Goal: Task Accomplishment & Management: Use online tool/utility

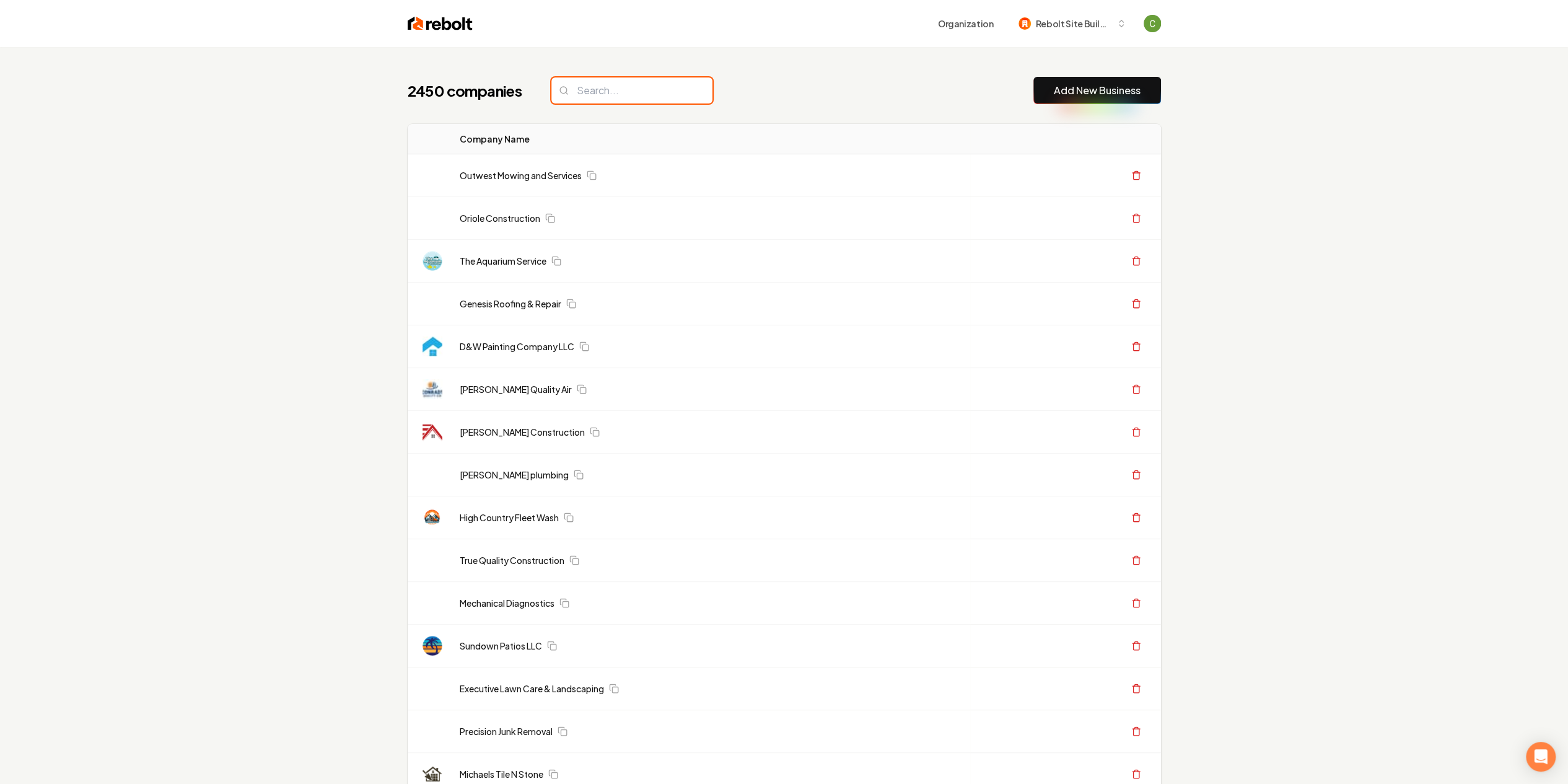
click at [609, 94] on input "search" at bounding box center [632, 91] width 161 height 26
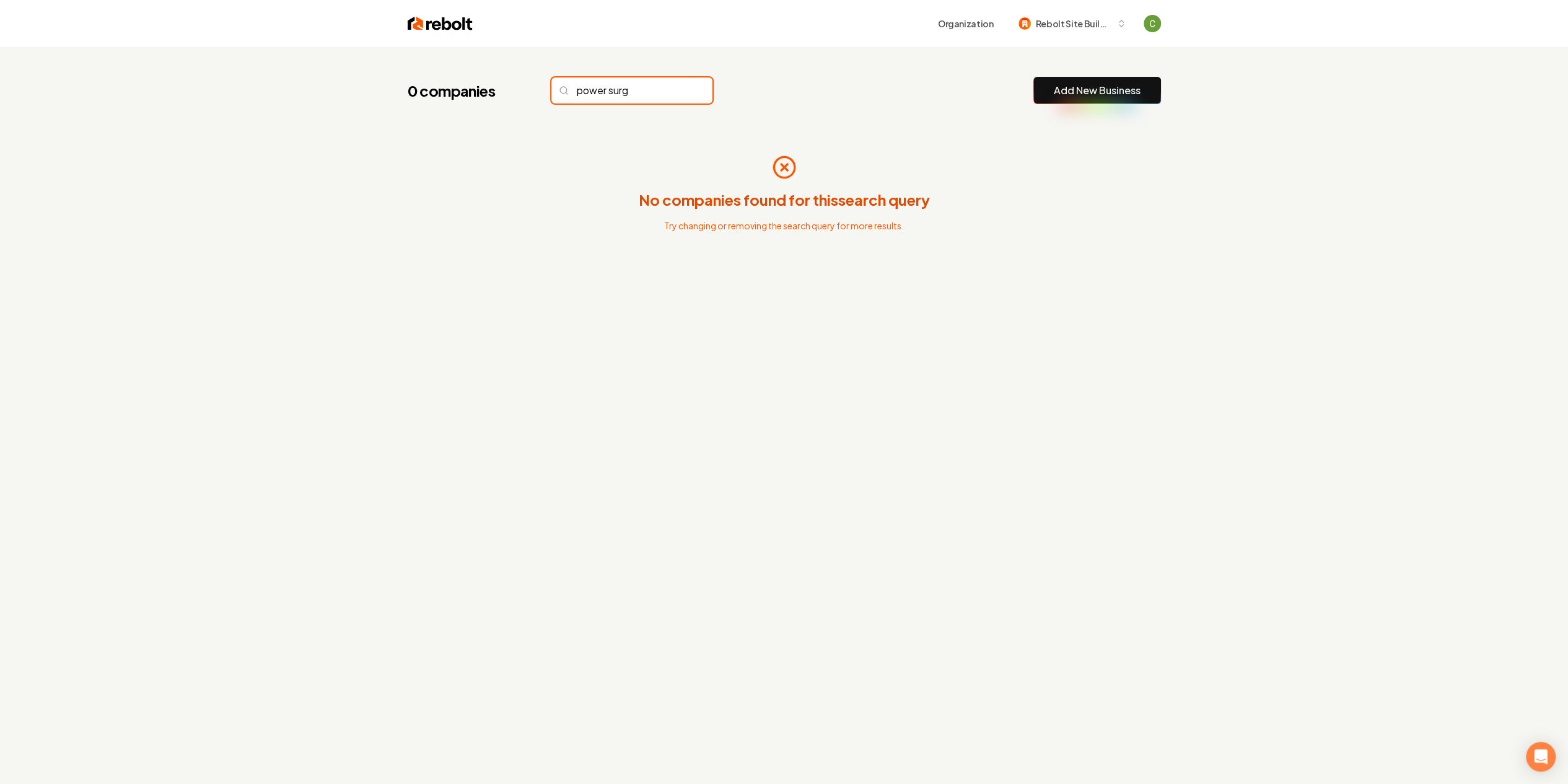
type input "power surg"
click at [1082, 88] on link "Add New Business" at bounding box center [1097, 90] width 87 height 15
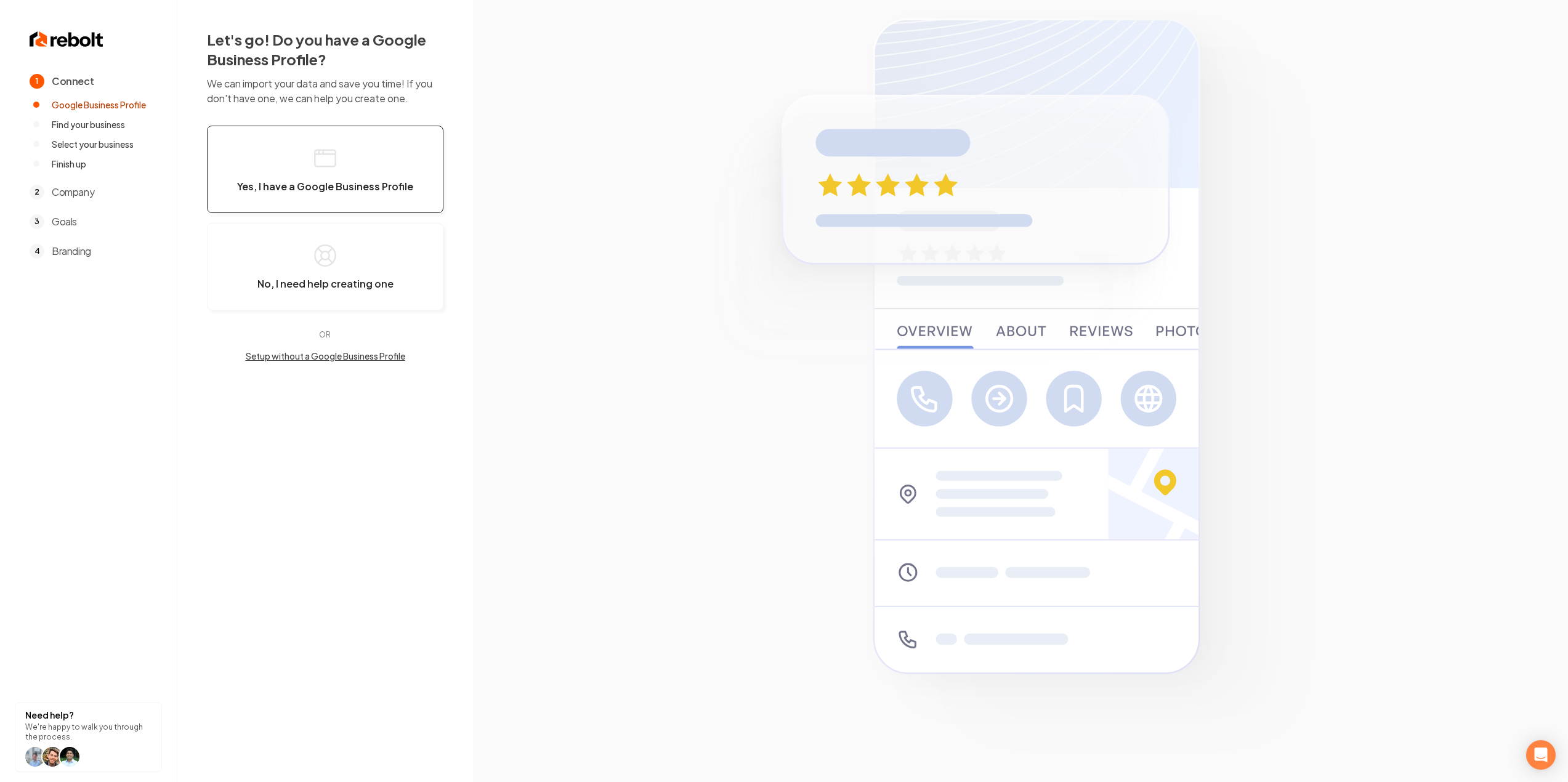
click at [310, 151] on button "Yes, I have a Google Business Profile" at bounding box center [325, 169] width 236 height 88
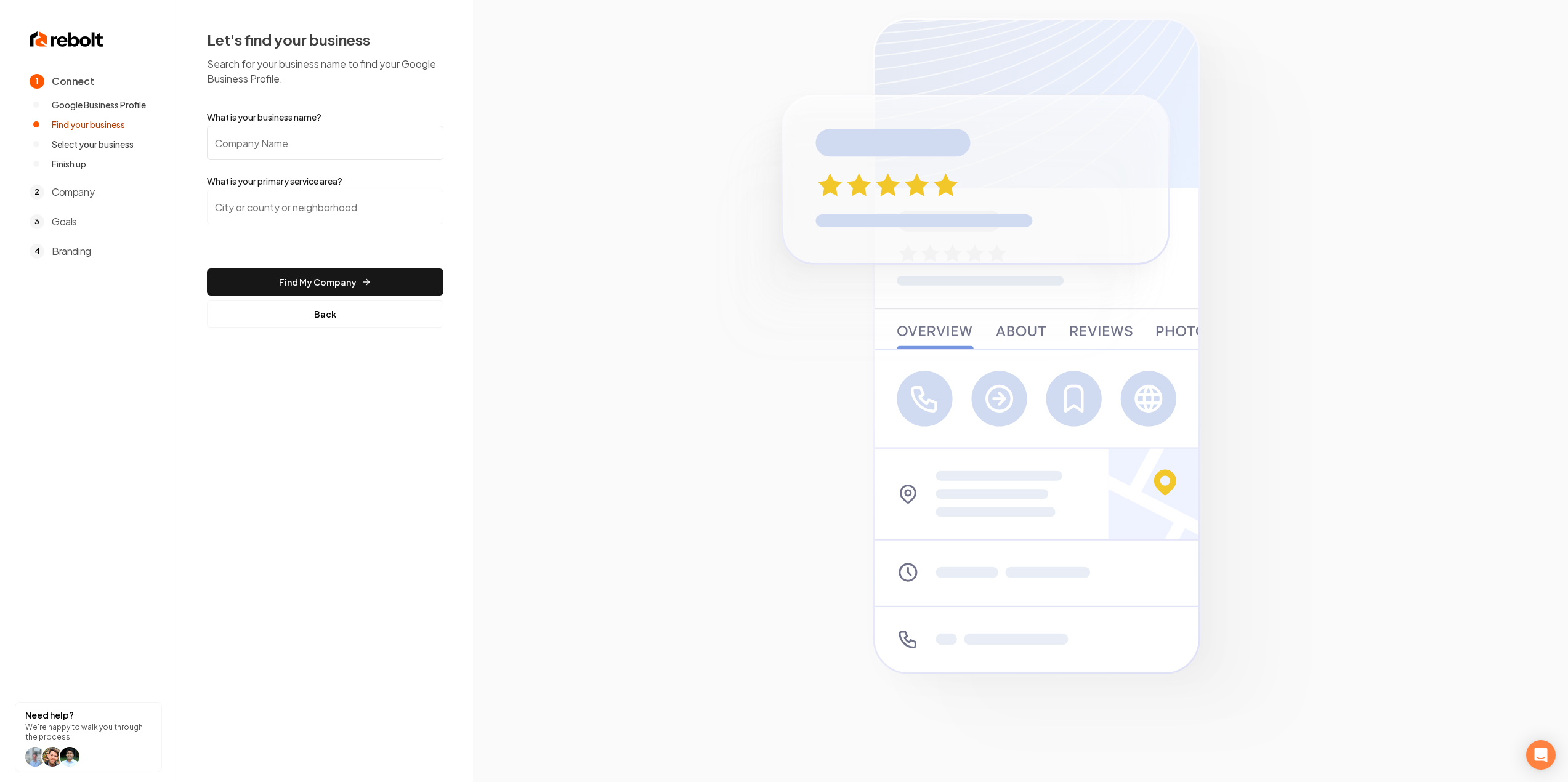
click at [289, 143] on input "What is your business name?" at bounding box center [325, 143] width 236 height 35
paste input "Power Surge Electric"
type input "Power Surge Electric"
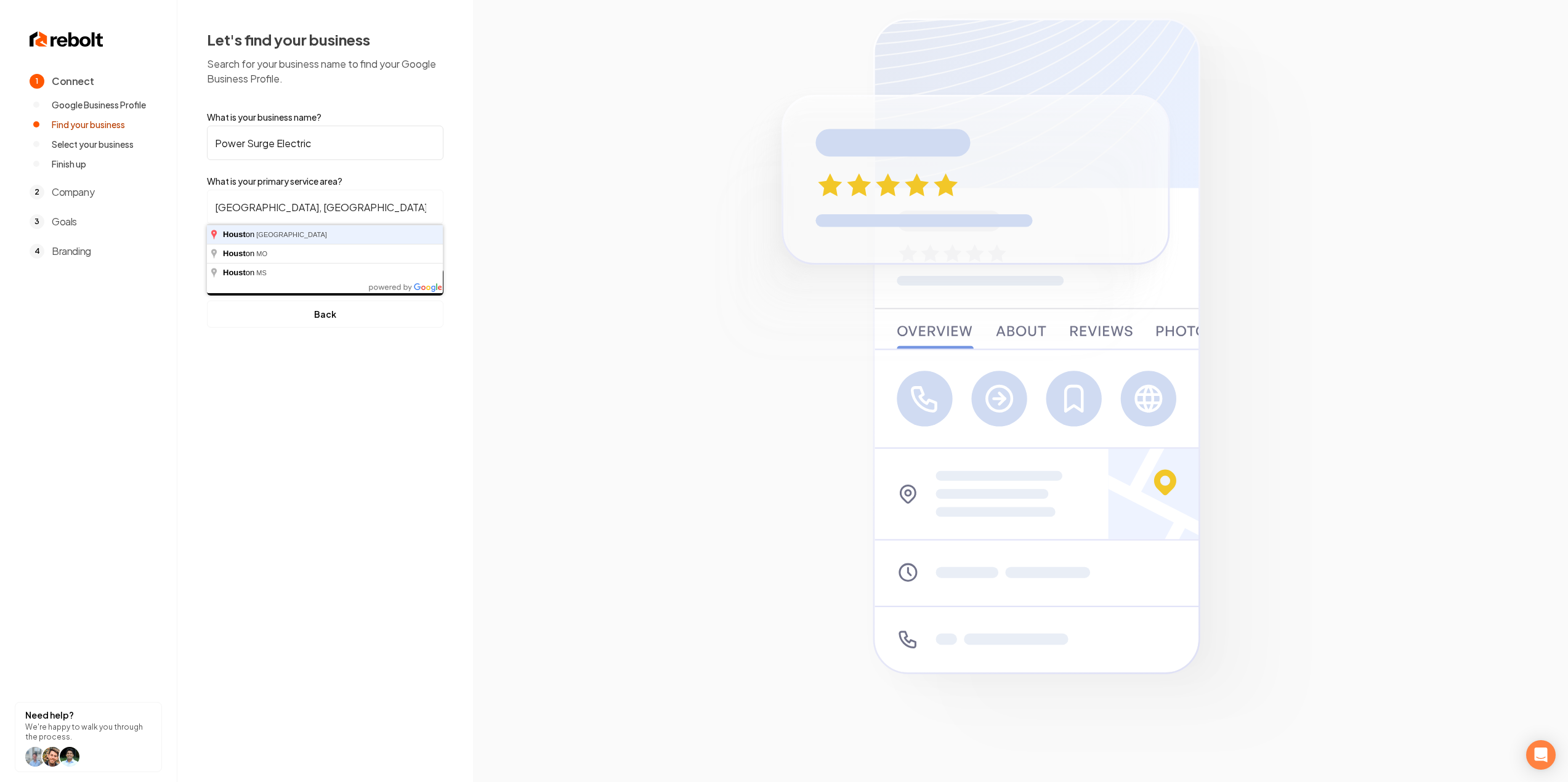
type input "Houston, TX"
click at [207, 268] on button "Find My Company" at bounding box center [325, 282] width 236 height 27
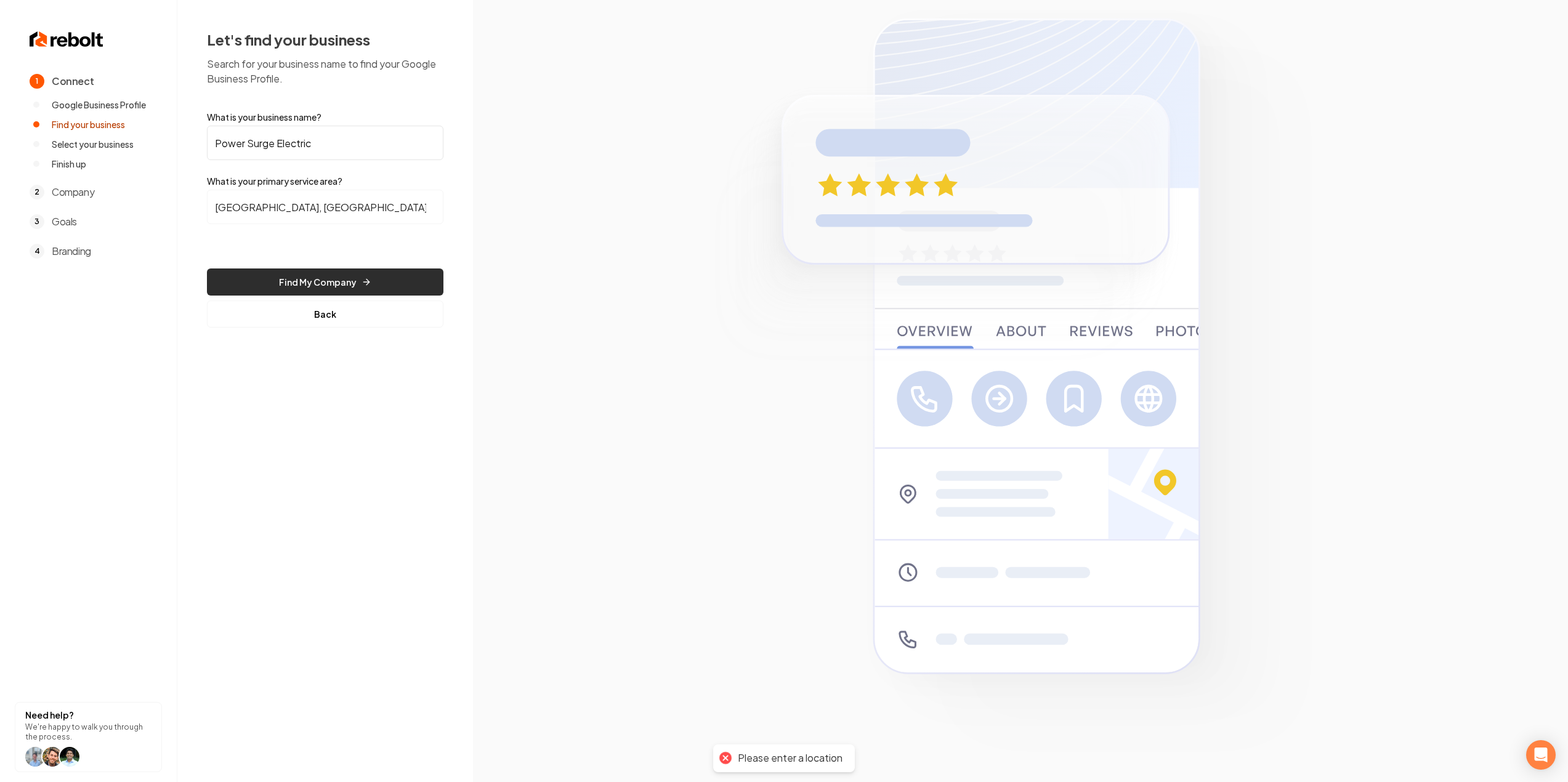
click at [311, 288] on button "Find My Company" at bounding box center [325, 282] width 236 height 27
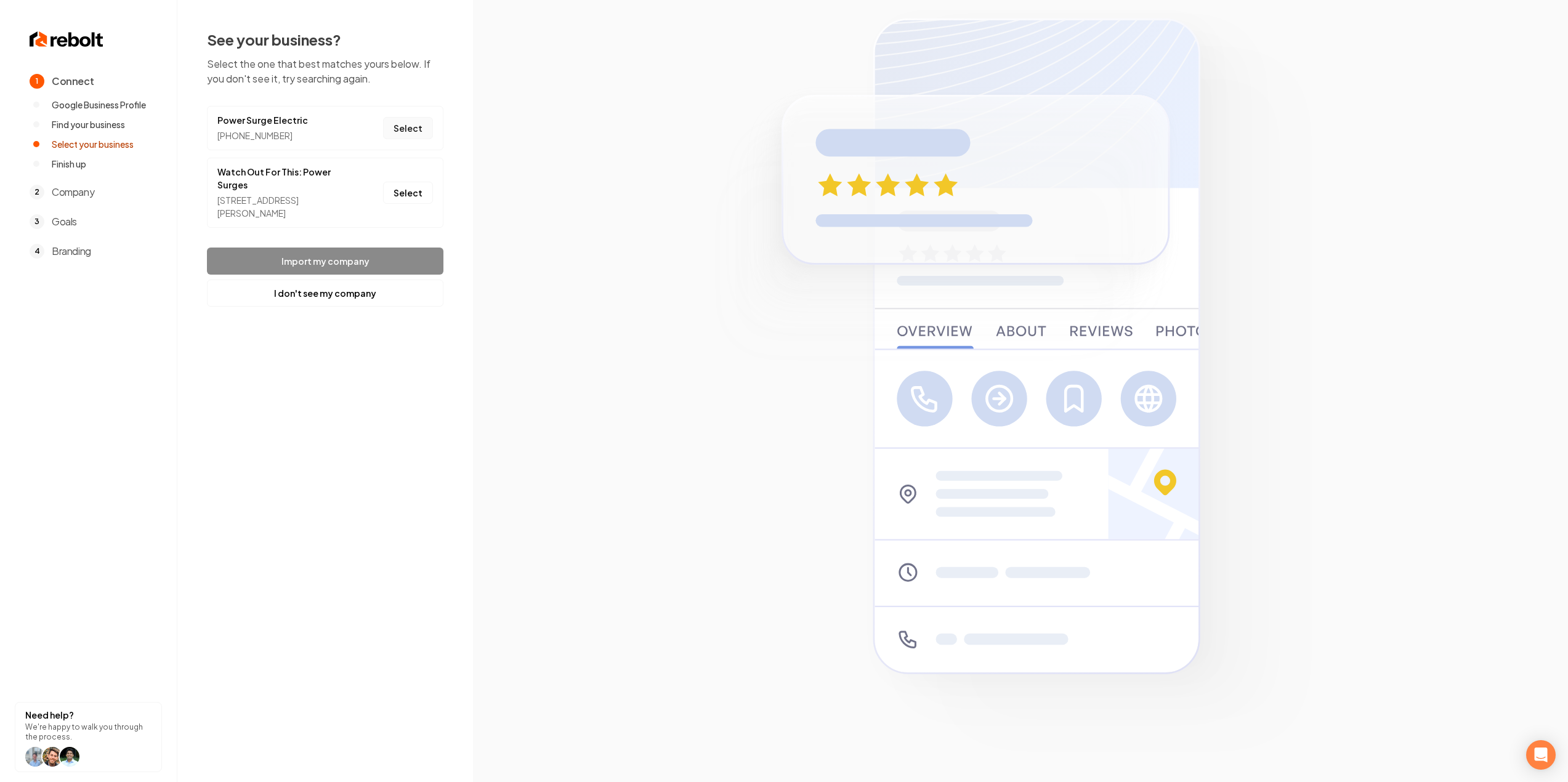
click at [423, 126] on button "Select" at bounding box center [408, 129] width 50 height 23
click at [296, 253] on button "Import my company" at bounding box center [325, 261] width 236 height 27
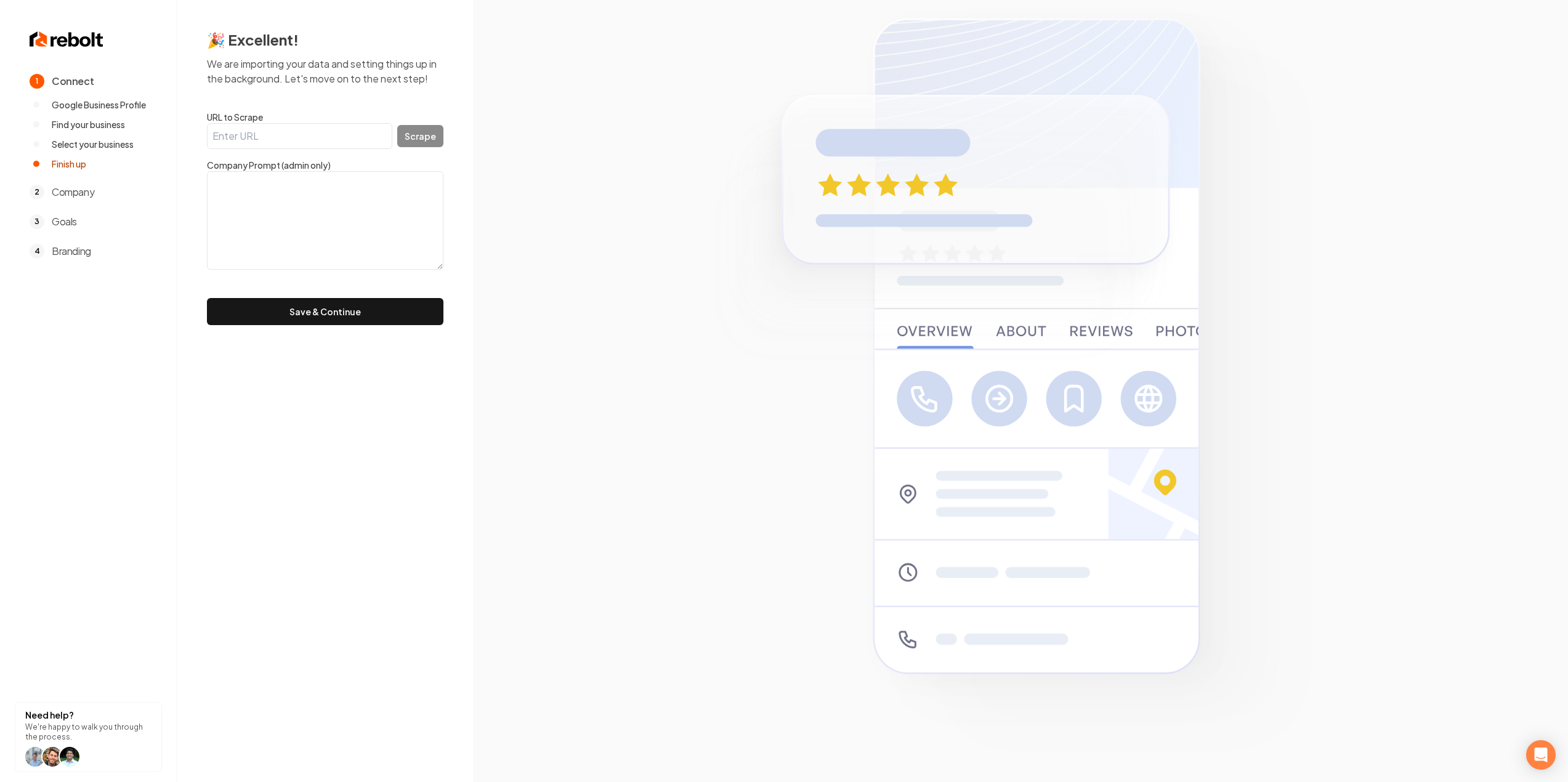
click at [278, 132] on input "URL to Scrape" at bounding box center [299, 136] width 185 height 26
paste input "https://www.powersurgeelectricllc.com/"
type input "https://www.powersurgeelectricllc.com/"
click at [416, 134] on button "Scrape" at bounding box center [420, 136] width 46 height 23
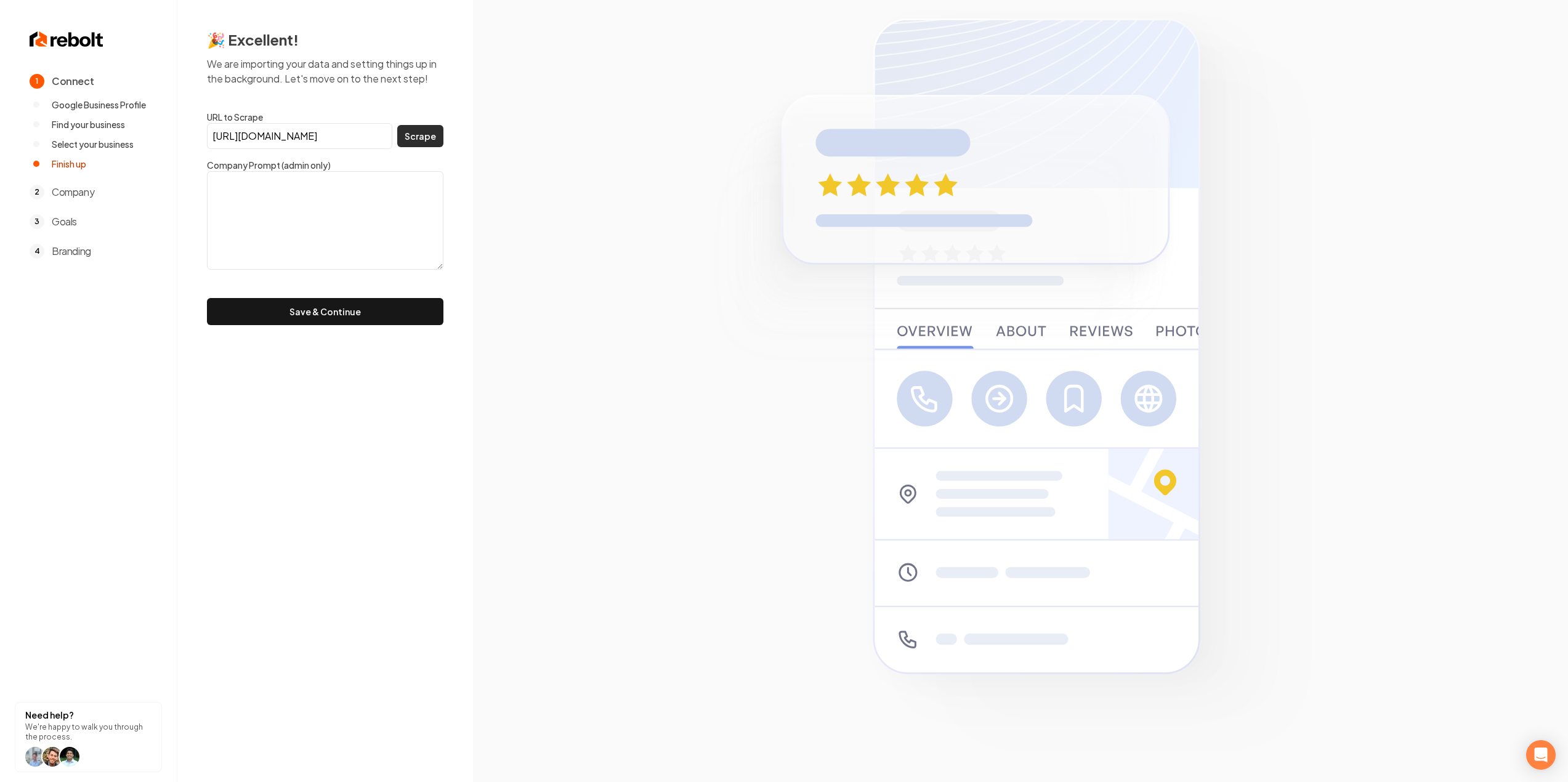
scroll to position [0, 0]
type textarea "We’re fully committed to your safety and satisfaction. We’re your go-to electri…"
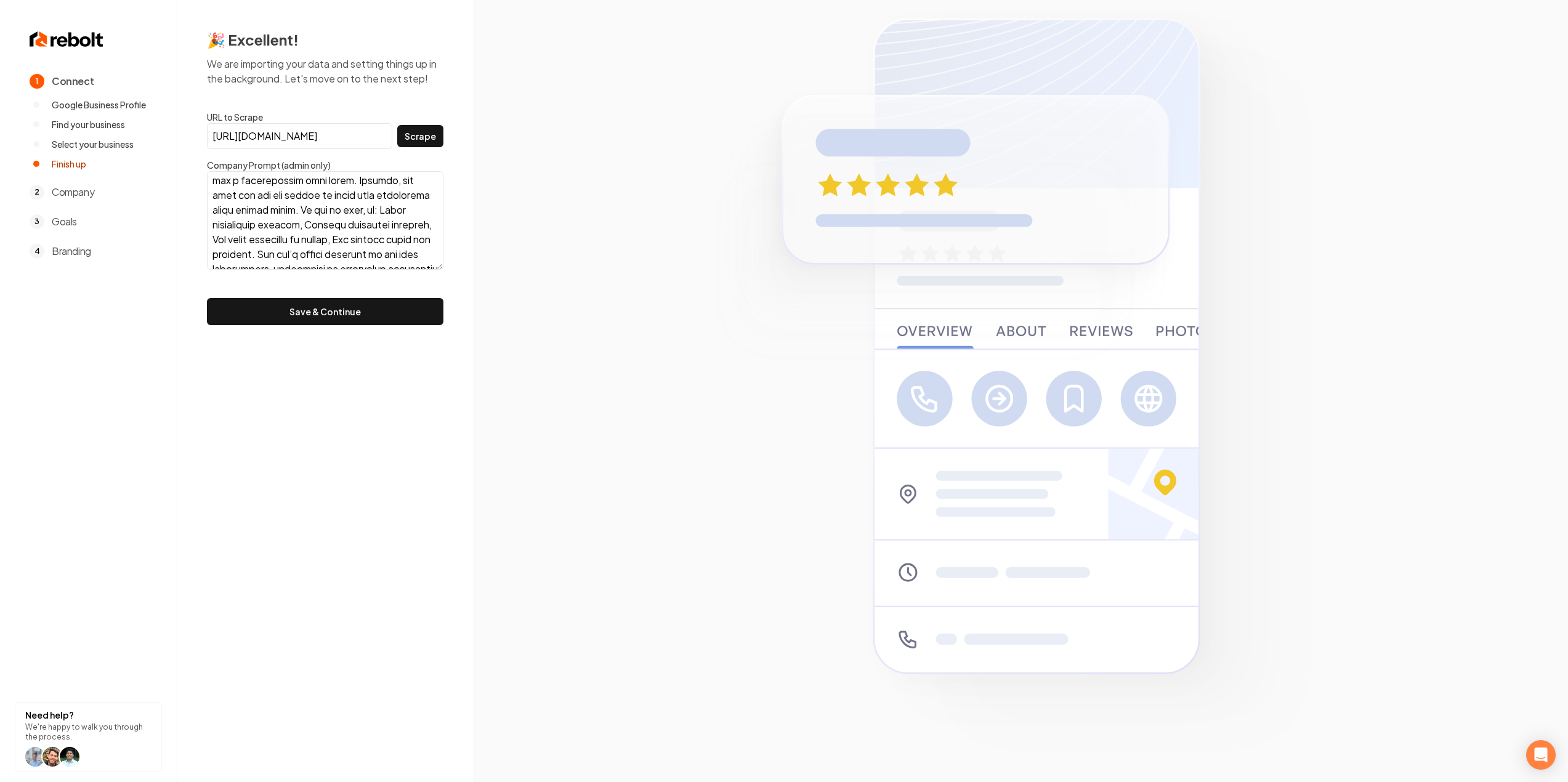
scroll to position [400, 0]
click at [284, 302] on button "Save & Continue" at bounding box center [325, 311] width 236 height 27
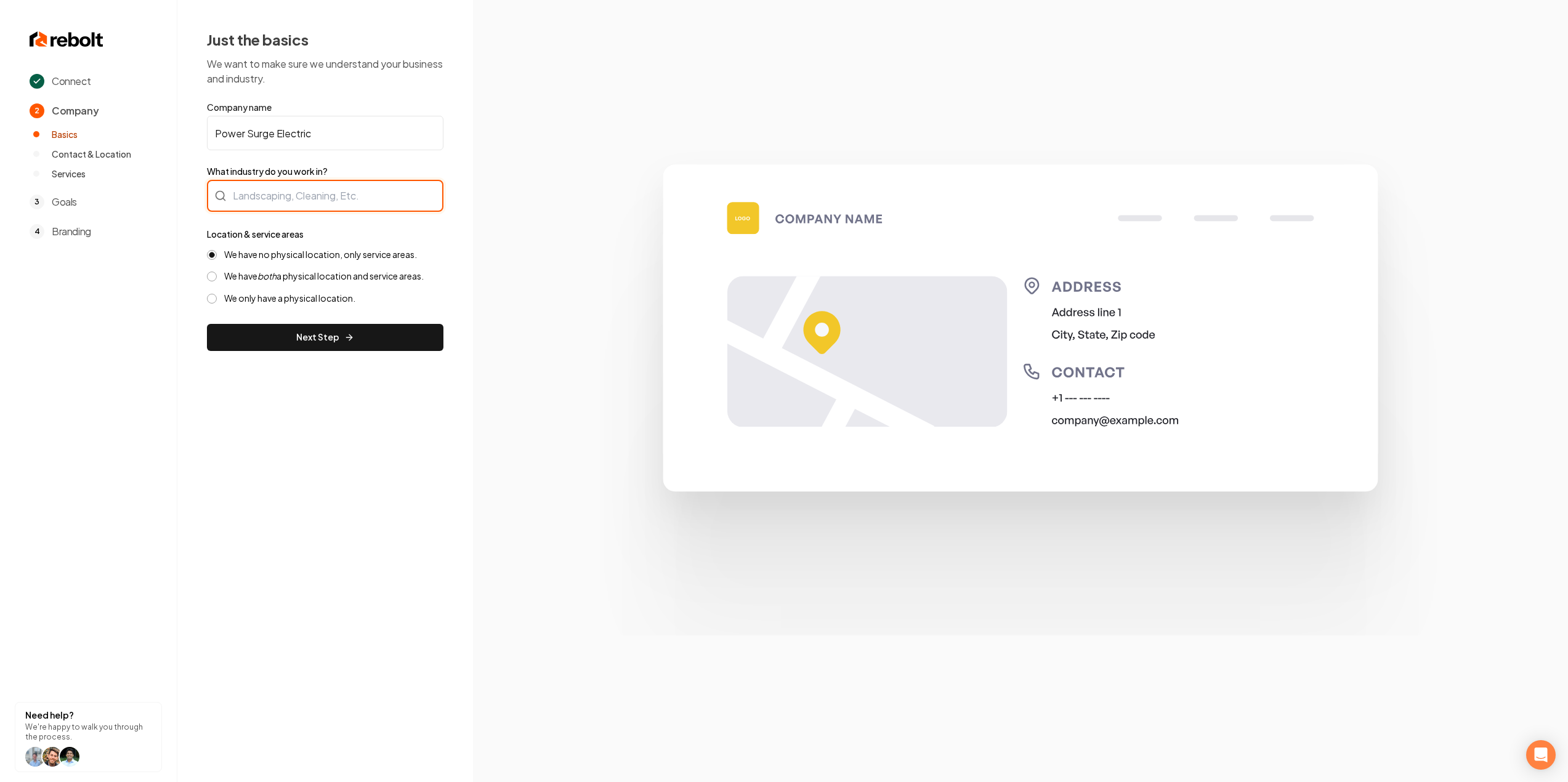
click at [342, 193] on div at bounding box center [325, 196] width 236 height 32
type input "Electrician"
click at [304, 322] on form "Company name Power Surge Electric What industry do you work in? Electrician Loc…" at bounding box center [325, 226] width 236 height 250
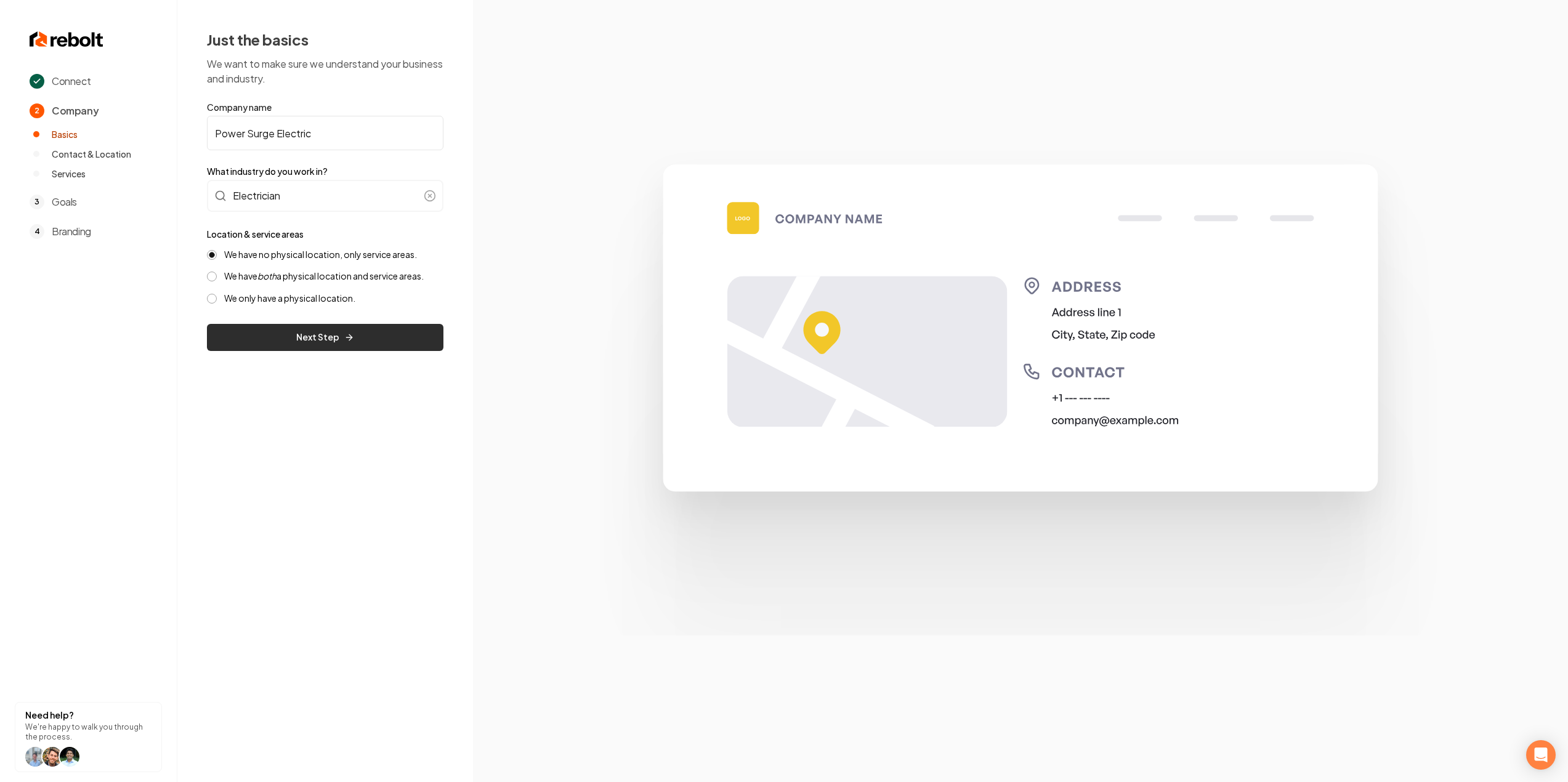
click at [307, 328] on button "Next Step" at bounding box center [325, 337] width 236 height 27
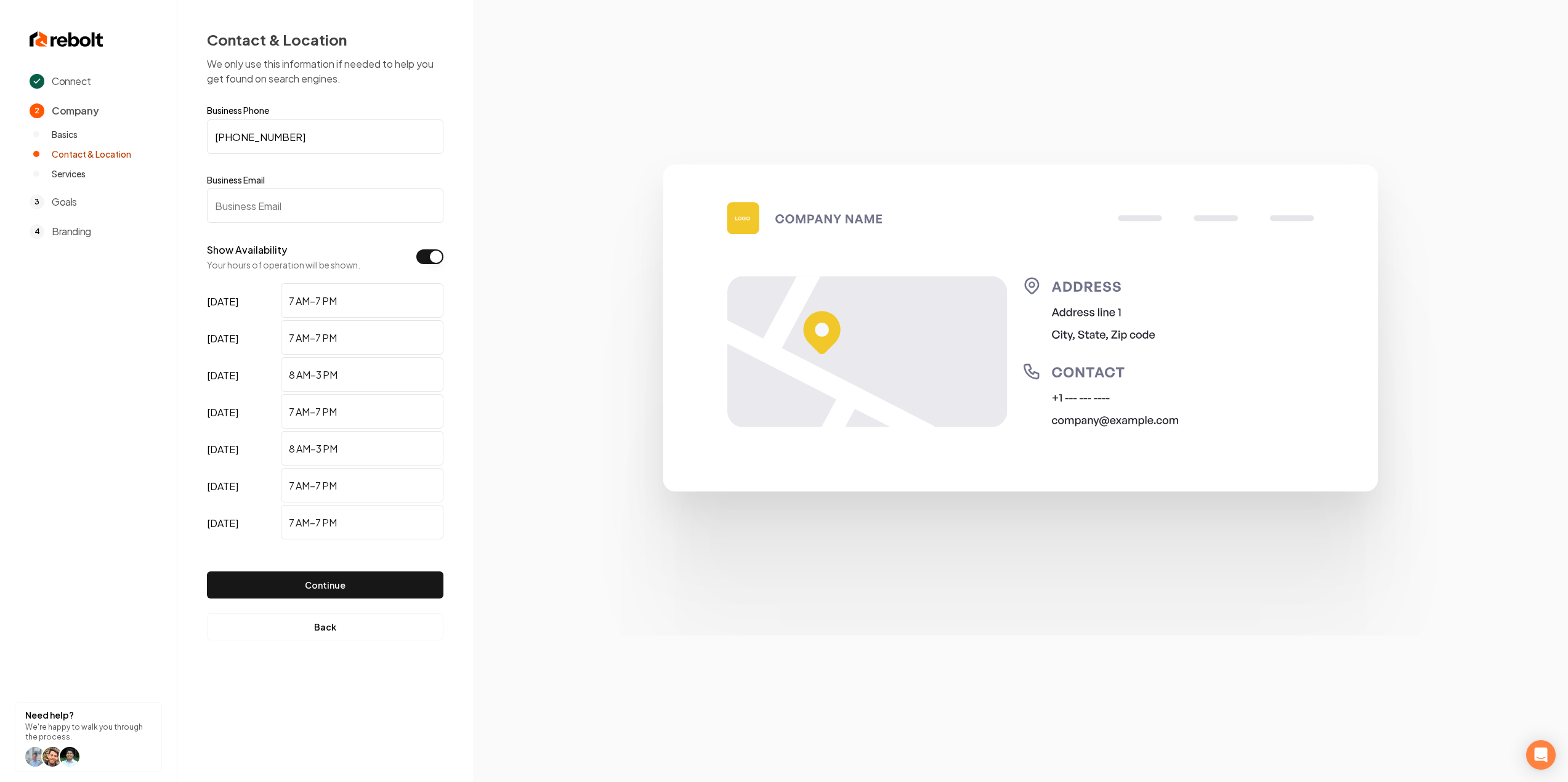
click at [306, 201] on input "Business Email" at bounding box center [325, 206] width 236 height 35
paste input "tbeene002@gmail.com"
type input "tbeene002@gmail.com"
click at [333, 581] on button "Continue" at bounding box center [325, 584] width 236 height 27
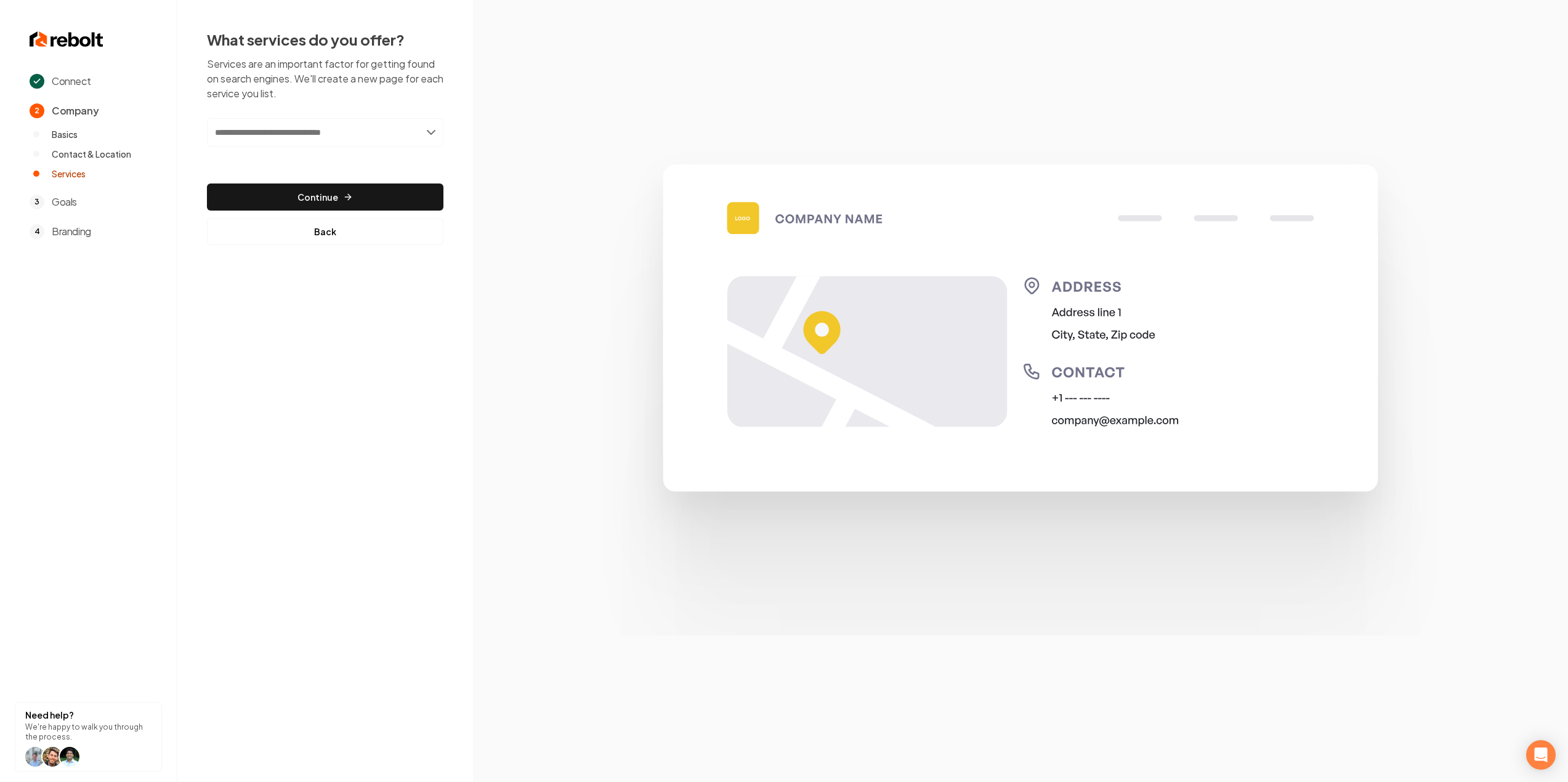
click at [354, 137] on input "text" at bounding box center [325, 132] width 236 height 29
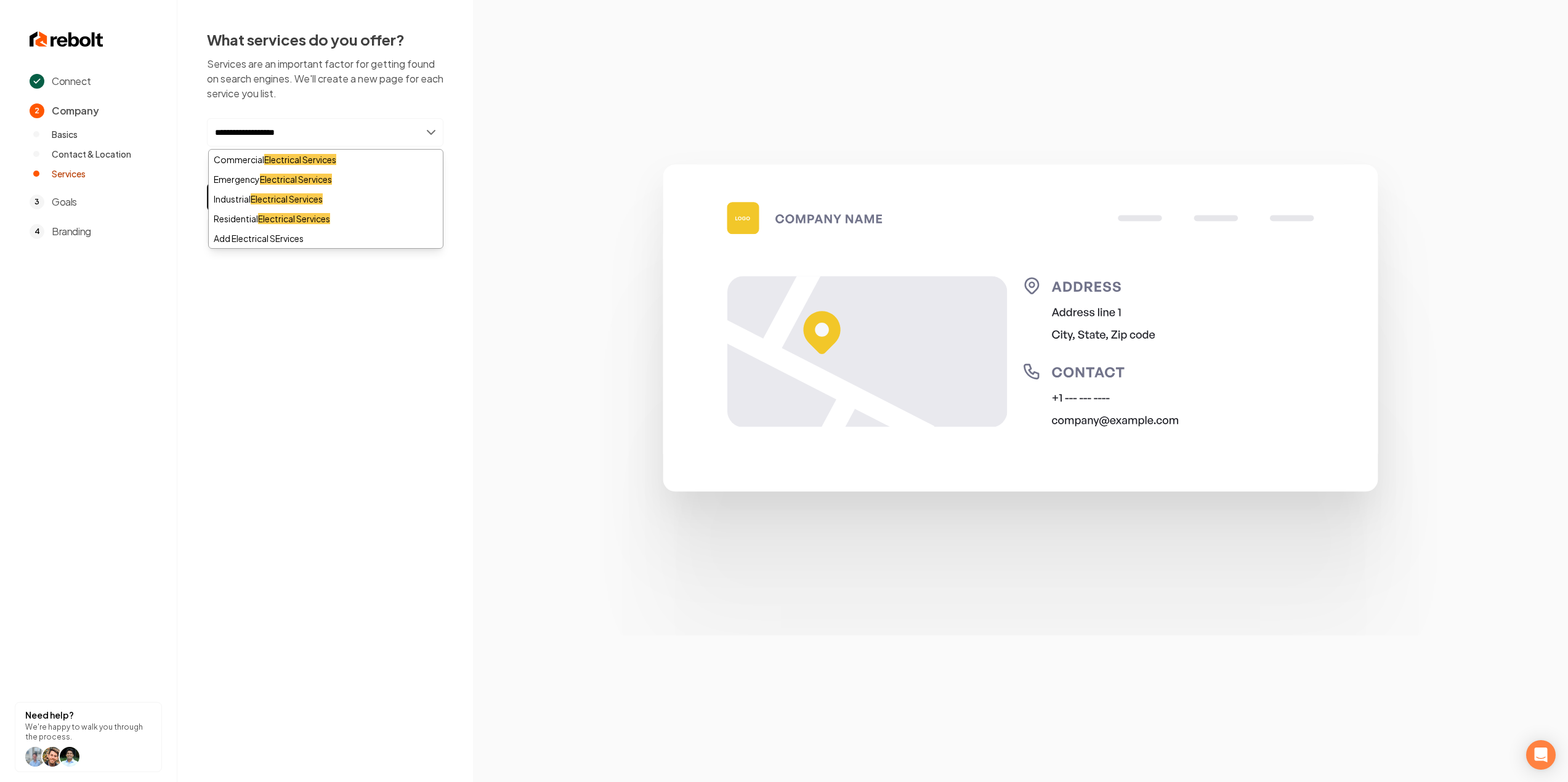
type input "**********"
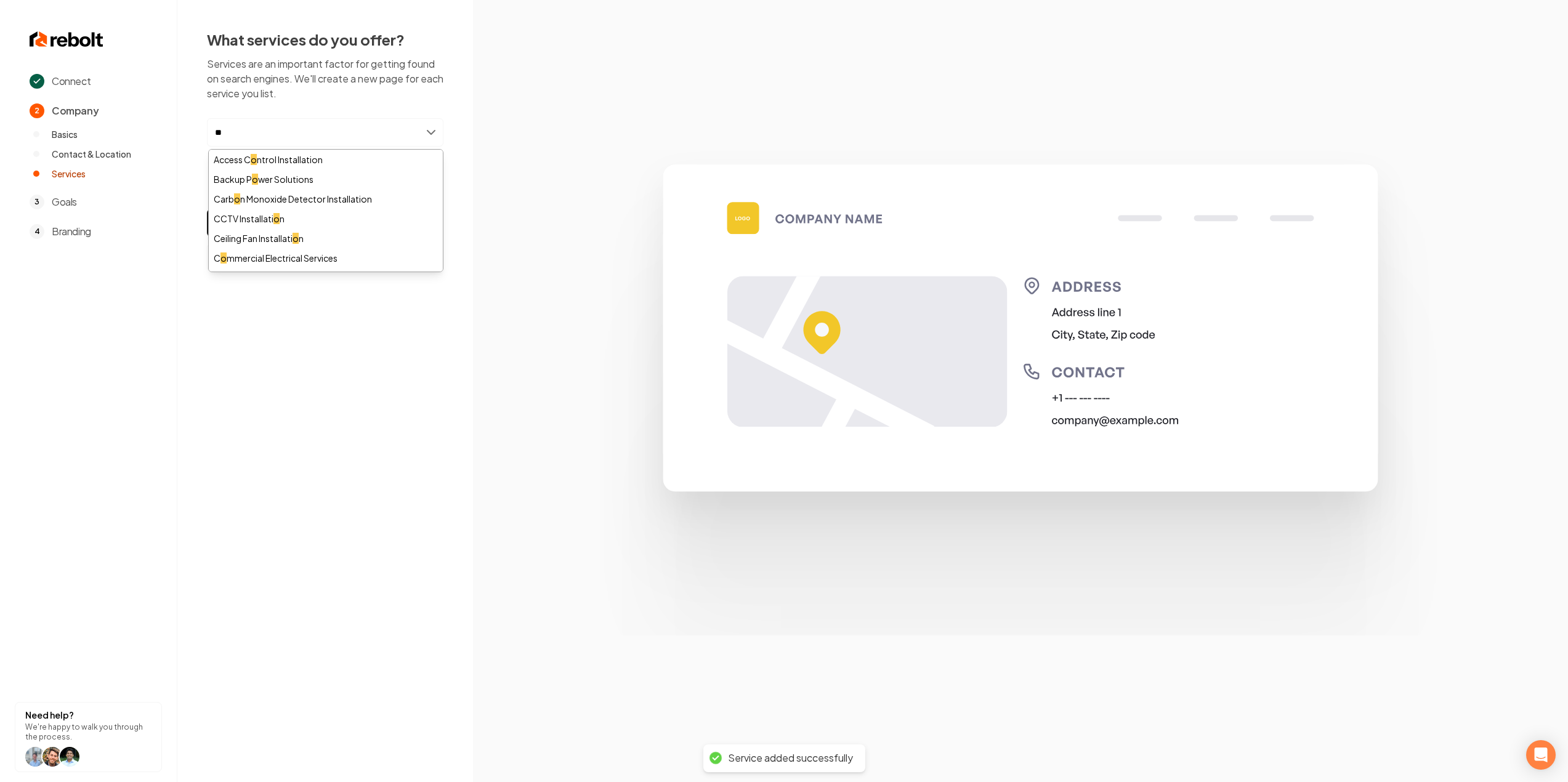
type input "*"
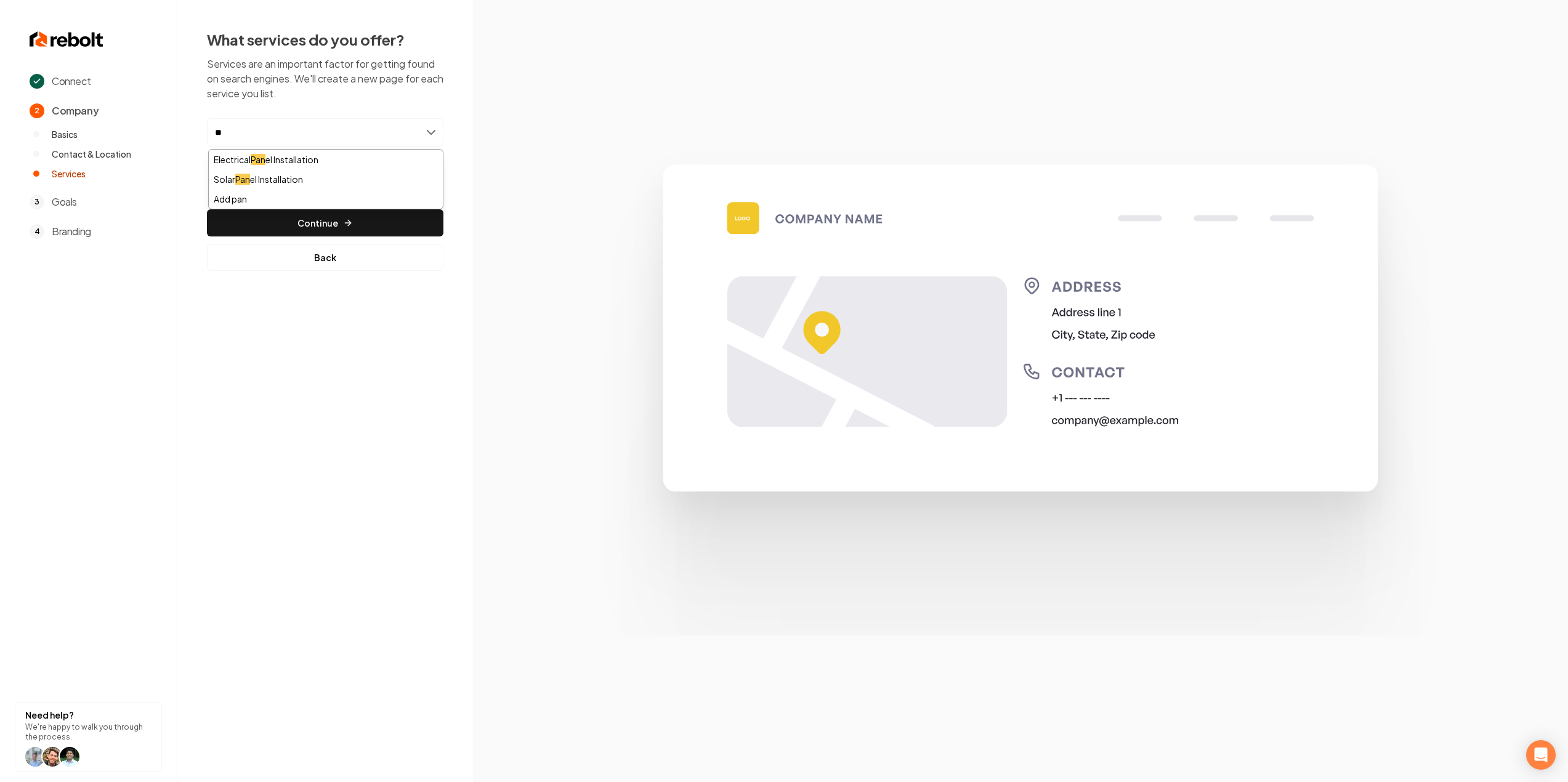
type input "*"
type input "**********"
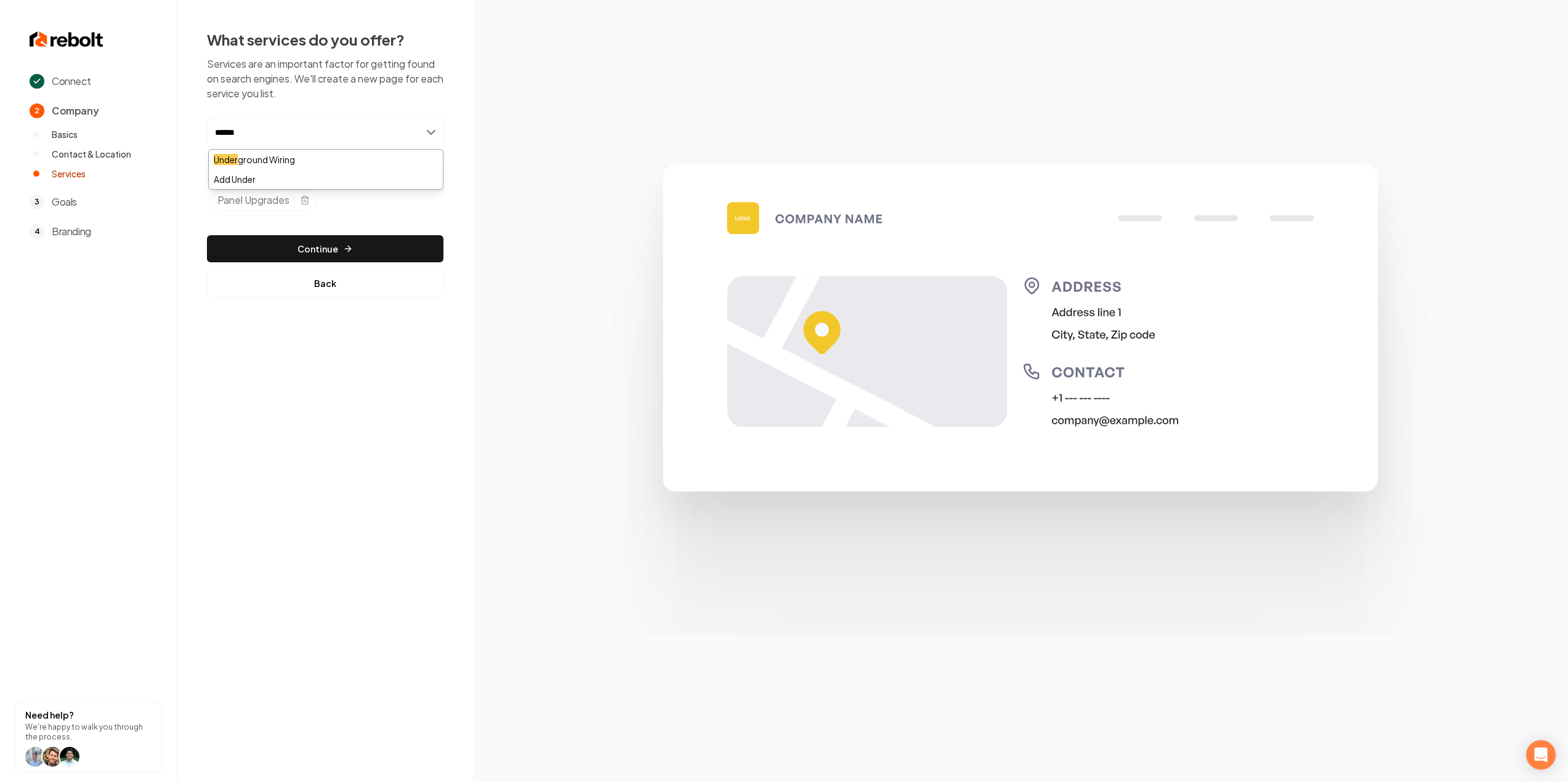
type input "*******"
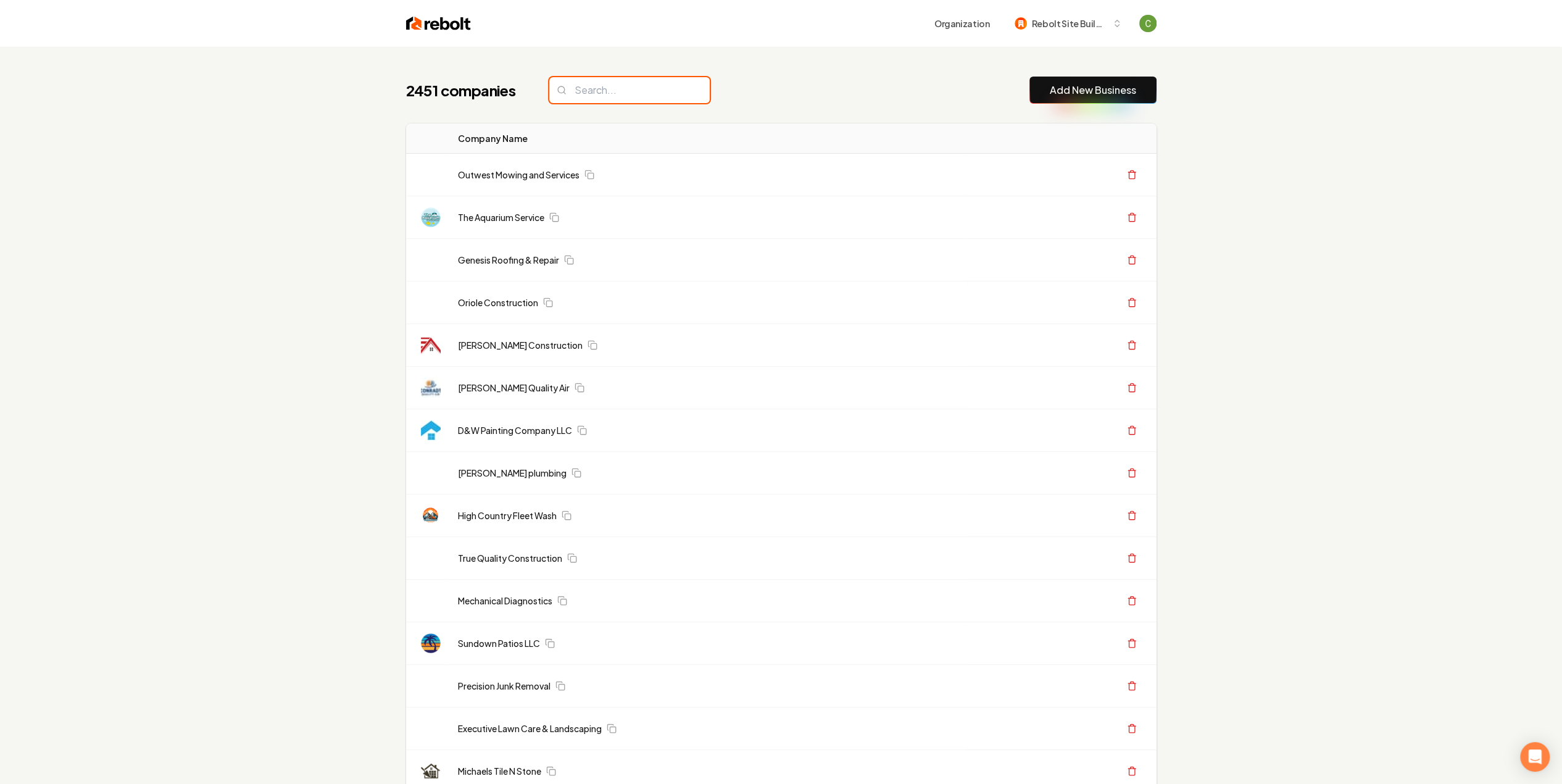
click at [601, 92] on input "search" at bounding box center [630, 91] width 160 height 26
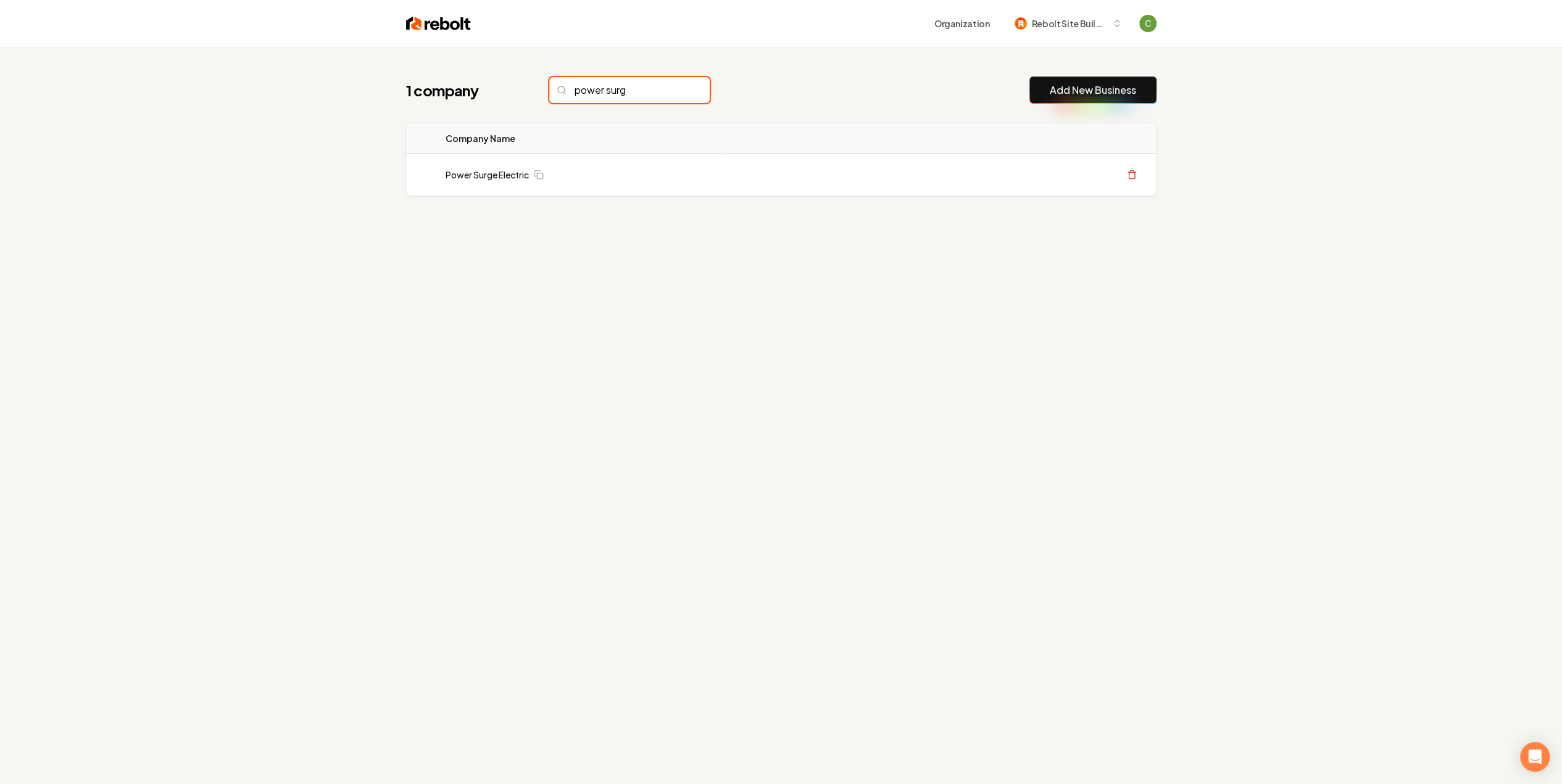
type input "power surg"
click at [507, 176] on link "Power Surge Electric" at bounding box center [488, 174] width 84 height 12
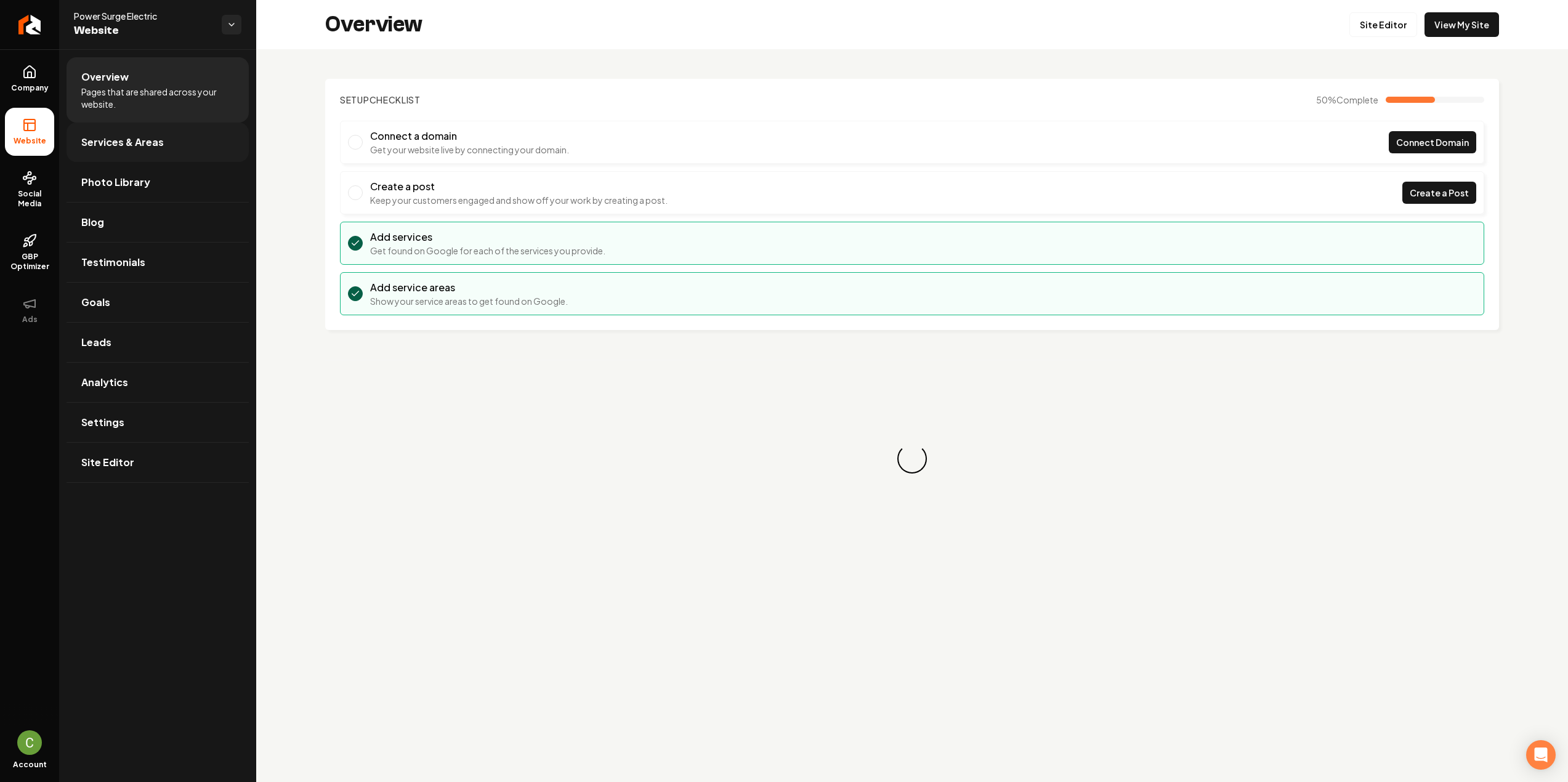
click at [142, 149] on link "Services & Areas" at bounding box center [158, 142] width 183 height 39
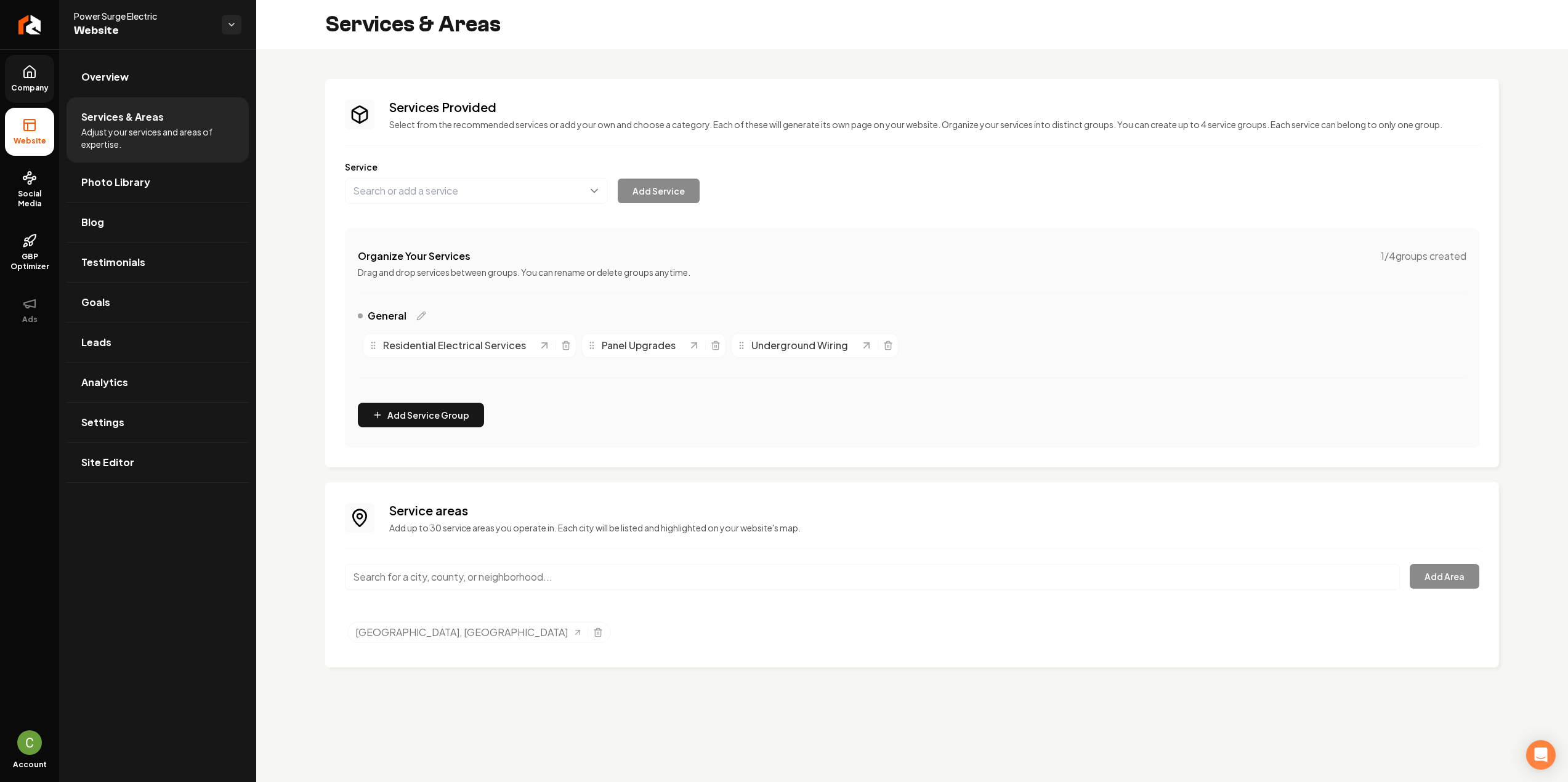
click at [39, 102] on link "Company" at bounding box center [30, 78] width 50 height 48
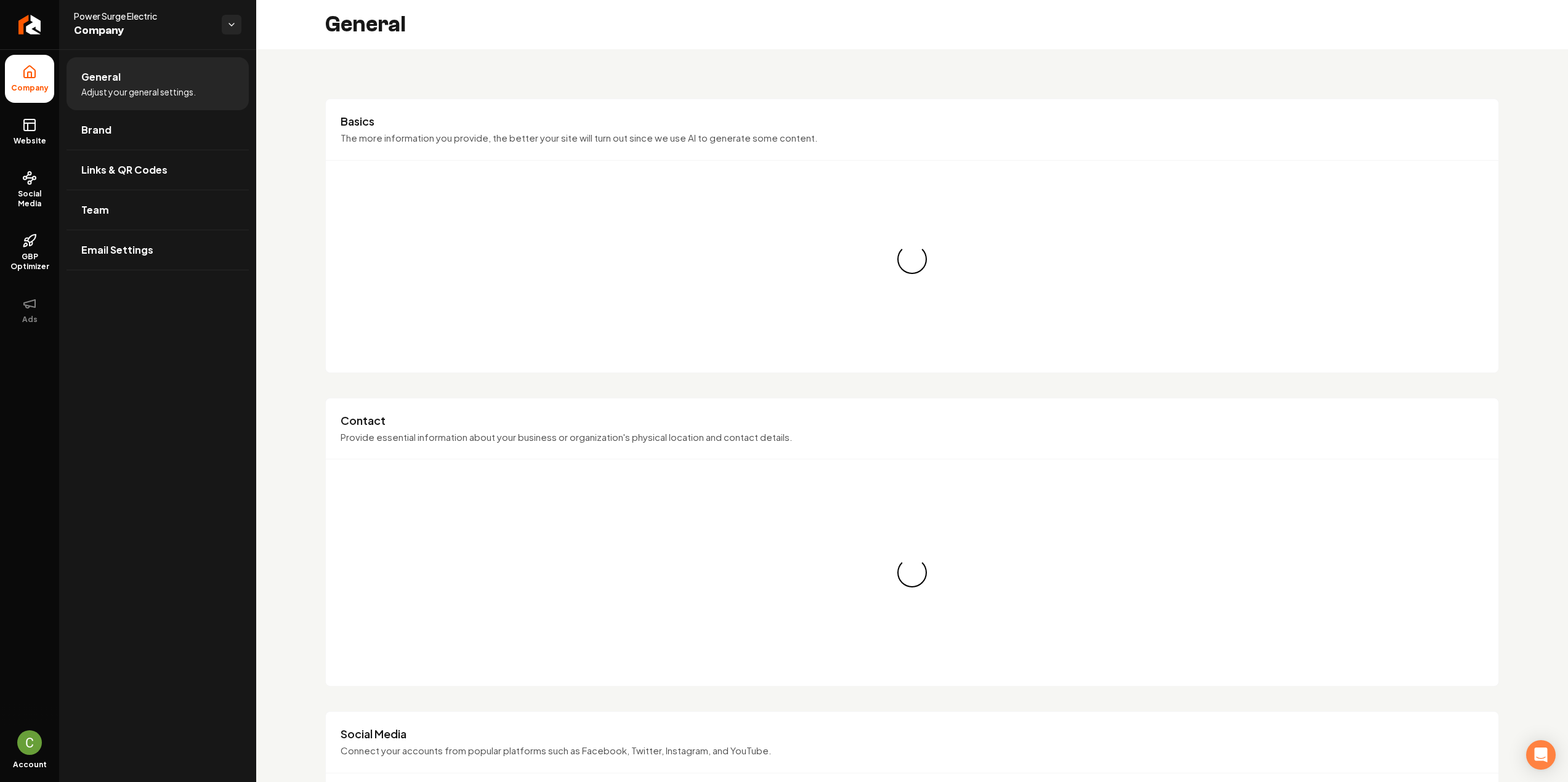
click at [35, 96] on li "Company" at bounding box center [30, 78] width 50 height 48
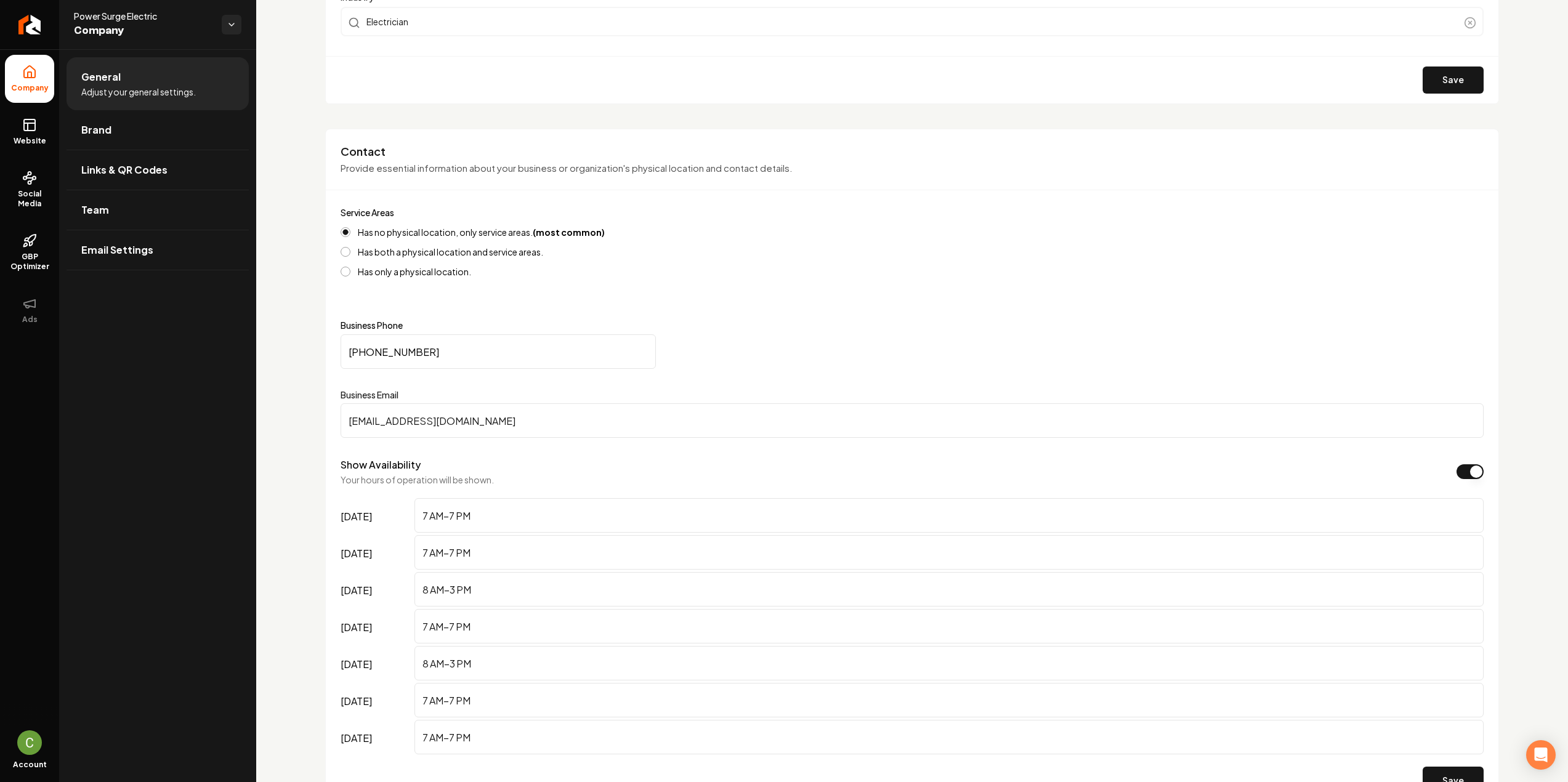
scroll to position [431, 0]
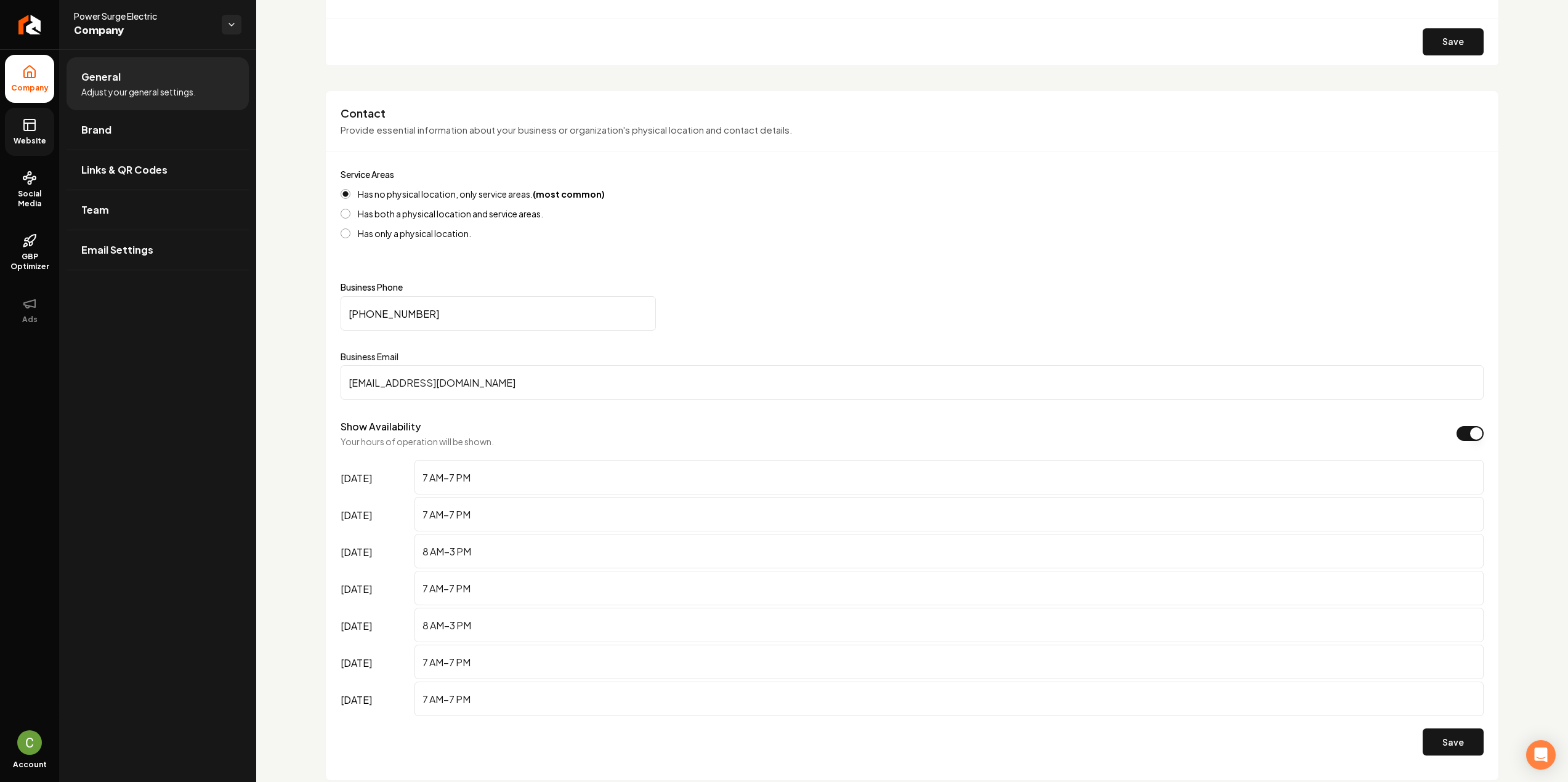
click at [35, 117] on icon at bounding box center [30, 124] width 15 height 15
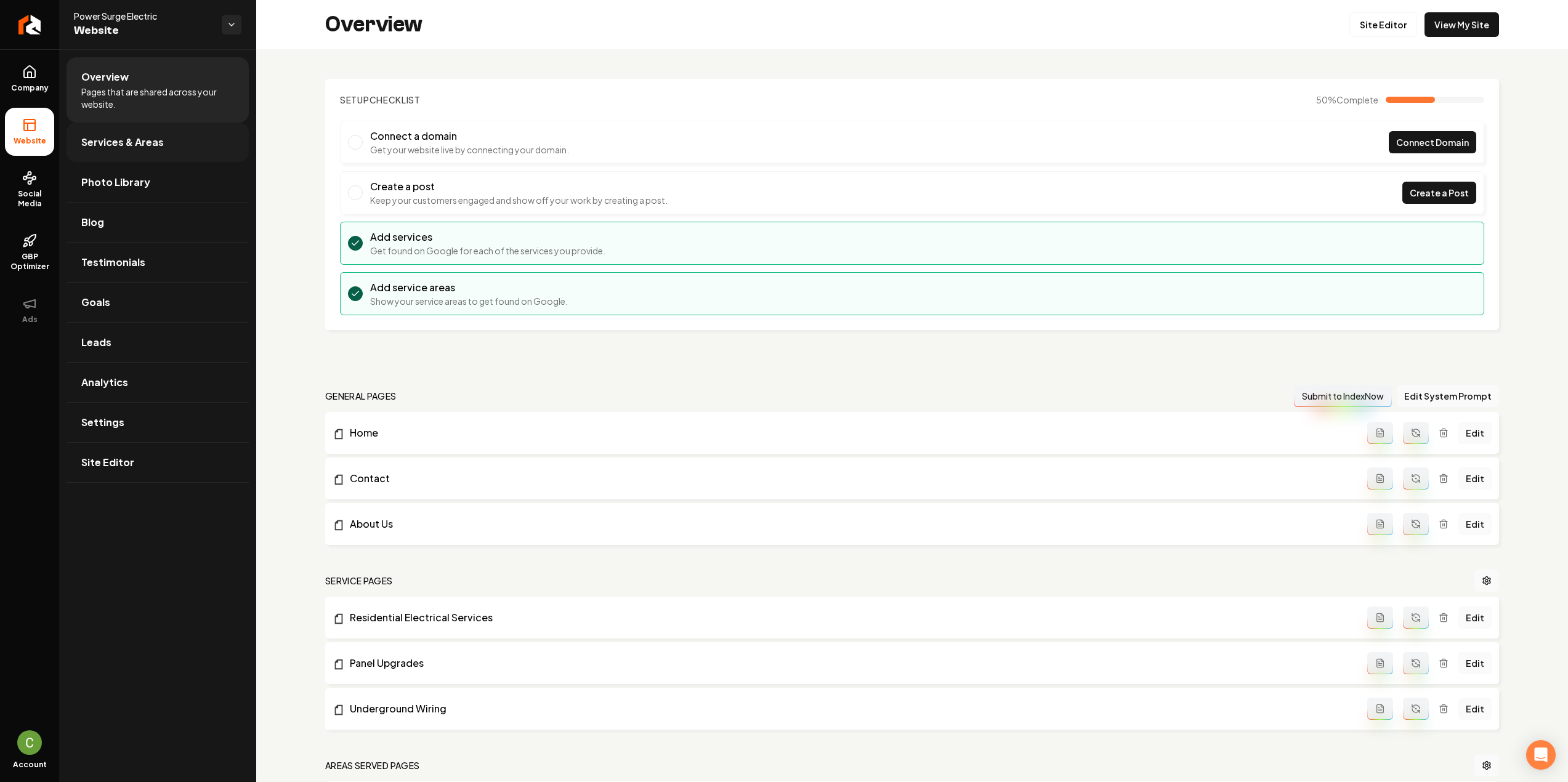
click at [128, 149] on link "Services & Areas" at bounding box center [158, 142] width 183 height 39
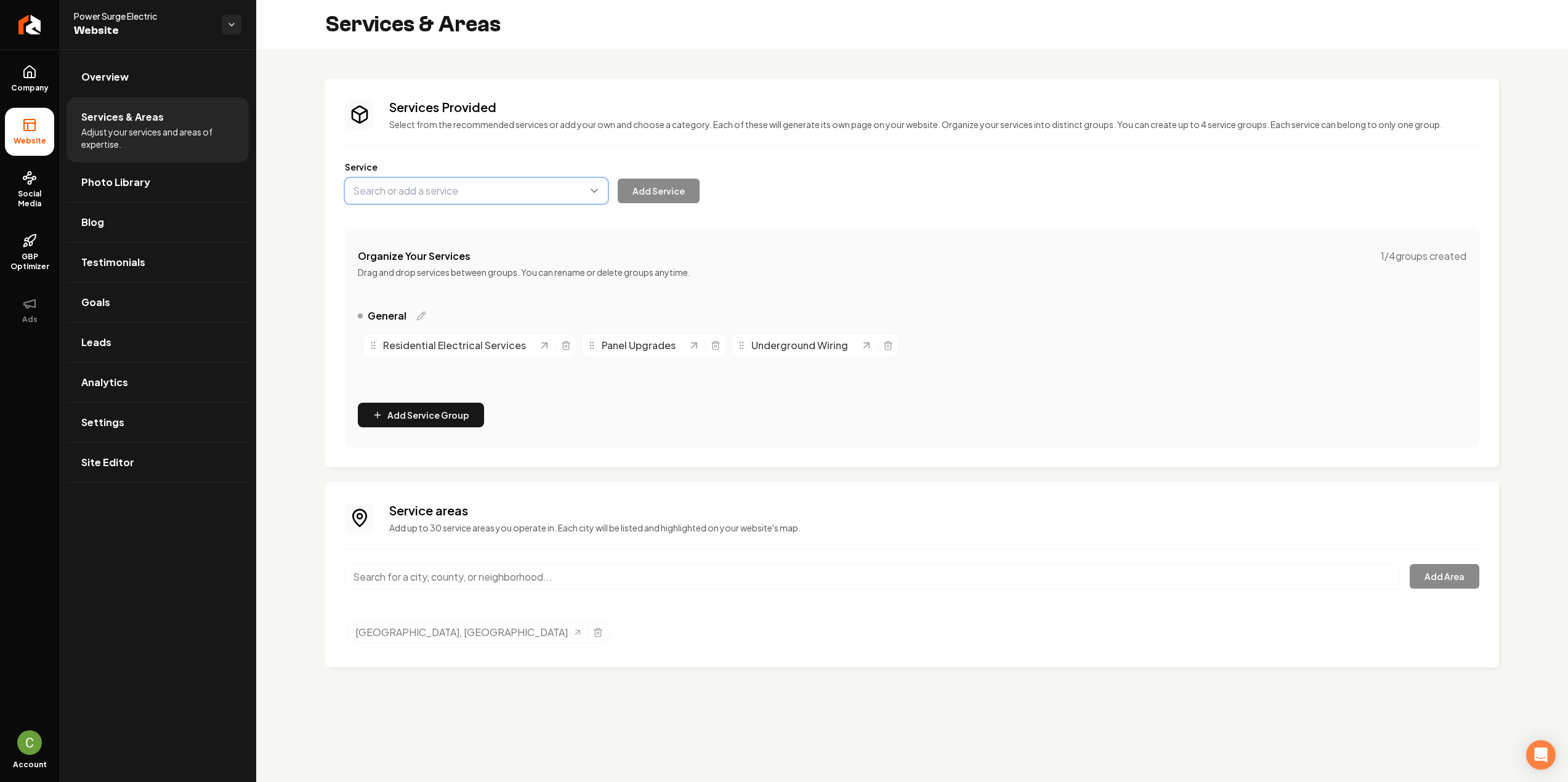
click at [462, 200] on button "Main content area" at bounding box center [476, 191] width 263 height 26
type input "I"
click at [466, 174] on div "Service Lighting Add Service" at bounding box center [912, 182] width 1134 height 43
type input "Lighting"
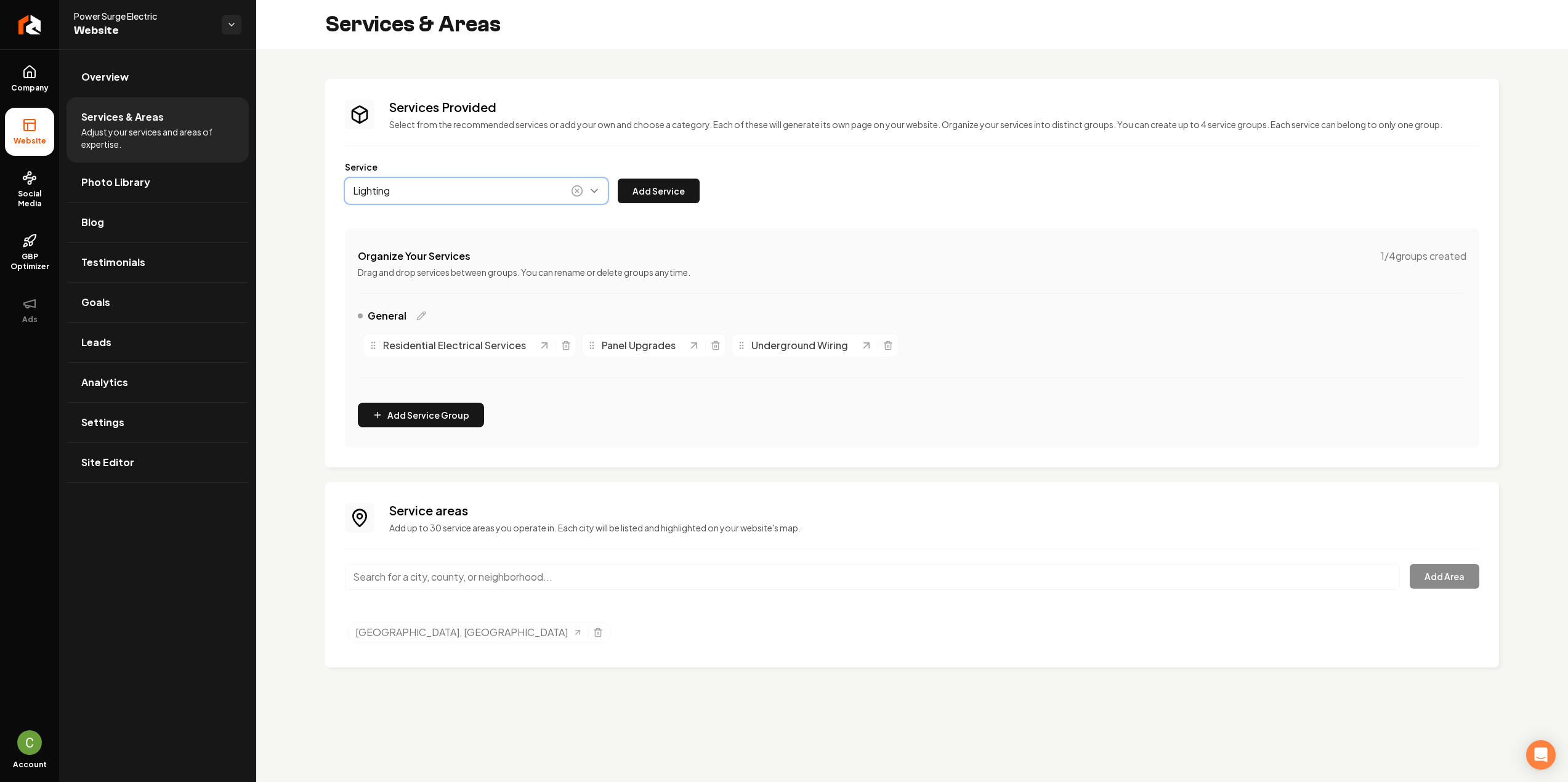
click at [464, 184] on button "Main content area" at bounding box center [476, 191] width 263 height 26
click at [664, 202] on div "Lighting Add Service" at bounding box center [522, 191] width 355 height 26
click at [662, 195] on button "Add Service" at bounding box center [659, 190] width 82 height 24
click at [423, 176] on div "Service Add Service" at bounding box center [912, 182] width 1134 height 43
click at [415, 190] on button "Main content area" at bounding box center [476, 191] width 263 height 26
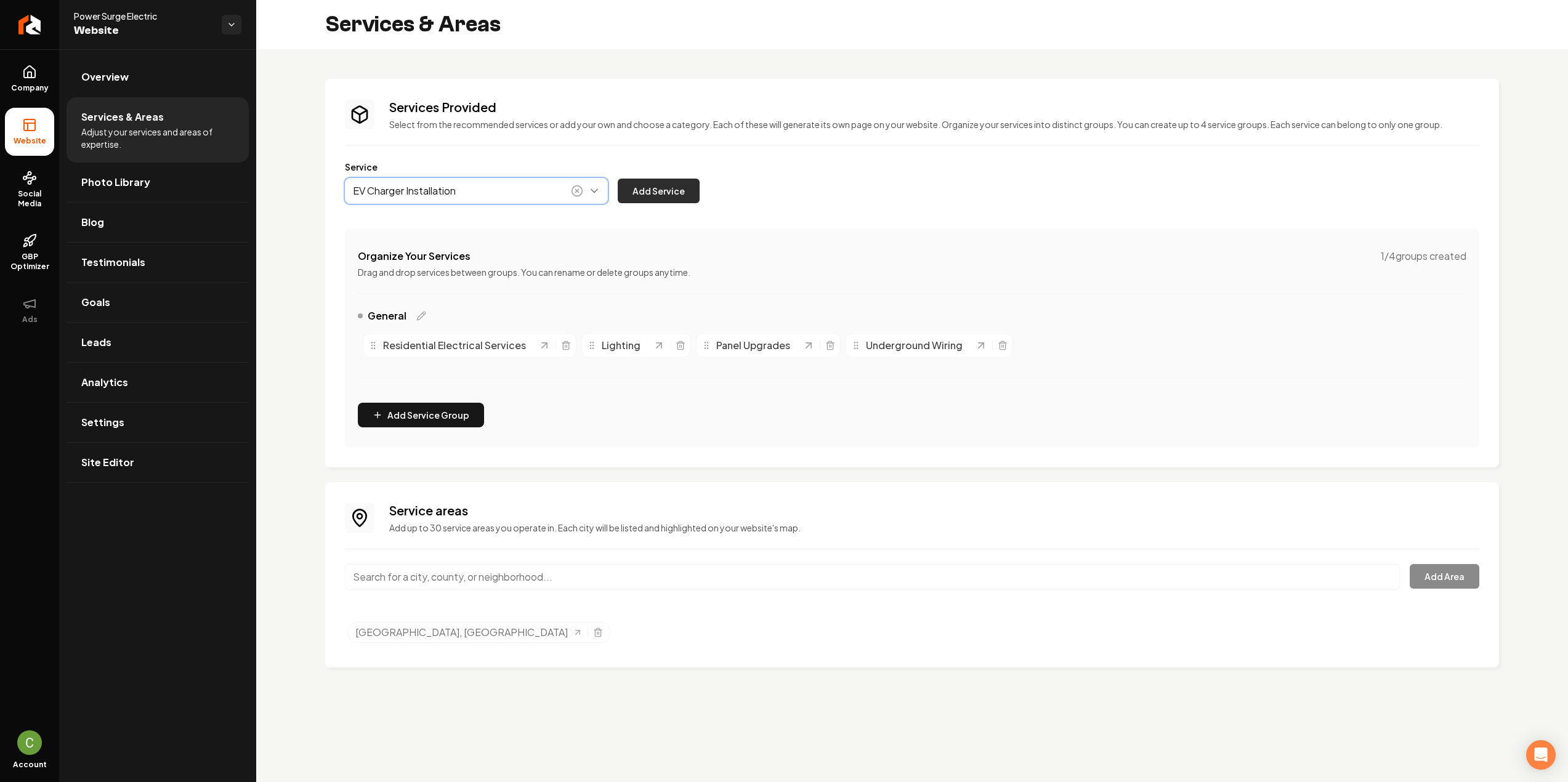
type input "EV Charger Installation"
click at [662, 201] on button "Add Service" at bounding box center [659, 190] width 82 height 24
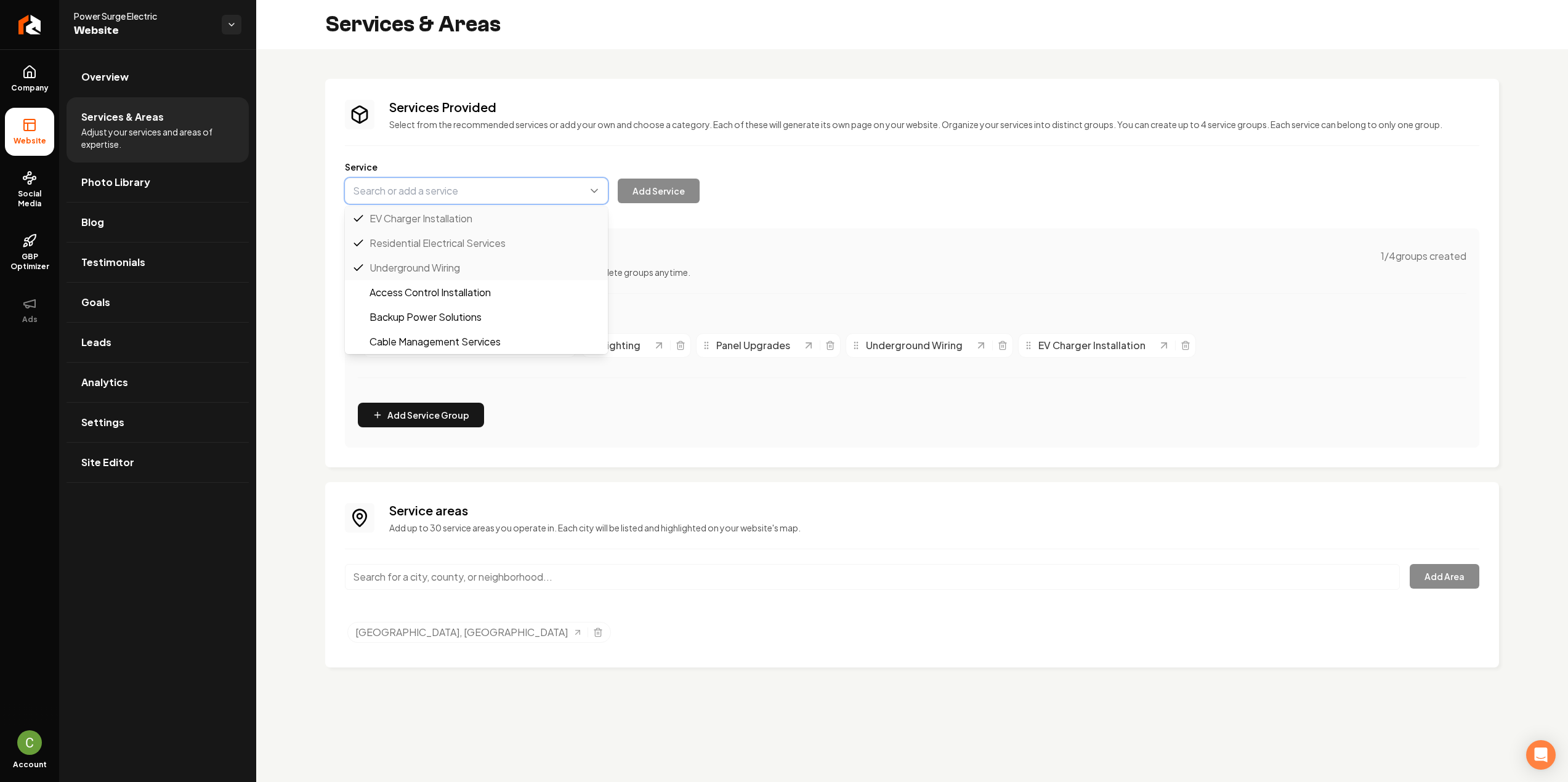
click at [506, 189] on button "Main content area" at bounding box center [476, 191] width 263 height 26
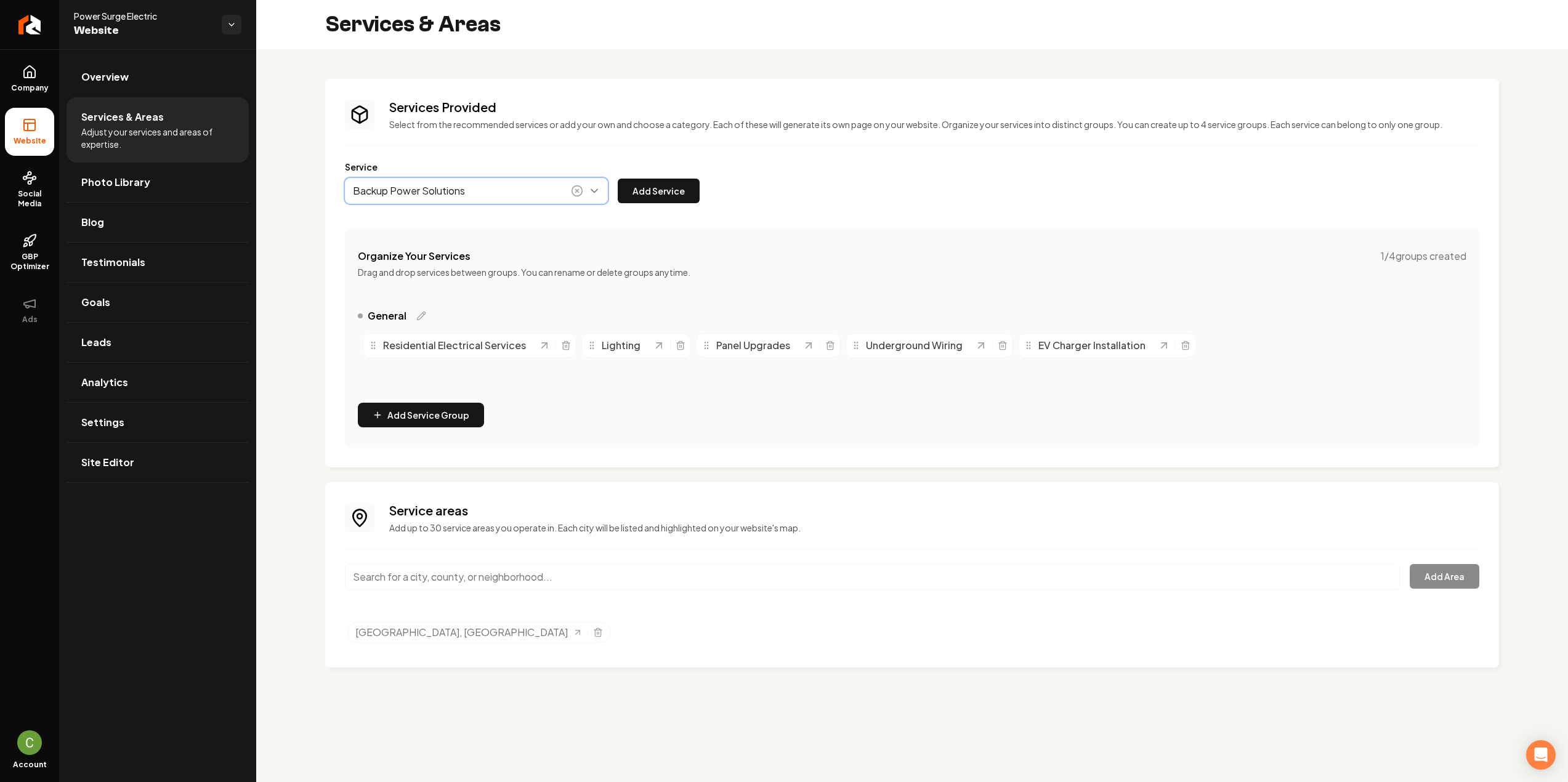
type input "Backup Power Solutions"
click at [662, 206] on div "Services Provided Select from the recommended services or add your own and choo…" at bounding box center [912, 273] width 1134 height 349
click at [664, 193] on button "Add Service" at bounding box center [659, 190] width 82 height 24
drag, startPoint x: 43, startPoint y: 86, endPoint x: 51, endPoint y: 96, distance: 12.8
click at [43, 86] on span "Company" at bounding box center [30, 88] width 48 height 10
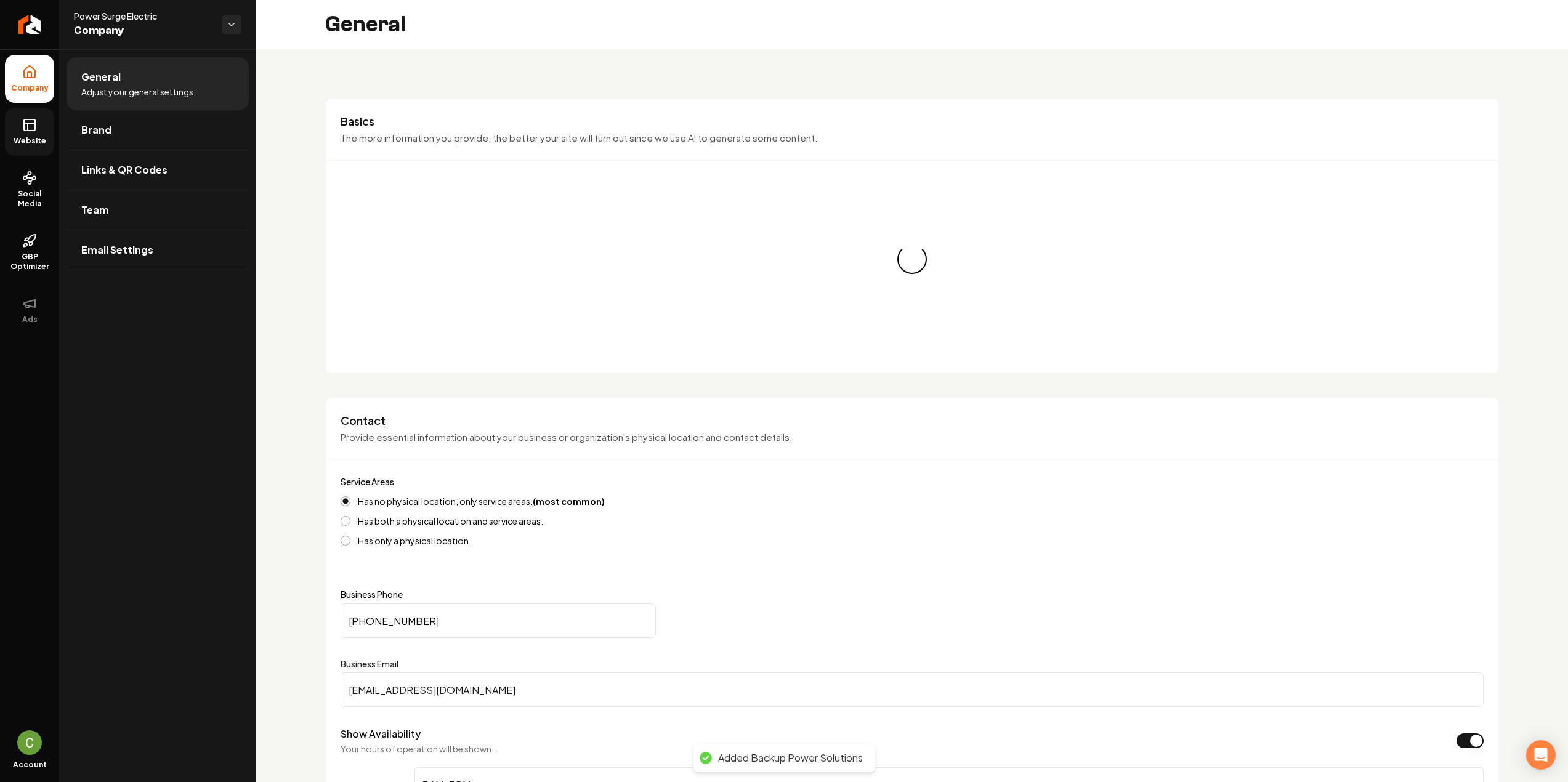
click at [115, 135] on link "Brand" at bounding box center [158, 129] width 183 height 39
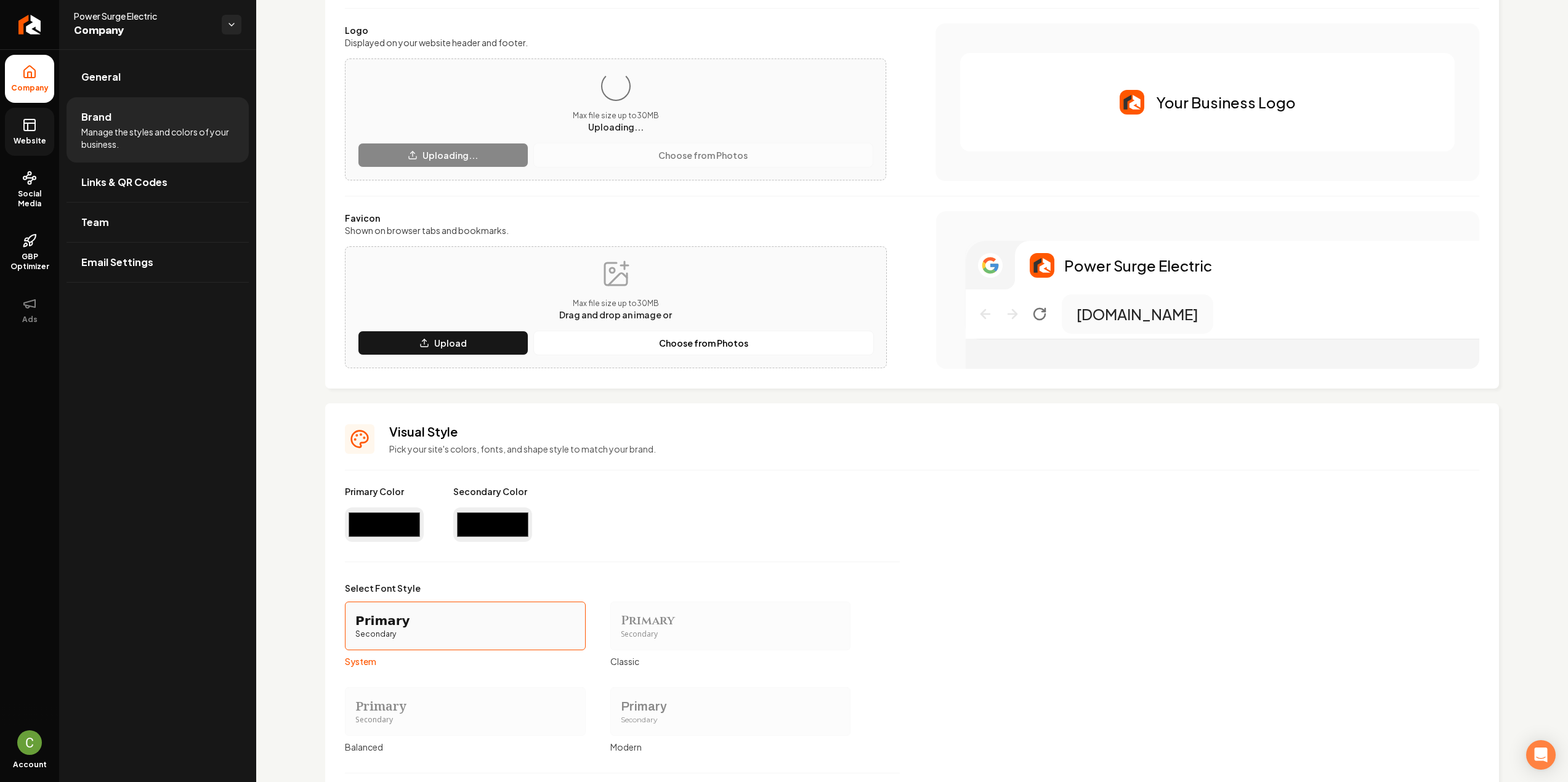
scroll to position [272, 0]
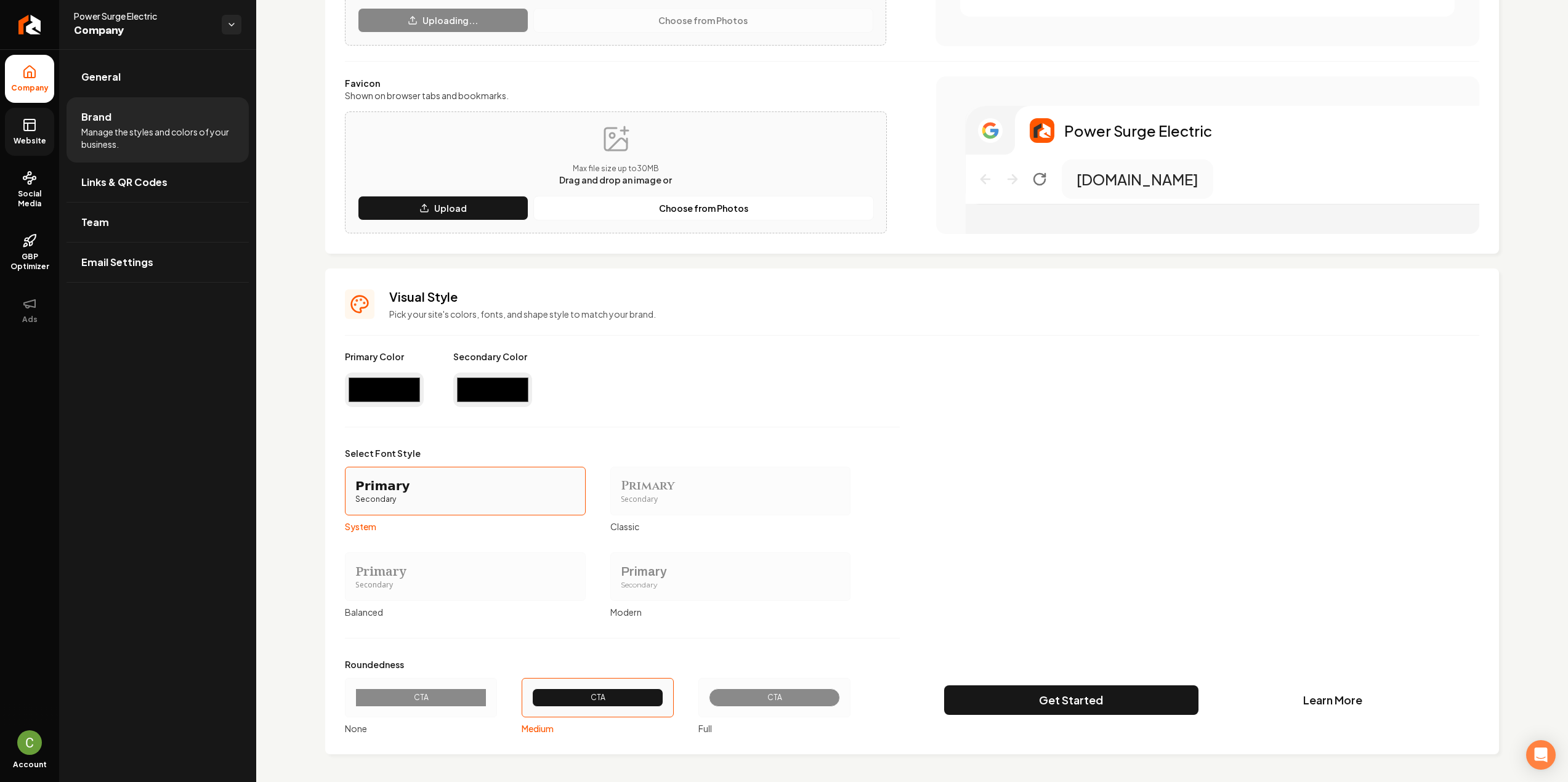
click at [668, 500] on div "Secondary" at bounding box center [730, 500] width 220 height 10
click at [620, 495] on button "Primary Secondary Classic" at bounding box center [614, 490] width 10 height 10
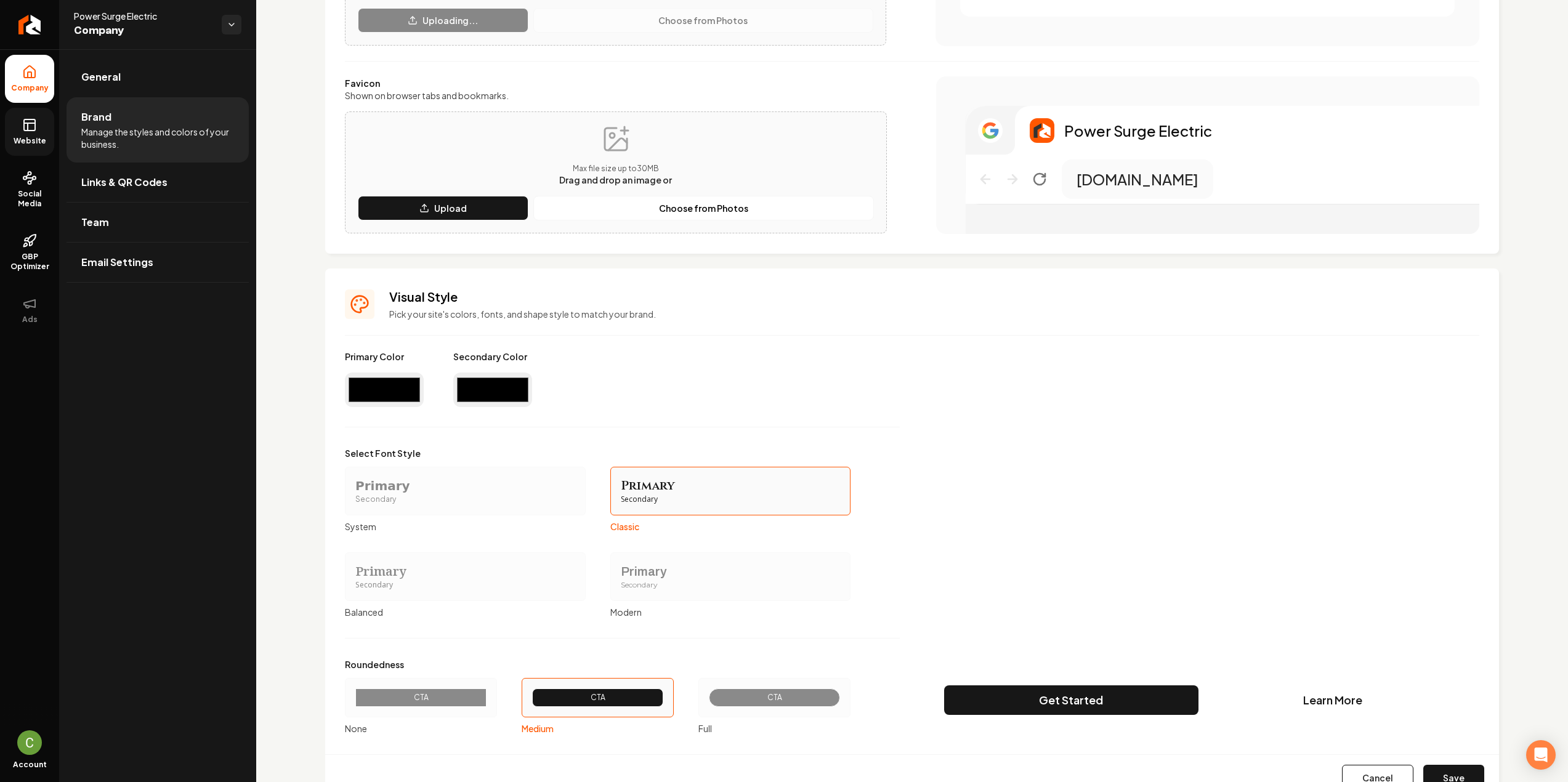
click at [487, 500] on div "Secondary" at bounding box center [465, 500] width 220 height 10
click at [354, 495] on button "Primary Secondary System" at bounding box center [349, 490] width 10 height 10
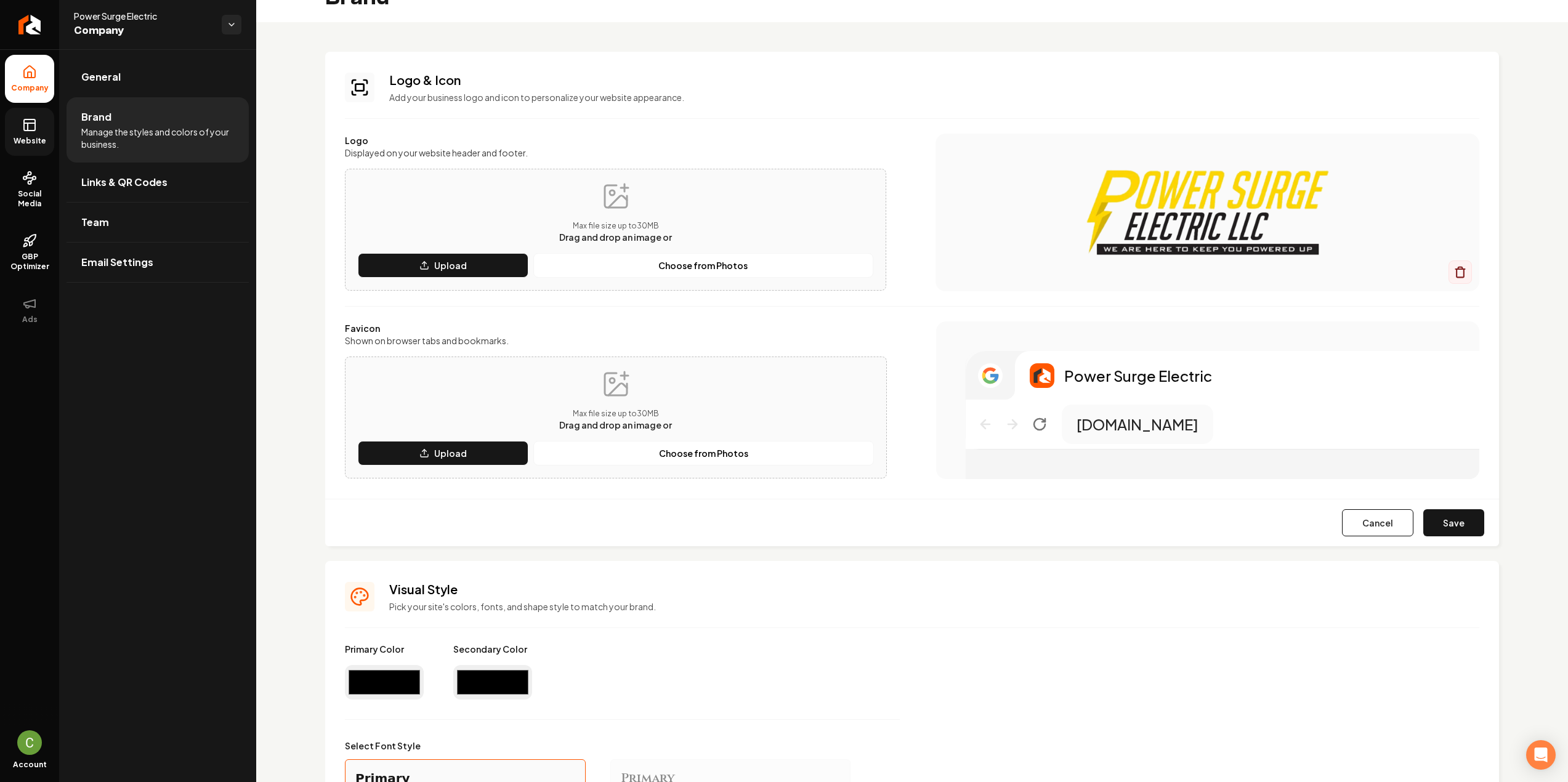
scroll to position [0, 0]
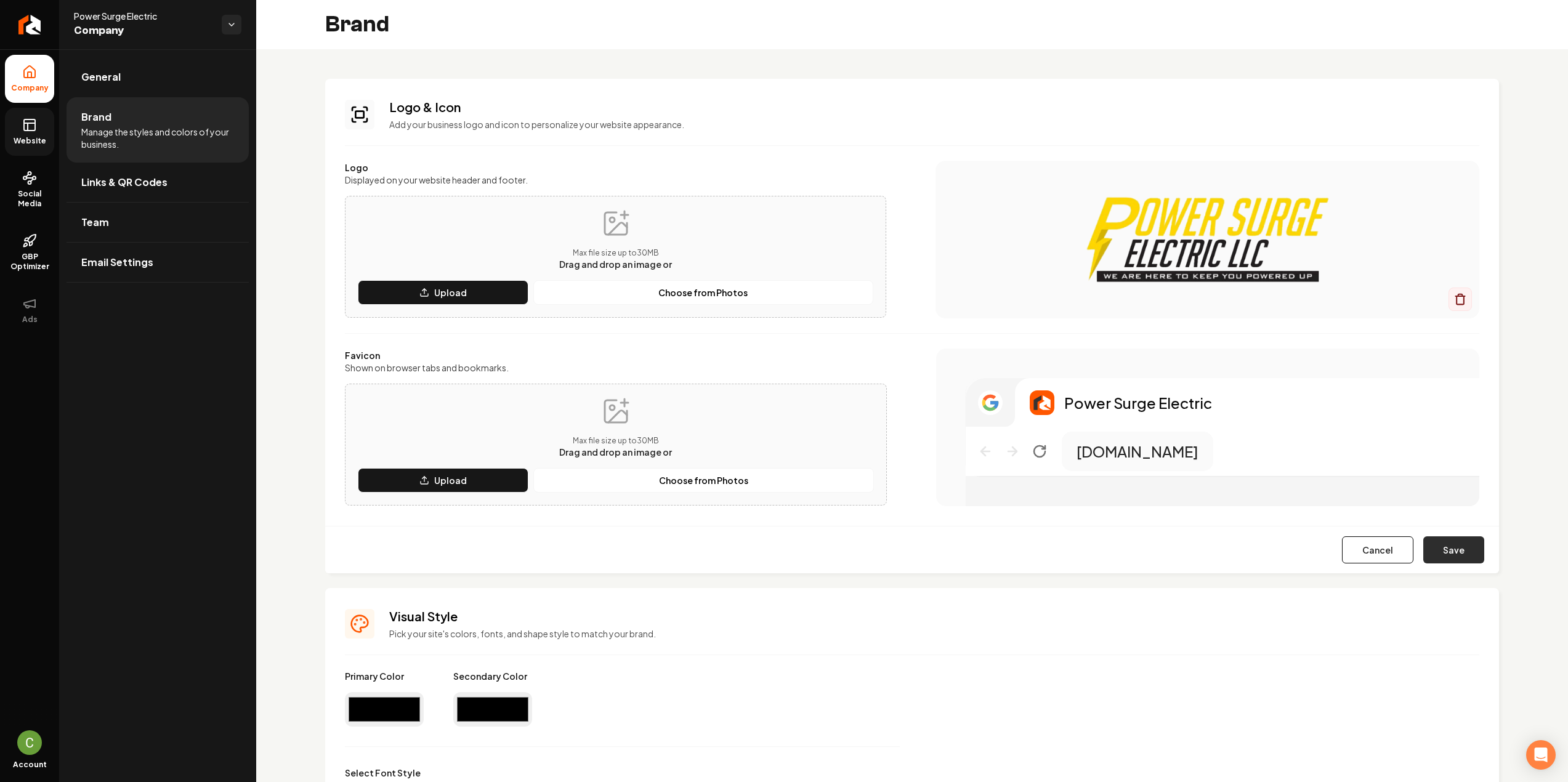
click at [1439, 548] on button "Save" at bounding box center [1453, 549] width 61 height 27
click at [1452, 553] on button "Save" at bounding box center [1453, 549] width 61 height 27
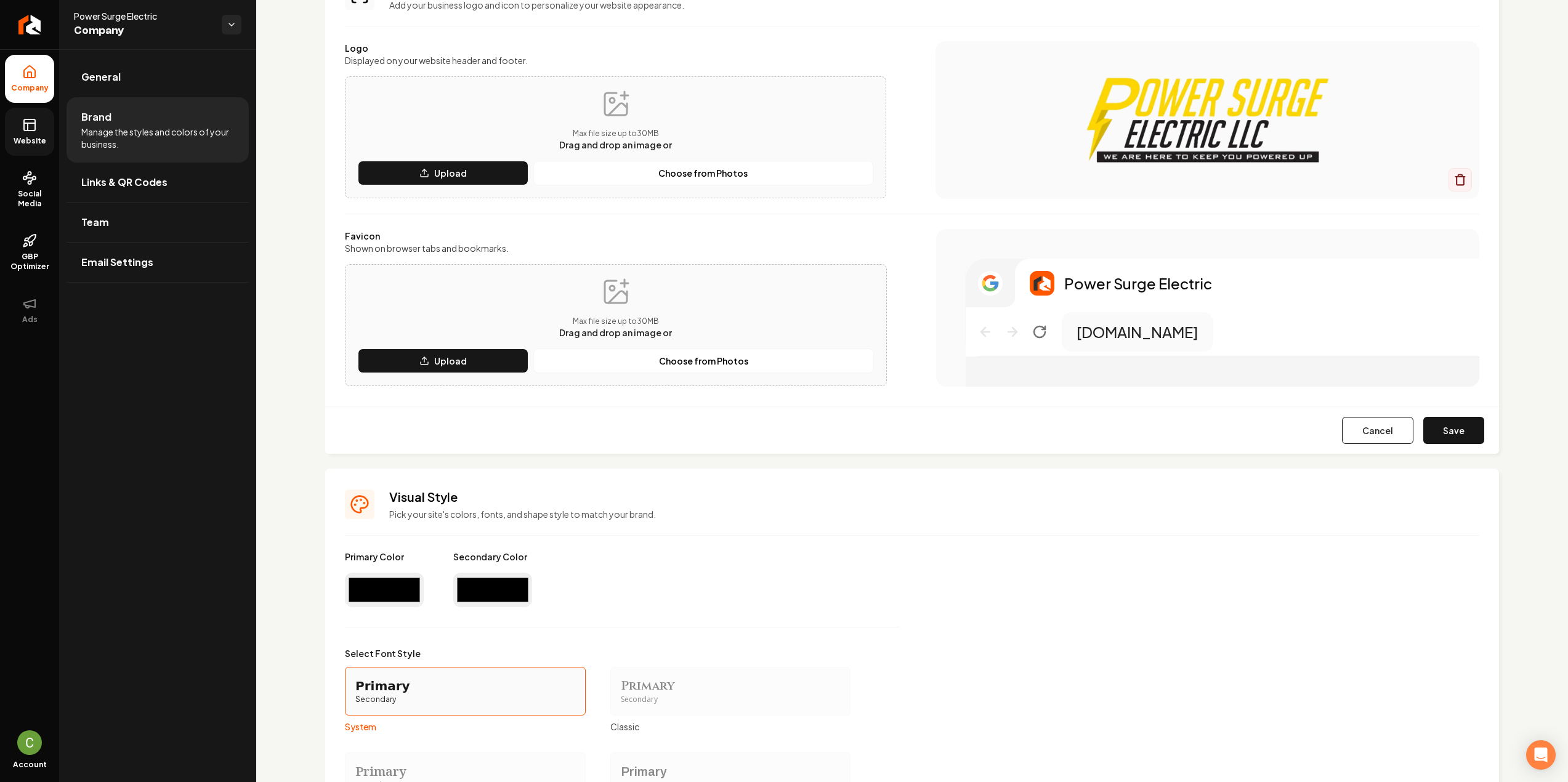
scroll to position [123, 0]
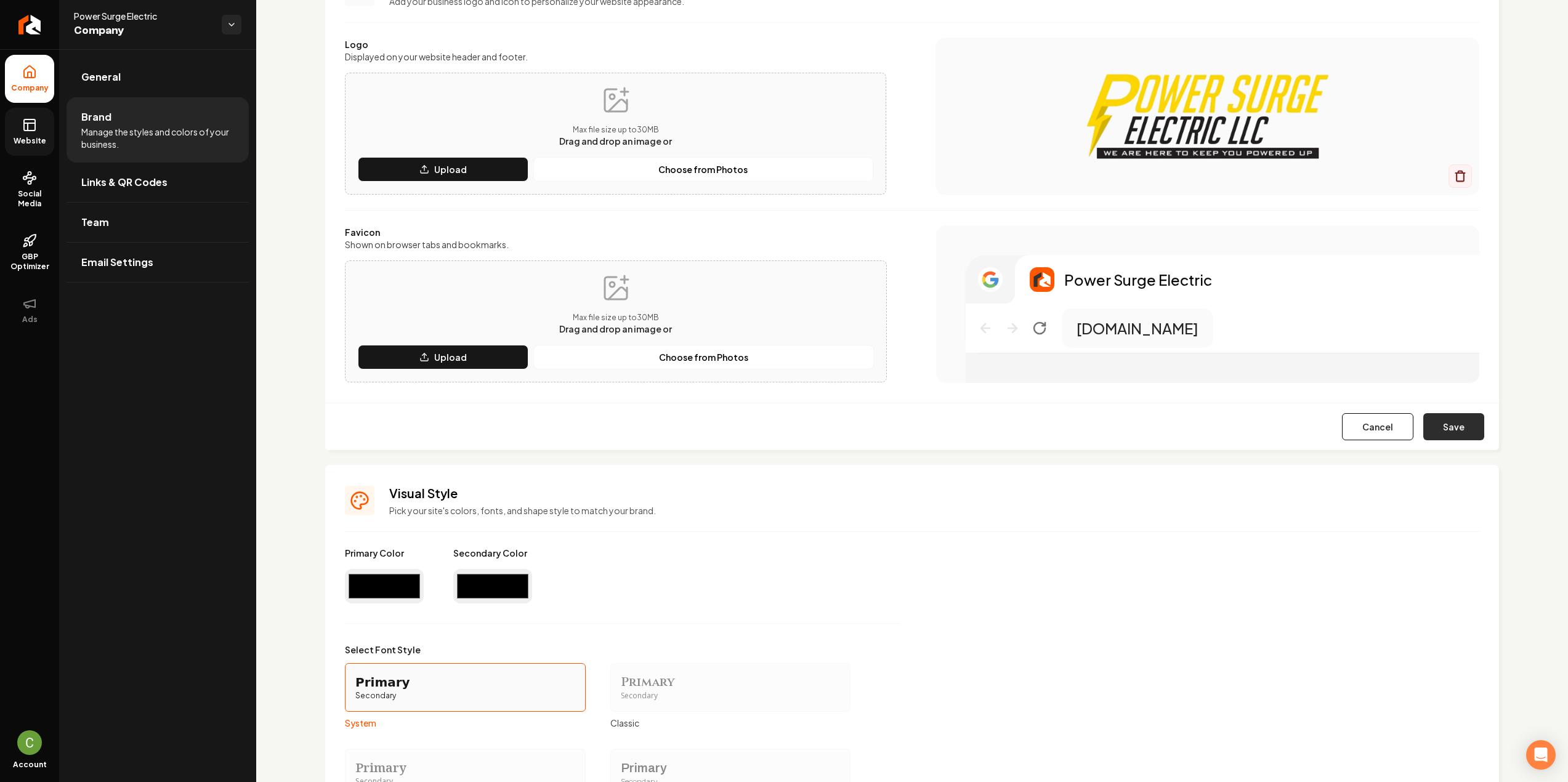
click at [1454, 428] on button "Save" at bounding box center [1453, 426] width 61 height 27
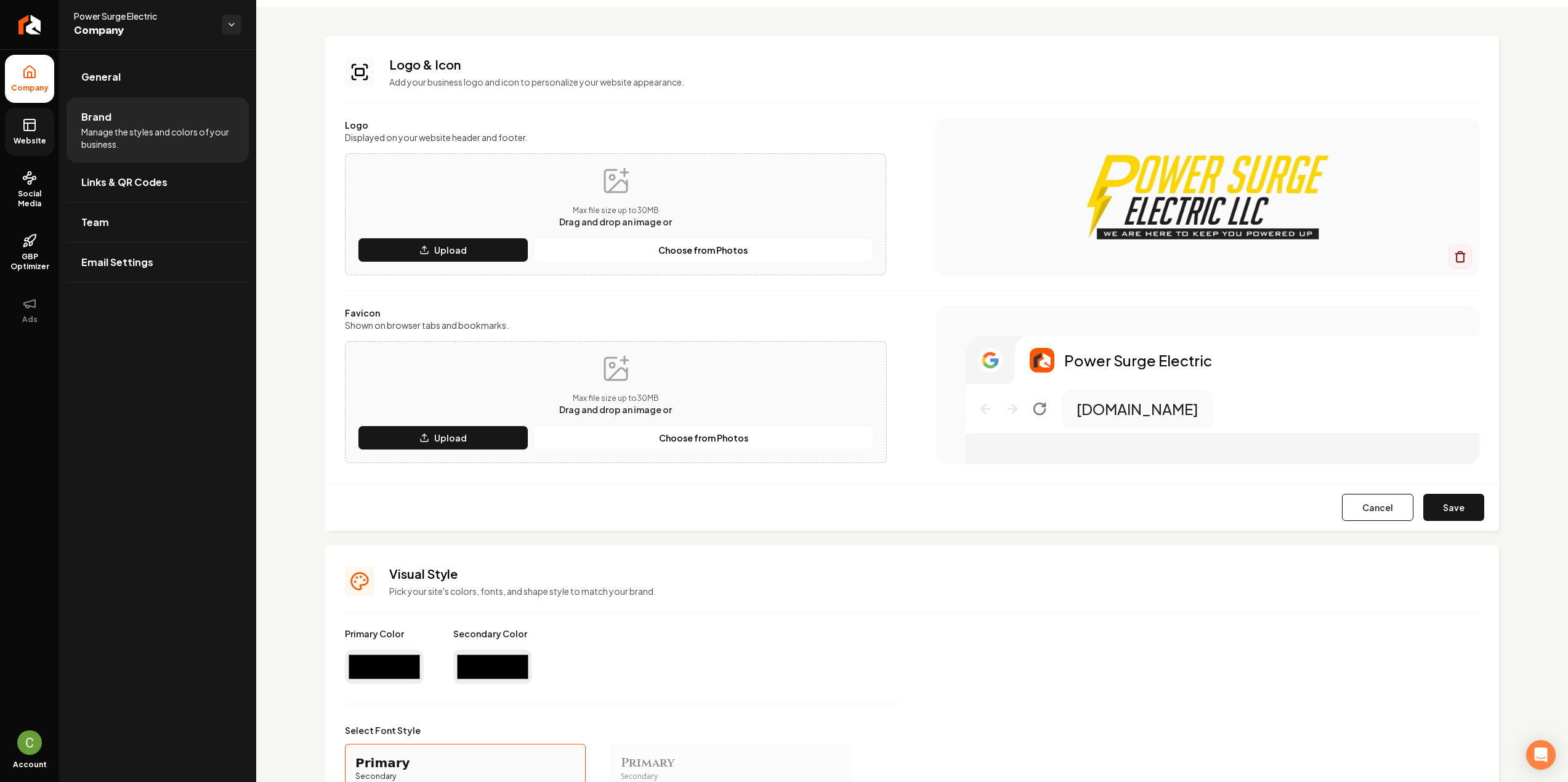
scroll to position [62, 0]
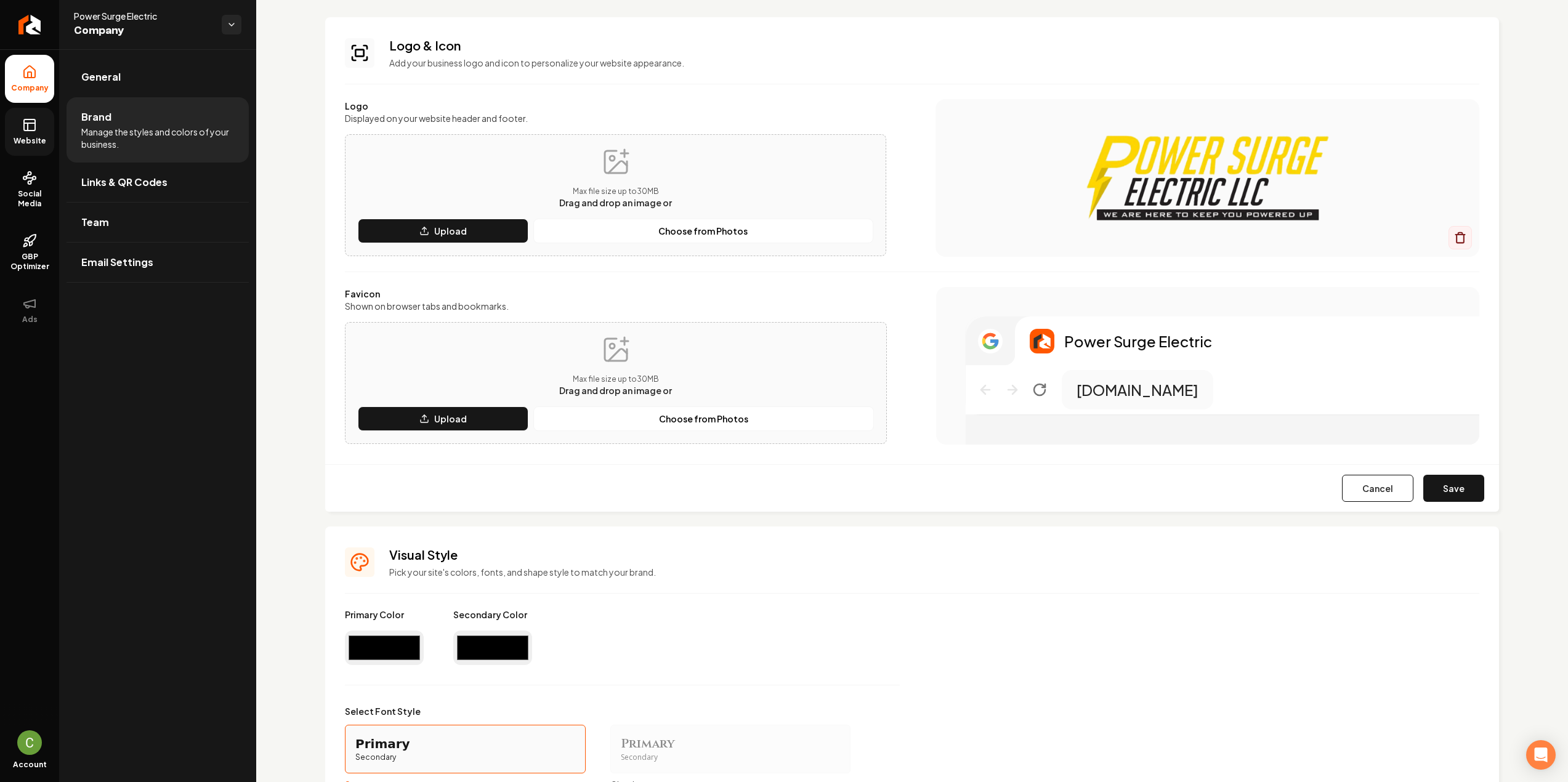
click at [384, 651] on input "#000000" at bounding box center [384, 647] width 79 height 35
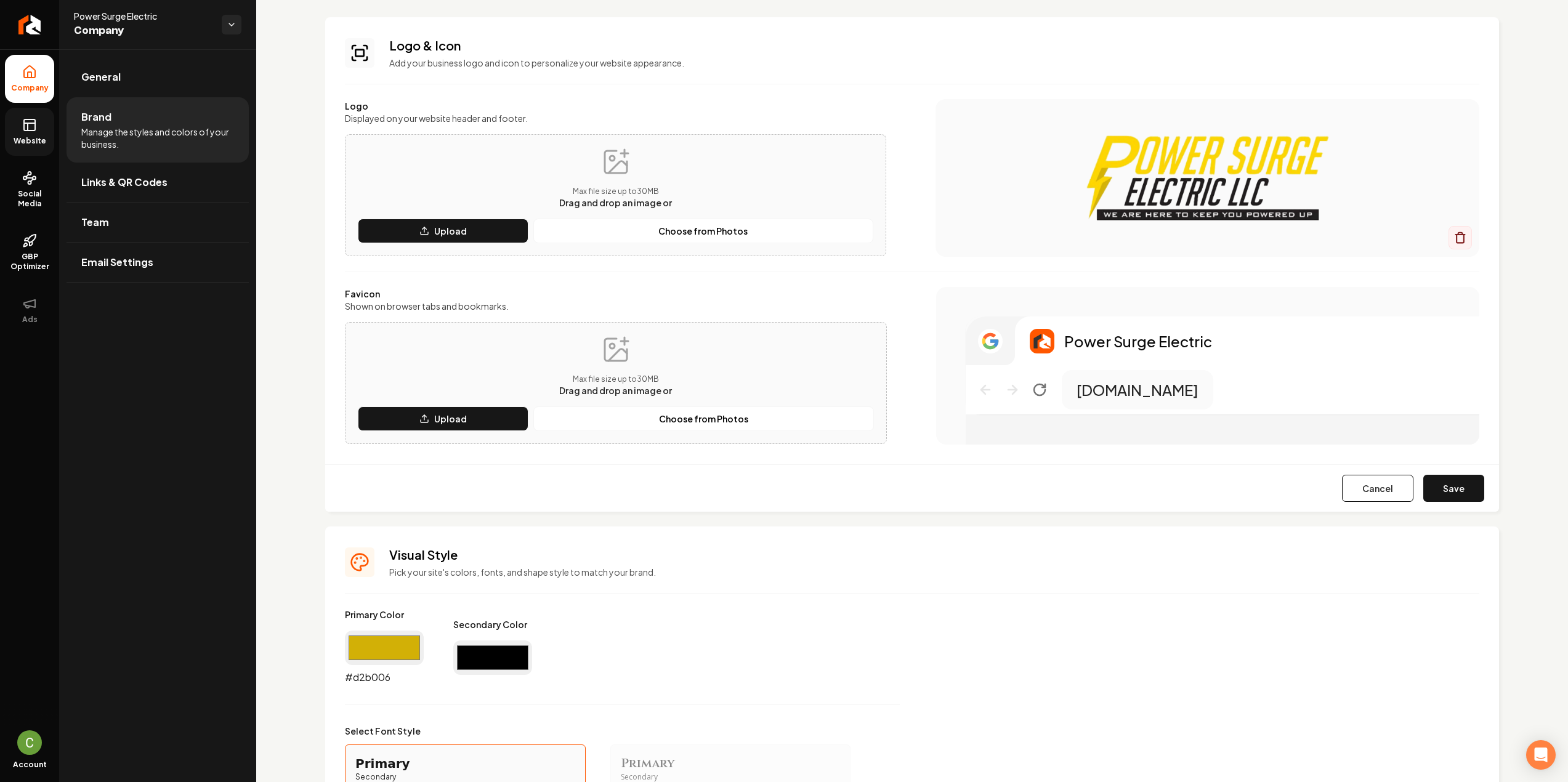
type input "#d2b006"
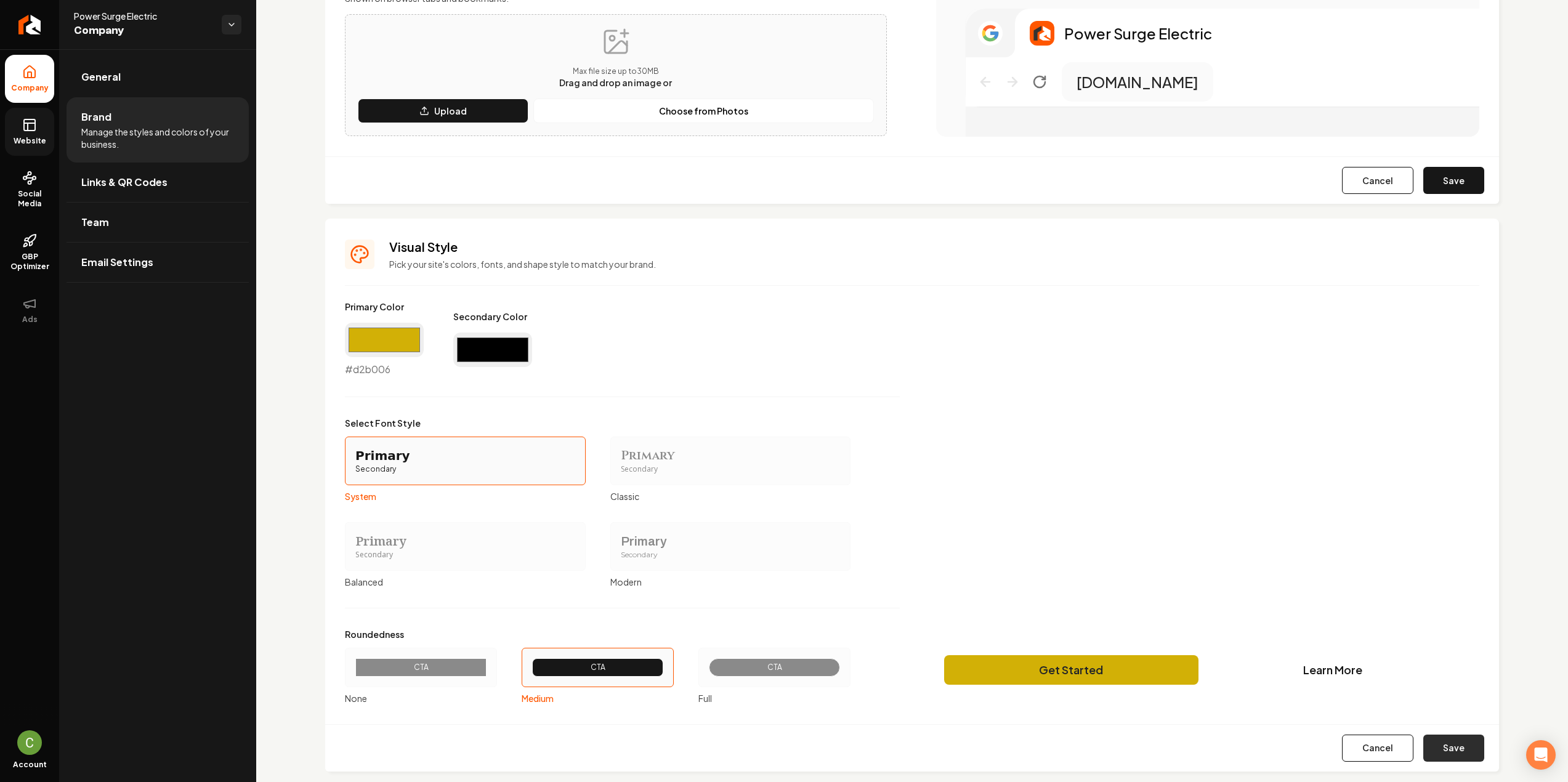
click at [1434, 754] on button "Save" at bounding box center [1453, 747] width 61 height 27
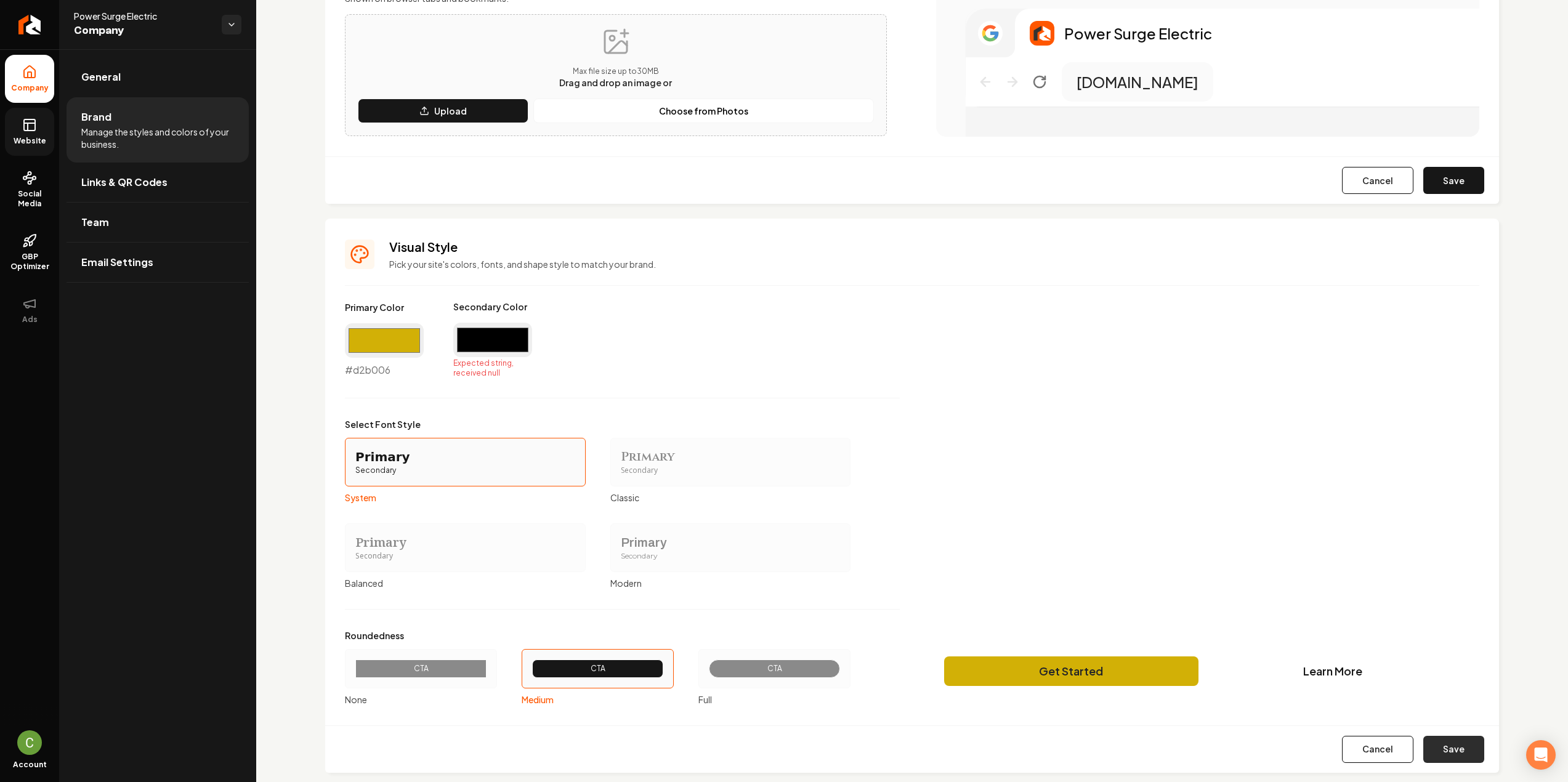
click at [1433, 739] on form "Primary Color #d2b006 #d2b006 Secondary Color #000000 Expected string, received…" at bounding box center [912, 536] width 1134 height 472
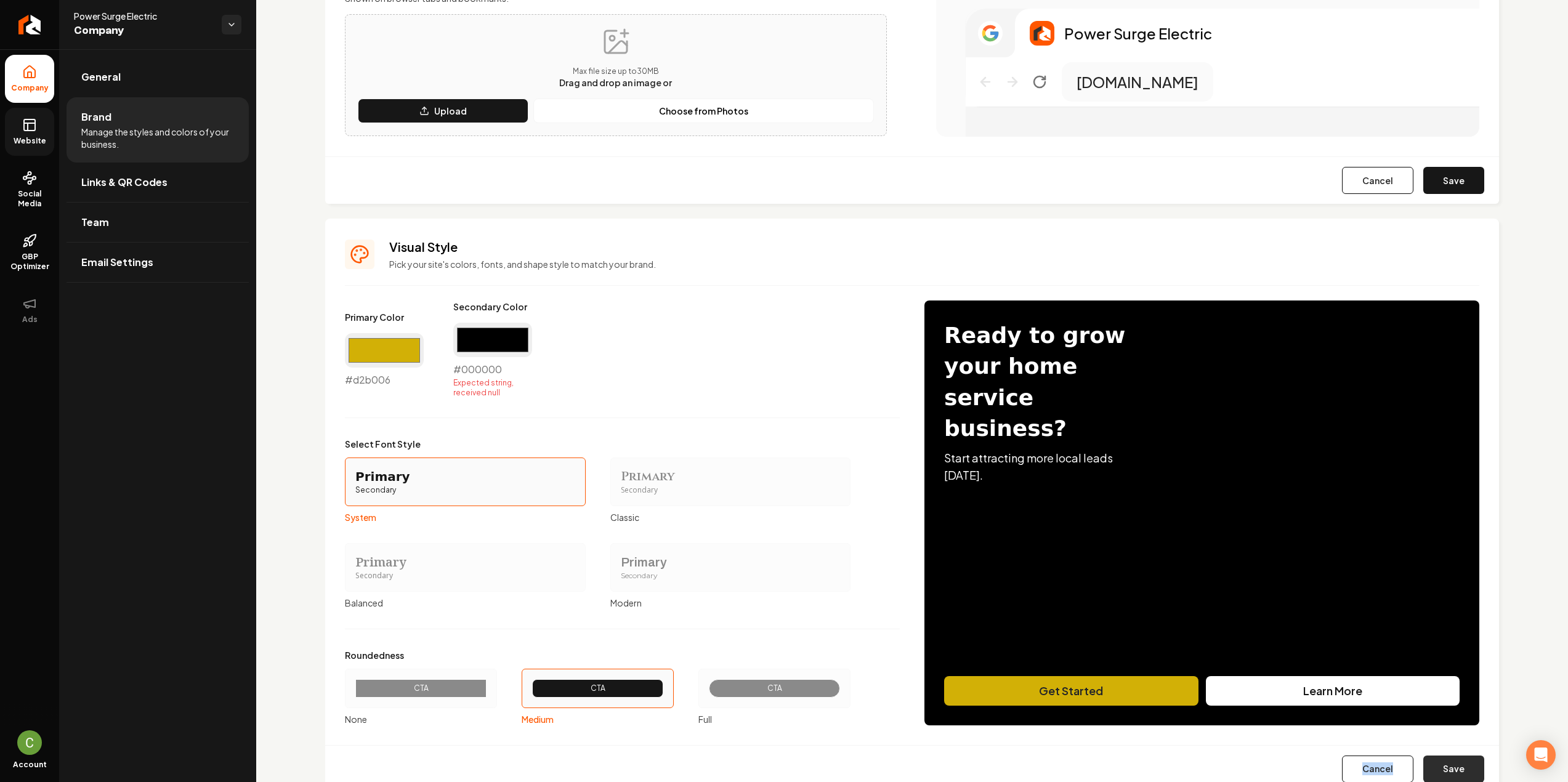
click at [1433, 739] on form "Primary Color #d2b006 #d2b006 Secondary Color #000000 #000000 Expected string, …" at bounding box center [912, 547] width 1134 height 492
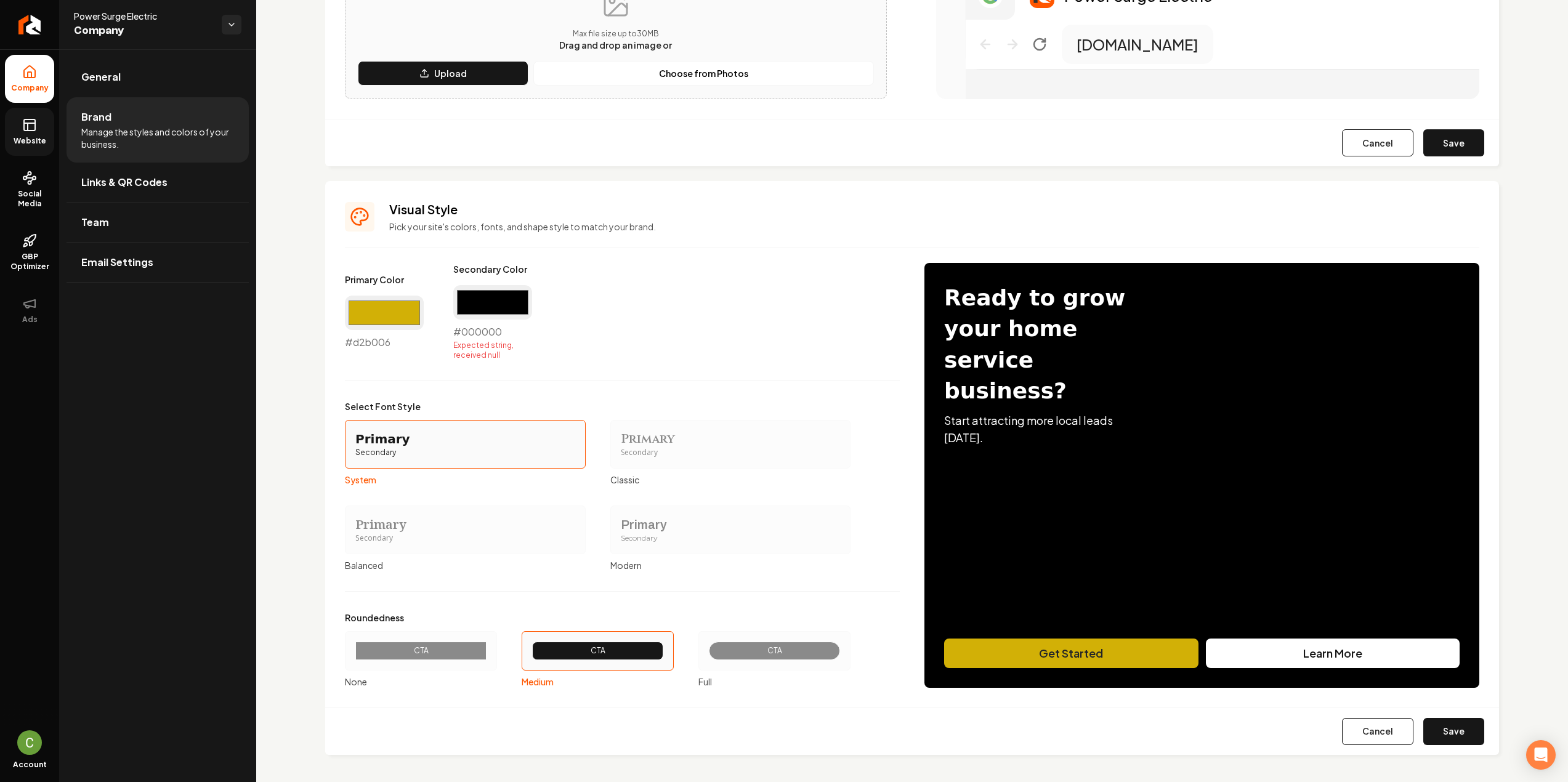
click at [1432, 707] on div "Cancel Save" at bounding box center [912, 731] width 1173 height 48
click at [1442, 726] on button "Save" at bounding box center [1453, 731] width 61 height 27
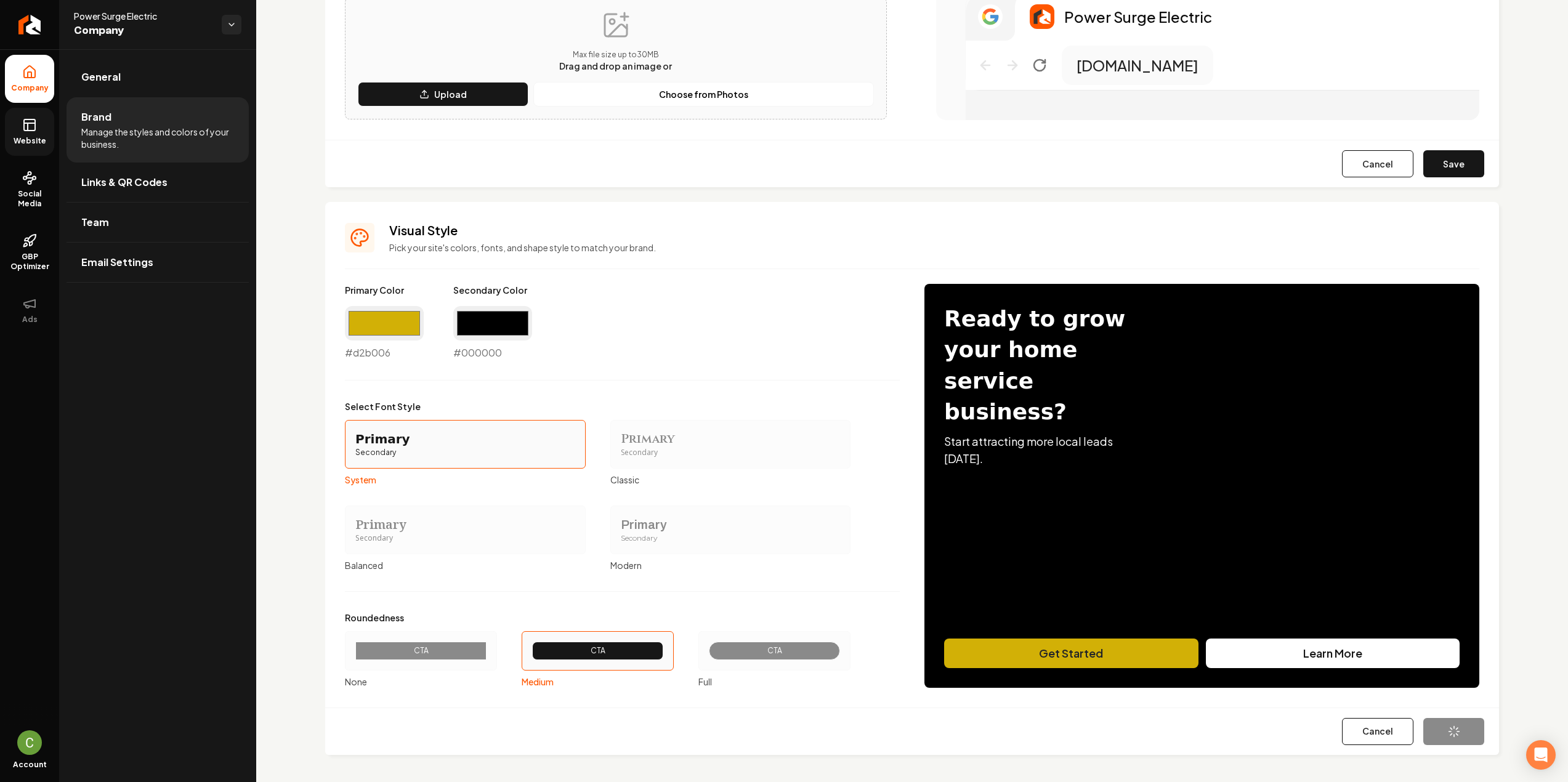
scroll to position [78, 0]
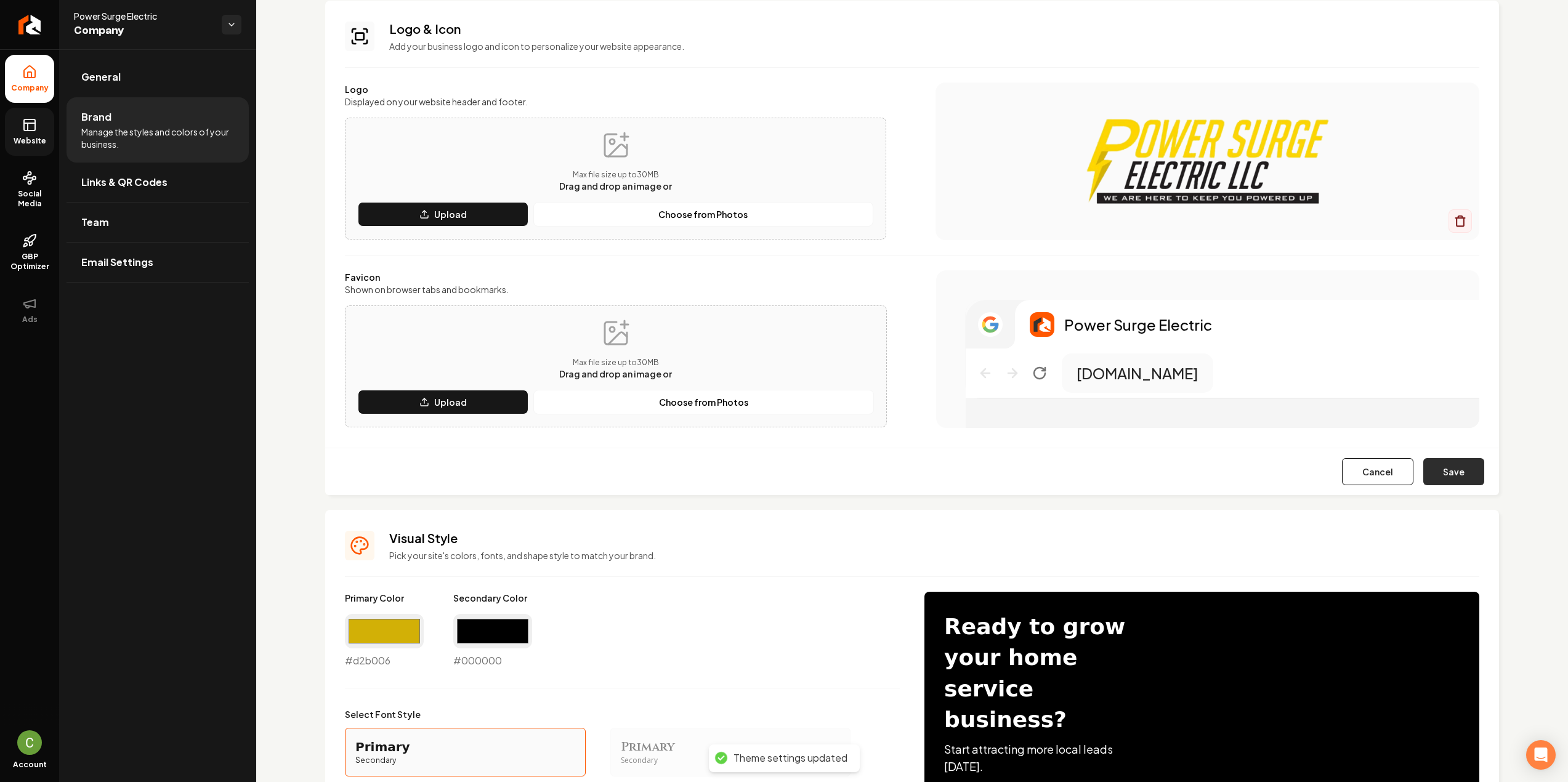
click at [1459, 473] on button "Save" at bounding box center [1453, 471] width 61 height 27
click at [1452, 469] on button "Save" at bounding box center [1453, 471] width 61 height 27
click at [25, 129] on icon at bounding box center [30, 124] width 15 height 15
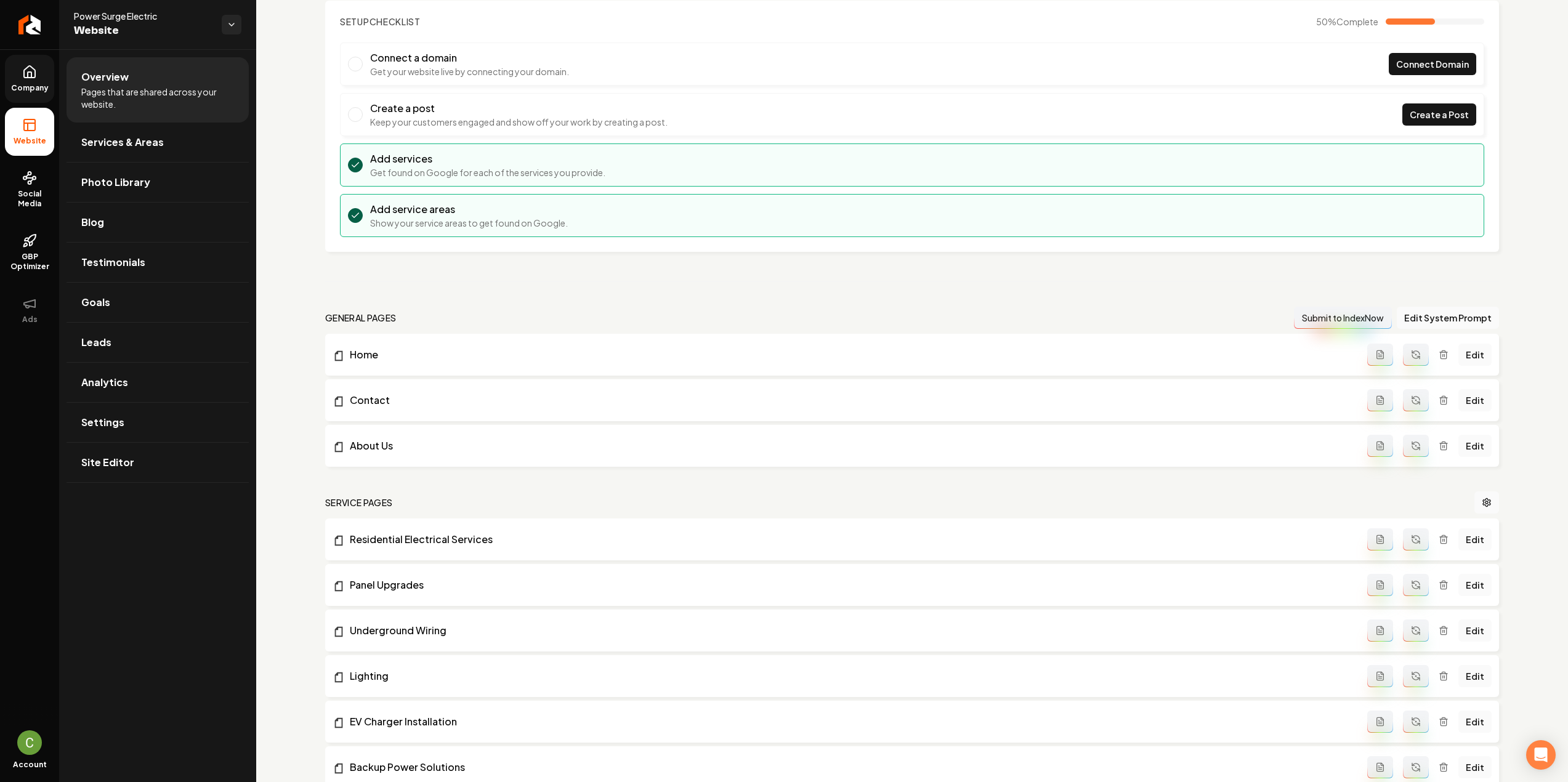
click at [39, 95] on link "Company" at bounding box center [30, 78] width 50 height 48
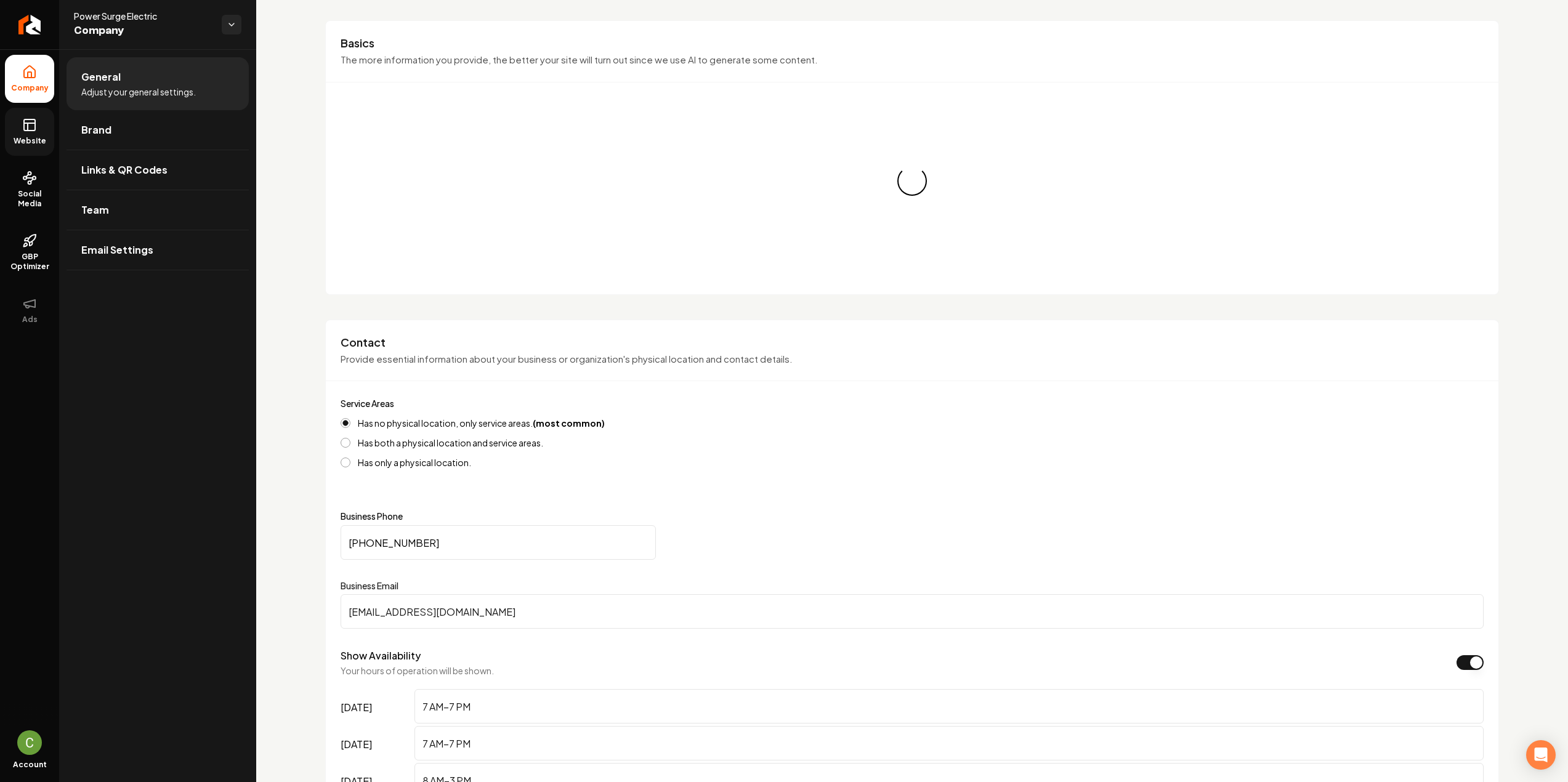
click at [99, 136] on span "Brand" at bounding box center [96, 129] width 30 height 15
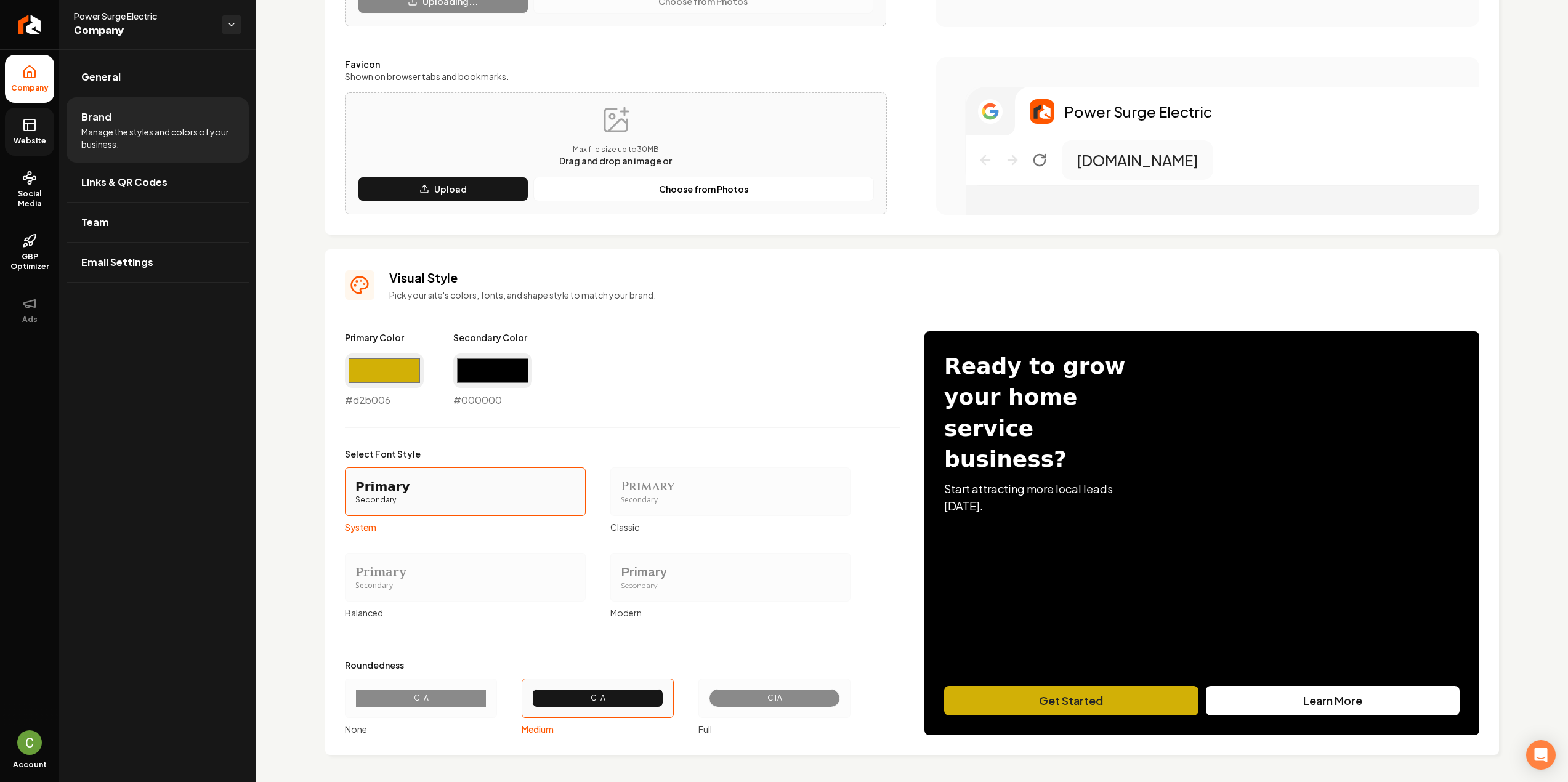
scroll to position [292, 0]
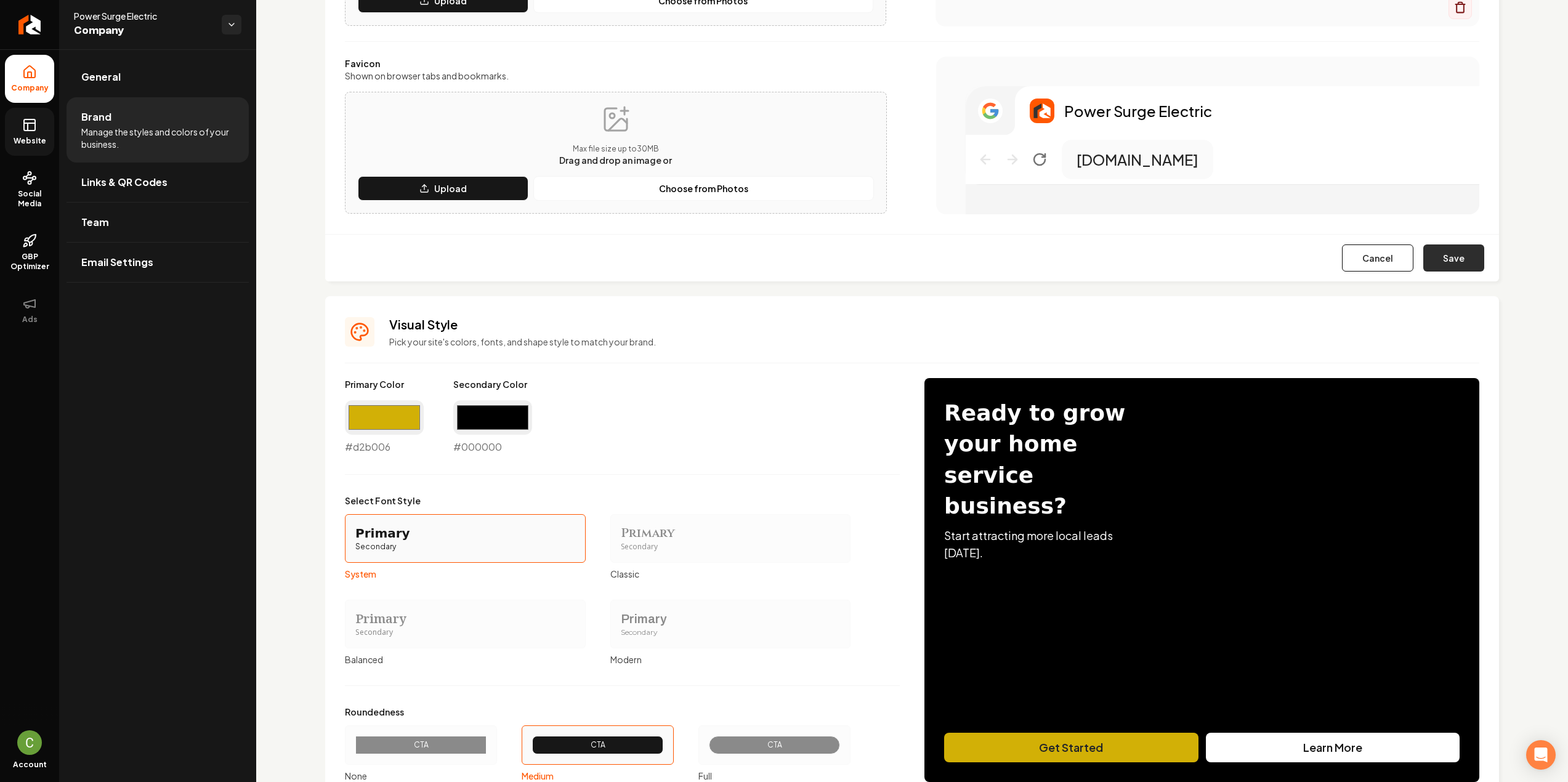
click at [1462, 262] on button "Save" at bounding box center [1453, 257] width 61 height 27
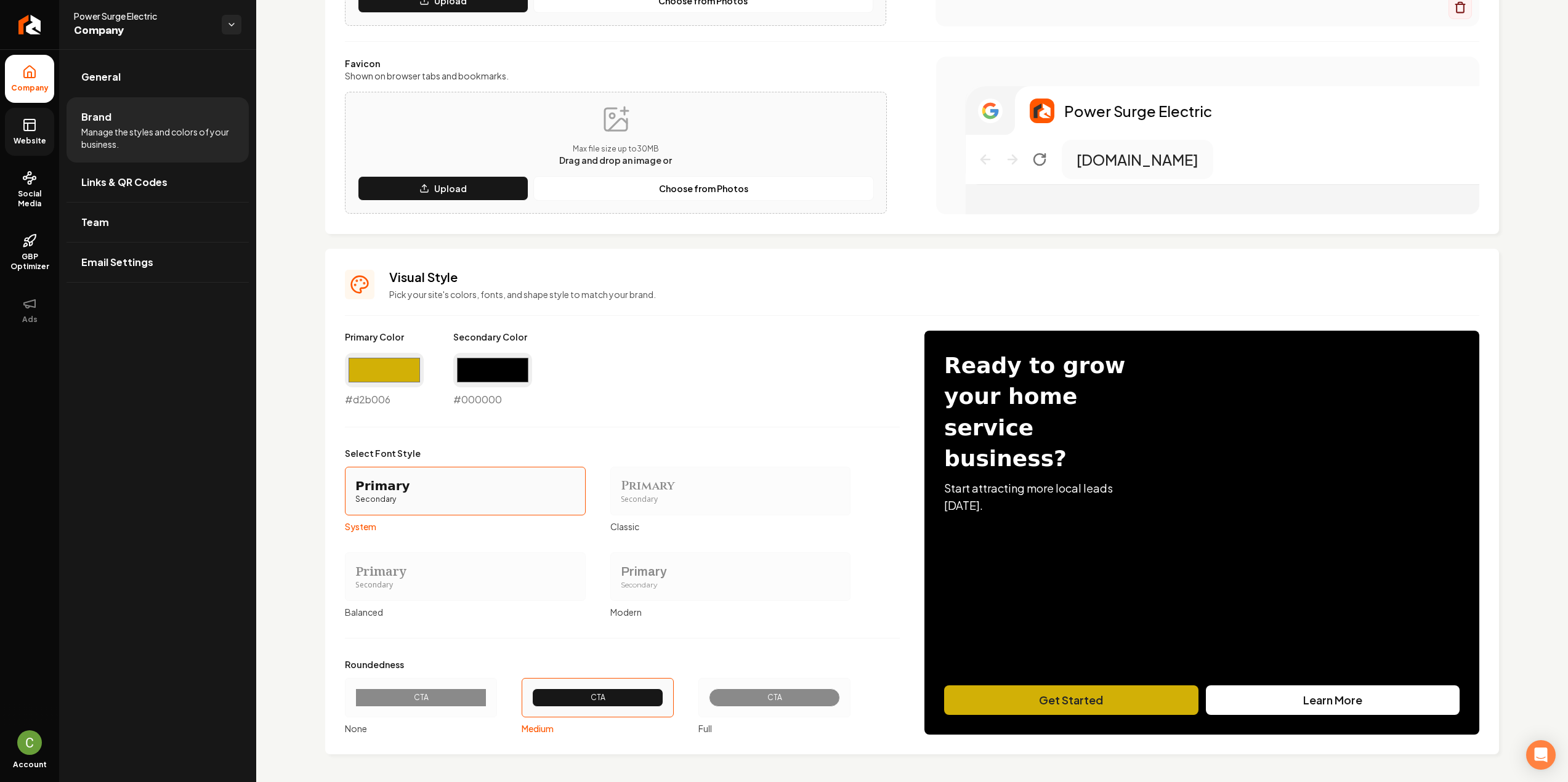
click at [730, 702] on div "CTA" at bounding box center [774, 697] width 131 height 18
click at [708, 702] on button "CTA Full" at bounding box center [702, 697] width 10 height 10
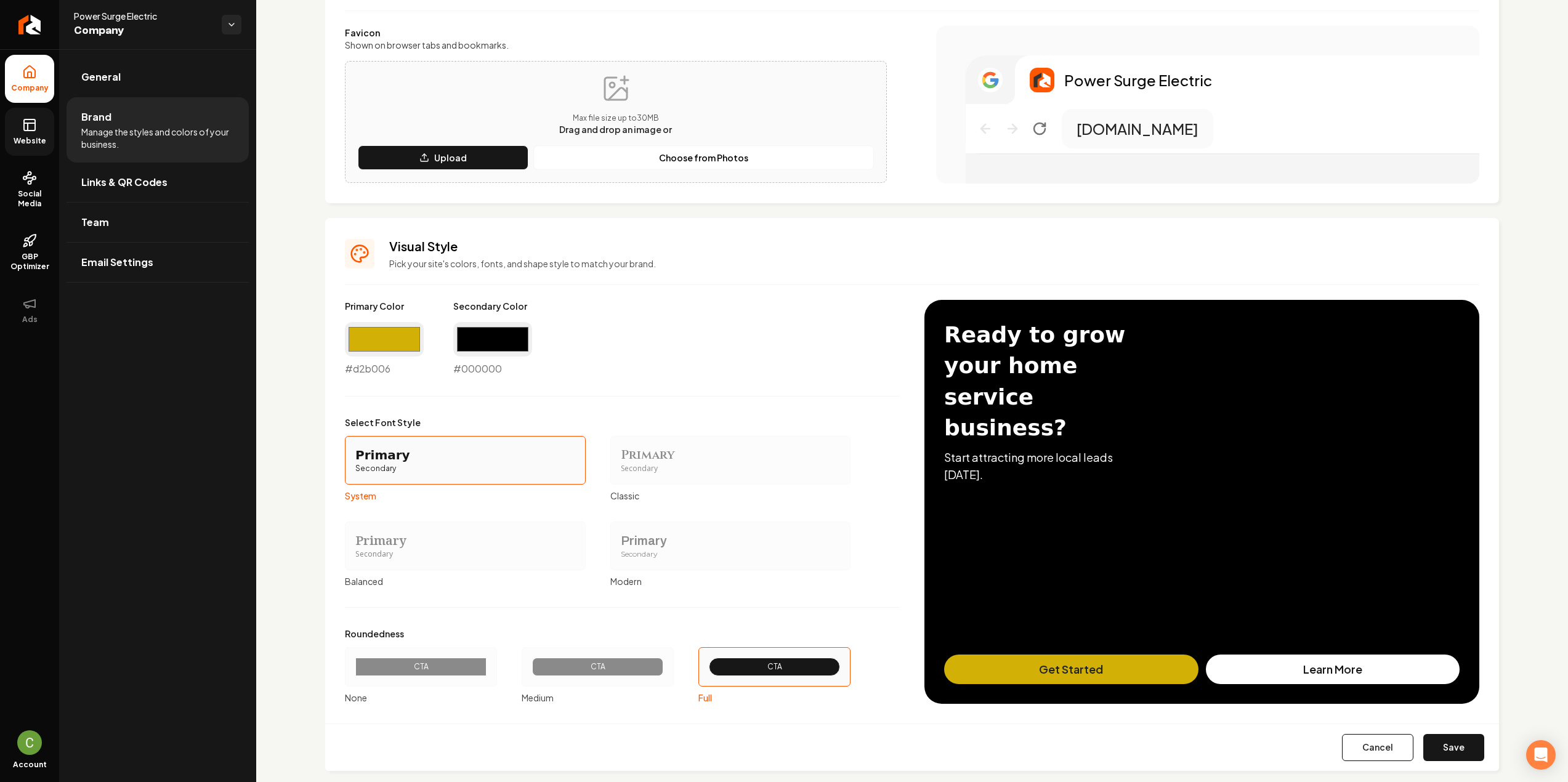
scroll to position [339, 0]
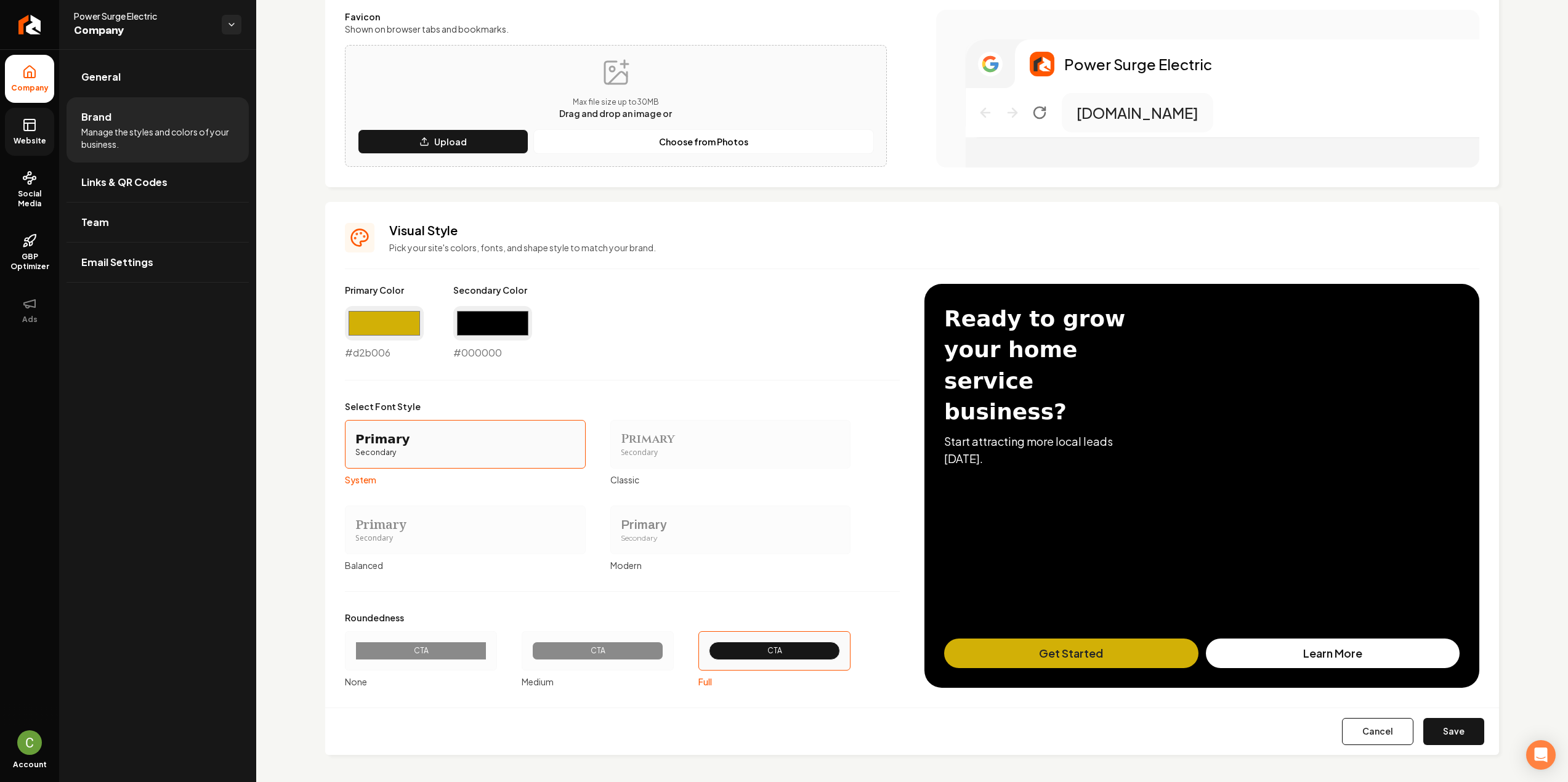
click at [1452, 739] on button "Save" at bounding box center [1453, 731] width 61 height 27
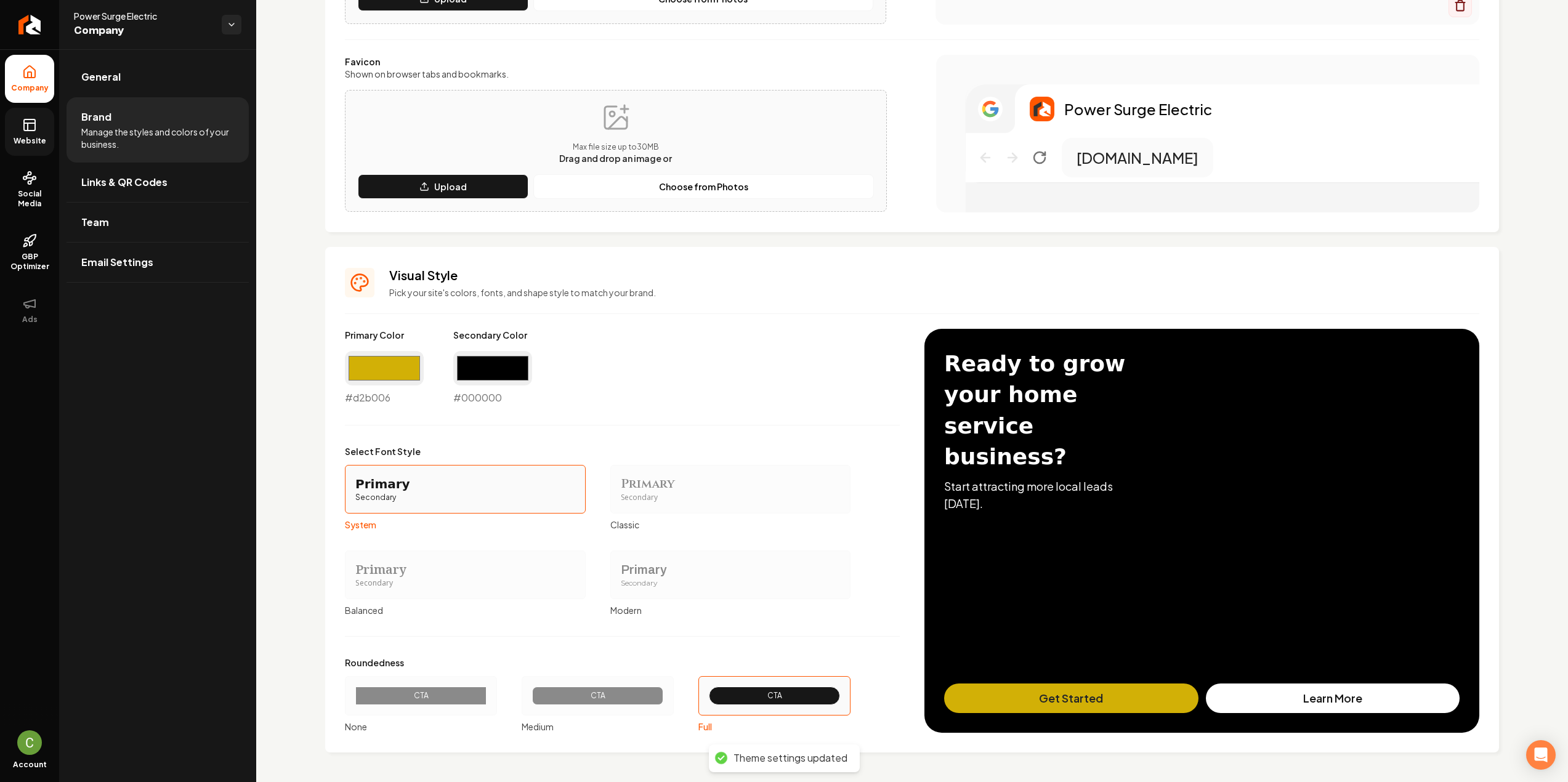
scroll to position [292, 0]
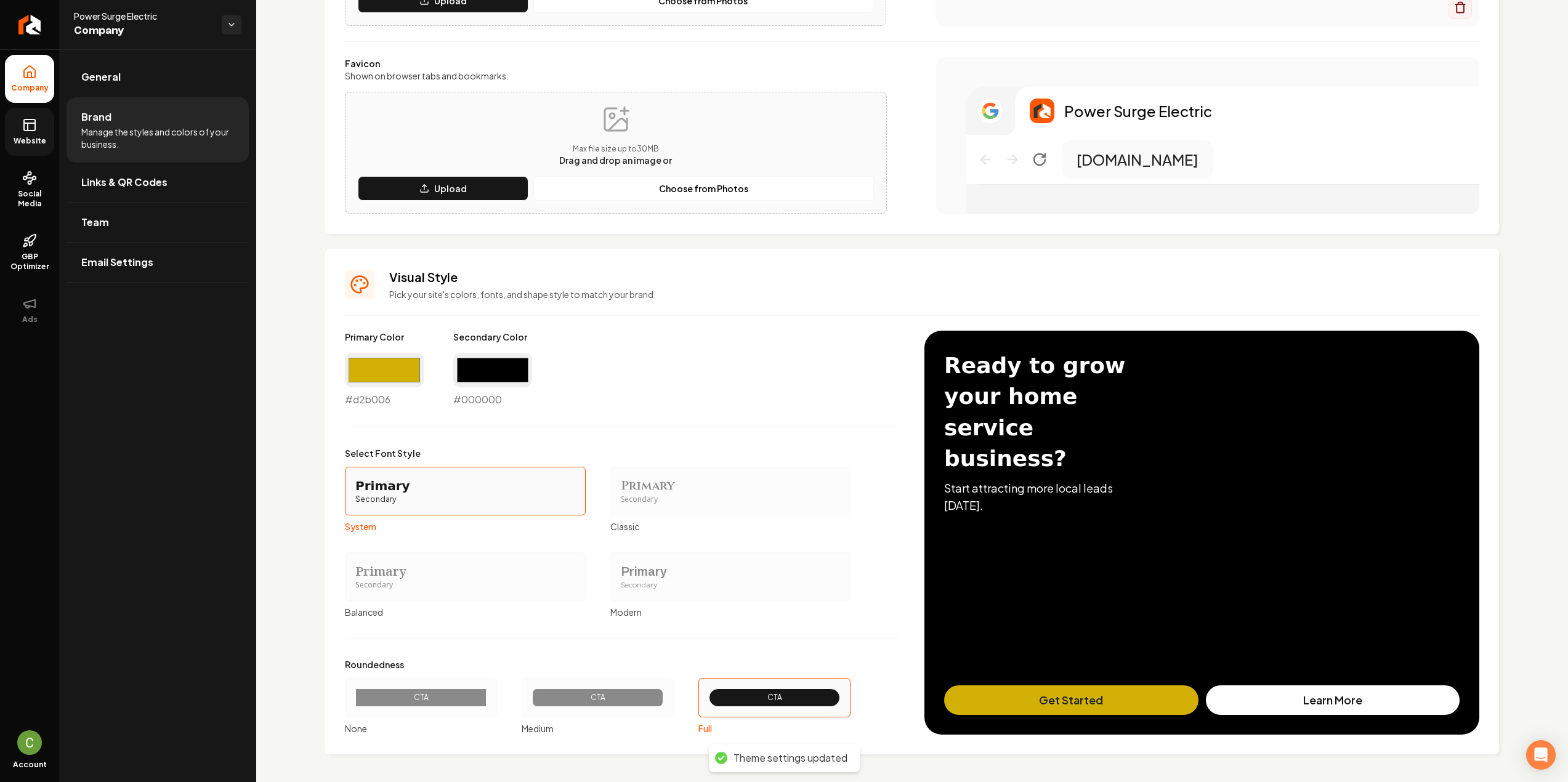
click at [34, 135] on link "Website" at bounding box center [30, 131] width 50 height 48
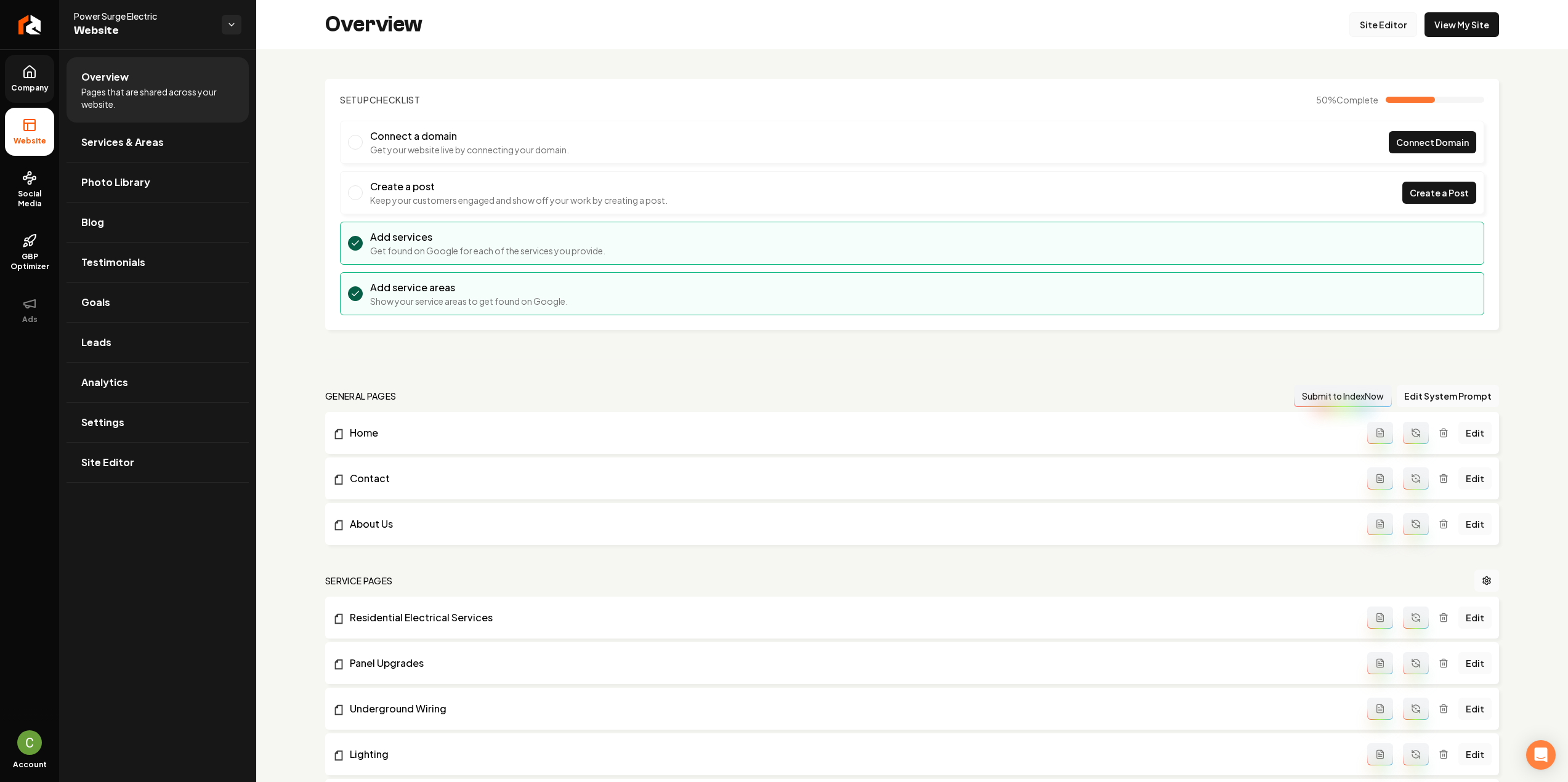
click at [1379, 26] on link "Site Editor" at bounding box center [1383, 24] width 68 height 24
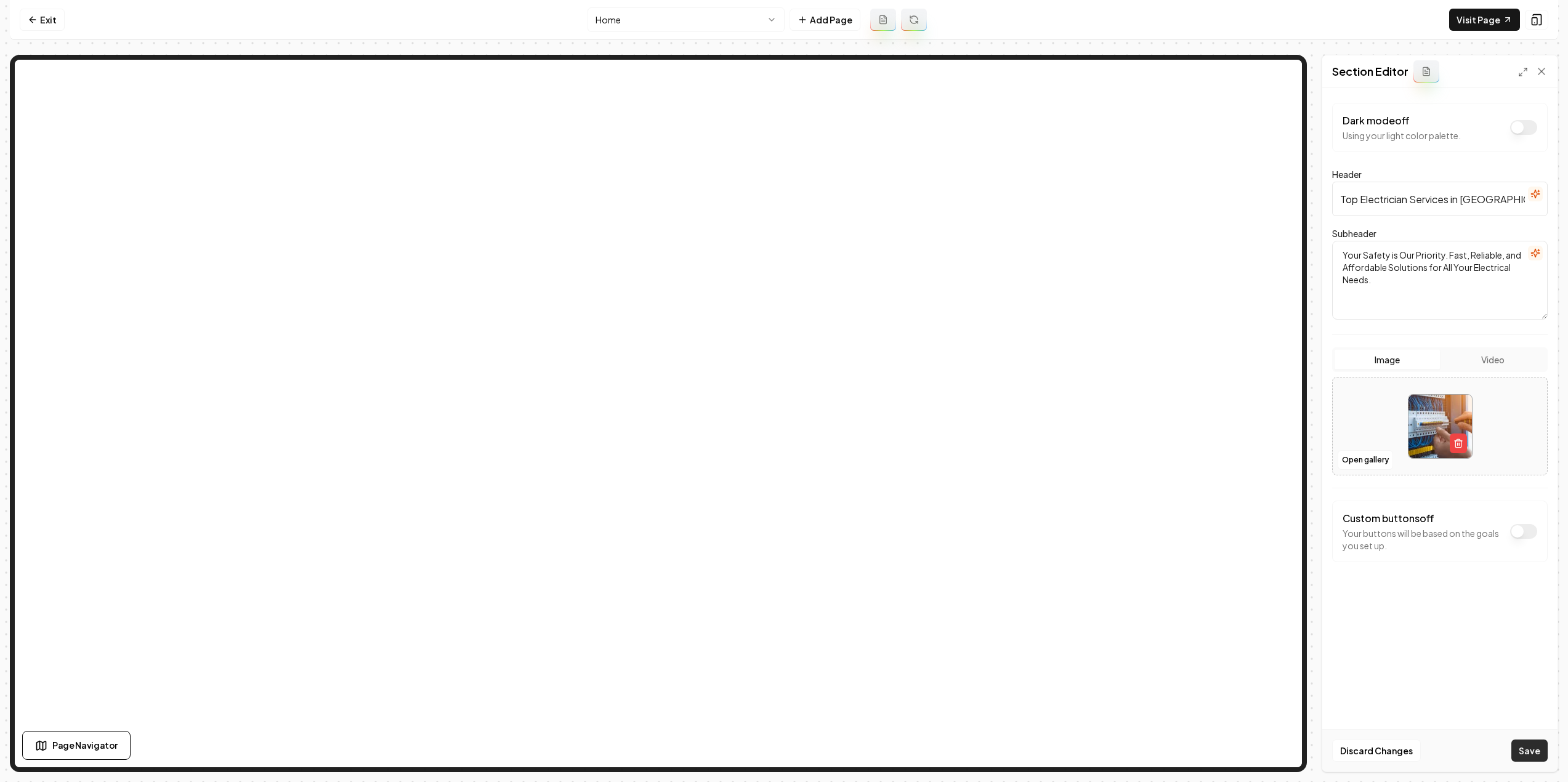
click at [1541, 752] on button "Save" at bounding box center [1530, 751] width 37 height 23
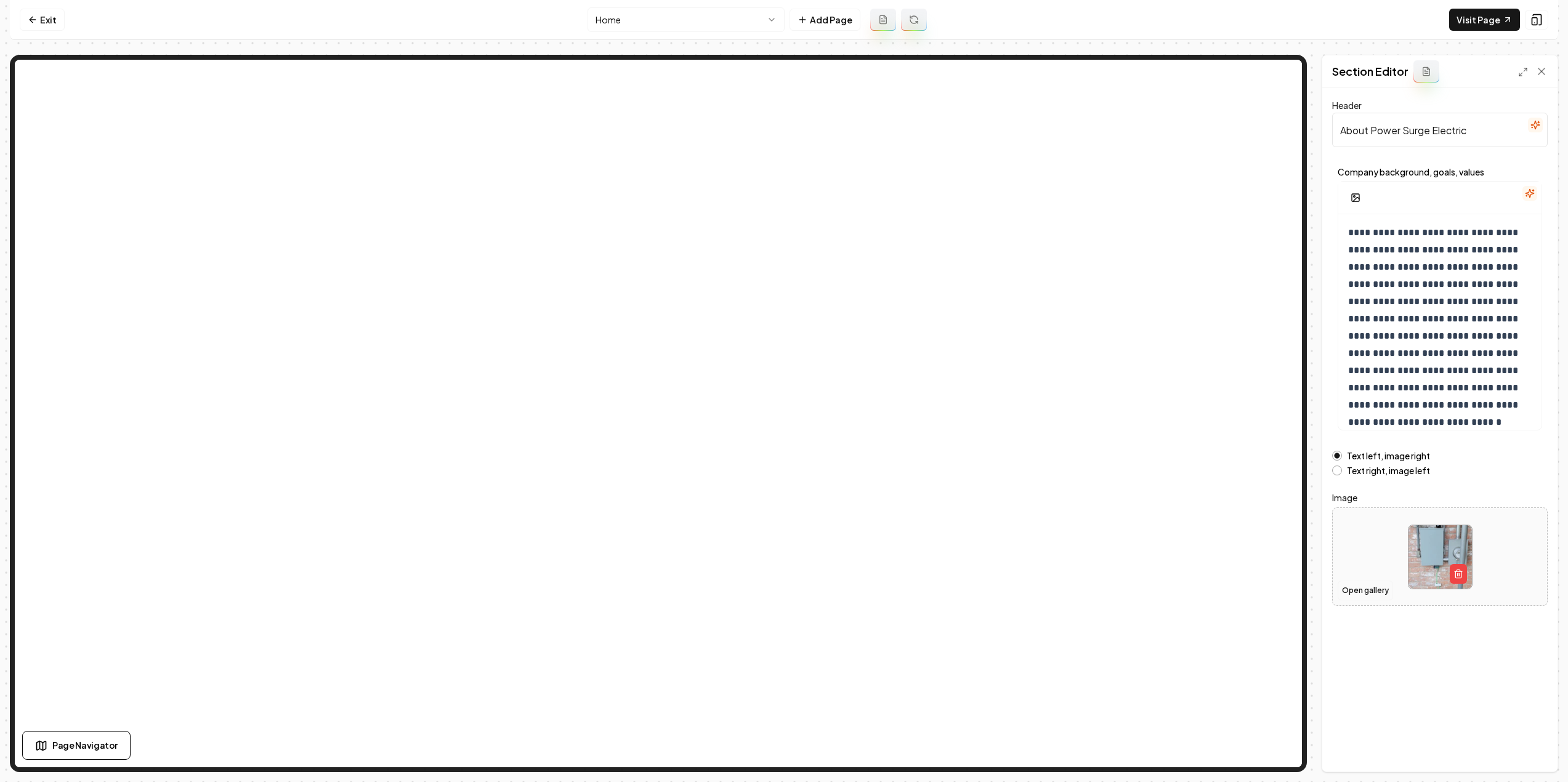
click at [1383, 588] on button "Open gallery" at bounding box center [1365, 590] width 56 height 20
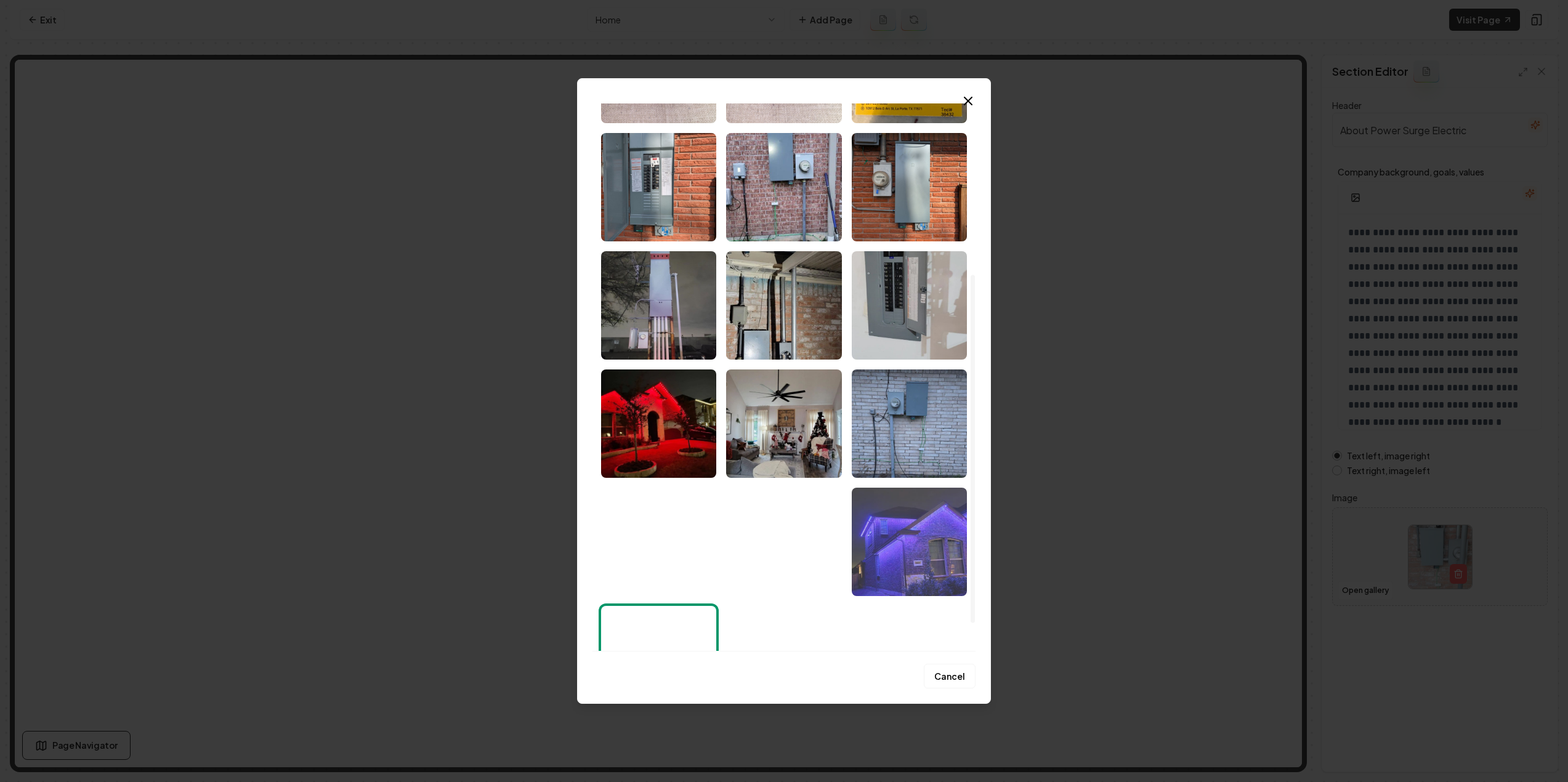
scroll to position [314, 0]
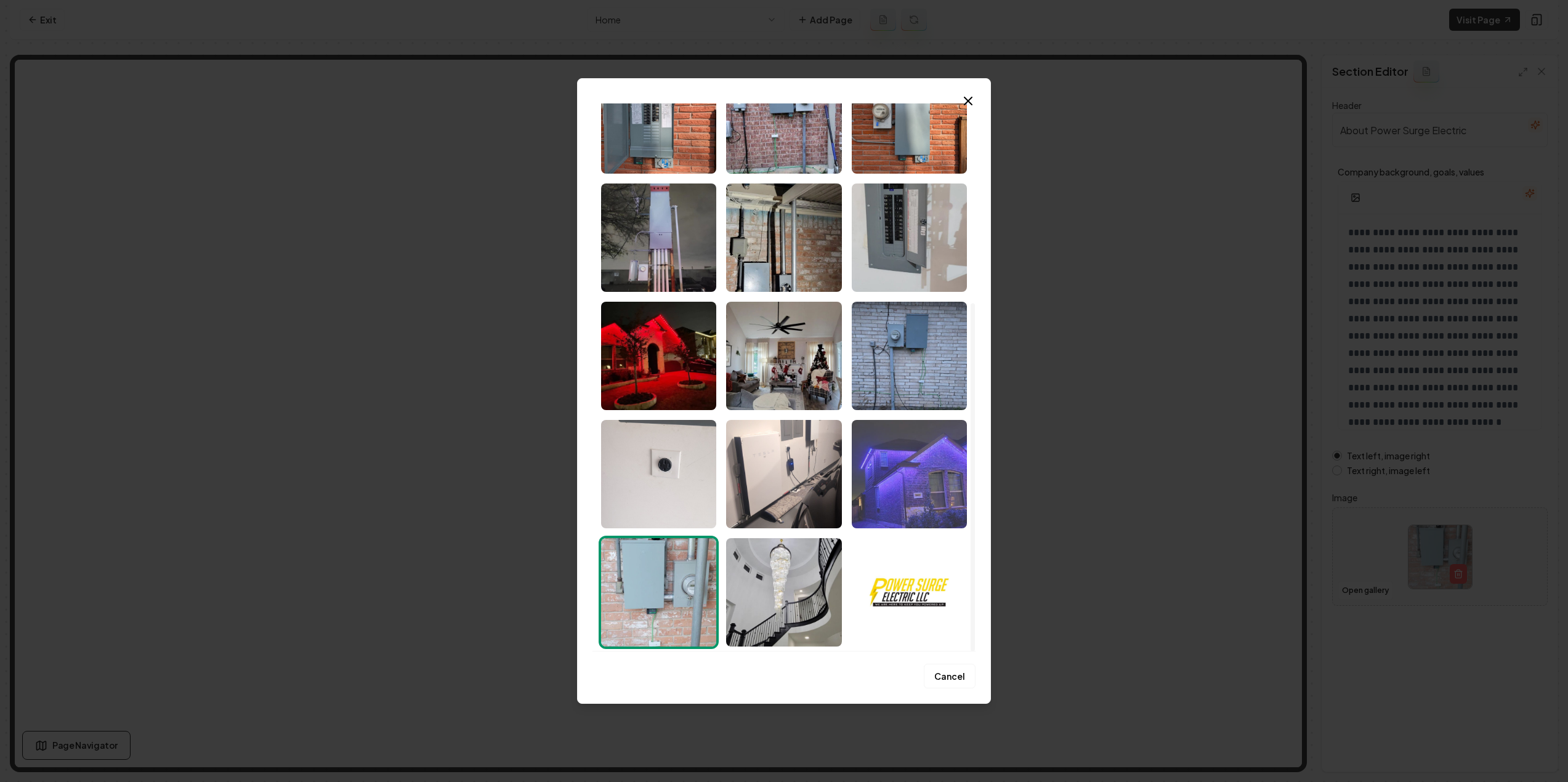
click at [892, 489] on img "Select image image_68d141df5c7cd75eb89c4526.jpeg" at bounding box center [909, 474] width 115 height 109
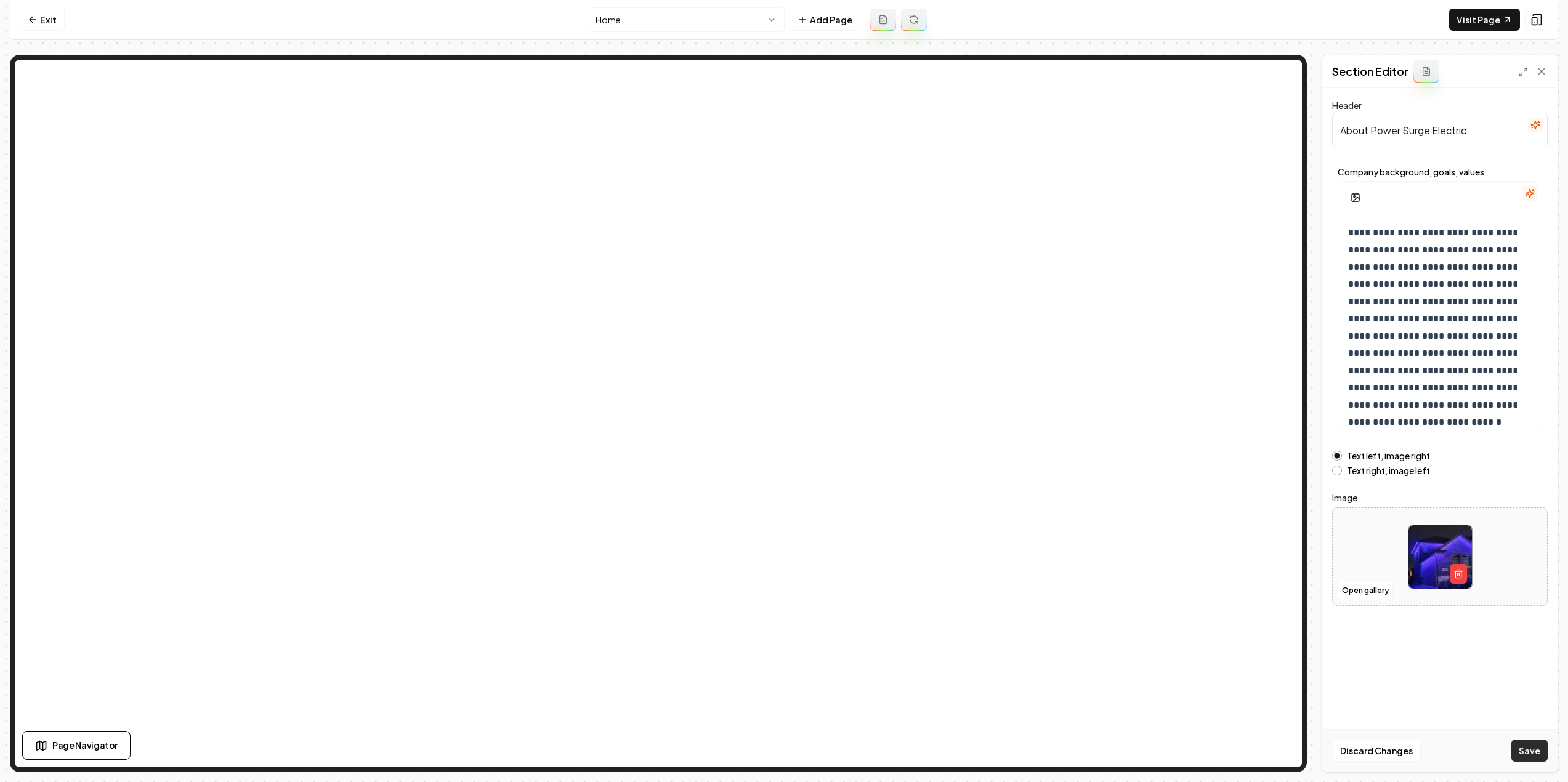
click at [1512, 746] on div "Discard Changes Save" at bounding box center [1439, 750] width 236 height 43
click at [1518, 746] on button "Save" at bounding box center [1530, 751] width 37 height 23
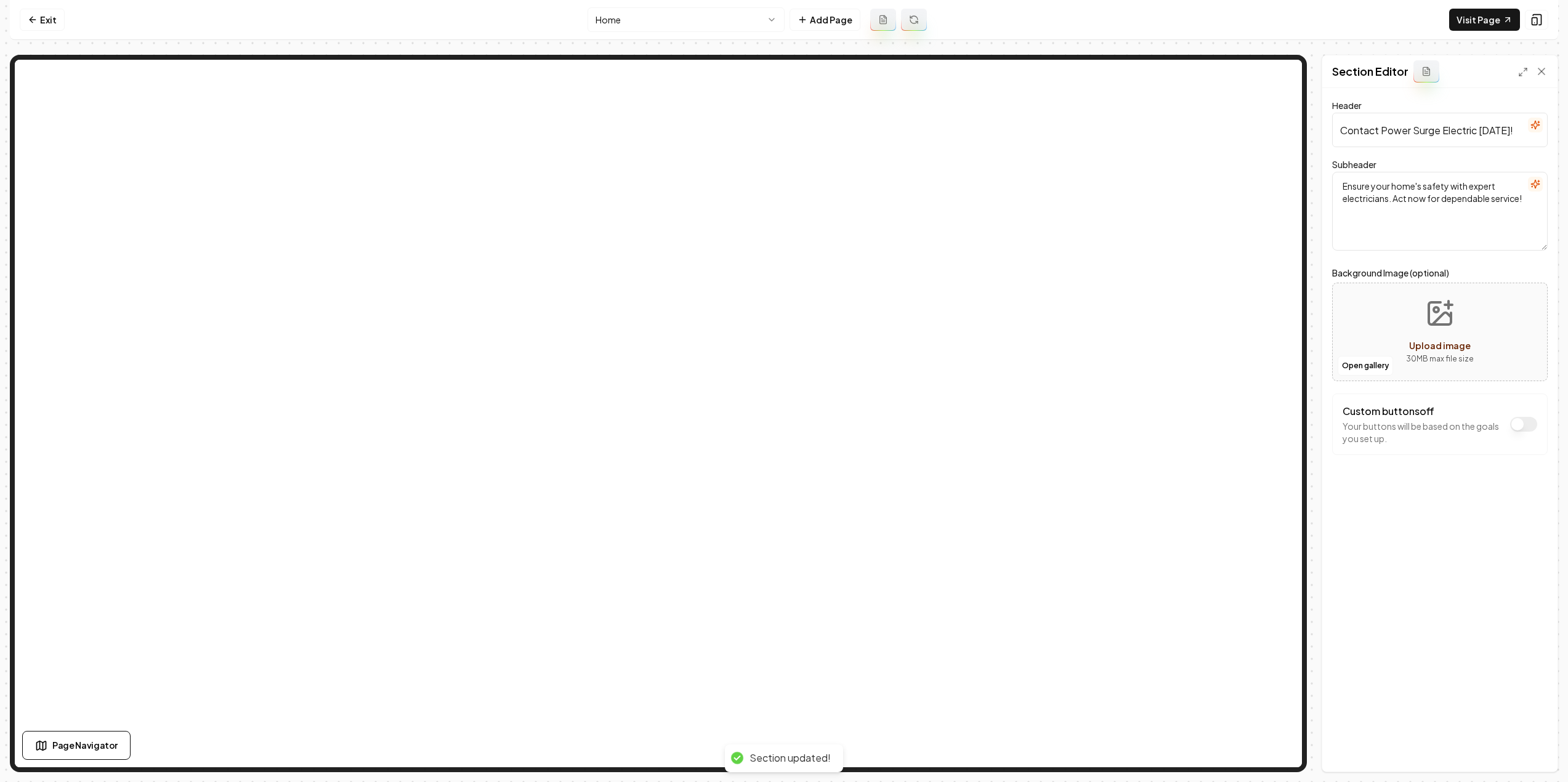
click at [1438, 518] on div "Header Contact Power Surge Electric Today! Subheader Ensure your home's safety …" at bounding box center [1439, 429] width 236 height 683
click at [668, 32] on nav "Exit Home Add Page Visit Page" at bounding box center [783, 20] width 1548 height 40
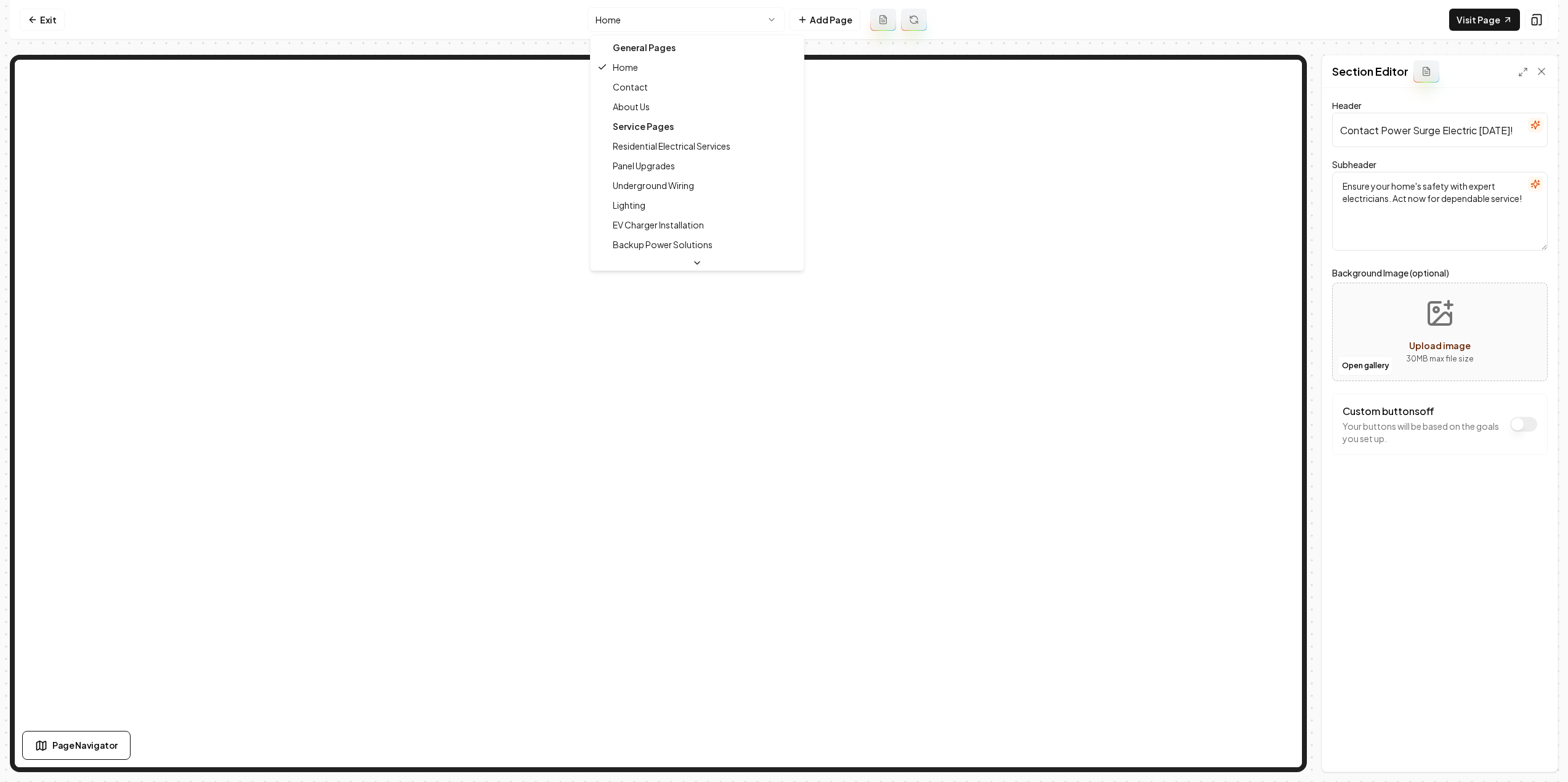
click at [662, 23] on html "Computer Required This feature is only available on a computer. Please switch t…" at bounding box center [784, 391] width 1568 height 782
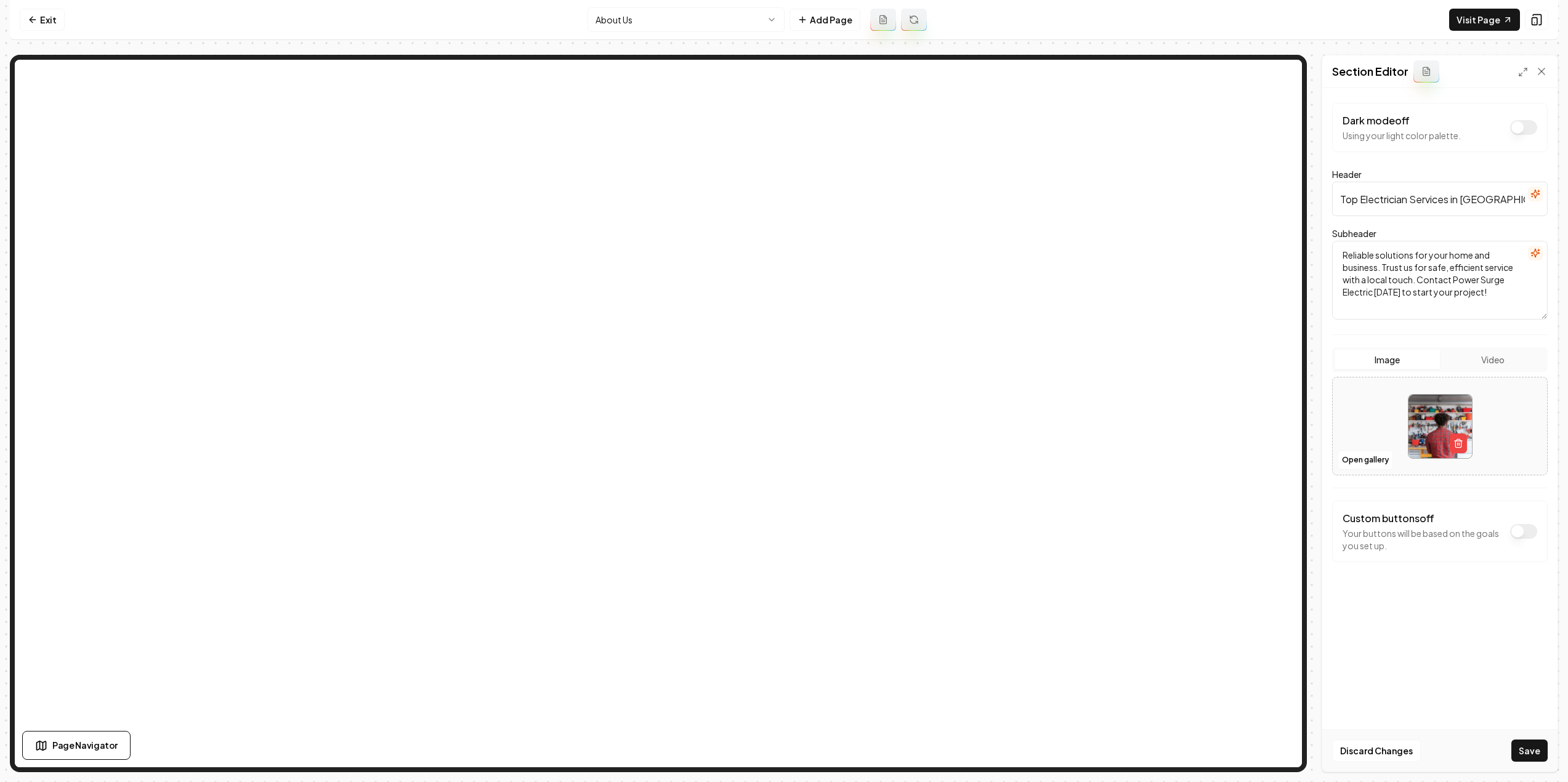
click at [1526, 751] on button "Save" at bounding box center [1530, 751] width 37 height 23
click at [637, 24] on html "Computer Required This feature is only available on a computer. Please switch t…" at bounding box center [784, 391] width 1568 height 782
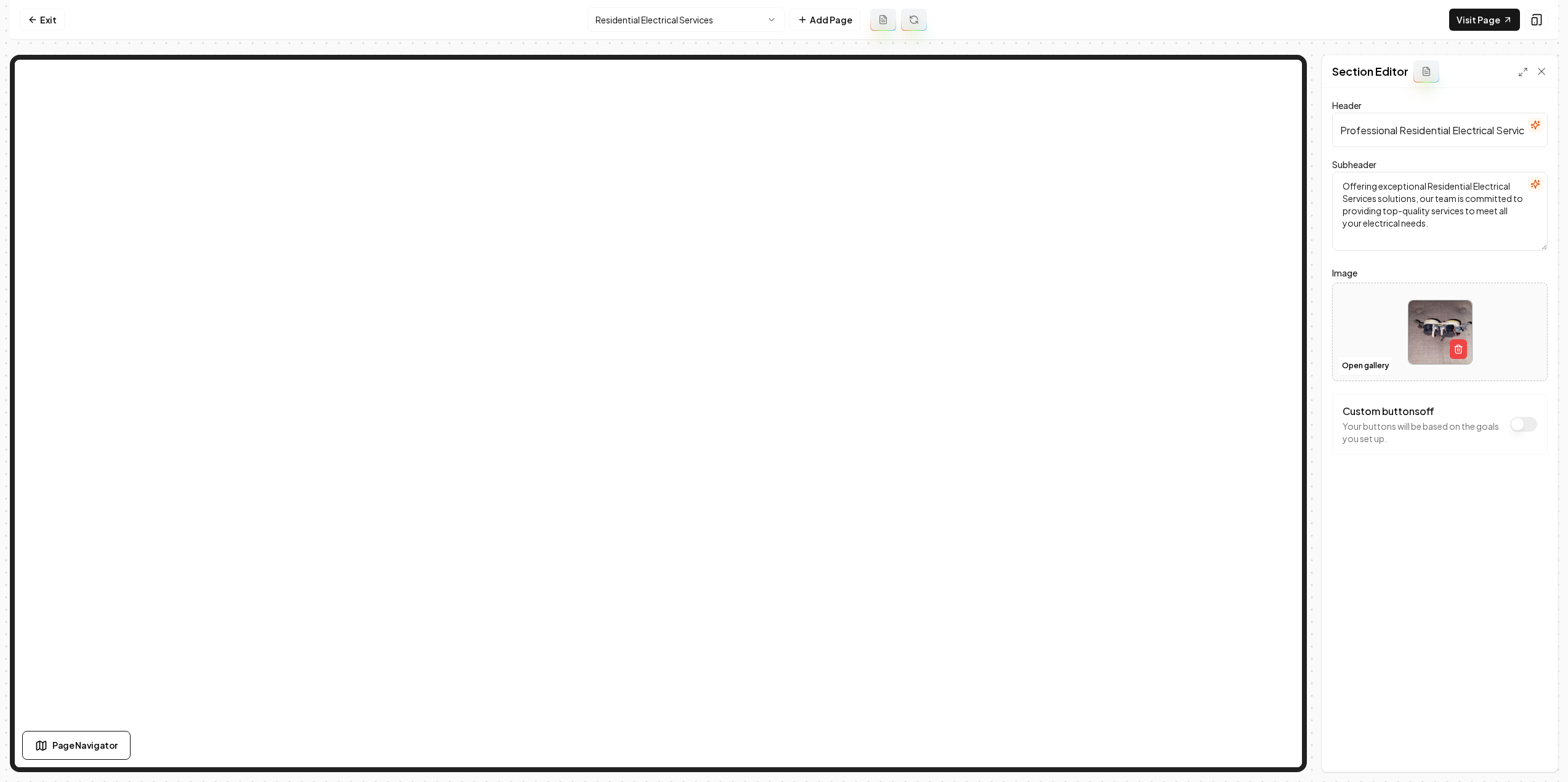
click at [674, 25] on html "Computer Required This feature is only available on a computer. Please switch t…" at bounding box center [784, 391] width 1568 height 782
click at [682, 24] on html "Computer Required This feature is only available on a computer. Please switch t…" at bounding box center [784, 391] width 1568 height 782
click at [1367, 362] on button "Open gallery" at bounding box center [1365, 366] width 56 height 20
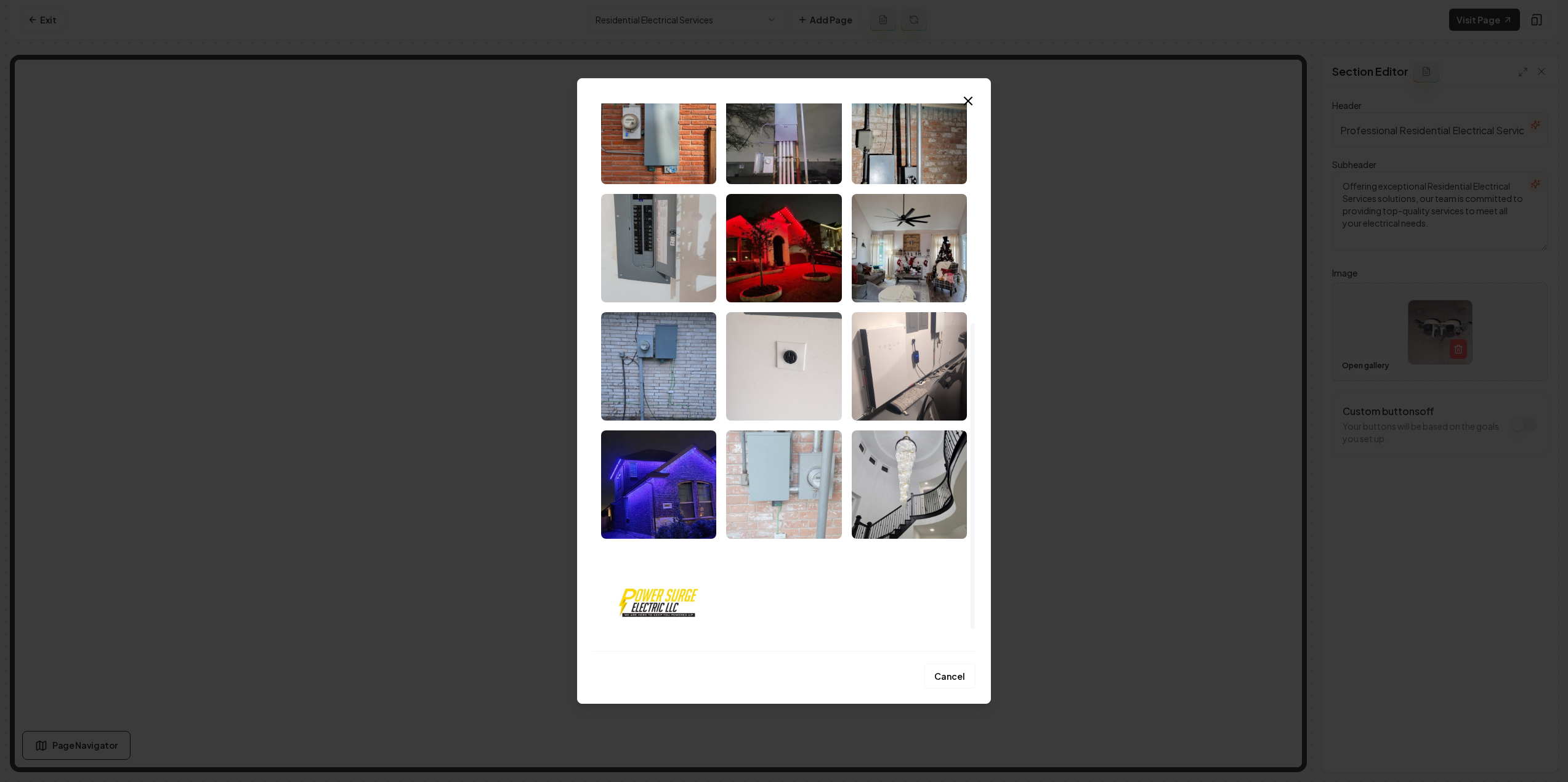
scroll to position [431, 0]
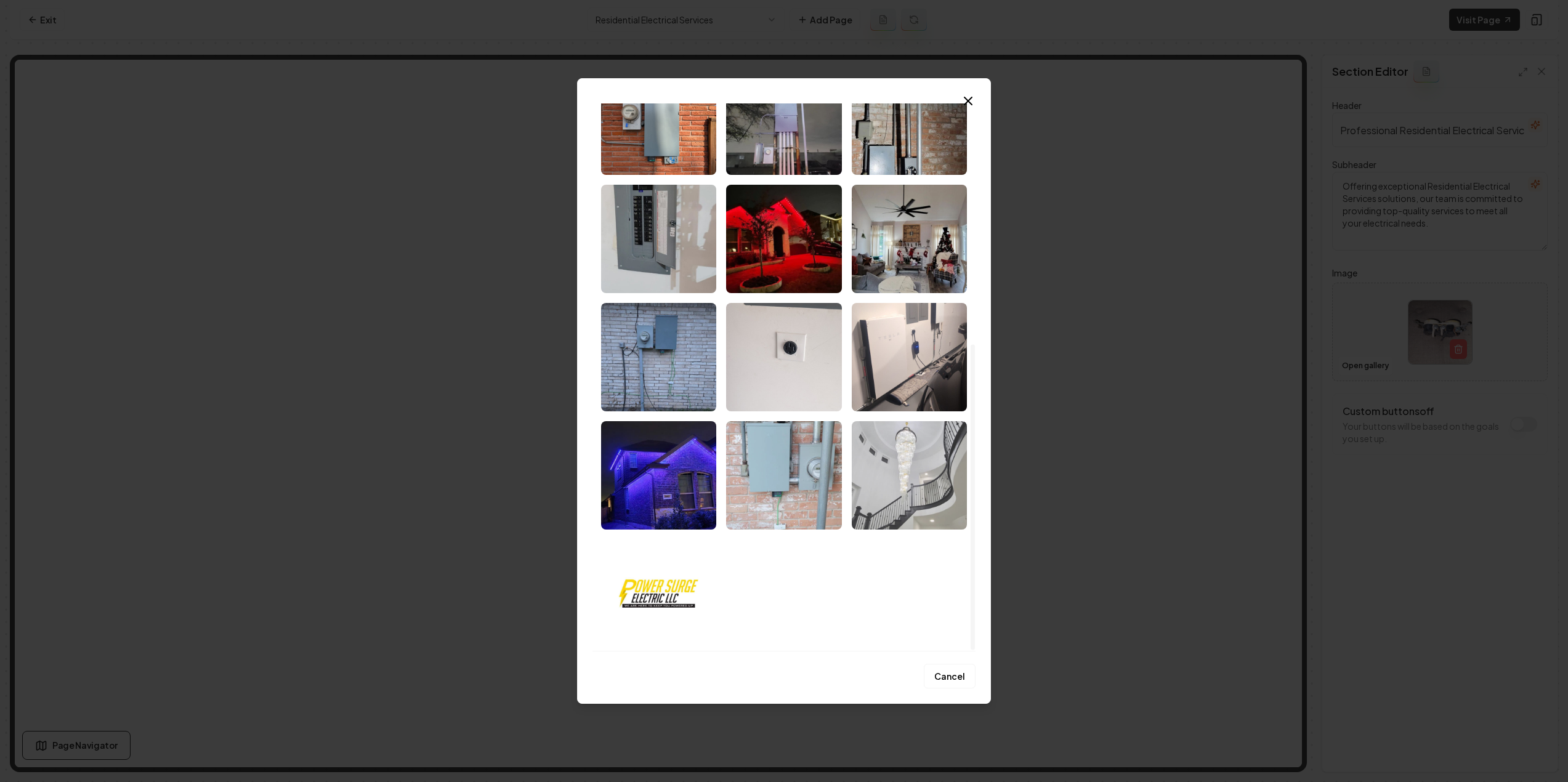
click at [871, 482] on img "Select image image_68d141df5c7cd75eb89c42db.jpeg" at bounding box center [909, 475] width 115 height 109
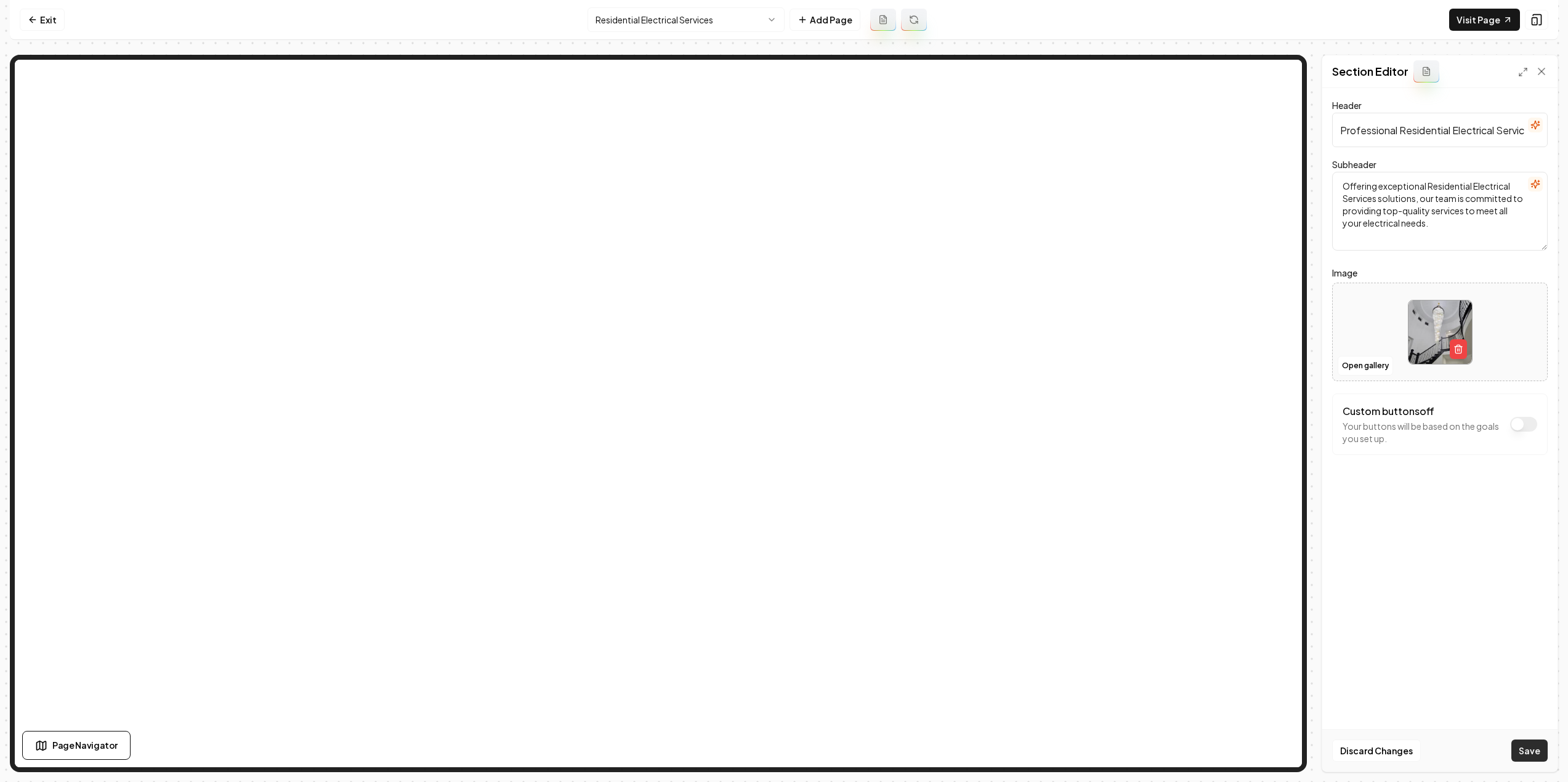
click at [1538, 753] on button "Save" at bounding box center [1530, 751] width 37 height 23
click at [661, 23] on html "Computer Required This feature is only available on a computer. Please switch t…" at bounding box center [784, 391] width 1568 height 782
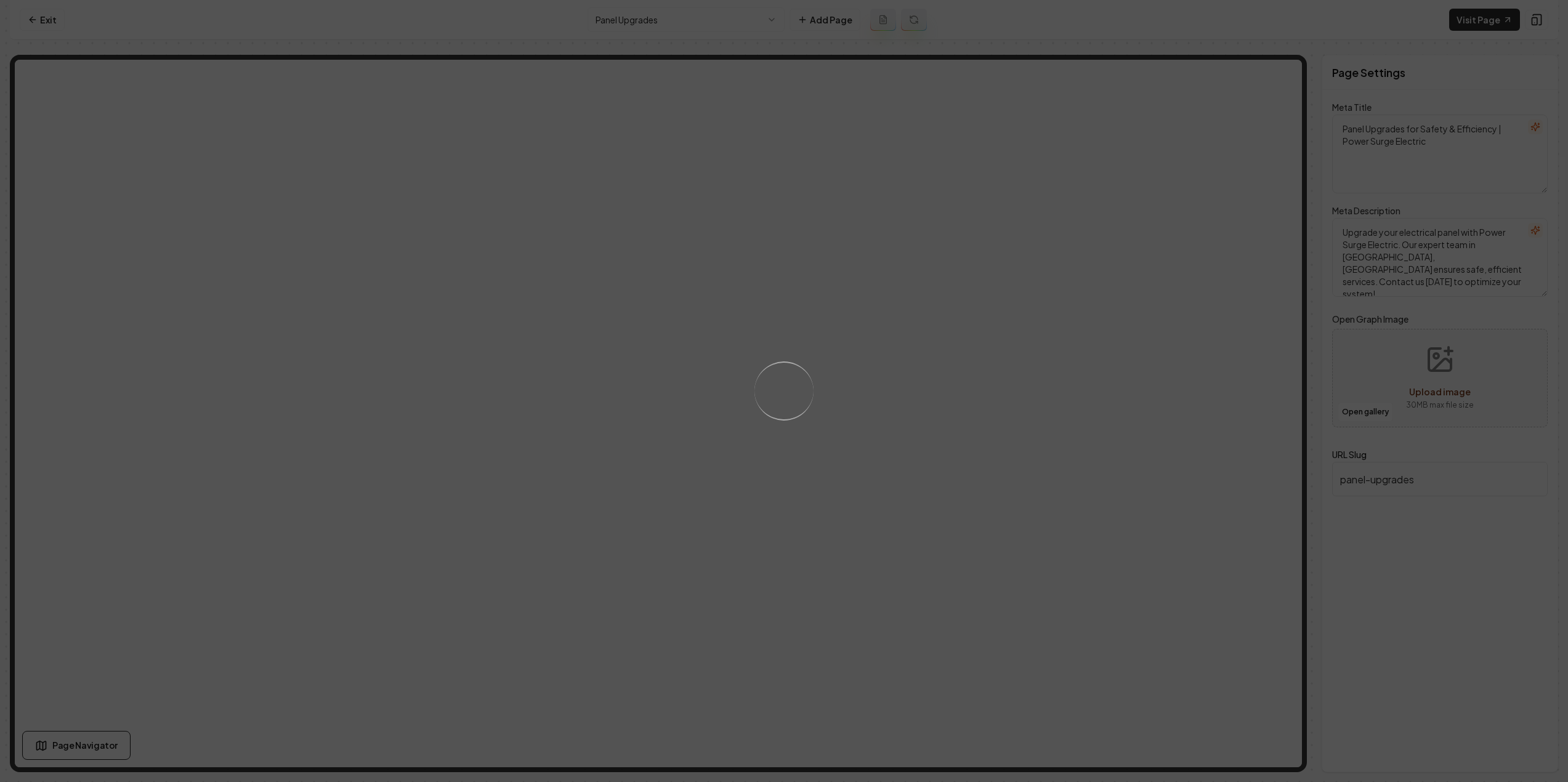
drag, startPoint x: 630, startPoint y: 168, endPoint x: 520, endPoint y: 48, distance: 162.8
click at [520, 48] on div "Loading..." at bounding box center [784, 391] width 1568 height 782
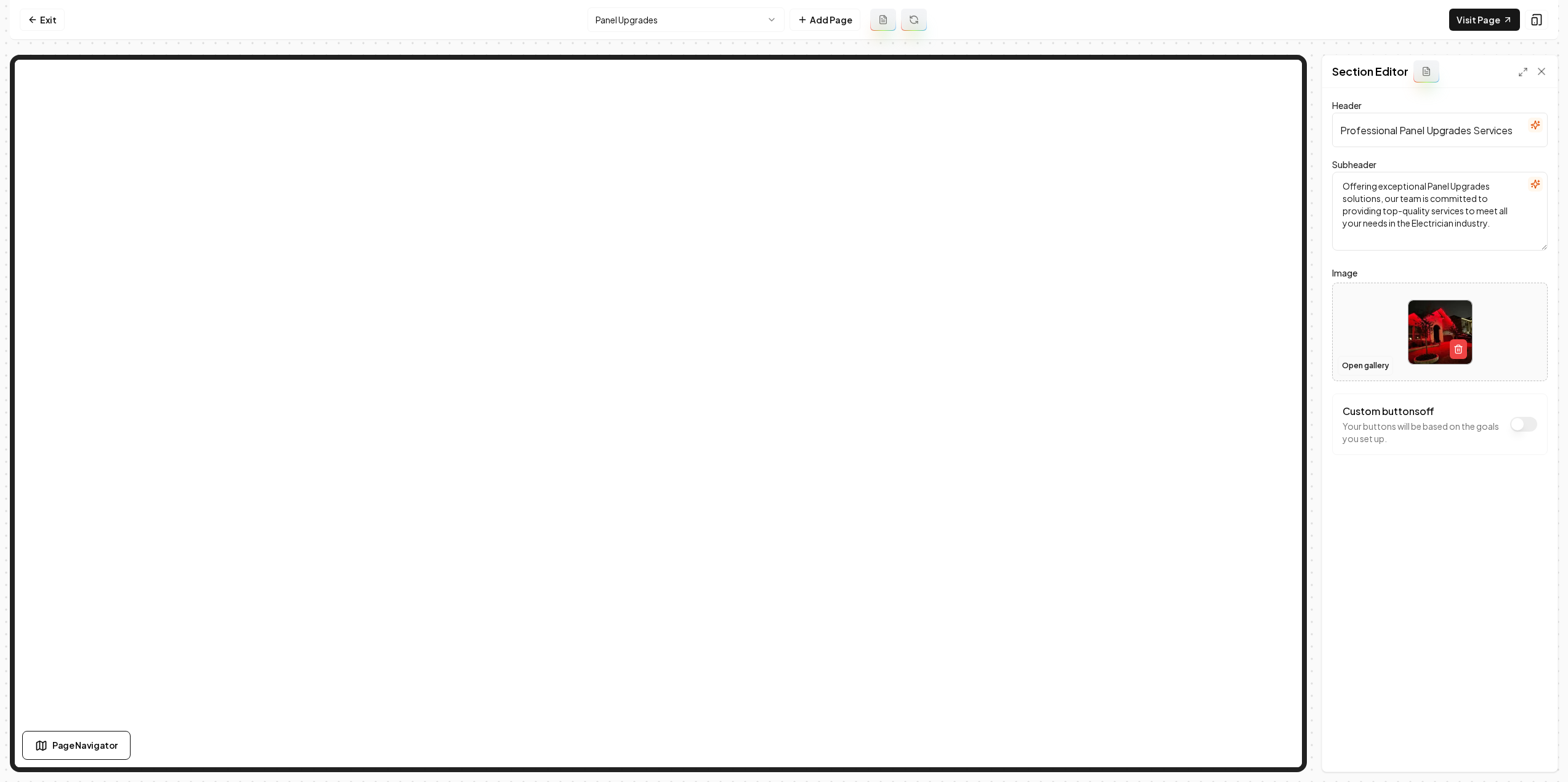
click at [1353, 364] on button "Open gallery" at bounding box center [1365, 366] width 56 height 20
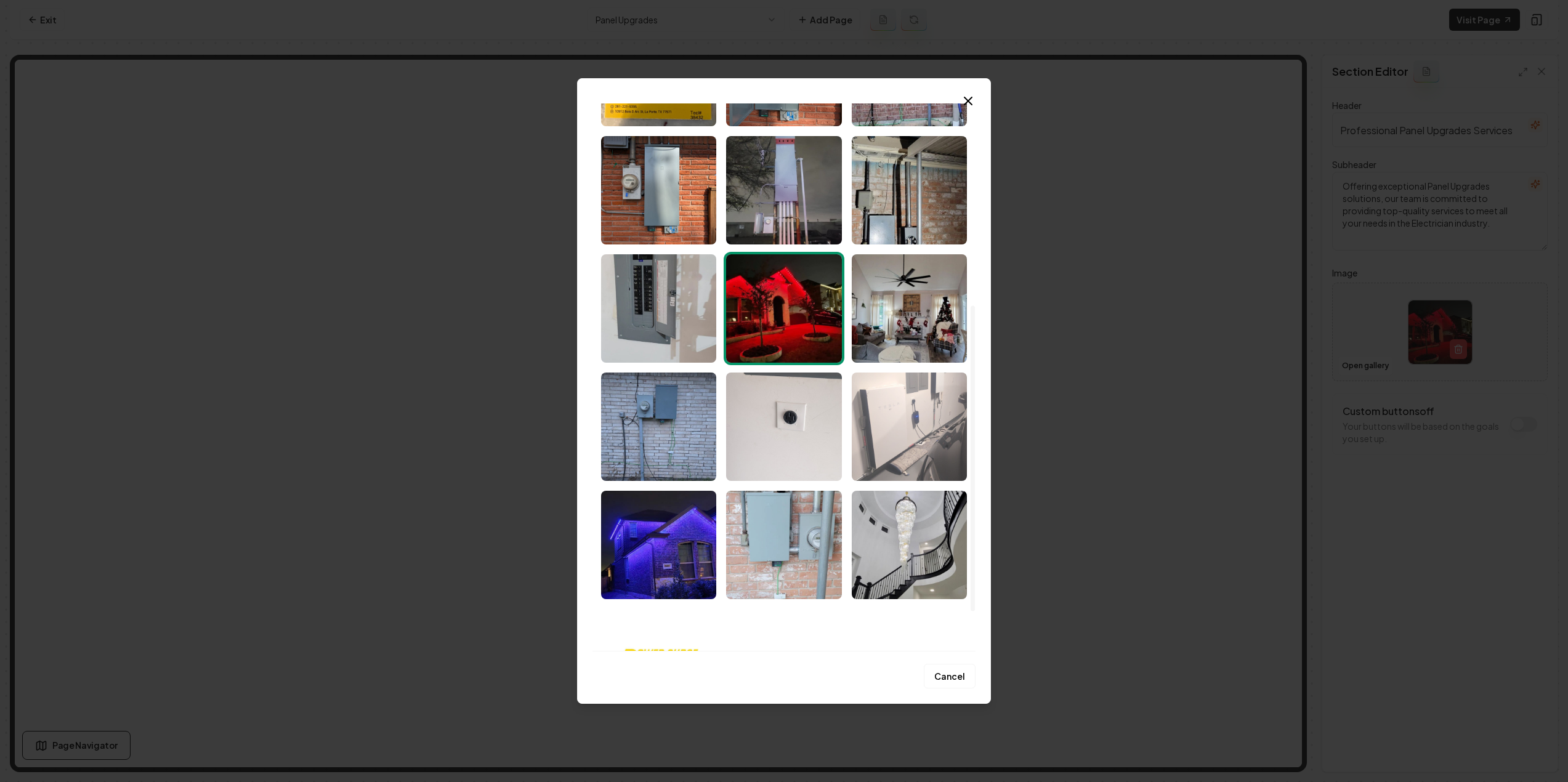
scroll to position [309, 0]
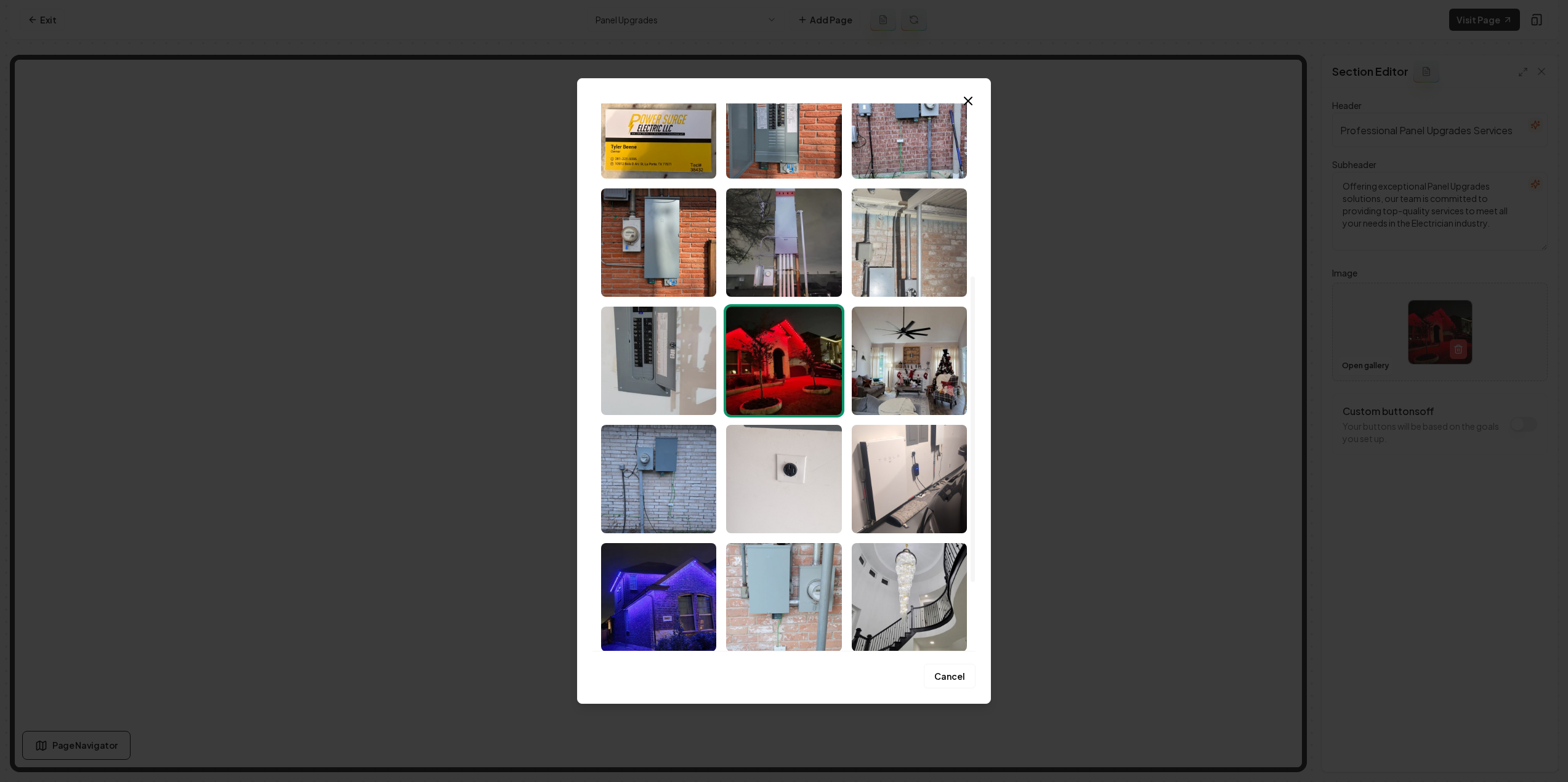
click at [899, 263] on img "Select image image_68d141df5c7cd75eb89c4502.jpeg" at bounding box center [909, 242] width 115 height 109
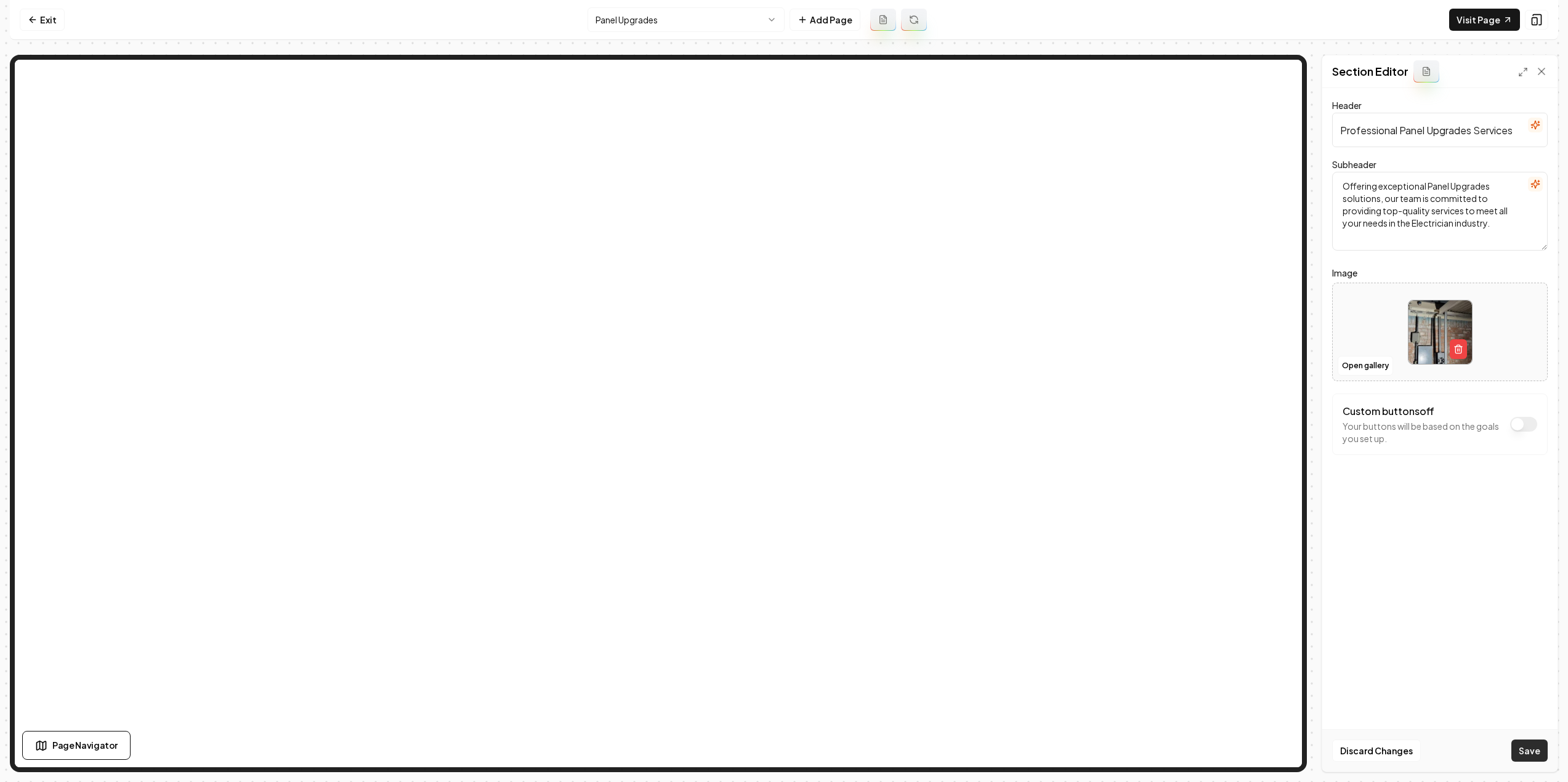
click at [1527, 742] on button "Save" at bounding box center [1530, 751] width 37 height 23
click at [622, 3] on nav "Exit Panel Upgrades Add Page Visit Page" at bounding box center [783, 20] width 1548 height 40
click at [628, 10] on html "Computer Required This feature is only available on a computer. Please switch t…" at bounding box center [784, 391] width 1568 height 782
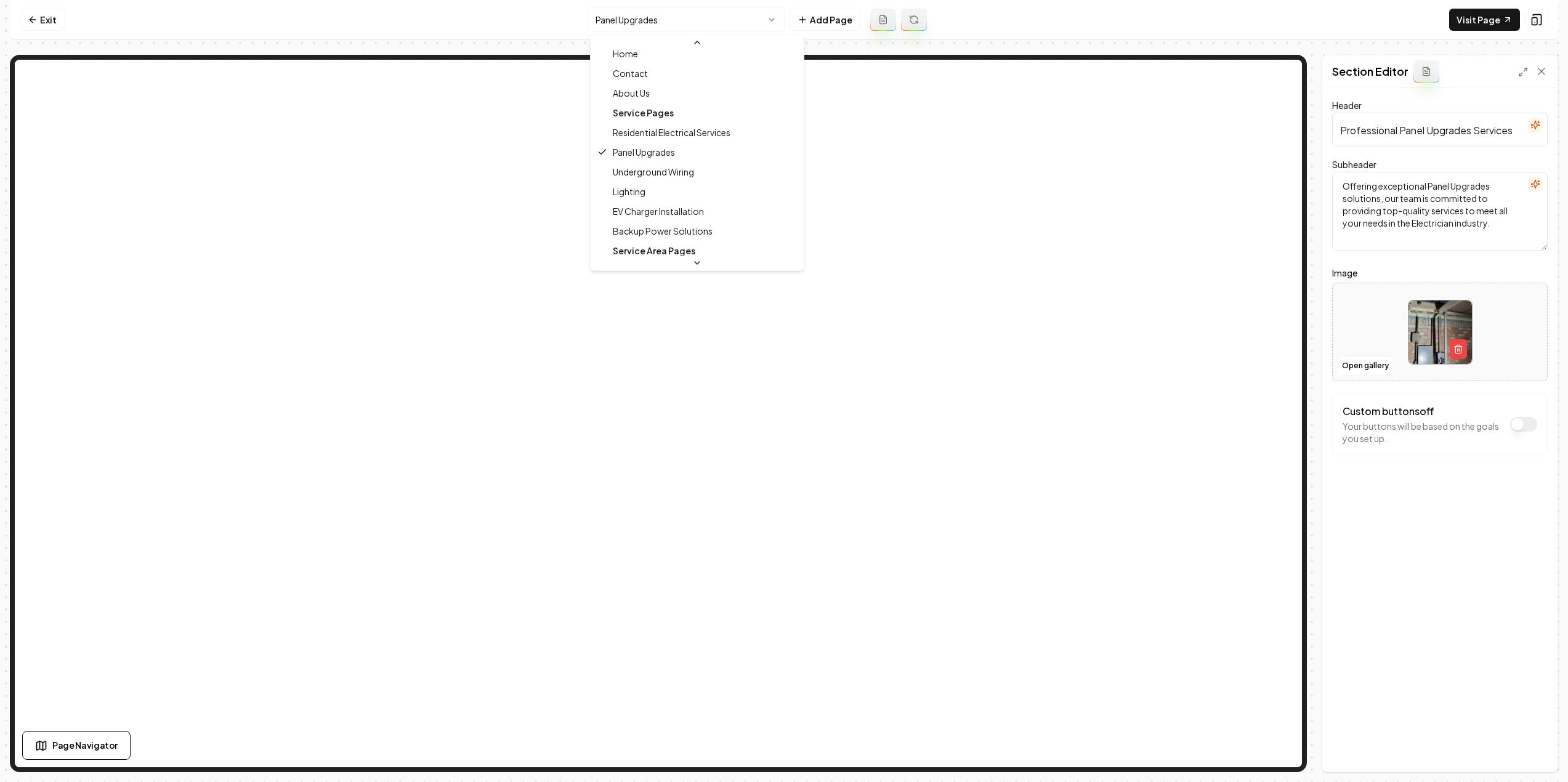
scroll to position [40, 0]
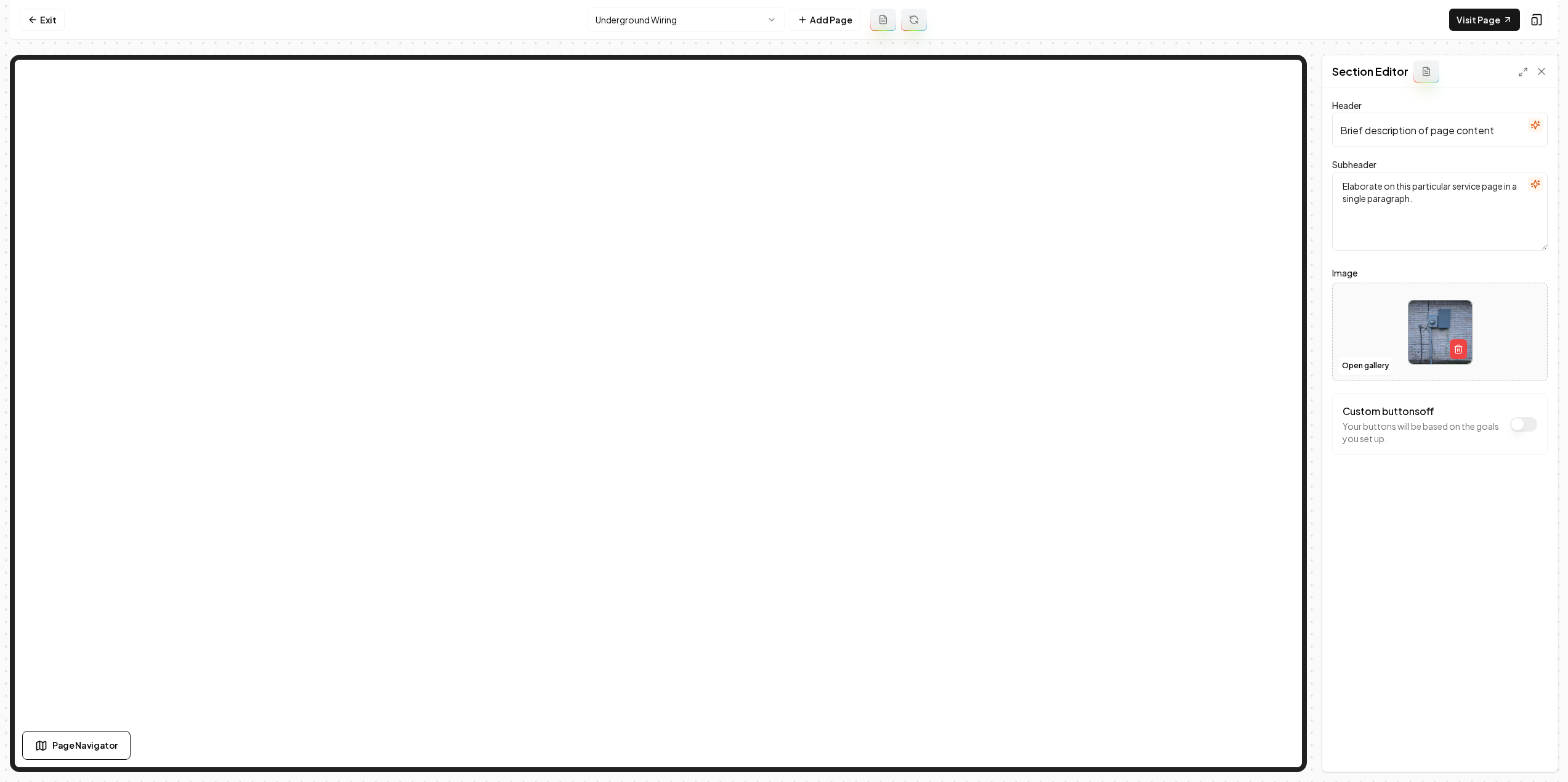
click at [918, 17] on icon at bounding box center [914, 19] width 10 height 10
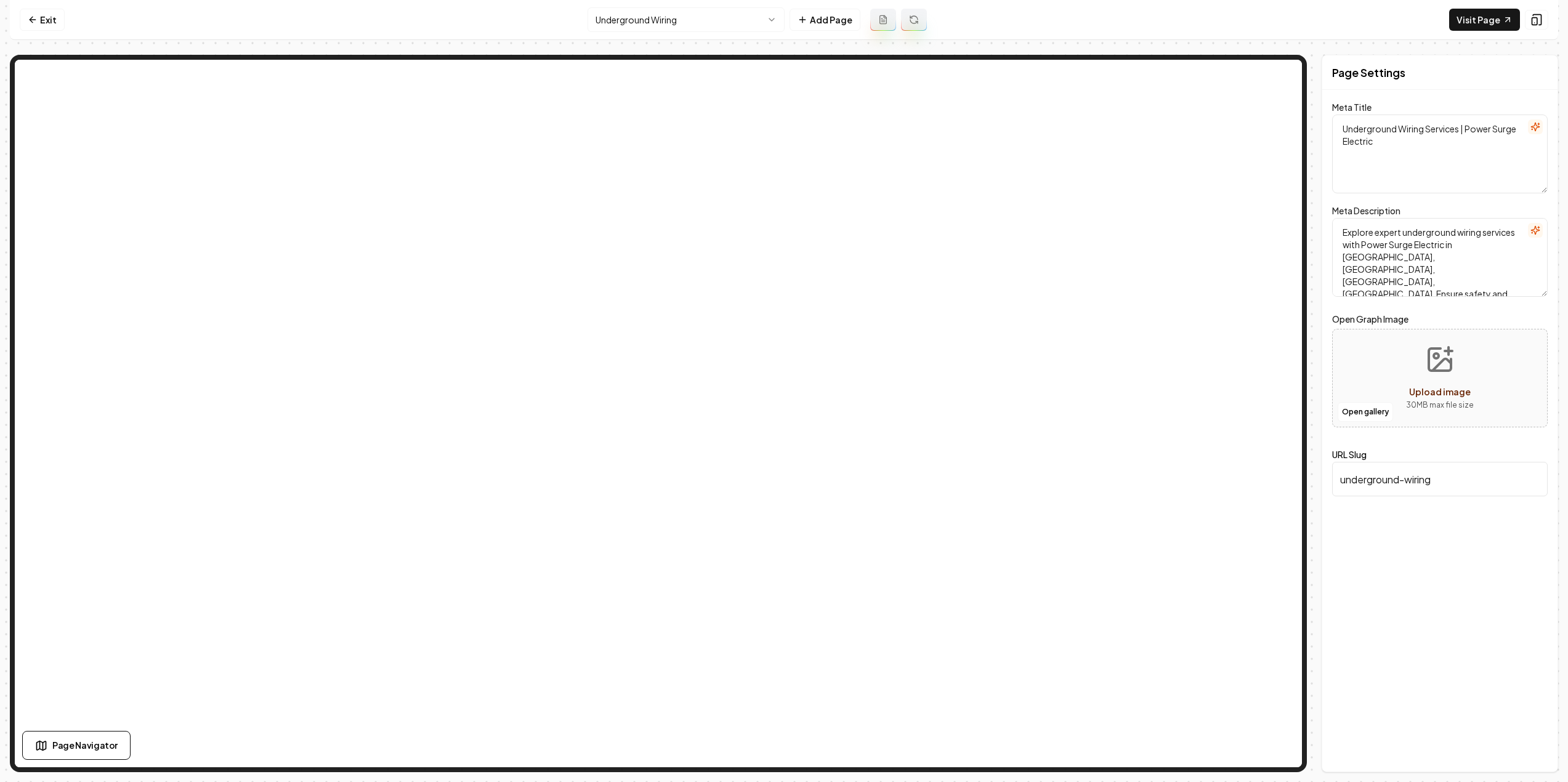
click at [693, 18] on html "Computer Required This feature is only available on a computer. Please switch t…" at bounding box center [784, 391] width 1568 height 782
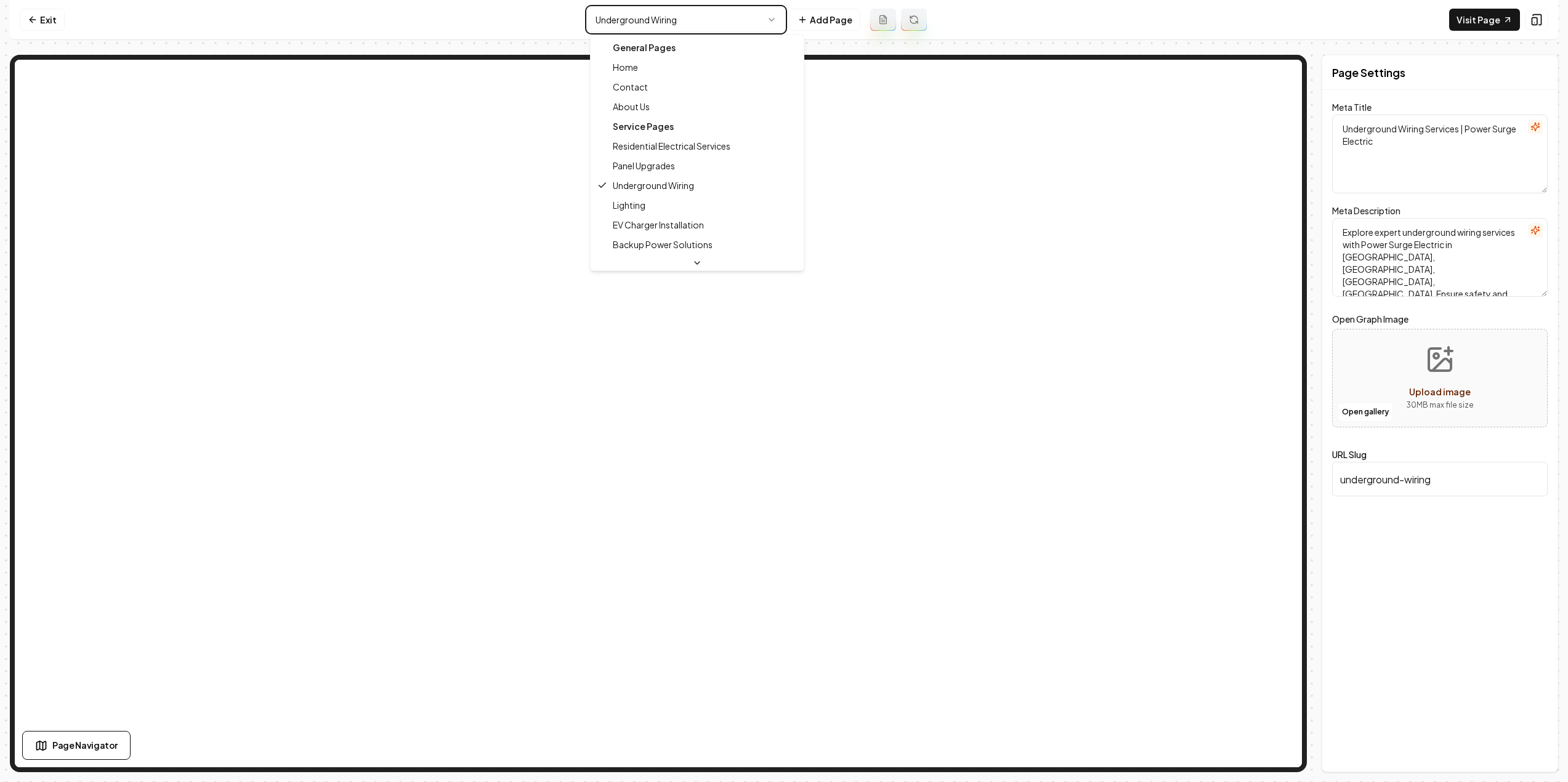
type textarea "Panel Upgrades for Safety & Efficiency | Power Surge Electric"
type textarea "Upgrade your electrical panel with Power Surge Electric. Our expert team in La …"
type input "panel-upgrades"
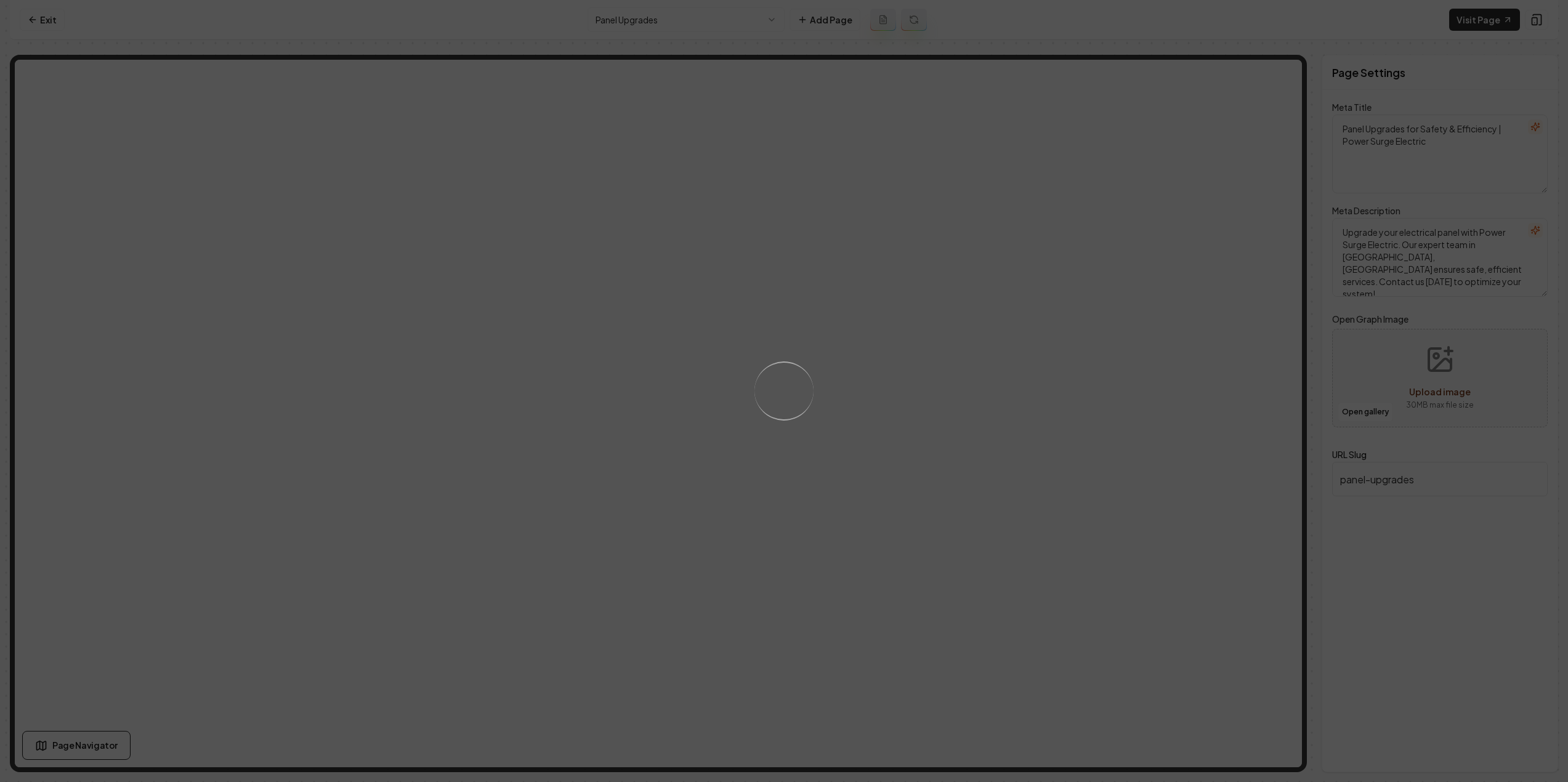
click at [673, 58] on div "Loading..." at bounding box center [784, 391] width 1568 height 782
click at [674, 43] on div "Loading..." at bounding box center [784, 391] width 1568 height 782
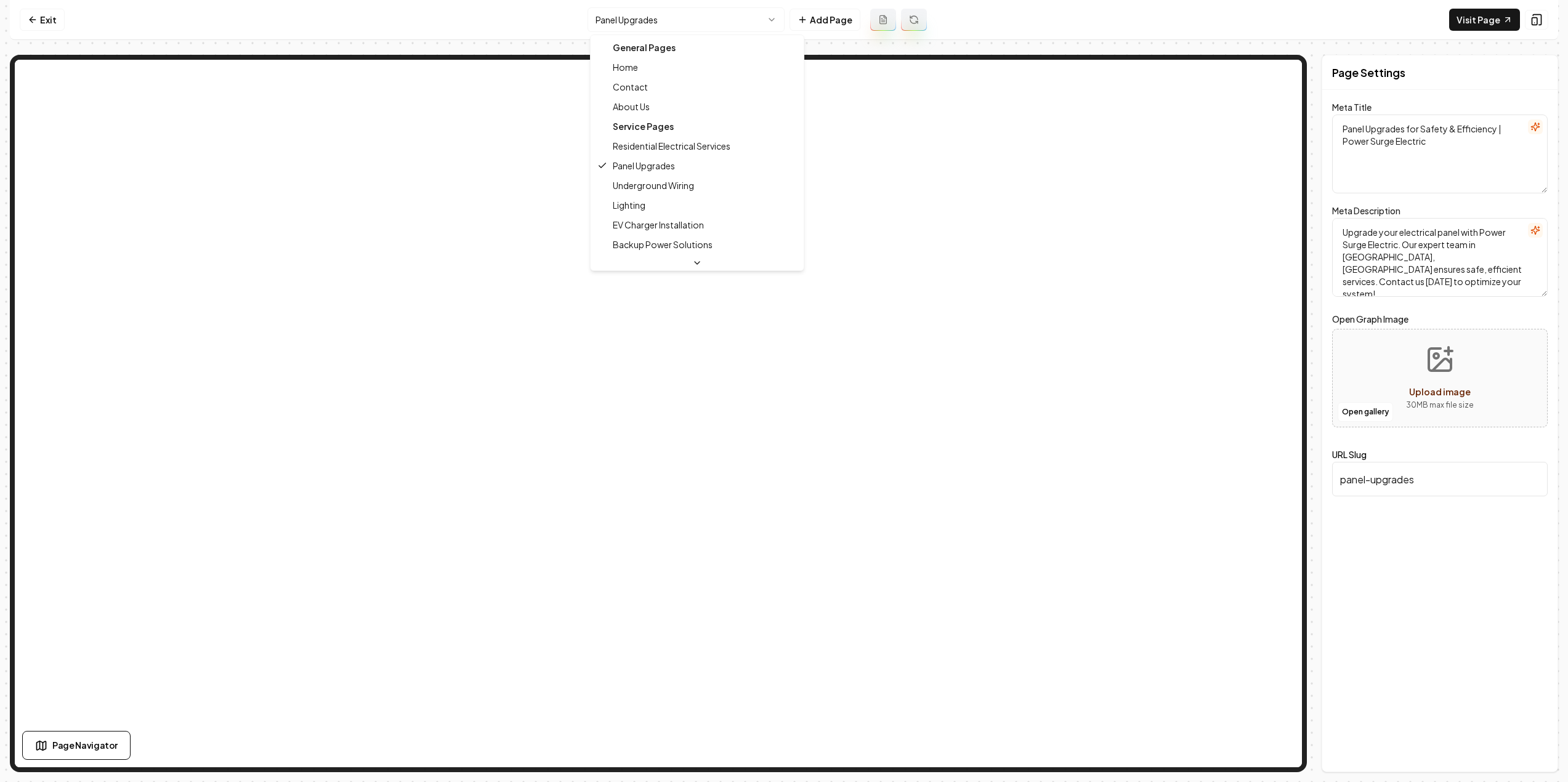
click at [674, 20] on html "Computer Required This feature is only available on a computer. Please switch t…" at bounding box center [784, 391] width 1568 height 782
type textarea "Residential Electrical Services | Power Surge Electric"
type textarea "Discover Power Surge Electric's expert Residential Electrical Services. Reliabl…"
type input "residential-electrical-services"
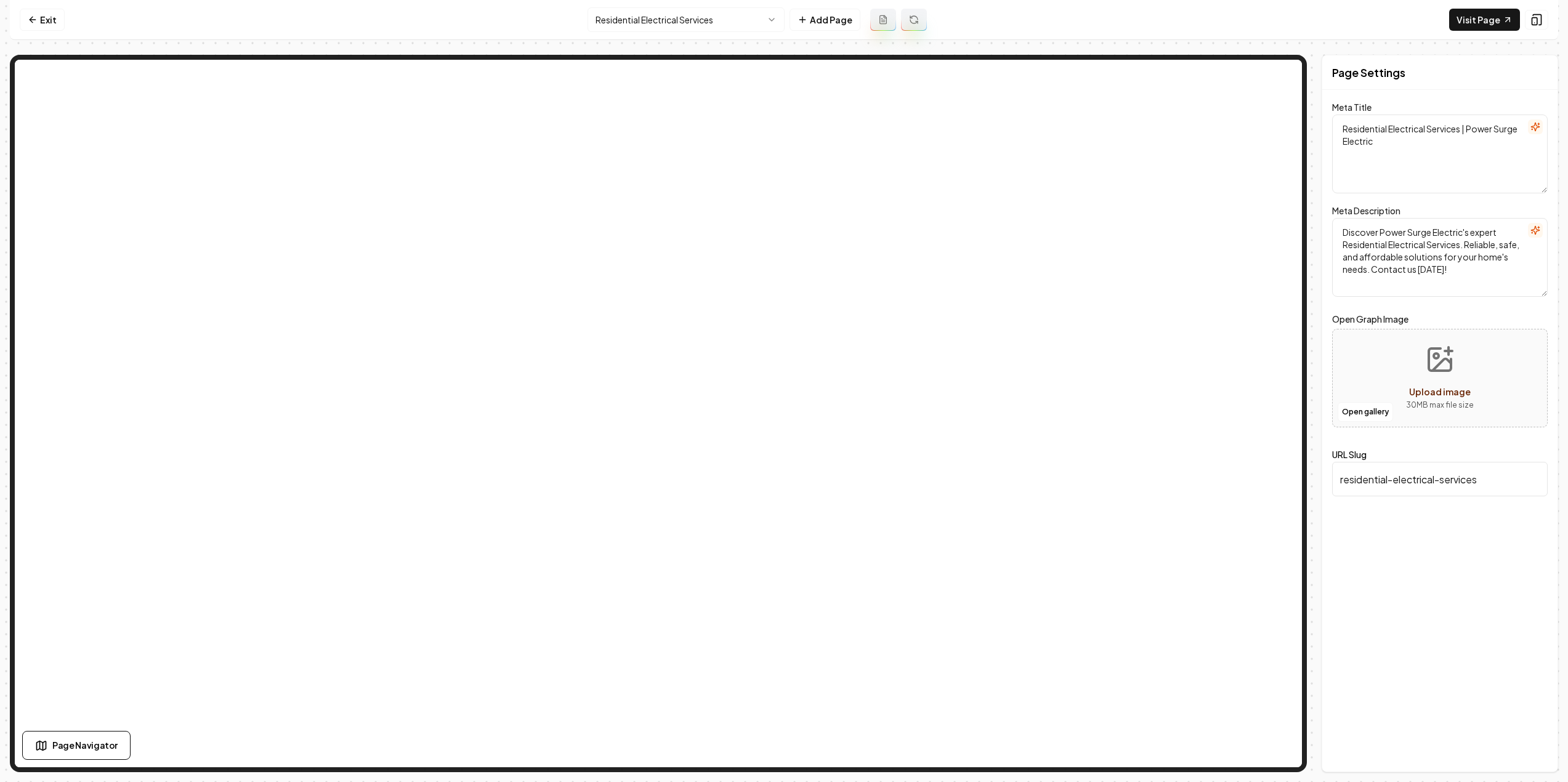
click at [653, 18] on html "Computer Required This feature is only available on a computer. Please switch t…" at bounding box center [784, 391] width 1568 height 782
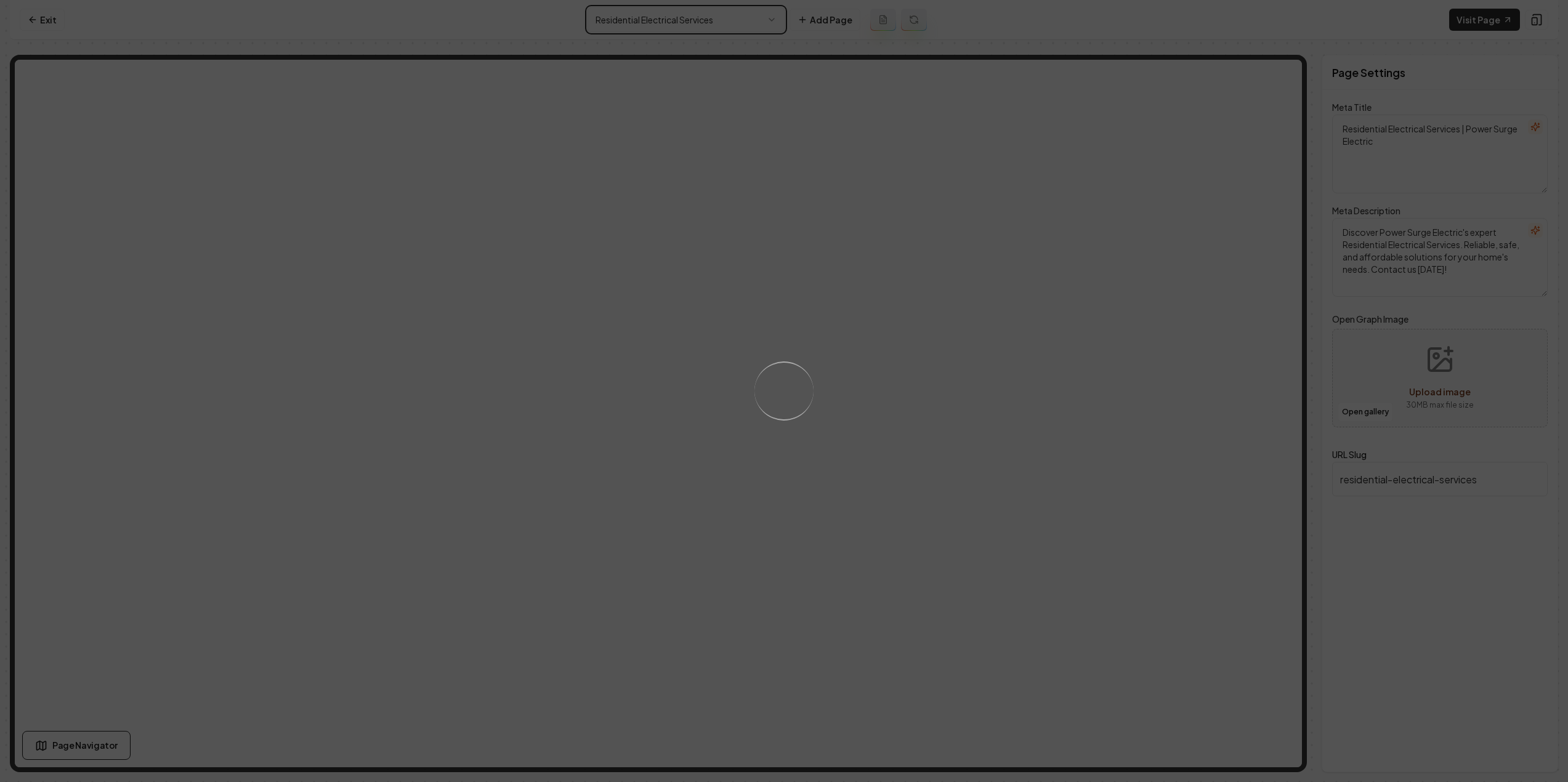
type textarea "Underground Wiring Services | Power Surge Electric"
type textarea "Explore expert underground wiring services with Power Surge Electric in La Port…"
type input "underground-wiring"
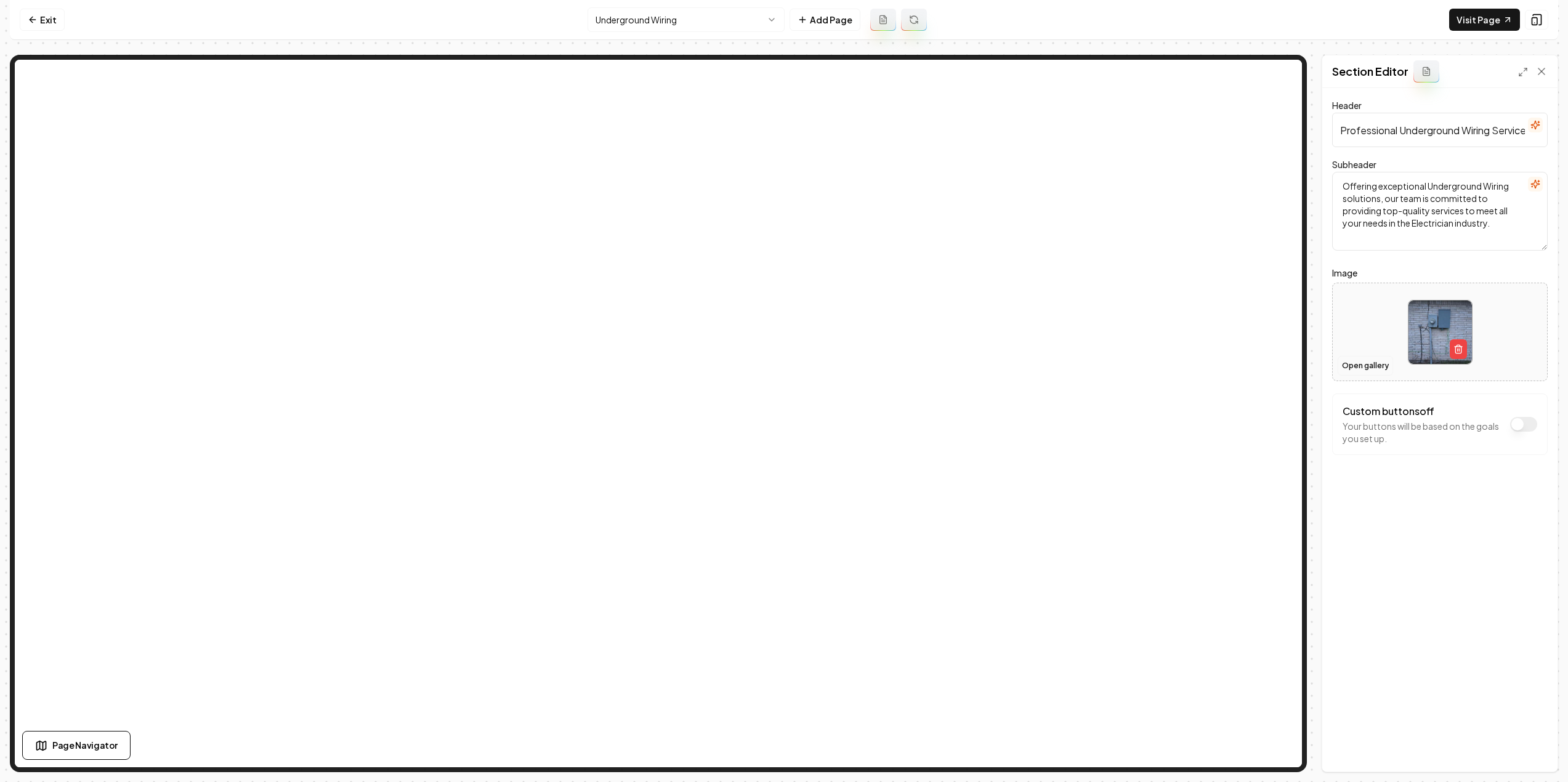
click at [1365, 367] on button "Open gallery" at bounding box center [1365, 366] width 56 height 20
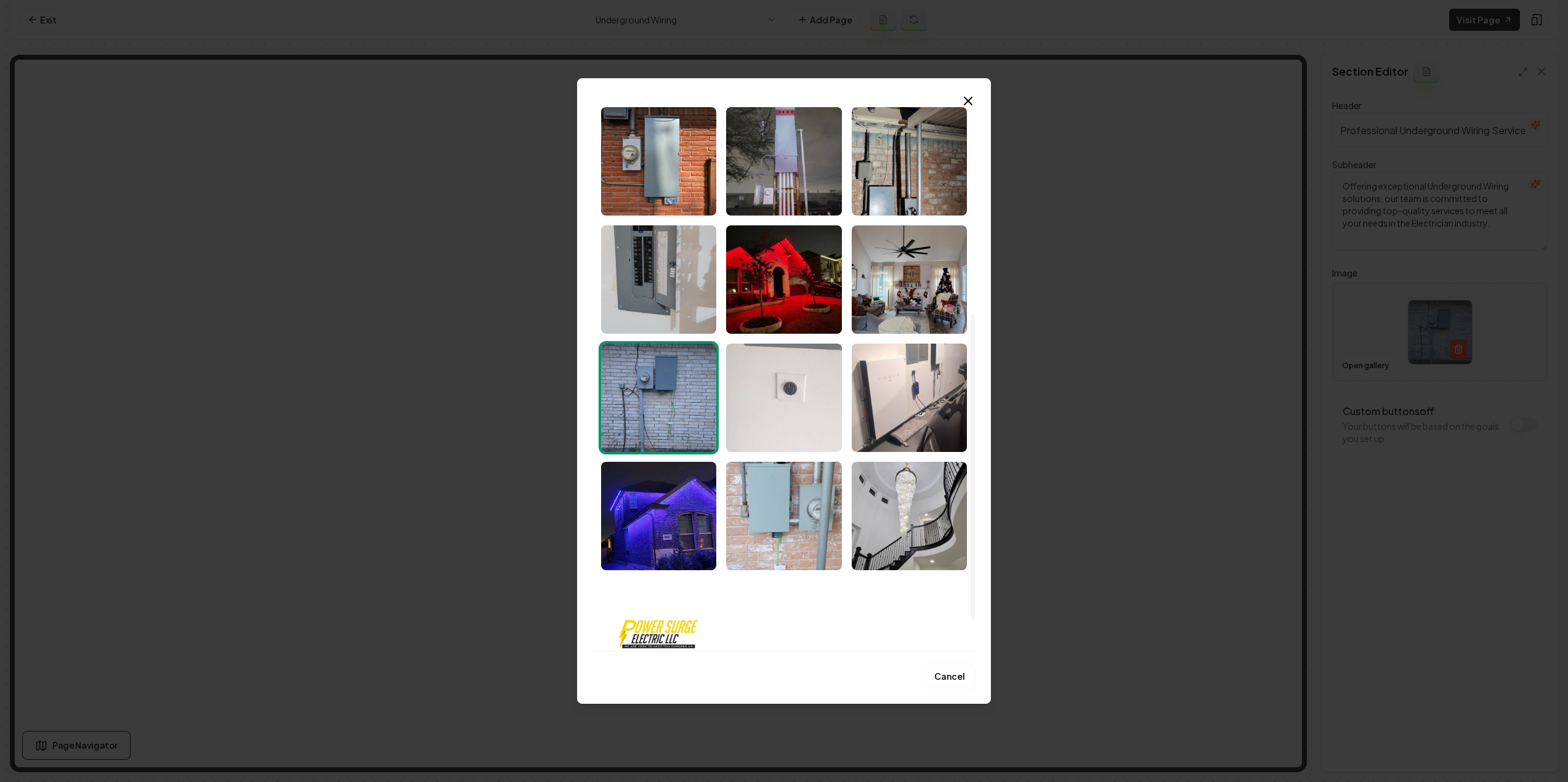
scroll to position [431, 0]
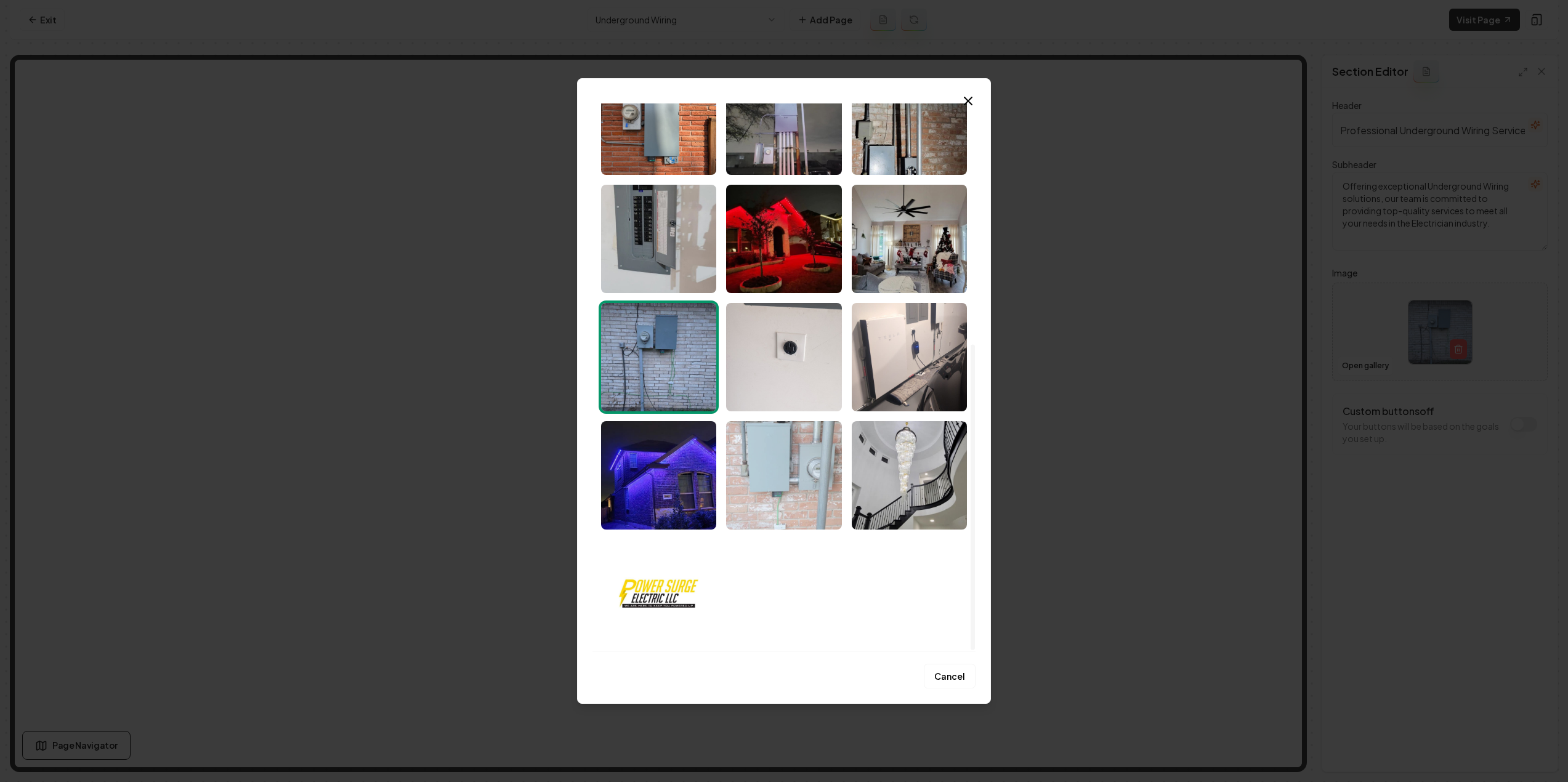
click at [767, 489] on img "Select image image_68d141df5c7cd75eb89c440c.jpeg" at bounding box center [783, 475] width 115 height 109
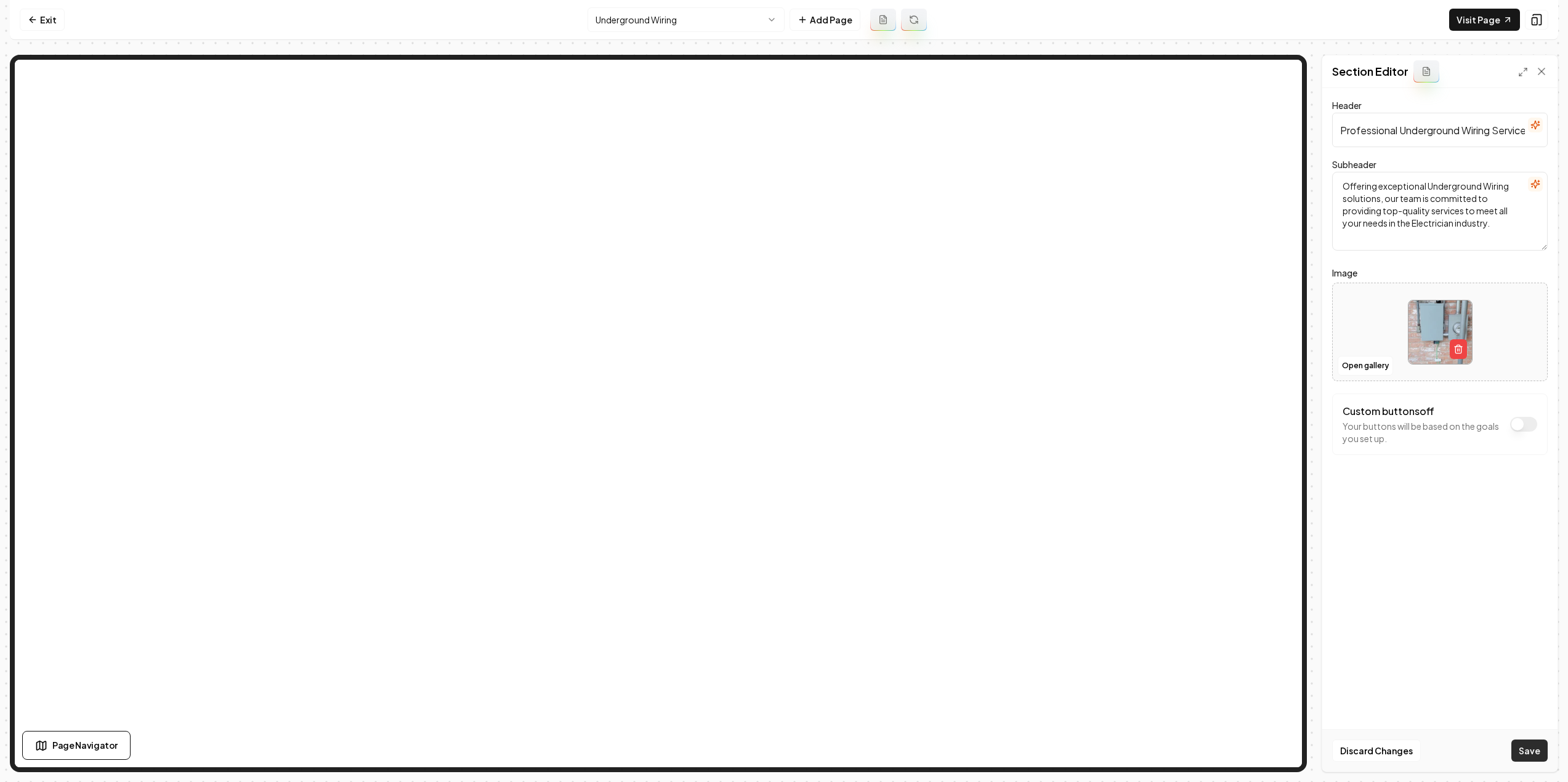
click at [1515, 744] on button "Save" at bounding box center [1530, 751] width 37 height 23
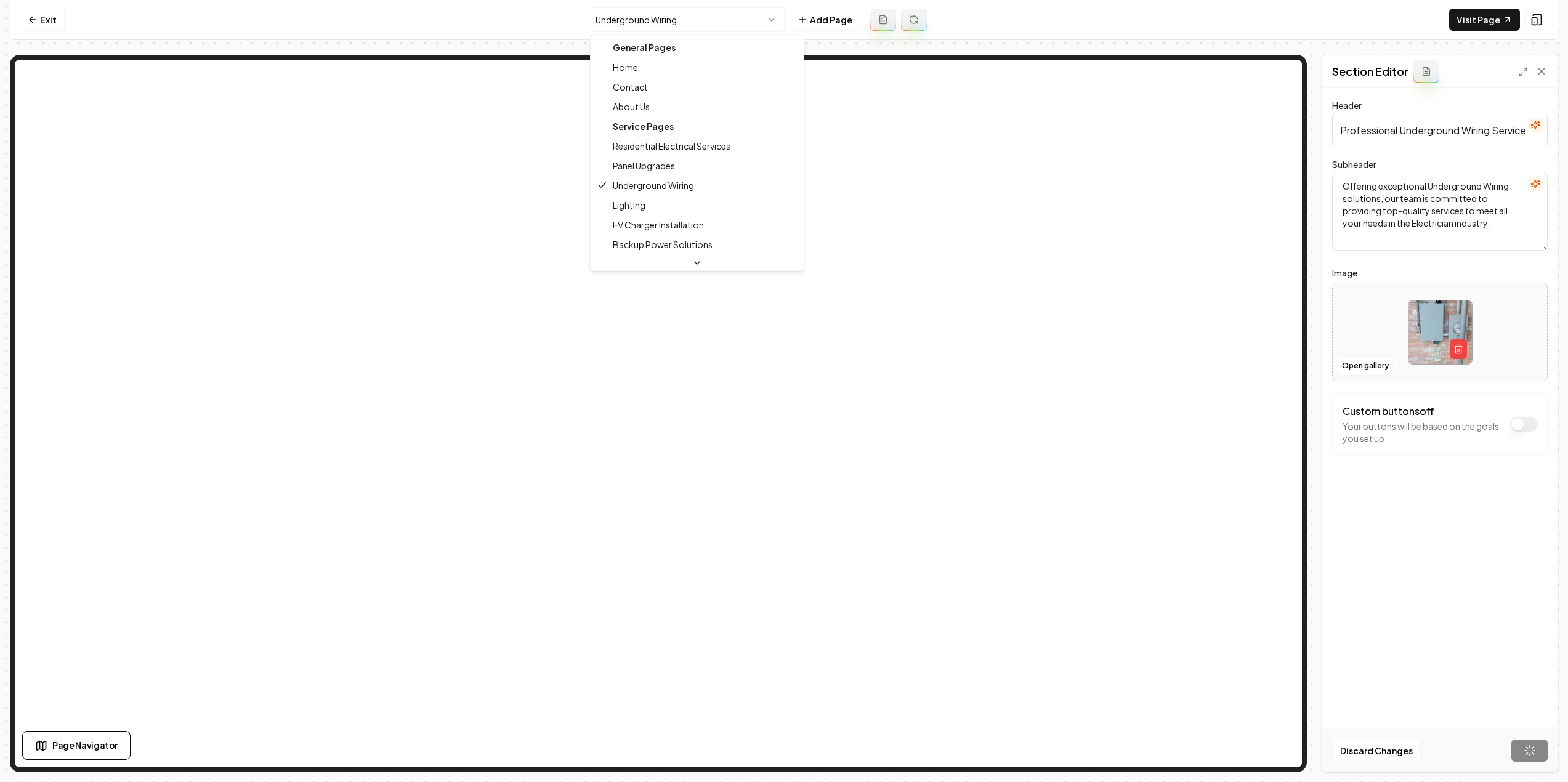
click at [637, 10] on html "Computer Required This feature is only available on a computer. Please switch t…" at bounding box center [784, 391] width 1568 height 782
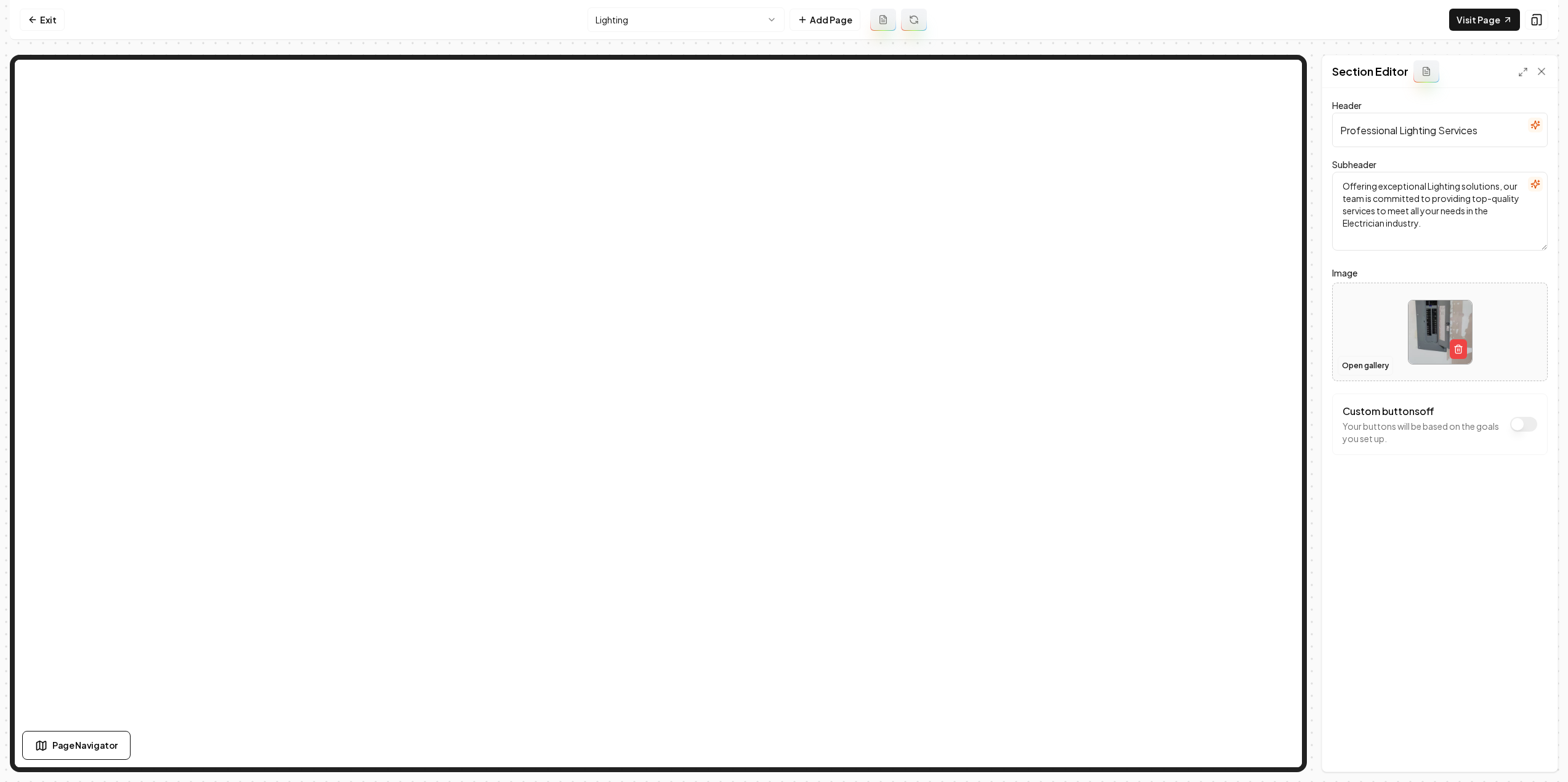
click at [1341, 370] on button "Open gallery" at bounding box center [1365, 366] width 56 height 20
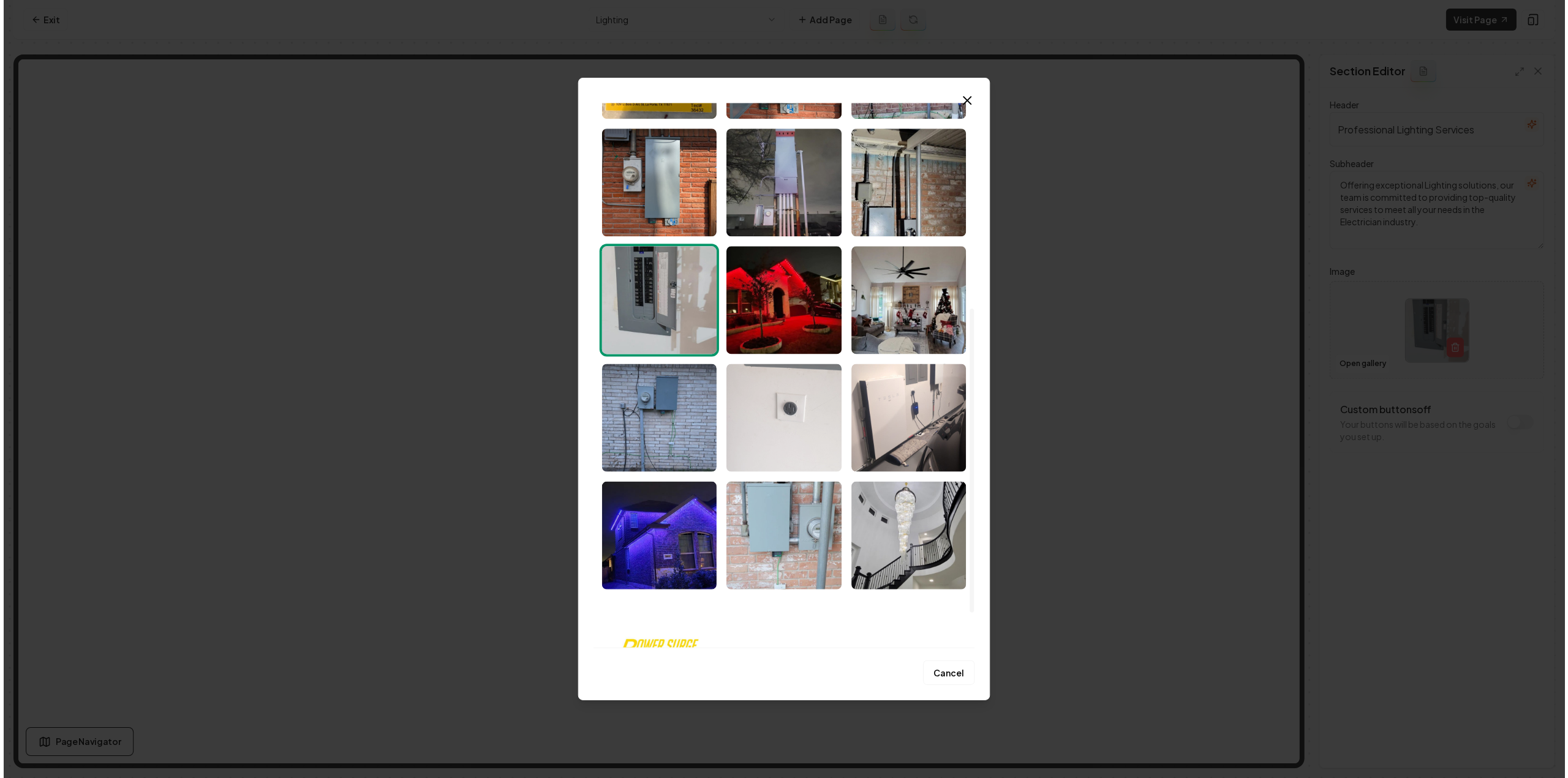
scroll to position [367, 0]
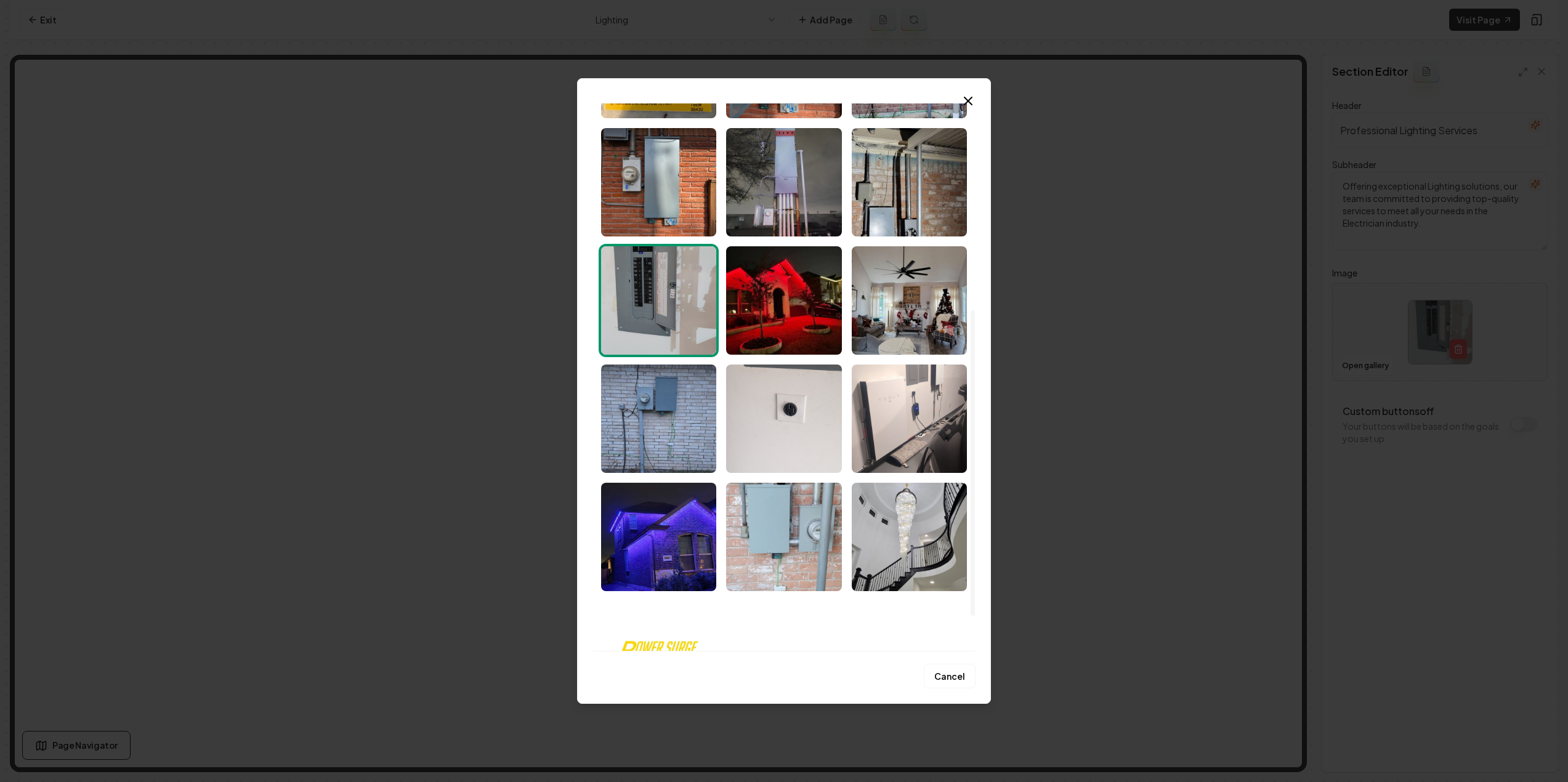
click at [777, 339] on img "Select image image_68d141df5c7cd75eb89c447f.jpeg" at bounding box center [783, 300] width 115 height 109
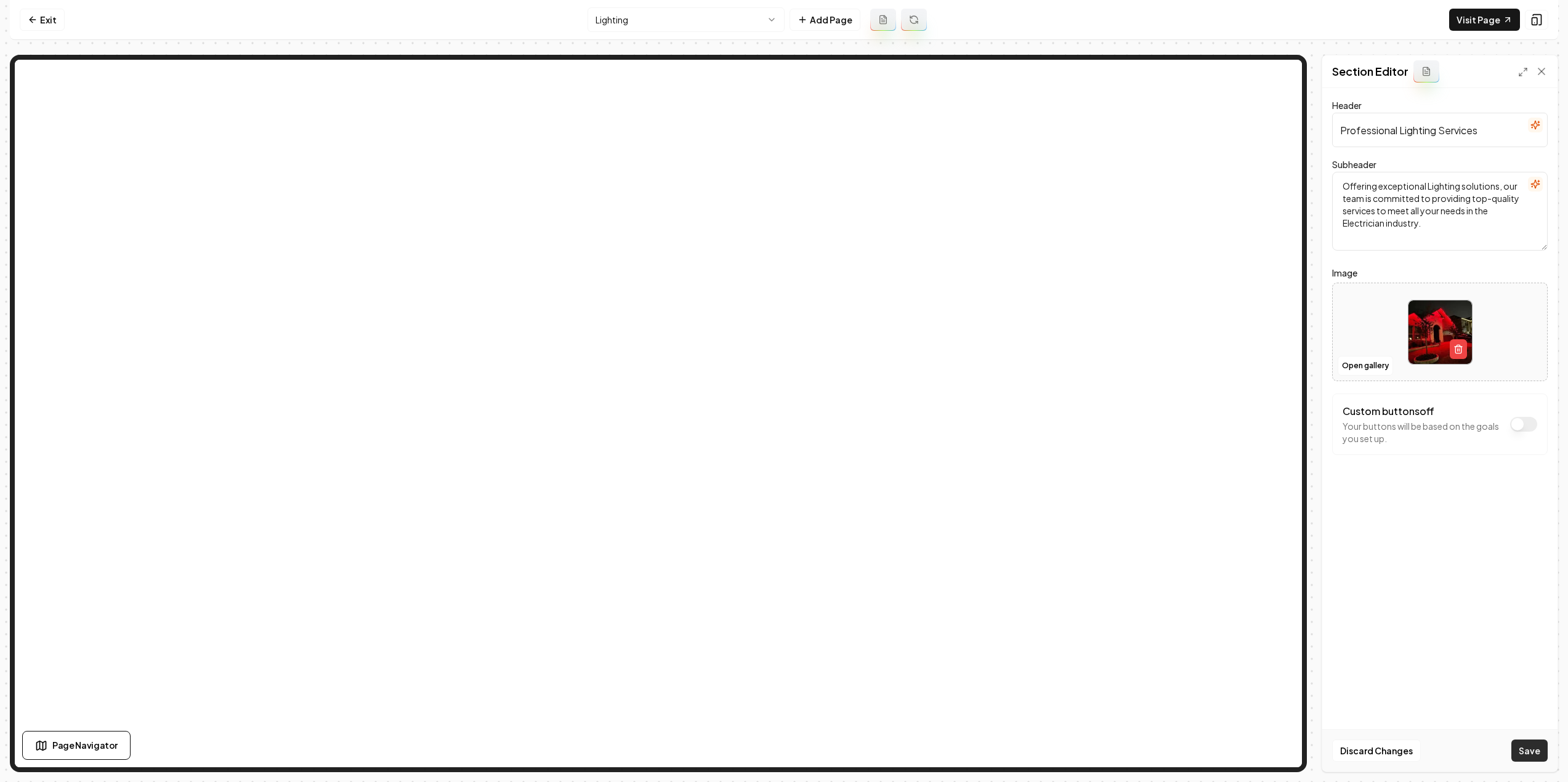
click at [1545, 760] on button "Save" at bounding box center [1530, 751] width 37 height 23
click at [664, 27] on html "Computer Required This feature is only available on a computer. Please switch t…" at bounding box center [784, 391] width 1568 height 782
click at [622, 26] on html "Computer Required This feature is only available on a computer. Please switch t…" at bounding box center [788, 391] width 1577 height 782
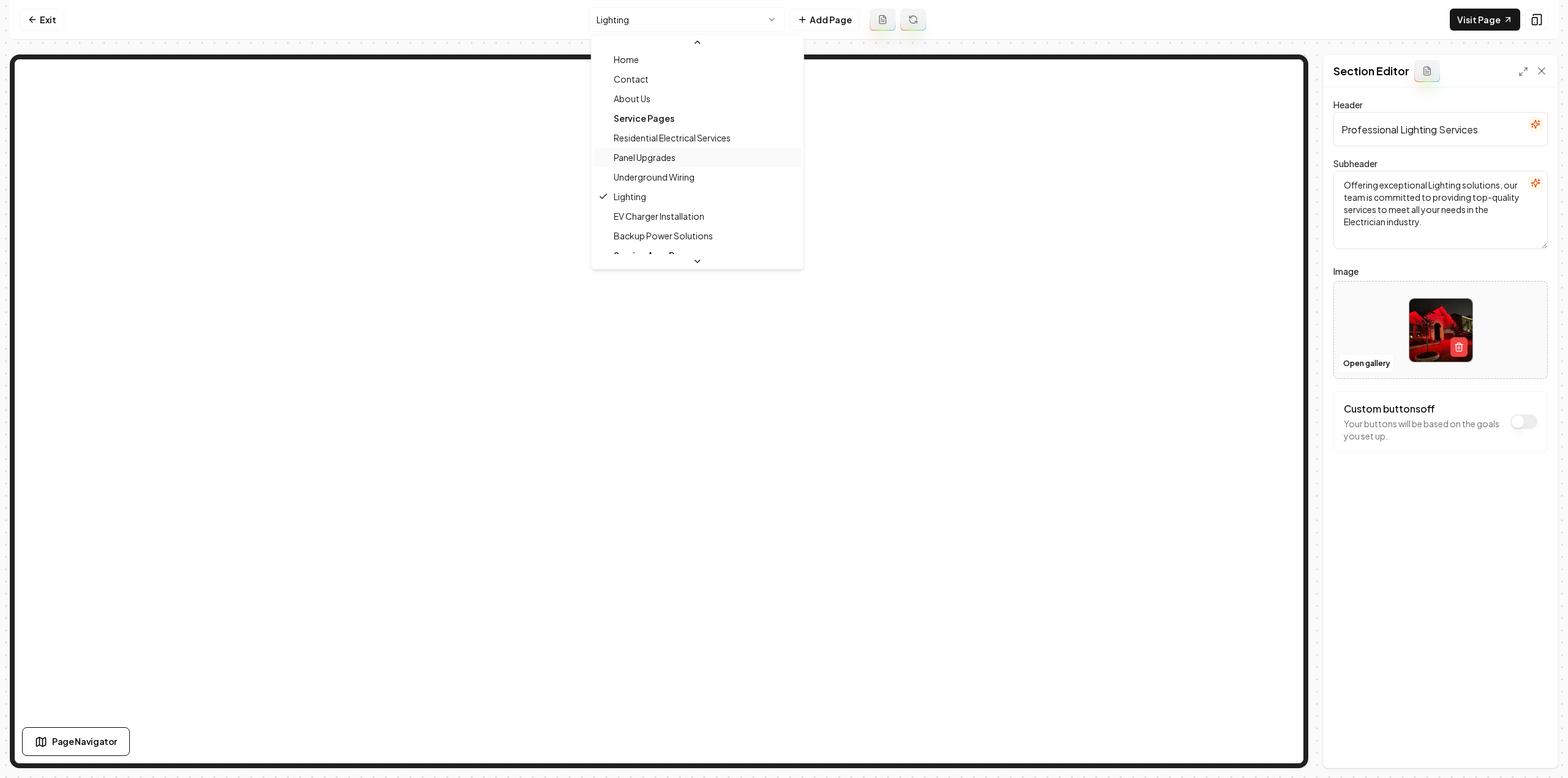
scroll to position [40, 0]
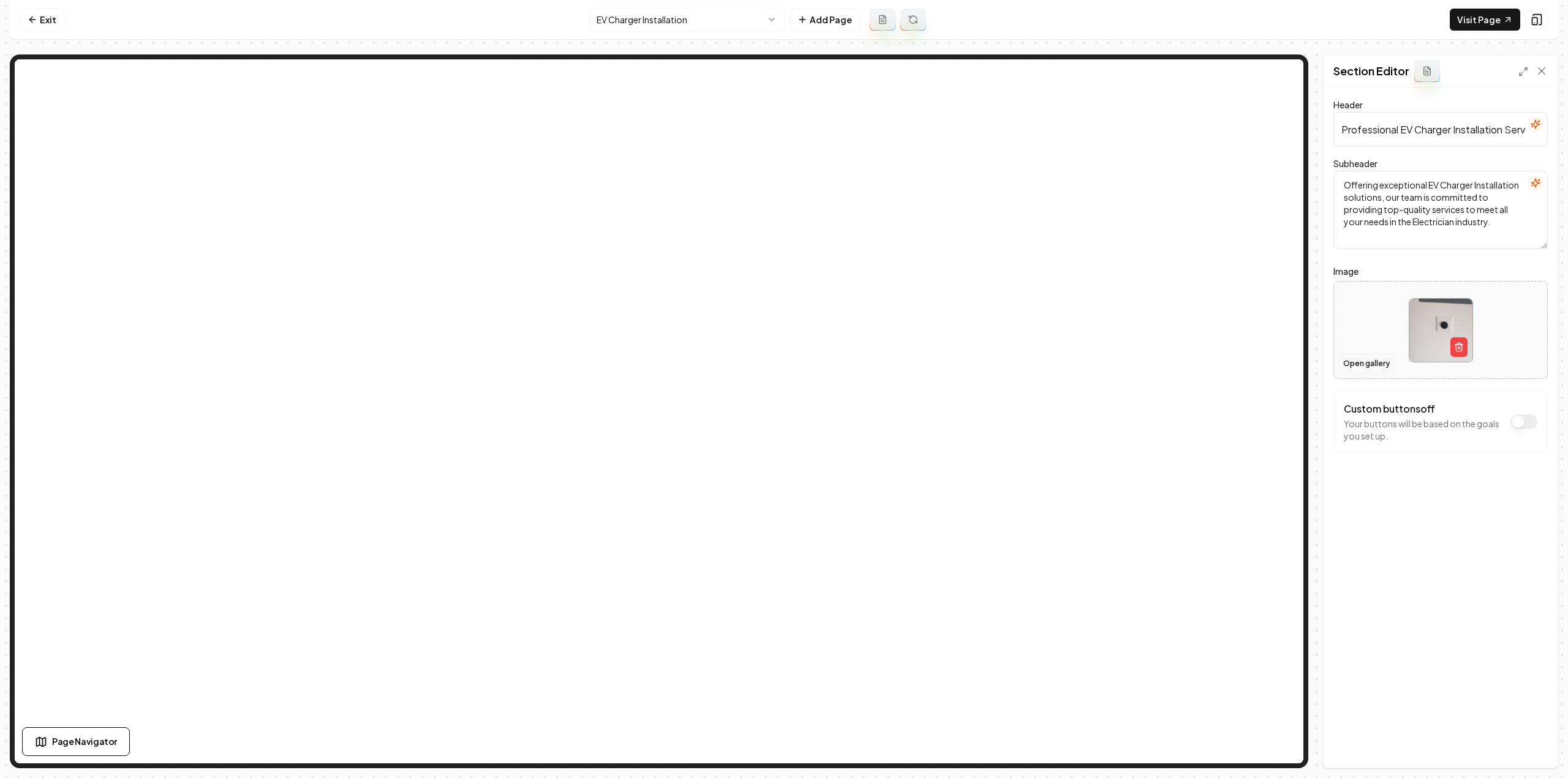
click at [1349, 366] on button "Open gallery" at bounding box center [1367, 364] width 55 height 20
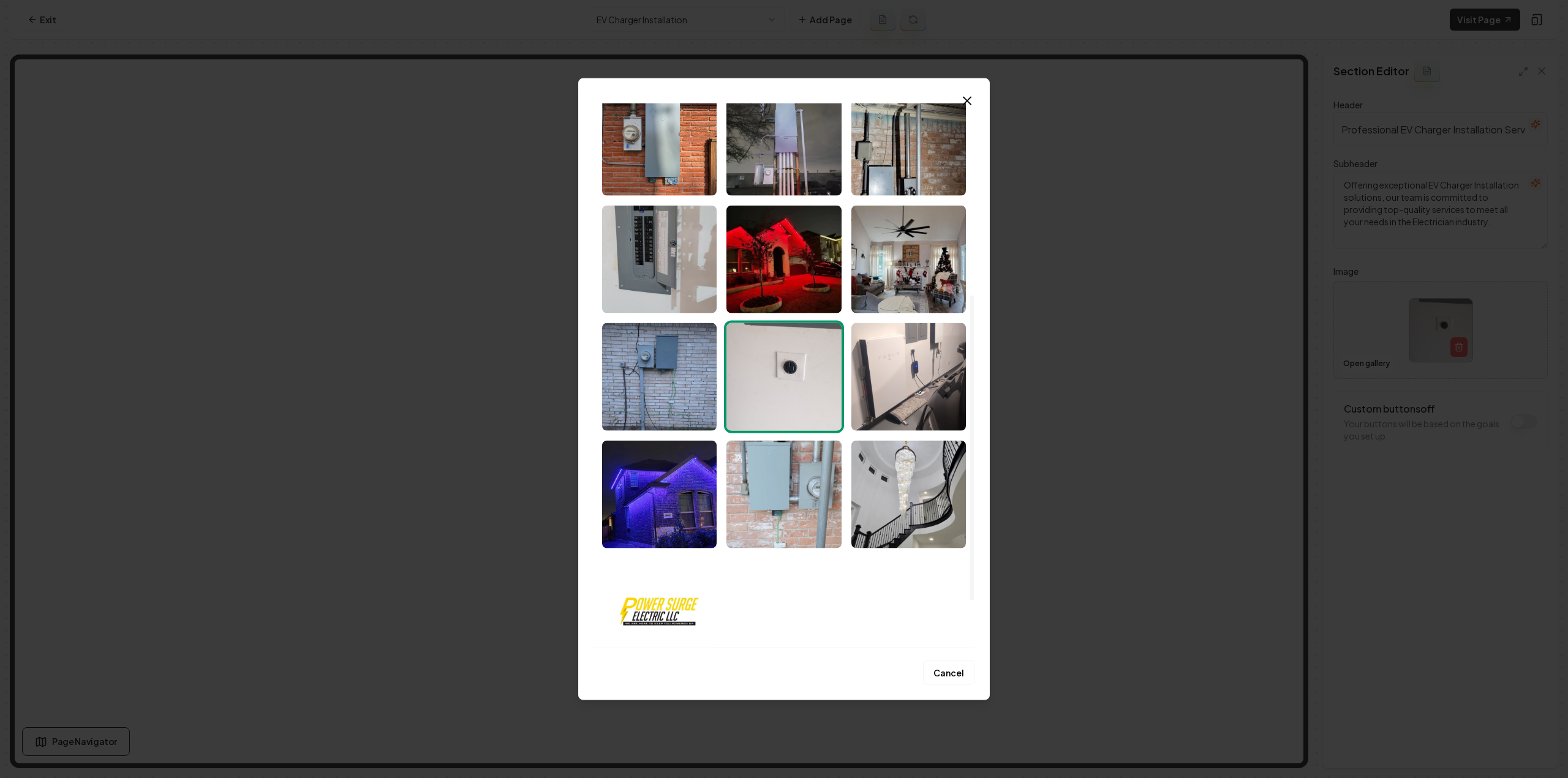
scroll to position [429, 0]
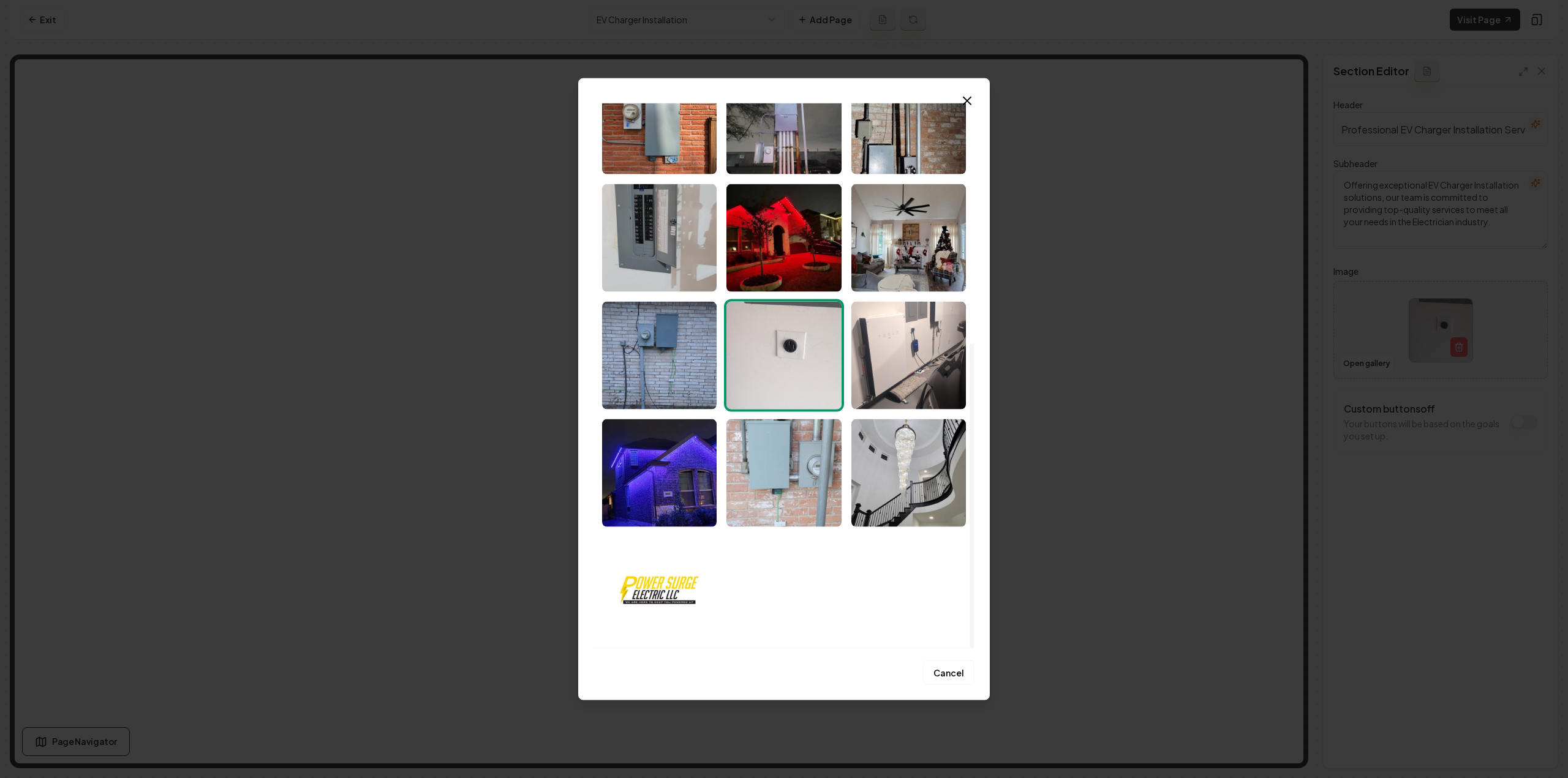
click at [915, 373] on img "Select image image_68d141df5c7cd75eb89c4453.jpeg" at bounding box center [908, 355] width 114 height 108
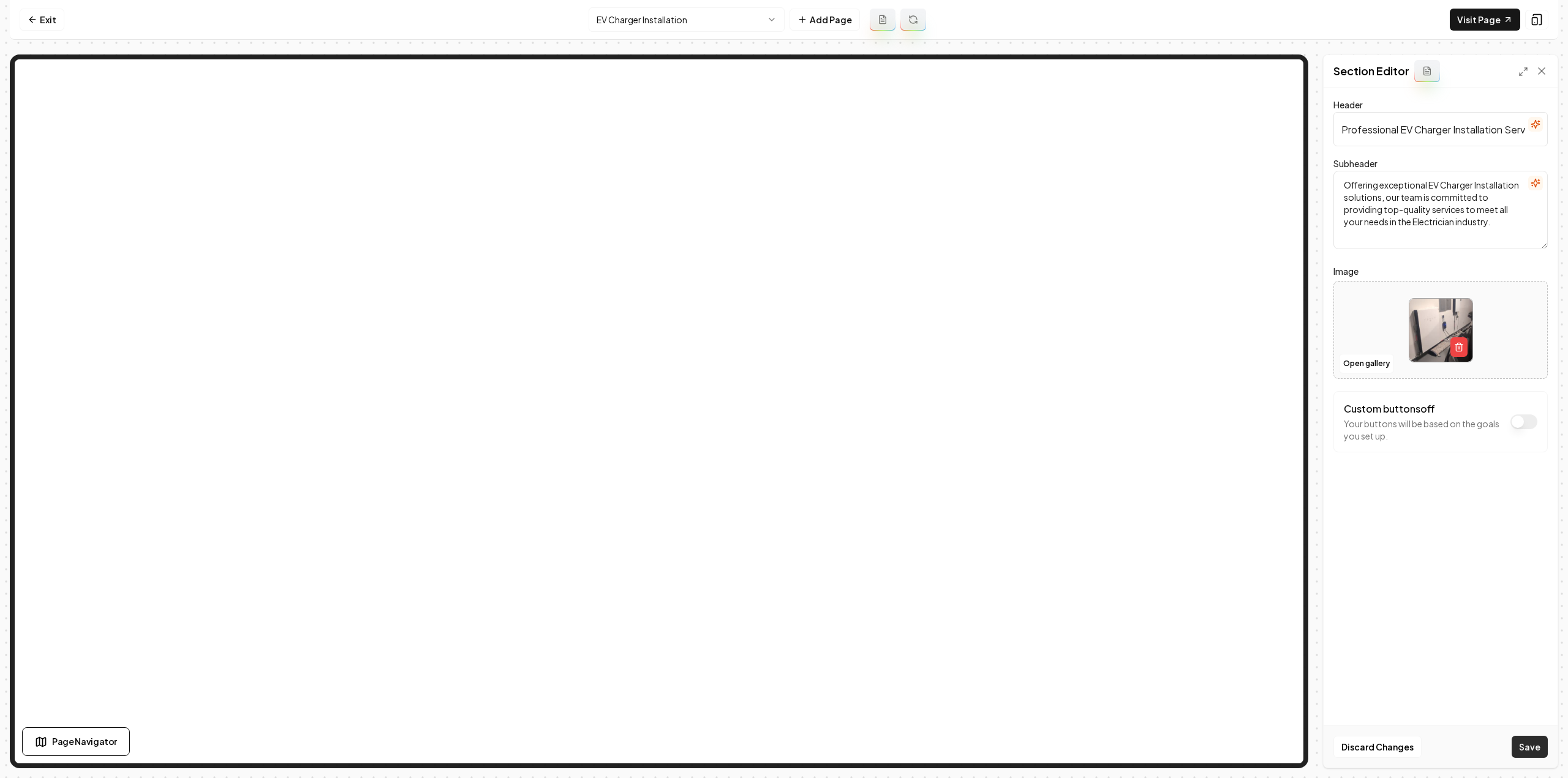
click at [1516, 742] on button "Save" at bounding box center [1530, 748] width 36 height 22
click at [644, 24] on html "Computer Required This feature is only available on a computer. Please switch t…" at bounding box center [784, 389] width 1568 height 778
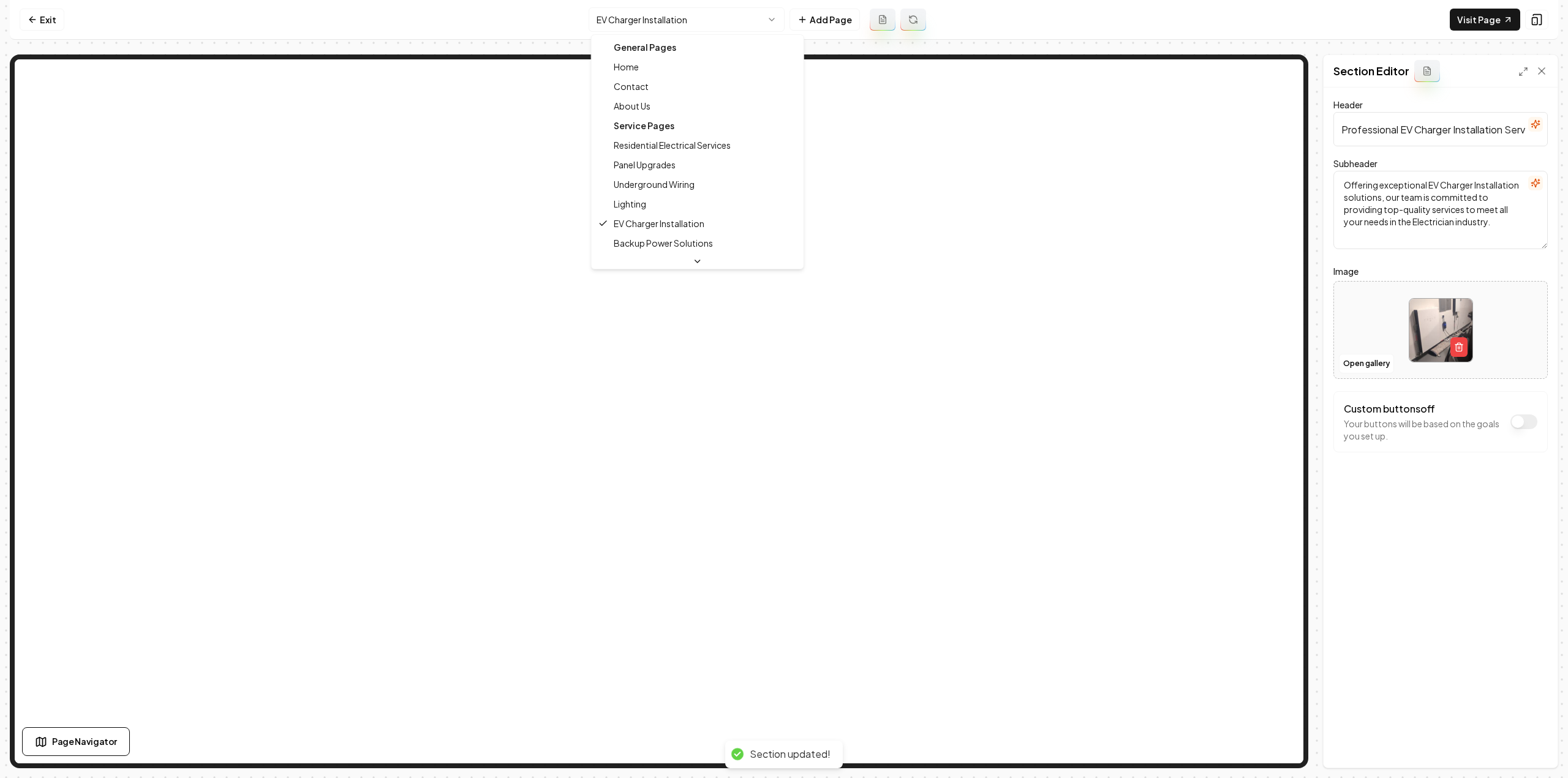
scroll to position [40, 0]
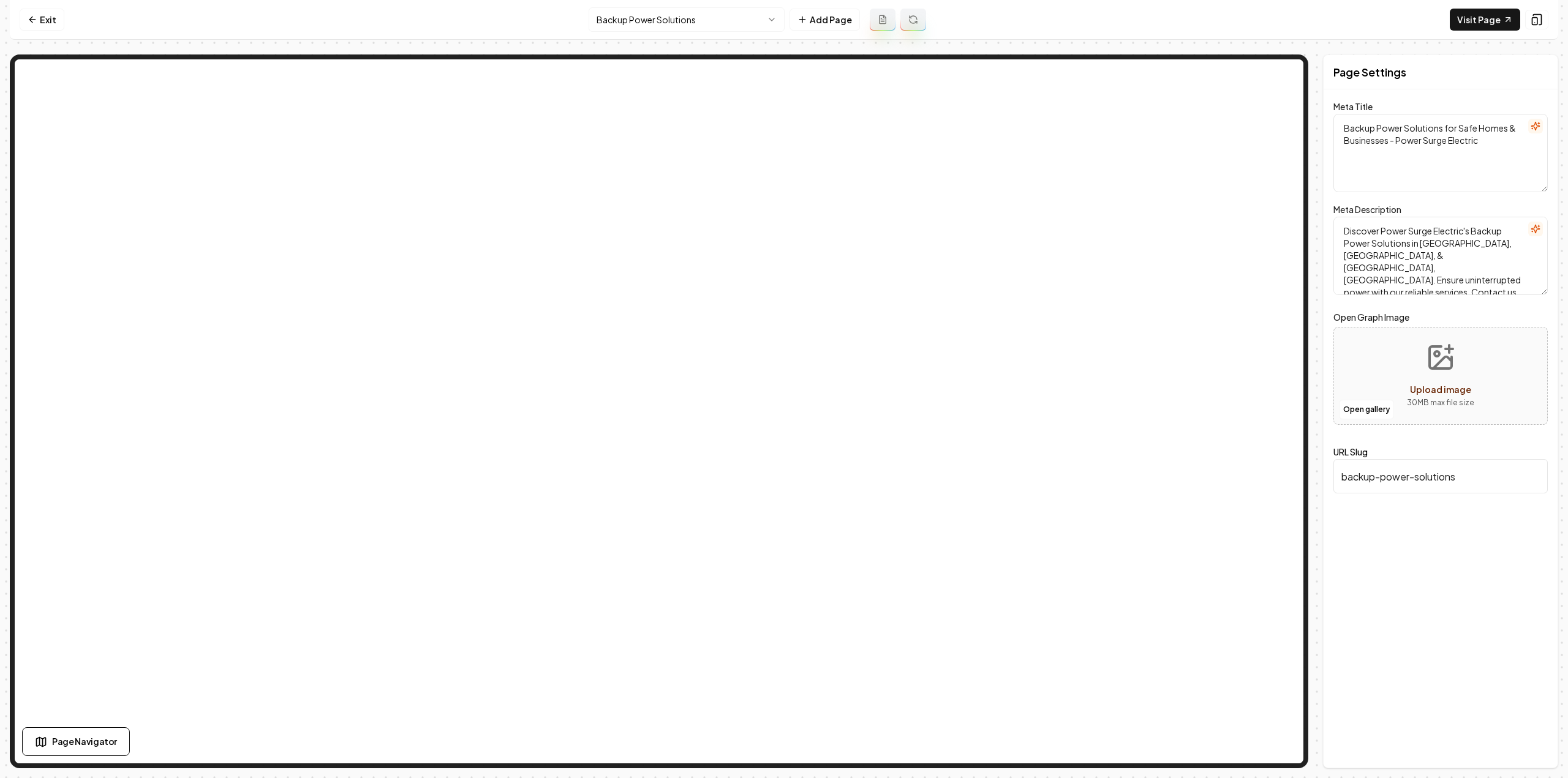
click at [658, 19] on html "Computer Required This feature is only available on a computer. Please switch t…" at bounding box center [784, 389] width 1568 height 778
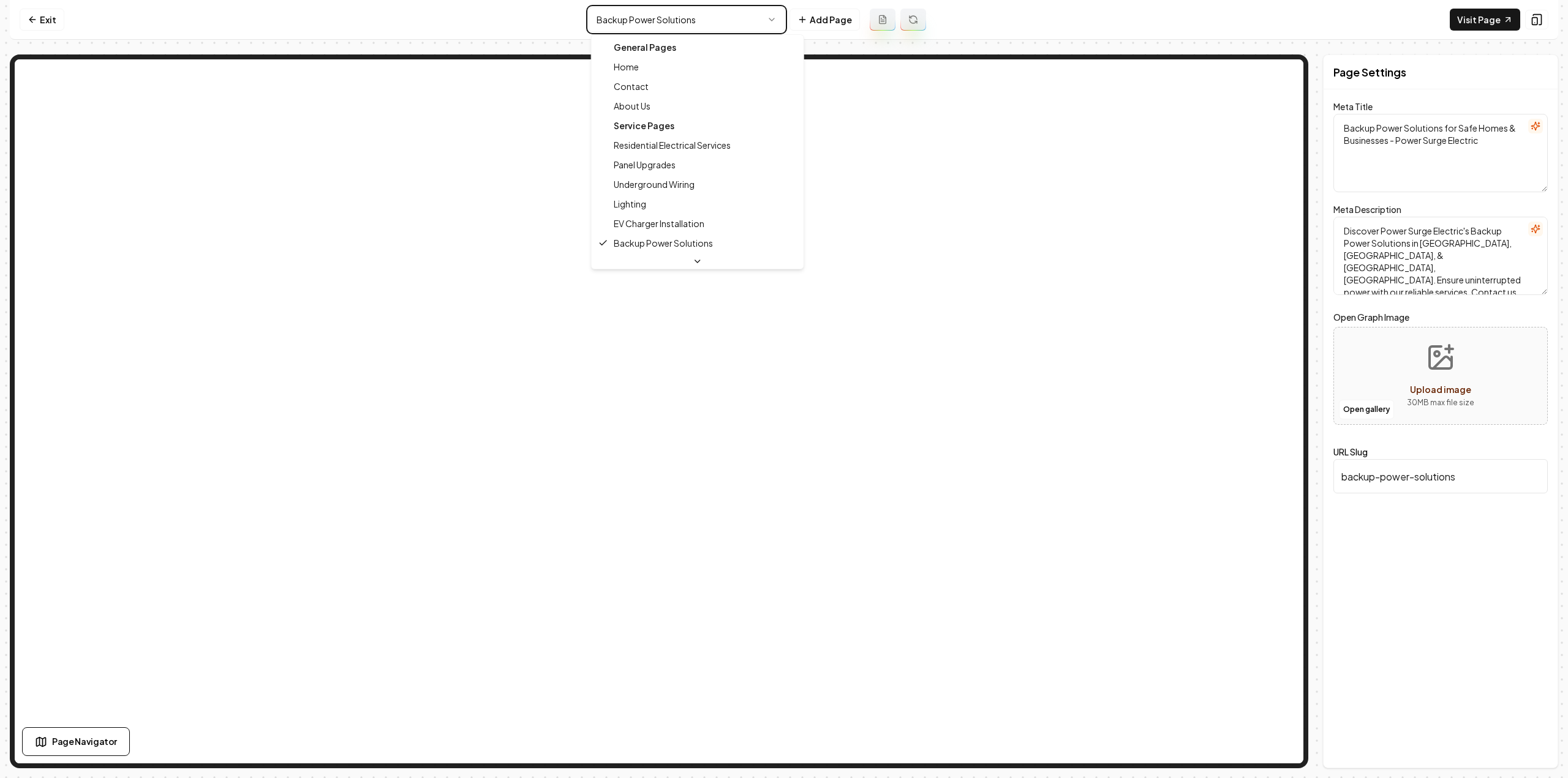
type textarea "La Porte's Trusted Electricians | Power Surge Electric"
type textarea "Power Surge Electric: Your trusted local electrician serving La Porte, Baytown,…"
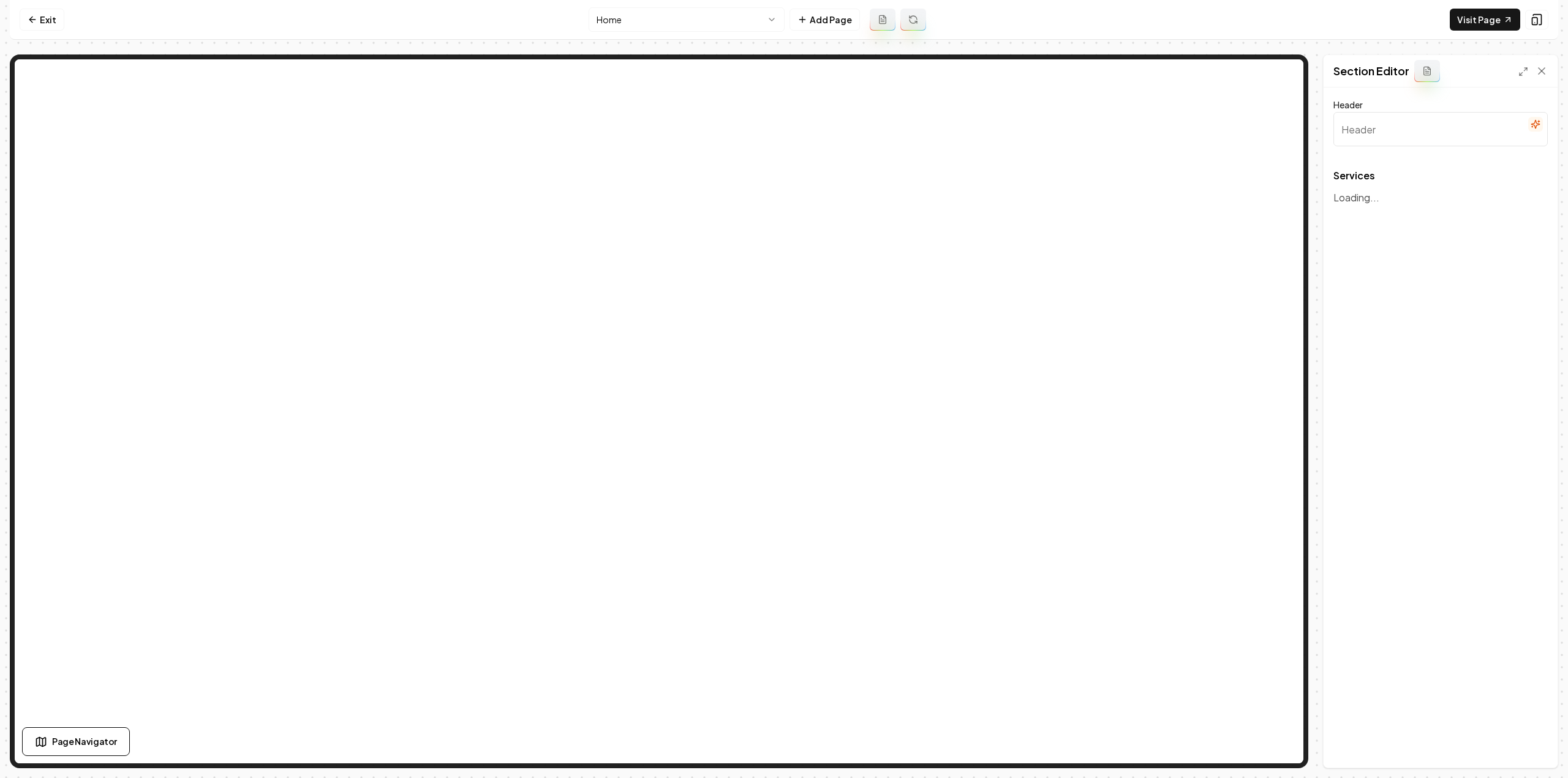
type input "Our Electrical Expertise"
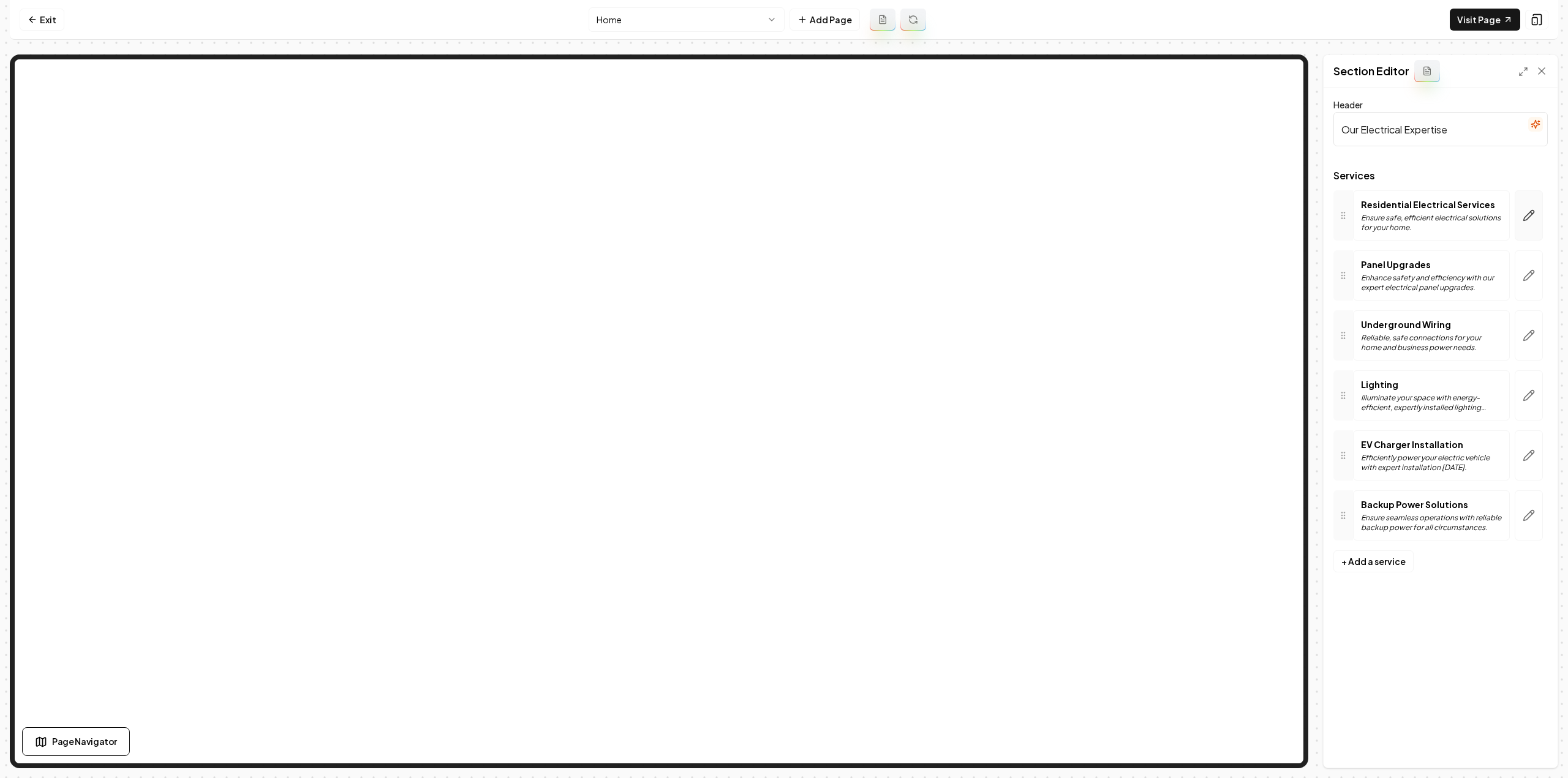
click at [1537, 201] on button "button" at bounding box center [1528, 215] width 29 height 50
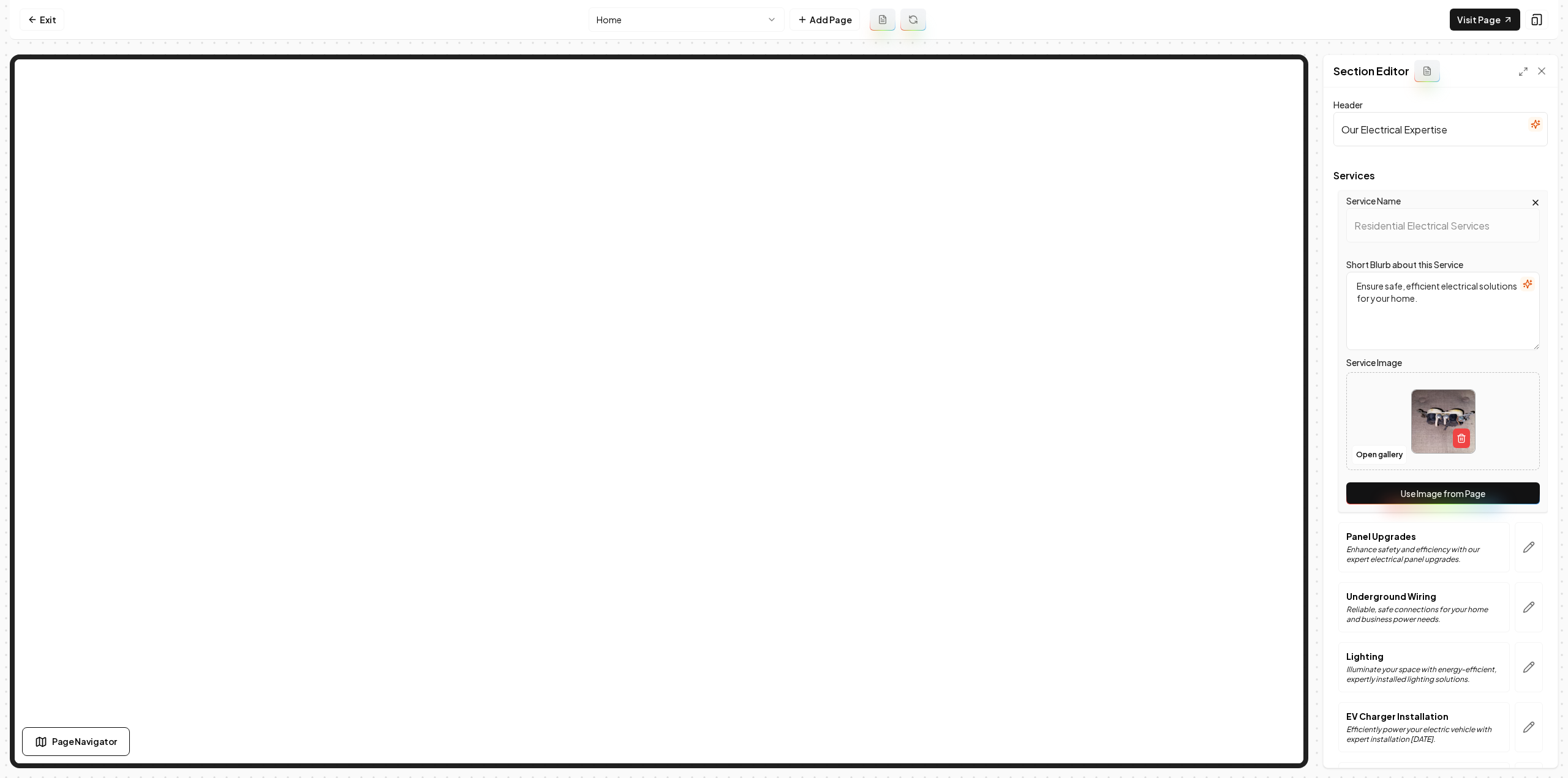
click at [1436, 491] on button "Use Image from Page" at bounding box center [1443, 494] width 194 height 22
click at [1522, 547] on icon "button" at bounding box center [1528, 547] width 12 height 12
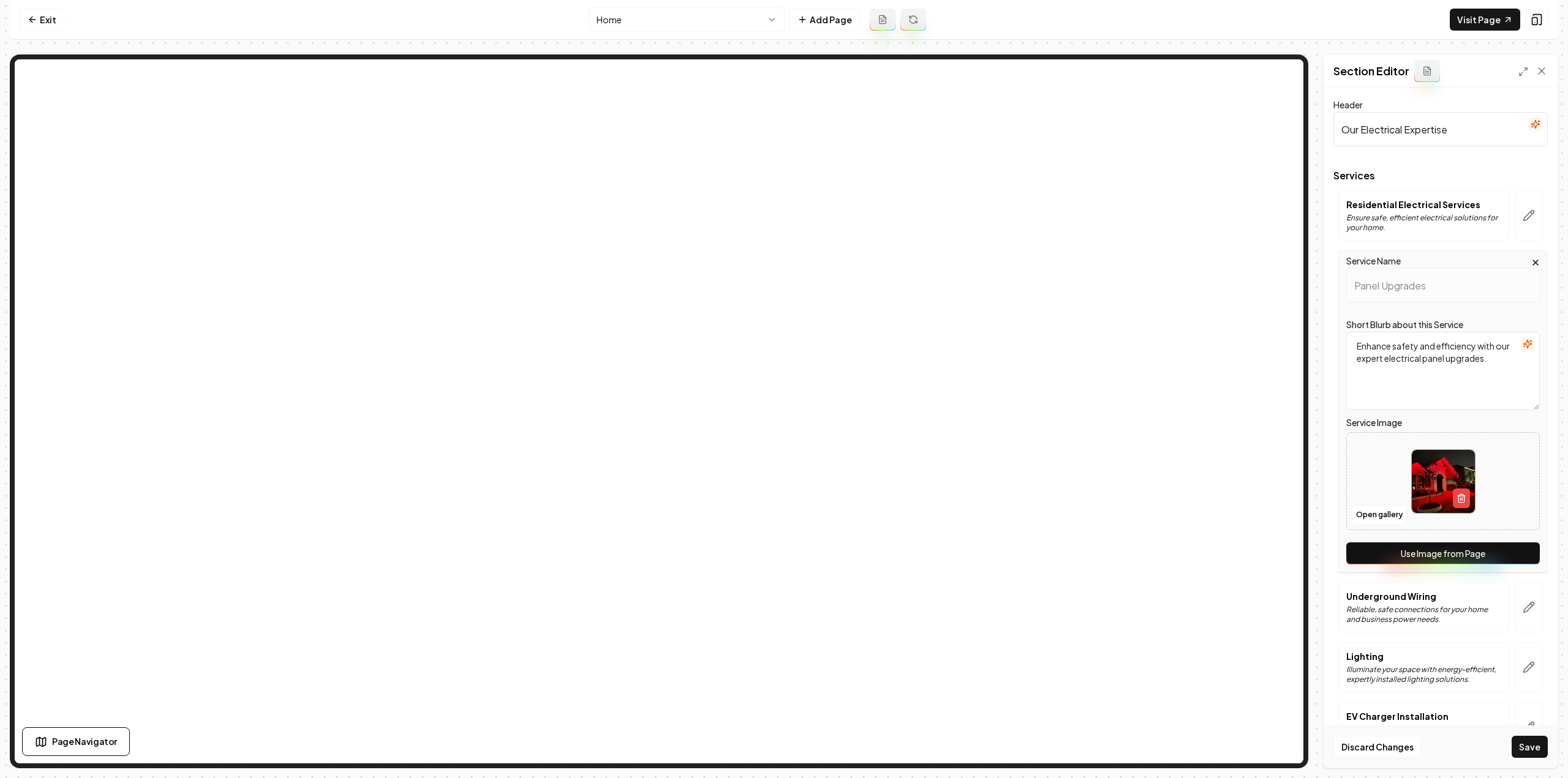
click at [1501, 550] on button "Use Image from Page" at bounding box center [1443, 554] width 194 height 22
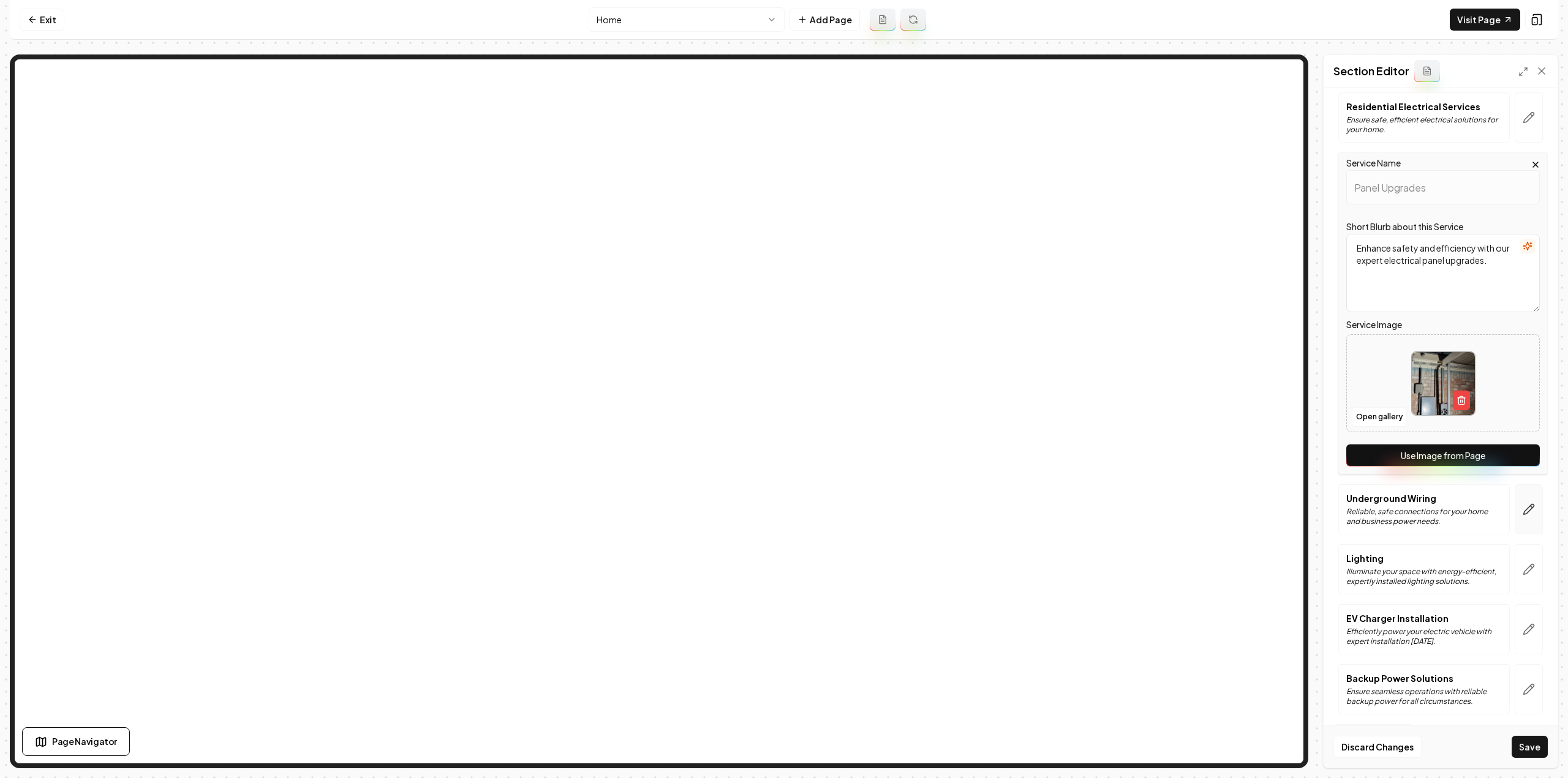
click at [1521, 520] on button "button" at bounding box center [1528, 509] width 29 height 50
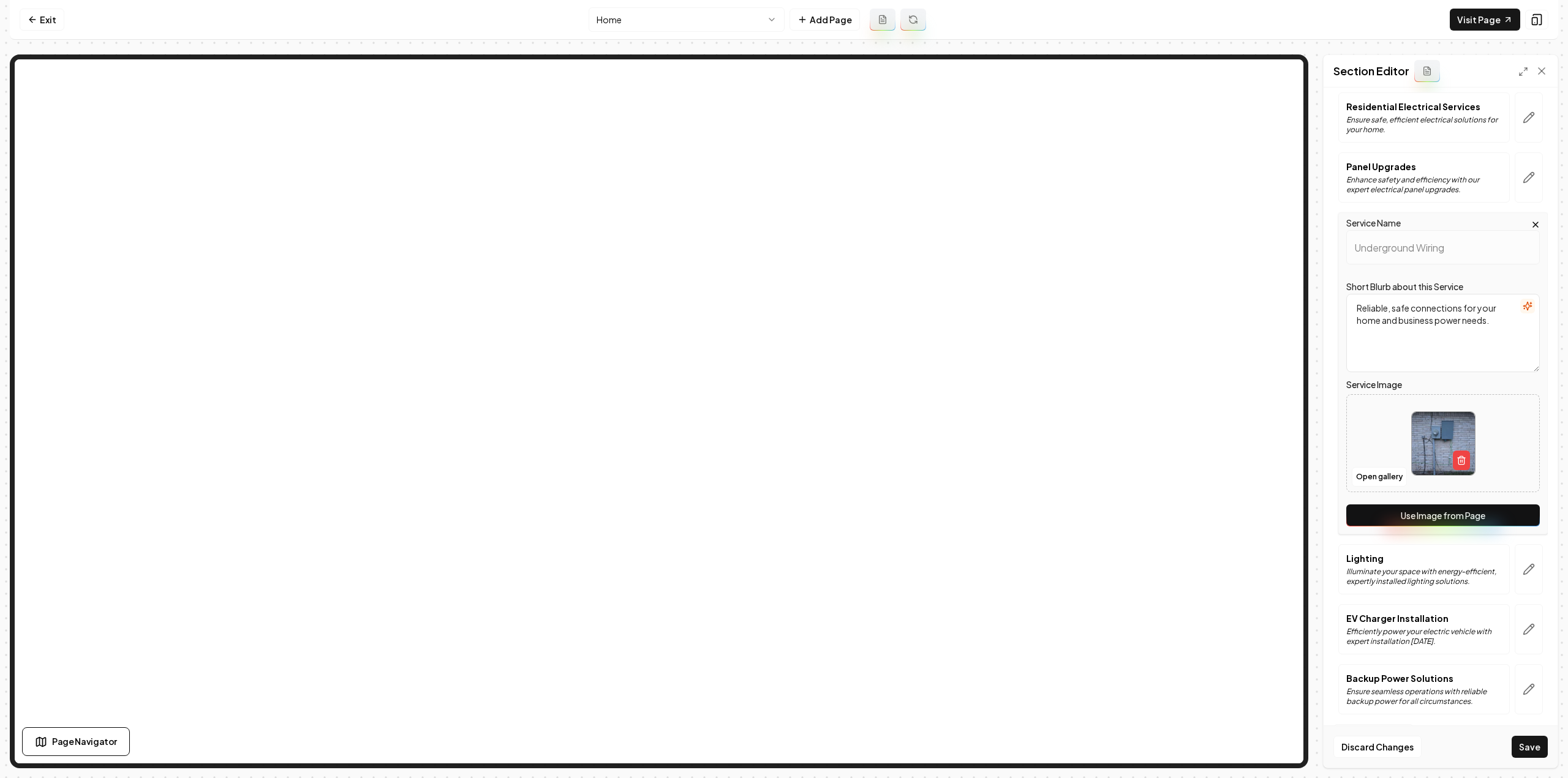
click at [1516, 526] on div "Service Name Underground Wiring Short Blurb about this Service Reliable, safe c…" at bounding box center [1443, 373] width 209 height 322
click at [1514, 516] on button "Use Image from Page" at bounding box center [1443, 516] width 194 height 22
click at [1514, 553] on button "button" at bounding box center [1528, 570] width 29 height 50
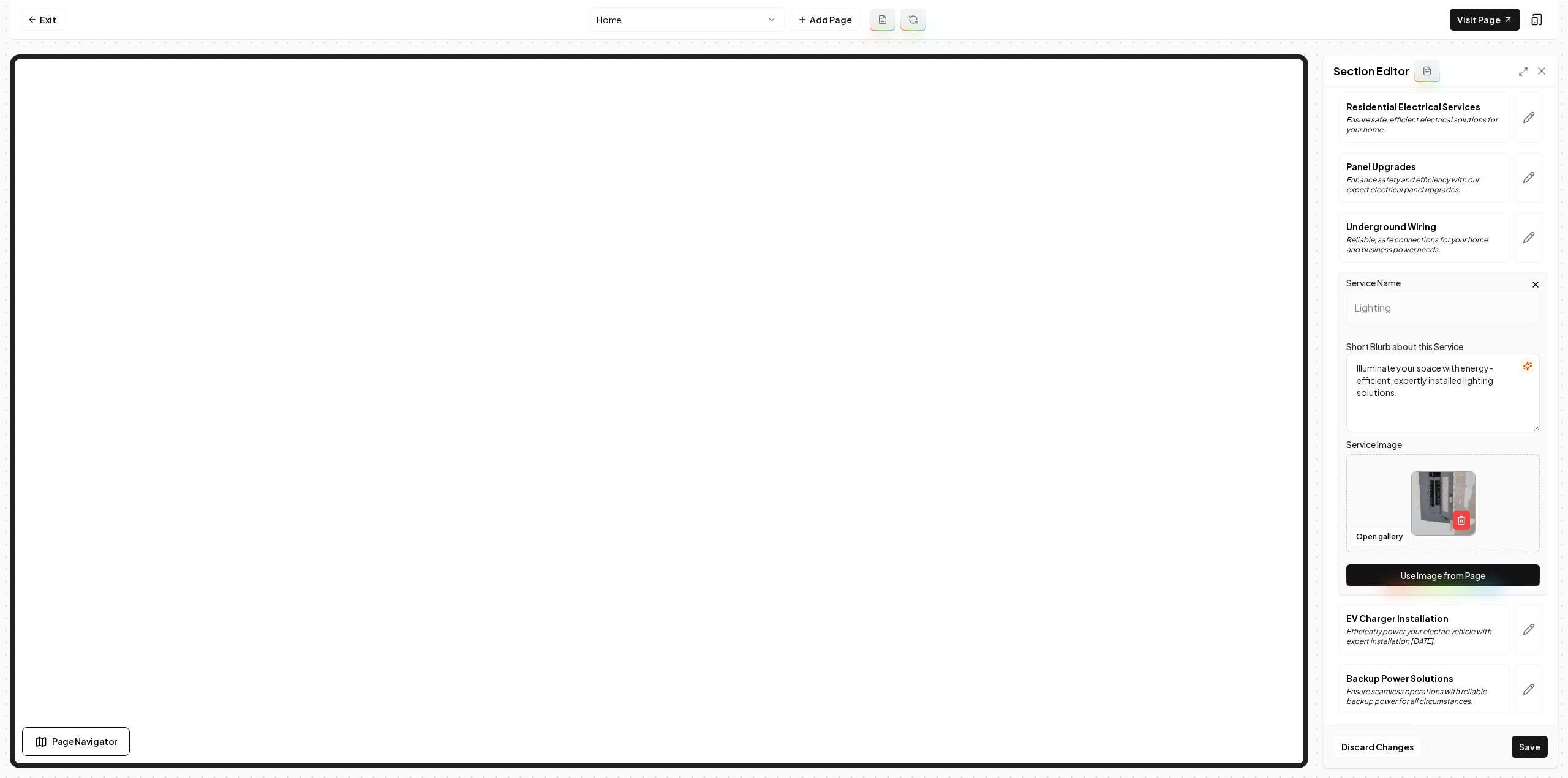
click at [1503, 571] on button "Use Image from Page" at bounding box center [1443, 576] width 194 height 22
click at [1522, 624] on icon "button" at bounding box center [1528, 629] width 12 height 12
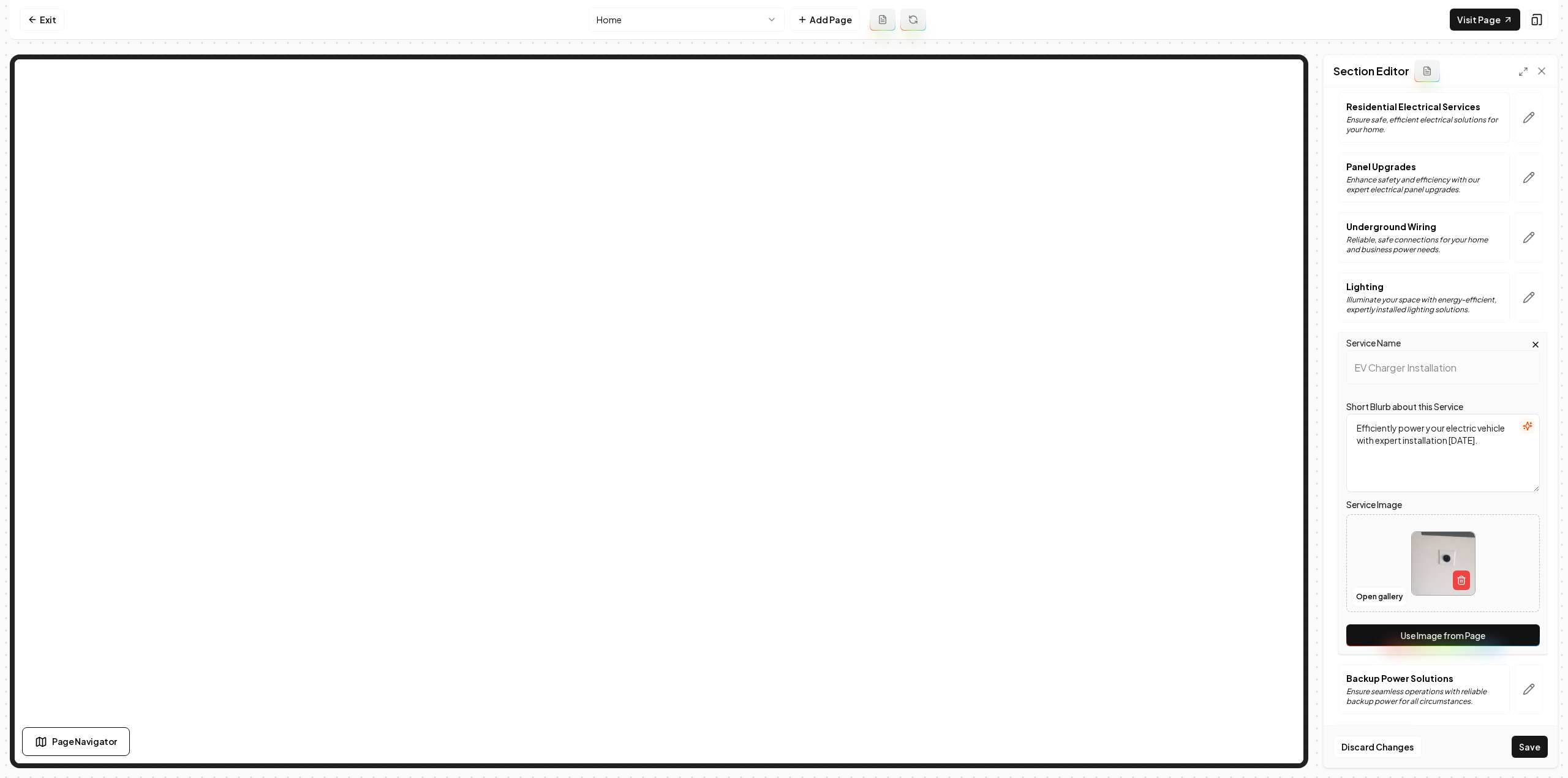
click at [1501, 638] on button "Use Image from Page" at bounding box center [1443, 636] width 194 height 22
click at [1524, 692] on icon "button" at bounding box center [1528, 690] width 12 height 12
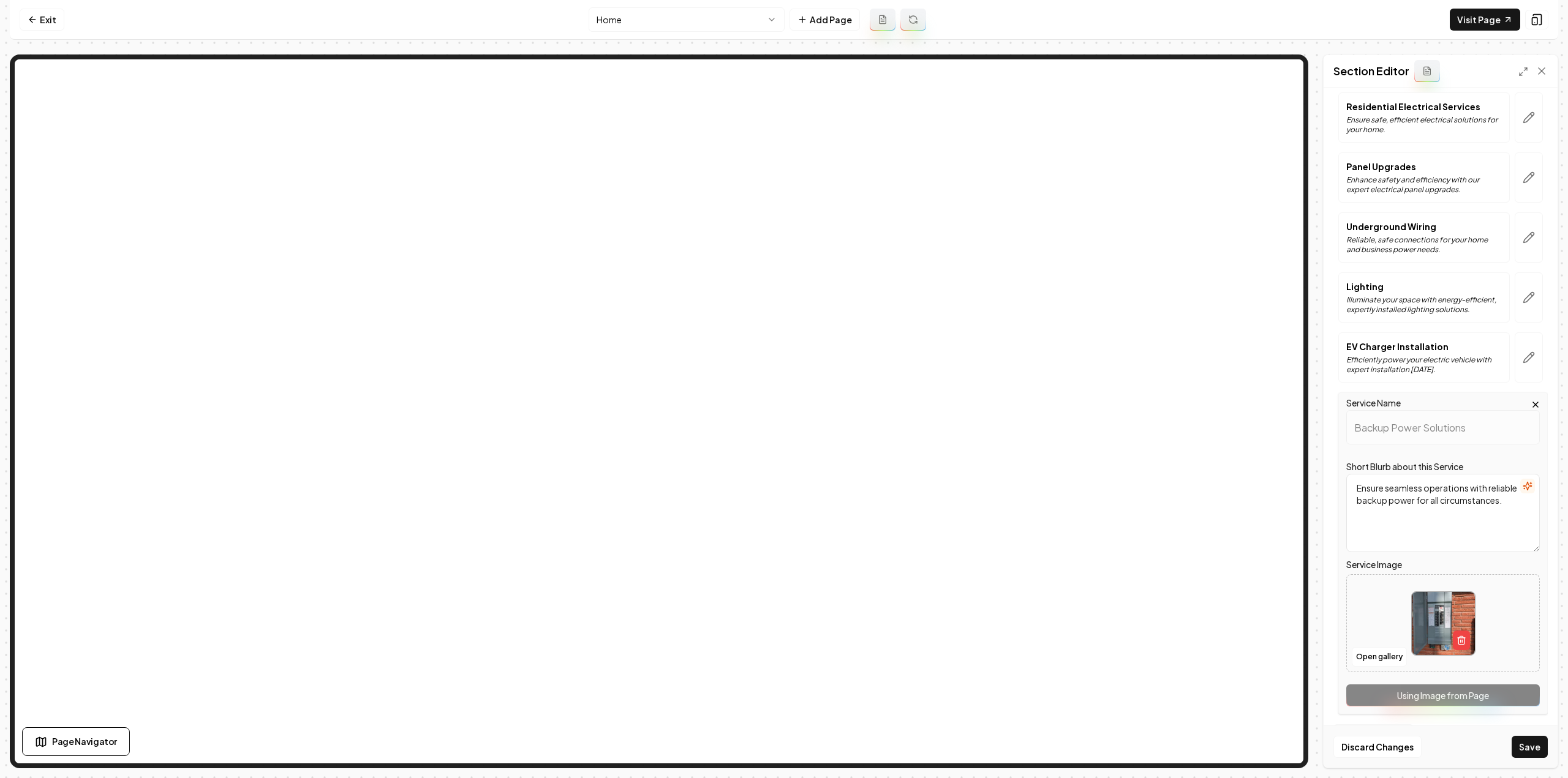
click at [1507, 698] on div "Service Name Backup Power Solutions Short Blurb about this Service Ensure seaml…" at bounding box center [1443, 553] width 209 height 322
click at [1527, 749] on button "Save" at bounding box center [1530, 748] width 36 height 22
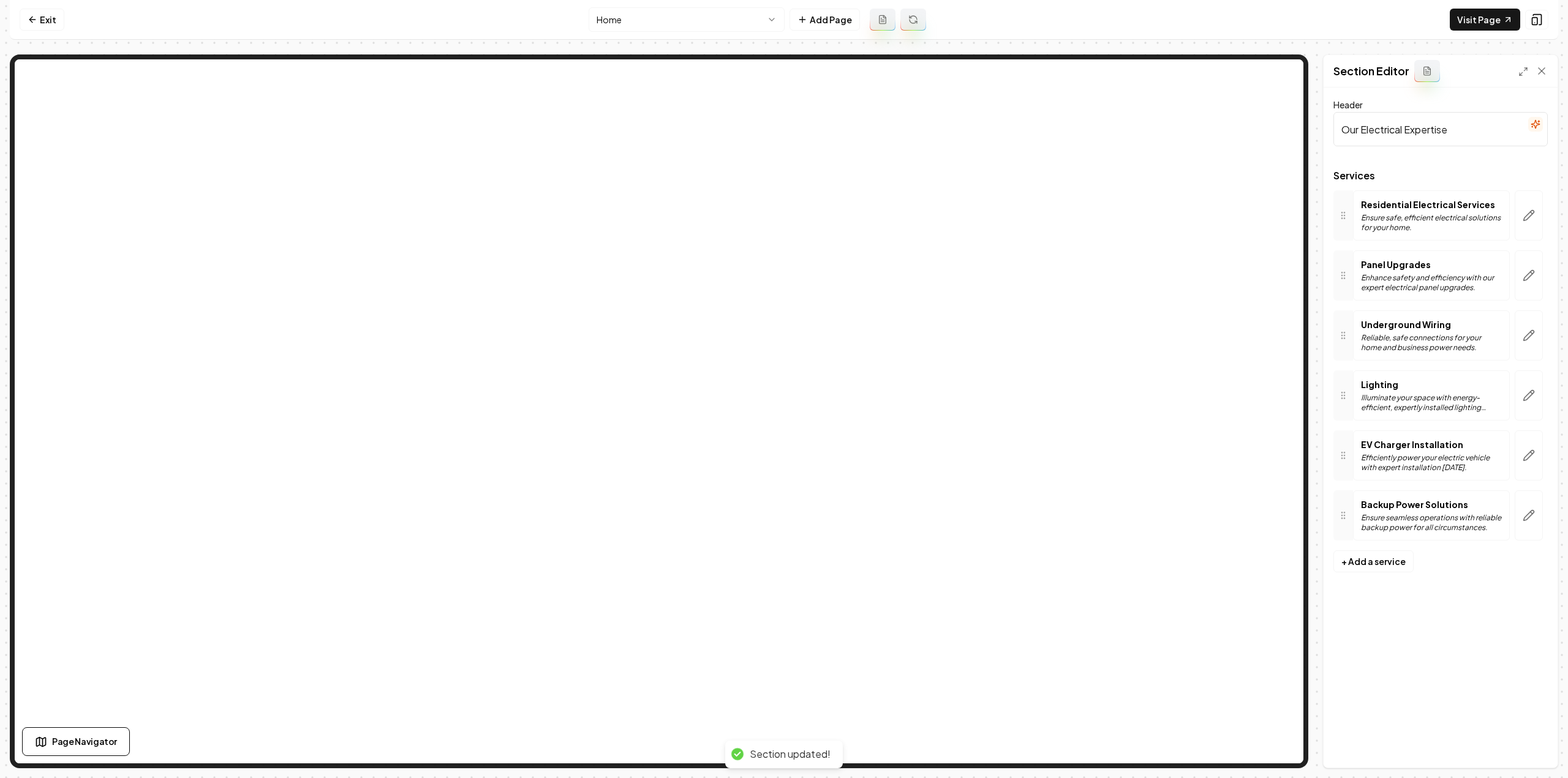
scroll to position [0, 0]
click at [46, 20] on link "Exit" at bounding box center [42, 20] width 45 height 22
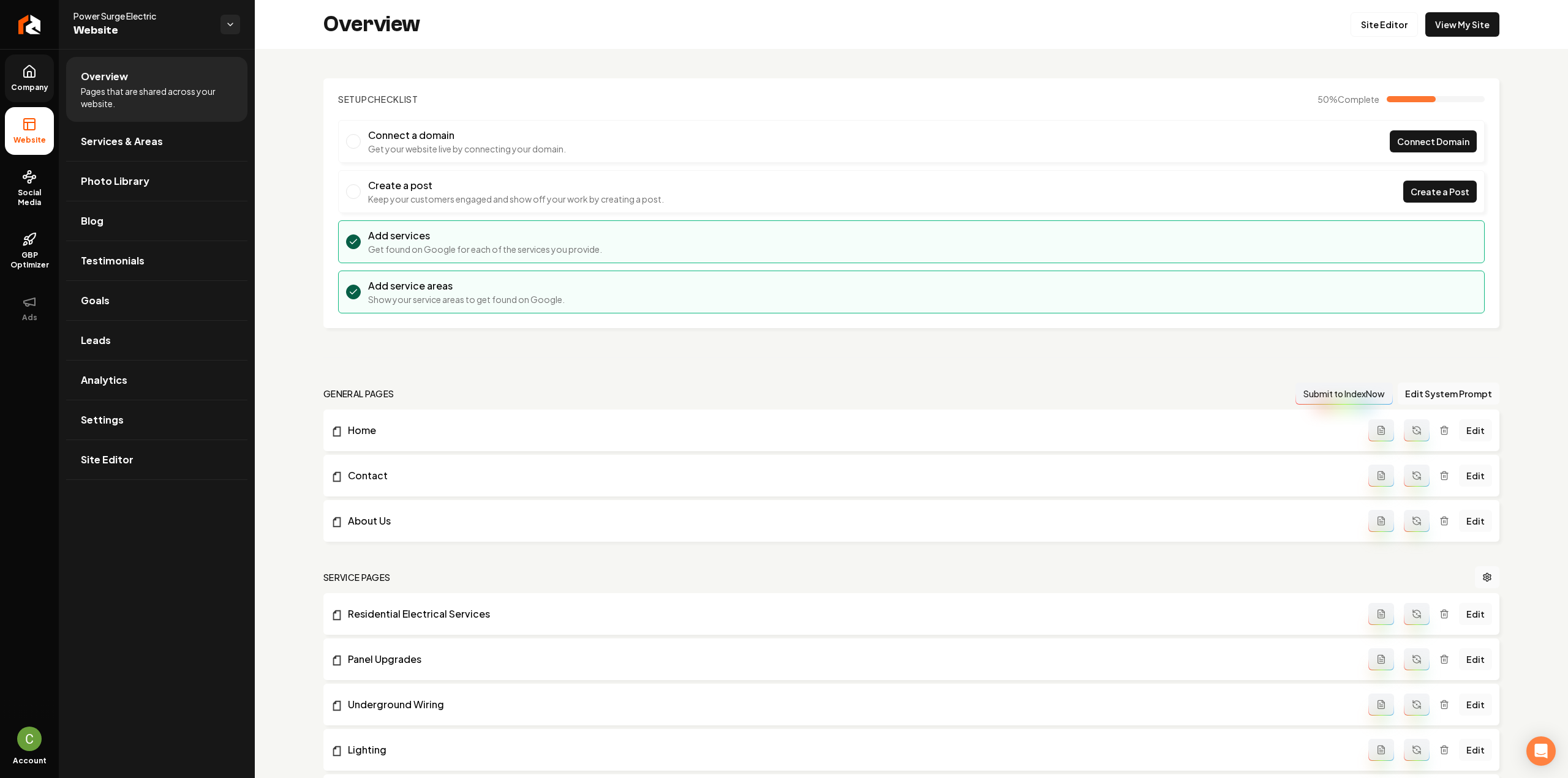
click at [35, 91] on span "Company" at bounding box center [29, 87] width 48 height 10
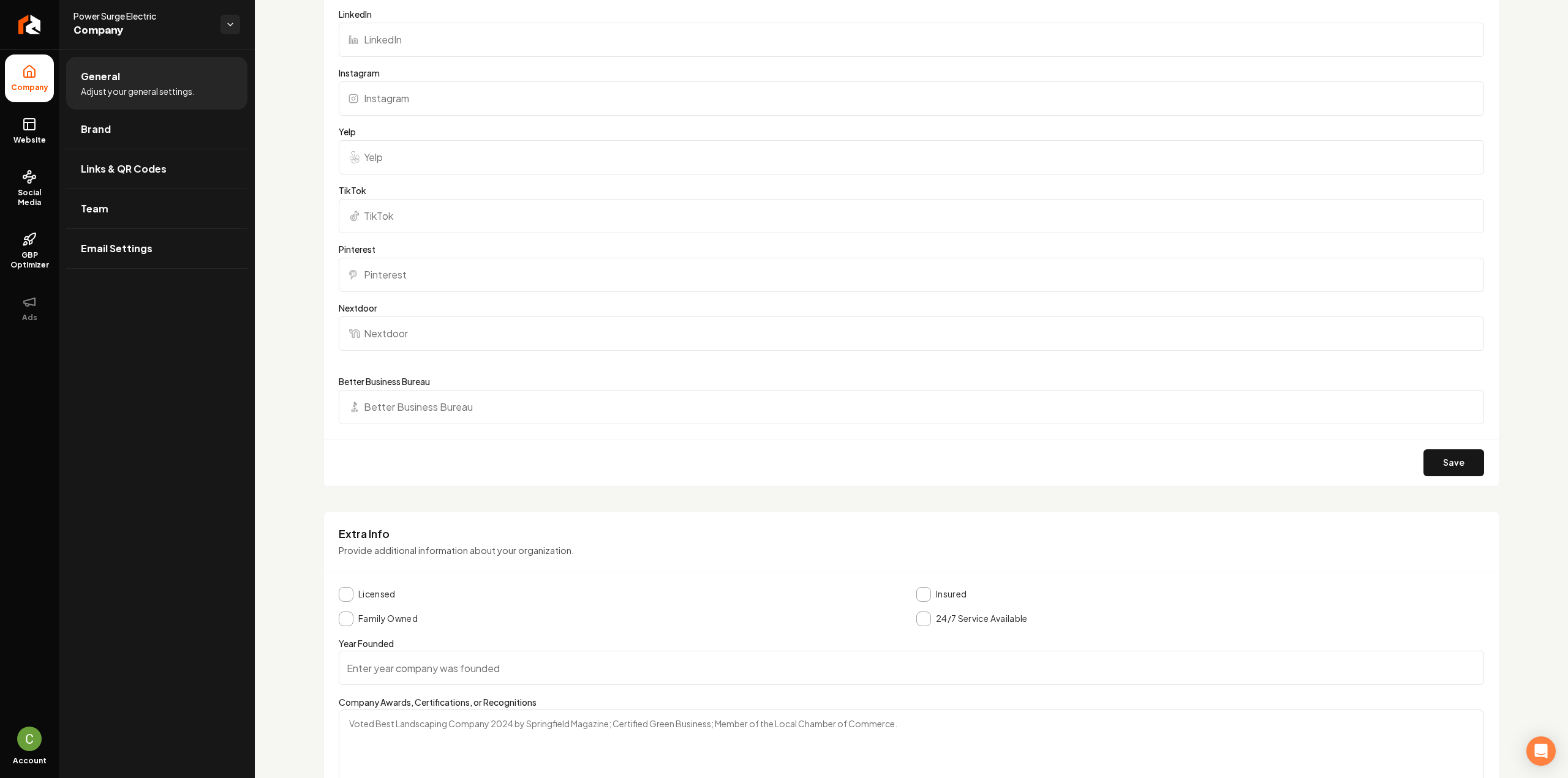
scroll to position [1164, 0]
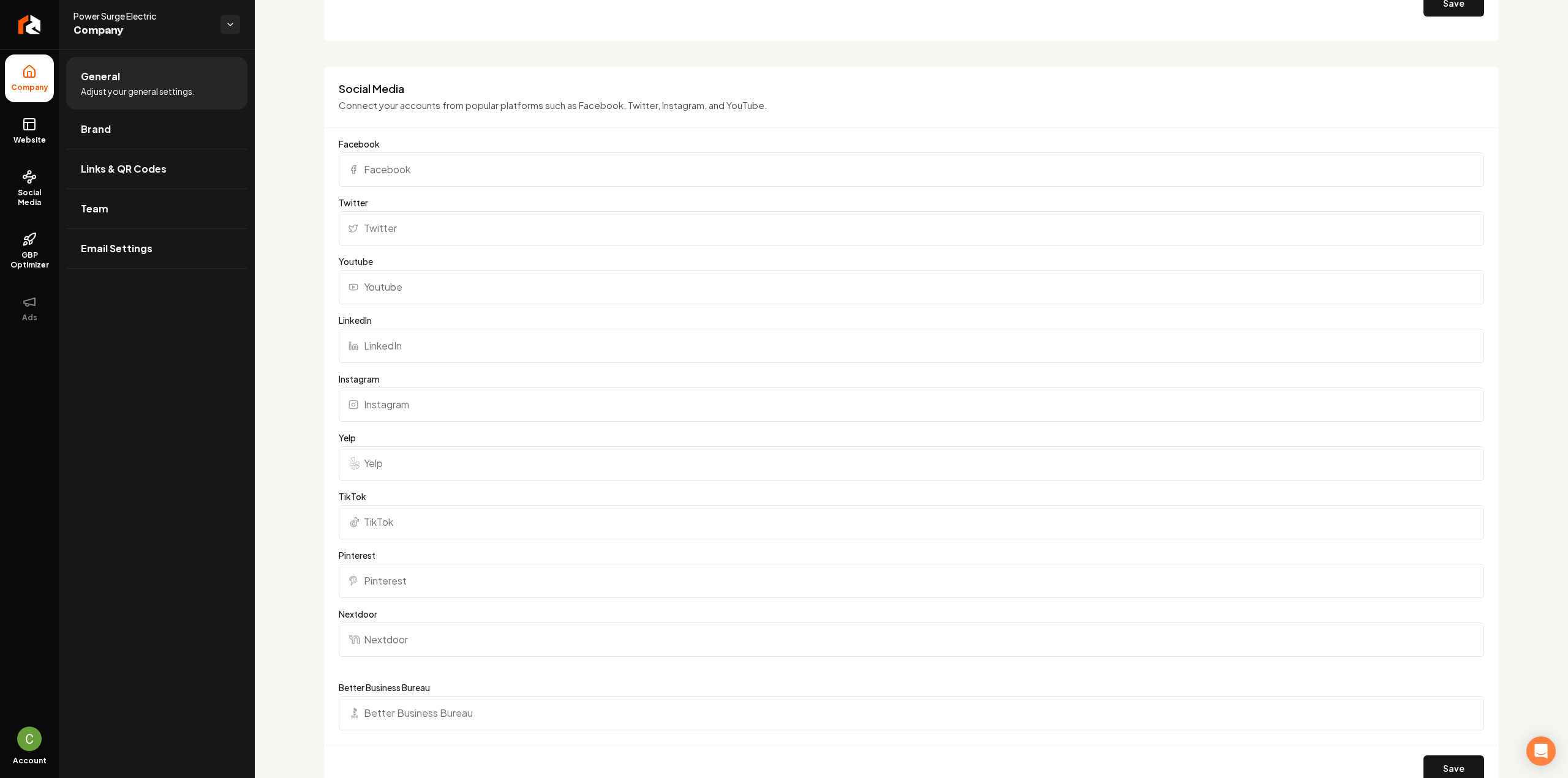
click at [456, 172] on input "Facebook" at bounding box center [911, 169] width 1145 height 35
paste input "https://www.facebook.com/PowerSurgeElectric/"
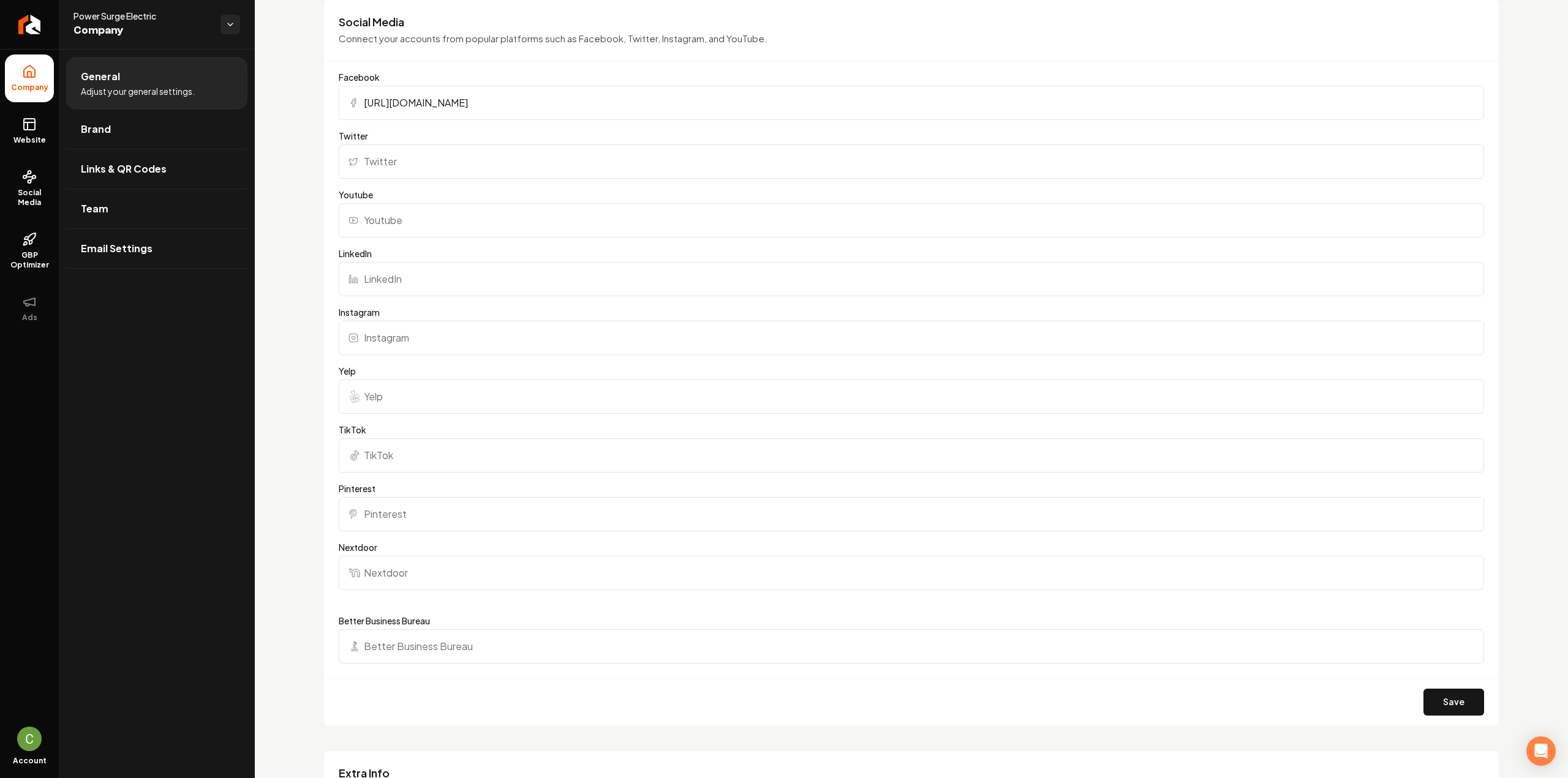
scroll to position [1348, 0]
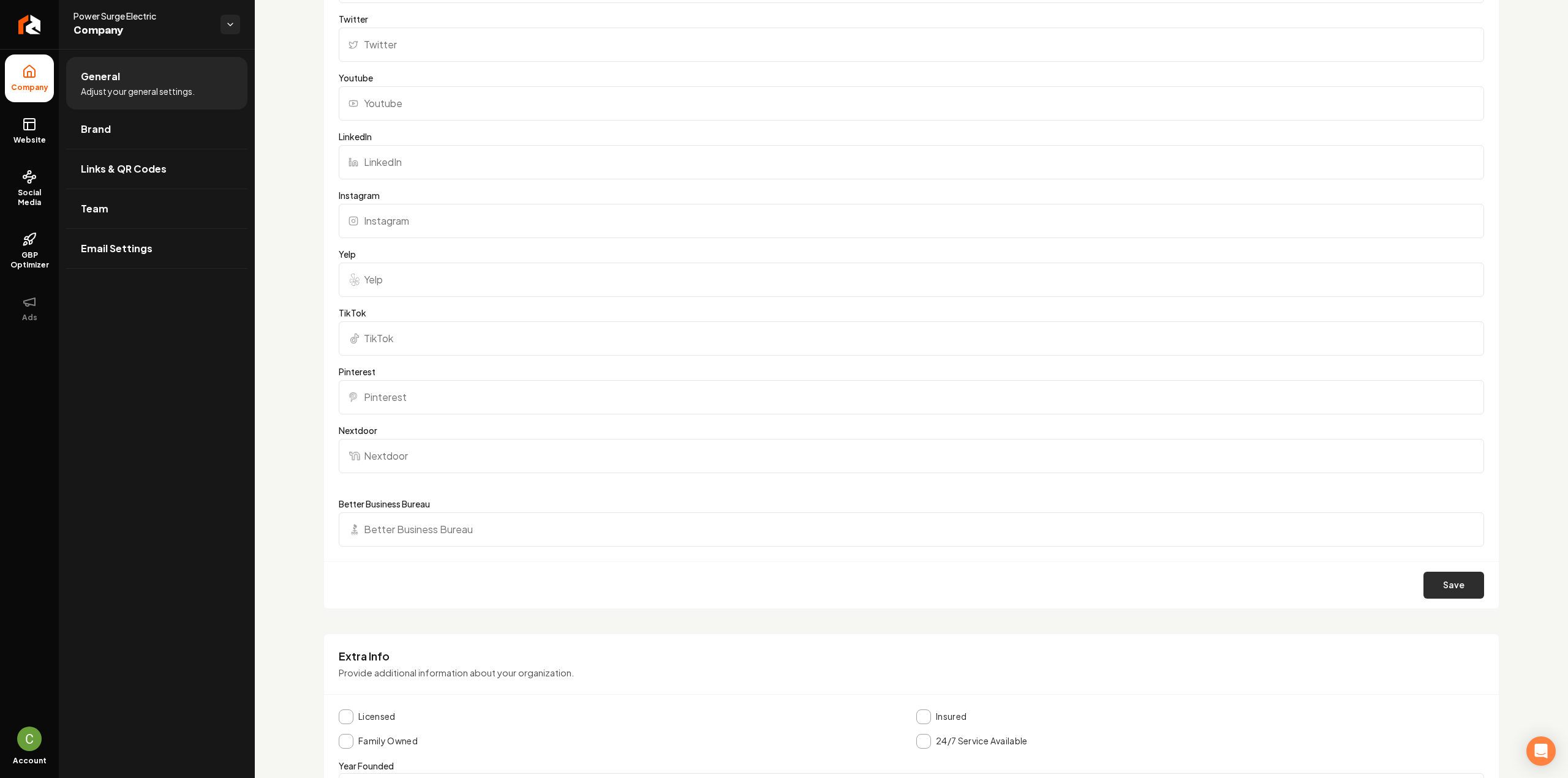
type input "https://www.facebook.com/PowerSurgeElectric/"
click at [1444, 595] on button "Save" at bounding box center [1454, 585] width 61 height 27
click at [18, 131] on link "Website" at bounding box center [29, 131] width 49 height 48
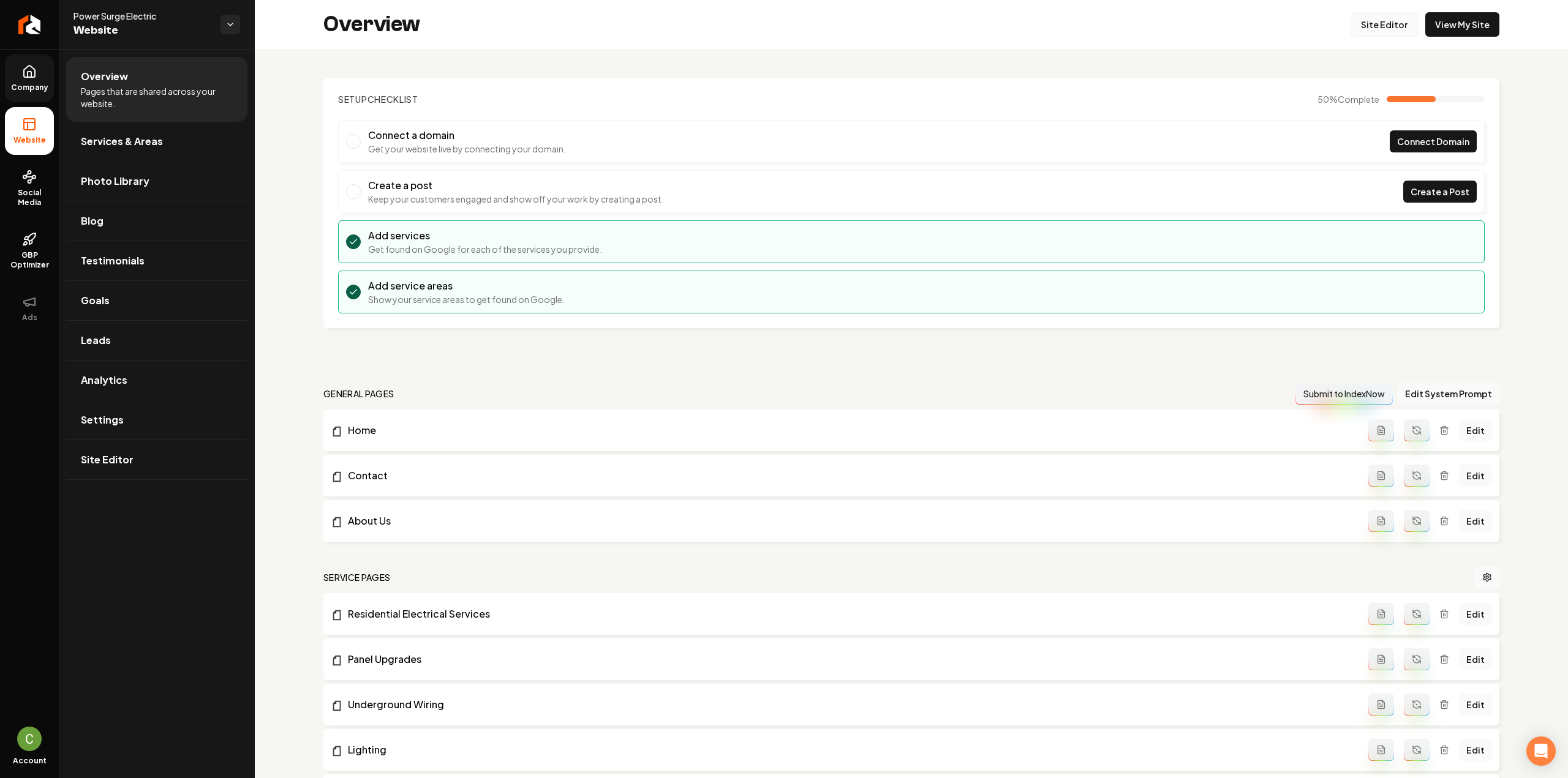
click at [1400, 26] on link "Site Editor" at bounding box center [1384, 24] width 67 height 24
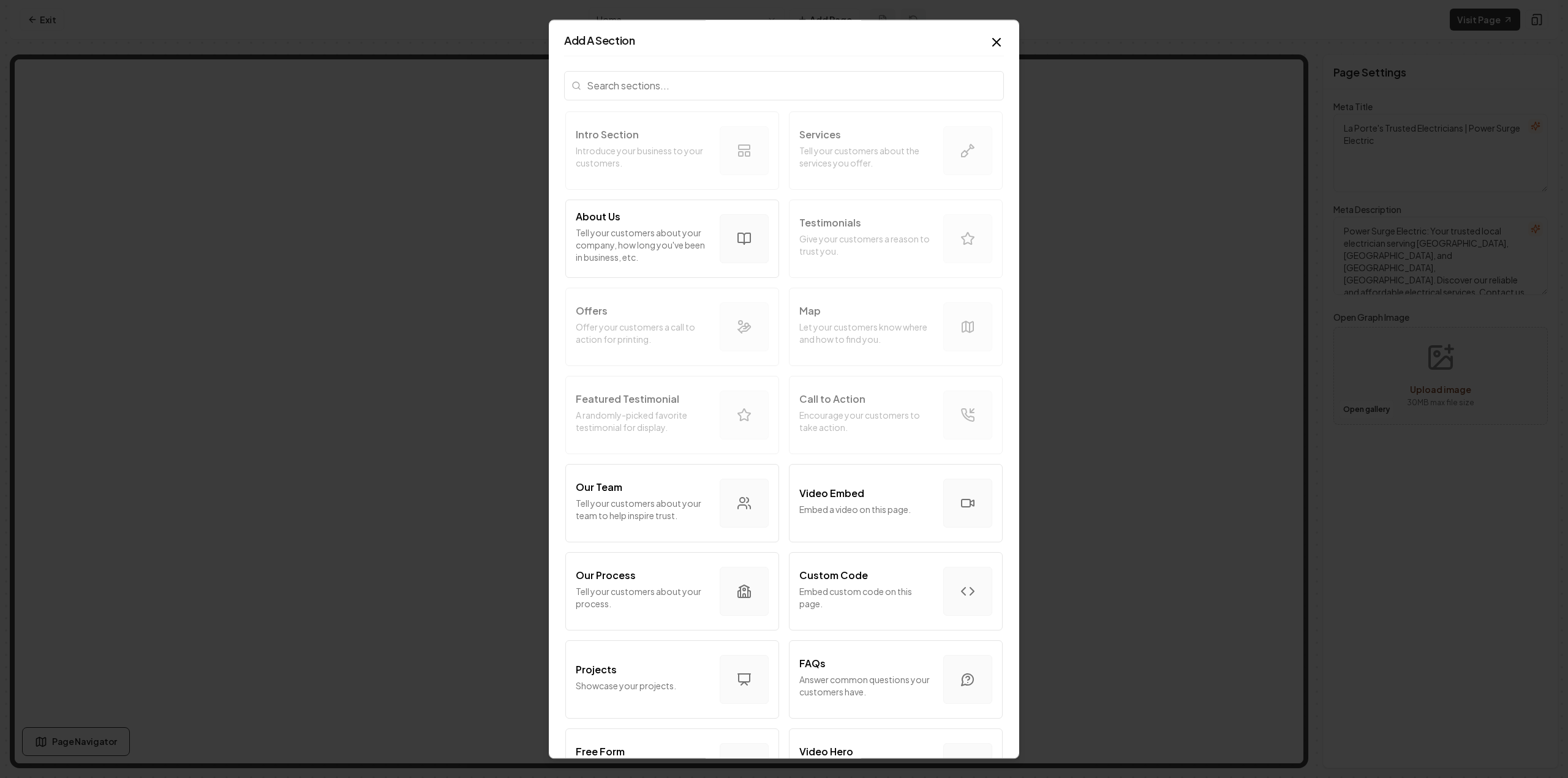
click at [662, 91] on input "search" at bounding box center [784, 86] width 440 height 29
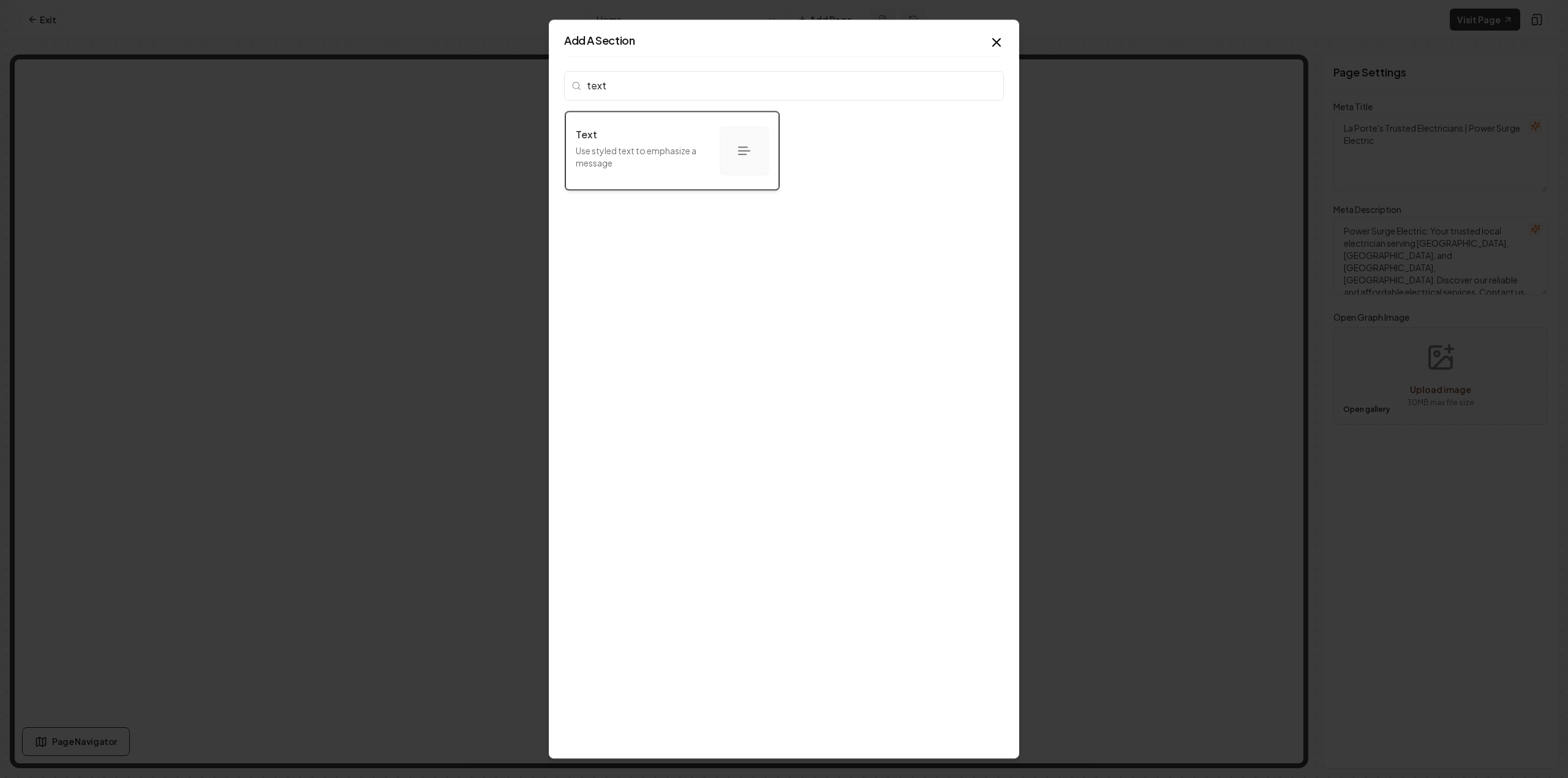
type input "text"
click at [636, 149] on p "Use styled text to emphasize a message" at bounding box center [642, 156] width 134 height 24
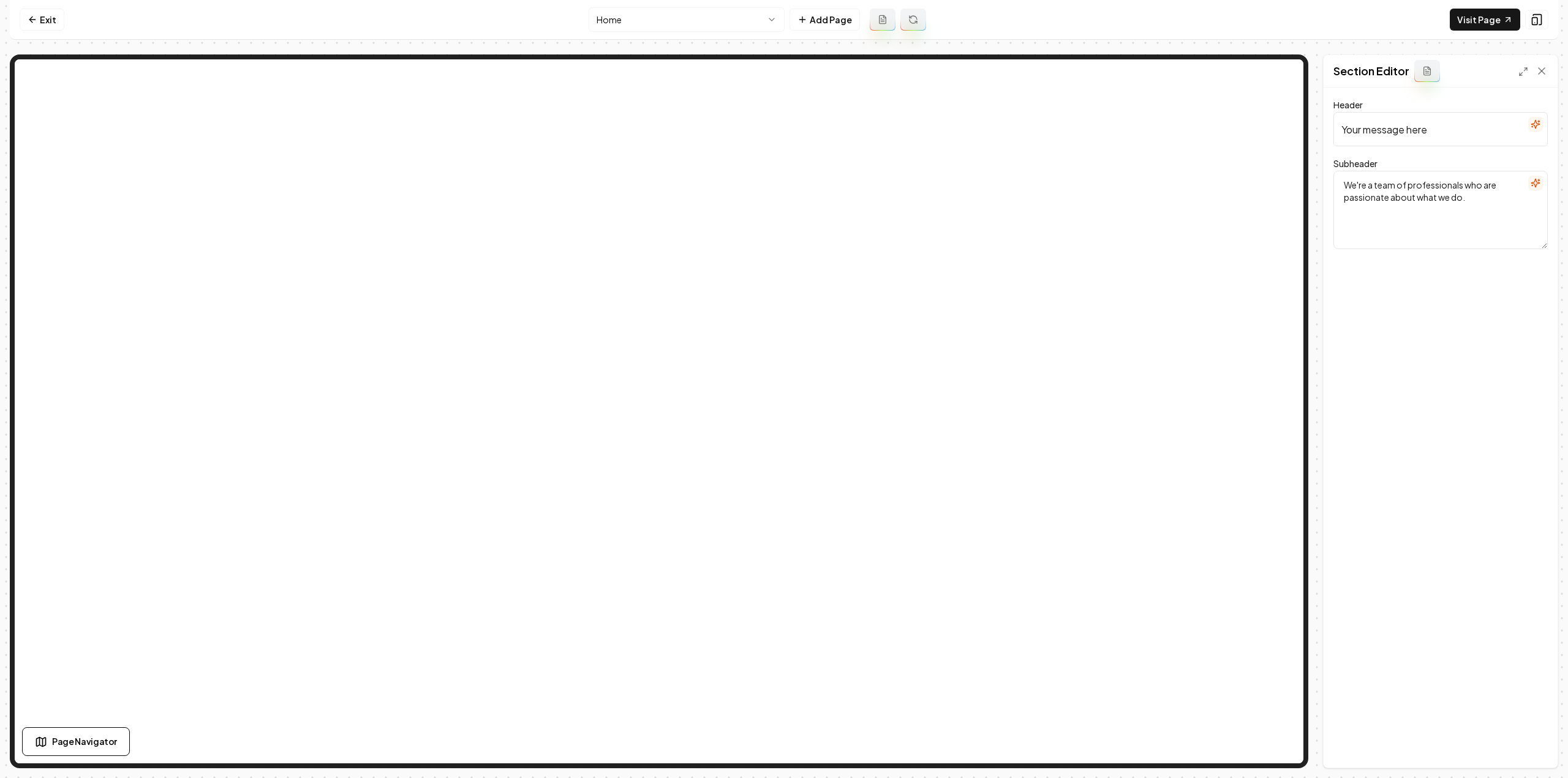
click at [1425, 70] on icon at bounding box center [1426, 71] width 10 height 10
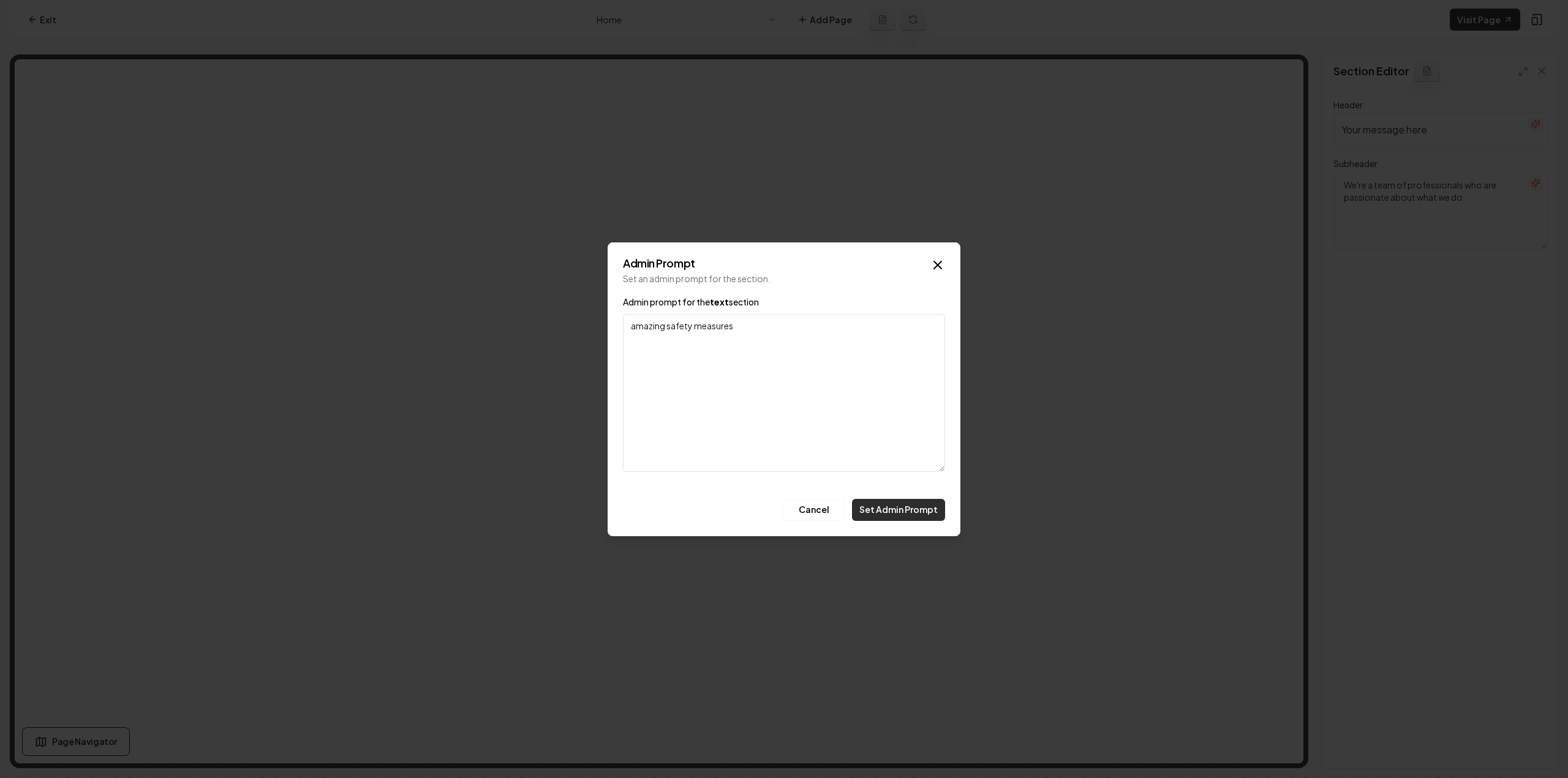
type textarea "amazing safety measures"
click at [892, 513] on button "Set Admin Prompt" at bounding box center [898, 510] width 93 height 22
click at [892, 513] on div "Cancel Set Admin Prompt" at bounding box center [784, 510] width 322 height 22
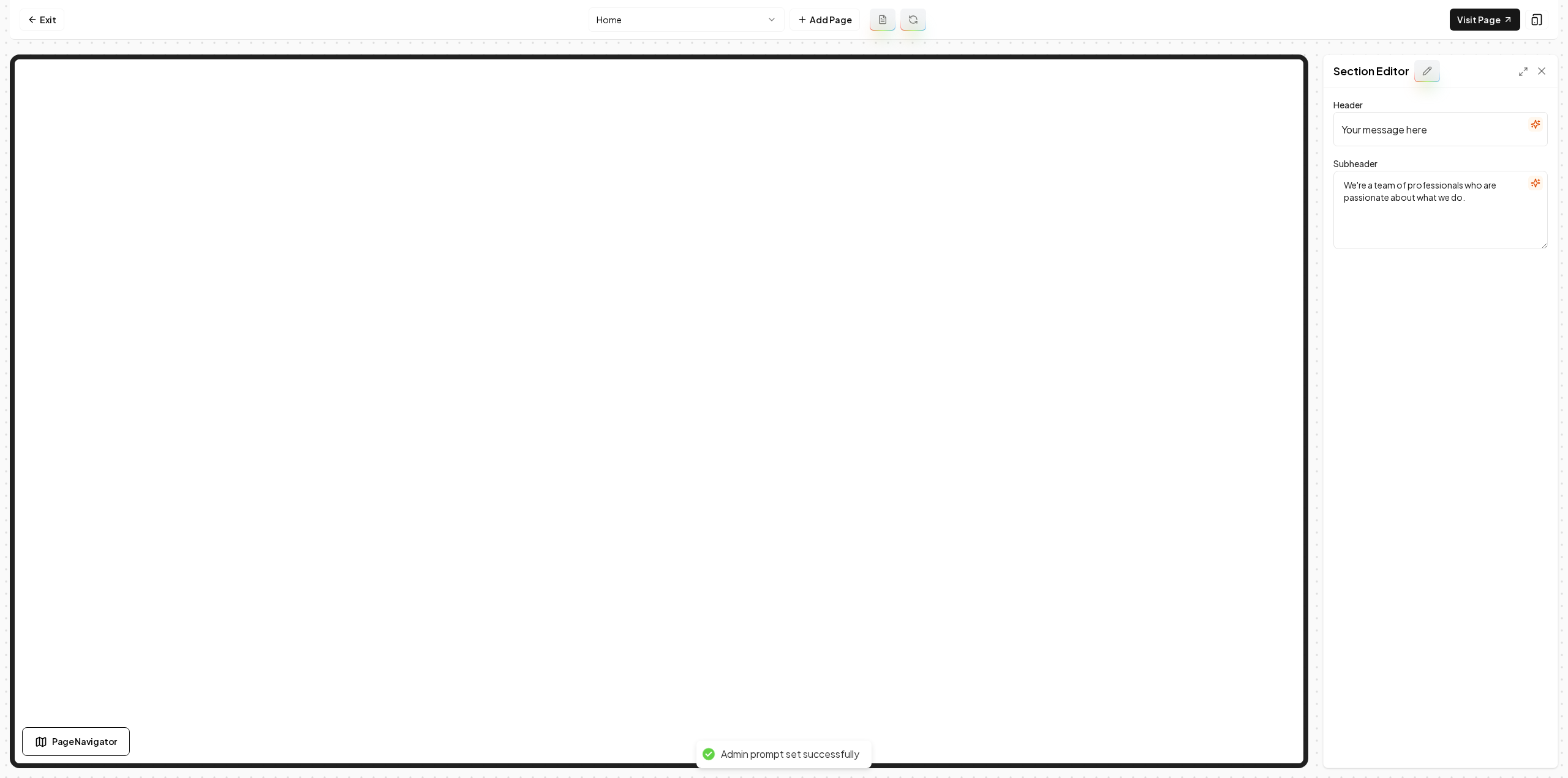
click at [1533, 124] on icon "button" at bounding box center [1534, 124] width 8 height 8
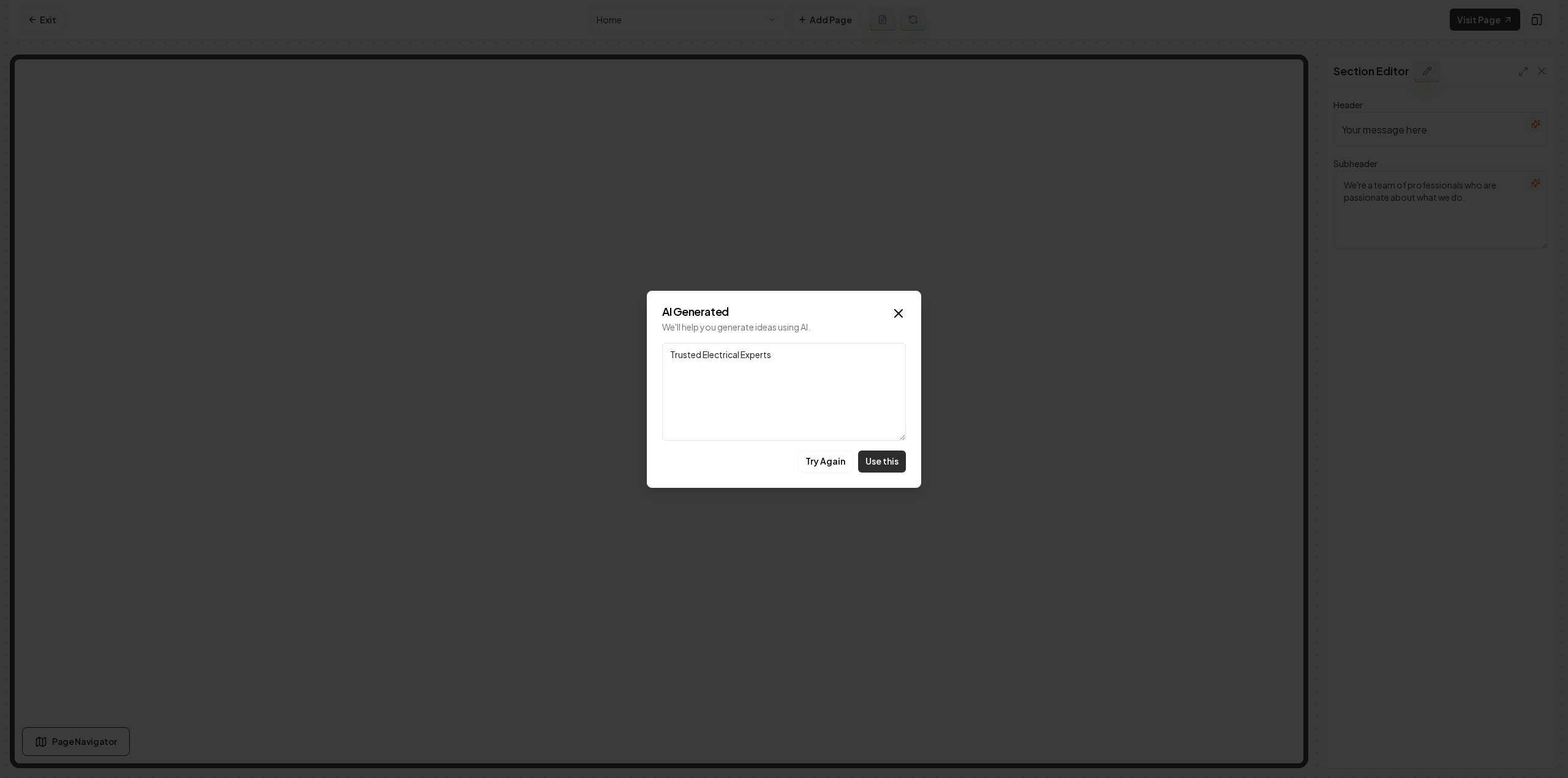
click at [891, 456] on button "Use this" at bounding box center [882, 462] width 48 height 22
type input "Trusted Electrical Experts"
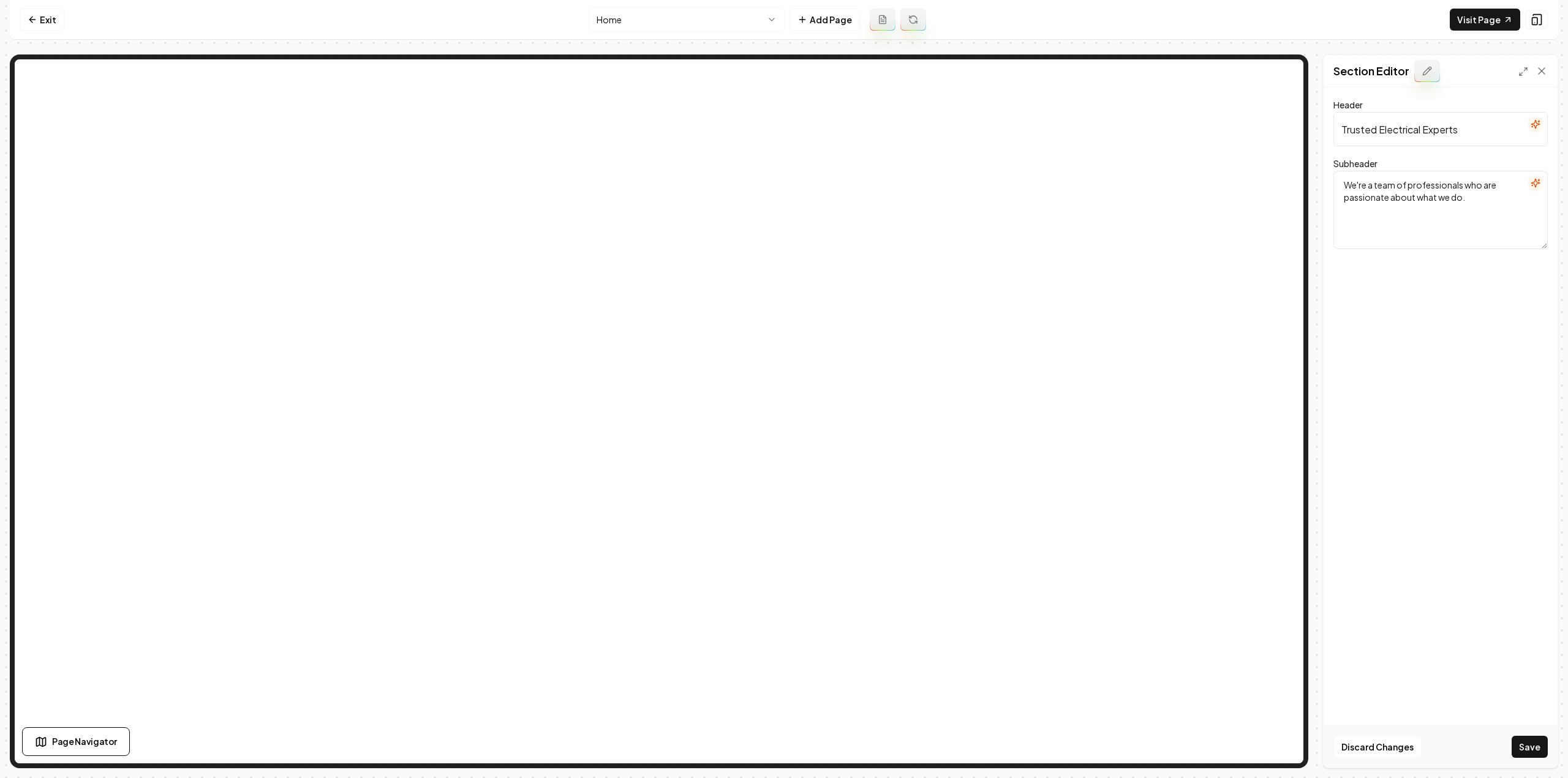
click at [1535, 187] on icon "button" at bounding box center [1534, 183] width 8 height 8
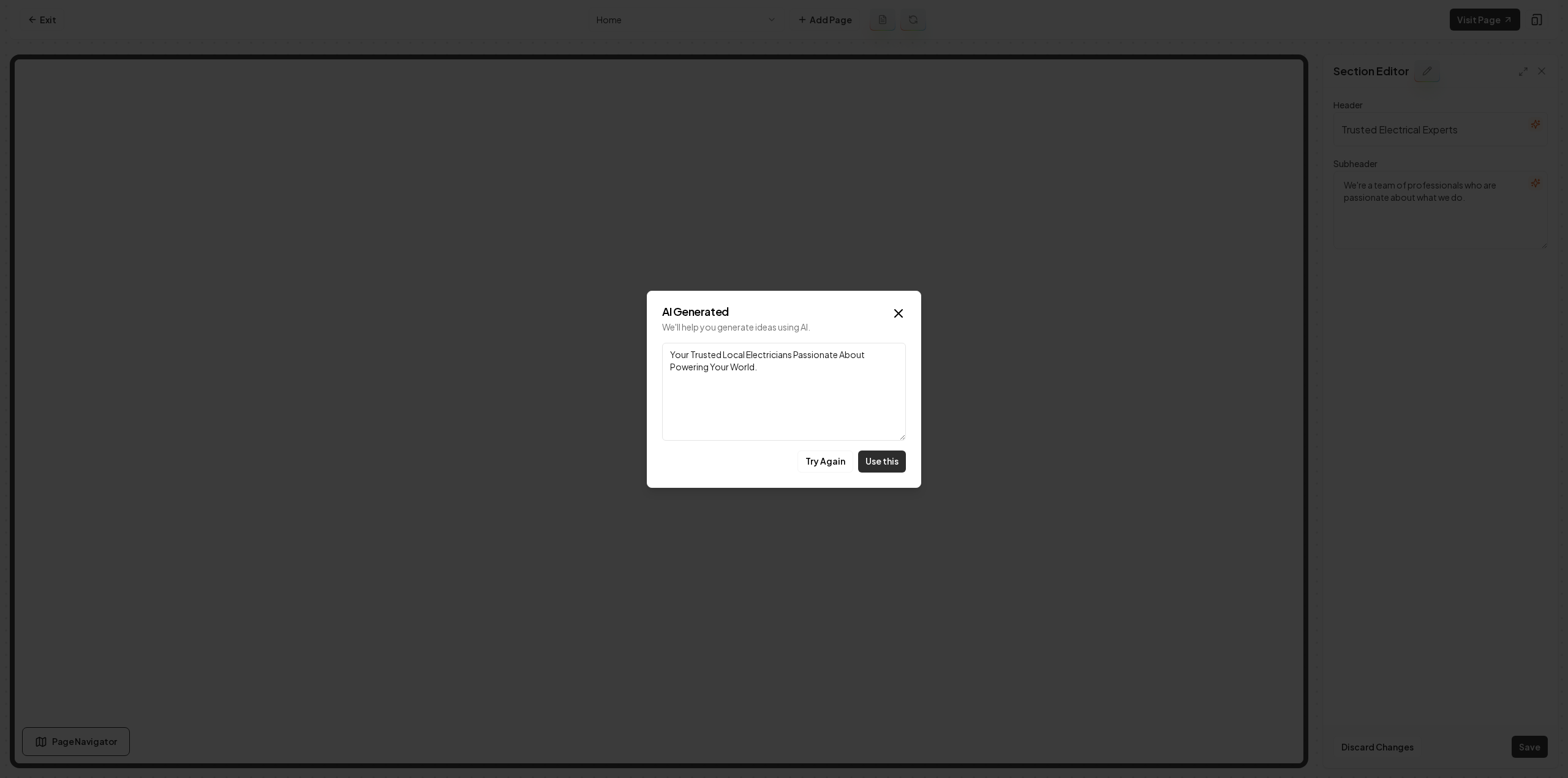
click at [876, 453] on button "Use this" at bounding box center [882, 462] width 48 height 22
type textarea "Your Trusted Local Electricians Passionate About Powering Your World."
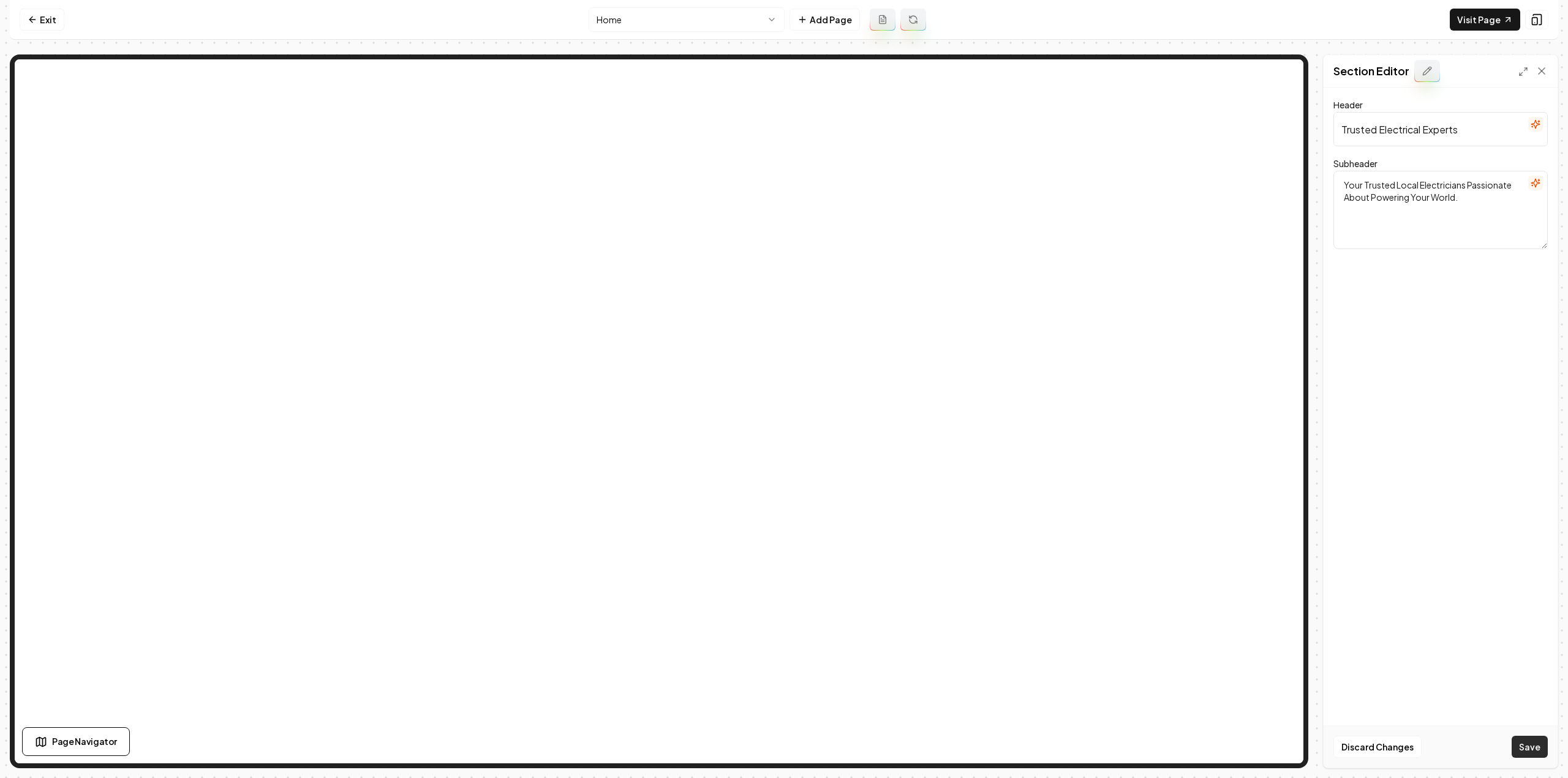
click at [1534, 744] on button "Save" at bounding box center [1530, 748] width 36 height 22
click at [1493, 16] on link "Visit Page" at bounding box center [1484, 20] width 70 height 22
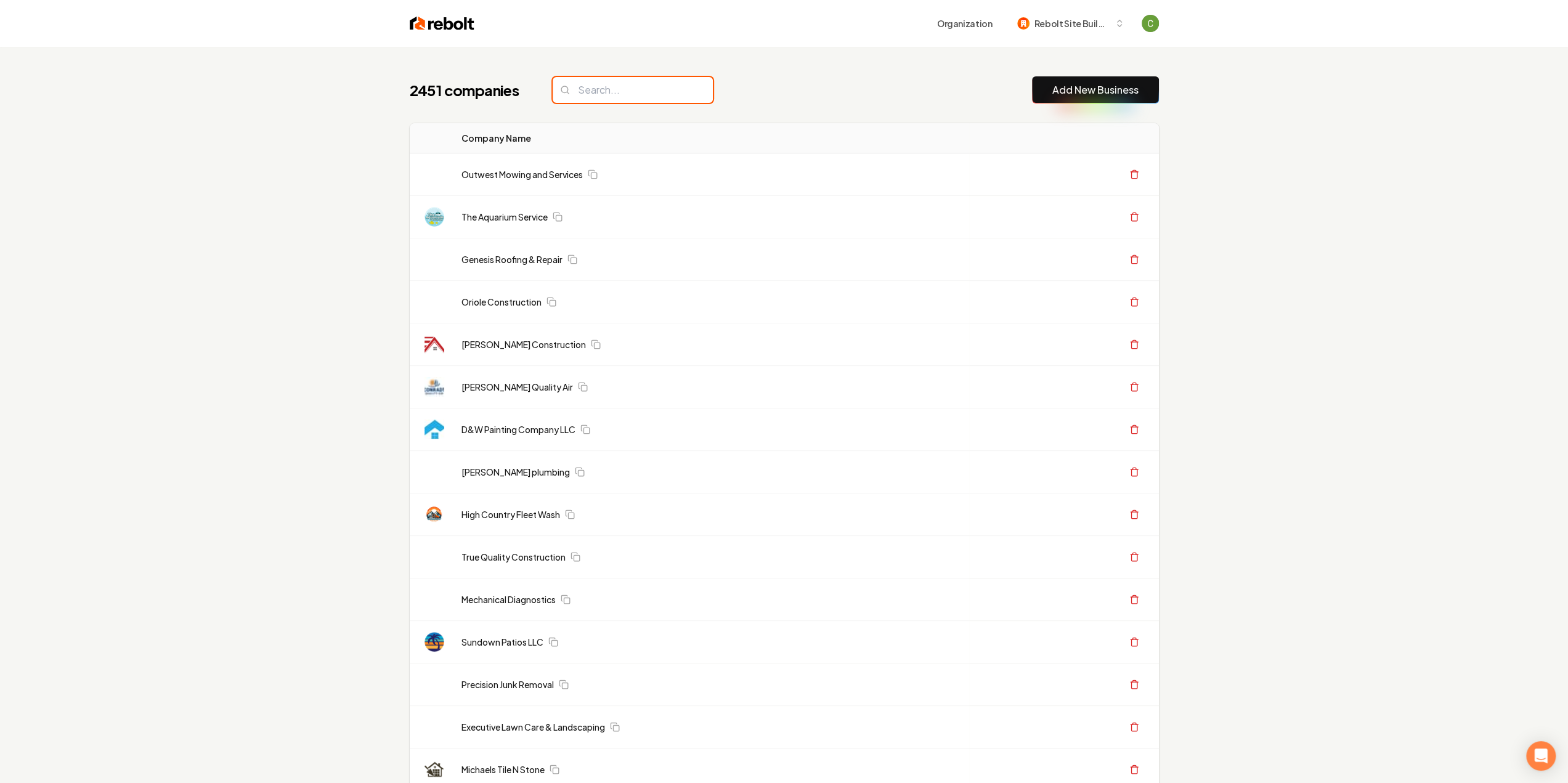
click at [608, 94] on input "search" at bounding box center [633, 90] width 160 height 26
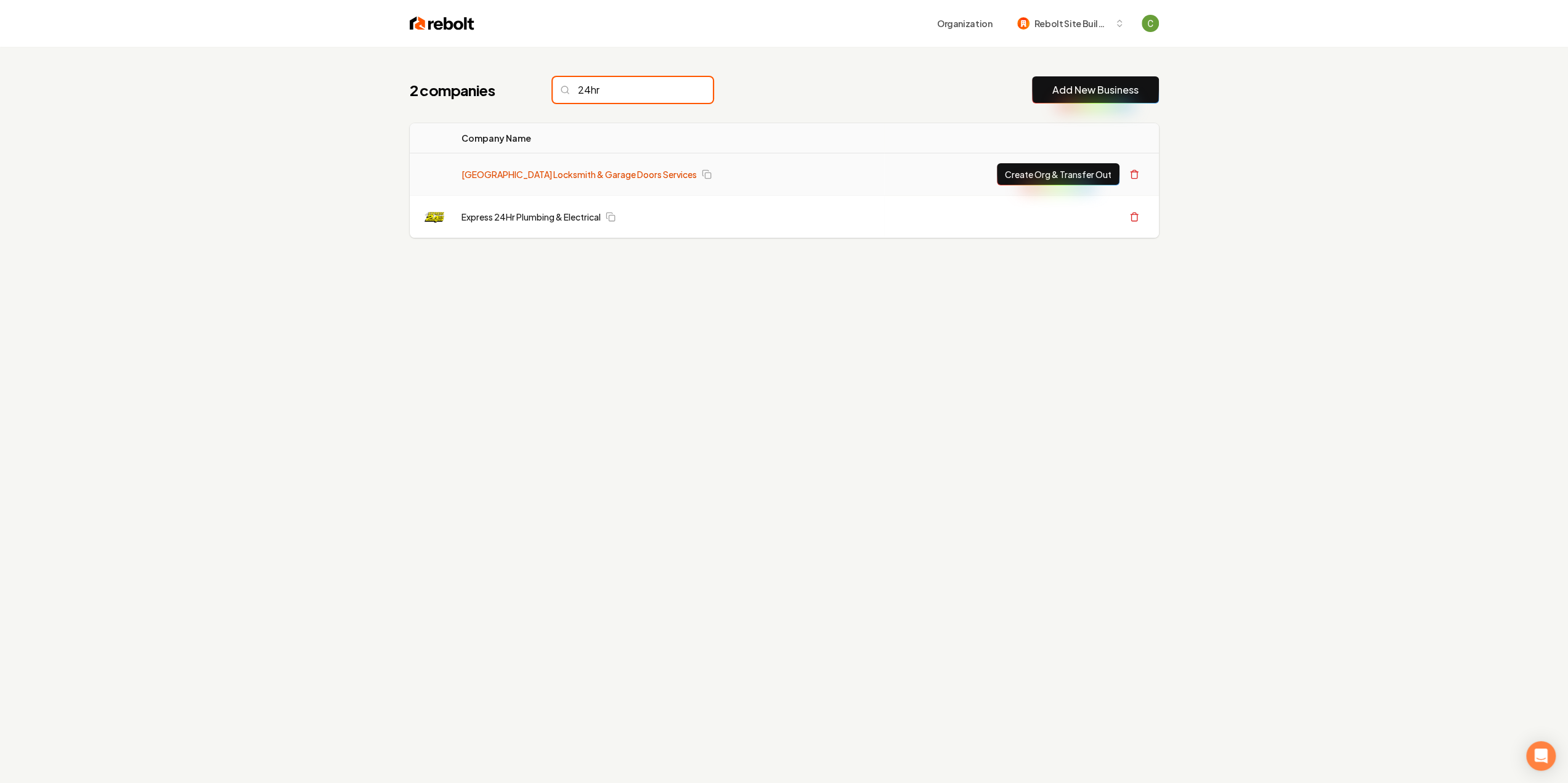
type input "24hr"
click at [559, 169] on link "[GEOGRAPHIC_DATA] Locksmith & Garage Doors Services" at bounding box center [579, 174] width 236 height 12
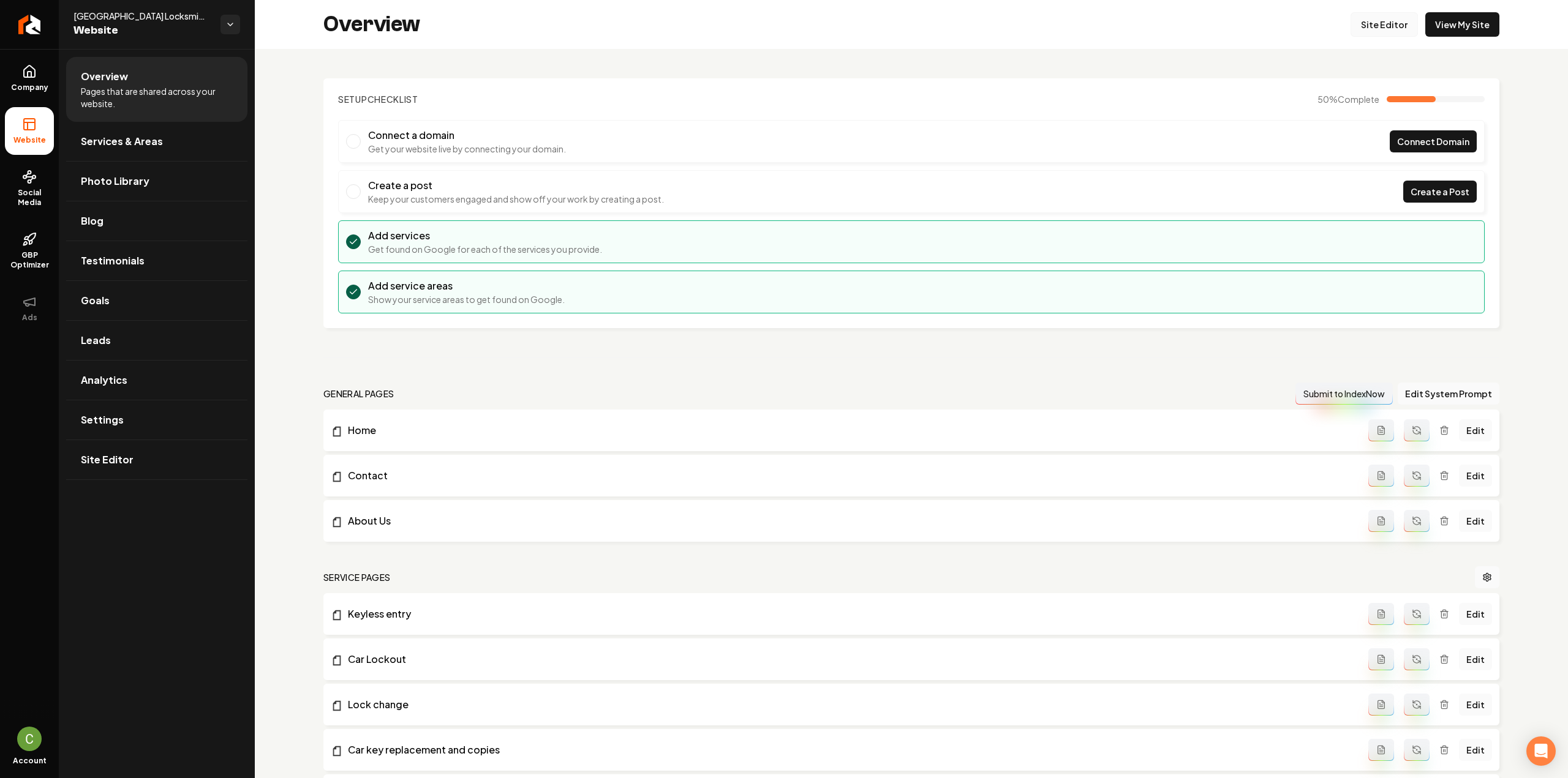
click at [1357, 36] on div "Overview Site Editor View My Site" at bounding box center [911, 24] width 1313 height 49
click at [1322, 26] on div "Overview Site Editor View My Site" at bounding box center [911, 24] width 1313 height 49
click at [1368, 17] on link "Site Editor" at bounding box center [1384, 24] width 67 height 24
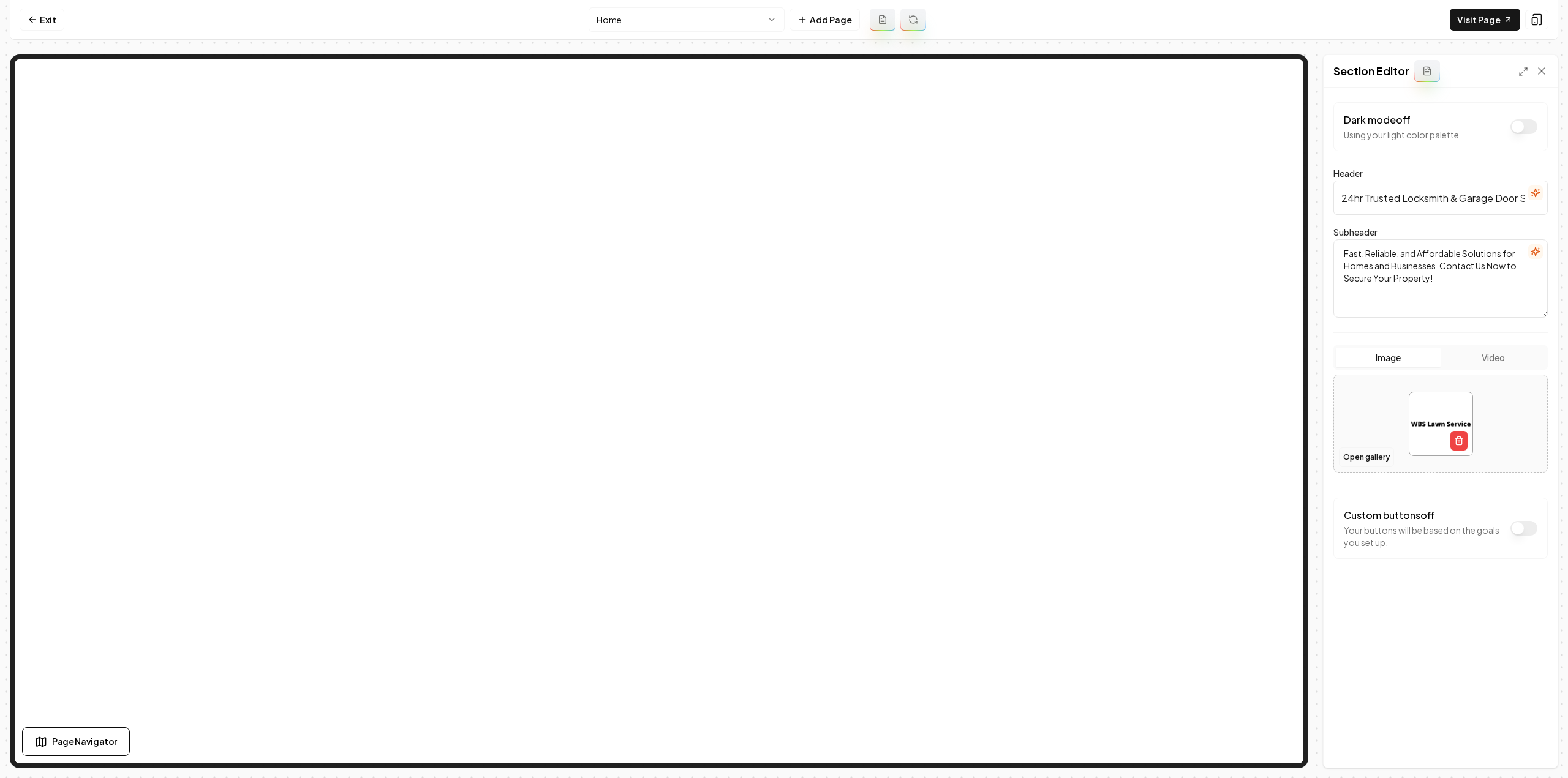
click at [1363, 456] on button "Open gallery" at bounding box center [1367, 457] width 55 height 20
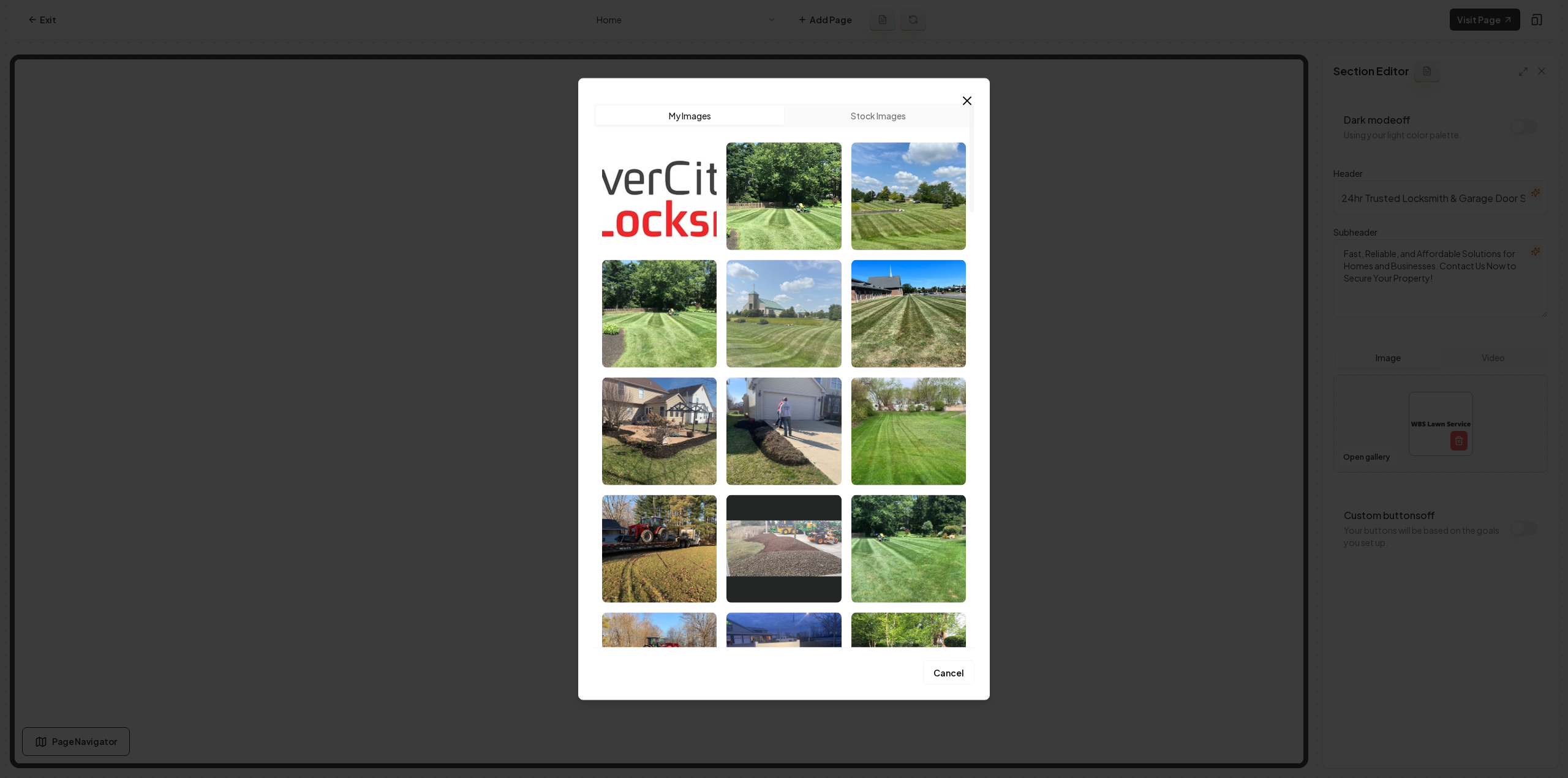
click at [766, 312] on img "Select image image_68caf9b55c7cd75eb875f005.jpeg" at bounding box center [783, 313] width 114 height 108
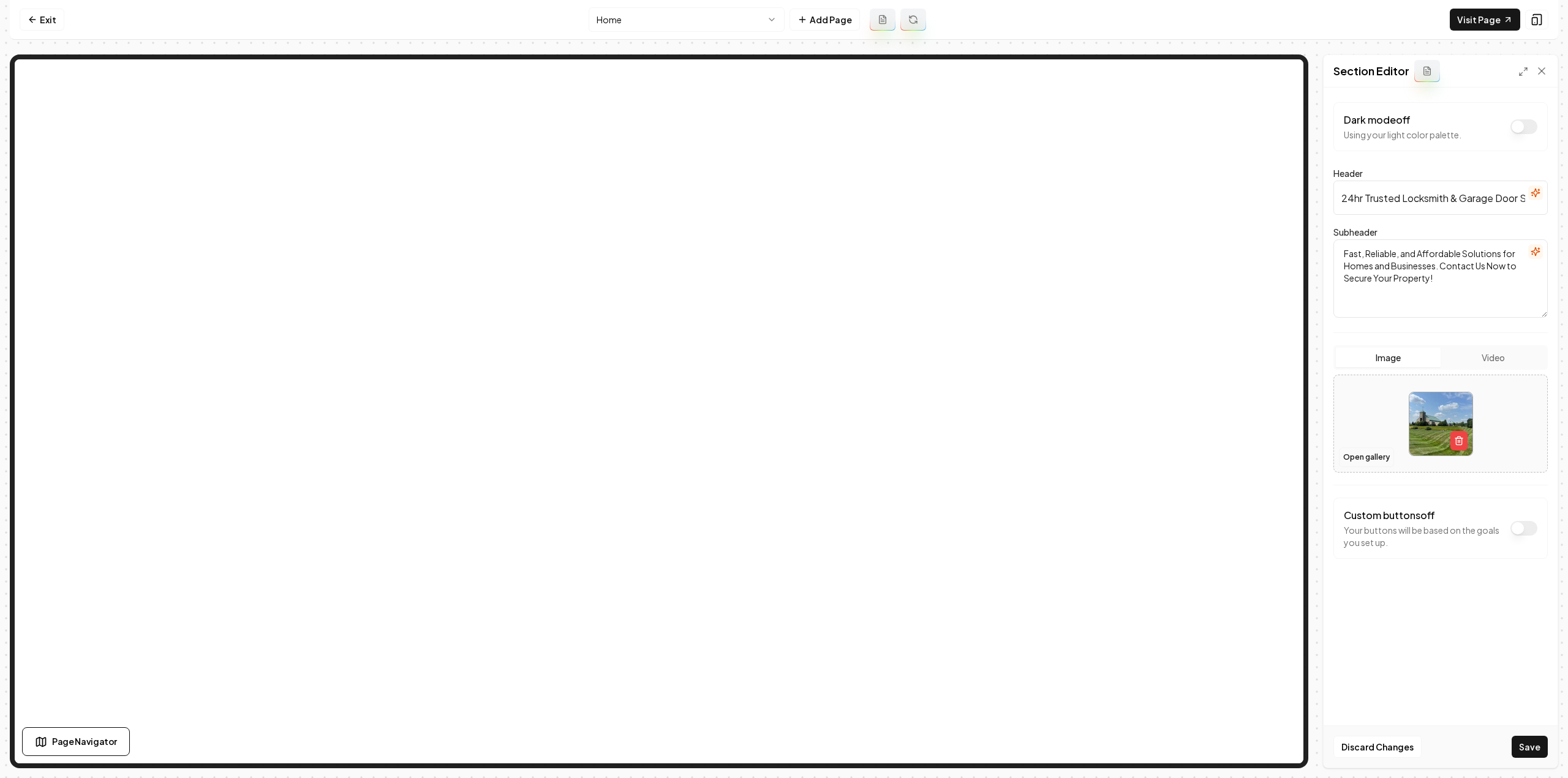
click at [1360, 453] on button "Open gallery" at bounding box center [1367, 457] width 55 height 20
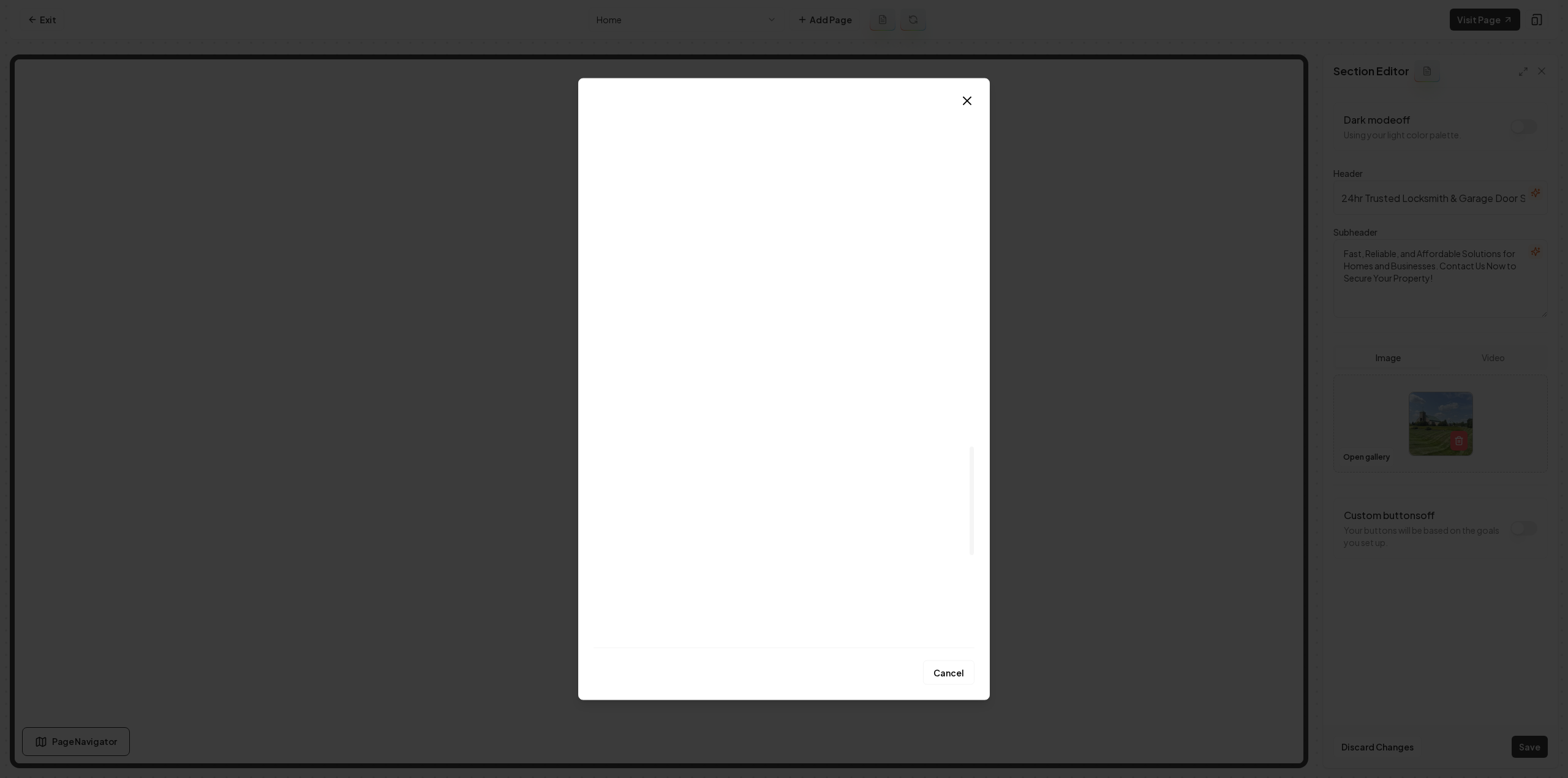
scroll to position [1520, 0]
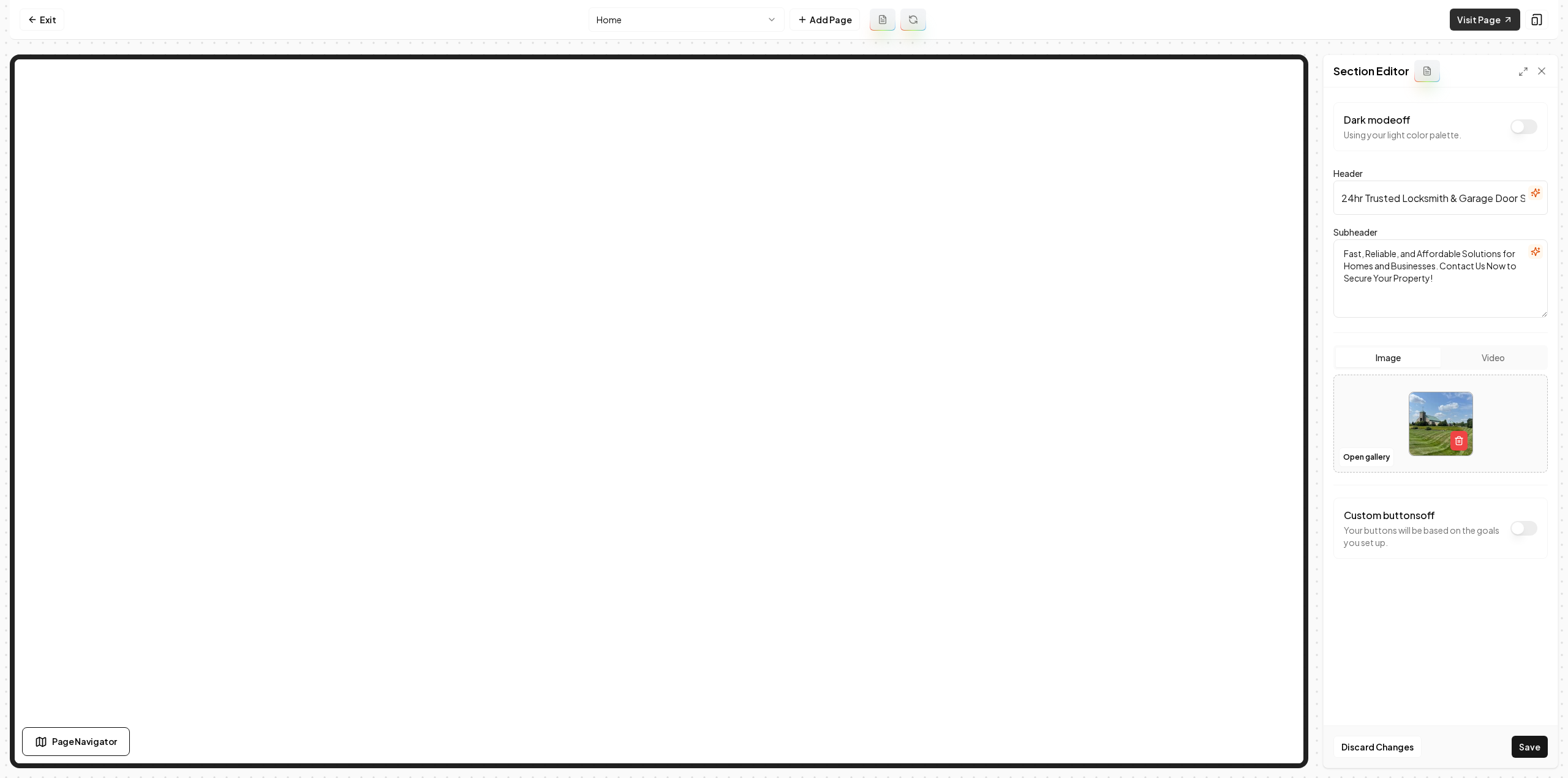
click at [1481, 26] on link "Visit Page" at bounding box center [1484, 20] width 70 height 22
click at [44, 18] on link "Exit" at bounding box center [42, 20] width 45 height 22
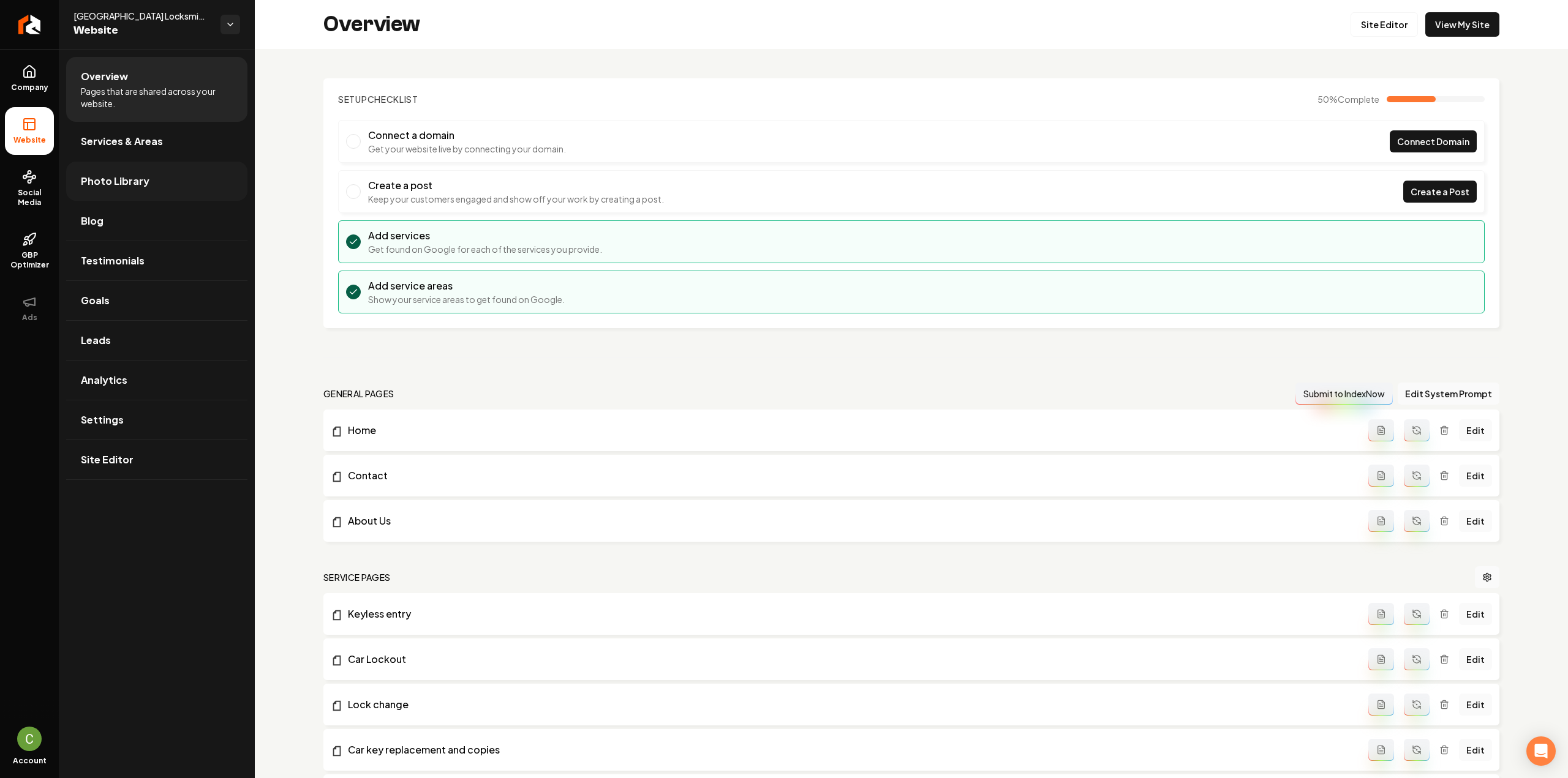
click at [104, 171] on link "Photo Library" at bounding box center [157, 181] width 182 height 39
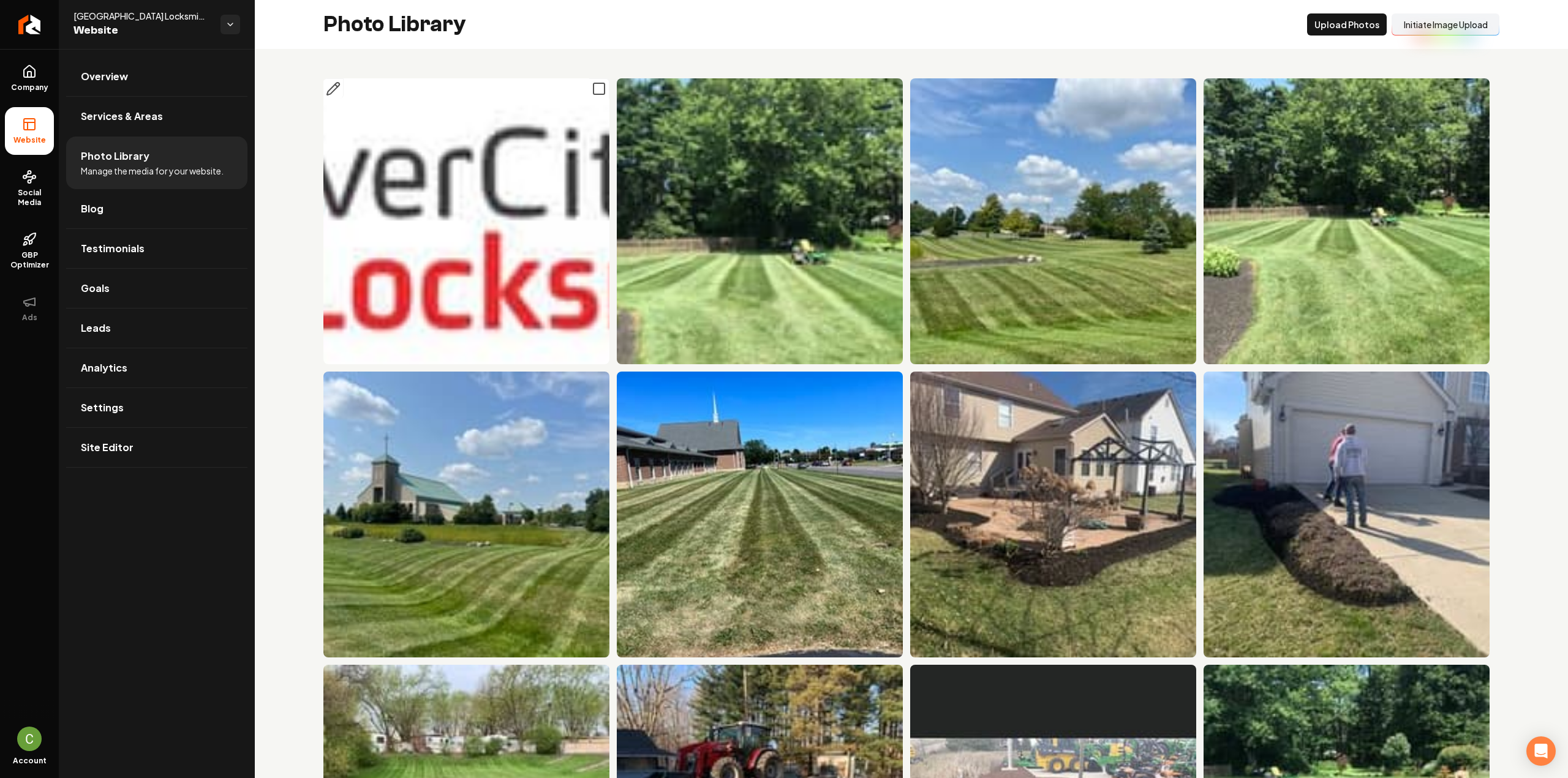
click at [596, 92] on icon "Main content area" at bounding box center [598, 88] width 15 height 15
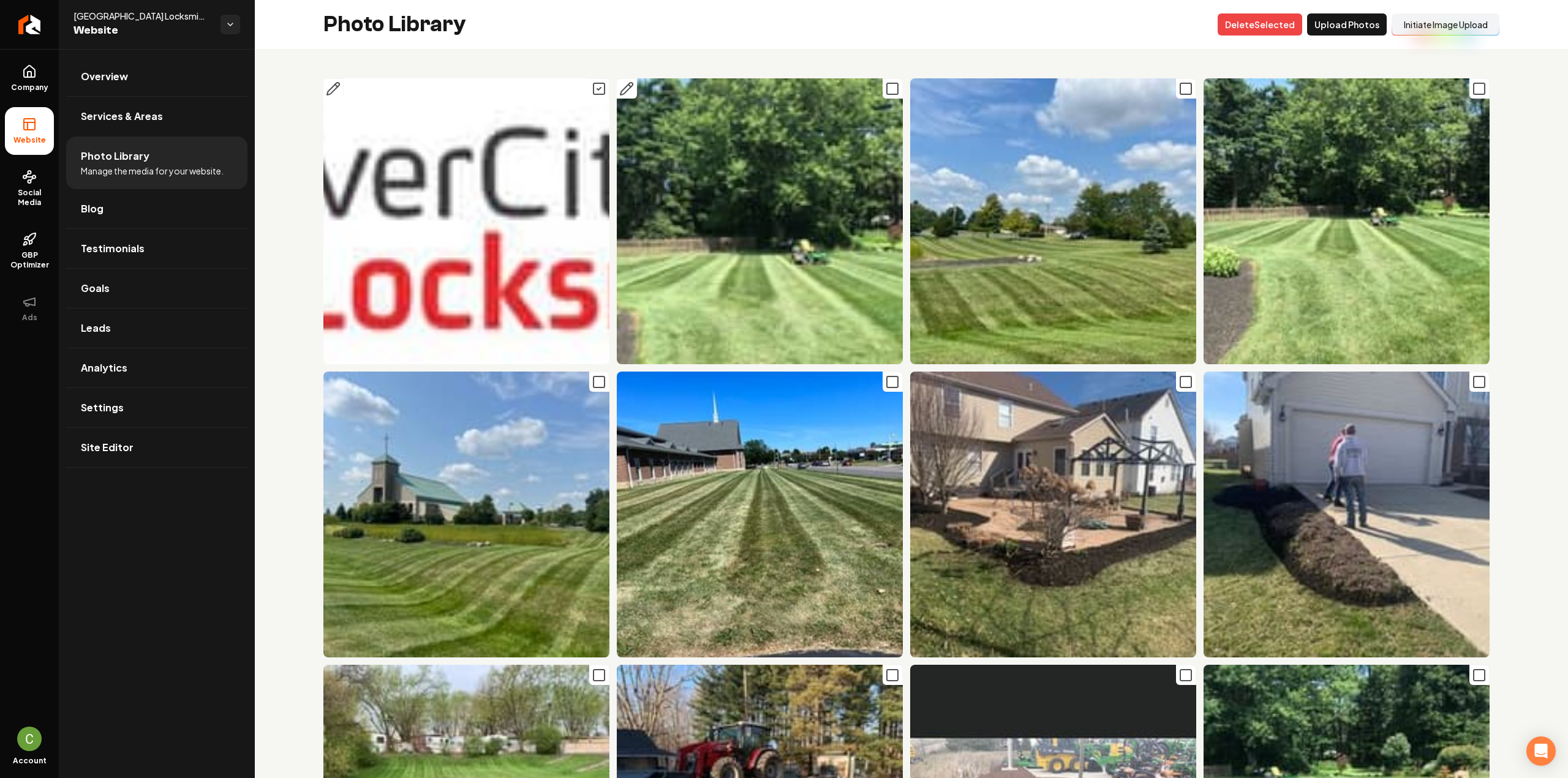
click at [885, 96] on button "Main content area" at bounding box center [892, 88] width 20 height 20
click at [1178, 85] on icon "Main content area" at bounding box center [1185, 88] width 15 height 15
click at [1471, 86] on icon "Main content area" at bounding box center [1478, 88] width 15 height 15
click at [1478, 381] on button "Main content area" at bounding box center [1479, 381] width 20 height 20
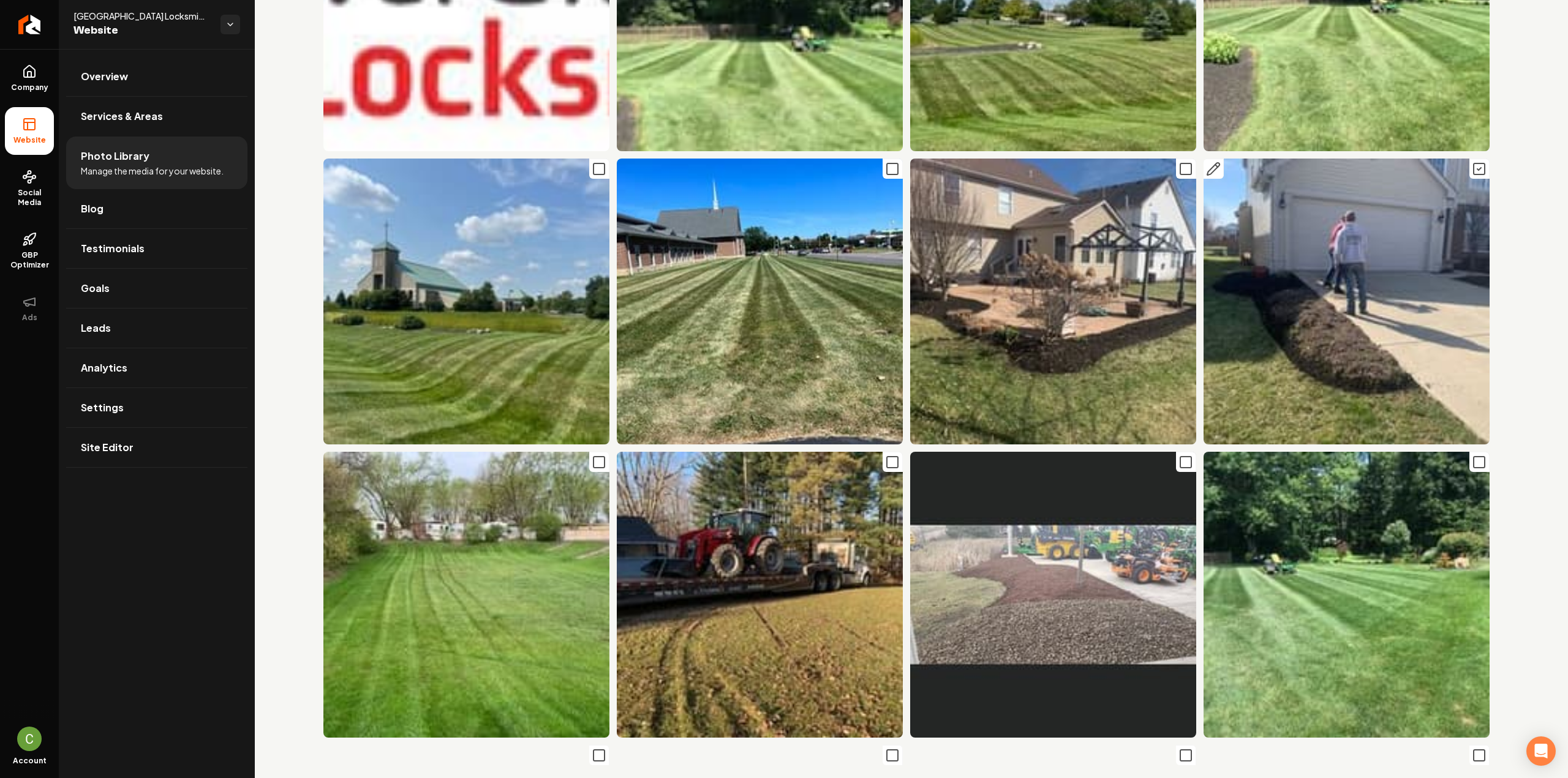
scroll to position [367, 0]
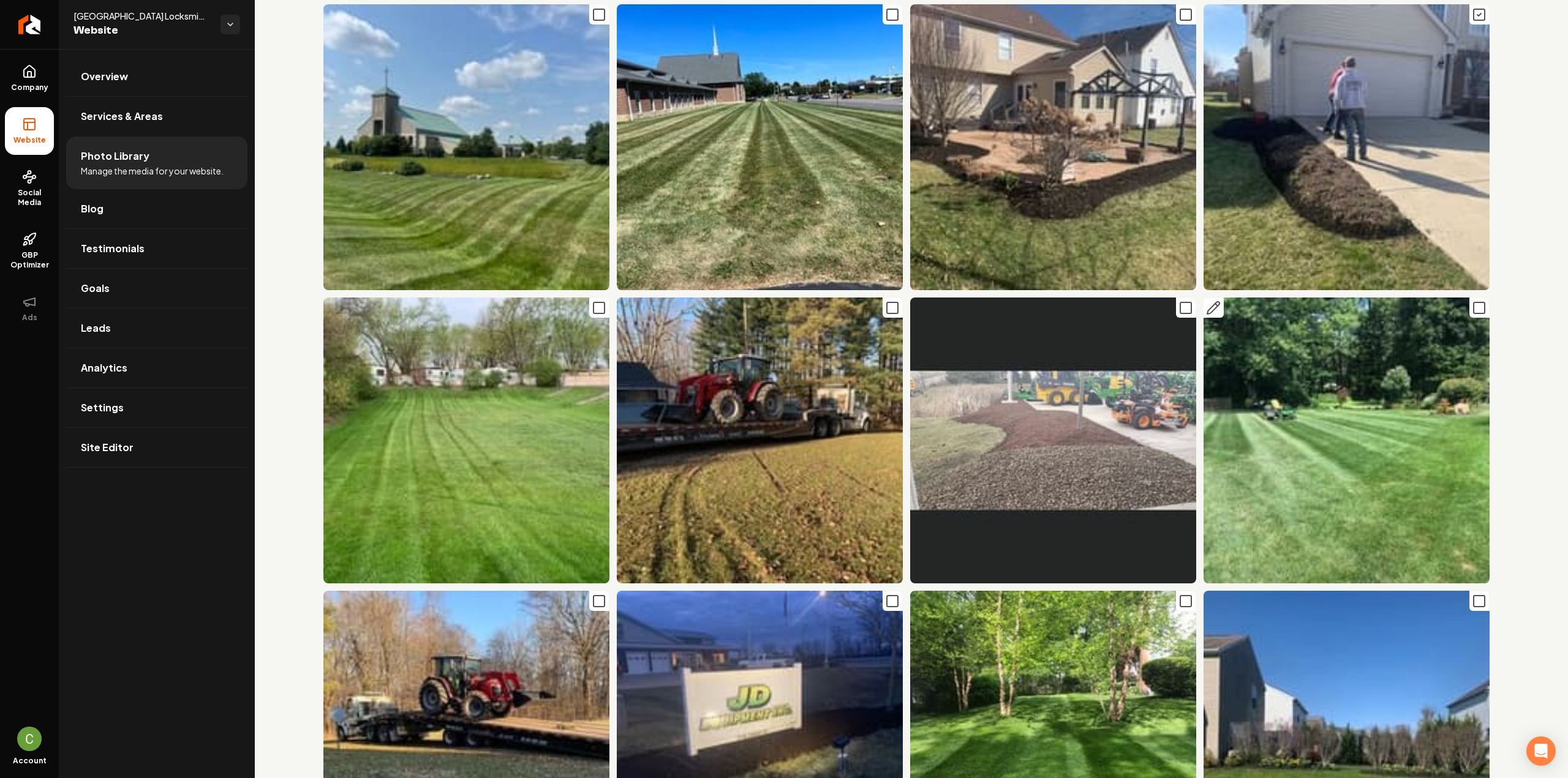
click at [1472, 308] on icon "Main content area" at bounding box center [1478, 308] width 15 height 15
click at [1178, 304] on icon "Main content area" at bounding box center [1185, 308] width 15 height 15
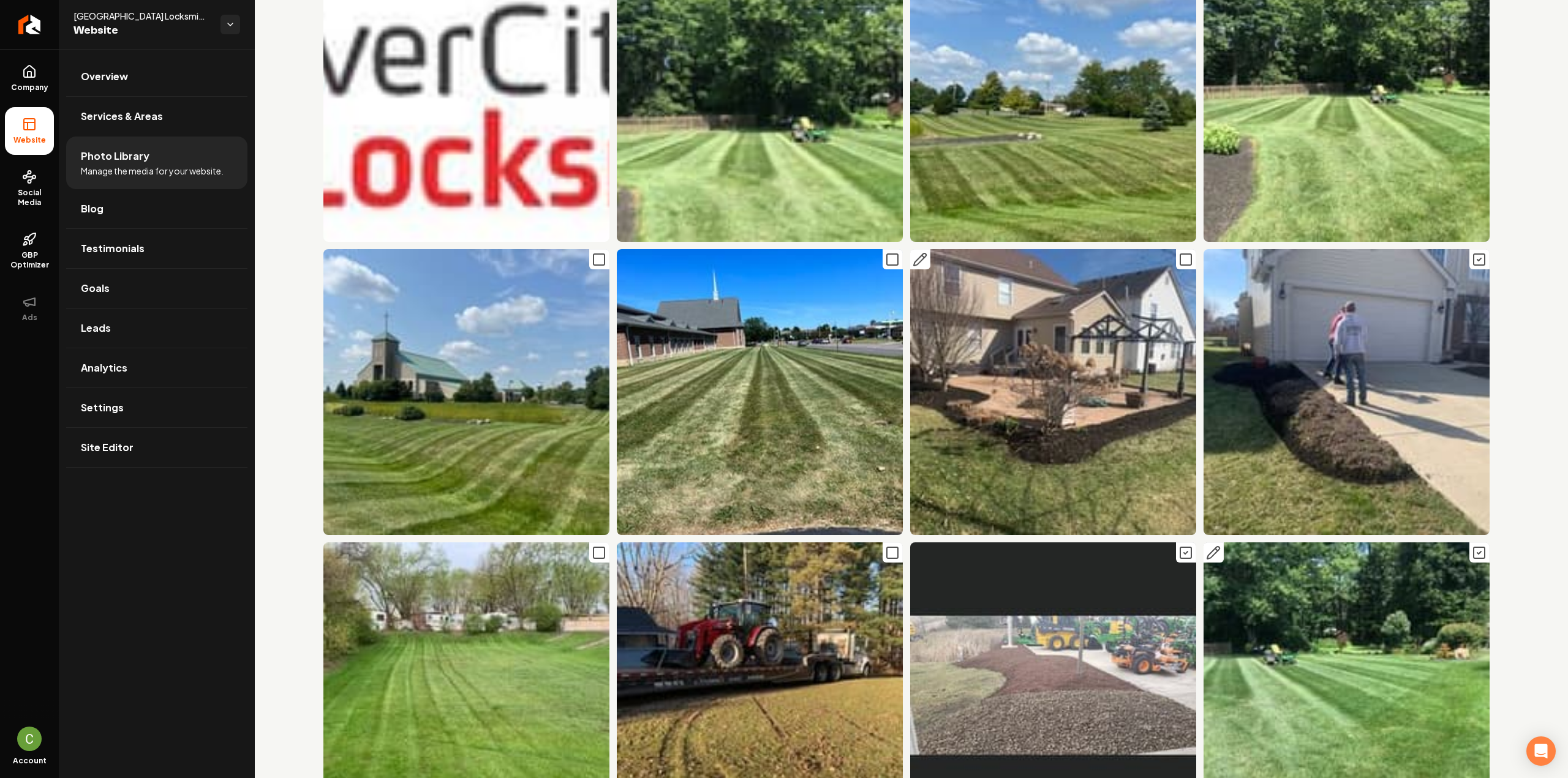
click at [1180, 254] on rect "Main content area" at bounding box center [1185, 259] width 11 height 11
click at [887, 254] on rect "Main content area" at bounding box center [892, 259] width 11 height 11
click at [885, 552] on icon "Main content area" at bounding box center [892, 552] width 15 height 15
click at [594, 551] on icon "Main content area" at bounding box center [598, 552] width 15 height 15
click at [596, 254] on rect "Main content area" at bounding box center [599, 259] width 11 height 11
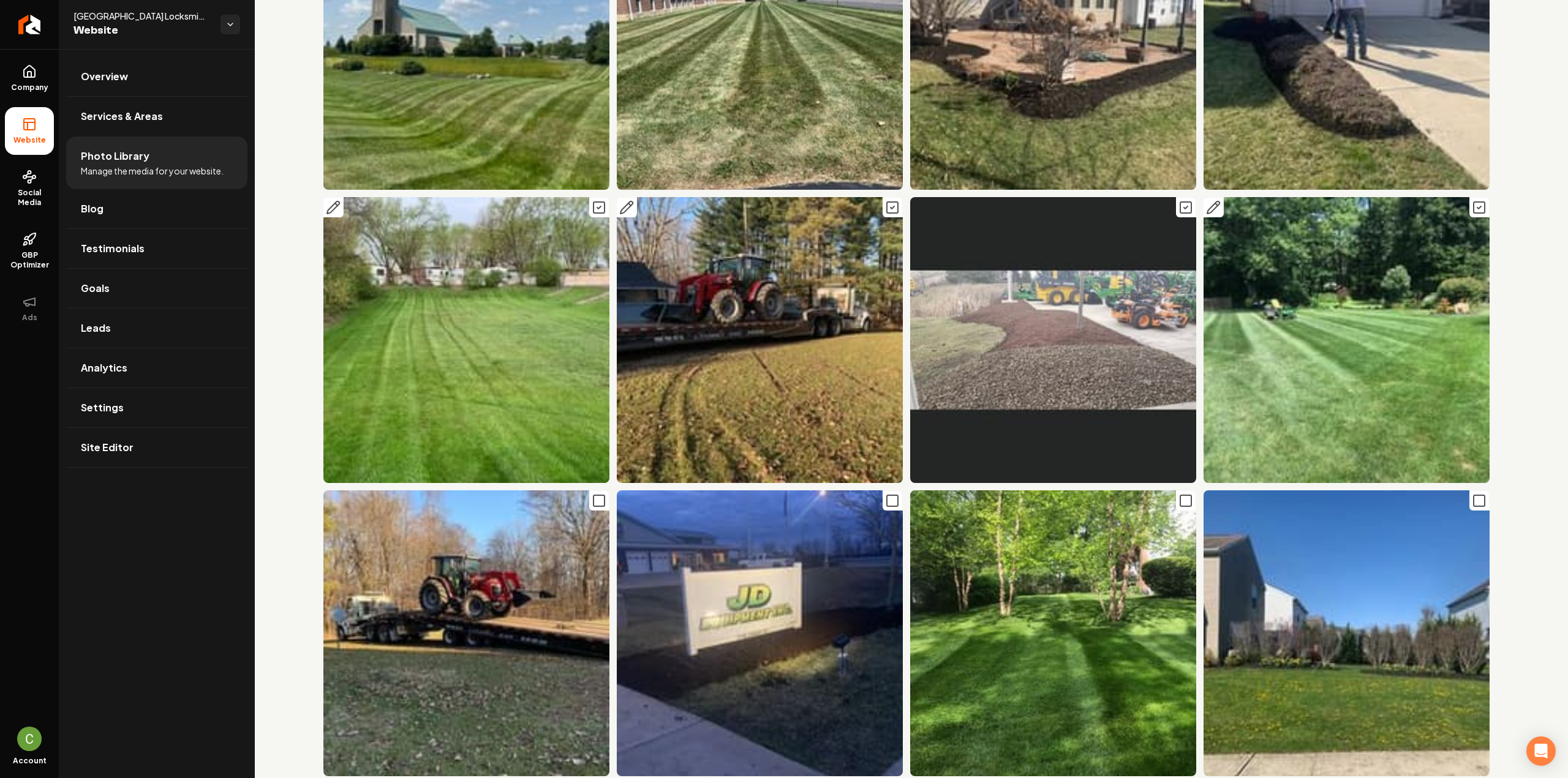
scroll to position [552, 0]
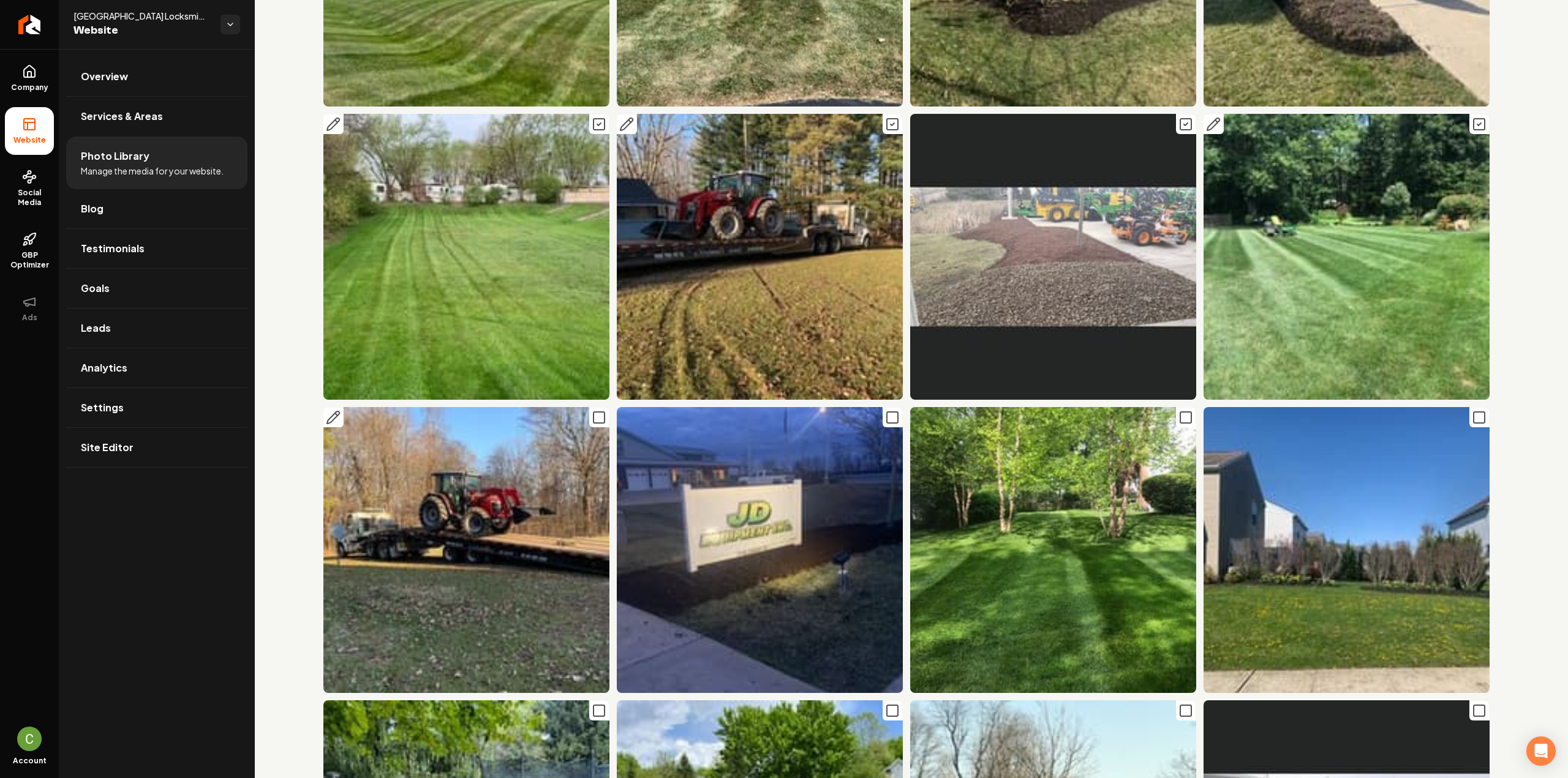
click at [599, 413] on icon "Main content area" at bounding box center [598, 418] width 15 height 15
click at [887, 411] on icon "Main content area" at bounding box center [892, 418] width 15 height 15
drag, startPoint x: 1176, startPoint y: 411, endPoint x: 1236, endPoint y: 413, distance: 60.0
click at [1178, 411] on icon "Main content area" at bounding box center [1185, 418] width 15 height 15
click at [1475, 416] on rect "Main content area" at bounding box center [1479, 418] width 11 height 11
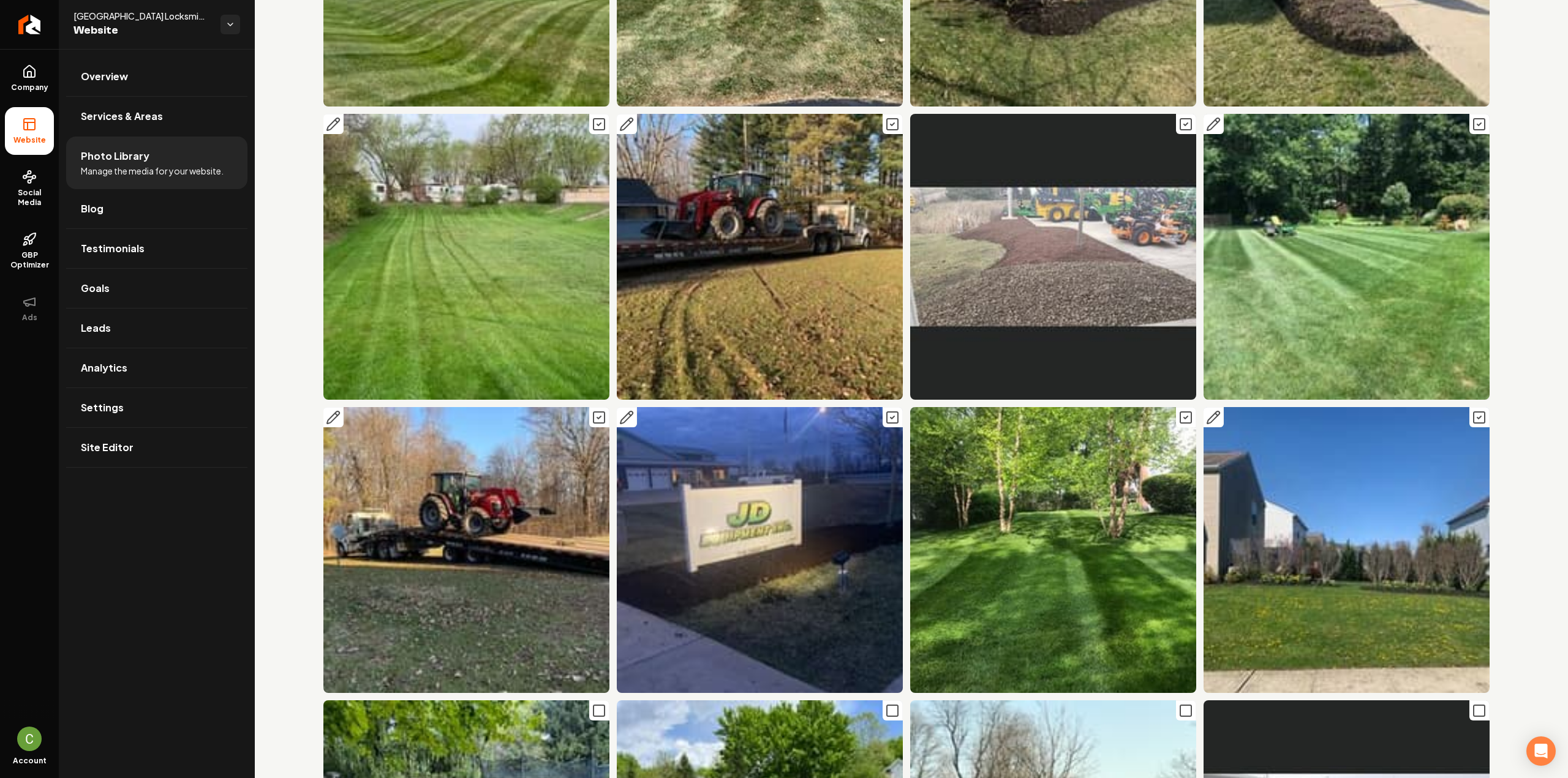
scroll to position [796, 0]
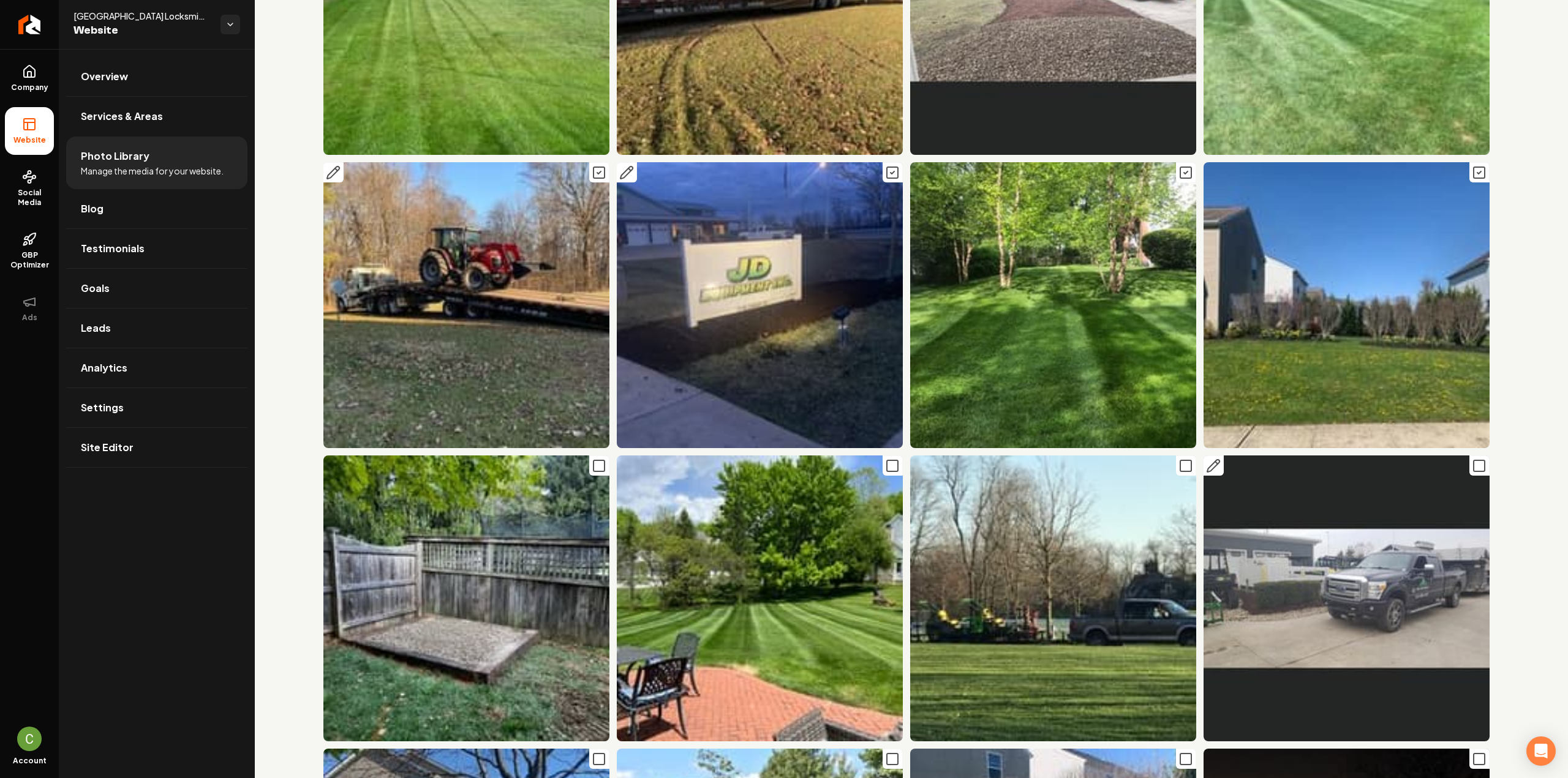
click at [1471, 459] on icon "Main content area" at bounding box center [1478, 466] width 15 height 15
click at [1178, 459] on icon "Main content area" at bounding box center [1185, 466] width 15 height 15
click at [887, 461] on rect "Main content area" at bounding box center [892, 466] width 11 height 11
click at [591, 459] on icon "Main content area" at bounding box center [598, 466] width 15 height 15
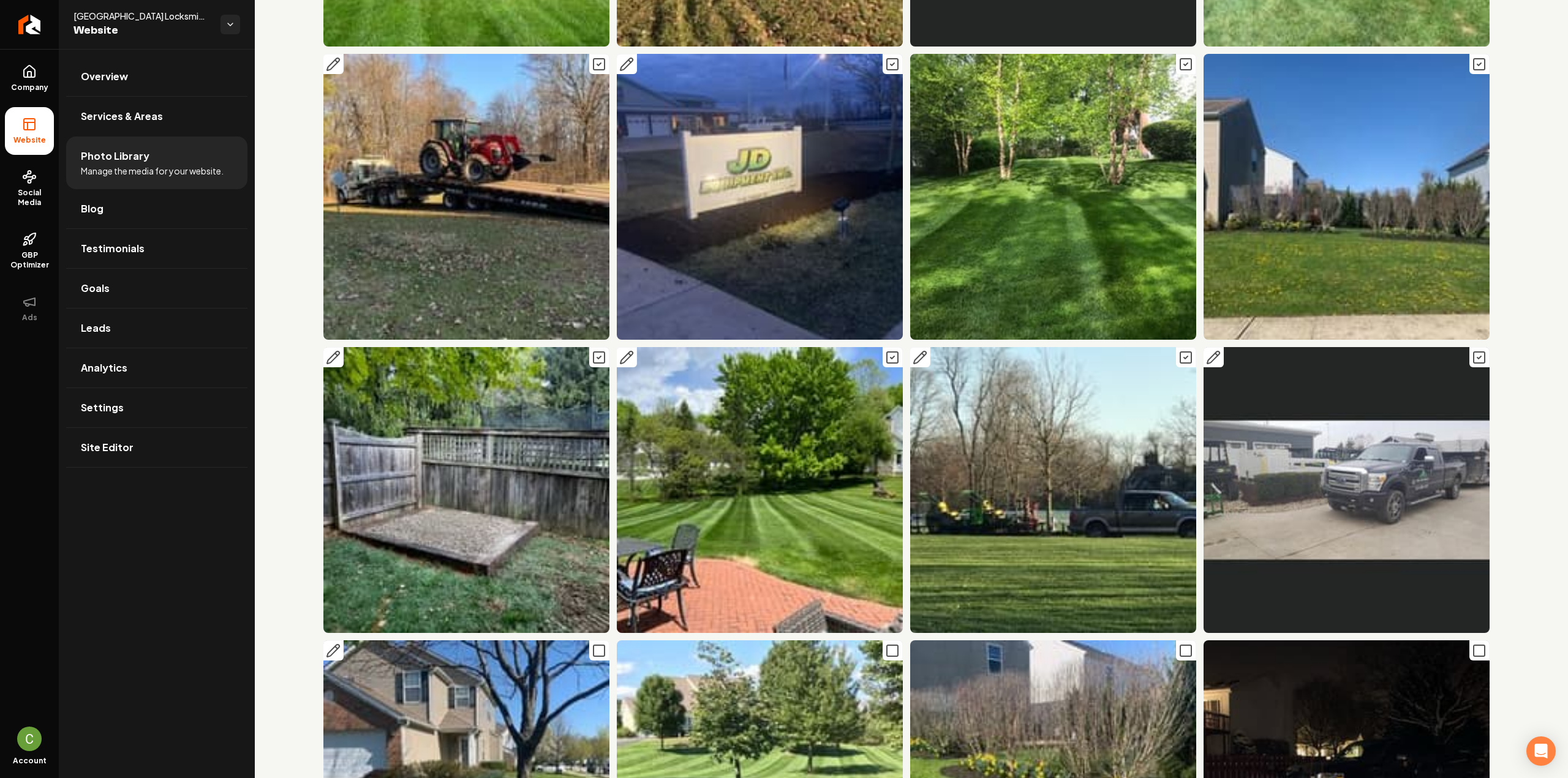
scroll to position [1102, 0]
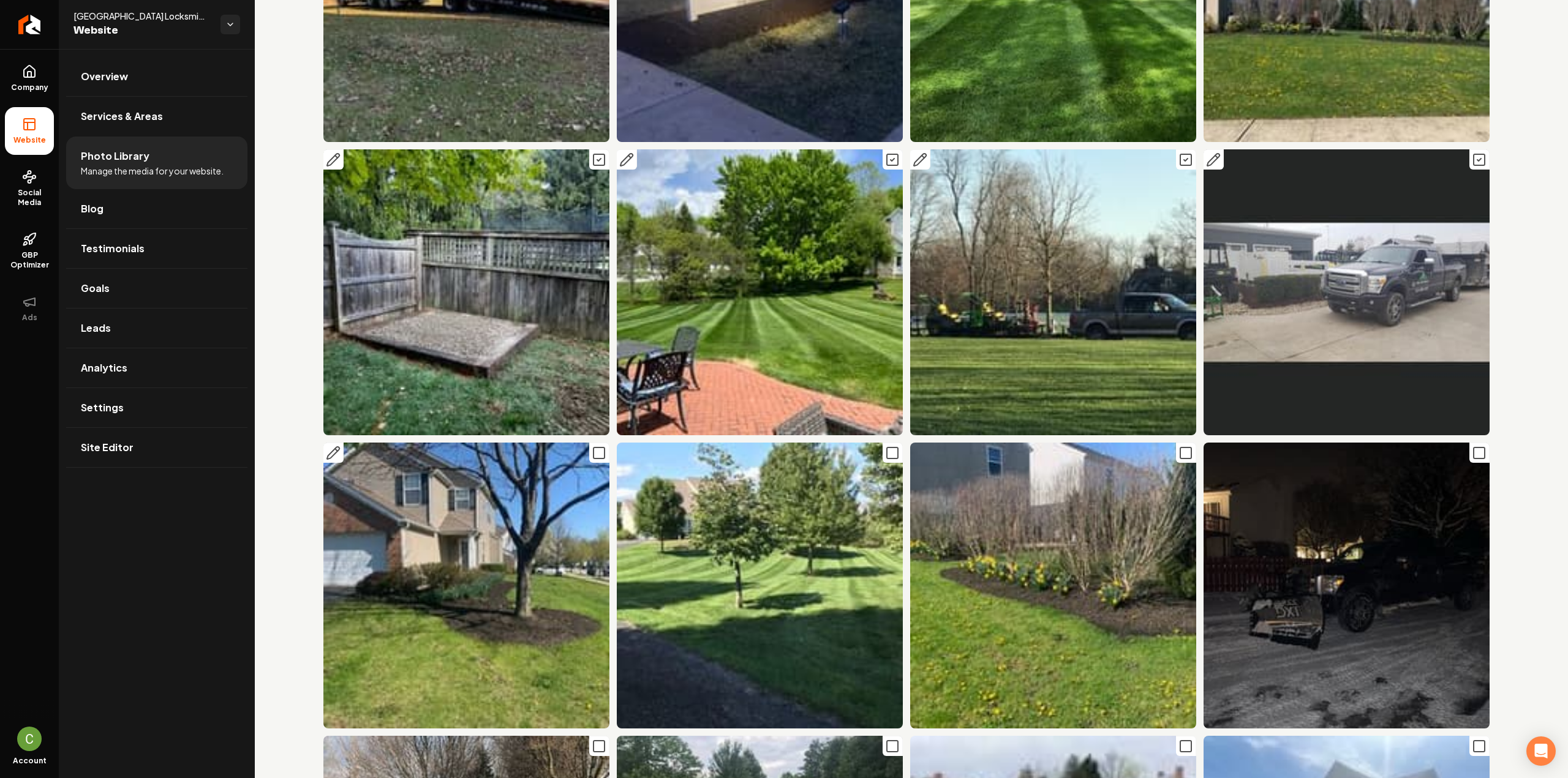
click at [596, 446] on icon "Main content area" at bounding box center [598, 453] width 15 height 15
click at [885, 446] on icon "Main content area" at bounding box center [892, 453] width 15 height 15
click at [1178, 446] on icon "Main content area" at bounding box center [1185, 453] width 15 height 15
click at [1474, 448] on rect "Main content area" at bounding box center [1479, 453] width 11 height 11
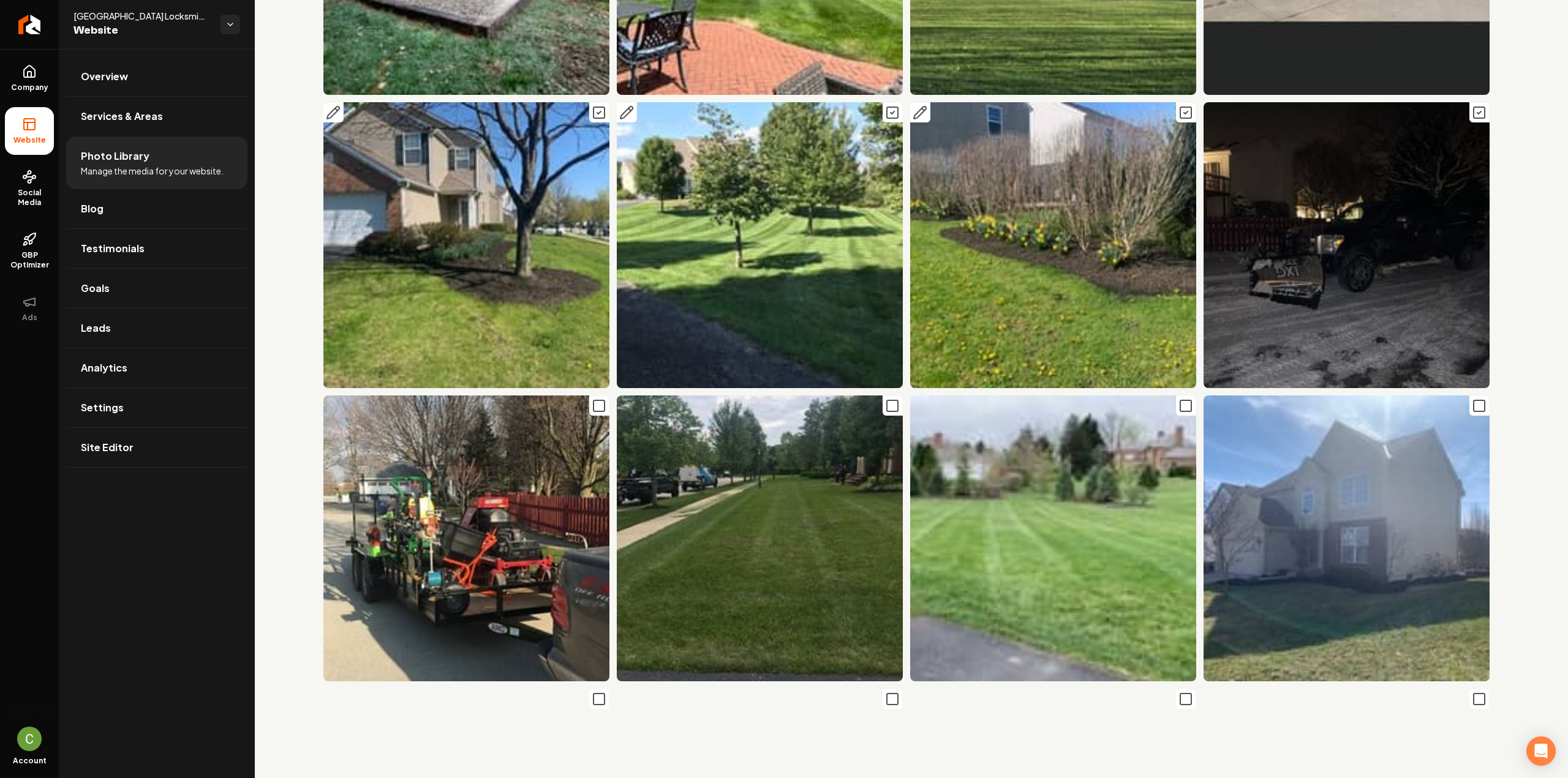
scroll to position [1470, 0]
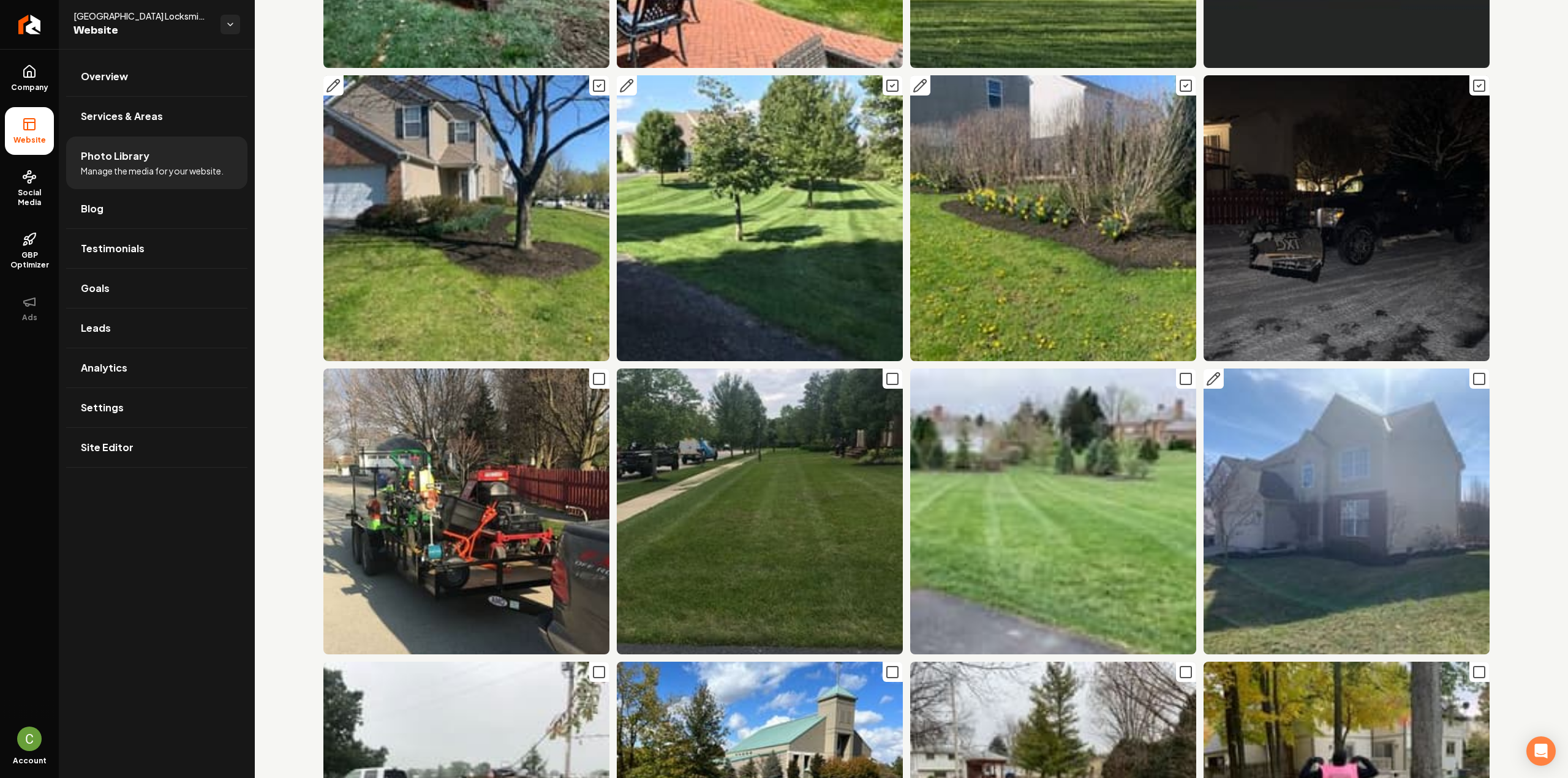
click at [1474, 373] on rect "Main content area" at bounding box center [1479, 379] width 11 height 11
click at [1473, 665] on icon "Main content area" at bounding box center [1478, 672] width 15 height 15
click at [1176, 662] on button "Main content area" at bounding box center [1185, 672] width 20 height 20
click at [1182, 372] on icon "Main content area" at bounding box center [1185, 379] width 15 height 15
click at [883, 369] on button "Main content area" at bounding box center [892, 379] width 20 height 20
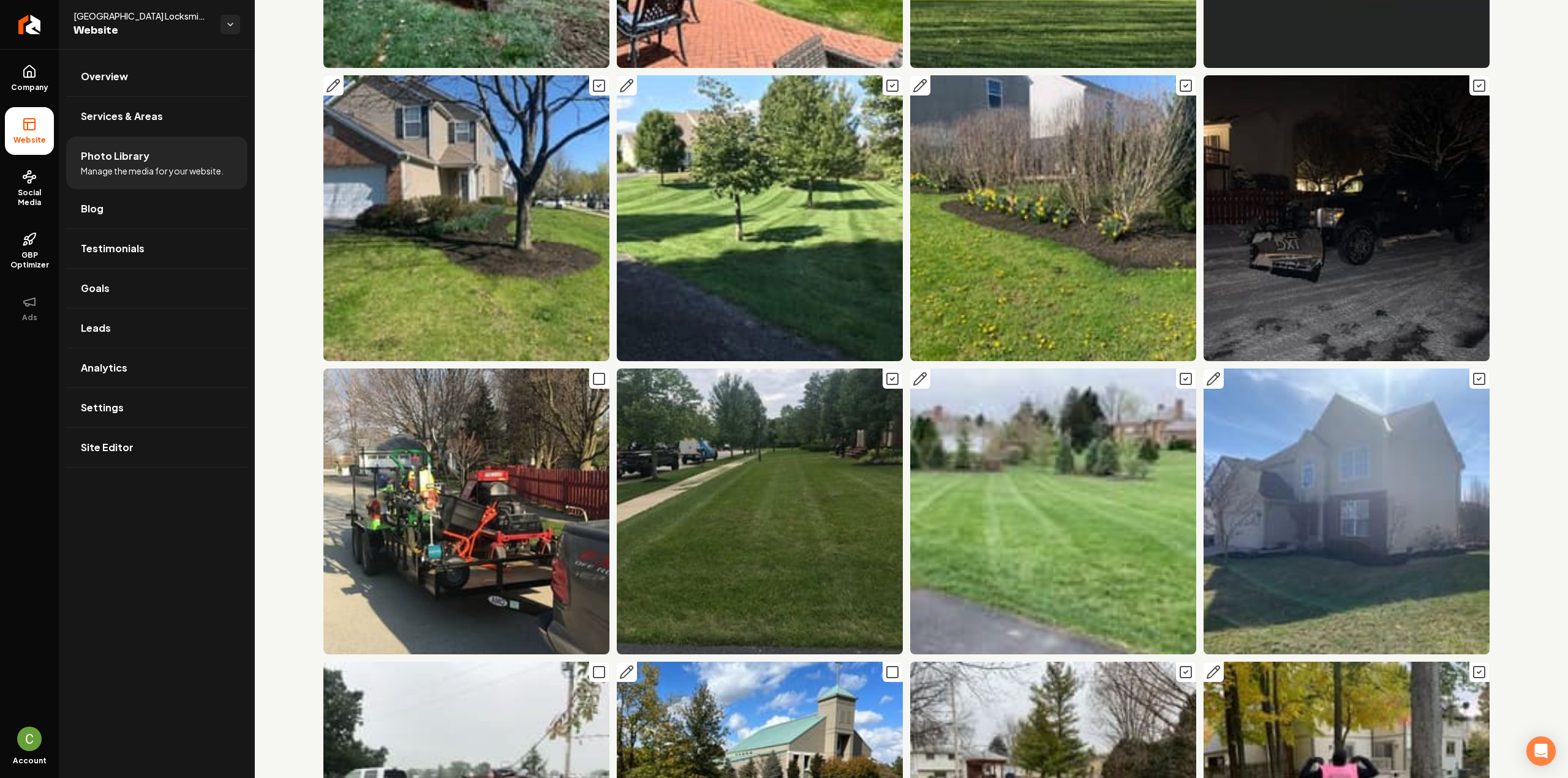
click at [886, 665] on icon "Main content area" at bounding box center [892, 672] width 15 height 15
click at [597, 665] on icon "Main content area" at bounding box center [598, 672] width 15 height 15
click at [602, 372] on icon "Main content area" at bounding box center [598, 379] width 15 height 15
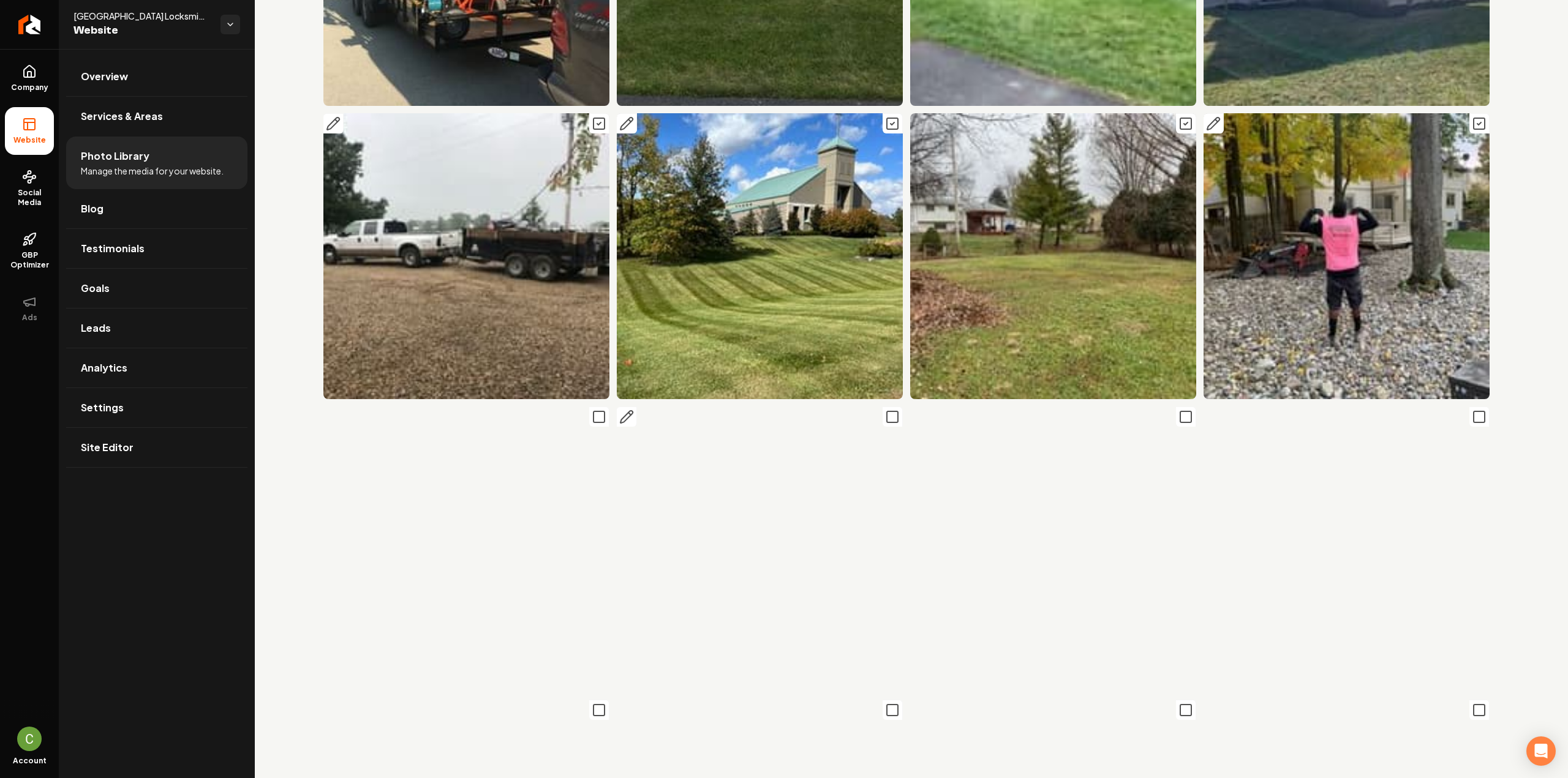
scroll to position [2021, 0]
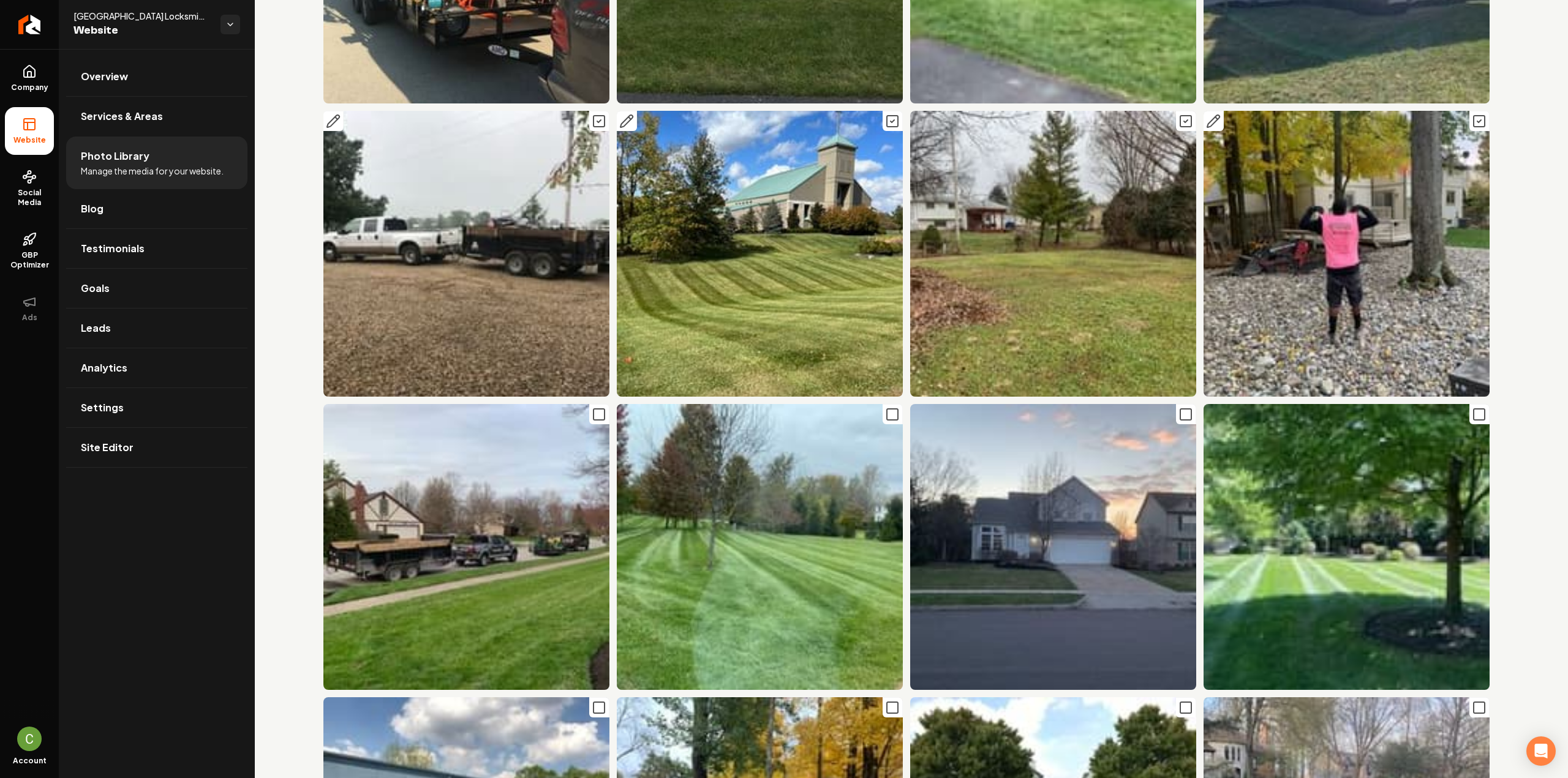
click at [610, 399] on div "Main content area" at bounding box center [906, 694] width 1166 height 5273
click at [592, 407] on icon "Main content area" at bounding box center [598, 414] width 15 height 15
click at [889, 407] on icon "Main content area" at bounding box center [892, 414] width 15 height 15
click at [1178, 407] on icon "Main content area" at bounding box center [1185, 414] width 15 height 15
click at [1471, 407] on icon "Main content area" at bounding box center [1478, 414] width 15 height 15
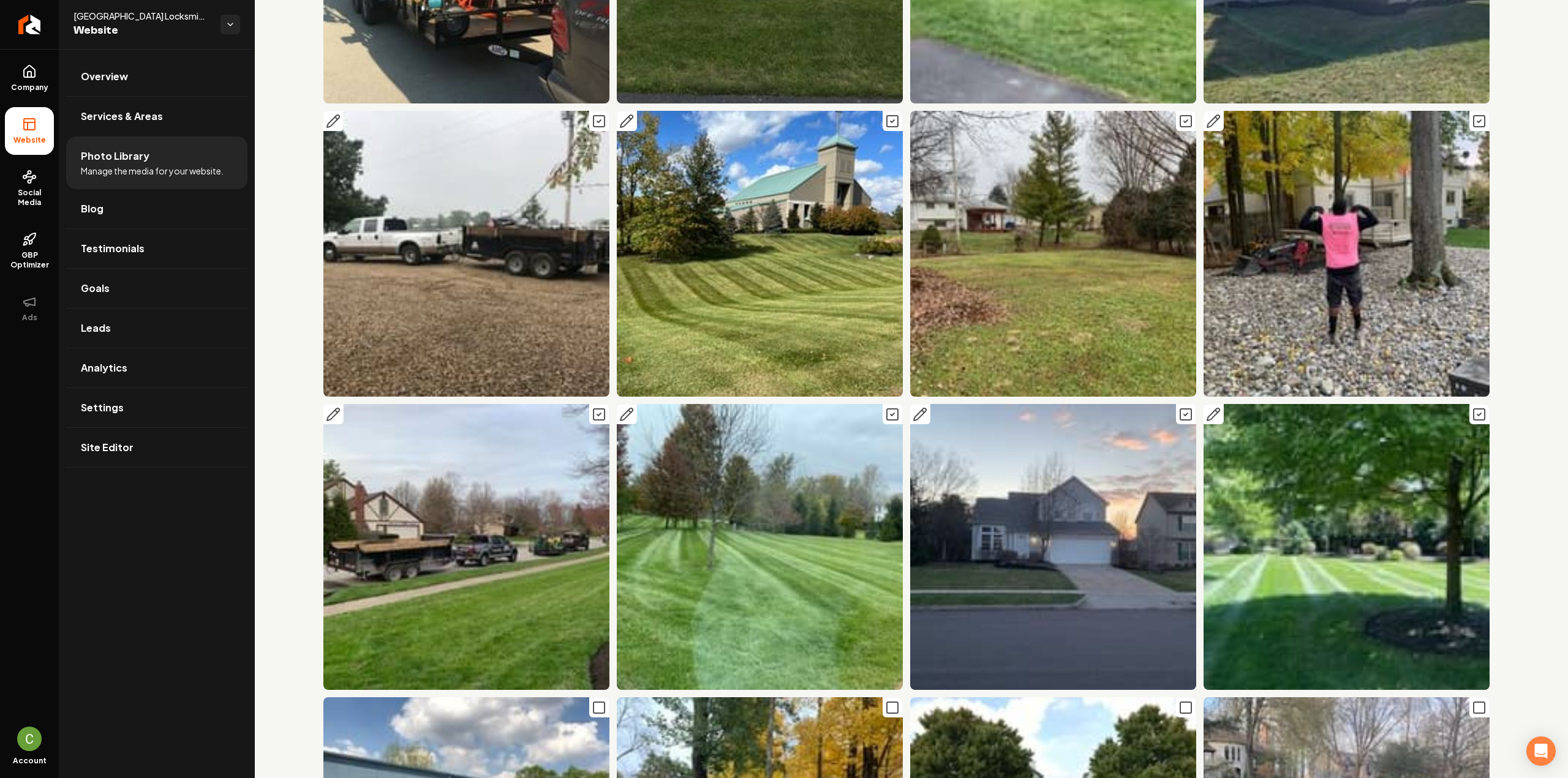
scroll to position [2327, 0]
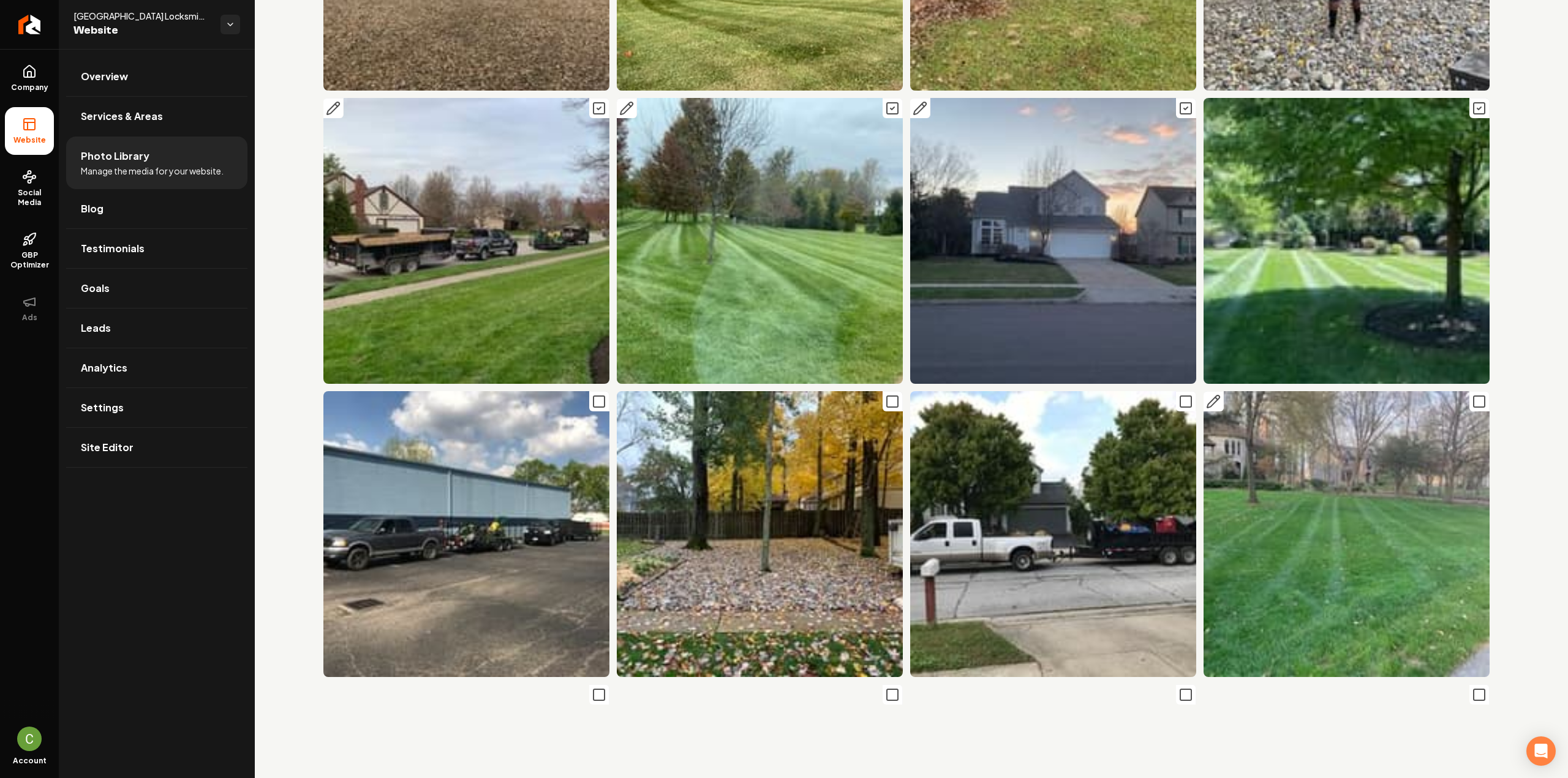
click at [1471, 394] on icon "Main content area" at bounding box center [1478, 401] width 15 height 15
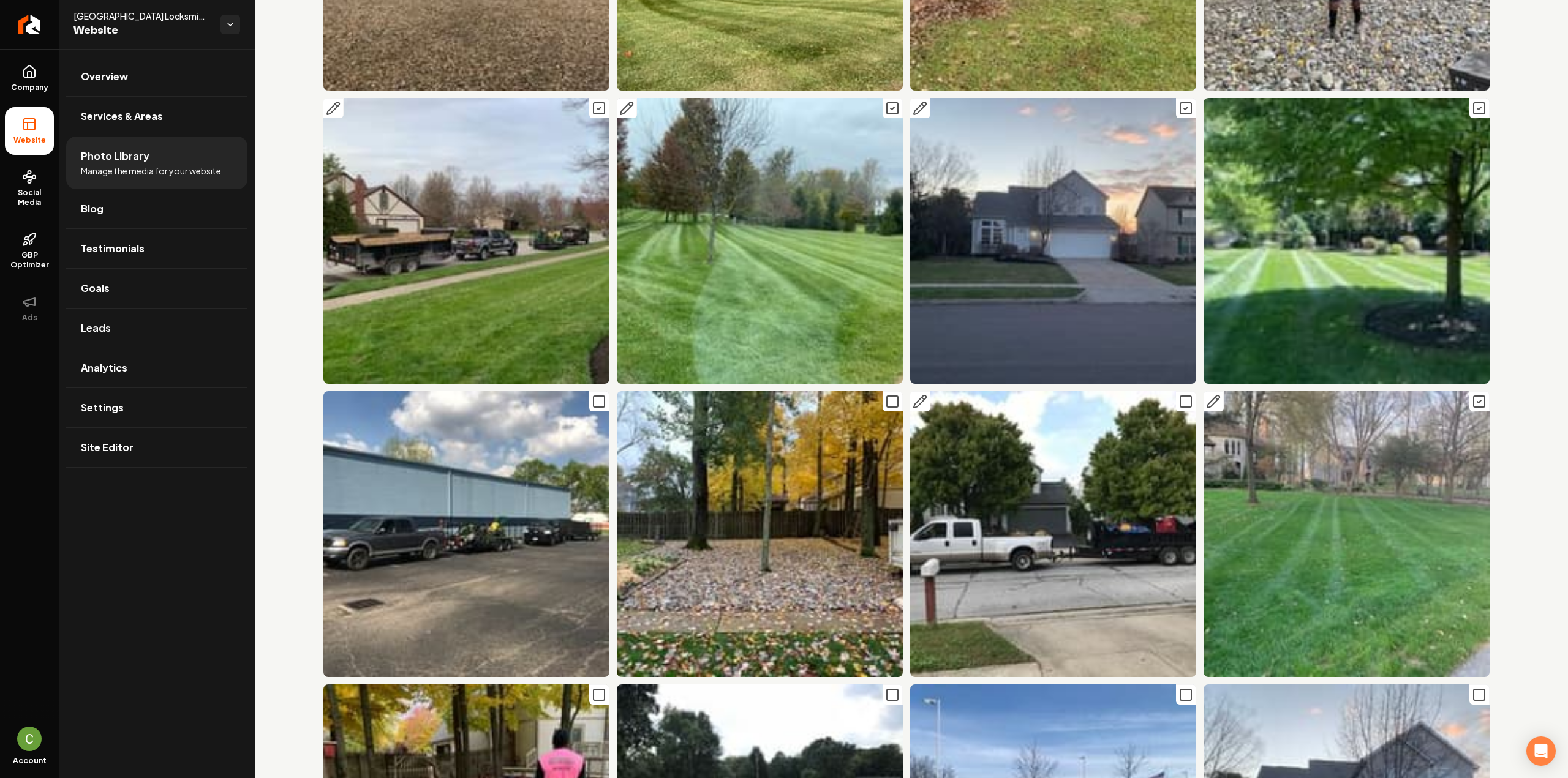
click at [1176, 392] on img "Main content area" at bounding box center [1053, 534] width 286 height 286
click at [1178, 394] on icon "Main content area" at bounding box center [1185, 401] width 15 height 15
click at [883, 392] on button "Main content area" at bounding box center [892, 401] width 20 height 20
click at [591, 394] on icon "Main content area" at bounding box center [598, 401] width 15 height 15
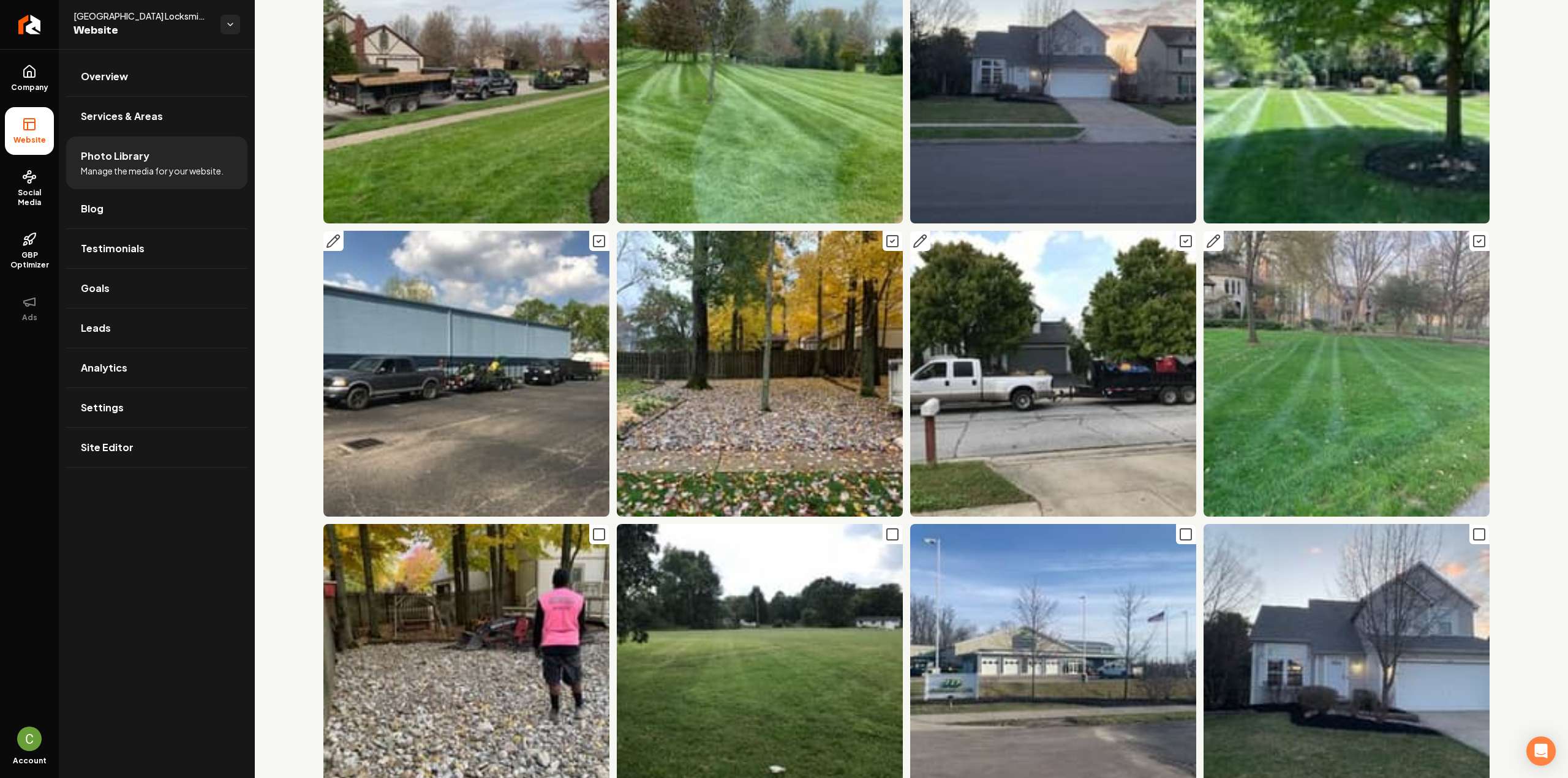
scroll to position [2573, 0]
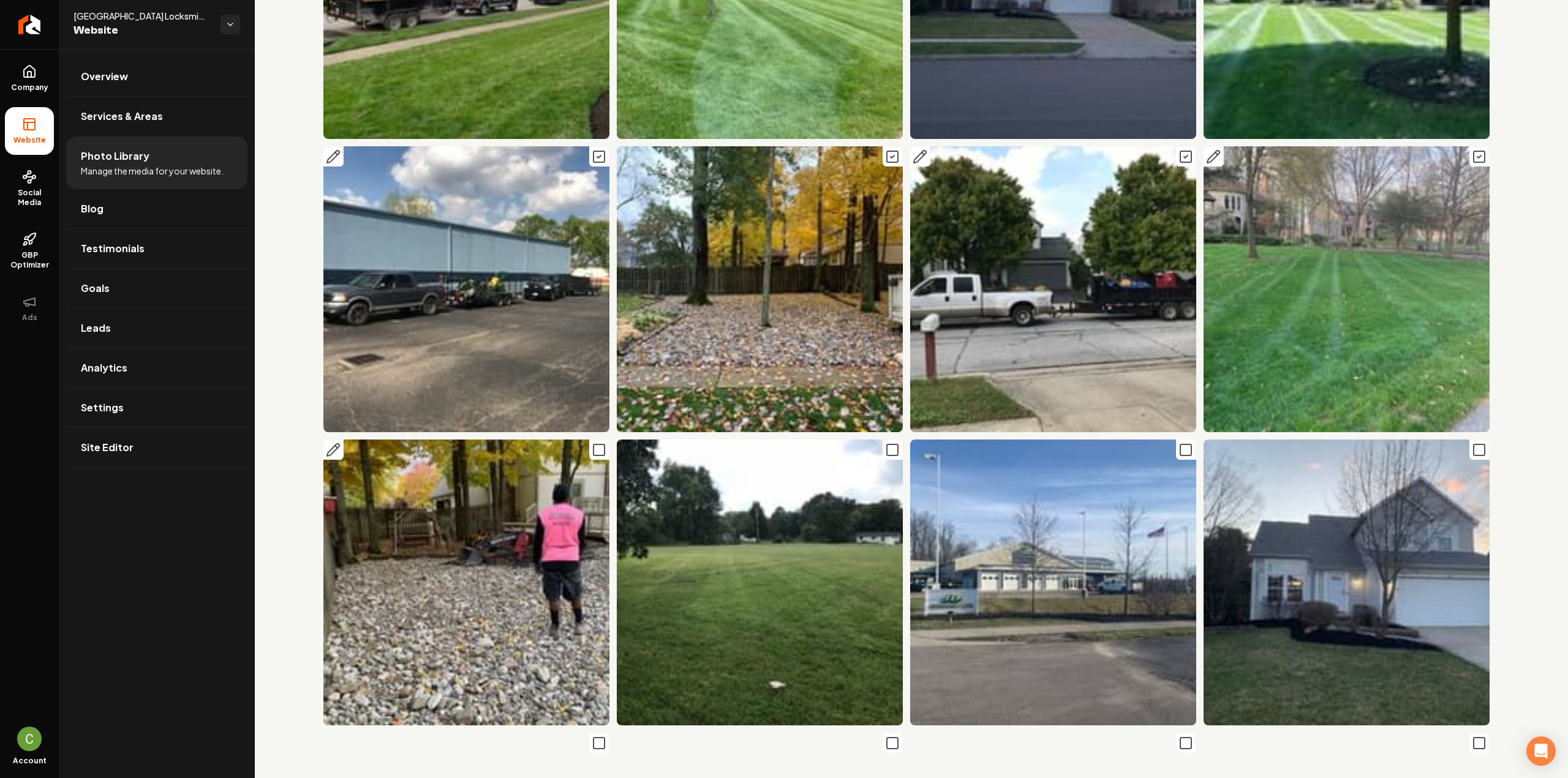
drag, startPoint x: 593, startPoint y: 421, endPoint x: 605, endPoint y: 425, distance: 12.6
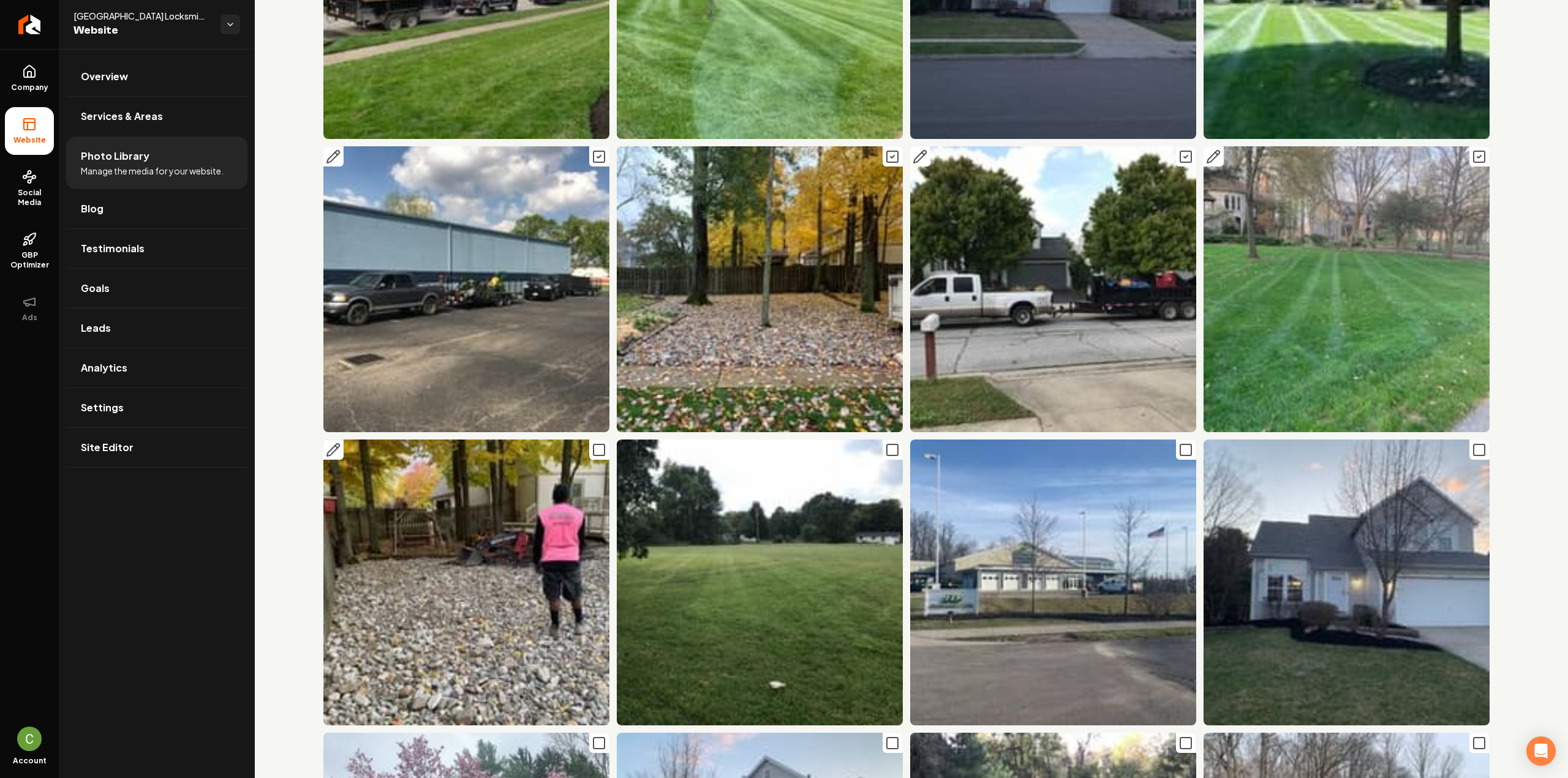
click at [594, 444] on rect "Main content area" at bounding box center [599, 450] width 11 height 11
click at [885, 443] on icon "Main content area" at bounding box center [892, 450] width 15 height 15
click at [1178, 443] on icon "Main content area" at bounding box center [1185, 450] width 15 height 15
click at [1474, 444] on rect "Main content area" at bounding box center [1479, 450] width 11 height 11
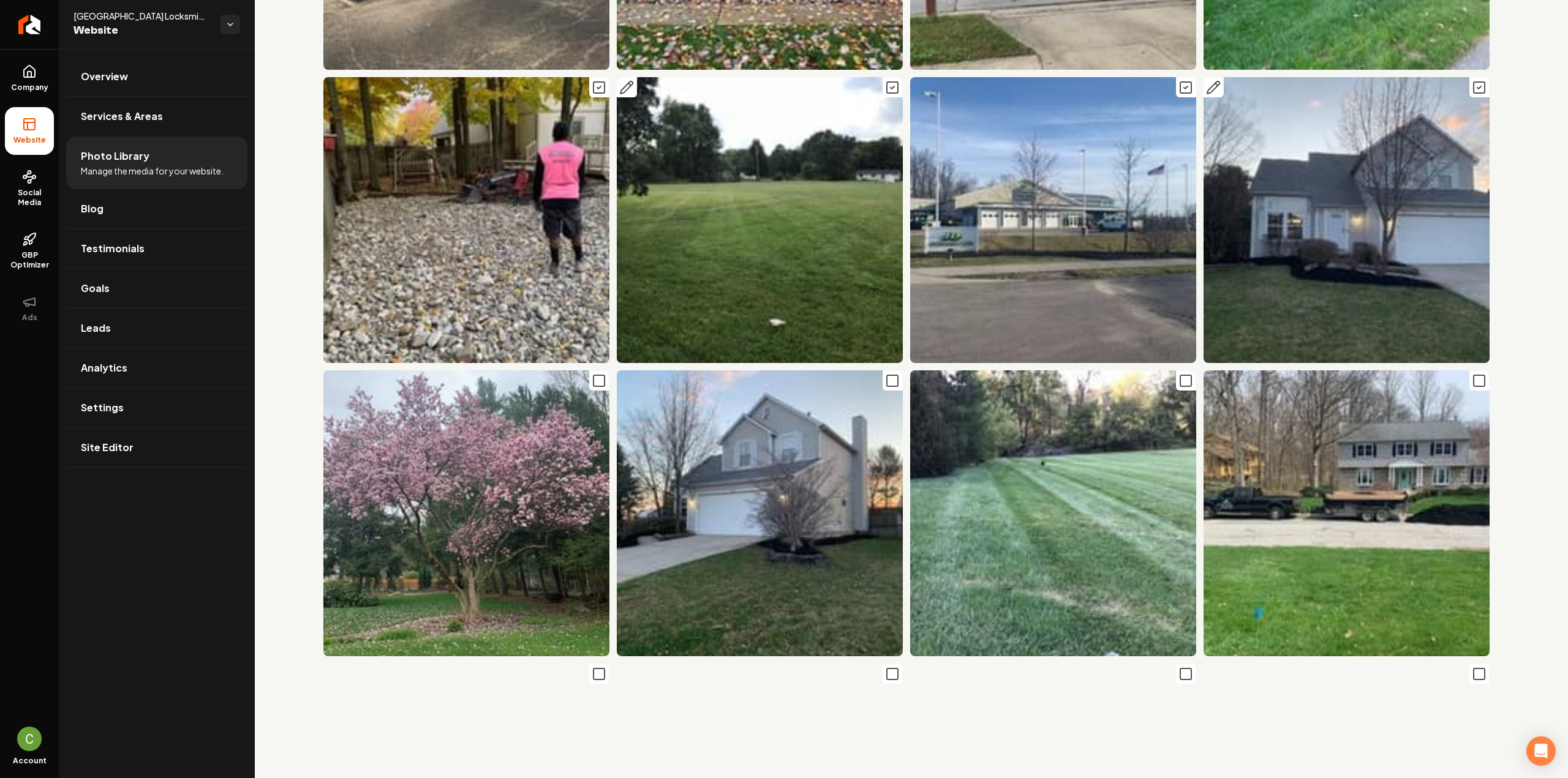
scroll to position [2940, 0]
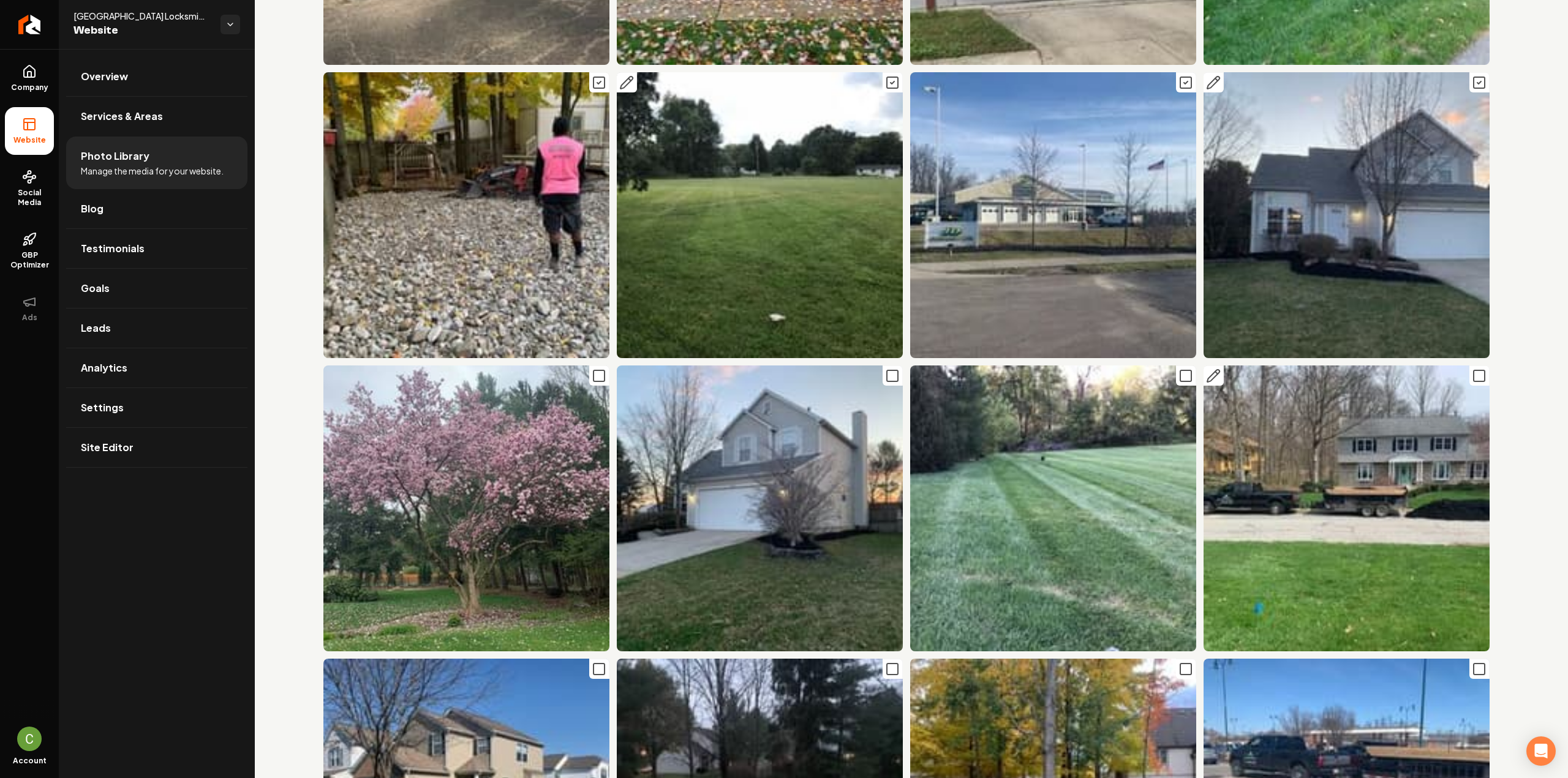
click at [1469, 366] on button "Main content area" at bounding box center [1479, 375] width 20 height 20
click at [1474, 664] on rect "Main content area" at bounding box center [1479, 669] width 11 height 11
click at [1178, 662] on icon "Main content area" at bounding box center [1185, 669] width 15 height 15
click at [1178, 369] on icon "Main content area" at bounding box center [1185, 376] width 15 height 15
click at [885, 369] on icon "Main content area" at bounding box center [892, 376] width 15 height 15
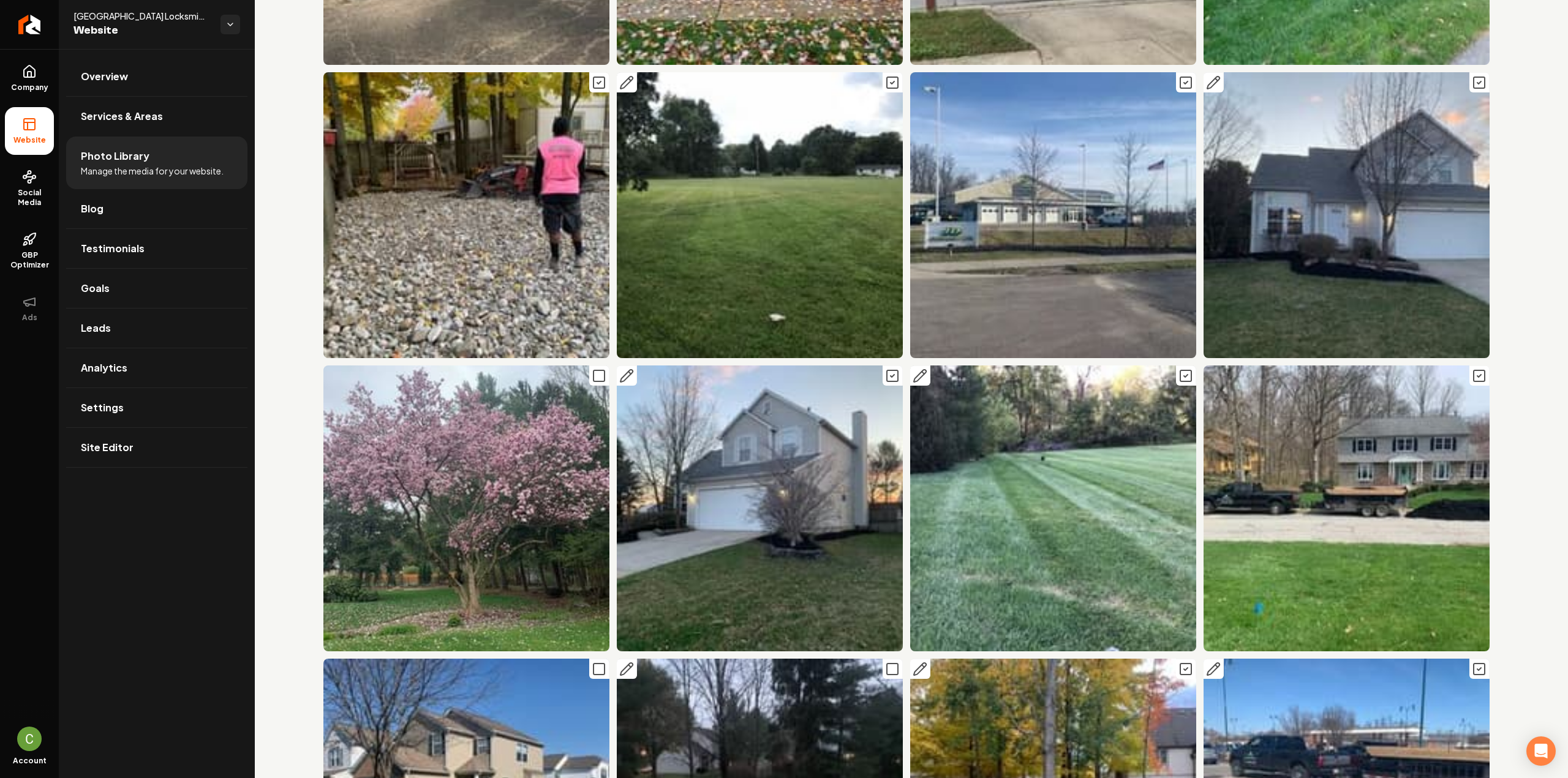
click at [887, 664] on rect "Main content area" at bounding box center [892, 669] width 11 height 11
click at [596, 662] on icon "Main content area" at bounding box center [598, 669] width 15 height 15
click at [600, 371] on rect "Main content area" at bounding box center [599, 376] width 11 height 11
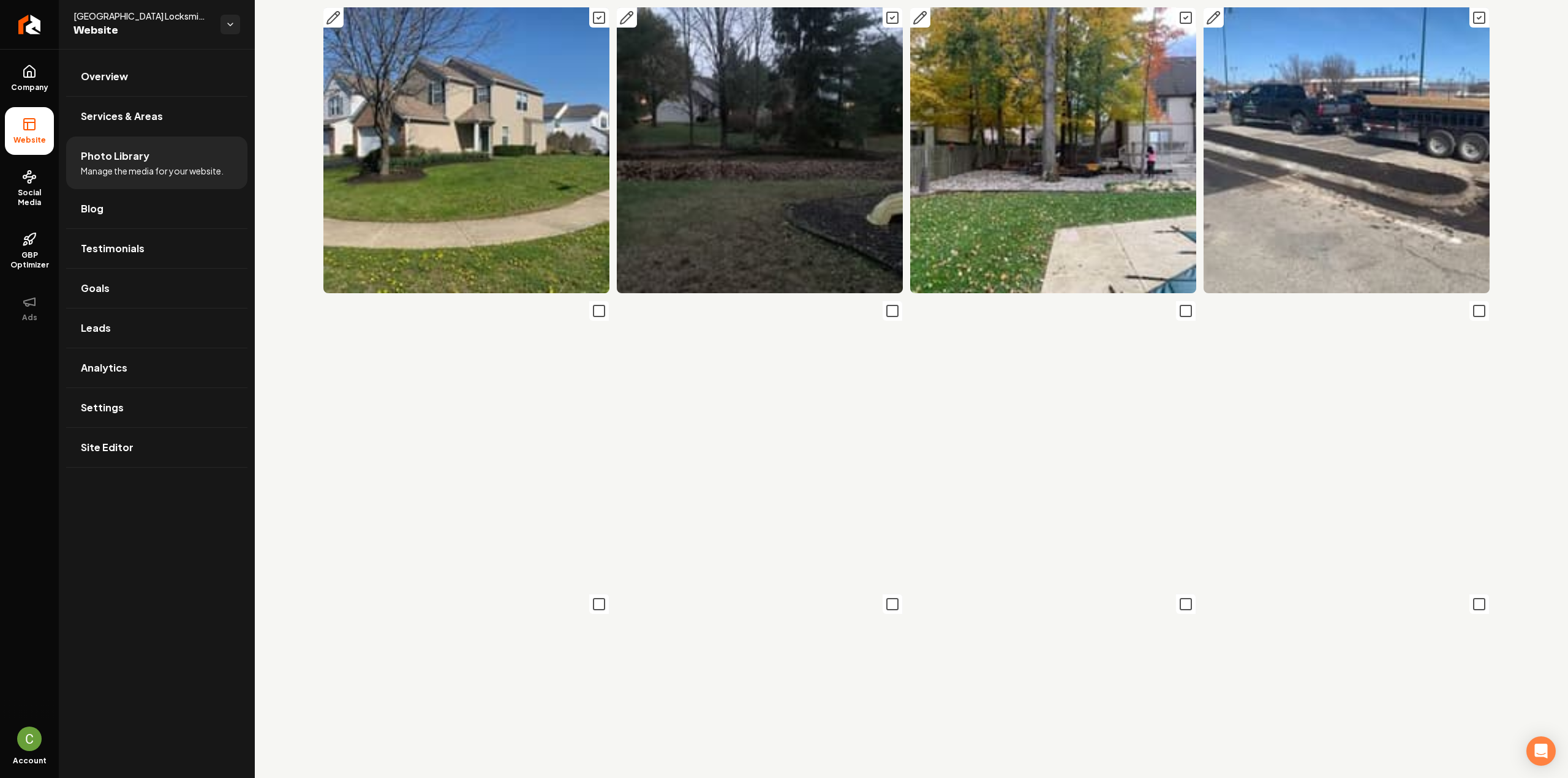
scroll to position [3675, 0]
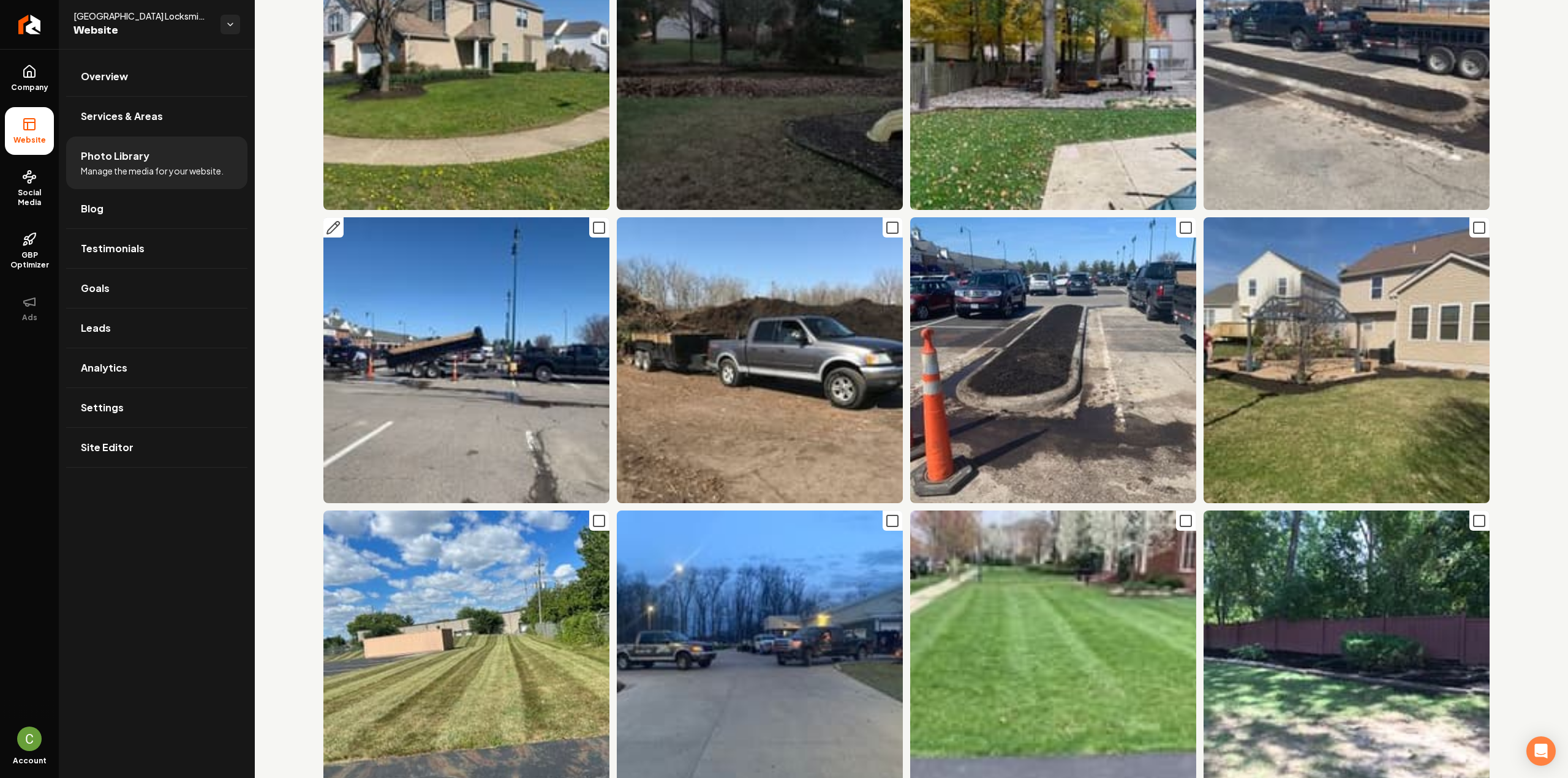
click at [601, 220] on icon "Main content area" at bounding box center [598, 227] width 15 height 15
click at [596, 516] on rect "Main content area" at bounding box center [599, 521] width 11 height 11
click at [889, 513] on icon "Main content area" at bounding box center [892, 520] width 15 height 15
click at [18, 34] on link "Return to dashboard" at bounding box center [29, 24] width 59 height 49
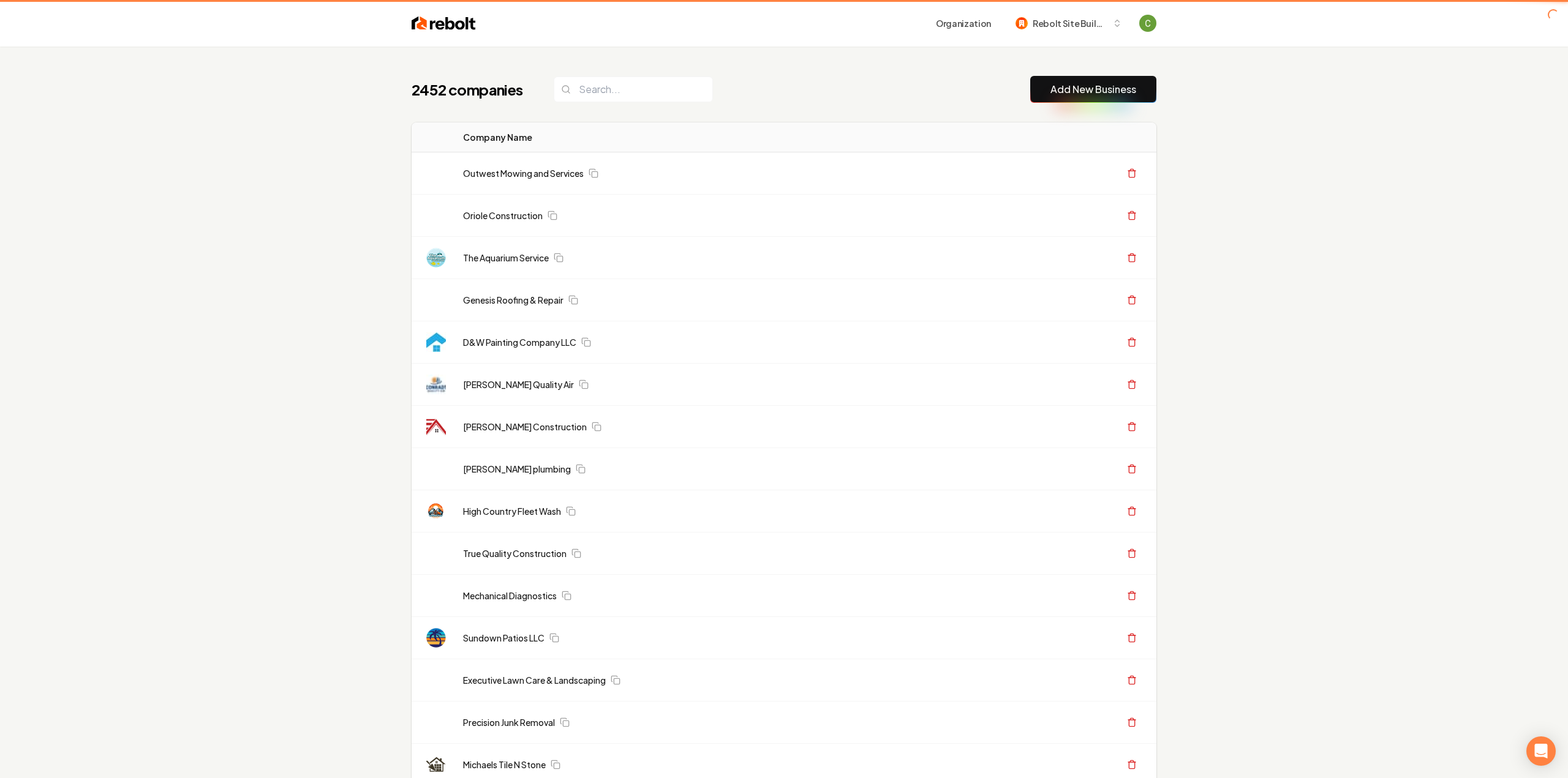
click at [1092, 99] on button "Add New Business" at bounding box center [1093, 89] width 126 height 27
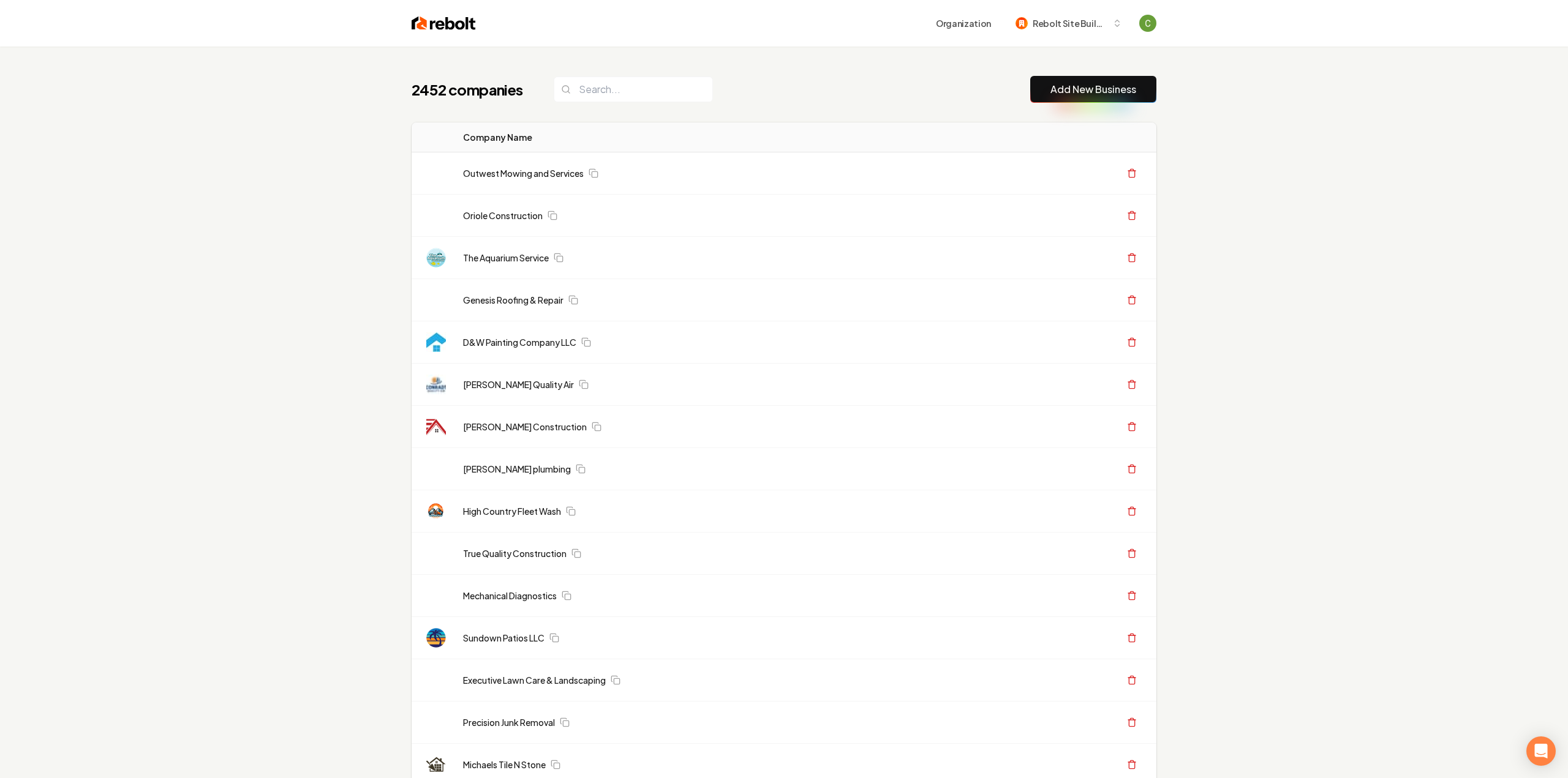
click at [1118, 93] on link "Add New Business" at bounding box center [1093, 89] width 86 height 15
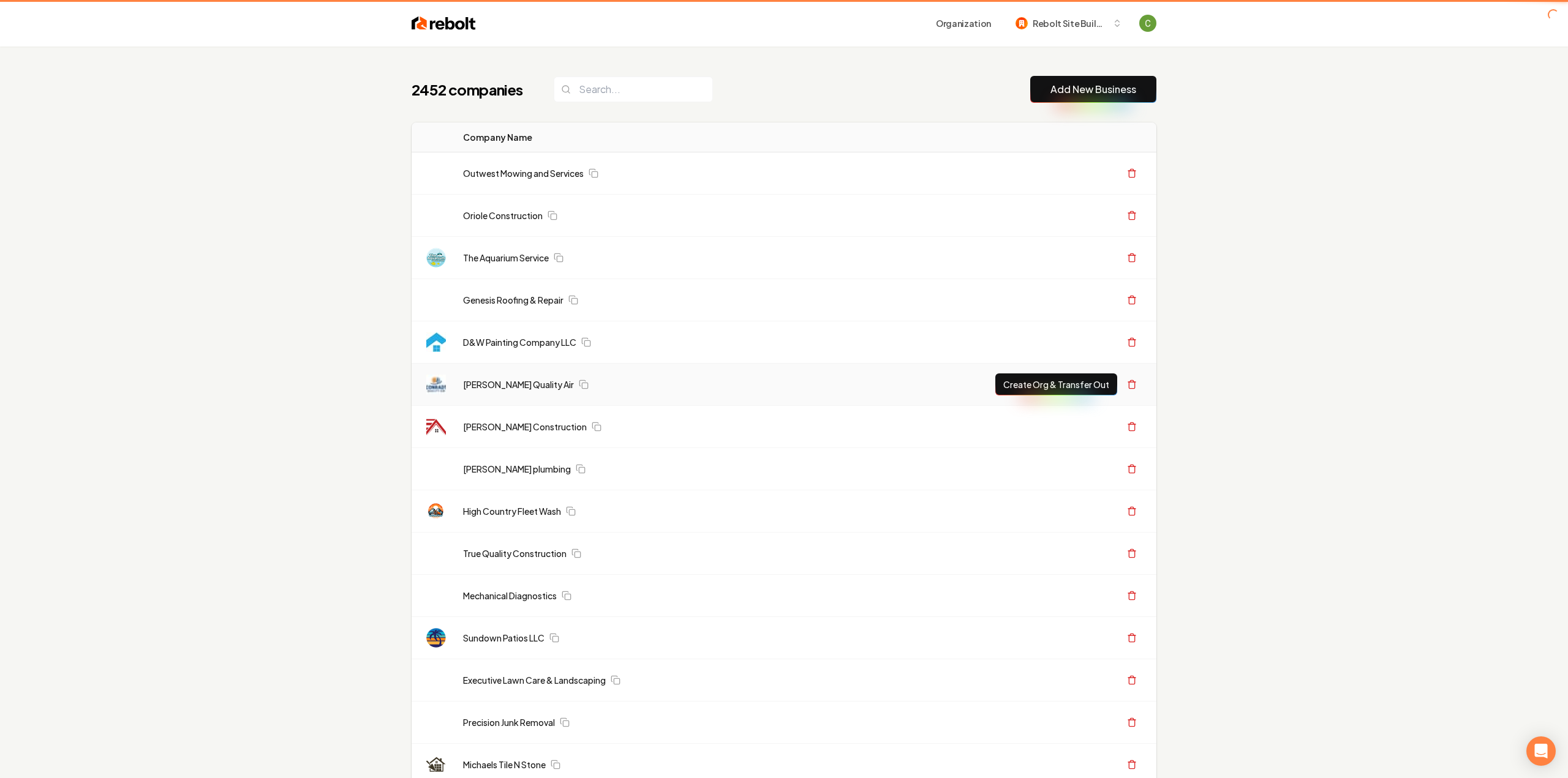
click at [1110, 85] on link "Add New Business" at bounding box center [1093, 89] width 86 height 15
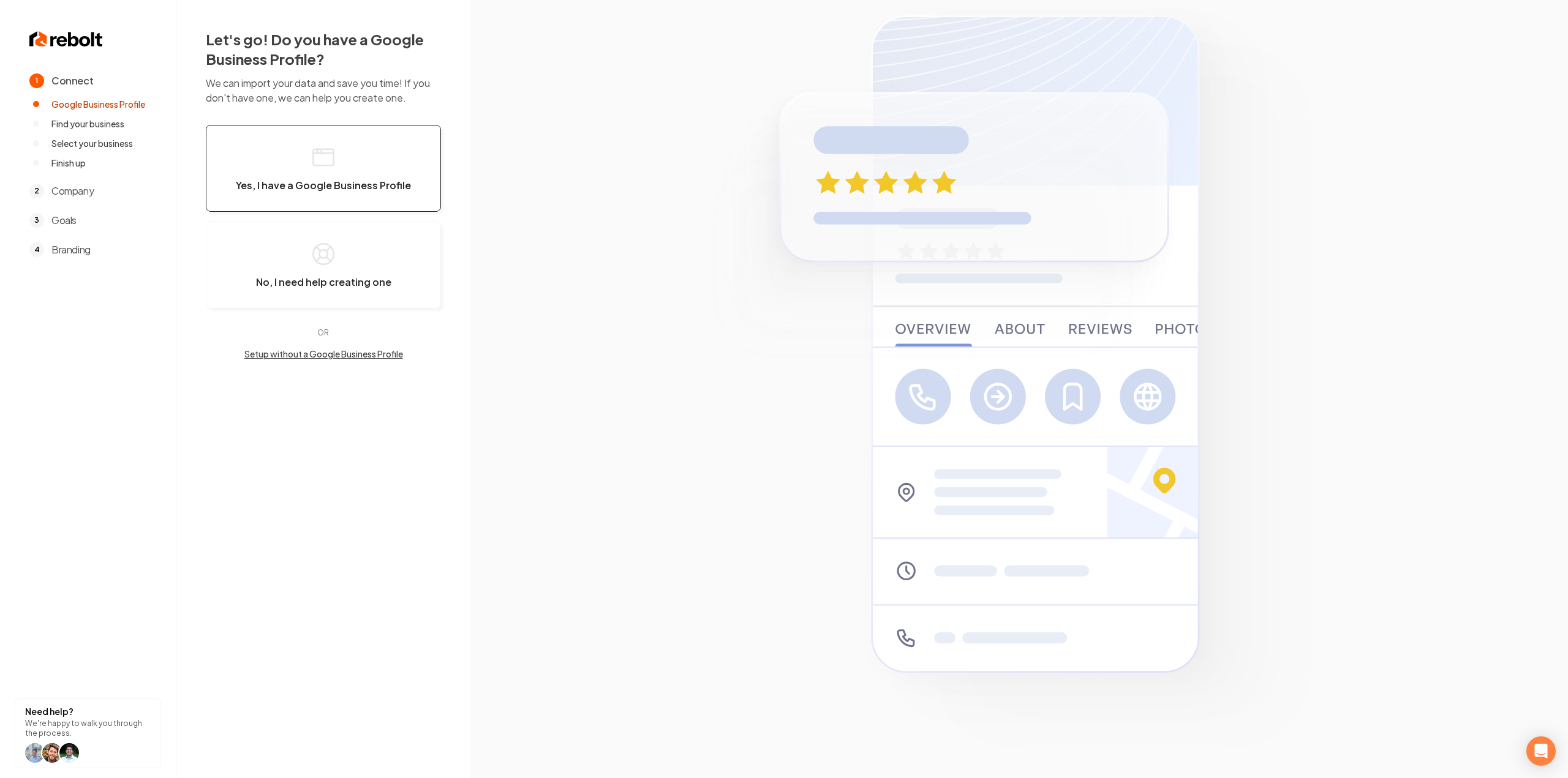
click at [358, 150] on button "Yes, I have a Google Business Profile" at bounding box center [323, 169] width 235 height 87
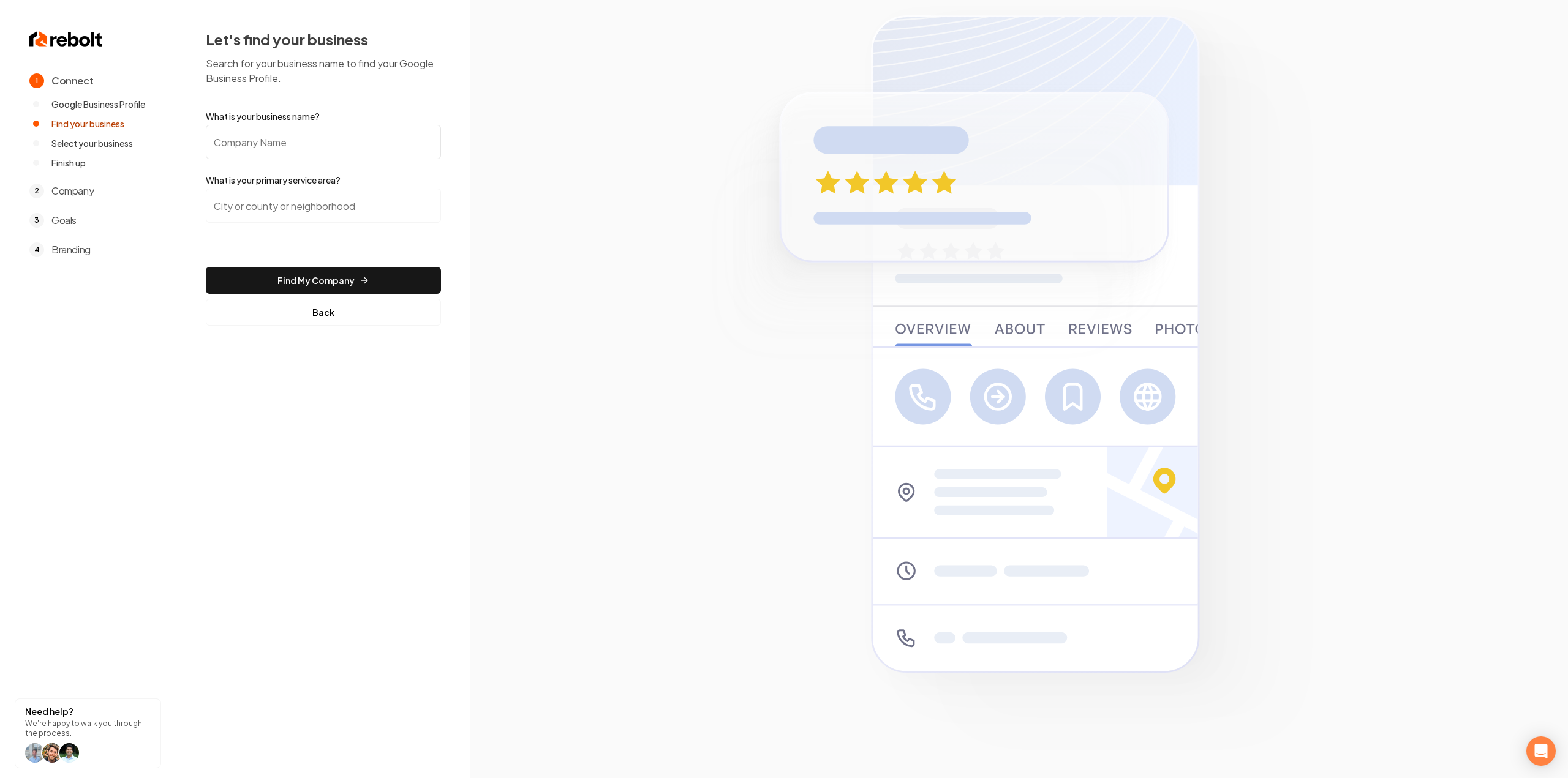
click at [350, 143] on input "What is your business name?" at bounding box center [323, 143] width 235 height 35
paste input "24hr River City Locksmith & Garage Doors Services"
type input "24hr River City Locksmith & Garage Doors Services"
click at [326, 196] on input "search" at bounding box center [323, 206] width 235 height 35
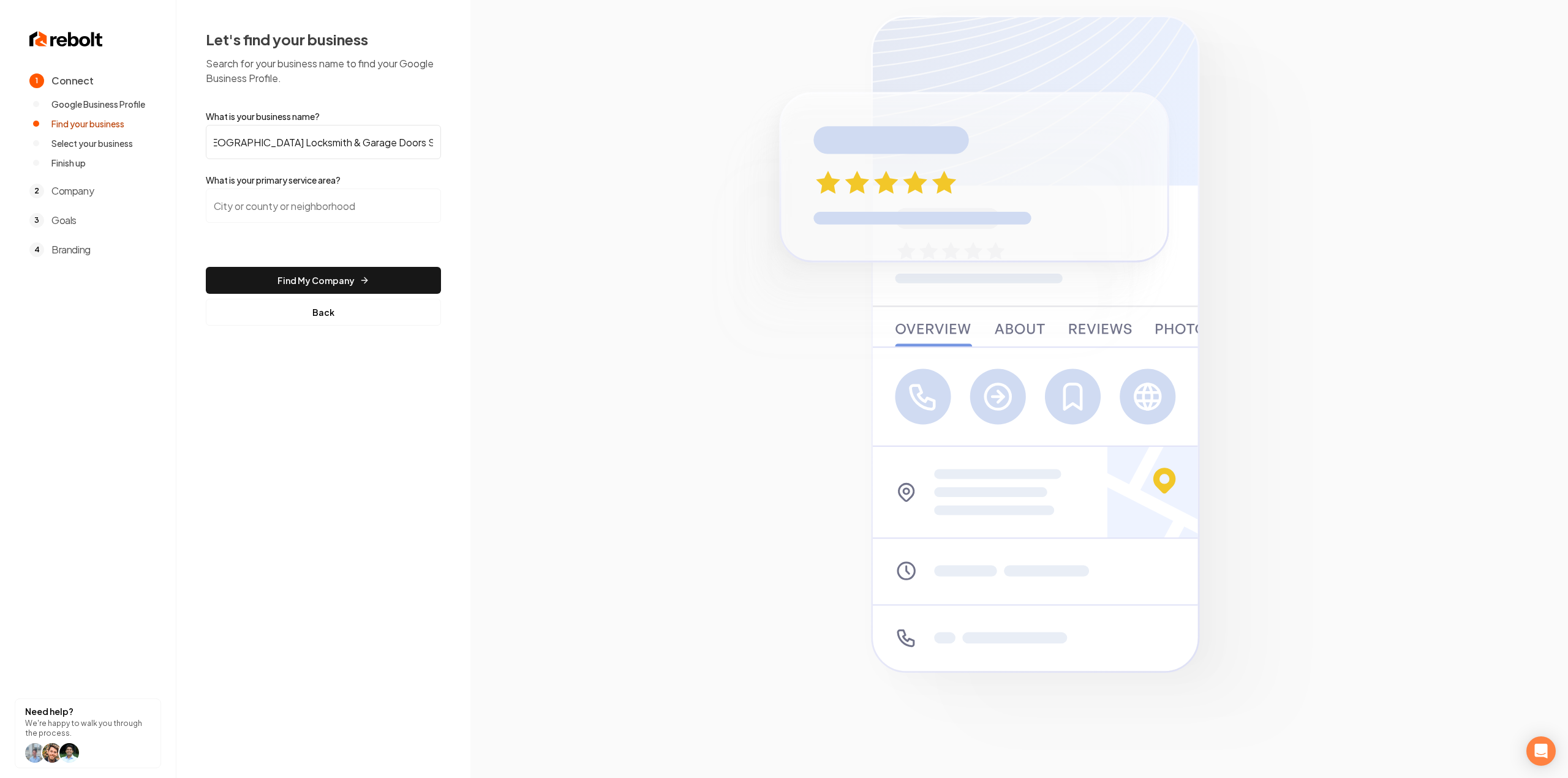
scroll to position [0, 0]
type input "a"
type input "Sacramento, CA"
click at [258, 286] on button "Find My Company" at bounding box center [323, 280] width 235 height 27
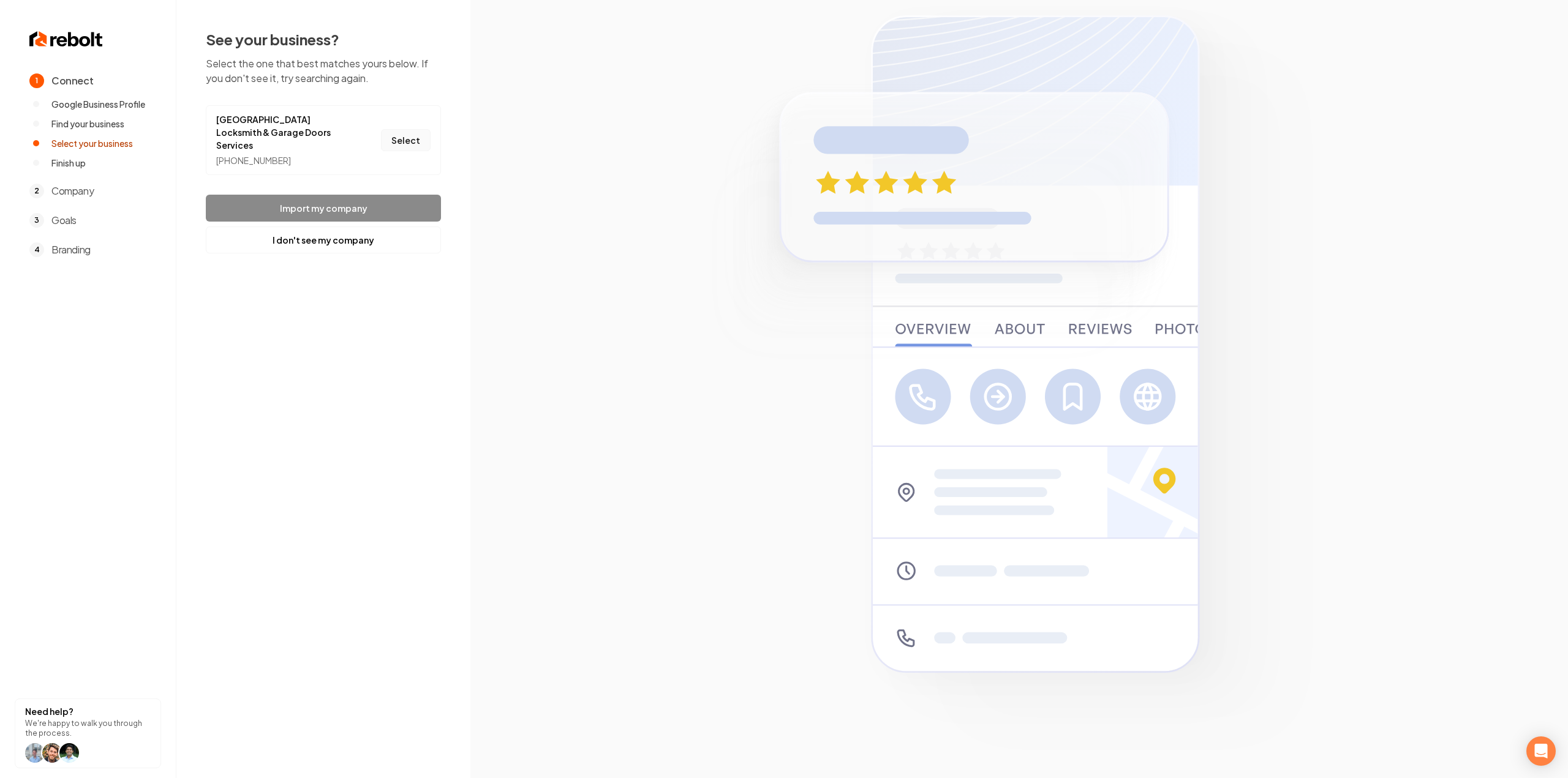
click at [398, 129] on button "Select" at bounding box center [405, 140] width 49 height 22
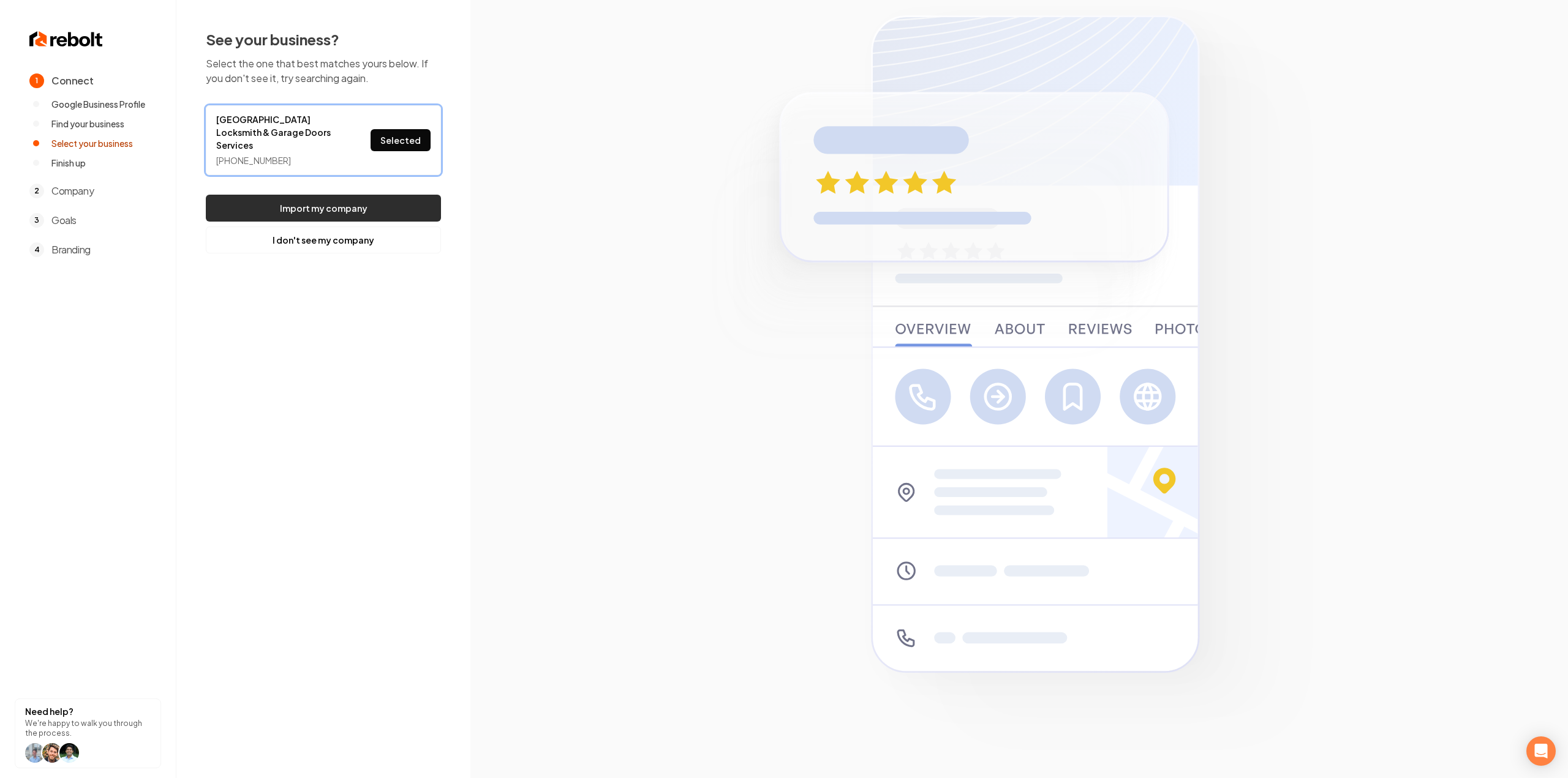
click at [376, 196] on button "Import my company" at bounding box center [323, 207] width 235 height 27
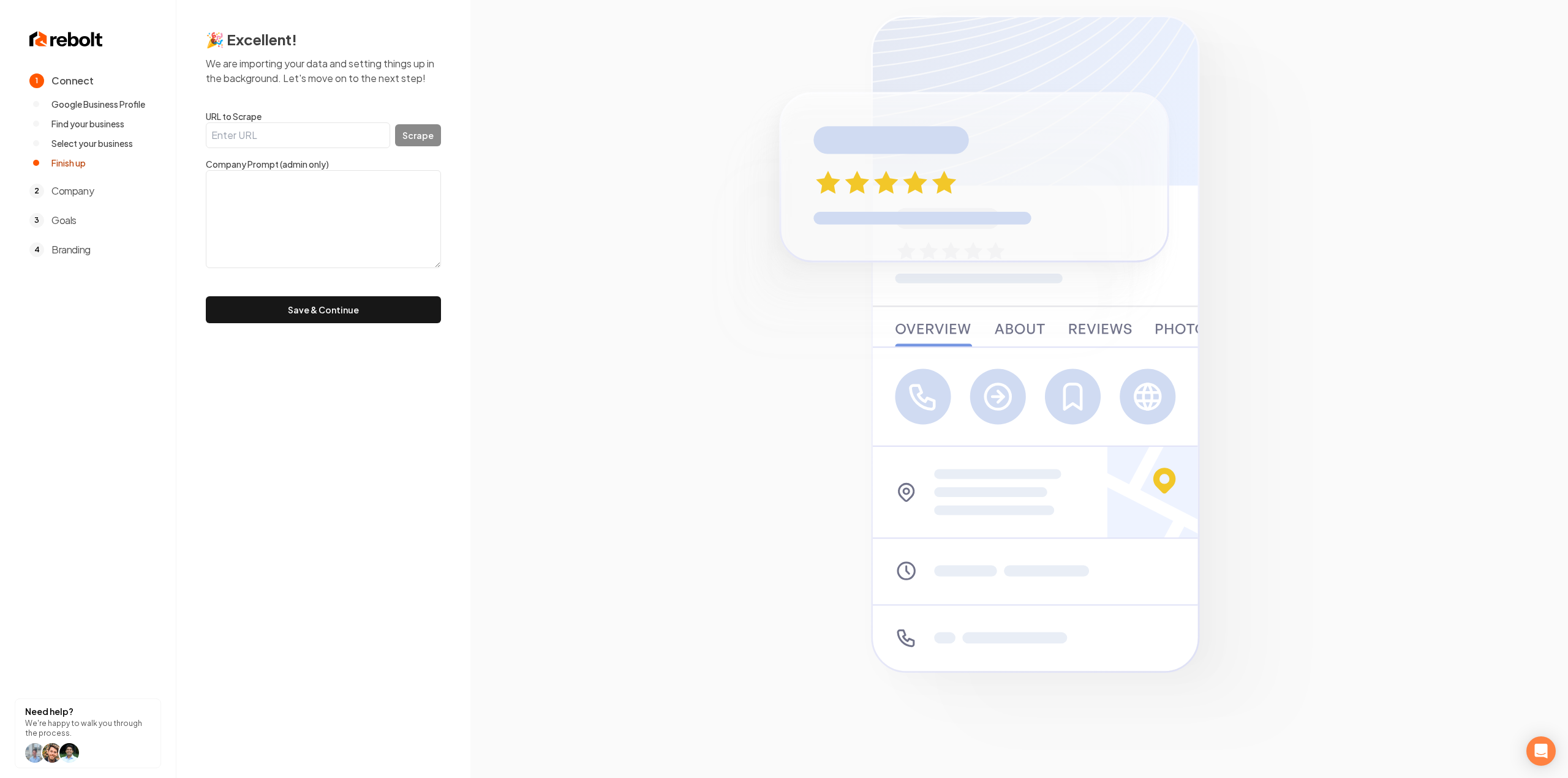
click at [239, 128] on input "URL to Scrape" at bounding box center [297, 136] width 184 height 26
paste input "https://www.24hrrivercitylocksmith.com/"
type input "https://www.24hrrivercitylocksmith.com/"
click at [423, 137] on button "Scrape" at bounding box center [417, 136] width 46 height 22
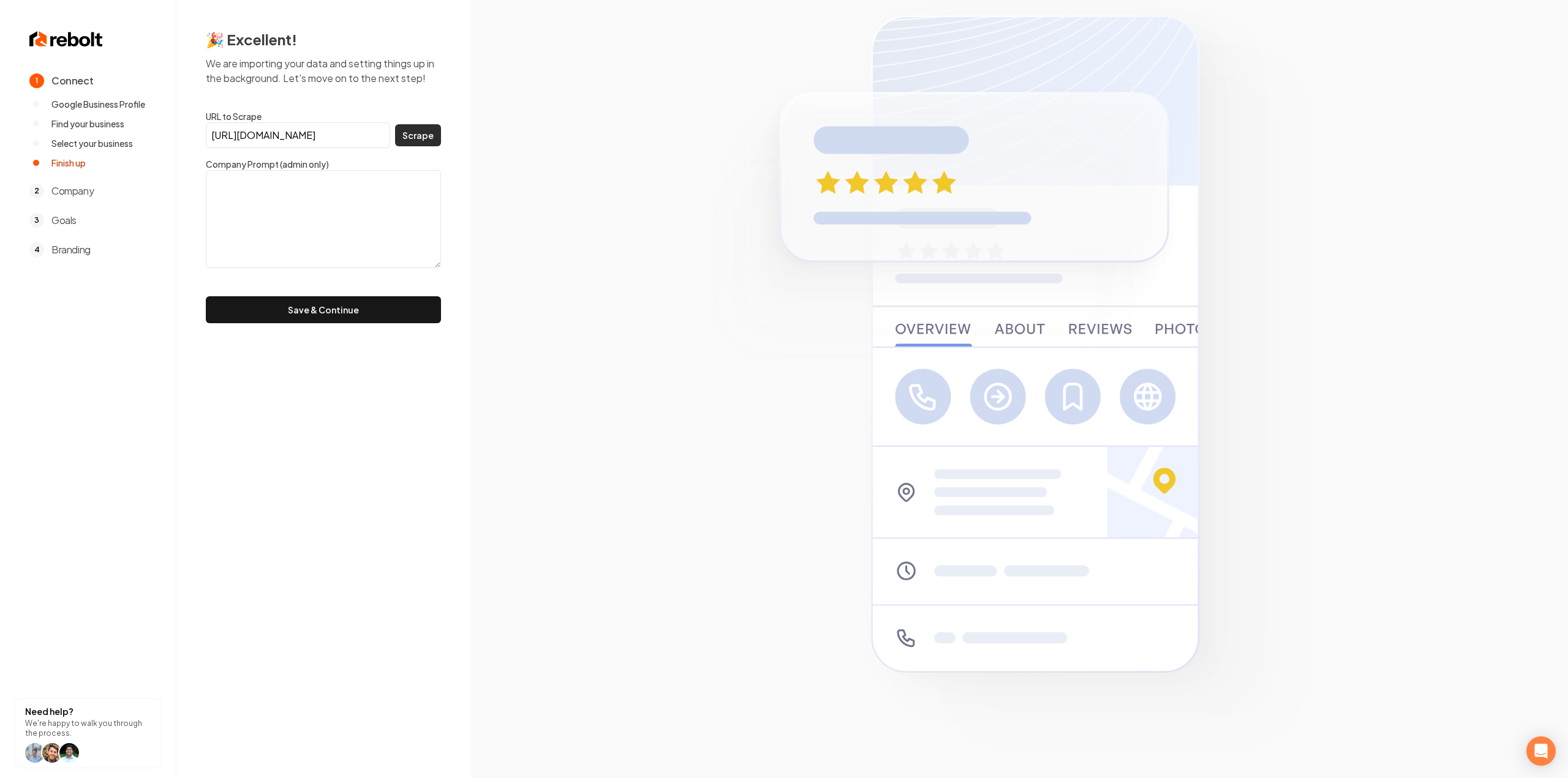
scroll to position [0, 0]
drag, startPoint x: 410, startPoint y: 157, endPoint x: 394, endPoint y: 169, distance: 20.0
click at [405, 161] on form "URL to Scrape https://www.24hrrivercitylocksmith.com/ Scrape Company Prompt (ad…" at bounding box center [323, 217] width 235 height 214
click at [390, 177] on textarea at bounding box center [323, 219] width 235 height 98
paste textarea ""24hr River City Locksmith, and Garage doors. Is a locally owned and operated. …"
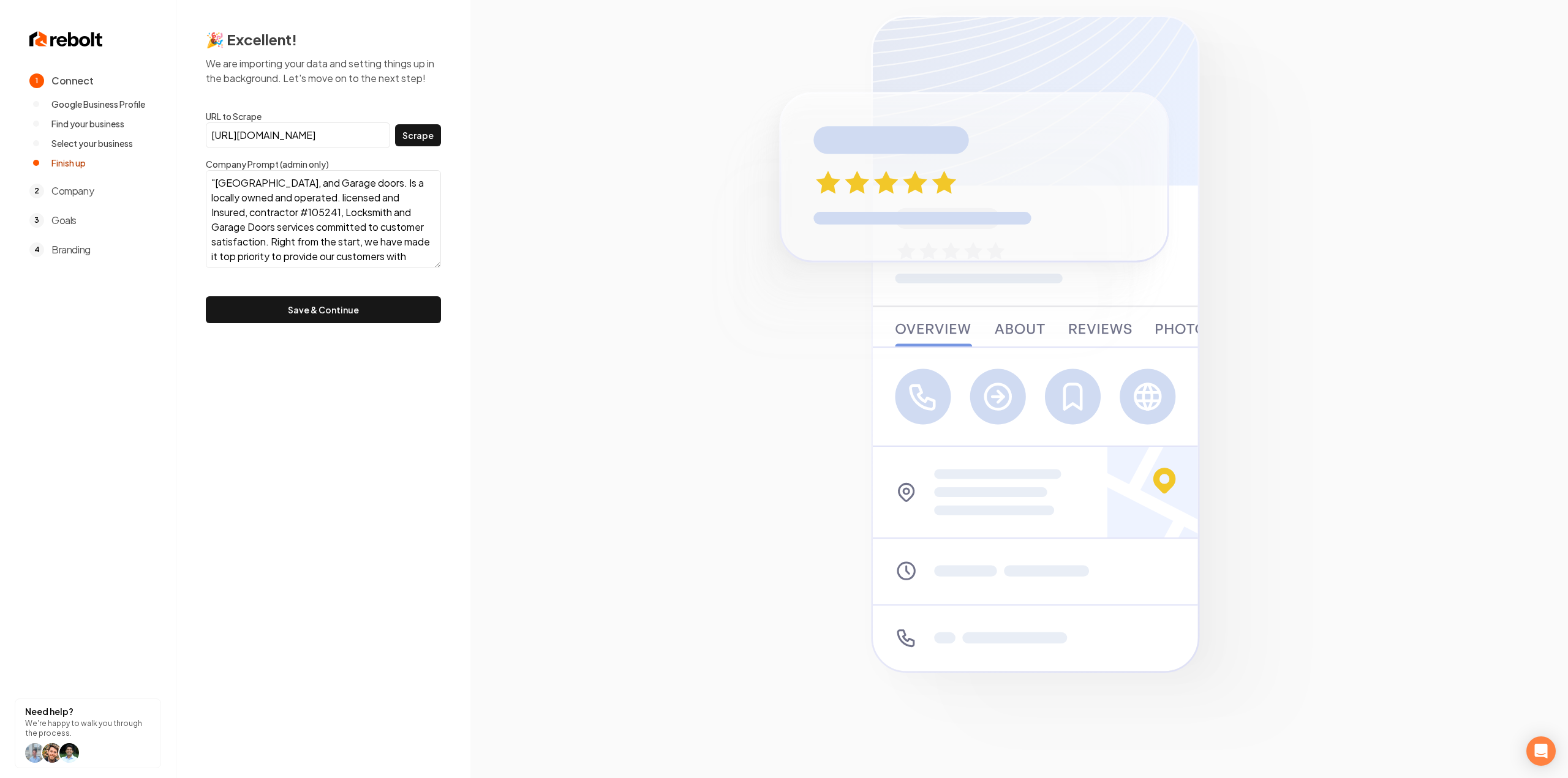
scroll to position [68, 0]
type textarea ""24hr River City Locksmith, and Garage doors. Is a locally owned and operated. …"
click at [351, 140] on input "https://www.24hrrivercitylocksmith.com/" at bounding box center [297, 136] width 184 height 26
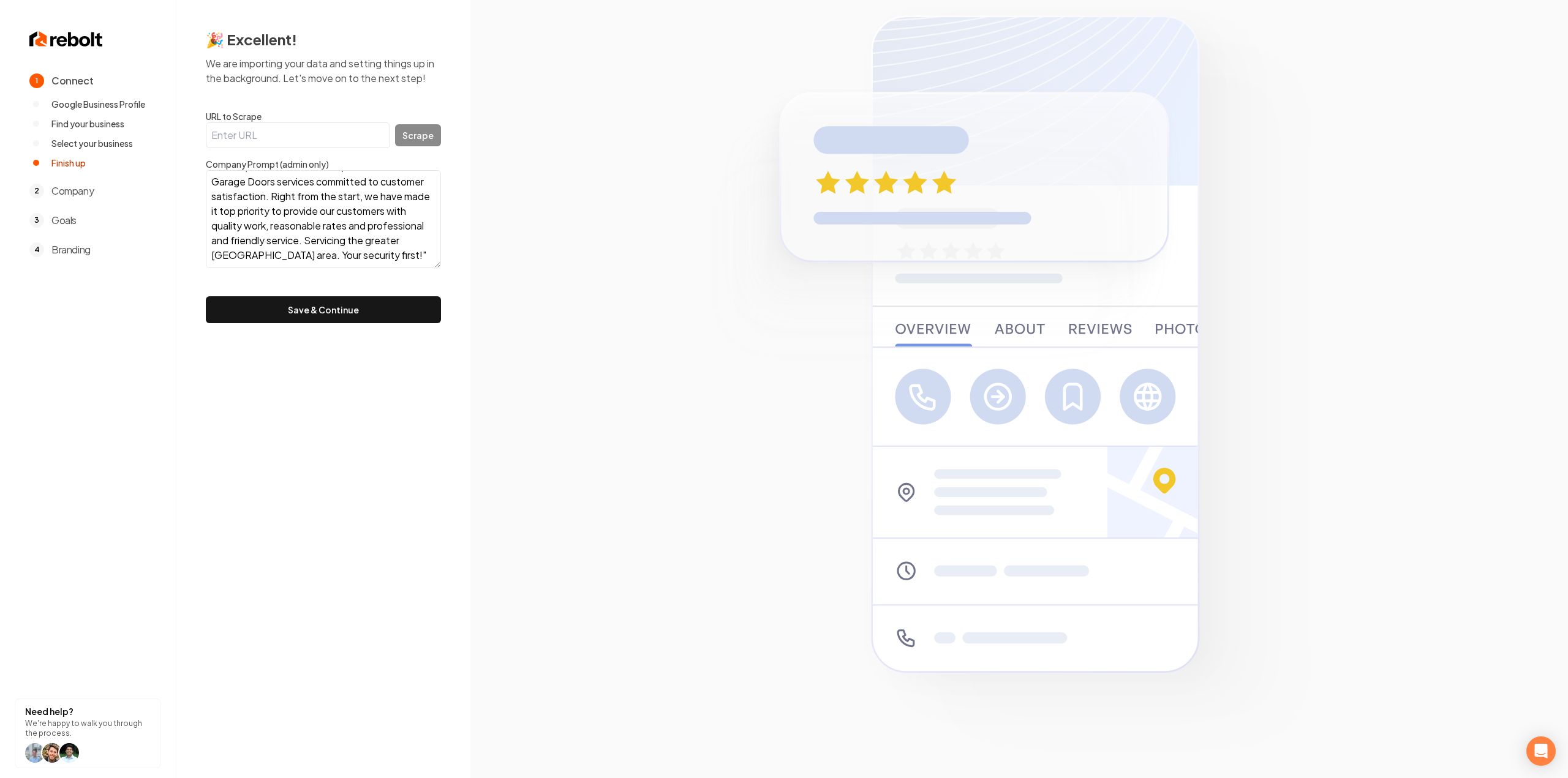
click at [341, 295] on form "URL to Scrape Scrape Company Prompt (admin only) "24hr River City Locksmith, an…" at bounding box center [323, 217] width 235 height 214
click at [340, 305] on button "Save & Continue" at bounding box center [323, 309] width 235 height 27
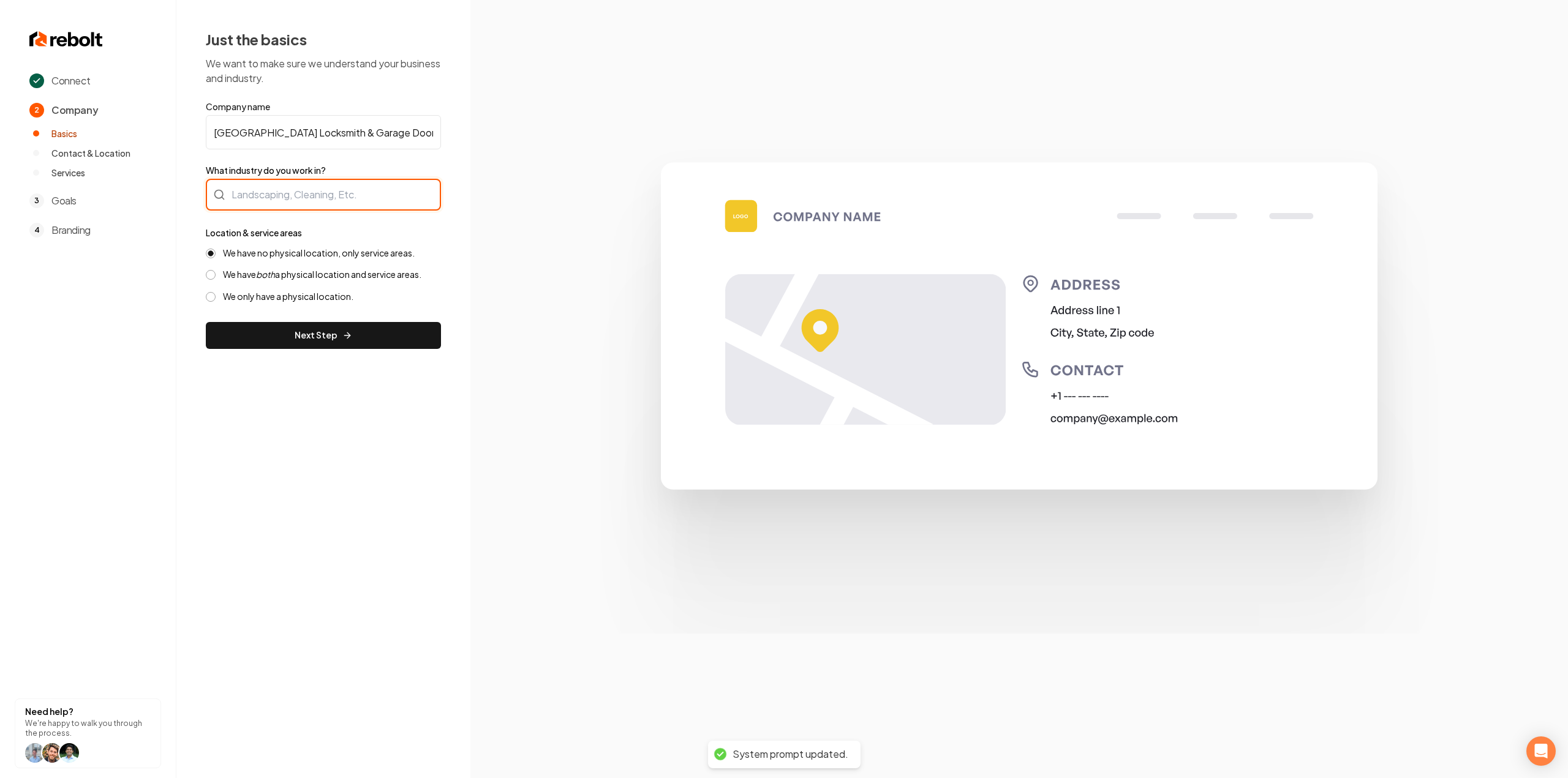
click at [337, 190] on div at bounding box center [323, 194] width 235 height 32
type input "Garage Doors"
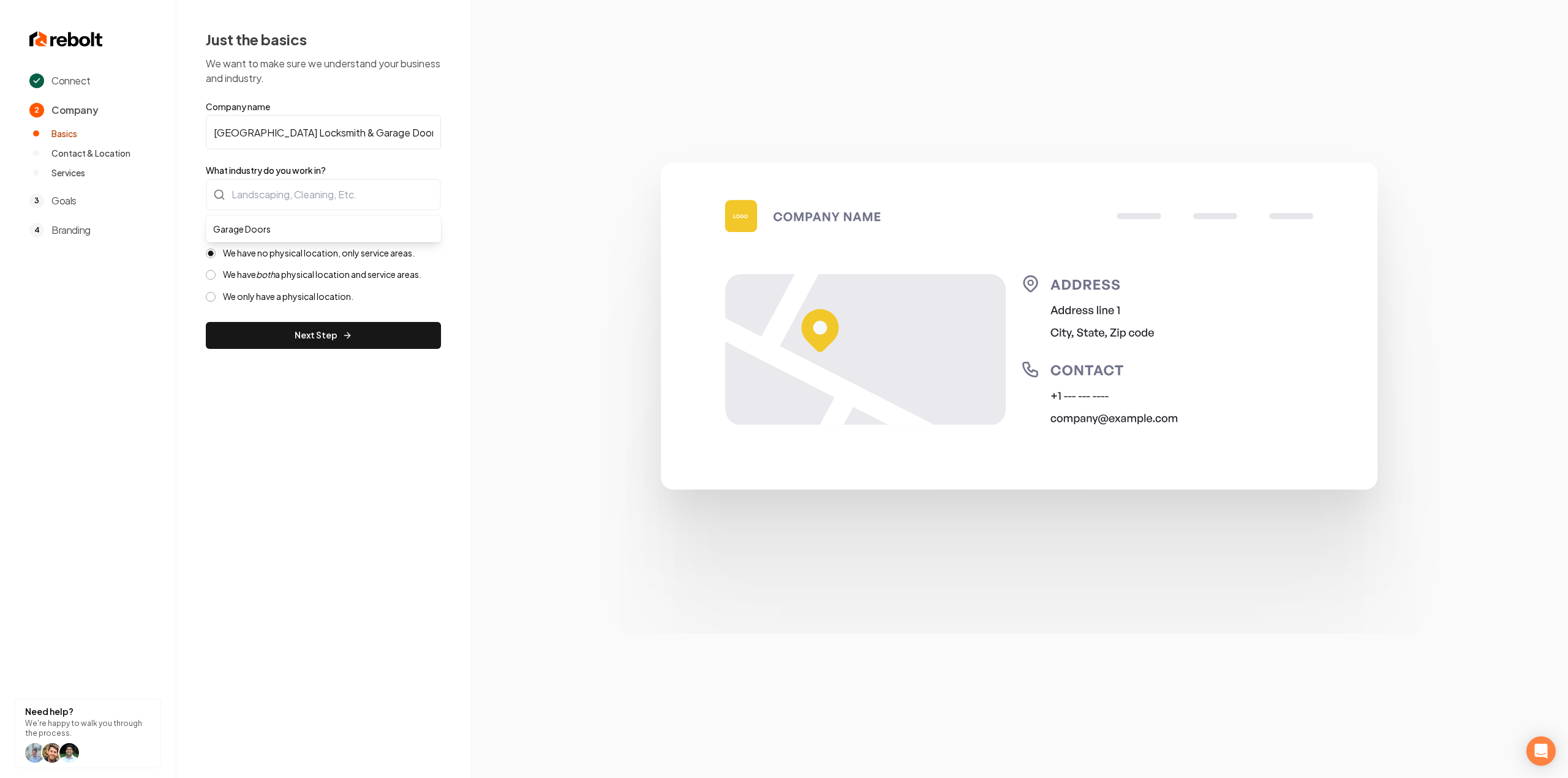
click at [512, 301] on div "Connect 2 Company Basics Contact & Location Services 3 Goals 4 Branding Need he…" at bounding box center [784, 389] width 1568 height 778
click at [328, 272] on label "We have both a physical location and service areas." at bounding box center [322, 274] width 199 height 11
click at [215, 272] on button "We have both a physical location and service areas." at bounding box center [210, 274] width 10 height 10
click at [327, 250] on label "We have no physical location, only service areas." at bounding box center [319, 252] width 192 height 11
click at [215, 250] on button "We have no physical location, only service areas." at bounding box center [210, 253] width 10 height 10
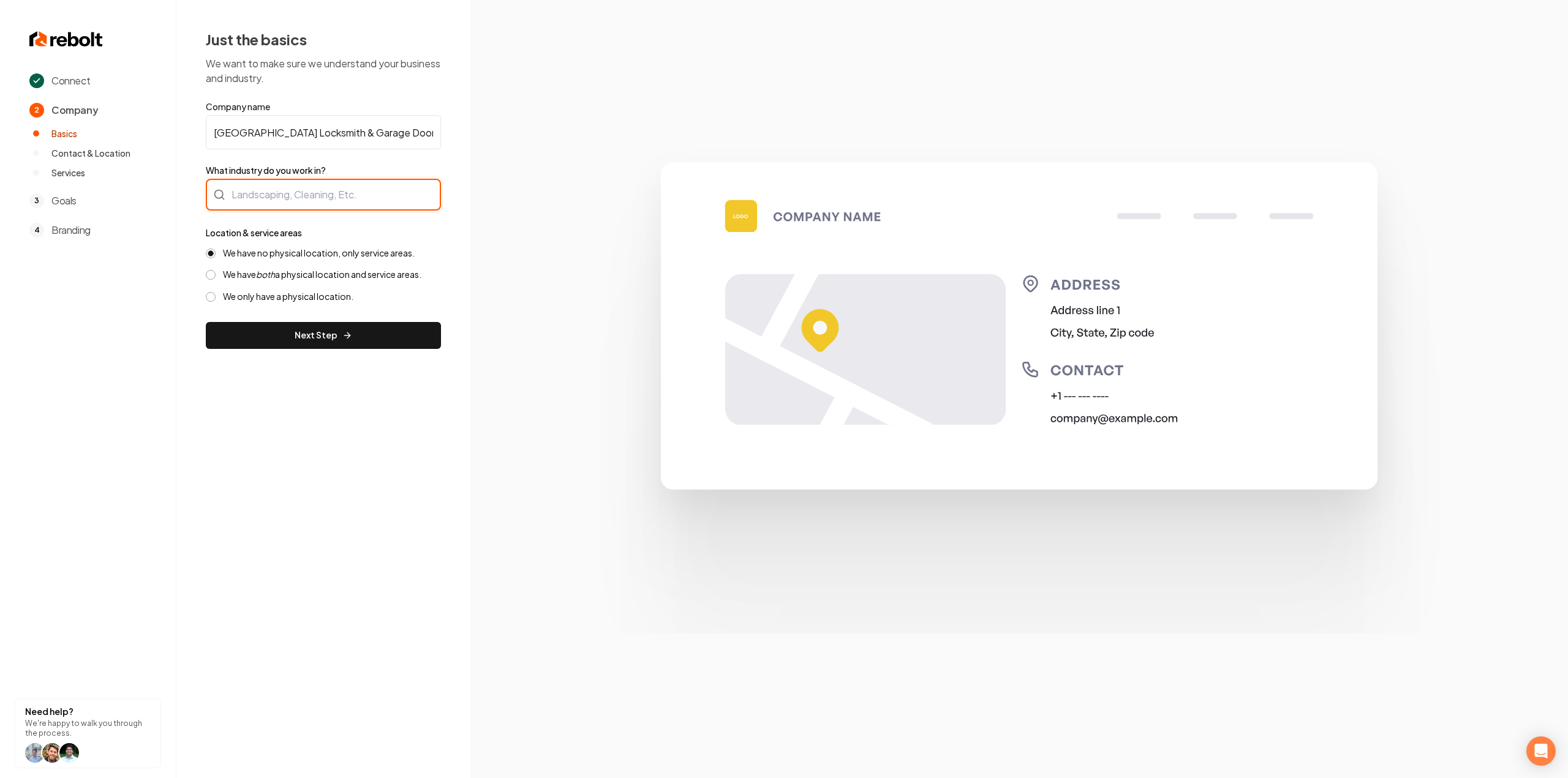
click at [331, 193] on input "What industry do you work in?" at bounding box center [323, 194] width 235 height 32
type input "Garage Doors"
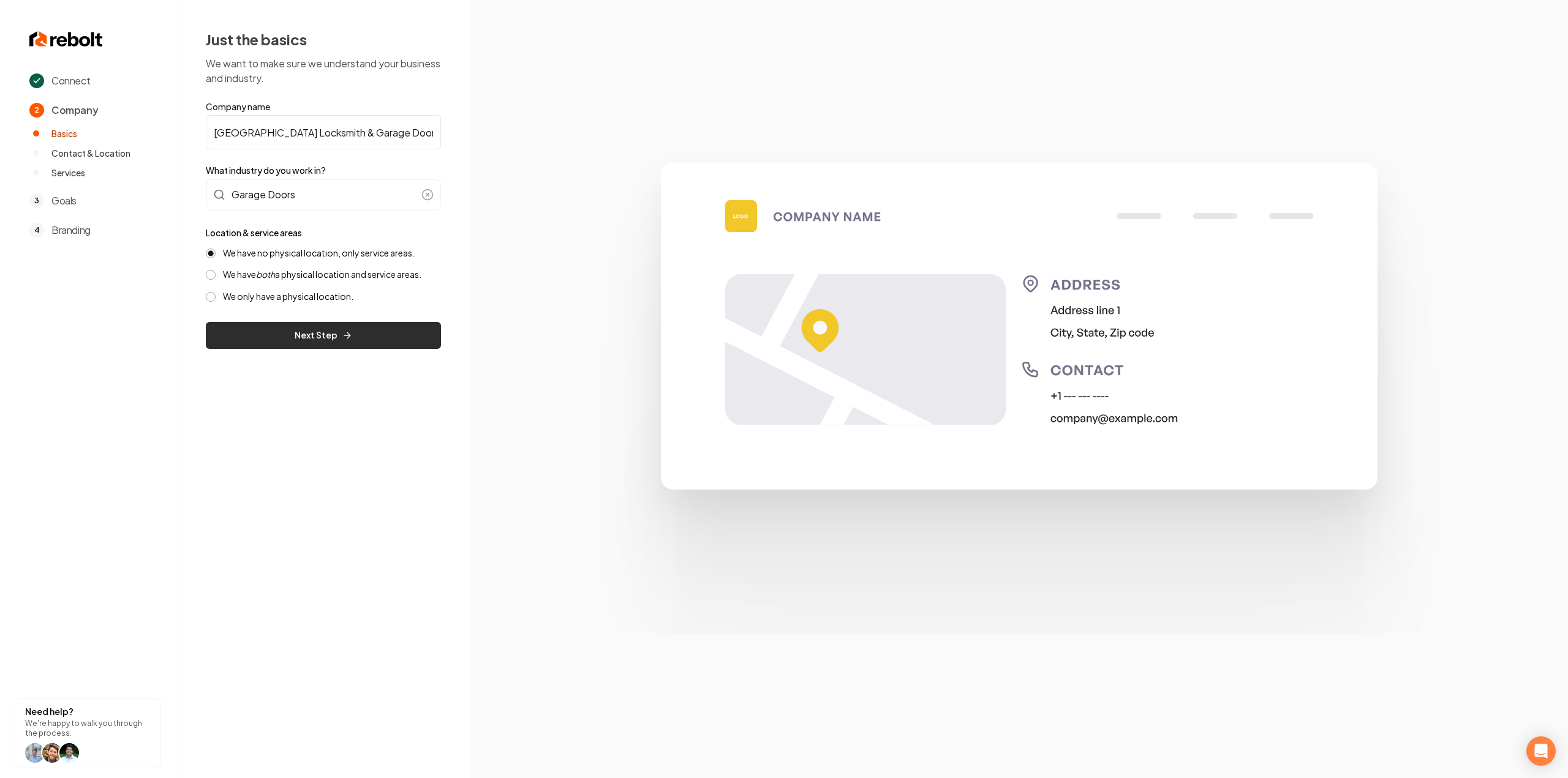
click at [277, 340] on button "Next Step" at bounding box center [323, 335] width 235 height 27
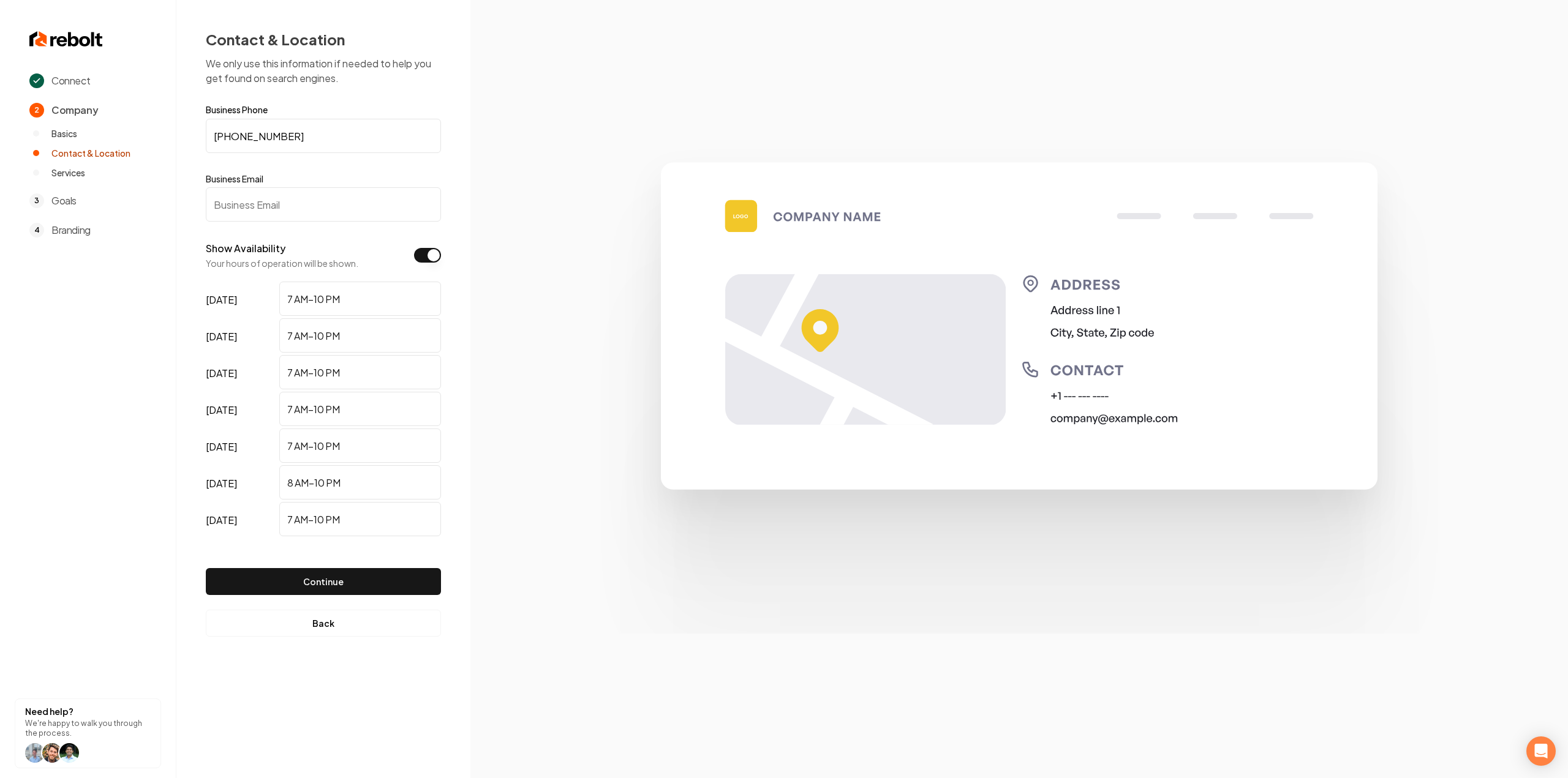
click at [352, 201] on input "Business Email" at bounding box center [323, 205] width 235 height 35
paste input "24rivercitylocksmith@gmail.com"
type input "24rivercitylocksmith@gmail.com"
click at [354, 577] on button "Continue" at bounding box center [323, 581] width 235 height 27
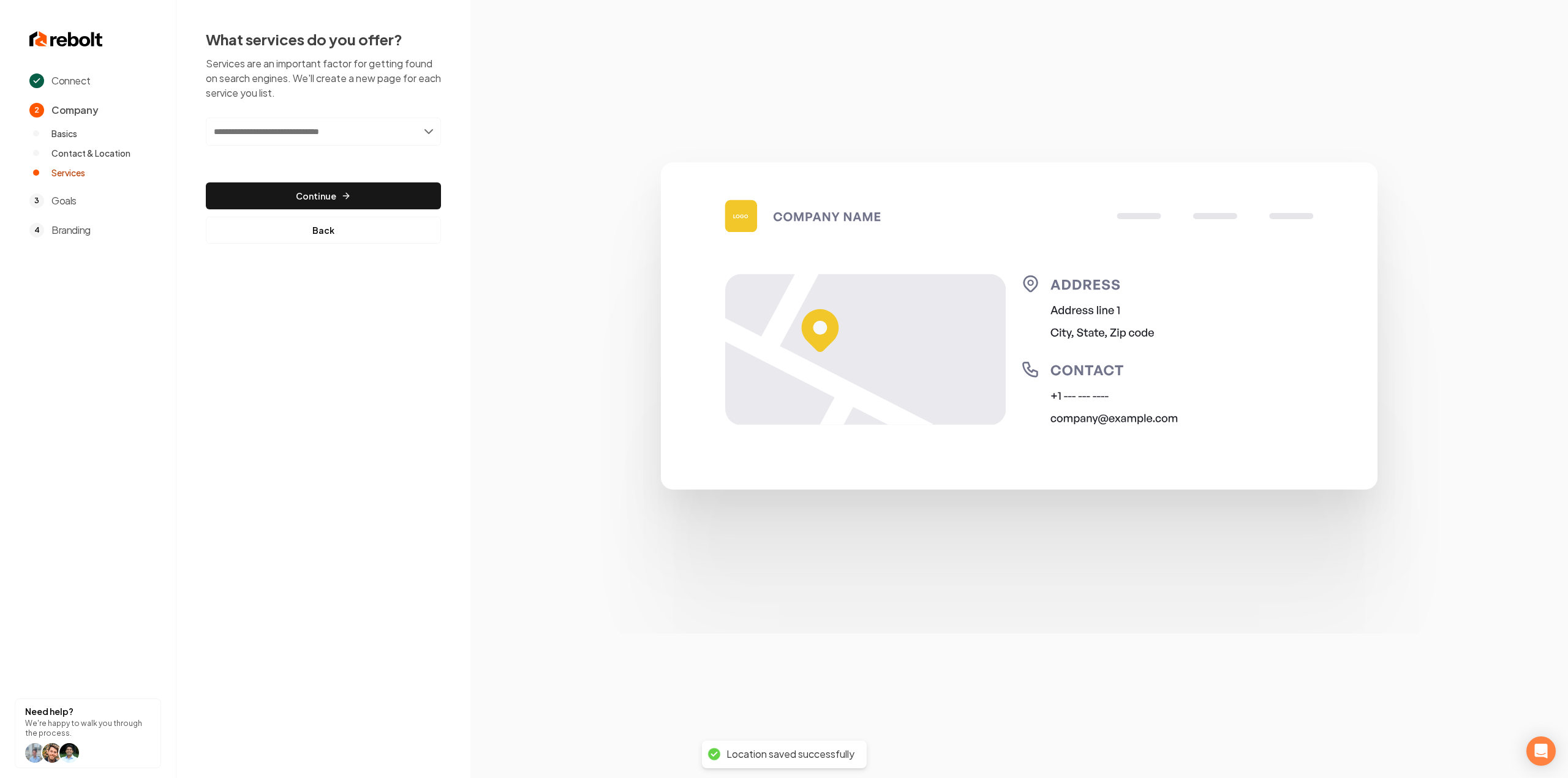
click at [365, 139] on input "text" at bounding box center [323, 131] width 235 height 29
paste input "**********"
type input "**********"
paste input "**********"
type input "**********"
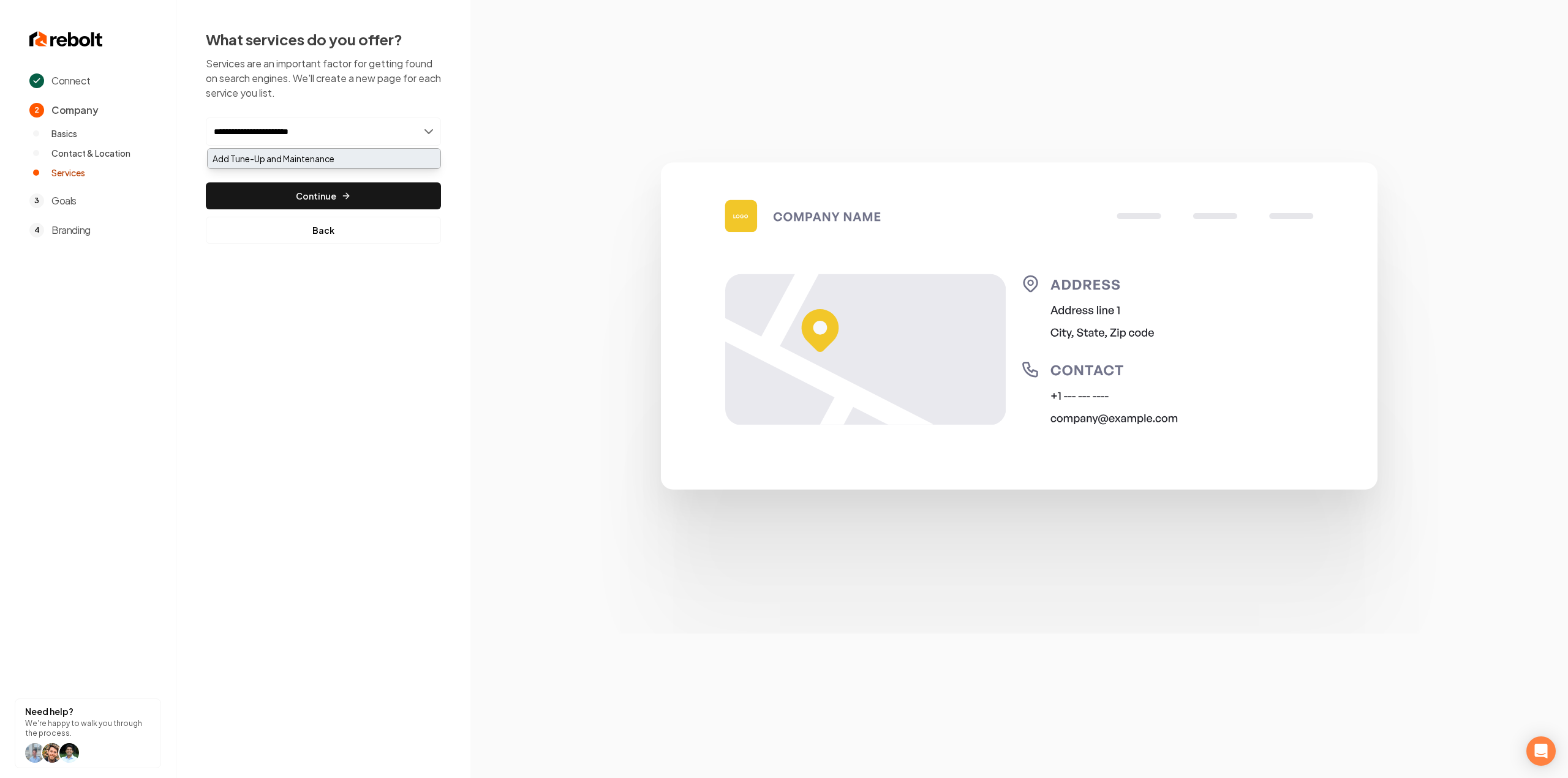
click at [295, 154] on div "Add Tune-Up and Maintenance" at bounding box center [323, 158] width 233 height 20
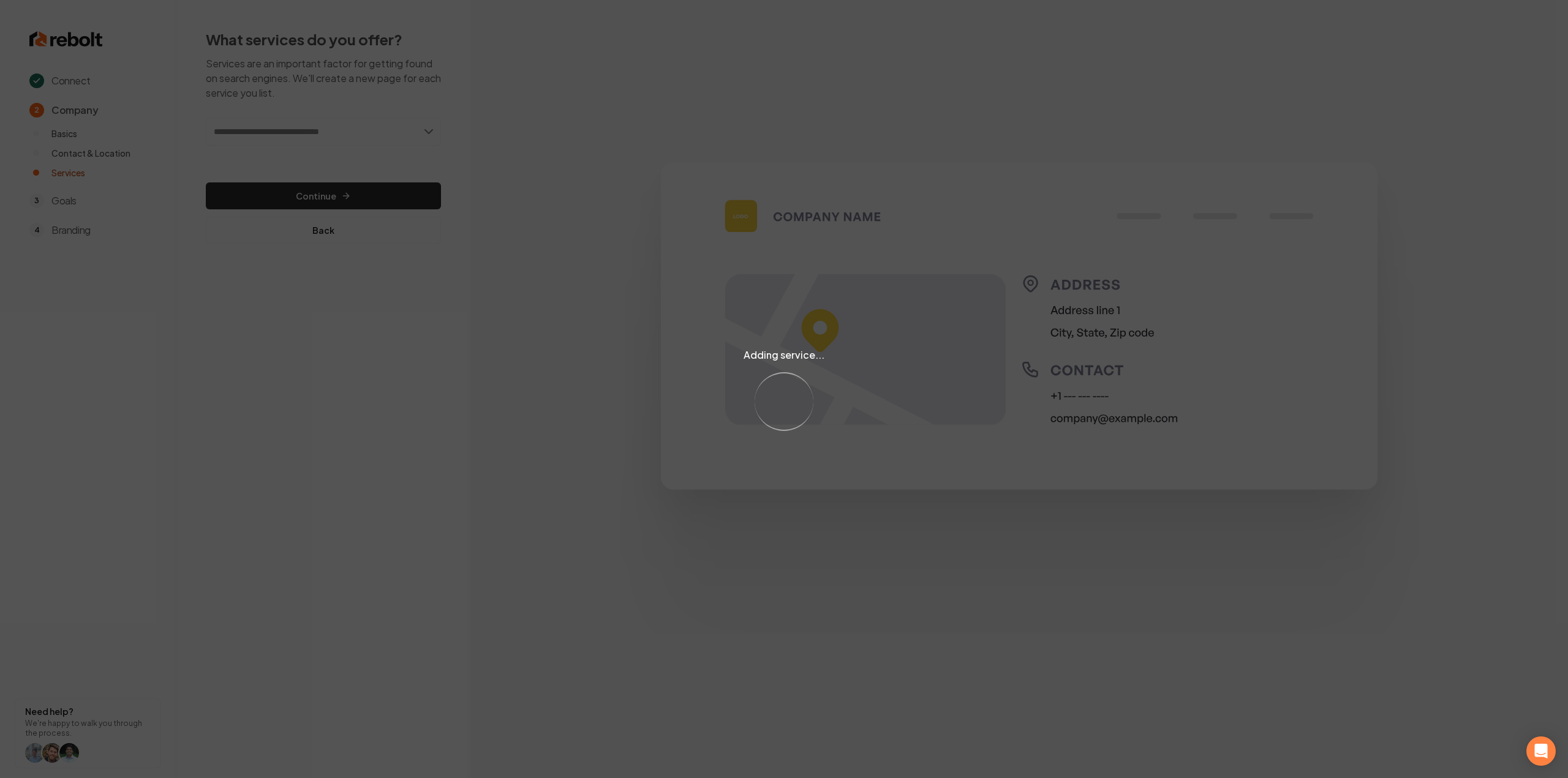
paste input "**********"
type input "**********"
click at [341, 156] on div "Adding service... Loading..." at bounding box center [784, 389] width 1568 height 778
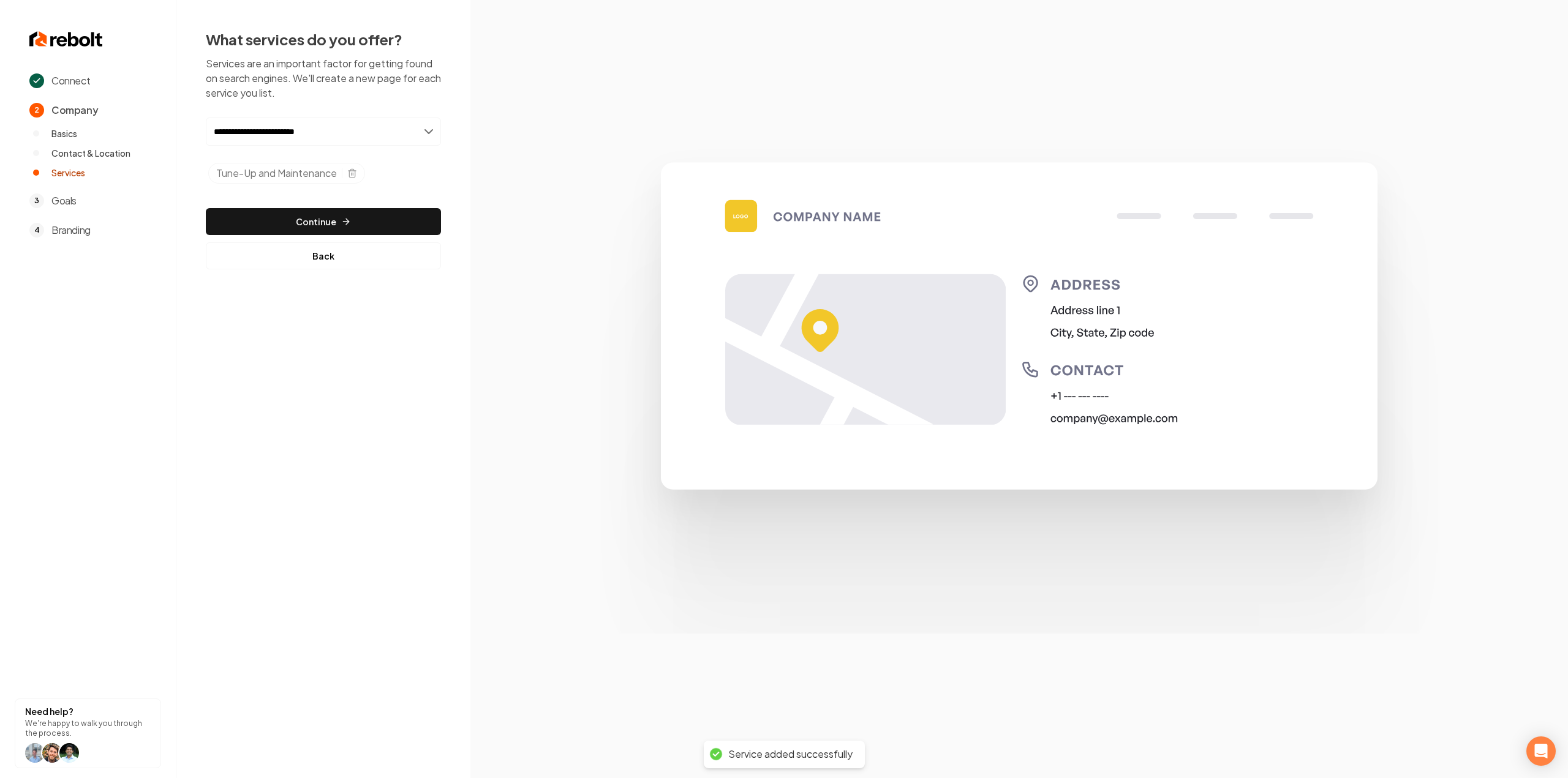
click at [353, 138] on input "**********" at bounding box center [323, 131] width 235 height 29
click at [340, 163] on div "Add Emergency Lock Out Service" at bounding box center [323, 158] width 233 height 20
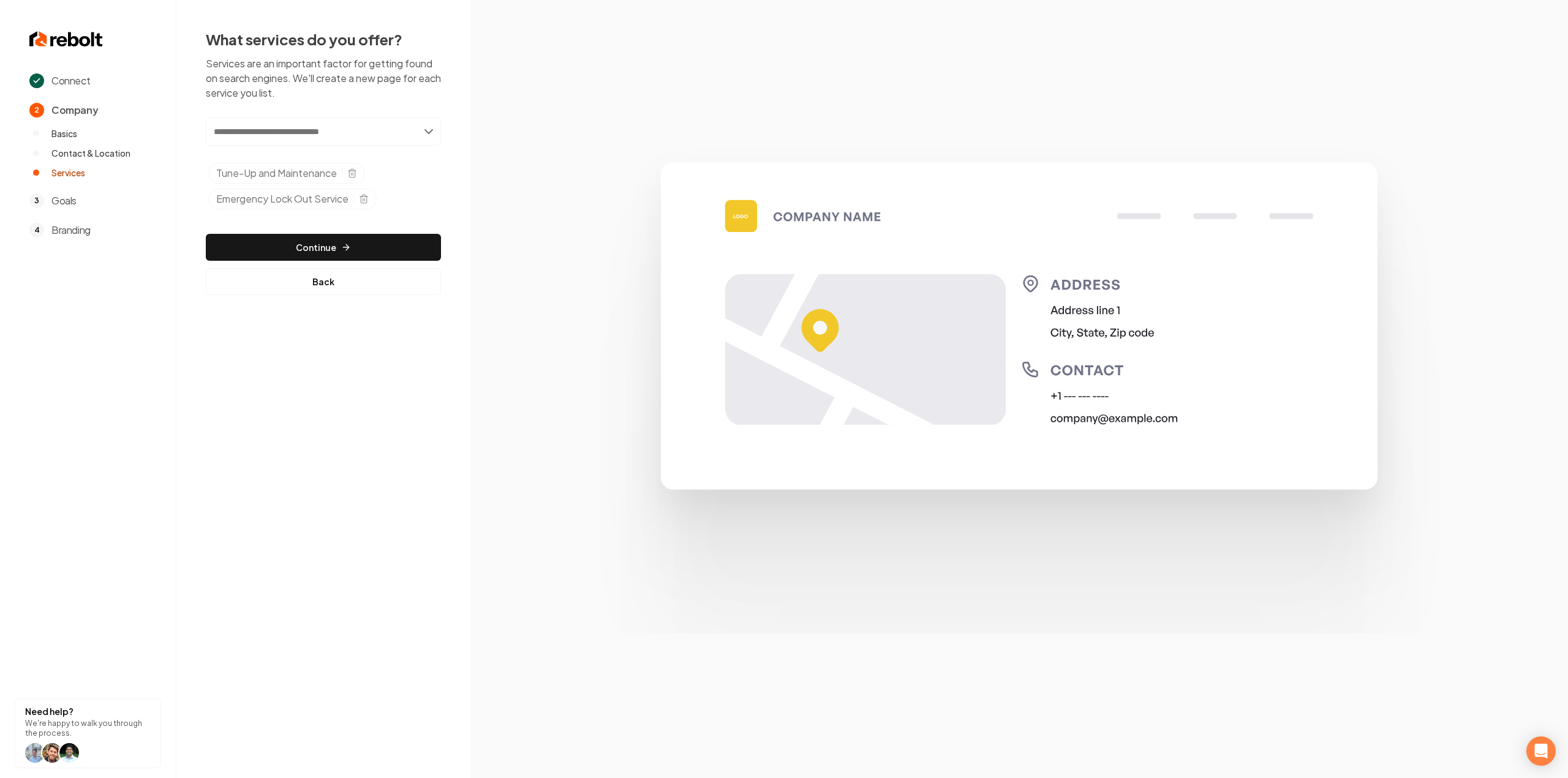
paste input "**********"
type input "**********"
click at [295, 155] on div "Add Lock Duplication and Repairs" at bounding box center [323, 158] width 233 height 20
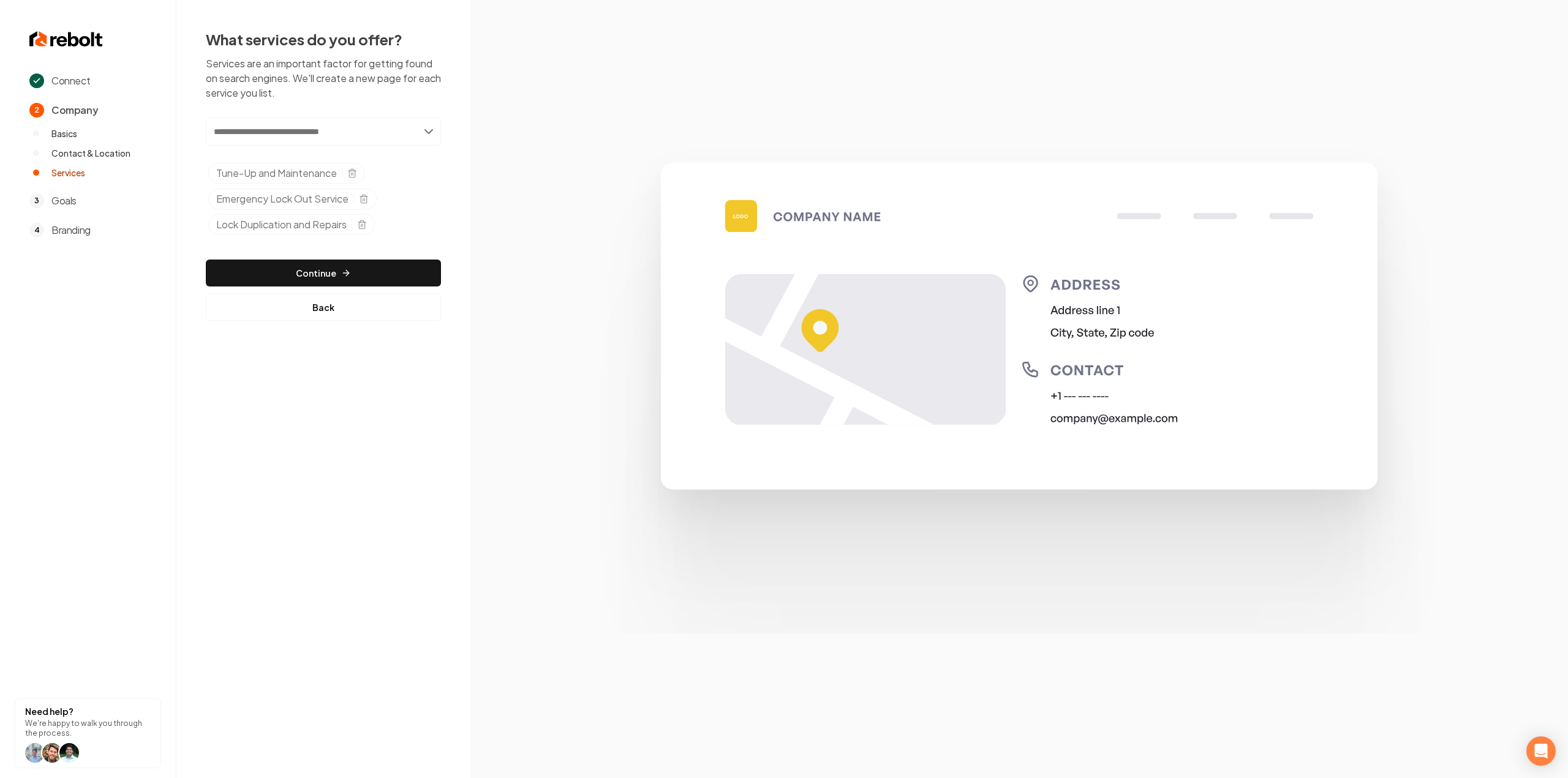
paste input "**********"
type input "**********"
click at [330, 167] on div "Add High Security Locks" at bounding box center [323, 158] width 233 height 20
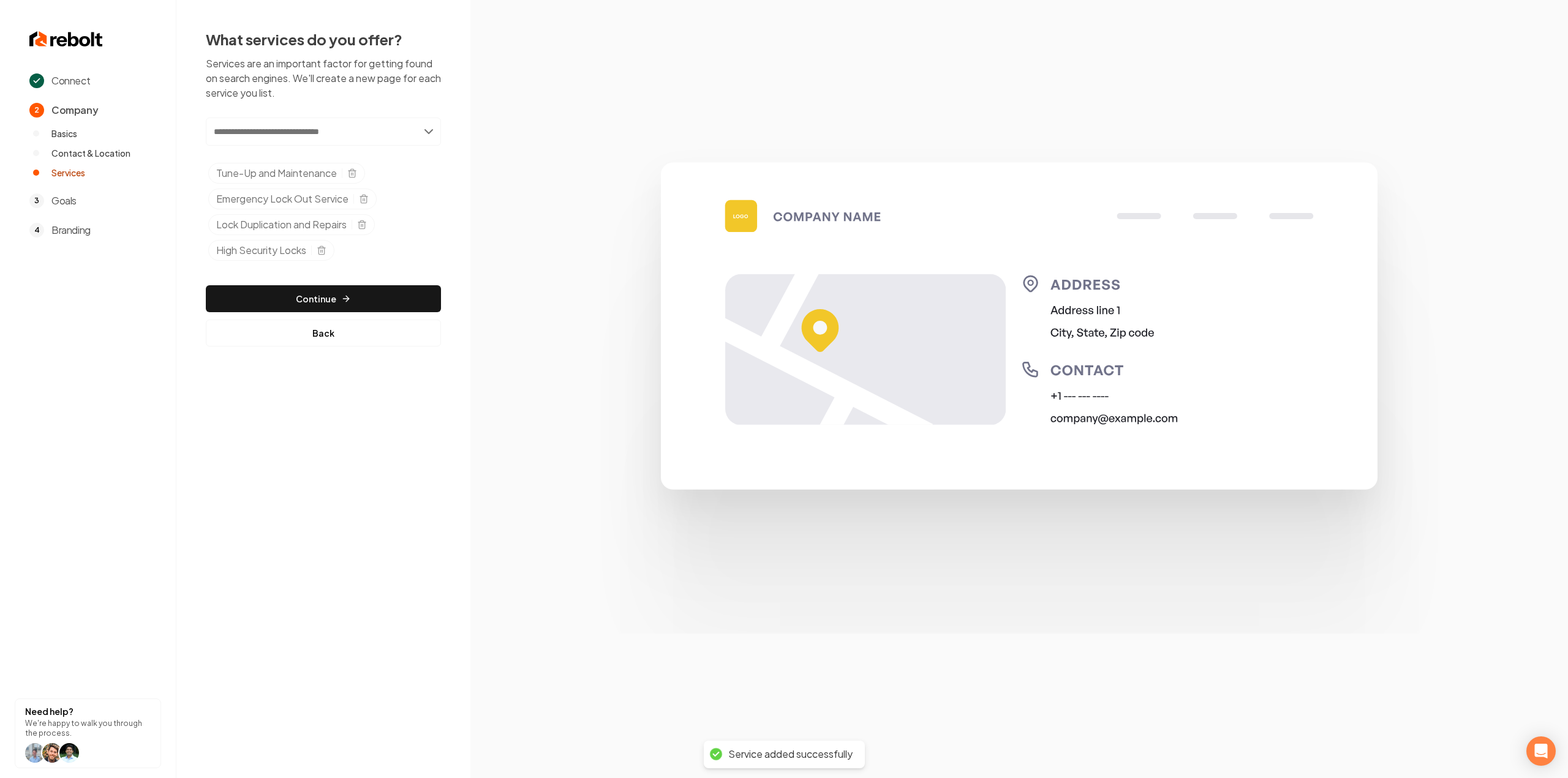
click at [330, 274] on div "Add new or select from suggestions Select a service Tune-Up and Maintenance Eme…" at bounding box center [323, 232] width 235 height 229
click at [331, 290] on button "Continue" at bounding box center [323, 298] width 235 height 27
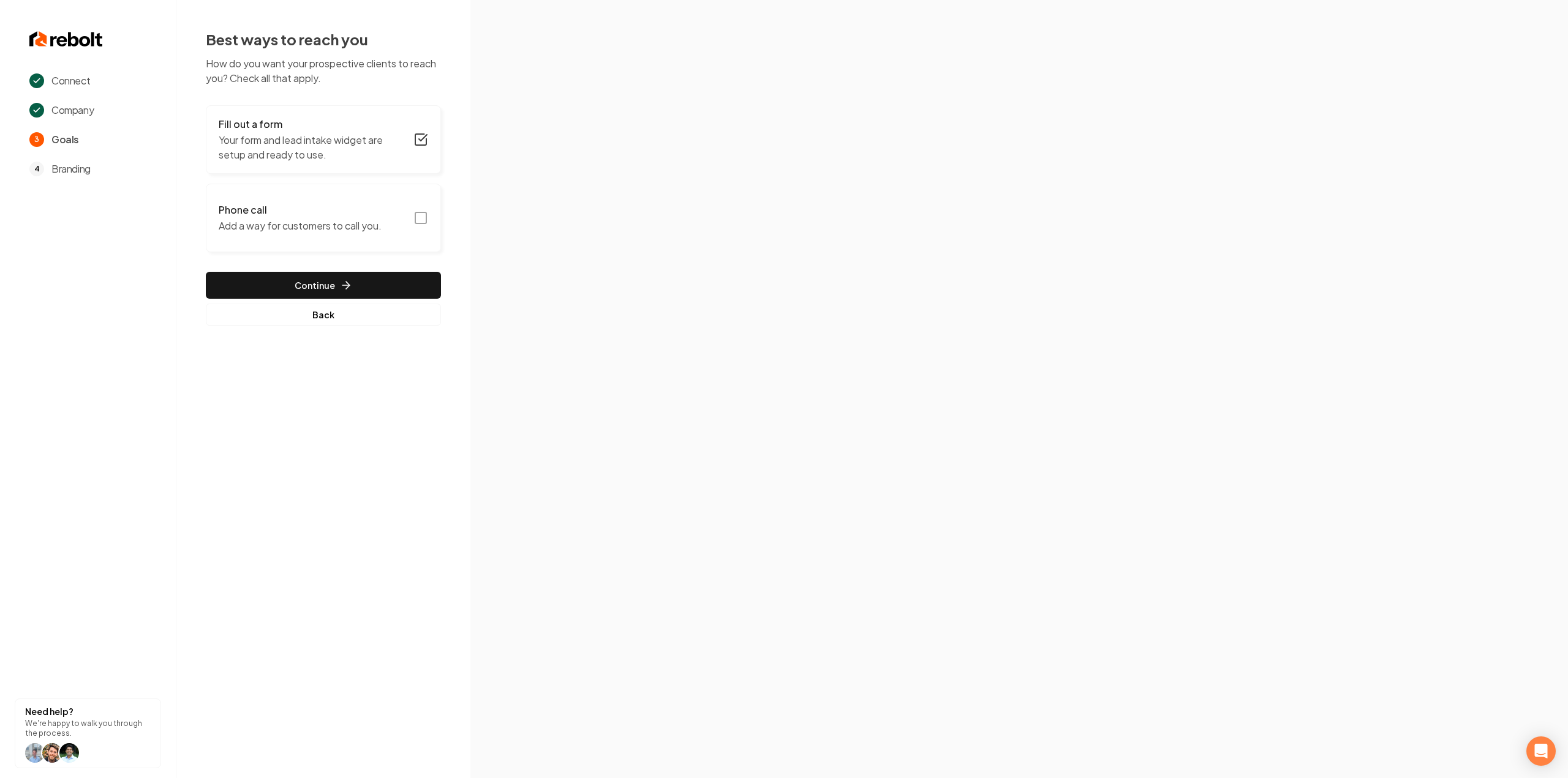
click at [417, 213] on rect "button" at bounding box center [420, 218] width 11 height 11
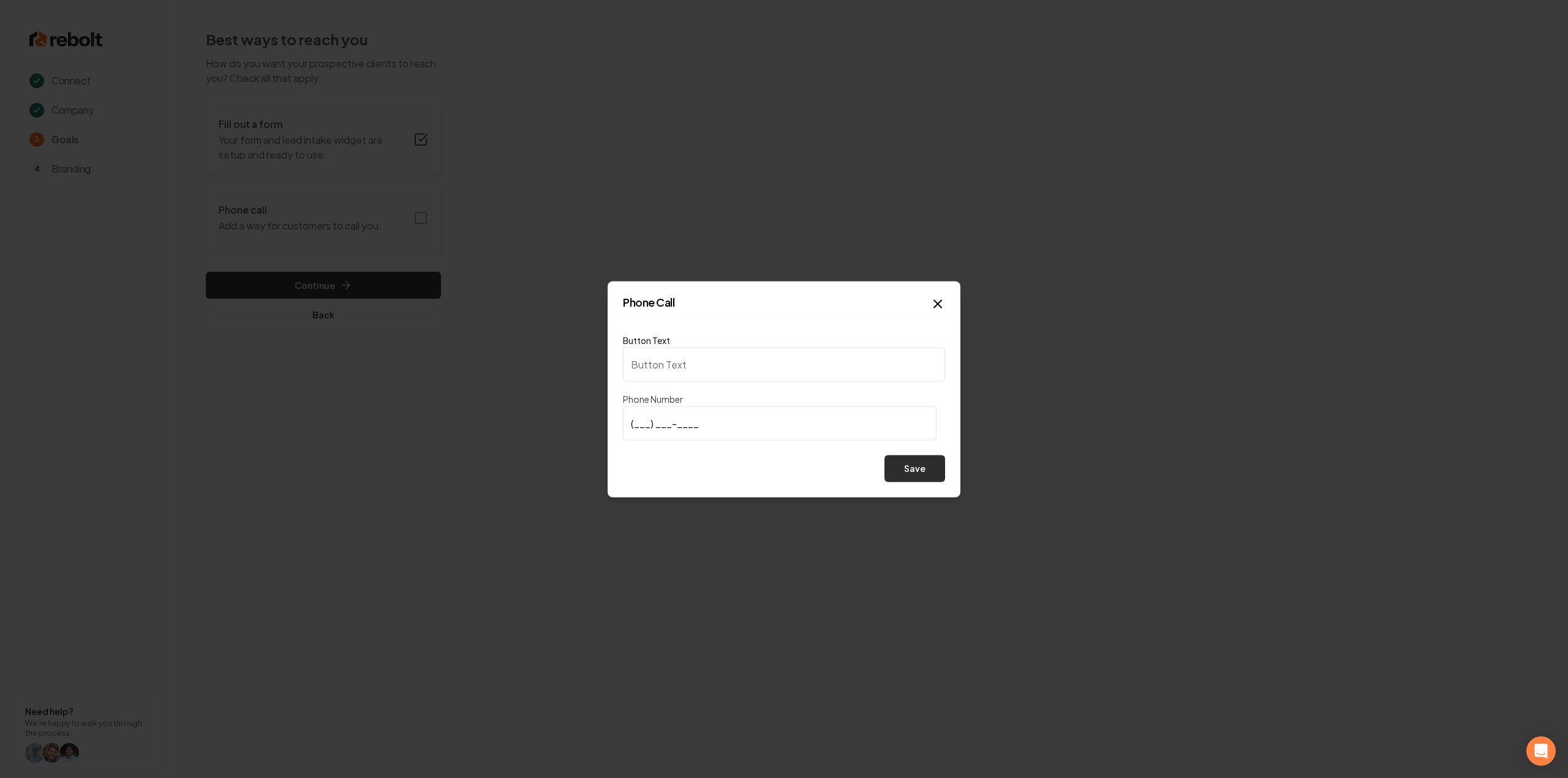
type input "Call us"
type input "(916) 397-0965"
click at [929, 475] on button "Save" at bounding box center [915, 468] width 61 height 27
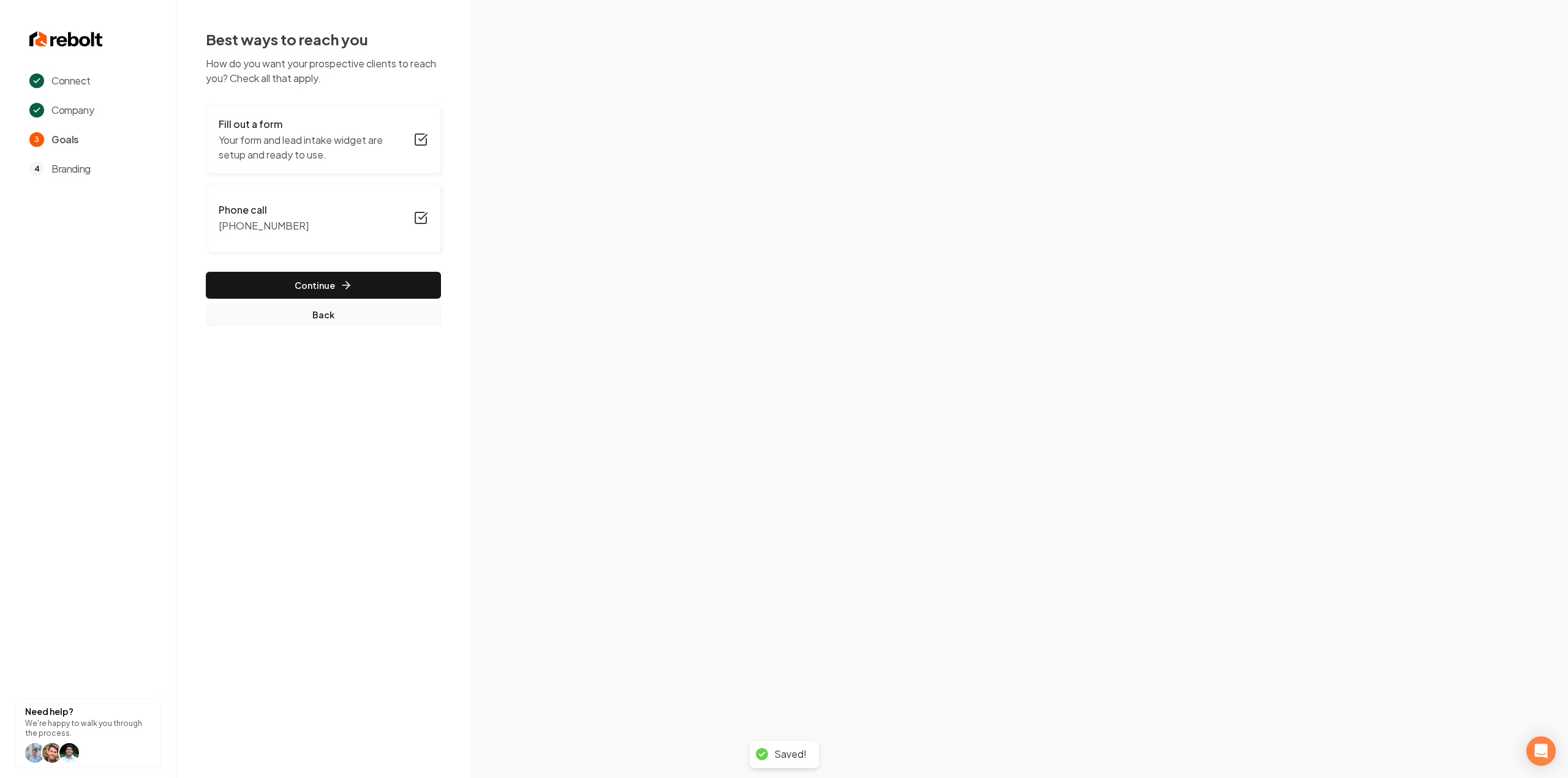
click at [390, 309] on button "Back" at bounding box center [323, 315] width 235 height 22
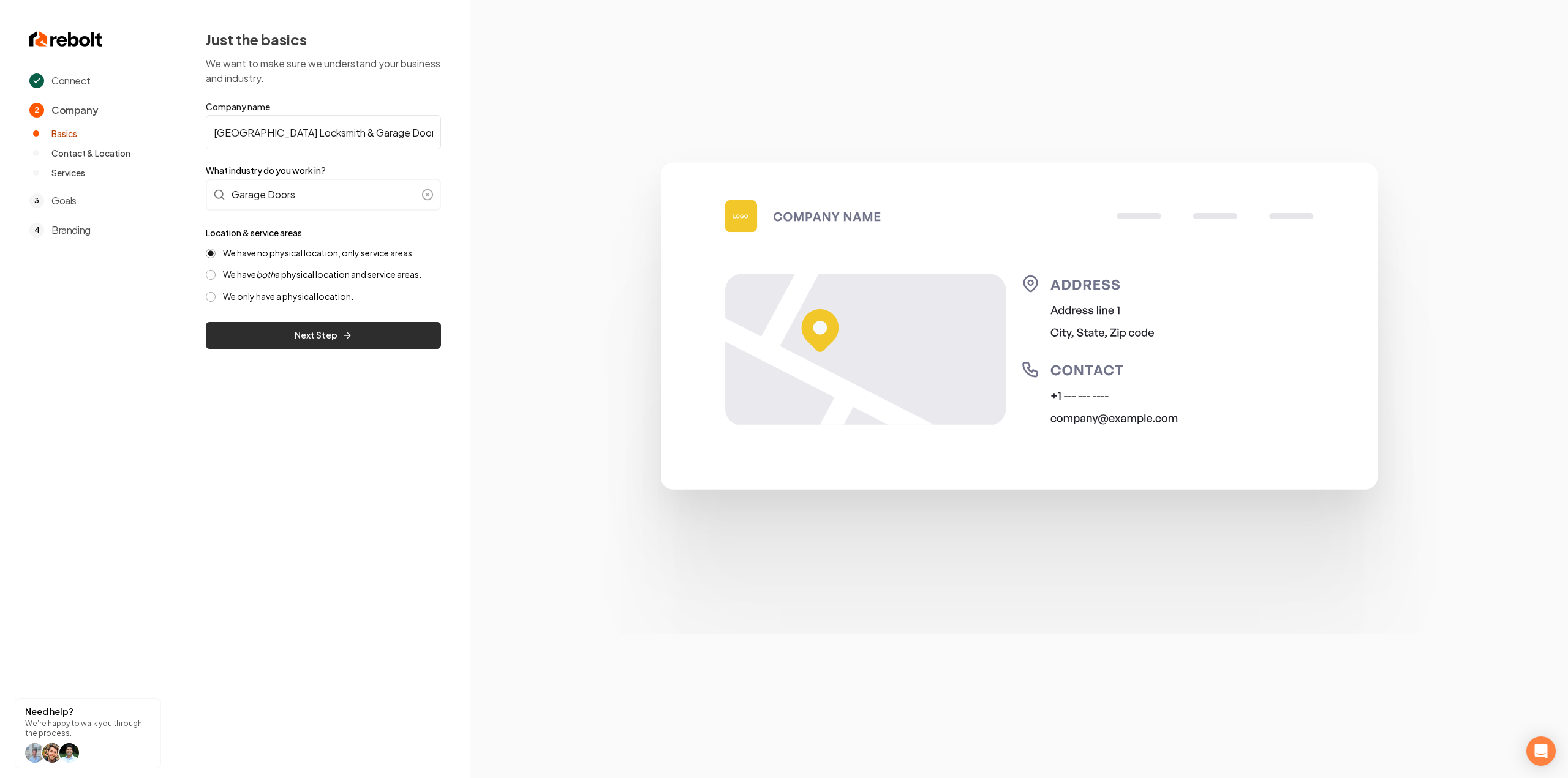
click at [360, 345] on button "Next Step" at bounding box center [323, 335] width 235 height 27
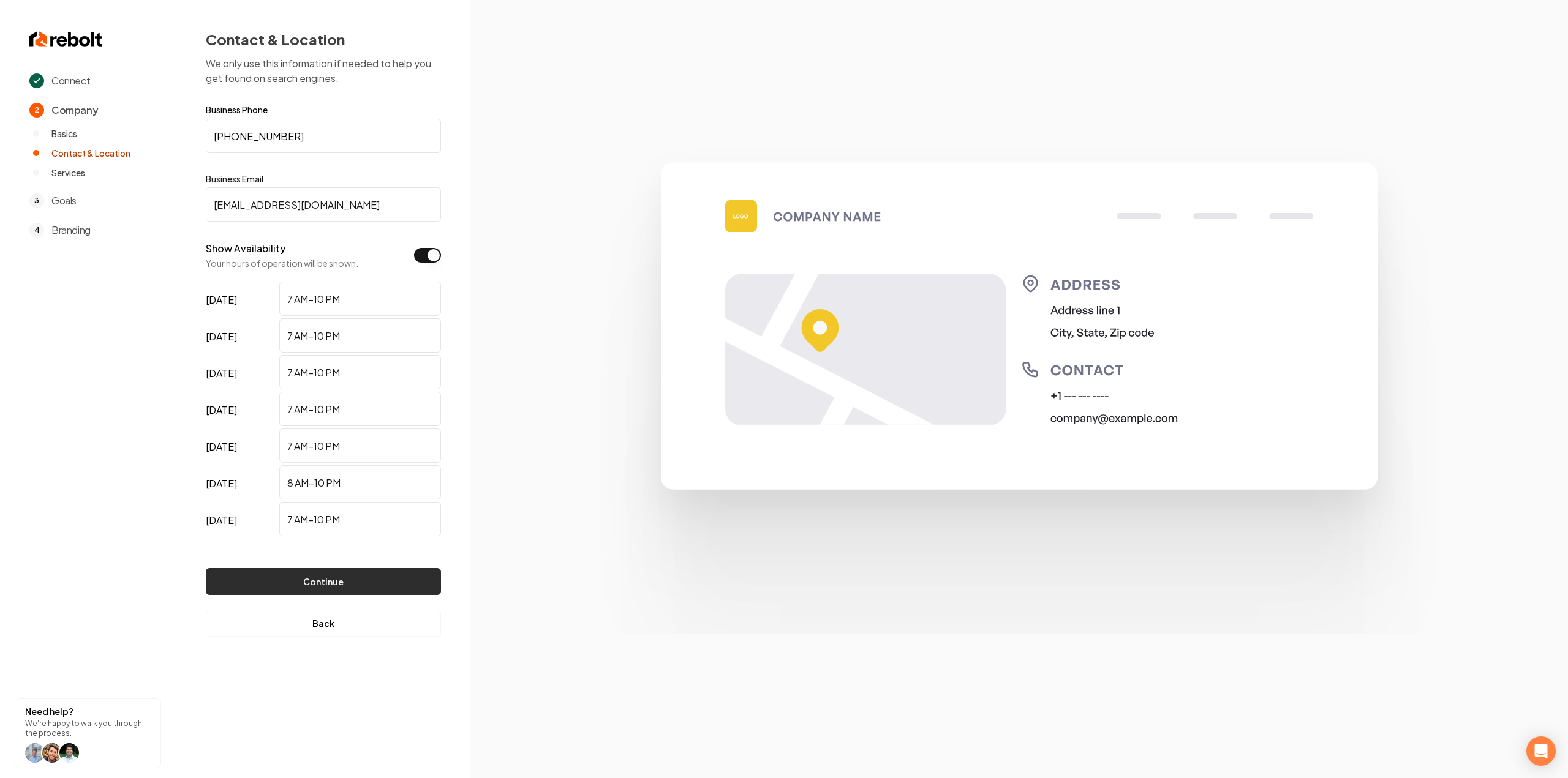
click at [327, 577] on button "Continue" at bounding box center [323, 581] width 235 height 27
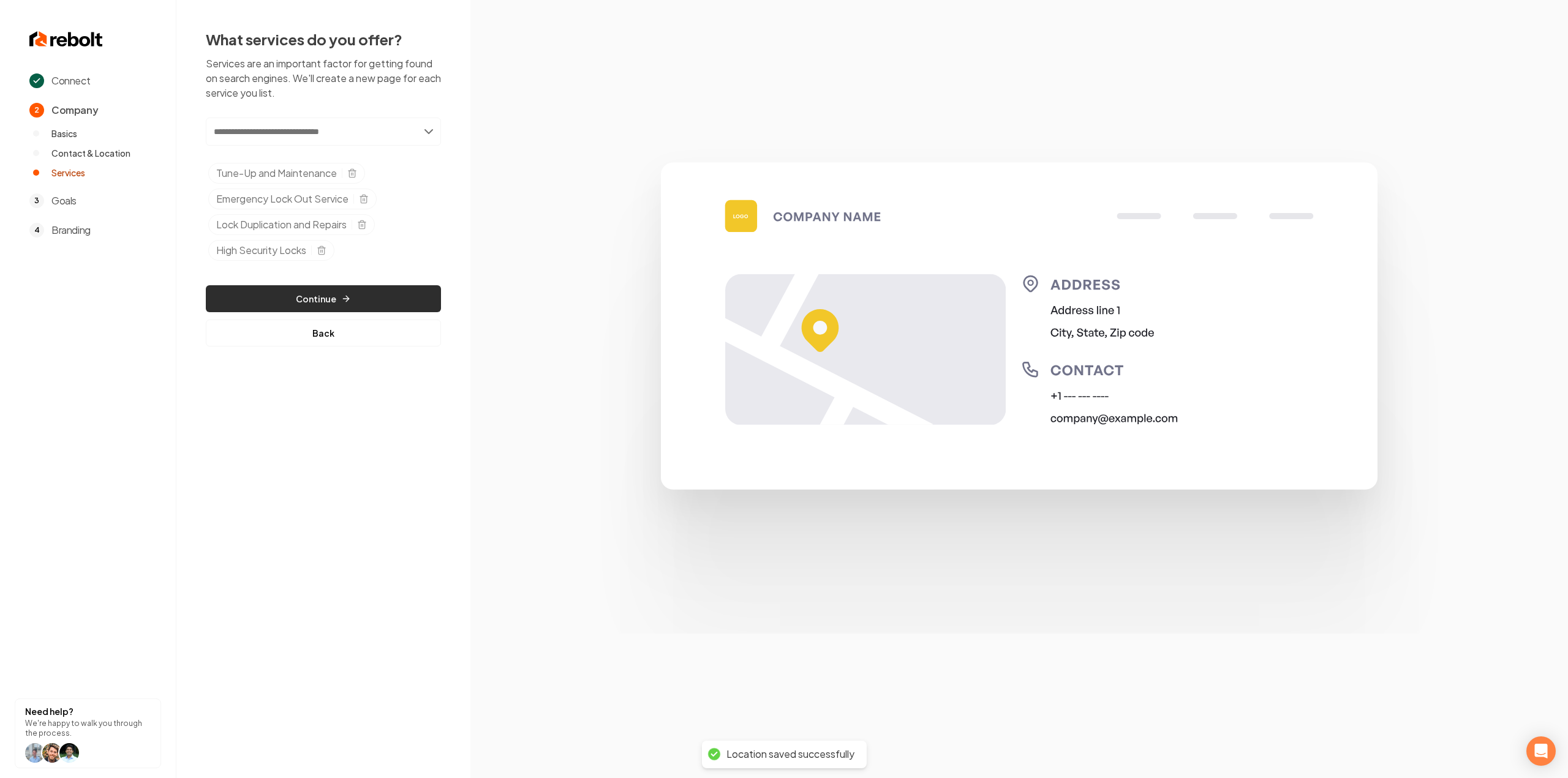
click at [359, 295] on button "Continue" at bounding box center [323, 298] width 235 height 27
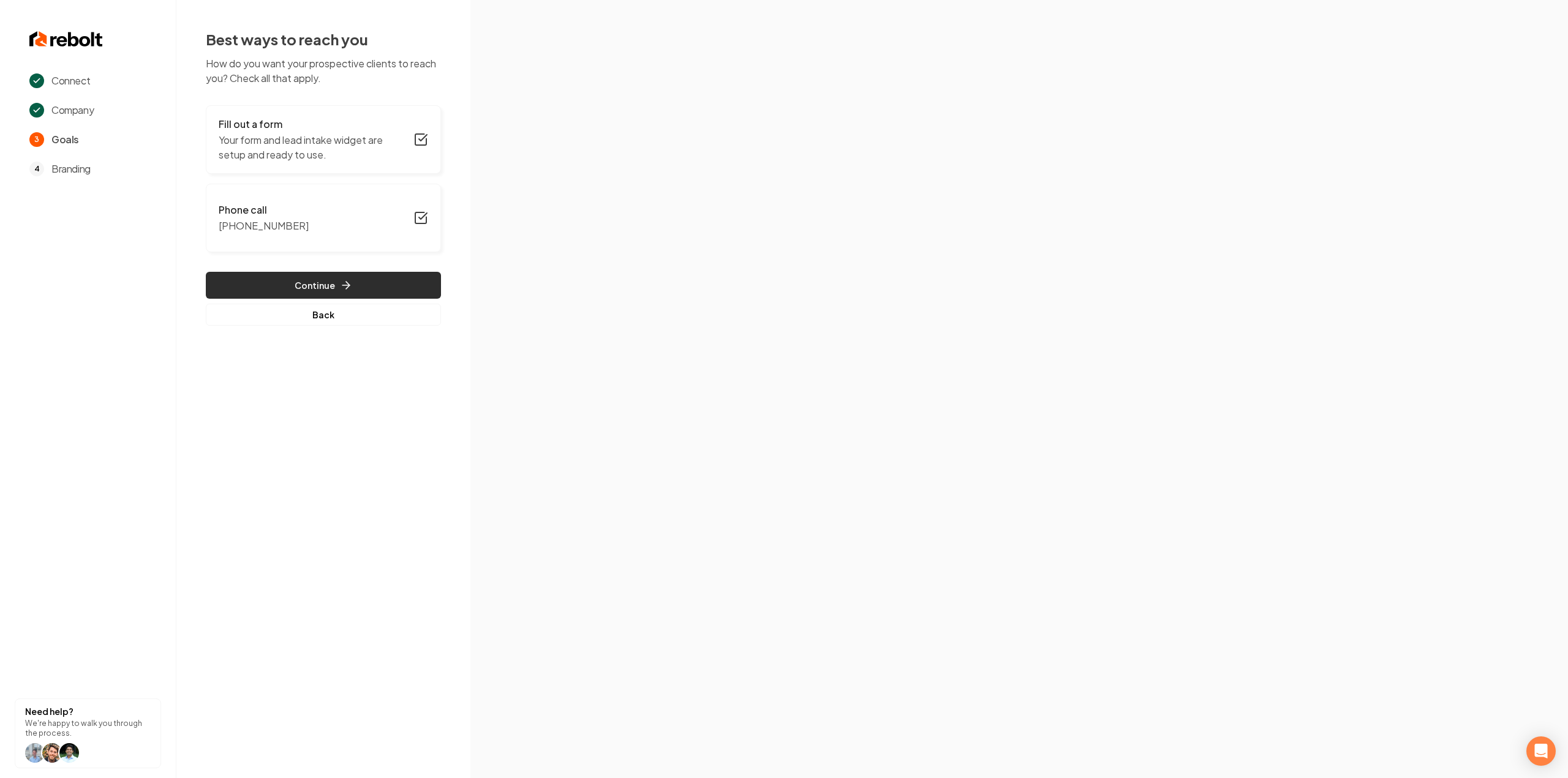
click at [398, 289] on button "Continue" at bounding box center [323, 285] width 235 height 27
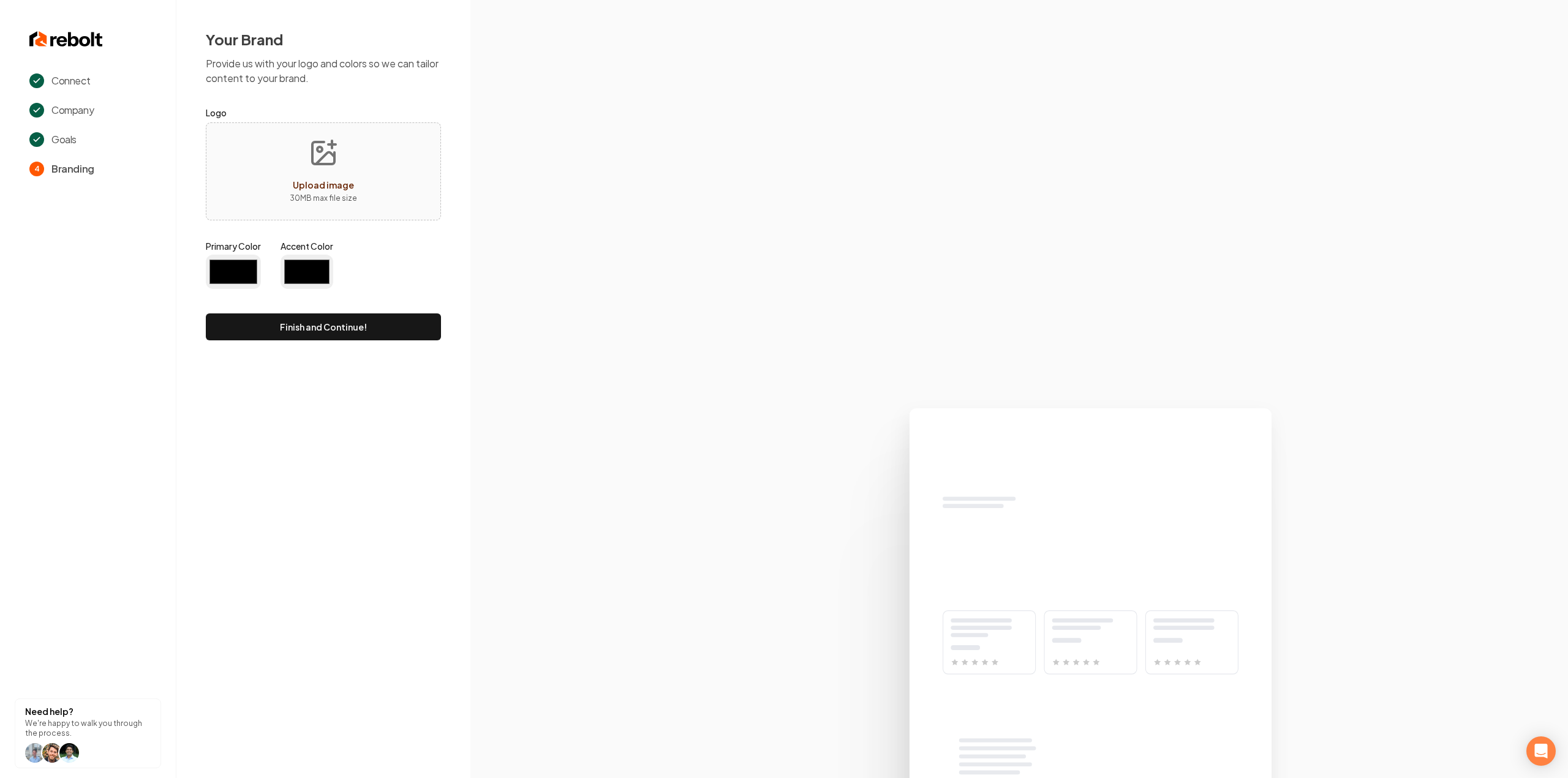
type input "#194d33"
type input "#70be00"
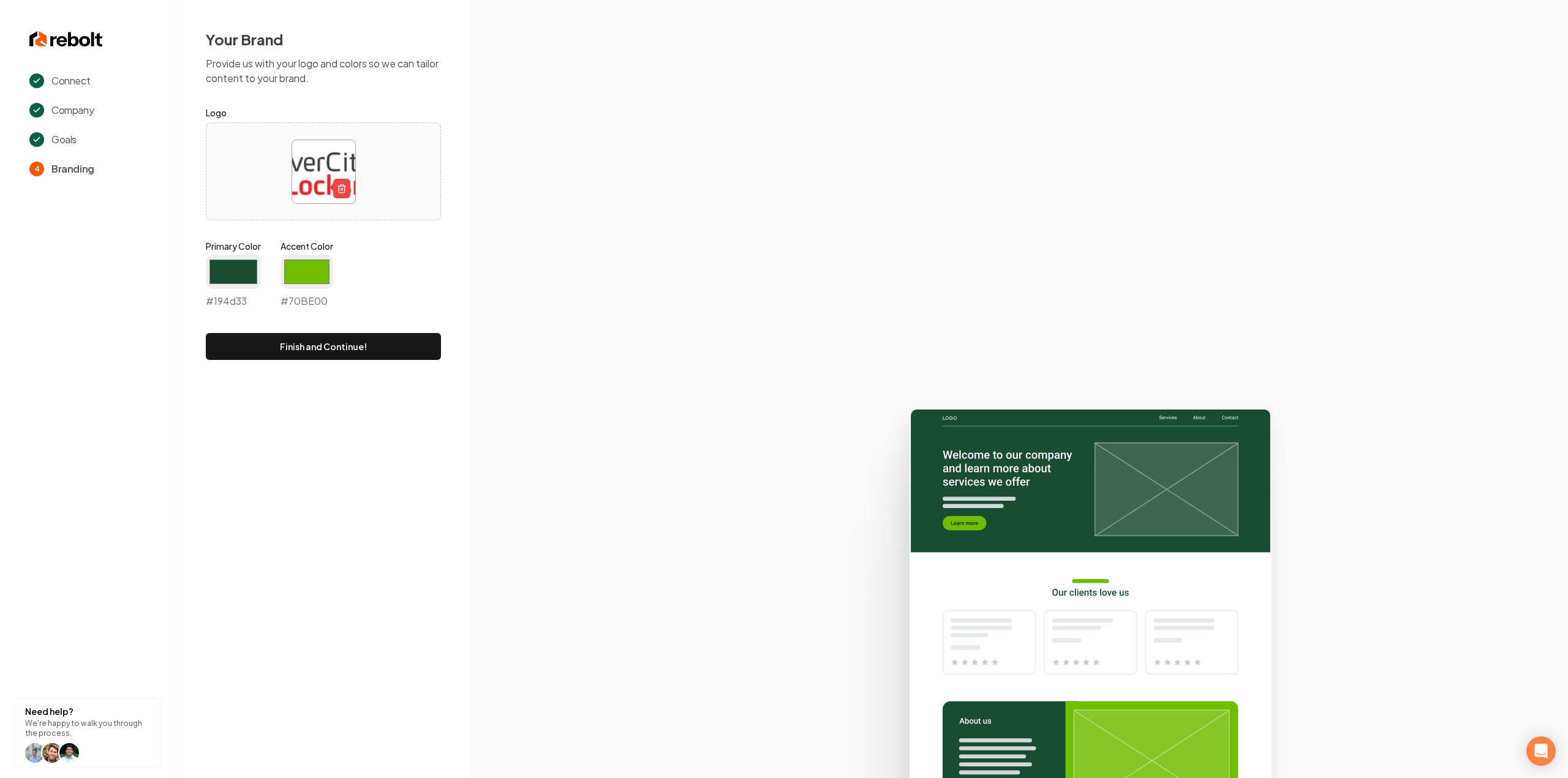
click at [864, 425] on icon at bounding box center [1019, 589] width 1098 height 380
click at [248, 276] on input "#194d33" at bounding box center [233, 272] width 55 height 35
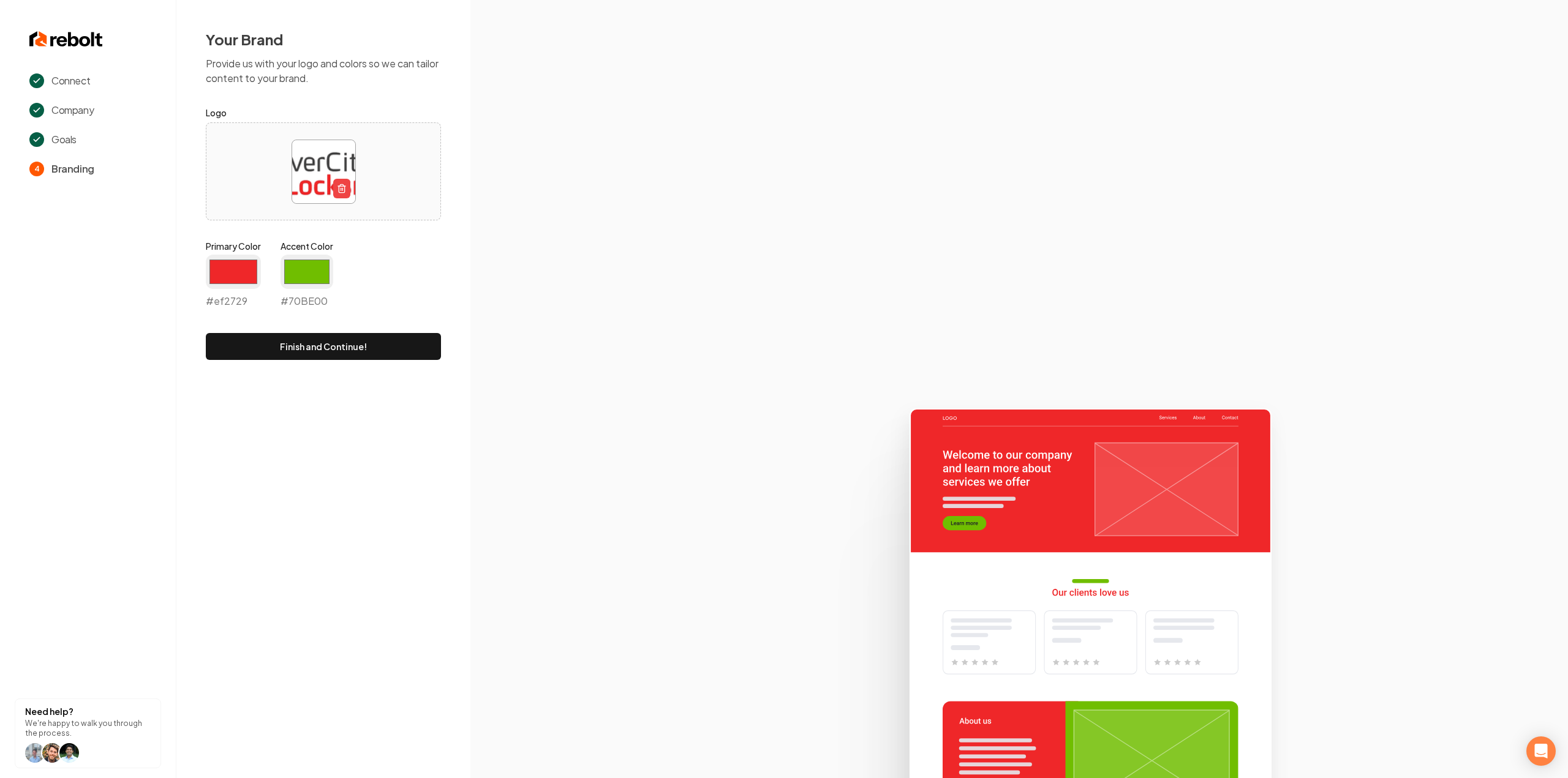
type input "#ef2729"
click at [484, 299] on section at bounding box center [1019, 389] width 1098 height 778
click at [331, 268] on input "#70be00" at bounding box center [306, 272] width 53 height 35
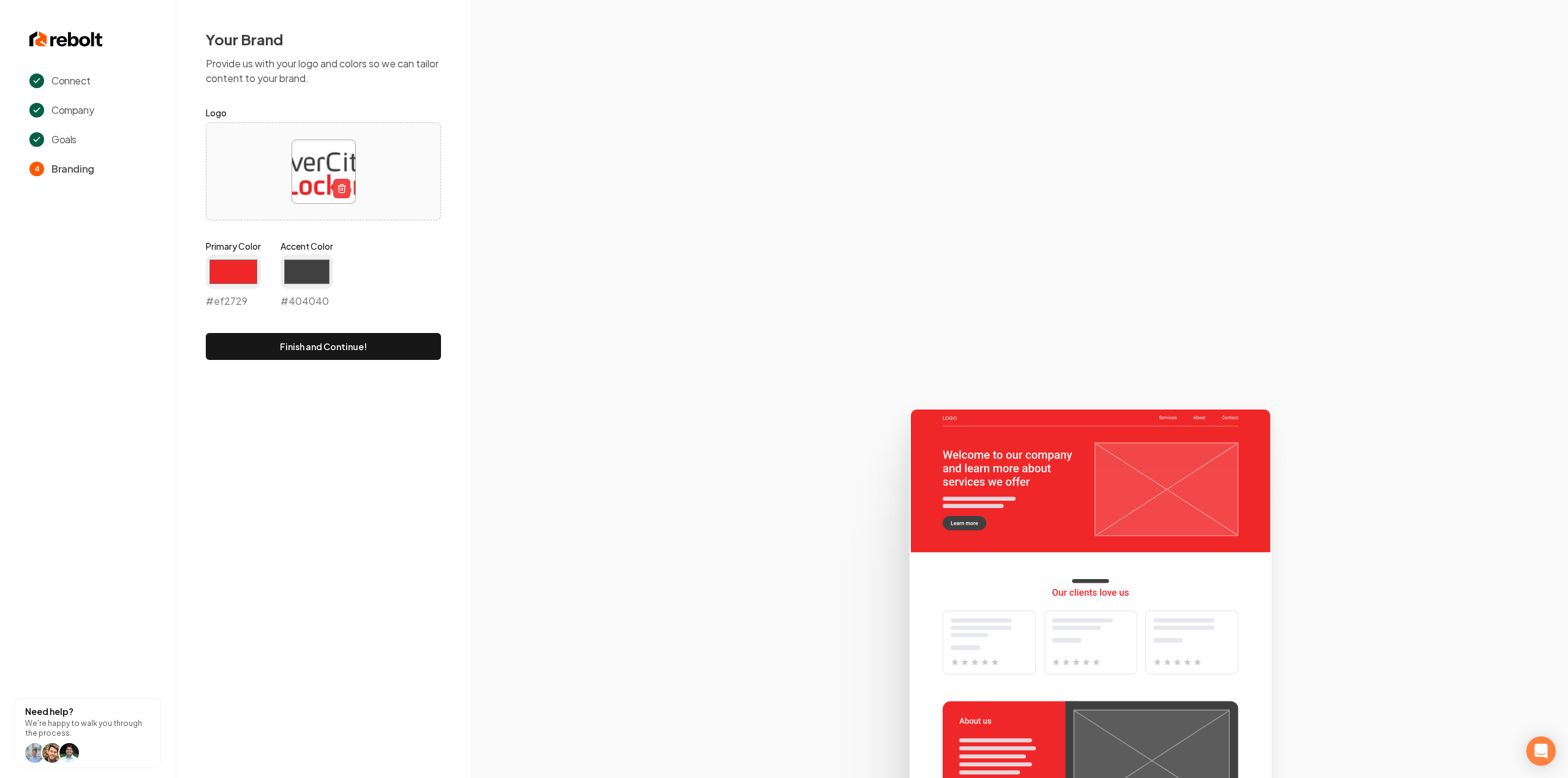
type input "#404040"
click at [528, 258] on section at bounding box center [1019, 389] width 1098 height 778
click at [370, 346] on button "Finish and Continue!" at bounding box center [323, 346] width 235 height 27
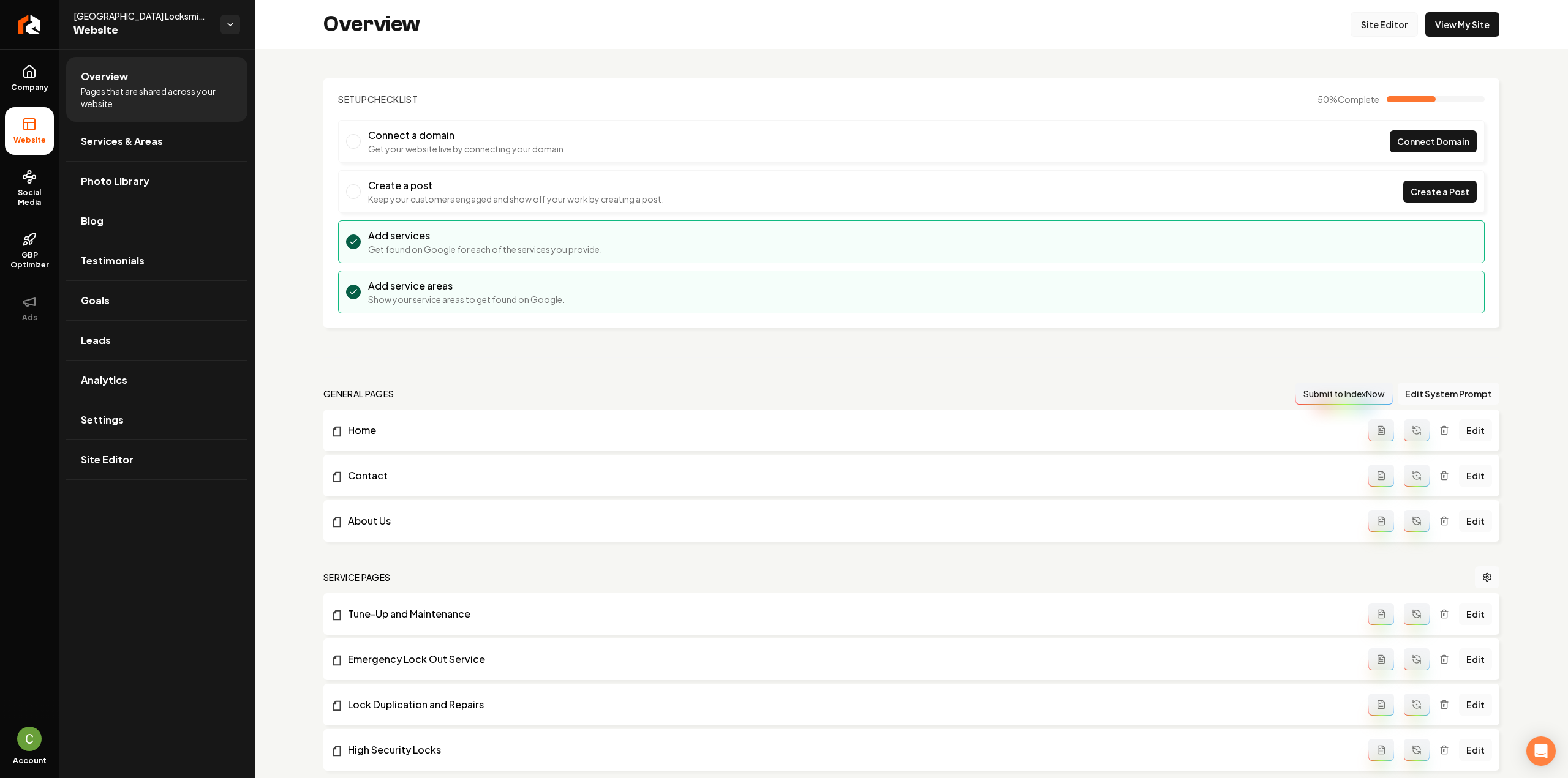
click at [1374, 21] on link "Site Editor" at bounding box center [1384, 24] width 67 height 24
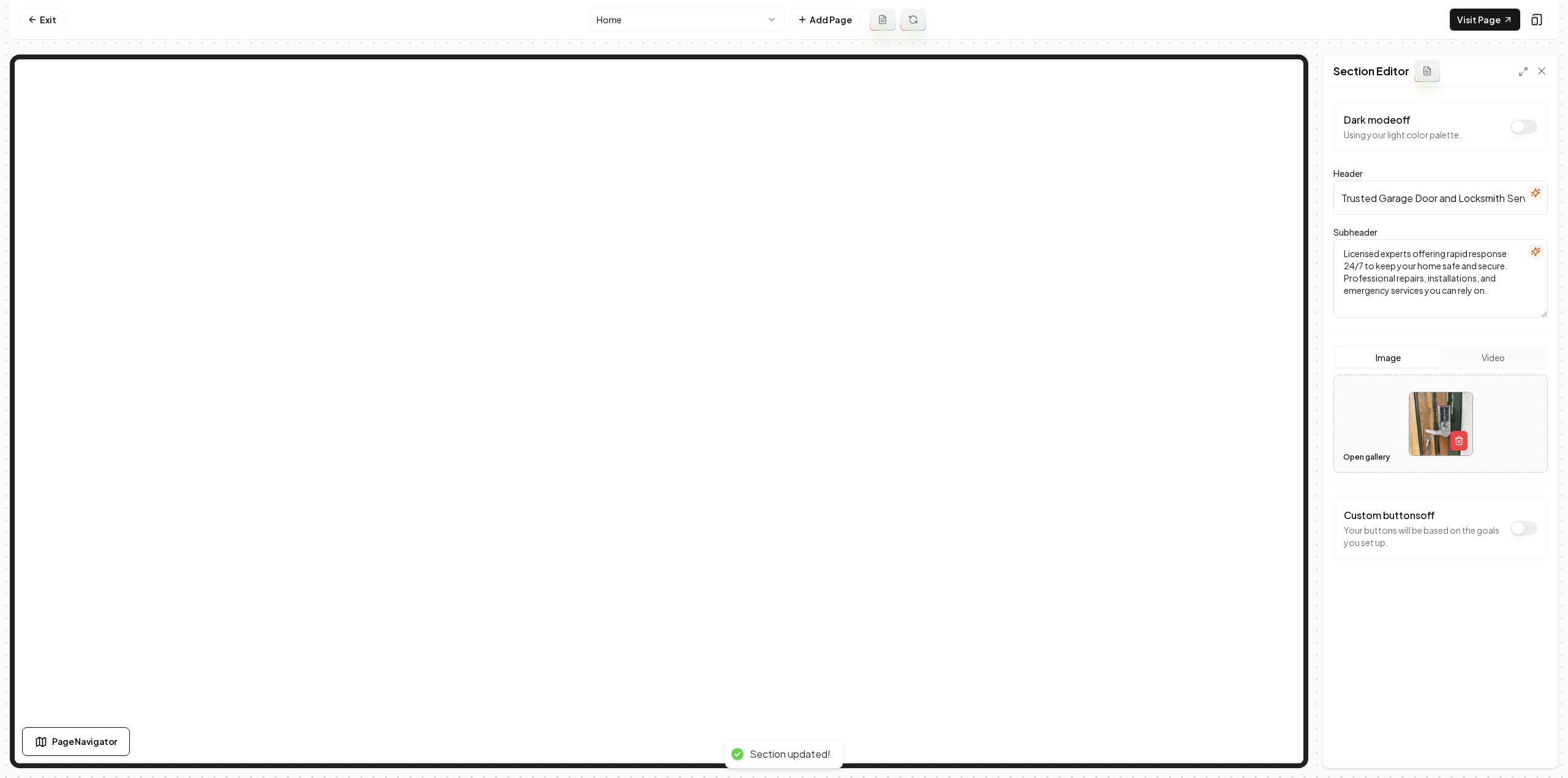
click at [1364, 465] on button "Open gallery" at bounding box center [1367, 457] width 55 height 20
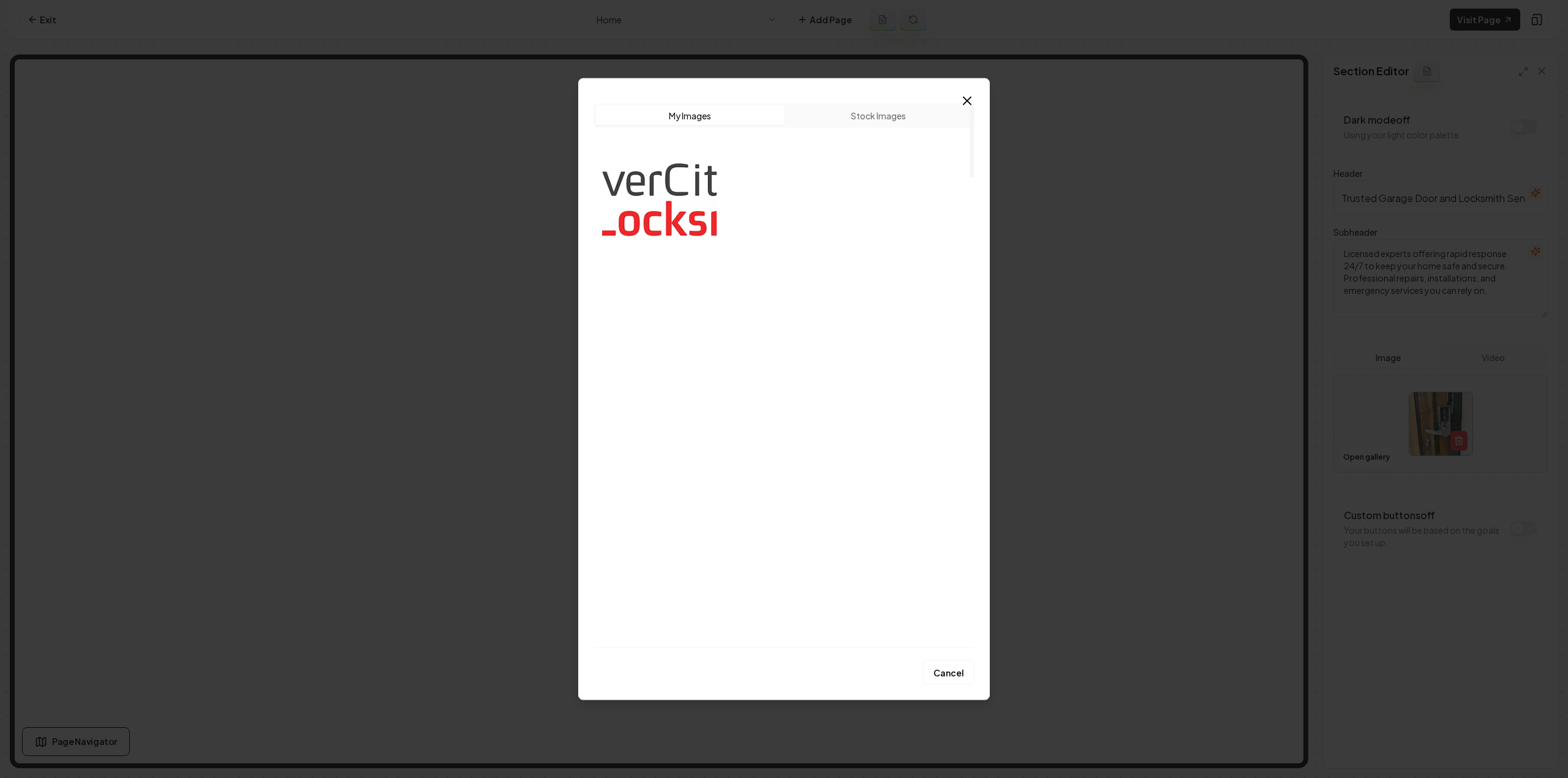
click at [813, 349] on img "Select image image_68d14fe55c7cd75eb805c79b.jpeg" at bounding box center [783, 313] width 114 height 108
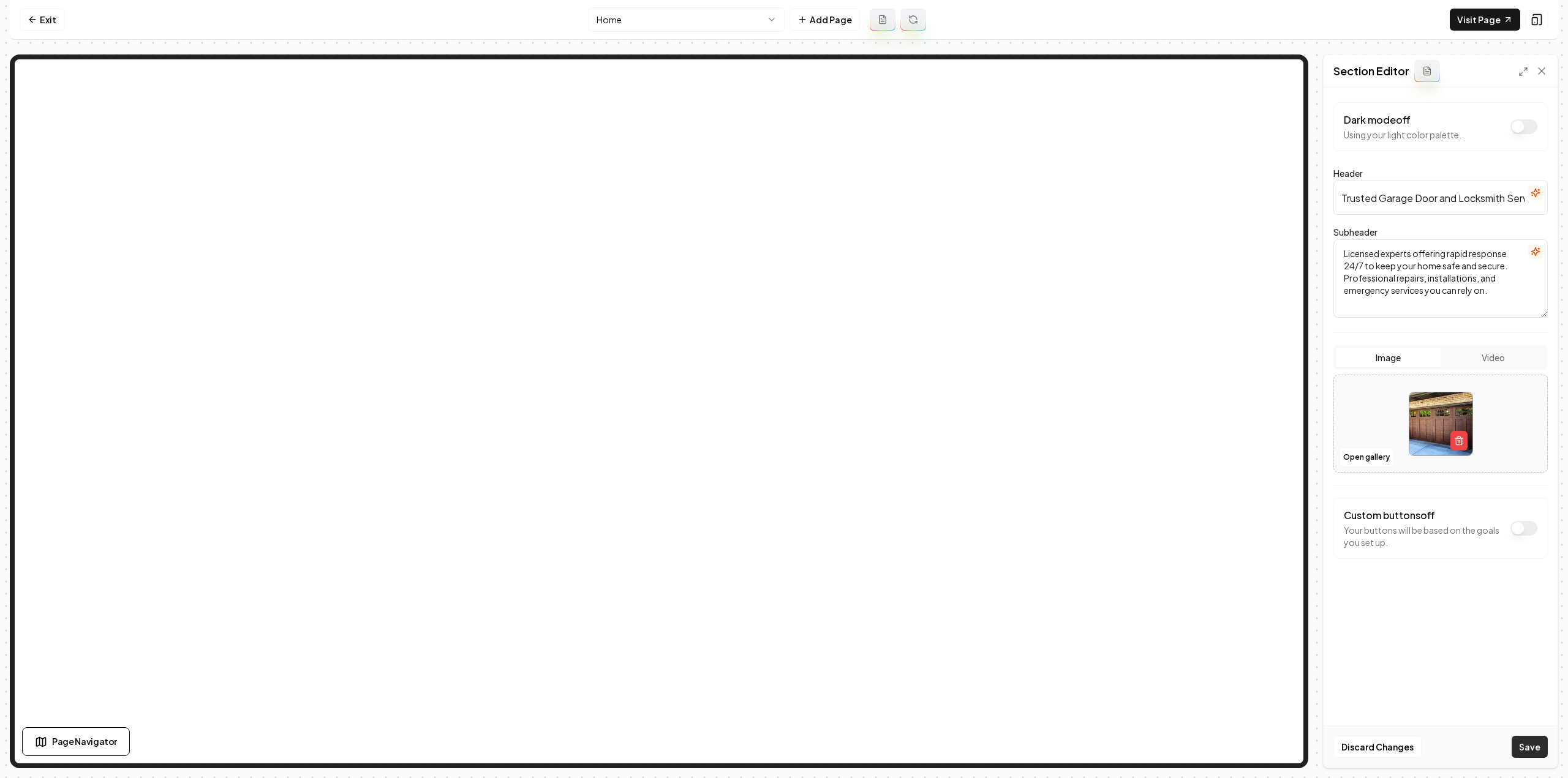
click at [1527, 737] on button "Save" at bounding box center [1530, 748] width 36 height 22
click at [1370, 453] on button "Open gallery" at bounding box center [1367, 457] width 55 height 20
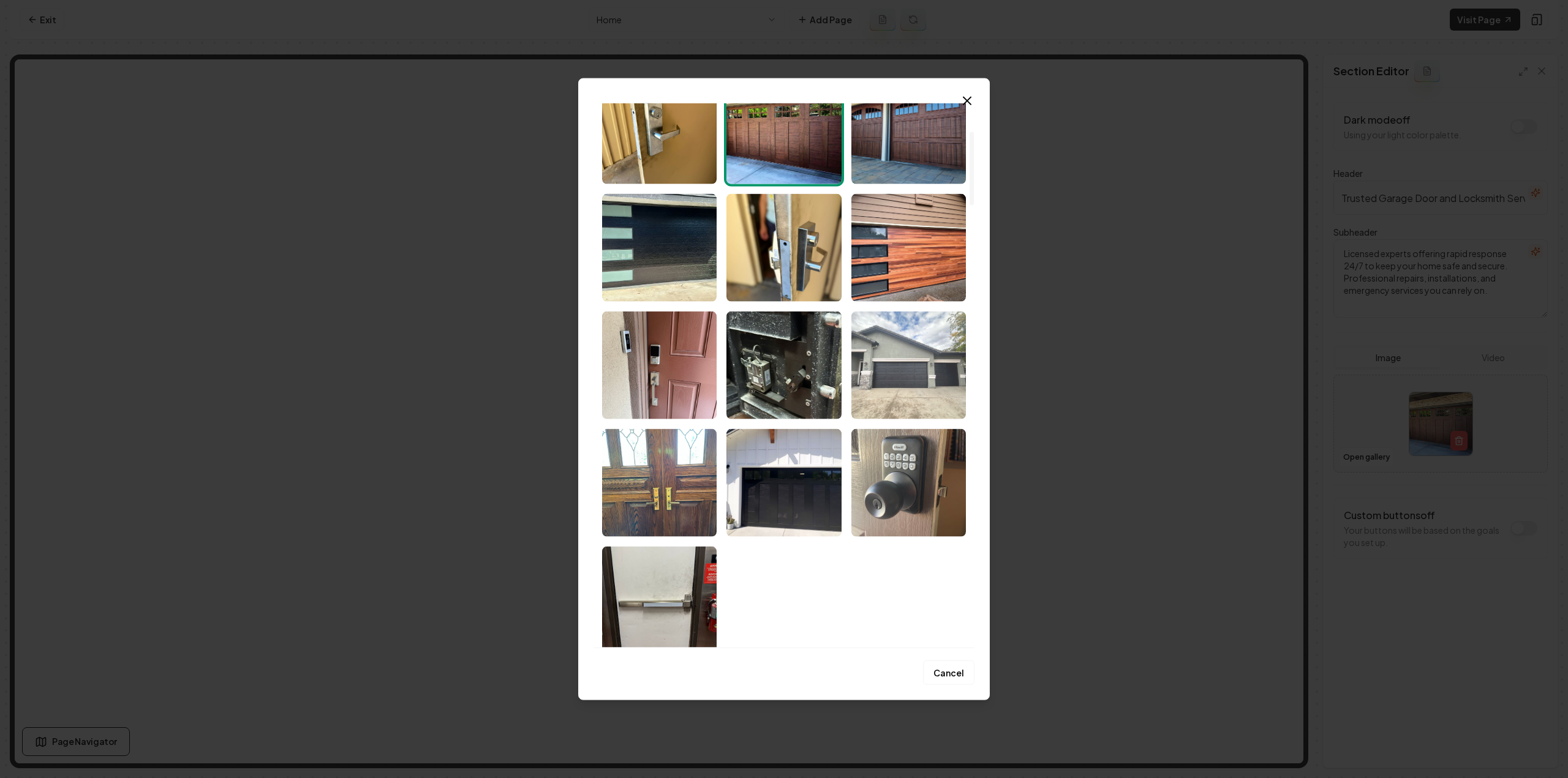
scroll to position [184, 0]
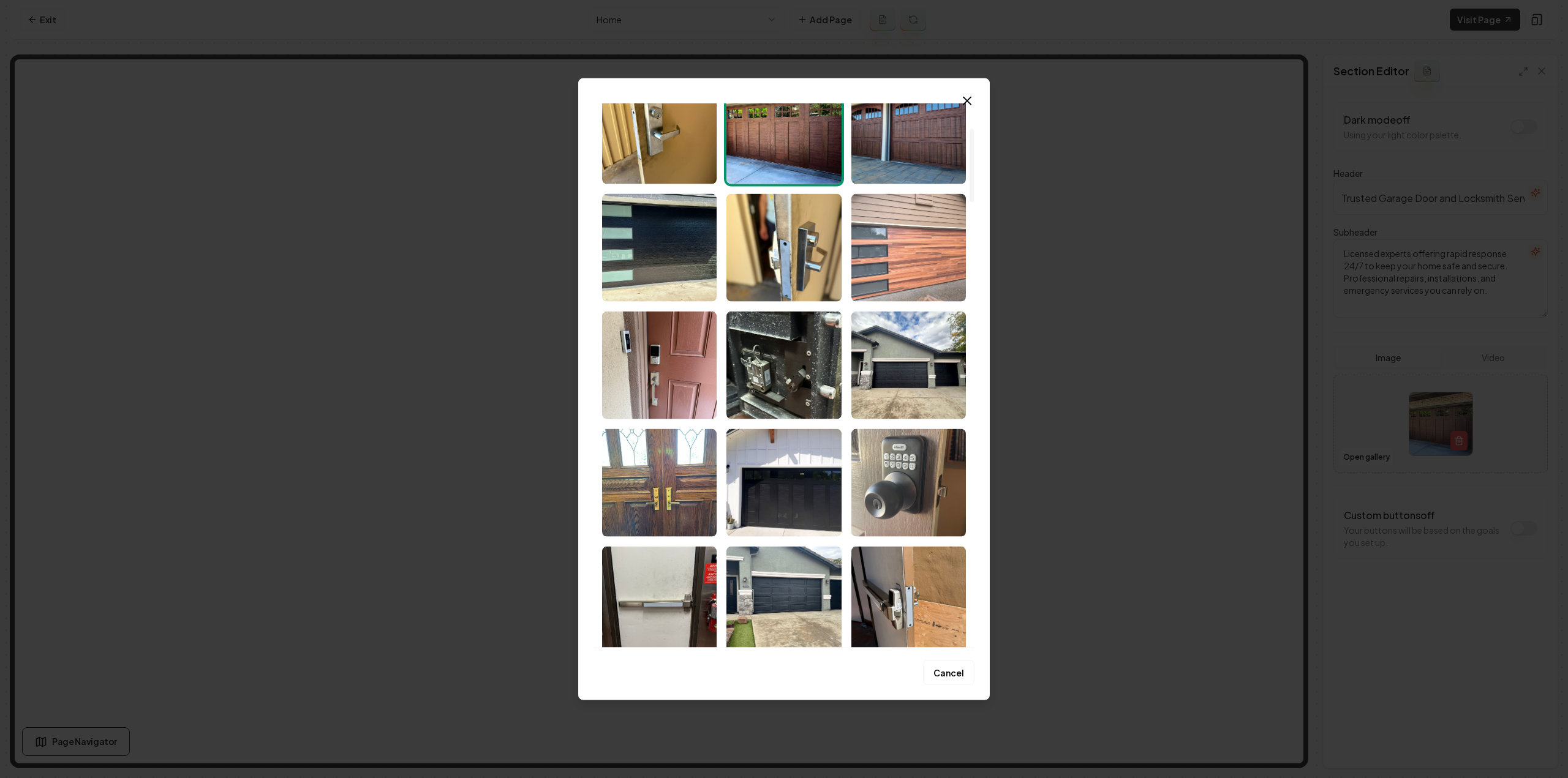
click at [881, 274] on img "Select image image_68d14fe45c7cd75eb805bf87.jpeg" at bounding box center [908, 247] width 114 height 108
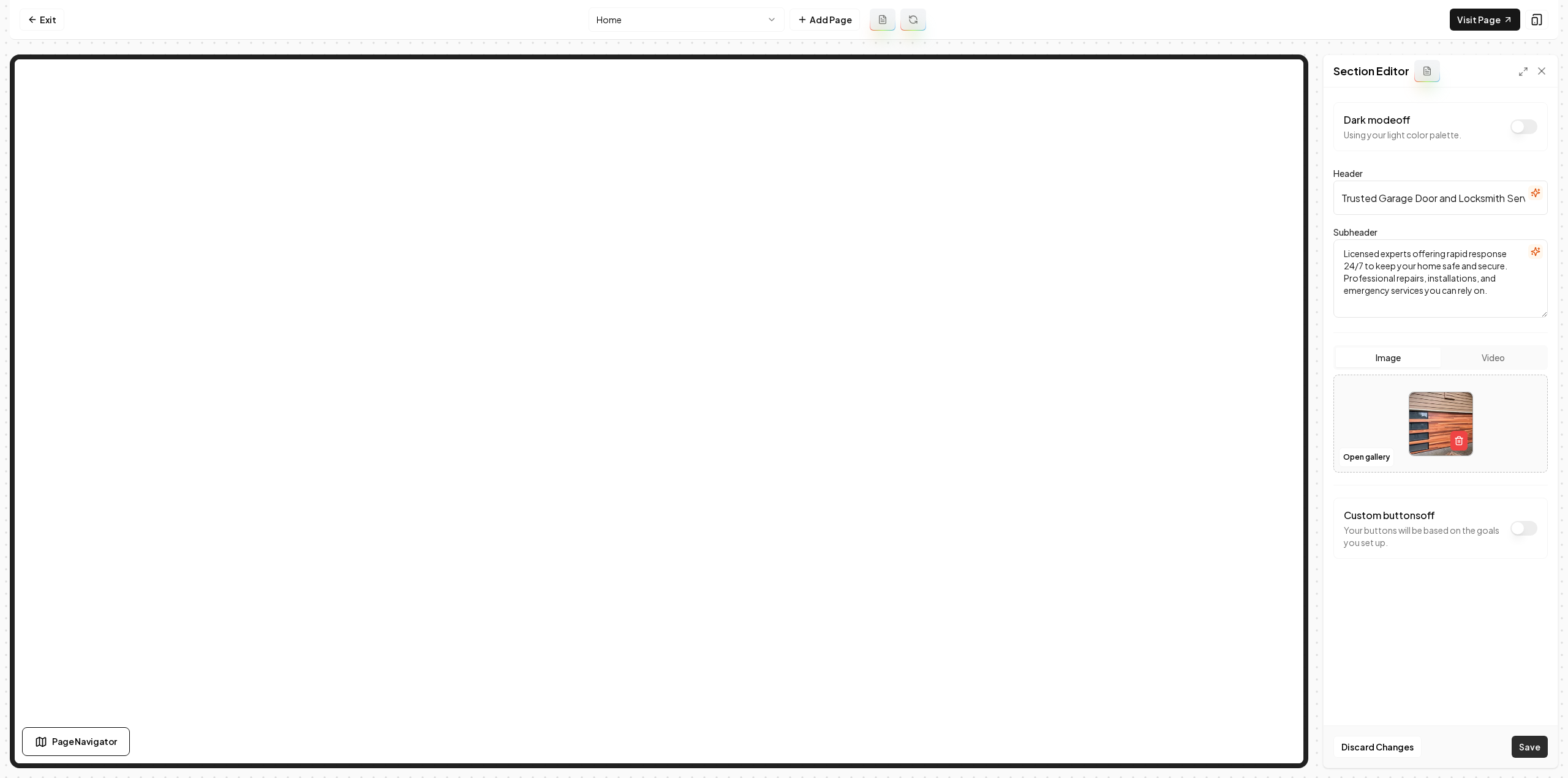
click at [1537, 749] on button "Save" at bounding box center [1530, 748] width 36 height 22
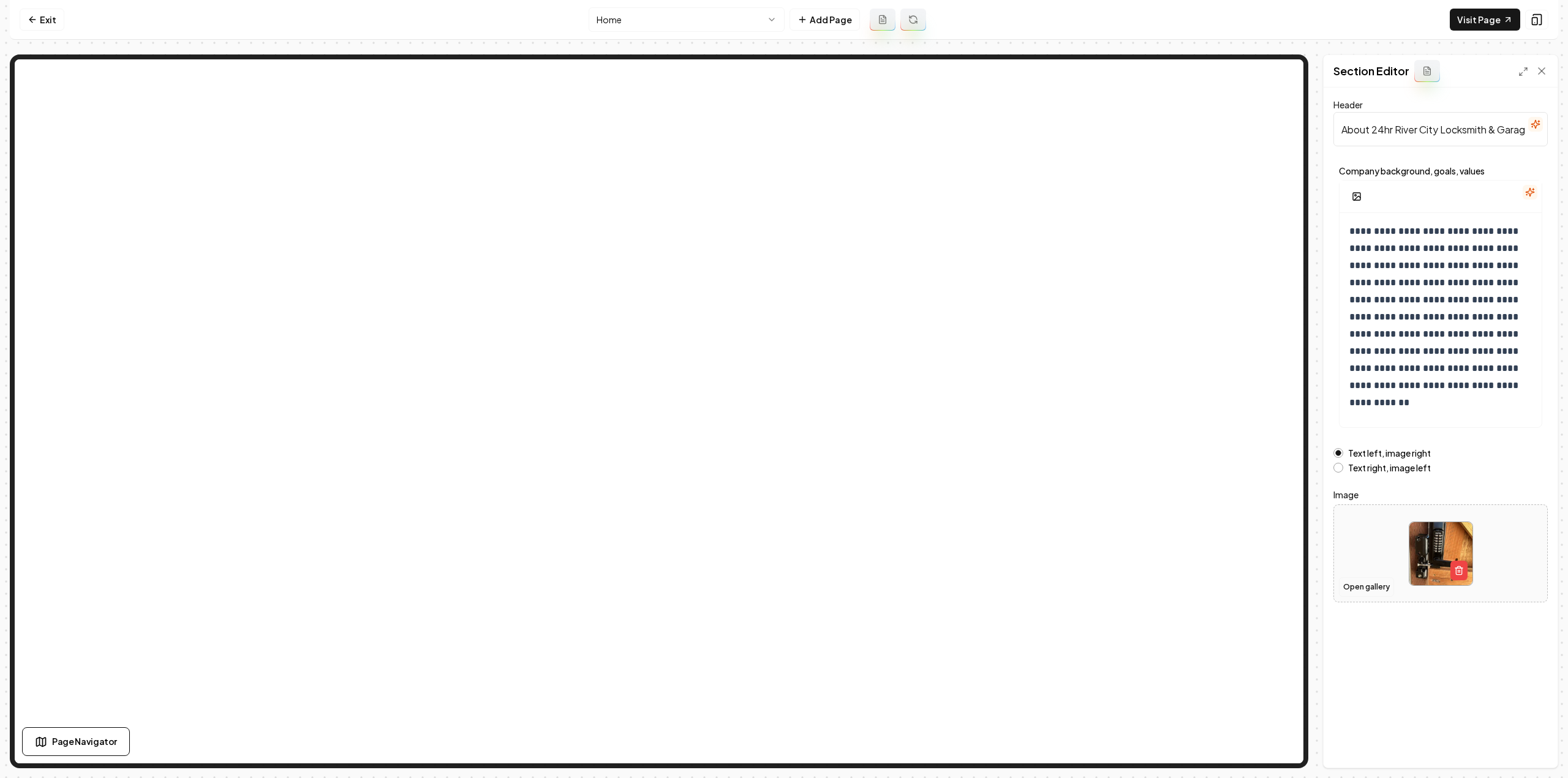
click at [1360, 587] on button "Open gallery" at bounding box center [1367, 587] width 55 height 20
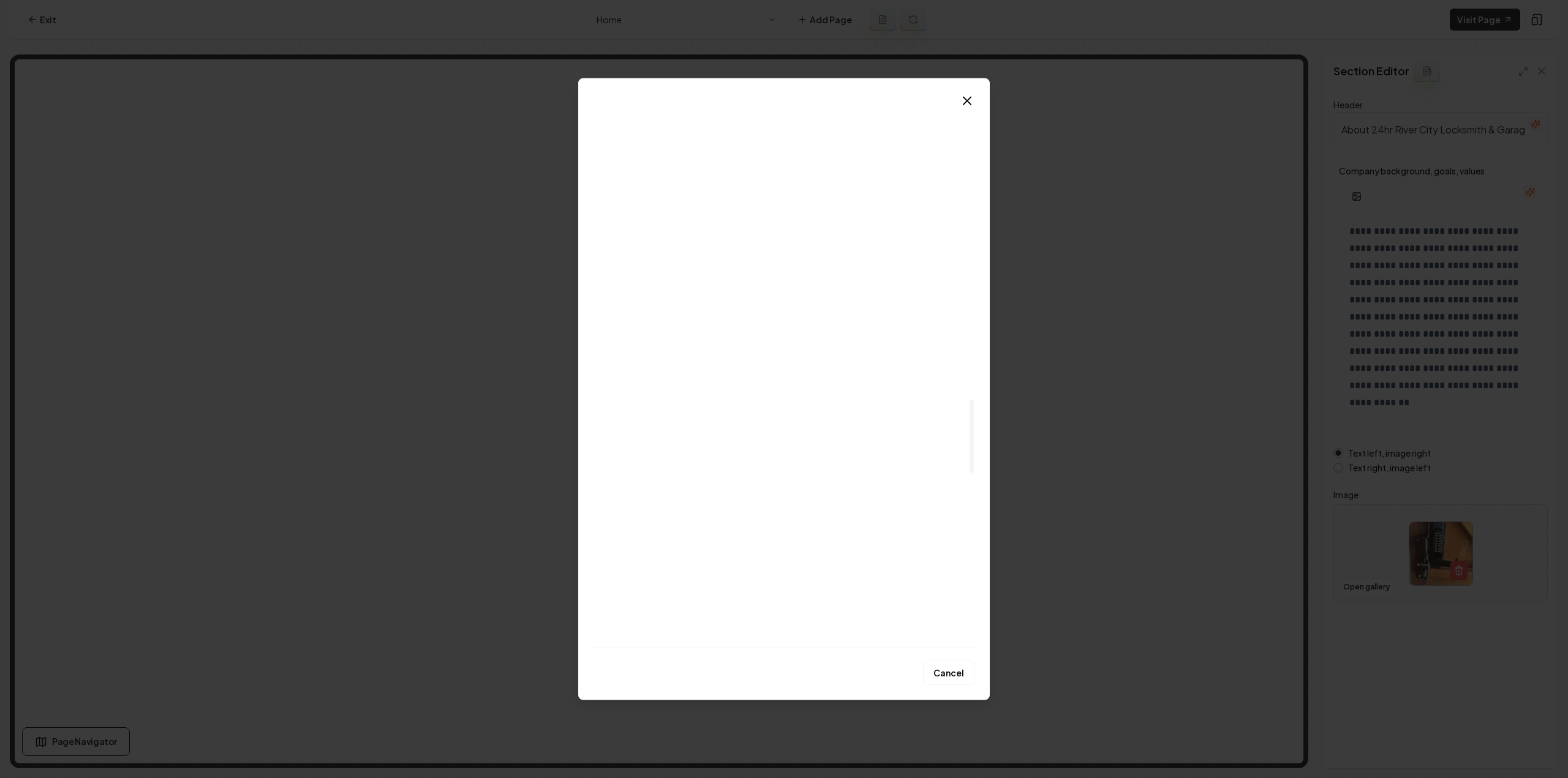
scroll to position [2144, 0]
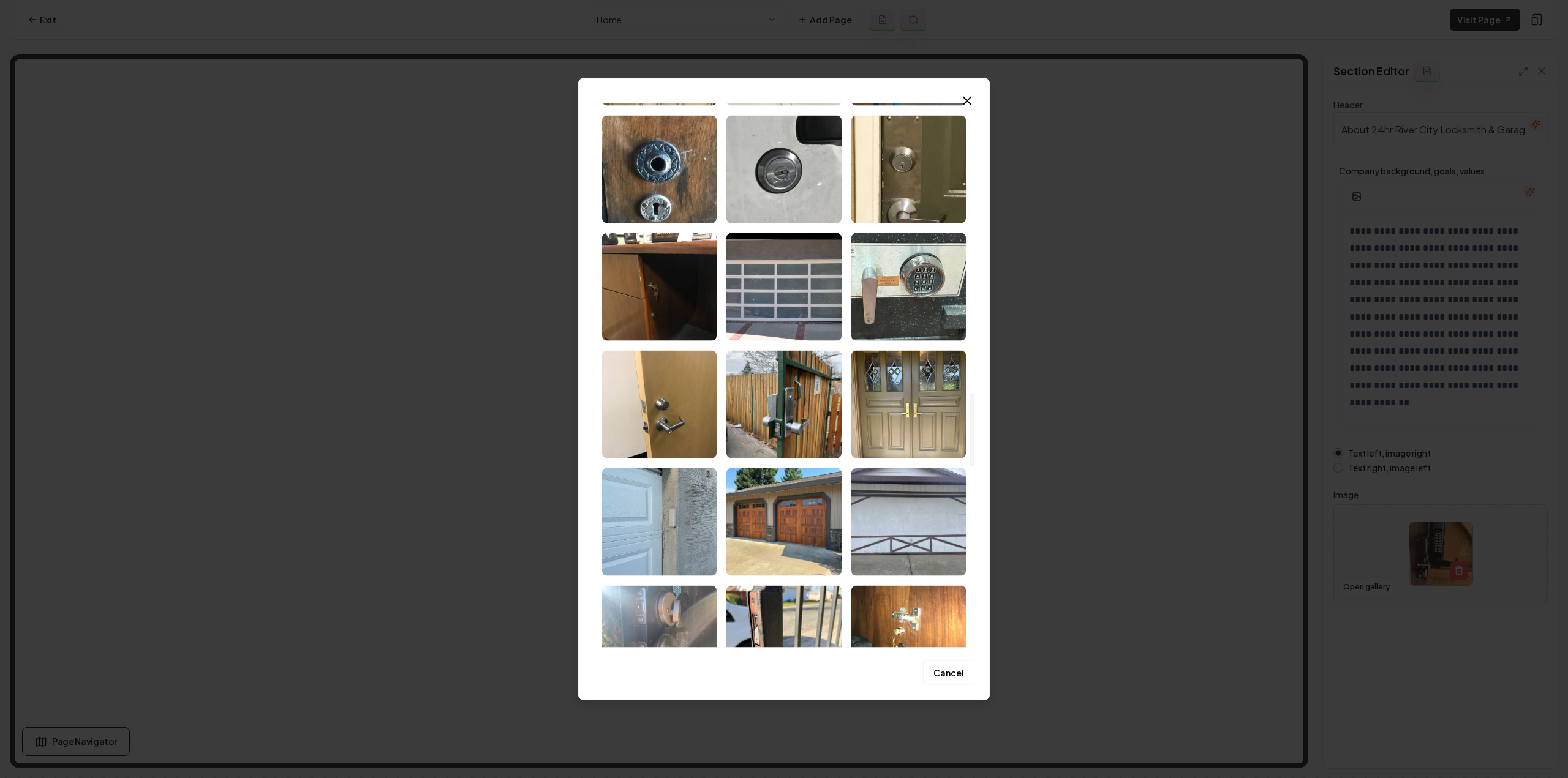
click at [822, 490] on img "Select image image_68d14fe05c7cd75eb805a90d.jpeg" at bounding box center [783, 521] width 114 height 108
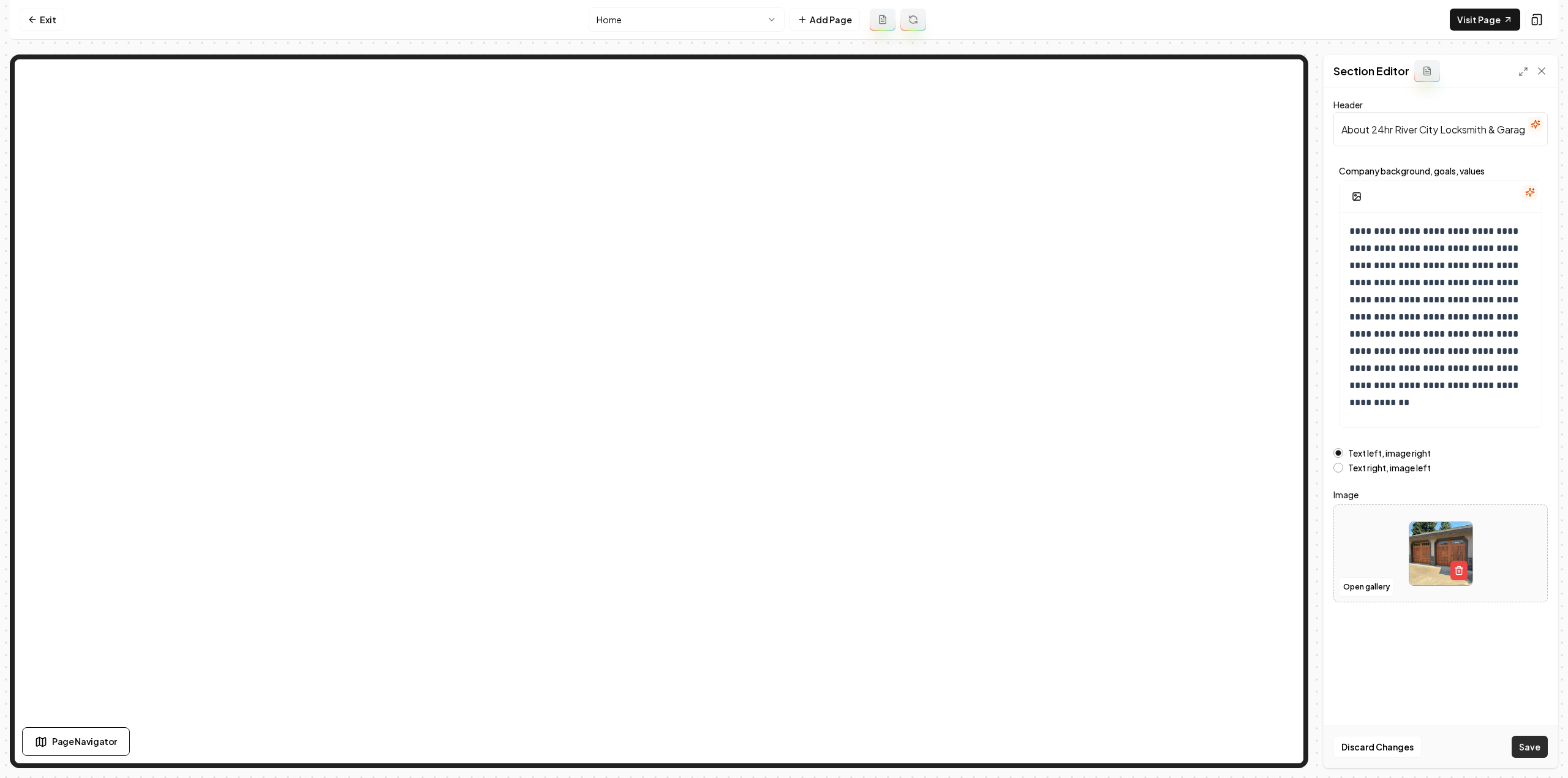
click at [1539, 756] on button "Save" at bounding box center [1530, 748] width 36 height 22
click at [54, 18] on link "Exit" at bounding box center [42, 20] width 45 height 22
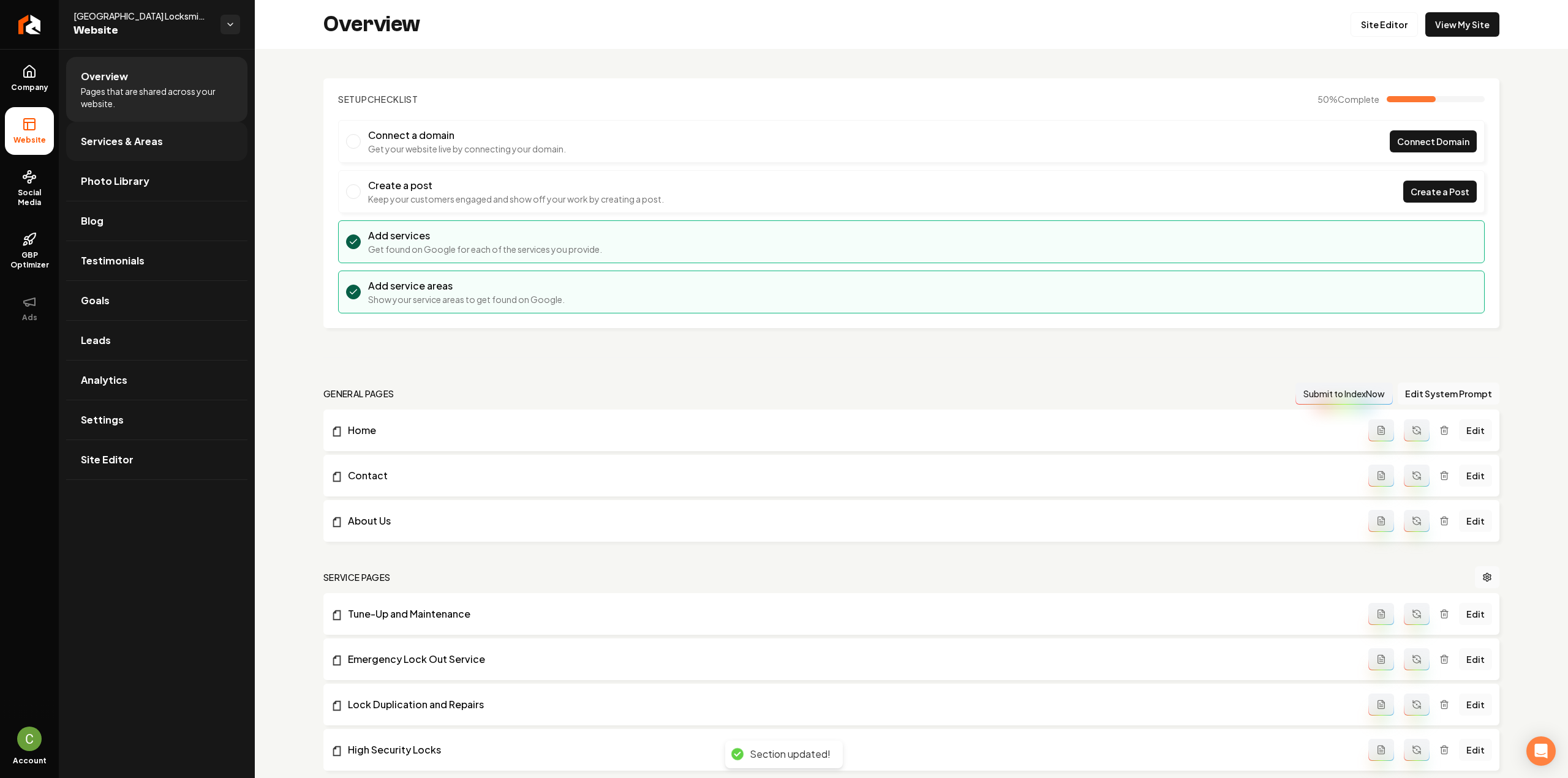
click at [98, 137] on span "Services & Areas" at bounding box center [122, 141] width 82 height 15
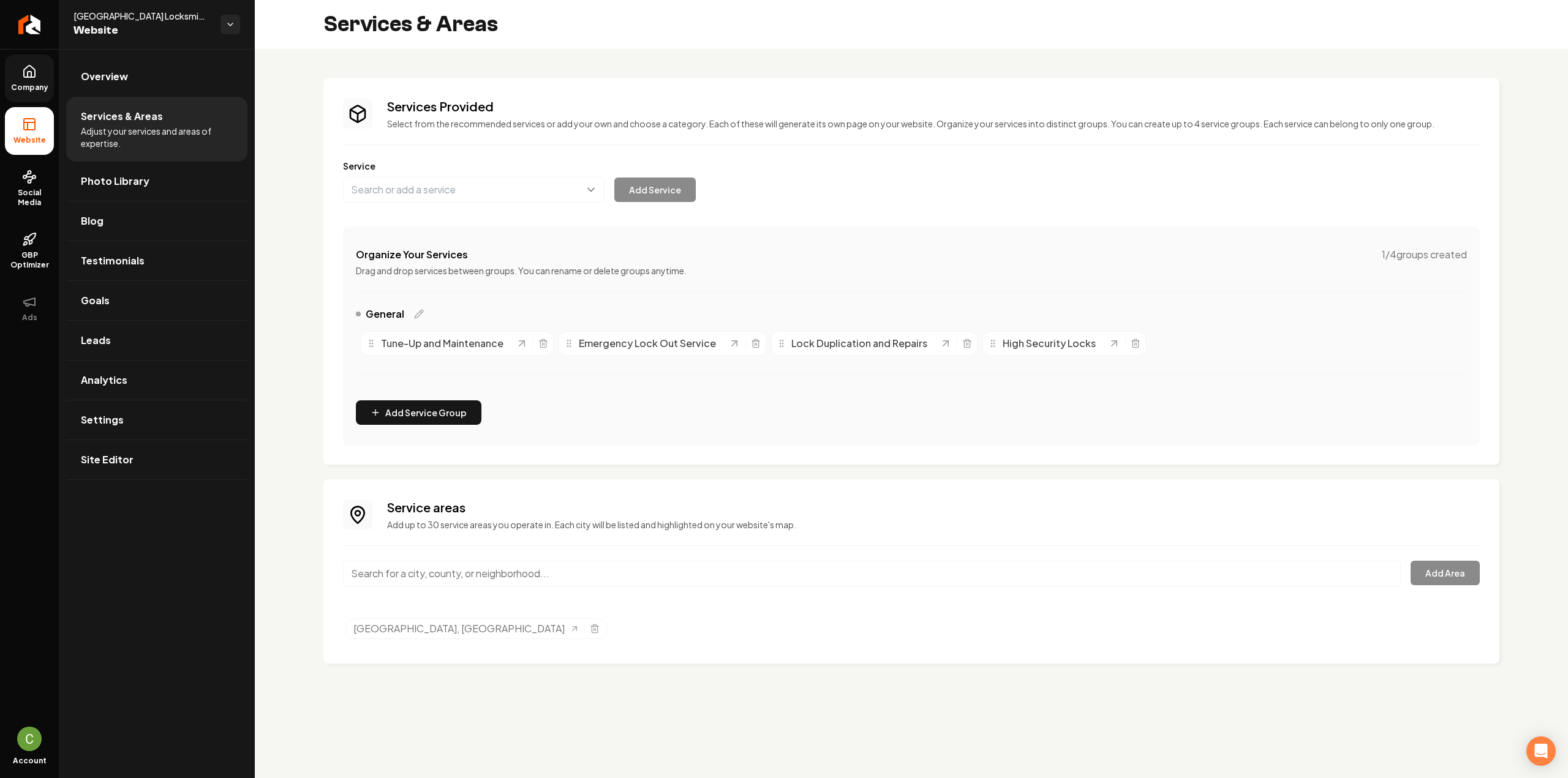
click at [18, 74] on link "Company" at bounding box center [29, 78] width 49 height 48
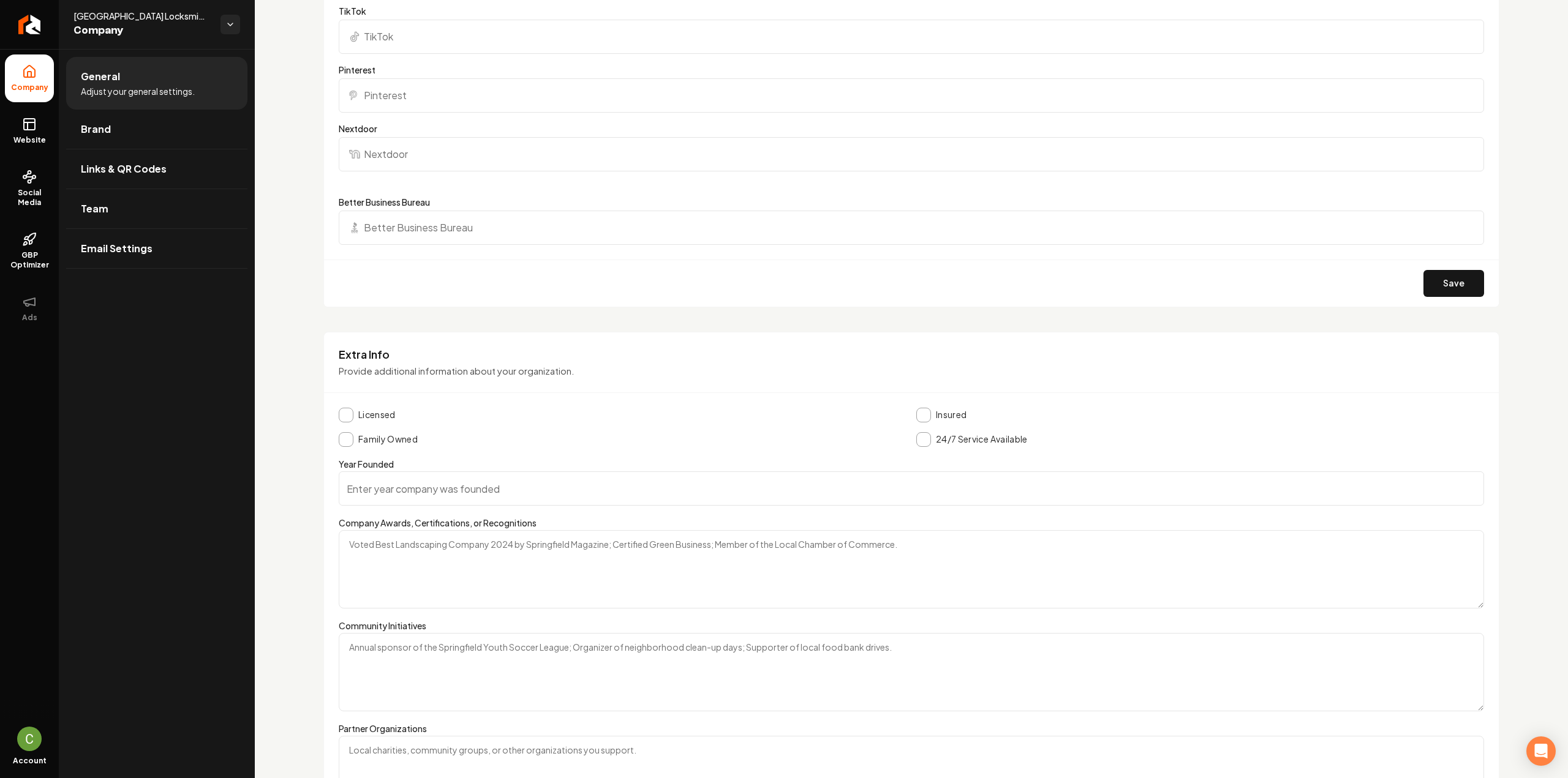
scroll to position [1793, 0]
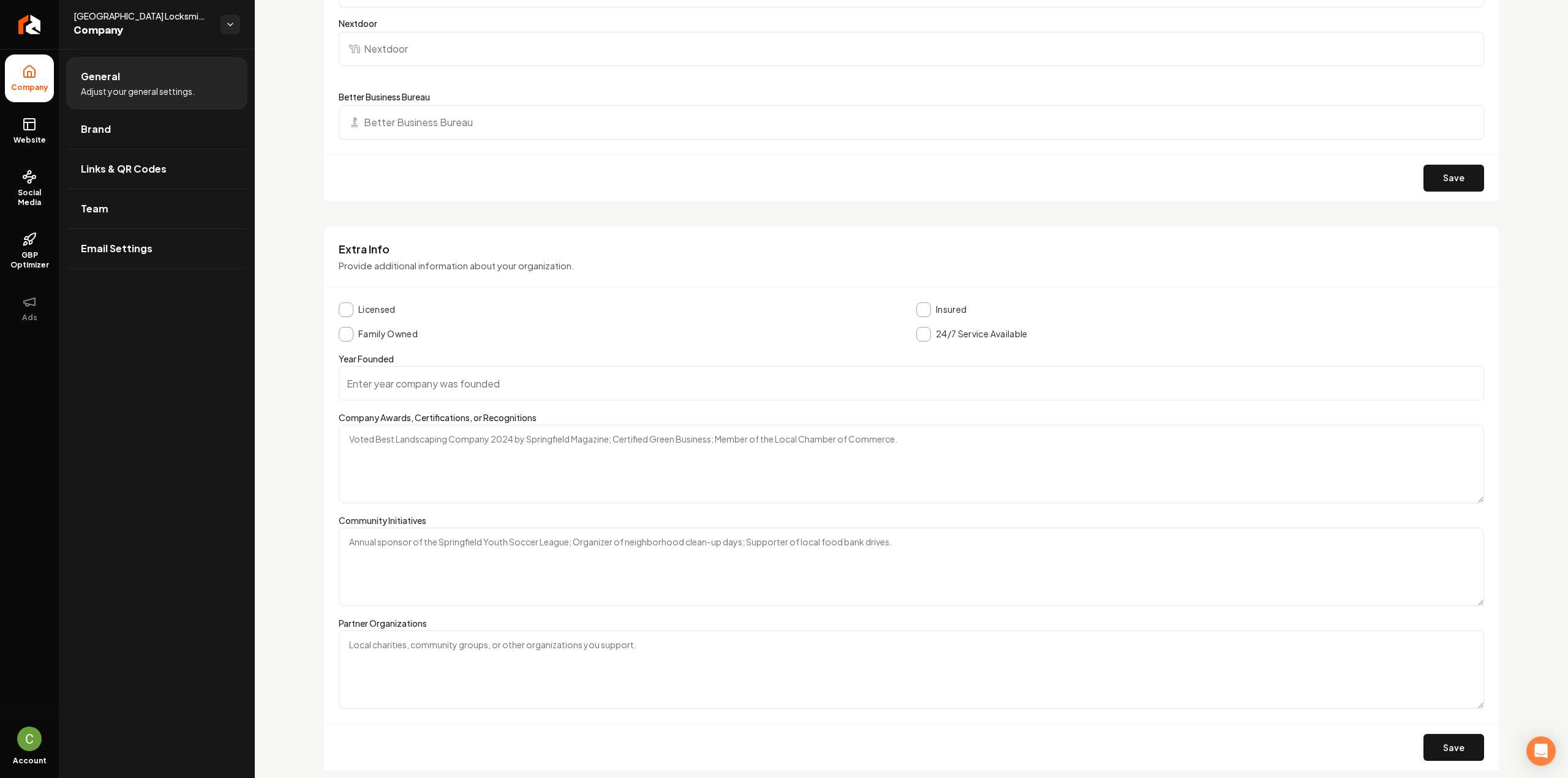
drag, startPoint x: 302, startPoint y: 265, endPoint x: 276, endPoint y: 201, distance: 69.1
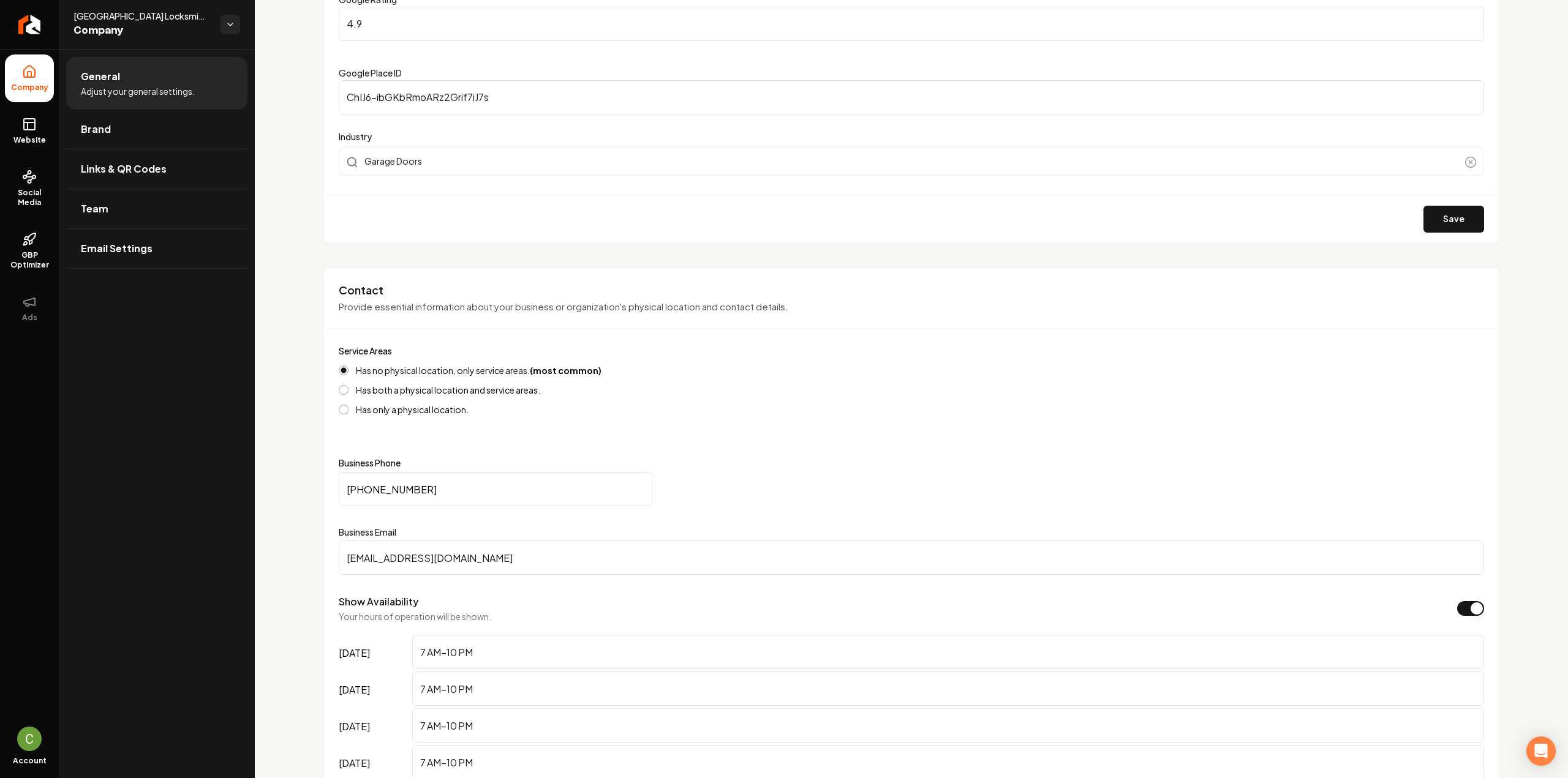
scroll to position [0, 0]
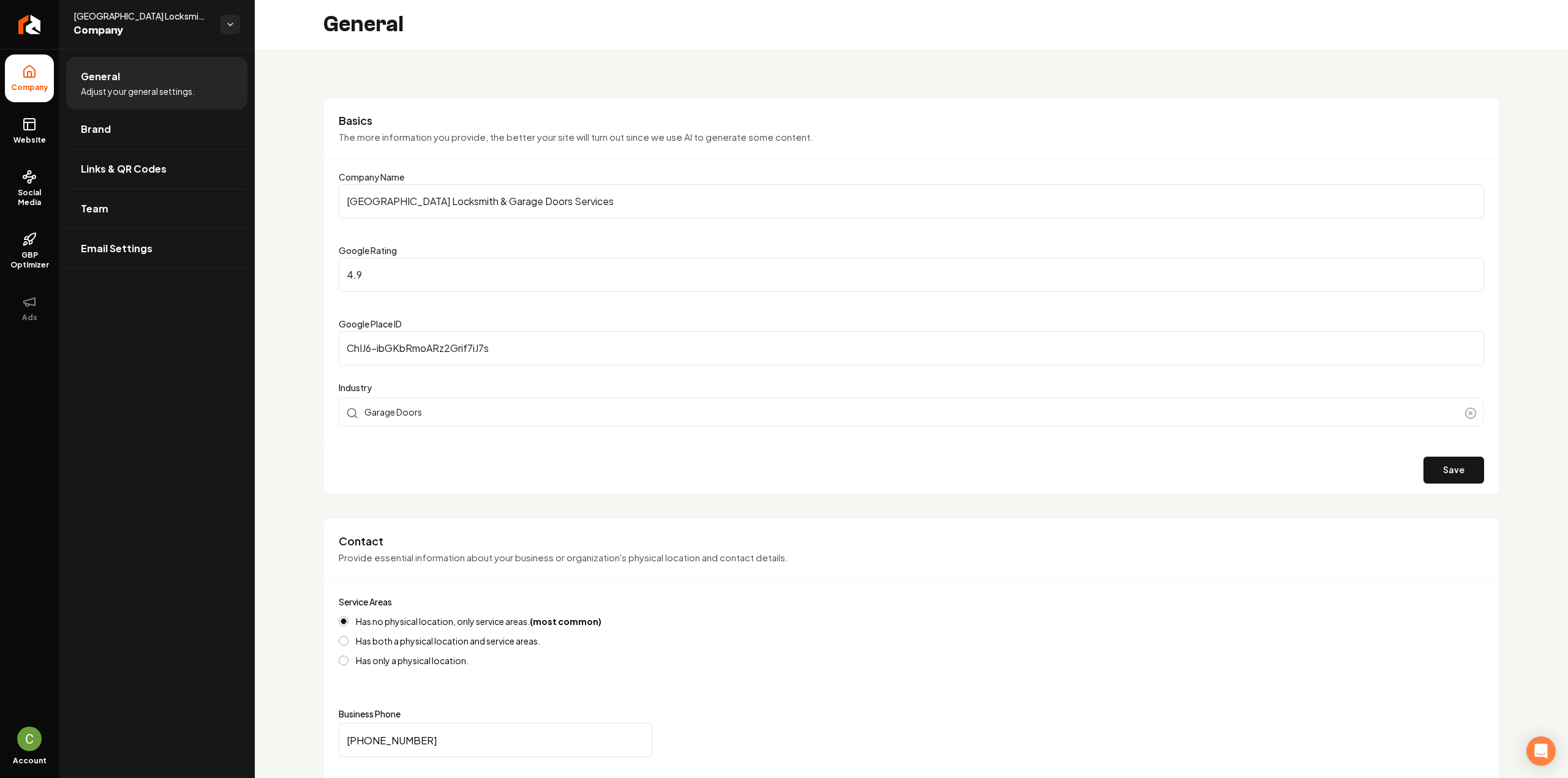
drag, startPoint x: 277, startPoint y: 252, endPoint x: 247, endPoint y: 92, distance: 162.8
click at [37, 126] on link "Website" at bounding box center [29, 131] width 49 height 48
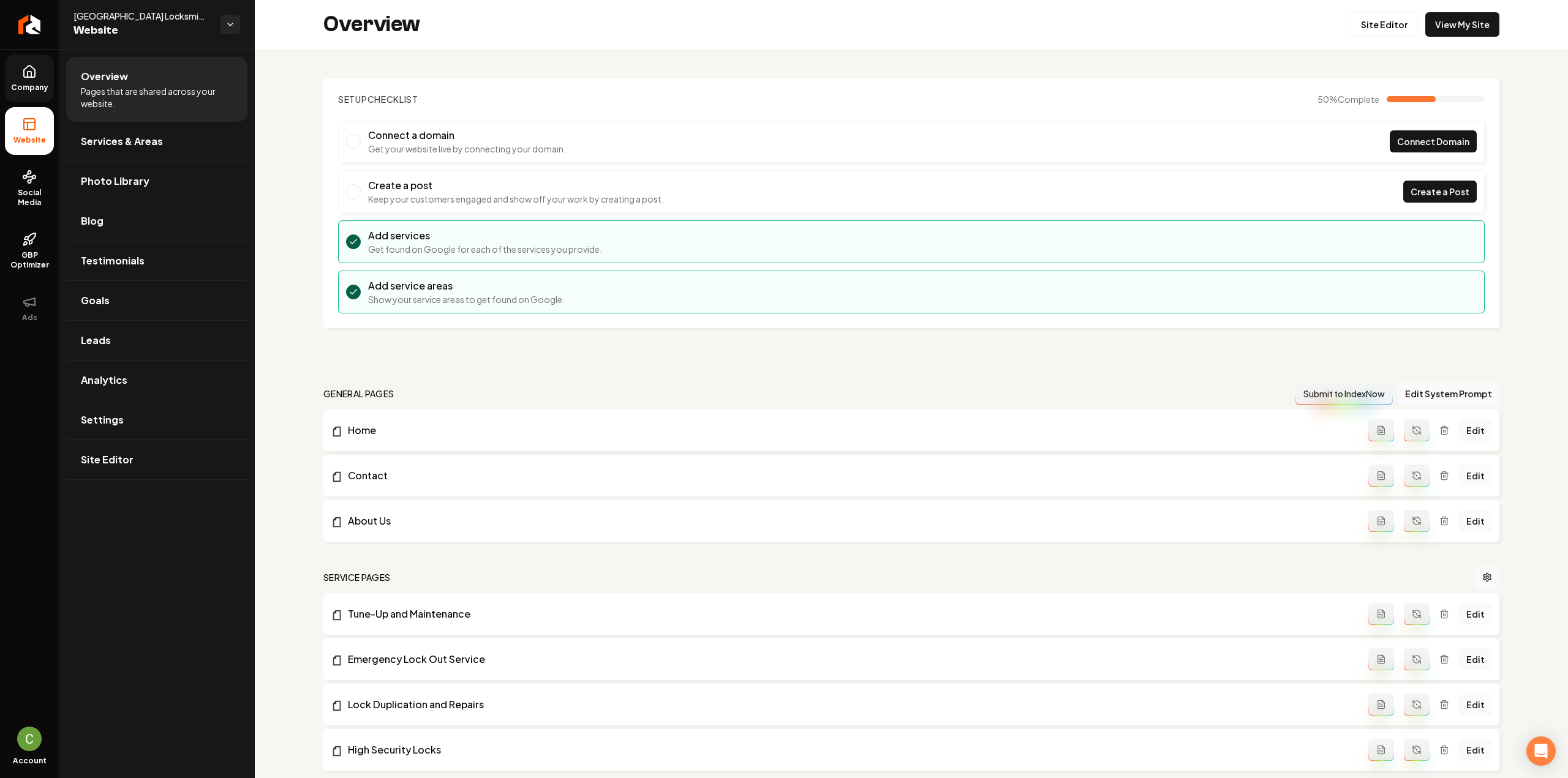
click at [27, 71] on icon at bounding box center [29, 71] width 15 height 15
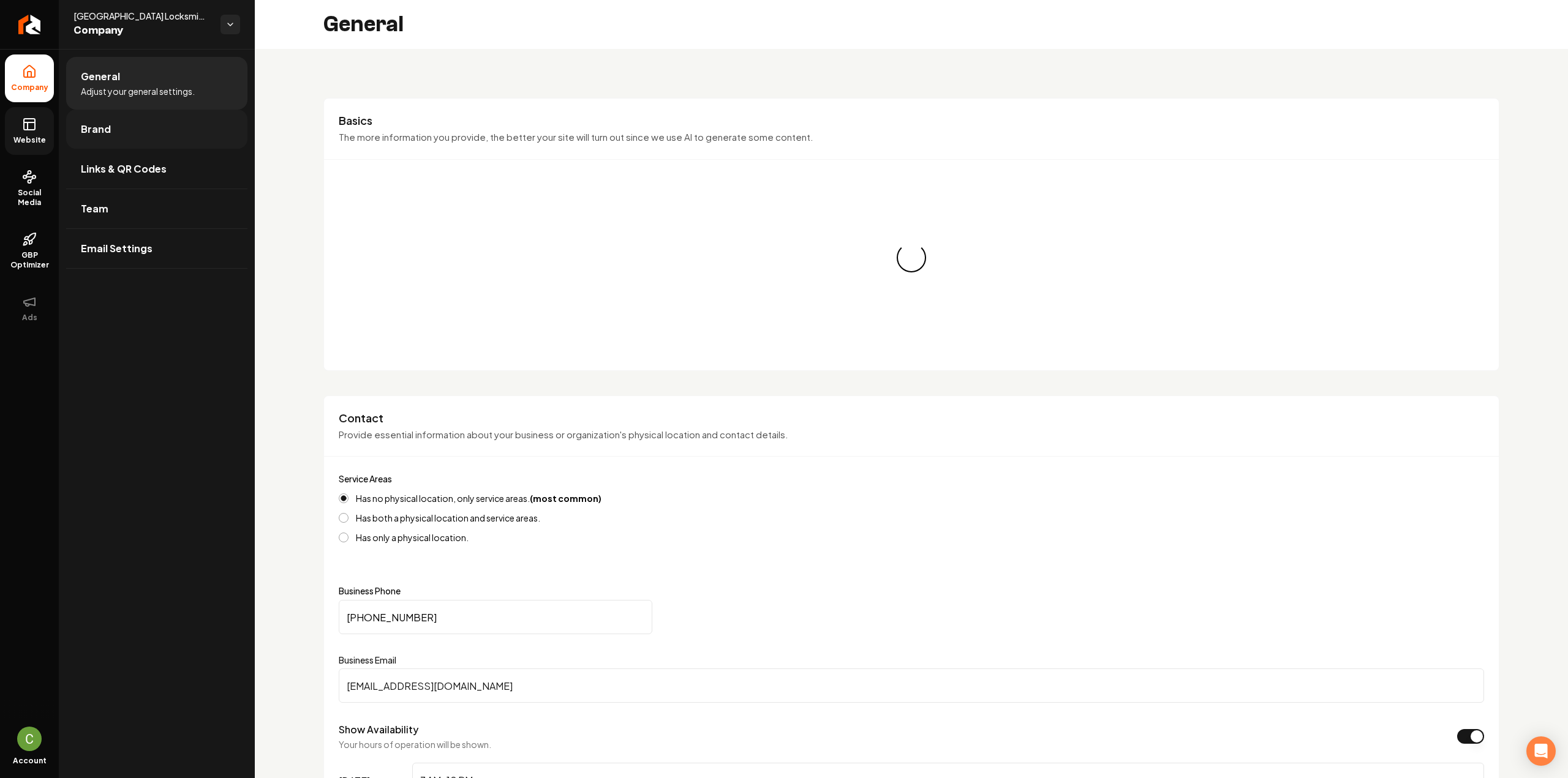
click at [110, 119] on link "Brand" at bounding box center [157, 129] width 182 height 39
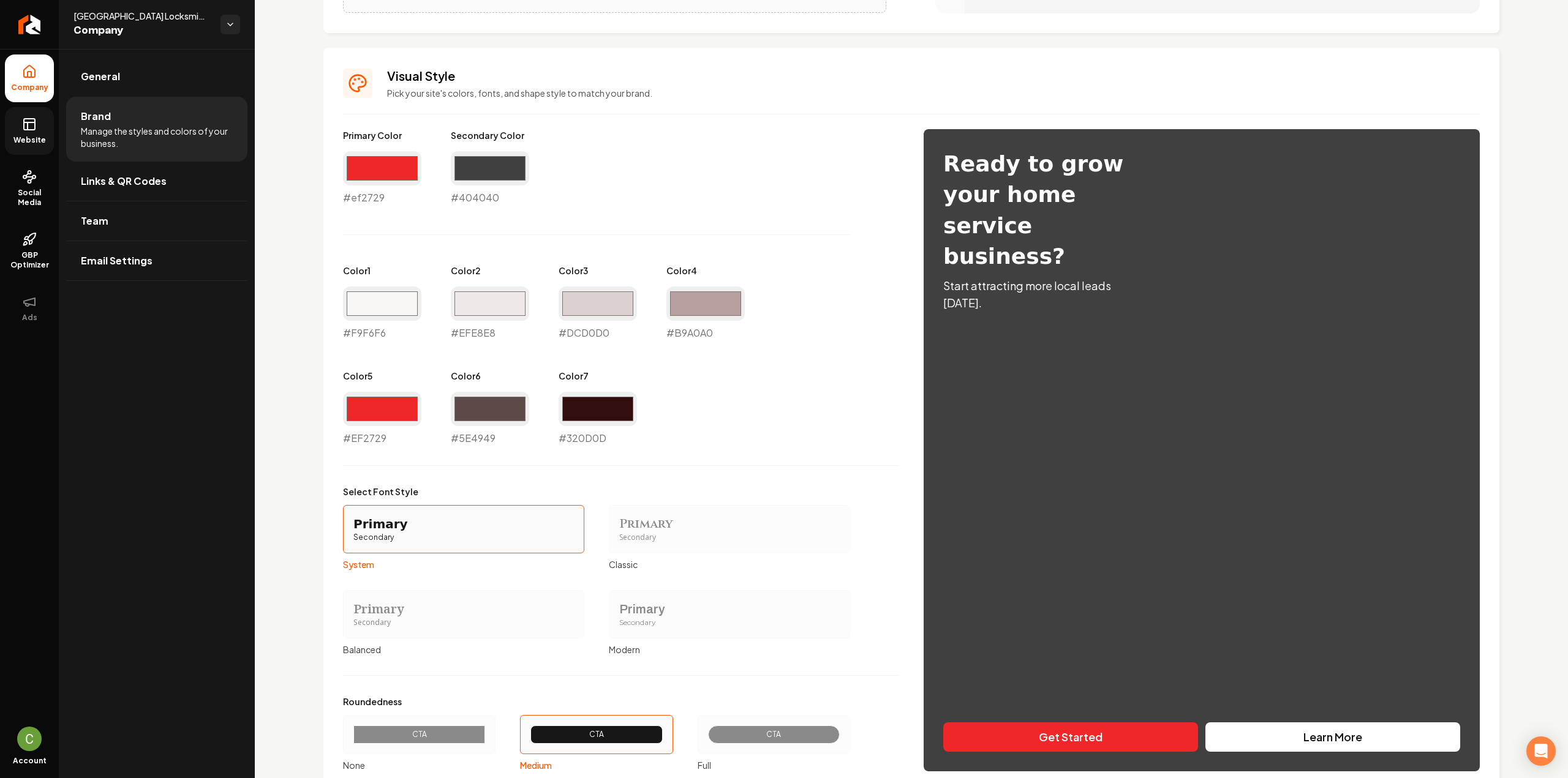
drag, startPoint x: 1493, startPoint y: 399, endPoint x: 1493, endPoint y: 550, distance: 151.0
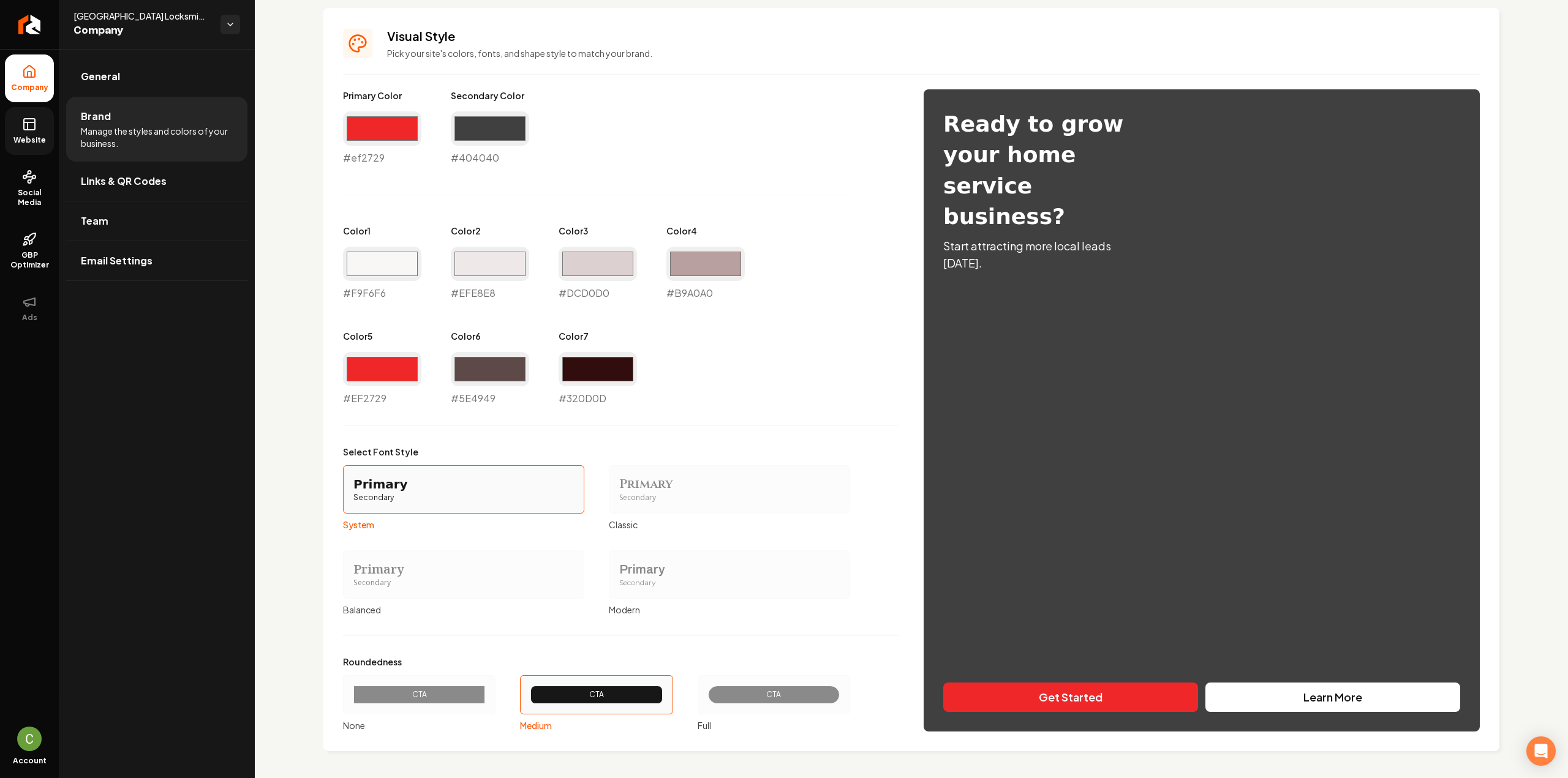
click at [819, 697] on div "CTA" at bounding box center [774, 694] width 111 height 10
click at [707, 697] on button "CTA Full" at bounding box center [701, 694] width 10 height 10
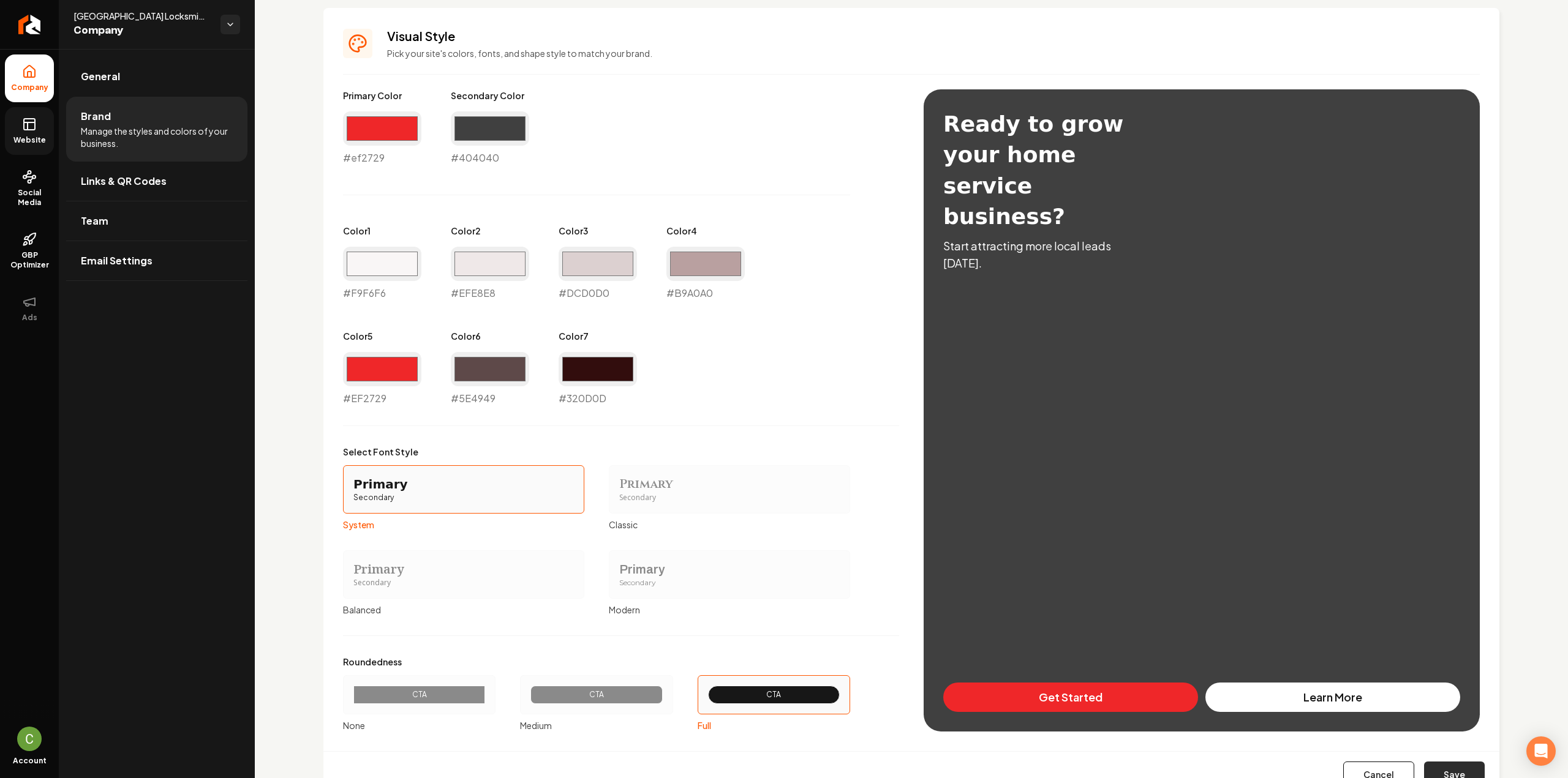
click at [1450, 763] on button "Save" at bounding box center [1454, 775] width 61 height 27
type input "#f9f6f6"
type input "#efe8e8"
type input "#dcd0d0"
type input "#b9a0a0"
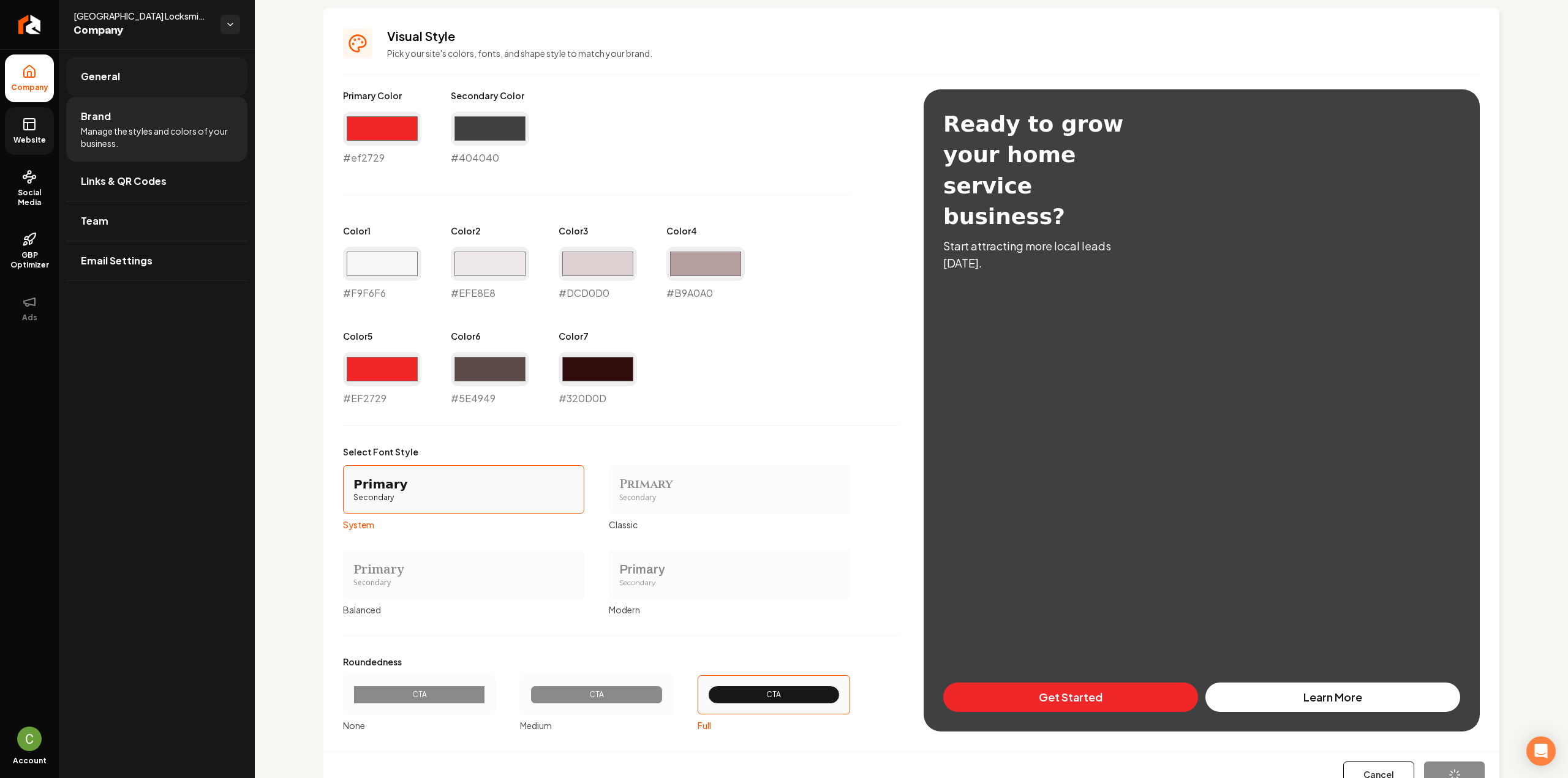
type input "#ef2729"
type input "#5e4949"
type input "#320d0d"
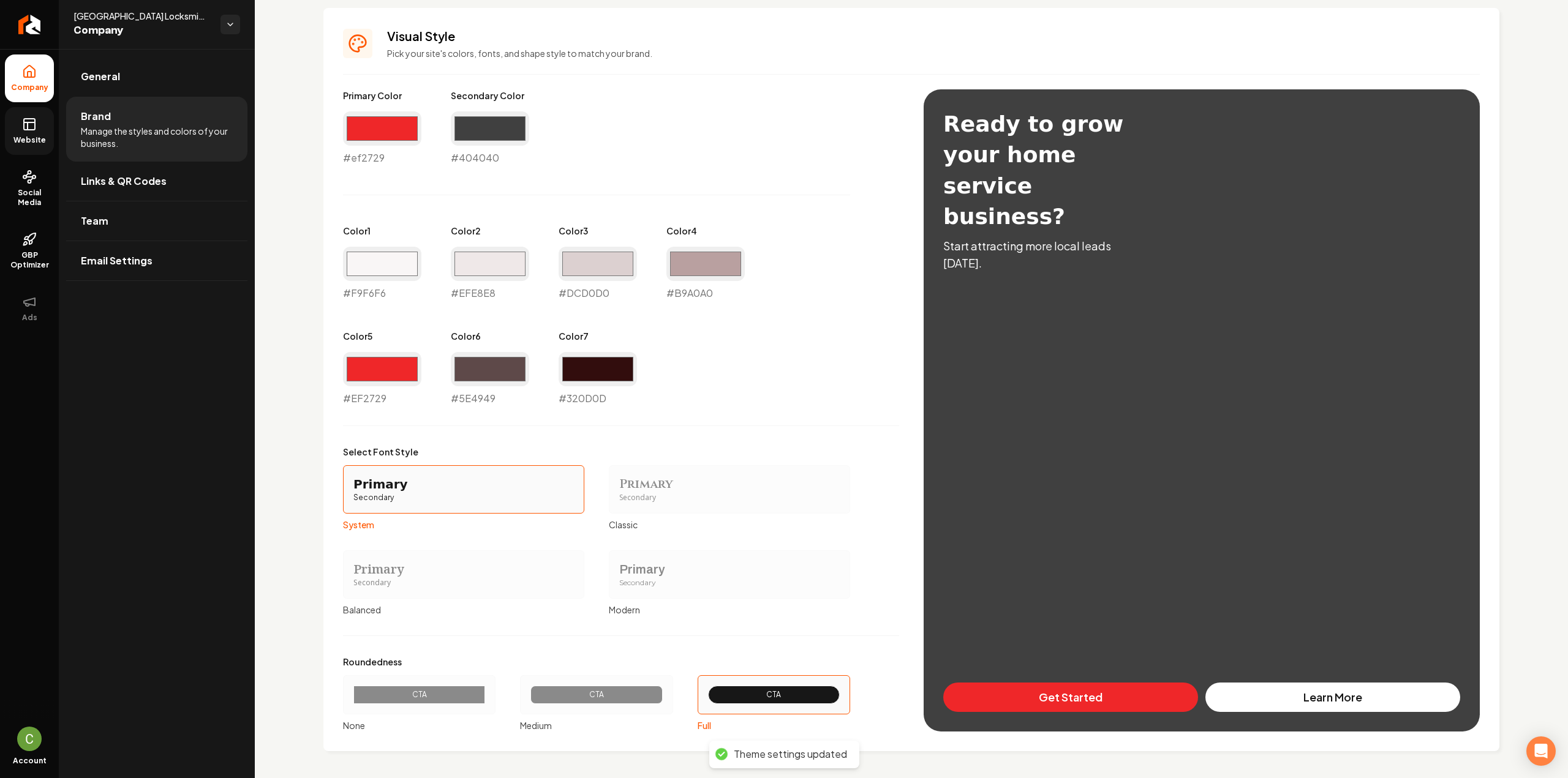
click at [30, 136] on span "Website" at bounding box center [29, 140] width 42 height 10
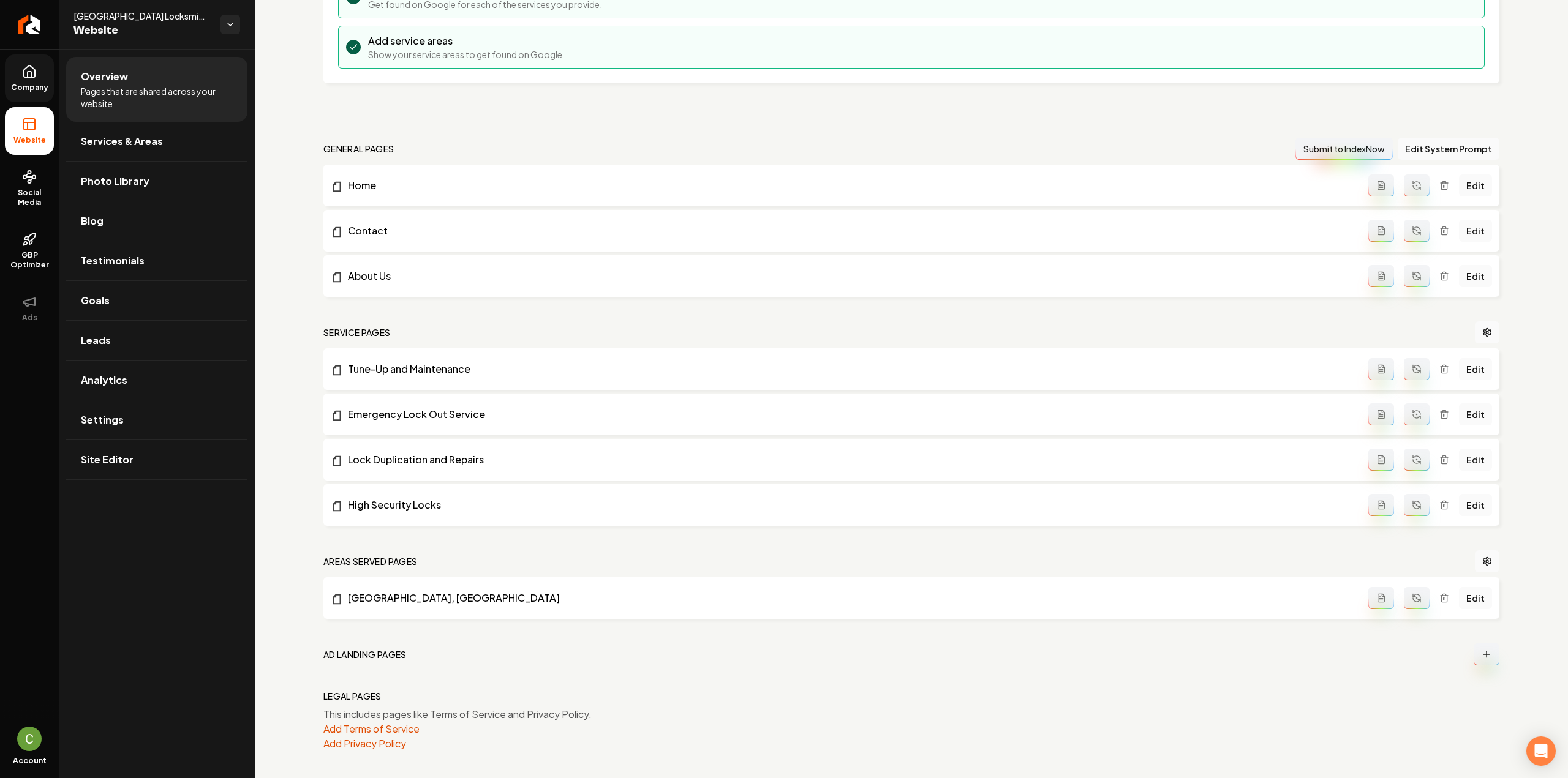
scroll to position [218, 0]
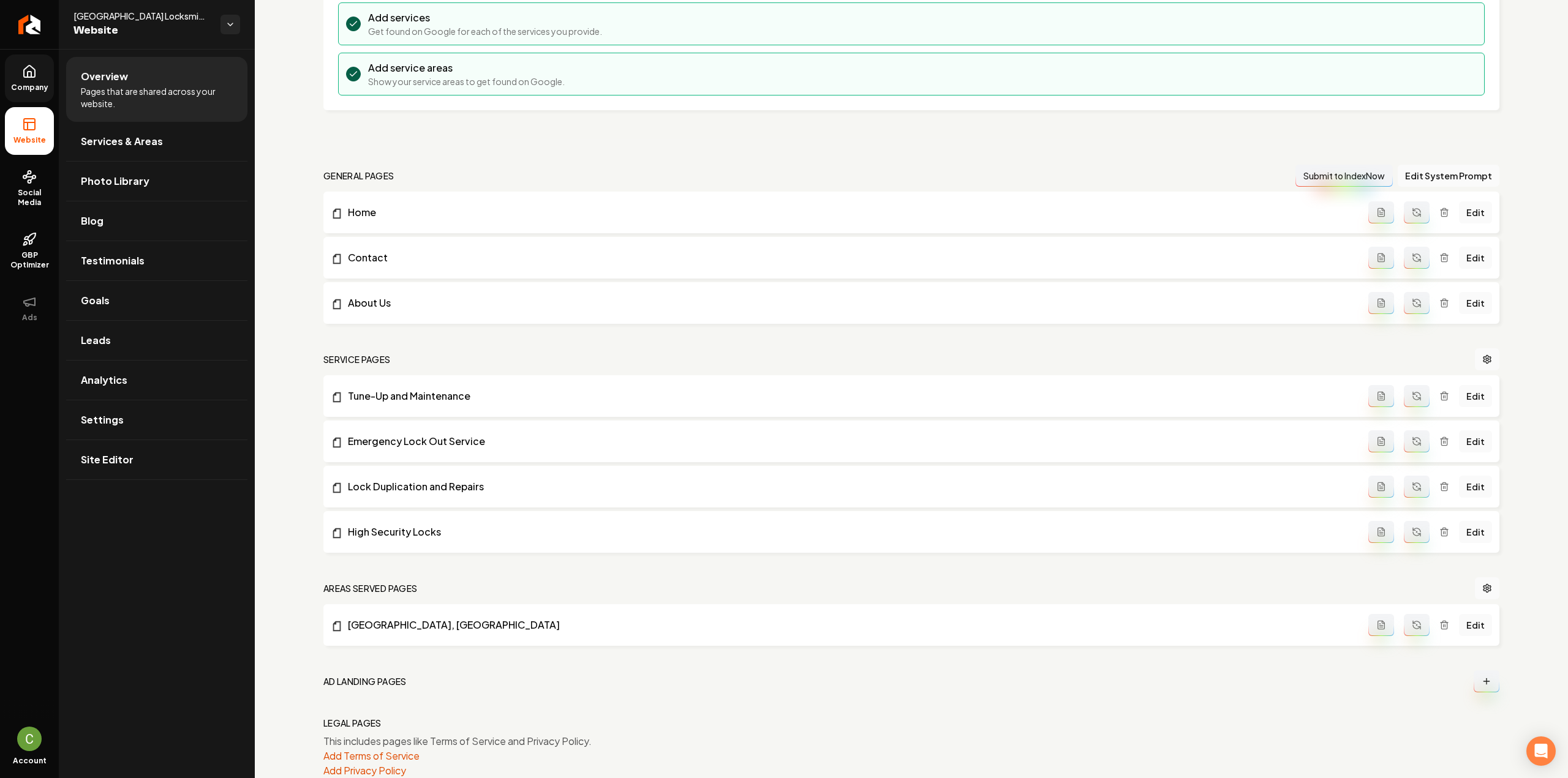
drag, startPoint x: 1473, startPoint y: 251, endPoint x: 1390, endPoint y: -48, distance: 310.3
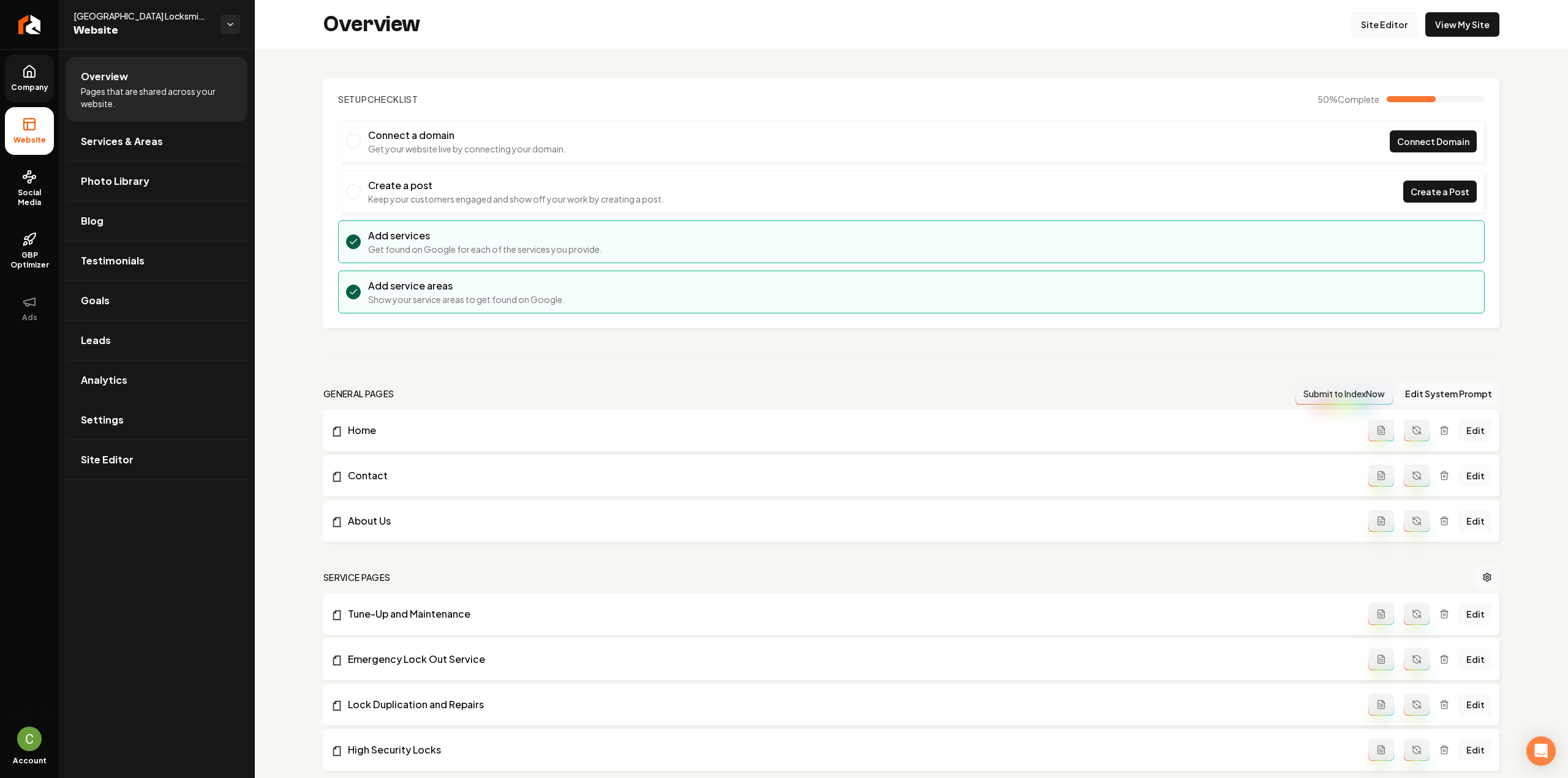
click at [1377, 21] on link "Site Editor" at bounding box center [1384, 24] width 67 height 24
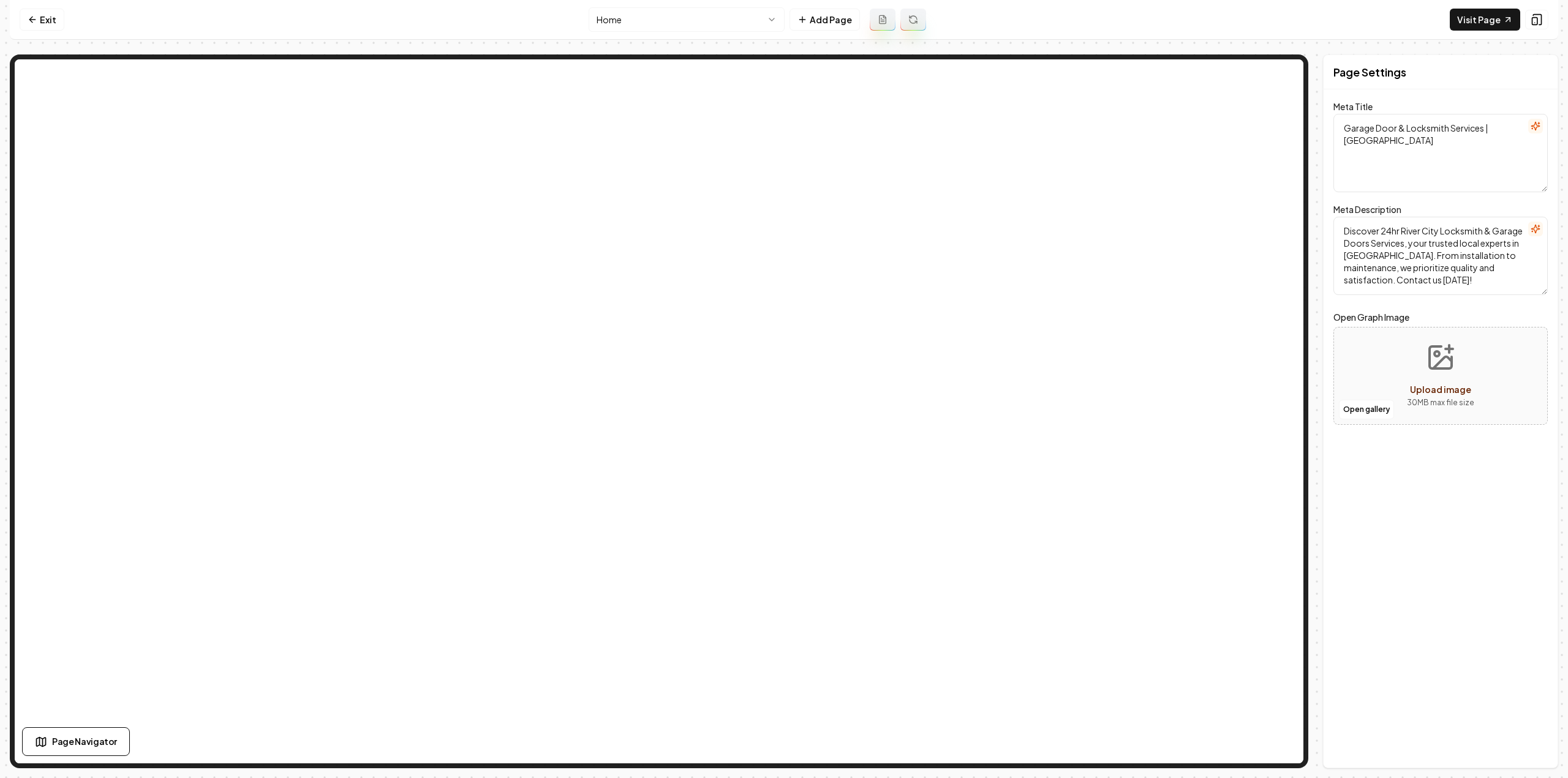
click at [676, 16] on html "Computer Required This feature is only available on a computer. Please switch t…" at bounding box center [784, 389] width 1568 height 778
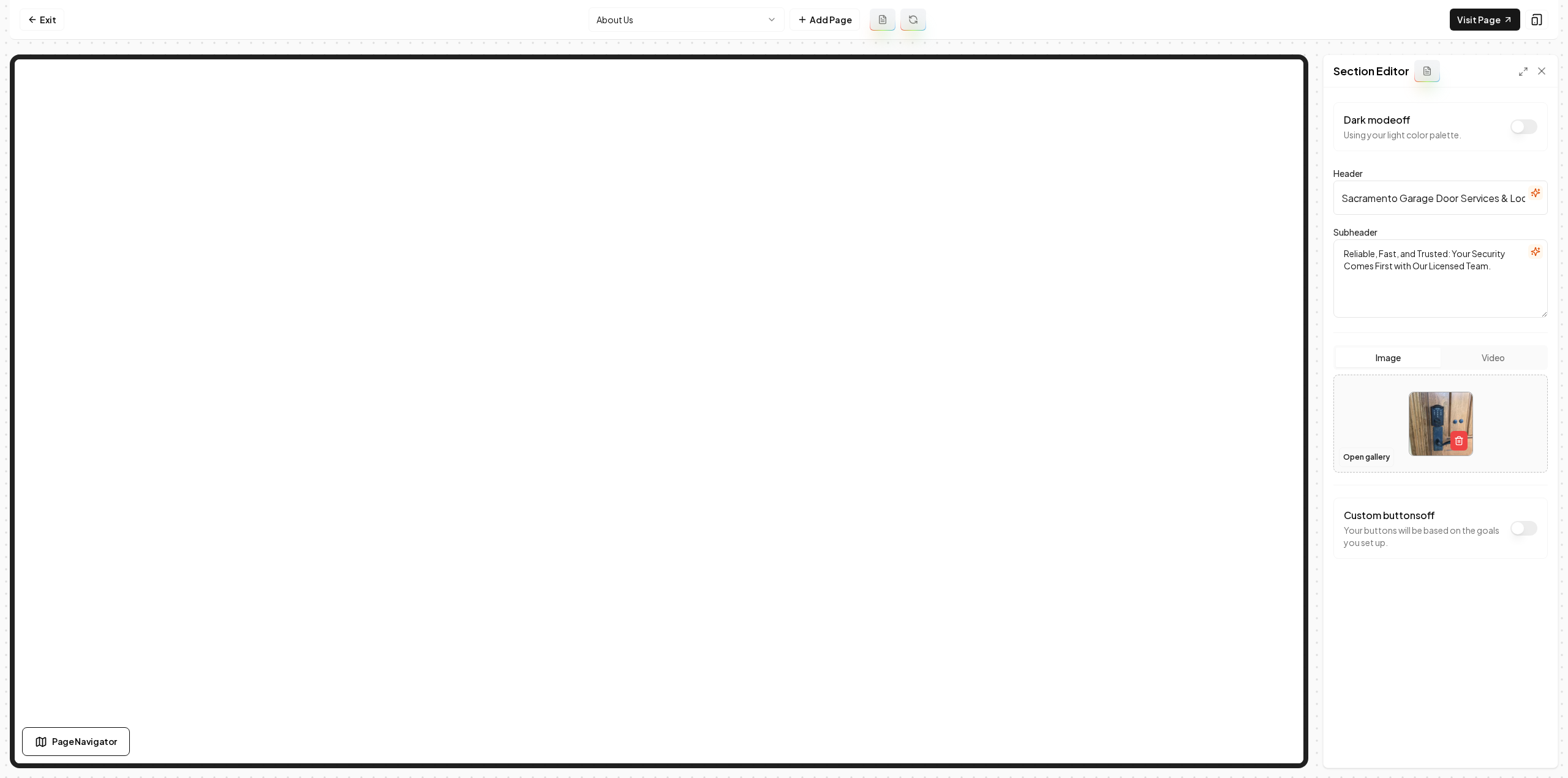
click at [1351, 449] on button "Open gallery" at bounding box center [1367, 457] width 55 height 20
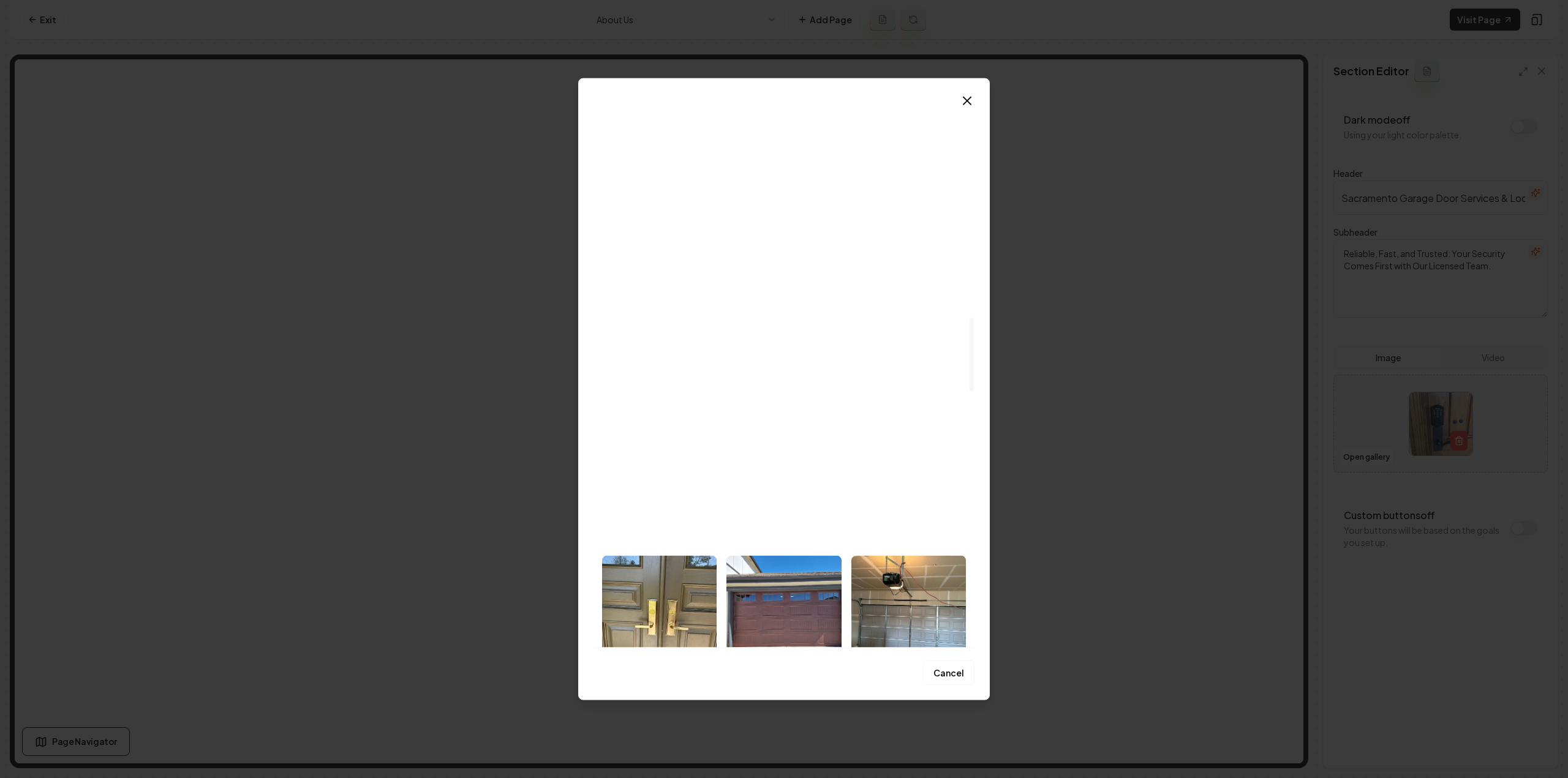
scroll to position [1715, 0]
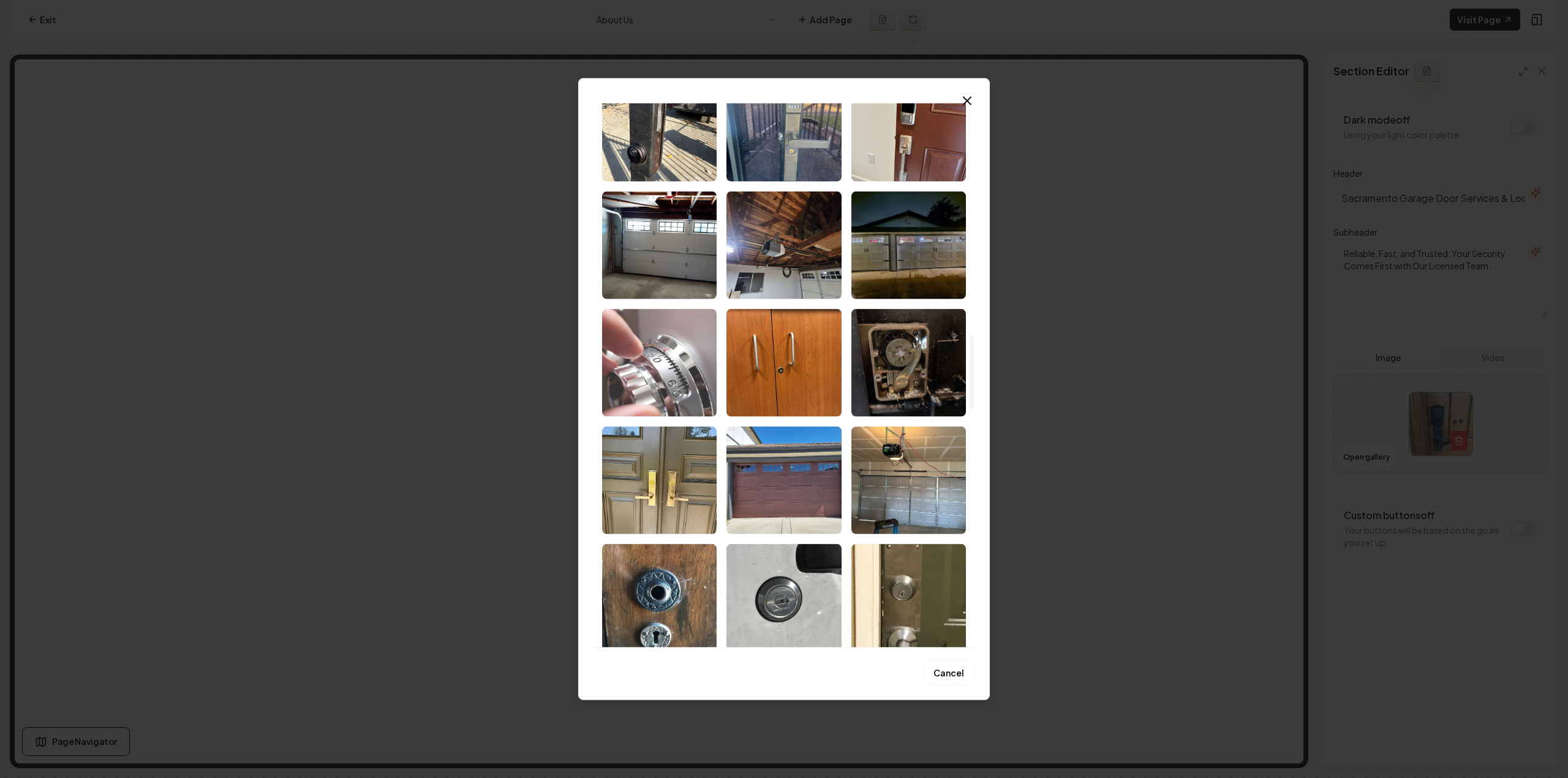
click at [624, 342] on img "Select image image_68d14fe15c7cd75eb805b0ea.jpeg" at bounding box center [659, 362] width 114 height 108
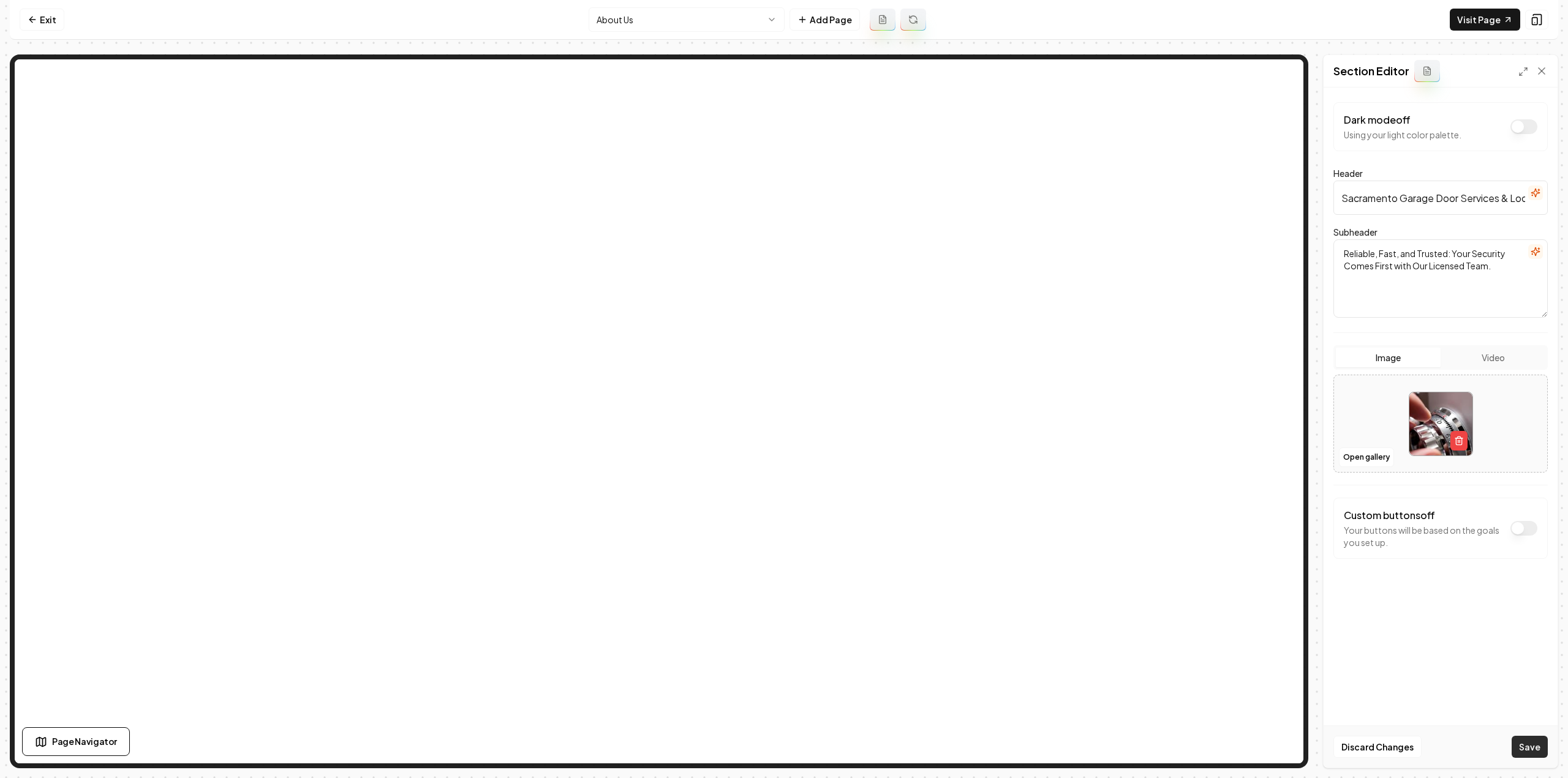
click at [1522, 747] on button "Save" at bounding box center [1530, 748] width 36 height 22
click at [657, 25] on html "Computer Required This feature is only available on a computer. Please switch t…" at bounding box center [784, 389] width 1568 height 778
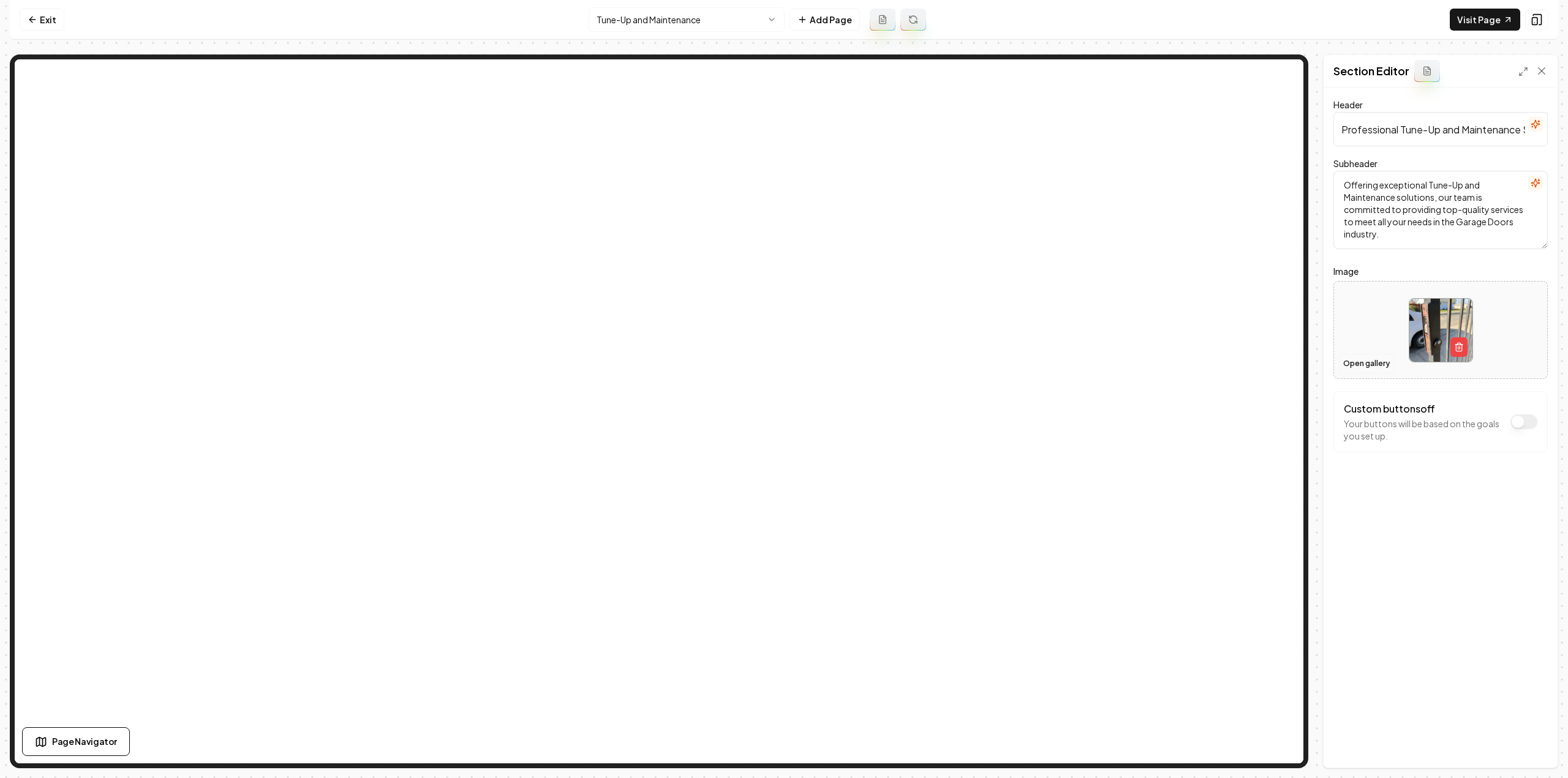
click at [1357, 362] on button "Open gallery" at bounding box center [1367, 364] width 55 height 20
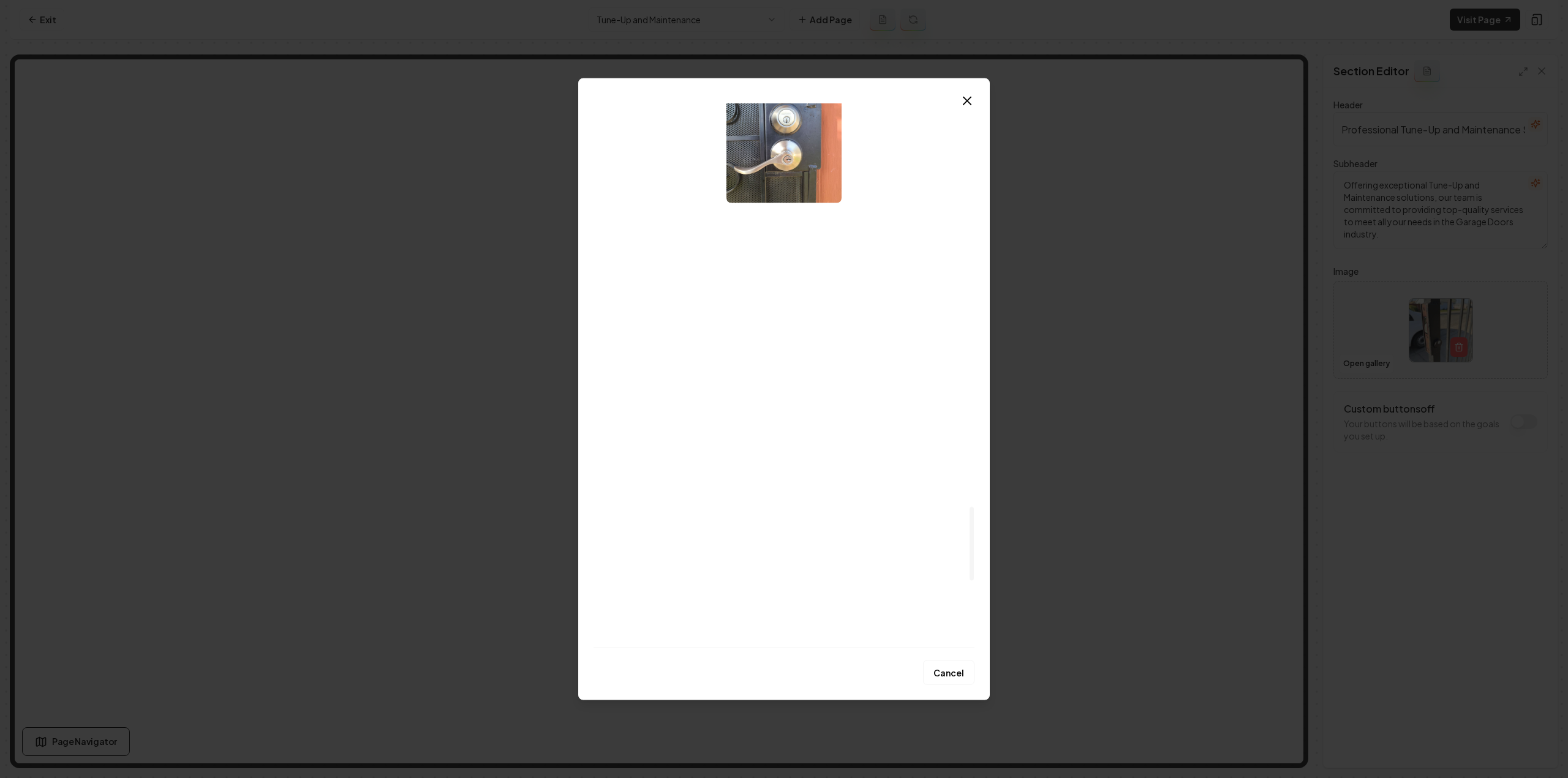
scroll to position [3001, 0]
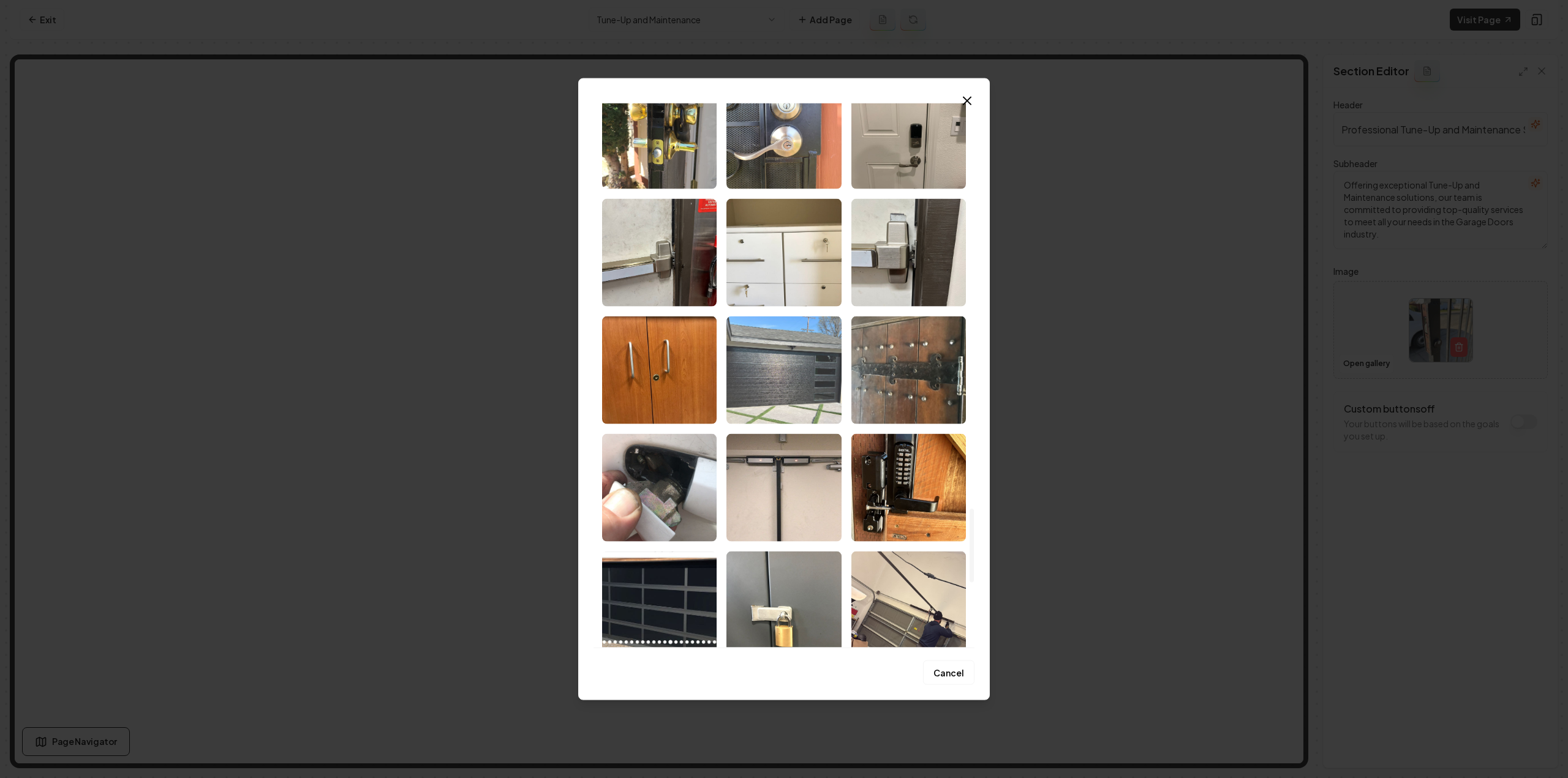
click at [813, 379] on img "Select image image_68d14fe25c7cd75eb805b2d5.jpeg" at bounding box center [783, 370] width 114 height 108
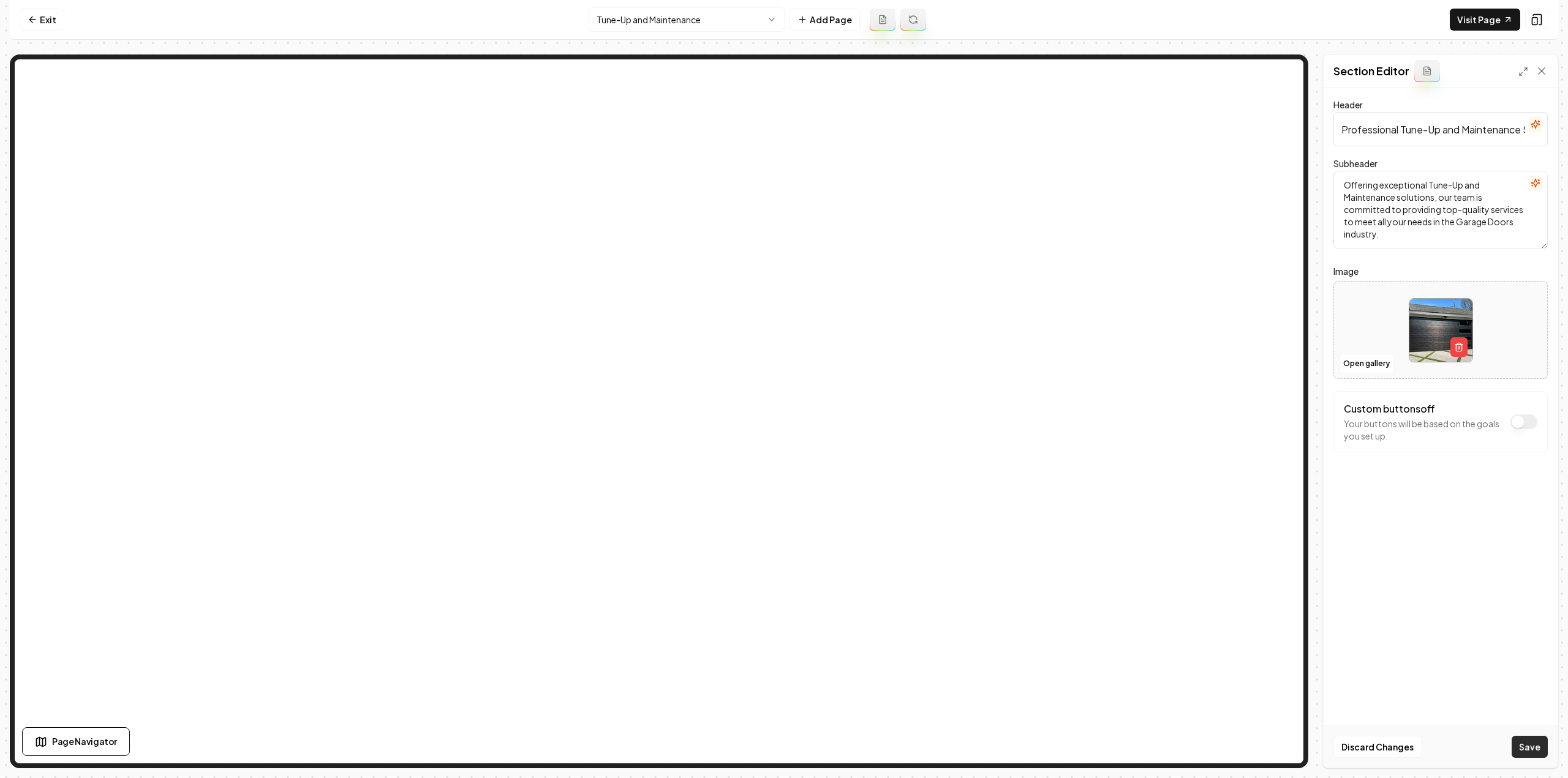
click at [1516, 753] on button "Save" at bounding box center [1530, 748] width 36 height 22
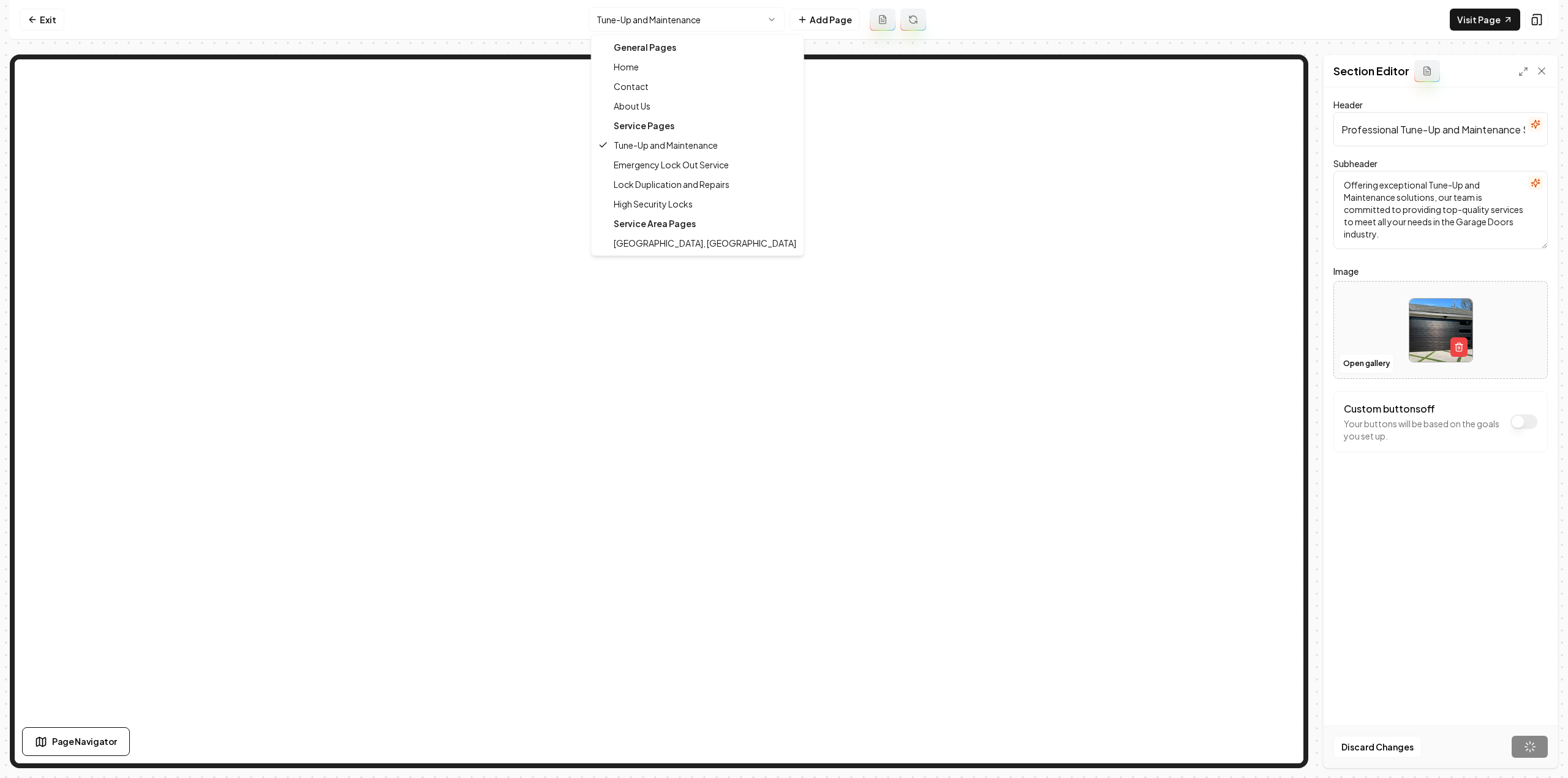
click at [625, 30] on html "Computer Required This feature is only available on a computer. Please switch t…" at bounding box center [784, 389] width 1568 height 778
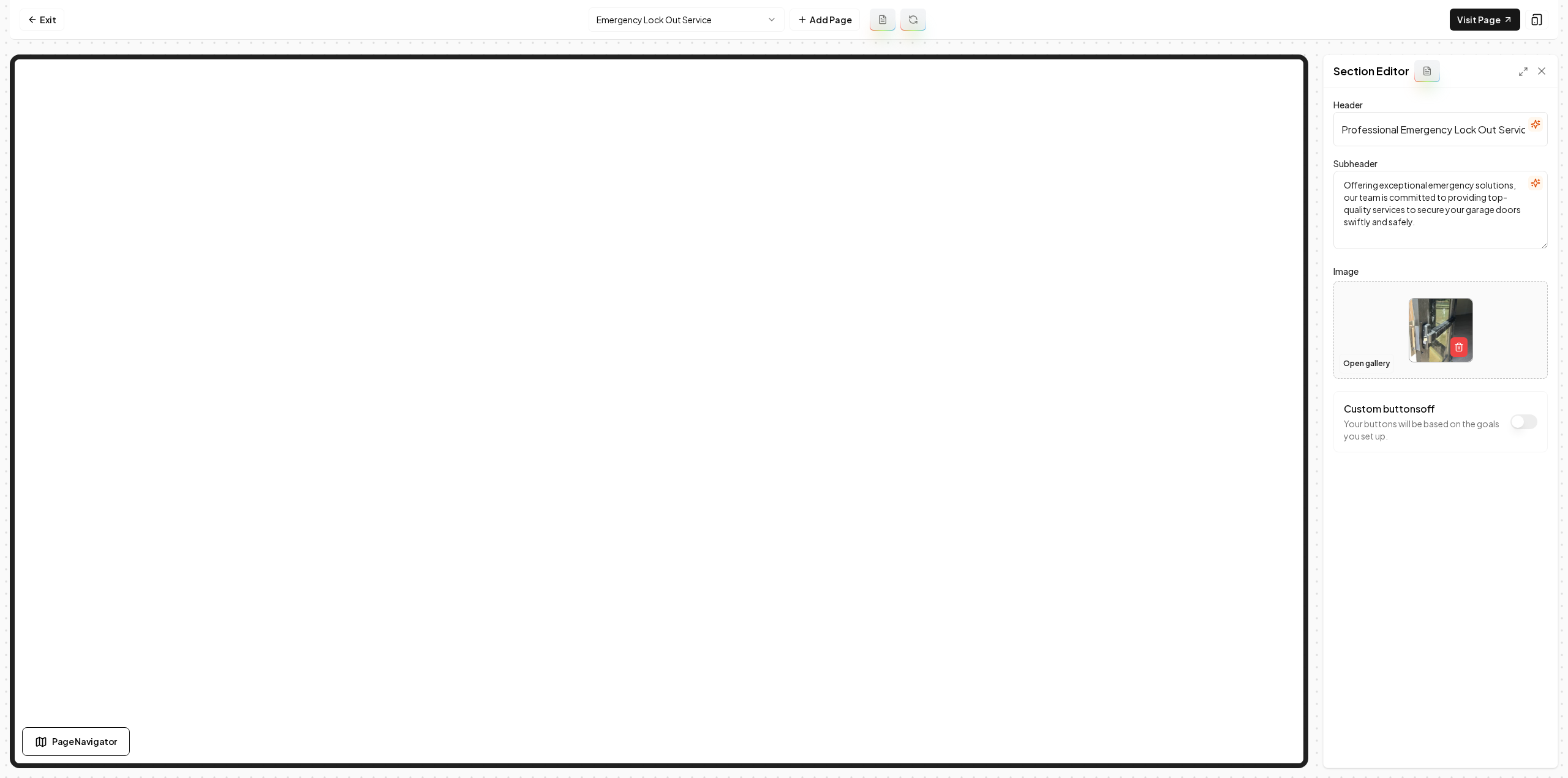
click at [1348, 369] on button "Open gallery" at bounding box center [1367, 364] width 55 height 20
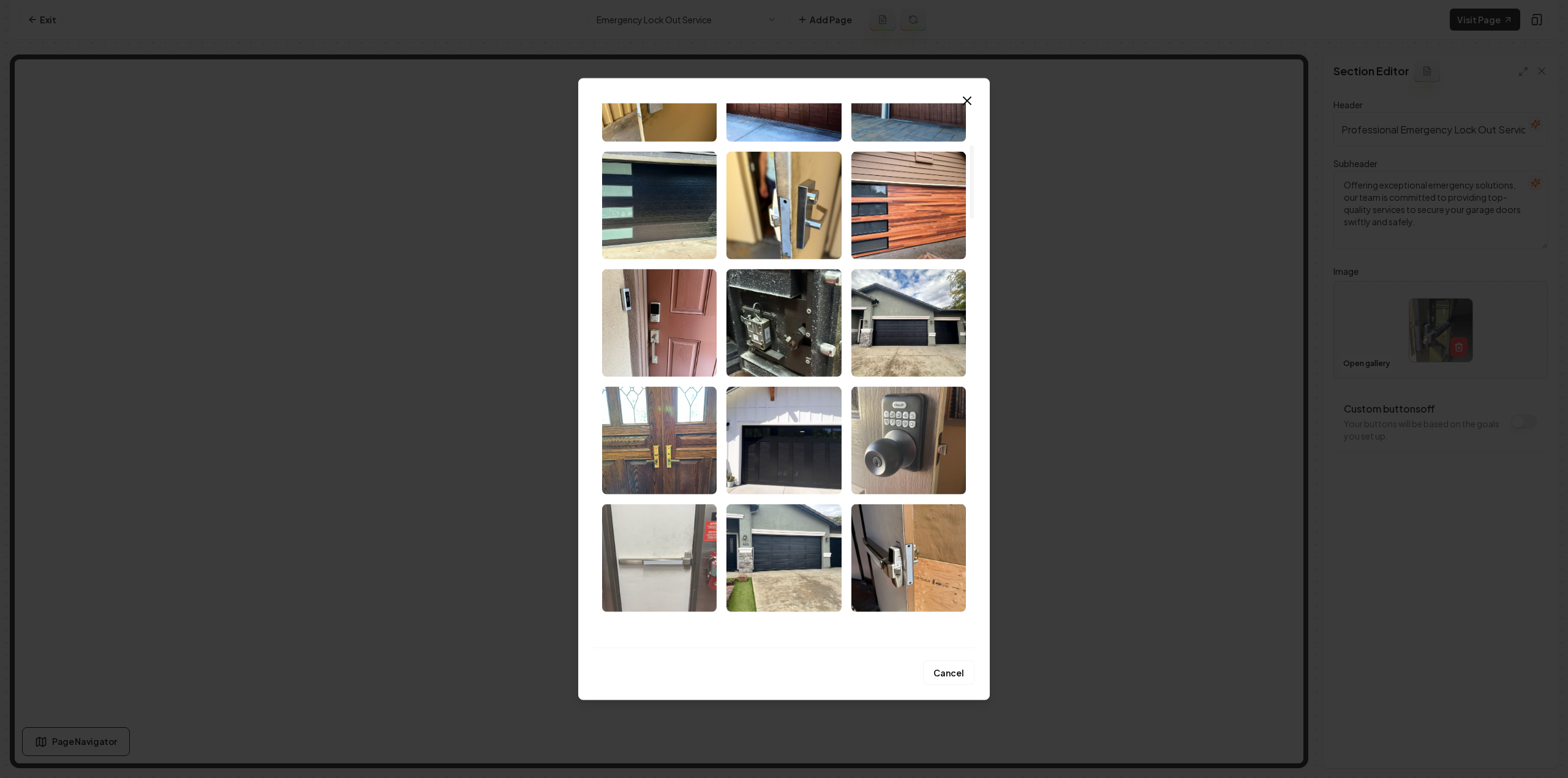
scroll to position [306, 0]
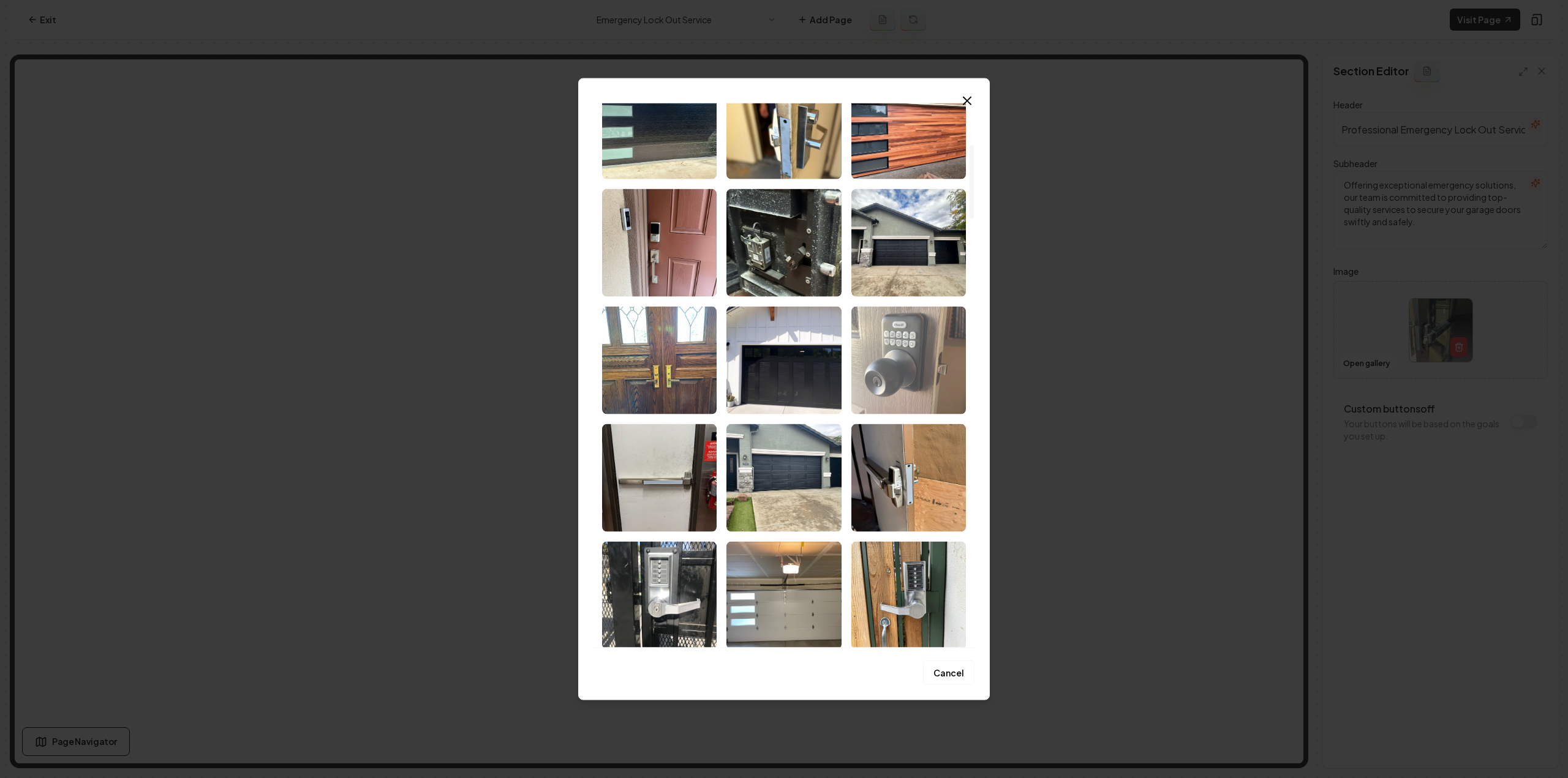
click at [908, 361] on img "Select image image_68d14fe35c7cd75eb805bce7.jpeg" at bounding box center [908, 360] width 114 height 108
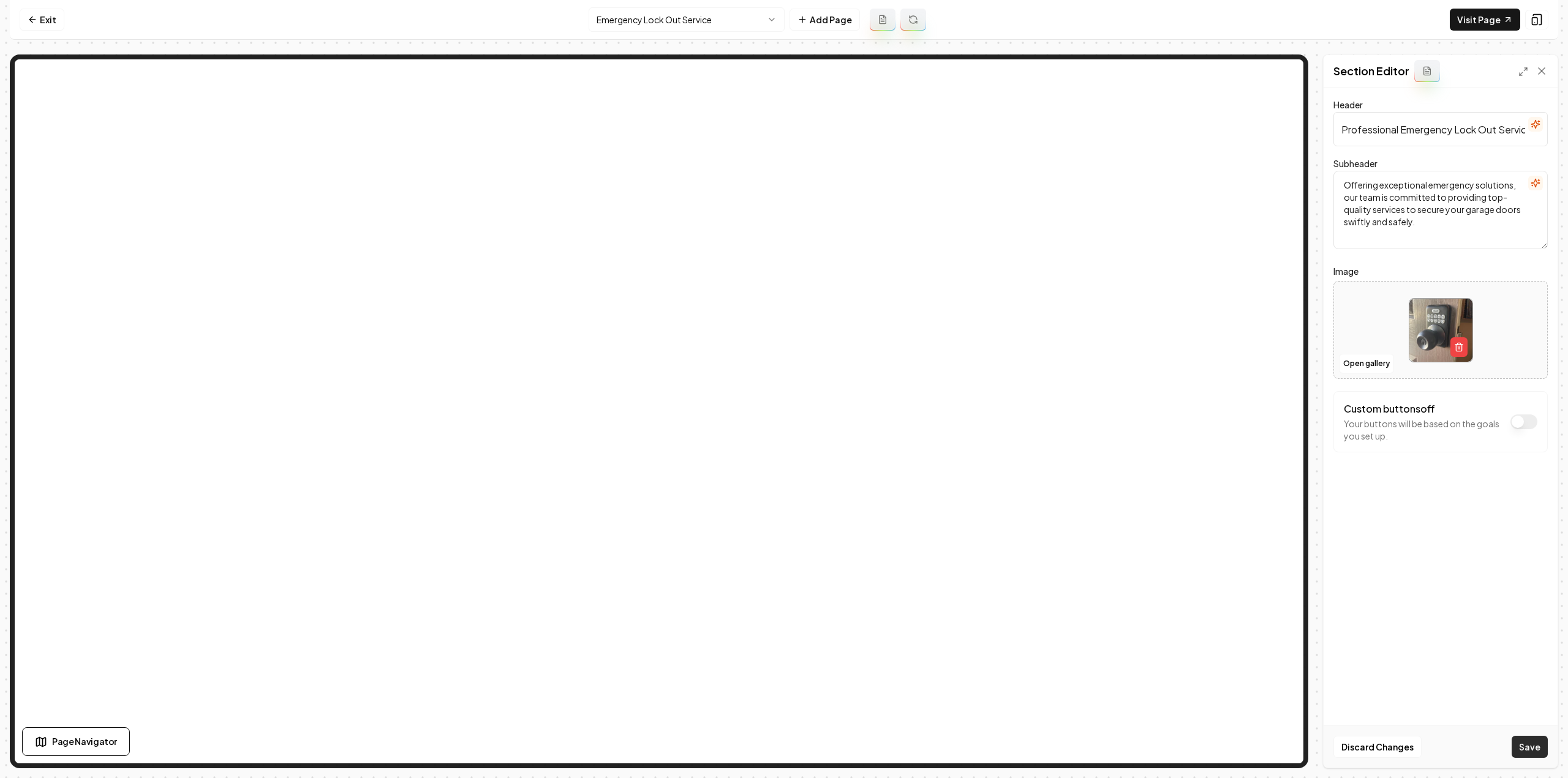
click at [1543, 750] on button "Save" at bounding box center [1530, 748] width 36 height 22
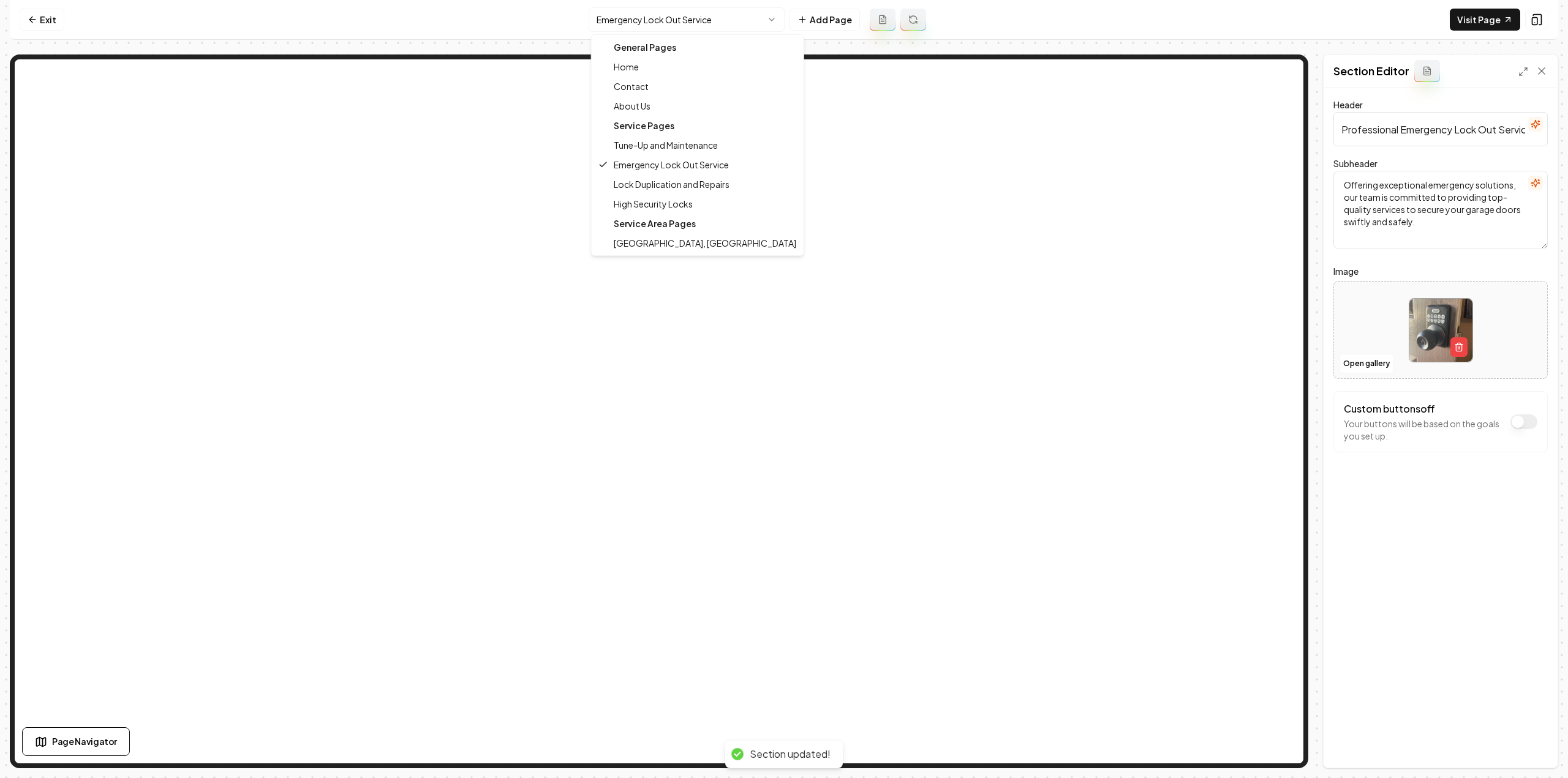
click at [628, 20] on html "Computer Required This feature is only available on a computer. Please switch t…" at bounding box center [784, 389] width 1568 height 778
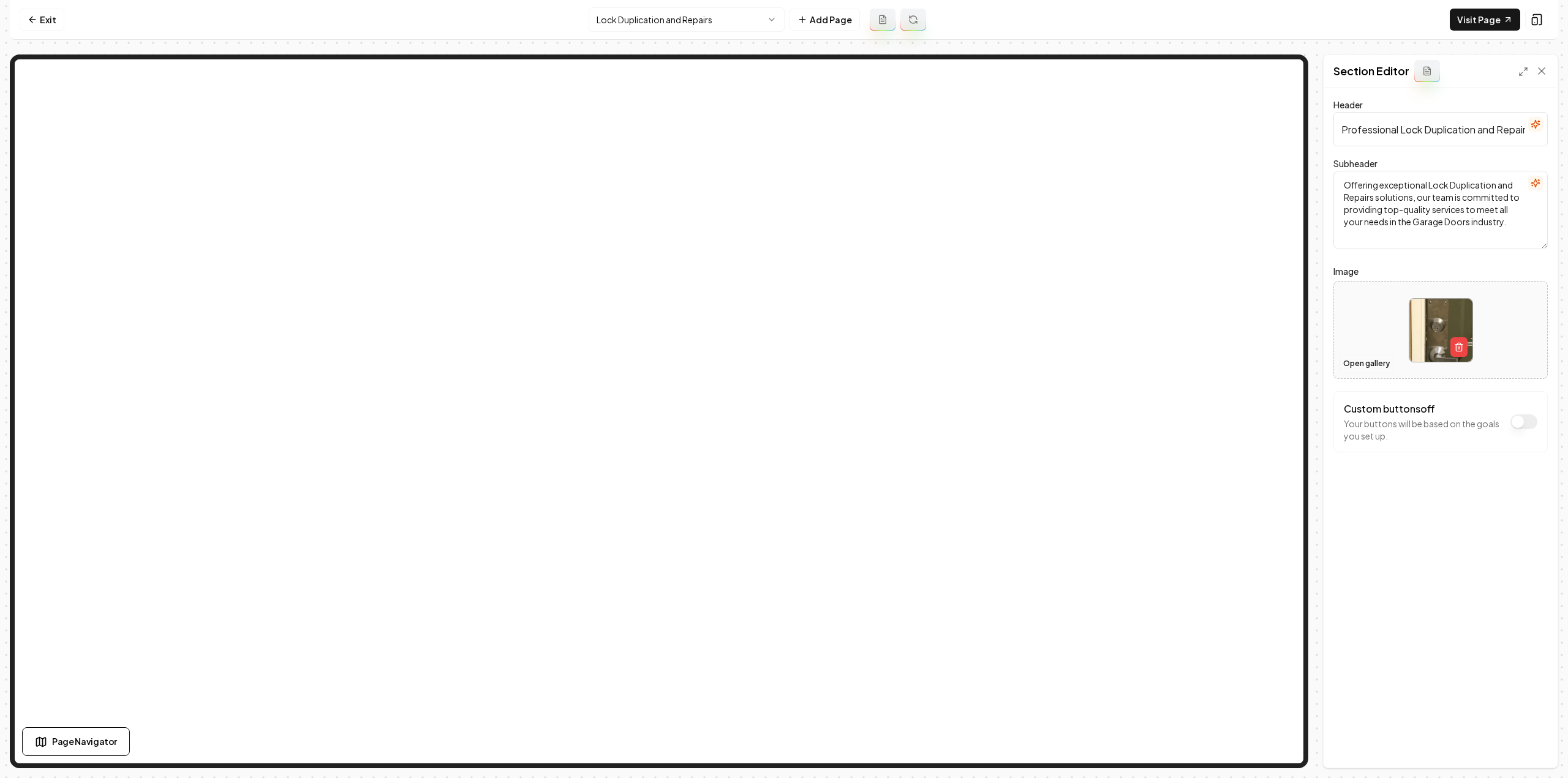
click at [1357, 362] on button "Open gallery" at bounding box center [1367, 364] width 55 height 20
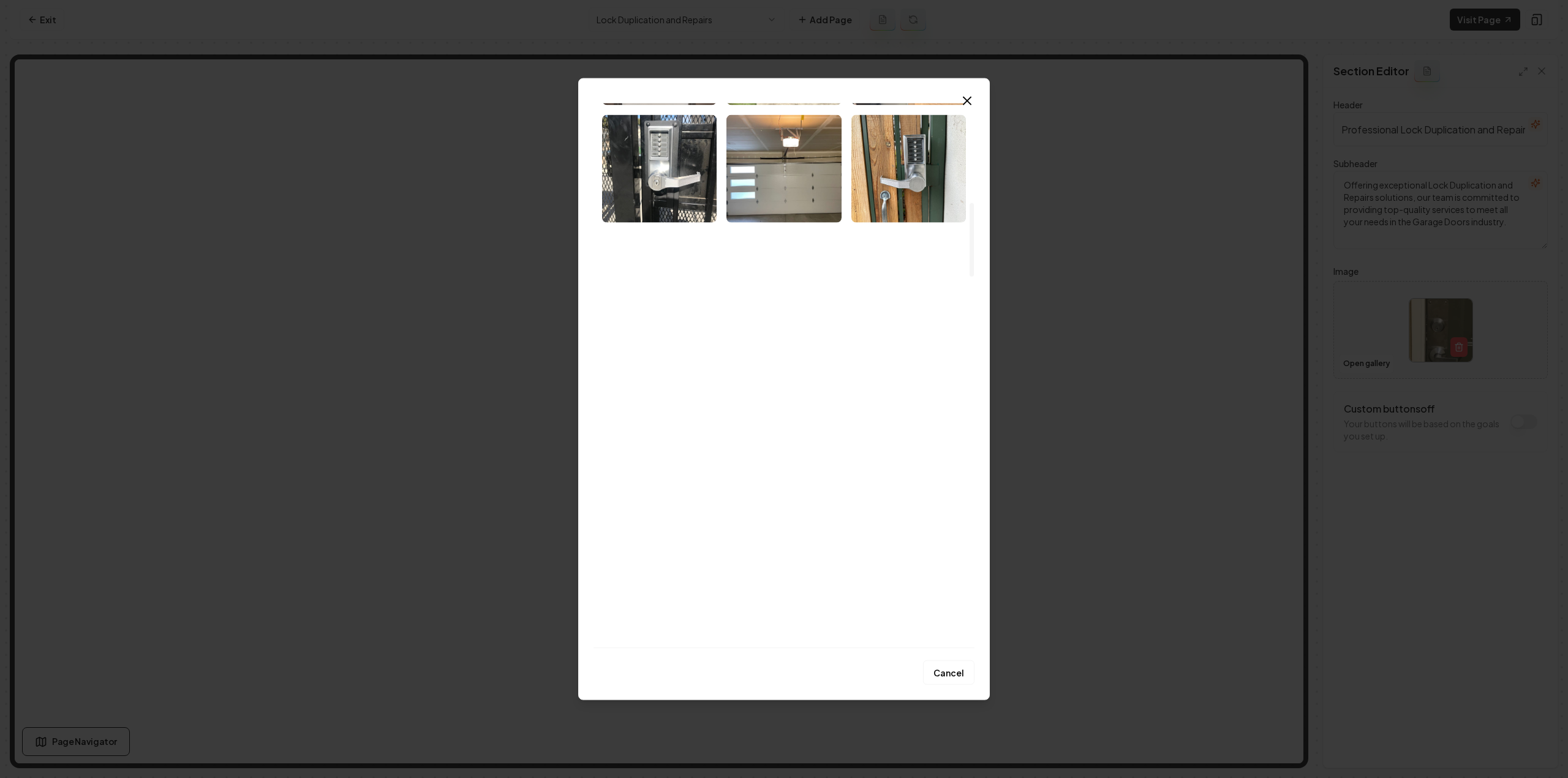
scroll to position [735, 0]
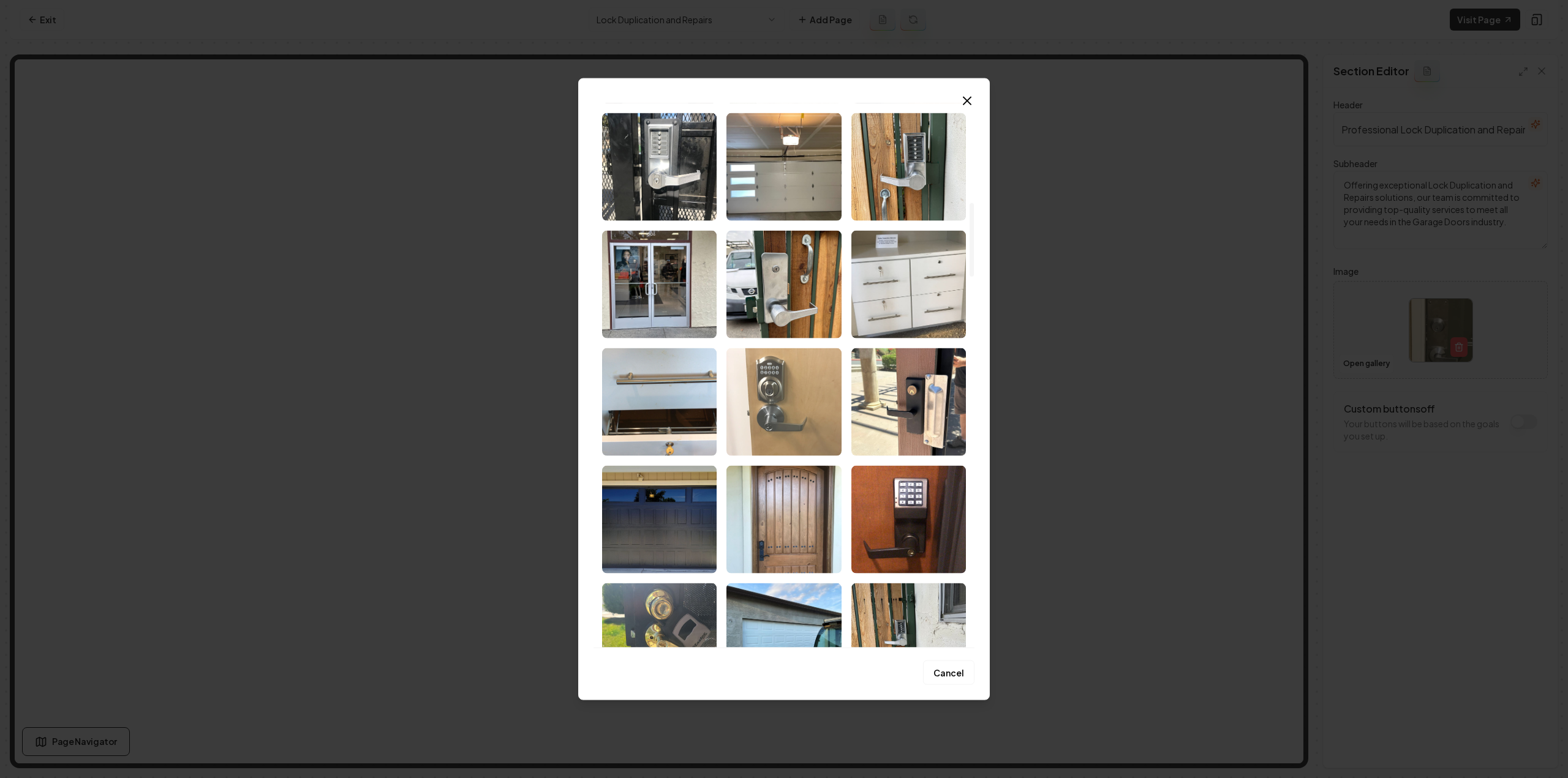
click at [778, 396] on img "Select image image_68d14fe35c7cd75eb805b89b.jpeg" at bounding box center [783, 401] width 114 height 108
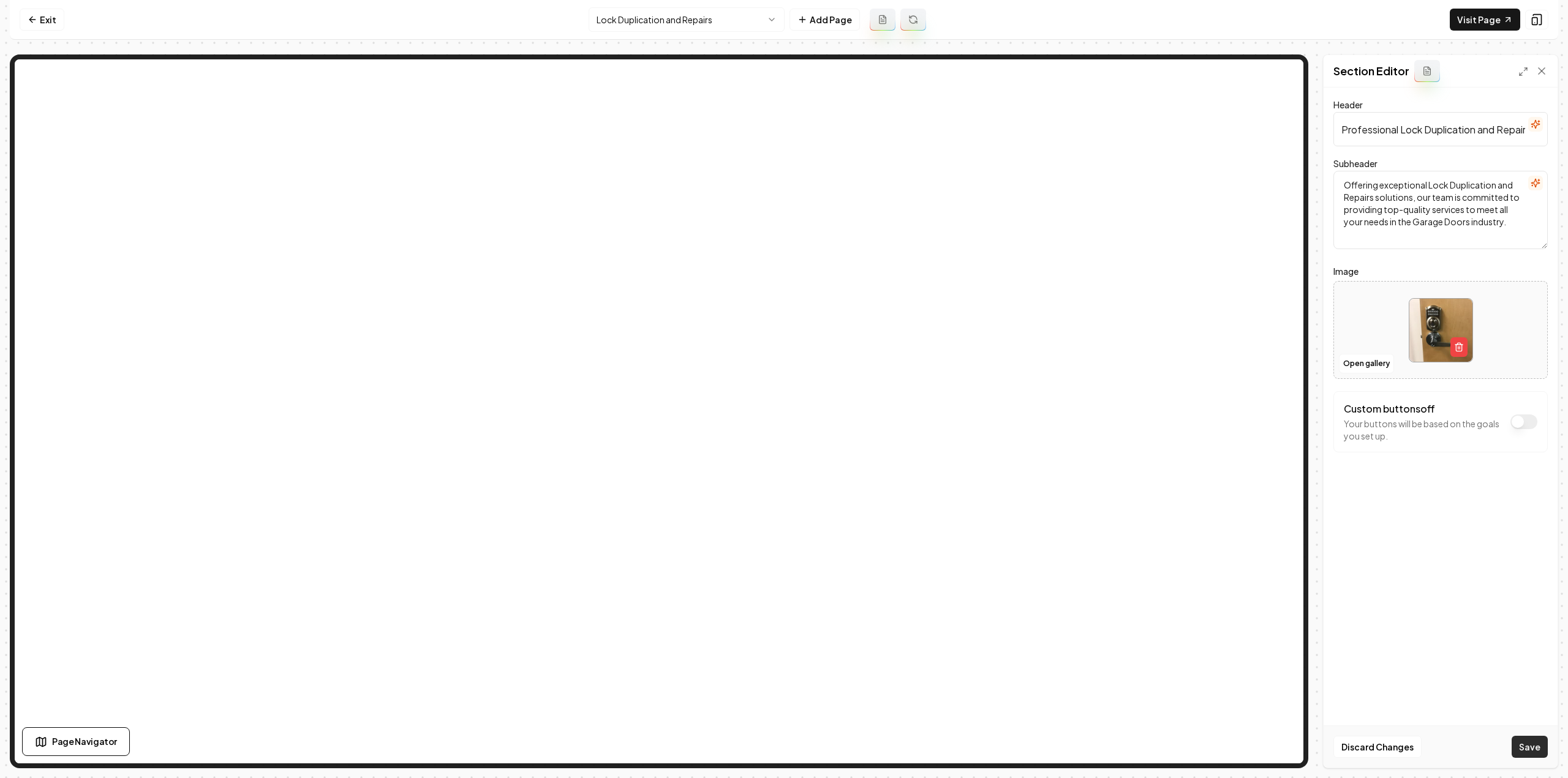
click at [1539, 751] on button "Save" at bounding box center [1530, 748] width 36 height 22
click at [604, 25] on html "Computer Required This feature is only available on a computer. Please switch t…" at bounding box center [784, 389] width 1568 height 778
click at [1367, 367] on button "Open gallery" at bounding box center [1367, 364] width 55 height 20
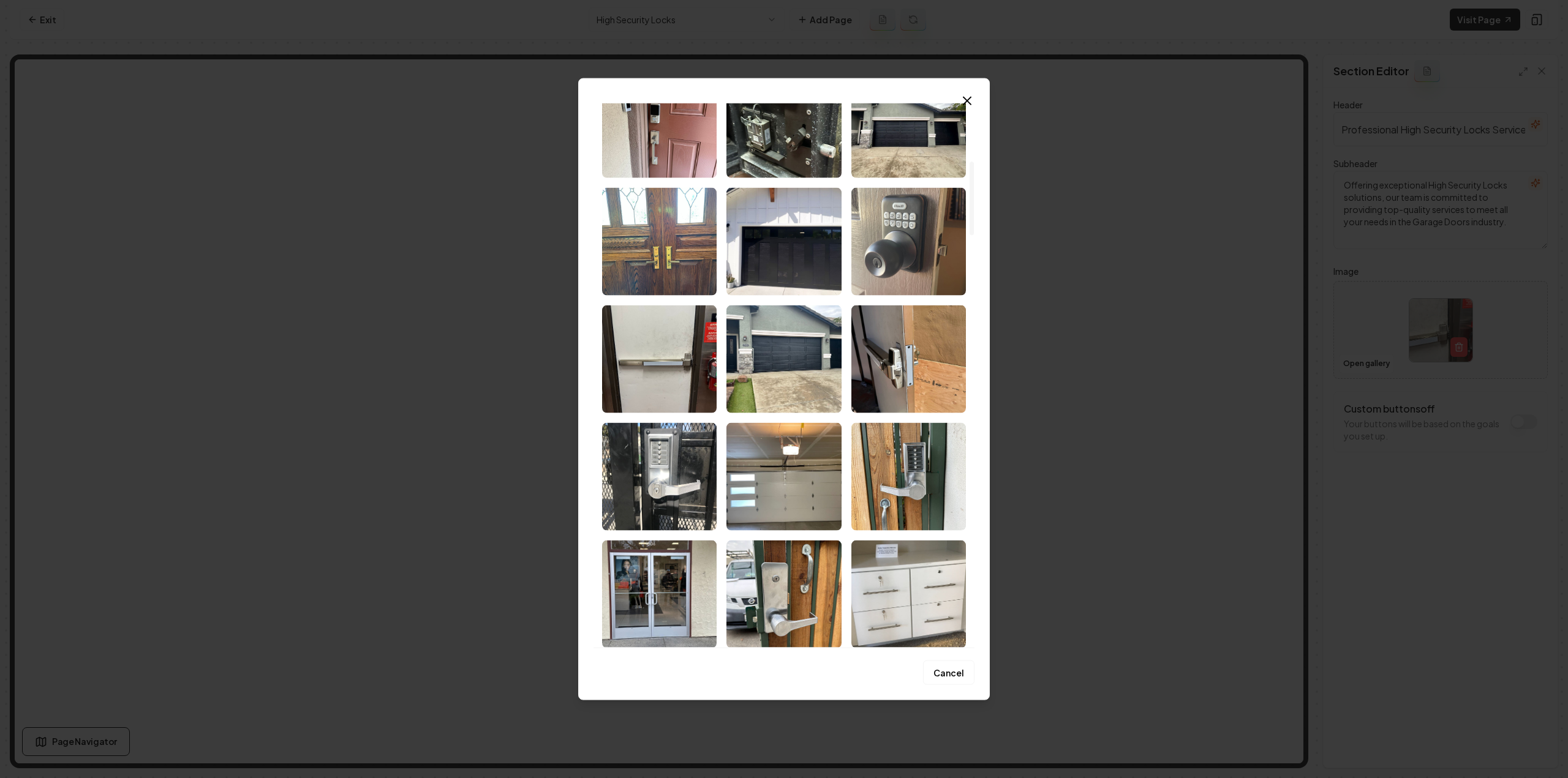
scroll to position [429, 0]
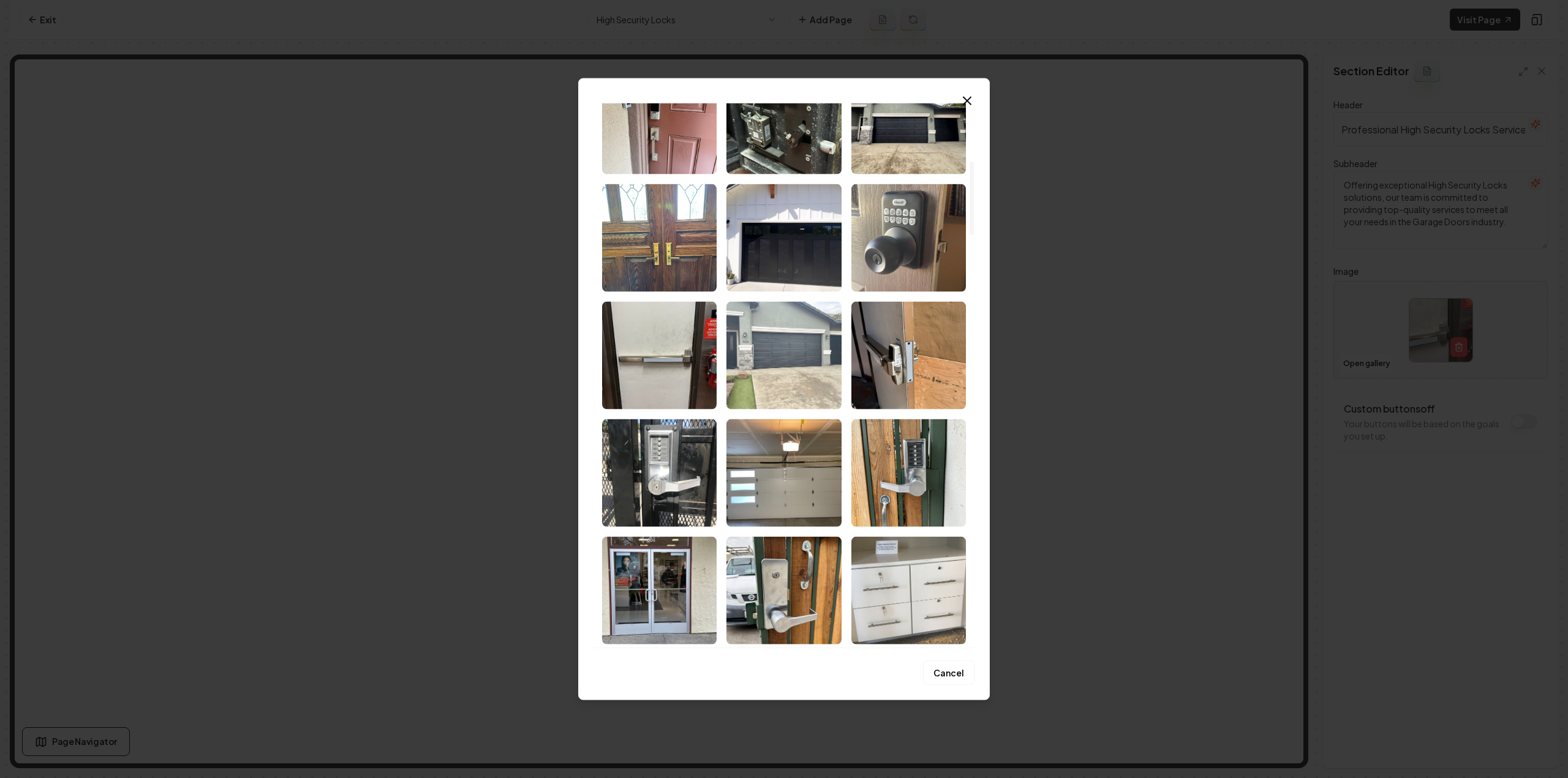
click at [775, 374] on img "Select image image_68d14fe45c7cd75eb805bf84.jpeg" at bounding box center [783, 355] width 114 height 108
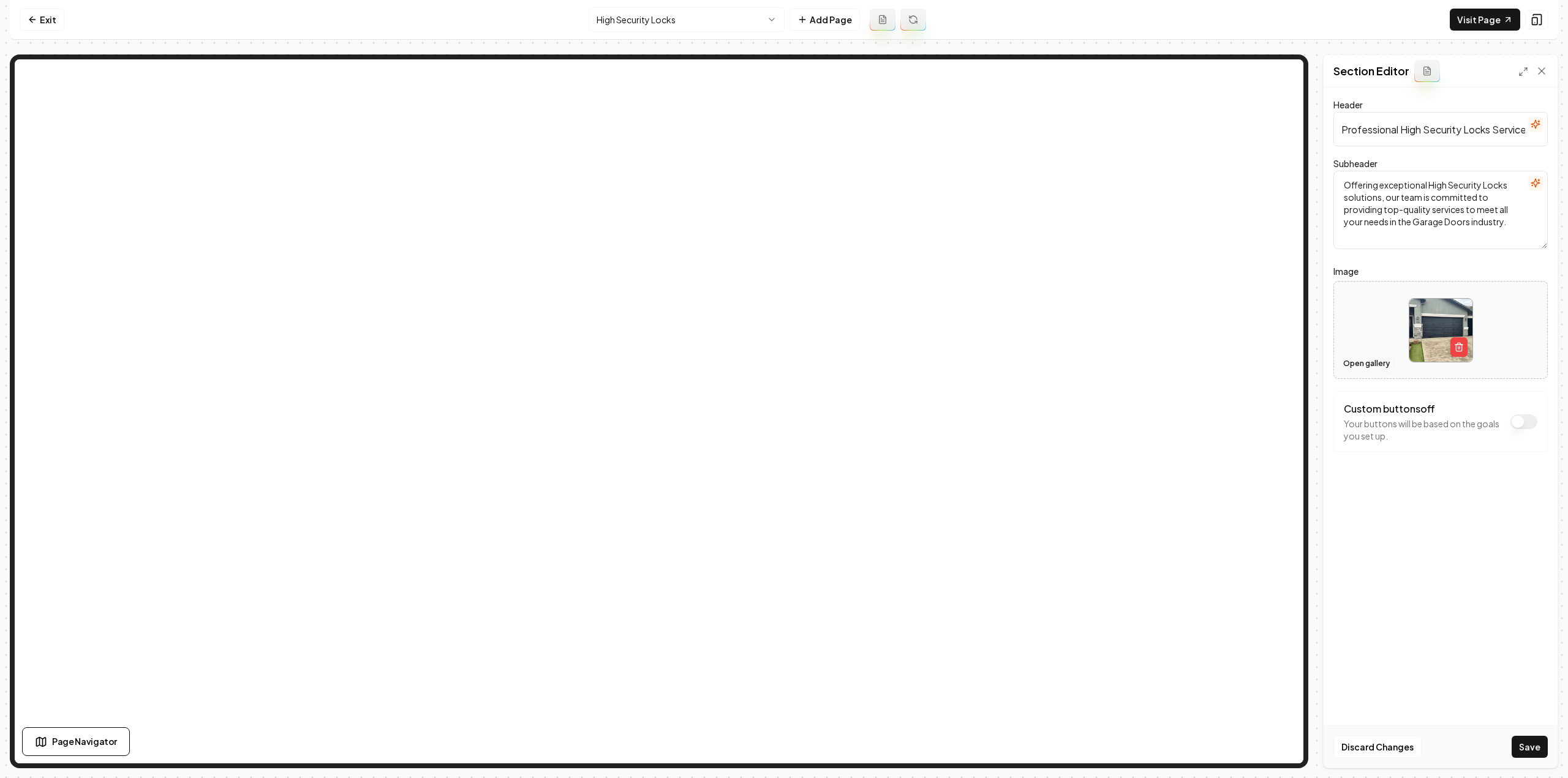
click at [1352, 365] on button "Open gallery" at bounding box center [1367, 364] width 55 height 20
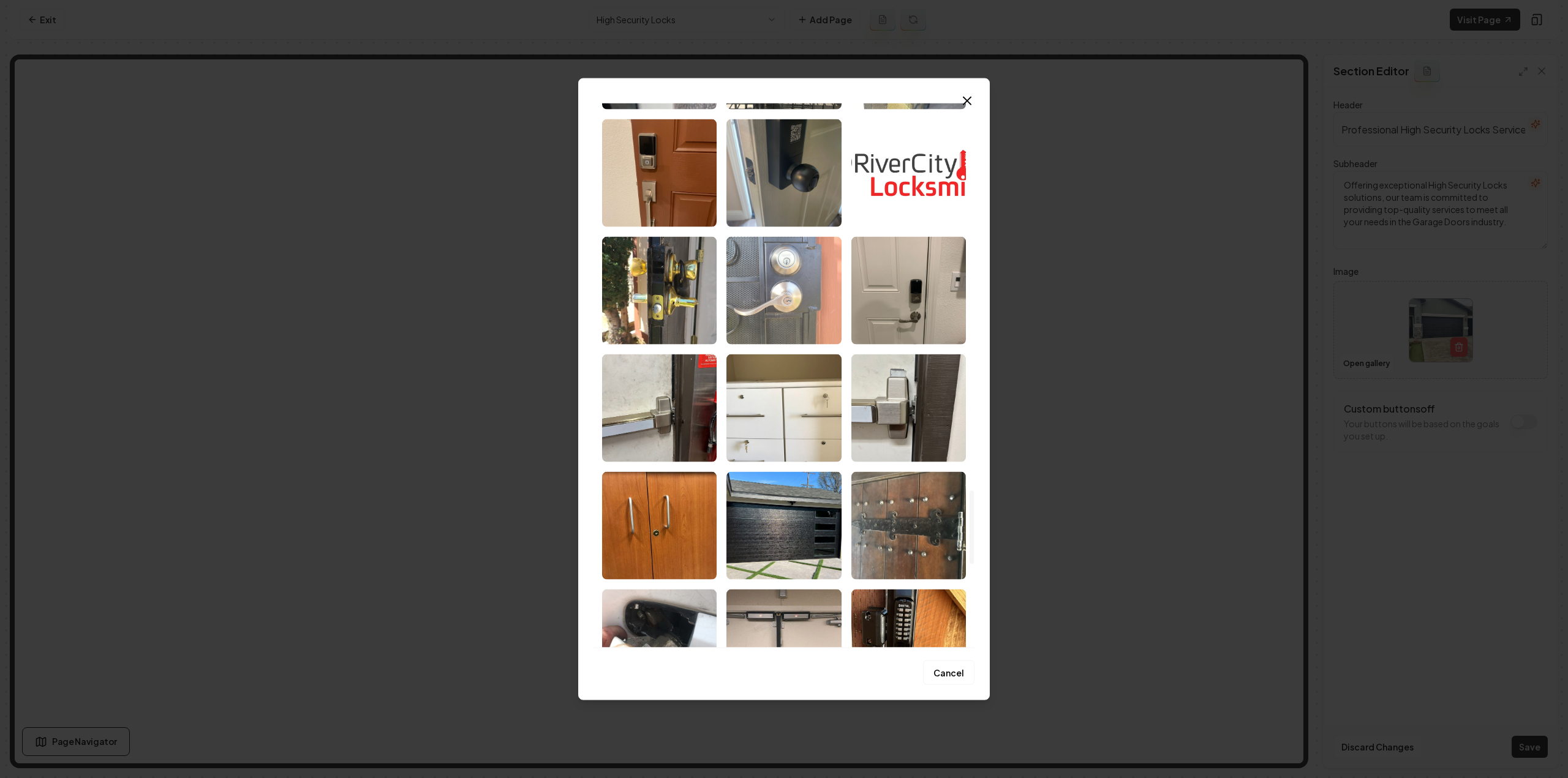
scroll to position [2813, 0]
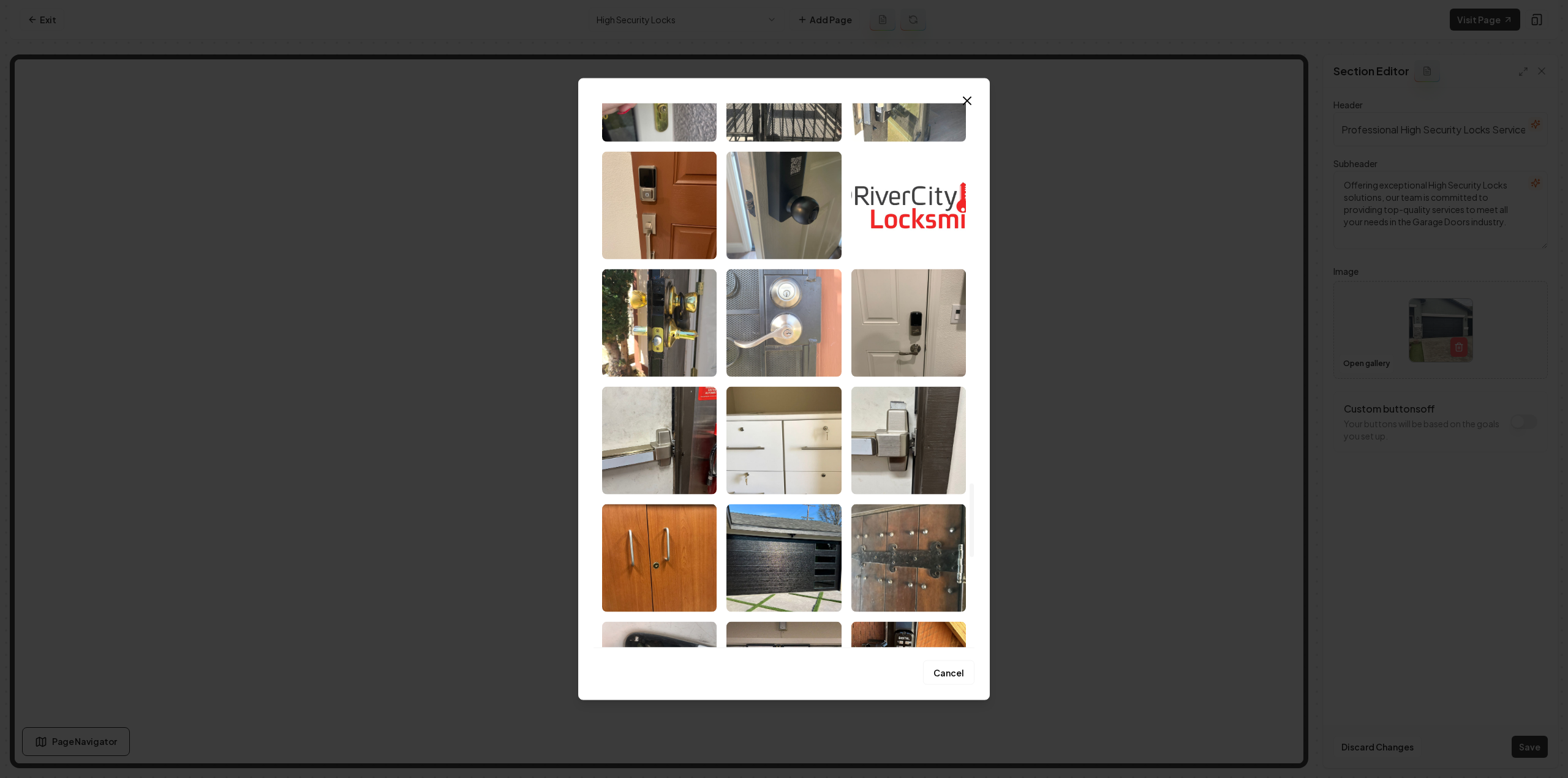
click at [801, 328] on img "Select image image_68d14fe25c7cd75eb805b2b9.jpeg" at bounding box center [783, 322] width 114 height 108
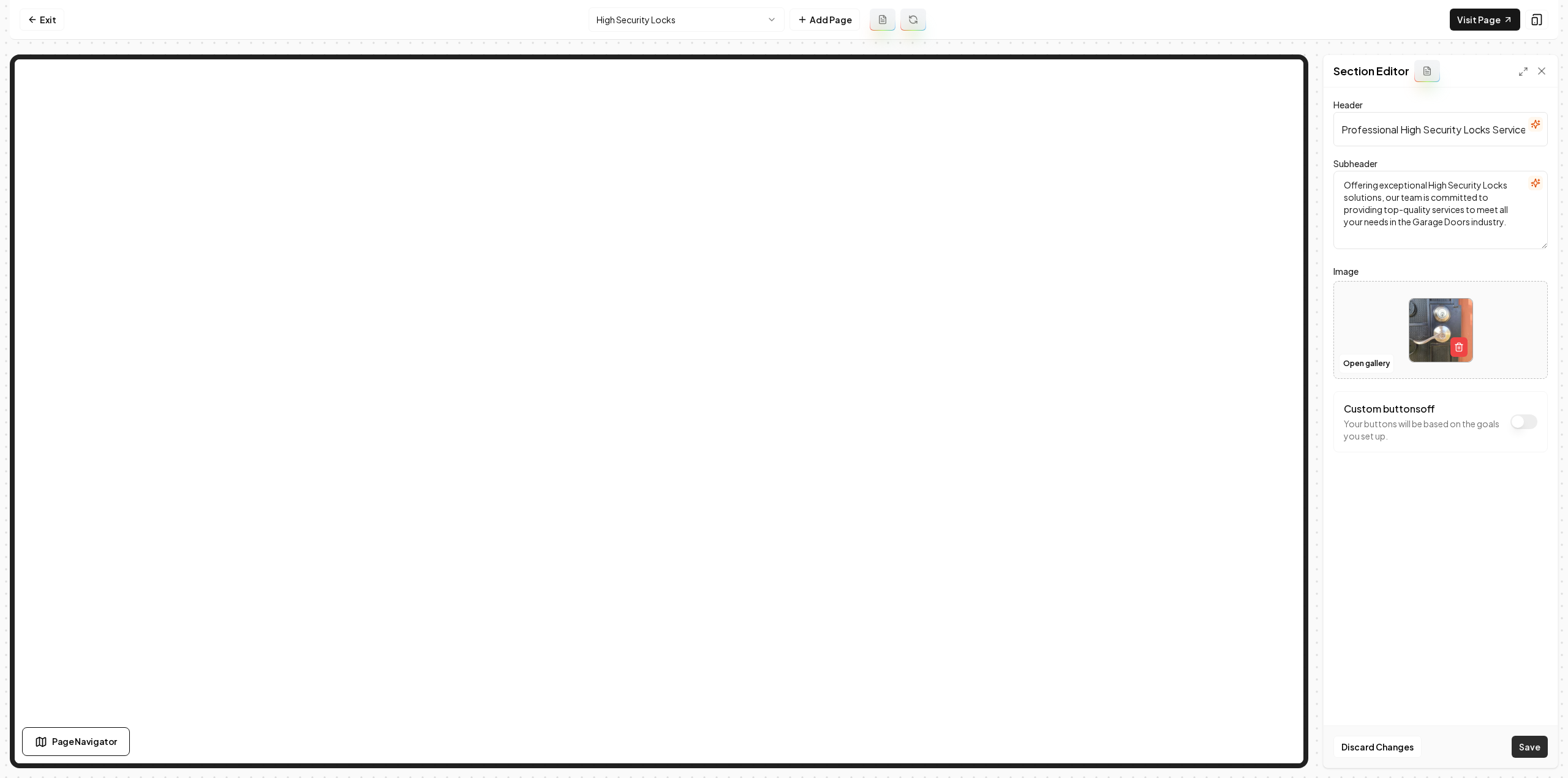
click at [1534, 742] on button "Save" at bounding box center [1530, 748] width 36 height 22
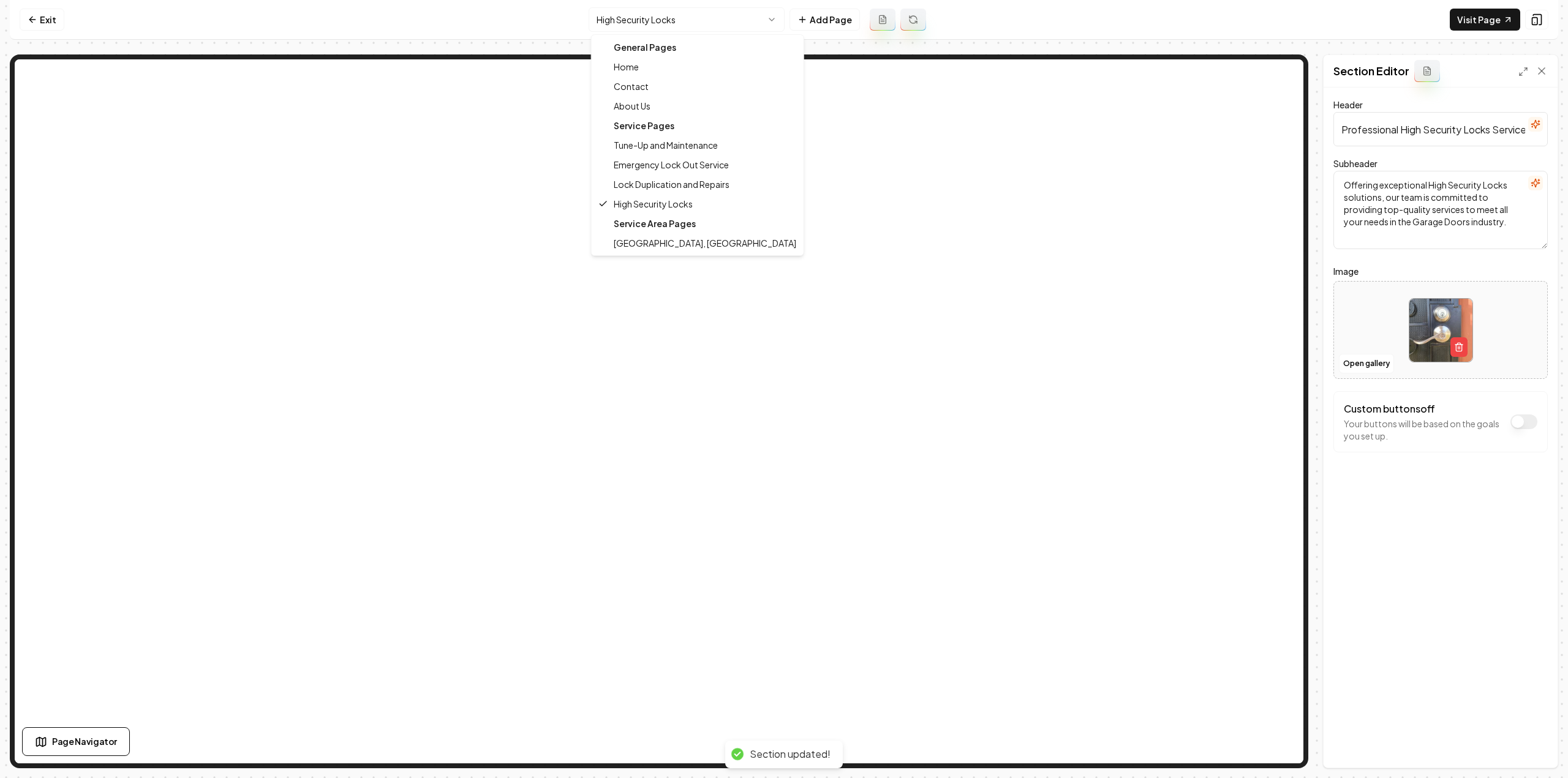
click at [606, 15] on html "Computer Required This feature is only available on a computer. Please switch t…" at bounding box center [784, 389] width 1568 height 778
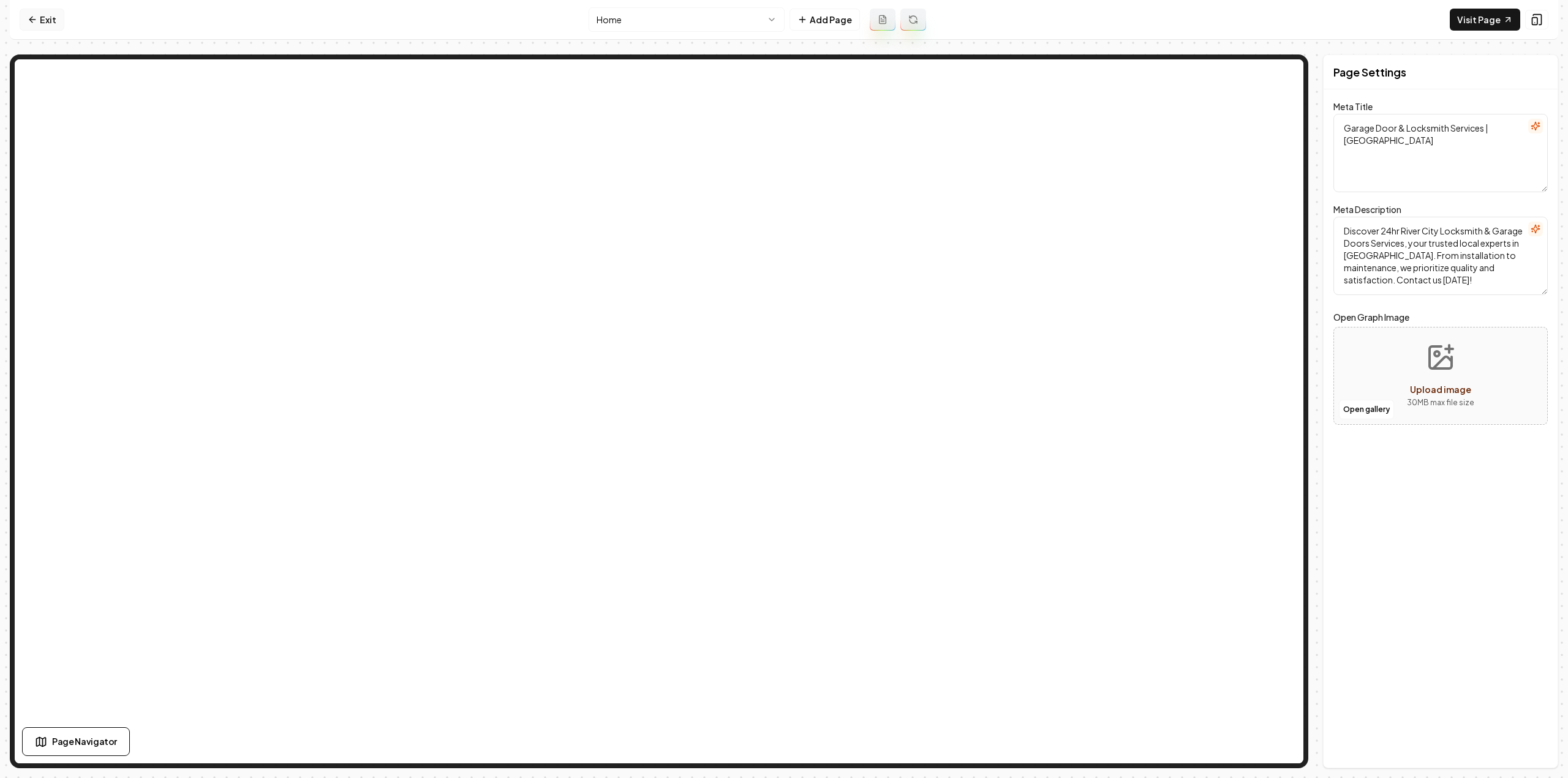
click at [52, 17] on link "Exit" at bounding box center [42, 20] width 45 height 22
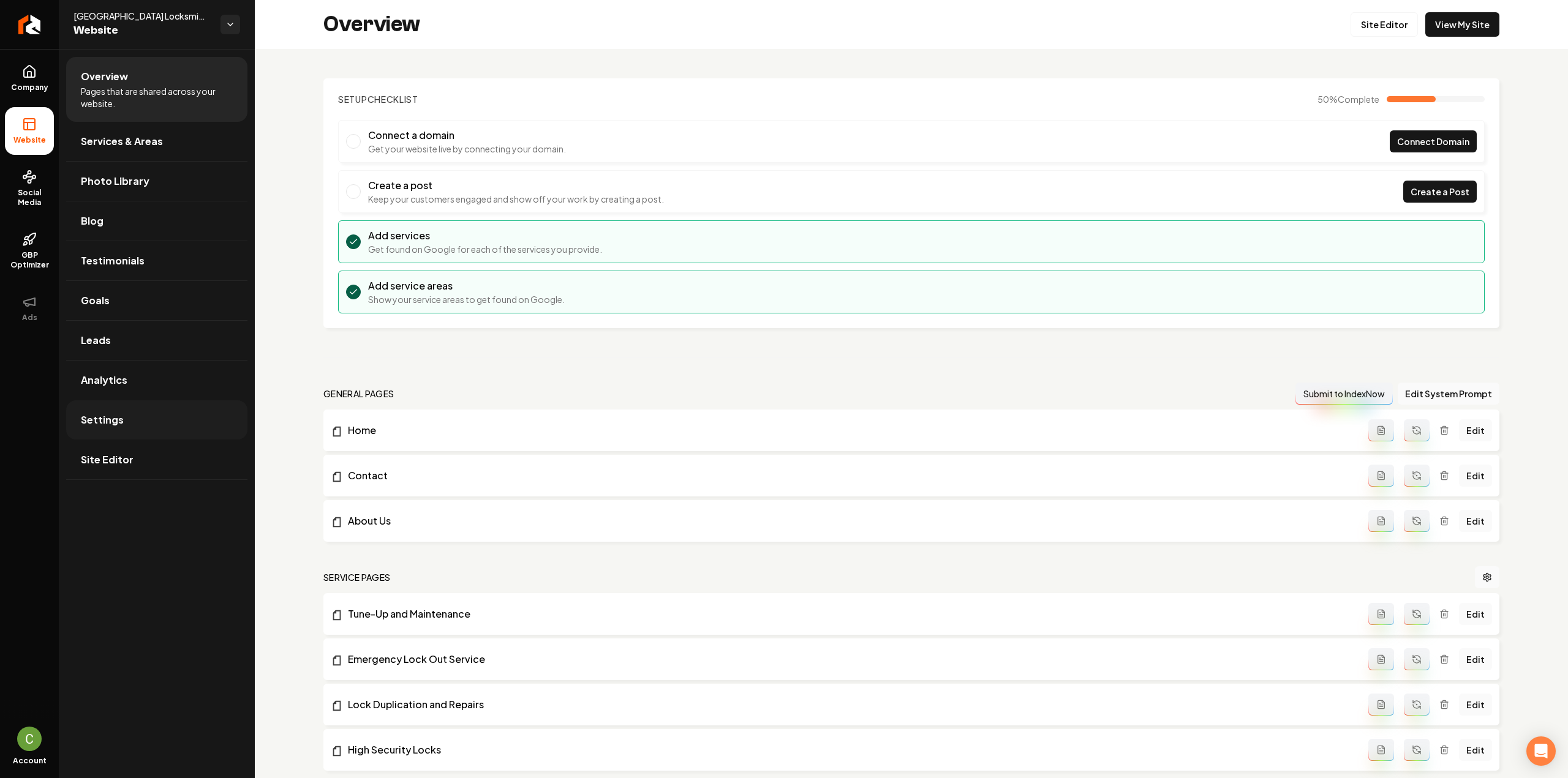
click at [151, 419] on link "Settings" at bounding box center [157, 419] width 182 height 39
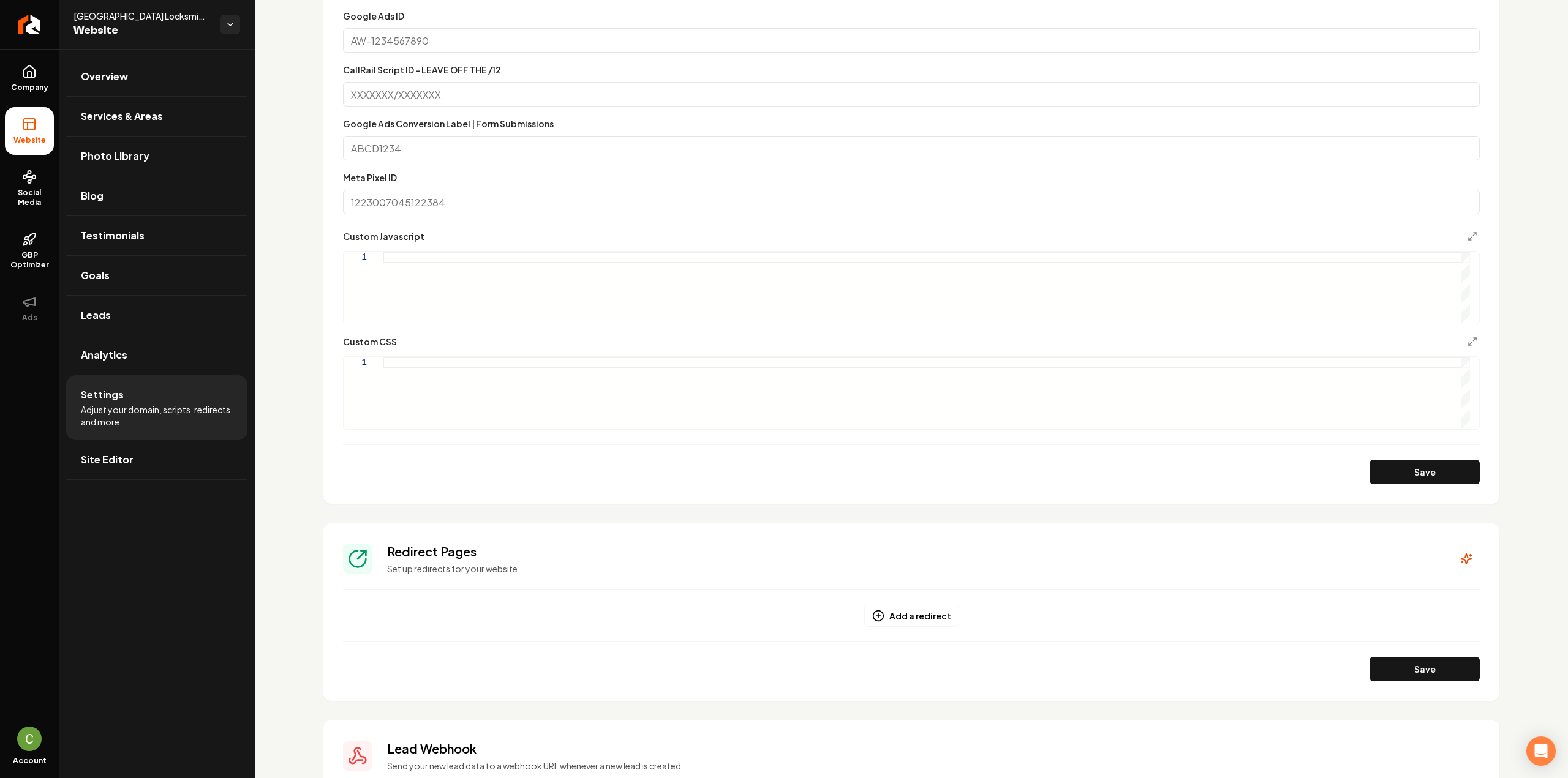
scroll to position [552, 0]
click at [564, 278] on div "Main content area" at bounding box center [927, 285] width 1087 height 73
type textarea "*****"
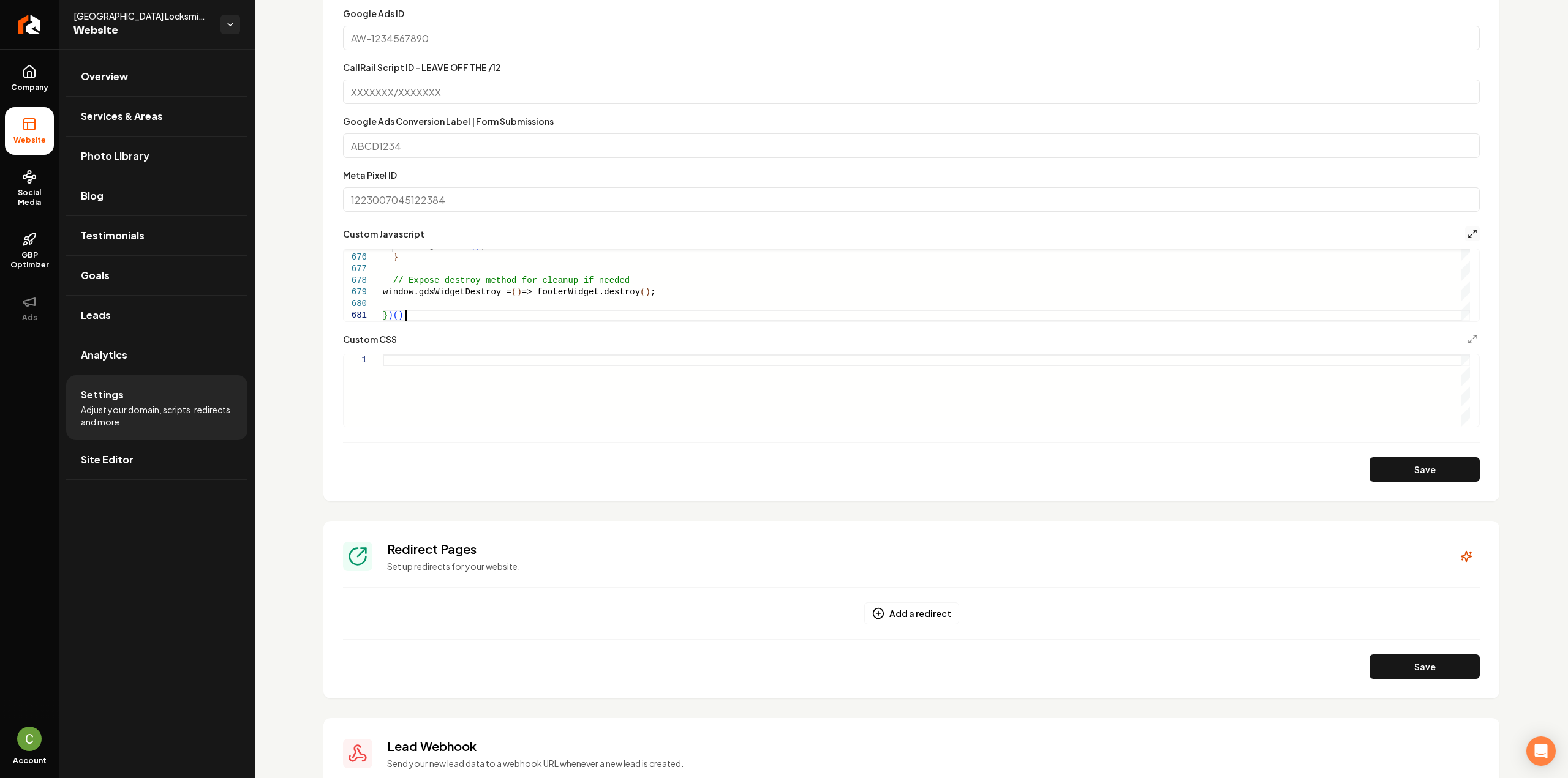
click at [1468, 230] on icon "Main content area" at bounding box center [1472, 233] width 10 height 10
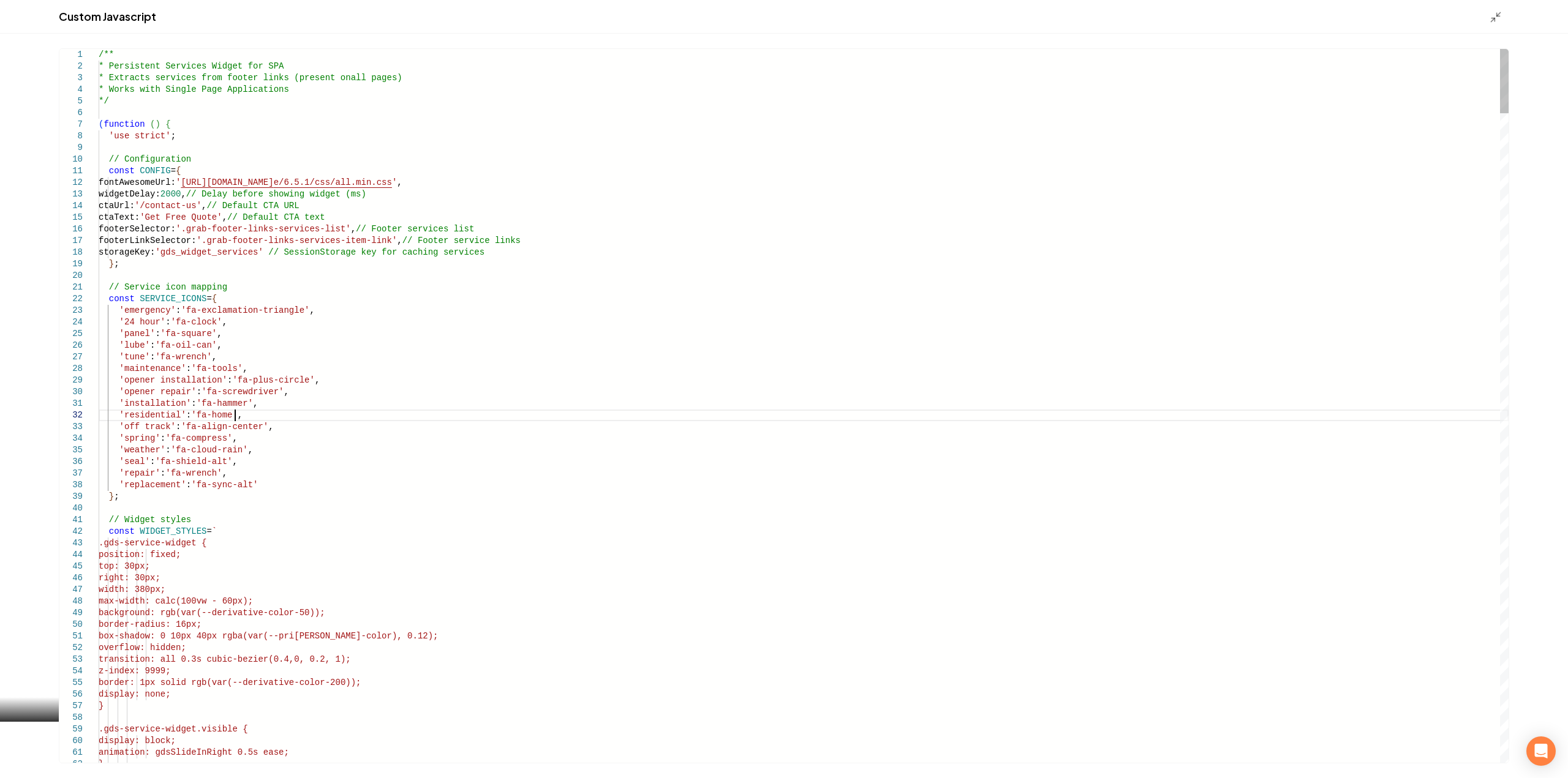
type textarea "**********"
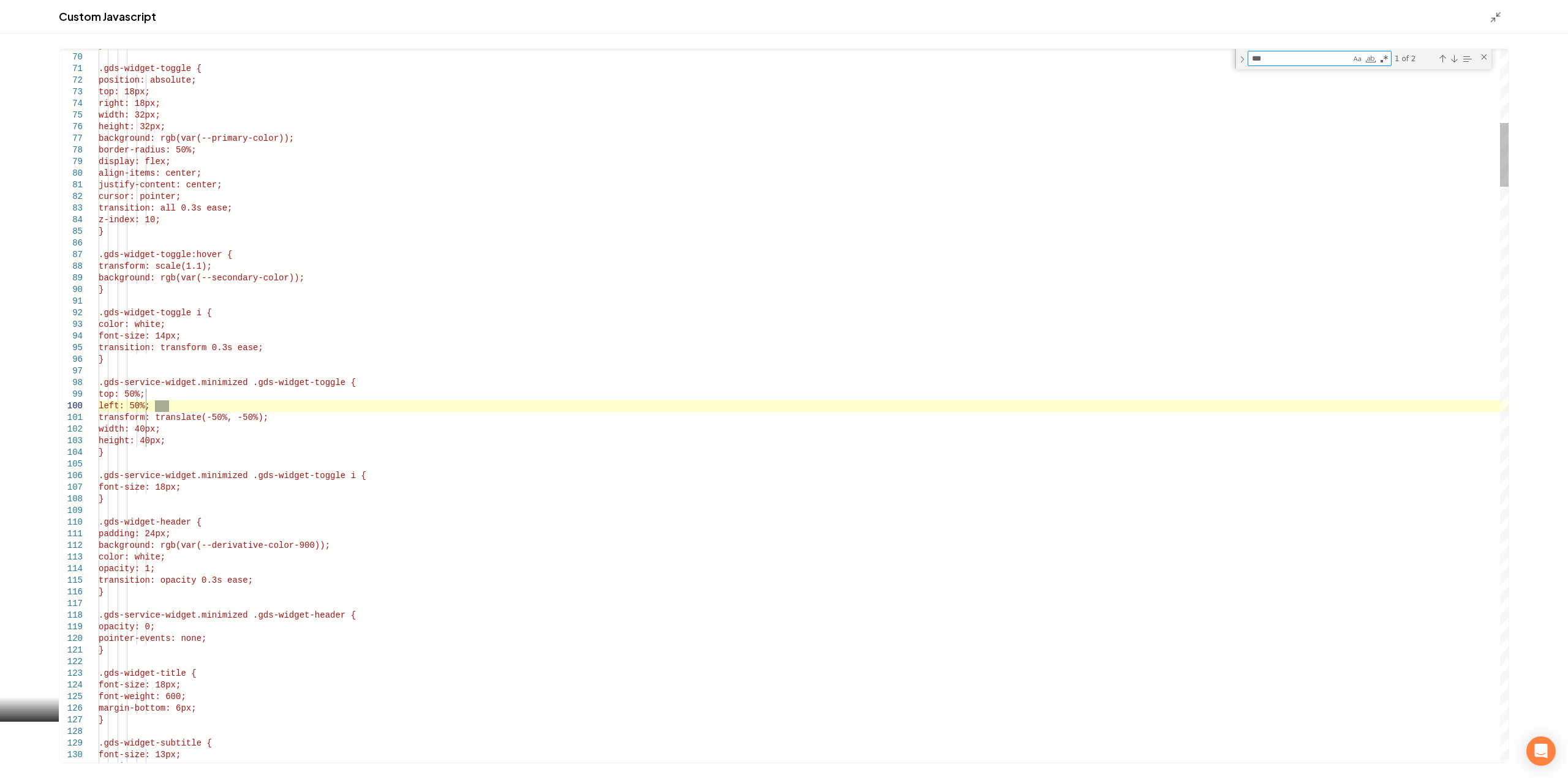
type textarea "****"
click at [1495, 16] on icon "Main content area" at bounding box center [1495, 17] width 12 height 12
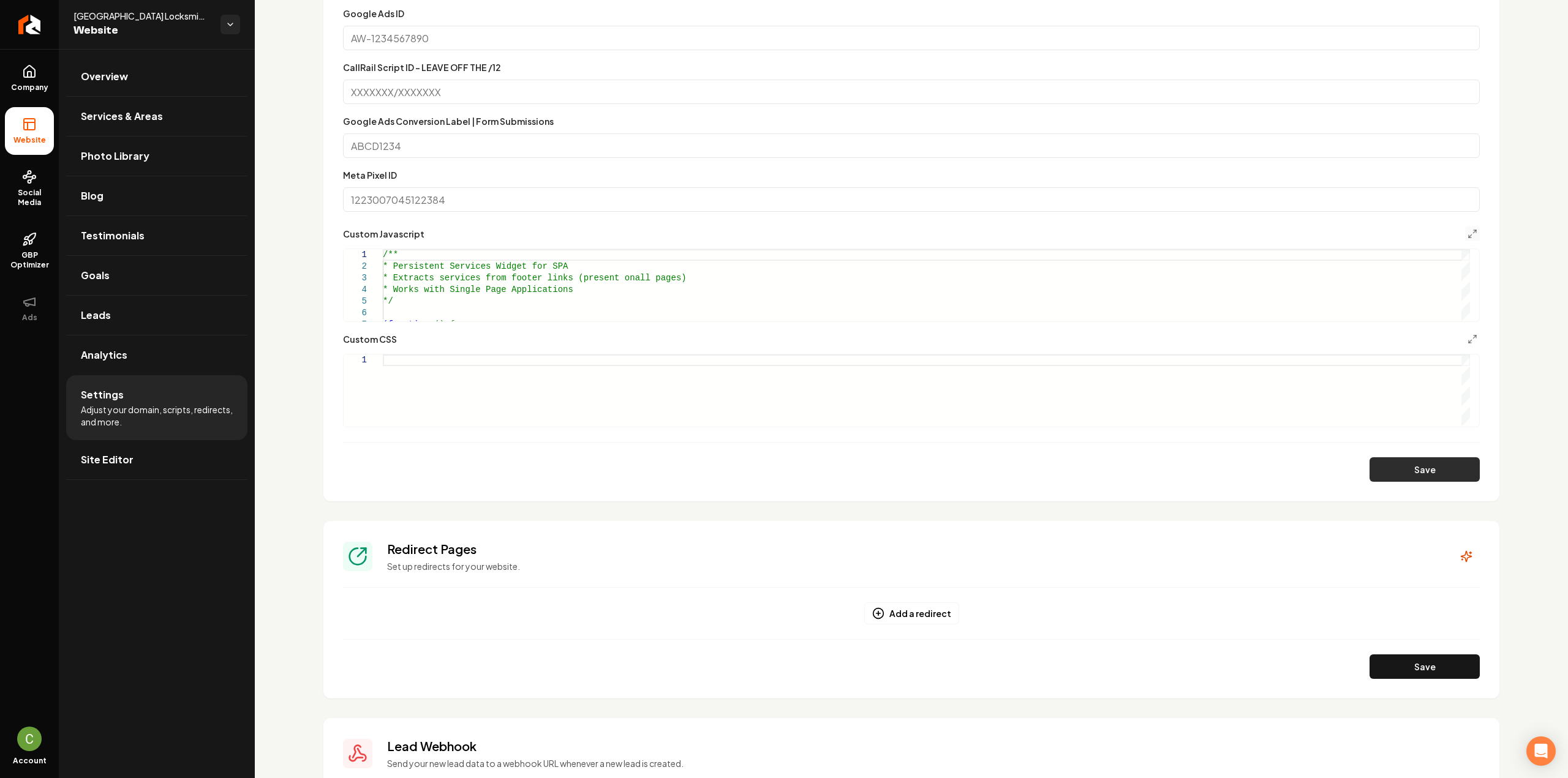
click at [1387, 474] on button "Save" at bounding box center [1425, 469] width 111 height 24
drag, startPoint x: 33, startPoint y: 85, endPoint x: 24, endPoint y: 199, distance: 114.4
click at [33, 85] on span "Company" at bounding box center [29, 87] width 48 height 10
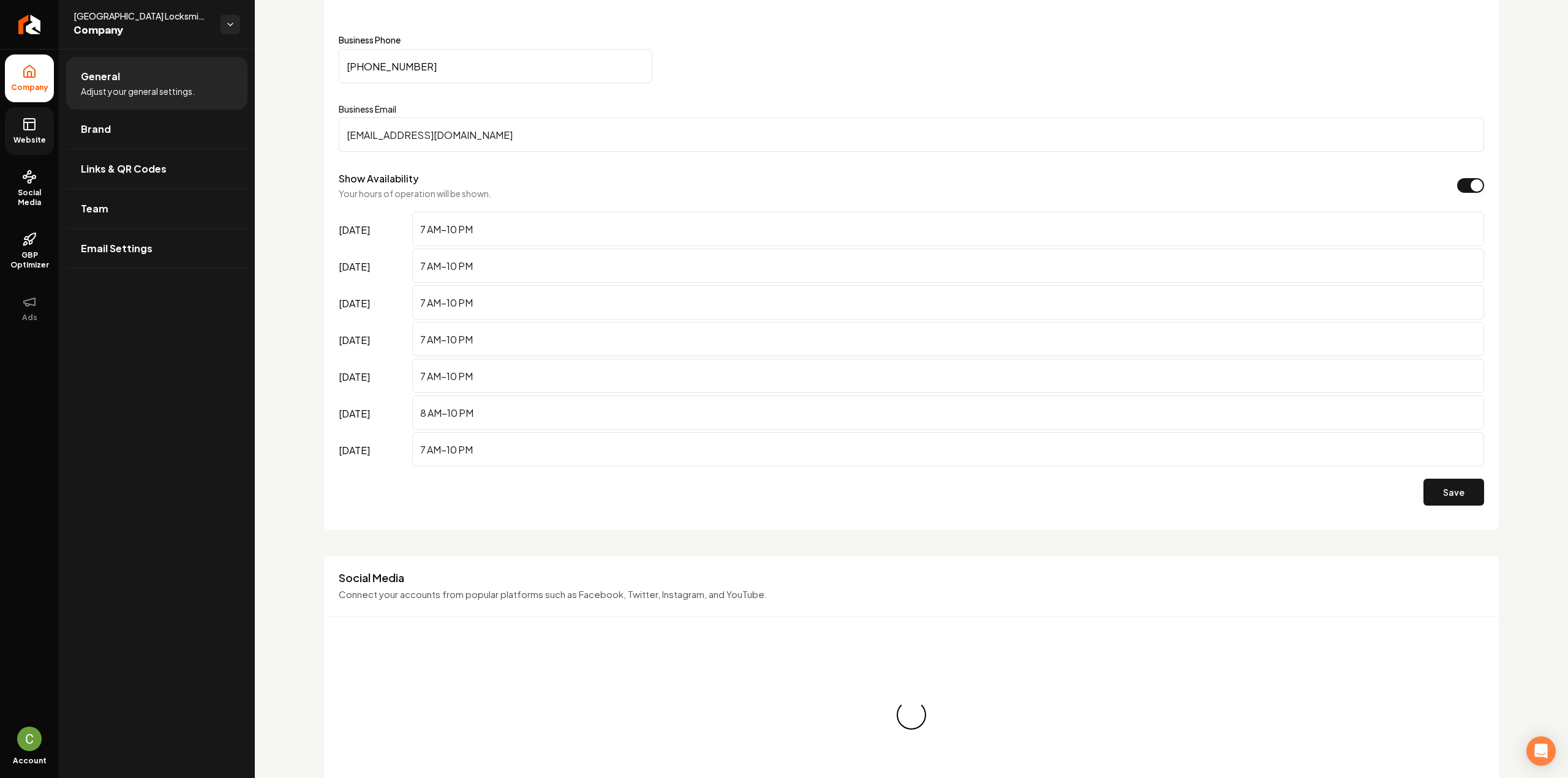
click at [29, 146] on link "Website" at bounding box center [29, 131] width 49 height 48
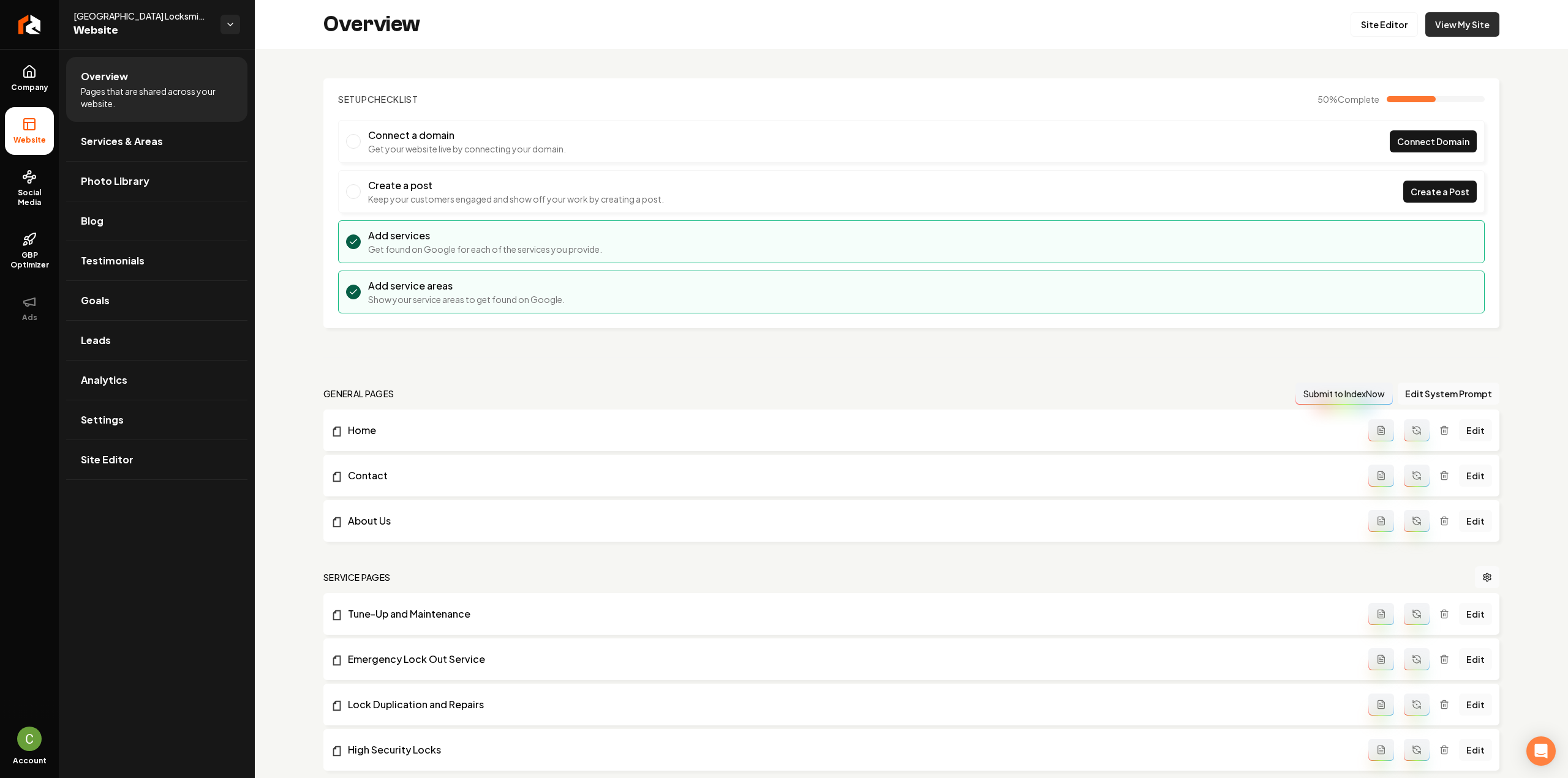
click at [1455, 30] on link "View My Site" at bounding box center [1463, 24] width 74 height 24
click at [80, 416] on link "Settings" at bounding box center [157, 419] width 182 height 39
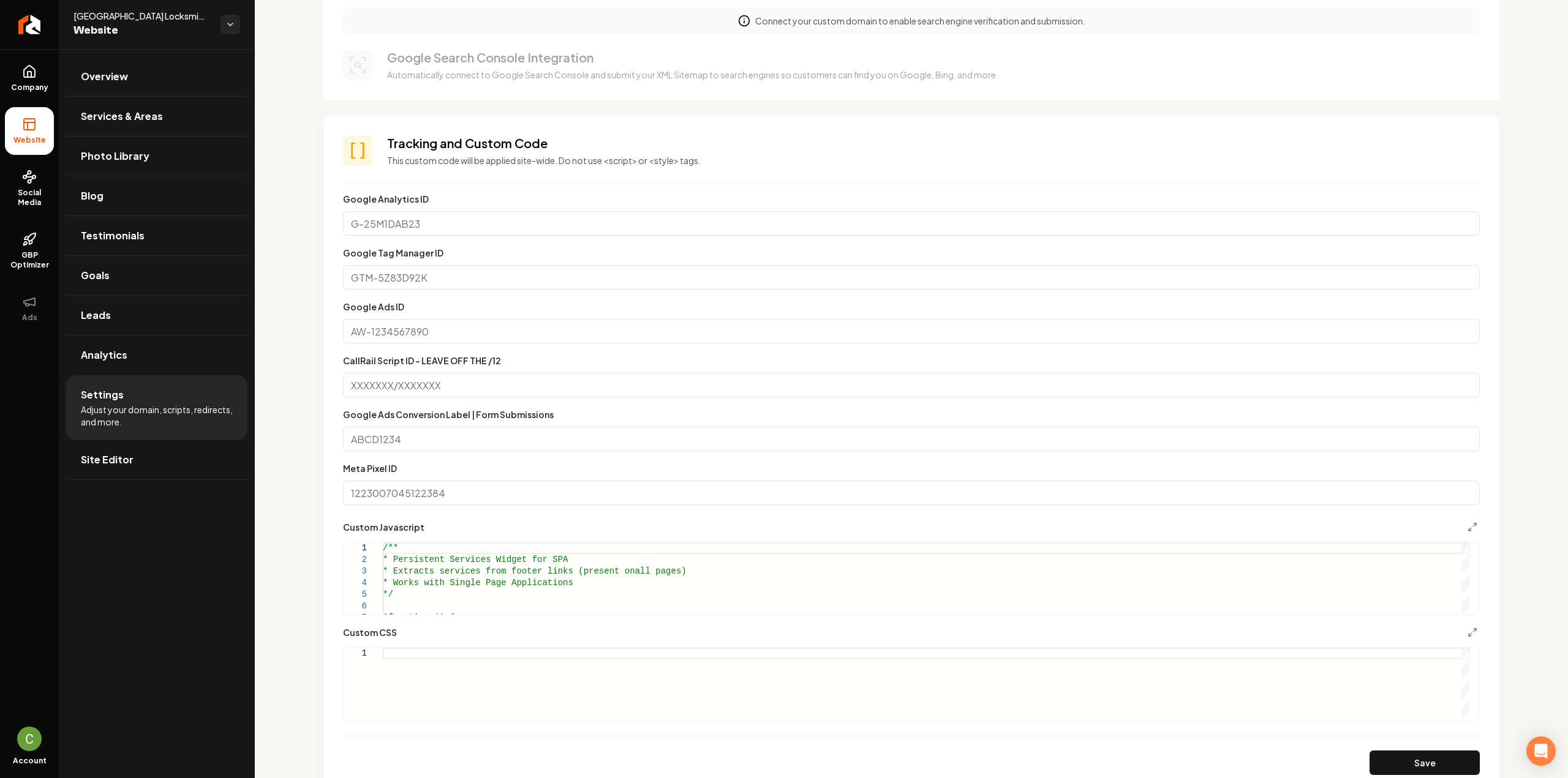
scroll to position [429, 0]
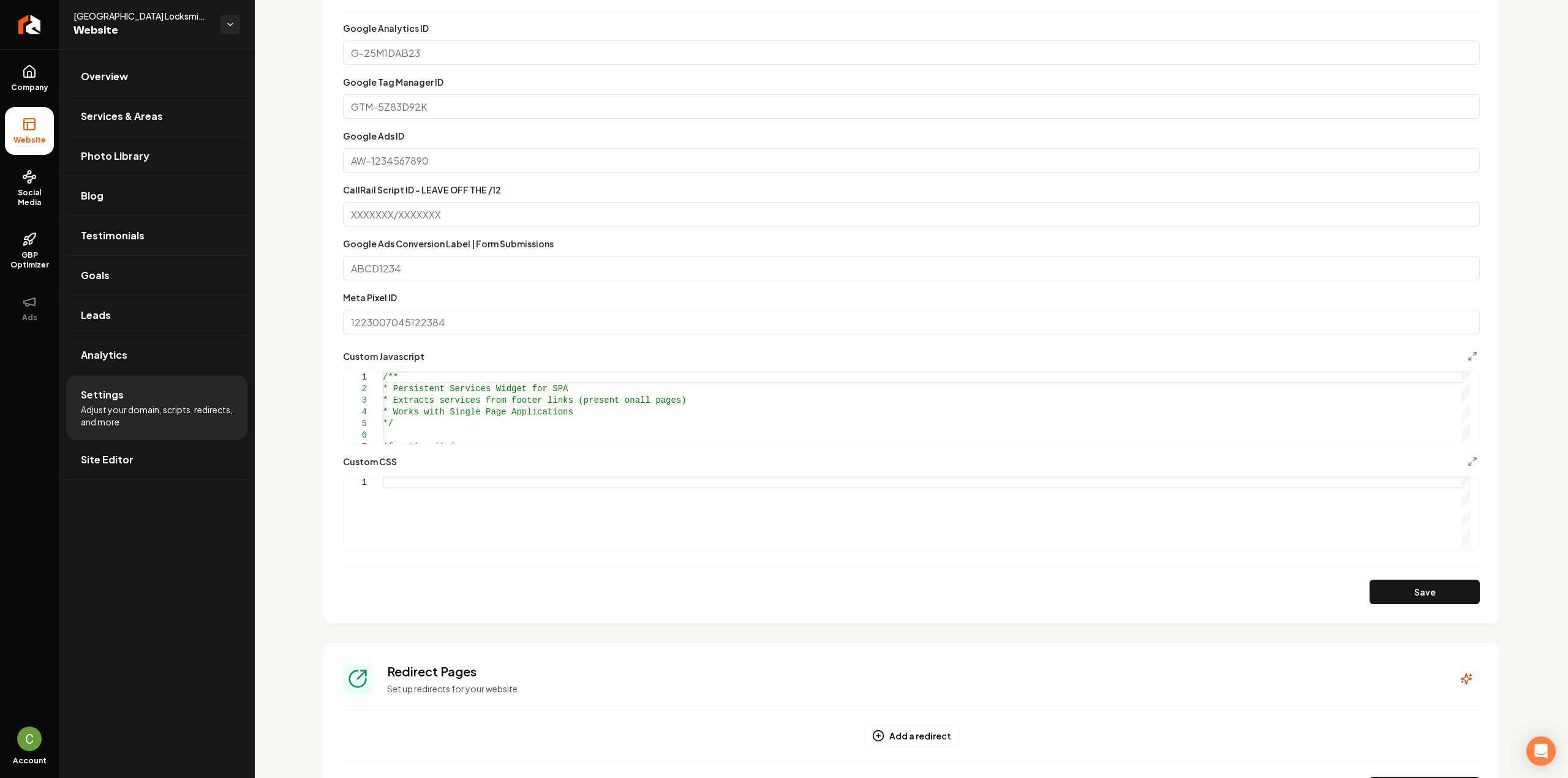
type textarea "**********"
click at [1468, 354] on icon "Main content area" at bounding box center [1472, 356] width 10 height 10
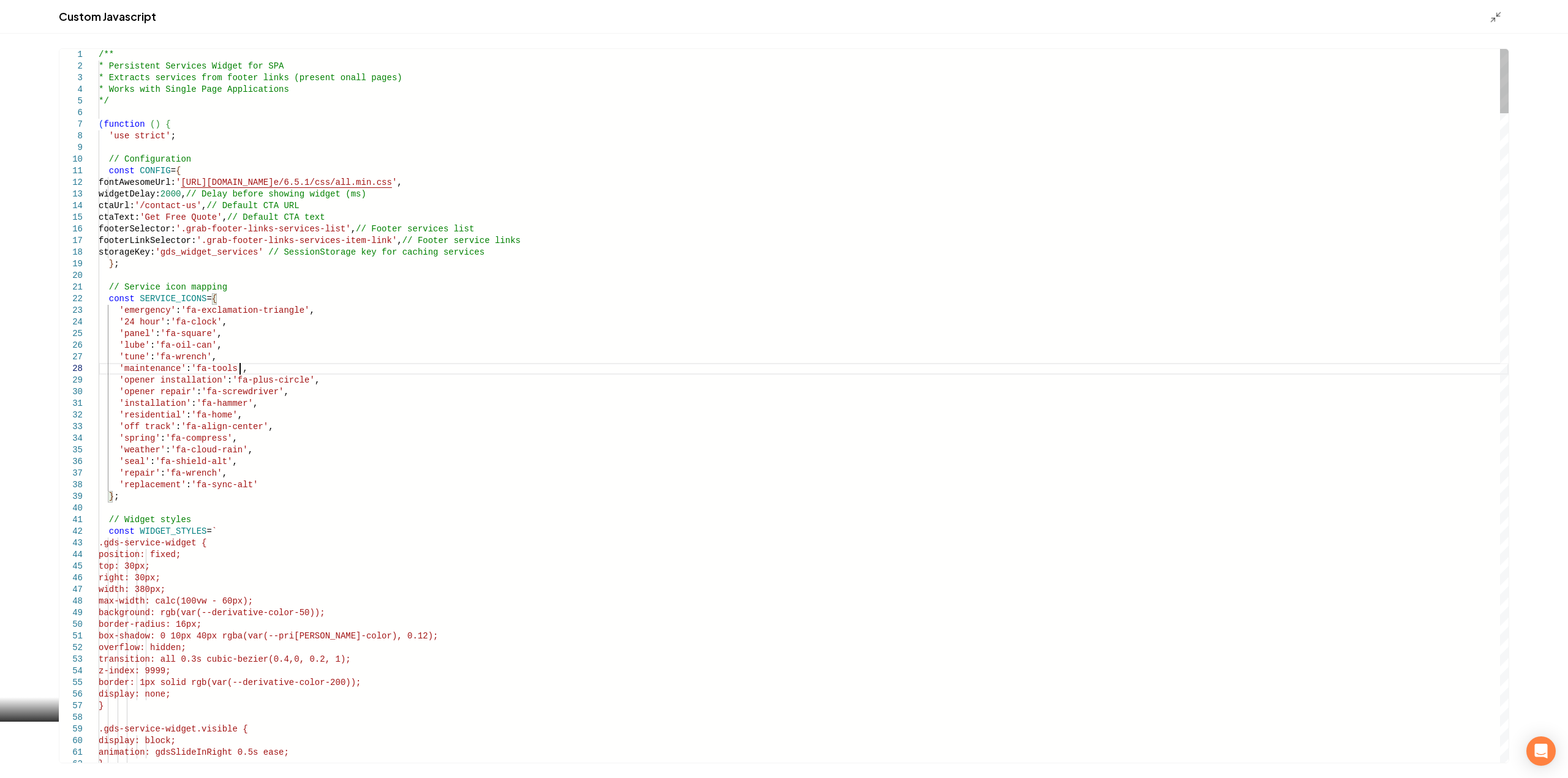
type textarea "**********"
type input "*"
type input "*******"
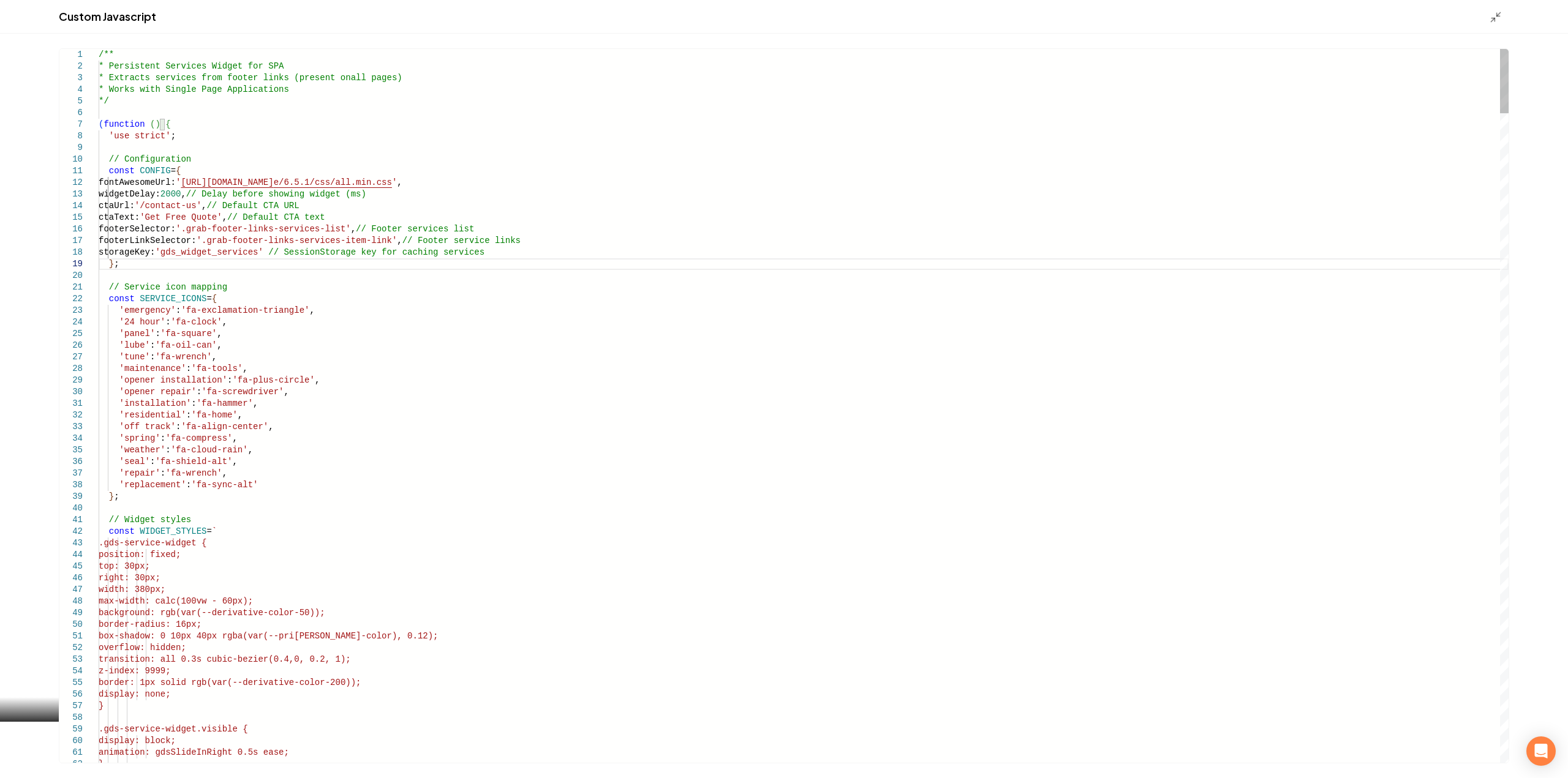
type textarea "**********"
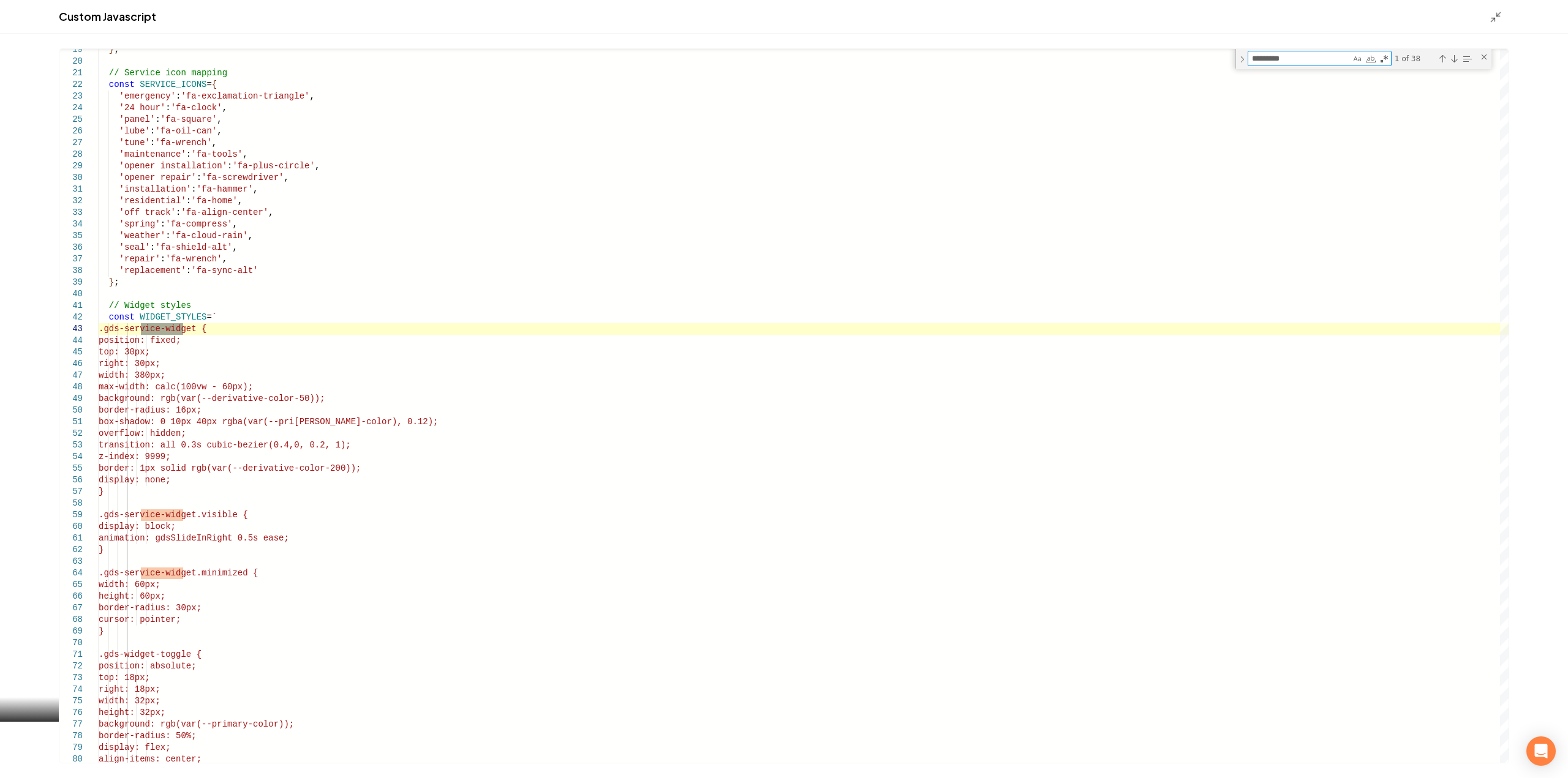
type textarea "*********"
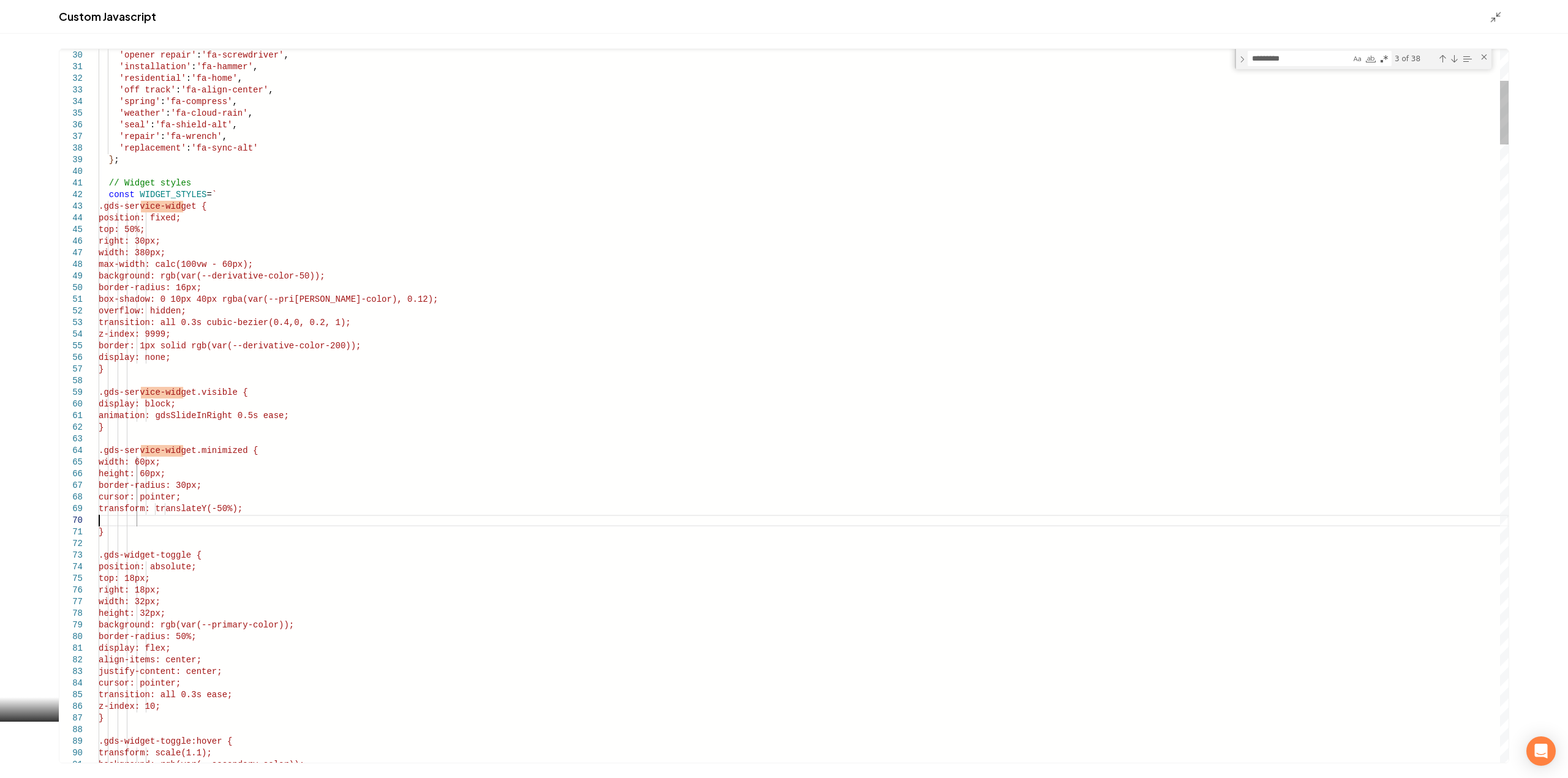
type textarea "**********"
click at [1486, 16] on div "Custom Javascript" at bounding box center [784, 16] width 1568 height 34
click at [1493, 20] on line "Main content area" at bounding box center [1493, 20] width 3 height 3
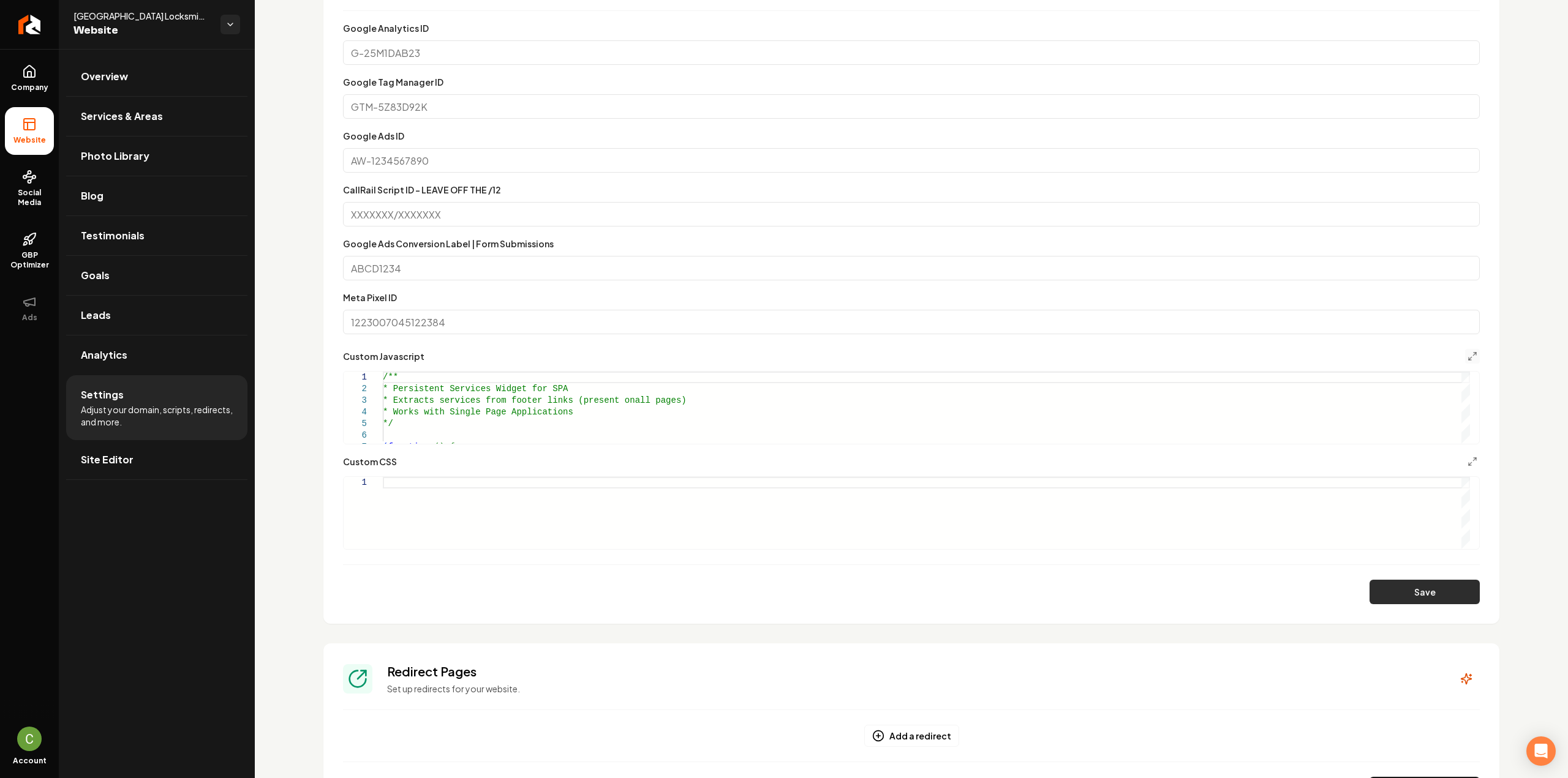
click at [1394, 590] on button "Save" at bounding box center [1425, 592] width 111 height 24
type textarea "**********"
click at [1425, 596] on button "Save" at bounding box center [1425, 592] width 111 height 24
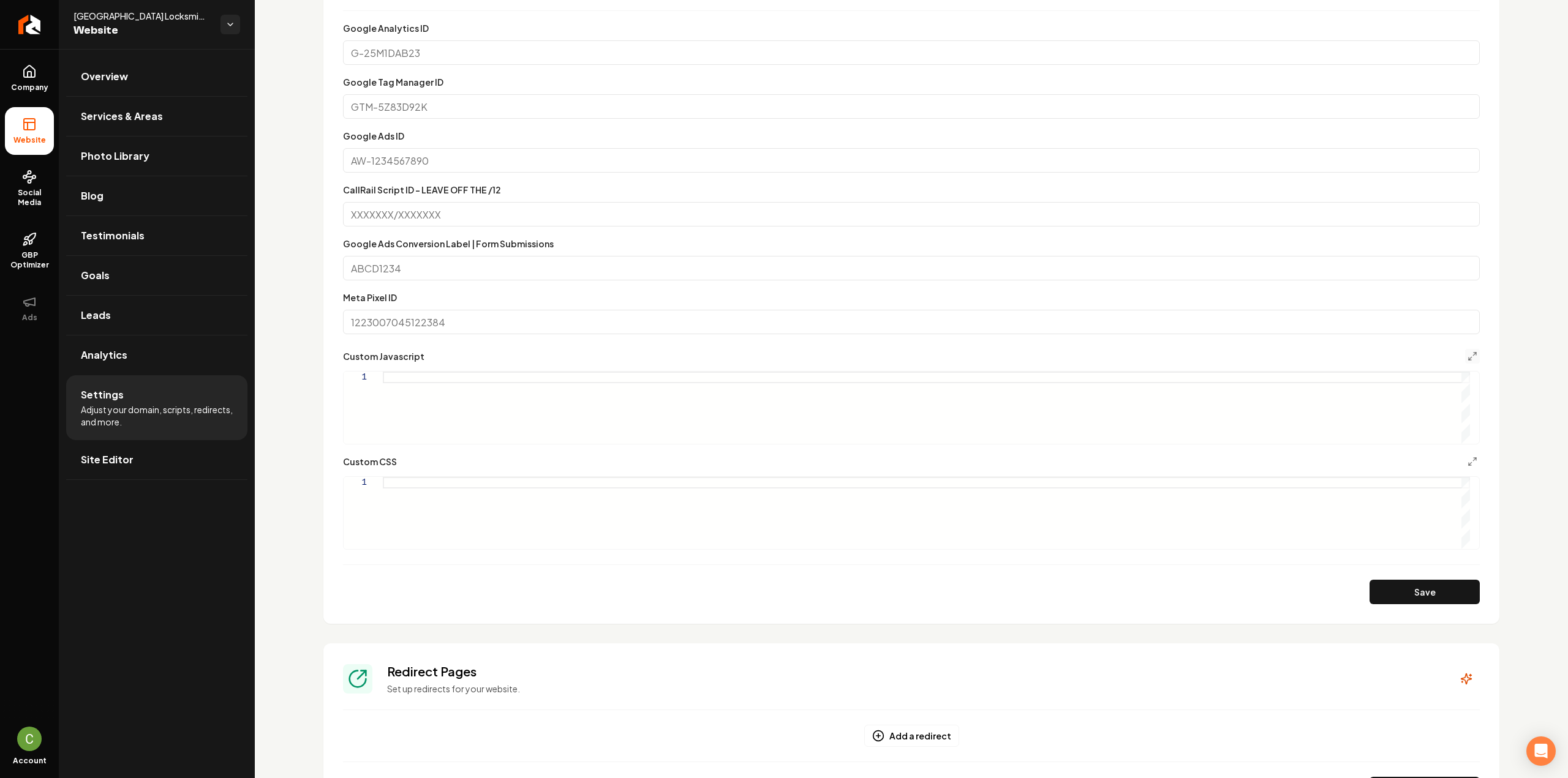
click at [493, 491] on div "Main content area" at bounding box center [927, 513] width 1087 height 73
click at [1455, 590] on button "Save" at bounding box center [1425, 592] width 111 height 24
click at [442, 494] on div ".grab-navbar-variant-3-mobile-menu-button { color: rgb ( --var ( primary-color …" at bounding box center [927, 513] width 1087 height 73
click at [450, 497] on div ".grab-navbar-variant-3-mobile-menu-button { color: rgb ( --var ( primary-color …" at bounding box center [927, 513] width 1087 height 73
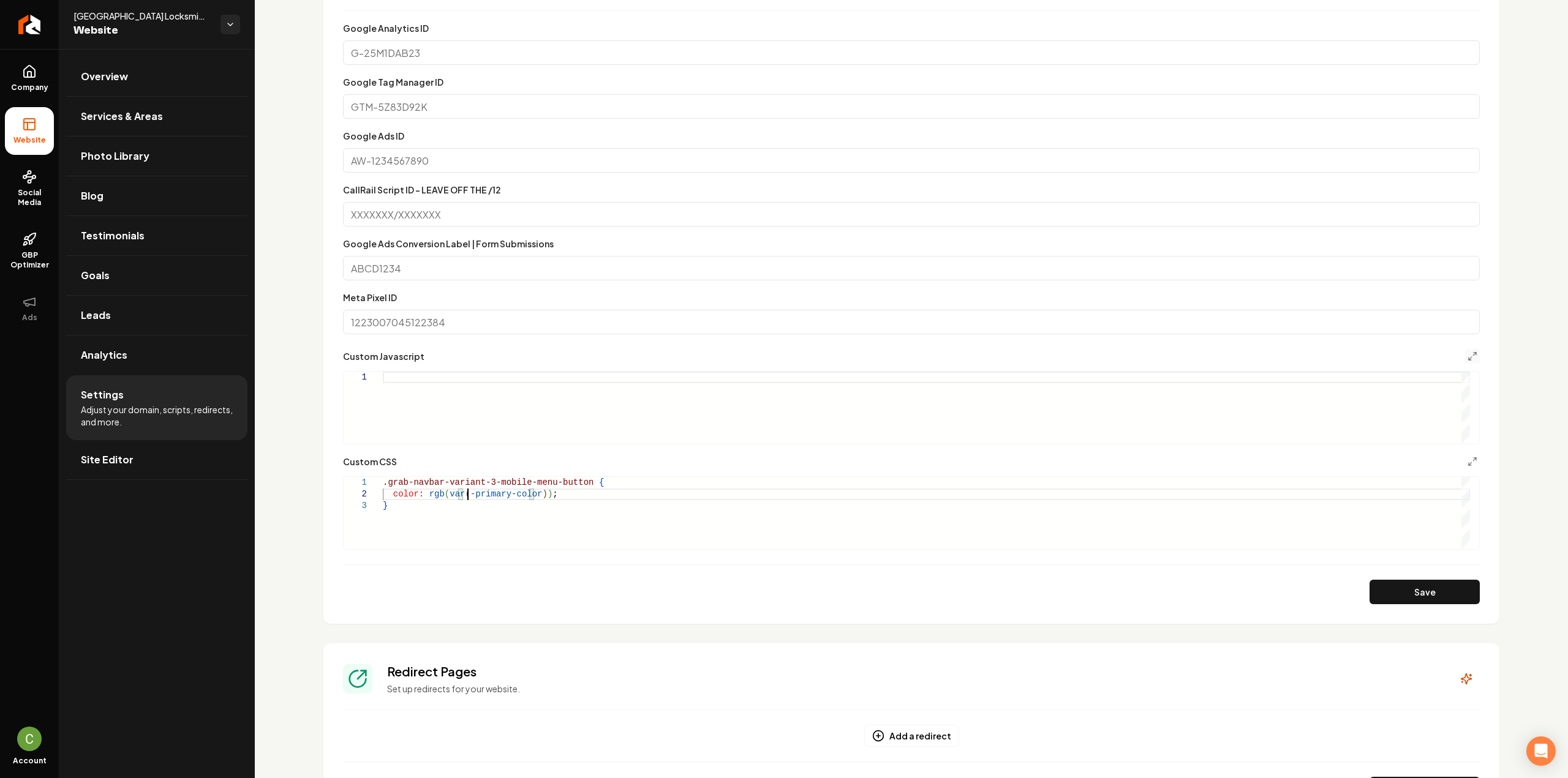
scroll to position [12, 89]
type textarea "**********"
click at [1407, 592] on button "Save" at bounding box center [1425, 592] width 111 height 24
click at [455, 424] on div "Main content area" at bounding box center [927, 408] width 1087 height 73
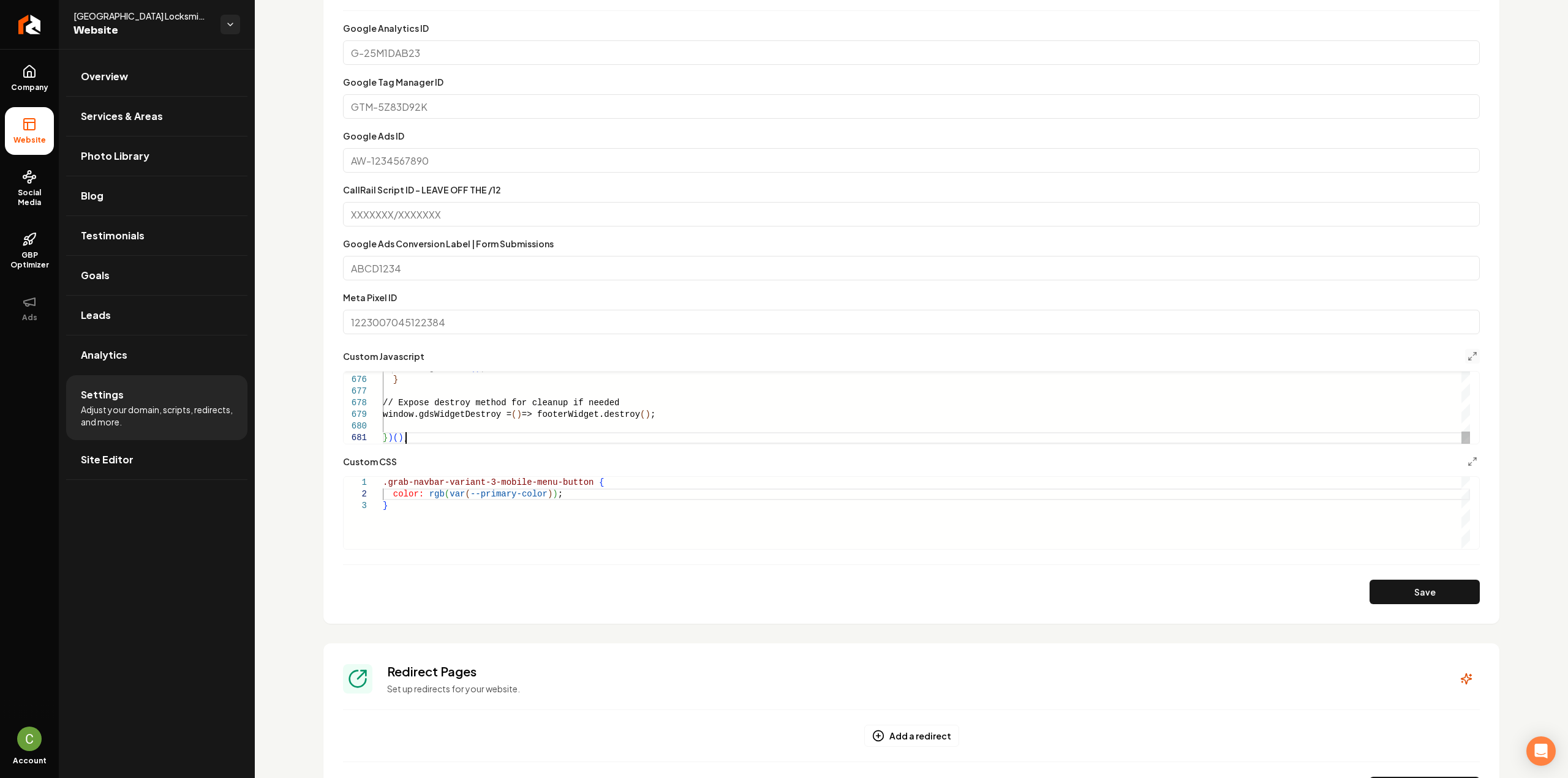
type textarea "*****"
click at [1442, 590] on button "Save" at bounding box center [1425, 592] width 111 height 24
click at [1469, 358] on line "Main content area" at bounding box center [1470, 359] width 3 height 3
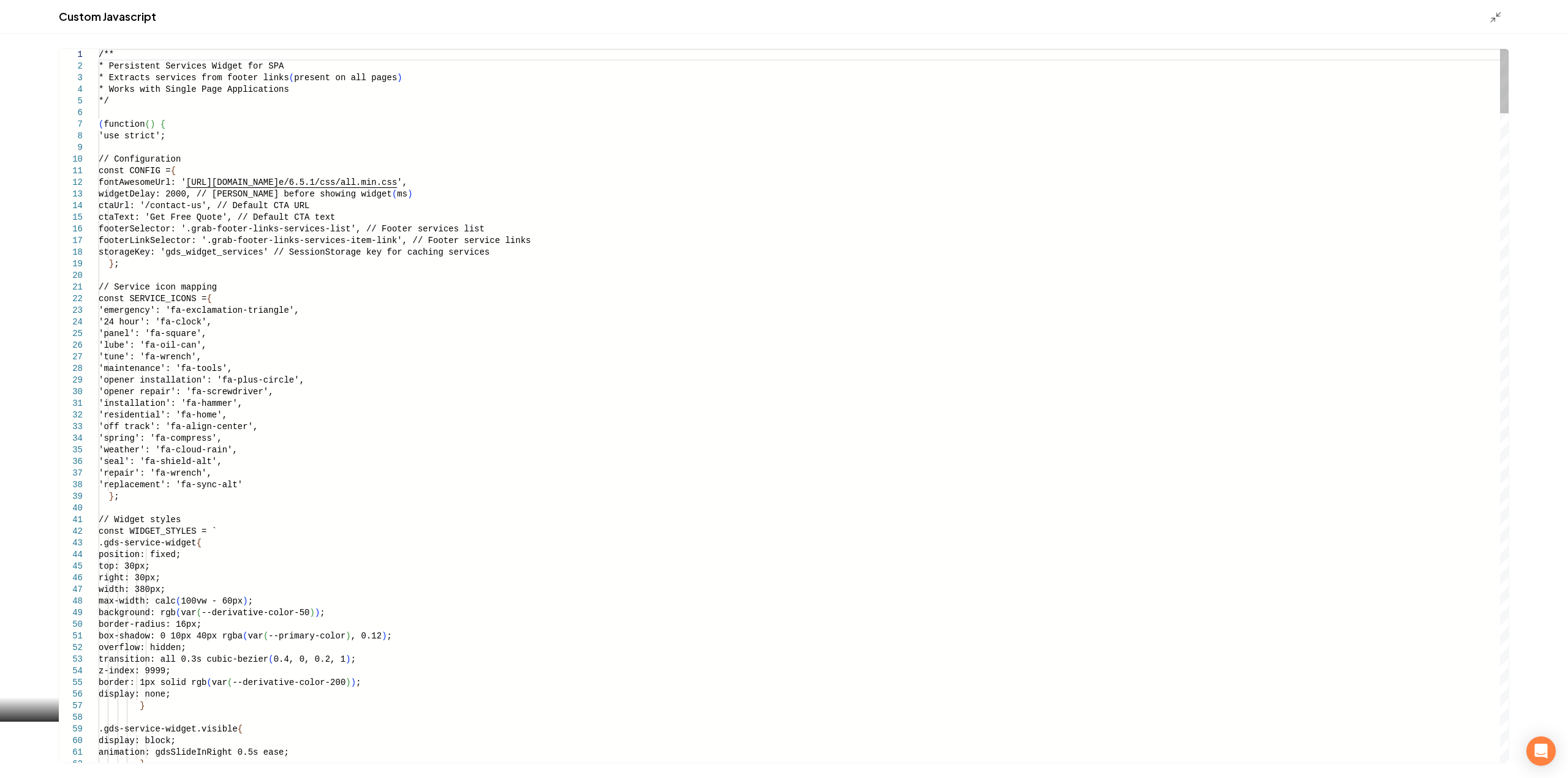
type textarea "**********"
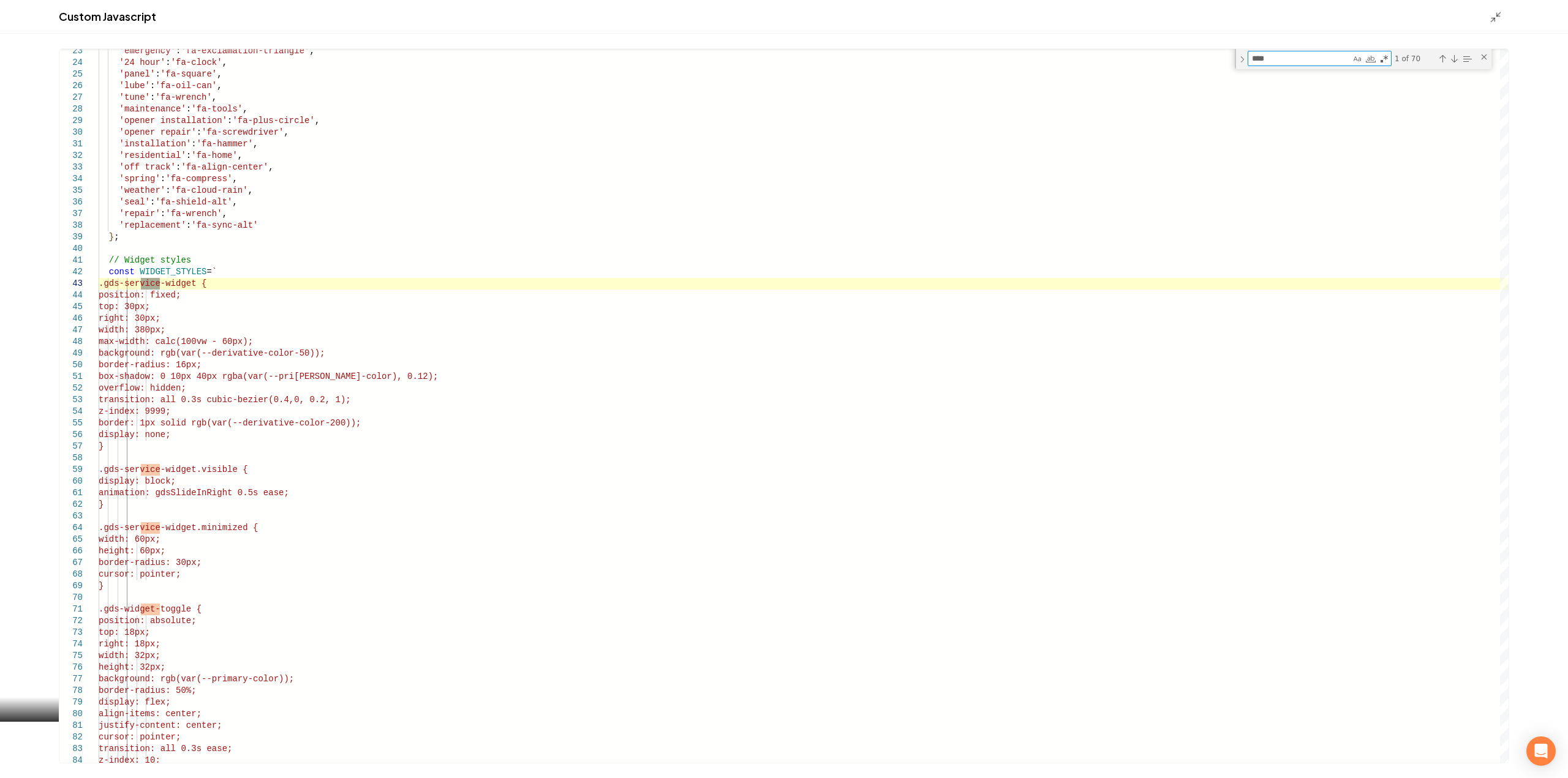
type textarea "****"
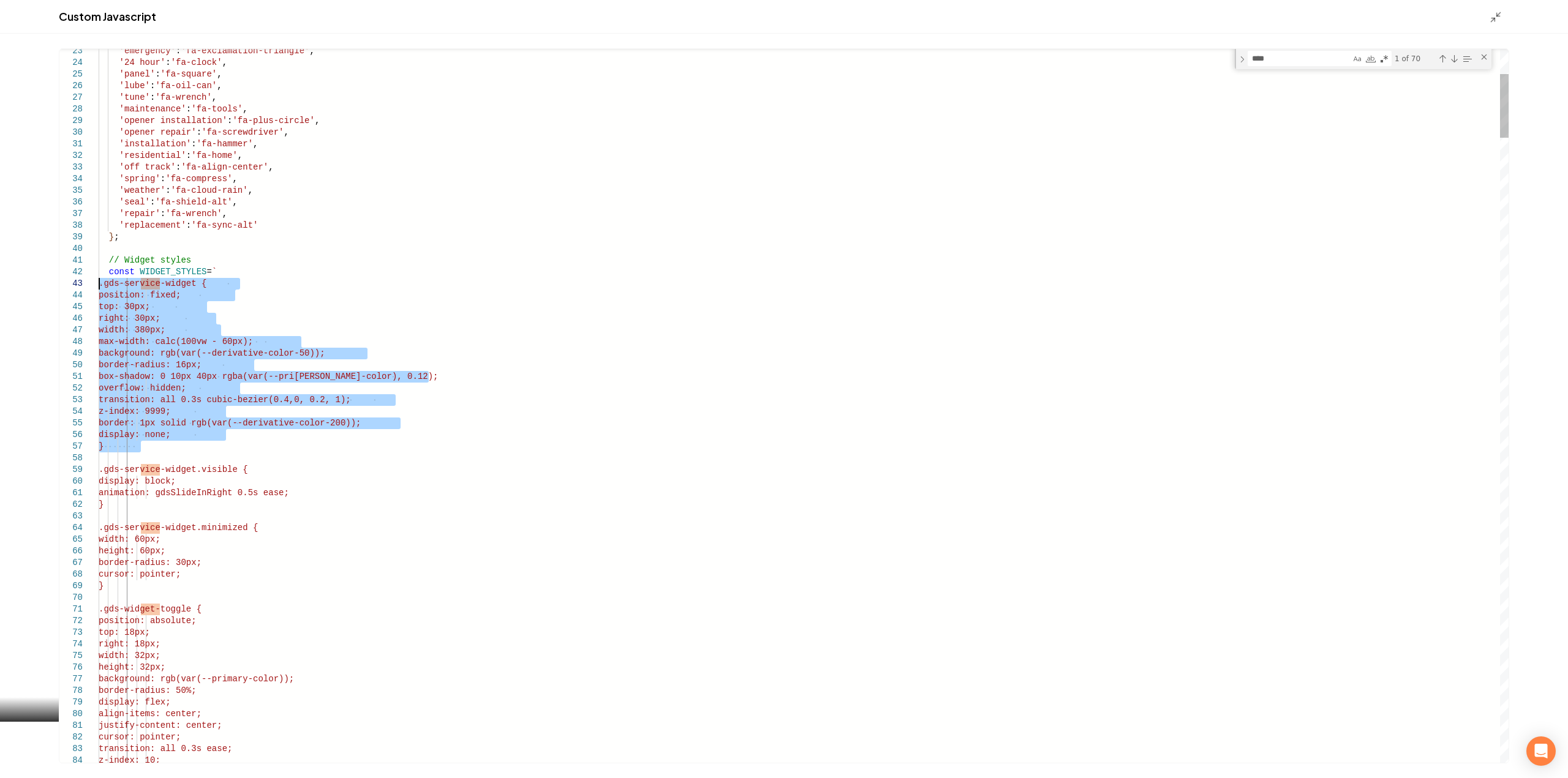
drag, startPoint x: 140, startPoint y: 450, endPoint x: 67, endPoint y: 284, distance: 181.3
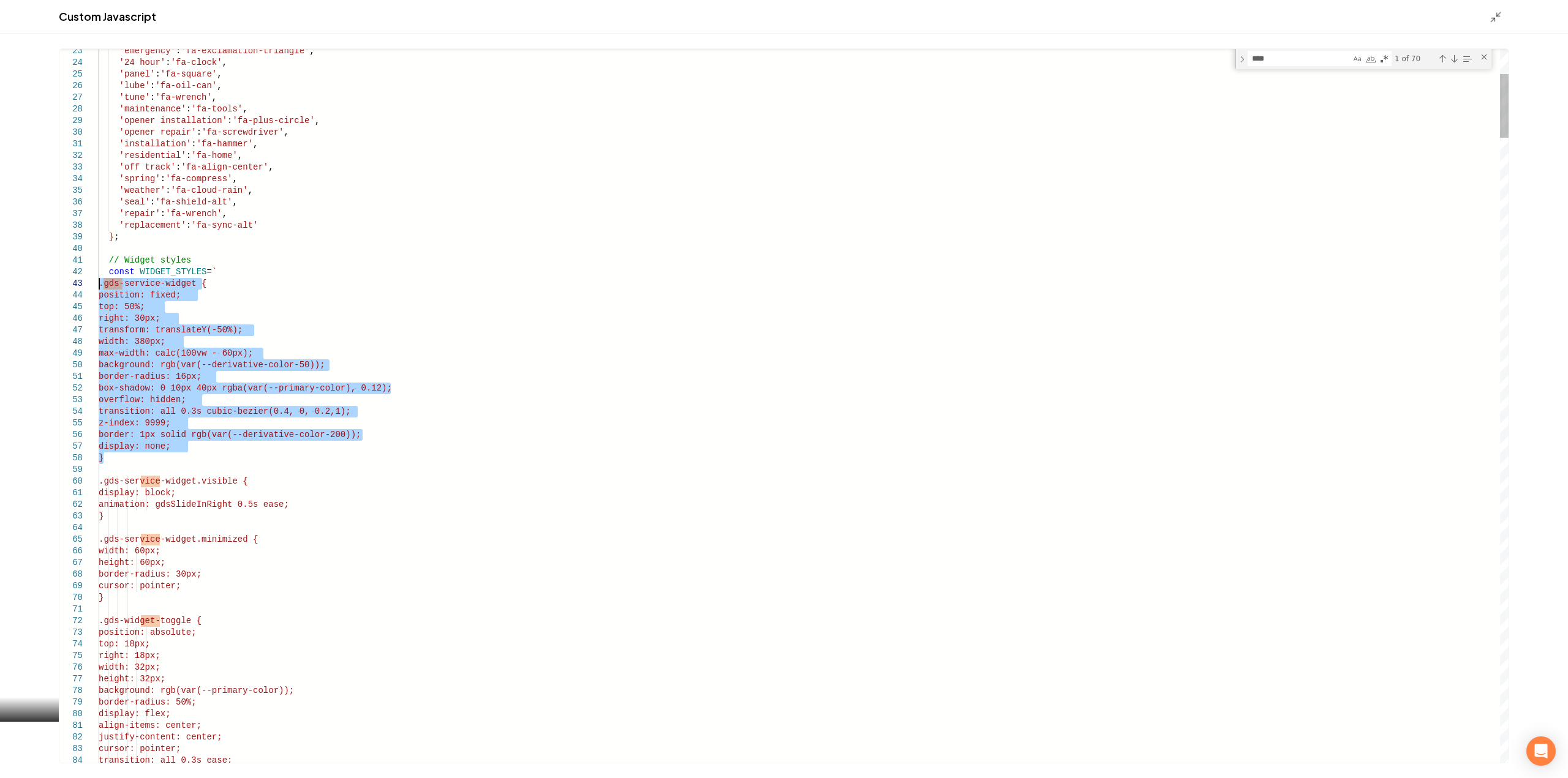
drag, startPoint x: 107, startPoint y: 463, endPoint x: 61, endPoint y: 287, distance: 181.9
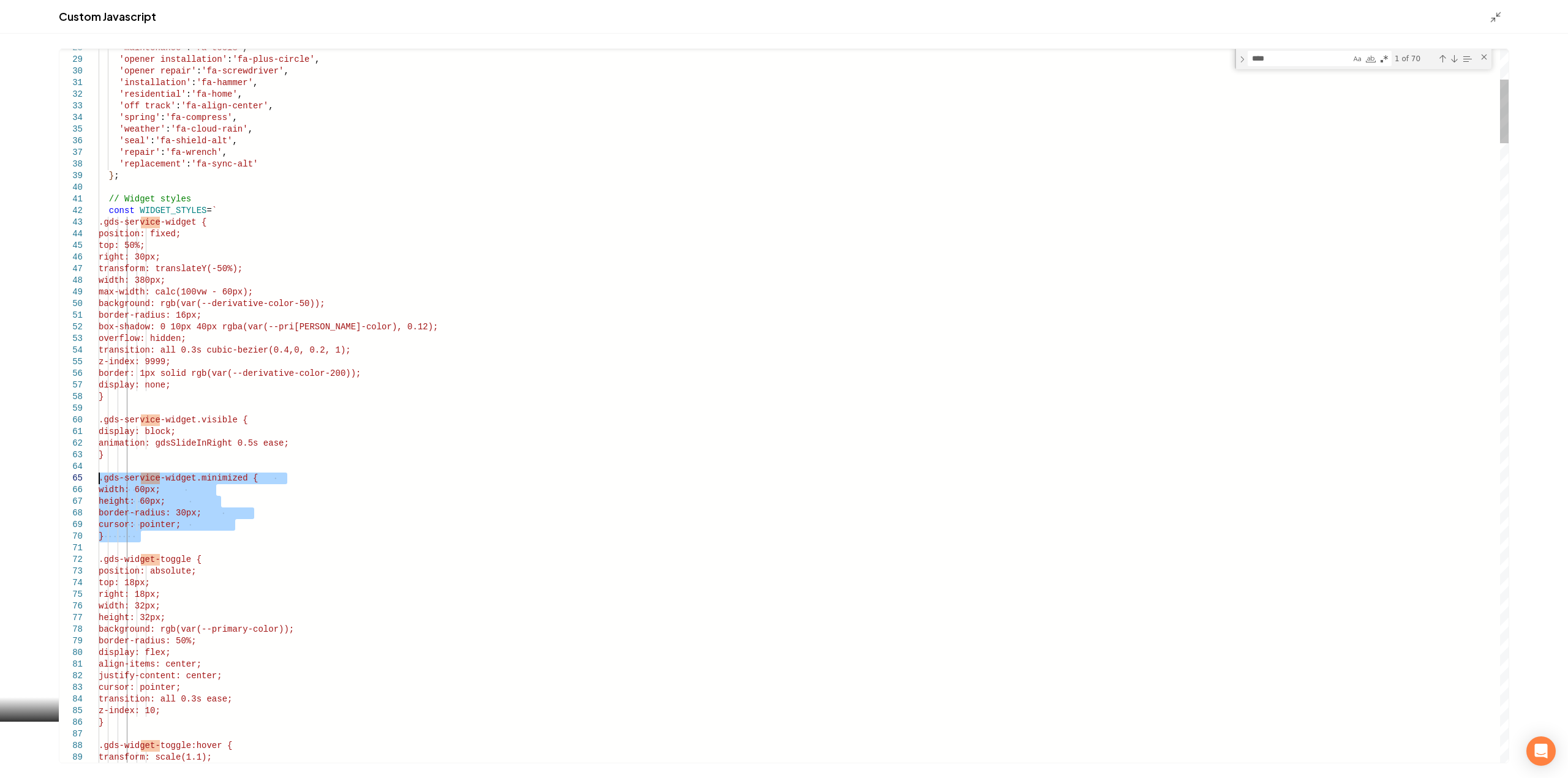
drag, startPoint x: 141, startPoint y: 534, endPoint x: 72, endPoint y: 478, distance: 88.9
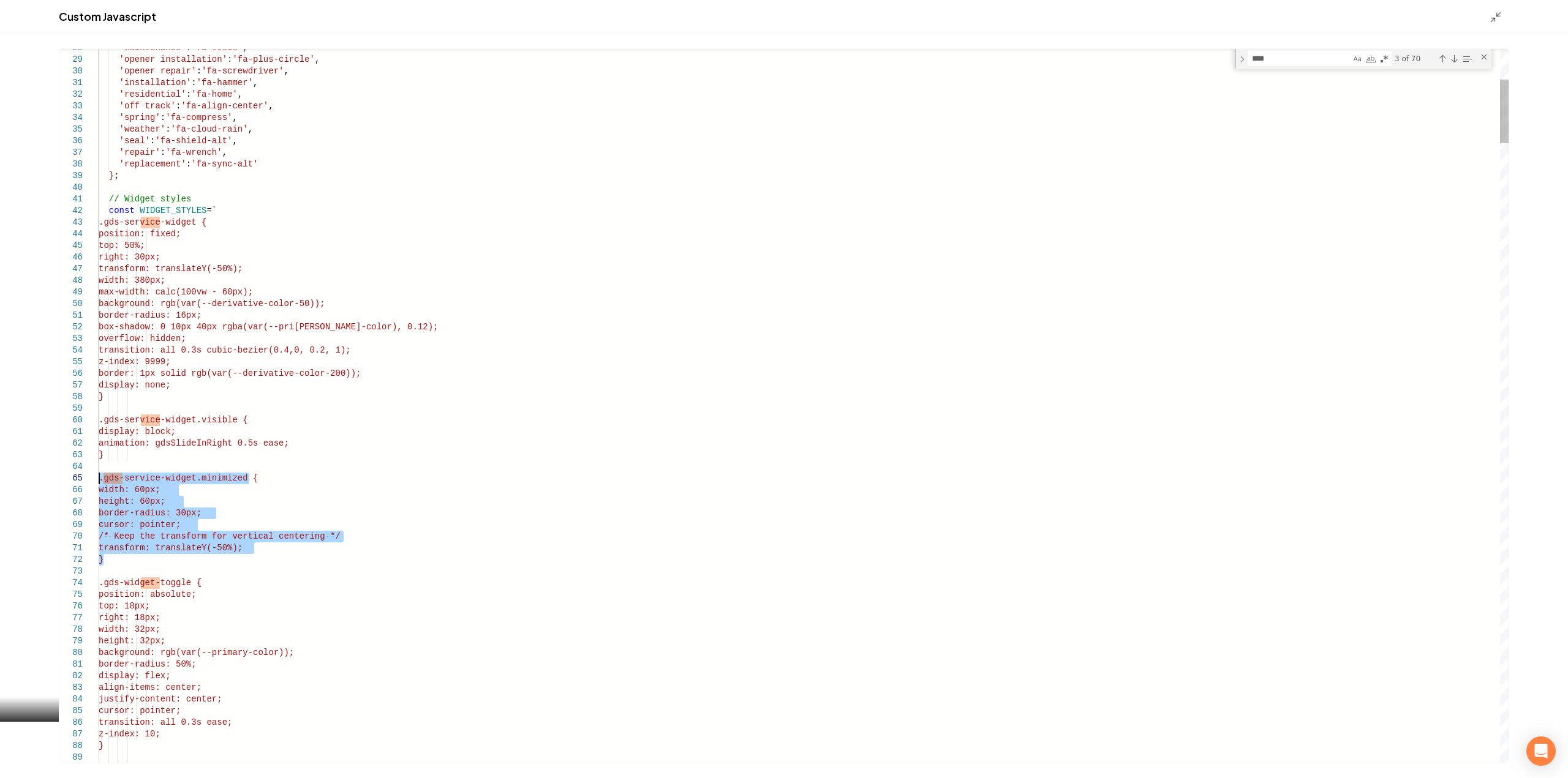
drag, startPoint x: 111, startPoint y: 561, endPoint x: 87, endPoint y: 480, distance: 84.5
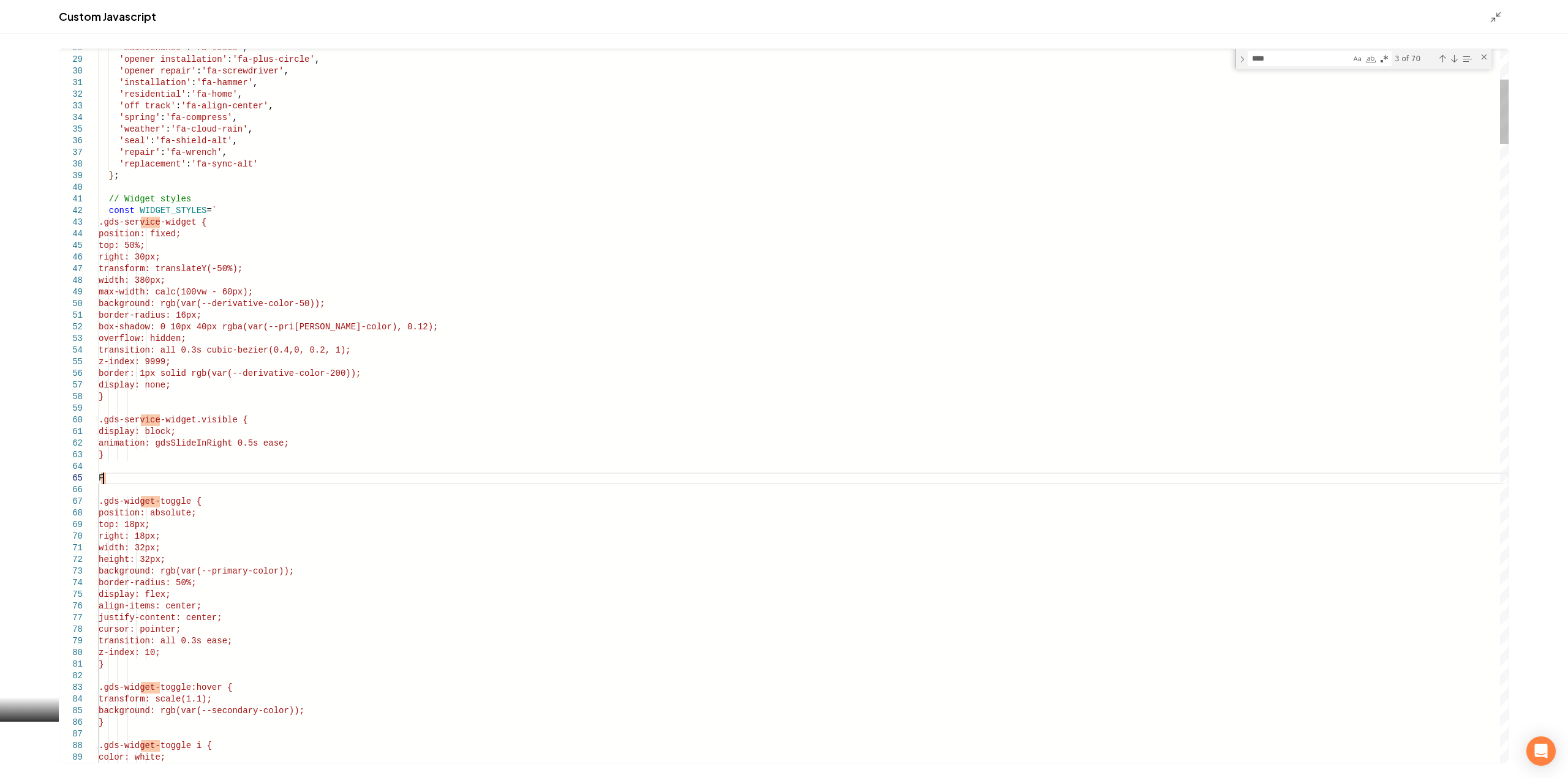
scroll to position [48, 3]
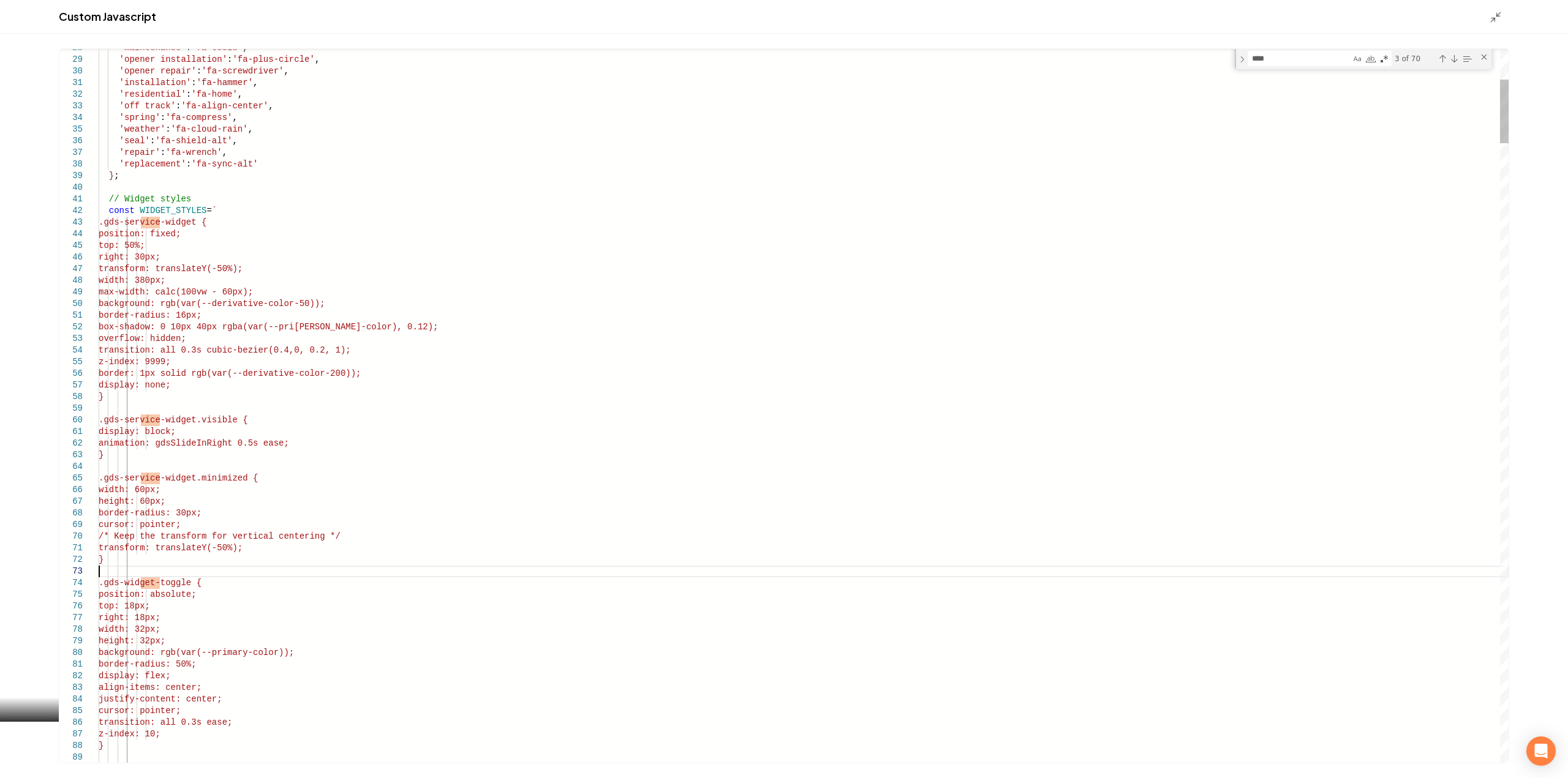
type textarea "**********"
click at [1501, 11] on div "Main content area" at bounding box center [1499, 16] width 20 height 14
click at [1495, 17] on icon "Main content area" at bounding box center [1495, 17] width 12 height 12
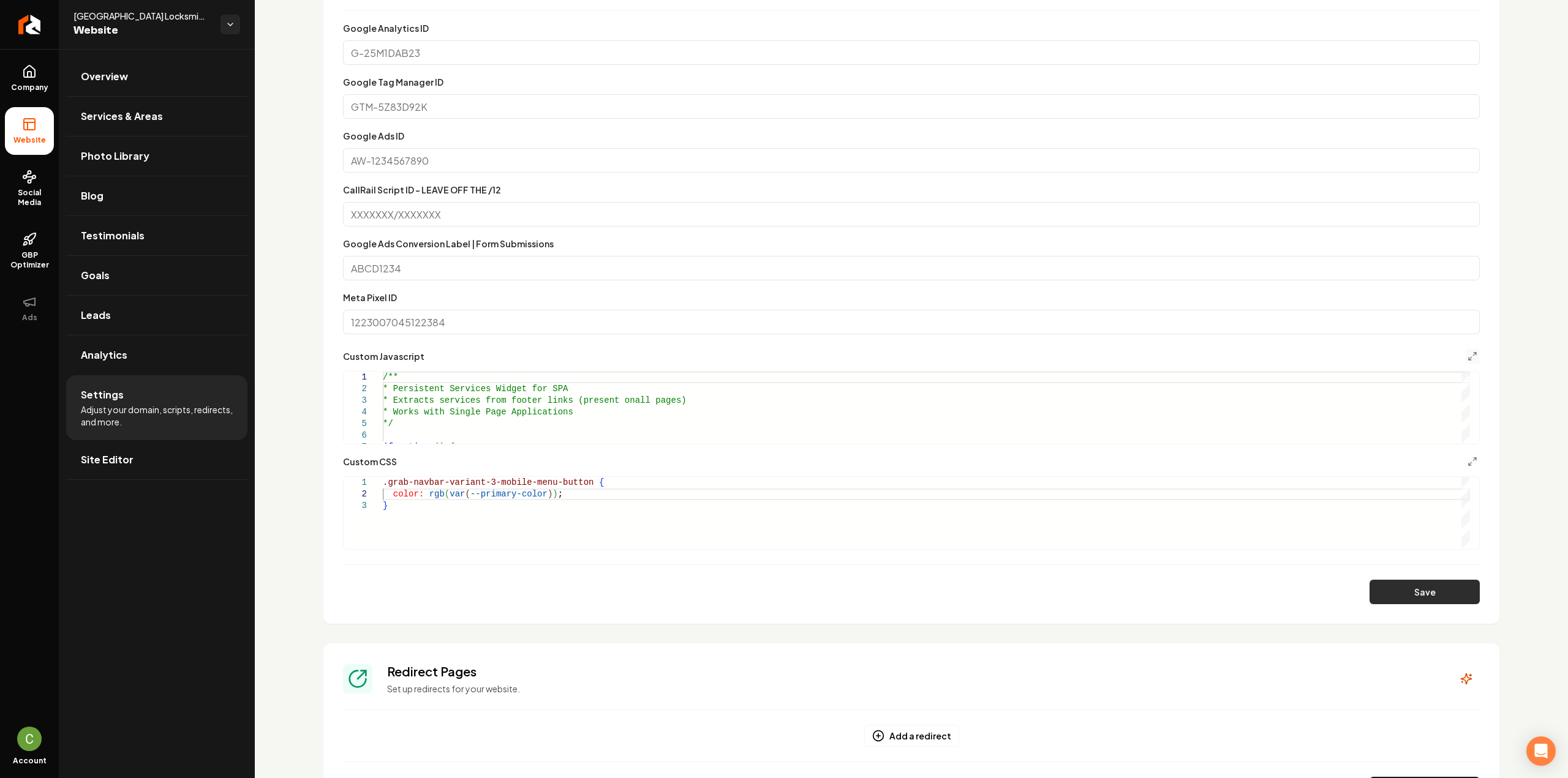
click at [1404, 597] on button "Save" at bounding box center [1425, 592] width 111 height 24
type textarea "*****"
click at [1469, 360] on polyline "Main content area" at bounding box center [1469, 359] width 3 height 3
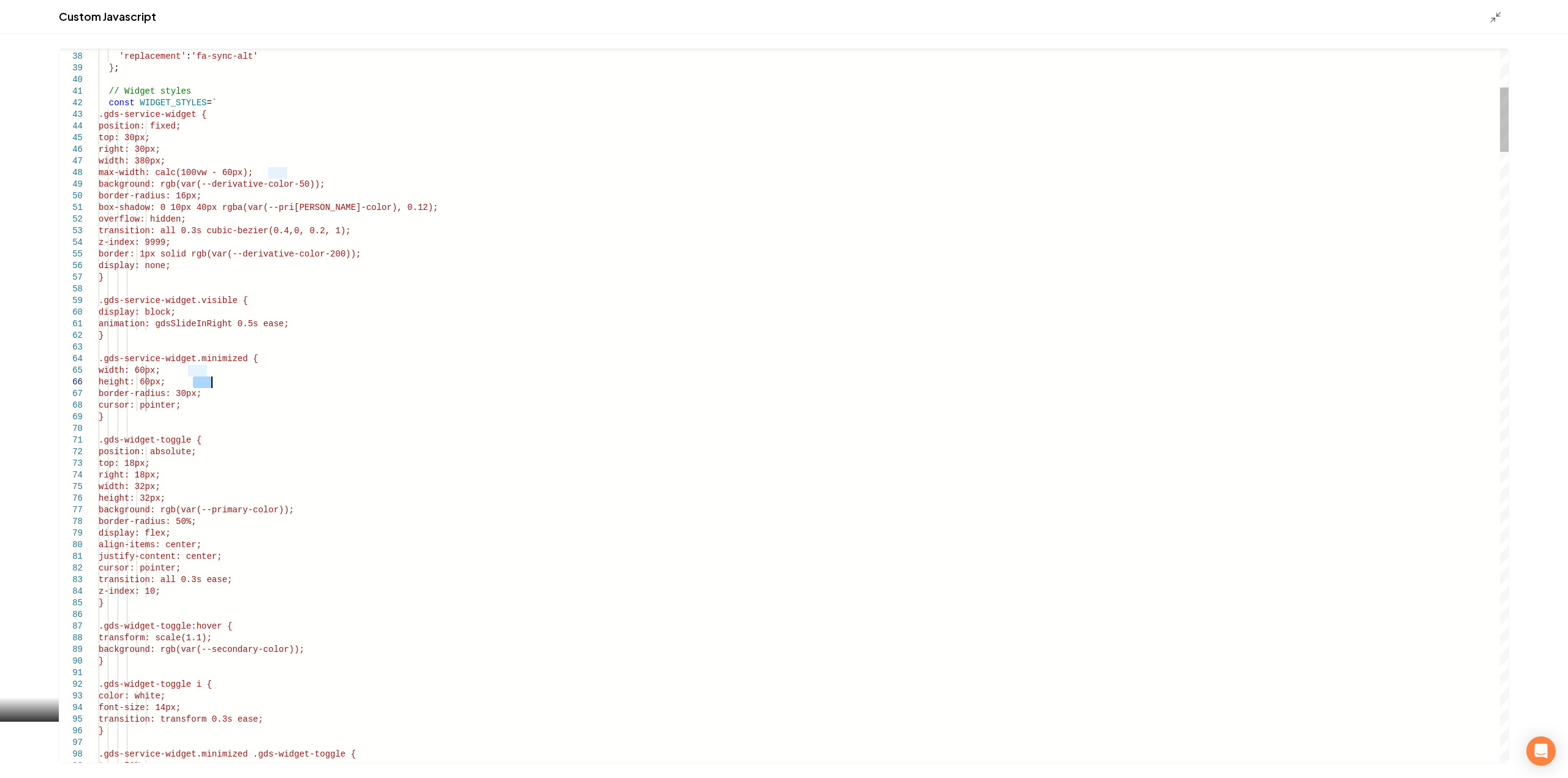
drag, startPoint x: 154, startPoint y: 127, endPoint x: 237, endPoint y: 151, distance: 86.4
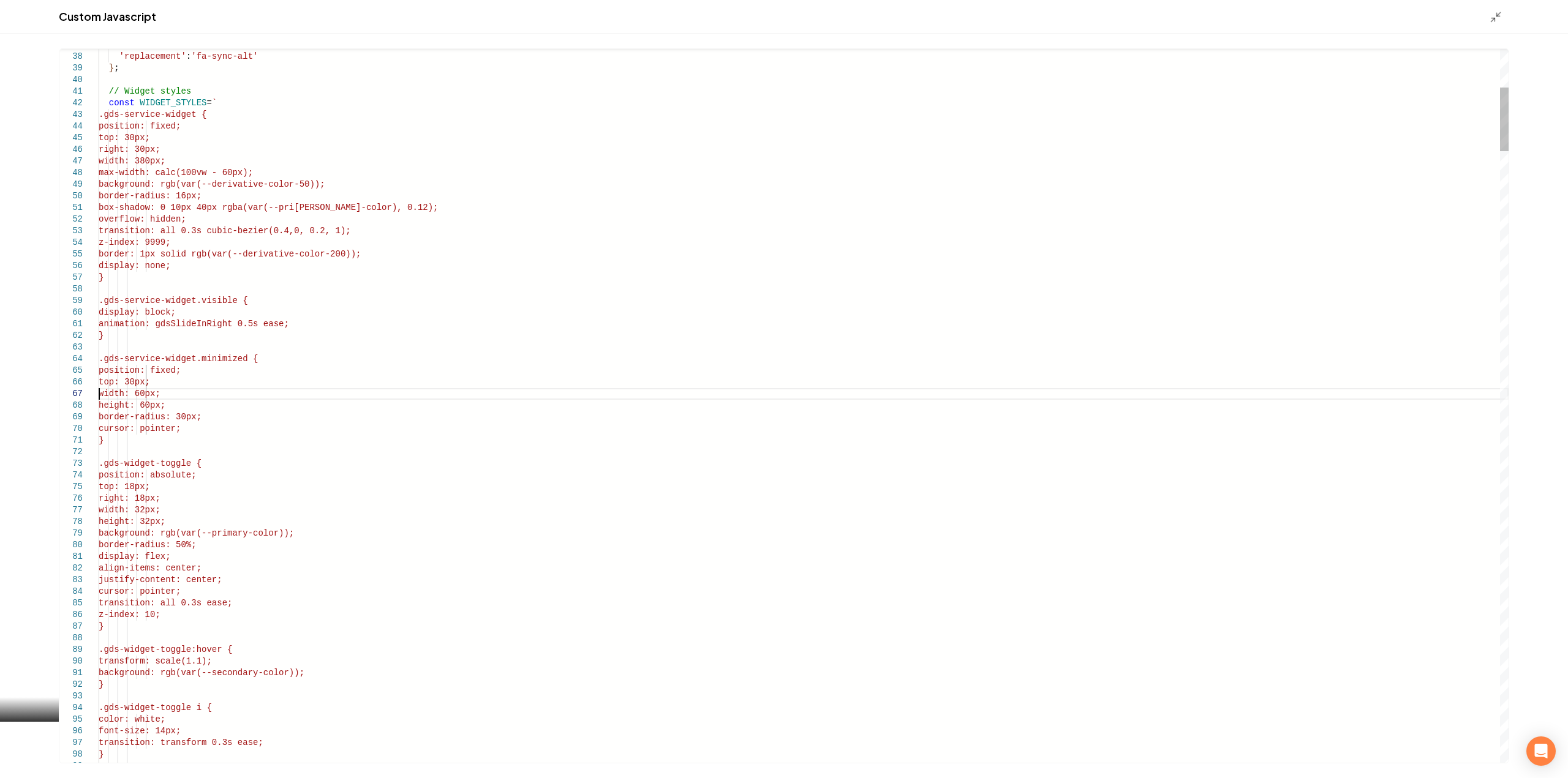
type textarea "**********"
click at [1500, 22] on icon "Main content area" at bounding box center [1495, 17] width 12 height 12
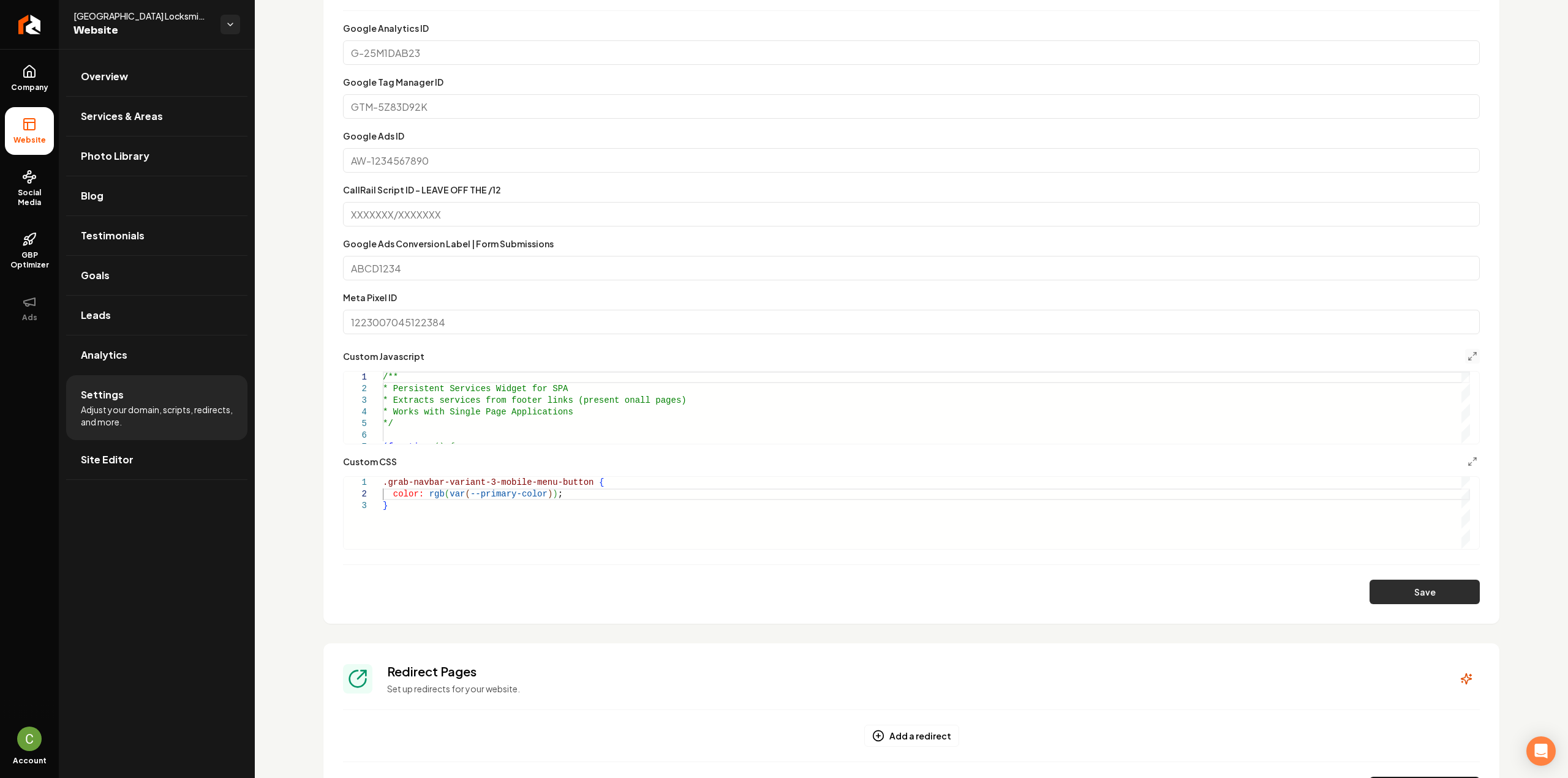
click at [1376, 589] on button "Save" at bounding box center [1425, 592] width 111 height 24
click at [35, 73] on link "Company" at bounding box center [29, 78] width 49 height 48
click at [26, 140] on span "Website" at bounding box center [29, 140] width 42 height 10
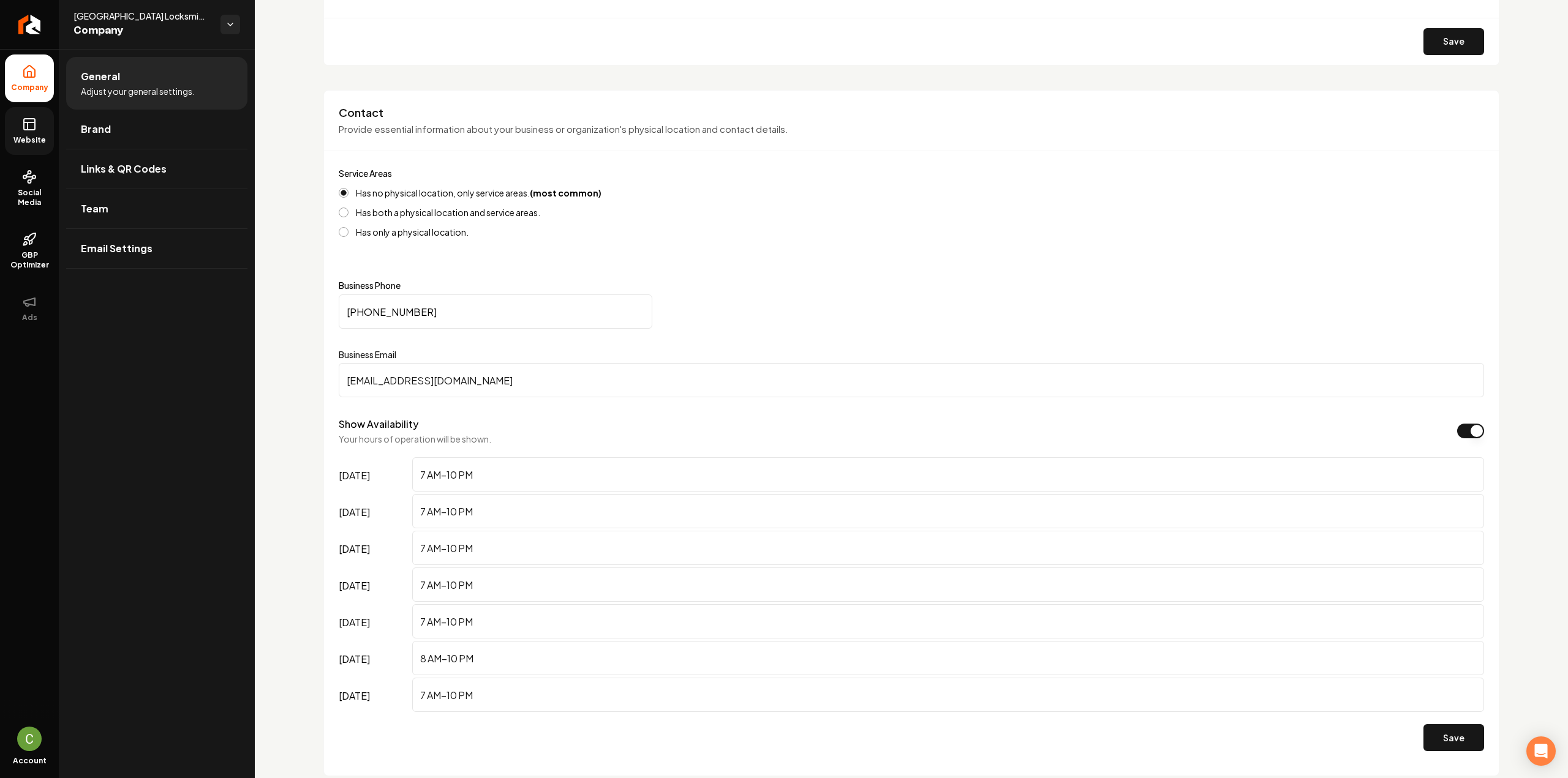
click at [31, 139] on span "Website" at bounding box center [29, 140] width 42 height 10
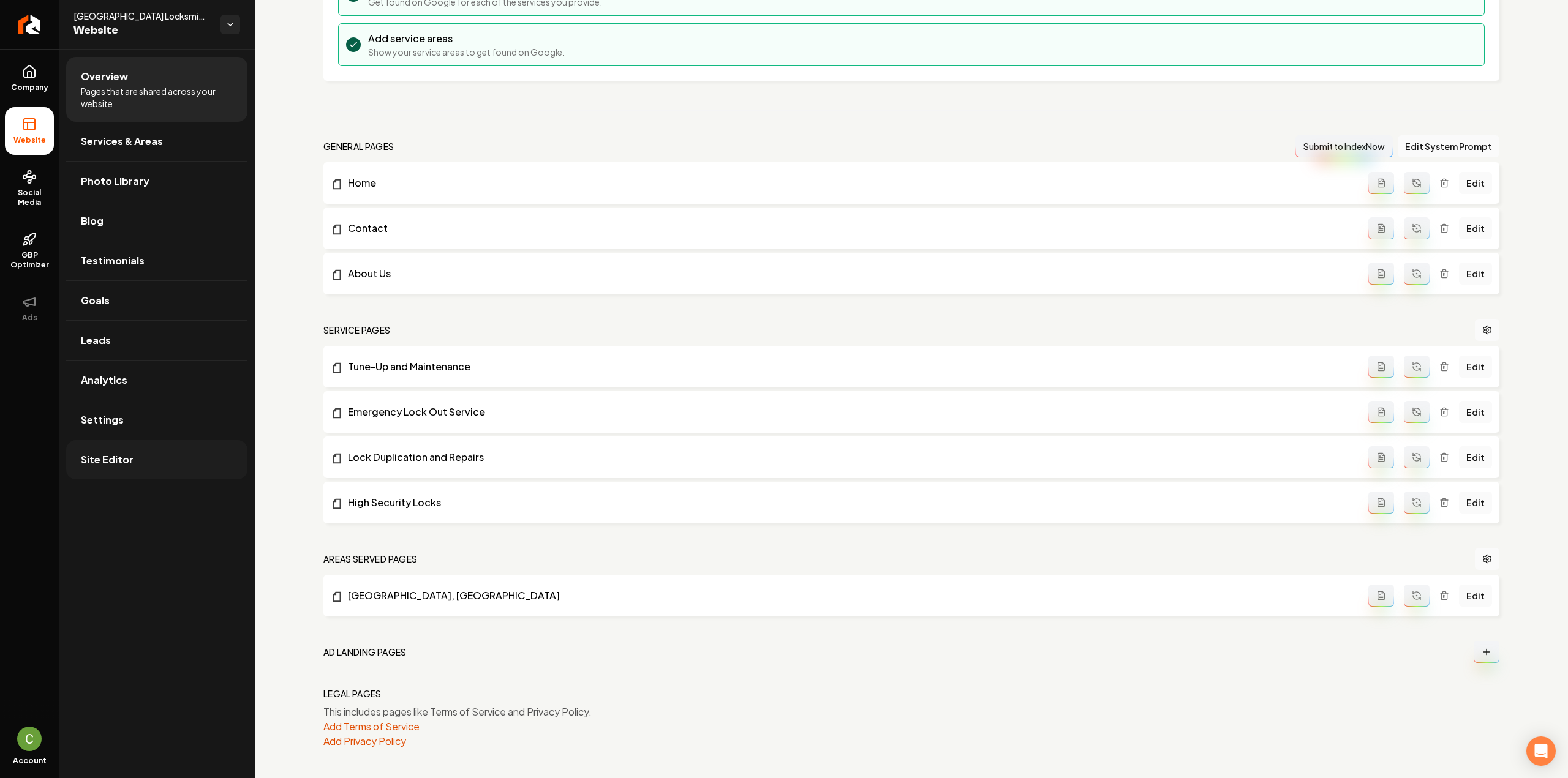
scroll to position [245, 0]
click at [141, 431] on link "Settings" at bounding box center [157, 419] width 182 height 39
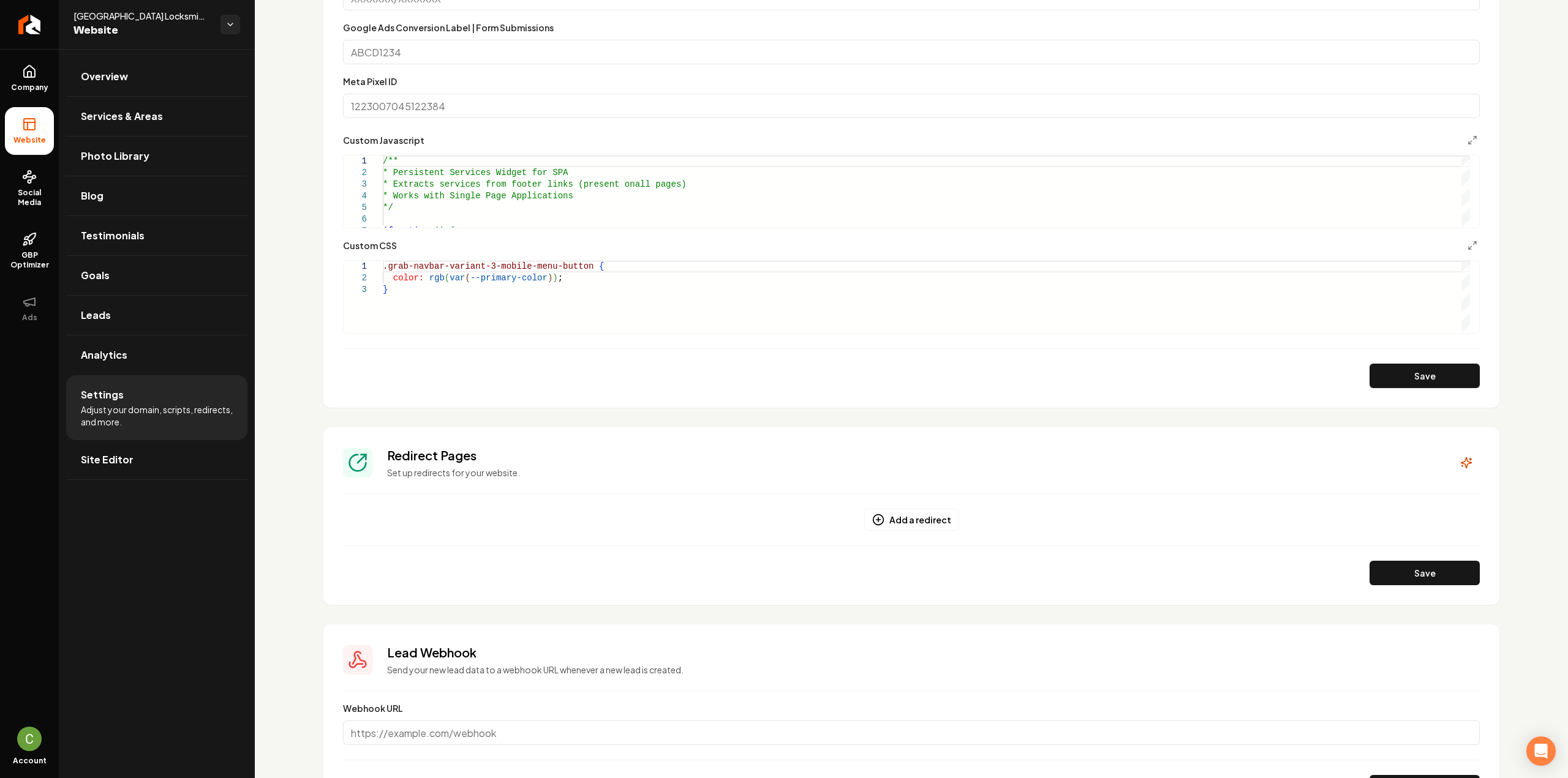
scroll to position [673, 0]
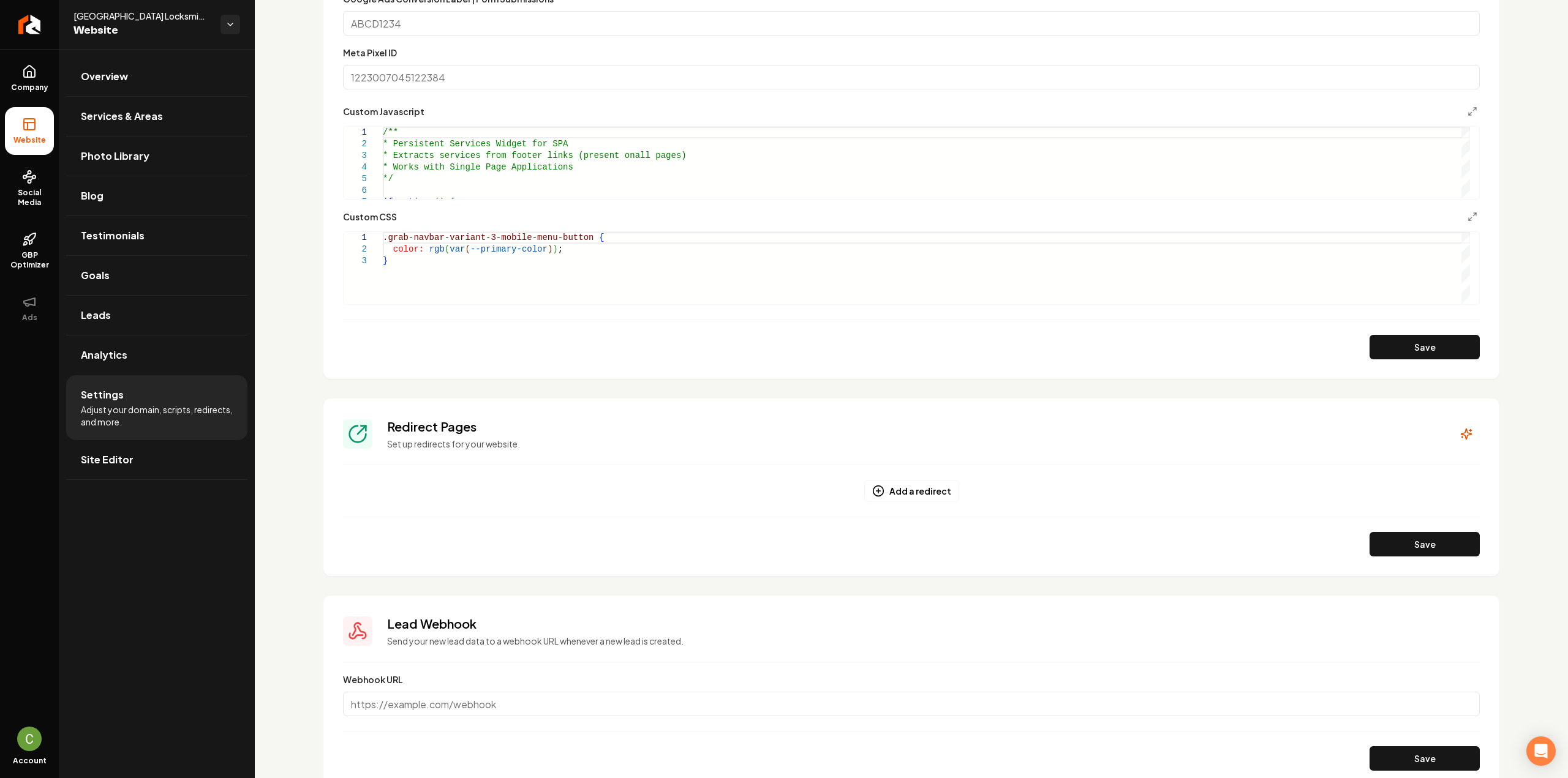
click at [1455, 106] on div "Custom Javascript" at bounding box center [911, 111] width 1137 height 15
click at [1468, 108] on icon "Main content area" at bounding box center [1472, 111] width 10 height 10
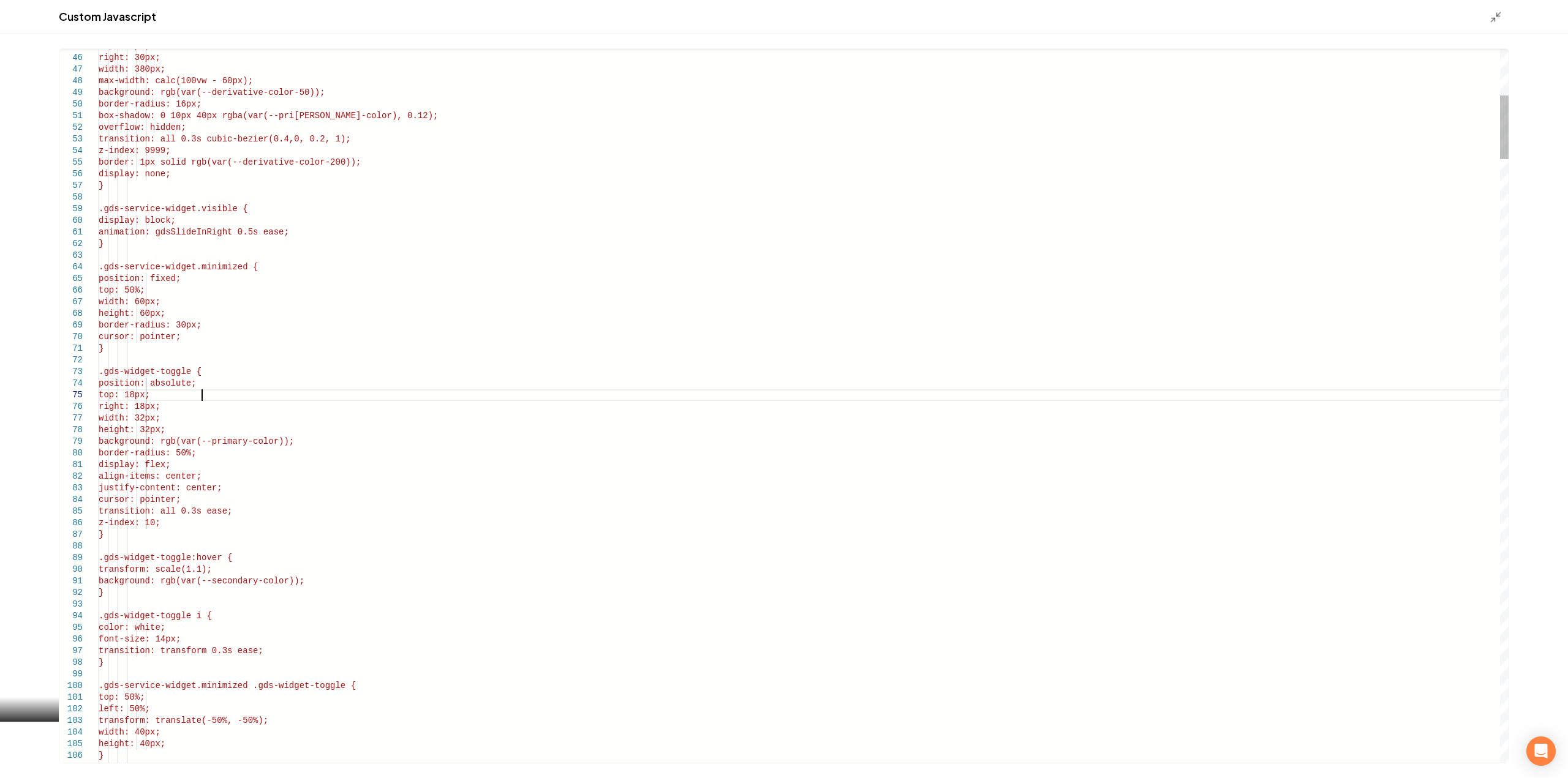
scroll to position [0, 0]
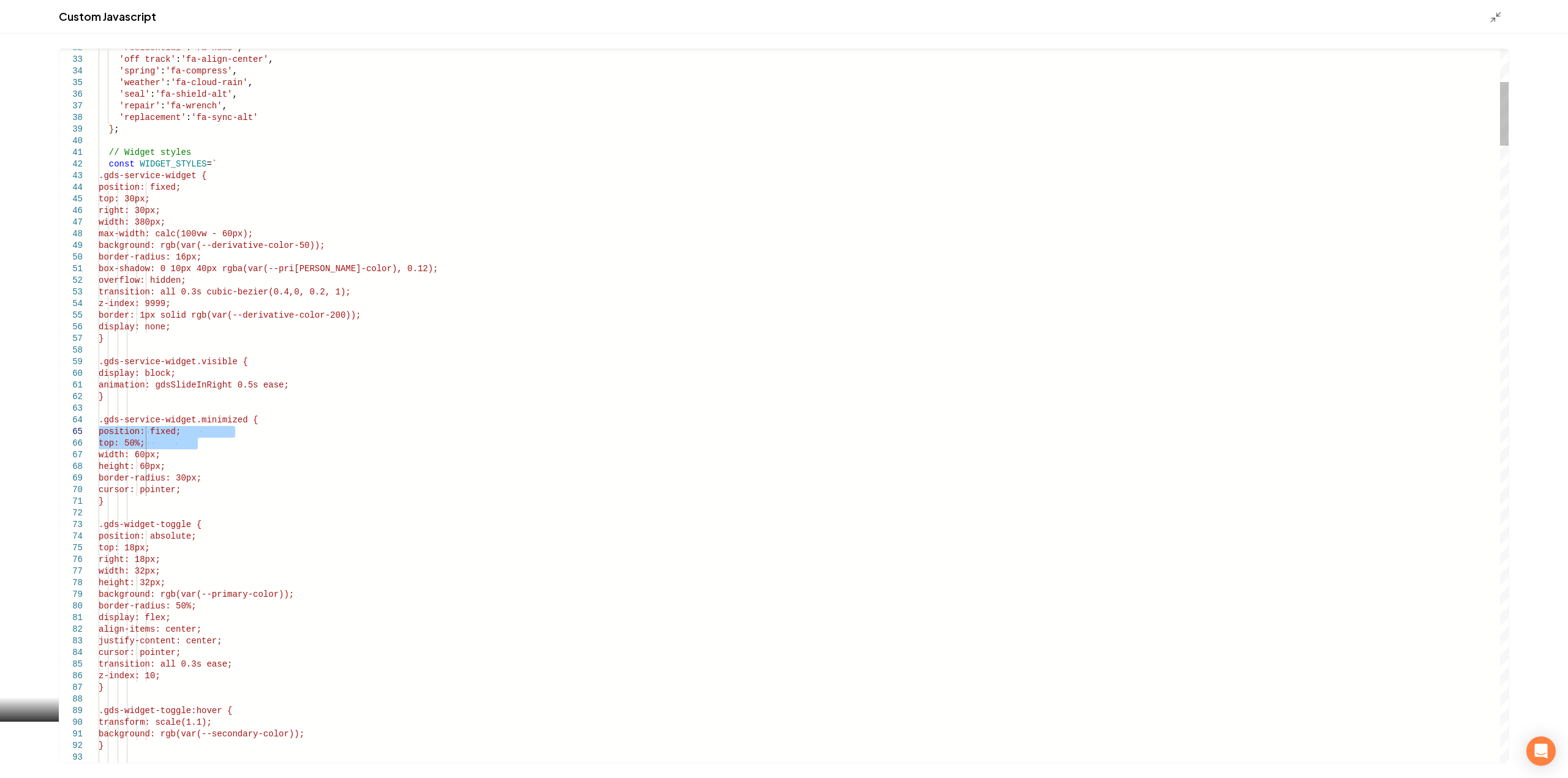
drag, startPoint x: 210, startPoint y: 442, endPoint x: 65, endPoint y: 434, distance: 145.2
type textarea "**********"
drag, startPoint x: 251, startPoint y: 444, endPoint x: 59, endPoint y: 434, distance: 192.3
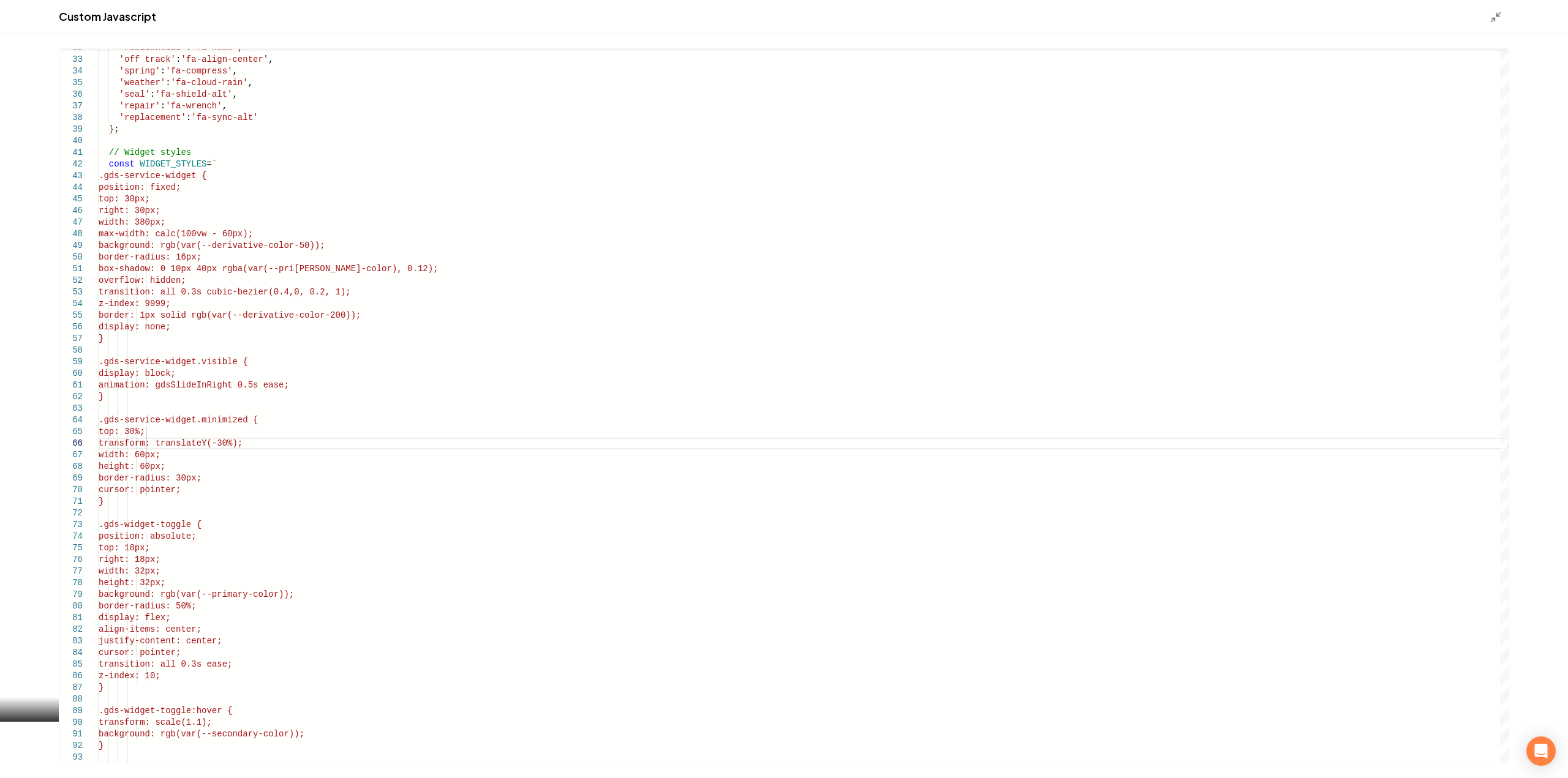
type textarea "**********"
click at [1493, 22] on div "Custom Javascript" at bounding box center [784, 16] width 1568 height 34
click at [1493, 20] on line "Main content area" at bounding box center [1493, 20] width 3 height 3
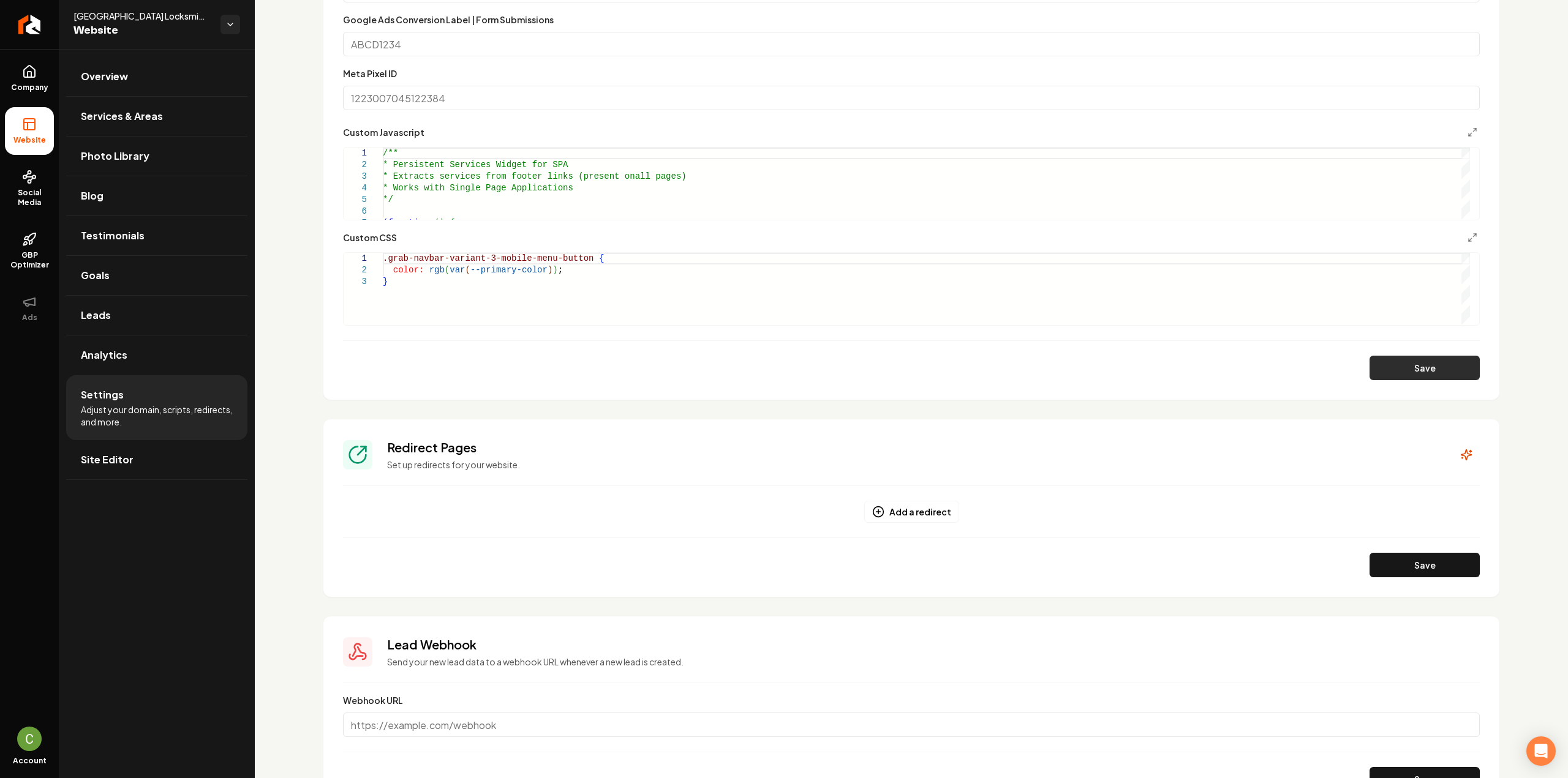
click at [1387, 373] on button "Save" at bounding box center [1425, 368] width 111 height 24
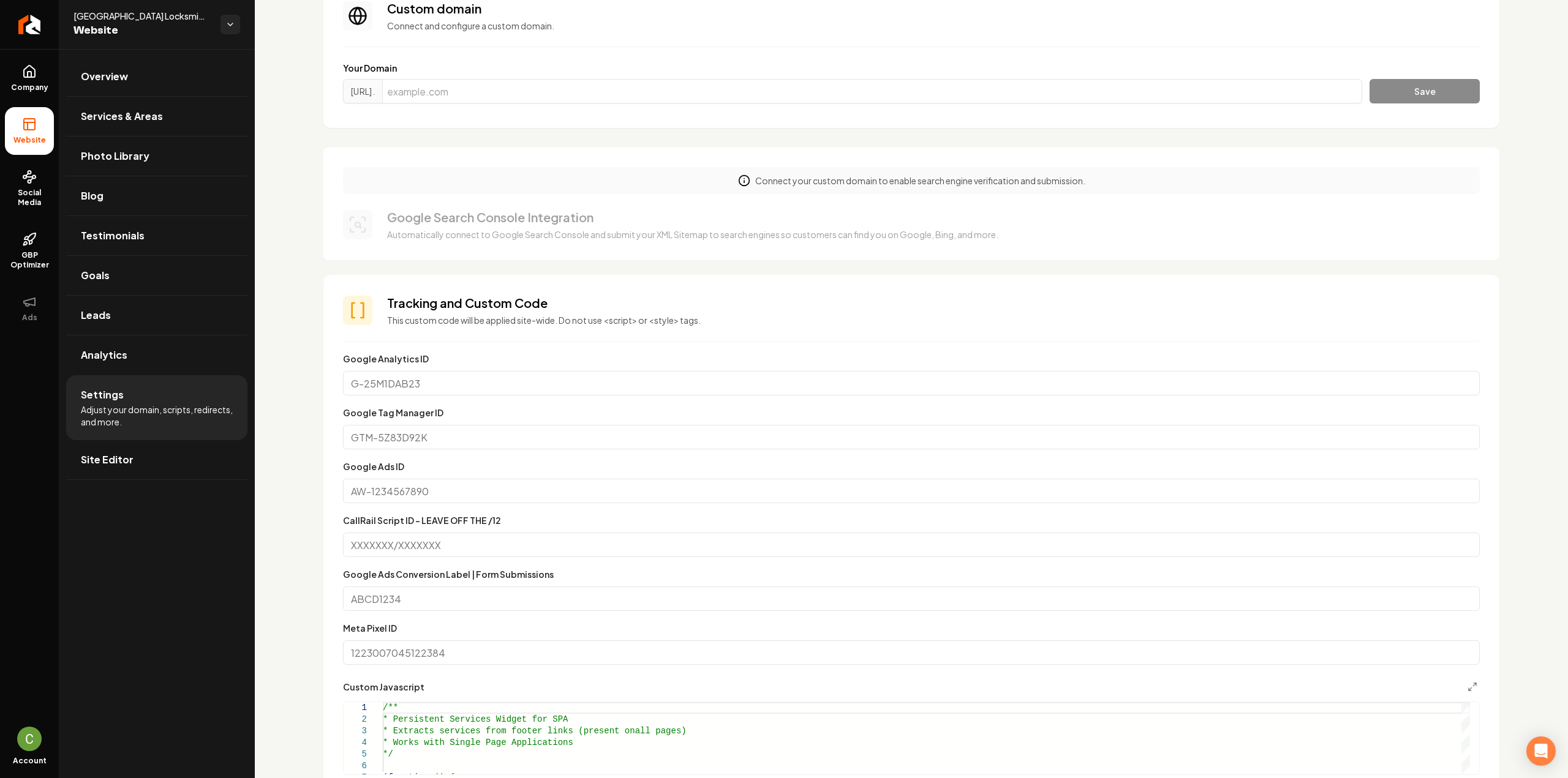
scroll to position [0, 0]
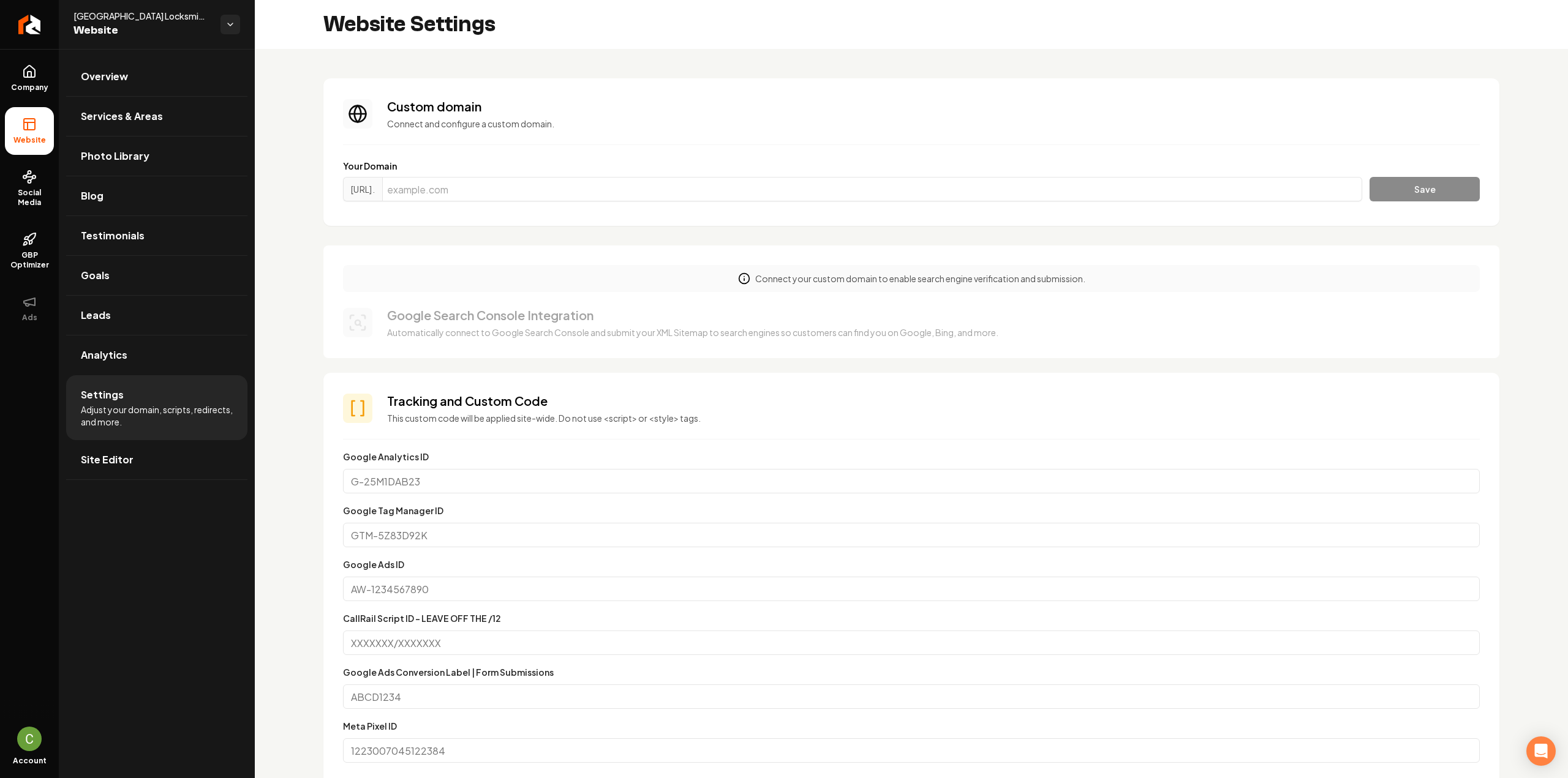
drag, startPoint x: 48, startPoint y: 83, endPoint x: 41, endPoint y: 131, distance: 48.5
click at [48, 83] on span "Company" at bounding box center [29, 87] width 48 height 10
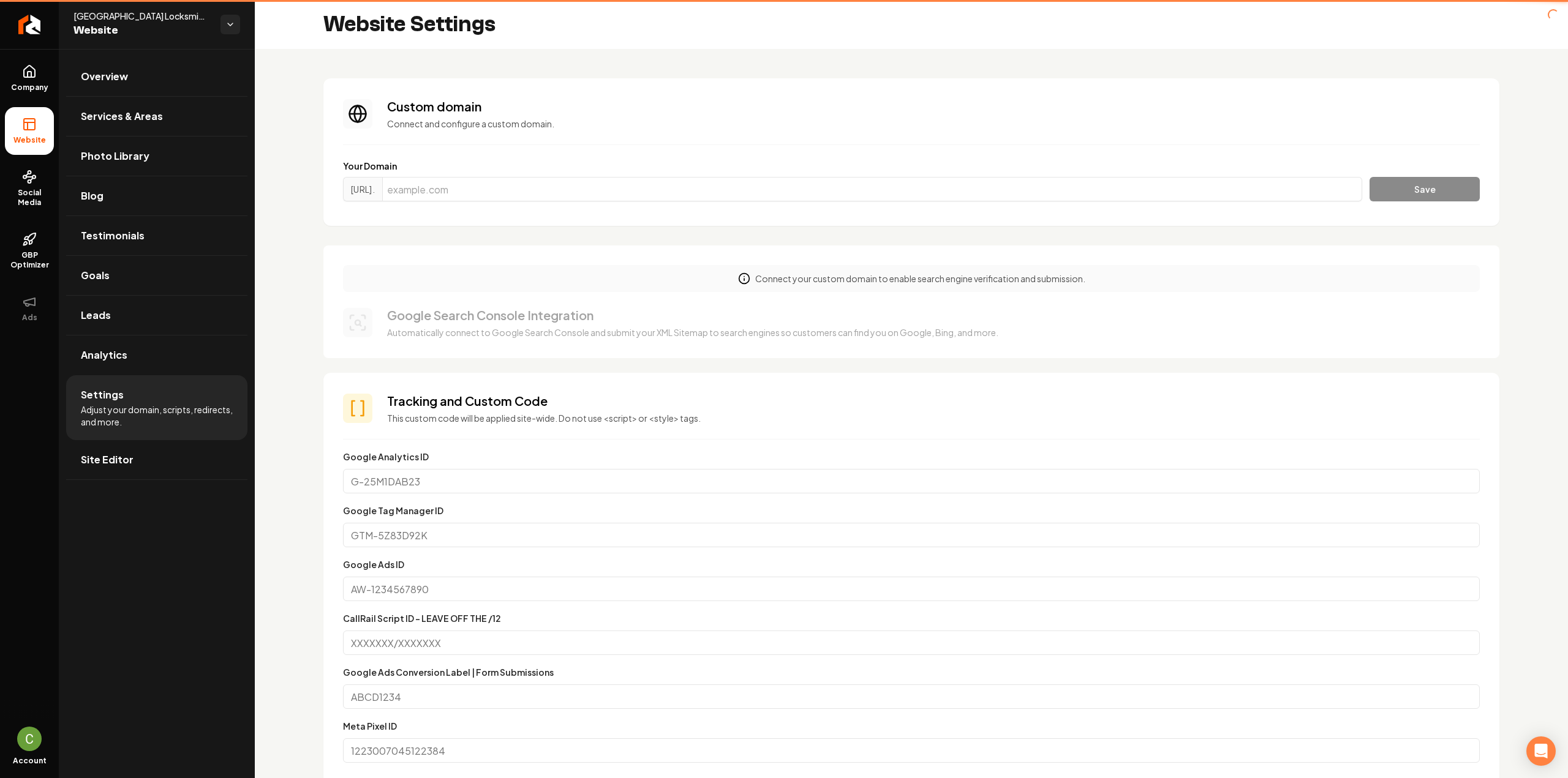
click at [41, 133] on li "Website" at bounding box center [29, 131] width 49 height 48
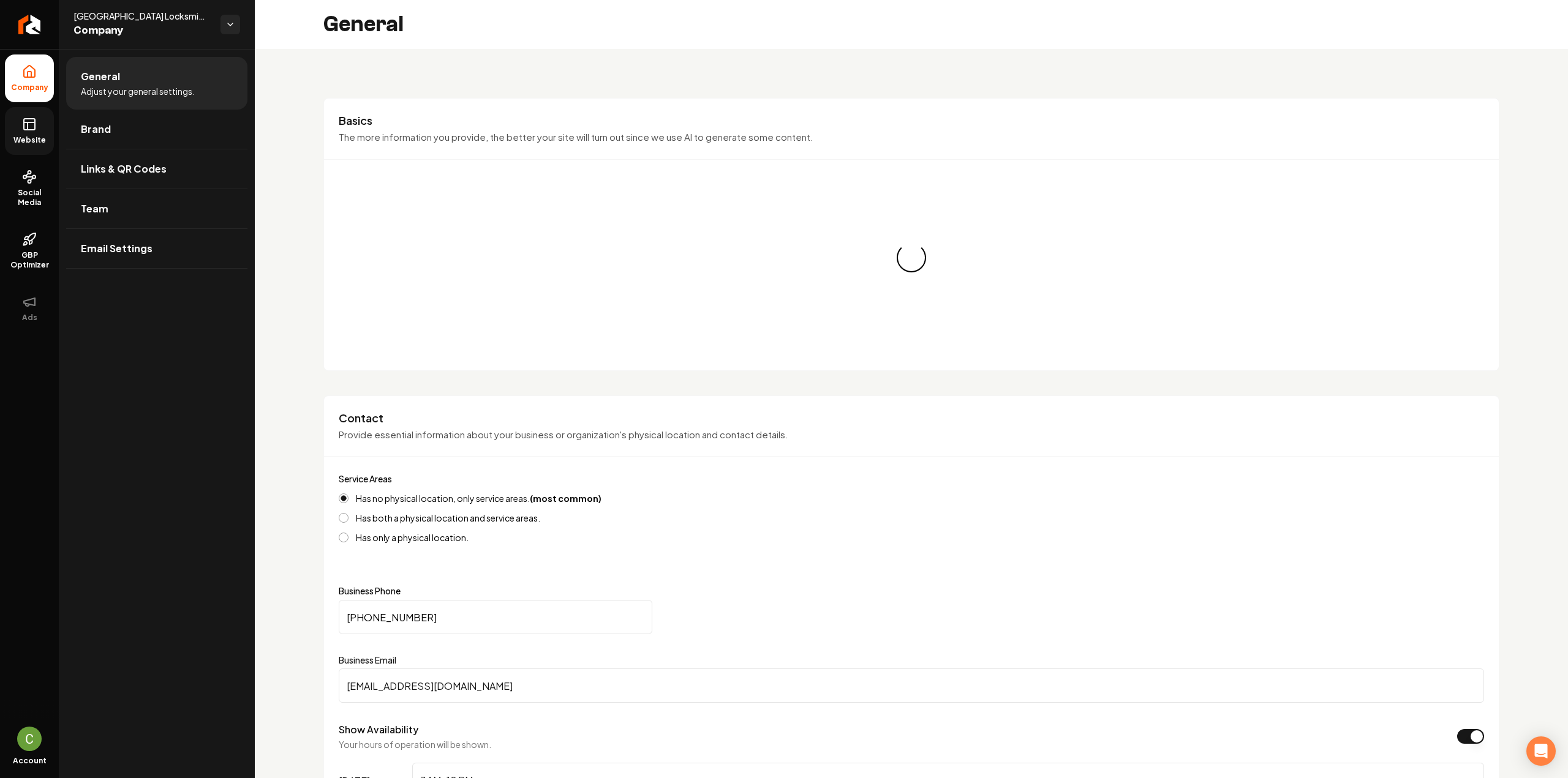
click at [38, 143] on span "Website" at bounding box center [29, 140] width 42 height 10
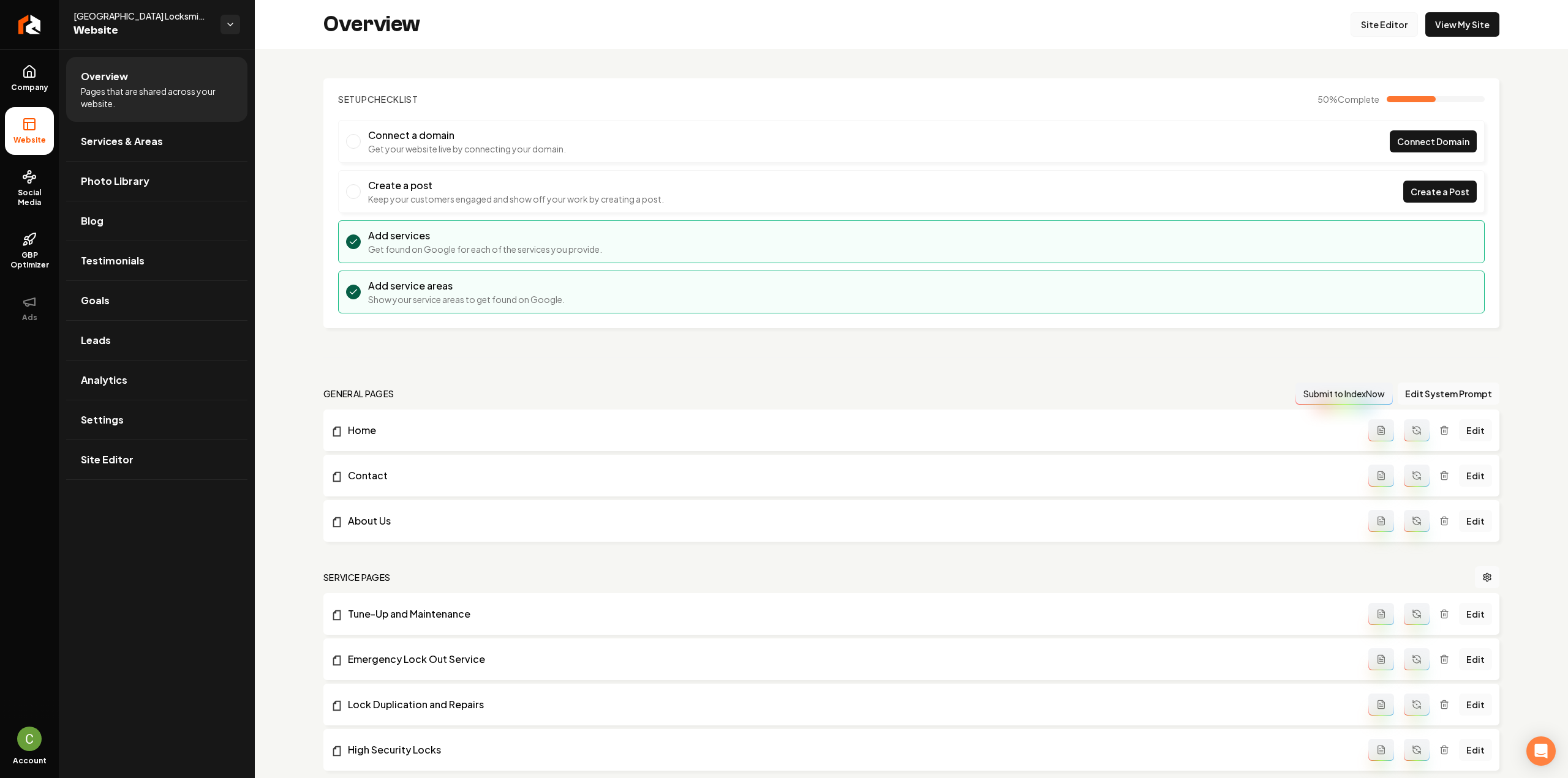
click at [1380, 22] on link "Site Editor" at bounding box center [1384, 24] width 67 height 24
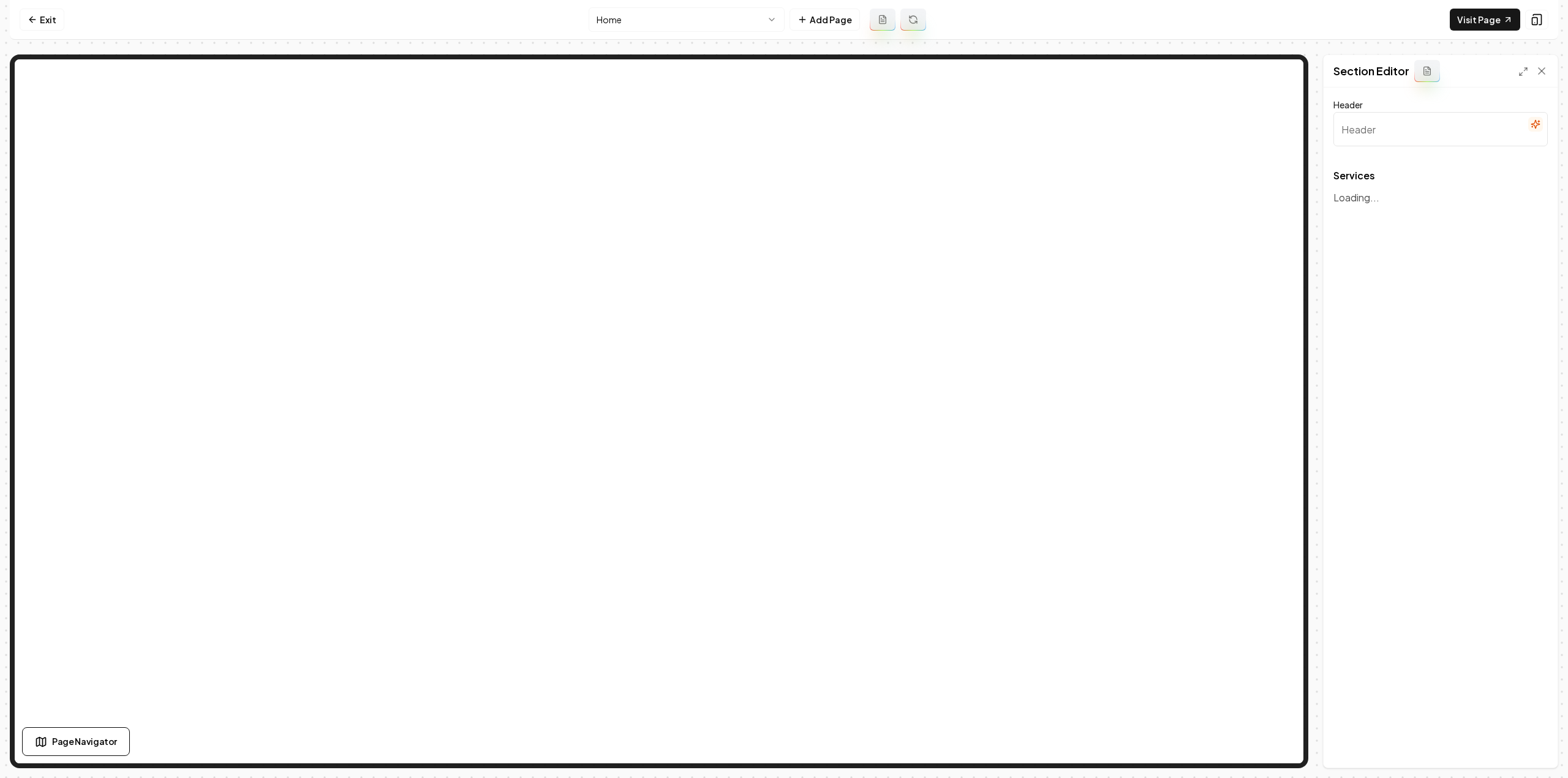
type input "Our Essential Home Services"
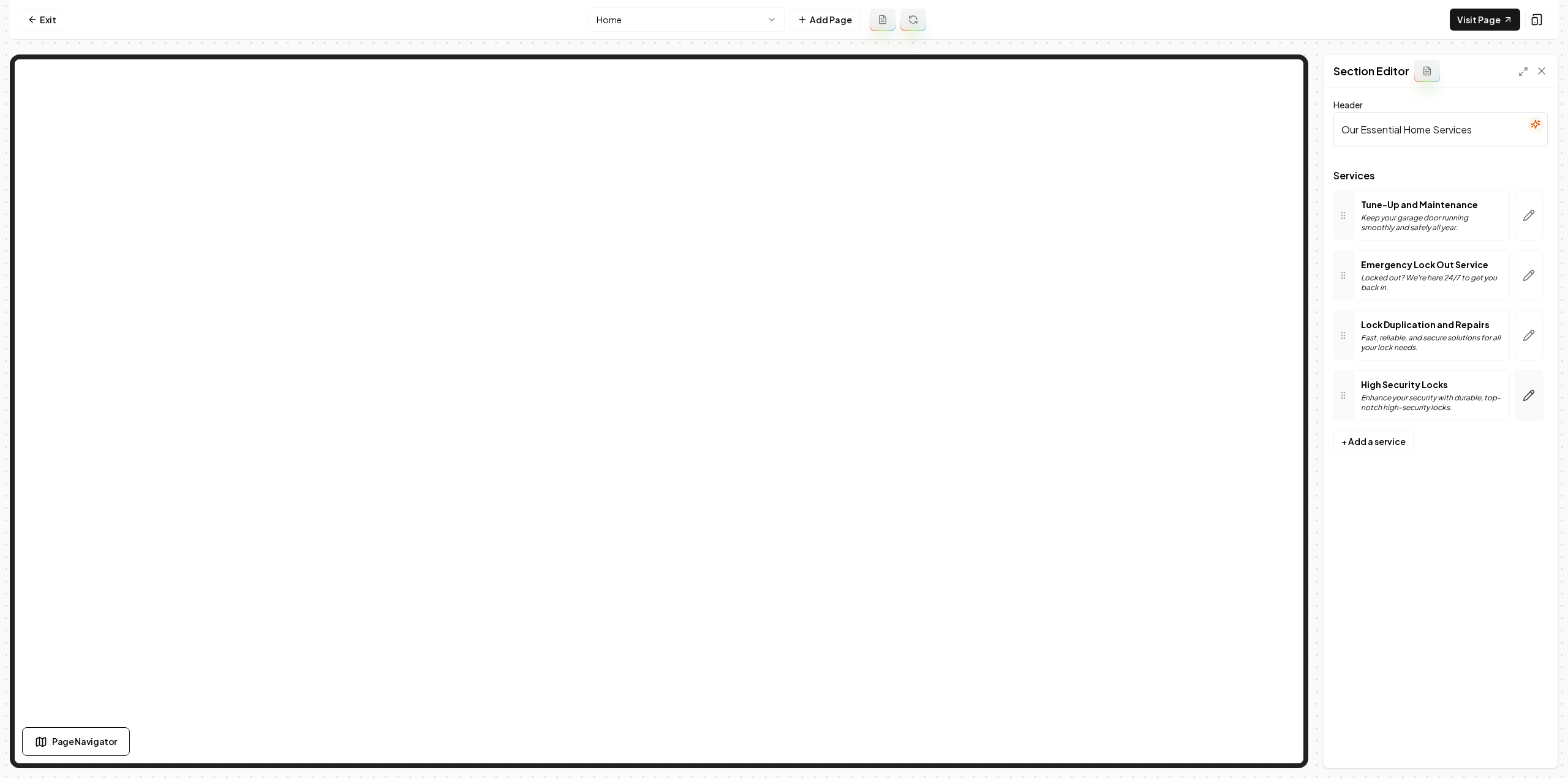
click at [1534, 381] on button "button" at bounding box center [1528, 396] width 29 height 50
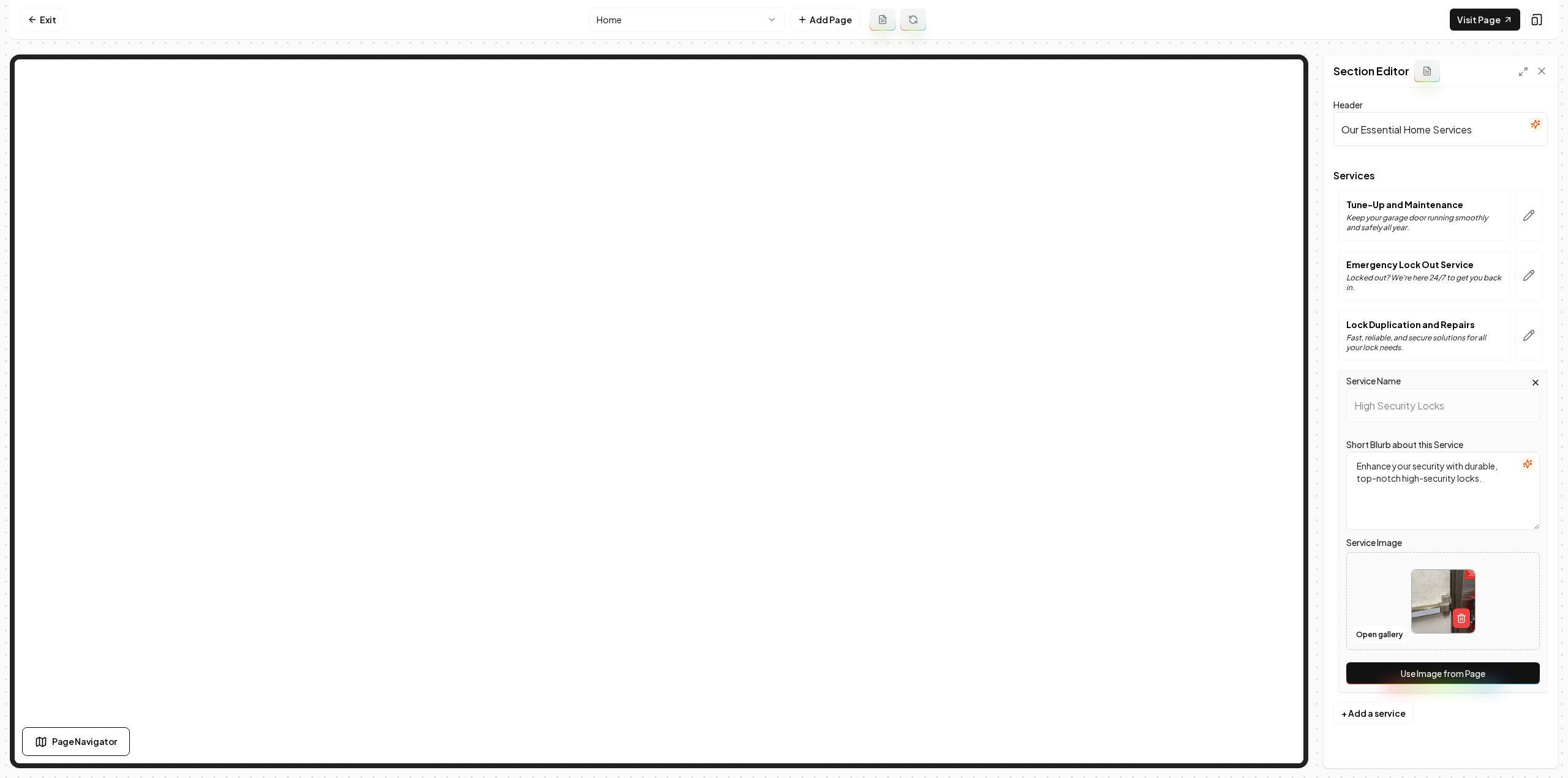
click at [1430, 679] on button "Use Image from Page" at bounding box center [1443, 674] width 194 height 22
click at [1533, 325] on button "button" at bounding box center [1528, 335] width 29 height 50
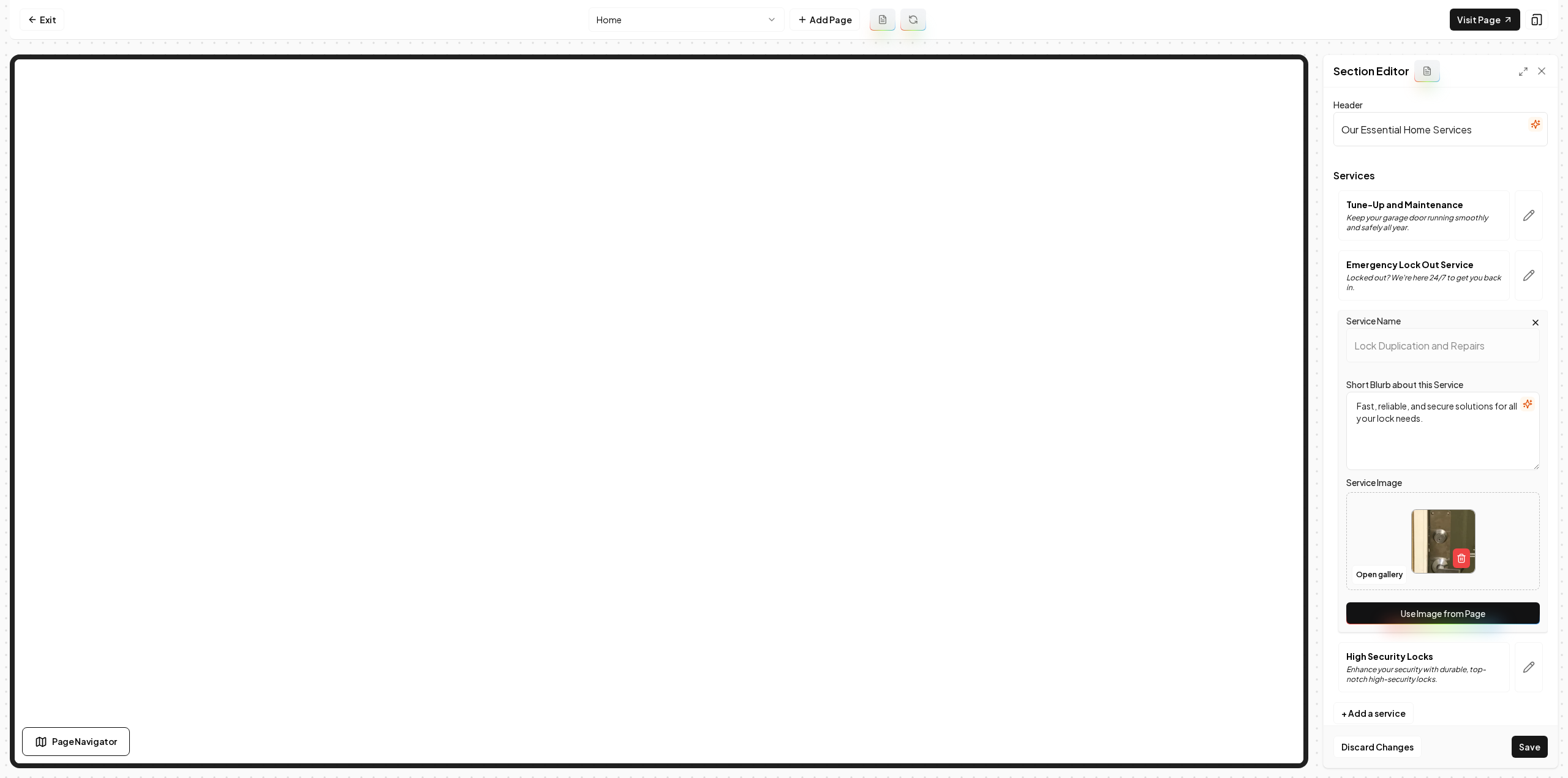
drag, startPoint x: 1395, startPoint y: 612, endPoint x: 1403, endPoint y: 610, distance: 8.2
click at [1396, 615] on button "Use Image from Page" at bounding box center [1443, 614] width 194 height 22
click at [1536, 286] on button "button" at bounding box center [1528, 276] width 29 height 50
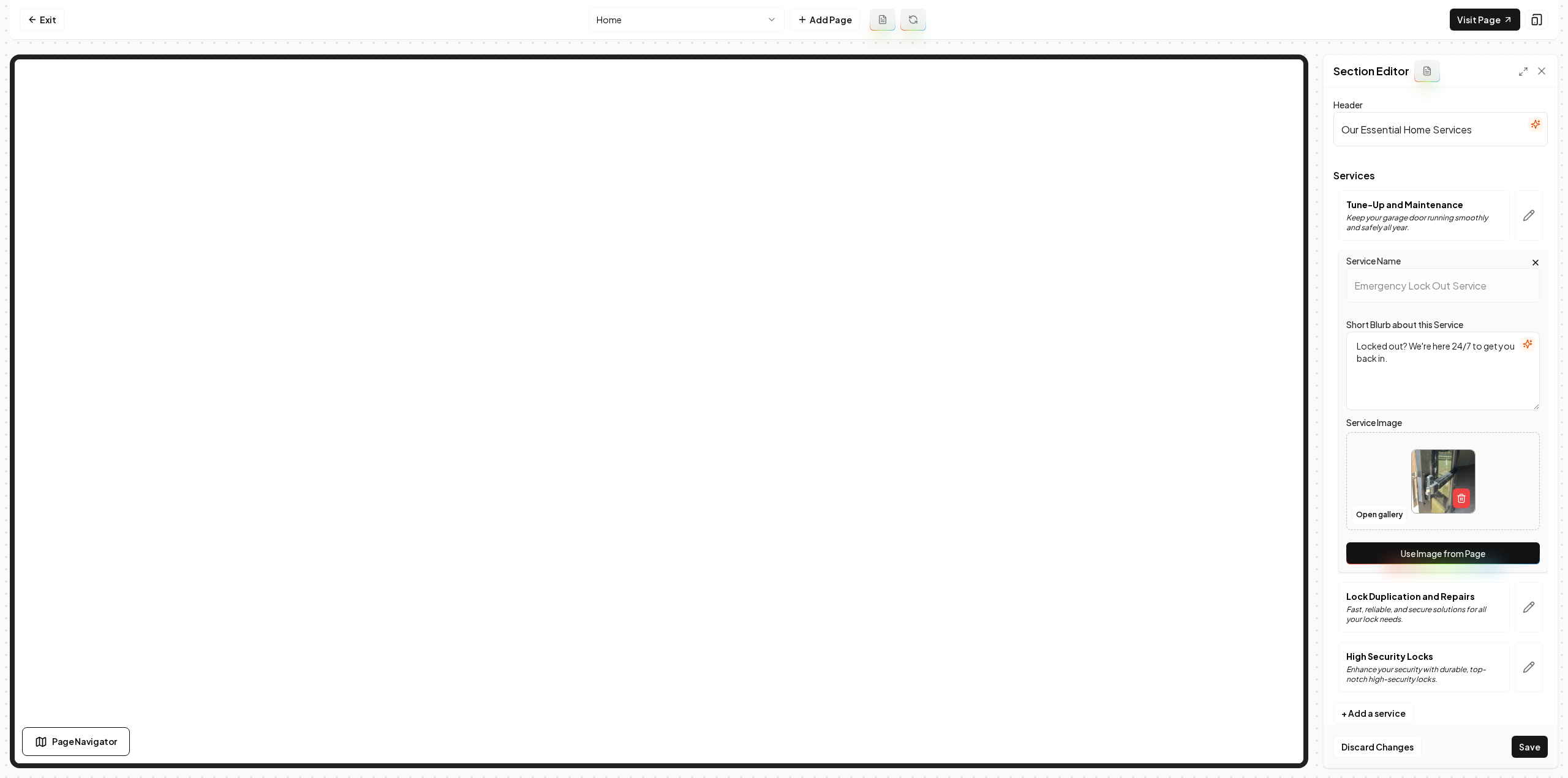
click at [1415, 557] on button "Use Image from Page" at bounding box center [1443, 554] width 194 height 22
click at [1528, 220] on icon "button" at bounding box center [1528, 215] width 12 height 12
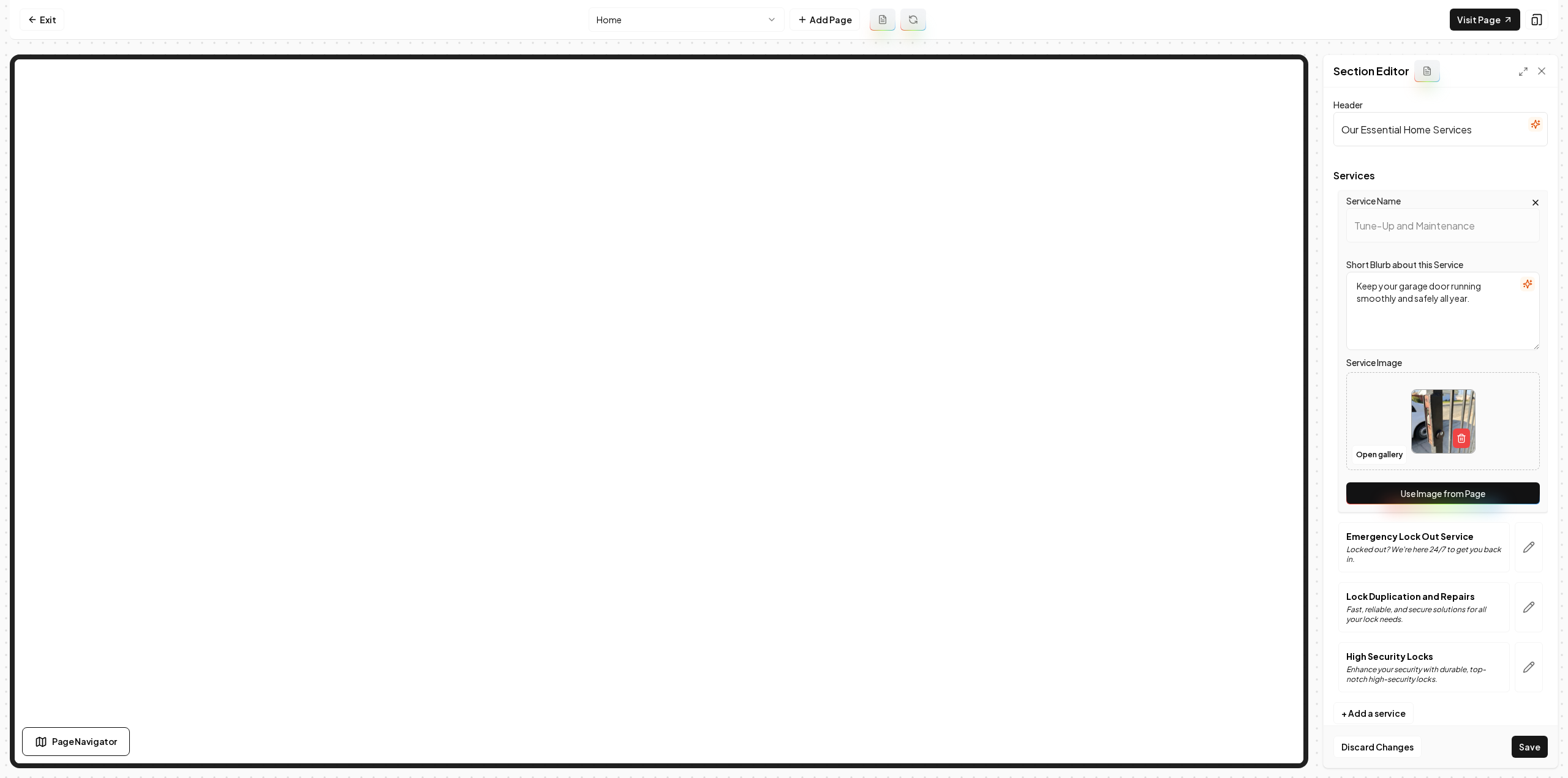
click at [1459, 497] on button "Use Image from Page" at bounding box center [1443, 494] width 194 height 22
click at [1518, 742] on button "Save" at bounding box center [1530, 748] width 36 height 22
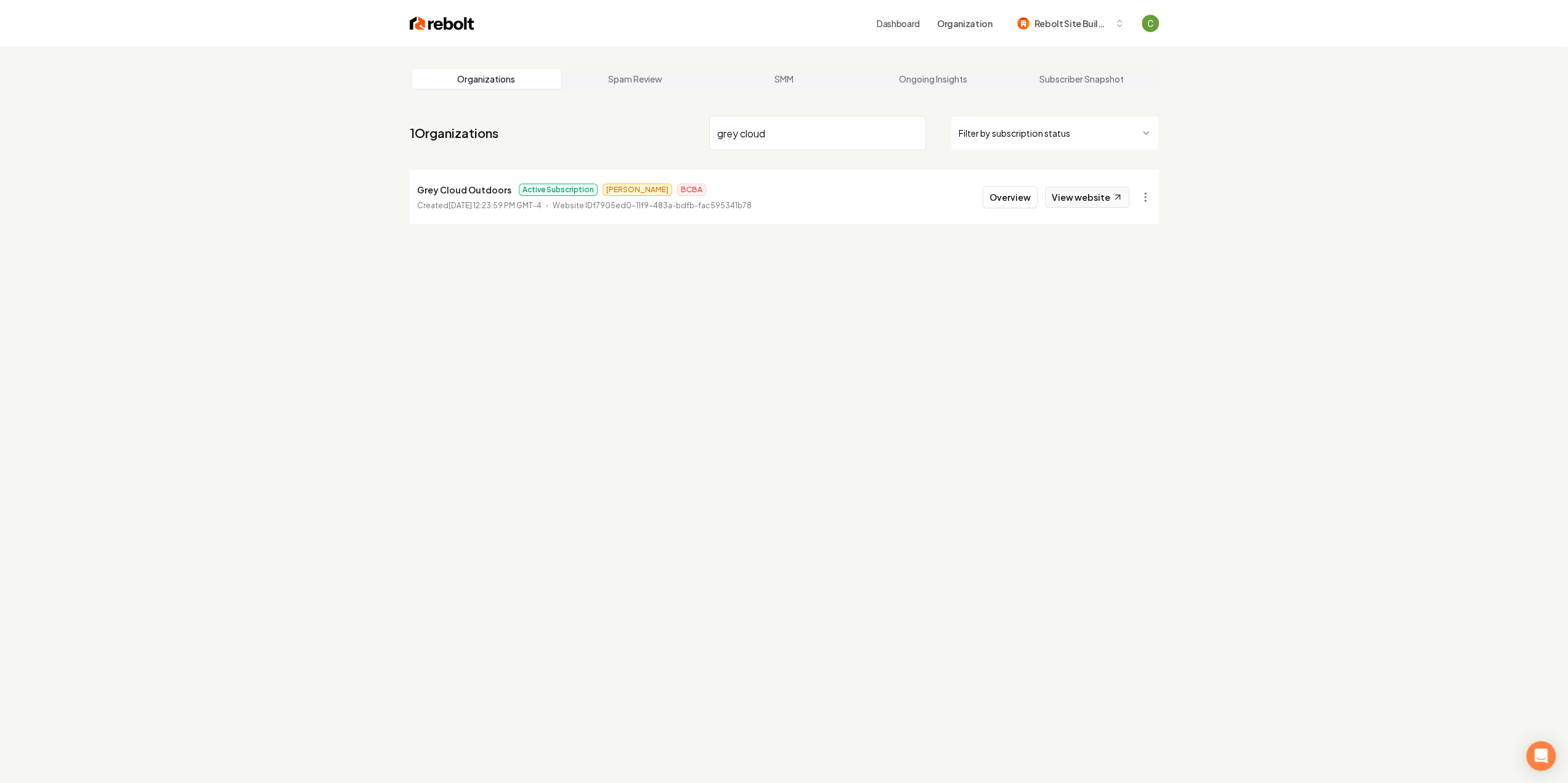
type input "grey cloud"
click at [1084, 197] on link "View website" at bounding box center [1087, 197] width 84 height 21
click at [911, 135] on input "grey cloud" at bounding box center [817, 133] width 217 height 35
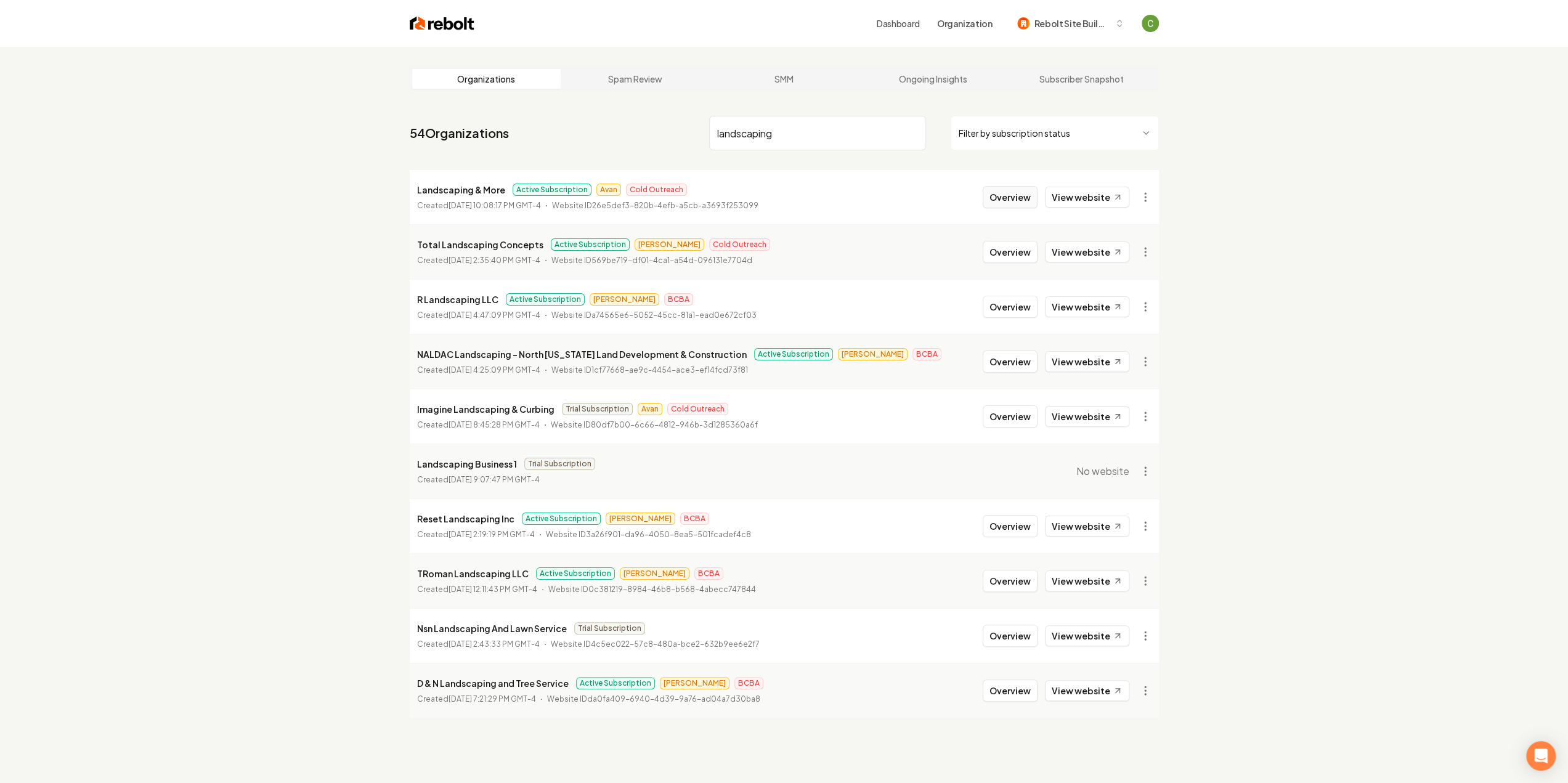
type input "landscaping"
click at [1035, 194] on button "Overview" at bounding box center [1010, 197] width 55 height 23
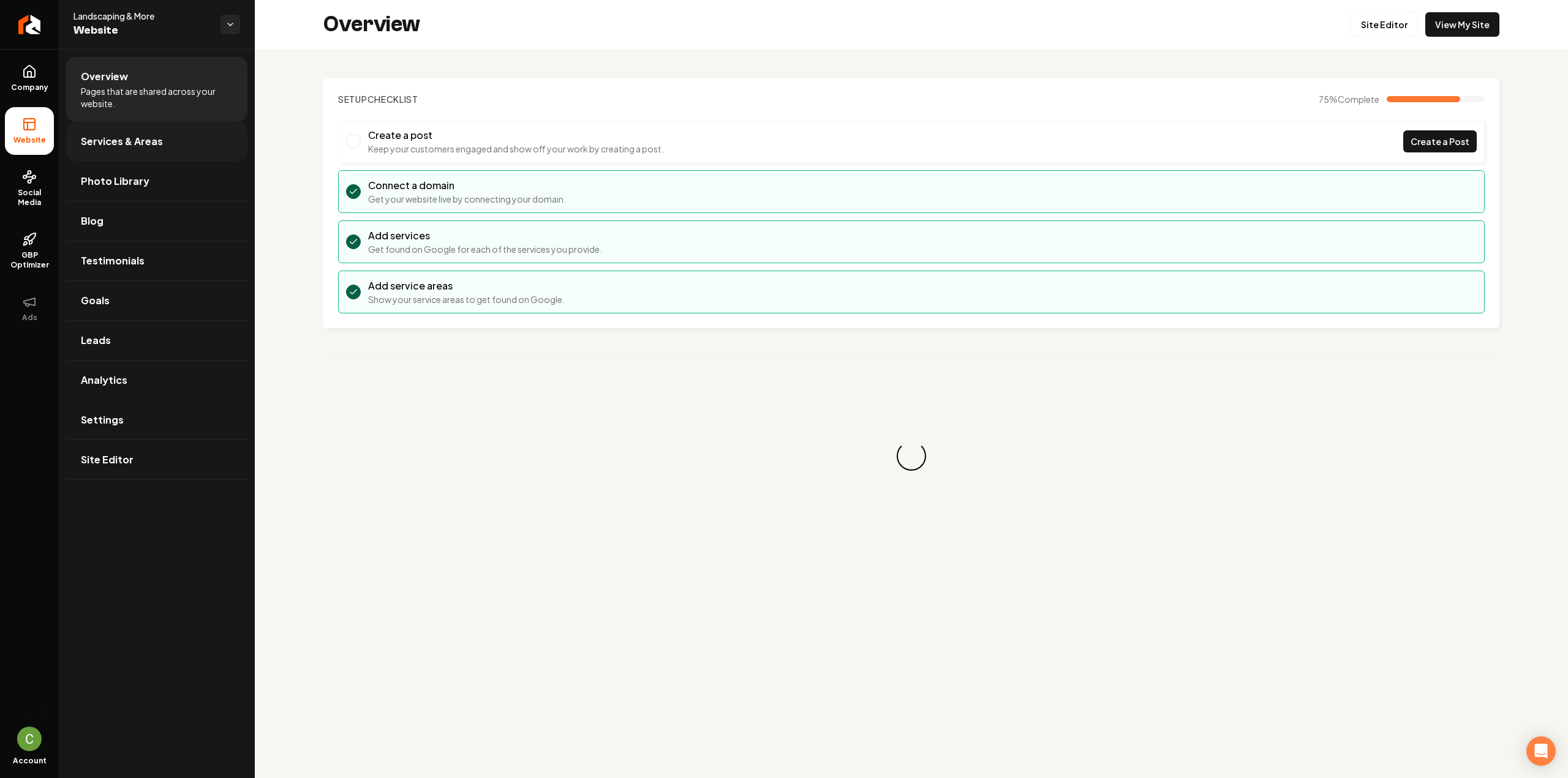
click at [155, 150] on link "Services & Areas" at bounding box center [157, 141] width 182 height 39
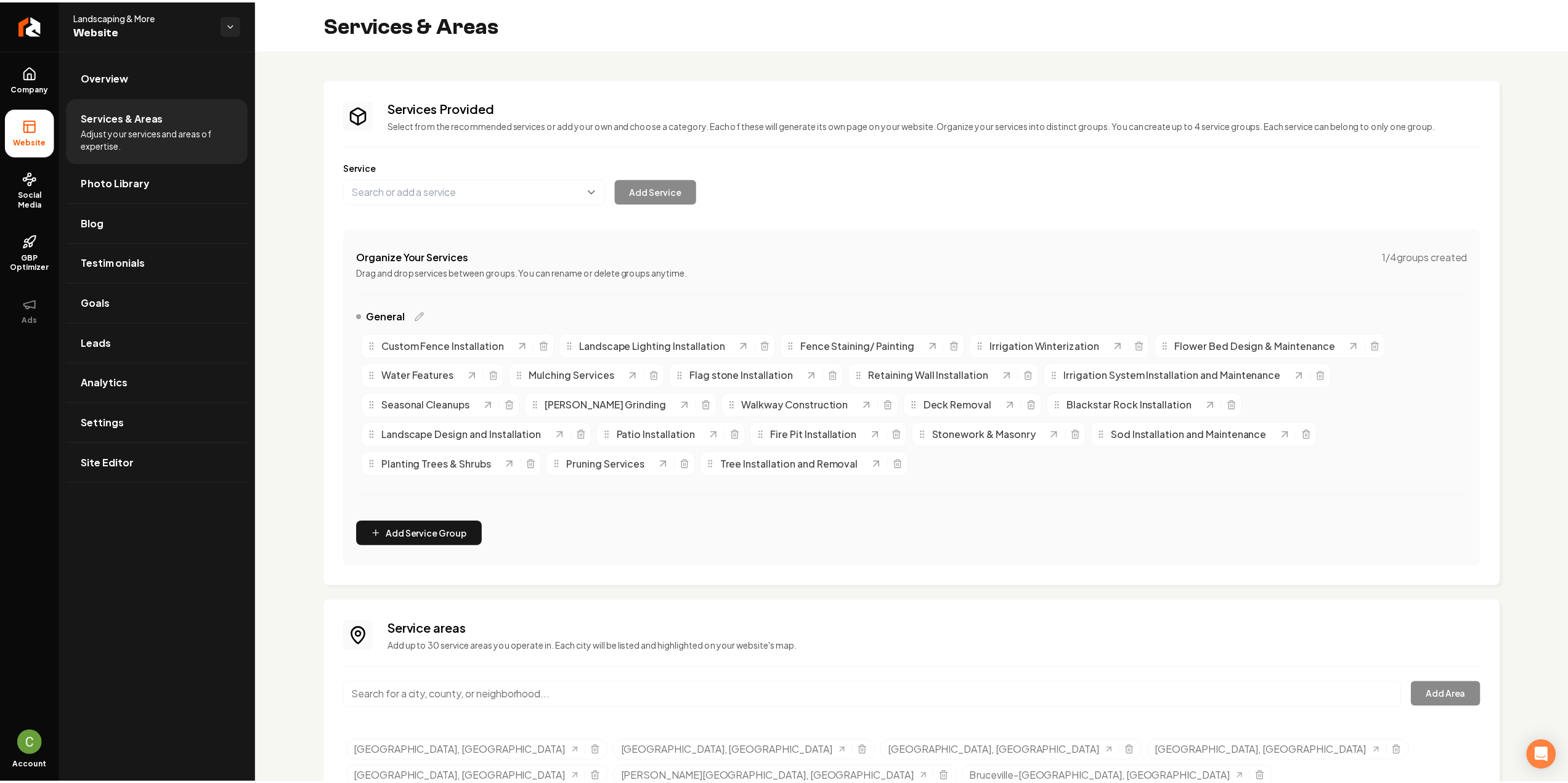
scroll to position [62, 0]
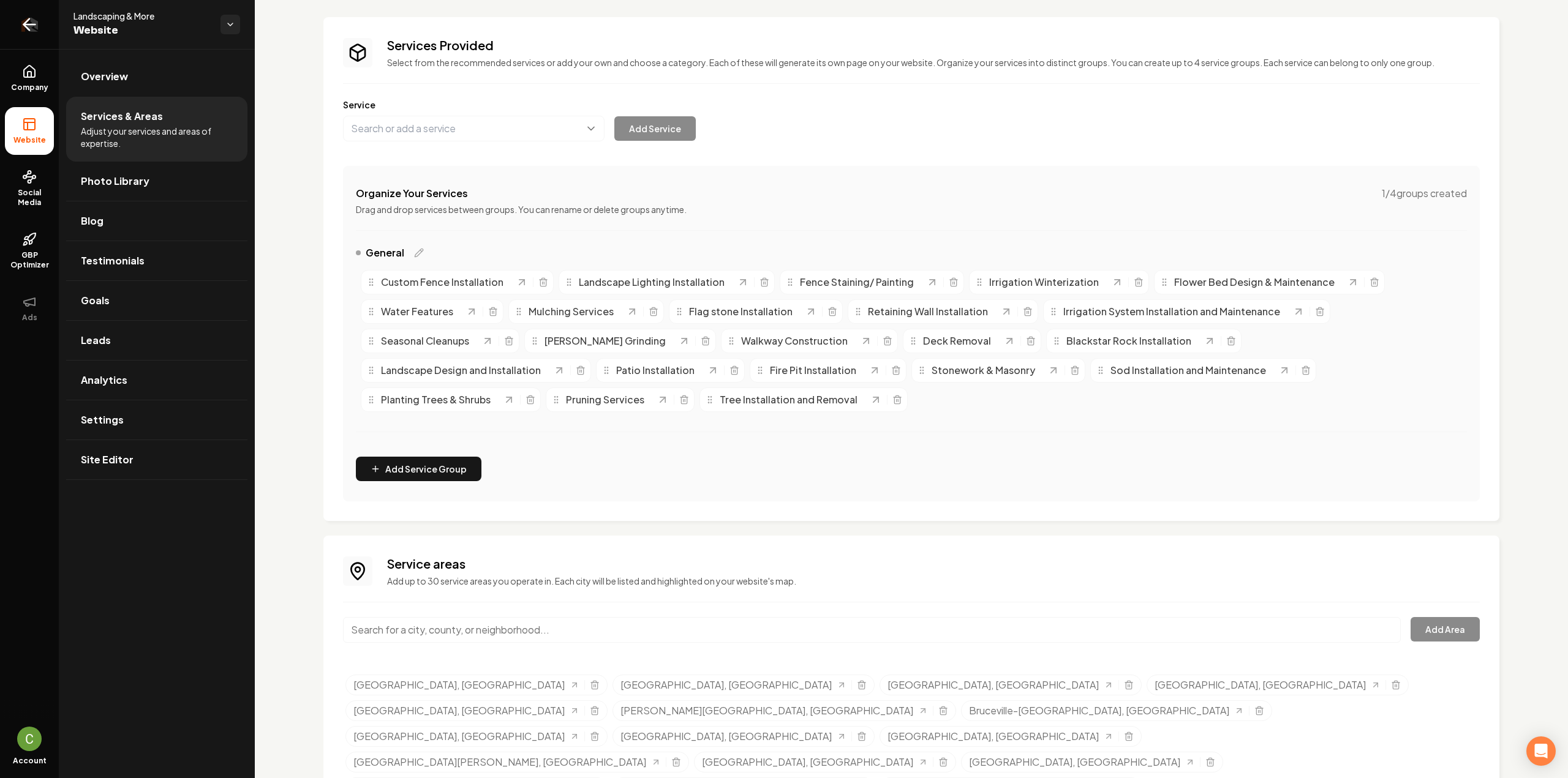
click at [29, 41] on link "Return to dashboard" at bounding box center [29, 24] width 59 height 49
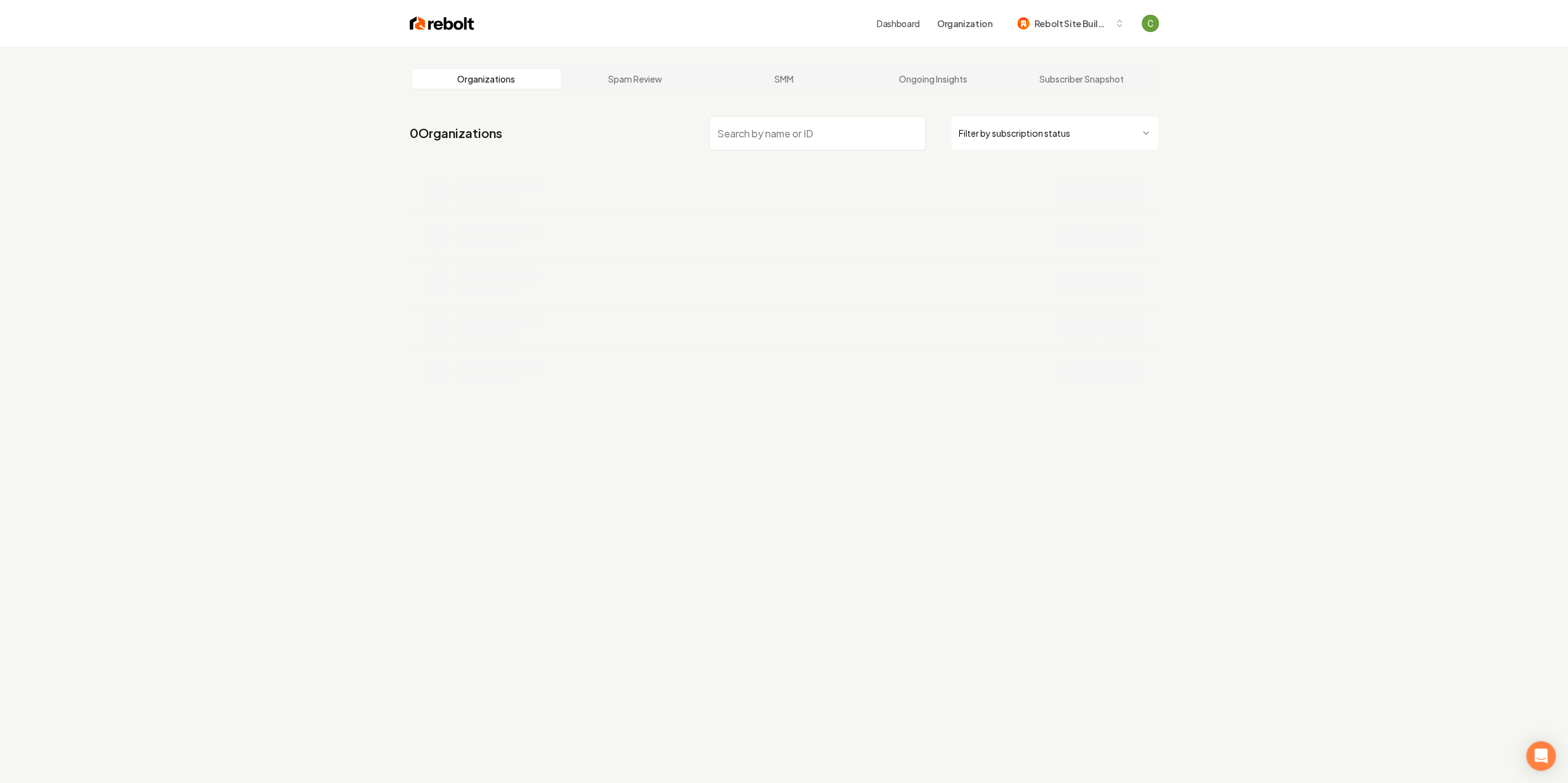
click at [729, 135] on input "search" at bounding box center [817, 133] width 217 height 35
type input "f"
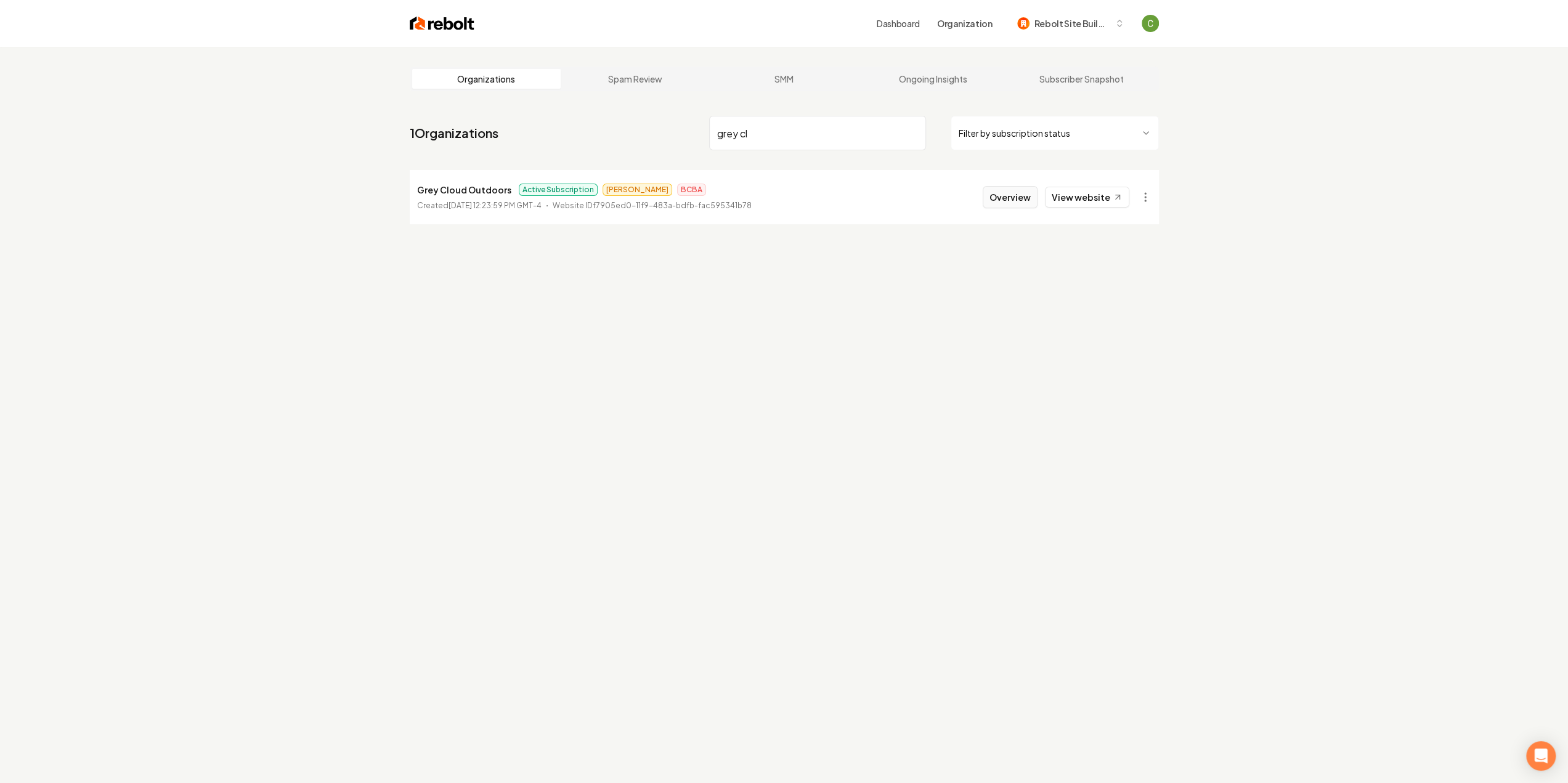
type input "grey cl"
click at [1024, 194] on button "Overview" at bounding box center [1010, 197] width 55 height 23
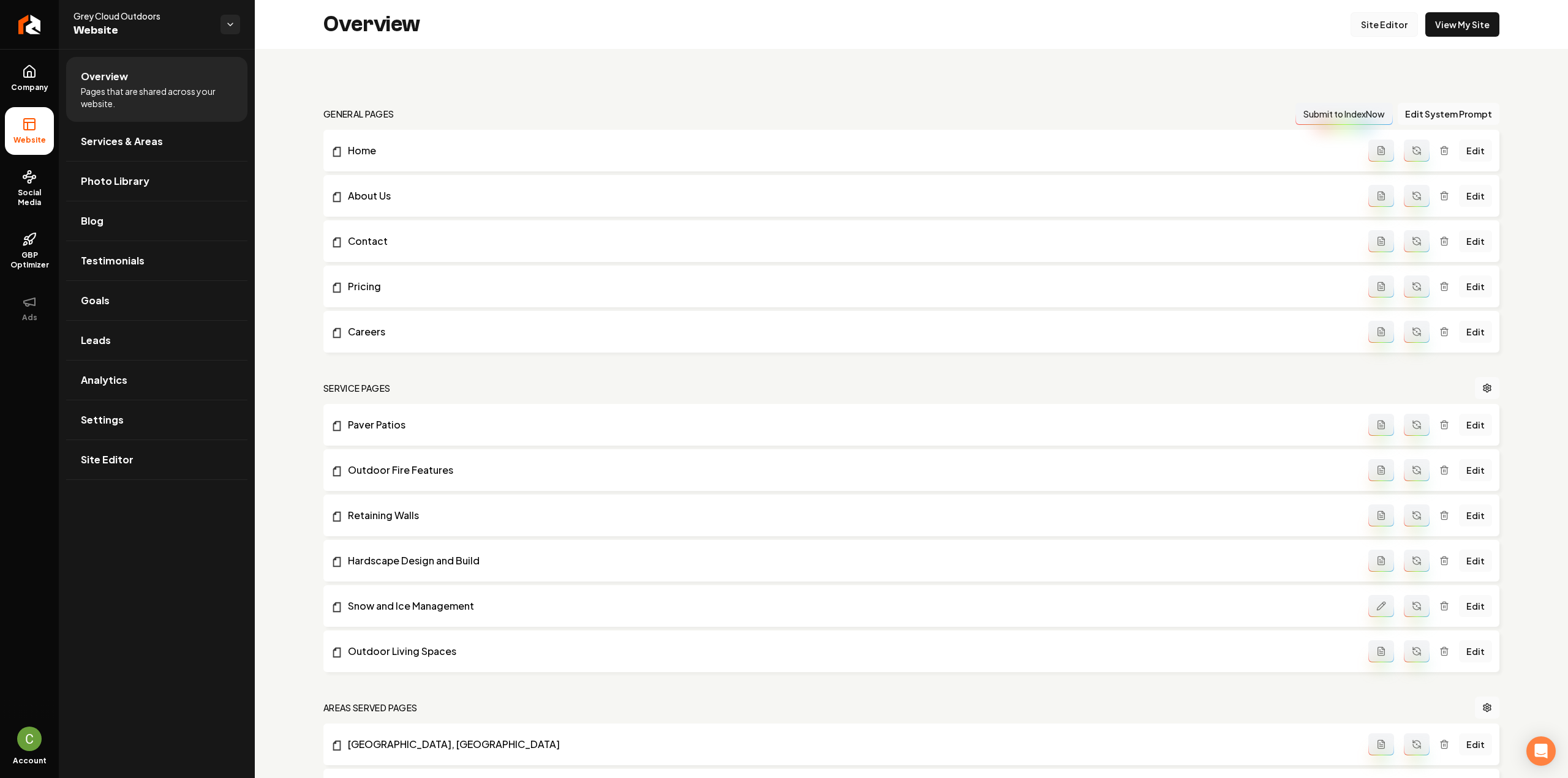
click at [1371, 33] on link "Site Editor" at bounding box center [1384, 24] width 67 height 24
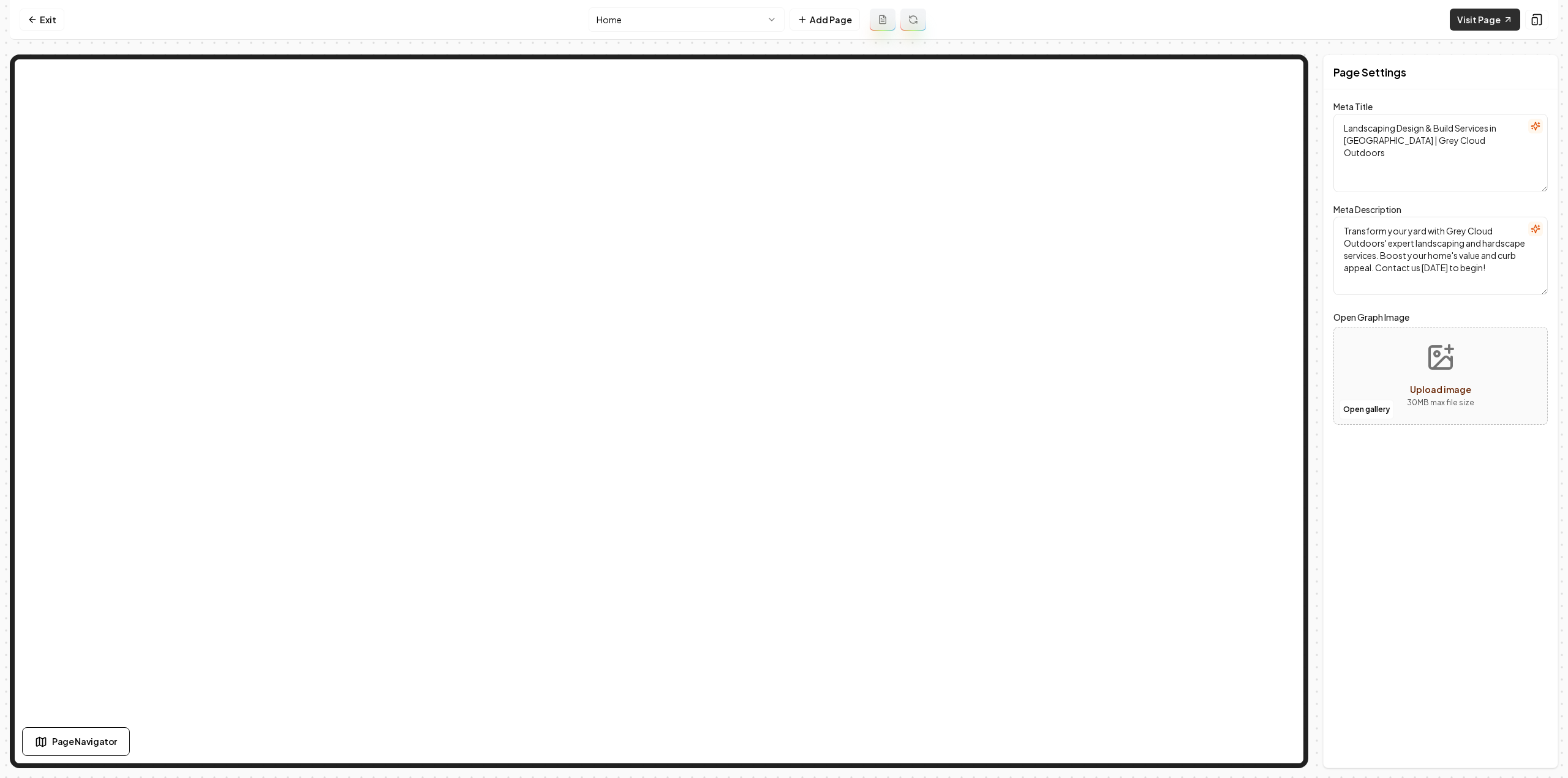
click at [1488, 22] on link "Visit Page" at bounding box center [1484, 20] width 70 height 22
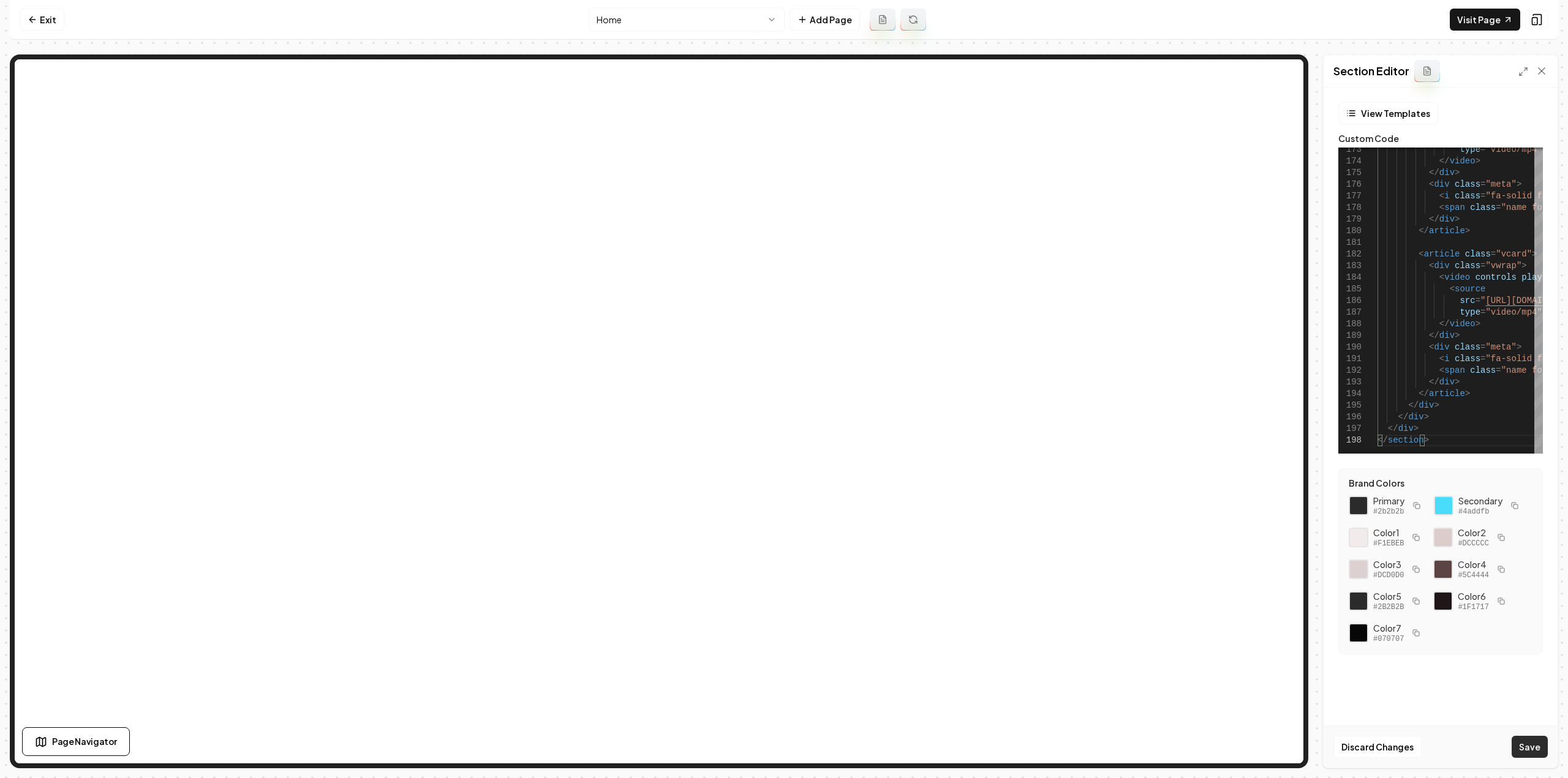
click at [1539, 751] on button "Save" at bounding box center [1530, 748] width 36 height 22
click at [1525, 750] on button "Save" at bounding box center [1530, 748] width 36 height 22
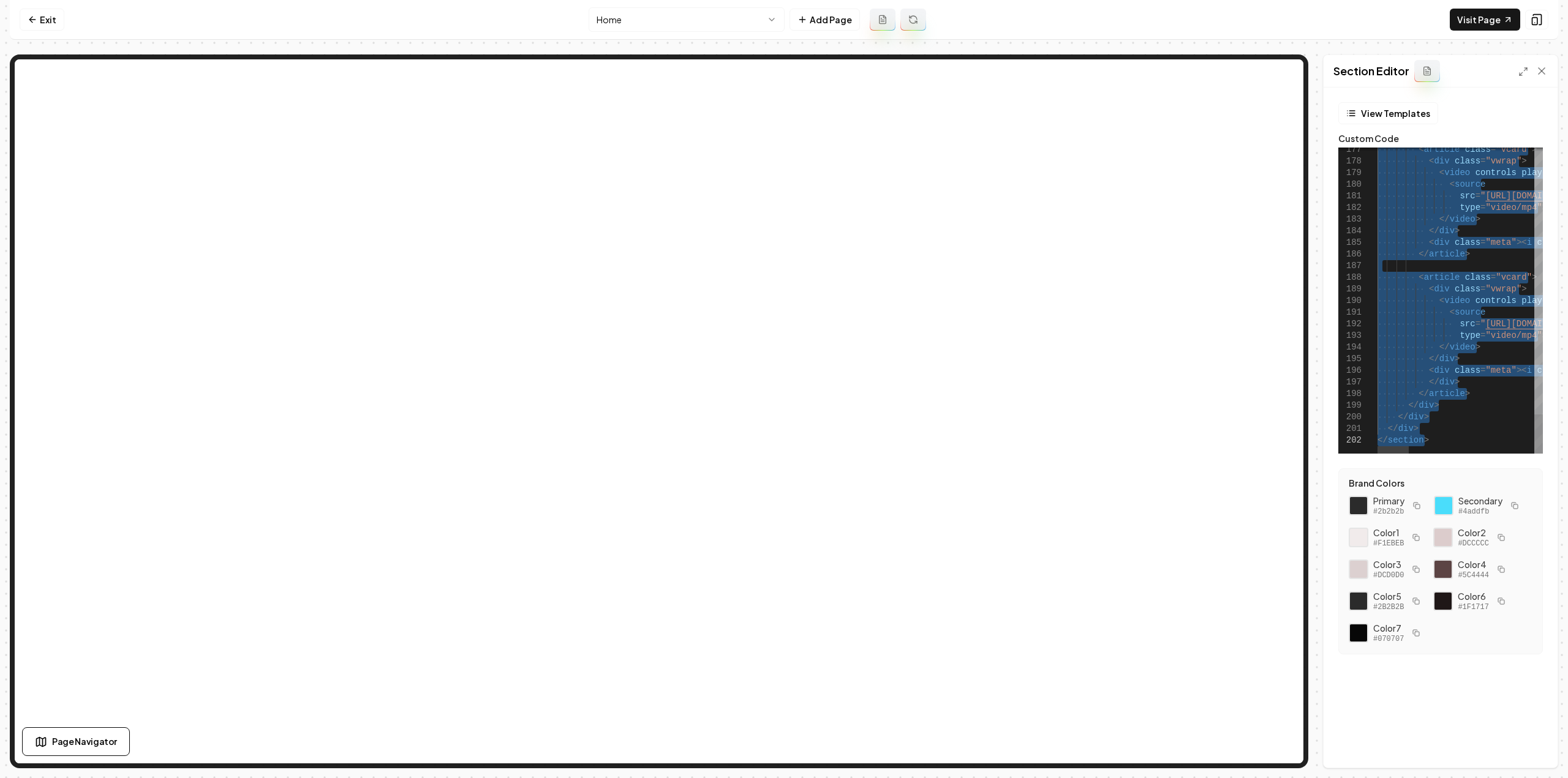
type textarea "**********"
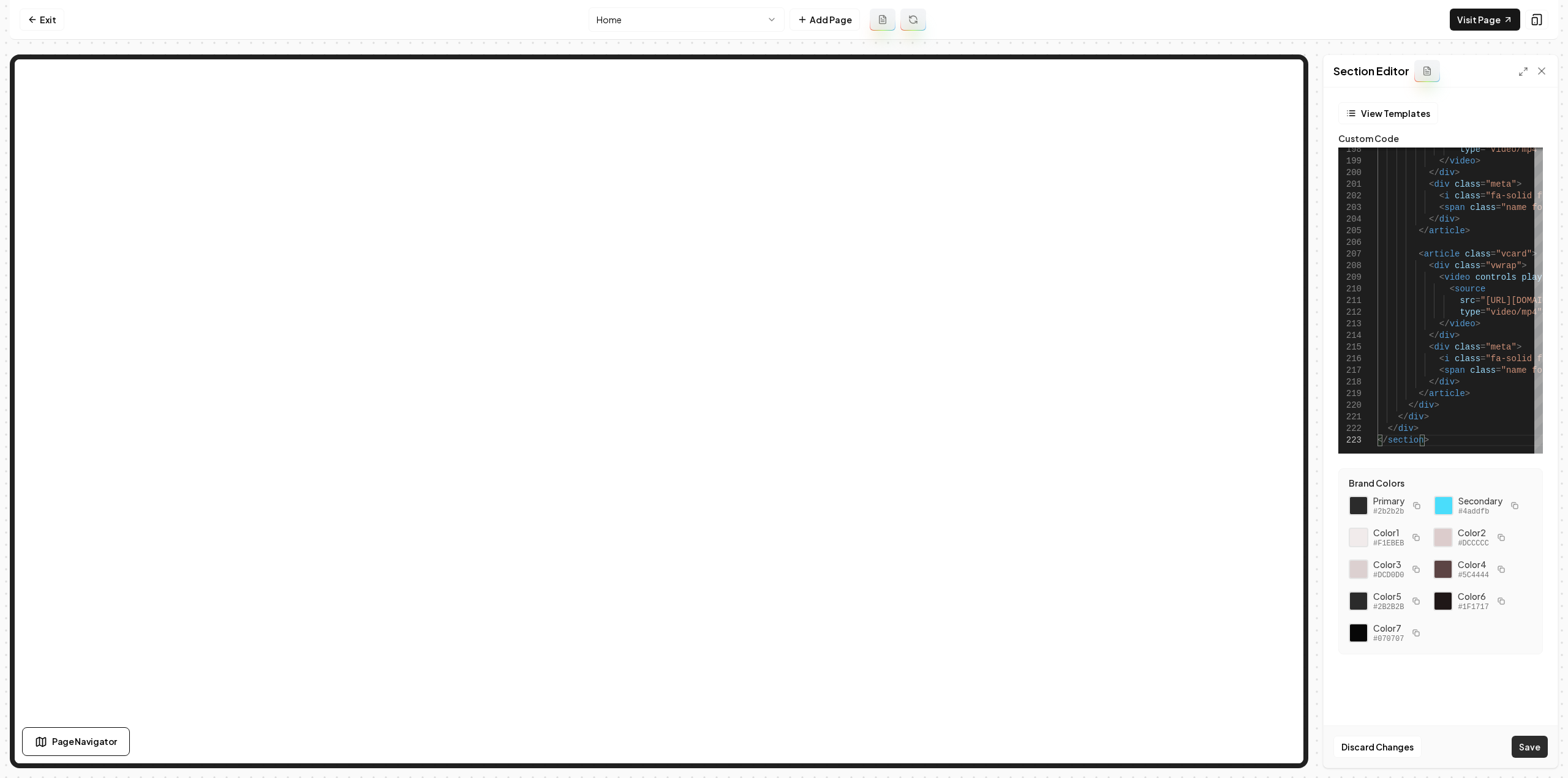
click at [1539, 754] on button "Save" at bounding box center [1530, 748] width 36 height 22
click at [54, 28] on link "Exit" at bounding box center [42, 20] width 45 height 22
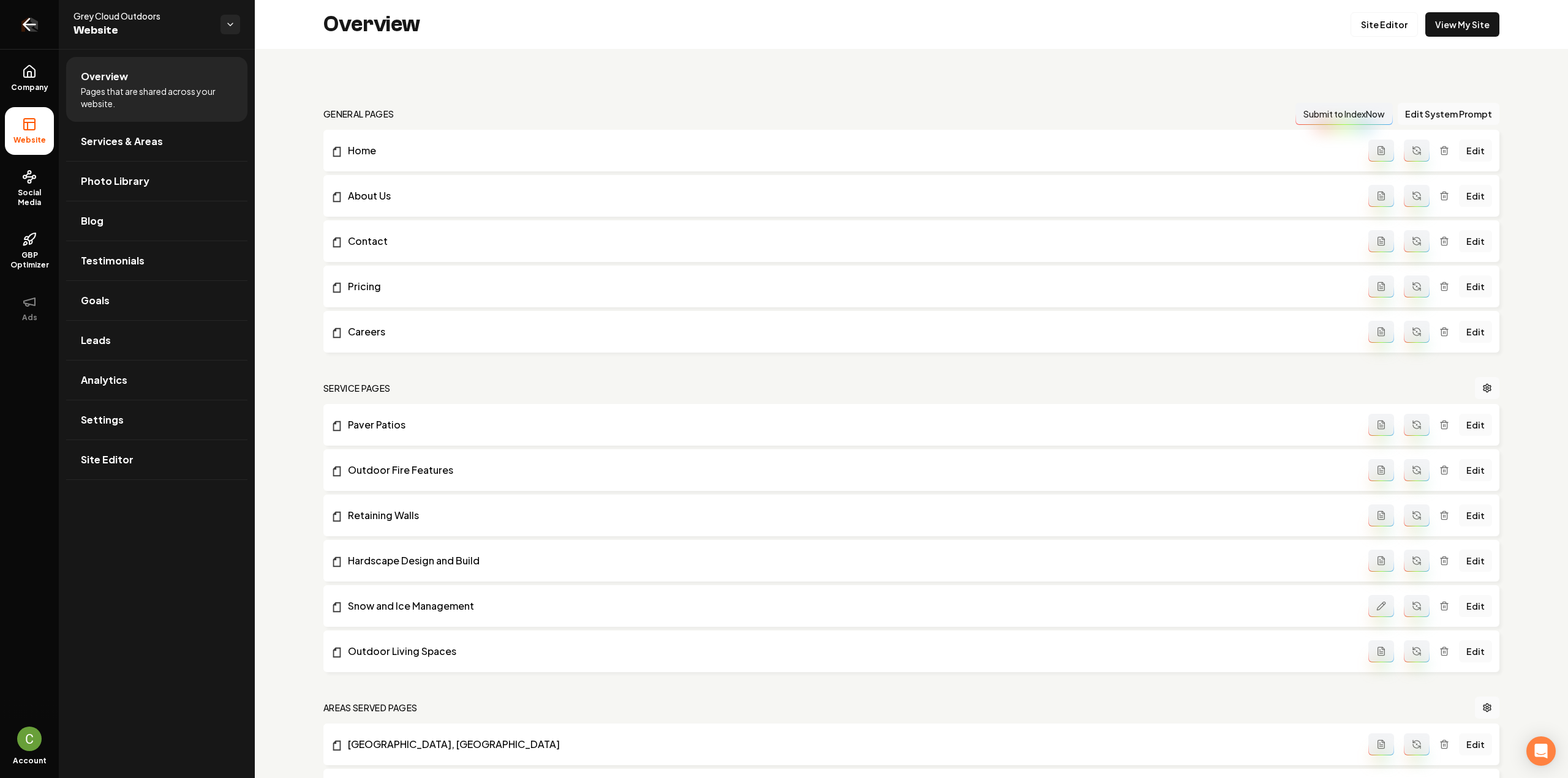
click at [16, 22] on link "Return to dashboard" at bounding box center [29, 24] width 59 height 49
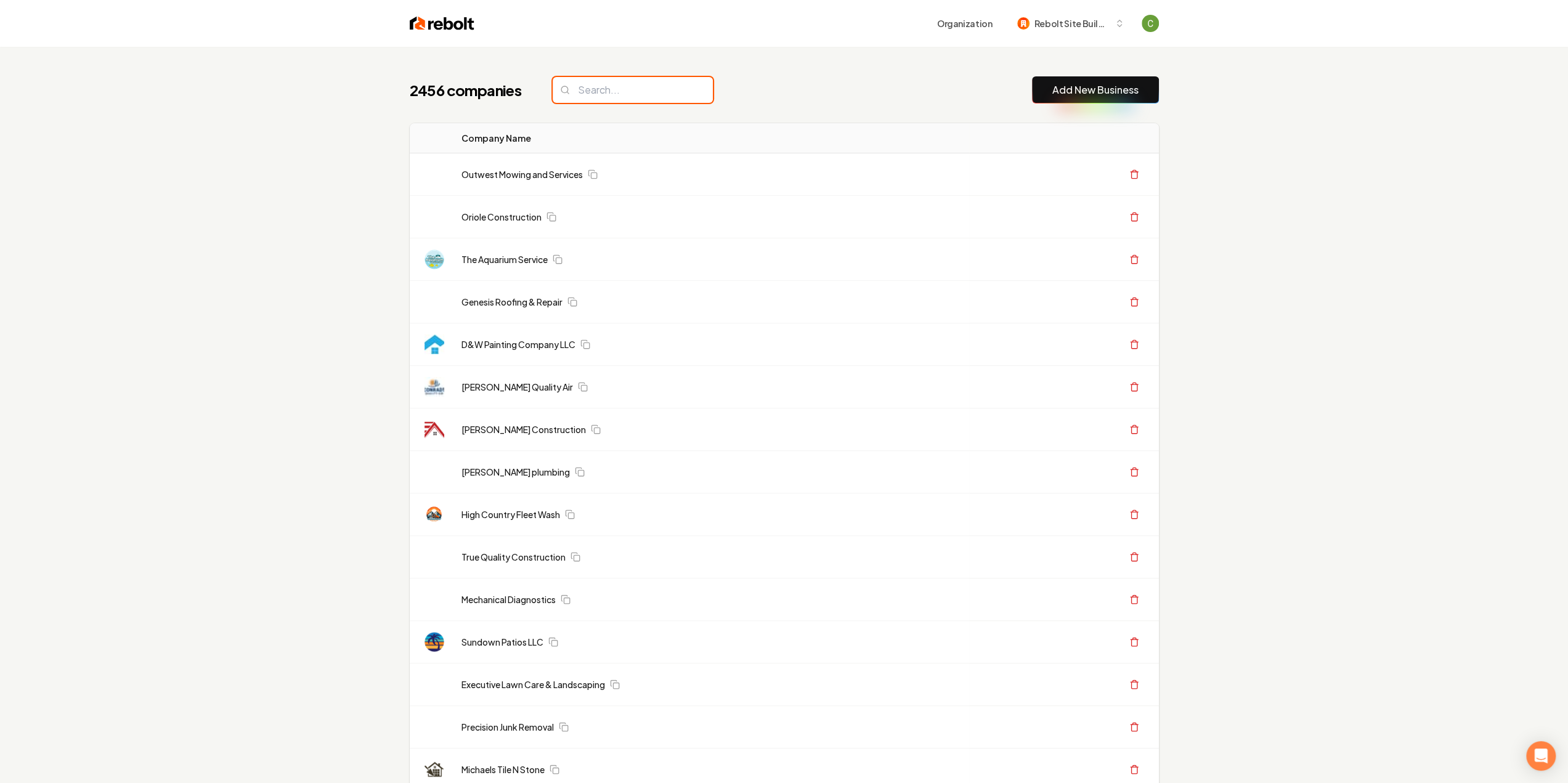
click at [591, 88] on input "search" at bounding box center [633, 90] width 160 height 26
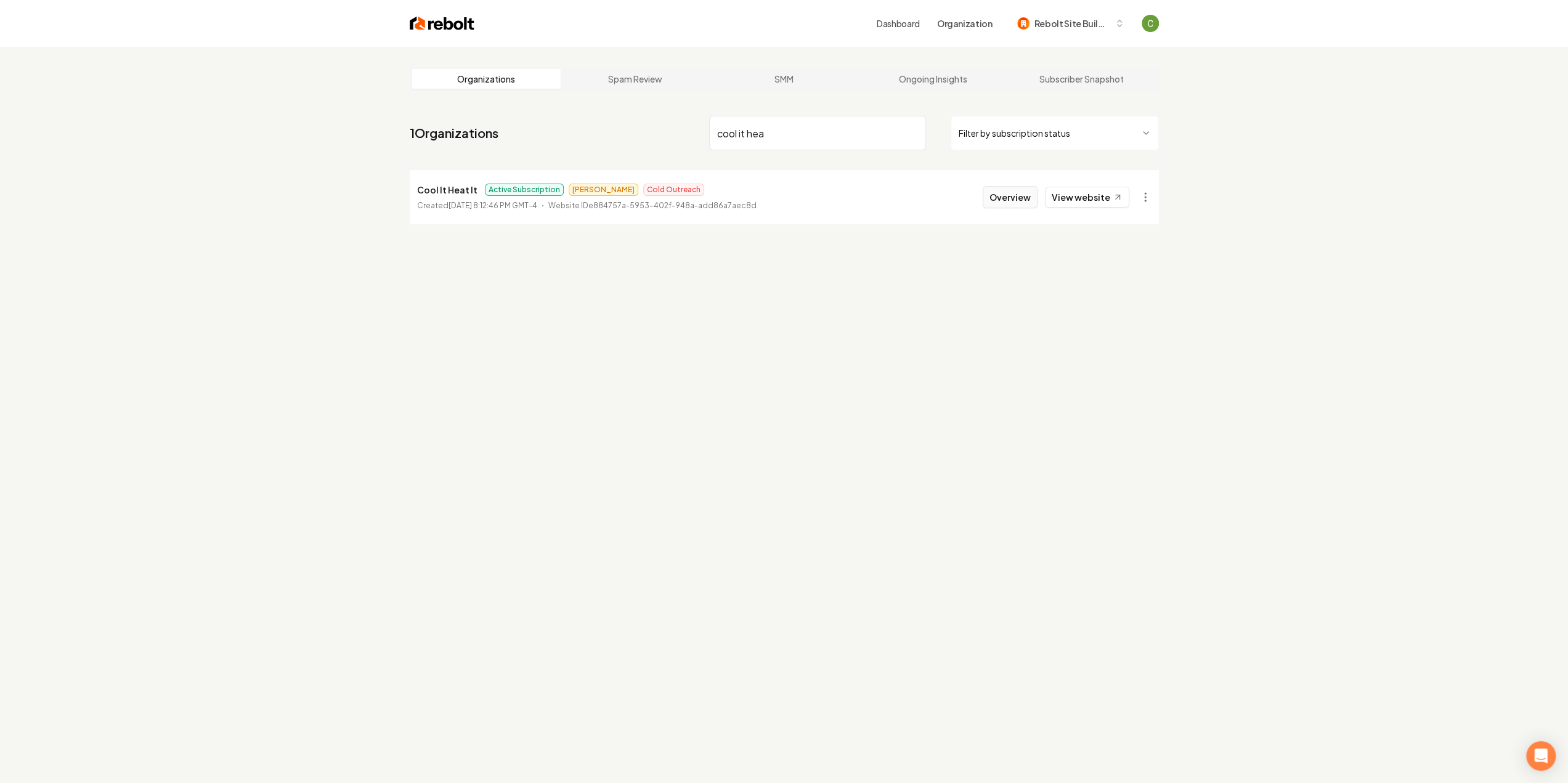
type input "cool it hea"
click at [1009, 196] on button "Overview" at bounding box center [1010, 197] width 55 height 23
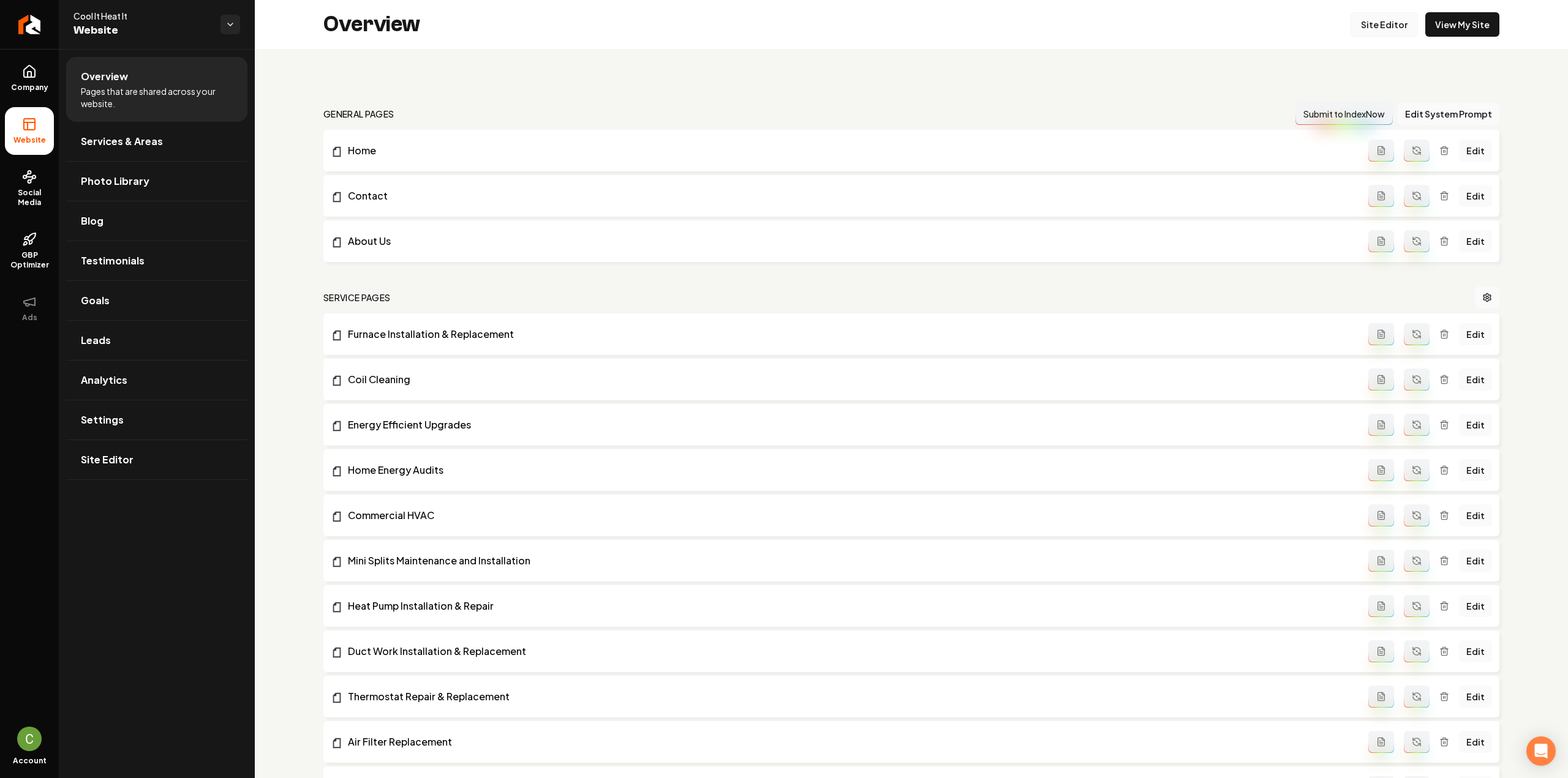
click at [1387, 29] on link "Site Editor" at bounding box center [1384, 24] width 67 height 24
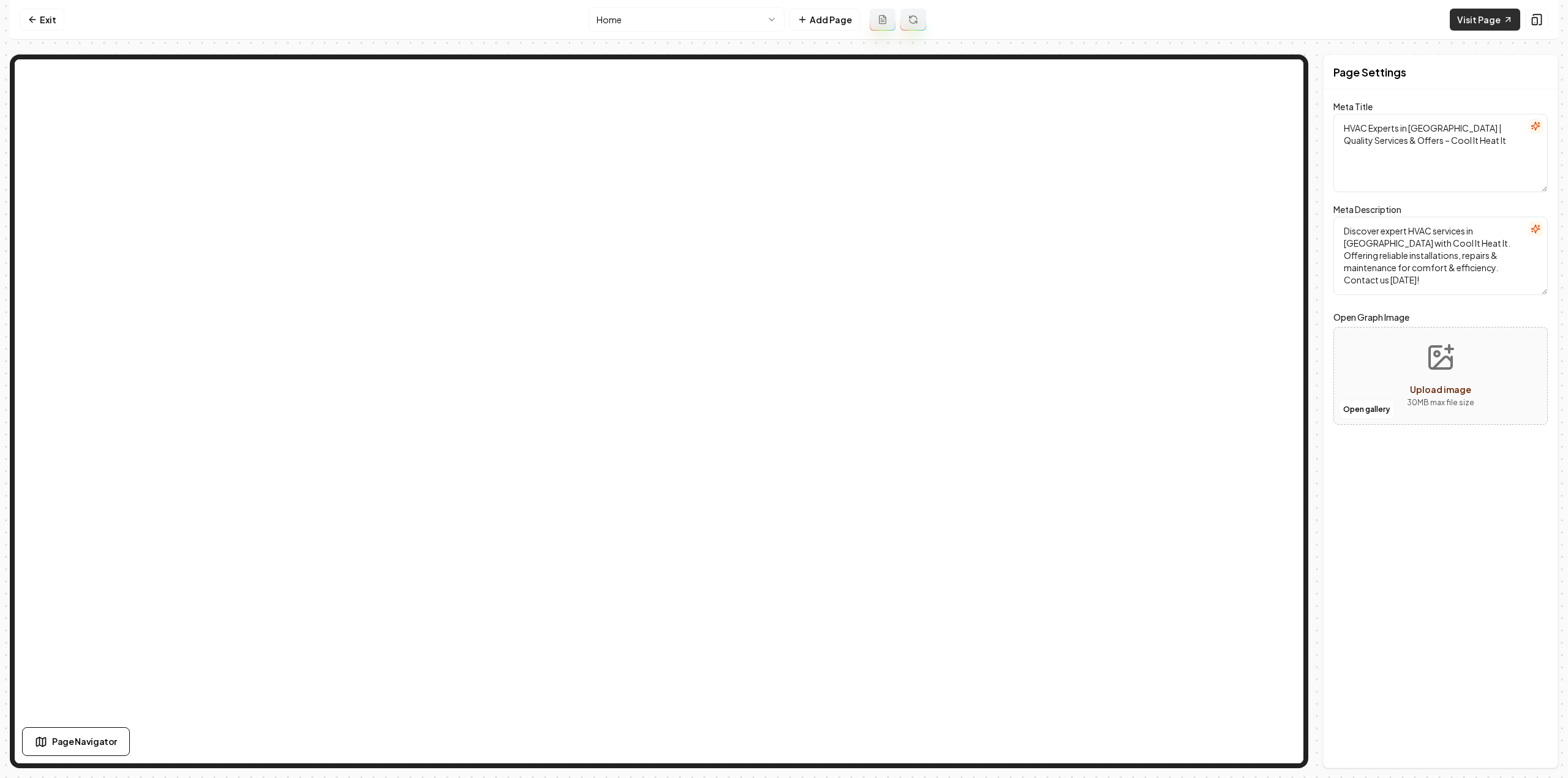
click at [1507, 14] on link "Visit Page" at bounding box center [1484, 20] width 70 height 22
click at [1487, 20] on link "Visit Page" at bounding box center [1484, 20] width 70 height 22
click at [41, 16] on link "Exit" at bounding box center [42, 20] width 45 height 22
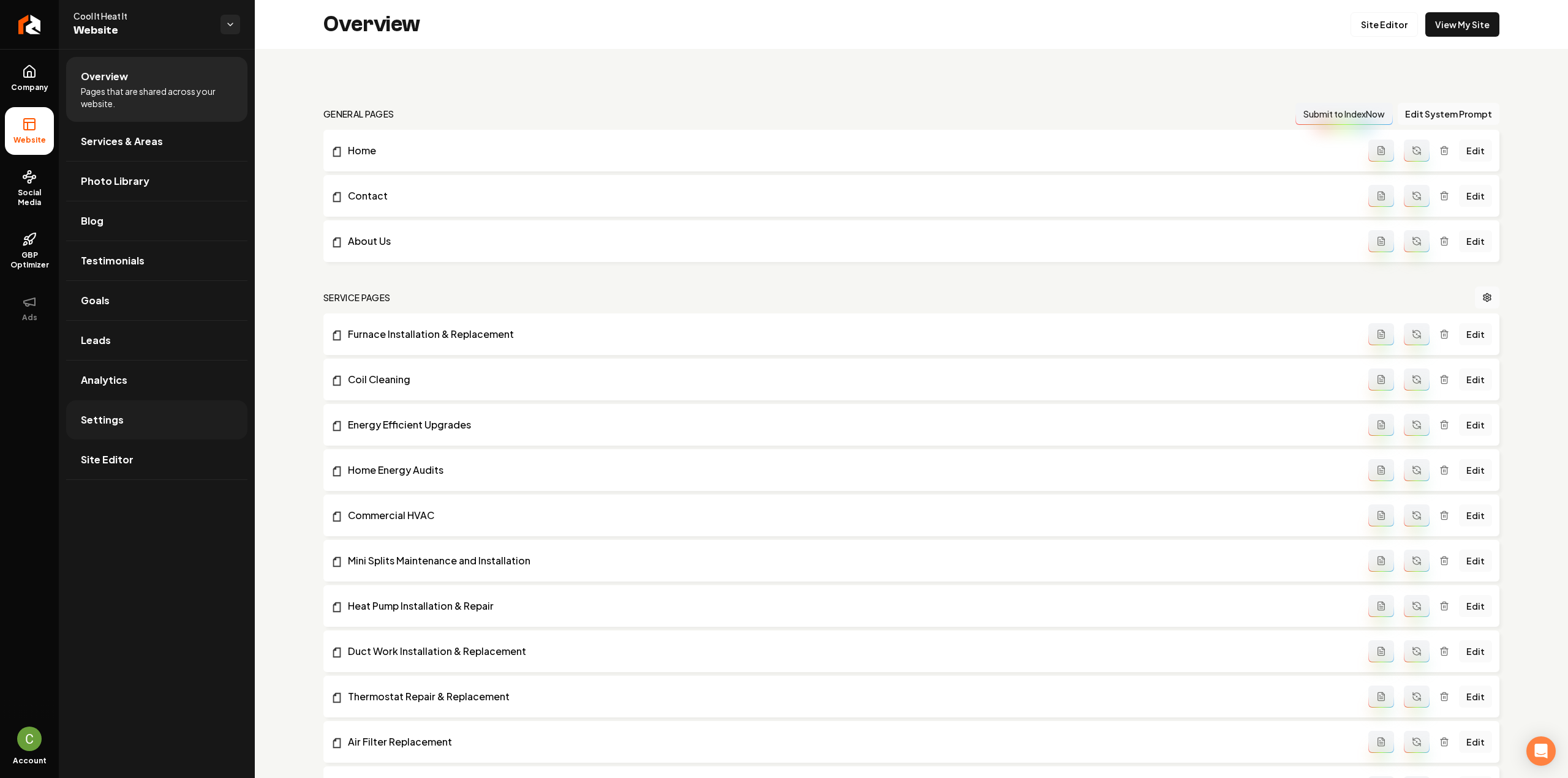
click at [126, 413] on link "Settings" at bounding box center [157, 419] width 182 height 39
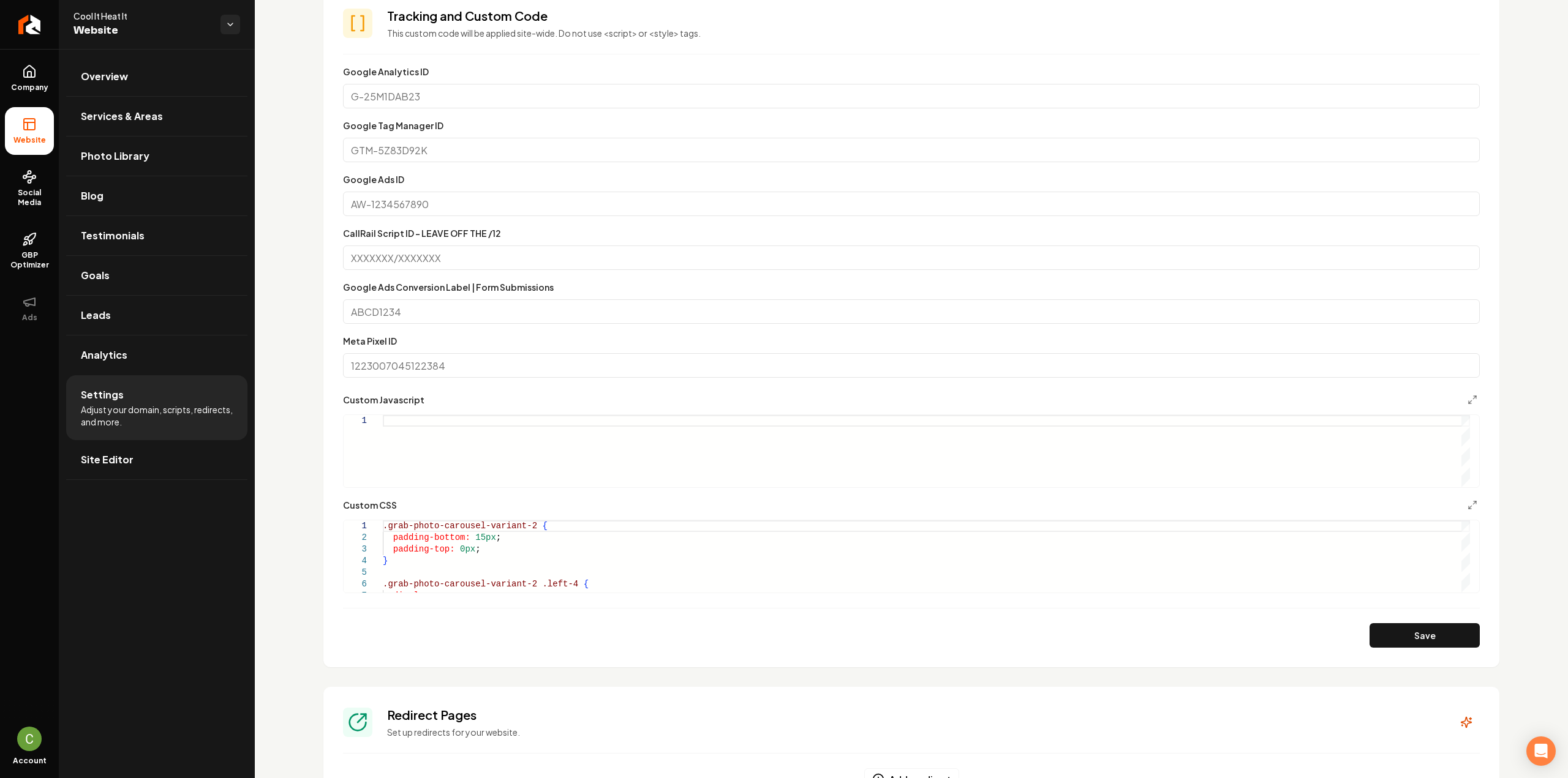
scroll to position [659, 0]
click at [461, 433] on div "Main content area" at bounding box center [927, 450] width 1087 height 73
click at [1468, 505] on icon "Main content area" at bounding box center [1472, 503] width 10 height 10
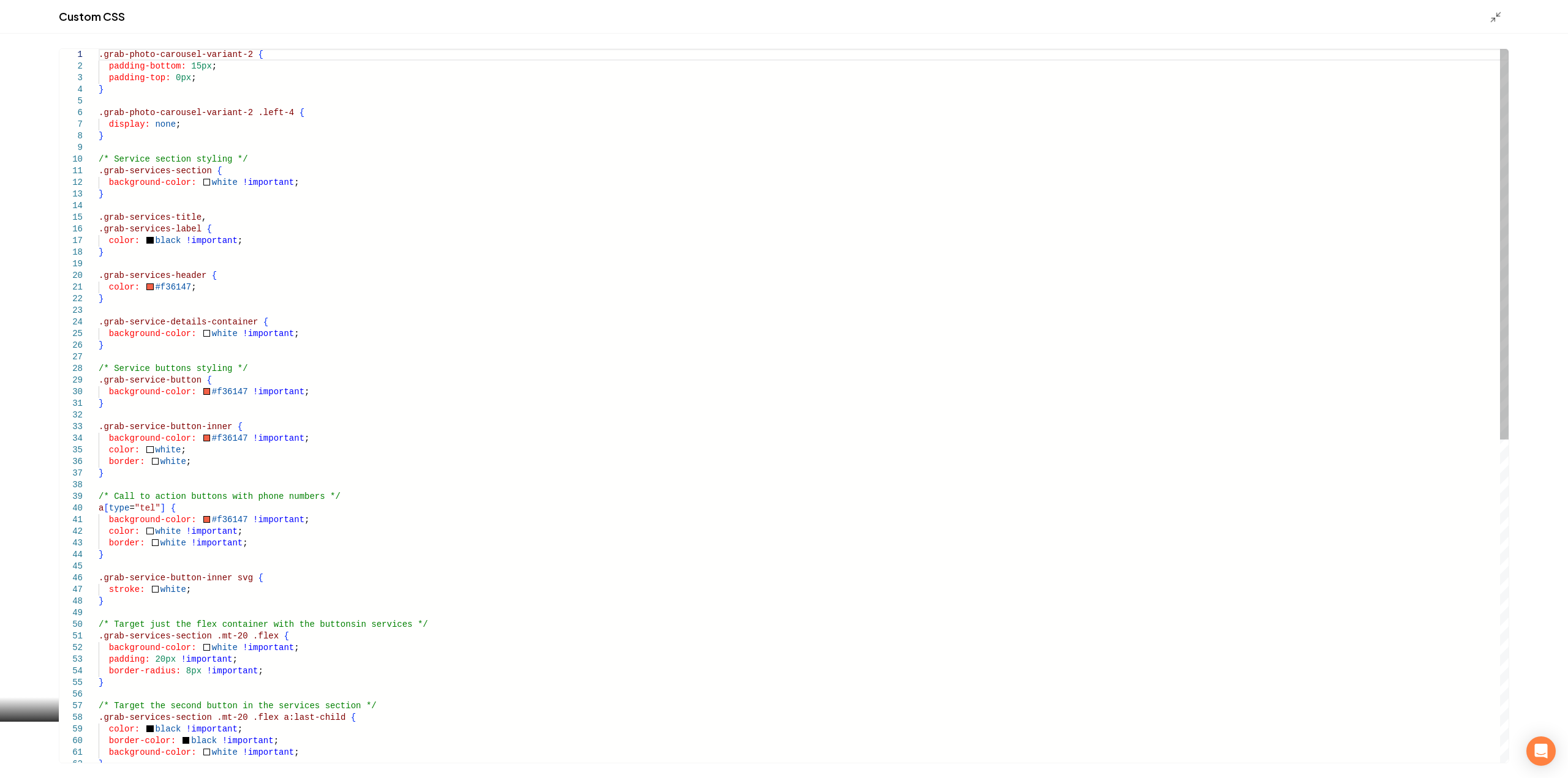
click at [103, 57] on div ".grab-services-section .mt-20 .flex { background-color: white !important ; padd…" at bounding box center [803, 701] width 1410 height 1304
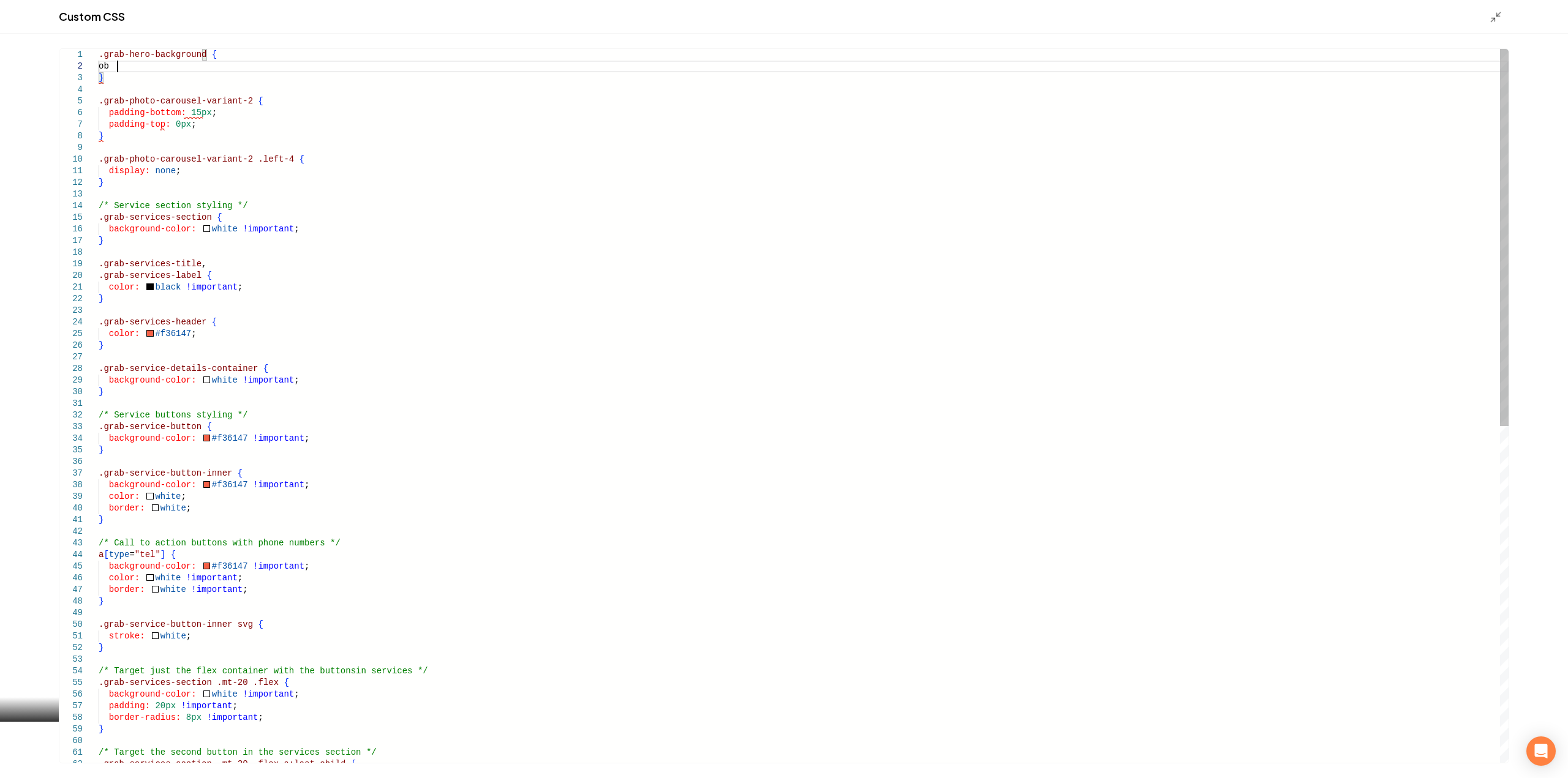
scroll to position [12, 22]
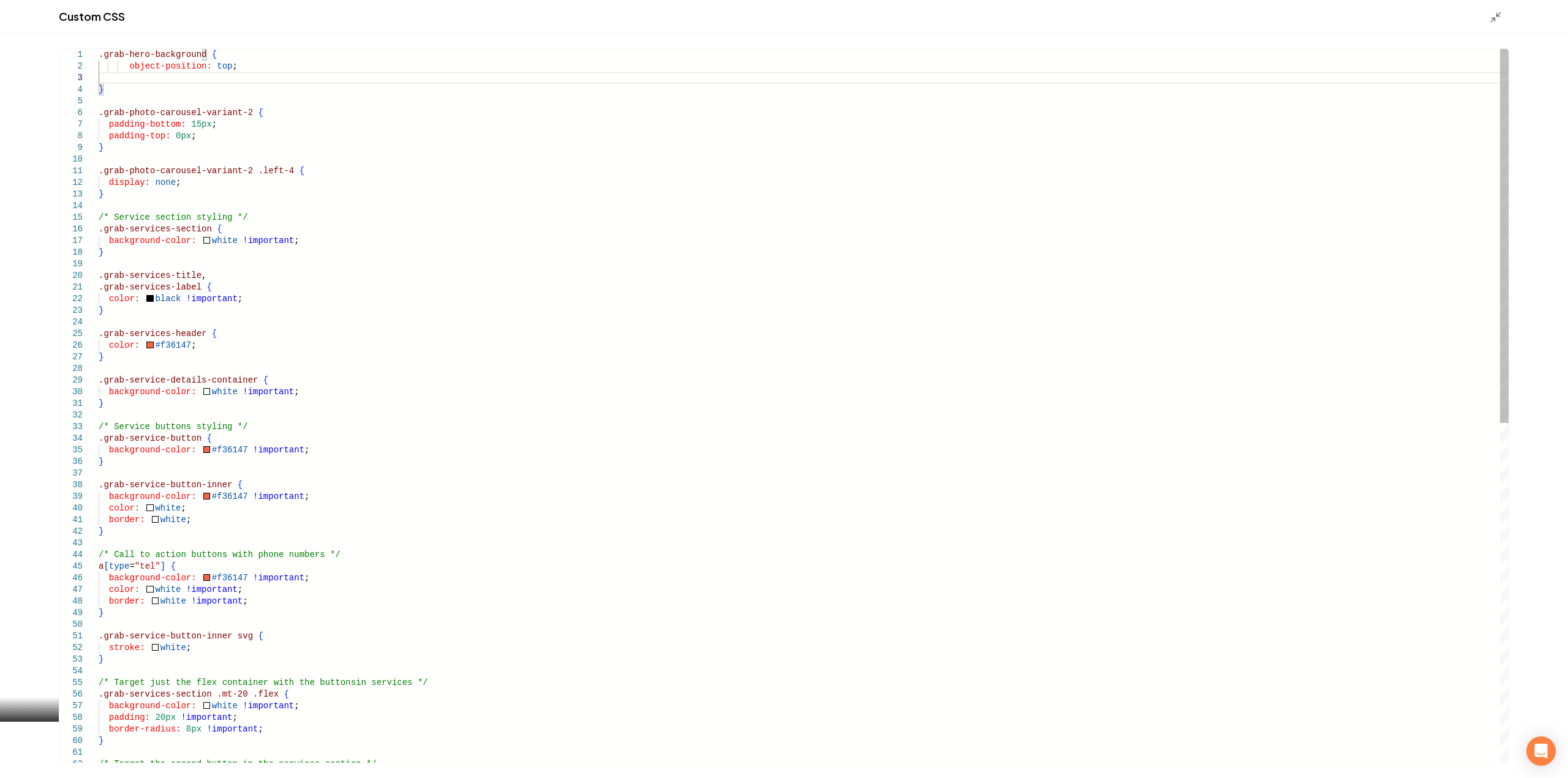
type textarea "**********"
click at [1503, 14] on div "Main content area" at bounding box center [1499, 16] width 20 height 14
click at [1492, 14] on icon "Main content area" at bounding box center [1495, 17] width 12 height 12
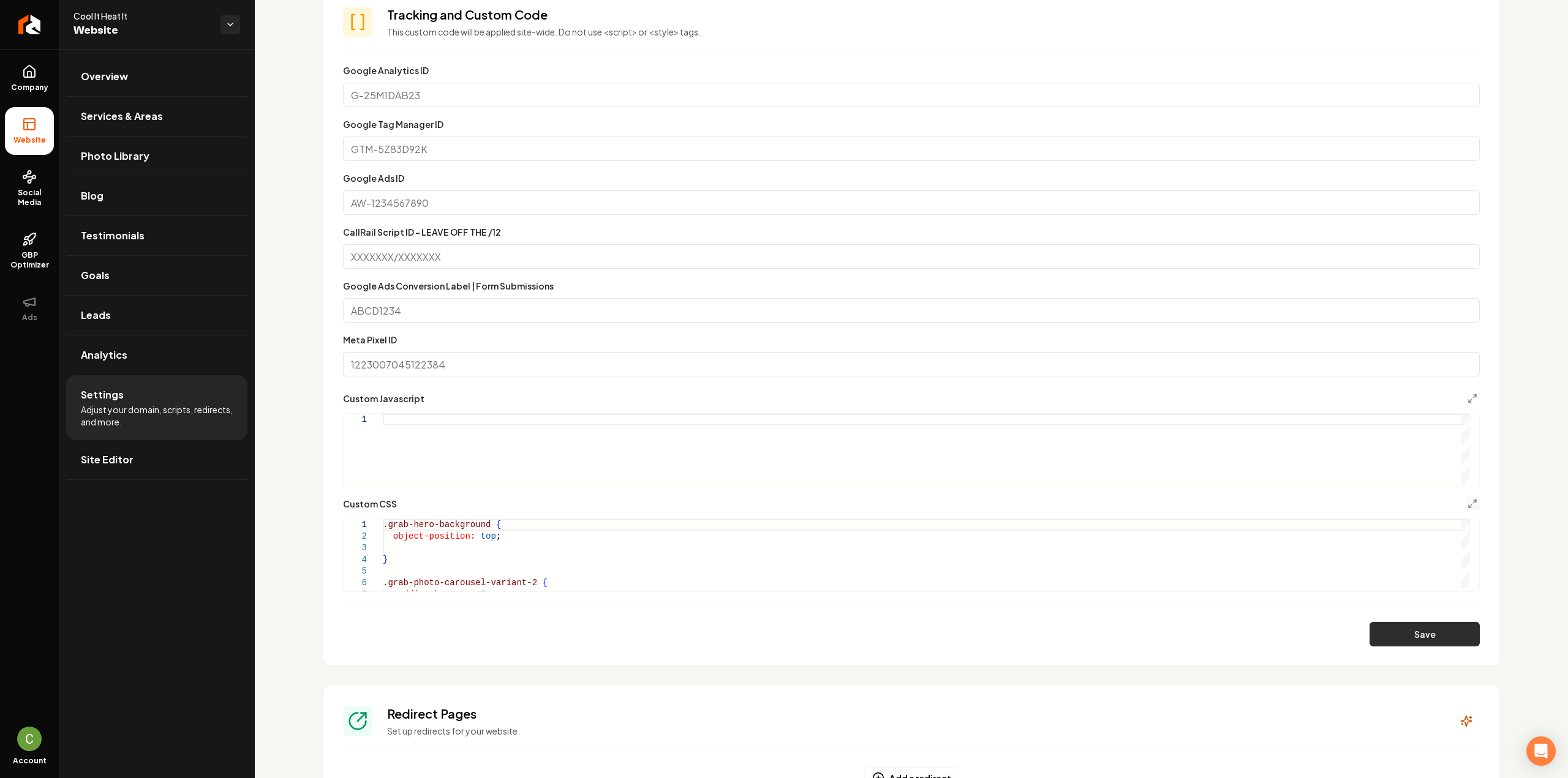
click at [1412, 635] on button "Save" at bounding box center [1425, 635] width 111 height 24
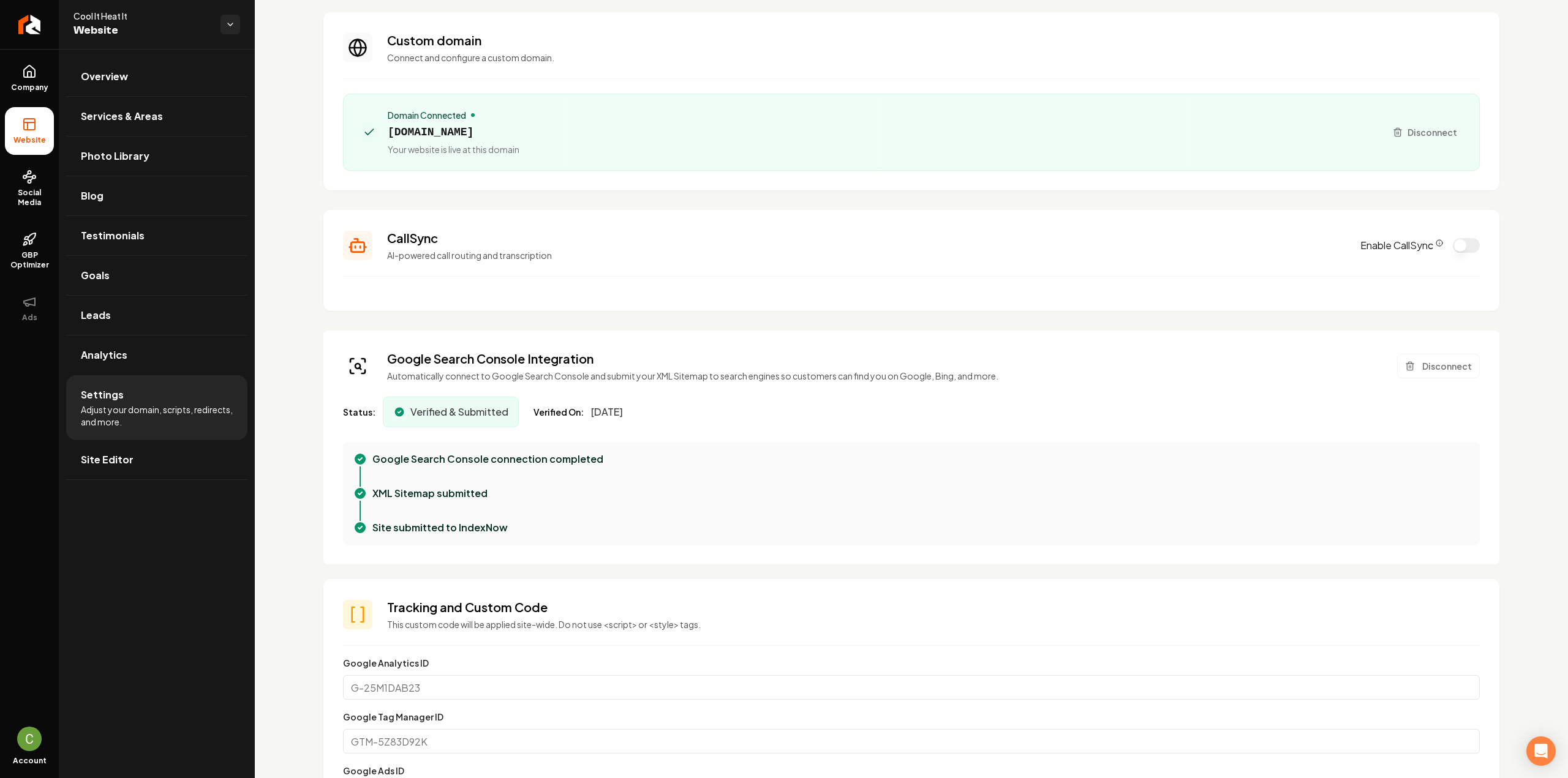
scroll to position [0, 0]
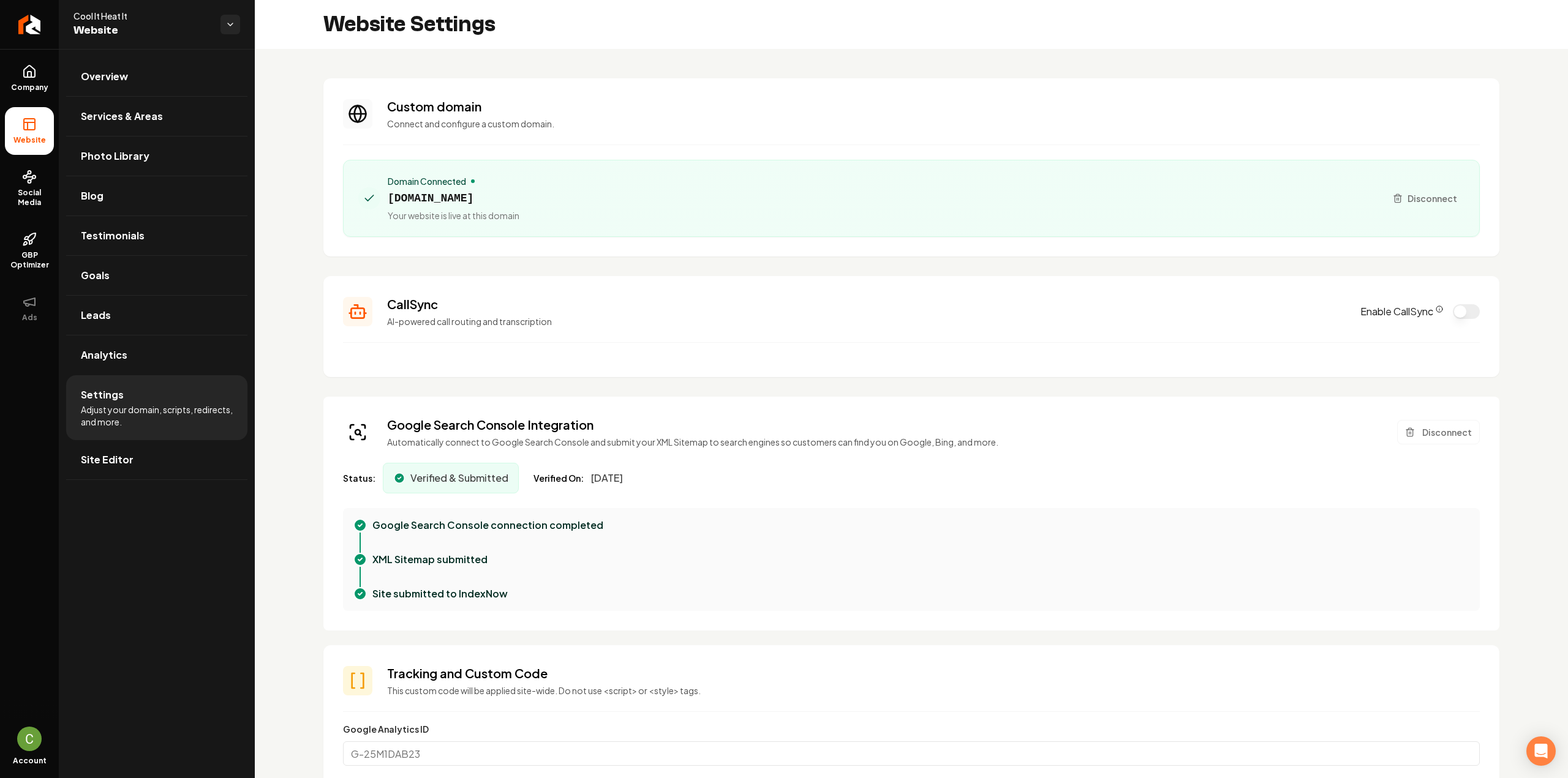
click at [29, 99] on link "Company" at bounding box center [29, 78] width 49 height 48
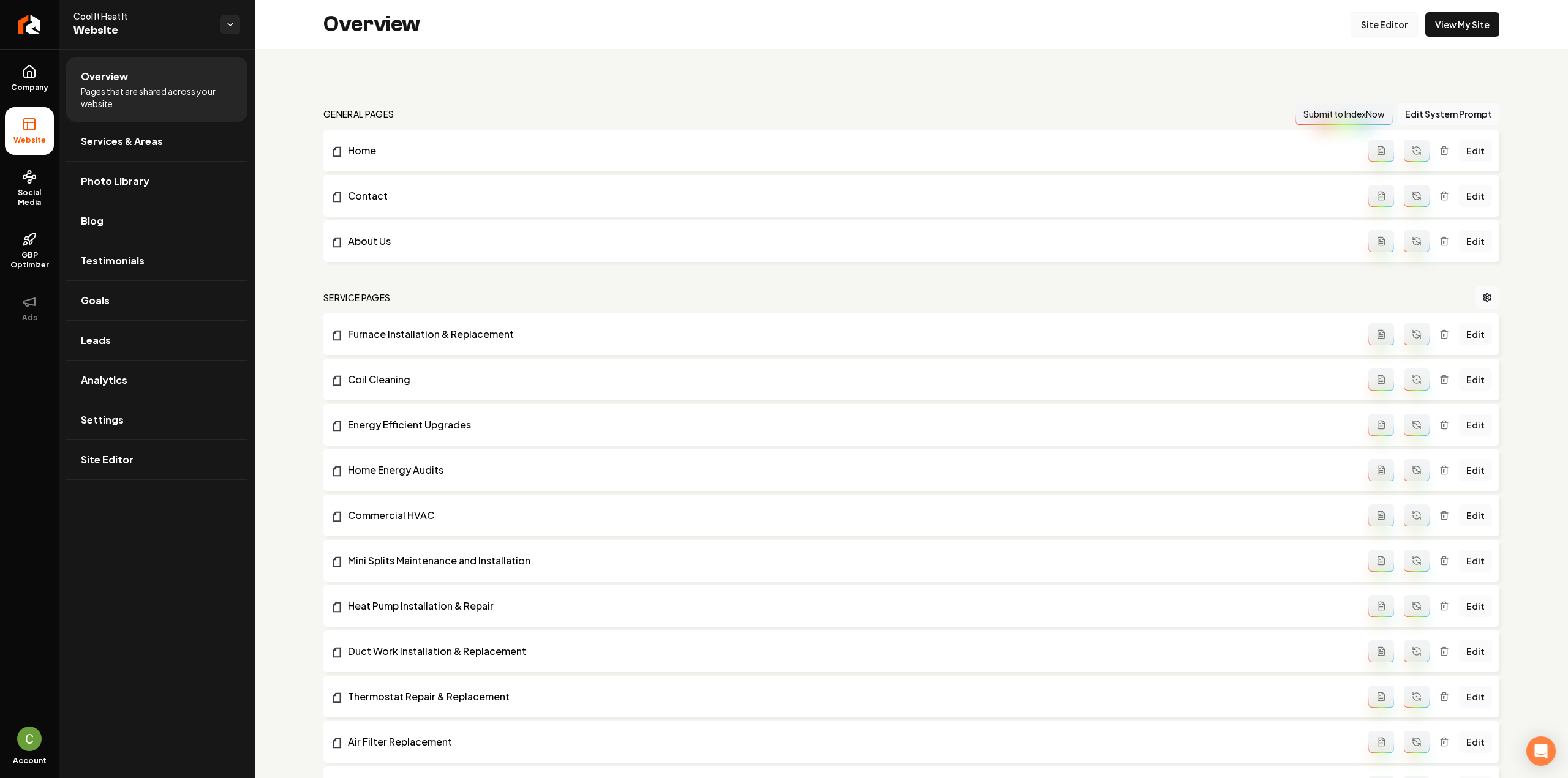
click at [1380, 18] on link "Site Editor" at bounding box center [1384, 24] width 67 height 24
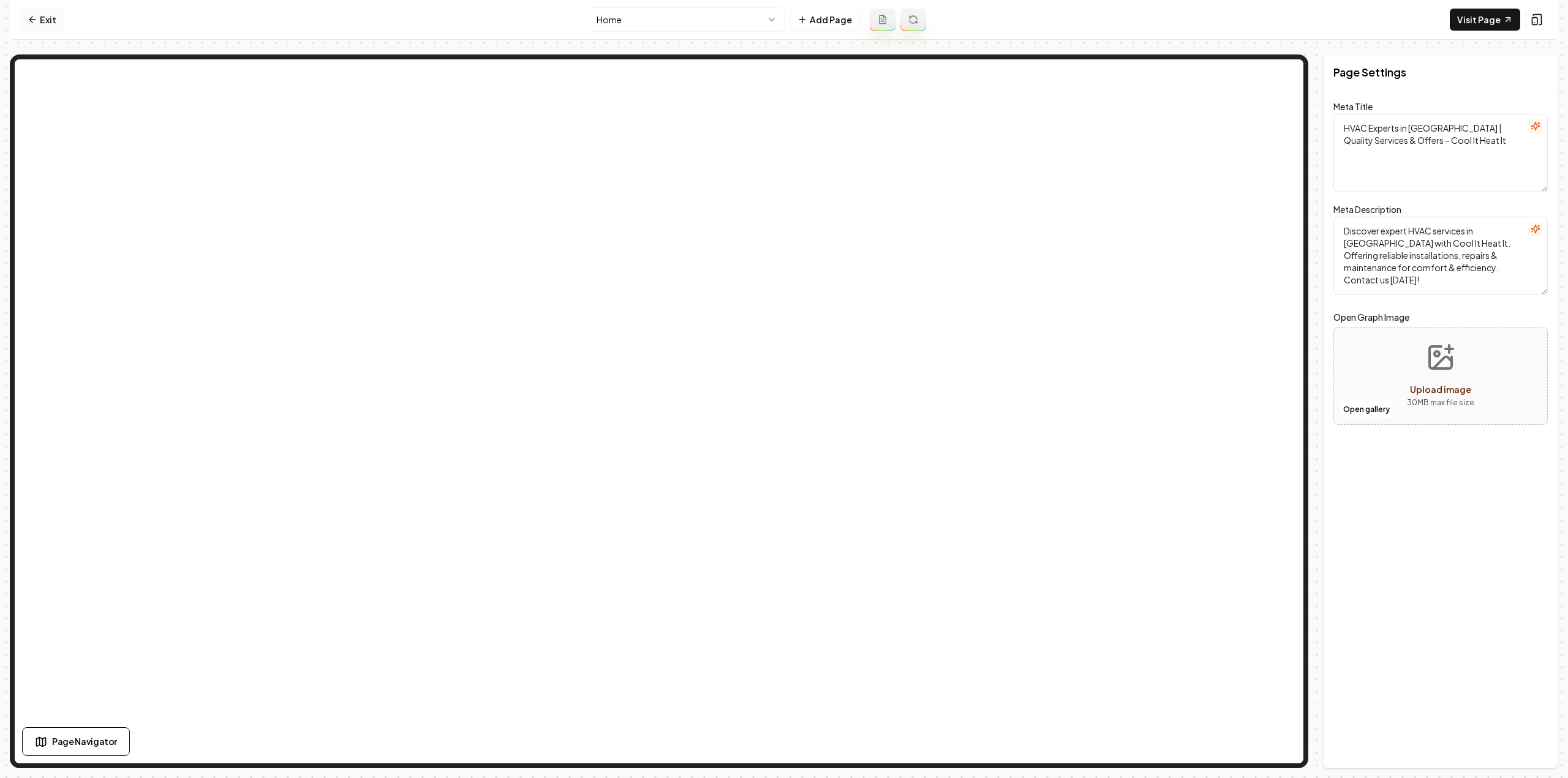
click at [41, 16] on link "Exit" at bounding box center [42, 20] width 45 height 22
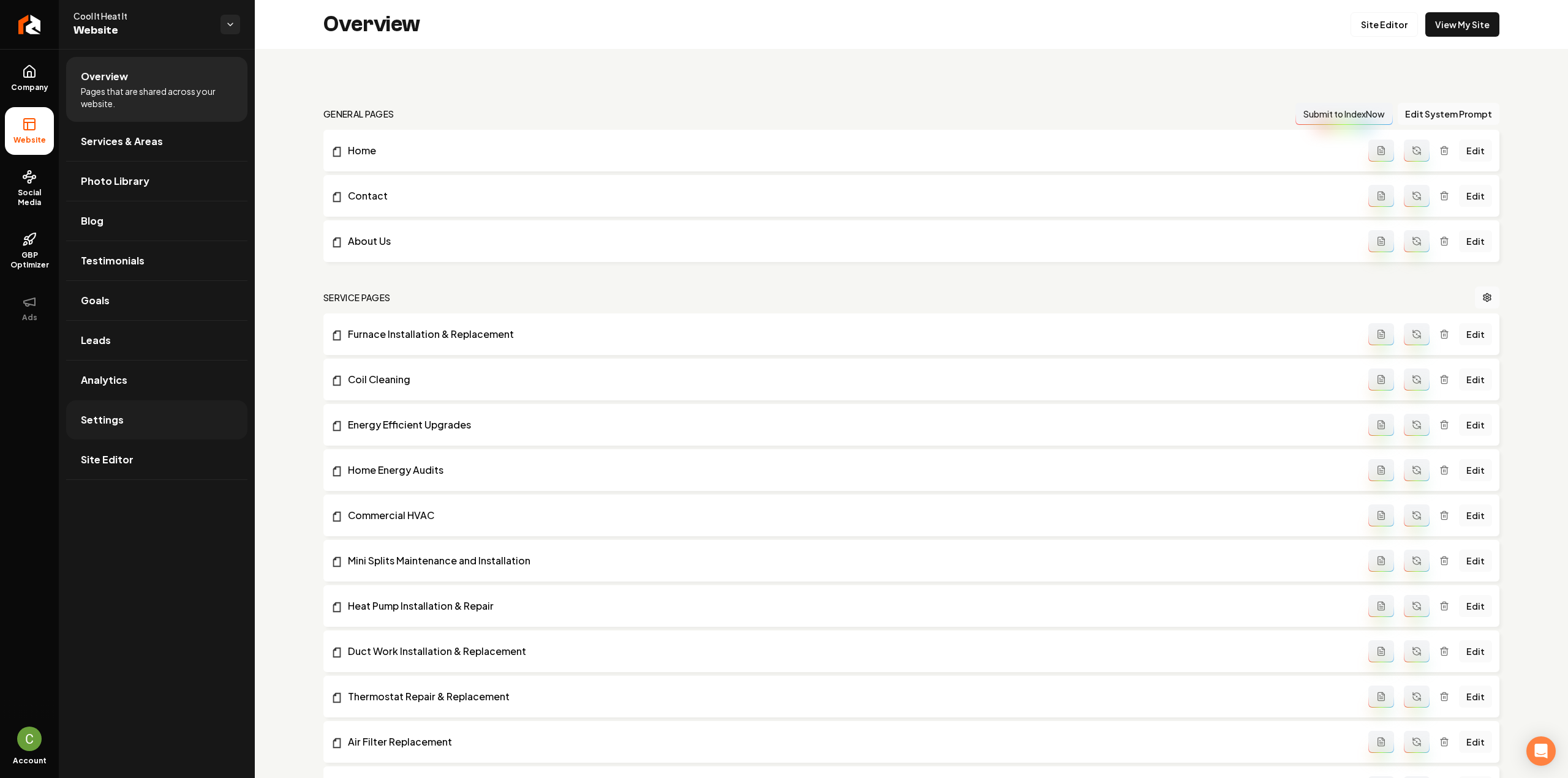
click at [127, 409] on link "Settings" at bounding box center [157, 419] width 182 height 39
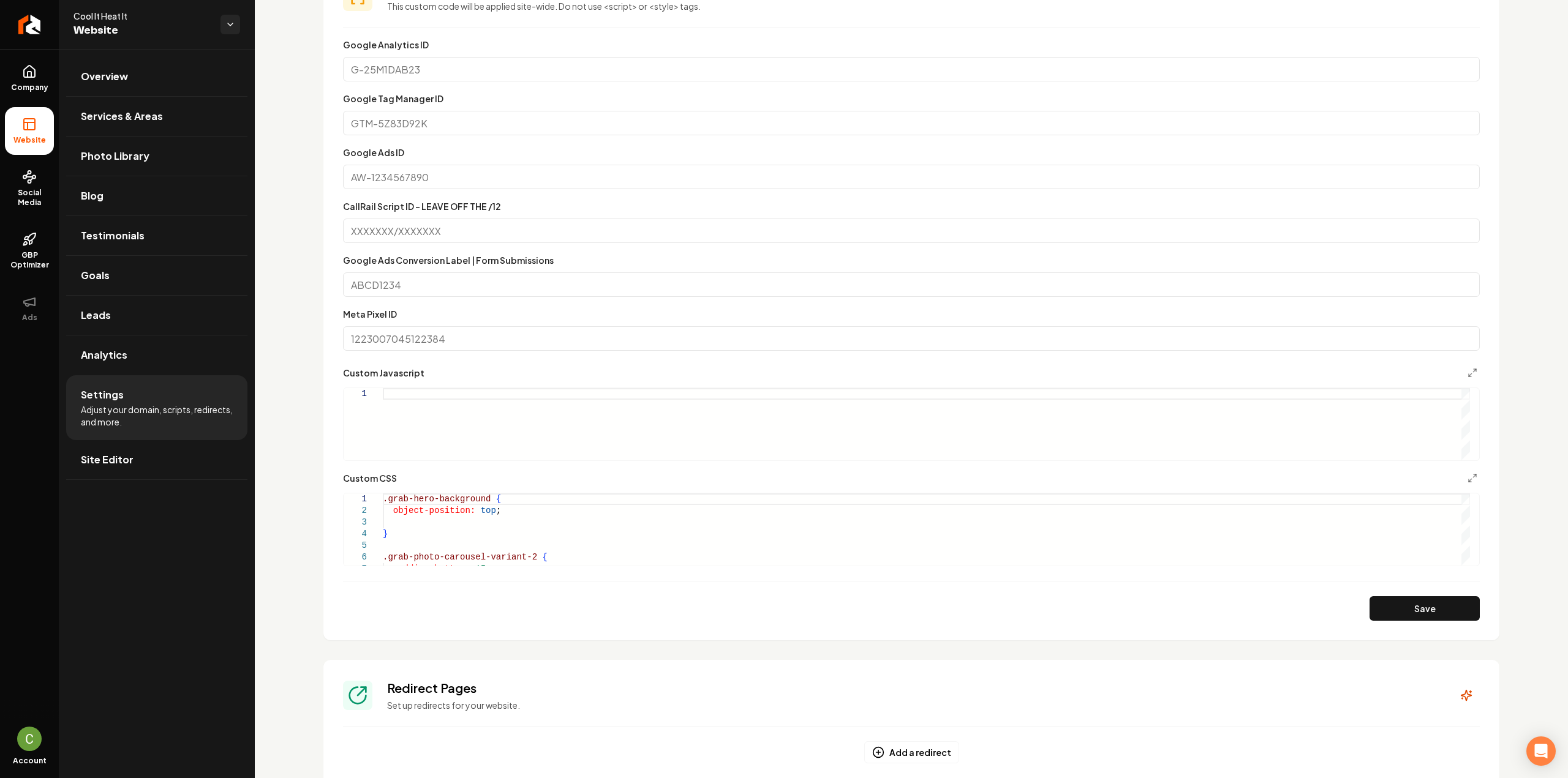
scroll to position [796, 0]
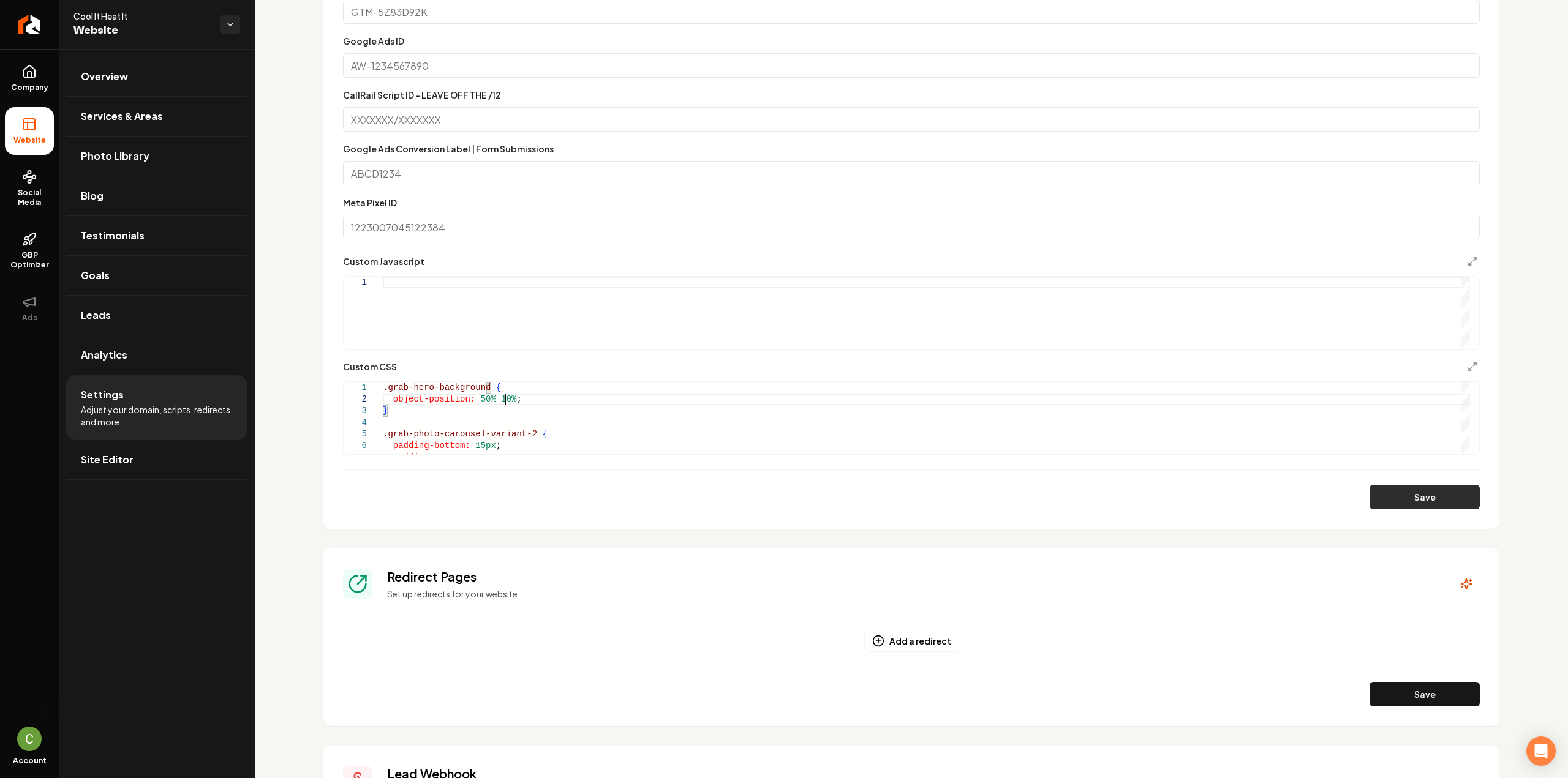
click at [1431, 497] on button "Save" at bounding box center [1425, 497] width 111 height 24
click at [1399, 492] on button "Save" at bounding box center [1425, 497] width 111 height 24
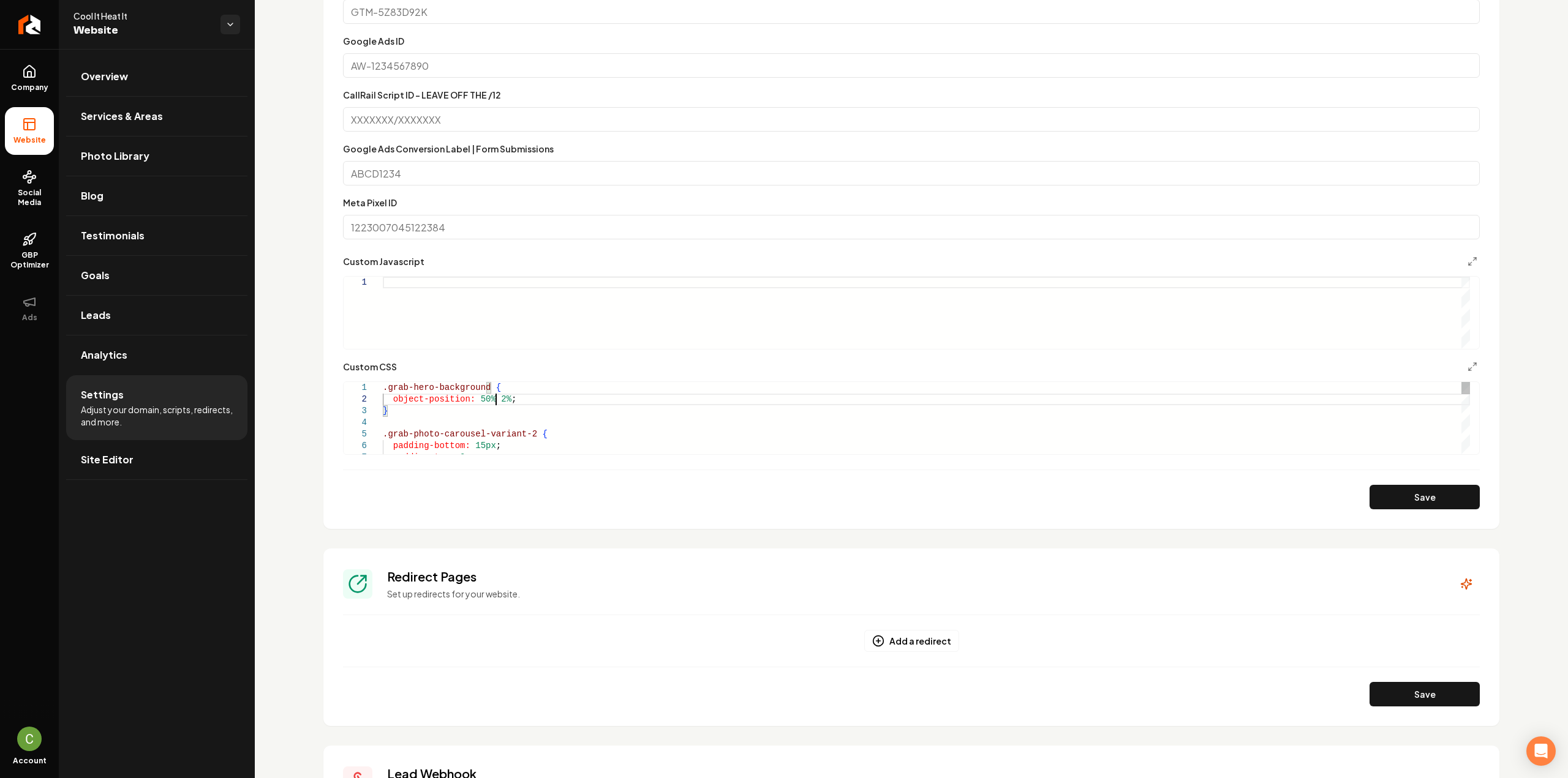
scroll to position [12, 118]
type textarea "**********"
click at [1415, 506] on button "Save" at bounding box center [1425, 497] width 111 height 24
drag, startPoint x: 398, startPoint y: 411, endPoint x: 372, endPoint y: 387, distance: 35.4
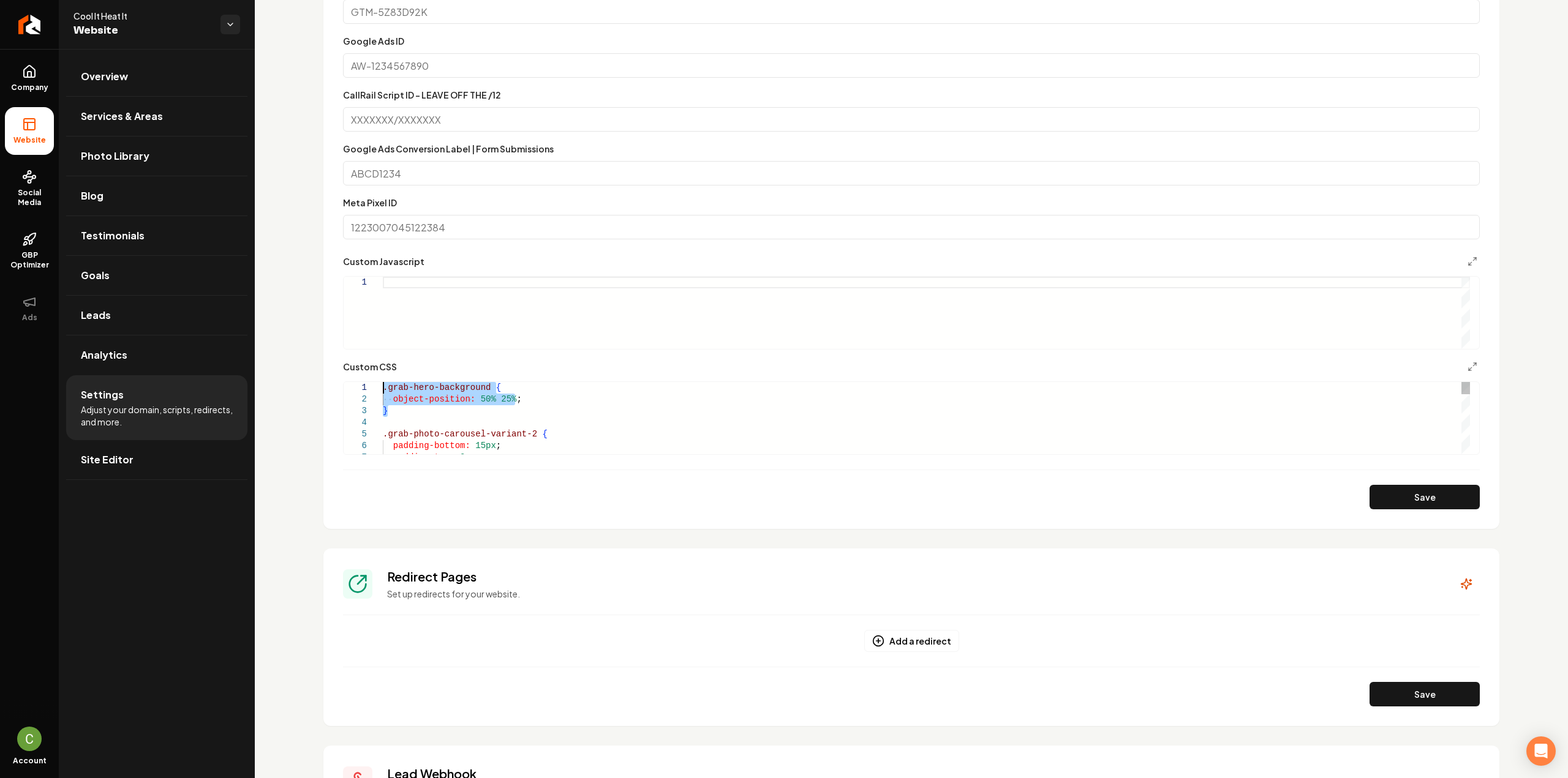
drag, startPoint x: 426, startPoint y: 416, endPoint x: 377, endPoint y: 383, distance: 59.1
click at [1468, 362] on icon "Main content area" at bounding box center [1472, 367] width 10 height 10
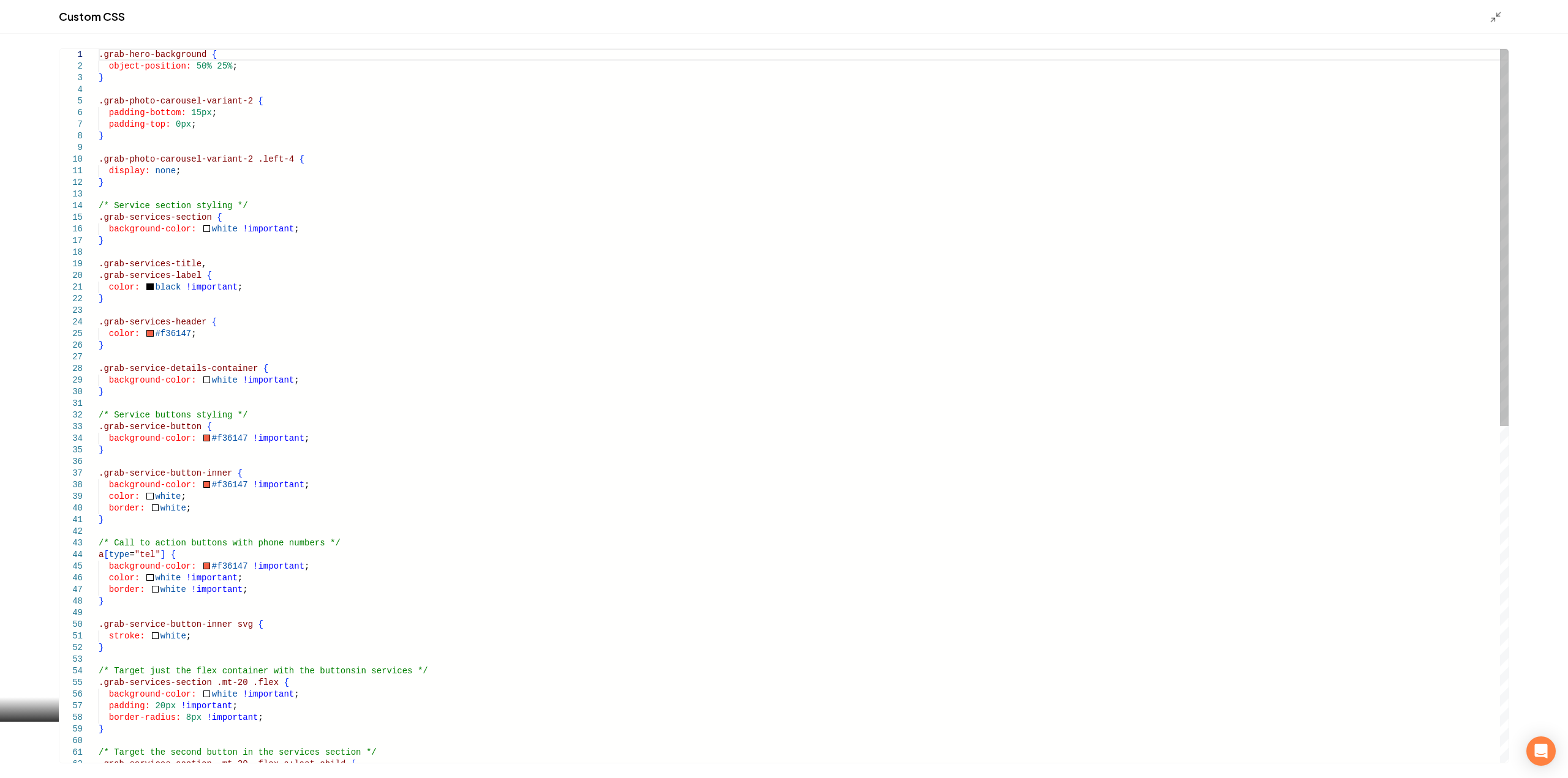
click at [136, 89] on div ".grab-services-section .mt-20 .flex { background-color: white !important ; padd…" at bounding box center [803, 724] width 1410 height 1349
click at [139, 81] on div ".grab-services-section .mt-20 .flex { background-color: white !important ; padd…" at bounding box center [803, 724] width 1410 height 1349
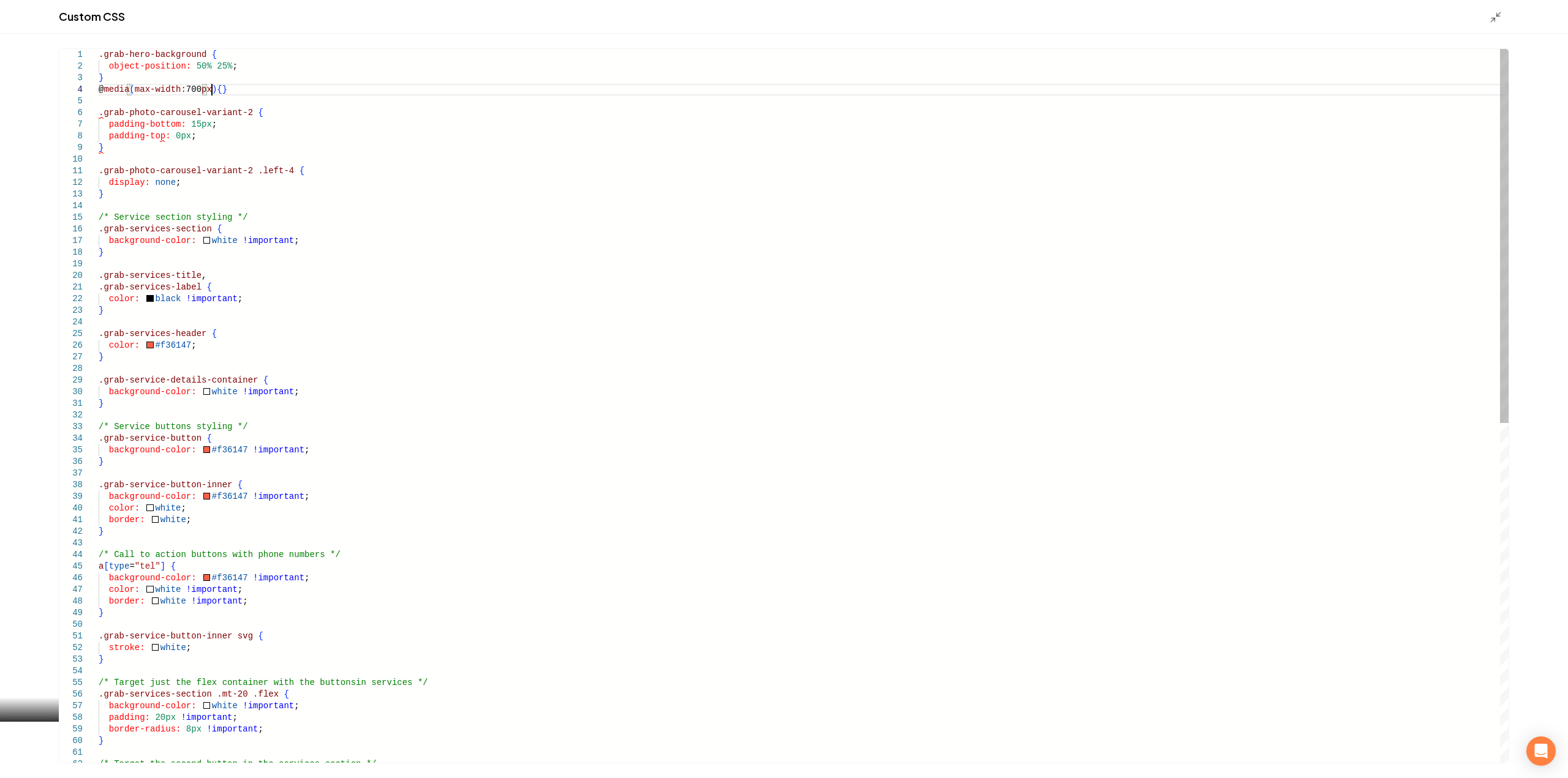
scroll to position [48, 9]
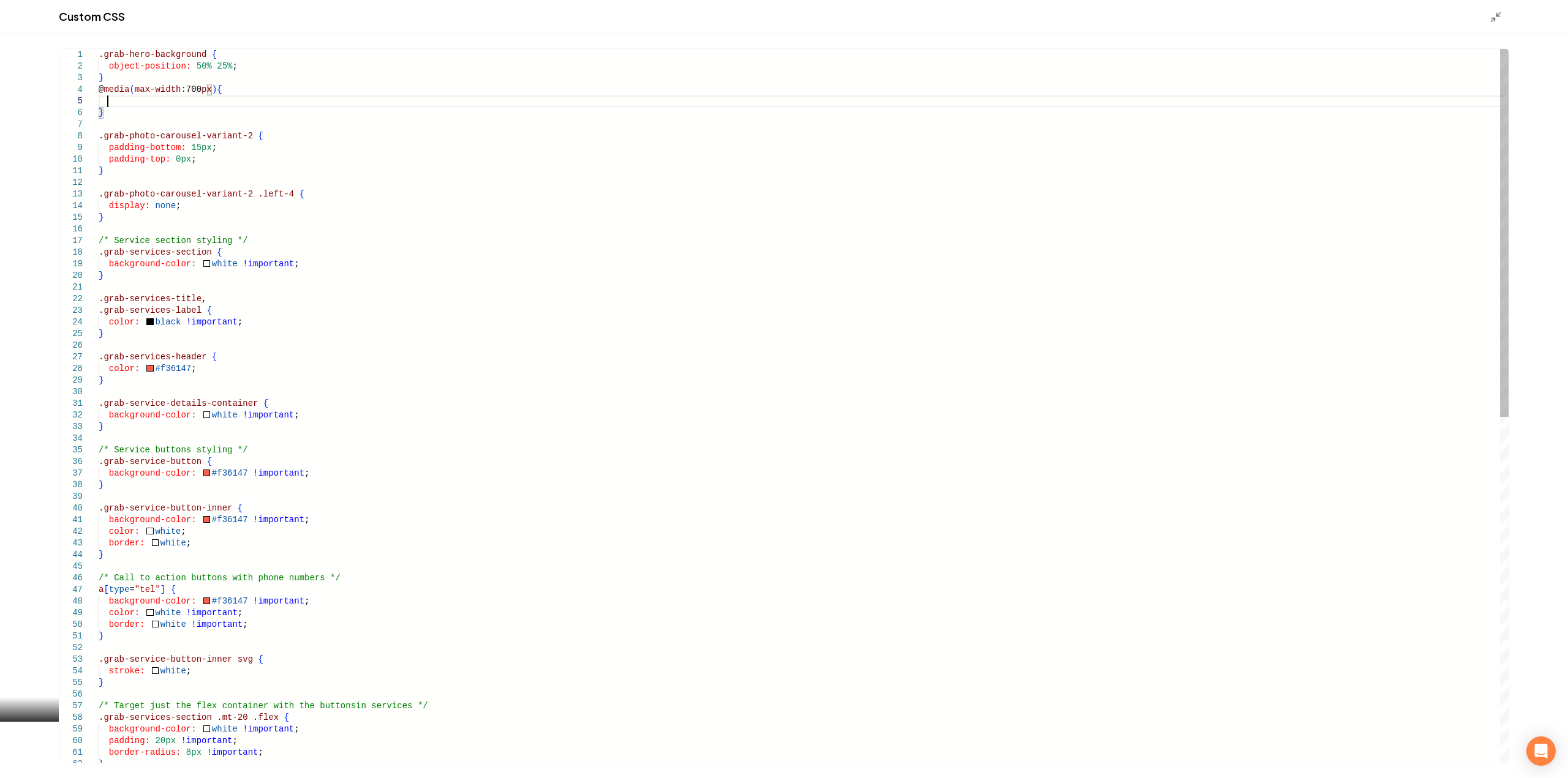
click at [247, 70] on div ".grab-services-section .mt-20 .flex { background-color: white !important ; padd…" at bounding box center [803, 742] width 1410 height 1385
click at [191, 79] on div ".grab-services-section .mt-20 .flex { background-color: white !important ; padd…" at bounding box center [803, 742] width 1410 height 1385
drag, startPoint x: 111, startPoint y: 73, endPoint x: 77, endPoint y: 60, distance: 36.4
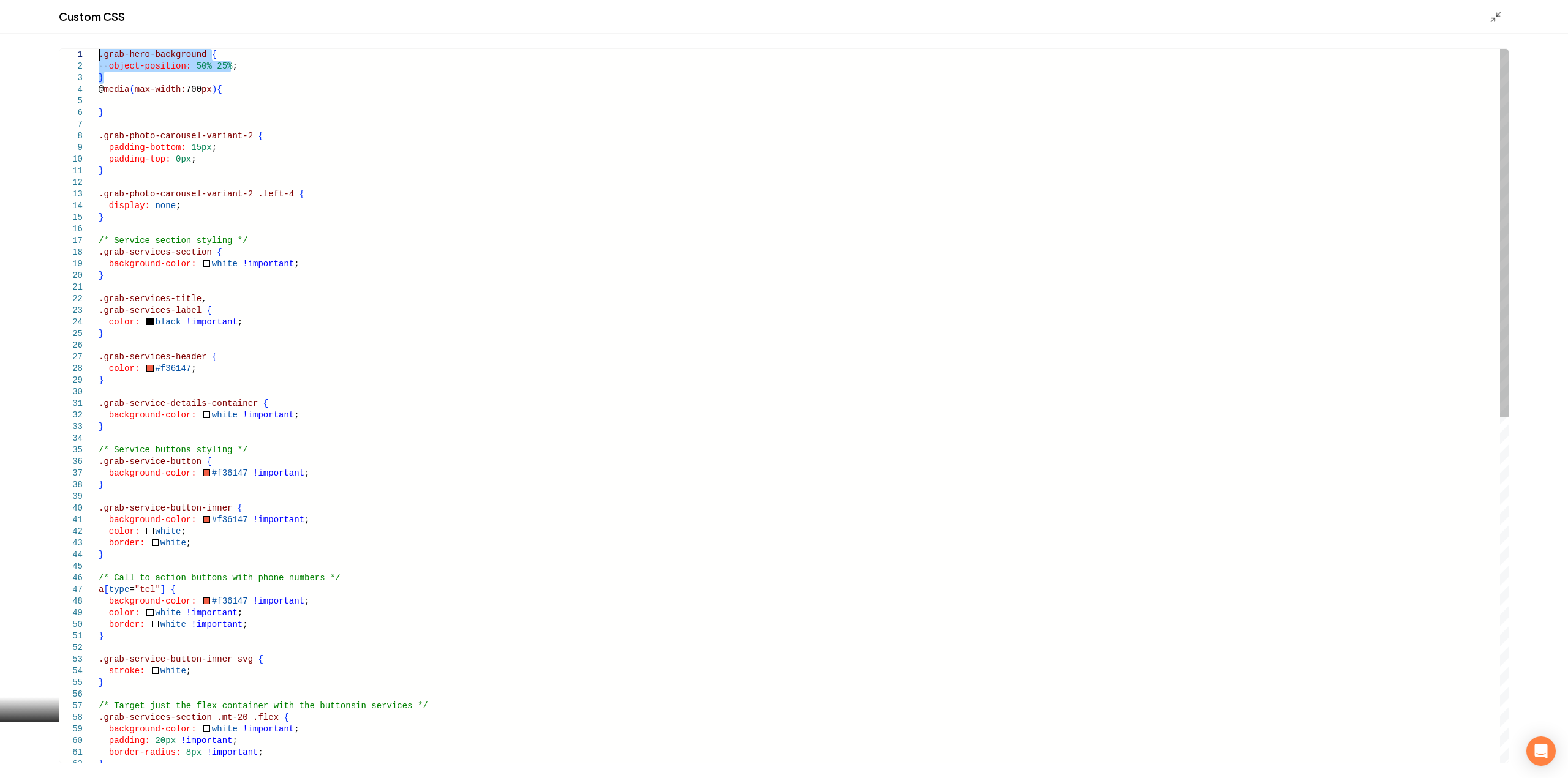
click at [99, 60] on div ".grab-services-section .mt-20 .flex { background-color: white !important ; padd…" at bounding box center [803, 742] width 1410 height 1385
click at [135, 95] on div ".grab-services-section .mt-20 .flex { background-color: white !important ; padd…" at bounding box center [803, 742] width 1410 height 1385
click at [133, 106] on div ".grab-services-section .mt-20 .flex { background-color: white !important ; padd…" at bounding box center [803, 742] width 1410 height 1385
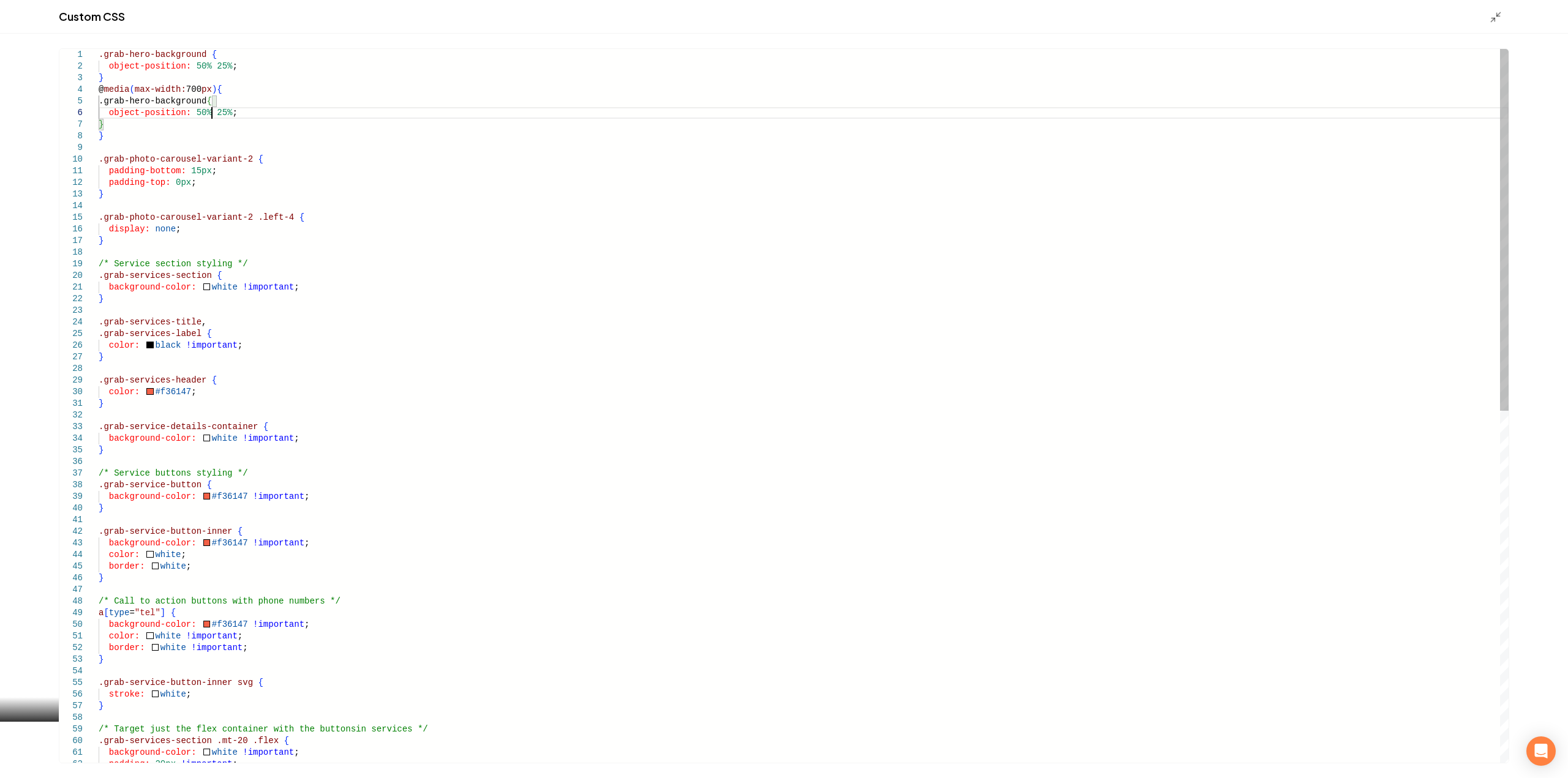
click at [214, 114] on div ".grab-services-section .mt-20 .flex { background-color: white !important ; padd…" at bounding box center [803, 753] width 1410 height 1408
drag, startPoint x: 215, startPoint y: 112, endPoint x: 209, endPoint y: 112, distance: 6.0
click at [209, 112] on div ".grab-services-section .mt-20 .flex { background-color: white !important ; padd…" at bounding box center [803, 753] width 1410 height 1408
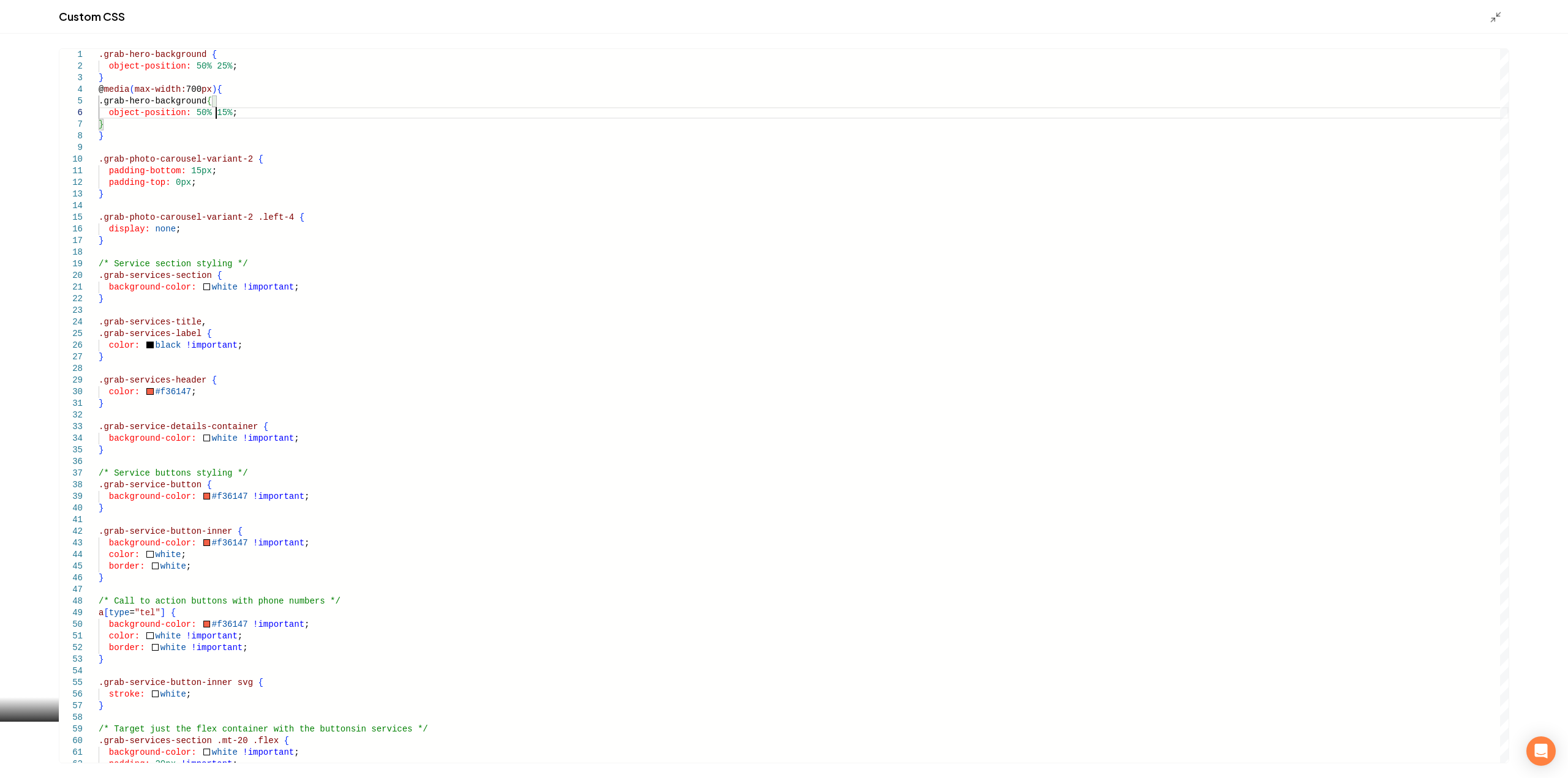
type textarea "**********"
click at [1499, 9] on div "Custom CSS" at bounding box center [784, 16] width 1568 height 34
click at [1498, 12] on icon "Main content area" at bounding box center [1495, 17] width 12 height 12
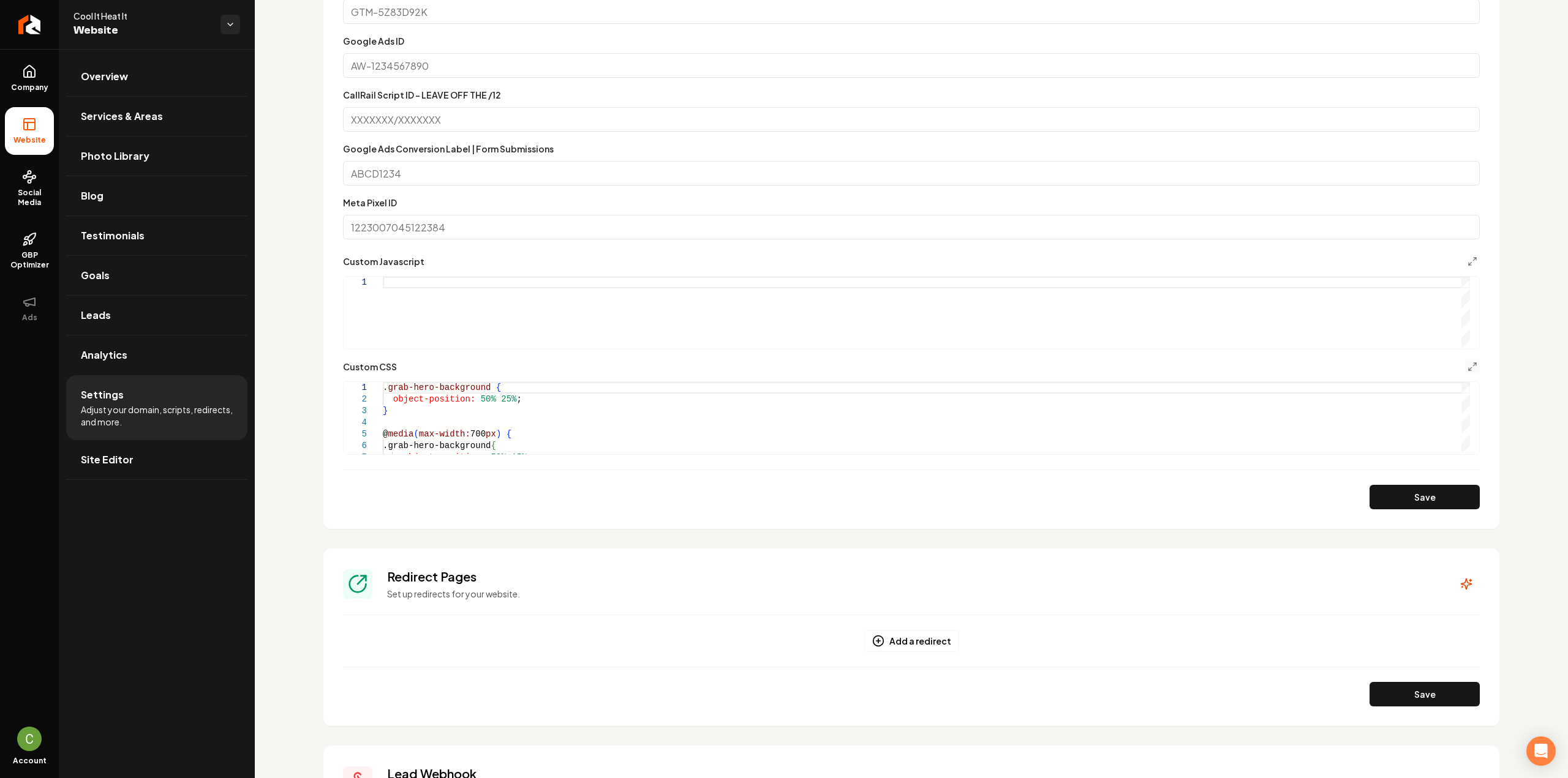
click at [1405, 480] on form "**********" at bounding box center [911, 217] width 1137 height 584
click at [1407, 489] on button "Save" at bounding box center [1425, 497] width 111 height 24
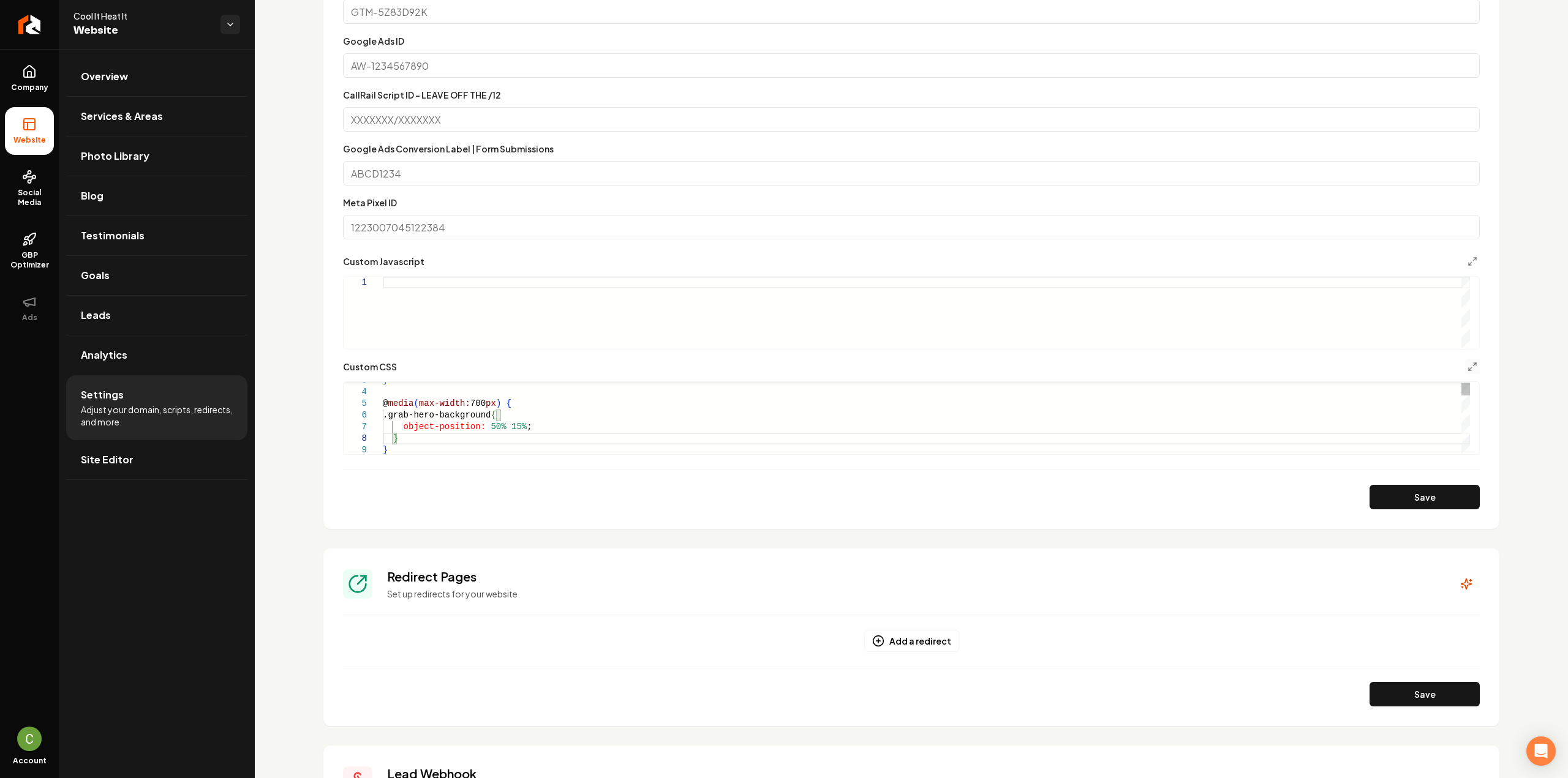
drag, startPoint x: 402, startPoint y: 432, endPoint x: 347, endPoint y: 352, distance: 97.1
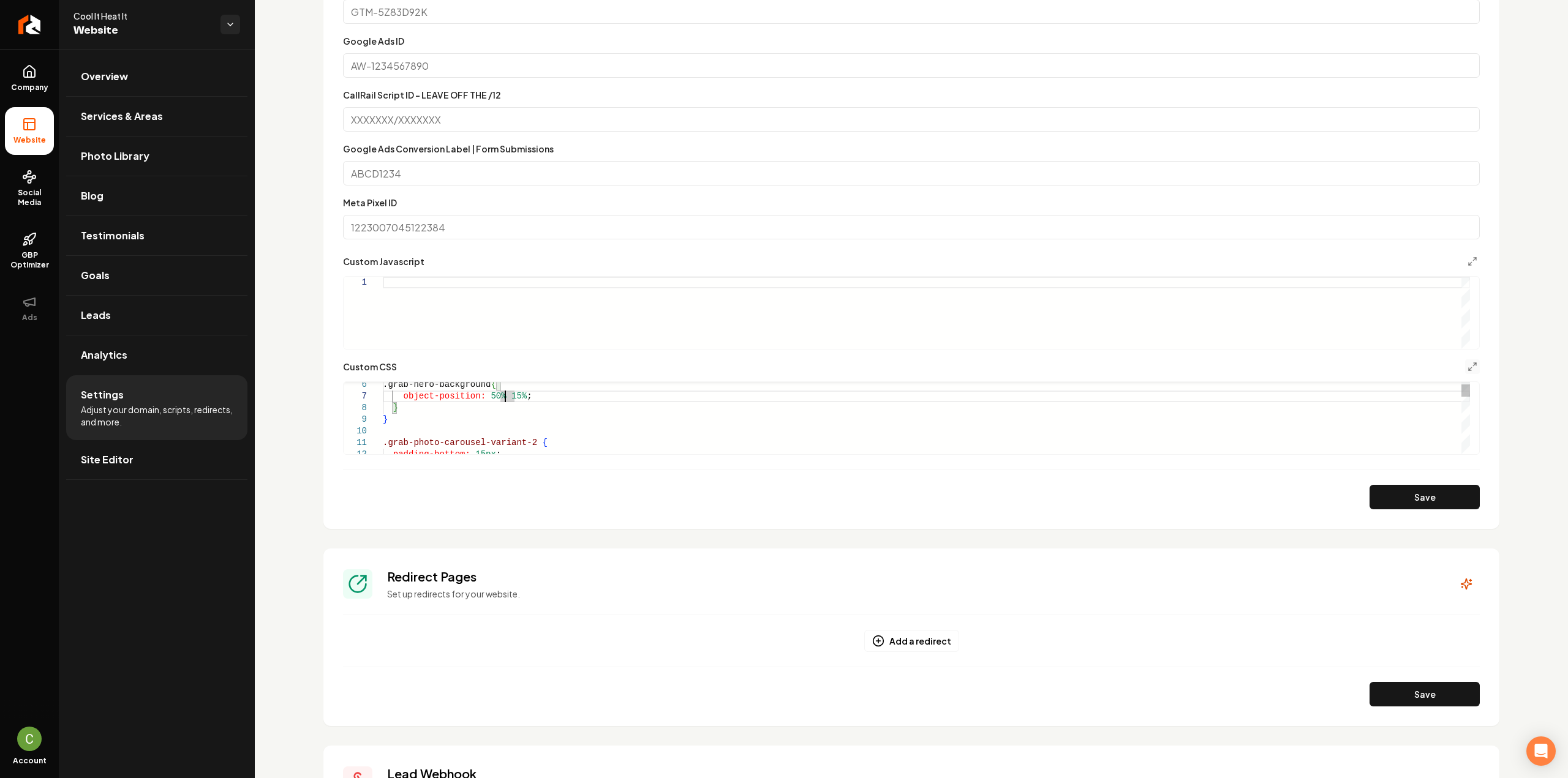
click at [1456, 503] on button "Save" at bounding box center [1425, 497] width 111 height 24
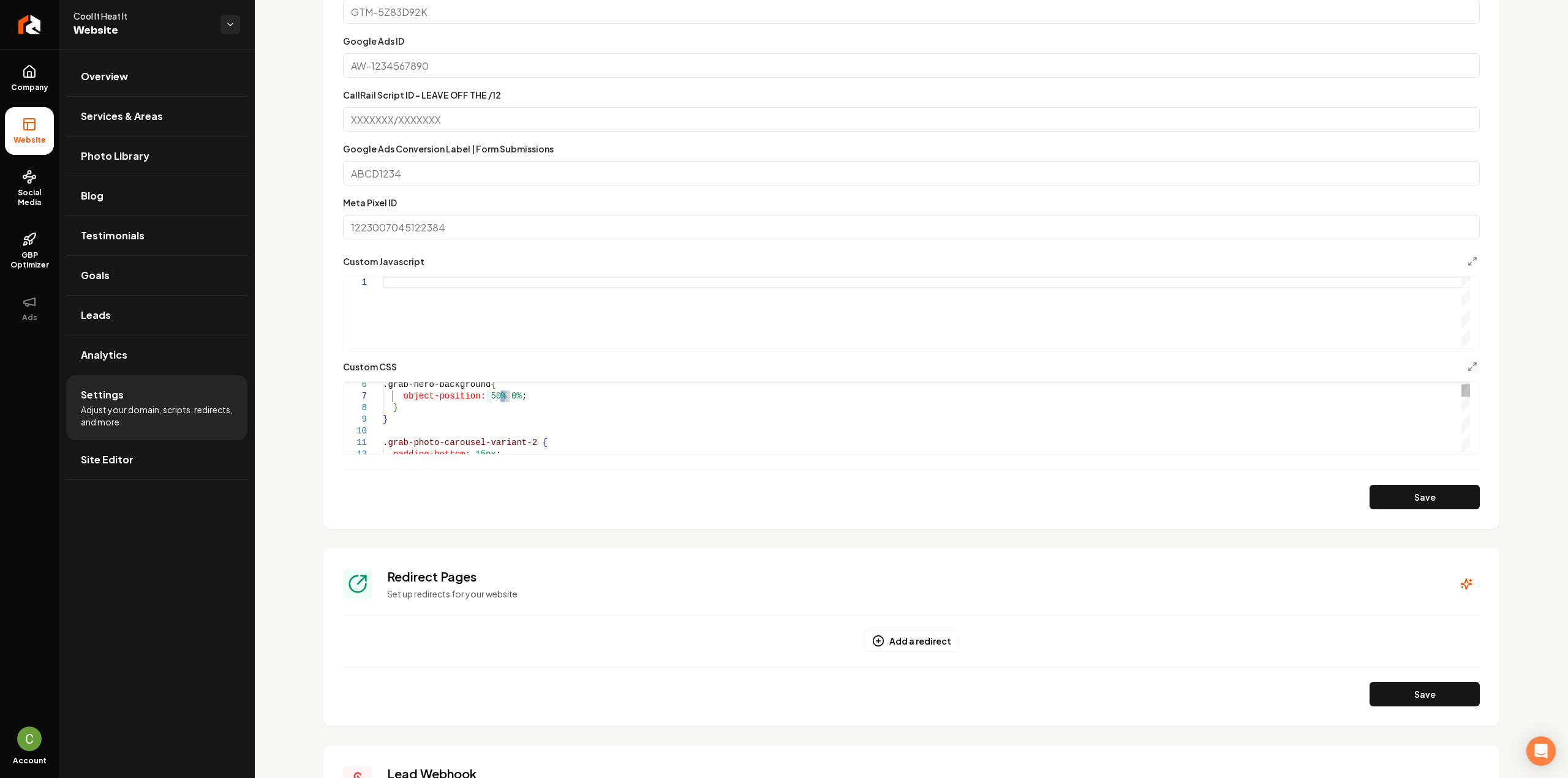
drag, startPoint x: 491, startPoint y: 394, endPoint x: 482, endPoint y: 393, distance: 9.1
drag, startPoint x: 513, startPoint y: 396, endPoint x: 499, endPoint y: 393, distance: 14.3
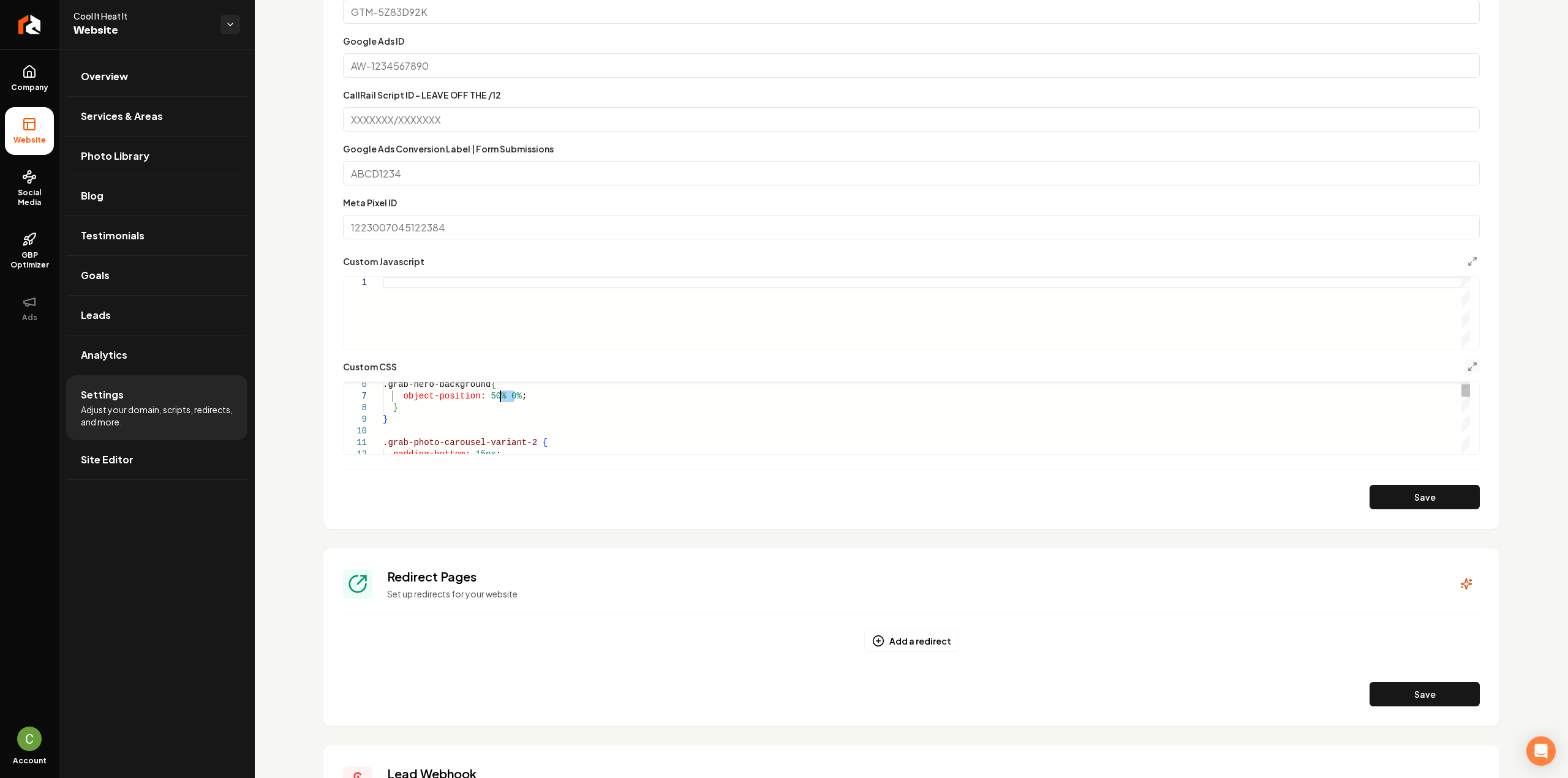
drag, startPoint x: 512, startPoint y: 395, endPoint x: 500, endPoint y: 392, distance: 12.4
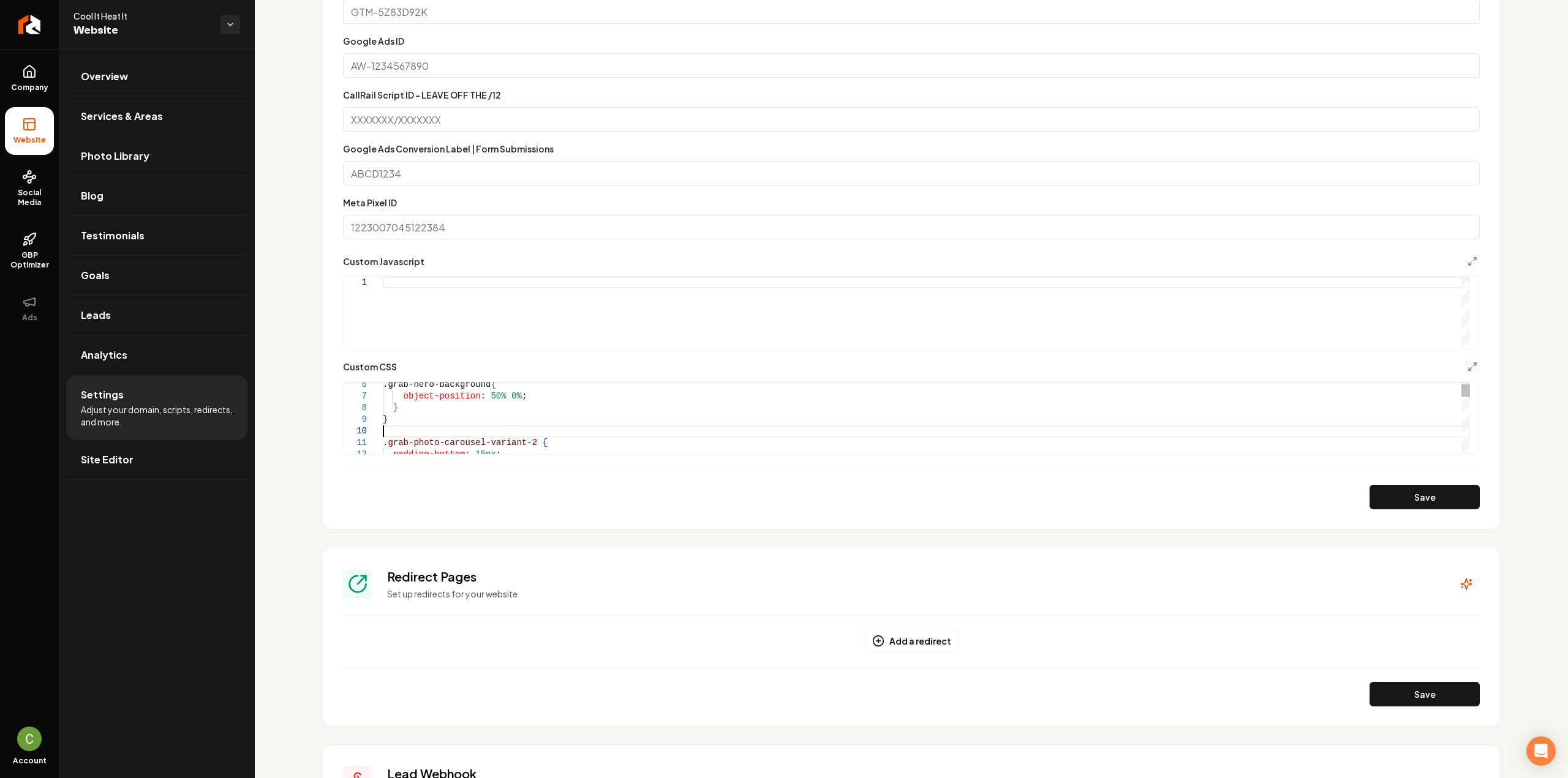
drag, startPoint x: 388, startPoint y: 421, endPoint x: 371, endPoint y: 394, distance: 31.9
click at [1374, 494] on button "Save" at bounding box center [1425, 497] width 111 height 24
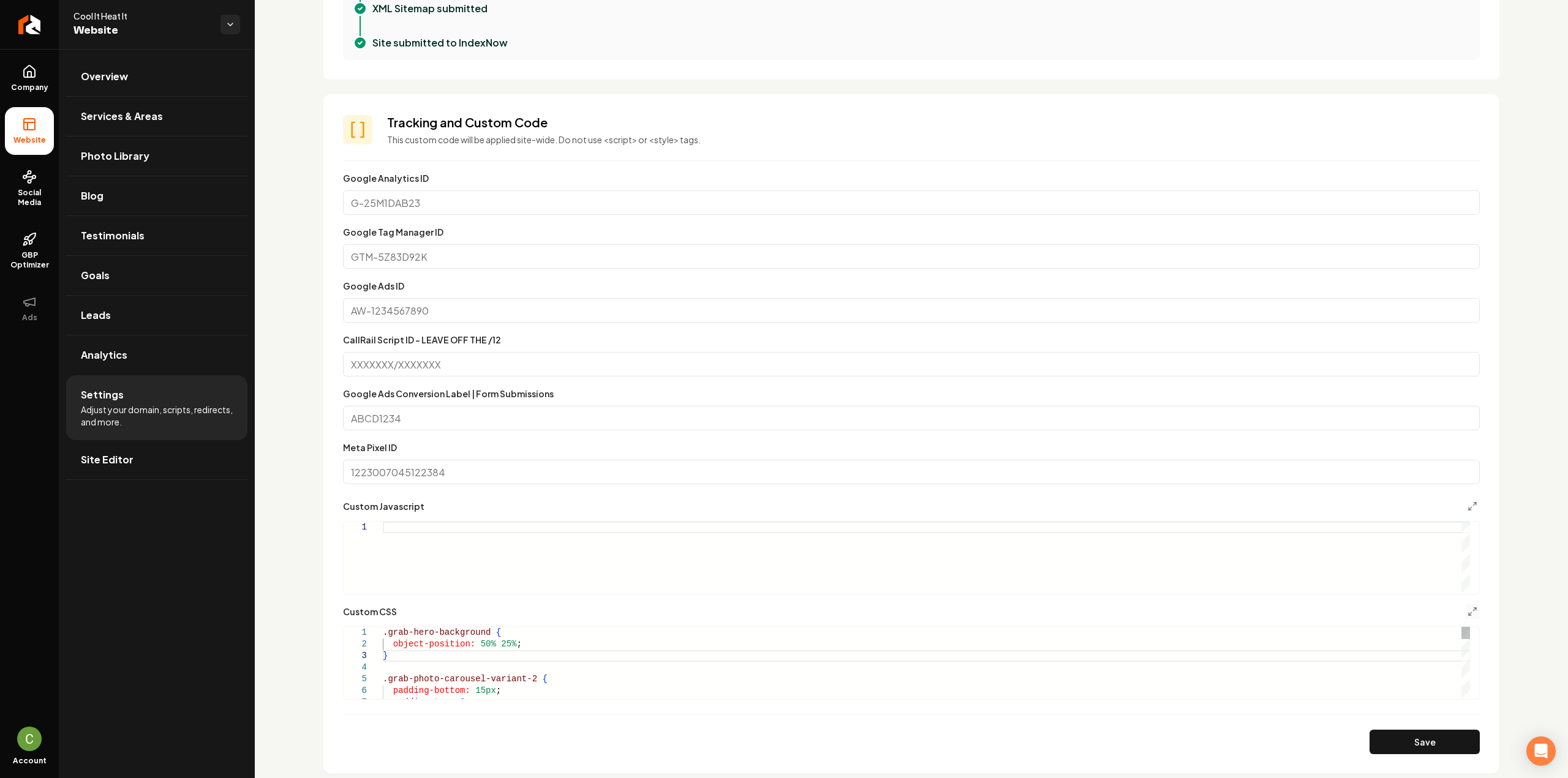
scroll to position [70, 3]
drag, startPoint x: 396, startPoint y: 659, endPoint x: 358, endPoint y: 634, distance: 45.5
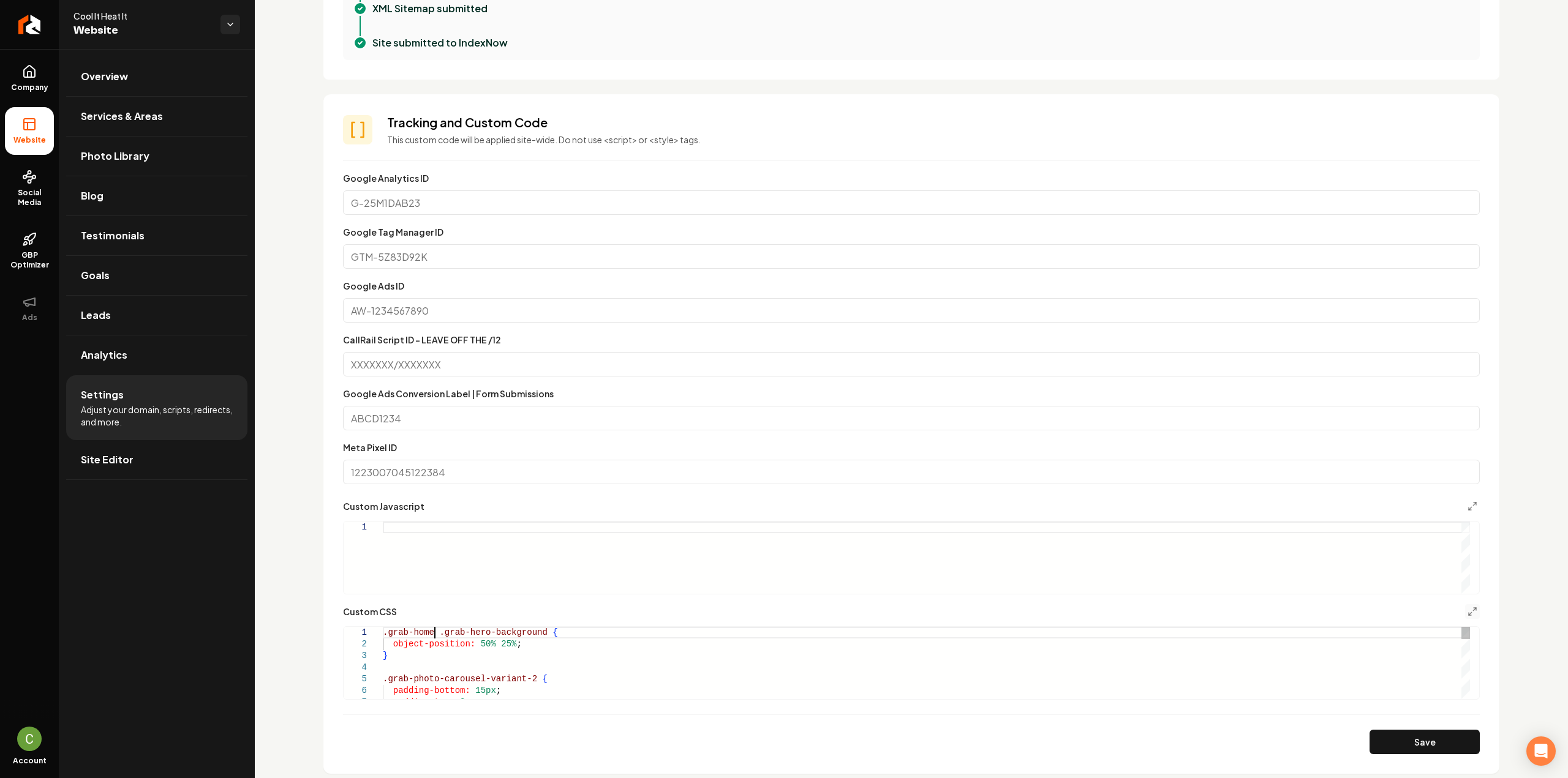
scroll to position [10, 52]
type textarea "**********"
click at [1369, 750] on button "Save" at bounding box center [1425, 743] width 111 height 24
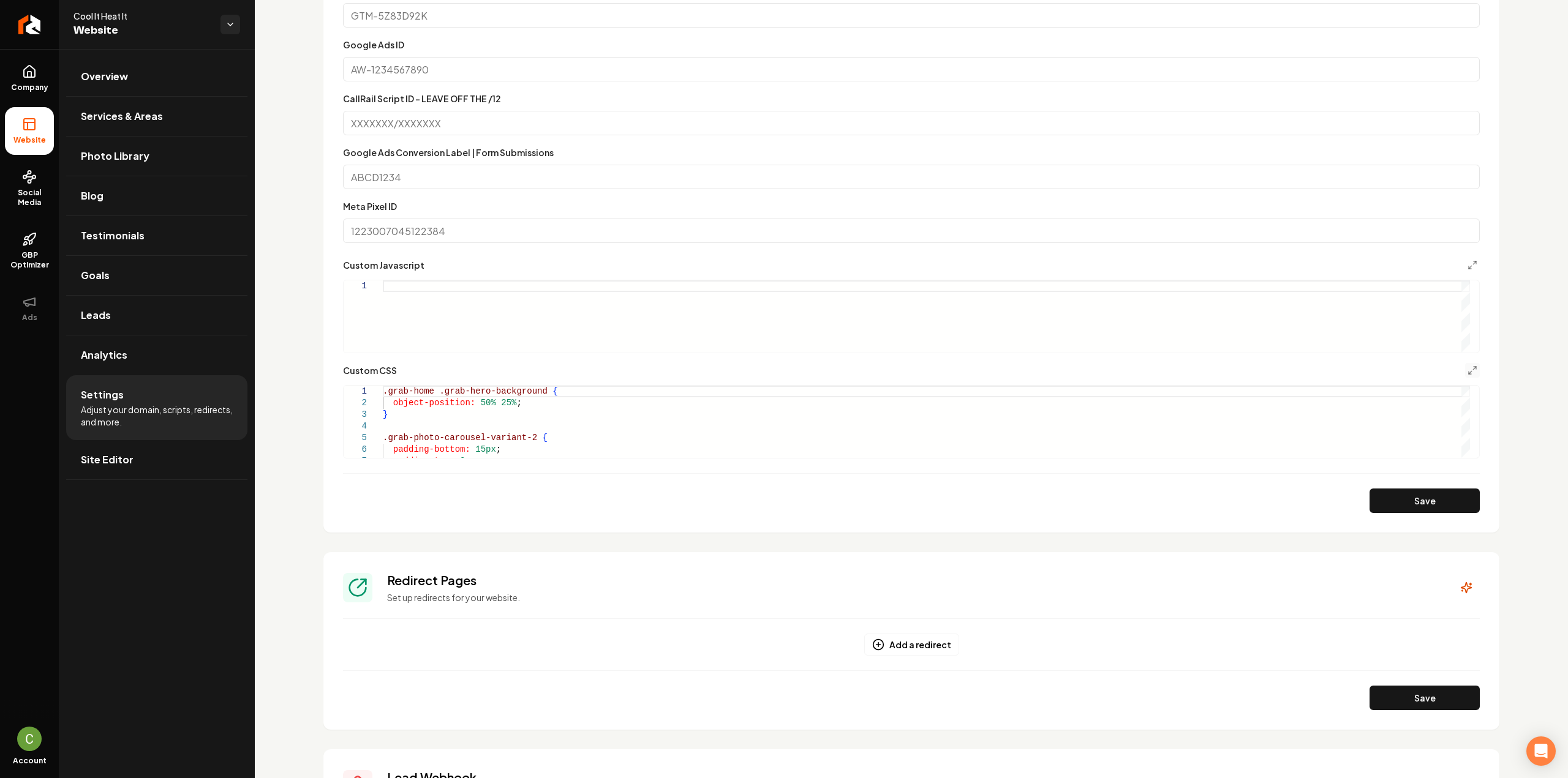
scroll to position [796, 0]
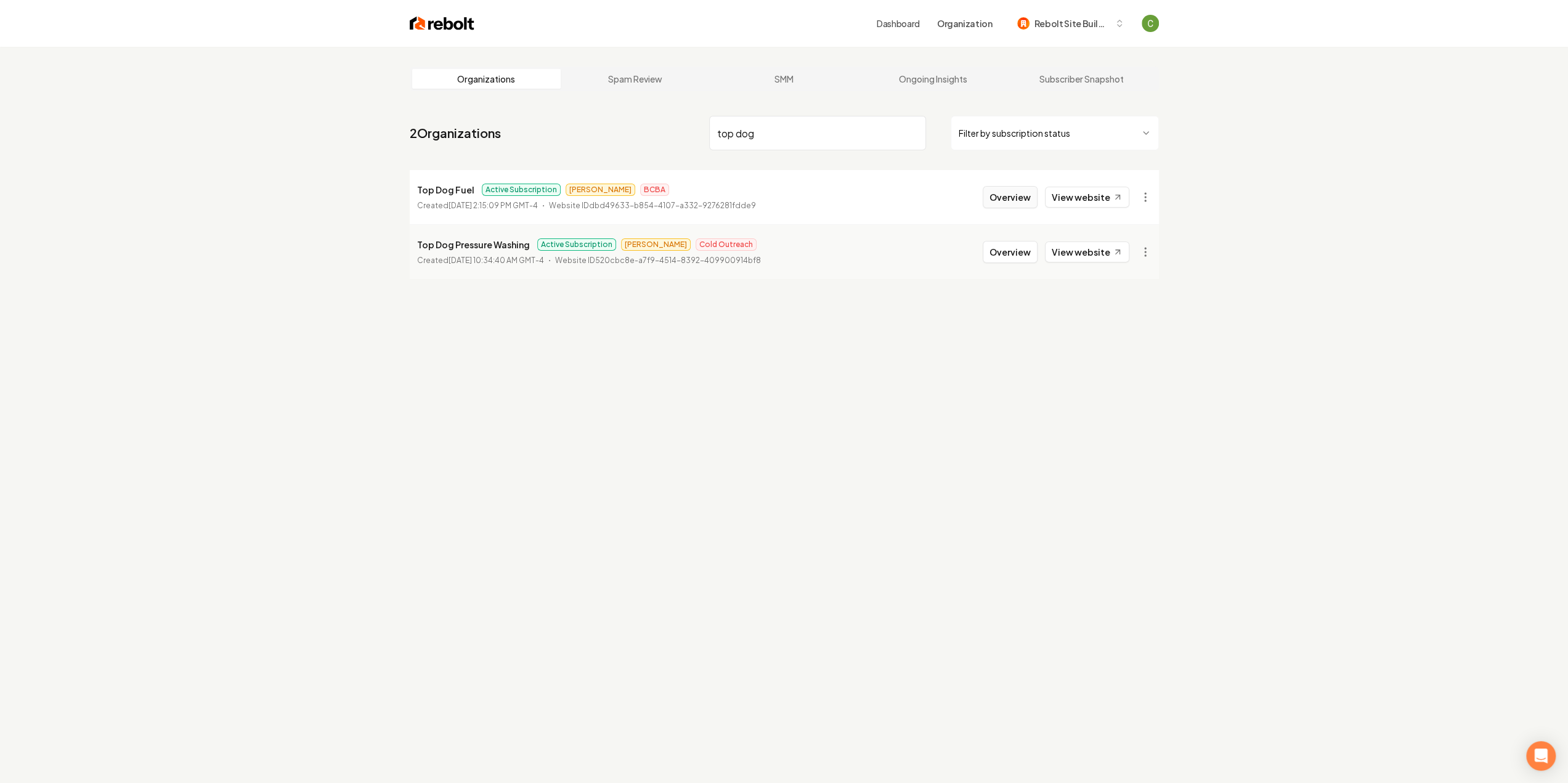
type input "top dog"
click at [1024, 196] on button "Overview" at bounding box center [1010, 197] width 55 height 23
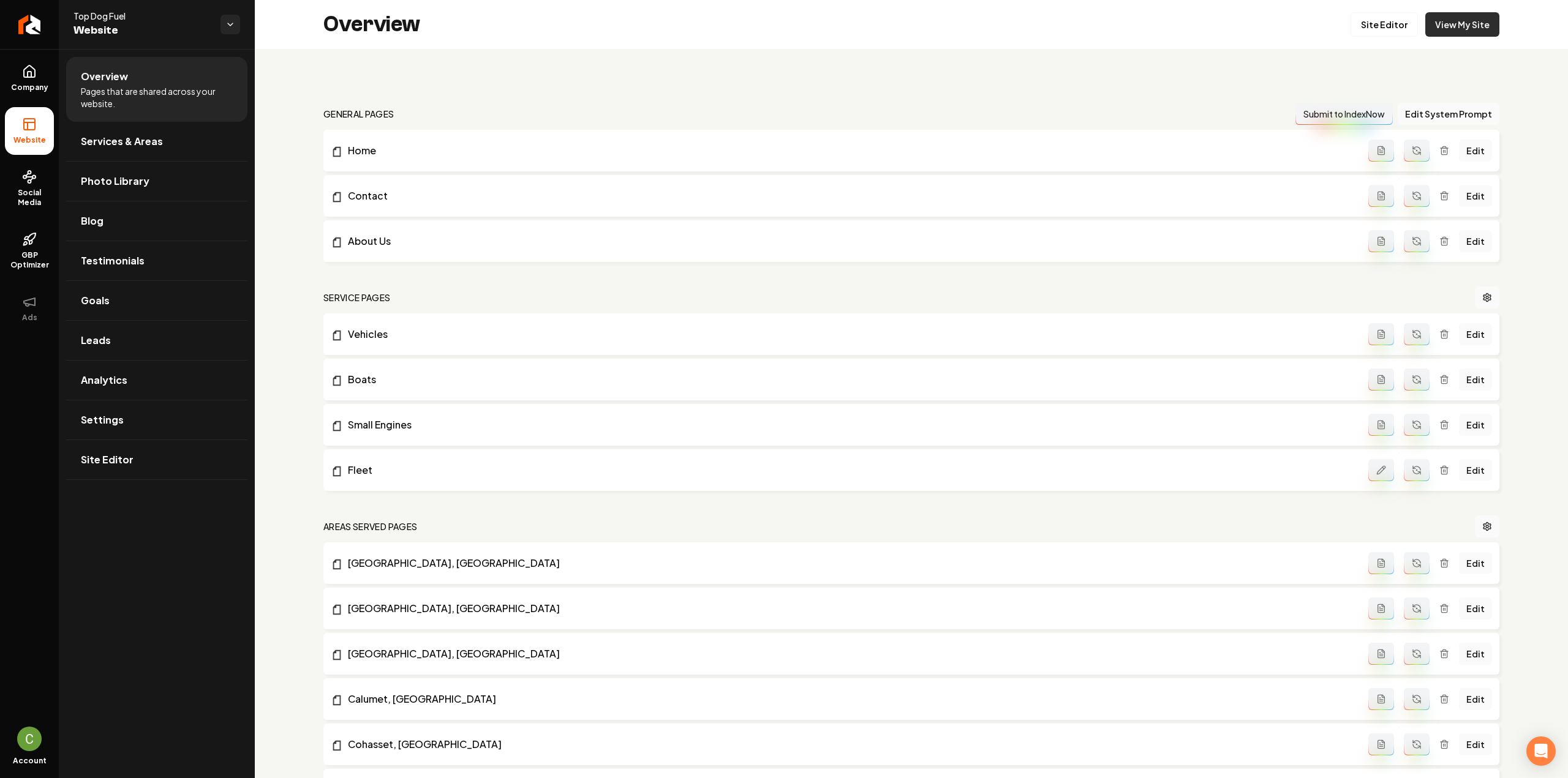
click at [1442, 19] on link "View My Site" at bounding box center [1463, 24] width 74 height 24
click at [1381, 29] on link "Site Editor" at bounding box center [1384, 24] width 67 height 24
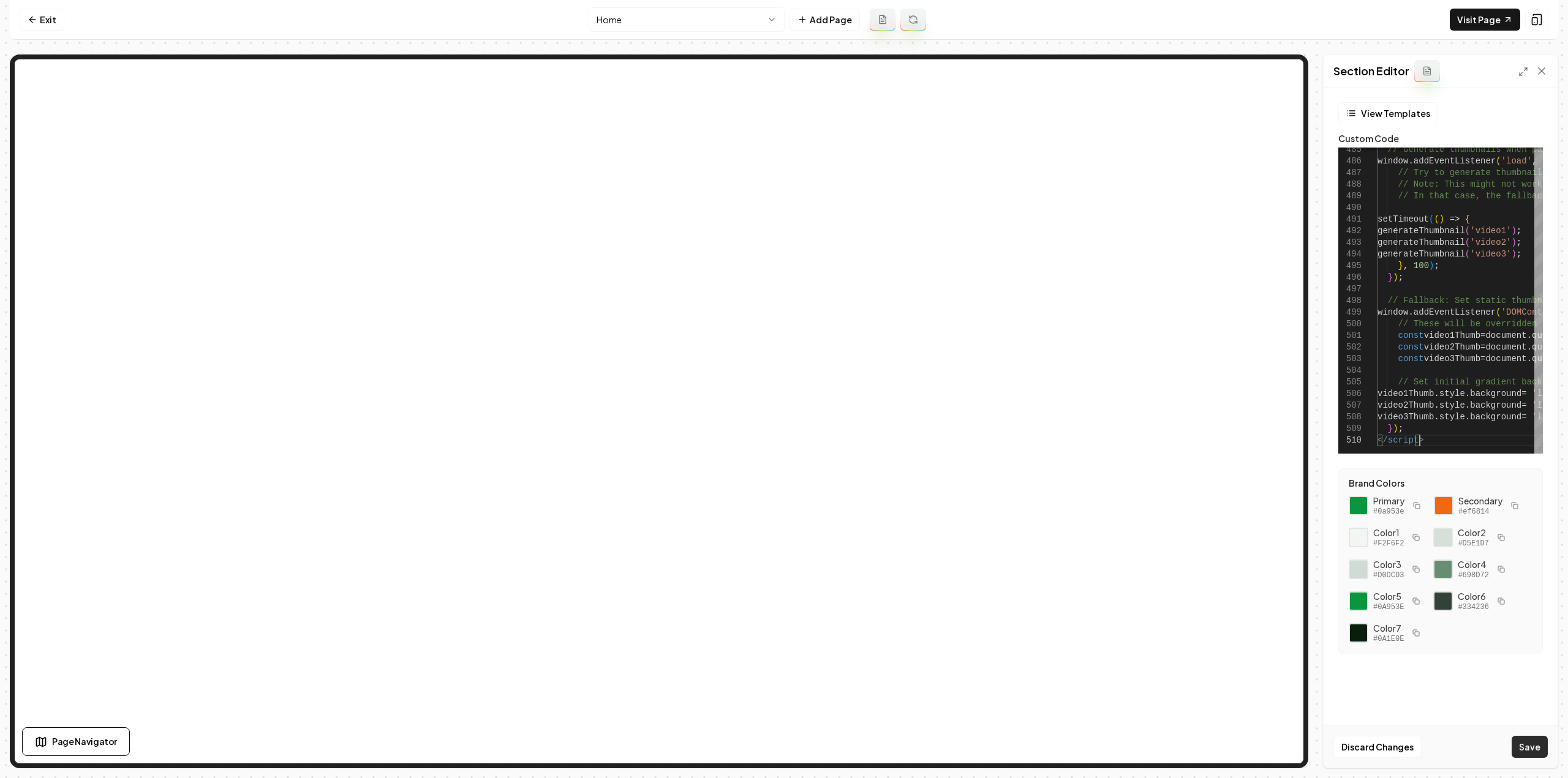
click at [1514, 742] on button "Save" at bounding box center [1530, 748] width 36 height 22
click at [1484, 15] on link "Visit Page" at bounding box center [1484, 20] width 70 height 22
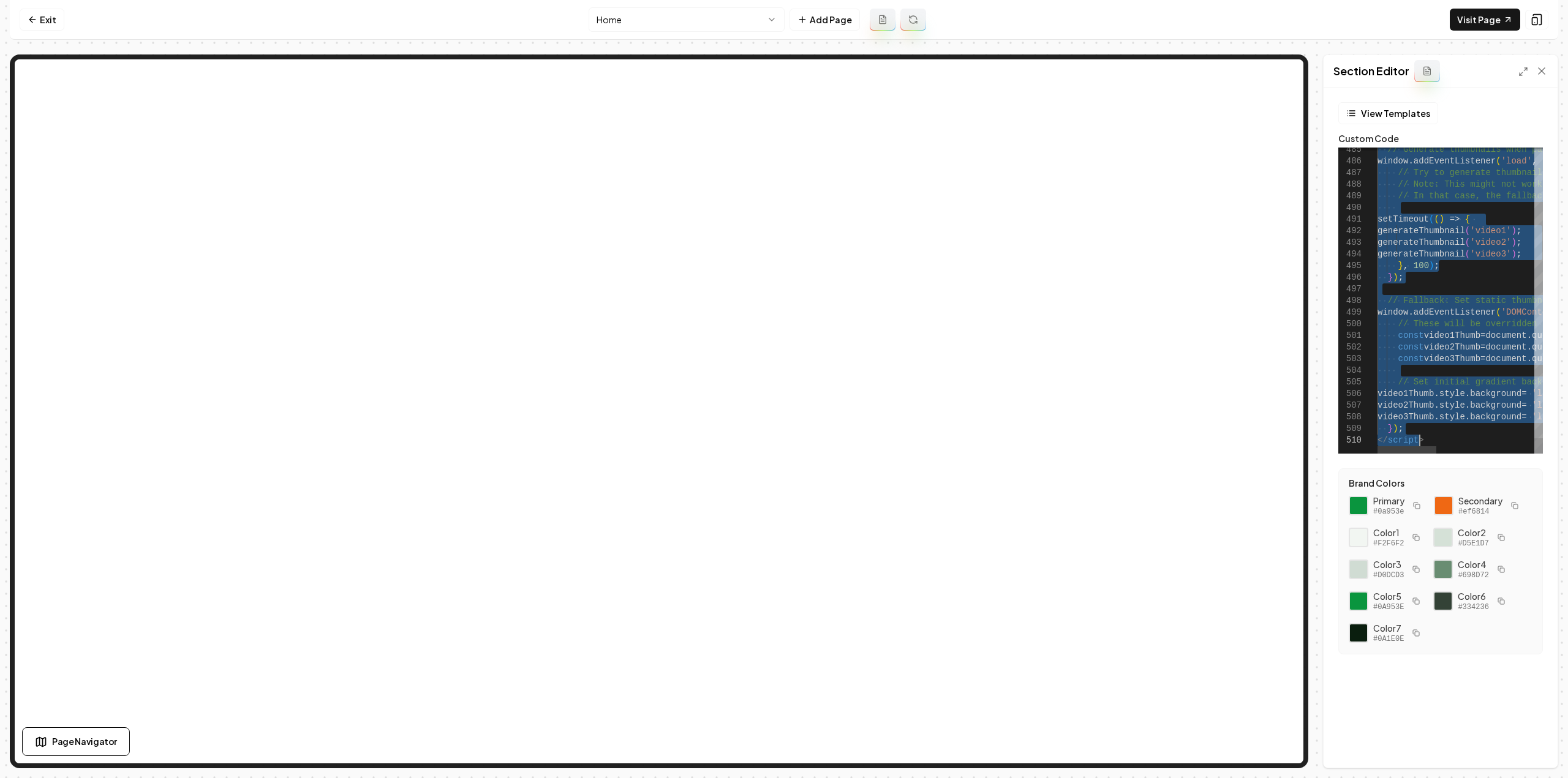
scroll to position [0, 41]
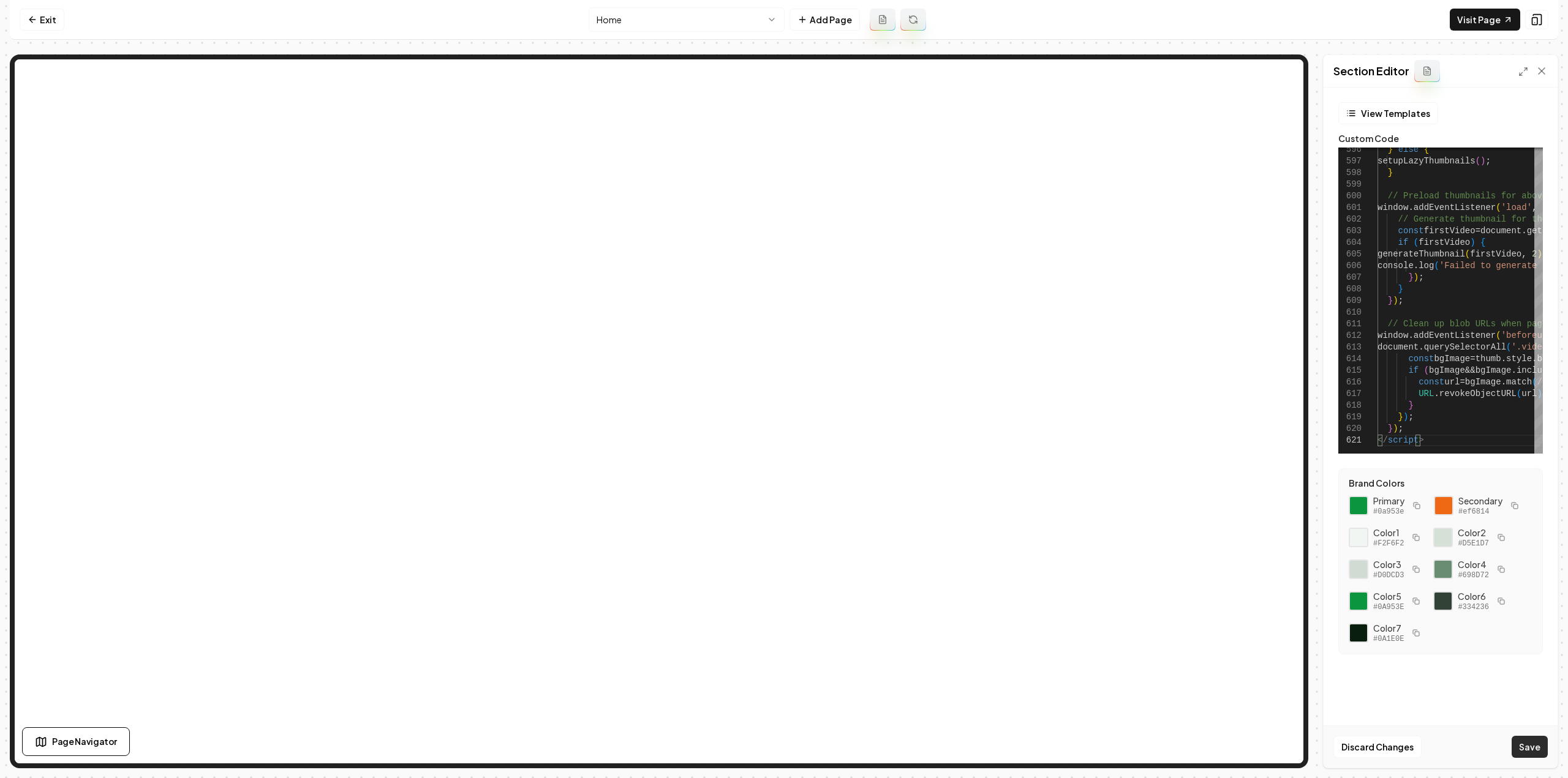
click at [1519, 743] on button "Save" at bounding box center [1530, 748] width 36 height 22
type textarea "*** *********"
click at [1488, 26] on link "Visit Page" at bounding box center [1484, 20] width 70 height 22
click at [54, 18] on link "Exit" at bounding box center [42, 20] width 45 height 22
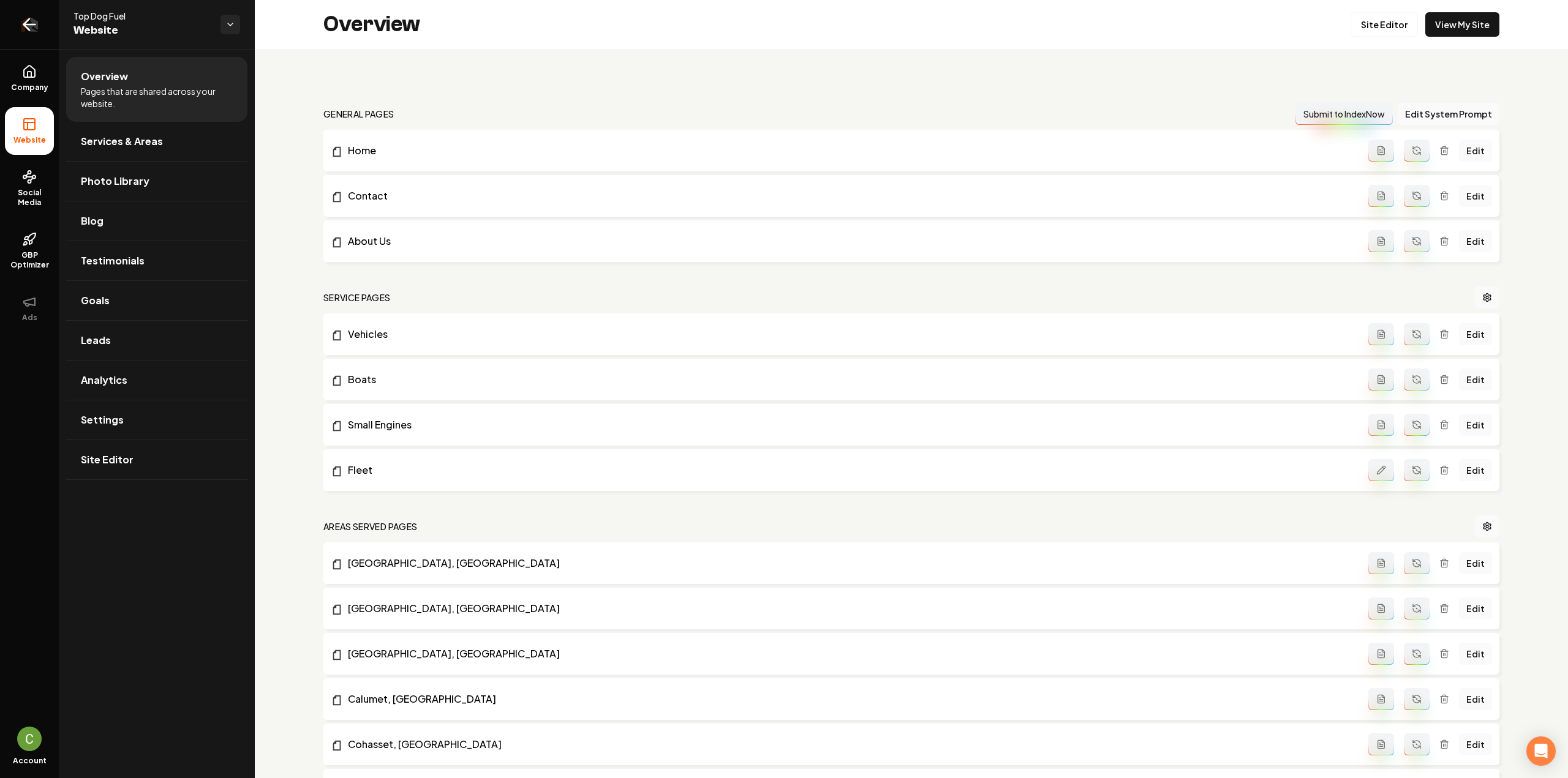
click at [41, 26] on link "Return to dashboard" at bounding box center [29, 24] width 59 height 49
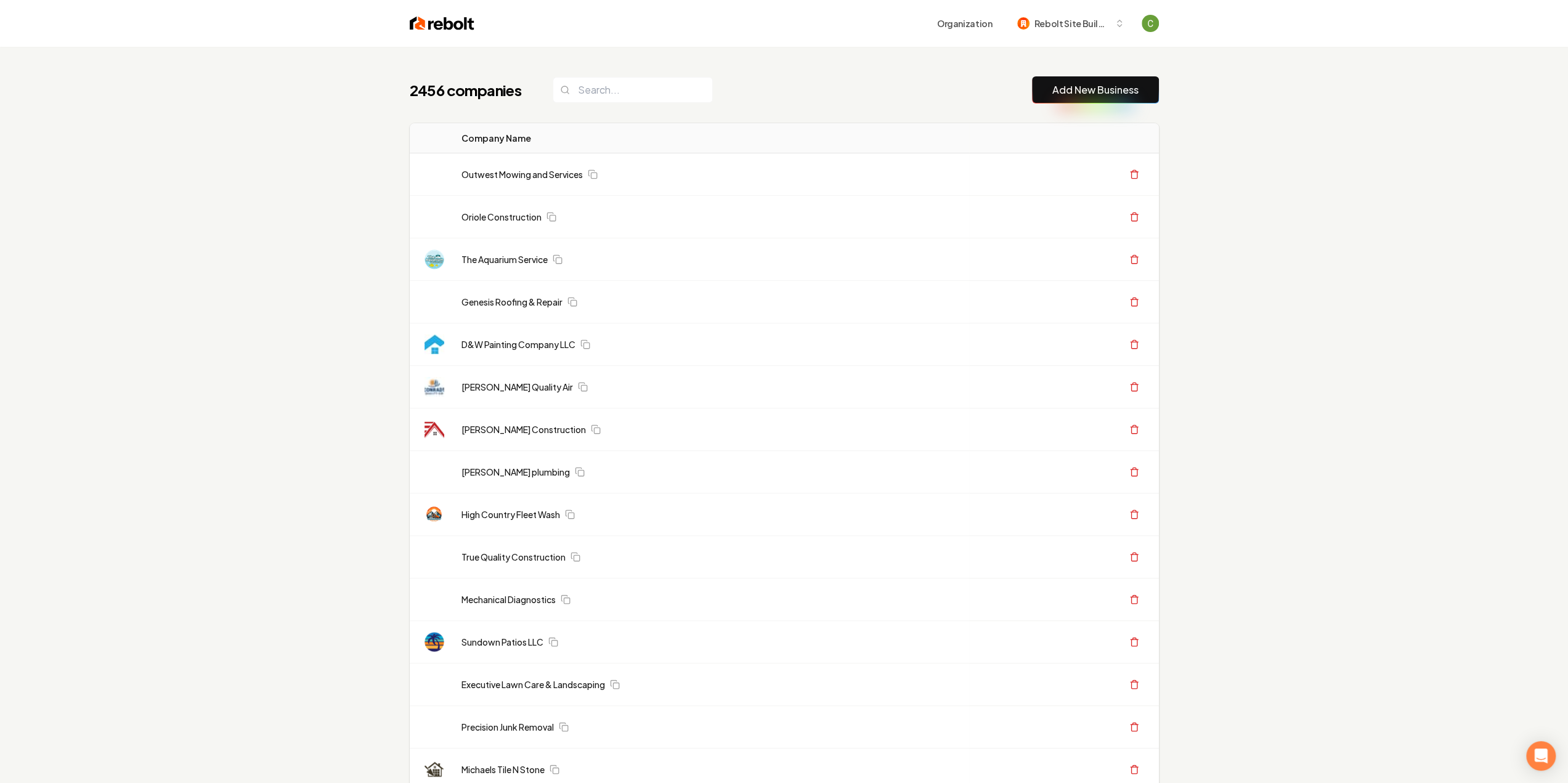
click at [1067, 93] on link "Add New Business" at bounding box center [1095, 90] width 86 height 15
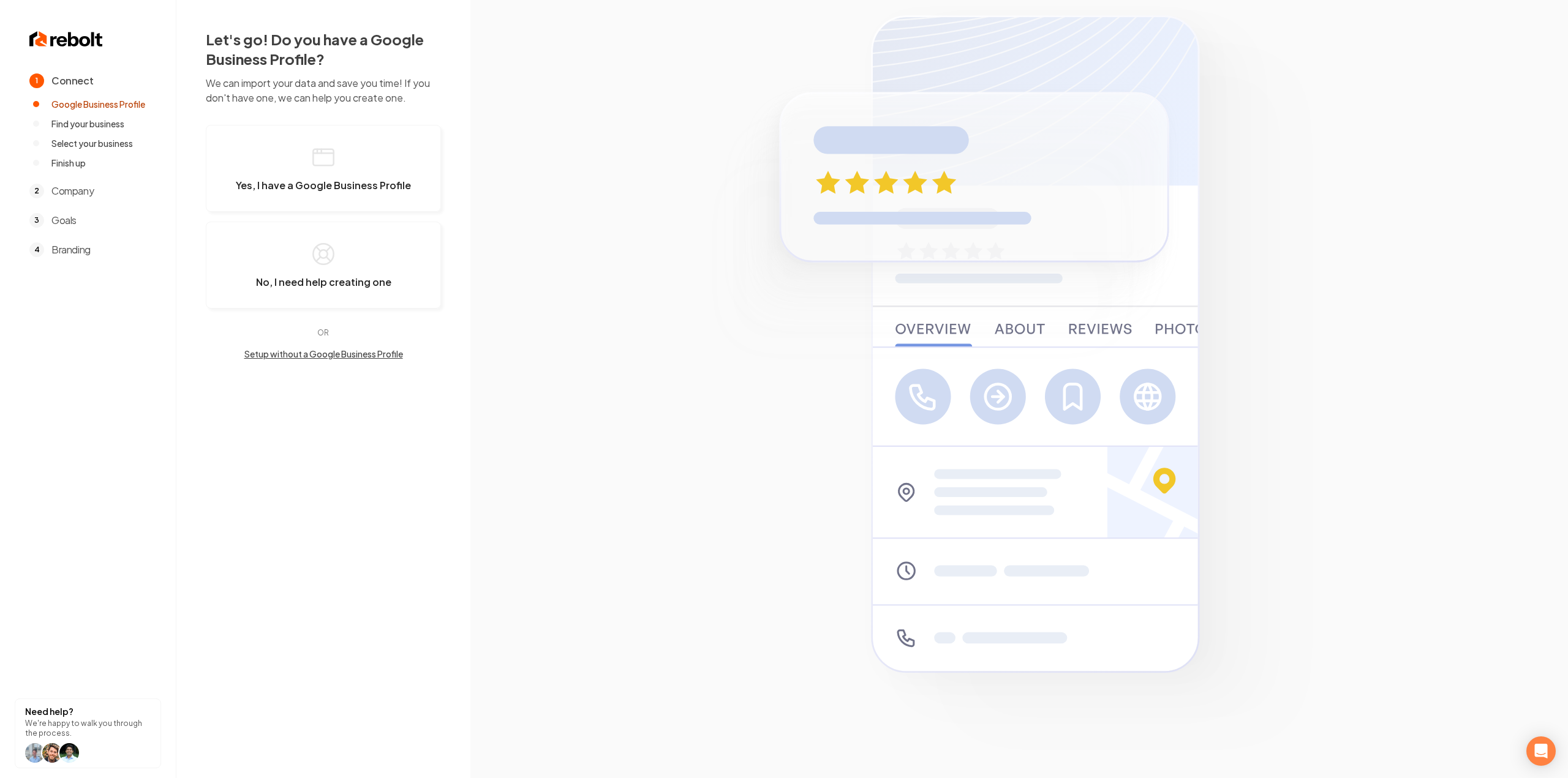
drag, startPoint x: 303, startPoint y: 137, endPoint x: 113, endPoint y: 35, distance: 215.6
click at [196, 40] on div "Let's go! Do you have a Google Business Profile? We can import your data and sa…" at bounding box center [323, 194] width 294 height 390
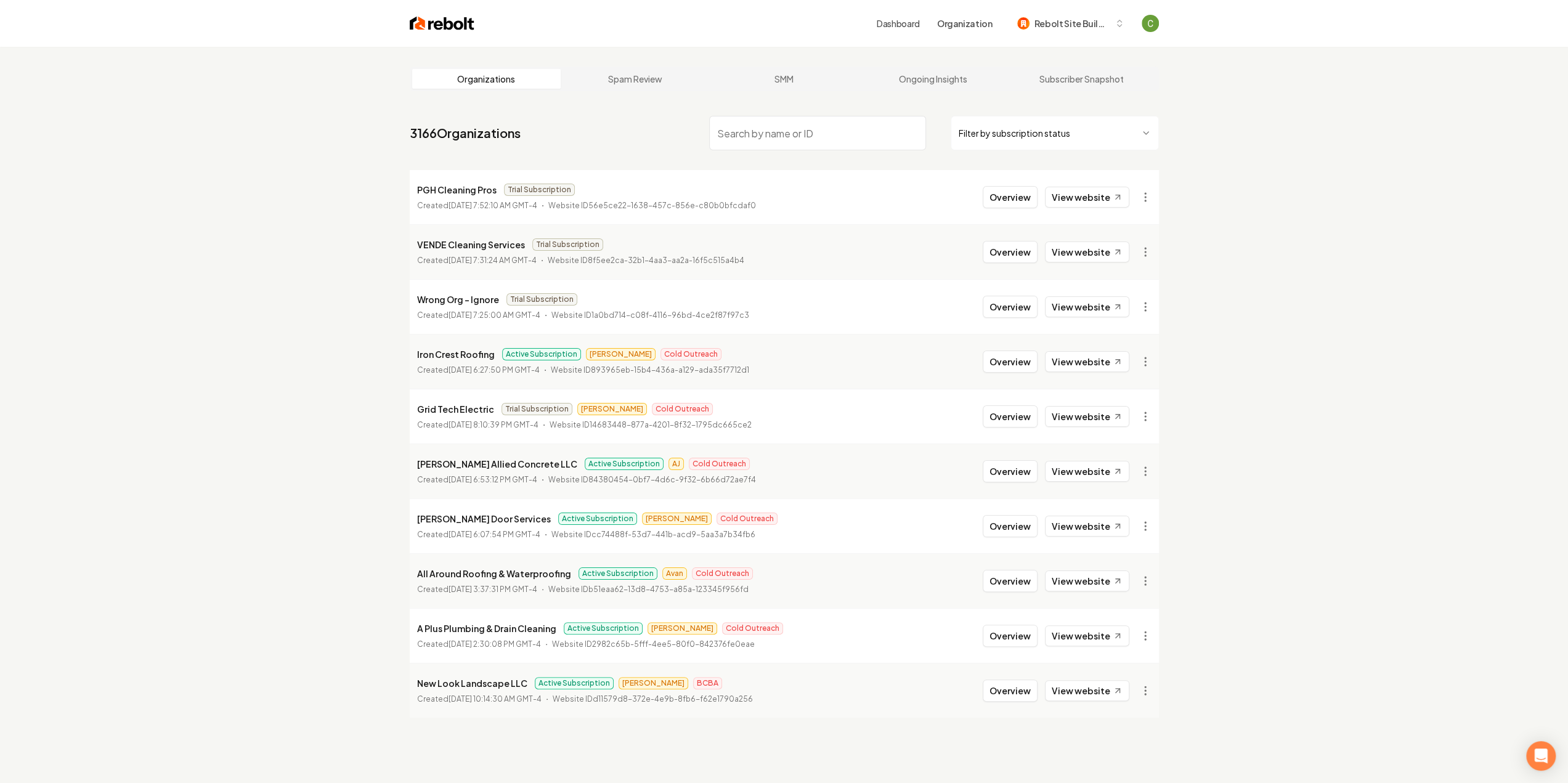
click at [760, 132] on input "search" at bounding box center [817, 133] width 217 height 35
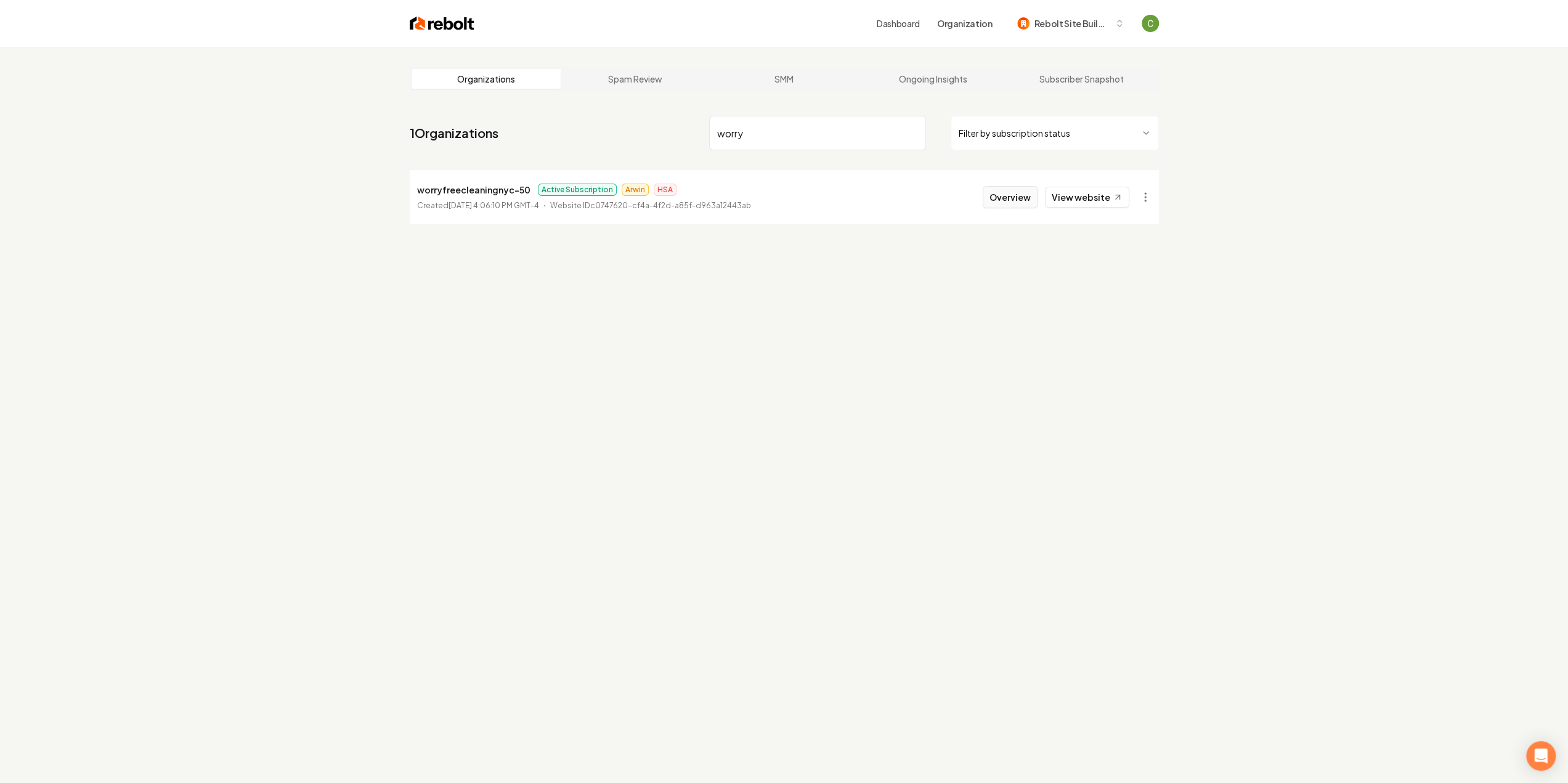
type input "worry"
click at [1005, 194] on button "Overview" at bounding box center [1010, 197] width 55 height 23
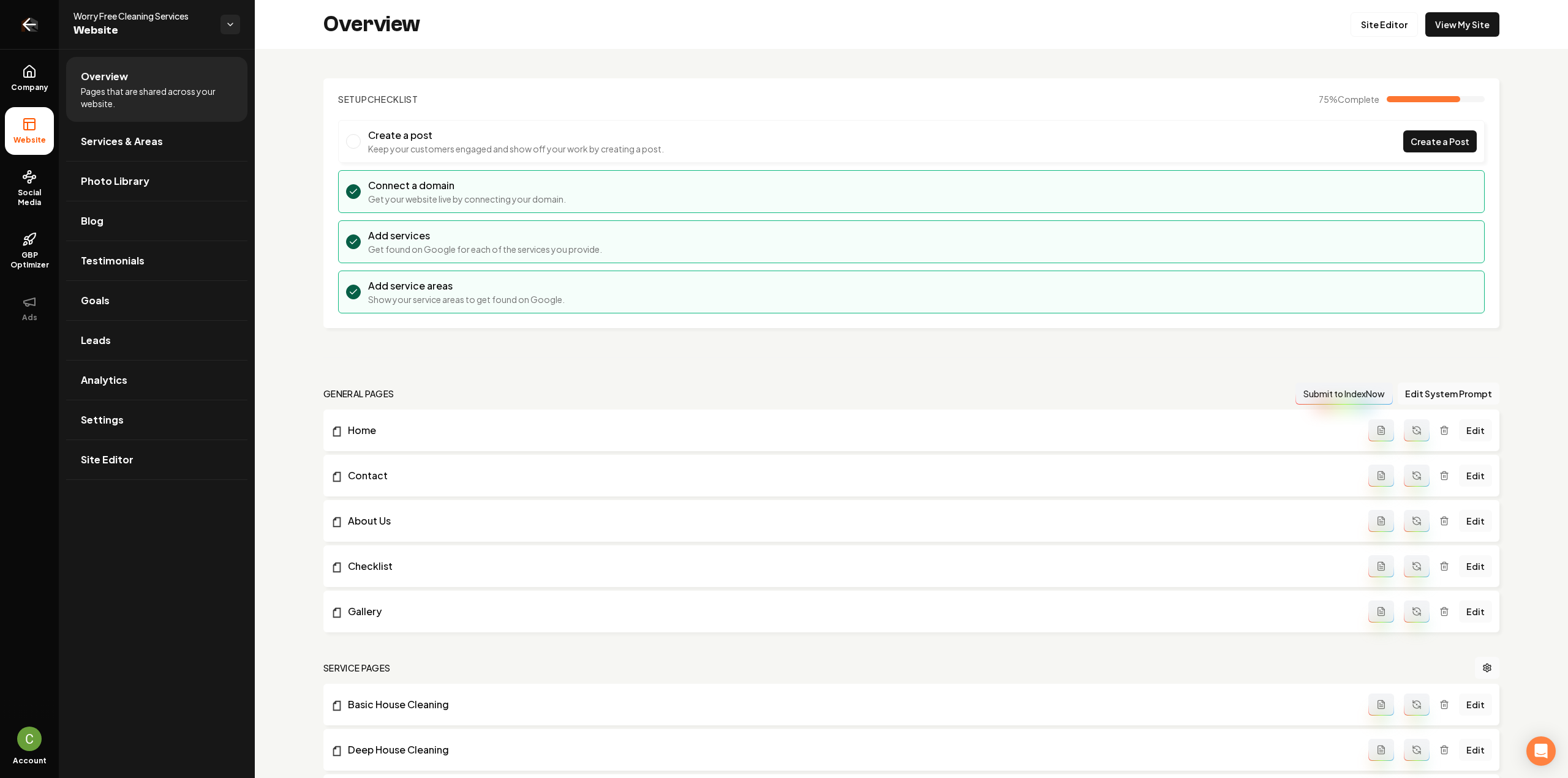
click at [26, 28] on icon "Return to dashboard" at bounding box center [29, 24] width 20 height 20
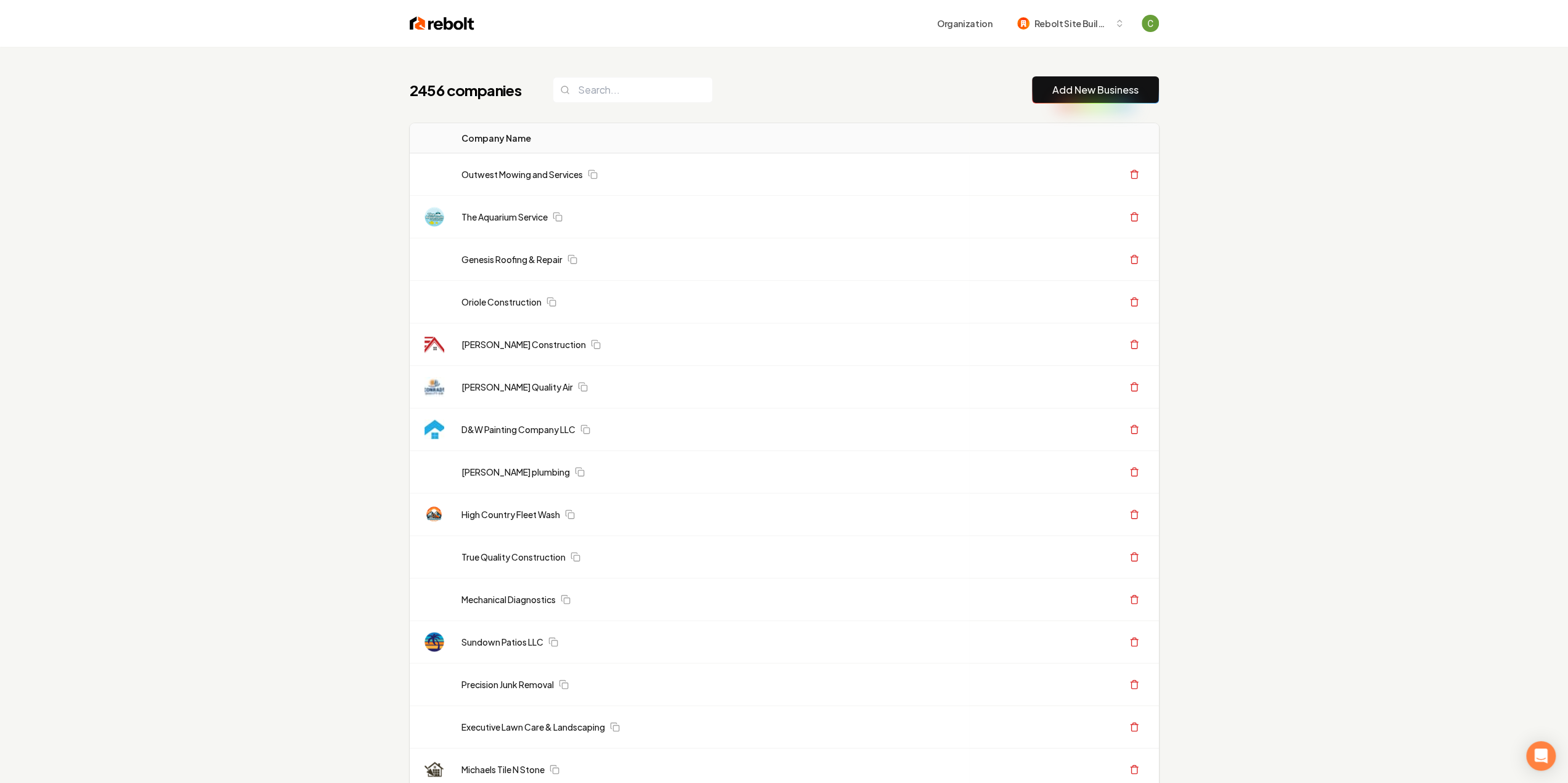
click at [147, 3] on header "Organization Rebolt Site Builder" at bounding box center [784, 23] width 1568 height 47
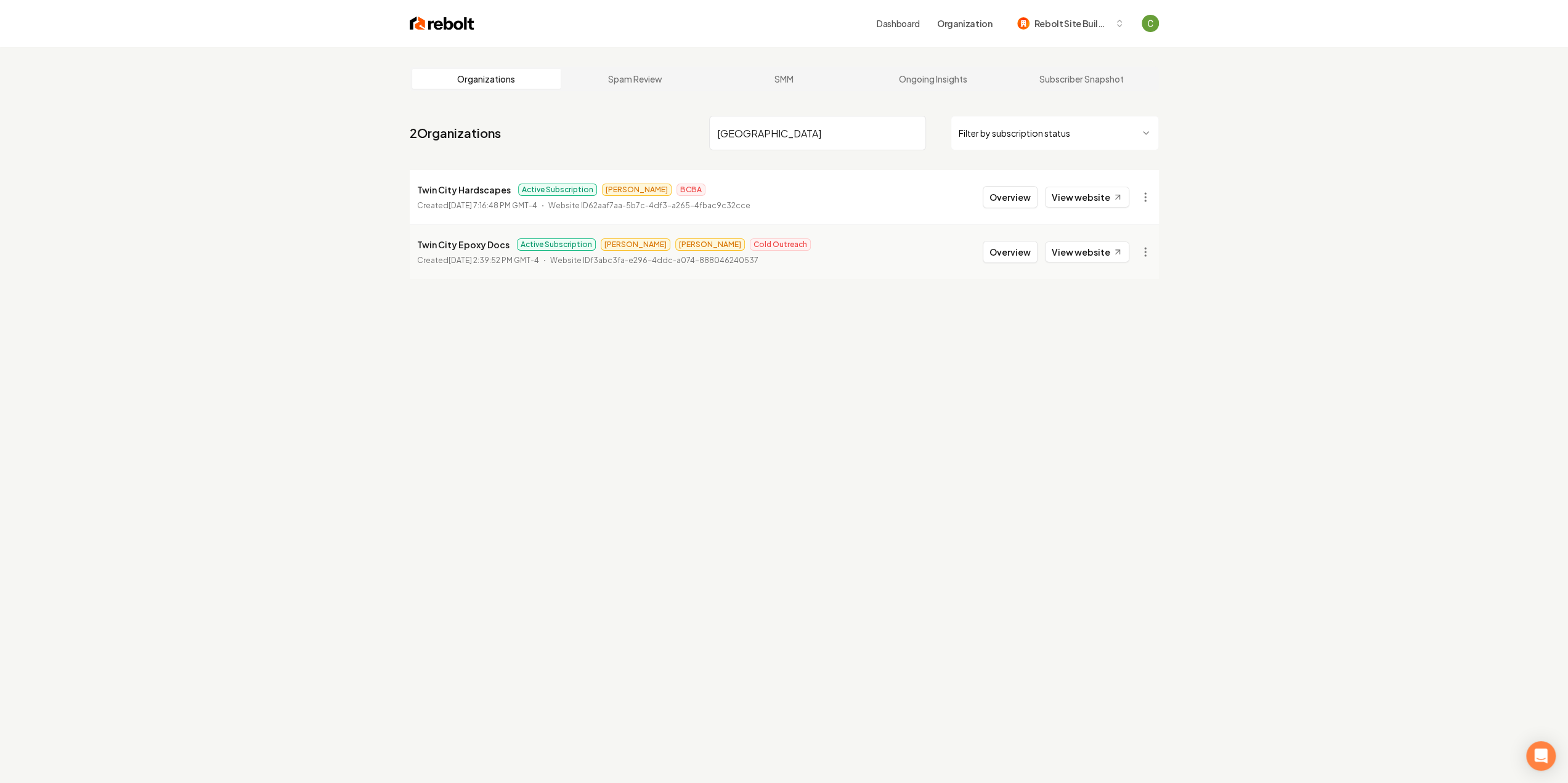
type input "[GEOGRAPHIC_DATA]"
drag, startPoint x: 1037, startPoint y: 211, endPoint x: 1031, endPoint y: 208, distance: 6.7
click at [1035, 210] on li "Twin City Hardscapes Active Subscription [PERSON_NAME] BCBA Created [DATE] 7:16…" at bounding box center [784, 197] width 750 height 54
click at [1026, 204] on button "Overview" at bounding box center [1010, 197] width 55 height 23
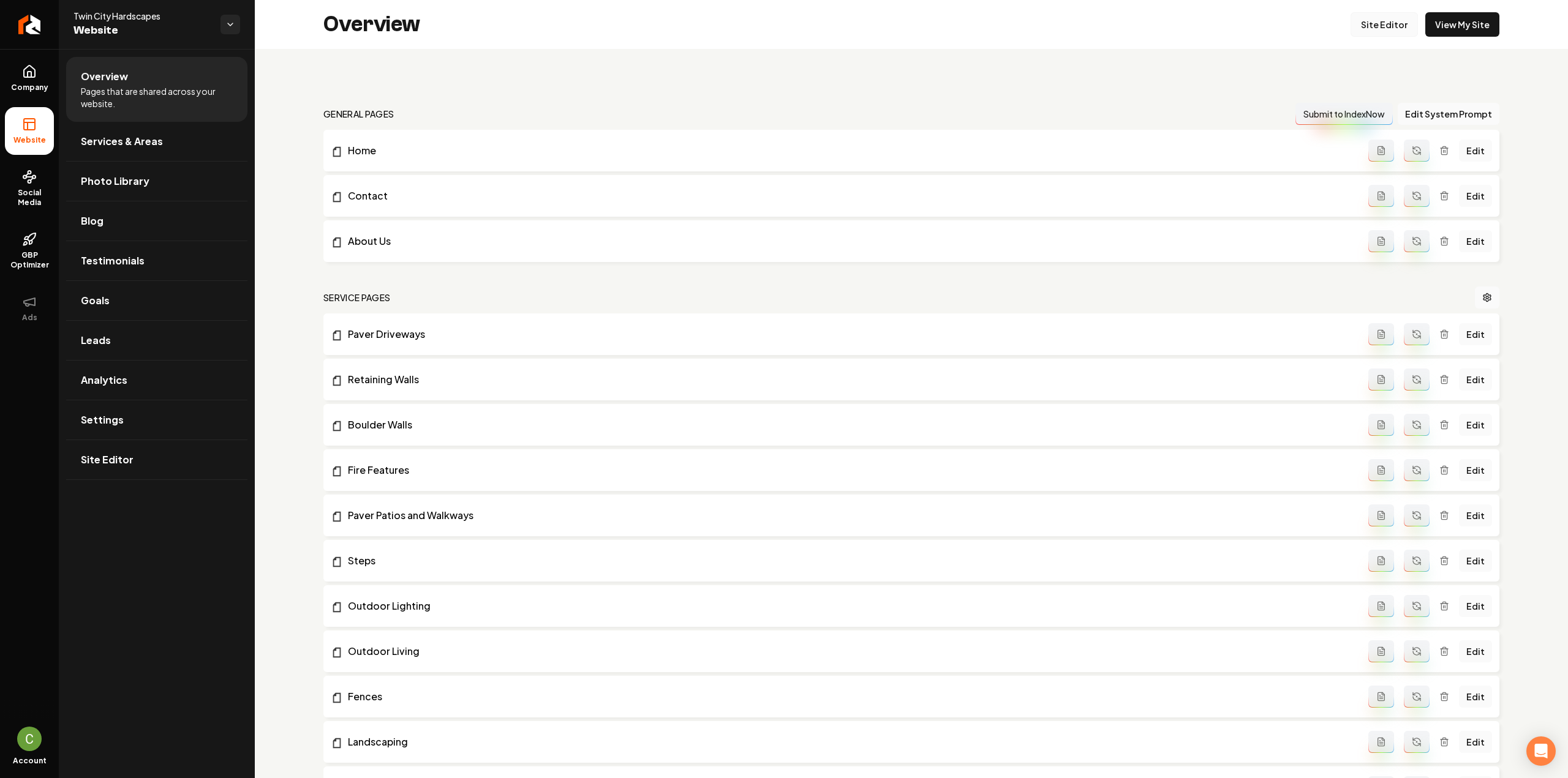
click at [1361, 20] on link "Site Editor" at bounding box center [1384, 24] width 67 height 24
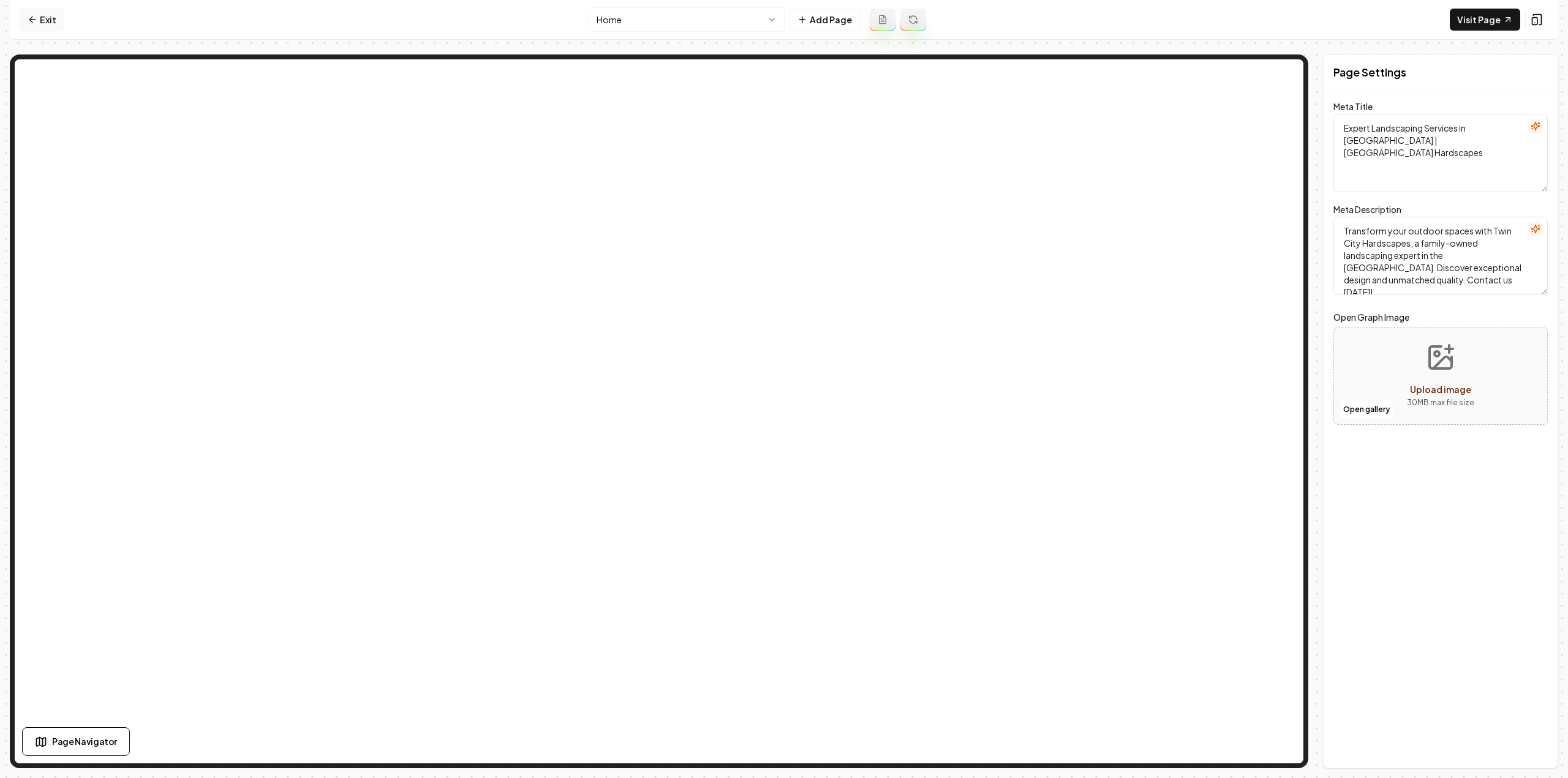
click at [43, 22] on link "Exit" at bounding box center [42, 20] width 45 height 22
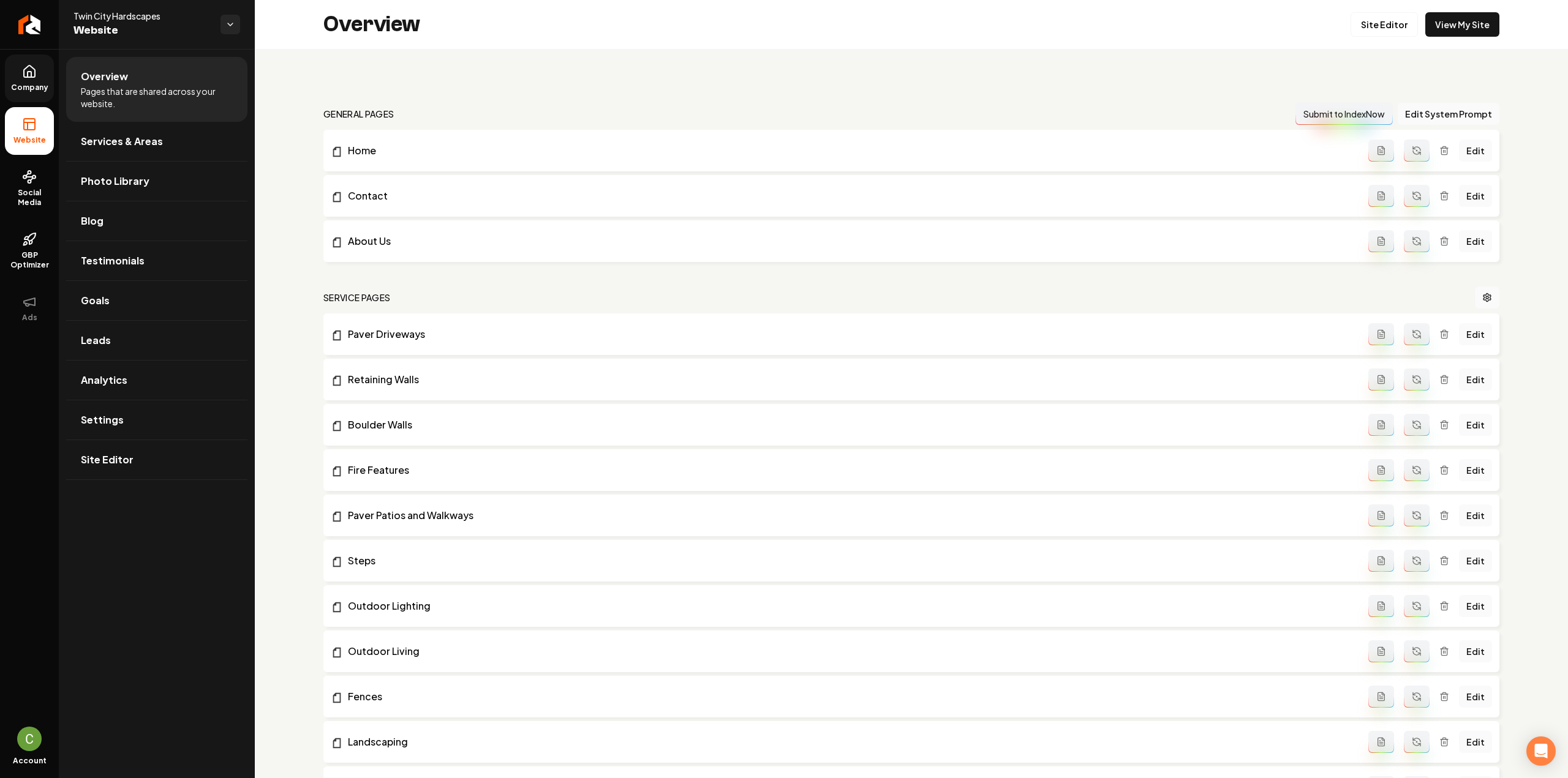
click at [41, 72] on link "Company" at bounding box center [29, 78] width 49 height 48
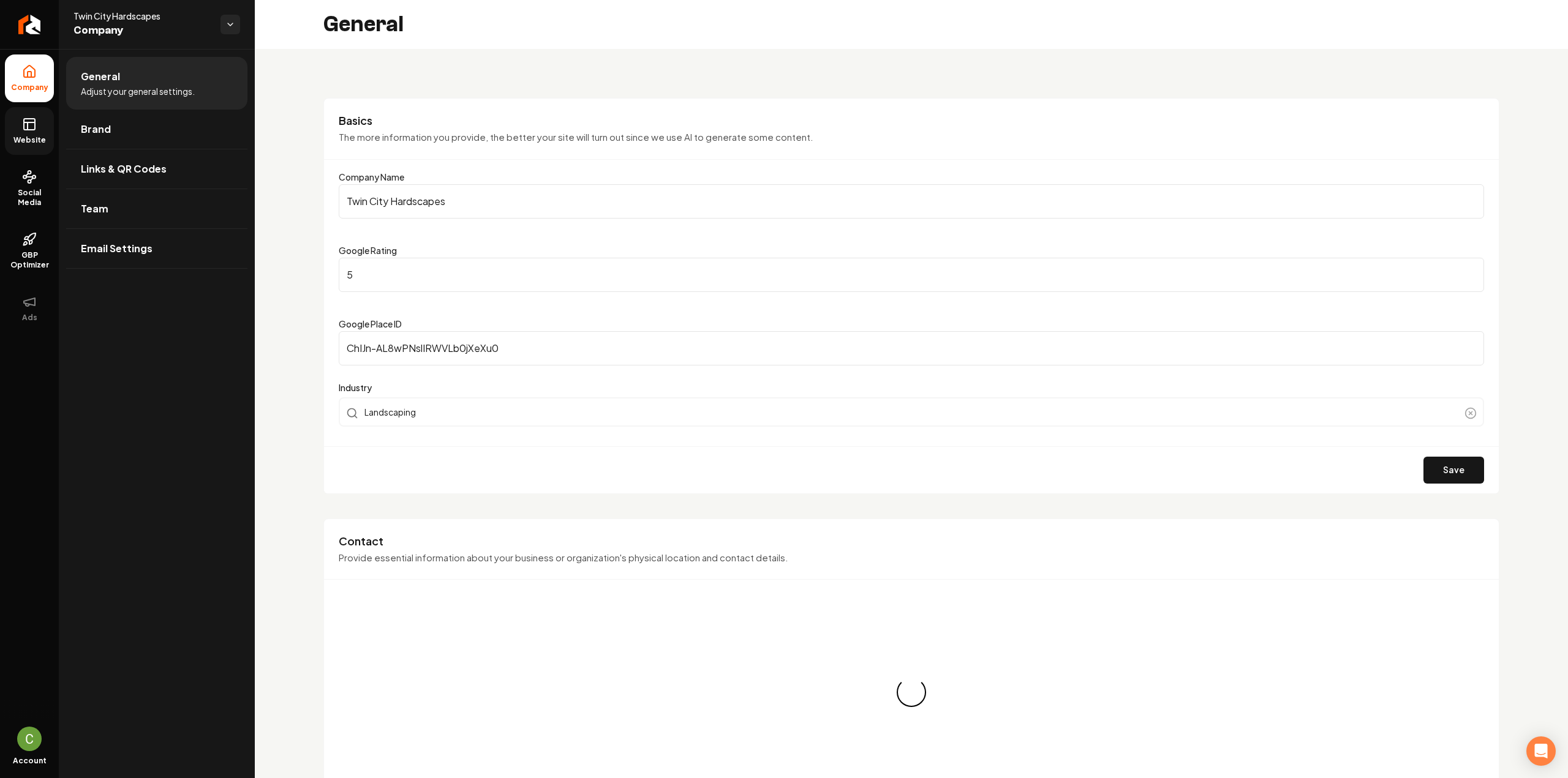
click at [35, 128] on icon at bounding box center [29, 124] width 15 height 15
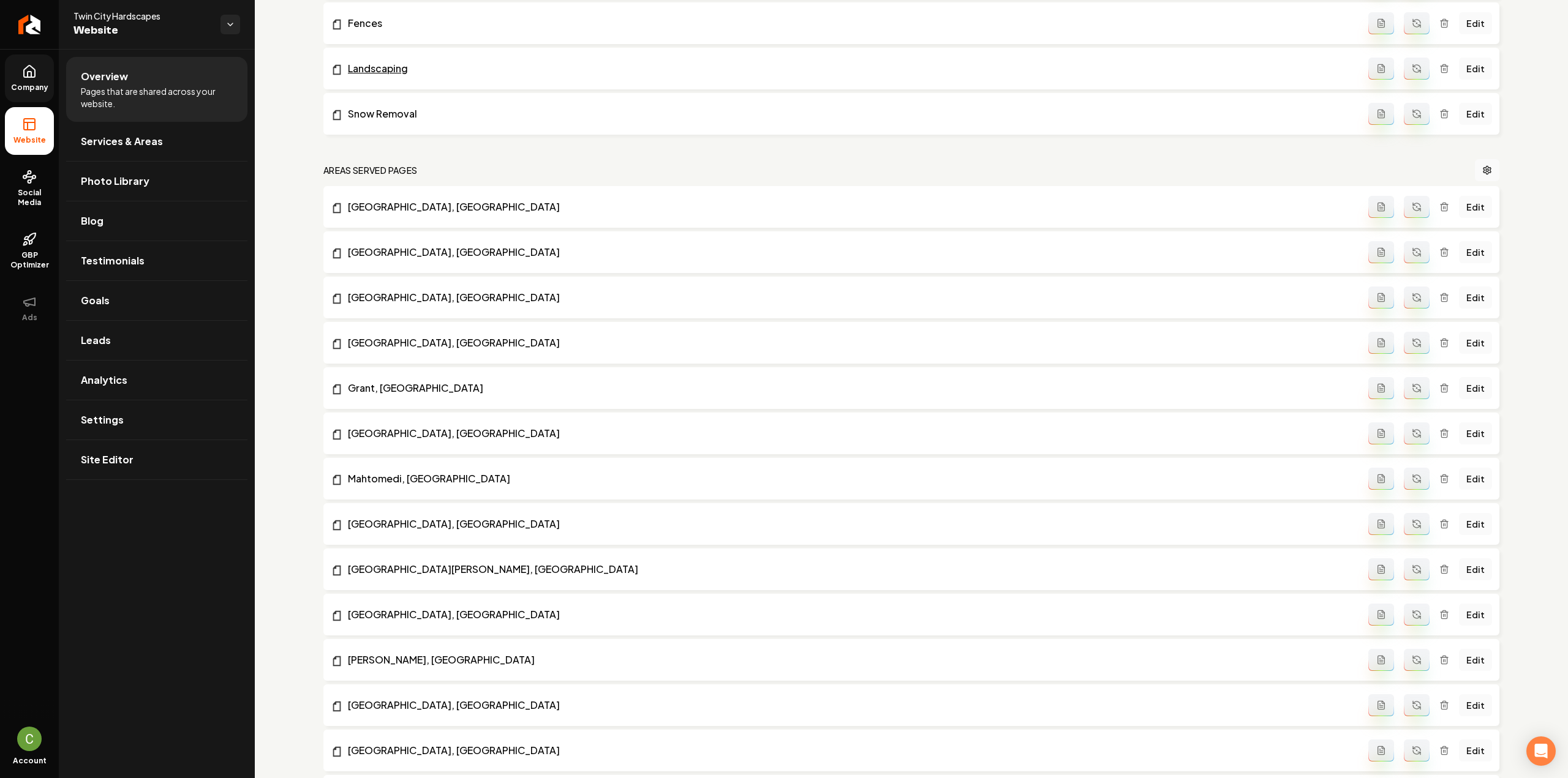
scroll to position [490, 0]
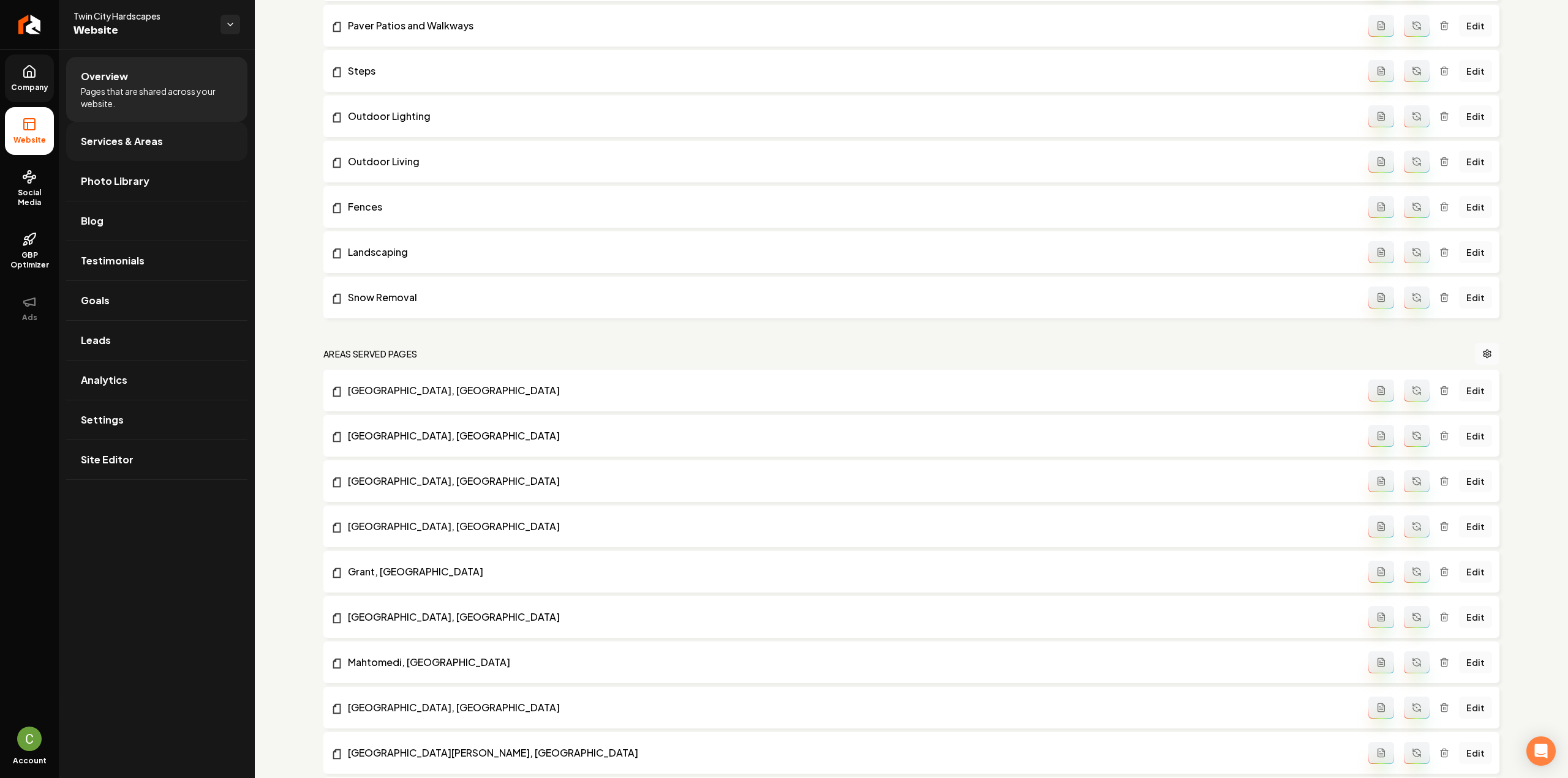
click at [112, 152] on link "Services & Areas" at bounding box center [157, 141] width 182 height 39
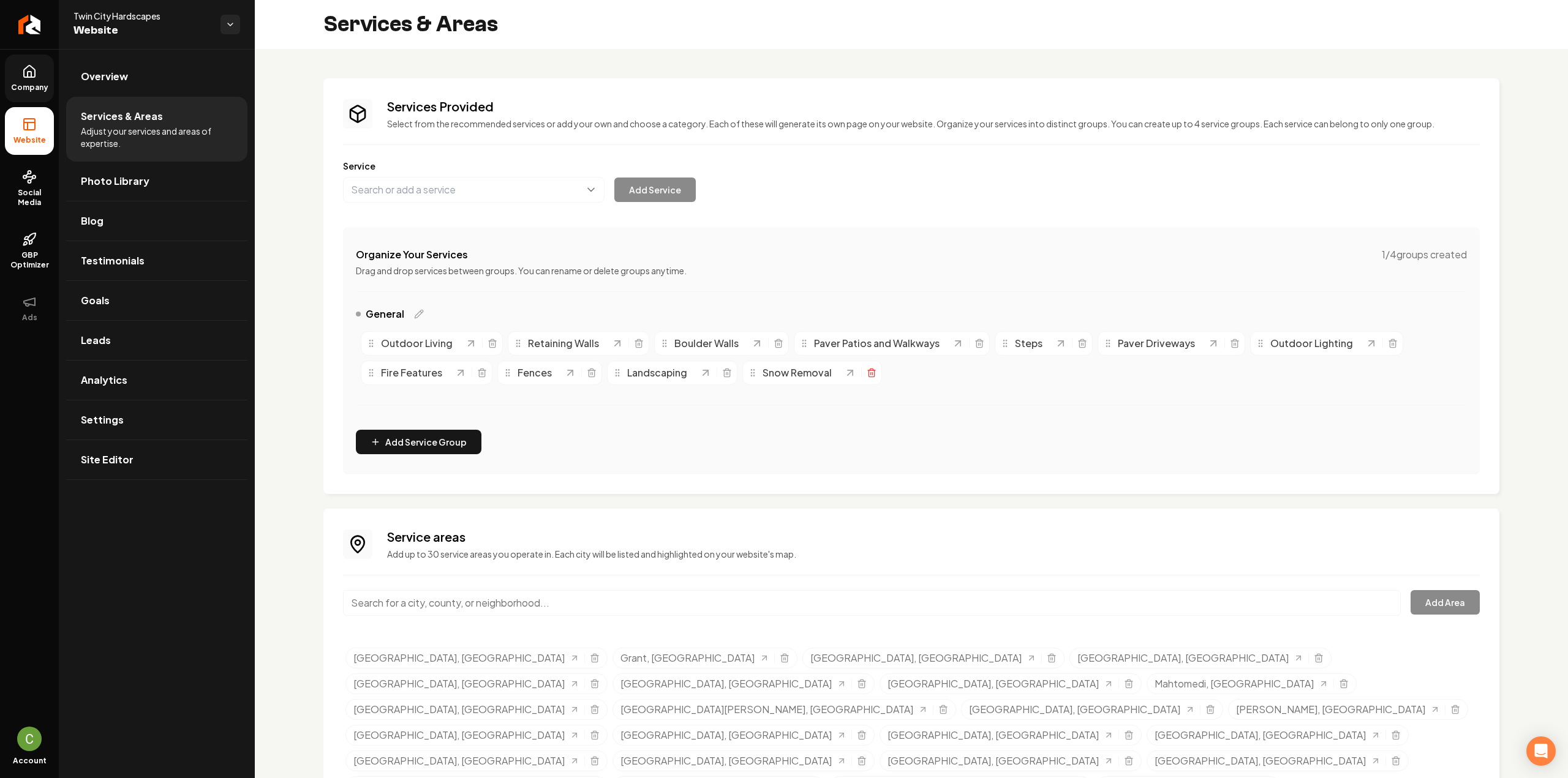
click at [869, 371] on icon "Main content area" at bounding box center [871, 374] width 5 height 7
click at [488, 193] on button "Main content area" at bounding box center [474, 190] width 262 height 26
type input "Commercial Snow Removal"
drag, startPoint x: 636, startPoint y: 179, endPoint x: 634, endPoint y: 195, distance: 16.1
click at [640, 188] on button "Add Service" at bounding box center [655, 189] width 81 height 24
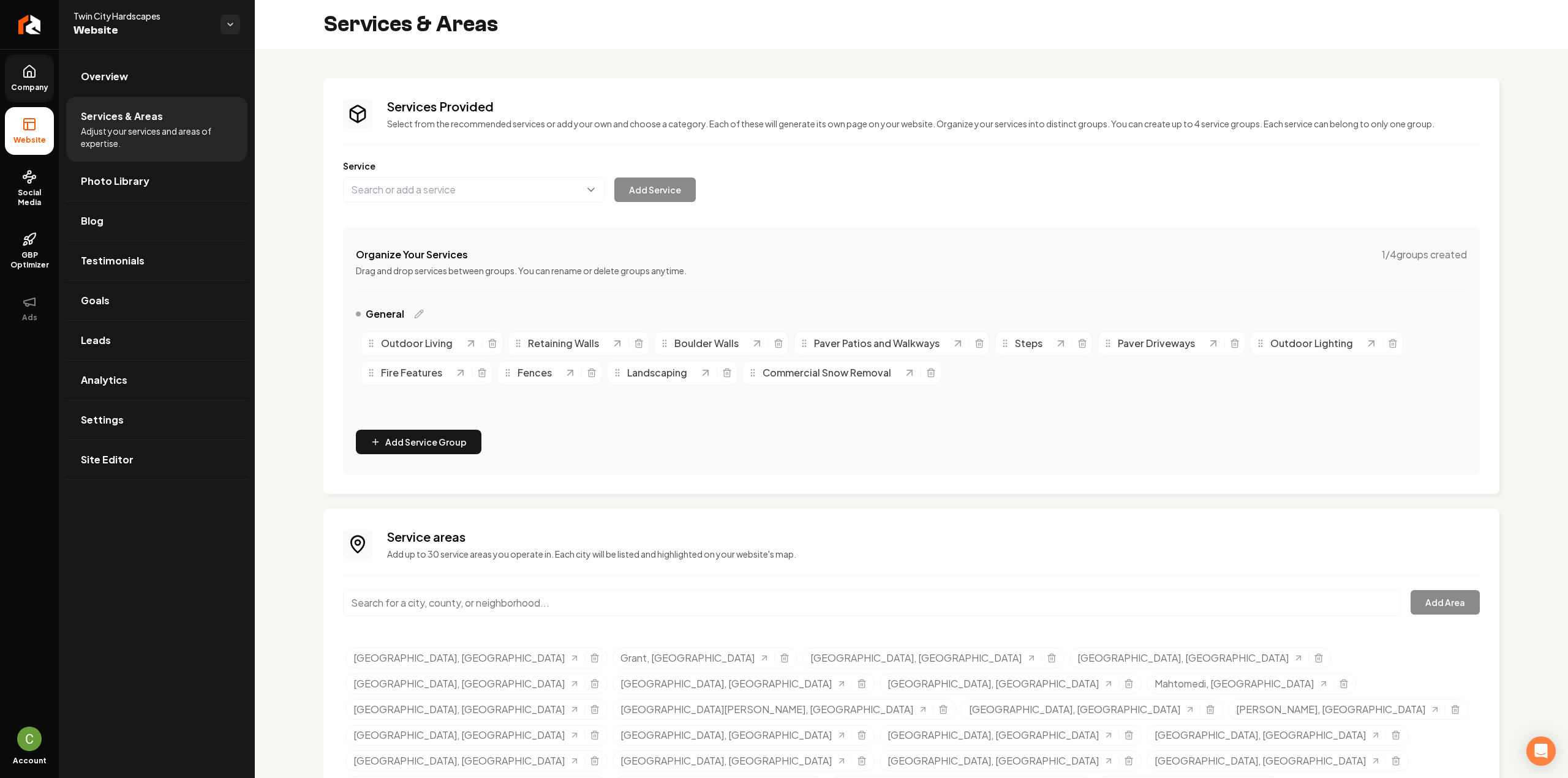
click at [38, 81] on link "Company" at bounding box center [29, 78] width 49 height 48
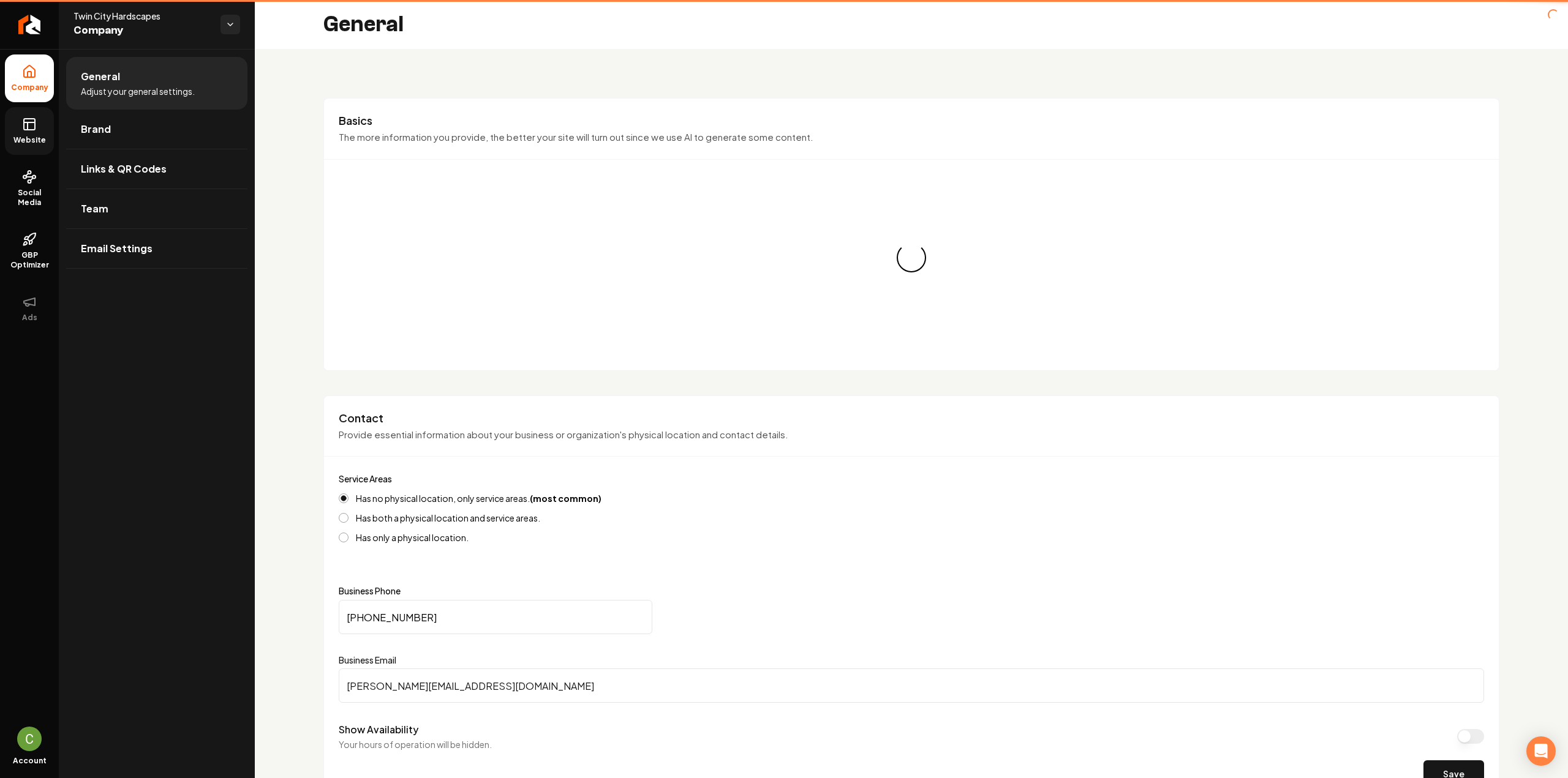
click at [38, 119] on link "Website" at bounding box center [29, 131] width 49 height 48
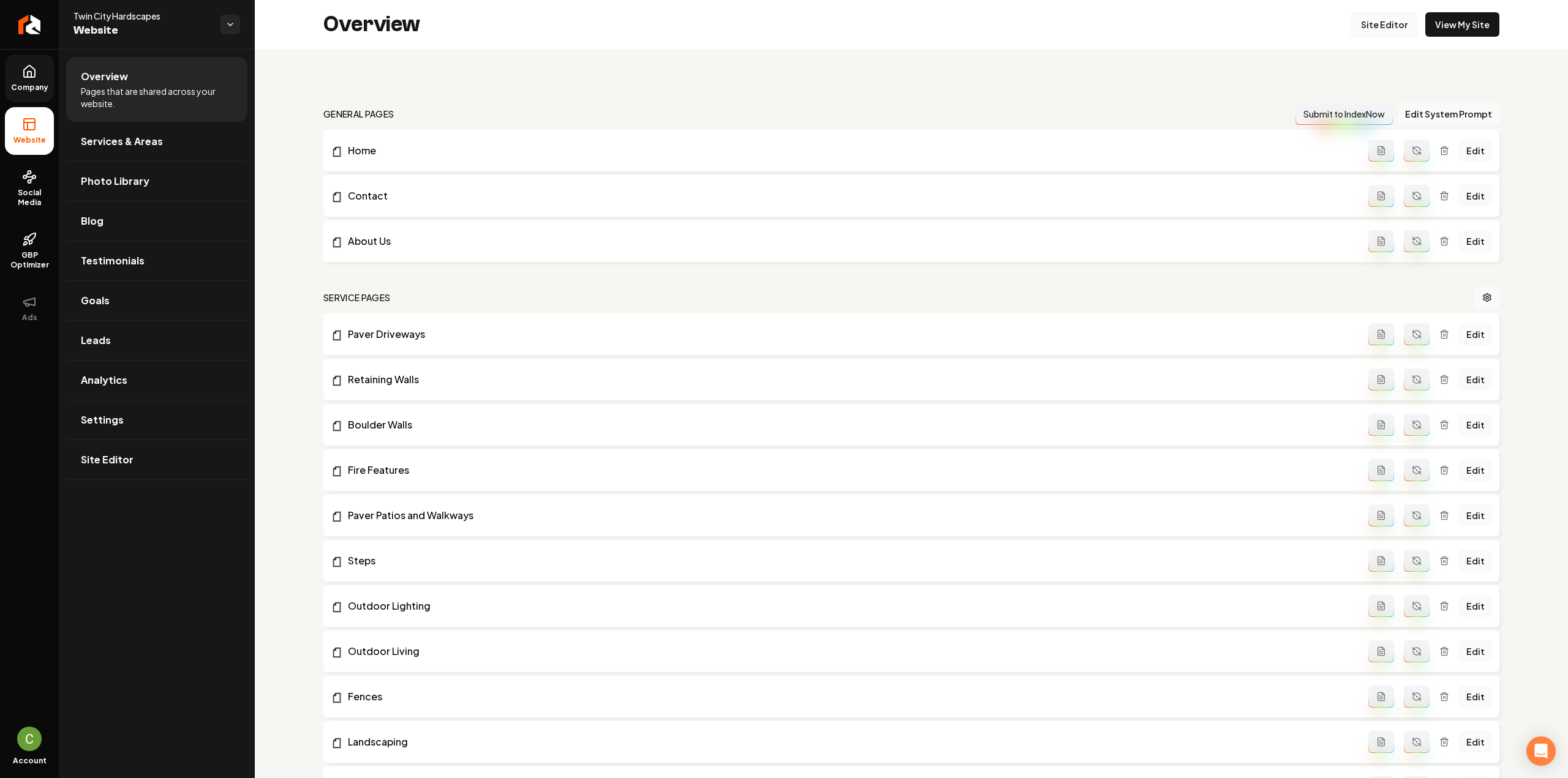
click at [1386, 22] on link "Site Editor" at bounding box center [1384, 24] width 67 height 24
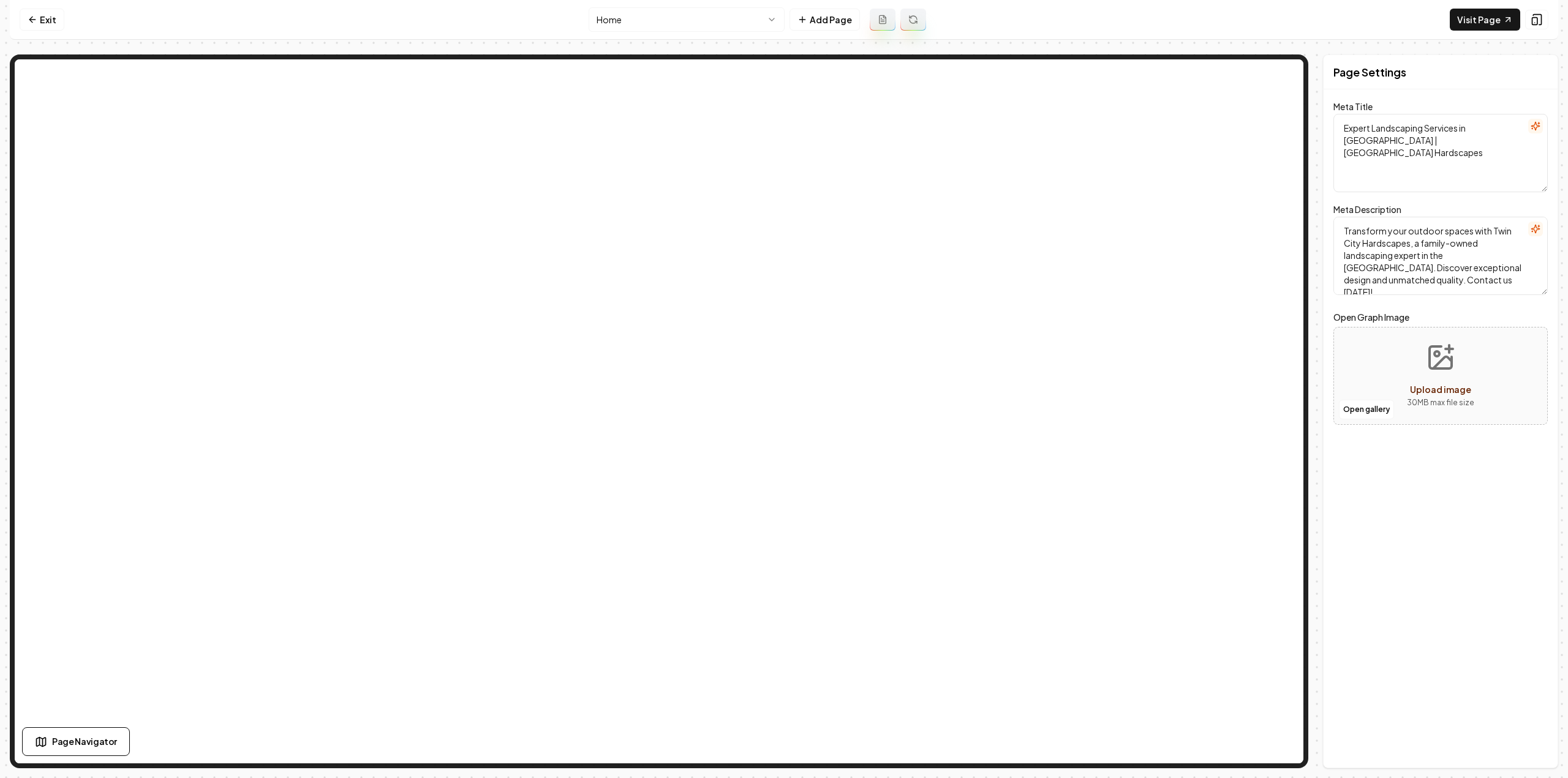
click at [628, 16] on html "Computer Required This feature is only available on a computer. Please switch t…" at bounding box center [784, 389] width 1568 height 778
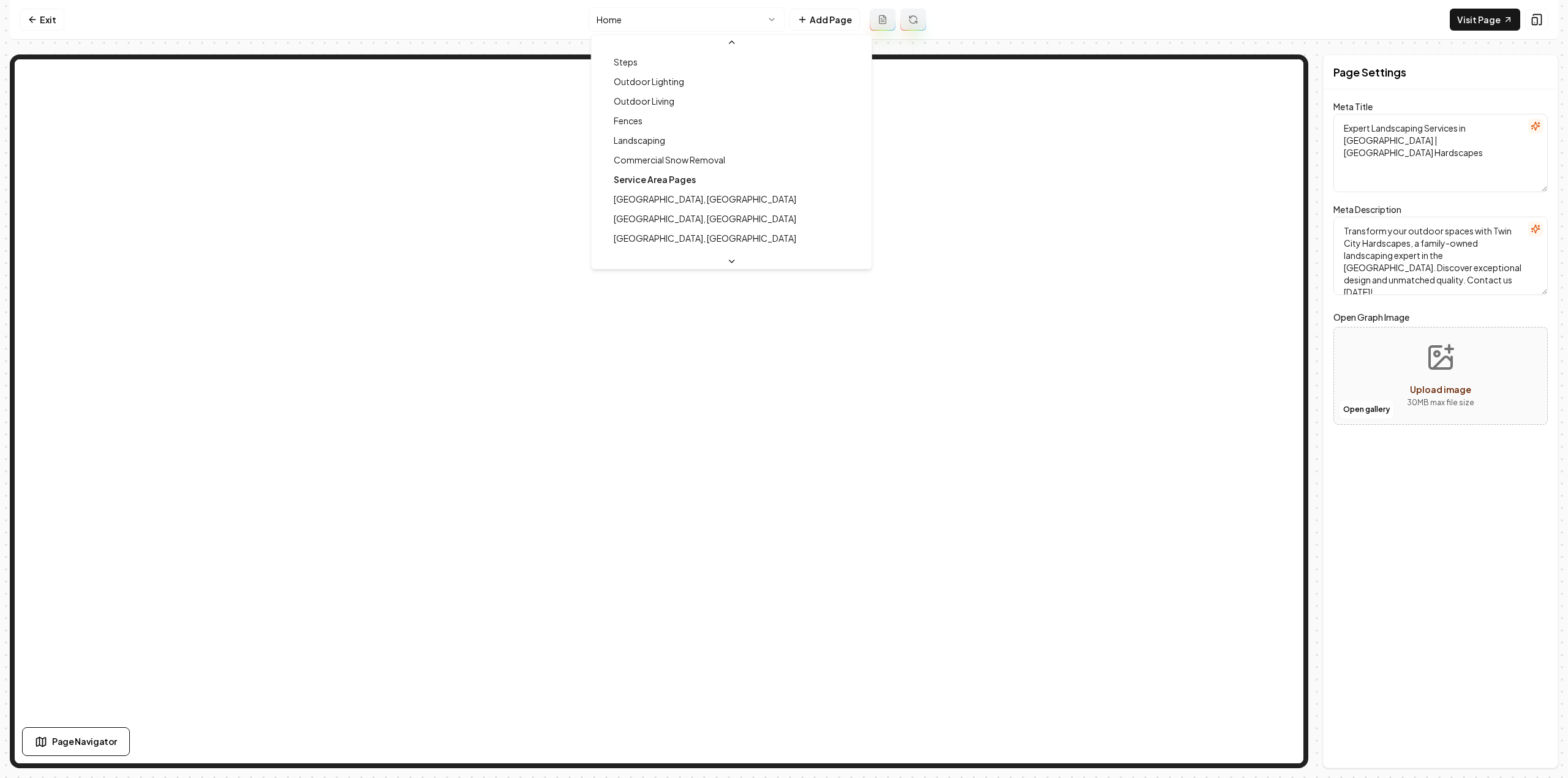
scroll to position [184, 0]
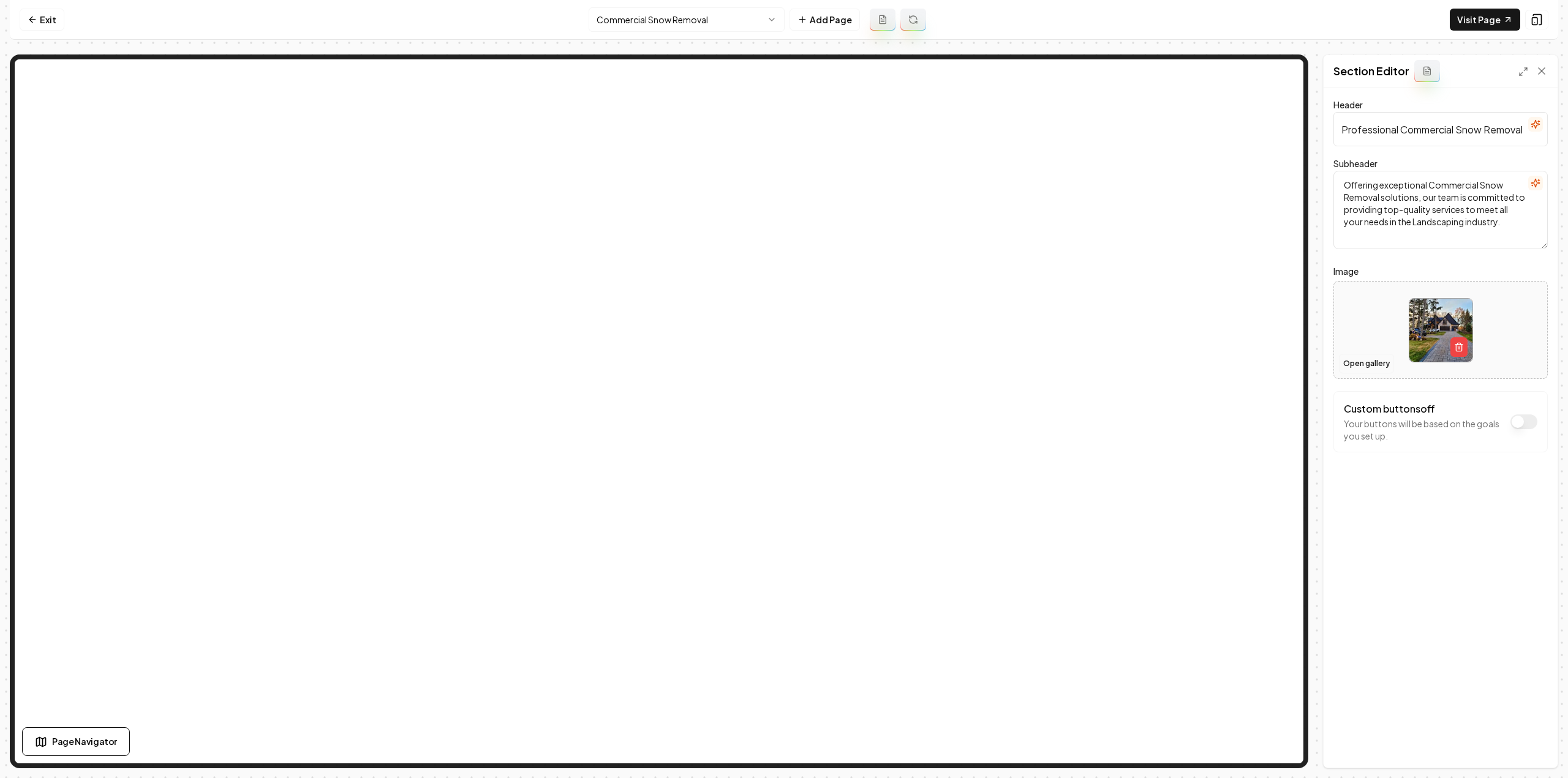
click at [1371, 360] on button "Open gallery" at bounding box center [1367, 364] width 55 height 20
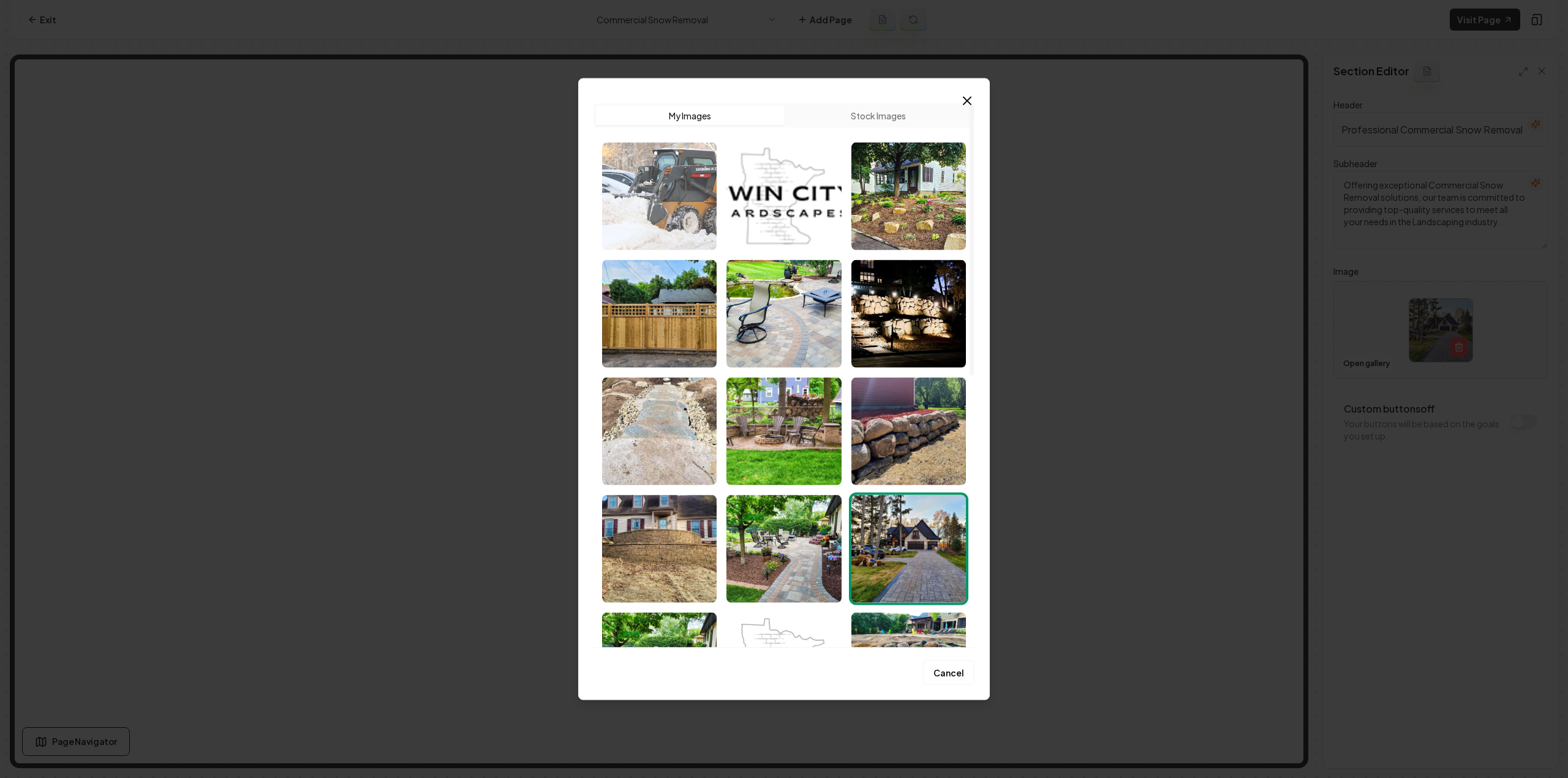
click at [610, 190] on img "Select image image_68503babb13a10253718d7ab.jpeg" at bounding box center [659, 195] width 114 height 108
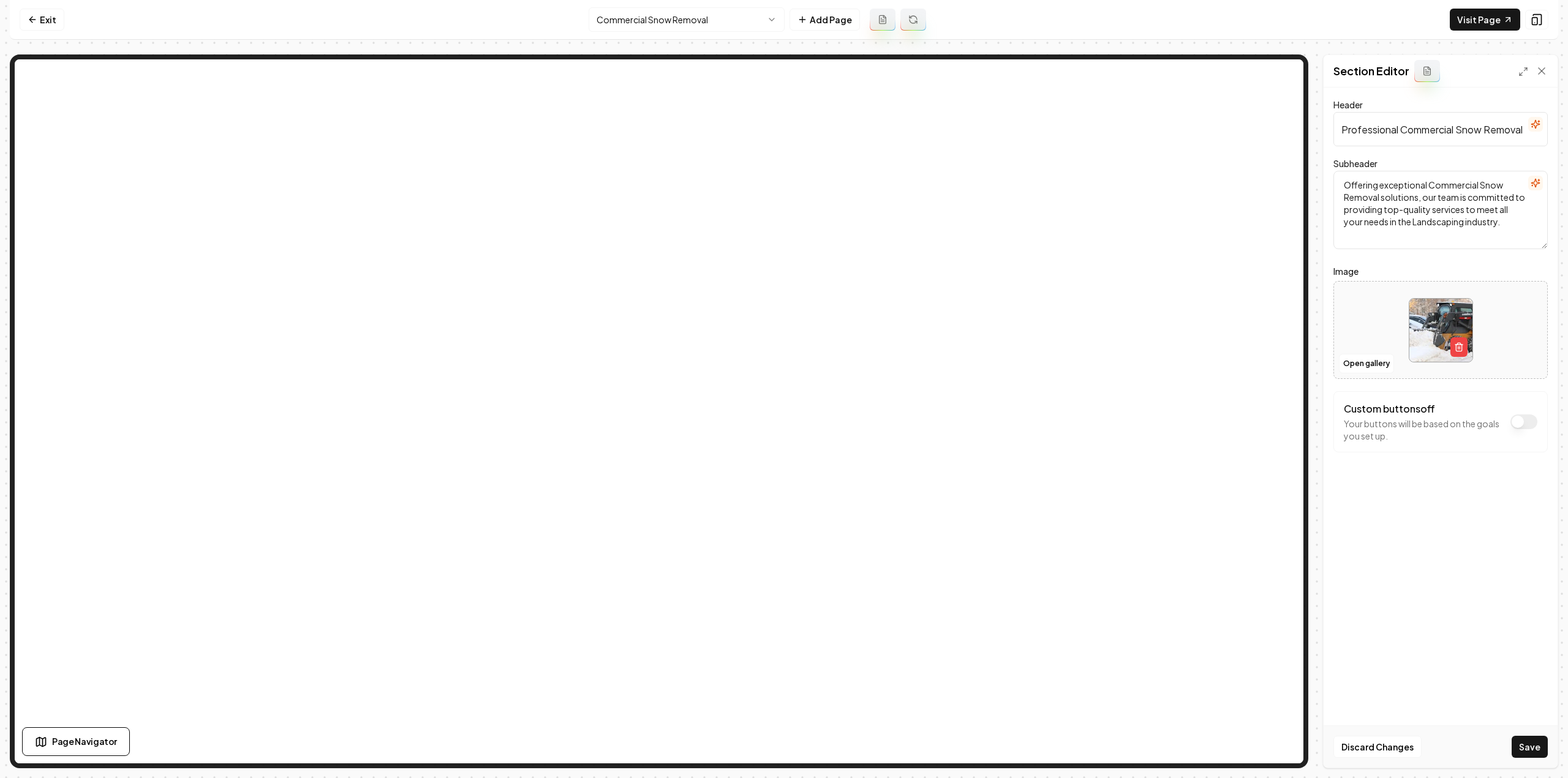
click at [1531, 743] on button "Save" at bounding box center [1530, 748] width 36 height 22
click at [647, 16] on html "Computer Required This feature is only available on a computer. Please switch t…" at bounding box center [784, 389] width 1568 height 778
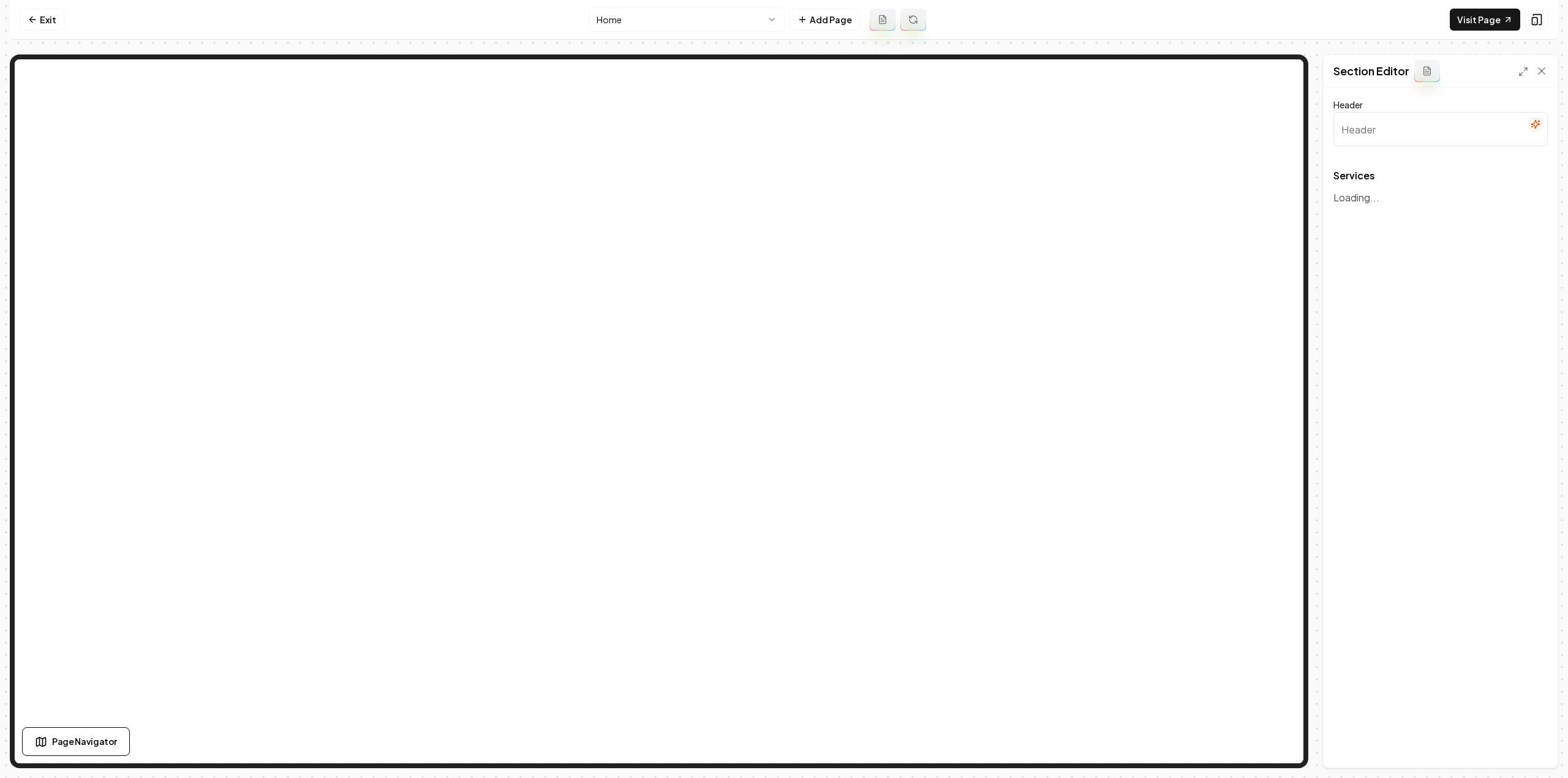
type input "Premium Landscaping Services"
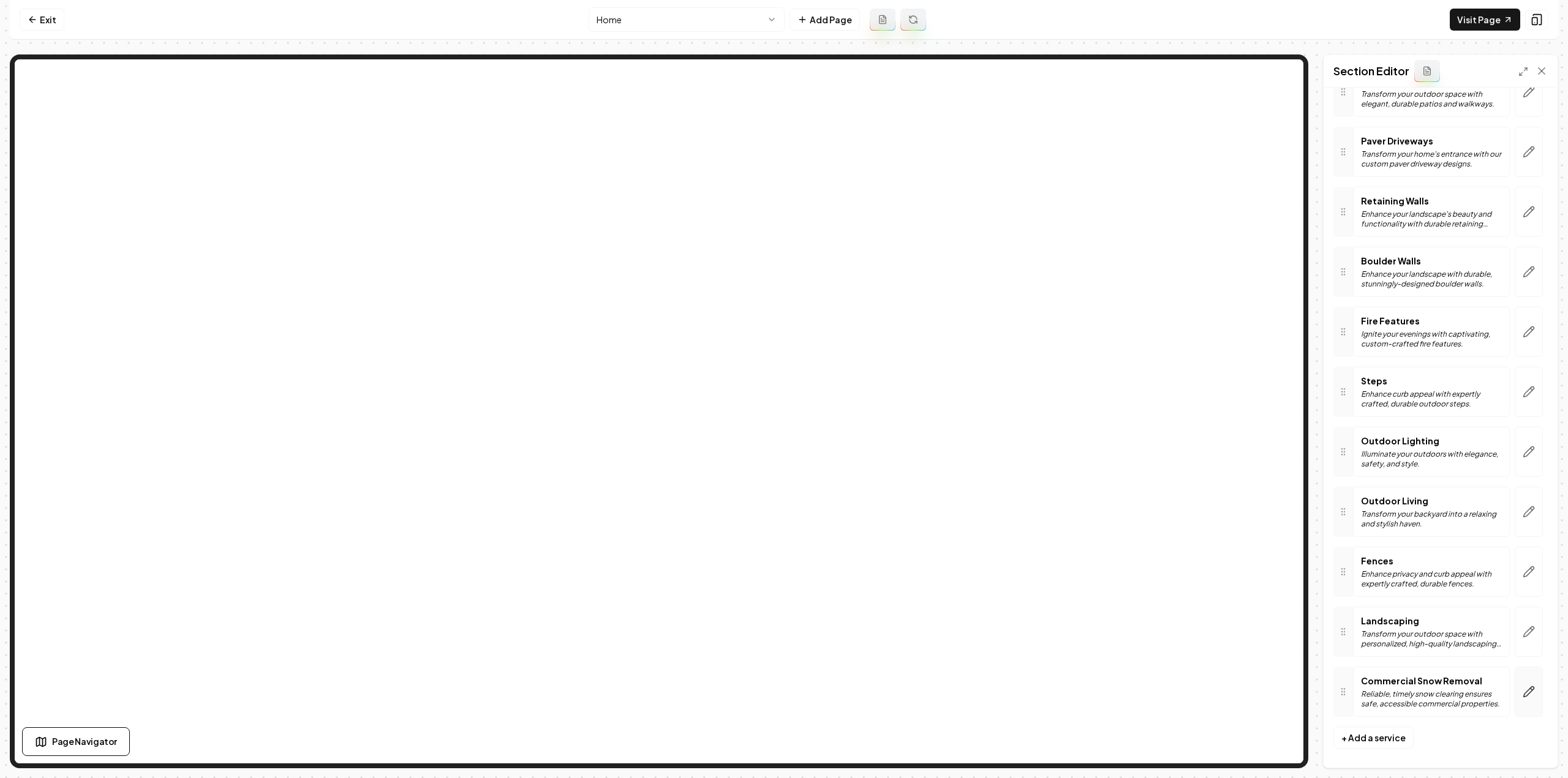
click at [1527, 697] on button "button" at bounding box center [1528, 692] width 29 height 50
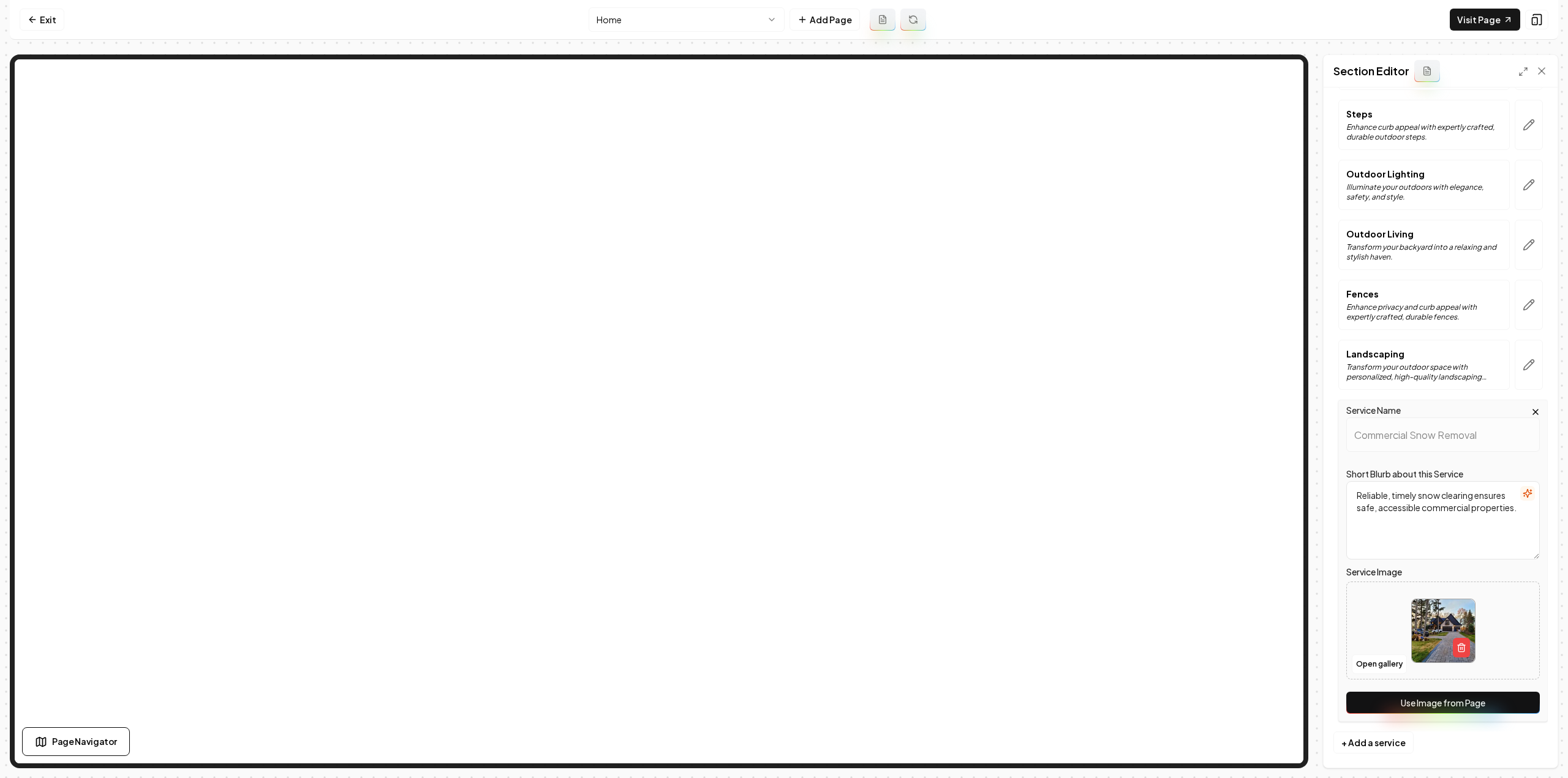
scroll to position [396, 0]
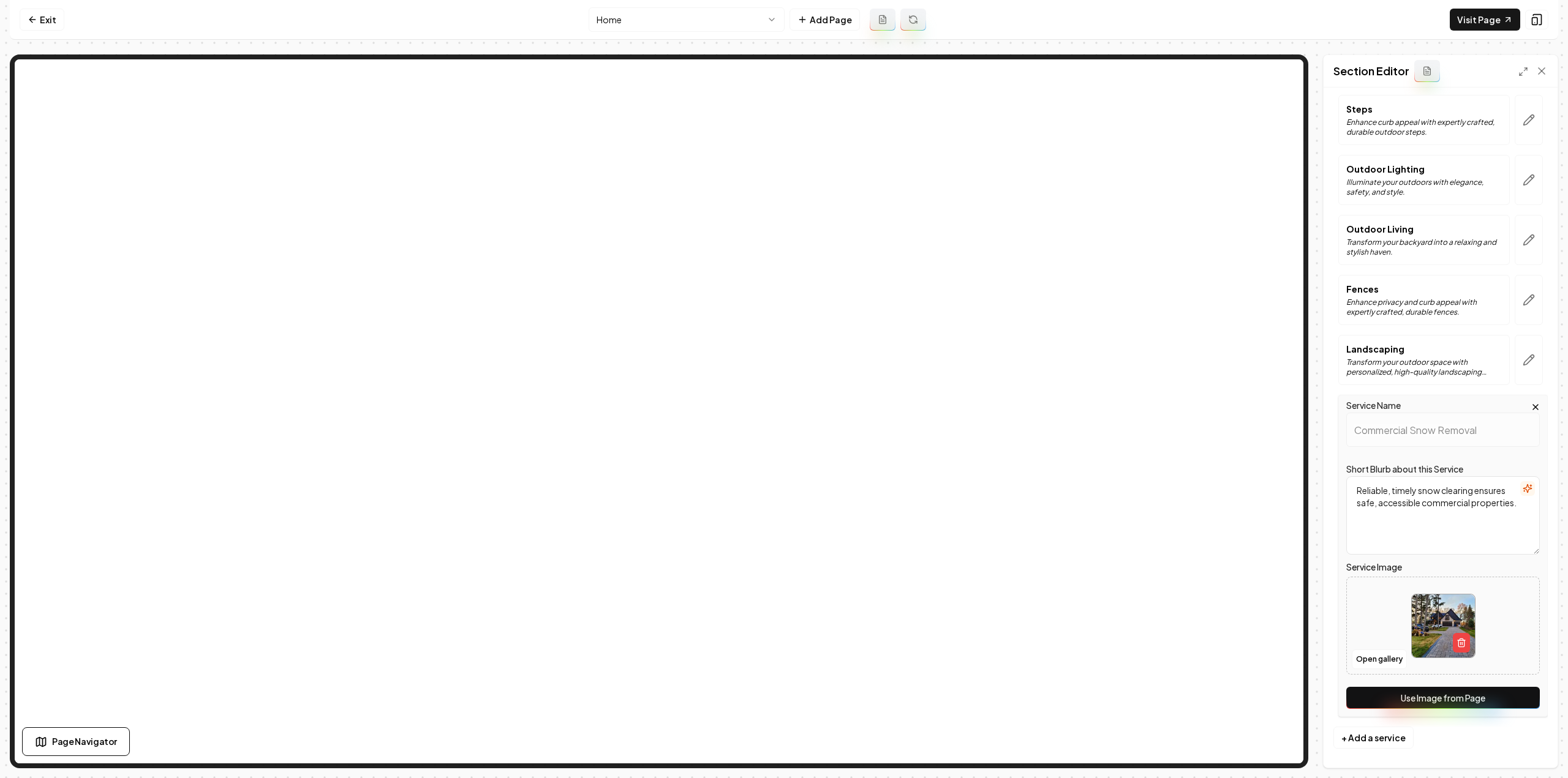
click at [1471, 698] on button "Use Image from Page" at bounding box center [1443, 698] width 194 height 22
click at [1524, 750] on button "Save" at bounding box center [1530, 748] width 36 height 22
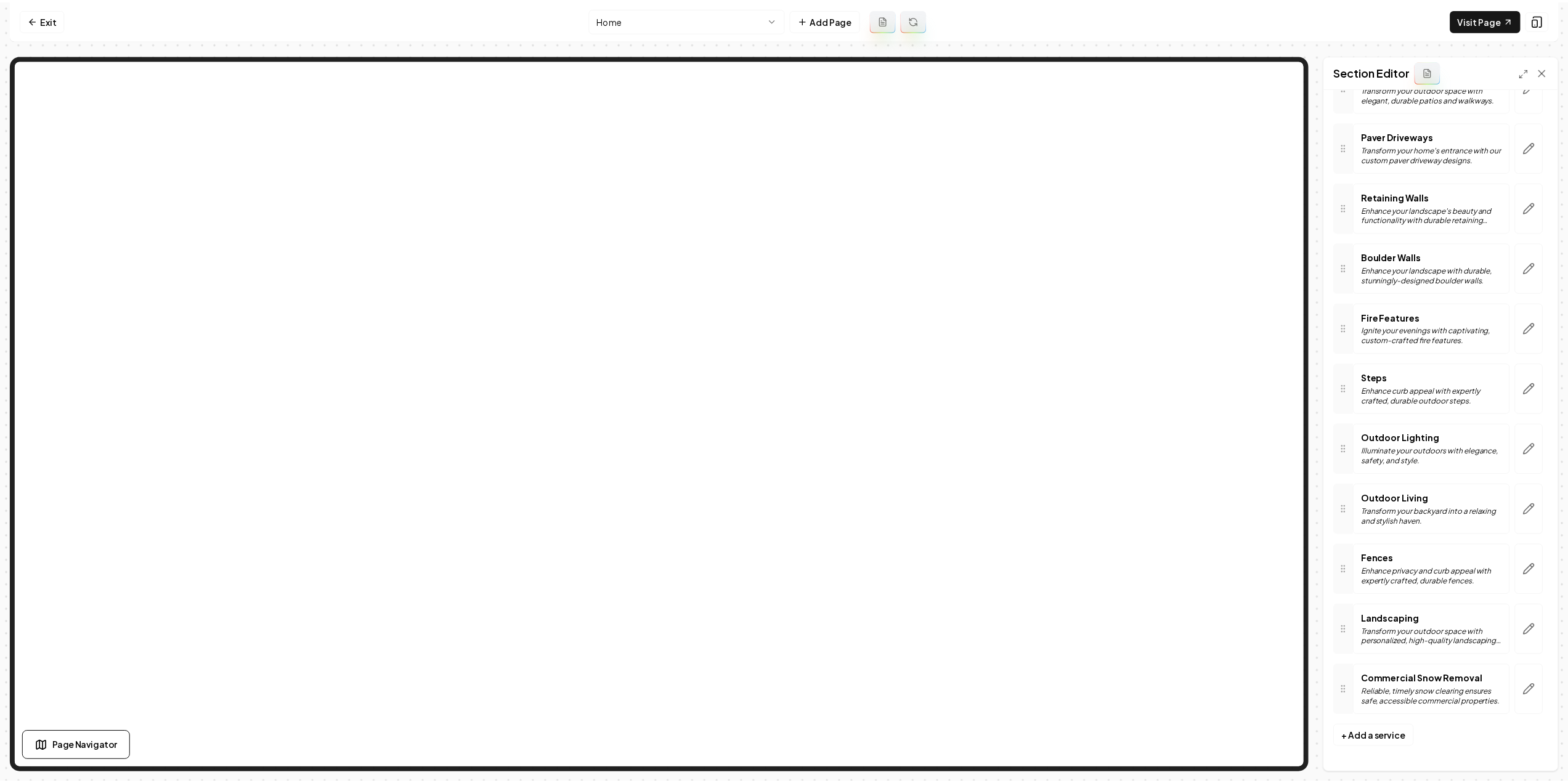
scroll to position [124, 0]
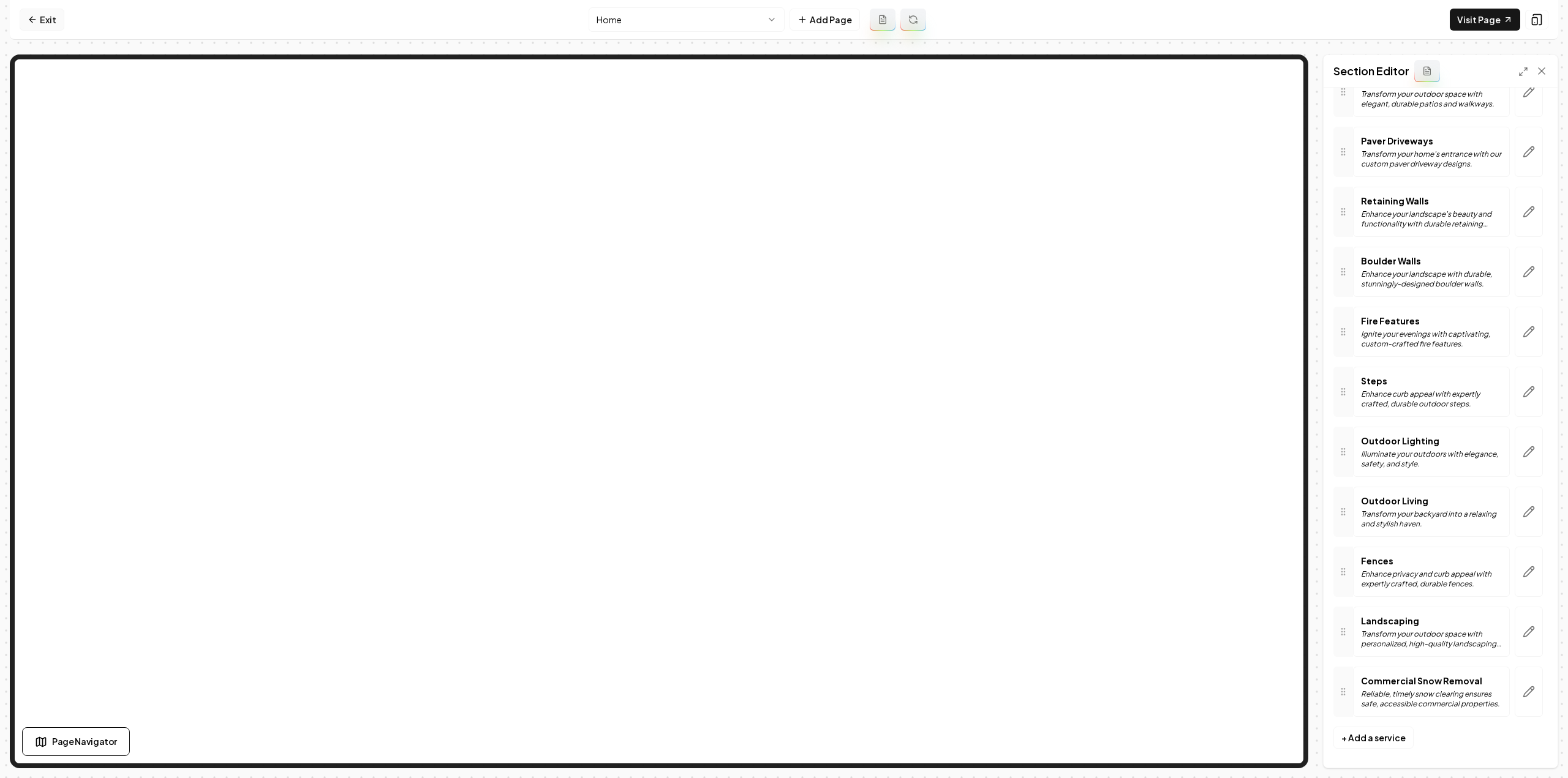
click at [43, 18] on link "Exit" at bounding box center [42, 20] width 45 height 22
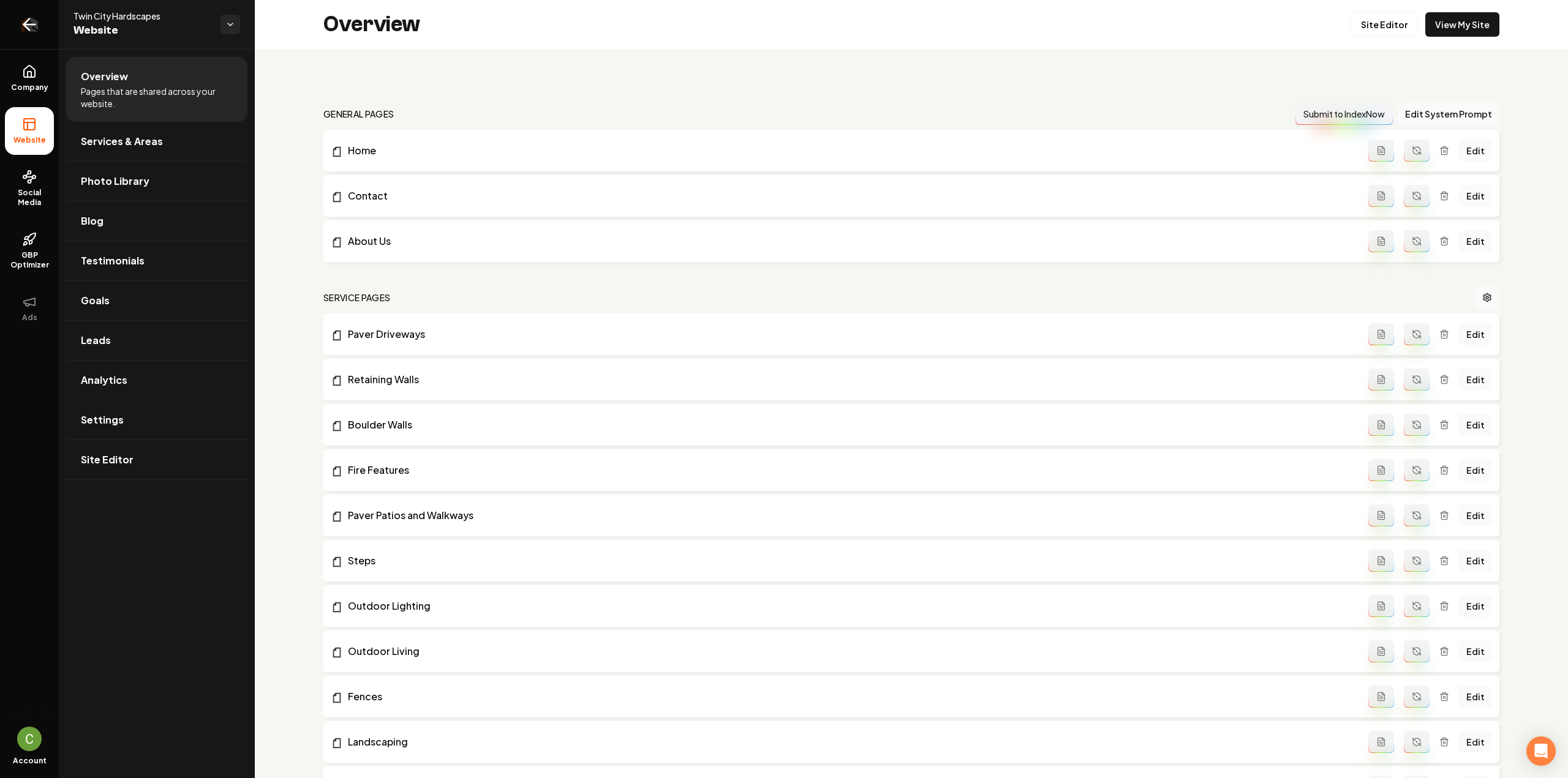
click at [36, 32] on icon "Return to dashboard" at bounding box center [29, 24] width 20 height 20
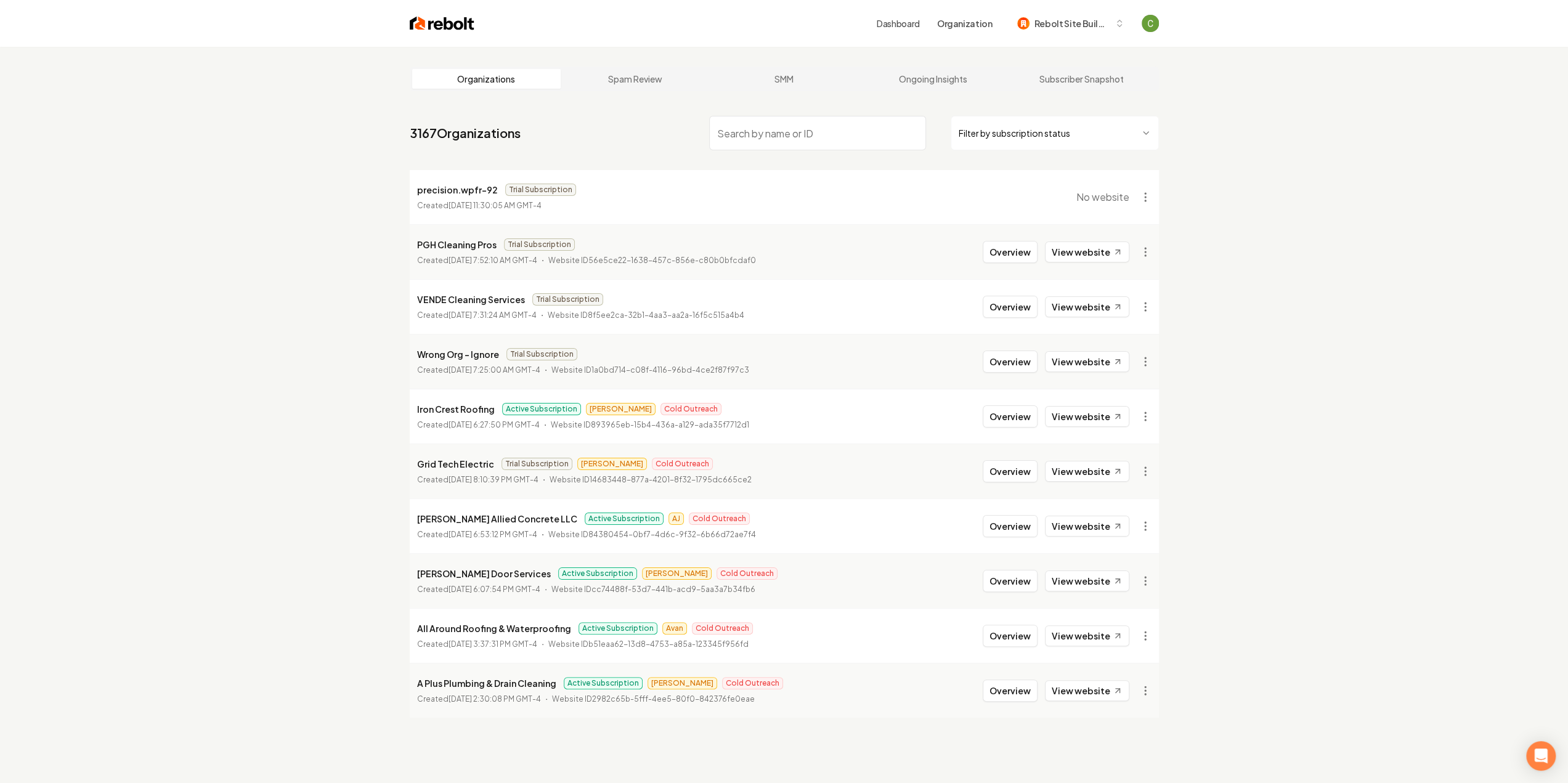
click at [811, 135] on input "search" at bounding box center [817, 133] width 217 height 35
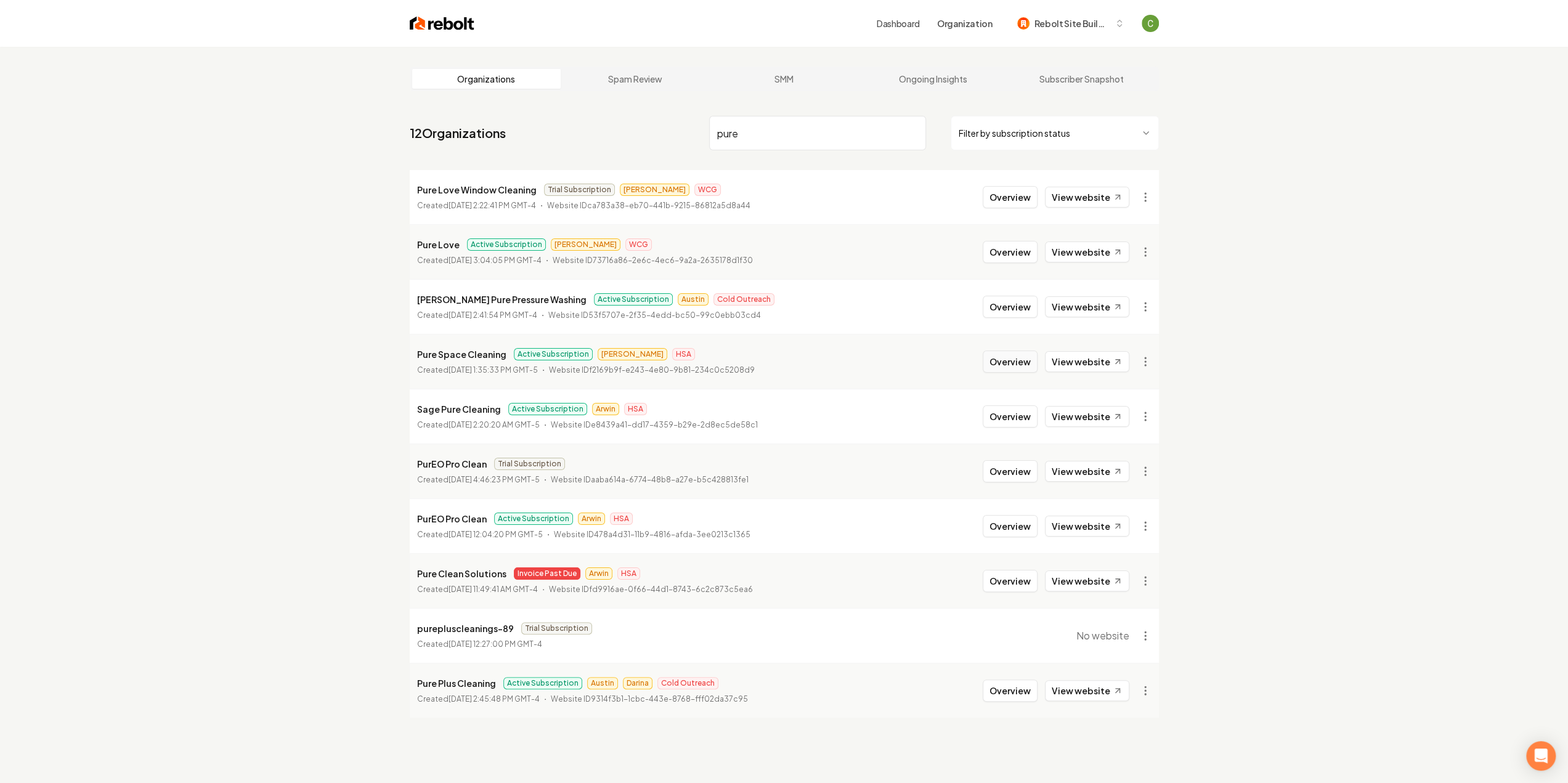
type input "pure"
click at [1007, 364] on button "Overview" at bounding box center [1010, 362] width 55 height 23
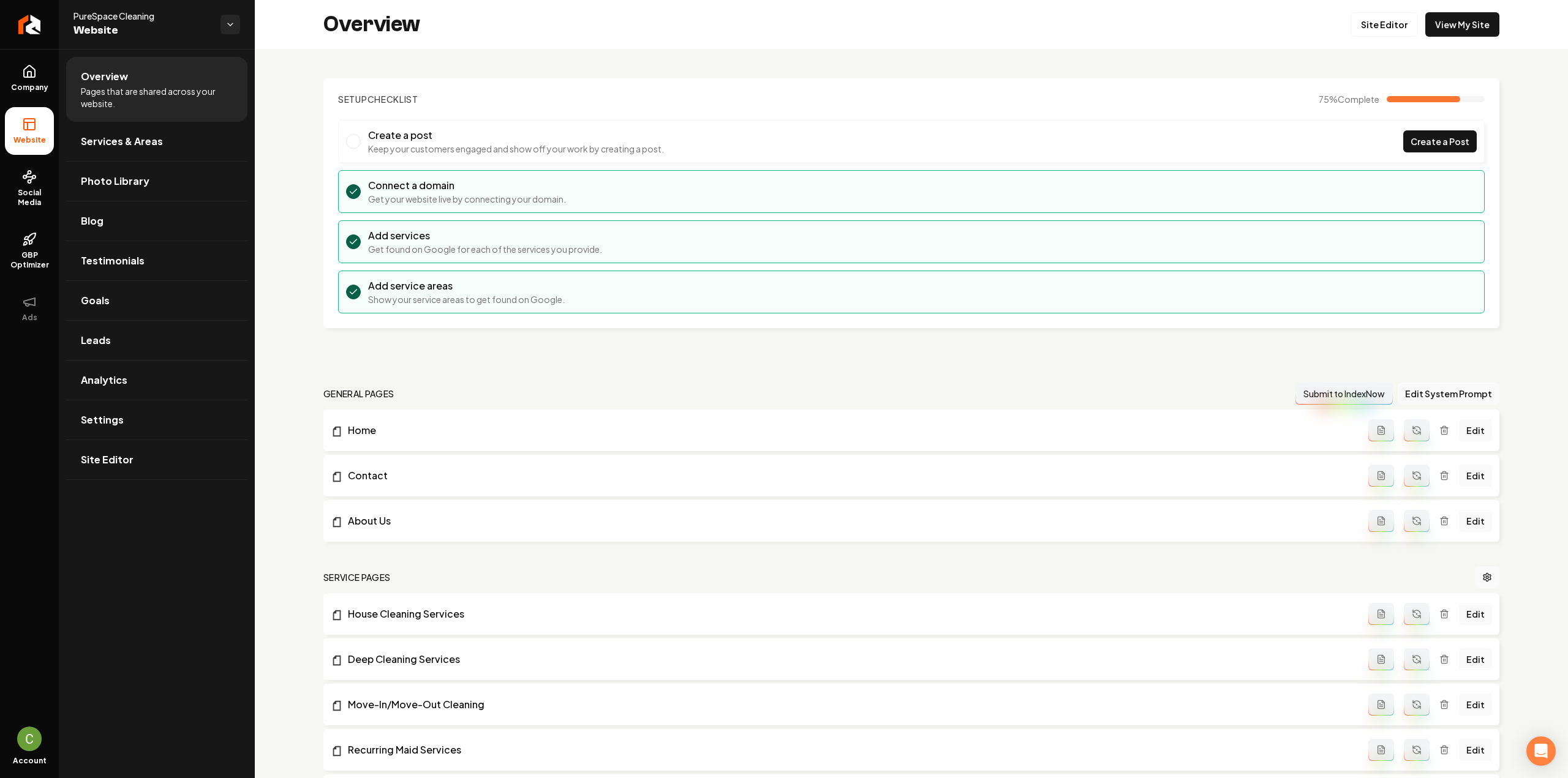
click at [1356, 29] on link "Site Editor" at bounding box center [1384, 24] width 67 height 24
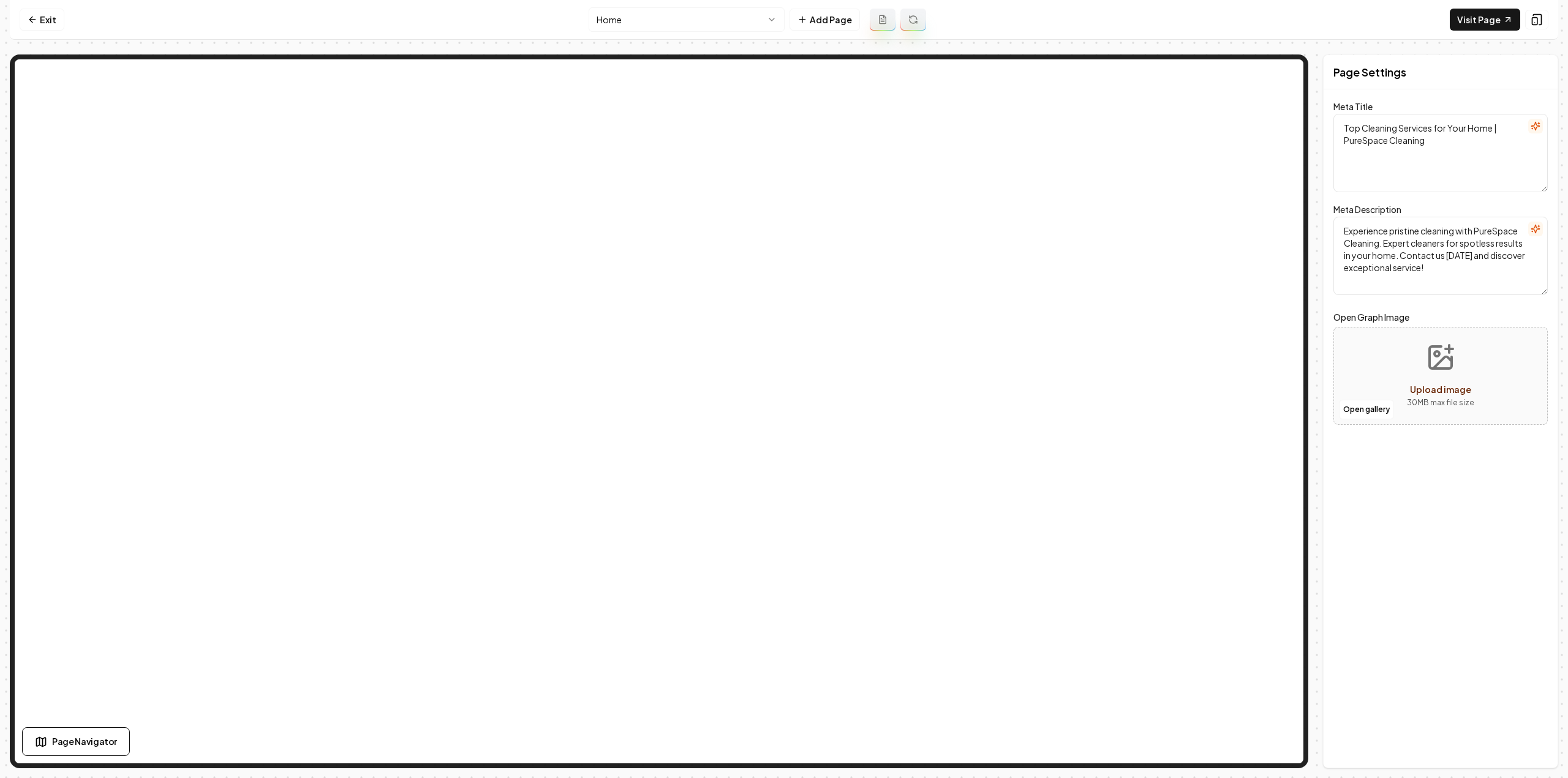
click at [711, 24] on html "Computer Required This feature is only available on a computer. Please switch t…" at bounding box center [784, 389] width 1568 height 778
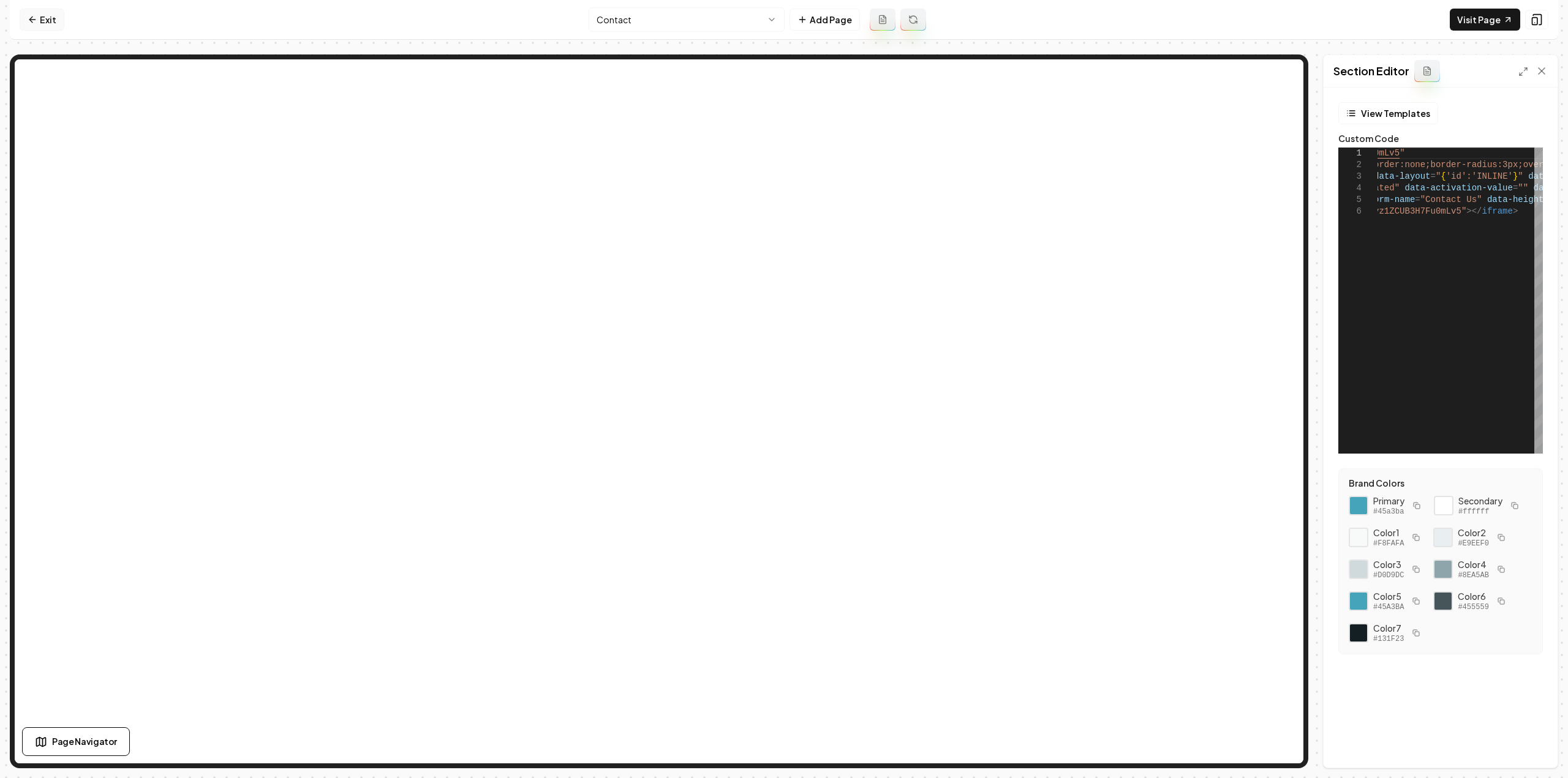
click at [48, 22] on link "Exit" at bounding box center [42, 20] width 45 height 22
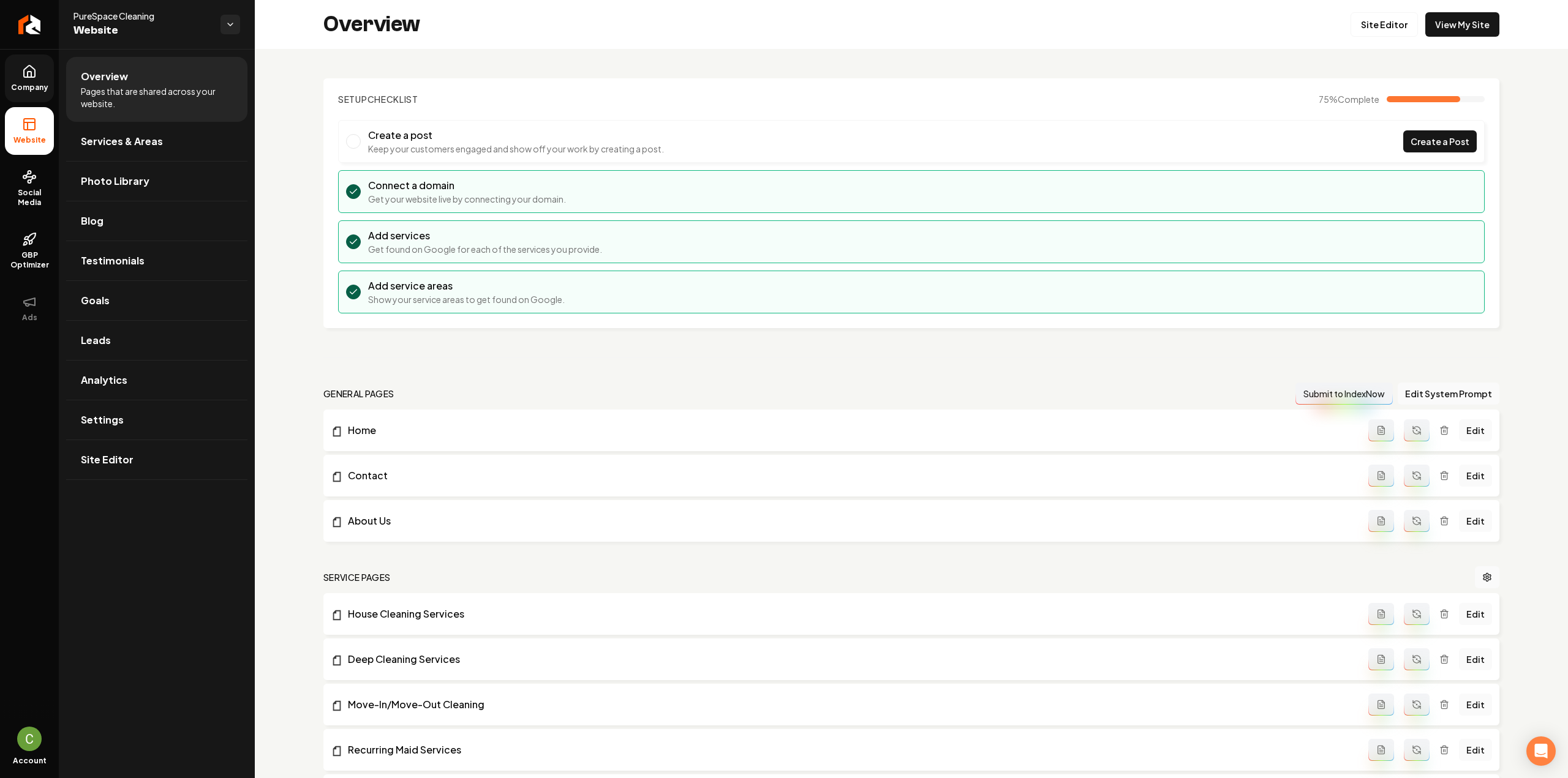
click at [43, 81] on link "Company" at bounding box center [29, 78] width 49 height 48
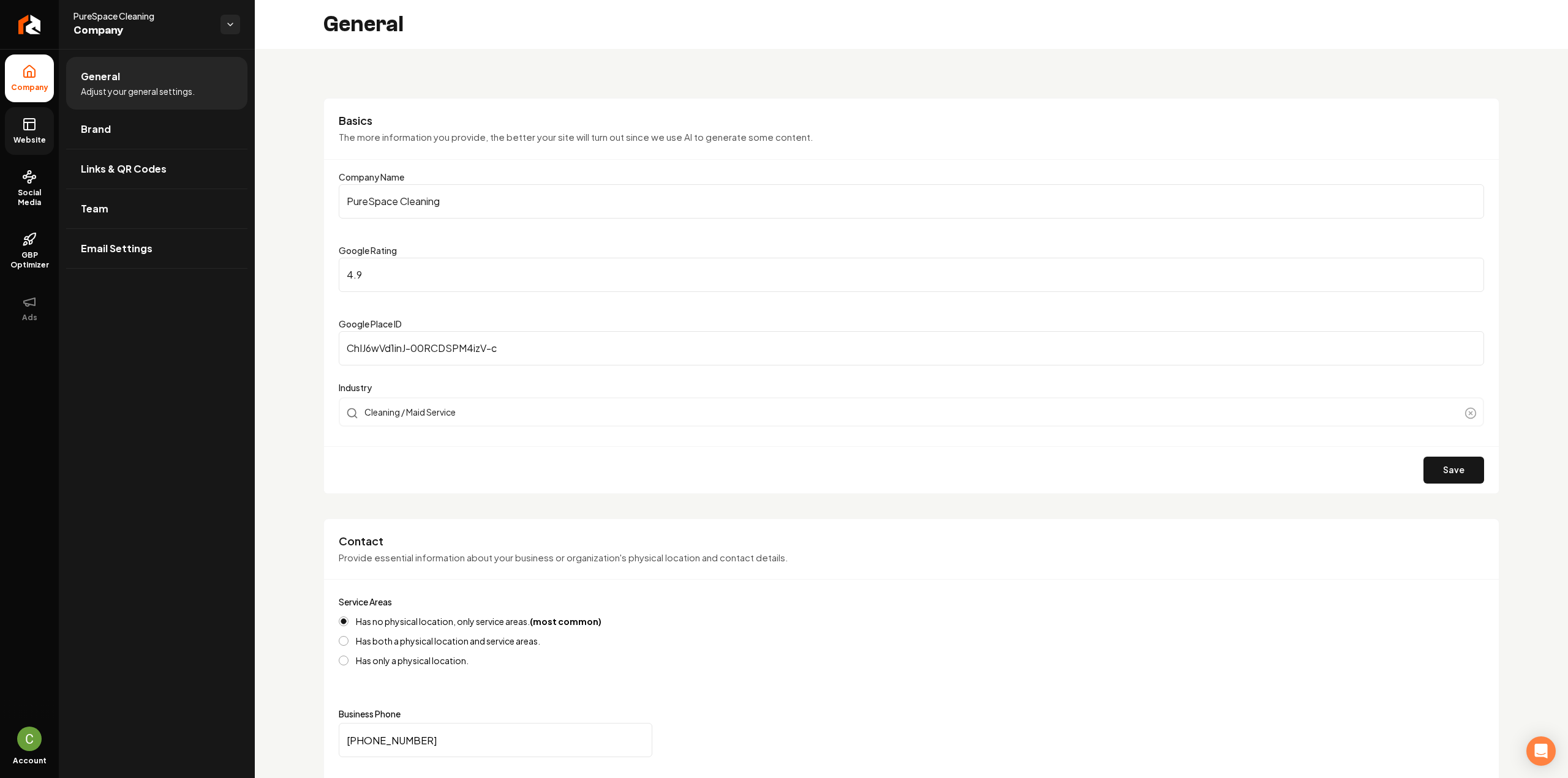
click at [35, 134] on link "Website" at bounding box center [29, 131] width 49 height 48
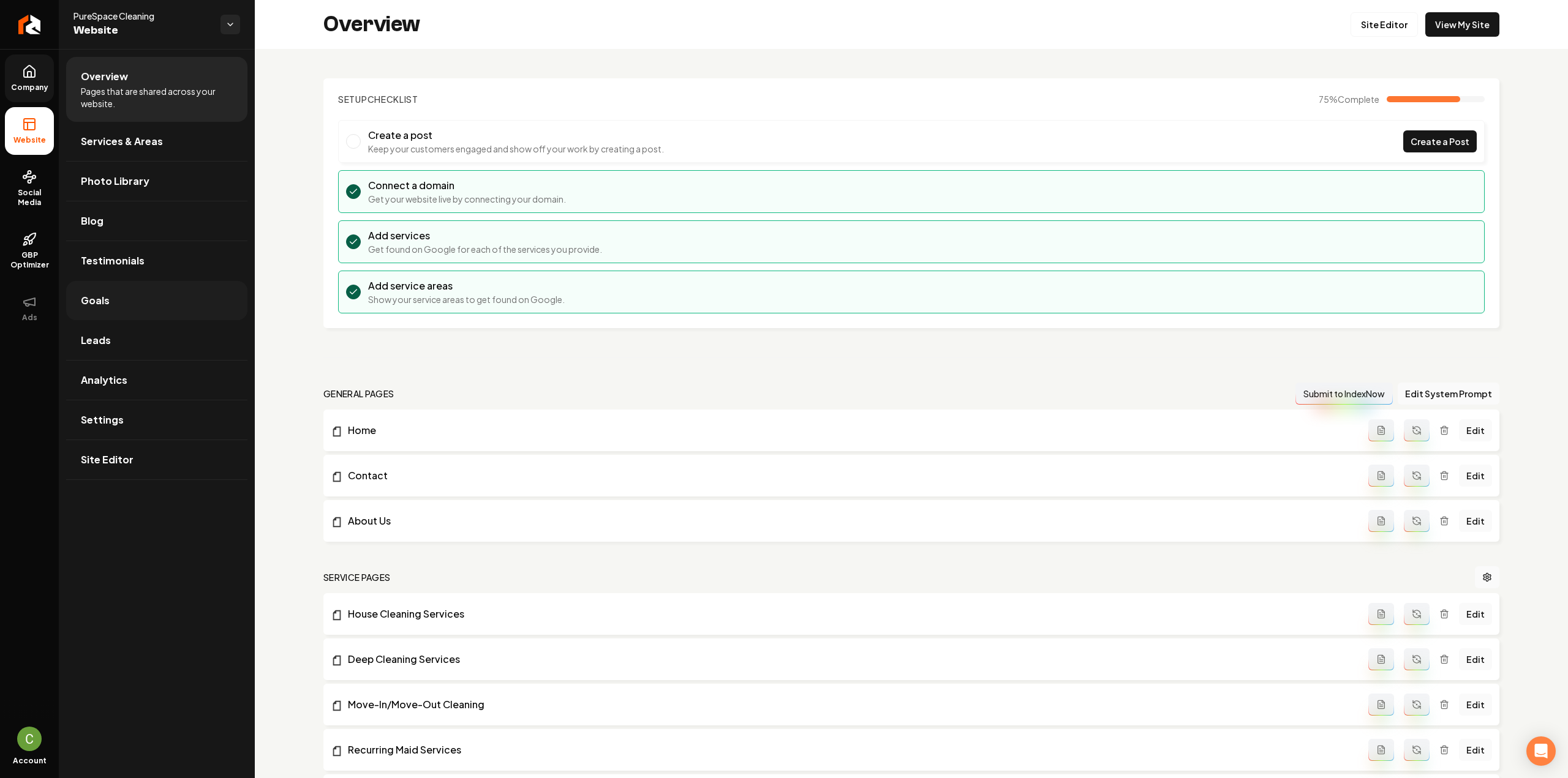
click at [141, 298] on link "Goals" at bounding box center [157, 300] width 182 height 39
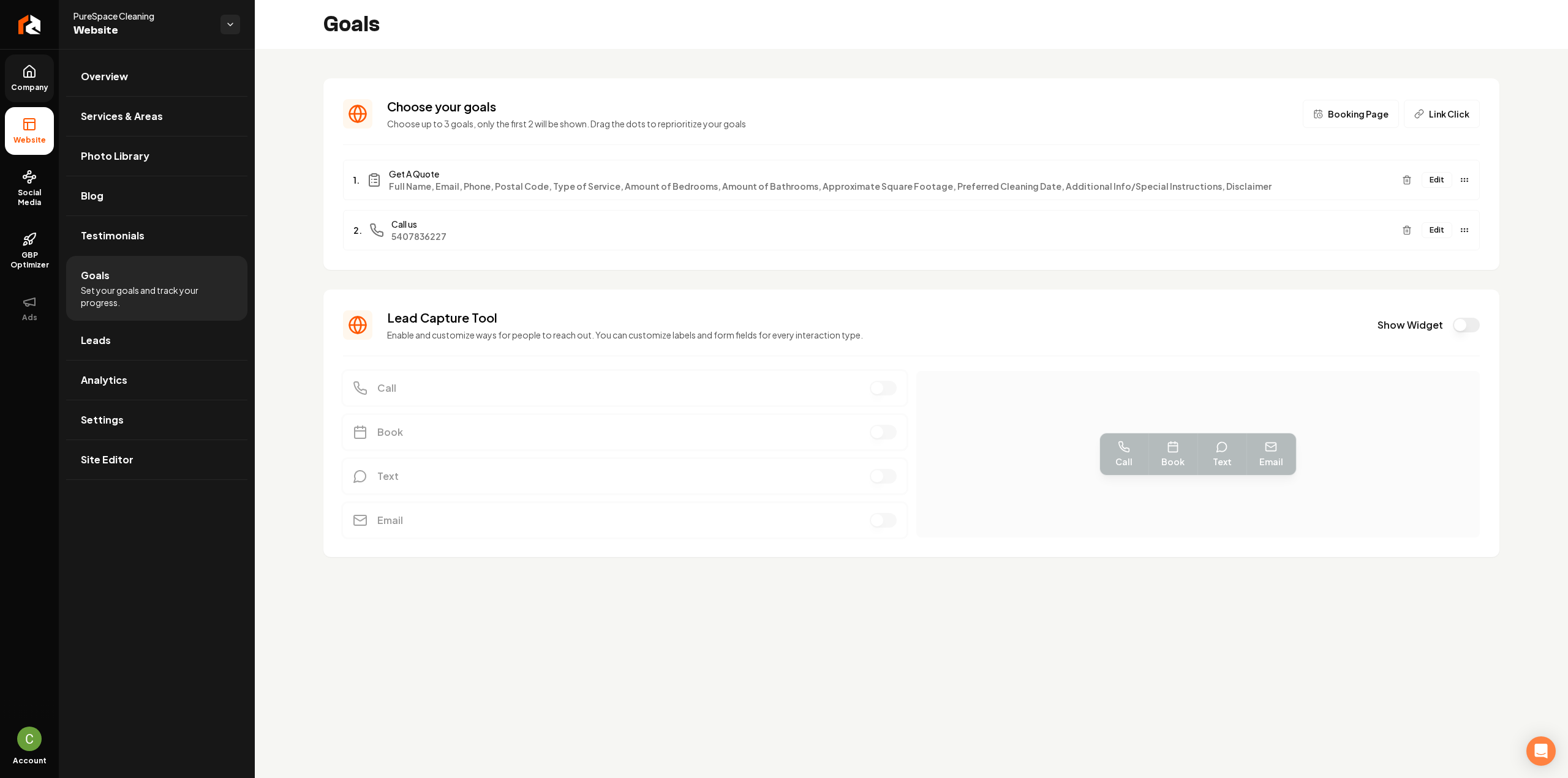
click at [1353, 117] on span "Booking Page" at bounding box center [1358, 114] width 61 height 12
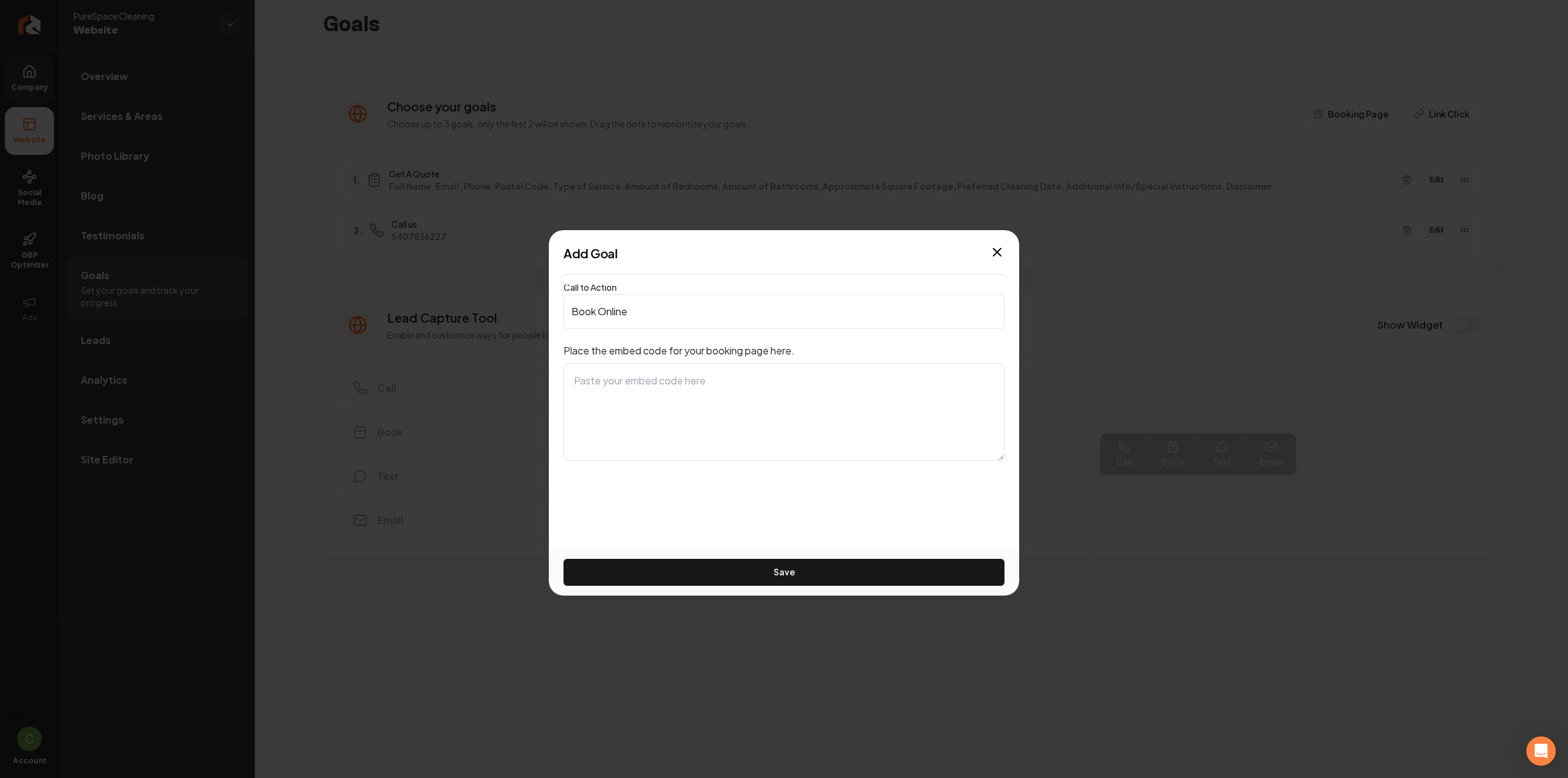
click at [754, 395] on textarea at bounding box center [784, 411] width 441 height 98
paste textarea "<iframe src="[URL][DOMAIN_NAME]" style="width:100%;height:100%;border:none;bord…"
type textarea "<iframe src="[URL][DOMAIN_NAME]" style="width:100%;height:100%;border:none;bord…"
click at [650, 309] on input "Book Online" at bounding box center [784, 312] width 441 height 35
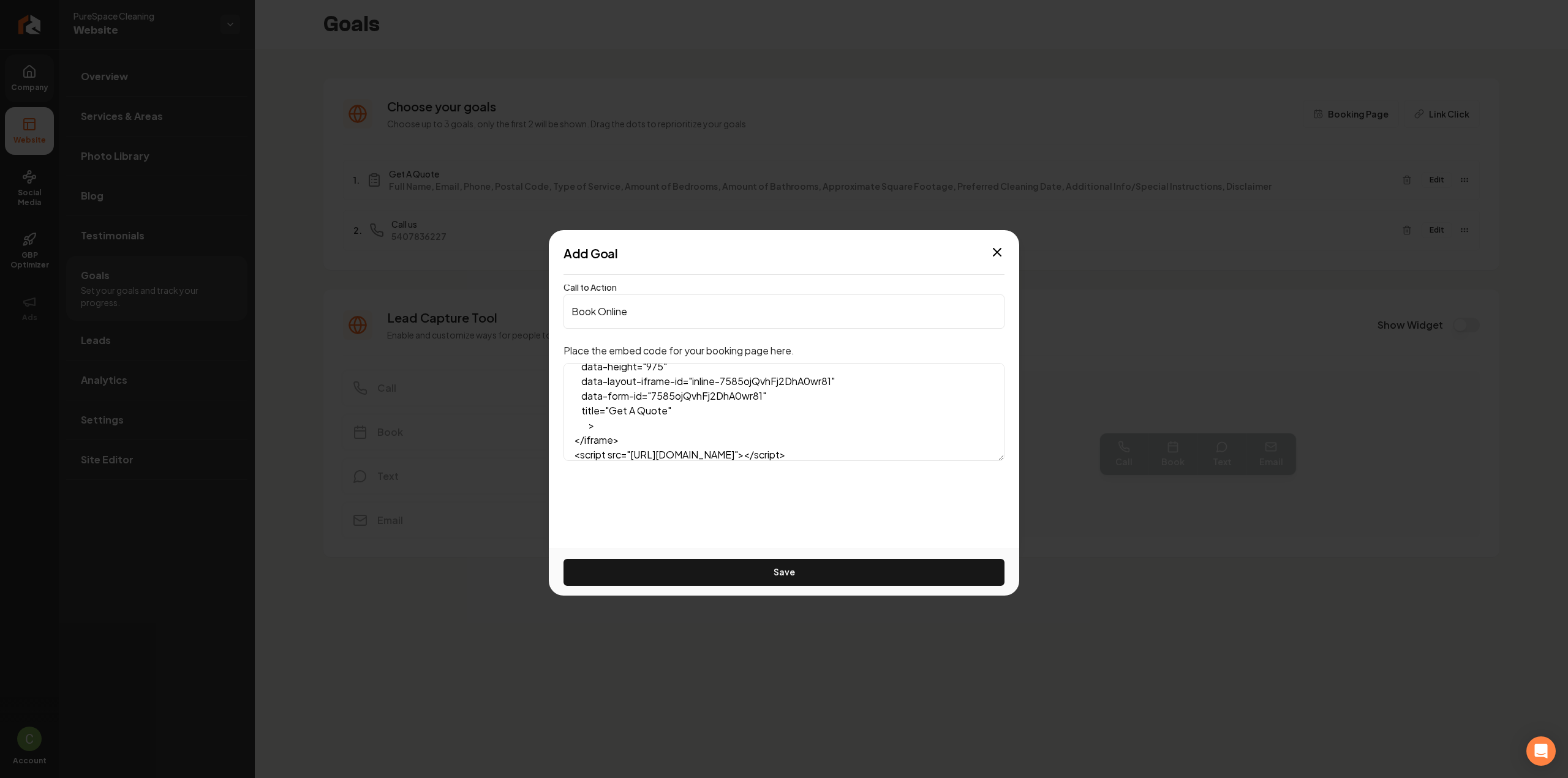
click at [650, 309] on input "Book Online" at bounding box center [784, 312] width 441 height 35
type input "Get A Quote"
click at [796, 572] on button "Save" at bounding box center [784, 572] width 441 height 27
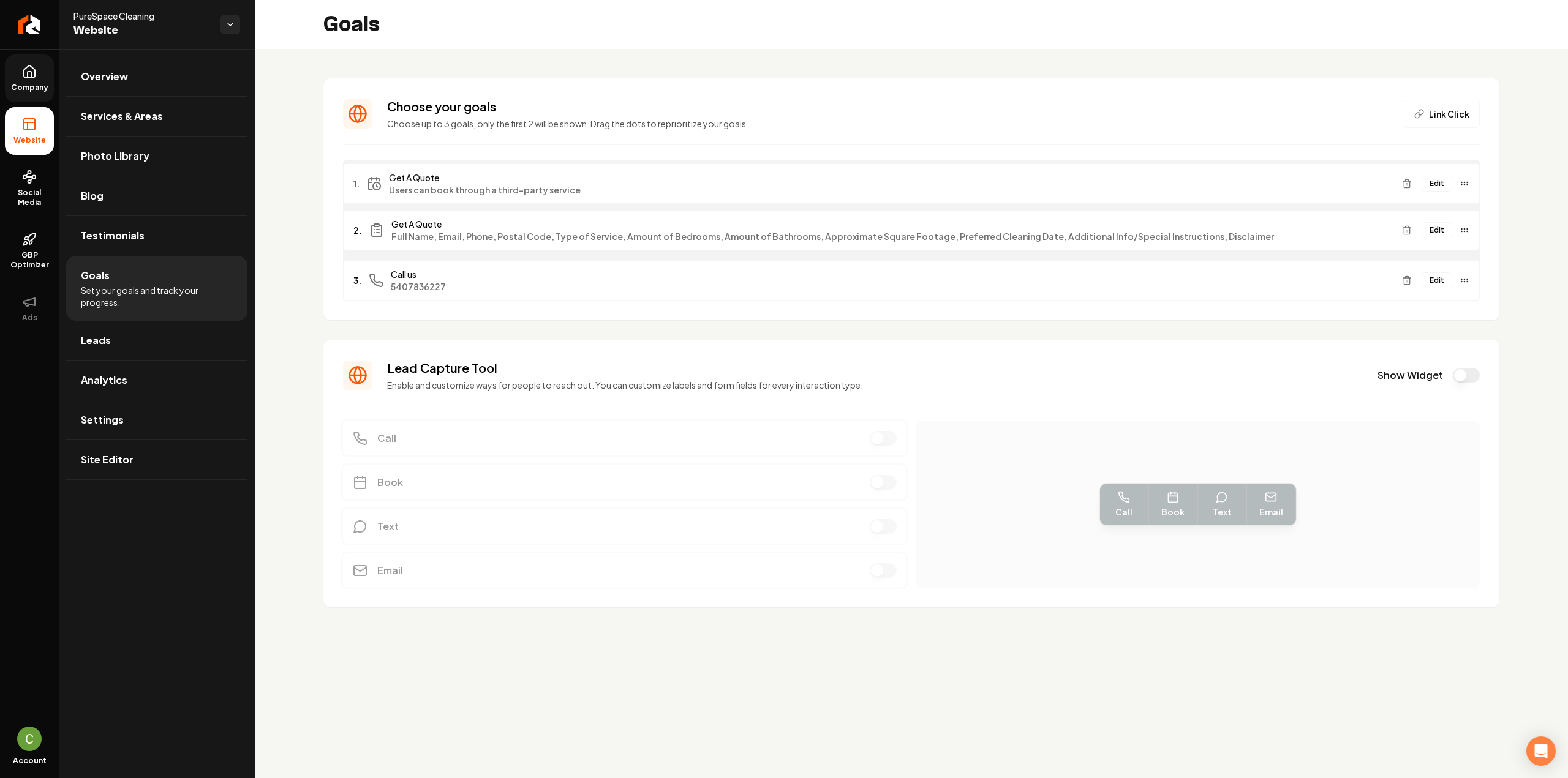
click at [1446, 183] on div "Edit" at bounding box center [1433, 183] width 73 height 20
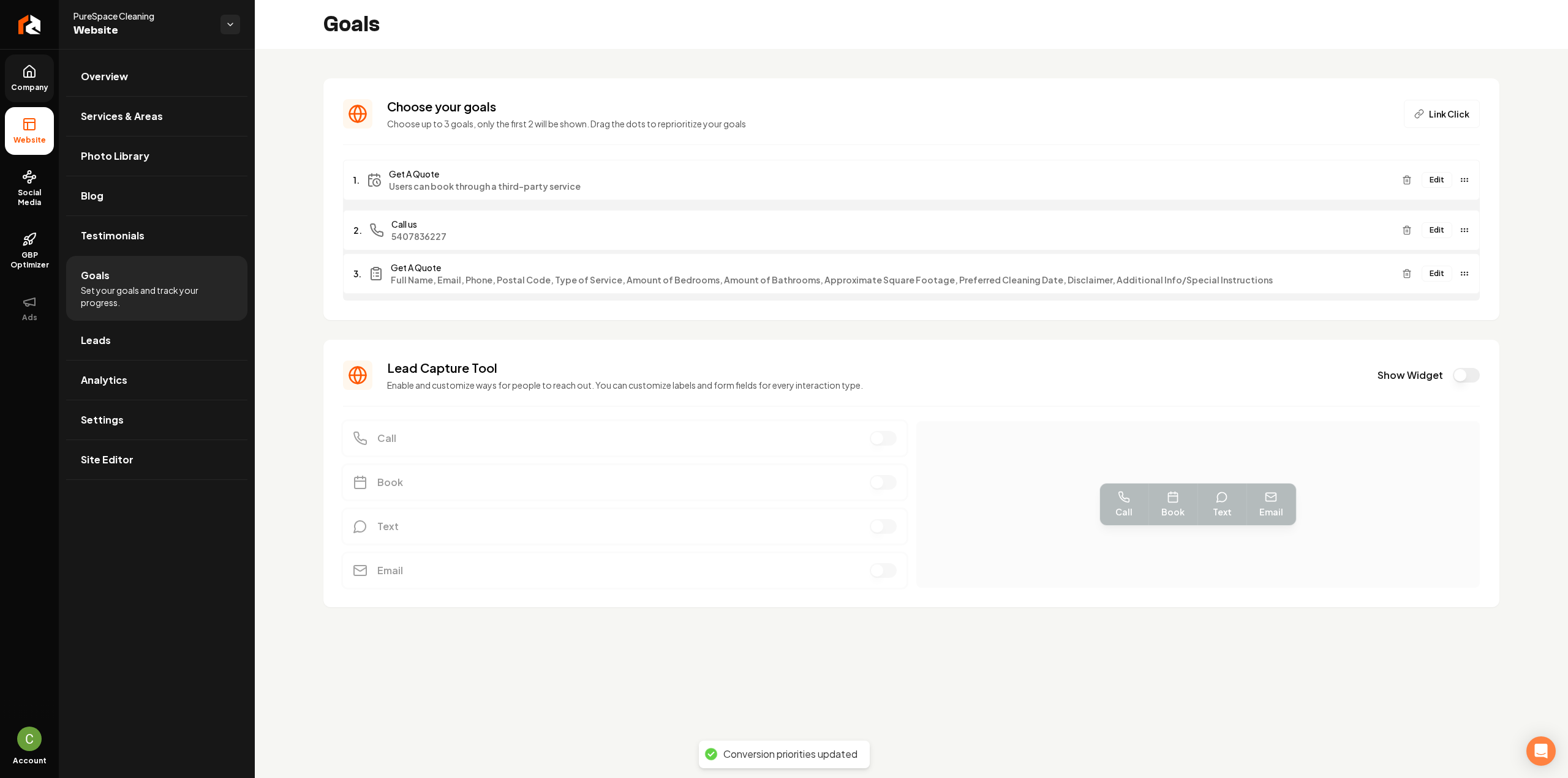
drag, startPoint x: 1461, startPoint y: 230, endPoint x: 1474, endPoint y: 273, distance: 44.9
click at [22, 72] on icon at bounding box center [29, 71] width 15 height 15
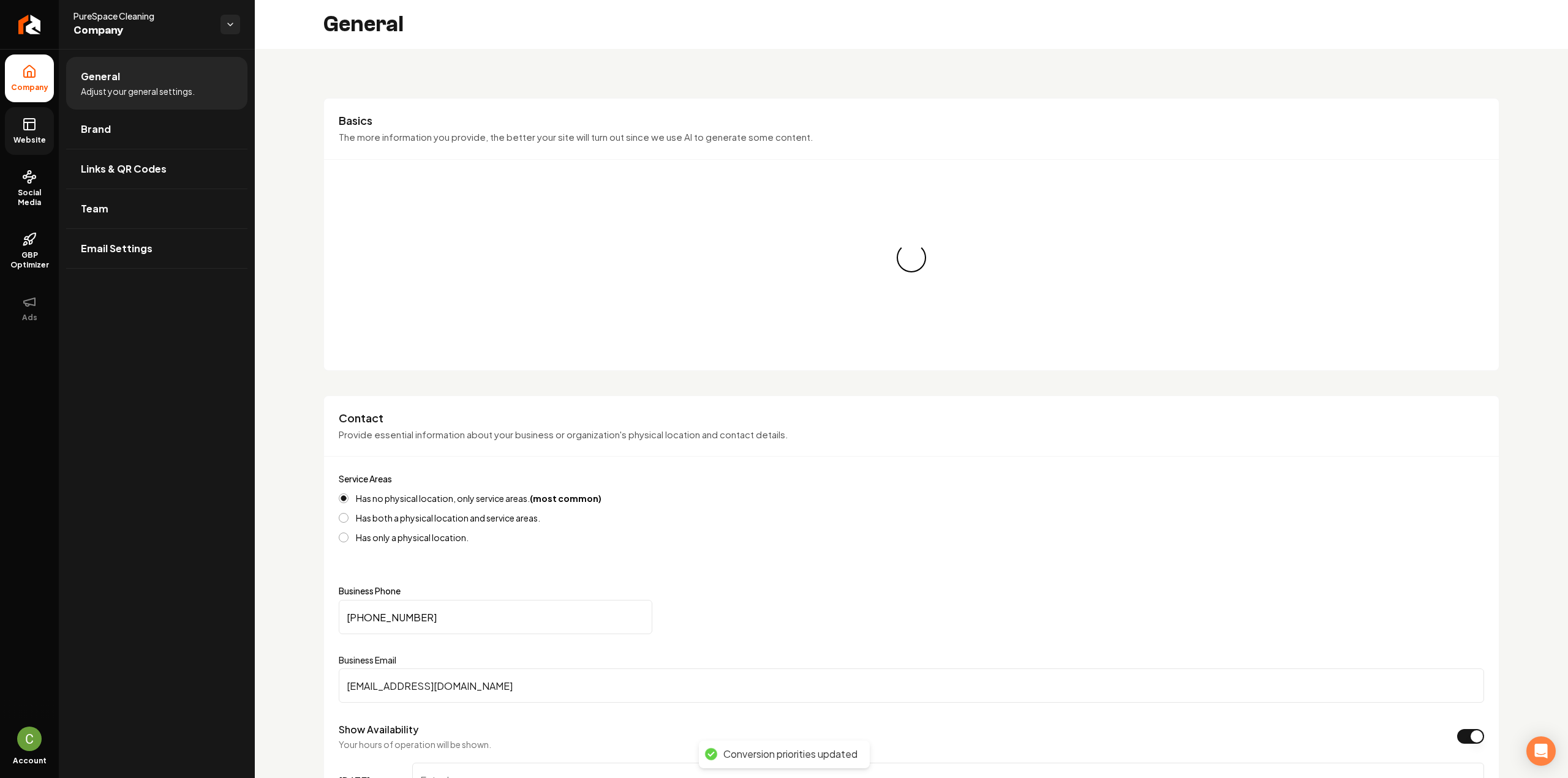
click at [15, 145] on link "Website" at bounding box center [29, 131] width 49 height 48
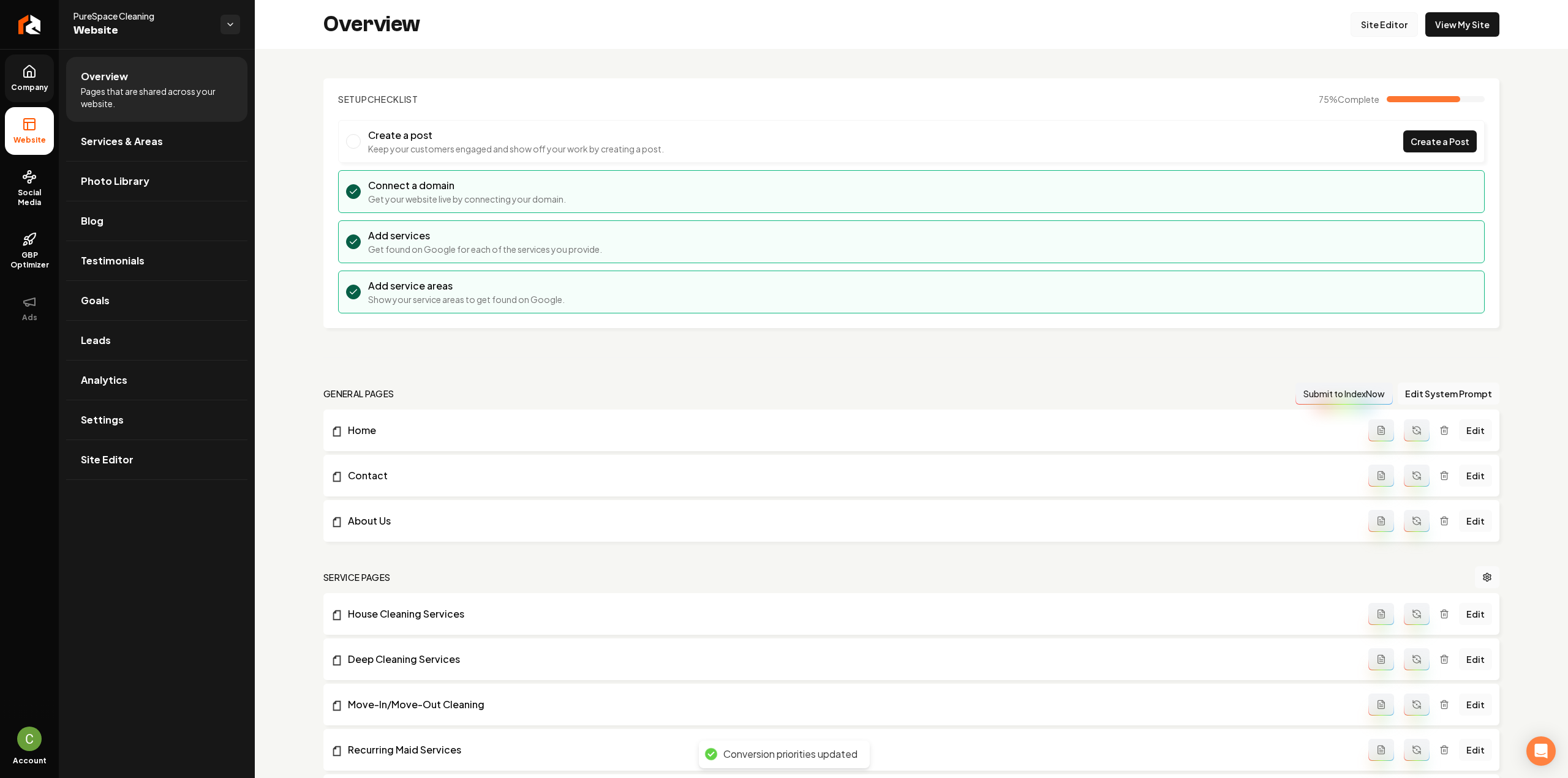
click at [1399, 33] on link "Site Editor" at bounding box center [1384, 24] width 67 height 24
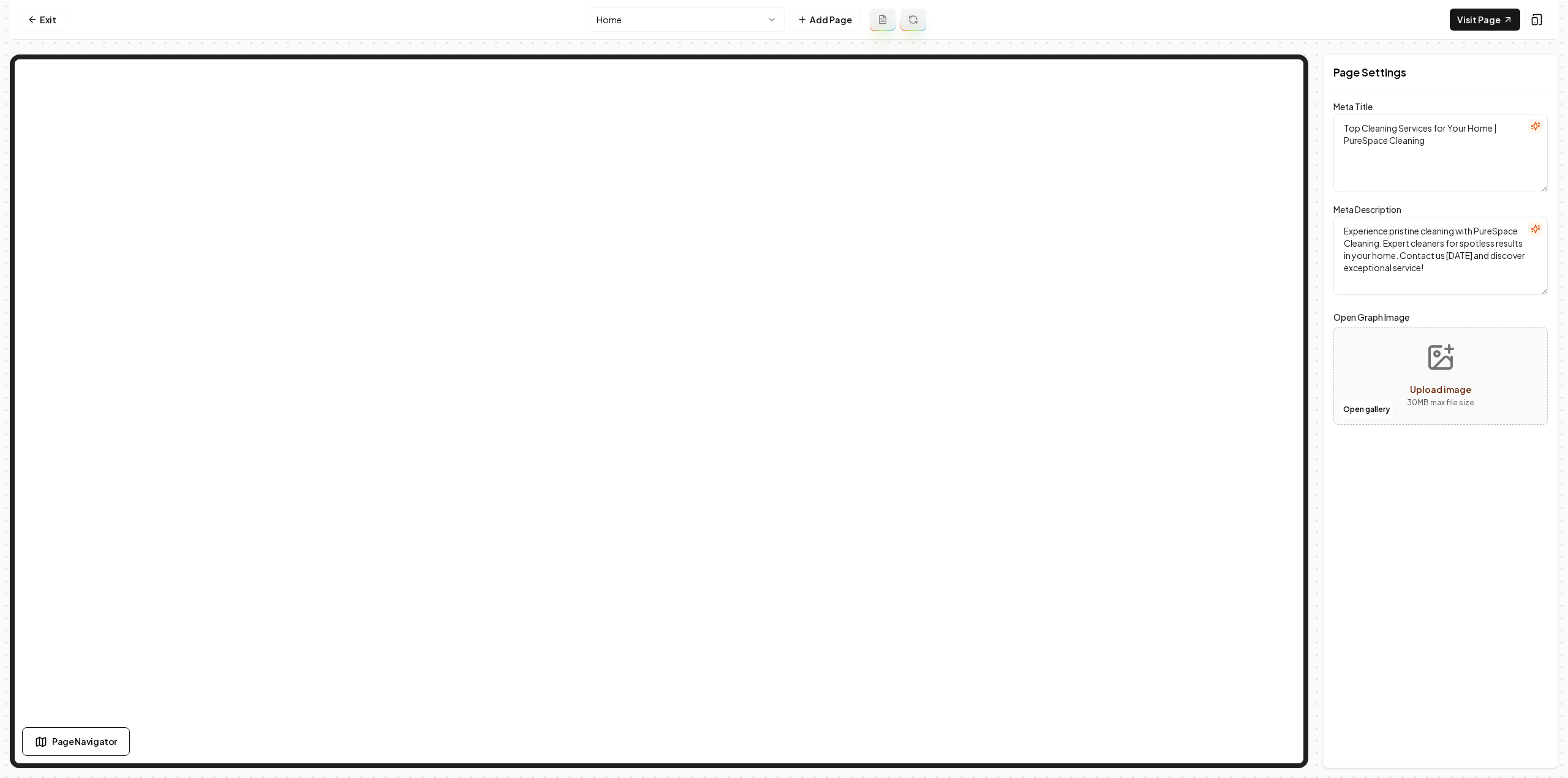
click at [671, 33] on nav "Exit Home Add Page Visit Page" at bounding box center [783, 20] width 1548 height 40
click at [670, 22] on html "Computer Required This feature is only available on a computer. Please switch t…" at bounding box center [784, 389] width 1568 height 778
click at [673, 18] on html "Computer Required This feature is only available on a computer. Please switch t…" at bounding box center [784, 389] width 1568 height 778
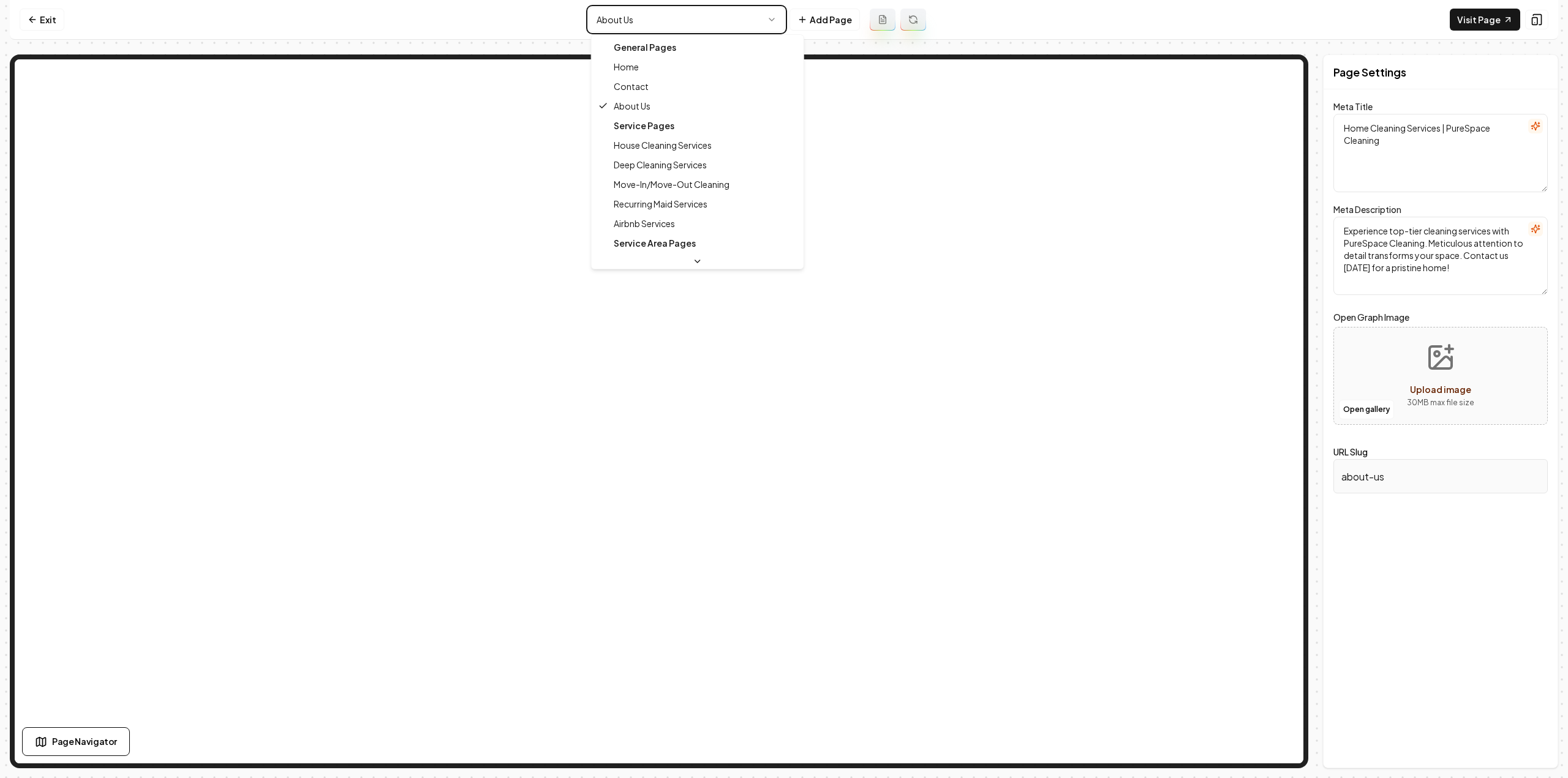
type textarea "Top Cleaning Maid Services | PureSpace Cleaning"
type textarea "PureSpace Cleaning offers expert cleaning and maid services tailored to your ho…"
type input "contact-us"
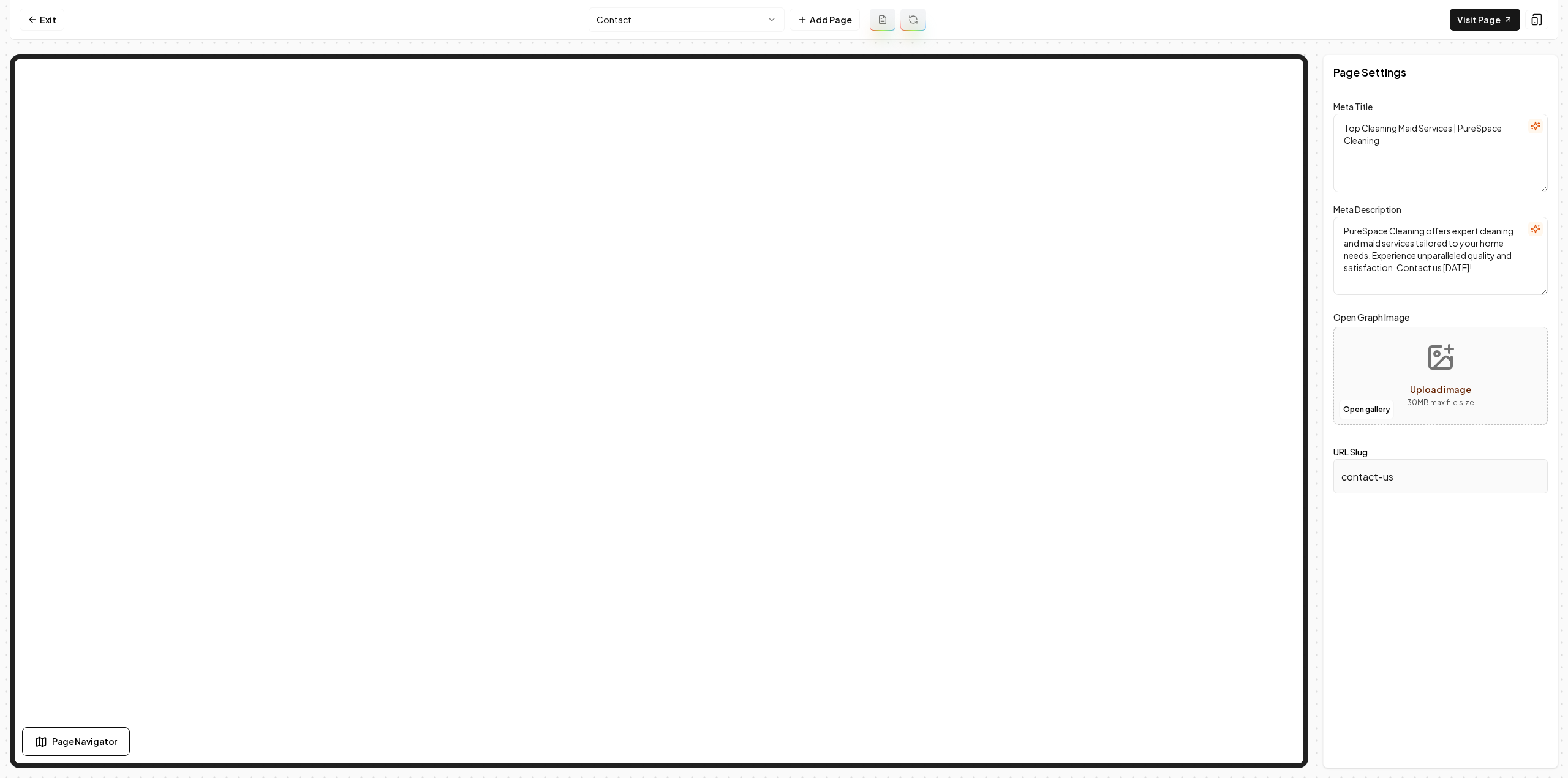
click at [747, 22] on html "Computer Required This feature is only available on a computer. Please switch t…" at bounding box center [784, 389] width 1568 height 778
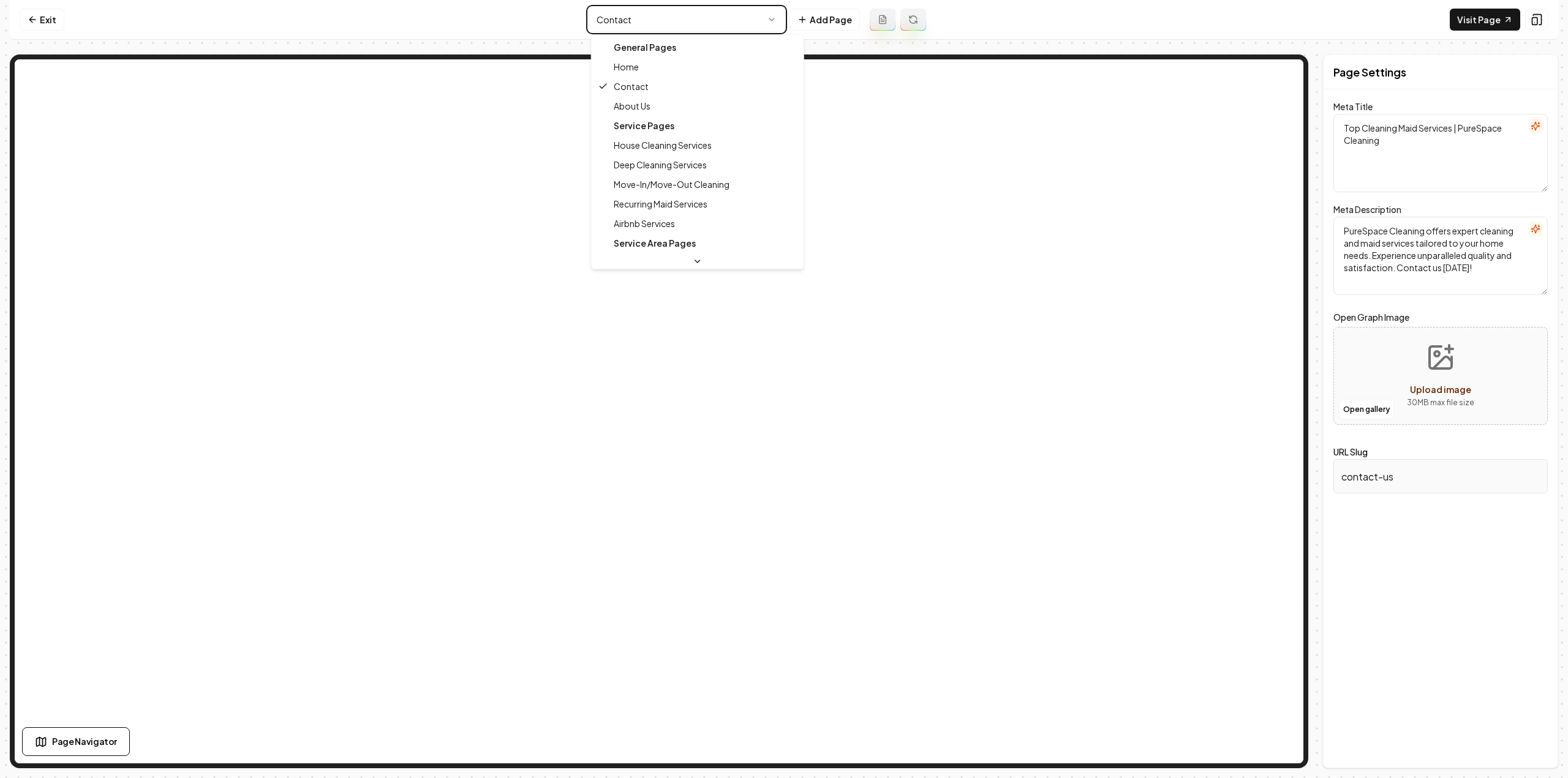
type textarea "Top Cleaning Services for Your Home | PureSpace Cleaning"
type textarea "Experience pristine cleaning with PureSpace Cleaning. Expert cleaners for spotl…"
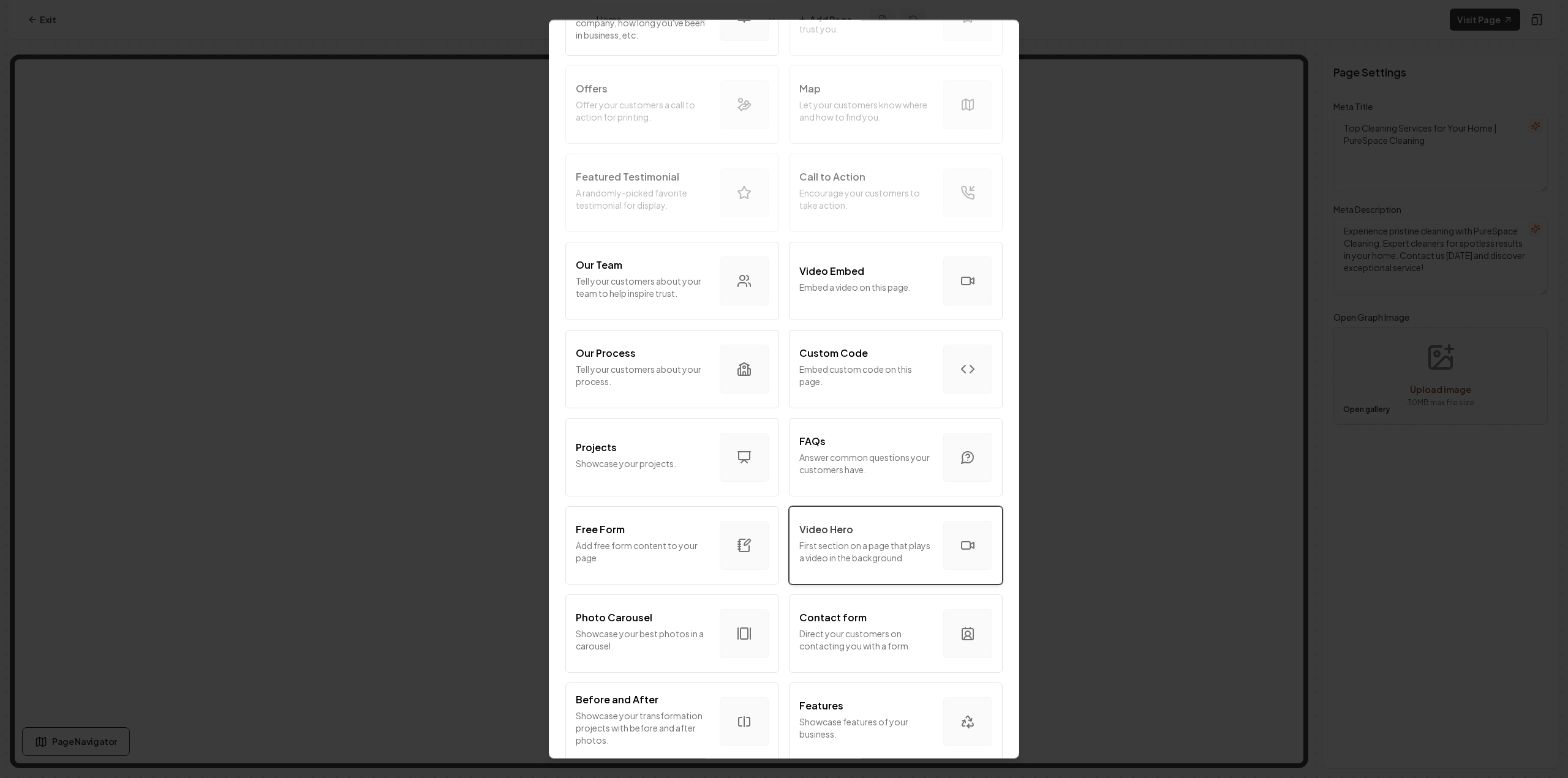
scroll to position [245, 0]
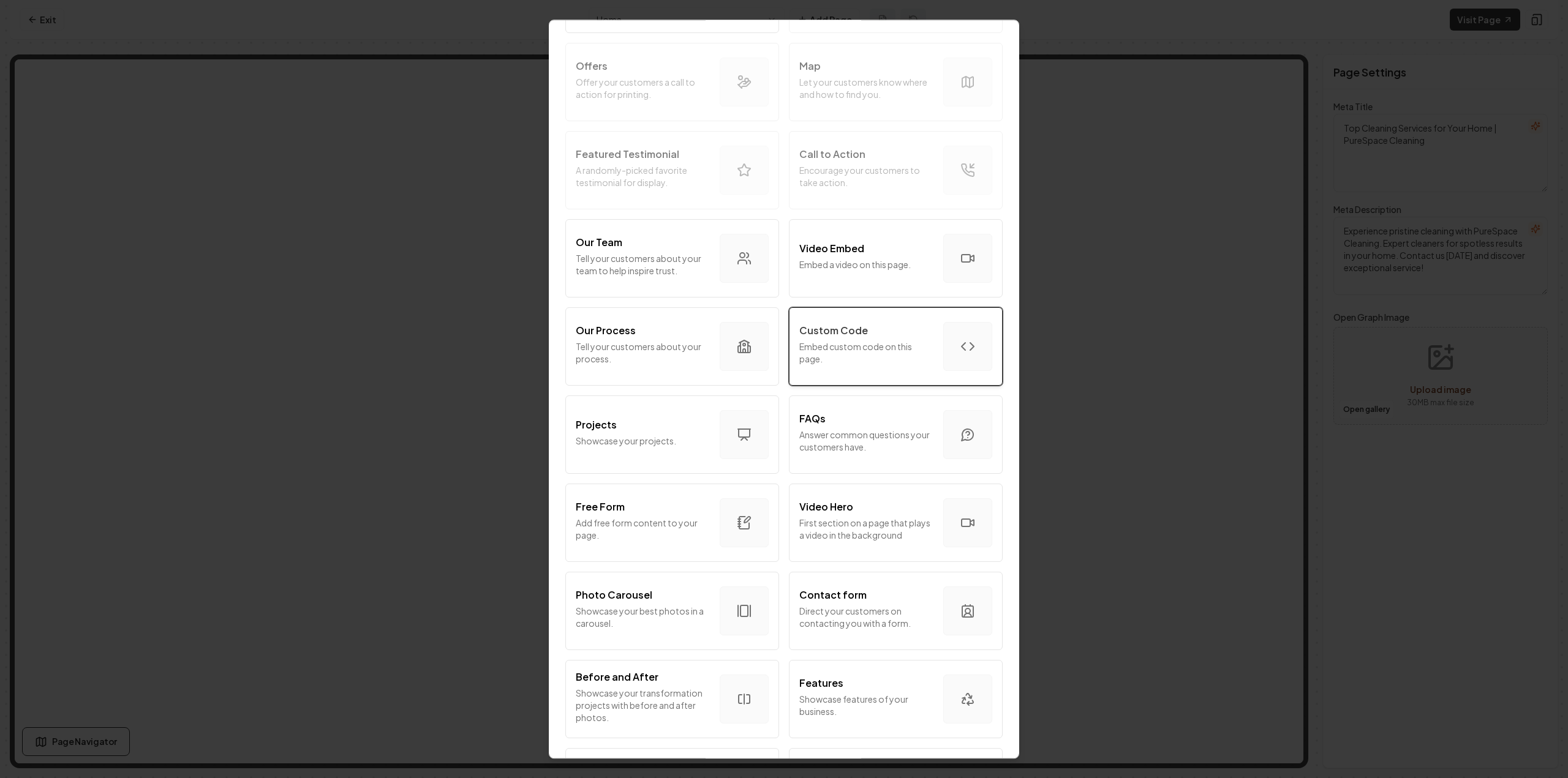
click at [870, 346] on p "Embed custom code on this page." at bounding box center [866, 353] width 134 height 24
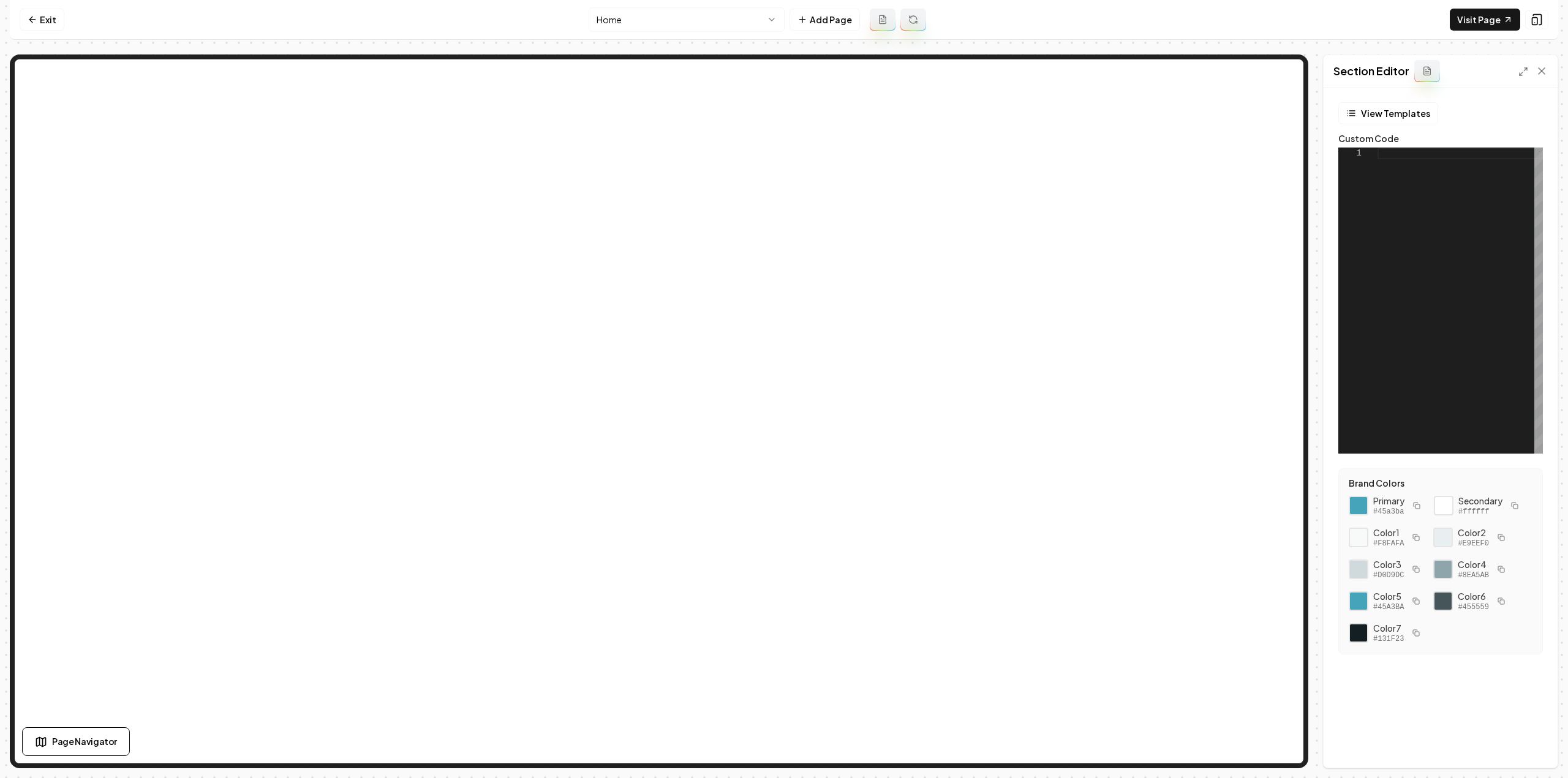
click at [1425, 275] on div at bounding box center [1459, 301] width 165 height 306
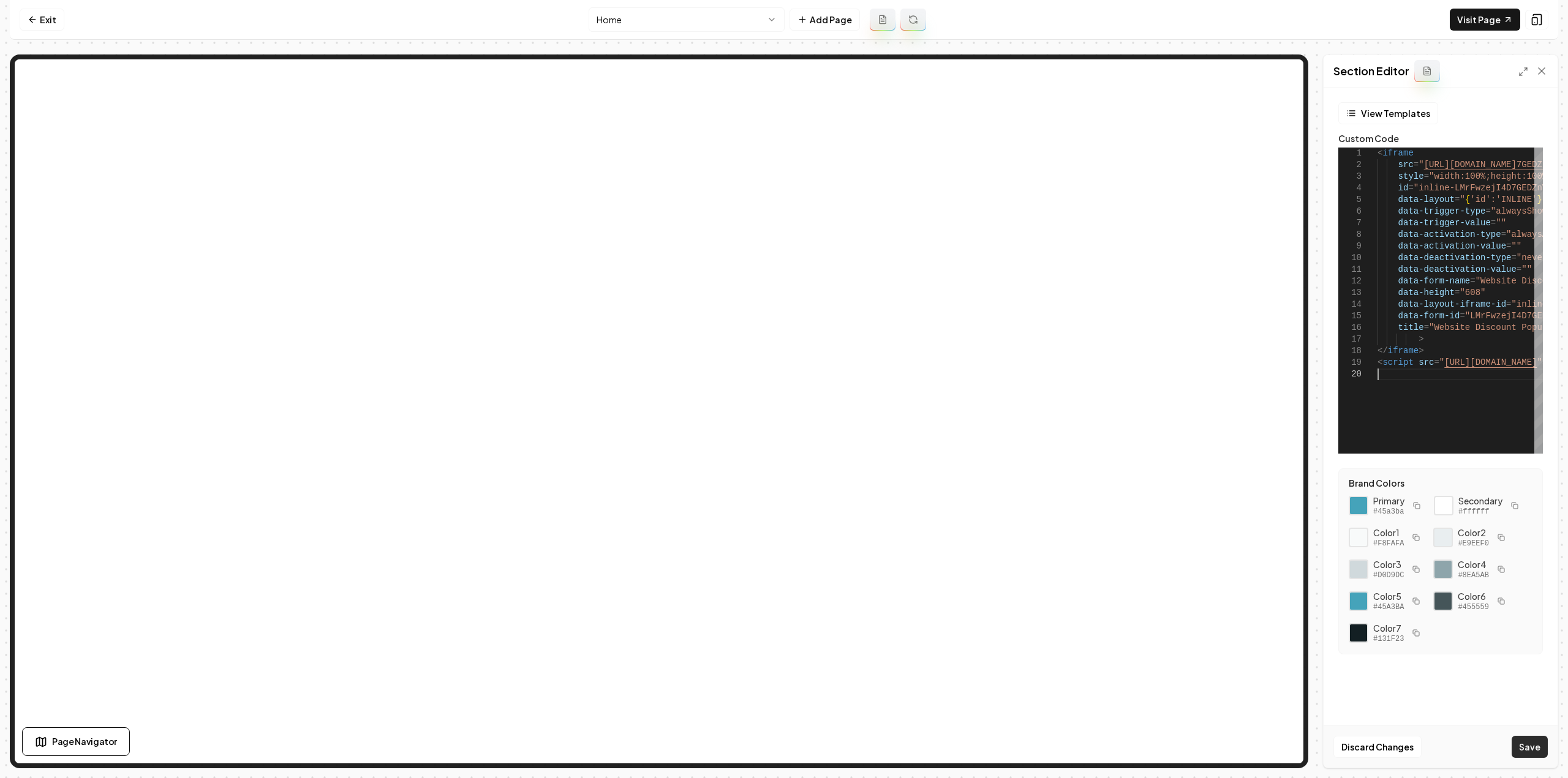
click at [1535, 748] on button "Save" at bounding box center [1530, 748] width 36 height 22
type textarea "**********"
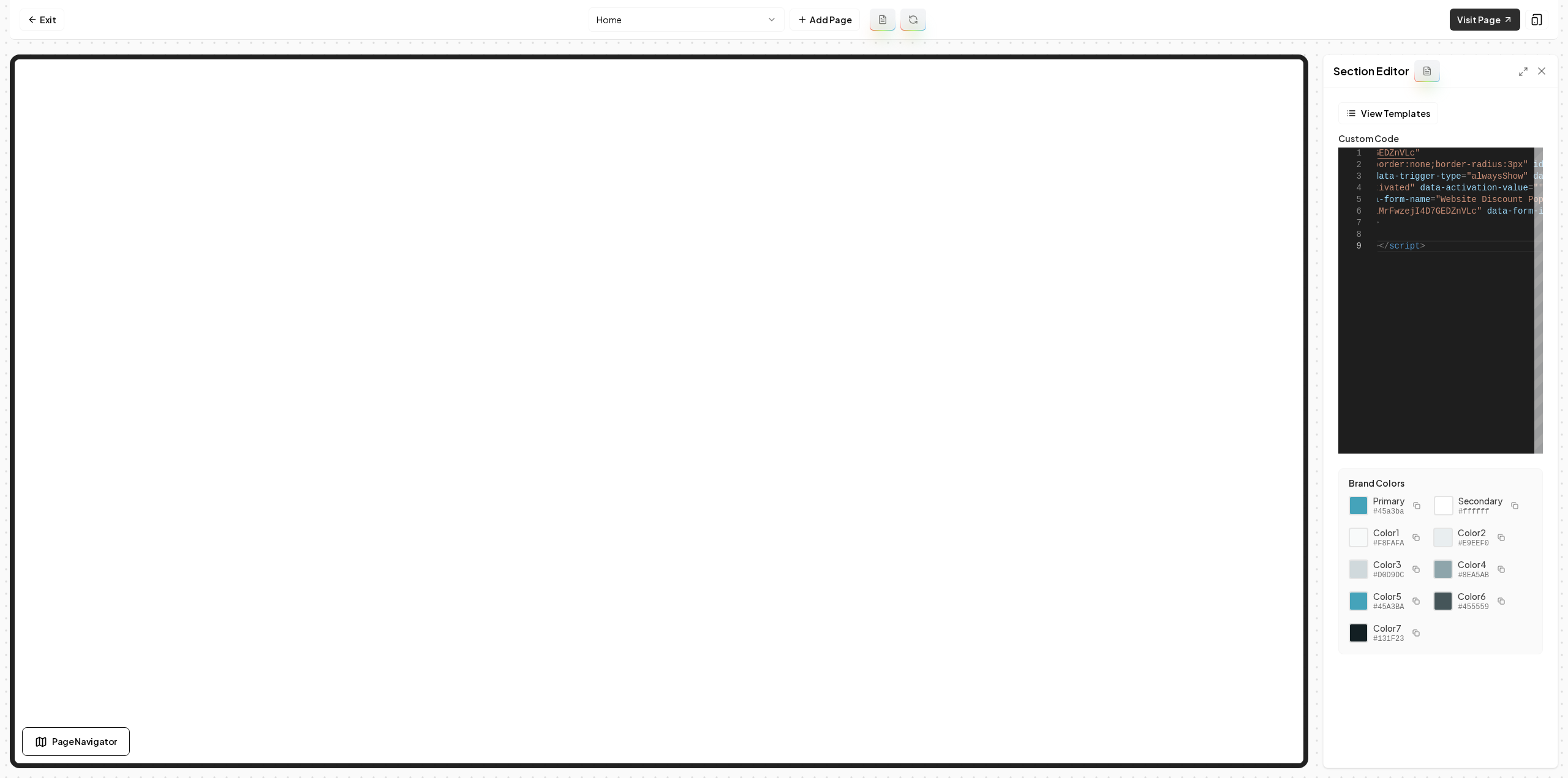
click at [1476, 19] on link "Visit Page" at bounding box center [1484, 20] width 70 height 22
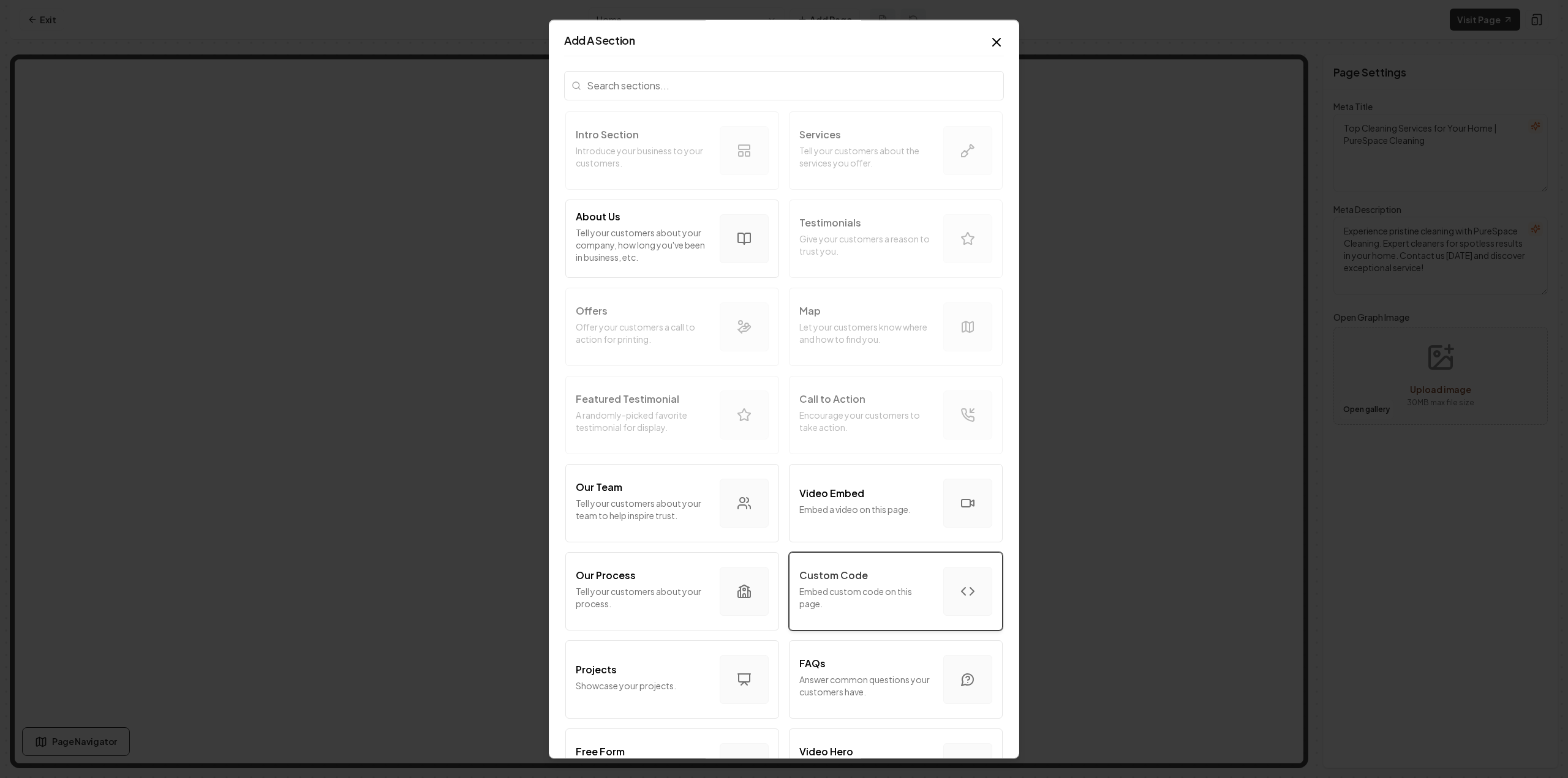
click at [892, 596] on p "Embed custom code on this page." at bounding box center [866, 597] width 134 height 24
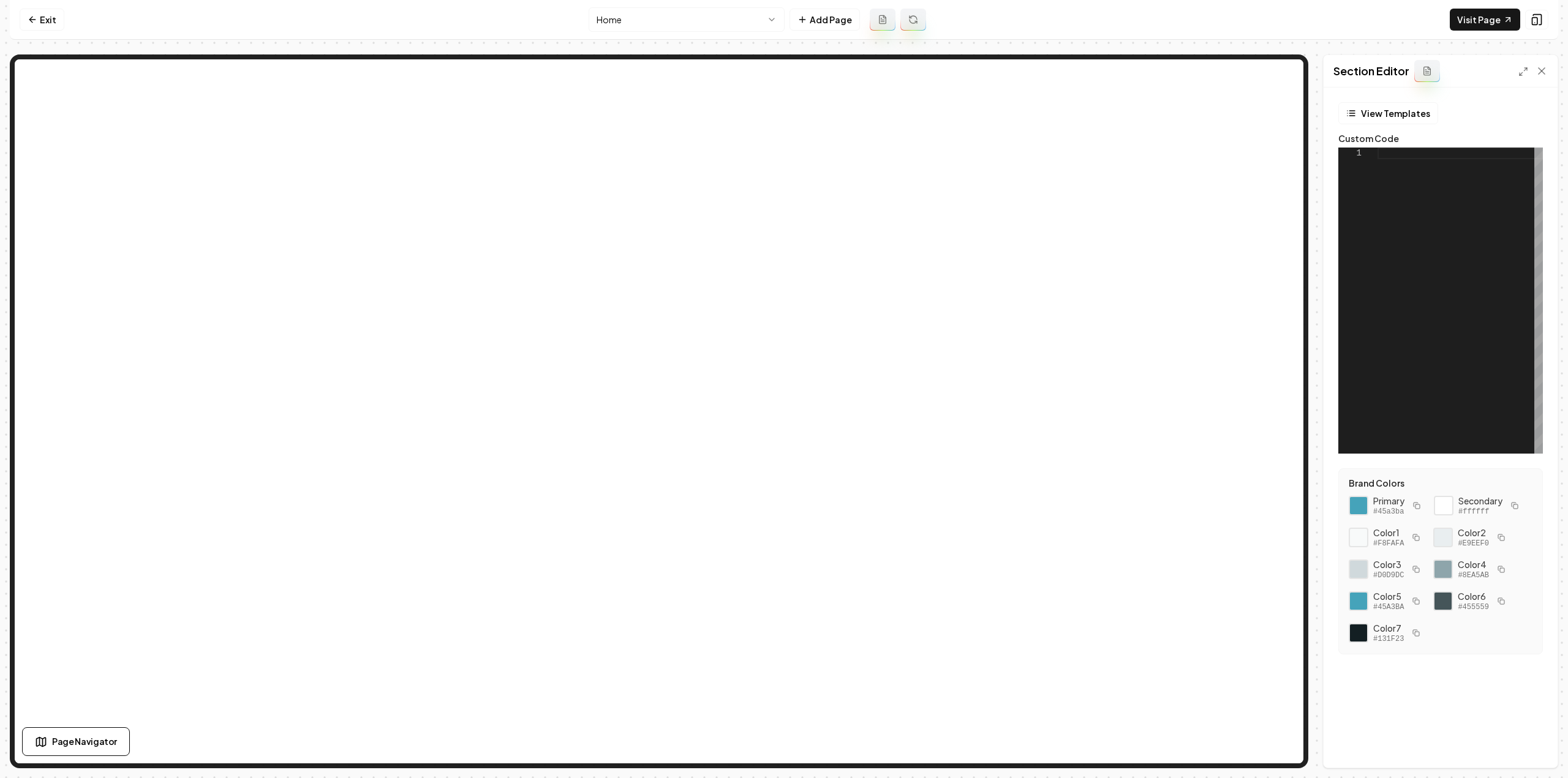
click at [1486, 256] on div at bounding box center [1459, 301] width 165 height 306
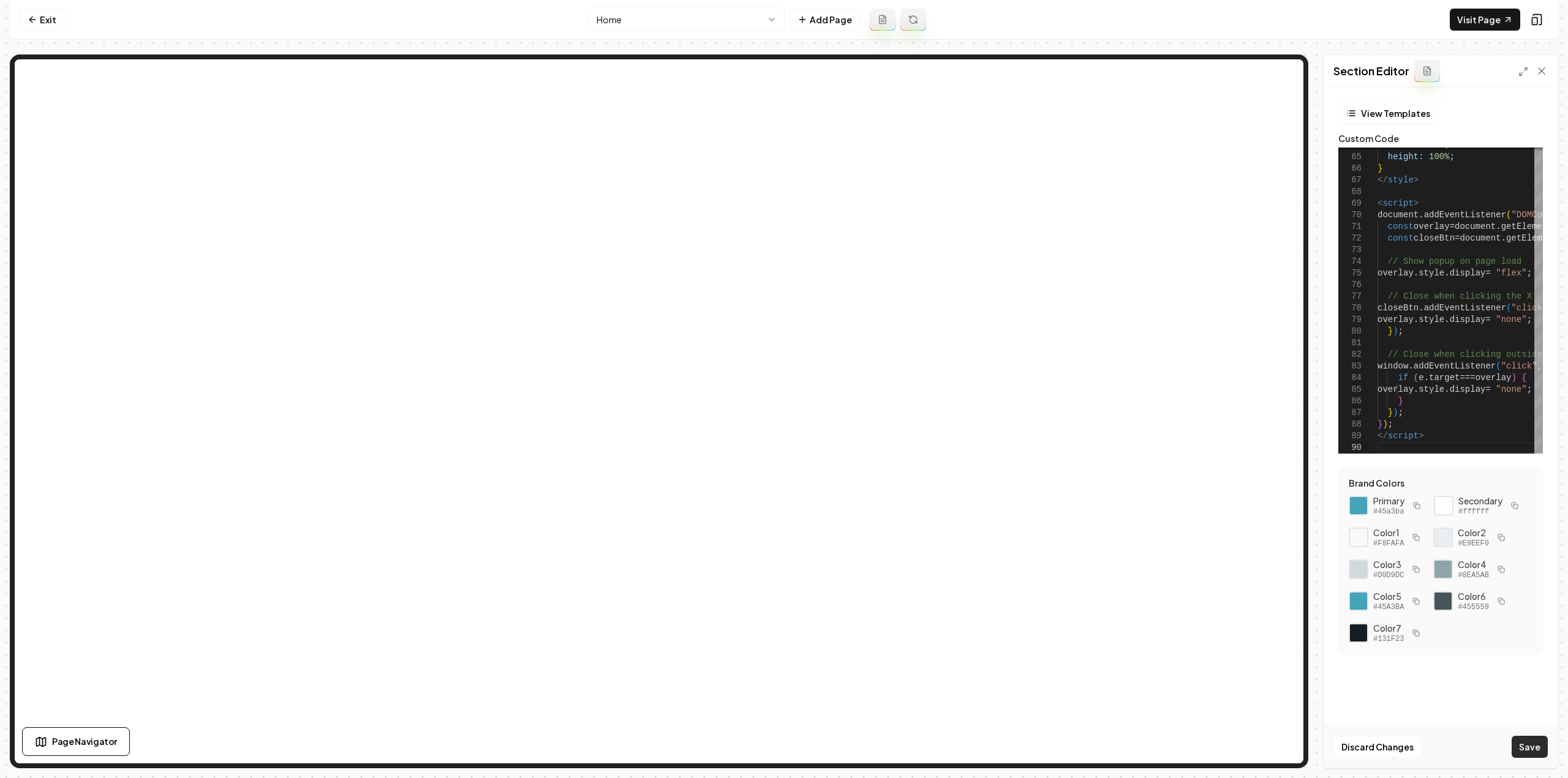
click at [1534, 748] on button "Save" at bounding box center [1530, 748] width 36 height 22
click at [1489, 22] on link "Visit Page" at bounding box center [1484, 20] width 70 height 22
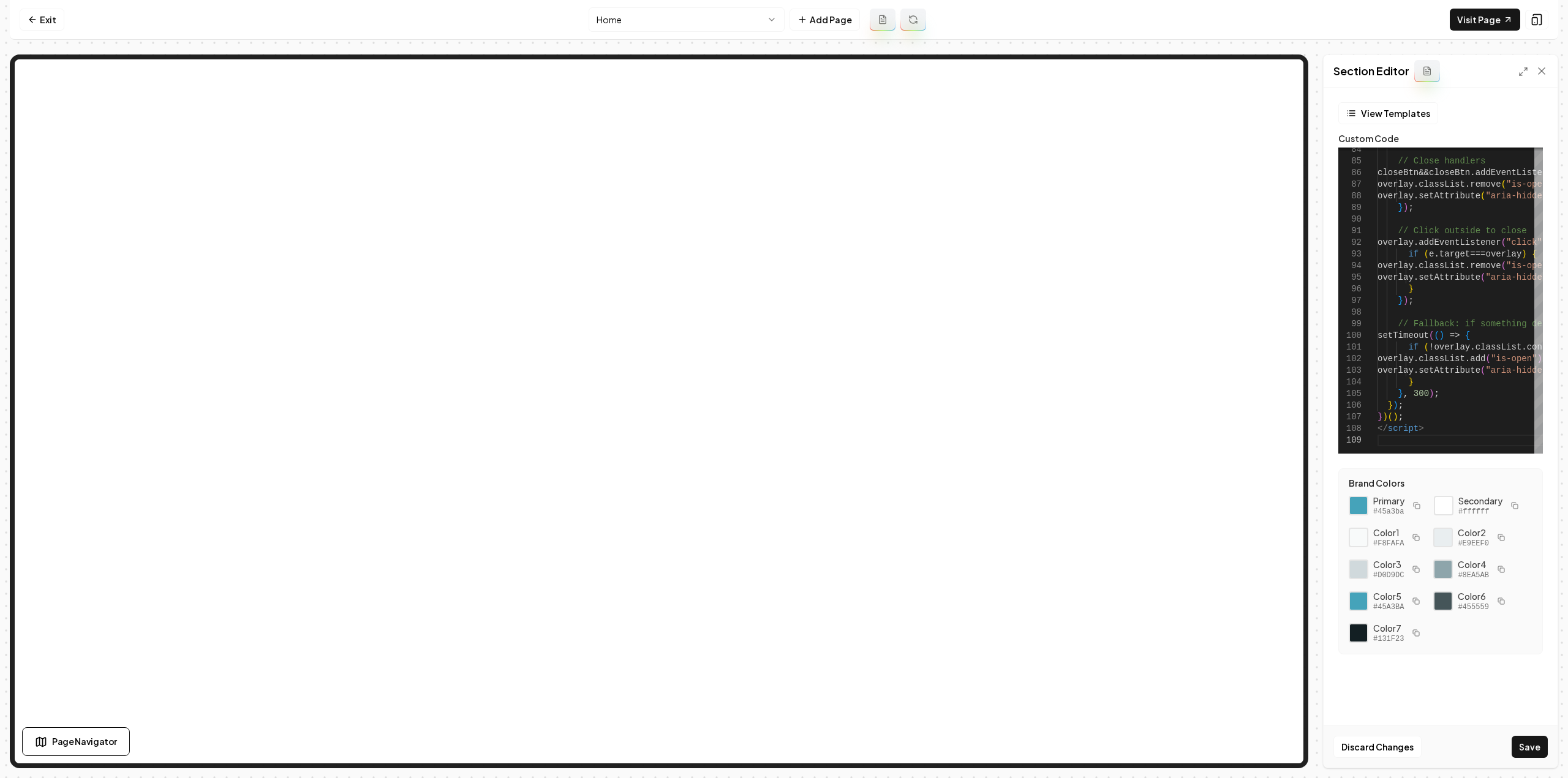
click at [1527, 753] on button "Save" at bounding box center [1530, 748] width 36 height 22
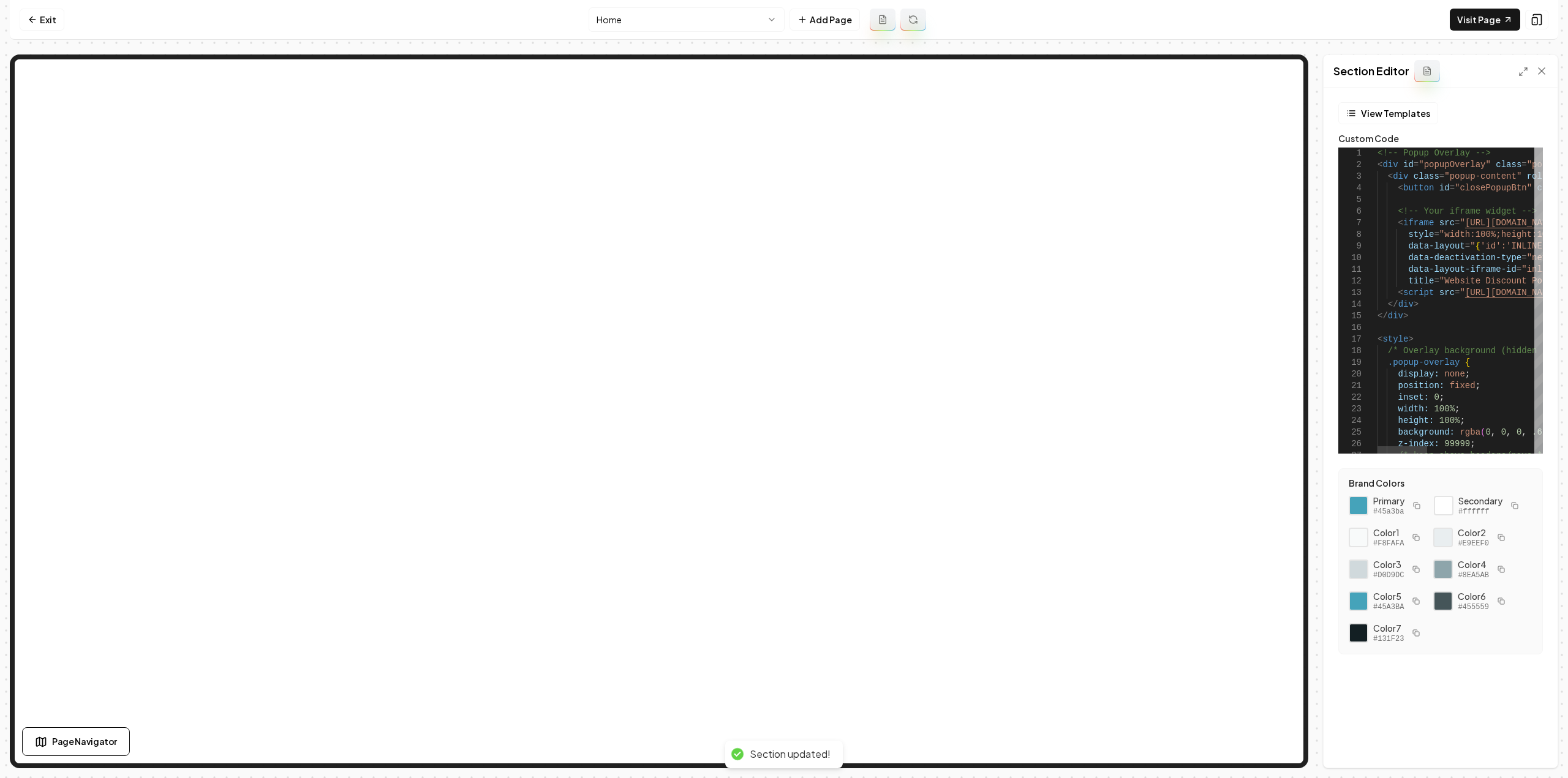
click at [1541, 148] on div at bounding box center [1539, 184] width 9 height 73
type textarea "**********"
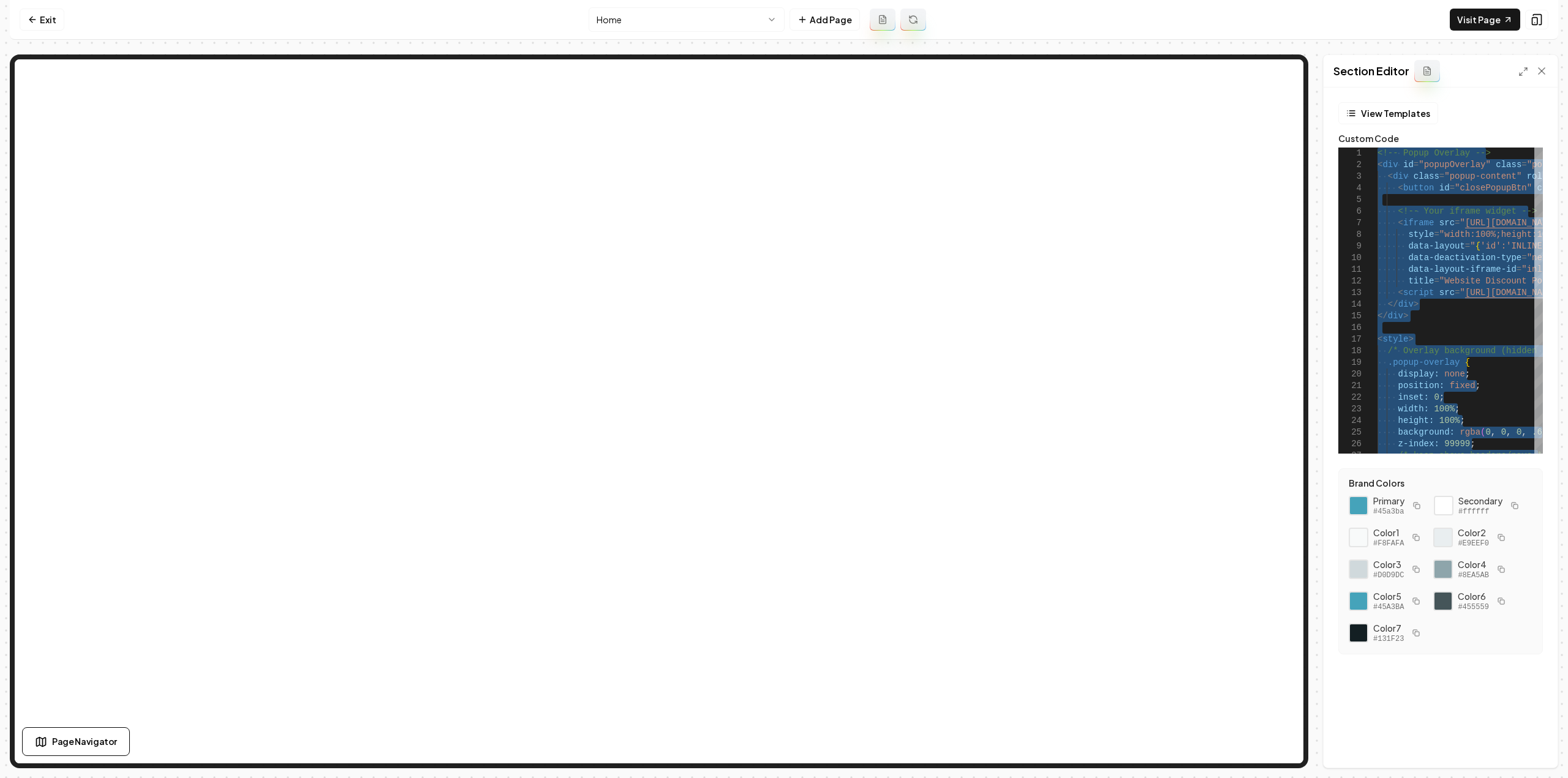
click at [173, 52] on div "Exit Home Add Page Visit Page Page Navigator Page Settings Section Editor View …" at bounding box center [783, 384] width 1548 height 768
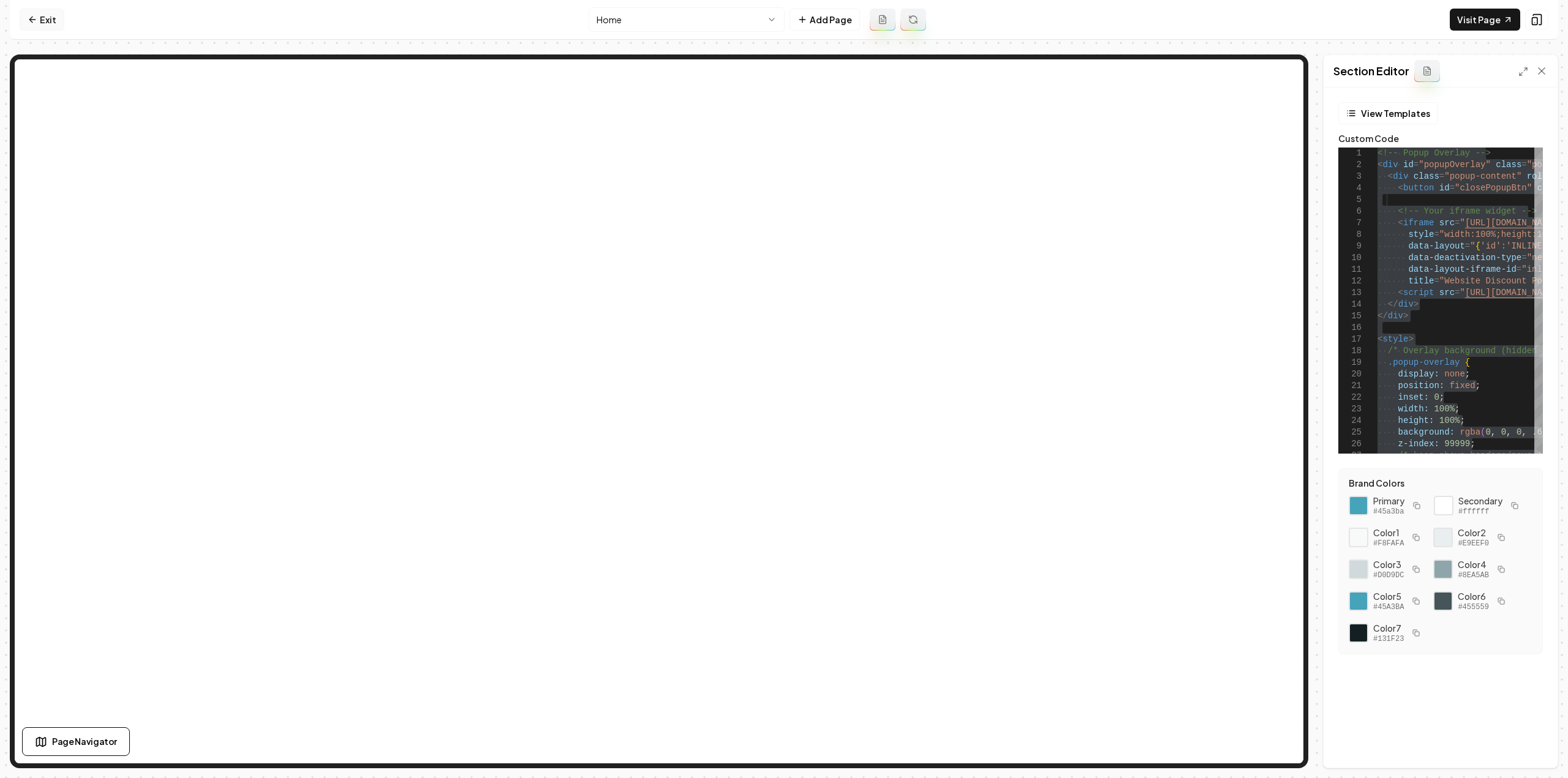
click at [30, 21] on icon at bounding box center [31, 19] width 3 height 5
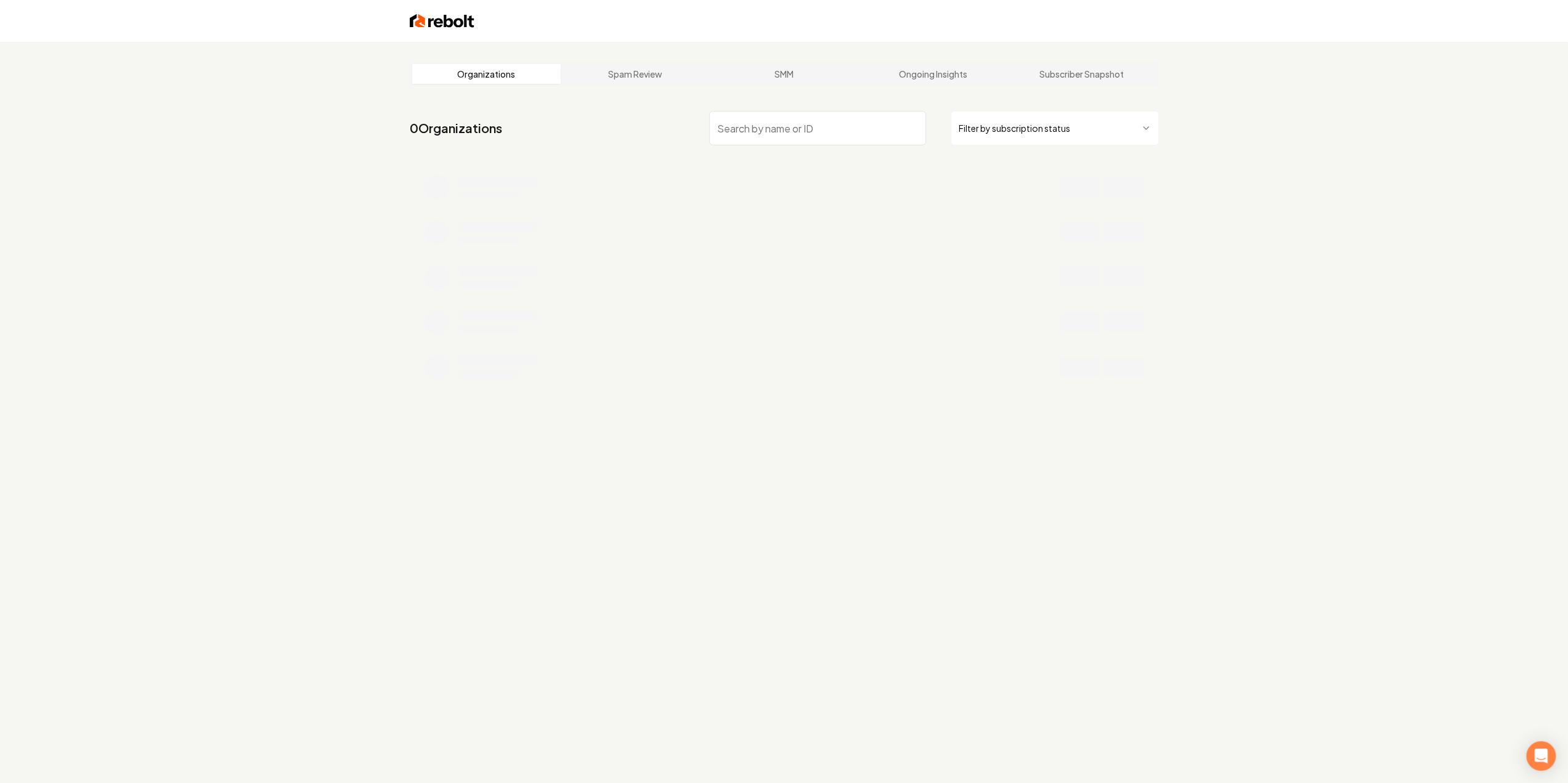
click at [844, 137] on input "search" at bounding box center [817, 129] width 217 height 35
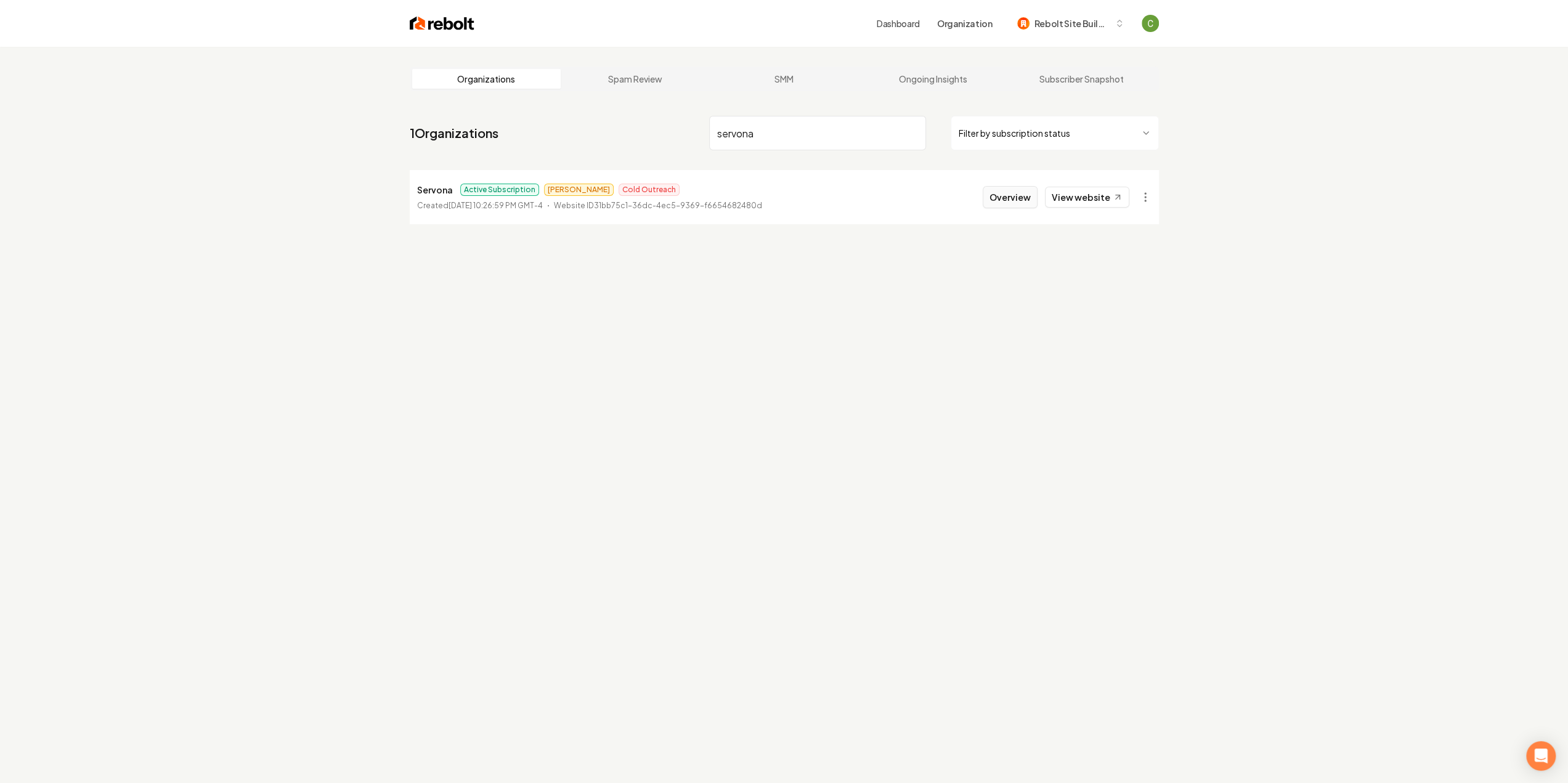
type input "servona"
click at [999, 194] on button "Overview" at bounding box center [1010, 197] width 55 height 23
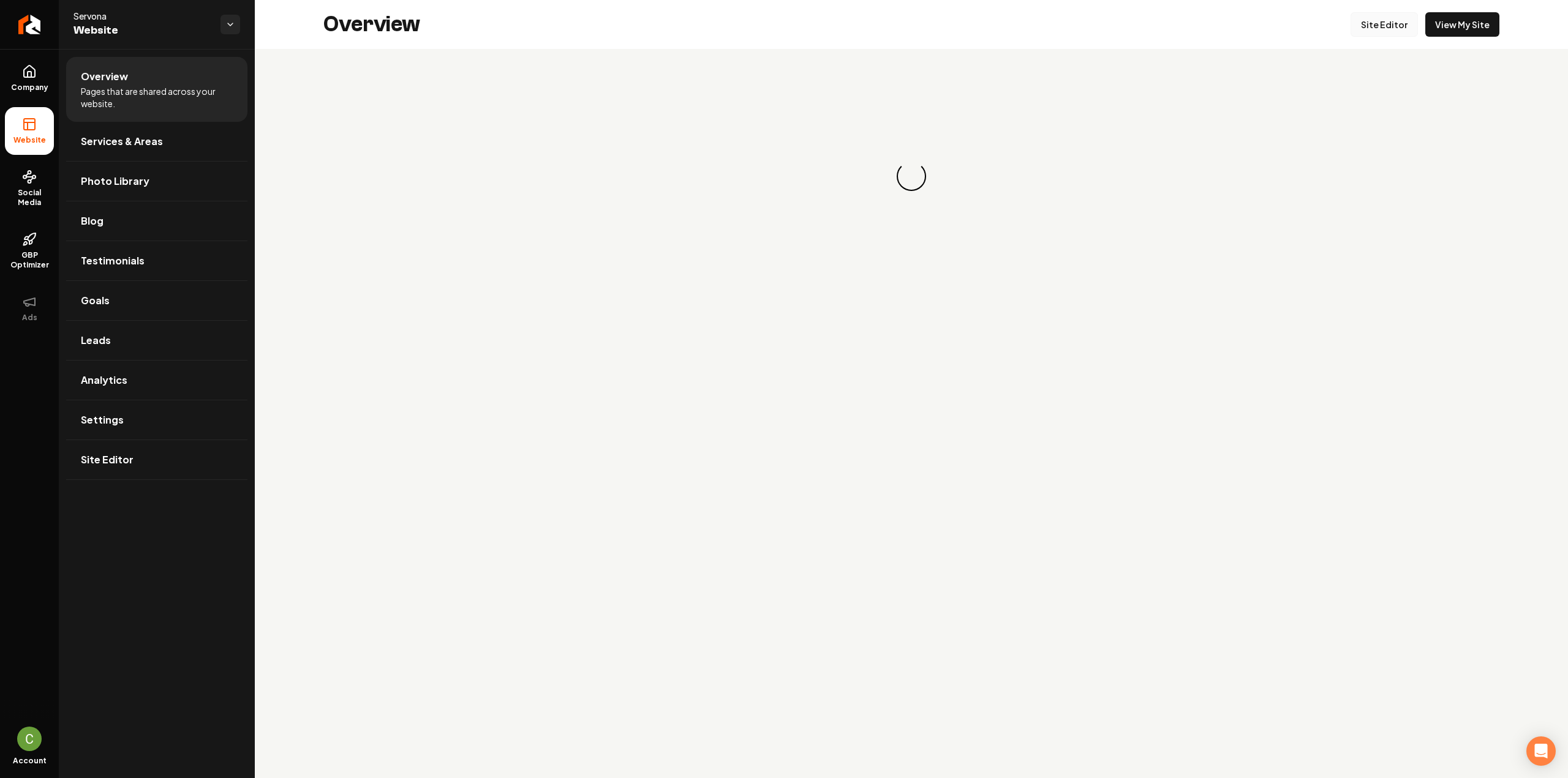
click at [1382, 26] on link "Site Editor" at bounding box center [1384, 24] width 67 height 24
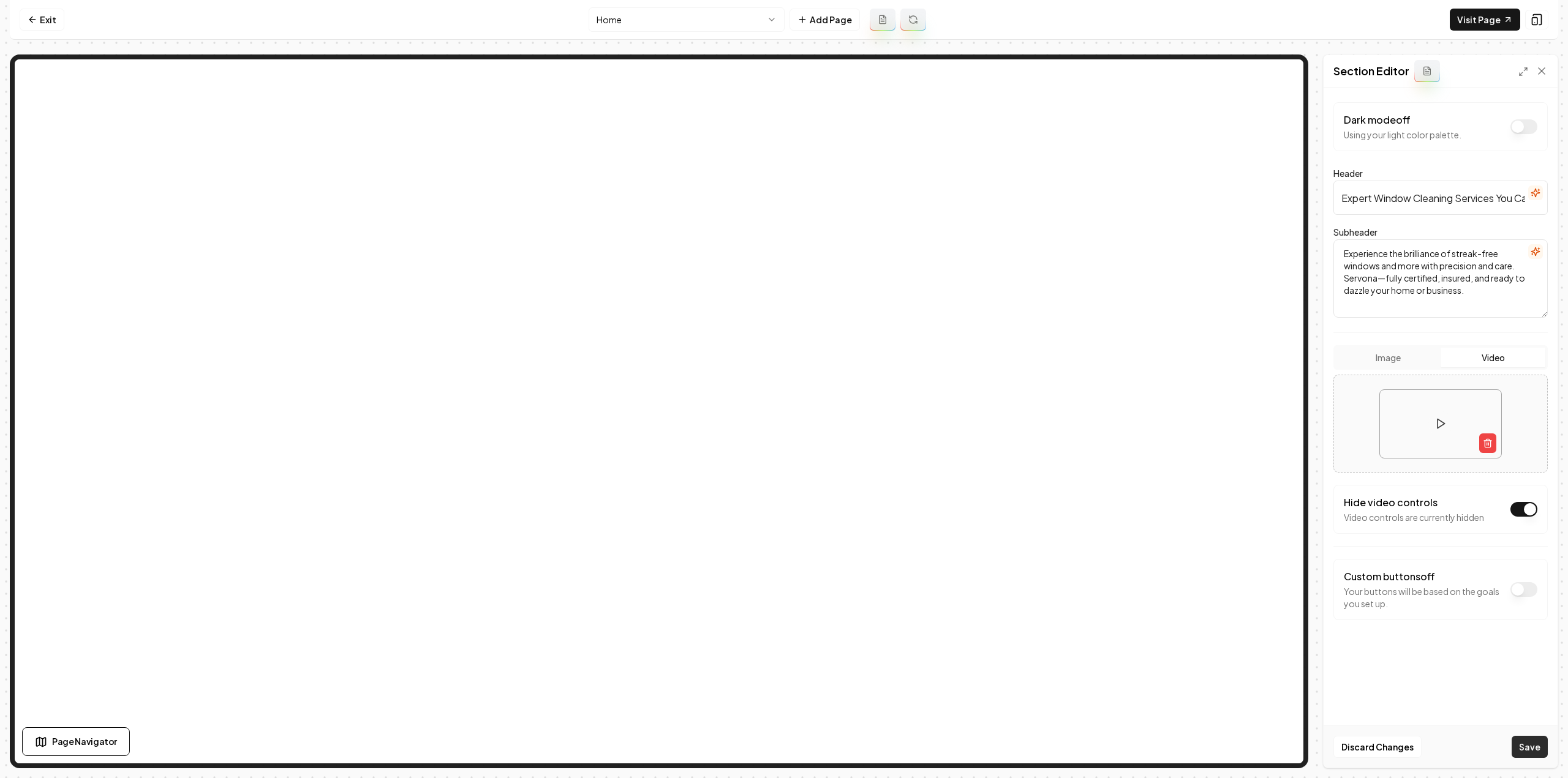
click at [1531, 749] on button "Save" at bounding box center [1530, 748] width 36 height 22
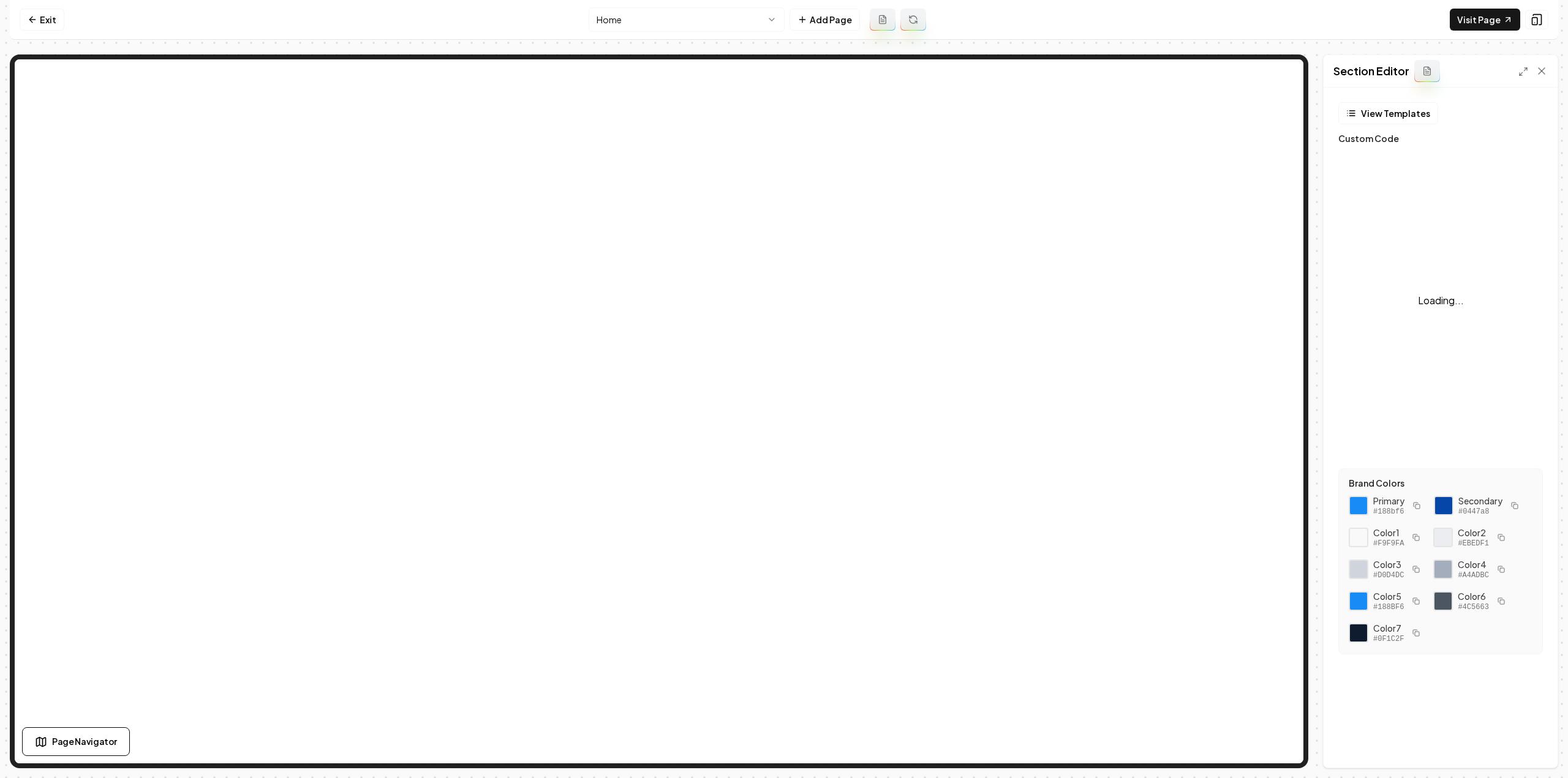
click at [1434, 337] on div "Loading..." at bounding box center [1440, 301] width 205 height 306
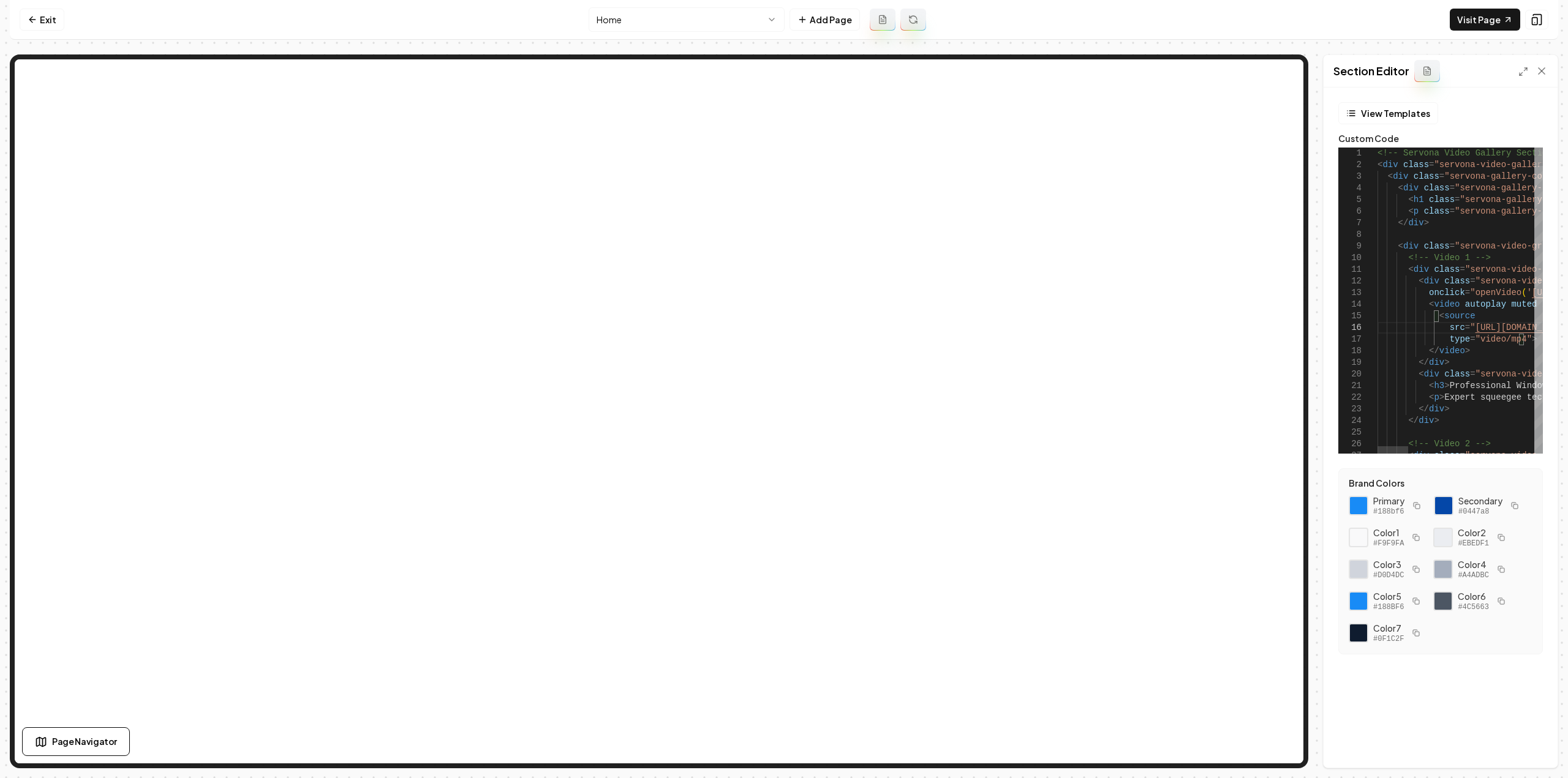
type textarea "**********"
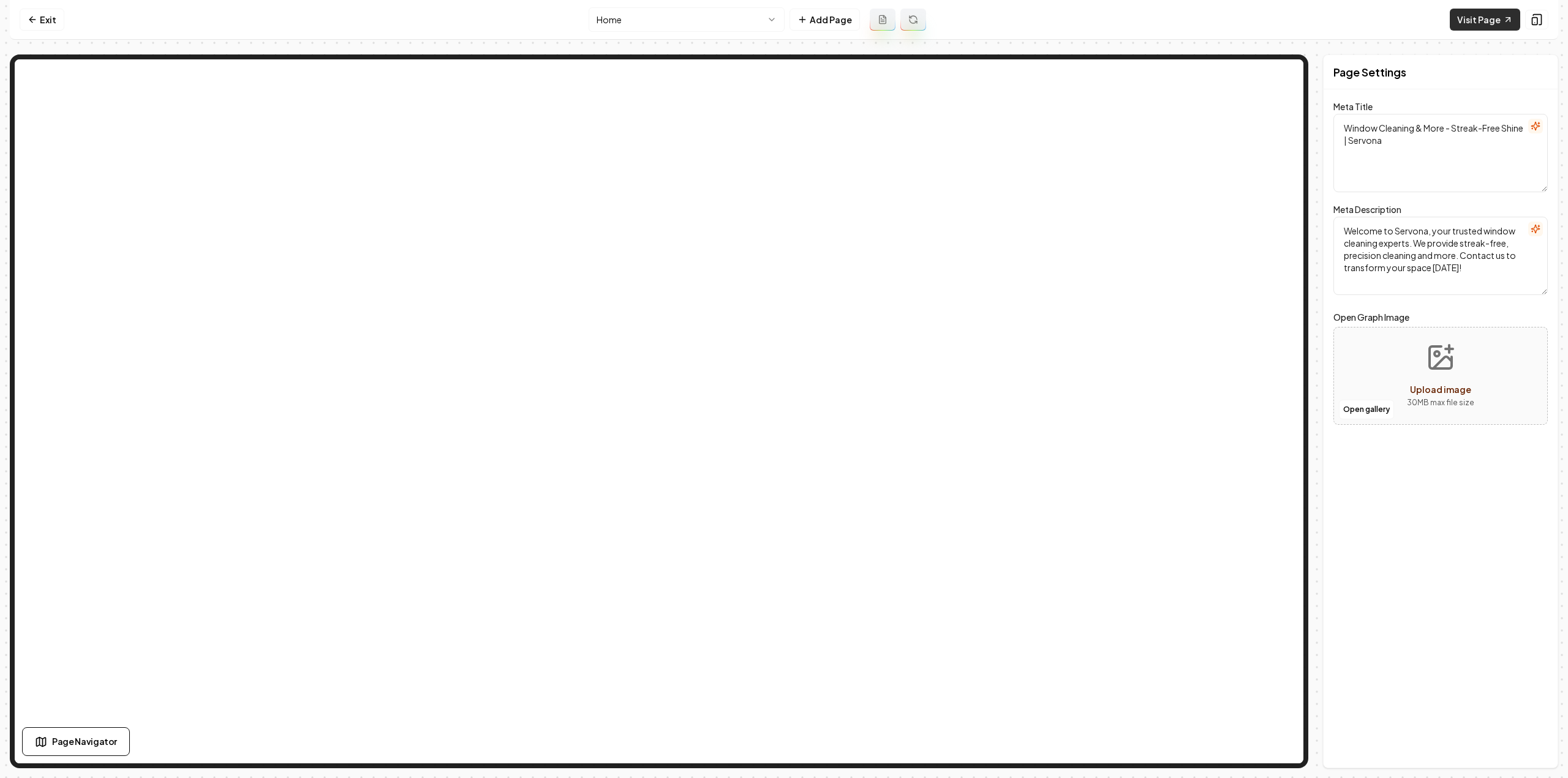
click at [1488, 11] on link "Visit Page" at bounding box center [1484, 20] width 70 height 22
click at [48, 16] on link "Exit" at bounding box center [42, 20] width 45 height 22
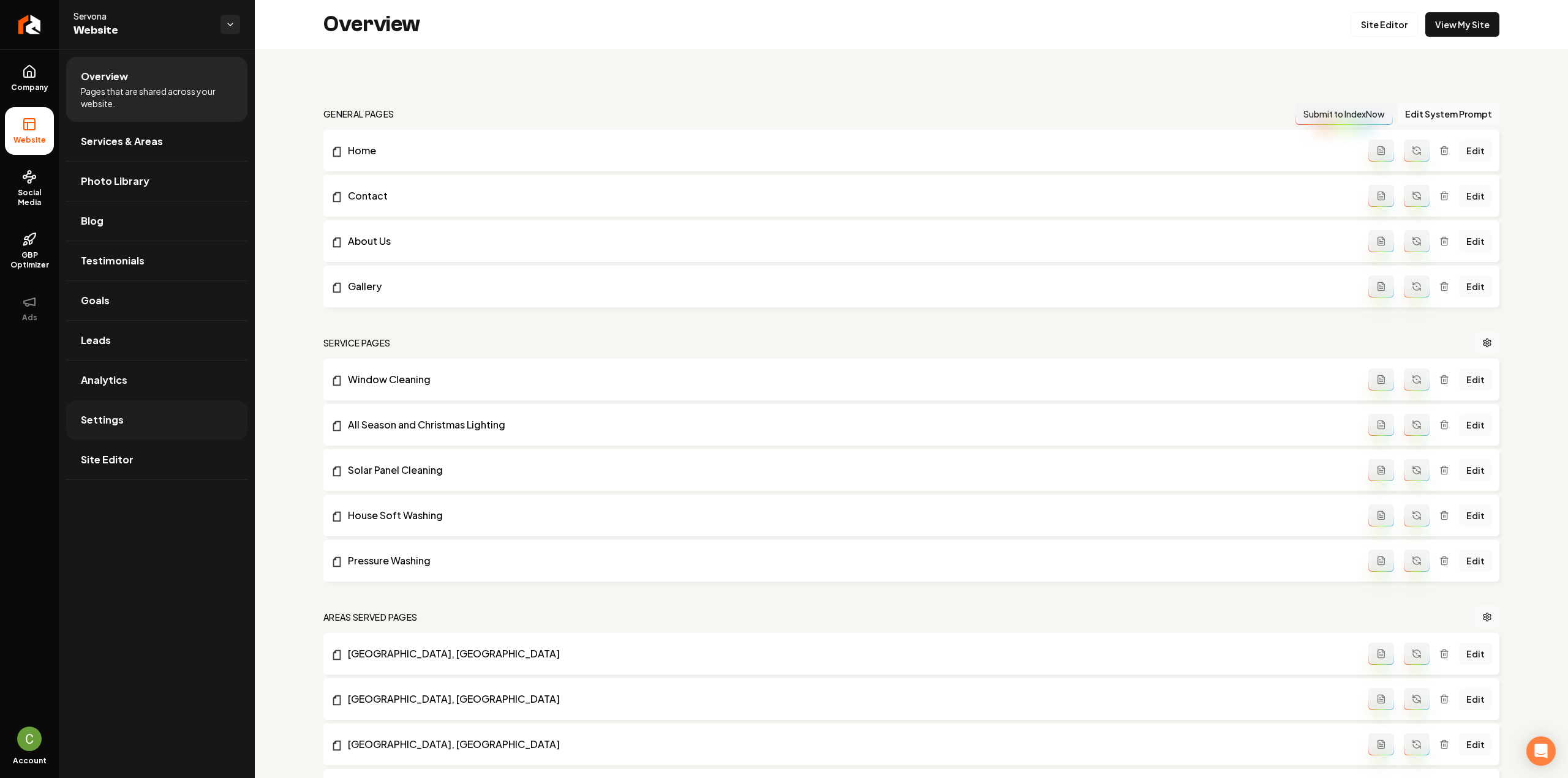
click at [145, 418] on link "Settings" at bounding box center [157, 419] width 182 height 39
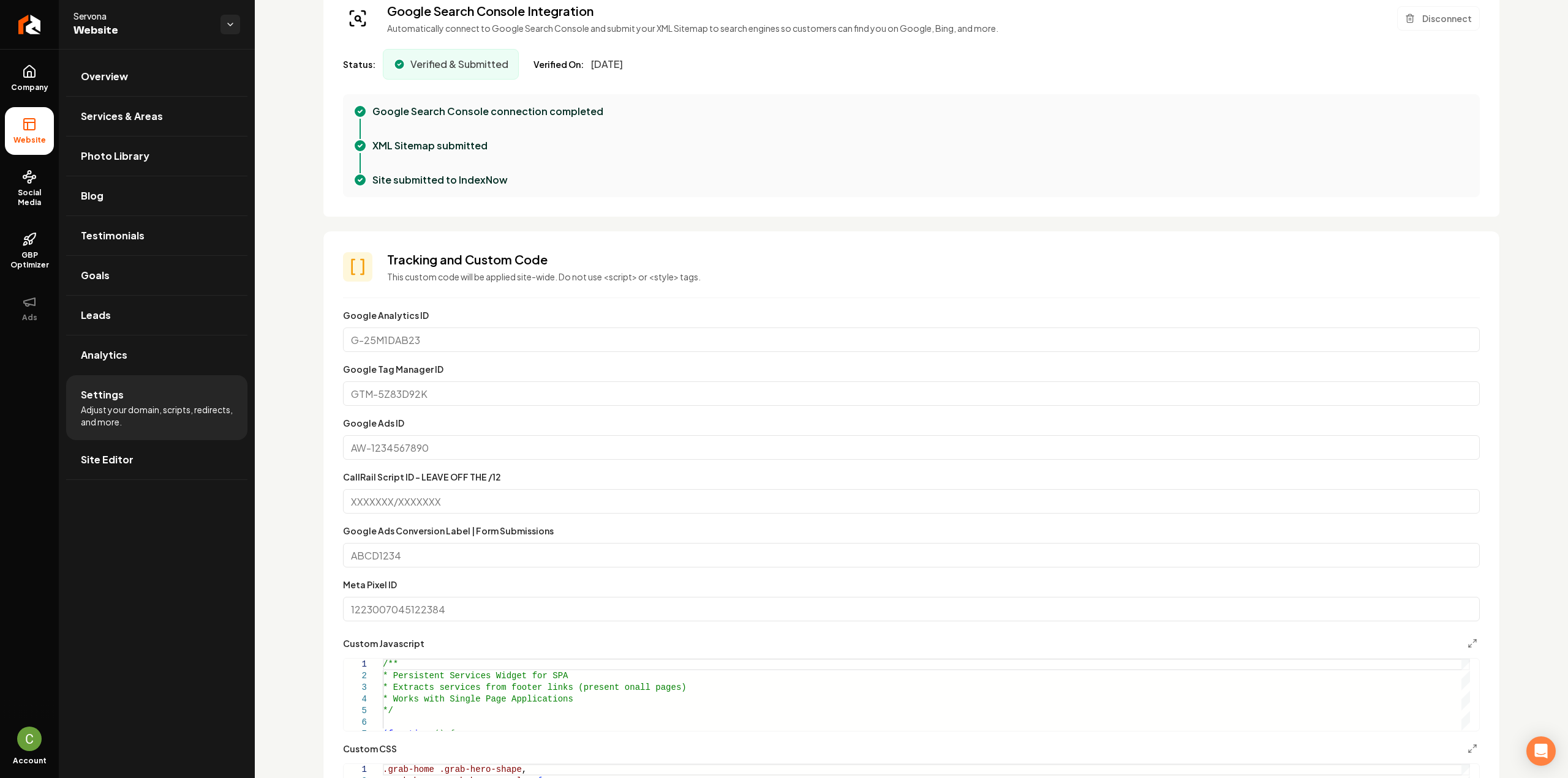
scroll to position [855, 0]
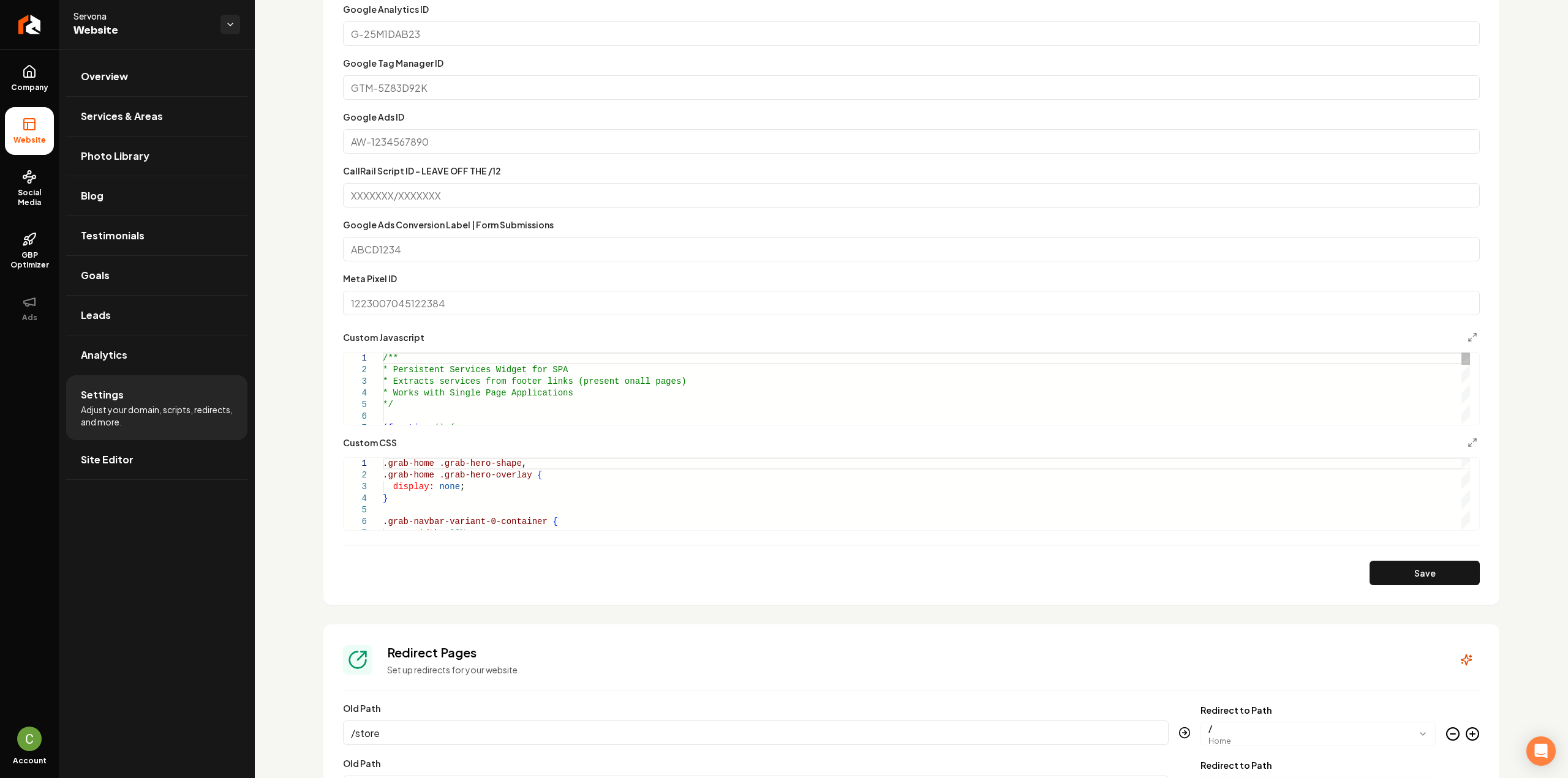
type textarea "**********"
click at [1468, 335] on icon "Main content area" at bounding box center [1472, 337] width 10 height 10
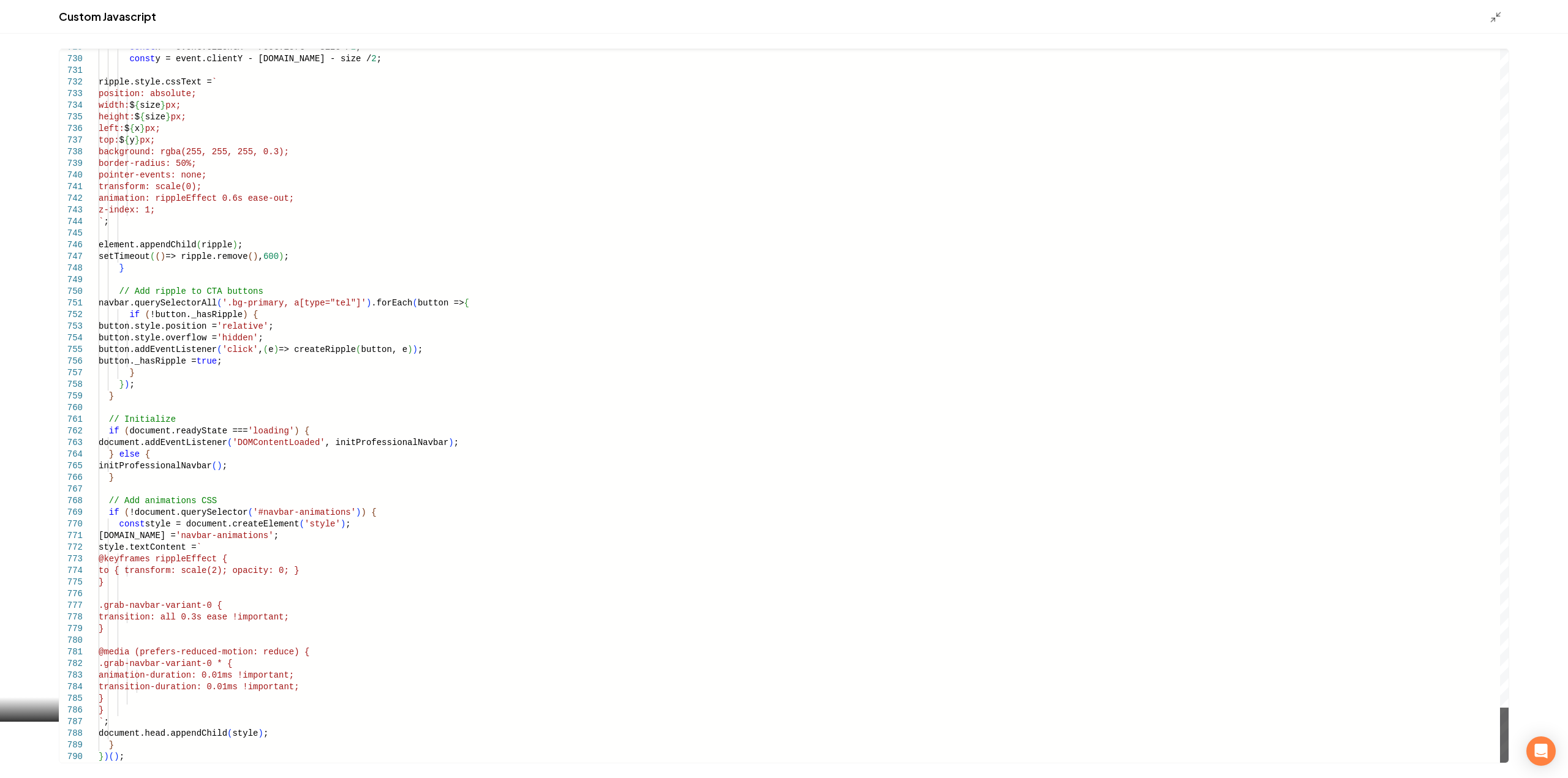
click at [1508, 750] on div "Main content area" at bounding box center [1504, 736] width 9 height 55
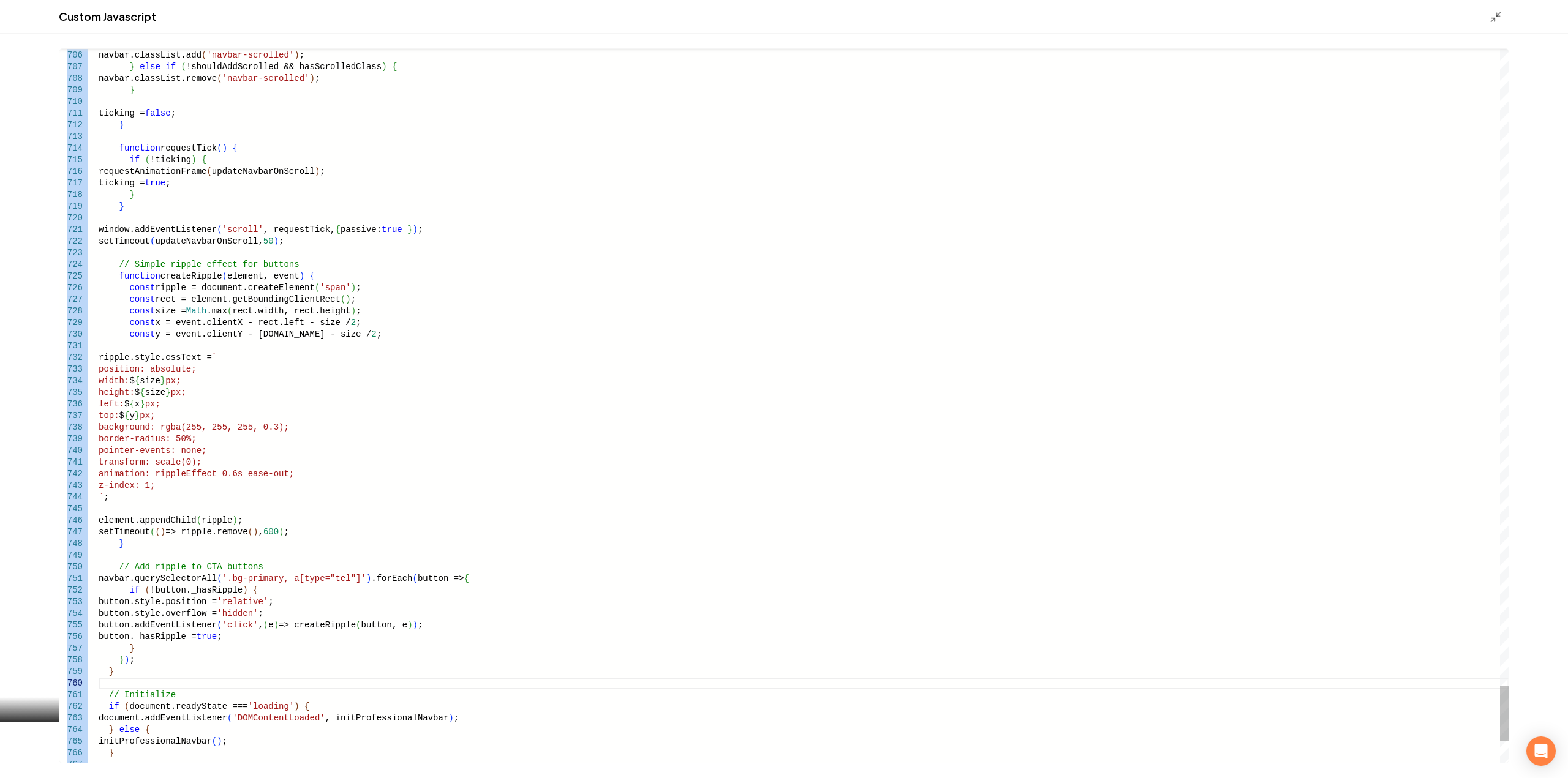
drag, startPoint x: 1508, startPoint y: 713, endPoint x: 1500, endPoint y: 574, distance: 139.2
click at [1495, 547] on div "729 730 731 732 733 734 735 736 737 738 739 740 741 742 743 744 745 746 747 748…" at bounding box center [784, 406] width 1450 height 716
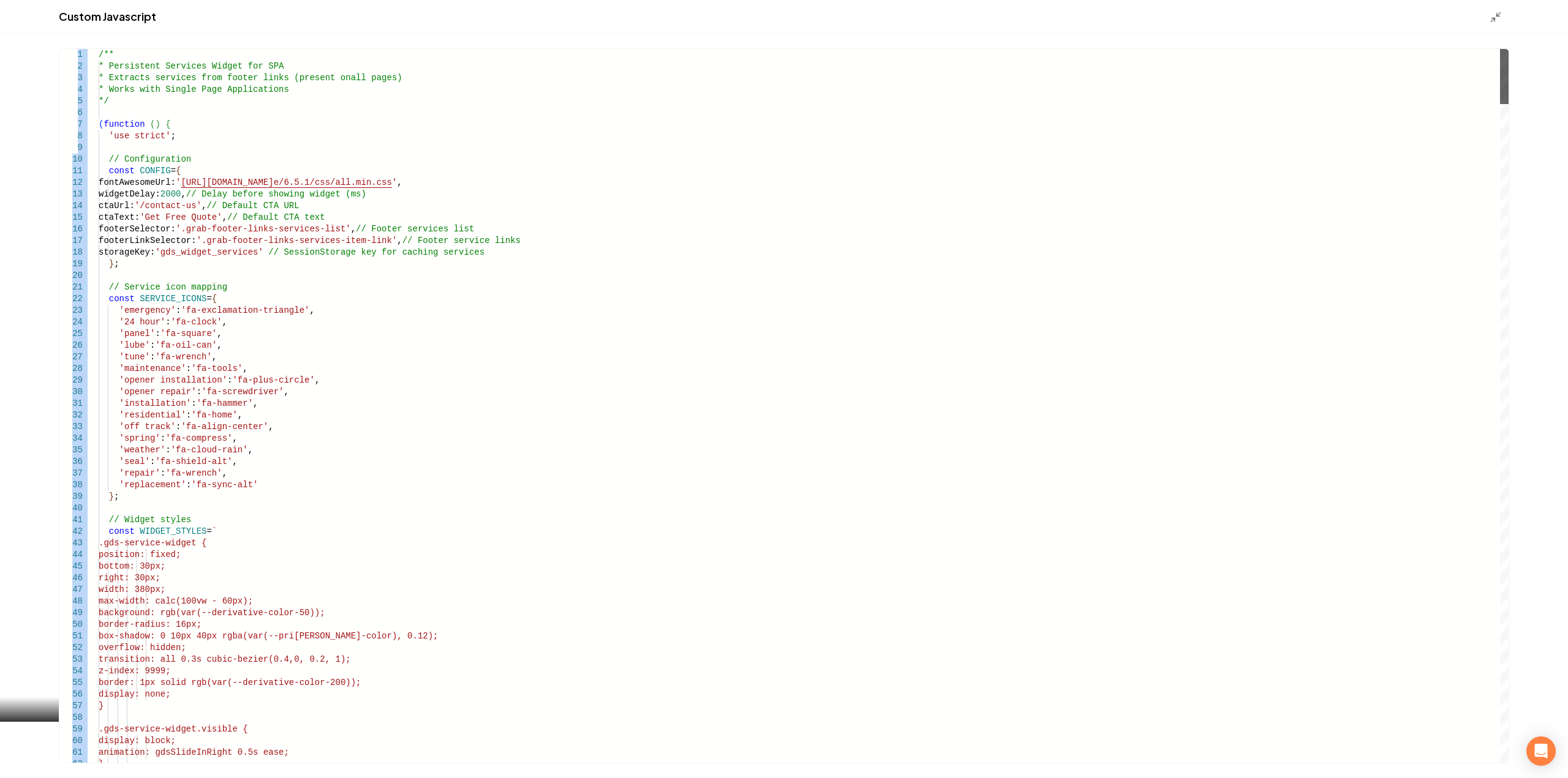
click at [1508, 49] on div "Main content area" at bounding box center [1504, 77] width 9 height 55
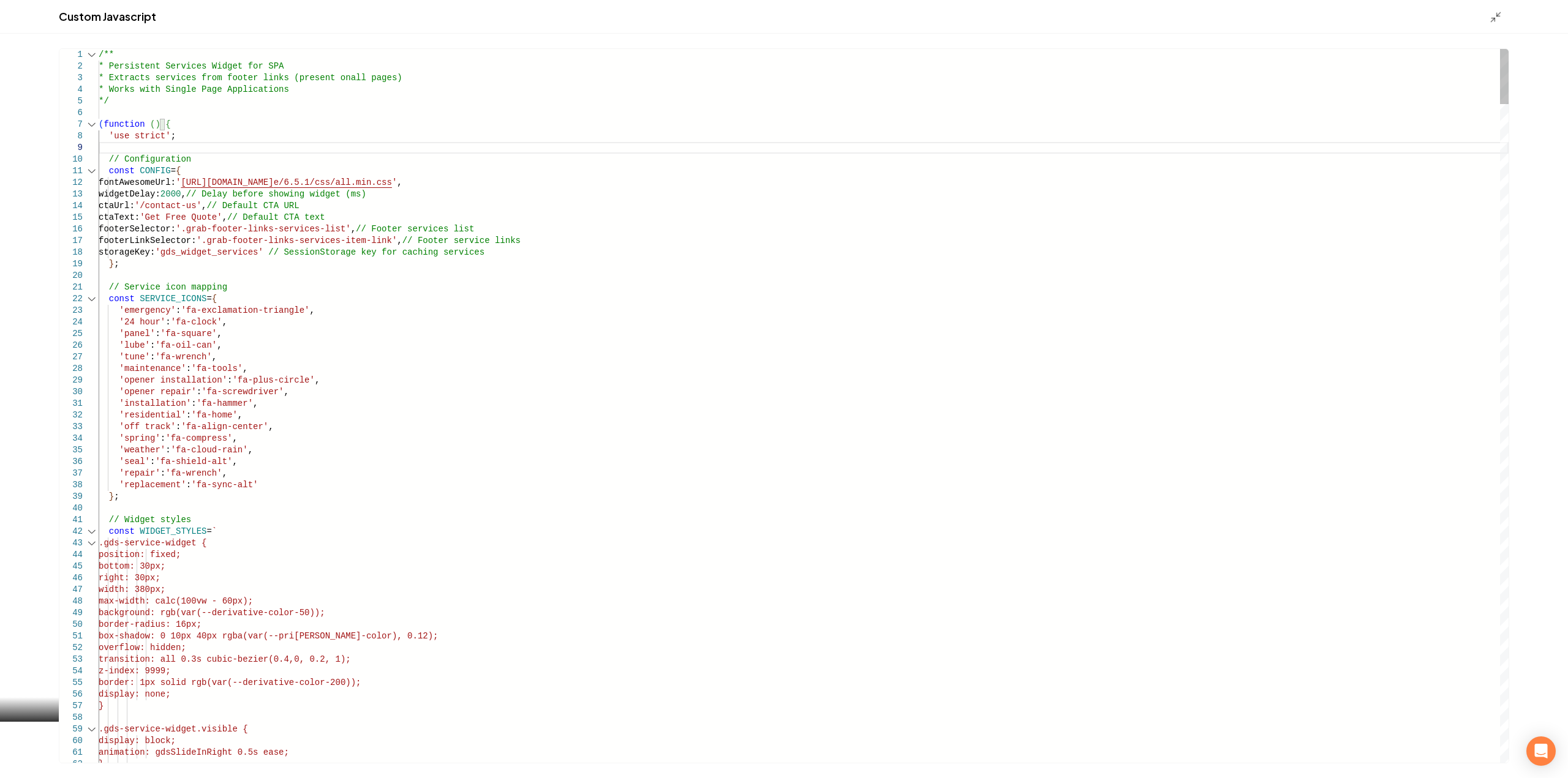
click at [91, 127] on div "Main content area" at bounding box center [92, 124] width 16 height 11
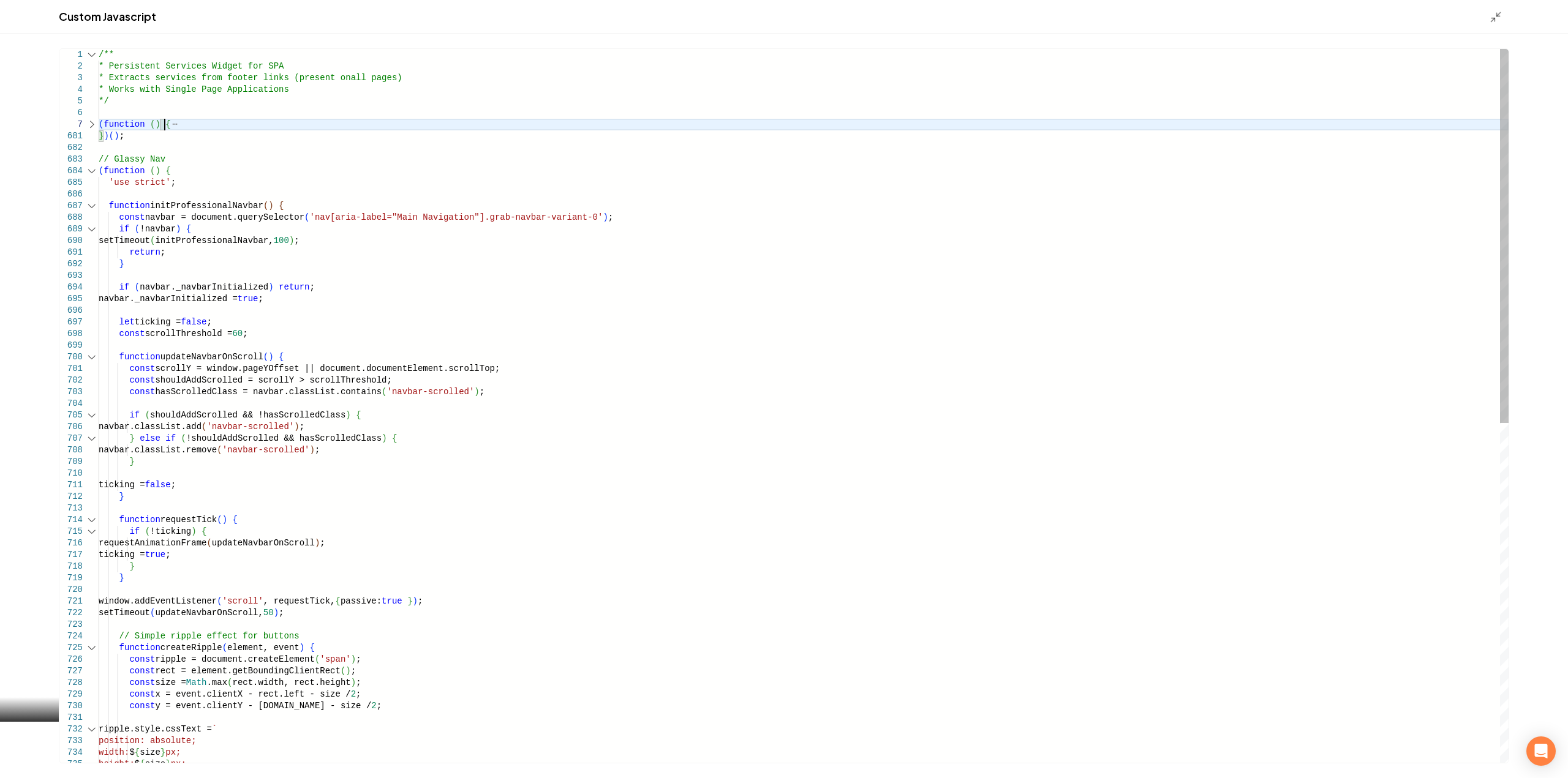
click at [92, 171] on div "Main content area" at bounding box center [92, 170] width 16 height 11
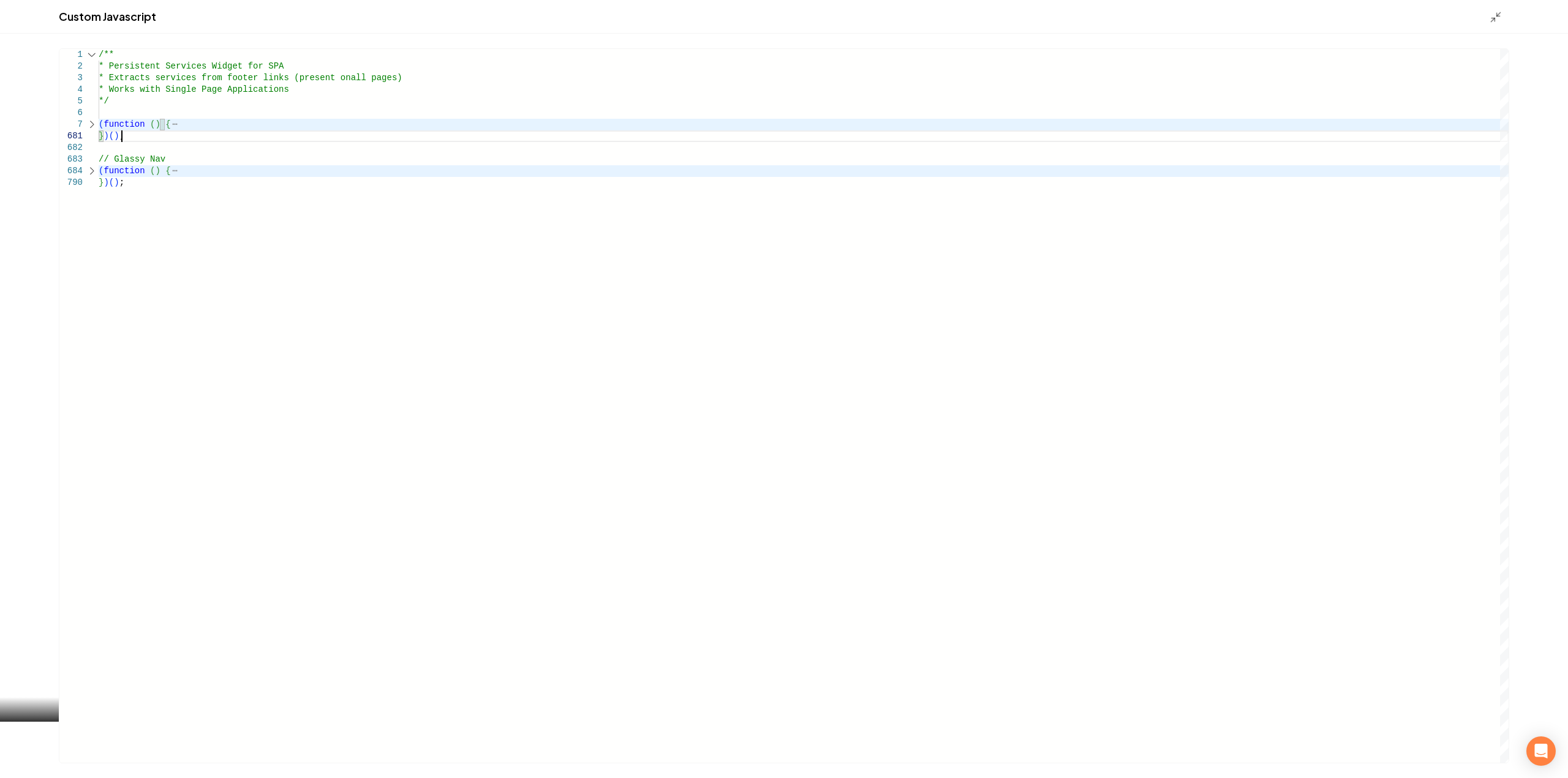
click at [133, 134] on div "/** * Persistent Services Widget for SPA * Extracts services from footer links …" at bounding box center [803, 406] width 1410 height 714
drag, startPoint x: 136, startPoint y: 140, endPoint x: 91, endPoint y: 54, distance: 97.1
click at [99, 54] on div "/** * Persistent Services Widget for SPA * Extracts services from footer links …" at bounding box center [803, 406] width 1410 height 714
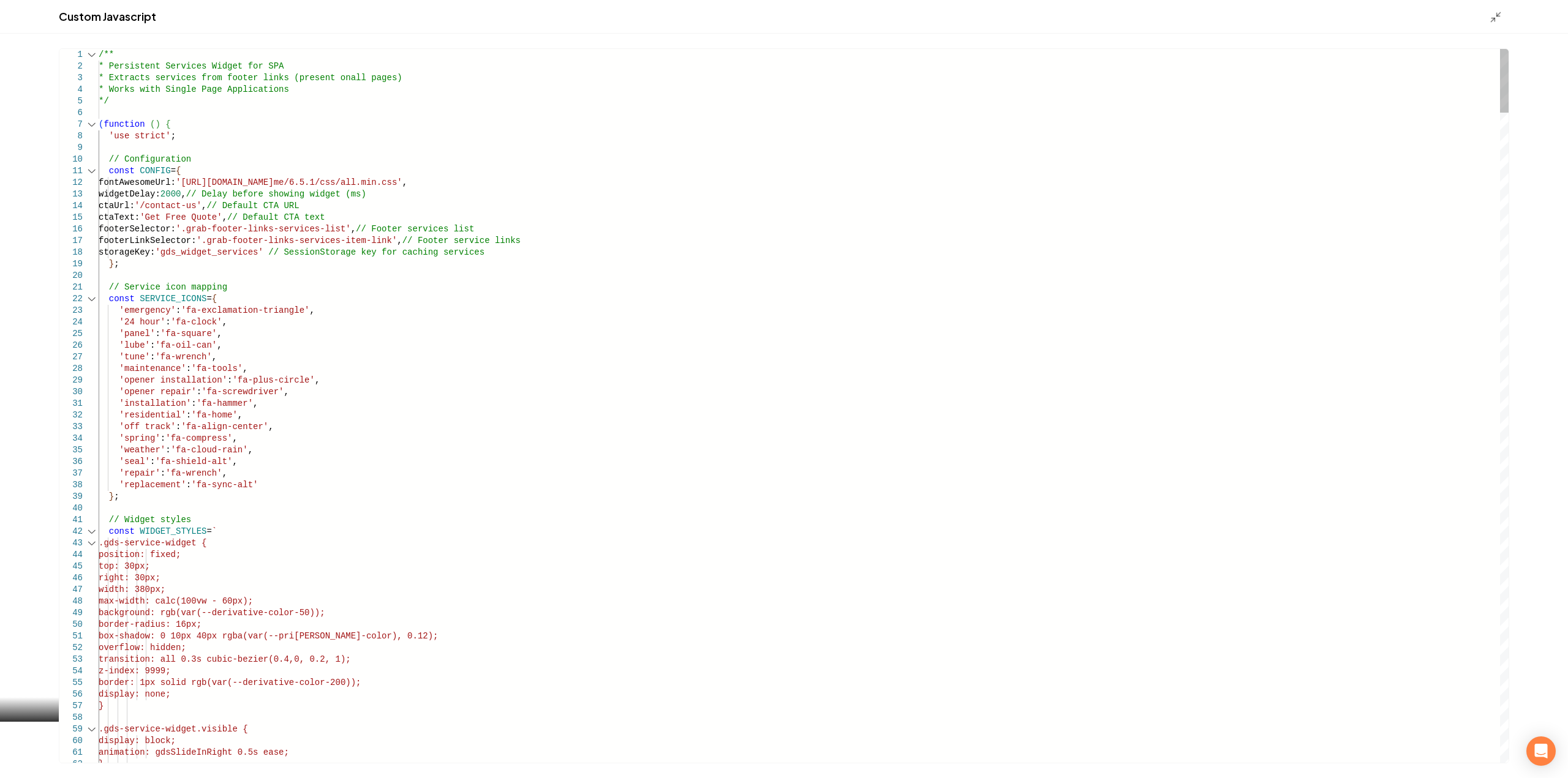
click at [91, 131] on div "8" at bounding box center [79, 136] width 39 height 11
click at [90, 124] on div "Main content area" at bounding box center [92, 124] width 16 height 11
type textarea "**********"
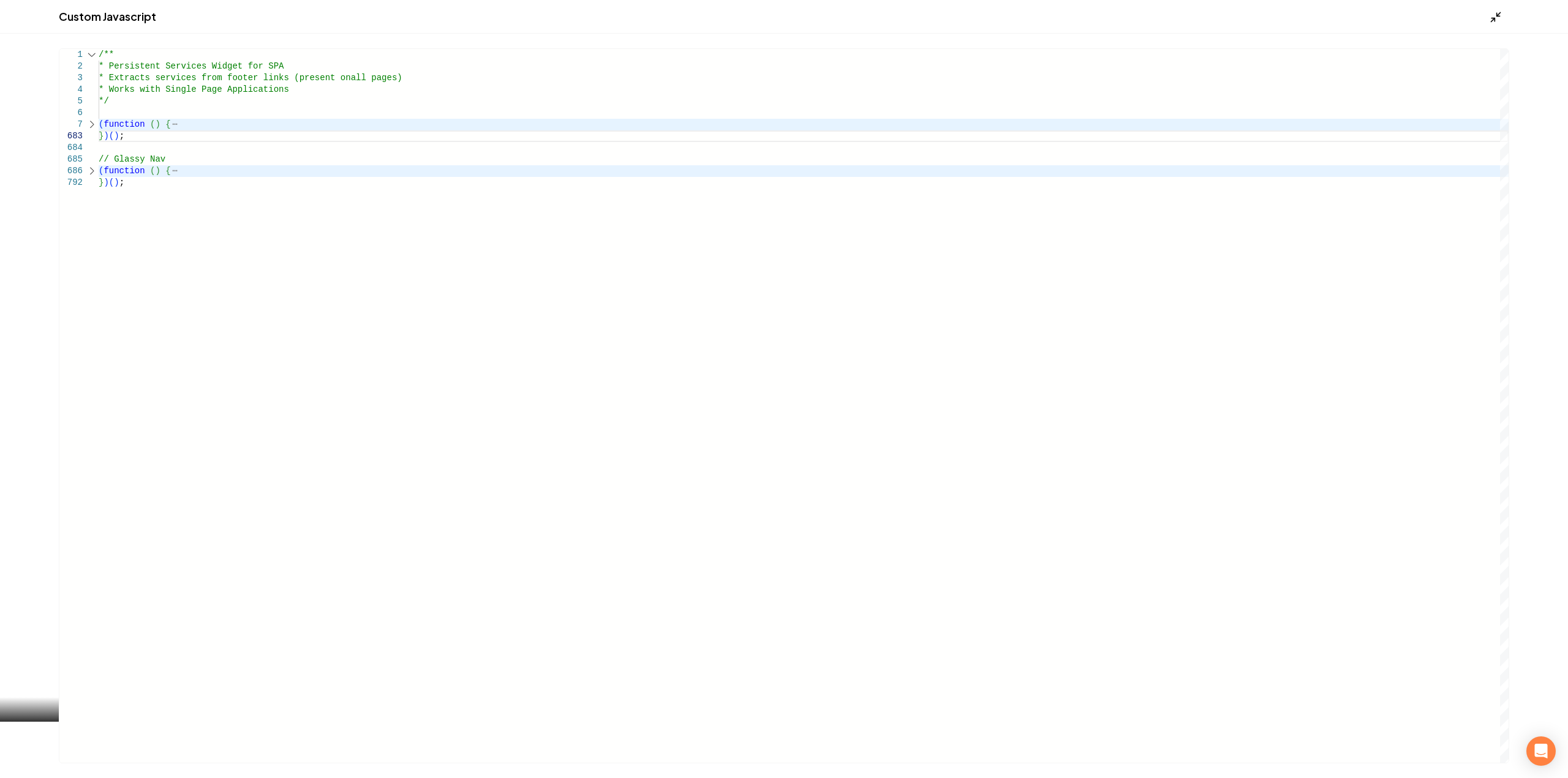
click at [1492, 17] on icon "Main content area" at bounding box center [1495, 17] width 12 height 12
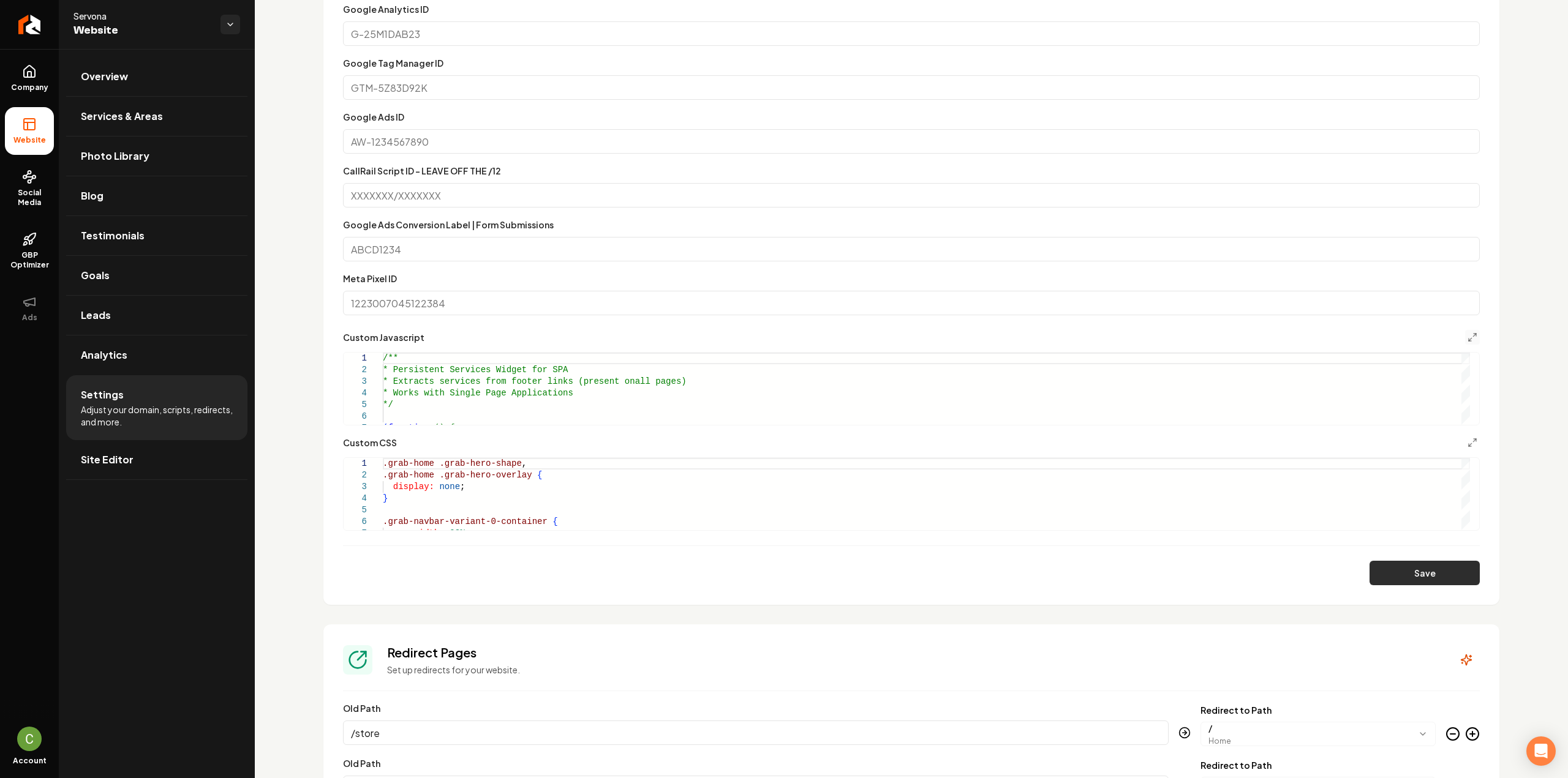
click at [1400, 569] on button "Save" at bounding box center [1425, 573] width 111 height 24
click at [1465, 335] on button "Main content area" at bounding box center [1472, 337] width 15 height 15
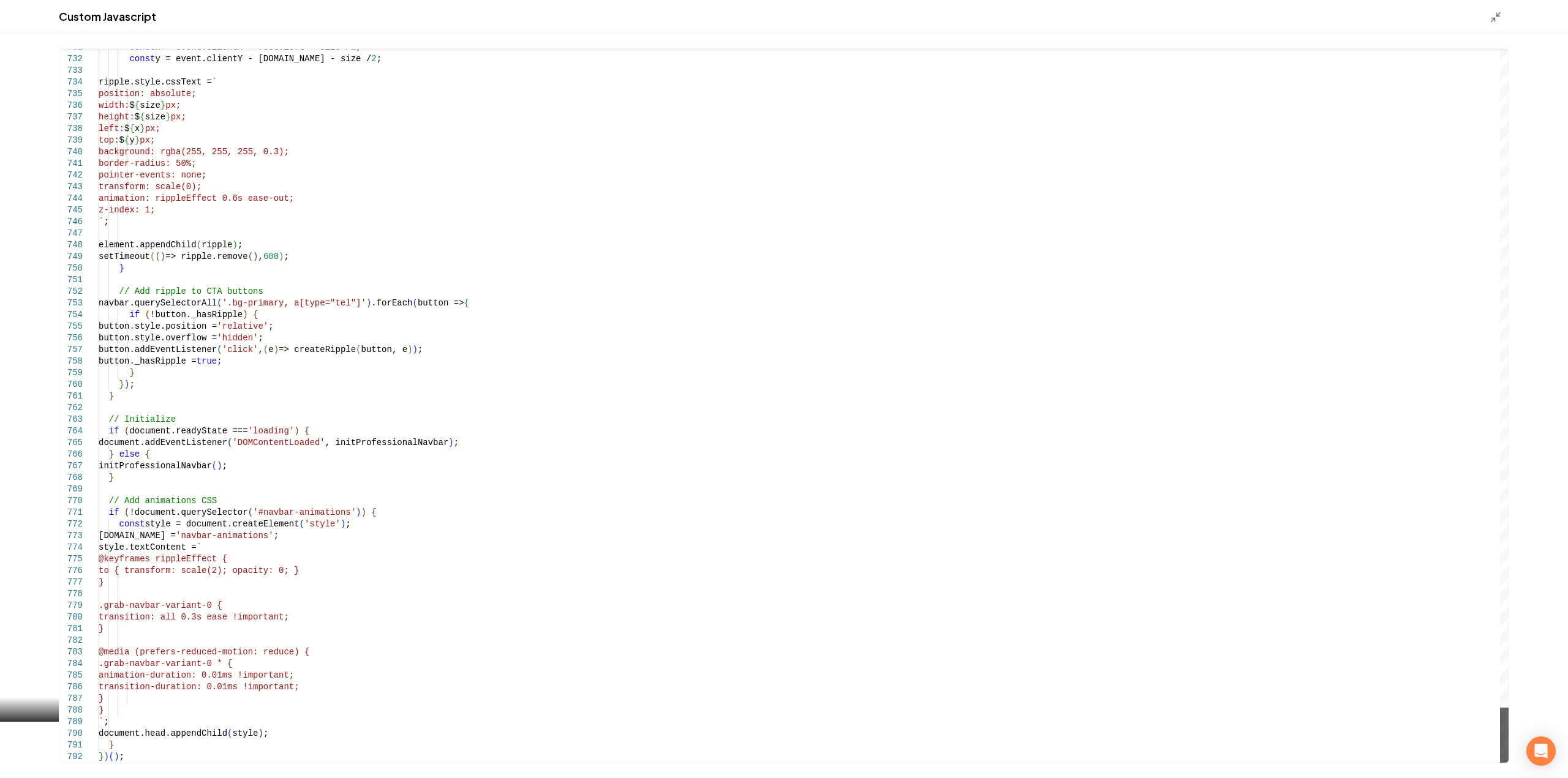
click at [1508, 763] on div "Main content area" at bounding box center [1504, 736] width 9 height 55
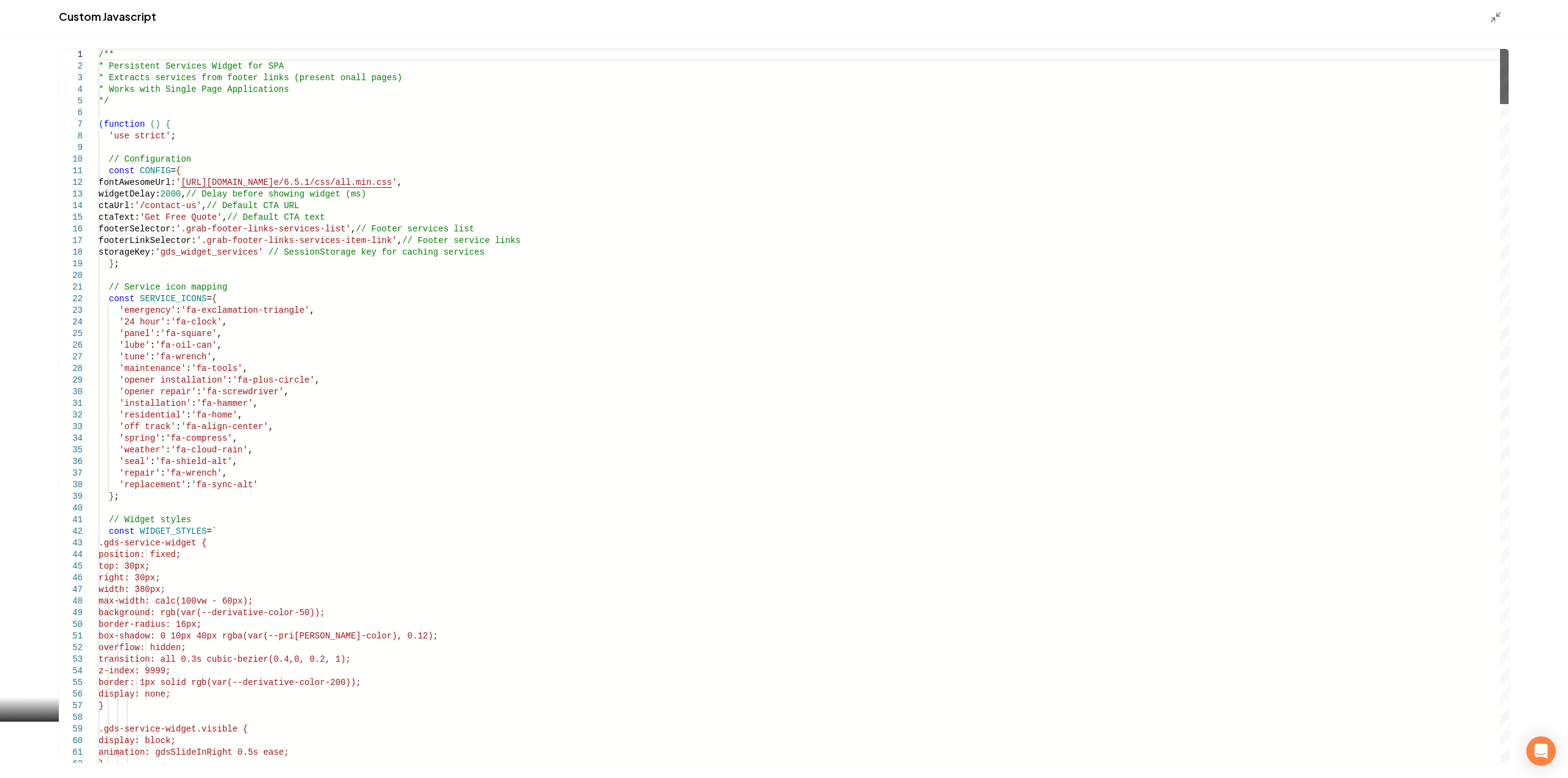
click at [1500, 49] on div "Main content area" at bounding box center [1504, 77] width 9 height 55
click at [88, 124] on div "Main content area" at bounding box center [92, 124] width 16 height 11
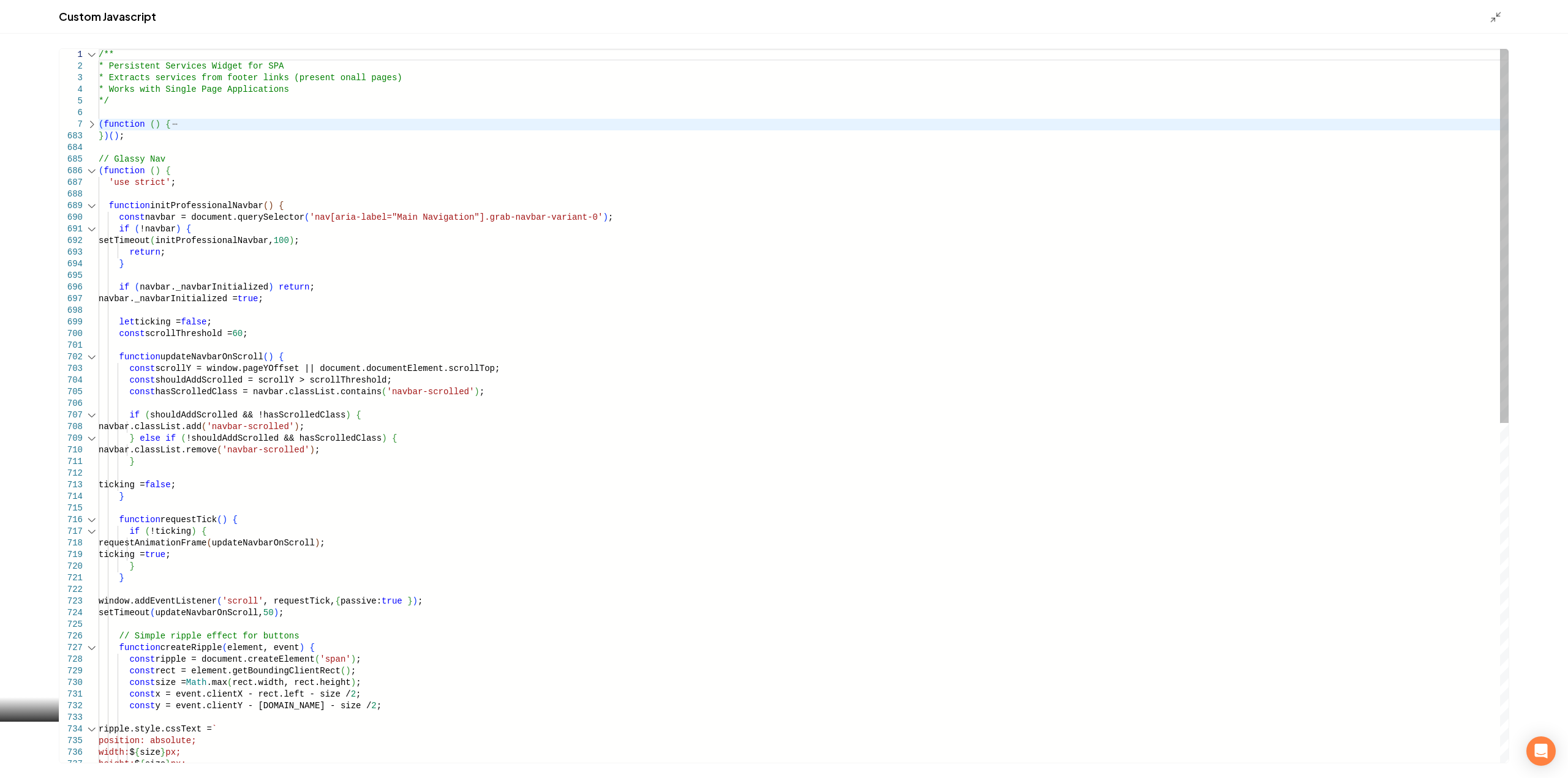
click at [93, 173] on div "Main content area" at bounding box center [92, 170] width 16 height 11
type textarea "**********"
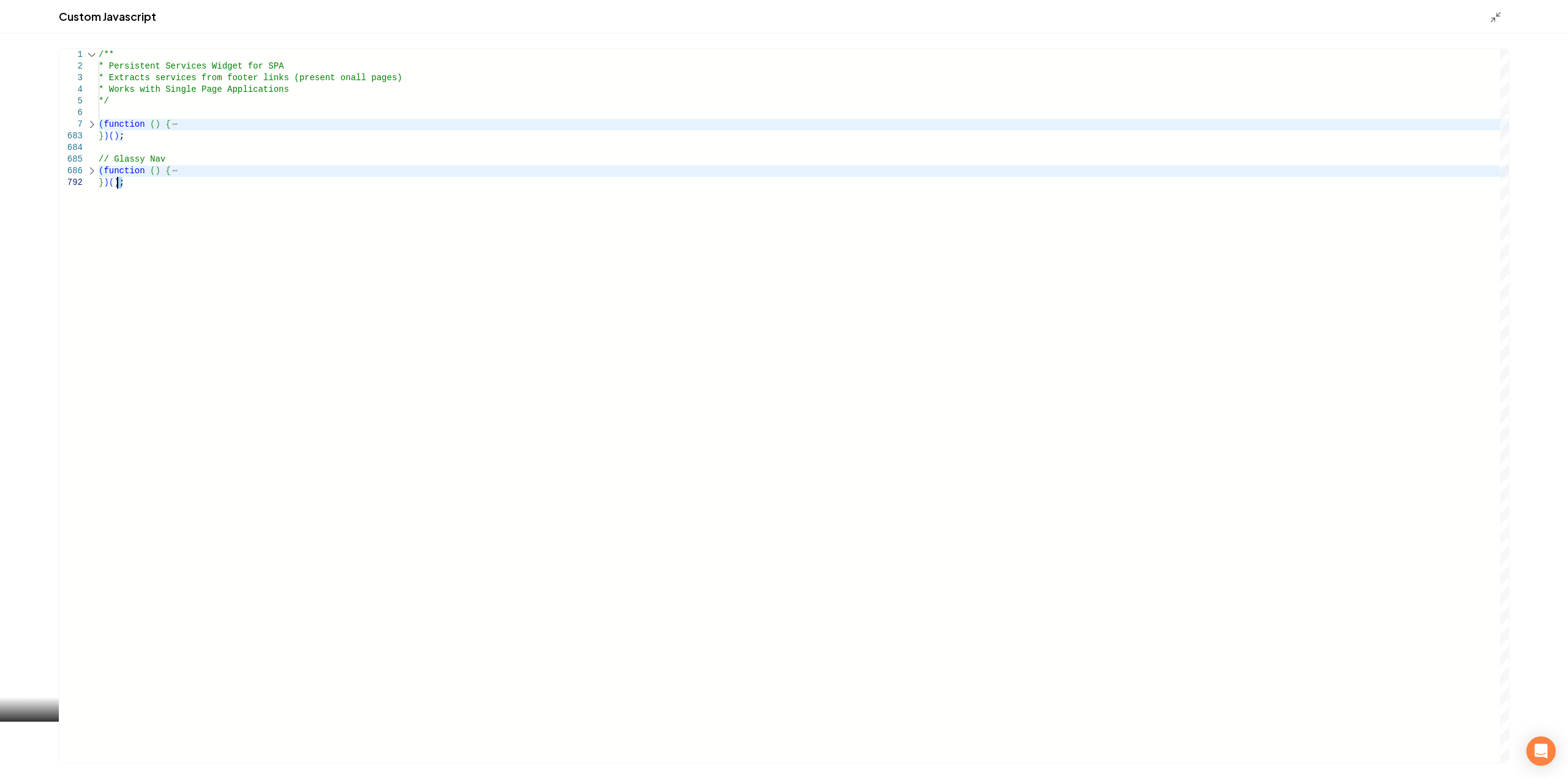
type textarea "**********"
drag, startPoint x: 127, startPoint y: 184, endPoint x: 80, endPoint y: 162, distance: 51.9
click at [99, 162] on div "/** * Persistent Services Widget for SPA * Extracts services from footer links …" at bounding box center [803, 406] width 1410 height 714
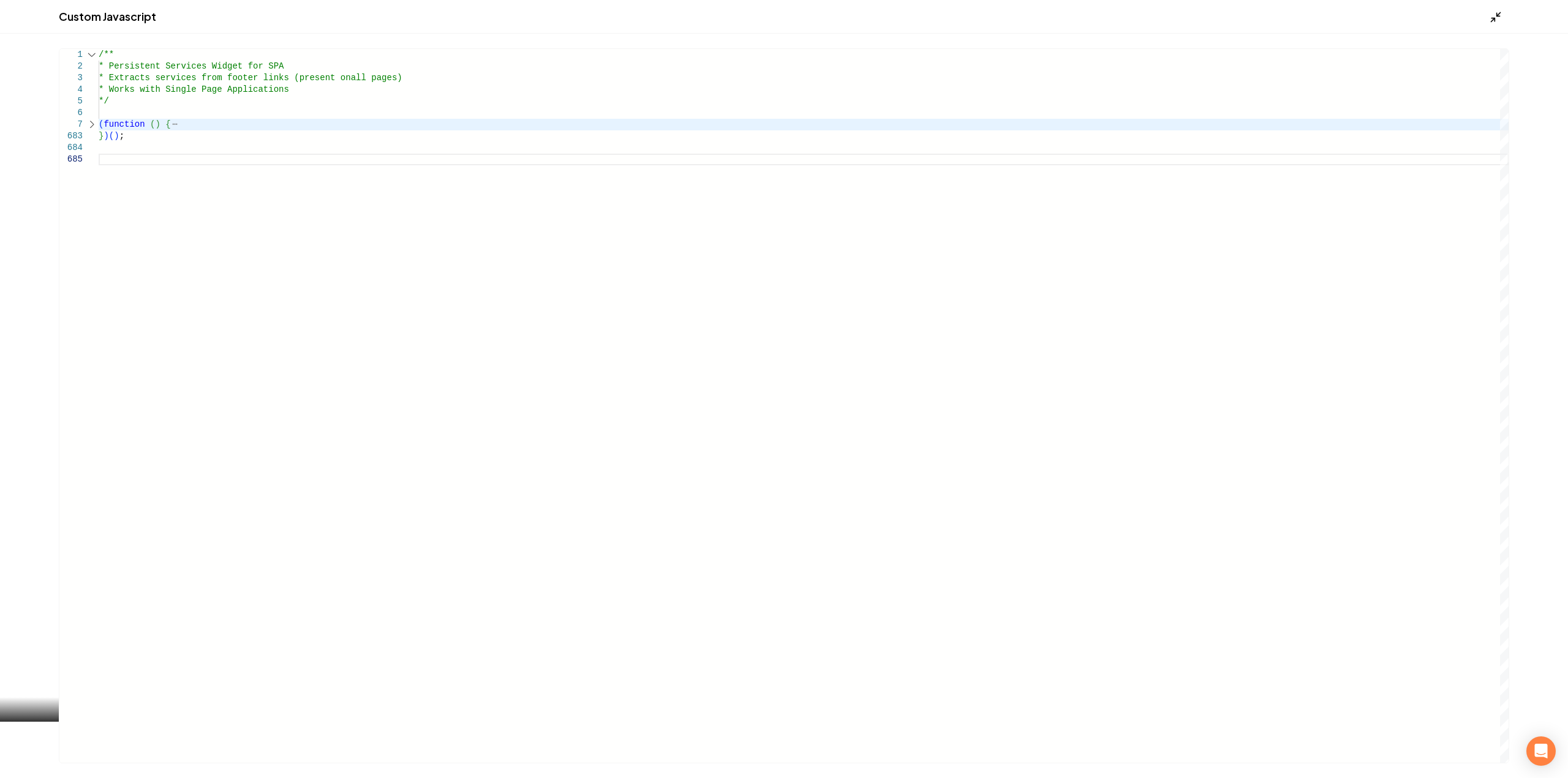
click at [1498, 16] on line "Main content area" at bounding box center [1499, 15] width 3 height 3
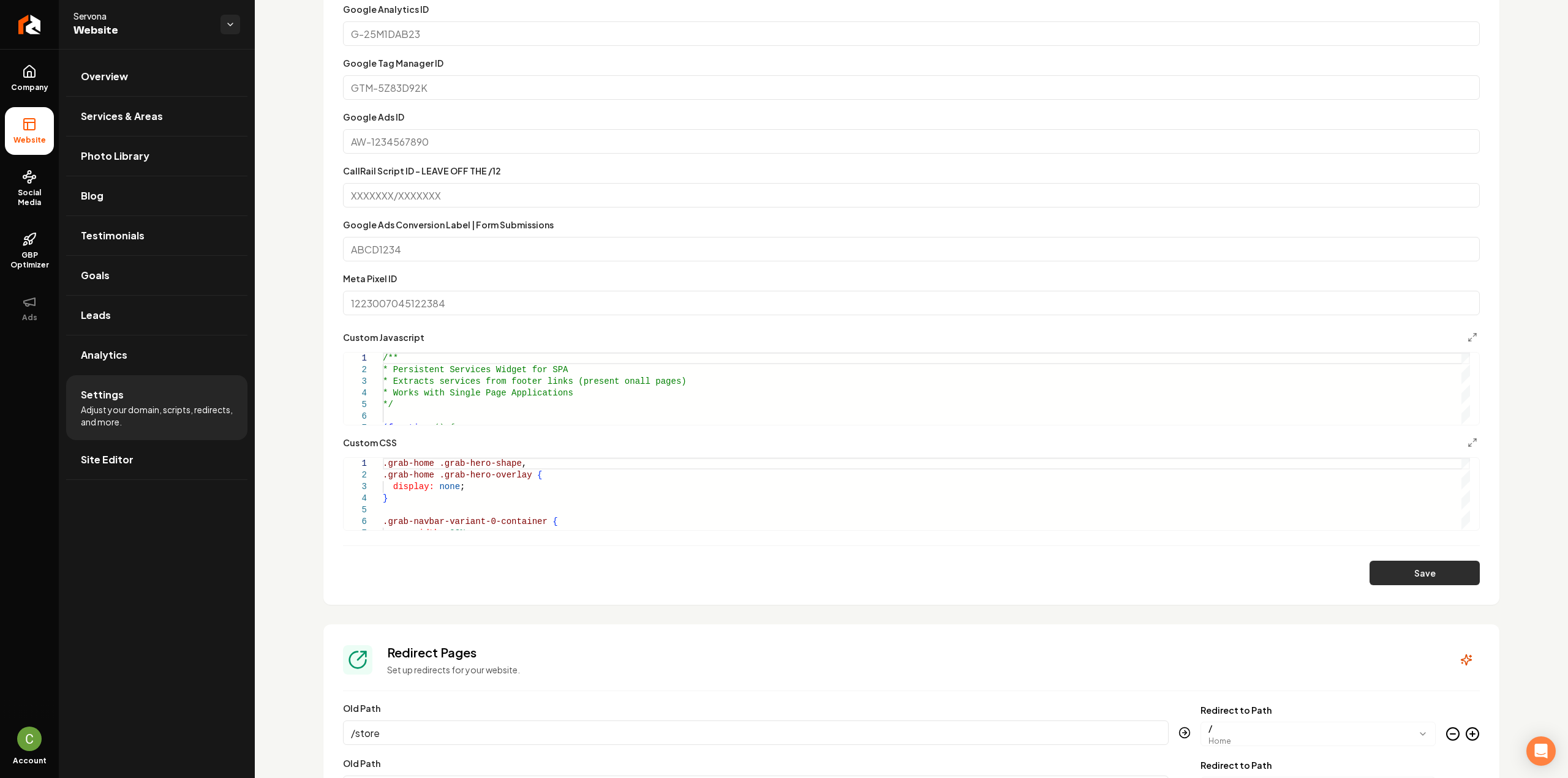
click at [1406, 568] on button "Save" at bounding box center [1425, 573] width 111 height 24
click at [1387, 578] on button "Save" at bounding box center [1425, 573] width 111 height 24
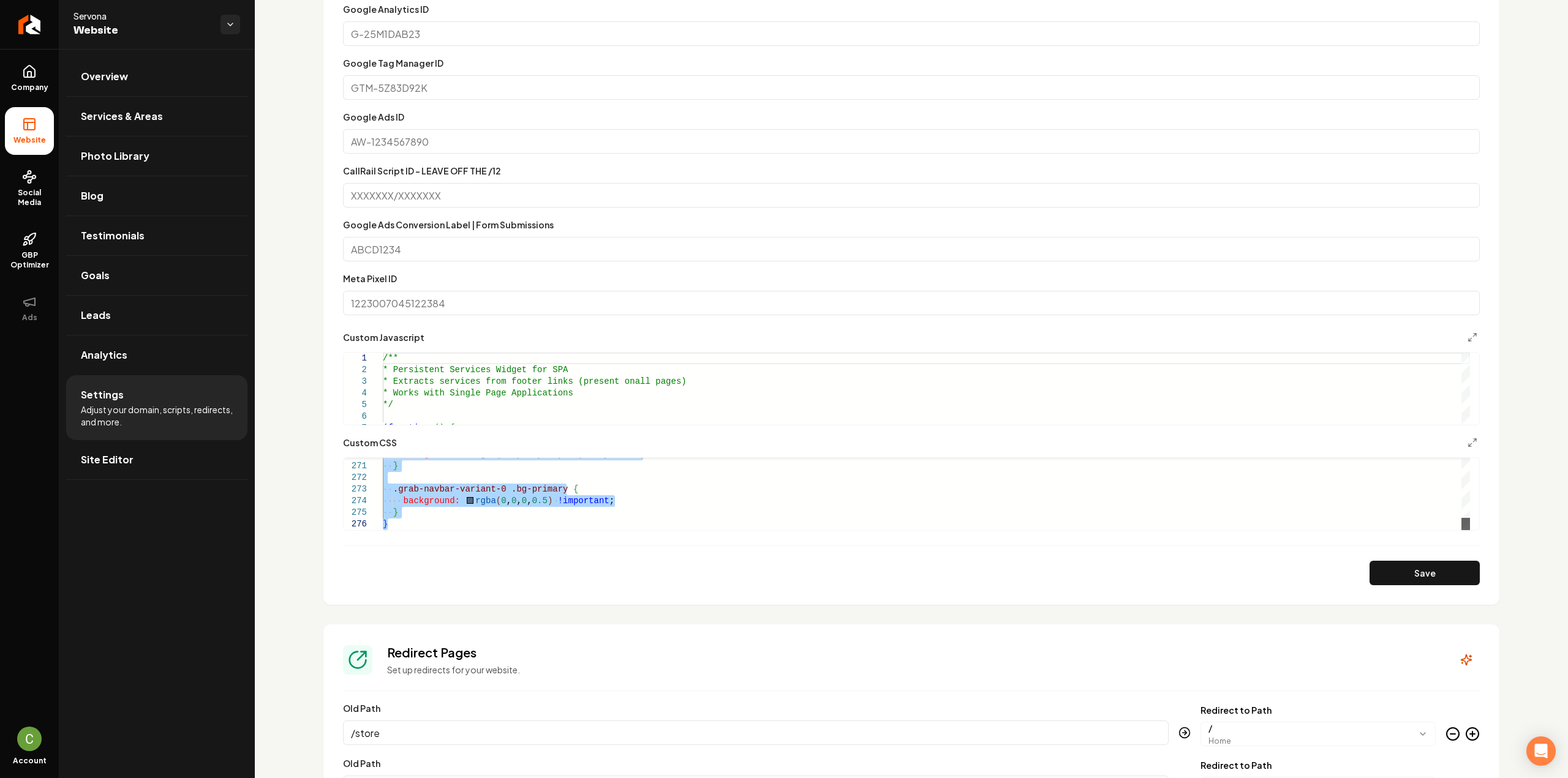
click at [1469, 531] on div "Main content area" at bounding box center [1465, 524] width 9 height 12
type textarea "**********"
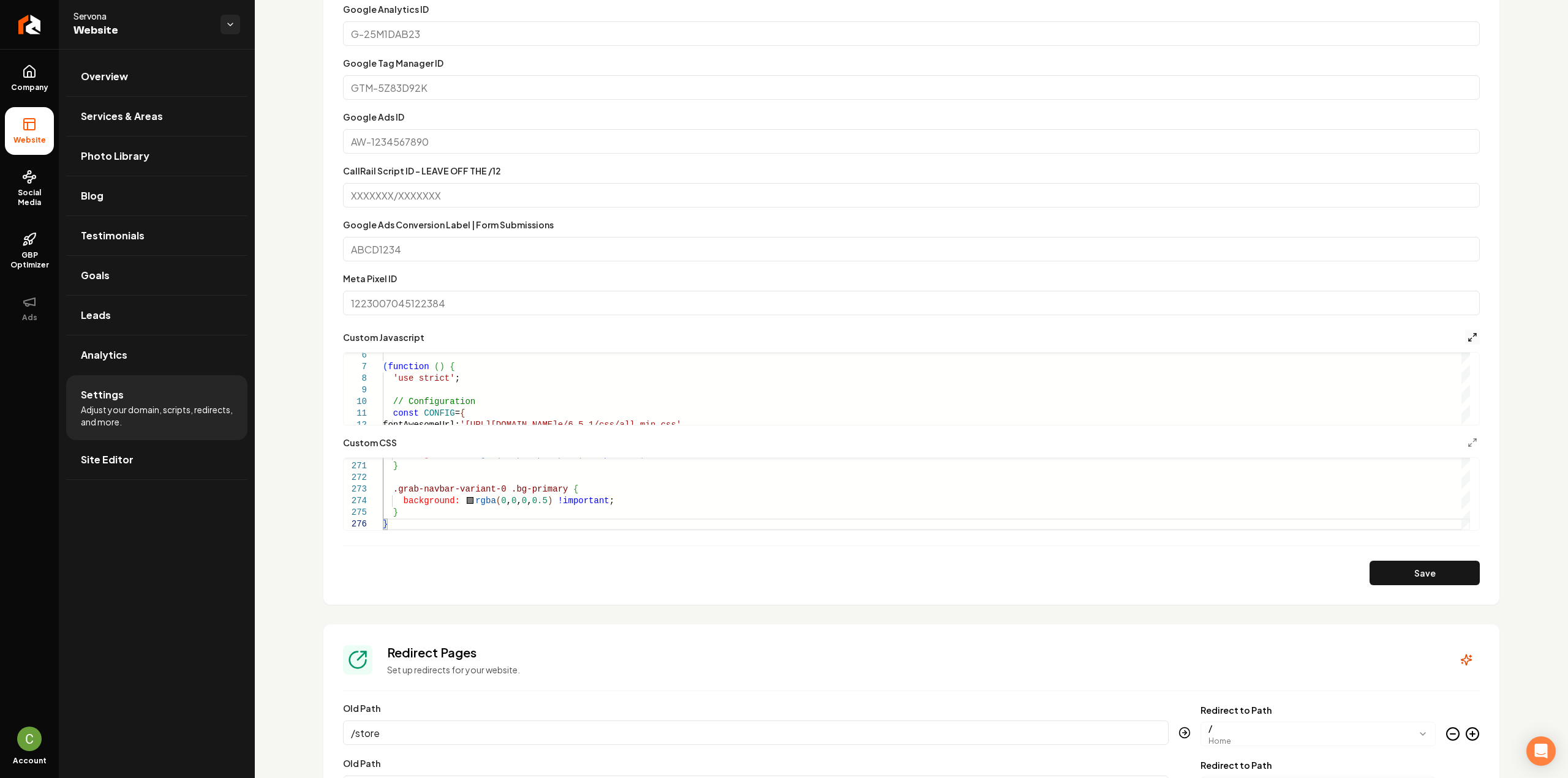
click at [1468, 337] on icon "Main content area" at bounding box center [1472, 337] width 10 height 10
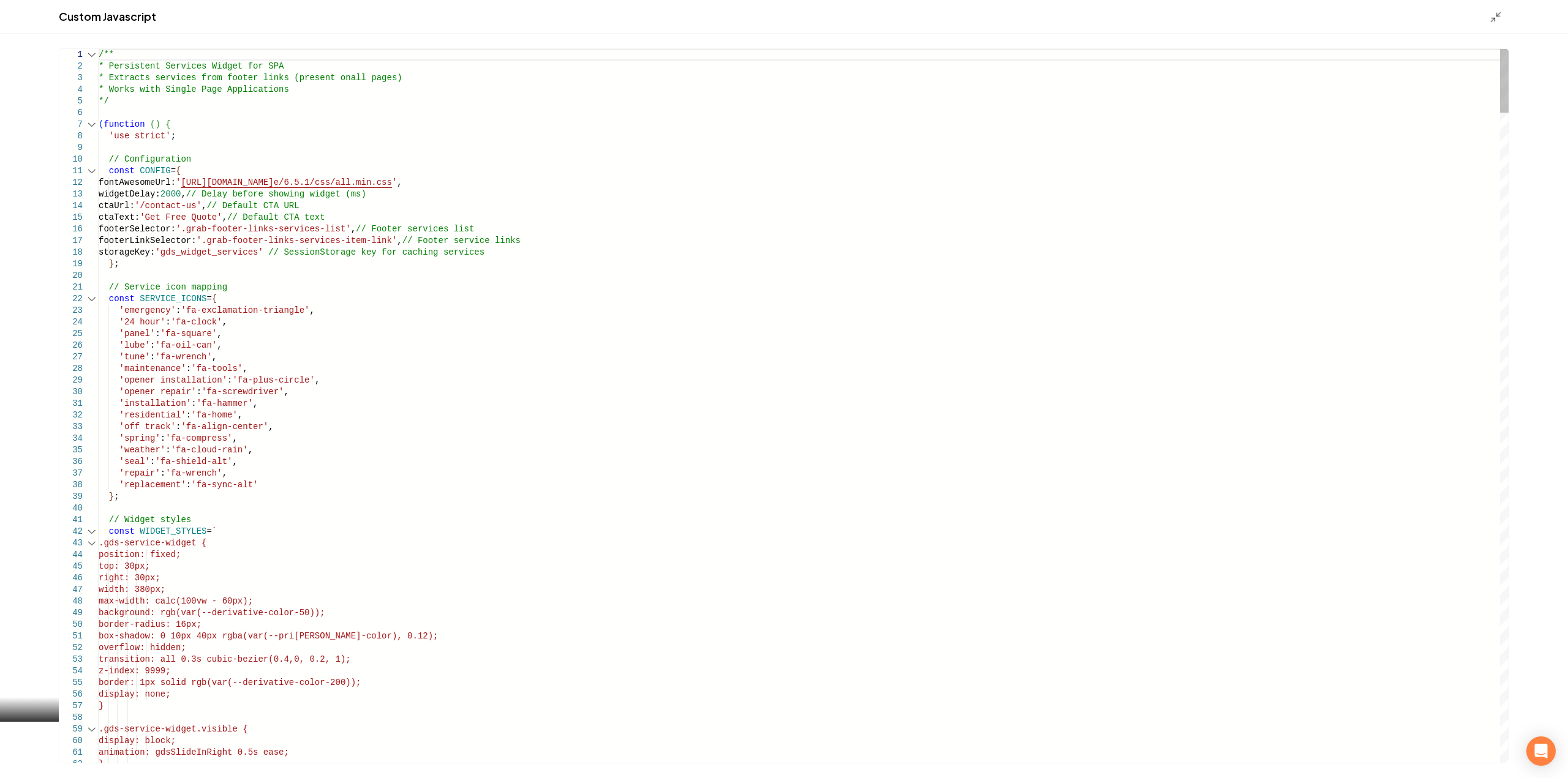
click at [88, 121] on div "Main content area" at bounding box center [92, 124] width 16 height 11
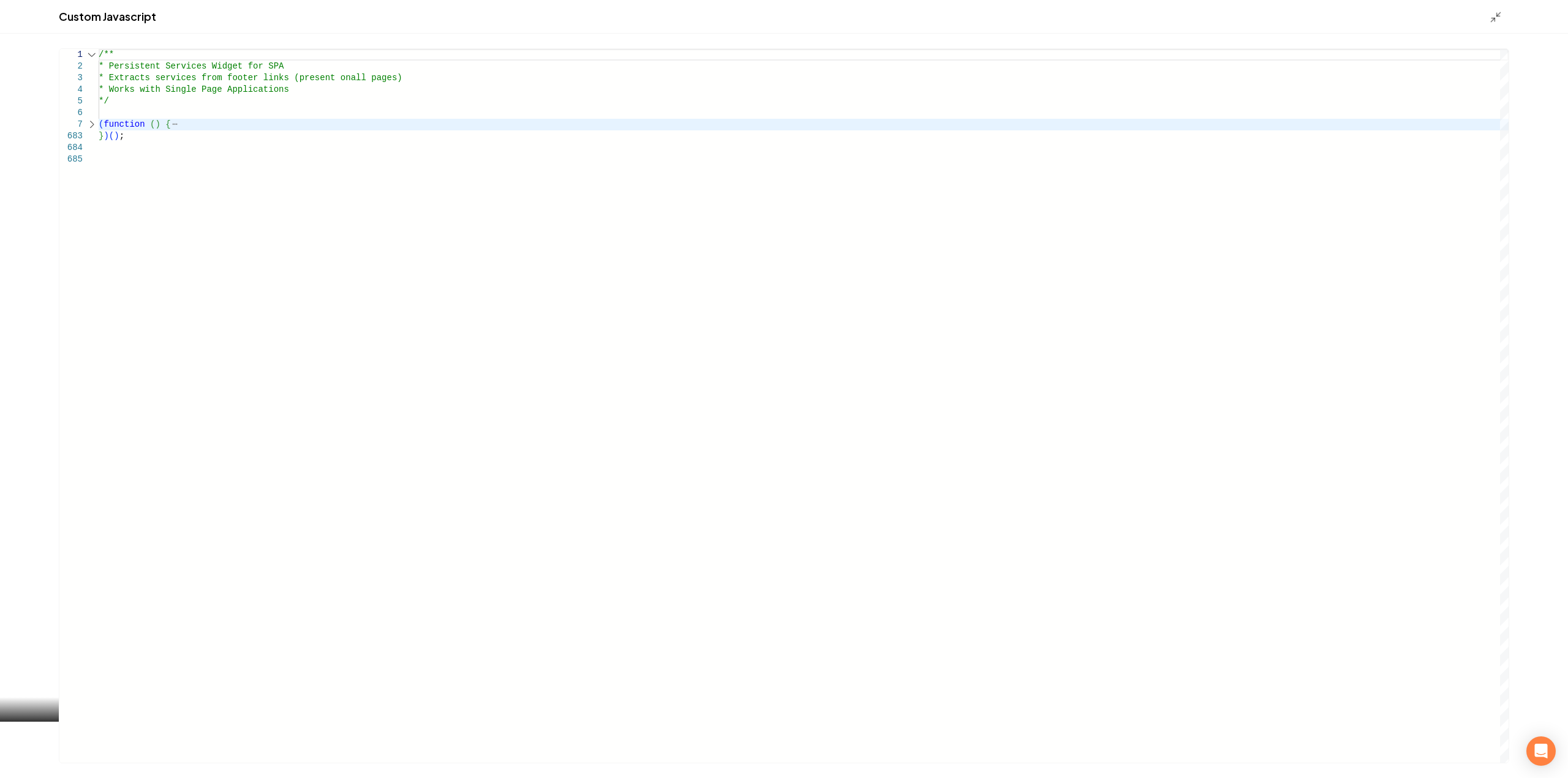
click at [95, 129] on div "Main content area" at bounding box center [92, 124] width 16 height 11
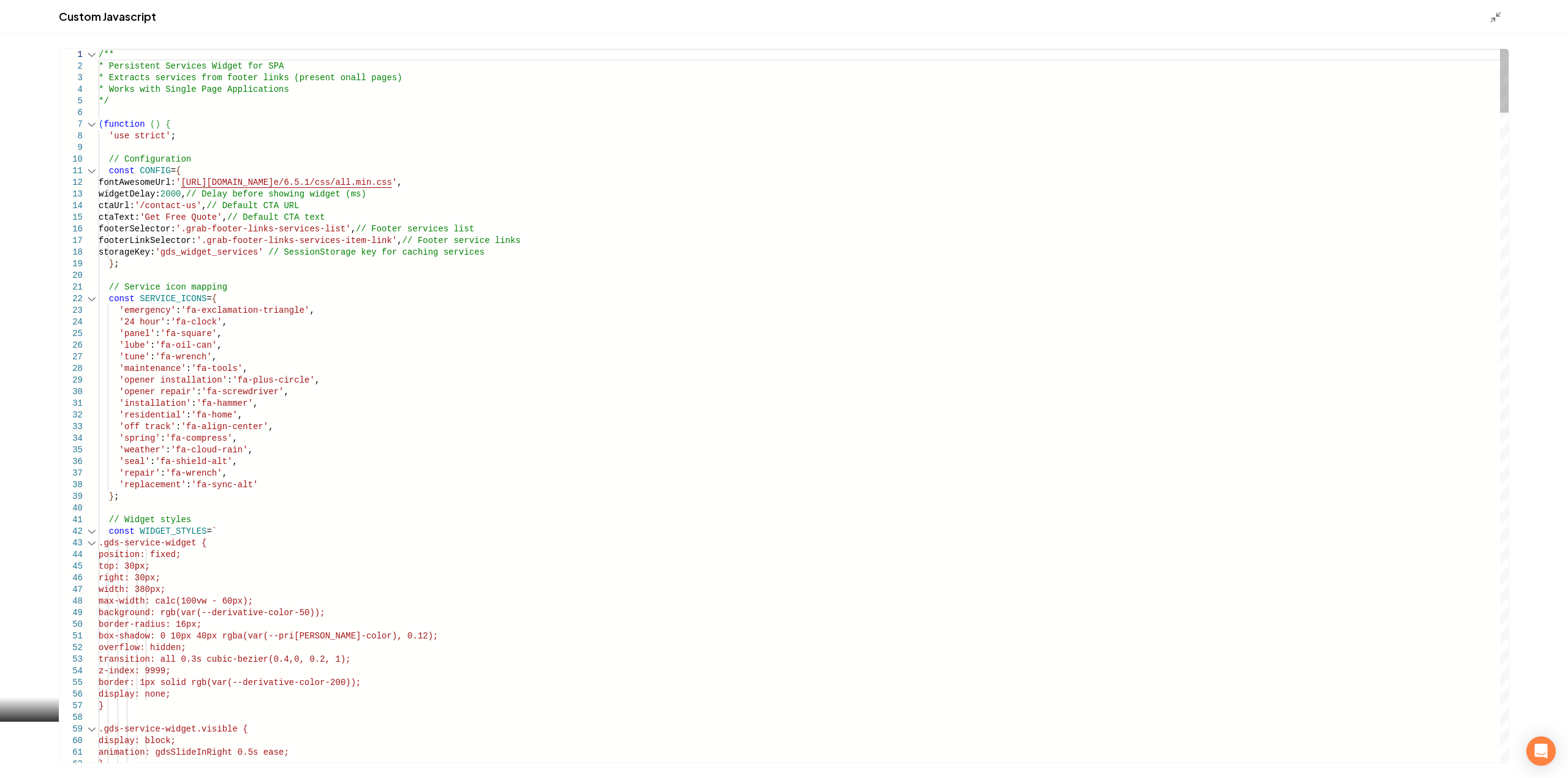
click at [96, 129] on div "Main content area" at bounding box center [92, 124] width 16 height 11
type textarea "**********"
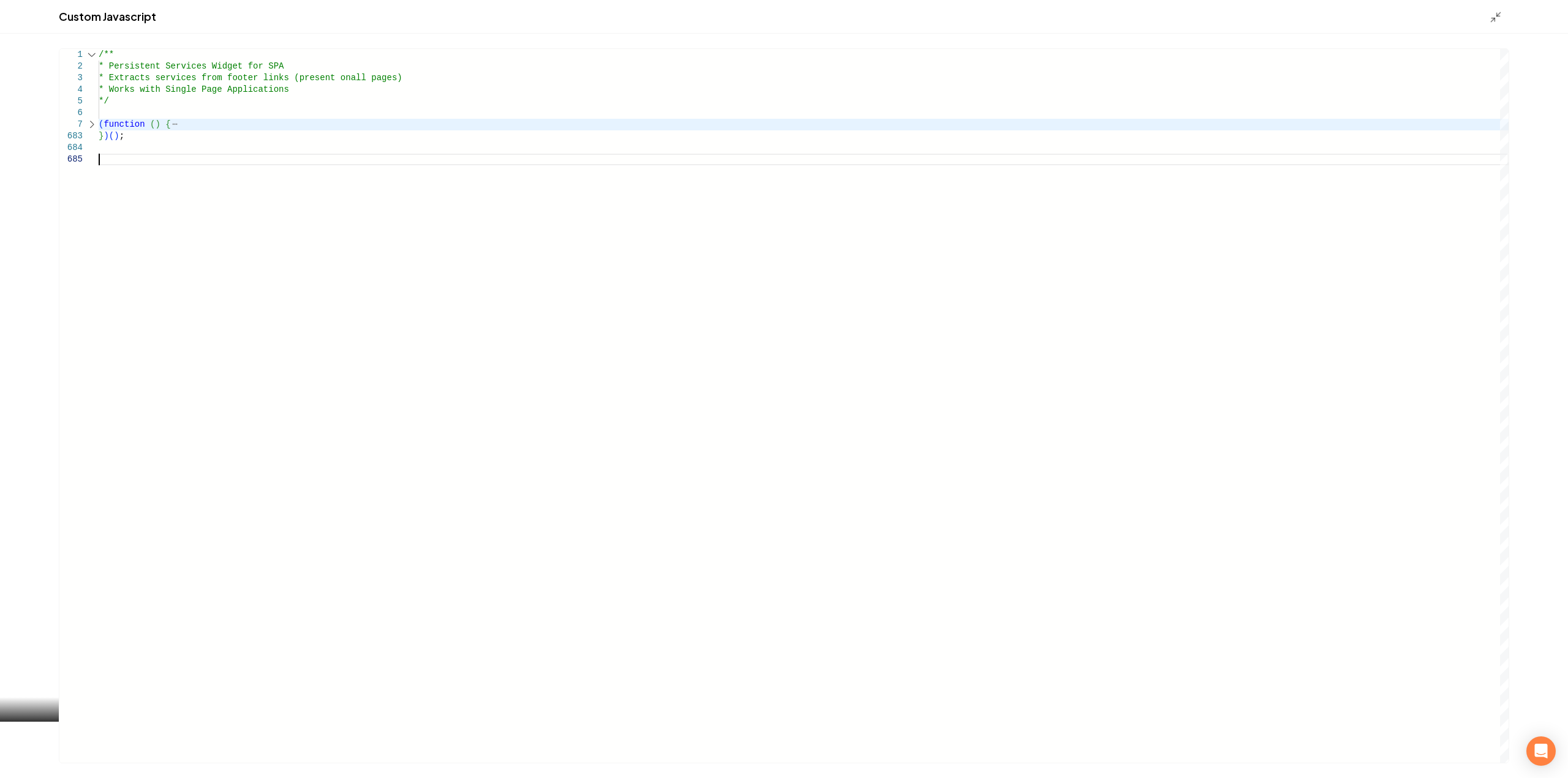
click at [201, 165] on div "/** * Persistent Services Widget for SPA * Extracts services from footer links …" at bounding box center [803, 406] width 1410 height 714
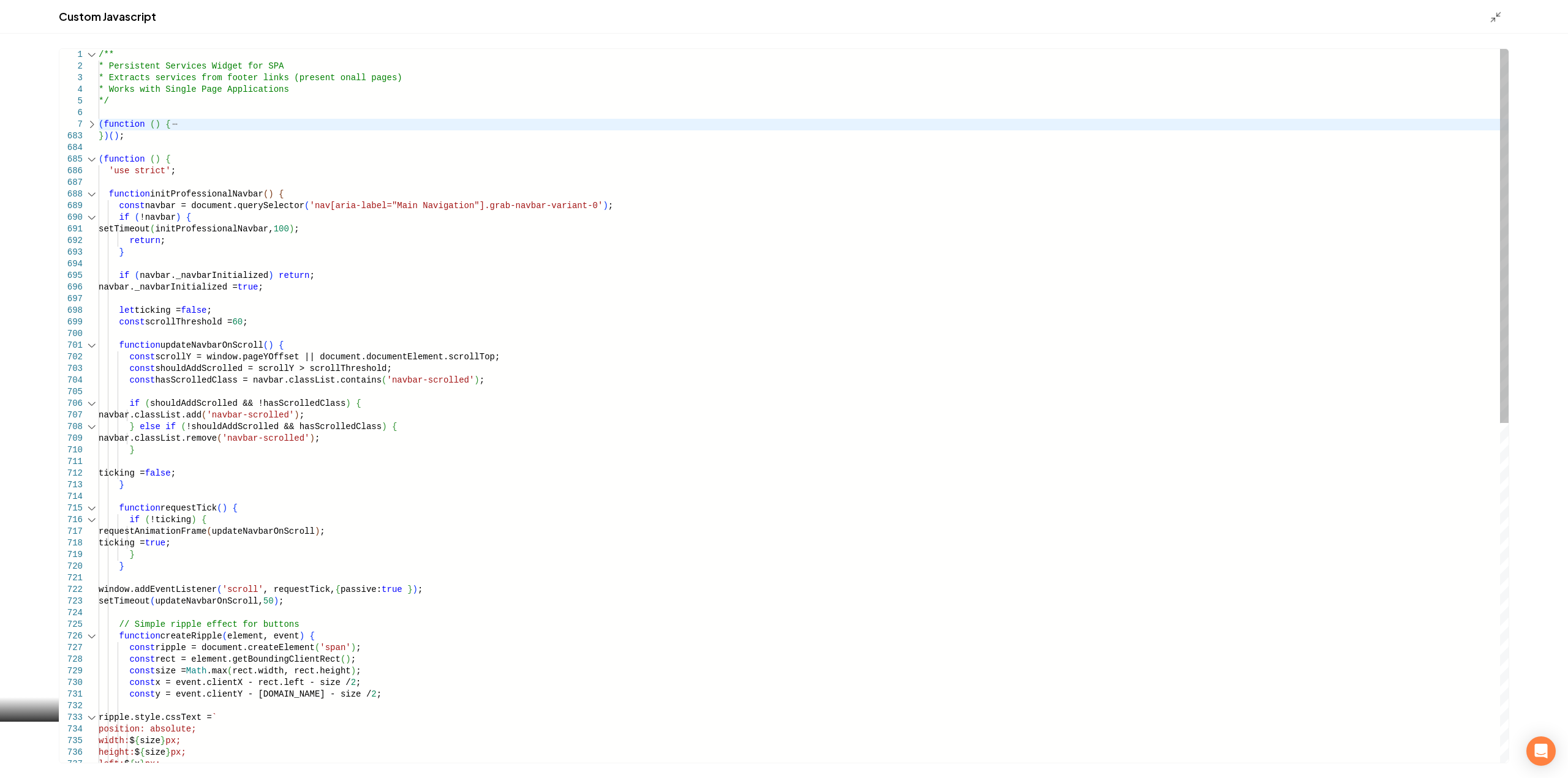
click at [97, 158] on div "Main content area" at bounding box center [92, 159] width 16 height 11
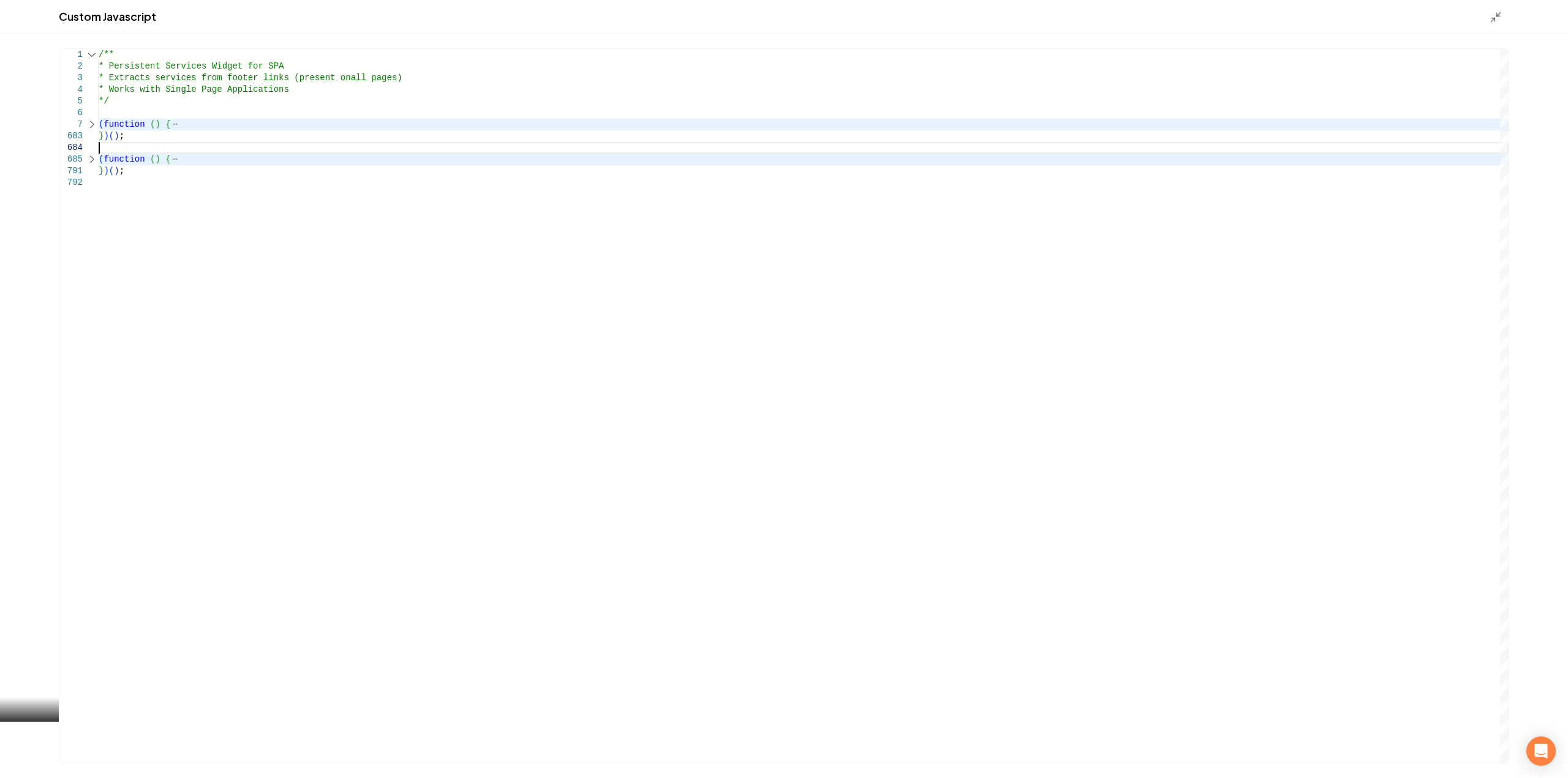
click at [117, 154] on div "/** * Persistent Services Widget for SPA * Extracts services from footer links …" at bounding box center [803, 406] width 1410 height 714
type textarea "**********"
click at [1489, 24] on div "Custom Javascript" at bounding box center [784, 16] width 1568 height 34
click at [1489, 16] on icon "Main content area" at bounding box center [1495, 17] width 12 height 12
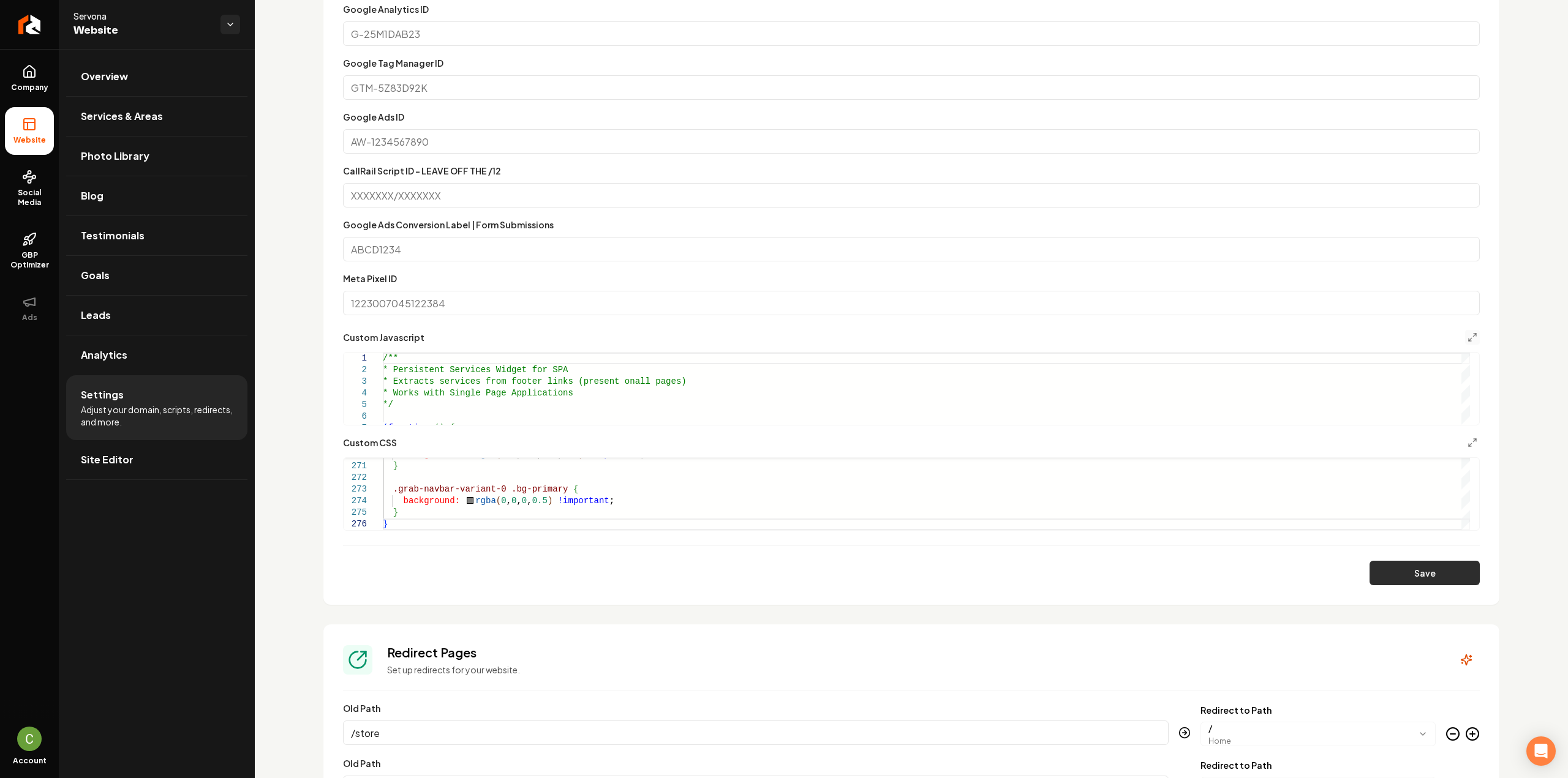
click at [1419, 573] on button "Save" at bounding box center [1425, 573] width 111 height 24
click at [30, 73] on icon at bounding box center [29, 74] width 3 height 5
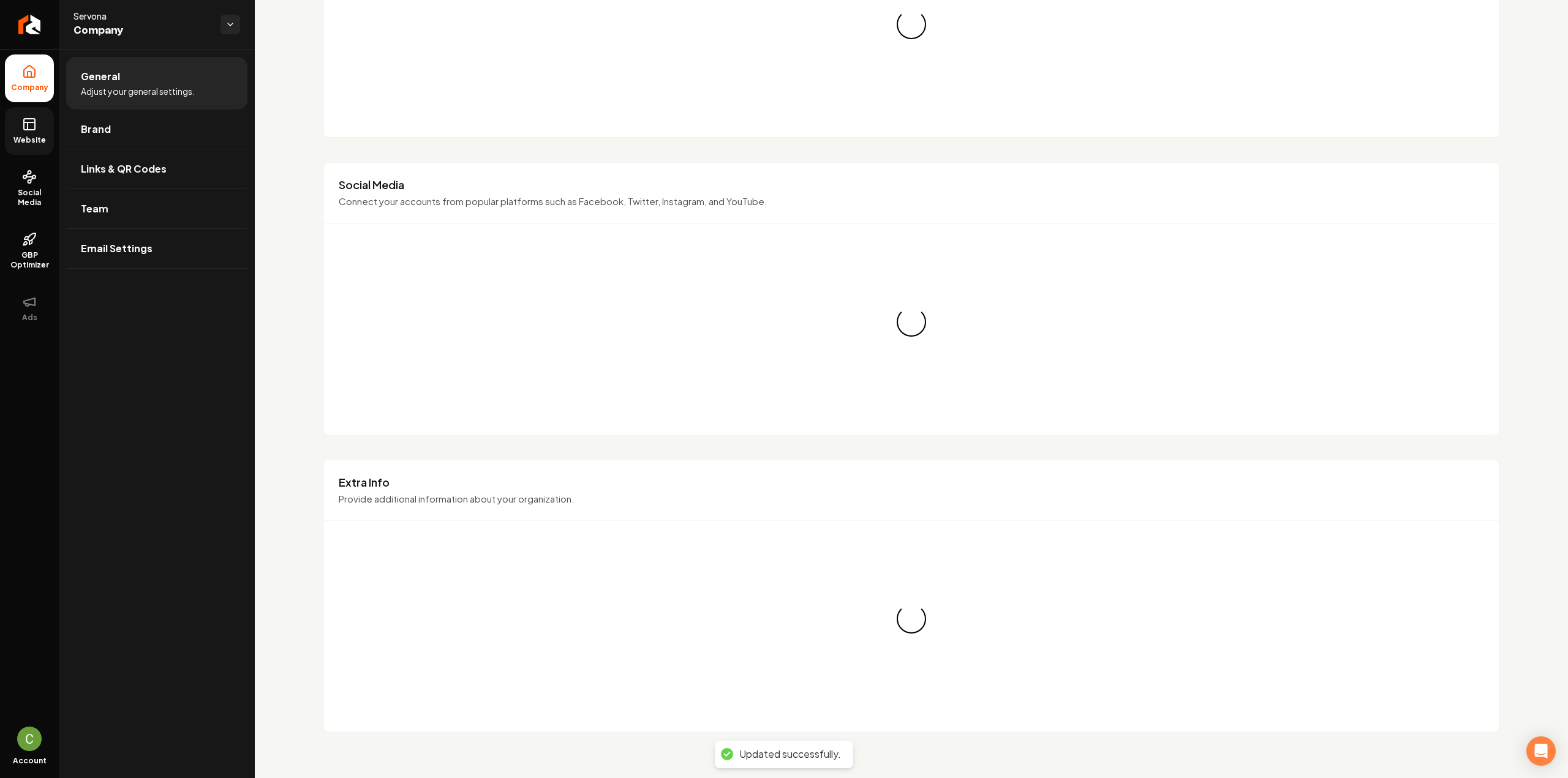
click at [30, 131] on icon at bounding box center [29, 124] width 15 height 15
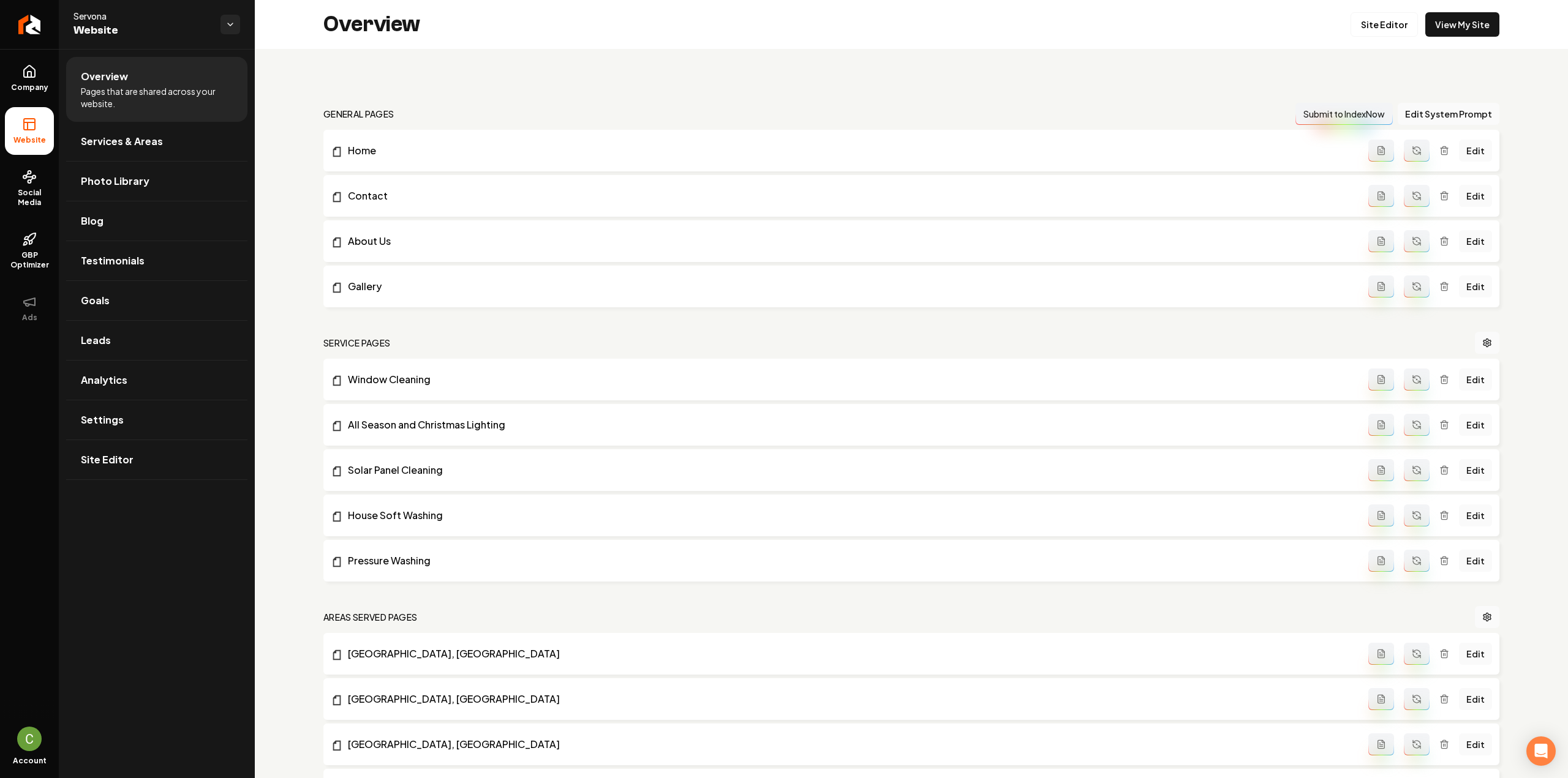
click at [1475, 11] on div "Overview Site Editor View My Site" at bounding box center [911, 24] width 1313 height 49
click at [1469, 28] on link "View My Site" at bounding box center [1463, 24] width 74 height 24
click at [1465, 25] on link "View My Site" at bounding box center [1463, 24] width 74 height 24
click at [136, 433] on link "Settings" at bounding box center [157, 419] width 182 height 39
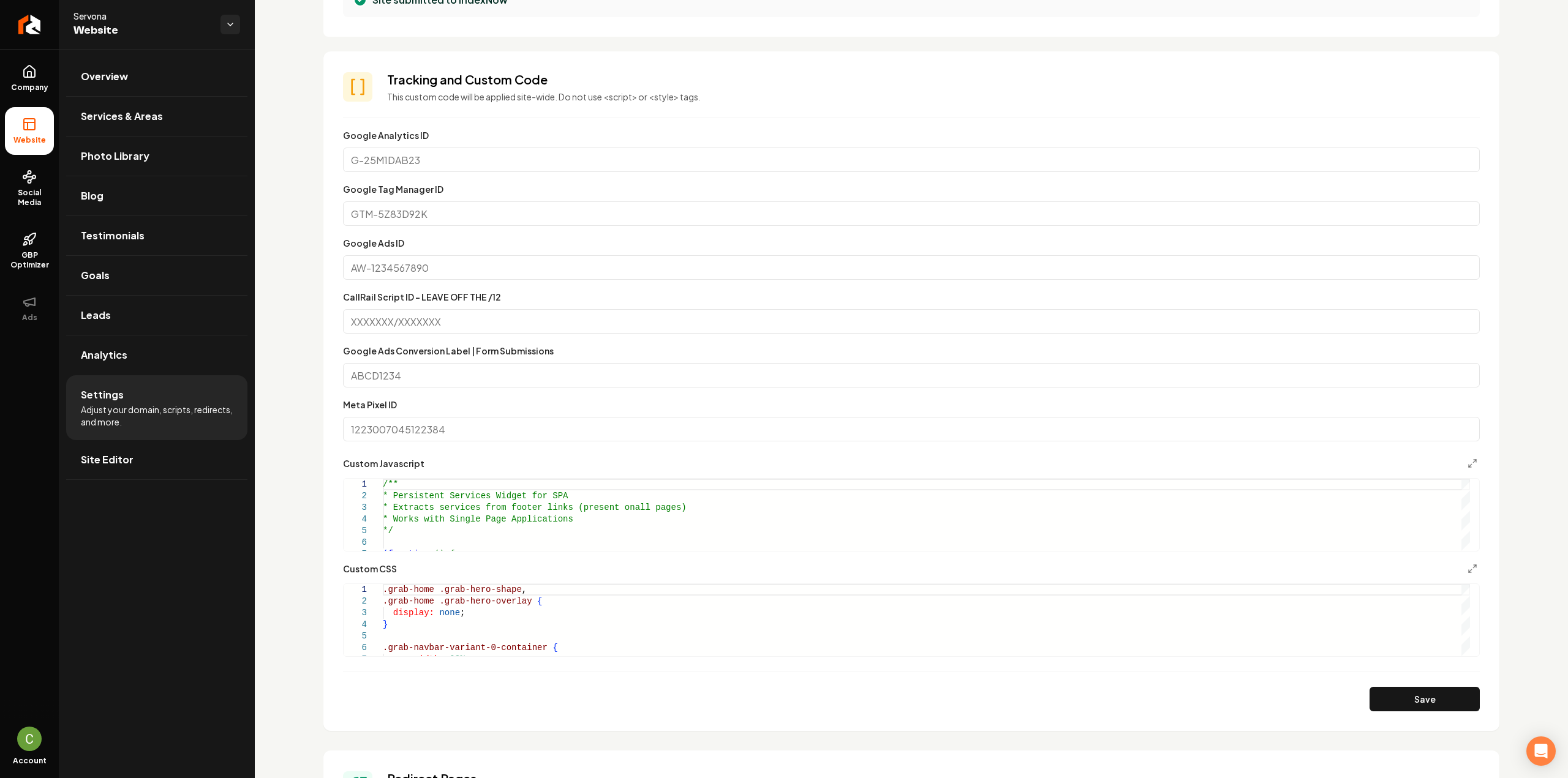
scroll to position [858, 0]
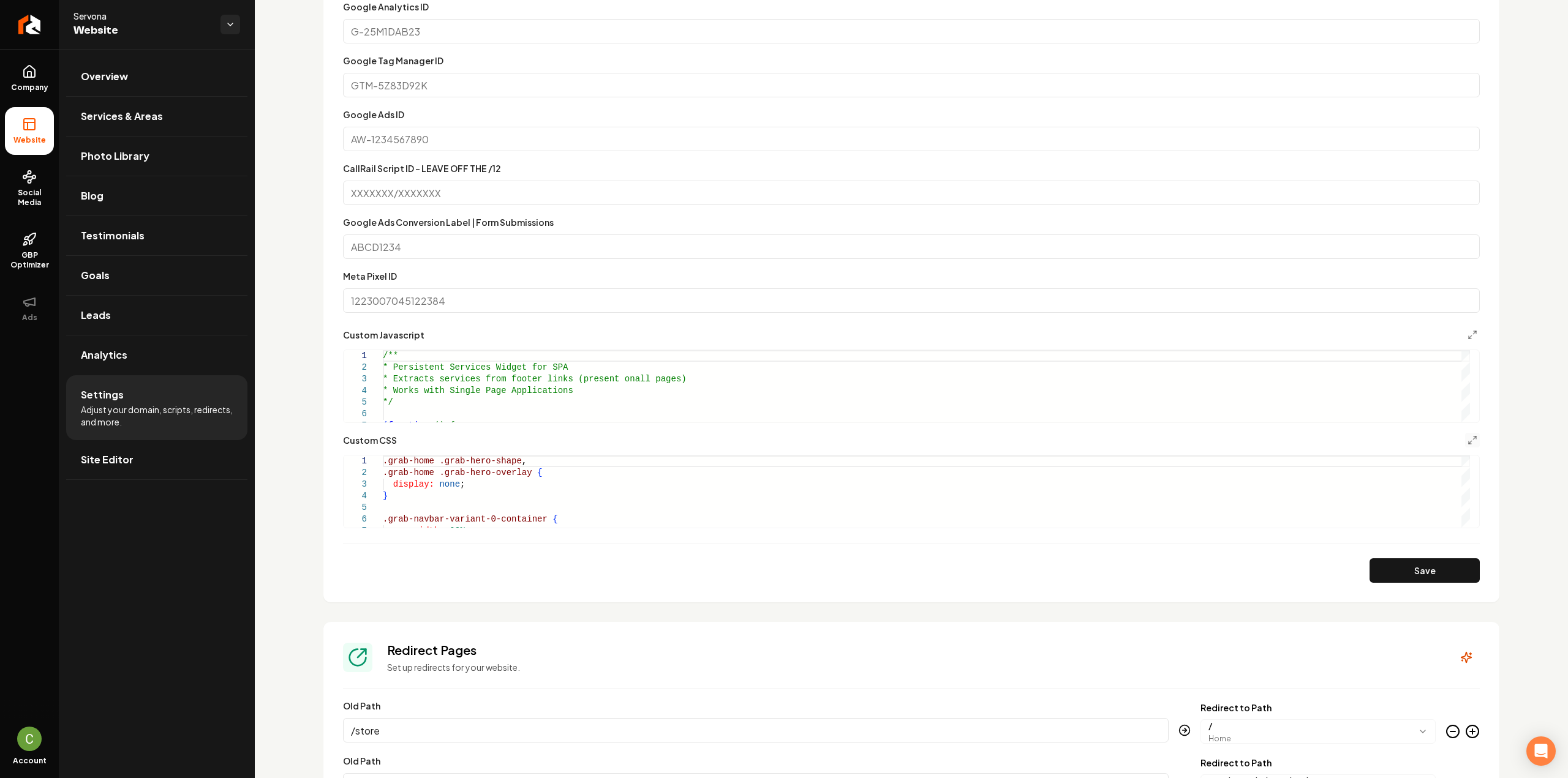
click at [1468, 436] on button "Main content area" at bounding box center [1472, 440] width 15 height 15
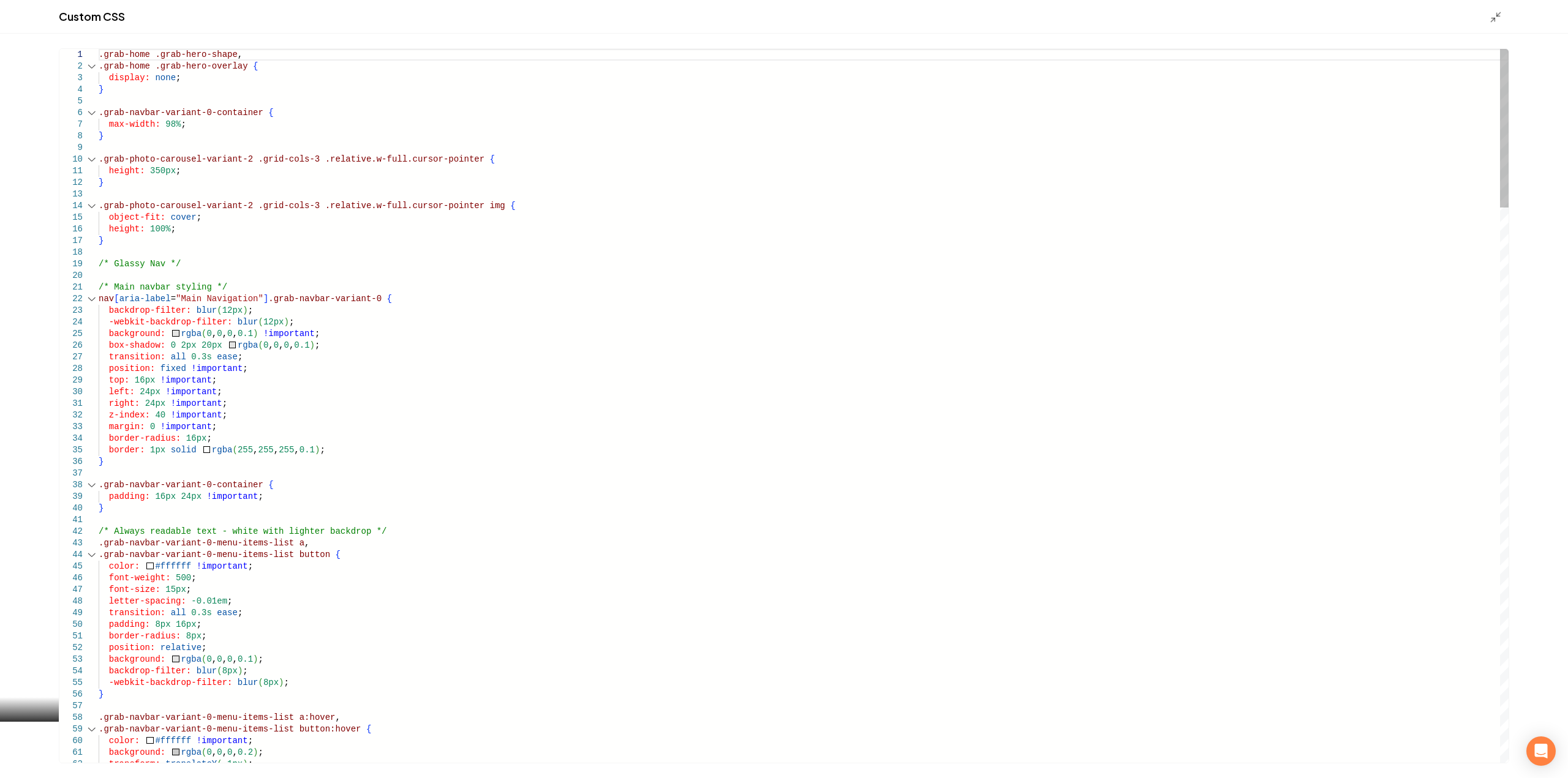
click at [90, 299] on div "Main content area" at bounding box center [92, 298] width 16 height 11
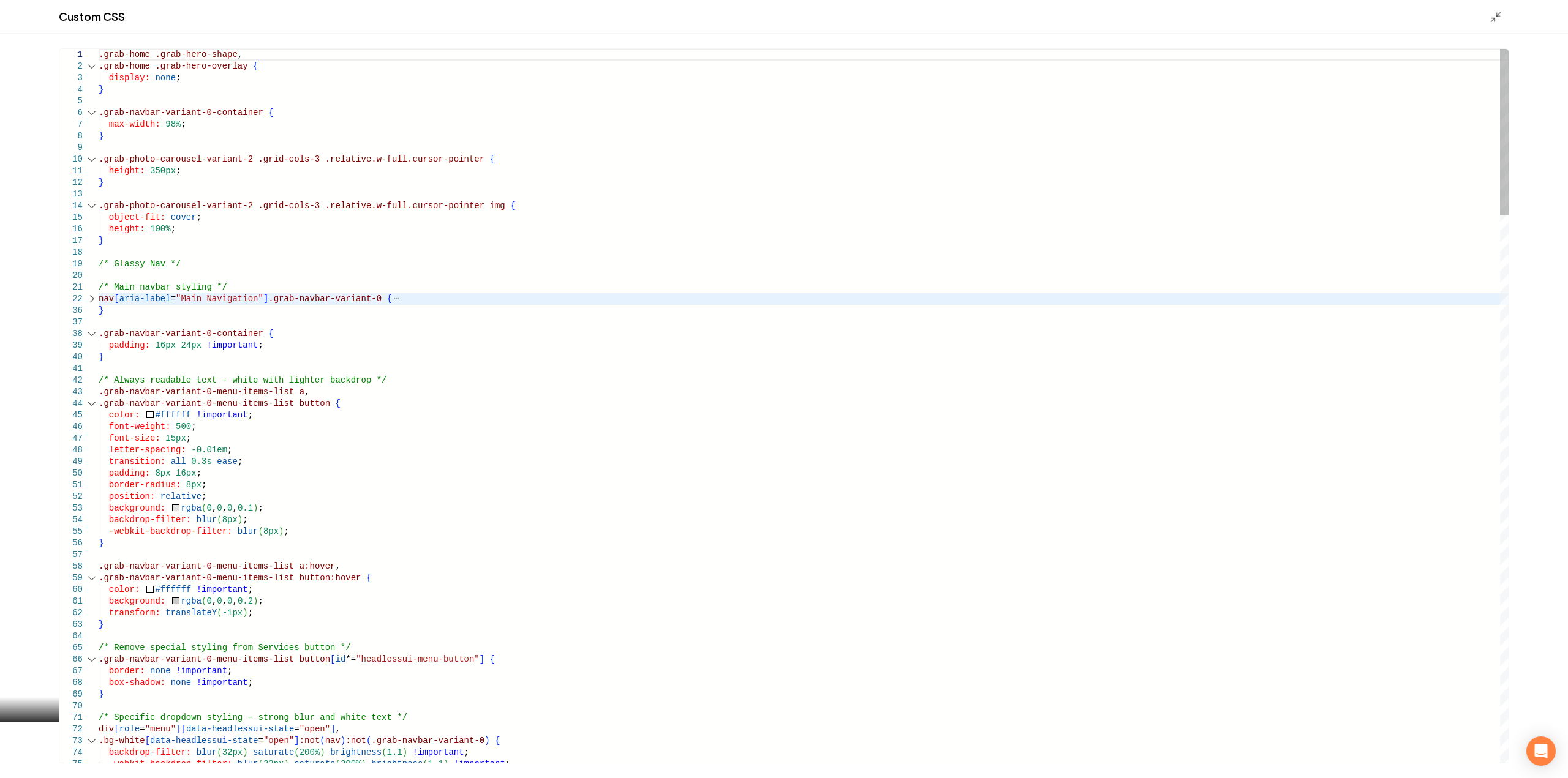
click at [88, 336] on div "Main content area" at bounding box center [92, 334] width 16 height 11
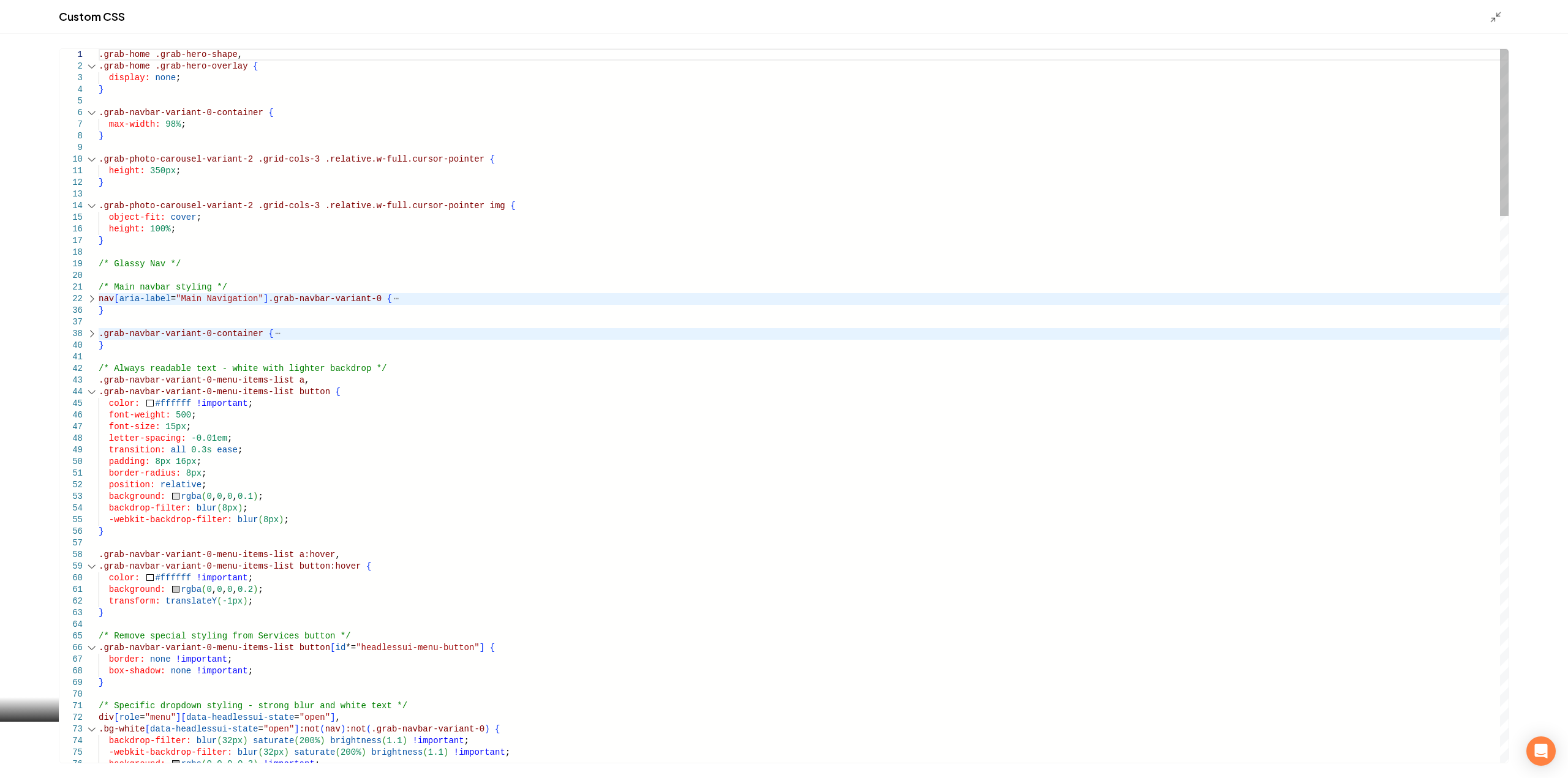
click at [89, 379] on div "43" at bounding box center [79, 380] width 39 height 11
click at [87, 399] on div "45" at bounding box center [79, 404] width 39 height 11
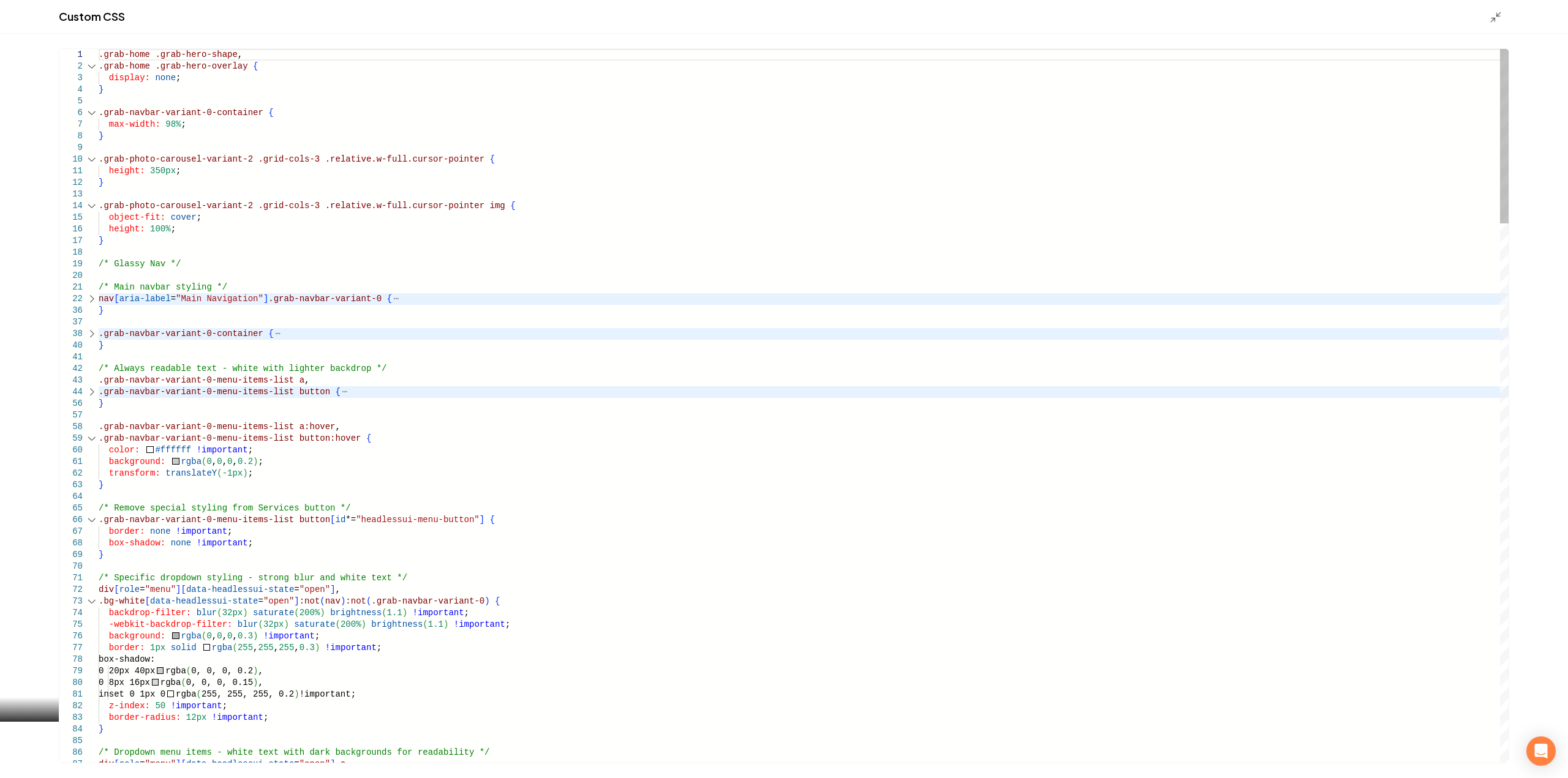
click at [89, 444] on div "60" at bounding box center [79, 450] width 39 height 11
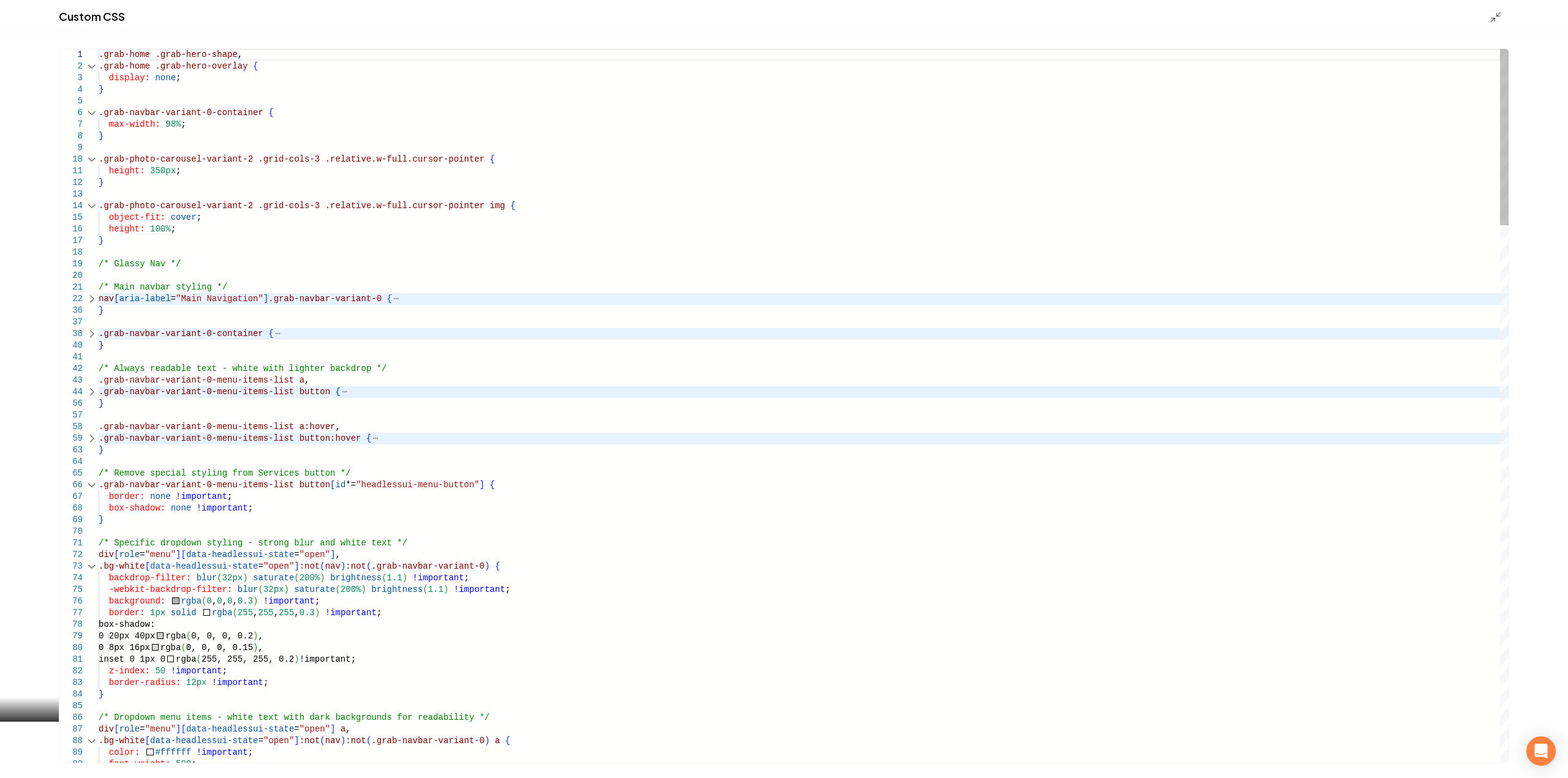
click at [89, 441] on div "Main content area" at bounding box center [92, 438] width 16 height 11
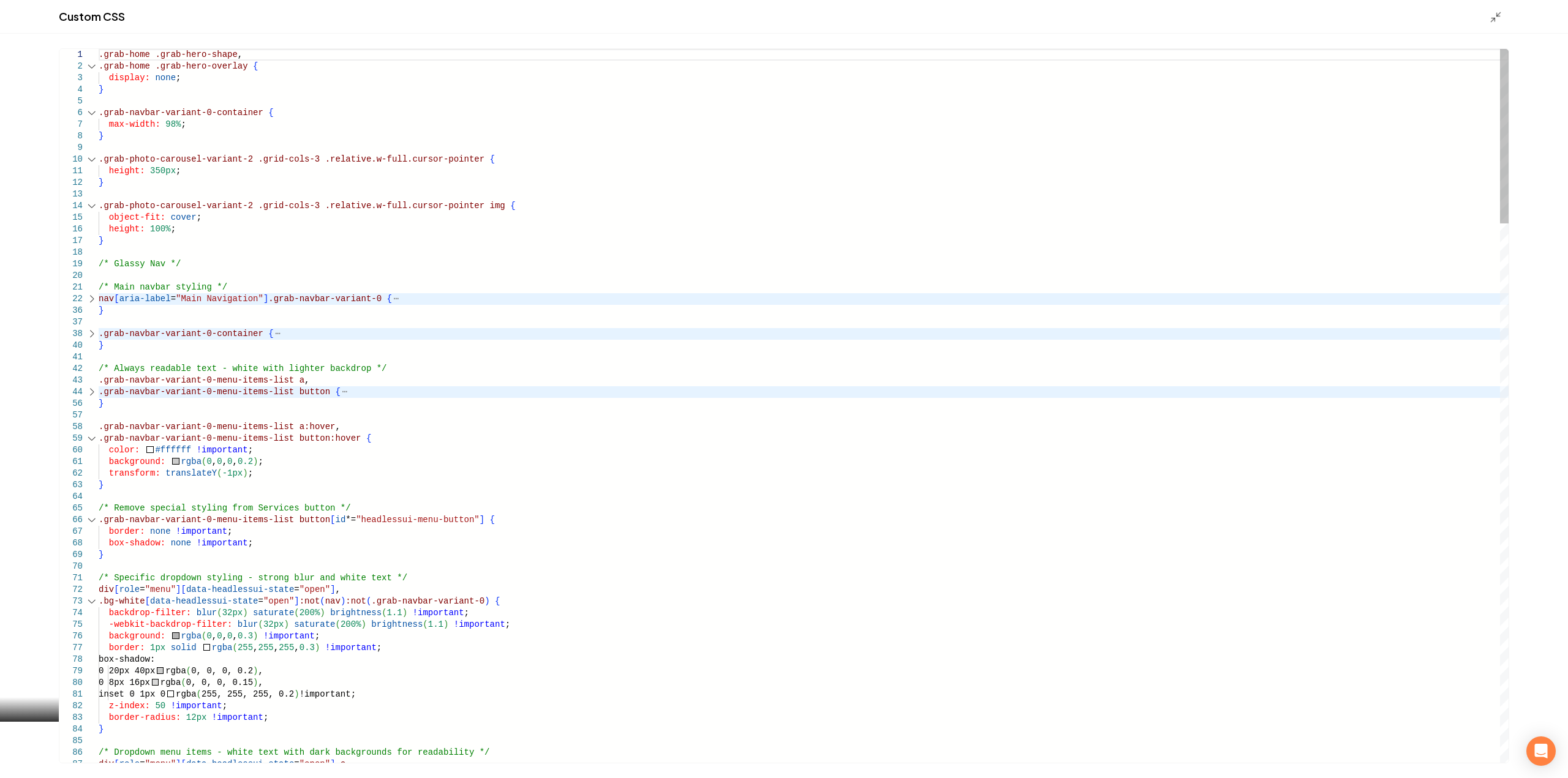
click at [93, 438] on div "Main content area" at bounding box center [92, 438] width 16 height 11
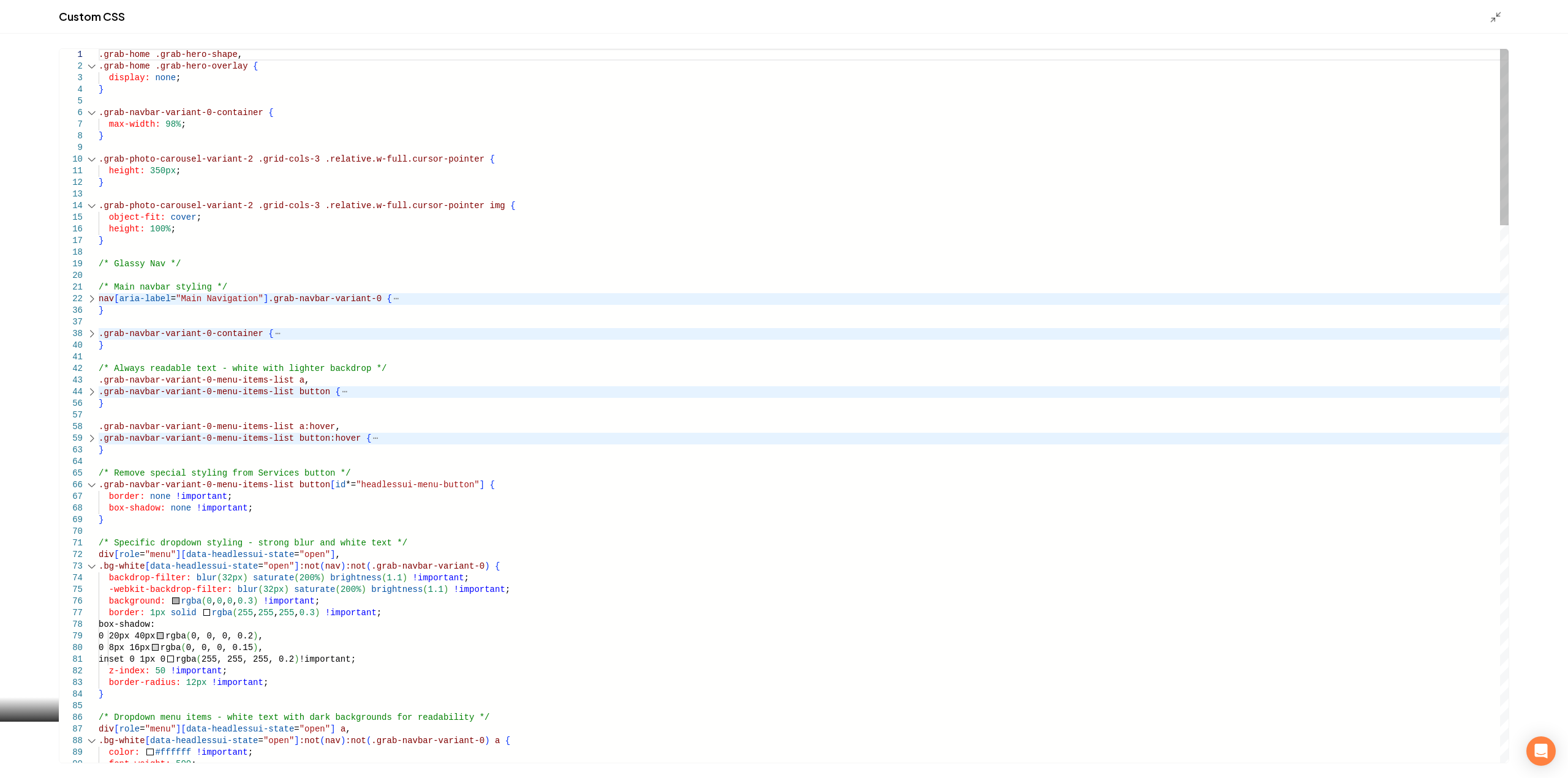
click at [91, 484] on div "Main content area" at bounding box center [92, 485] width 16 height 11
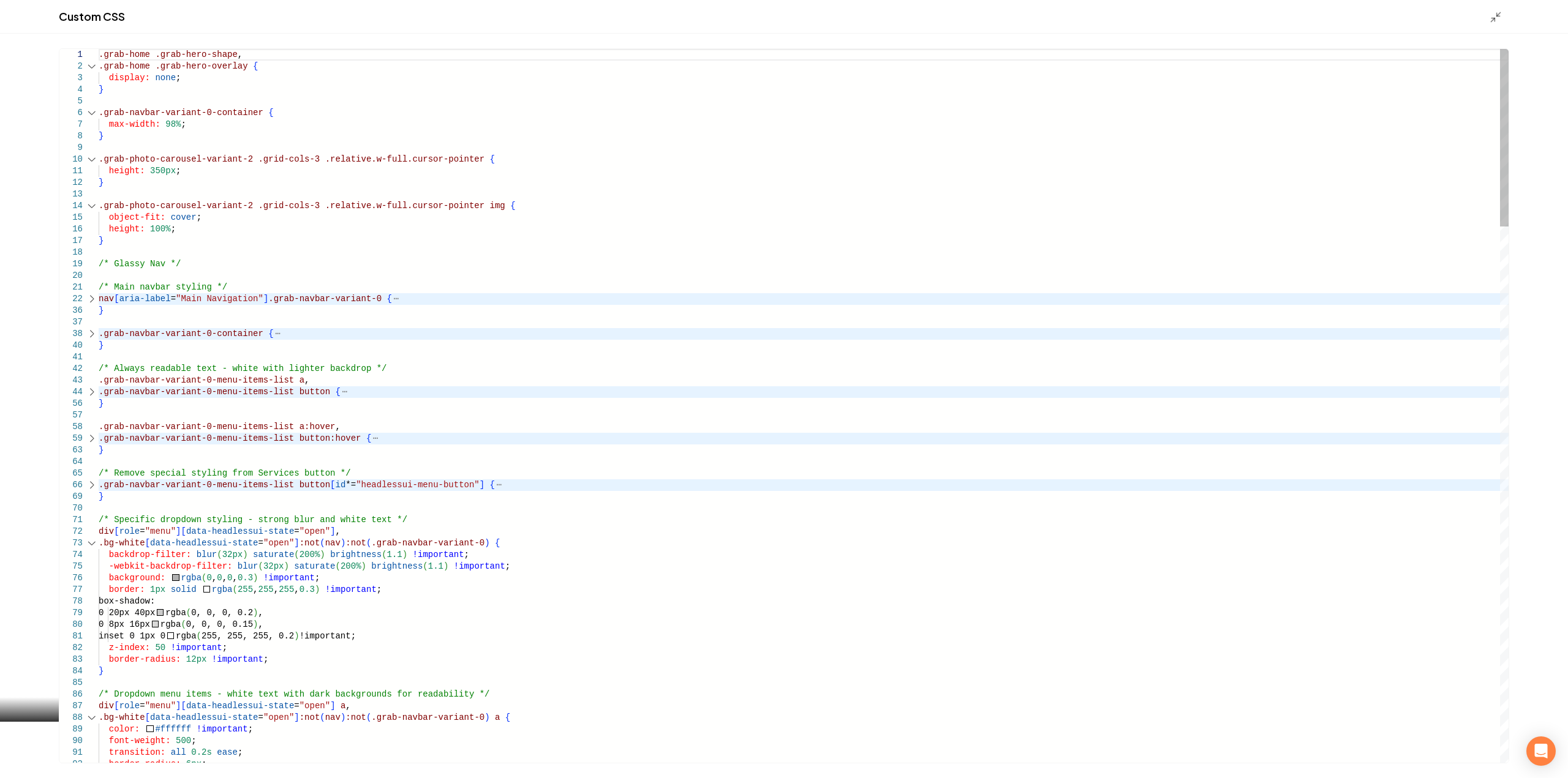
click at [93, 548] on div "Main content area" at bounding box center [92, 543] width 16 height 11
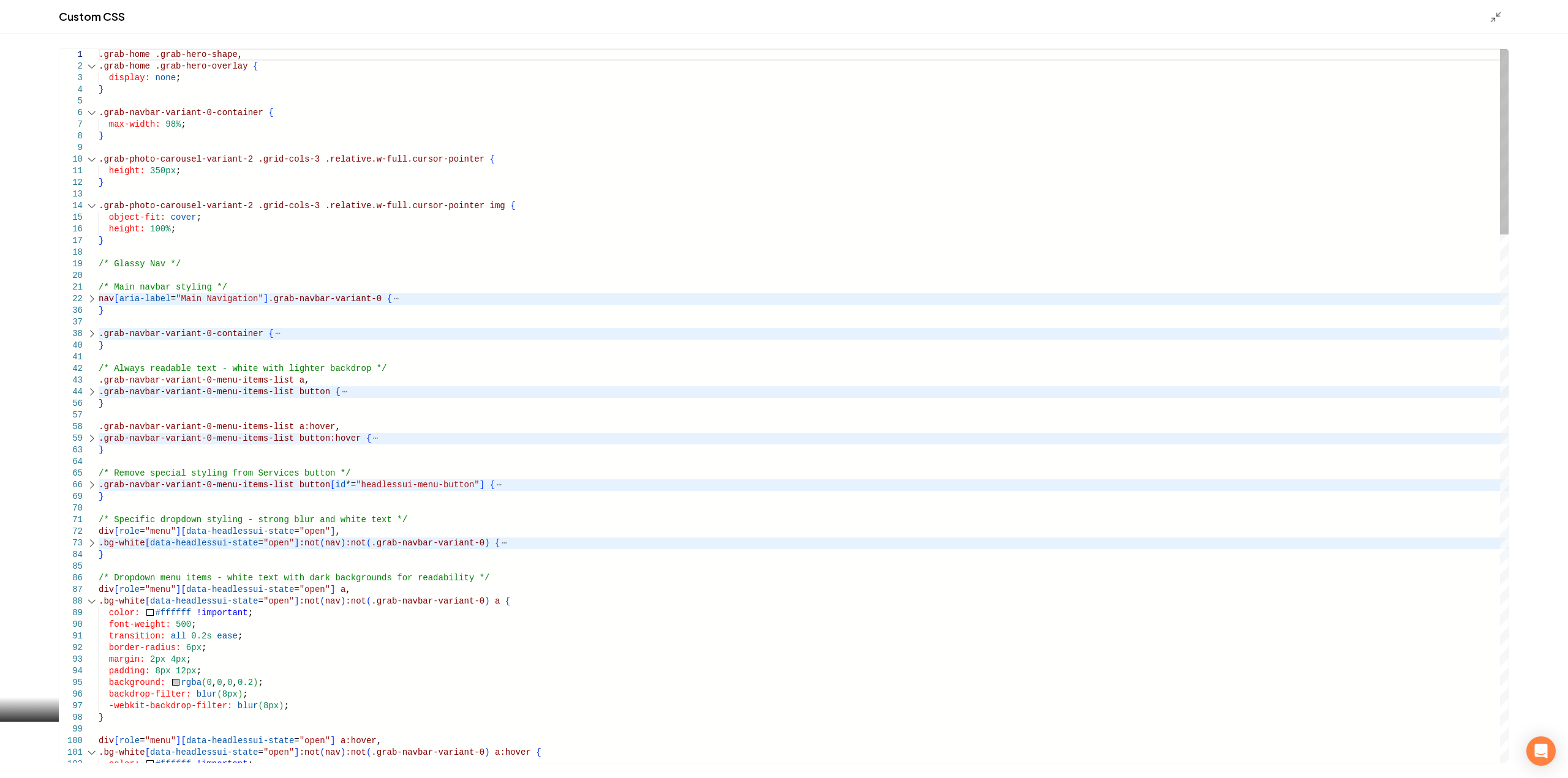
click at [92, 605] on div "Main content area" at bounding box center [92, 601] width 16 height 11
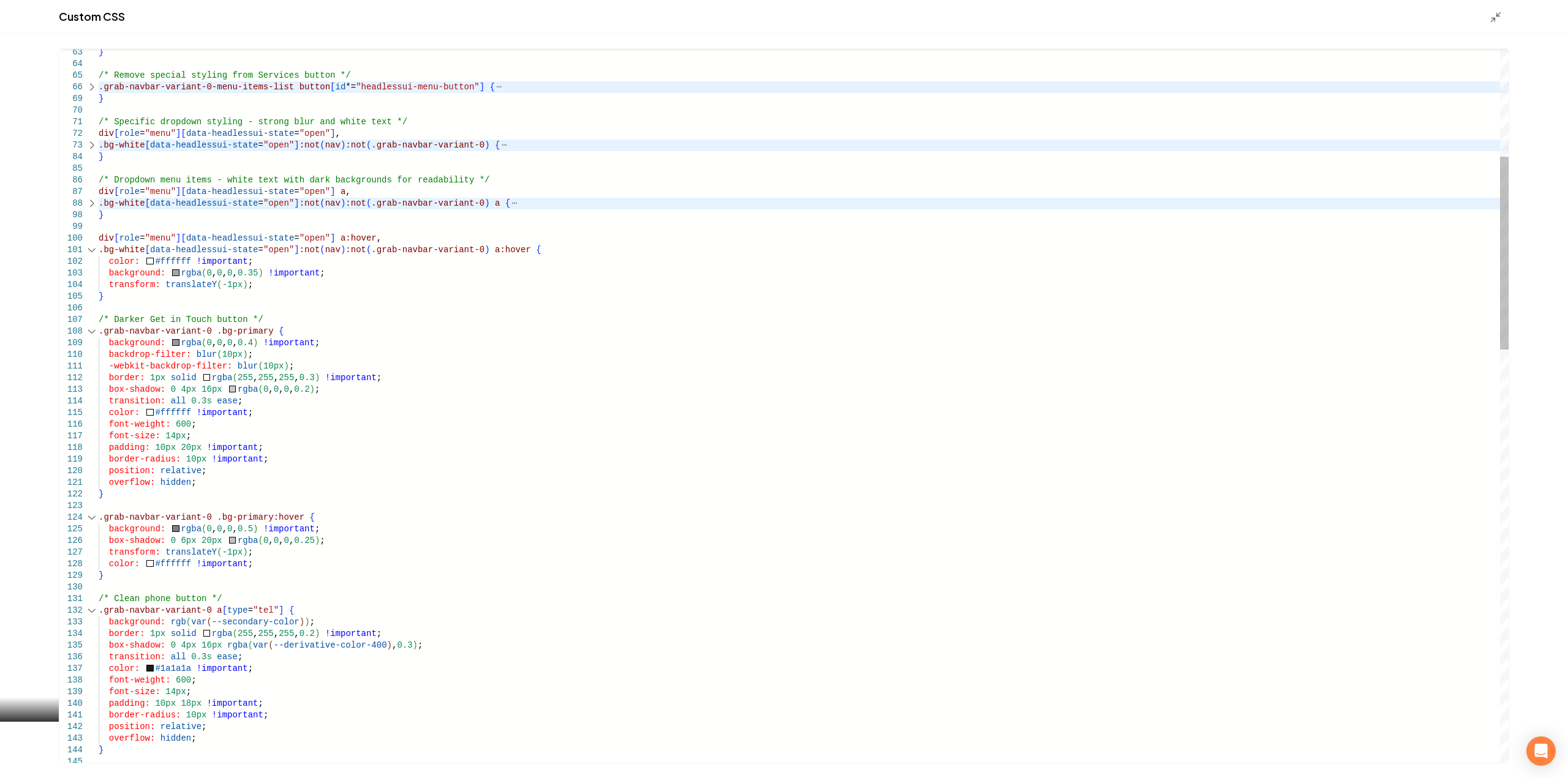
click at [93, 335] on div "Main content area" at bounding box center [92, 331] width 16 height 11
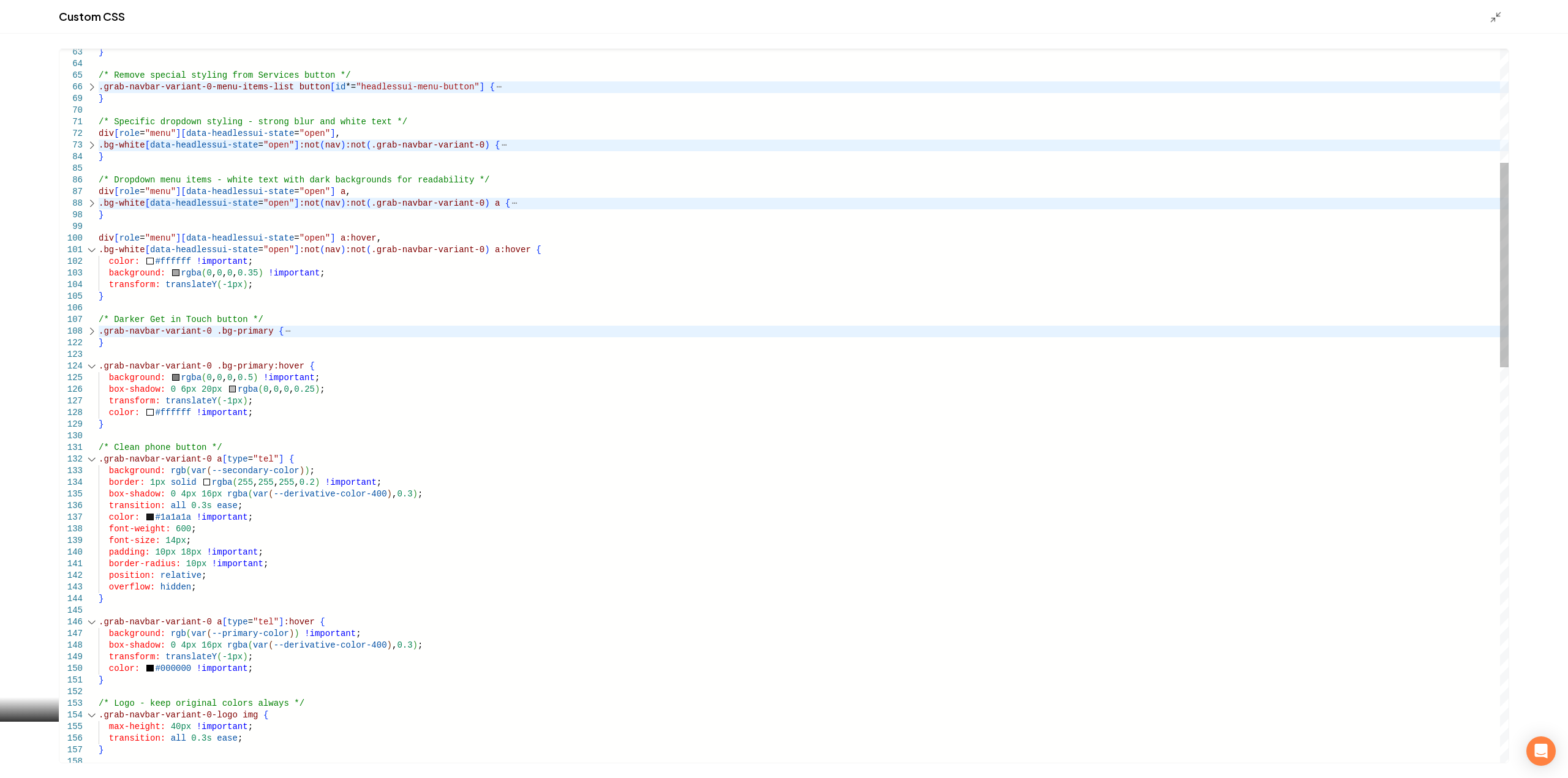
click at [94, 356] on div "123" at bounding box center [79, 354] width 39 height 11
click at [90, 366] on div "Main content area" at bounding box center [92, 366] width 16 height 11
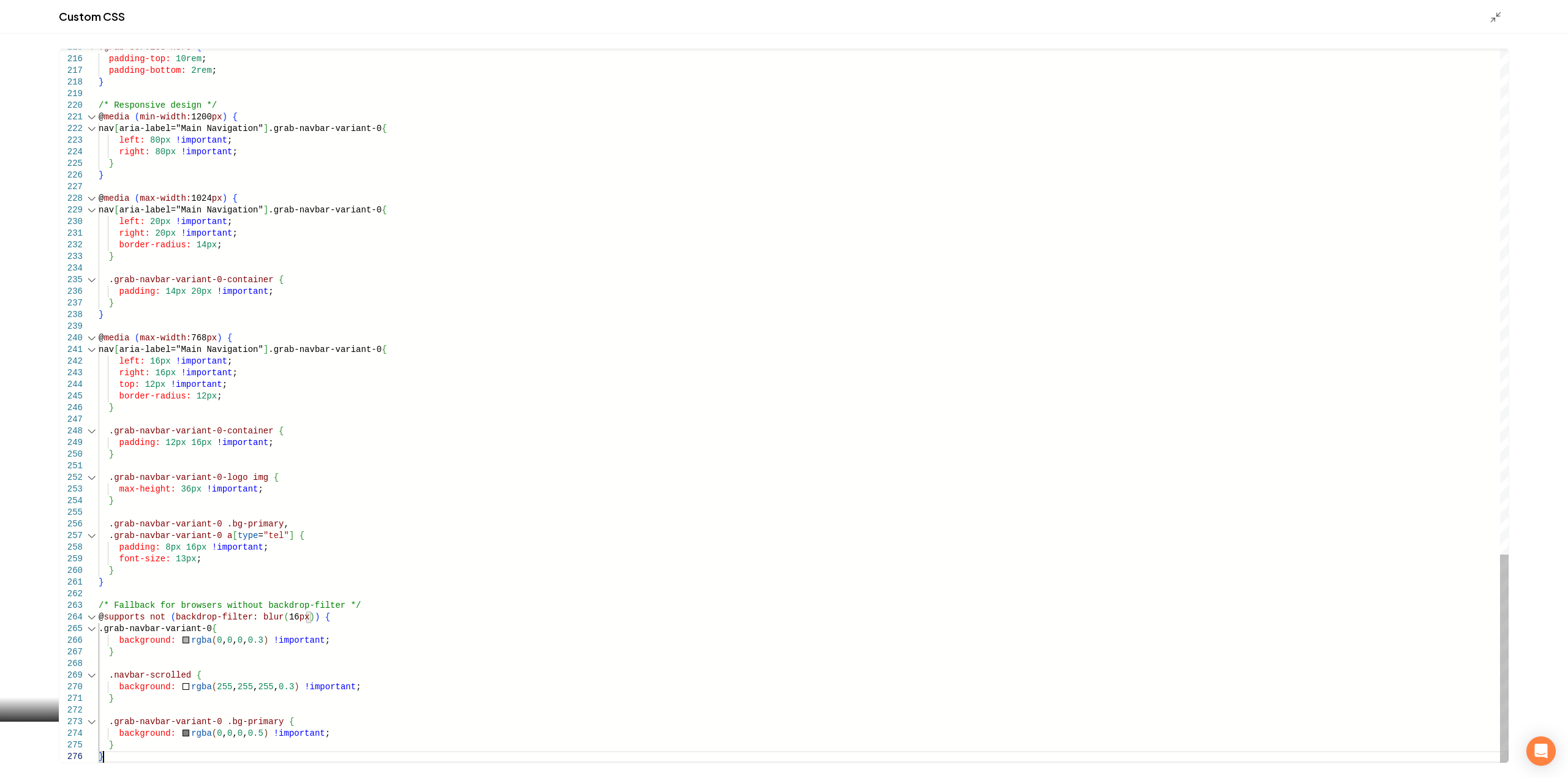
scroll to position [0, 0]
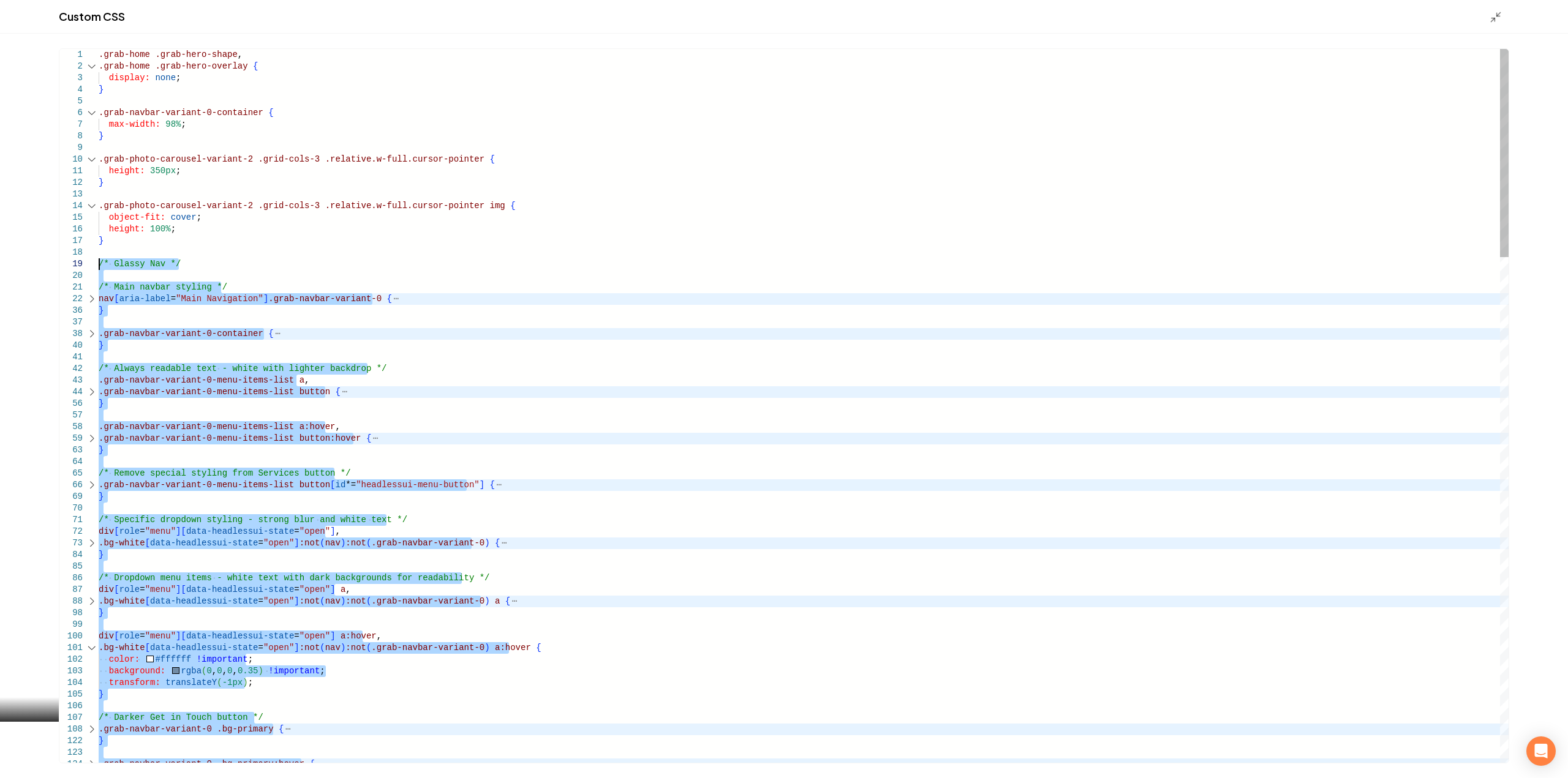
drag, startPoint x: 124, startPoint y: 760, endPoint x: 63, endPoint y: 260, distance: 503.7
type textarea "**********"
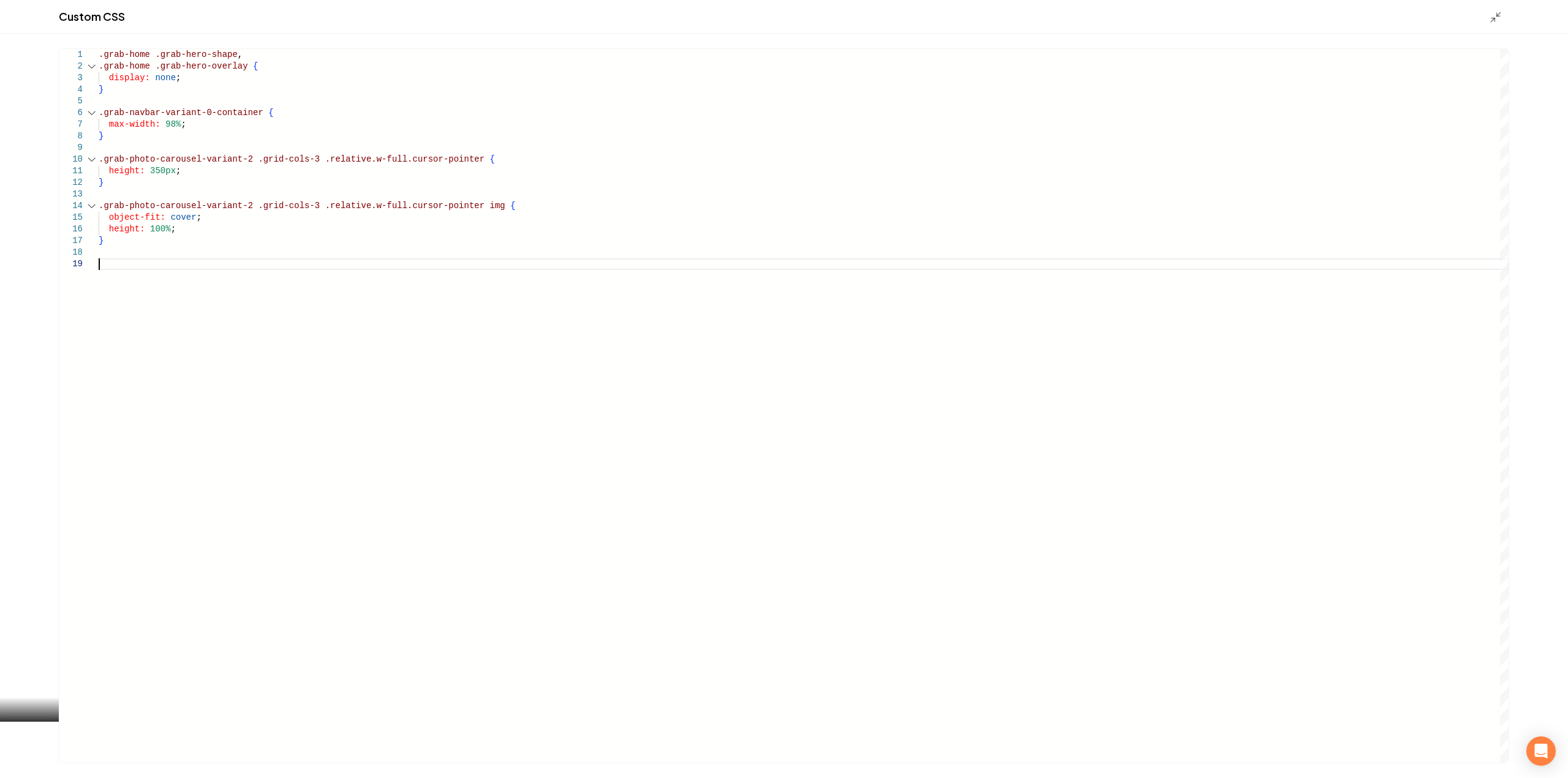
click at [1507, 10] on div "Main content area" at bounding box center [1499, 16] width 20 height 14
click at [1501, 16] on icon "Main content area" at bounding box center [1495, 17] width 12 height 12
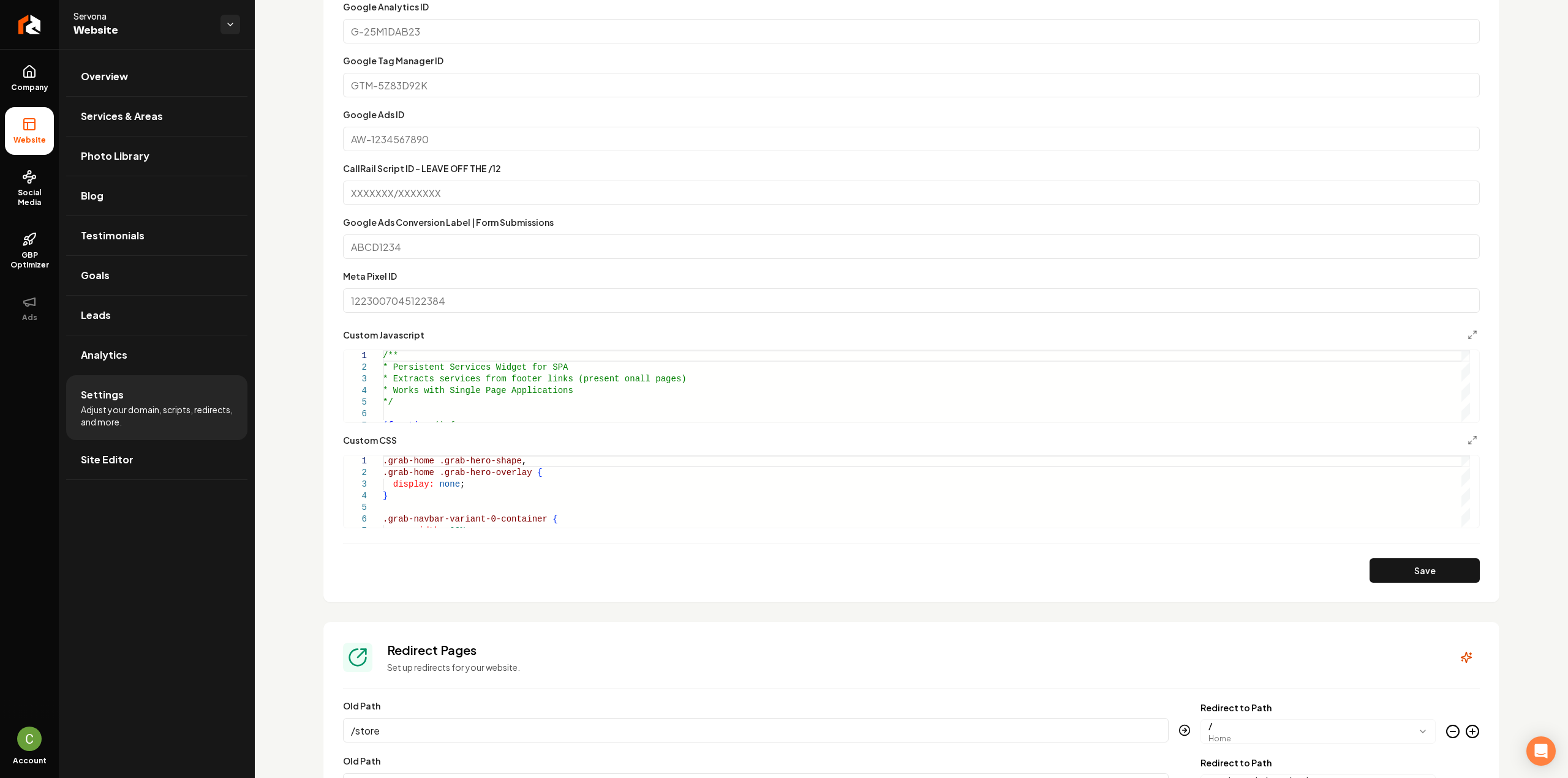
click at [1418, 585] on section "**********" at bounding box center [911, 263] width 1176 height 679
click at [1417, 581] on section "**********" at bounding box center [911, 263] width 1176 height 679
click at [1417, 577] on button "Save" at bounding box center [1425, 571] width 111 height 24
click at [1451, 434] on div "Custom CSS" at bounding box center [911, 440] width 1137 height 15
click at [1465, 437] on button "Main content area" at bounding box center [1472, 440] width 15 height 15
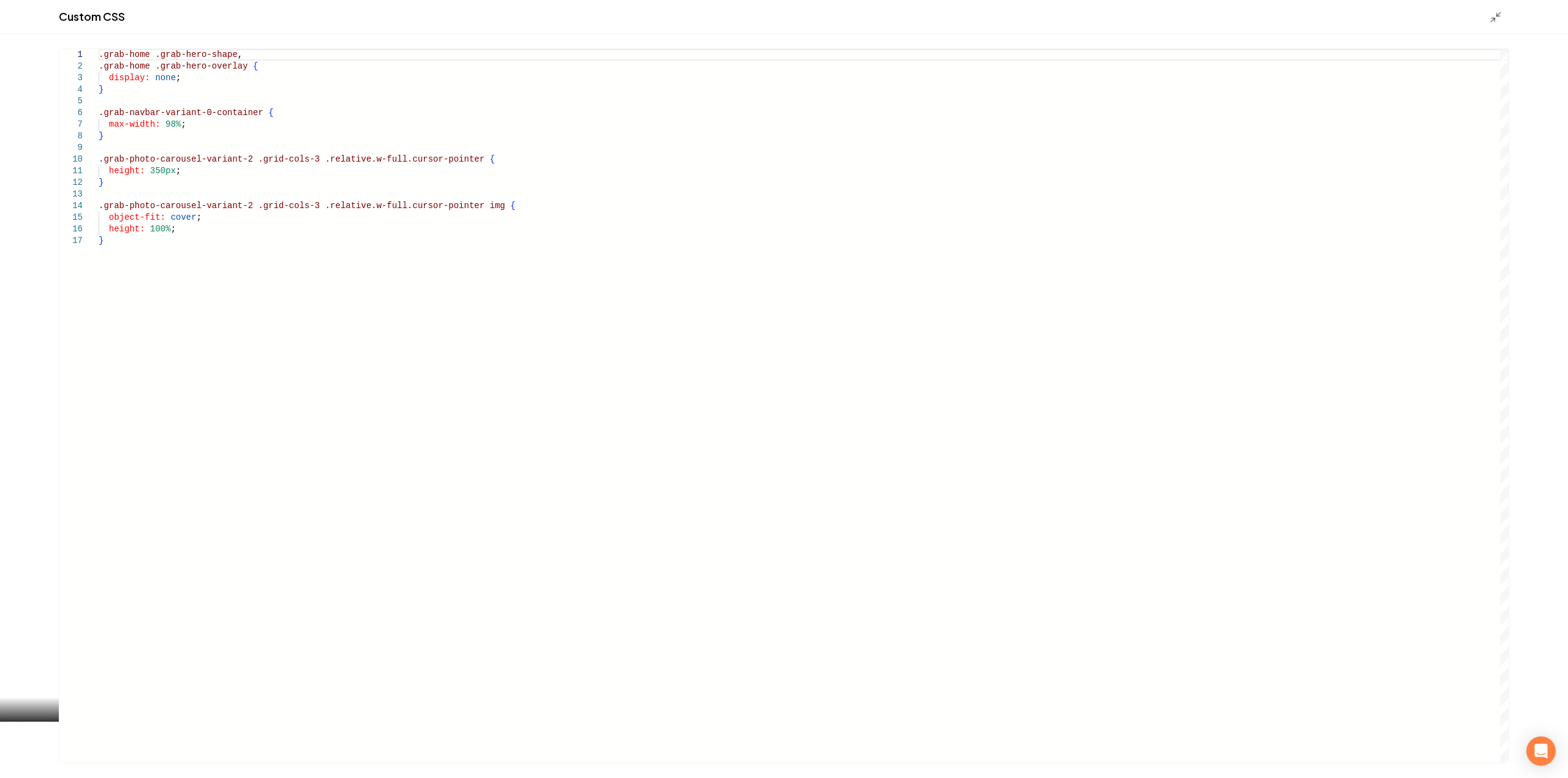
click at [253, 484] on div ".grab-home .grab-hero-shape , .grab-home .grab-hero-overlay { display: none ; }…" at bounding box center [803, 406] width 1410 height 714
type textarea "**********"
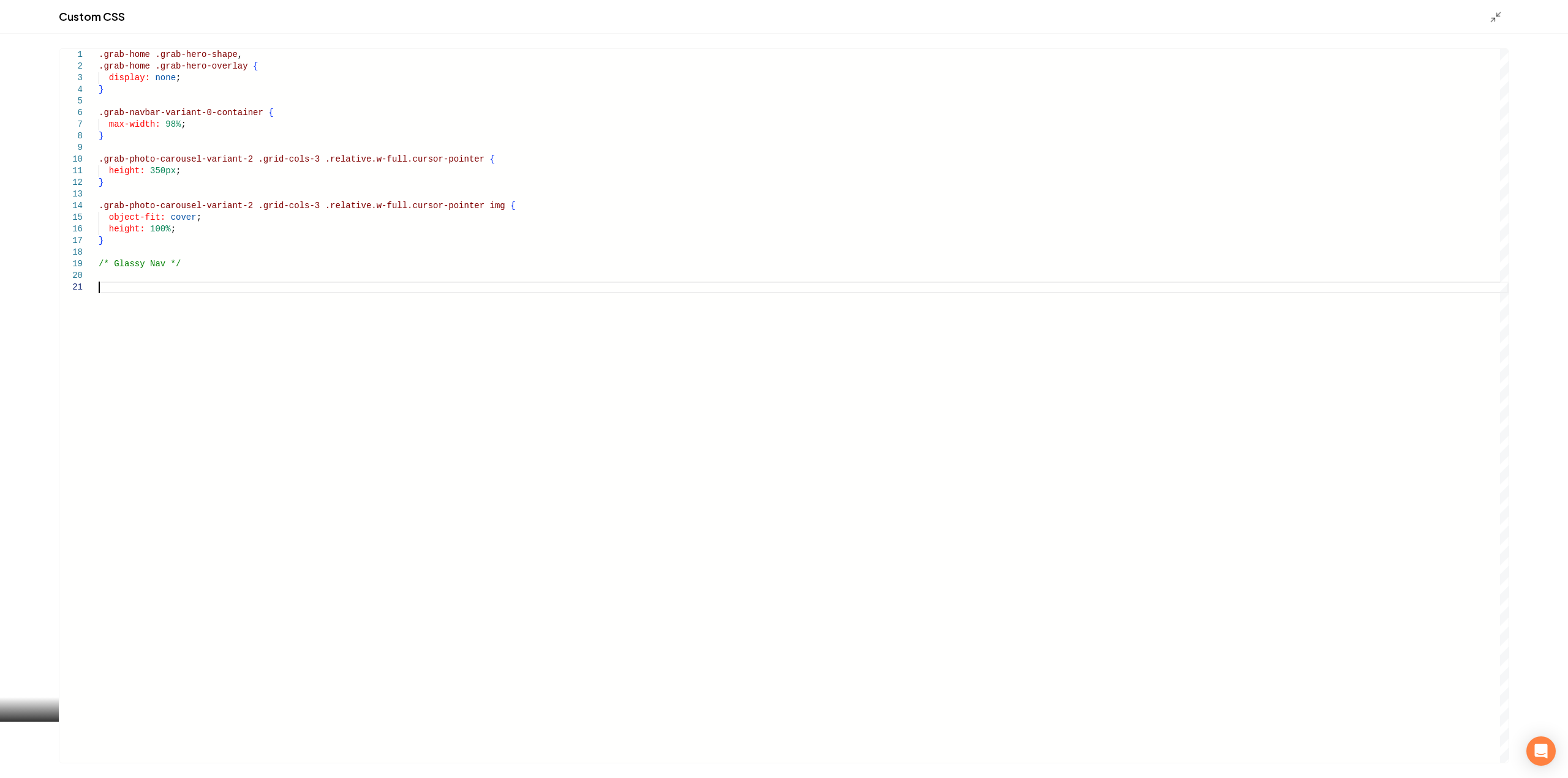
scroll to position [10, 0]
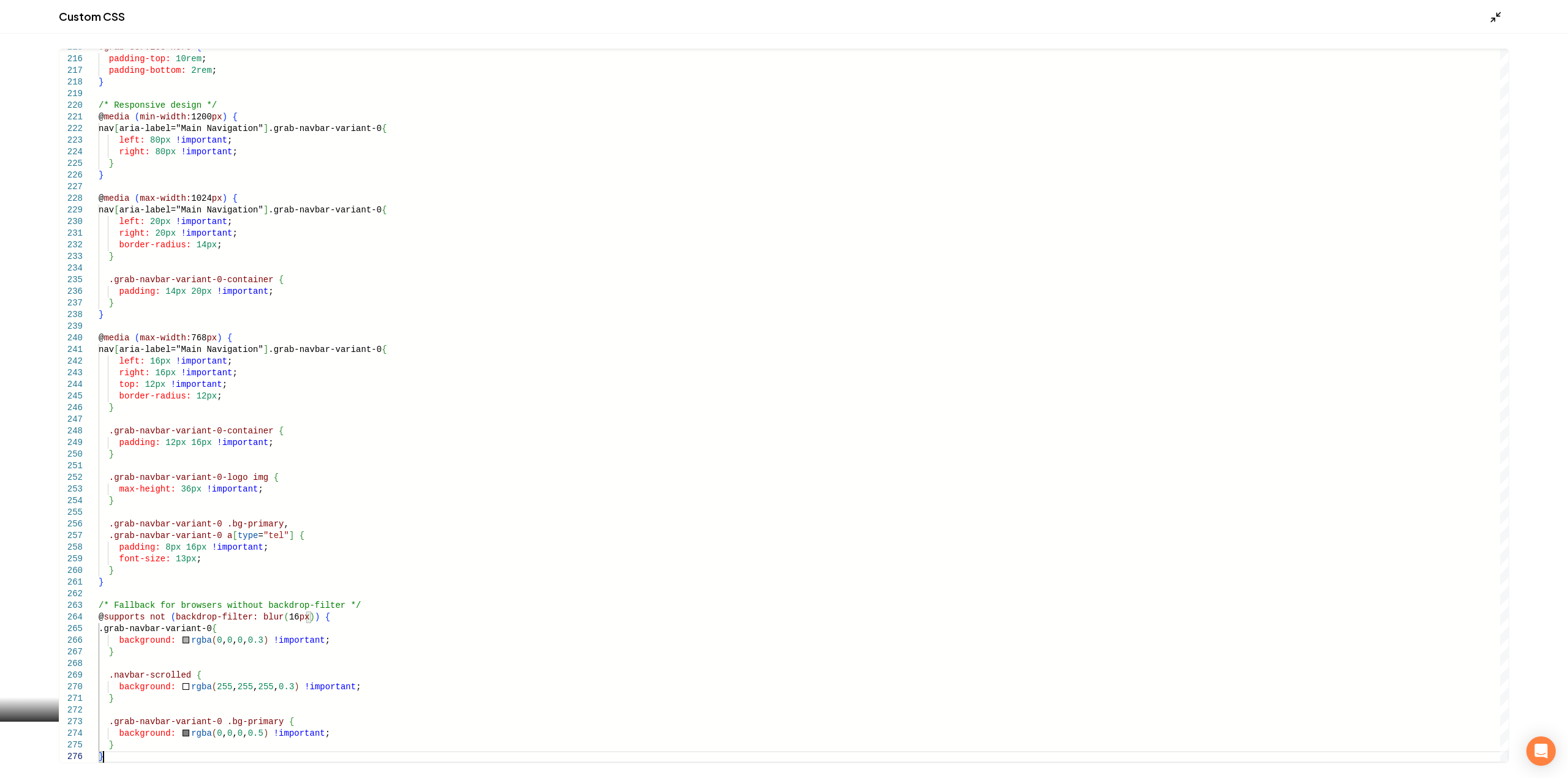
type textarea "**********"
drag, startPoint x: 1497, startPoint y: 19, endPoint x: 1495, endPoint y: 43, distance: 24.1
click at [1496, 19] on icon "Main content area" at bounding box center [1495, 17] width 12 height 12
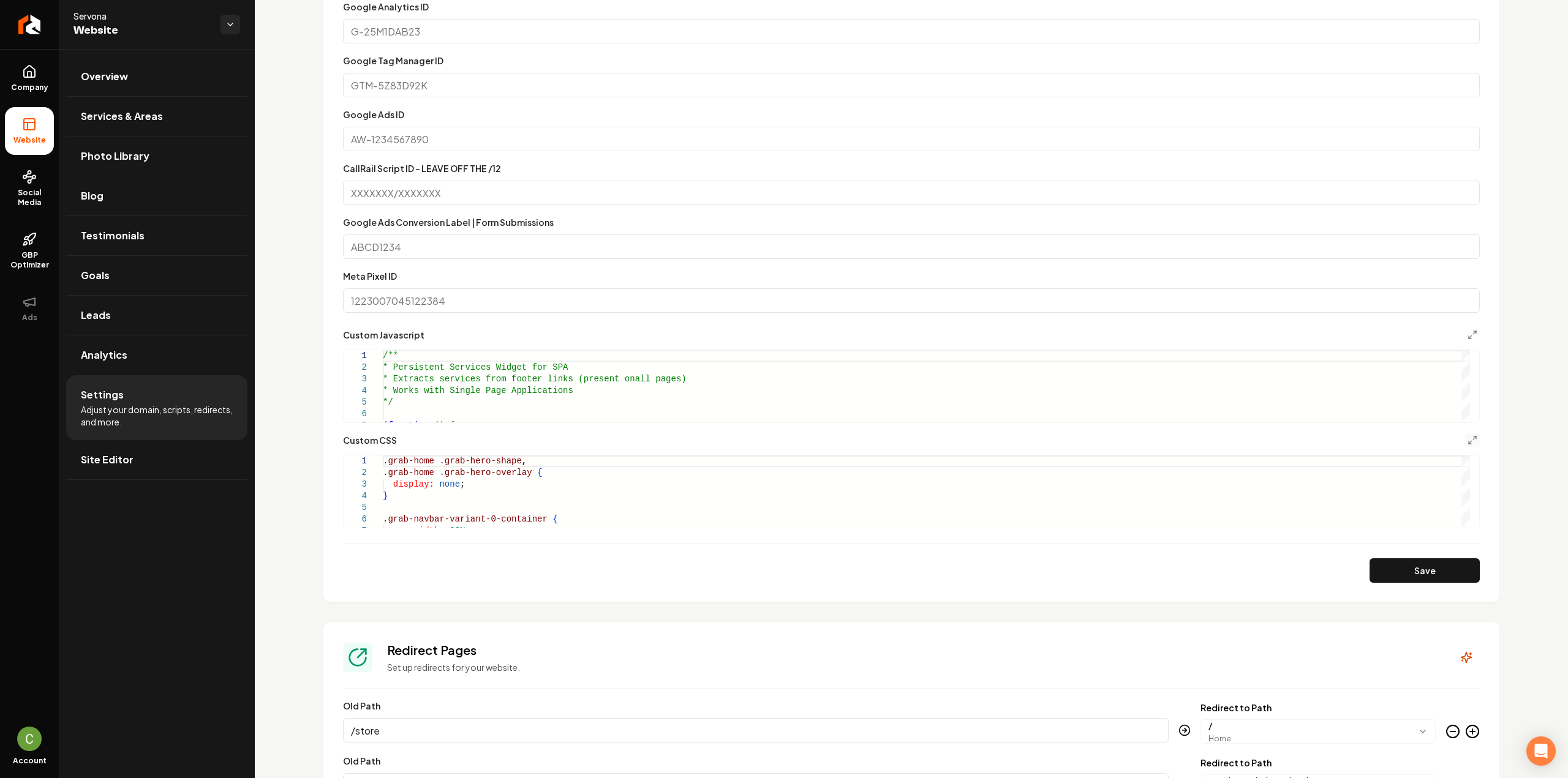
click at [1422, 585] on section "**********" at bounding box center [911, 263] width 1176 height 679
click at [1421, 571] on button "Save" at bounding box center [1425, 571] width 111 height 24
click at [1468, 438] on icon "Main content area" at bounding box center [1472, 440] width 10 height 10
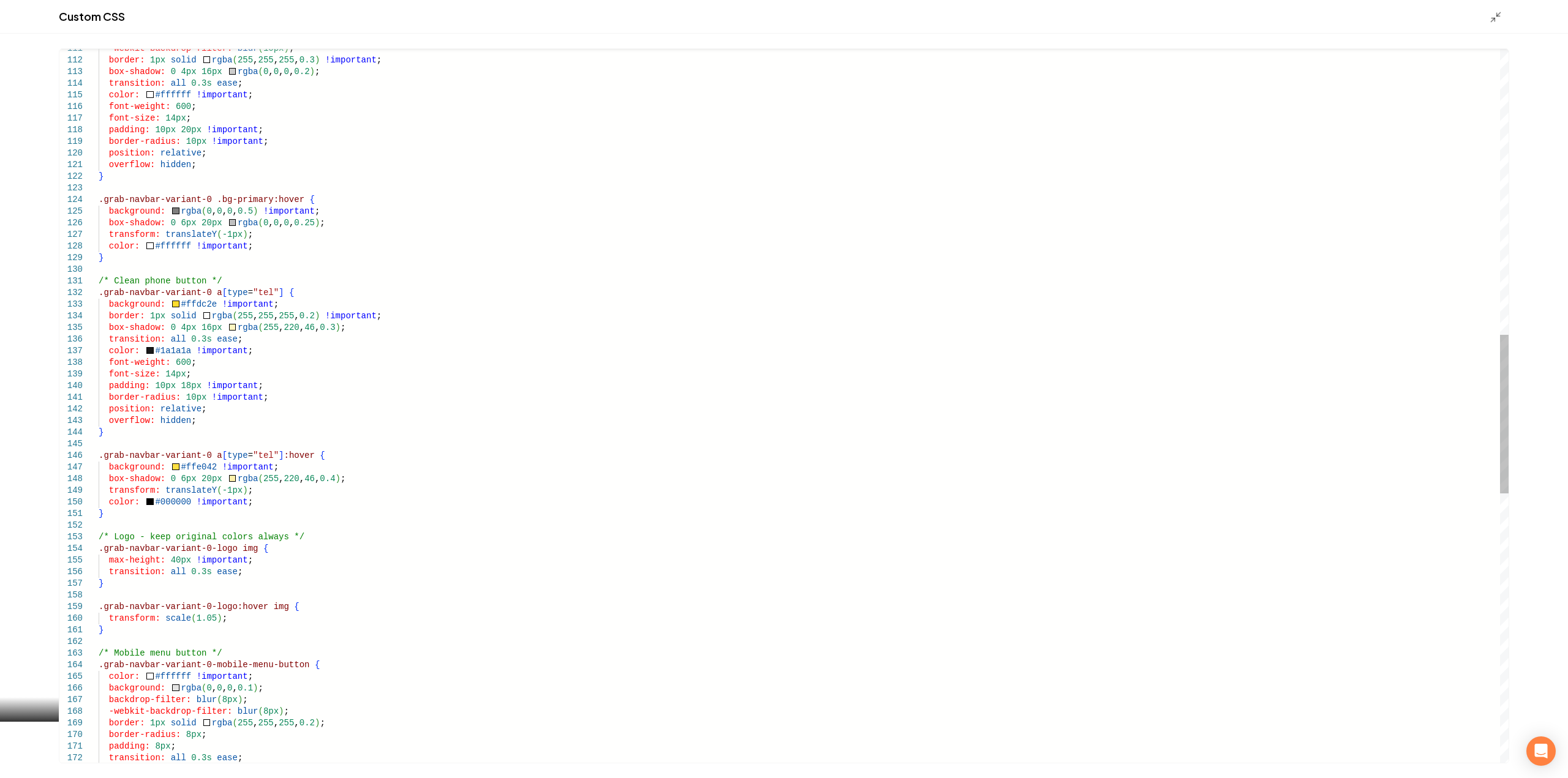
click at [188, 301] on div "/* Logo - keep original colors always */ .grab-navbar-variant-0-logo img { max-…" at bounding box center [803, 368] width 1410 height 3211
type textarea "**********"
click at [215, 393] on div "/* Logo - keep original colors always */ .grab-navbar-variant-0-logo img { max-…" at bounding box center [803, 368] width 1410 height 3211
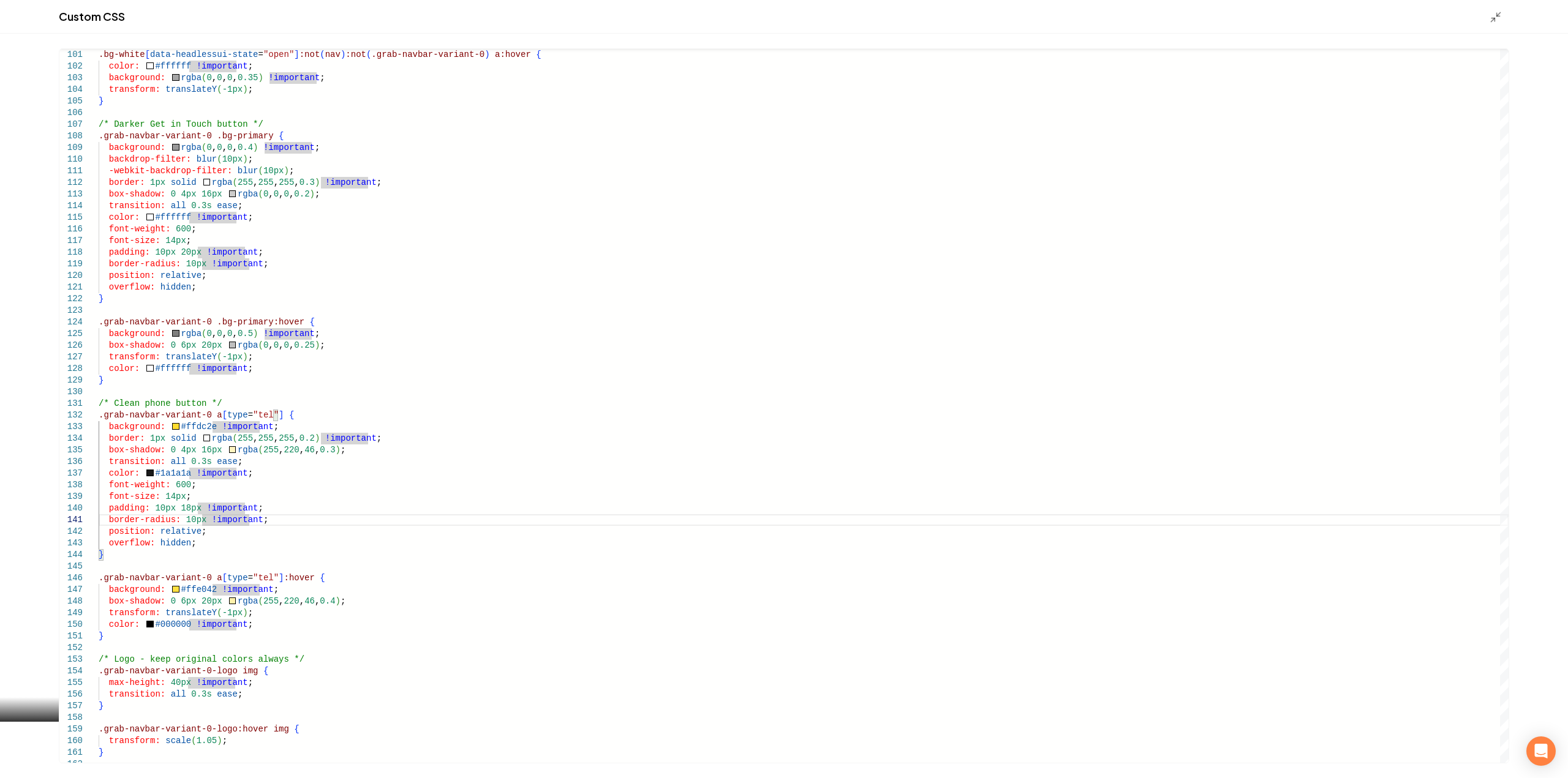
click at [1487, 16] on div "Custom CSS" at bounding box center [784, 16] width 1568 height 34
click at [1490, 16] on icon "Main content area" at bounding box center [1495, 17] width 12 height 12
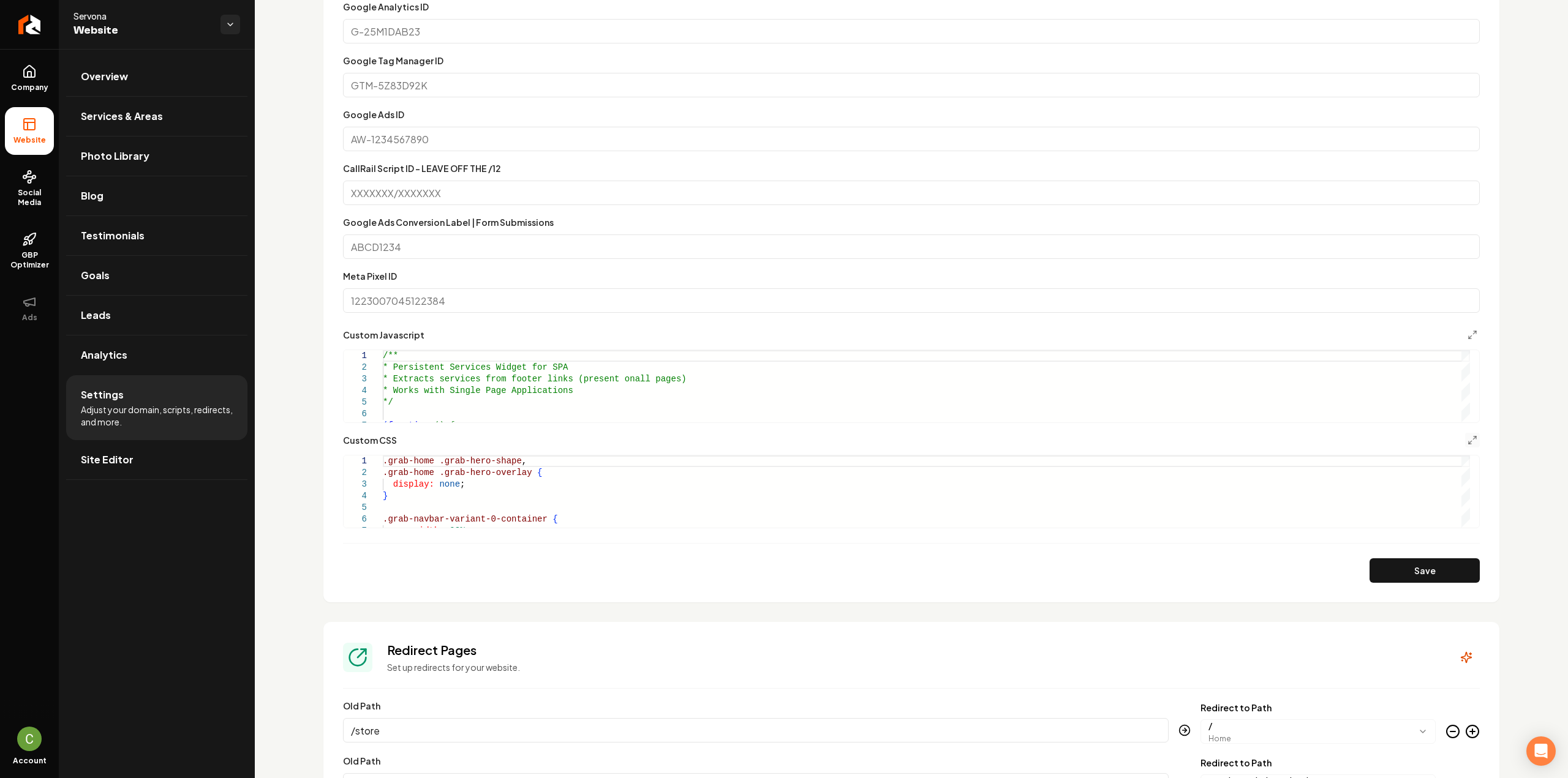
click at [1469, 438] on button "Main content area" at bounding box center [1472, 440] width 15 height 15
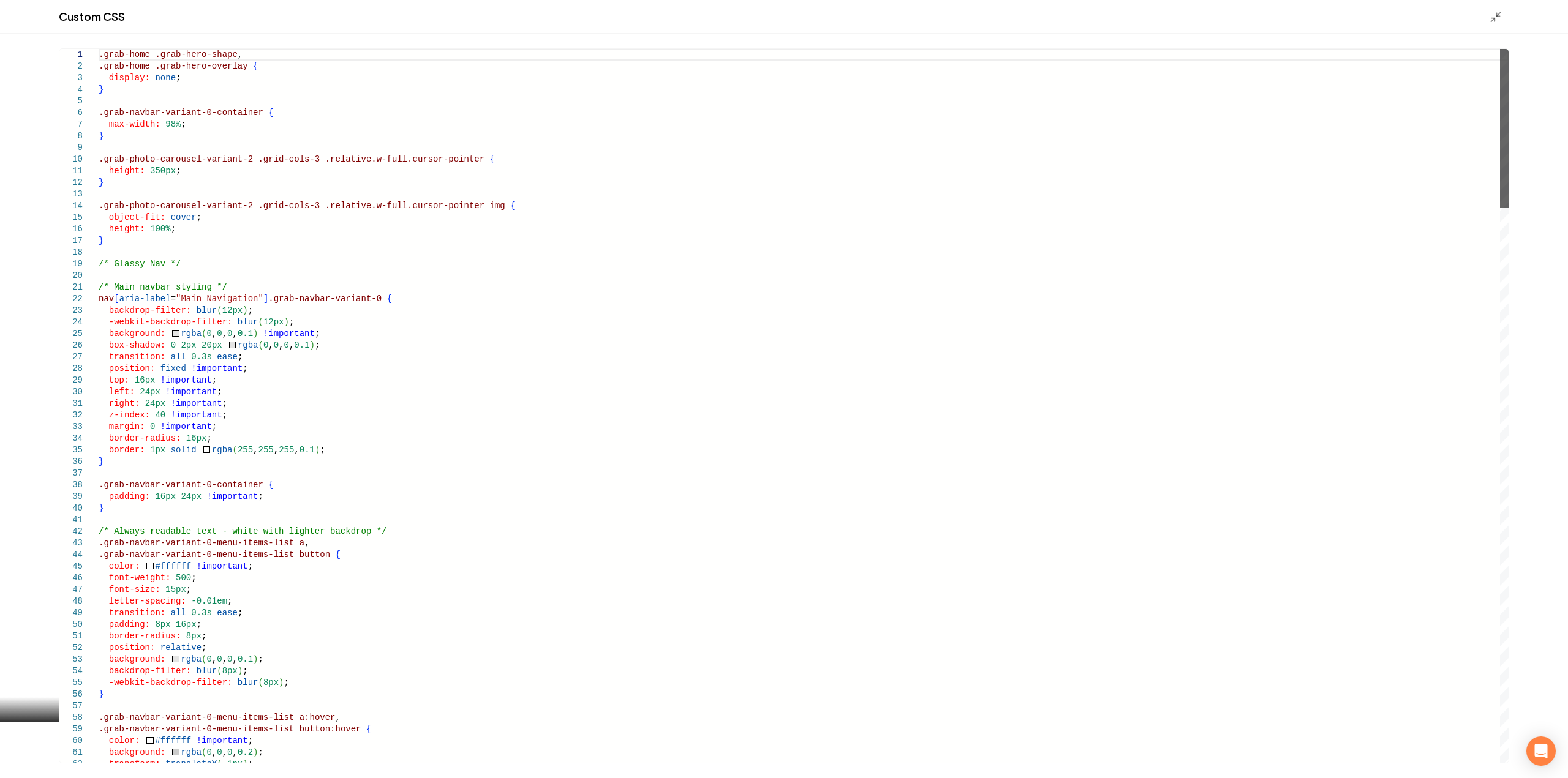
click at [1505, 190] on div "Main content area" at bounding box center [1504, 128] width 9 height 158
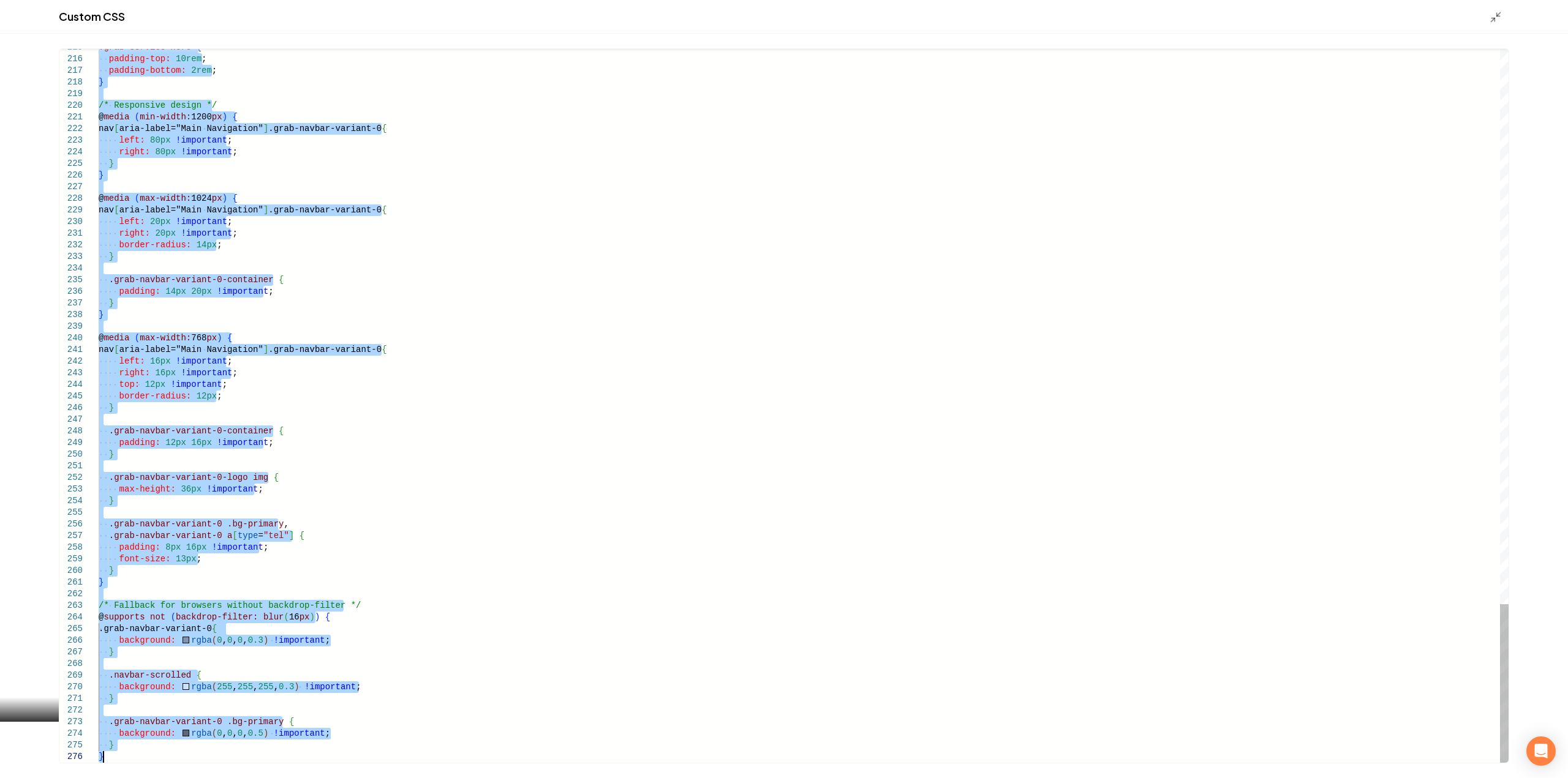
drag, startPoint x: 99, startPoint y: 280, endPoint x: 446, endPoint y: 807, distance: 631.0
type textarea "**********"
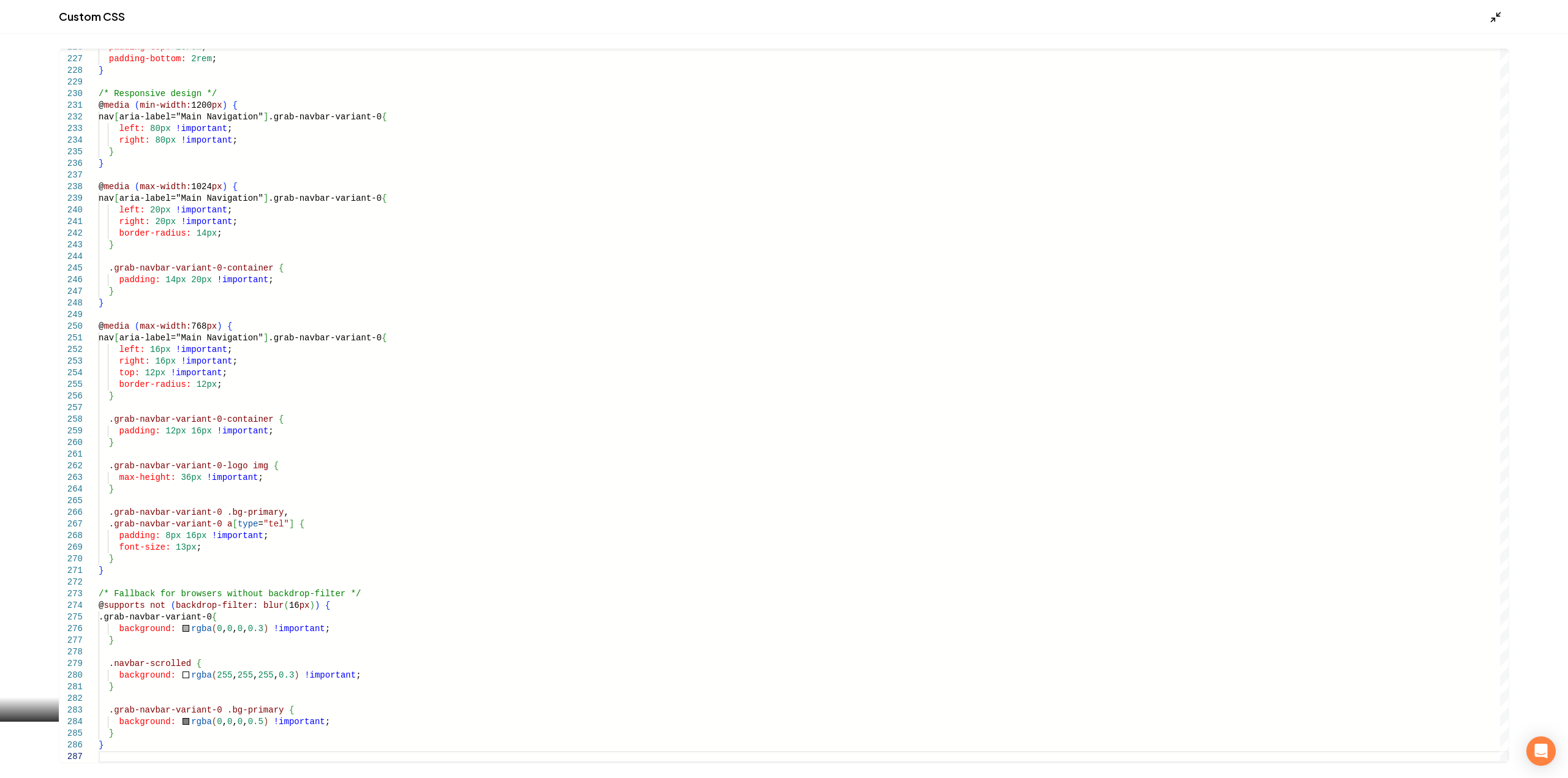
click at [1493, 16] on icon "Main content area" at bounding box center [1495, 17] width 12 height 12
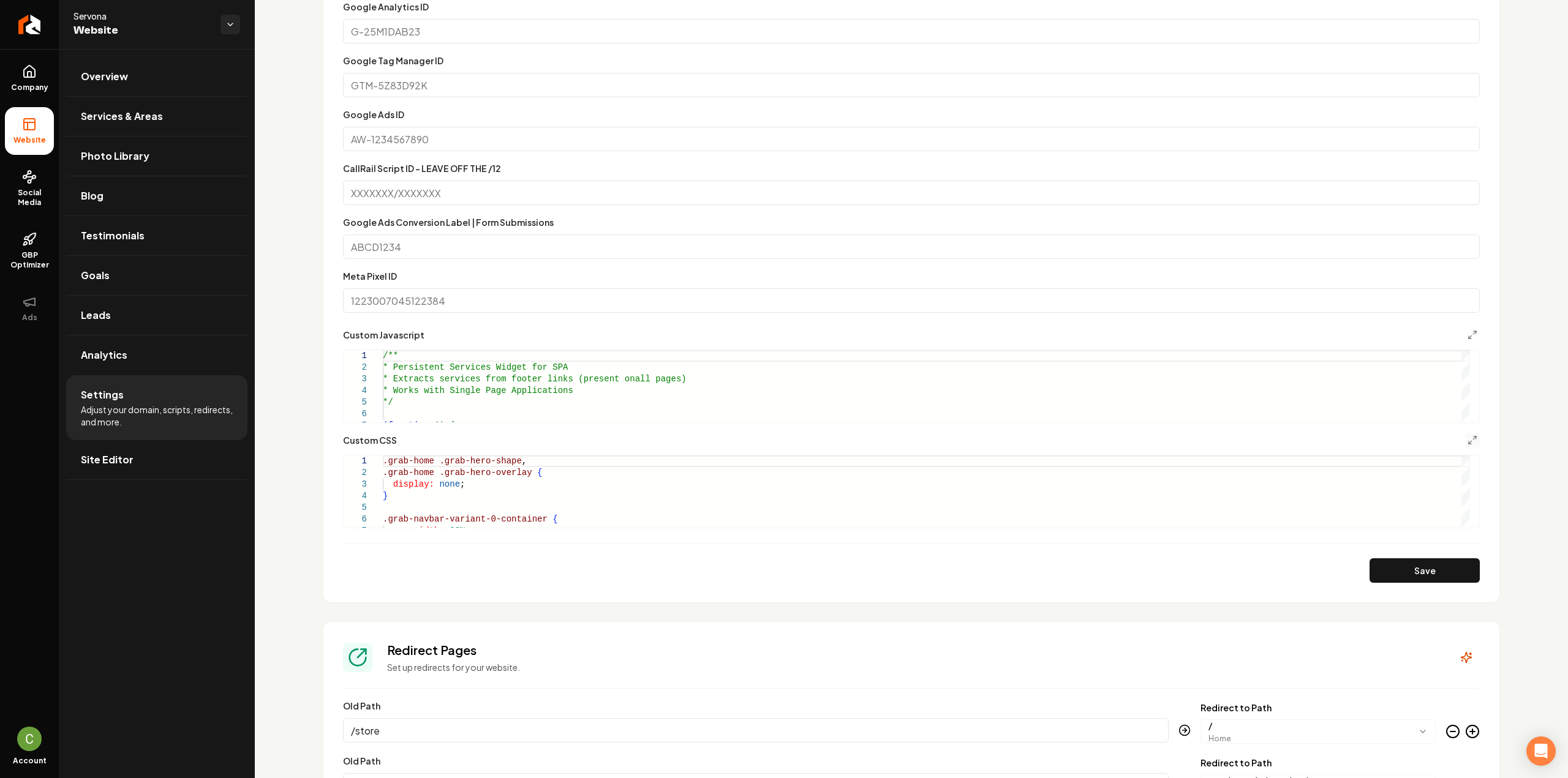
click at [1465, 444] on button "Main content area" at bounding box center [1472, 440] width 15 height 15
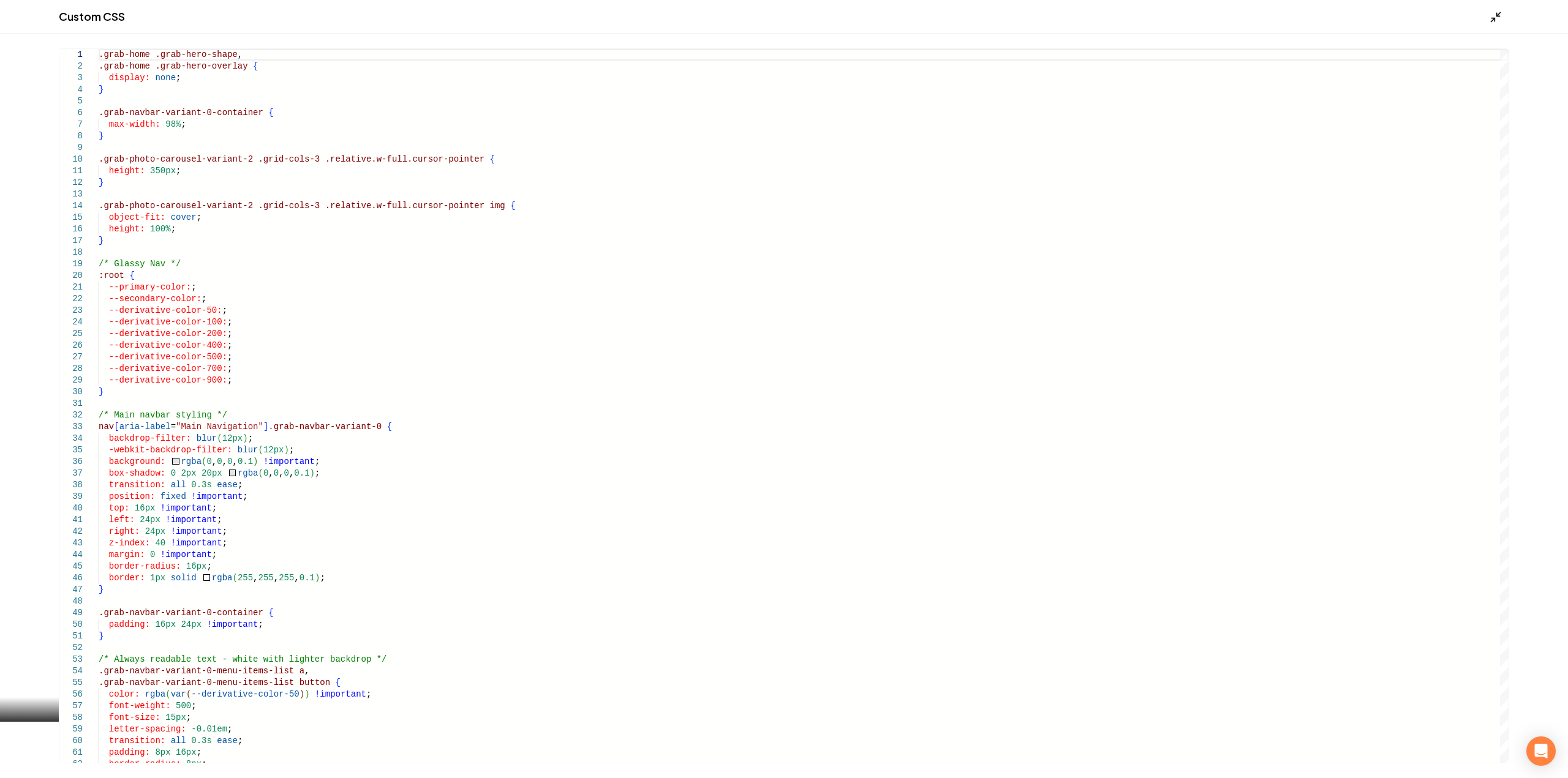
click at [1493, 16] on icon "Main content area" at bounding box center [1495, 17] width 12 height 12
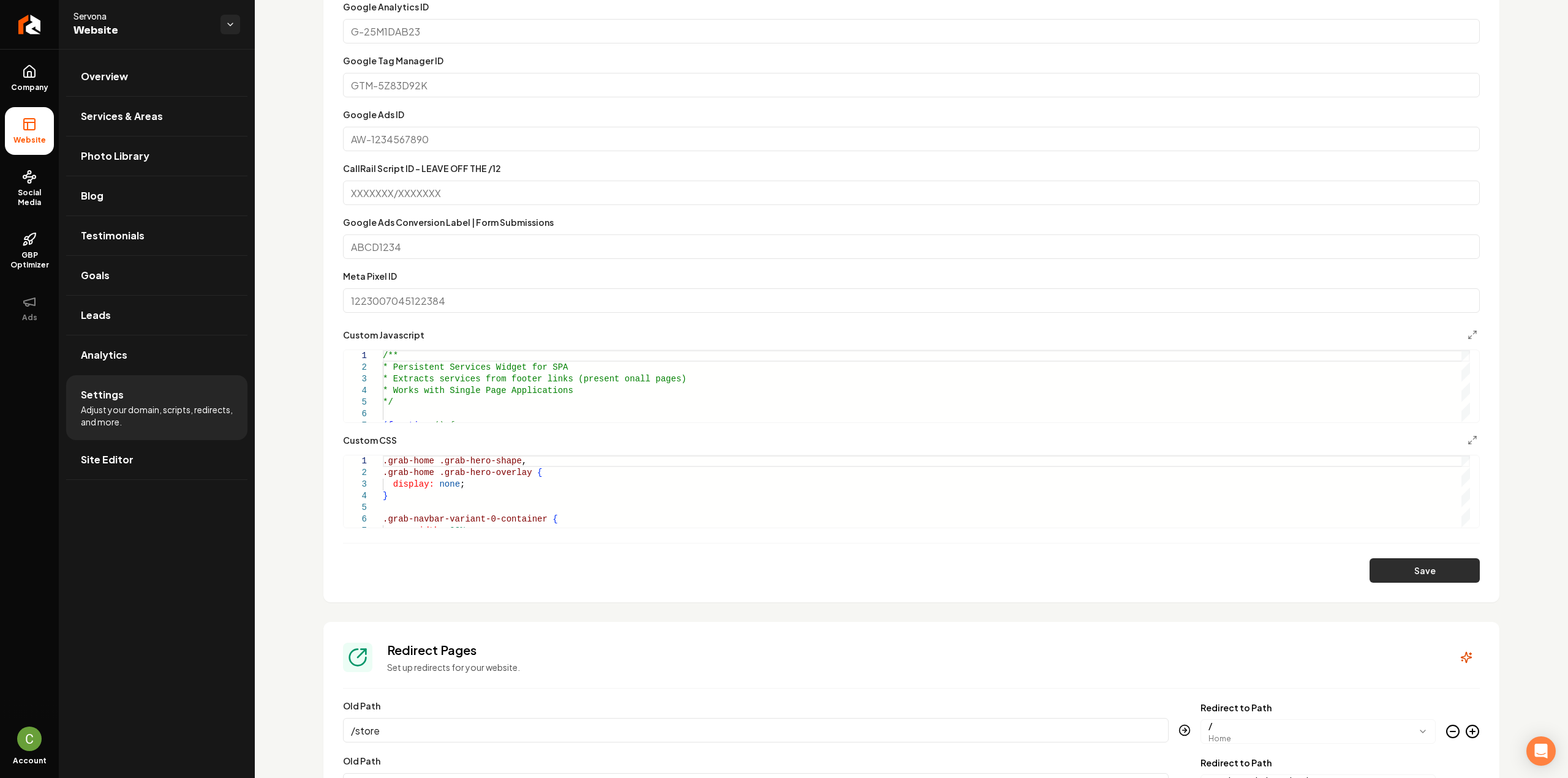
click at [1386, 577] on button "Save" at bounding box center [1425, 571] width 111 height 24
click at [1465, 438] on button "Main content area" at bounding box center [1472, 440] width 15 height 15
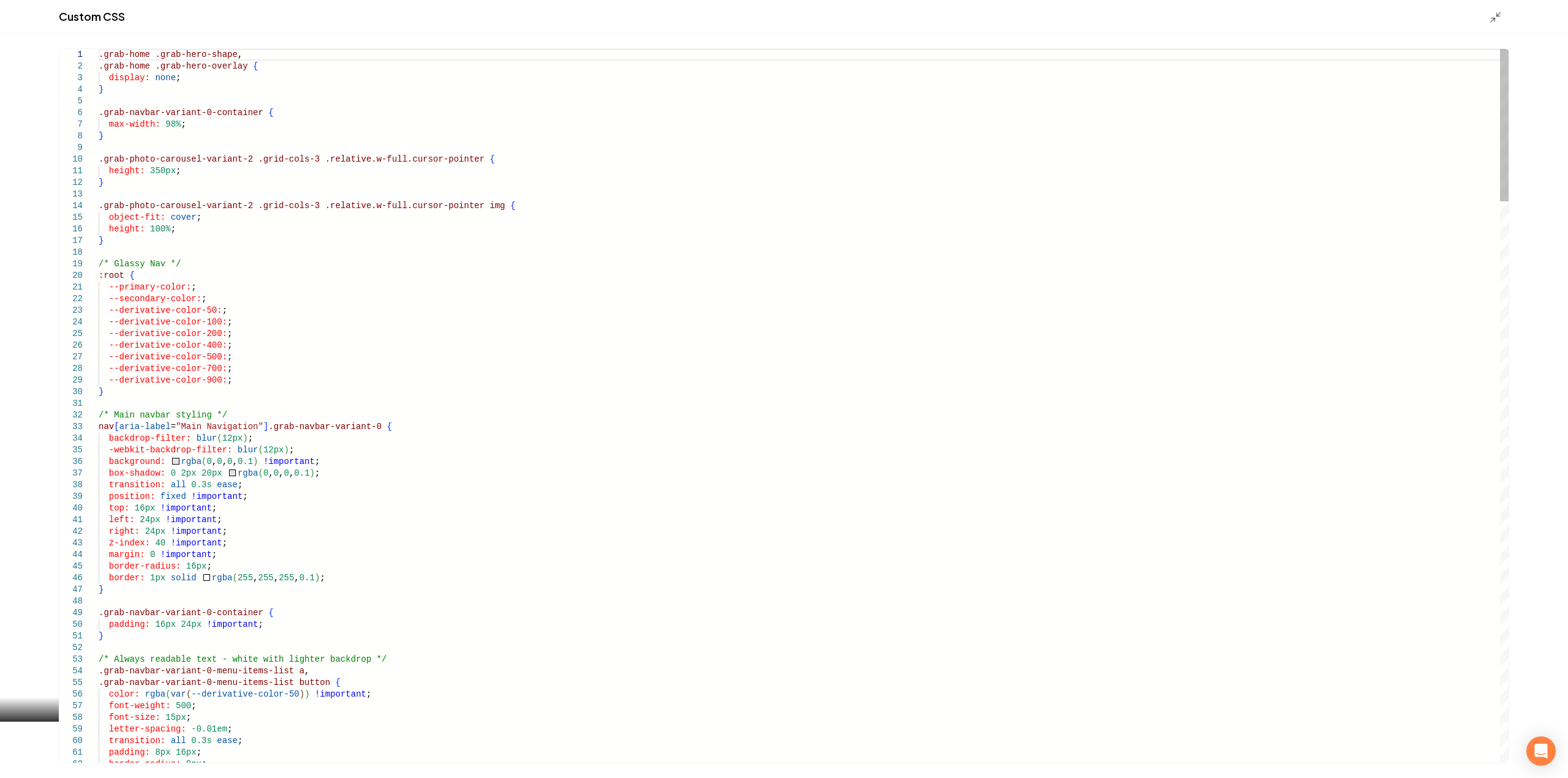
type textarea "**********"
type textarea "*"
type textarea "**********"
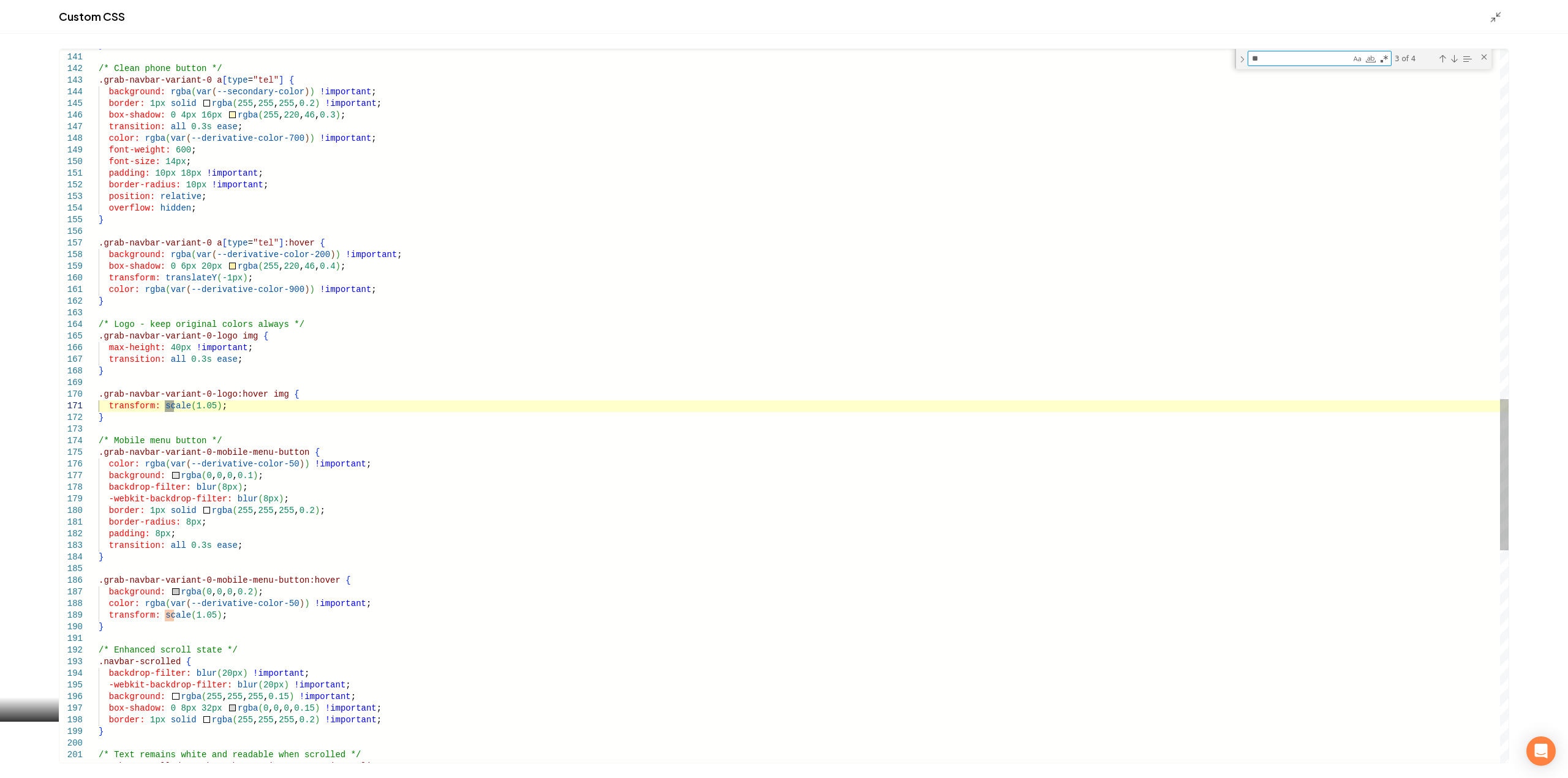
type textarea "*"
type textarea "**********"
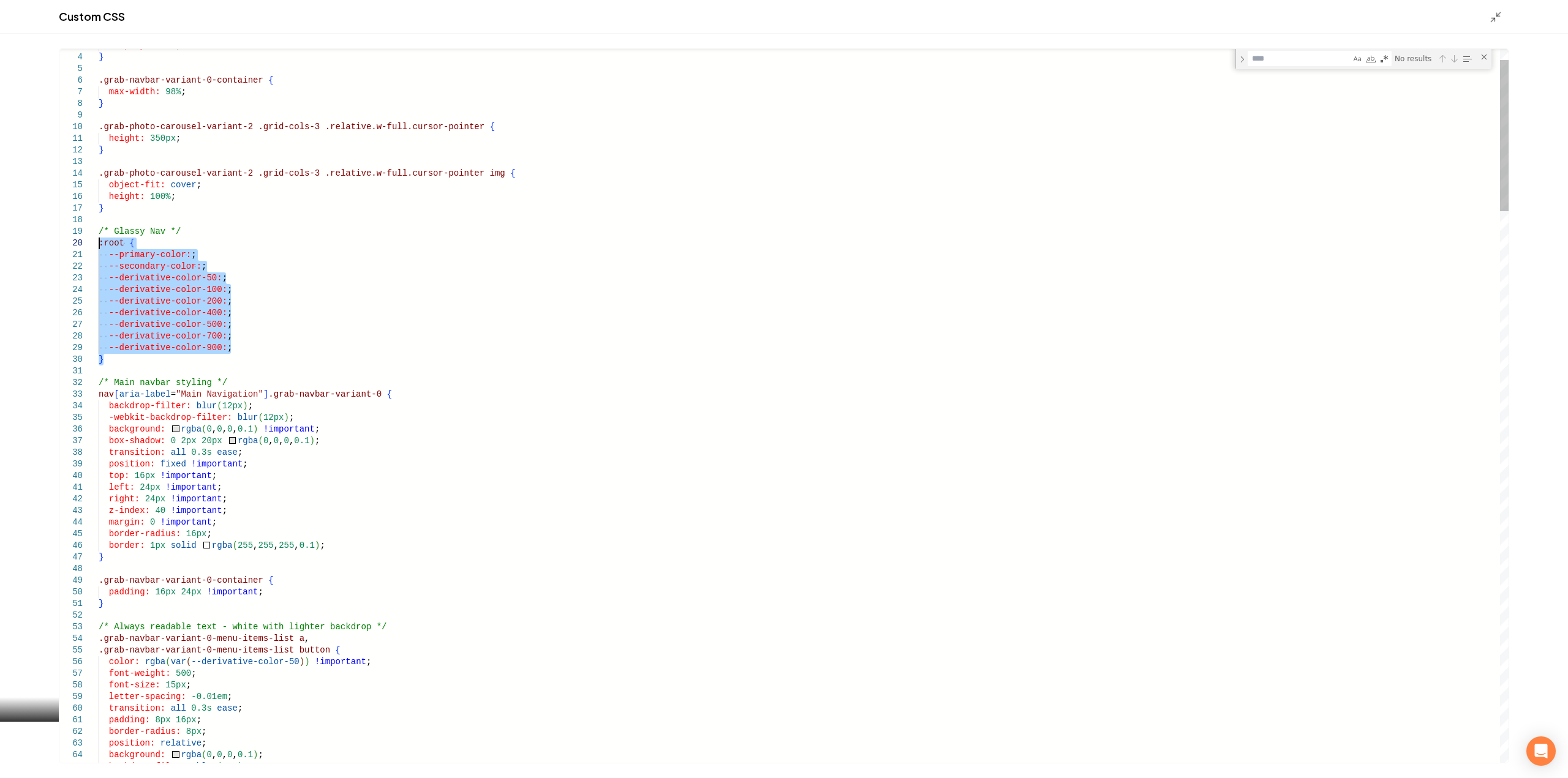
drag, startPoint x: 106, startPoint y: 365, endPoint x: 67, endPoint y: 245, distance: 126.2
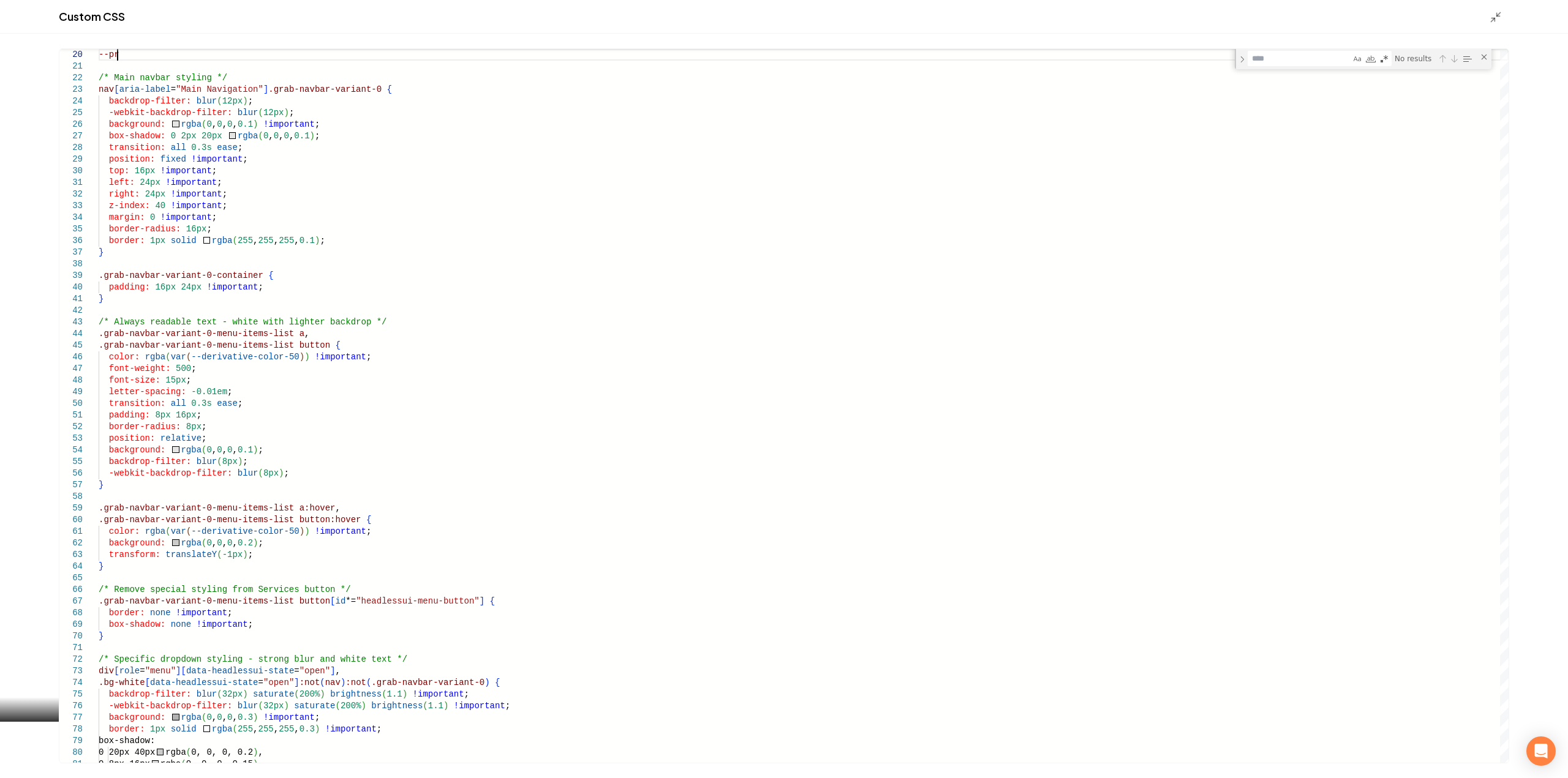
scroll to position [105, 22]
click at [1306, 62] on textarea "Find" at bounding box center [1299, 59] width 102 height 14
type textarea "**********"
type textarea "*"
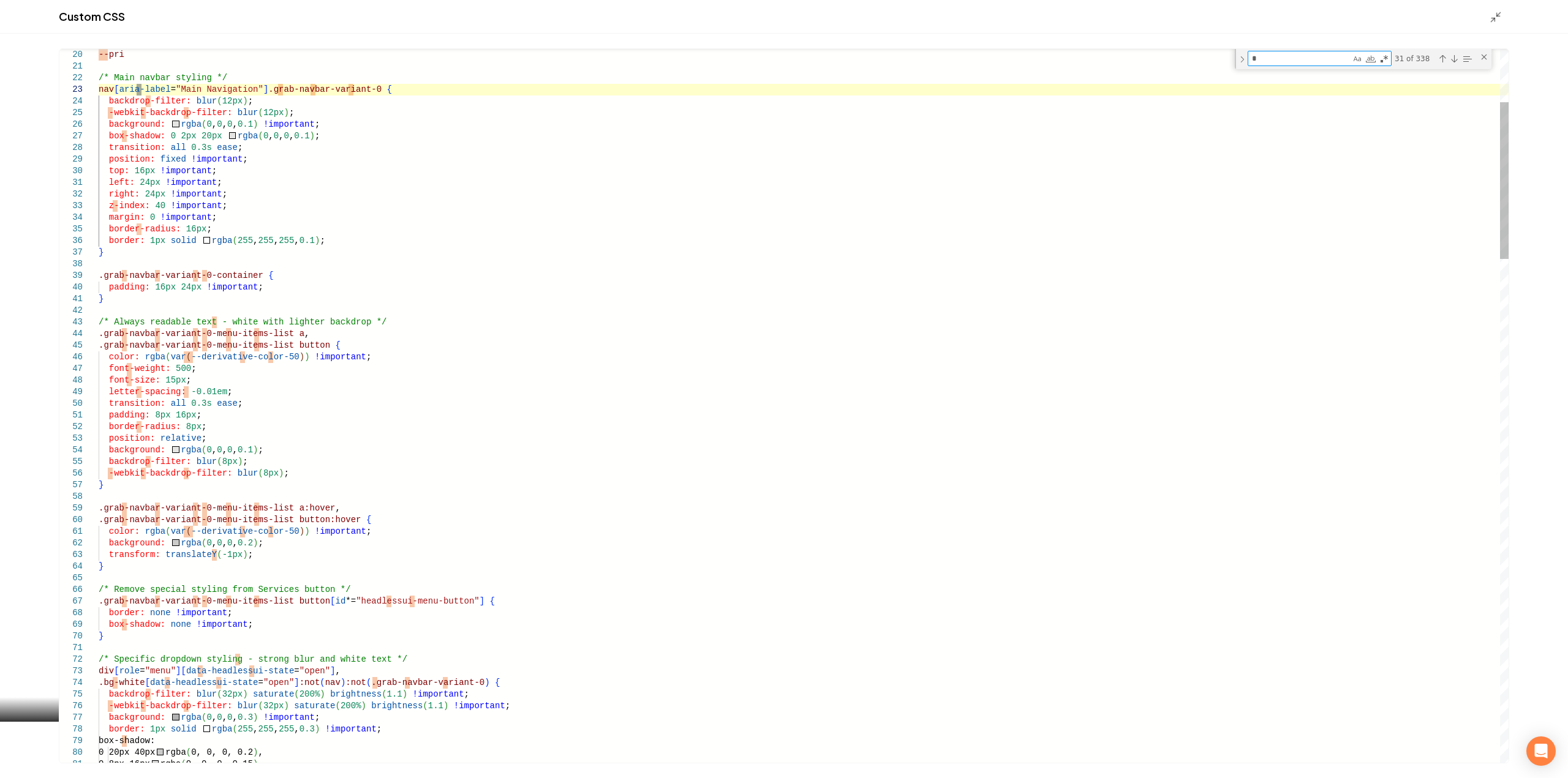
type textarea "**********"
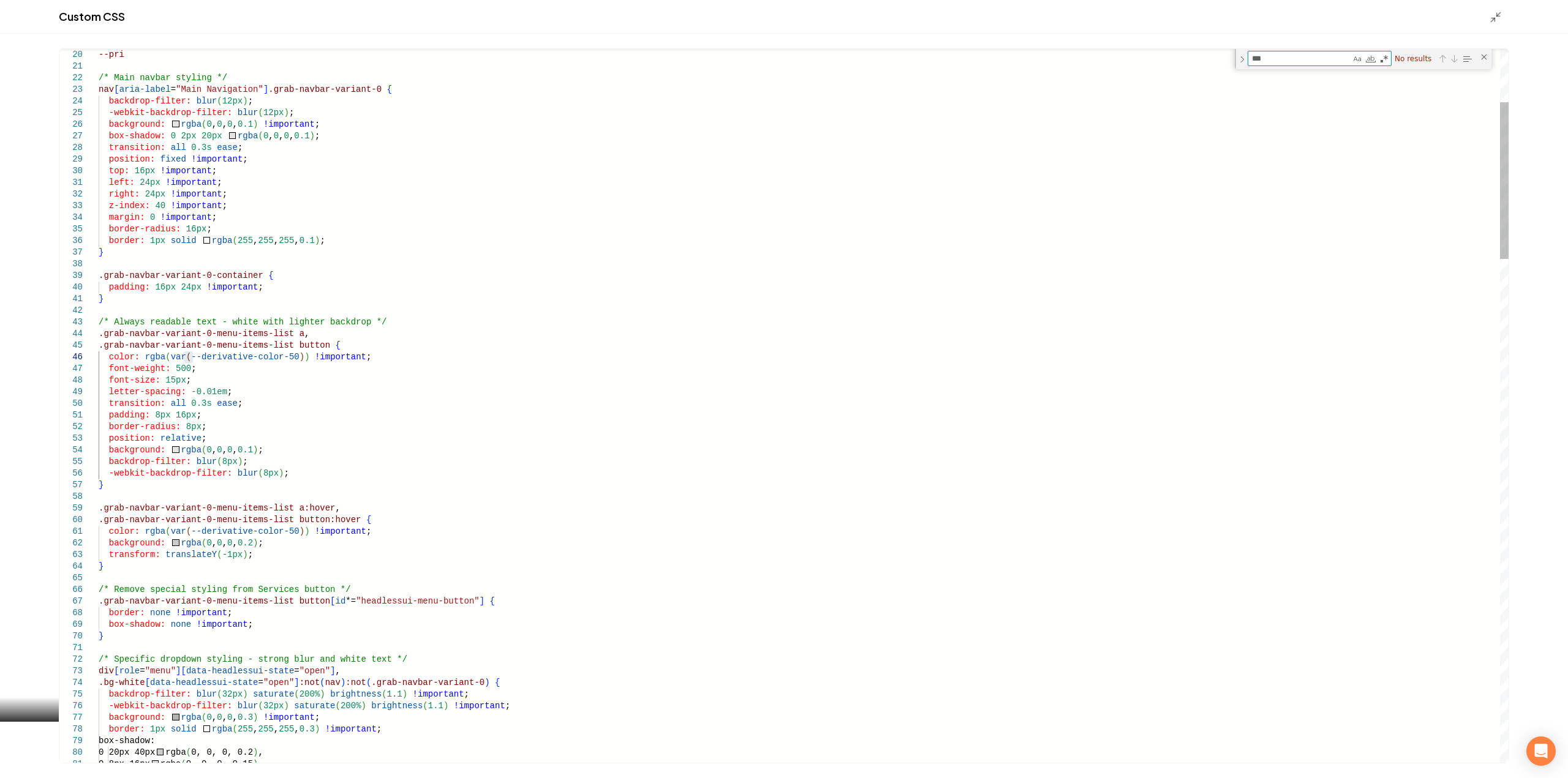
type textarea "**"
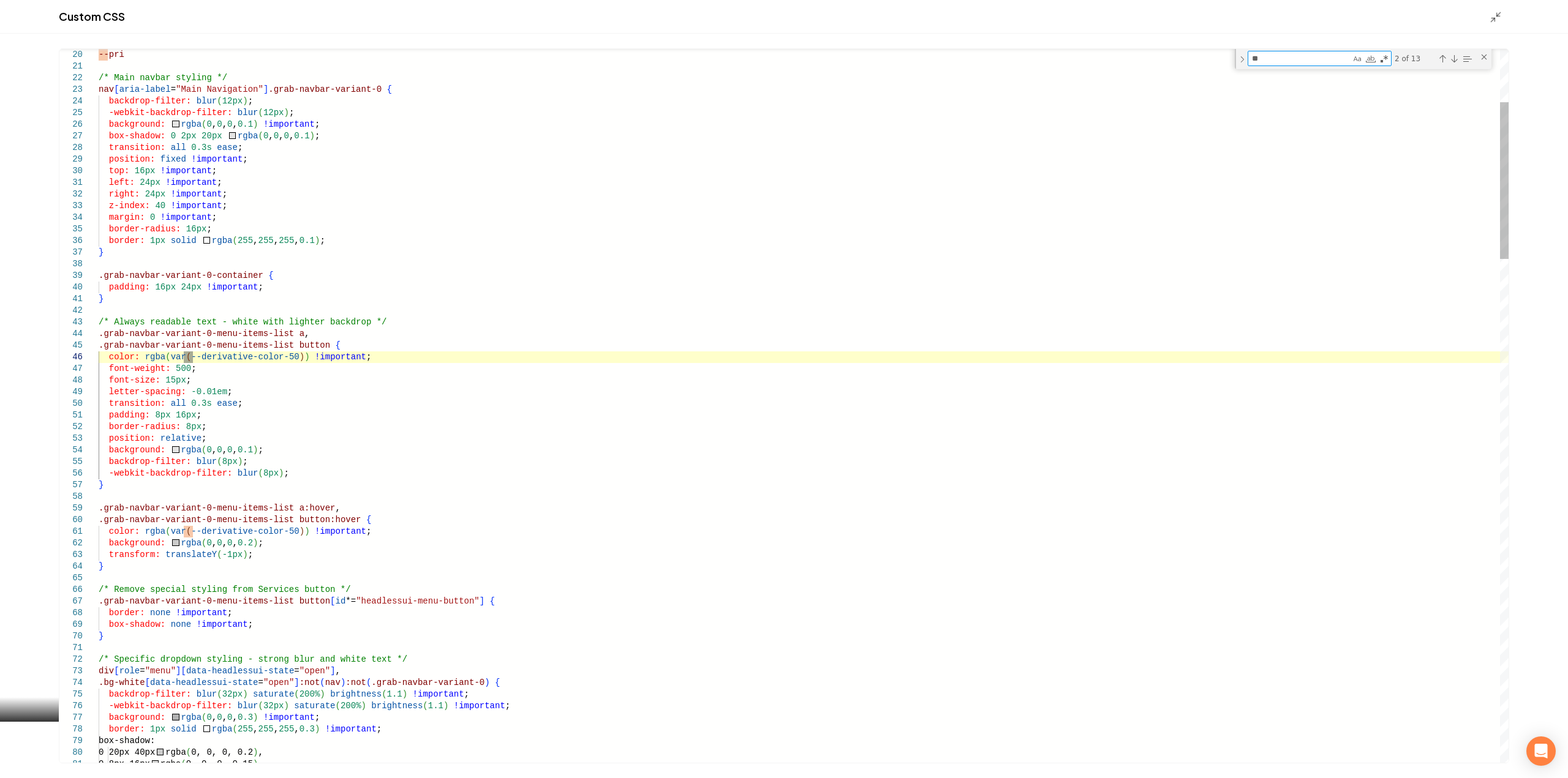
type textarea "**********"
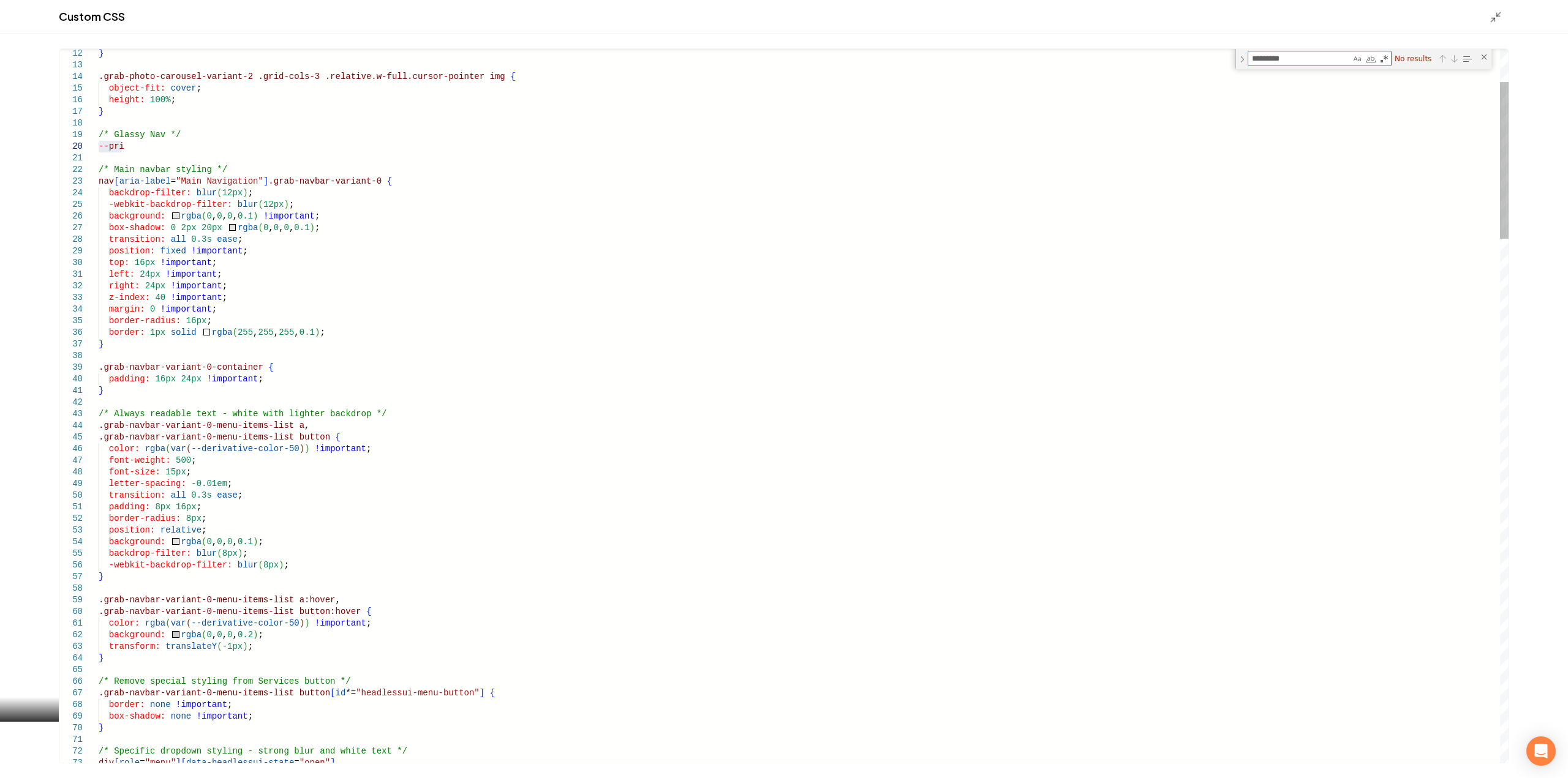
type textarea "*********"
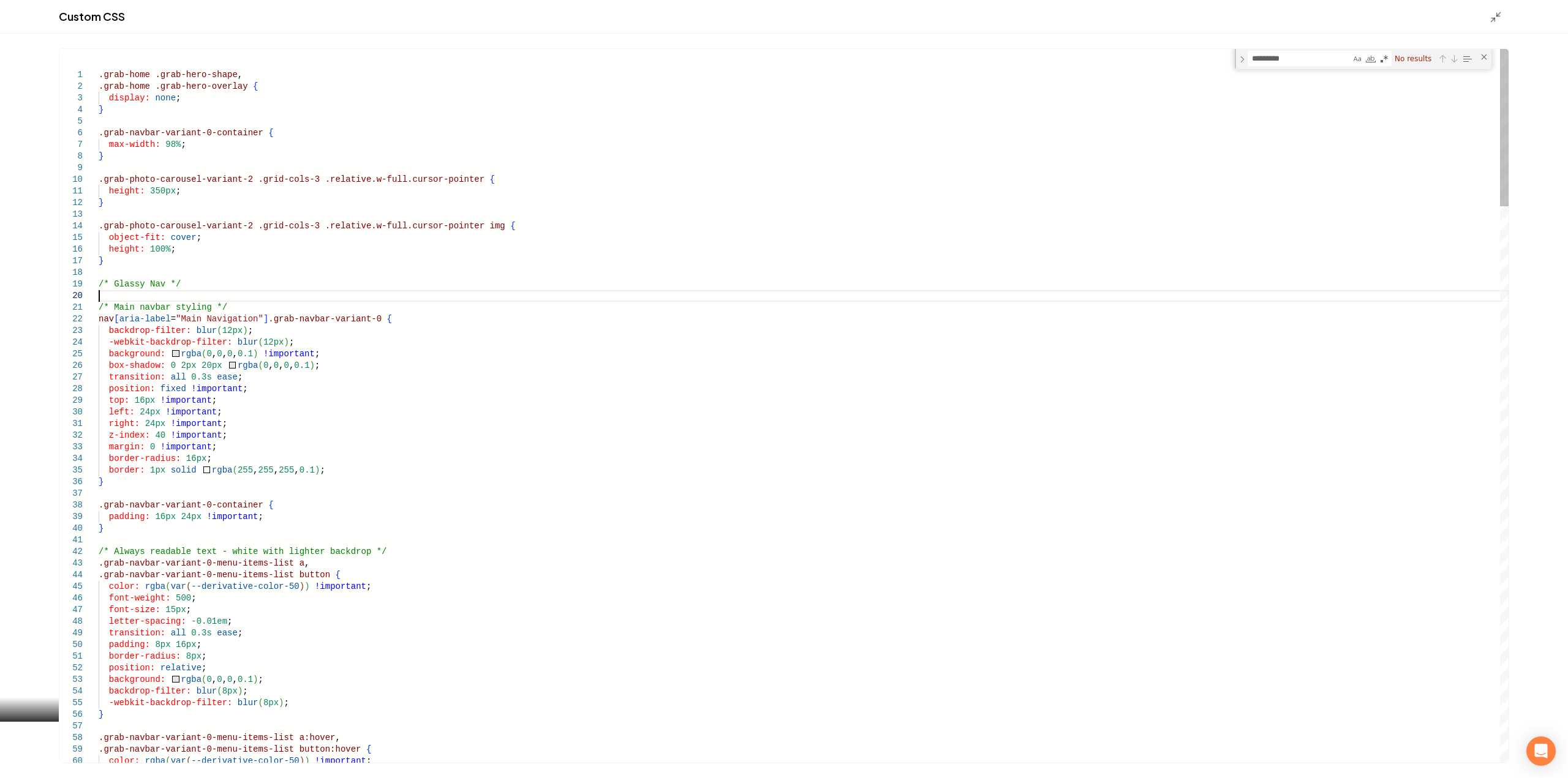
click at [1298, 55] on textarea "*********" at bounding box center [1299, 59] width 102 height 14
type textarea "**********"
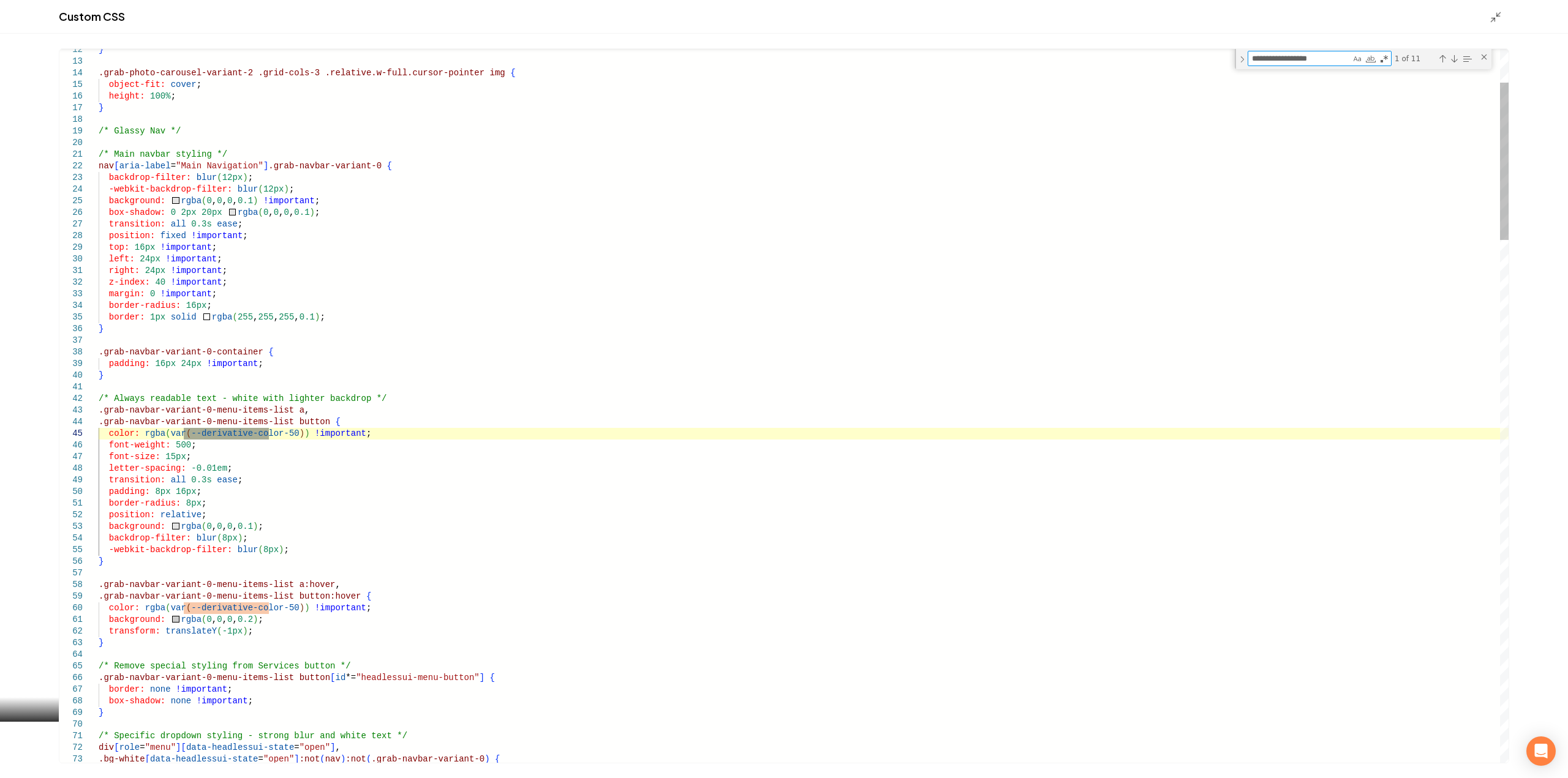
click at [1286, 57] on textarea "**********" at bounding box center [1299, 59] width 102 height 14
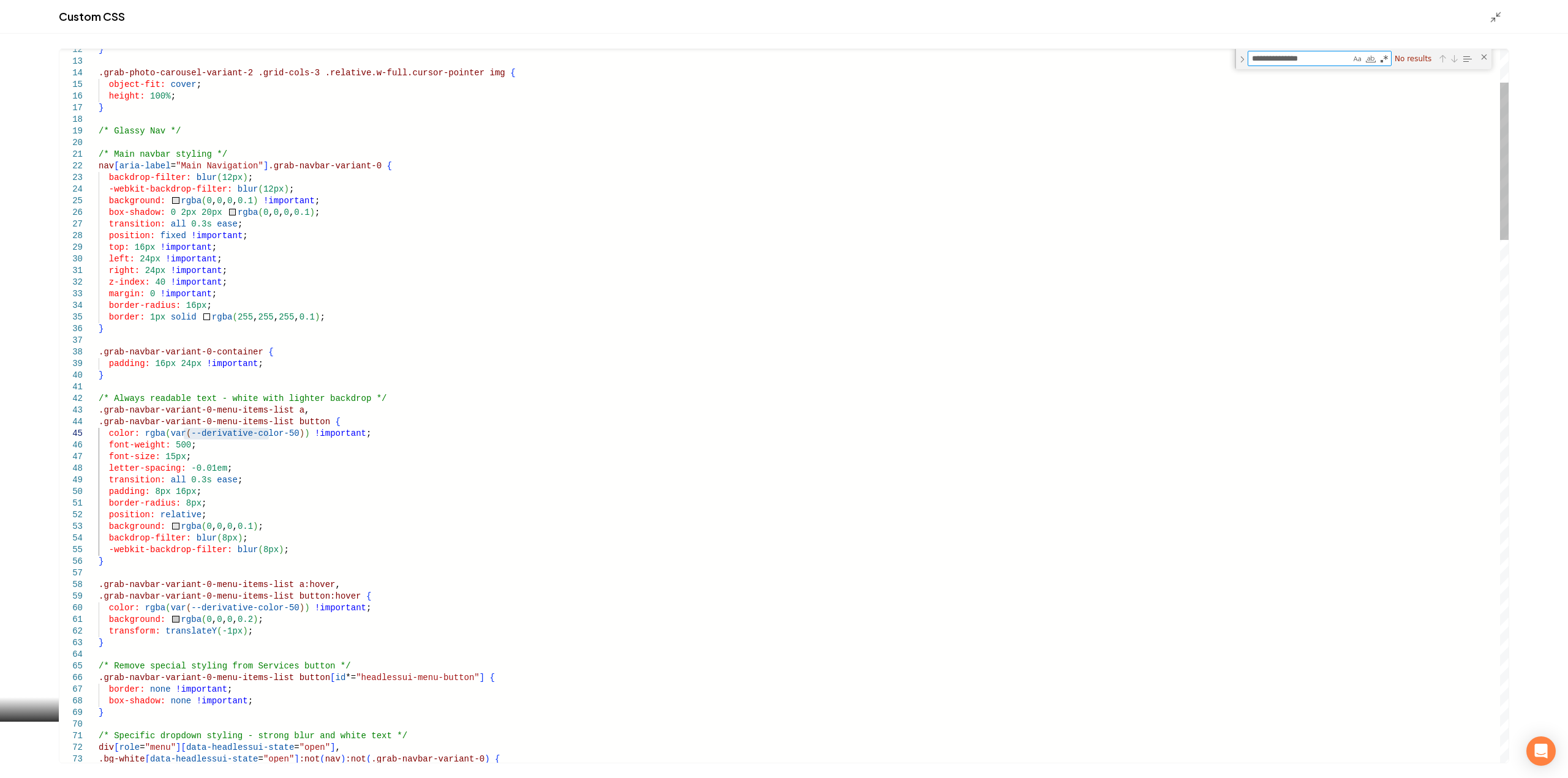
type textarea "**********"
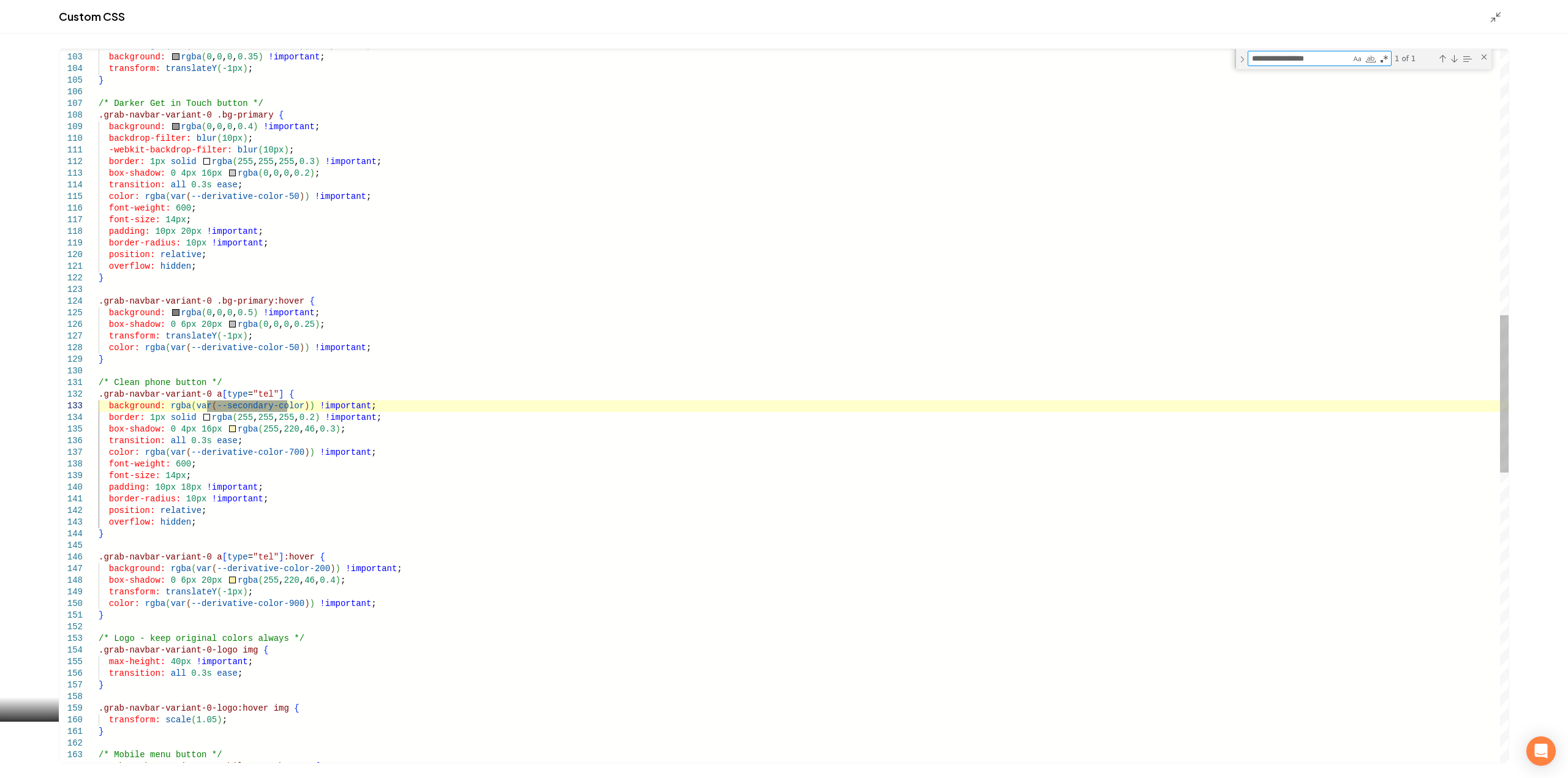
type textarea "**********"
click at [396, 401] on div "color: rgba ( var ( --derivative-color-50 ) ) !important ; background: rgba ( 0…" at bounding box center [803, 460] width 1410 height 3232
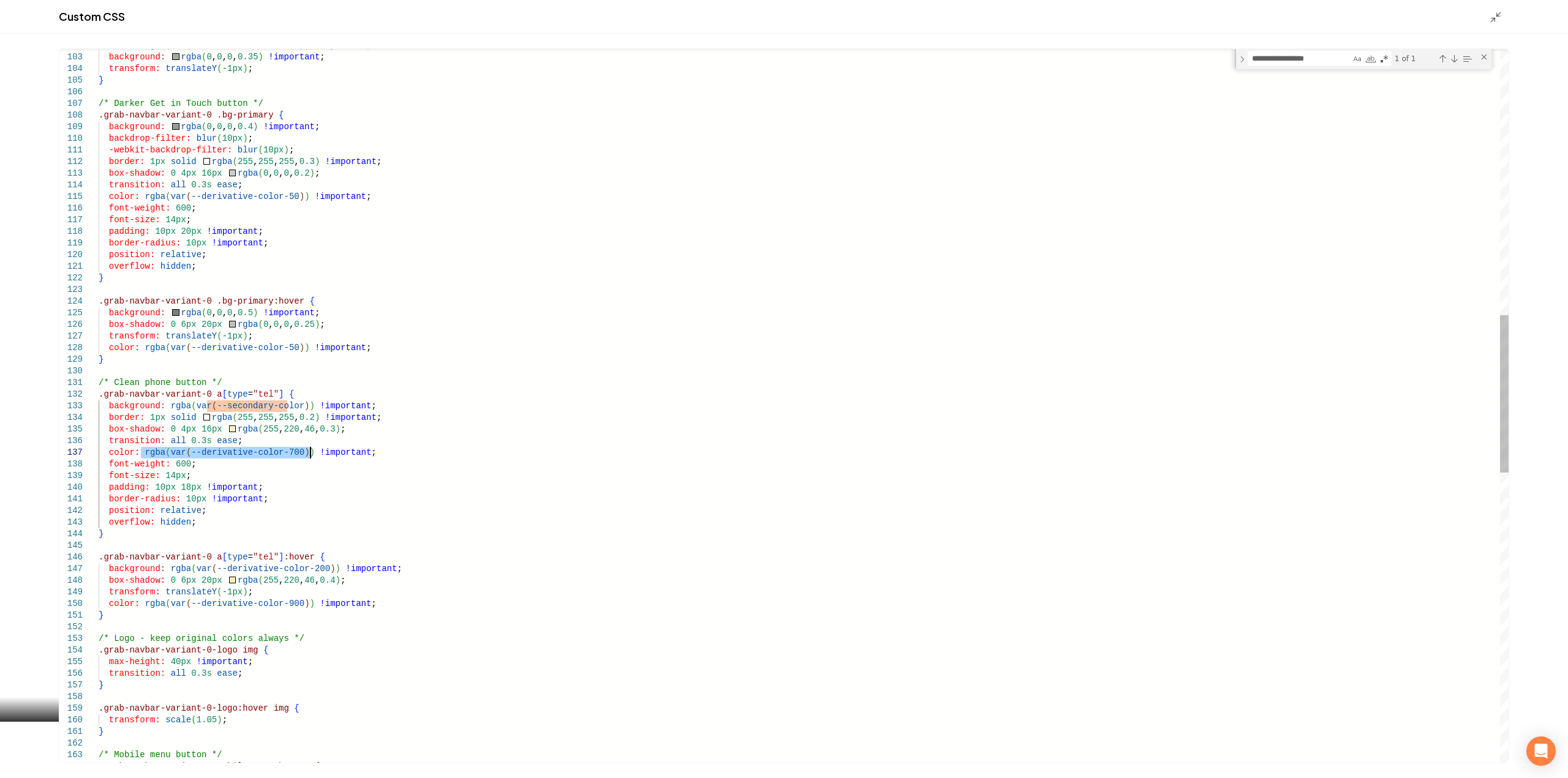
drag, startPoint x: 142, startPoint y: 453, endPoint x: 309, endPoint y: 453, distance: 167.0
click at [309, 453] on div "color: rgba ( var ( --derivative-color-50 ) ) !important ; background: rgba ( 0…" at bounding box center [803, 460] width 1410 height 3232
click at [294, 452] on div "color: rgba ( var ( --derivative-color-50 ) ) !important ; background: rgba ( 0…" at bounding box center [803, 460] width 1410 height 3232
drag, startPoint x: 297, startPoint y: 453, endPoint x: 141, endPoint y: 453, distance: 156.0
click at [141, 453] on div "color: rgba ( var ( --derivative-color-50 ) ) !important ; background: rgba ( 0…" at bounding box center [803, 460] width 1410 height 3232
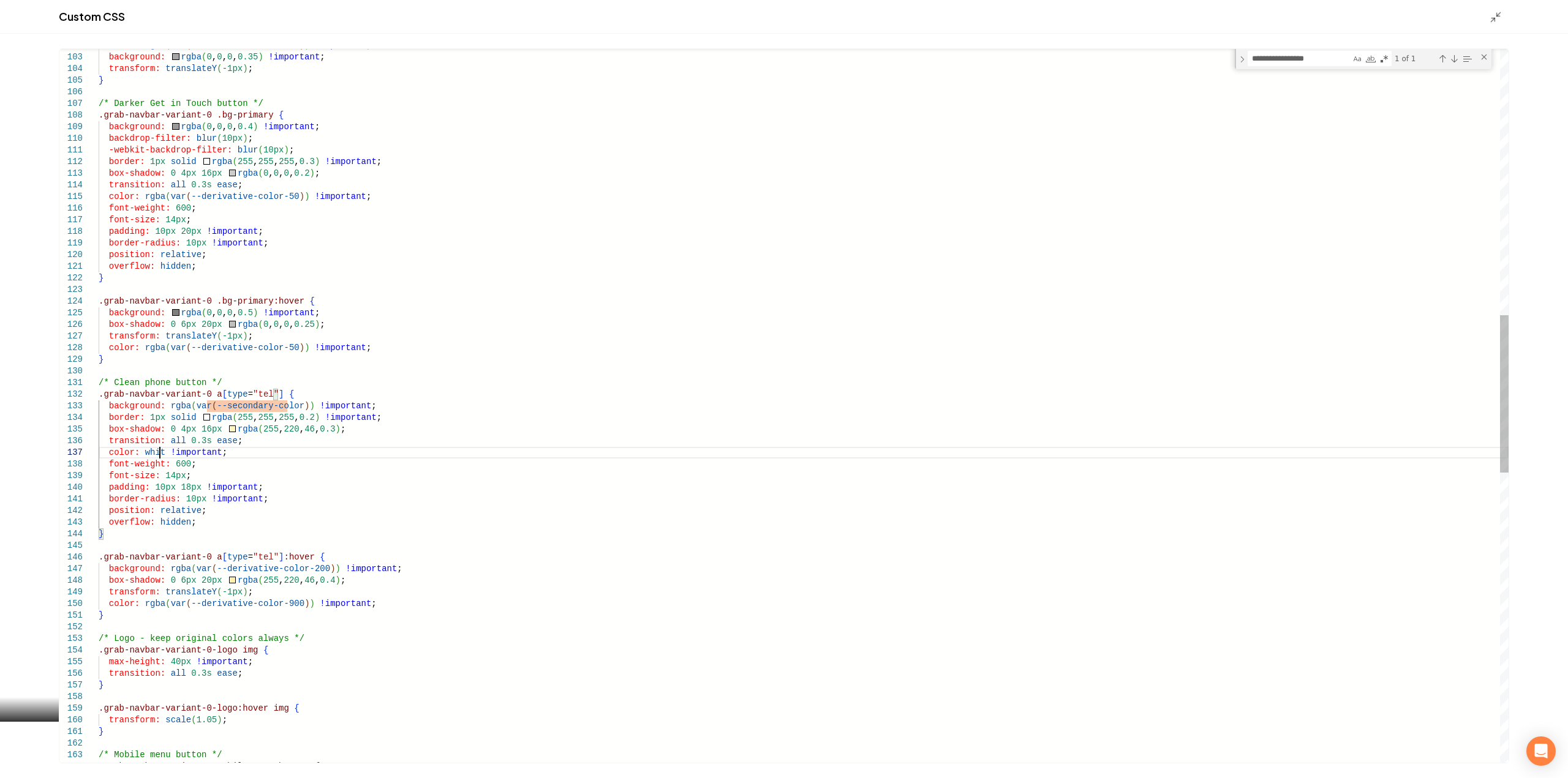
scroll to position [80, 66]
type textarea "**********"
click at [1495, 13] on icon "Main content area" at bounding box center [1495, 17] width 12 height 12
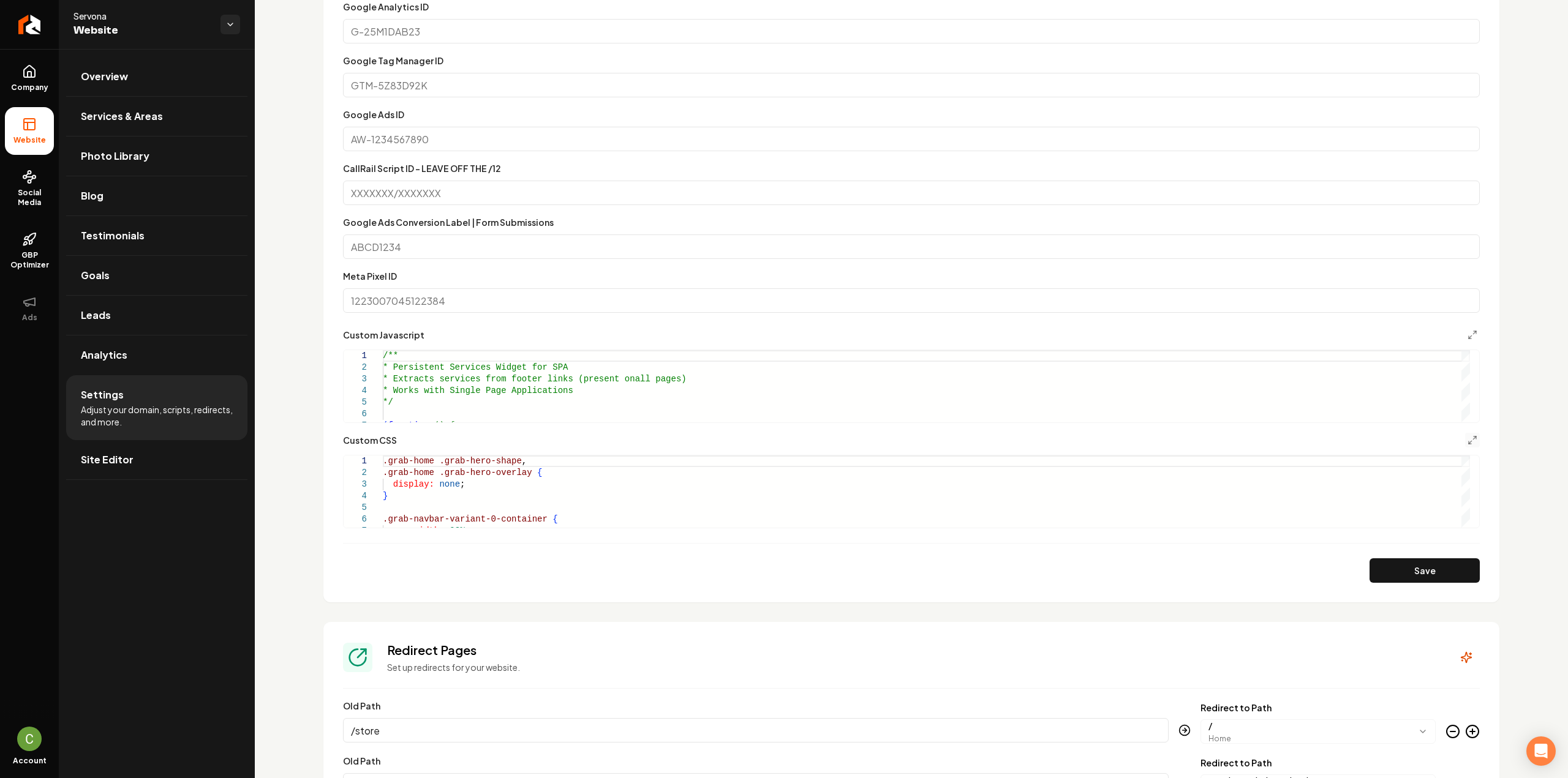
drag, startPoint x: 1424, startPoint y: 571, endPoint x: 1422, endPoint y: 551, distance: 20.1
click at [1424, 571] on button "Save" at bounding box center [1425, 571] width 111 height 24
click at [39, 73] on link "Company" at bounding box center [29, 78] width 49 height 48
click at [33, 123] on icon at bounding box center [29, 124] width 15 height 15
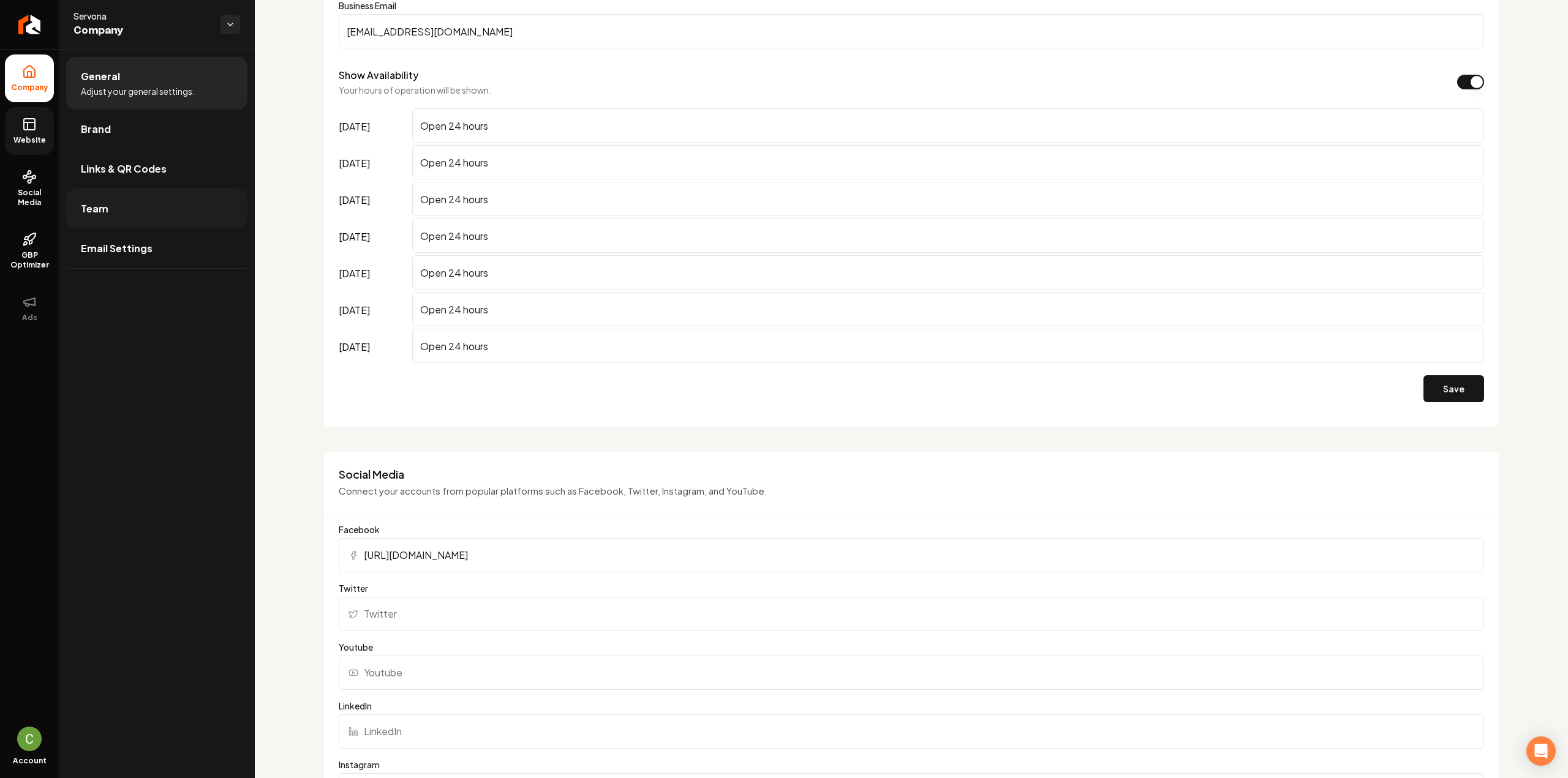
scroll to position [612, 0]
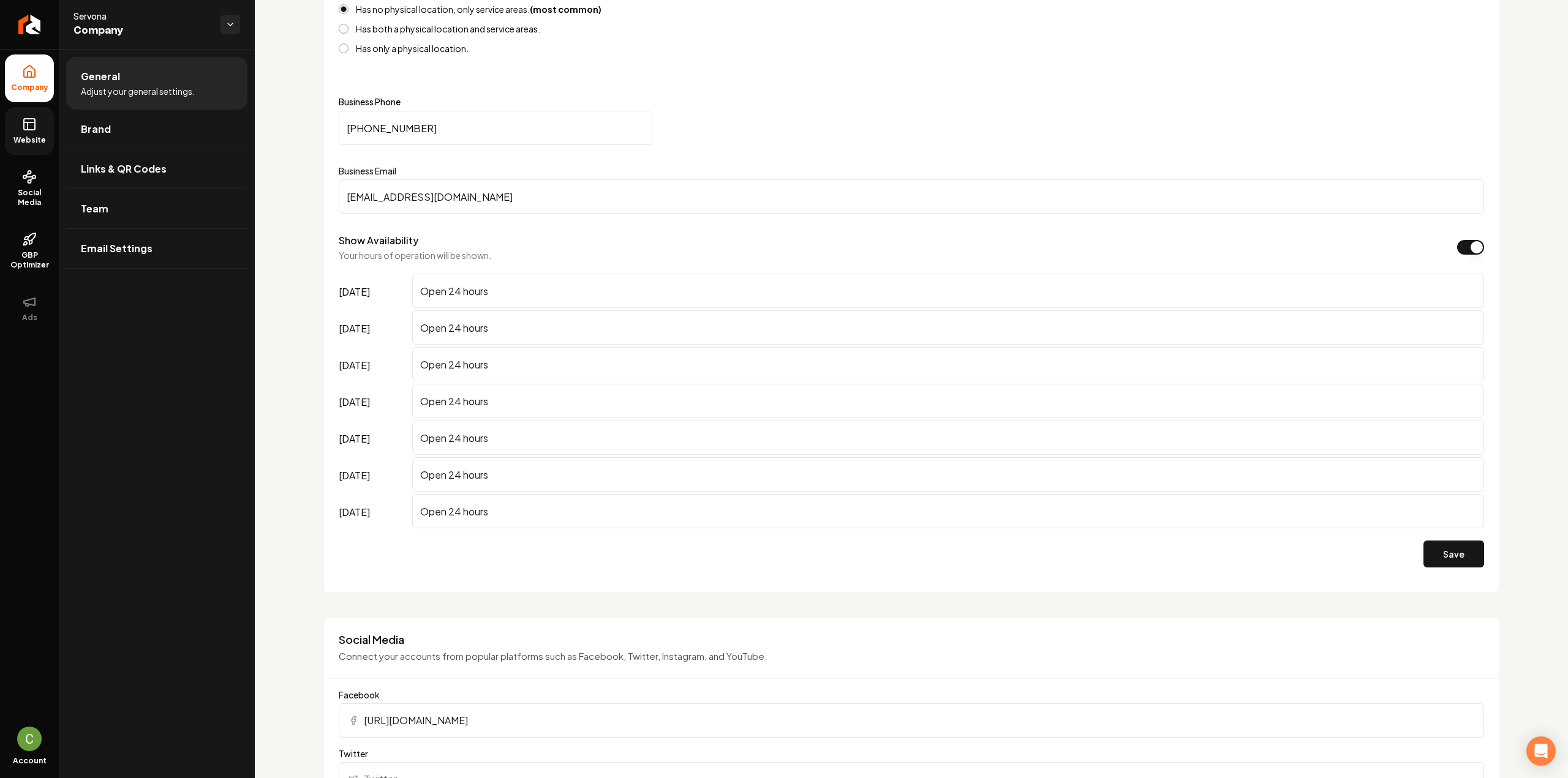
click at [35, 140] on span "Website" at bounding box center [29, 140] width 42 height 10
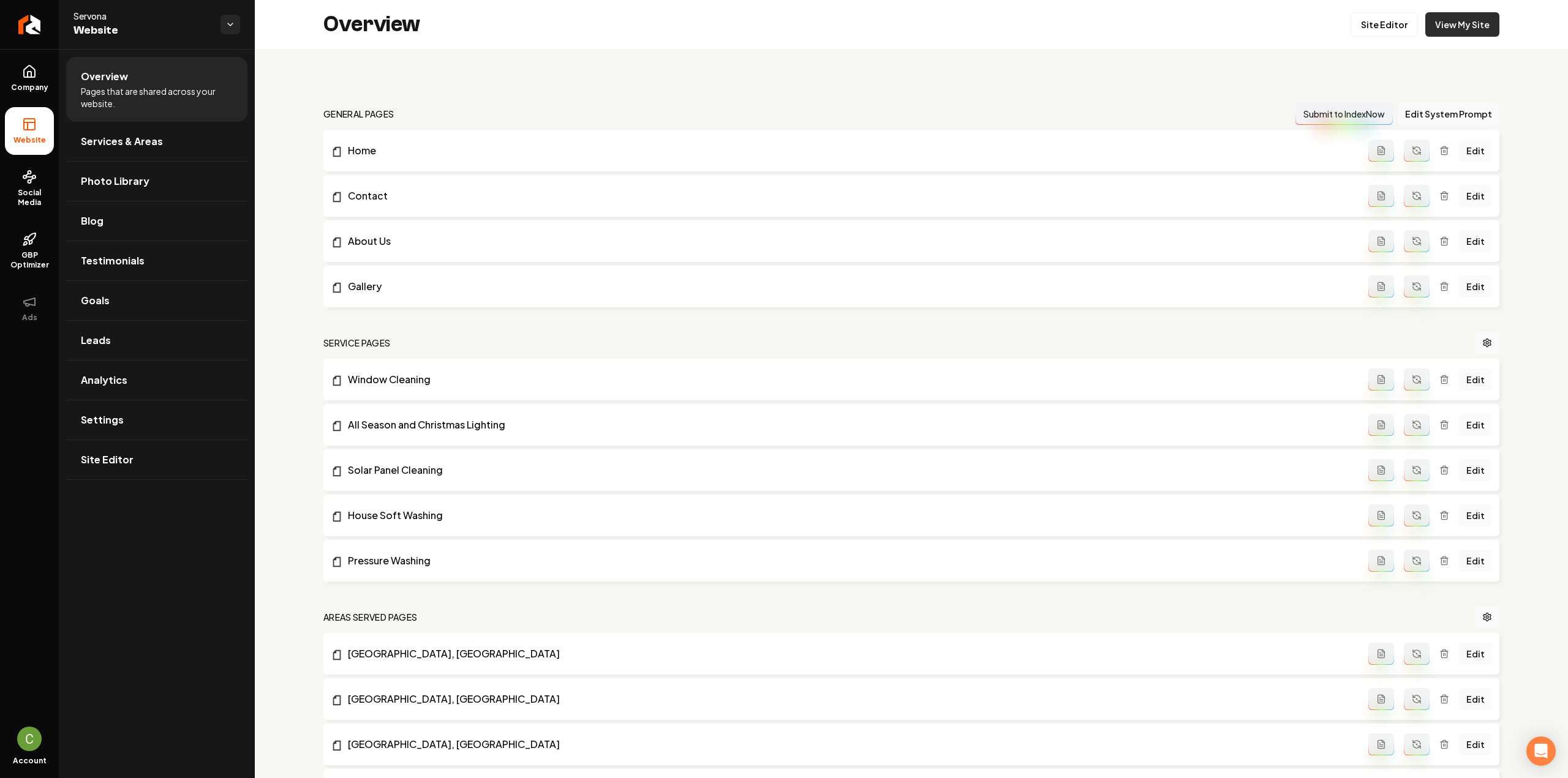
click at [1436, 34] on link "View My Site" at bounding box center [1463, 24] width 74 height 24
click at [161, 424] on link "Settings" at bounding box center [157, 419] width 182 height 39
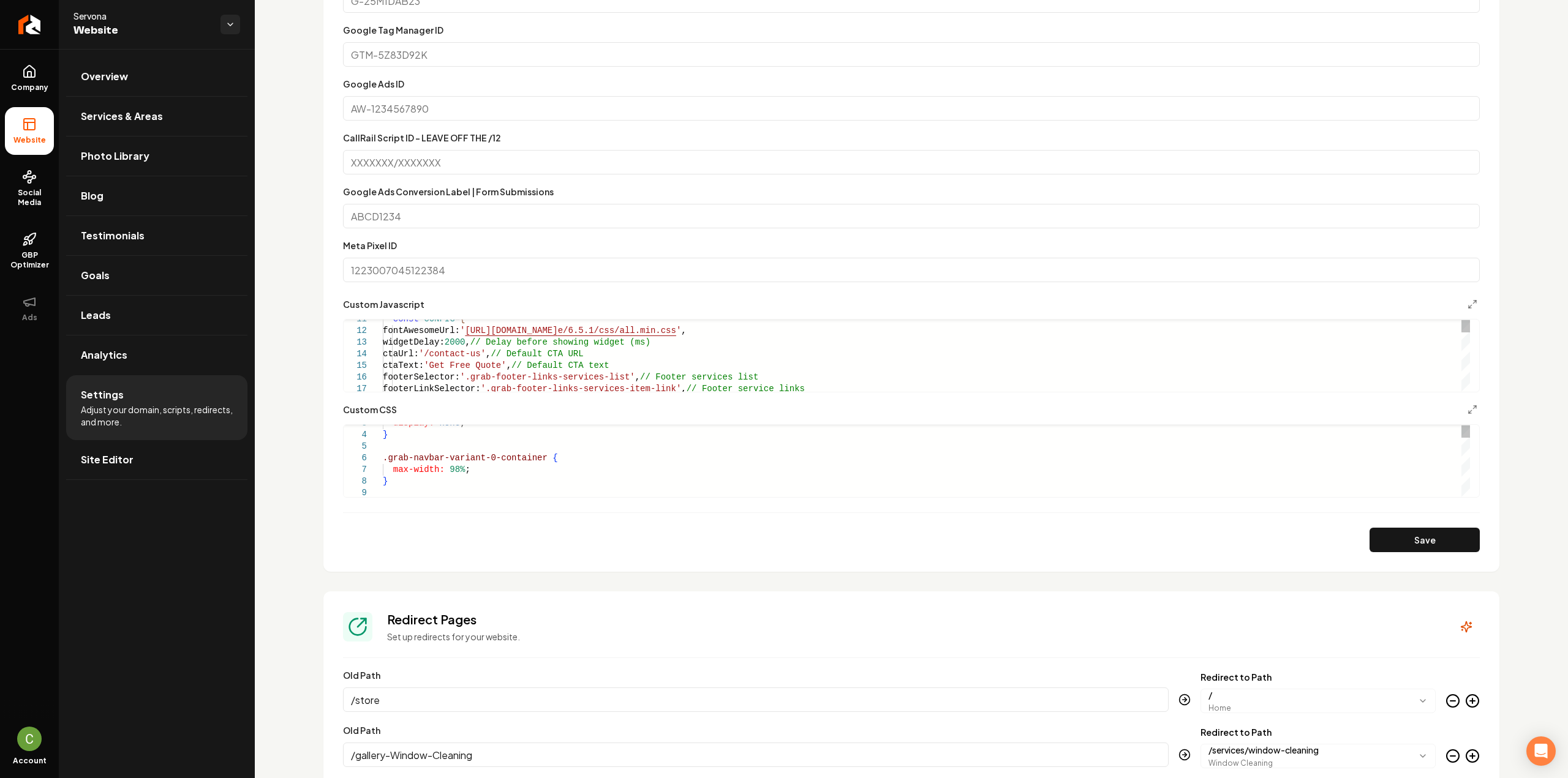
scroll to position [919, 0]
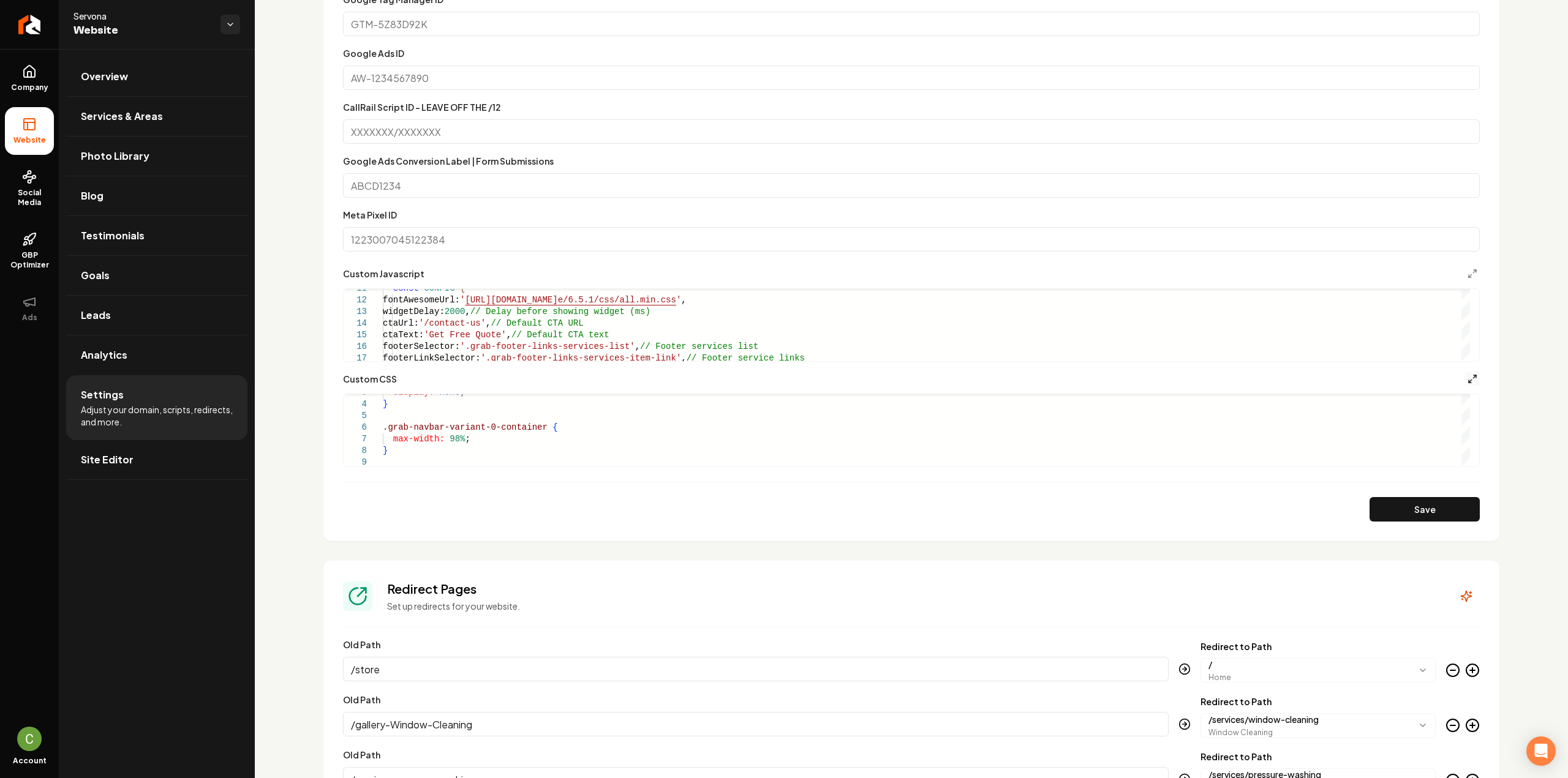
click at [1468, 375] on icon "Main content area" at bounding box center [1472, 379] width 10 height 10
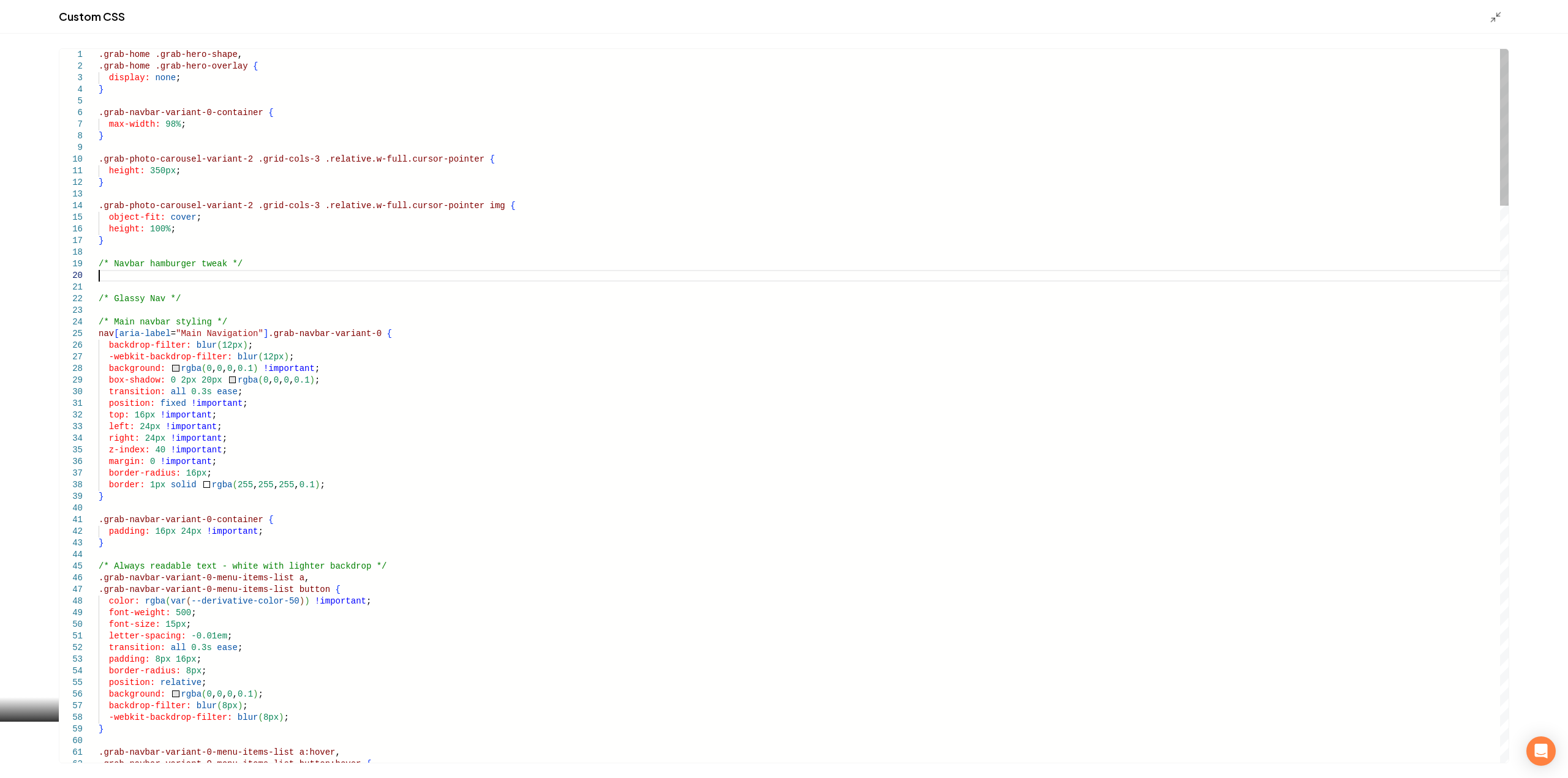
scroll to position [10, 0]
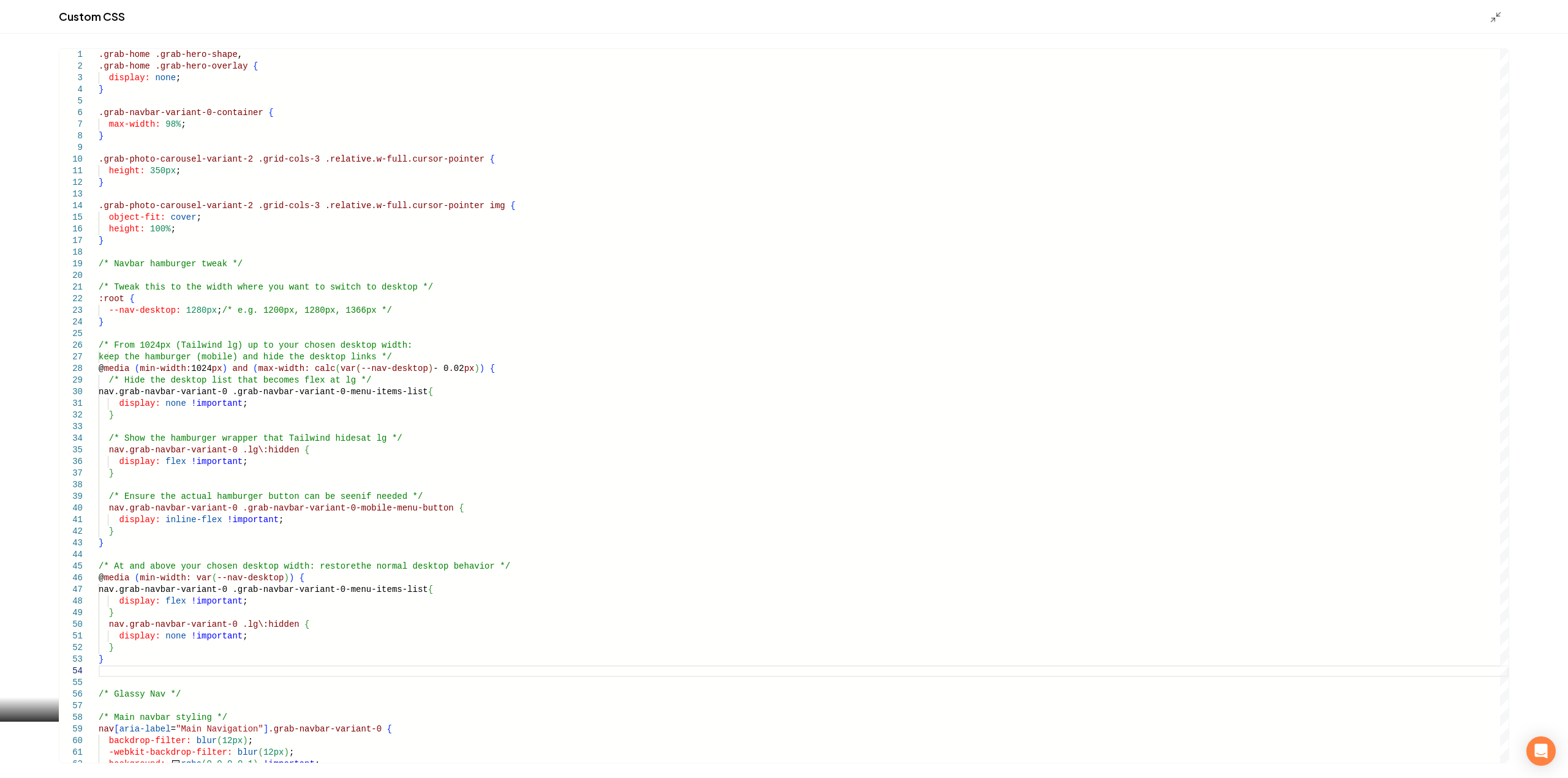
type textarea "**********"
click at [1503, 20] on div "Main content area" at bounding box center [1499, 16] width 20 height 14
click at [1491, 16] on icon "Main content area" at bounding box center [1495, 17] width 12 height 12
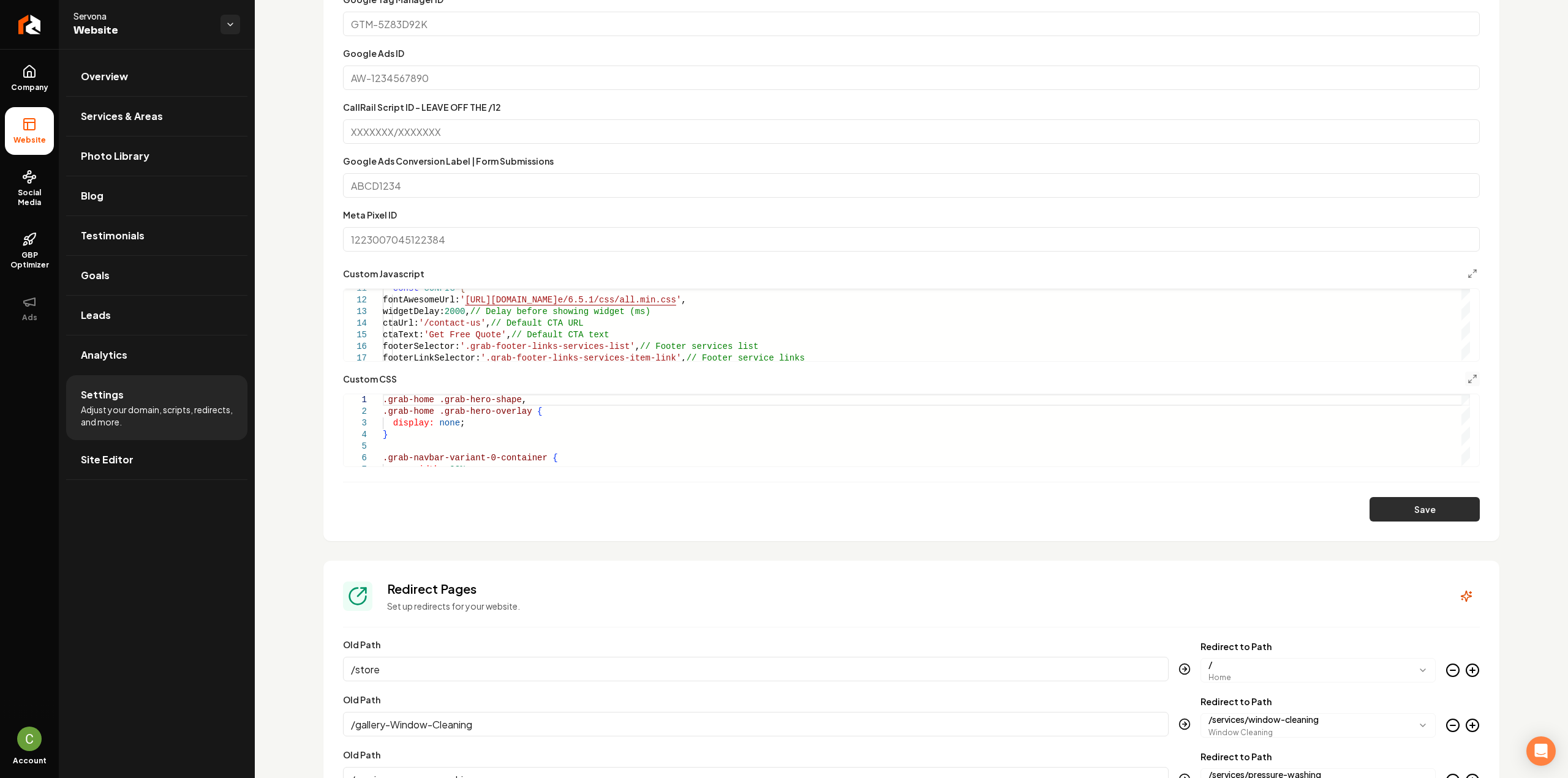
click at [1386, 518] on button "Save" at bounding box center [1425, 509] width 111 height 24
click at [1468, 381] on icon "Main content area" at bounding box center [1472, 379] width 10 height 10
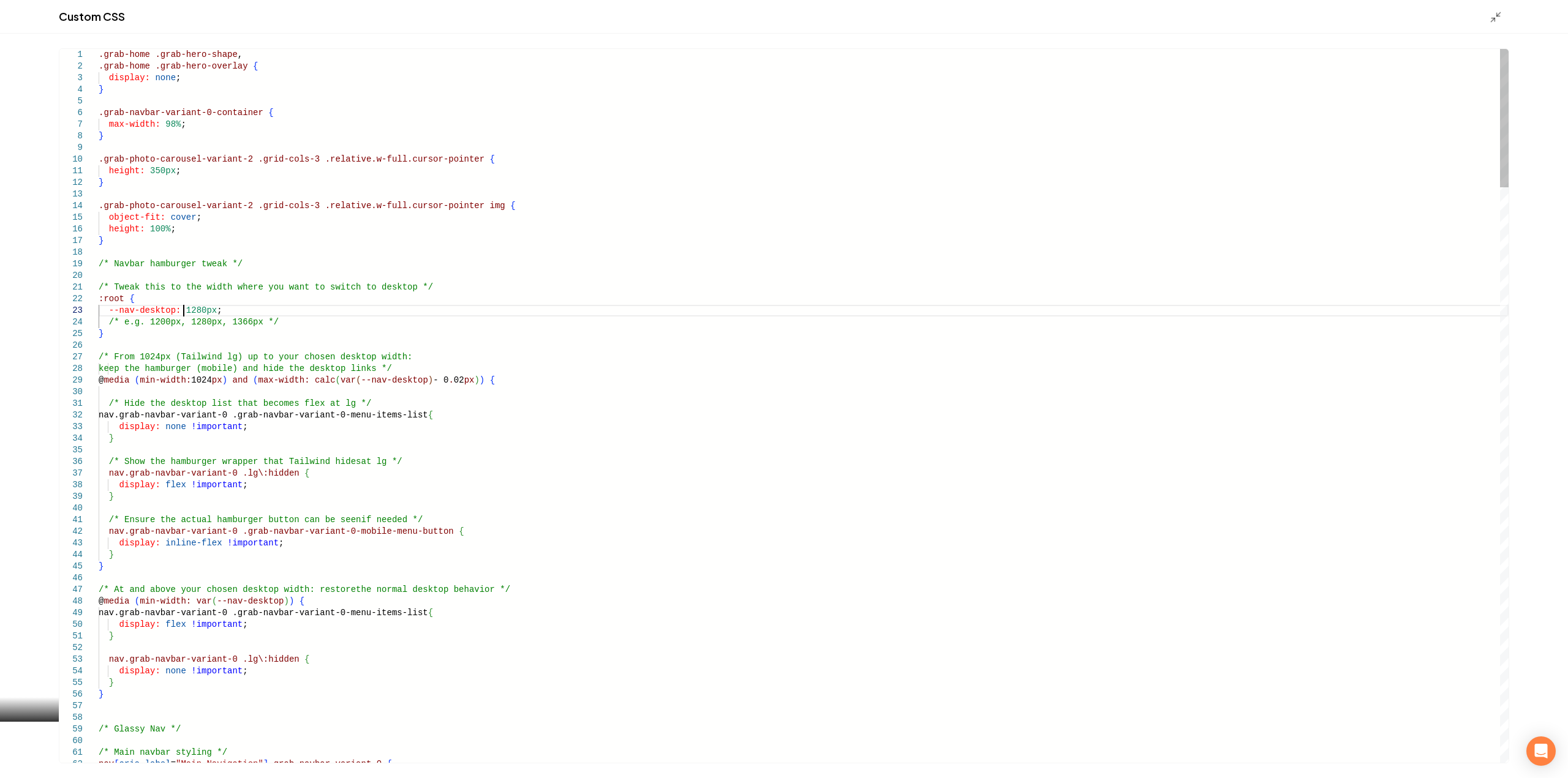
type textarea "**********"
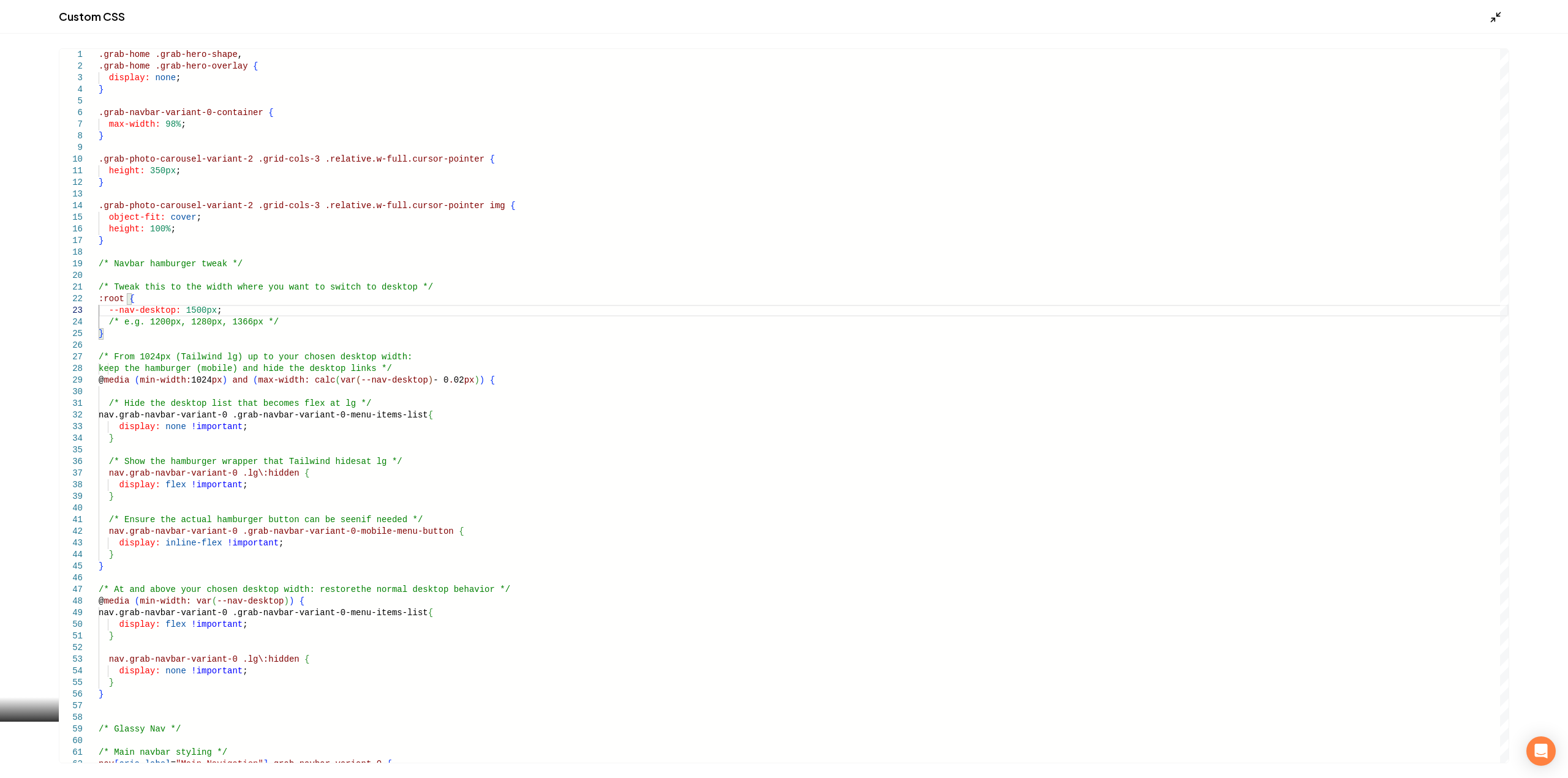
click at [1494, 15] on icon "Main content area" at bounding box center [1495, 17] width 12 height 12
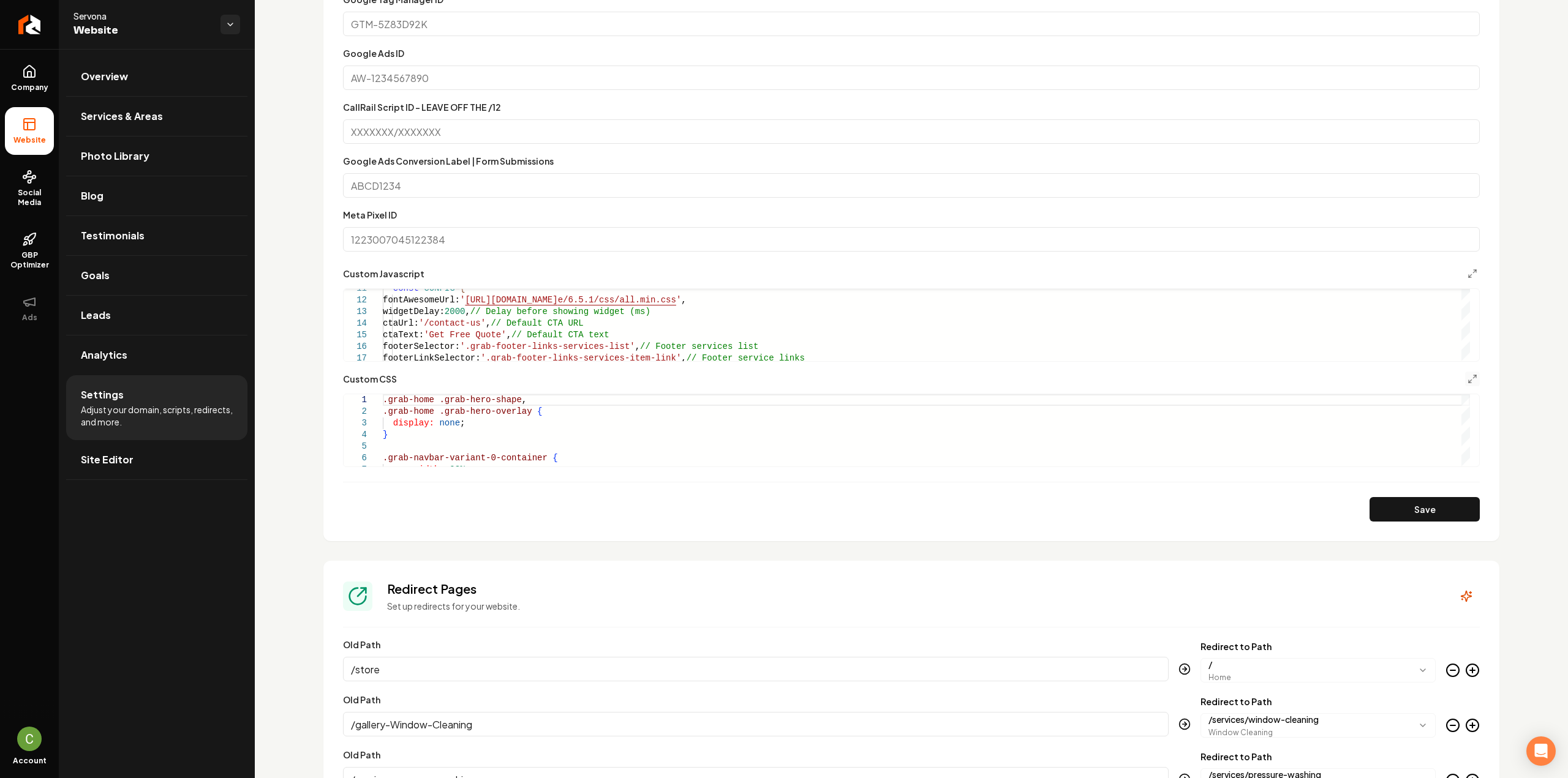
click at [1440, 494] on form "**********" at bounding box center [911, 229] width 1137 height 584
click at [1441, 507] on button "Save" at bounding box center [1425, 509] width 111 height 24
click at [1462, 369] on form "**********" at bounding box center [911, 229] width 1137 height 584
click at [1465, 372] on button "Main content area" at bounding box center [1472, 379] width 15 height 15
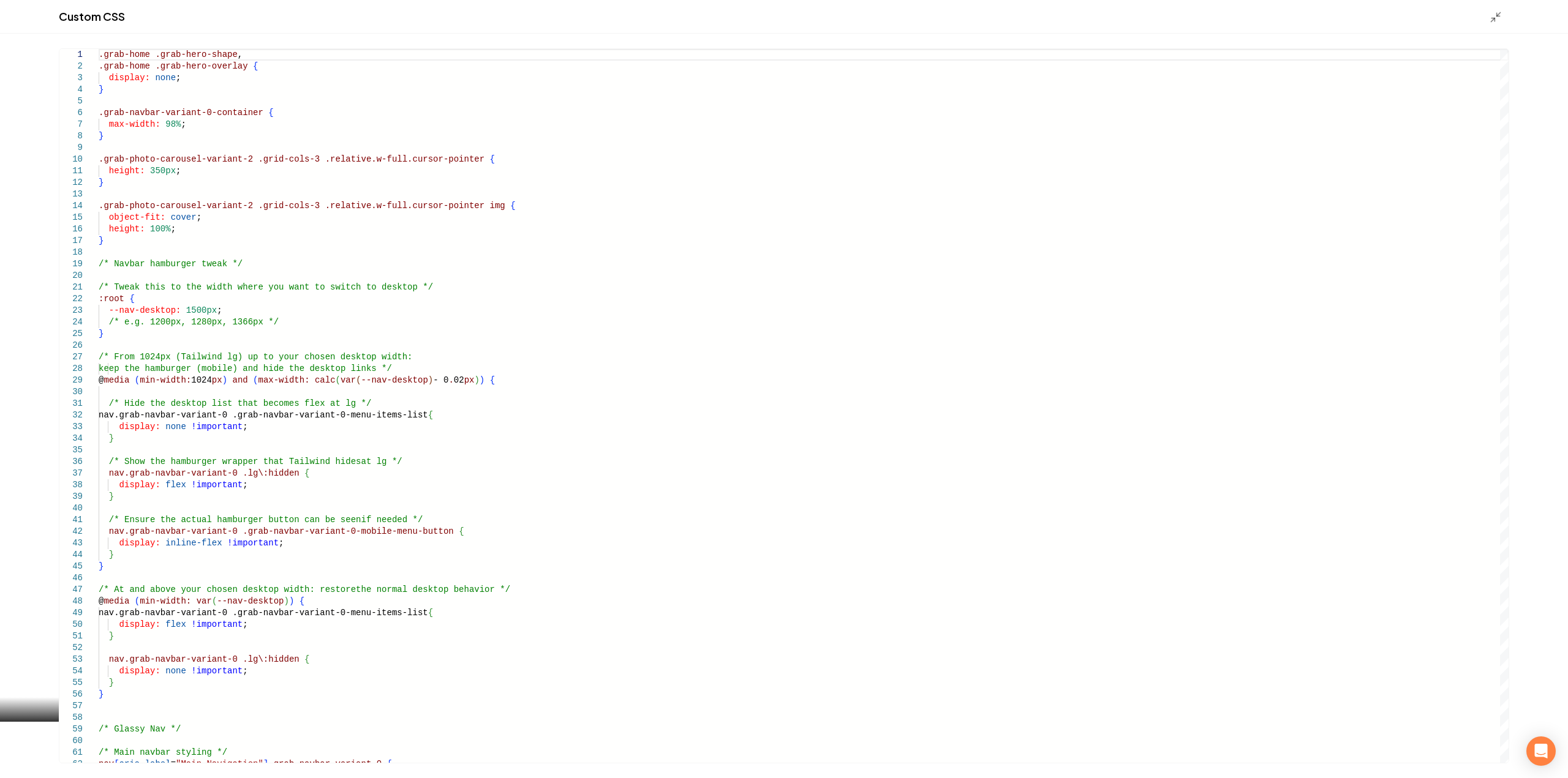
click at [1485, 22] on div "Custom CSS" at bounding box center [784, 16] width 1568 height 34
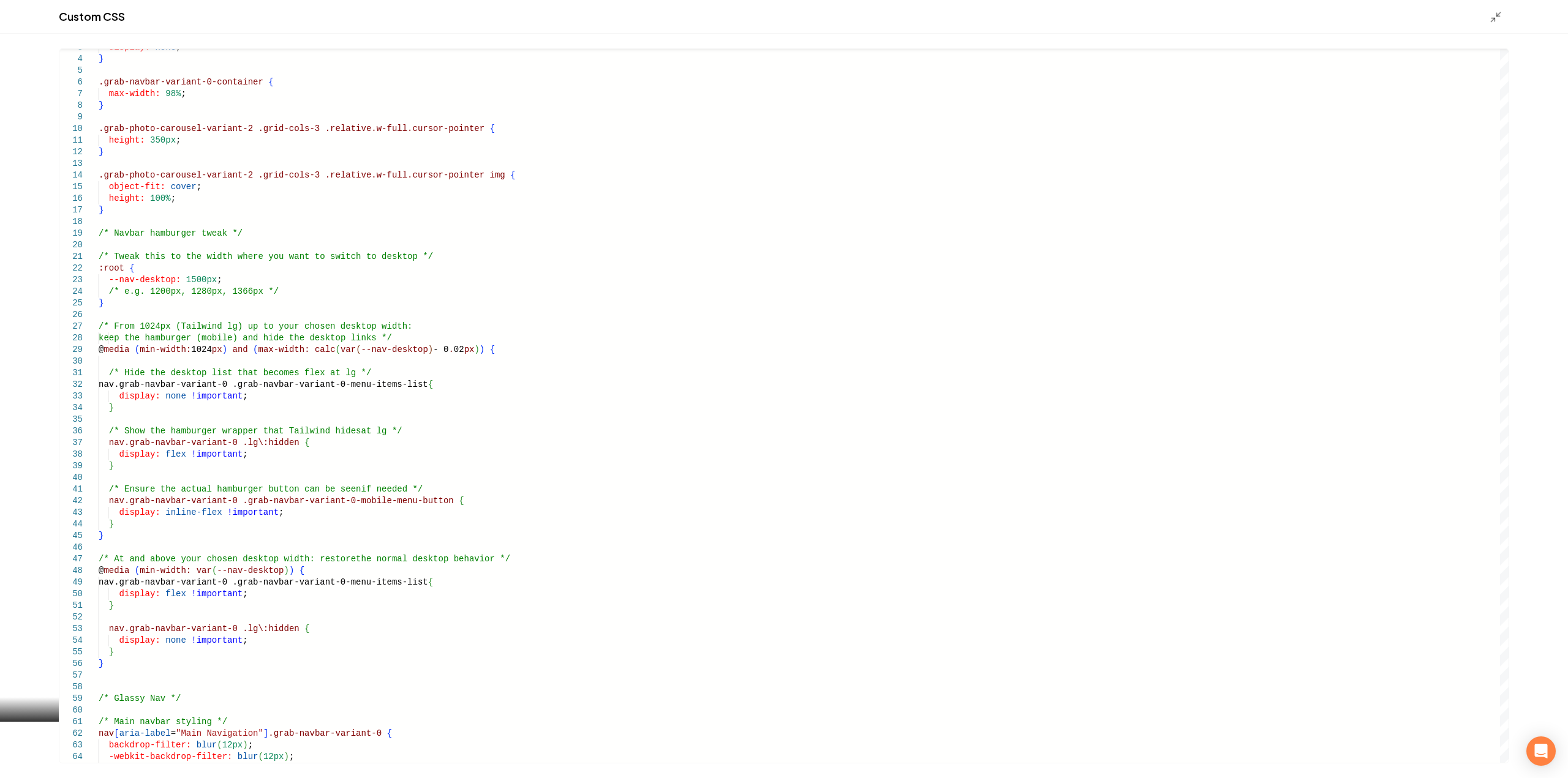
click at [1488, 16] on div "Custom CSS" at bounding box center [784, 16] width 1568 height 34
click at [1493, 18] on polyline "Main content area" at bounding box center [1493, 20] width 3 height 3
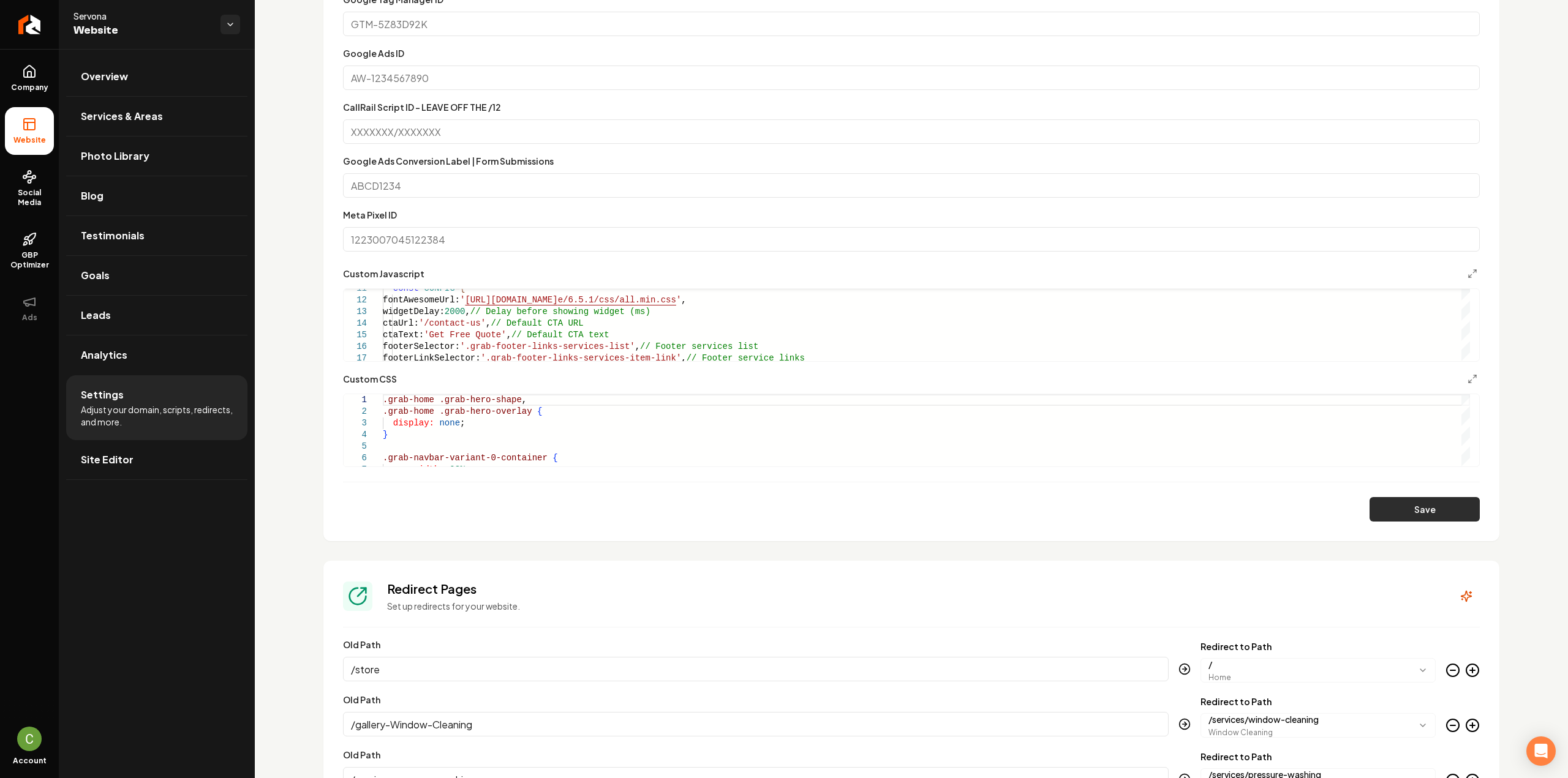
click at [1374, 510] on button "Save" at bounding box center [1425, 509] width 111 height 24
click at [1460, 265] on form "**********" at bounding box center [911, 229] width 1137 height 584
click at [1468, 271] on icon "Main content area" at bounding box center [1472, 273] width 10 height 10
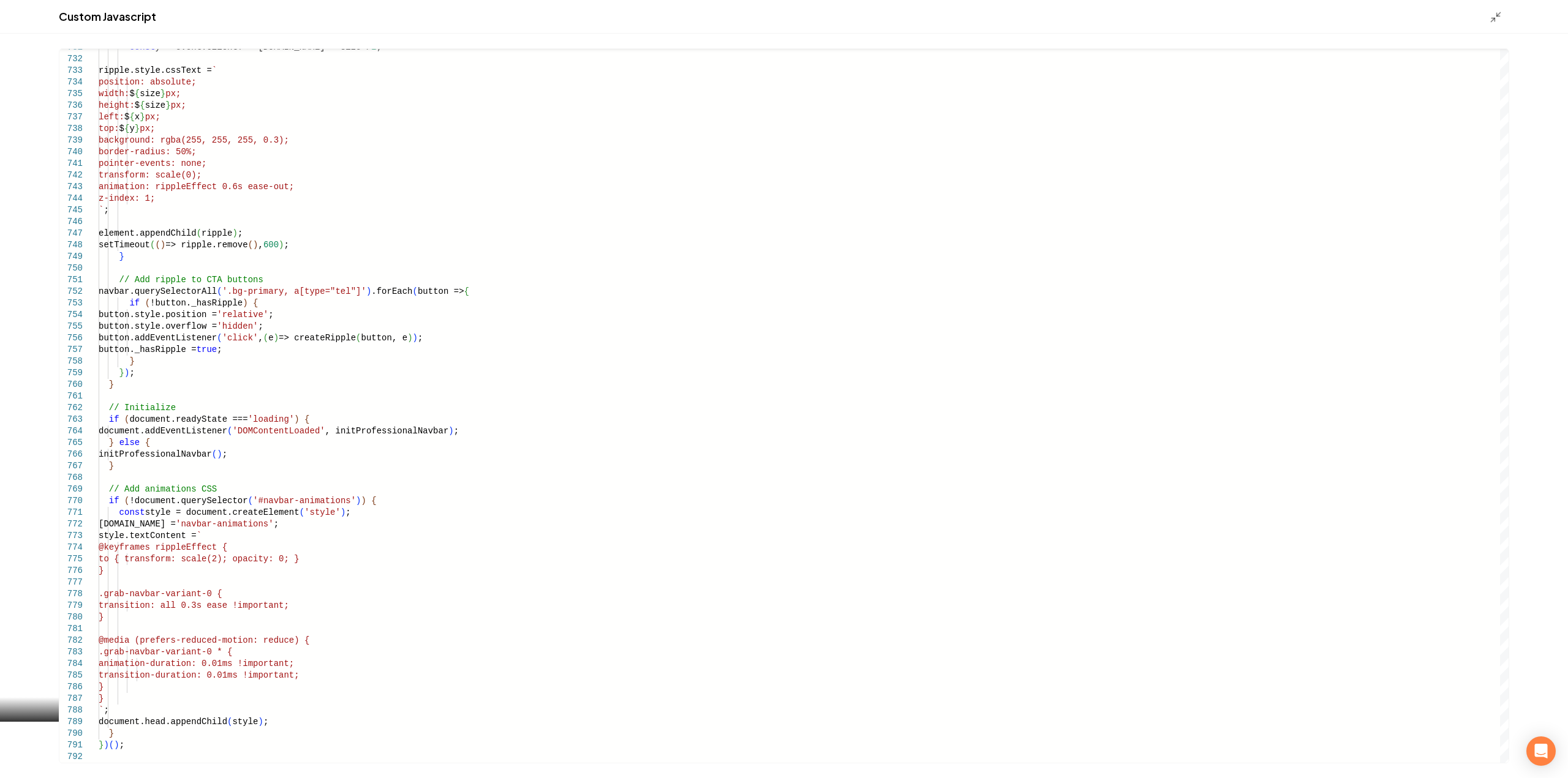
click at [1490, 10] on div "Main content area" at bounding box center [1499, 16] width 20 height 14
click at [1492, 13] on icon "Main content area" at bounding box center [1495, 17] width 12 height 12
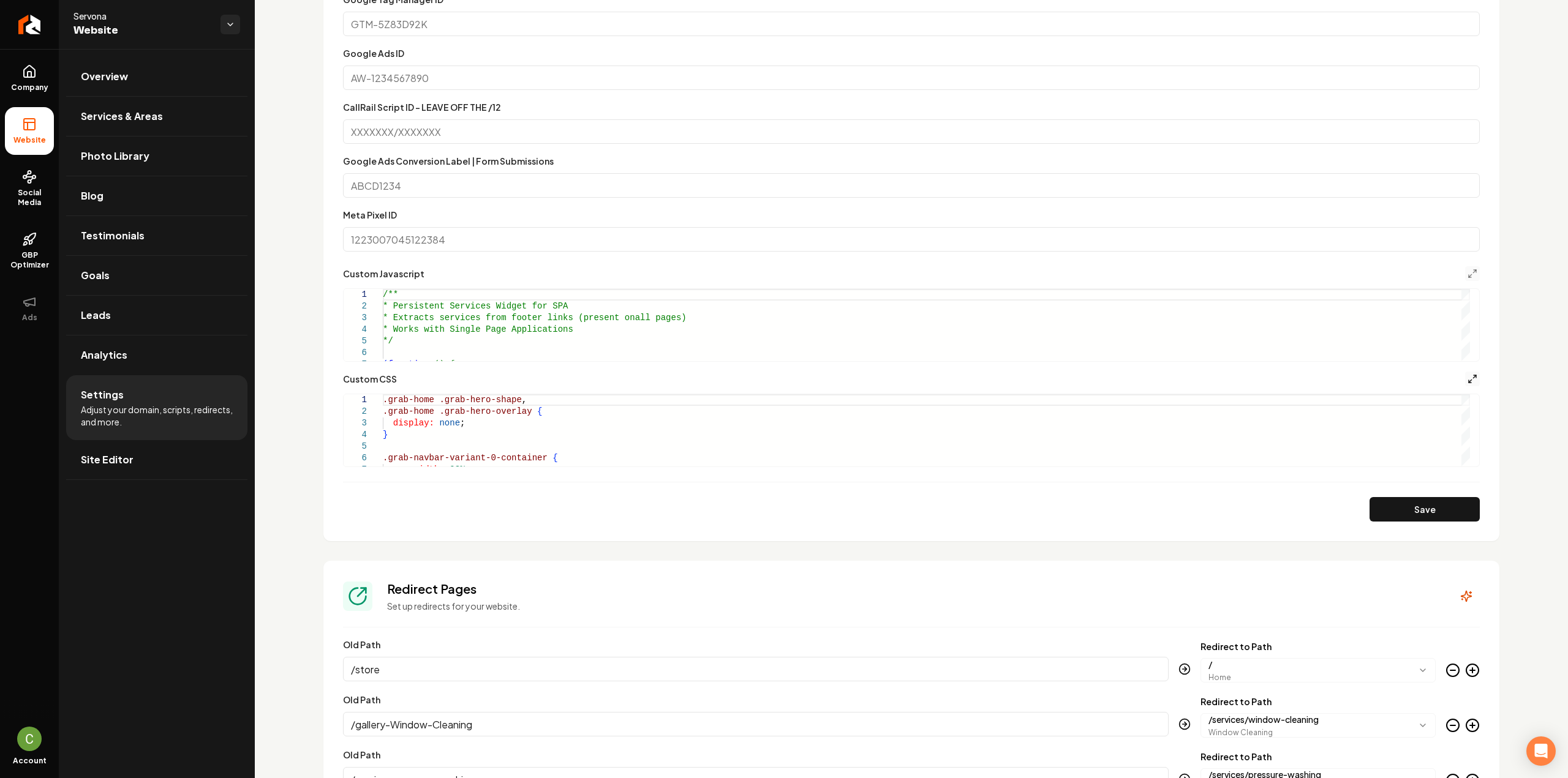
click at [1468, 378] on icon "Main content area" at bounding box center [1472, 379] width 10 height 10
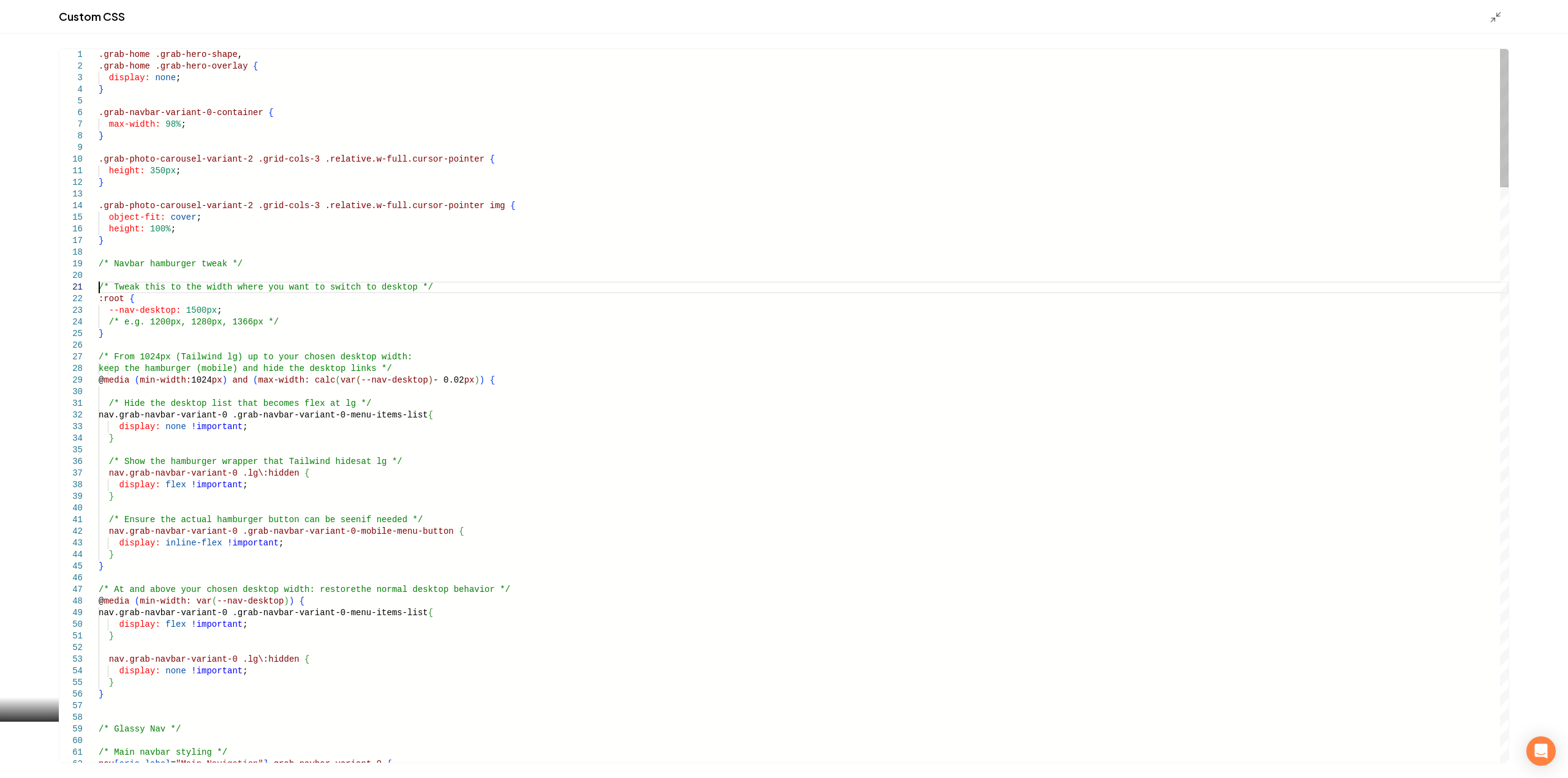
scroll to position [0, 0]
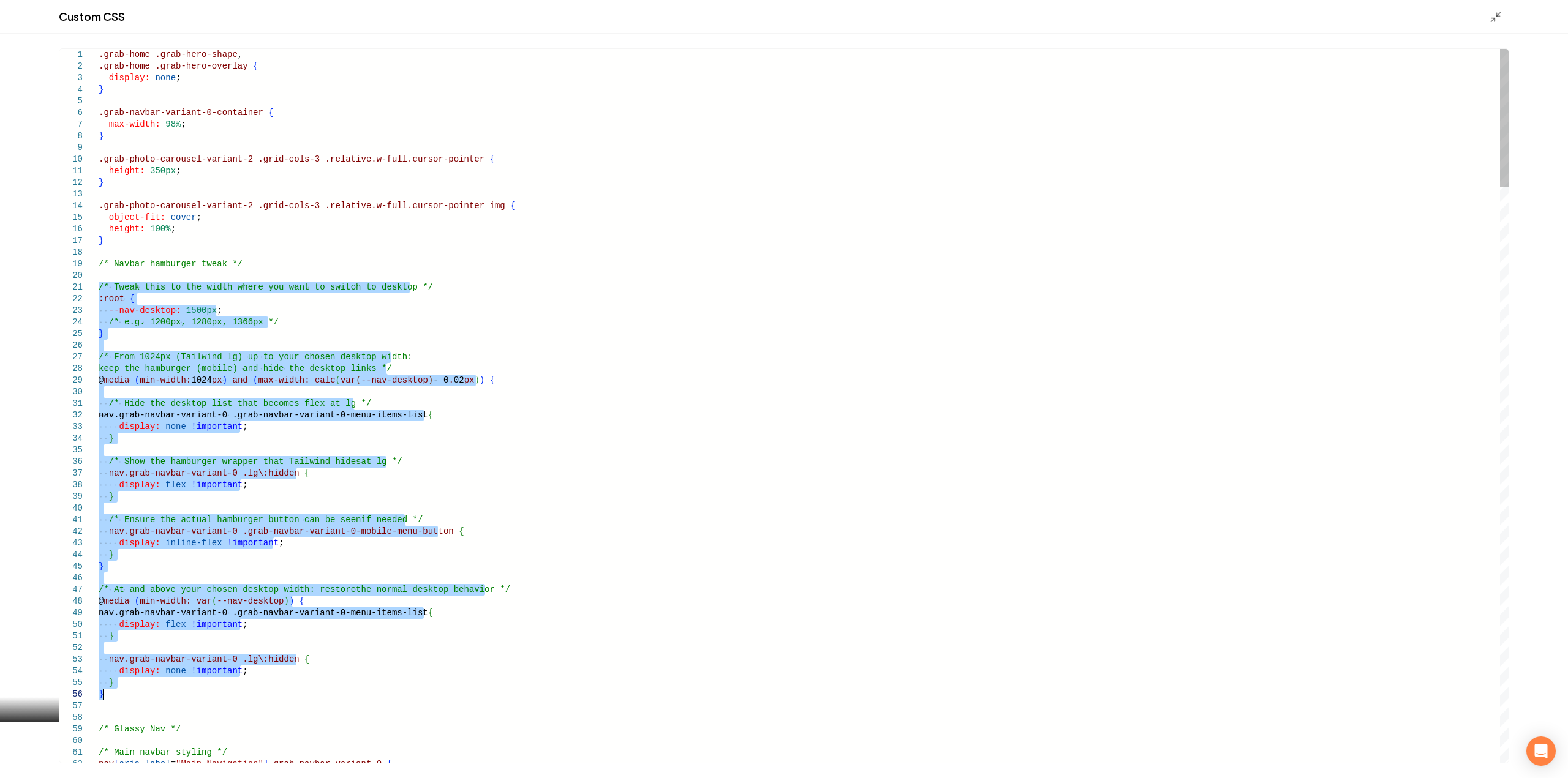
drag, startPoint x: 99, startPoint y: 287, endPoint x: 241, endPoint y: 694, distance: 431.1
type textarea "**********"
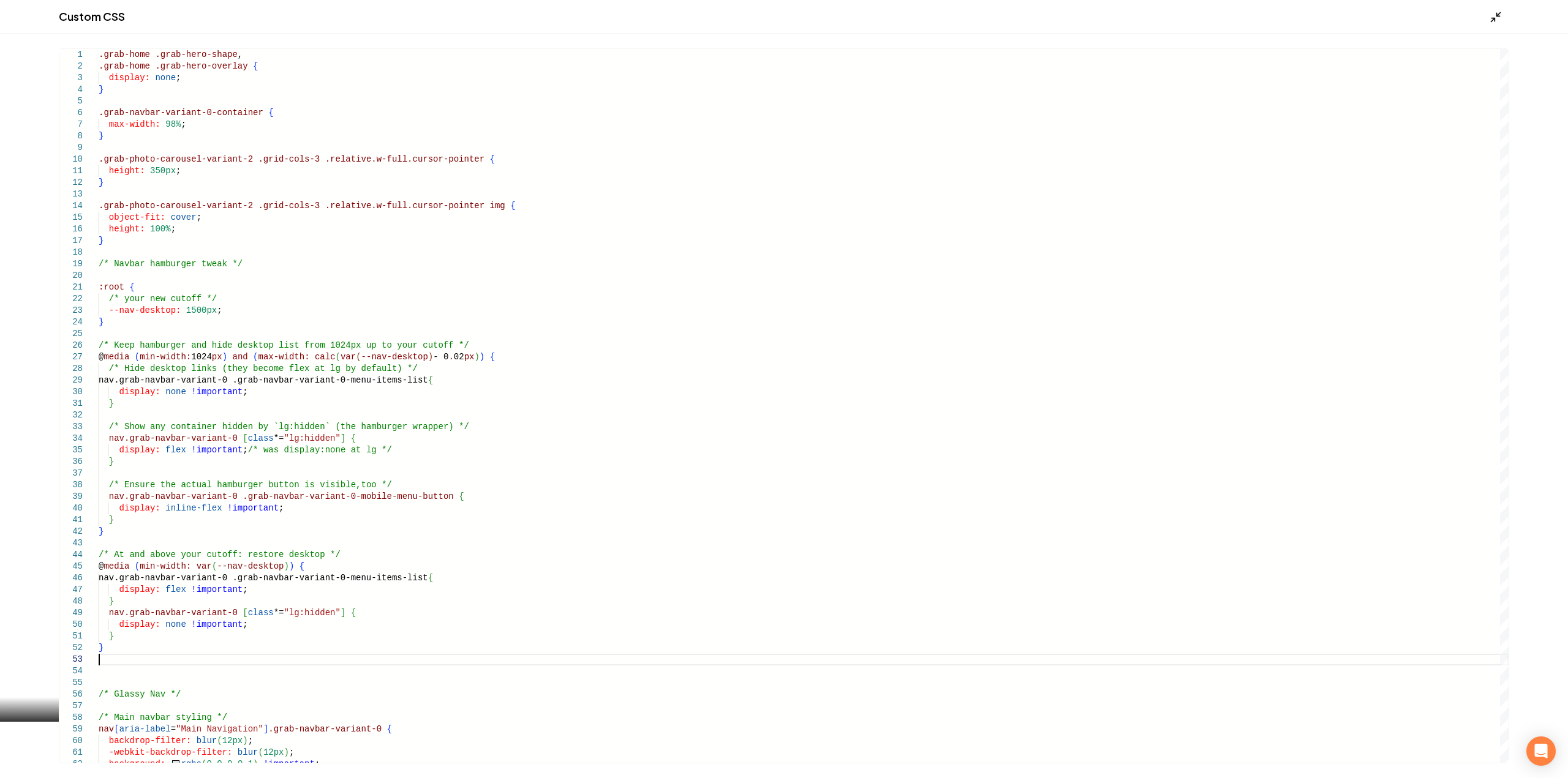
click at [1497, 14] on polyline "Main content area" at bounding box center [1499, 15] width 3 height 3
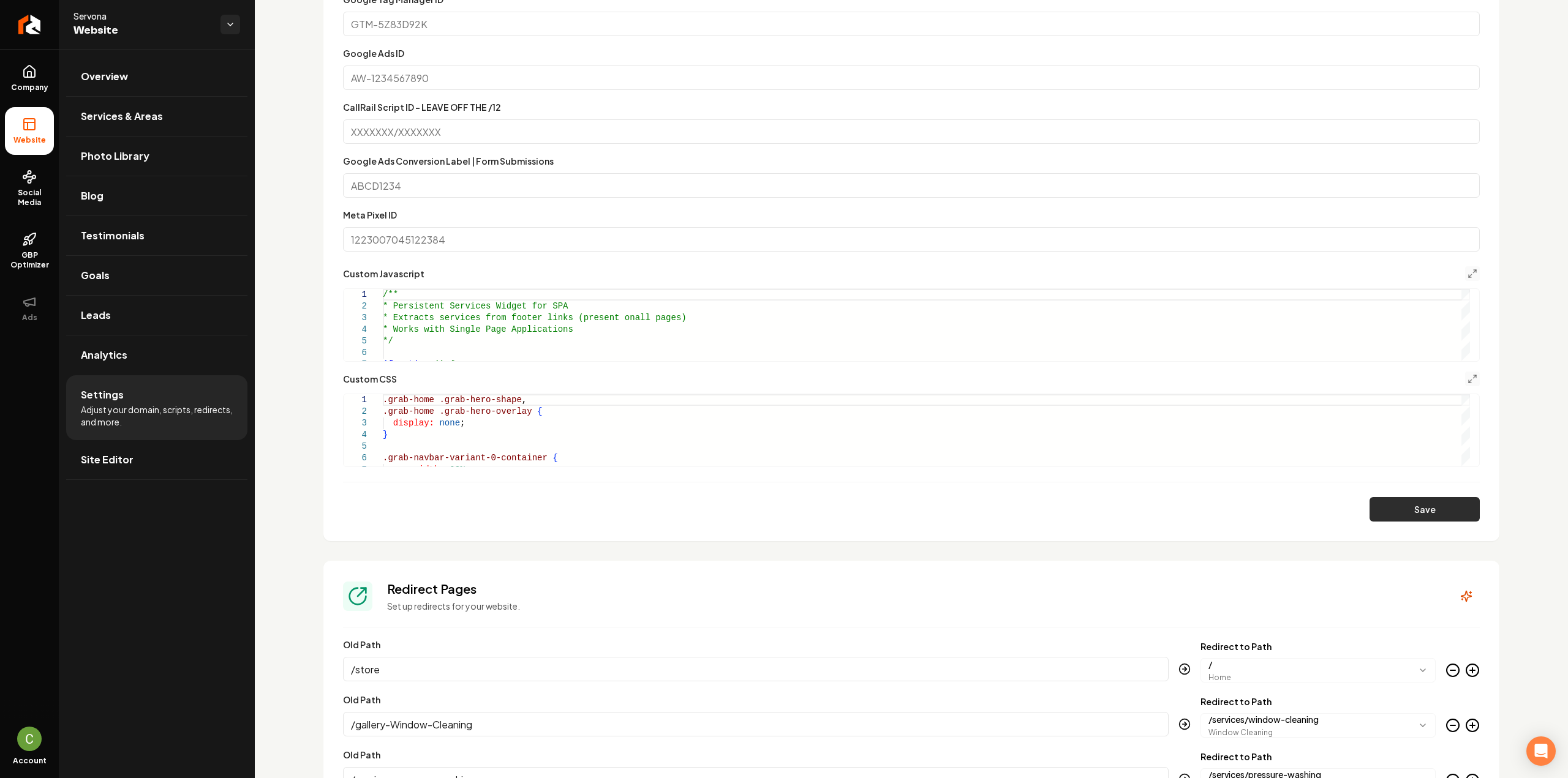
click at [1387, 504] on button "Save" at bounding box center [1425, 509] width 111 height 24
click at [1468, 378] on icon "Main content area" at bounding box center [1472, 379] width 10 height 10
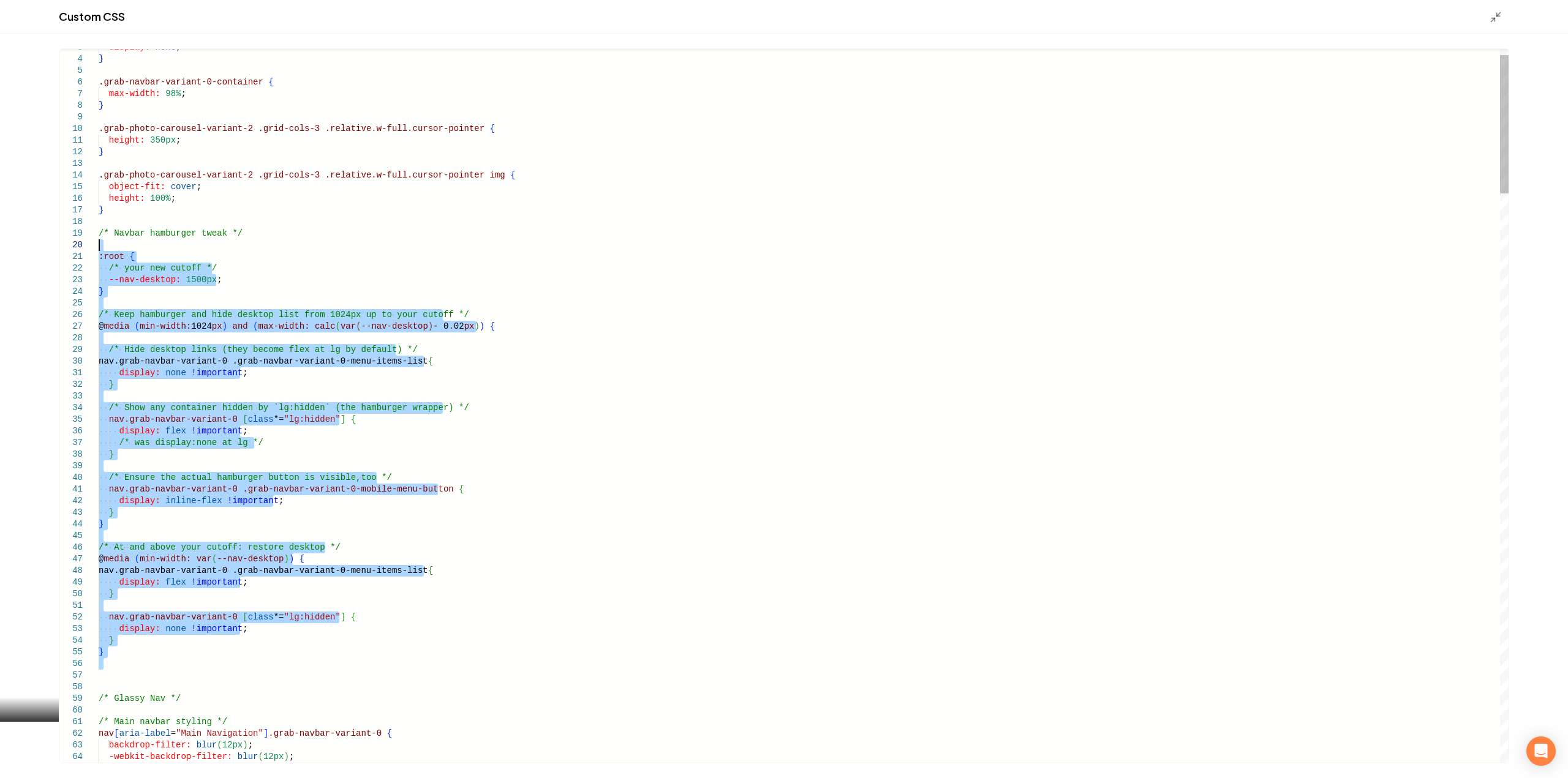
drag, startPoint x: 87, startPoint y: 545, endPoint x: 49, endPoint y: 242, distance: 305.4
type textarea "**********"
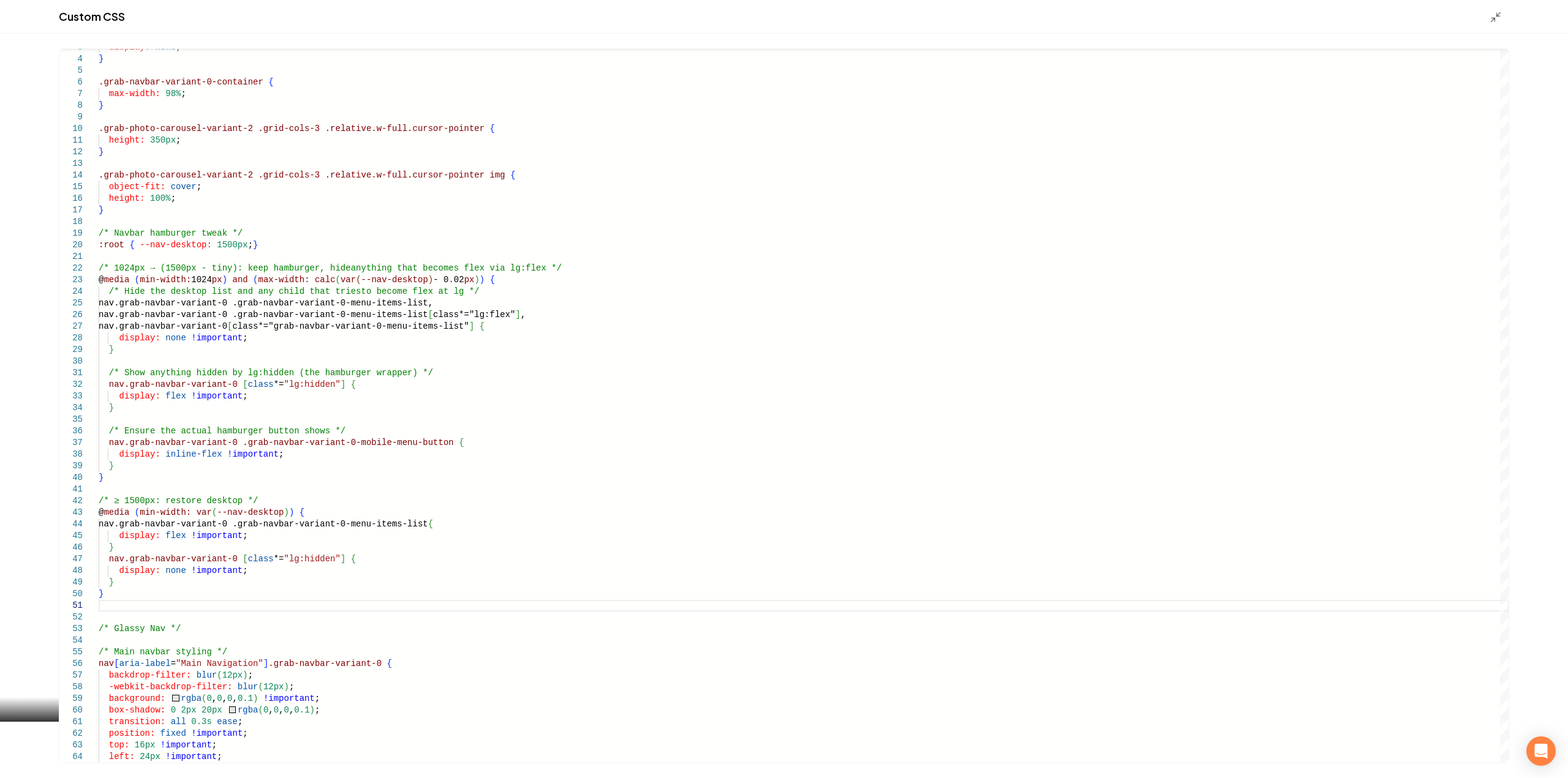
click at [1494, 24] on div "Custom CSS" at bounding box center [784, 16] width 1568 height 34
click at [1493, 21] on icon "Main content area" at bounding box center [1495, 17] width 12 height 12
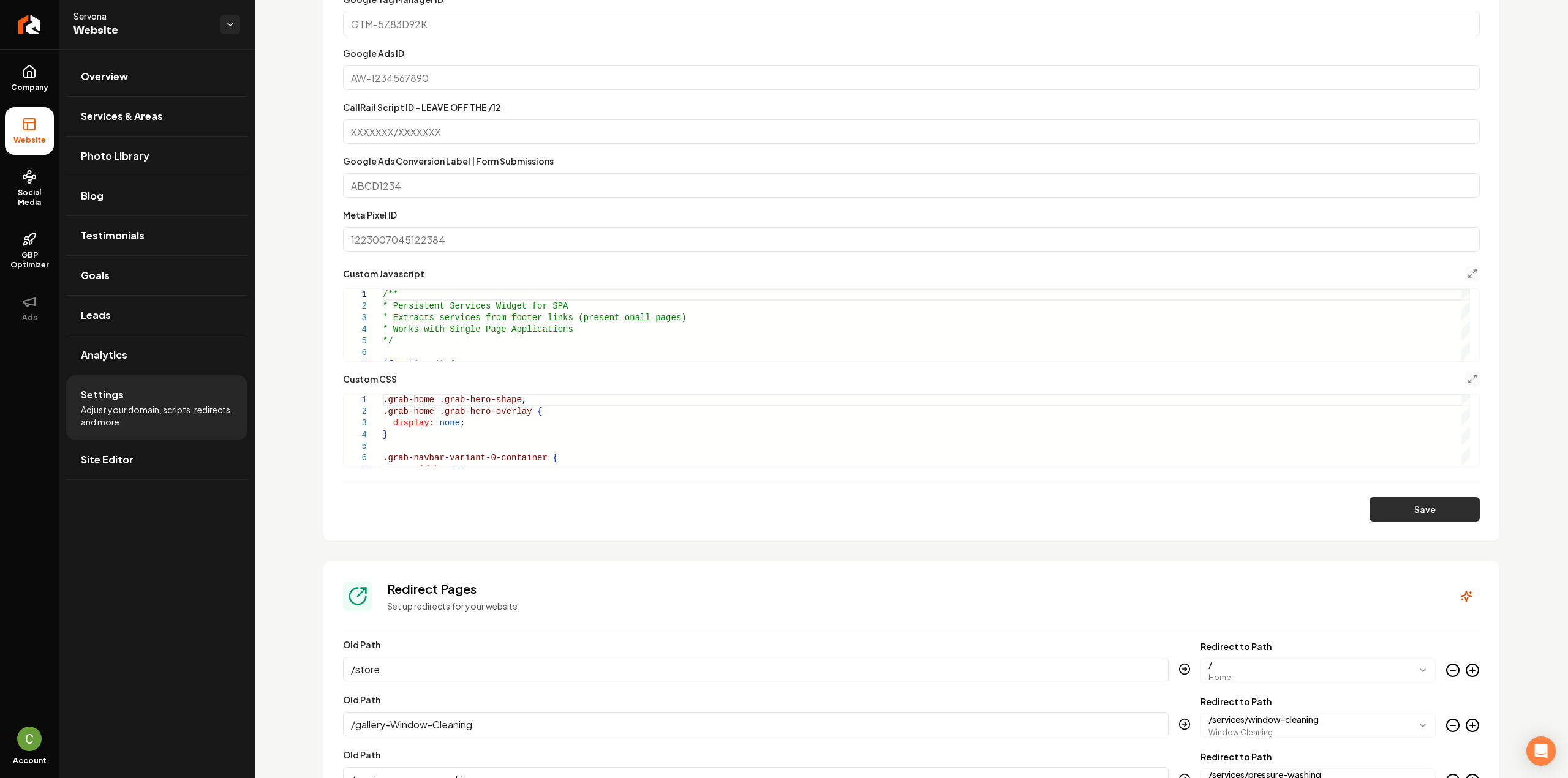
click at [1431, 510] on button "Save" at bounding box center [1425, 509] width 111 height 24
click at [1465, 378] on button "Main content area" at bounding box center [1472, 379] width 15 height 15
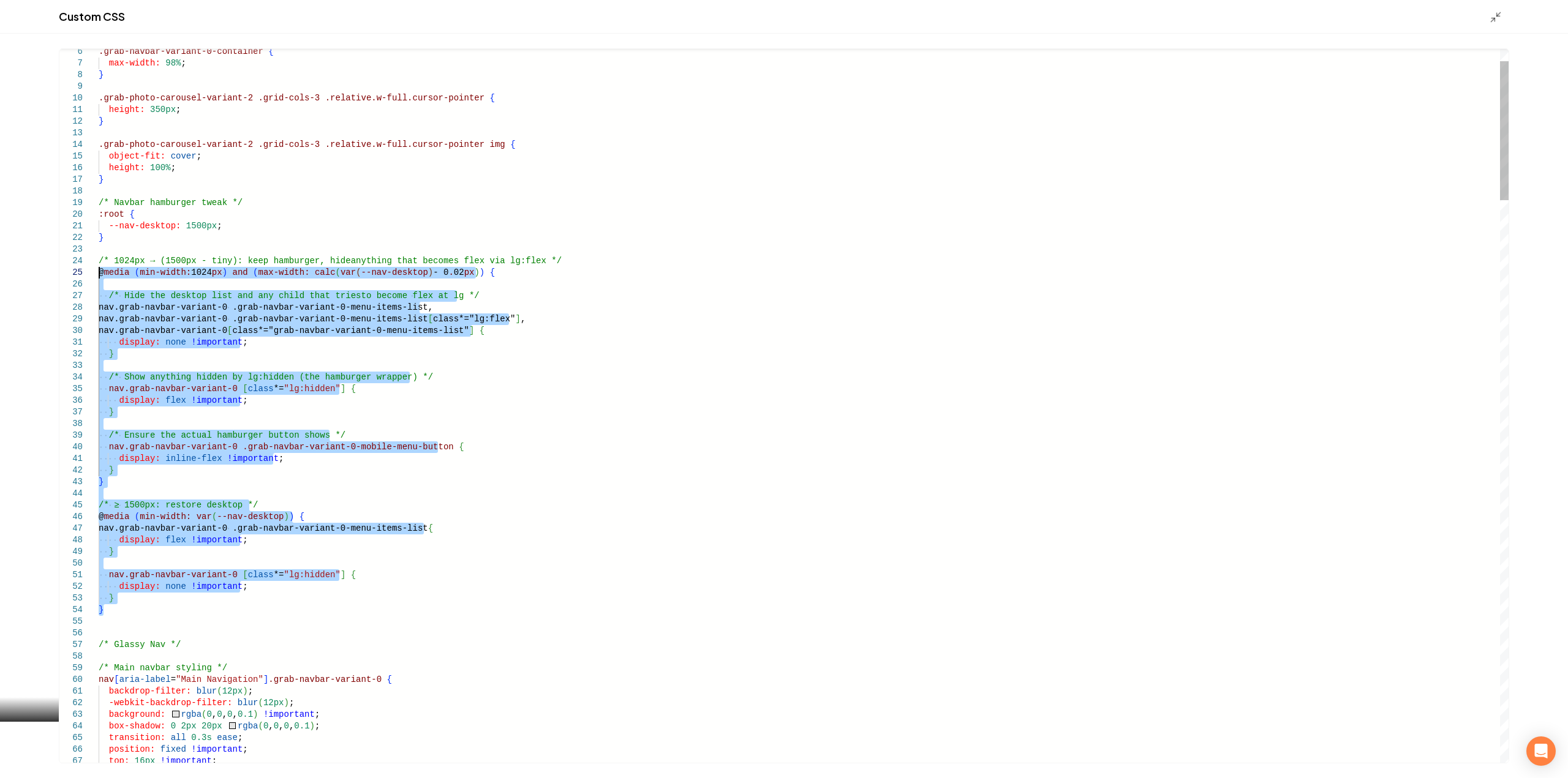
drag, startPoint x: 125, startPoint y: 614, endPoint x: 80, endPoint y: 275, distance: 342.0
type textarea "**********"
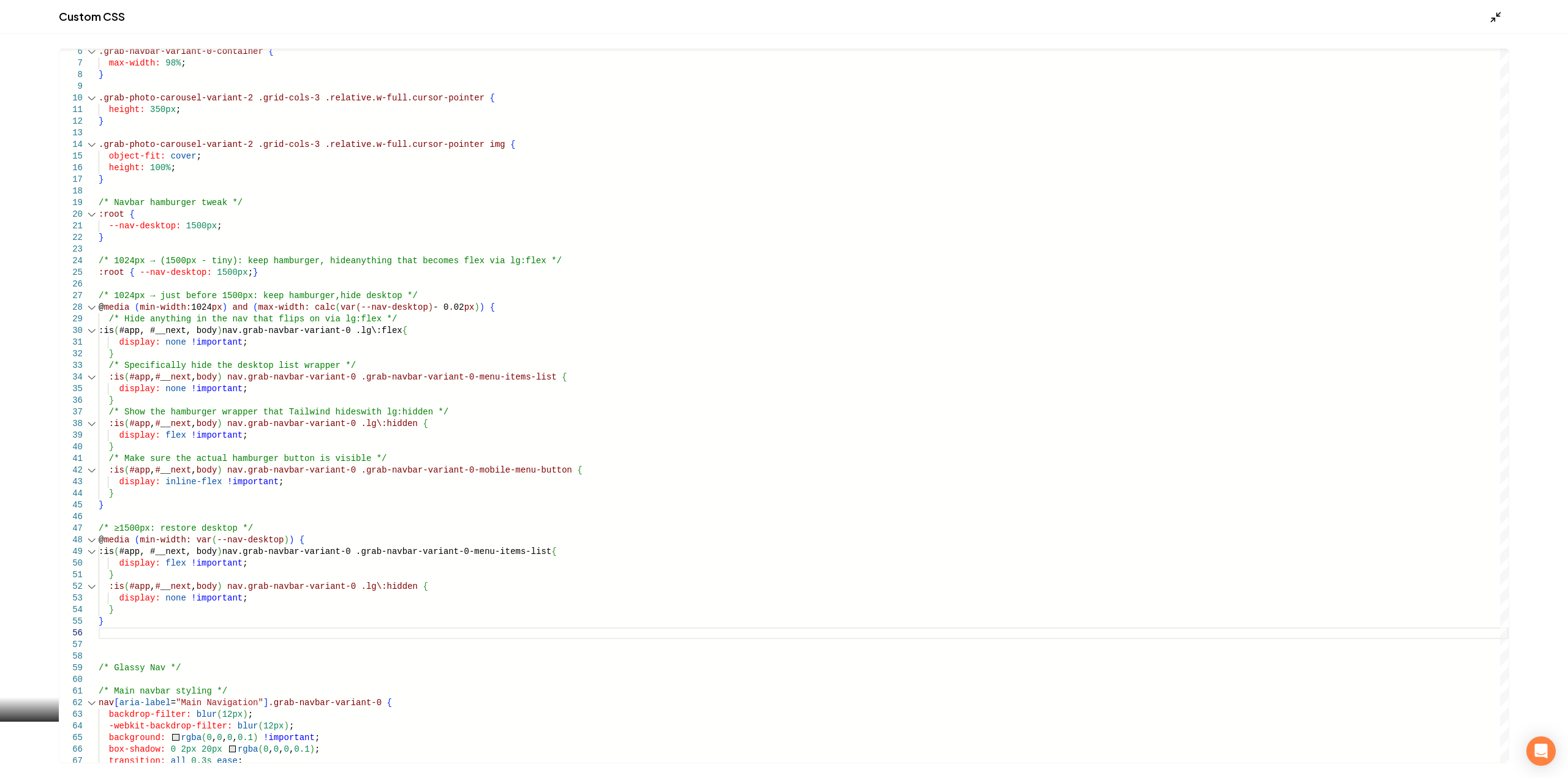
click at [1495, 11] on icon "Main content area" at bounding box center [1495, 17] width 12 height 12
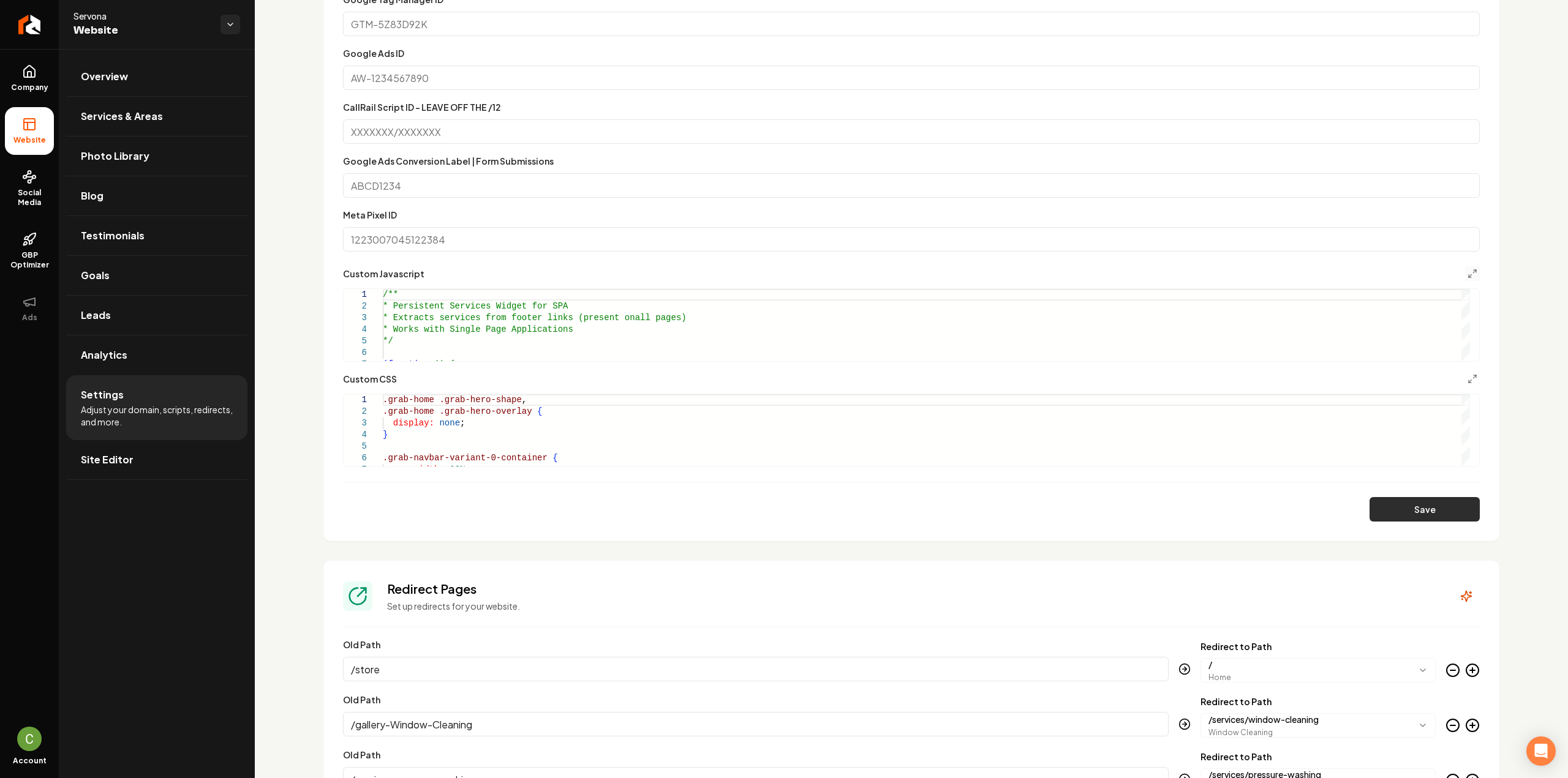
click at [1398, 513] on button "Save" at bounding box center [1425, 509] width 111 height 24
click at [1468, 378] on icon "Main content area" at bounding box center [1472, 379] width 10 height 10
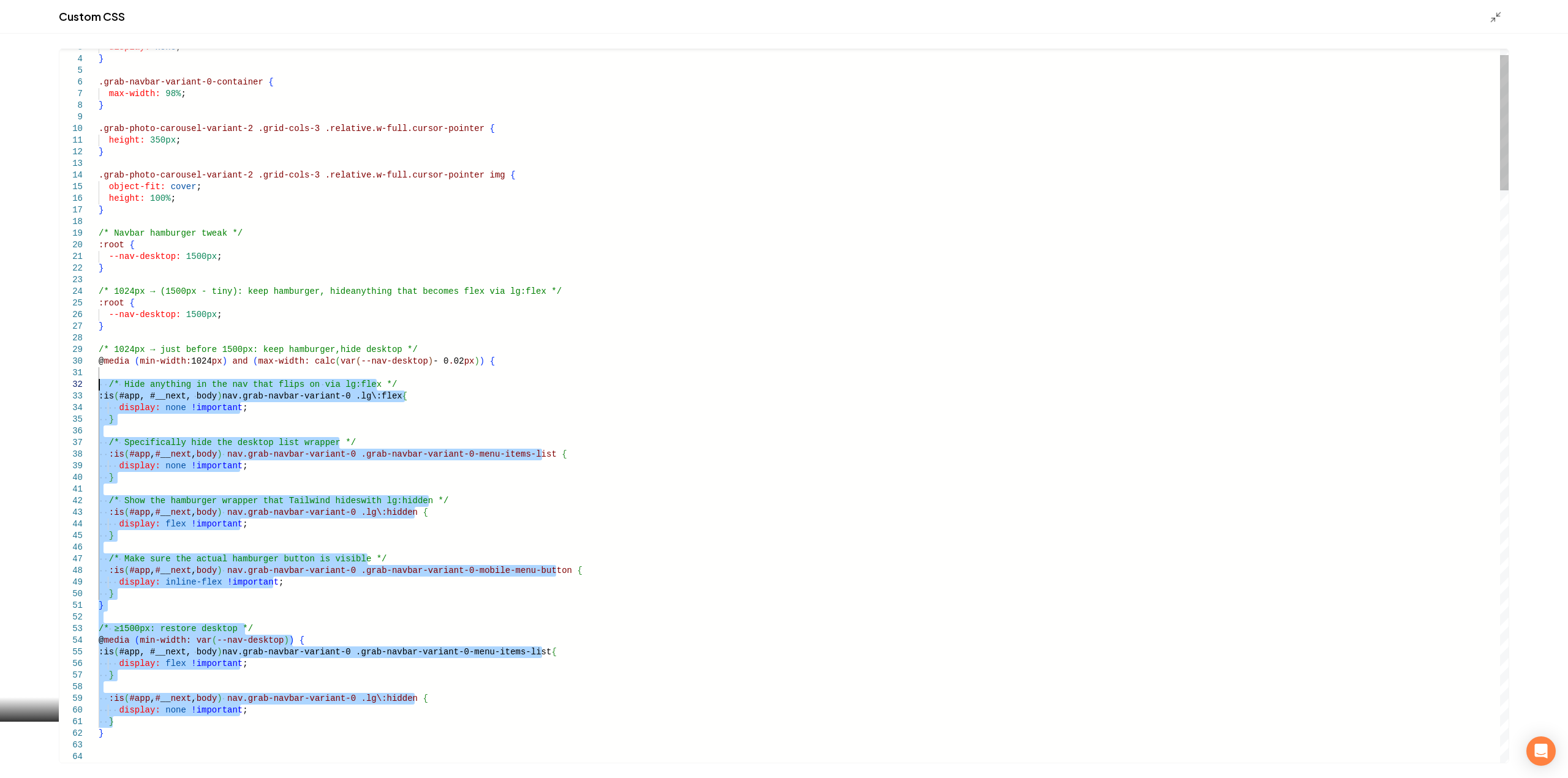
drag, startPoint x: 114, startPoint y: 723, endPoint x: 67, endPoint y: 388, distance: 338.3
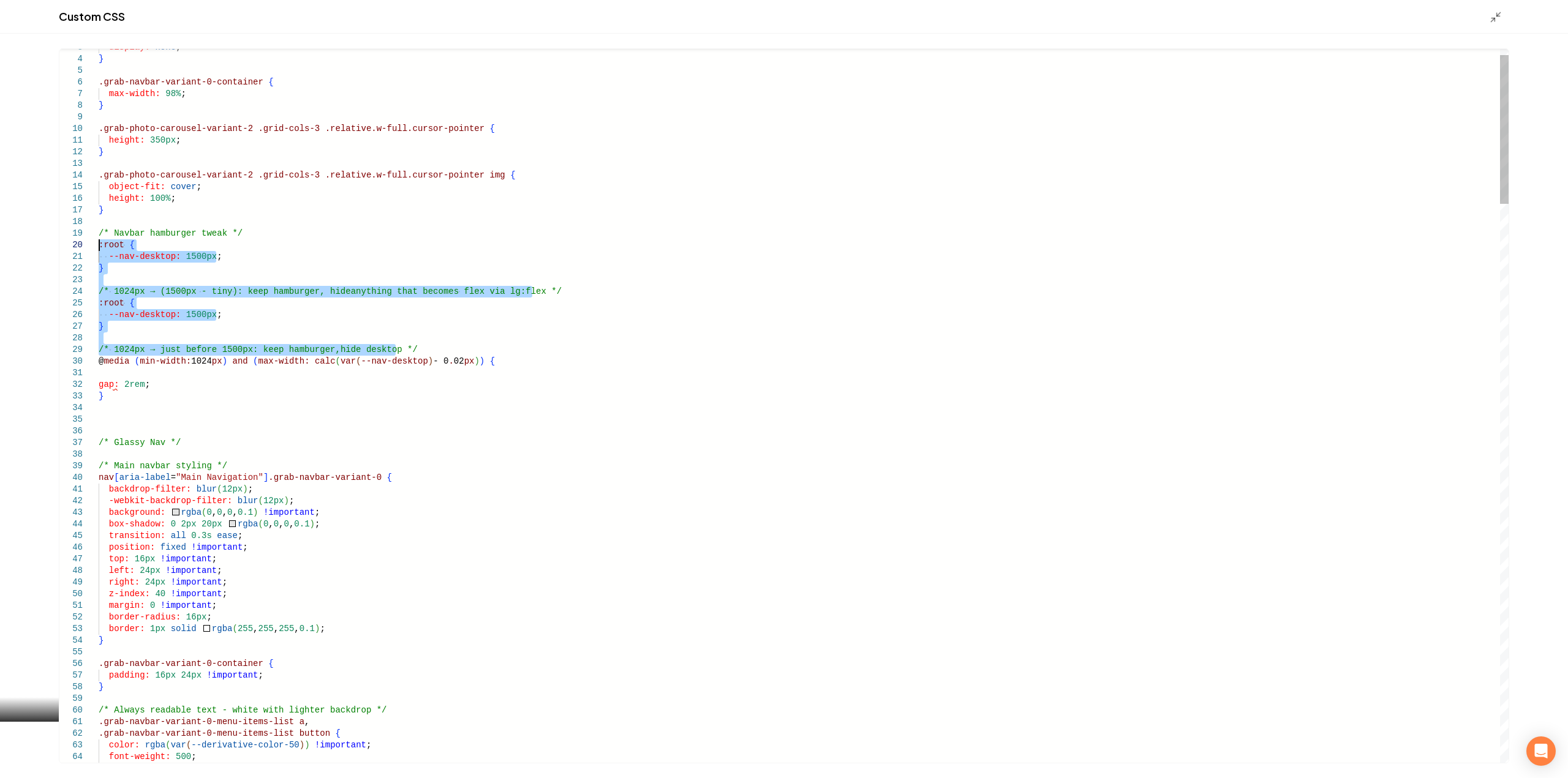
drag, startPoint x: 443, startPoint y: 347, endPoint x: 60, endPoint y: 247, distance: 395.8
drag, startPoint x: 411, startPoint y: 350, endPoint x: 68, endPoint y: 248, distance: 357.8
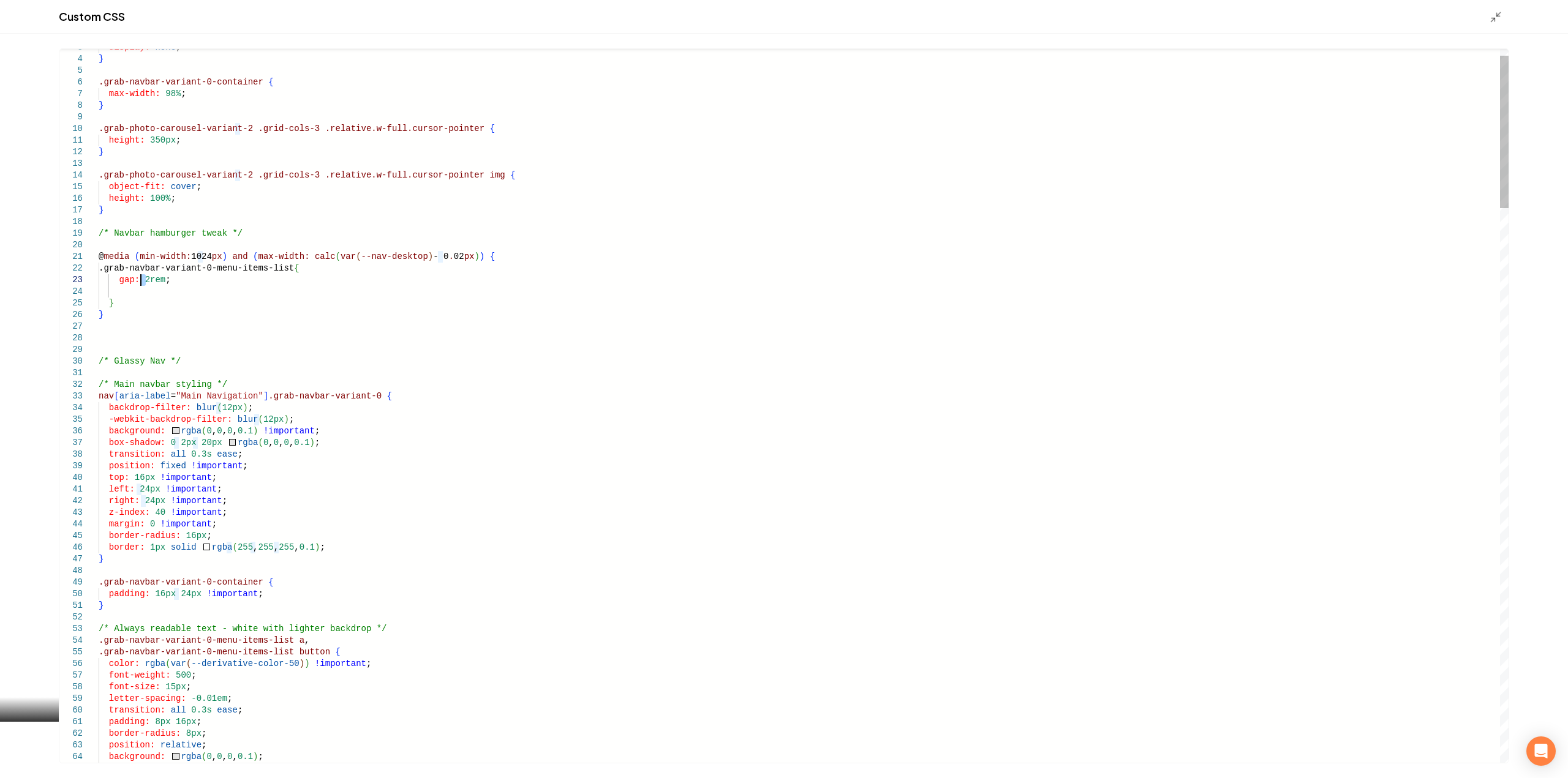
type textarea "**********"
click at [1497, 13] on icon "Main content area" at bounding box center [1495, 17] width 12 height 12
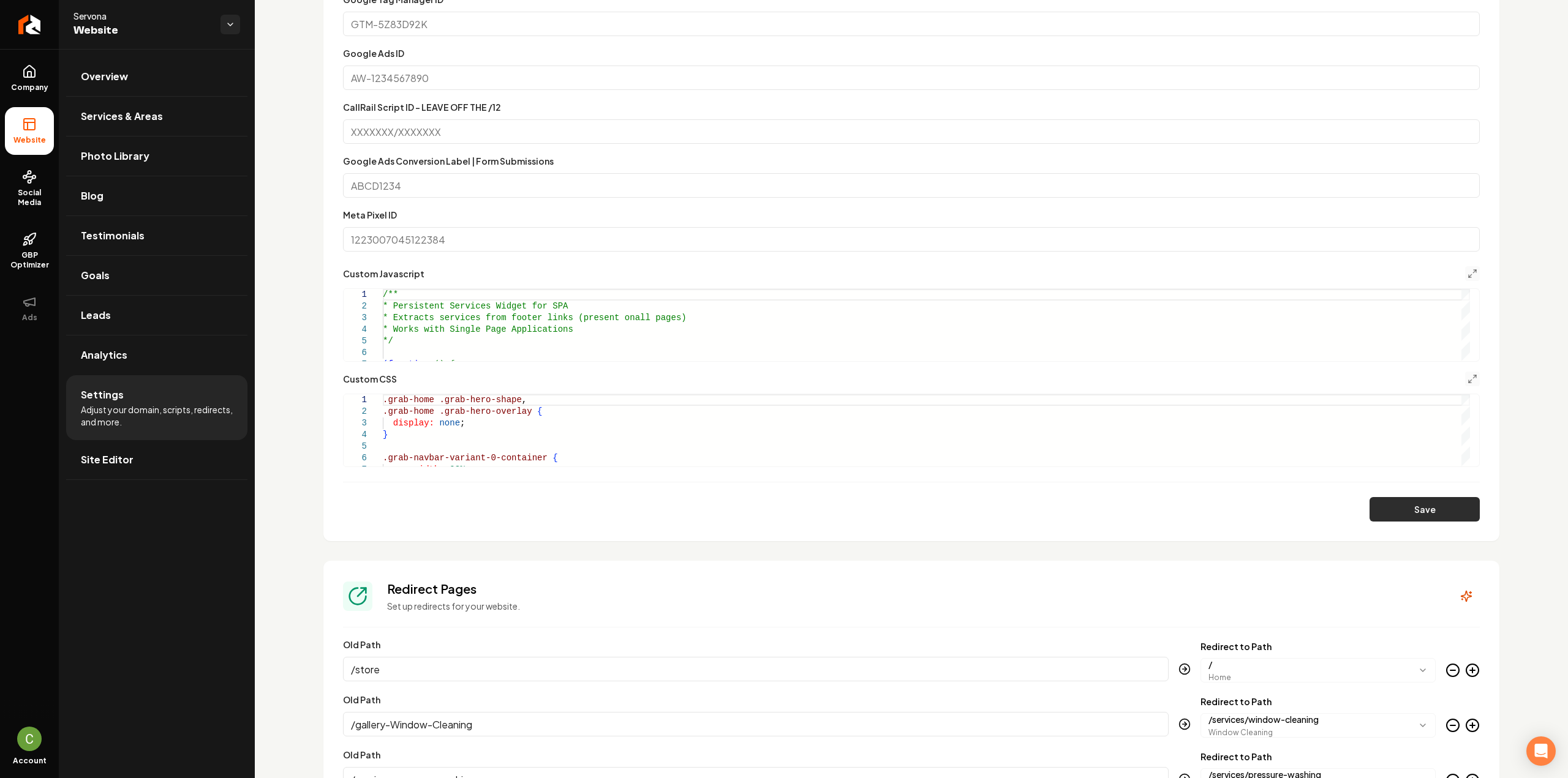
click at [1386, 501] on button "Save" at bounding box center [1425, 509] width 111 height 24
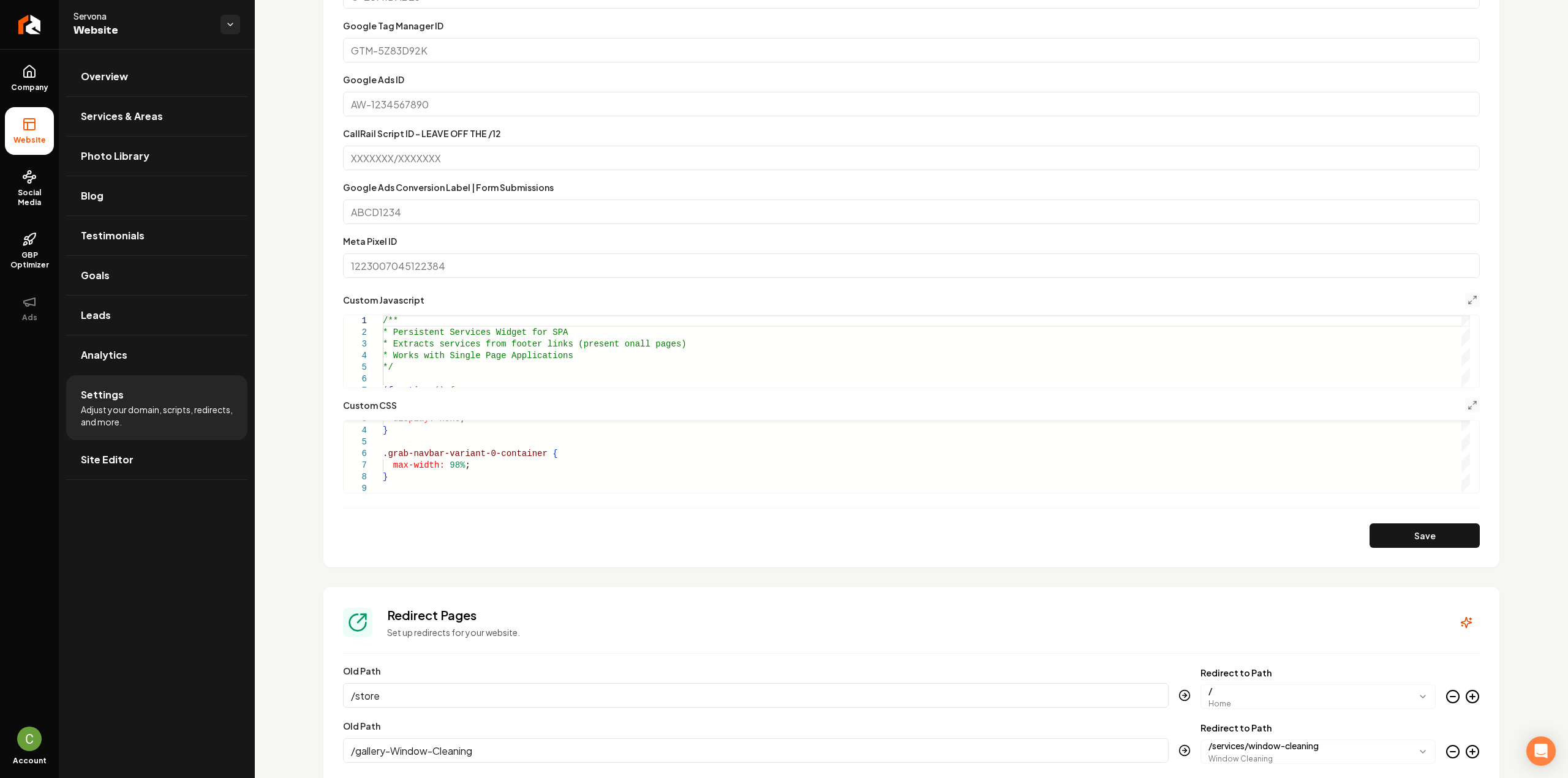
scroll to position [919, 0]
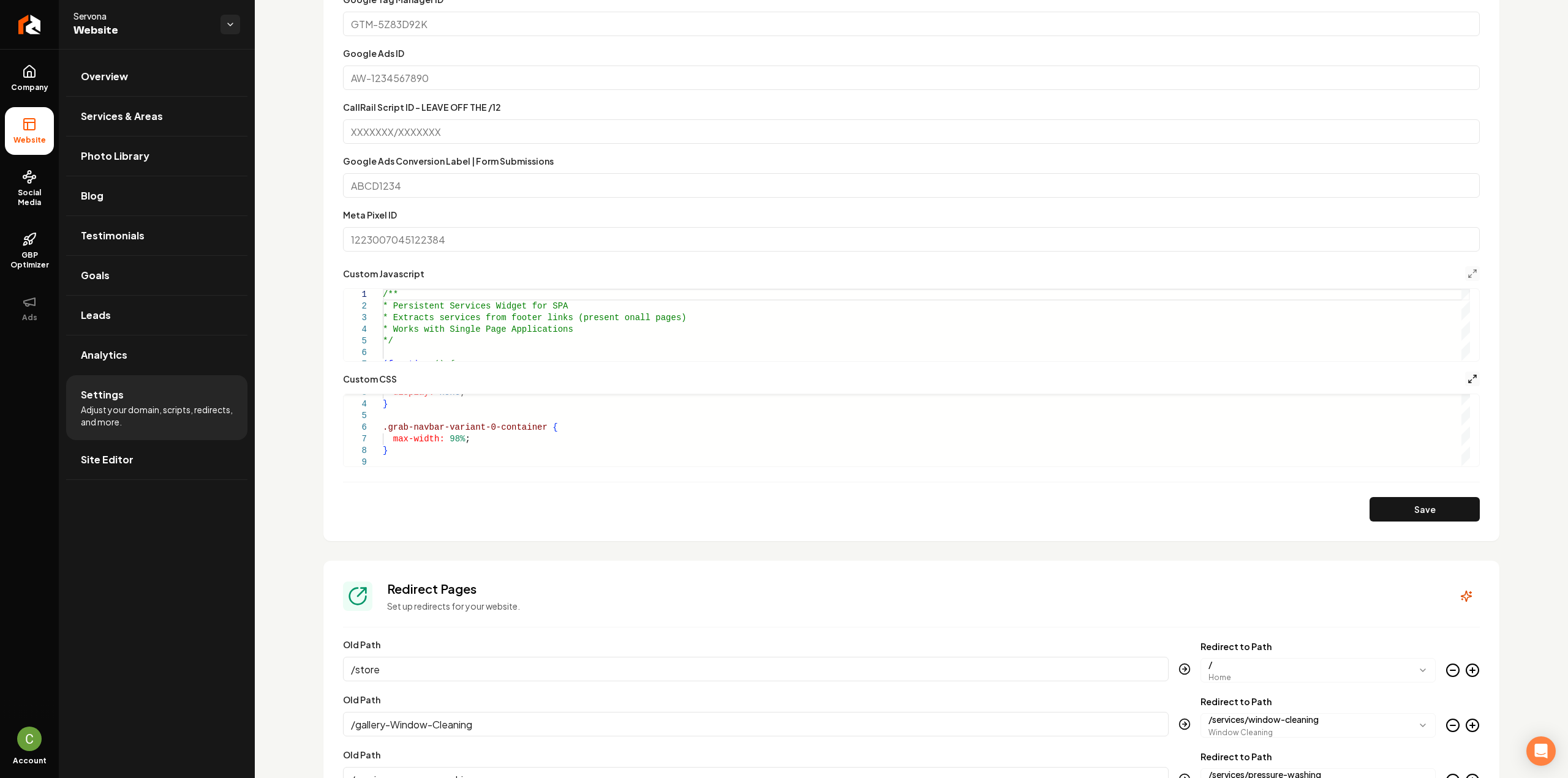
click at [1468, 375] on icon "Main content area" at bounding box center [1472, 379] width 10 height 10
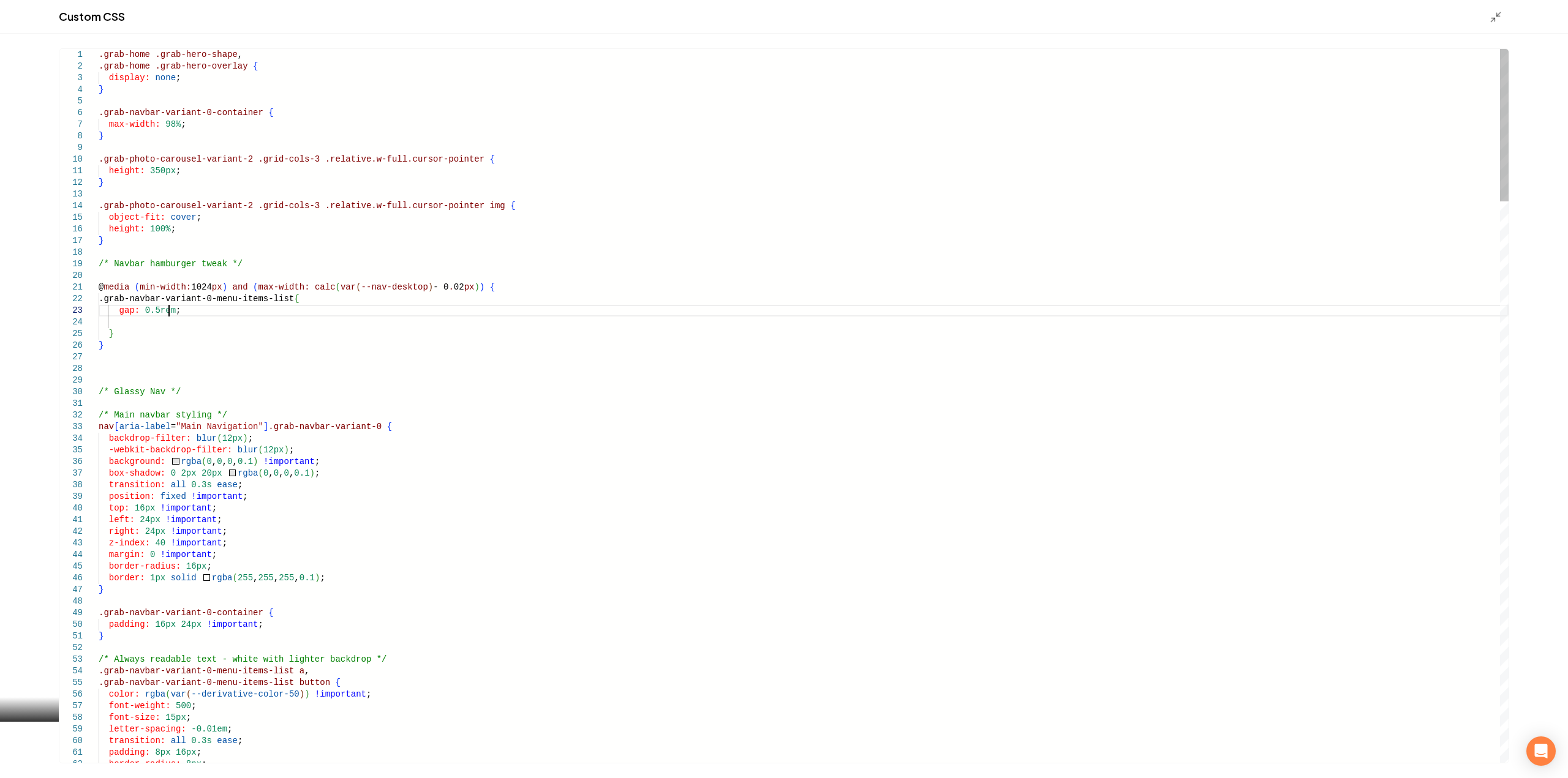
drag, startPoint x: 1496, startPoint y: 18, endPoint x: 585, endPoint y: 310, distance: 956.7
click at [647, 312] on div "Custom CSS 1 2 3 4 5 6 7 8 9 10 11 12 13 14 15 16 17 18 19 20 21 22 23 24 25 26…" at bounding box center [784, 389] width 1568 height 778
drag, startPoint x: 404, startPoint y: 290, endPoint x: 324, endPoint y: 289, distance: 80.0
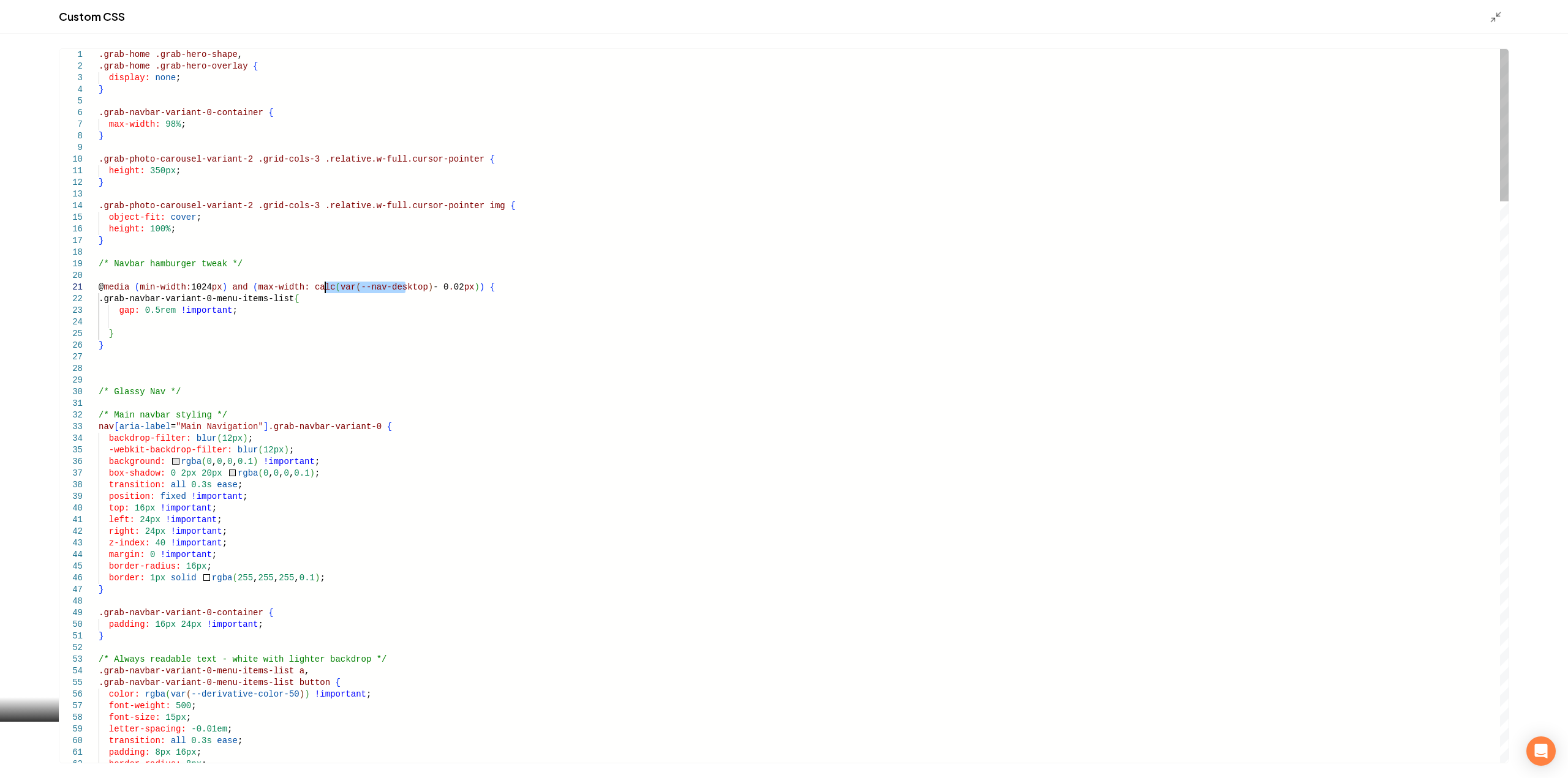
drag, startPoint x: 407, startPoint y: 289, endPoint x: 324, endPoint y: 291, distance: 83.0
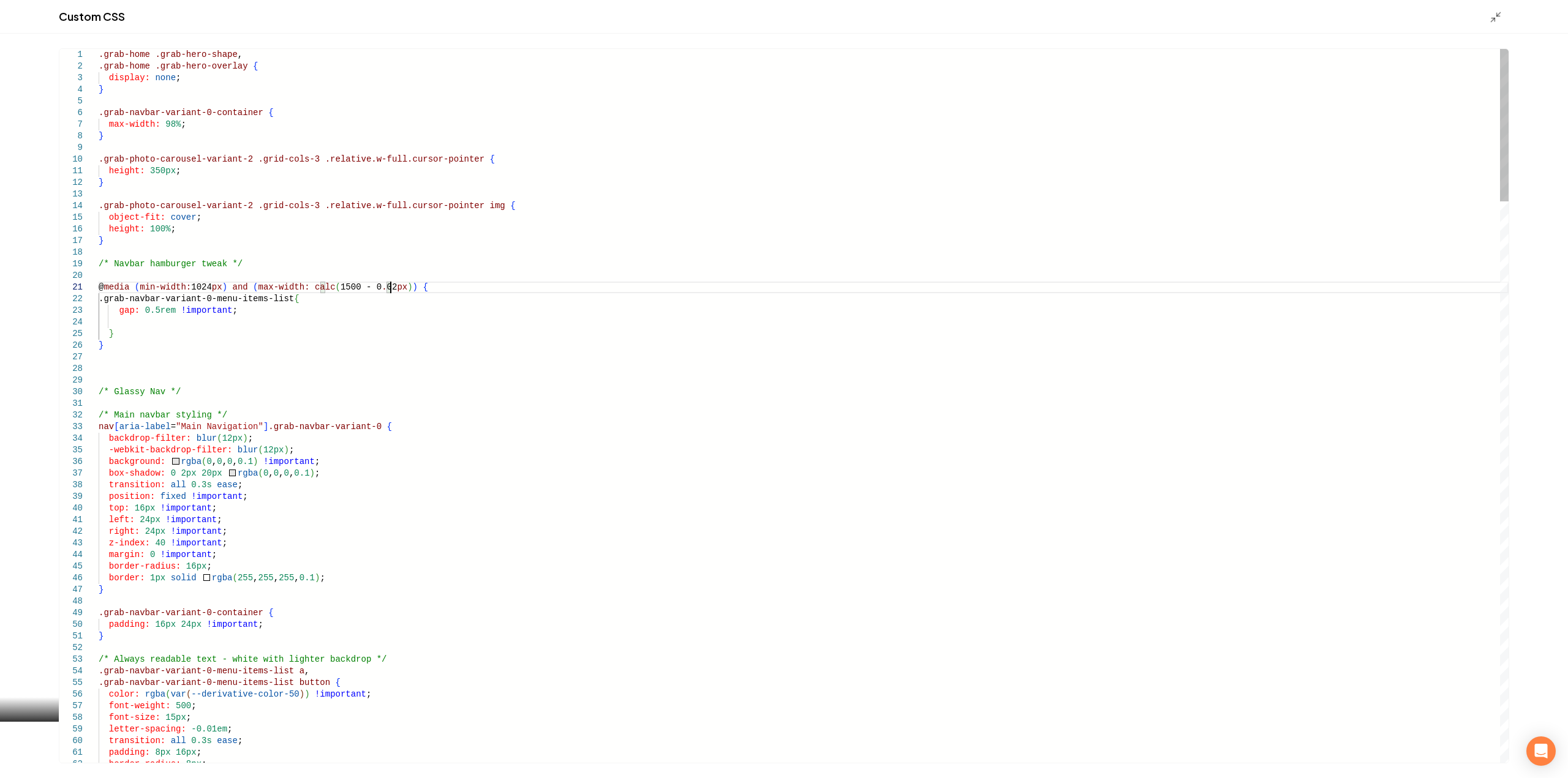
drag, startPoint x: 251, startPoint y: 289, endPoint x: 218, endPoint y: 289, distance: 33.0
drag, startPoint x: 324, startPoint y: 286, endPoint x: 303, endPoint y: 286, distance: 21.0
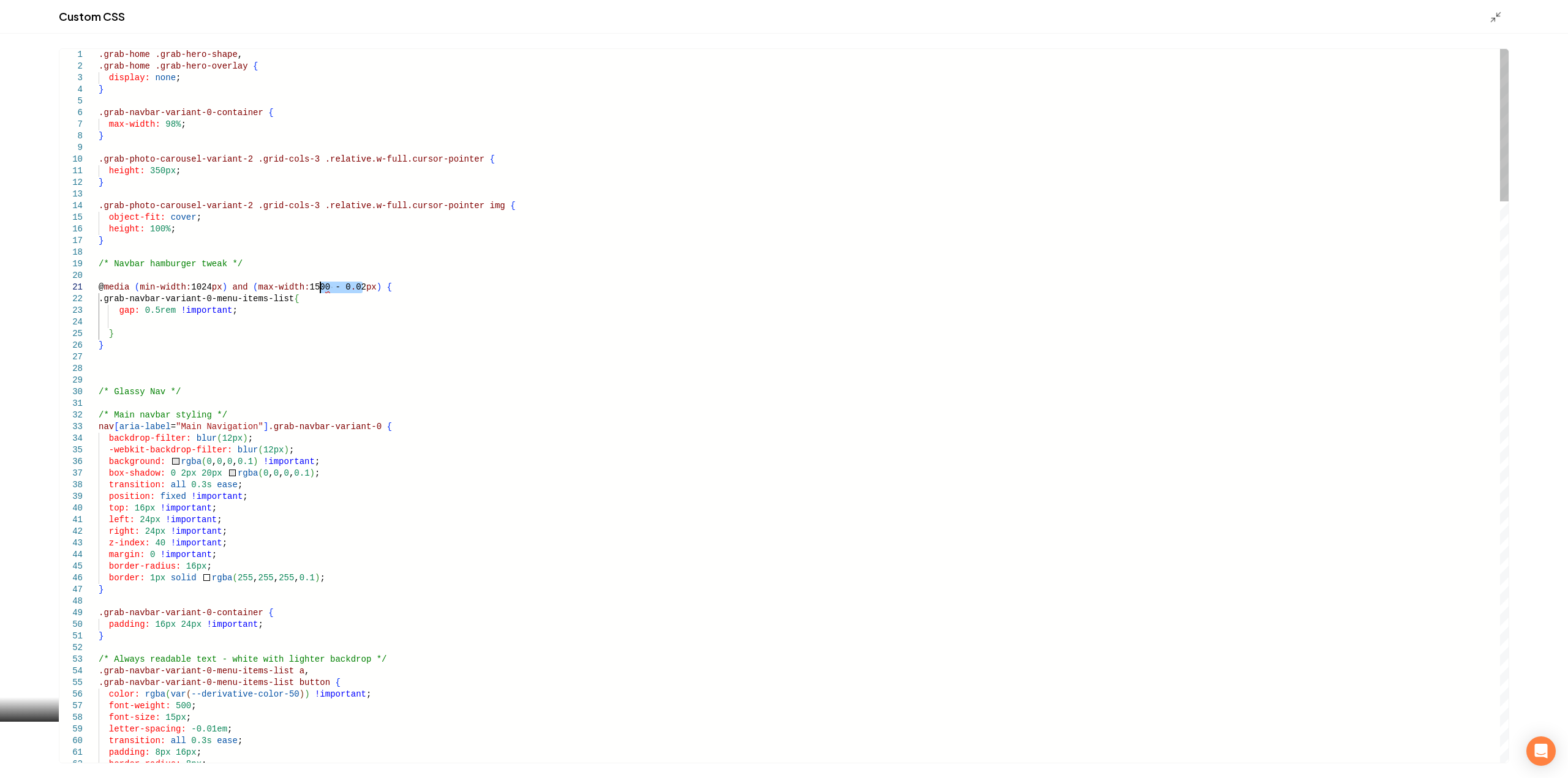
drag, startPoint x: 362, startPoint y: 286, endPoint x: 320, endPoint y: 286, distance: 42.0
drag, startPoint x: 239, startPoint y: 286, endPoint x: 137, endPoint y: 284, distance: 102.0
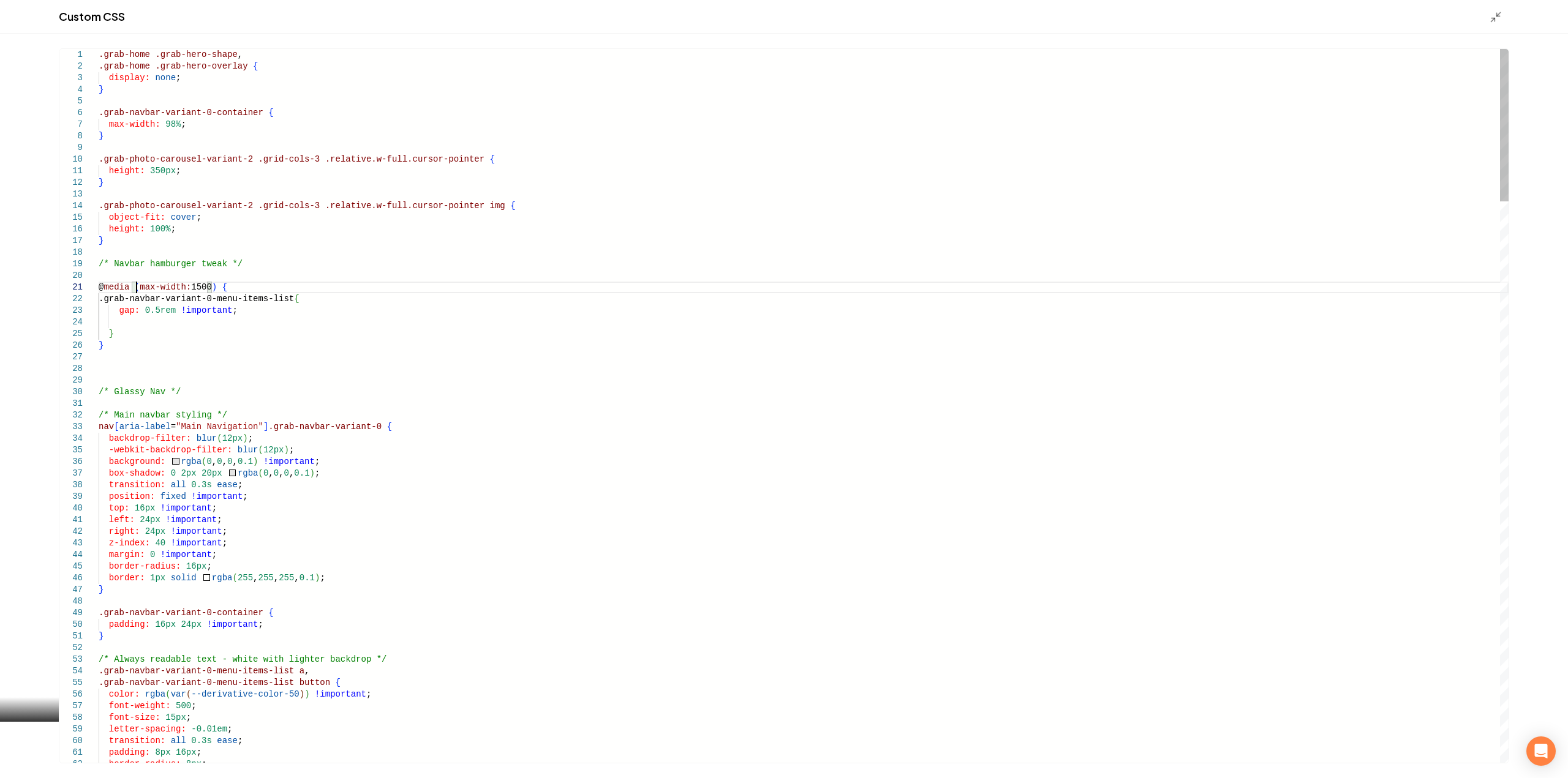
scroll to position [10, 197]
type textarea "**********"
click at [1499, 16] on polyline "Main content area" at bounding box center [1499, 15] width 3 height 3
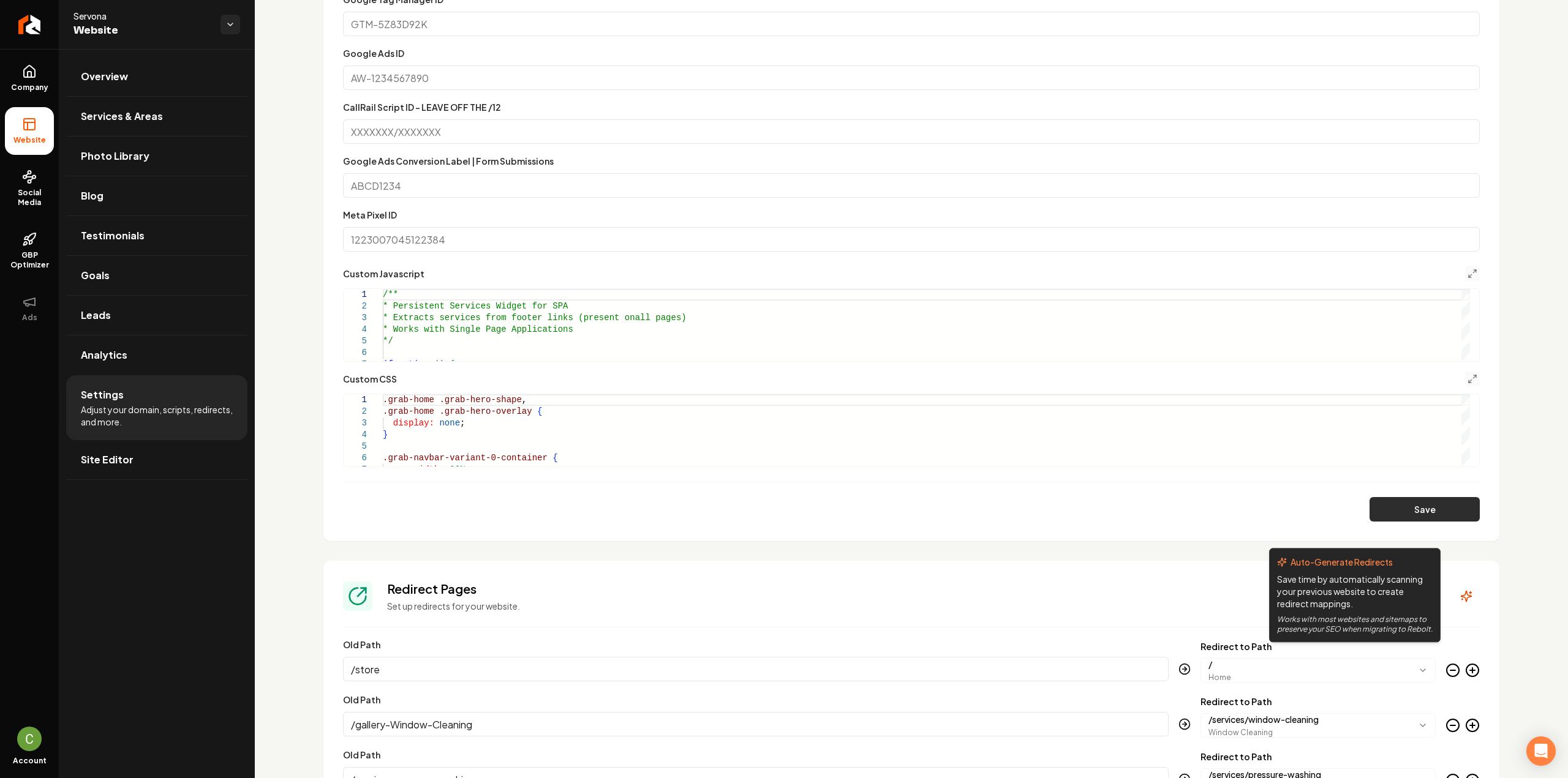
click at [1400, 511] on button "Save" at bounding box center [1425, 509] width 111 height 24
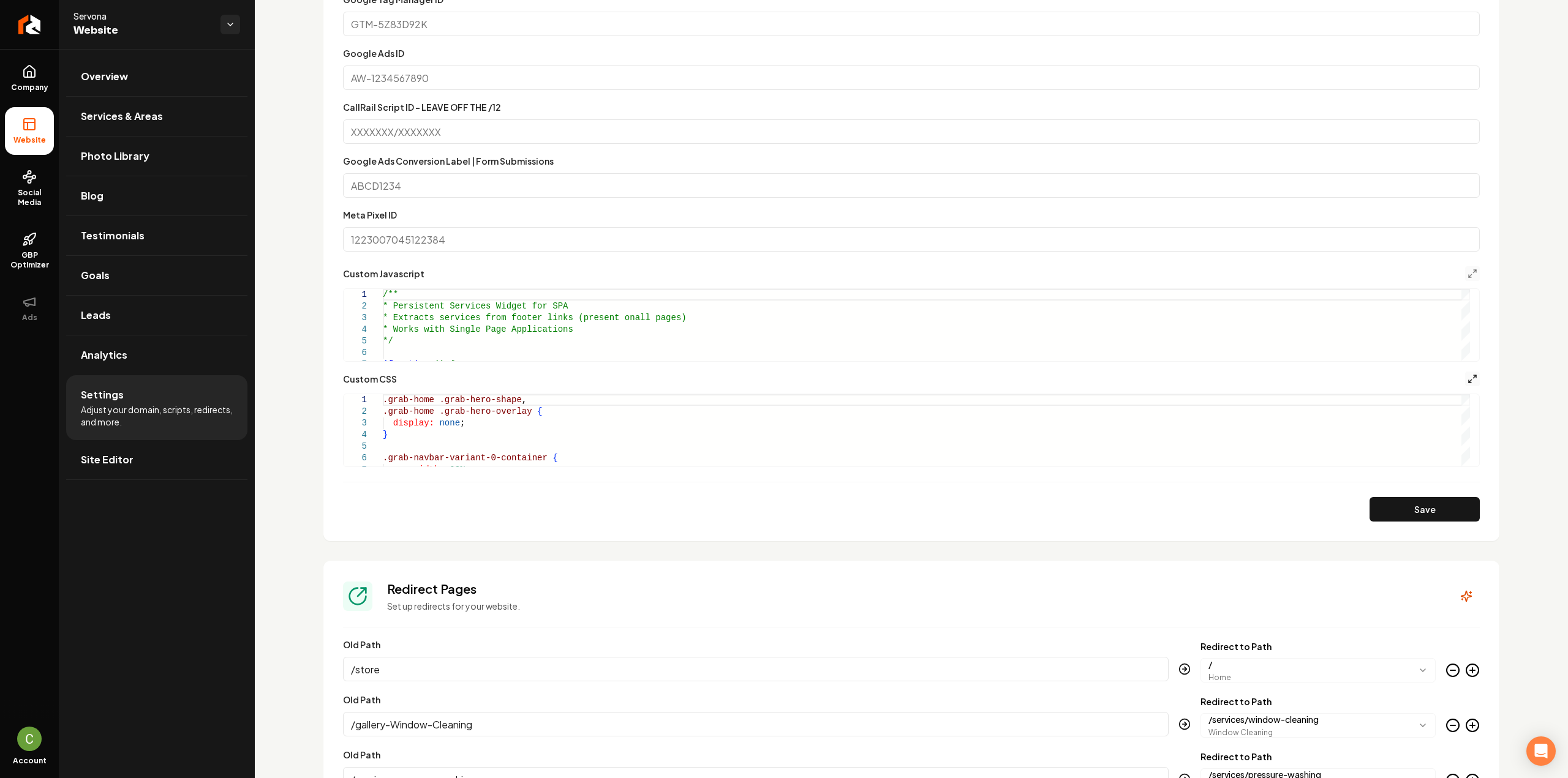
click at [1468, 377] on icon "Main content area" at bounding box center [1472, 379] width 10 height 10
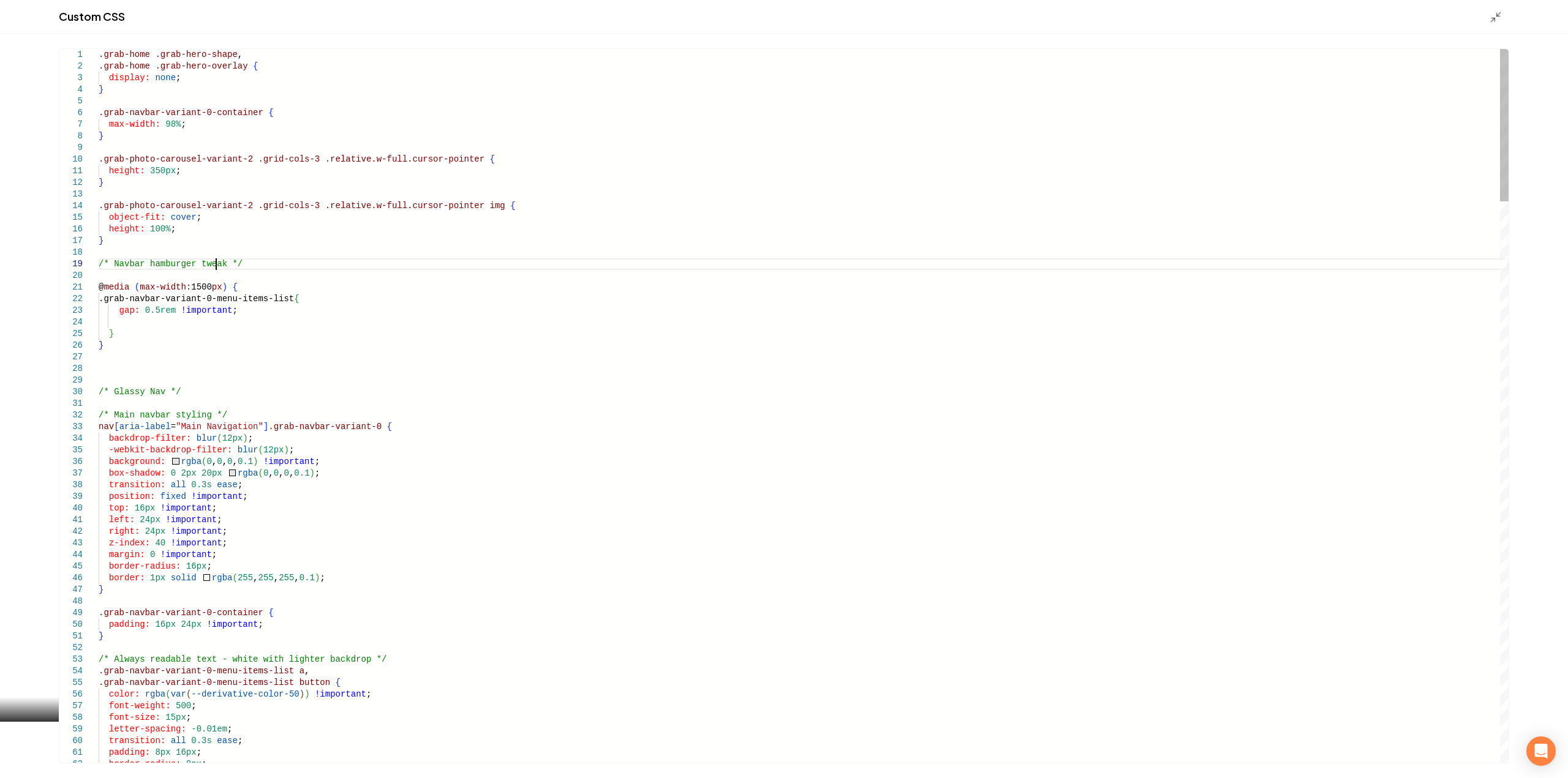
scroll to position [0, 0]
drag, startPoint x: 214, startPoint y: 268, endPoint x: 207, endPoint y: 267, distance: 7.1
drag, startPoint x: 214, startPoint y: 265, endPoint x: 142, endPoint y: 266, distance: 72.0
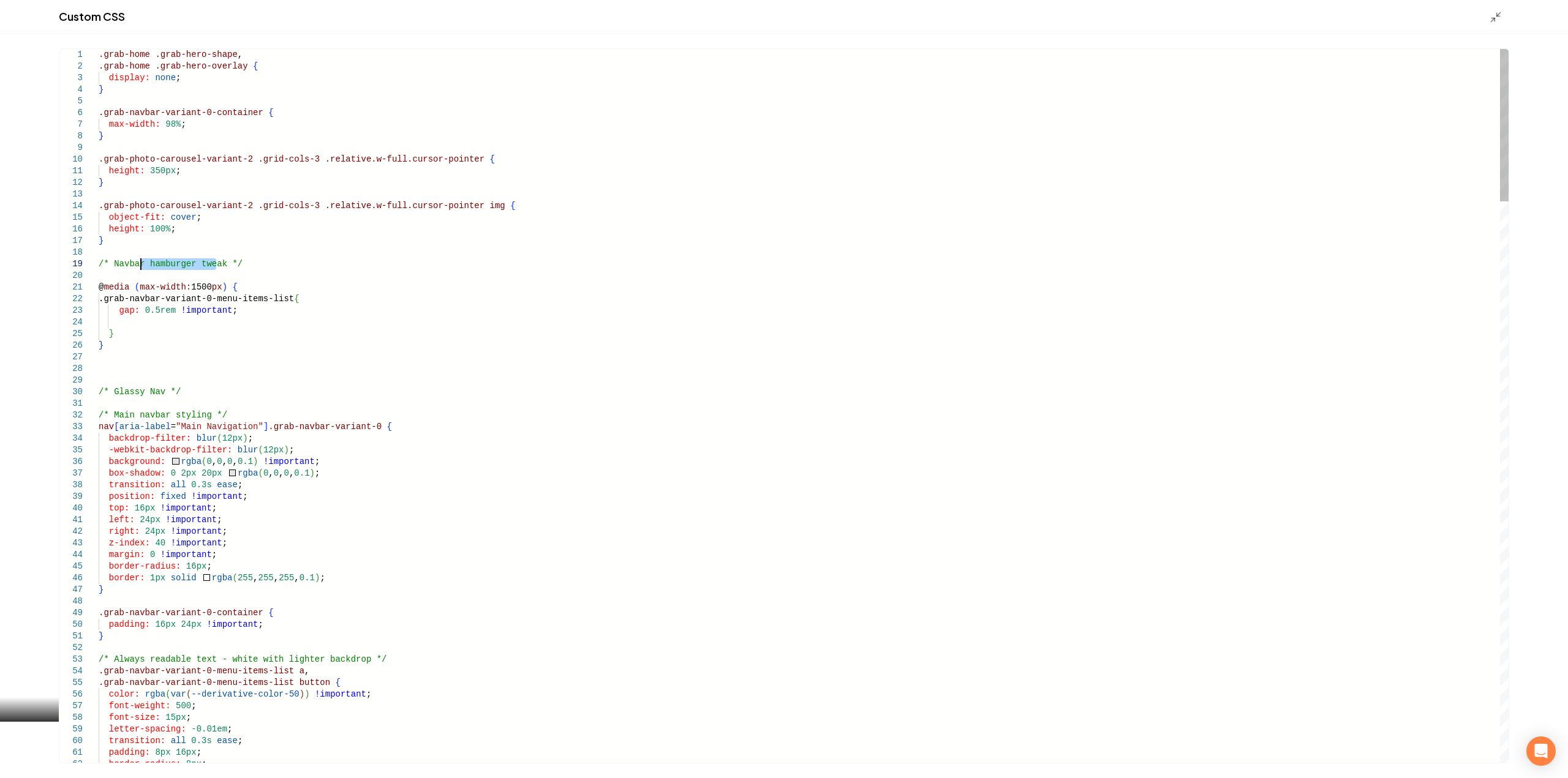
drag, startPoint x: 146, startPoint y: 265, endPoint x: 214, endPoint y: 268, distance: 68.1
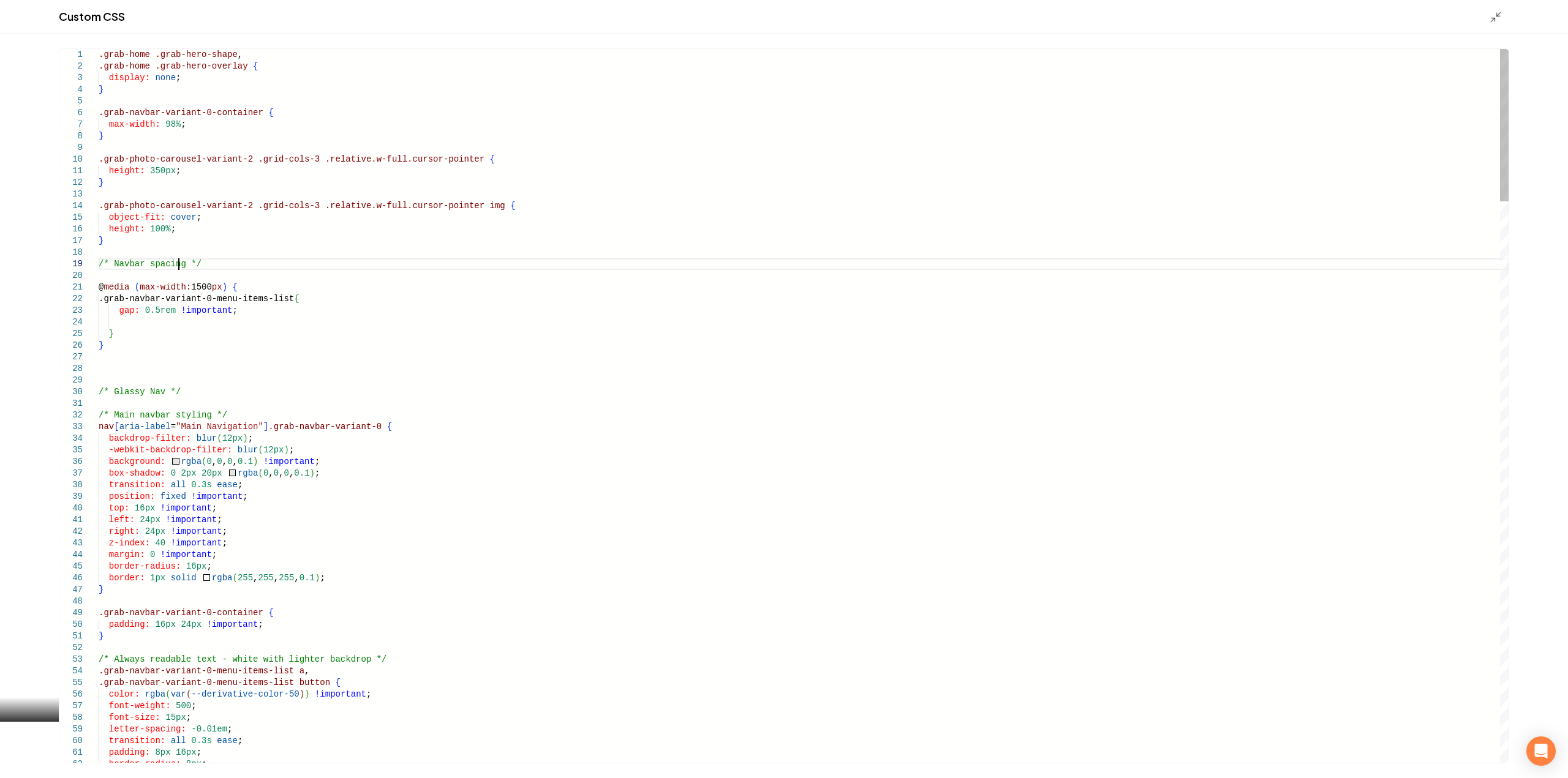
scroll to position [93, 80]
drag, startPoint x: 114, startPoint y: 134, endPoint x: 81, endPoint y: 113, distance: 39.1
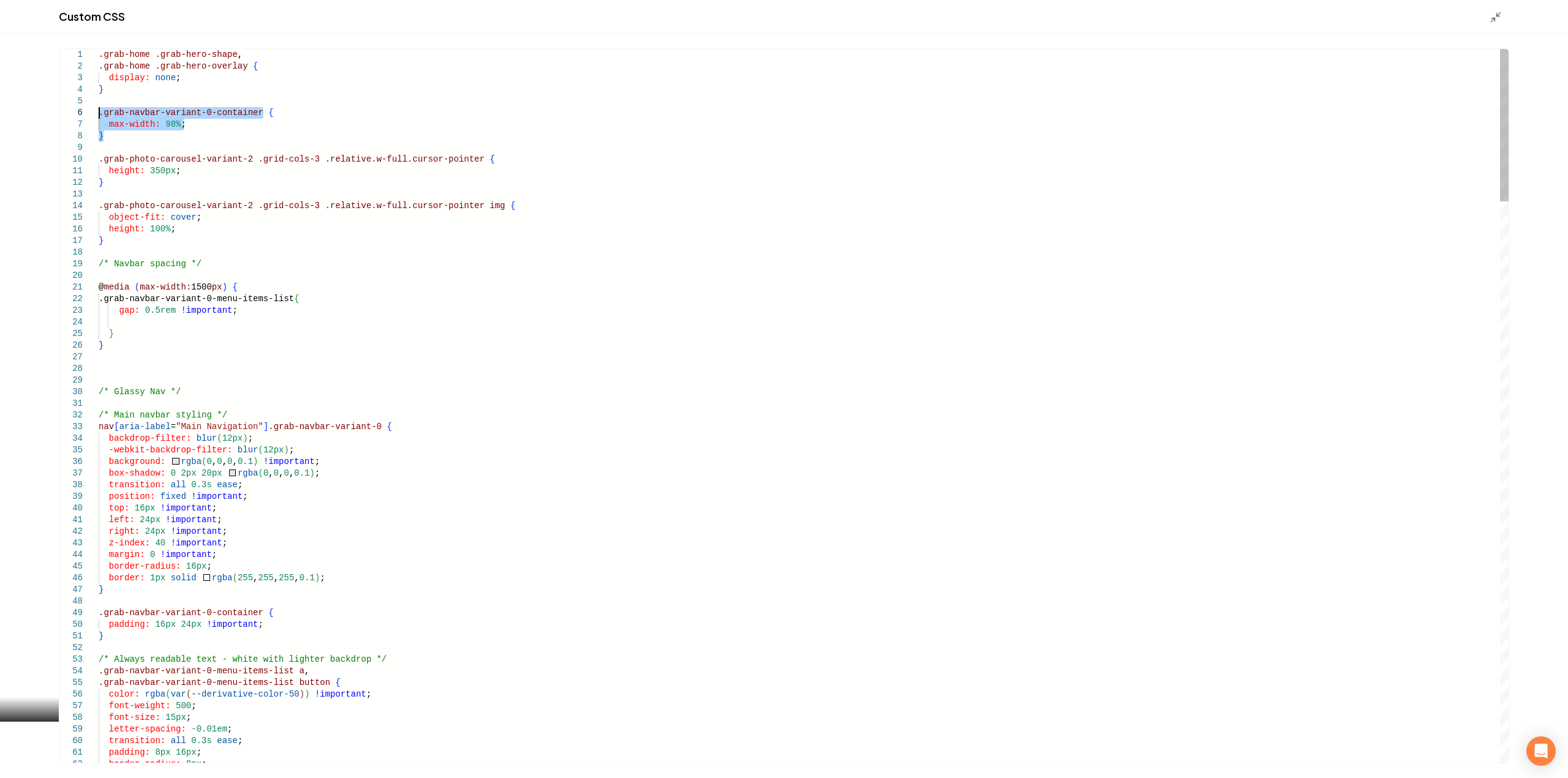
type textarea "**********"
click at [1494, 26] on div "Custom CSS" at bounding box center [784, 16] width 1568 height 34
click at [1492, 16] on icon "Main content area" at bounding box center [1495, 17] width 12 height 12
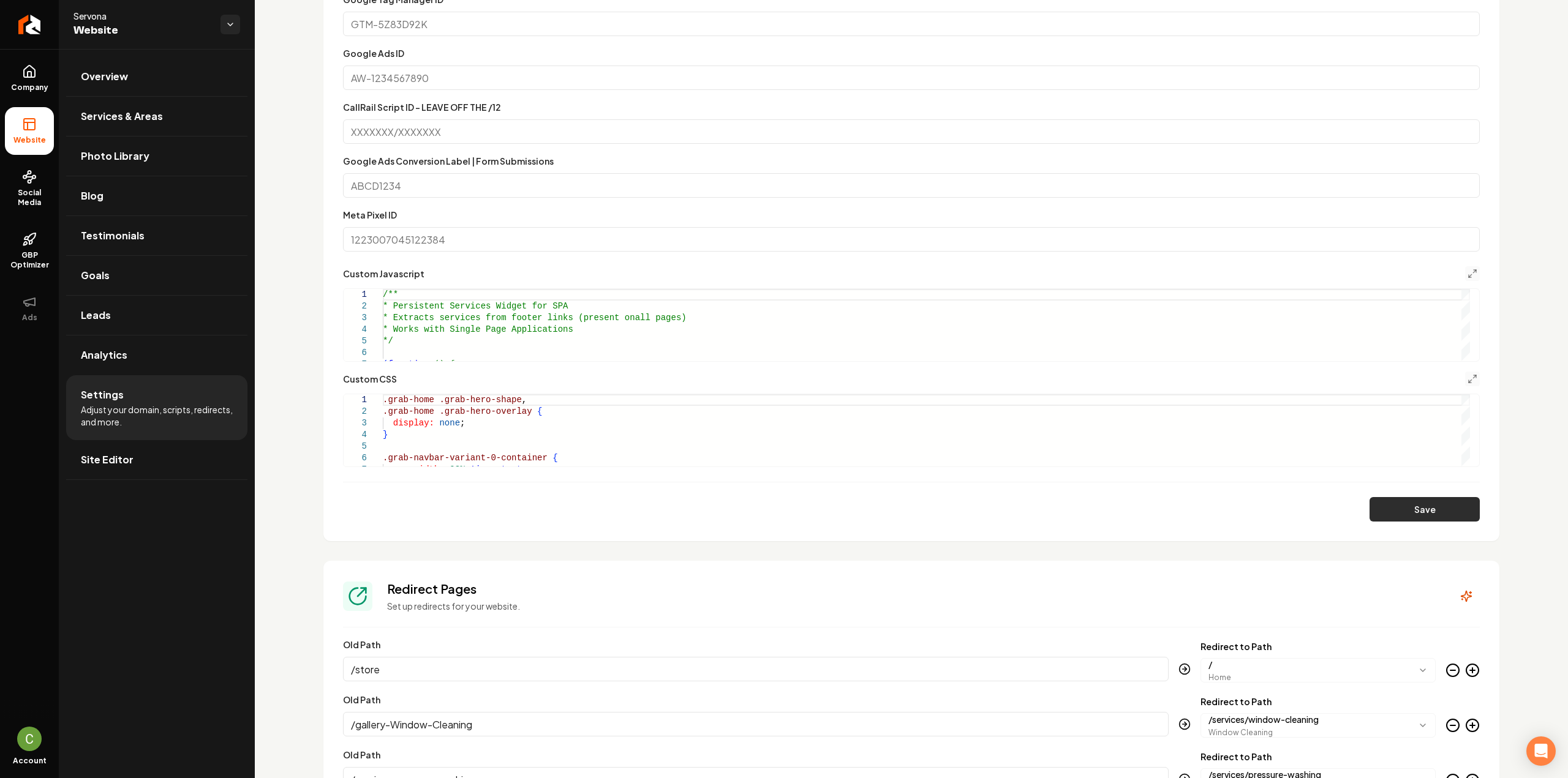
click at [1431, 501] on button "Save" at bounding box center [1425, 509] width 111 height 24
click at [1468, 374] on icon "Main content area" at bounding box center [1472, 379] width 10 height 10
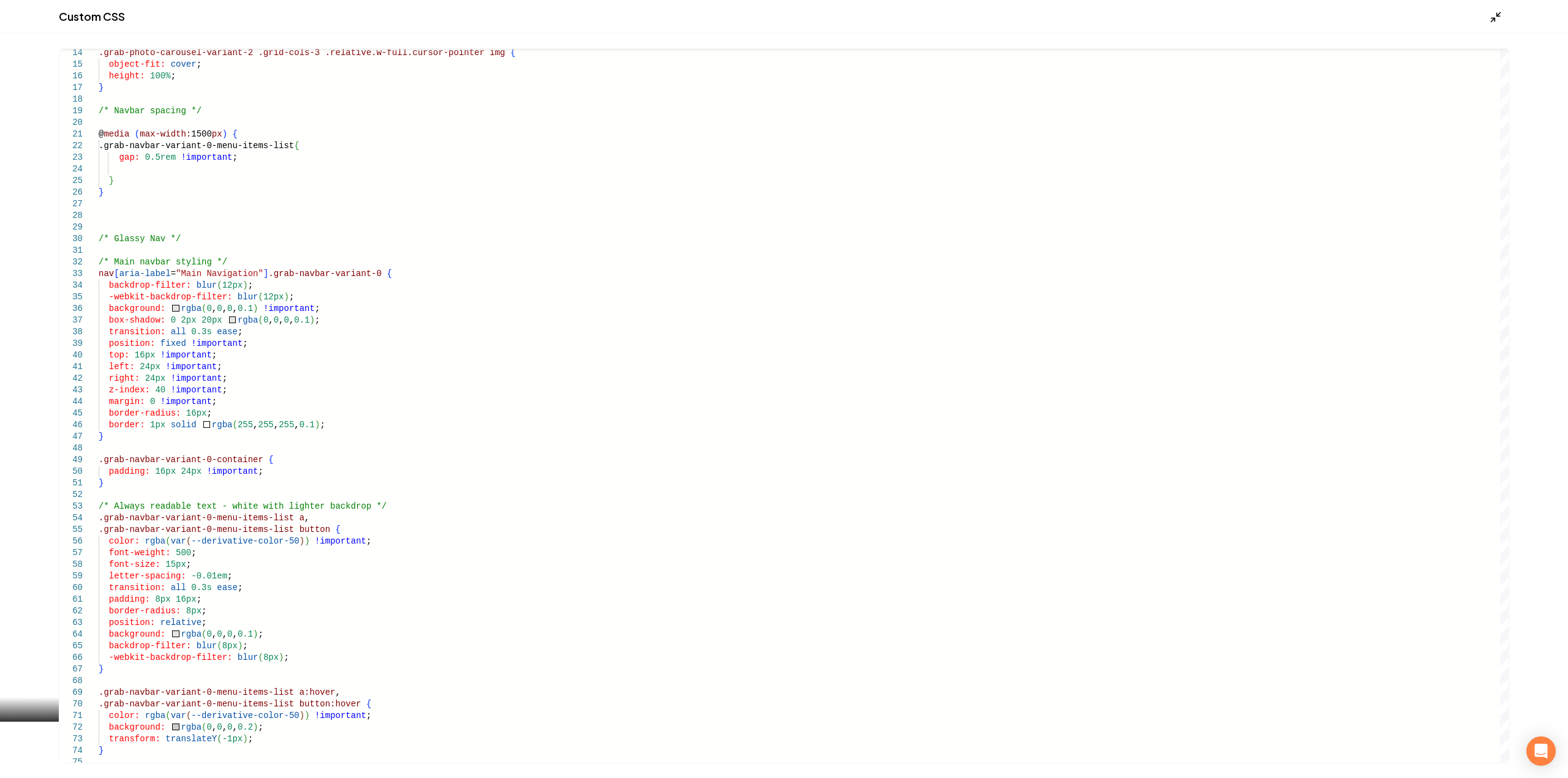
click at [1489, 13] on icon "Main content area" at bounding box center [1495, 17] width 12 height 12
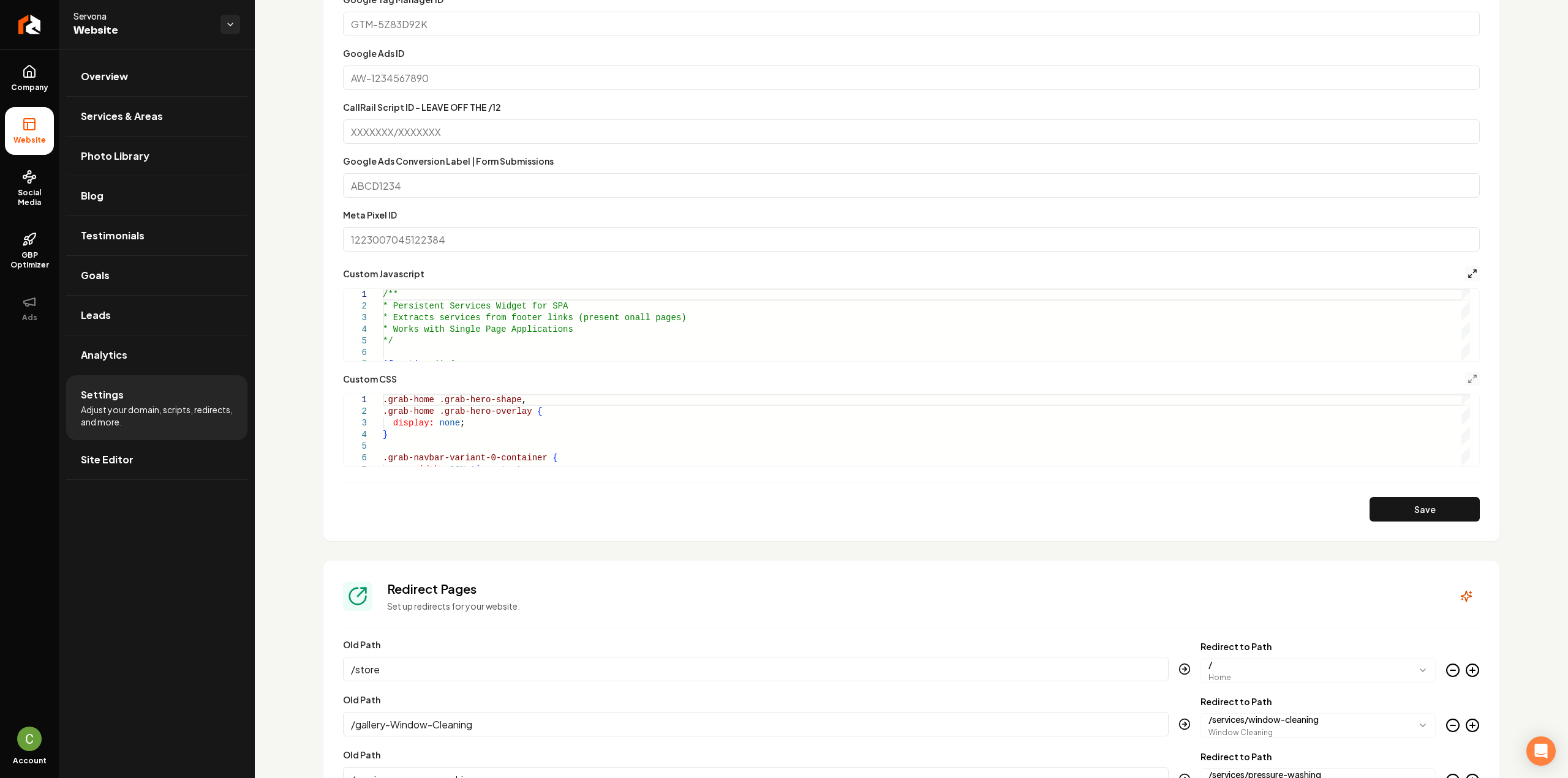
click at [1468, 270] on icon "Main content area" at bounding box center [1472, 273] width 10 height 10
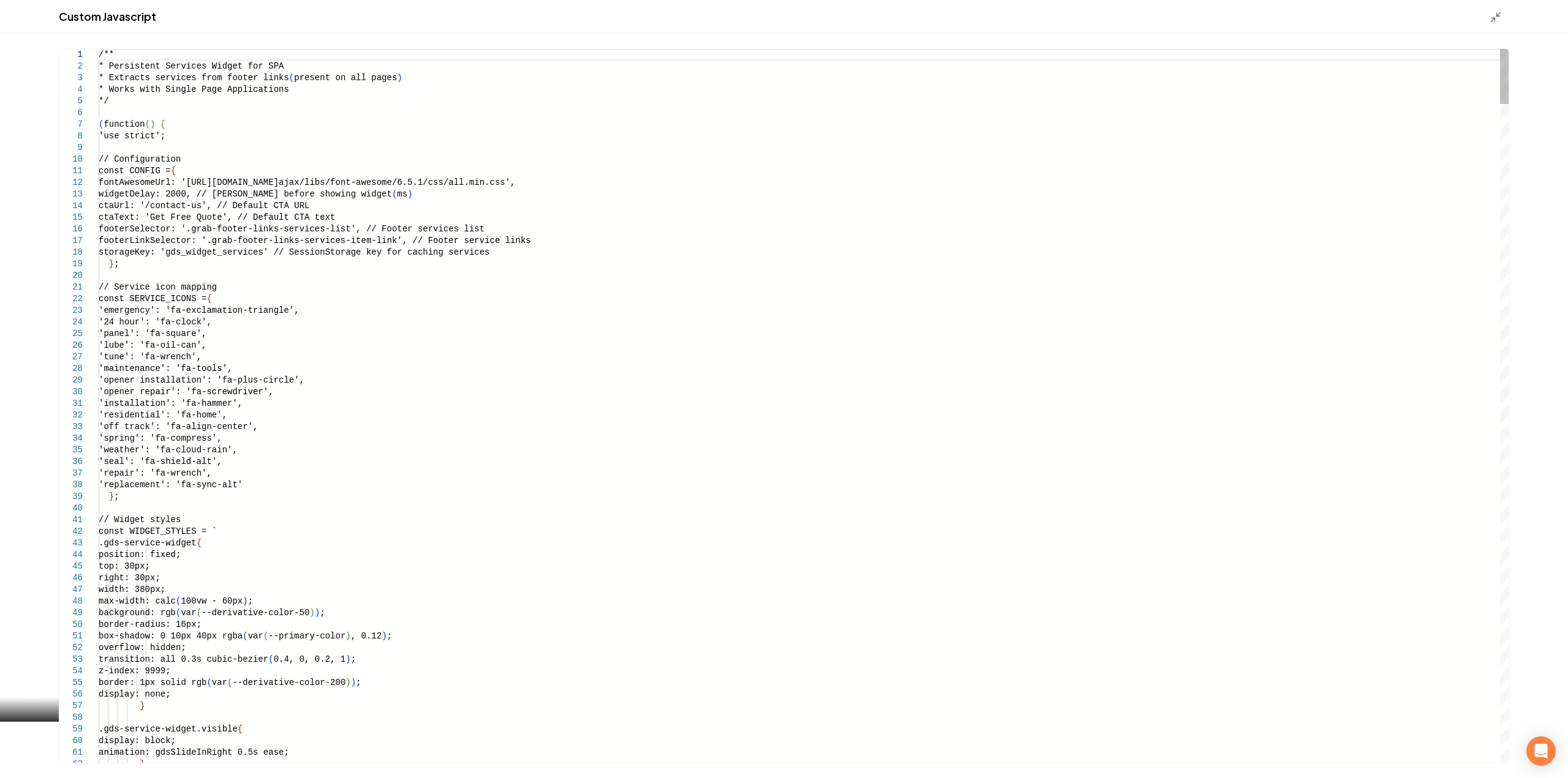
type textarea "**********"
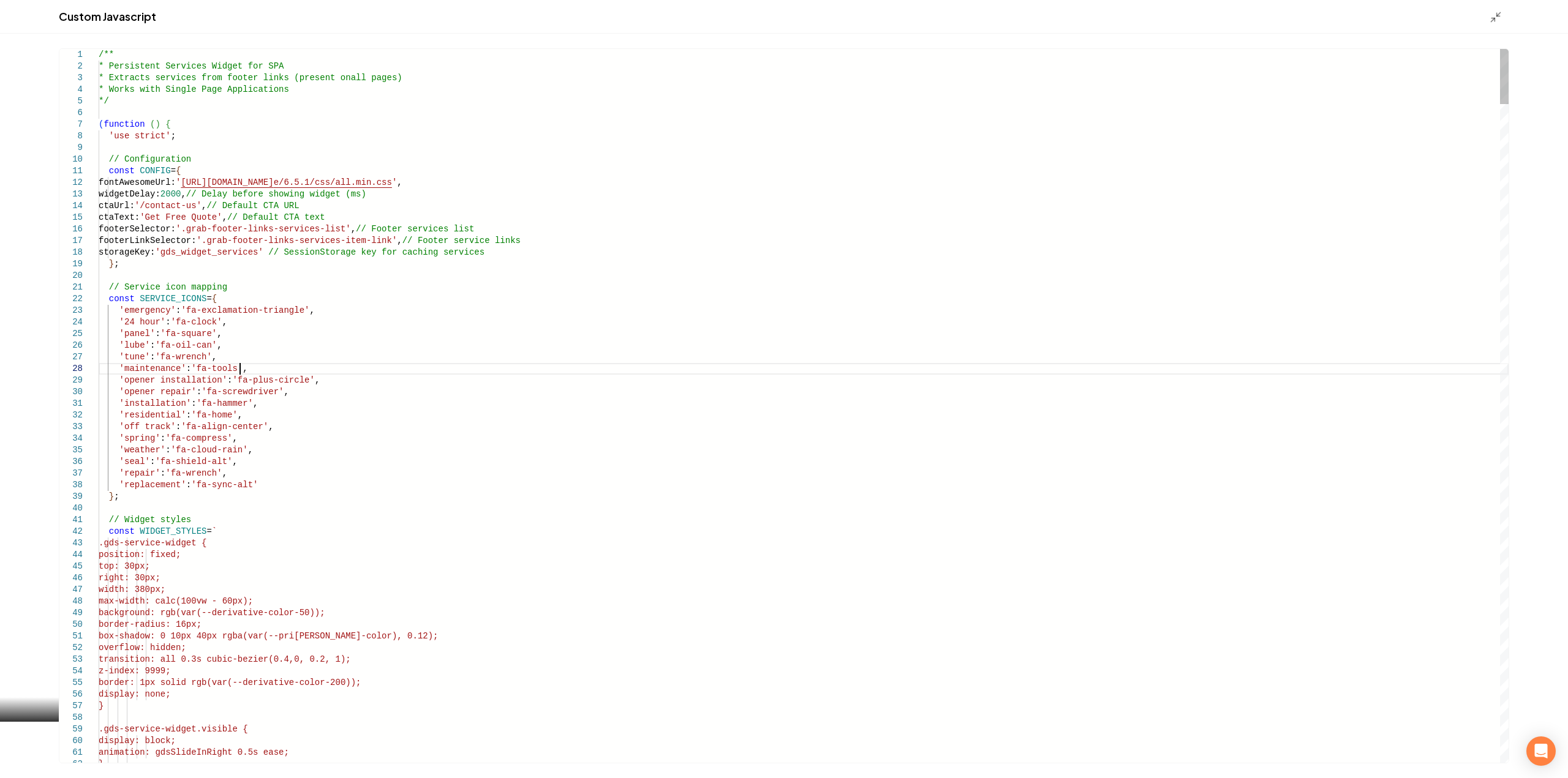
type textarea "*"
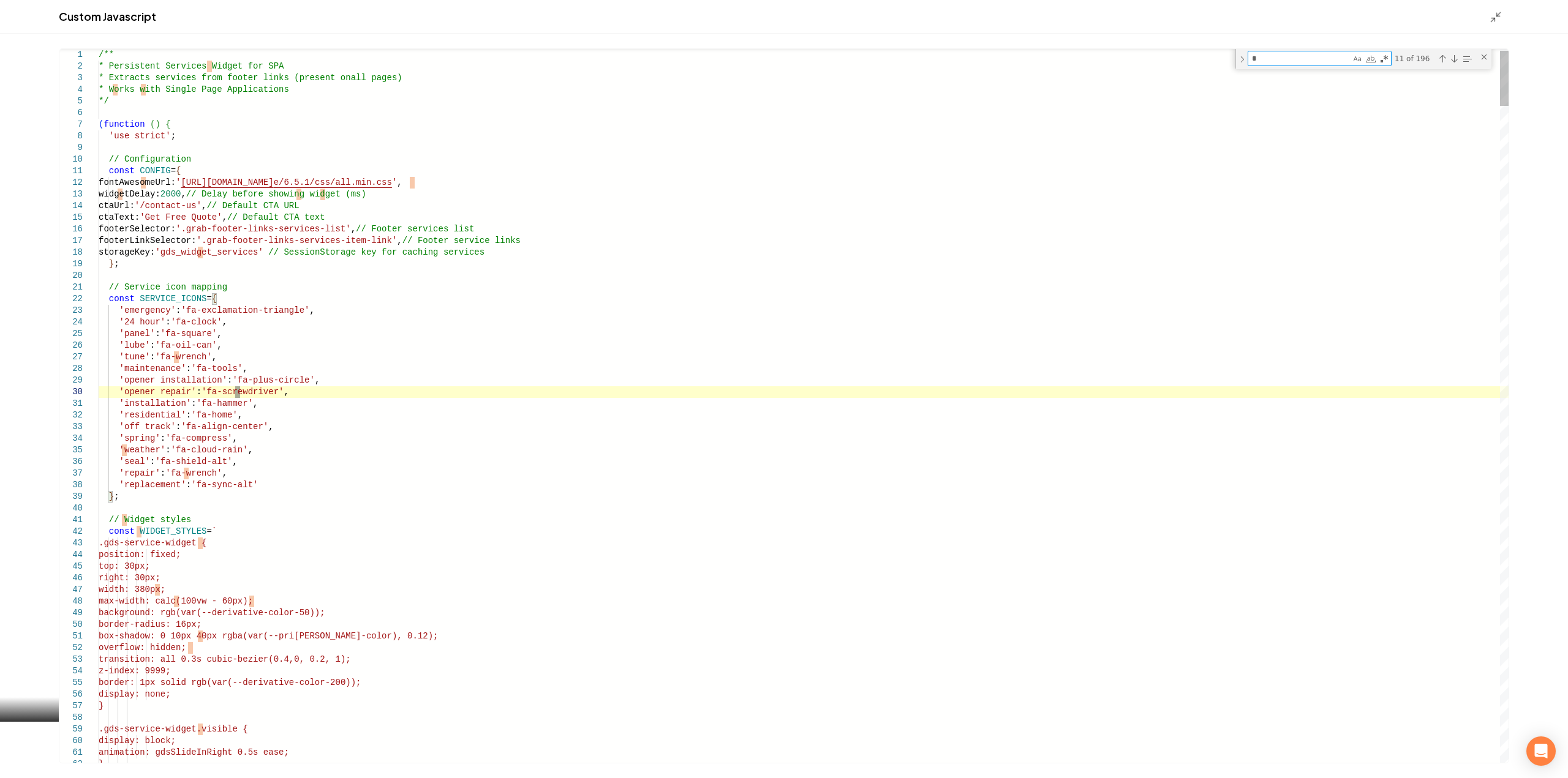
type textarea "**********"
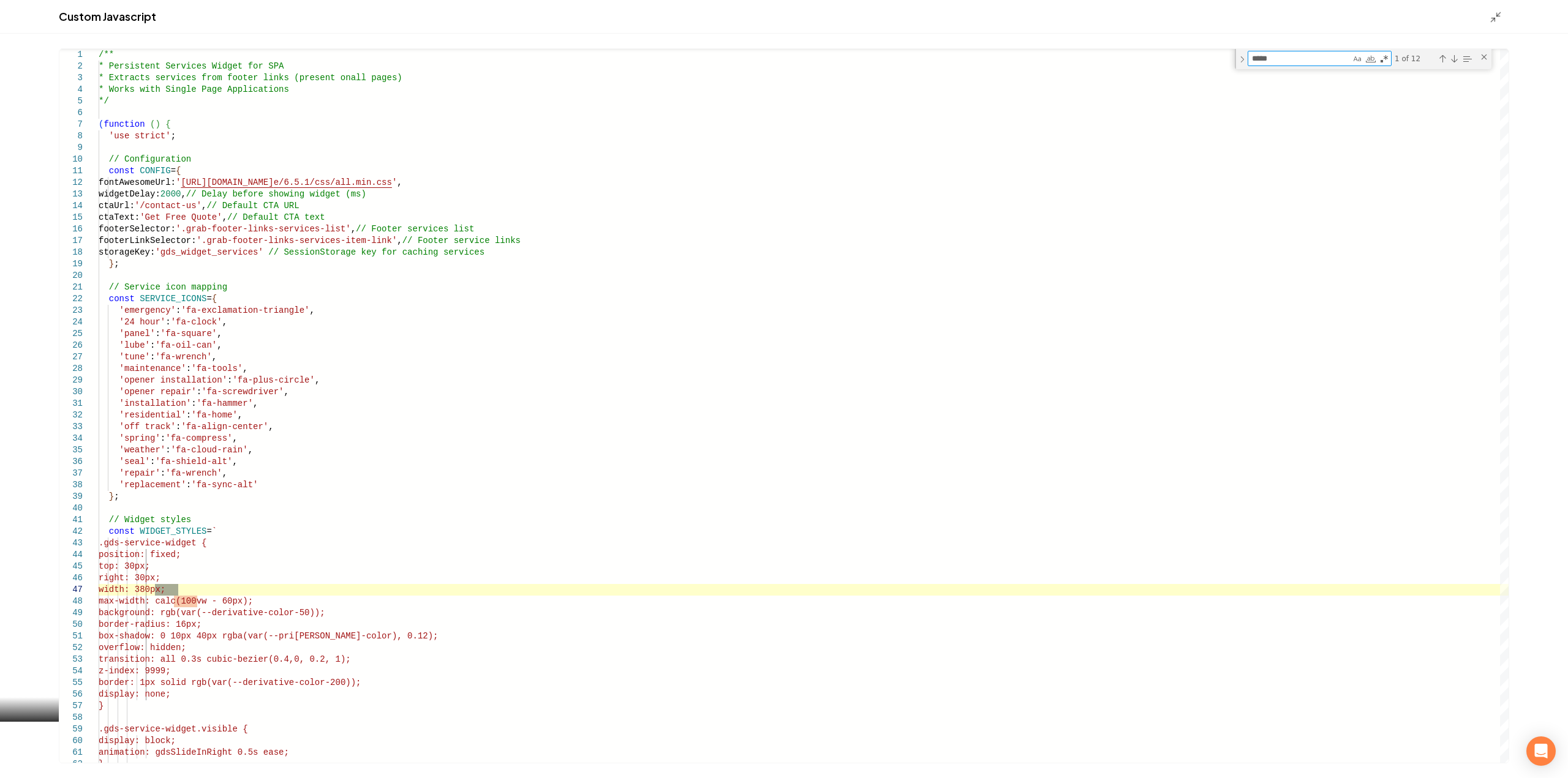
type textarea "*****"
click at [1454, 60] on div "Next Match (Enter)" at bounding box center [1453, 58] width 10 height 10
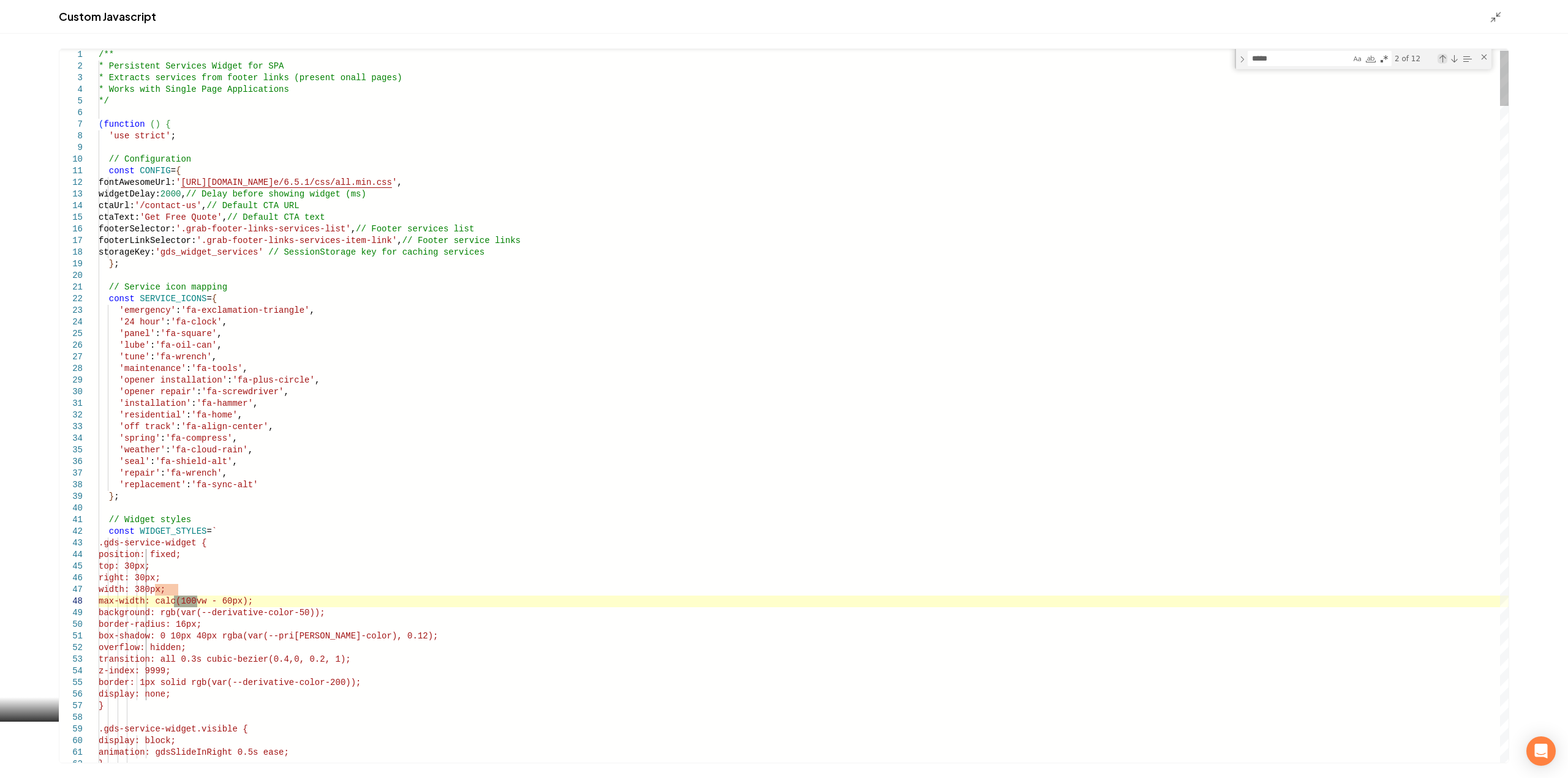
click at [1444, 58] on div "Previous Match (Shift+Enter)" at bounding box center [1442, 58] width 10 height 10
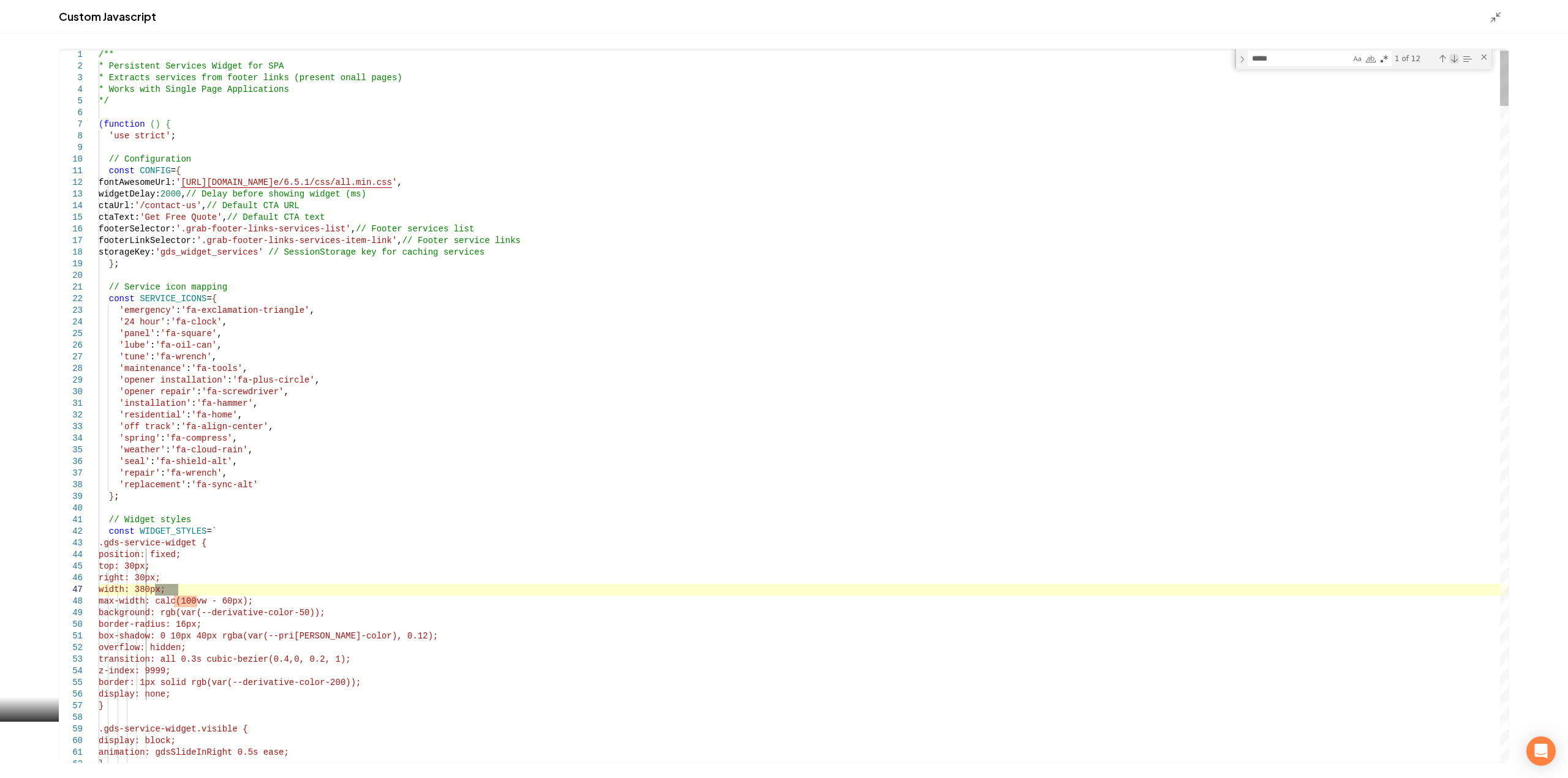
click at [1453, 60] on div "Next Match (Enter)" at bounding box center [1453, 58] width 10 height 10
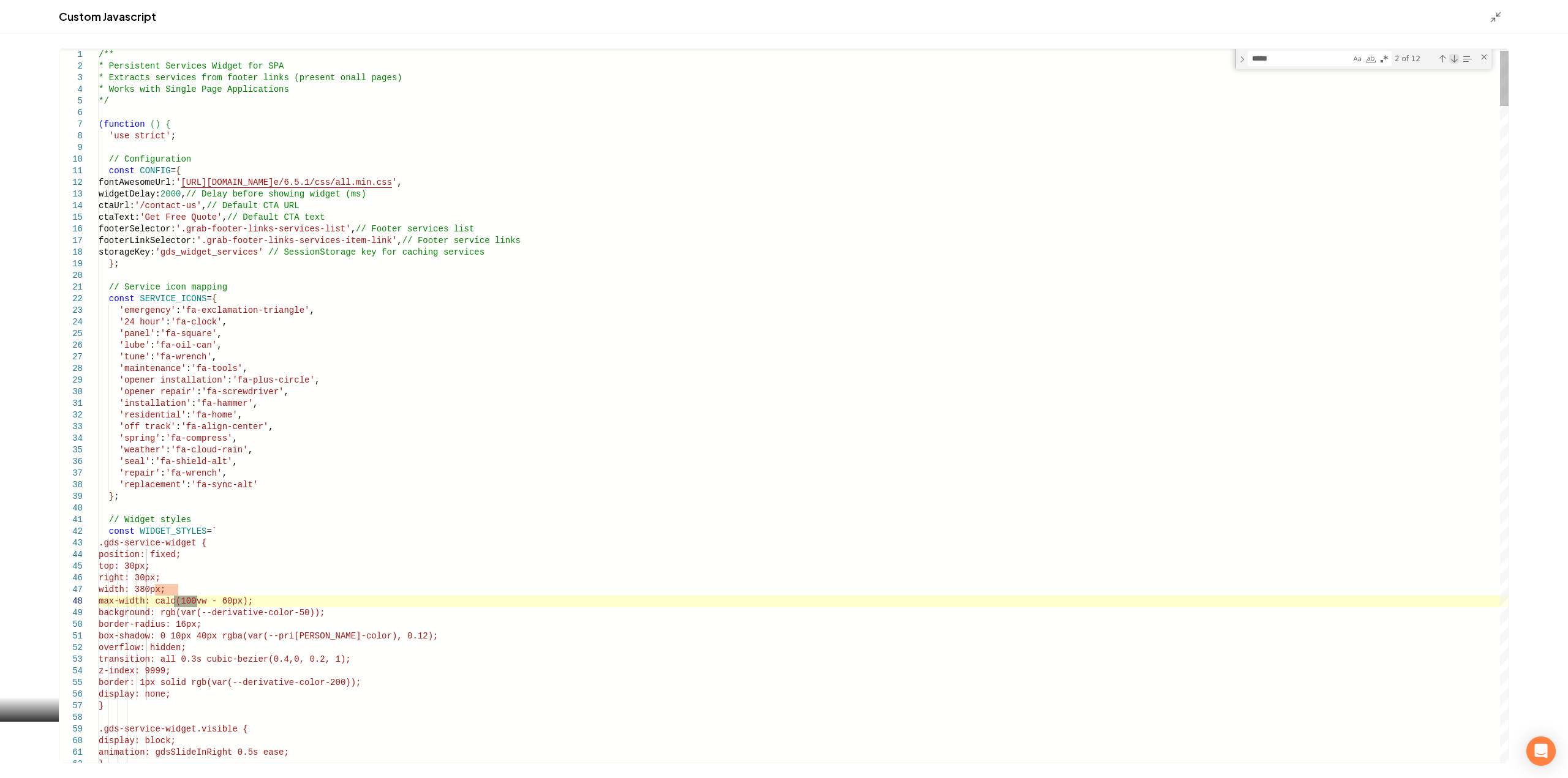
click at [1453, 60] on div "Next Match (Enter)" at bounding box center [1453, 58] width 10 height 10
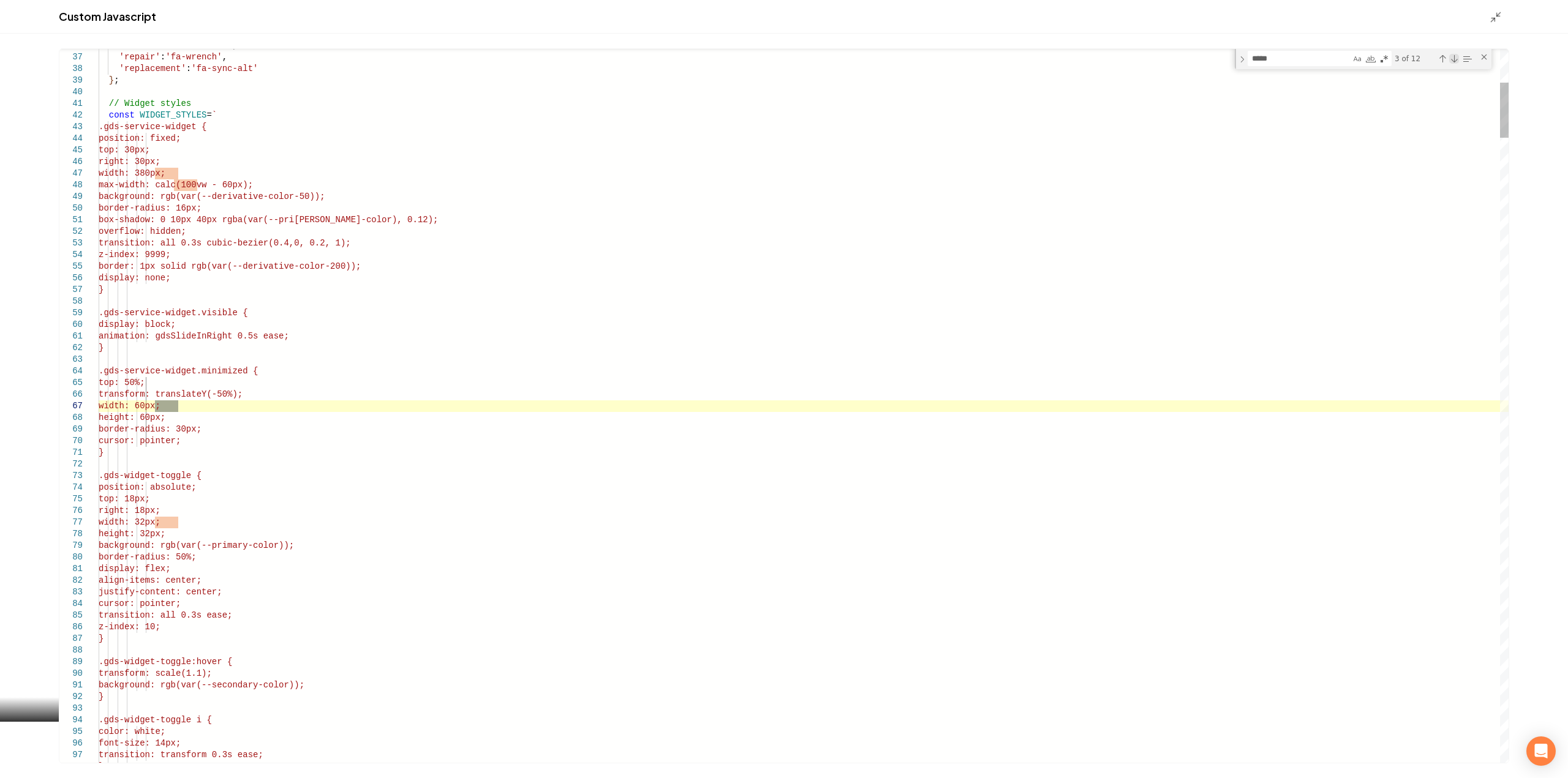
click at [1453, 60] on div "Next Match (Enter)" at bounding box center [1453, 58] width 10 height 10
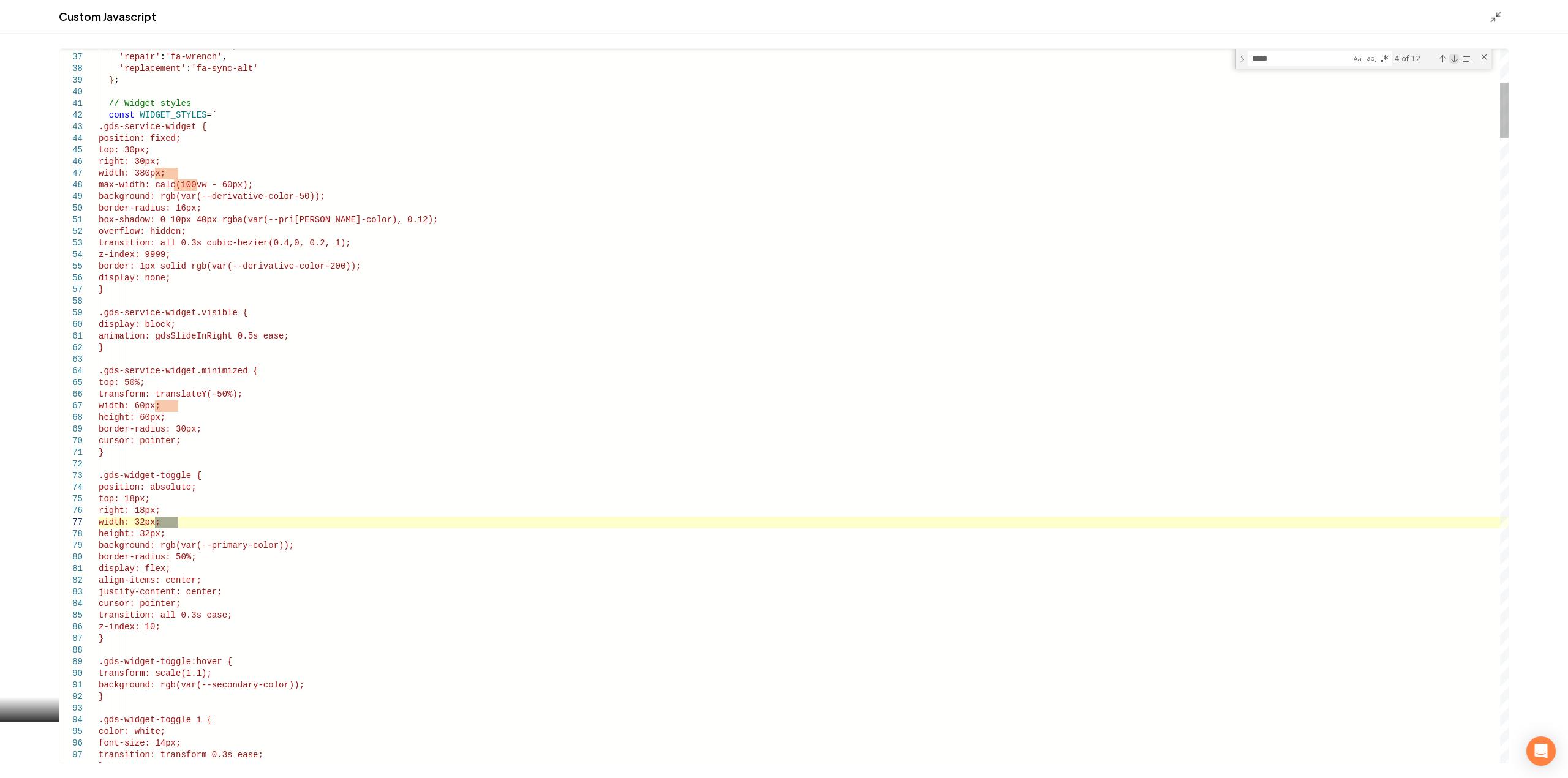
click at [1453, 60] on div "Next Match (Enter)" at bounding box center [1453, 58] width 10 height 10
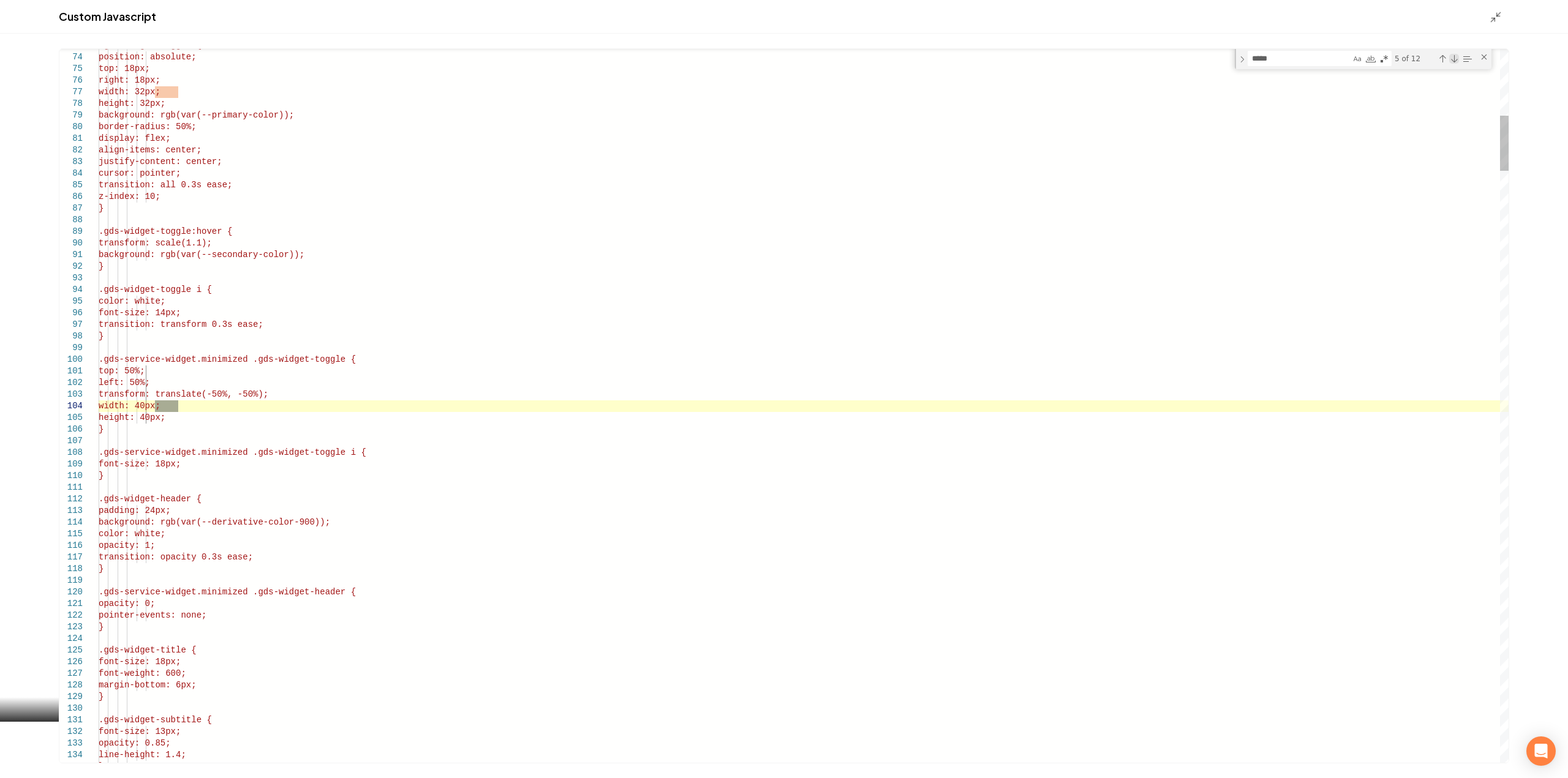
click at [1453, 60] on div "Next Match (Enter)" at bounding box center [1453, 58] width 10 height 10
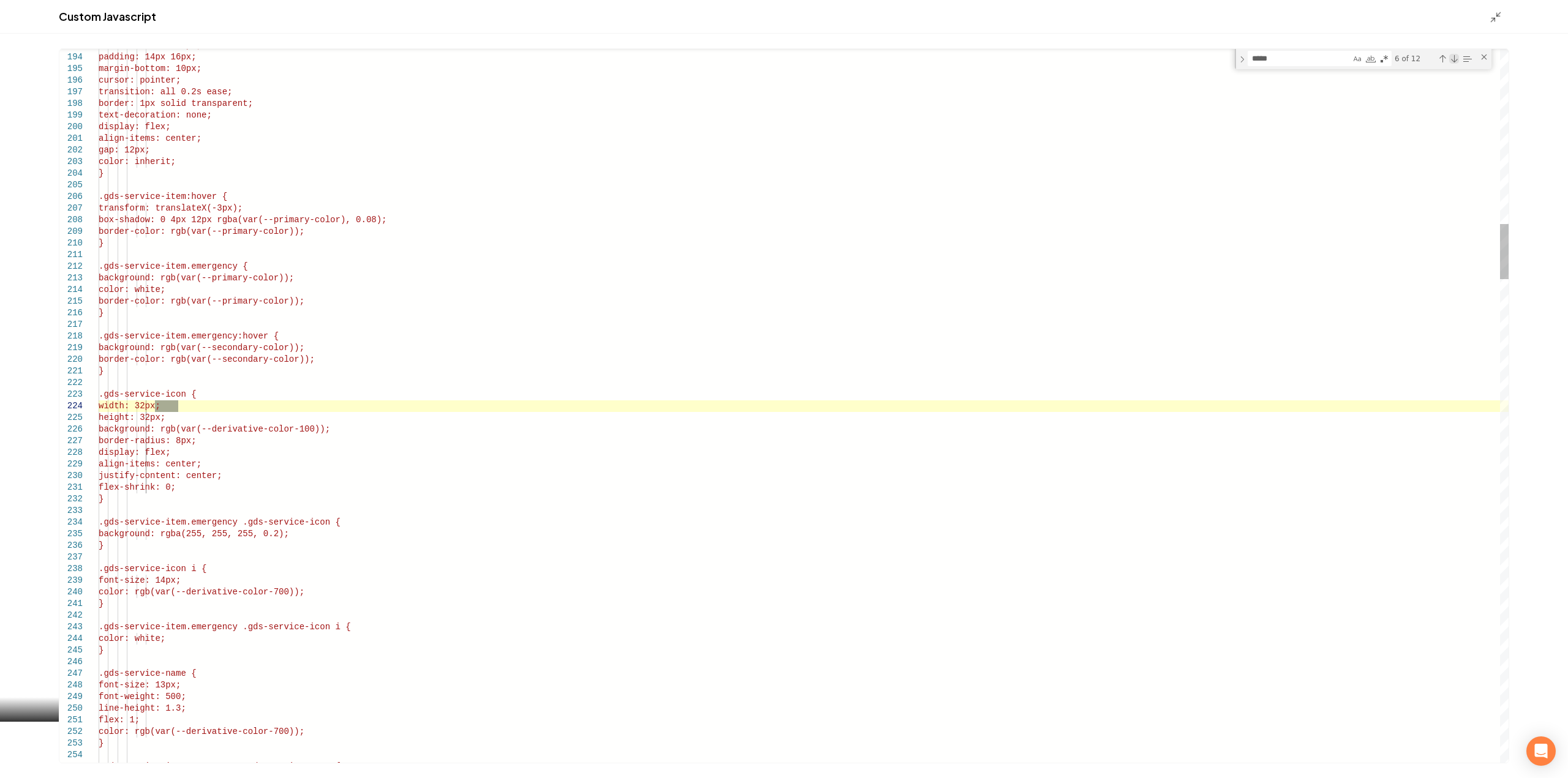
click at [1453, 60] on div "Next Match (Enter)" at bounding box center [1453, 58] width 10 height 10
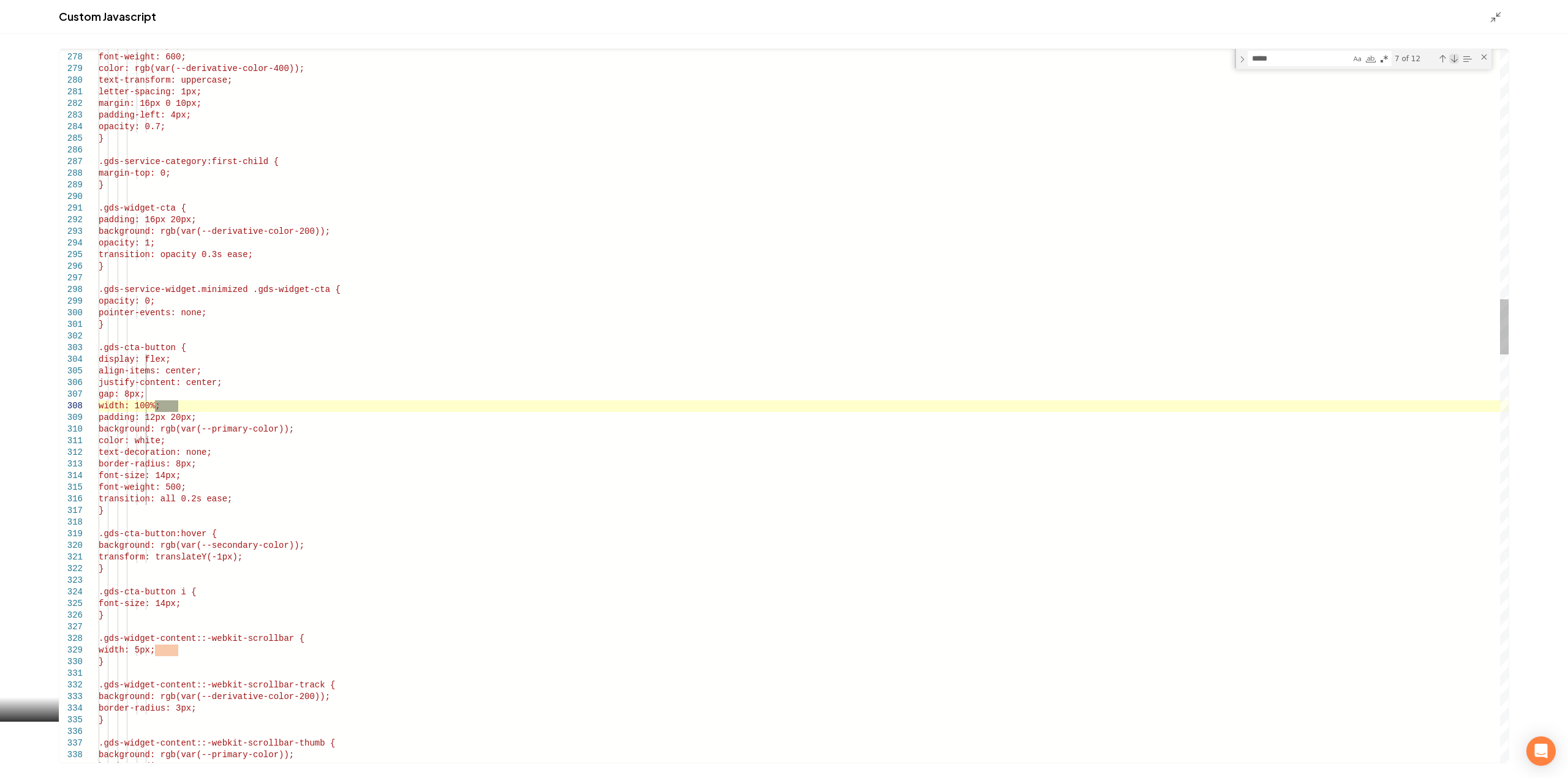
click at [1453, 60] on div "Next Match (Enter)" at bounding box center [1453, 58] width 10 height 10
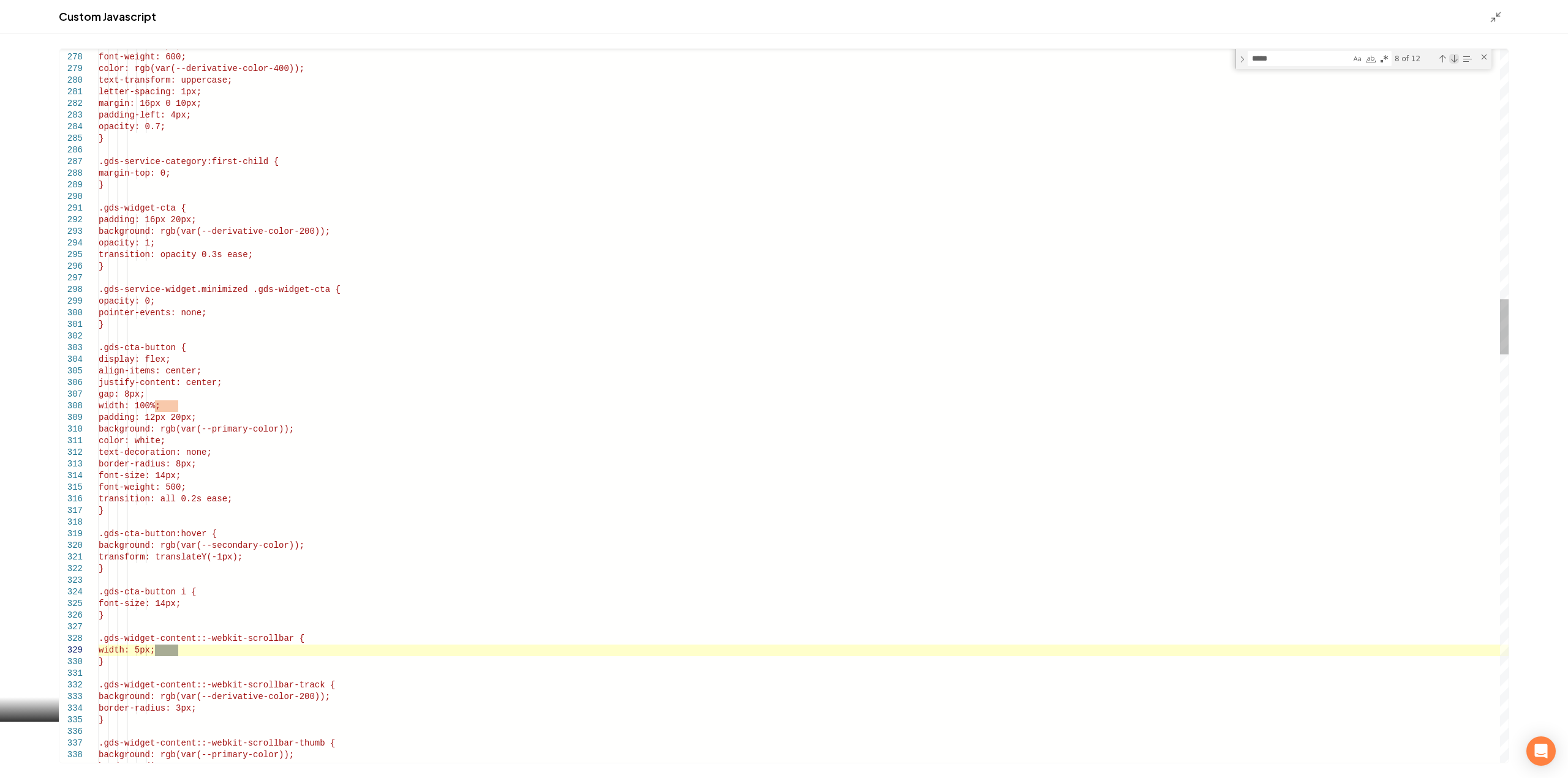
click at [1453, 60] on div "Next Match (Enter)" at bounding box center [1453, 58] width 10 height 10
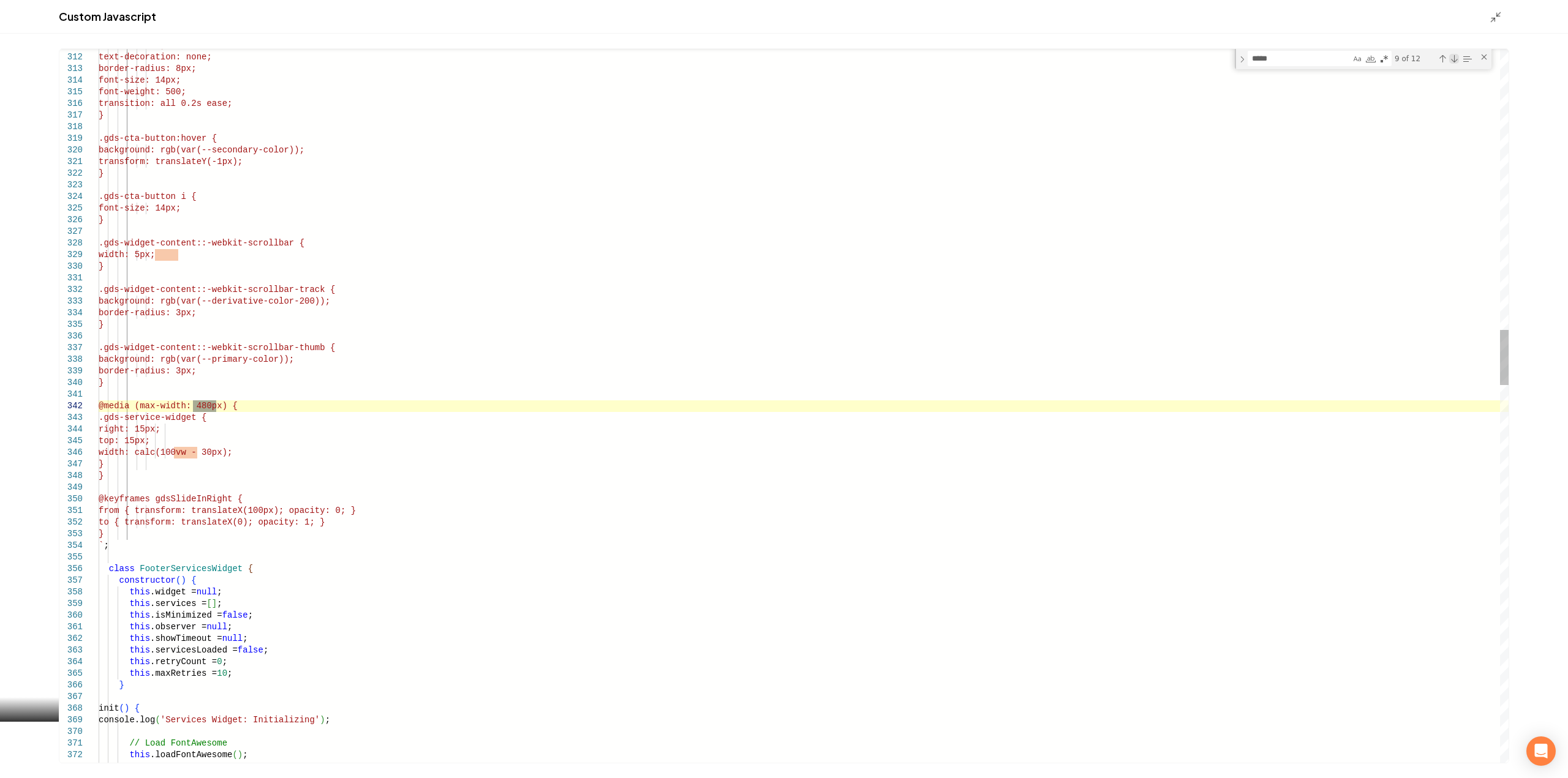
click at [1453, 60] on div "Next Match (Enter)" at bounding box center [1453, 58] width 10 height 10
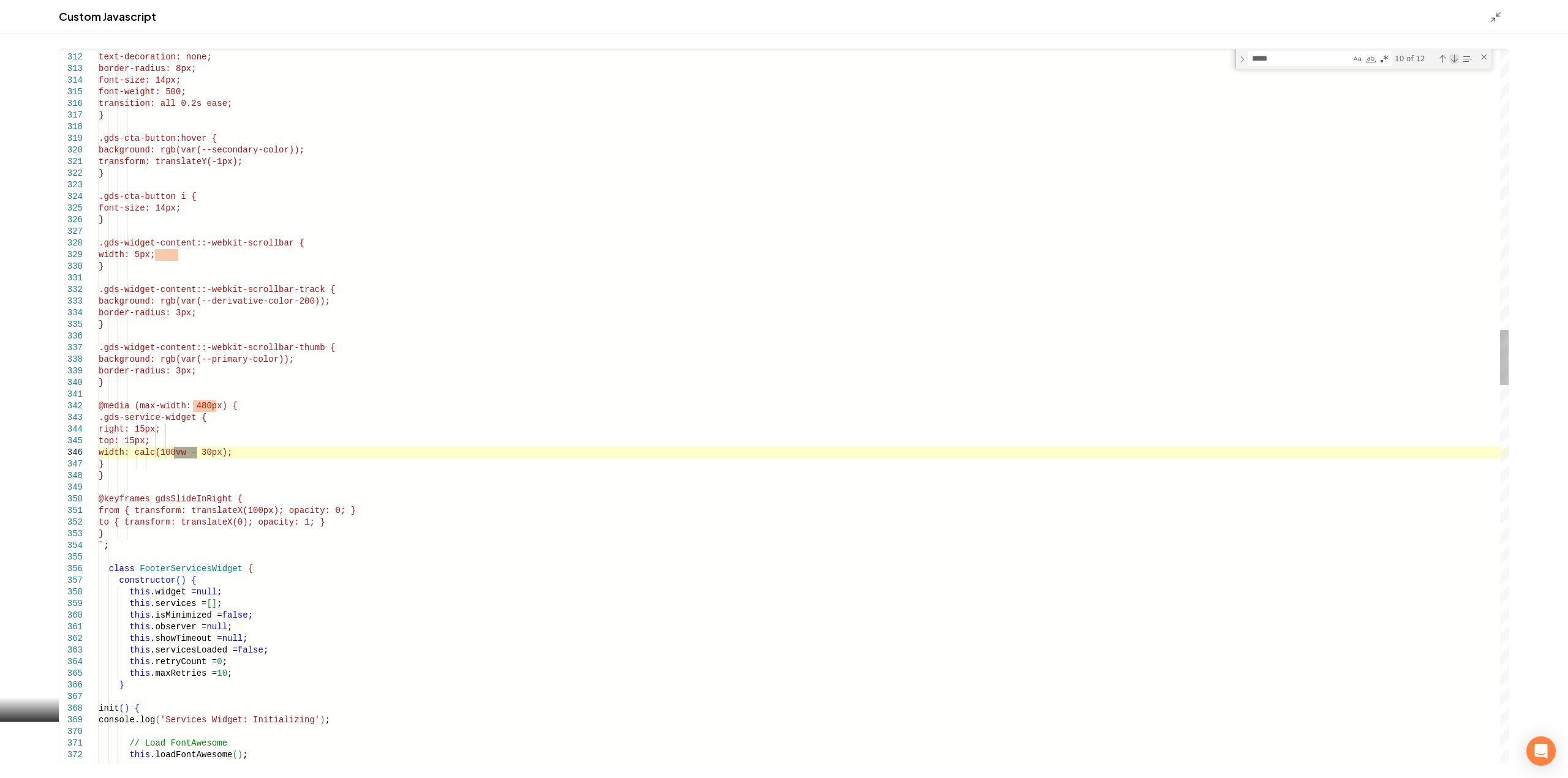
click at [1453, 60] on div "Next Match (Enter)" at bounding box center [1453, 58] width 10 height 10
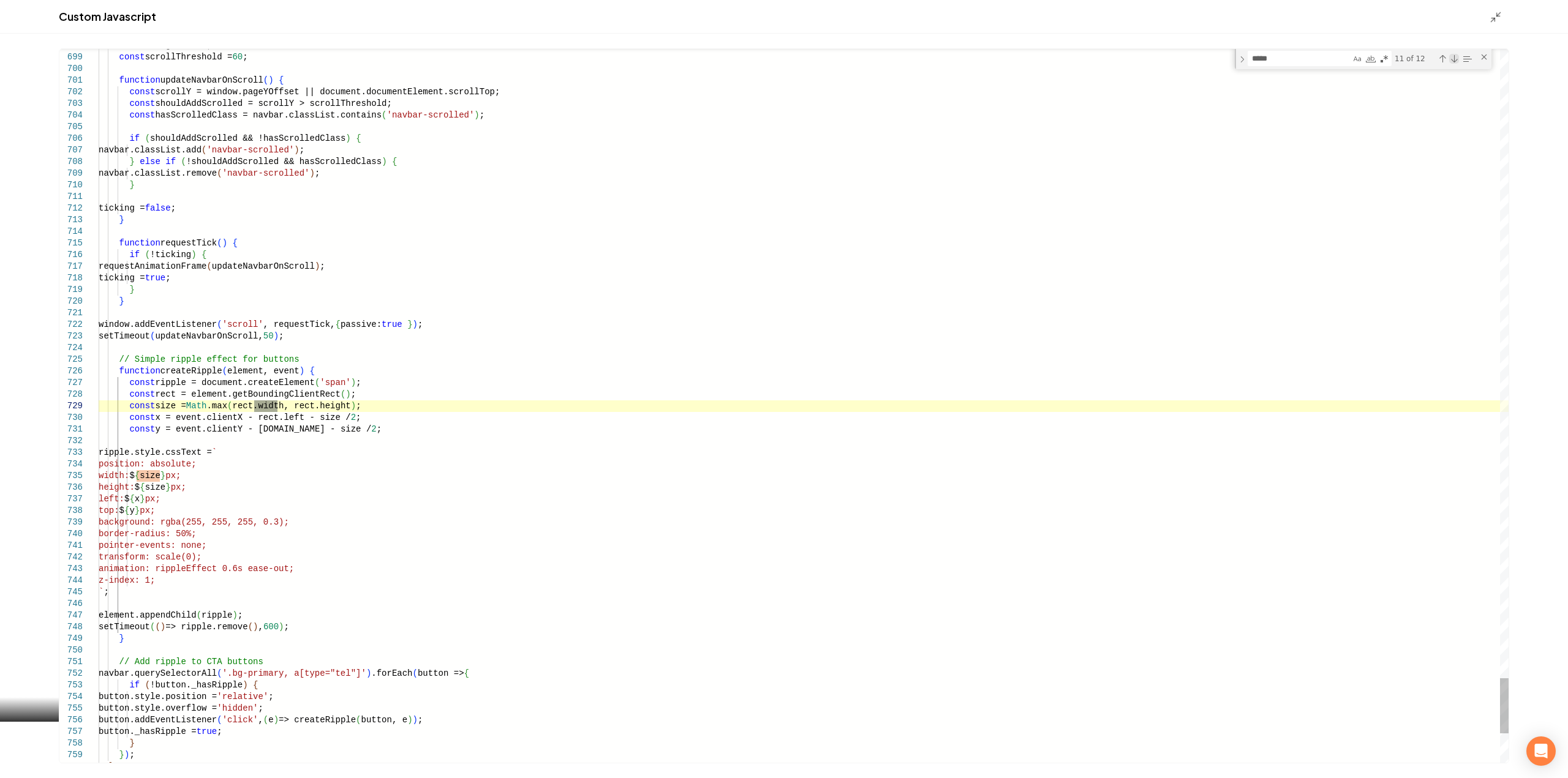
click at [1453, 60] on div "Next Match (Enter)" at bounding box center [1453, 58] width 10 height 10
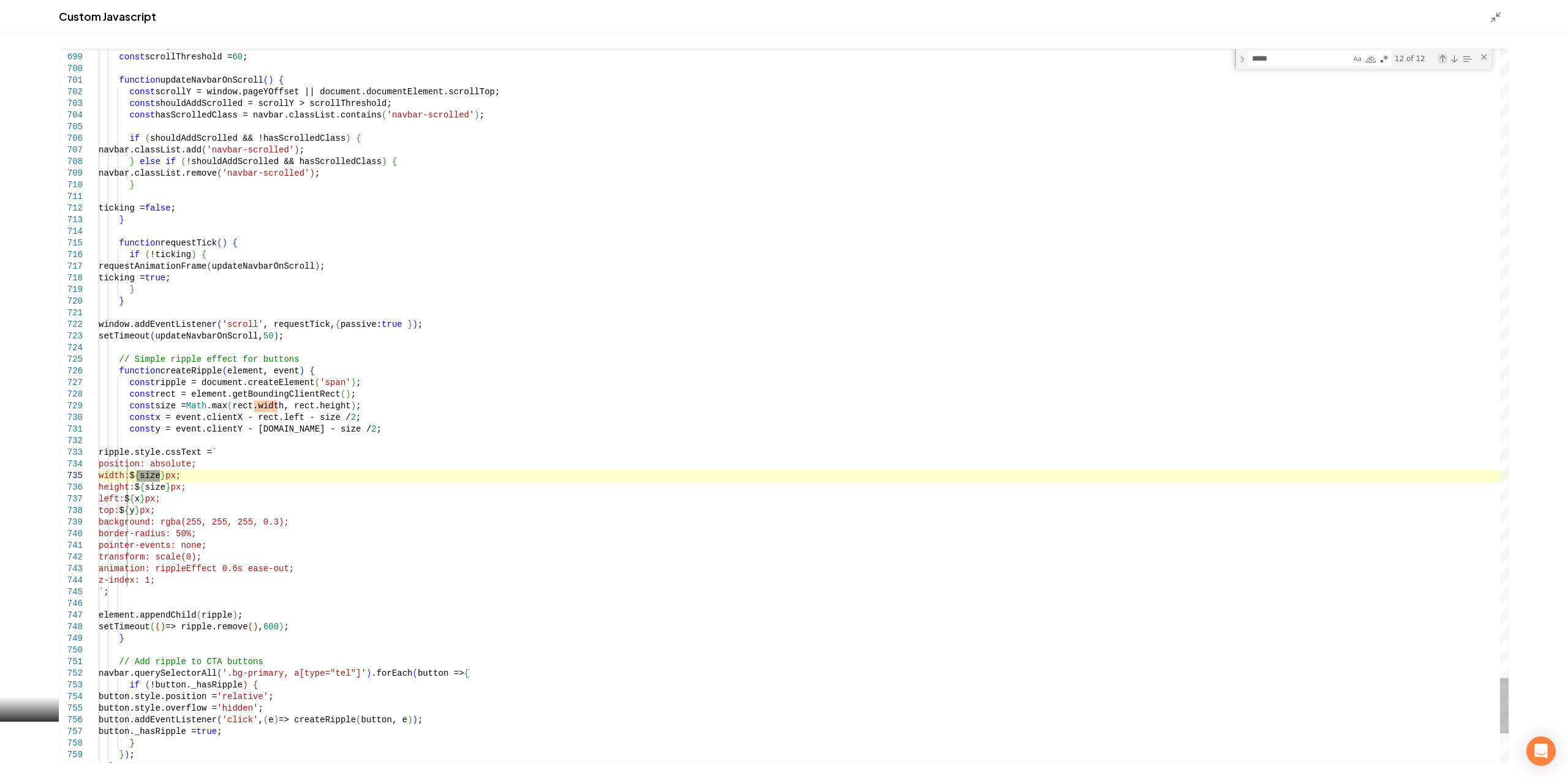
click at [1445, 54] on div "Previous Match (Shift+Enter)" at bounding box center [1442, 58] width 10 height 10
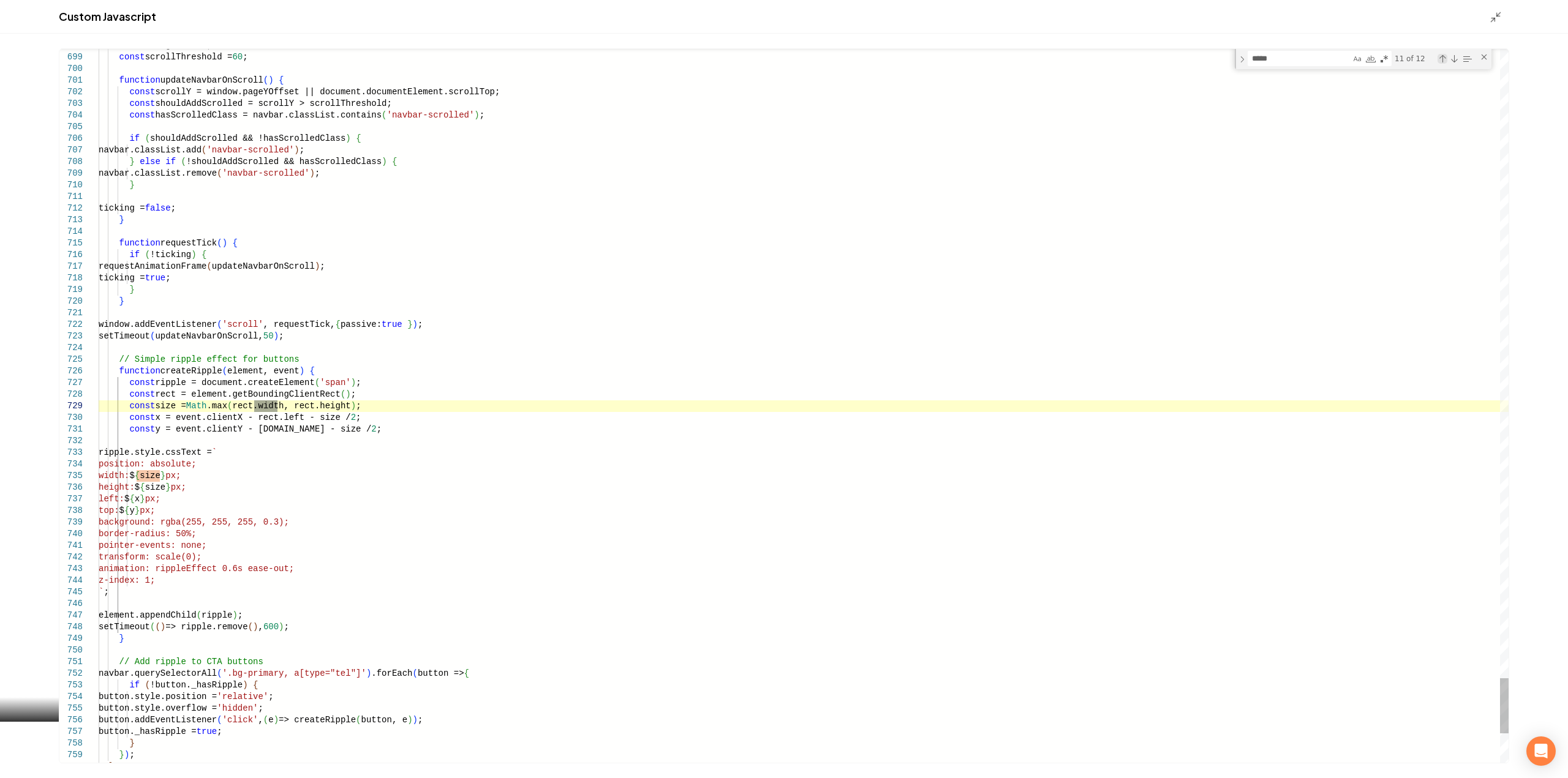
click at [1445, 54] on div "Previous Match (Shift+Enter)" at bounding box center [1442, 58] width 10 height 10
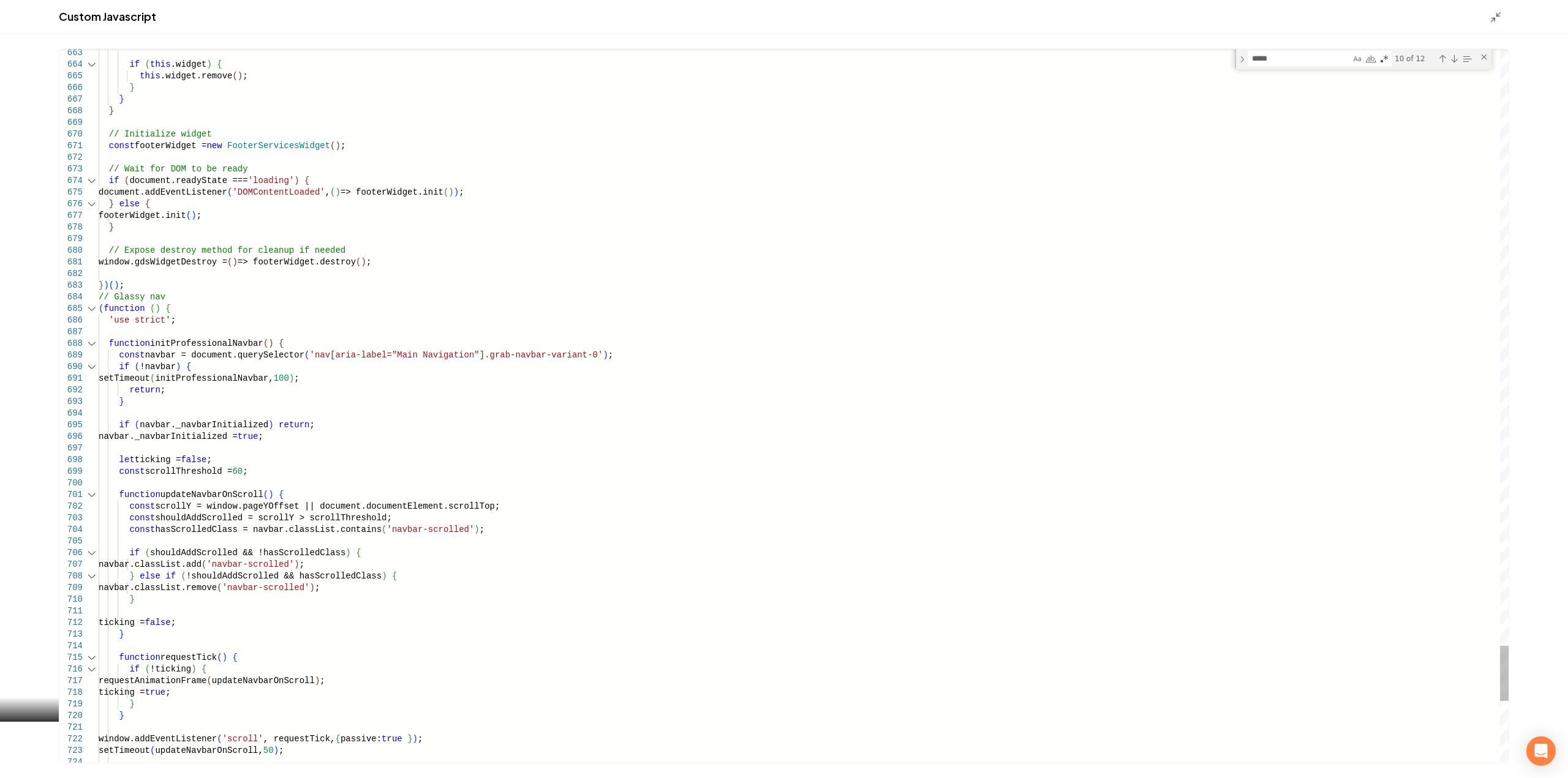
click at [92, 308] on div "Main content area" at bounding box center [92, 309] width 16 height 11
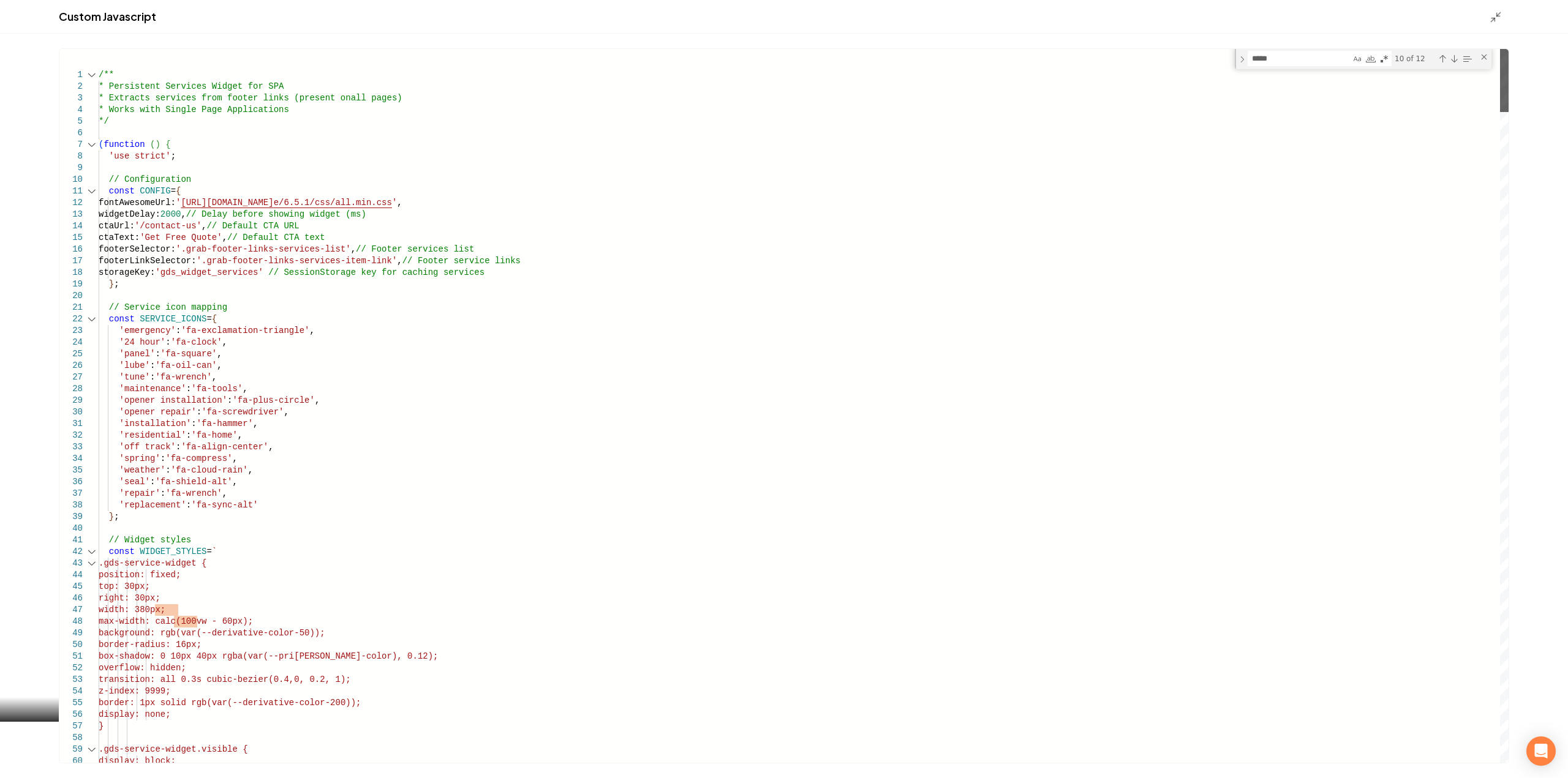
click at [1500, 49] on div "Main content area" at bounding box center [1504, 80] width 9 height 63
click at [94, 140] on div "Main content area" at bounding box center [92, 144] width 16 height 11
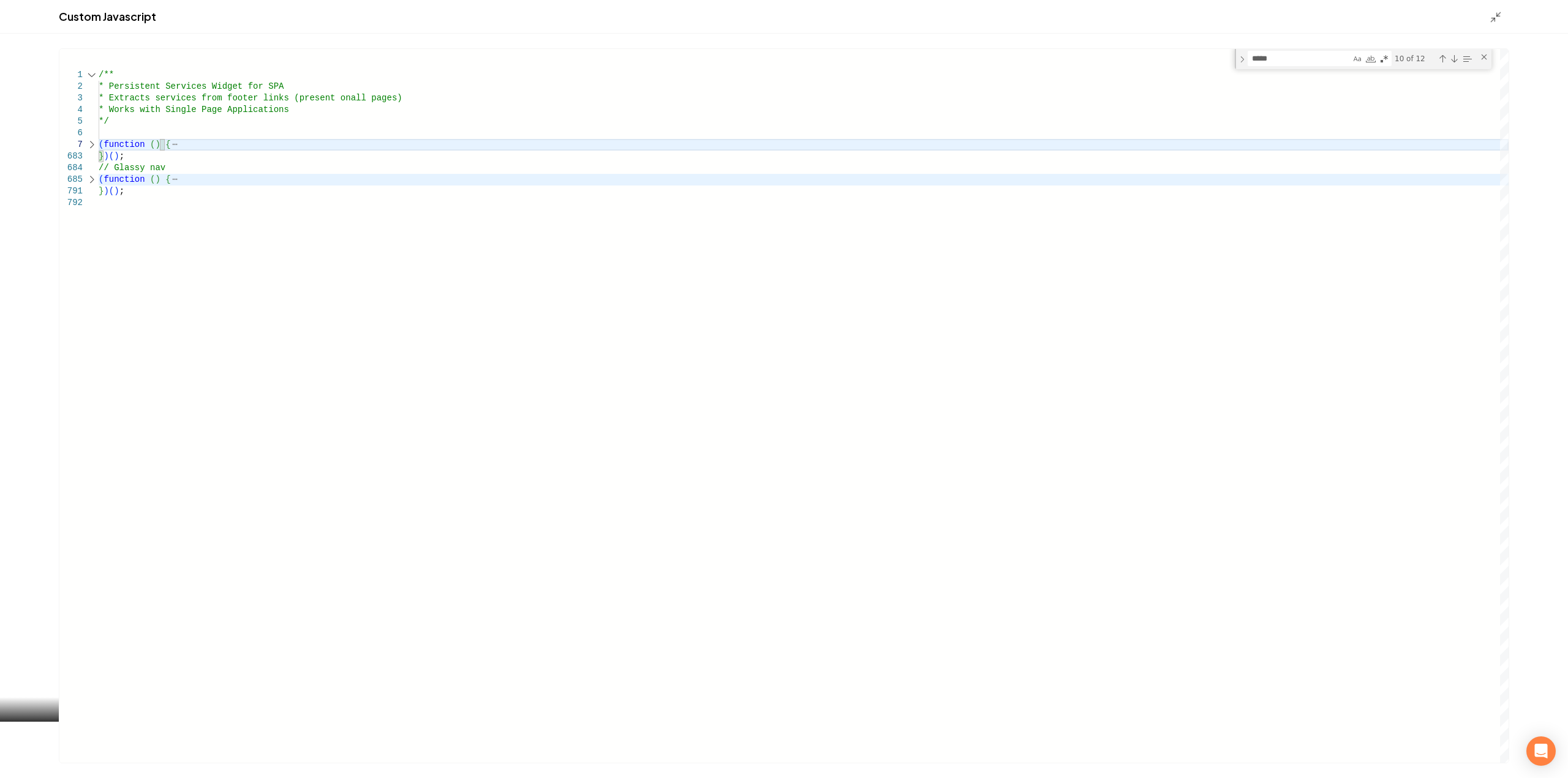
click at [93, 180] on div "Main content area" at bounding box center [92, 179] width 16 height 11
type textarea "**********"
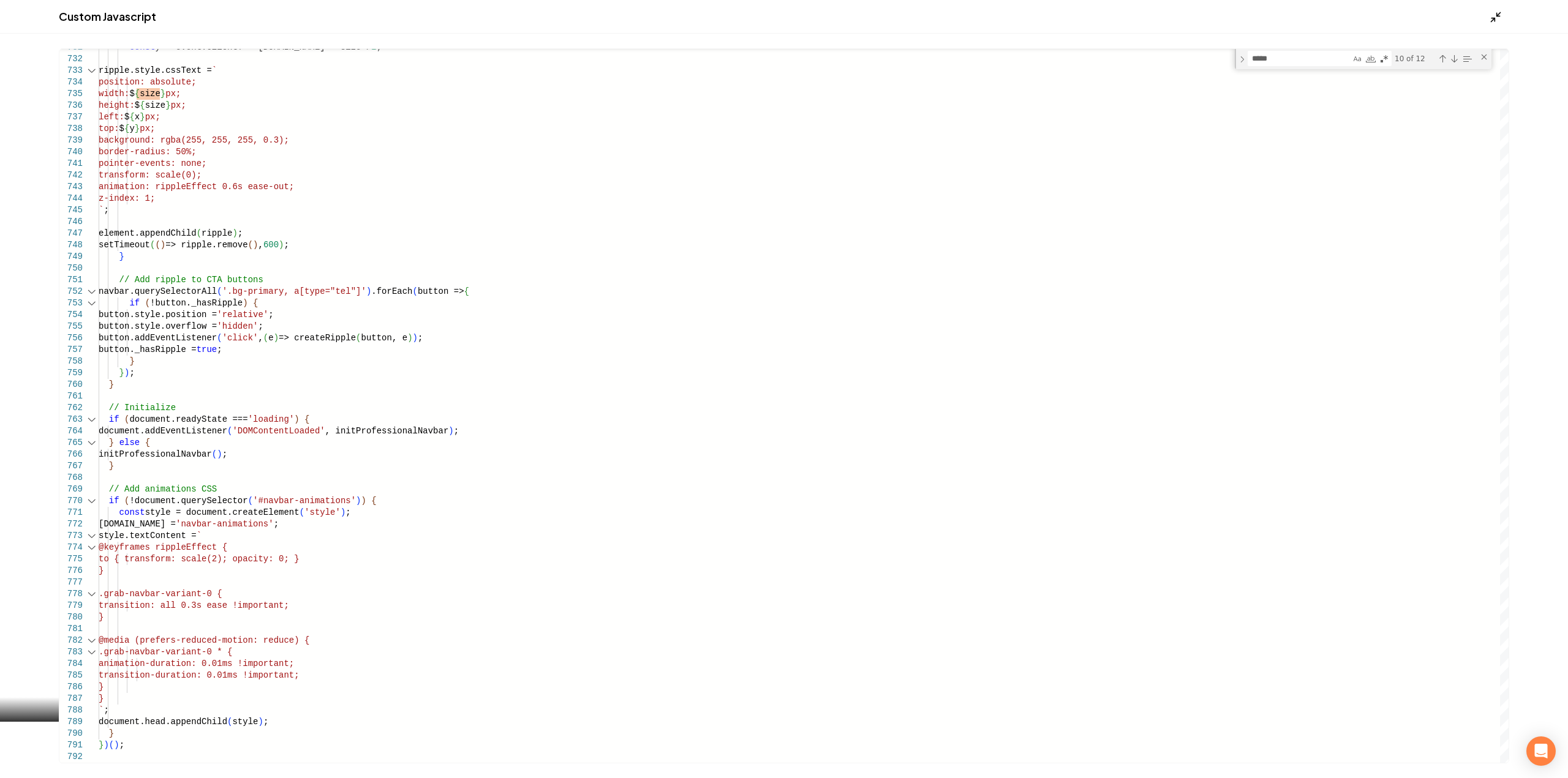
click at [1501, 16] on div "Main content area" at bounding box center [1499, 16] width 20 height 14
click at [1495, 16] on icon "Main content area" at bounding box center [1495, 17] width 12 height 12
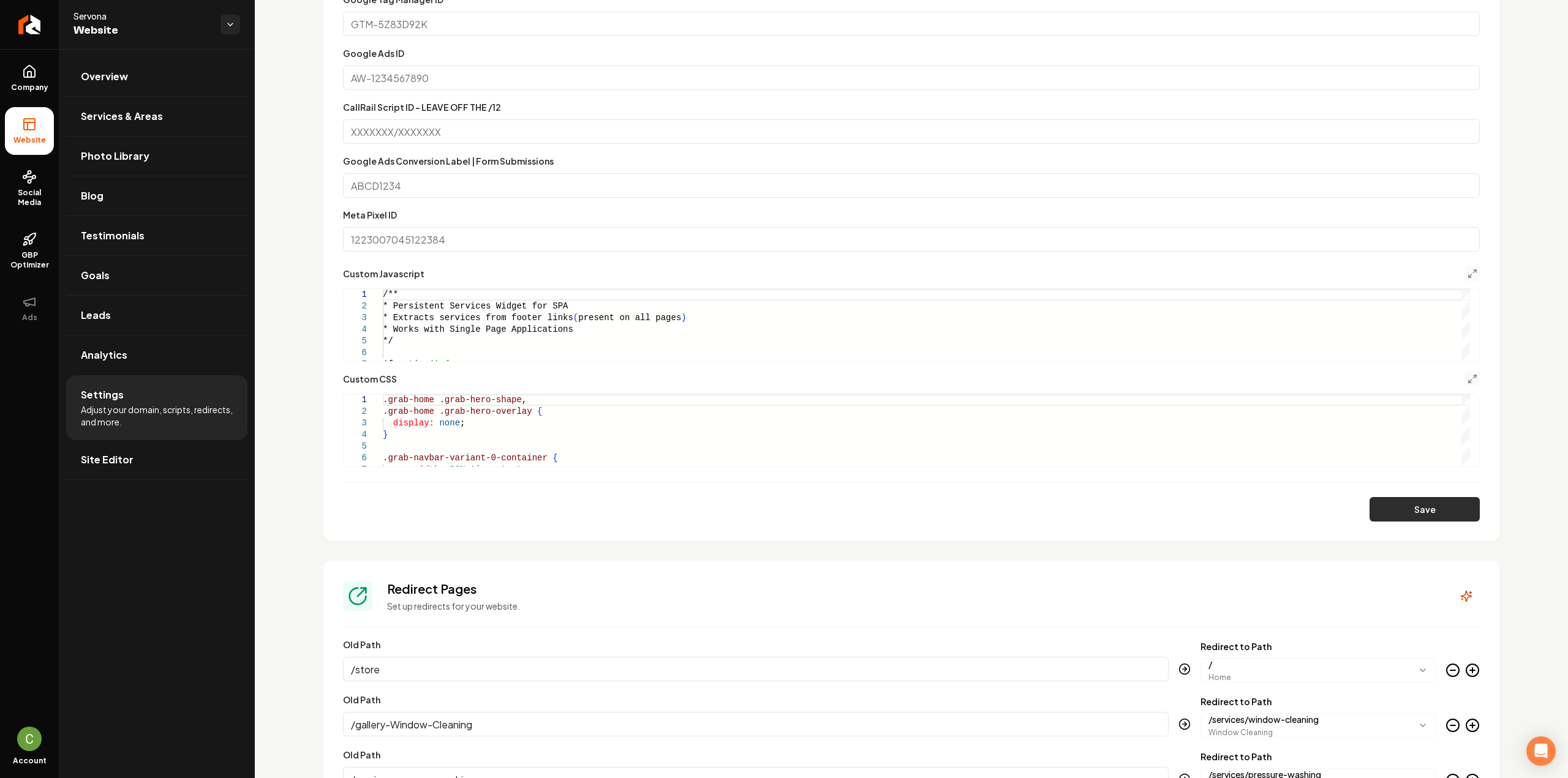
click at [1408, 497] on button "Save" at bounding box center [1425, 509] width 111 height 24
click at [37, 37] on link "Return to dashboard" at bounding box center [29, 24] width 59 height 49
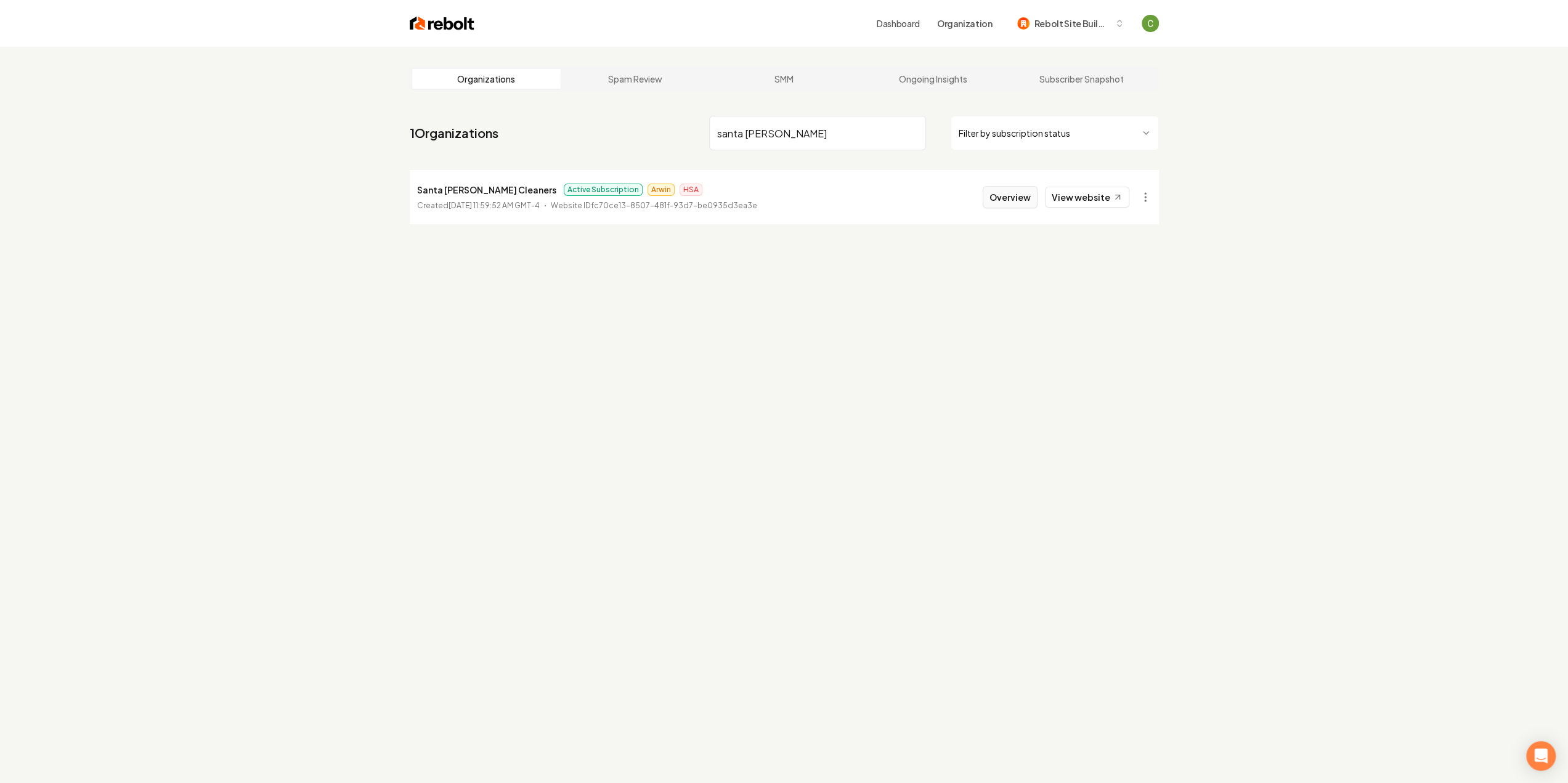
type input "santa [PERSON_NAME]"
click at [1026, 193] on button "Overview" at bounding box center [1010, 197] width 55 height 23
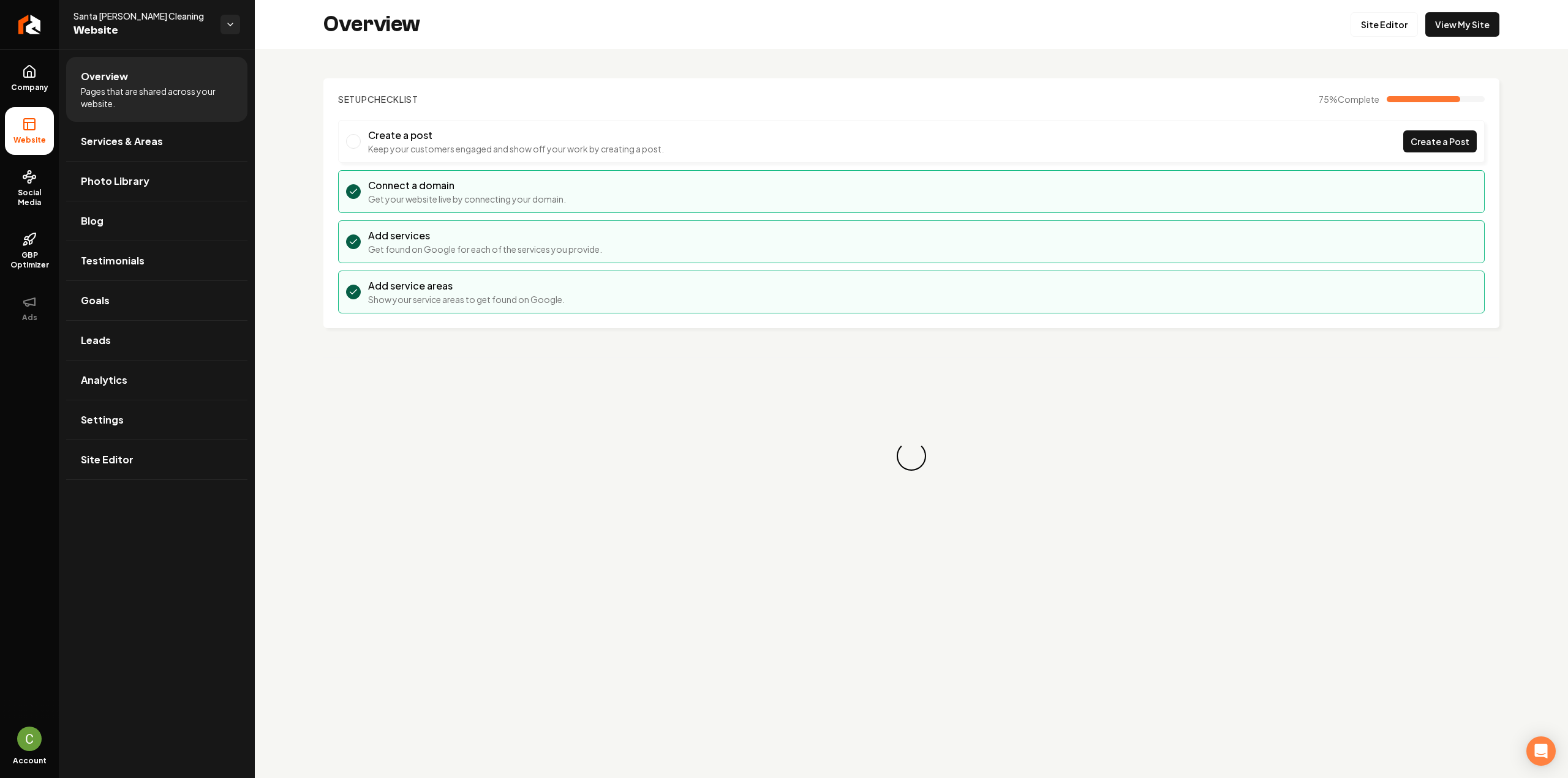
click at [16, 551] on div "Company Website Social Media GBP Optimizer Ads" at bounding box center [29, 386] width 59 height 673
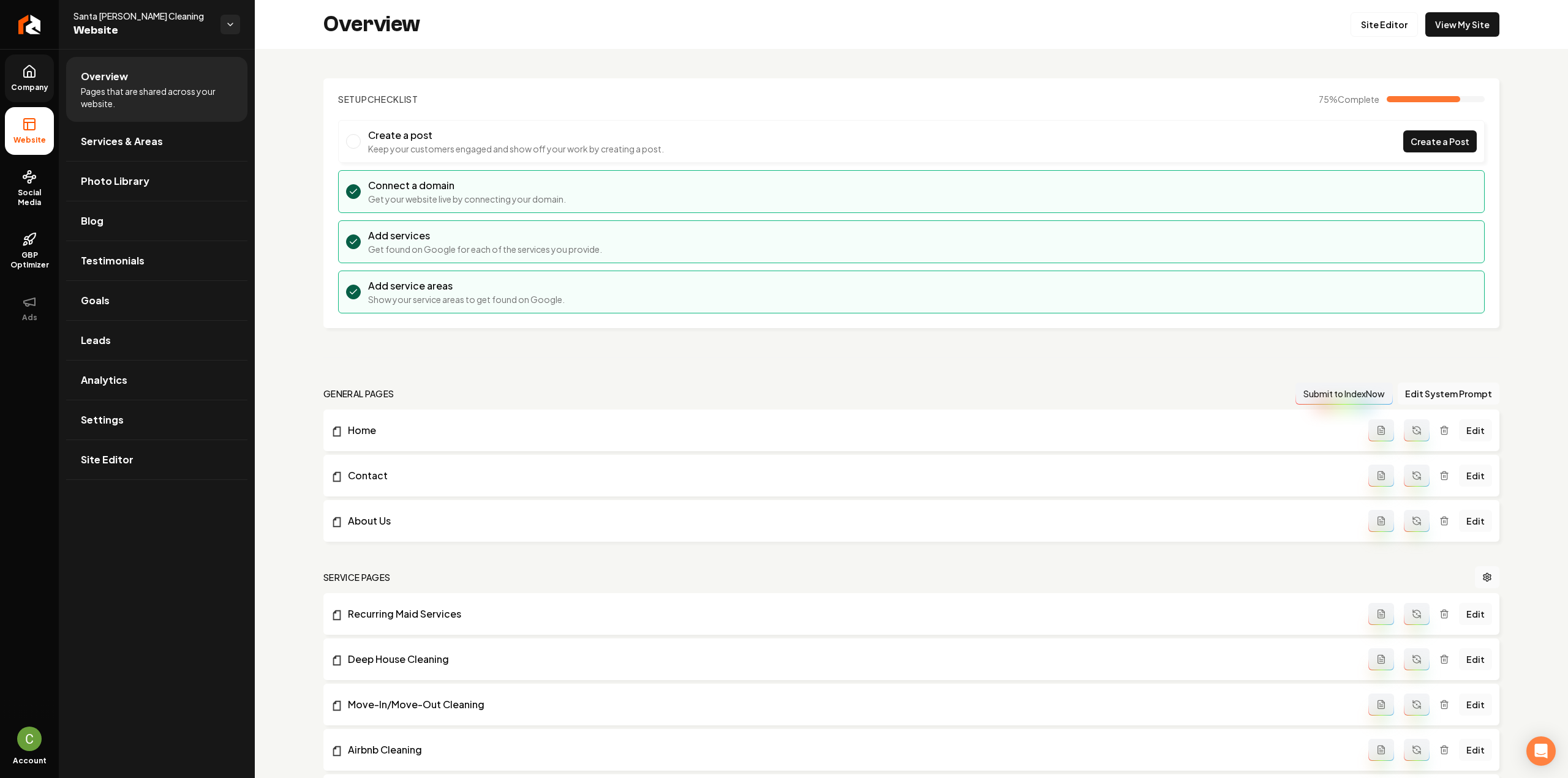
click at [30, 92] on span "Company" at bounding box center [29, 87] width 48 height 10
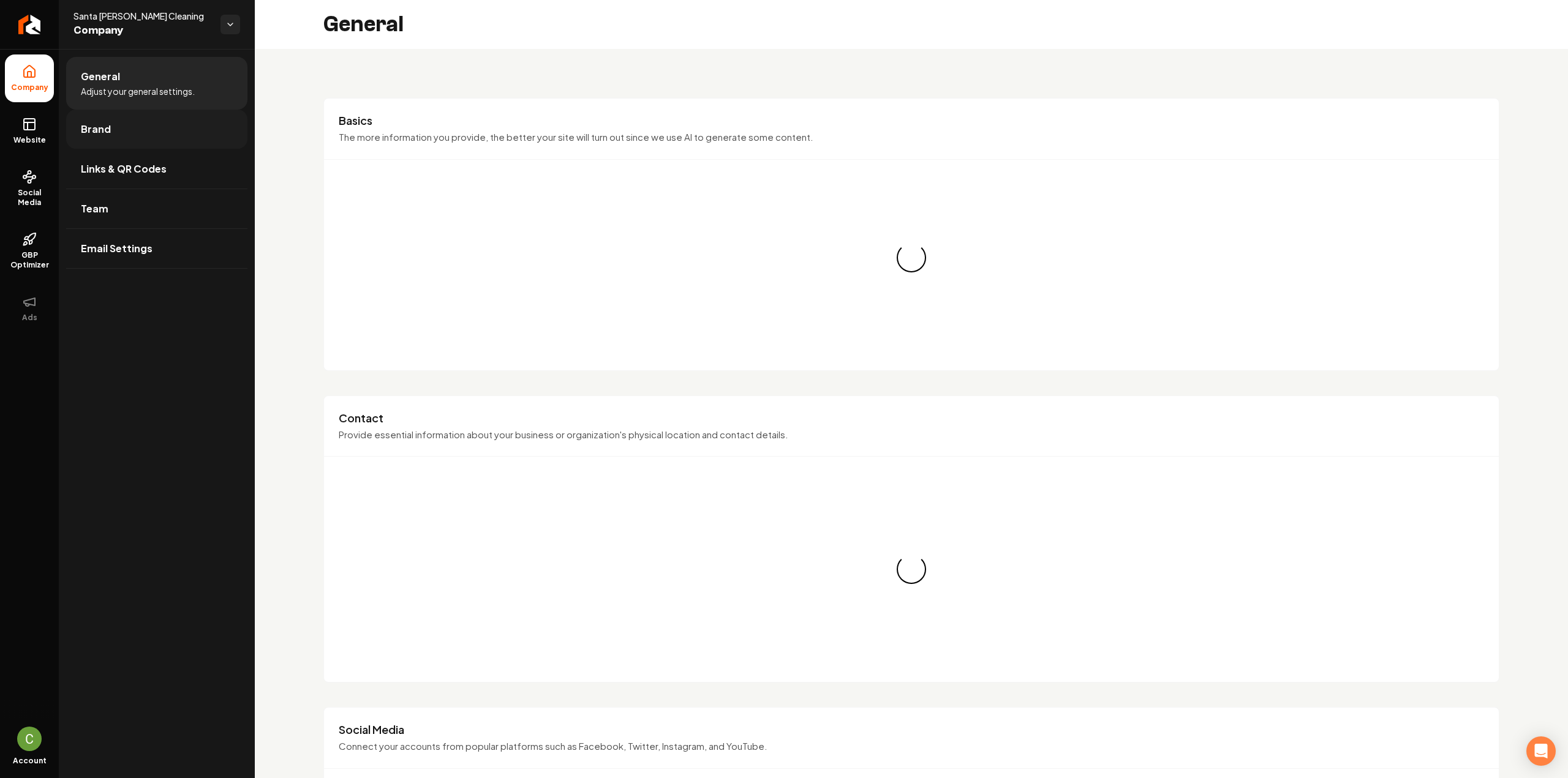
click at [106, 140] on link "Brand" at bounding box center [157, 129] width 182 height 39
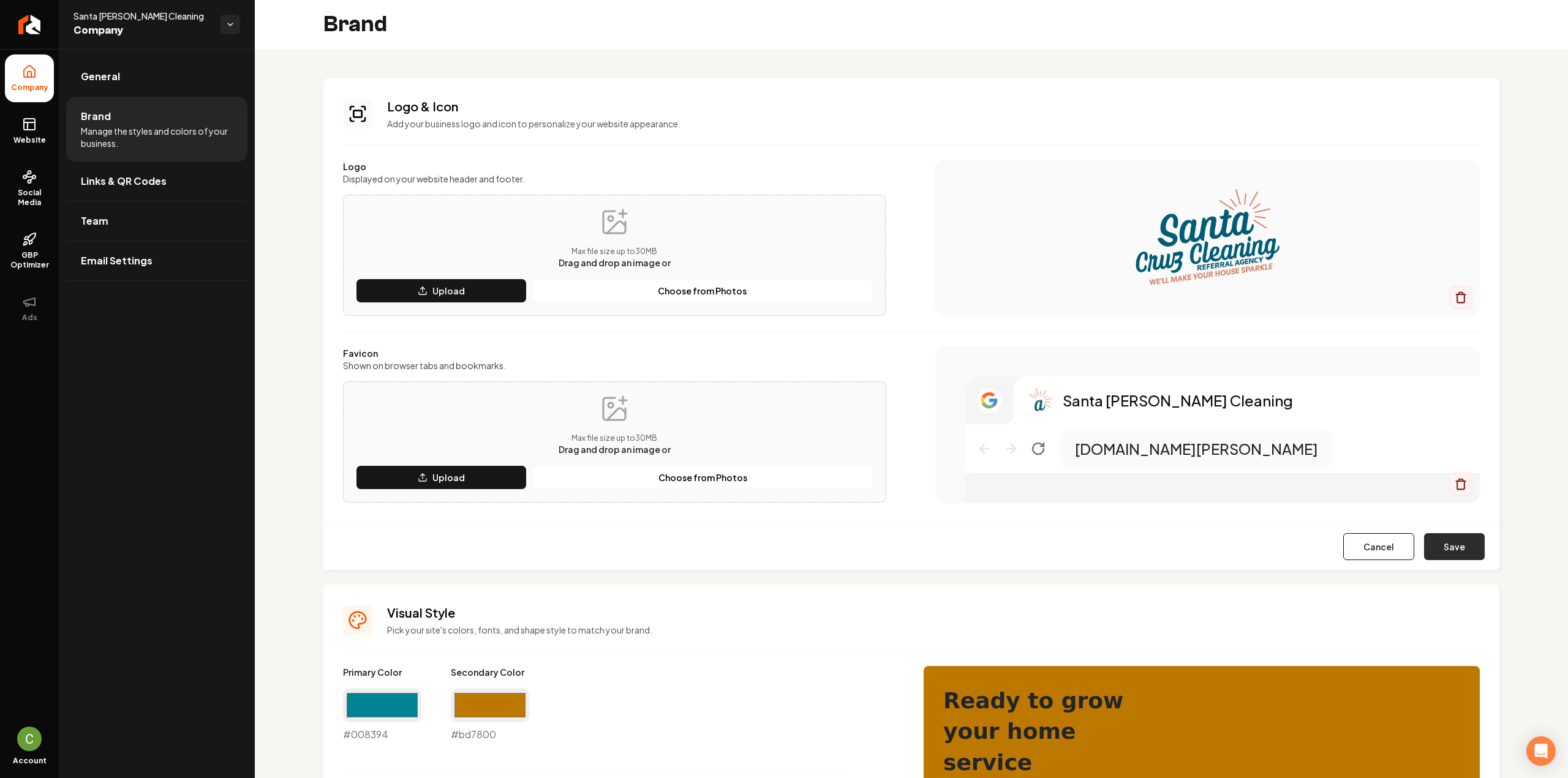
click at [1447, 551] on button "Save" at bounding box center [1454, 546] width 61 height 27
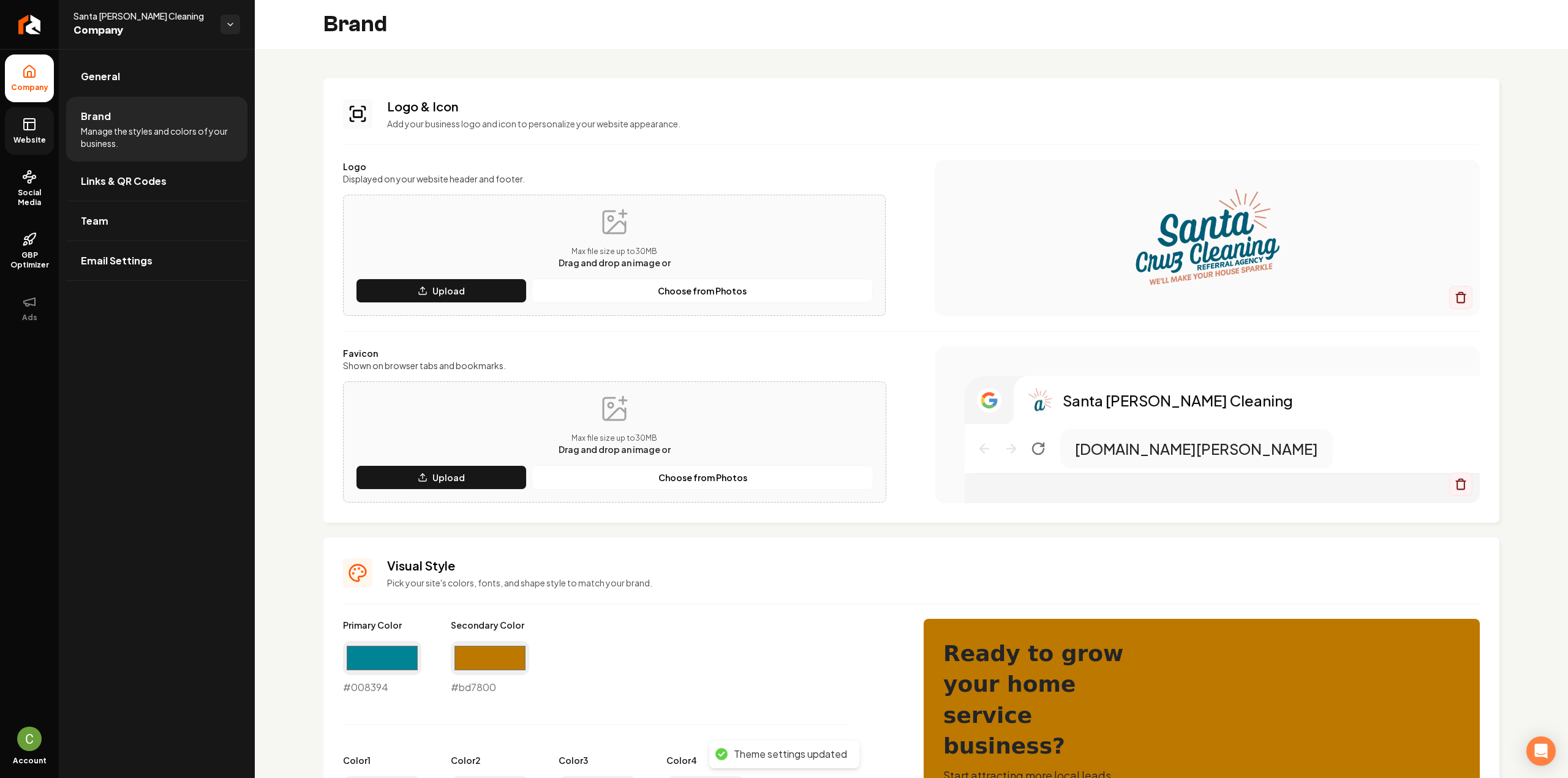
click at [28, 131] on link "Website" at bounding box center [29, 131] width 49 height 48
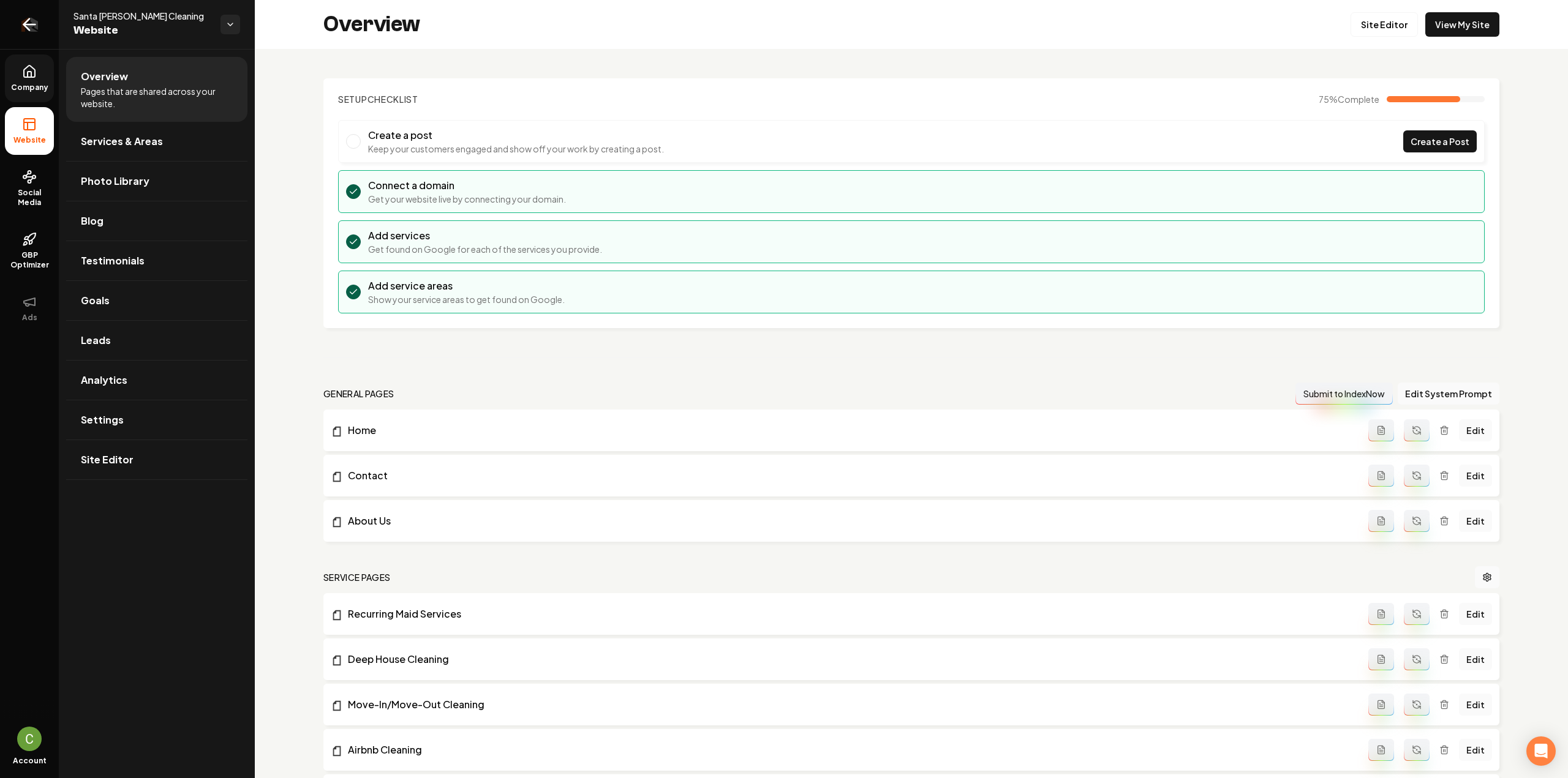
drag, startPoint x: 60, startPoint y: 34, endPoint x: 43, endPoint y: 26, distance: 18.8
click at [57, 33] on div "Company Website Social Media GBP Optimizer Ads Account Santa [PERSON_NAME] Clea…" at bounding box center [127, 389] width 255 height 778
click at [35, 22] on icon "Return to dashboard" at bounding box center [29, 24] width 20 height 20
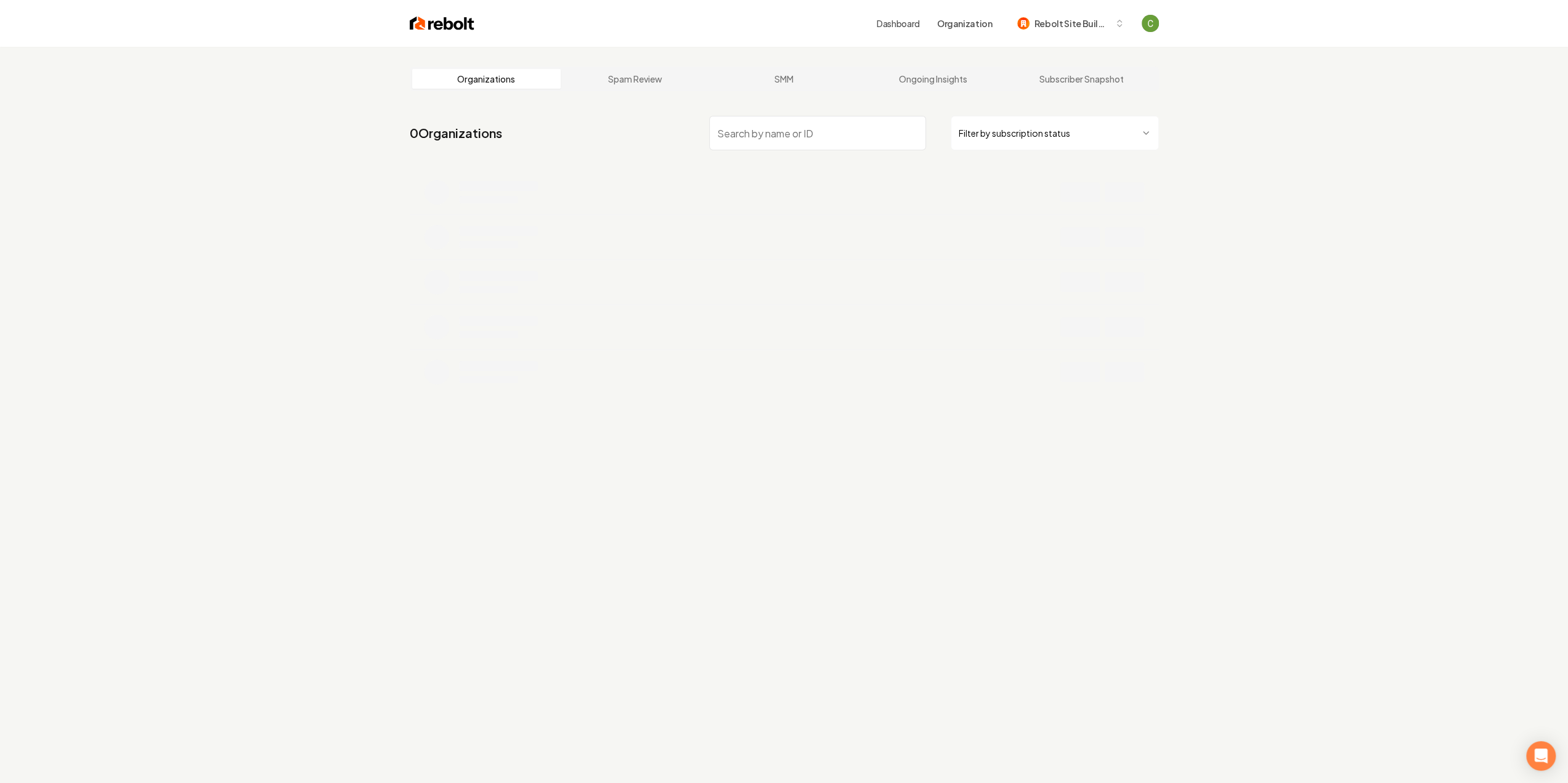
click at [732, 130] on input "search" at bounding box center [817, 133] width 217 height 35
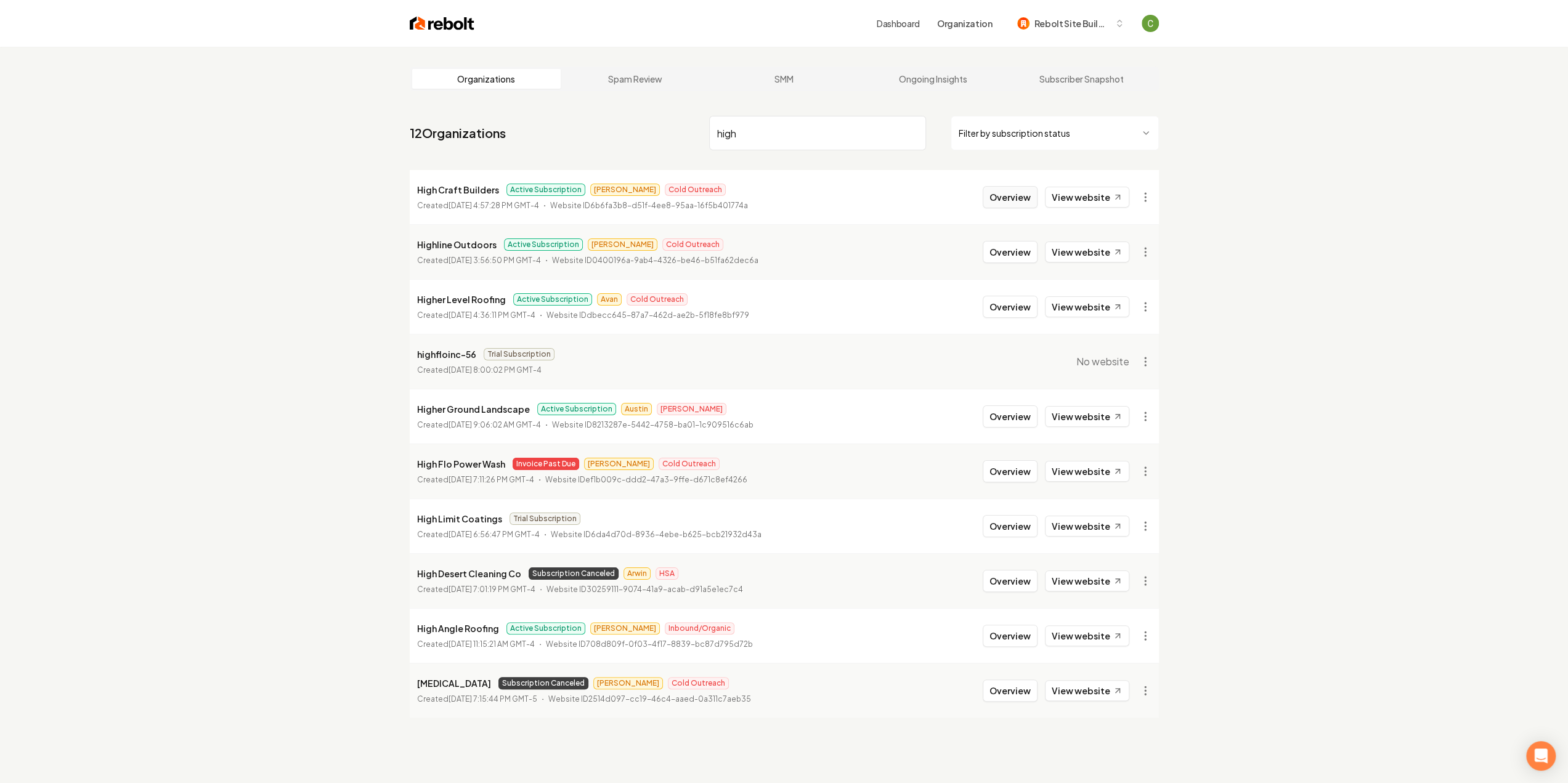
type input "high"
click at [1017, 192] on button "Overview" at bounding box center [1010, 197] width 55 height 23
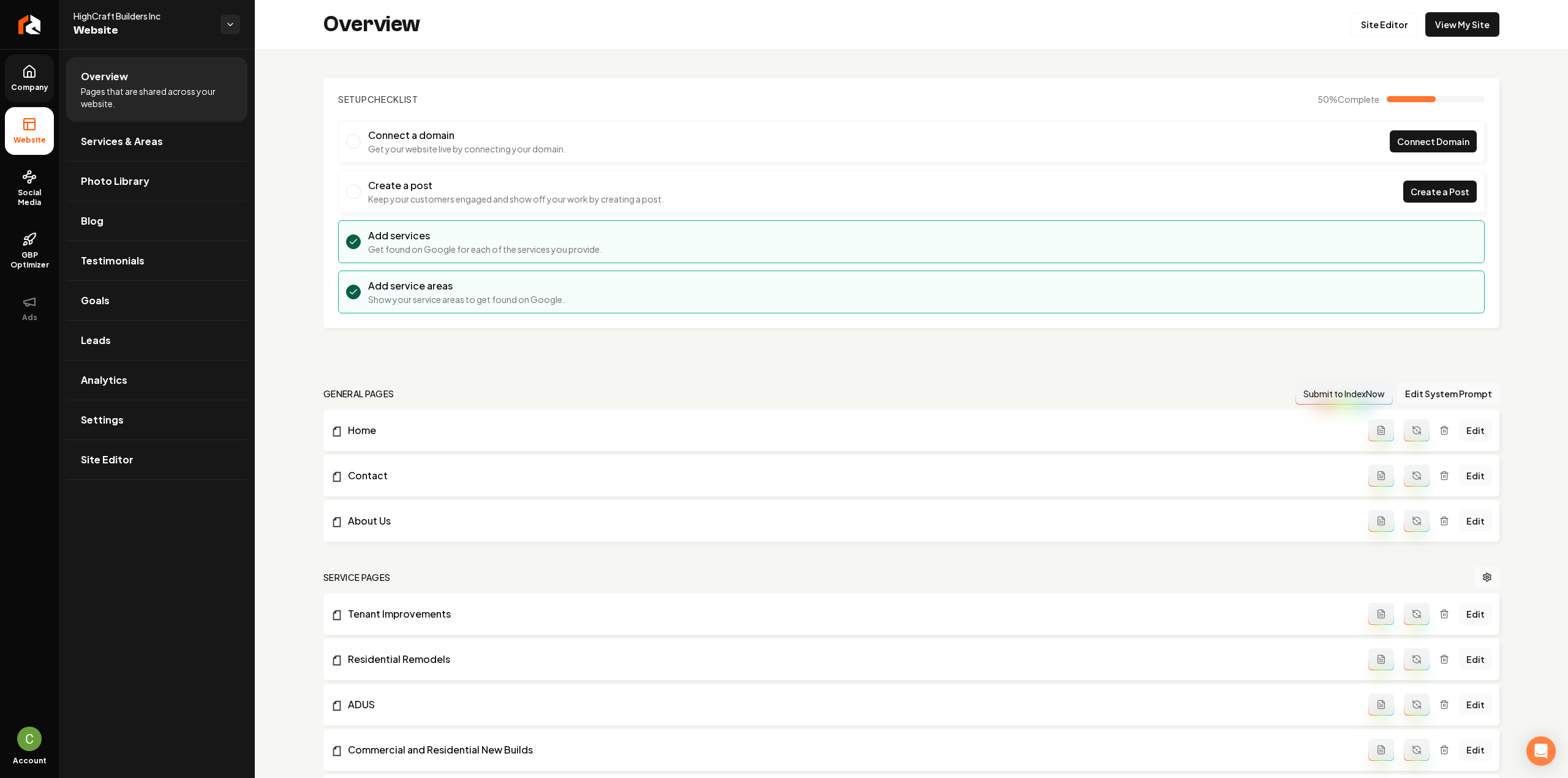
click at [39, 77] on link "Company" at bounding box center [29, 78] width 49 height 48
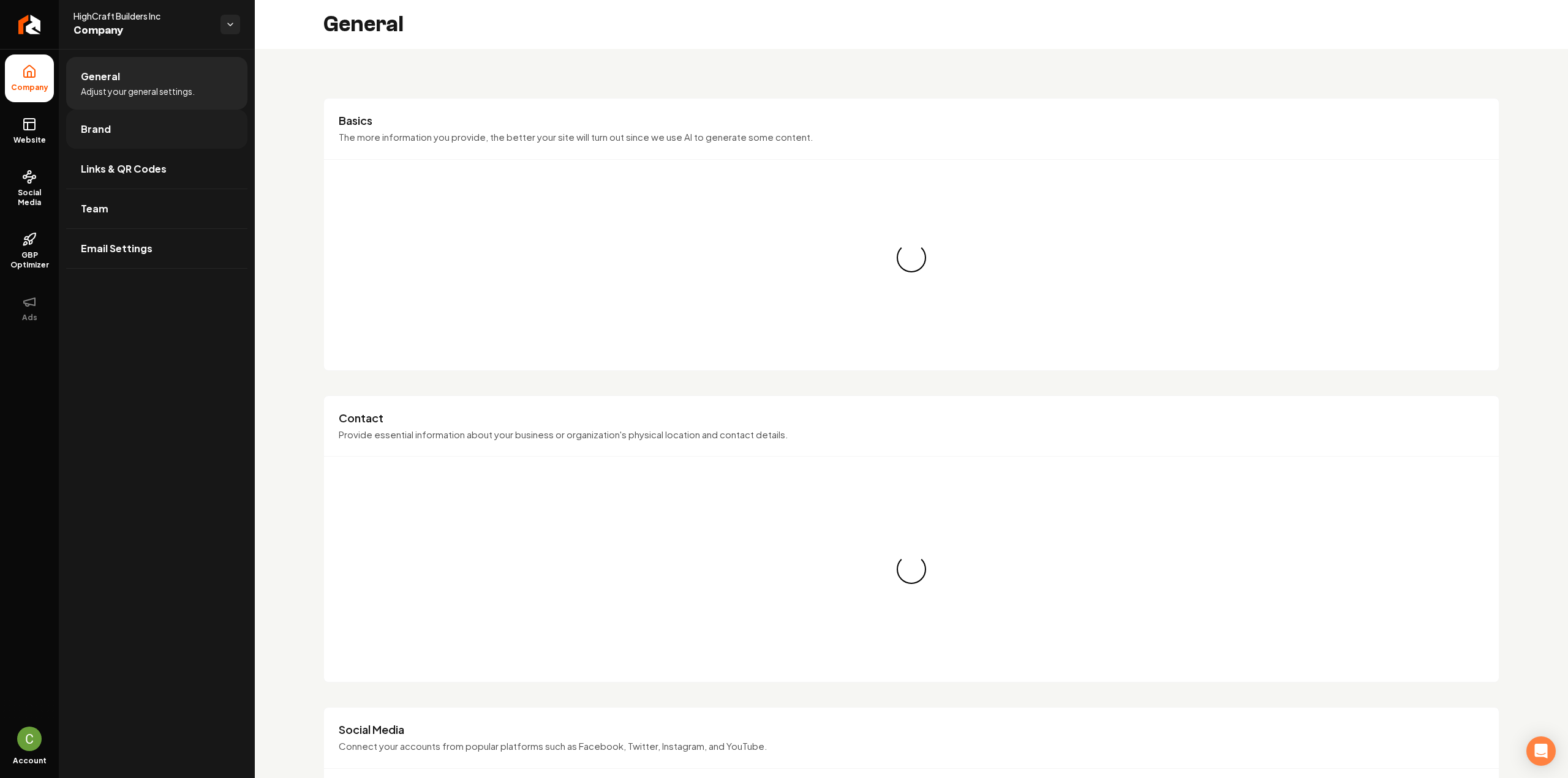
click at [110, 139] on link "Brand" at bounding box center [157, 129] width 182 height 39
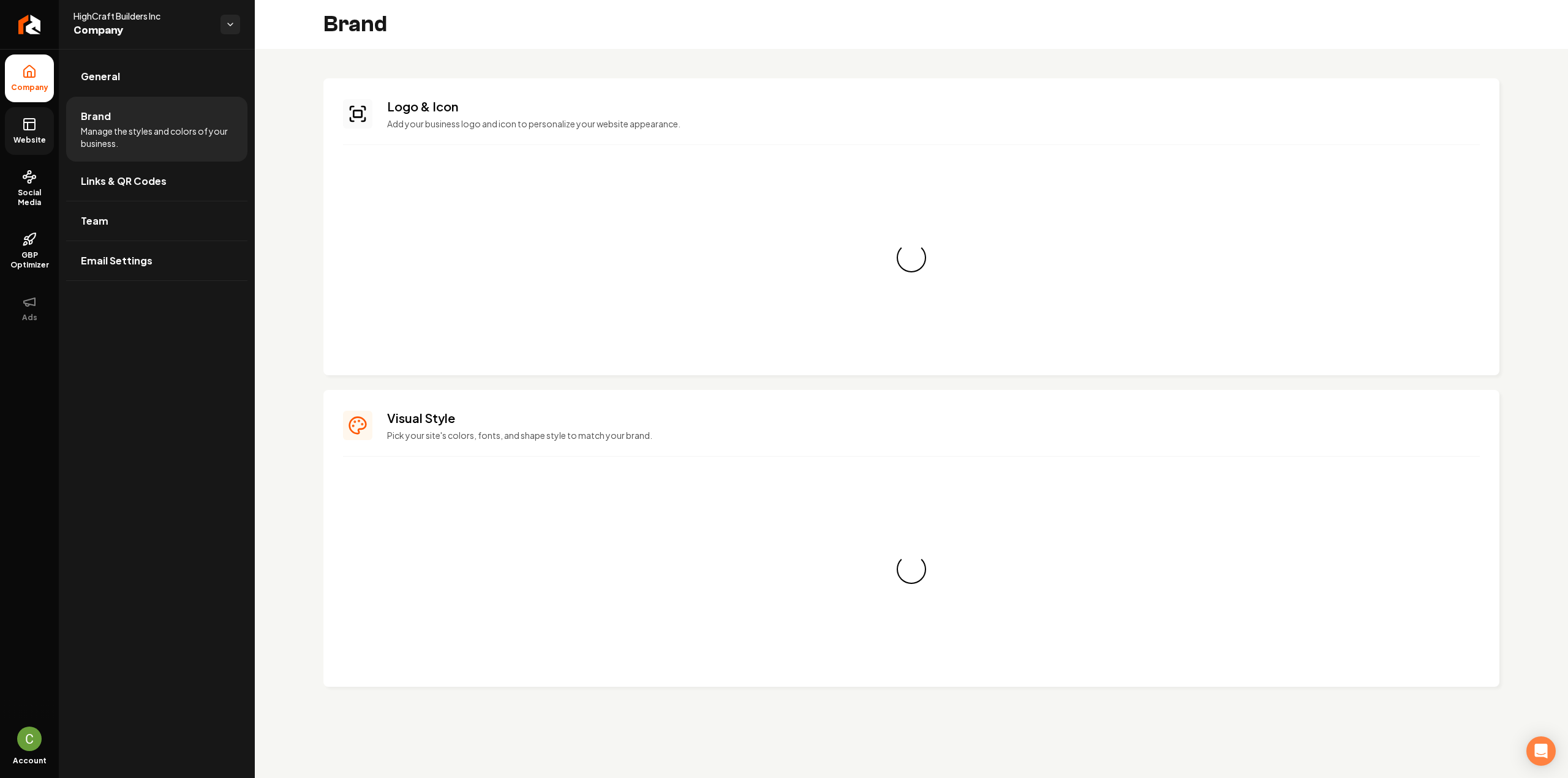
click at [49, 143] on span "Website" at bounding box center [29, 140] width 42 height 10
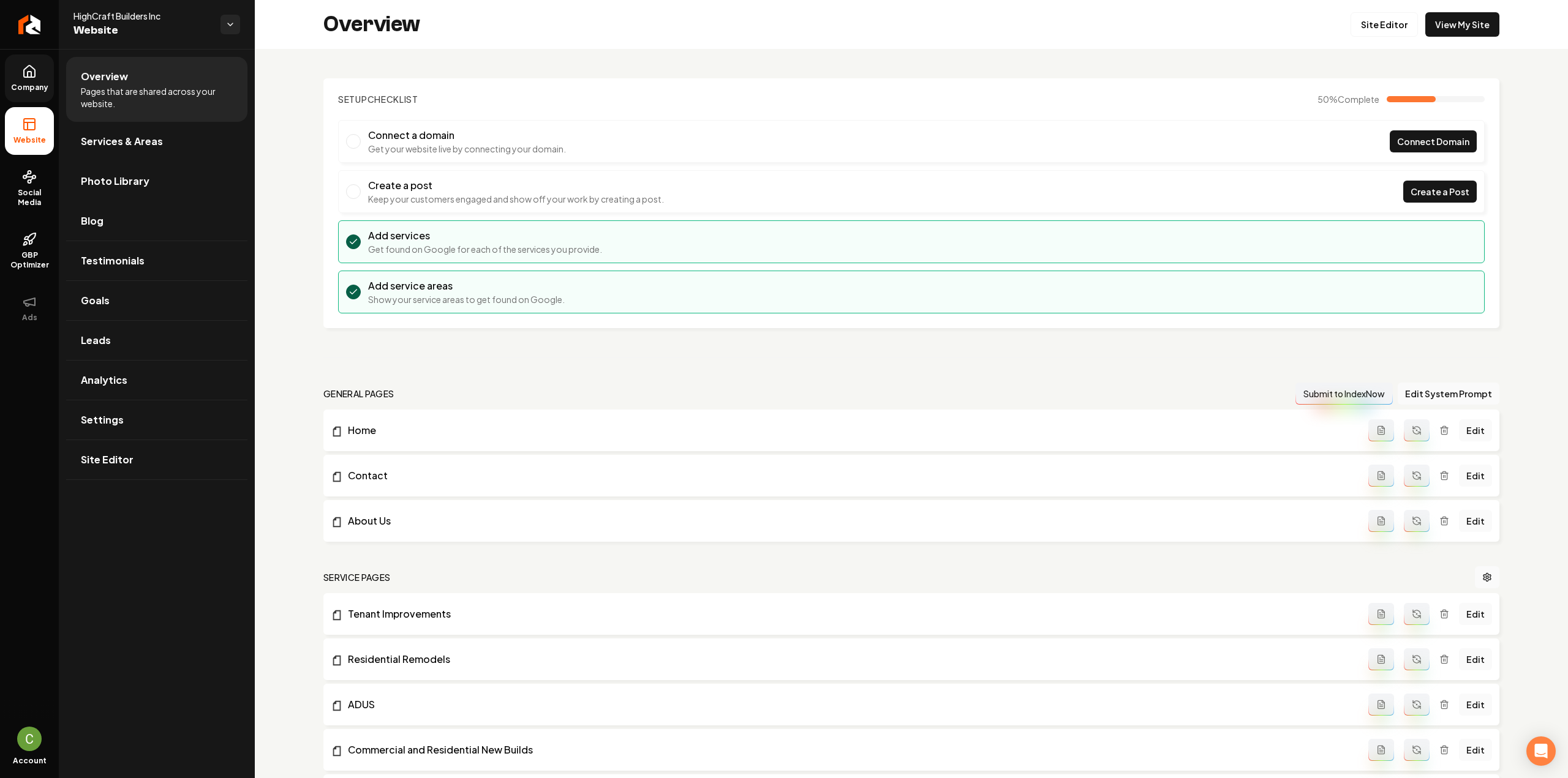
click at [124, 184] on span "Photo Library" at bounding box center [115, 181] width 68 height 15
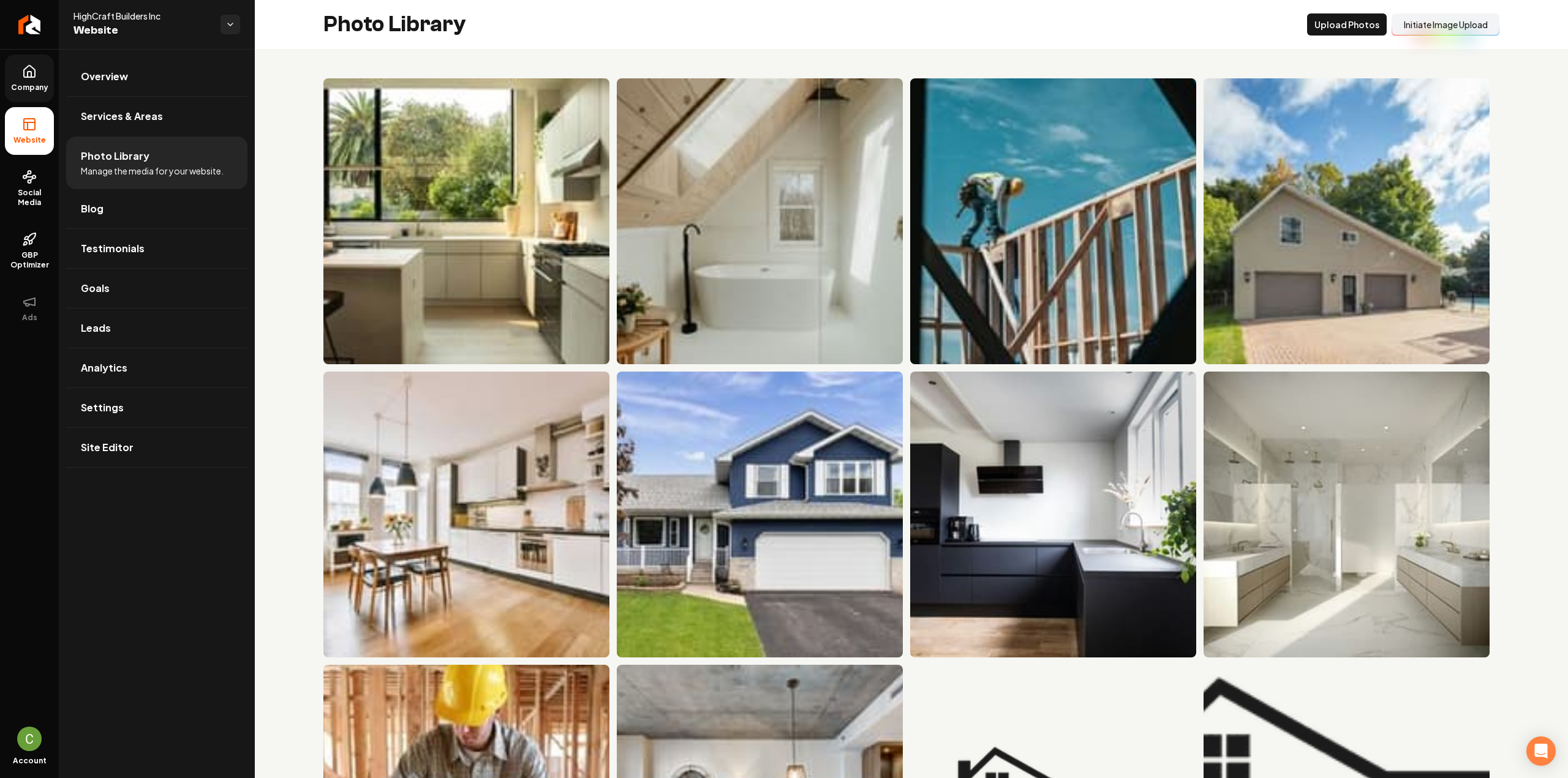
click at [140, 619] on div "Overview Services & Areas Photo Library Manage the media for your website. Blog…" at bounding box center [156, 414] width 196 height 730
click at [1323, 20] on button "Upload Photos" at bounding box center [1347, 25] width 80 height 22
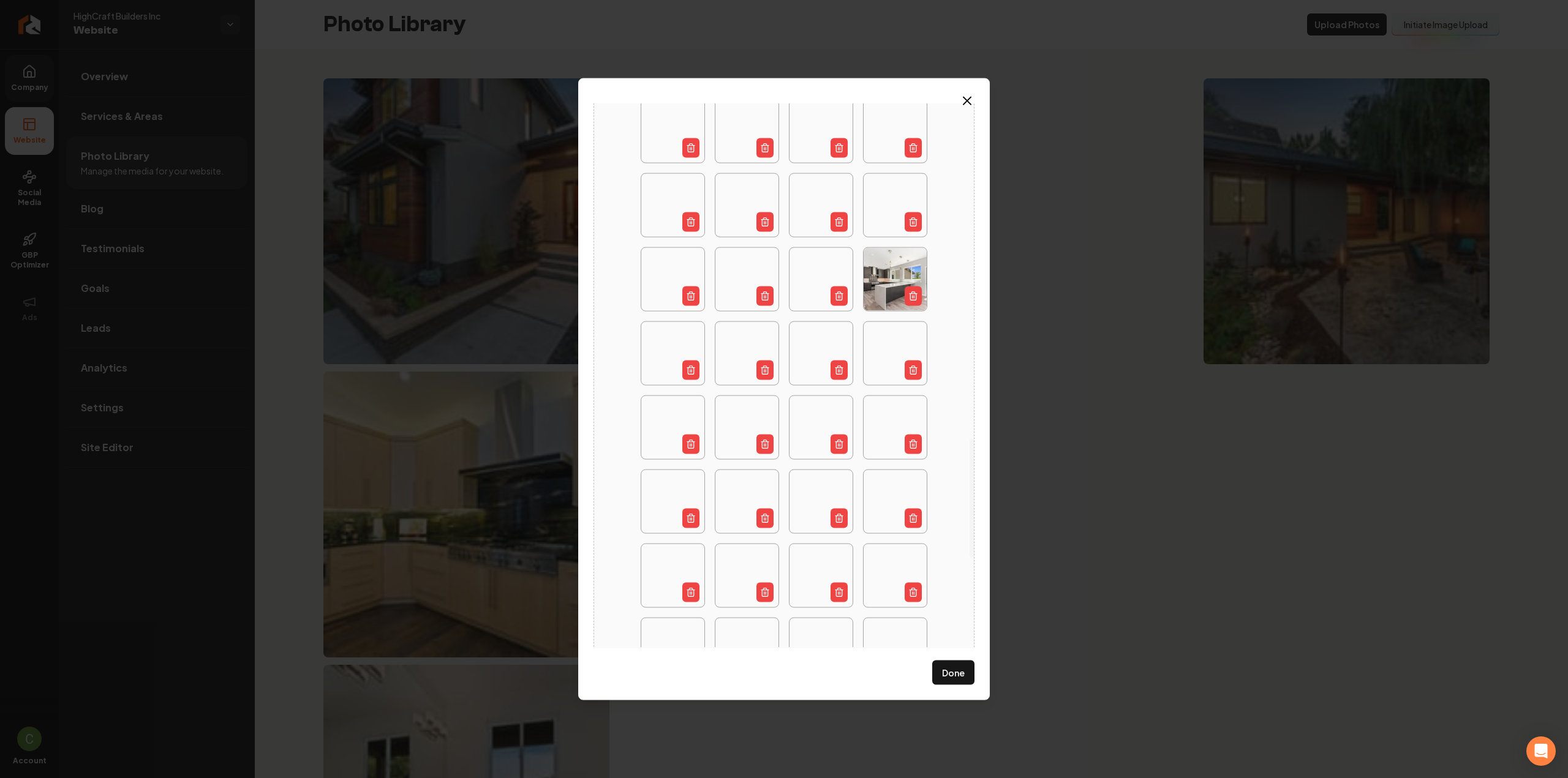
scroll to position [1944, 0]
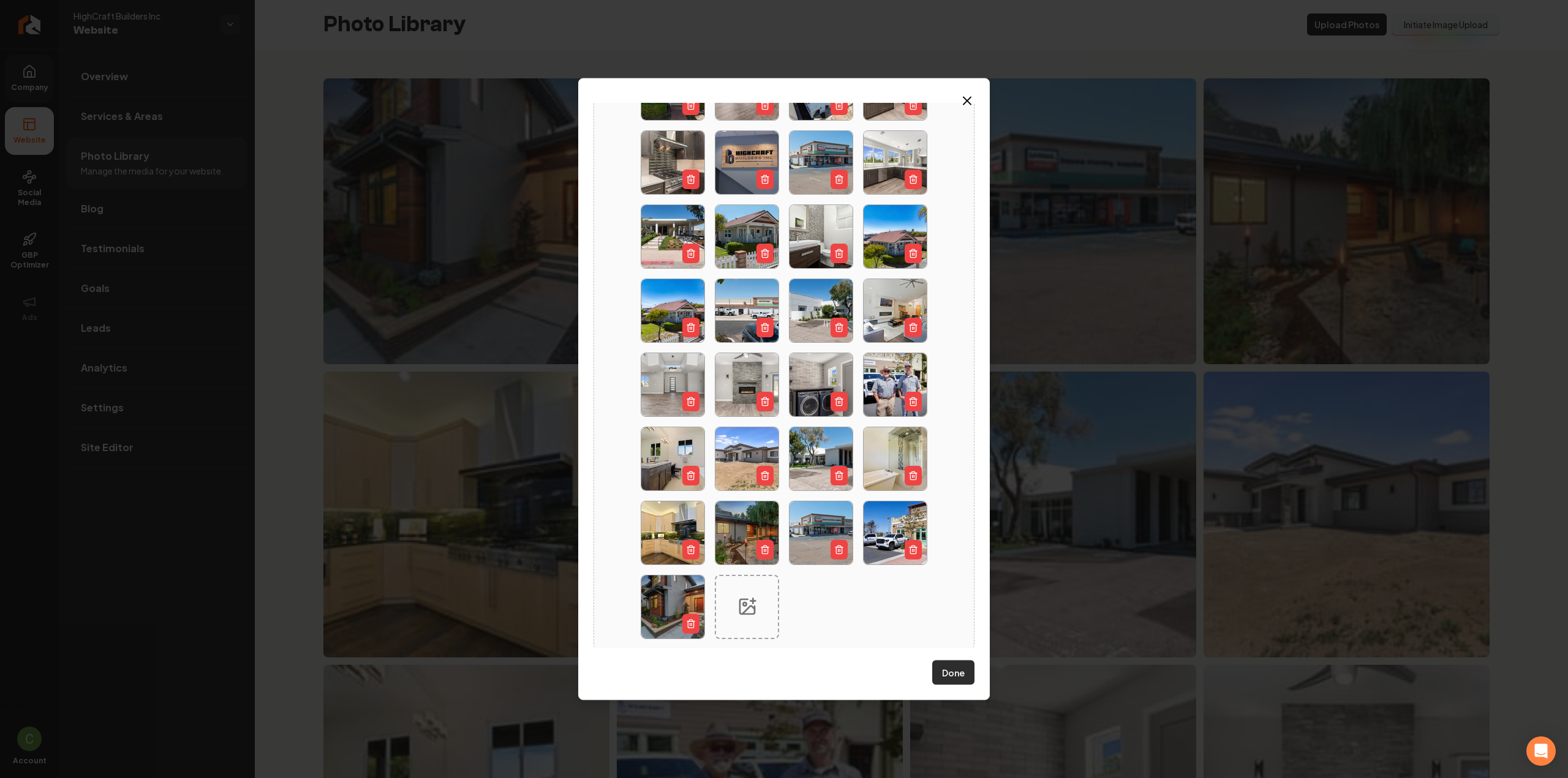
click at [952, 675] on button "Done" at bounding box center [953, 673] width 42 height 24
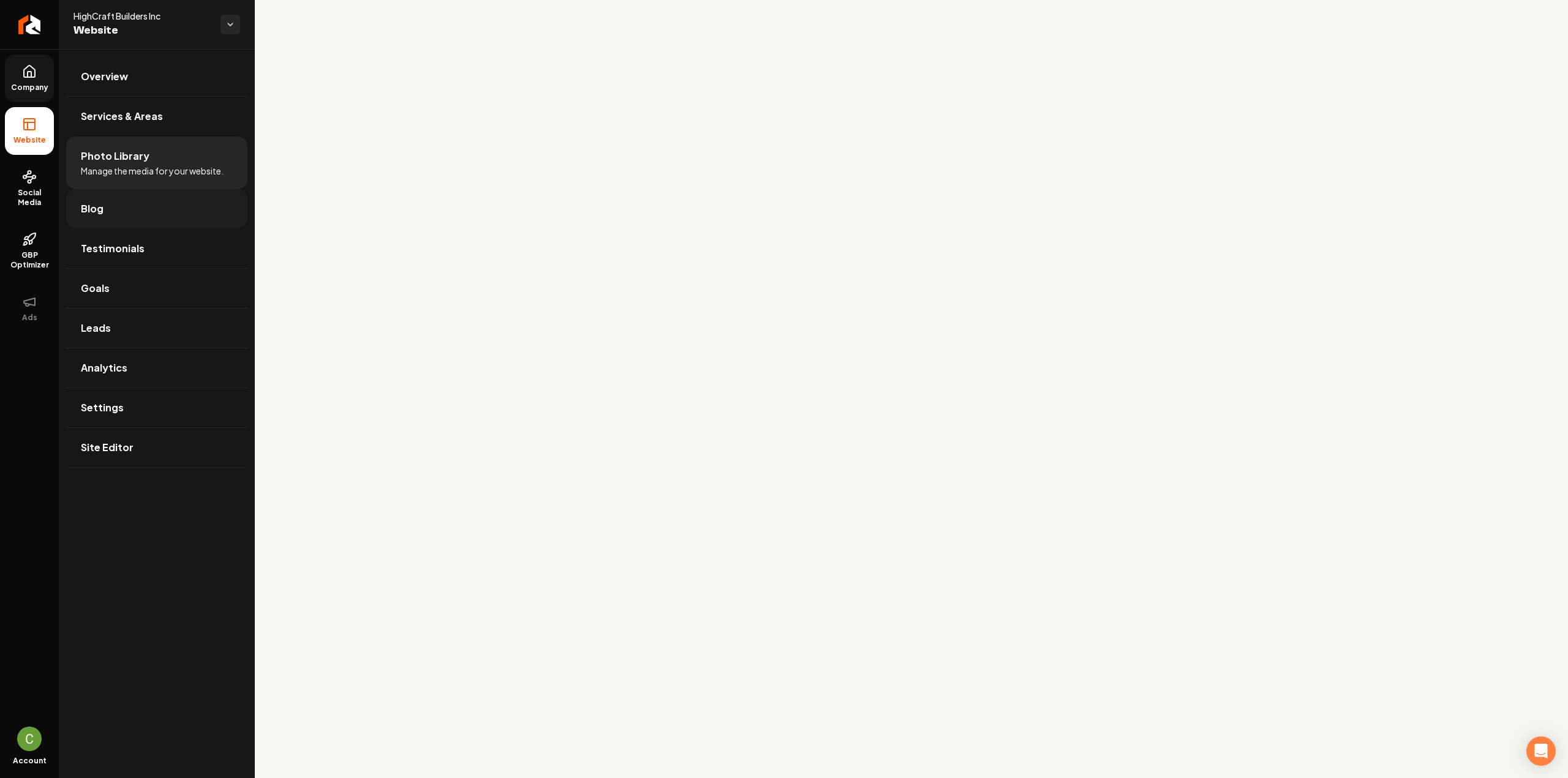
scroll to position [4961, 0]
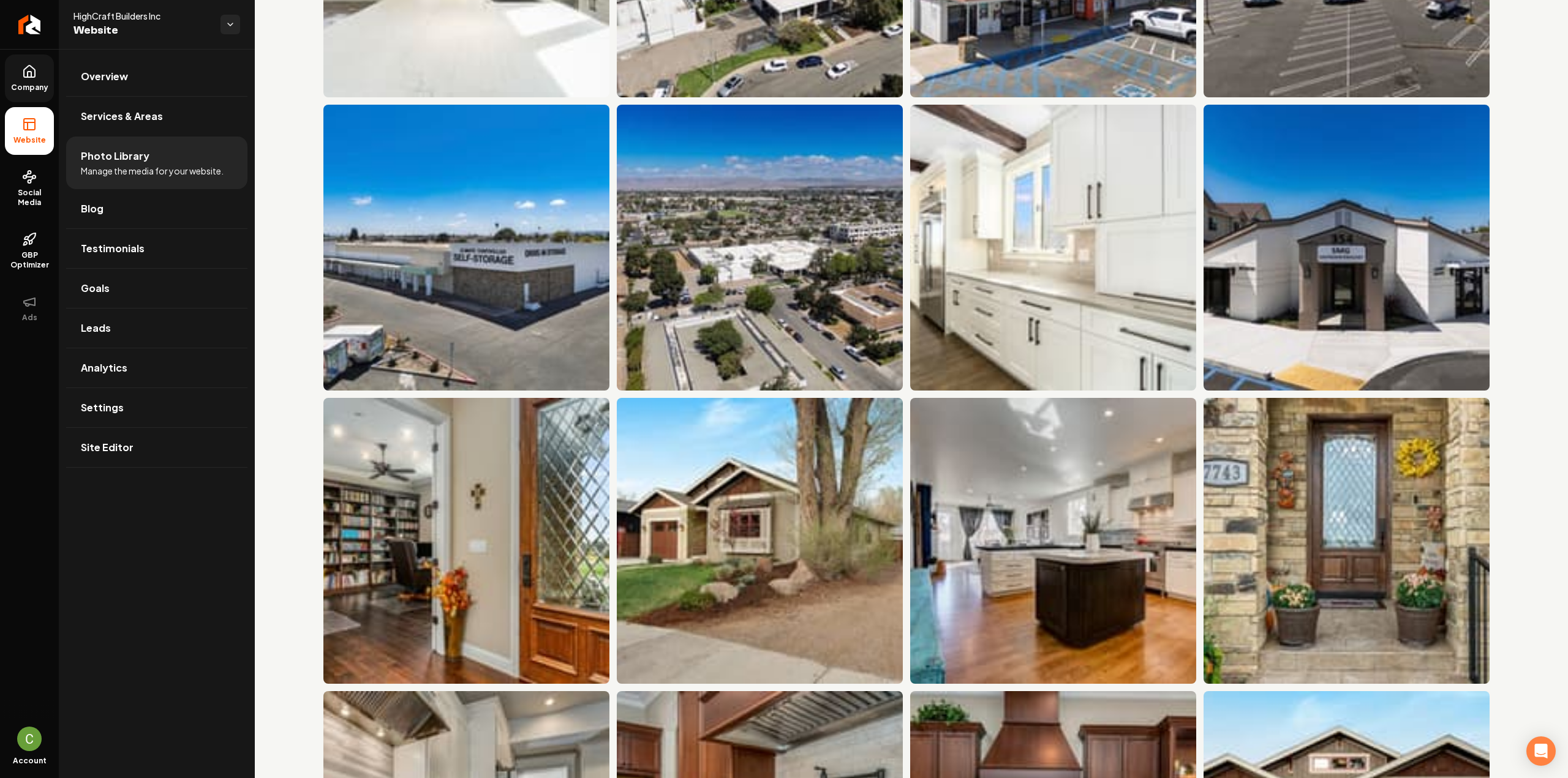
click at [22, 80] on link "Company" at bounding box center [29, 78] width 49 height 48
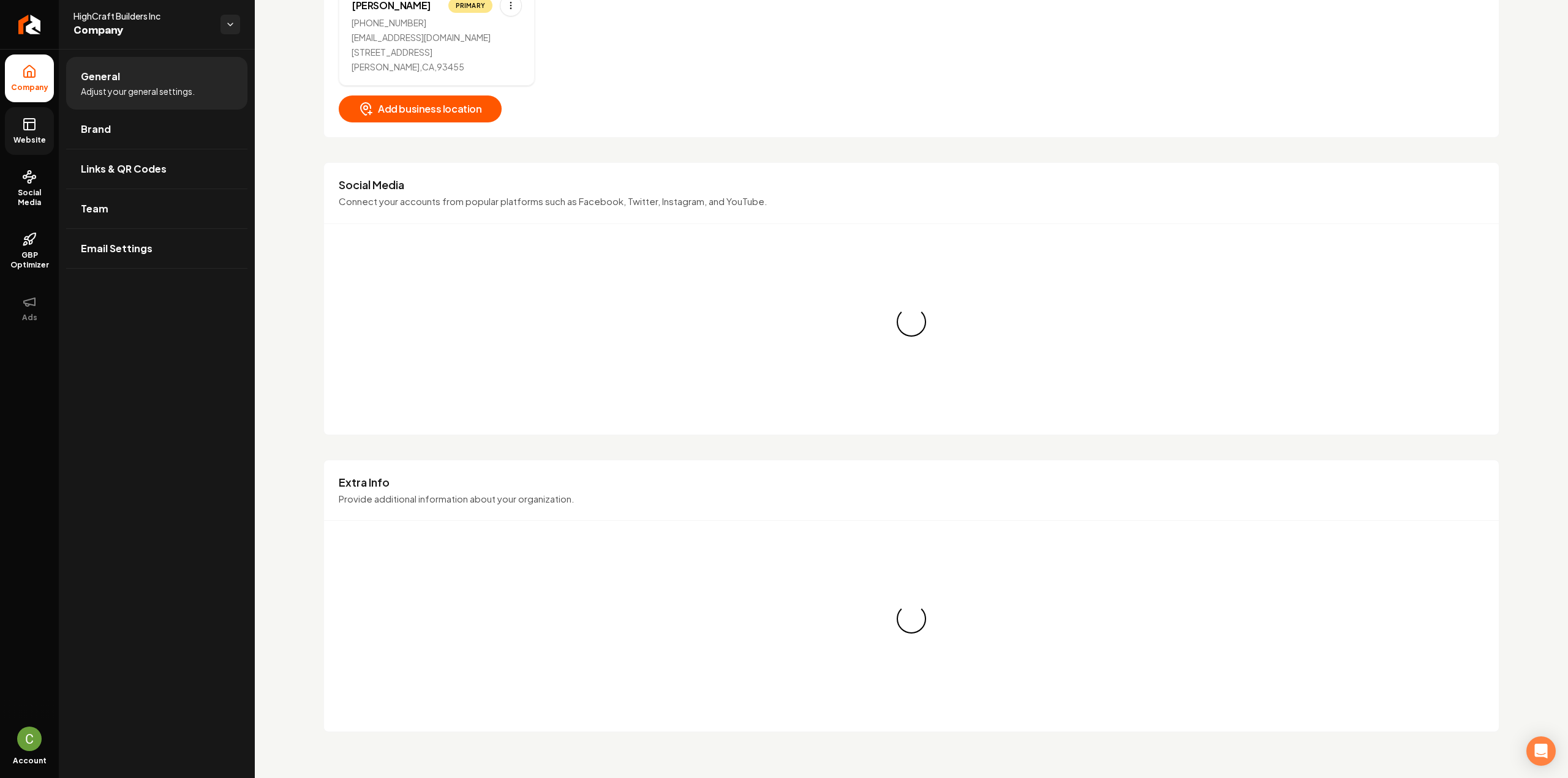
click at [26, 146] on link "Website" at bounding box center [29, 131] width 49 height 48
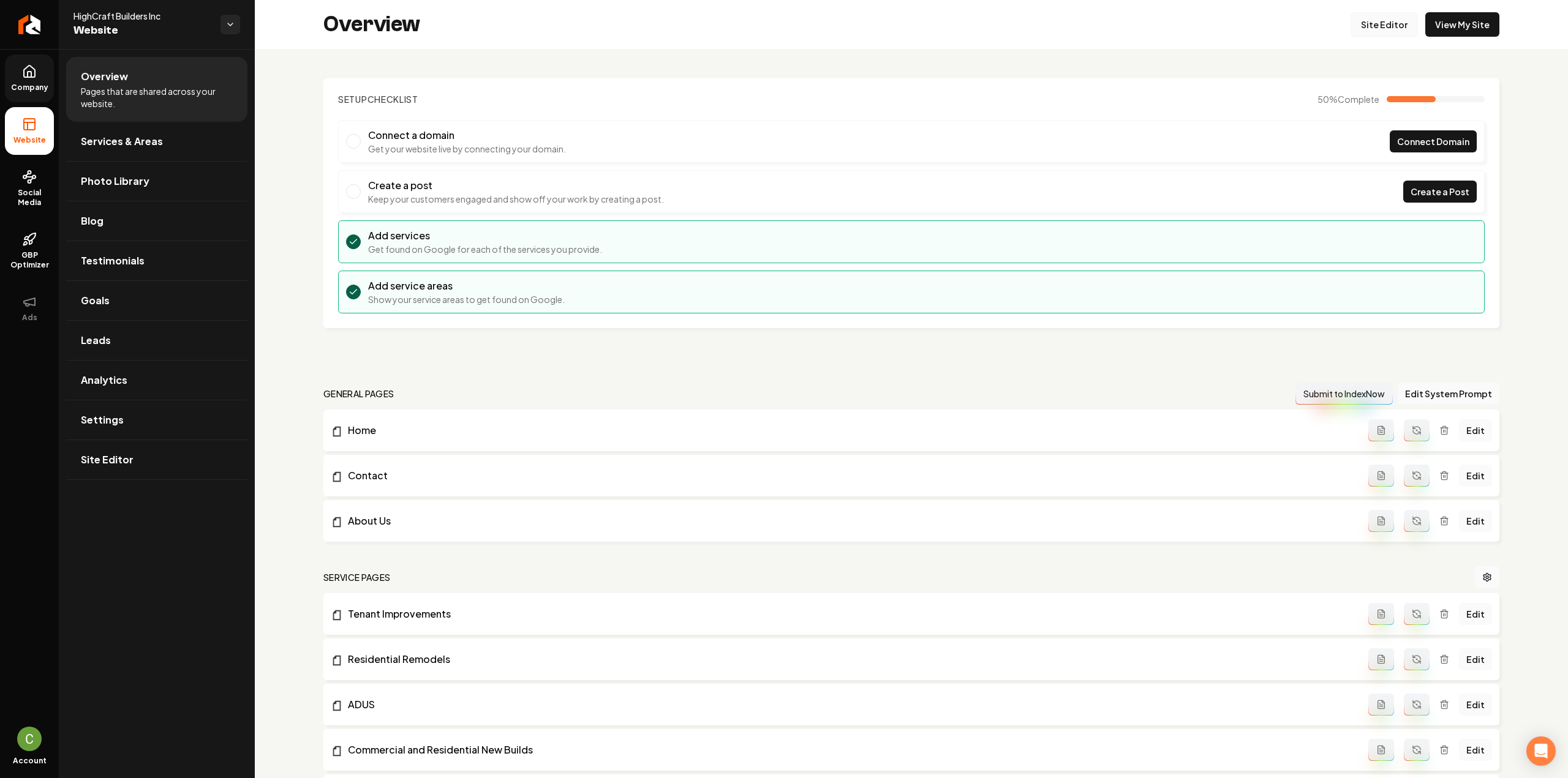
click at [1399, 20] on link "Site Editor" at bounding box center [1384, 24] width 67 height 24
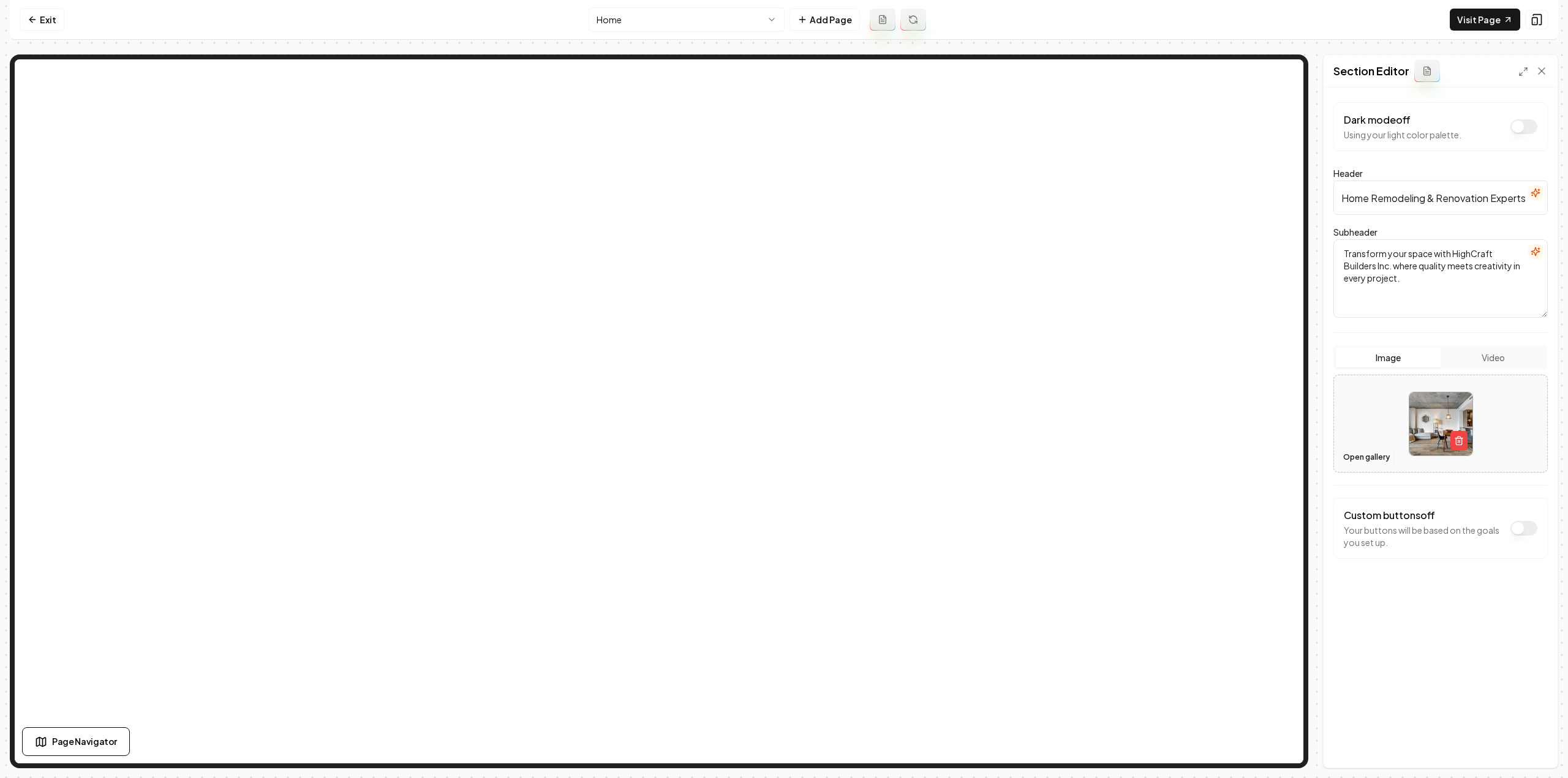
click at [1358, 455] on button "Open gallery" at bounding box center [1367, 457] width 55 height 20
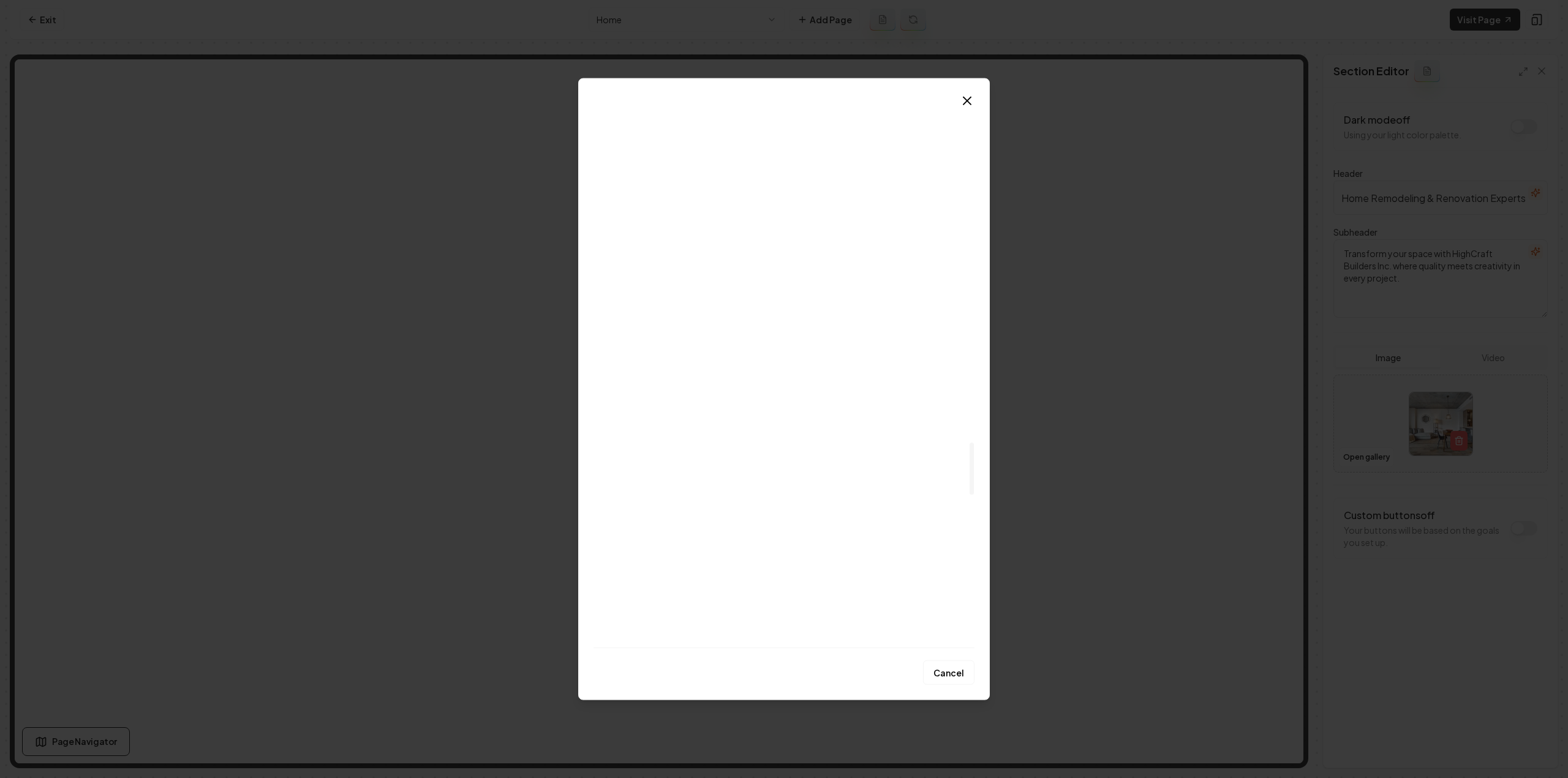
scroll to position [3479, 0]
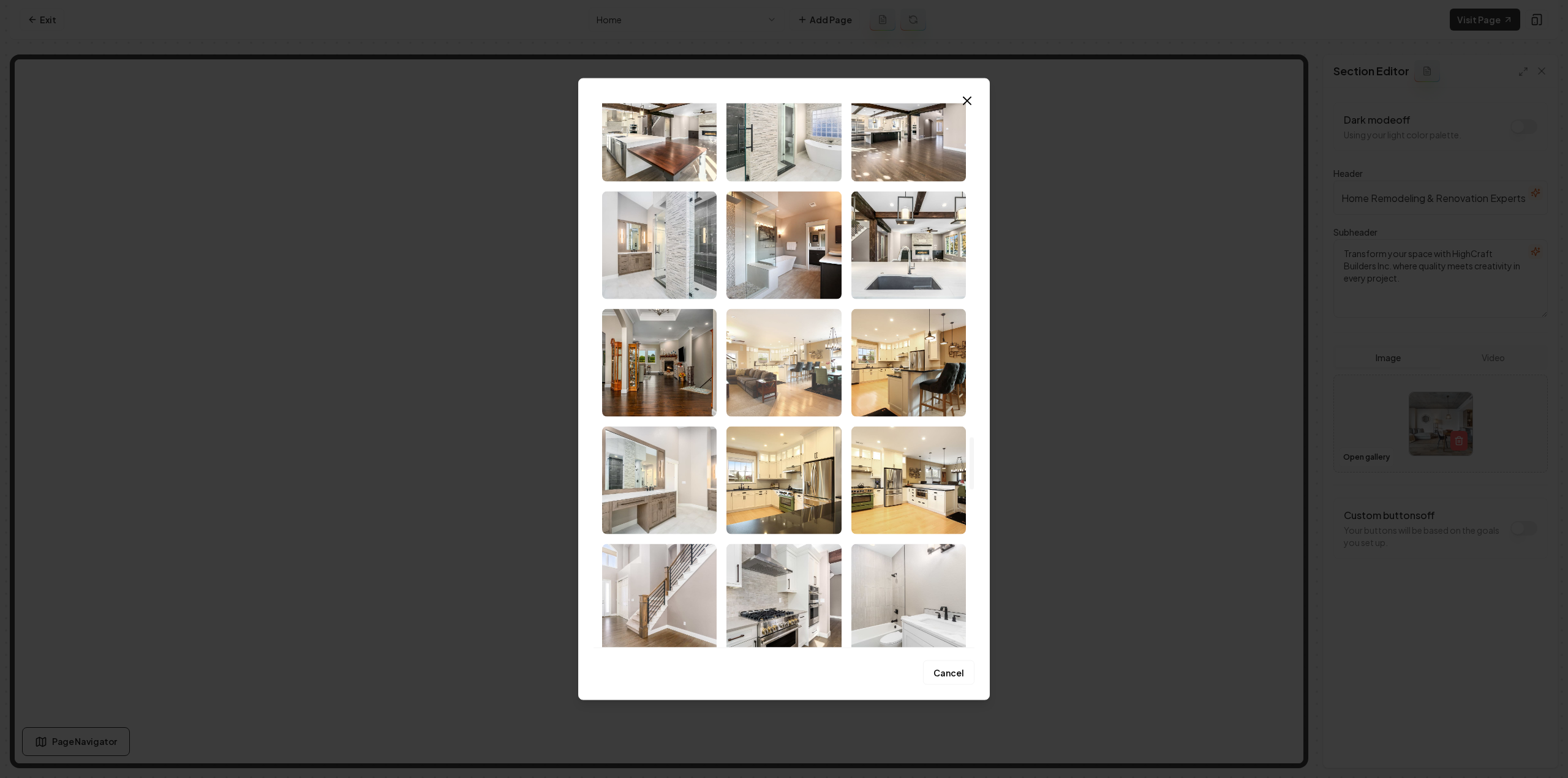
click at [796, 385] on img "Select image image_68d180c35c7cd75eb88b2d7d.jpg" at bounding box center [783, 362] width 114 height 108
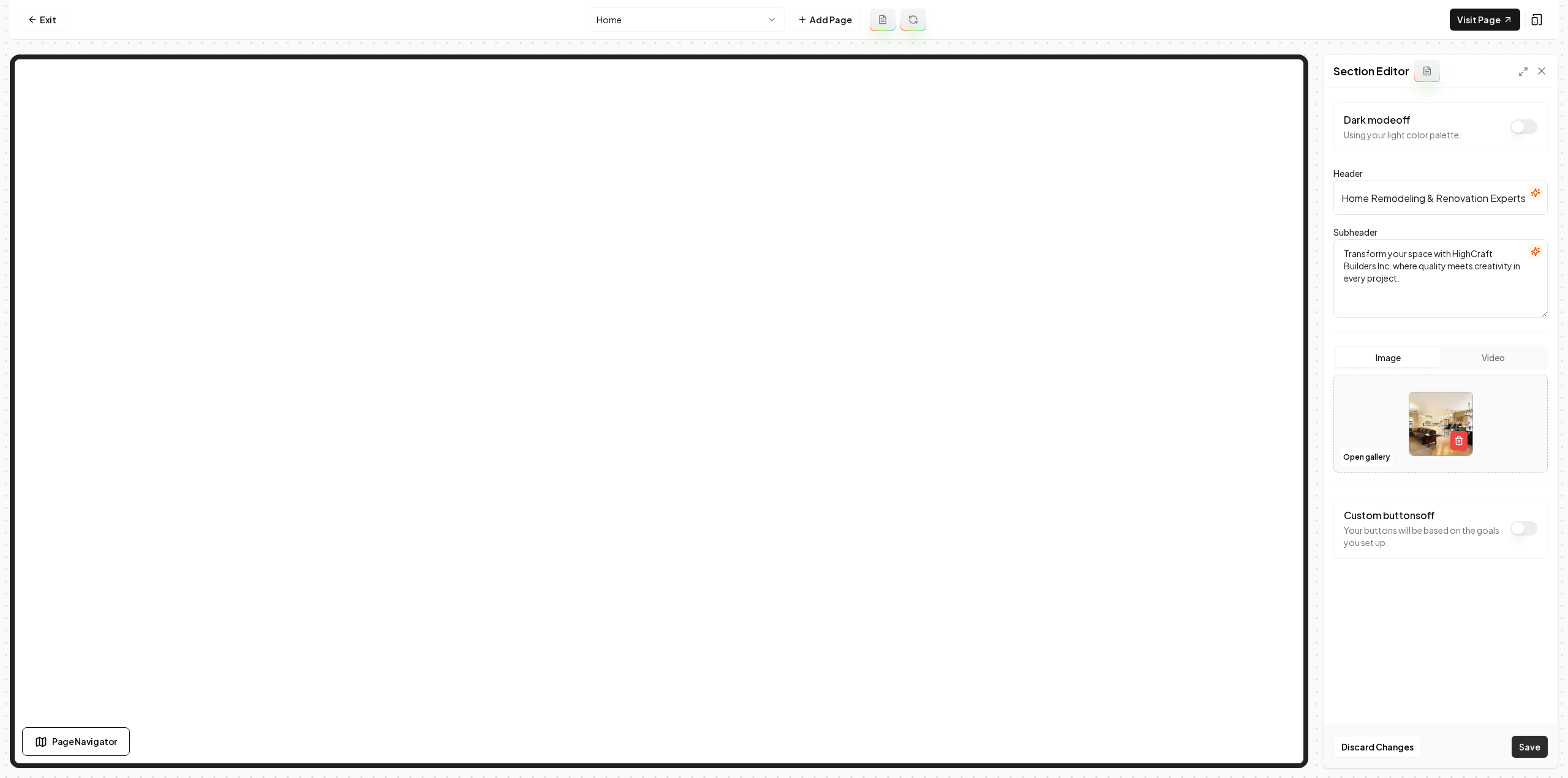
click at [1528, 749] on button "Save" at bounding box center [1530, 748] width 36 height 22
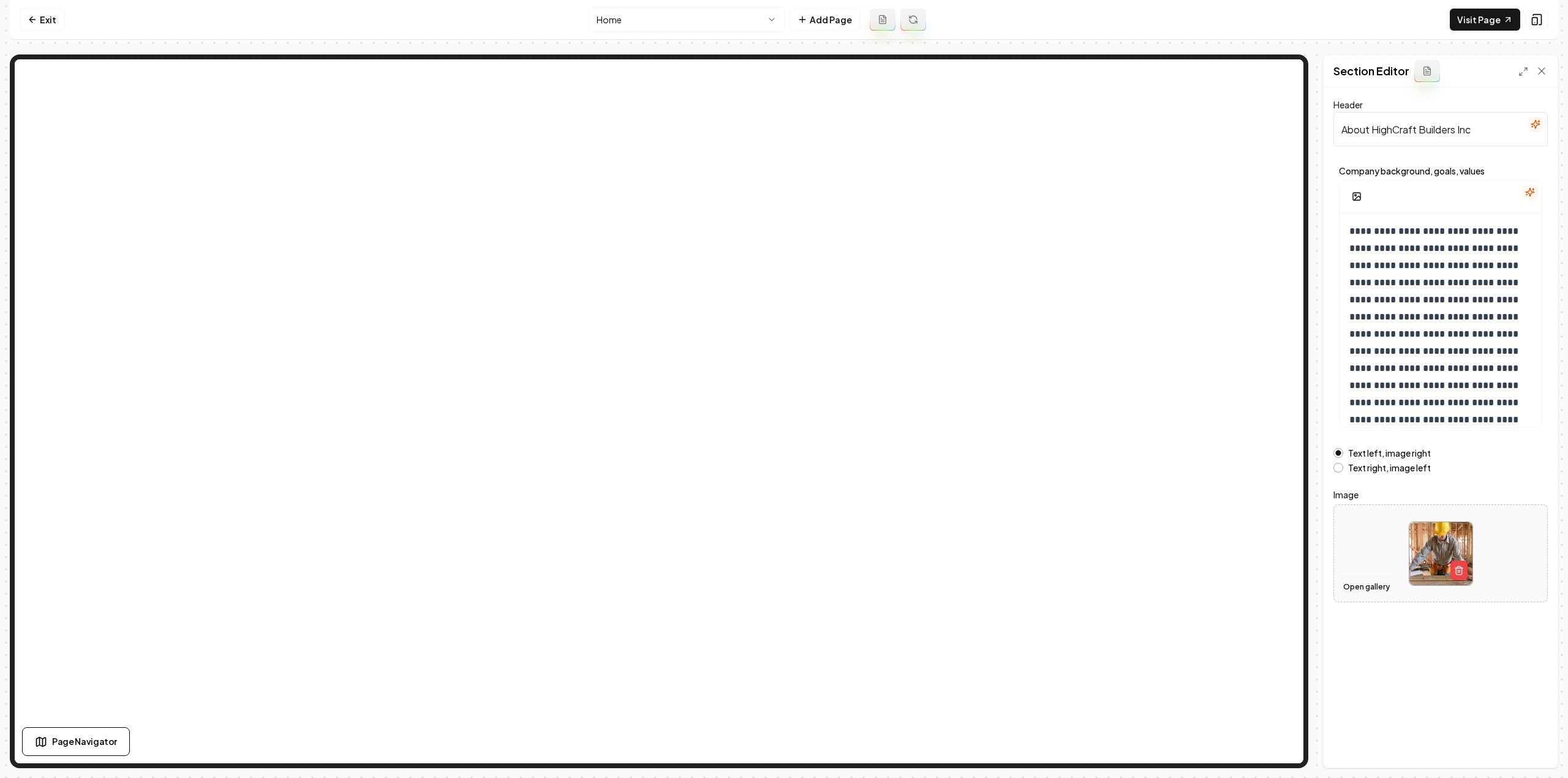
click at [1352, 584] on button "Open gallery" at bounding box center [1367, 587] width 55 height 20
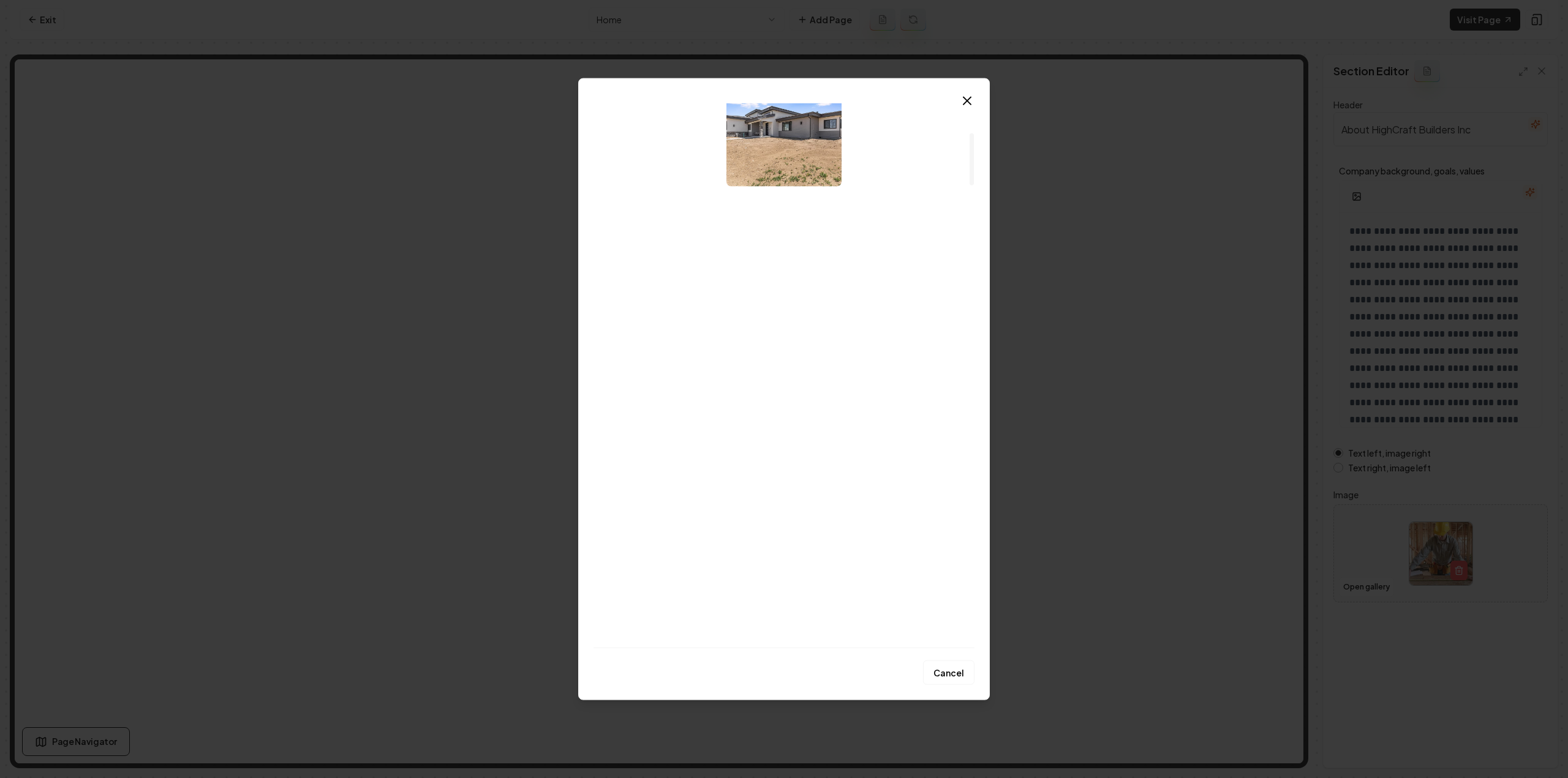
scroll to position [306, 0]
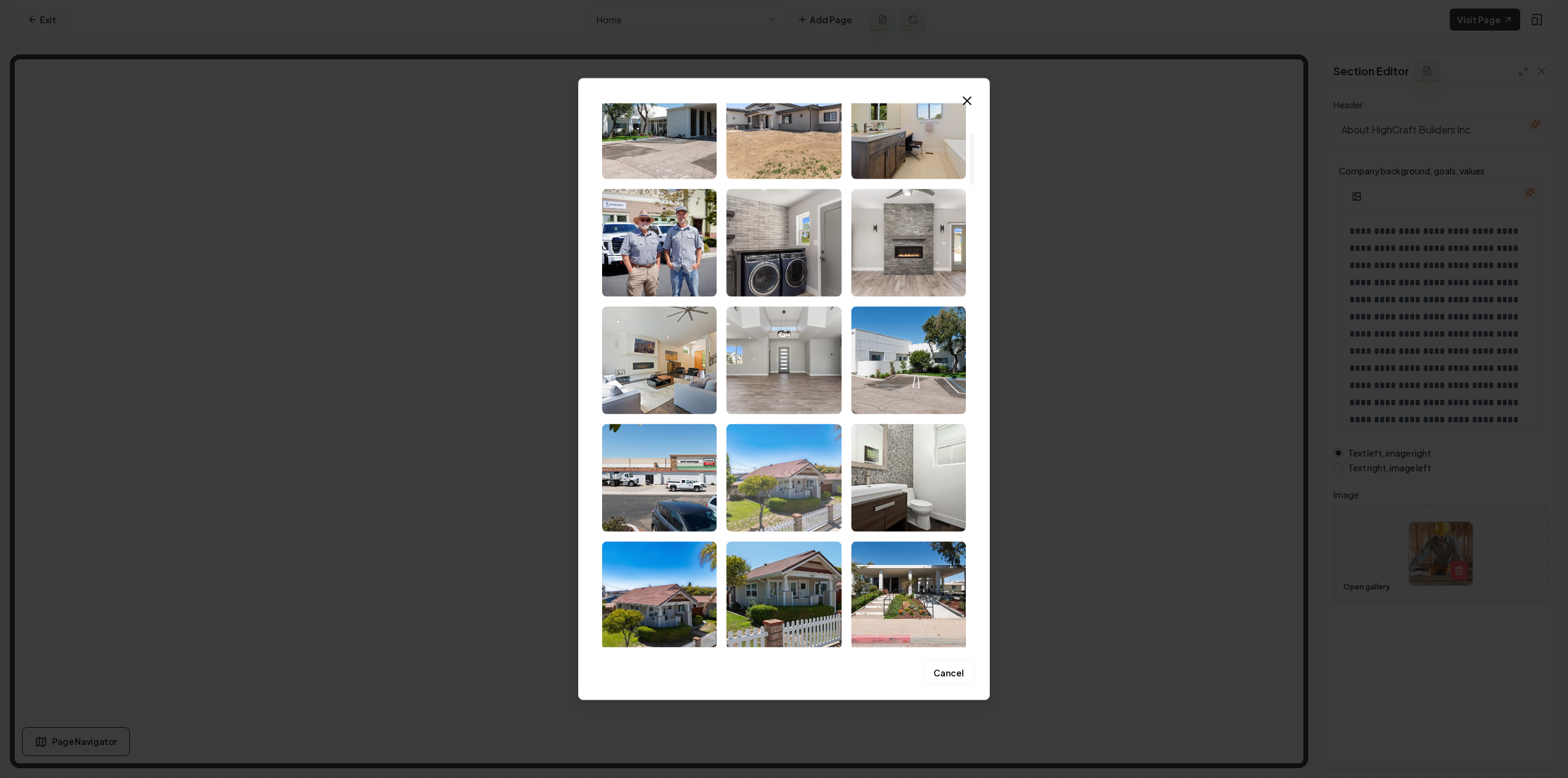
click at [794, 501] on img "Select image image_68d180ce5c7cd75eb88b9fdb.jpg" at bounding box center [783, 477] width 114 height 108
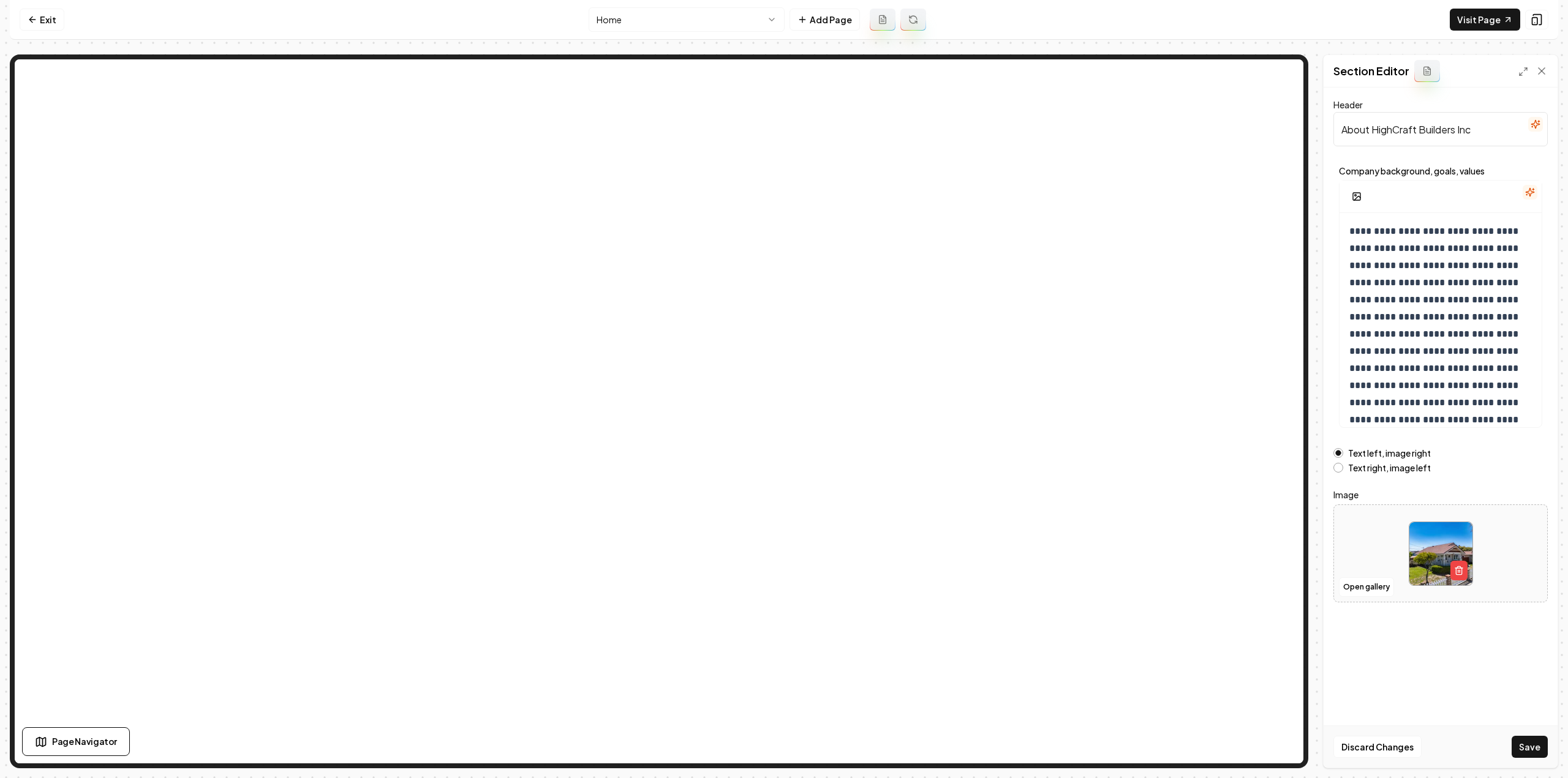
click at [1510, 757] on div "Discard Changes Save" at bounding box center [1440, 747] width 234 height 42
click at [1528, 754] on button "Save" at bounding box center [1530, 748] width 36 height 22
click at [611, 32] on nav "Exit Home Add Page Visit Page" at bounding box center [783, 20] width 1548 height 40
click at [611, 29] on html "**********" at bounding box center [784, 389] width 1568 height 778
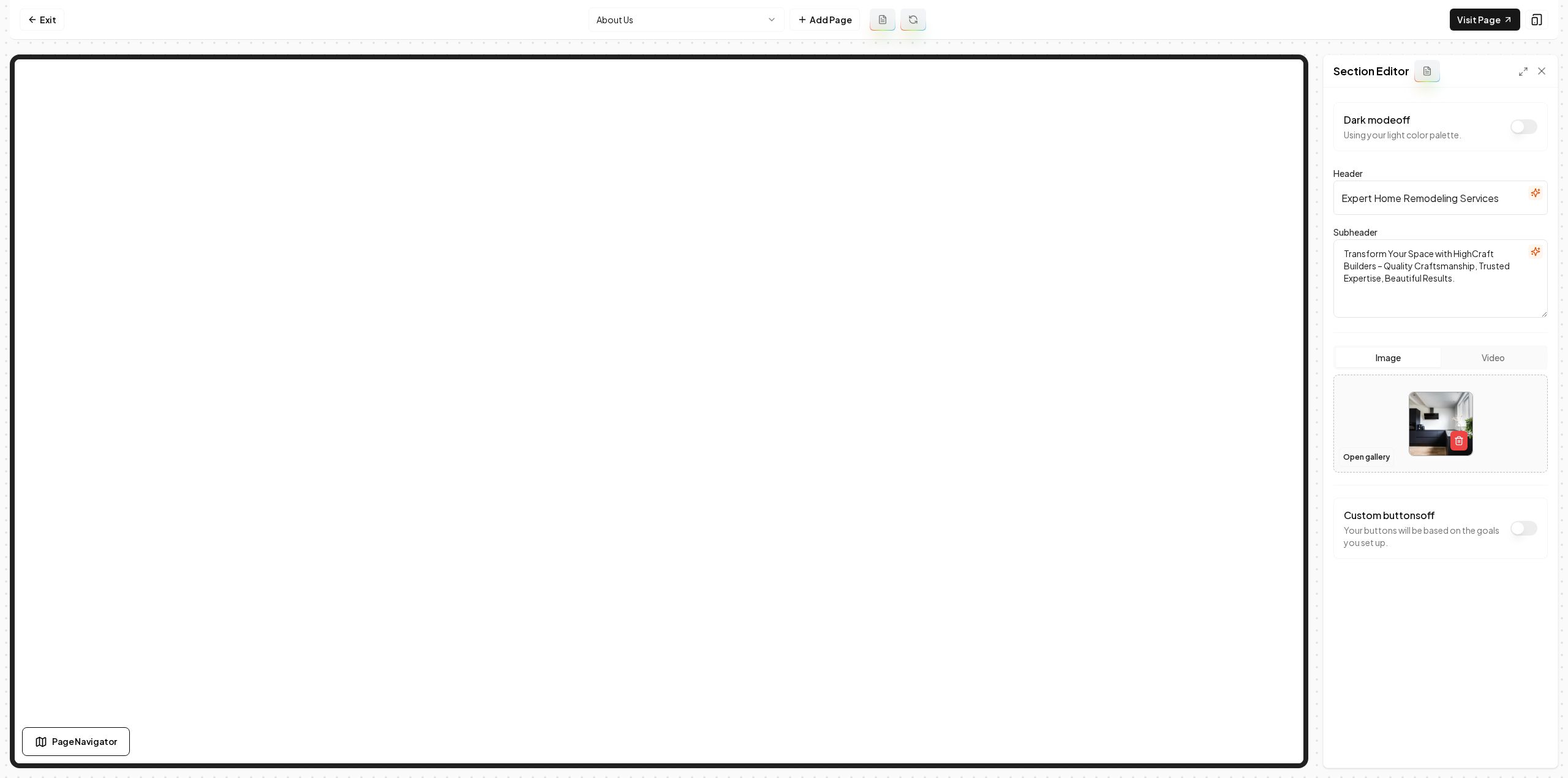
click at [1375, 459] on button "Open gallery" at bounding box center [1367, 457] width 55 height 20
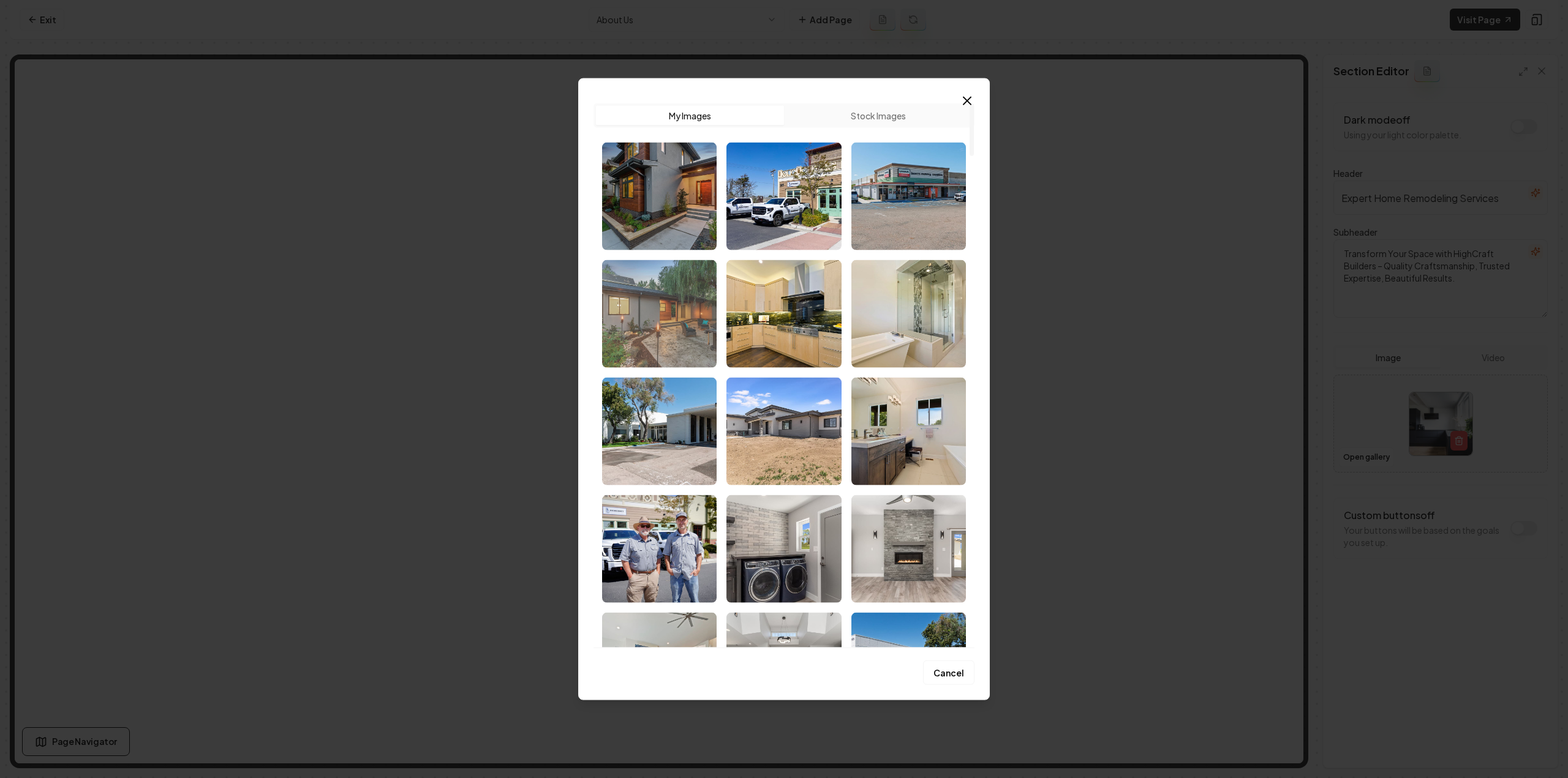
click at [661, 313] on img "Select image image_68d180d15c7cd75eb88bad1a.jpg" at bounding box center [659, 313] width 114 height 108
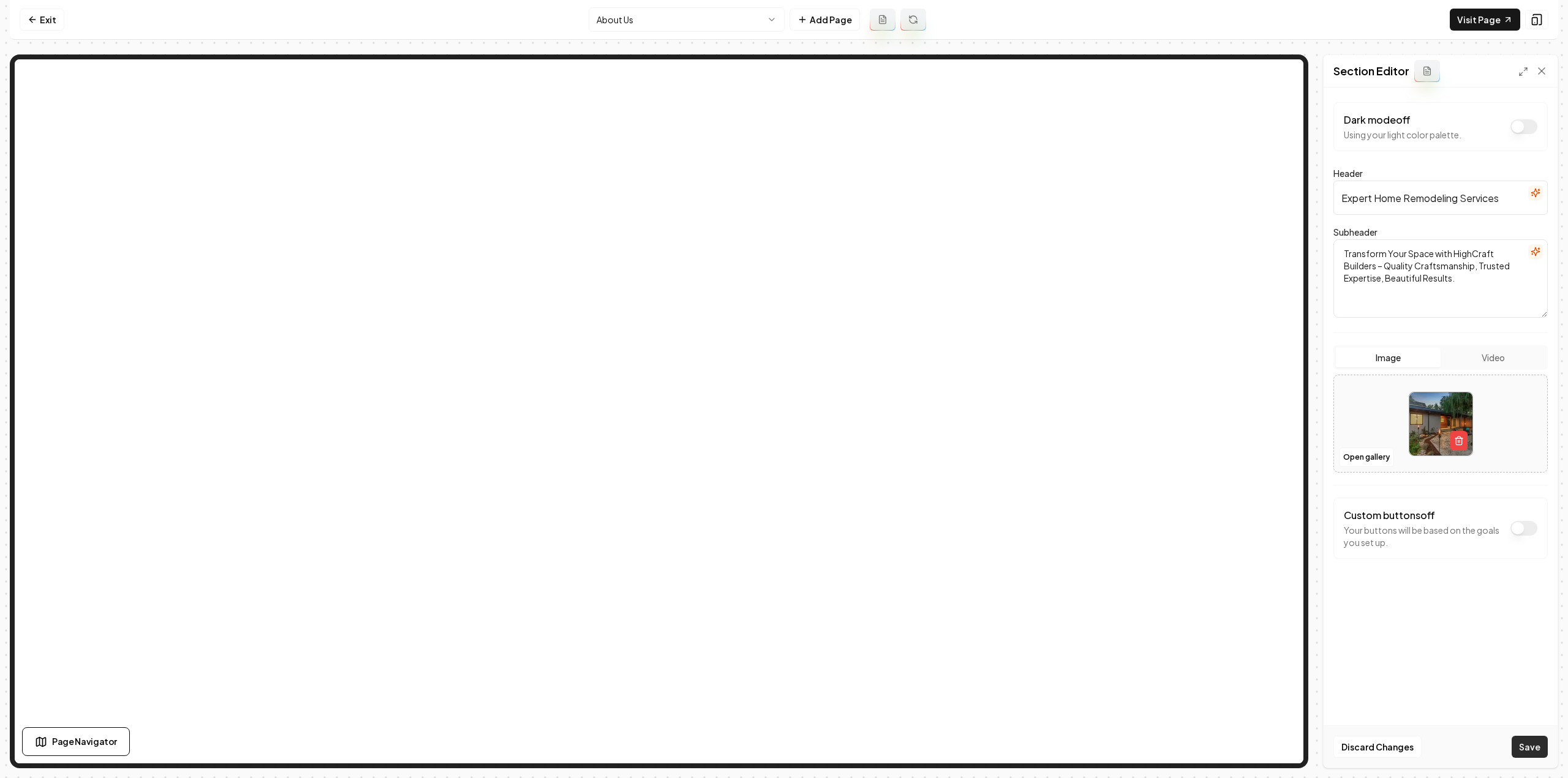
click at [1530, 747] on button "Save" at bounding box center [1530, 748] width 36 height 22
click at [626, 16] on html "Computer Required This feature is only available on a computer. Please switch t…" at bounding box center [784, 389] width 1568 height 778
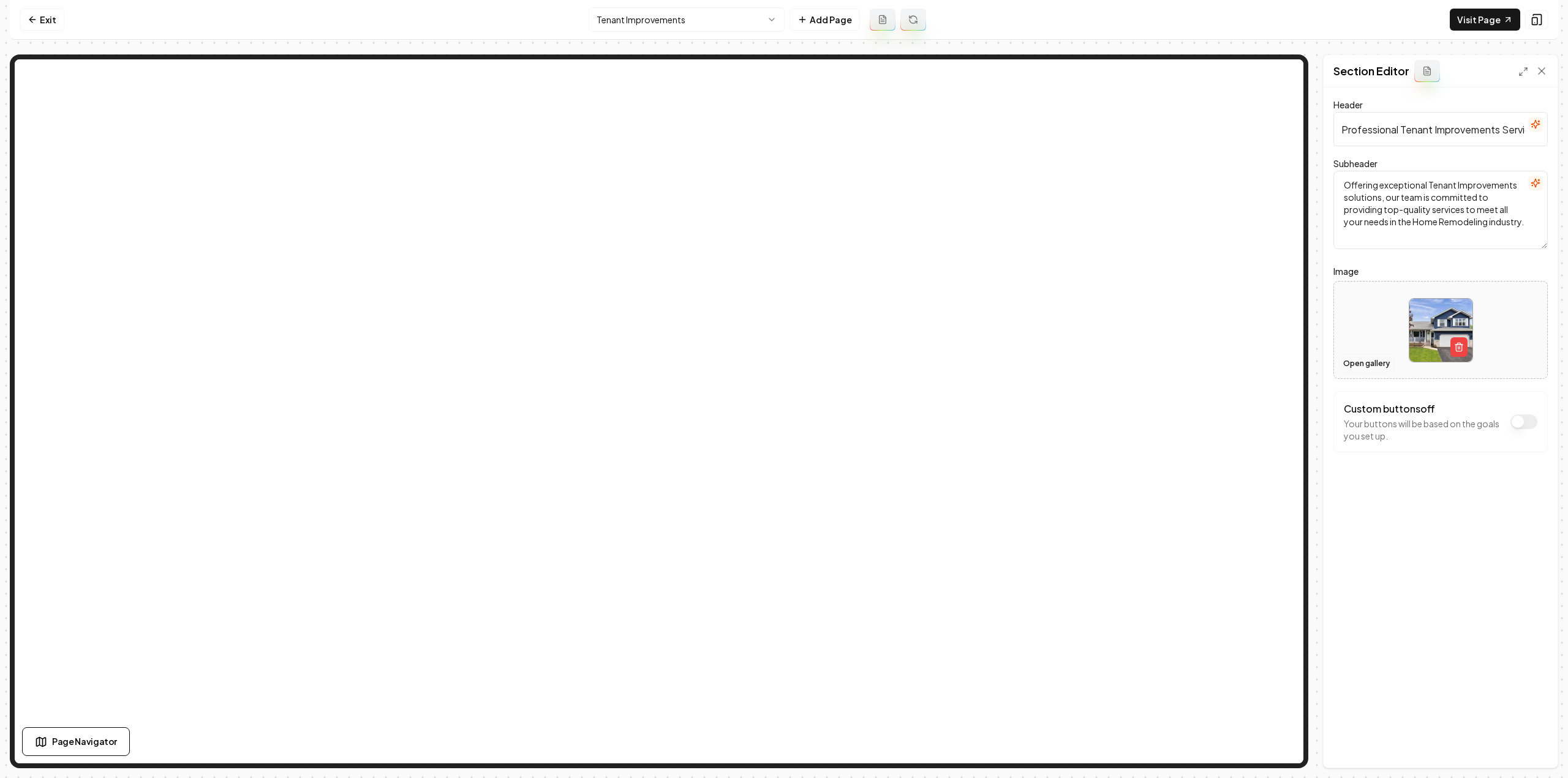
click at [1363, 369] on button "Open gallery" at bounding box center [1367, 364] width 55 height 20
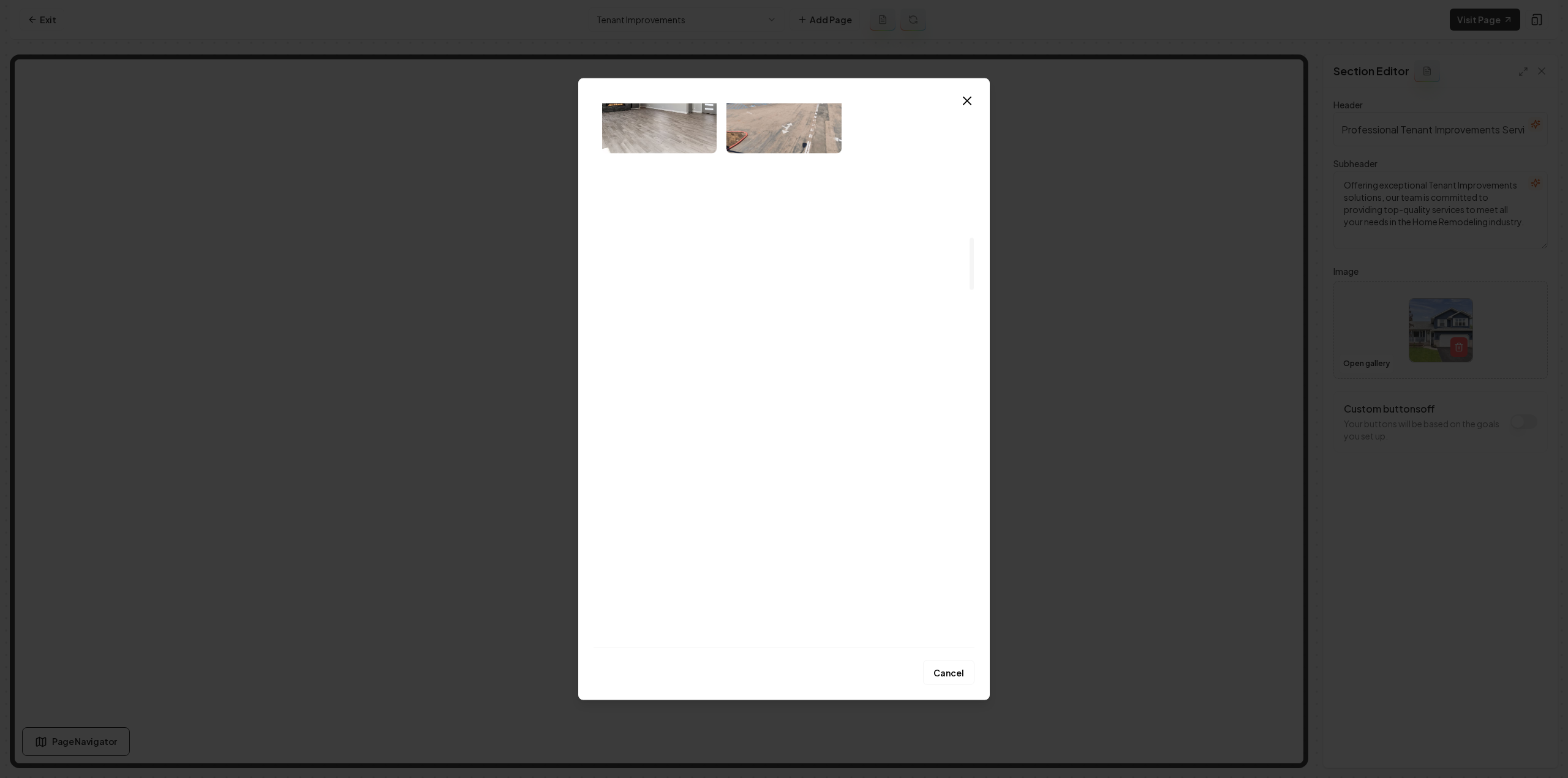
scroll to position [1408, 0]
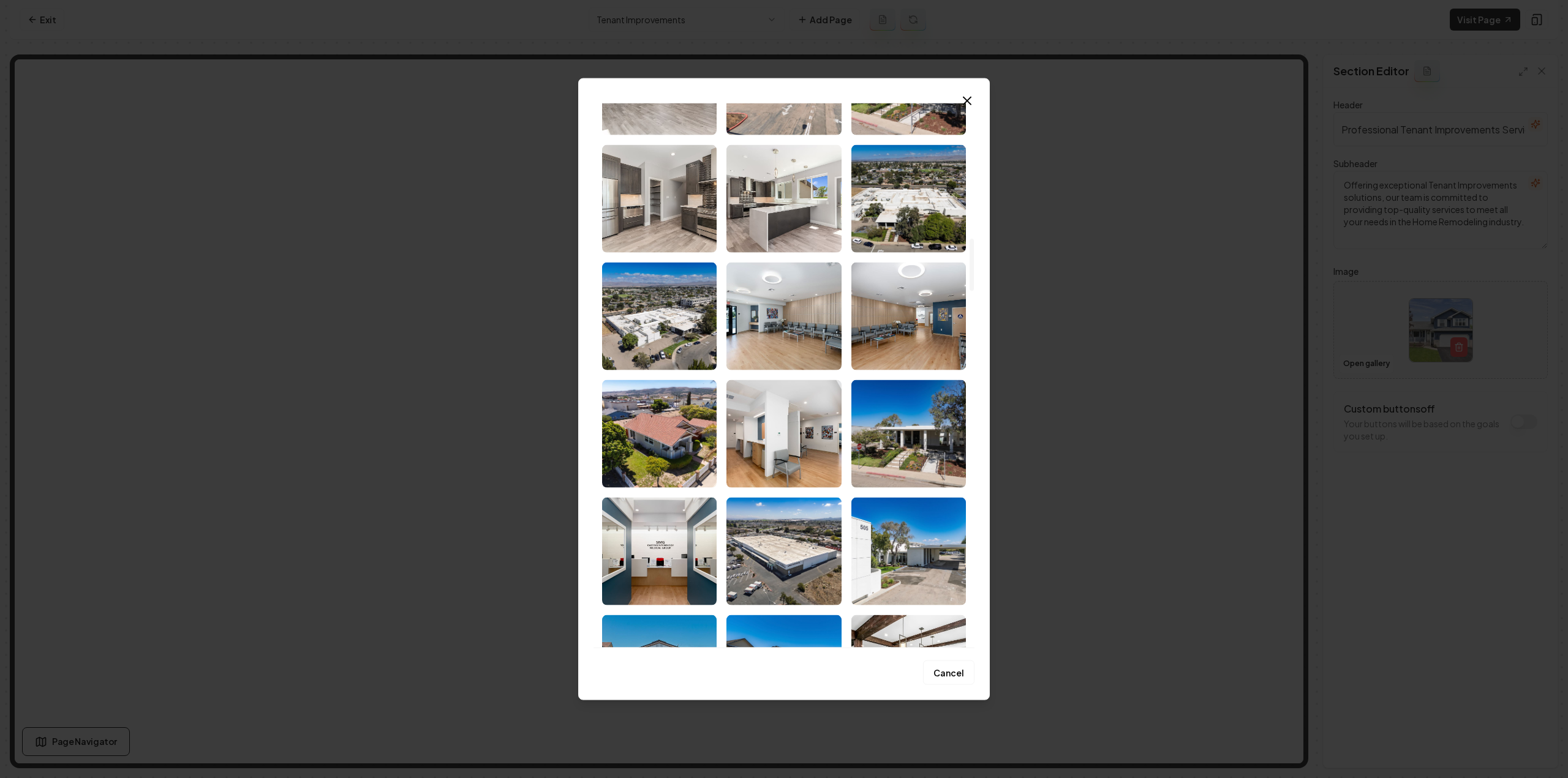
click at [659, 454] on img "Select image image_68d180c95c7cd75eb88b6eda.jpg" at bounding box center [659, 433] width 114 height 108
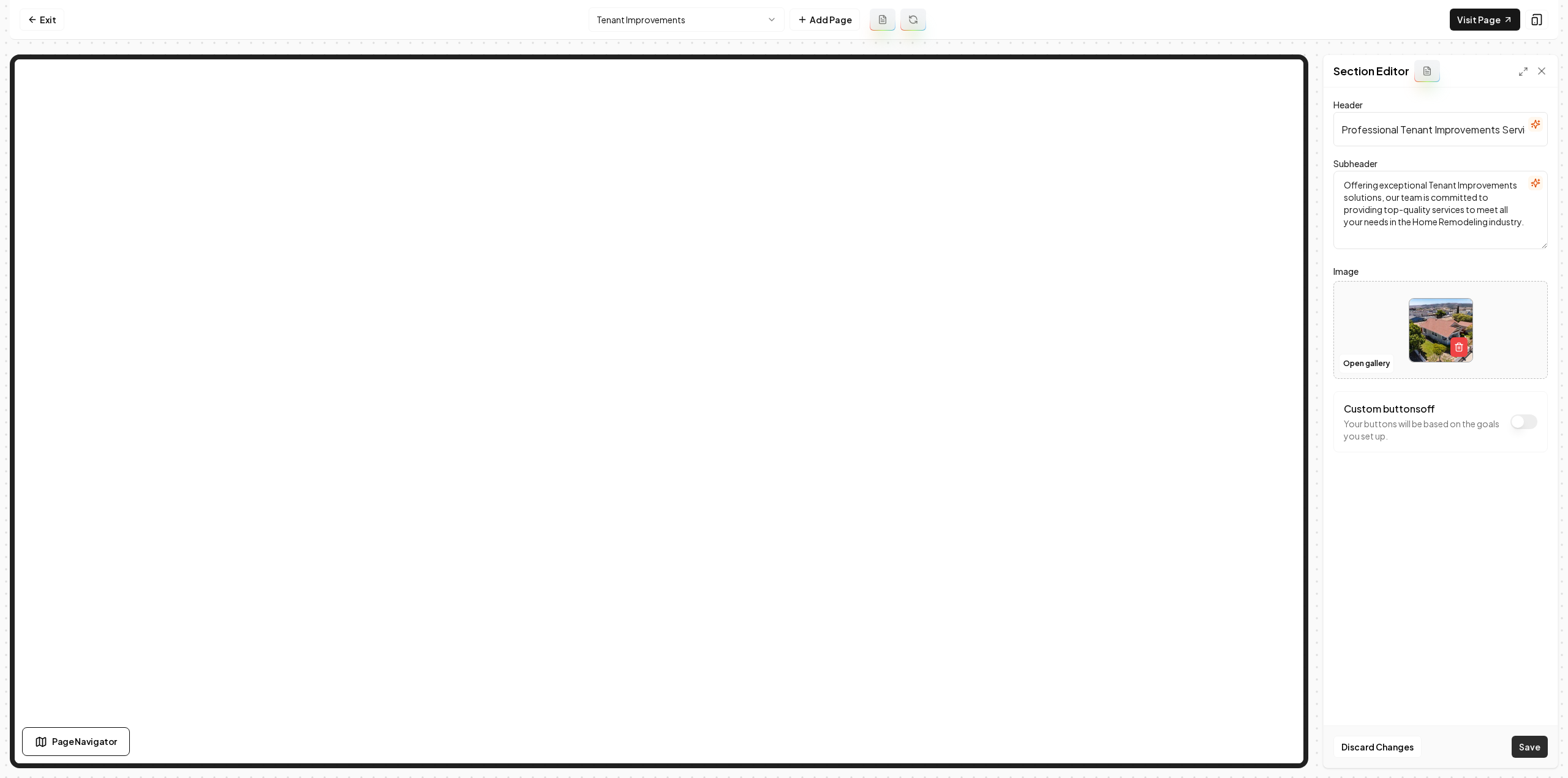
click at [1520, 747] on button "Save" at bounding box center [1530, 748] width 36 height 22
click at [1367, 360] on button "Open gallery" at bounding box center [1367, 364] width 55 height 20
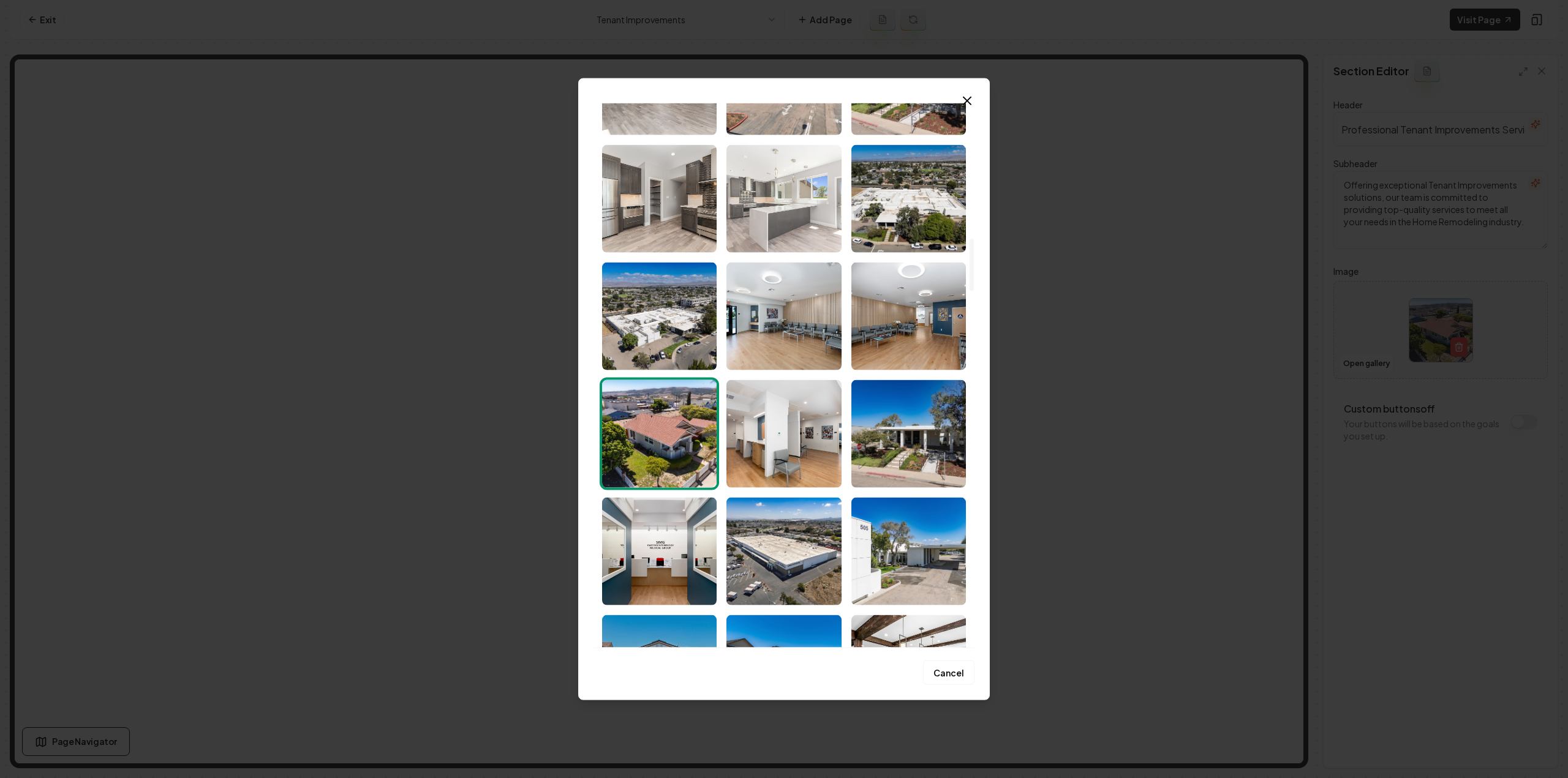
click at [774, 188] on img "Select image image_68d180ca5c7cd75eb88b73b5.jpg" at bounding box center [783, 198] width 114 height 108
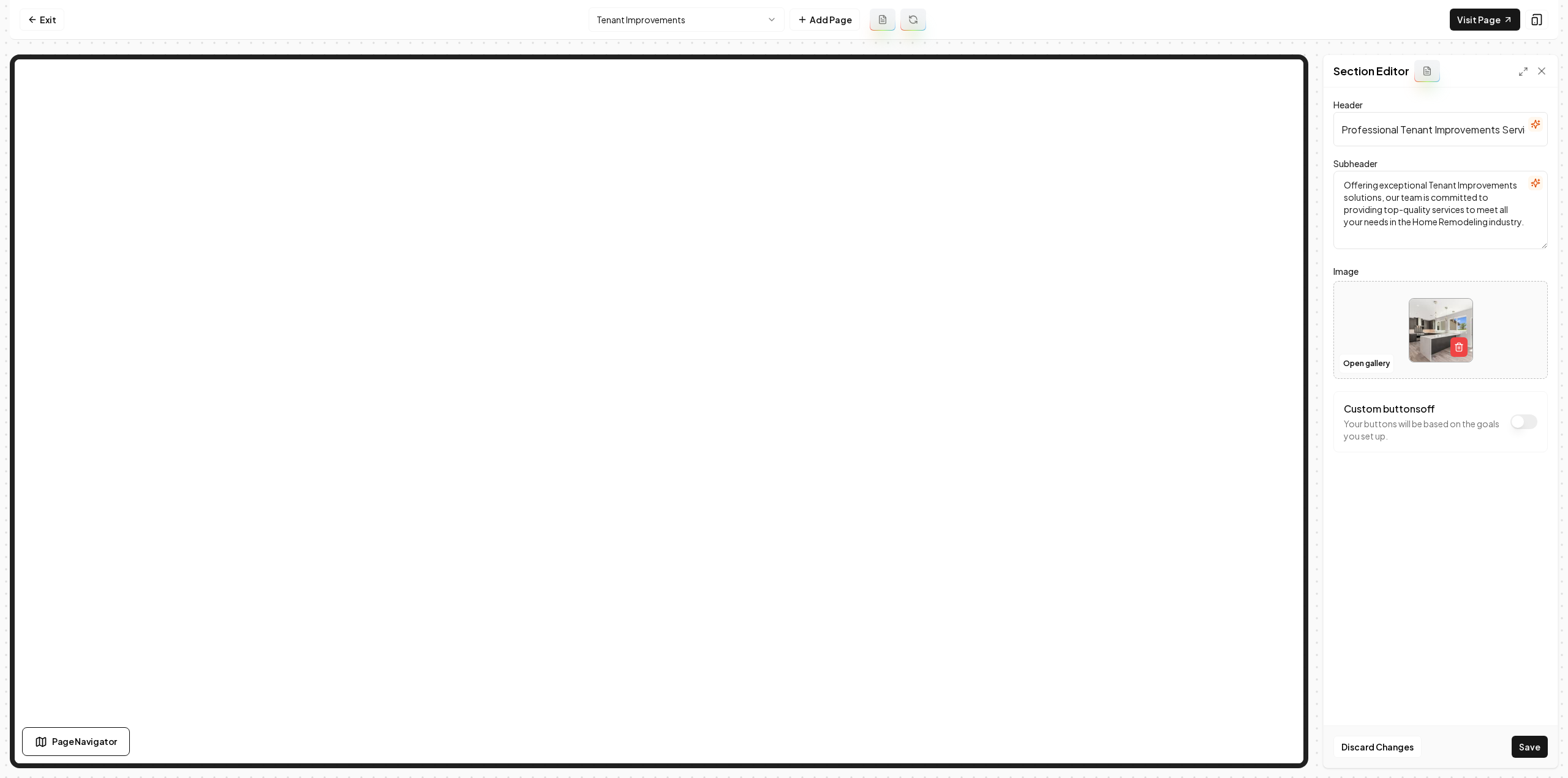
click at [1522, 756] on button "Save" at bounding box center [1530, 748] width 36 height 22
click at [636, 28] on html "Computer Required This feature is only available on a computer. Please switch t…" at bounding box center [784, 389] width 1568 height 778
click at [1348, 362] on button "Open gallery" at bounding box center [1367, 364] width 55 height 20
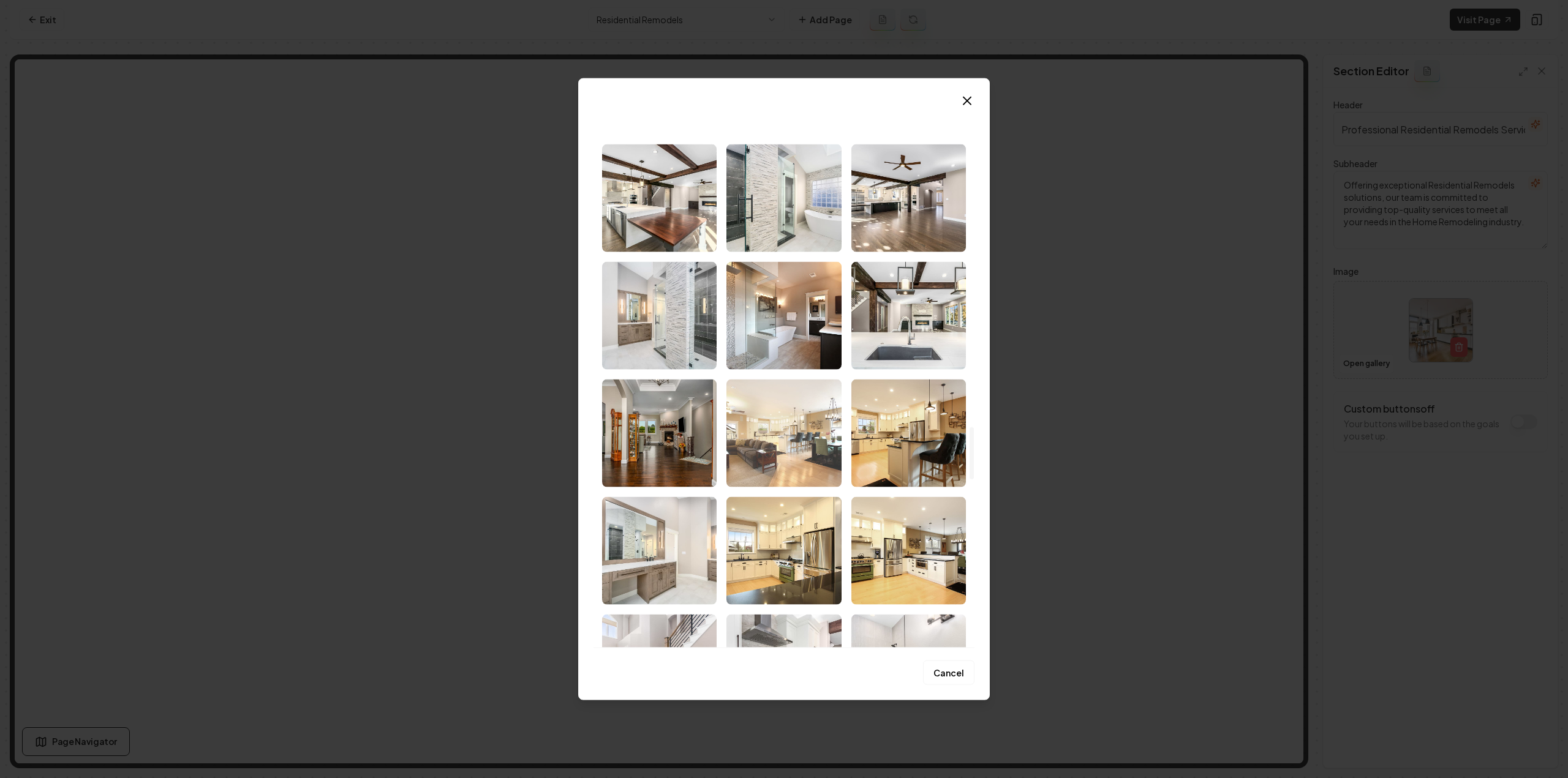
scroll to position [3429, 0]
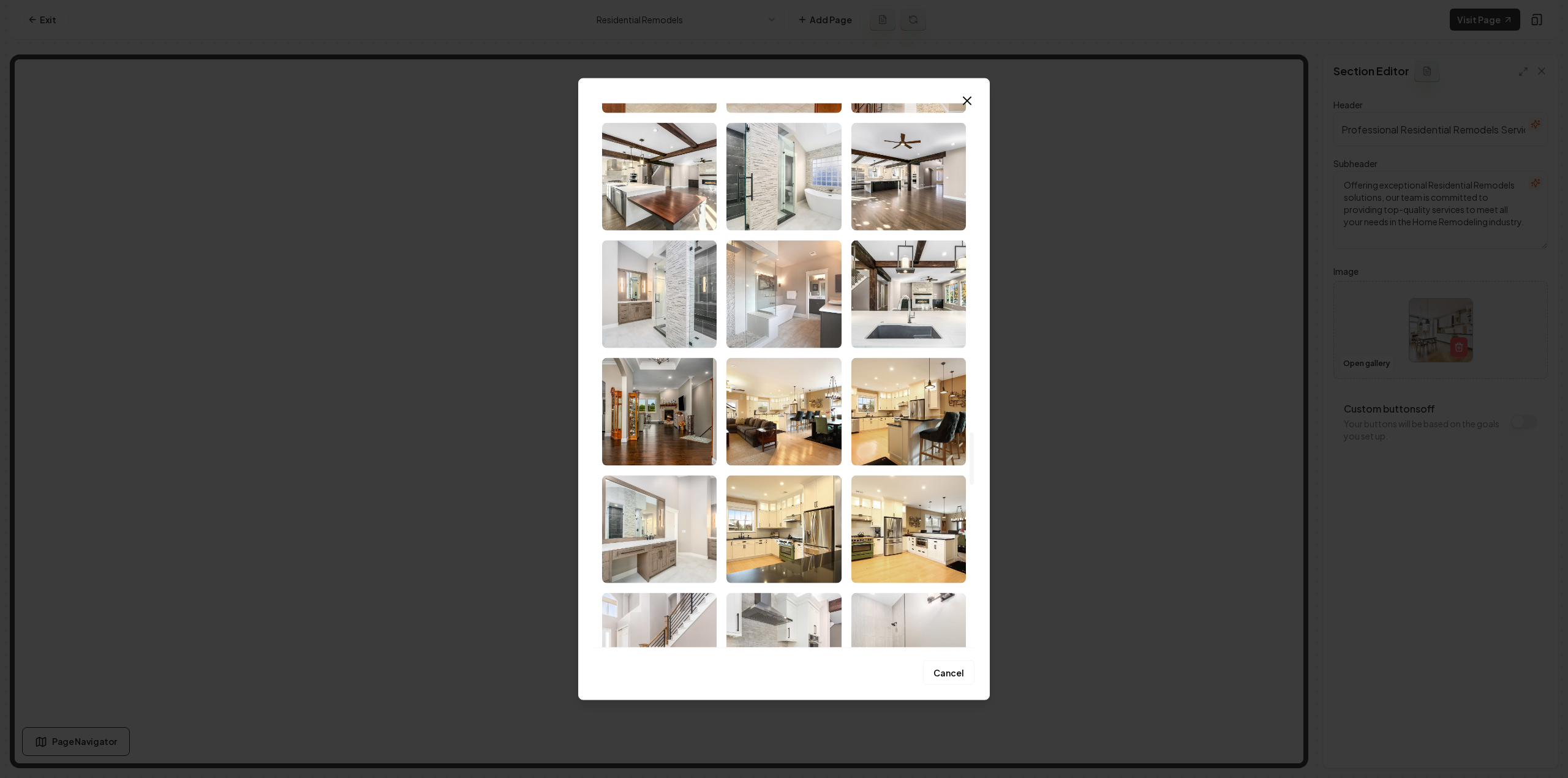
click at [800, 319] on img "Select image image_68d180c25c7cd75eb88b2cbd.jpg" at bounding box center [783, 294] width 114 height 108
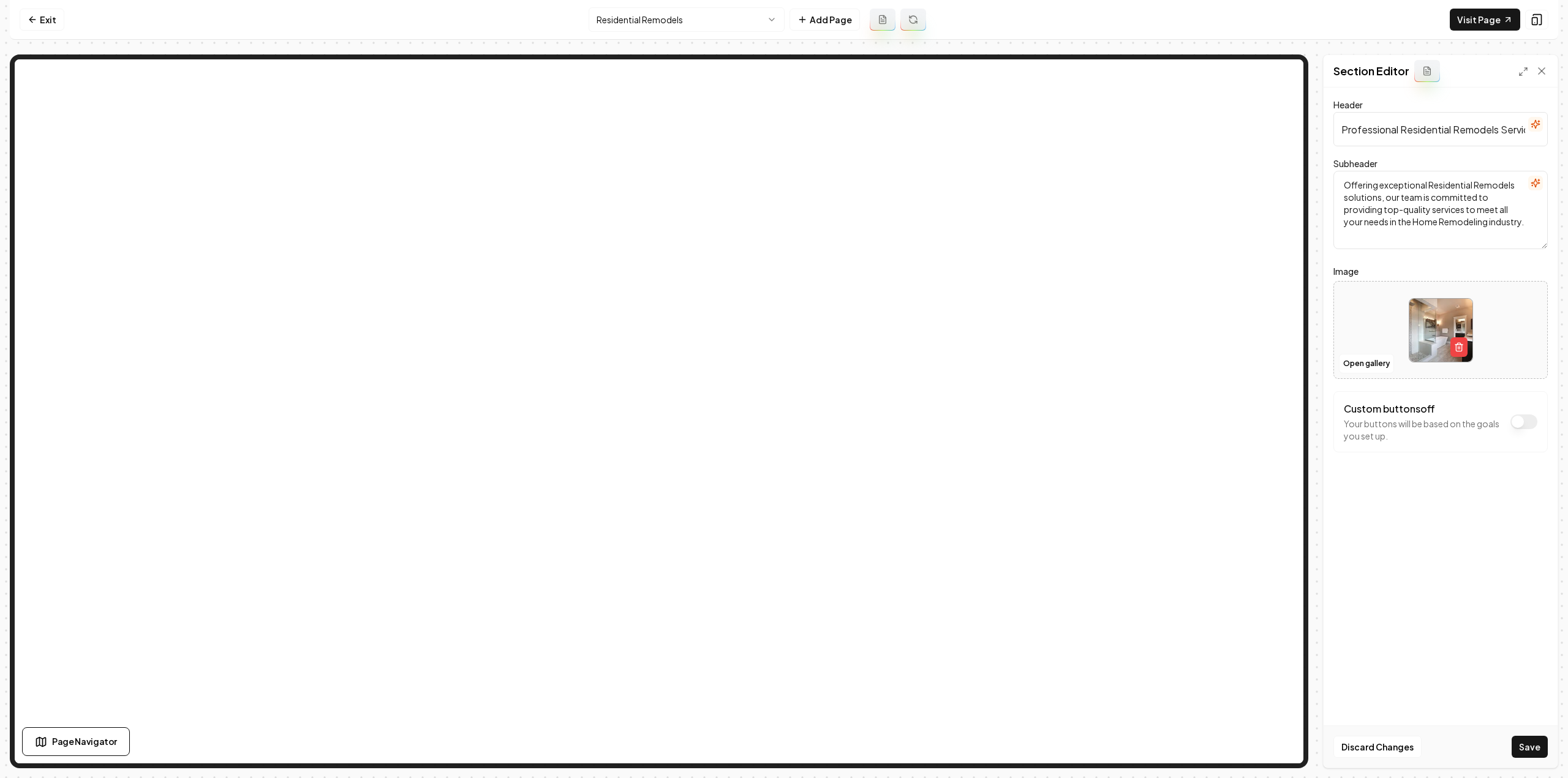
click at [1530, 749] on button "Save" at bounding box center [1530, 748] width 36 height 22
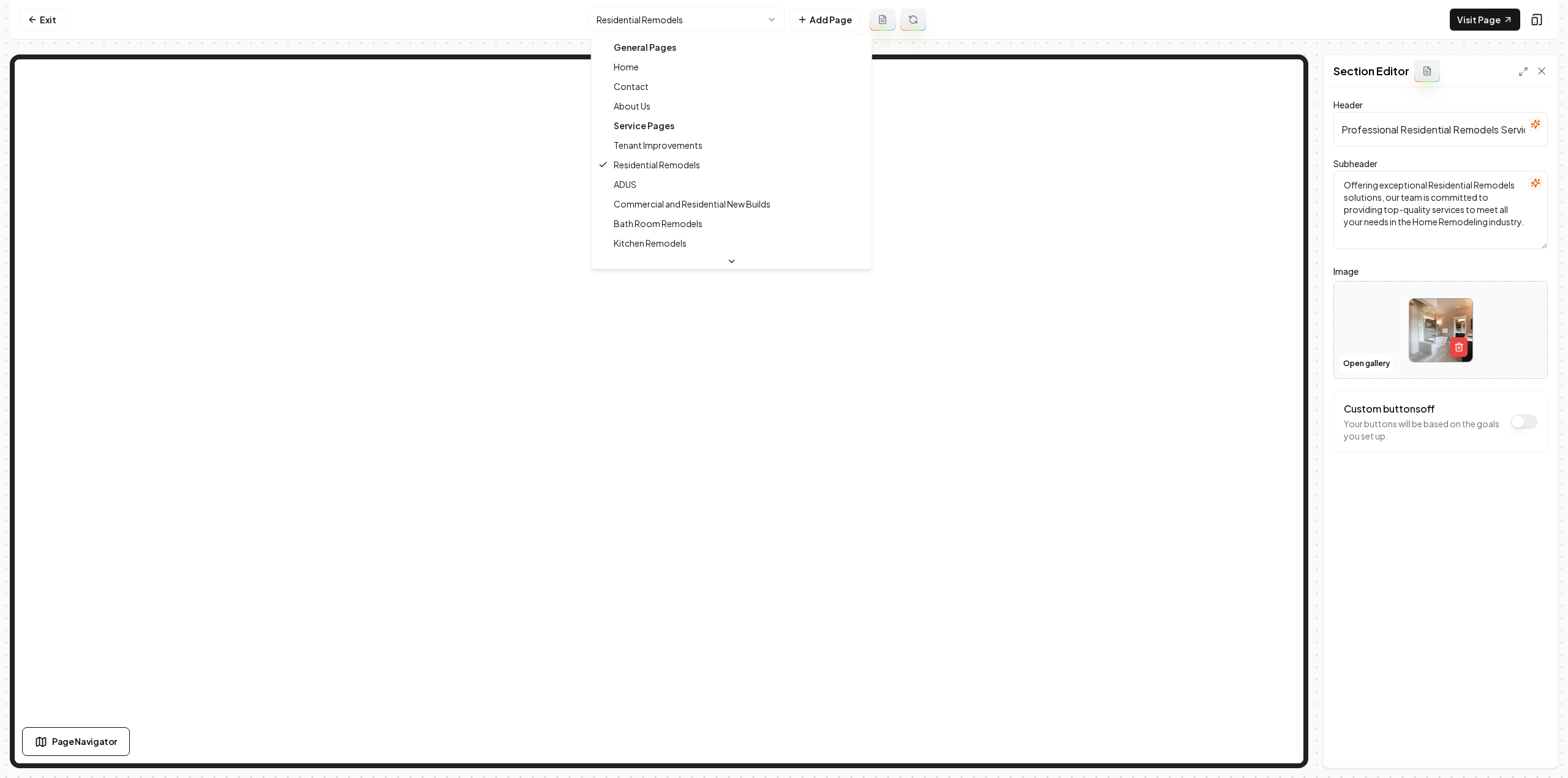
click at [659, 20] on html "Computer Required This feature is only available on a computer. Please switch t…" at bounding box center [784, 389] width 1568 height 778
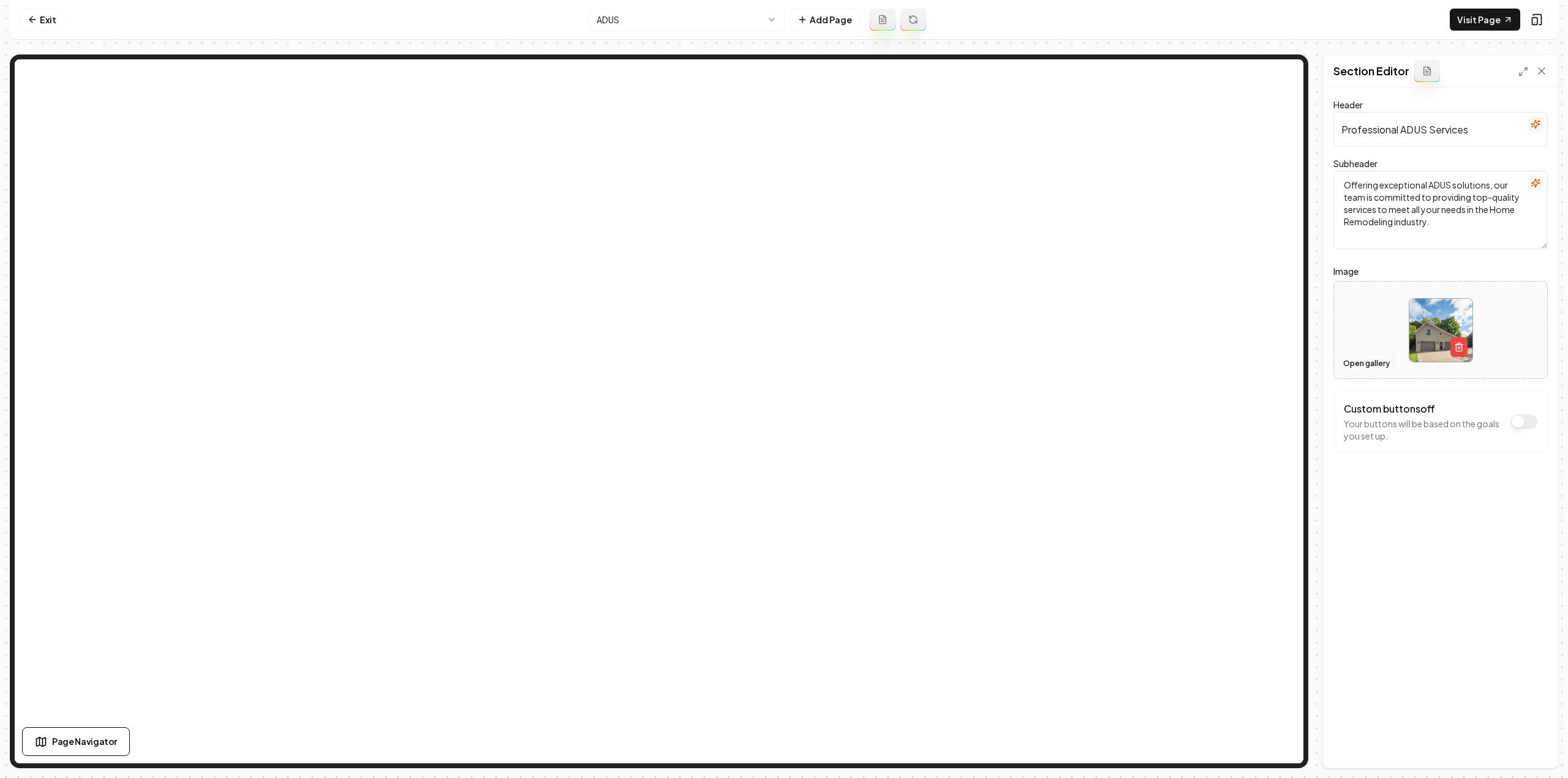
click at [1354, 366] on button "Open gallery" at bounding box center [1367, 364] width 55 height 20
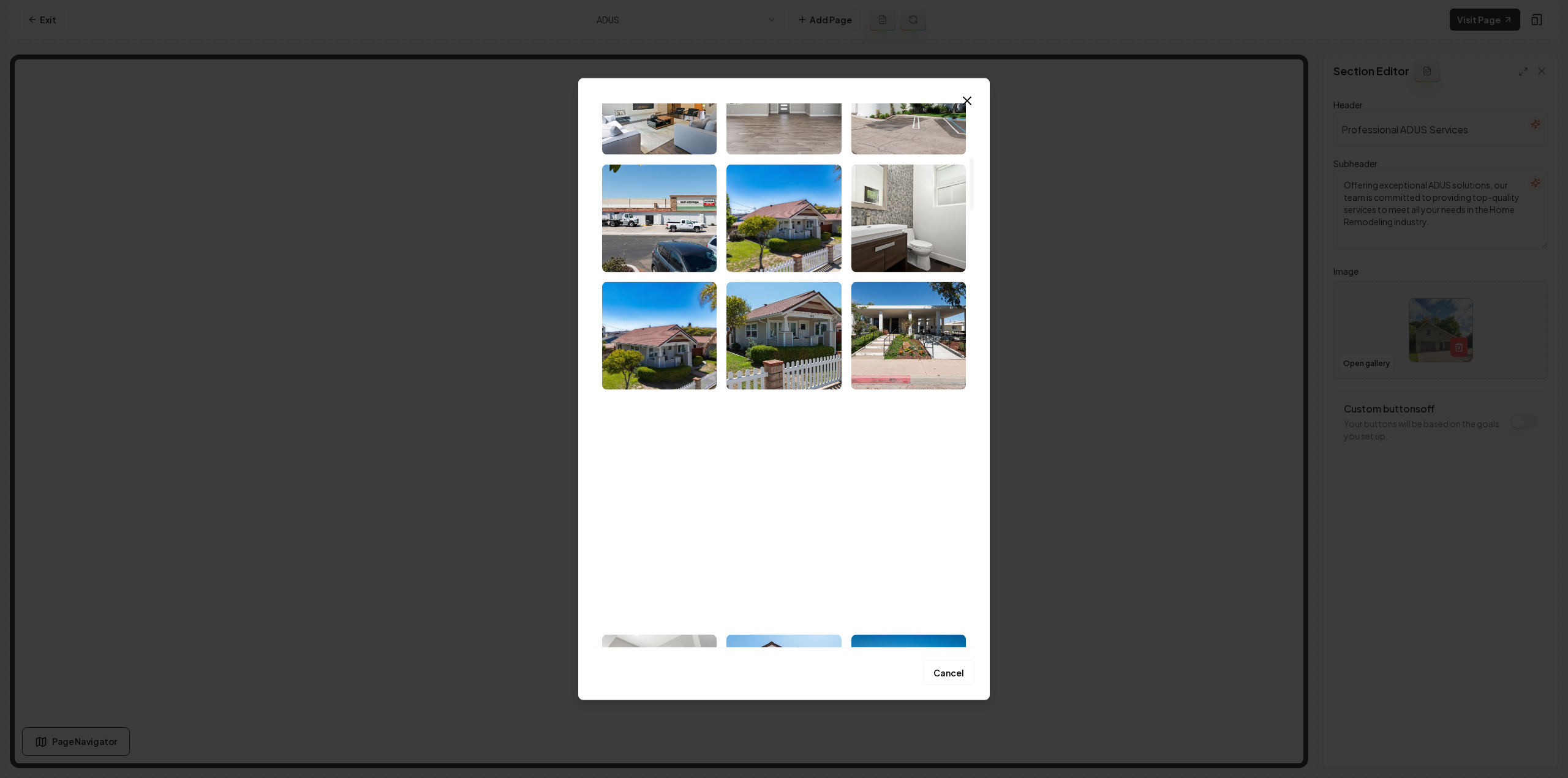
scroll to position [552, 0]
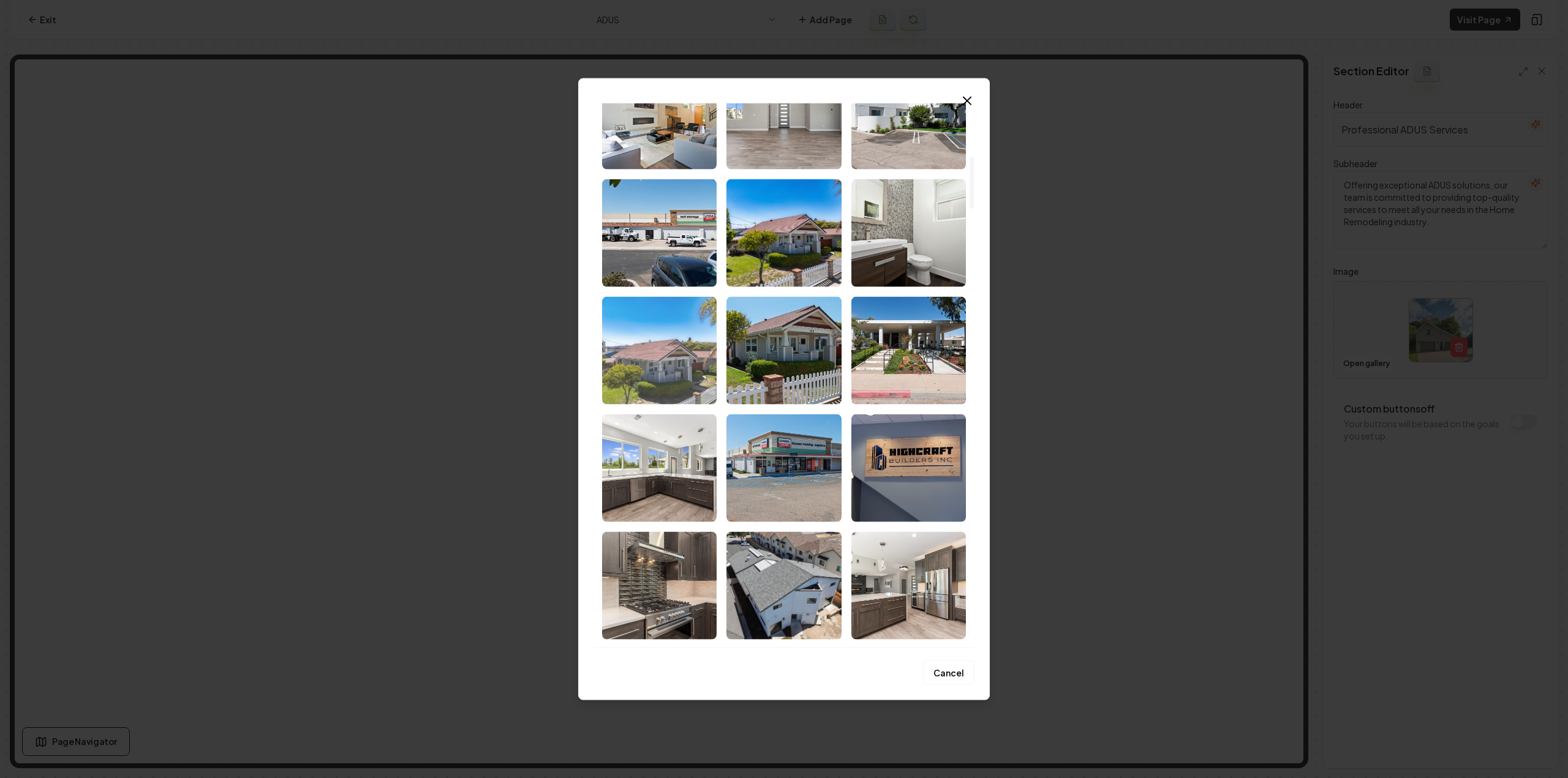
click at [635, 373] on img "Select image image_68d180cd5c7cd75eb88b947e.jpg" at bounding box center [659, 350] width 114 height 108
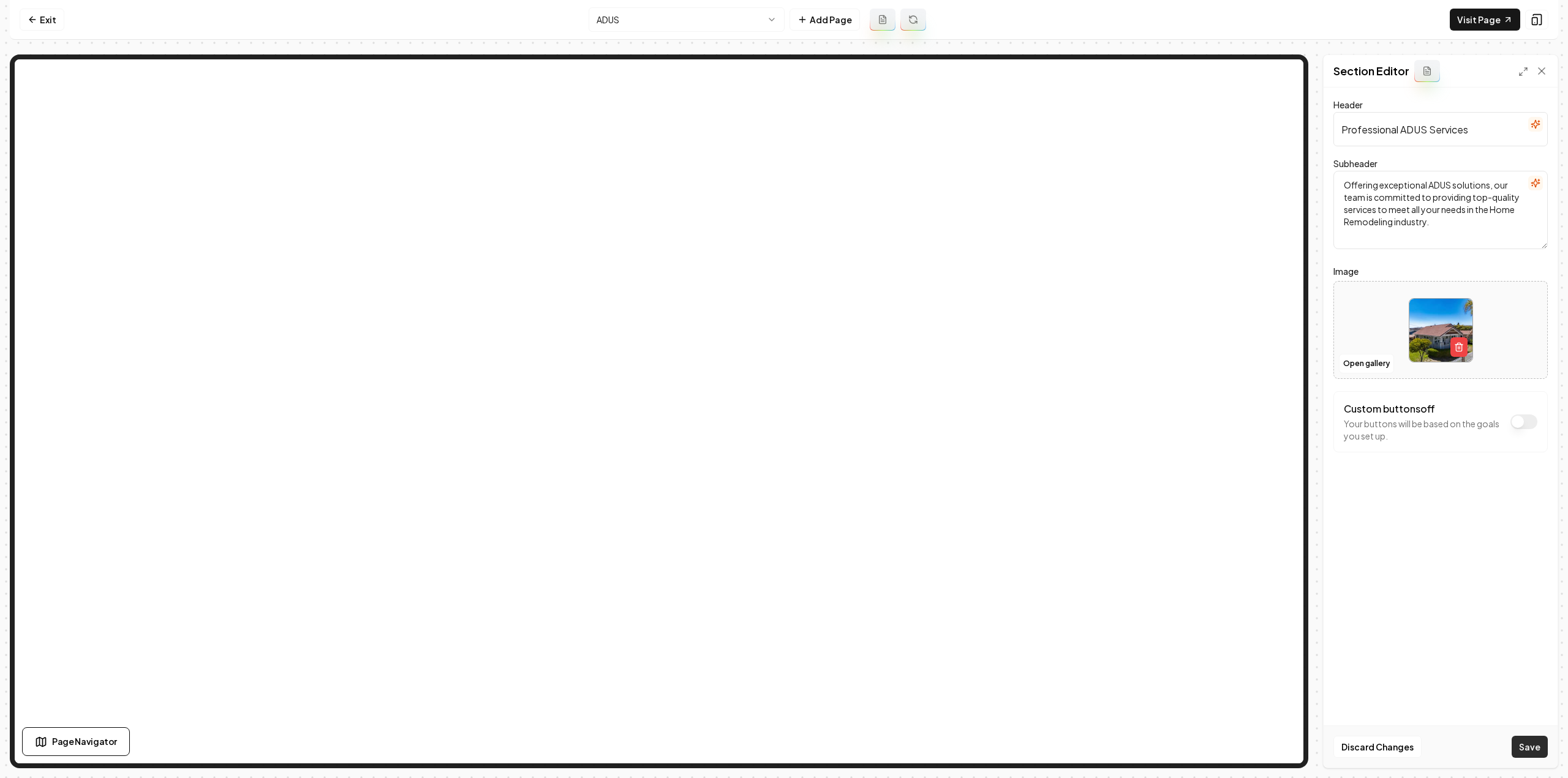
click at [1533, 745] on button "Save" at bounding box center [1530, 748] width 36 height 22
click at [641, 18] on html "Computer Required This feature is only available on a computer. Please switch t…" at bounding box center [784, 389] width 1568 height 778
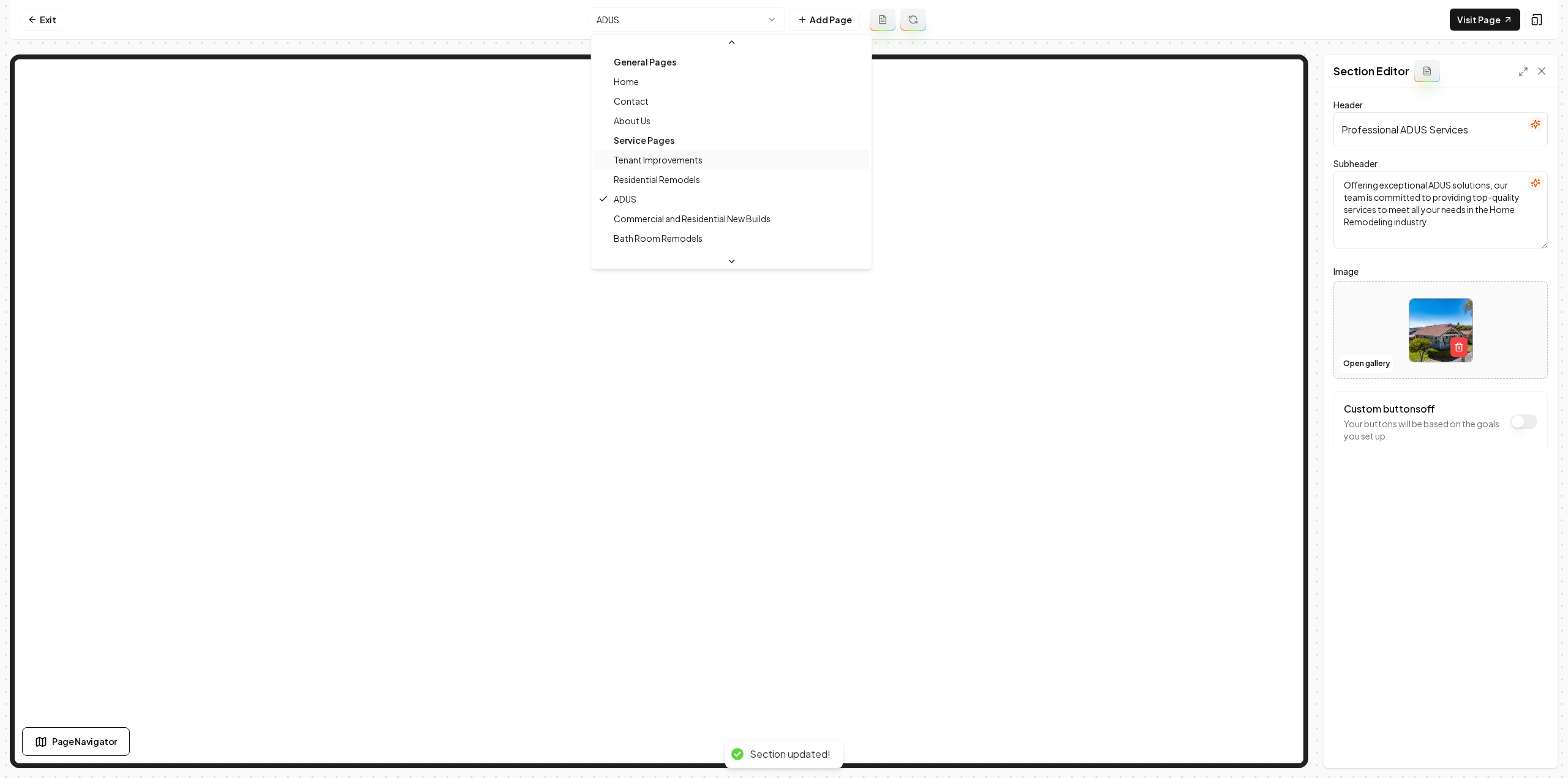
scroll to position [61, 0]
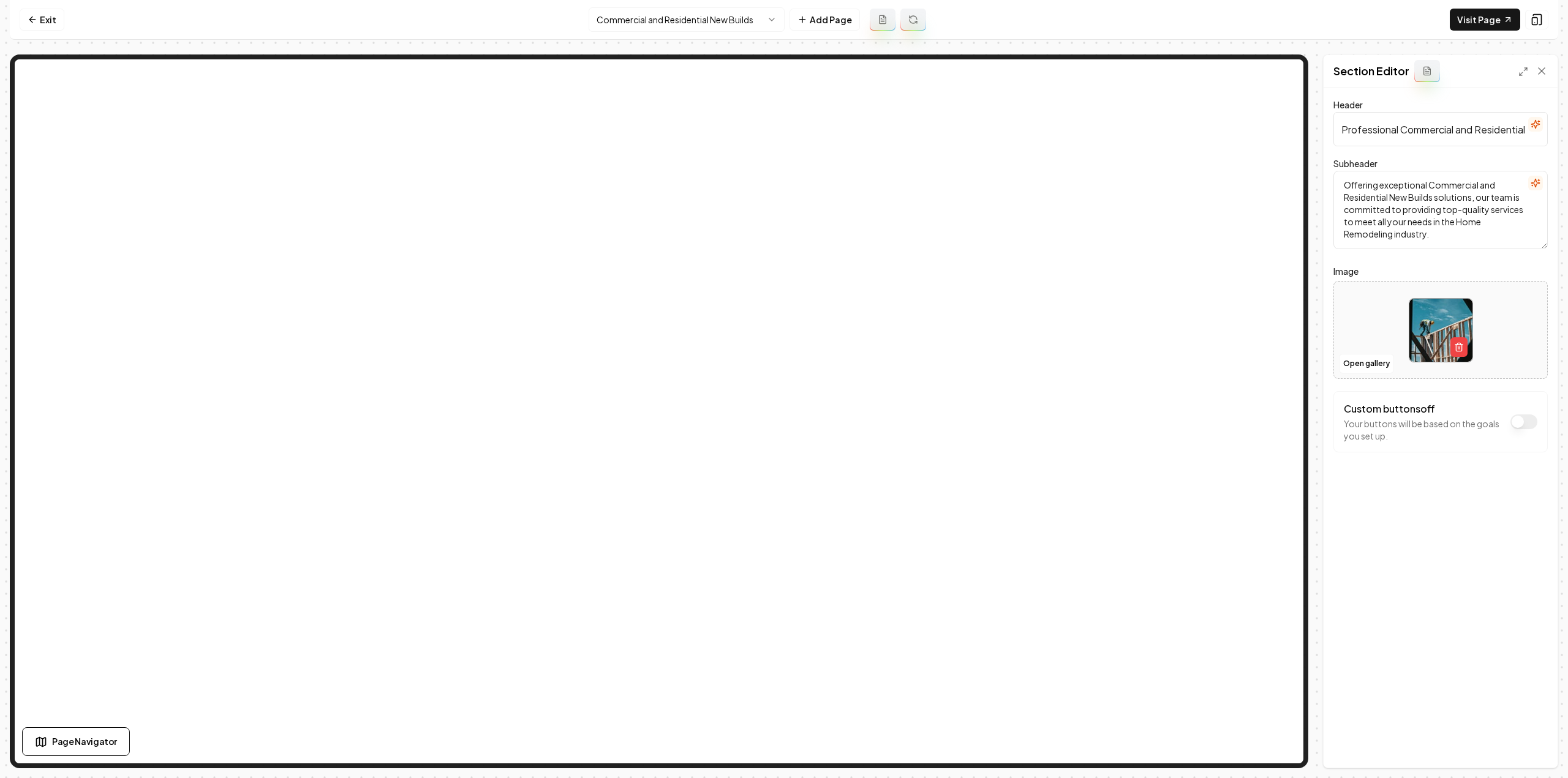
drag, startPoint x: 1444, startPoint y: 566, endPoint x: 1381, endPoint y: 405, distance: 172.9
click at [1444, 566] on div "Header Professional Commercial and Residential New Builds Services Subheader Of…" at bounding box center [1440, 427] width 234 height 680
click at [1361, 363] on button "Open gallery" at bounding box center [1367, 364] width 55 height 20
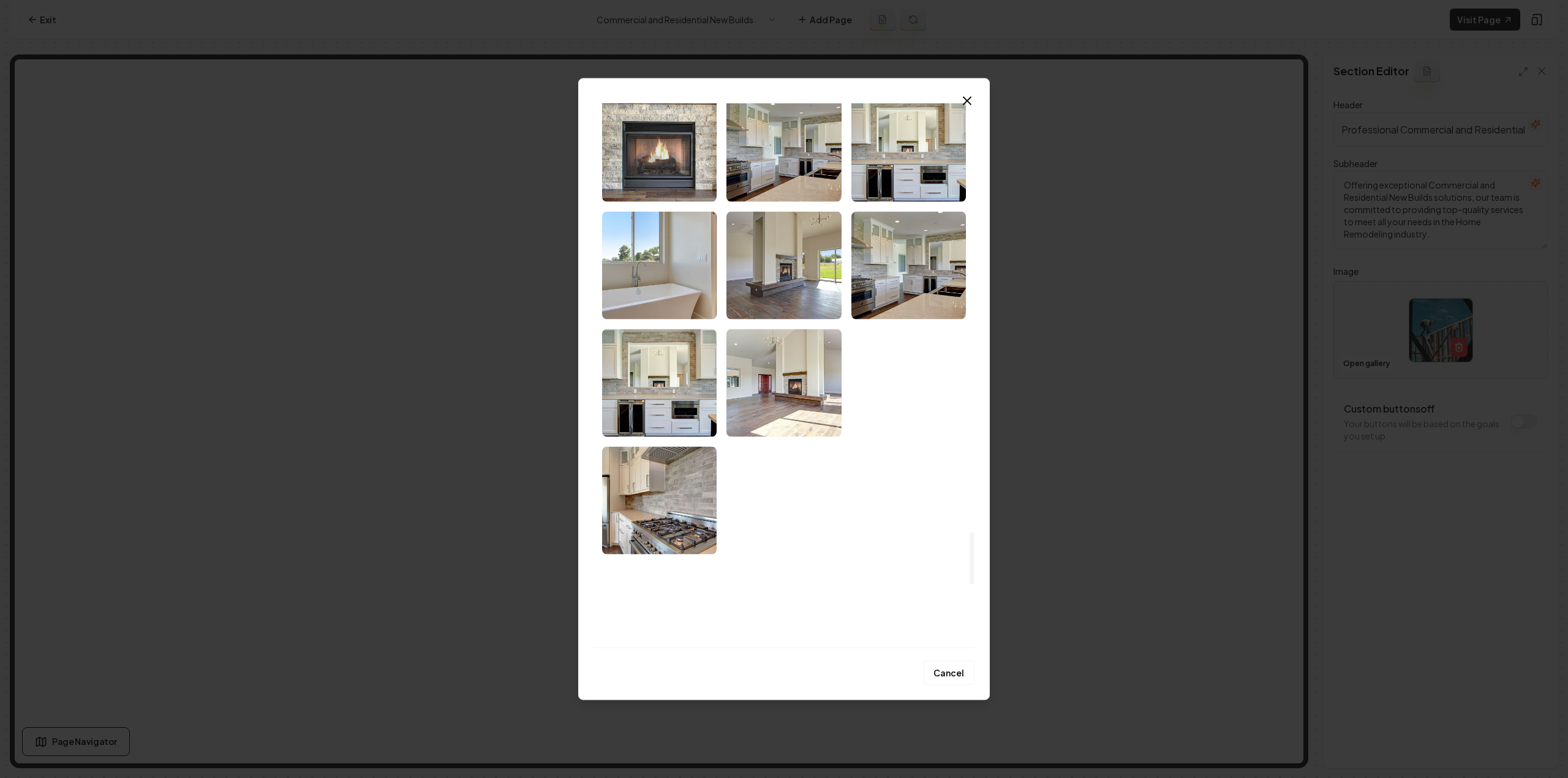
scroll to position [4471, 0]
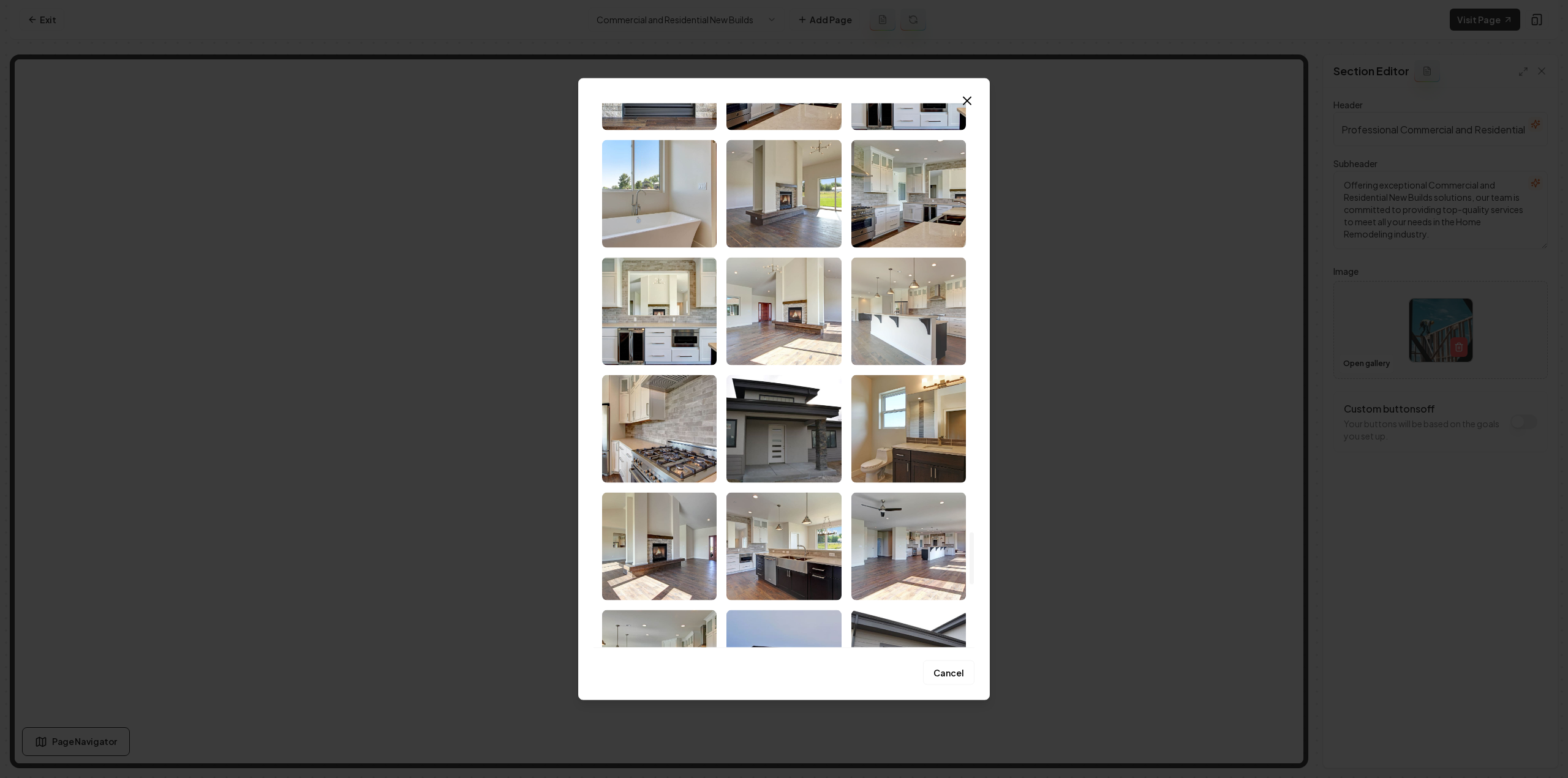
click at [909, 304] on img "Select image image_68d180c05c7cd75eb88b1401.jpg" at bounding box center [908, 311] width 114 height 108
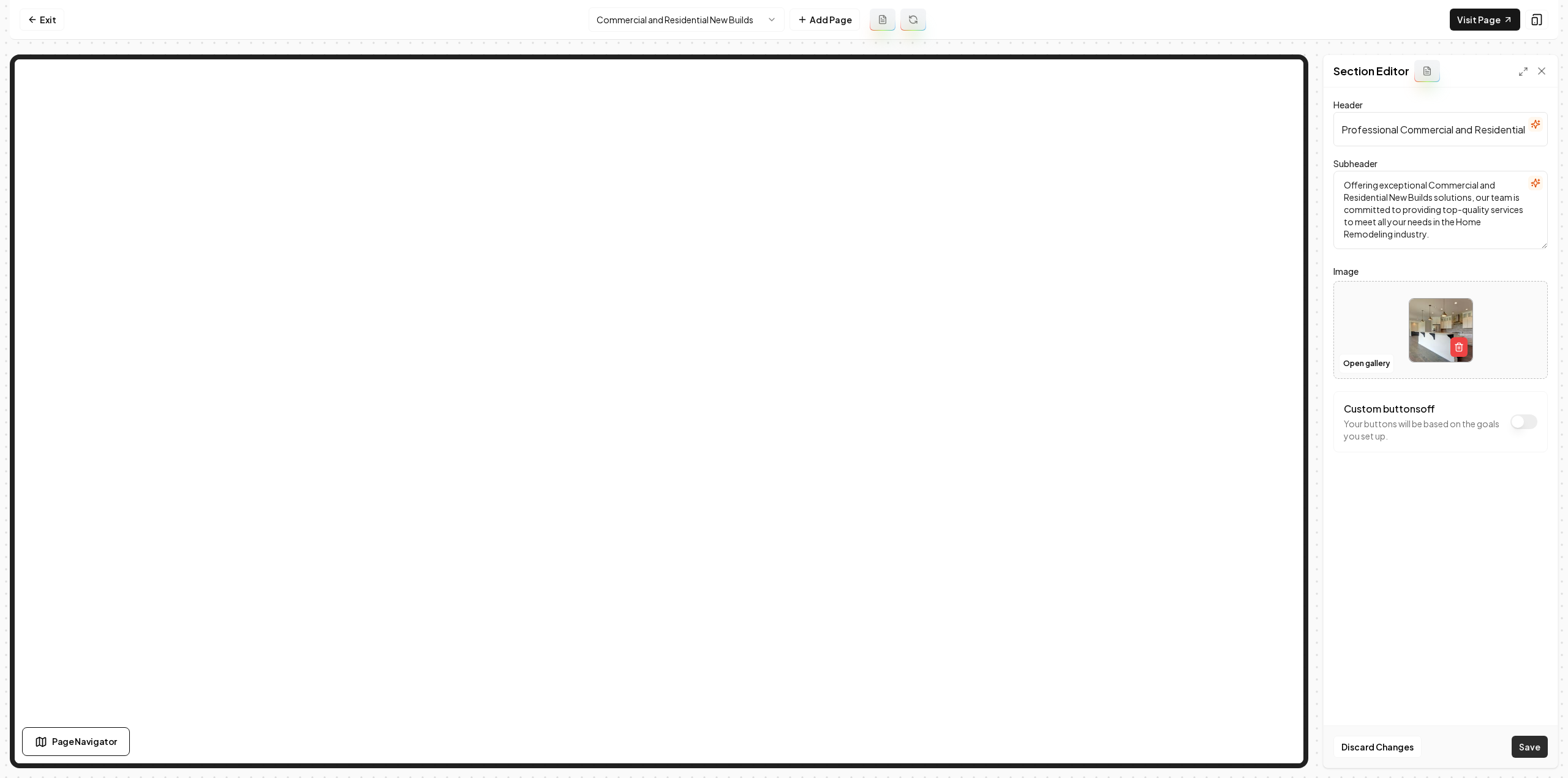
click at [1528, 745] on button "Save" at bounding box center [1530, 748] width 36 height 22
click at [678, 18] on html "Computer Required This feature is only available on a computer. Please switch t…" at bounding box center [784, 389] width 1568 height 778
click at [1378, 362] on button "Open gallery" at bounding box center [1367, 364] width 55 height 20
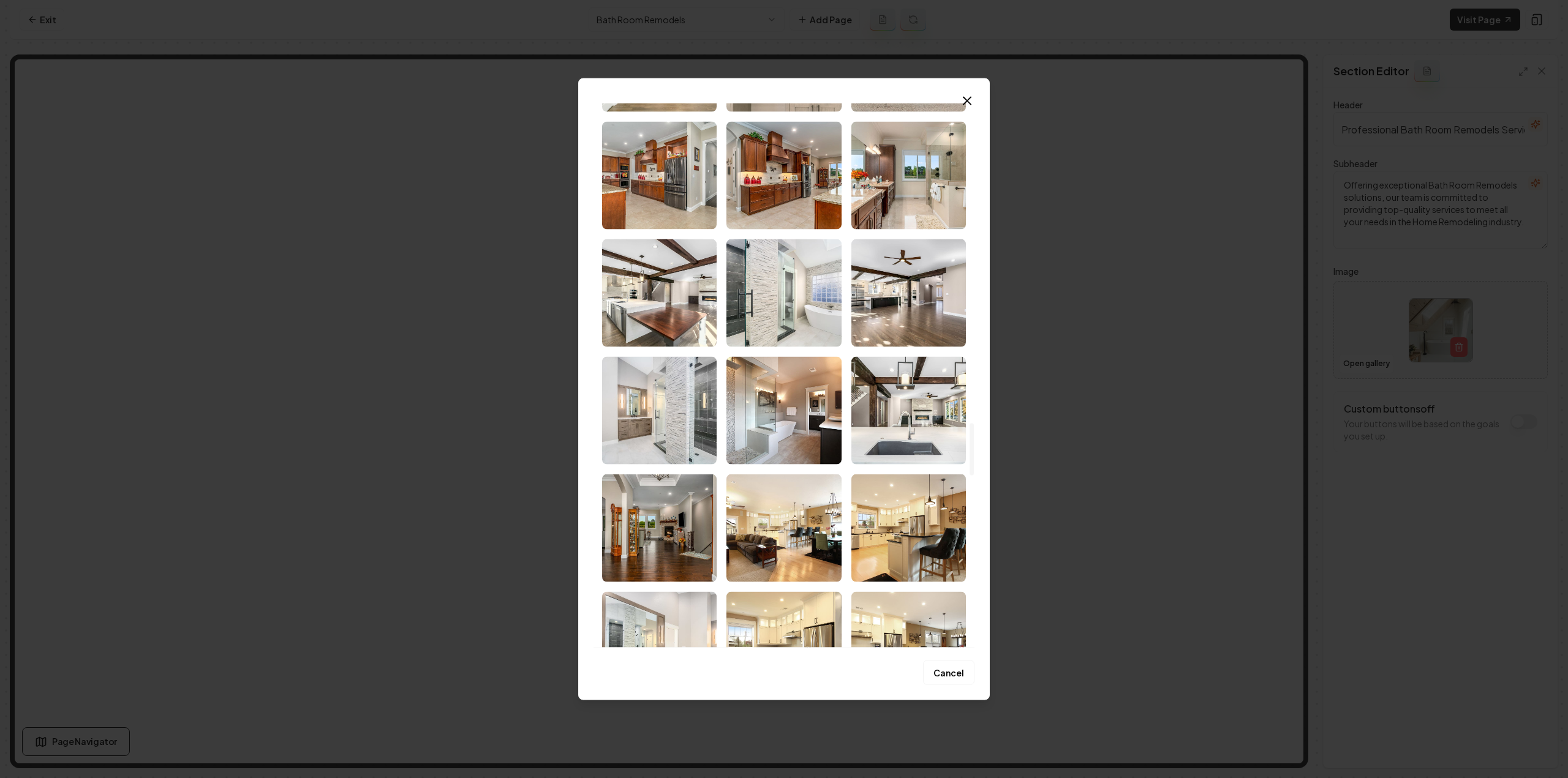
scroll to position [3369, 0]
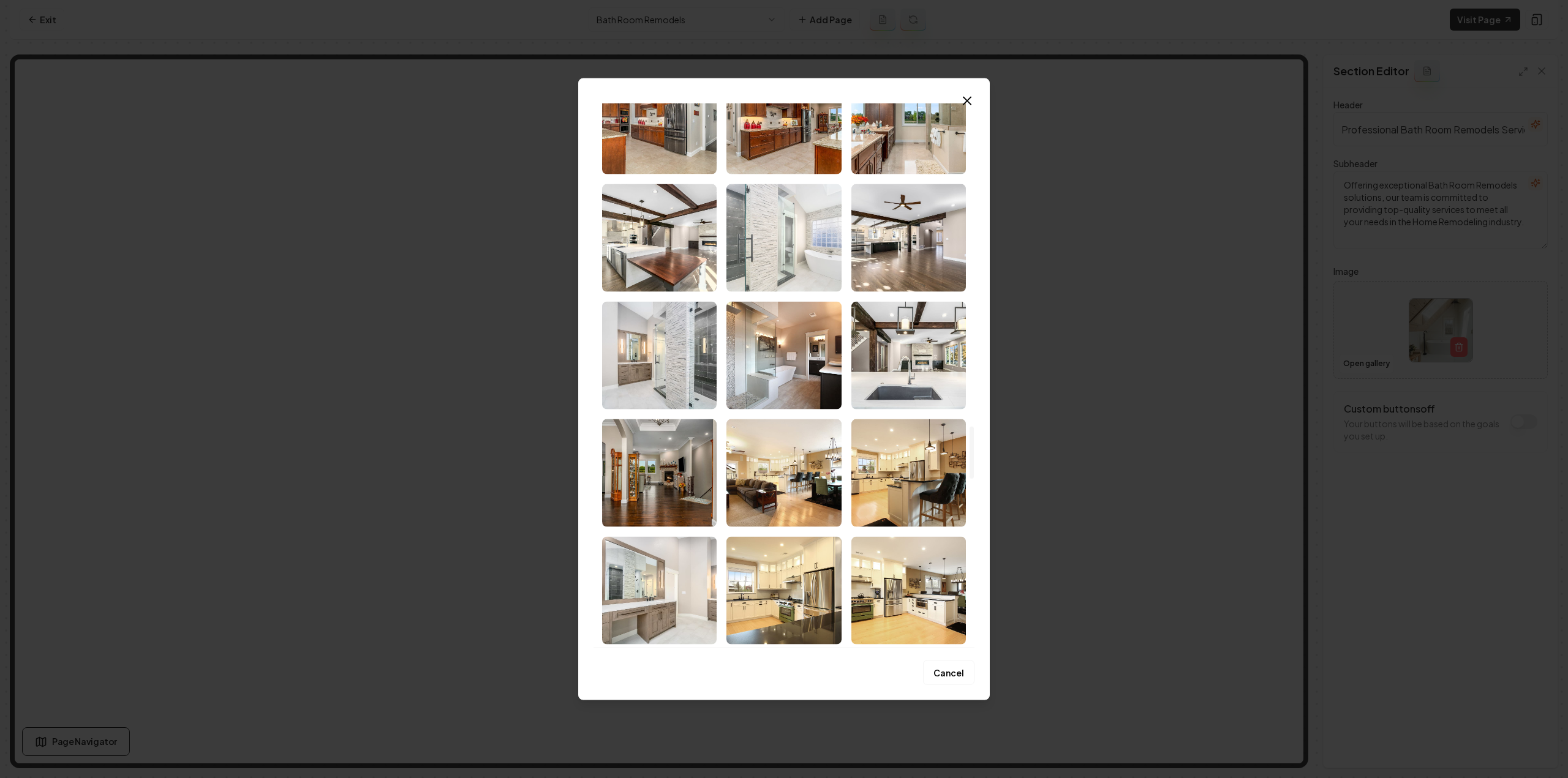
click at [770, 225] on img "Select image image_68d180c35c7cd75eb88b2ee0.jpg" at bounding box center [783, 238] width 114 height 108
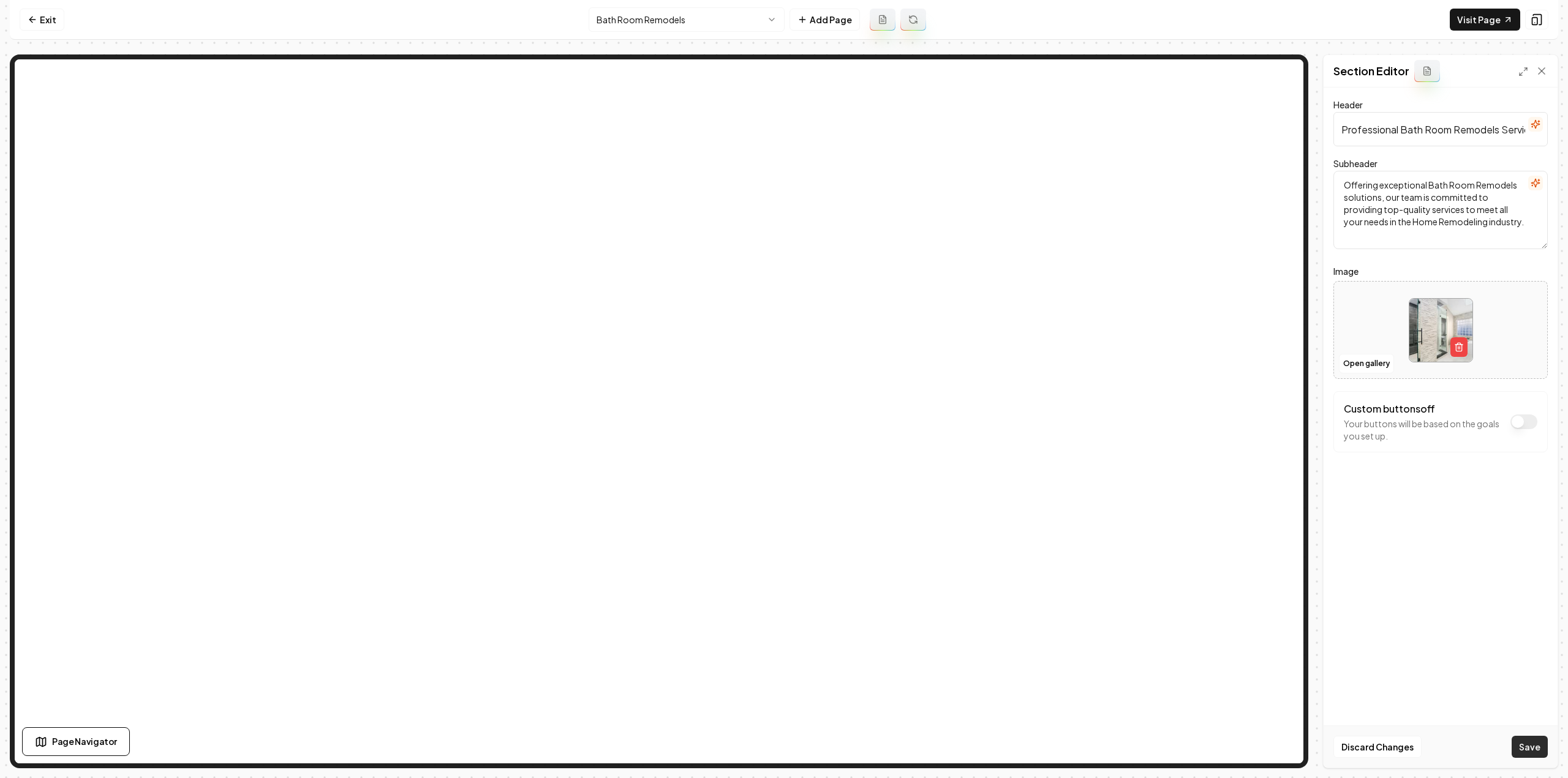
click at [1534, 738] on button "Save" at bounding box center [1530, 748] width 36 height 22
click at [692, 24] on html "Computer Required This feature is only available on a computer. Please switch t…" at bounding box center [784, 389] width 1568 height 778
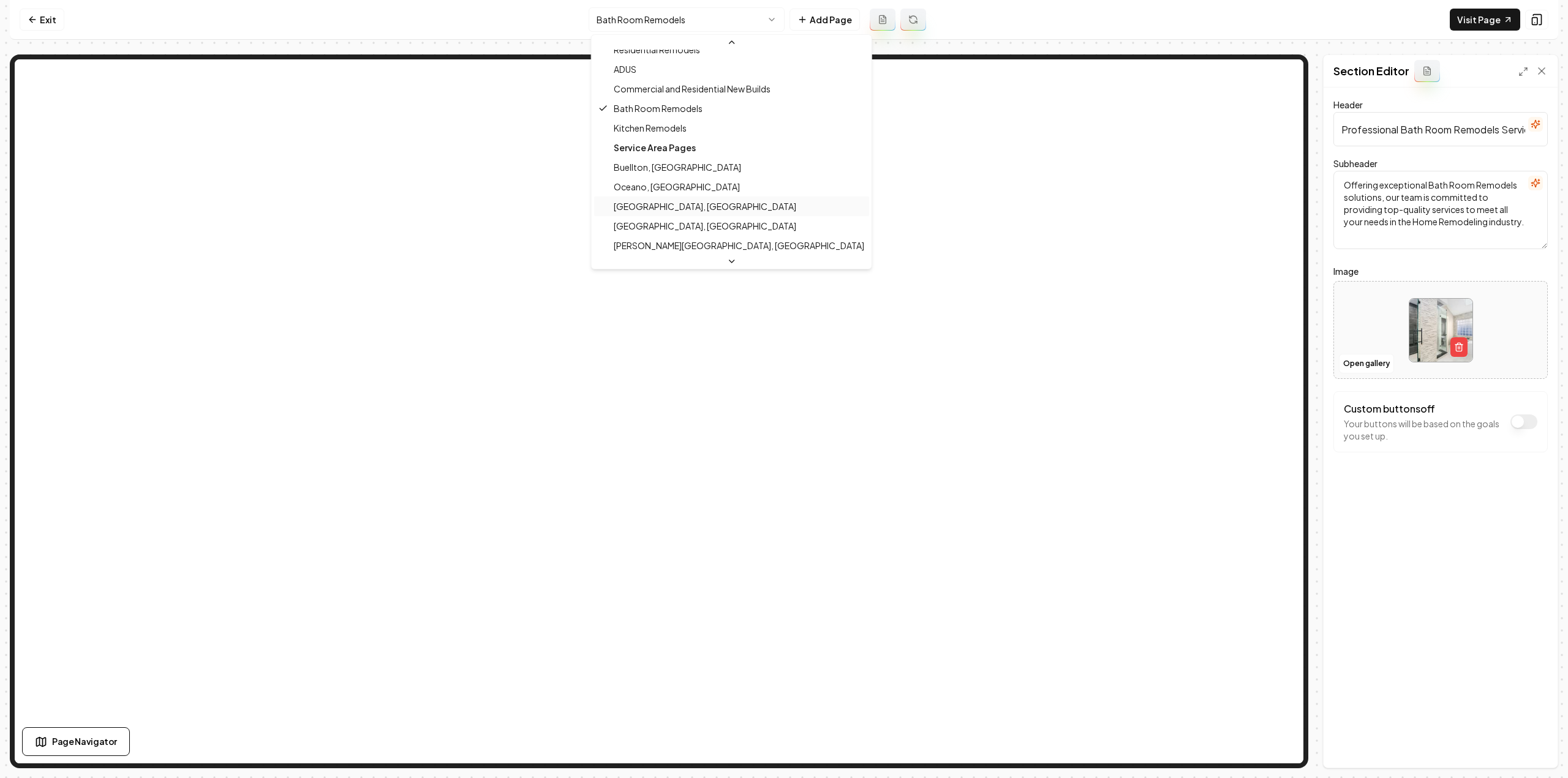
scroll to position [134, 0]
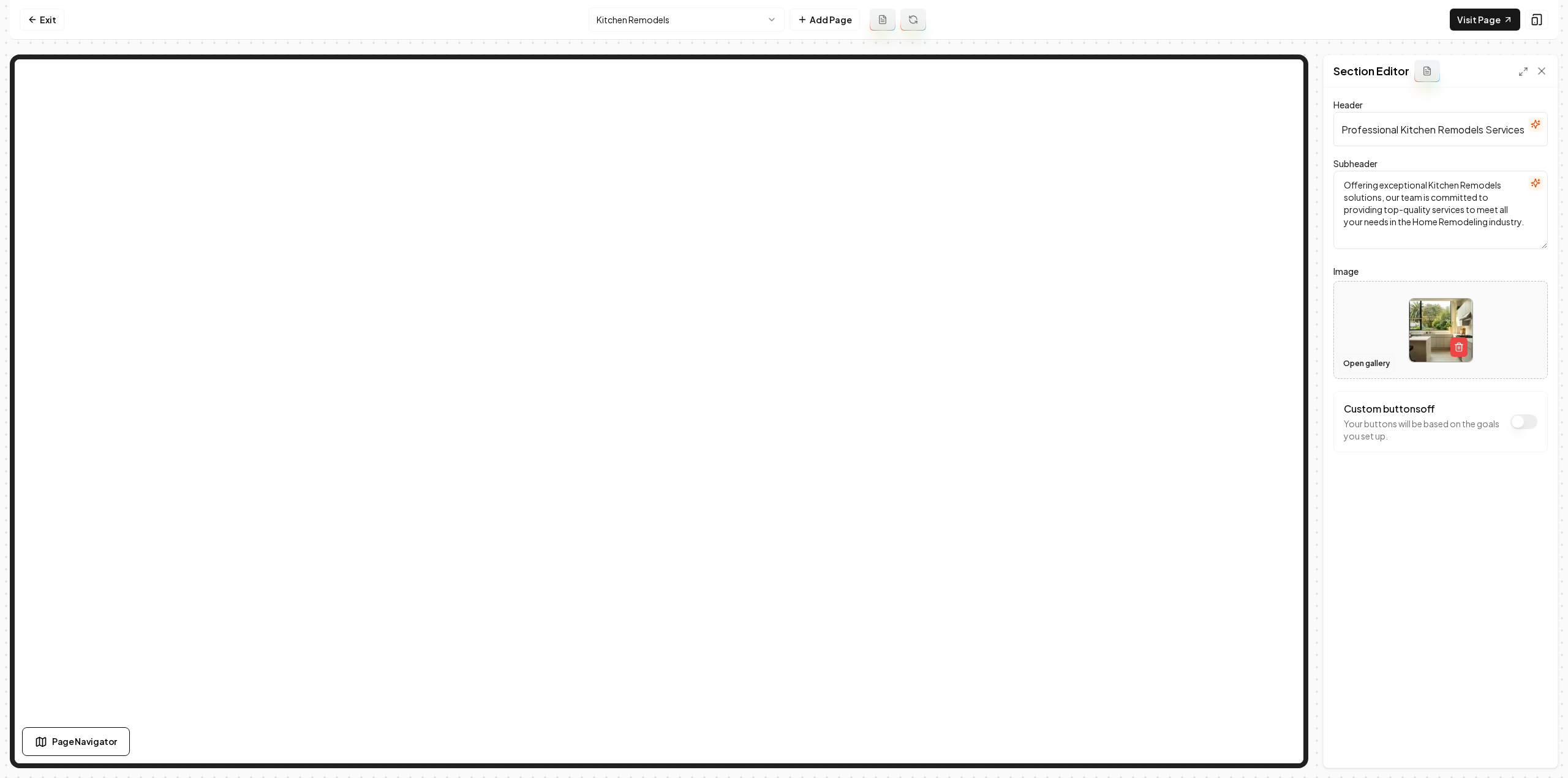
click at [1373, 365] on button "Open gallery" at bounding box center [1367, 364] width 55 height 20
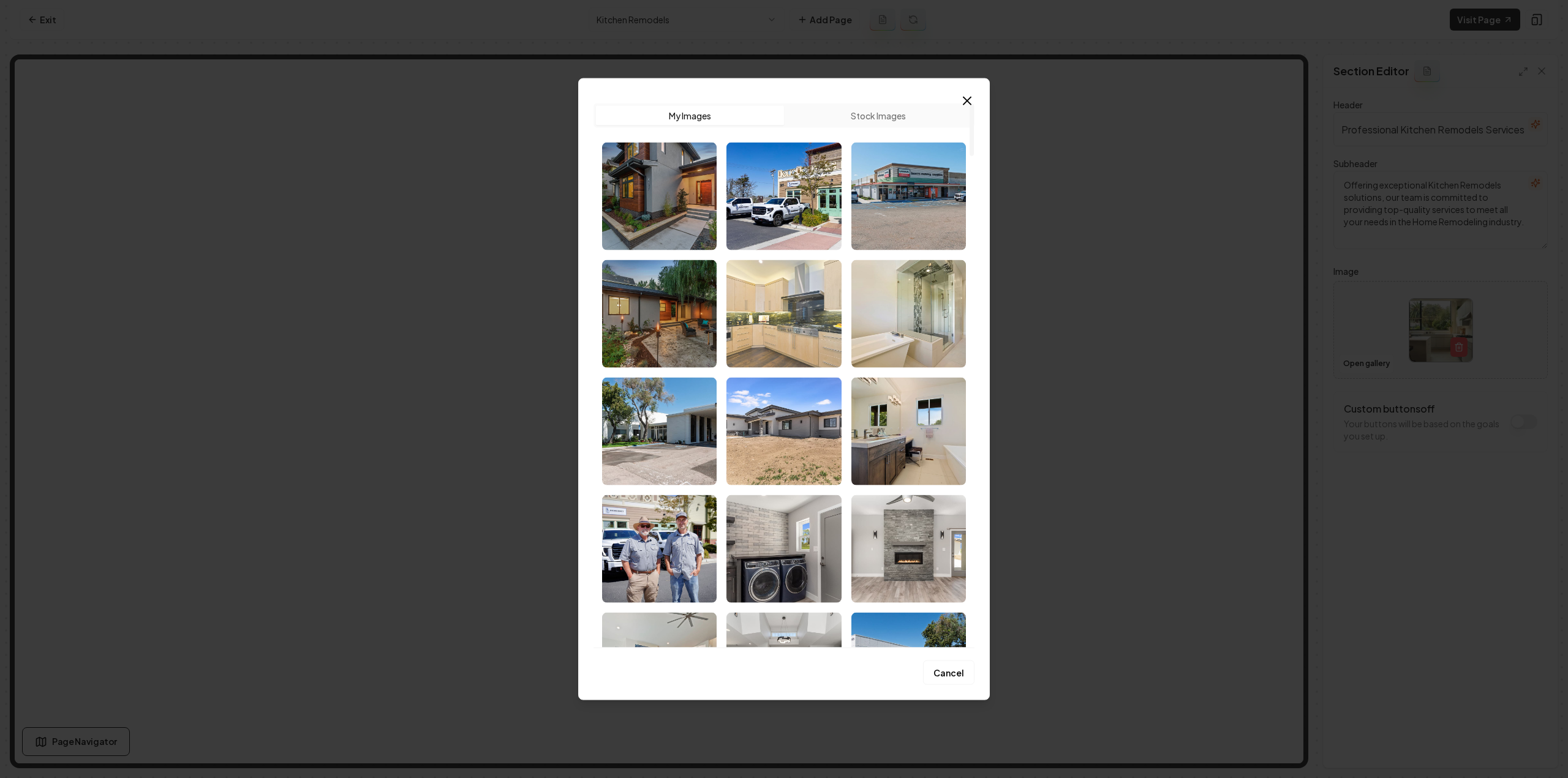
click at [796, 318] on img "Select image image_68d180d05c7cd75eb88bab7c.jpg" at bounding box center [783, 313] width 114 height 108
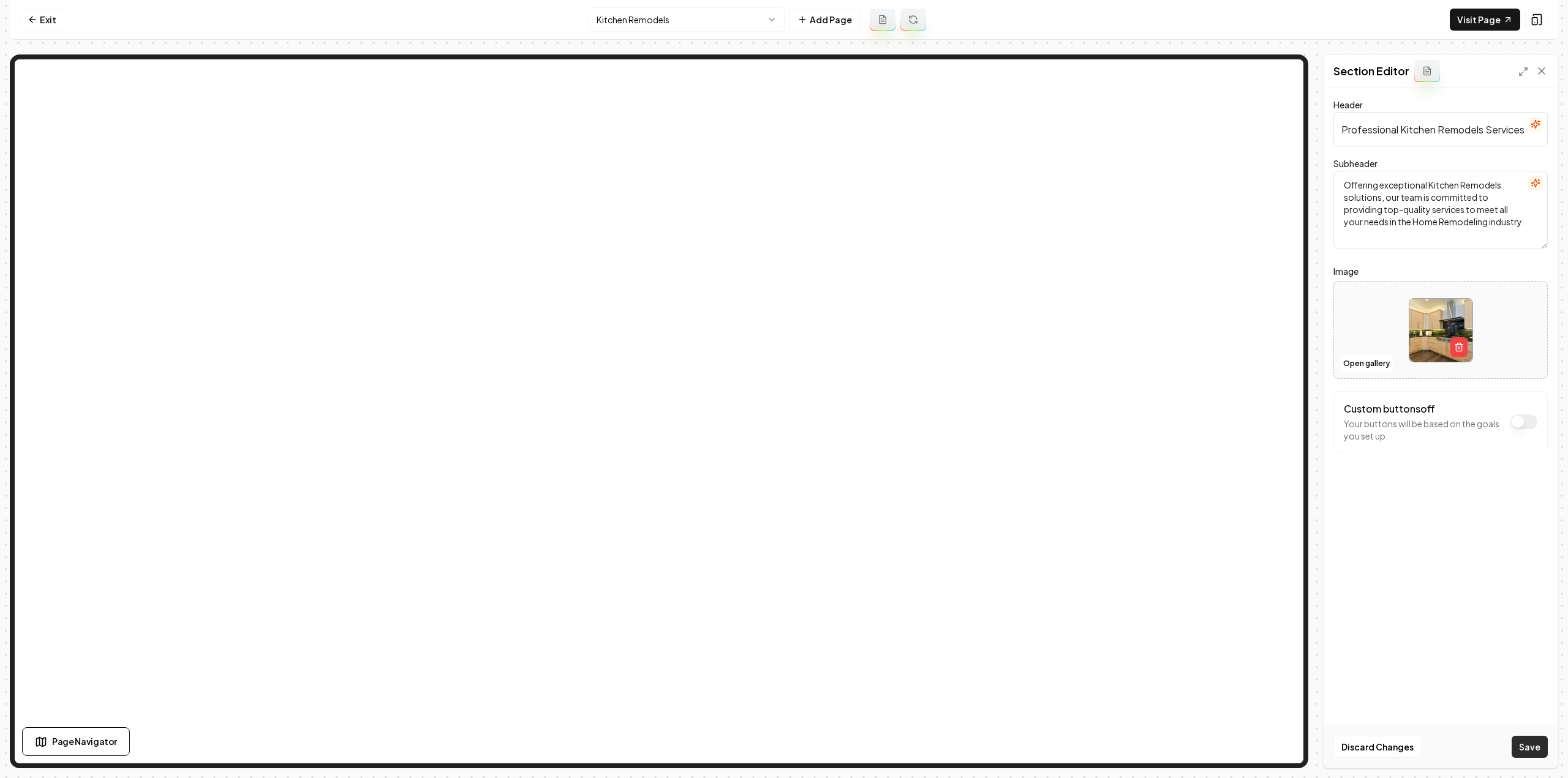
click at [1530, 742] on button "Save" at bounding box center [1530, 748] width 36 height 22
click at [619, 13] on html "Computer Required This feature is only available on a computer. Please switch t…" at bounding box center [784, 389] width 1568 height 778
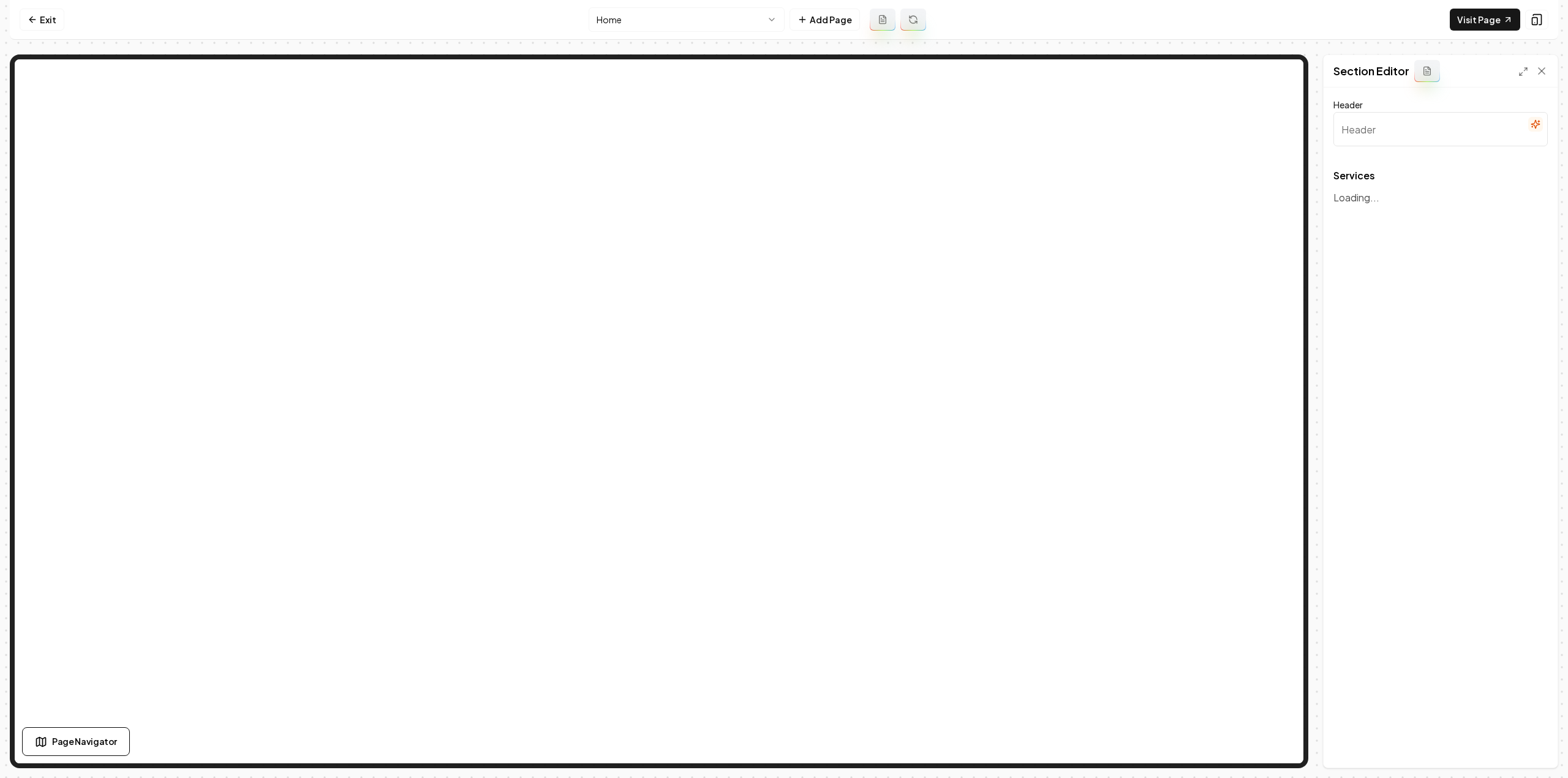
type input "Our Home Remodeling Expertise"
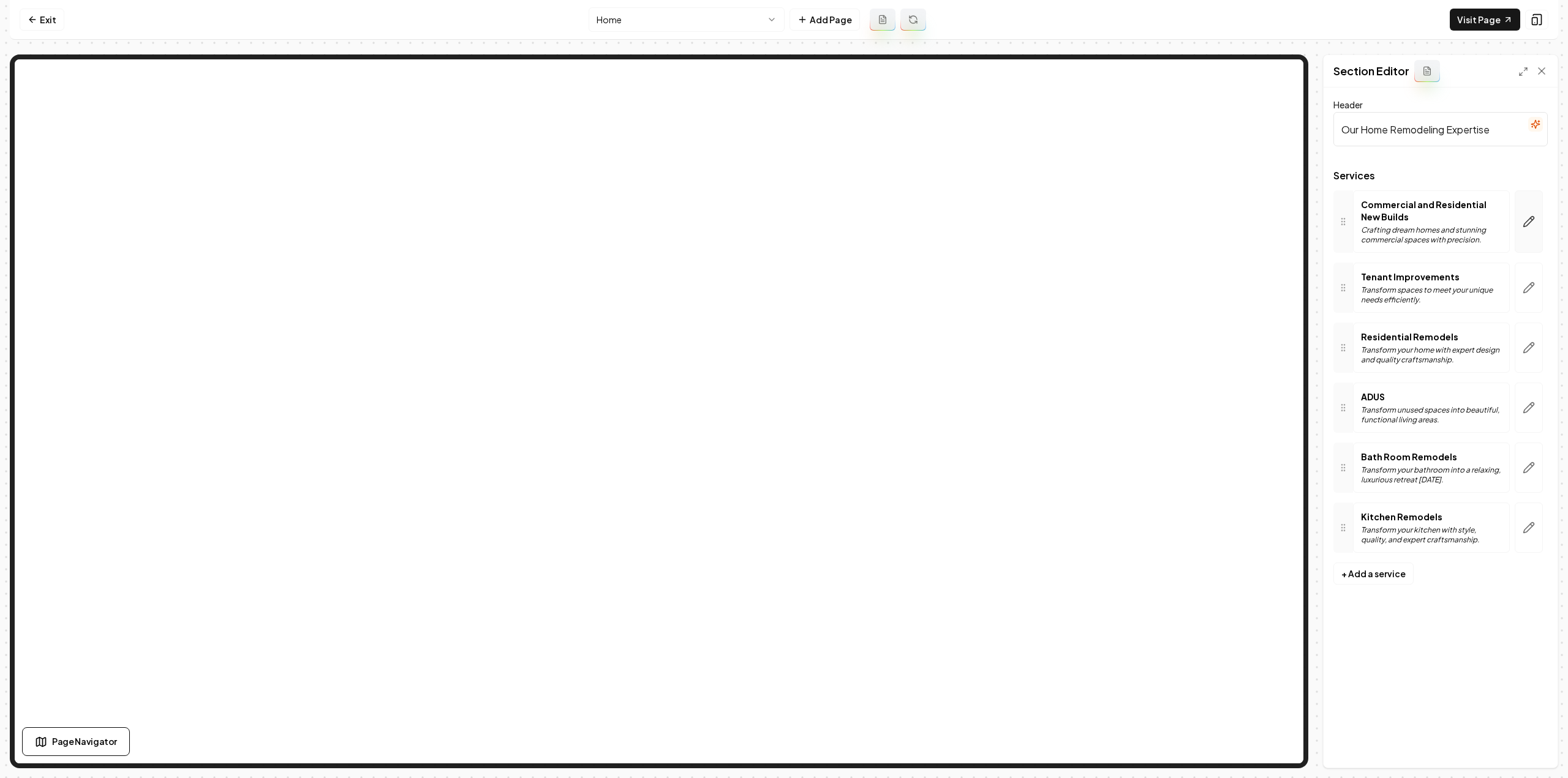
click at [1521, 223] on button "button" at bounding box center [1528, 221] width 29 height 62
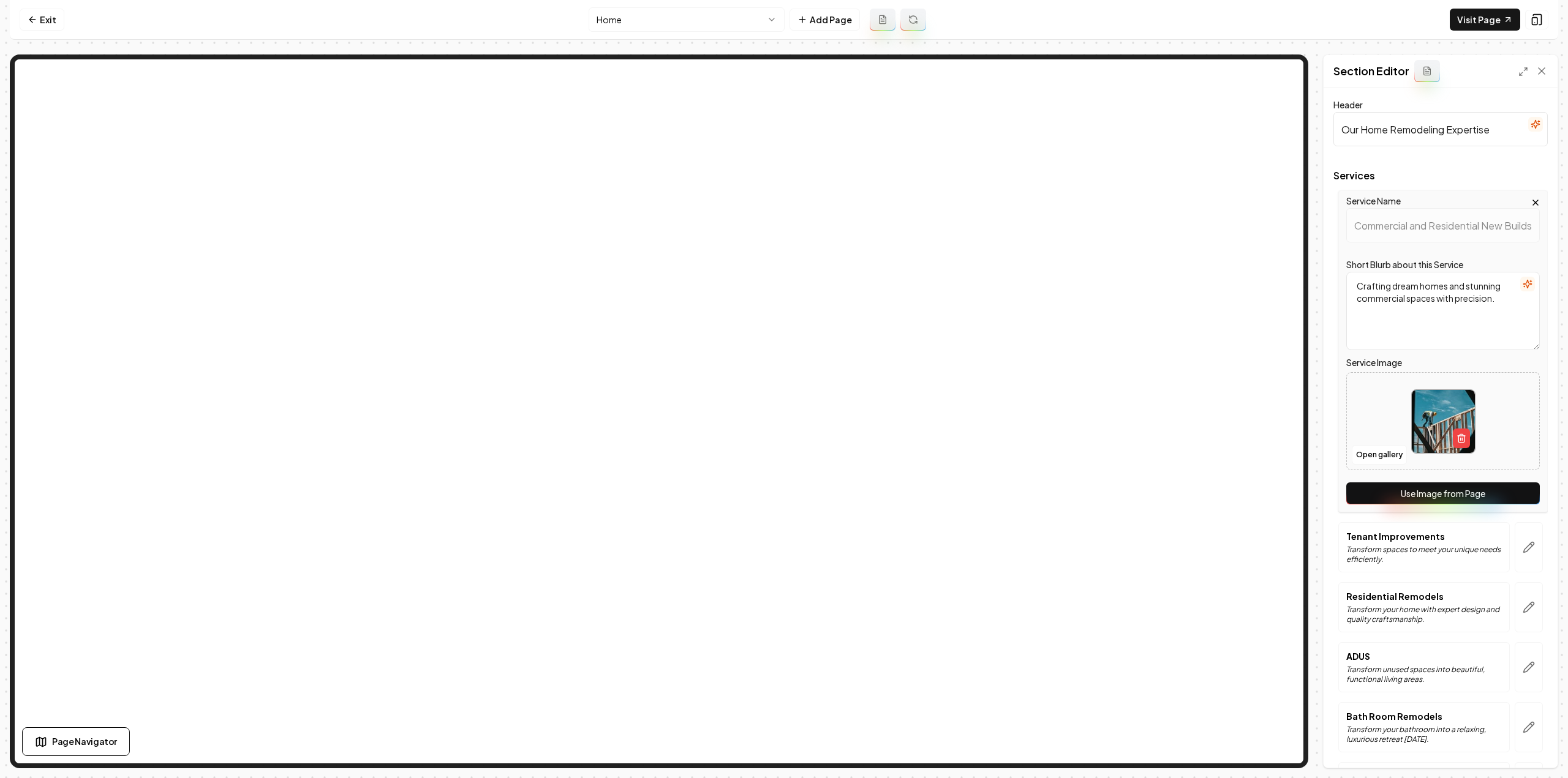
click at [1424, 488] on button "Use Image from Page" at bounding box center [1443, 494] width 194 height 22
click at [1522, 545] on icon "button" at bounding box center [1528, 547] width 12 height 12
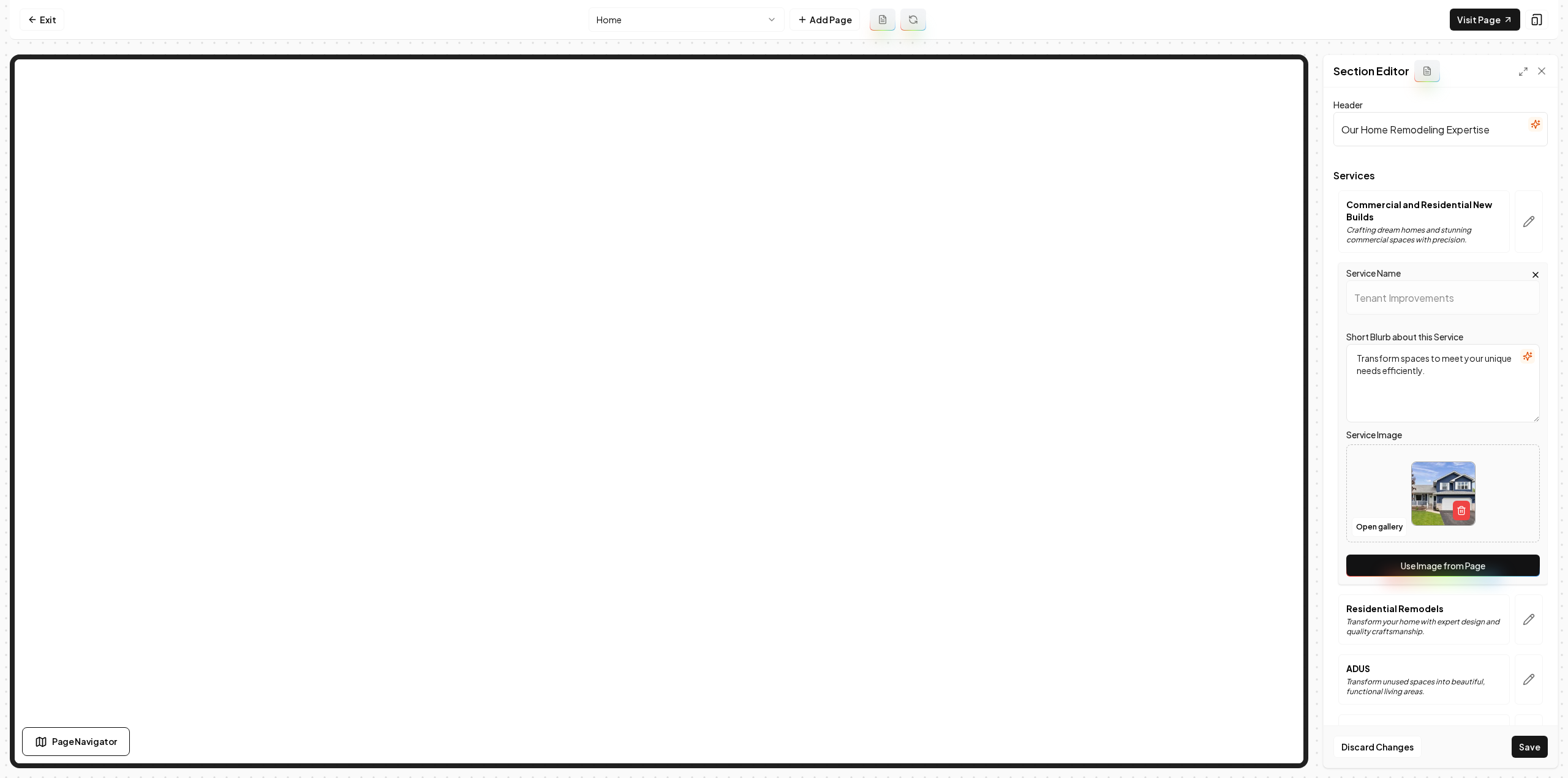
click at [1489, 548] on div "Service Name Tenant Improvements Short Blurb about this Service Transform space…" at bounding box center [1443, 424] width 209 height 322
click at [1488, 564] on button "Use Image from Page" at bounding box center [1443, 566] width 194 height 22
click at [1530, 627] on button "button" at bounding box center [1528, 620] width 29 height 50
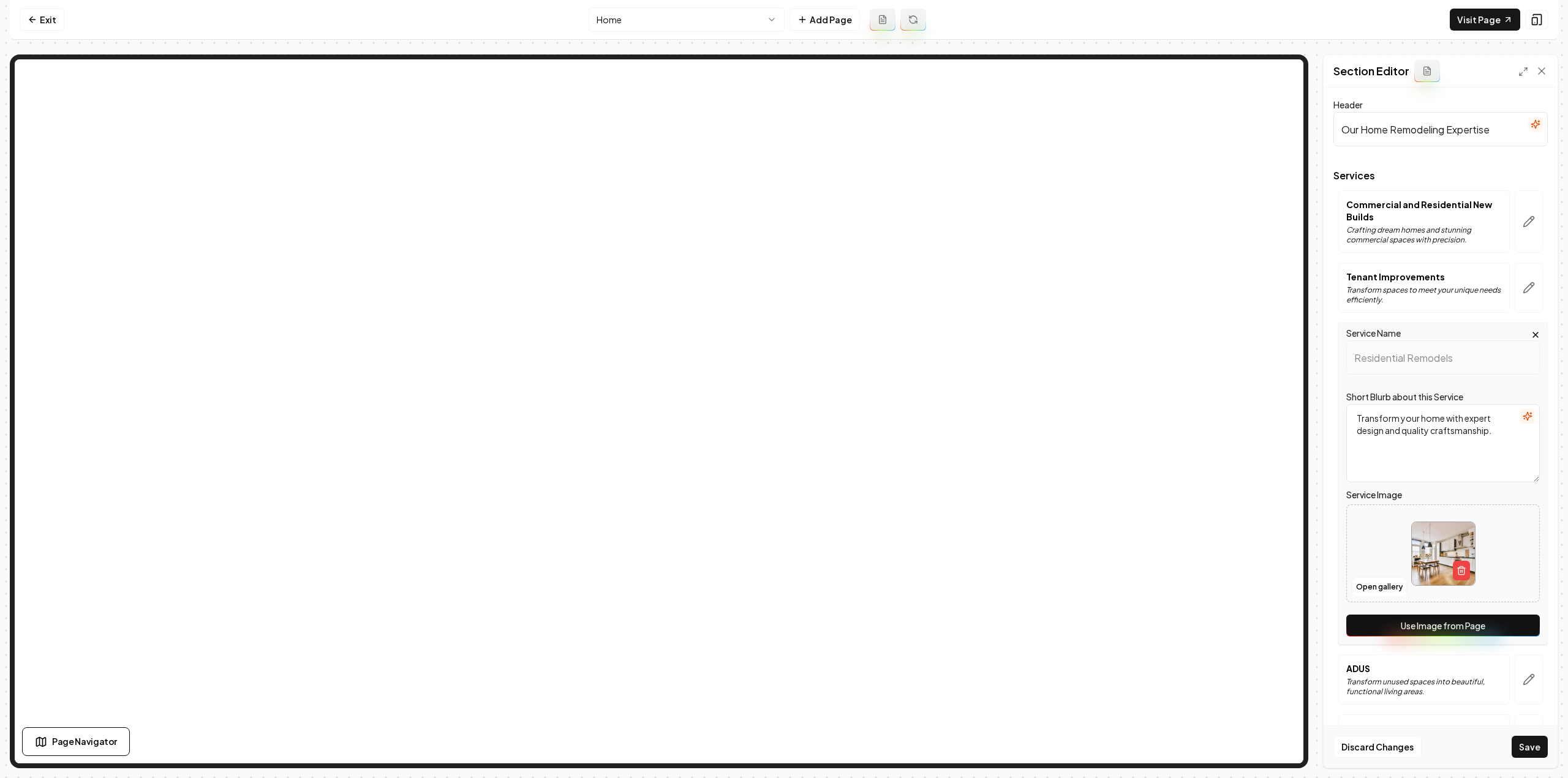
click at [1521, 625] on button "Use Image from Page" at bounding box center [1443, 626] width 194 height 22
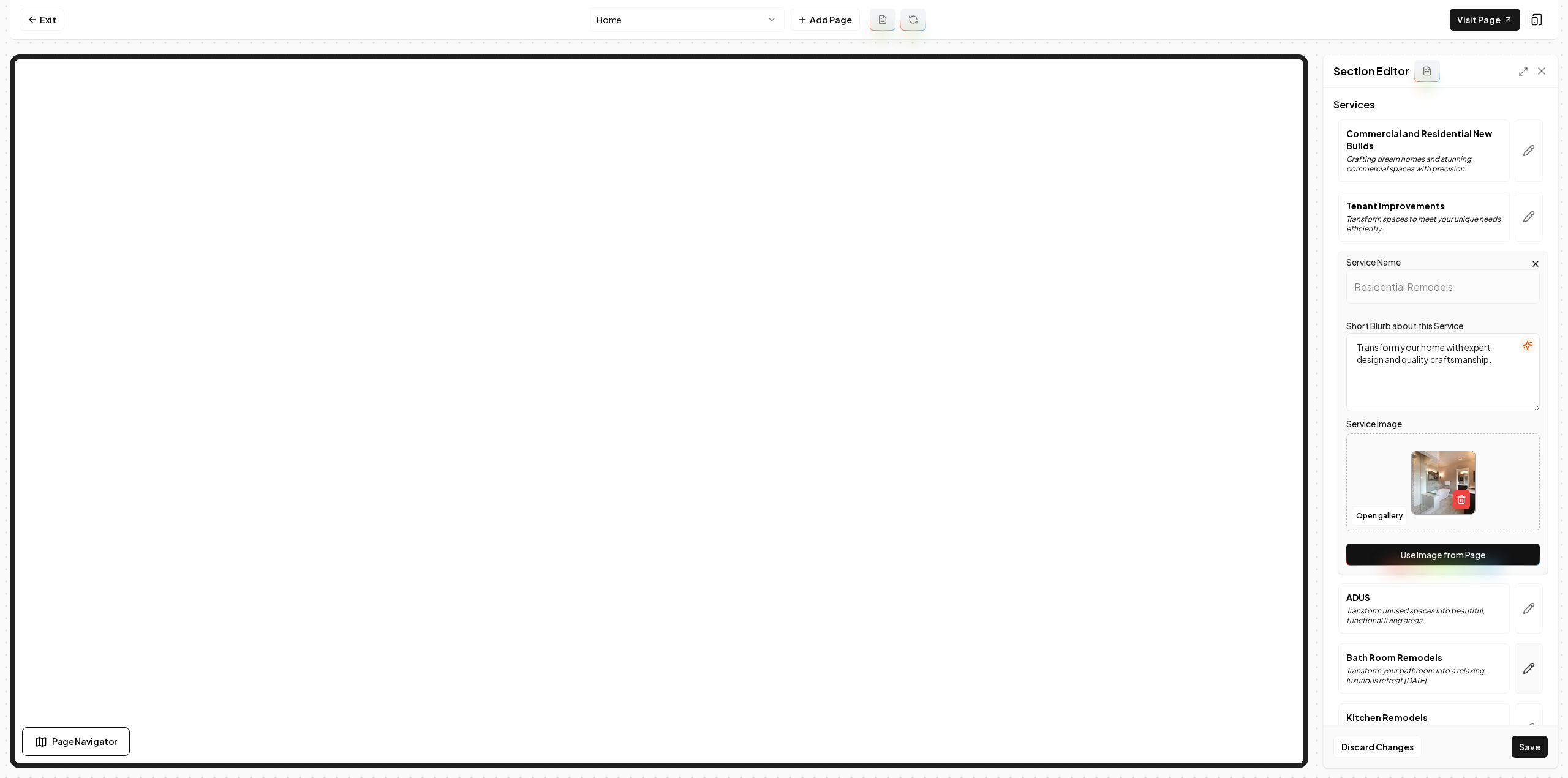
scroll to position [111, 0]
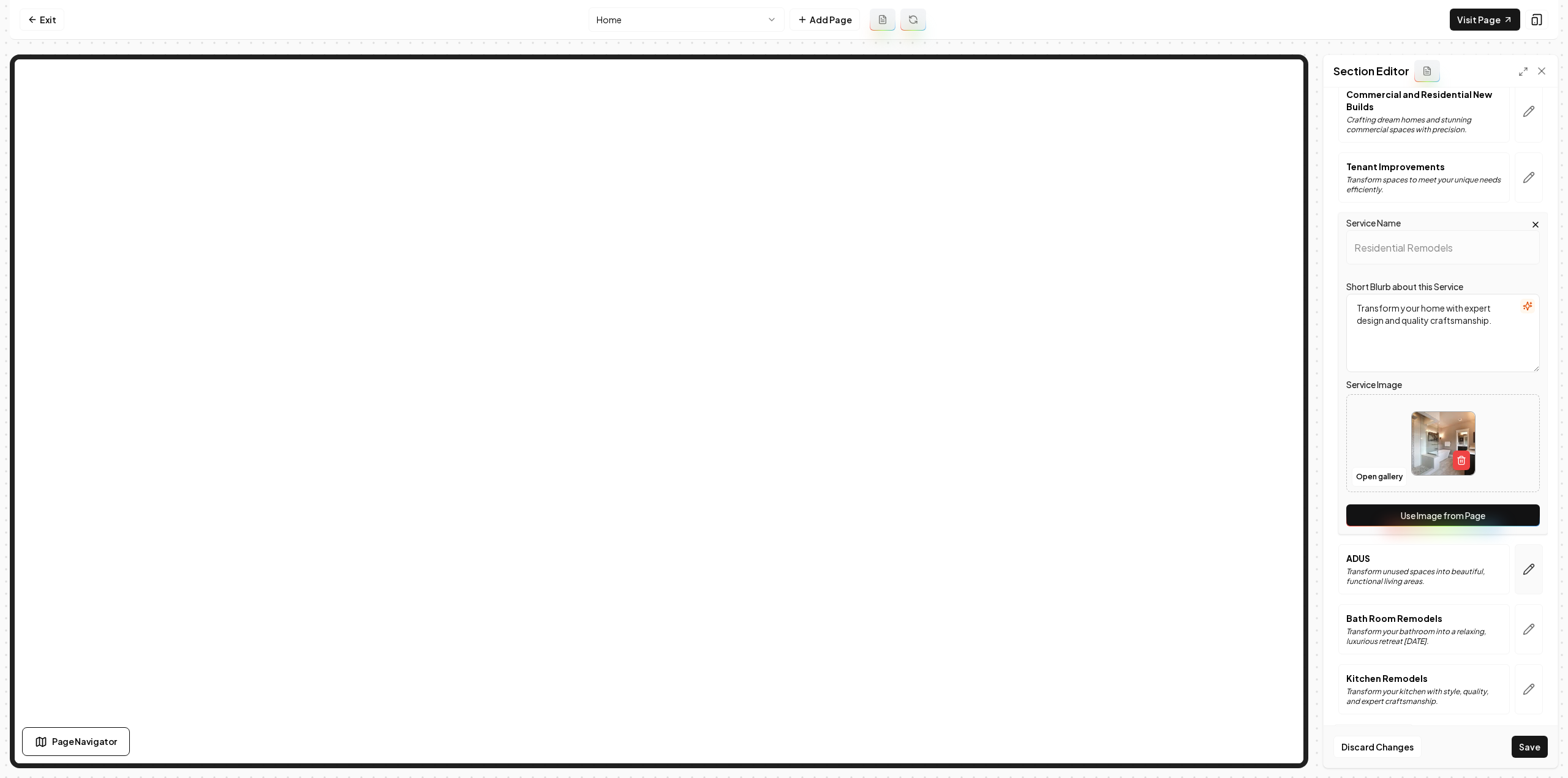
click at [1514, 560] on button "button" at bounding box center [1528, 570] width 29 height 50
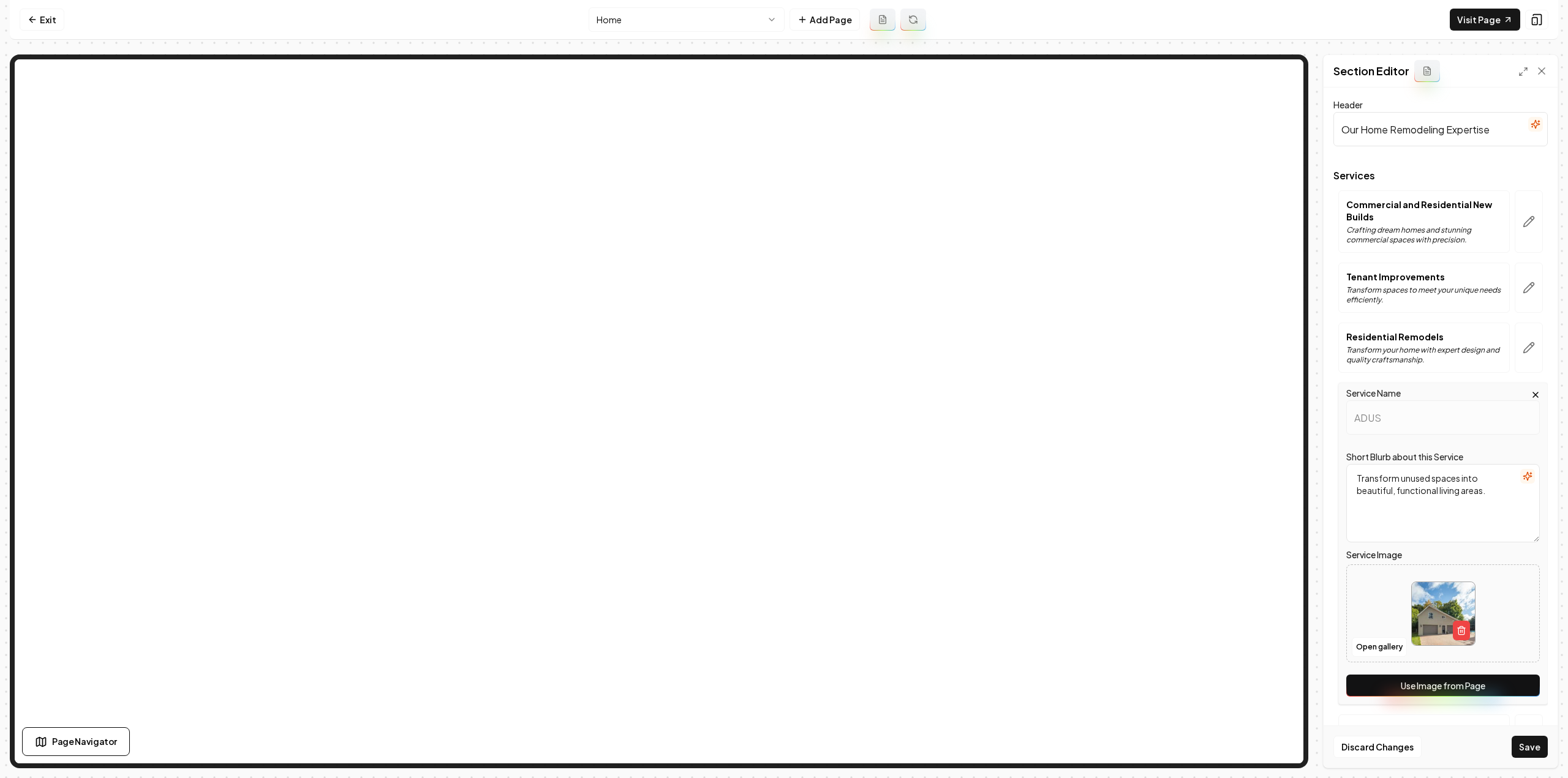
click at [1454, 675] on button "Use Image from Page" at bounding box center [1443, 686] width 194 height 22
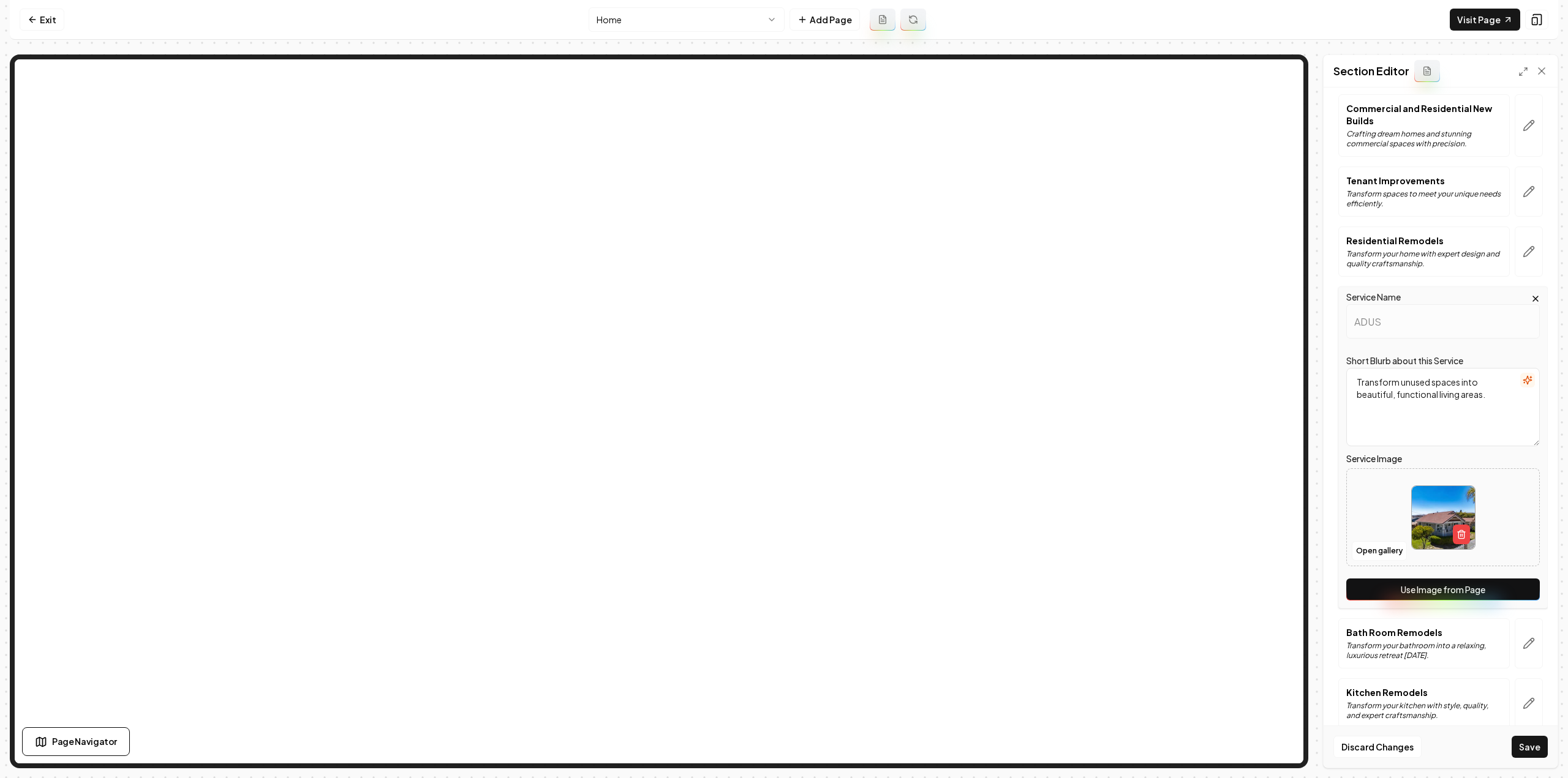
scroll to position [111, 0]
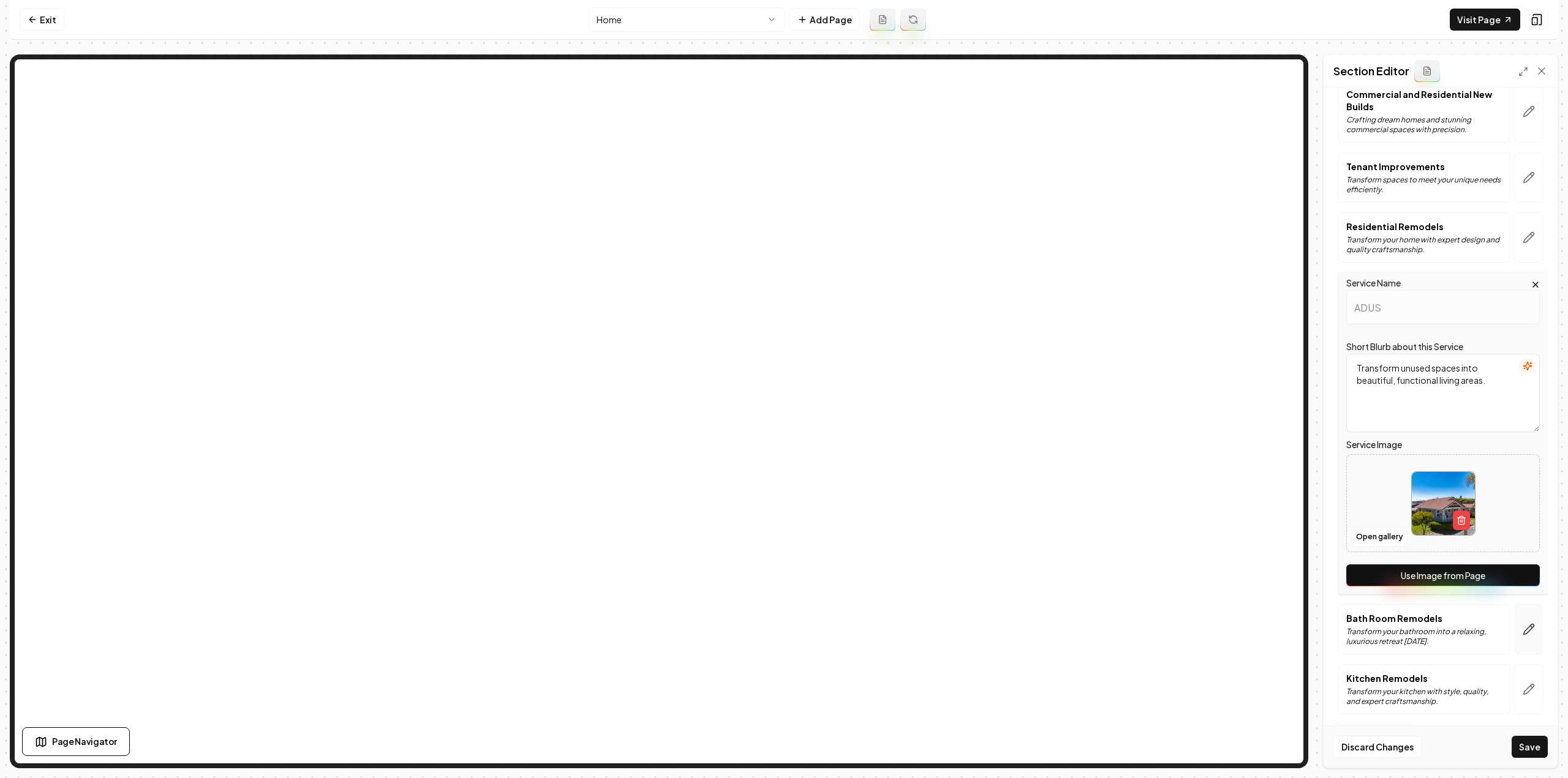
click at [1514, 623] on button "button" at bounding box center [1528, 629] width 29 height 50
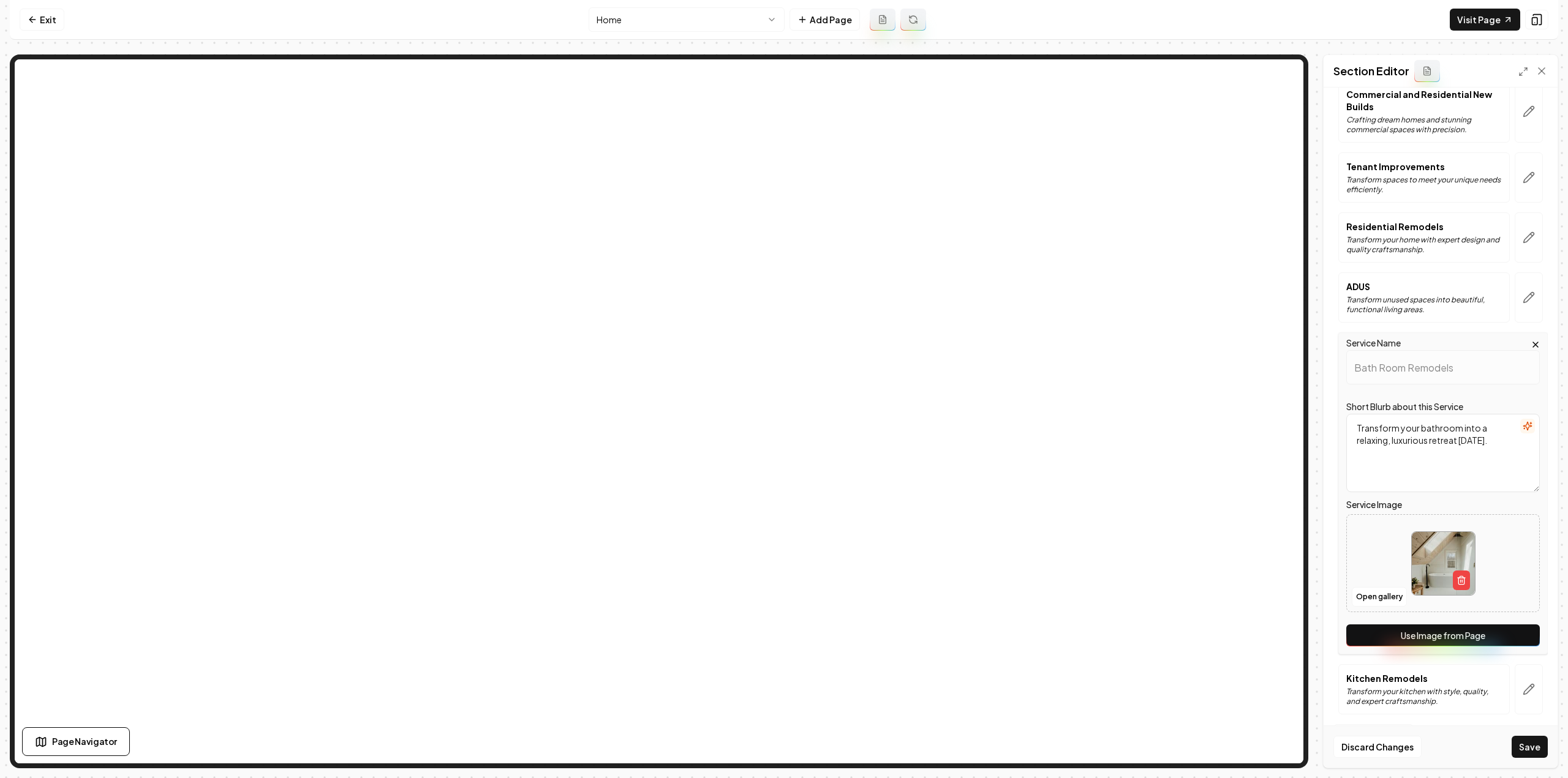
click at [1481, 644] on button "Use Image from Page" at bounding box center [1443, 636] width 194 height 22
click at [1525, 694] on button "button" at bounding box center [1528, 690] width 29 height 50
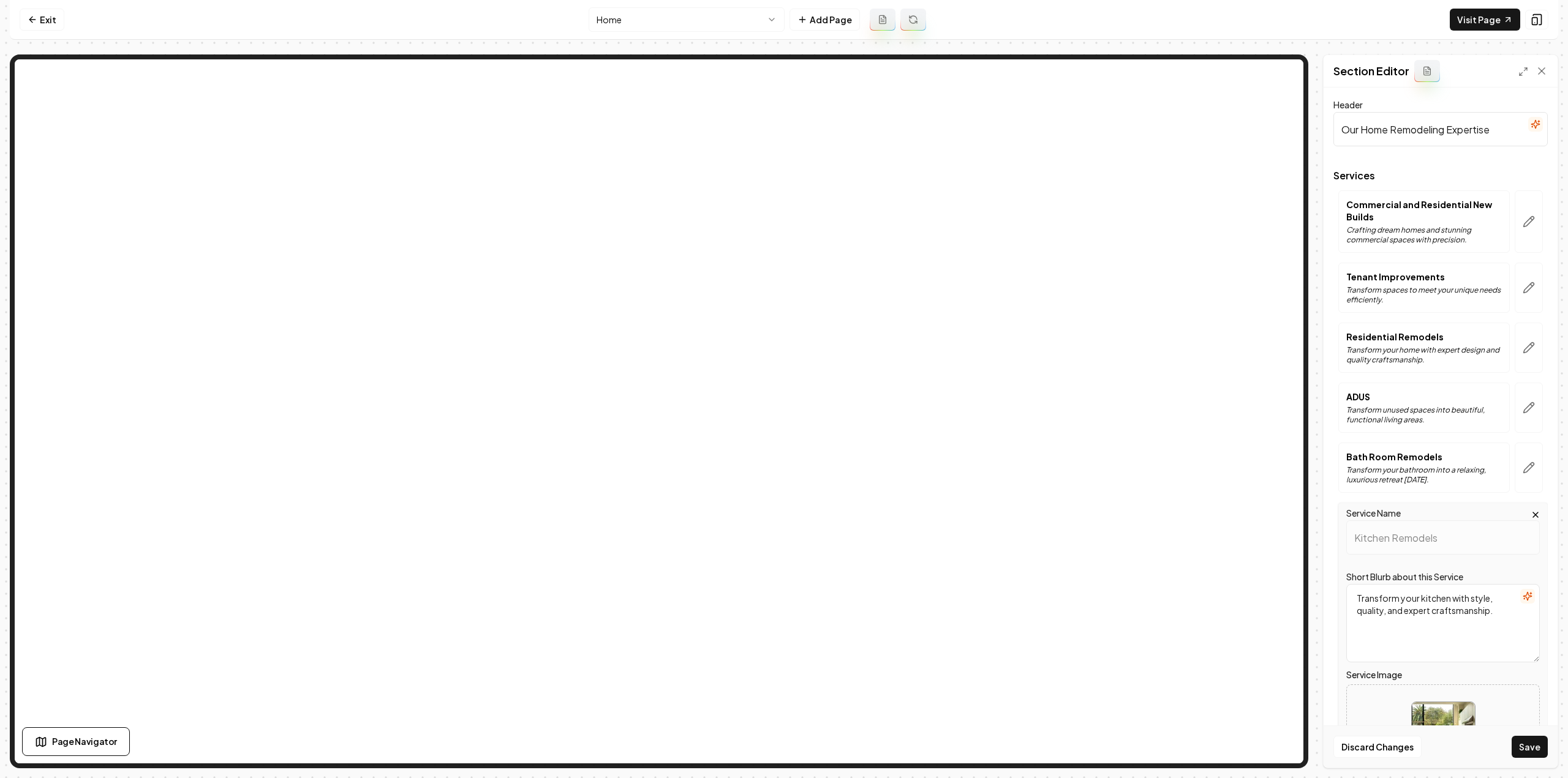
click at [1516, 697] on div at bounding box center [1443, 734] width 192 height 84
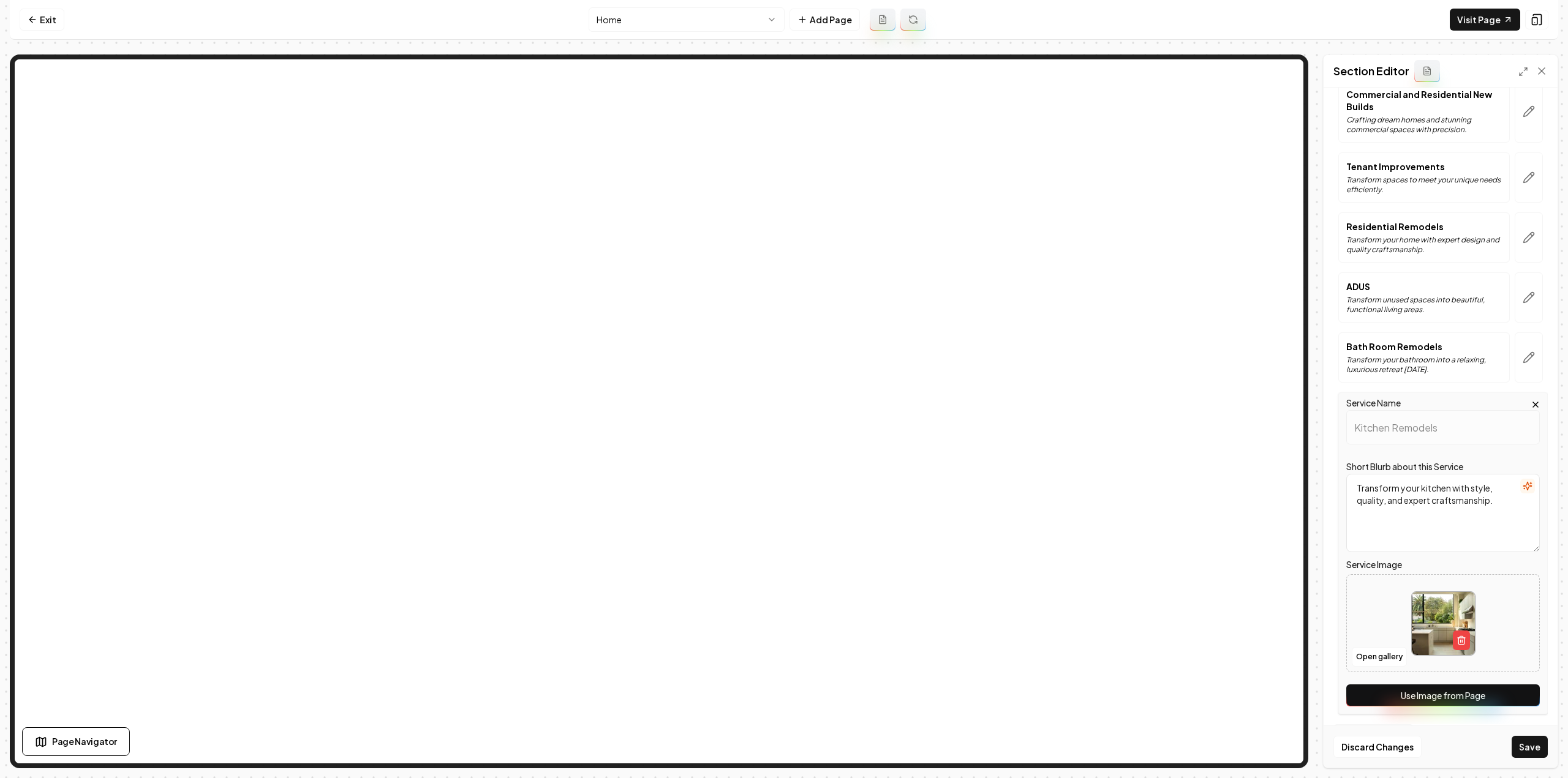
click at [1445, 691] on button "Use Image from Page" at bounding box center [1443, 696] width 194 height 22
click at [1520, 756] on button "Save" at bounding box center [1530, 748] width 36 height 22
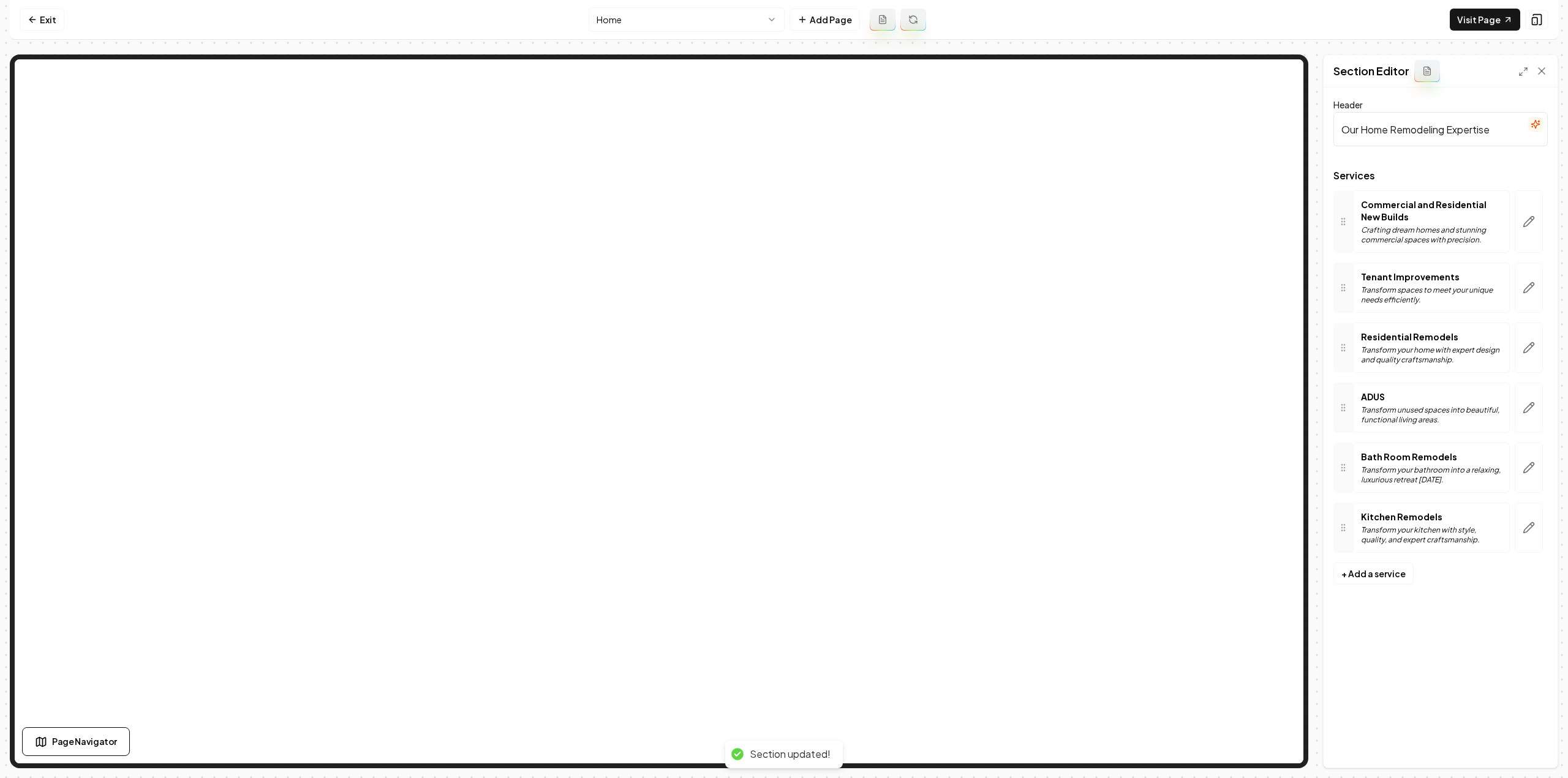
scroll to position [0, 0]
click at [814, 15] on button "Add Page" at bounding box center [824, 20] width 70 height 22
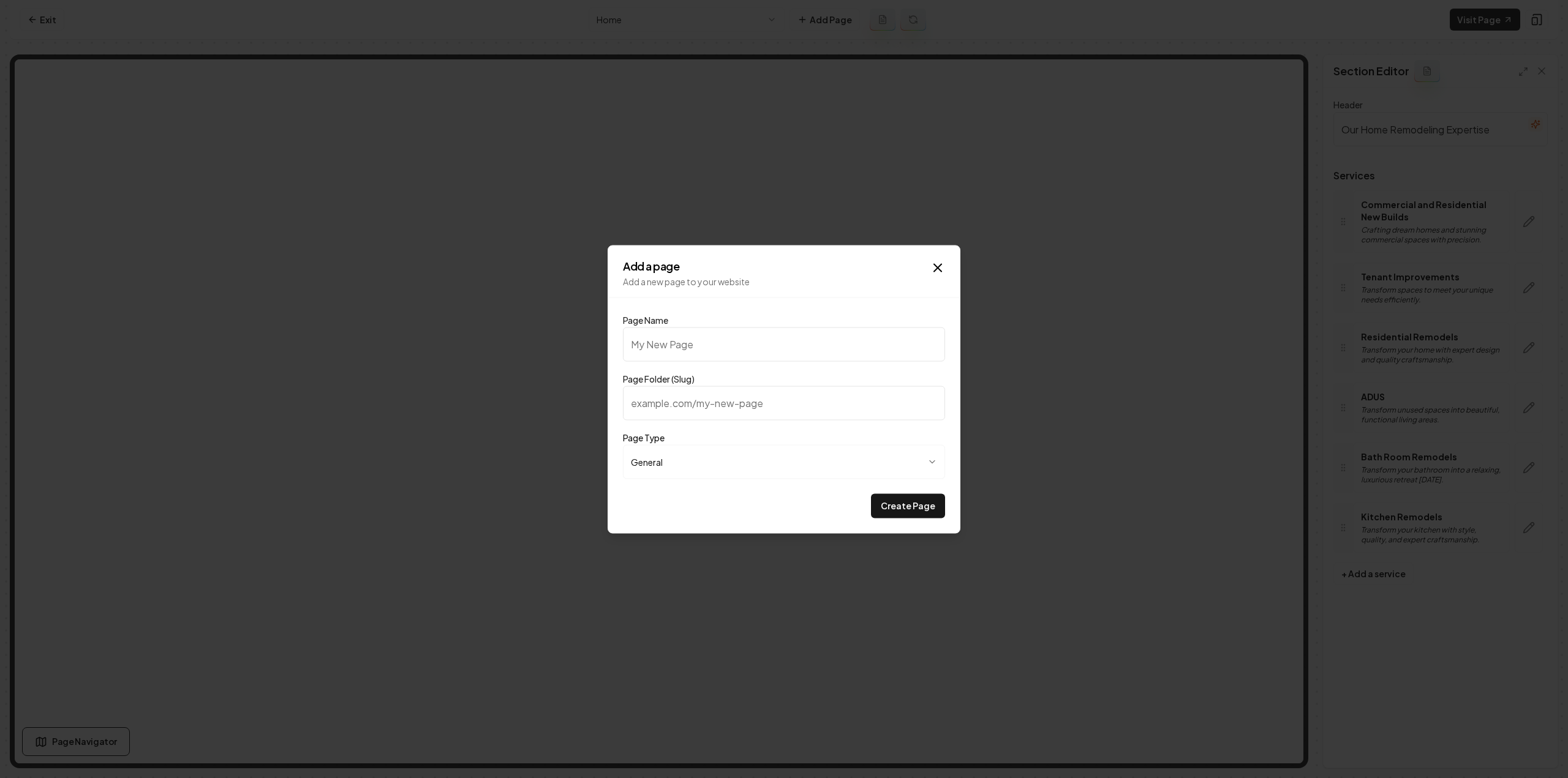
type input "G"
type input "g"
type input "Ga"
type input "ga"
type input "Gal"
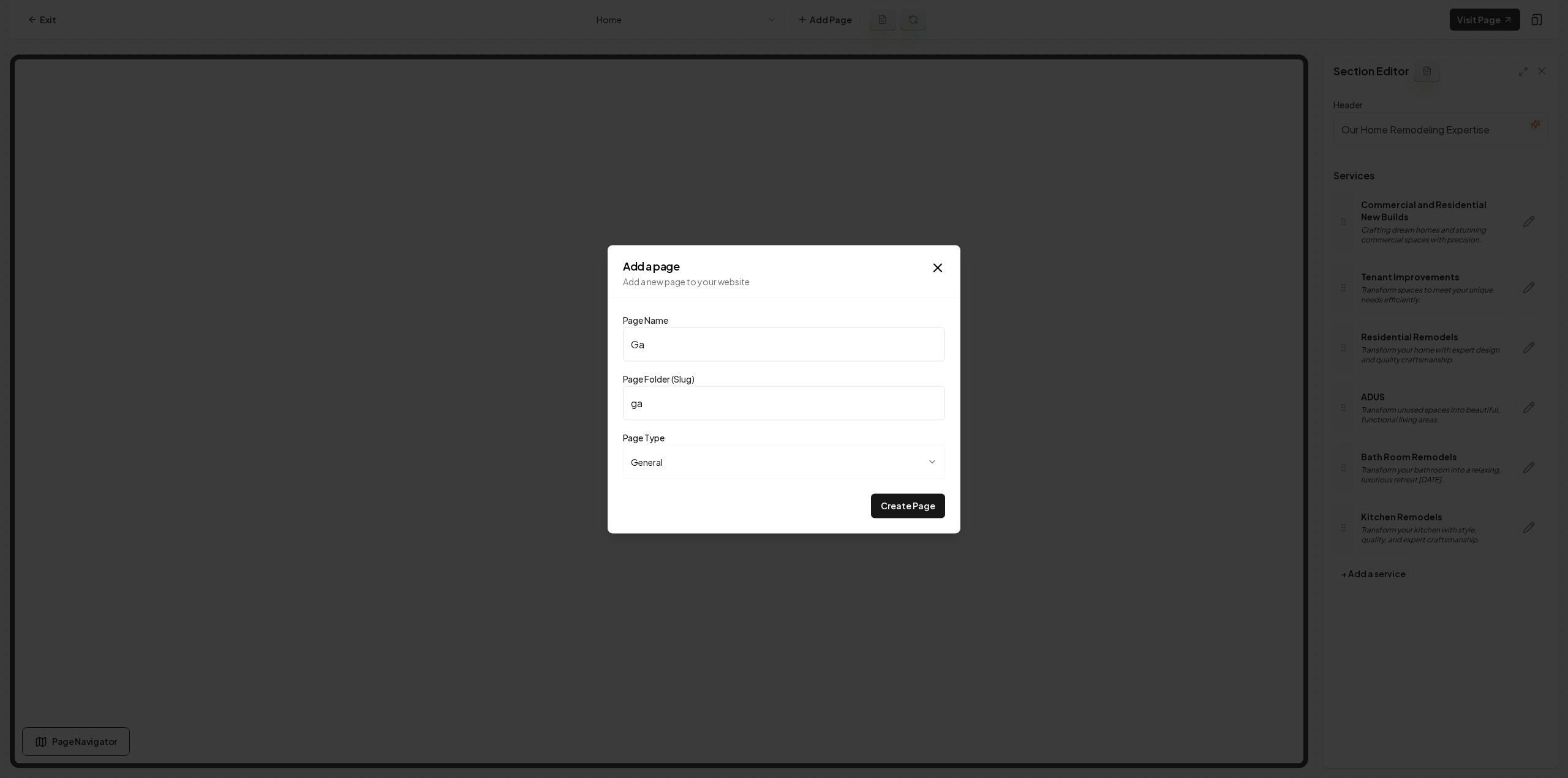
type input "gal"
type input "Gall"
type input "gall"
type input "Galle"
type input "galle"
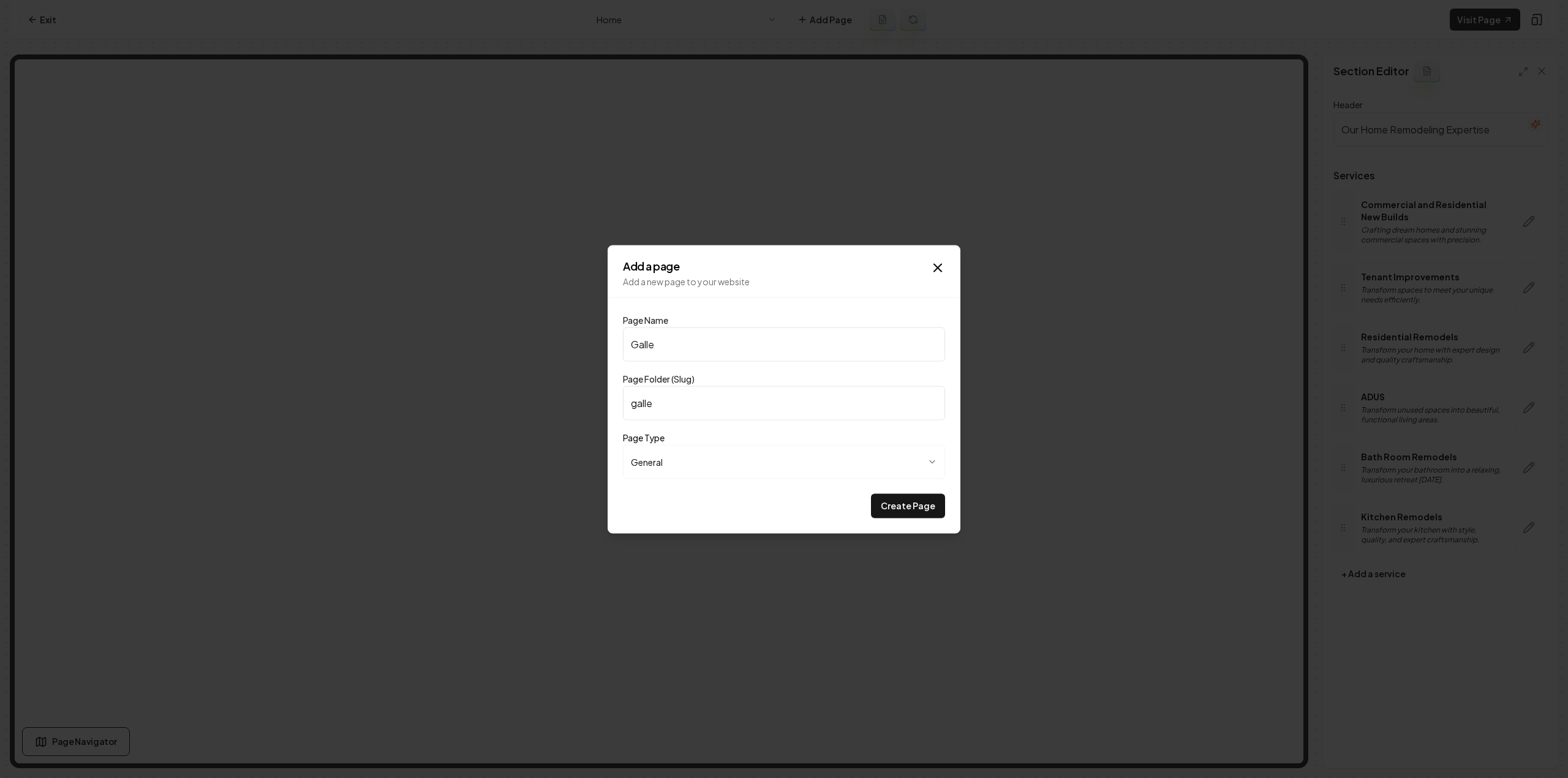
type input "Galler"
type input "galler"
type input "Gallery"
type input "gallery"
type input "Gallery"
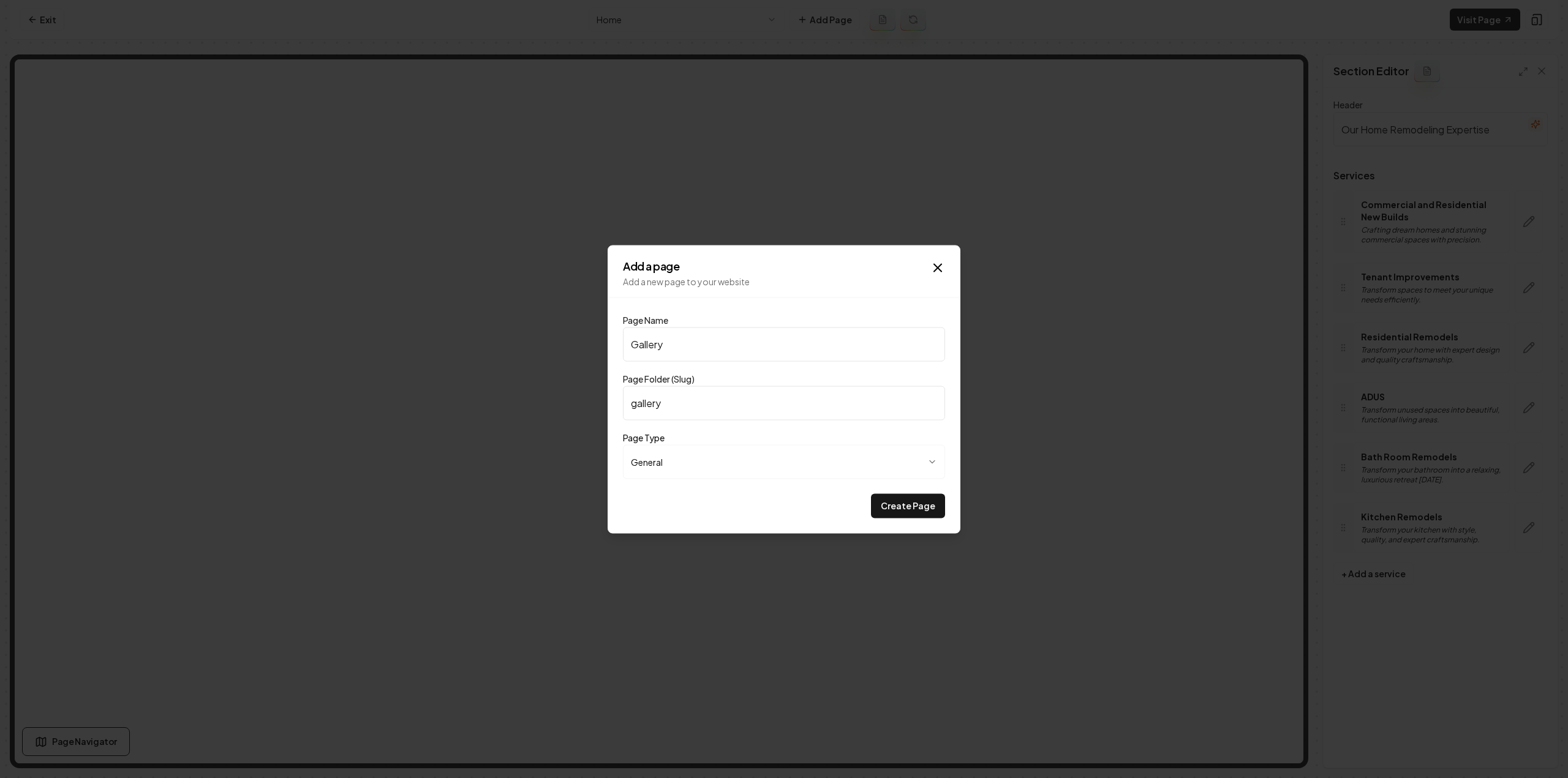
click at [870, 494] on button "Create Page" at bounding box center [908, 506] width 74 height 24
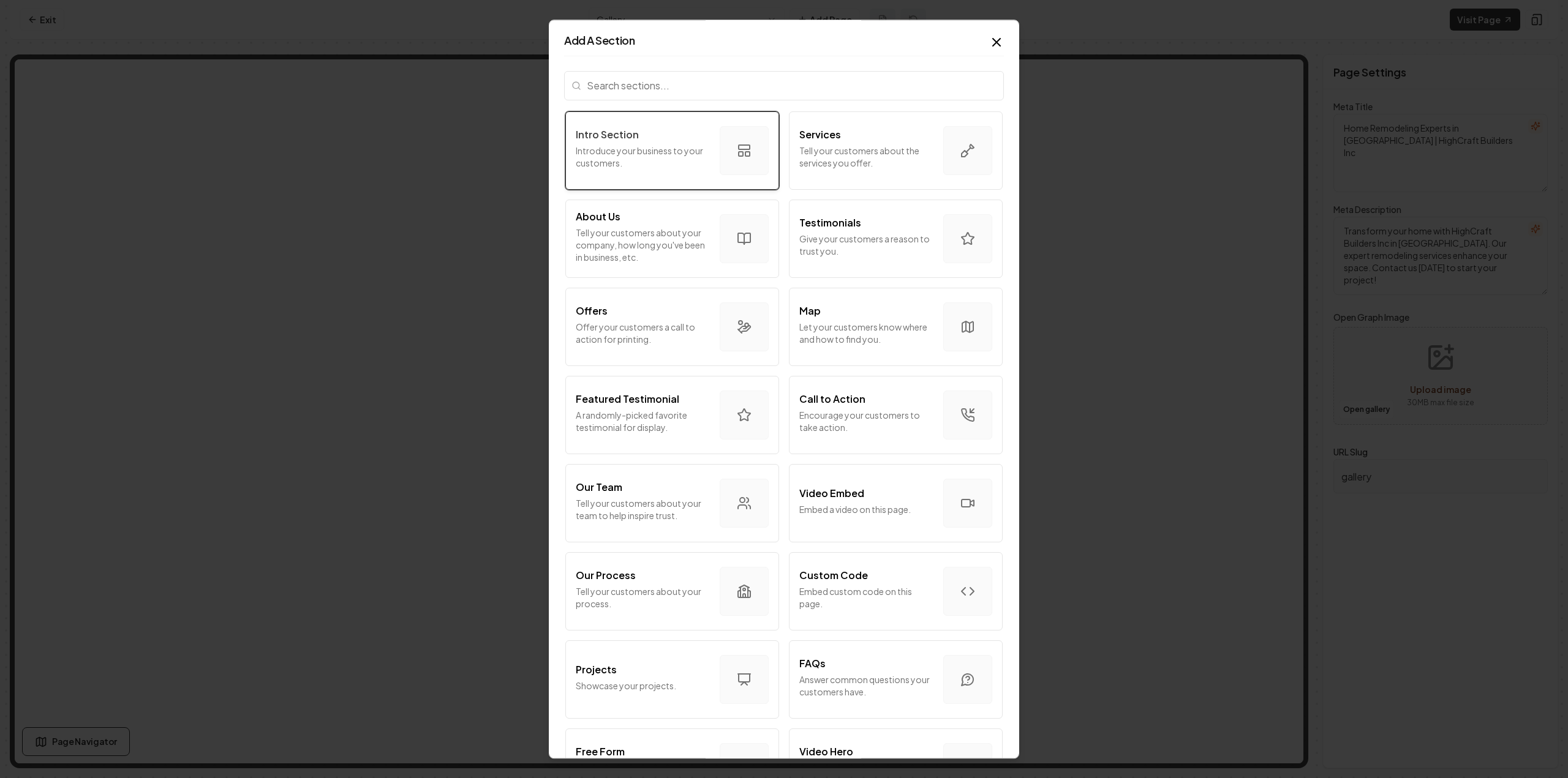
click at [620, 150] on p "Introduce your business to your customers." at bounding box center [642, 156] width 134 height 24
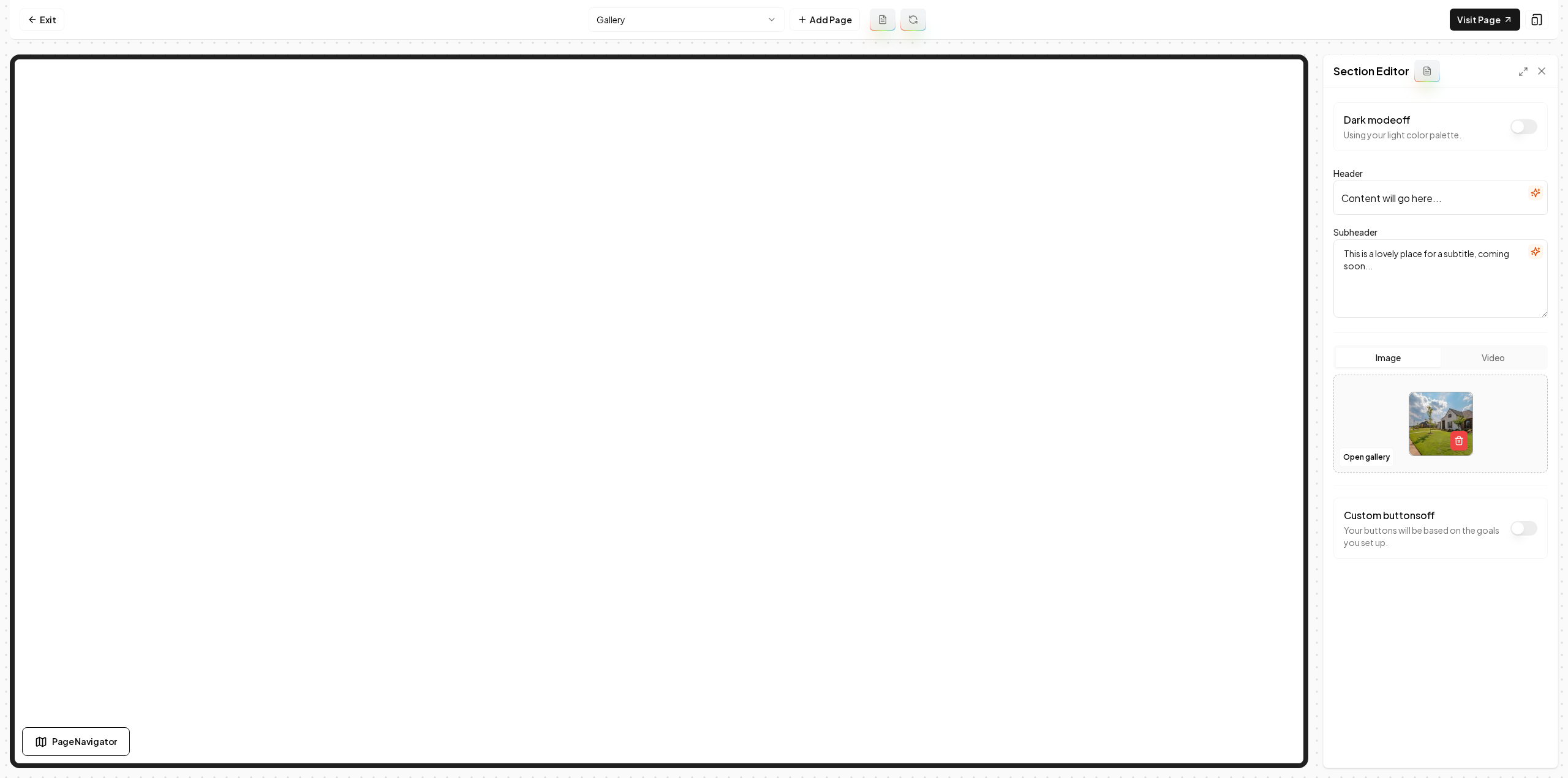
click at [1373, 207] on input "Content will go here..." at bounding box center [1440, 198] width 214 height 35
type input "Gallery"
click at [1527, 744] on button "Save" at bounding box center [1530, 748] width 36 height 22
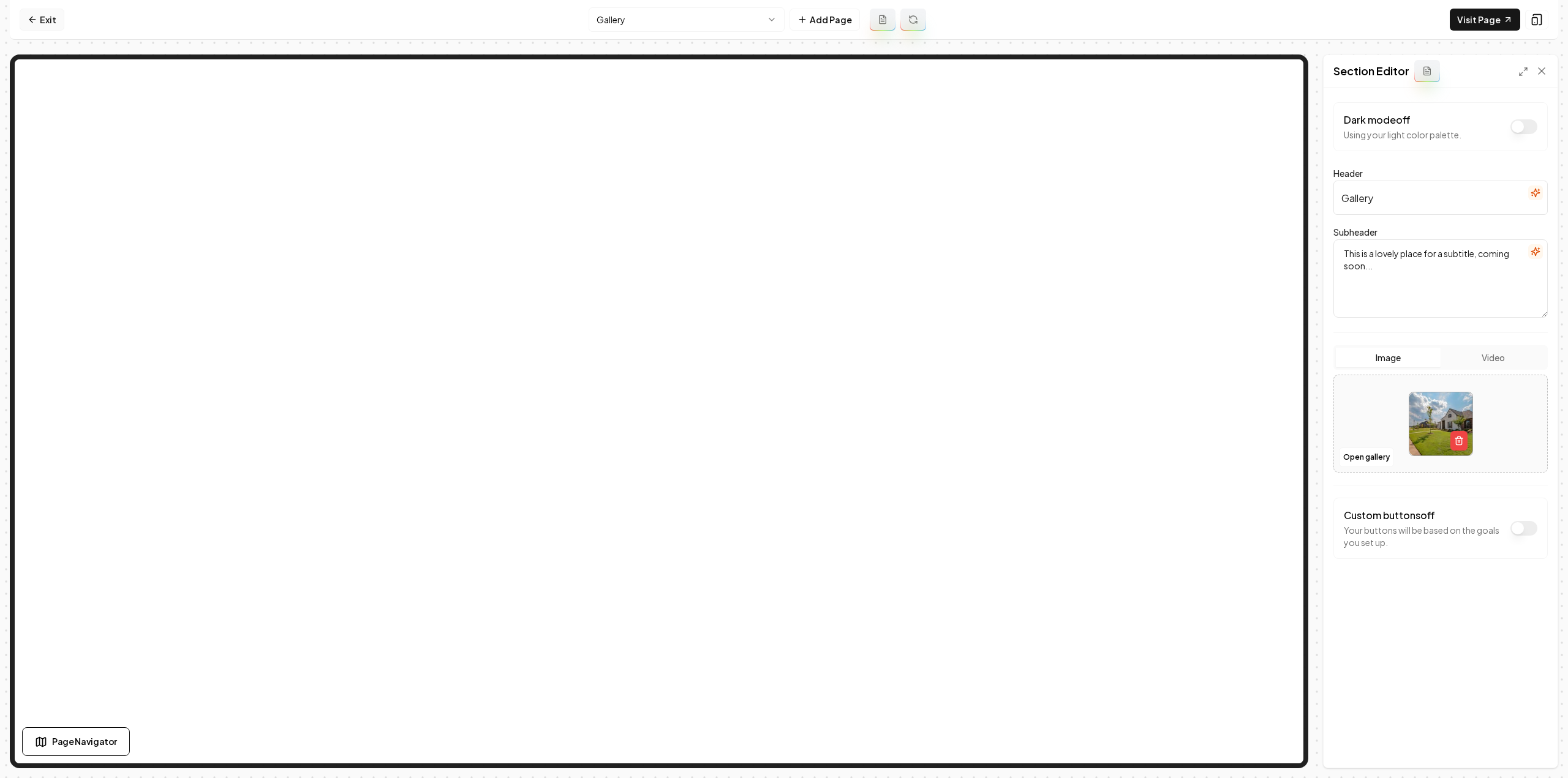
click at [43, 22] on link "Exit" at bounding box center [42, 20] width 45 height 22
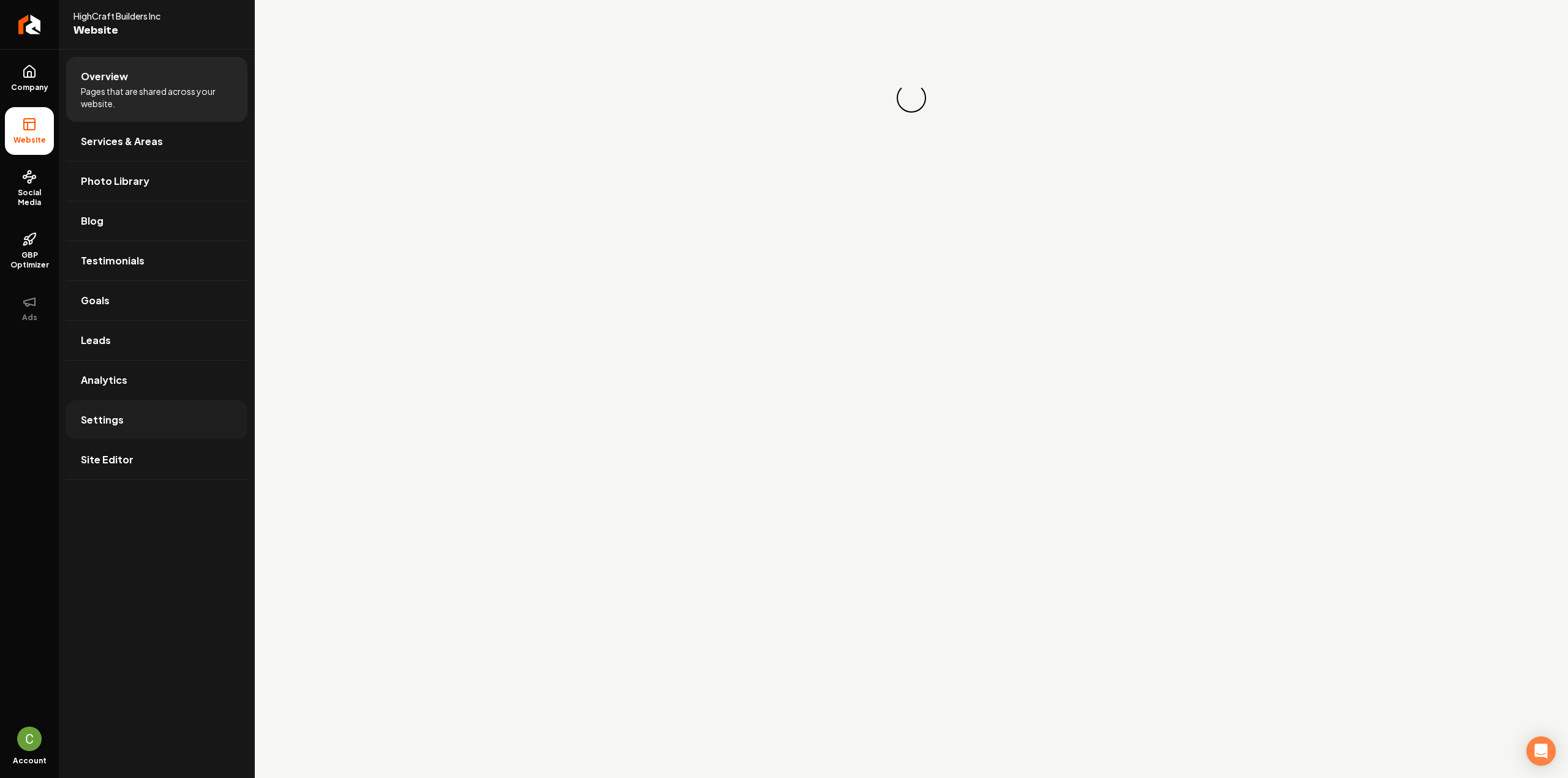
click at [136, 429] on link "Settings" at bounding box center [157, 419] width 182 height 39
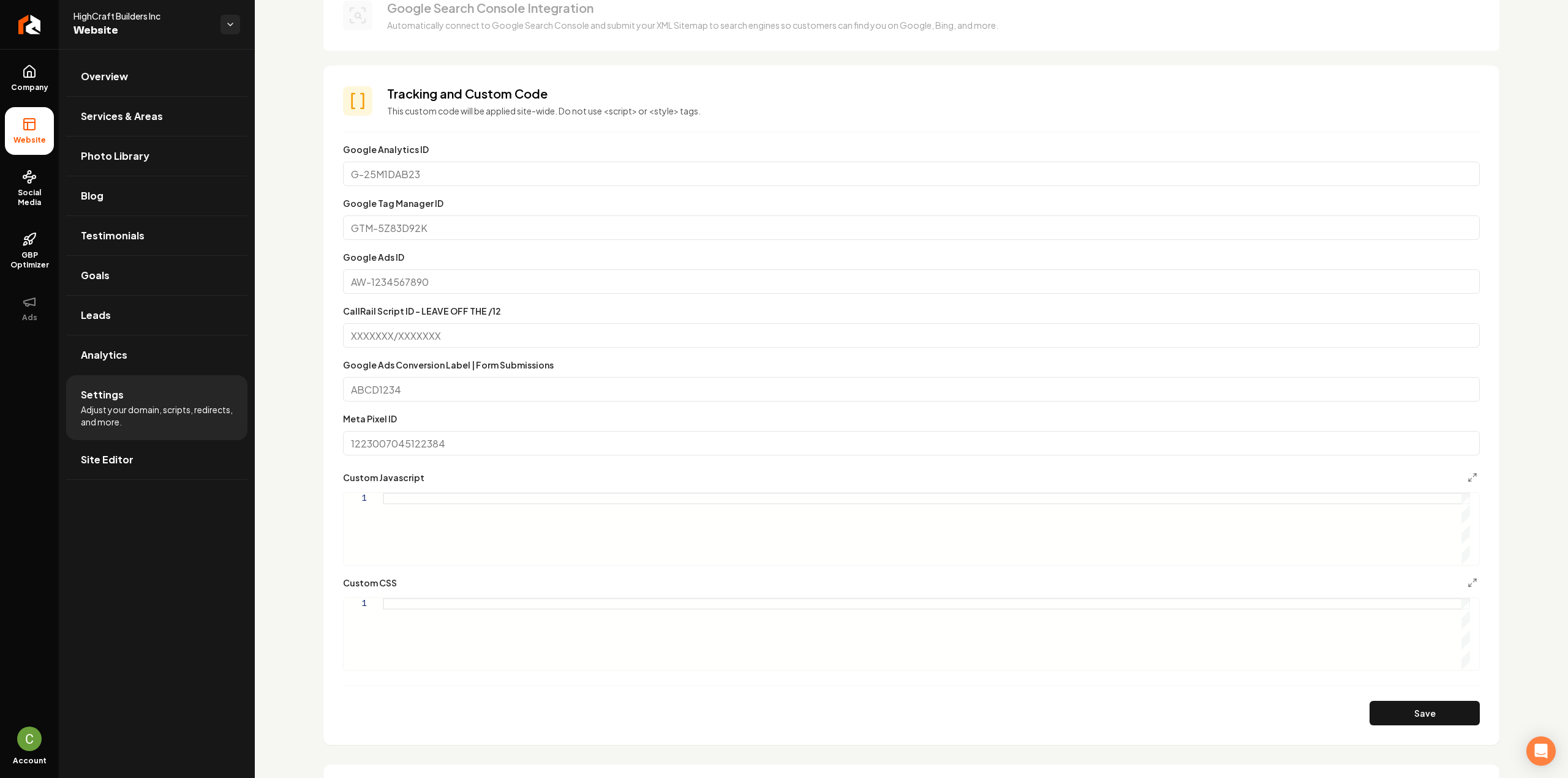
scroll to position [429, 0]
click at [440, 622] on div "Main content area" at bounding box center [927, 634] width 1087 height 73
click at [1375, 721] on button "Save" at bounding box center [1425, 712] width 111 height 24
type textarea "**********"
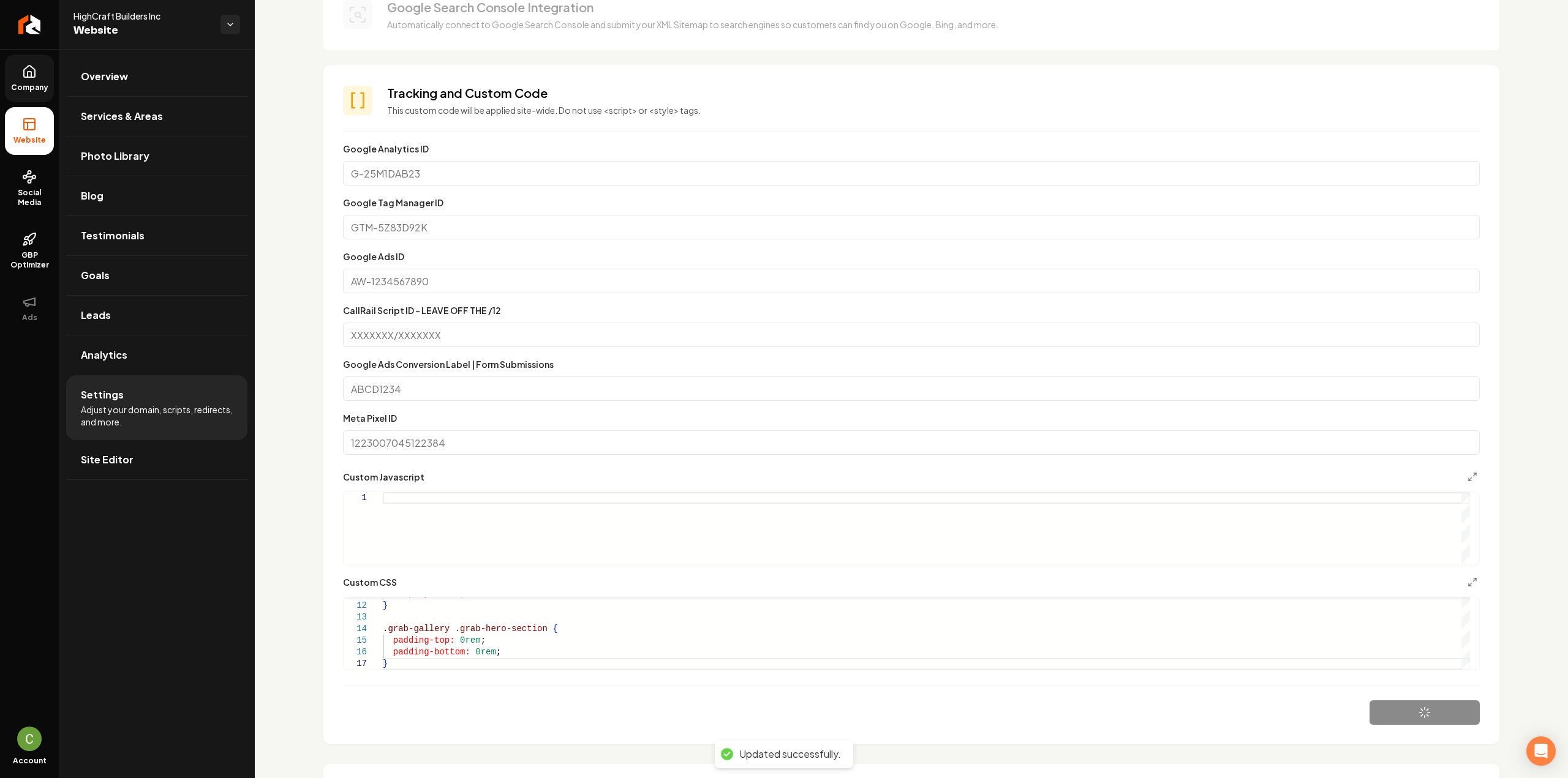
click at [50, 62] on link "Company" at bounding box center [29, 78] width 49 height 48
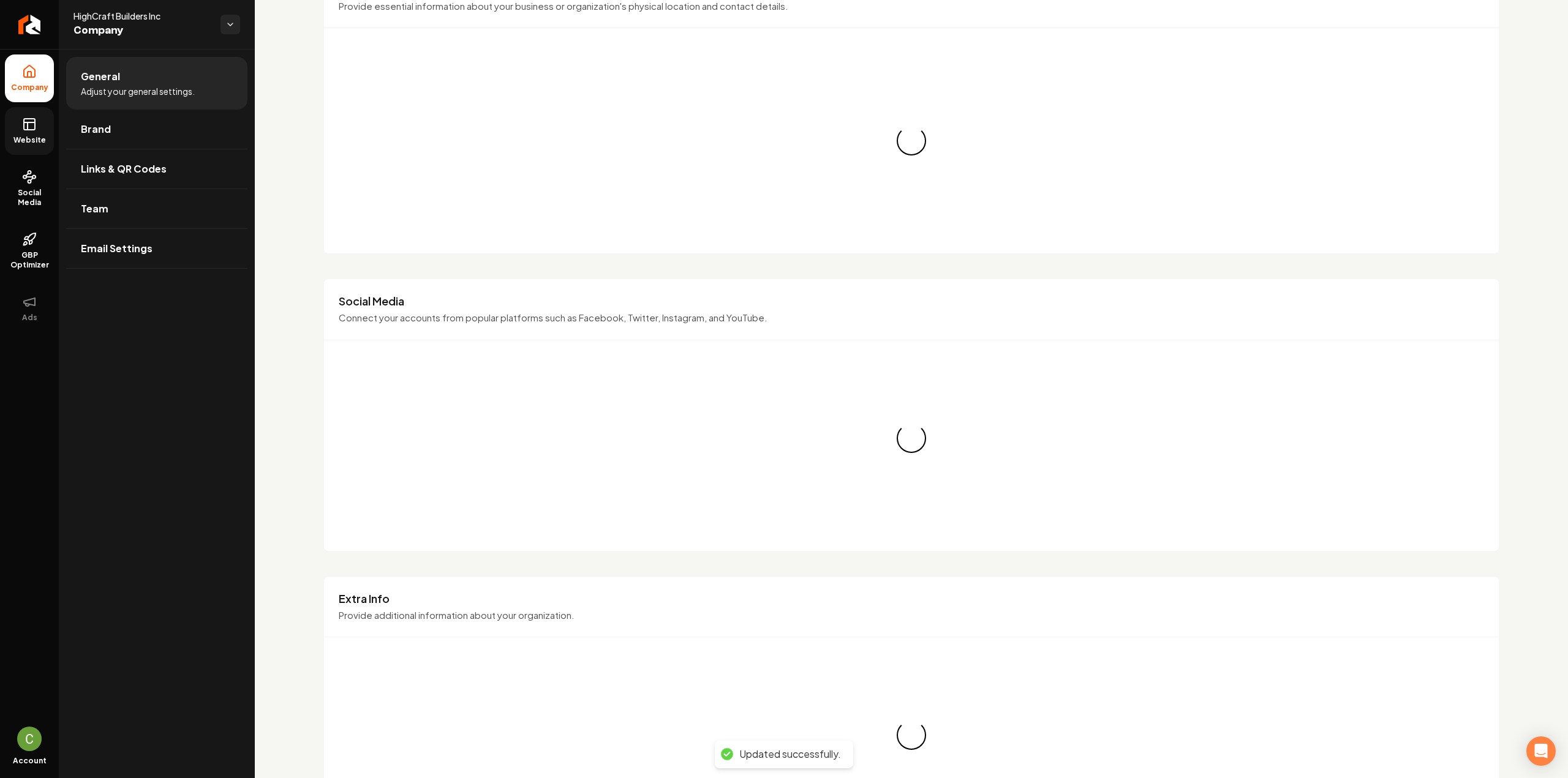
click at [24, 124] on rect at bounding box center [29, 124] width 11 height 11
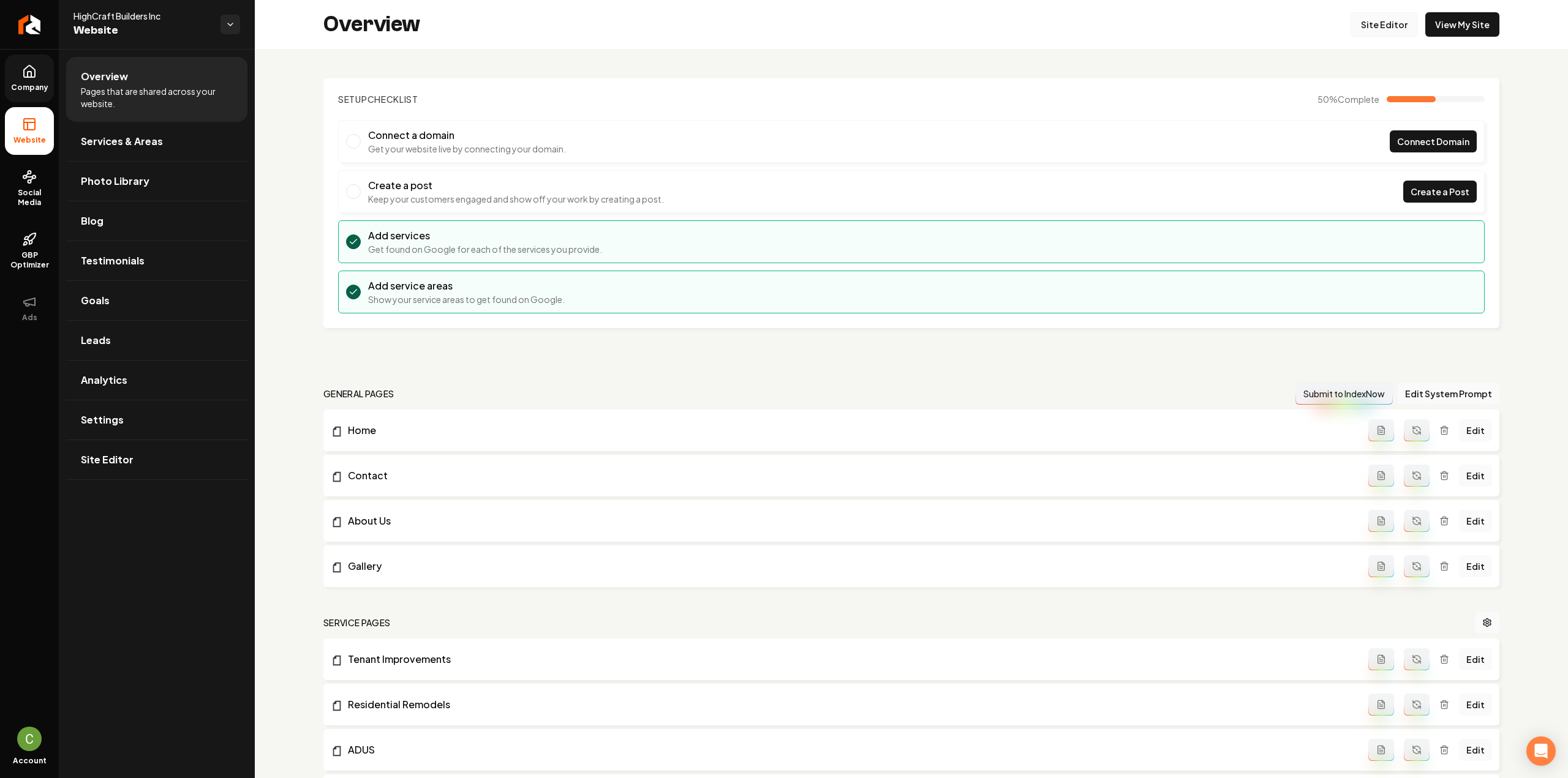
click at [1396, 29] on link "Site Editor" at bounding box center [1384, 24] width 67 height 24
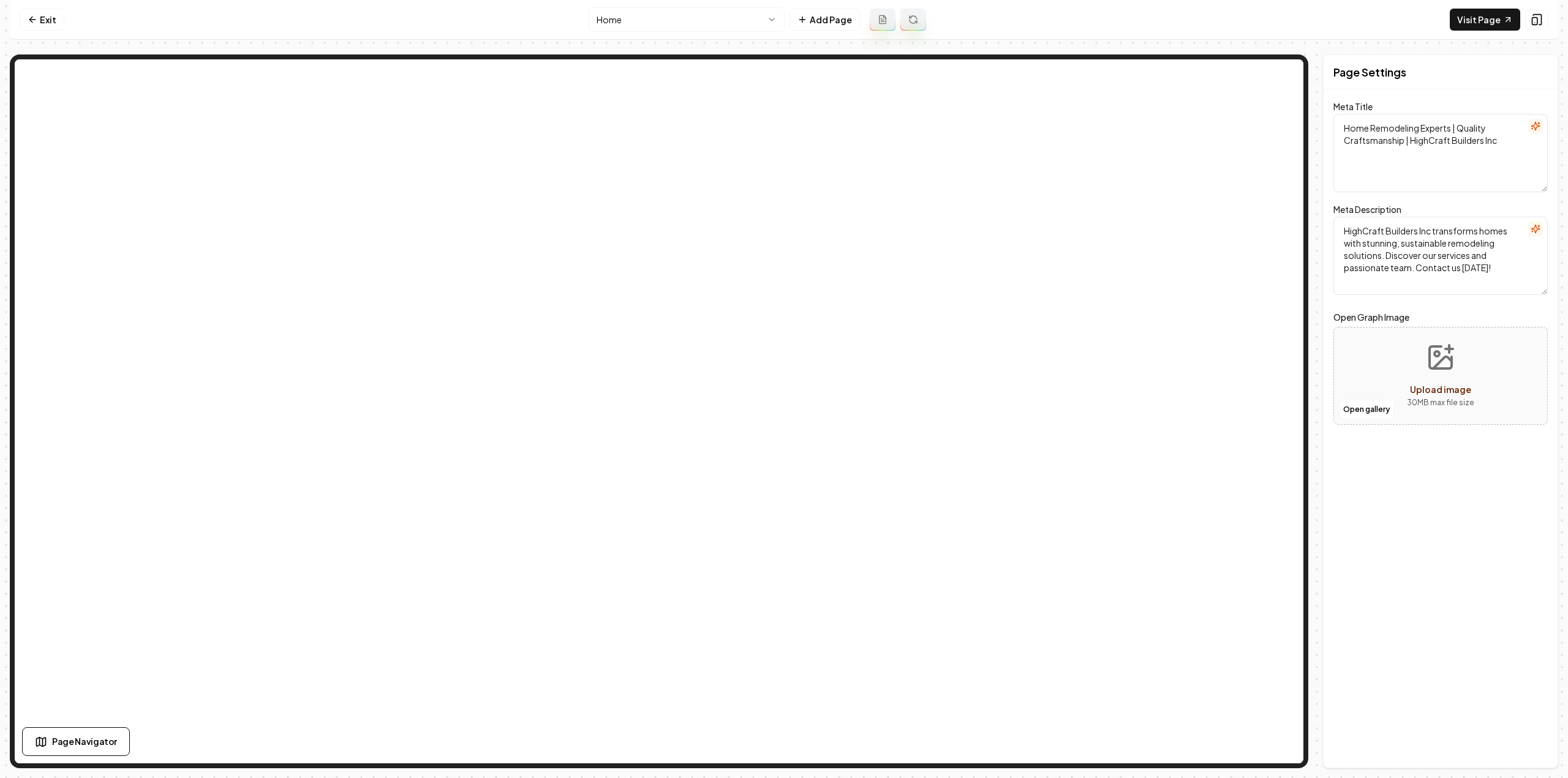
click at [653, 6] on nav "Exit Home Add Page Visit Page" at bounding box center [783, 20] width 1548 height 40
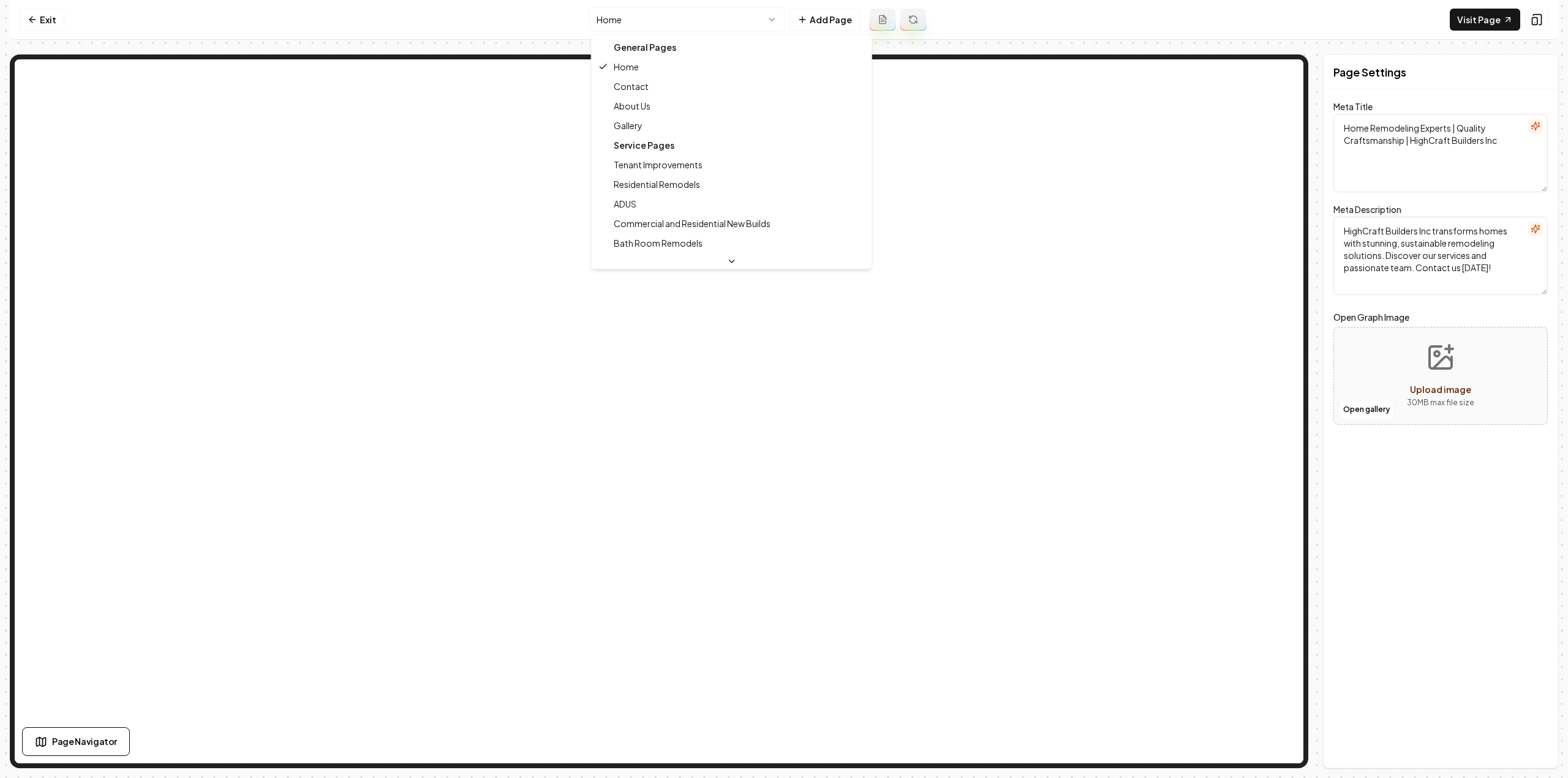
click at [654, 16] on html "Computer Required This feature is only available on a computer. Please switch t…" at bounding box center [784, 389] width 1568 height 778
type textarea "Home Remodeling Experts in [GEOGRAPHIC_DATA] | HighCraft Builders Inc"
type textarea "Transform your home with HighCraft Builders Inc in [GEOGRAPHIC_DATA]. Our exper…"
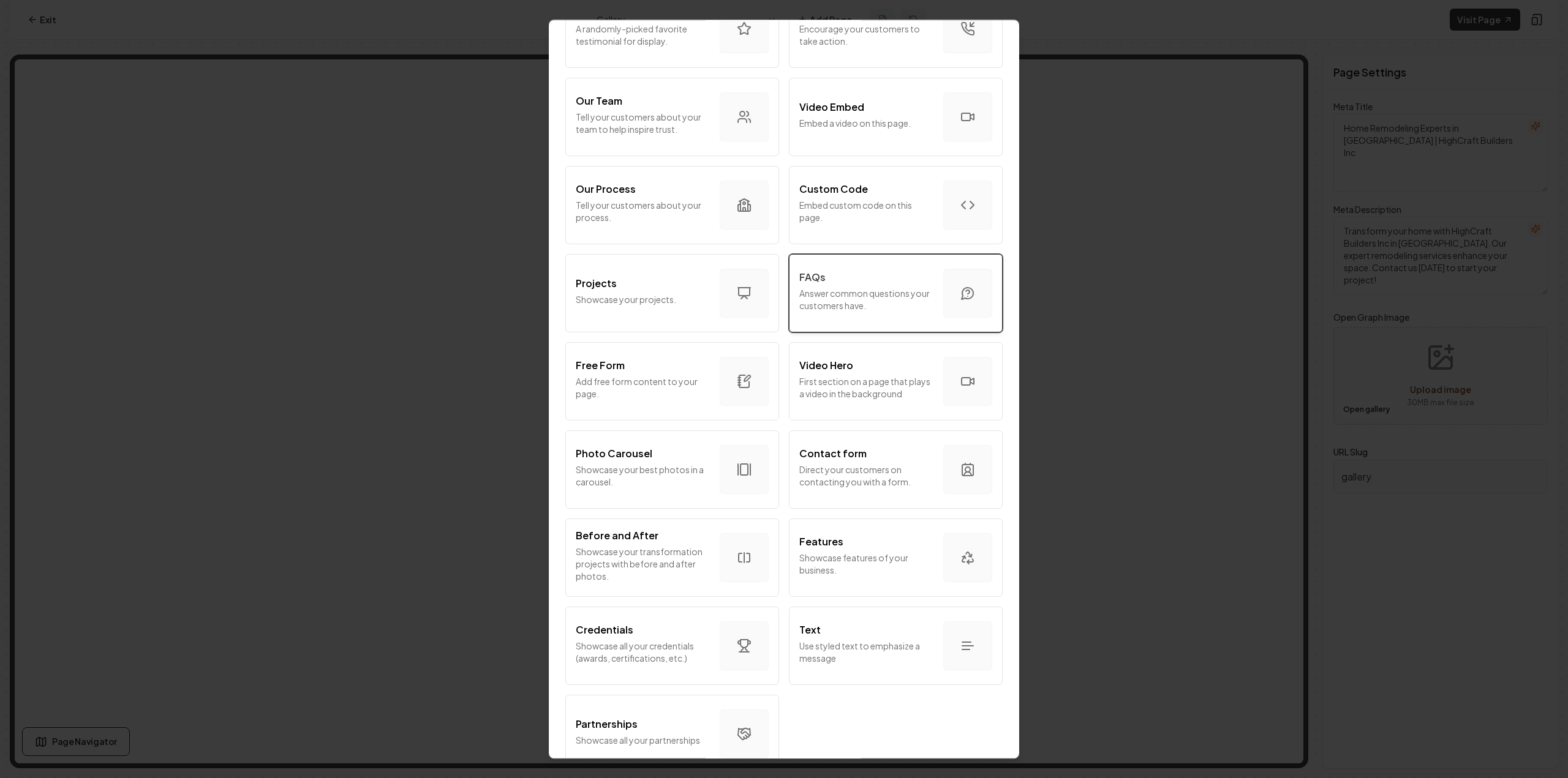
scroll to position [415, 0]
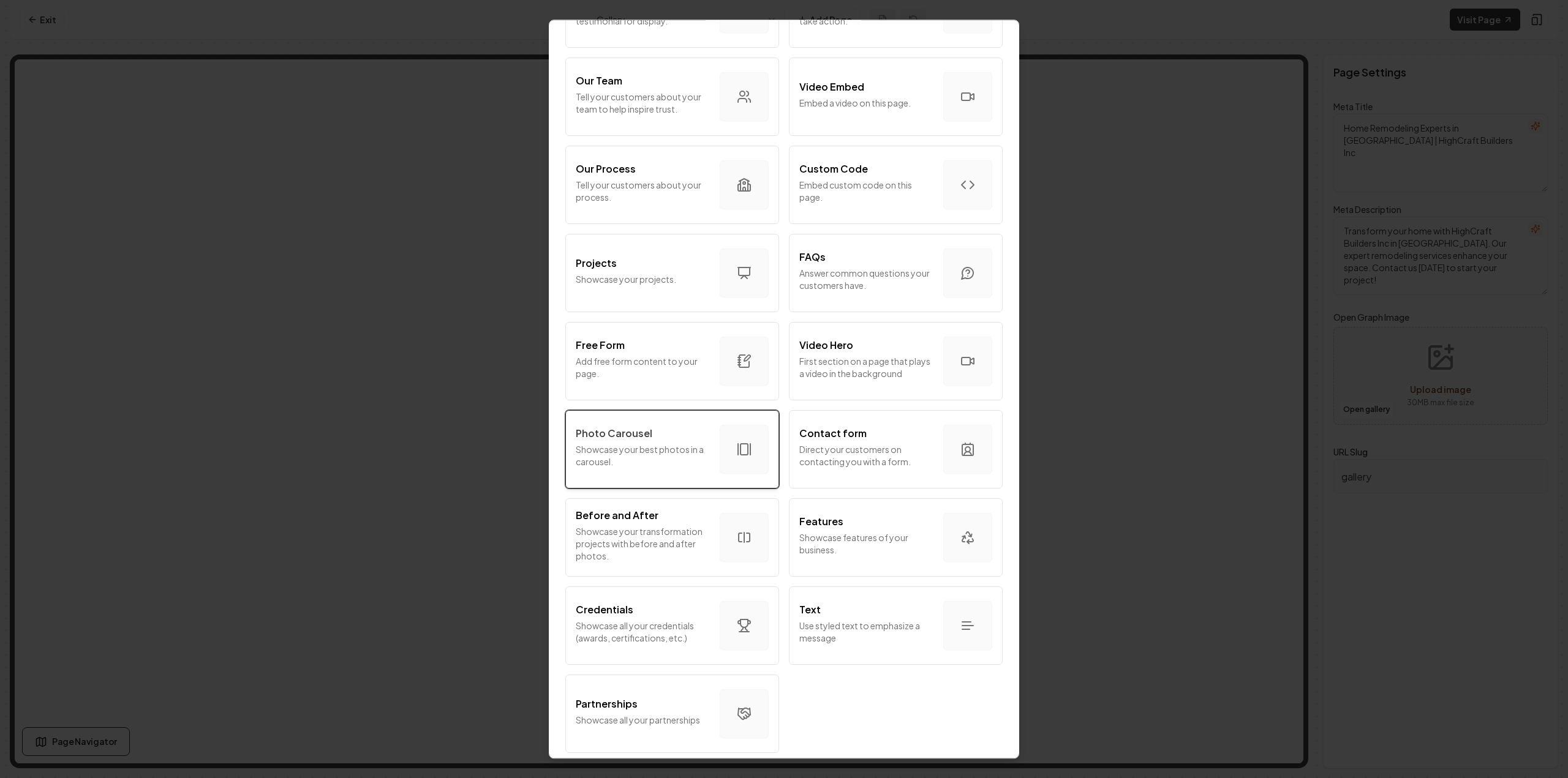
click at [657, 444] on p "Showcase your best photos in a carousel." at bounding box center [642, 456] width 134 height 24
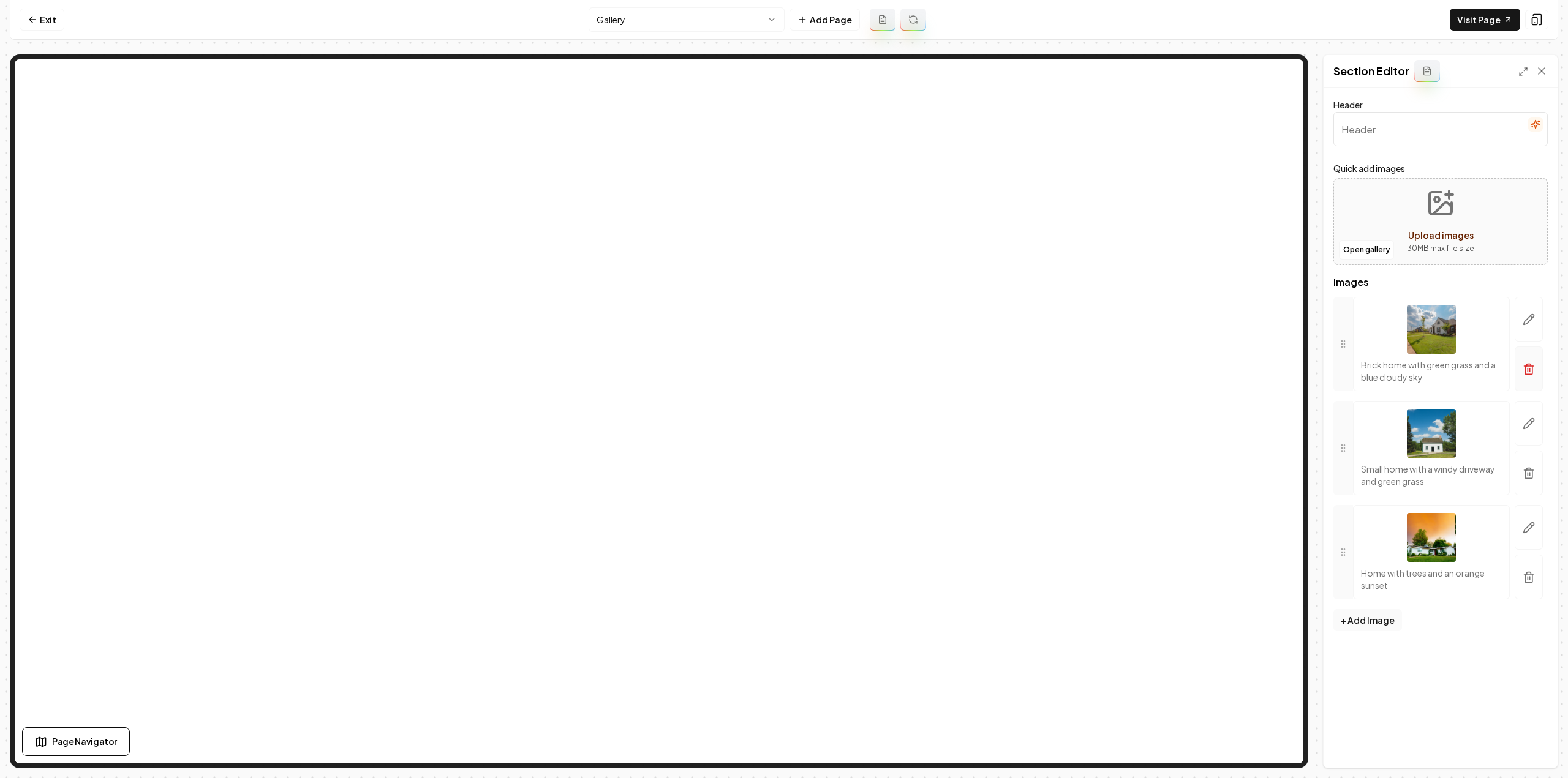
click at [1526, 372] on icon "button" at bounding box center [1528, 370] width 8 height 8
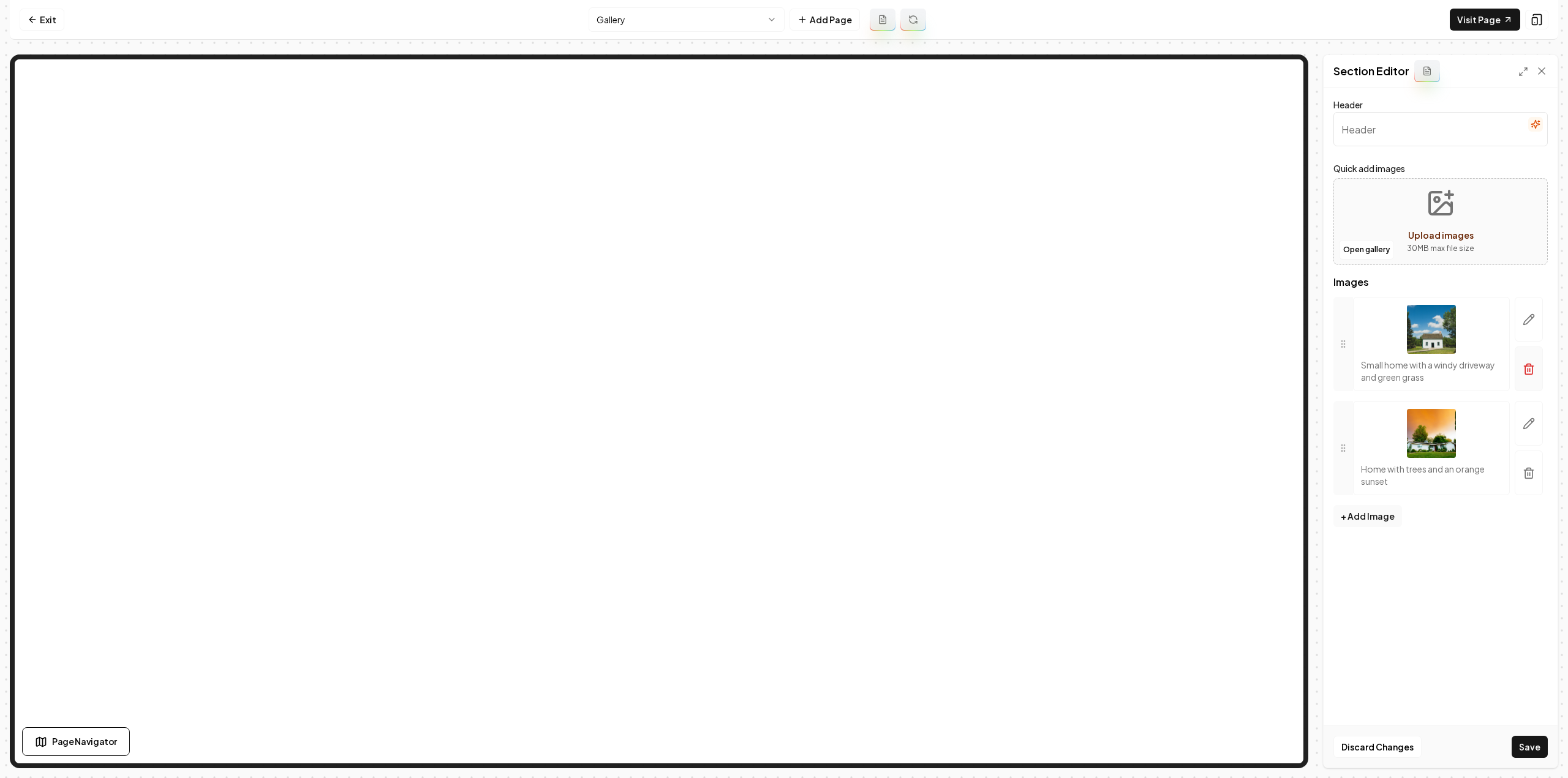
click at [1527, 373] on icon "button" at bounding box center [1528, 369] width 12 height 12
click at [1527, 373] on button "button" at bounding box center [1528, 360] width 29 height 39
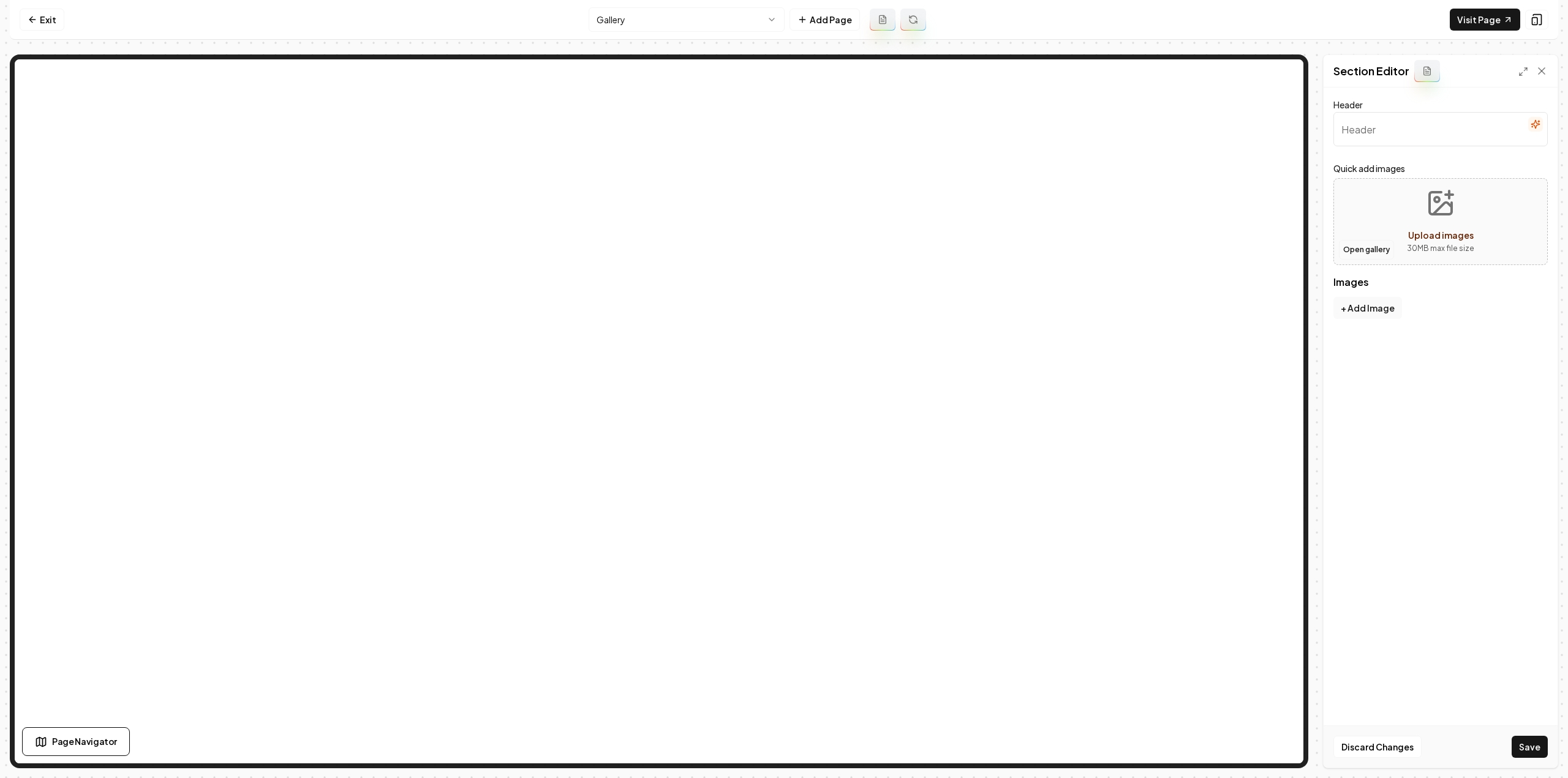
click at [1382, 249] on button "Open gallery" at bounding box center [1367, 250] width 55 height 20
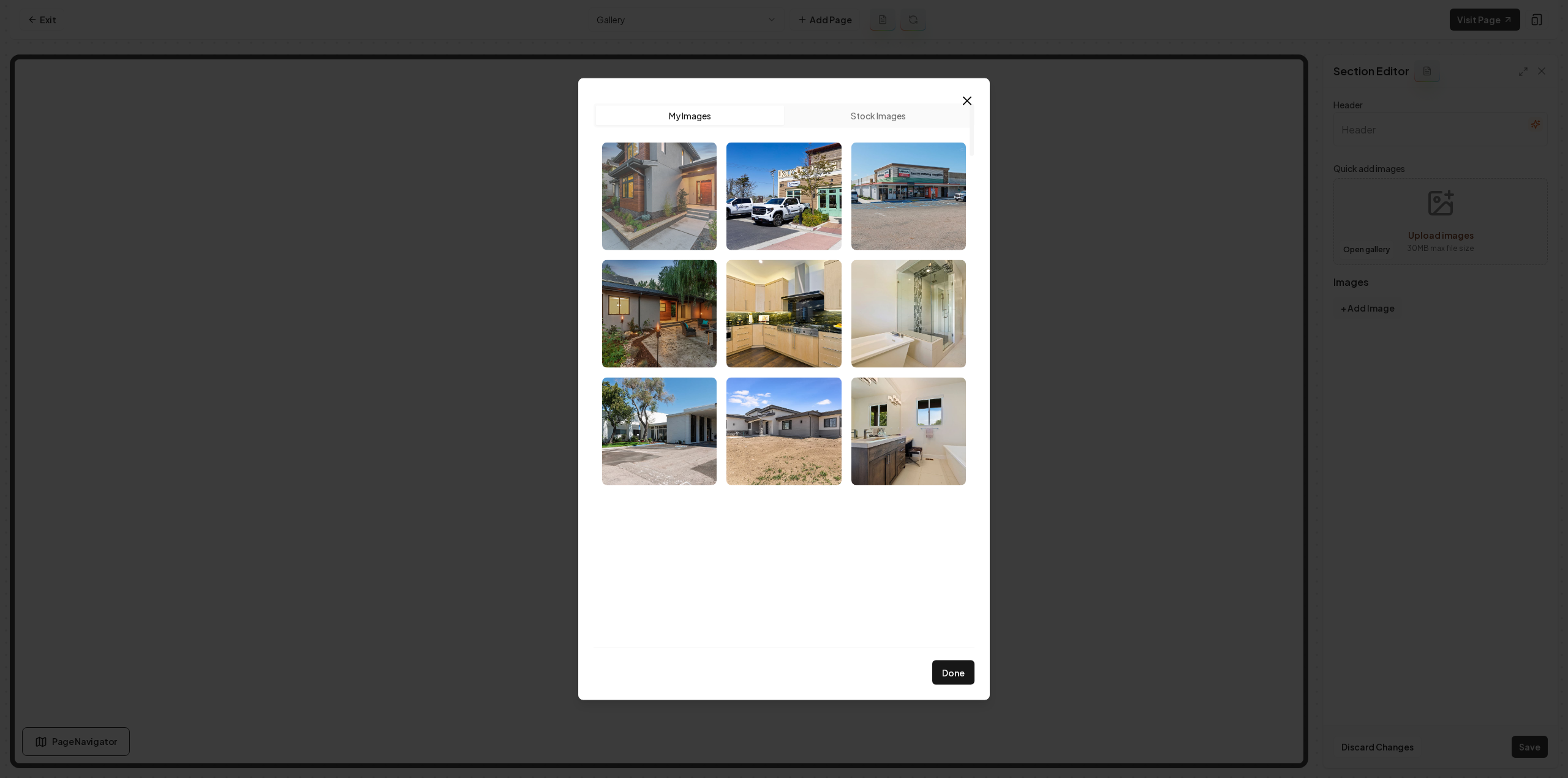
click at [650, 170] on img "Select image image_68d180d05c7cd75eb88baa55.jpg" at bounding box center [659, 195] width 114 height 108
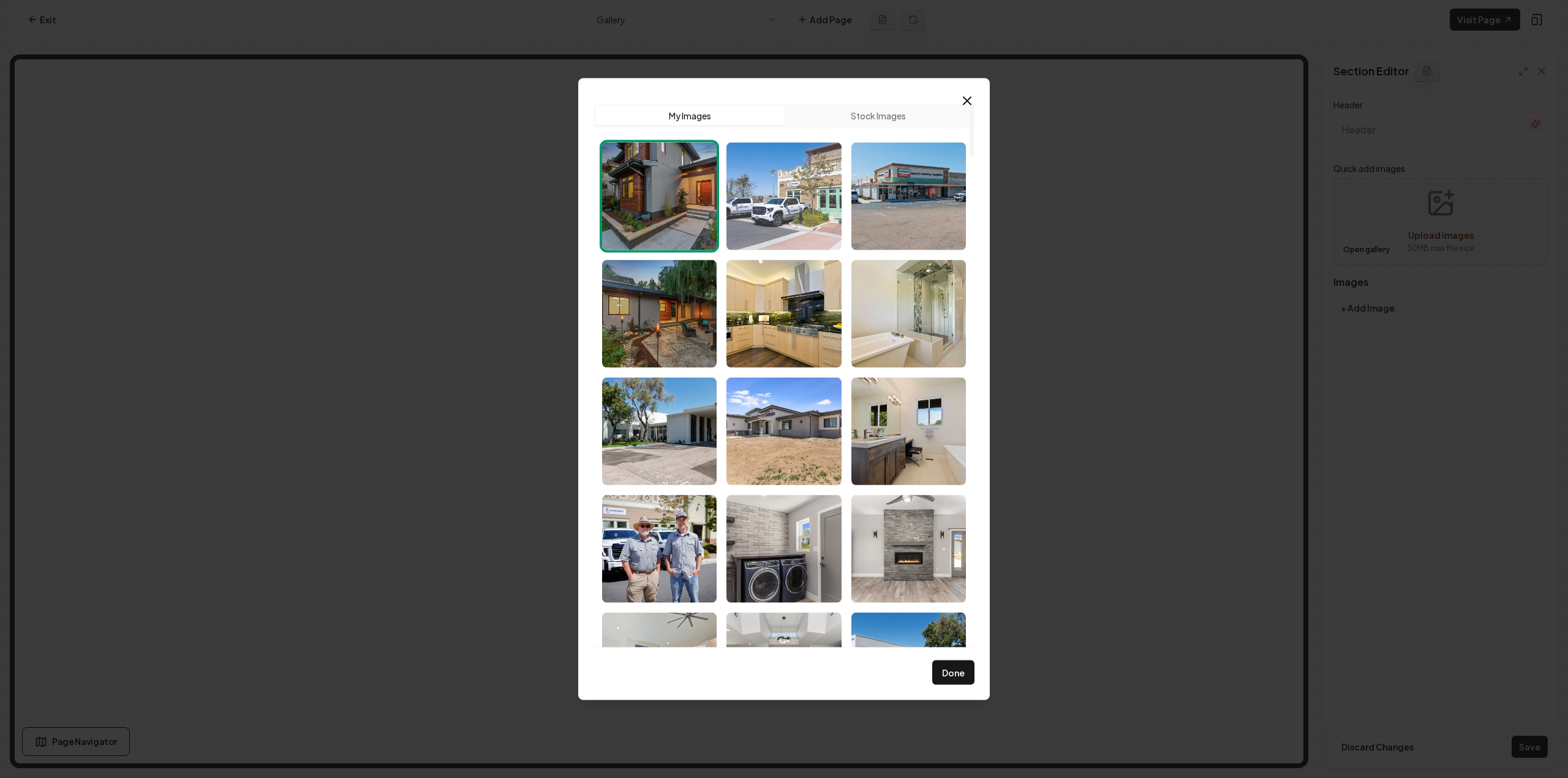
click at [791, 188] on img "Select image image_68d180cf5c7cd75eb88ba63f.jpg" at bounding box center [783, 195] width 114 height 108
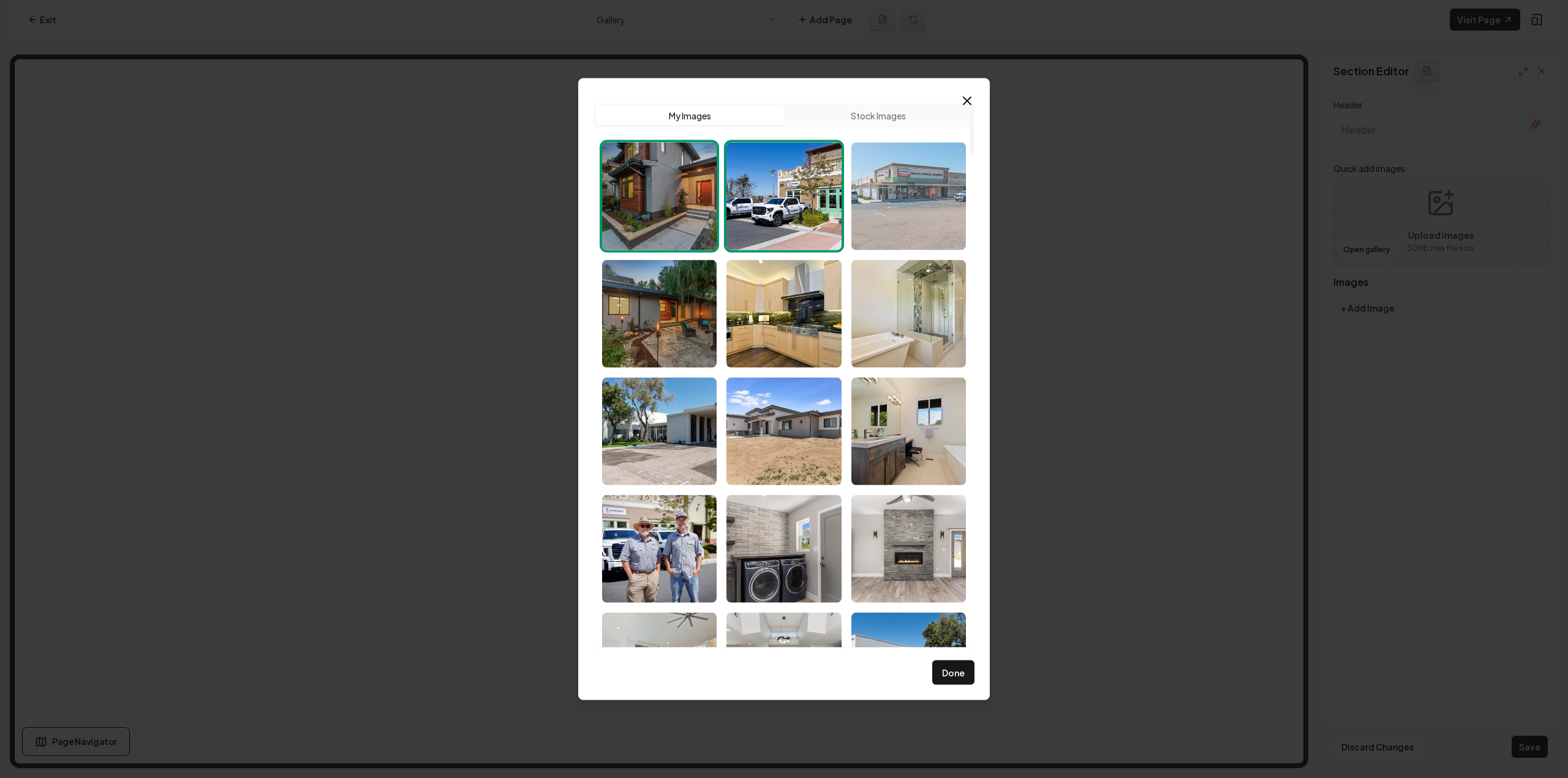
click at [876, 192] on img "Select image image_68d180cf5c7cd75eb88ba6b5.jpg" at bounding box center [908, 195] width 114 height 108
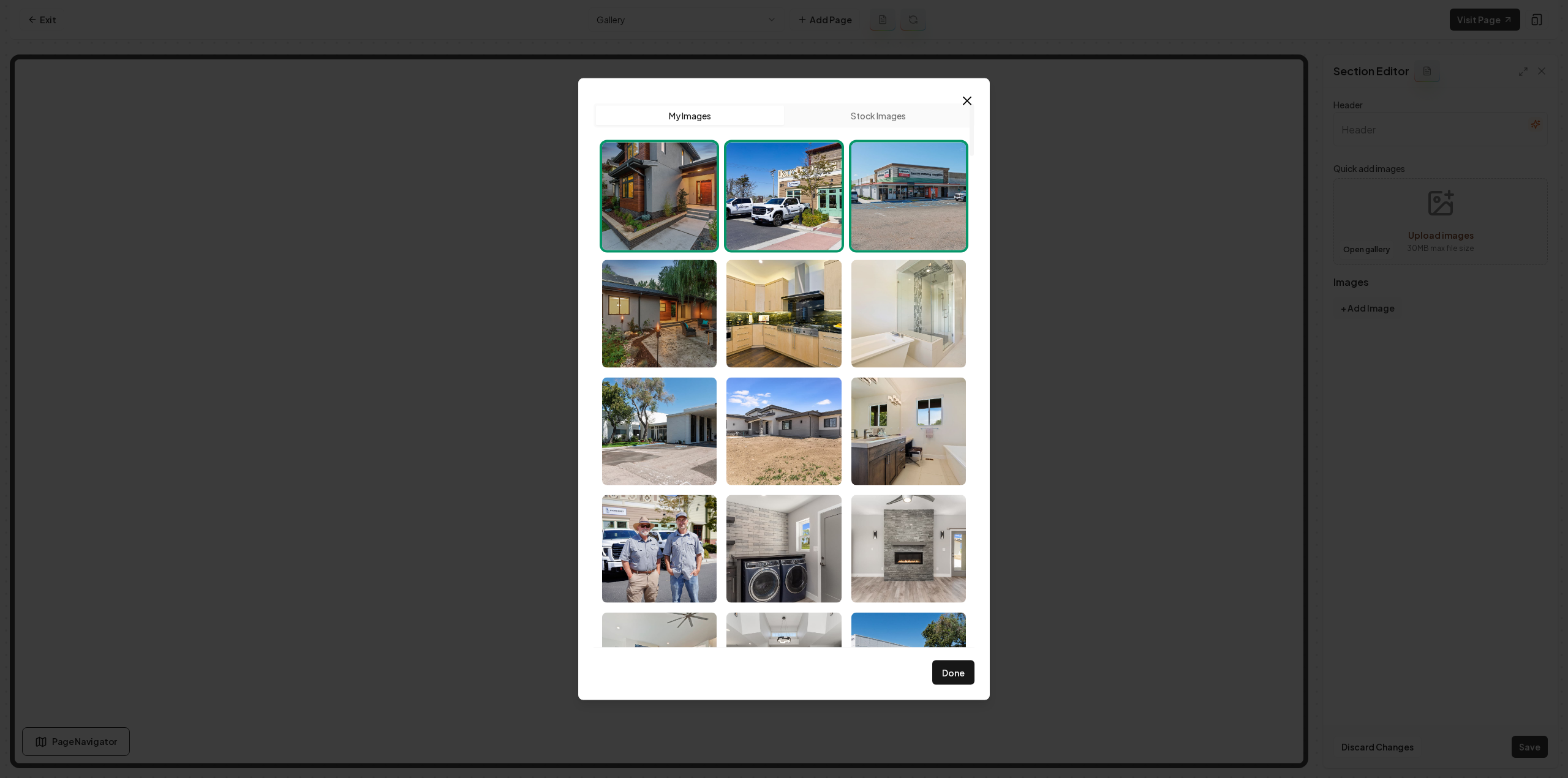
click at [932, 325] on img "Select image image_68d180d05c7cd75eb88ba959.jpg" at bounding box center [908, 313] width 114 height 108
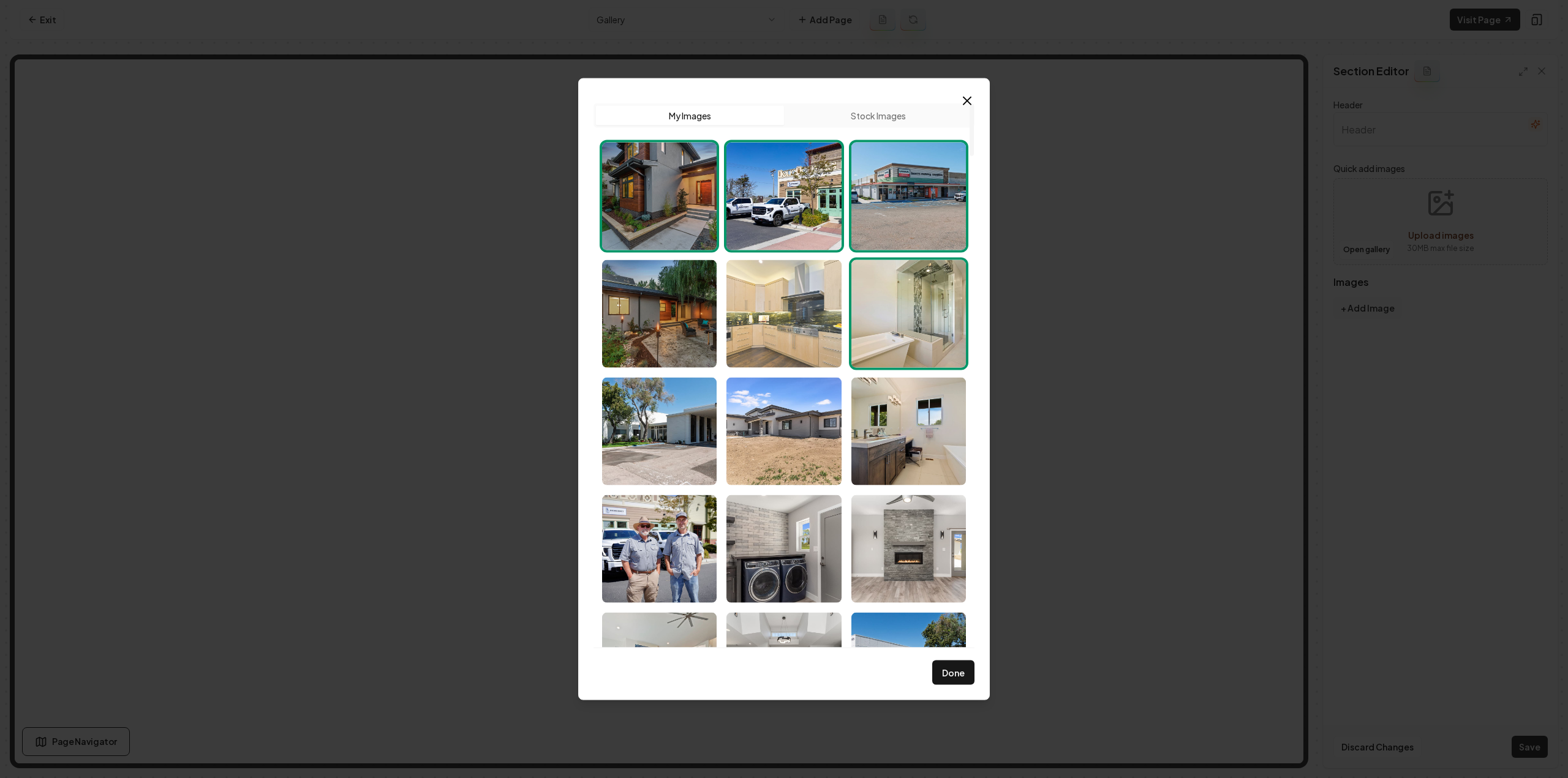
click at [787, 328] on img "Select image image_68d180d05c7cd75eb88bab7c.jpg" at bounding box center [783, 313] width 114 height 108
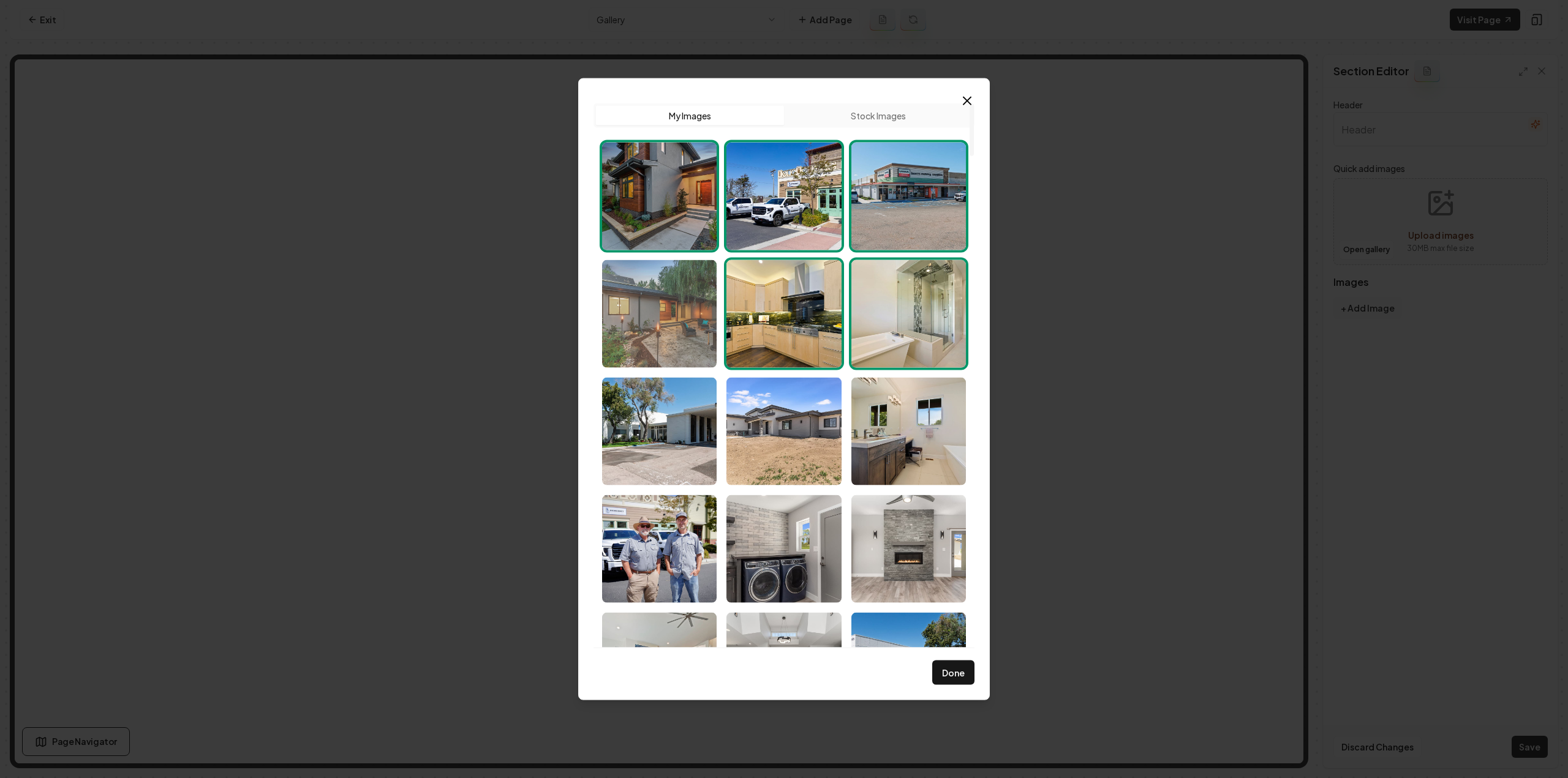
click at [700, 324] on img "Select image image_68d180d15c7cd75eb88bad1a.jpg" at bounding box center [659, 313] width 114 height 108
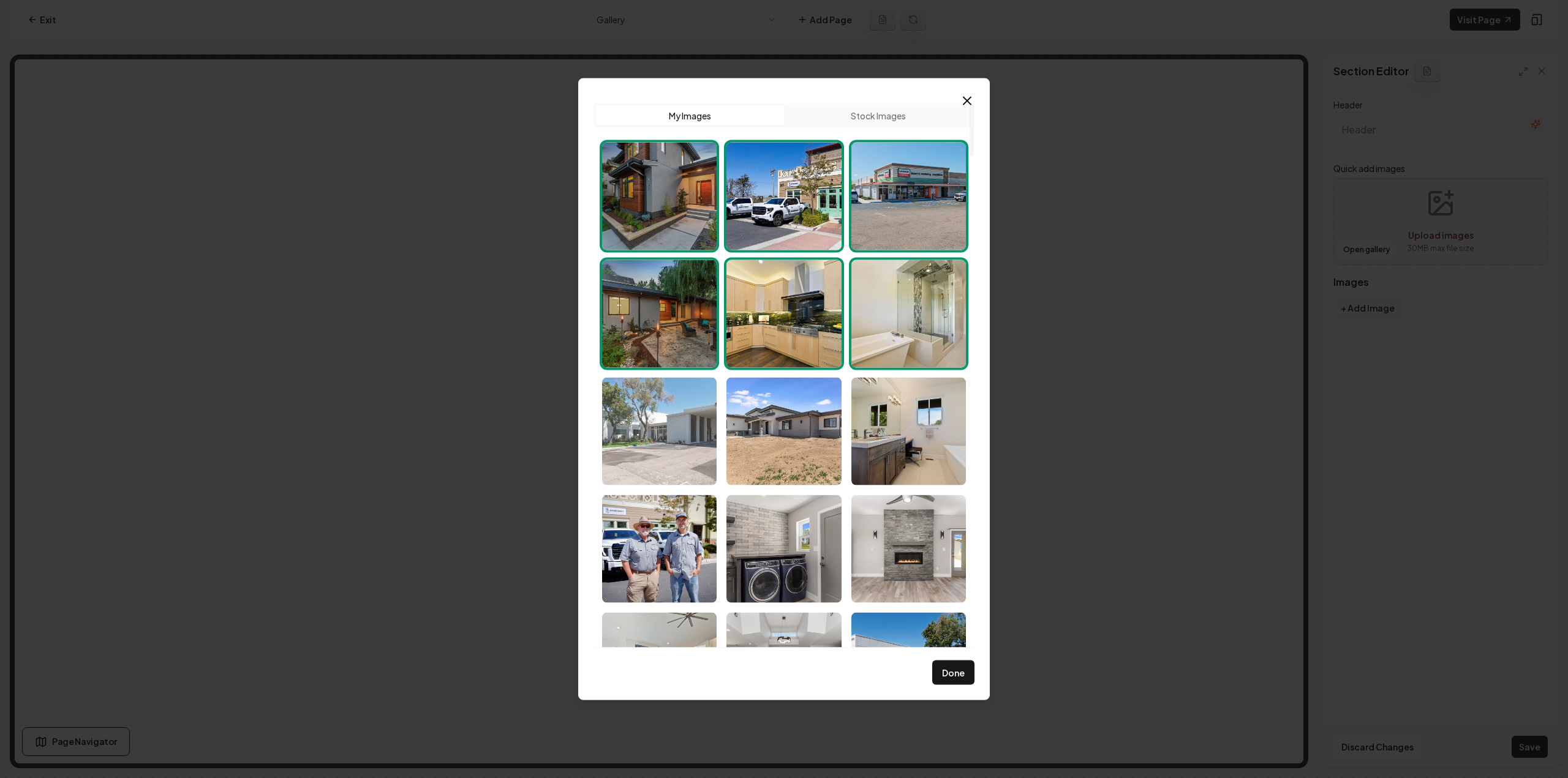
click at [679, 402] on img "Select image image_68d180d05c7cd75eb88ba718.jpg" at bounding box center [659, 430] width 114 height 108
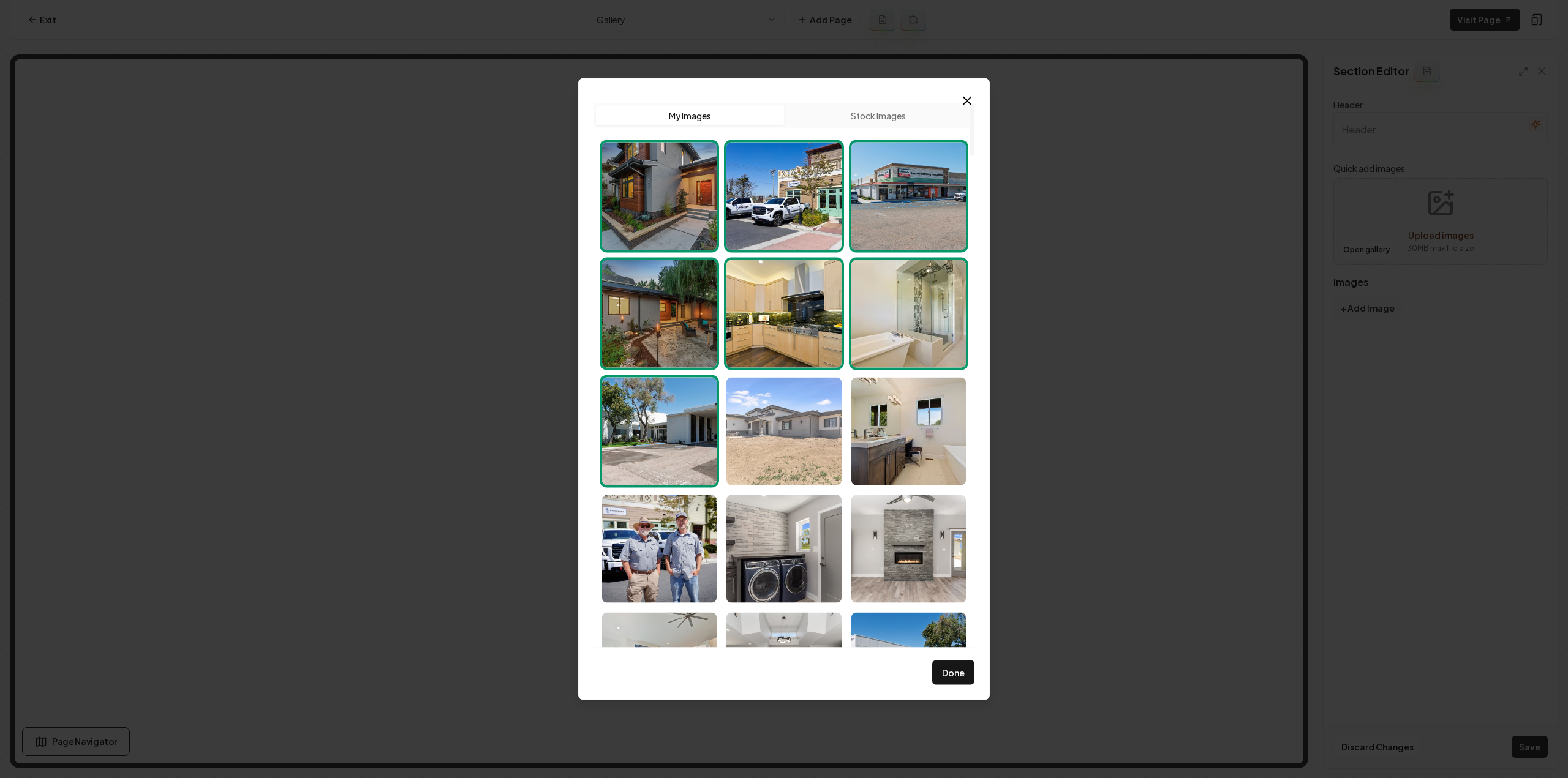
click at [768, 415] on img "Select image image_68d180cf5c7cd75eb88ba50b.jpg" at bounding box center [783, 430] width 114 height 108
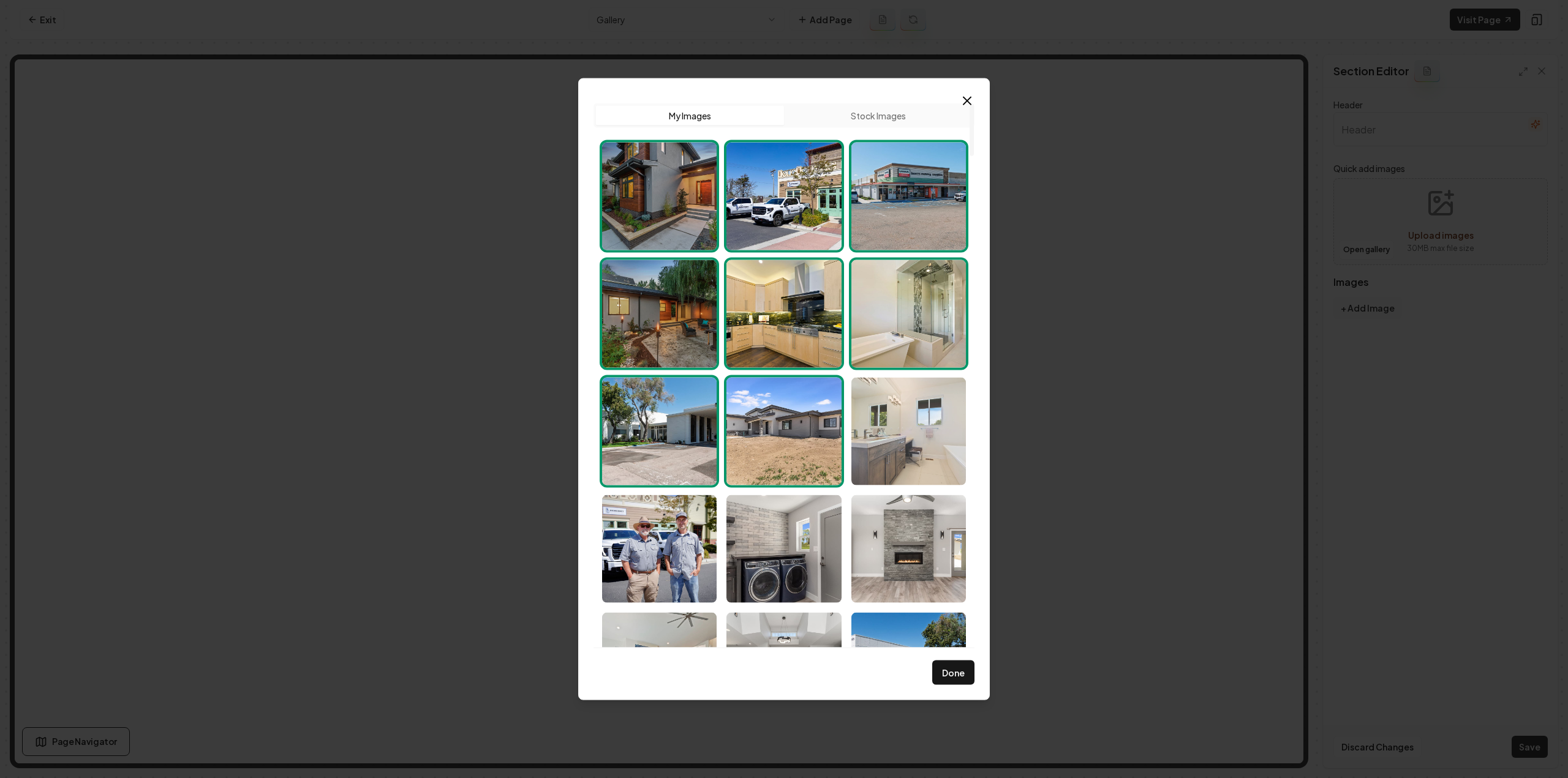
click at [896, 431] on img "Select image image_68d180cf5c7cd75eb88ba23b.jpg" at bounding box center [908, 430] width 114 height 108
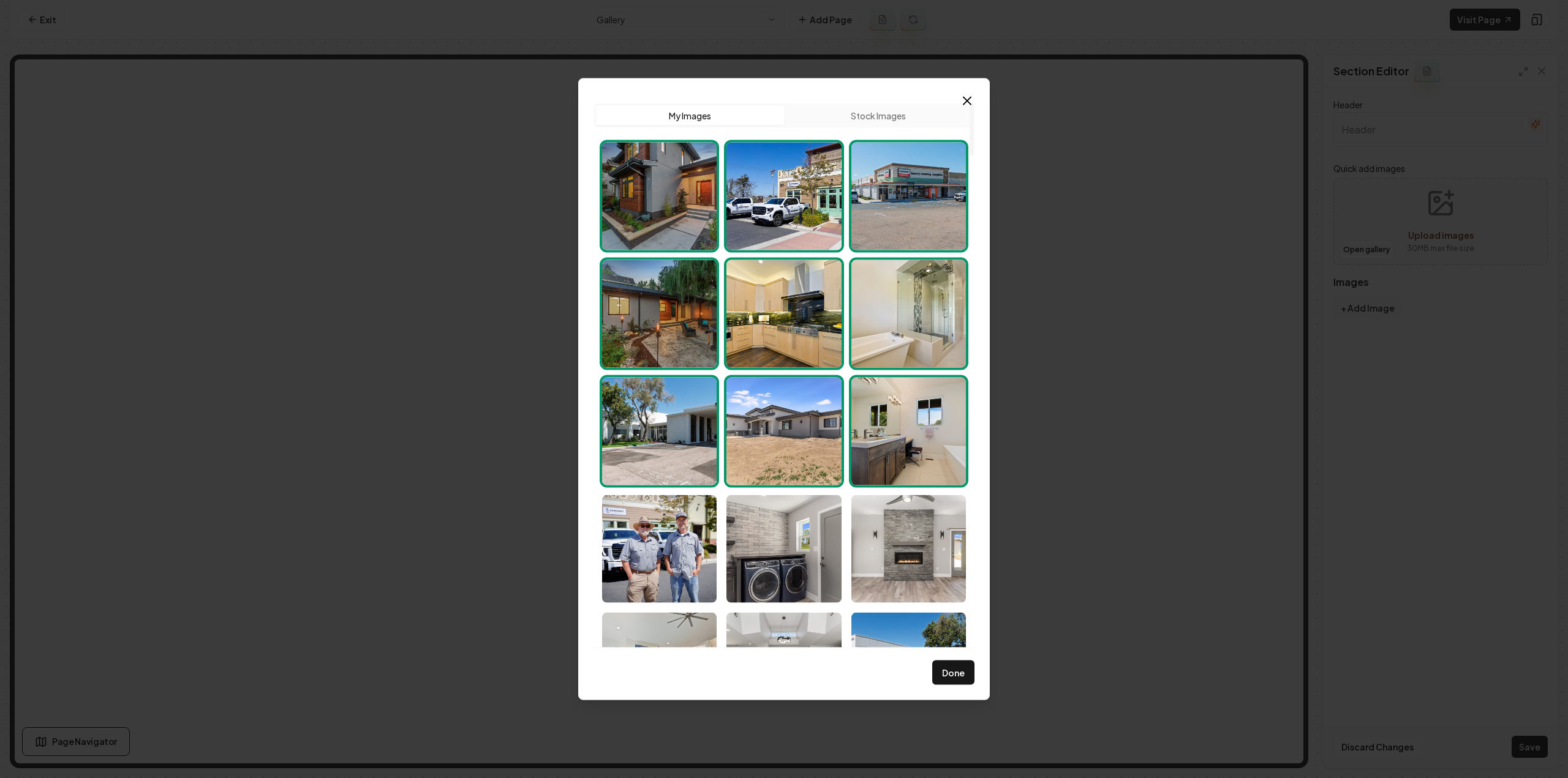
scroll to position [184, 0]
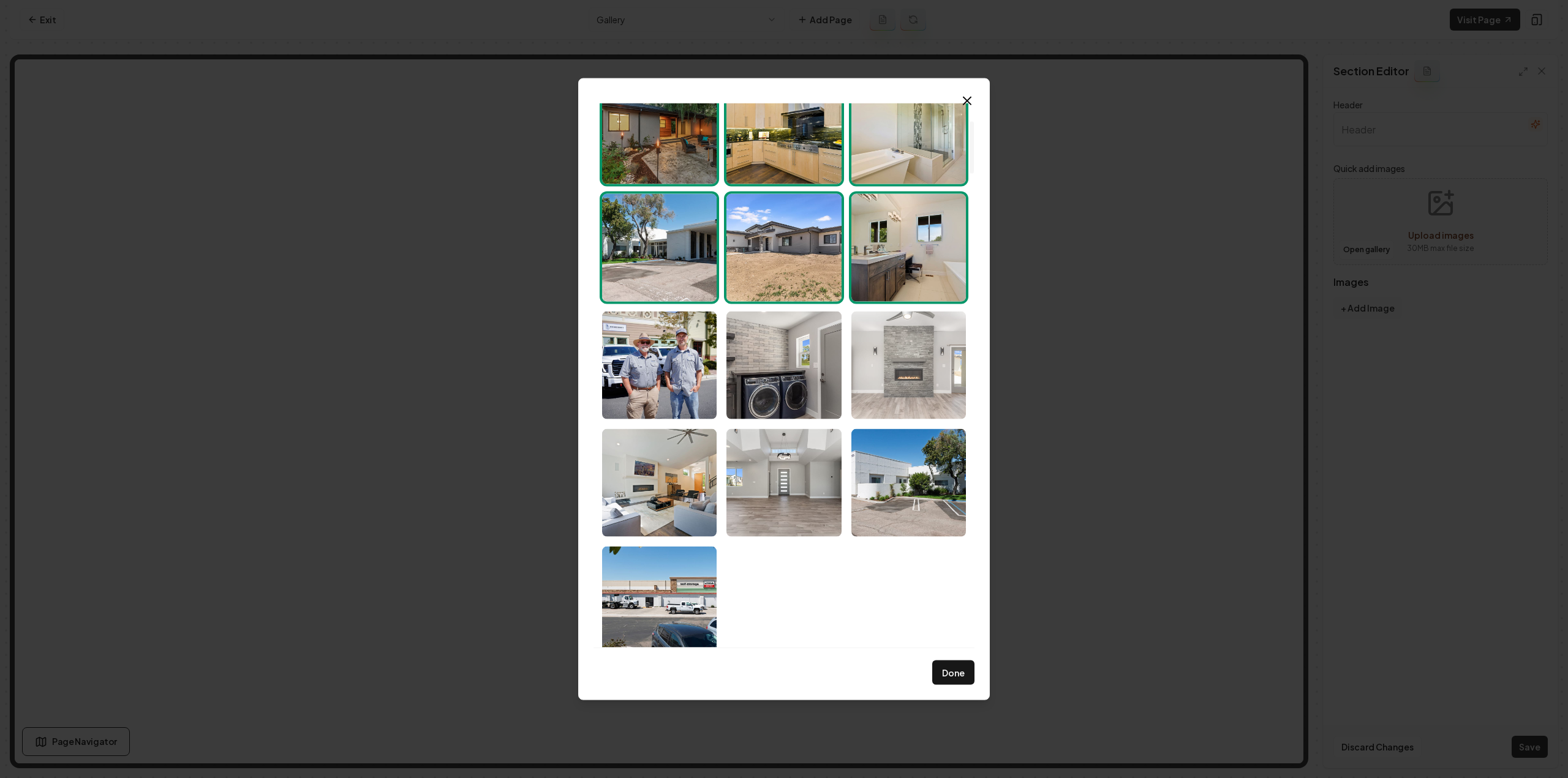
click at [892, 337] on img "Select image image_68d180ce5c7cd75eb88ba0e8.jpg" at bounding box center [908, 365] width 114 height 108
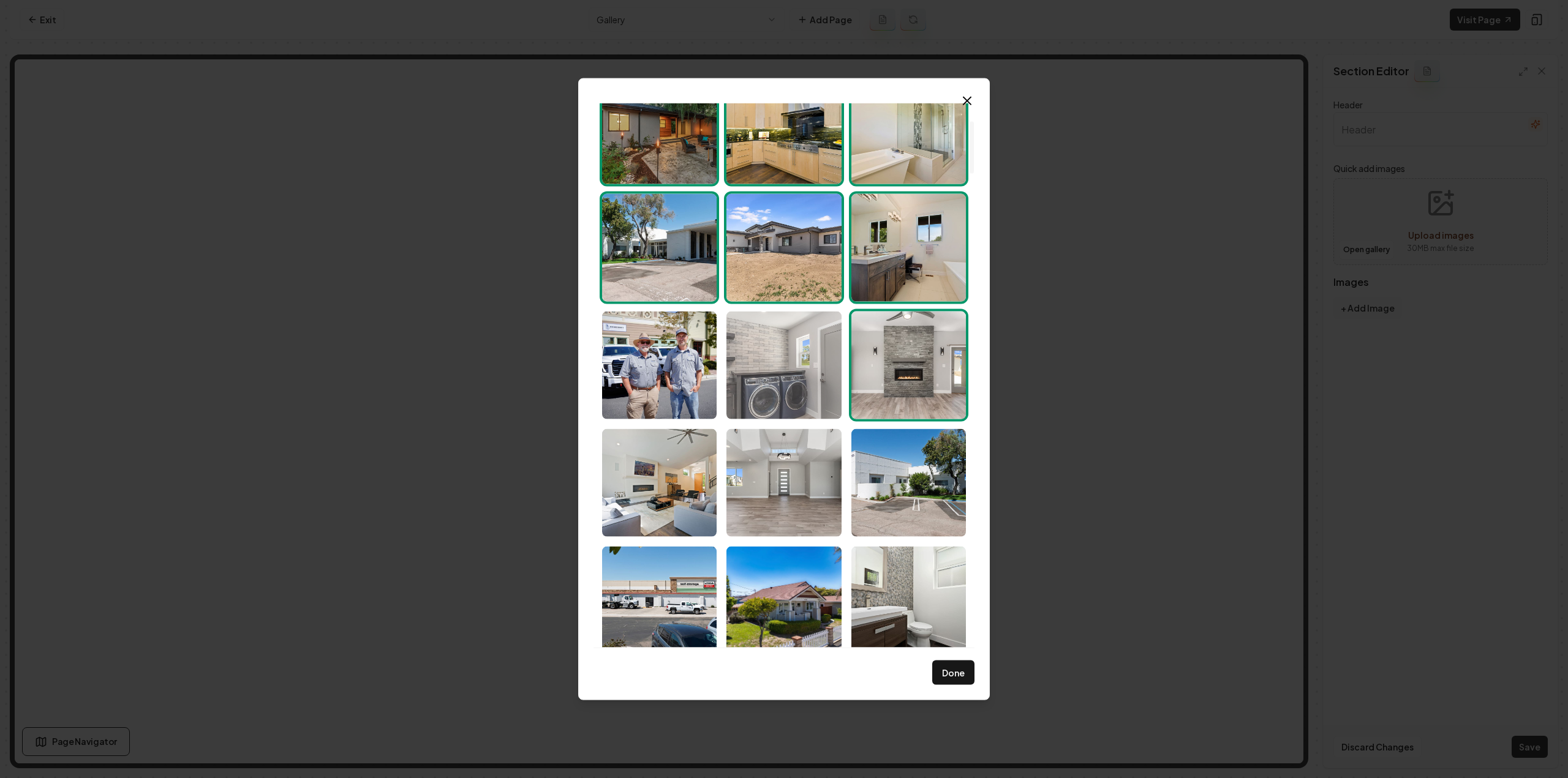
click at [774, 371] on img "Select image image_68d180cf5c7cd75eb88ba433.jpg" at bounding box center [783, 365] width 114 height 108
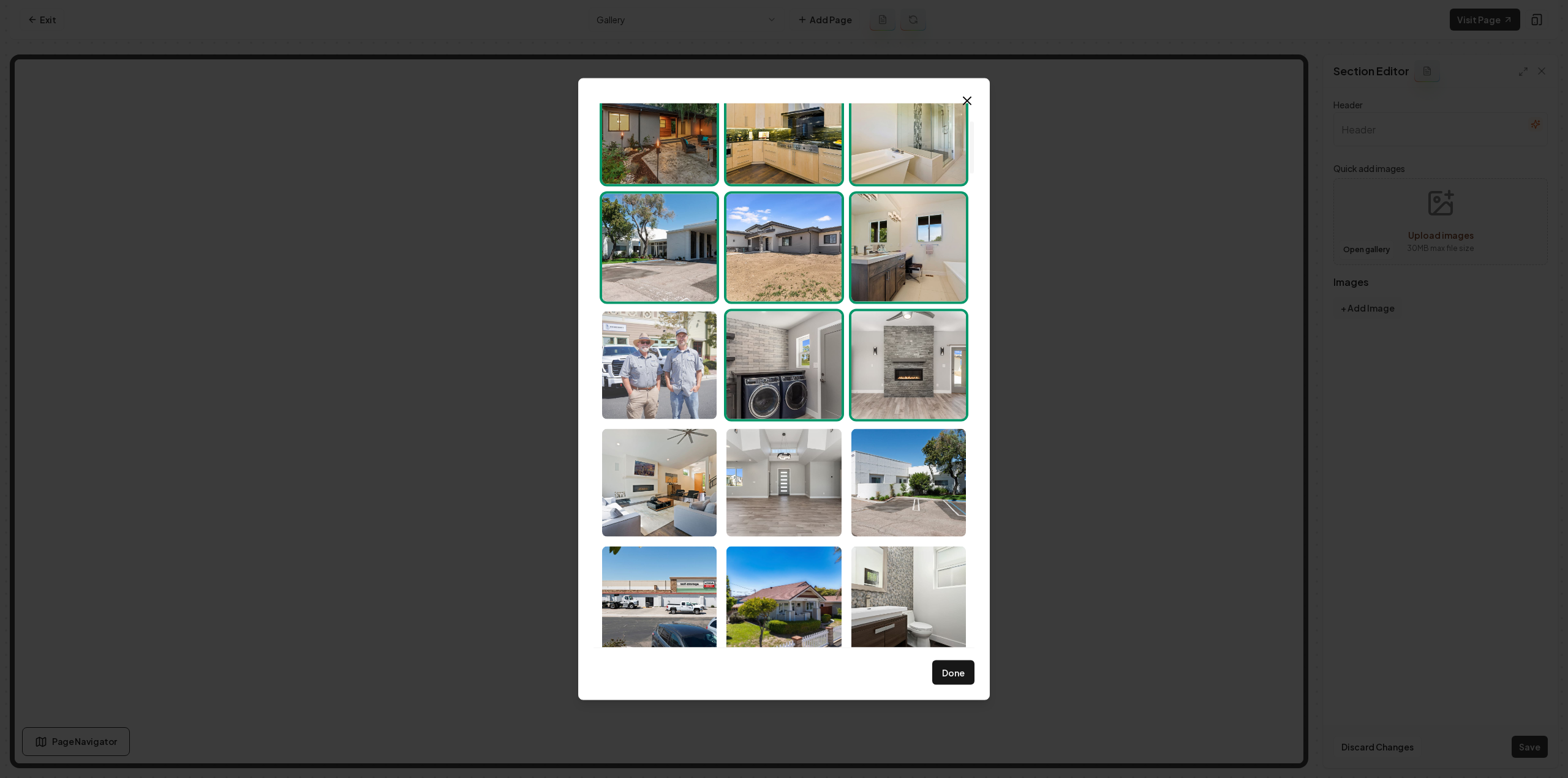
click at [678, 365] on img "Select image image_68d180ce5c7cd75eb88b9f7a.jpg" at bounding box center [659, 365] width 114 height 108
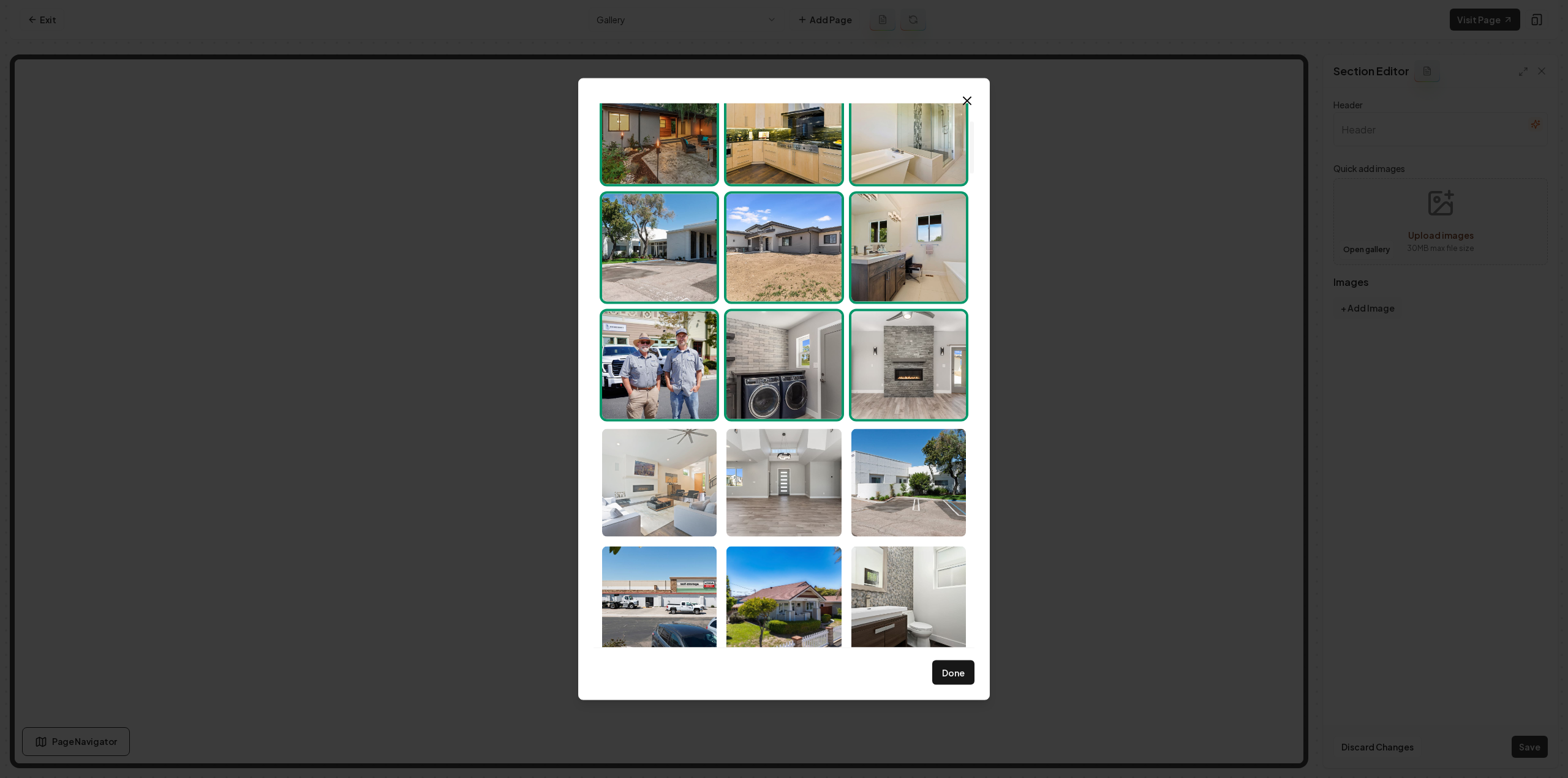
click at [652, 460] on img "Select image image_68d180cf5c7cd75eb88ba247.jpg" at bounding box center [659, 482] width 114 height 108
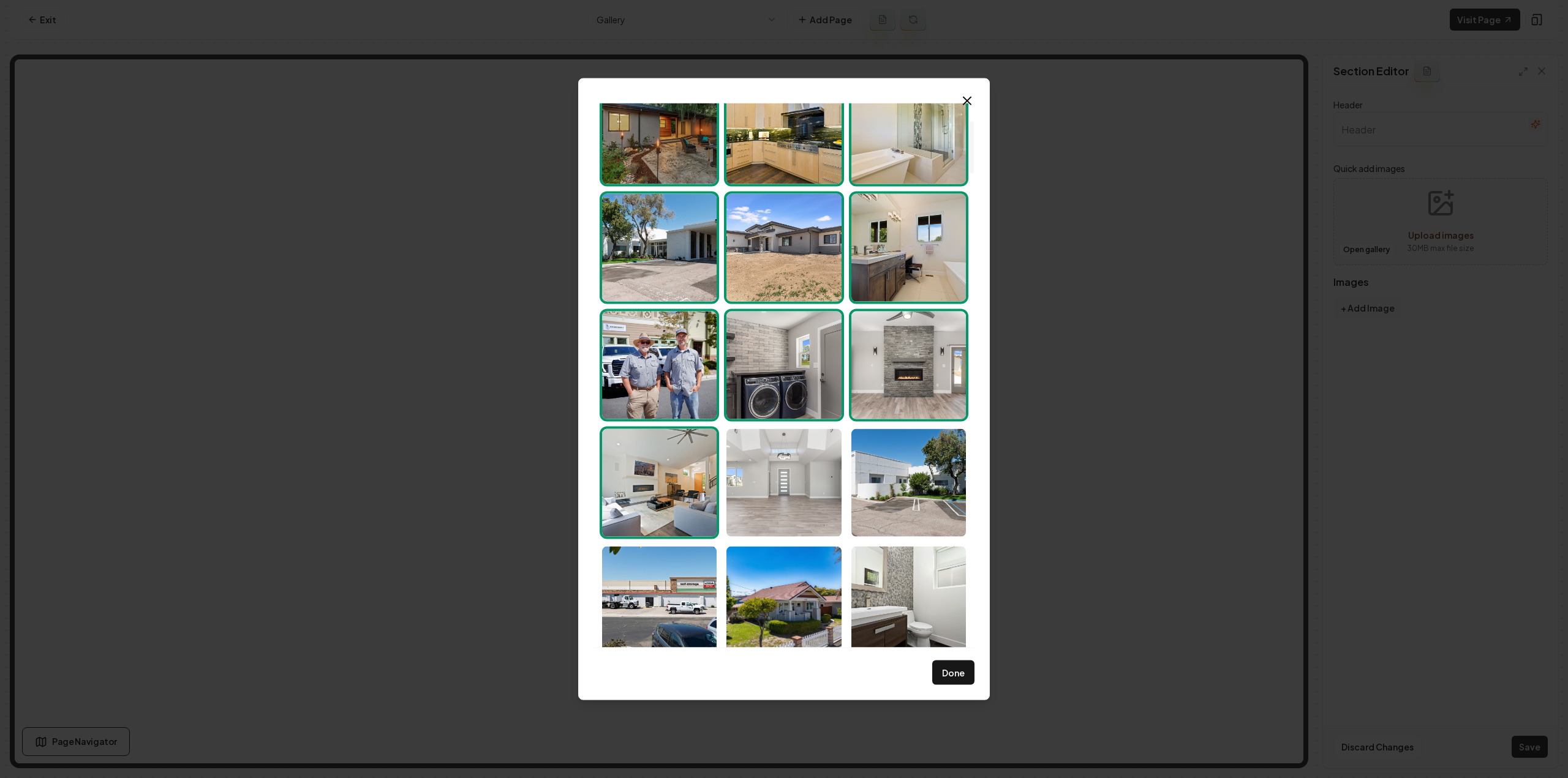
click at [801, 481] on img "Select image image_68d180ce5c7cd75eb88b9f52.jpg" at bounding box center [783, 482] width 114 height 108
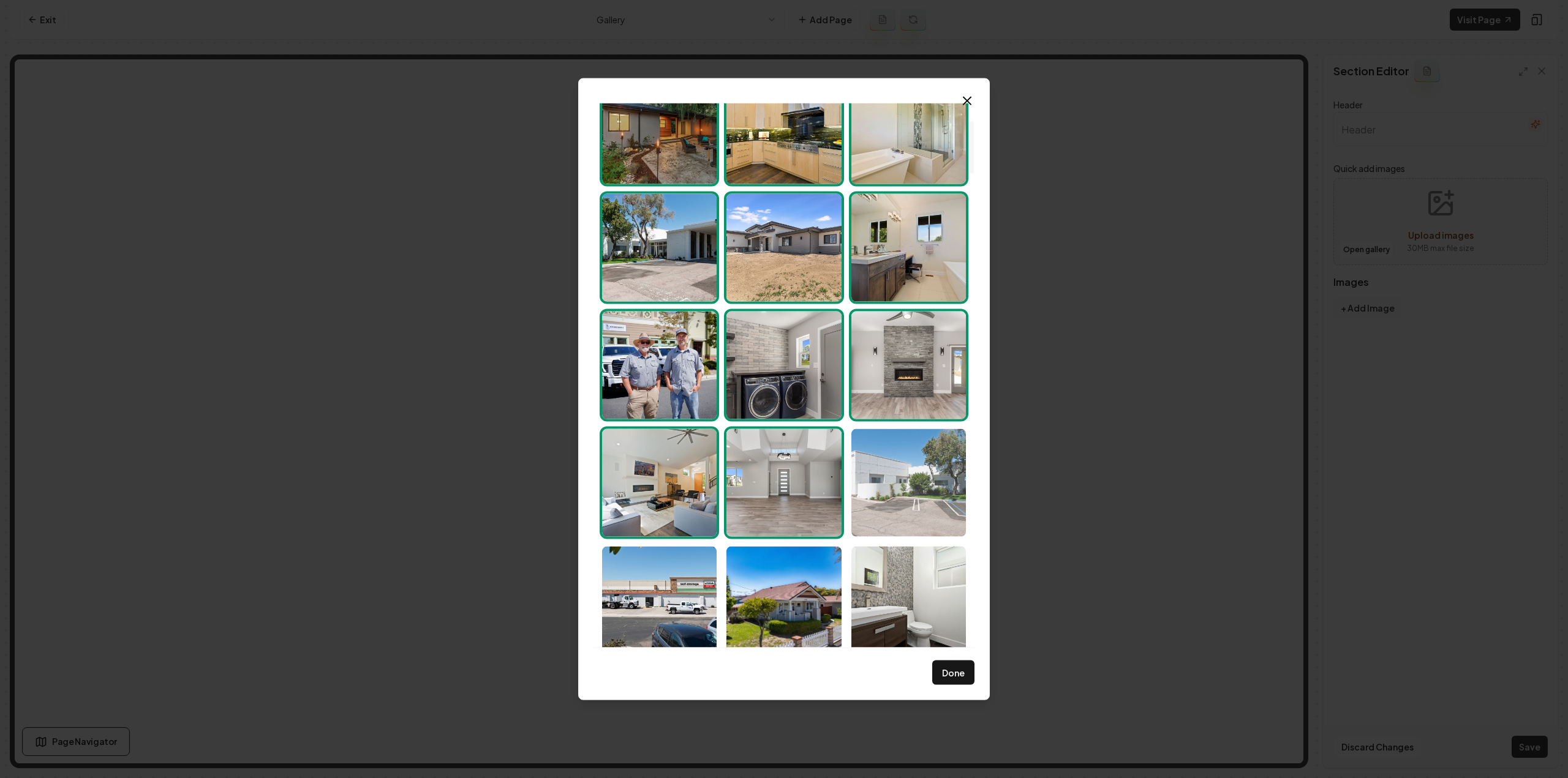
click at [898, 492] on img "Select image image_68d180cf5c7cd75eb88ba6b7.jpg" at bounding box center [908, 482] width 114 height 108
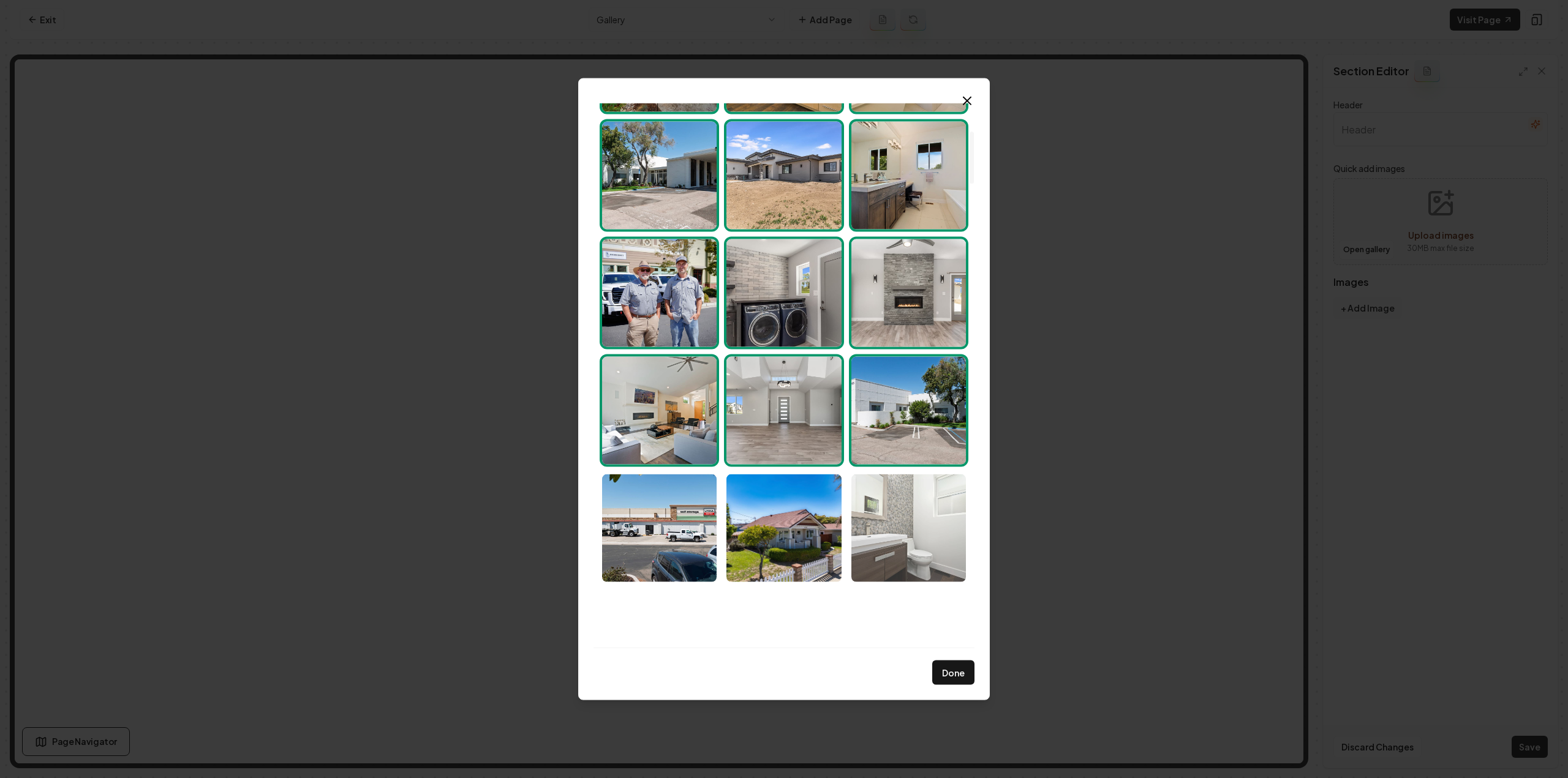
scroll to position [306, 0]
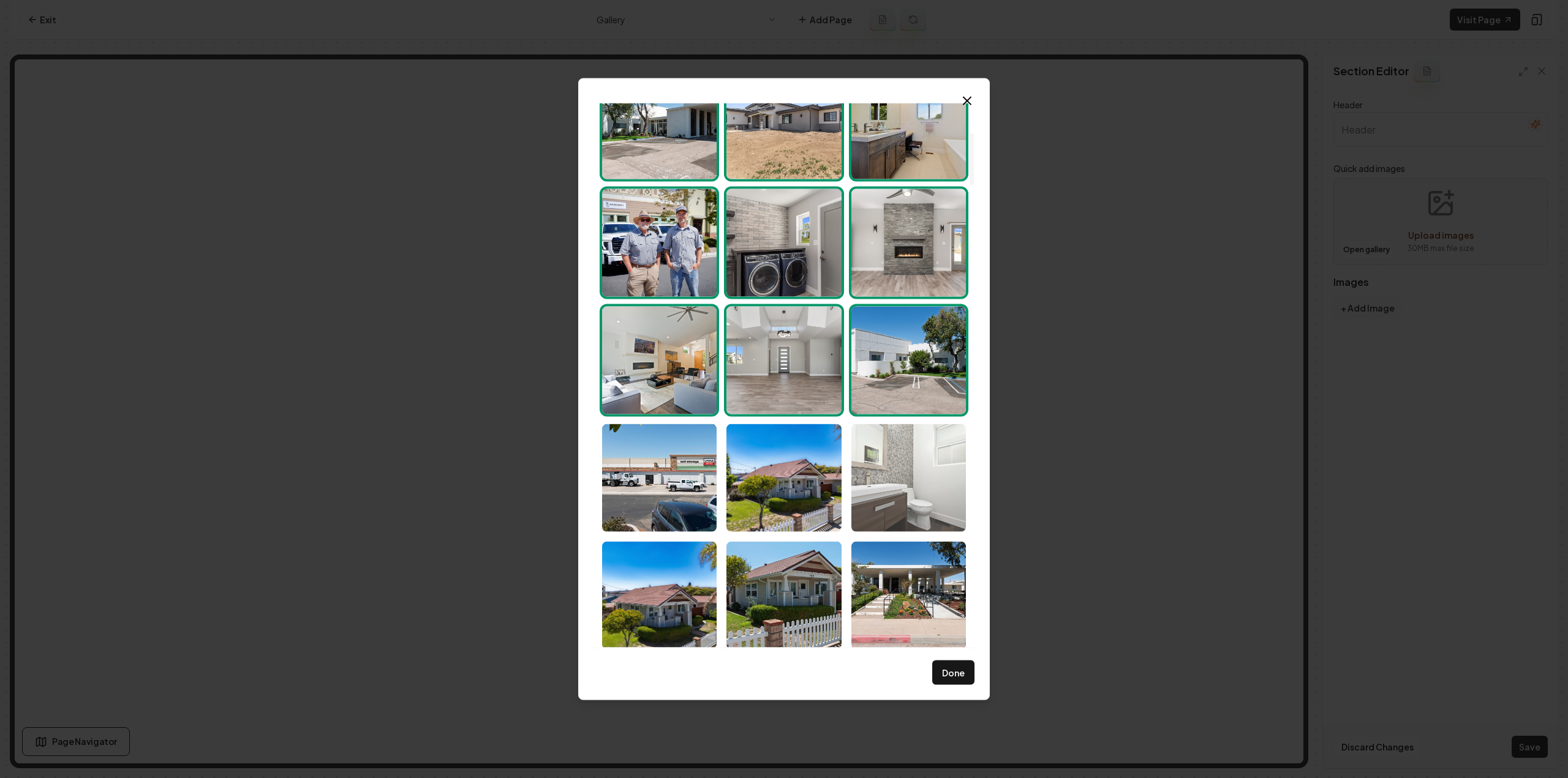
click at [900, 492] on img "Select image image_68d180ce5c7cd75eb88b9c9c.jpg" at bounding box center [908, 477] width 114 height 108
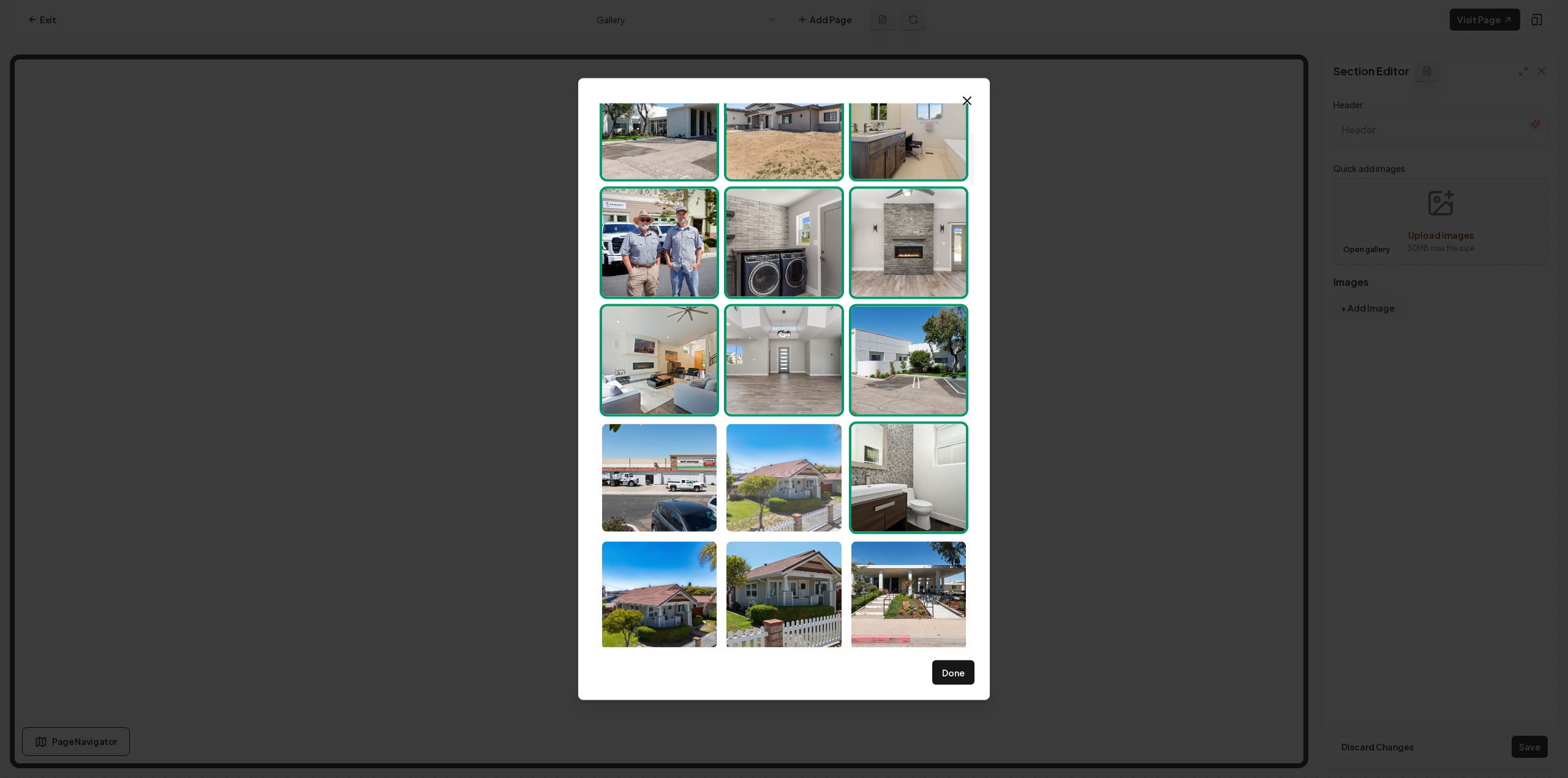
click at [807, 487] on img "Select image image_68d180ce5c7cd75eb88b9fdb.jpg" at bounding box center [783, 477] width 114 height 108
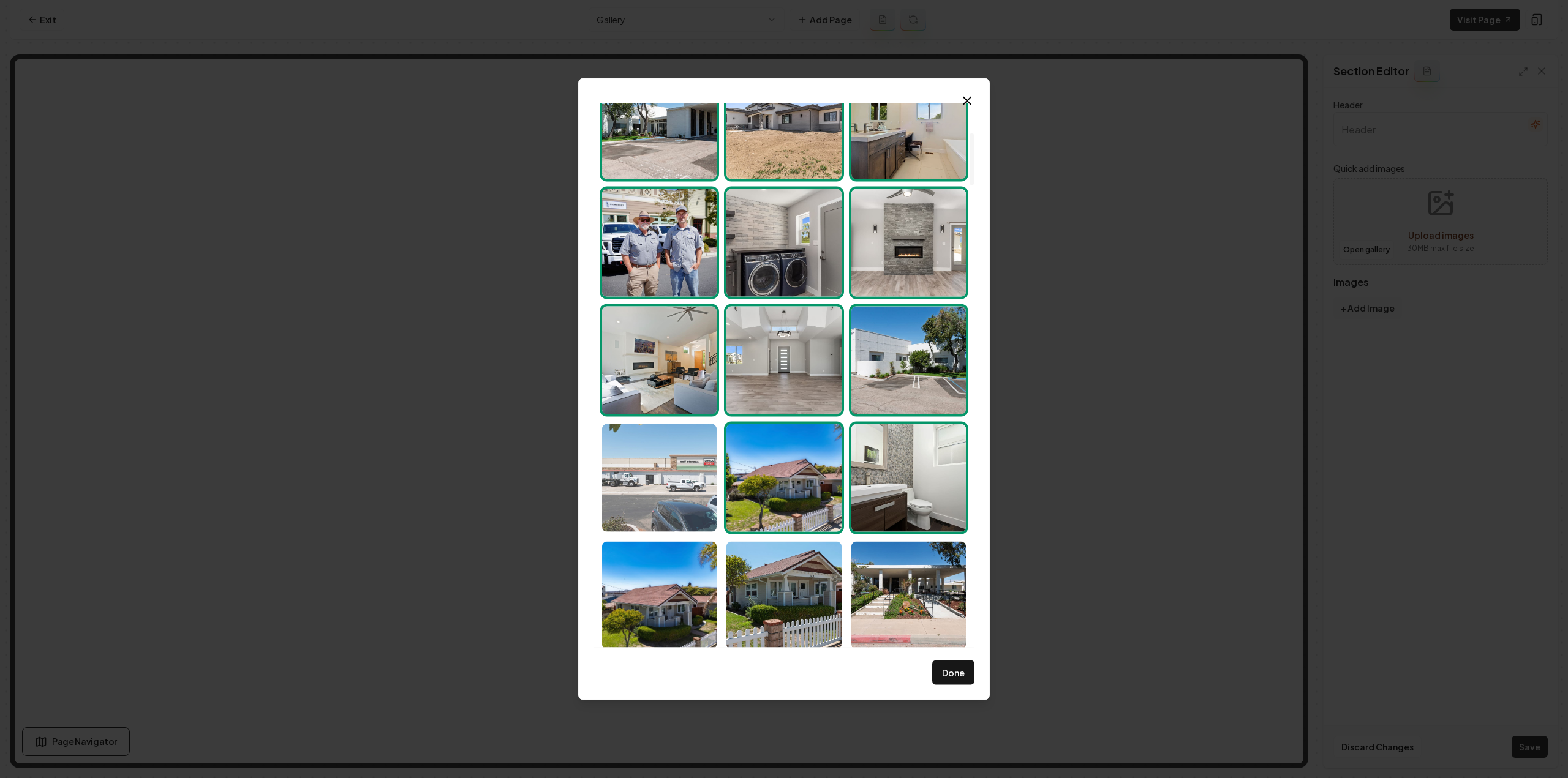
click at [673, 481] on img "Select image image_68d180cf5c7cd75eb88ba598.jpg" at bounding box center [659, 477] width 114 height 108
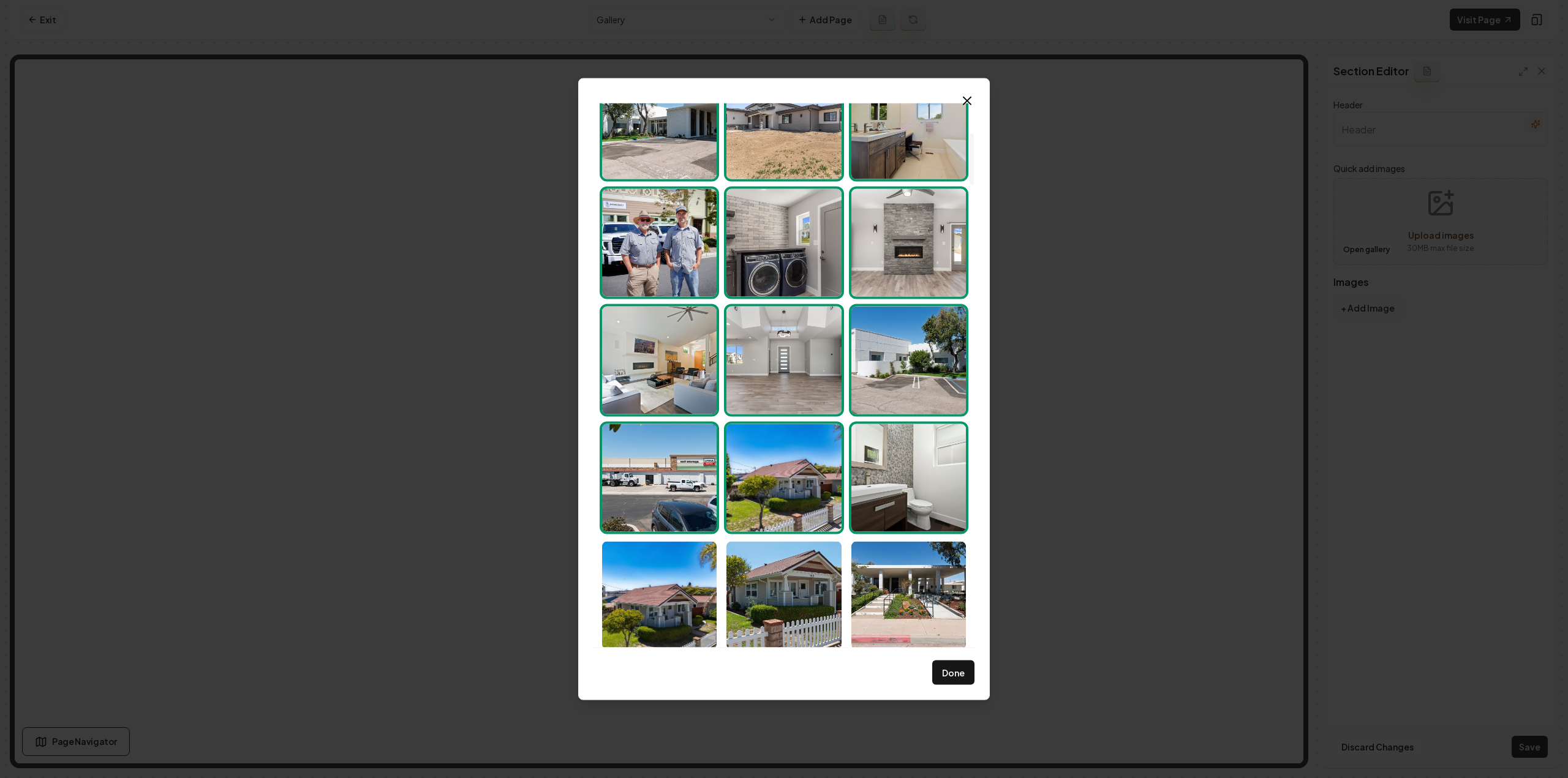
click at [908, 374] on img "Select image image_68d180cf5c7cd75eb88ba6b7.jpg" at bounding box center [908, 360] width 114 height 108
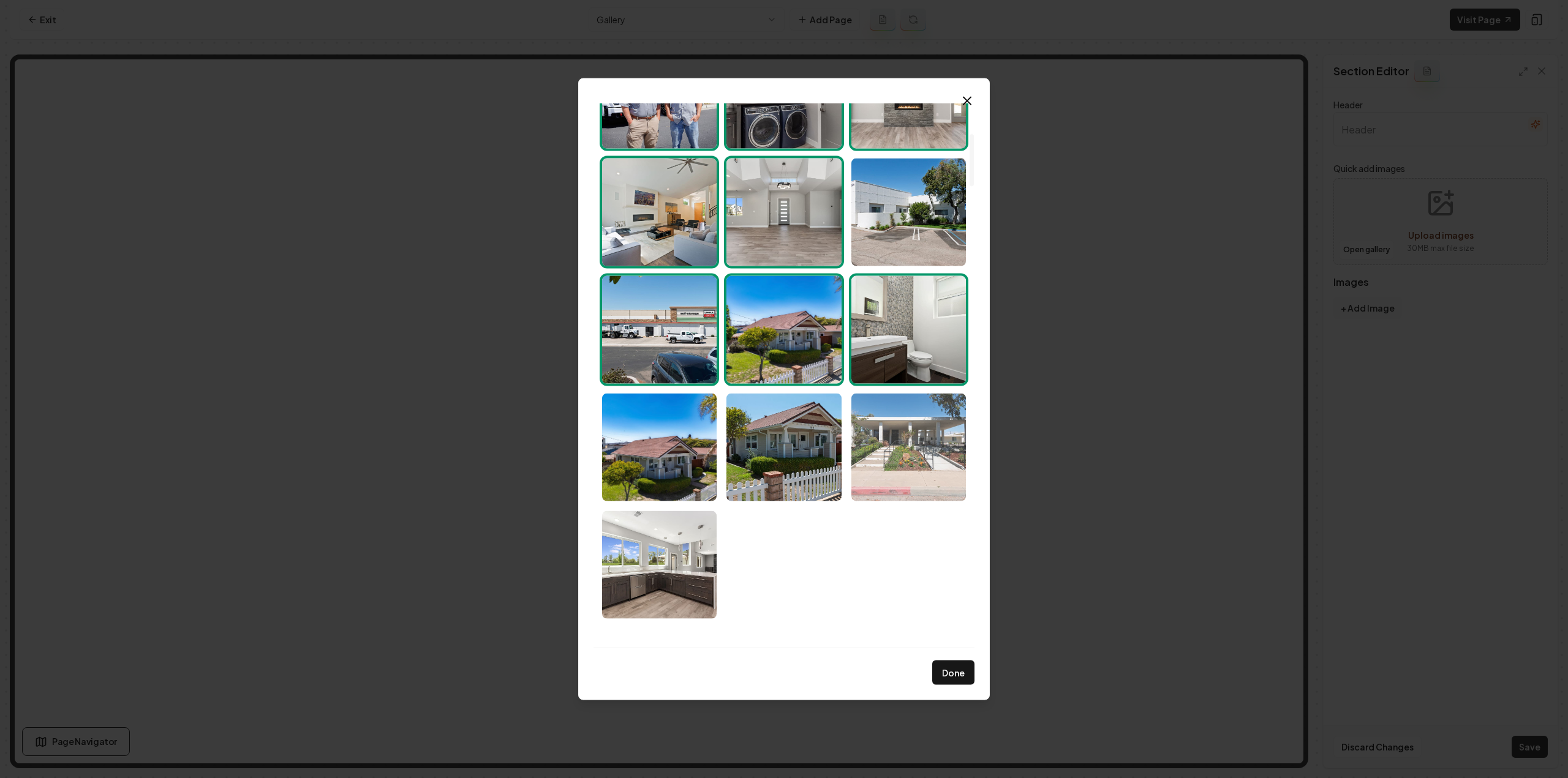
scroll to position [552, 0]
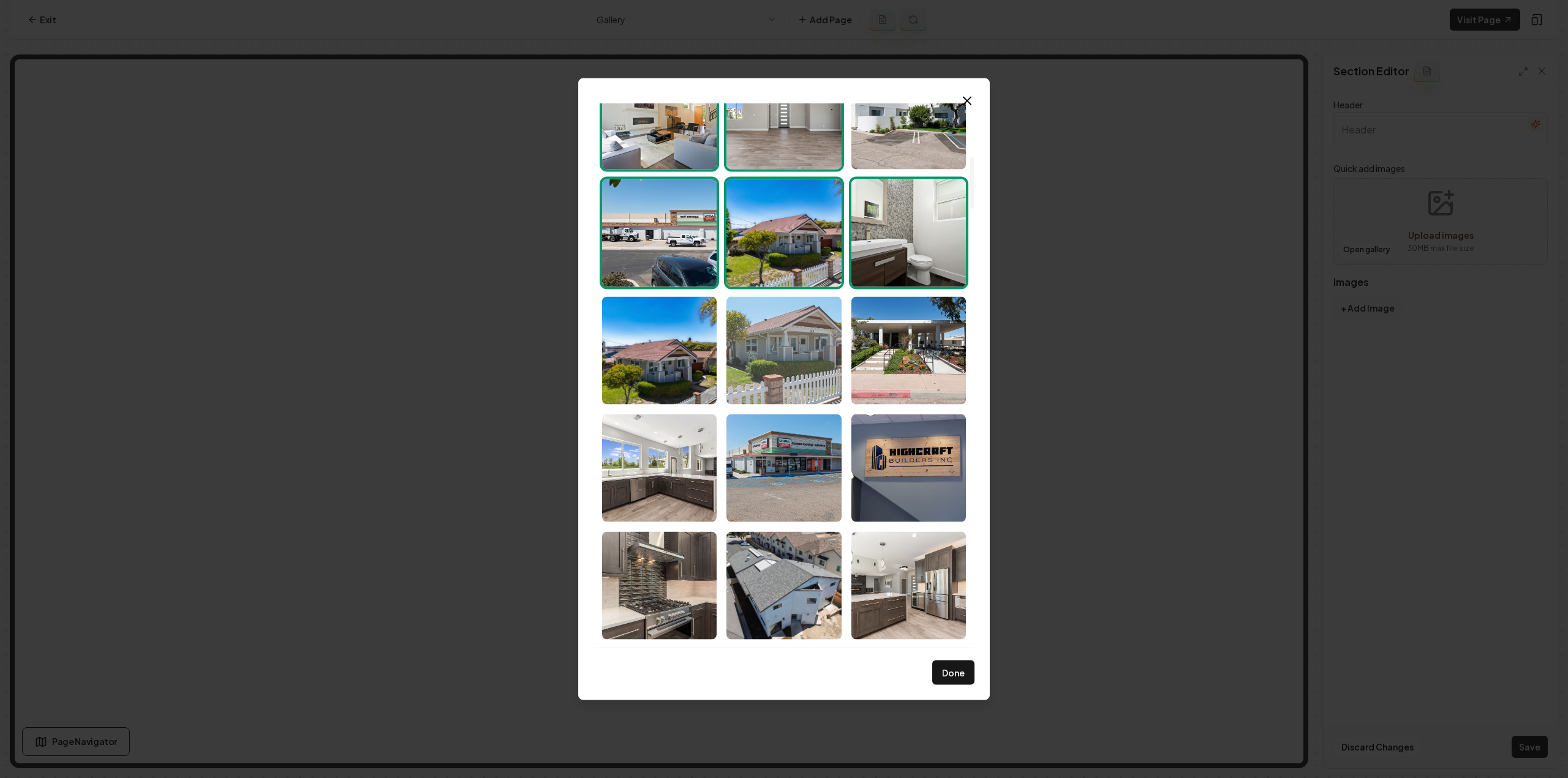
click at [801, 346] on img "Select image image_68d180cf5c7cd75eb88ba3e4.jpg" at bounding box center [783, 350] width 114 height 108
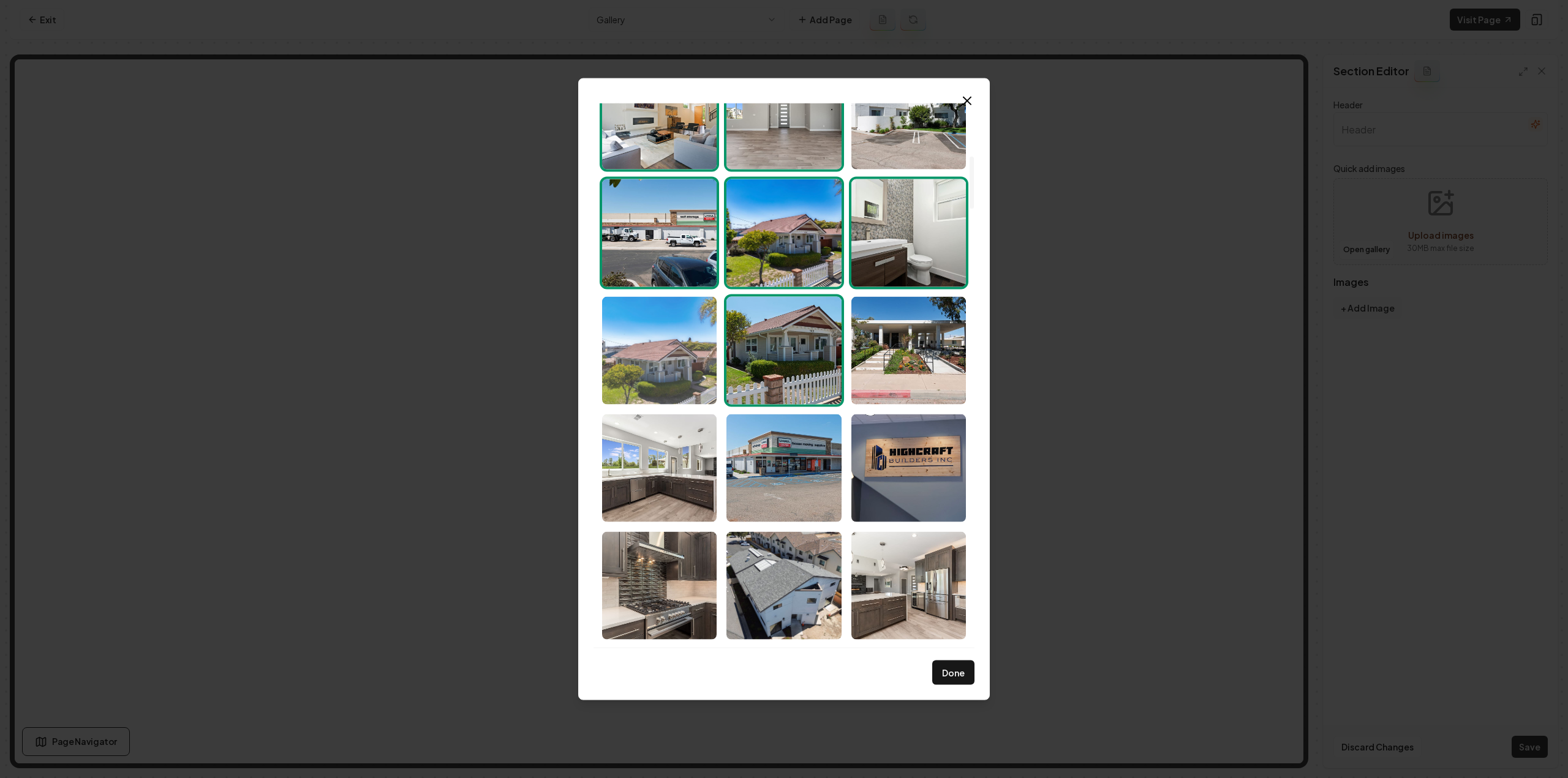
click at [634, 381] on img "Select image image_68d180cd5c7cd75eb88b947e.jpg" at bounding box center [659, 350] width 114 height 108
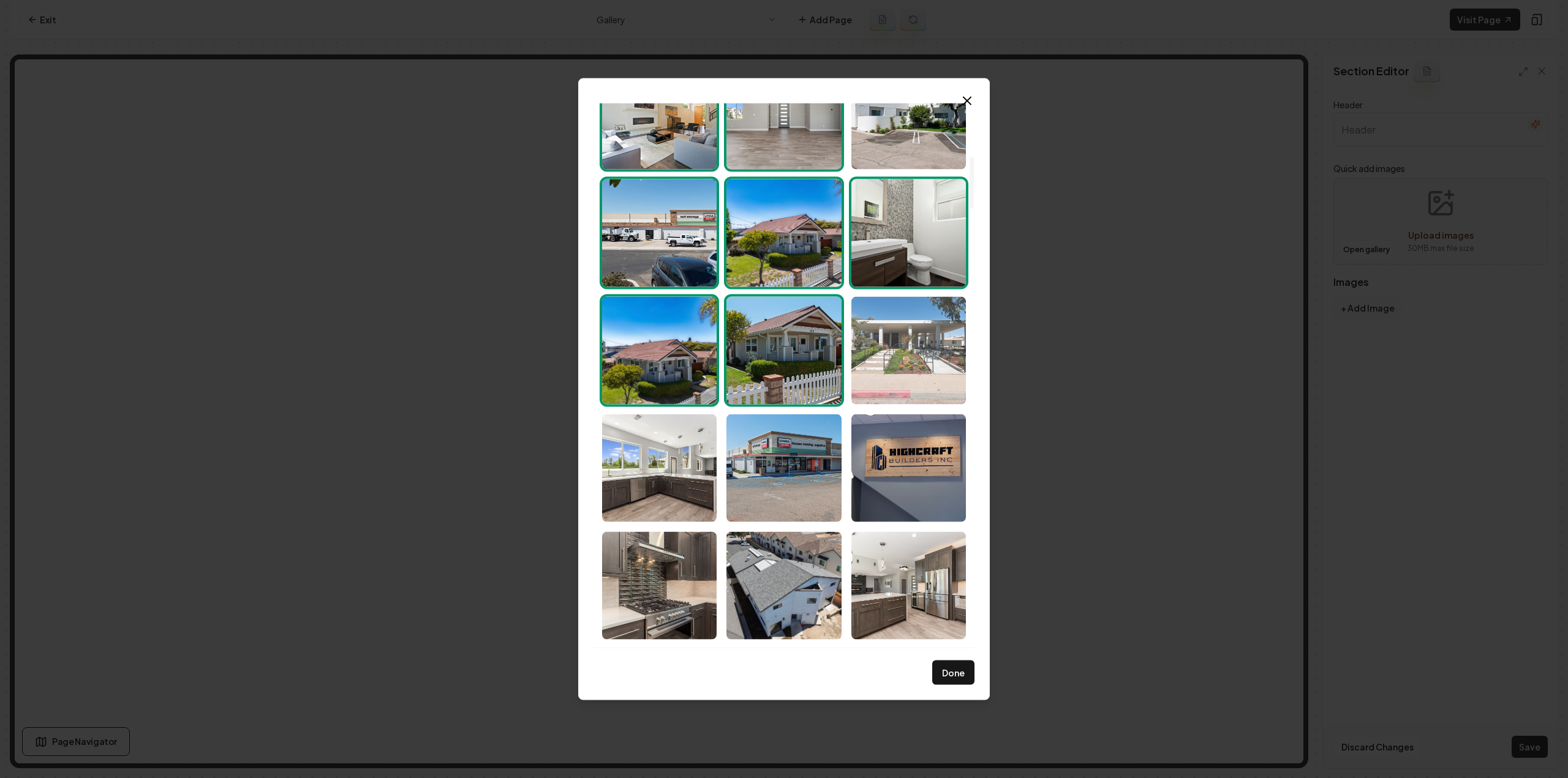
click at [891, 395] on img "Select image image_68d180cd5c7cd75eb88b935d.jpg" at bounding box center [908, 350] width 114 height 108
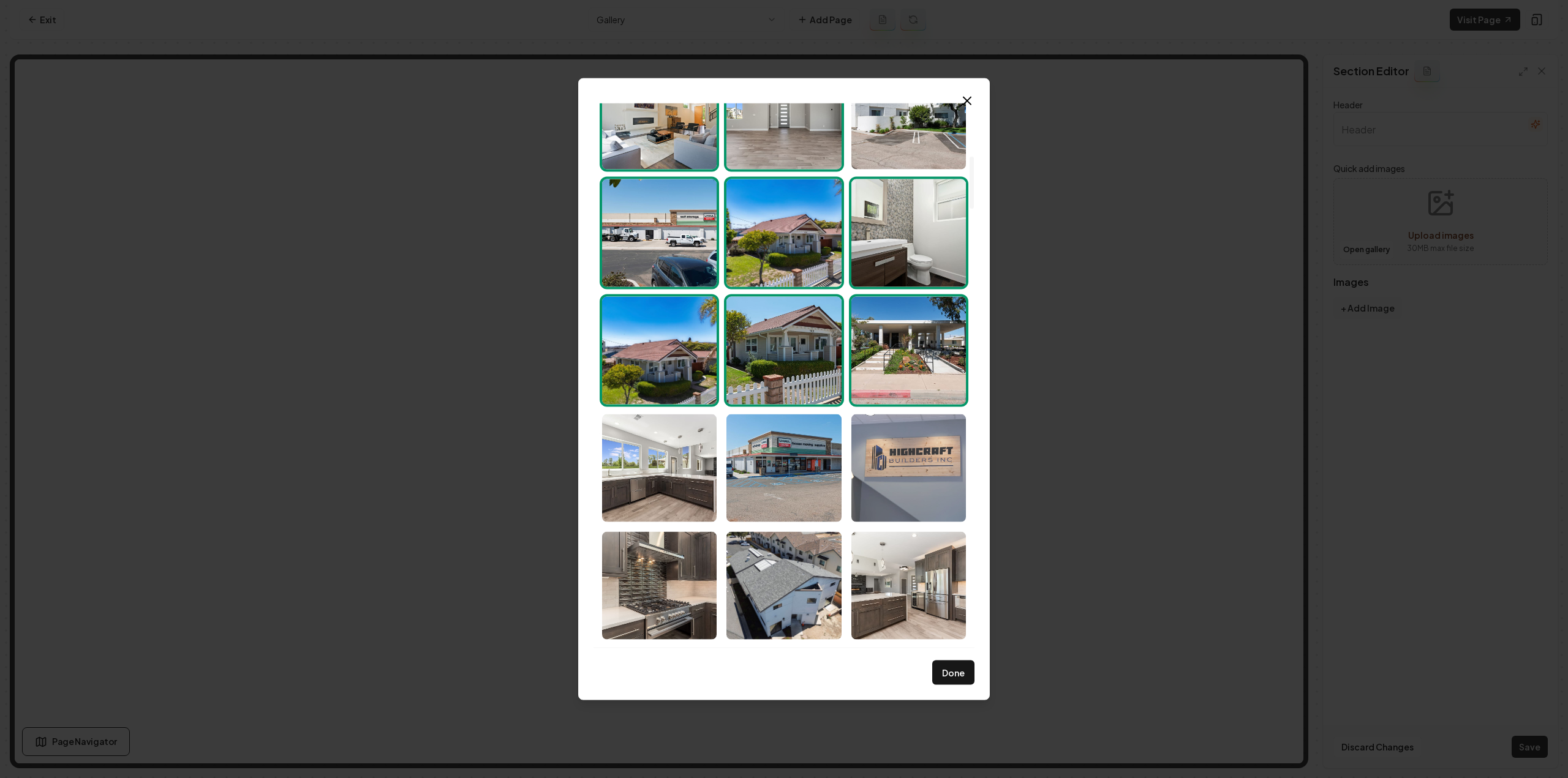
click at [879, 475] on img "Select image image_68d180cd5c7cd75eb88b97b5.jpg" at bounding box center [908, 468] width 114 height 108
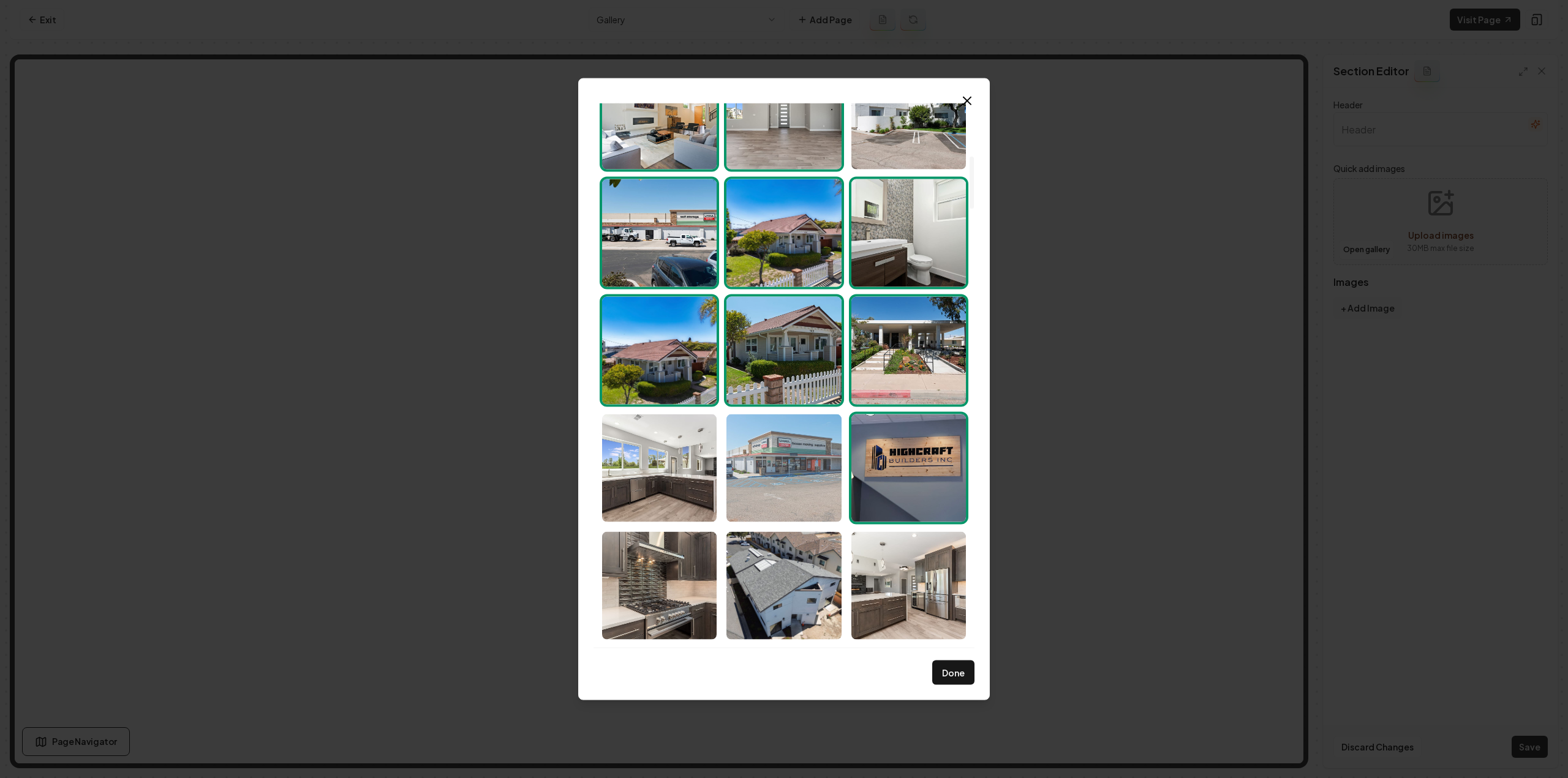
click at [785, 486] on img "Select image image_68d180cf5c7cd75eb88ba511.jpg" at bounding box center [783, 468] width 114 height 108
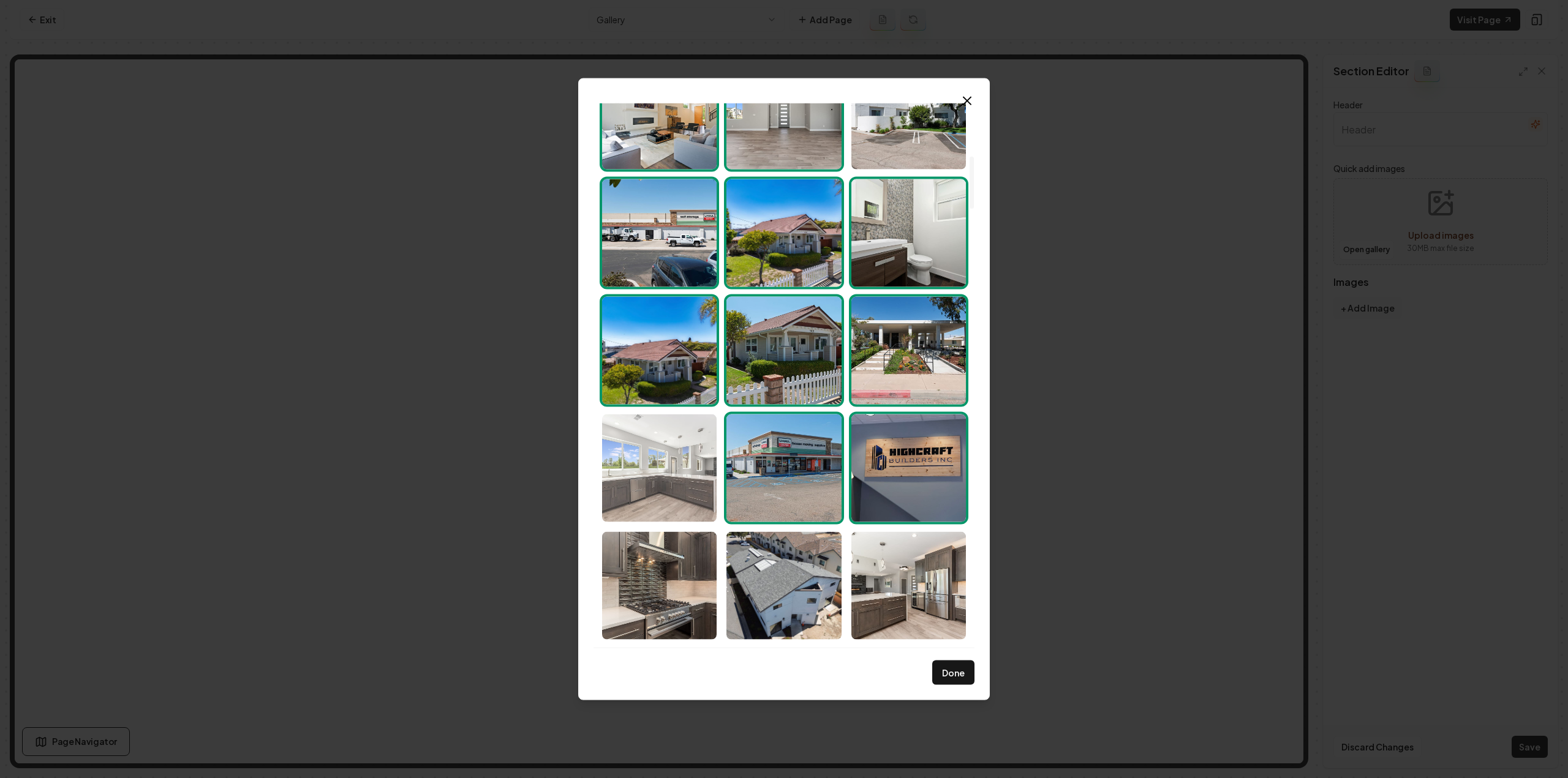
click at [690, 483] on img "Select image image_68d180cc5c7cd75eb88b8623.jpg" at bounding box center [659, 468] width 114 height 108
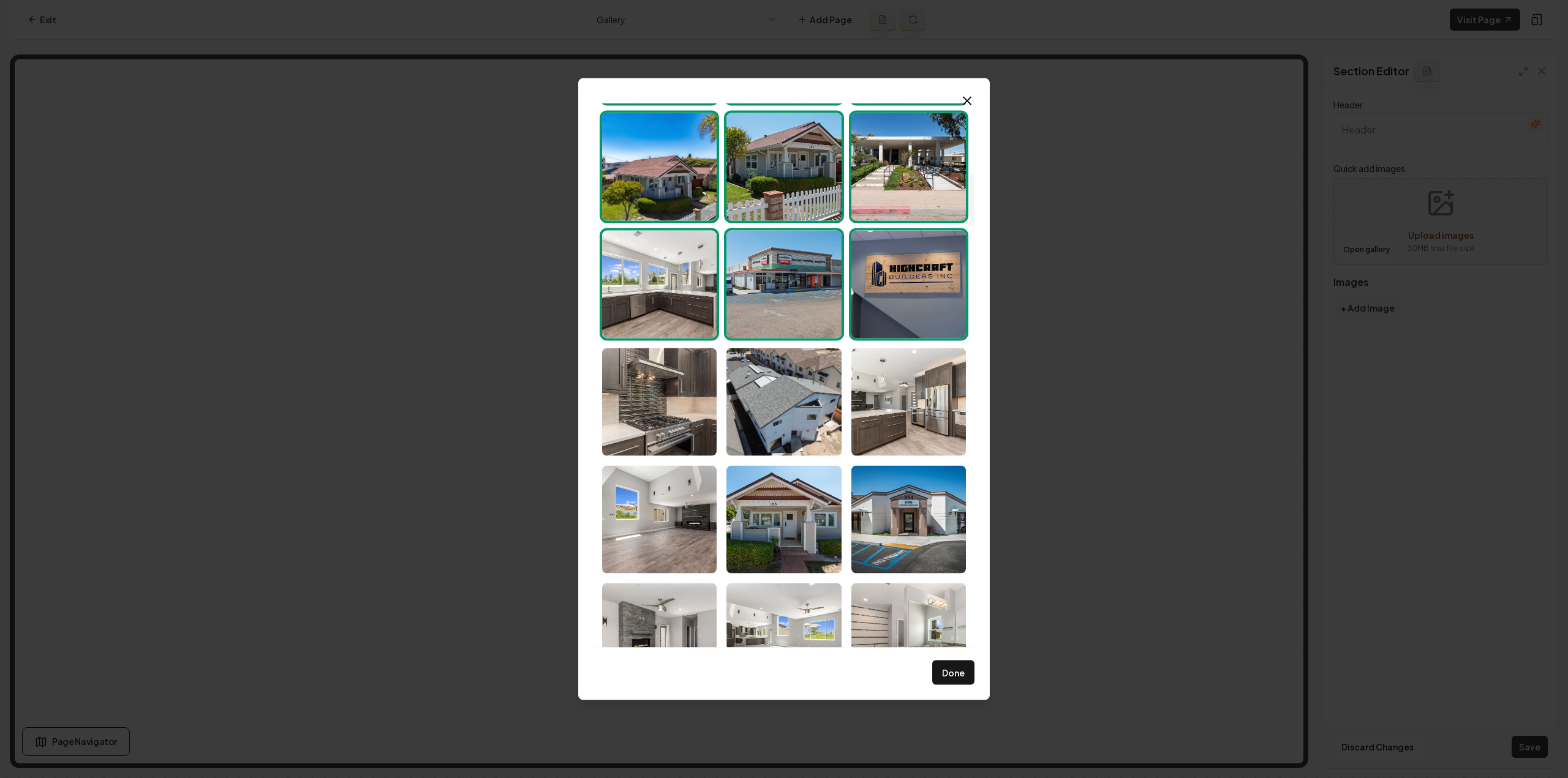
click at [763, 314] on img "Select image image_68d180cf5c7cd75eb88ba511.jpg" at bounding box center [783, 284] width 114 height 108
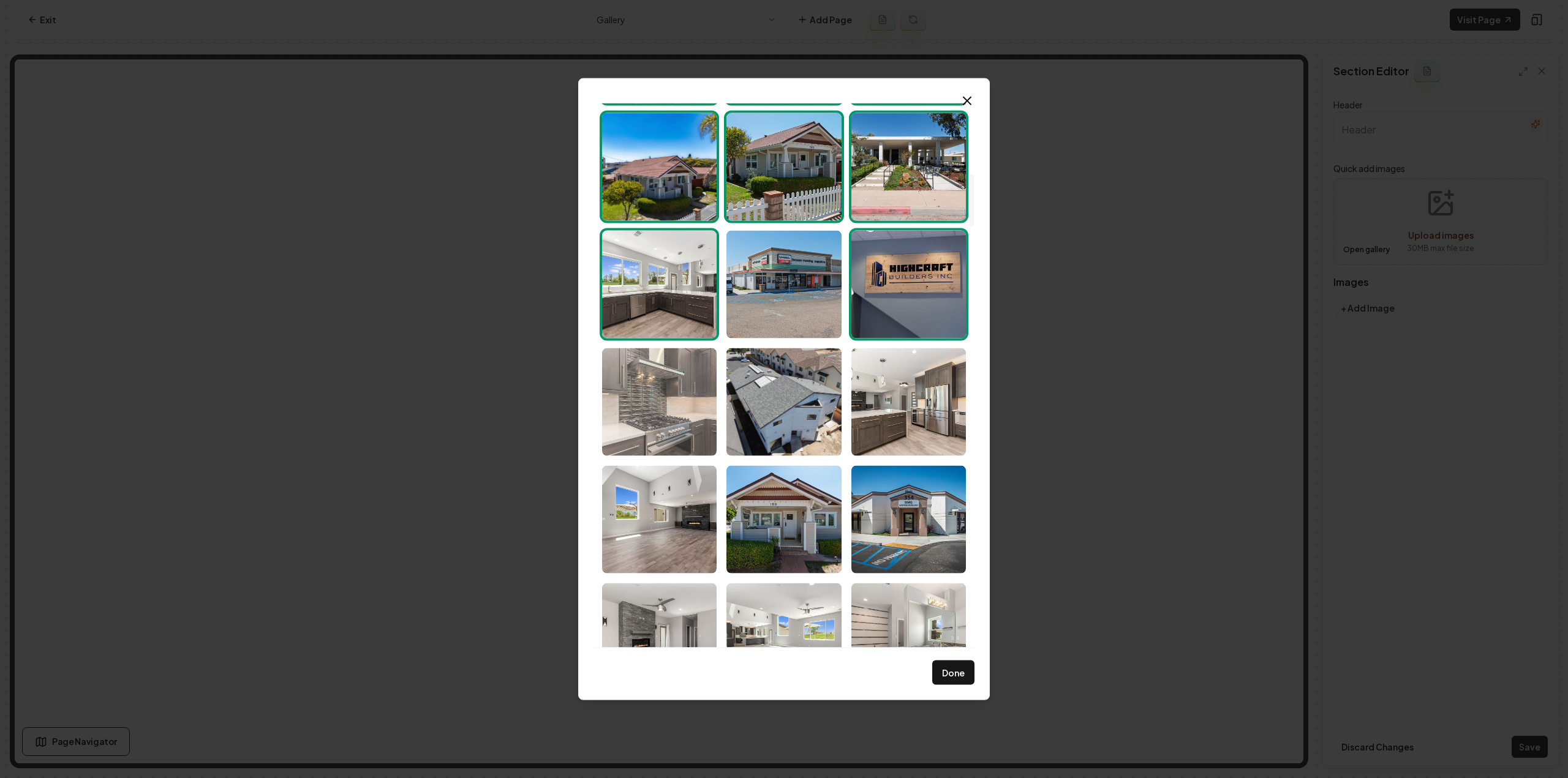
click at [676, 397] on img "Select image image_68d180cb5c7cd75eb88b809e.jpg" at bounding box center [659, 401] width 114 height 108
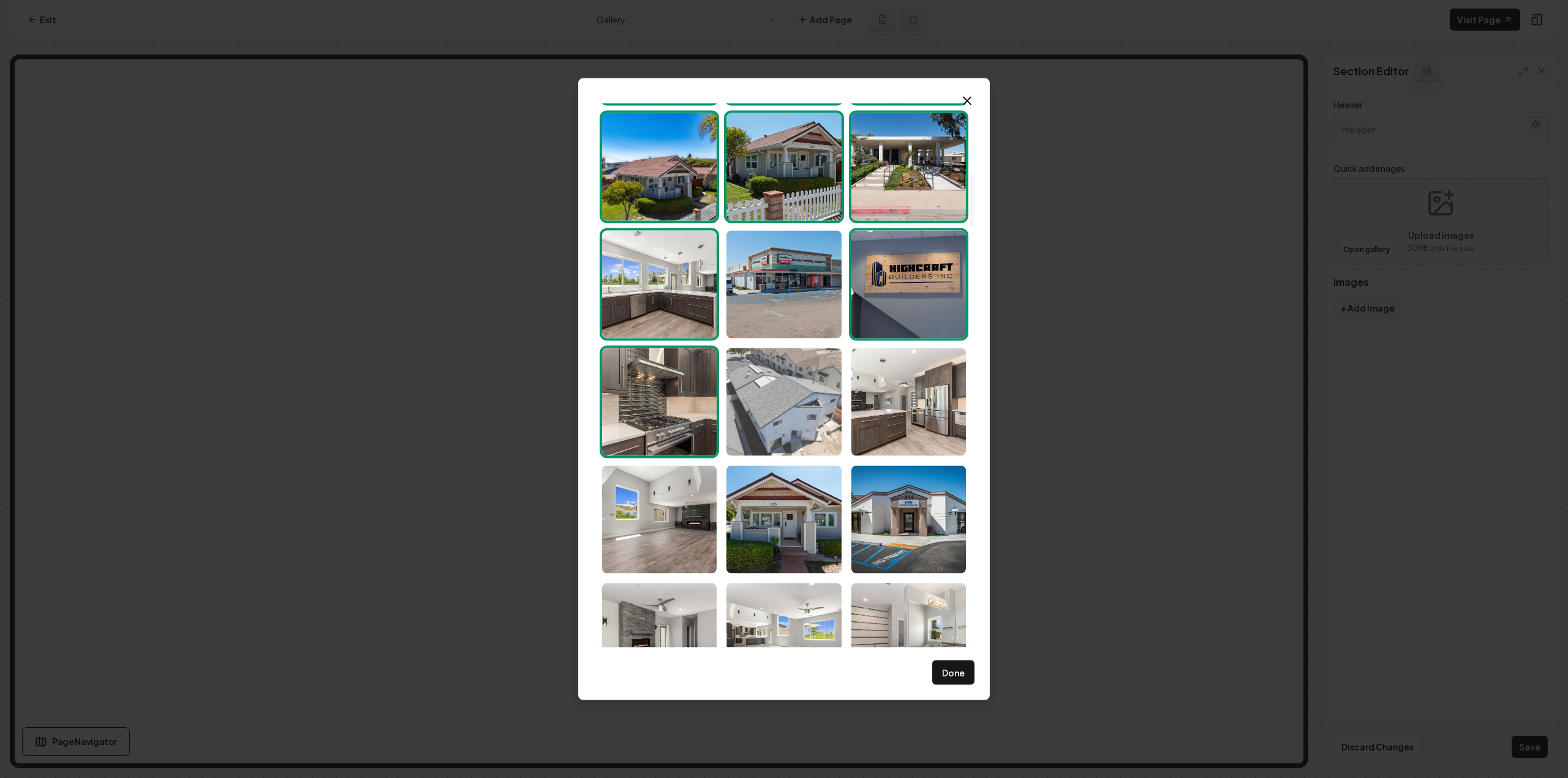
drag, startPoint x: 800, startPoint y: 432, endPoint x: 808, endPoint y: 437, distance: 9.4
click at [800, 433] on img "Select image image_68d180cc5c7cd75eb88b82e3.jpg" at bounding box center [783, 401] width 114 height 108
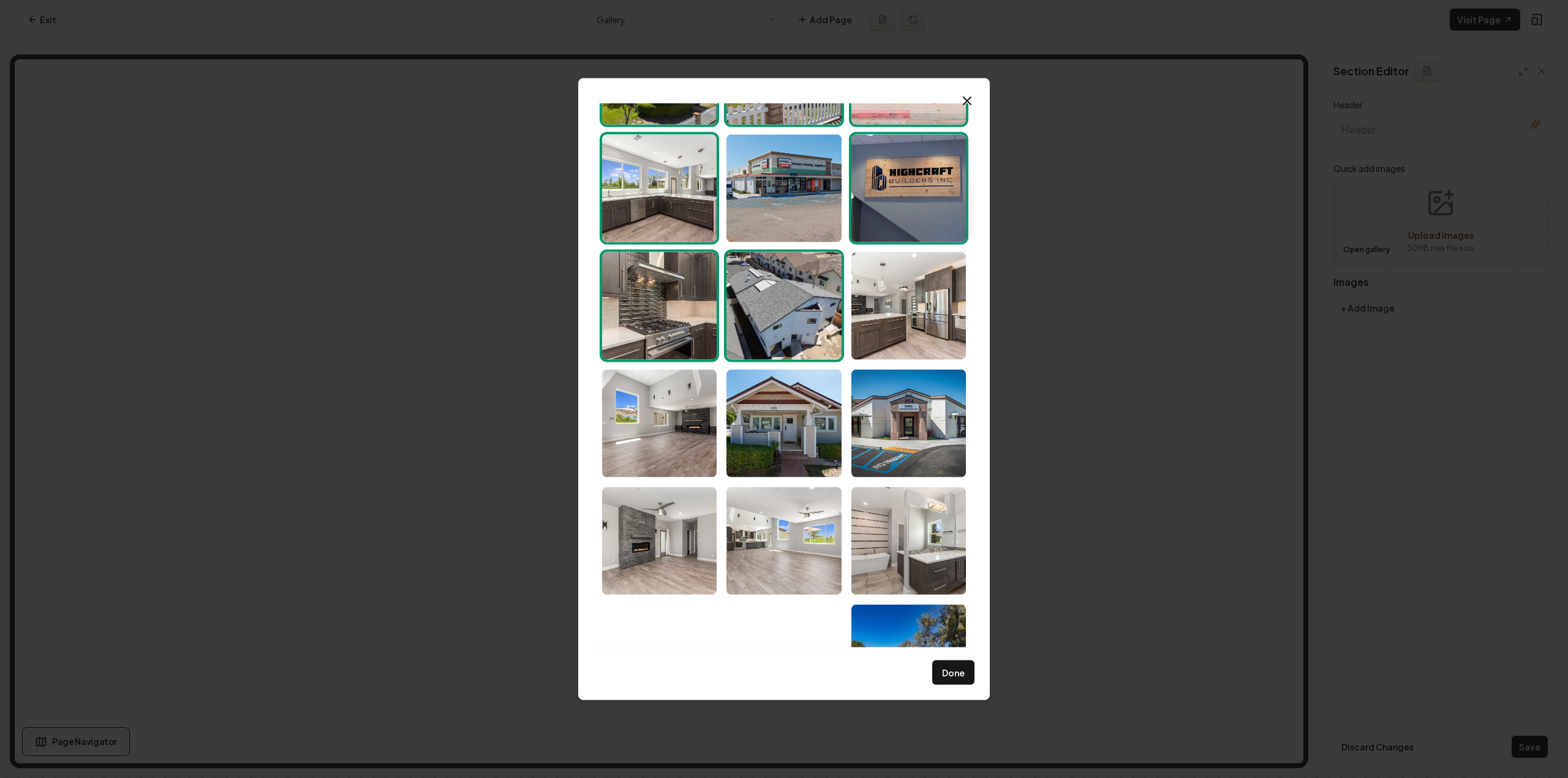
scroll to position [858, 0]
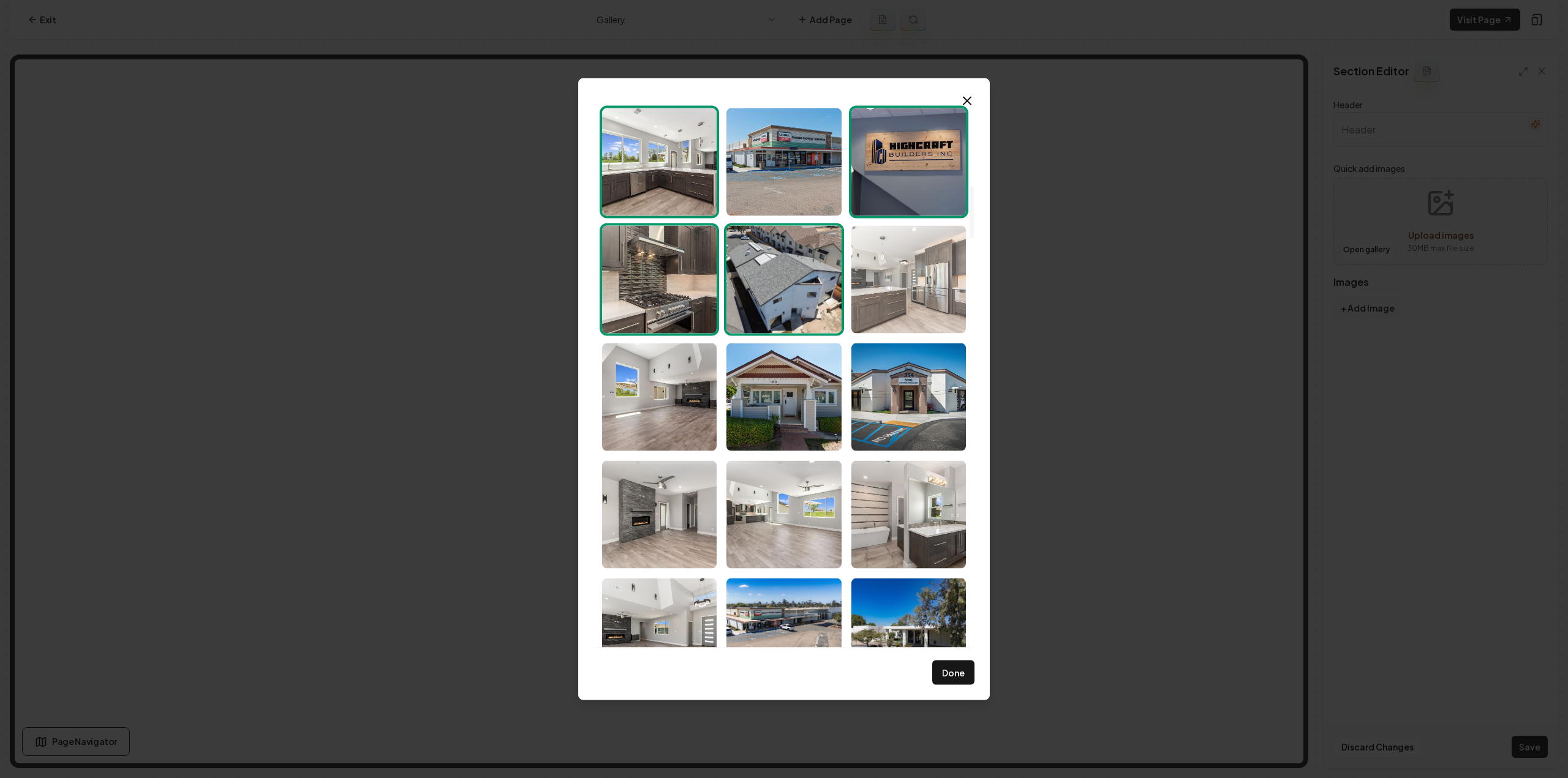
click at [917, 318] on img "Select image image_68d180cc5c7cd75eb88b8621.jpg" at bounding box center [908, 279] width 114 height 108
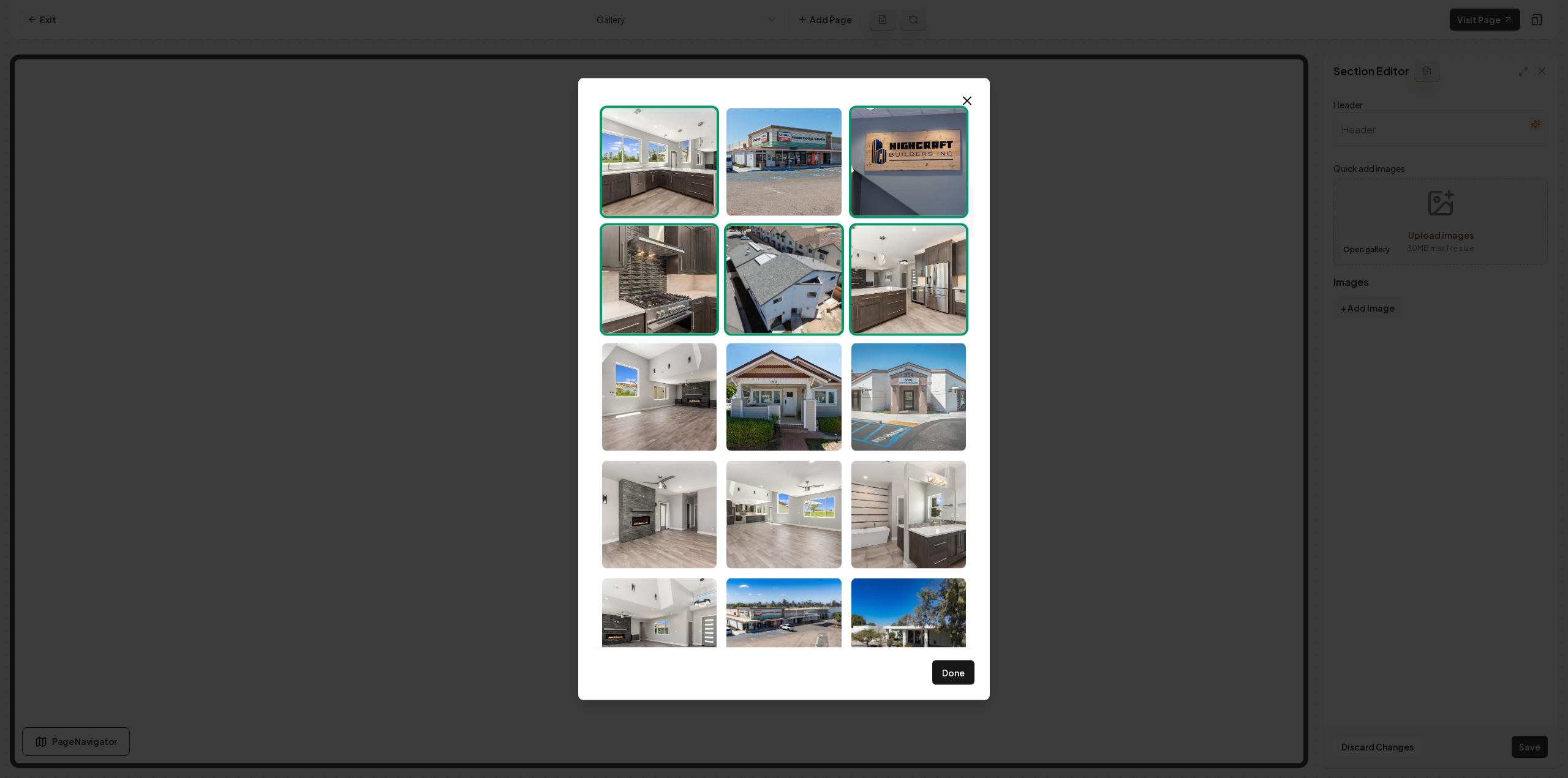
click at [919, 411] on img "Select image image_68d180cc5c7cd75eb88b83ff.jpg" at bounding box center [908, 397] width 114 height 108
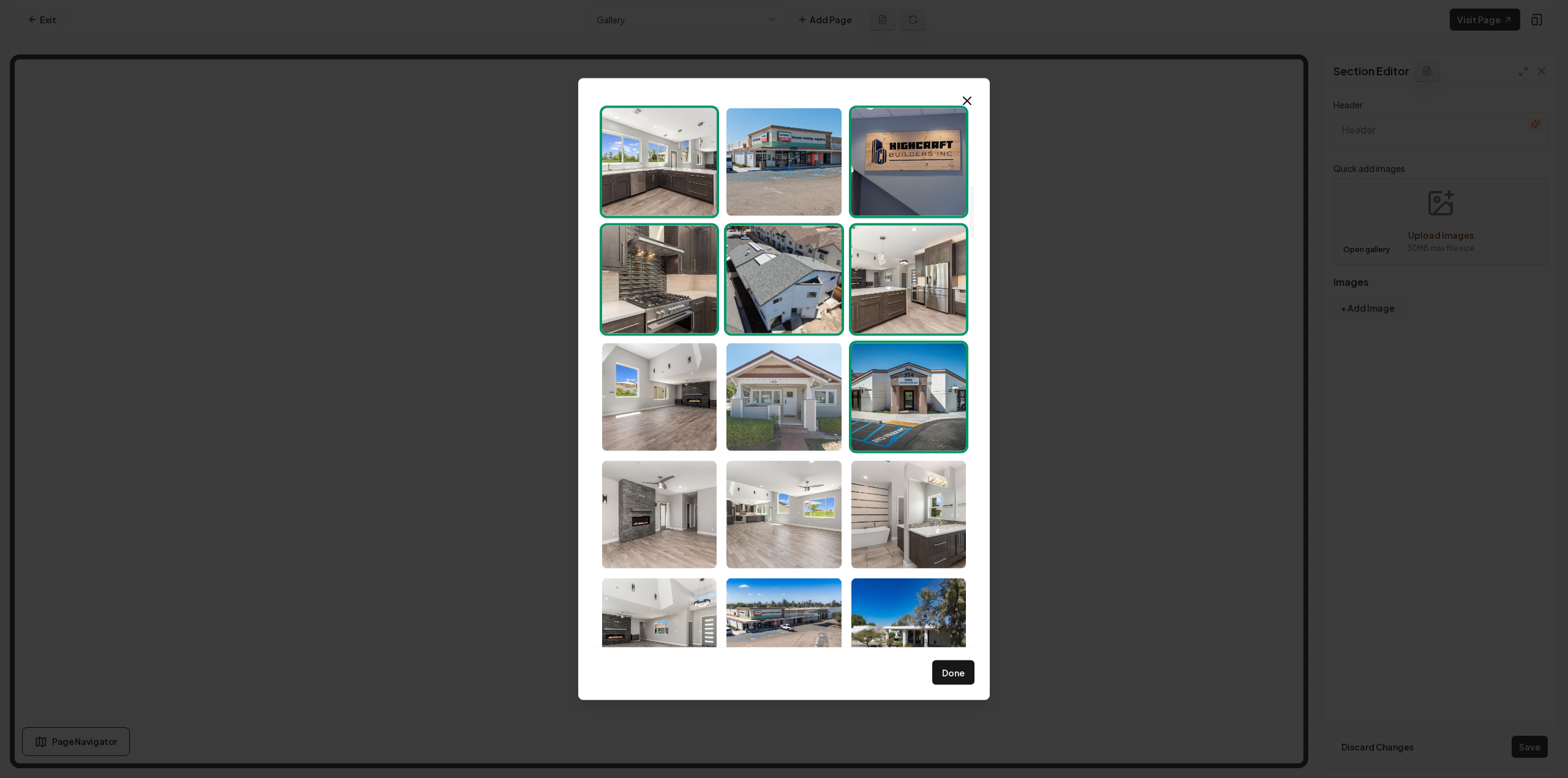
click at [778, 408] on img "Select image image_68d180cc5c7cd75eb88b89a9.jpg" at bounding box center [783, 397] width 114 height 108
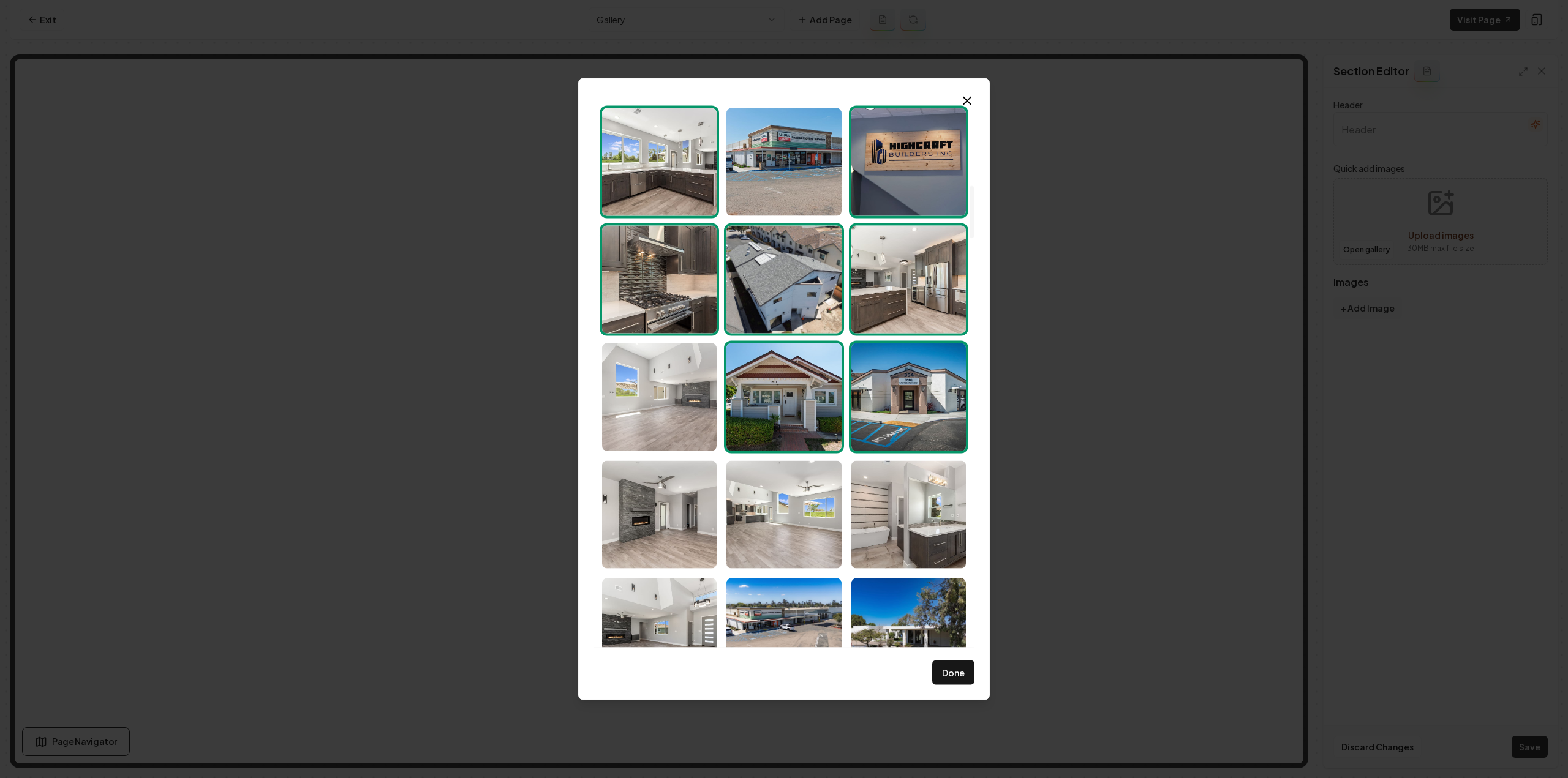
click at [665, 400] on img "Select image image_68d180cc5c7cd75eb88b8632.jpg" at bounding box center [659, 397] width 114 height 108
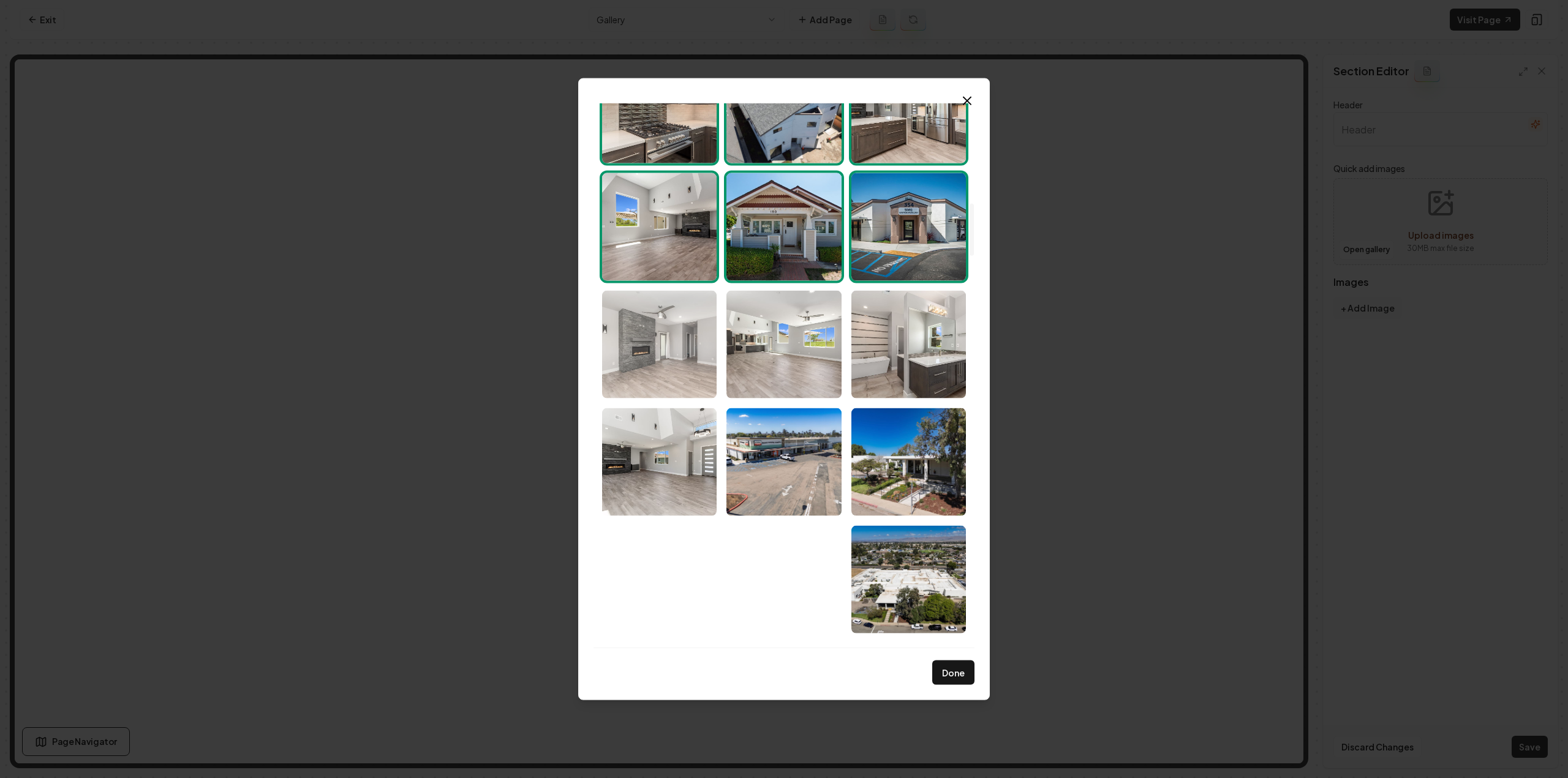
scroll to position [1041, 0]
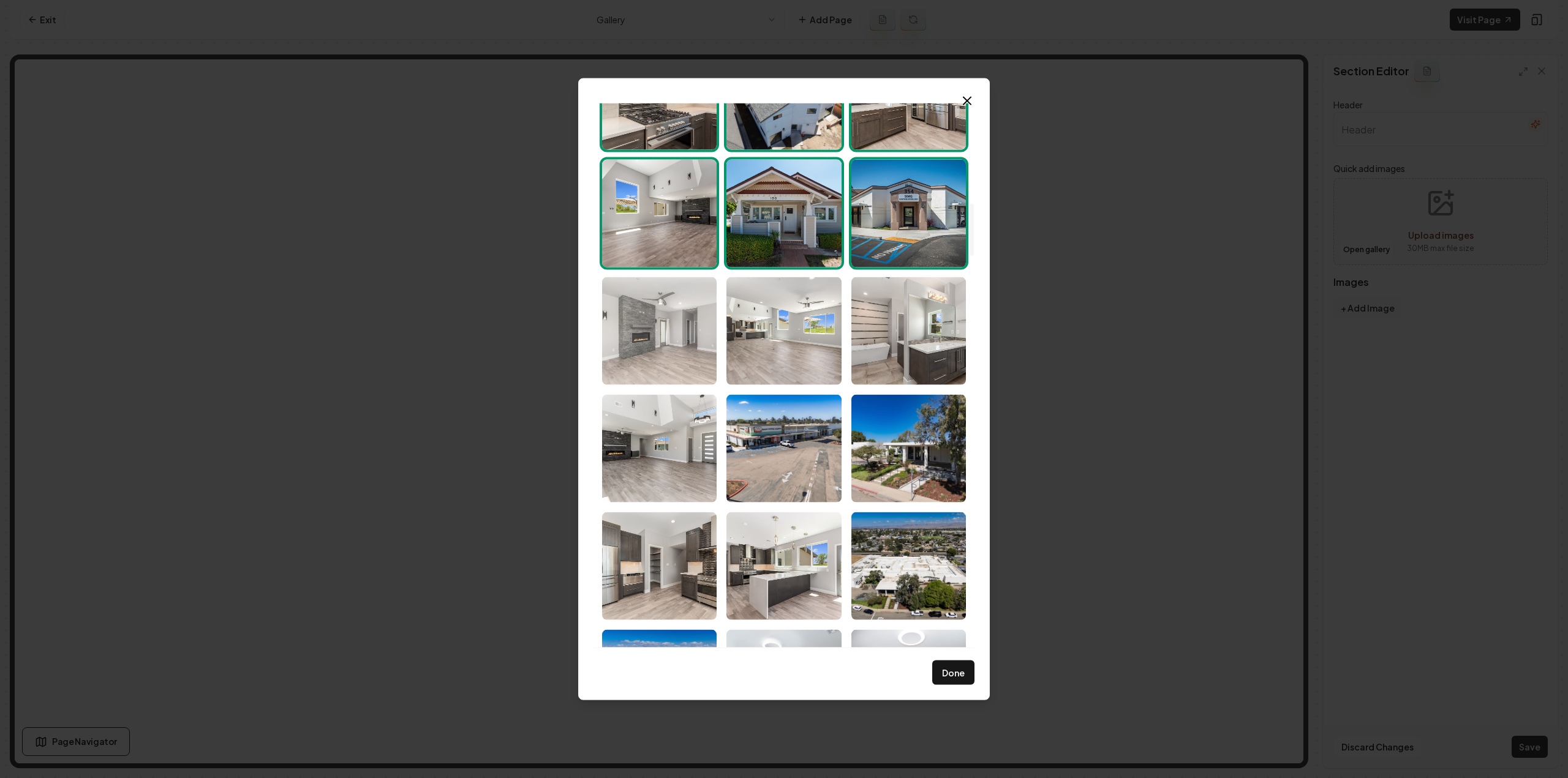
click at [703, 312] on img "Select image image_68d180ca5c7cd75eb88b7832.jpg" at bounding box center [659, 330] width 114 height 108
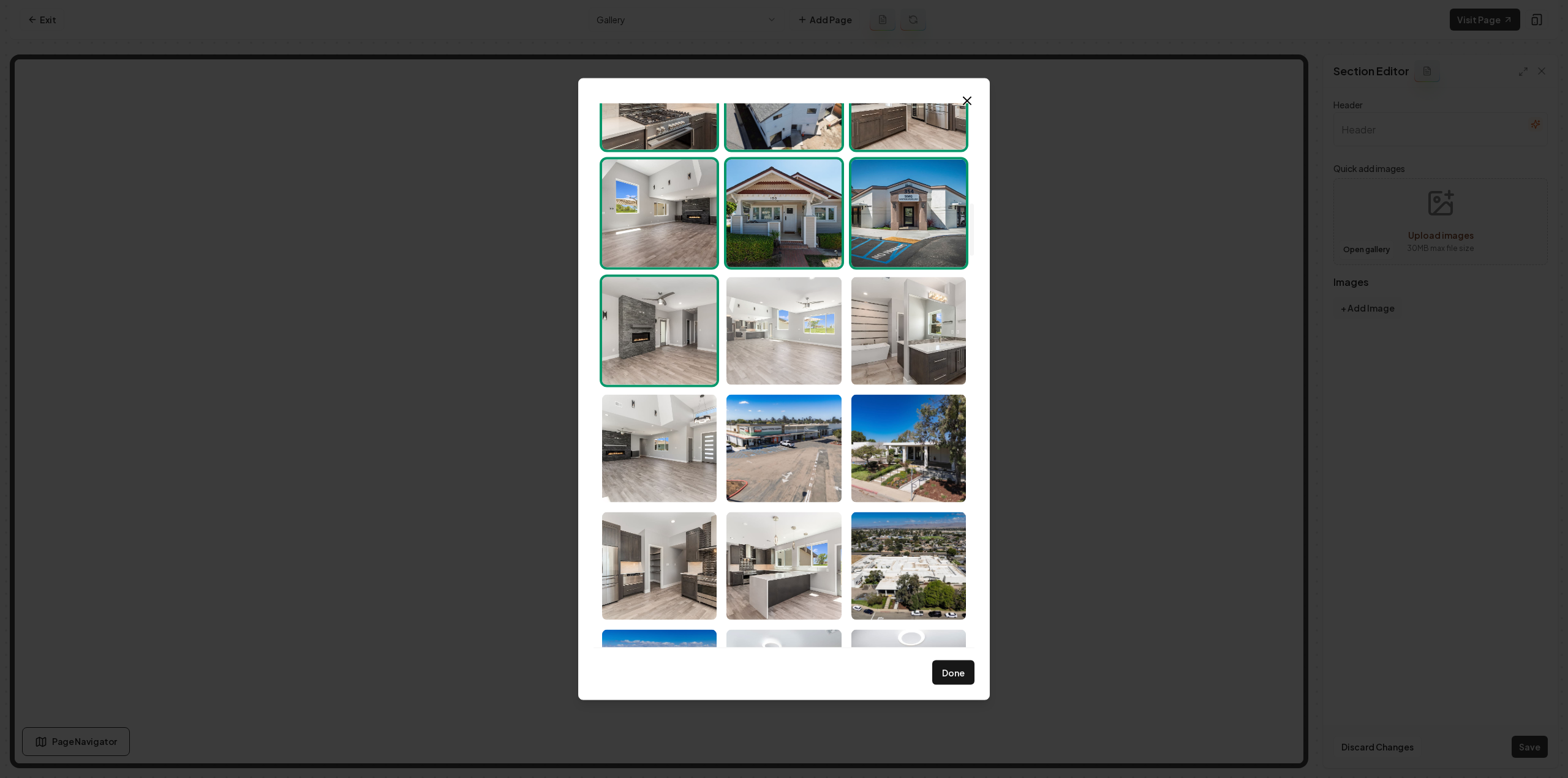
click at [800, 335] on img "Select image image_68d180ca5c7cd75eb88b7541.jpg" at bounding box center [783, 330] width 114 height 108
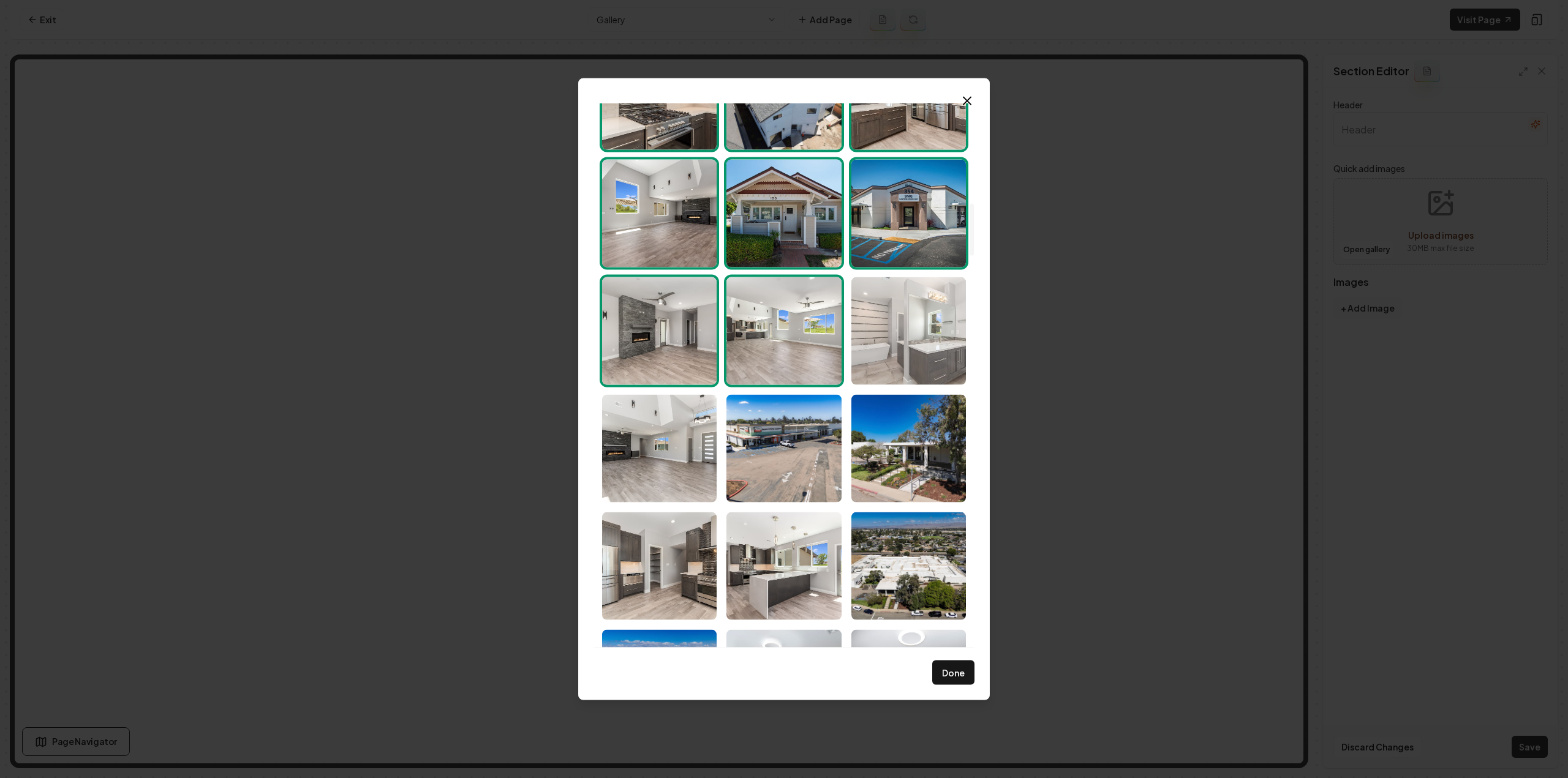
click at [900, 335] on img "Select image image_68d180ca5c7cd75eb88b78cd.jpg" at bounding box center [908, 330] width 114 height 108
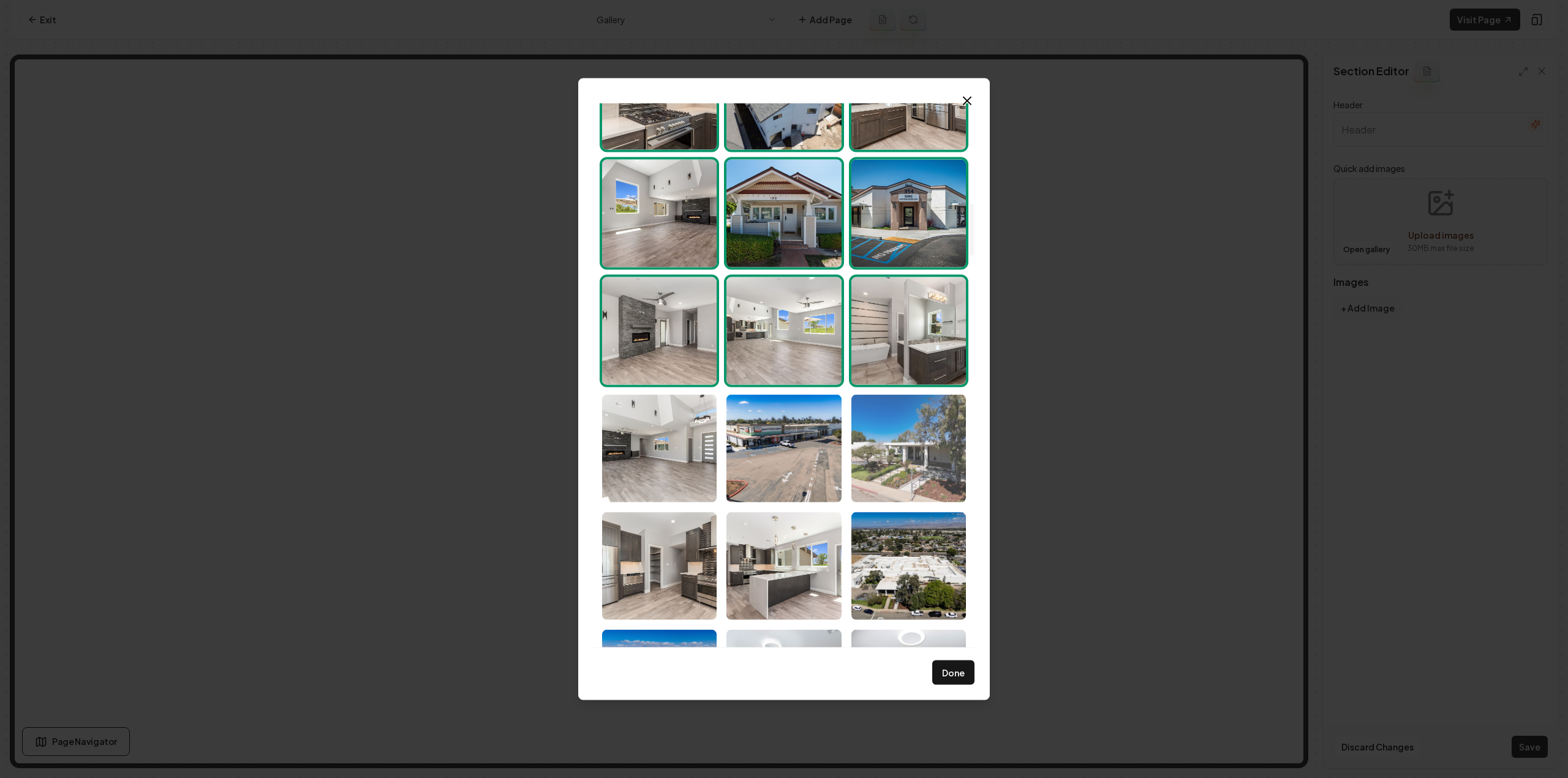
click at [896, 431] on img "Select image image_68d180ca5c7cd75eb88b739b.jpg" at bounding box center [908, 448] width 114 height 108
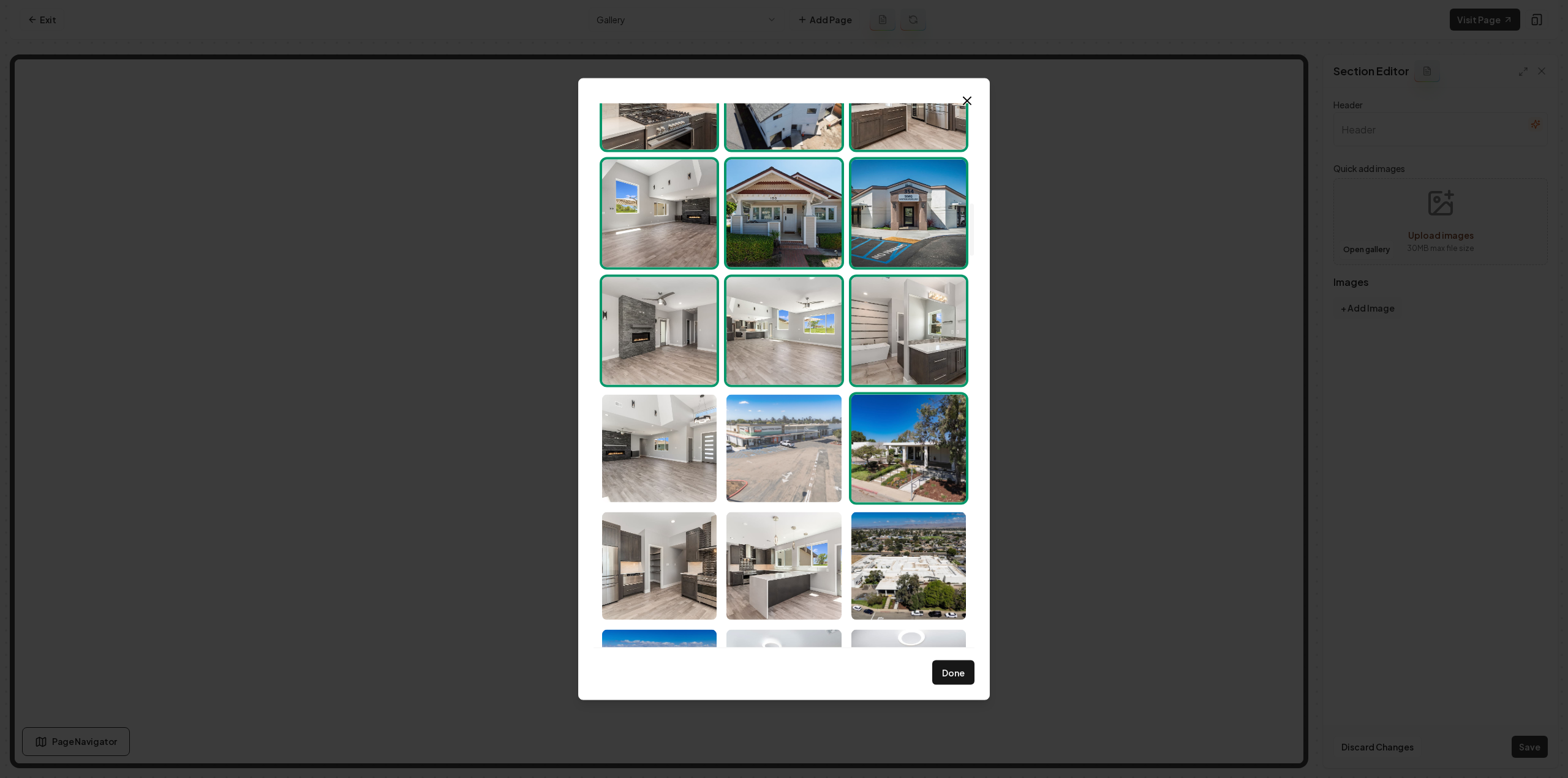
drag, startPoint x: 816, startPoint y: 456, endPoint x: 797, endPoint y: 456, distance: 19.0
click at [816, 456] on img "Select image image_68d180ca5c7cd75eb88b7459.jpg" at bounding box center [783, 448] width 114 height 108
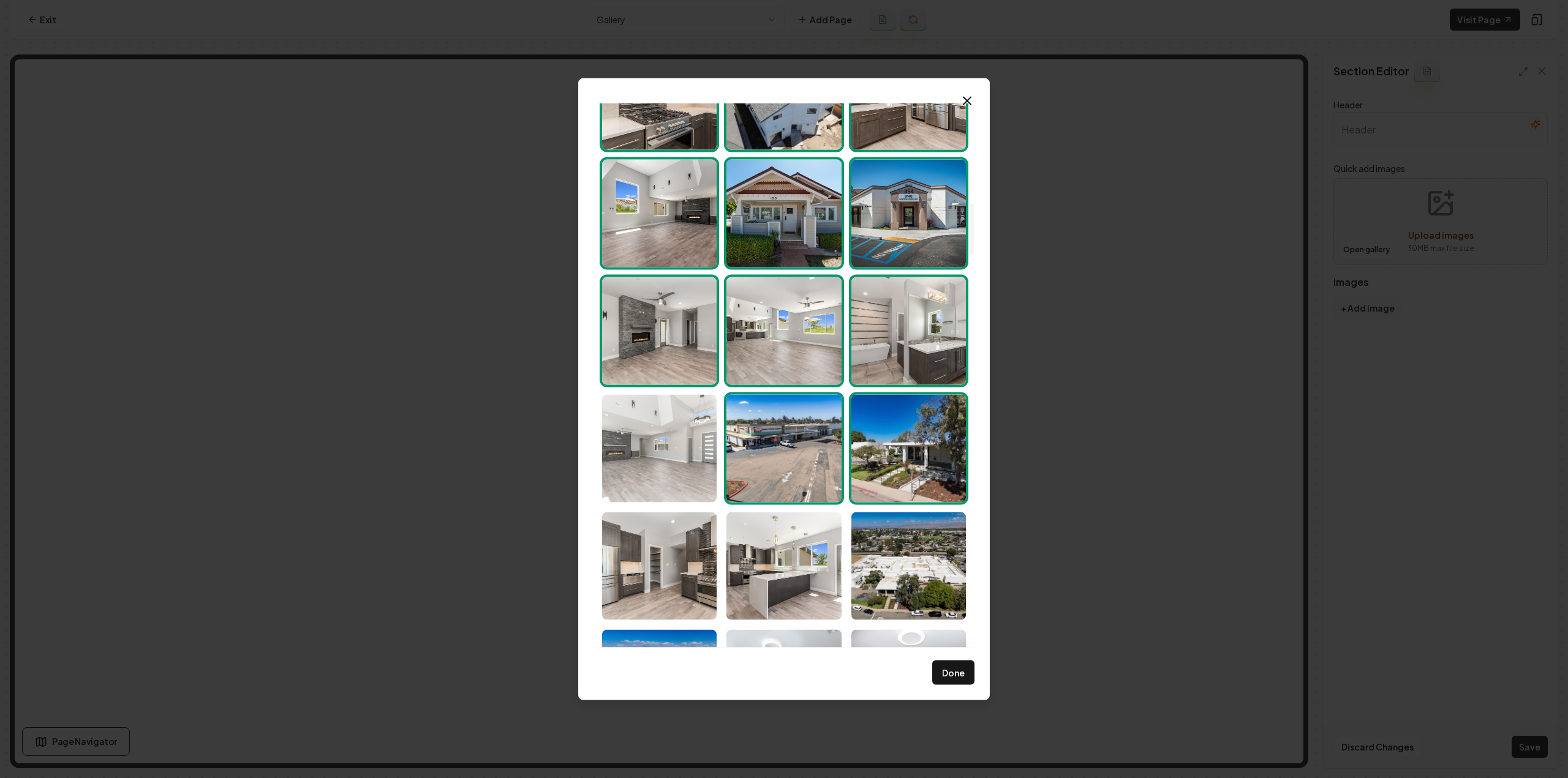
click at [707, 433] on img "Select image image_68d180ca5c7cd75eb88b7384.jpg" at bounding box center [659, 448] width 114 height 108
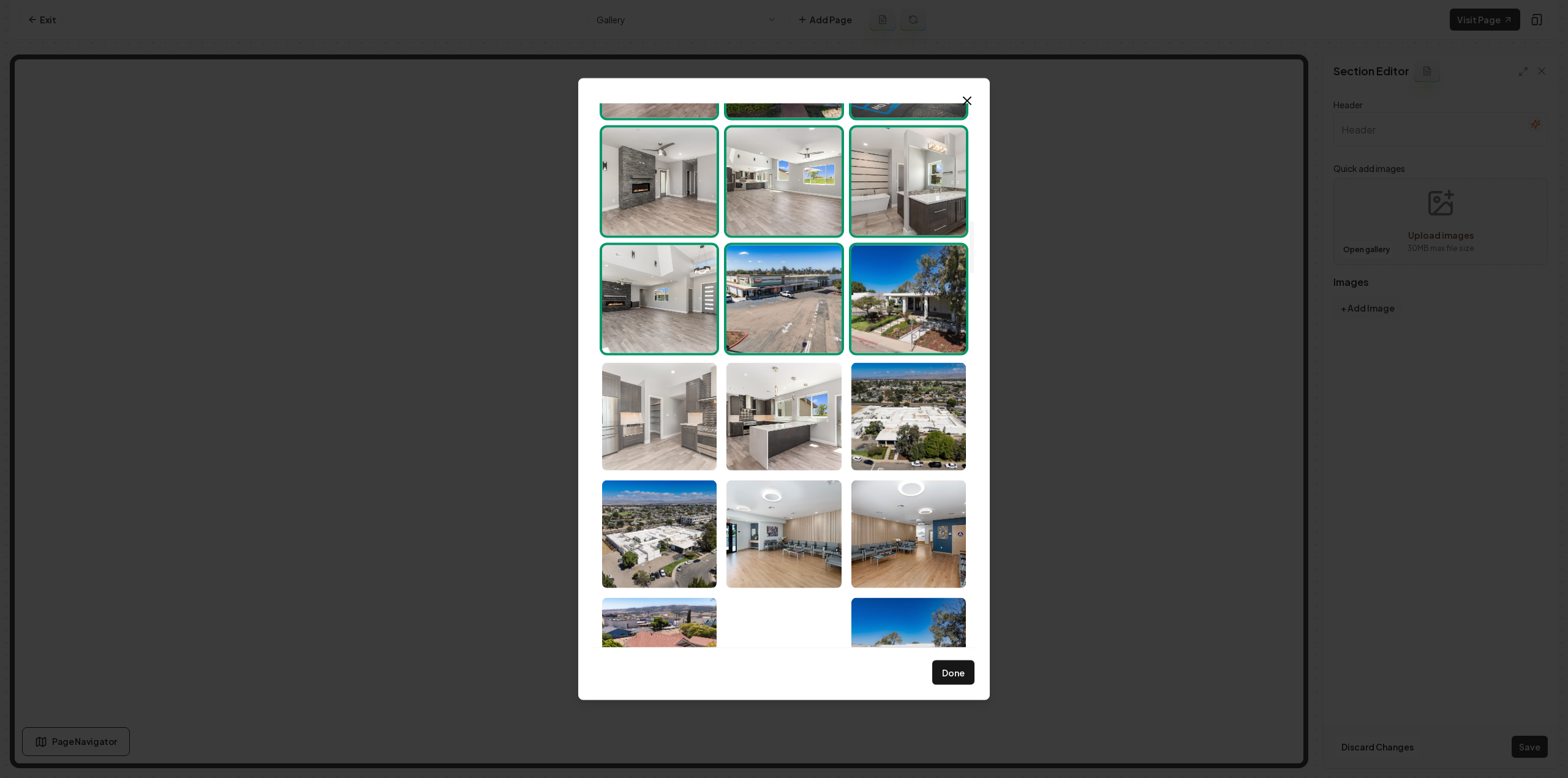
scroll to position [1225, 0]
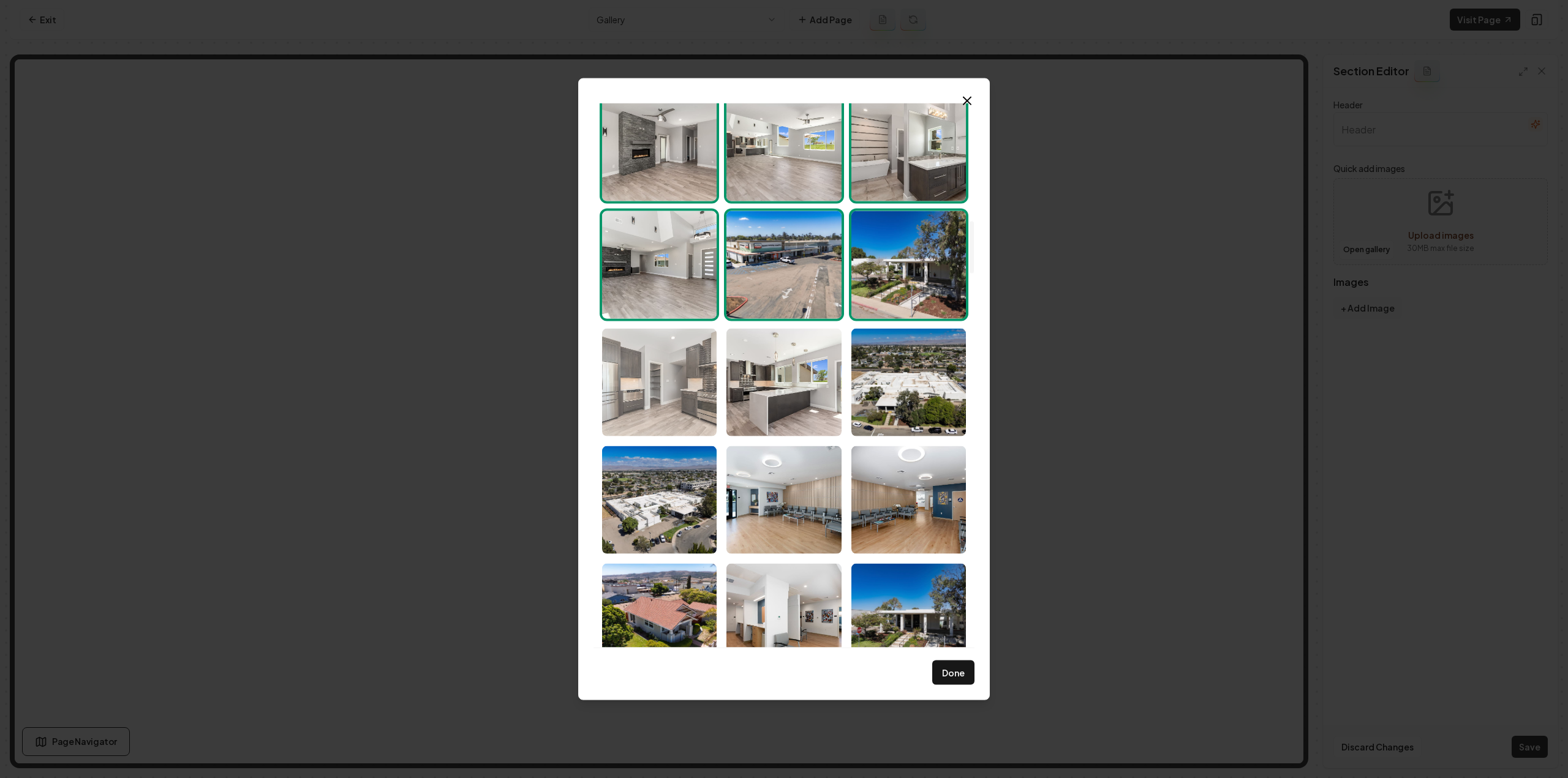
click at [692, 360] on img "Select image image_68d180ca5c7cd75eb88b744b.jpg" at bounding box center [659, 382] width 114 height 108
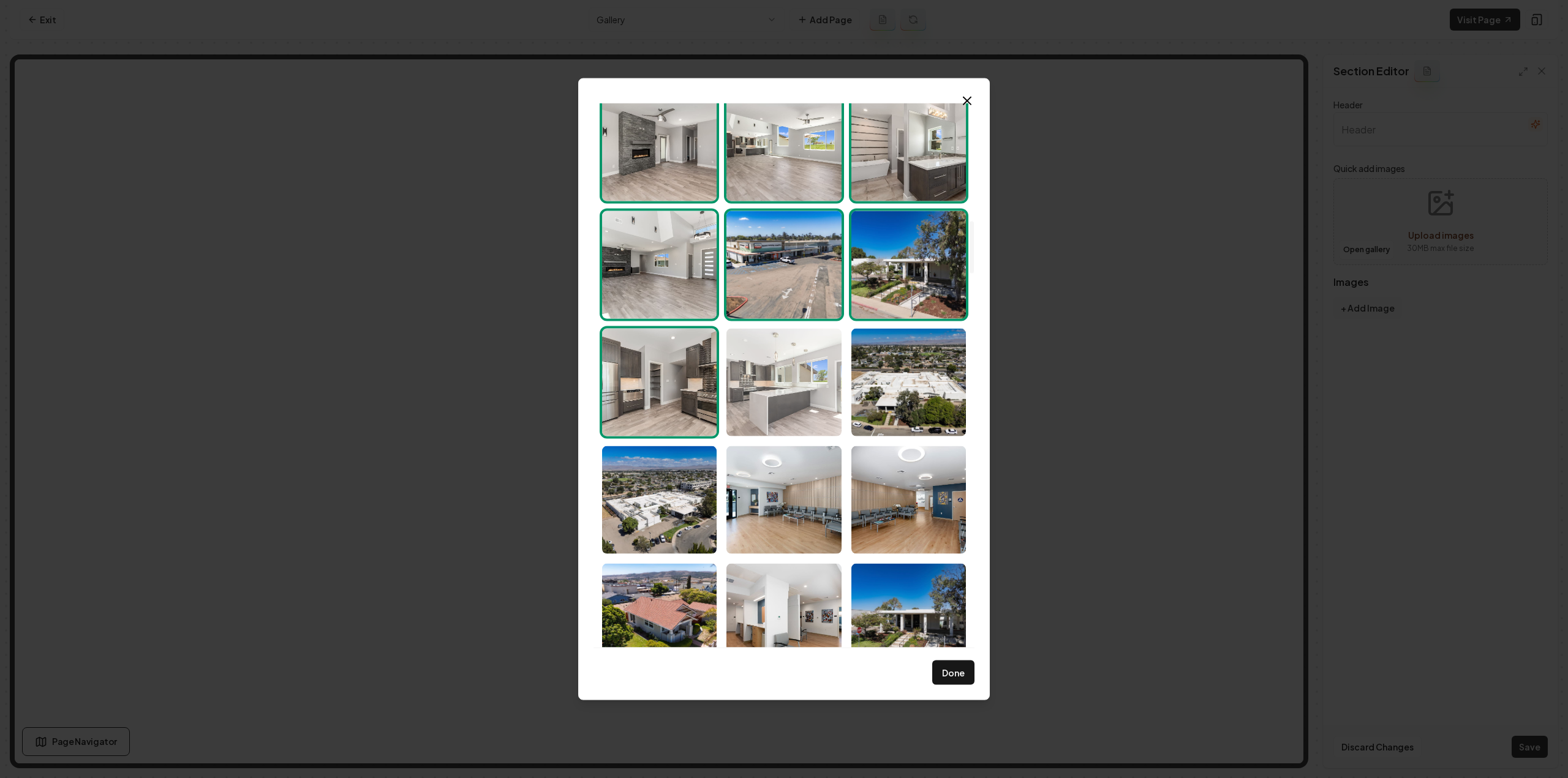
click at [823, 379] on img "Select image image_68d180ca5c7cd75eb88b73b5.jpg" at bounding box center [783, 382] width 114 height 108
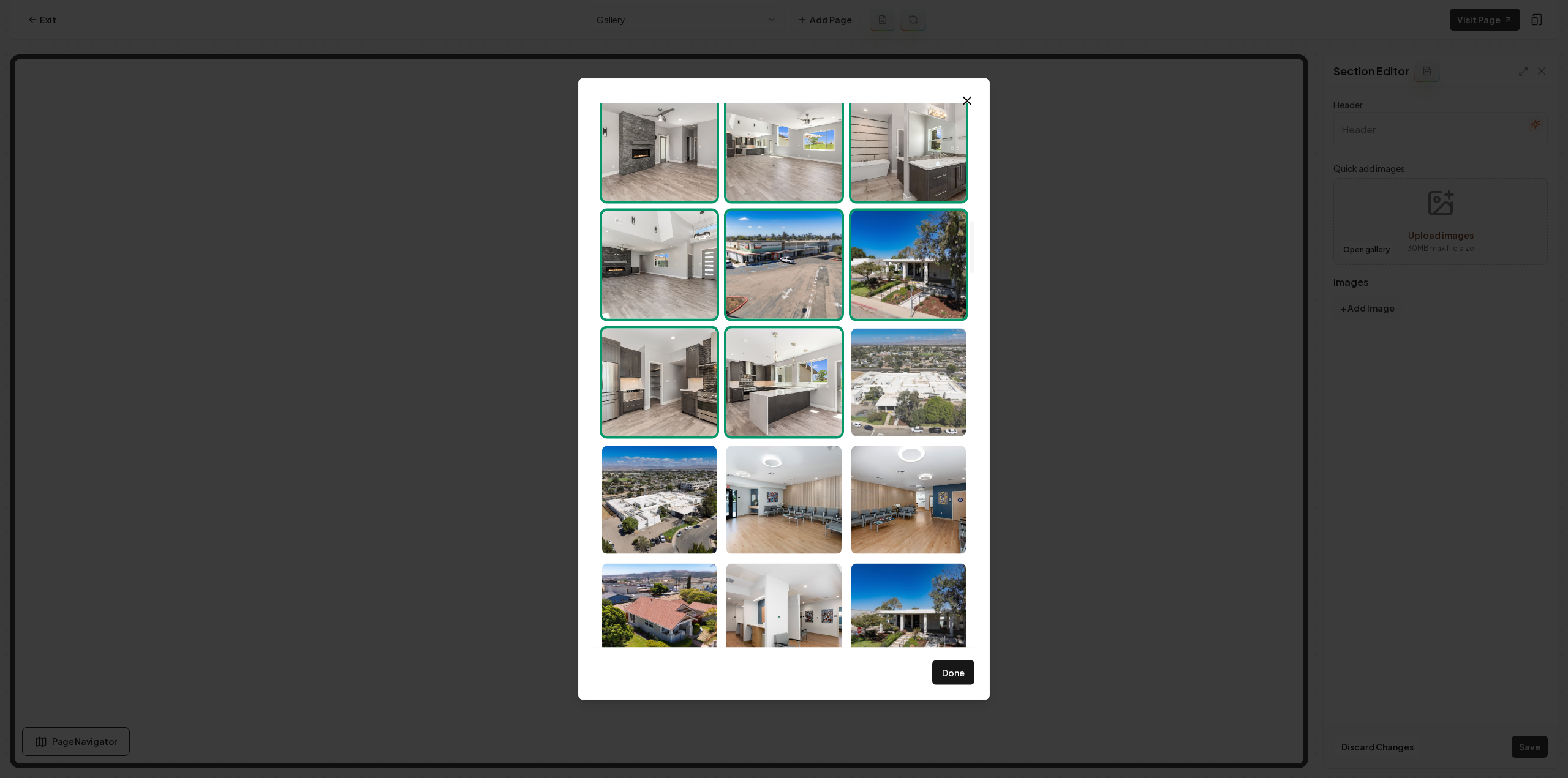
click at [923, 390] on img "Select image image_68d180ca5c7cd75eb88b733a.jpg" at bounding box center [908, 382] width 114 height 108
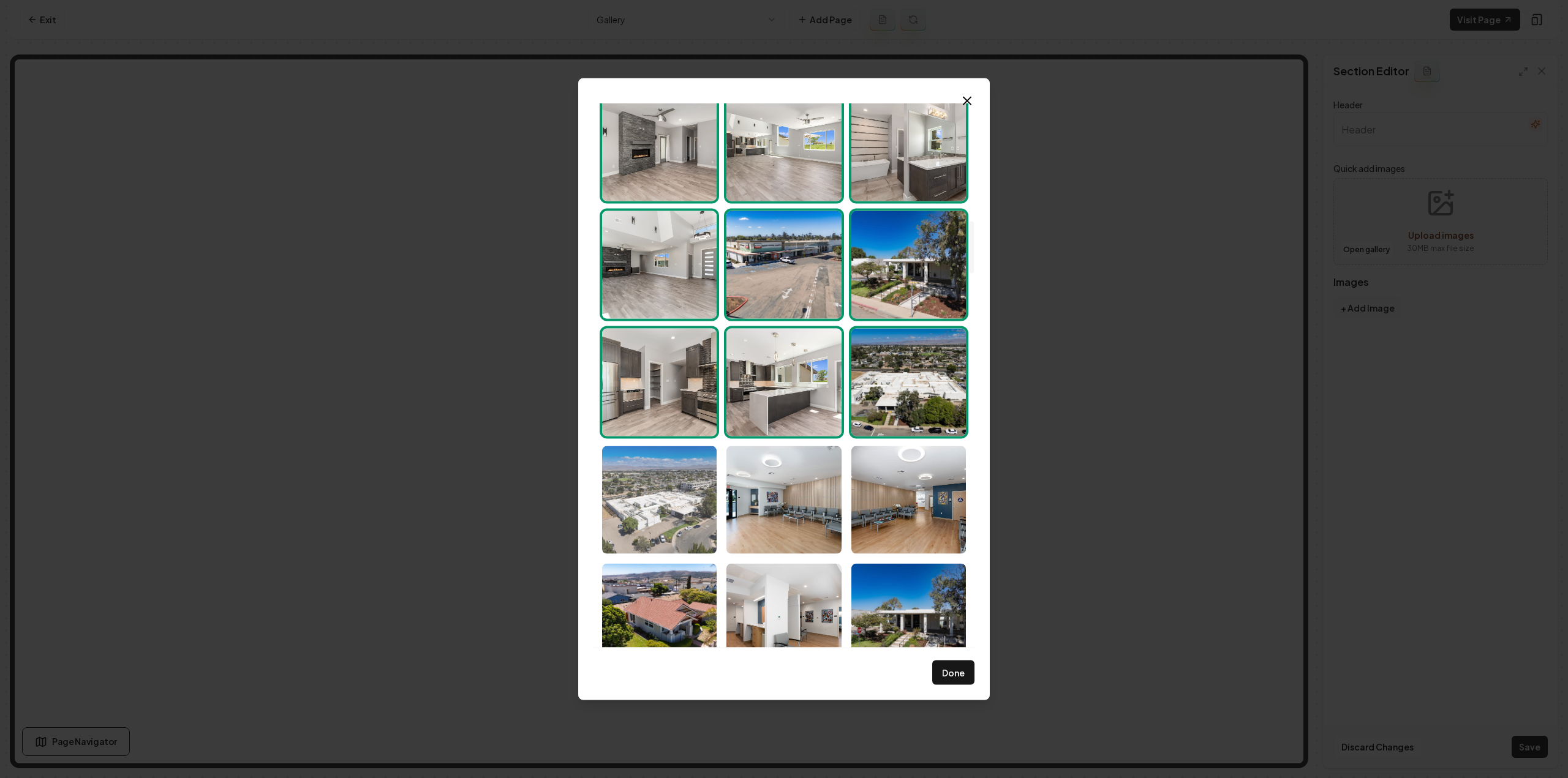
click at [690, 503] on img "Select image image_68d180ca5c7cd75eb88b7117.jpg" at bounding box center [659, 500] width 114 height 108
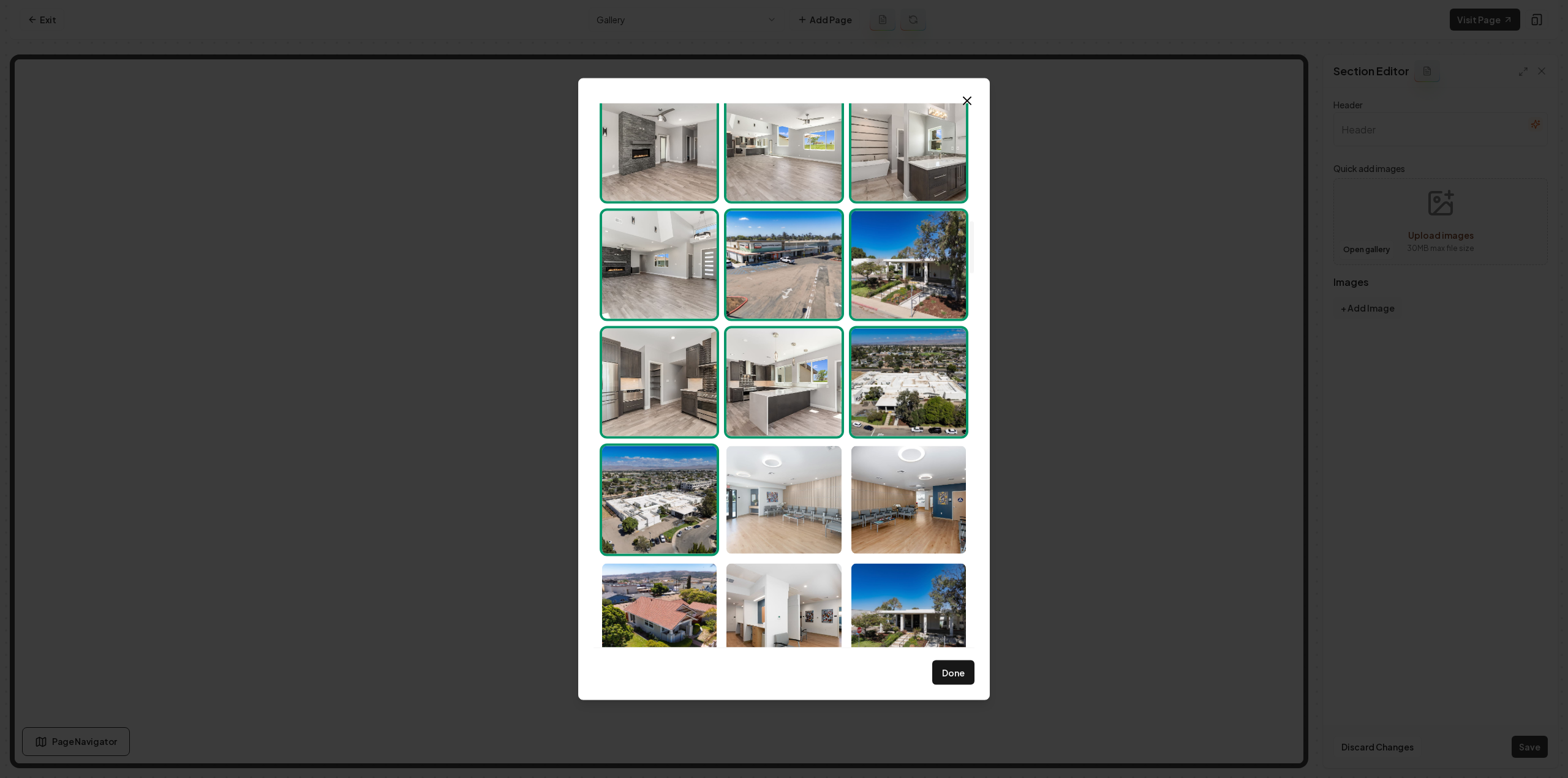
click at [790, 505] on img "Select image image_68d180c95c7cd75eb88b701c.jpg" at bounding box center [783, 500] width 114 height 108
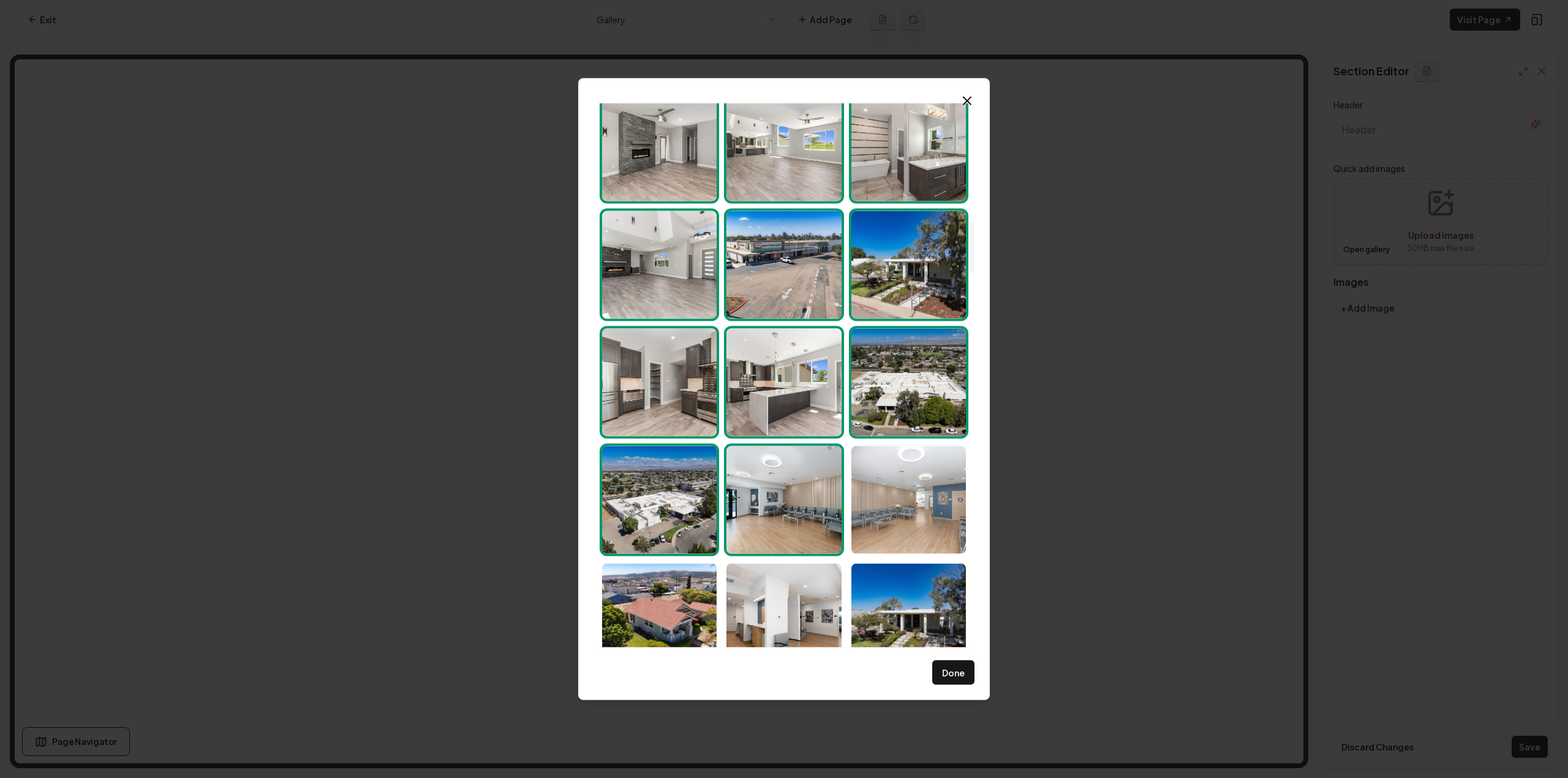
click at [918, 507] on img "Select image image_68d180c95c7cd75eb88b6fee.jpg" at bounding box center [908, 500] width 114 height 108
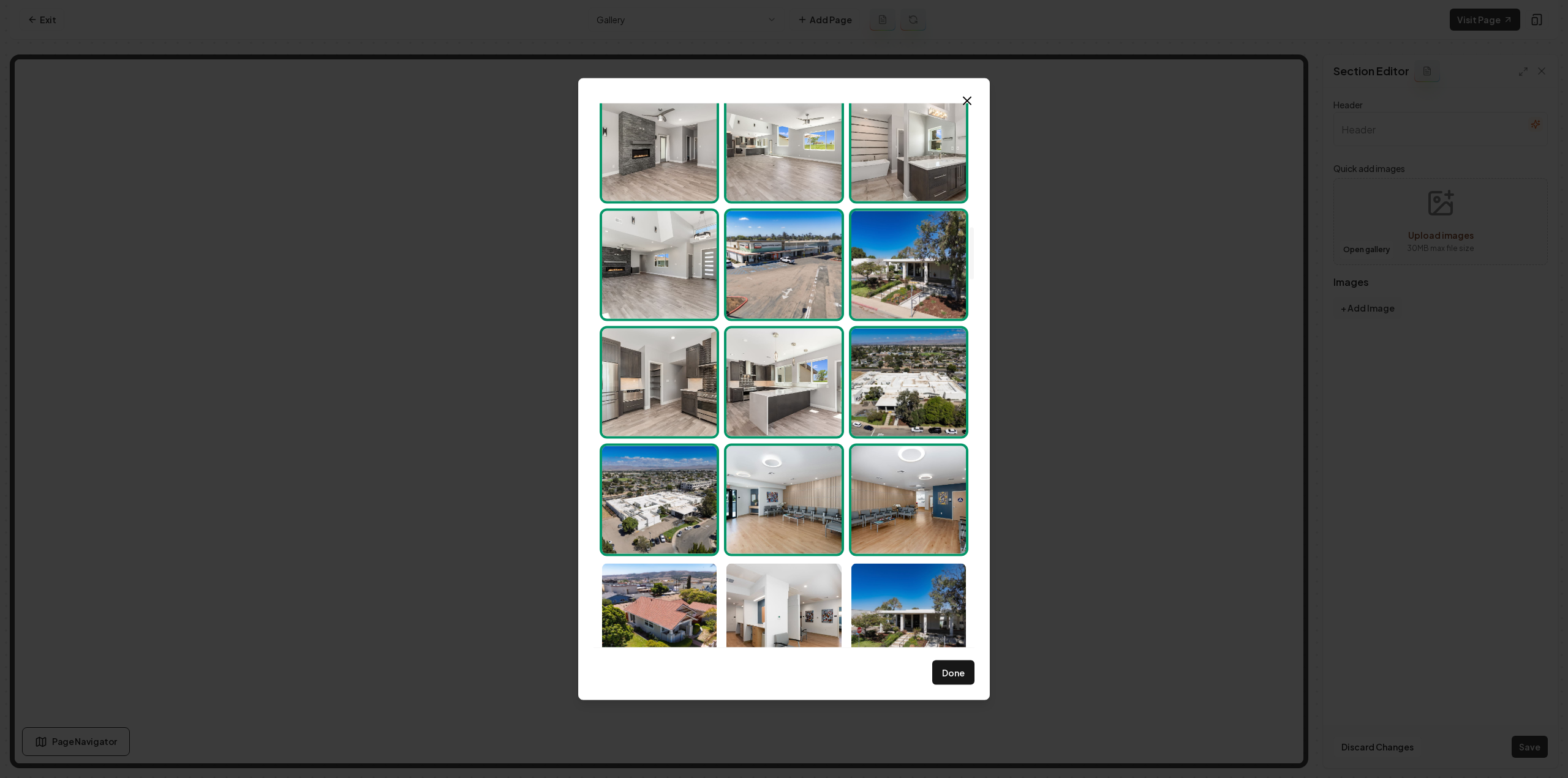
scroll to position [1470, 0]
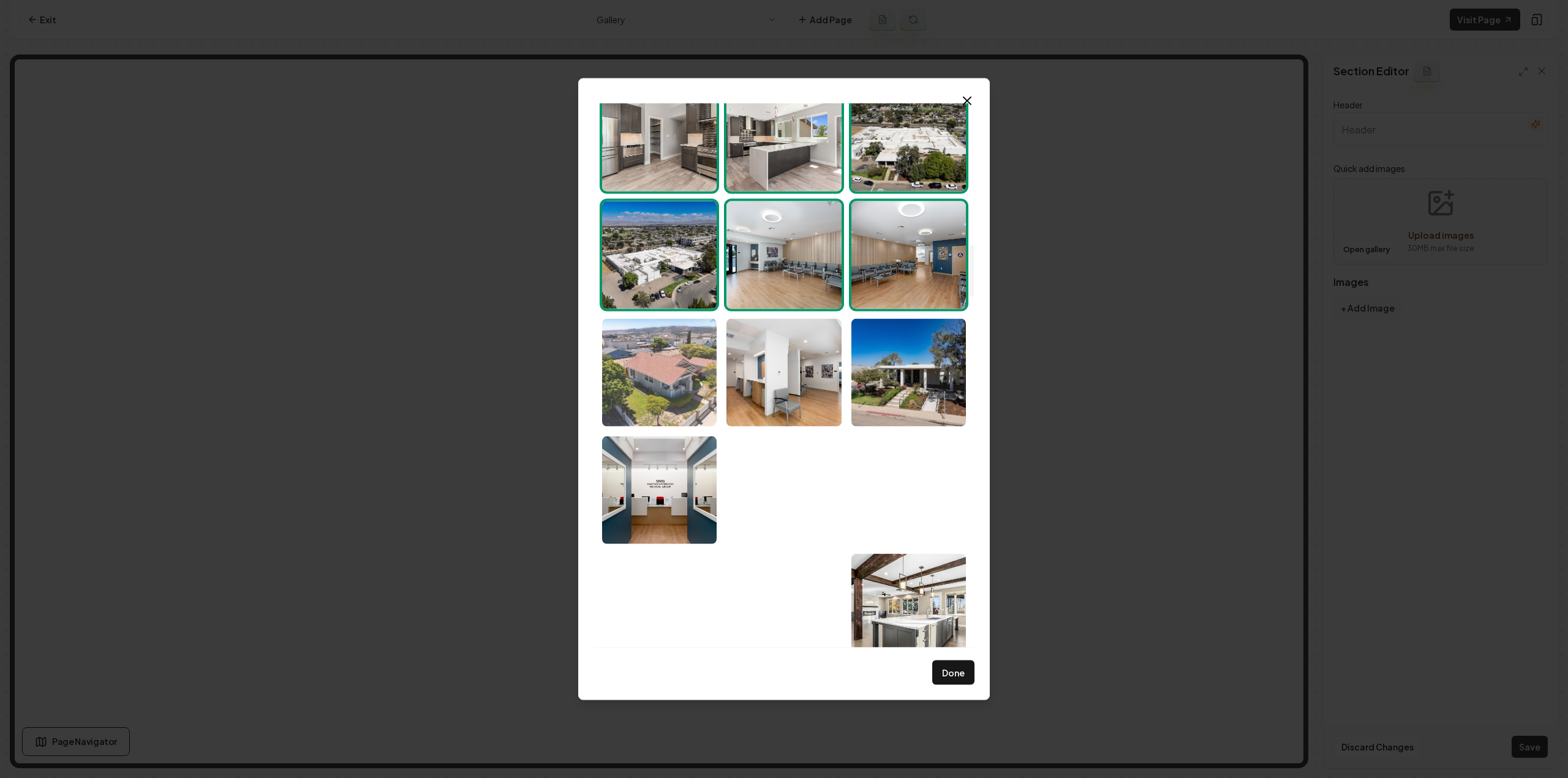
click at [672, 406] on img "Select image image_68d180c95c7cd75eb88b6eda.jpg" at bounding box center [659, 372] width 114 height 108
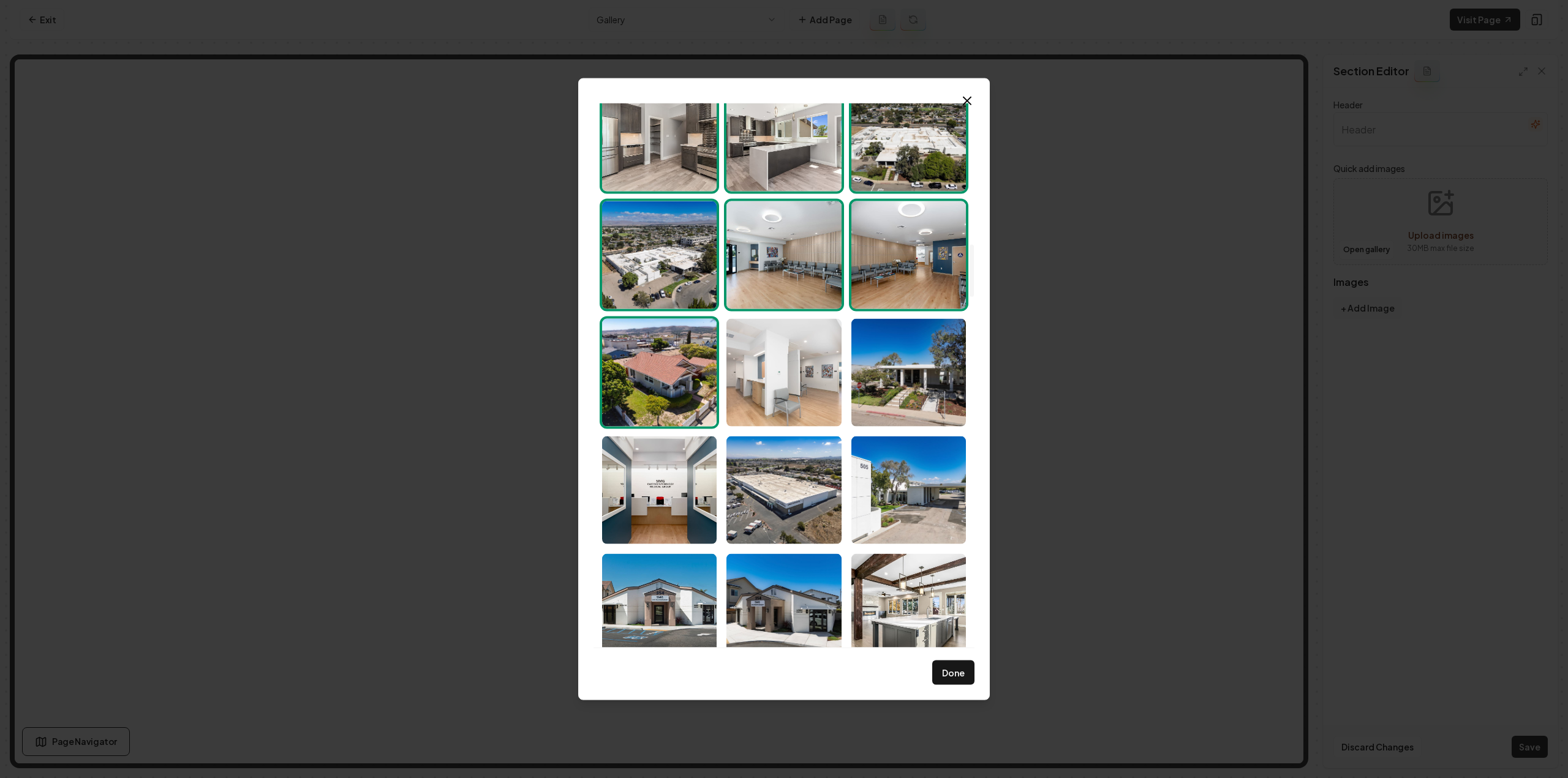
click at [776, 406] on img "Select image image_68d180c95c7cd75eb88b6bb9.jpg" at bounding box center [783, 372] width 114 height 108
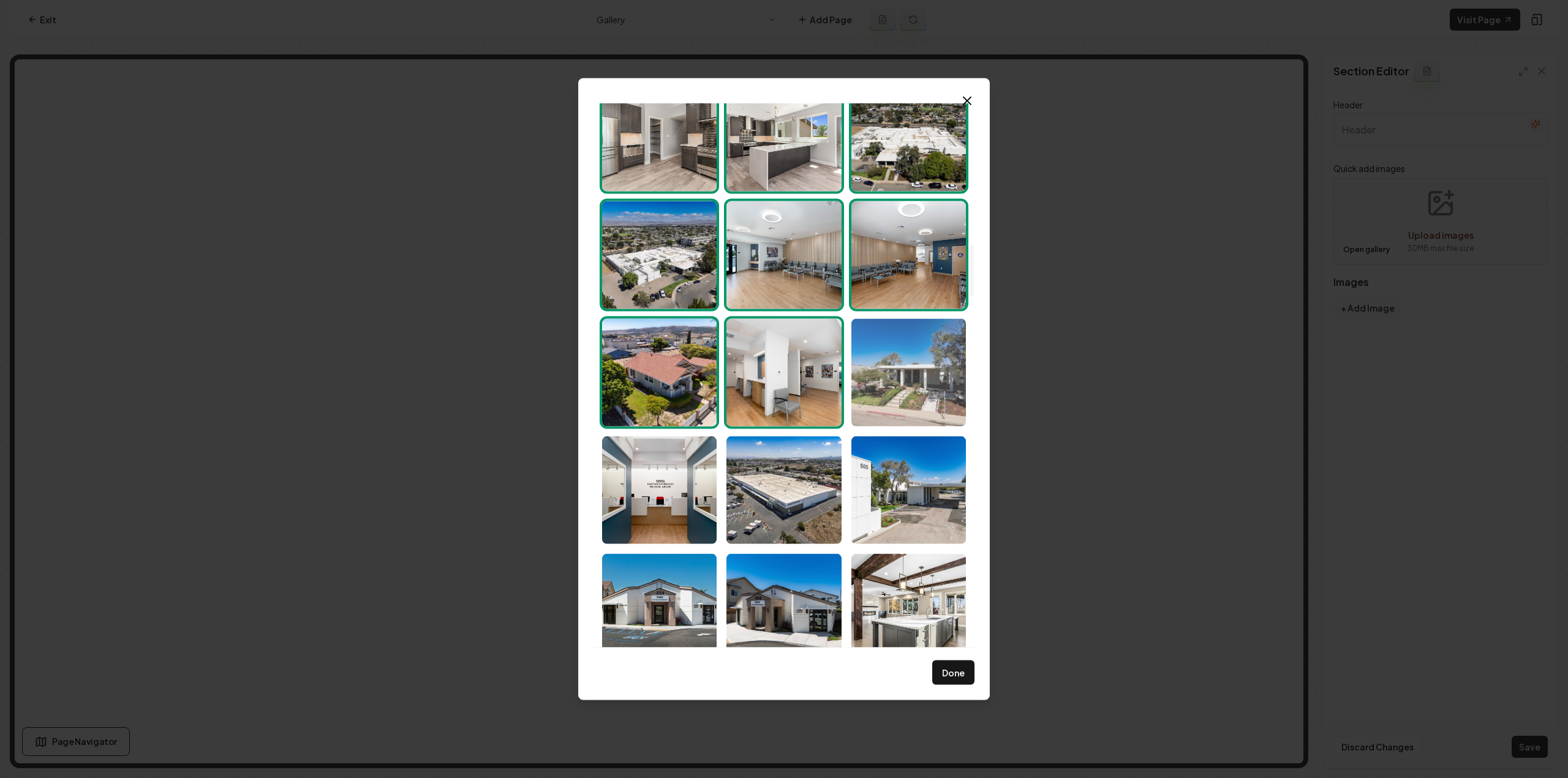
click at [913, 399] on img "Select image image_68d180c95c7cd75eb88b6b84.jpg" at bounding box center [908, 372] width 114 height 108
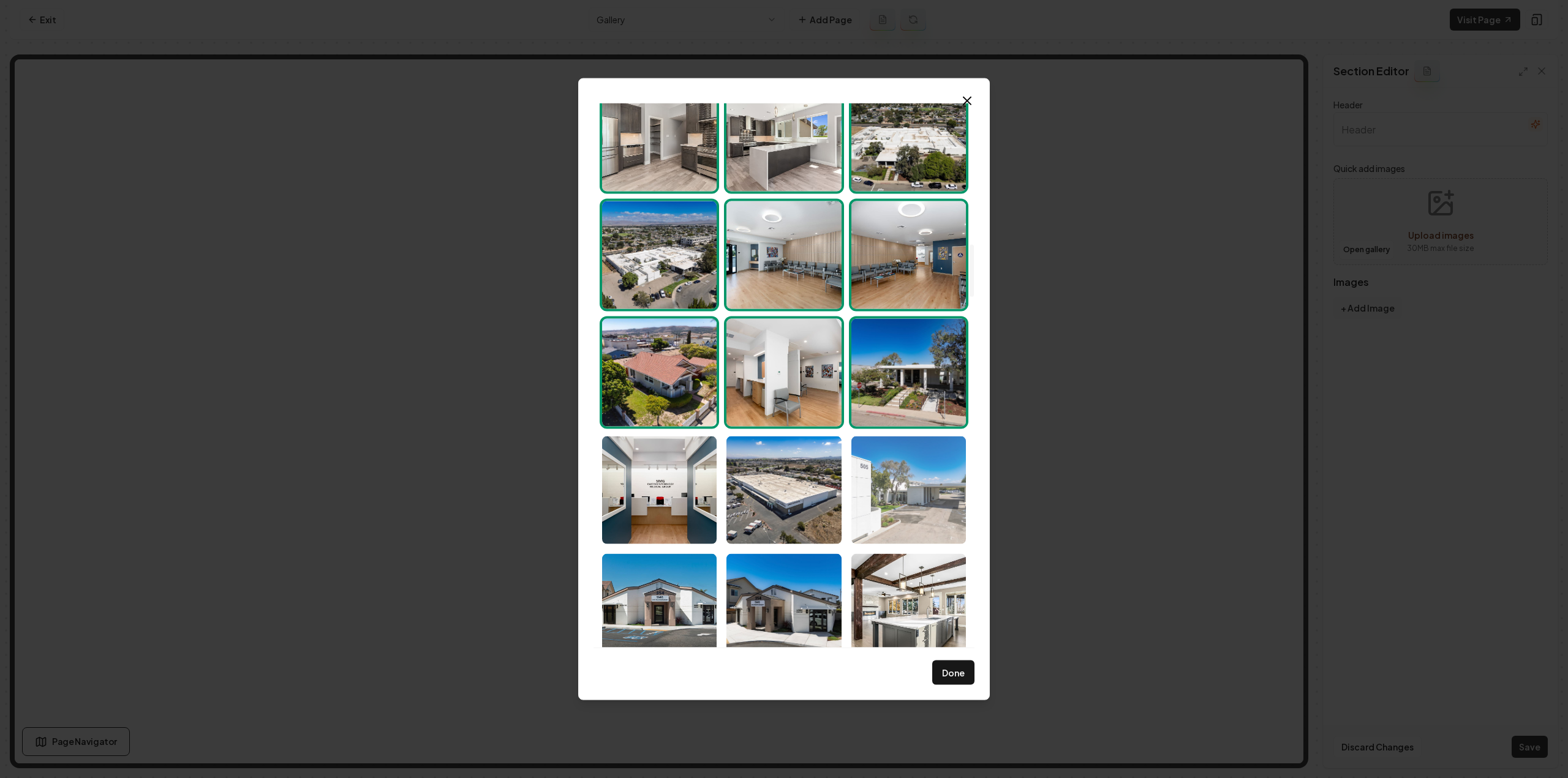
click at [902, 492] on img "Select image image_68d180c85c7cd75eb88b628a.jpg" at bounding box center [908, 489] width 114 height 108
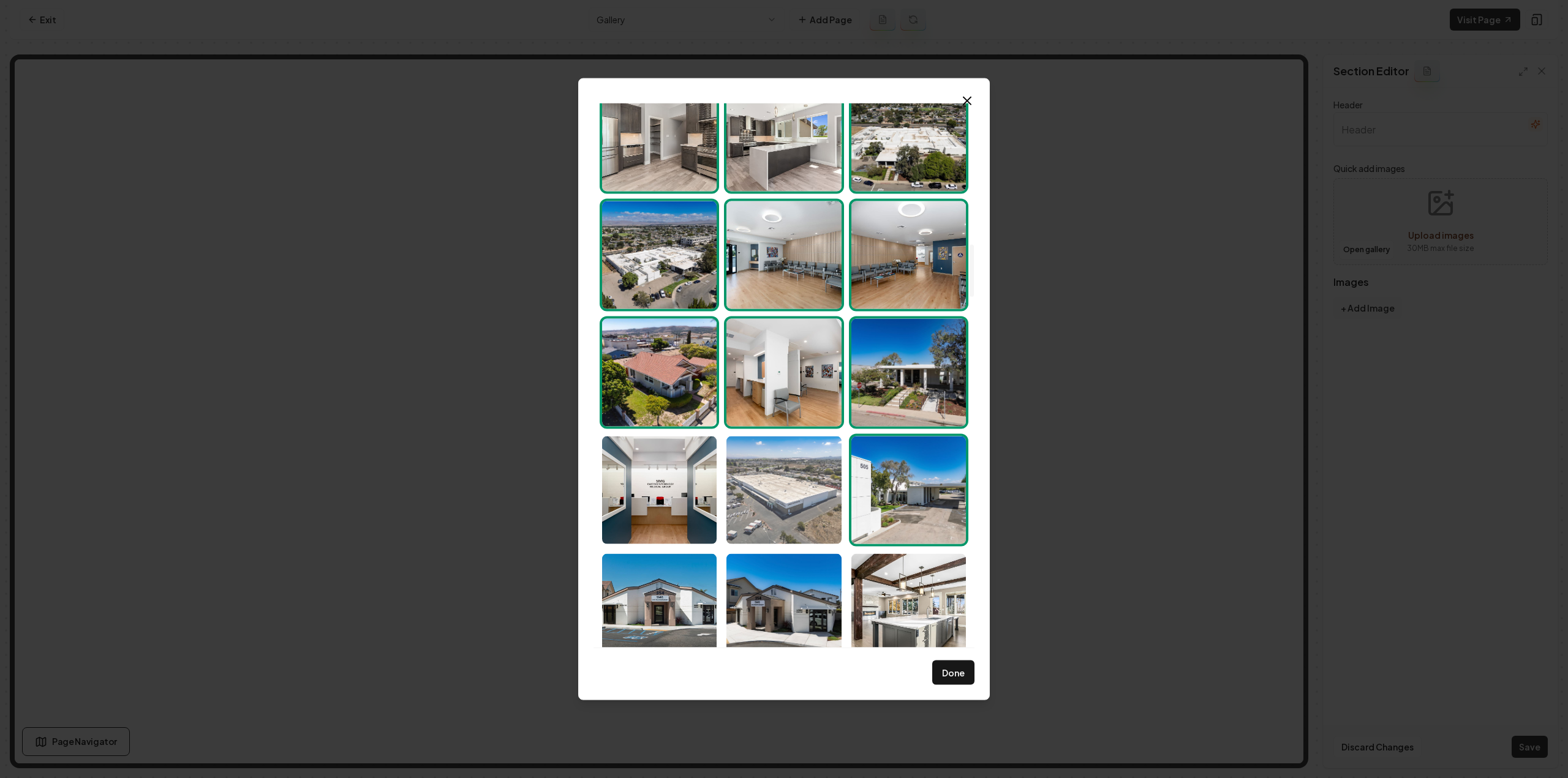
drag, startPoint x: 785, startPoint y: 515, endPoint x: 743, endPoint y: 513, distance: 42.0
click at [785, 515] on img "Select image image_68d180c85c7cd75eb88b6273.jpg" at bounding box center [783, 489] width 114 height 108
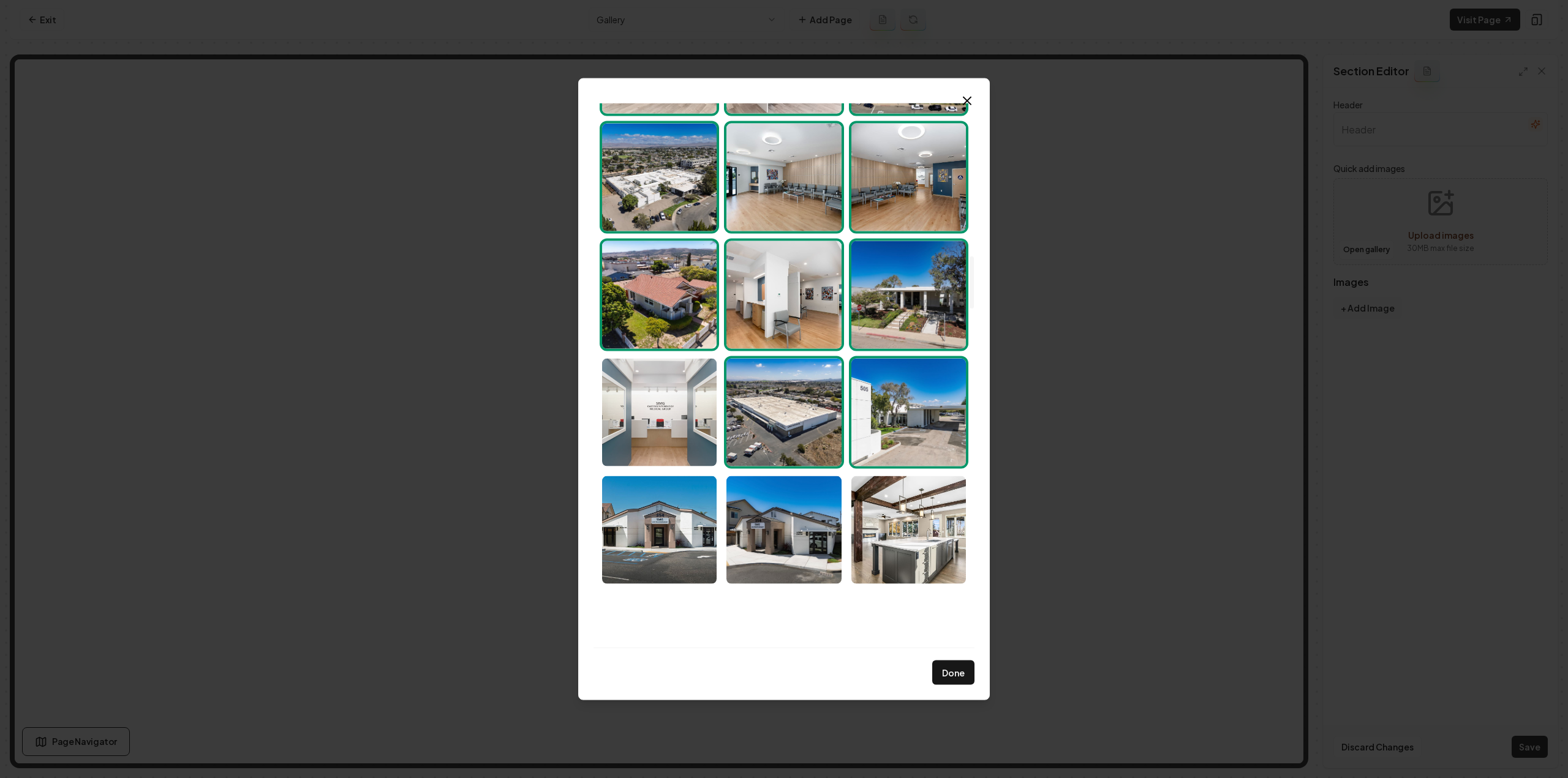
scroll to position [1592, 0]
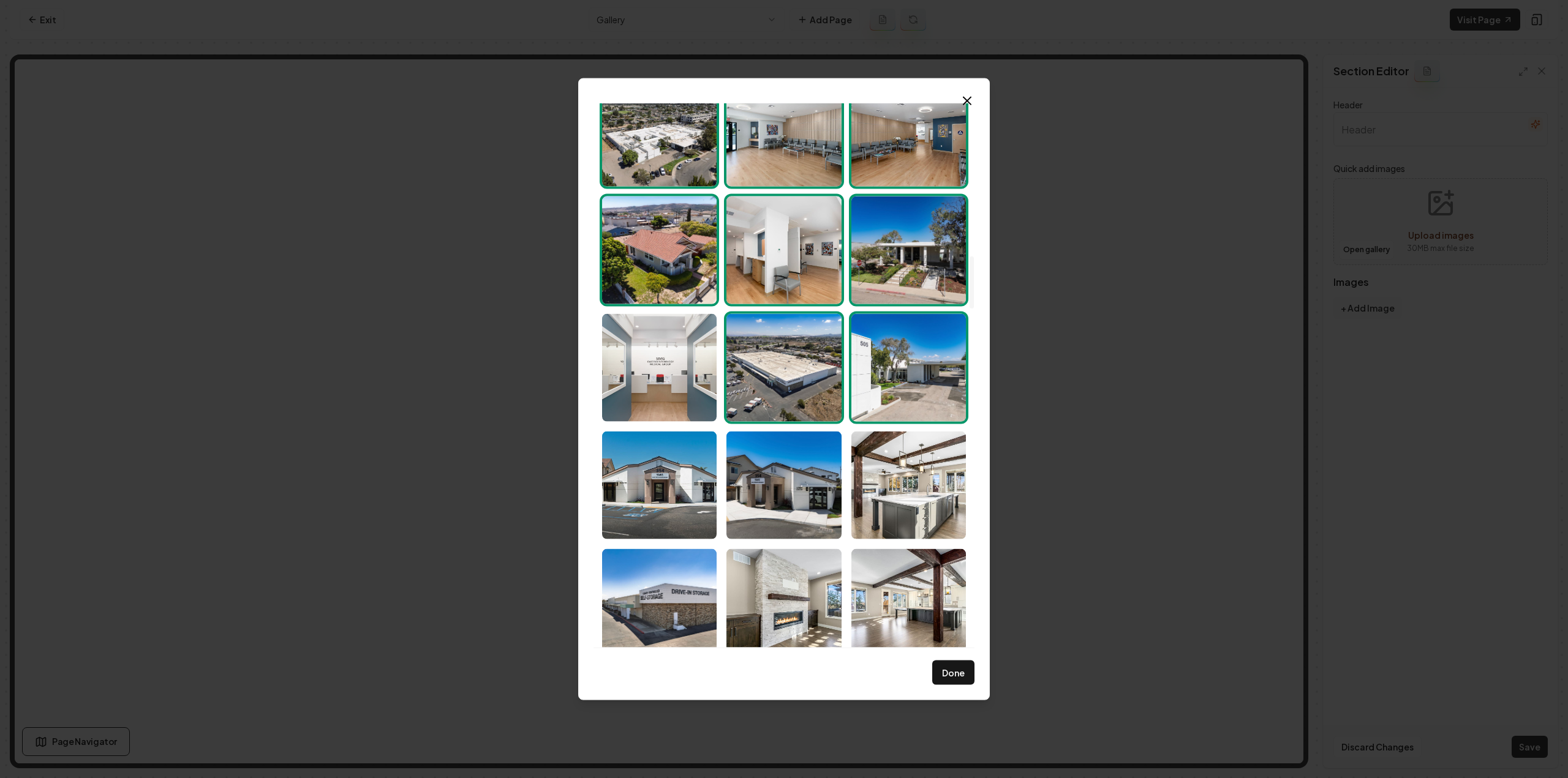
click at [659, 371] on img "Select image image_68d180c95c7cd75eb88b6a84.jpg" at bounding box center [659, 367] width 114 height 108
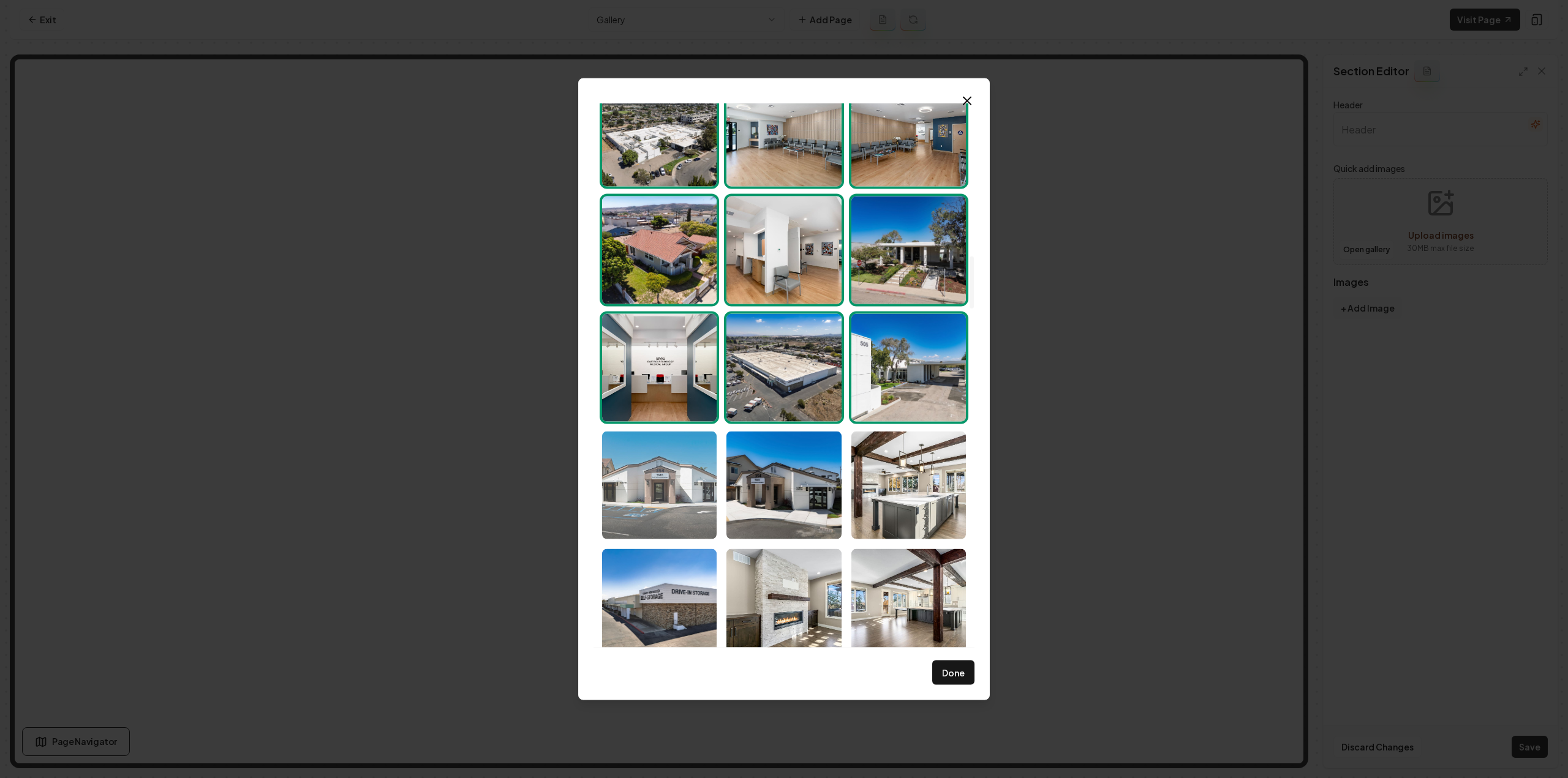
click at [672, 468] on img "Select image image_68d180c85c7cd75eb88b6139.jpg" at bounding box center [659, 485] width 114 height 108
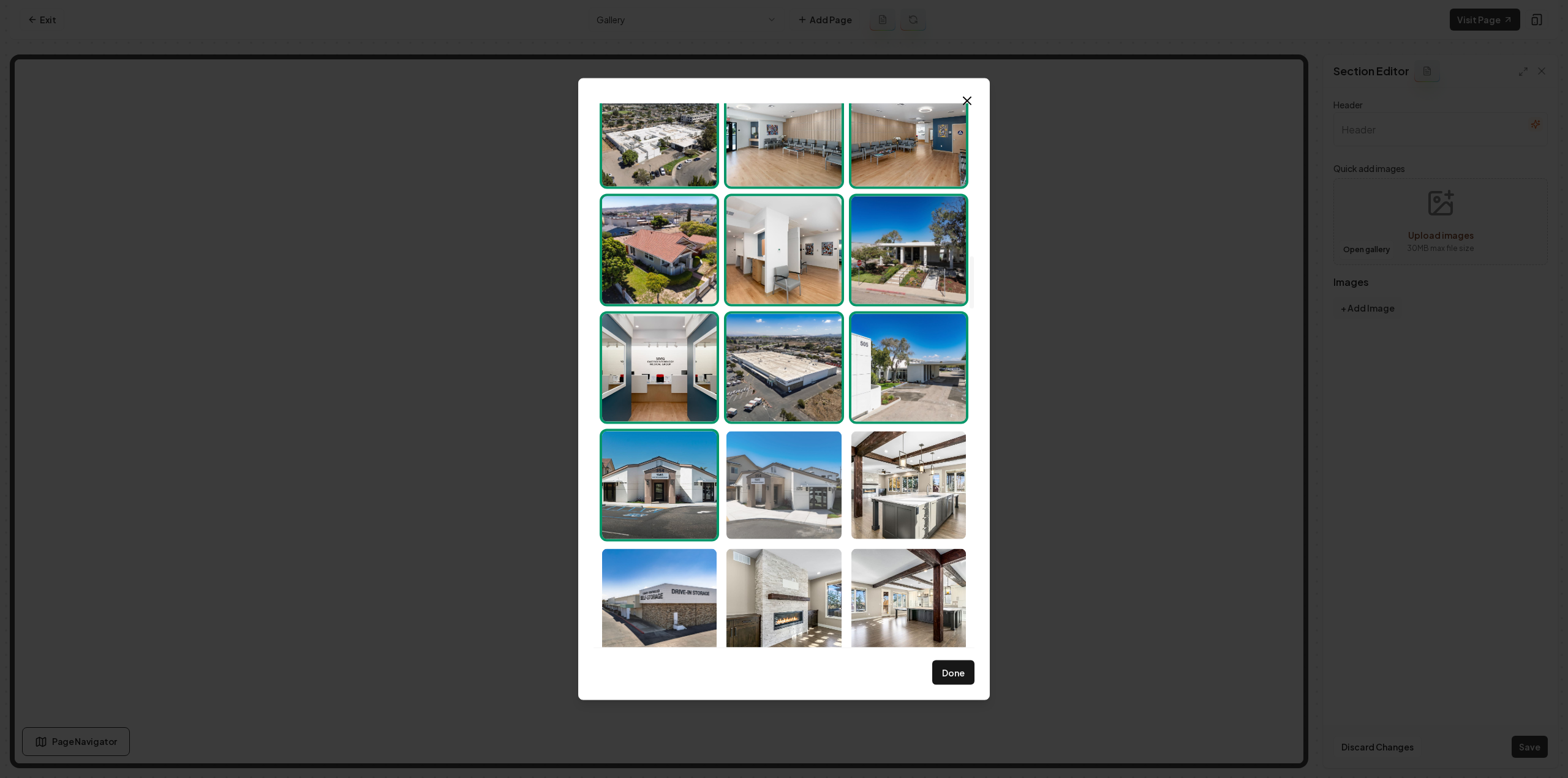
click at [784, 500] on img "Select image image_68d180c75c7cd75eb88b5e54.jpg" at bounding box center [783, 485] width 114 height 108
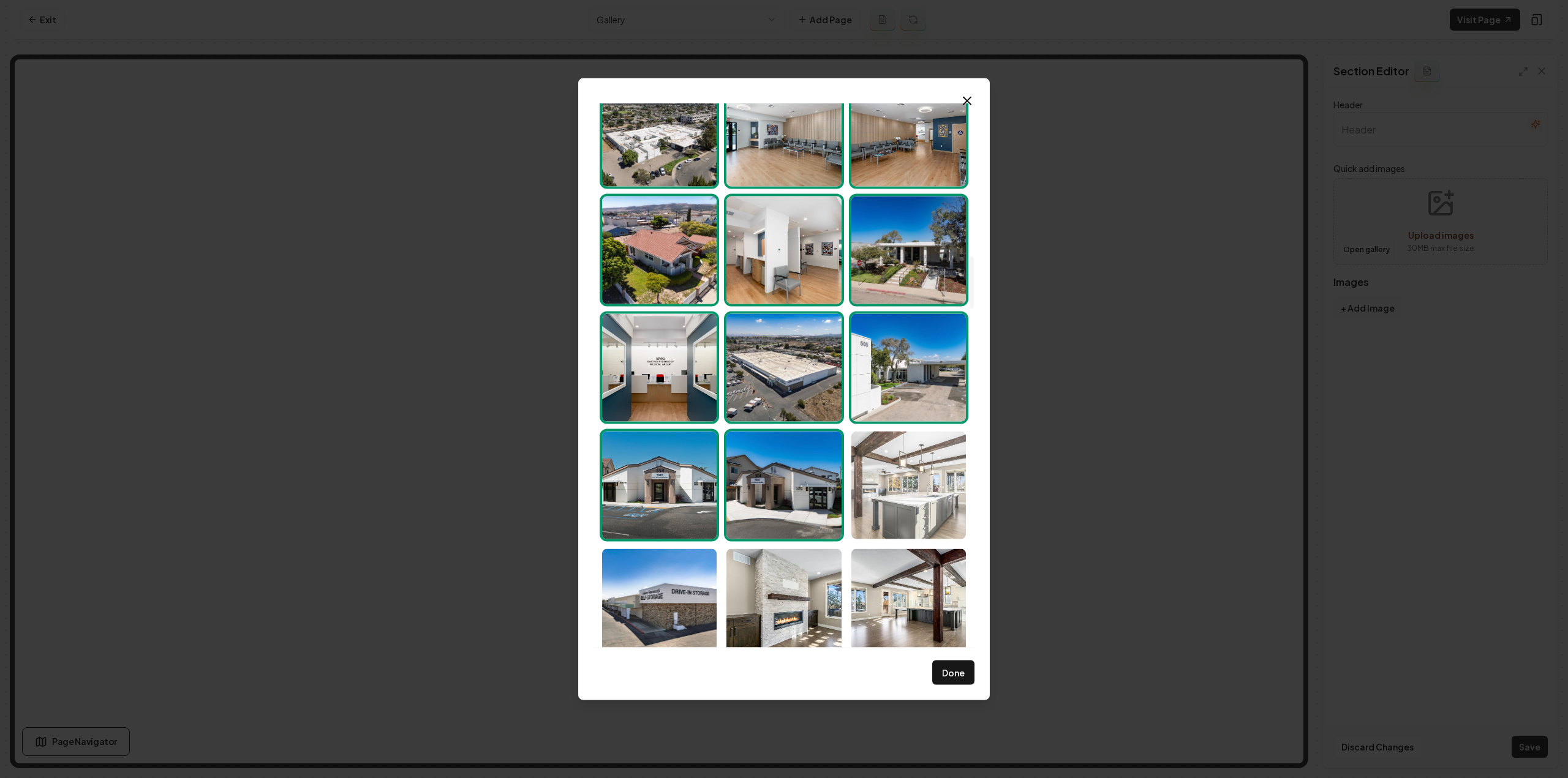
click at [879, 495] on img "Select image image_68d180c75c7cd75eb88b5eab.jpg" at bounding box center [908, 485] width 114 height 108
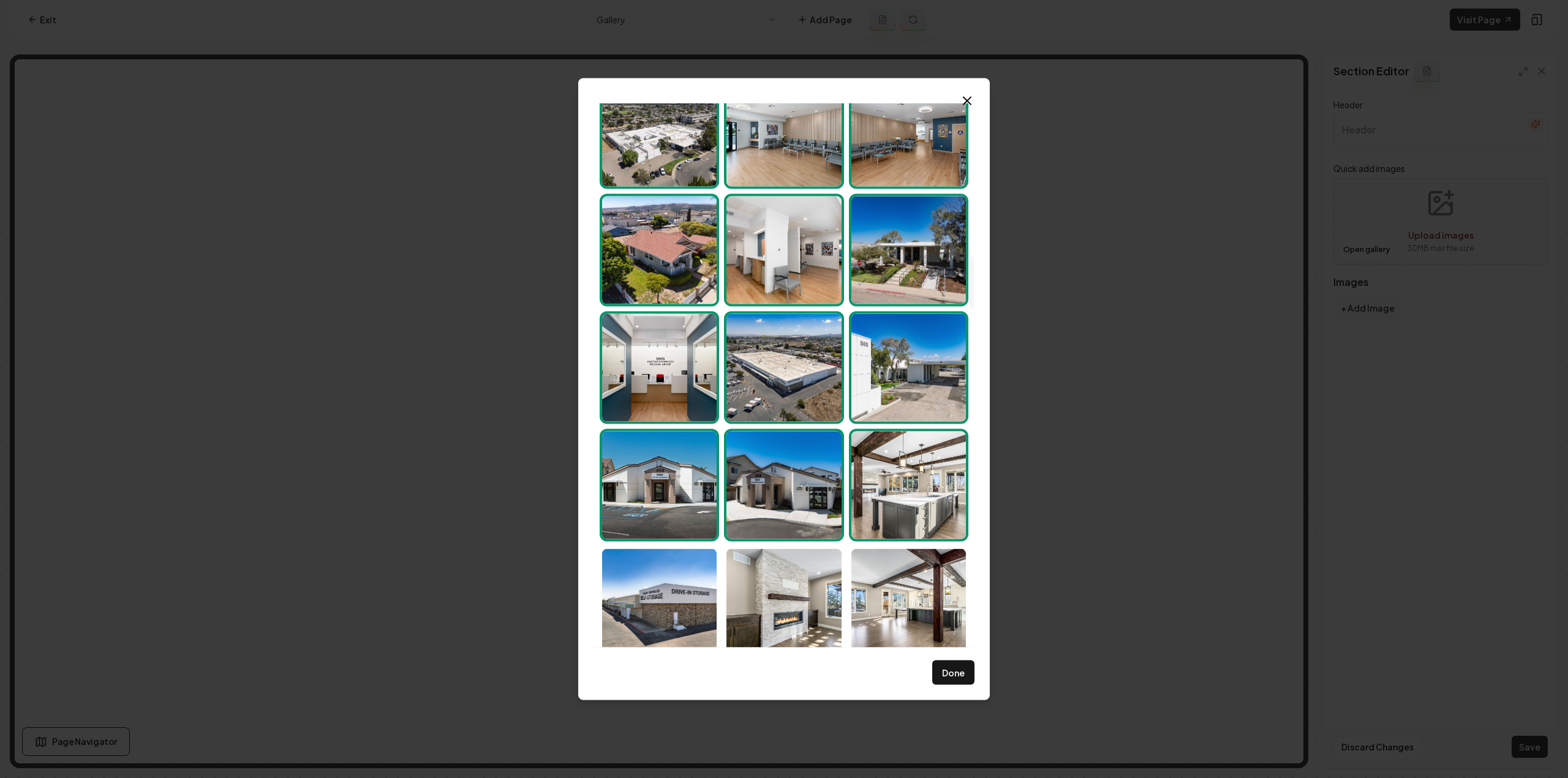
click at [673, 489] on img "Select image image_68d180c85c7cd75eb88b6139.jpg" at bounding box center [659, 485] width 114 height 108
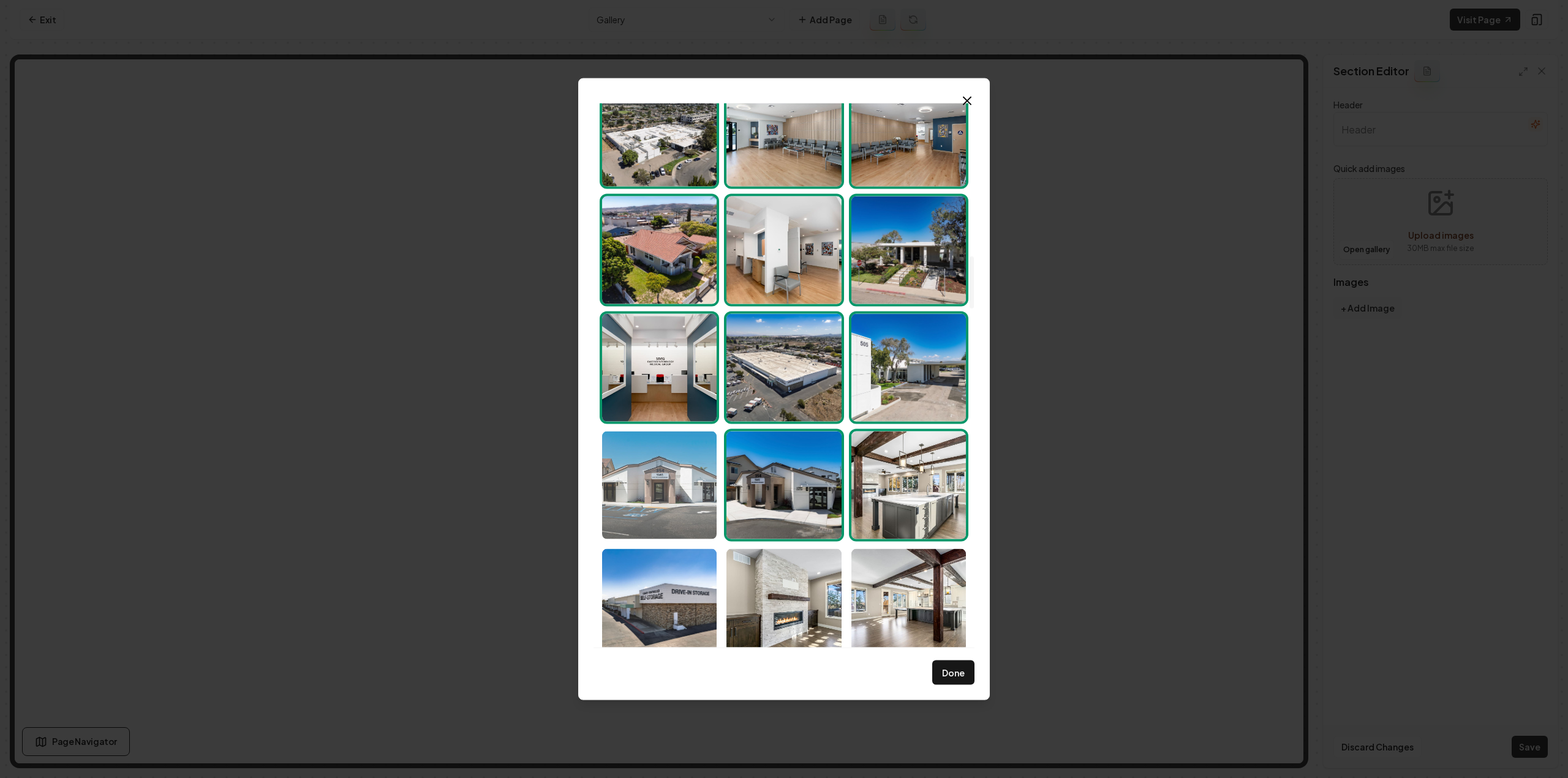
scroll to position [1837, 0]
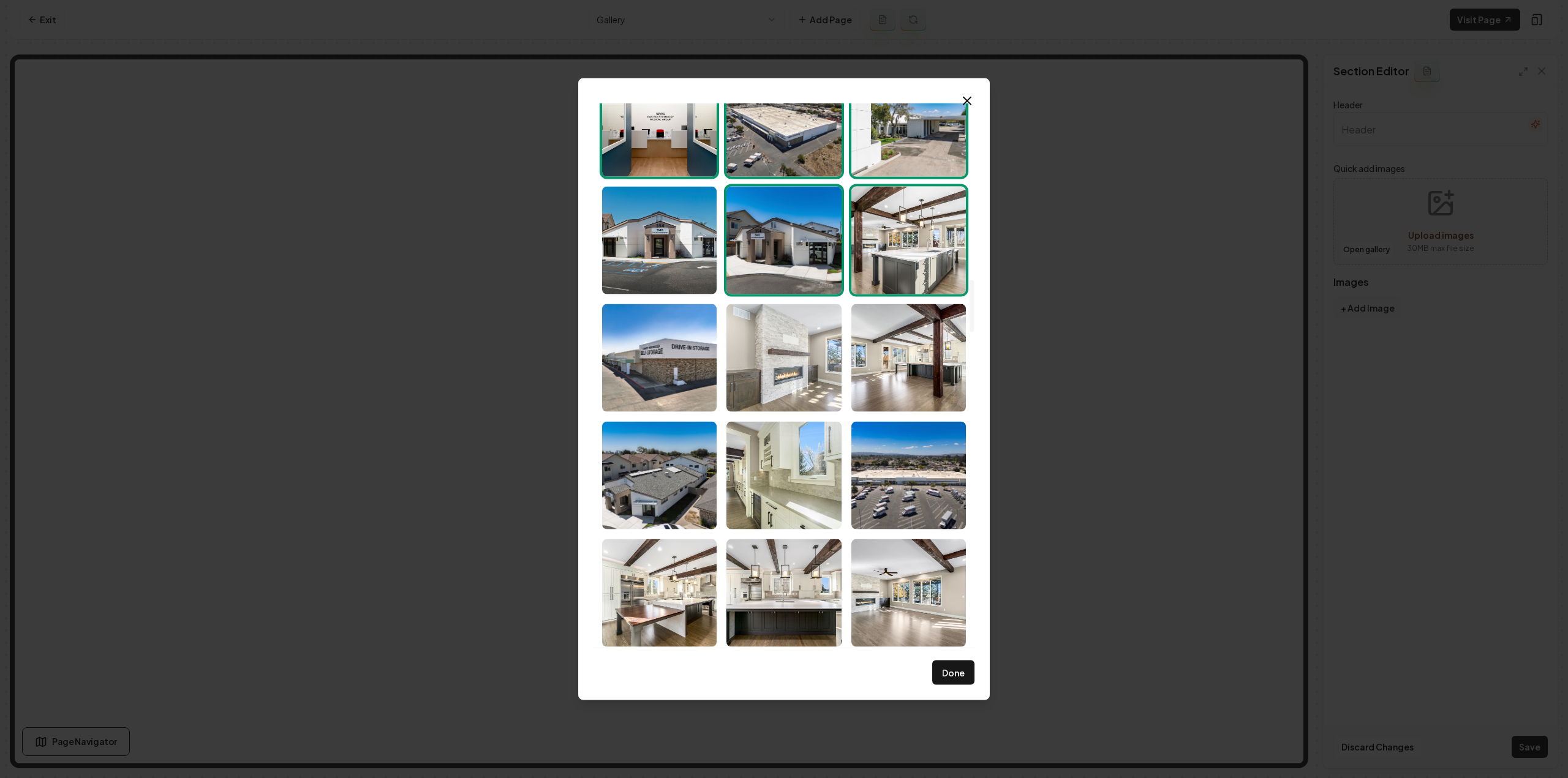
click at [743, 363] on img "Select image image_68d180c85c7cd75eb88b5f27.jpg" at bounding box center [783, 357] width 114 height 108
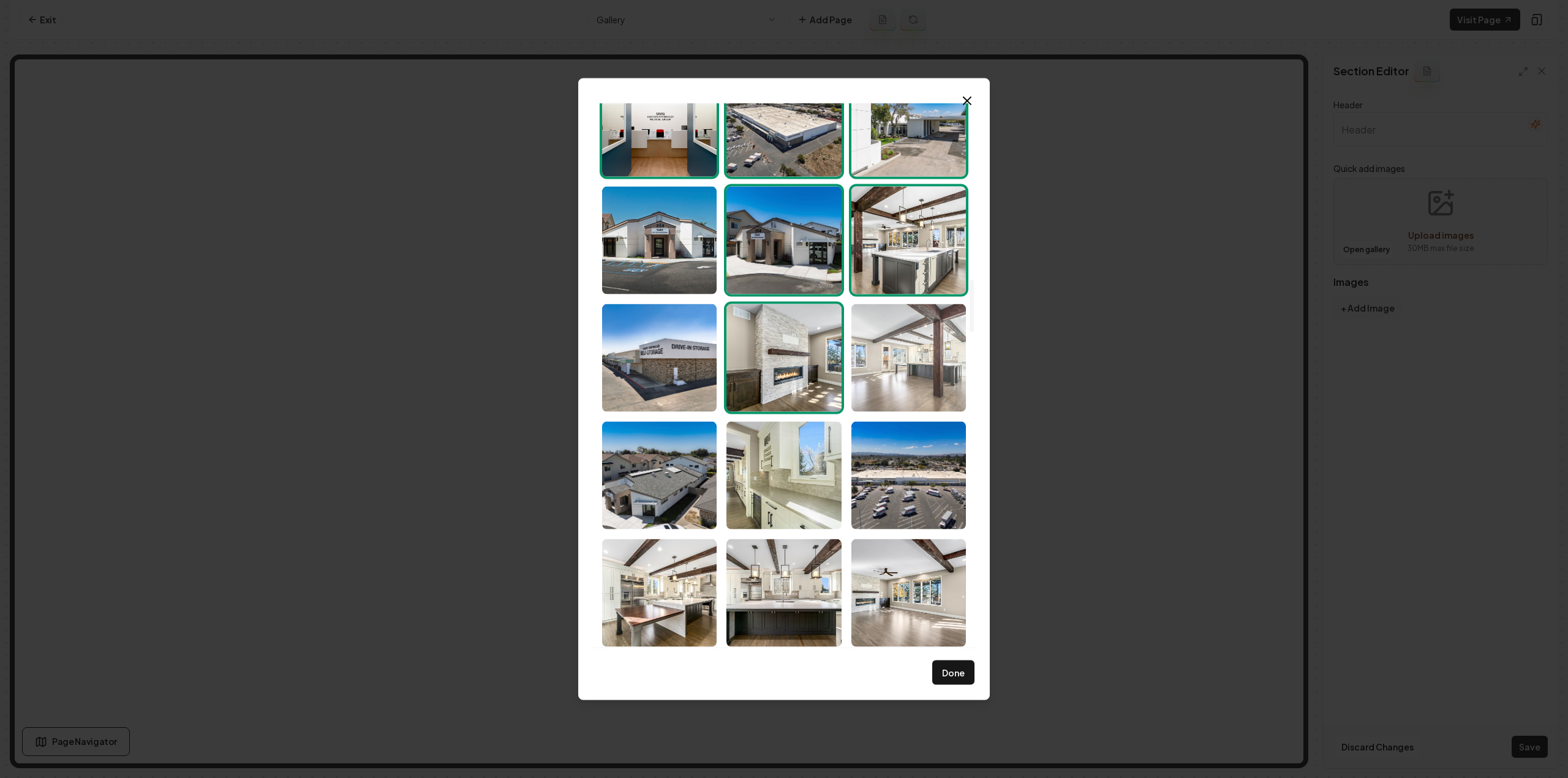
click at [907, 358] on img "Select image image_68d180c85c7cd75eb88b5f81.jpg" at bounding box center [908, 357] width 114 height 108
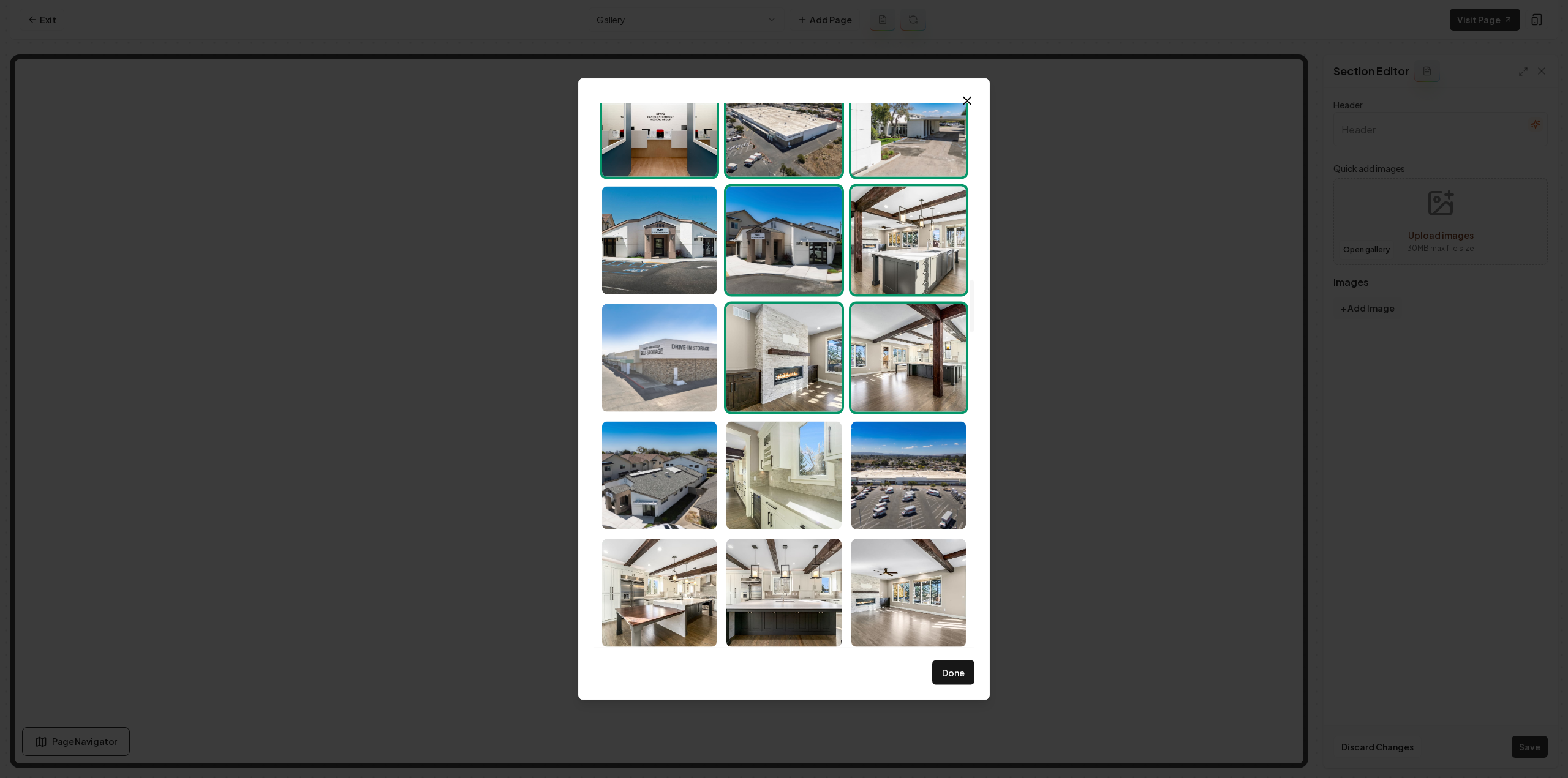
click at [635, 376] on img "Select image image_68d180c85c7cd75eb88b6010.jpg" at bounding box center [659, 357] width 114 height 108
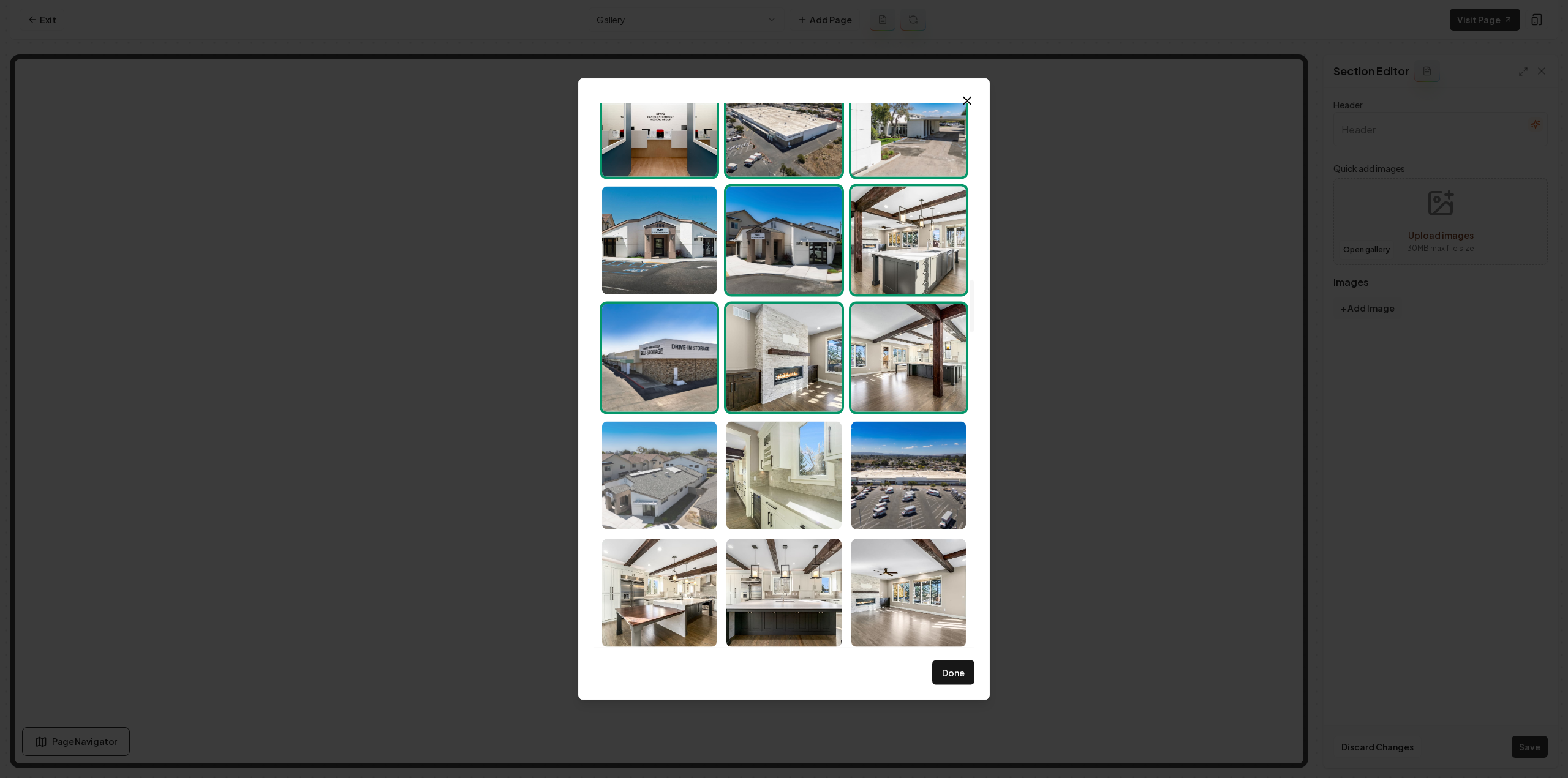
click at [696, 468] on img "Select image image_68d180c75c7cd75eb88b5e42.jpg" at bounding box center [659, 475] width 114 height 108
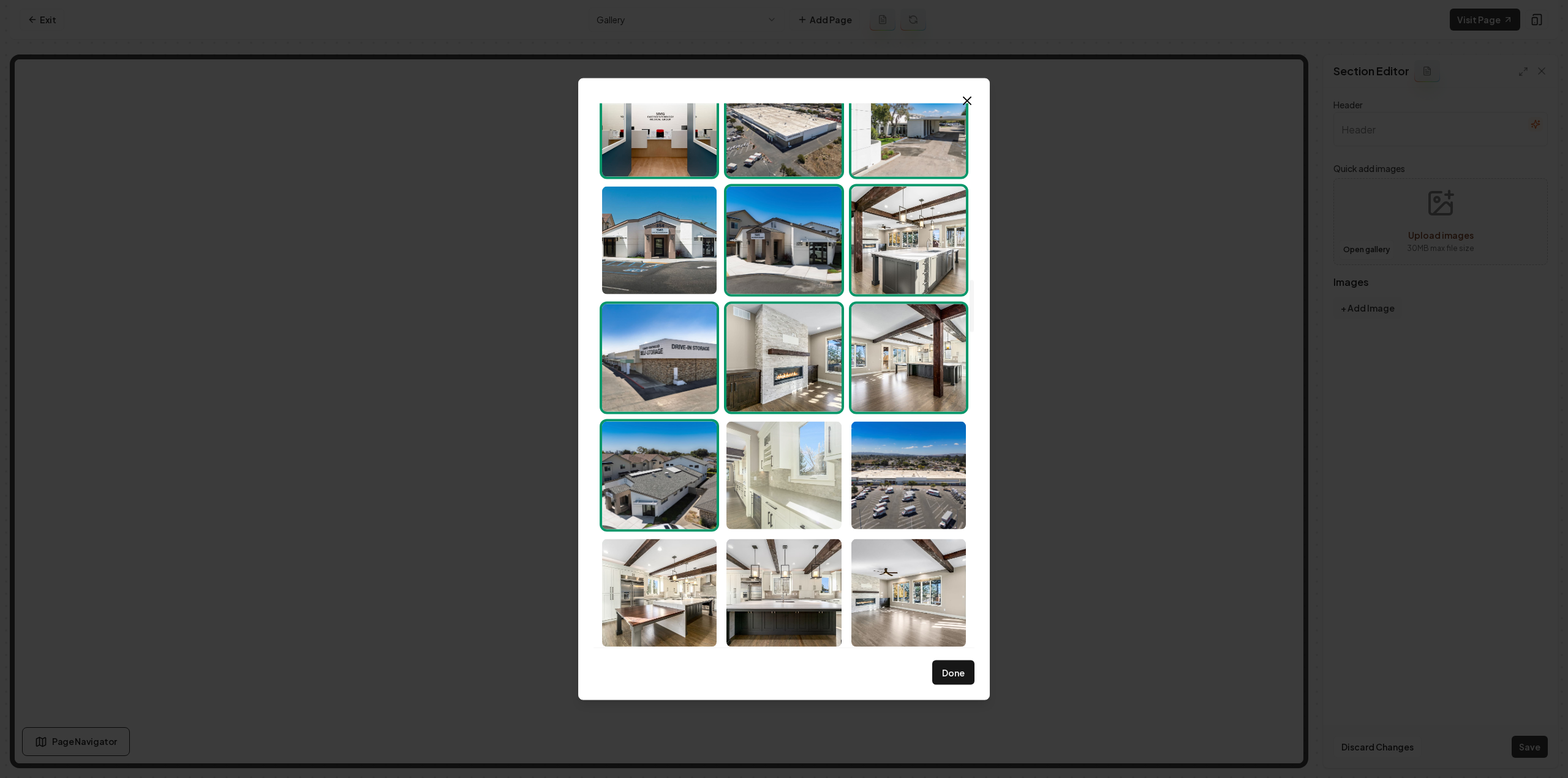
click at [799, 479] on img "Select image image_68d180c75c7cd75eb88b59ad.jpg" at bounding box center [783, 475] width 114 height 108
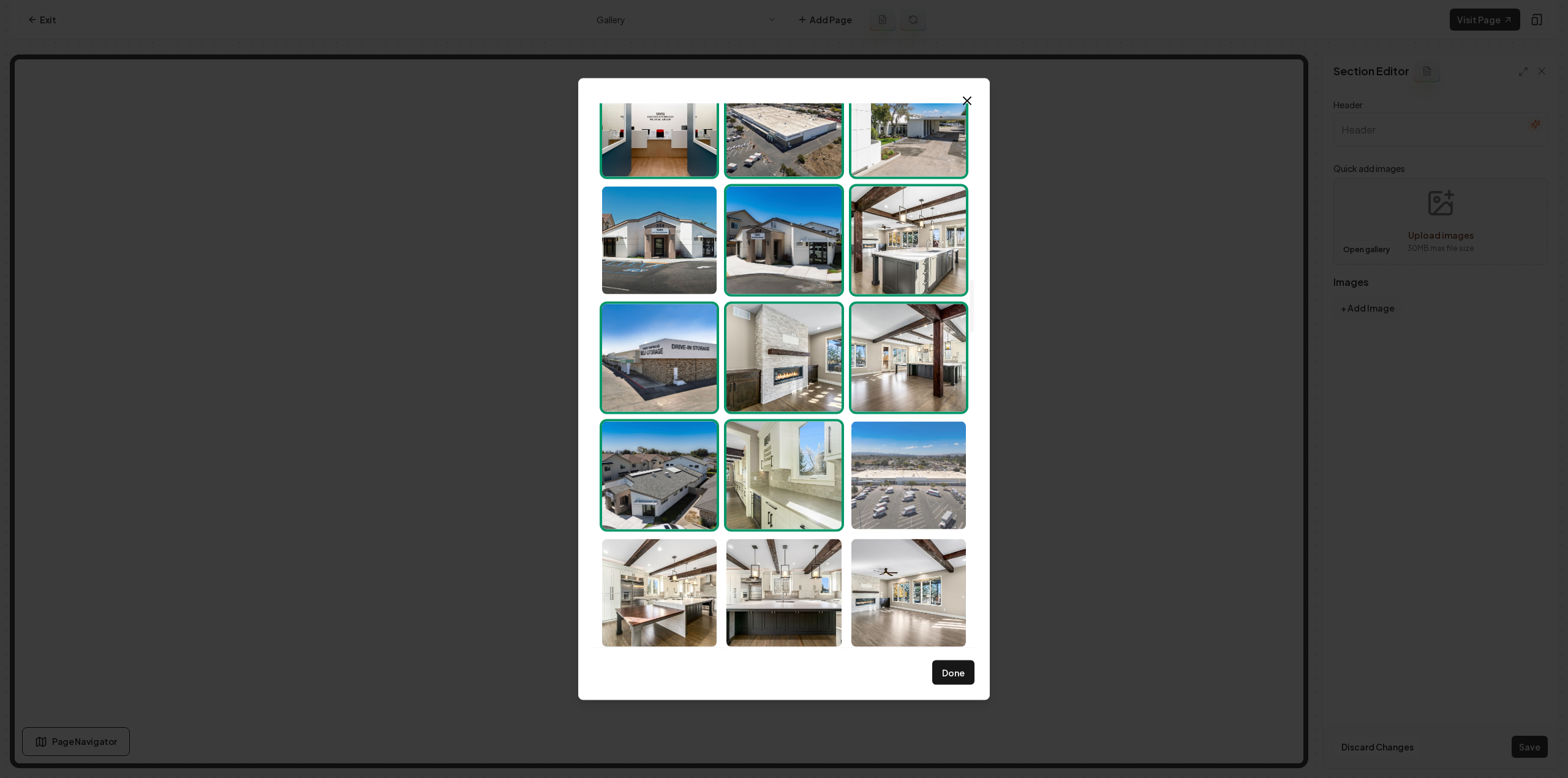
click at [935, 487] on img "Select image image_68d180c75c7cd75eb88b5c81.jpg" at bounding box center [908, 475] width 114 height 108
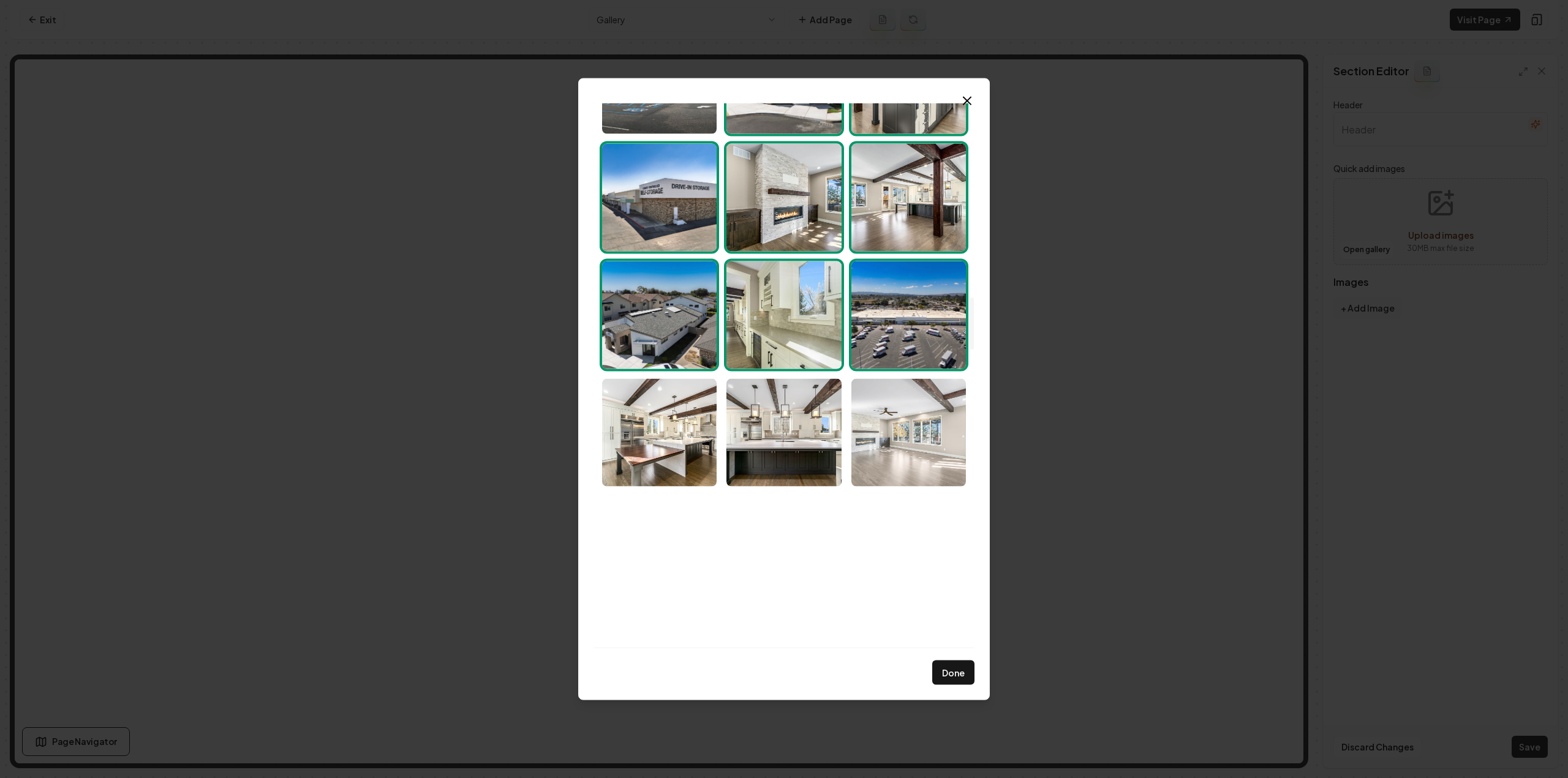
scroll to position [2021, 0]
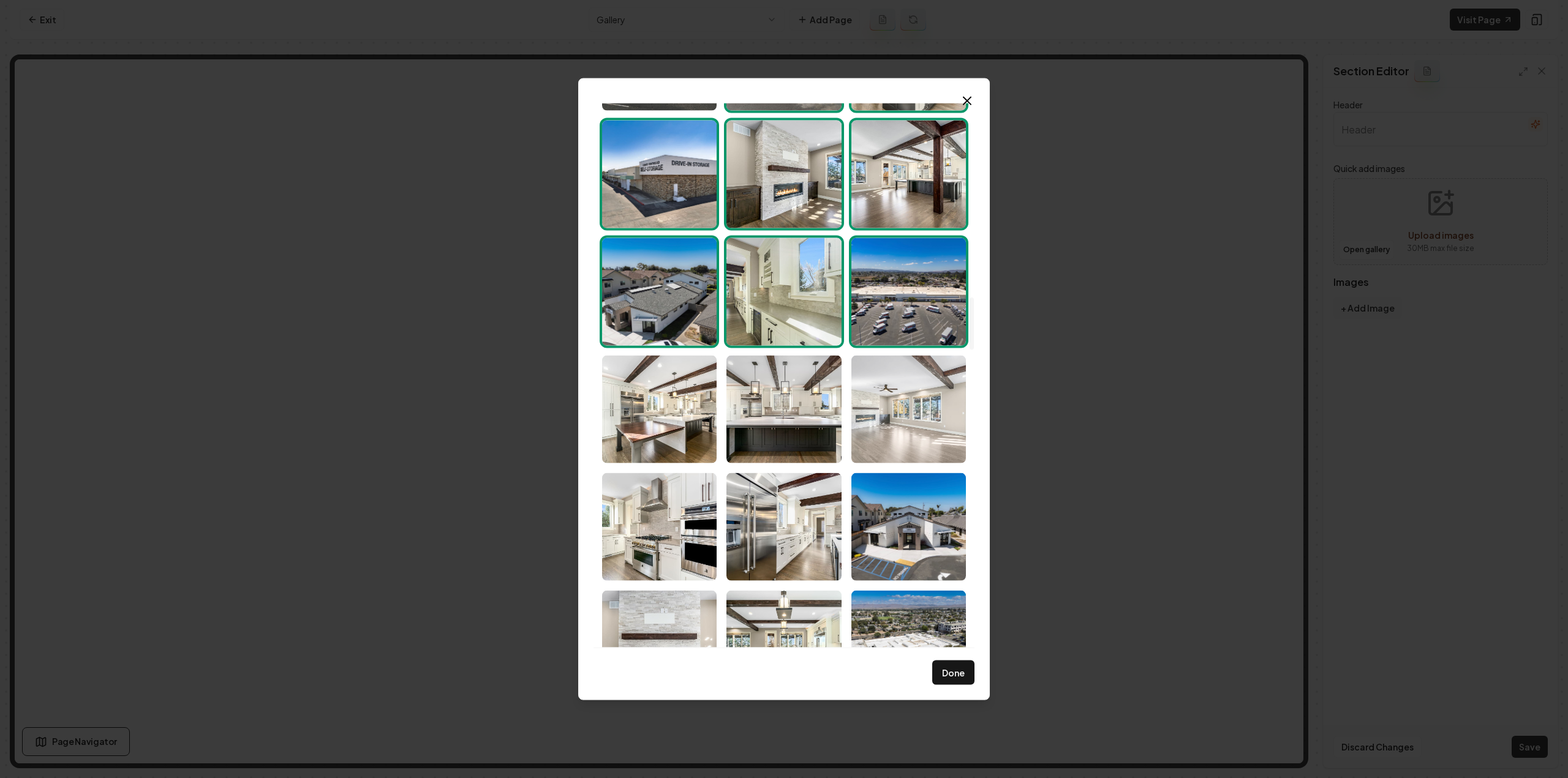
click at [921, 421] on img "Select image image_68d180c75c7cd75eb88b5954.jpg" at bounding box center [908, 409] width 114 height 108
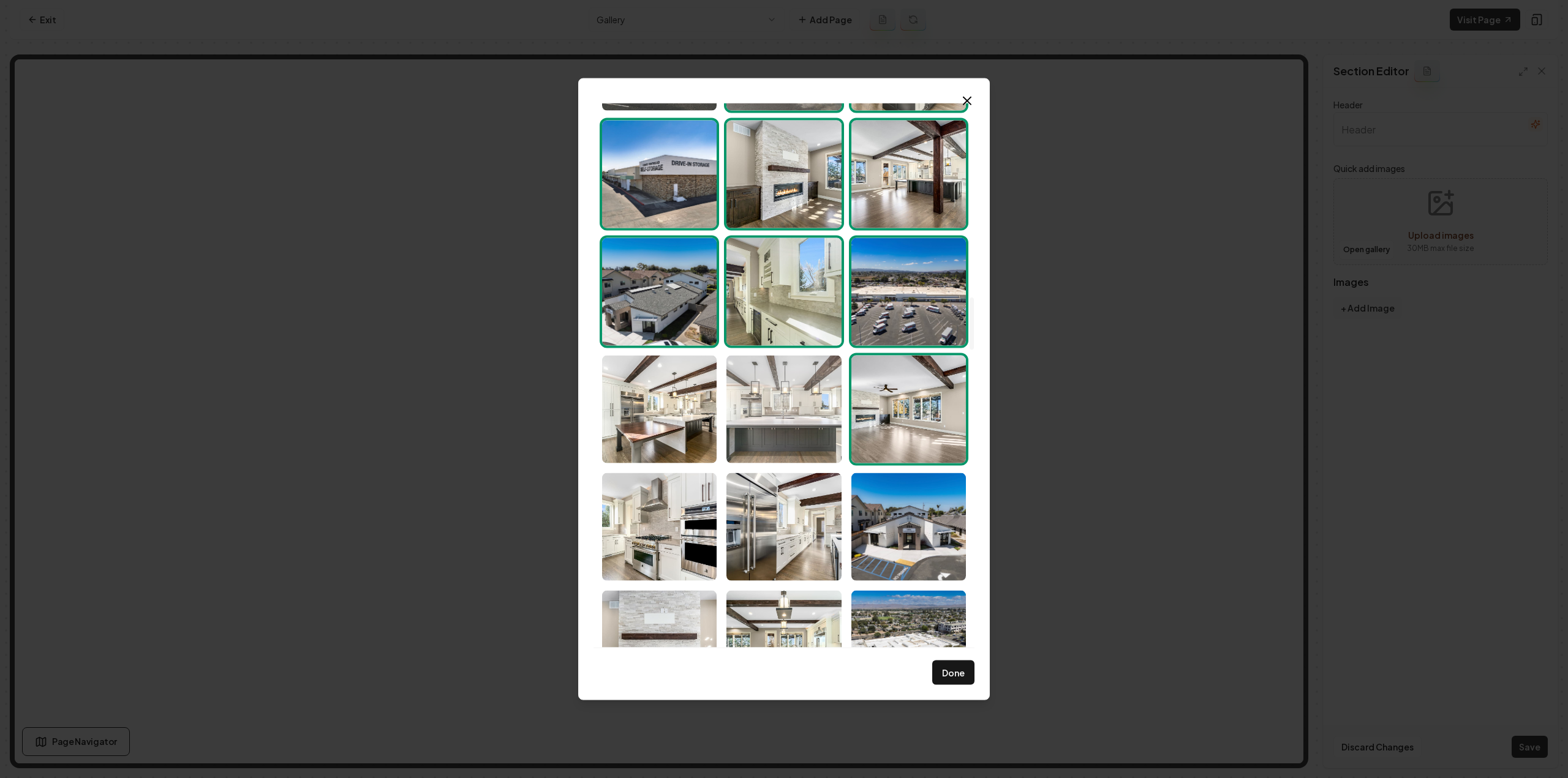
click at [778, 425] on img "Select image image_68d180c75c7cd75eb88b5968.jpg" at bounding box center [783, 409] width 114 height 108
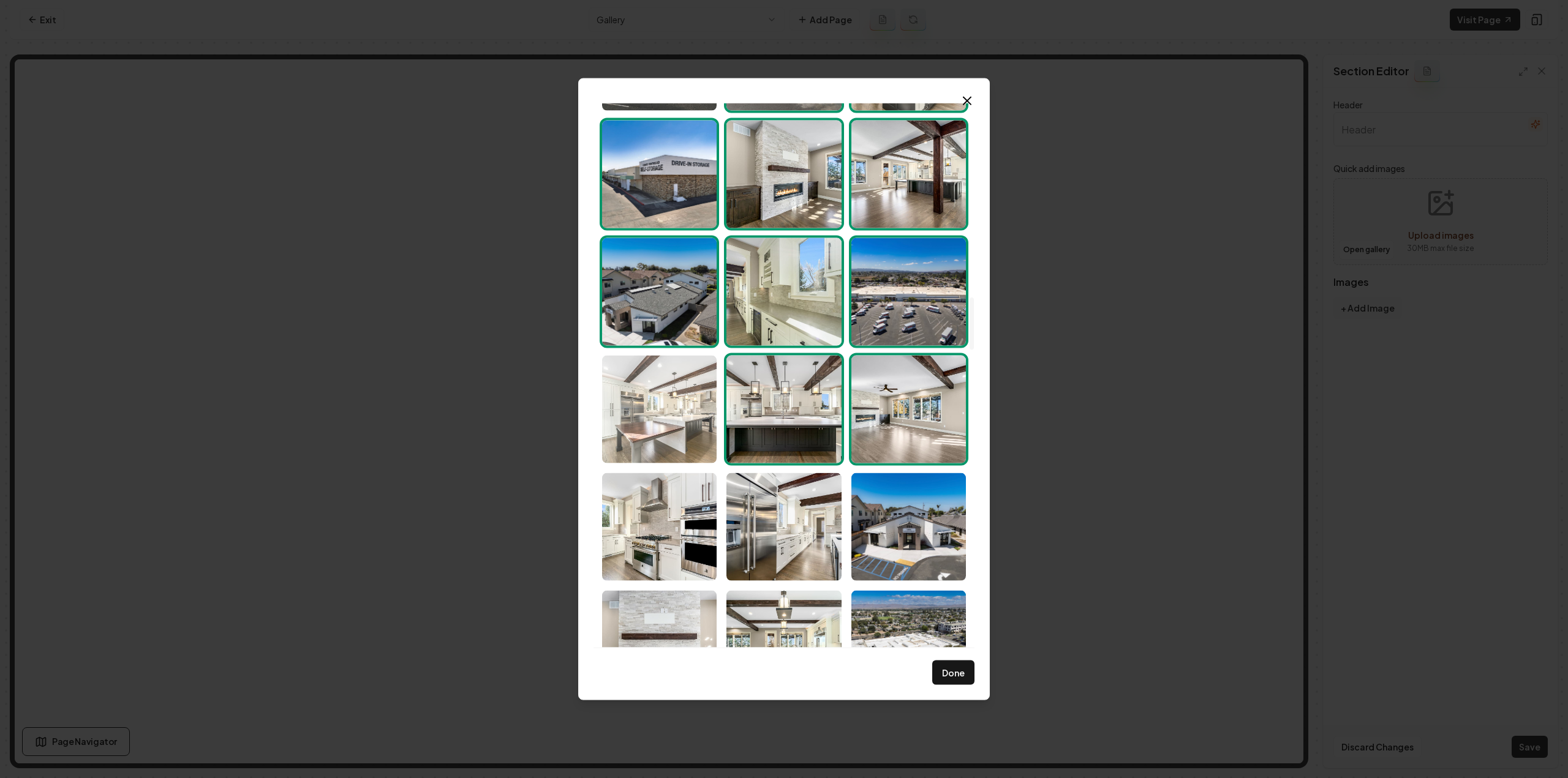
click at [664, 415] on img "Select image image_68d180c75c7cd75eb88b5abb.jpg" at bounding box center [659, 409] width 114 height 108
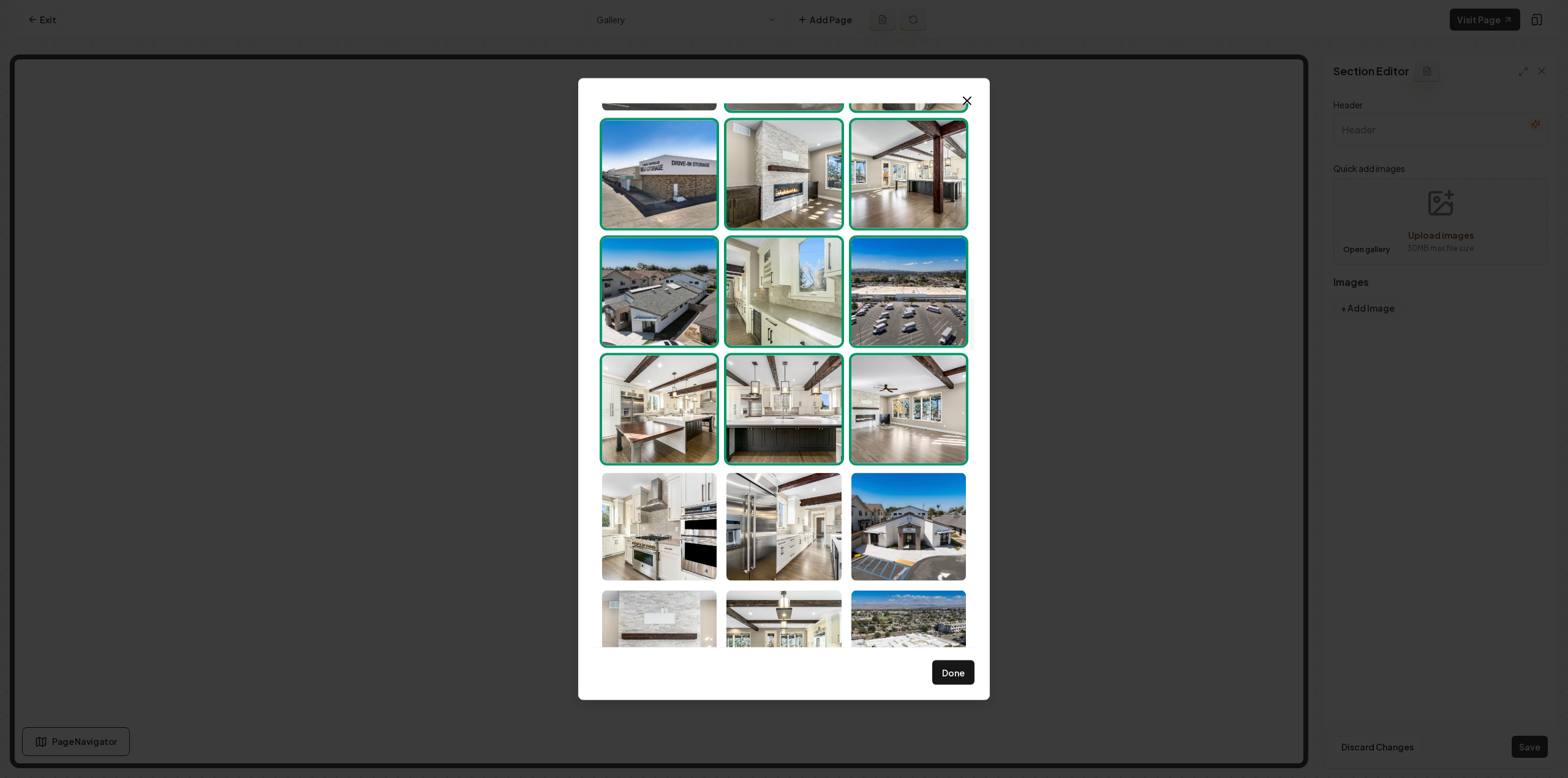
click at [940, 322] on img "Select image image_68d180c75c7cd75eb88b5c81.jpg" at bounding box center [908, 291] width 114 height 108
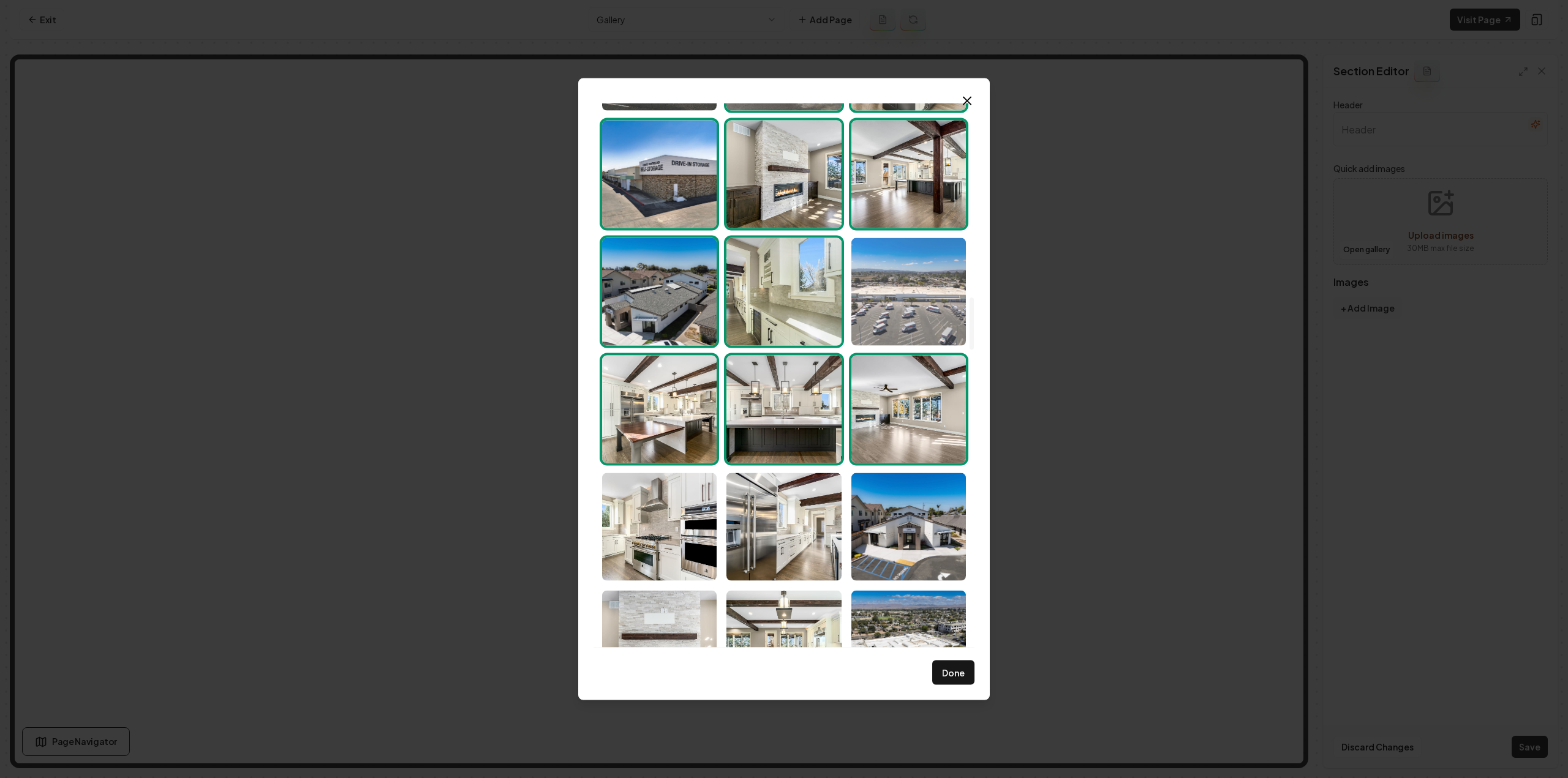
click at [876, 318] on img "Select image image_68d180c75c7cd75eb88b5c81.jpg" at bounding box center [908, 291] width 114 height 108
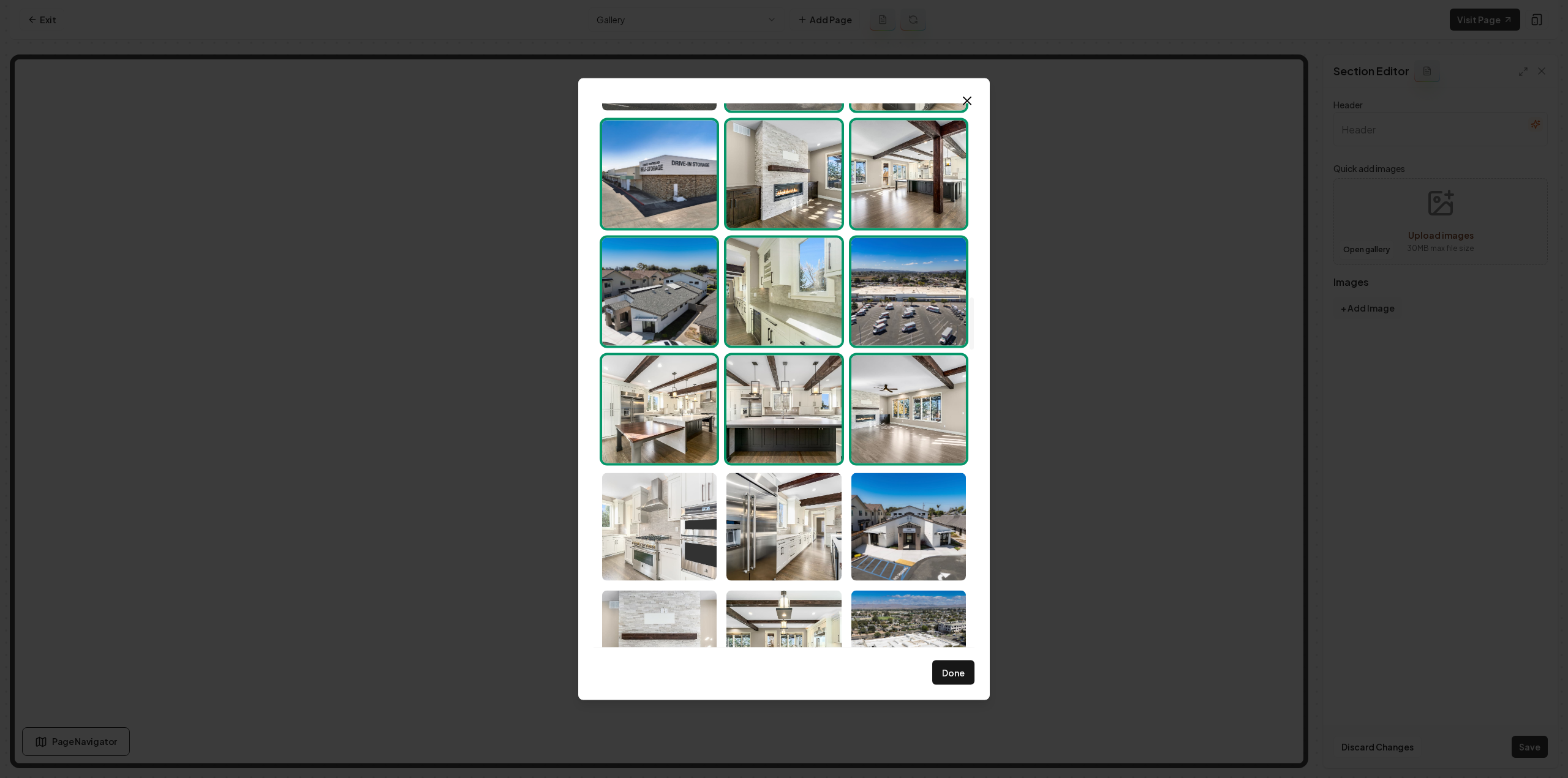
click at [637, 557] on img "Select image image_68d180c75c7cd75eb88b531e.jpg" at bounding box center [659, 526] width 114 height 108
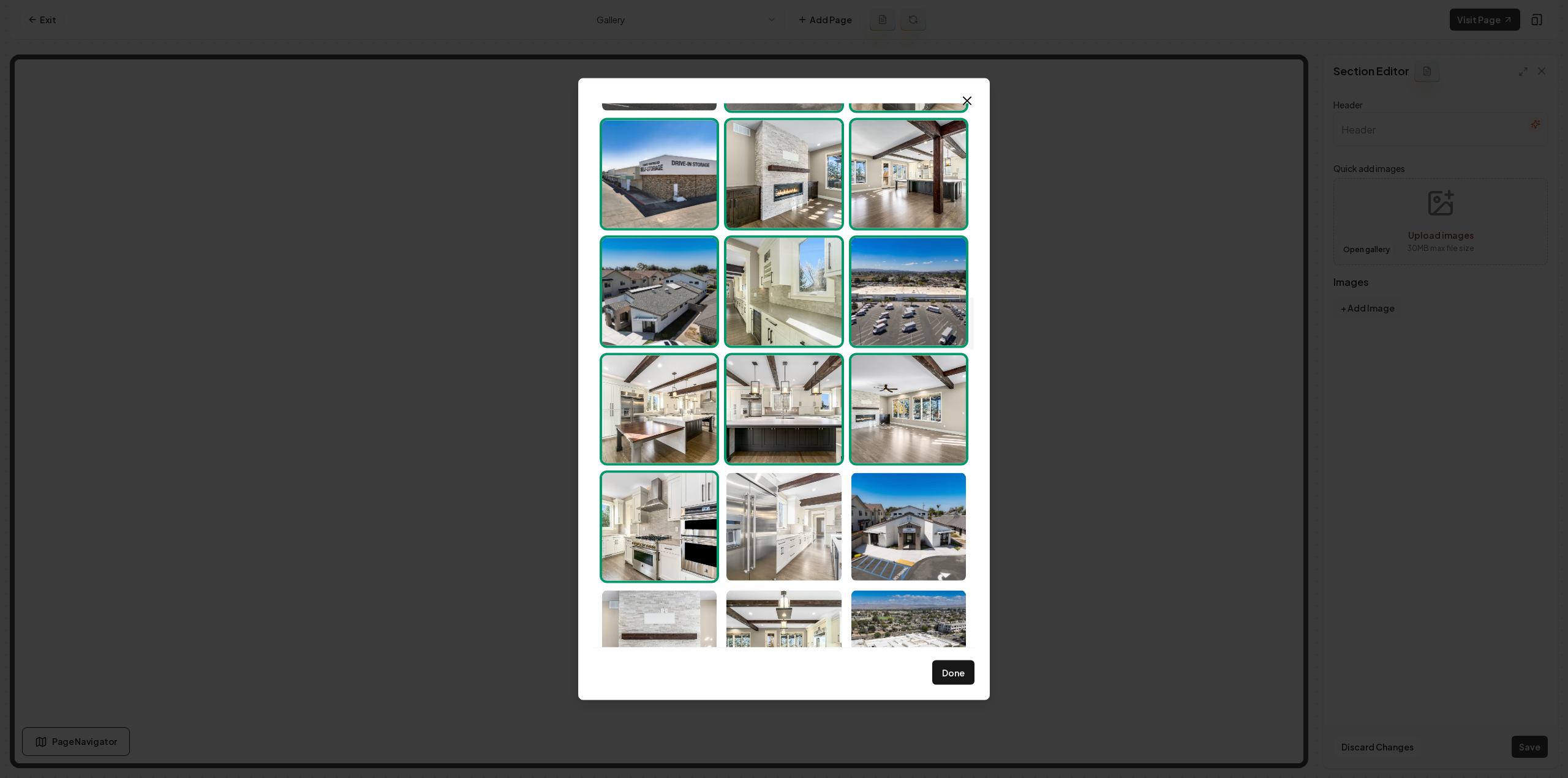
click at [749, 545] on img "Select image image_68d180c75c7cd75eb88b587b.jpg" at bounding box center [783, 526] width 114 height 108
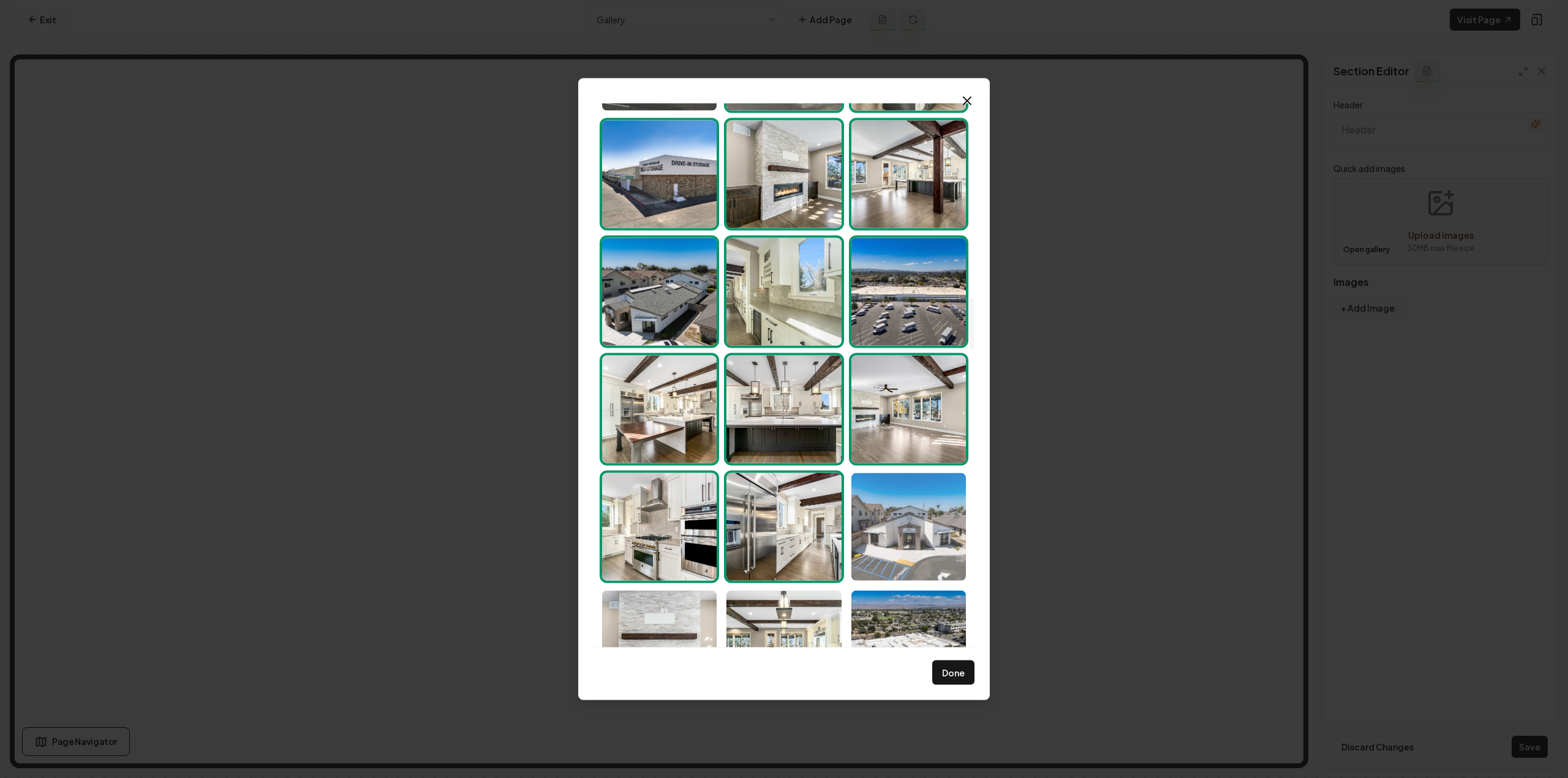
click at [859, 553] on img "Select image image_68d180c75c7cd75eb88b5601.jpg" at bounding box center [908, 526] width 114 height 108
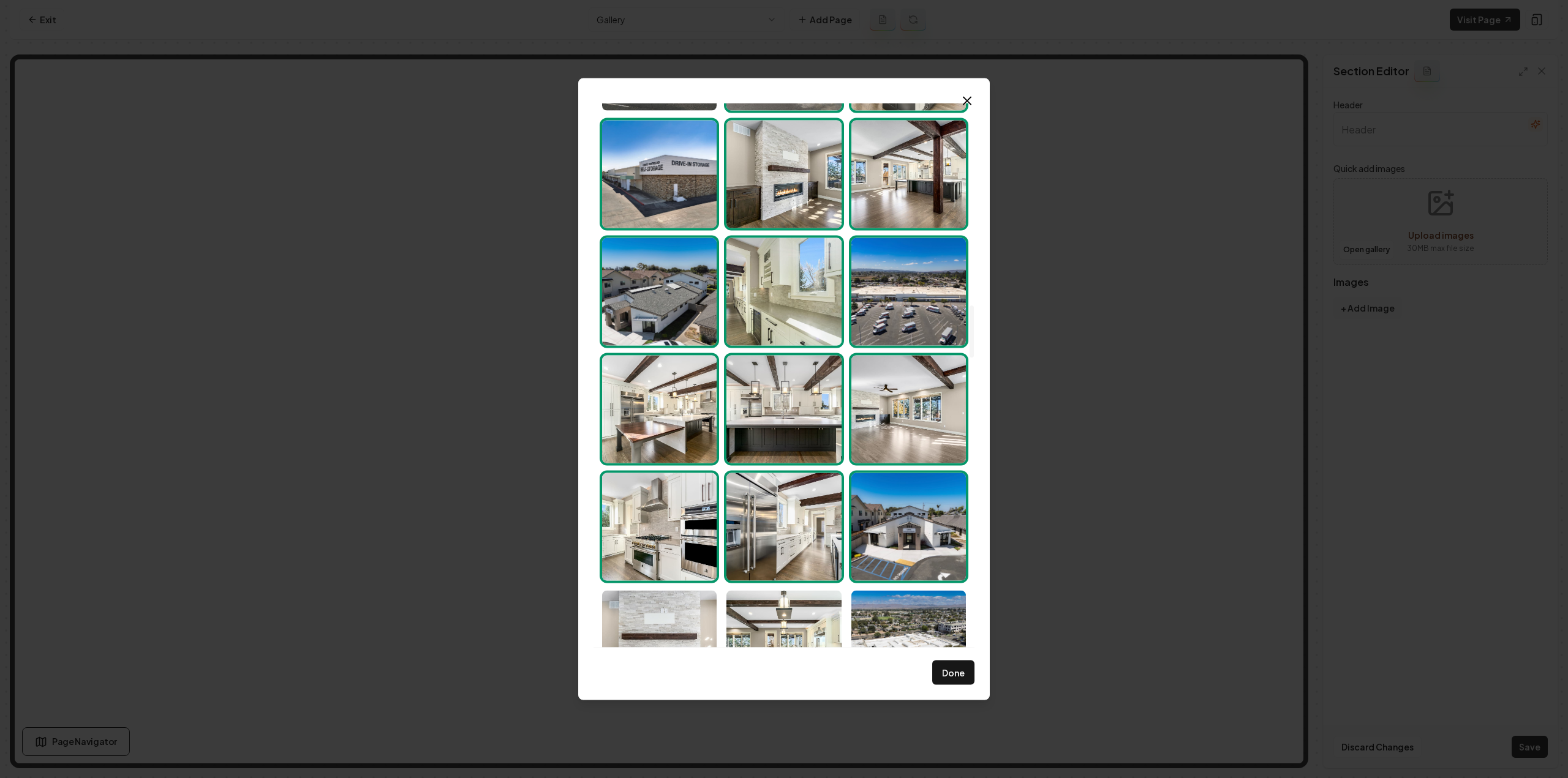
scroll to position [2205, 0]
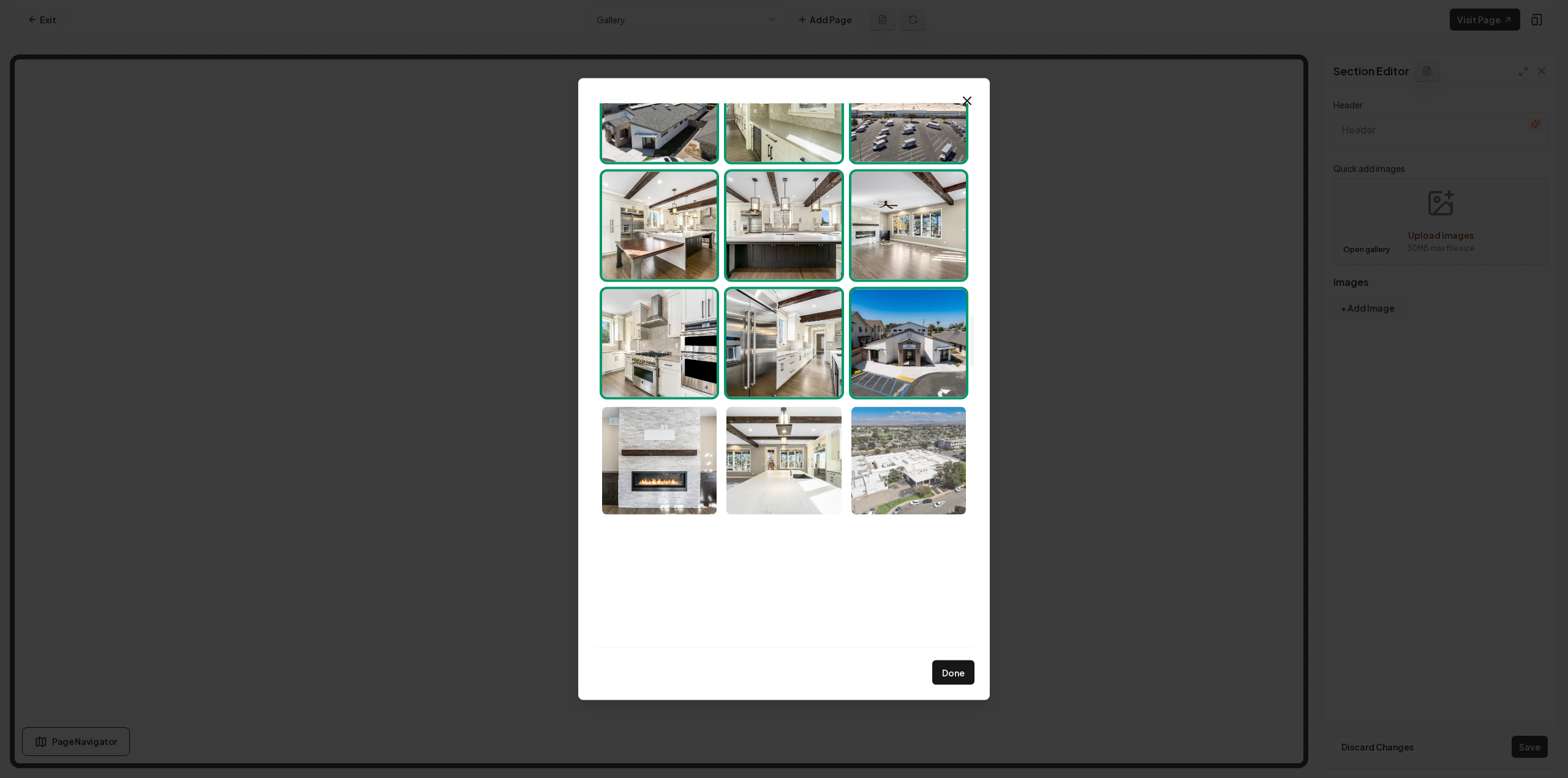
click at [910, 439] on img "Select image image_68d180c65c7cd75eb88b52bc.jpg" at bounding box center [908, 460] width 114 height 108
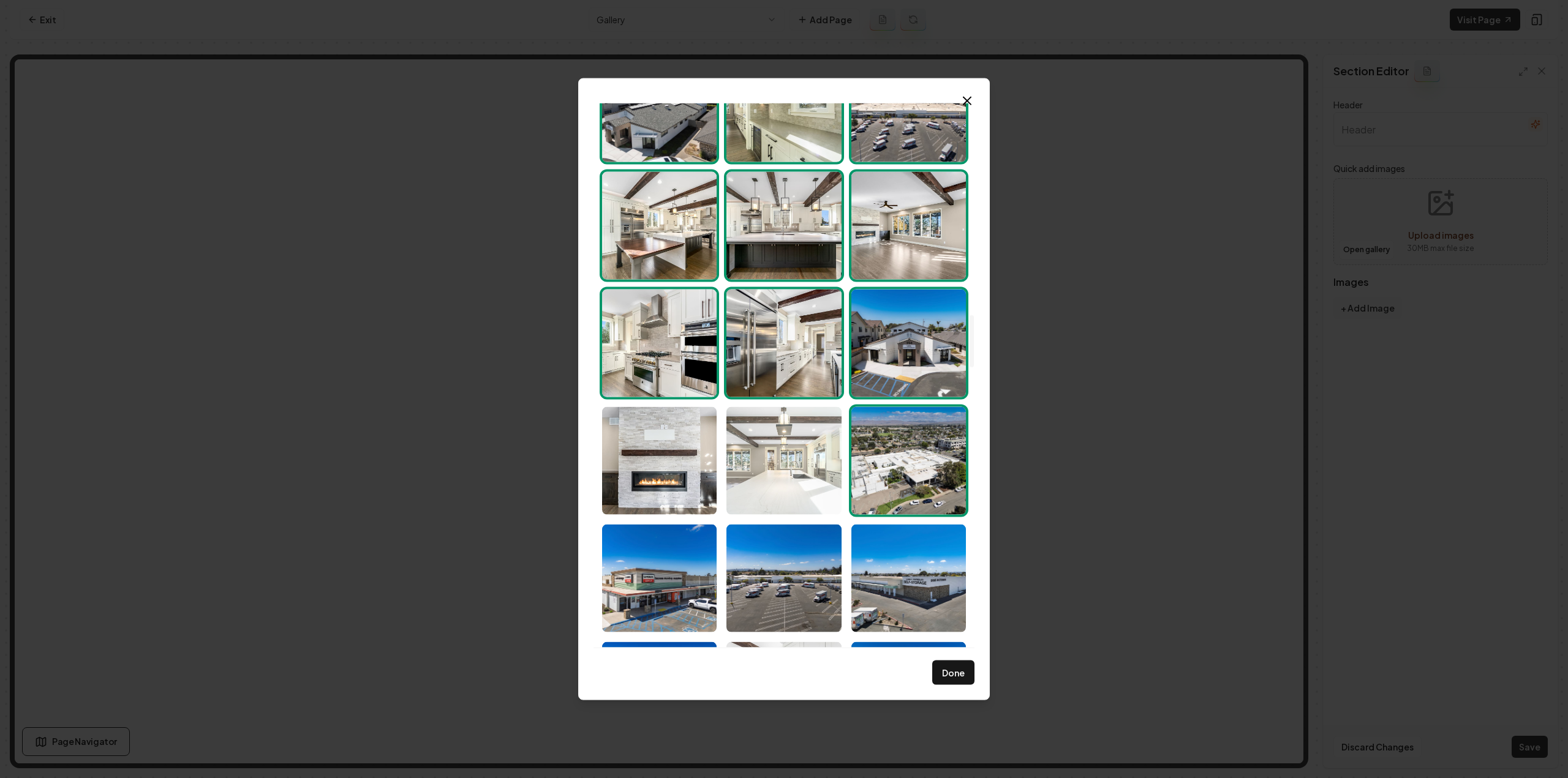
click at [778, 472] on img "Select image image_68d180c75c7cd75eb88b532d.jpg" at bounding box center [783, 460] width 114 height 108
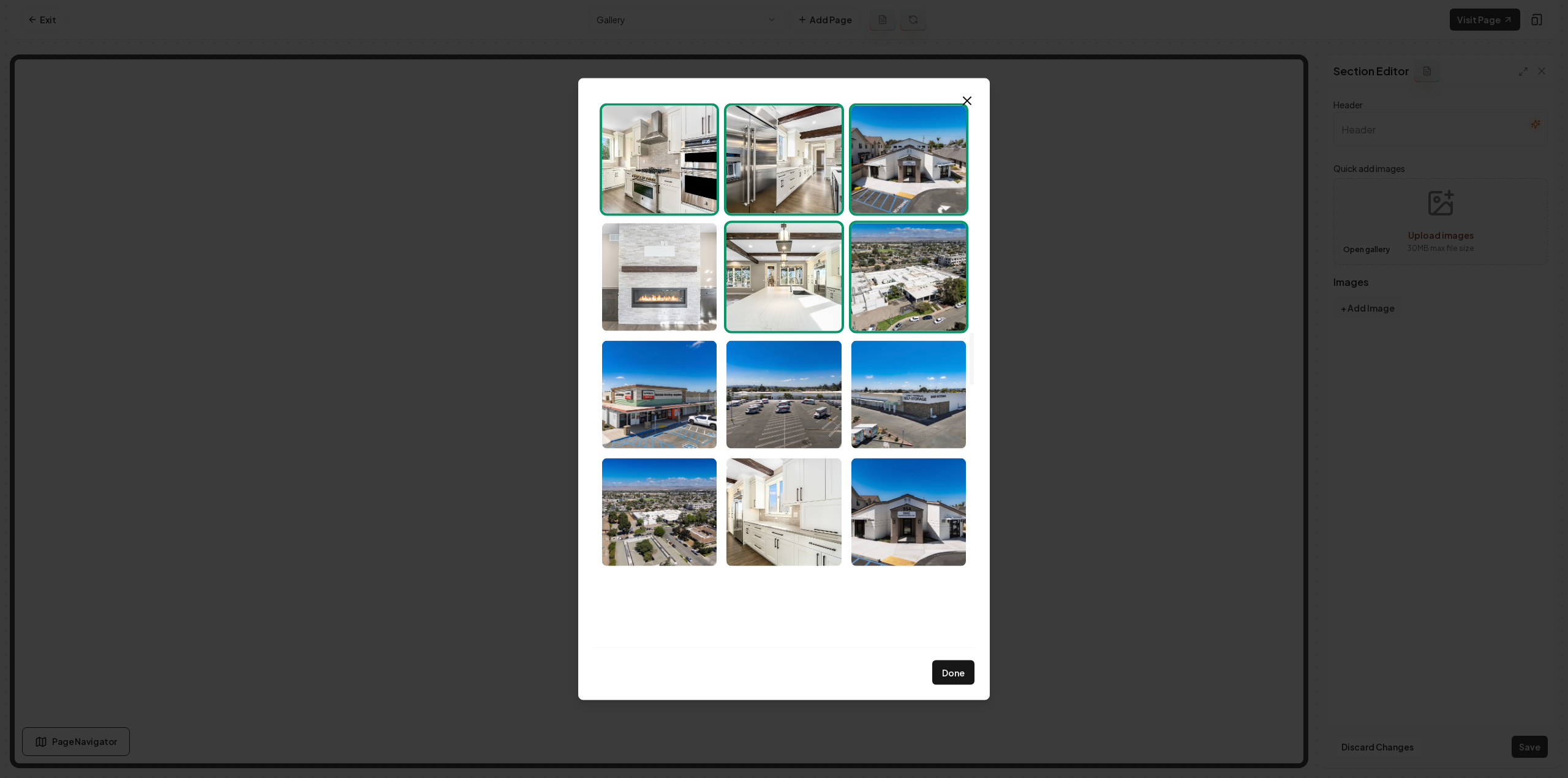
click at [660, 297] on img "Select image image_68d180c75c7cd75eb88b563d.jpg" at bounding box center [659, 277] width 114 height 108
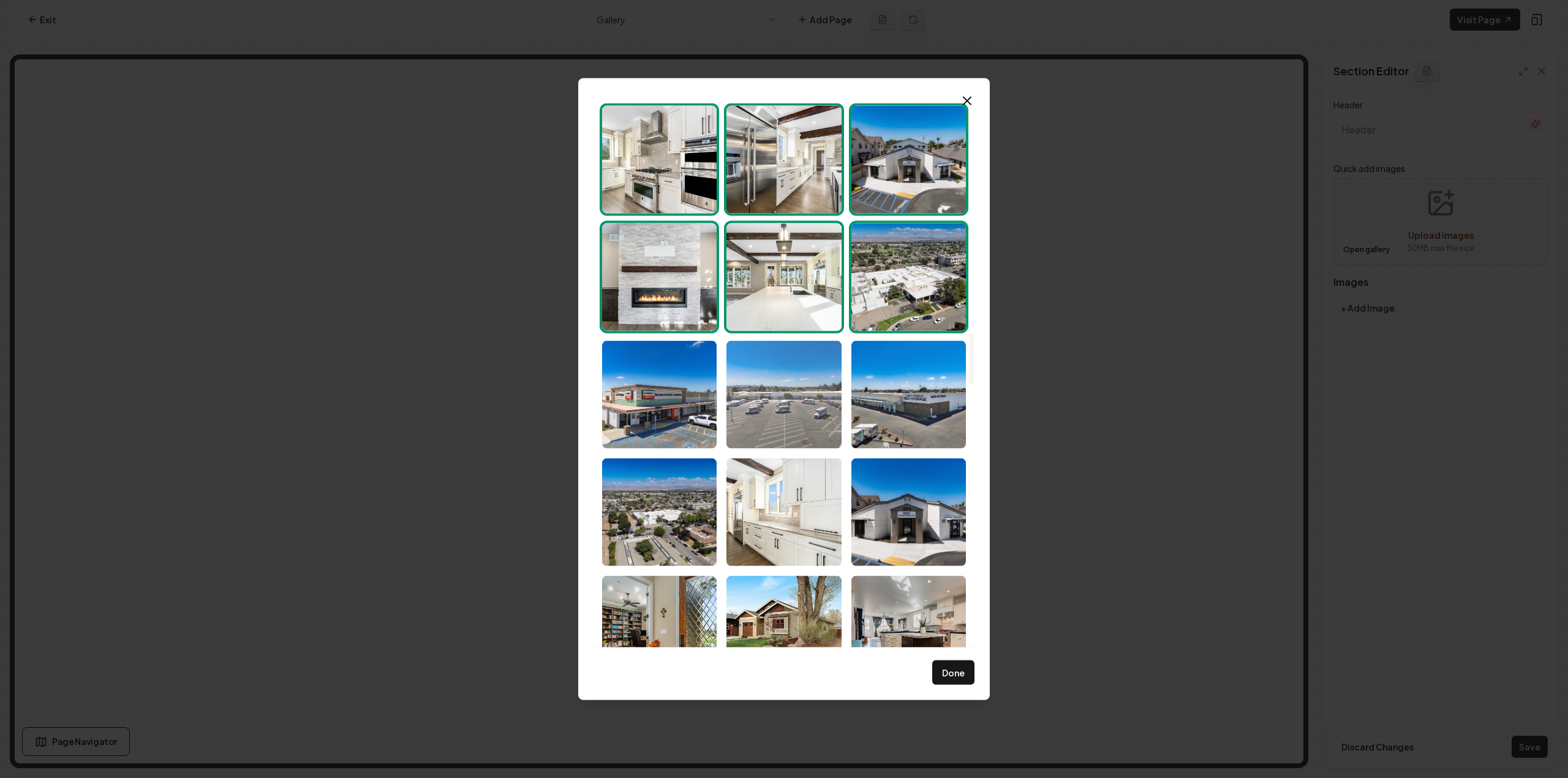
click at [810, 375] on img "Select image image_68d180c65c7cd75eb88b52c0.jpg" at bounding box center [783, 394] width 114 height 108
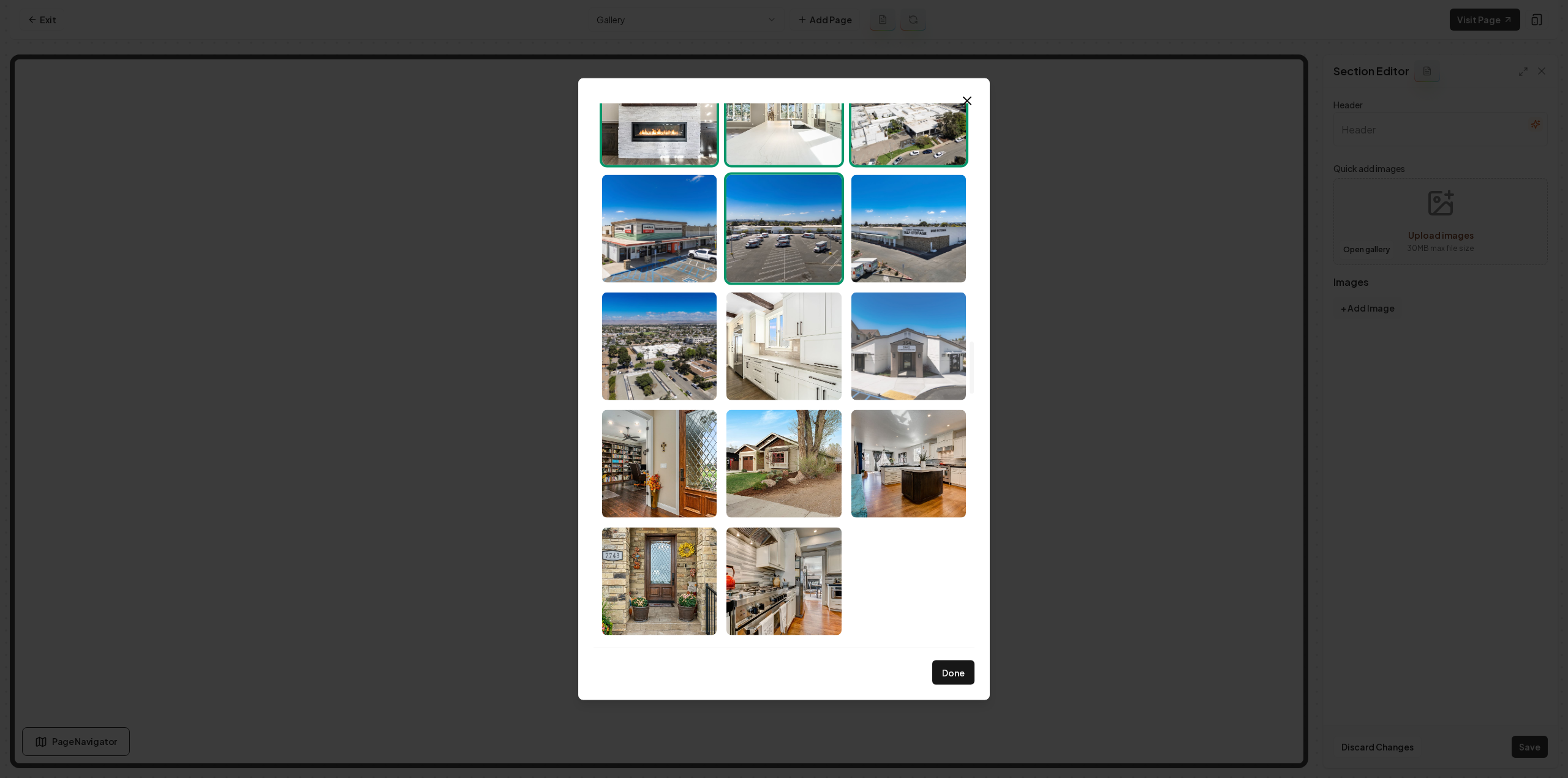
scroll to position [2573, 0]
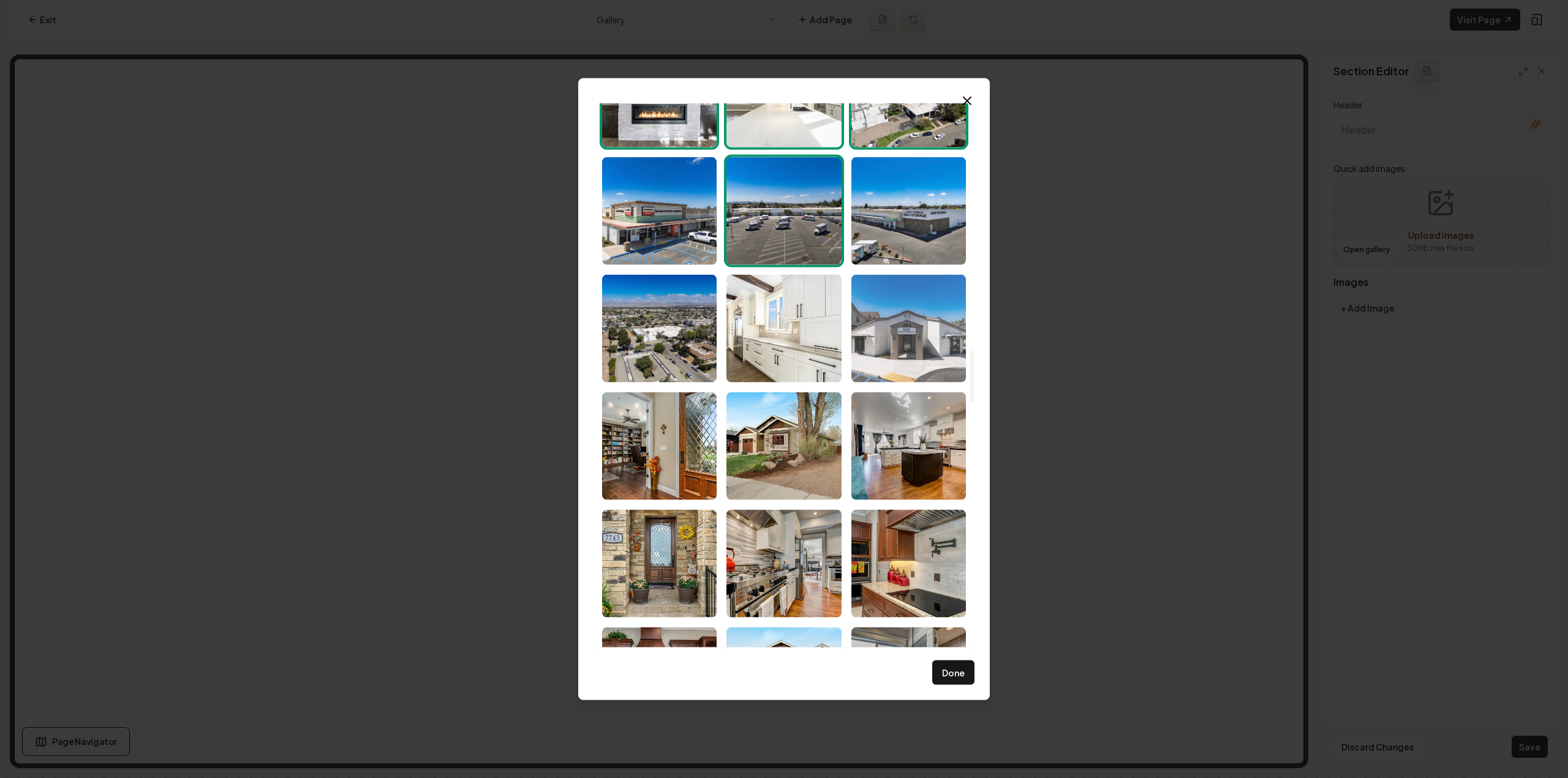
click at [901, 325] on img "Select image image_68d180c55c7cd75eb88b4731.jpg" at bounding box center [908, 328] width 114 height 108
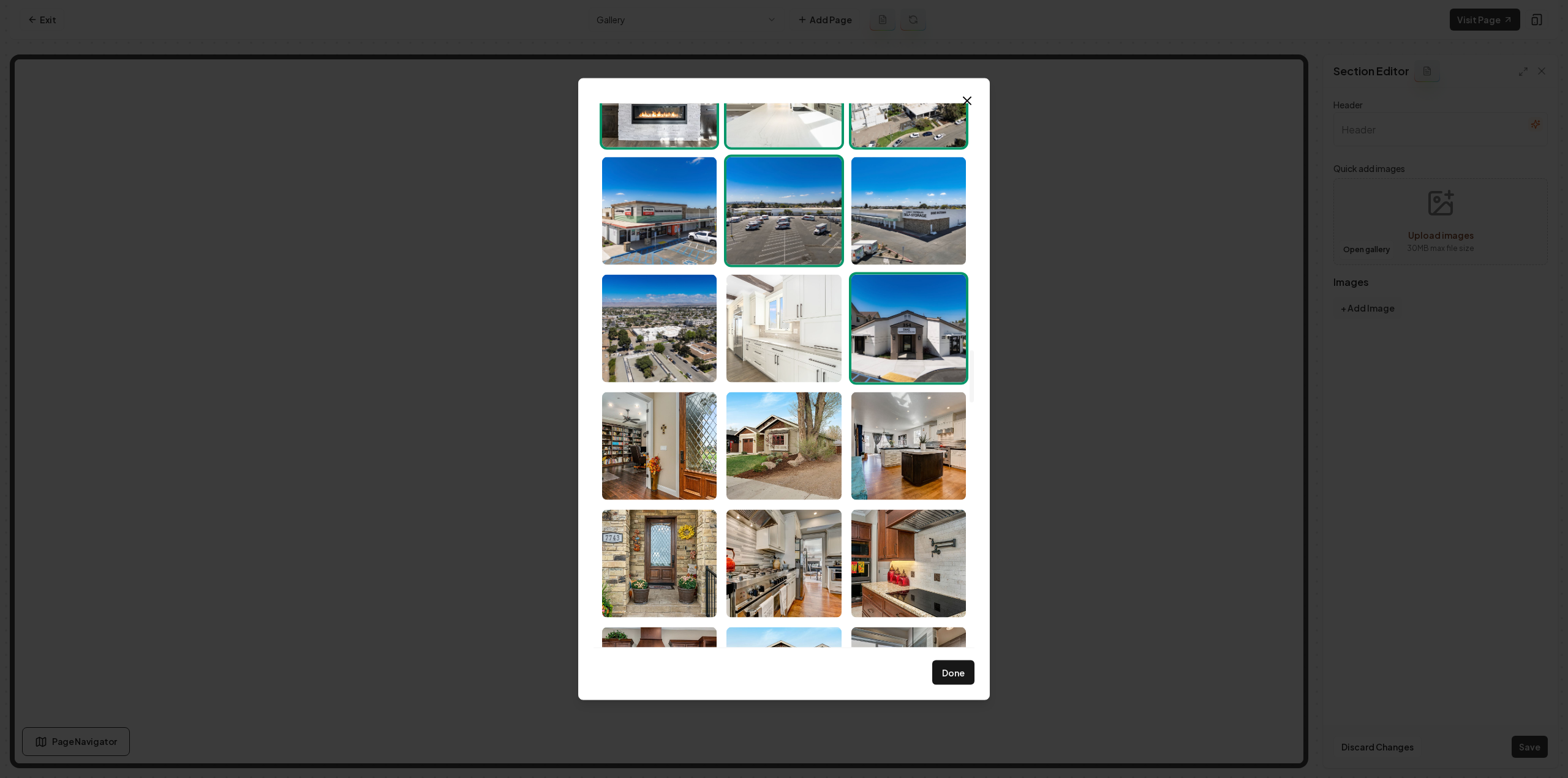
click at [789, 341] on img "Select image image_68d180c65c7cd75eb88b4bd3.jpg" at bounding box center [783, 328] width 114 height 108
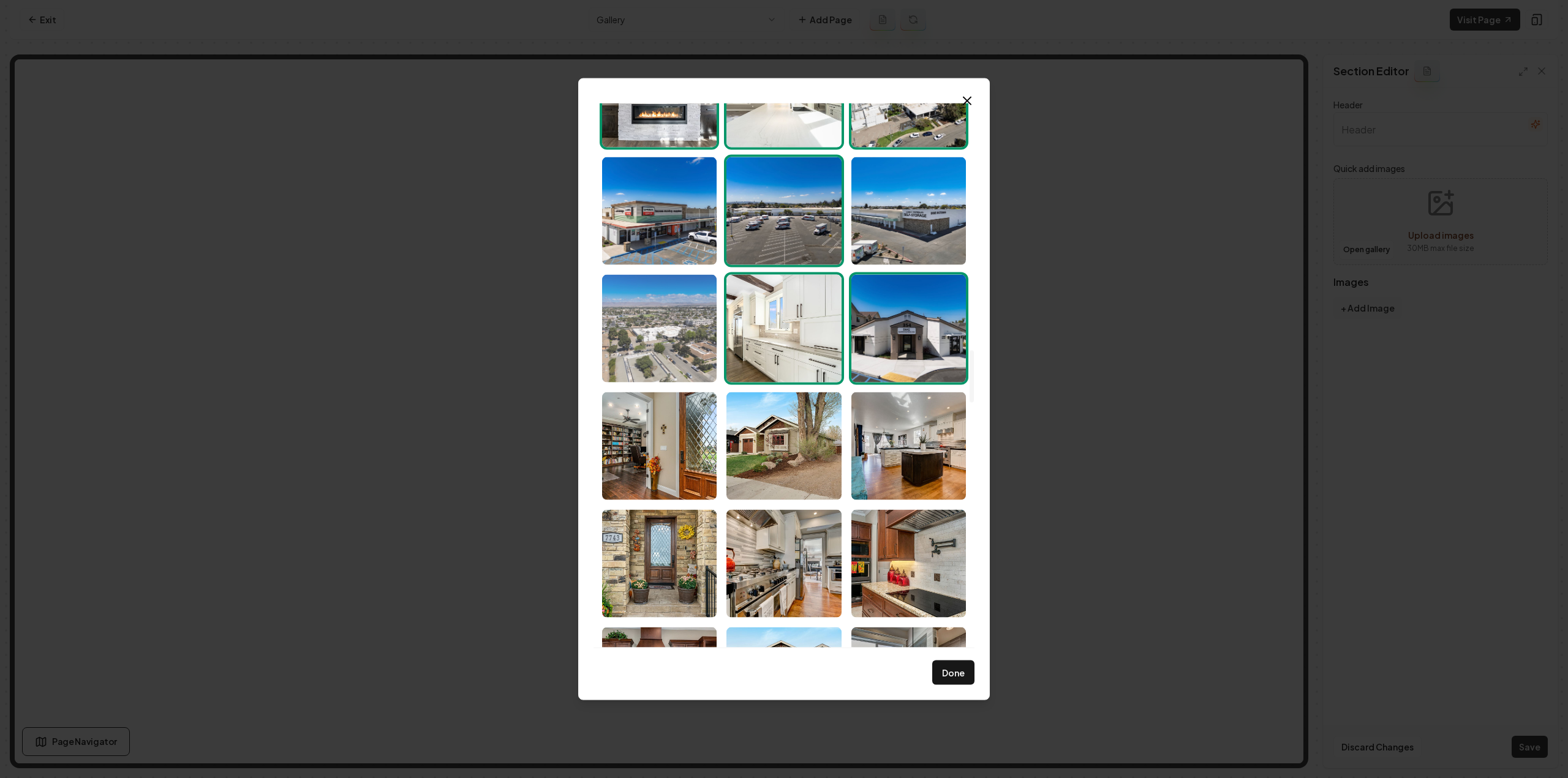
click at [679, 365] on img "Select image image_68d180c65c7cd75eb88b4d94.jpg" at bounding box center [659, 328] width 114 height 108
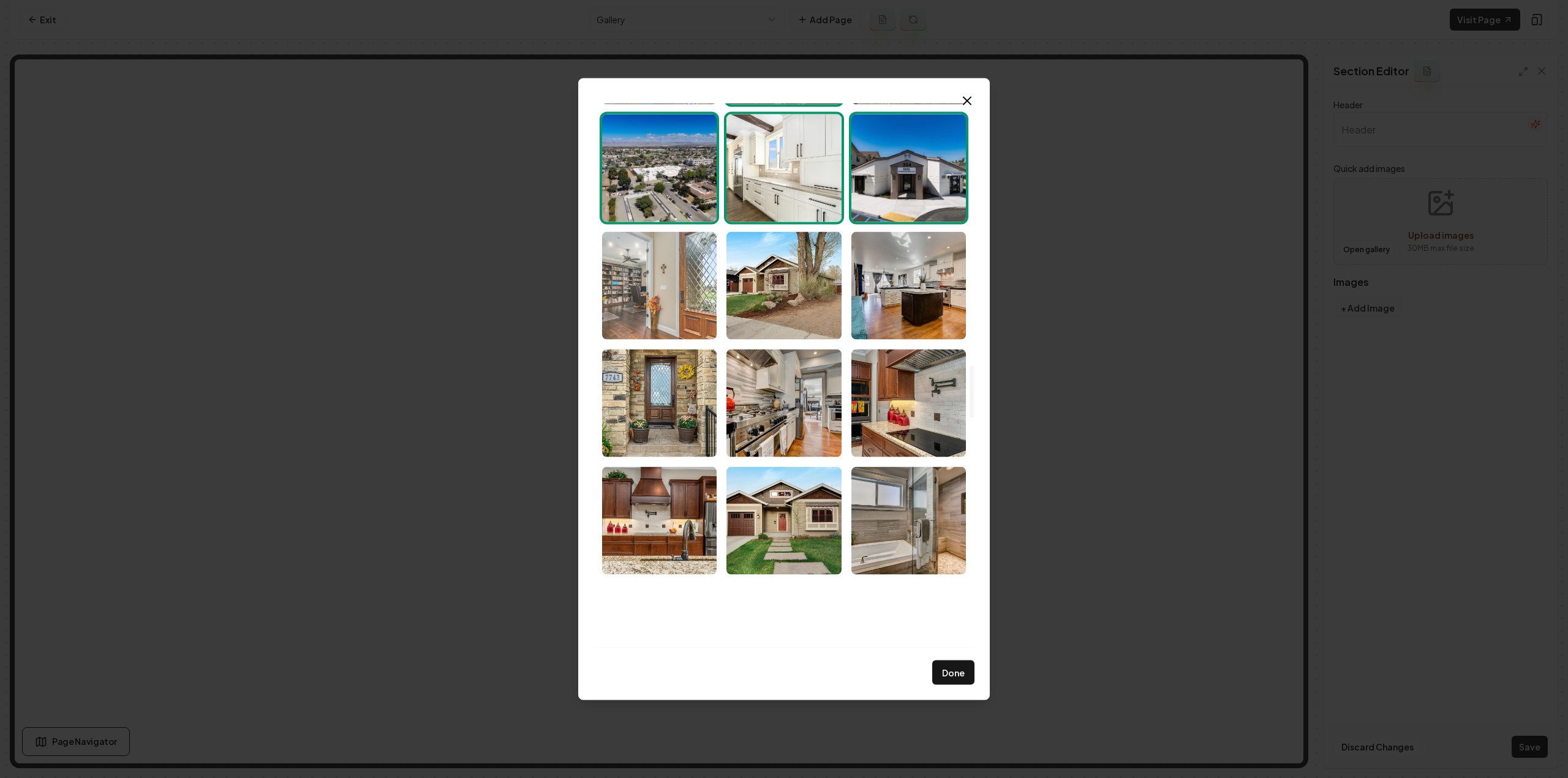
scroll to position [2756, 0]
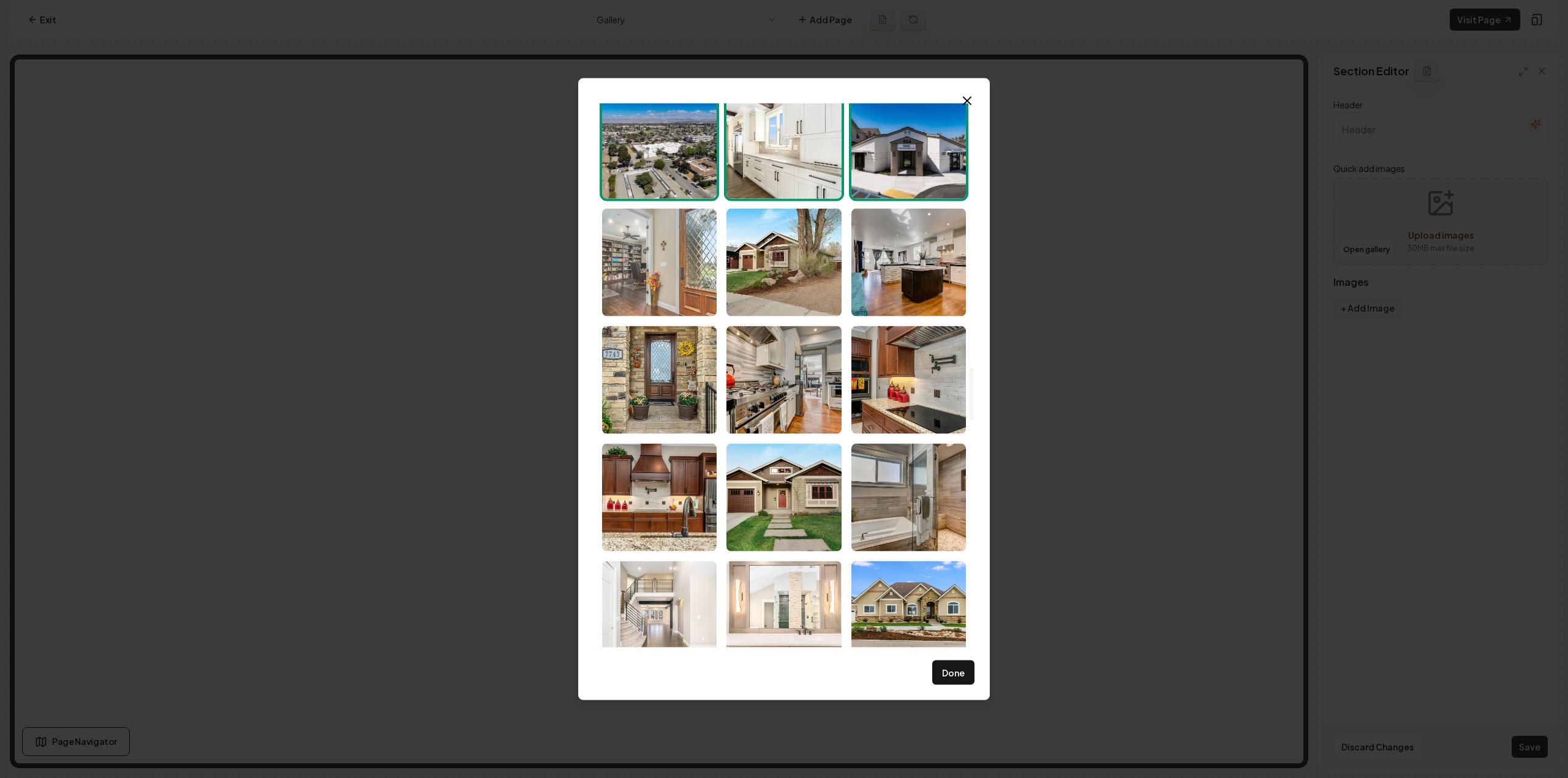
click at [683, 277] on img "Select image image_68d180c55c7cd75eb88b462c.jpg" at bounding box center [659, 262] width 114 height 108
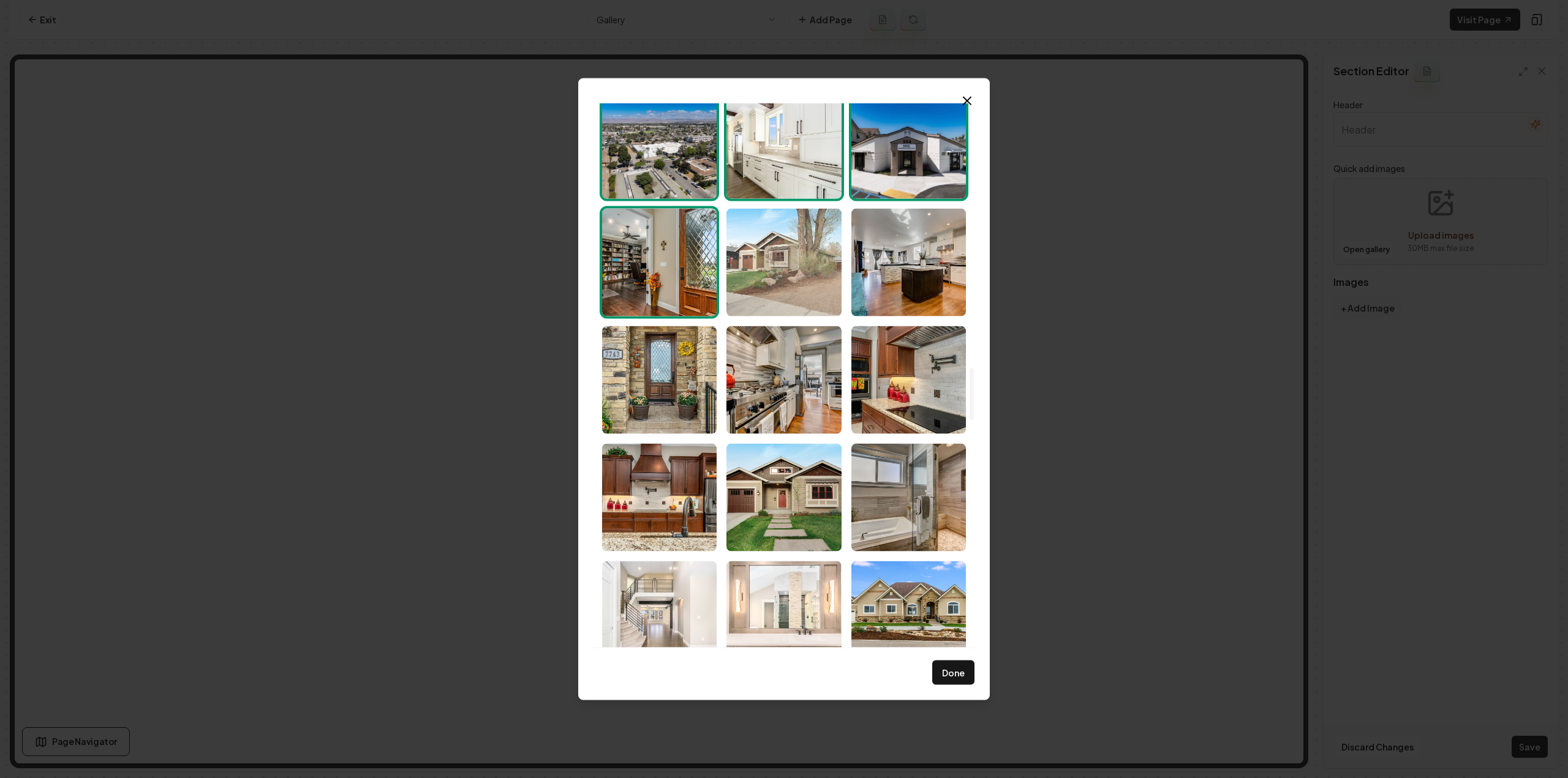
click at [791, 298] on img "Select image image_68d180c55c7cd75eb88b43a3.jpg" at bounding box center [783, 262] width 114 height 108
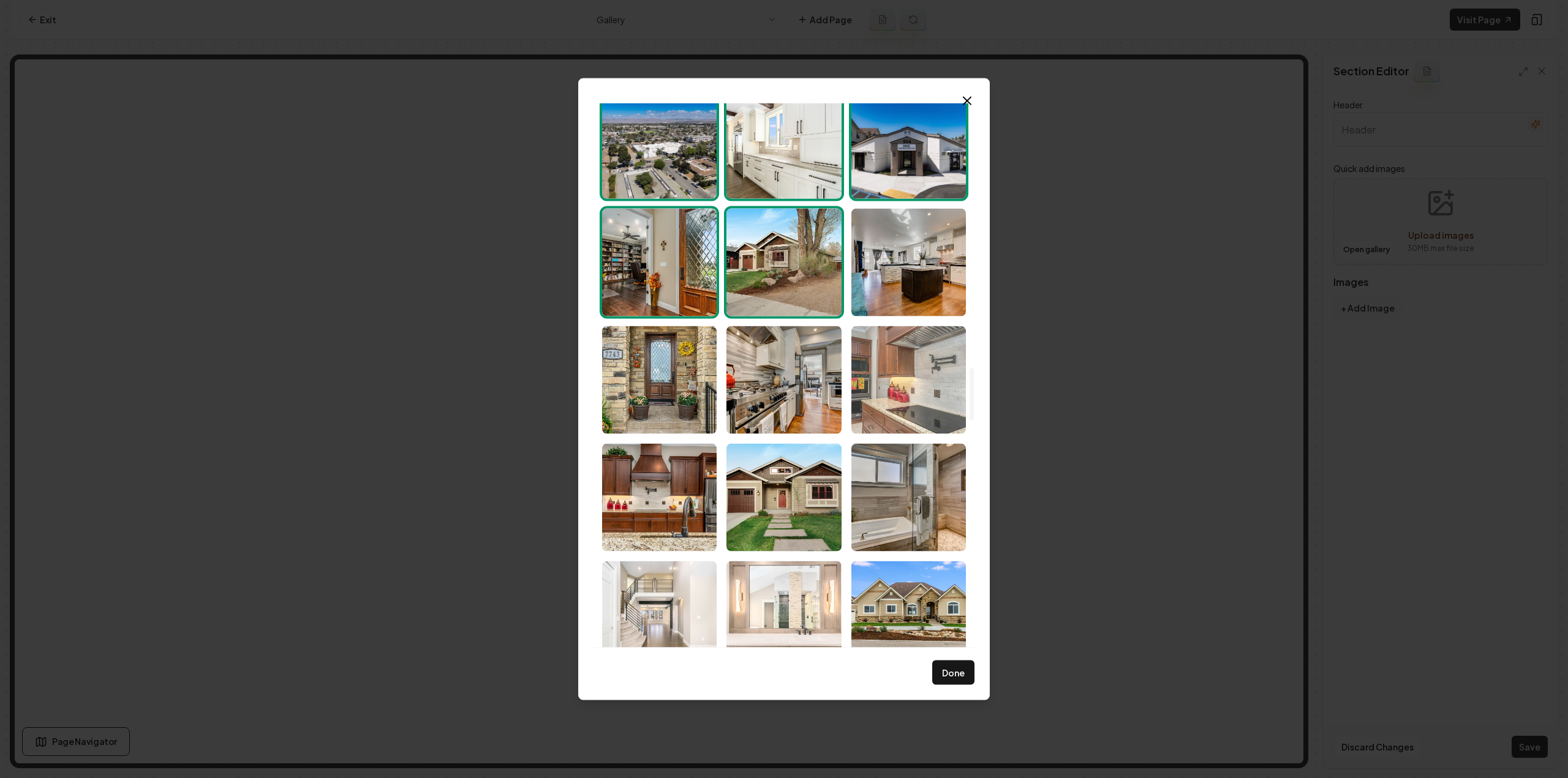
drag, startPoint x: 919, startPoint y: 301, endPoint x: 910, endPoint y: 374, distance: 73.6
click at [919, 301] on img "Select image image_68d180c55c7cd75eb88b43f5.jpg" at bounding box center [908, 262] width 114 height 108
click at [907, 396] on img "Select image image_68d180c45c7cd75eb88b3821.jpg" at bounding box center [908, 379] width 114 height 108
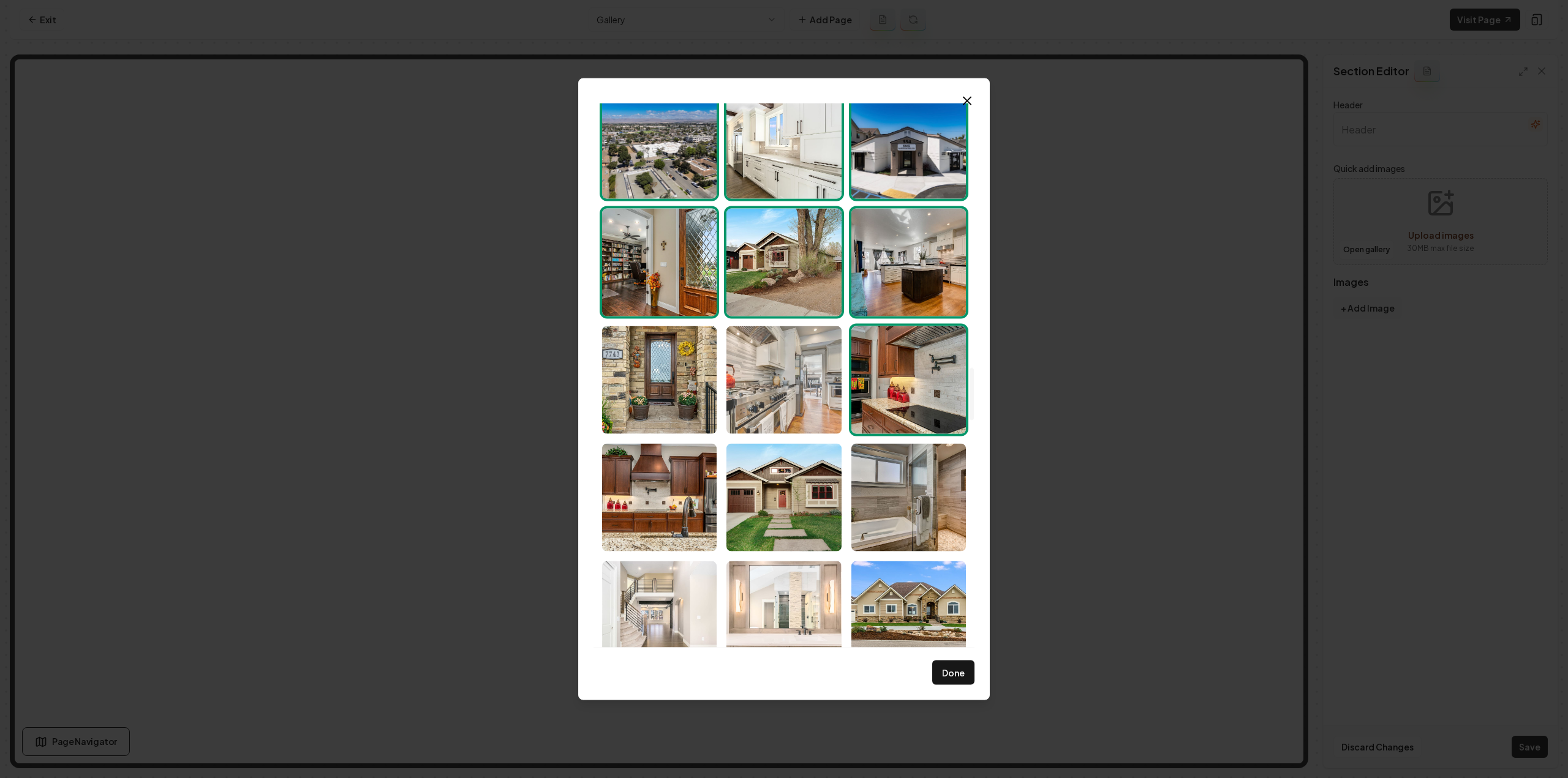
click at [790, 403] on img "Select image image_68d180c45c7cd75eb88b3784.jpg" at bounding box center [783, 379] width 114 height 108
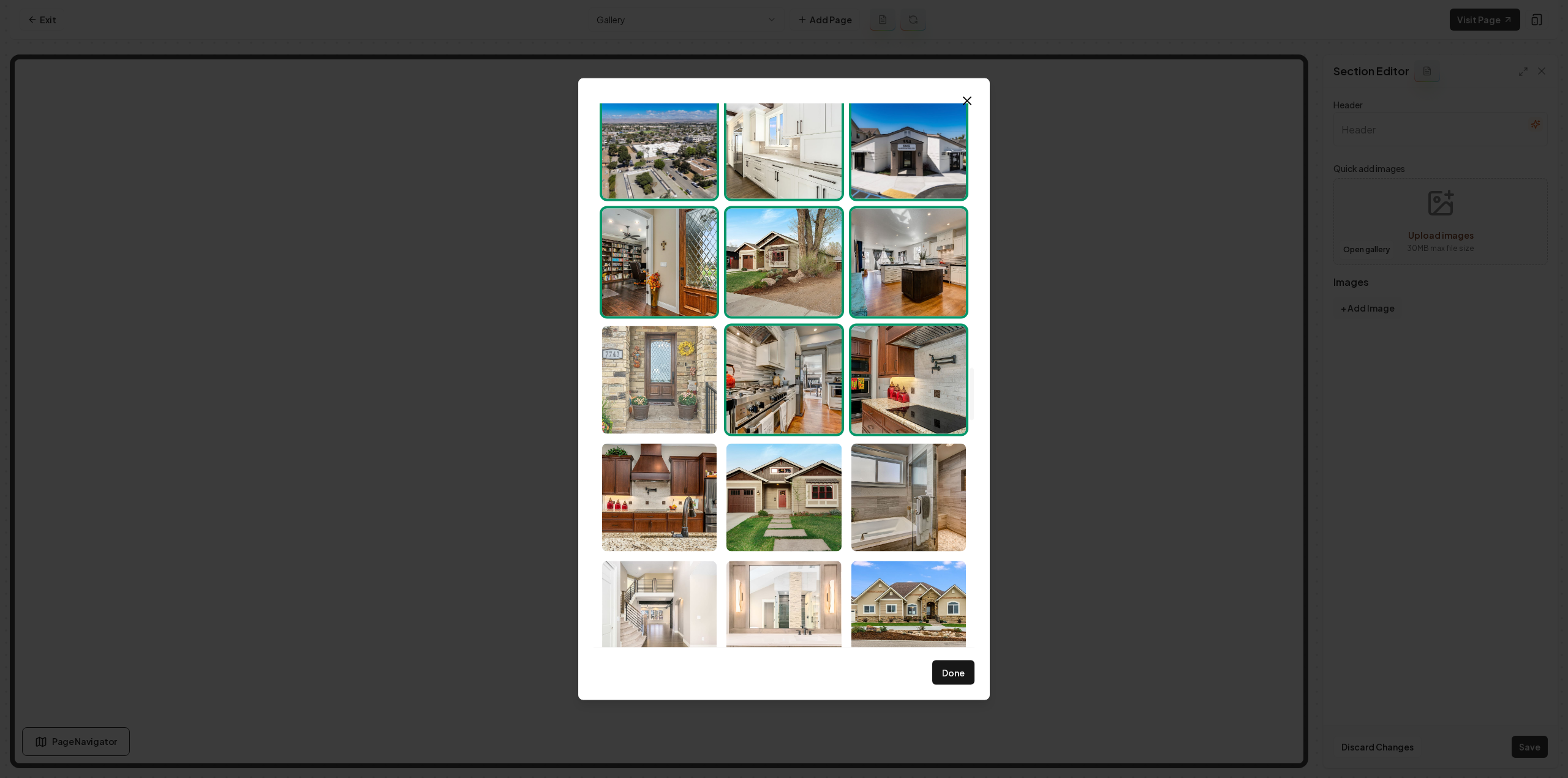
click at [711, 415] on img "Select image image_68d180c55c7cd75eb88b4298.jpg" at bounding box center [659, 379] width 114 height 108
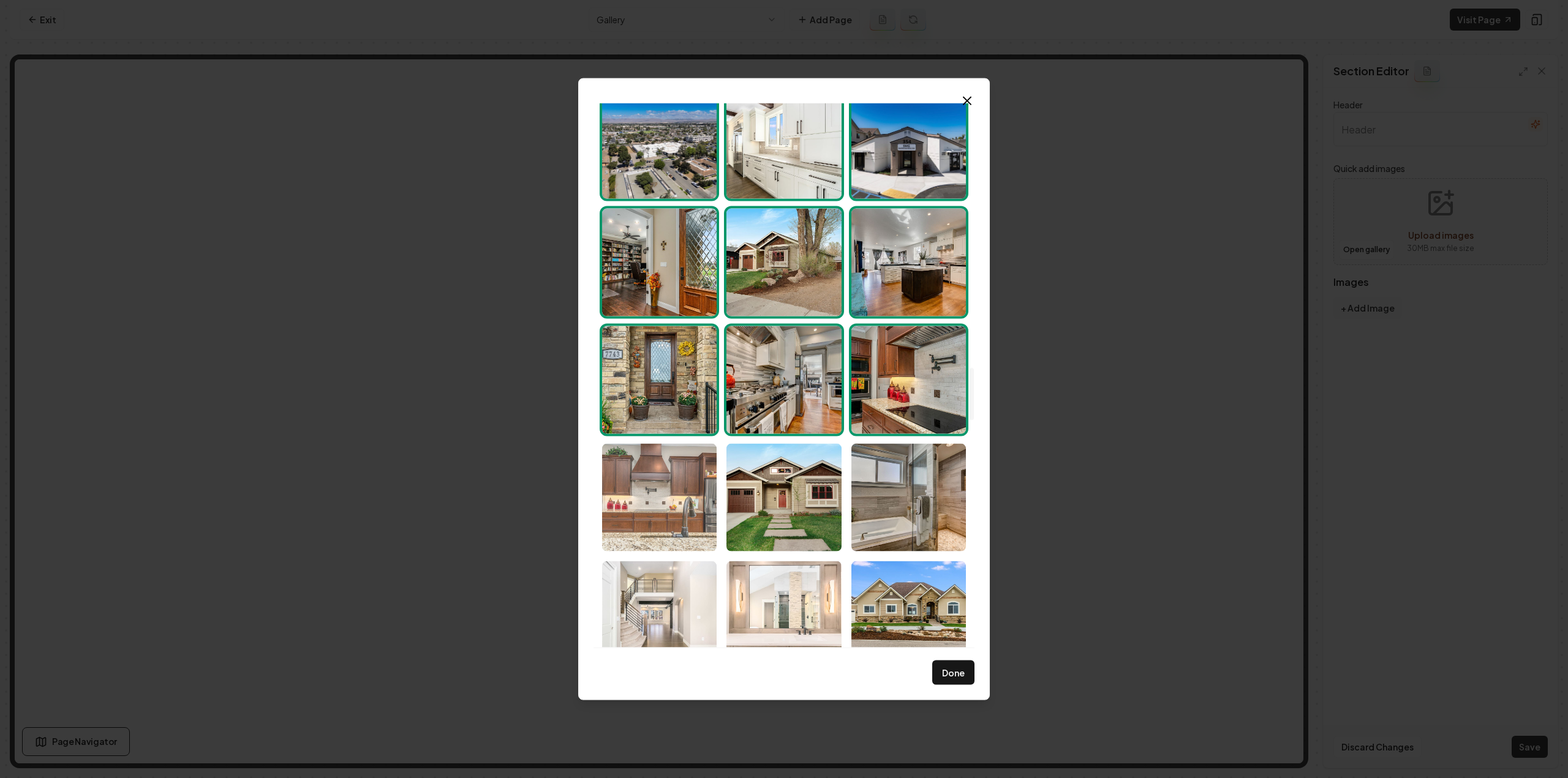
drag, startPoint x: 668, startPoint y: 495, endPoint x: 679, endPoint y: 499, distance: 11.7
click at [668, 496] on img "Select image image_68d180c55c7cd75eb88b3b1f.jpg" at bounding box center [659, 497] width 114 height 108
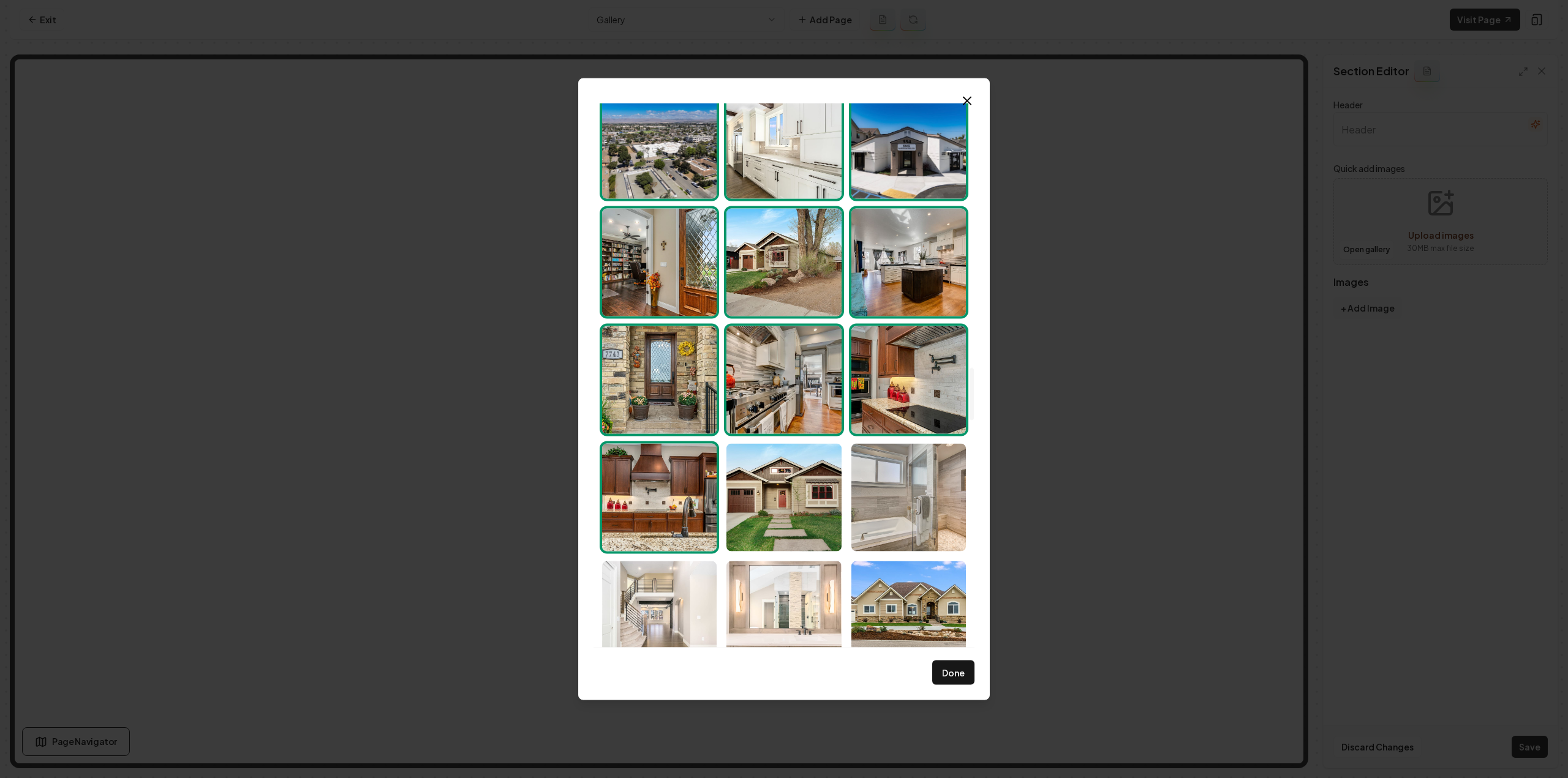
drag, startPoint x: 814, startPoint y: 513, endPoint x: 857, endPoint y: 513, distance: 43.0
click at [814, 513] on img "Select image image_68d180c45c7cd75eb88b33a3.jpg" at bounding box center [783, 497] width 114 height 108
click at [912, 519] on img "Select image image_68d180c45c7cd75eb88b38c4.jpg" at bounding box center [908, 497] width 114 height 108
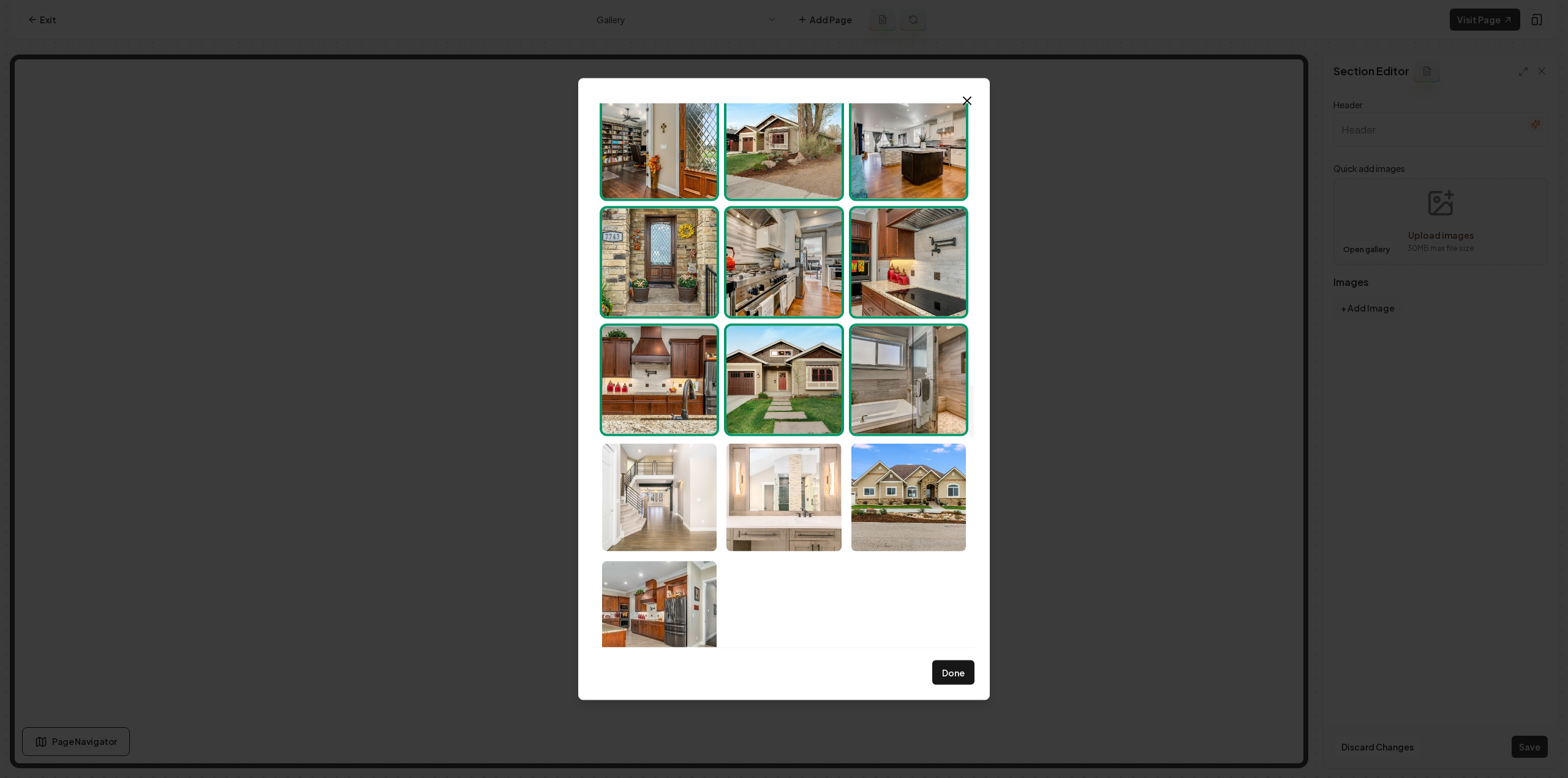
scroll to position [2940, 0]
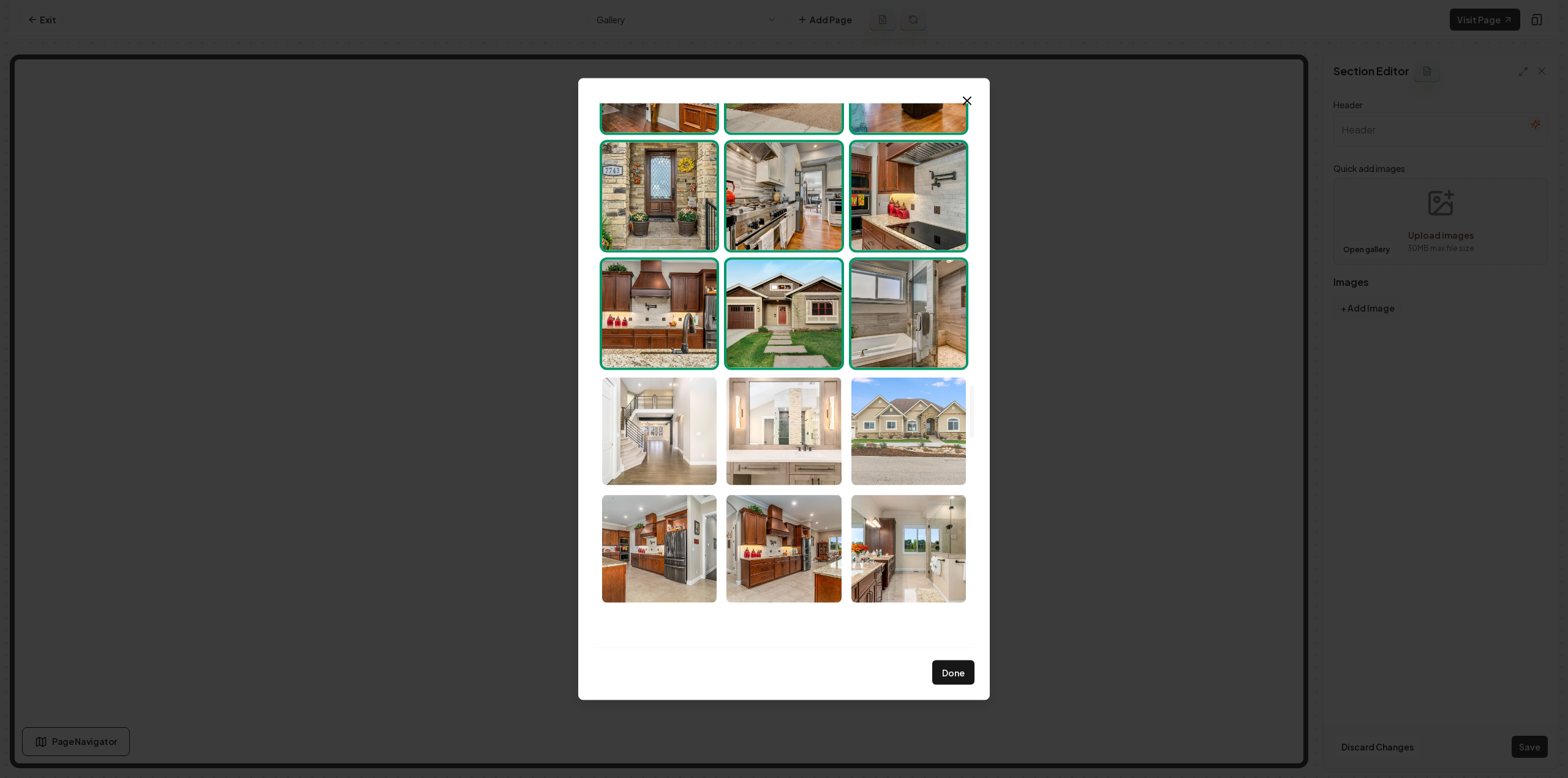
click at [940, 428] on img "Select image image_68d180c45c7cd75eb88b338a.jpg" at bounding box center [908, 430] width 114 height 108
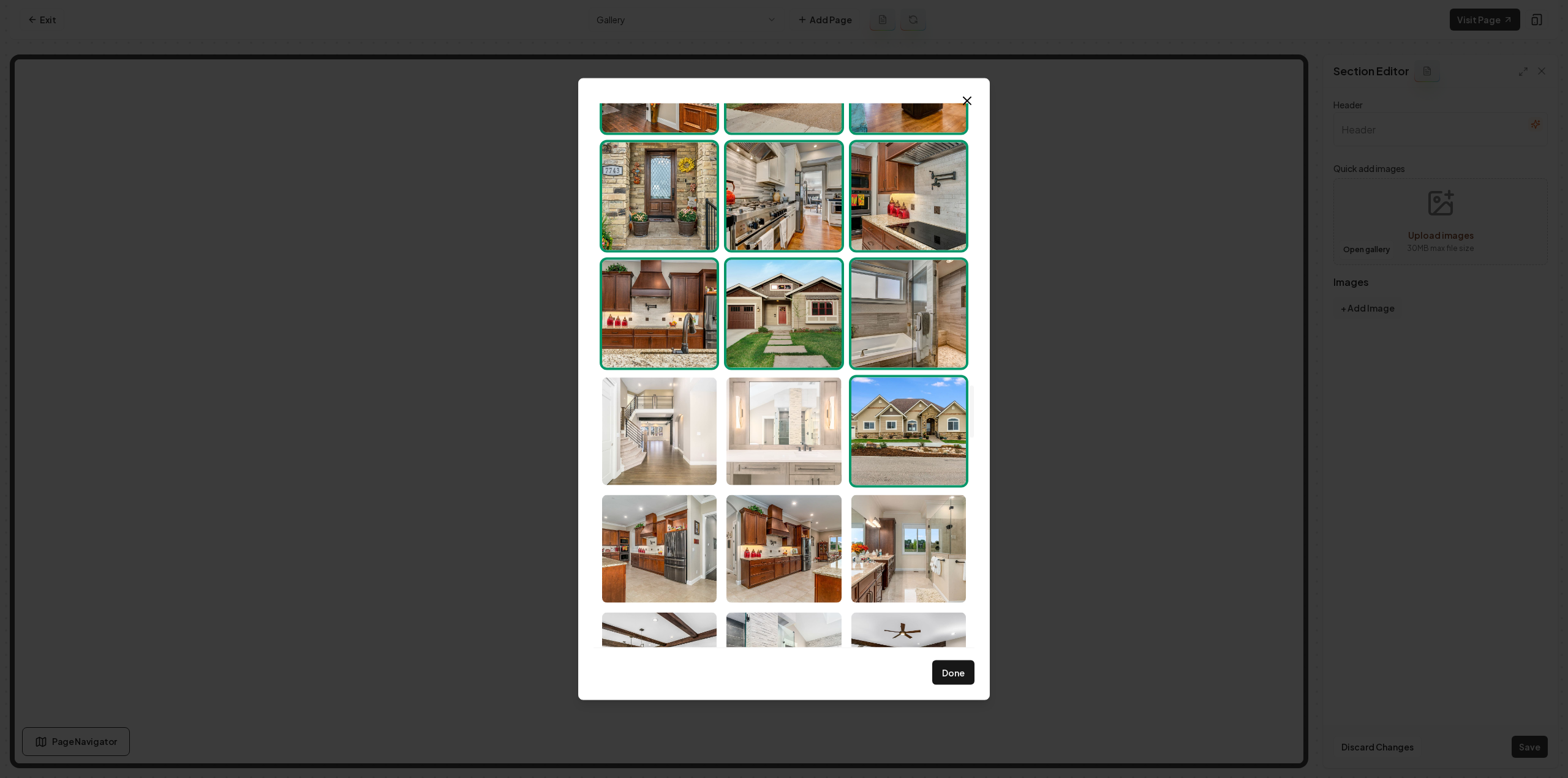
click at [825, 467] on img "Select image image_68d180c25c7cd75eb88b2a9e.jpg" at bounding box center [783, 430] width 114 height 108
click at [719, 459] on div at bounding box center [784, 19] width 373 height 5644
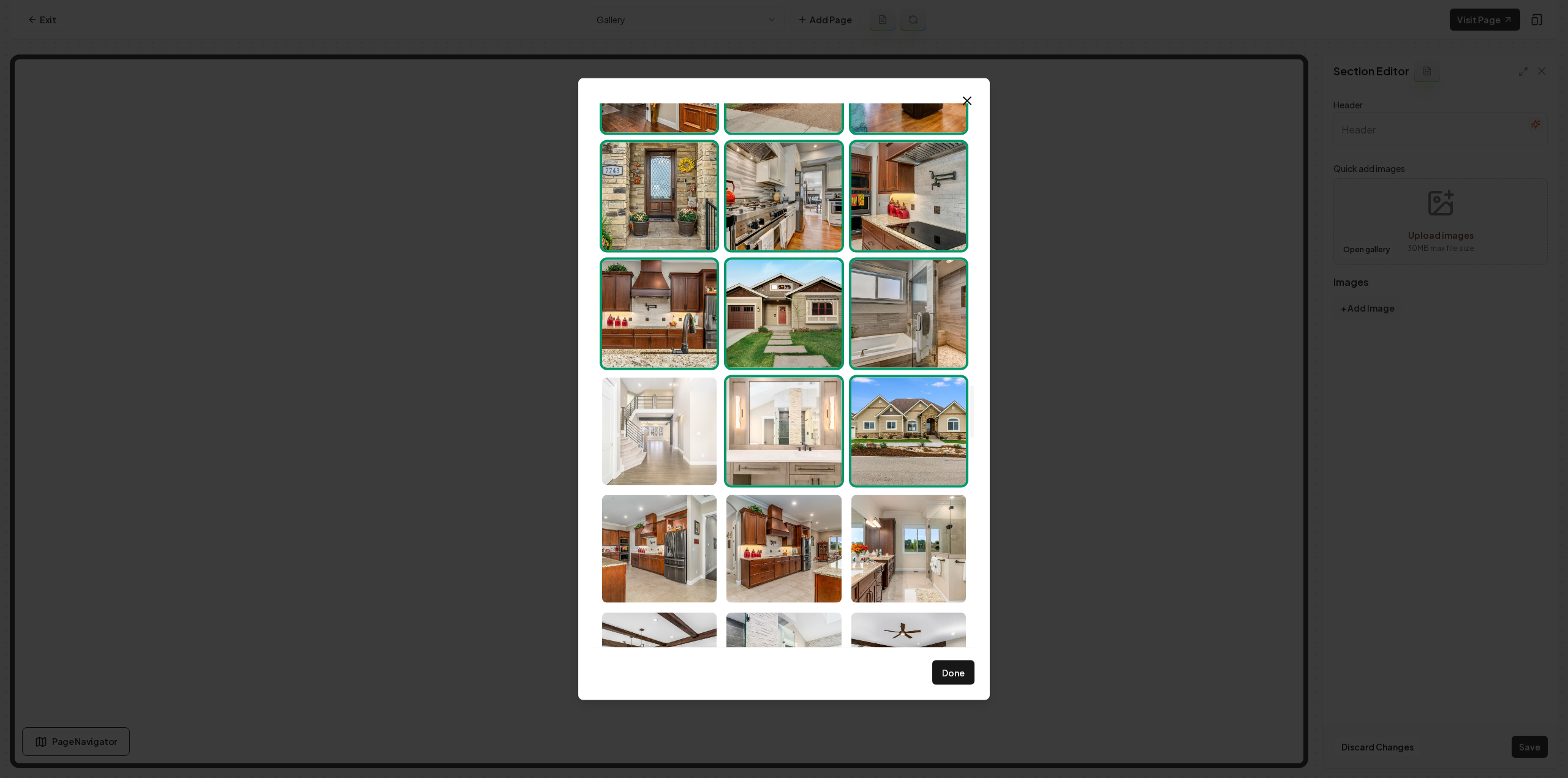
click at [697, 471] on img "Select image image_68d180c25c7cd75eb88b29e7.jpg" at bounding box center [659, 430] width 114 height 108
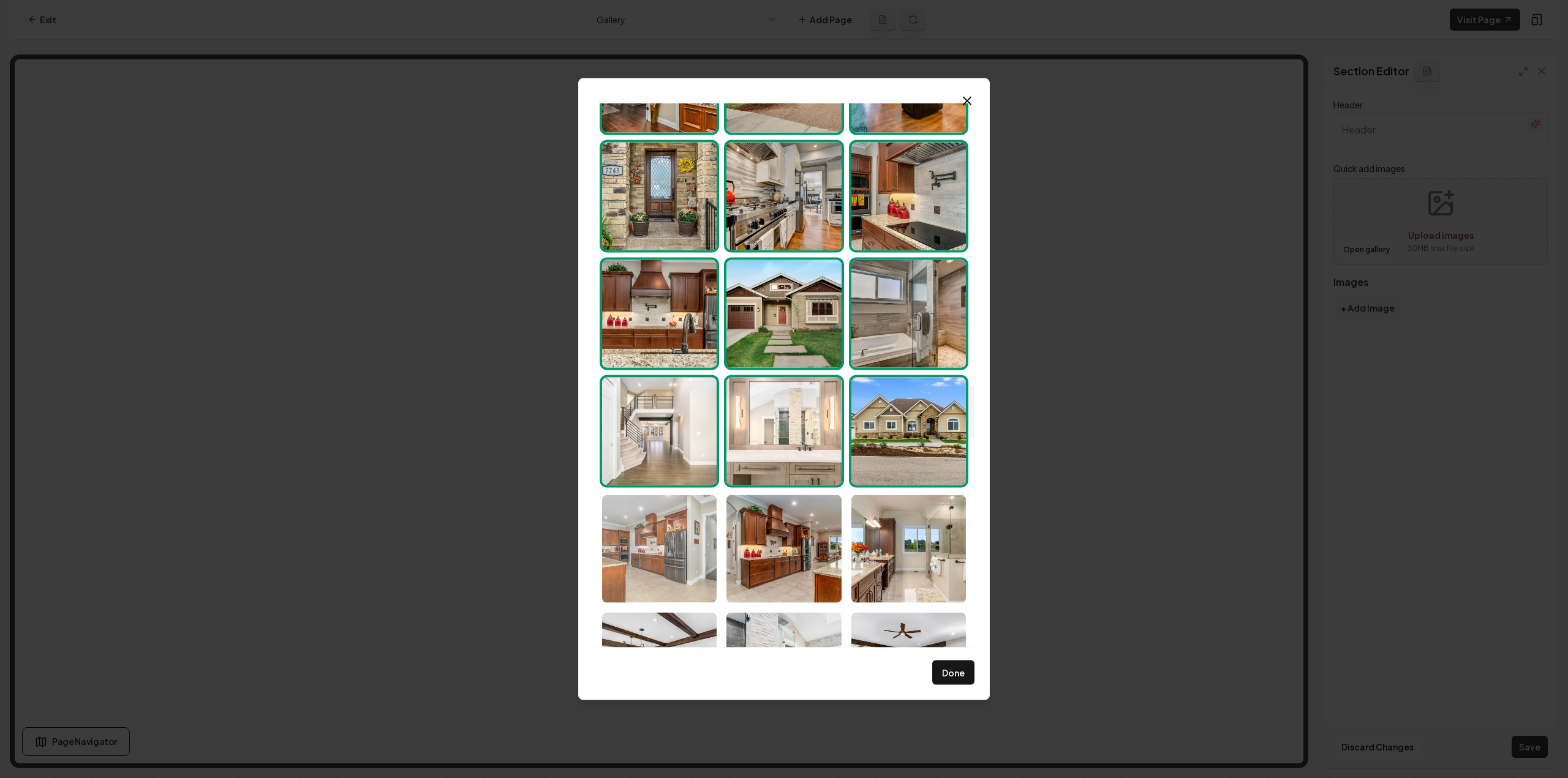
click at [701, 572] on img "Select image image_68d180c45c7cd75eb88b32b5.jpg" at bounding box center [659, 548] width 114 height 108
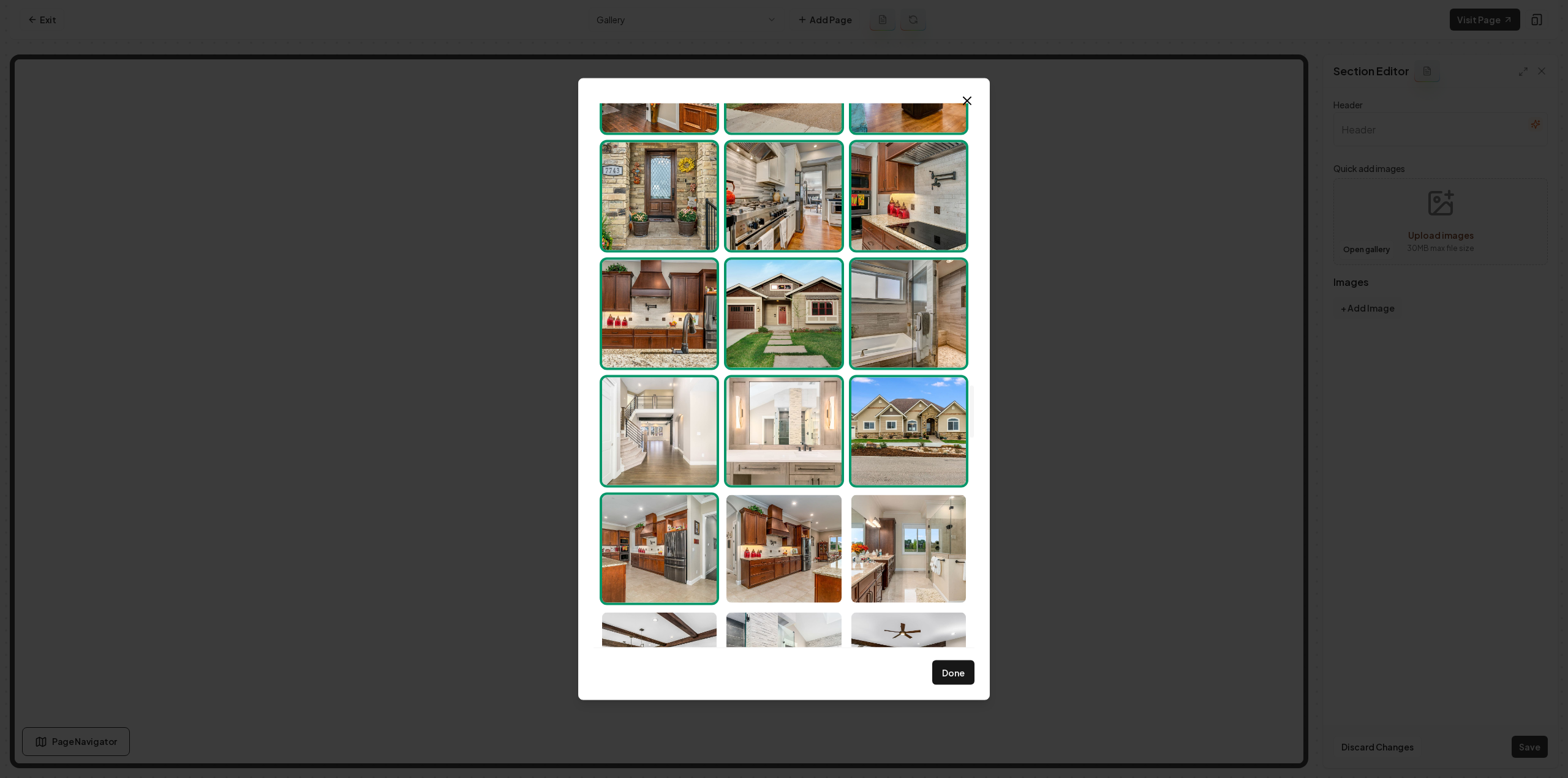
click at [690, 572] on img "Select image image_68d180c45c7cd75eb88b32b5.jpg" at bounding box center [659, 548] width 114 height 108
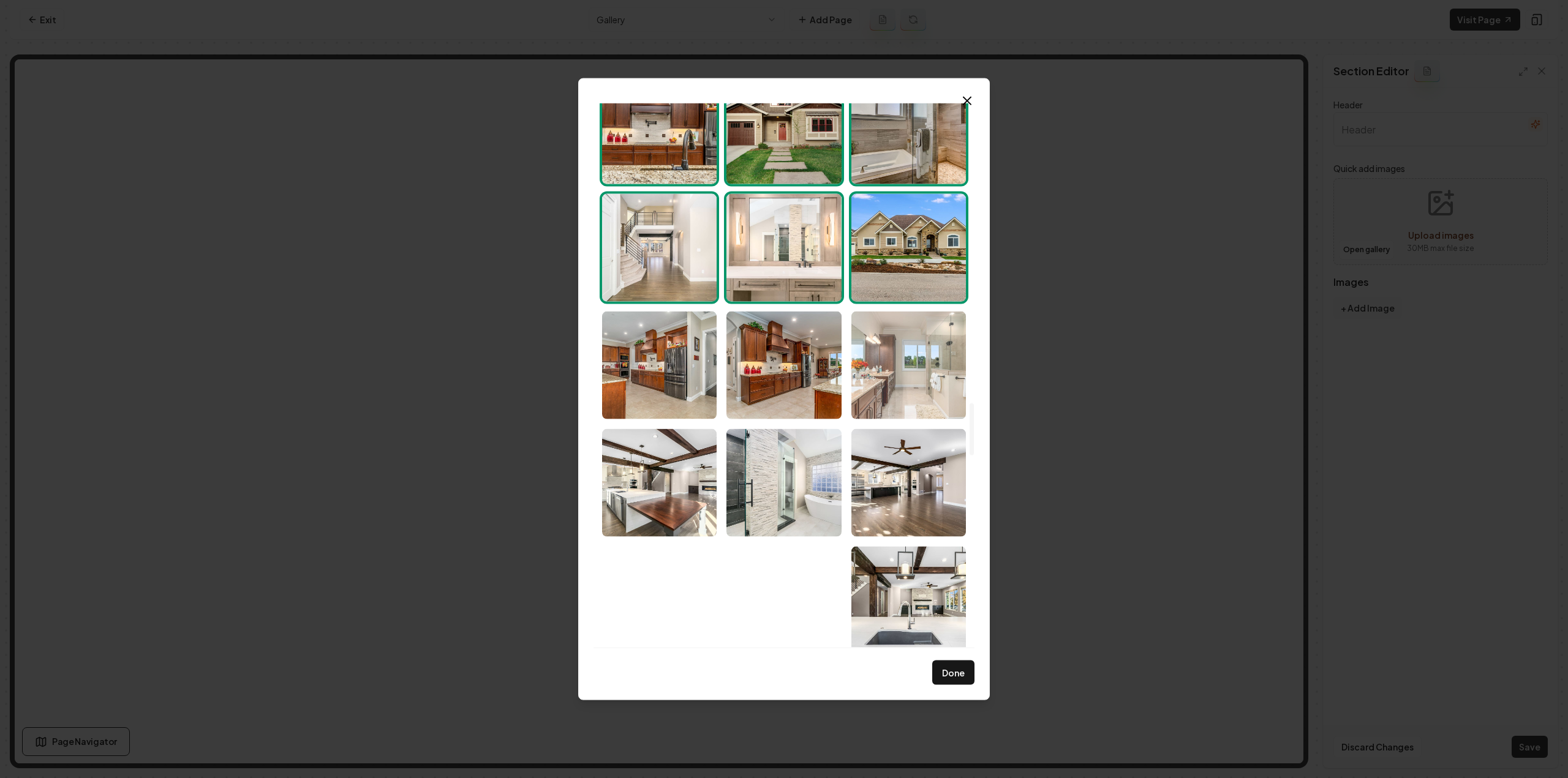
click at [913, 383] on img "Select image image_68d180c35c7cd75eb88b31ba.jpg" at bounding box center [908, 365] width 114 height 108
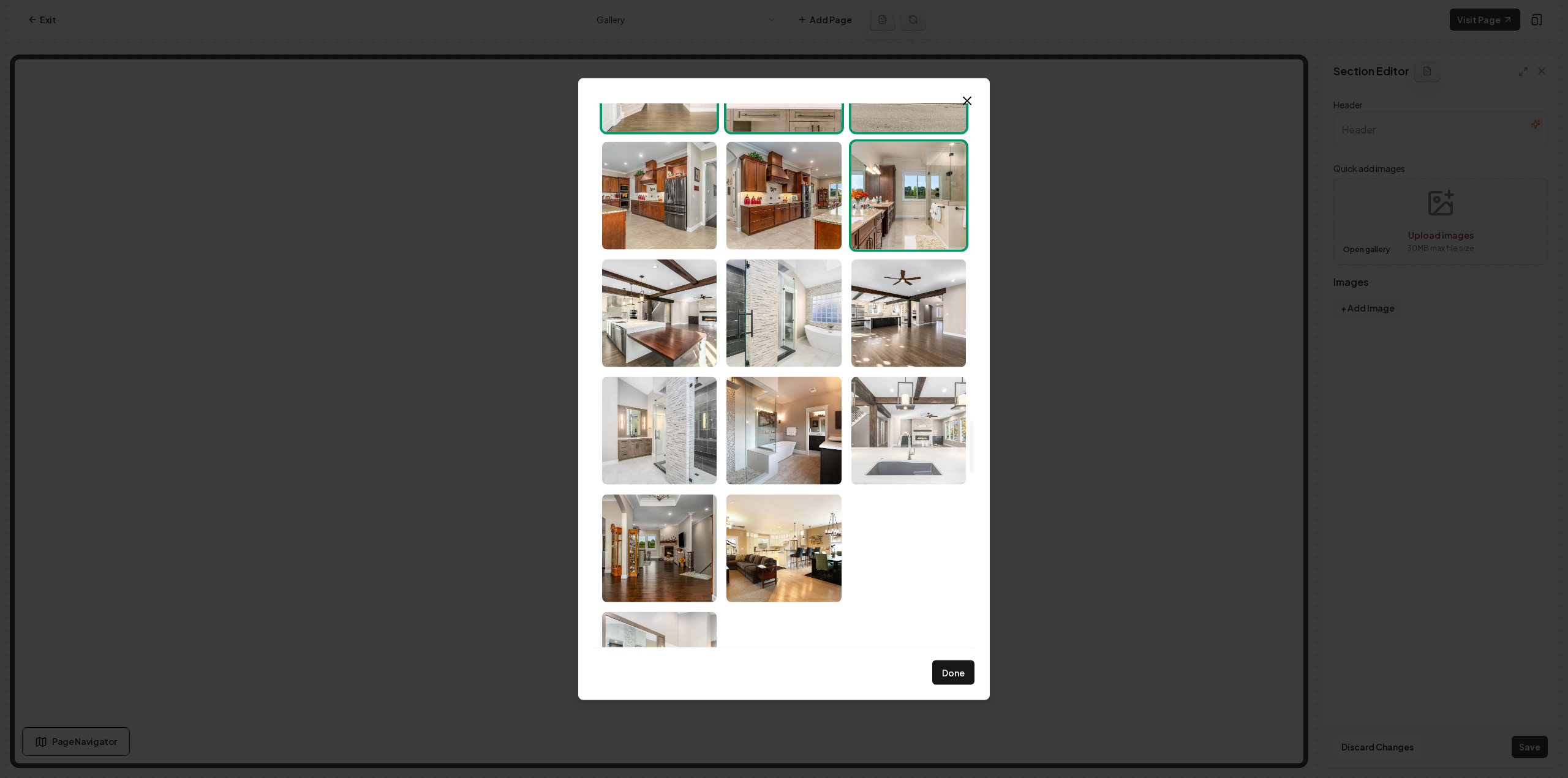
scroll to position [3307, 0]
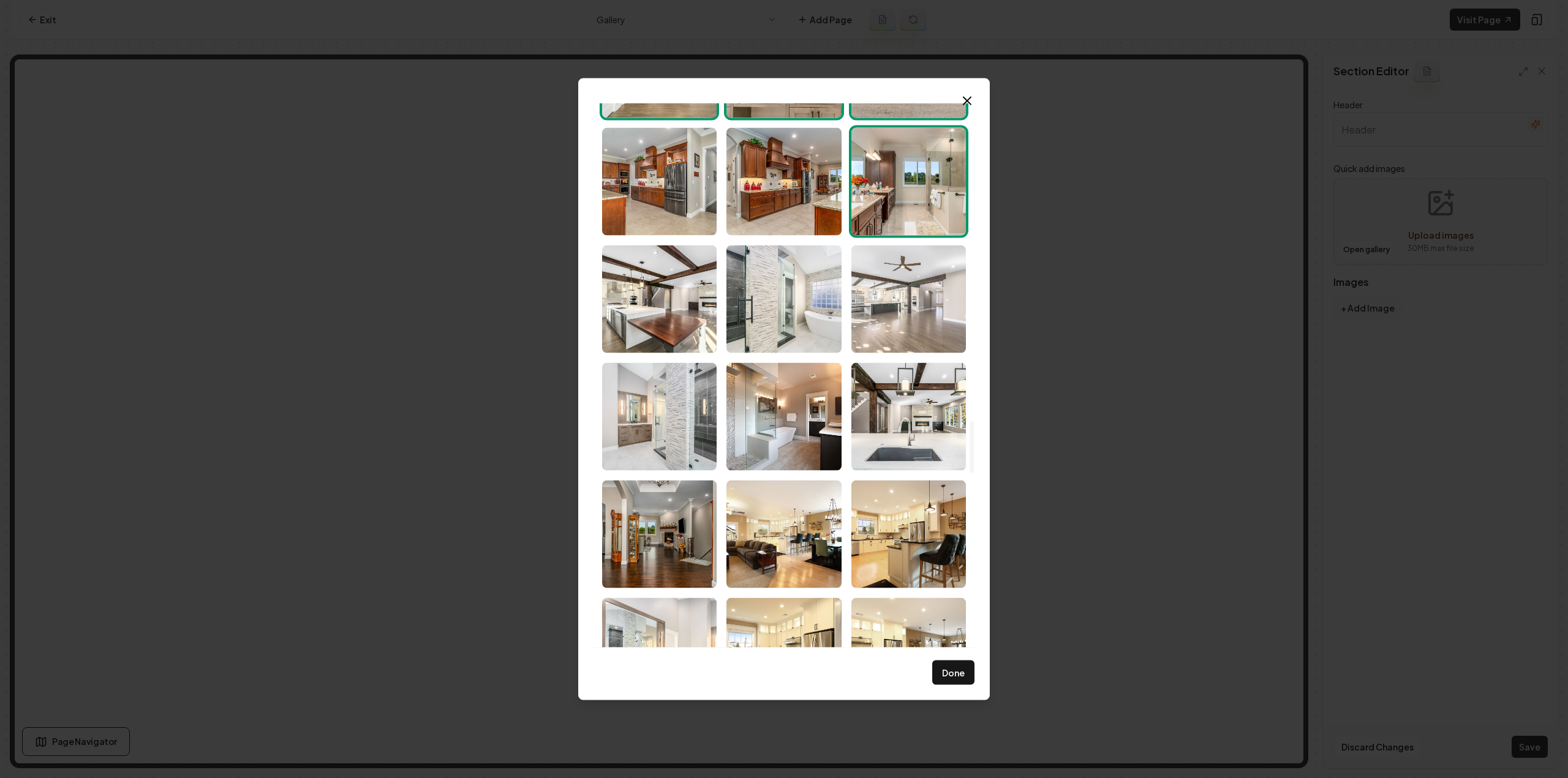
click at [902, 325] on img "Select image image_68d180c35c7cd75eb88b2de1.jpg" at bounding box center [908, 298] width 114 height 108
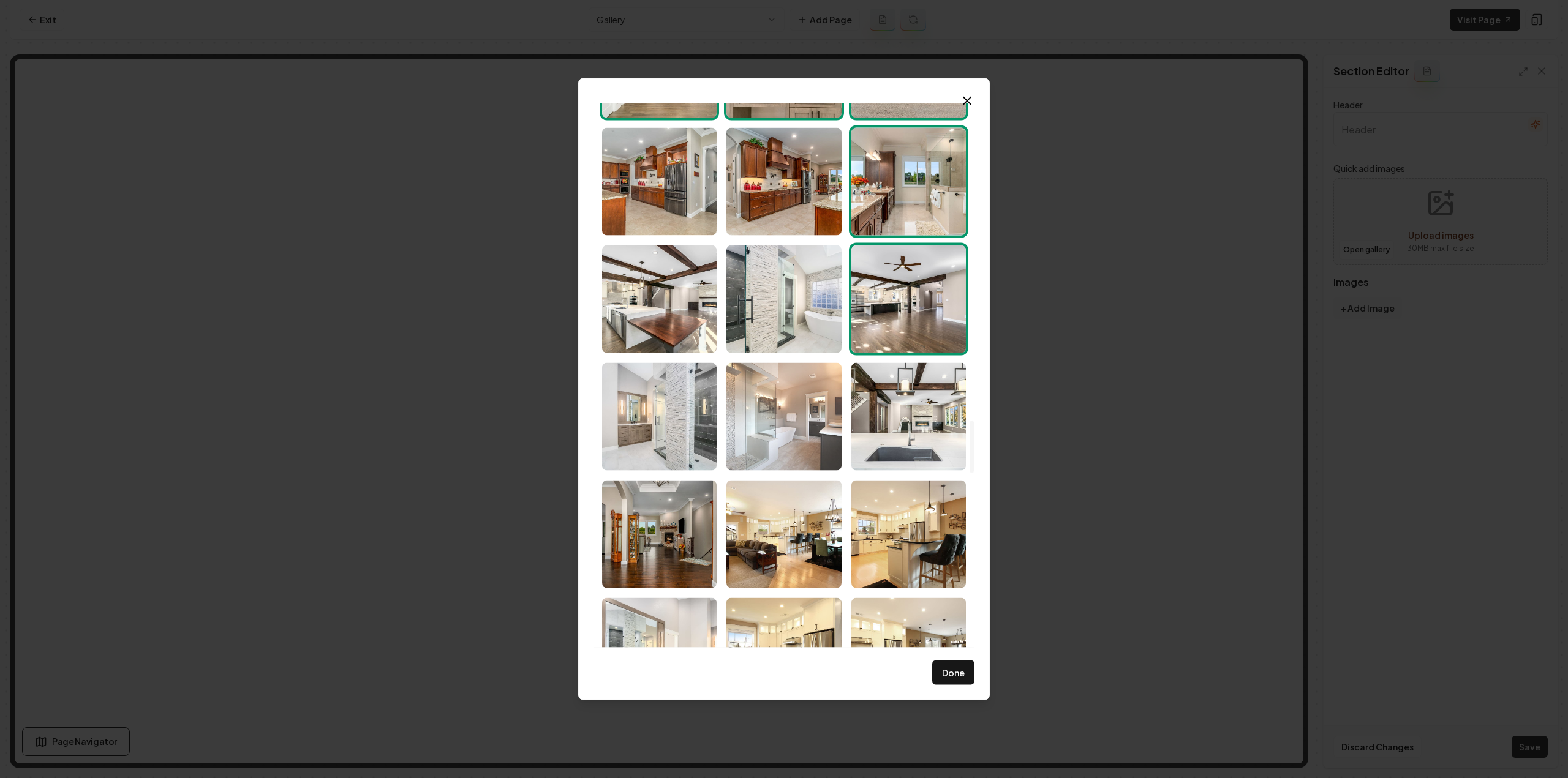
click at [801, 392] on img "Select image image_68d180c25c7cd75eb88b2cbd.jpg" at bounding box center [783, 416] width 114 height 108
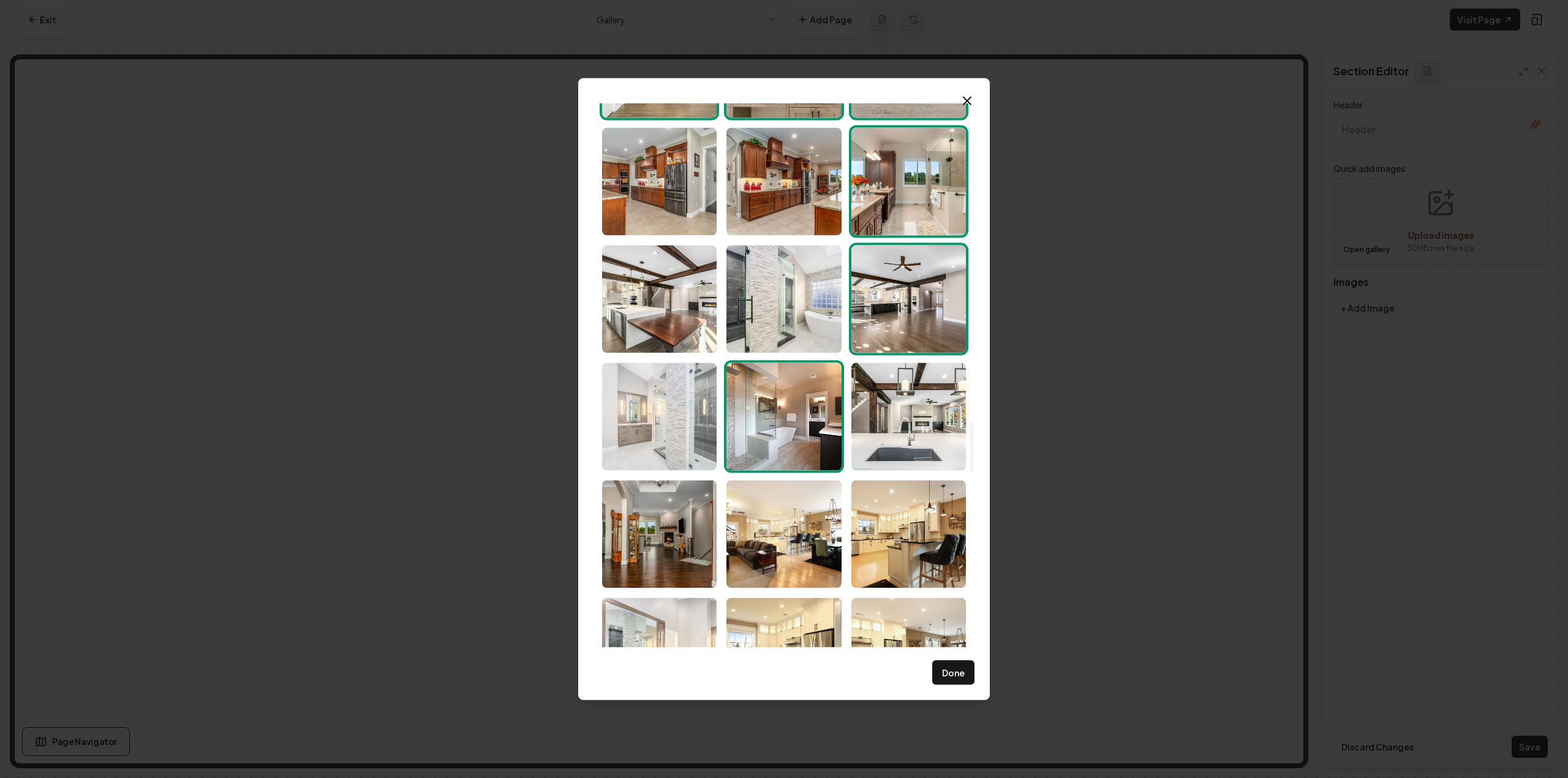
drag, startPoint x: 677, startPoint y: 413, endPoint x: 663, endPoint y: 461, distance: 50.0
click at [676, 413] on img "Select image image_68d180c35c7cd75eb88b2d49.jpg" at bounding box center [659, 416] width 114 height 108
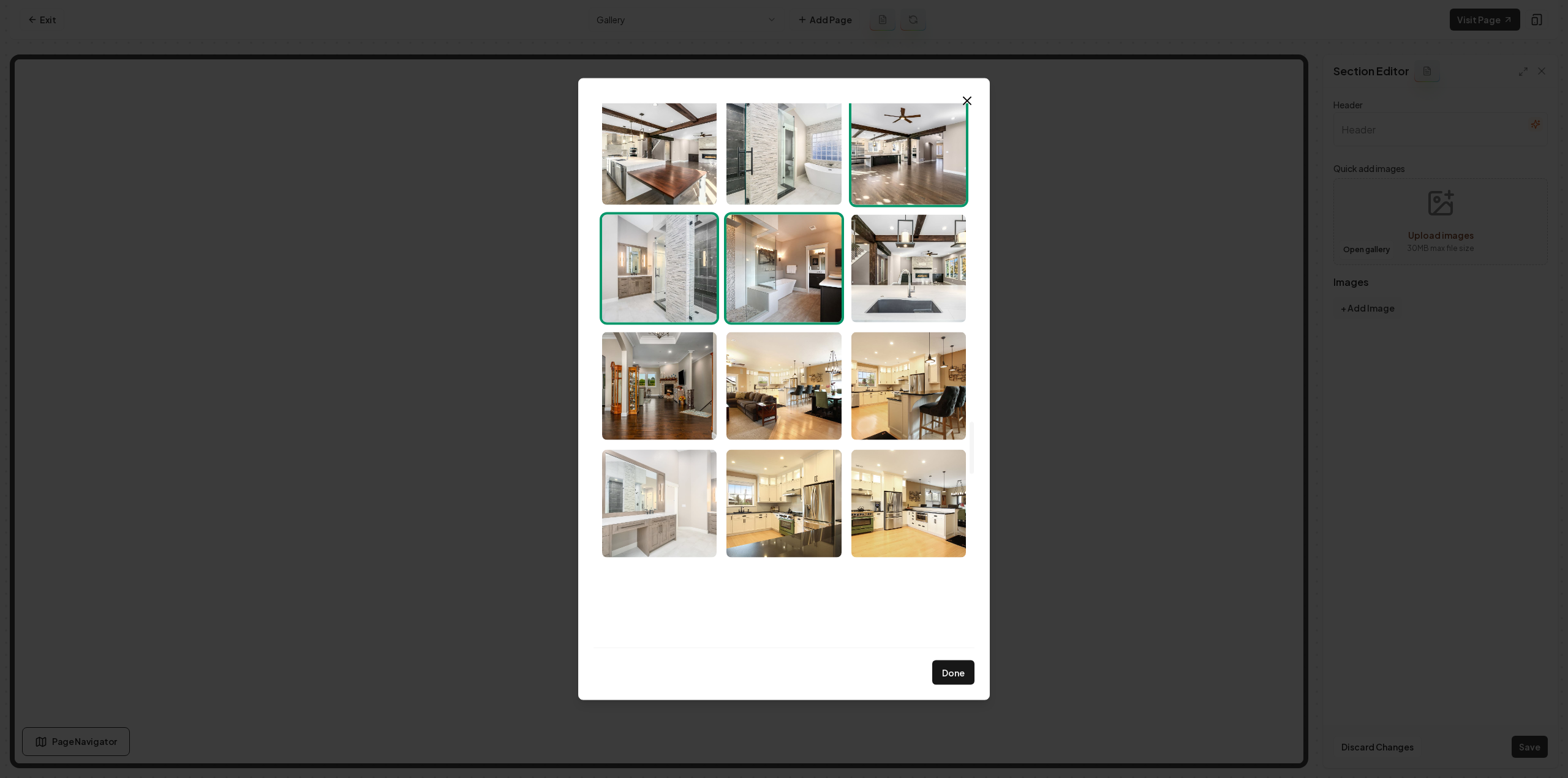
scroll to position [3491, 0]
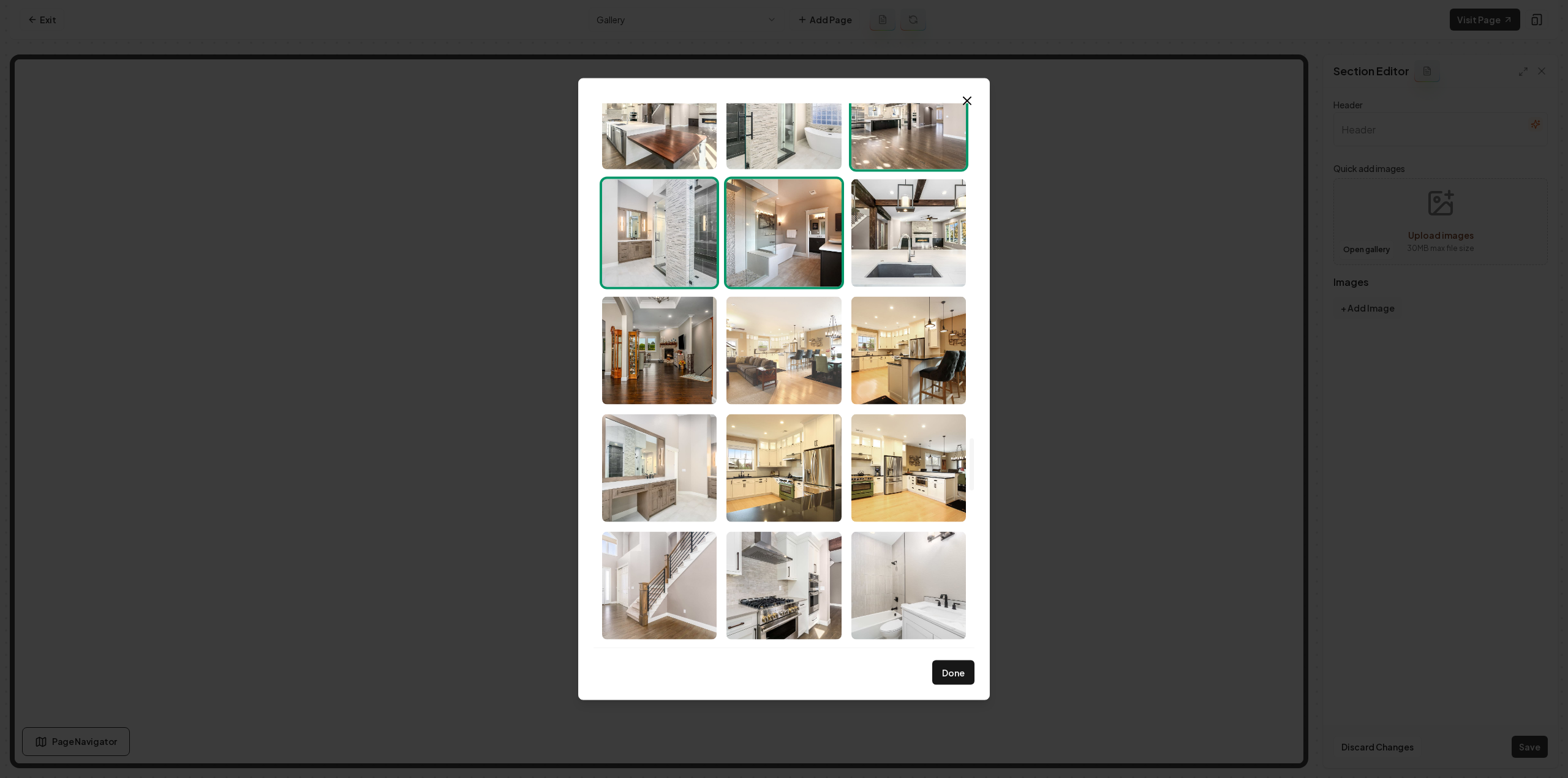
click at [782, 362] on img "Select image image_68d180c35c7cd75eb88b2d7d.jpg" at bounding box center [783, 350] width 114 height 108
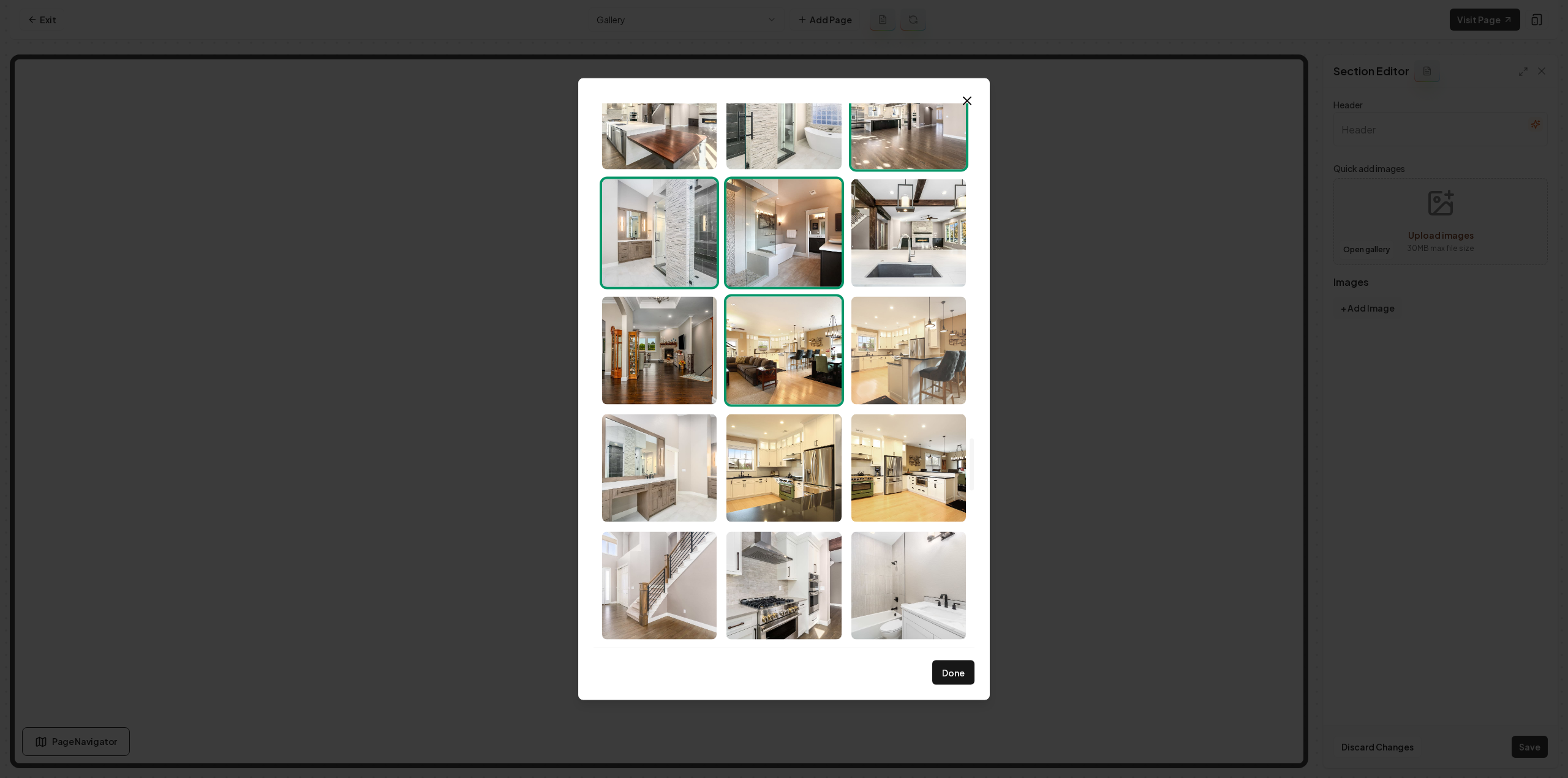
click at [945, 384] on img "Select image image_68d180c25c7cd75eb88b2abe.jpg" at bounding box center [908, 350] width 114 height 108
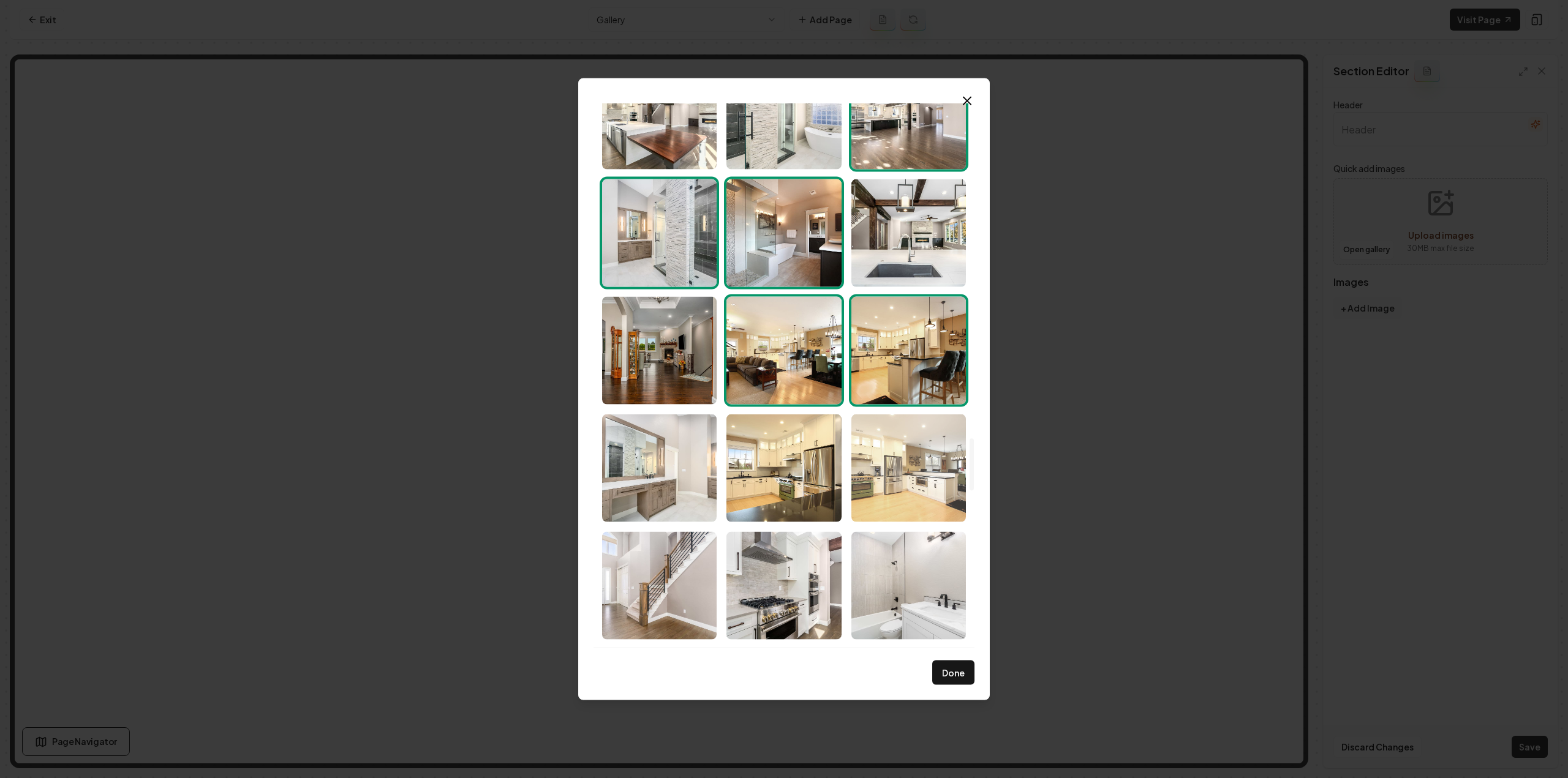
click at [868, 494] on img "Select image image_68d180c25c7cd75eb88b29a7.jpg" at bounding box center [908, 468] width 114 height 108
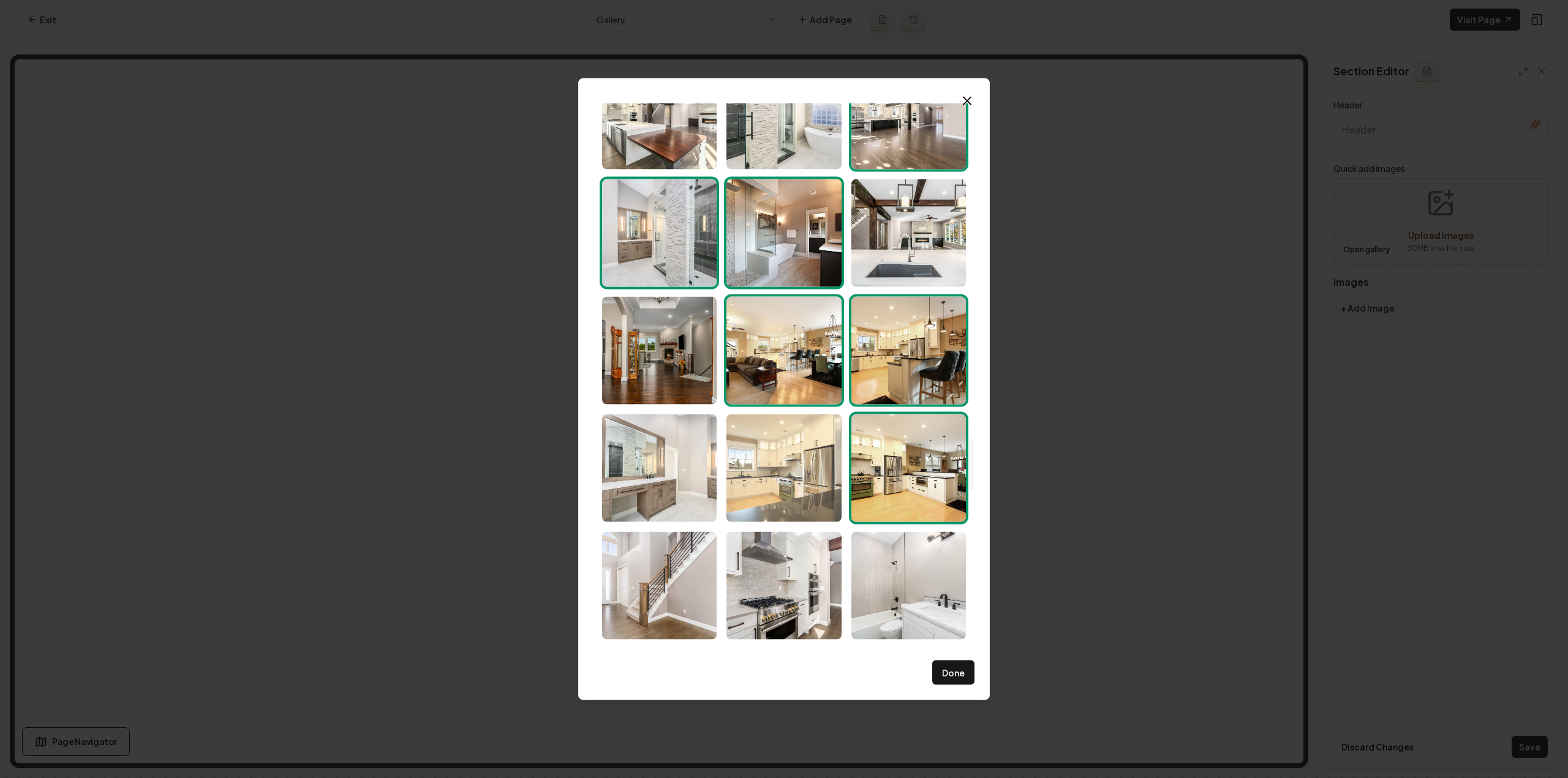
click at [750, 510] on img "Select image image_68d180c25c7cd75eb88b287f.jpg" at bounding box center [783, 468] width 114 height 108
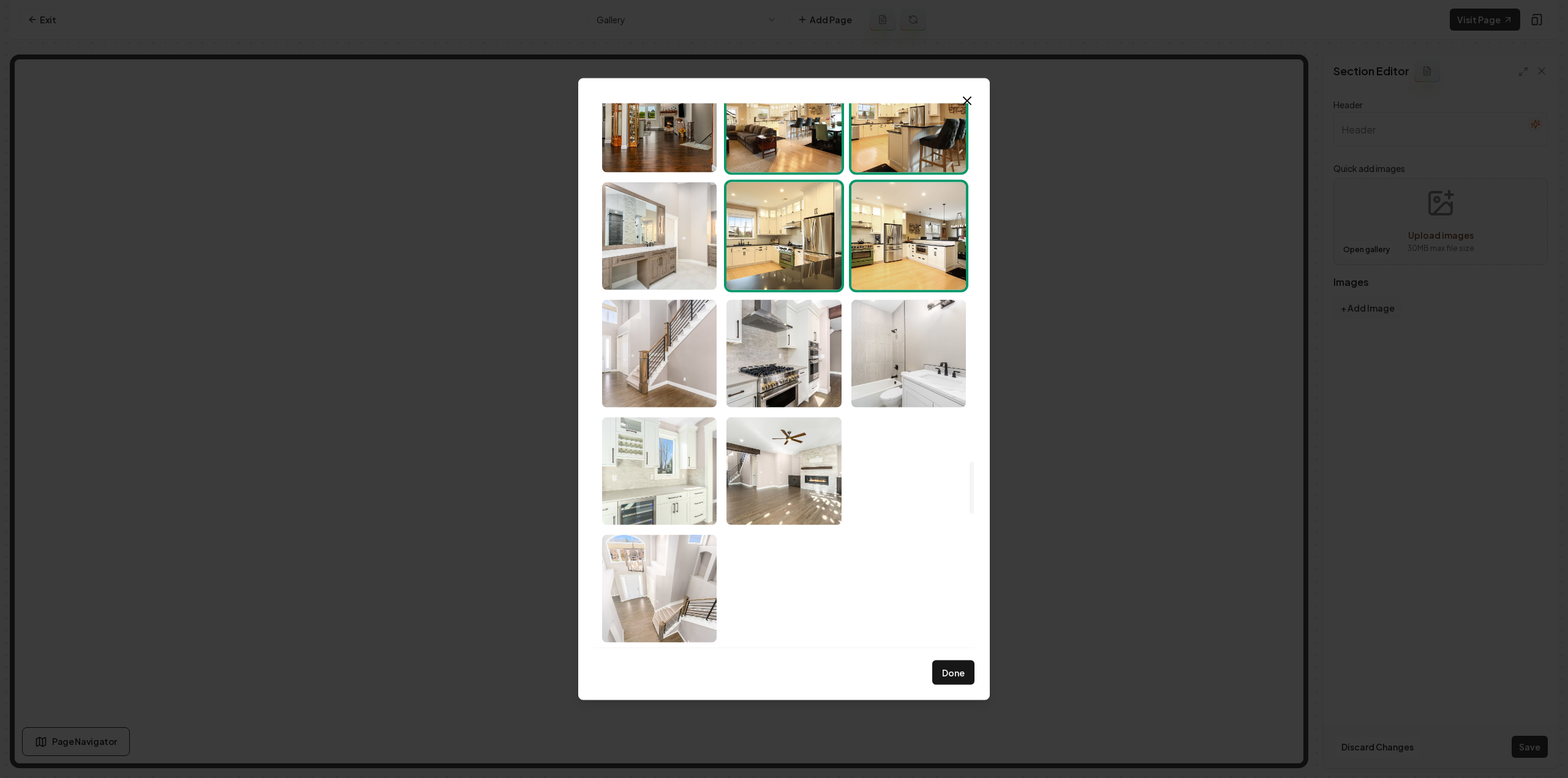
scroll to position [3736, 0]
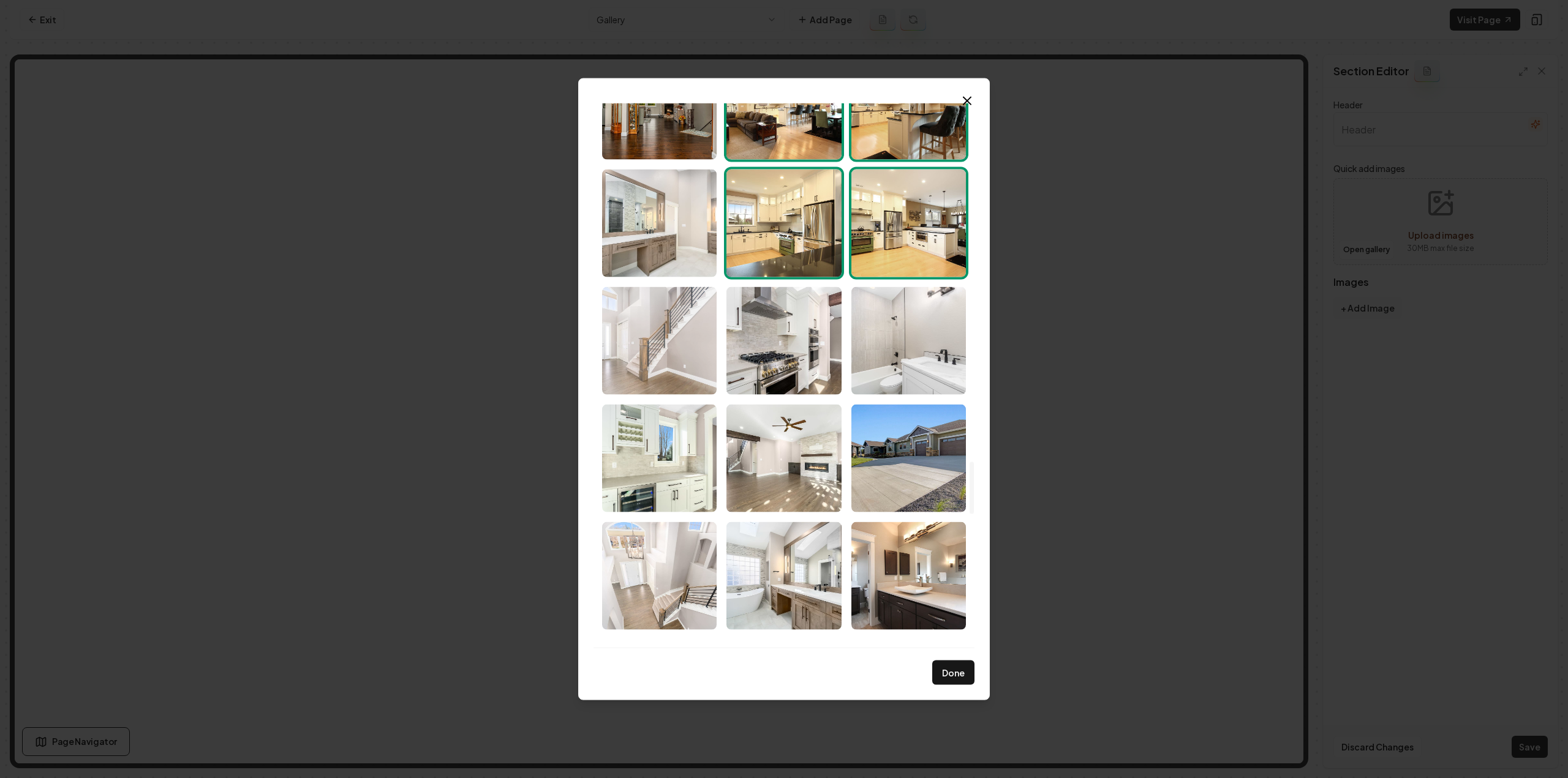
click at [692, 340] on img "Select image image_68d180c35c7cd75eb88b2e1a.jpg" at bounding box center [659, 341] width 114 height 108
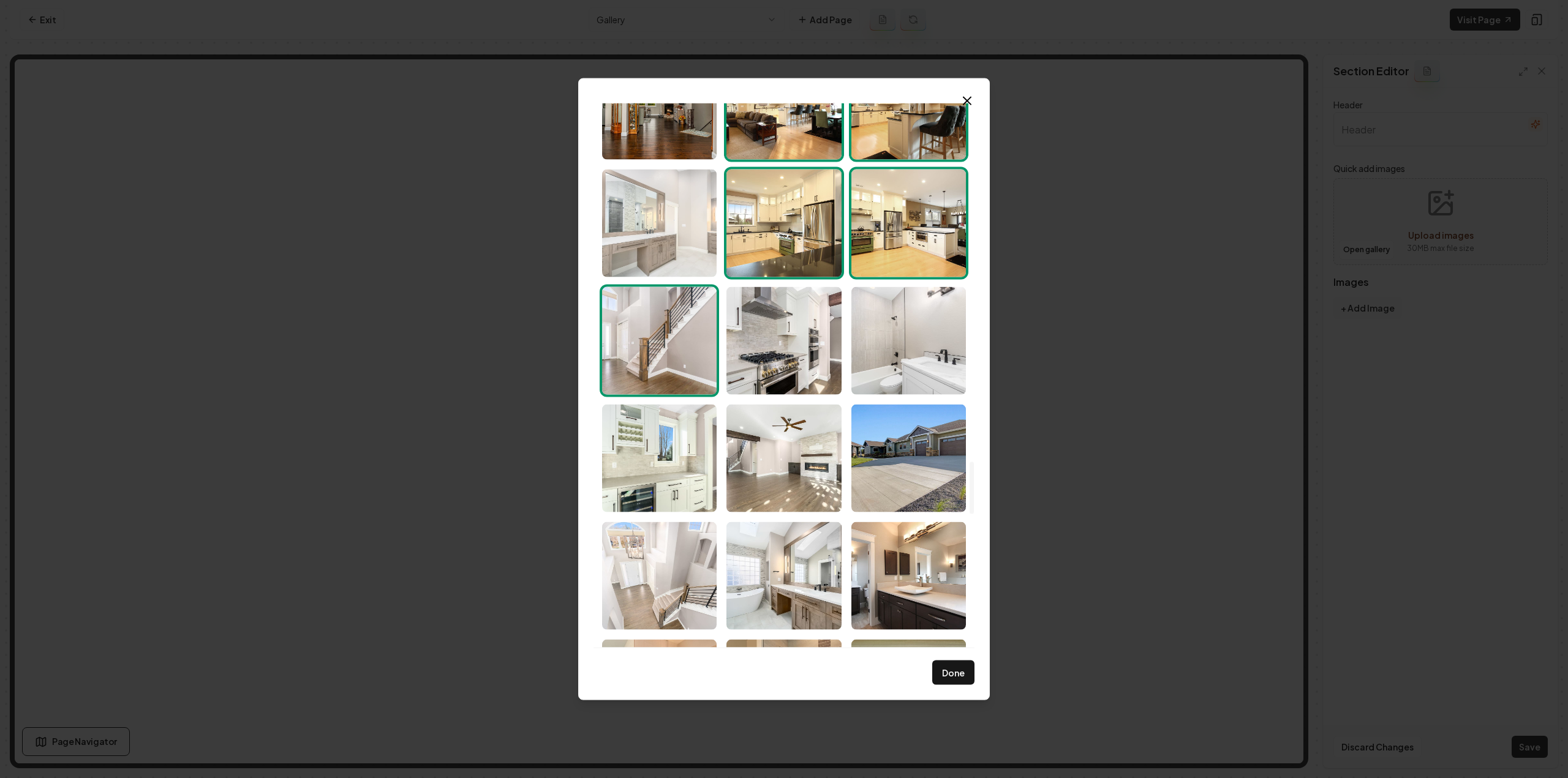
click at [683, 254] on img "Select image image_68d180c25c7cd75eb88b2be6.jpg" at bounding box center [659, 223] width 114 height 108
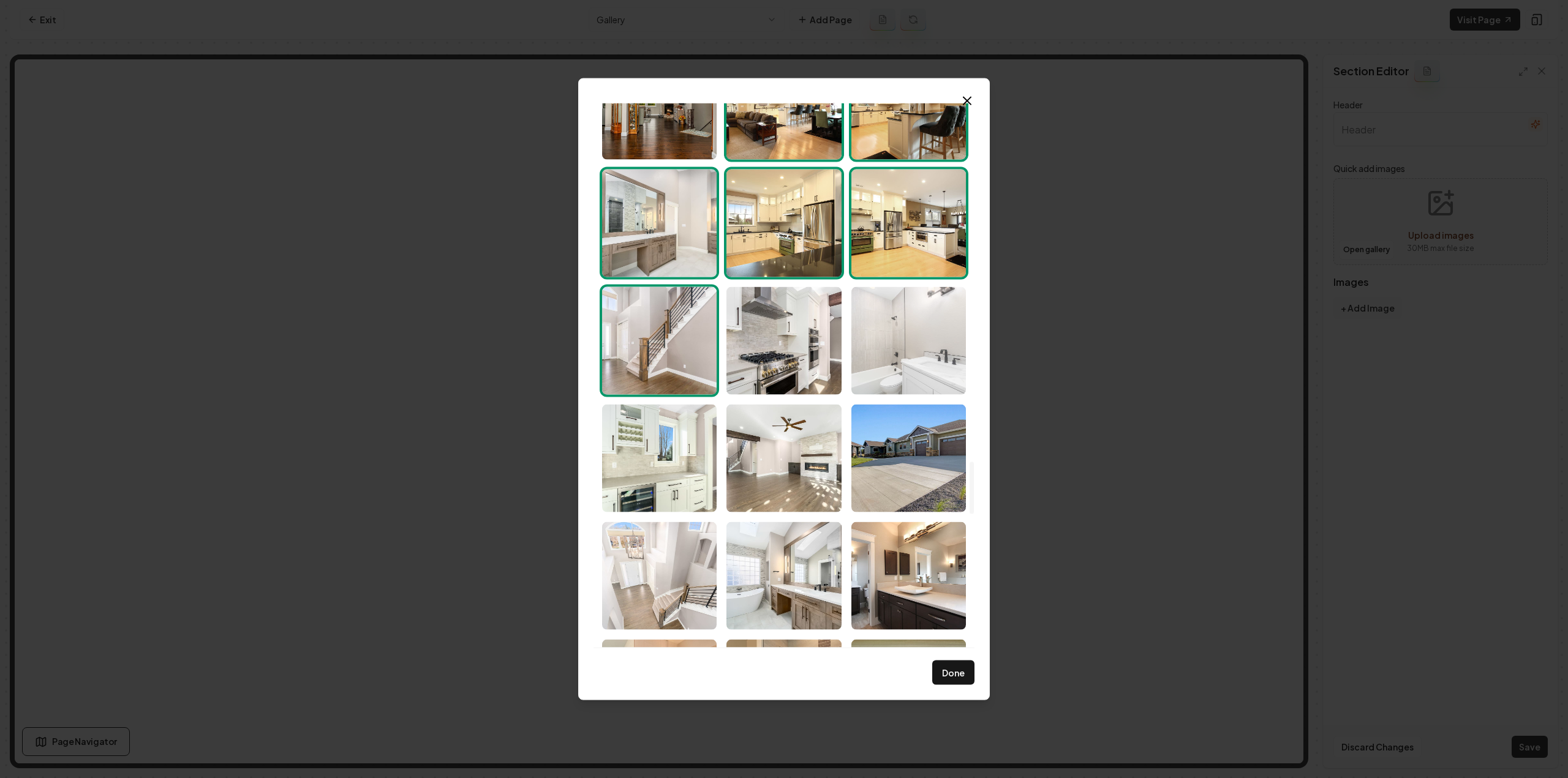
drag, startPoint x: 776, startPoint y: 334, endPoint x: 885, endPoint y: 346, distance: 109.7
click at [776, 334] on img "Select image image_68d180c25c7cd75eb88b2cac.jpg" at bounding box center [783, 341] width 114 height 108
click at [970, 349] on div at bounding box center [971, 375] width 6 height 545
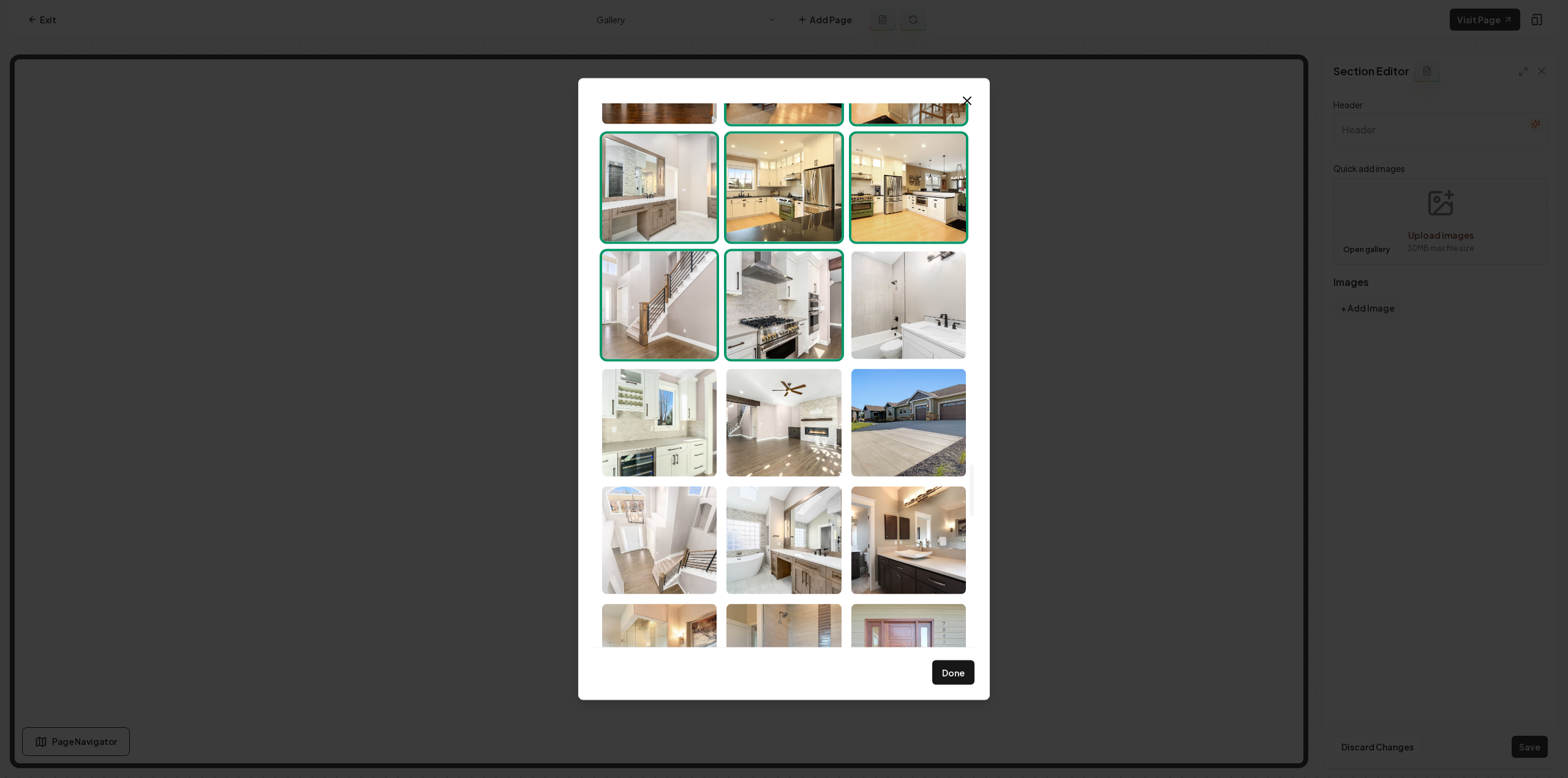
scroll to position [3761, 0]
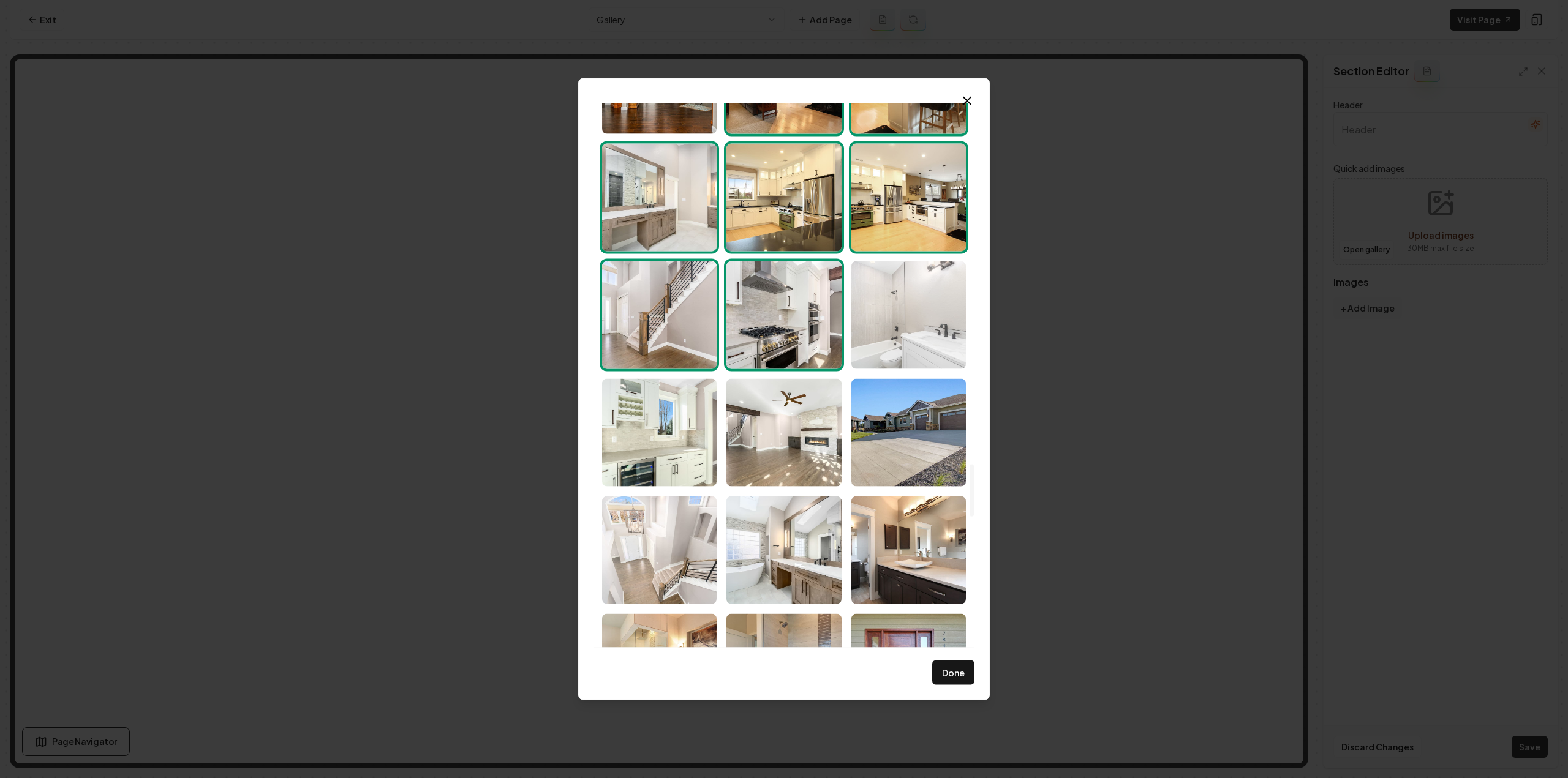
click at [943, 350] on img "Select image image_68d180c25c7cd75eb88b282e.jpg" at bounding box center [908, 315] width 114 height 108
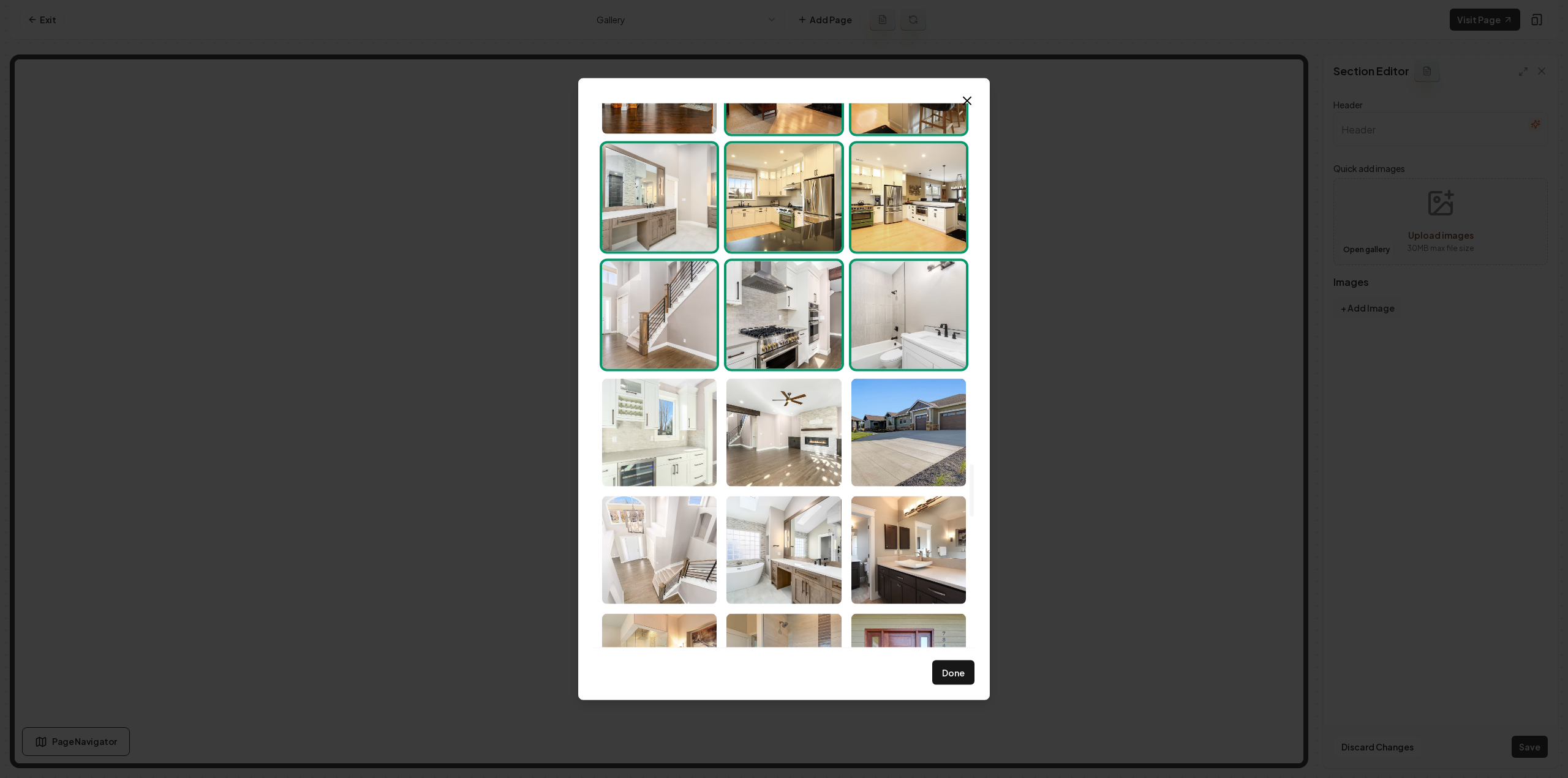
click at [696, 446] on img "Select image image_68d180c25c7cd75eb88b2b81.jpg" at bounding box center [659, 432] width 114 height 108
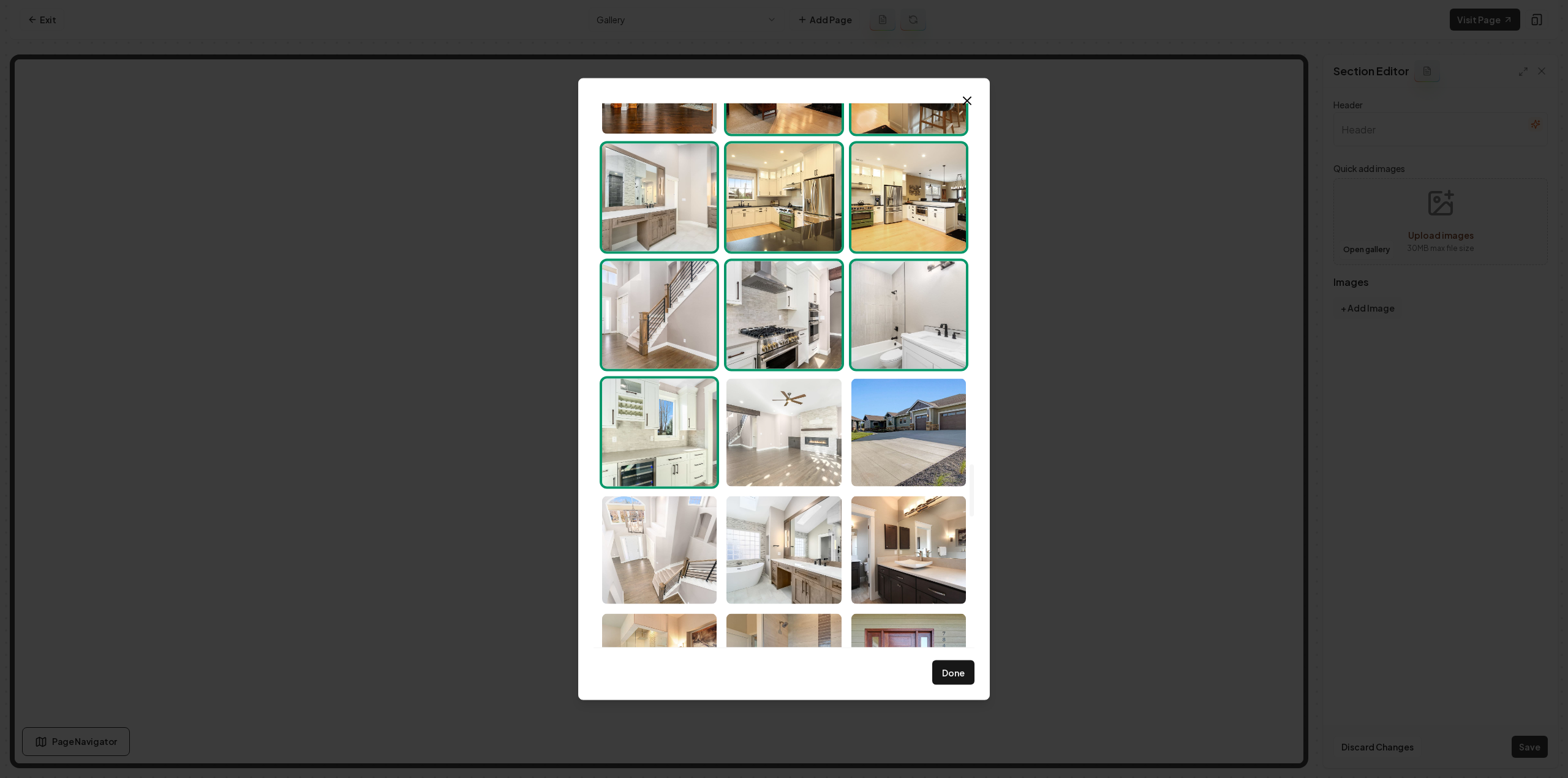
click at [812, 447] on img "Select image image_68d180c25c7cd75eb88b2b0a.jpg" at bounding box center [783, 432] width 114 height 108
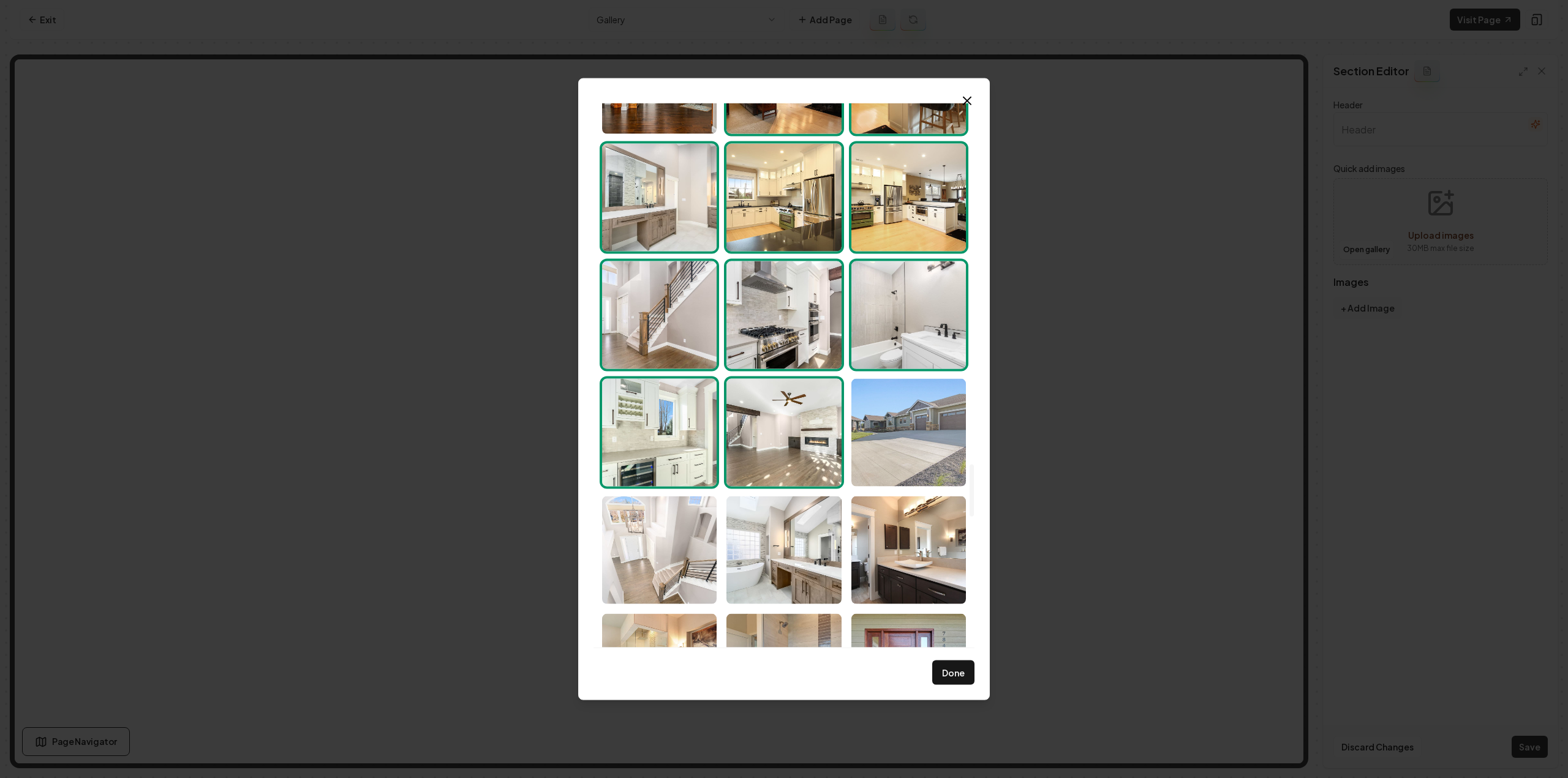
click at [917, 445] on img "Select image image_68d180c25c7cd75eb88b276a.jpg" at bounding box center [908, 432] width 114 height 108
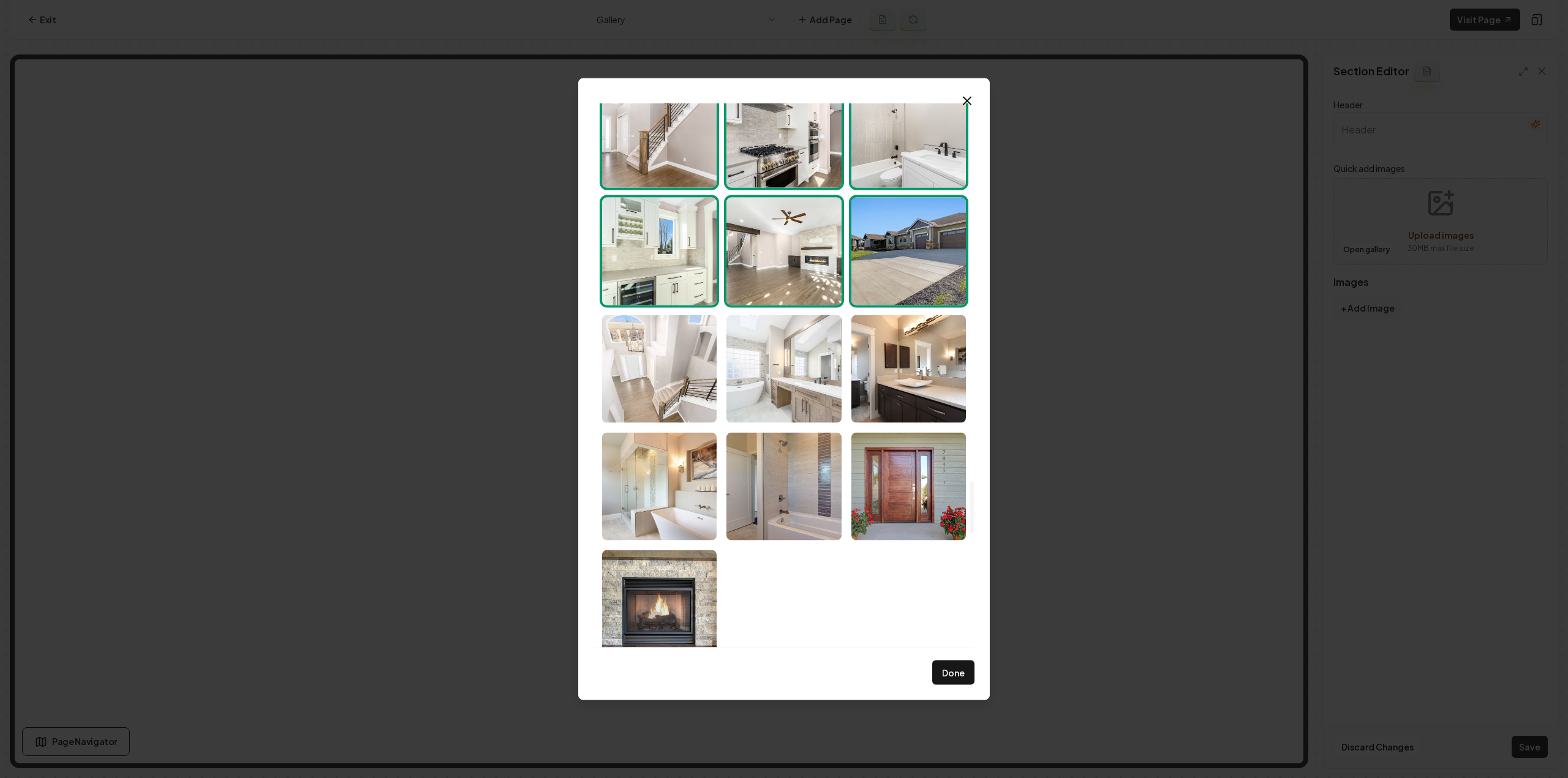
scroll to position [3945, 0]
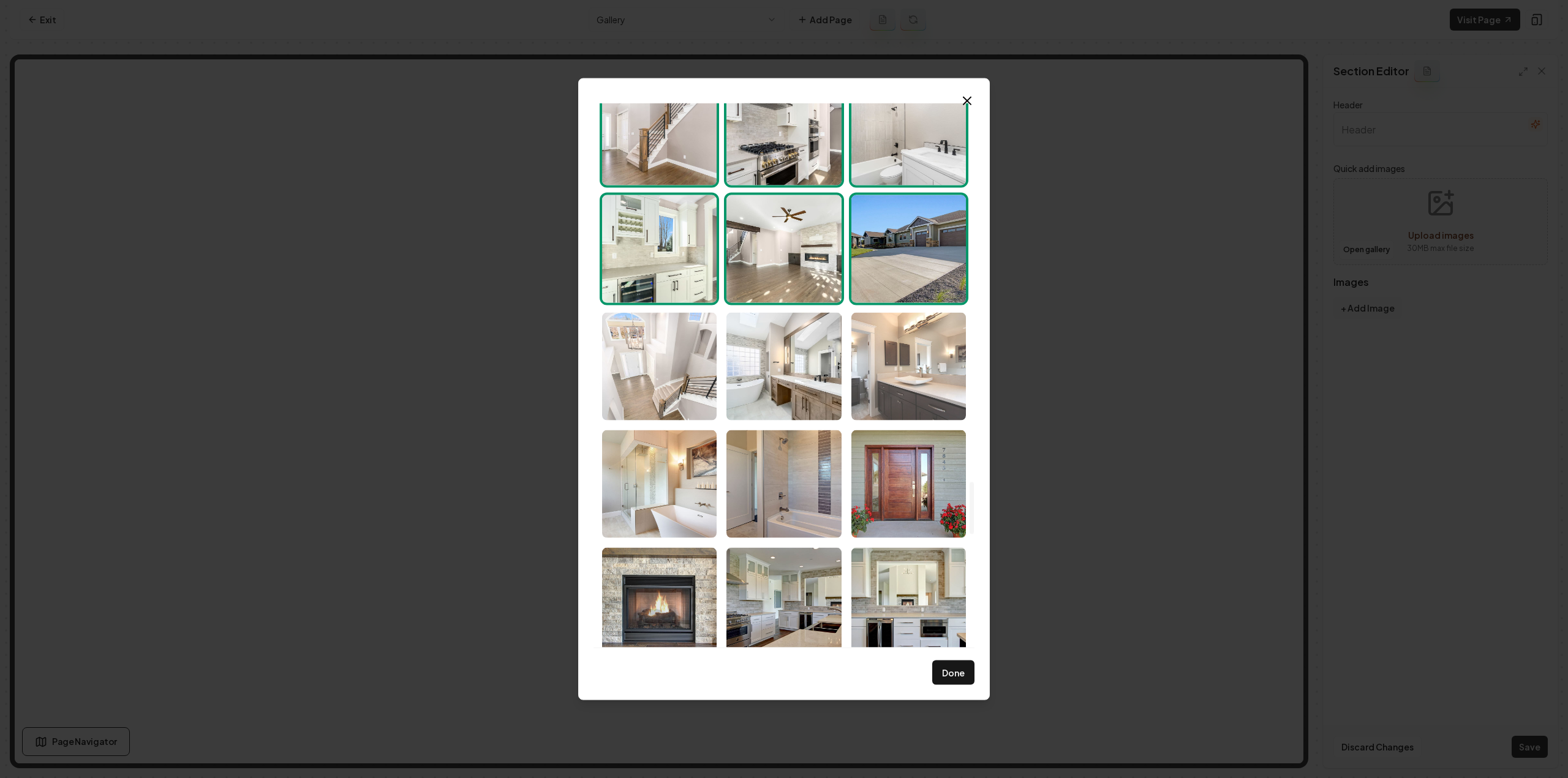
drag, startPoint x: 789, startPoint y: 390, endPoint x: 862, endPoint y: 381, distance: 73.6
click at [789, 390] on img "Select image image_68d180c25c7cd75eb88b2c80.jpg" at bounding box center [783, 366] width 114 height 108
click at [906, 377] on img "Select image image_68d180c25c7cd75eb88b28f0.jpg" at bounding box center [908, 366] width 114 height 108
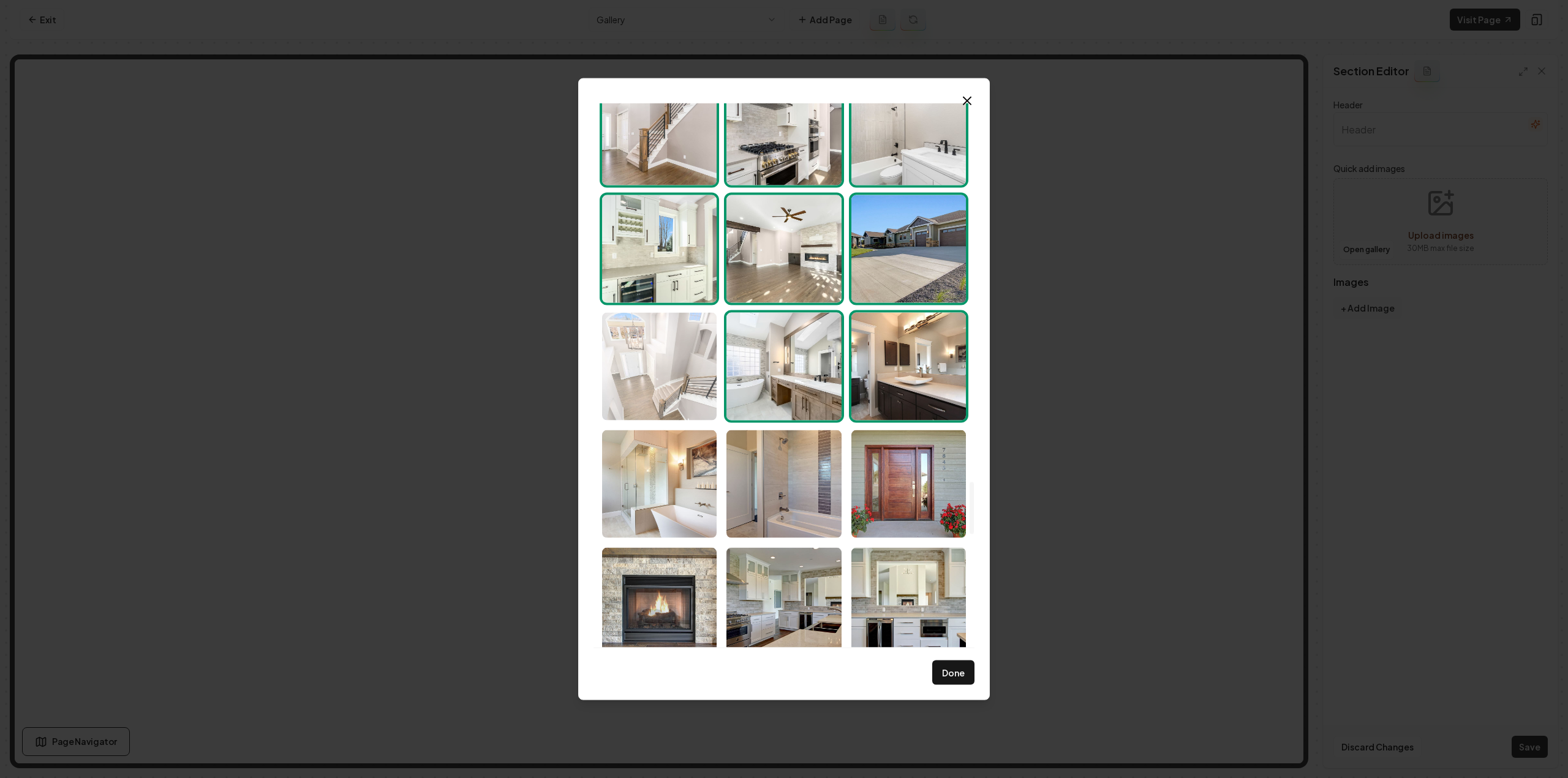
click at [675, 413] on img "Select image image_68d180c25c7cd75eb88b2b50.jpg" at bounding box center [659, 366] width 114 height 108
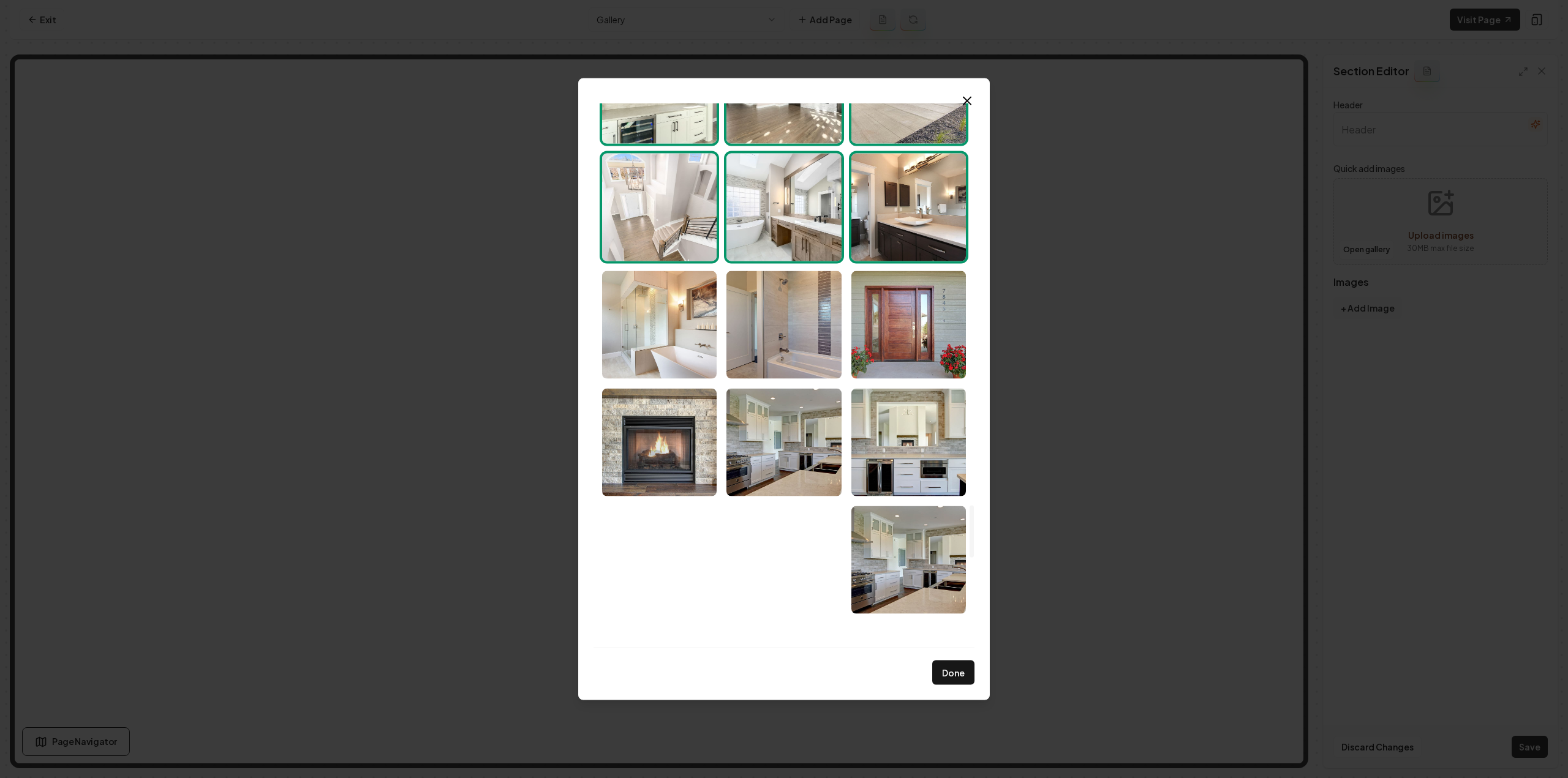
scroll to position [4190, 0]
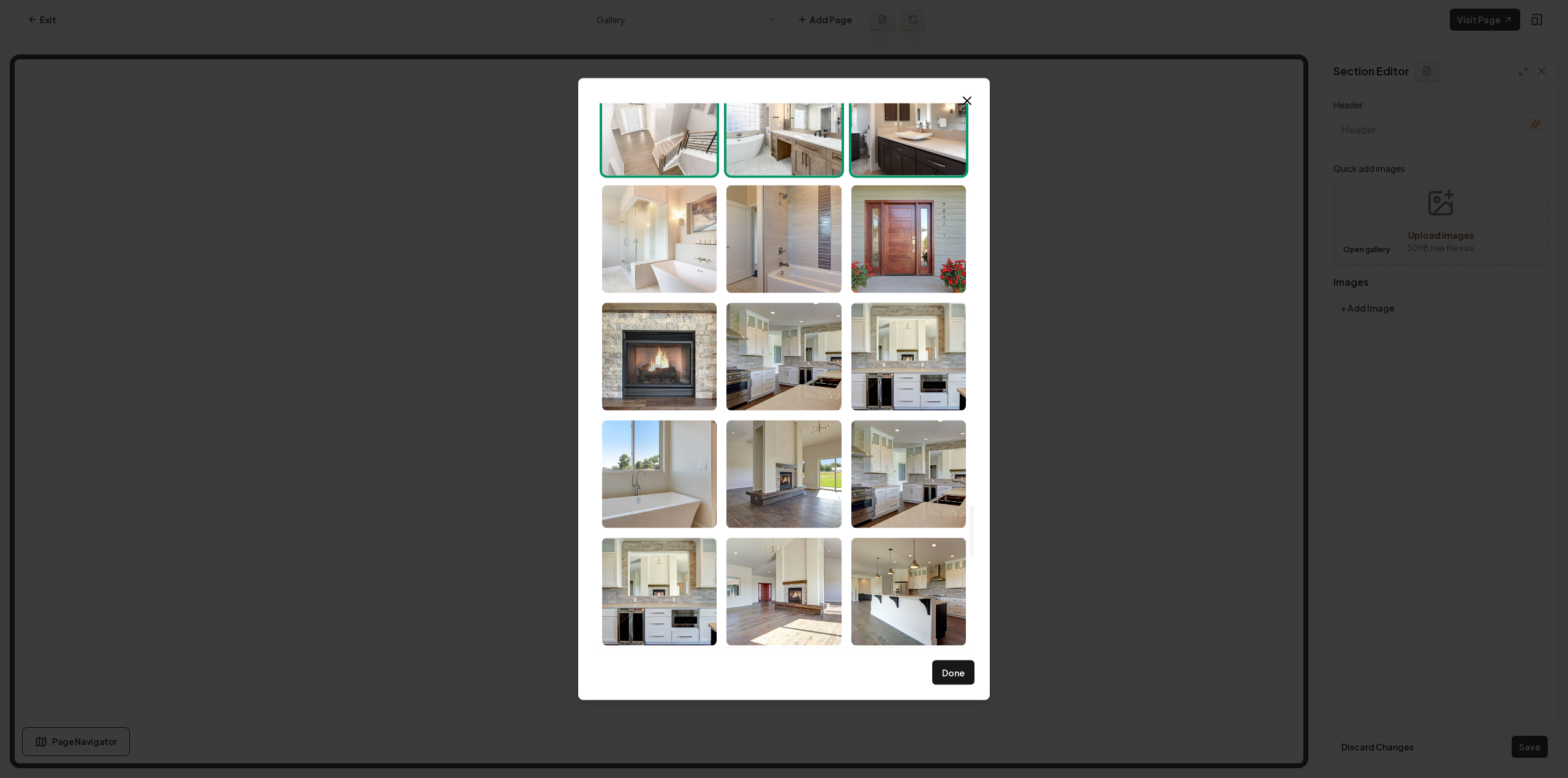
click at [675, 270] on img "Select image image_68d180c25c7cd75eb88b299b.jpg" at bounding box center [659, 239] width 114 height 108
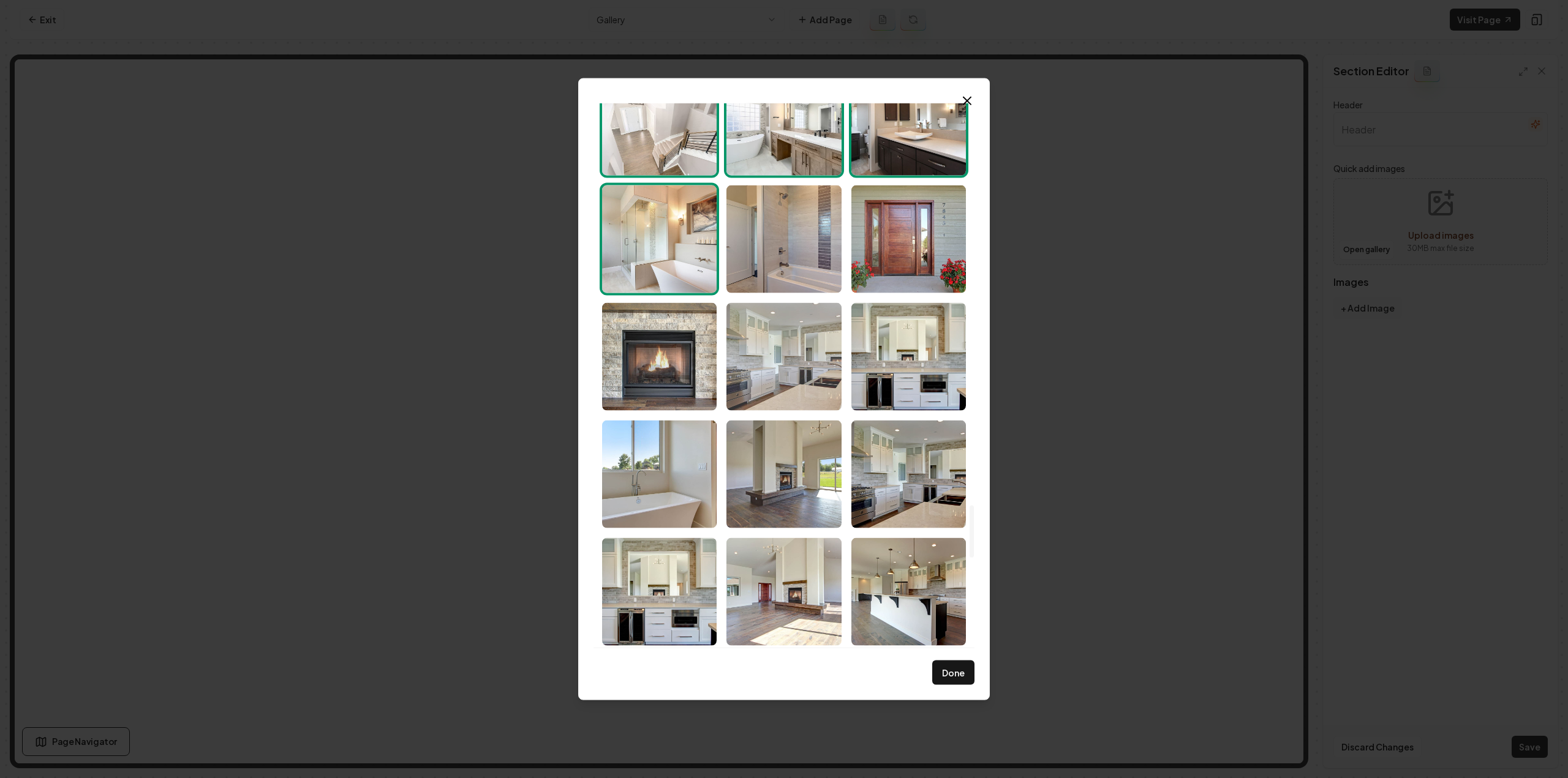
click at [806, 371] on img "Select image image_68d180c05c7cd75eb88b1904.jpg" at bounding box center [783, 356] width 114 height 108
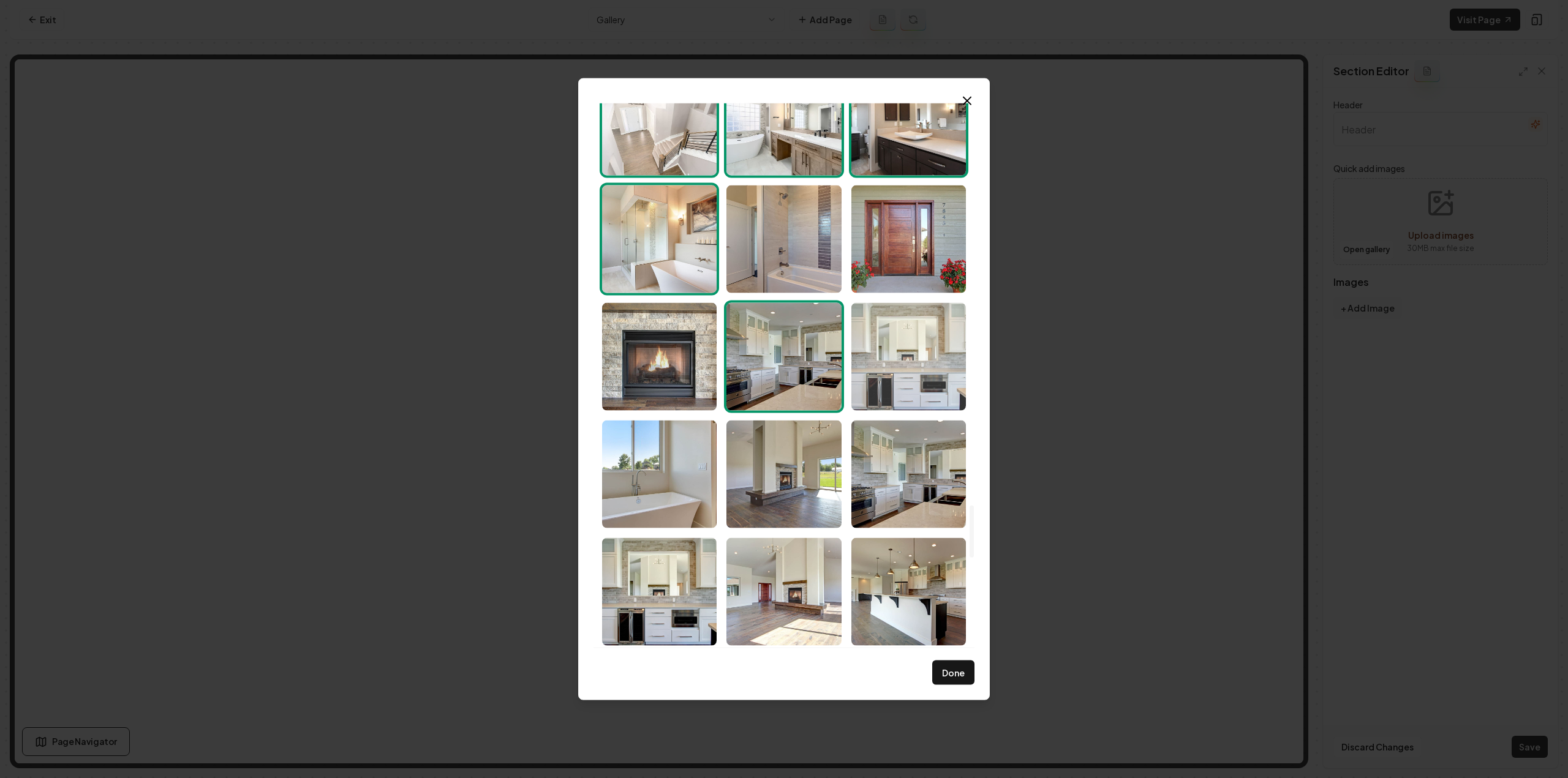
click at [919, 376] on img "Select image image_68d180c05c7cd75eb88b172c.jpg" at bounding box center [908, 356] width 114 height 108
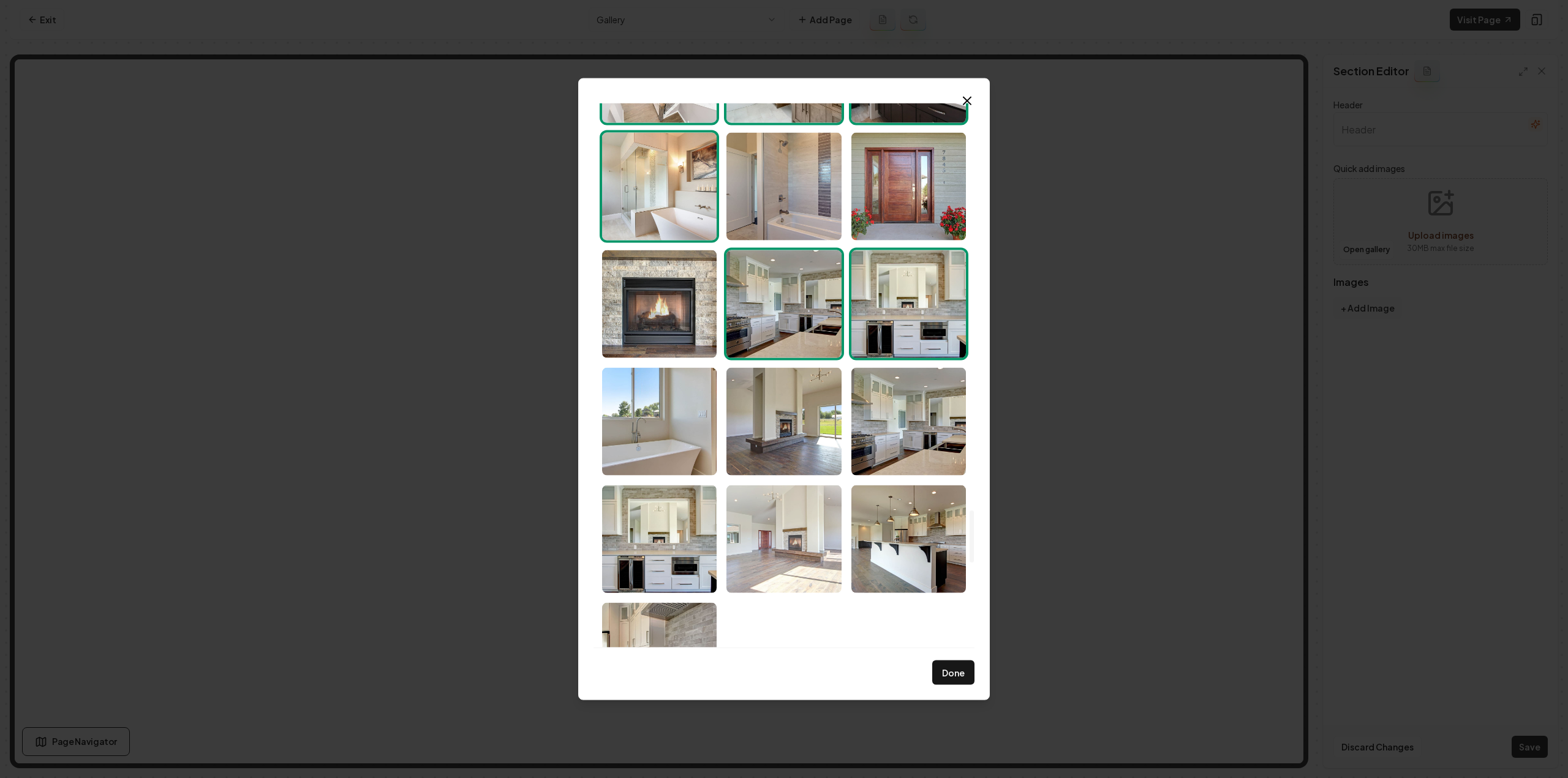
scroll to position [4313, 0]
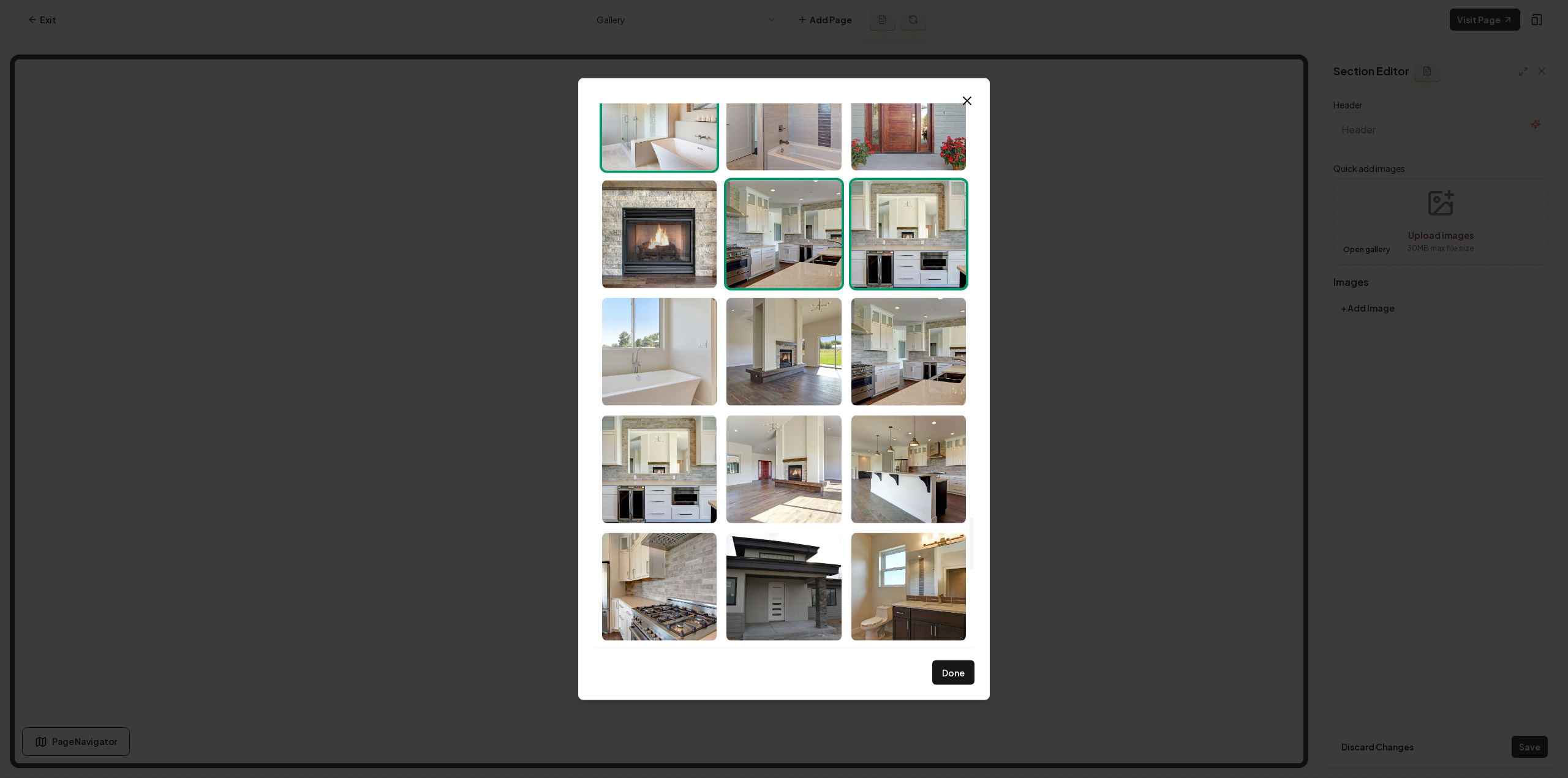
click at [689, 384] on img "Select image image_68d180c05c7cd75eb88b110d.jpg" at bounding box center [659, 351] width 114 height 108
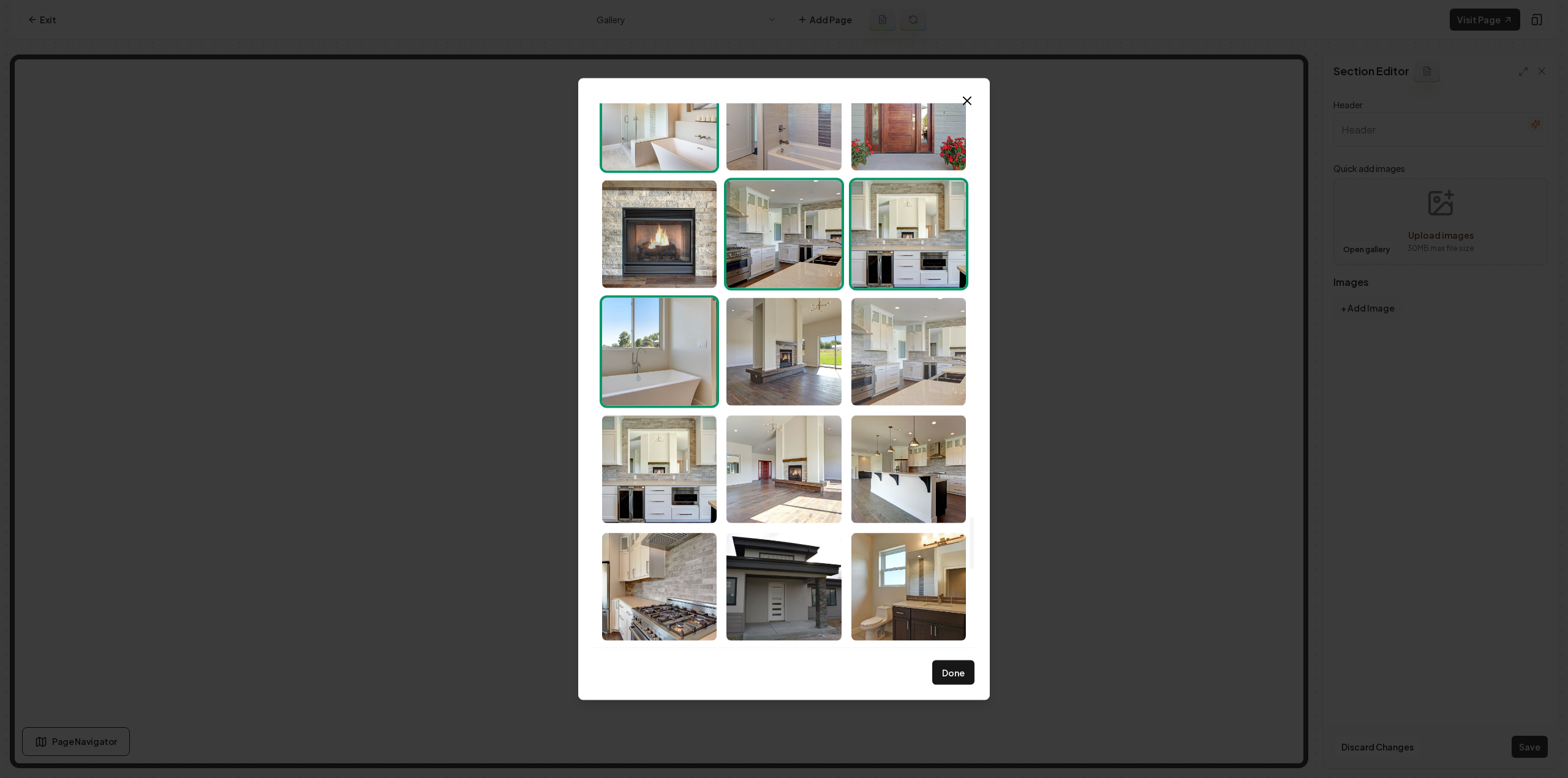
click at [942, 400] on img "Select image image_68d180c05c7cd75eb88b185a.jpg" at bounding box center [908, 351] width 114 height 108
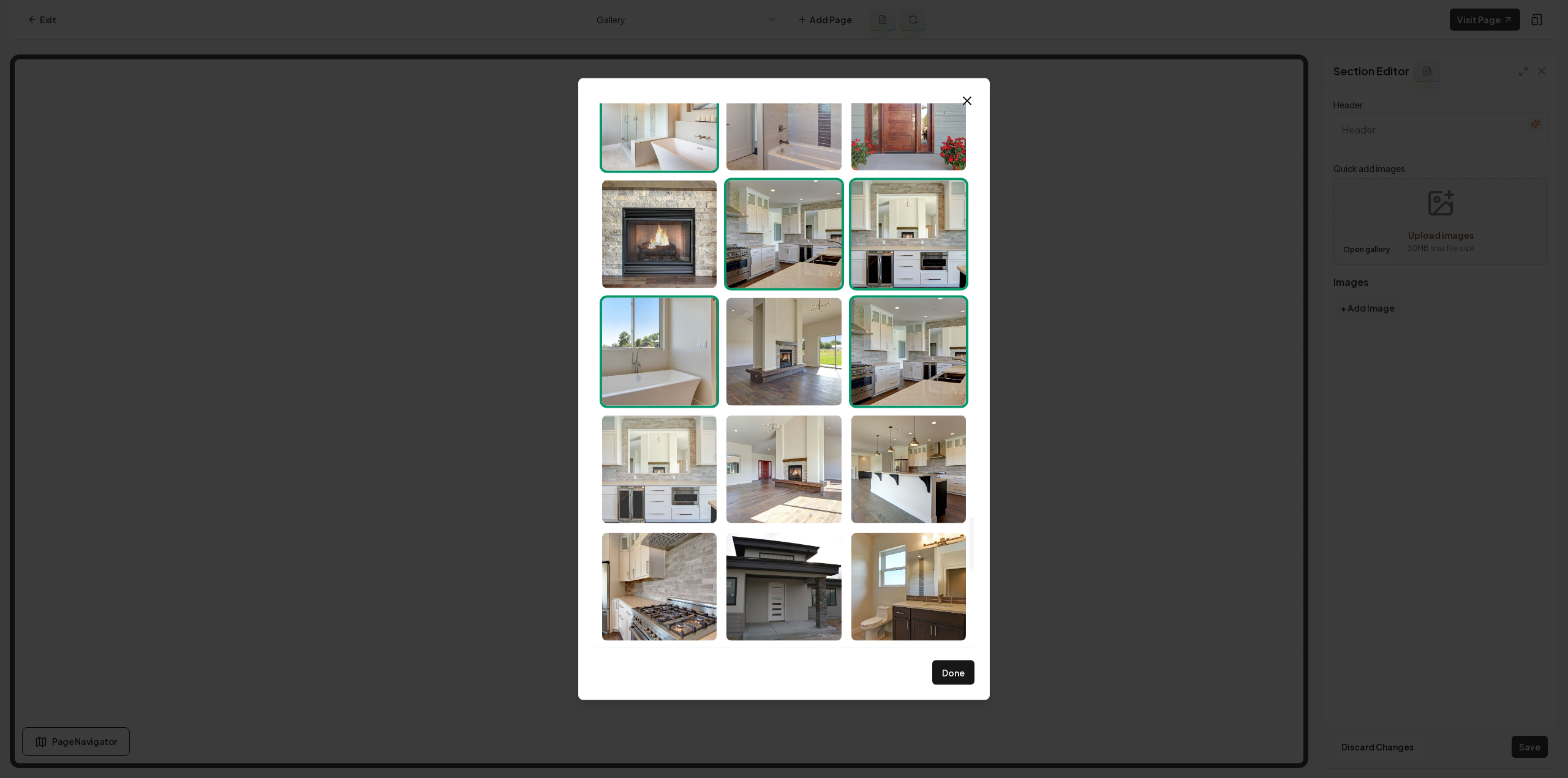
scroll to position [4435, 0]
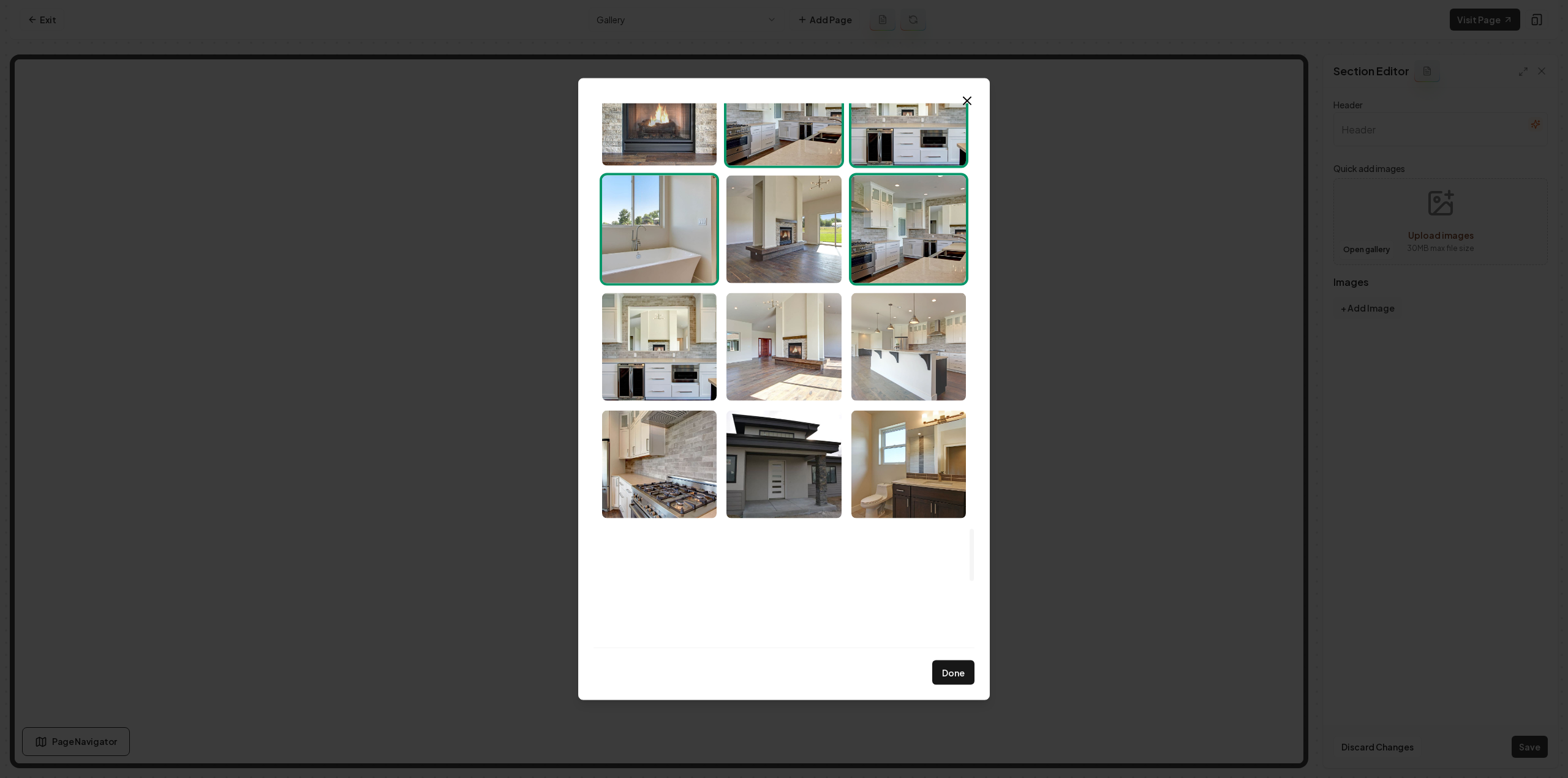
click at [938, 373] on img "Select image image_68d180c05c7cd75eb88b1401.jpg" at bounding box center [908, 347] width 114 height 108
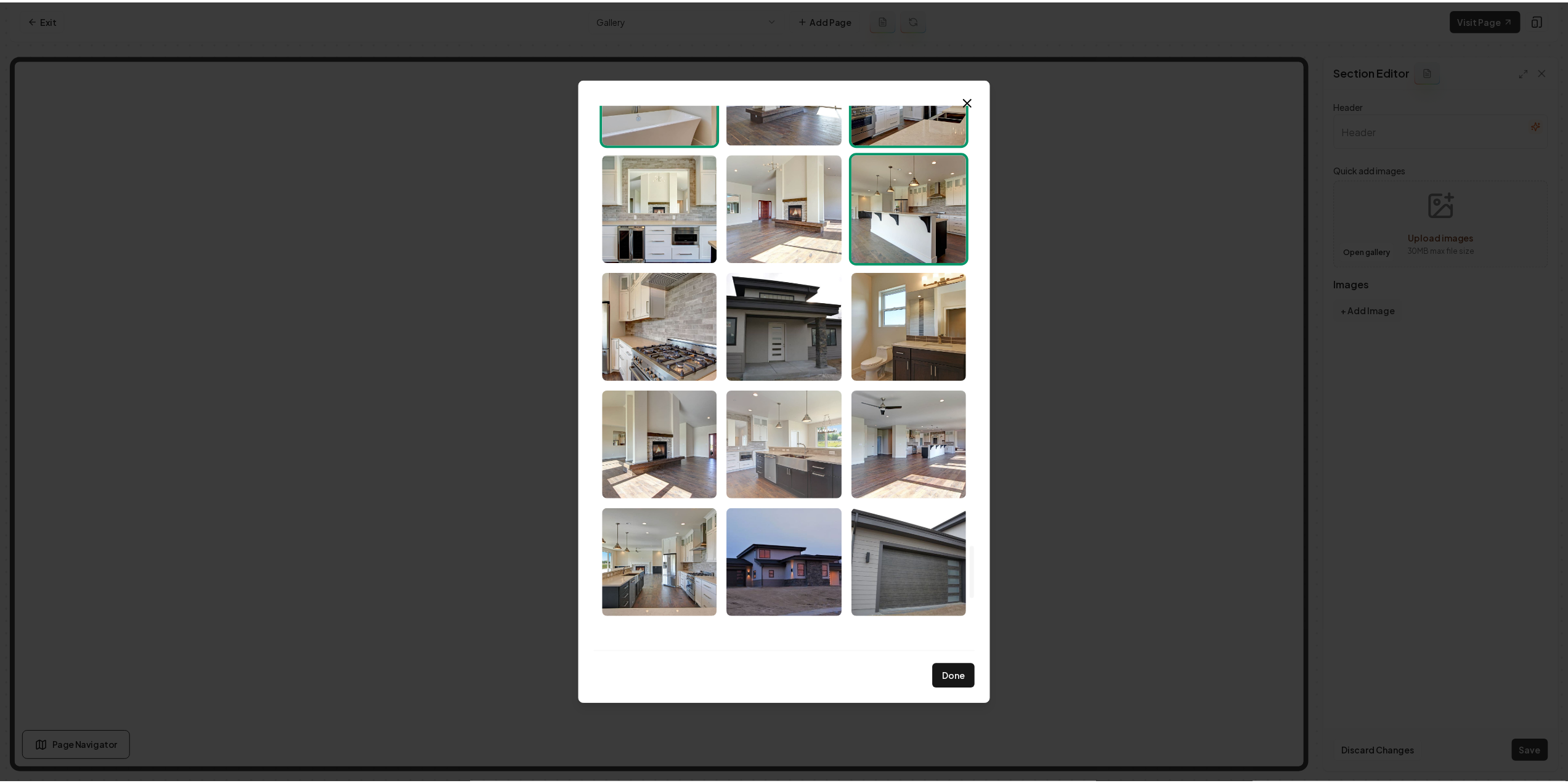
scroll to position [4587, 0]
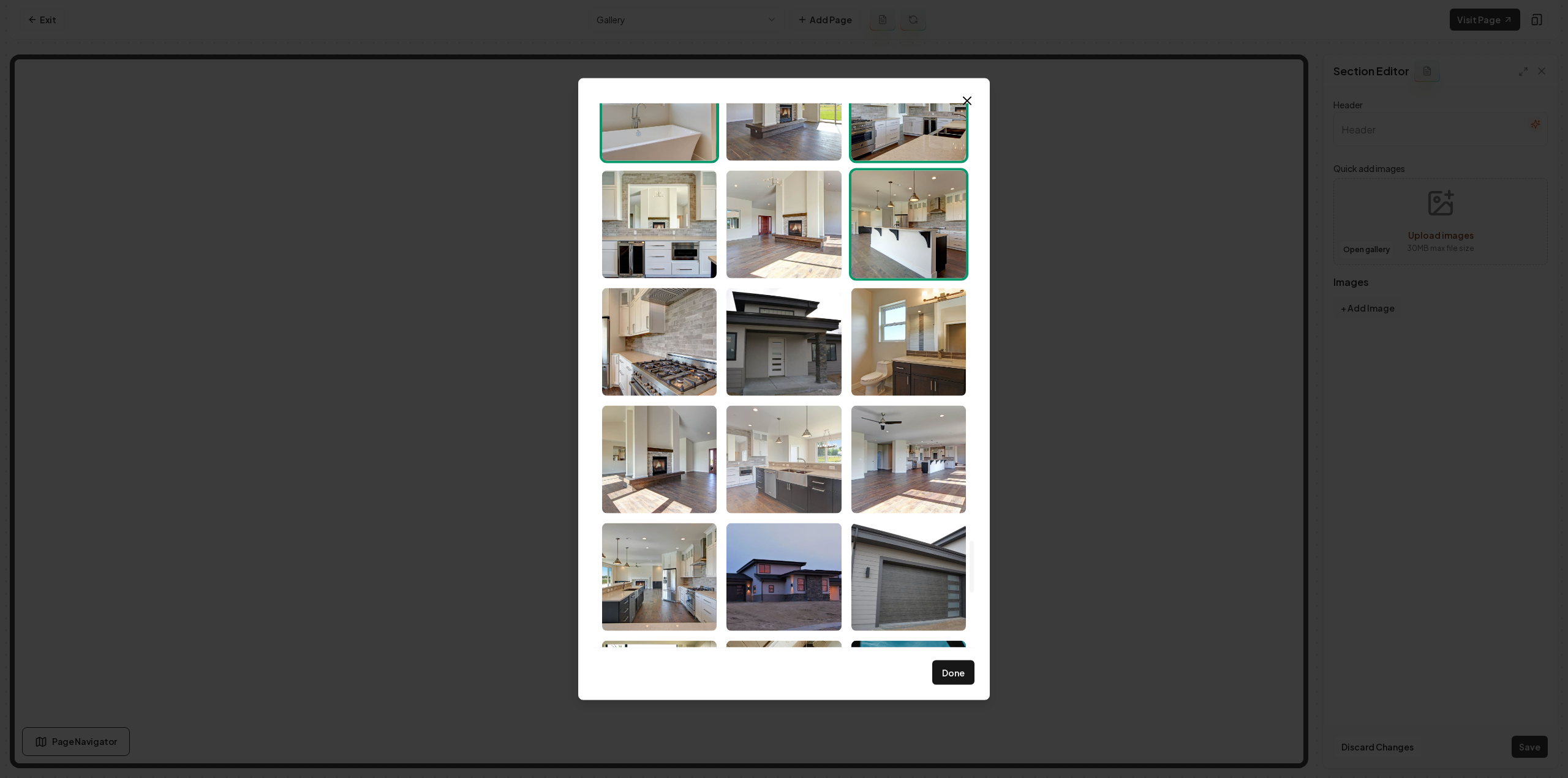
click at [769, 465] on img "Select image image_68d180c05c7cd75eb88b161c.jpg" at bounding box center [783, 459] width 114 height 108
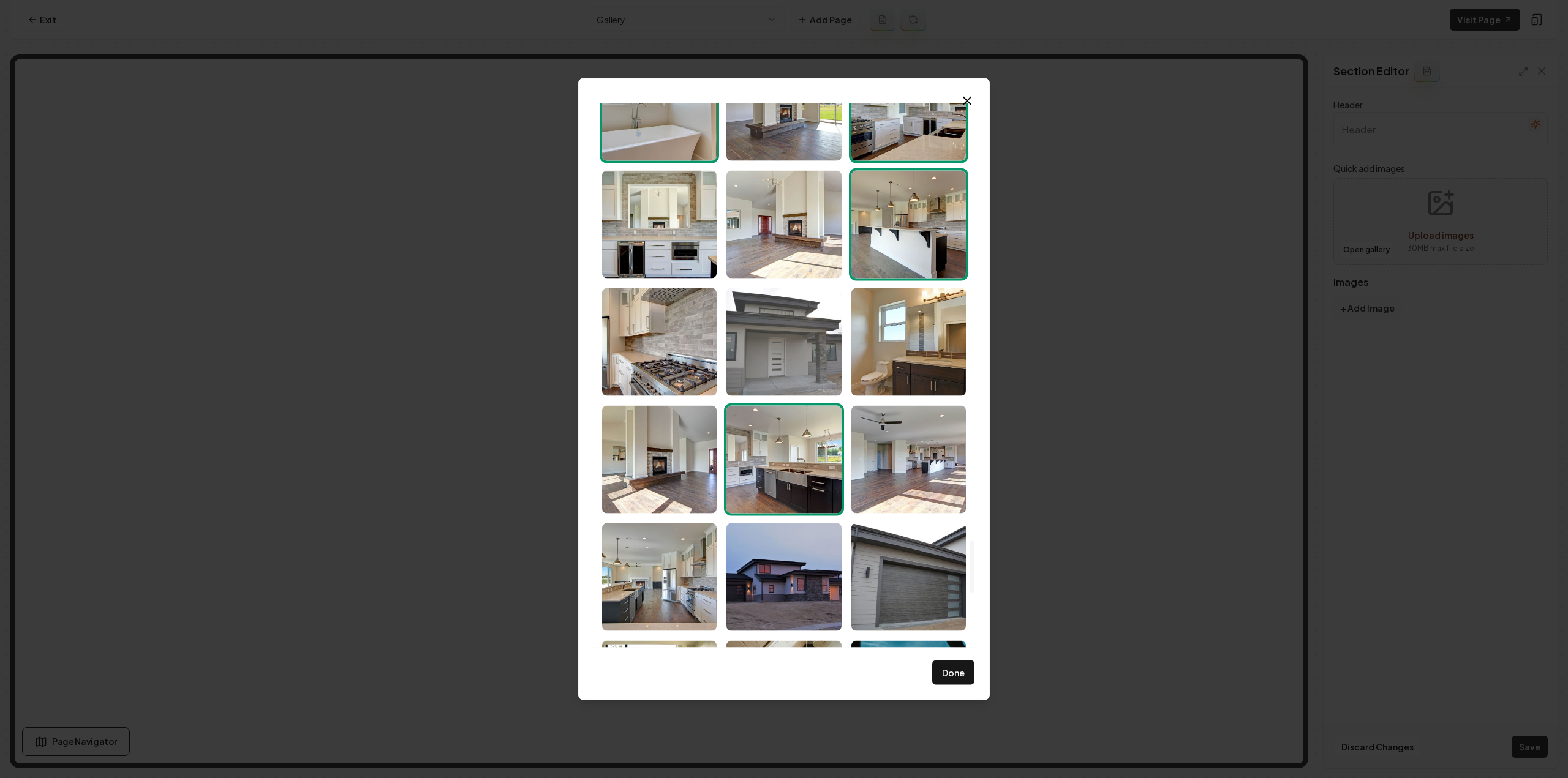
click at [776, 312] on img "Select image image_68d180bf5c7cd75eb88b0af7.JPG" at bounding box center [783, 341] width 114 height 108
click at [785, 341] on img "Select image image_68d180bf5c7cd75eb88b0af7.JPG" at bounding box center [783, 341] width 114 height 108
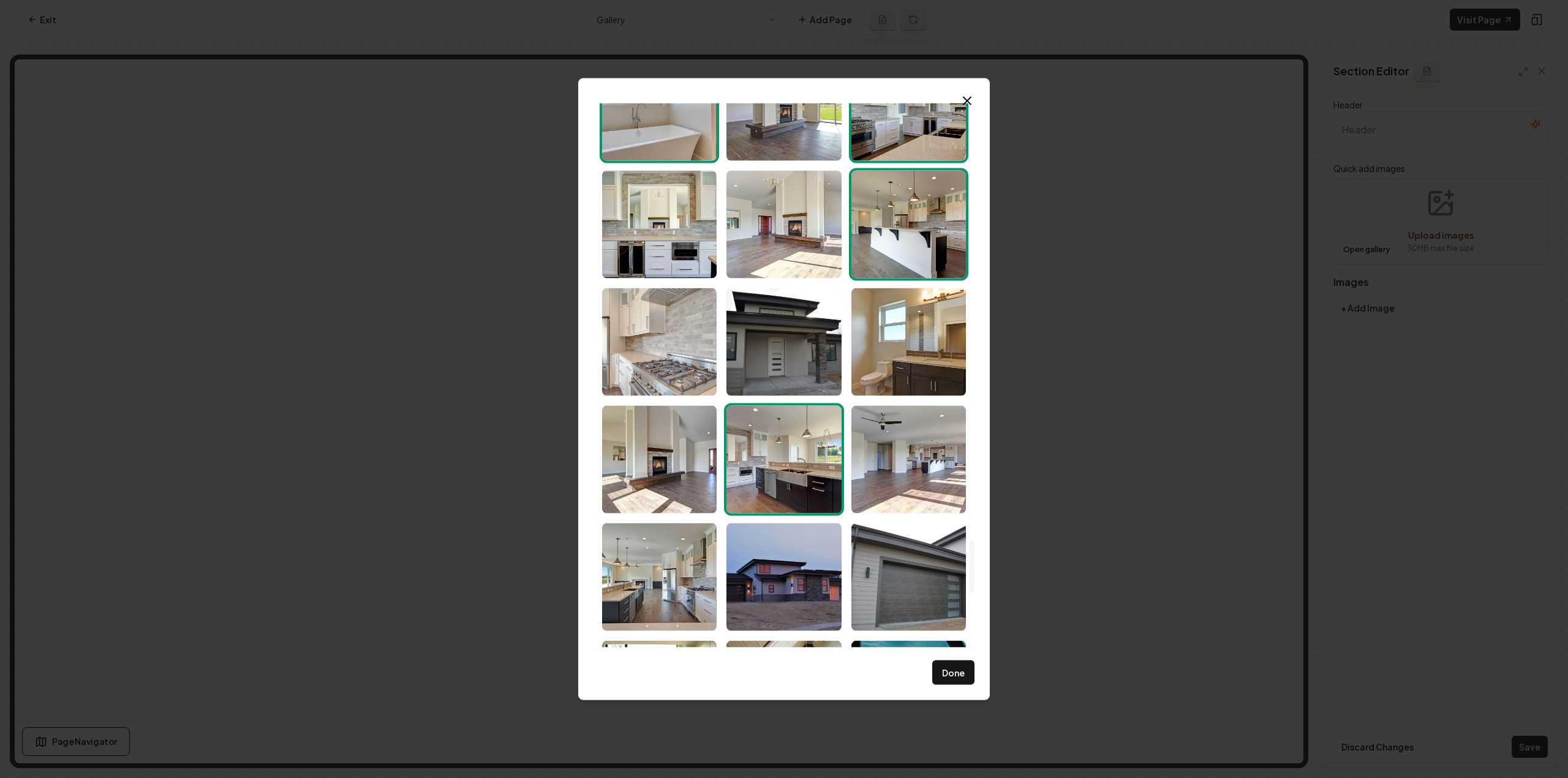
click at [663, 330] on img "Select image image_68d180c15c7cd75eb88b1af9.jpg" at bounding box center [659, 341] width 114 height 108
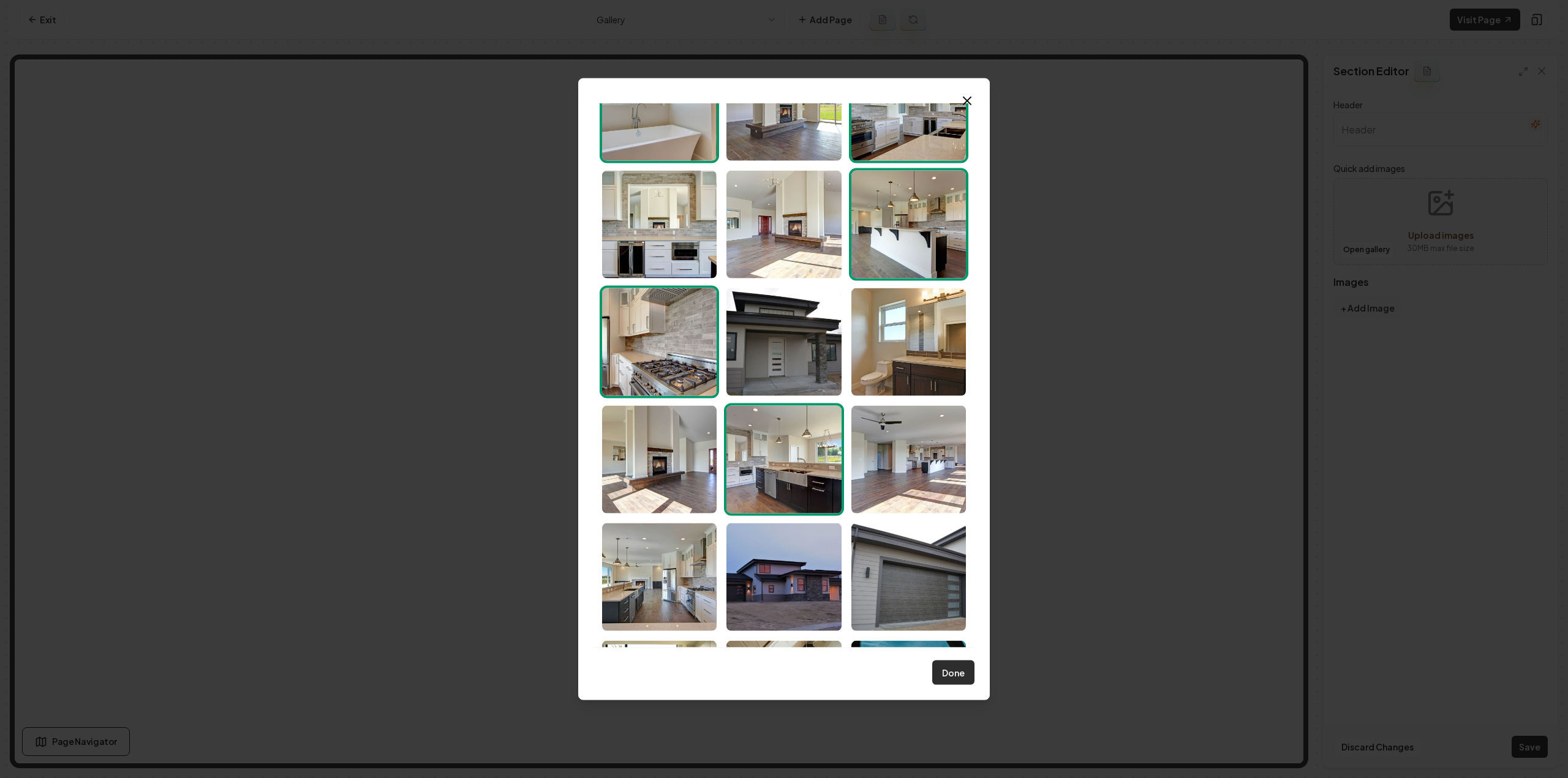
click at [947, 674] on button "Done" at bounding box center [953, 673] width 42 height 24
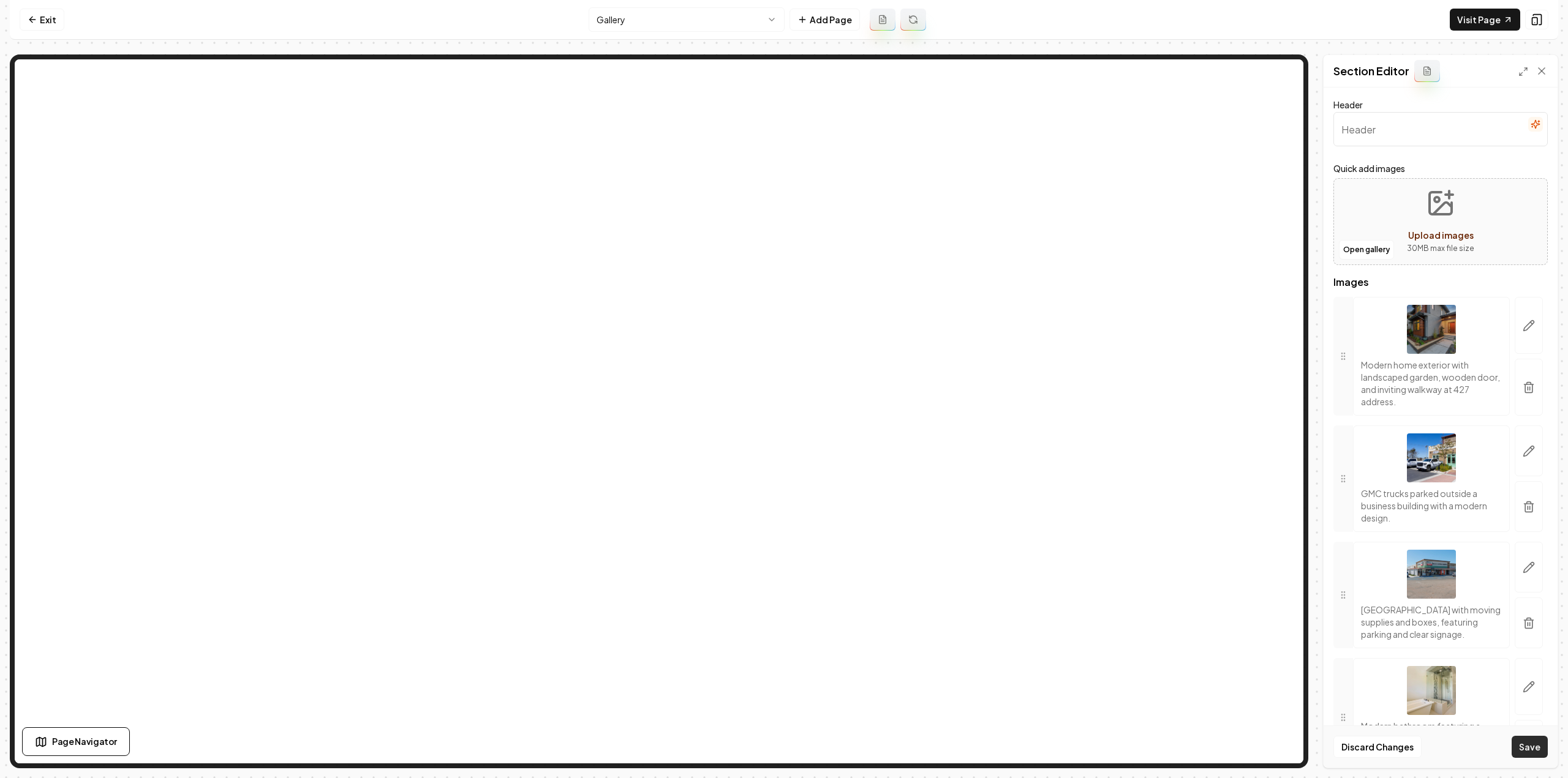
click at [1528, 740] on button "Save" at bounding box center [1530, 748] width 36 height 22
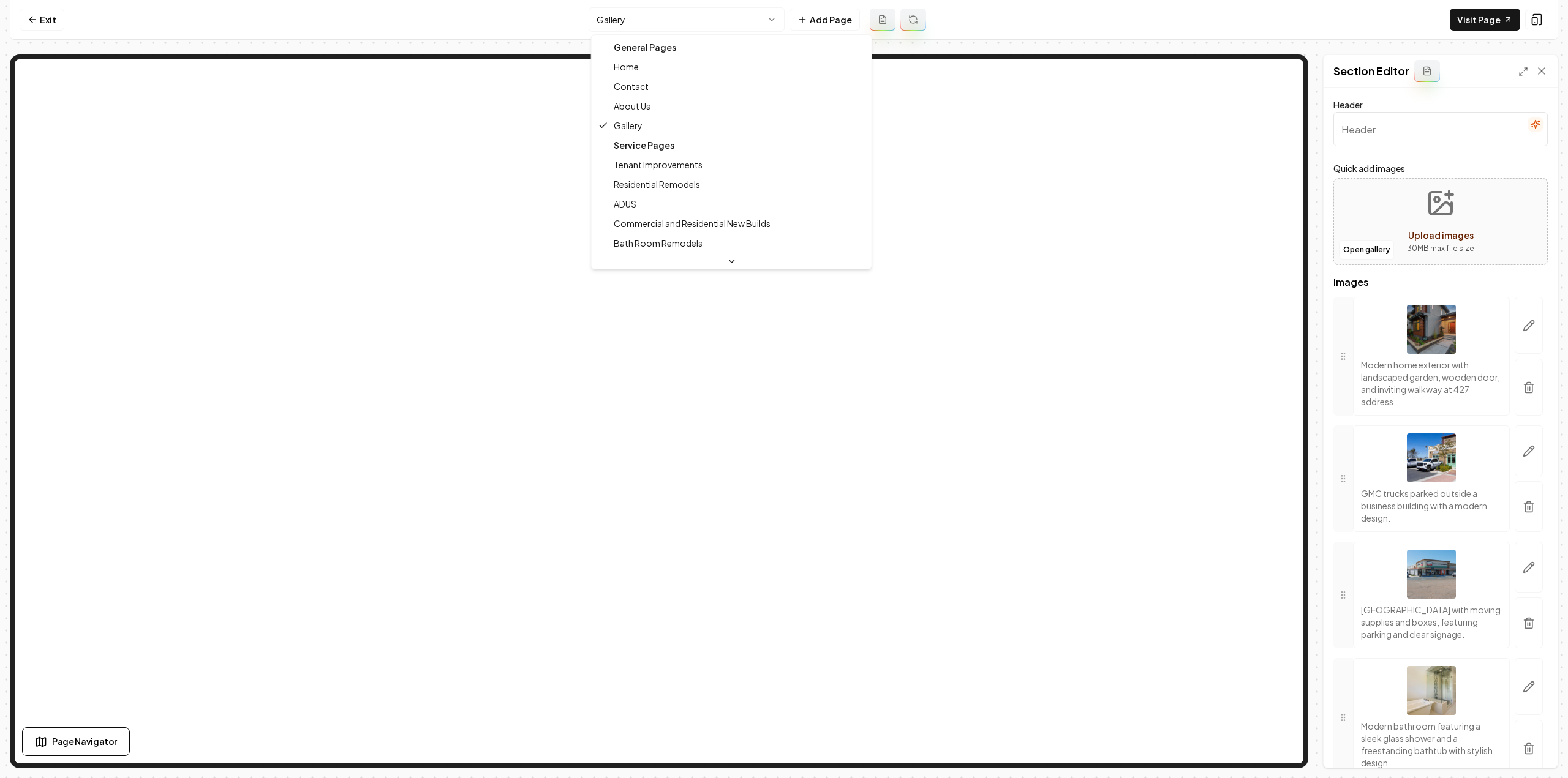
click at [717, 14] on html "Computer Required This feature is only available on a computer. Please switch t…" at bounding box center [784, 389] width 1568 height 778
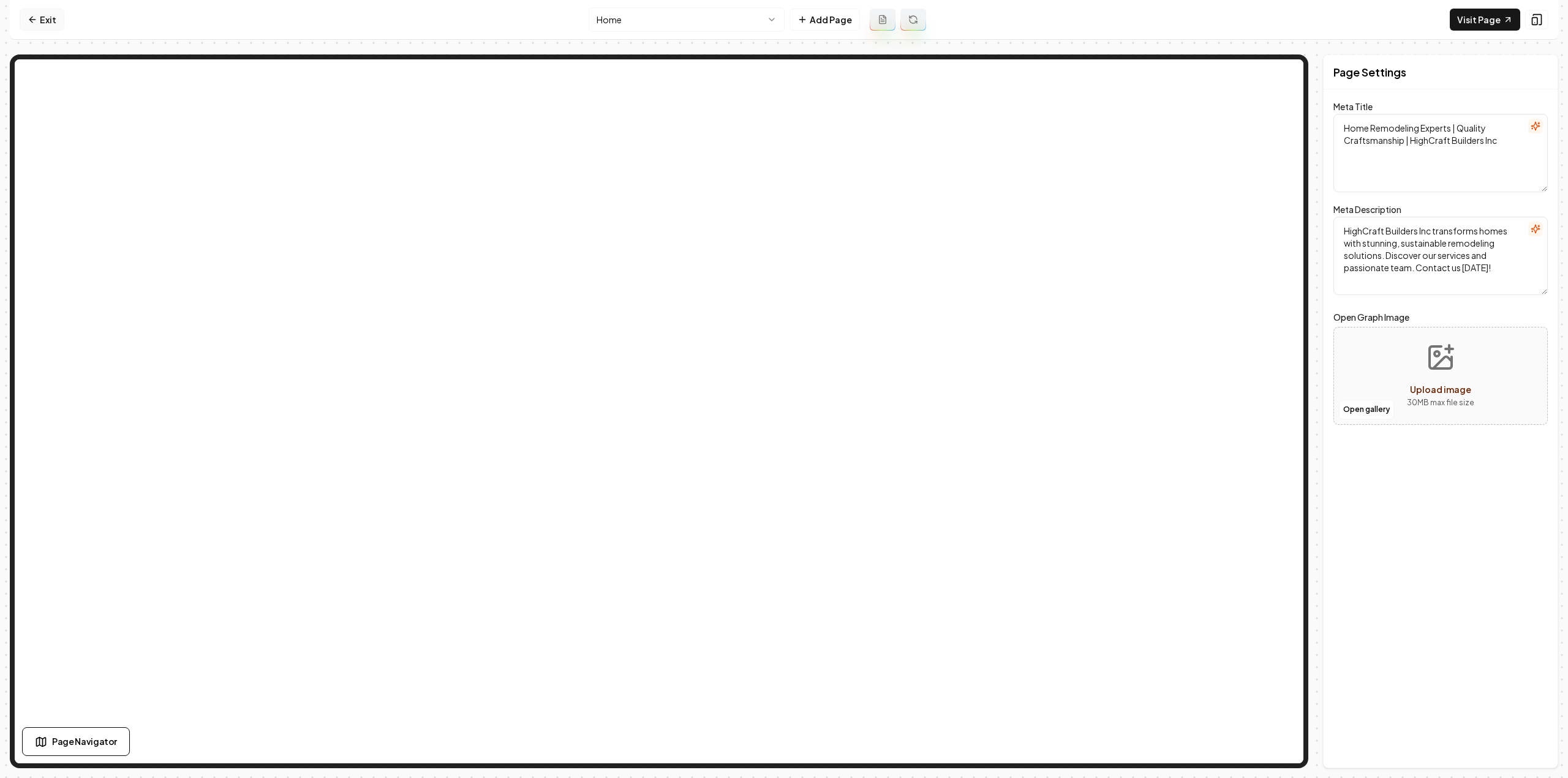
click at [41, 15] on link "Exit" at bounding box center [42, 20] width 45 height 22
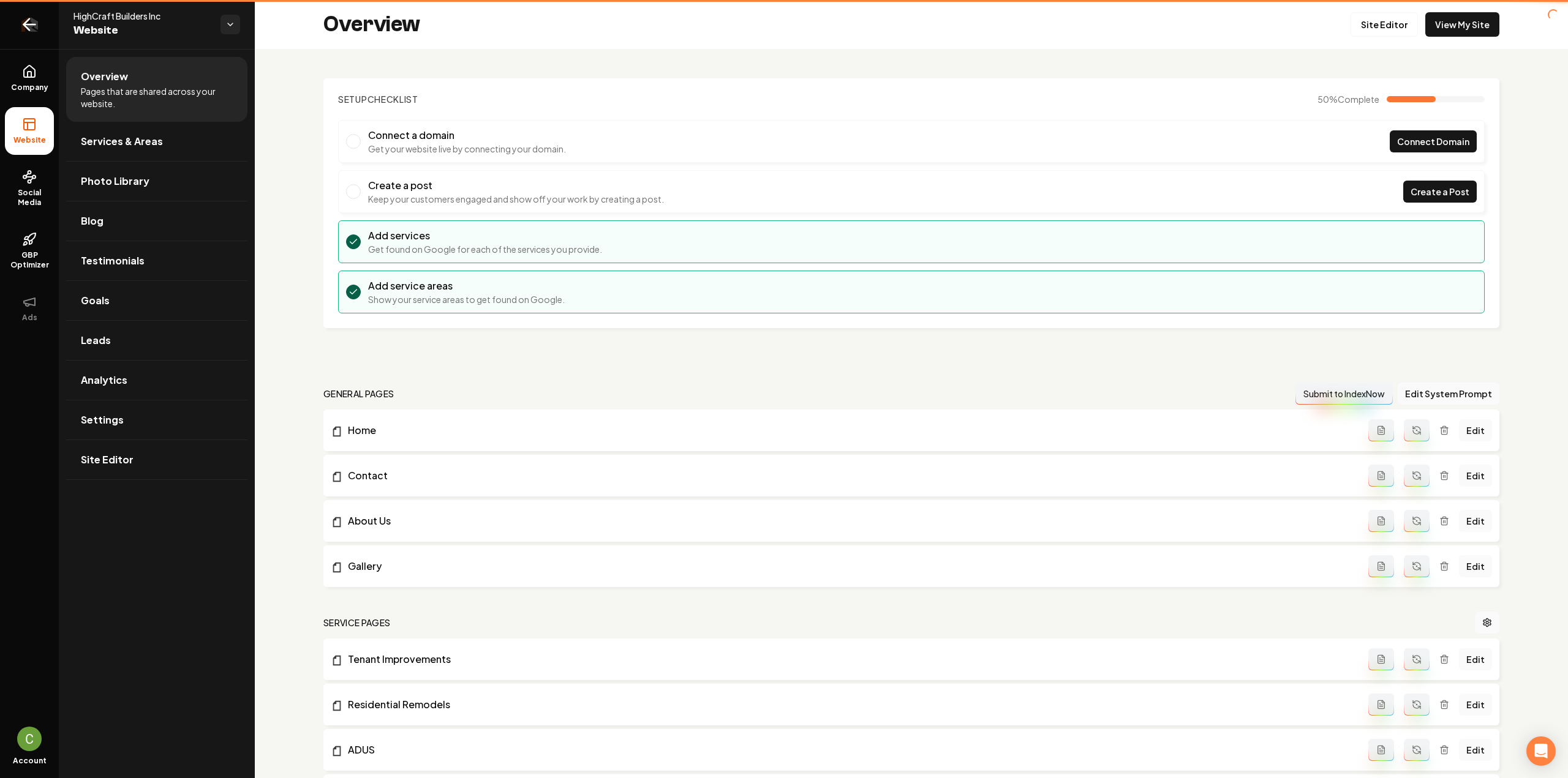
click at [41, 18] on link "Return to dashboard" at bounding box center [29, 24] width 59 height 49
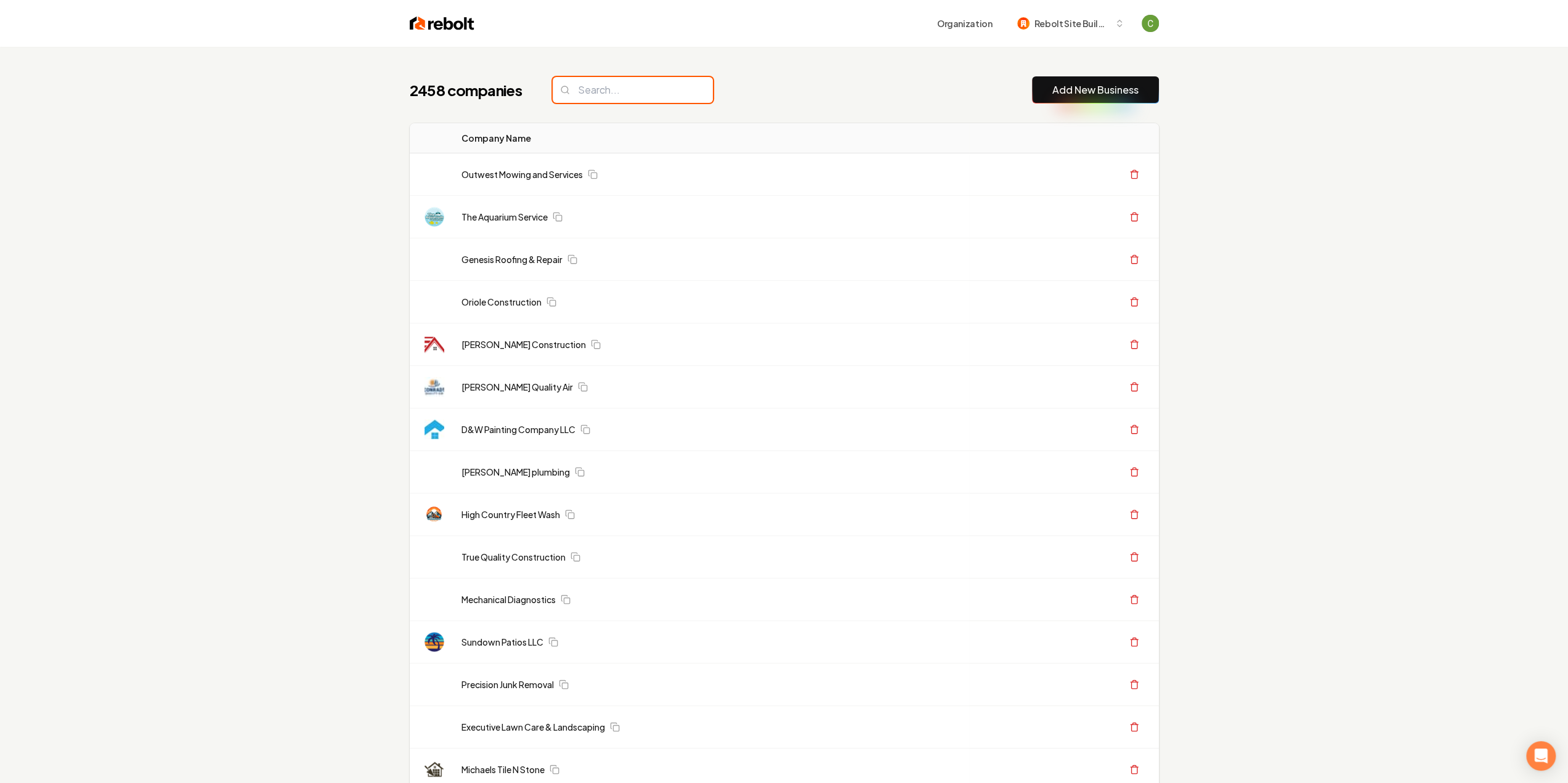
click at [620, 101] on input "search" at bounding box center [633, 90] width 160 height 26
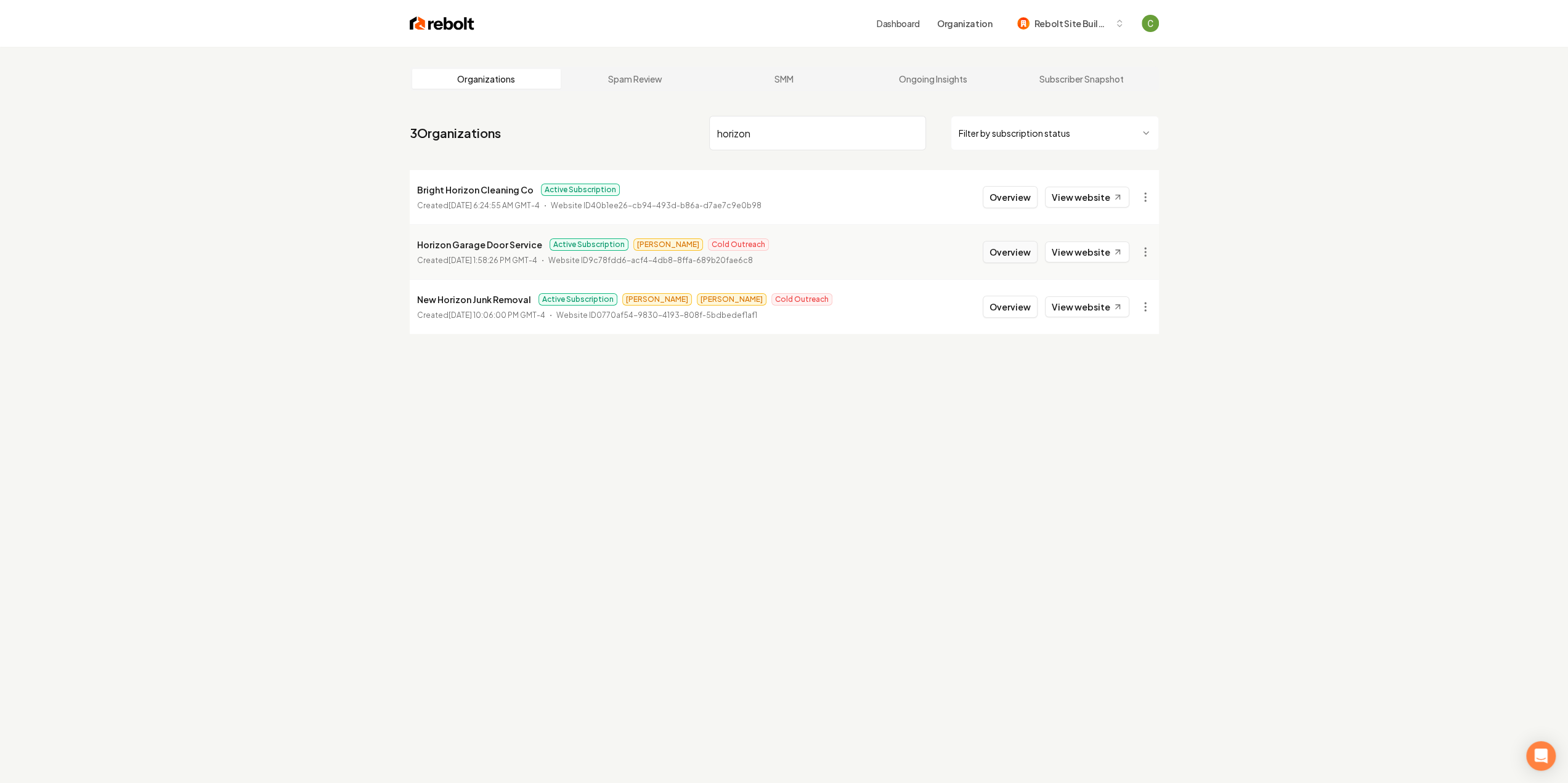
type input "horizon"
click at [1009, 256] on button "Overview" at bounding box center [1010, 252] width 55 height 23
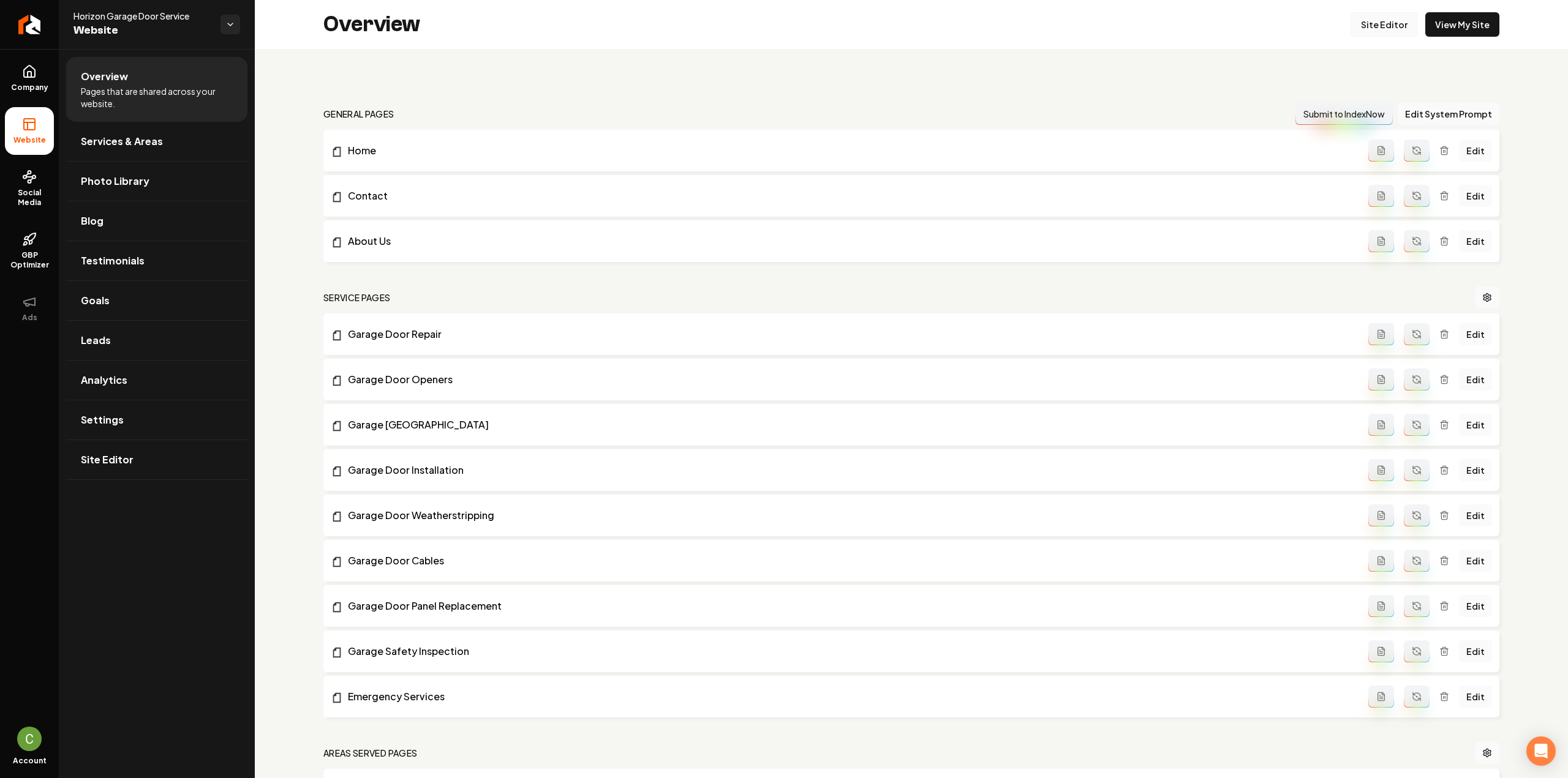
click at [1387, 22] on link "Site Editor" at bounding box center [1384, 24] width 67 height 24
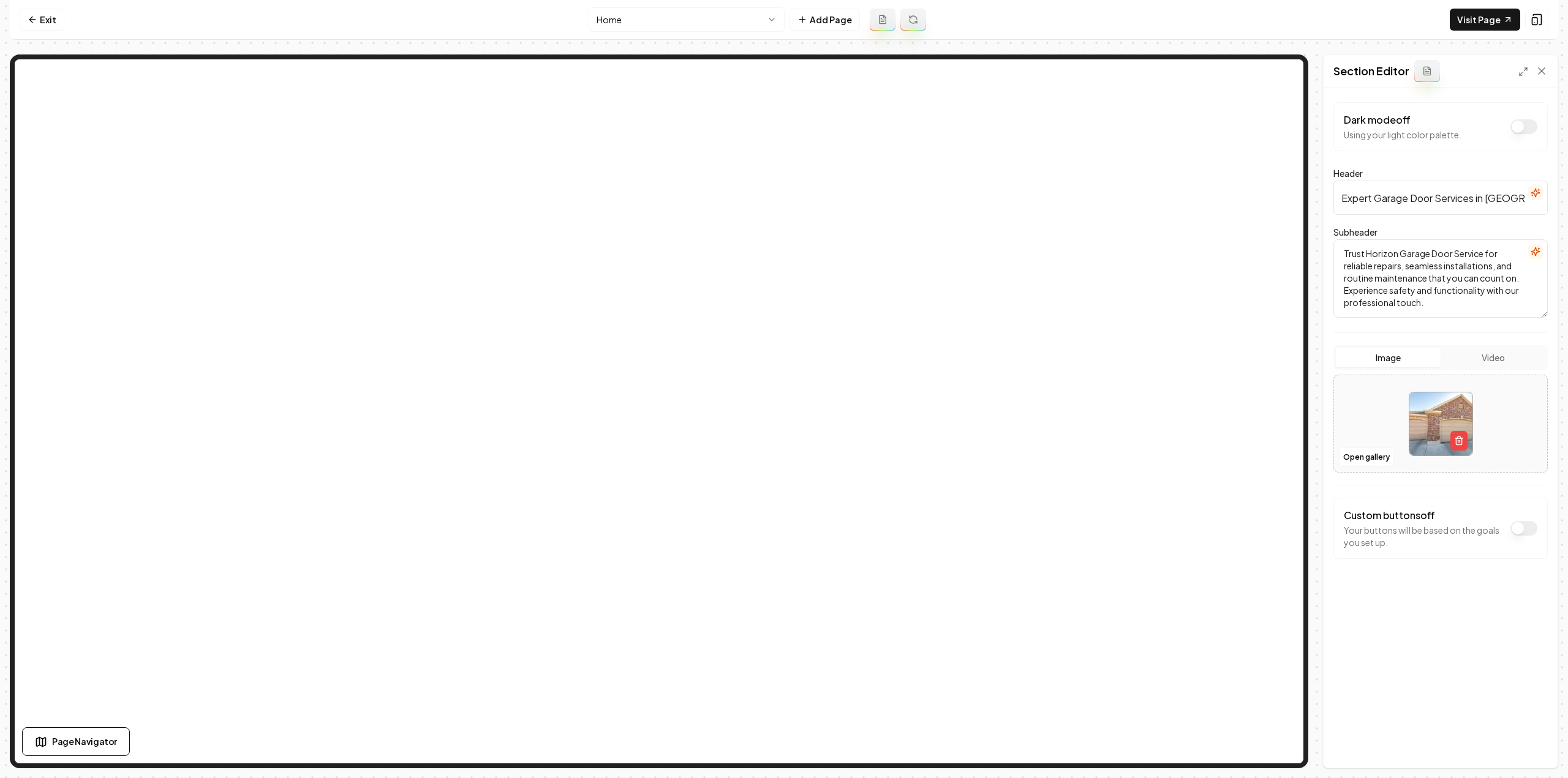
drag, startPoint x: 1486, startPoint y: 200, endPoint x: 1567, endPoint y: 202, distance: 81.0
click at [1558, 202] on div "Computer Required This feature is only available on a computer. Please switch t…" at bounding box center [784, 389] width 1568 height 778
paste input "Twin Cities Metro Area"
type input "Expert Garage Door Services in [GEOGRAPHIC_DATA] Metro Area"
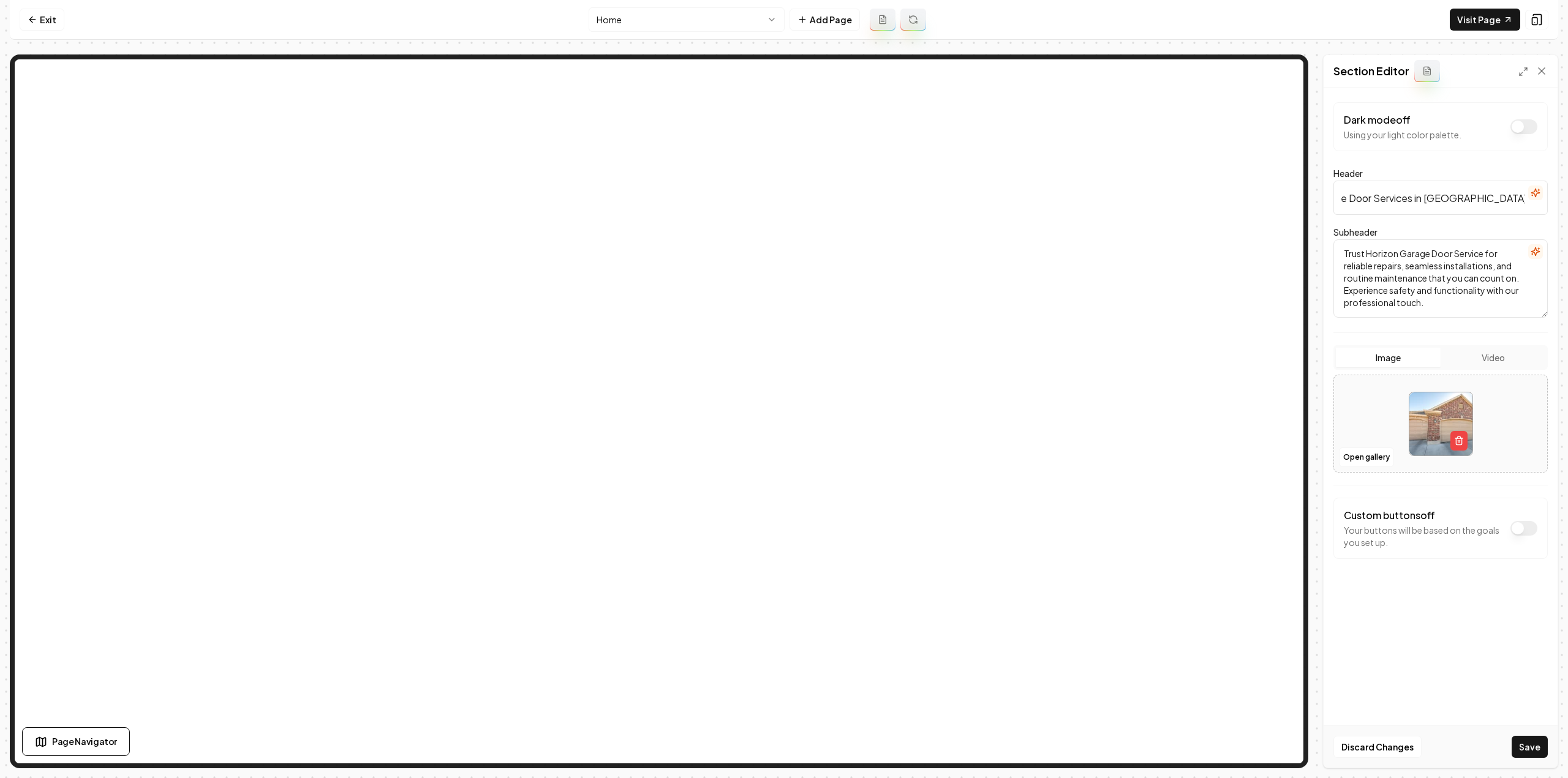
click at [1522, 730] on div "Discard Changes Save" at bounding box center [1440, 747] width 234 height 42
click at [1523, 737] on button "Save" at bounding box center [1530, 748] width 36 height 22
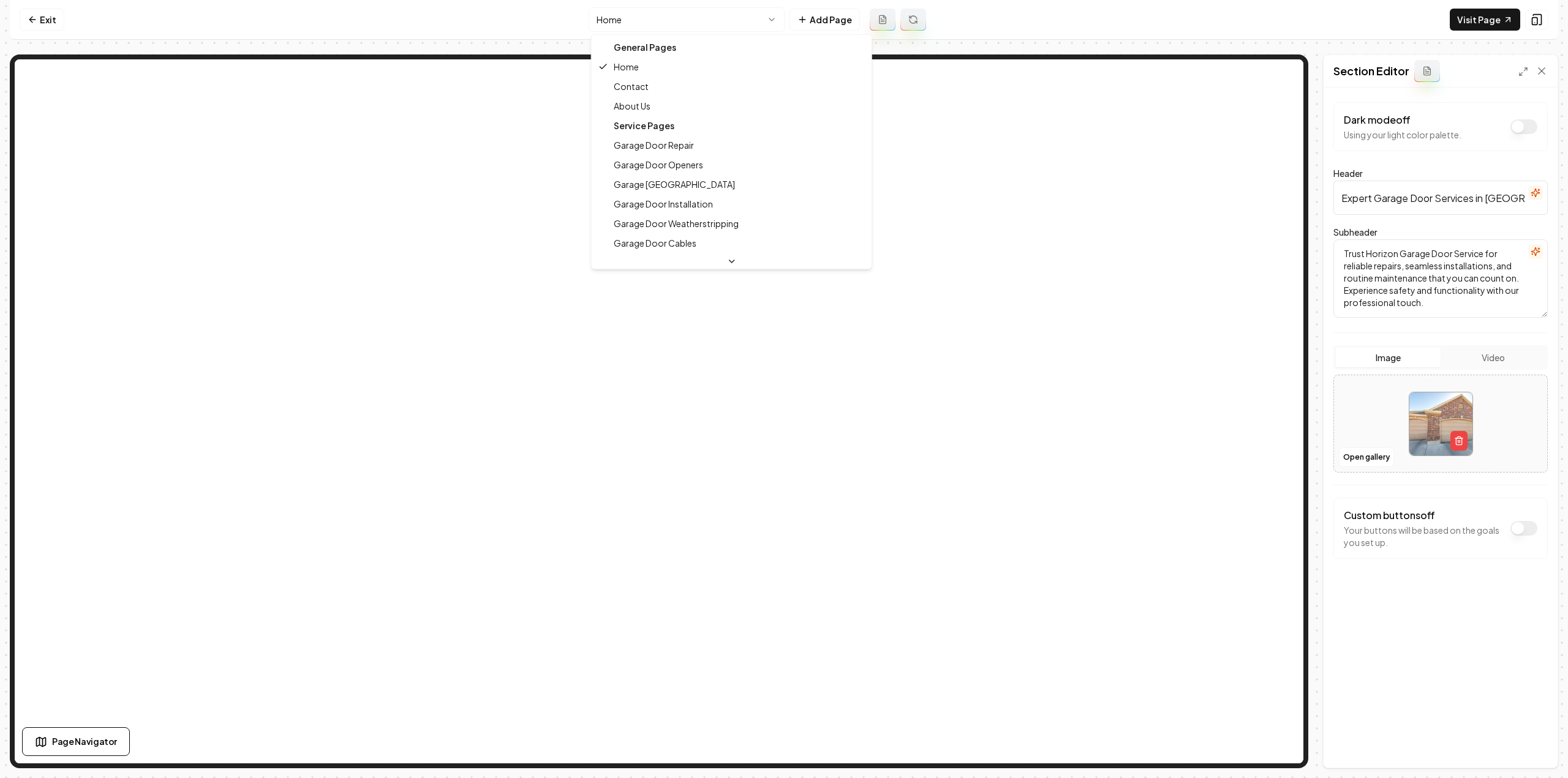
click at [679, 28] on html "Computer Required This feature is only available on a computer. Please switch t…" at bounding box center [784, 389] width 1568 height 778
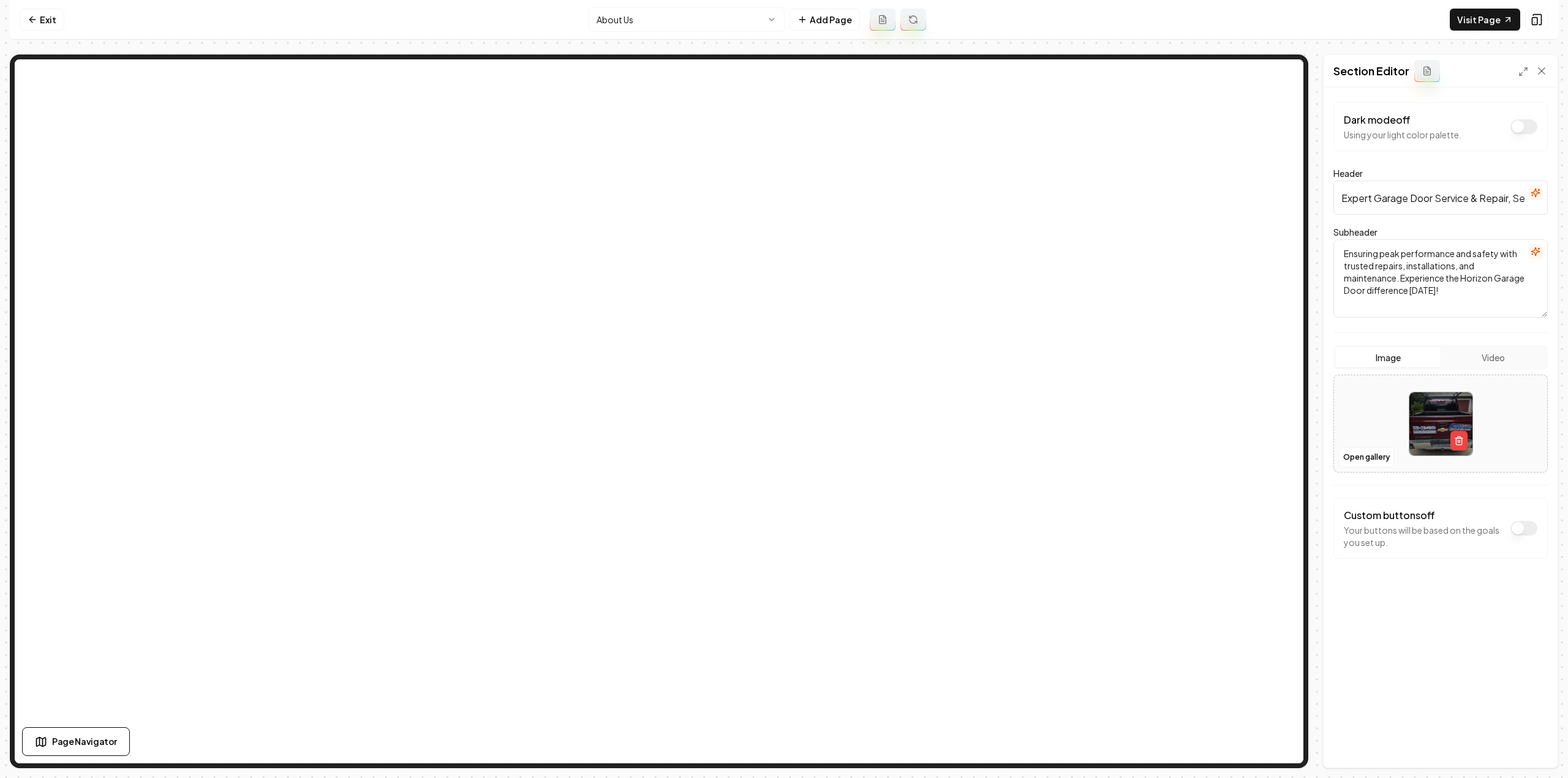
click at [1533, 195] on icon "button" at bounding box center [1534, 193] width 10 height 10
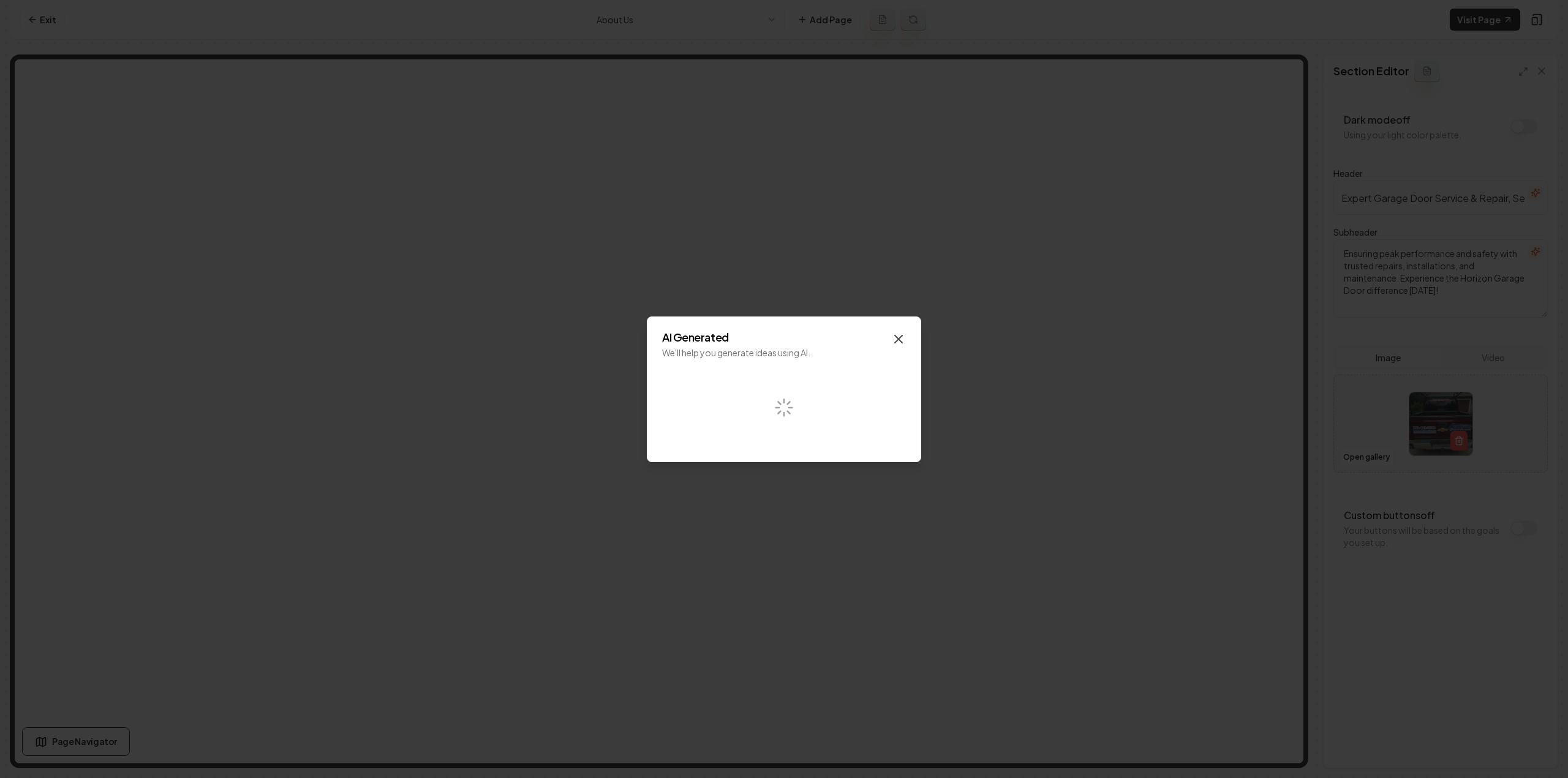
click at [906, 340] on div "AI Generated We'll help you generate ideas using AI. Close" at bounding box center [783, 389] width 274 height 146
click at [900, 336] on icon "button" at bounding box center [898, 339] width 15 height 15
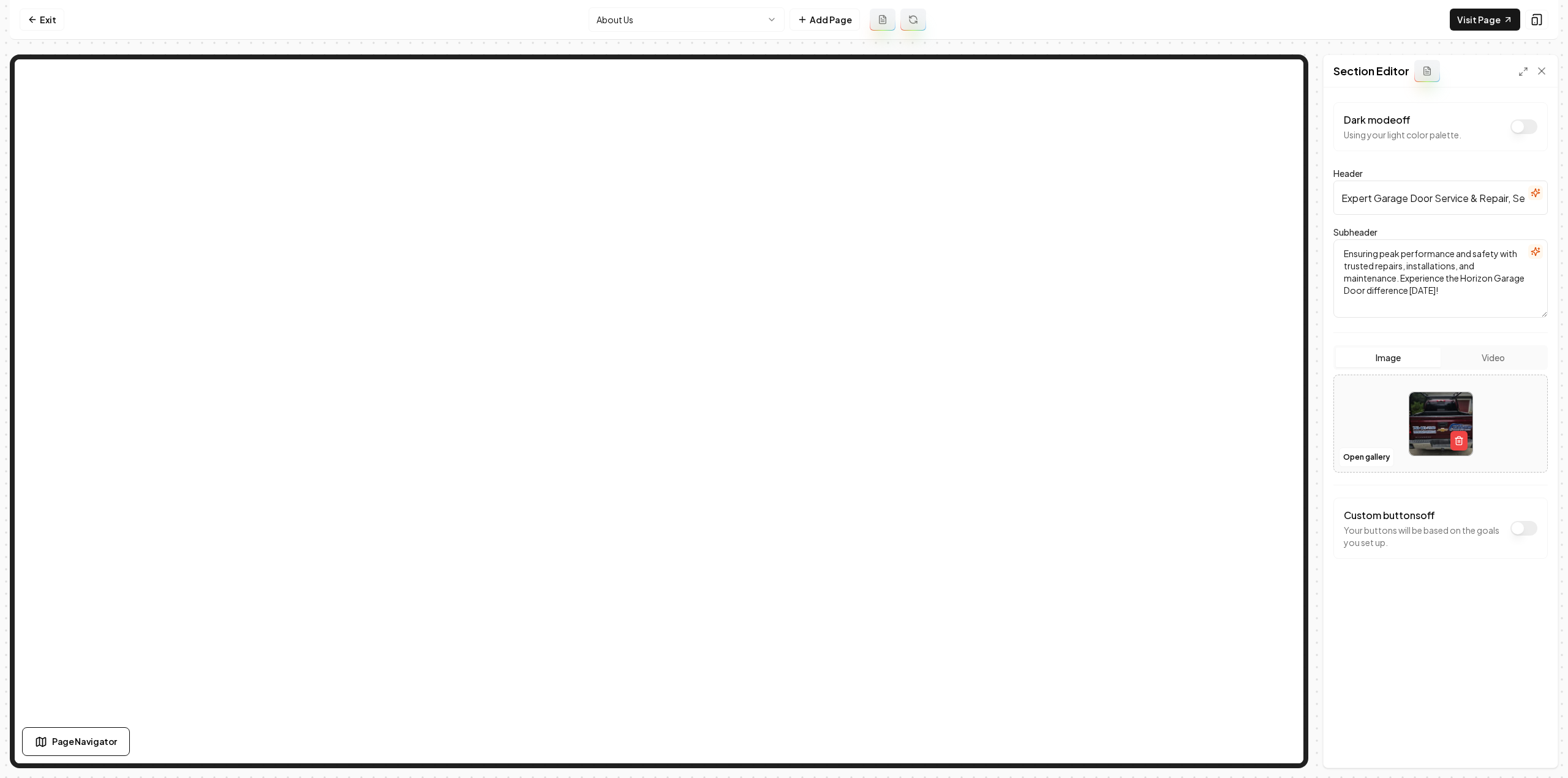
click at [1434, 192] on input "Expert Garage Door Service & Repair, Serving [PERSON_NAME] & Surrounding Areas" at bounding box center [1440, 198] width 214 height 35
drag, startPoint x: 1448, startPoint y: 198, endPoint x: 1483, endPoint y: 204, distance: 35.5
click at [1483, 204] on input "Expert Garage Door Service & Repair, Serving [PERSON_NAME] & Surrounding Areas" at bounding box center [1440, 198] width 214 height 35
click at [1417, 202] on input "Expert Garage Door Service & Repair, Serving [PERSON_NAME] & Surrounding Areas" at bounding box center [1440, 198] width 214 height 35
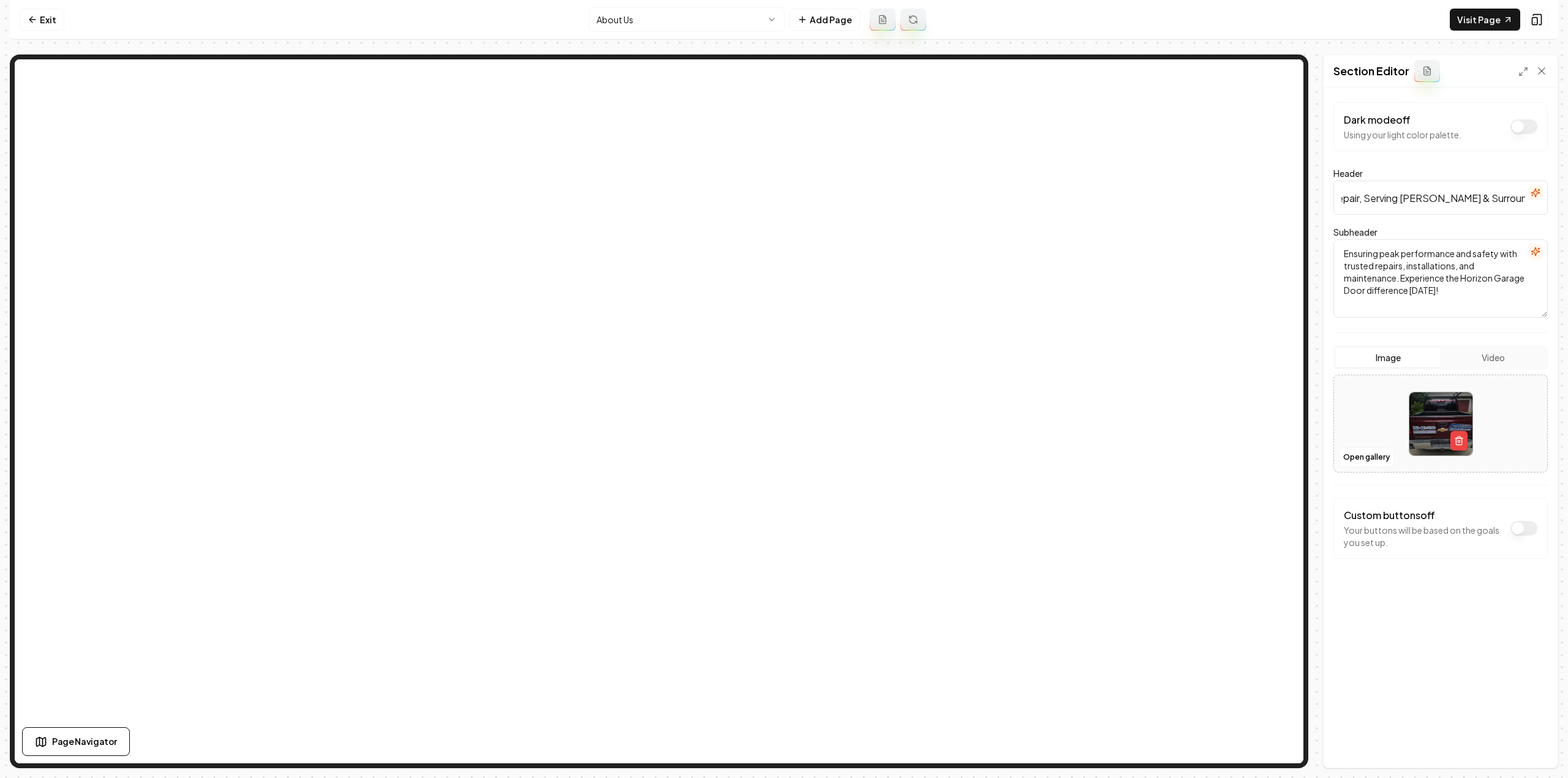
click at [1440, 196] on input "Expert Garage Door Service & Repair, Serving [PERSON_NAME] & Surrounding Areas" at bounding box center [1440, 198] width 214 height 35
drag, startPoint x: 1440, startPoint y: 196, endPoint x: 1562, endPoint y: 211, distance: 122.9
click at [1558, 211] on div "Computer Required This feature is only available on a computer. Please switch t…" at bounding box center [784, 389] width 1568 height 778
paste input "the Twin Cities Metro Area"
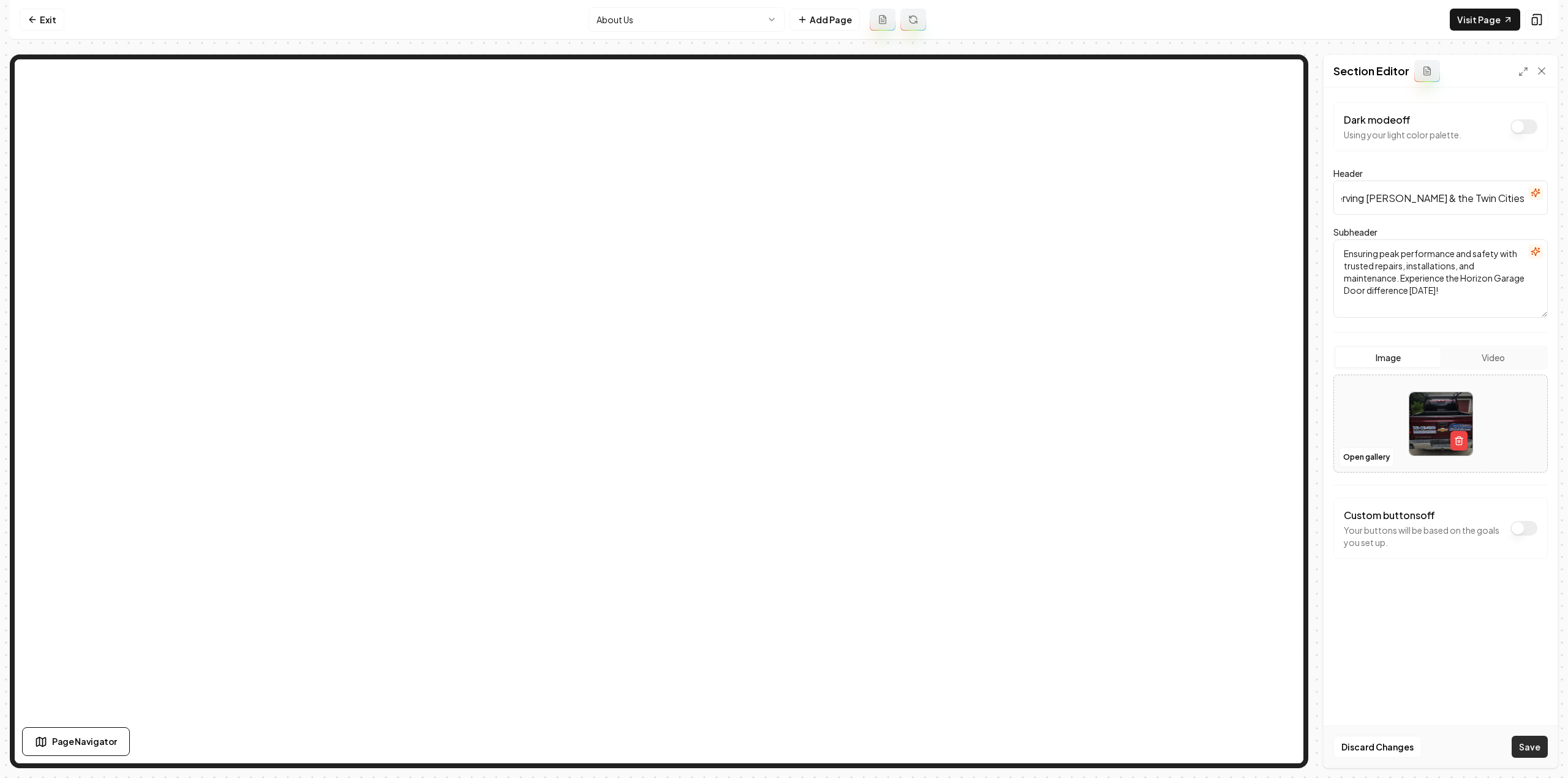
type input "Expert Garage Door Service & Repair, Serving [PERSON_NAME] & the Twin Cities Me…"
click at [1527, 743] on button "Save" at bounding box center [1530, 748] width 36 height 22
click at [1482, 22] on link "Visit Page" at bounding box center [1484, 20] width 70 height 22
click at [44, 18] on link "Exit" at bounding box center [42, 20] width 45 height 22
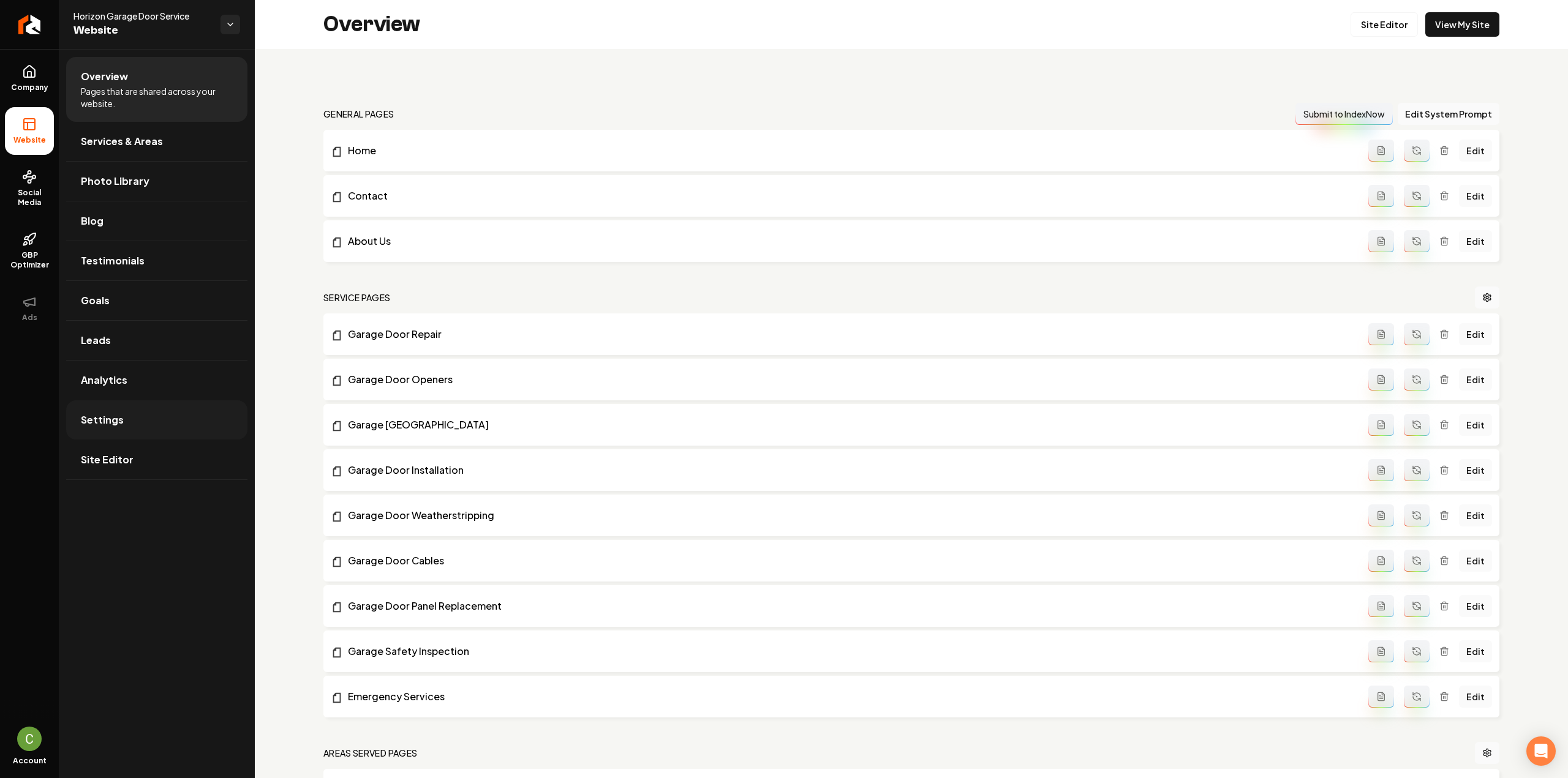
click at [129, 416] on link "Settings" at bounding box center [157, 419] width 182 height 39
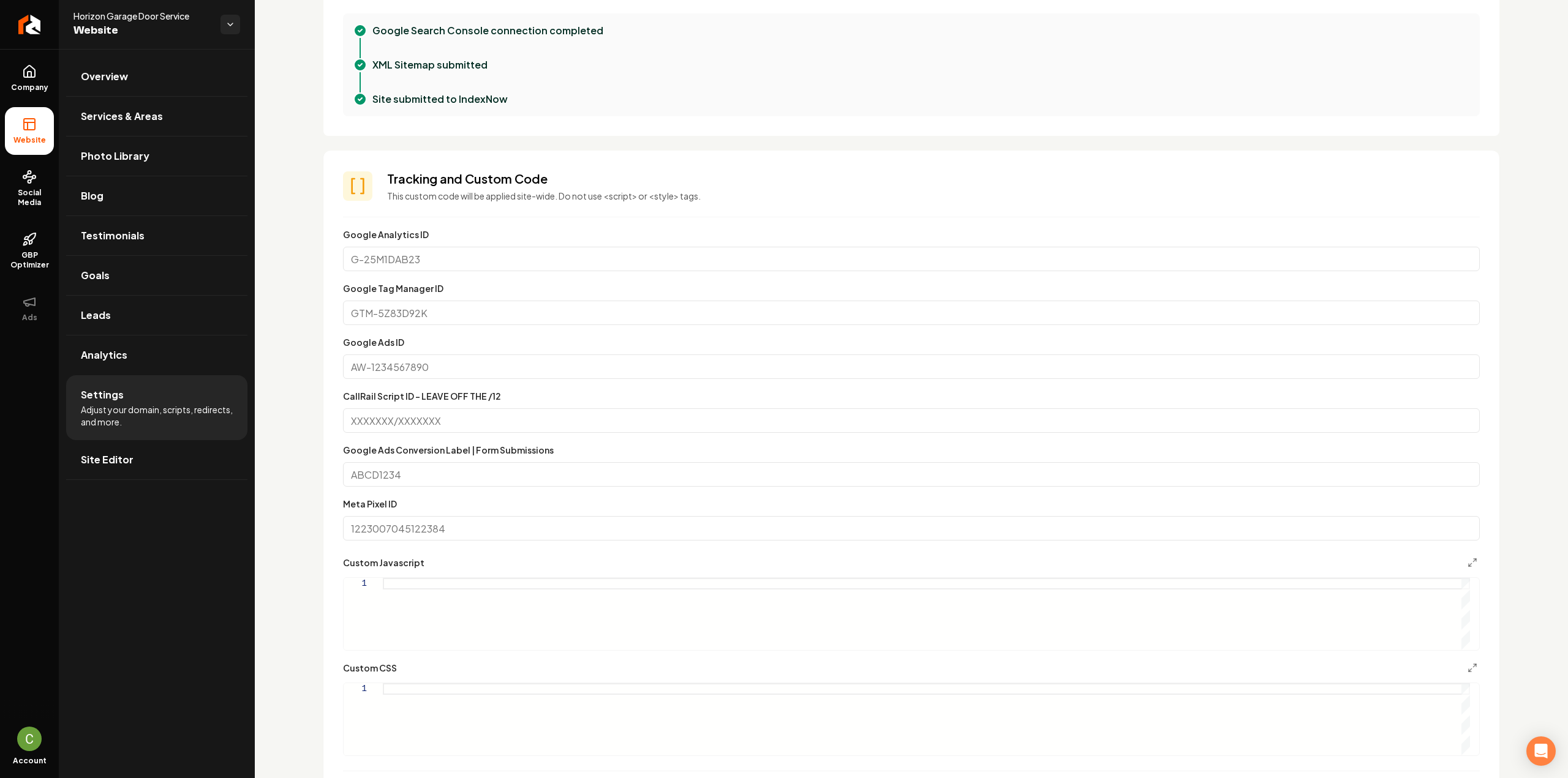
scroll to position [735, 0]
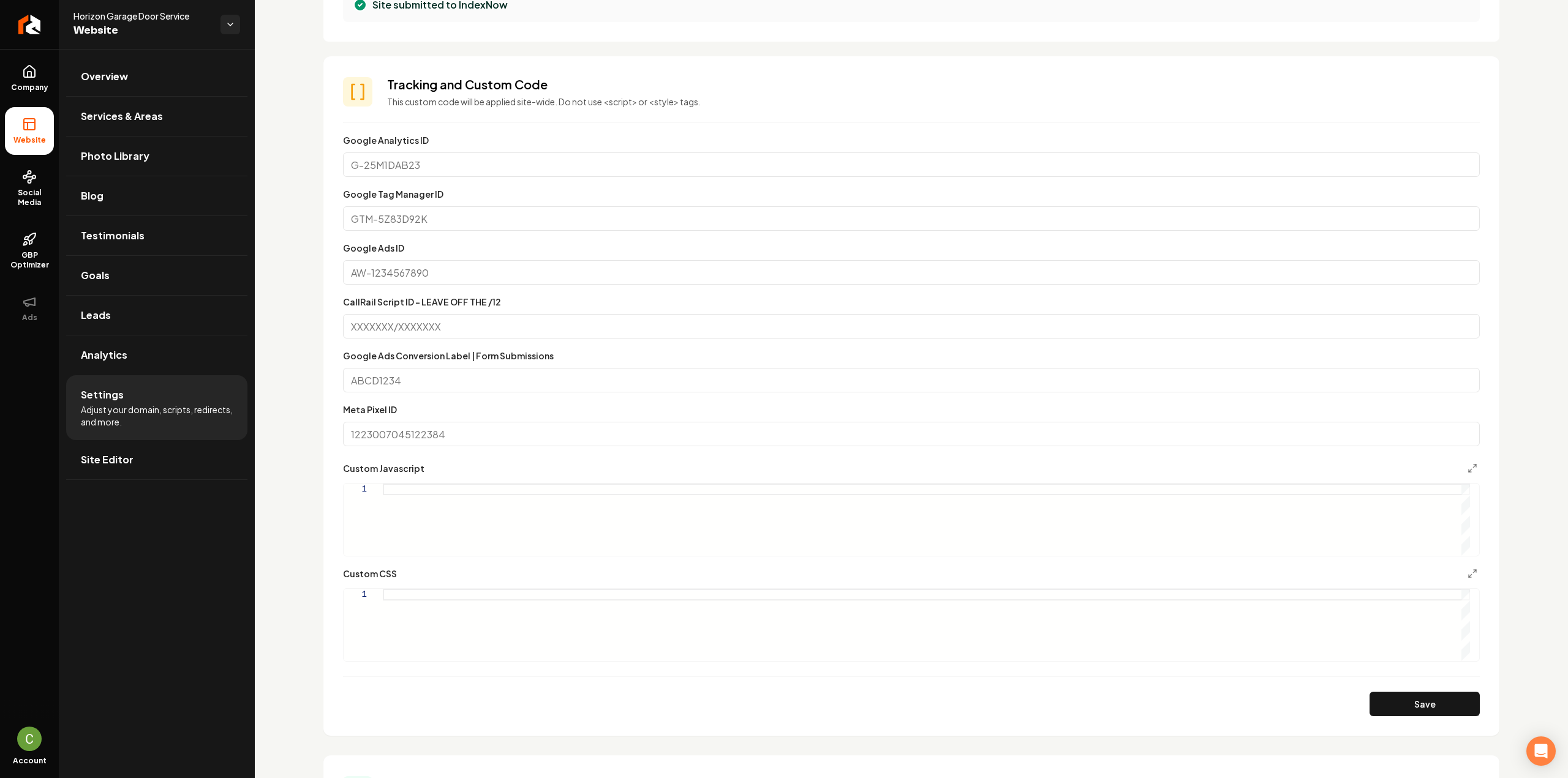
click at [455, 616] on div "Main content area" at bounding box center [927, 626] width 1087 height 73
click at [431, 631] on div ".grab-footer-links-areas-served-list { display: grid ; grid-template-columns: r…" at bounding box center [927, 626] width 1087 height 73
click at [1420, 698] on button "Save" at bounding box center [1425, 705] width 111 height 24
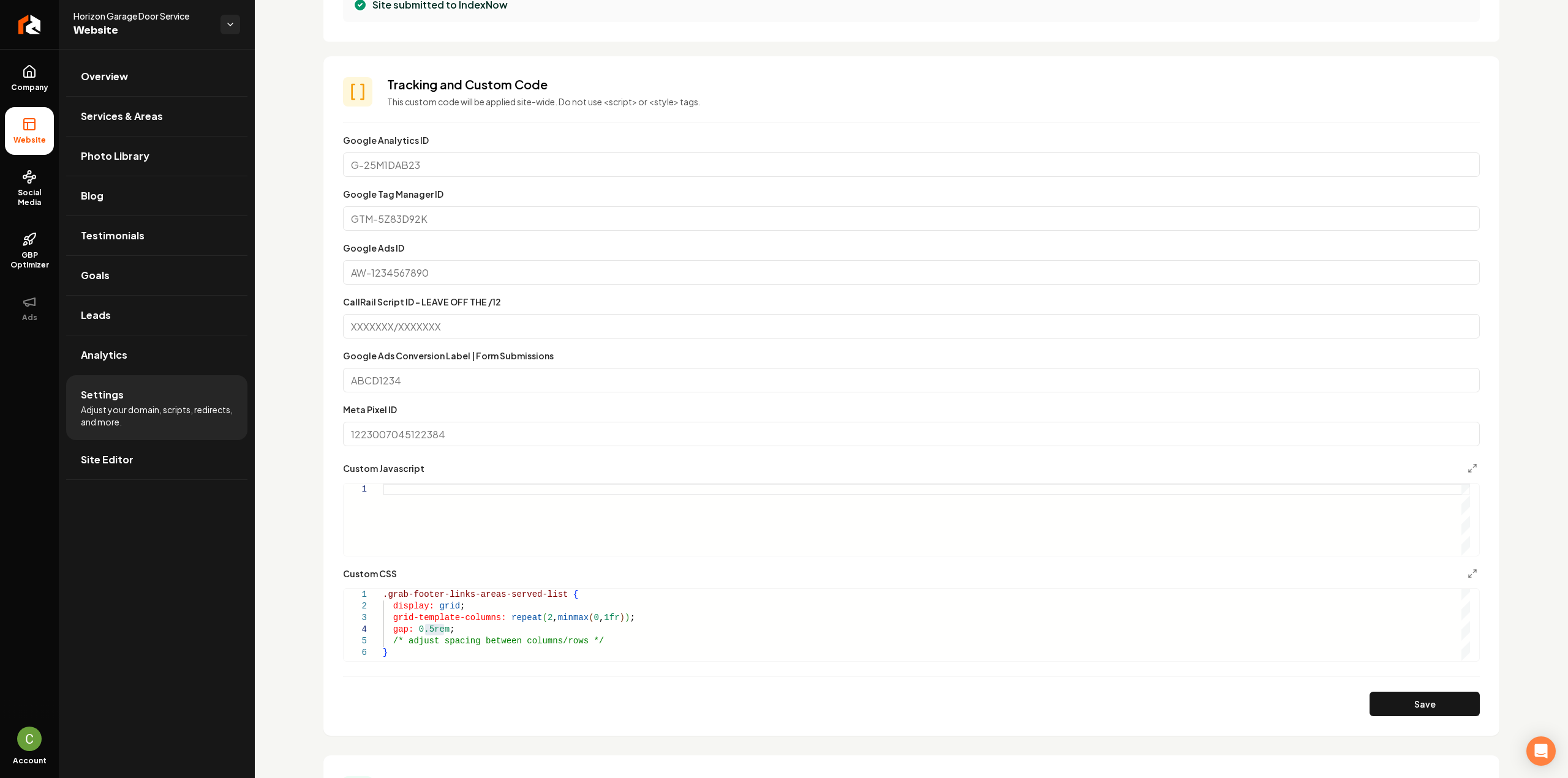
click at [417, 663] on form "**********" at bounding box center [911, 424] width 1137 height 584
click at [413, 656] on div ".grab-footer-links-areas-served-list { display: grid ; grid-template-columns: r…" at bounding box center [927, 626] width 1087 height 73
click at [1451, 712] on button "Save" at bounding box center [1425, 705] width 111 height 24
click at [440, 604] on div ".grab-footer-links-areas-served-list { columns: 2 ; column-gap: 2rem ; /* adjus…" at bounding box center [927, 626] width 1087 height 73
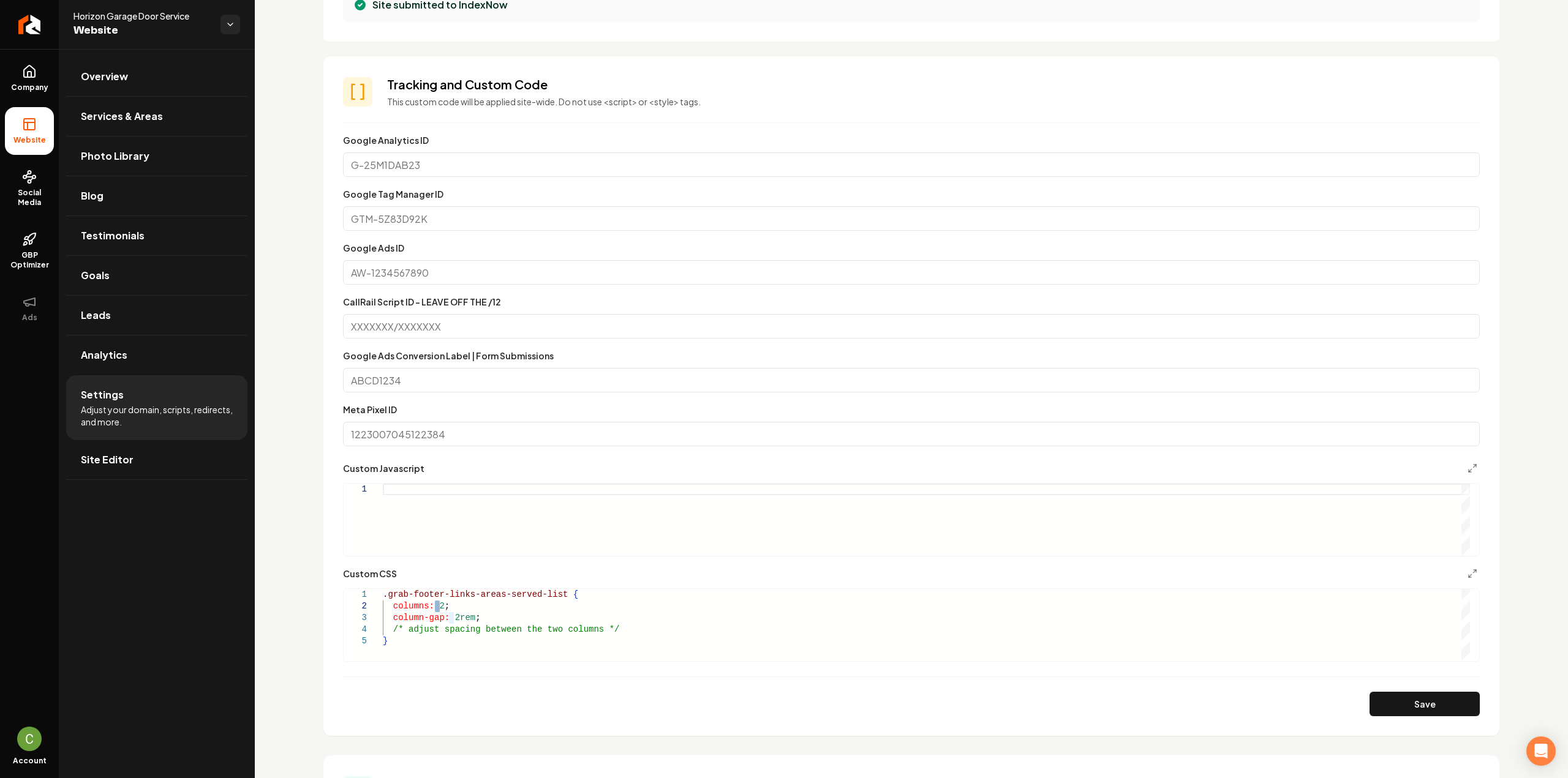
scroll to position [12, 56]
click at [1443, 700] on button "Save" at bounding box center [1425, 705] width 111 height 24
click at [440, 604] on div ".grab-footer-links-areas-served-list { columns: 3 ; column-gap: 2rem ; /* adjus…" at bounding box center [927, 626] width 1087 height 73
type textarea "**********"
click at [1446, 695] on button "Save" at bounding box center [1425, 705] width 111 height 24
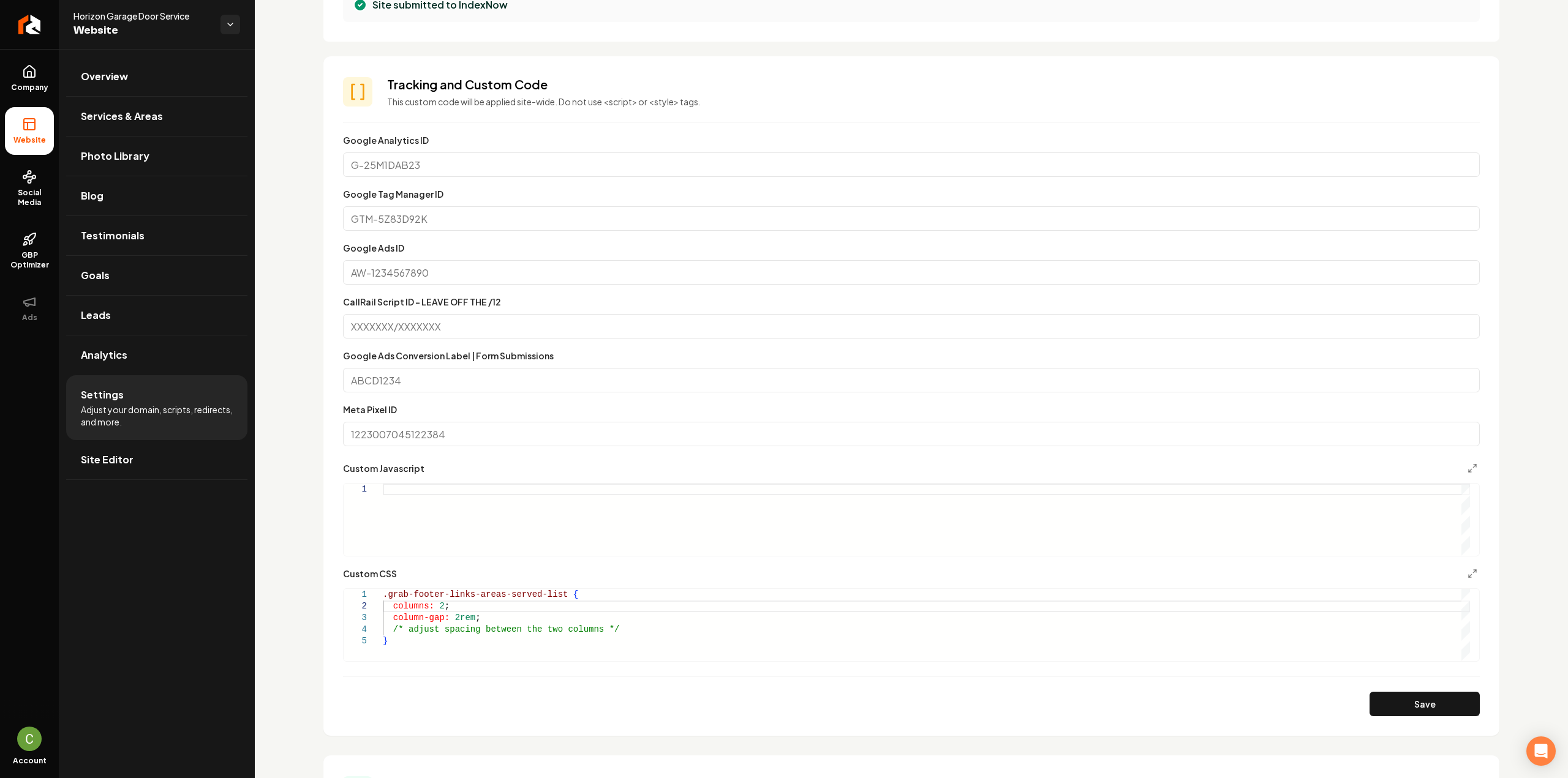
click at [424, 641] on div ".grab-footer-links-areas-served-list { columns: 2 ; column-gap: 2rem ; /* adjus…" at bounding box center [927, 626] width 1087 height 73
click at [1398, 713] on button "Save" at bounding box center [1425, 705] width 111 height 24
drag, startPoint x: 57, startPoint y: 82, endPoint x: 49, endPoint y: 83, distance: 8.1
click at [56, 82] on ul "Company Website Social Media GBP Optimizer Ads" at bounding box center [29, 194] width 59 height 289
click at [39, 86] on span "Company" at bounding box center [29, 87] width 48 height 10
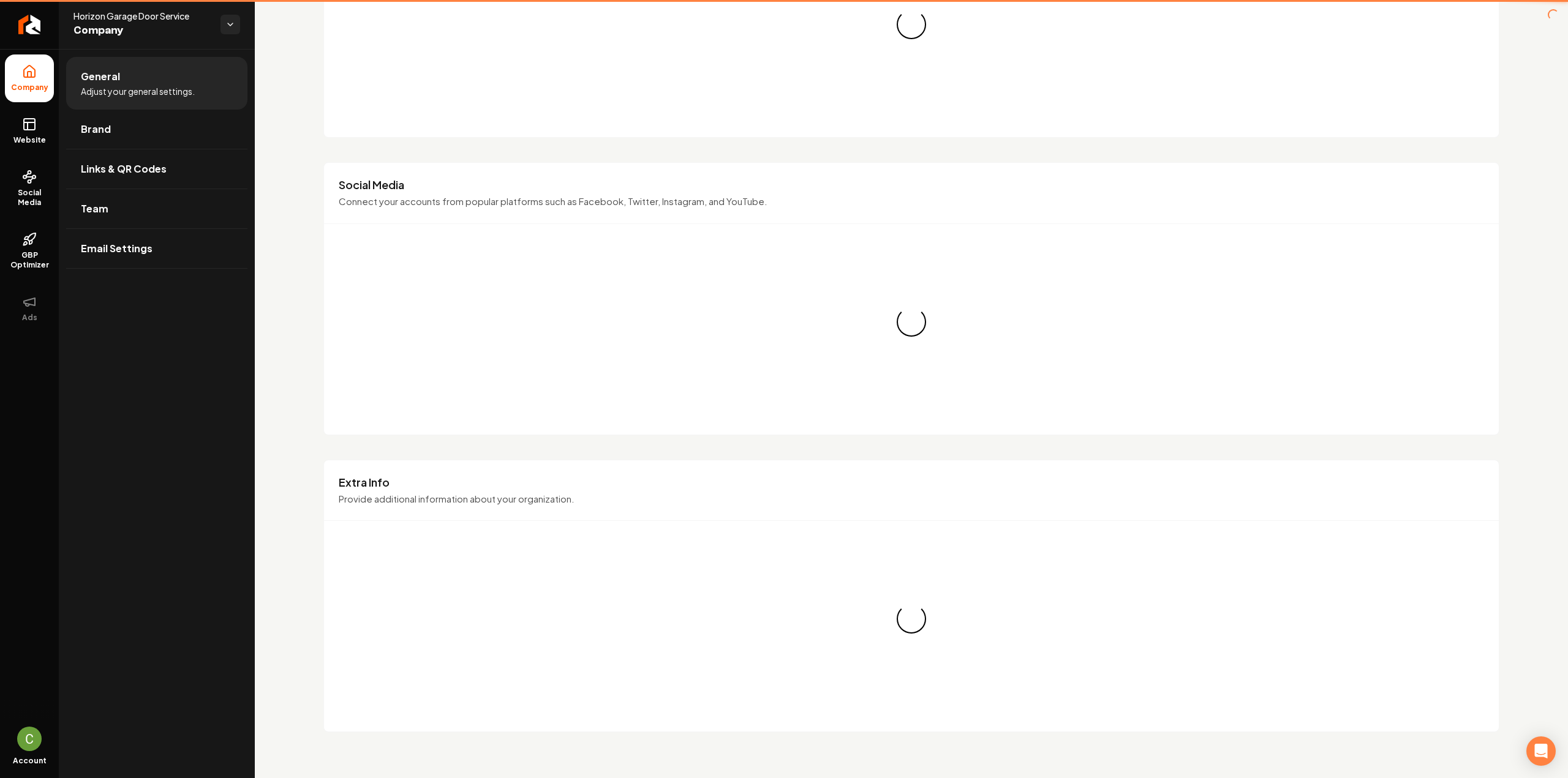
click at [28, 127] on icon at bounding box center [28, 126] width 0 height 8
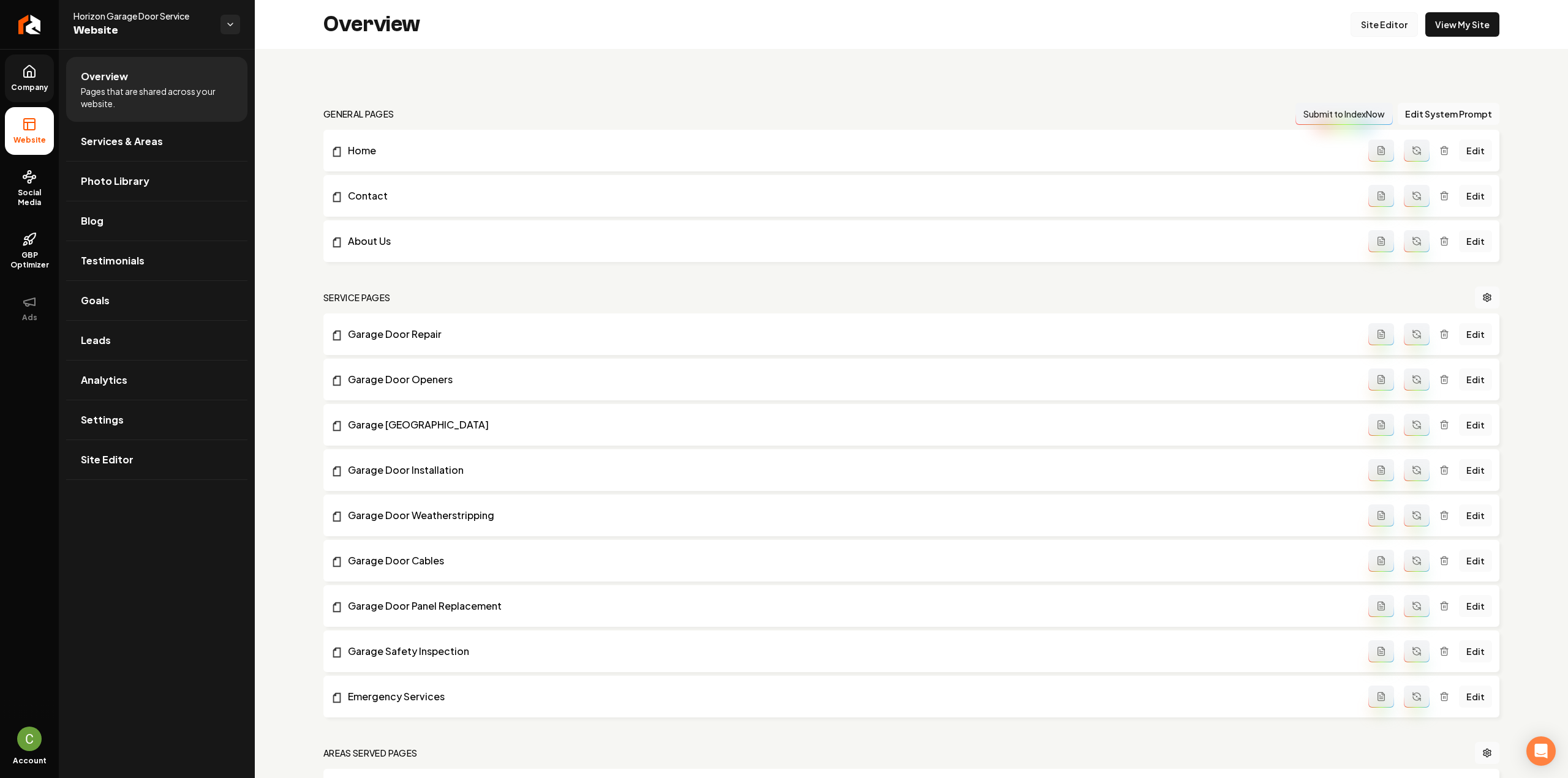
click at [1397, 25] on link "Site Editor" at bounding box center [1384, 24] width 67 height 24
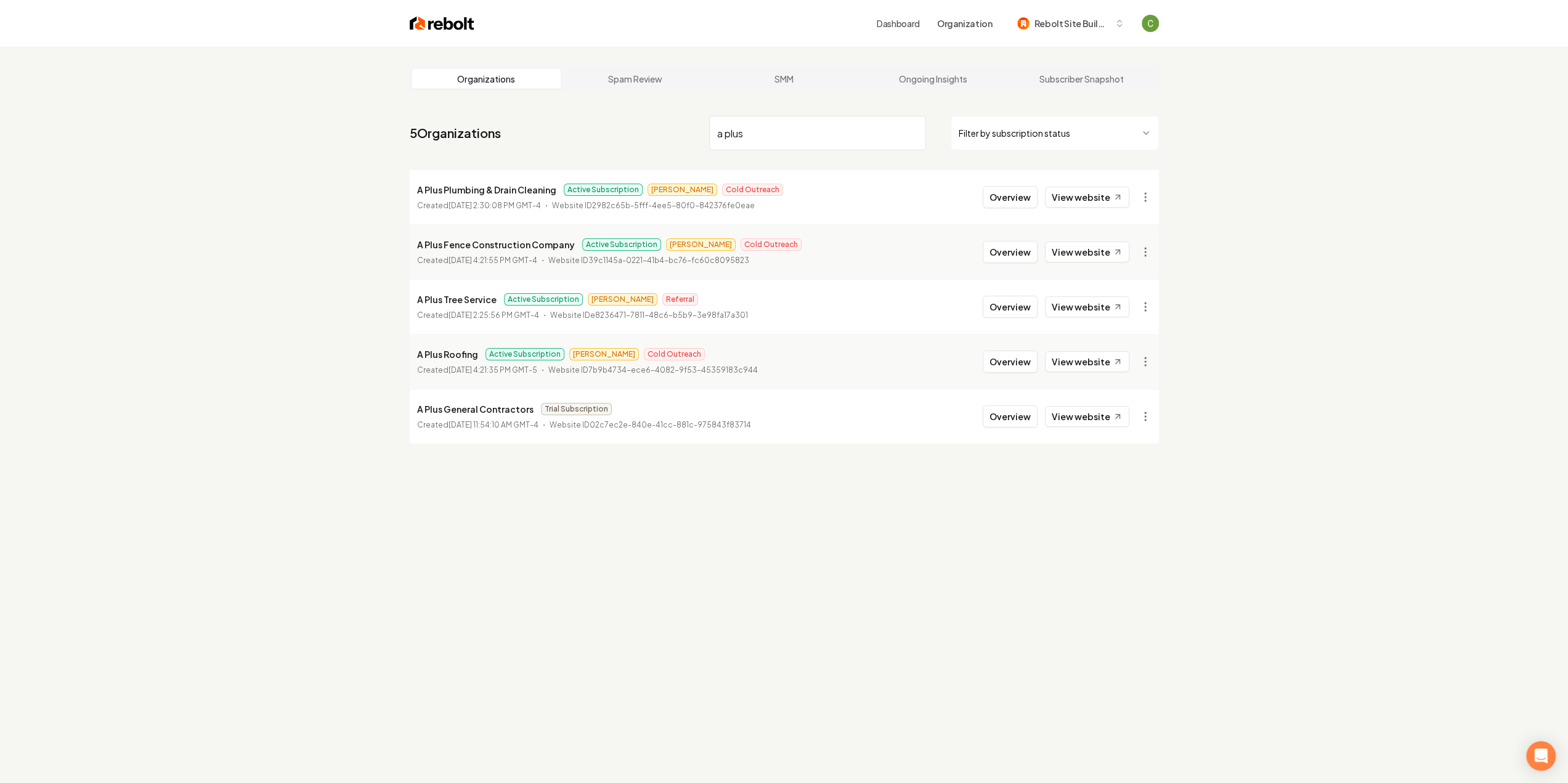
type input "a plus"
click at [1011, 196] on button "Overview" at bounding box center [1010, 197] width 55 height 23
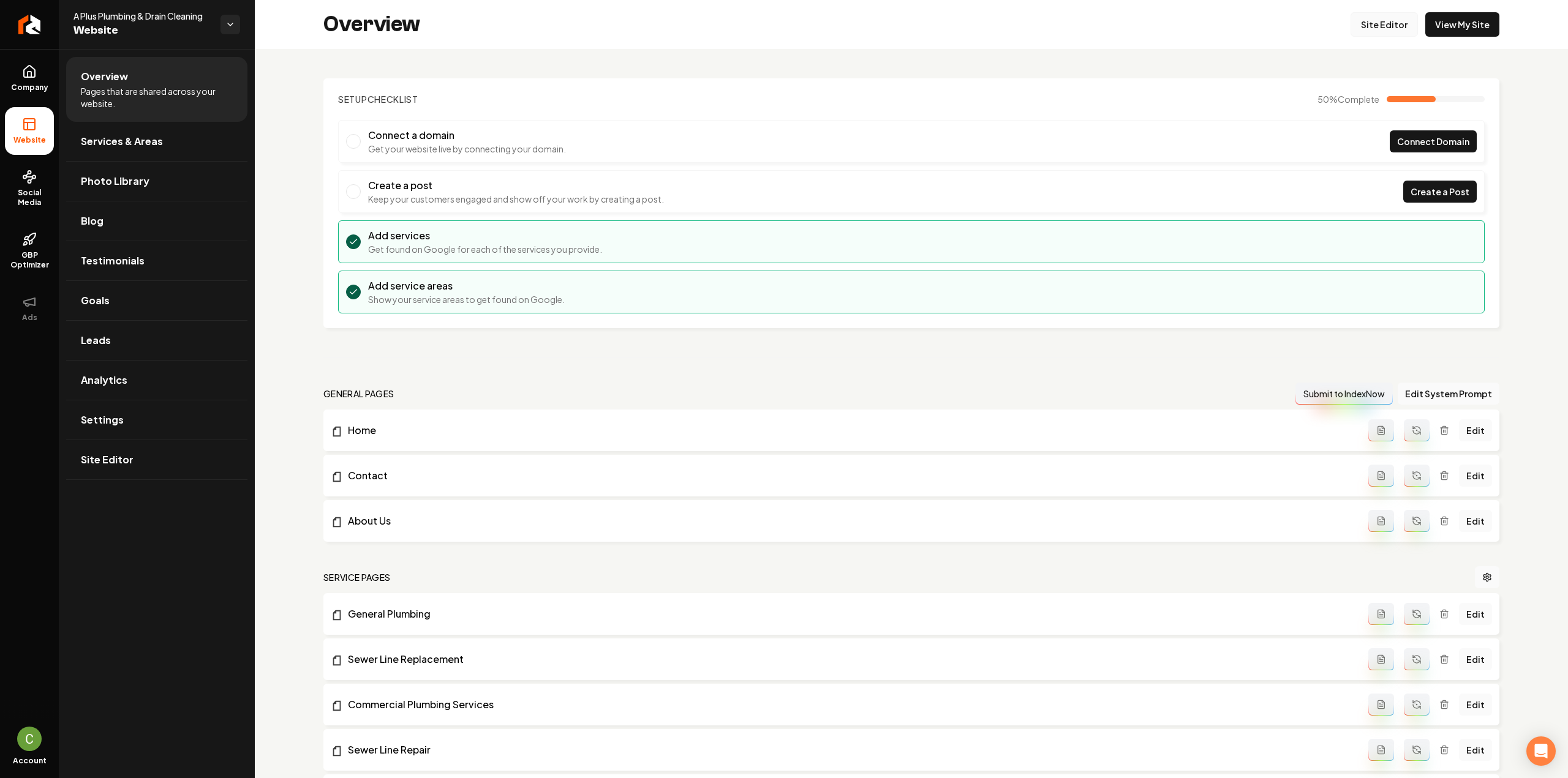
click at [1385, 25] on link "Site Editor" at bounding box center [1384, 24] width 67 height 24
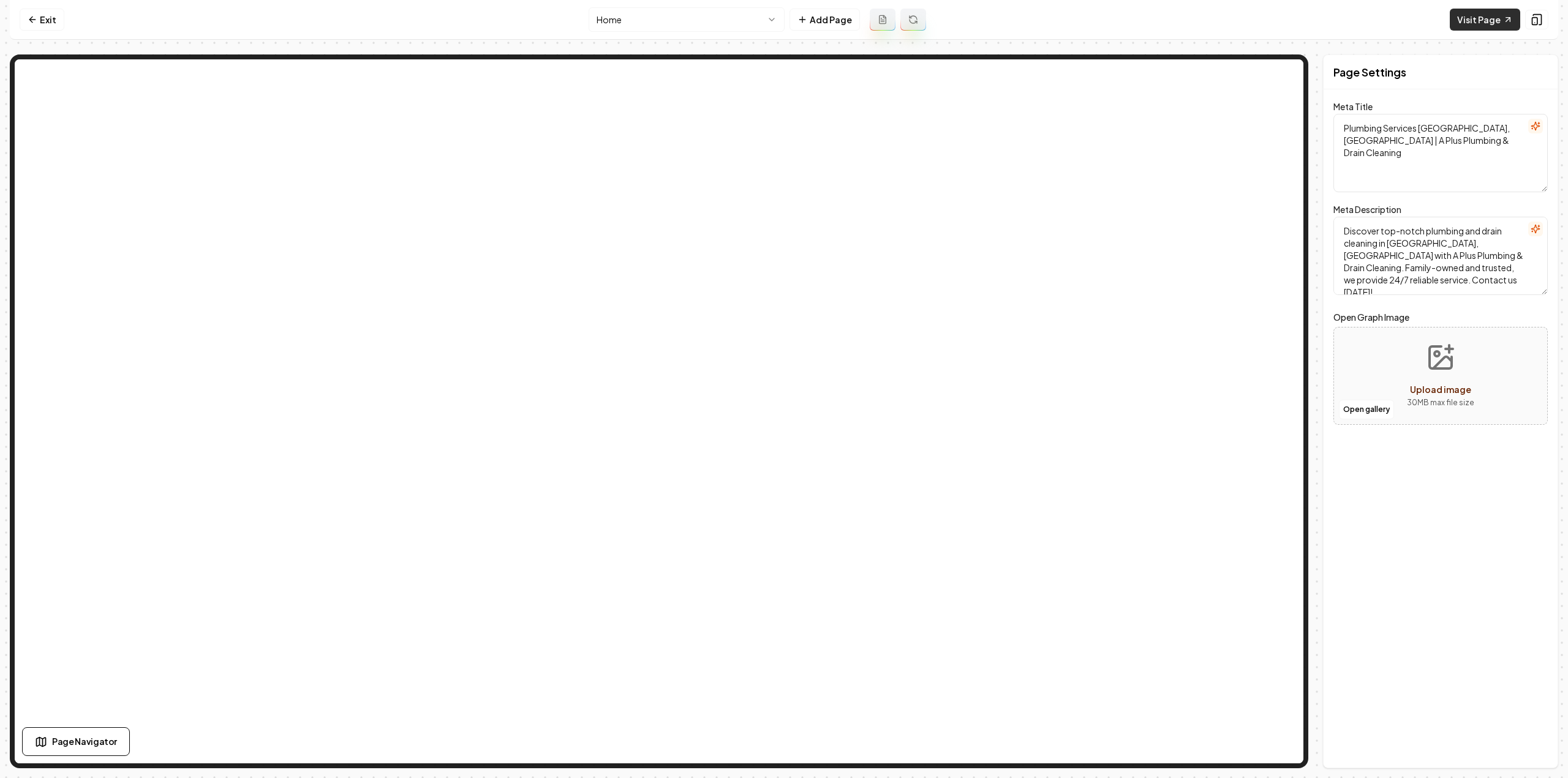
click at [1489, 22] on link "Visit Page" at bounding box center [1484, 20] width 70 height 22
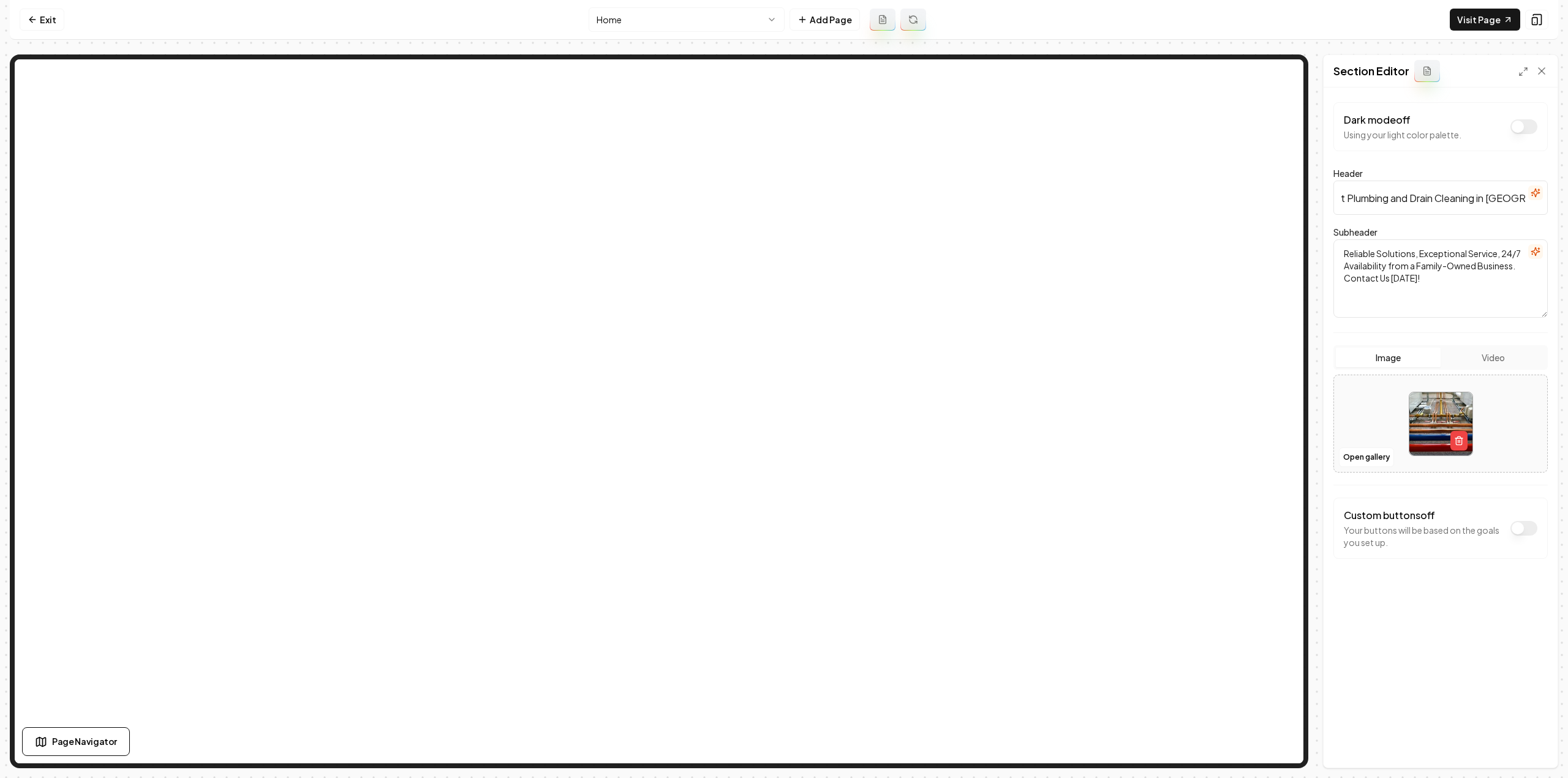
drag, startPoint x: 1518, startPoint y: 197, endPoint x: 1567, endPoint y: 207, distance: 50.0
click at [1558, 207] on div "Computer Required This feature is only available on a computer. Please switch t…" at bounding box center [784, 389] width 1568 height 778
paste input "and the Metro East Region"
type input "Expert Plumbing and Drain Cleaning in Alton and the Metro East Region"
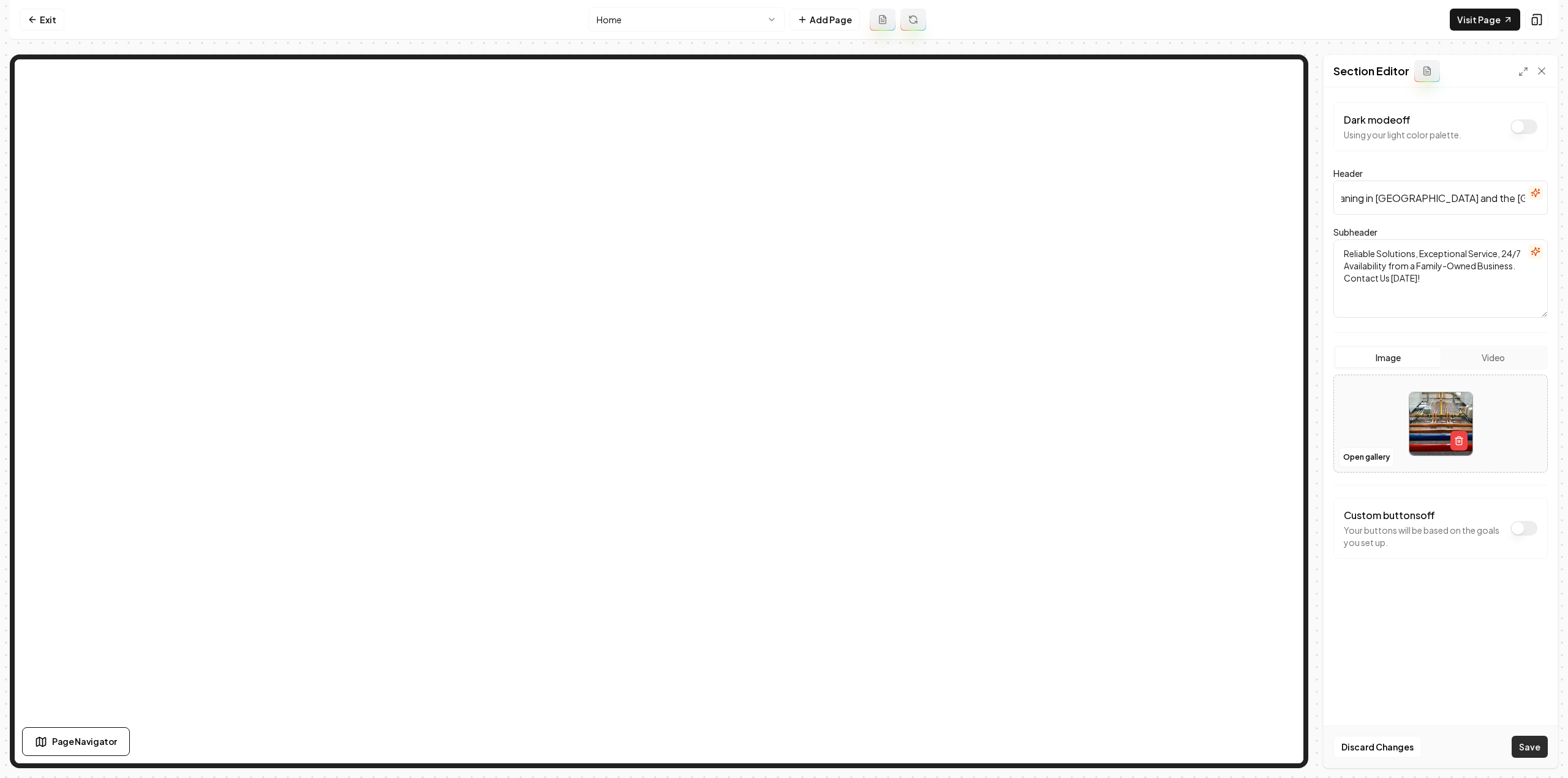
click at [1520, 739] on button "Save" at bounding box center [1530, 748] width 36 height 22
click at [35, 28] on link "Exit" at bounding box center [42, 20] width 45 height 22
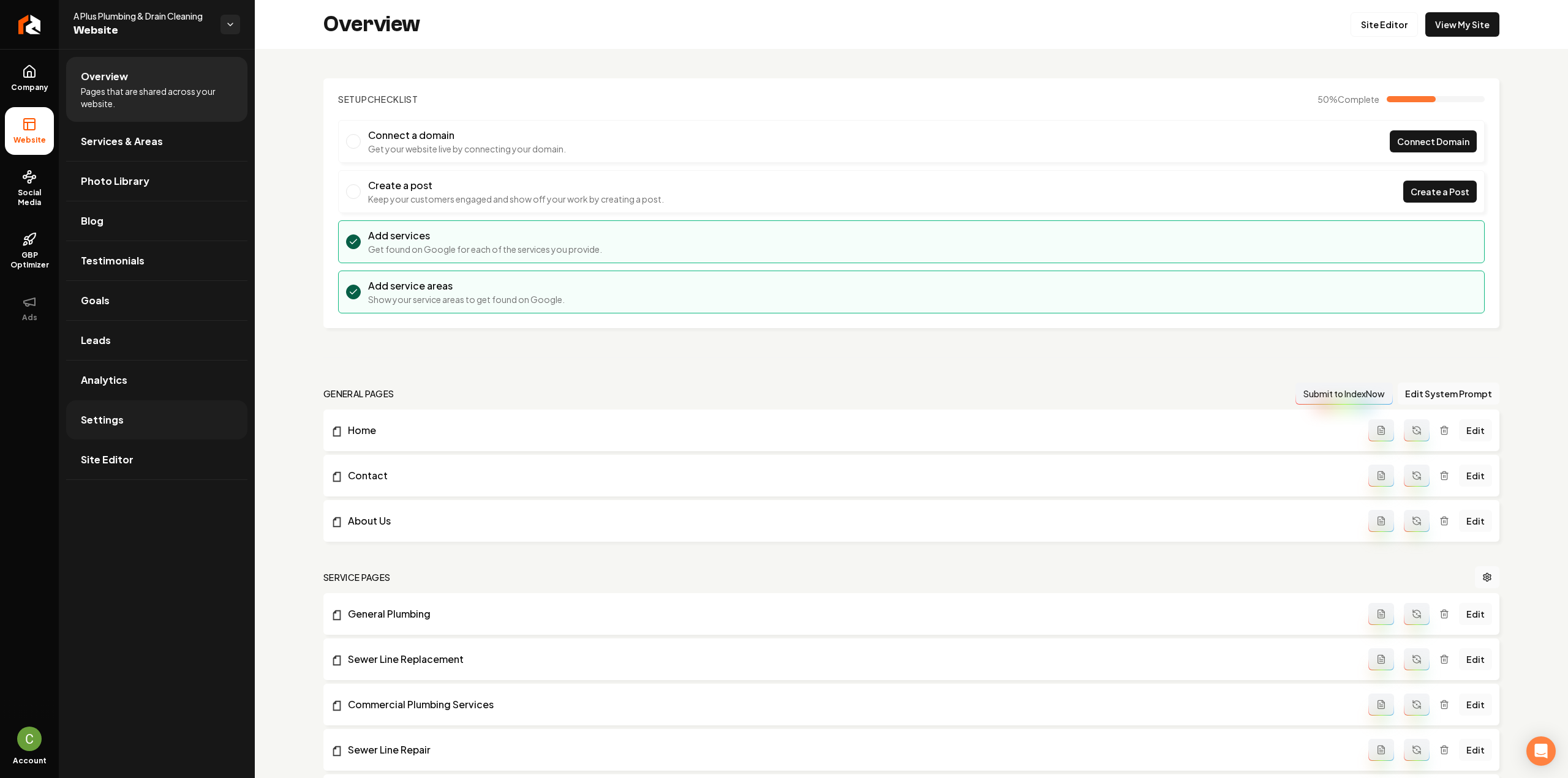
click at [121, 424] on link "Settings" at bounding box center [157, 419] width 182 height 39
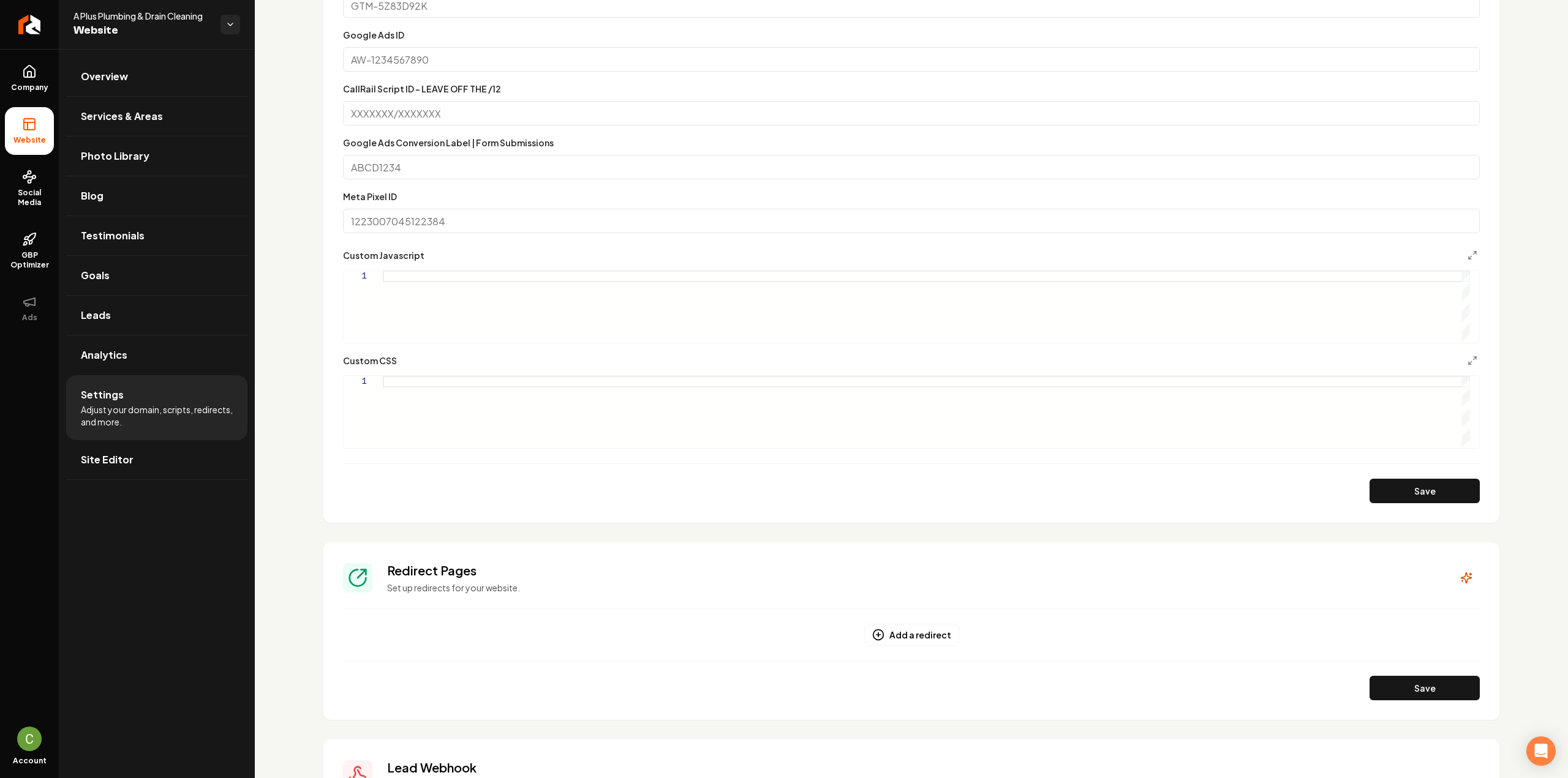
scroll to position [488, 0]
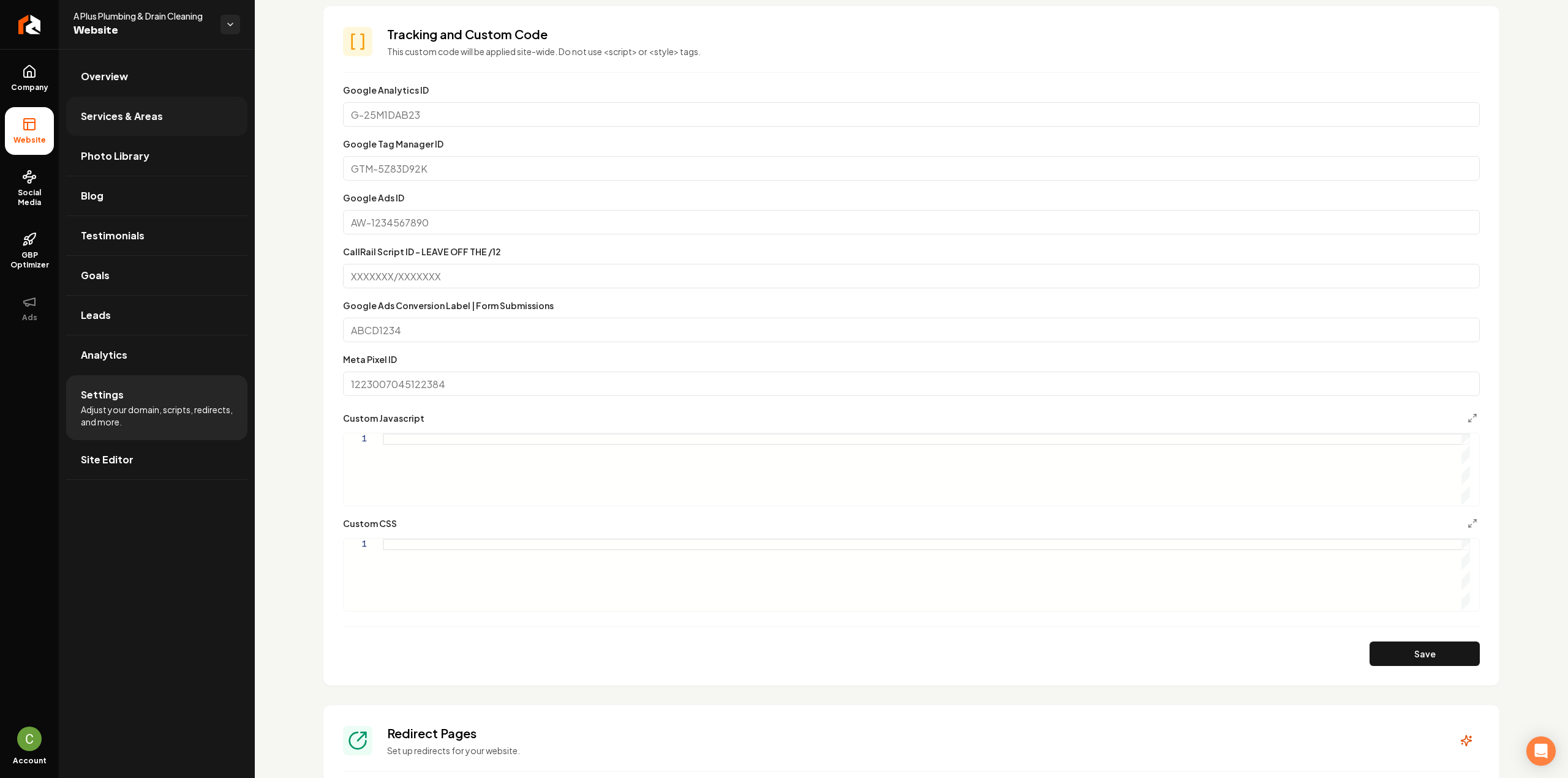
click at [153, 102] on link "Services & Areas" at bounding box center [157, 116] width 182 height 39
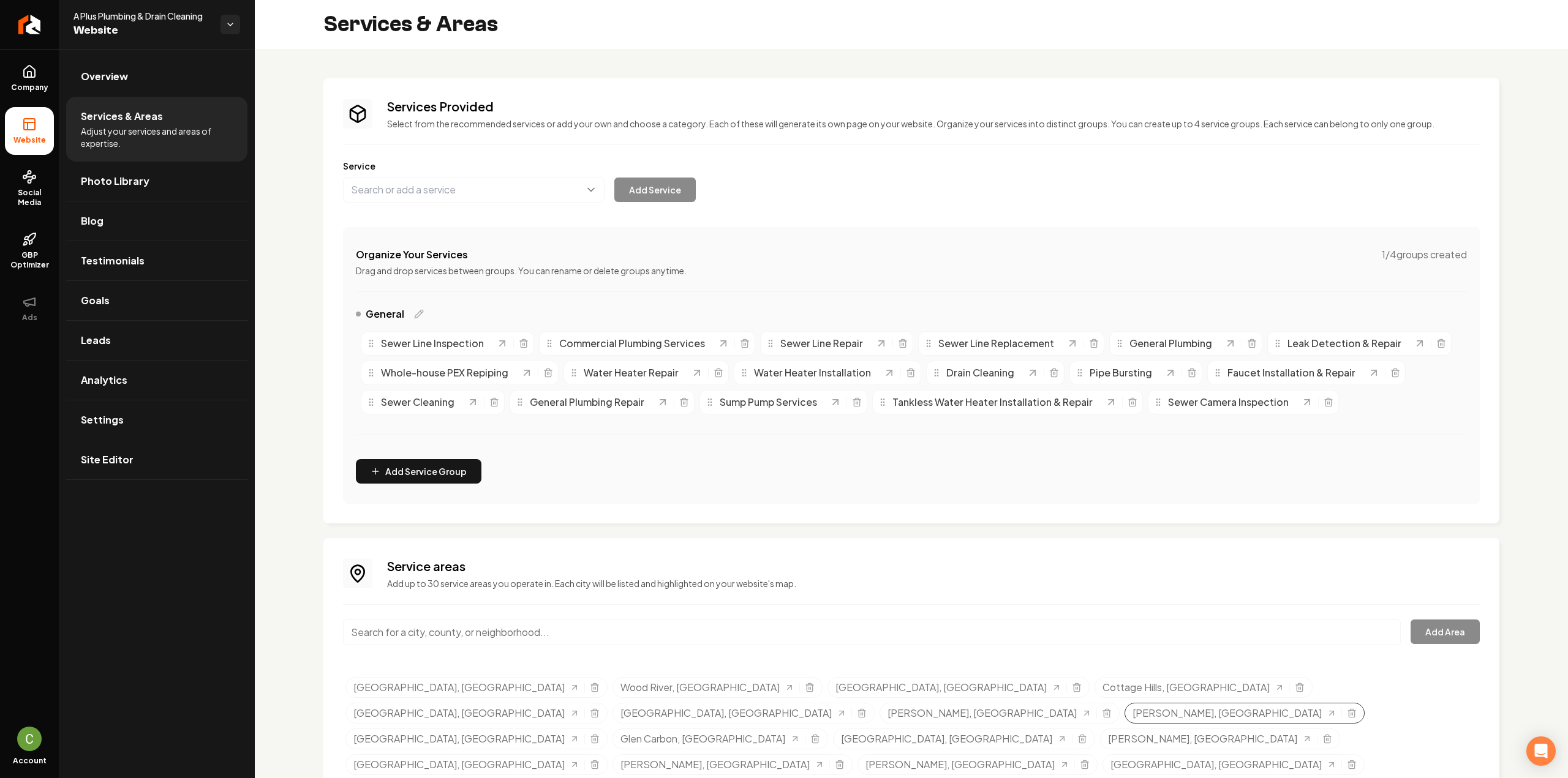
click at [1252, 703] on div "O'Fallon, IL" at bounding box center [1245, 713] width 240 height 21
click at [1352, 713] on line "Selected tags" at bounding box center [1352, 714] width 0 height 3
click at [810, 734] on icon "Selected tags" at bounding box center [814, 738] width 10 height 10
click at [634, 626] on input "Main content area" at bounding box center [872, 633] width 1058 height 26
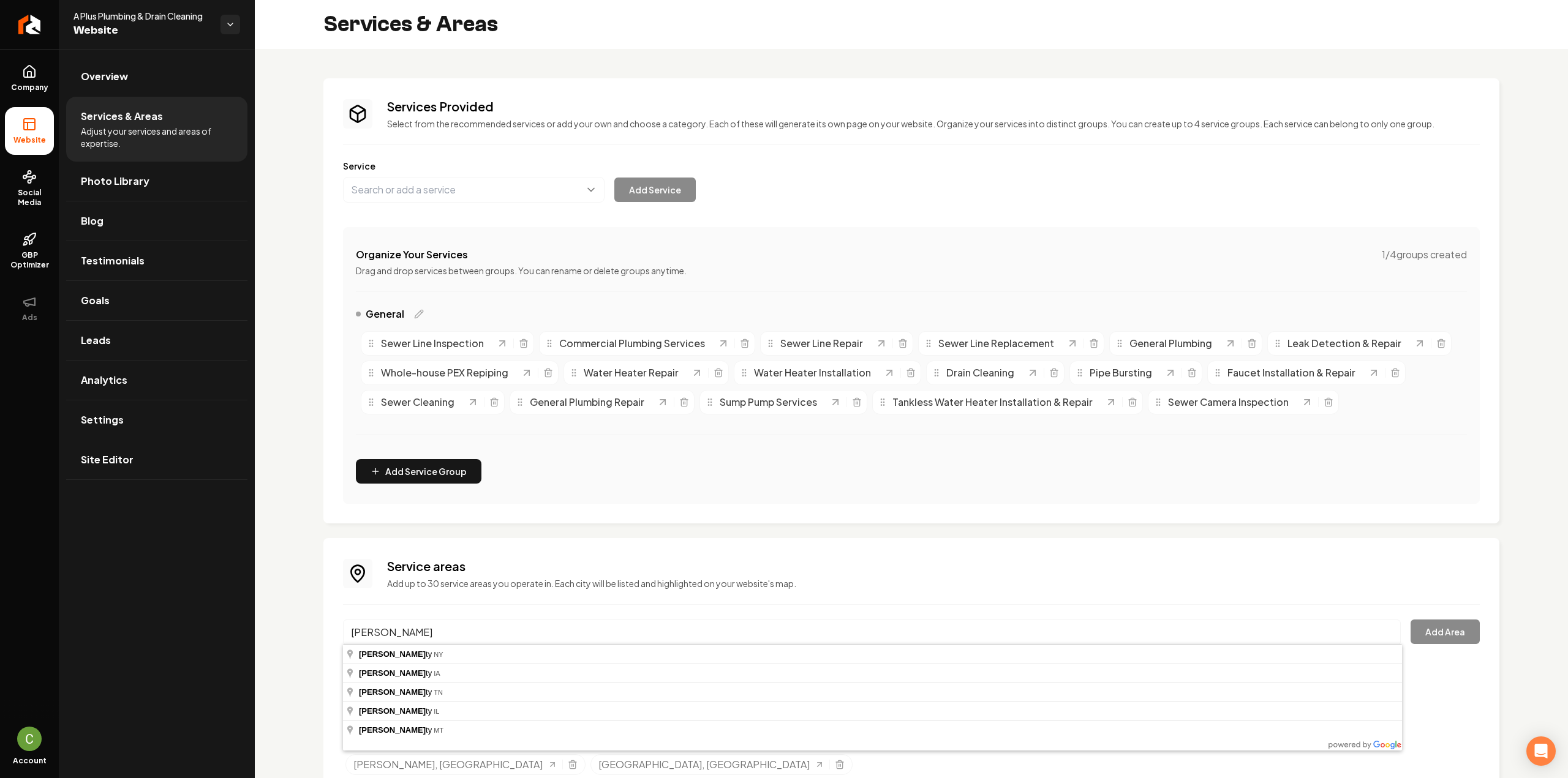
click at [566, 596] on div "Service areas Add up to 30 service areas you operate in. Each city will be list…" at bounding box center [911, 668] width 1137 height 222
click at [547, 627] on input "madison coun" at bounding box center [872, 633] width 1058 height 26
type input "Madison County, IL"
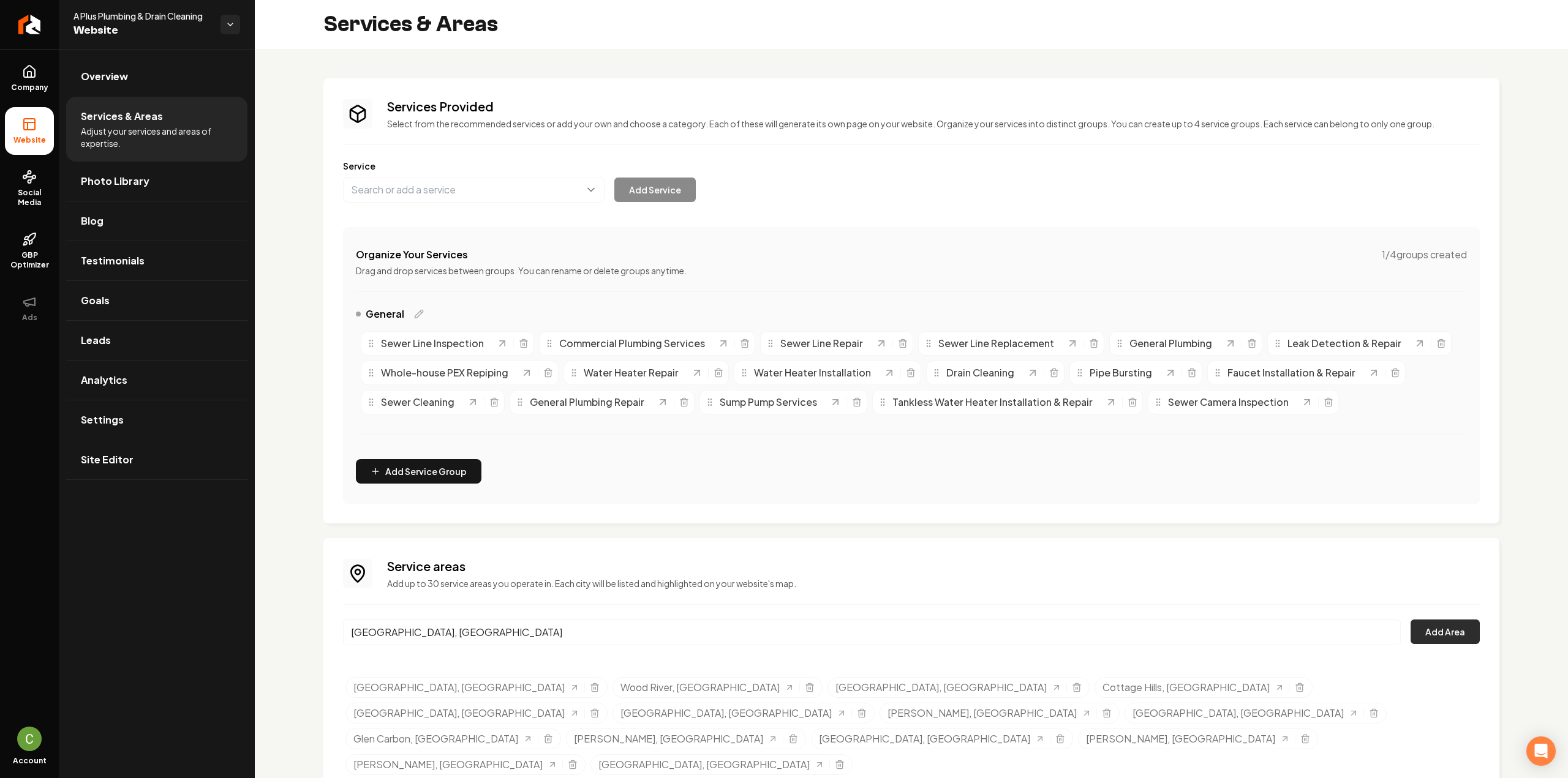
click at [1459, 625] on button "Add Area" at bounding box center [1445, 632] width 69 height 24
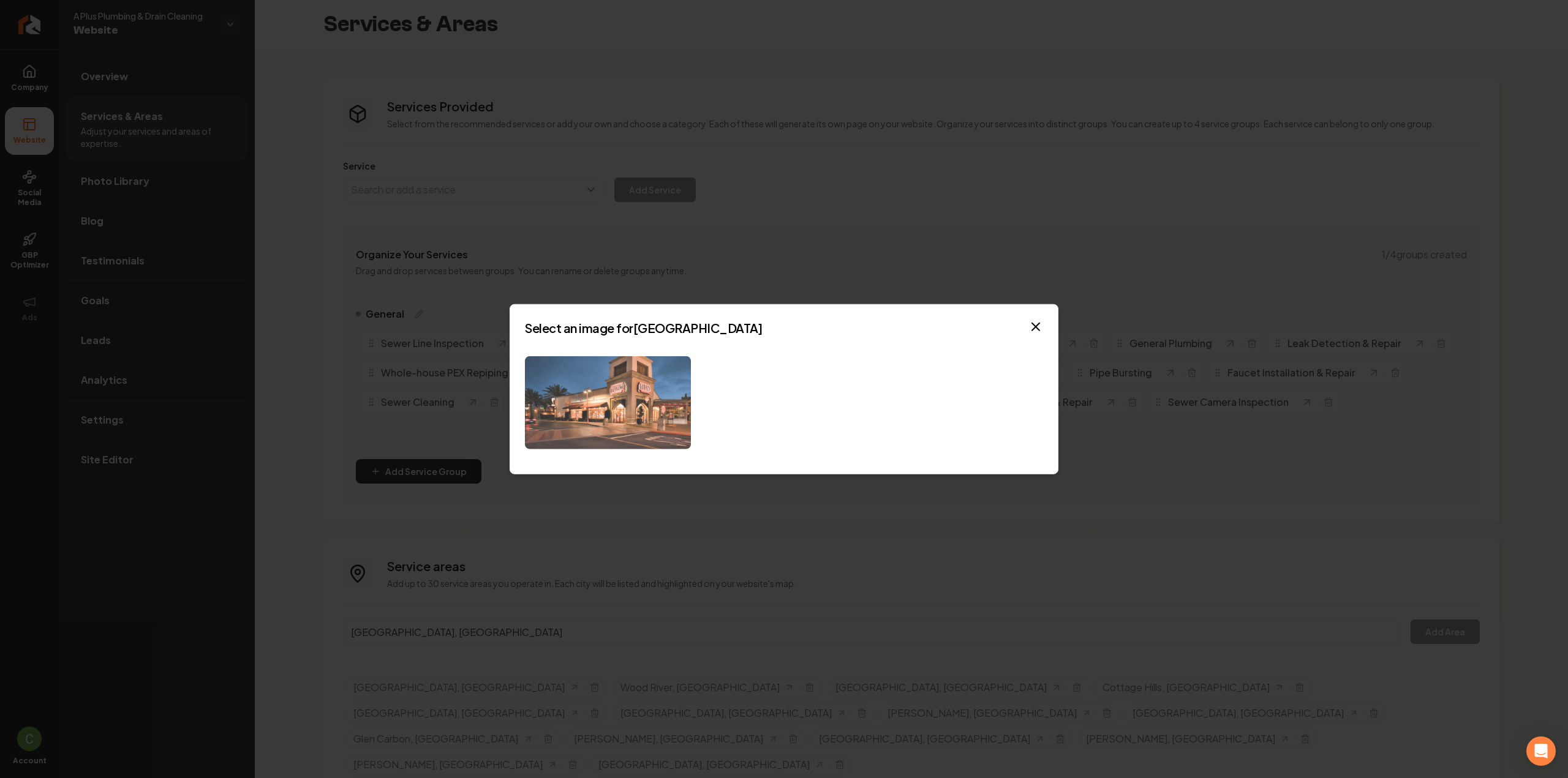
click at [631, 392] on img at bounding box center [608, 403] width 166 height 93
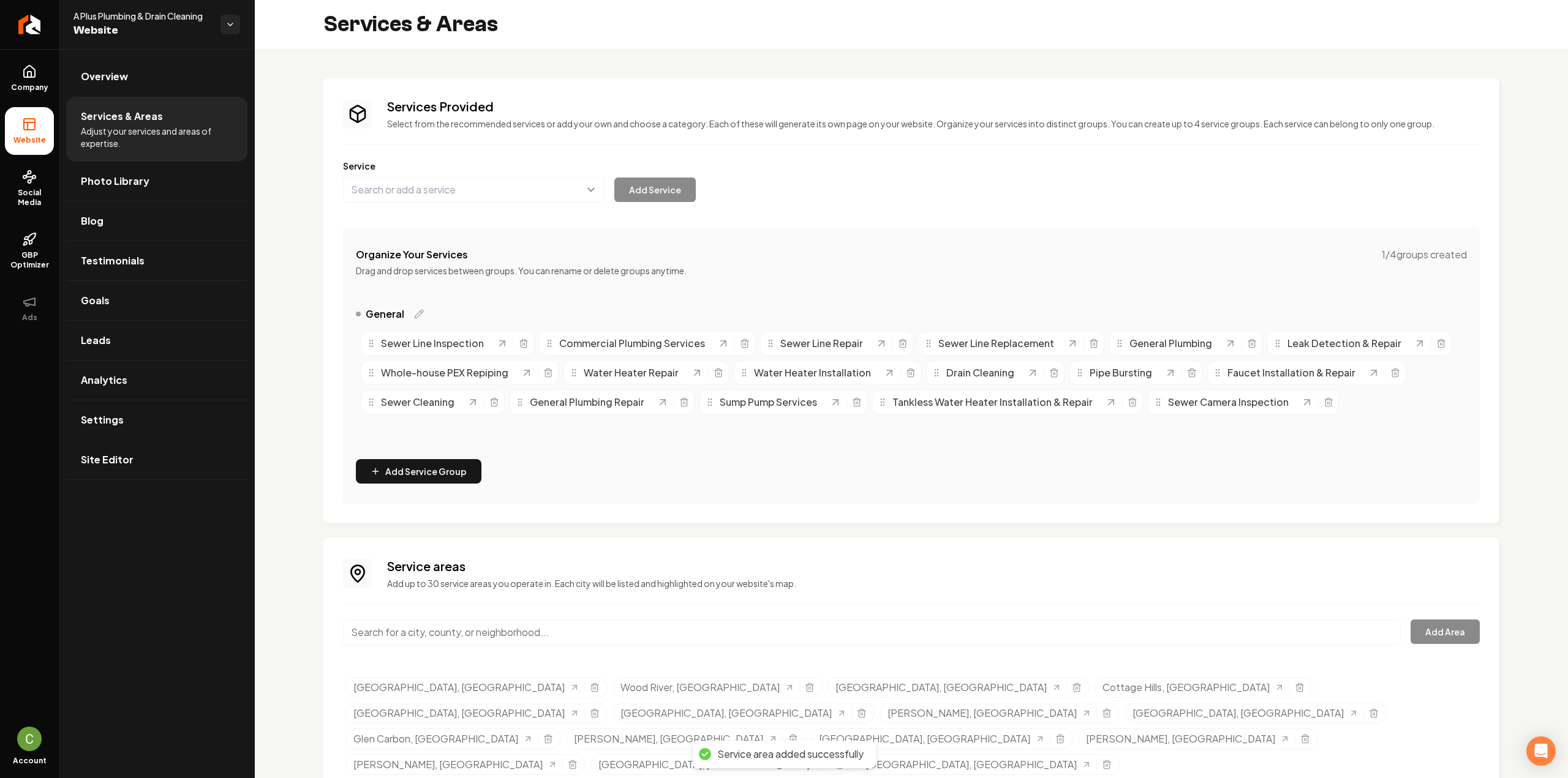
click at [420, 639] on input "Main content area" at bounding box center [872, 633] width 1058 height 26
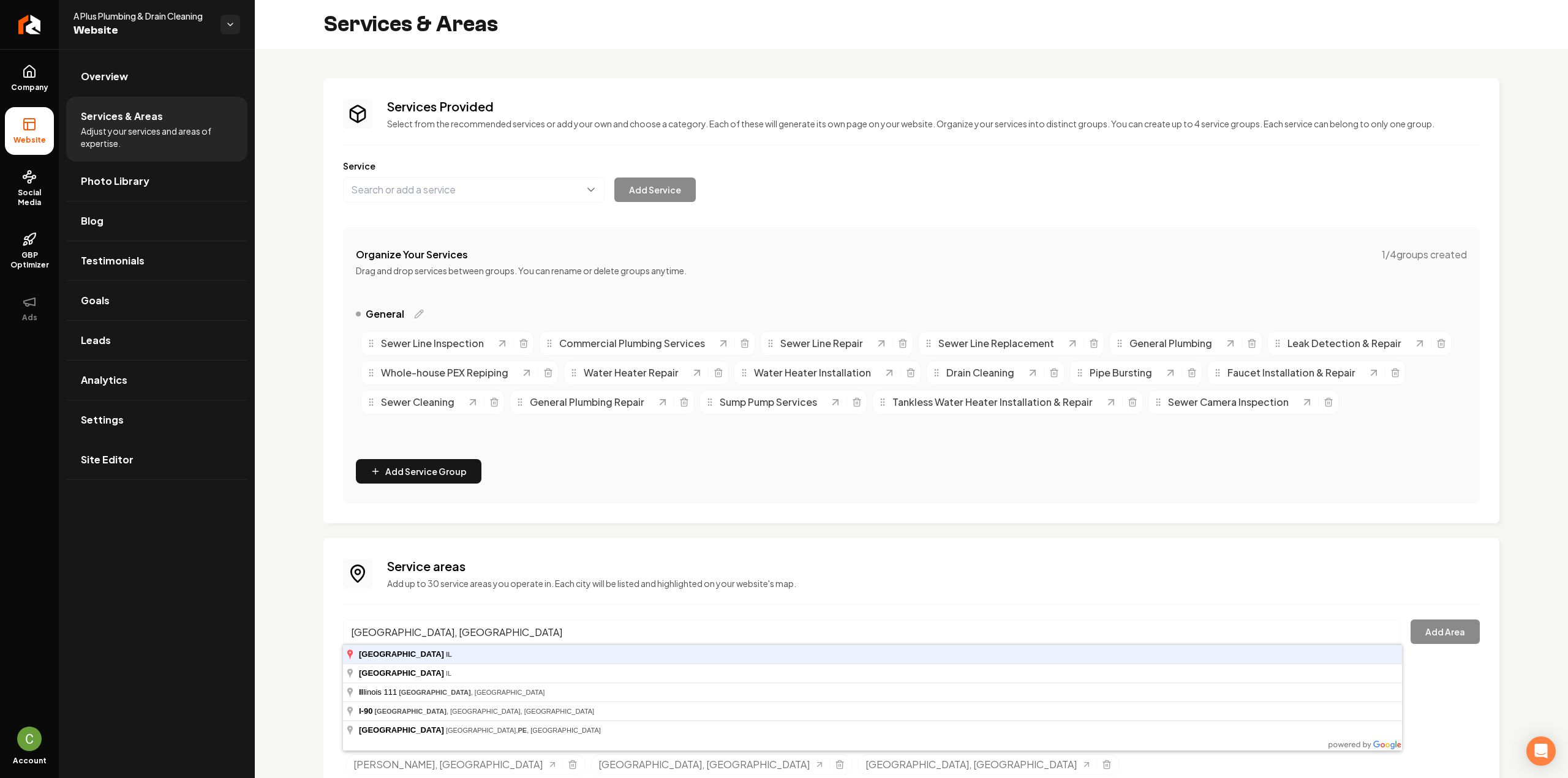
type input "Brighton, IL"
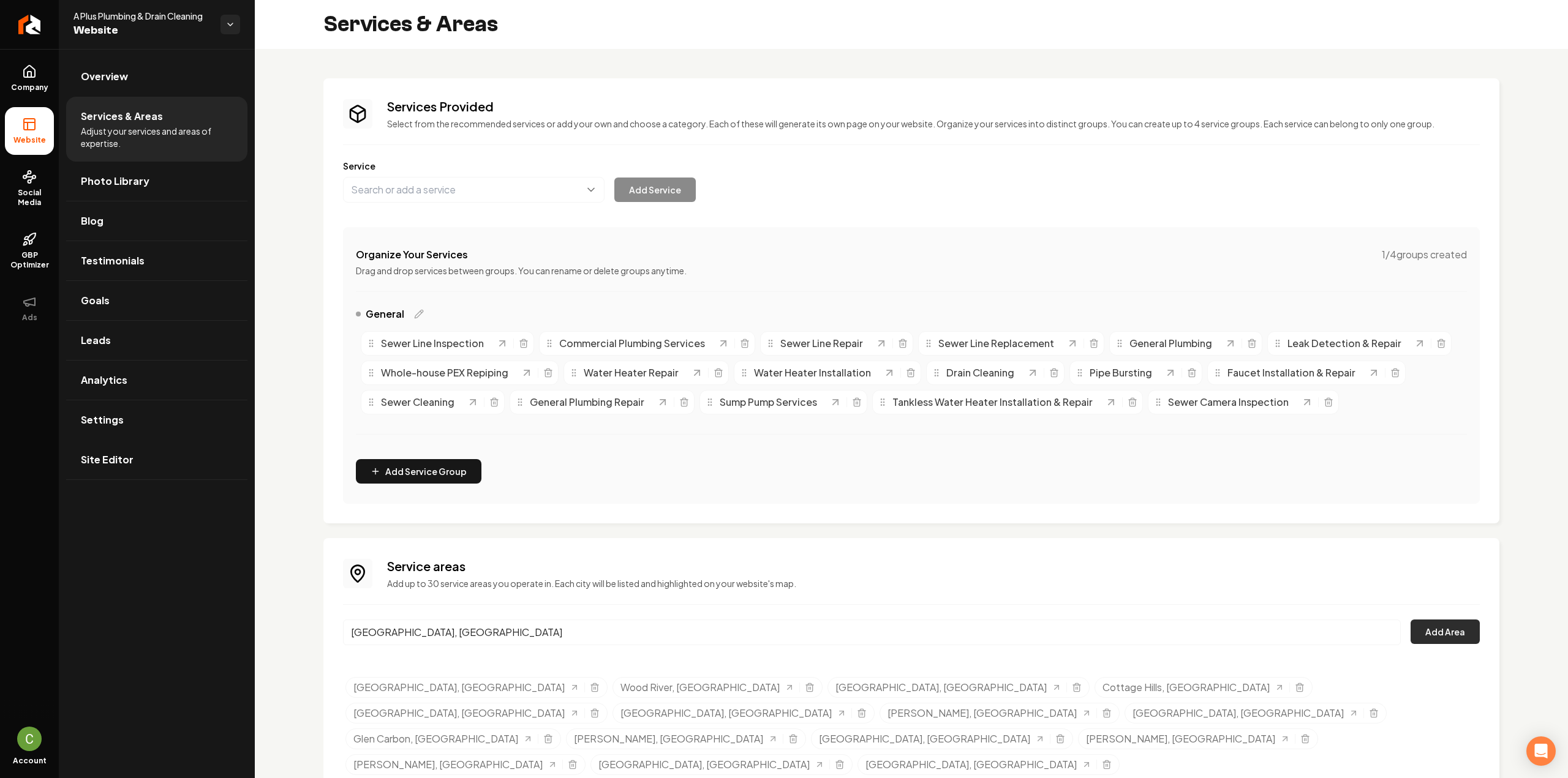
click at [1443, 629] on button "Add Area" at bounding box center [1445, 632] width 69 height 24
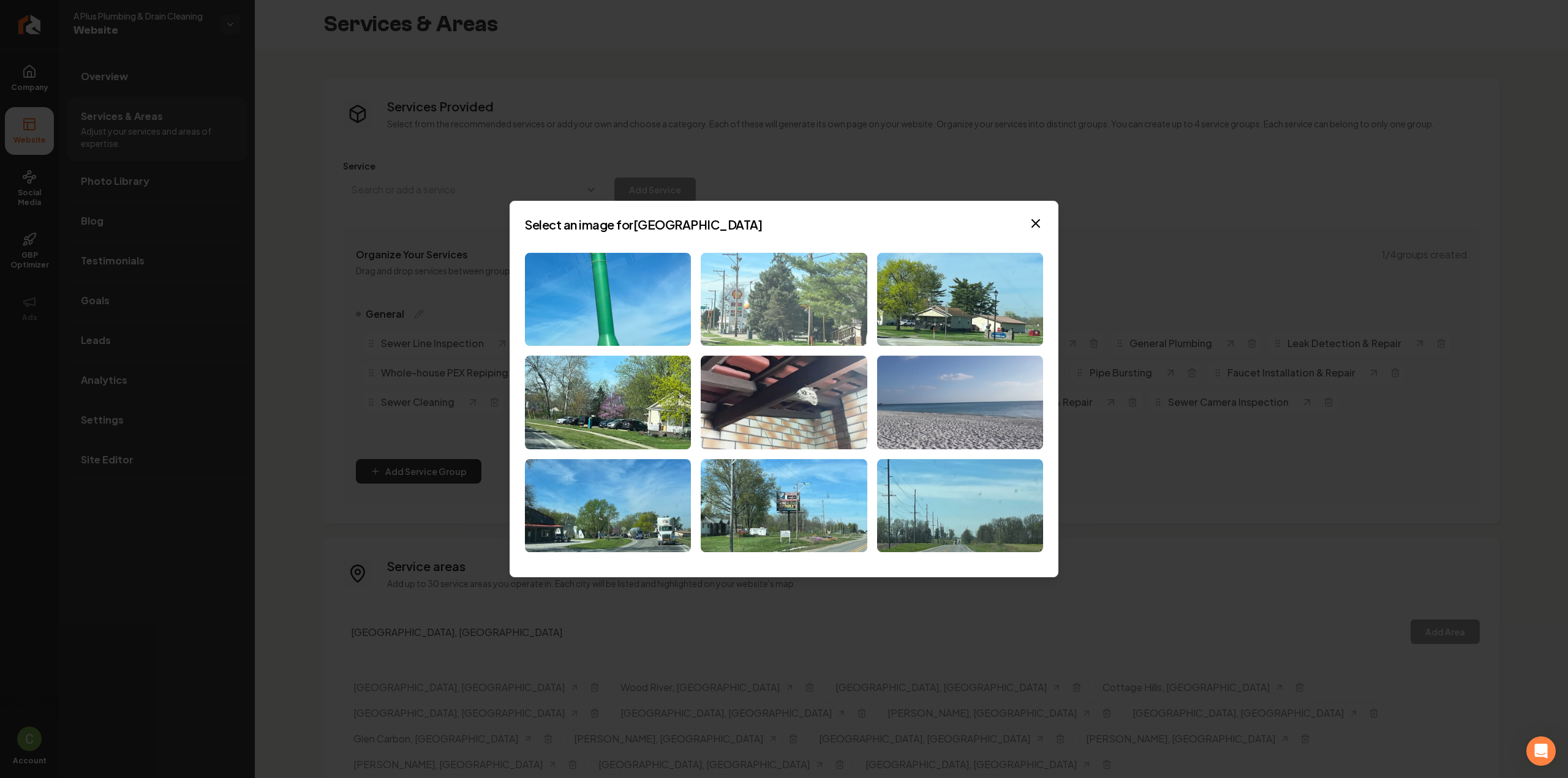
click at [736, 319] on img at bounding box center [783, 300] width 166 height 93
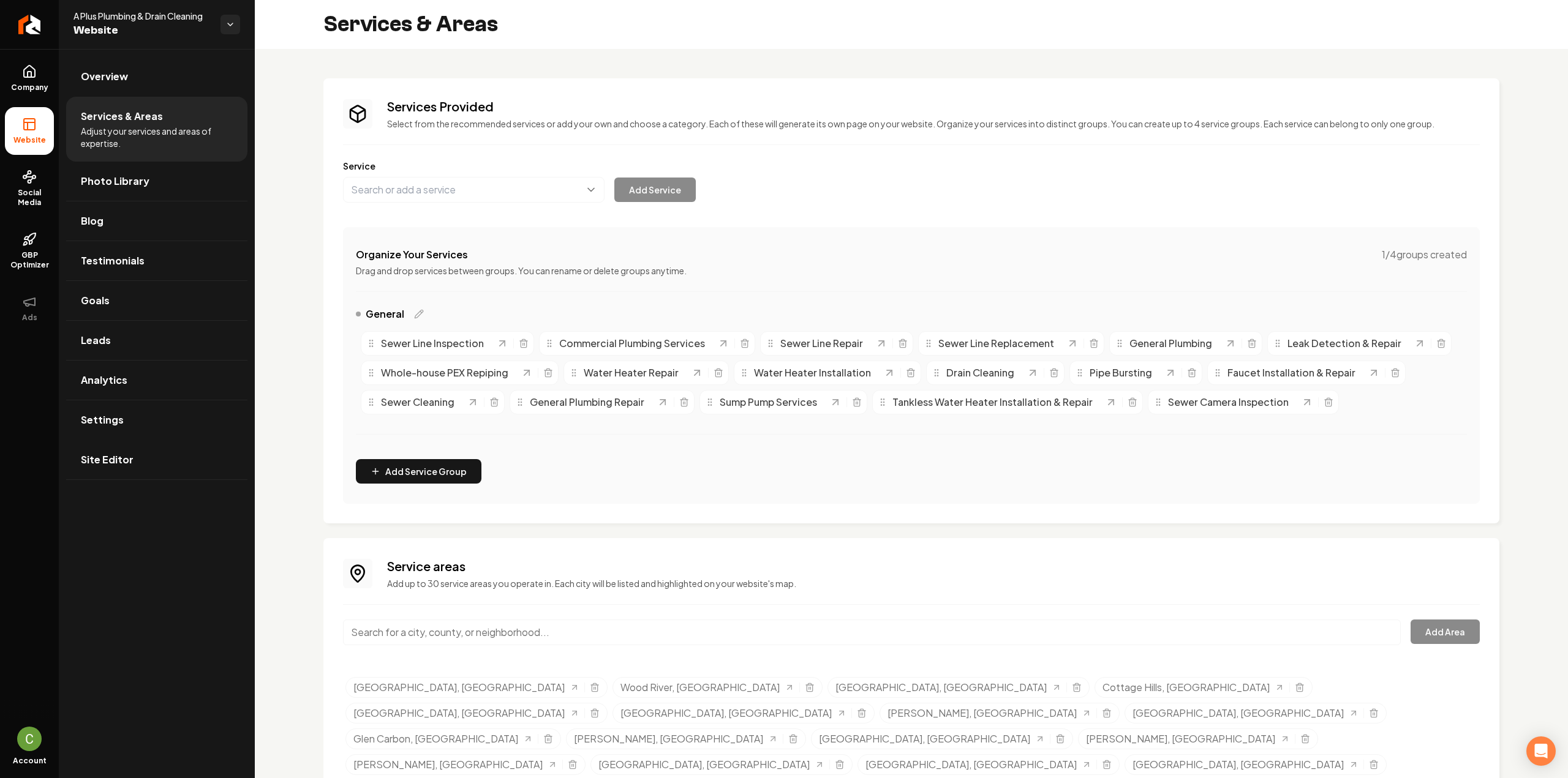
click at [437, 633] on input "Main content area" at bounding box center [872, 633] width 1058 height 26
type input "b"
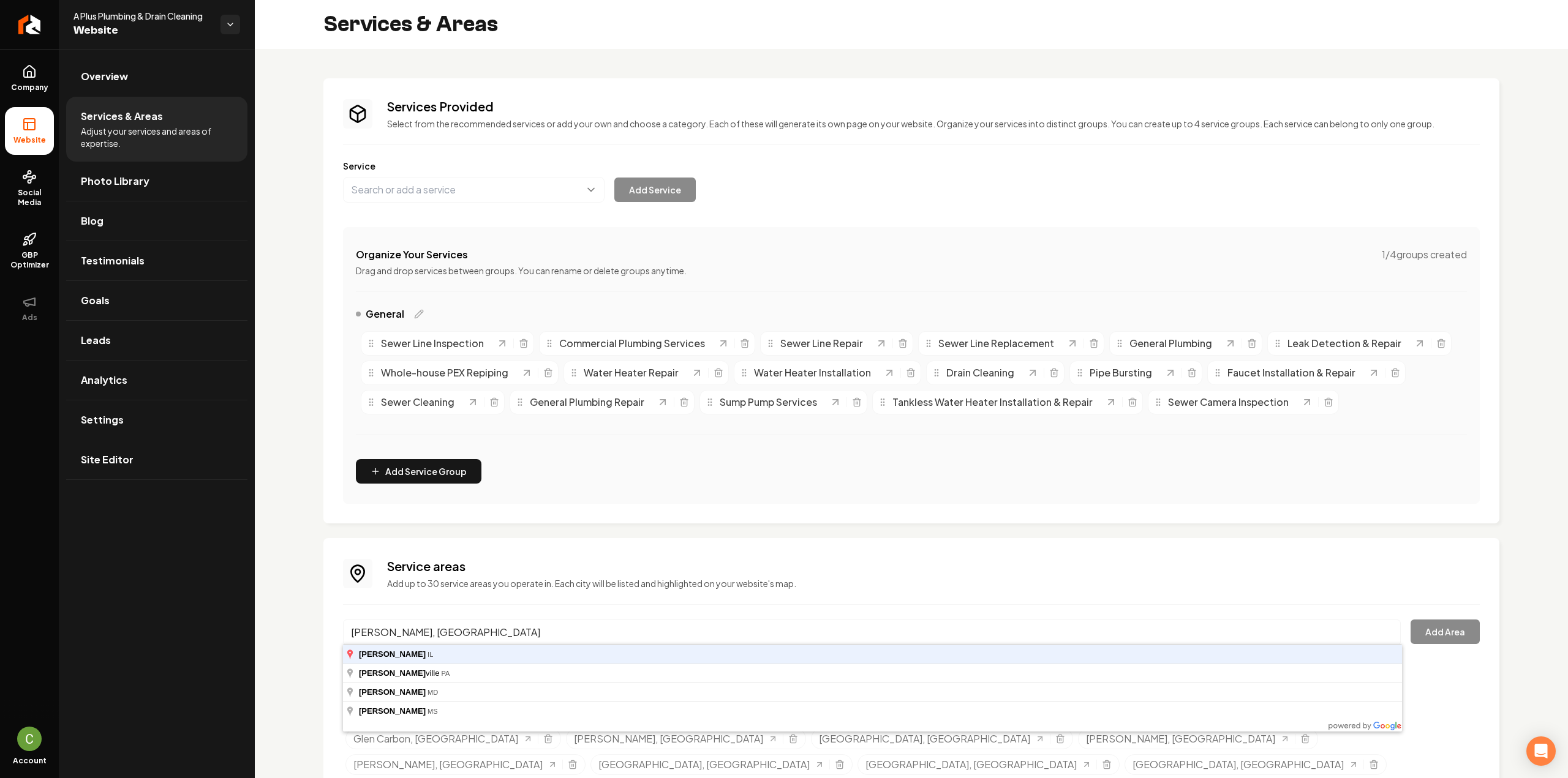
type input "Dorsey, IL"
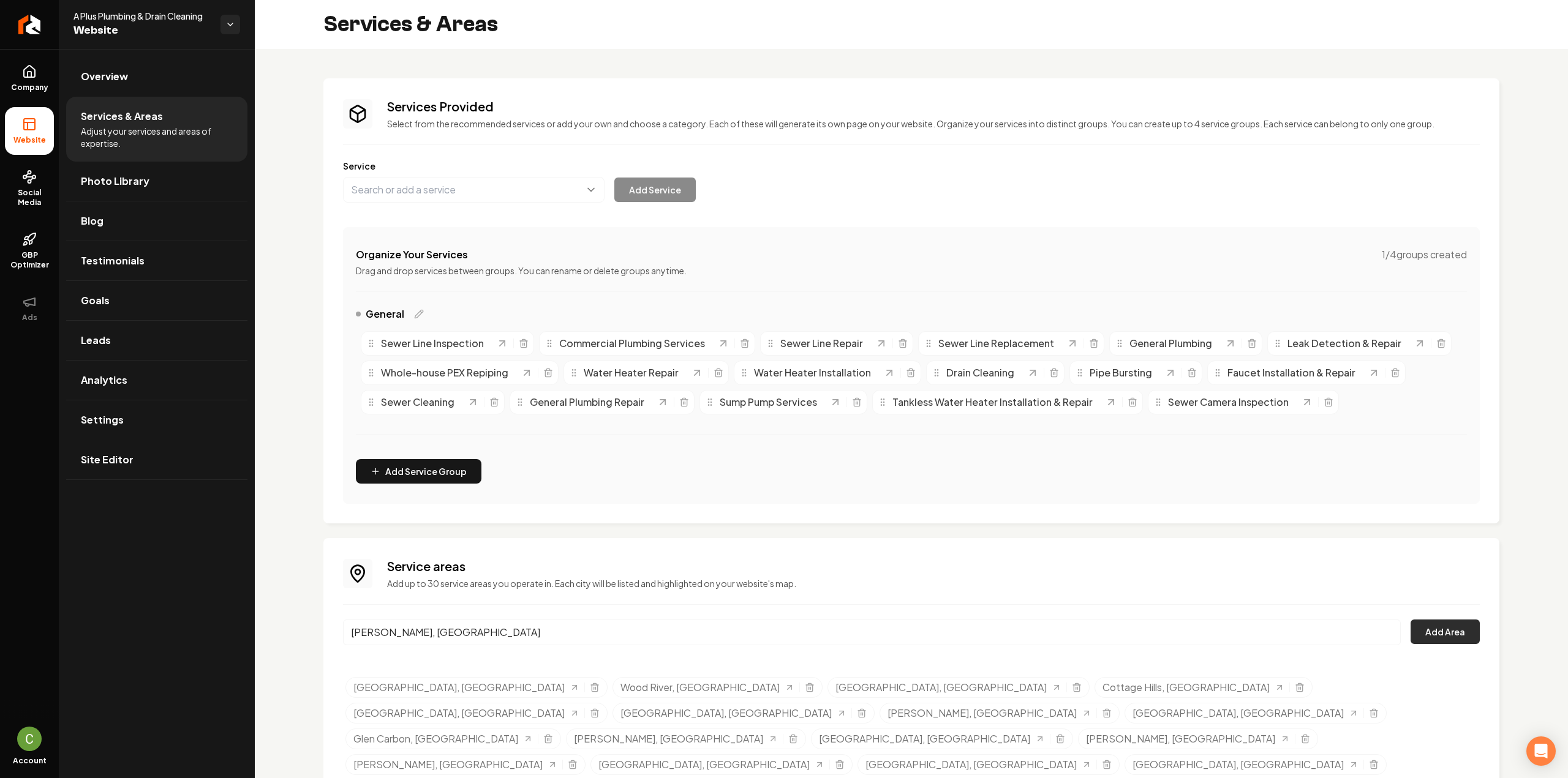
click at [1434, 638] on button "Add Area" at bounding box center [1445, 632] width 69 height 24
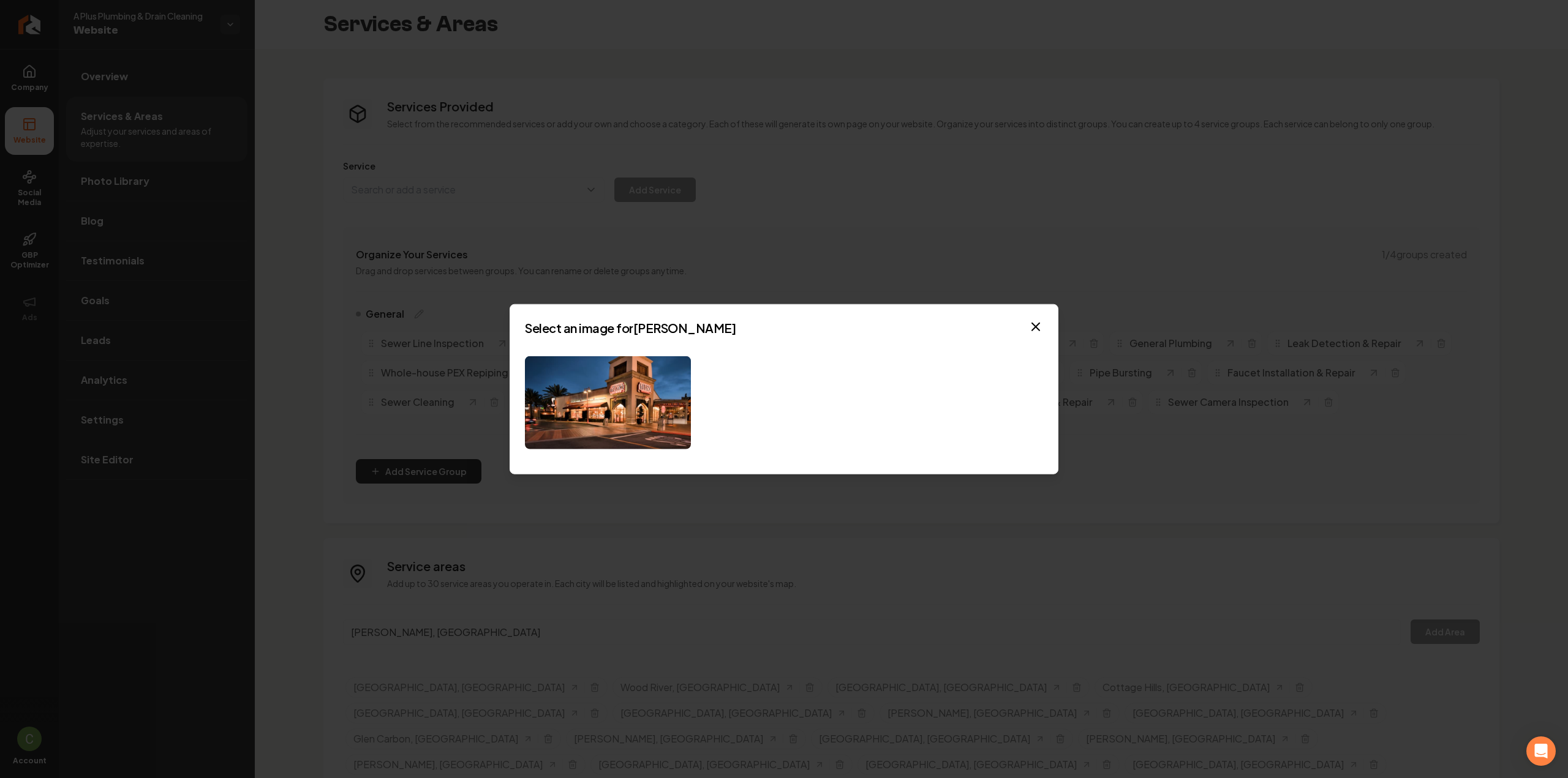
click at [763, 399] on div at bounding box center [783, 403] width 518 height 93
click at [667, 402] on img at bounding box center [608, 403] width 166 height 93
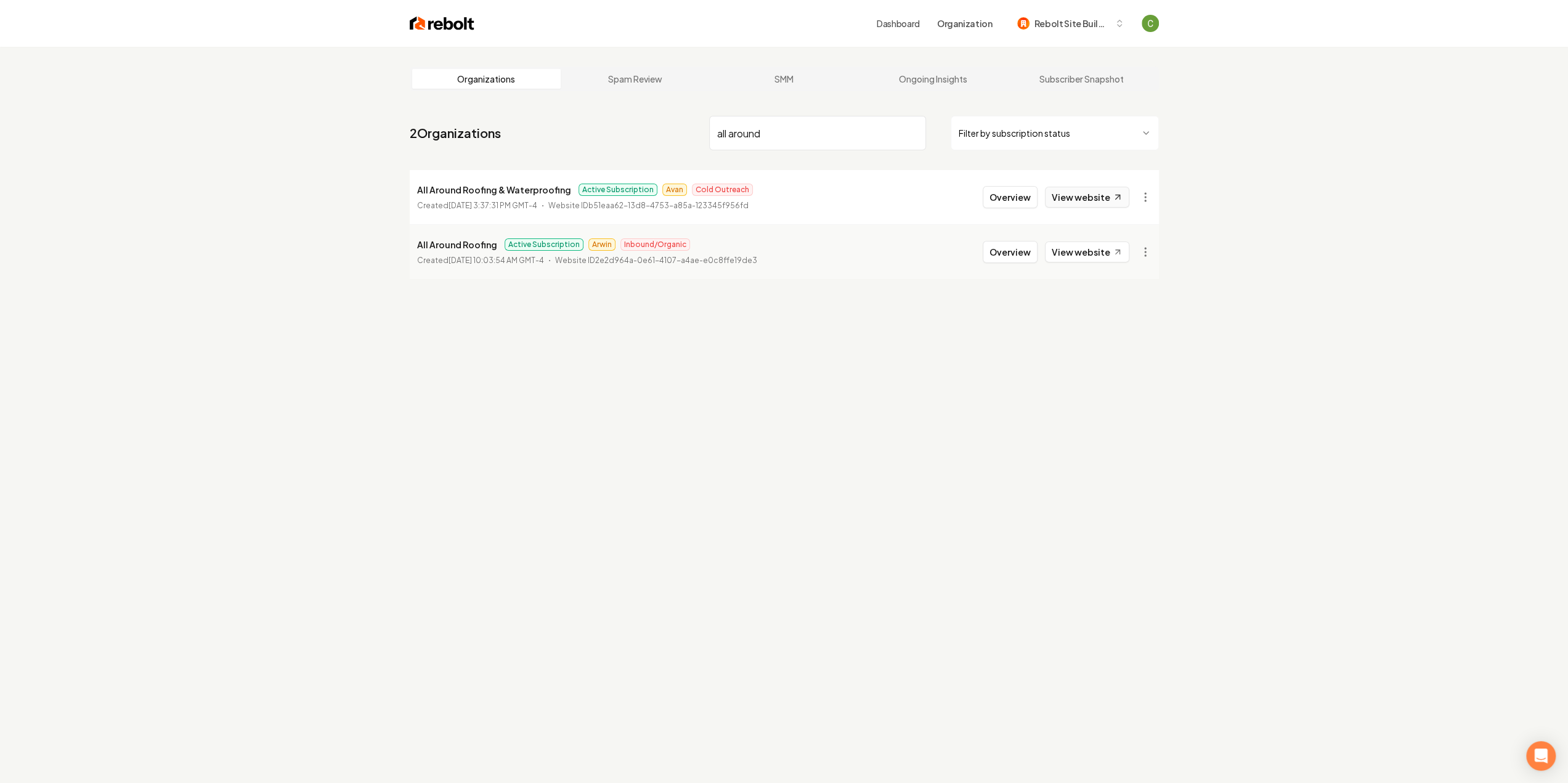
type input "all around"
click at [1103, 192] on link "View website" at bounding box center [1087, 197] width 84 height 21
click at [1100, 249] on link "View website" at bounding box center [1087, 252] width 84 height 21
click at [1014, 196] on button "Overview" at bounding box center [1010, 197] width 55 height 23
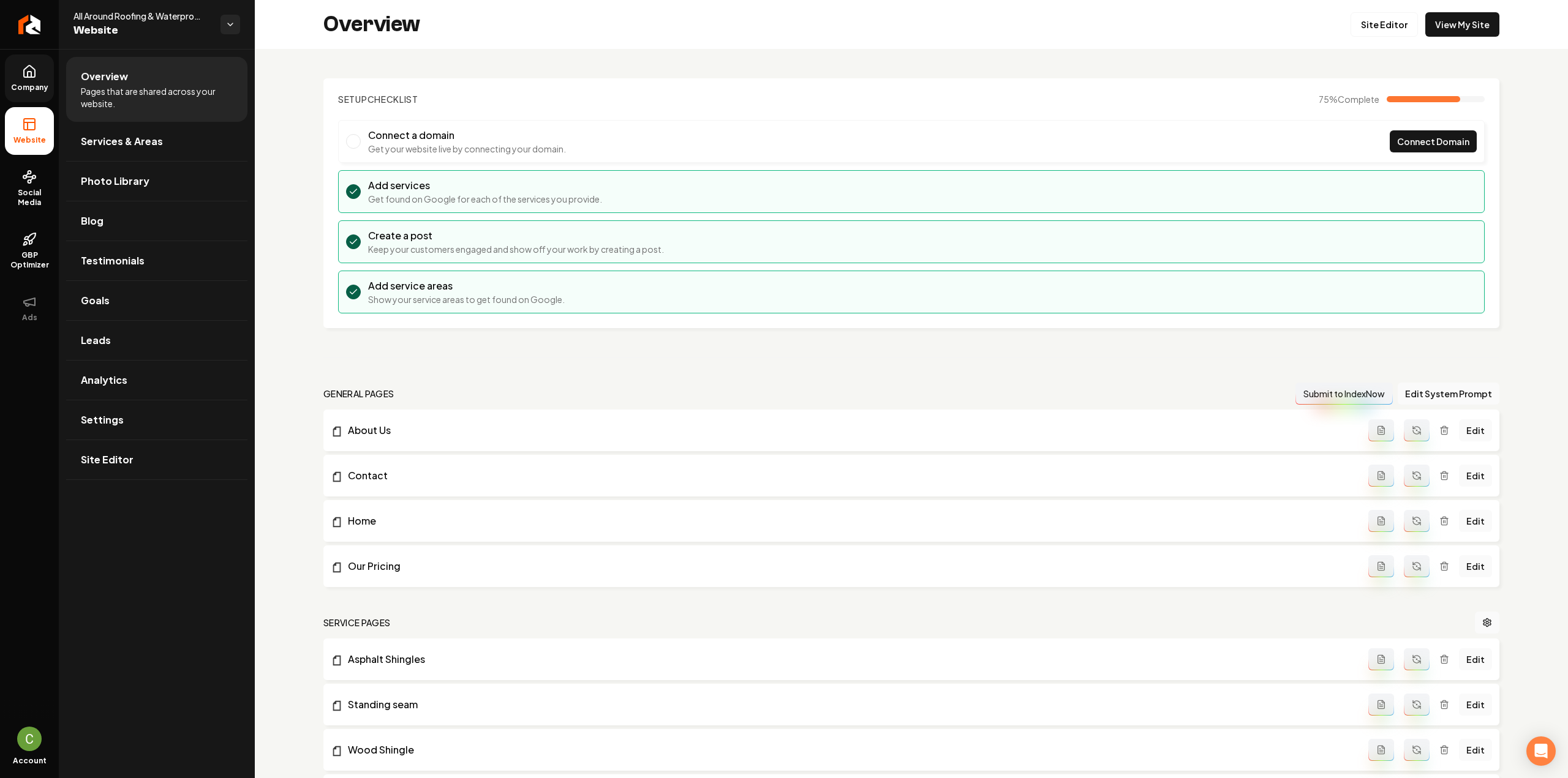
click at [28, 92] on span "Company" at bounding box center [29, 87] width 48 height 10
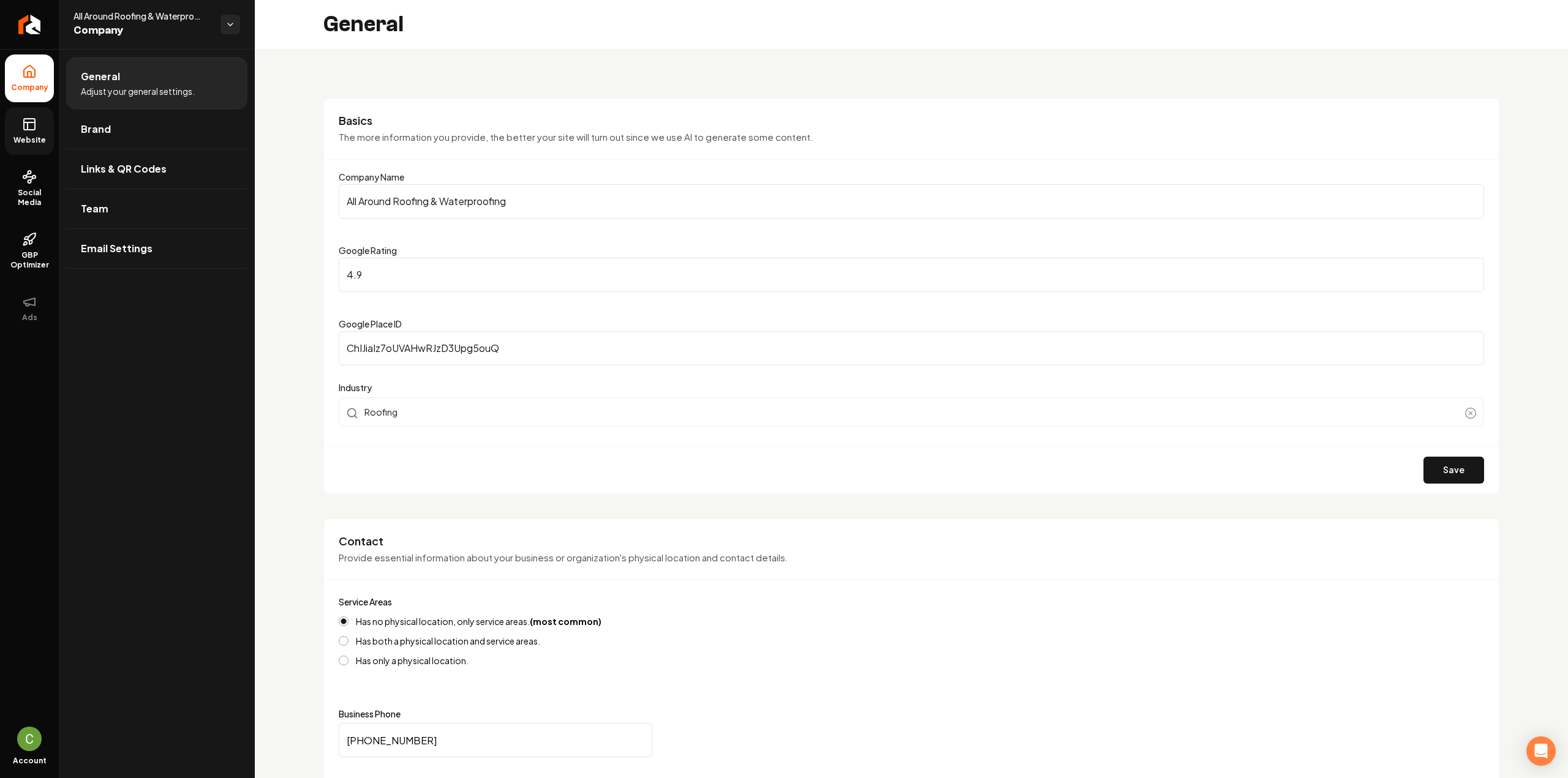
click at [32, 145] on link "Website" at bounding box center [29, 131] width 49 height 48
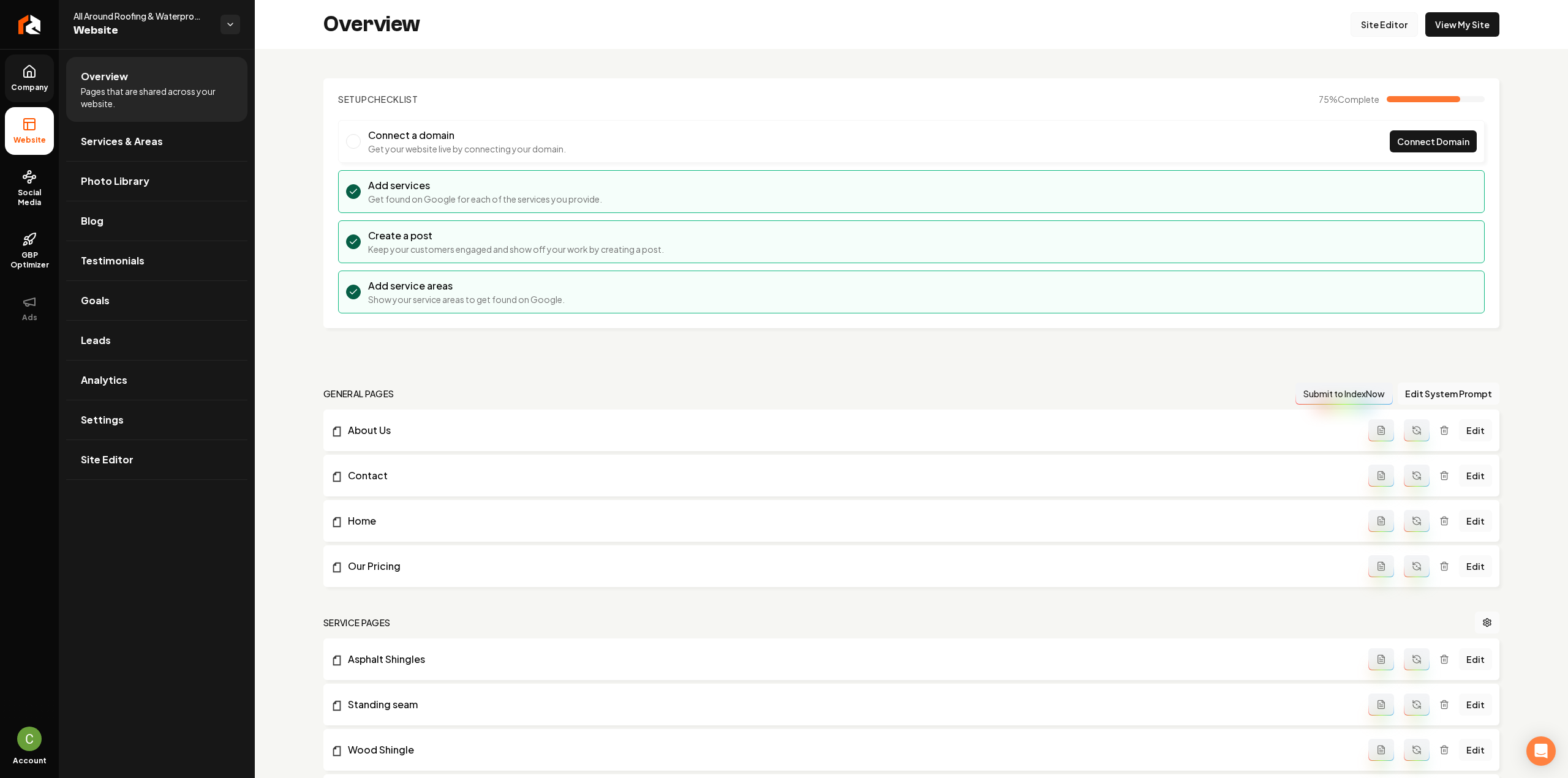
click at [1370, 32] on link "Site Editor" at bounding box center [1384, 24] width 67 height 24
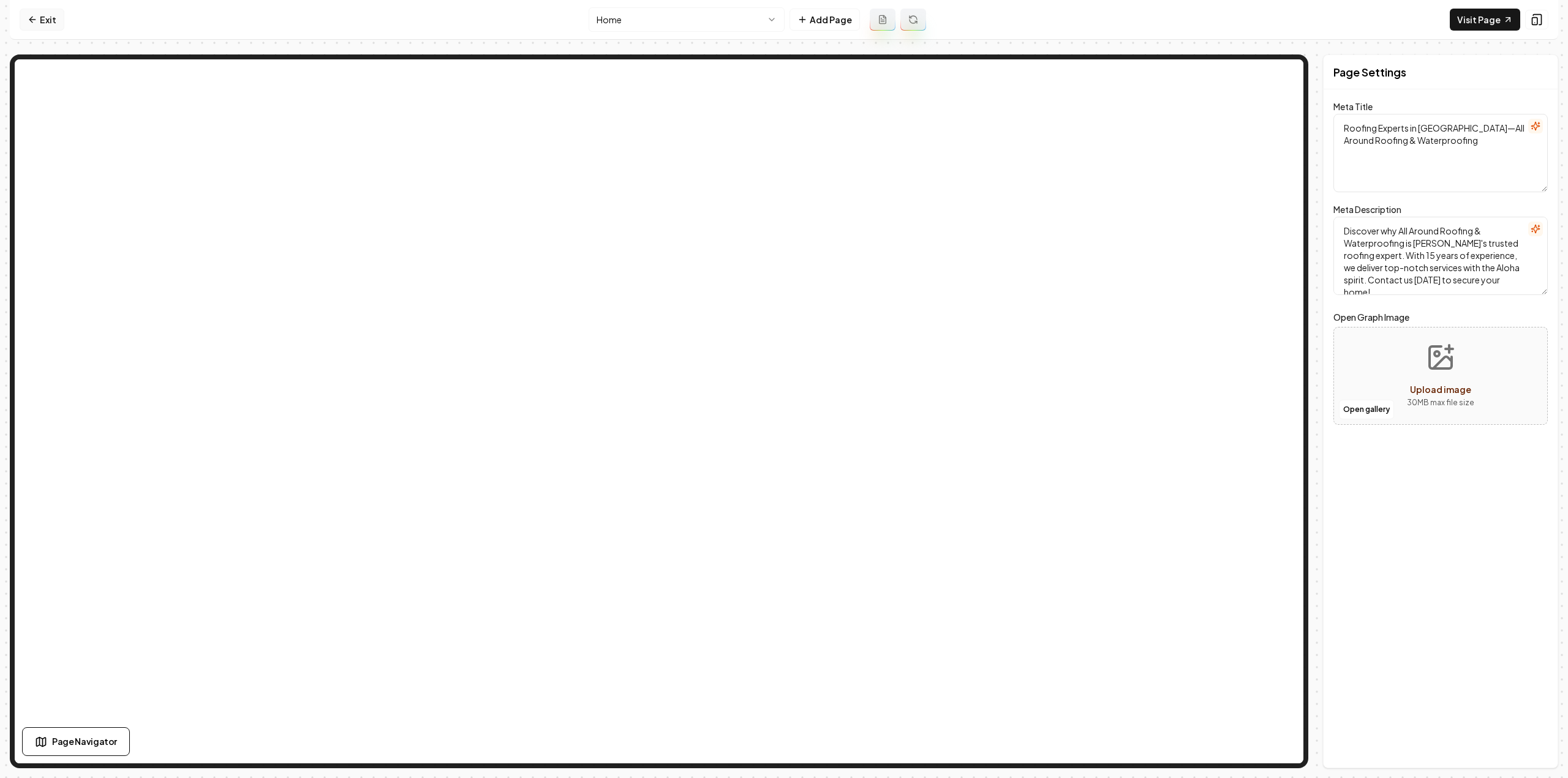
click at [45, 20] on link "Exit" at bounding box center [42, 20] width 45 height 22
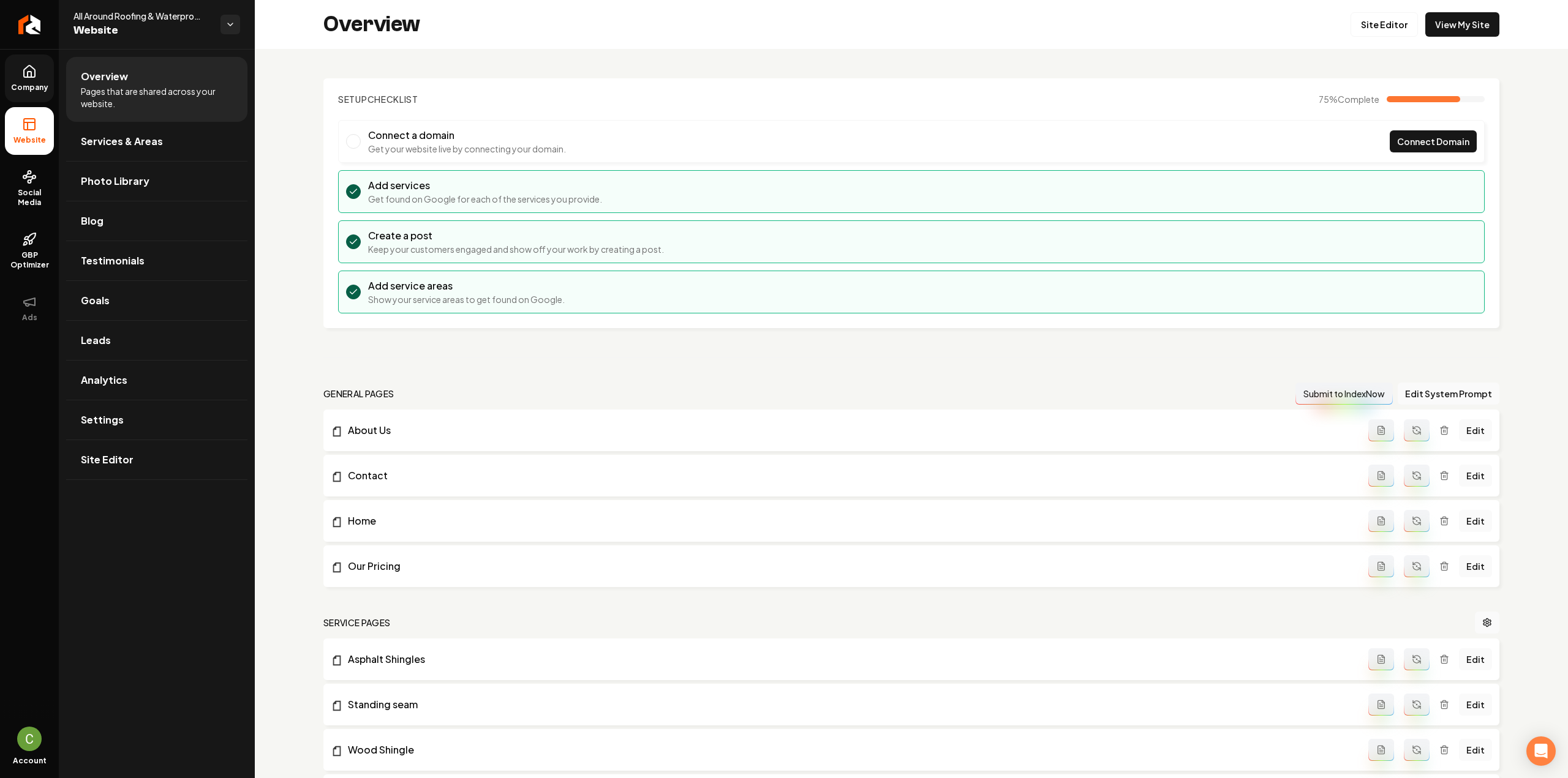
click at [38, 92] on link "Company" at bounding box center [29, 78] width 49 height 48
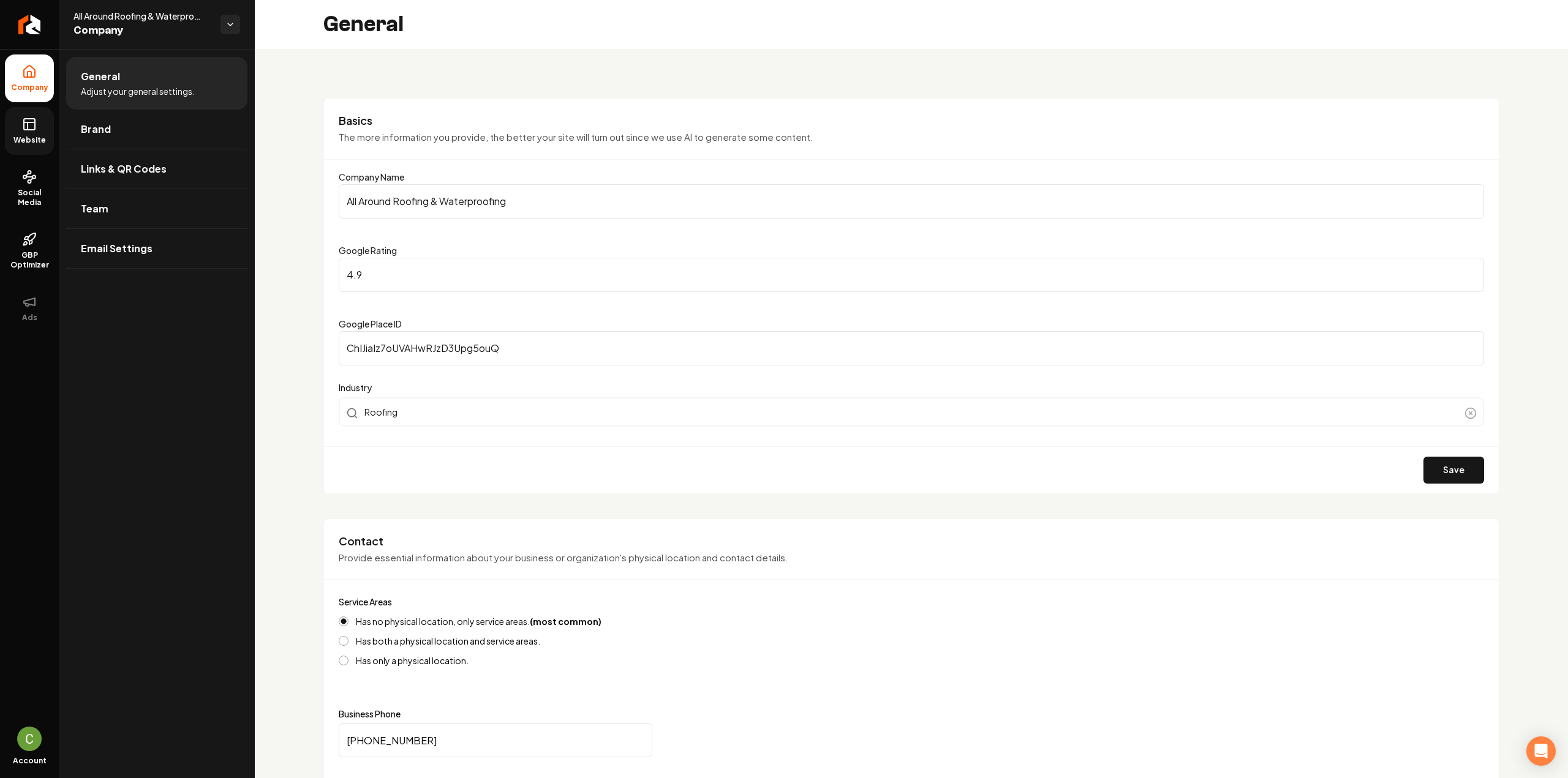
click at [39, 137] on span "Website" at bounding box center [29, 140] width 42 height 10
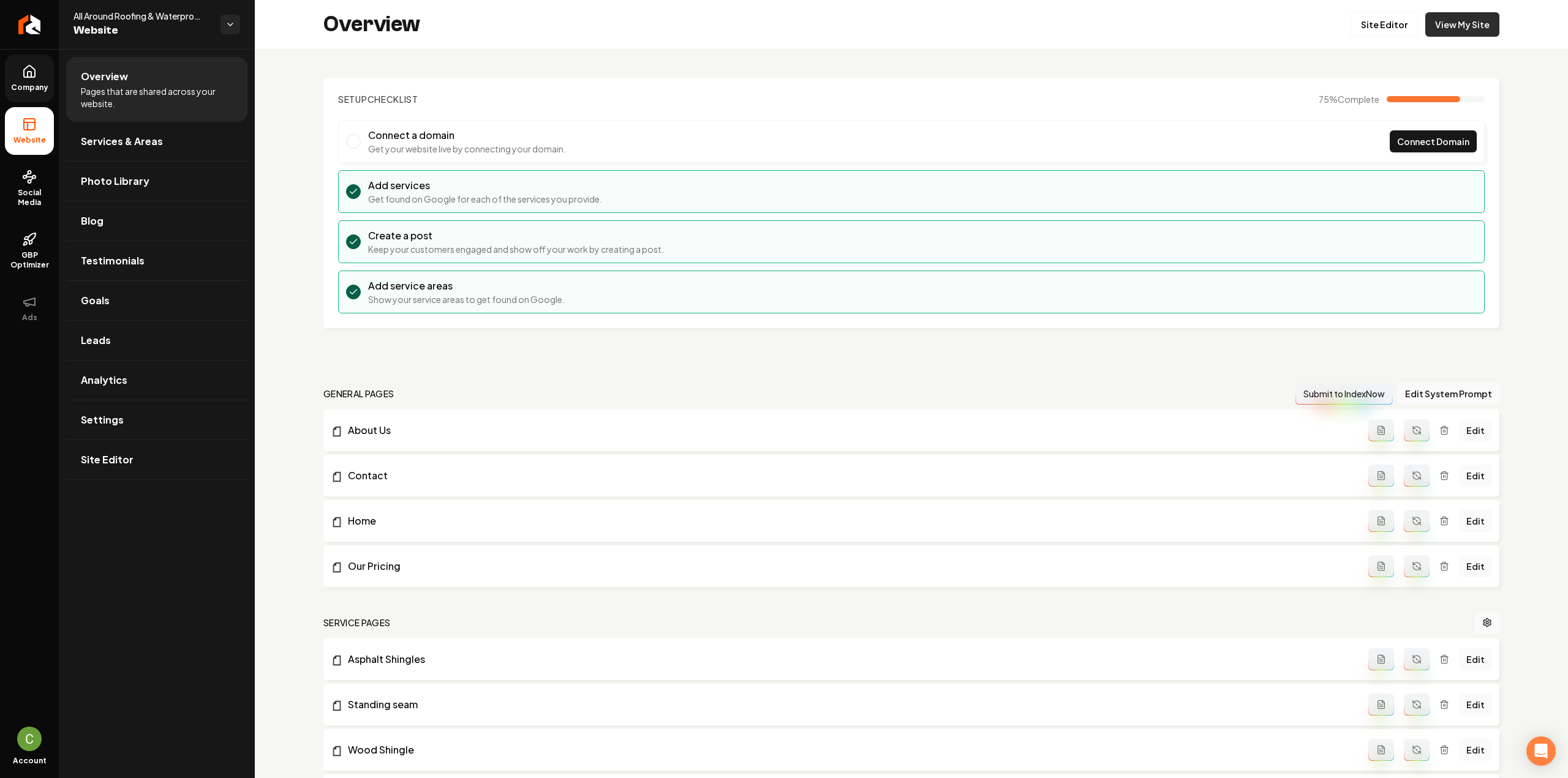
click at [1450, 18] on link "View My Site" at bounding box center [1463, 24] width 74 height 24
click at [97, 436] on link "Settings" at bounding box center [157, 419] width 182 height 39
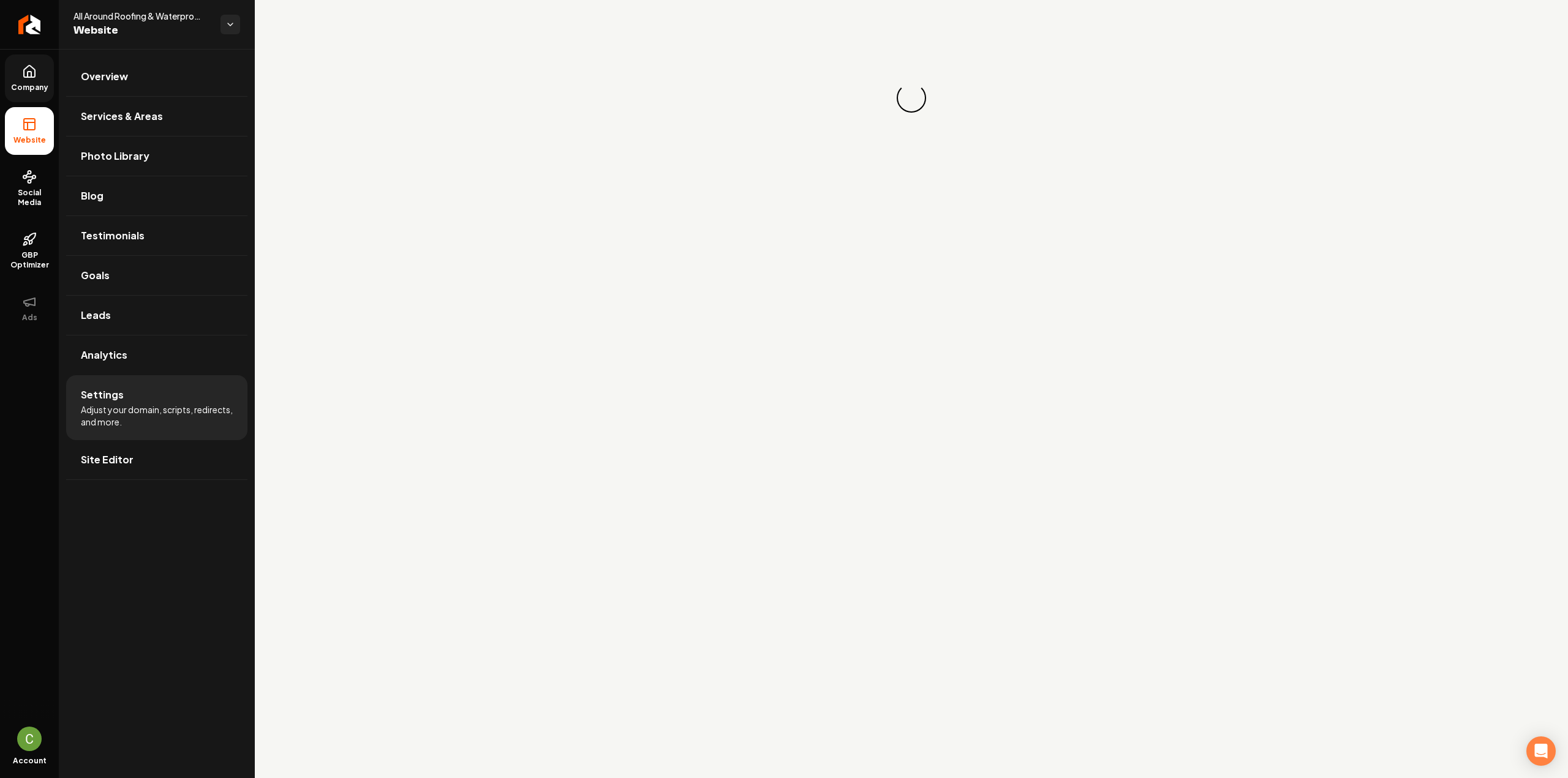
drag, startPoint x: 603, startPoint y: 11, endPoint x: 587, endPoint y: 21, distance: 18.9
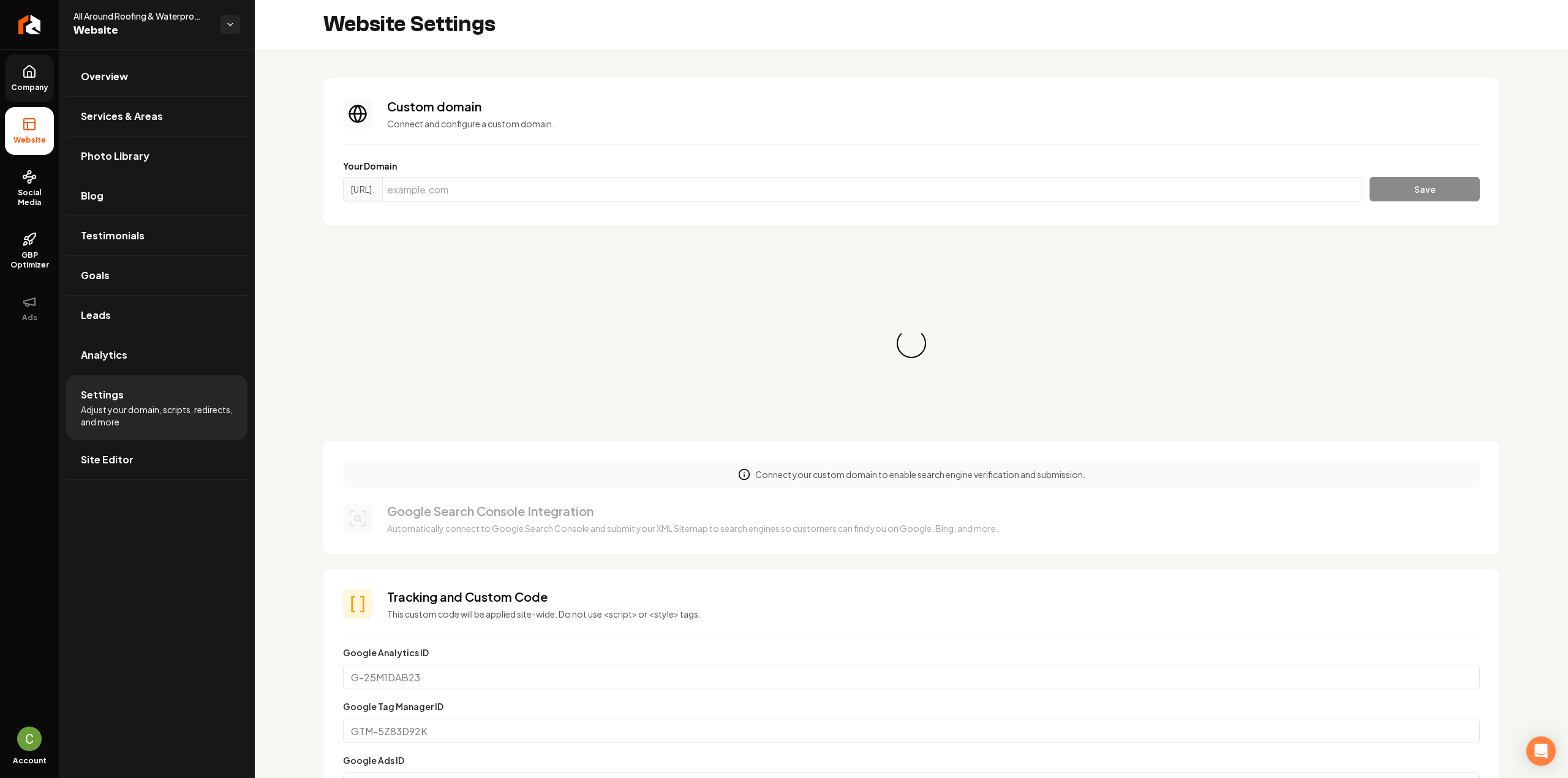
drag, startPoint x: 587, startPoint y: 21, endPoint x: 474, endPoint y: 314, distance: 314.0
click at [474, 314] on div "Loading... Loading..." at bounding box center [911, 343] width 1176 height 196
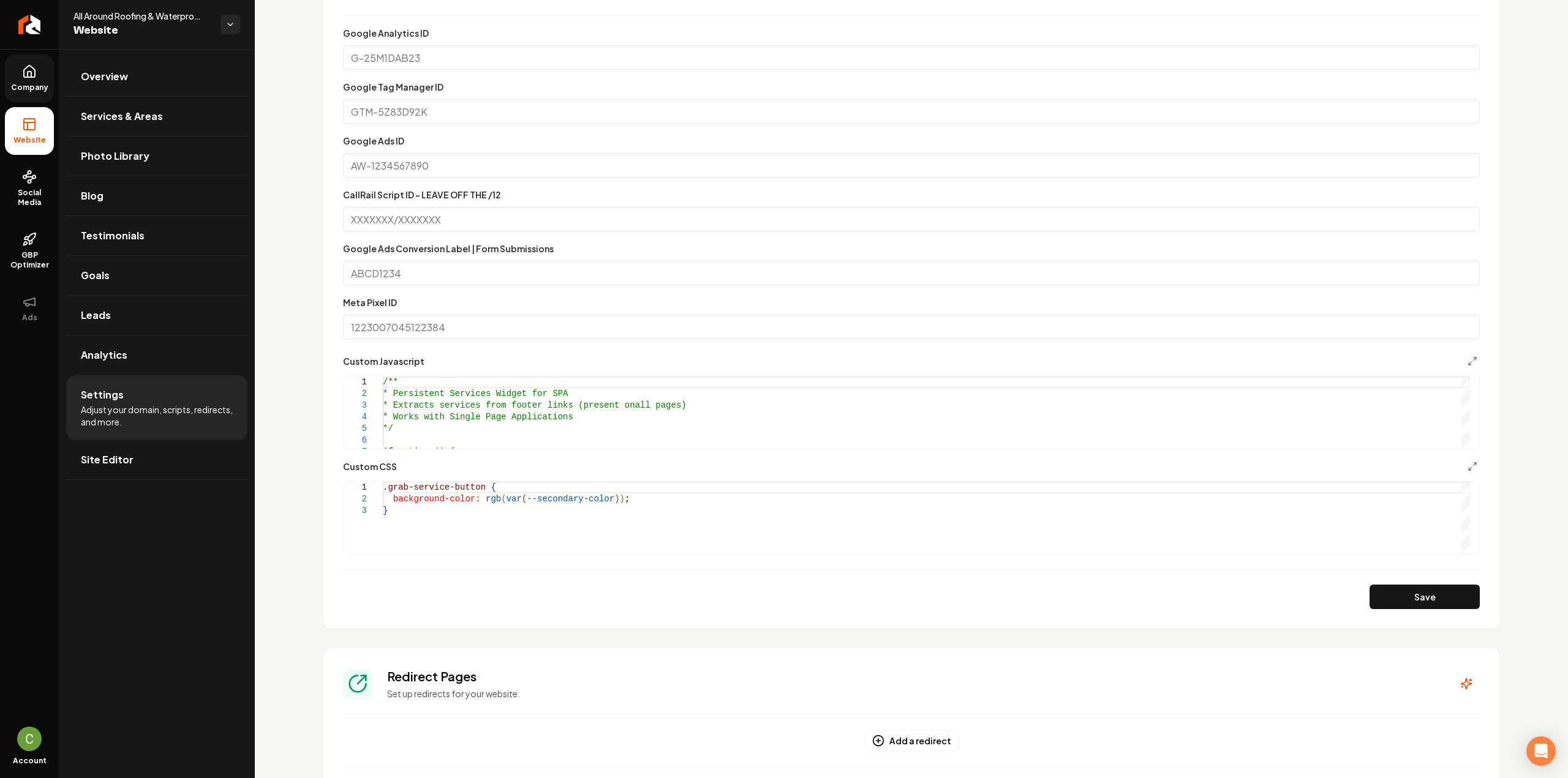
scroll to position [597, 0]
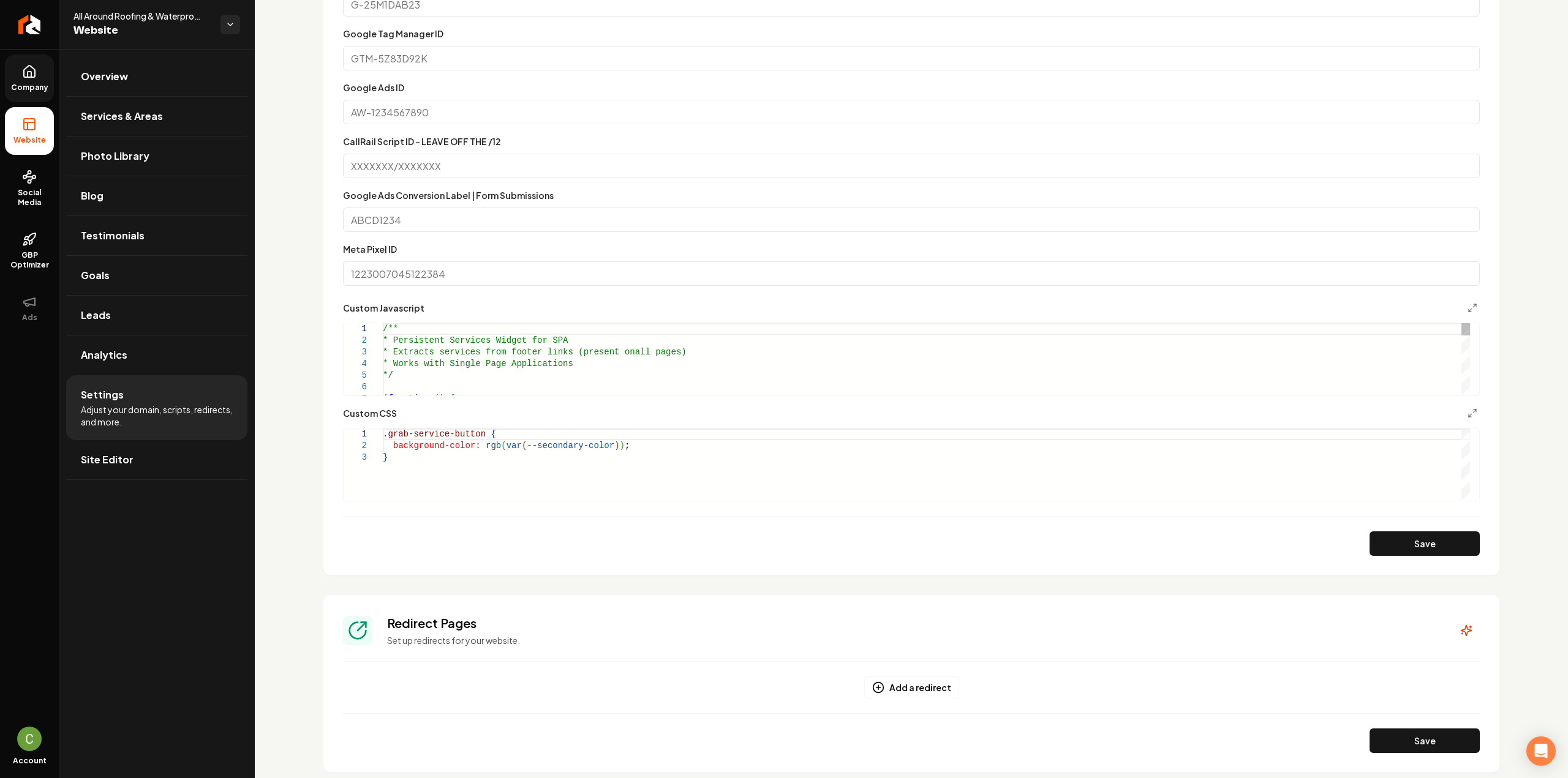
type textarea "**********"
click at [1406, 545] on button "Save" at bounding box center [1425, 544] width 111 height 24
click at [26, 88] on span "Company" at bounding box center [29, 87] width 48 height 10
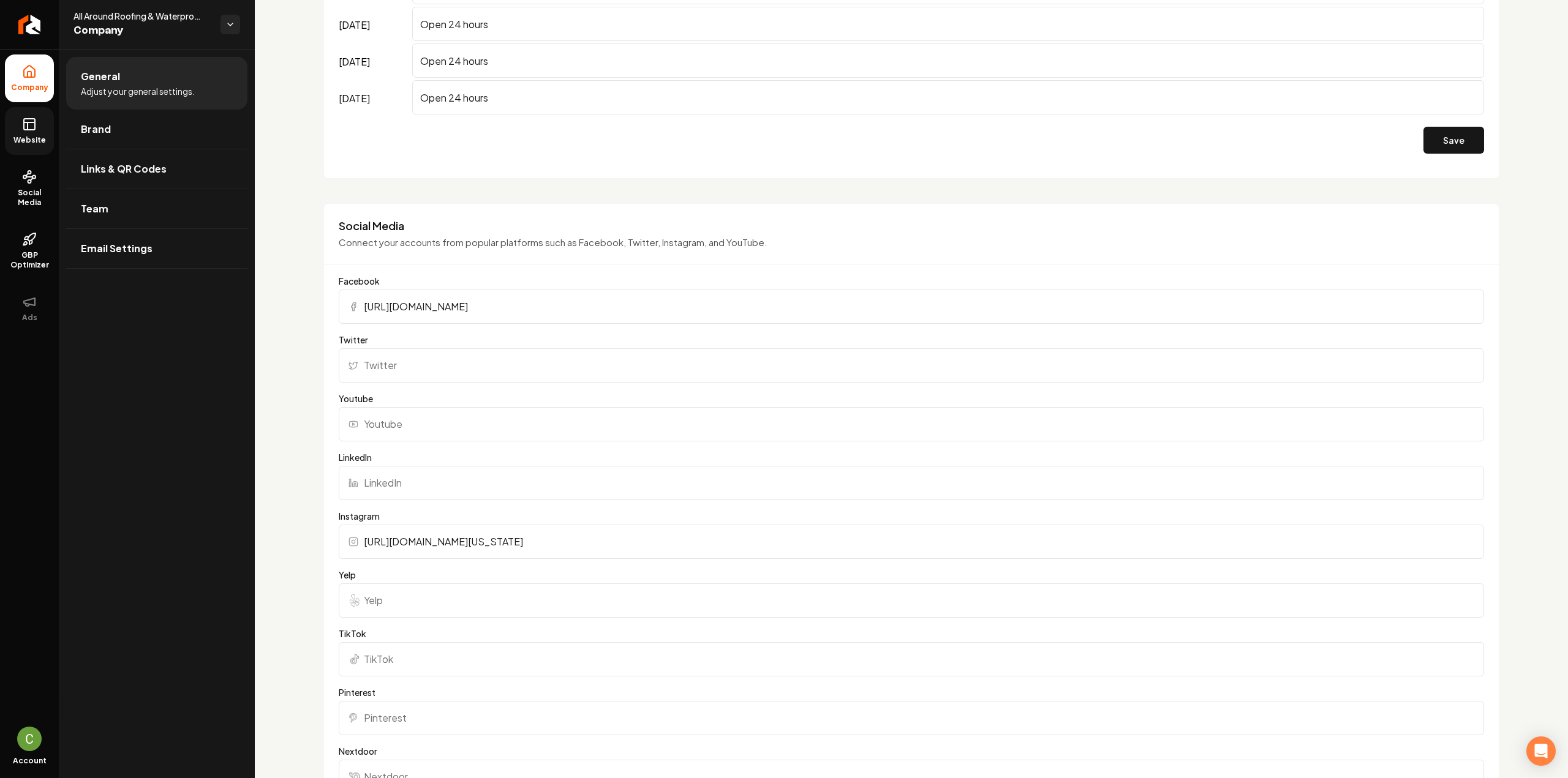
click at [20, 143] on span "Website" at bounding box center [29, 140] width 42 height 10
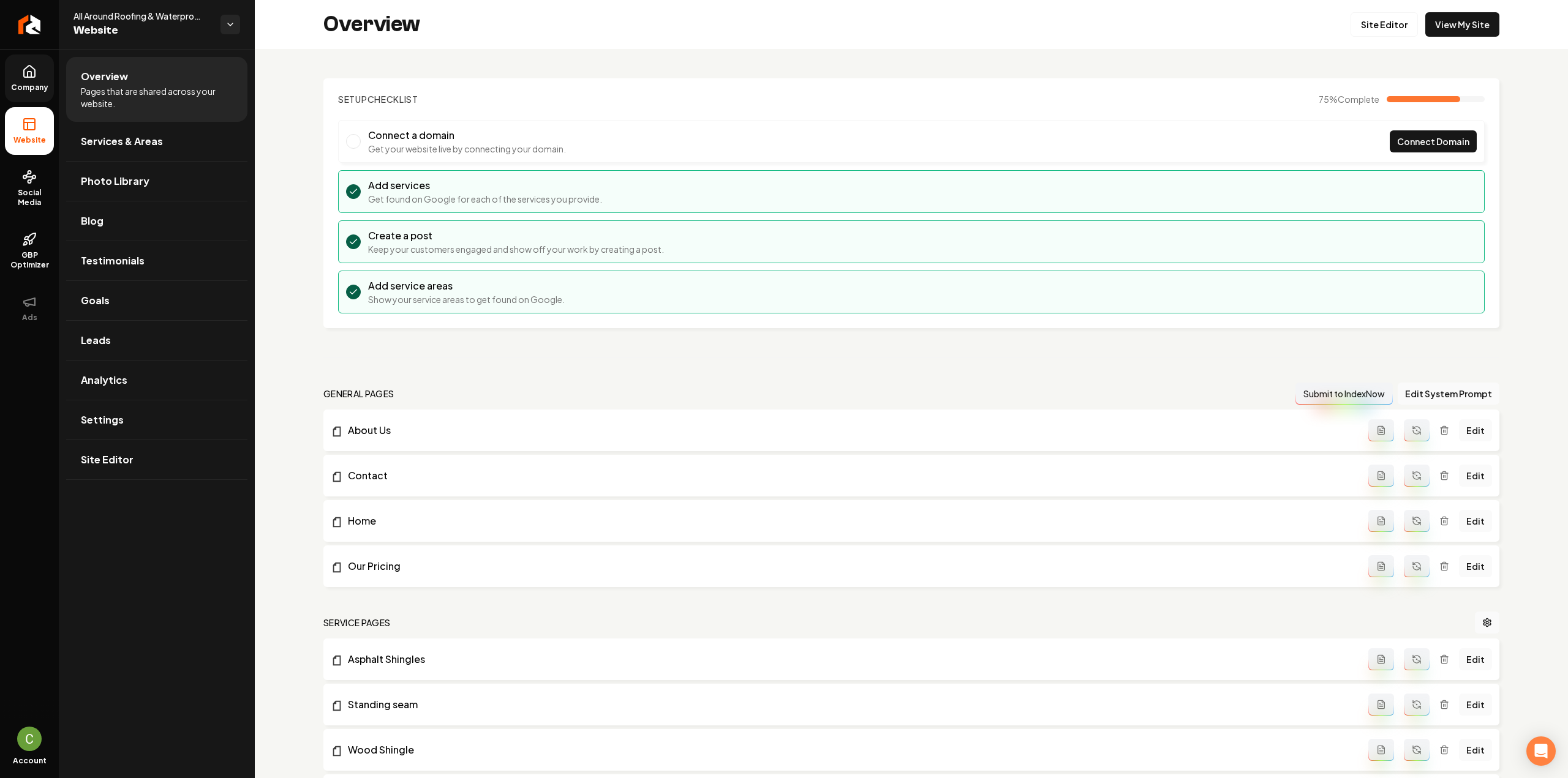
click at [37, 62] on link "Company" at bounding box center [29, 78] width 49 height 48
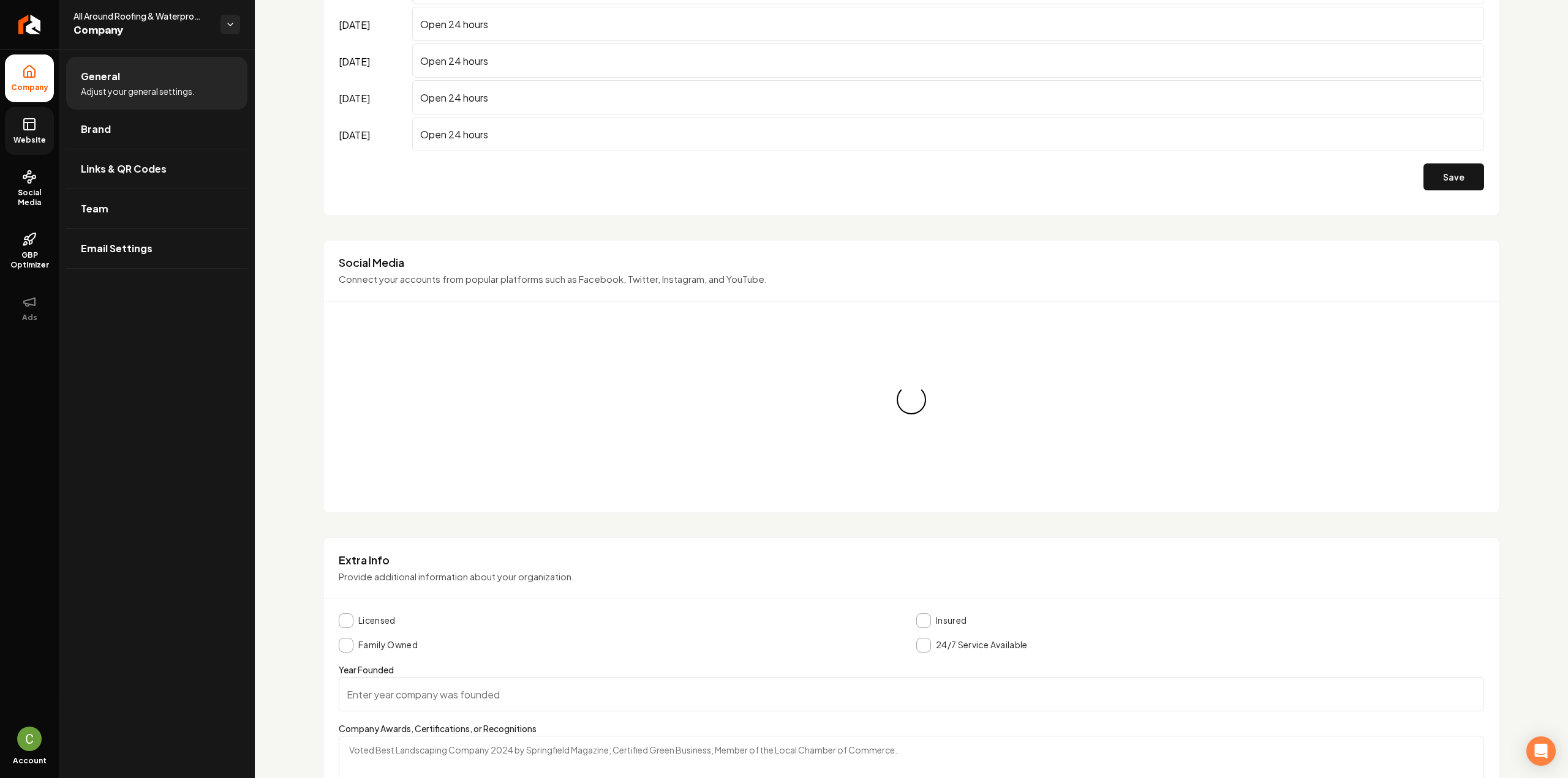
scroll to position [1234, 0]
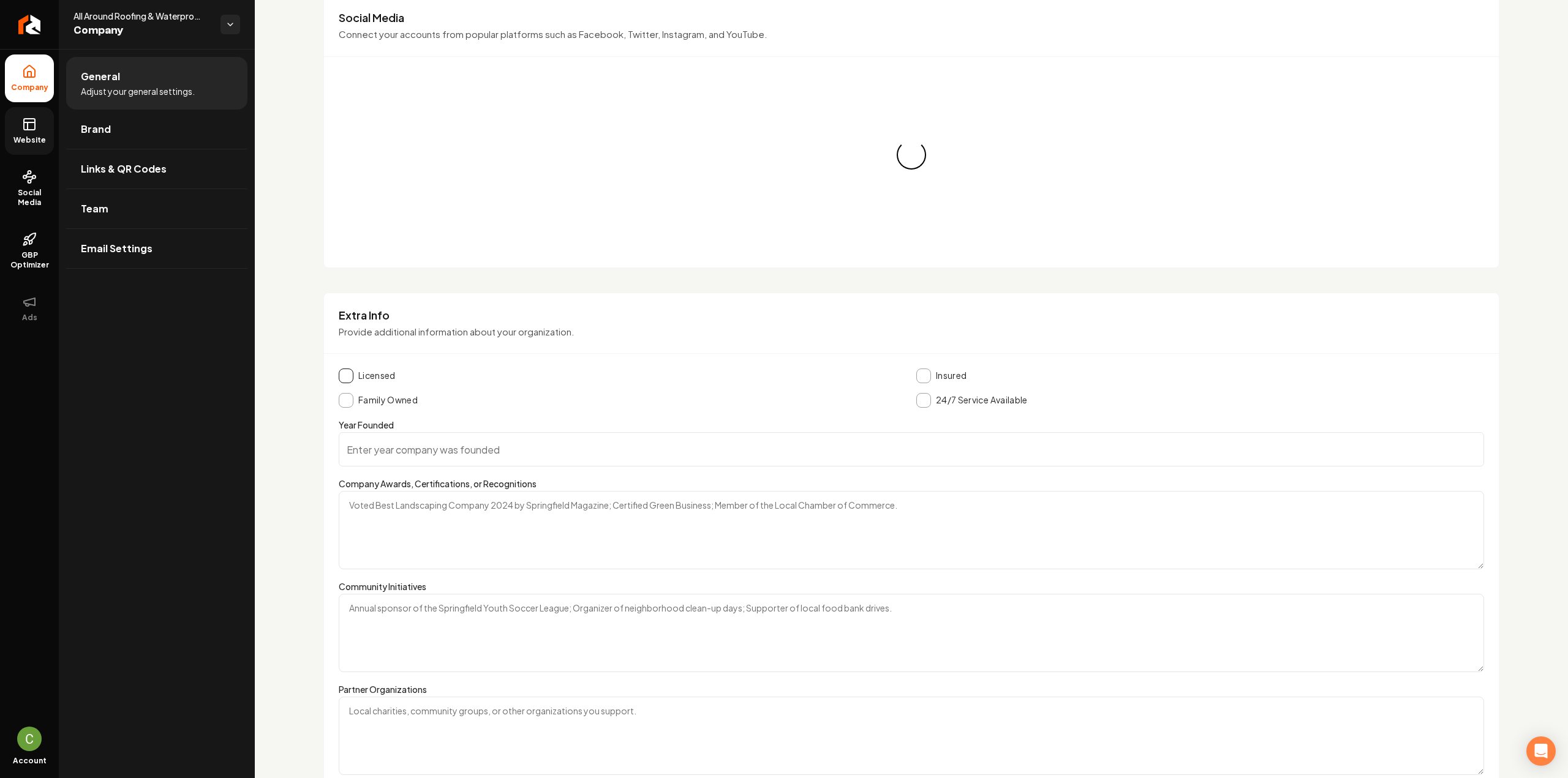
click at [344, 367] on div "Extra Info Provide additional information about your organization. Licensed Ins…" at bounding box center [911, 565] width 1176 height 545
click at [346, 373] on button "Main content area" at bounding box center [346, 376] width 15 height 15
click at [345, 404] on button "Main content area" at bounding box center [346, 400] width 15 height 15
click at [925, 405] on div "24/7 Service Available" at bounding box center [1200, 400] width 568 height 15
click at [924, 399] on button "Main content area" at bounding box center [923, 400] width 15 height 15
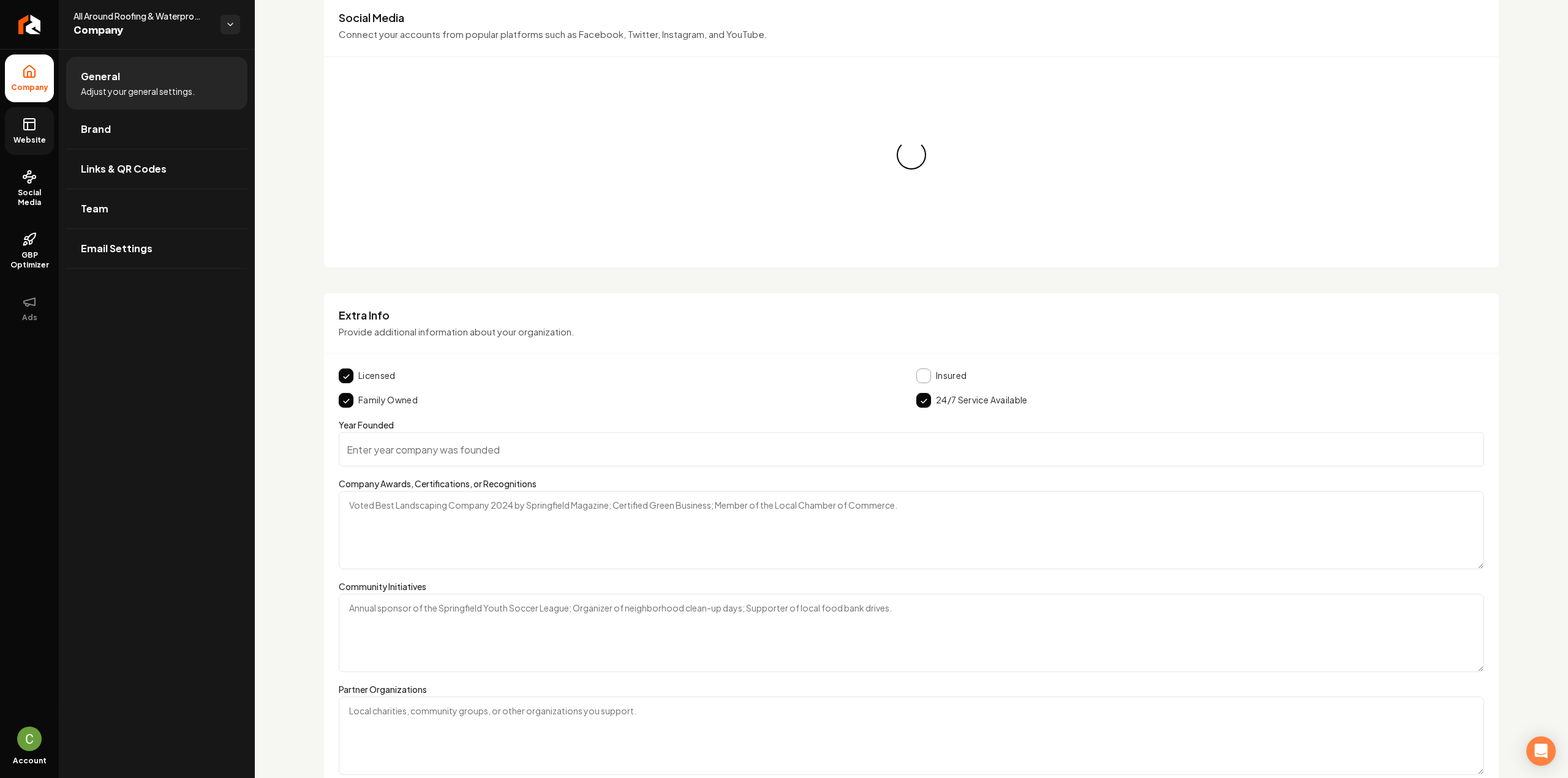
click at [923, 386] on div "Licensed Insured Family Owned 24/7 Service Available" at bounding box center [911, 388] width 1145 height 39
click at [920, 375] on button "Main content area" at bounding box center [923, 376] width 15 height 15
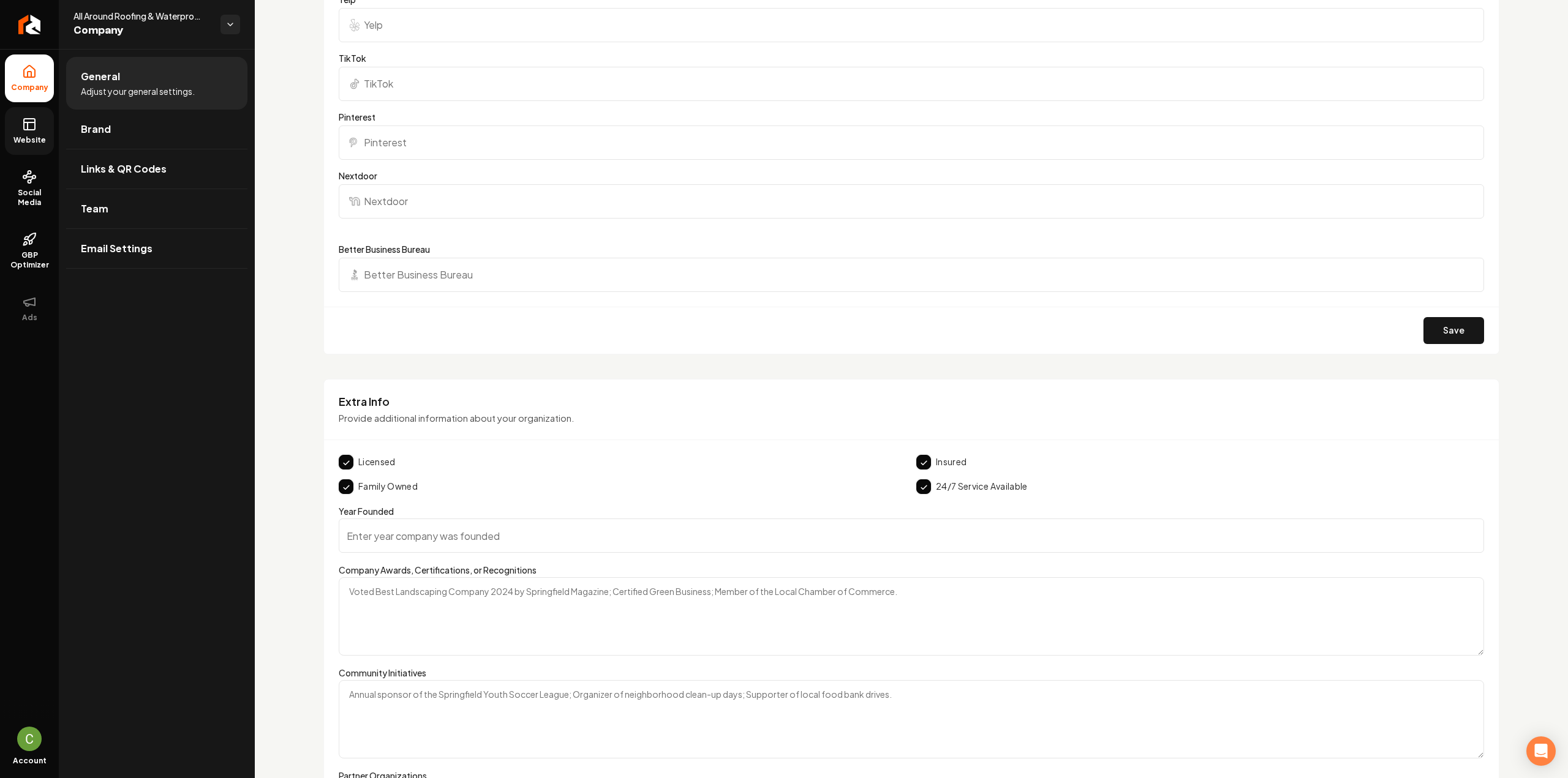
scroll to position [1793, 0]
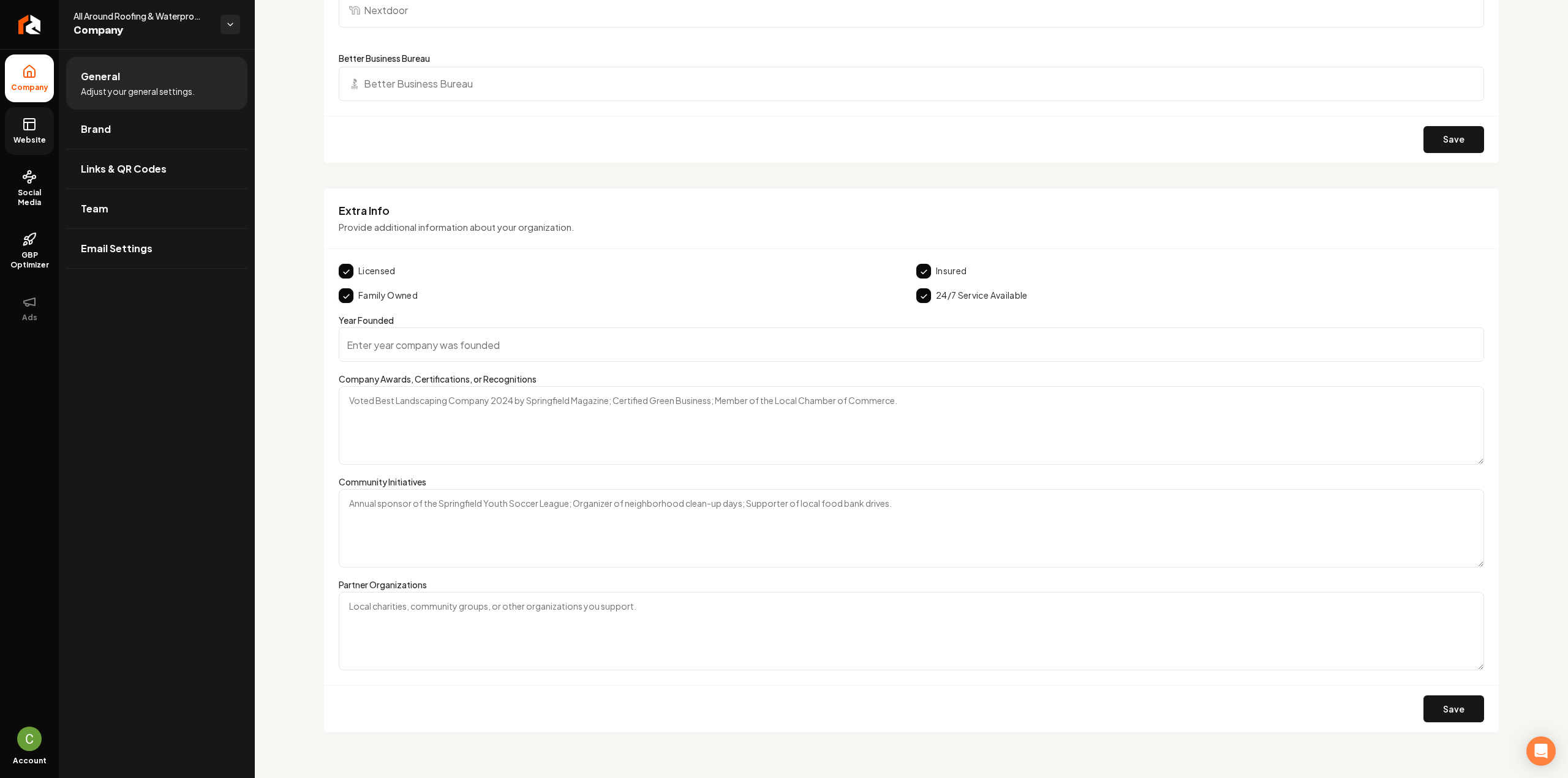
click at [435, 345] on input "Year Founded" at bounding box center [911, 345] width 1145 height 35
click at [429, 423] on textarea "Company Awards, Certifications, or Recognitions" at bounding box center [911, 425] width 1145 height 79
click at [421, 513] on textarea "Community Initiatives" at bounding box center [911, 528] width 1145 height 79
click at [419, 601] on textarea "Partner Organizations" at bounding box center [911, 631] width 1145 height 79
click at [449, 532] on textarea "Community Initiatives" at bounding box center [911, 528] width 1145 height 79
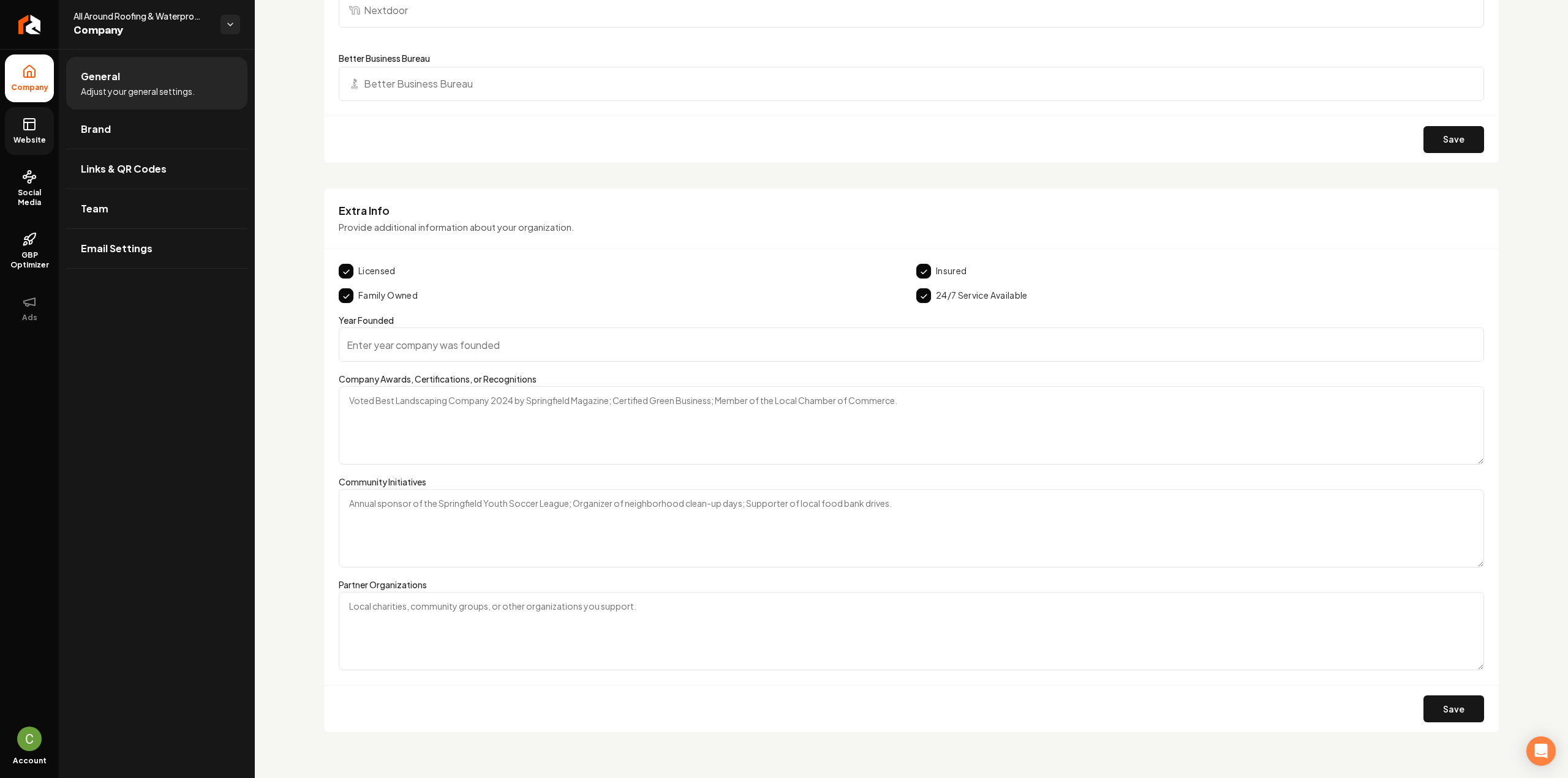
click at [512, 413] on textarea "Company Awards, Certifications, or Recognitions" at bounding box center [911, 425] width 1145 height 79
paste textarea "License number CT # 35555"
type textarea "License number CT # 35555"
click at [1424, 696] on button "Save" at bounding box center [1454, 709] width 61 height 27
click at [23, 136] on span "Website" at bounding box center [29, 140] width 42 height 10
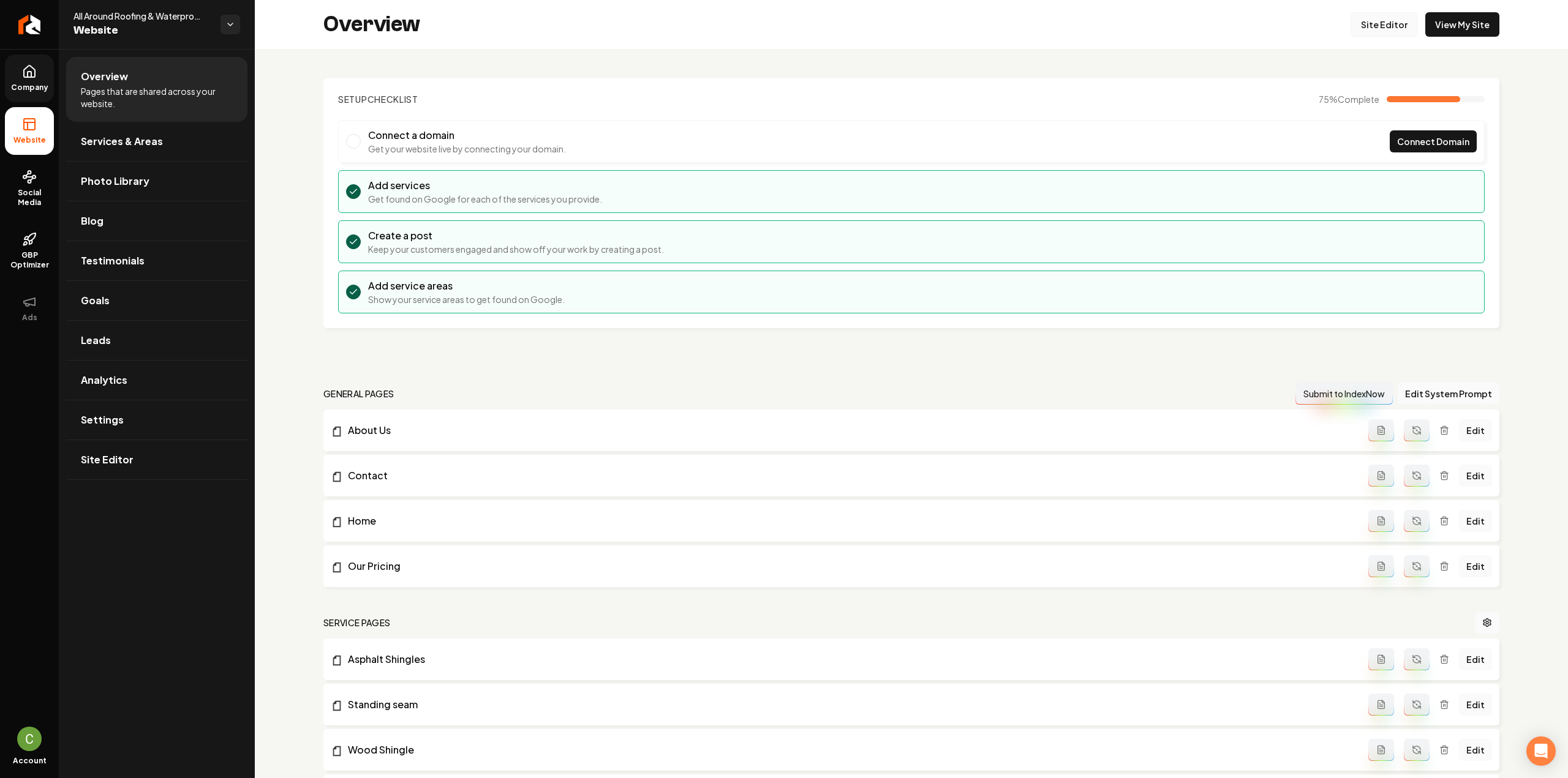
click at [1398, 30] on link "Site Editor" at bounding box center [1384, 24] width 67 height 24
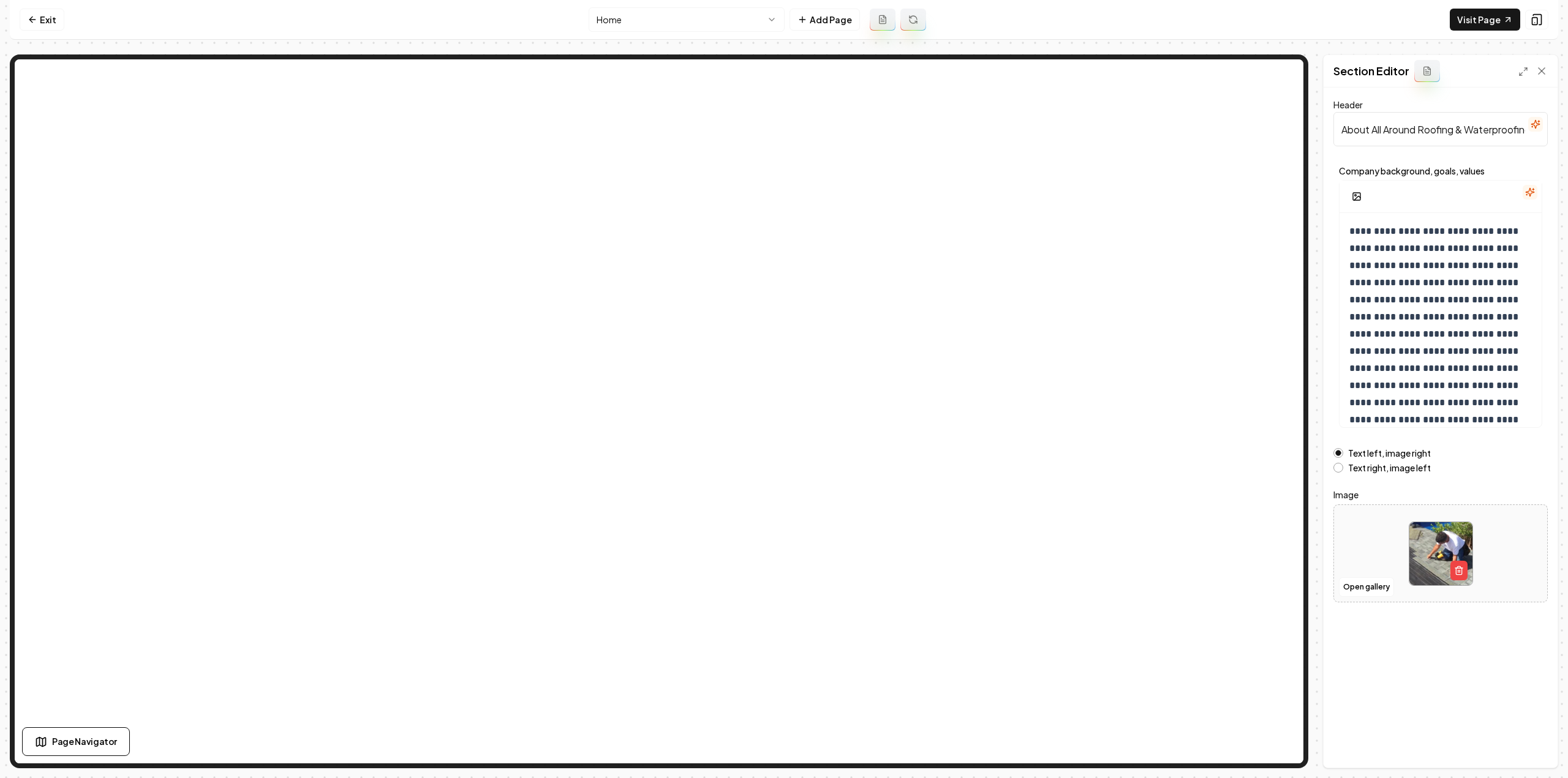
click at [1532, 193] on icon "button" at bounding box center [1529, 192] width 10 height 10
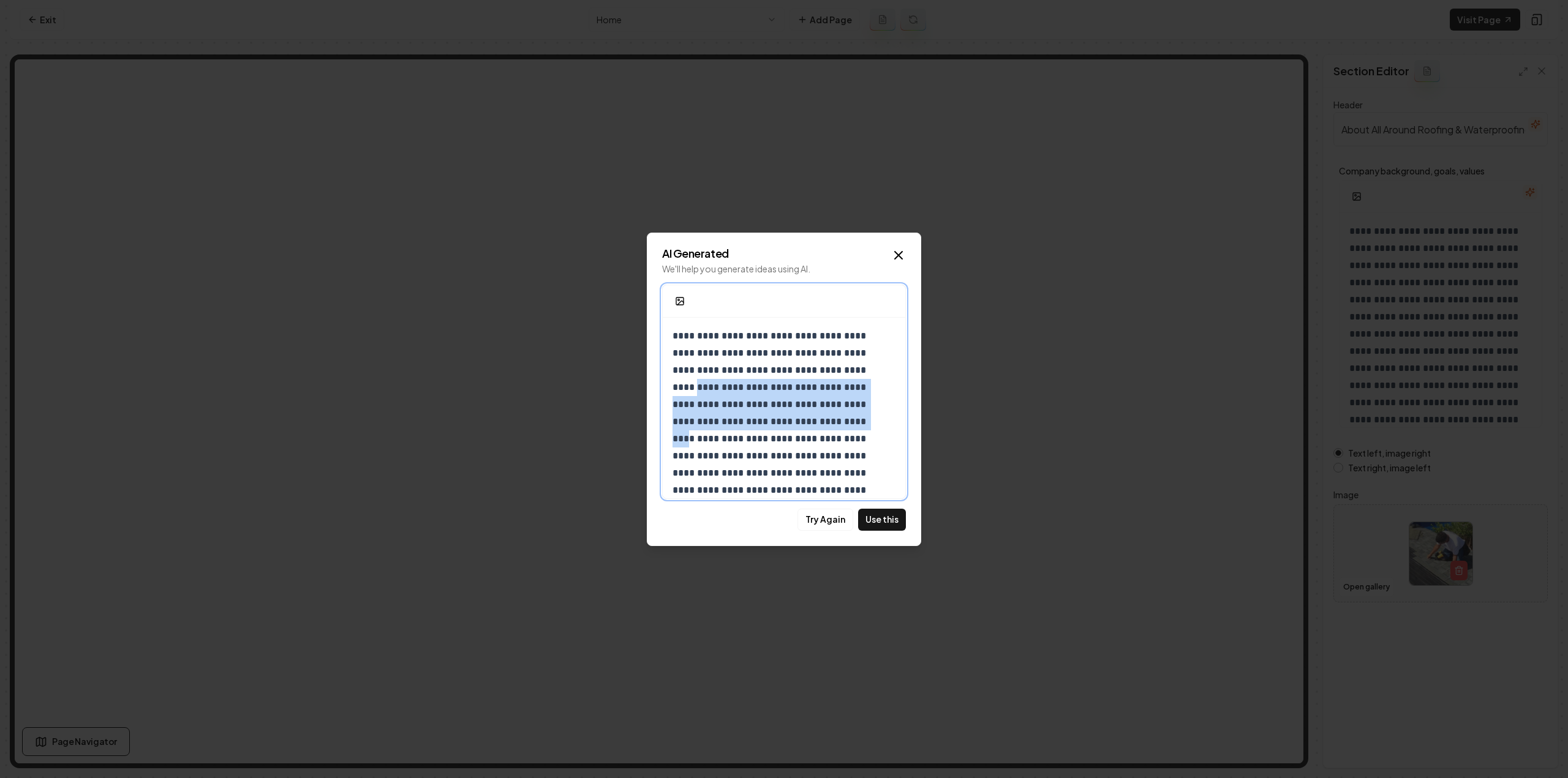
drag, startPoint x: 896, startPoint y: 377, endPoint x: 899, endPoint y: 422, distance: 45.1
click at [899, 422] on div "**********" at bounding box center [784, 392] width 244 height 214
click at [895, 417] on div "**********" at bounding box center [784, 482] width 243 height 328
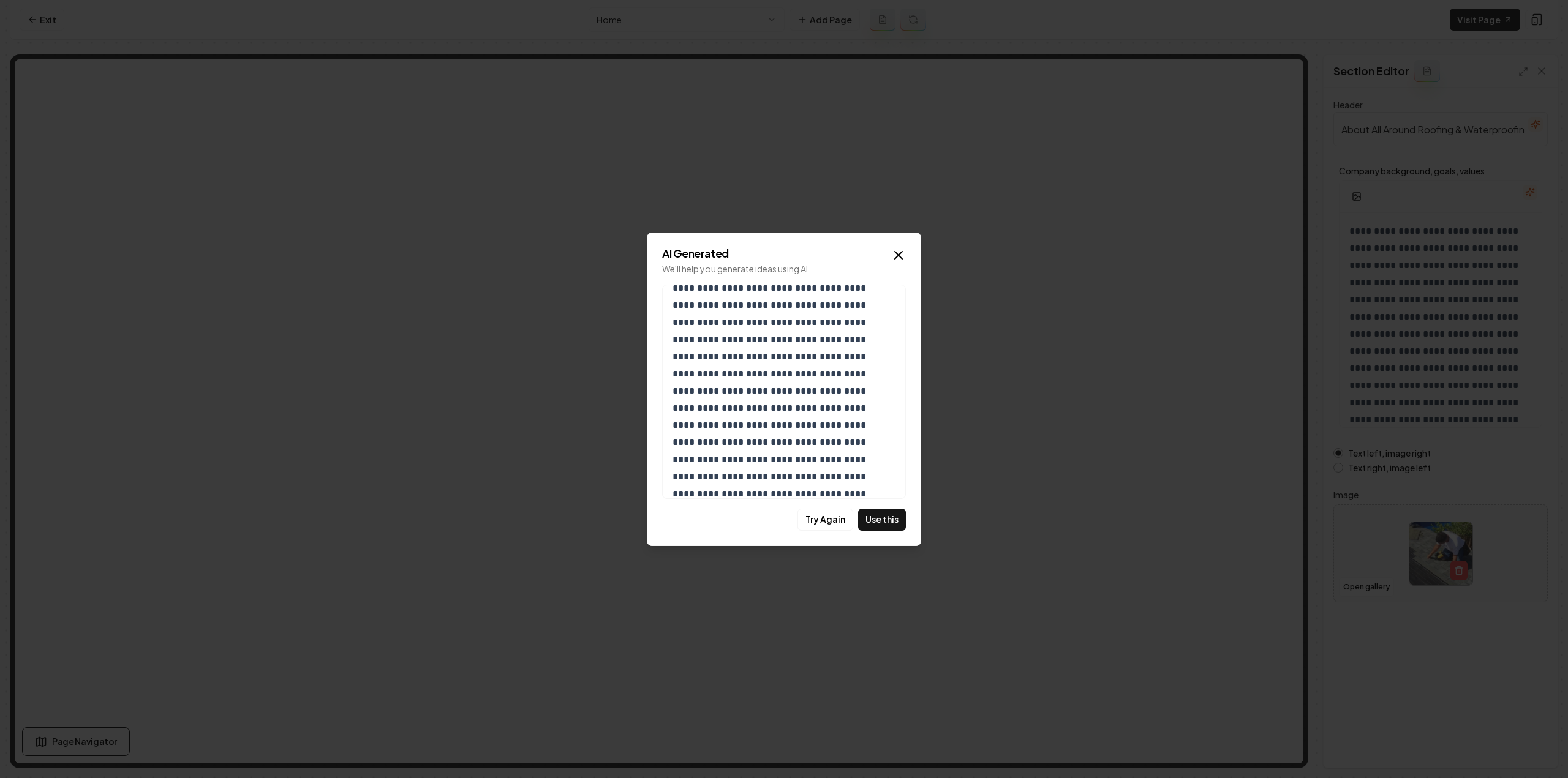
scroll to position [147, 0]
click at [877, 520] on button "Use this" at bounding box center [882, 520] width 48 height 22
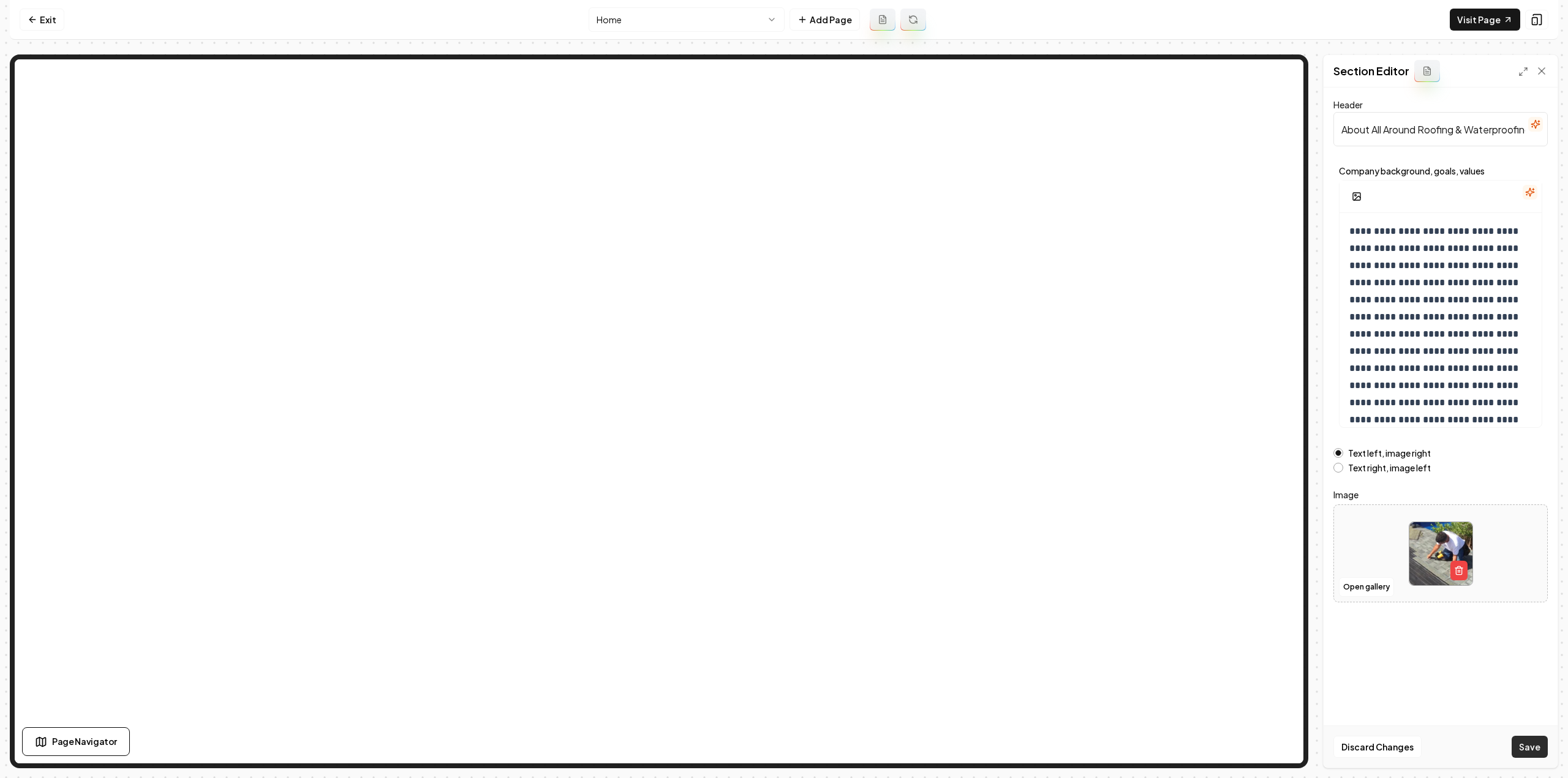
click at [1538, 753] on button "Save" at bounding box center [1530, 748] width 36 height 22
click at [708, 22] on html "Computer Required This feature is only available on a computer. Please switch t…" at bounding box center [784, 389] width 1568 height 778
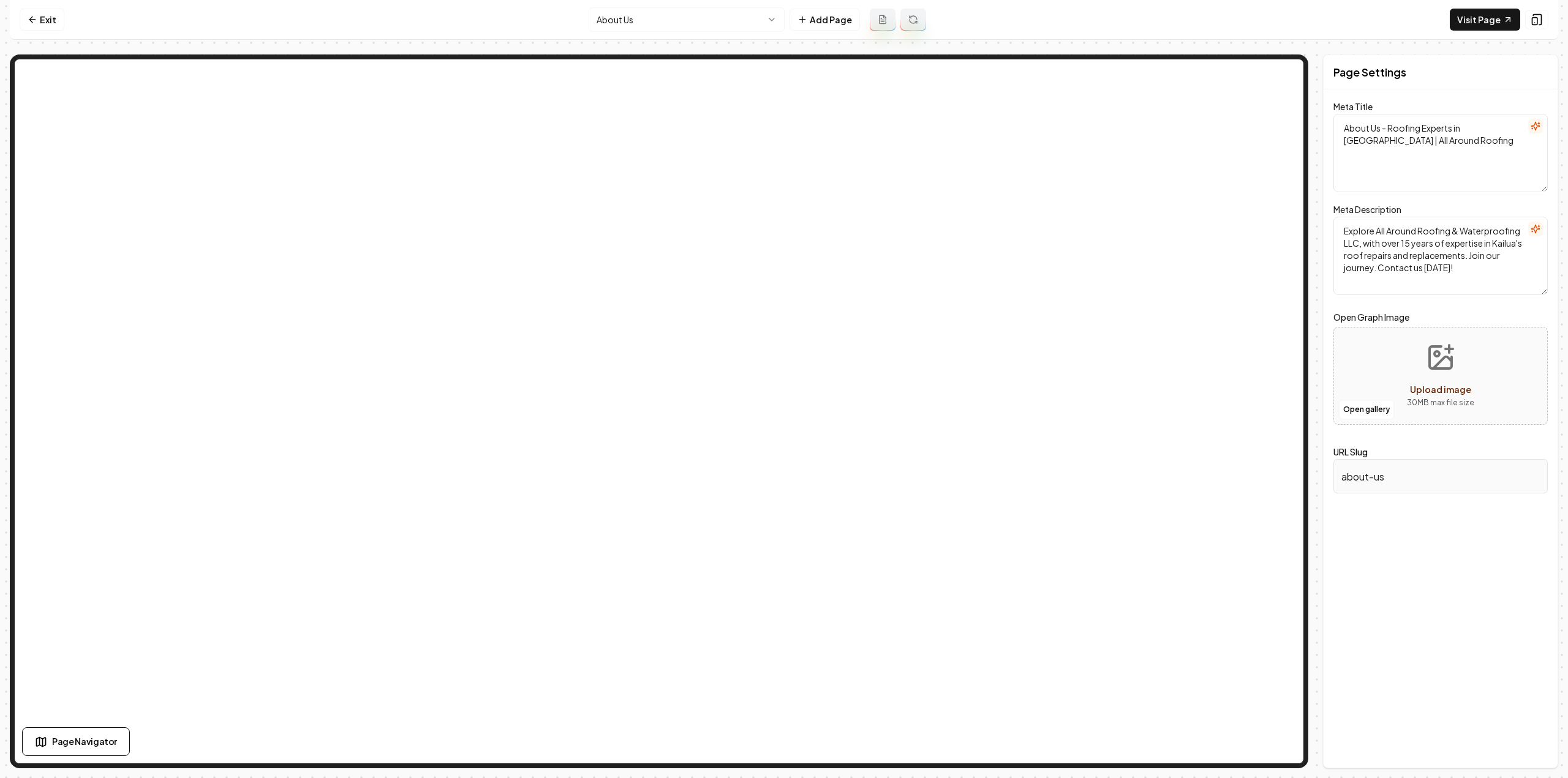
click at [660, 14] on html "Computer Required This feature is only available on a computer. Please switch t…" at bounding box center [784, 389] width 1568 height 778
click at [920, 21] on button at bounding box center [913, 20] width 26 height 22
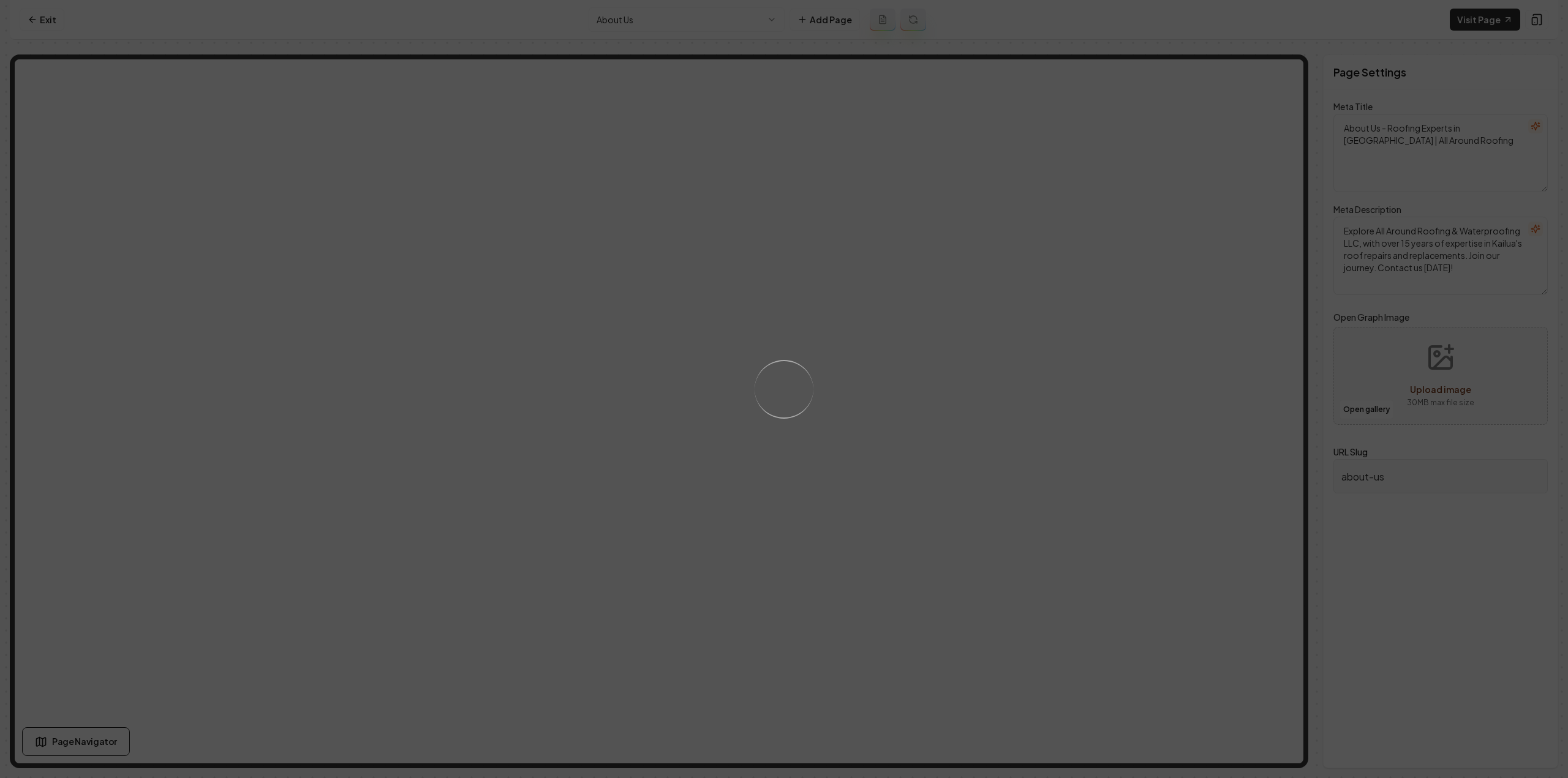
type textarea "About Us | Trusted Roofing Experts in Hawaii - All Around Roofing"
type textarea "Discover All Around Roofing & Waterproofing, Oahu’s trusted provider of quality…"
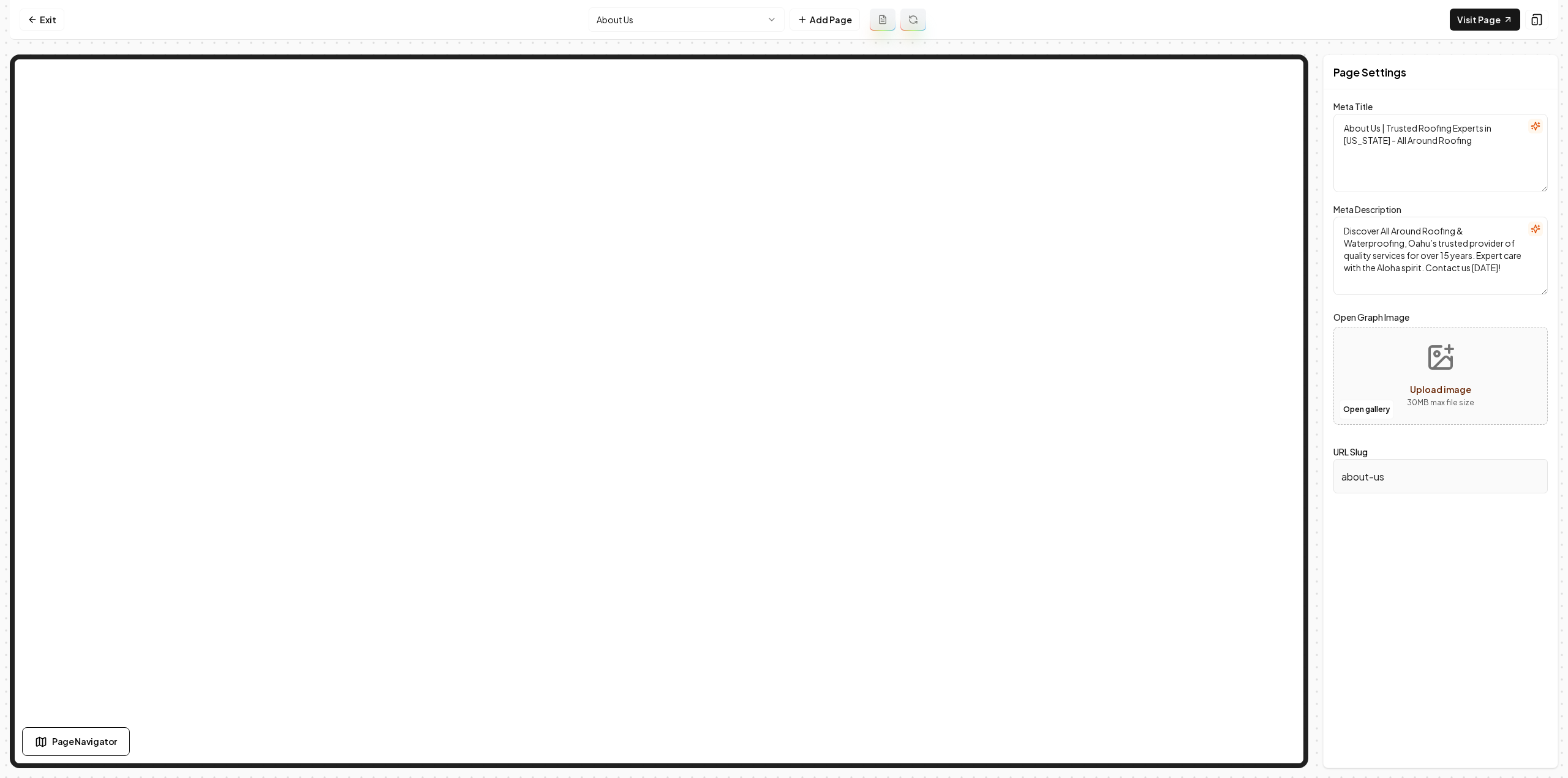
click at [679, 22] on html "Computer Required This feature is only available on a computer. Please switch t…" at bounding box center [784, 389] width 1568 height 778
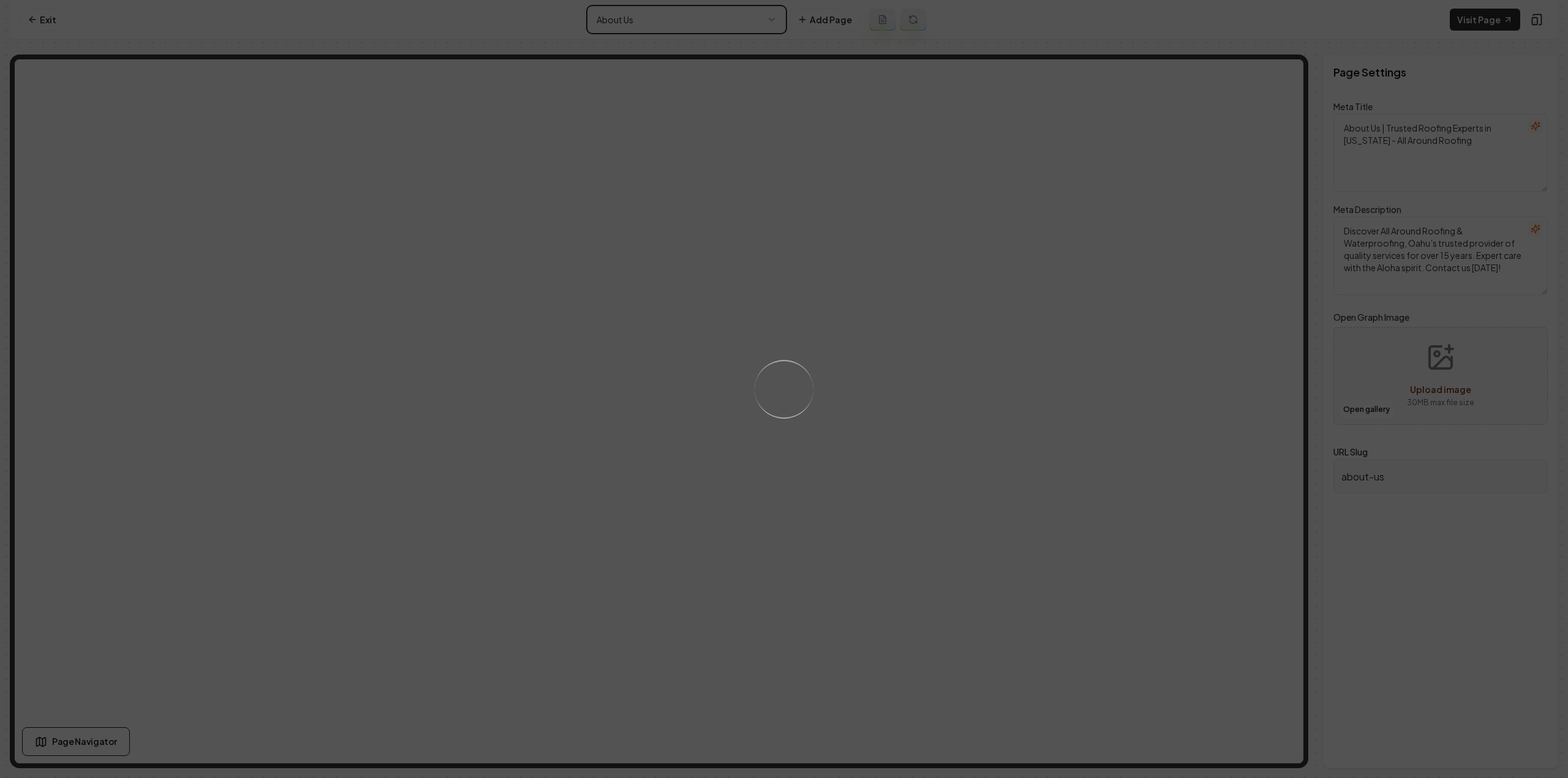
type textarea "Roofing Experts in [GEOGRAPHIC_DATA]—All Around Roofing & Waterproofing"
type textarea "Discover why All Around Roofing & Waterproofing is [PERSON_NAME]'s trusted roof…"
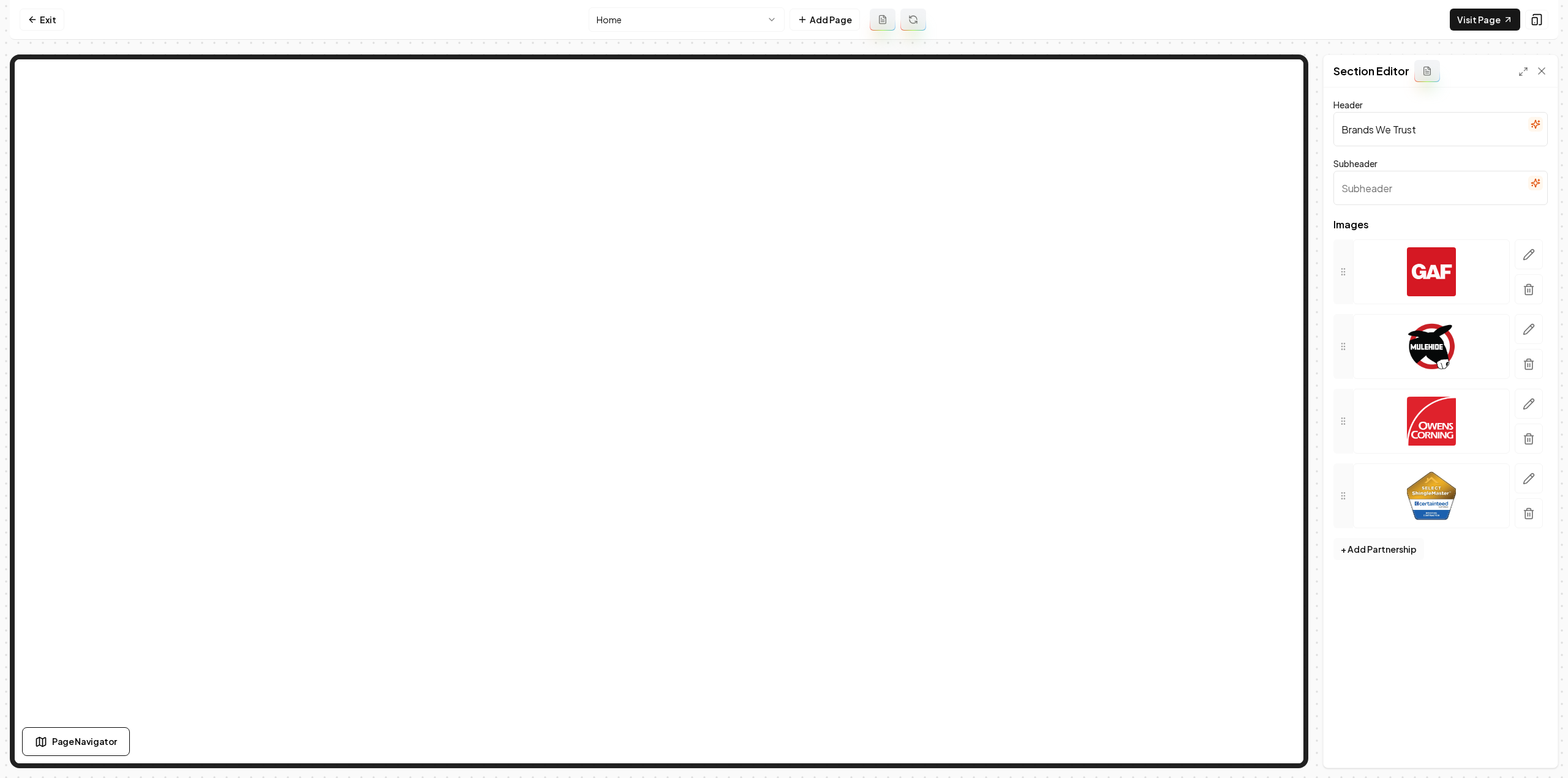
click at [1377, 550] on button "+ Add Partnership" at bounding box center [1378, 550] width 91 height 22
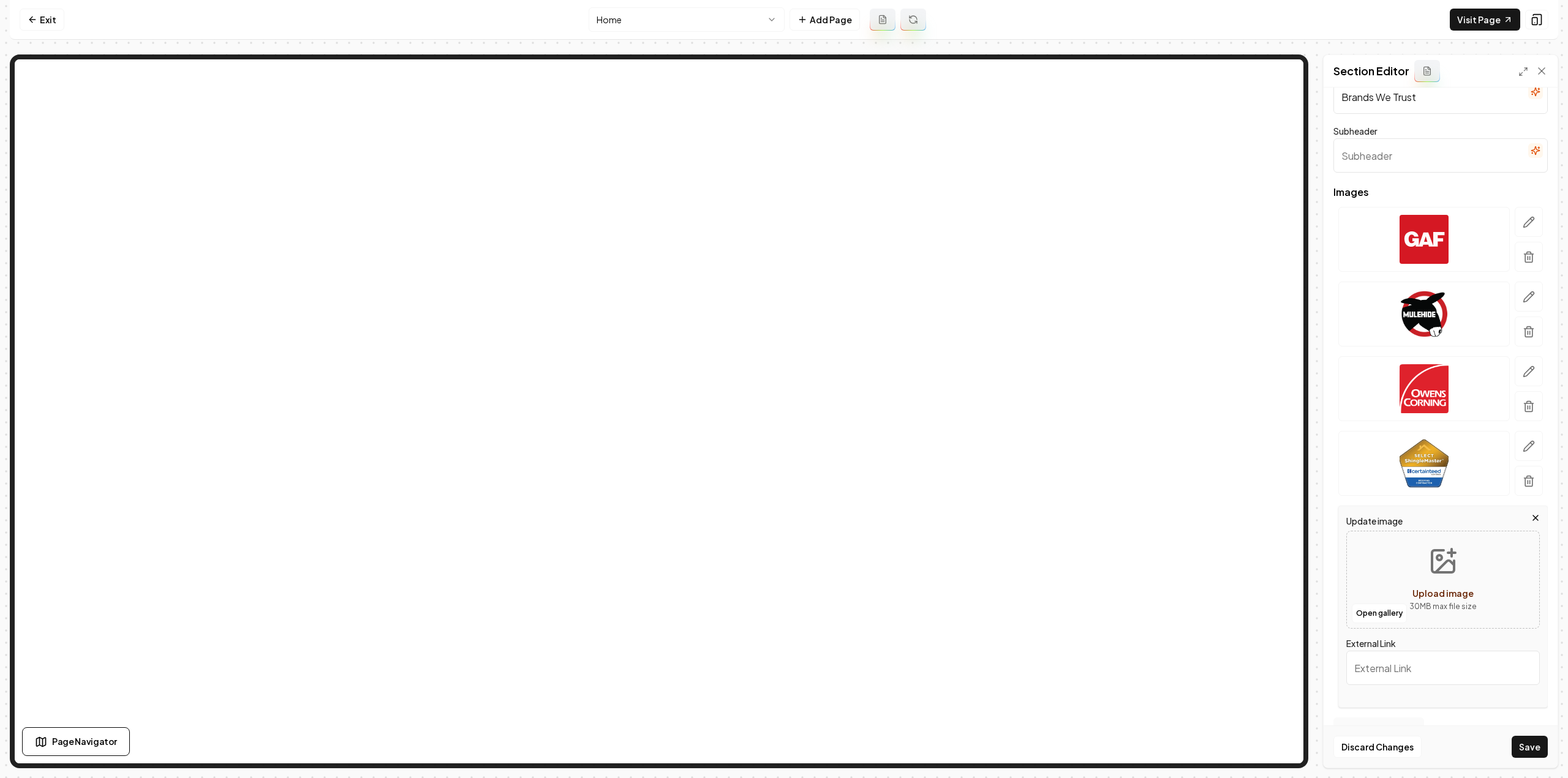
scroll to position [59, 0]
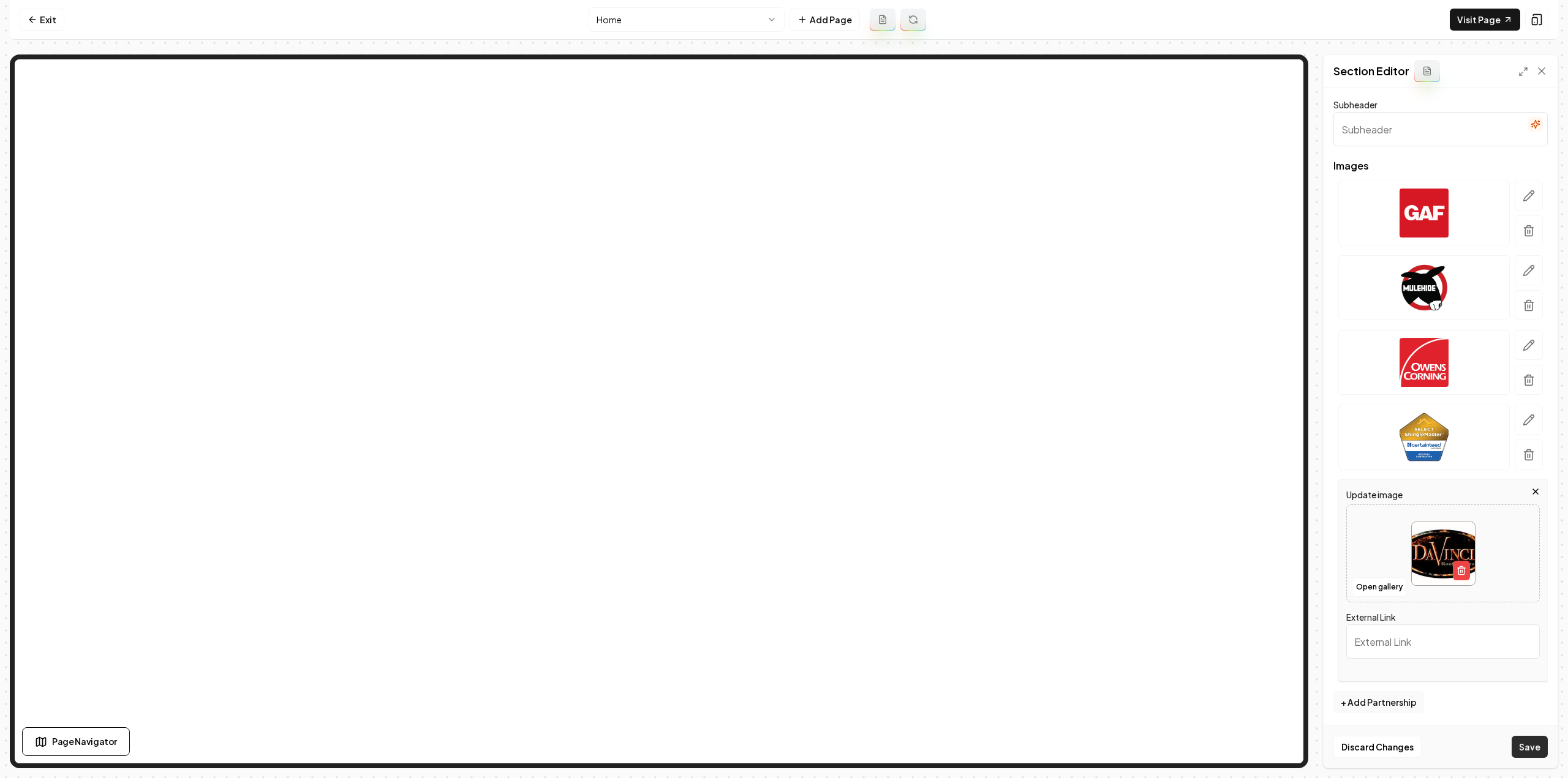
click at [1522, 745] on button "Save" at bounding box center [1530, 748] width 36 height 22
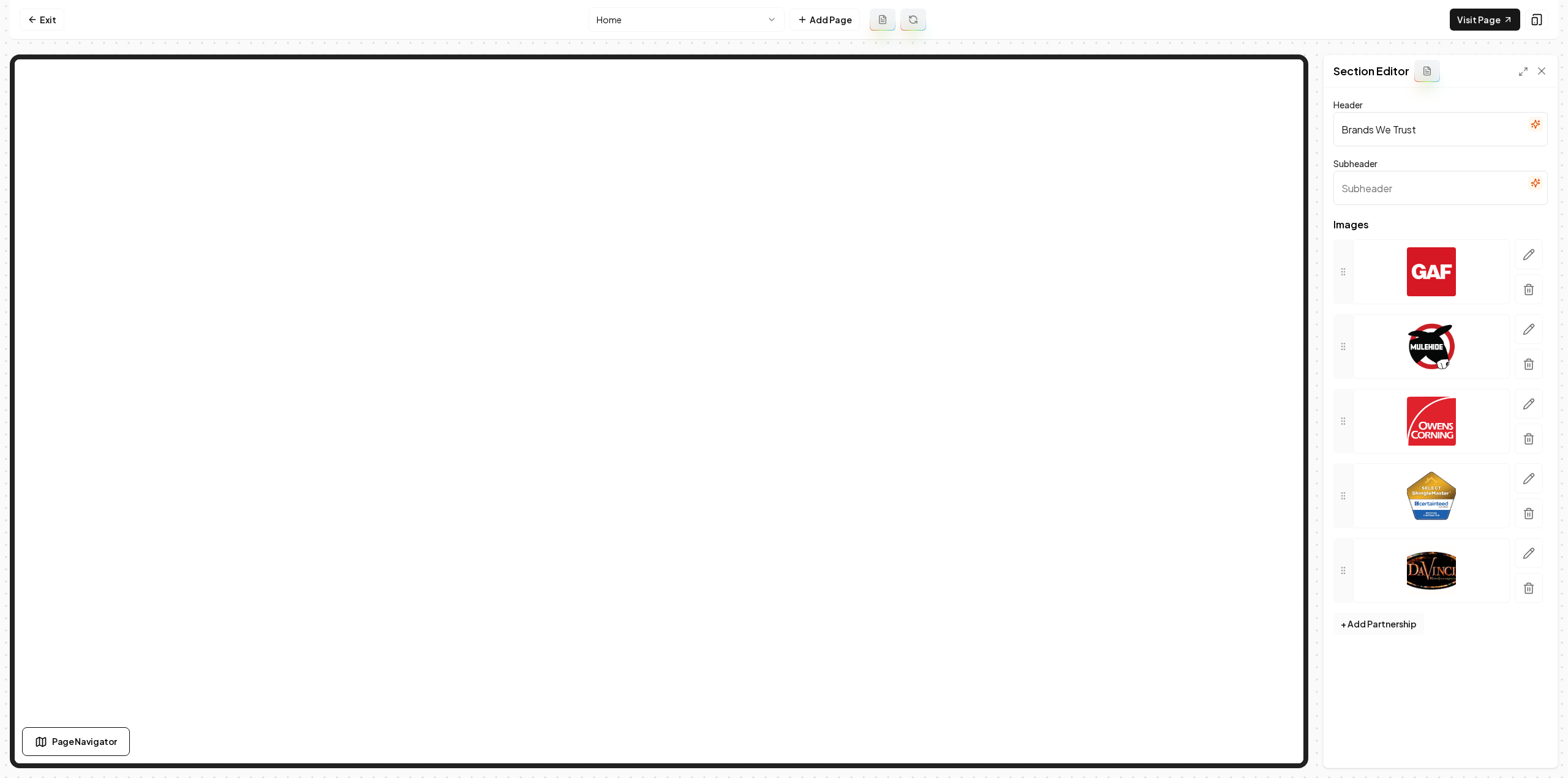
click at [1363, 618] on button "+ Add Partnership" at bounding box center [1378, 624] width 91 height 22
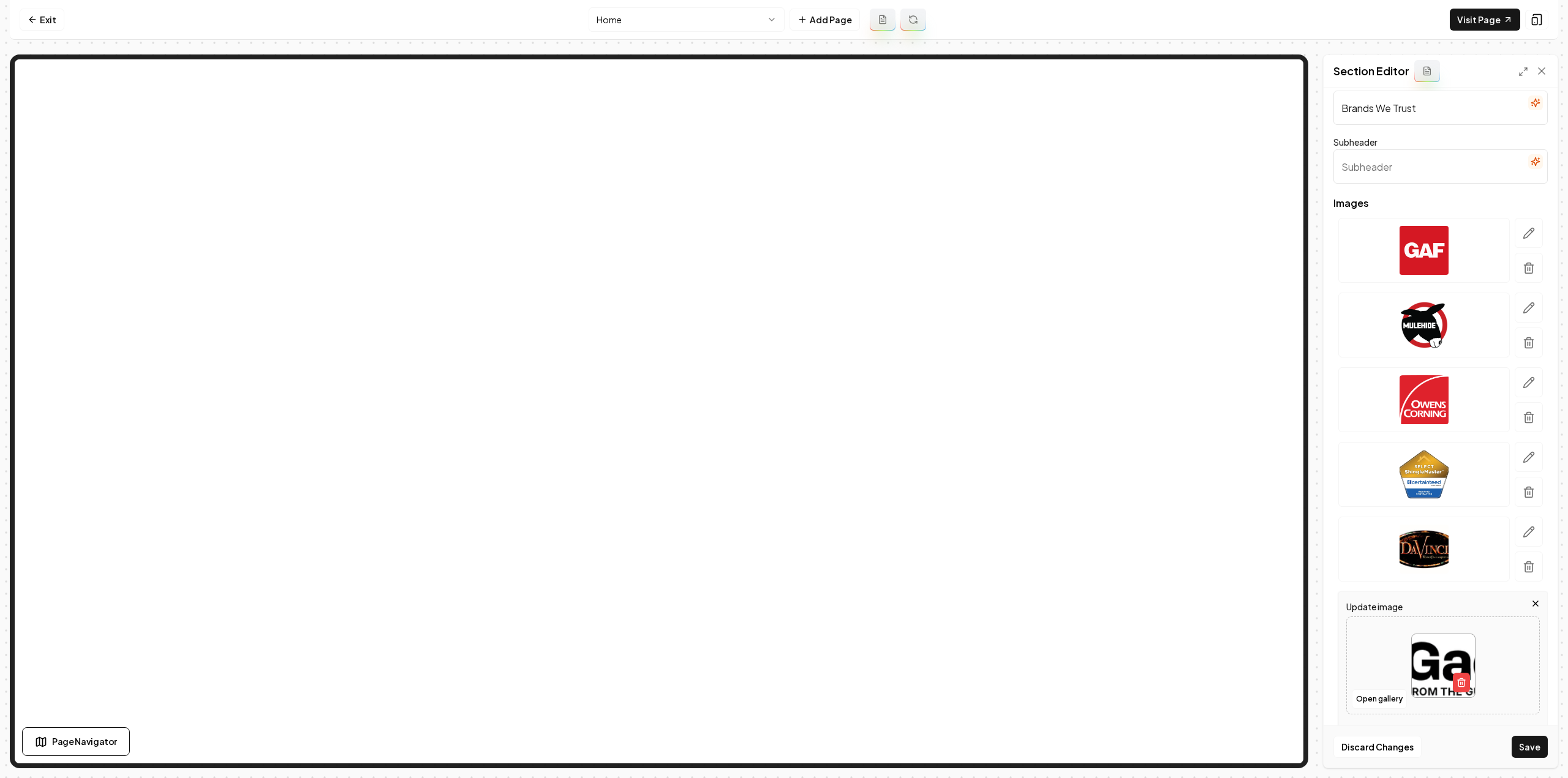
scroll to position [133, 0]
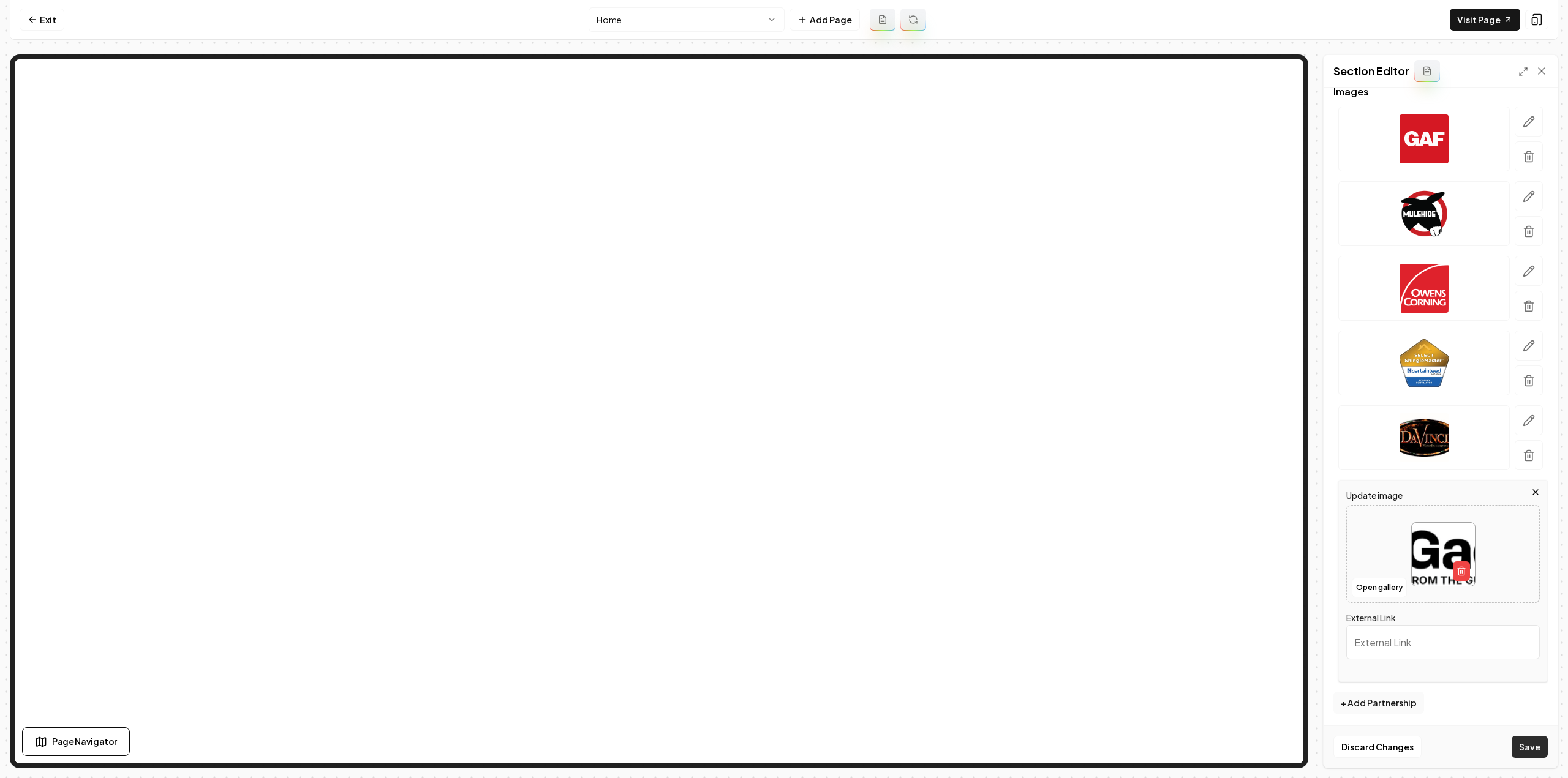
click at [1522, 756] on button "Save" at bounding box center [1530, 748] width 36 height 22
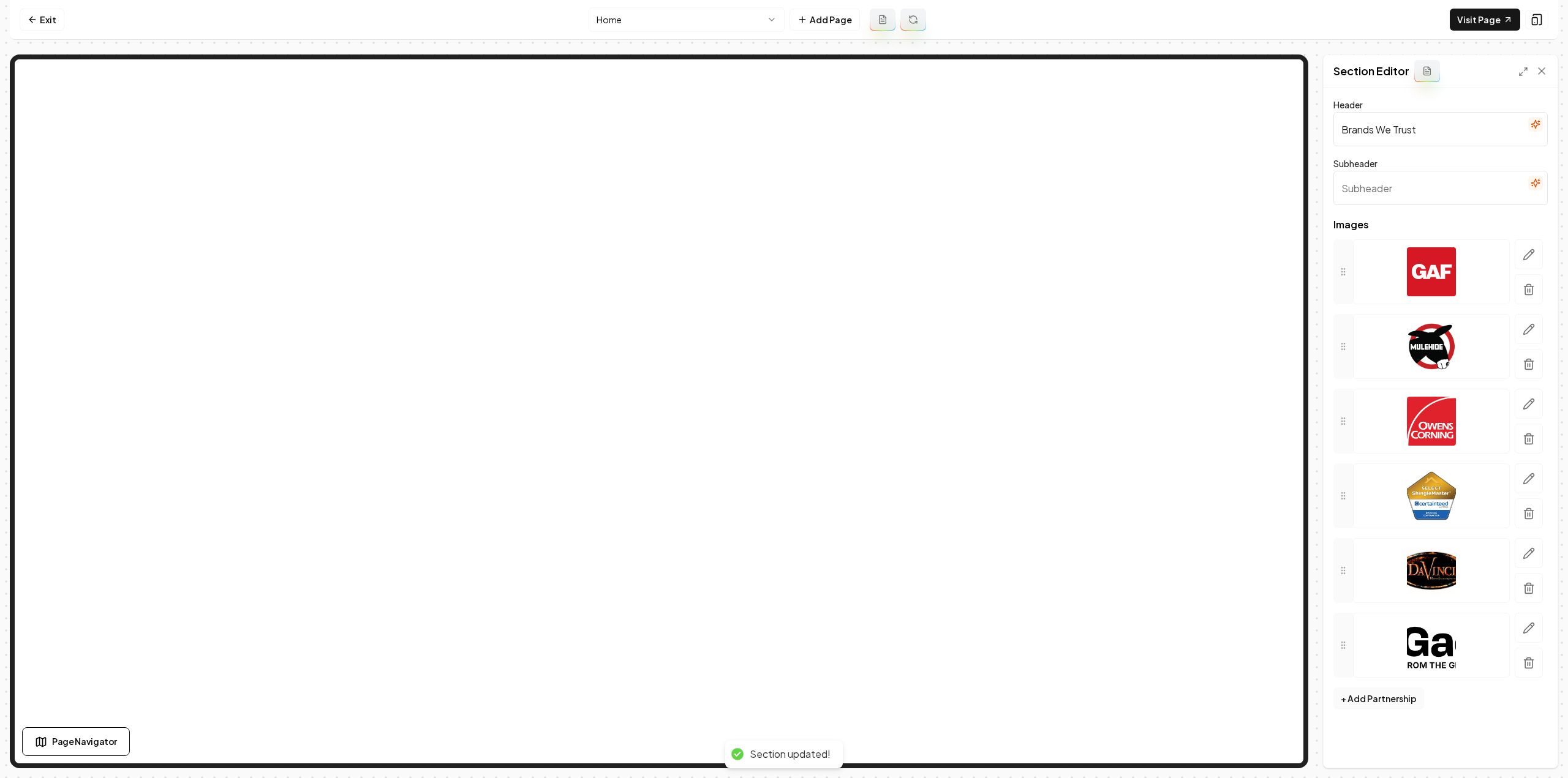
scroll to position [0, 0]
click at [1369, 698] on button "+ Add Partnership" at bounding box center [1378, 699] width 91 height 22
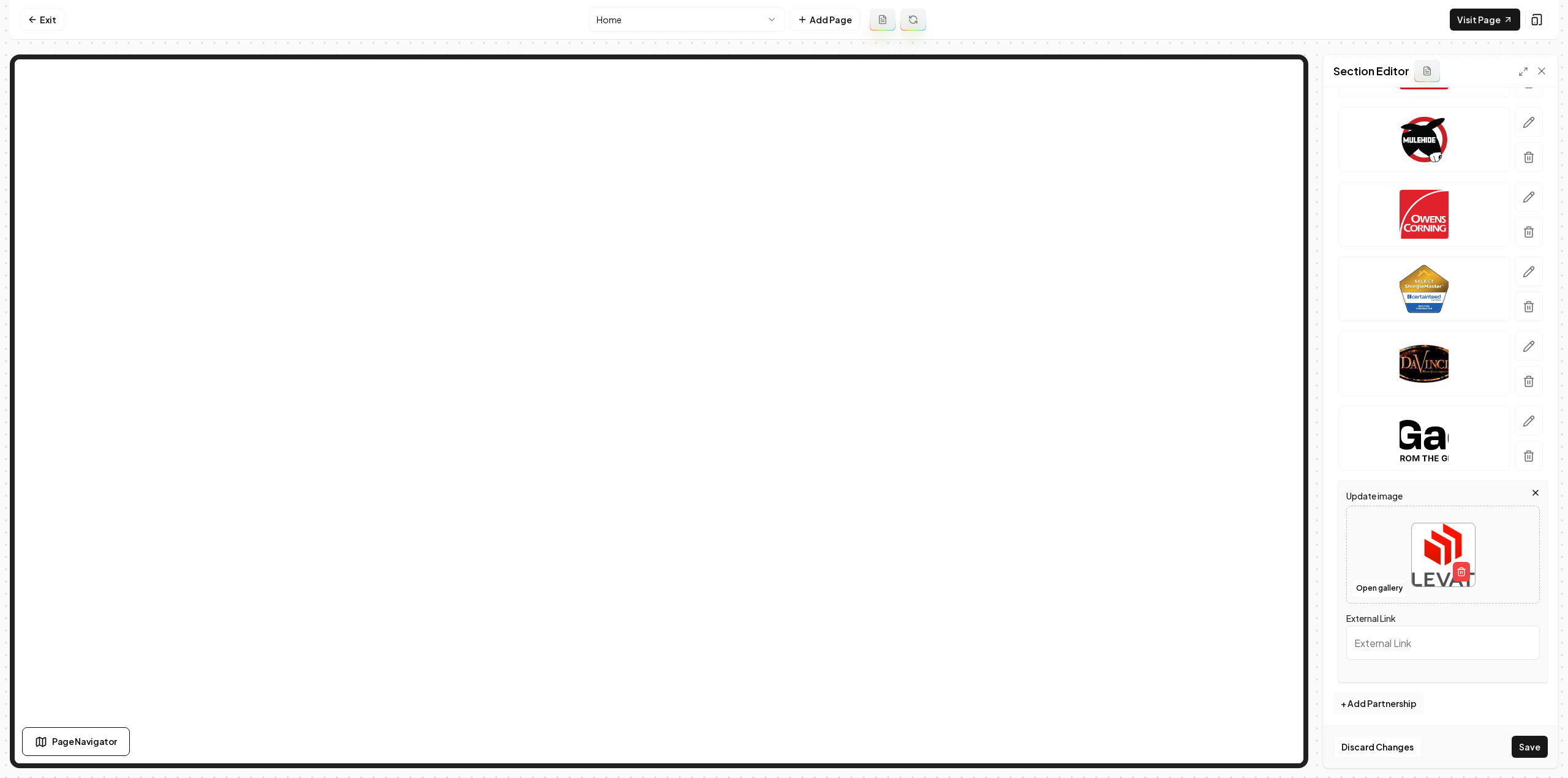
click at [1540, 751] on button "Save" at bounding box center [1530, 748] width 36 height 22
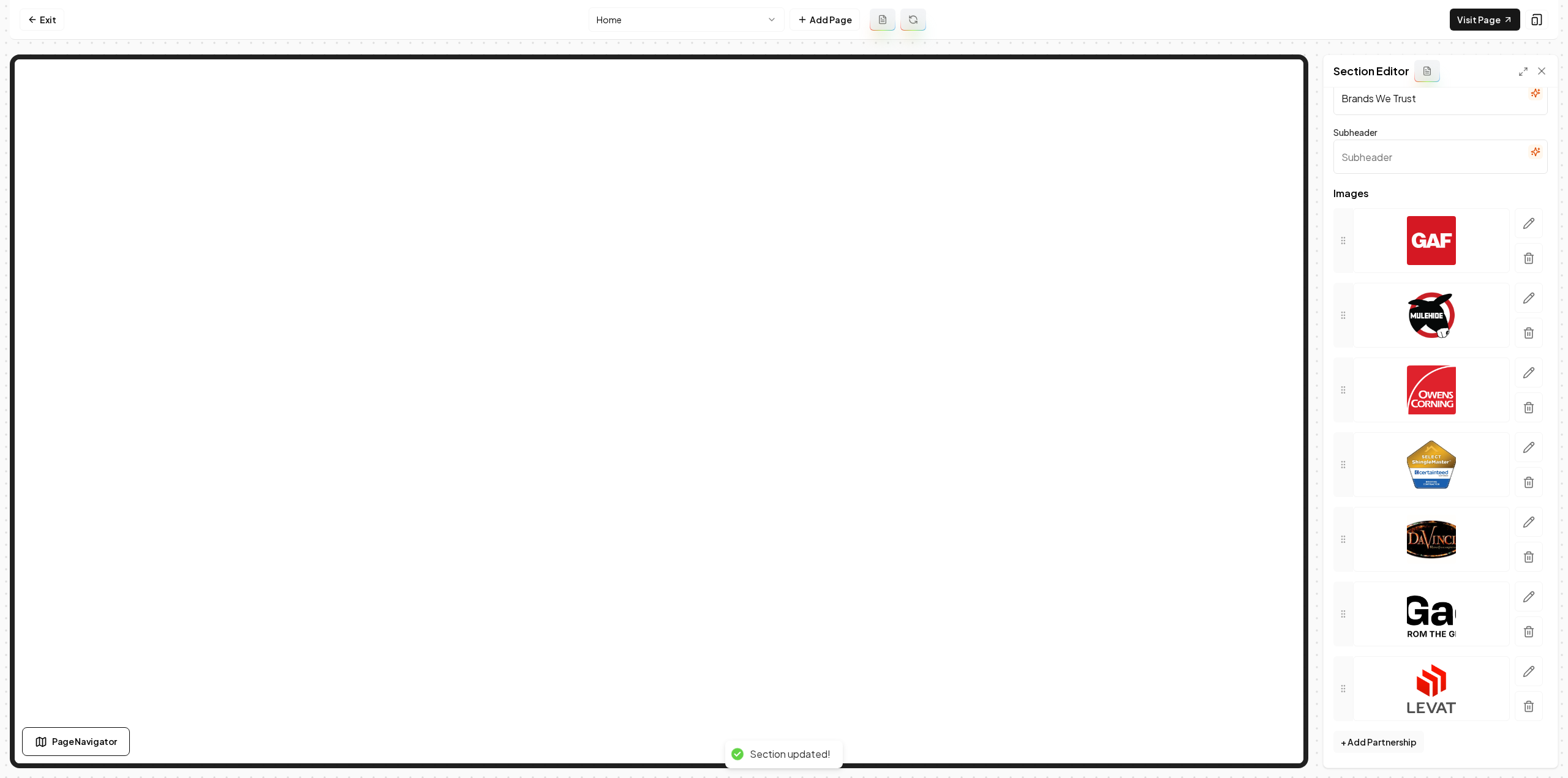
scroll to position [28, 0]
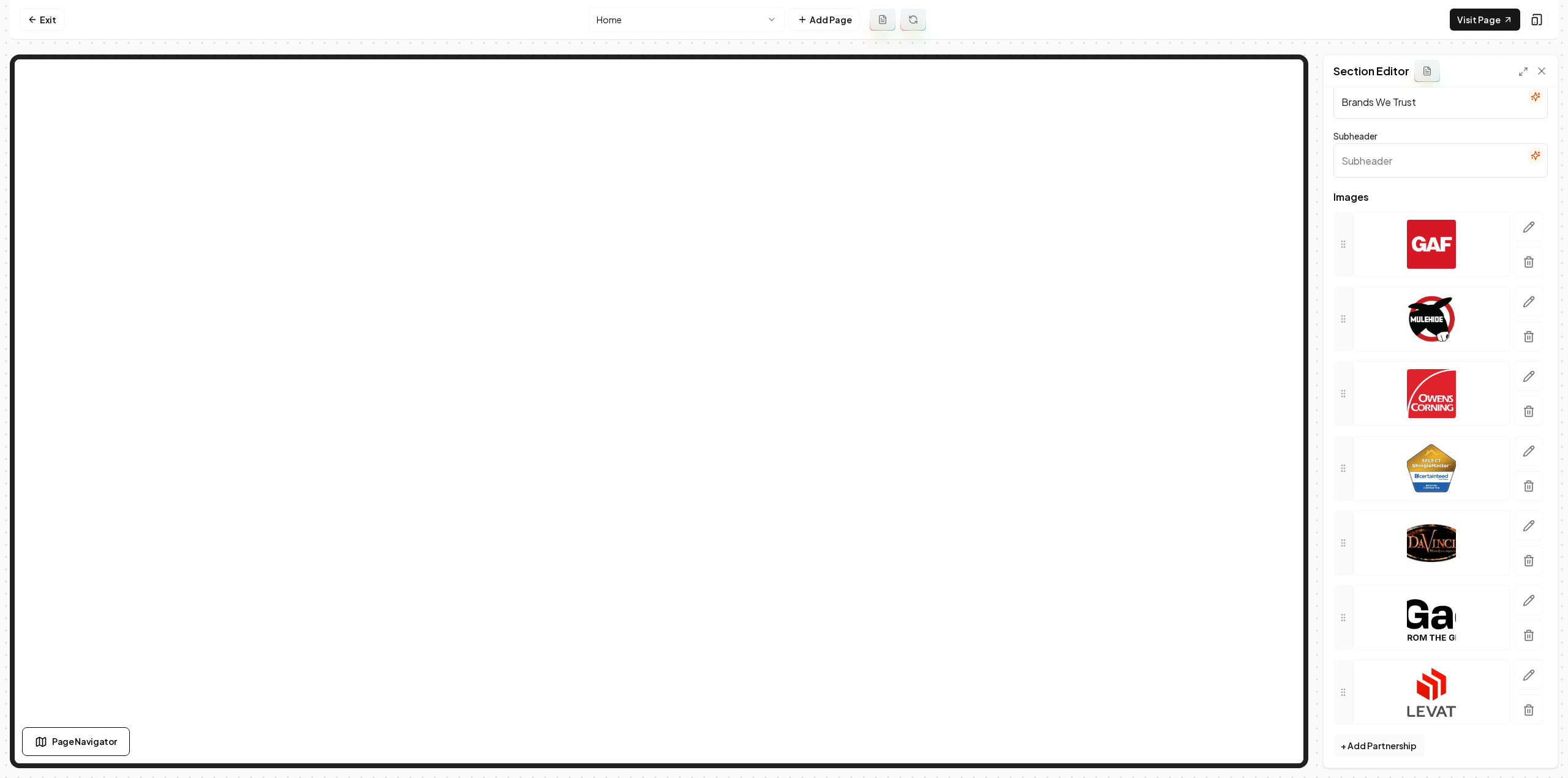
click at [1362, 747] on button "+ Add Partnership" at bounding box center [1378, 746] width 91 height 22
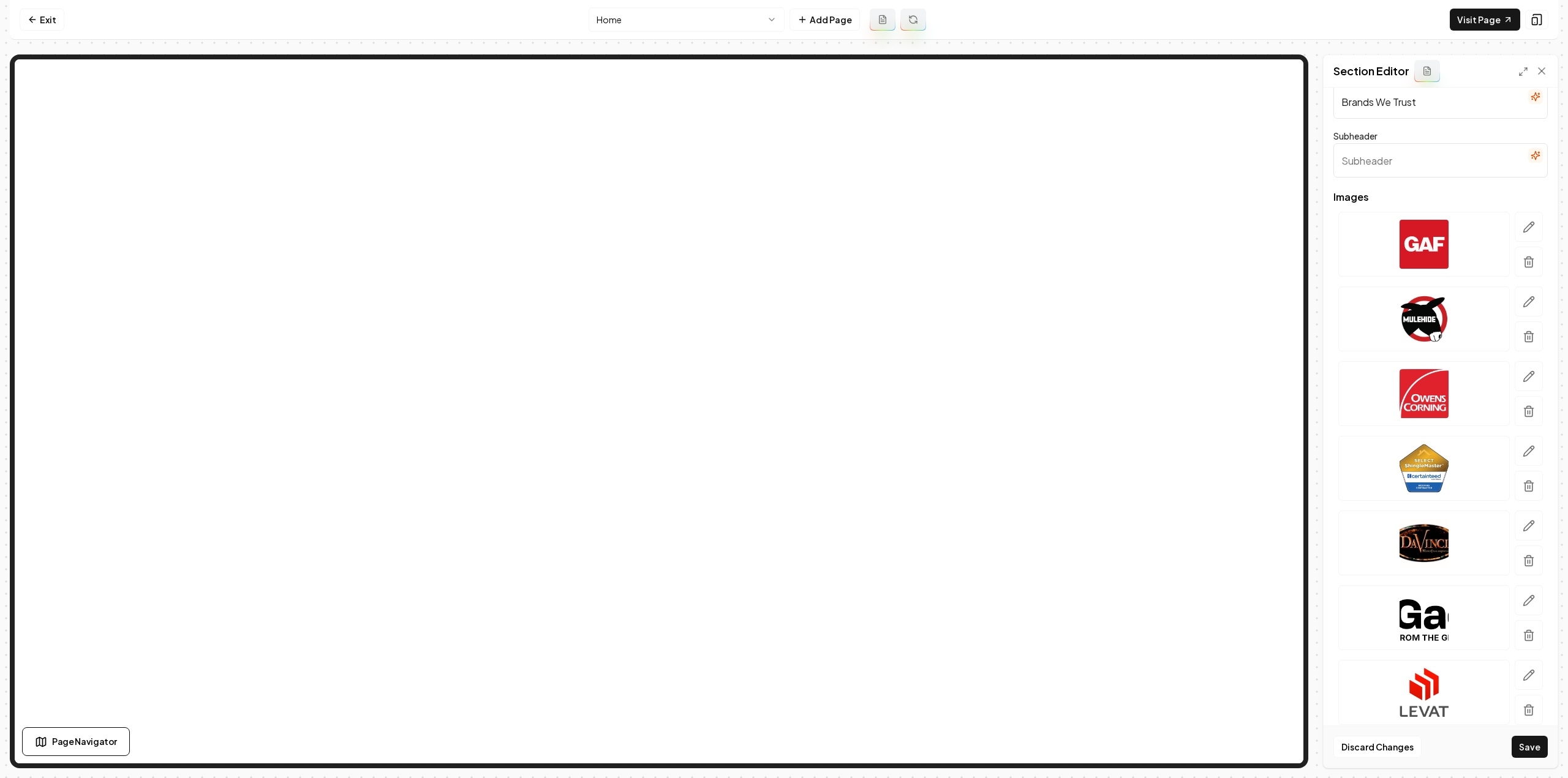
scroll to position [282, 0]
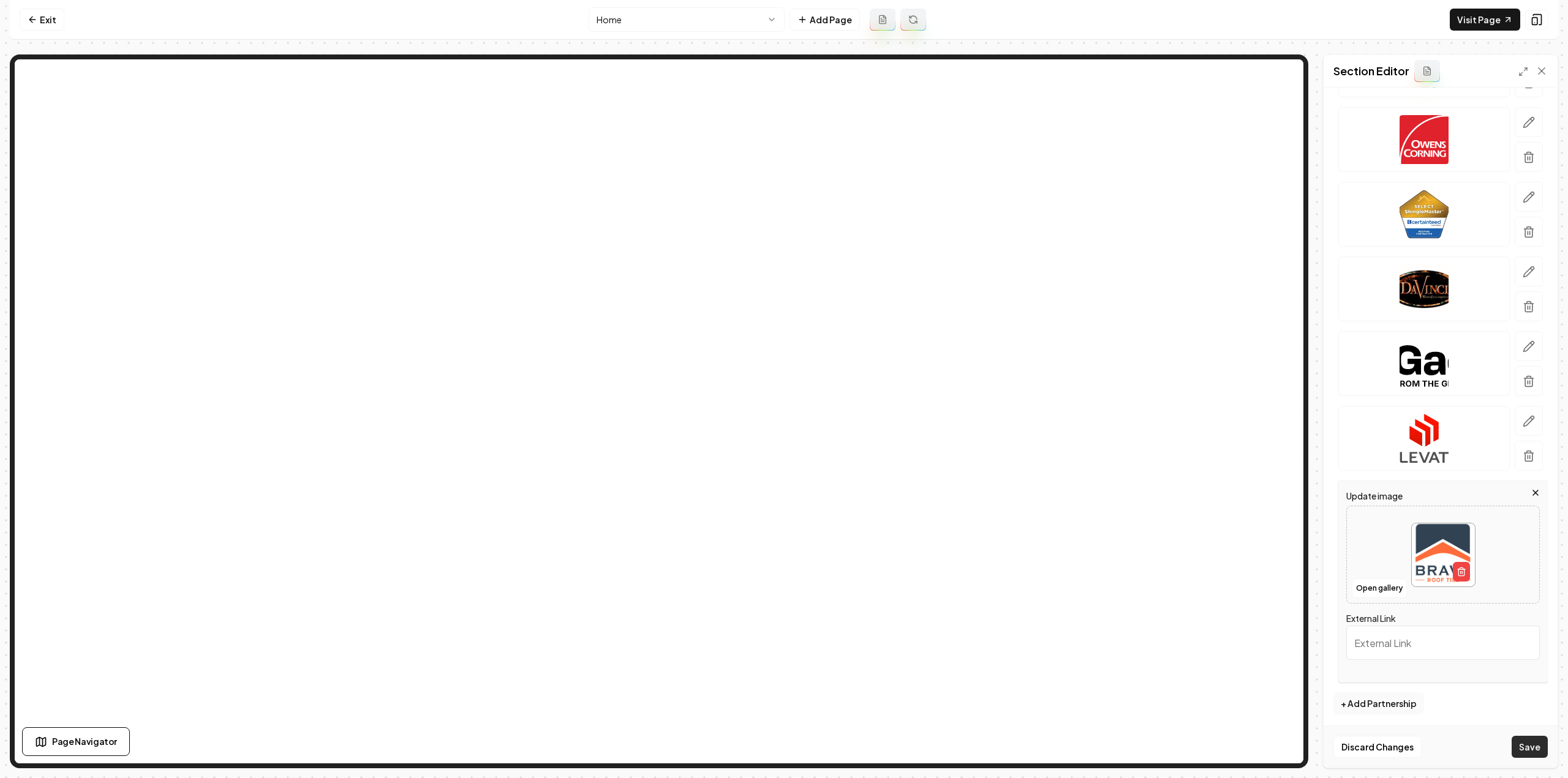
click at [1531, 745] on button "Save" at bounding box center [1530, 748] width 36 height 22
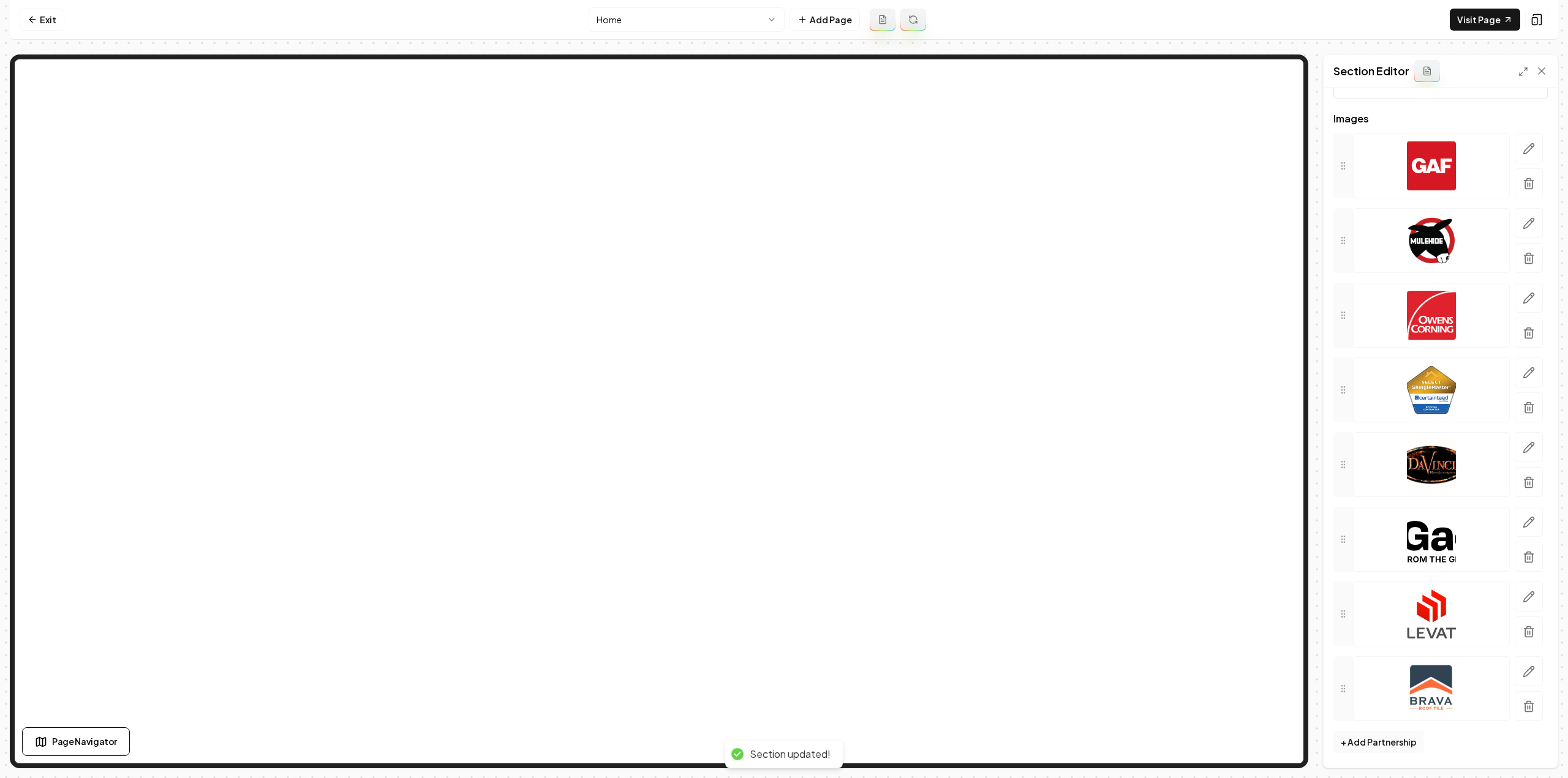
scroll to position [102, 0]
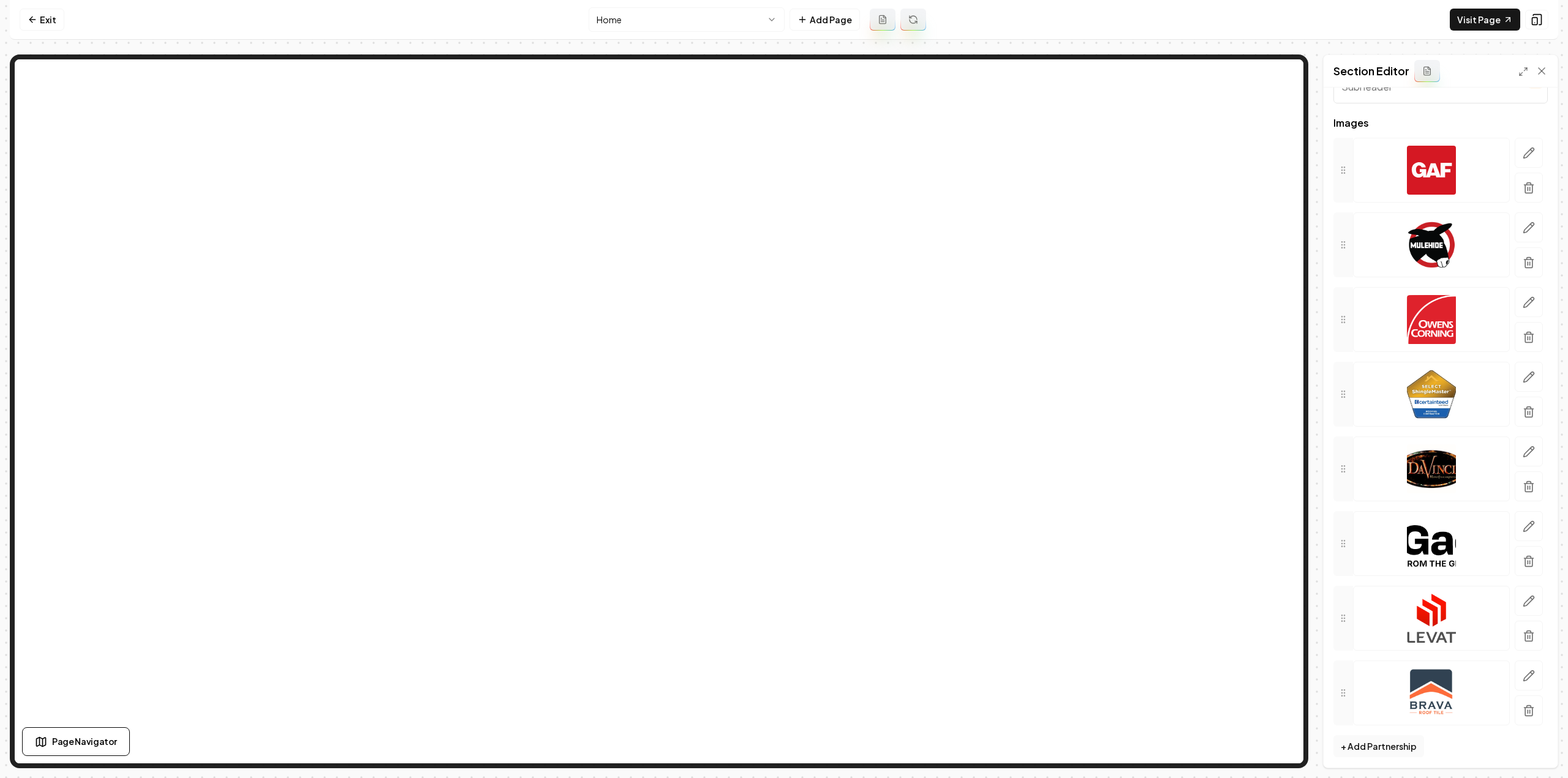
click at [1375, 738] on button "+ Add Partnership" at bounding box center [1378, 747] width 91 height 22
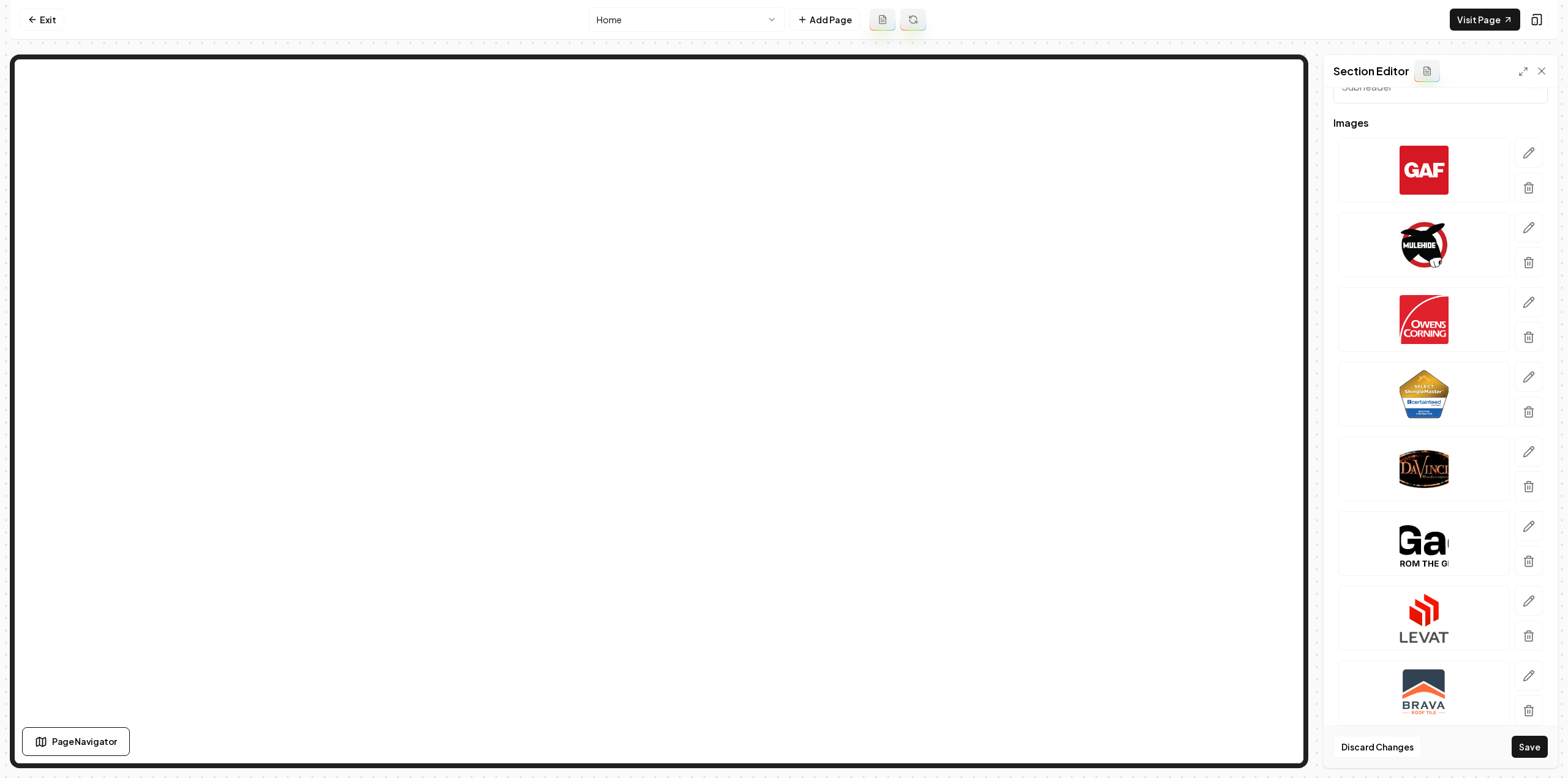
scroll to position [356, 0]
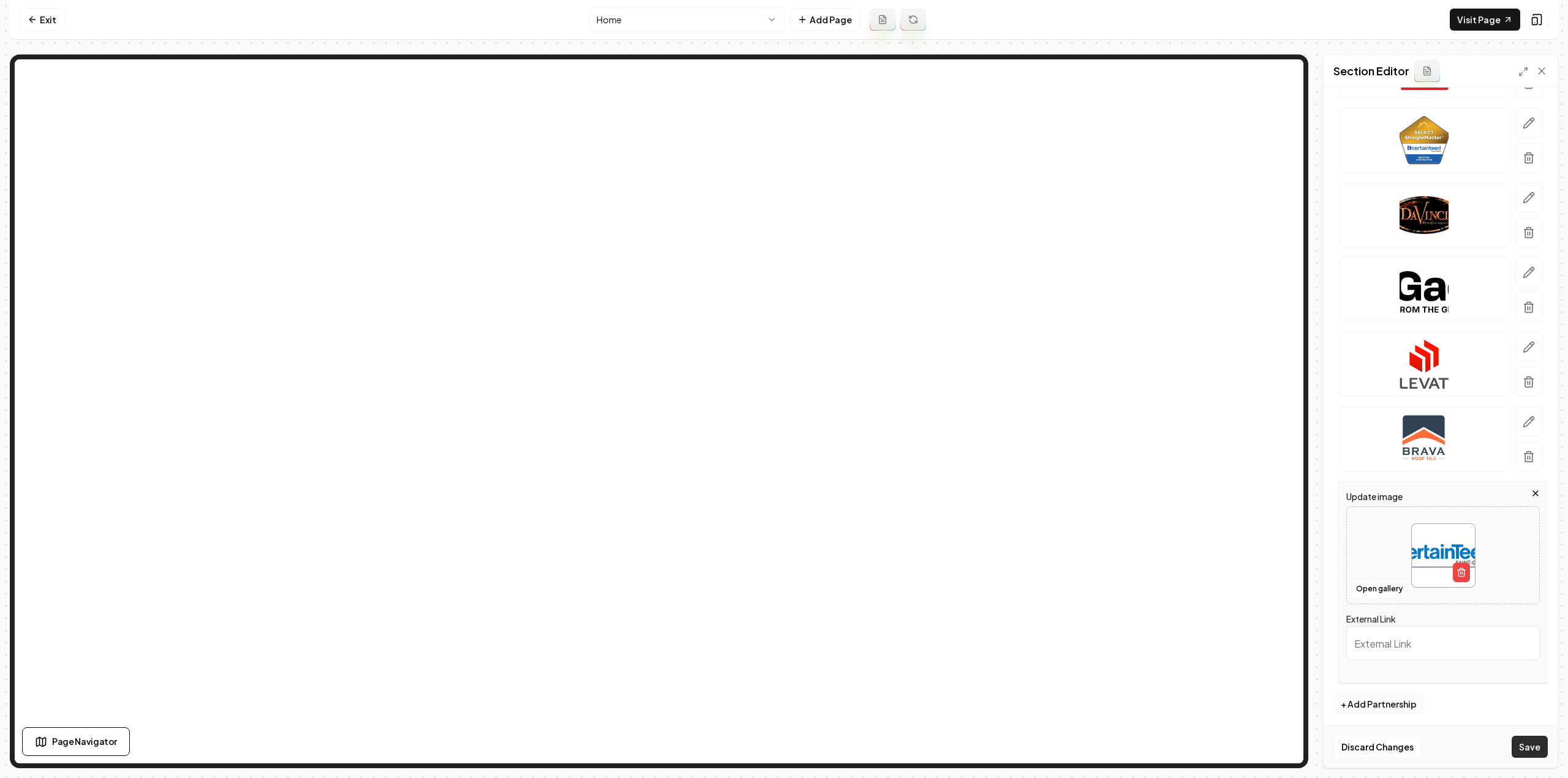
click at [1524, 753] on button "Save" at bounding box center [1530, 748] width 36 height 22
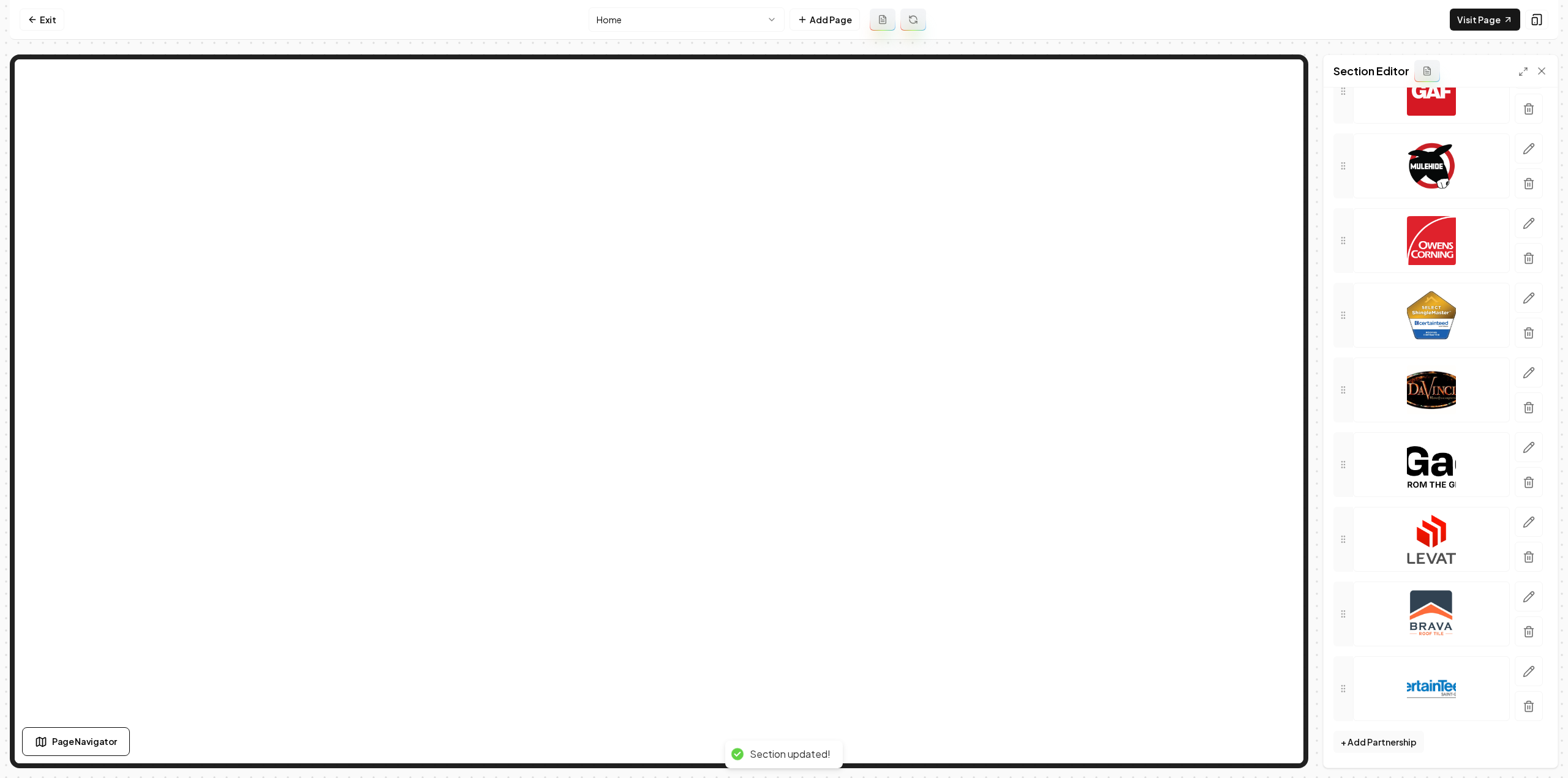
scroll to position [176, 0]
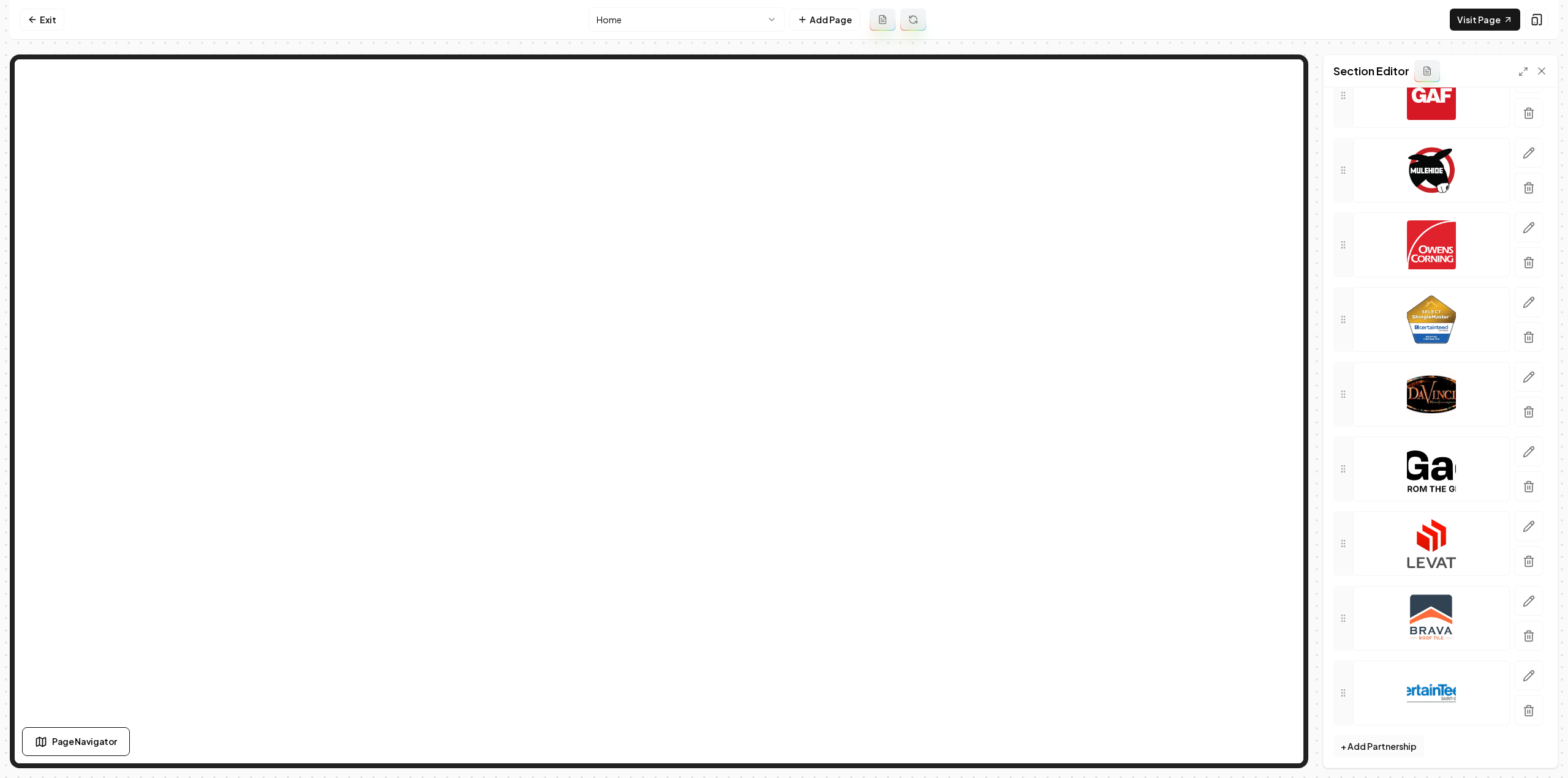
click at [1394, 746] on button "+ Add Partnership" at bounding box center [1378, 747] width 91 height 22
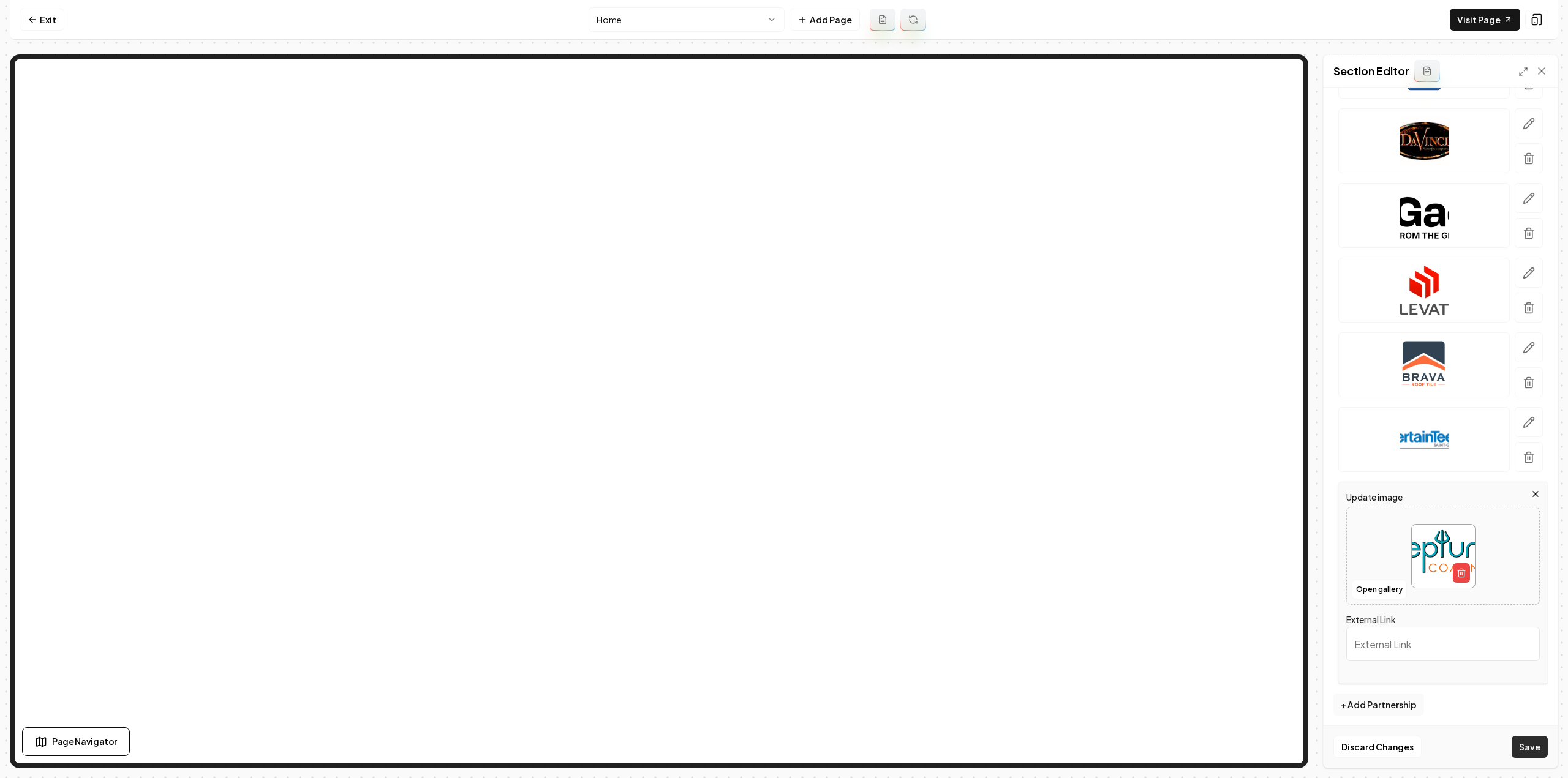
click at [1530, 747] on button "Save" at bounding box center [1530, 748] width 36 height 22
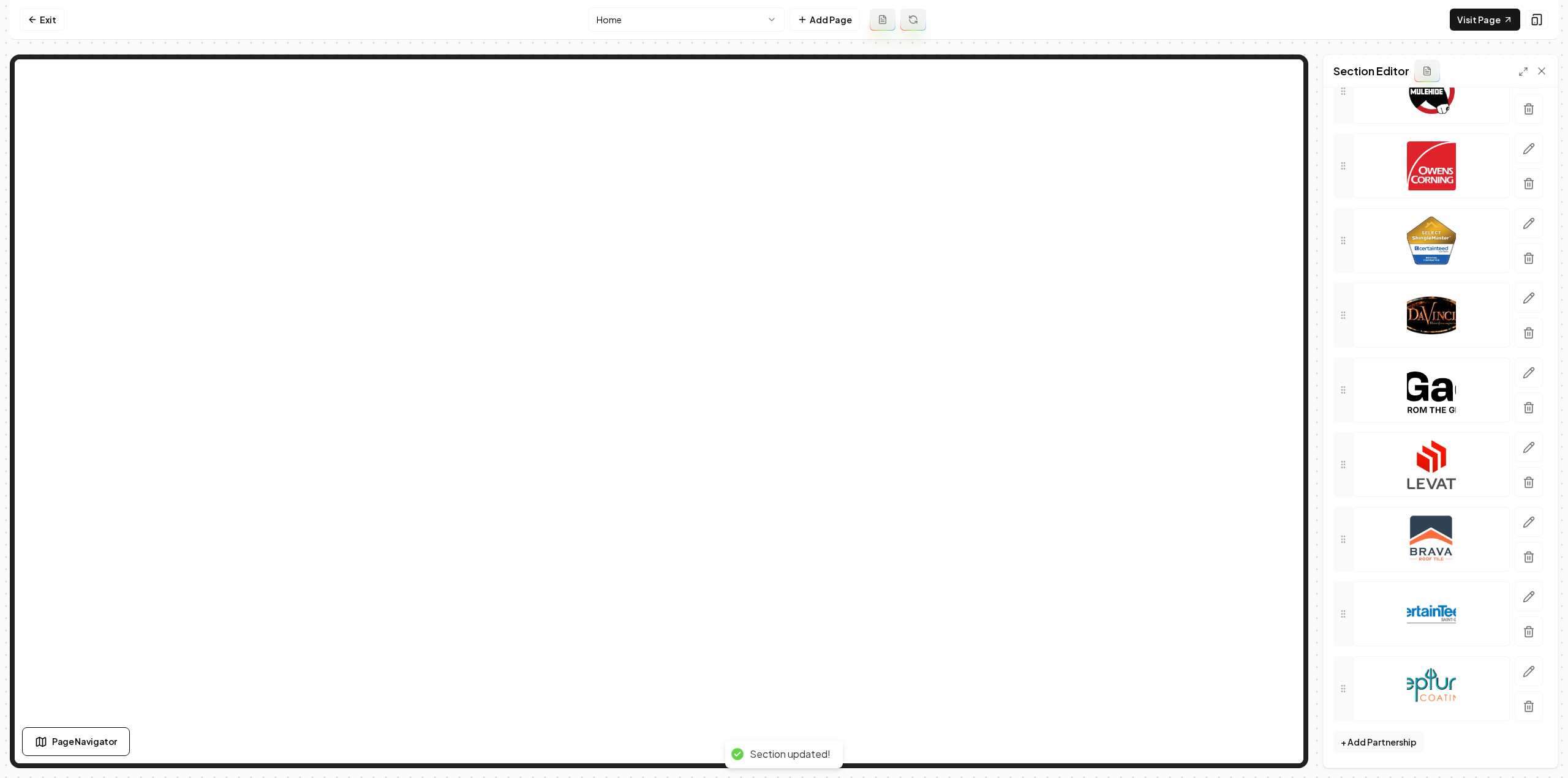
scroll to position [251, 0]
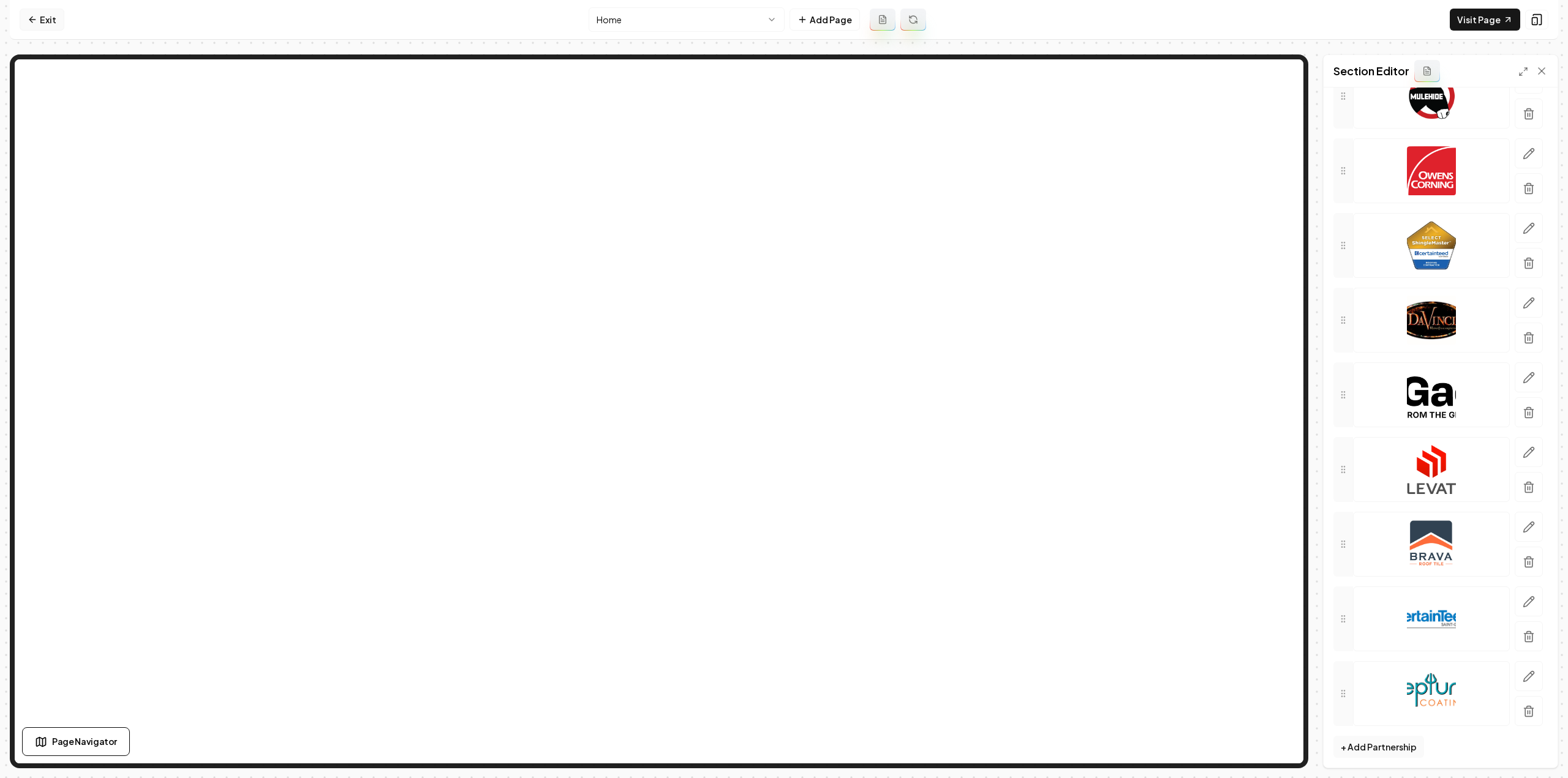
click at [37, 21] on icon at bounding box center [32, 19] width 10 height 10
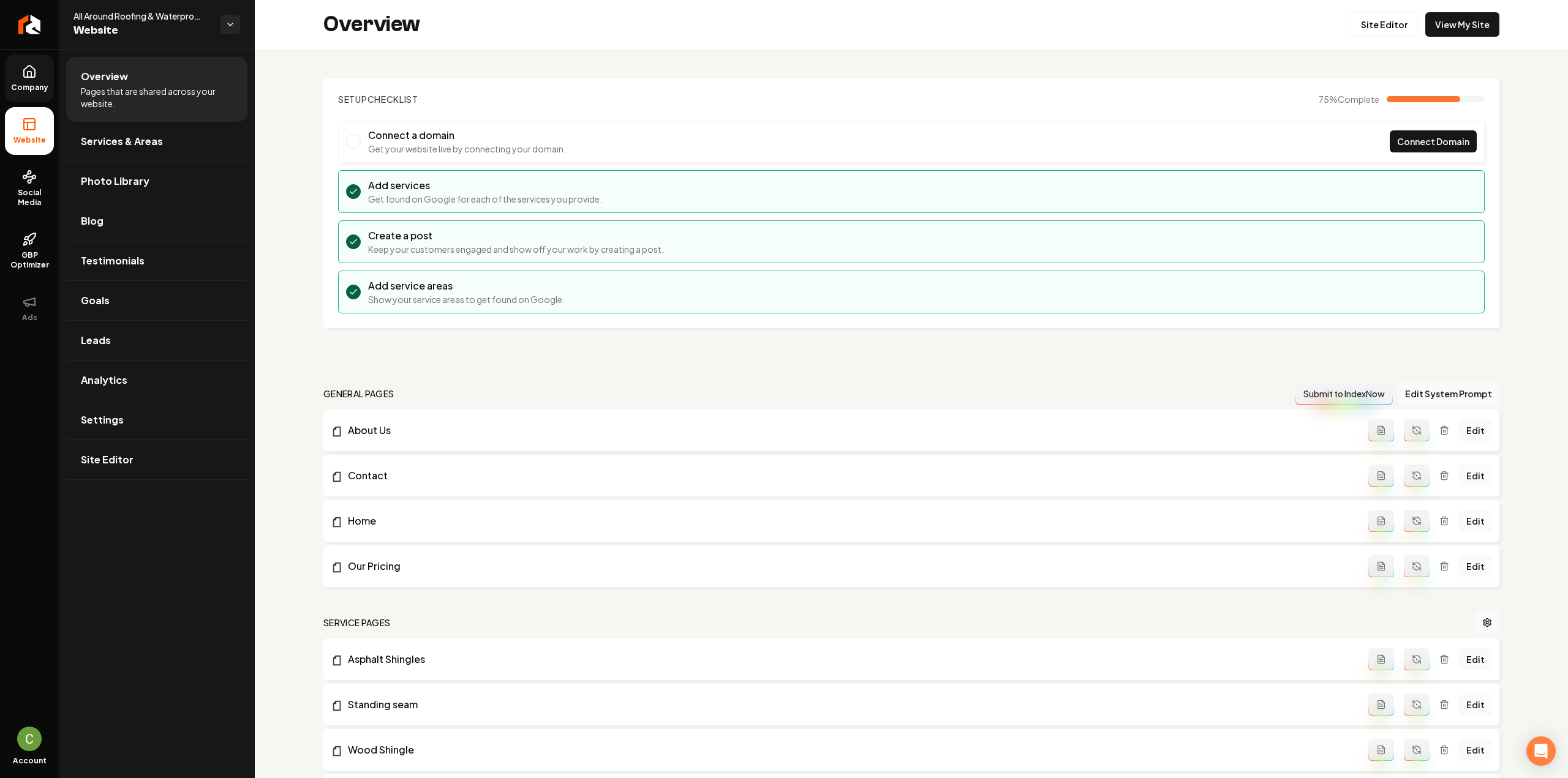
click at [41, 72] on link "Company" at bounding box center [29, 78] width 49 height 48
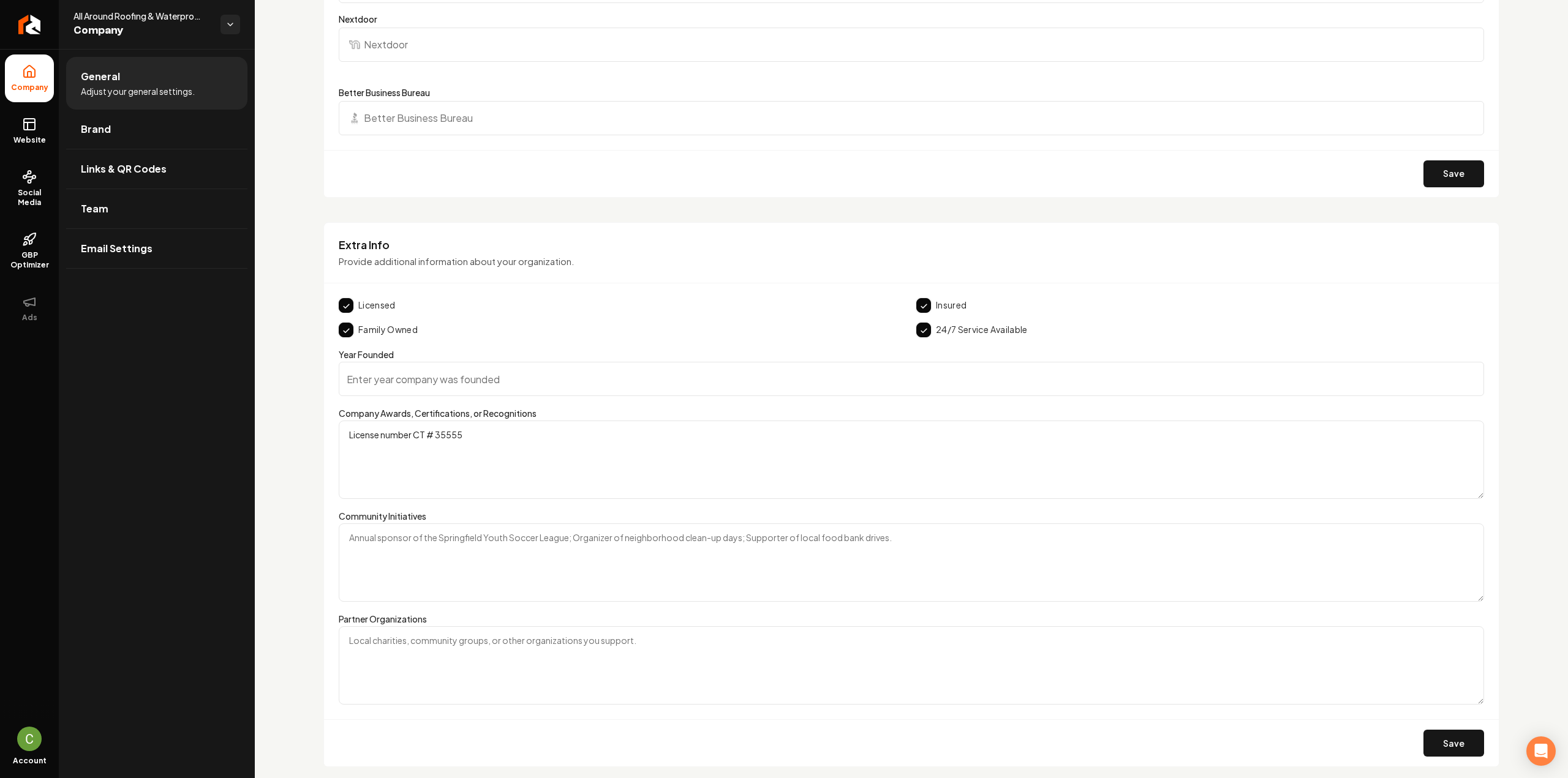
scroll to position [1793, 0]
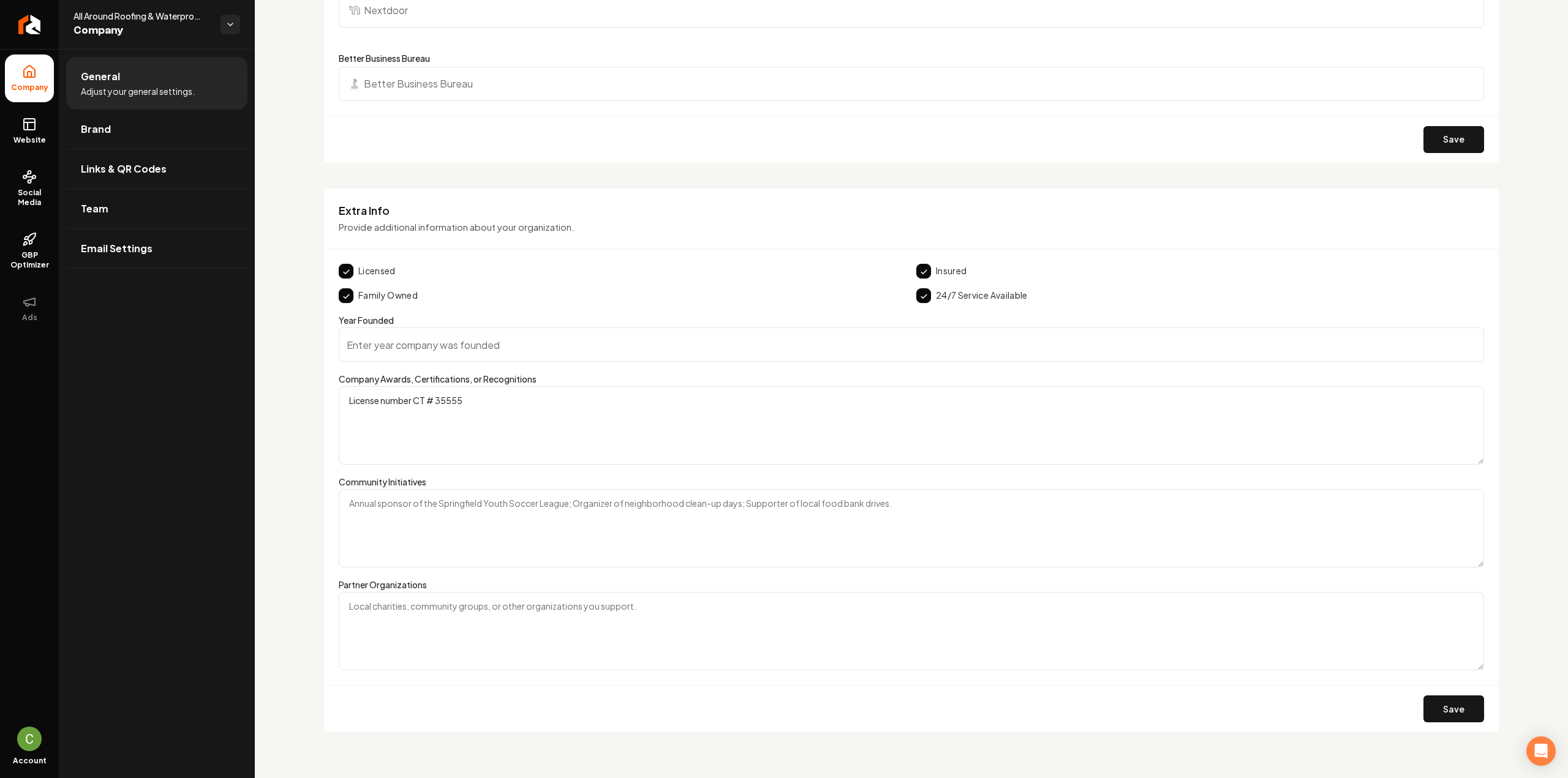
click at [444, 346] on input "Year Founded" at bounding box center [911, 345] width 1145 height 35
type input "2016"
drag, startPoint x: 1455, startPoint y: 713, endPoint x: 1449, endPoint y: 707, distance: 8.5
click at [1454, 712] on button "Save" at bounding box center [1454, 709] width 61 height 27
click at [1433, 717] on button "Save" at bounding box center [1454, 709] width 61 height 27
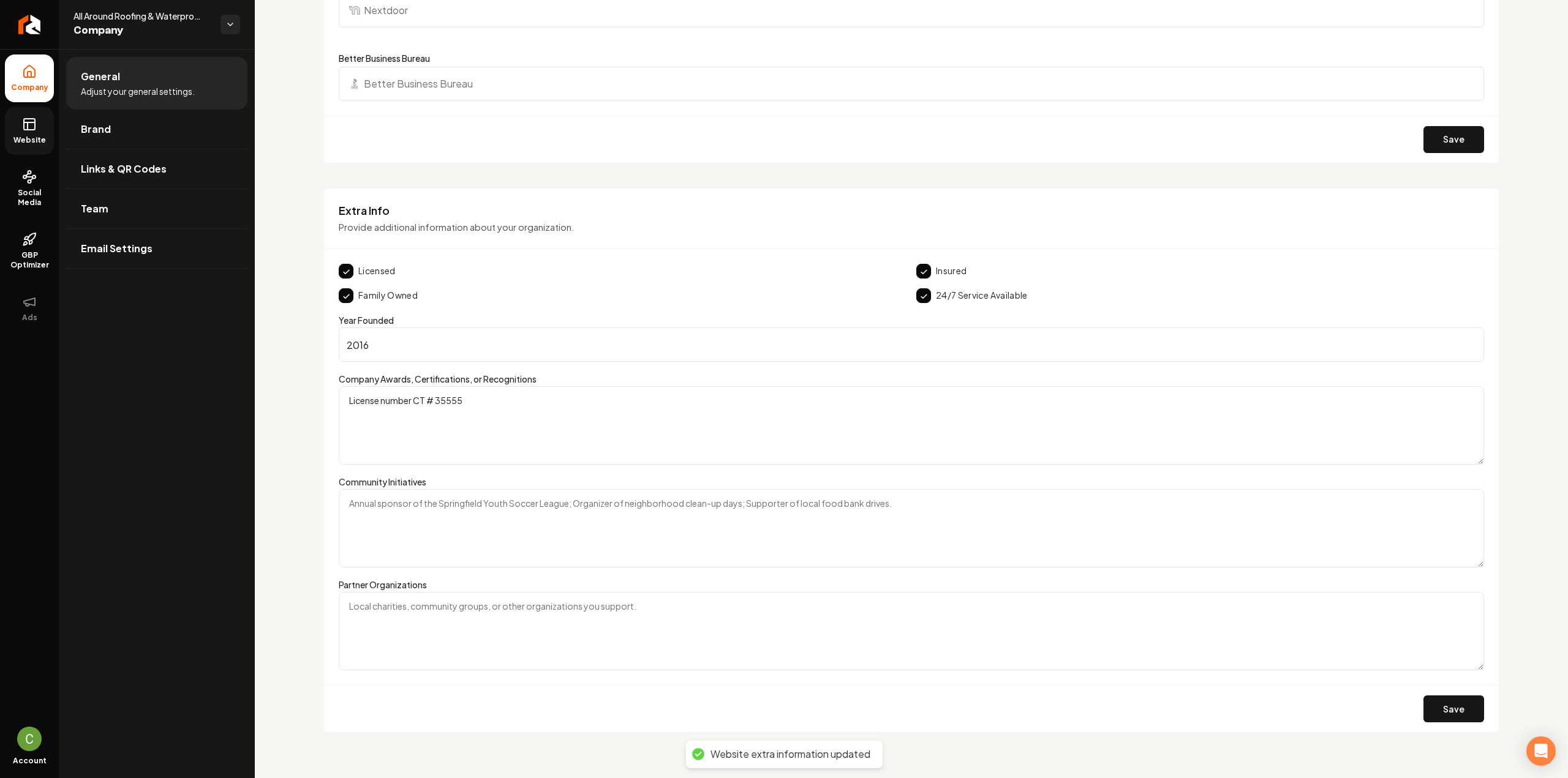
click at [38, 125] on link "Website" at bounding box center [29, 131] width 49 height 48
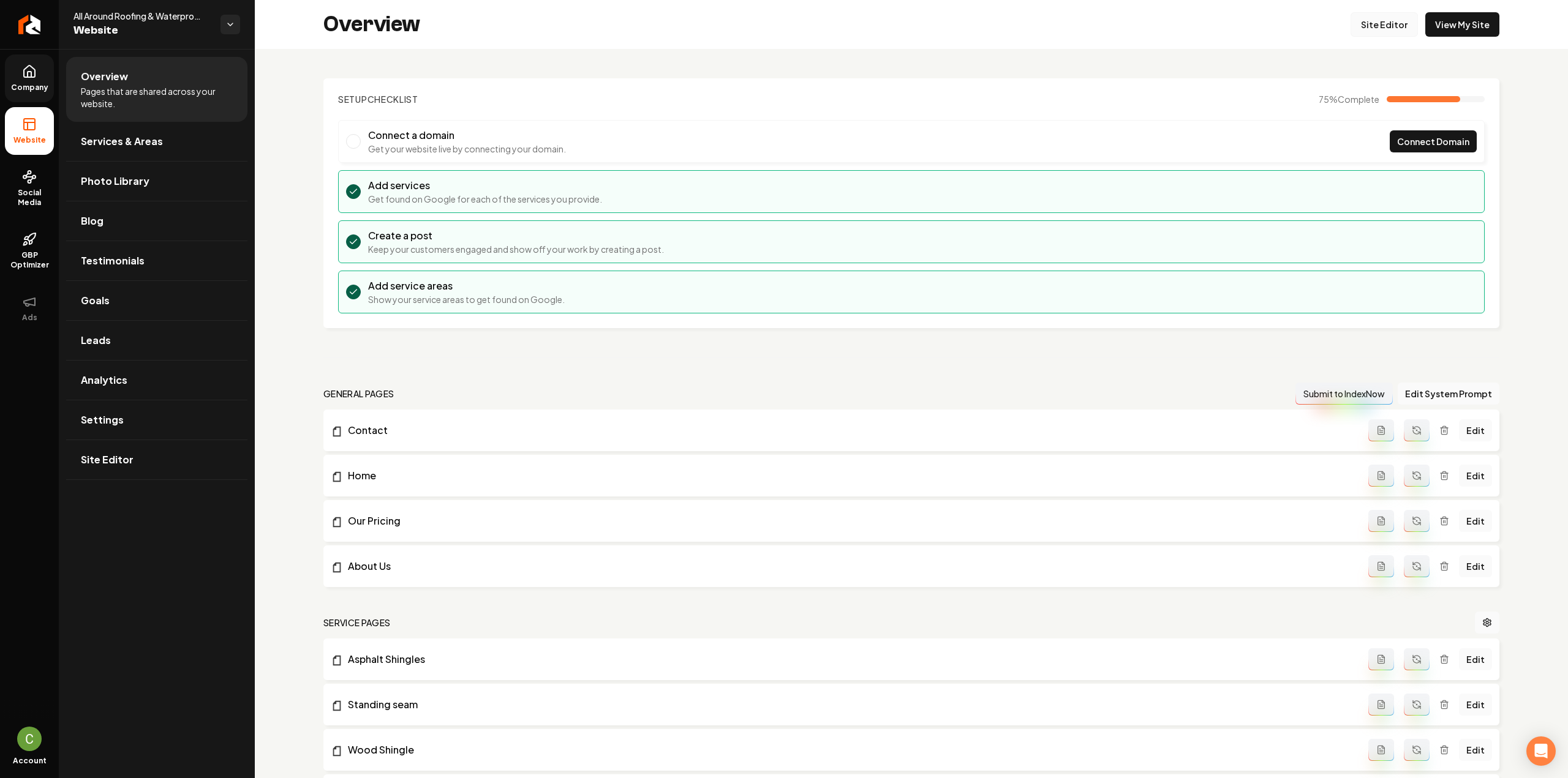
click at [1384, 22] on link "Site Editor" at bounding box center [1384, 24] width 67 height 24
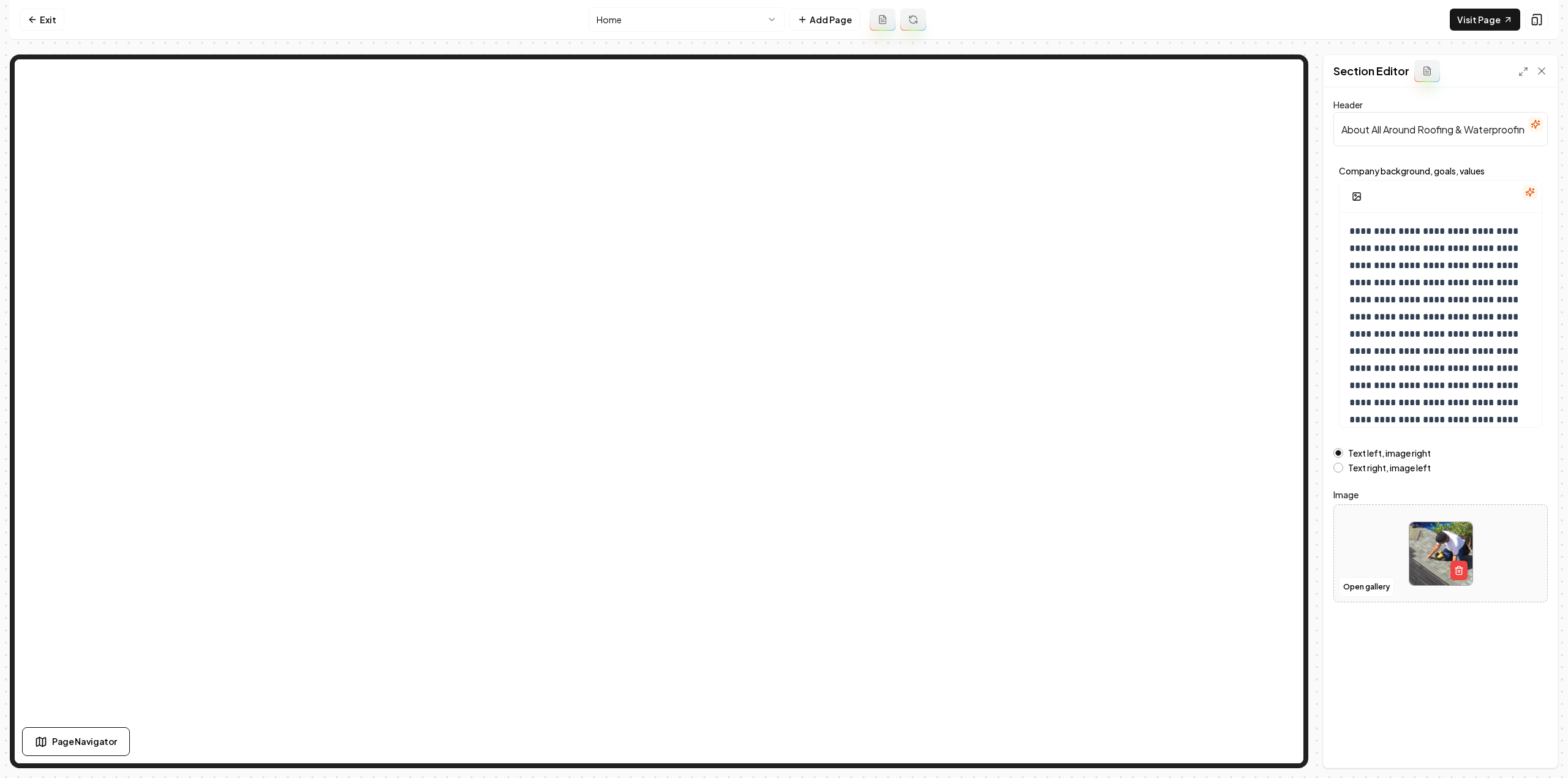
click at [1533, 193] on icon "button" at bounding box center [1529, 192] width 10 height 10
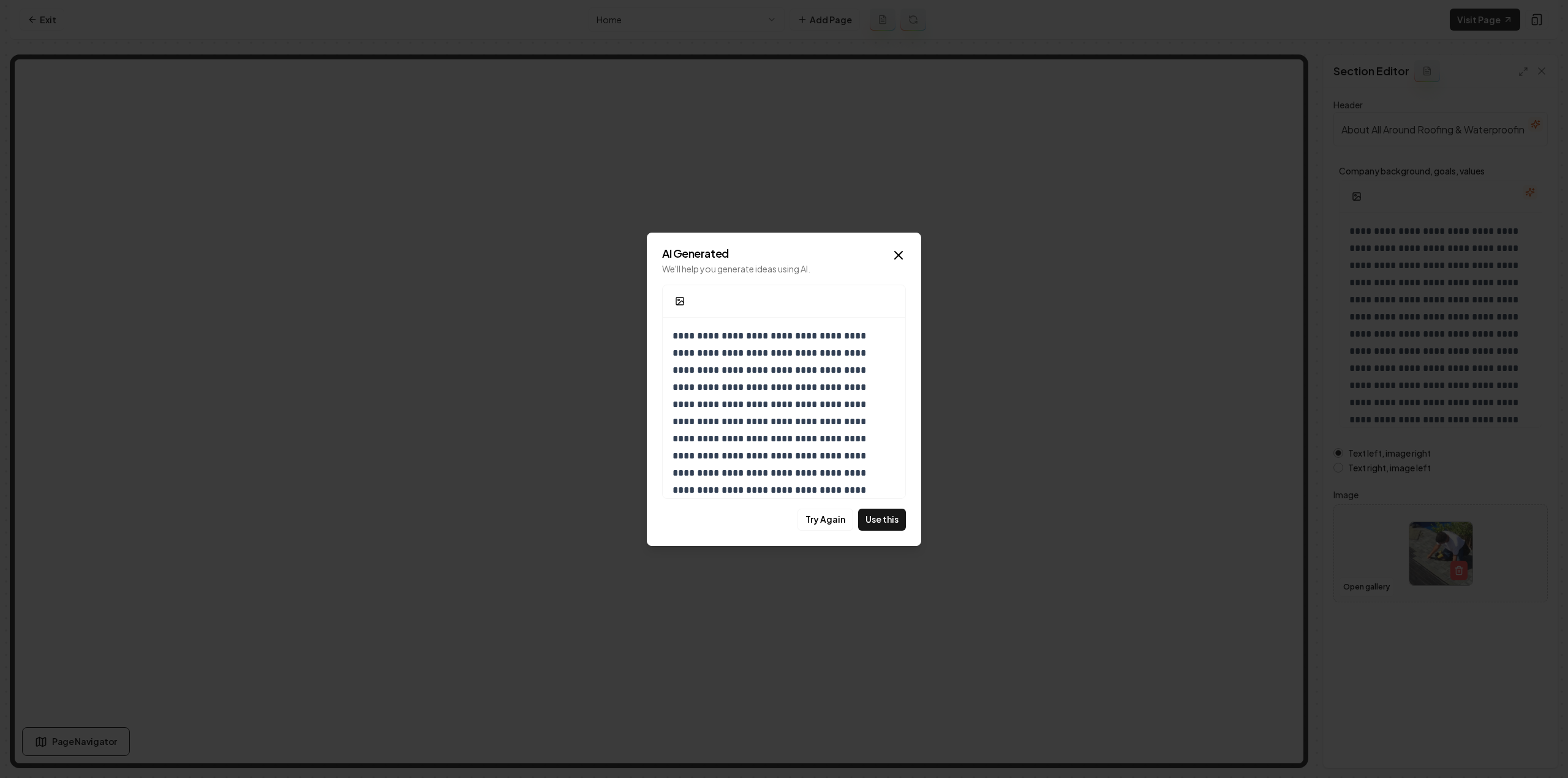
click at [876, 525] on button "Use this" at bounding box center [882, 520] width 48 height 22
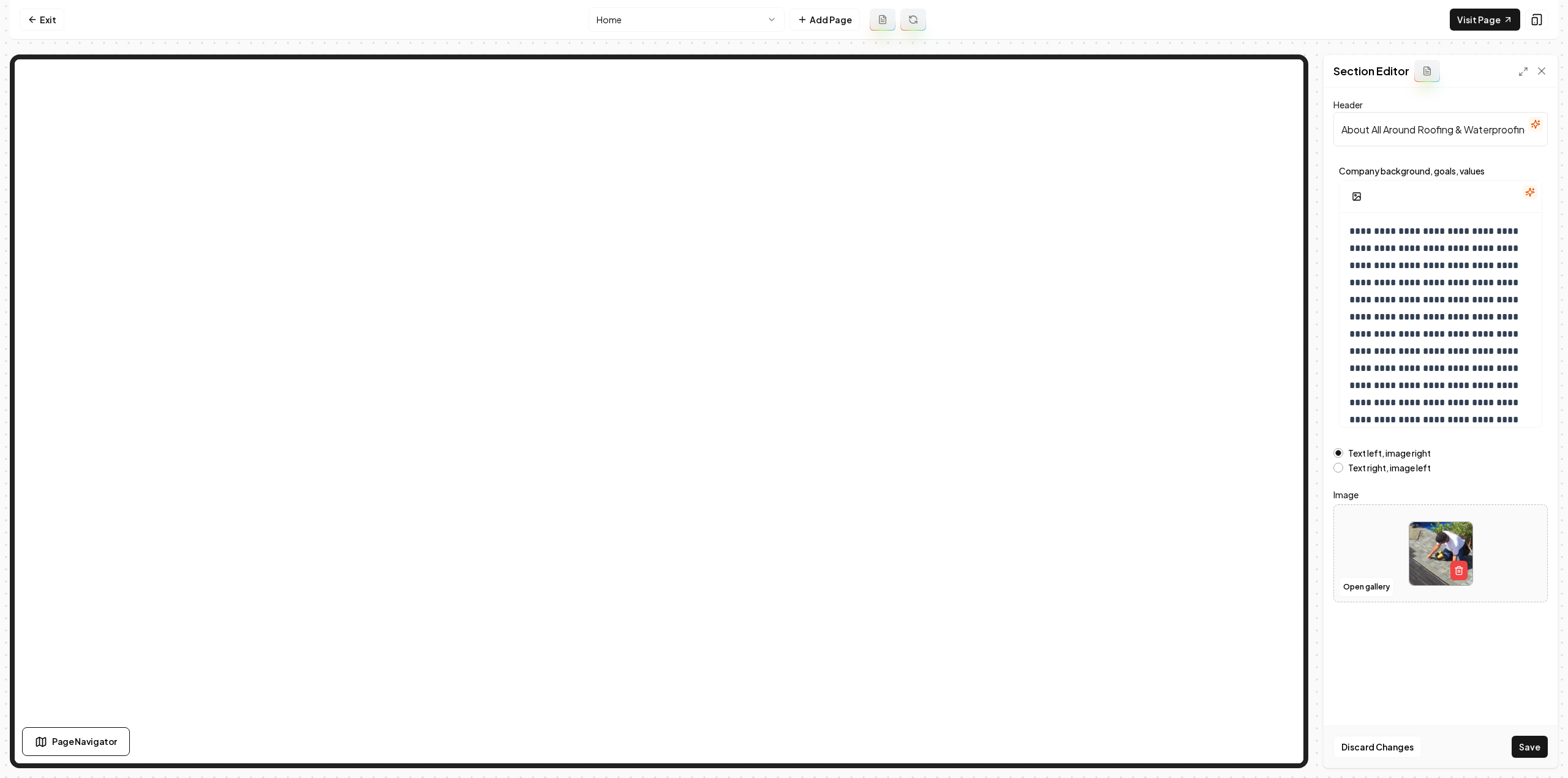
click at [1527, 754] on button "Save" at bounding box center [1530, 748] width 36 height 22
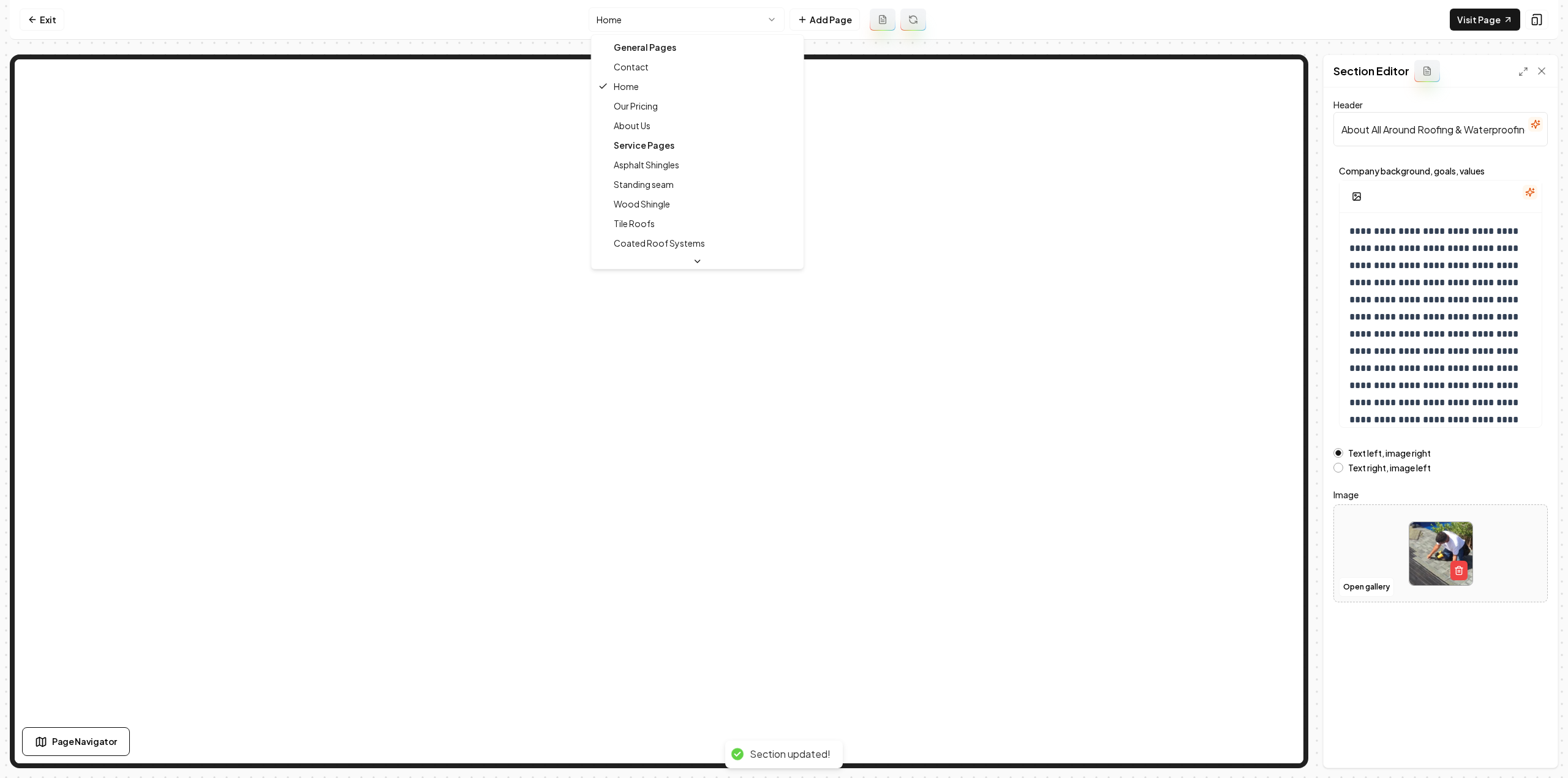
click at [687, 19] on html "Computer Required This feature is only available on a computer. Please switch t…" at bounding box center [784, 389] width 1568 height 778
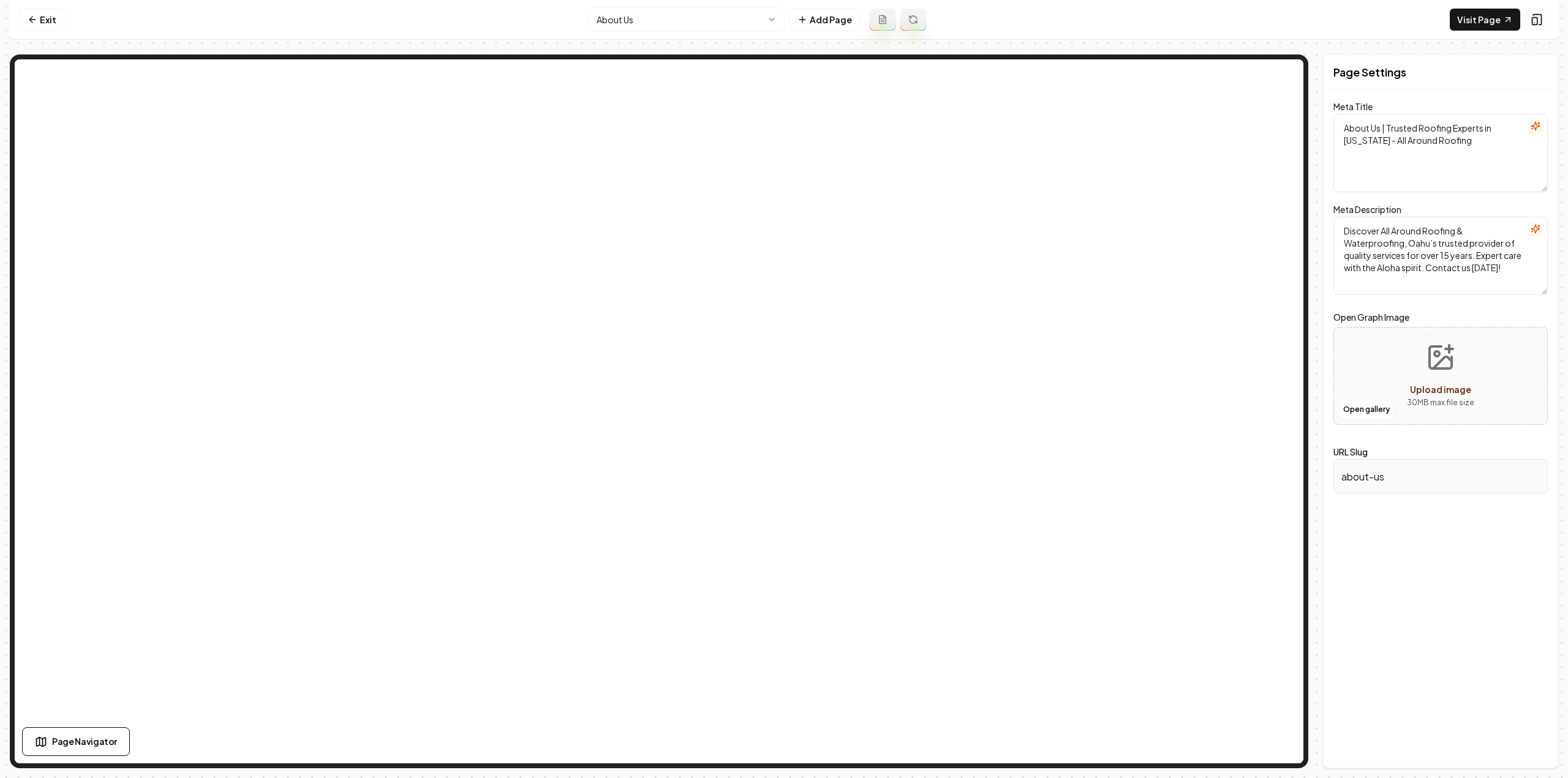
click at [902, 28] on button at bounding box center [913, 20] width 26 height 22
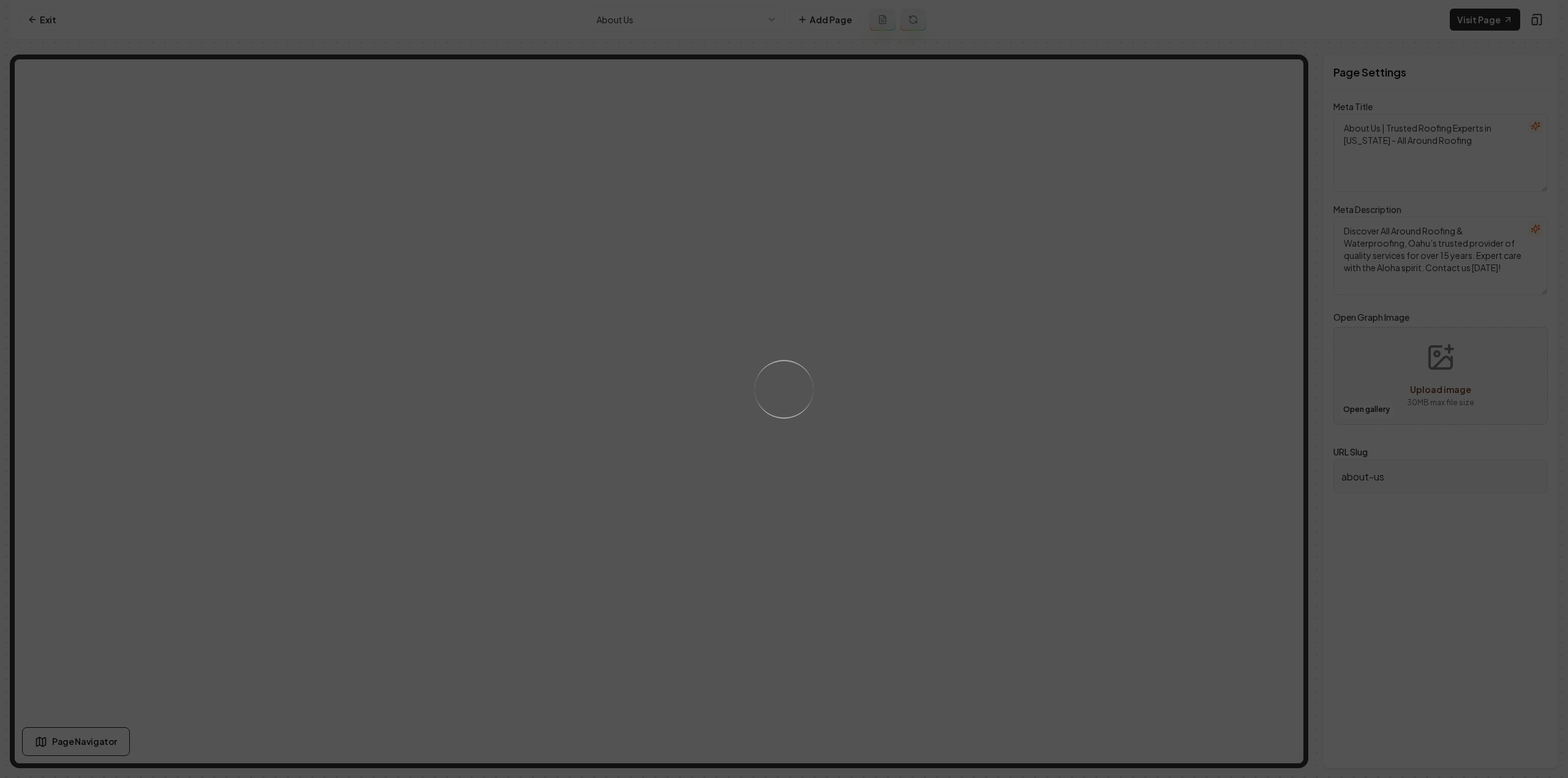
type textarea "About All Around Roofing - Trusted Roofing Services in Kailua"
type textarea "Discover why All Around Roofing & Waterproofing stands as Kailua’s trusted roof…"
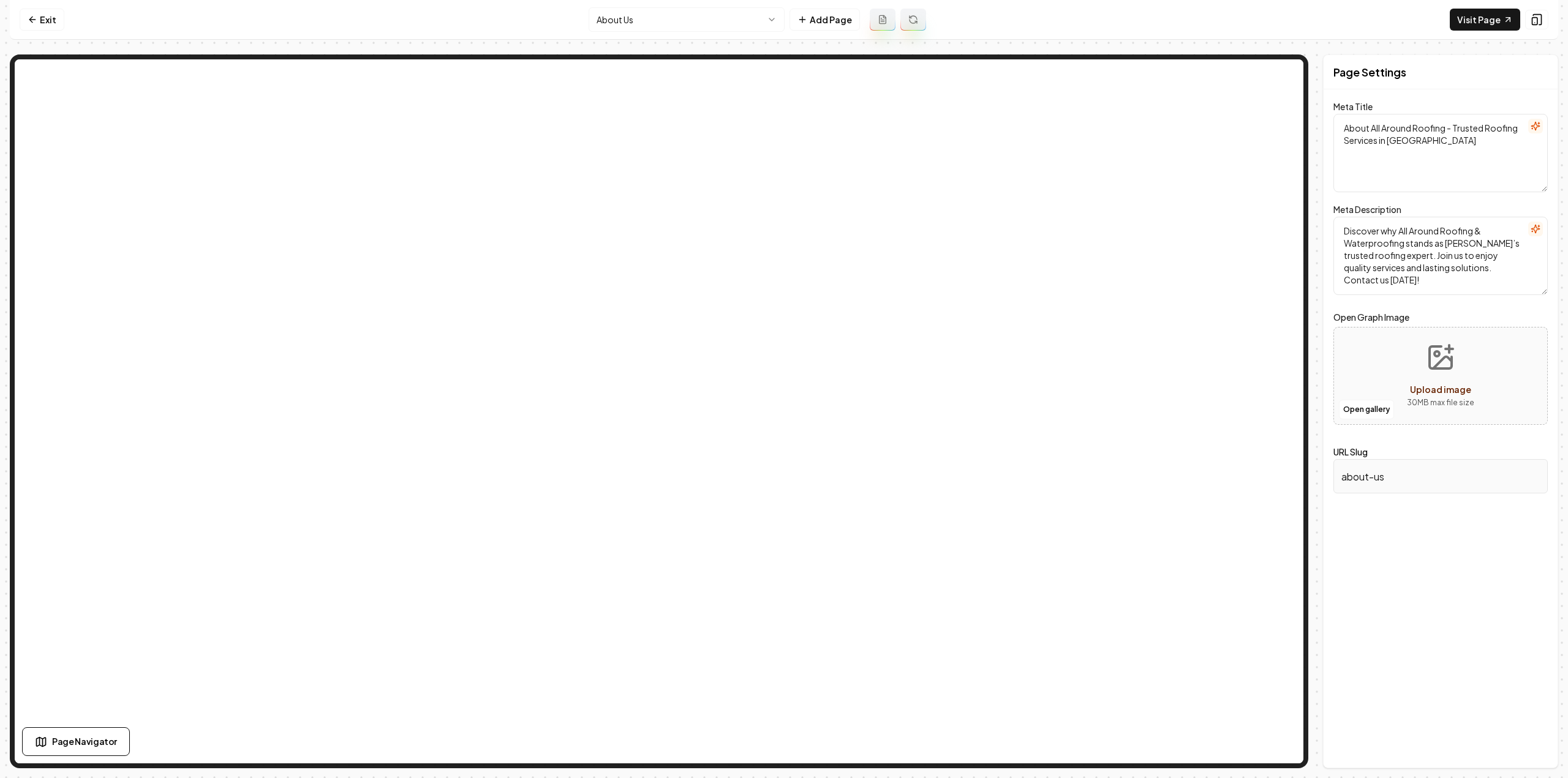
click at [638, 5] on nav "Exit About Us Add Page Visit Page" at bounding box center [783, 20] width 1548 height 40
click at [640, 22] on html "Computer Required This feature is only available on a computer. Please switch t…" at bounding box center [784, 389] width 1568 height 778
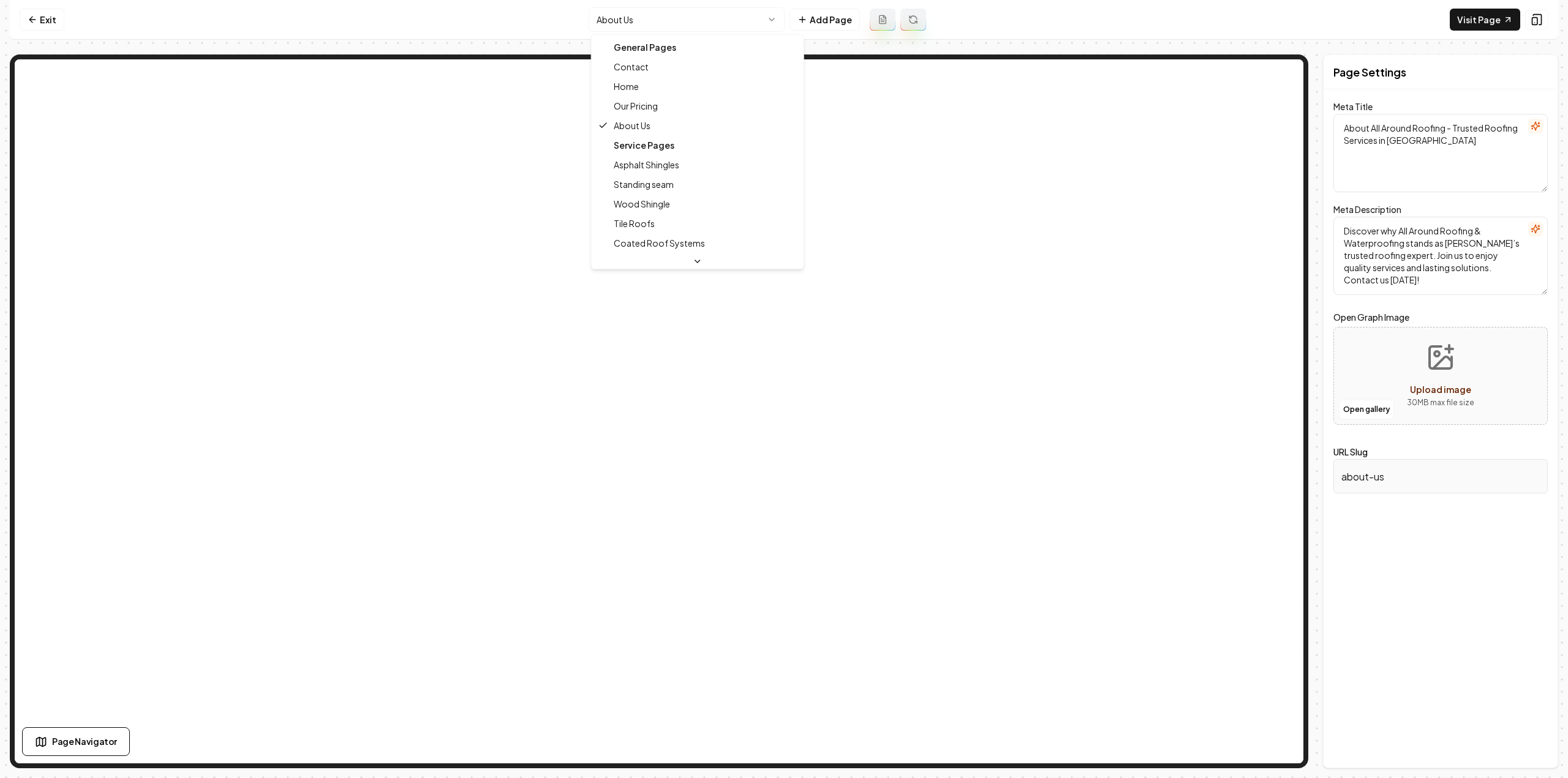
drag, startPoint x: 626, startPoint y: 67, endPoint x: 632, endPoint y: 81, distance: 15.2
type textarea "Roofing Experts in [GEOGRAPHIC_DATA]—All Around Roofing & Waterproofing"
type textarea "Discover why All Around Roofing & Waterproofing is [PERSON_NAME]'s trusted roof…"
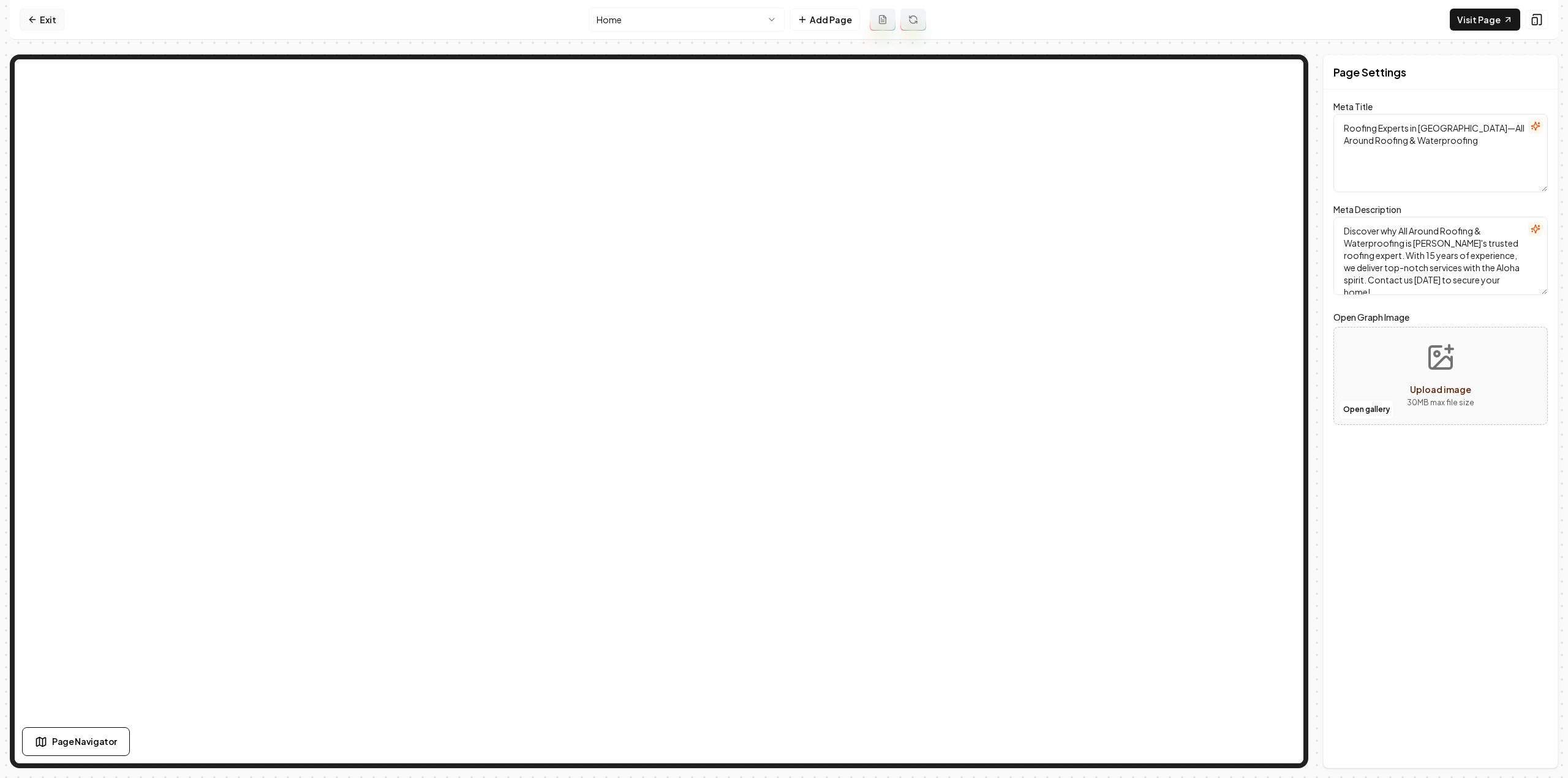
click at [46, 18] on link "Exit" at bounding box center [42, 20] width 45 height 22
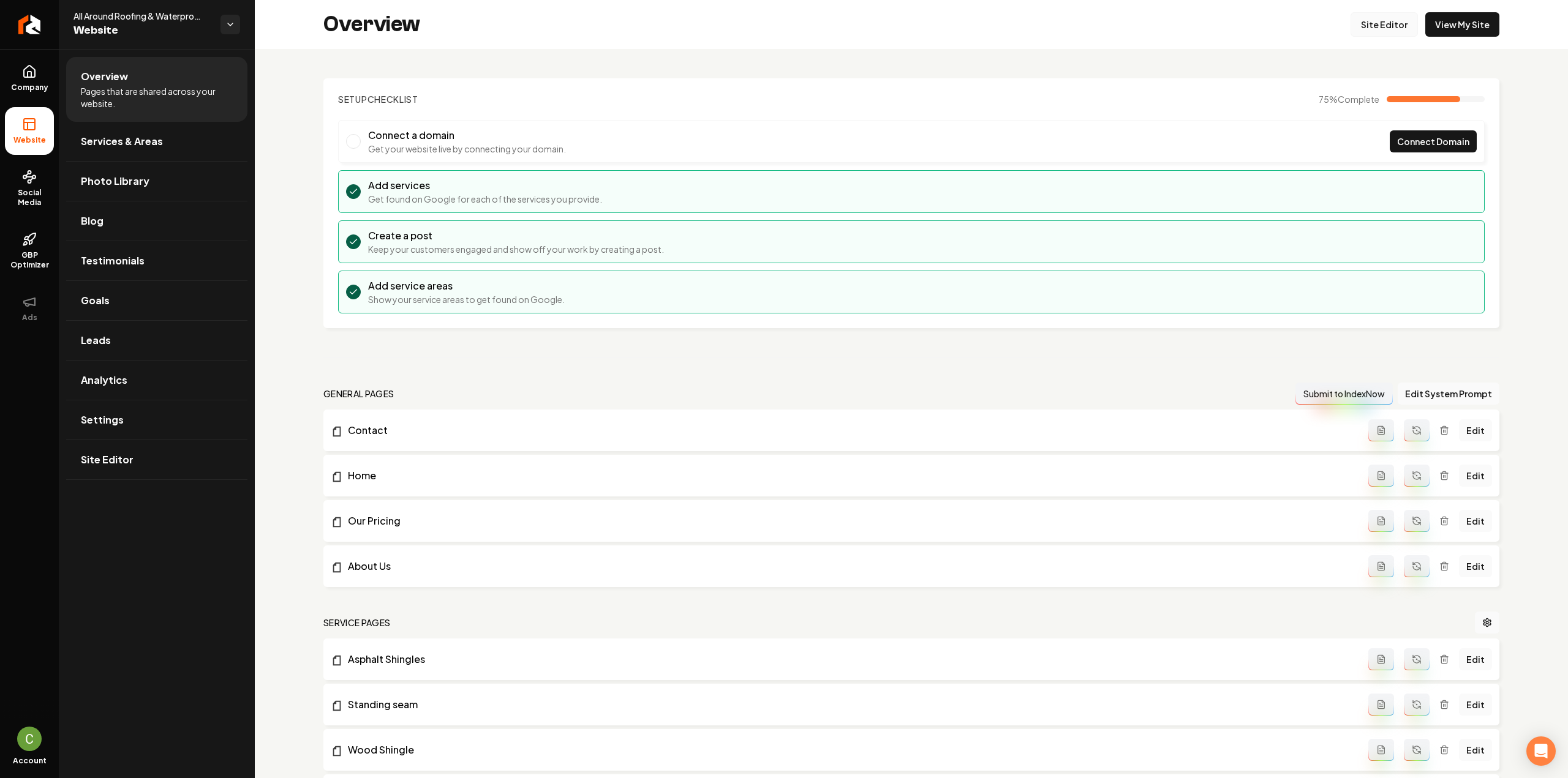
click at [1363, 22] on link "Site Editor" at bounding box center [1384, 24] width 67 height 24
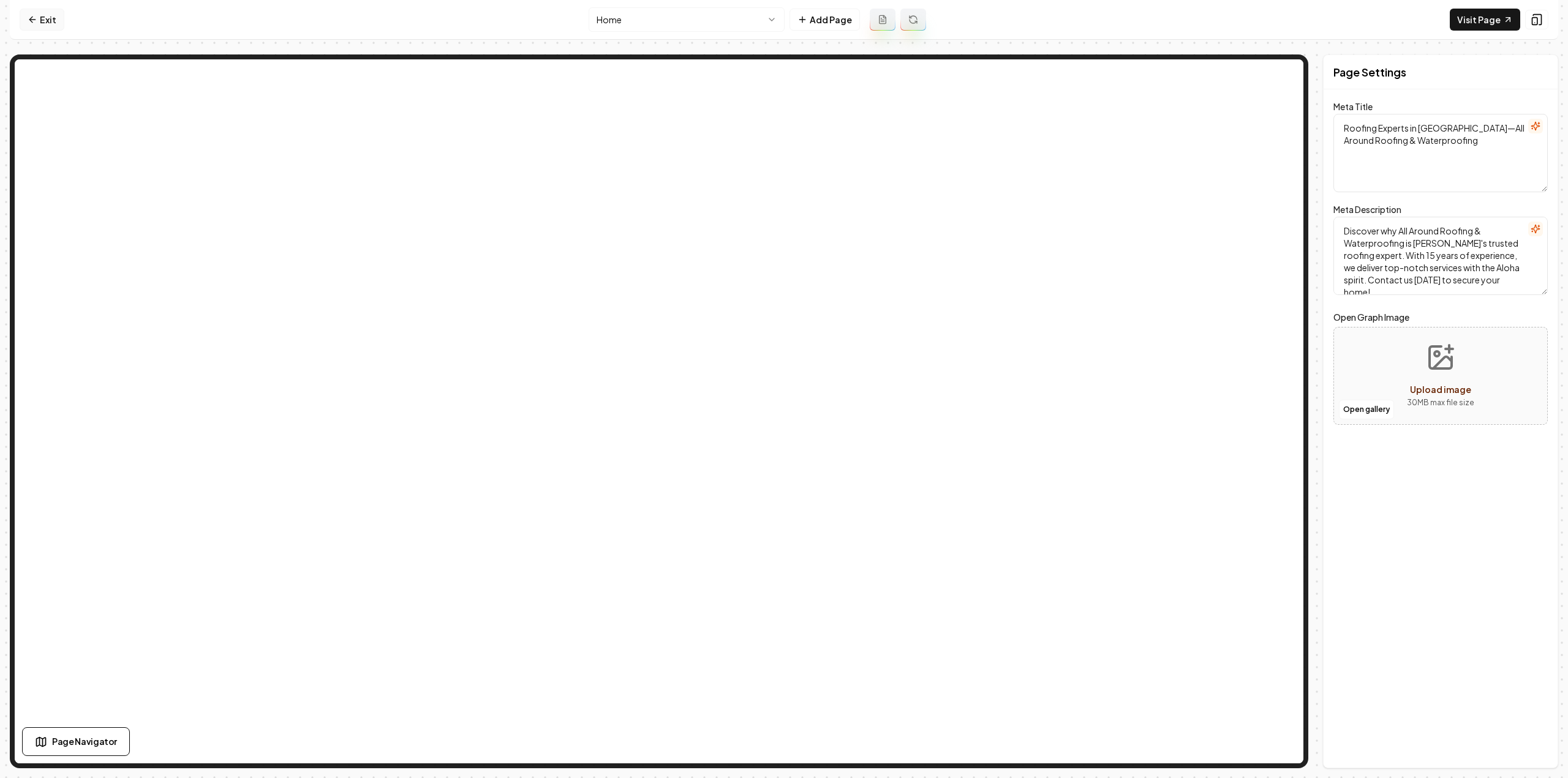
click at [40, 19] on link "Exit" at bounding box center [42, 20] width 45 height 22
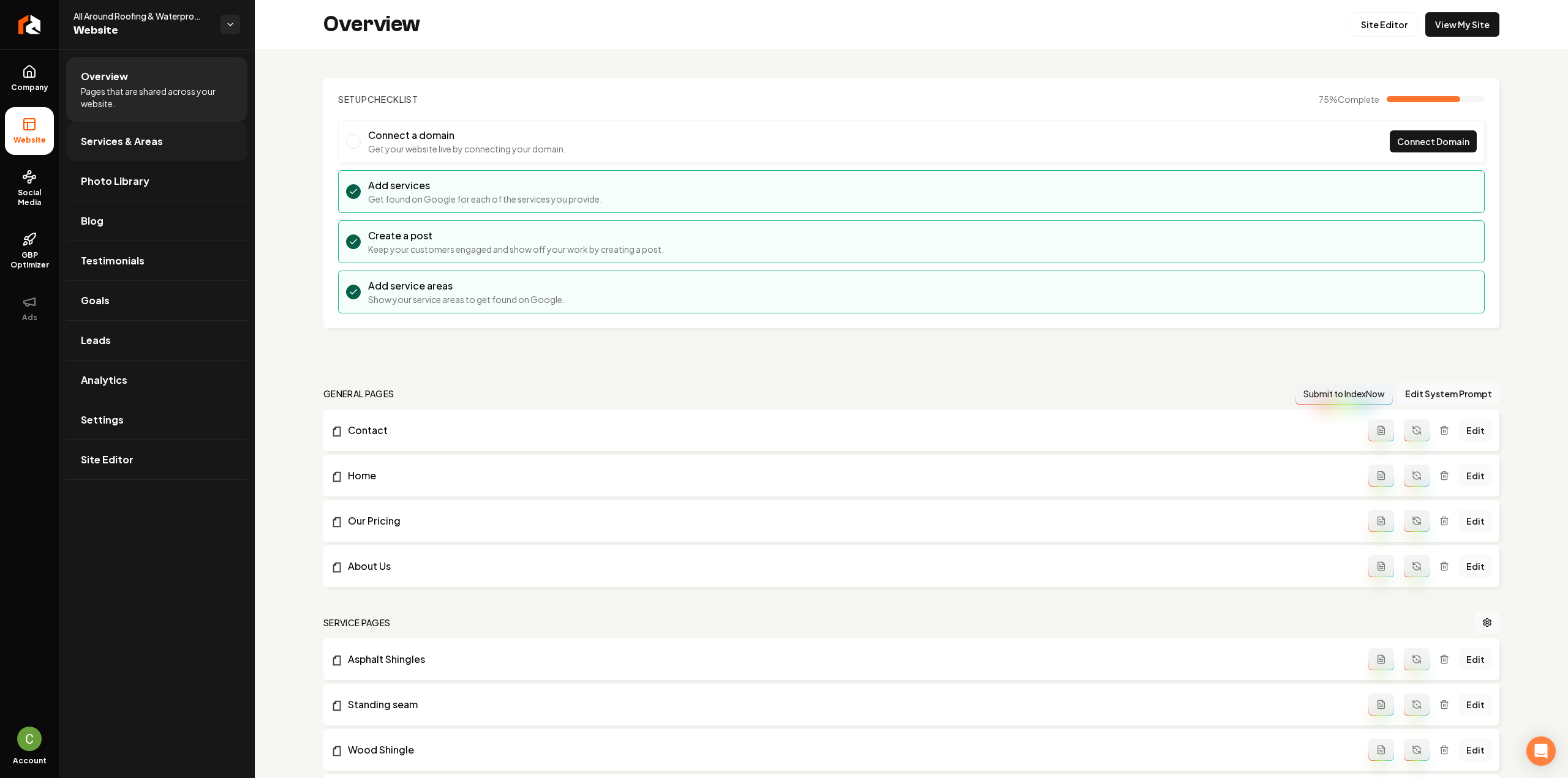
click at [191, 136] on link "Services & Areas" at bounding box center [157, 141] width 182 height 39
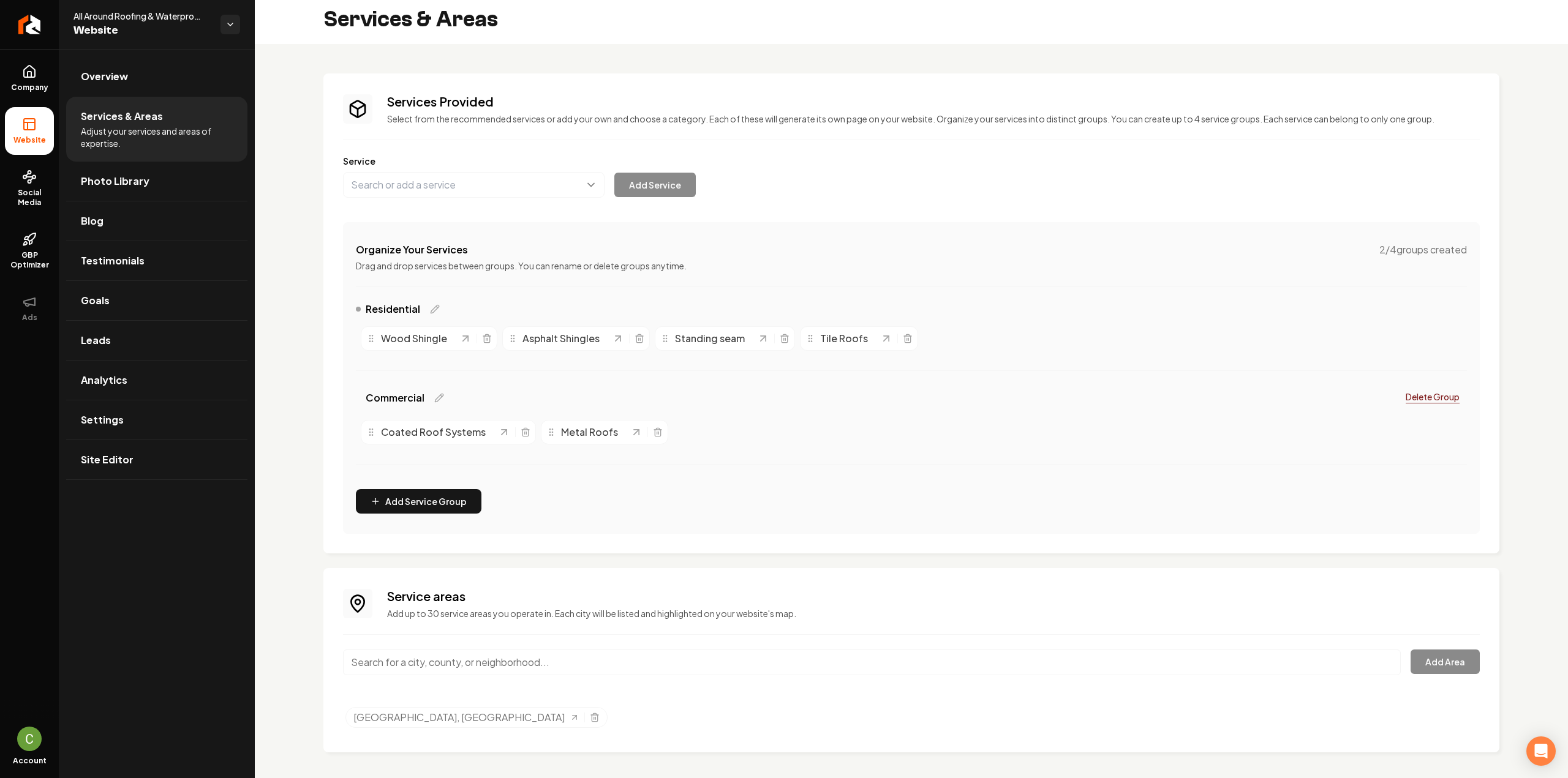
scroll to position [7, 0]
click at [487, 339] on icon "Main content area" at bounding box center [487, 336] width 10 height 10
click at [500, 338] on icon "Main content area" at bounding box center [497, 336] width 10 height 10
click at [487, 334] on icon "Main content area" at bounding box center [490, 336] width 10 height 10
click at [524, 426] on icon "Main content area" at bounding box center [526, 427] width 3 height 2
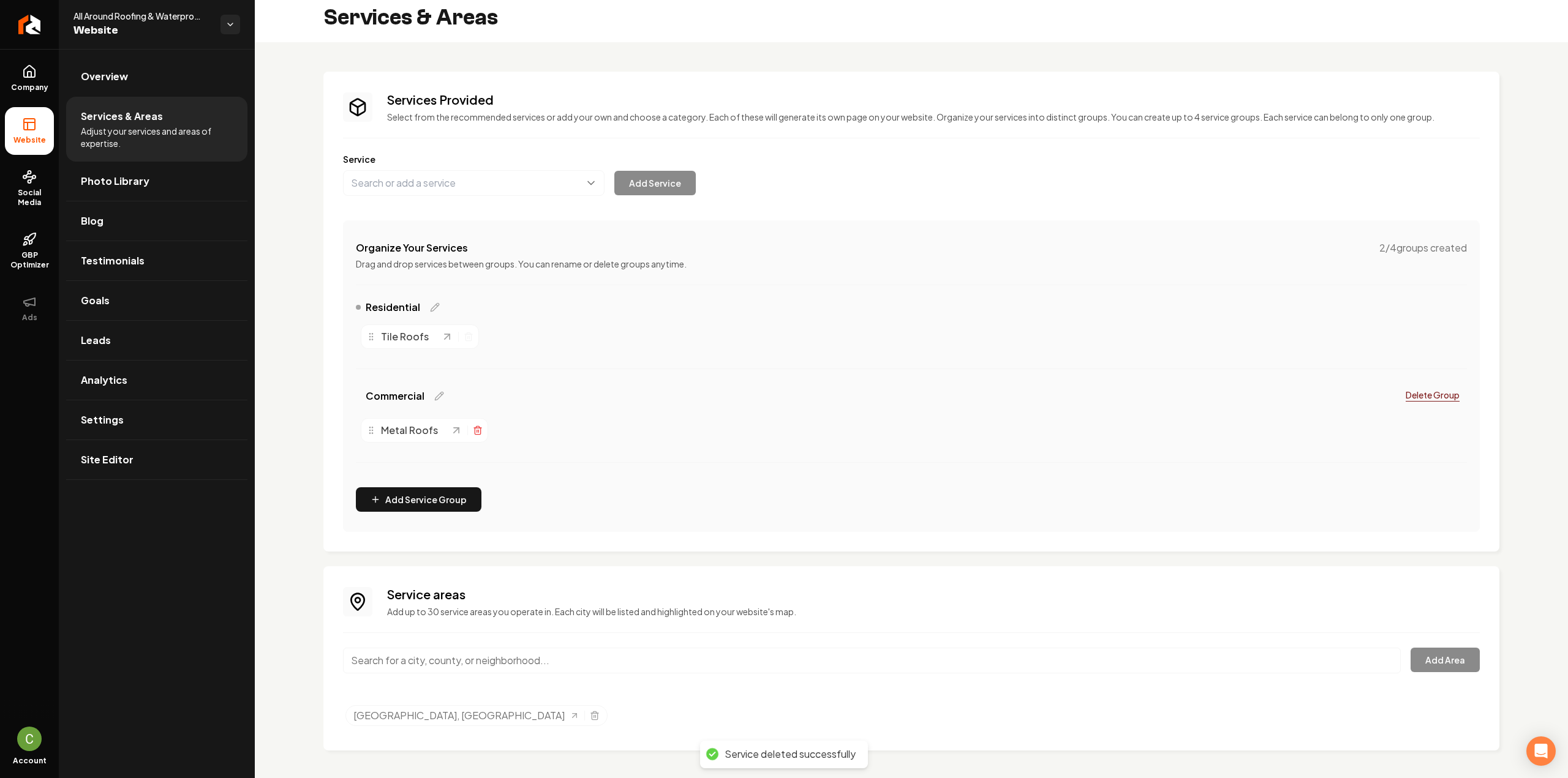
click at [478, 428] on icon "Main content area" at bounding box center [477, 431] width 5 height 7
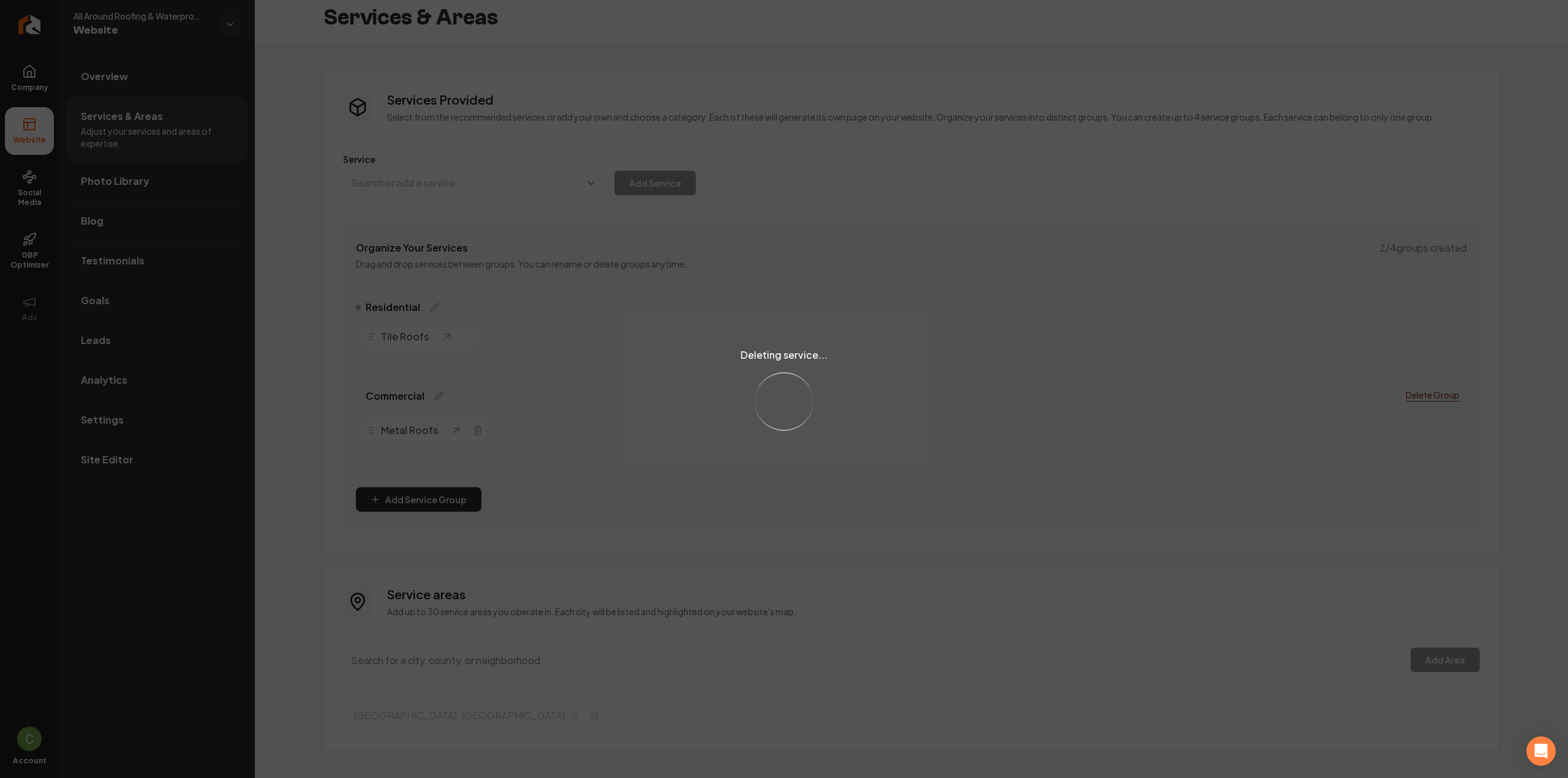
click at [430, 308] on div "Deleting service... Loading..." at bounding box center [784, 389] width 1568 height 778
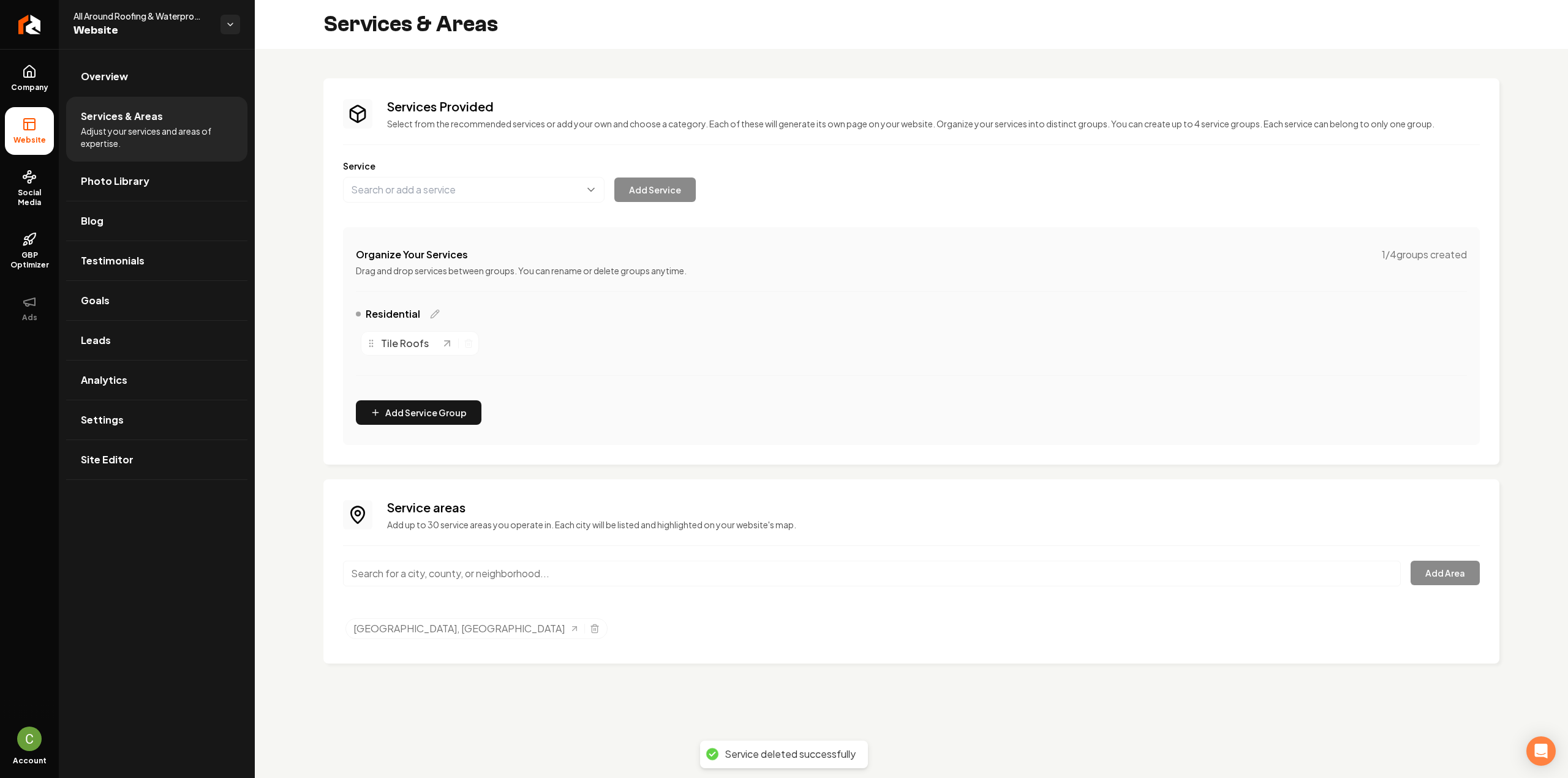
click at [432, 307] on div "Residential" at bounding box center [398, 314] width 84 height 15
click at [432, 314] on icon "Main content area" at bounding box center [434, 314] width 10 height 10
click at [405, 317] on input "Residential" at bounding box center [436, 314] width 140 height 24
click at [405, 317] on input "Residential" at bounding box center [436, 314] width 140 height 24
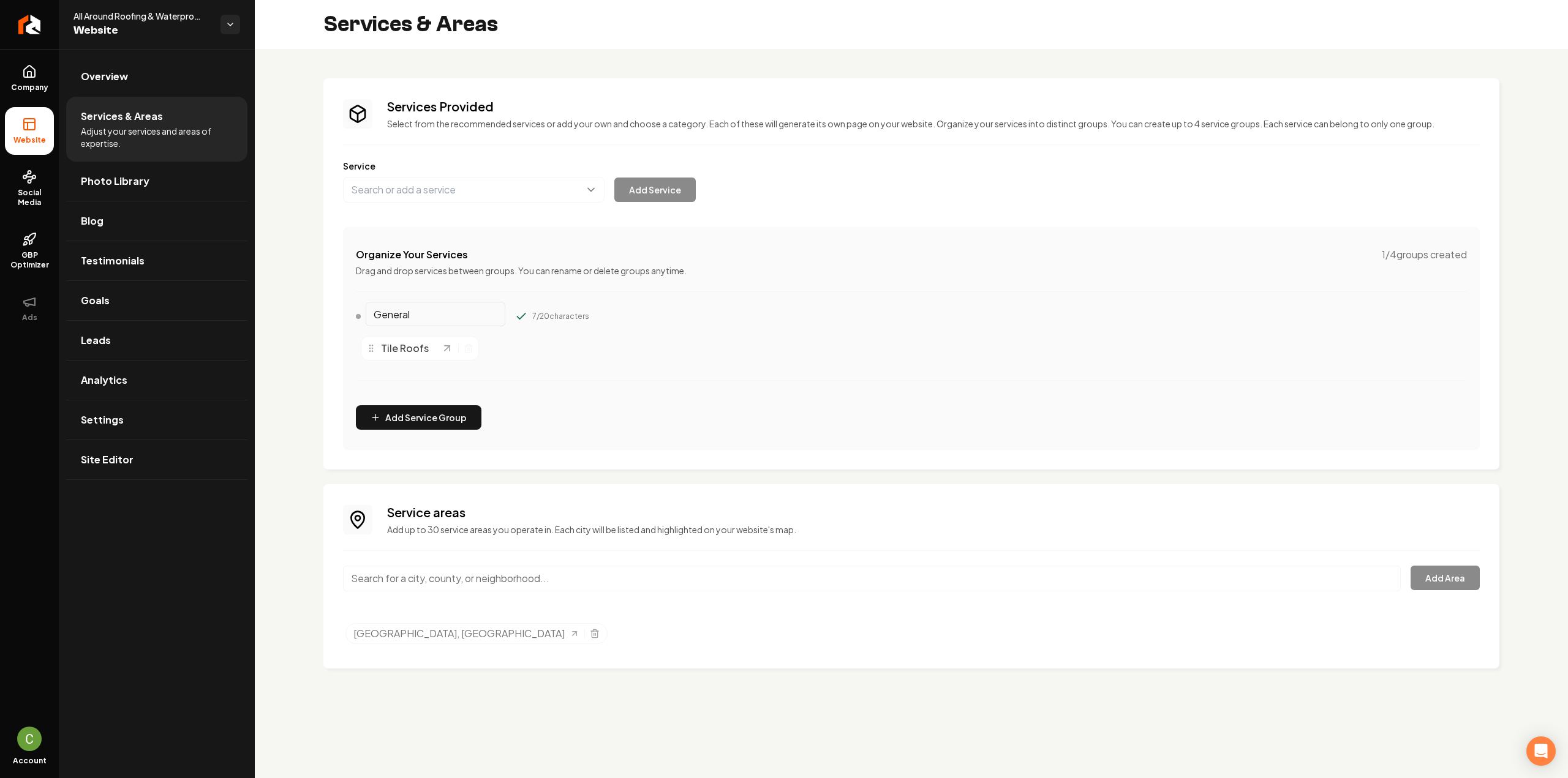
type input "General"
click at [515, 310] on button "Main content area" at bounding box center [521, 316] width 12 height 12
click at [464, 195] on button "Main content area" at bounding box center [474, 190] width 262 height 26
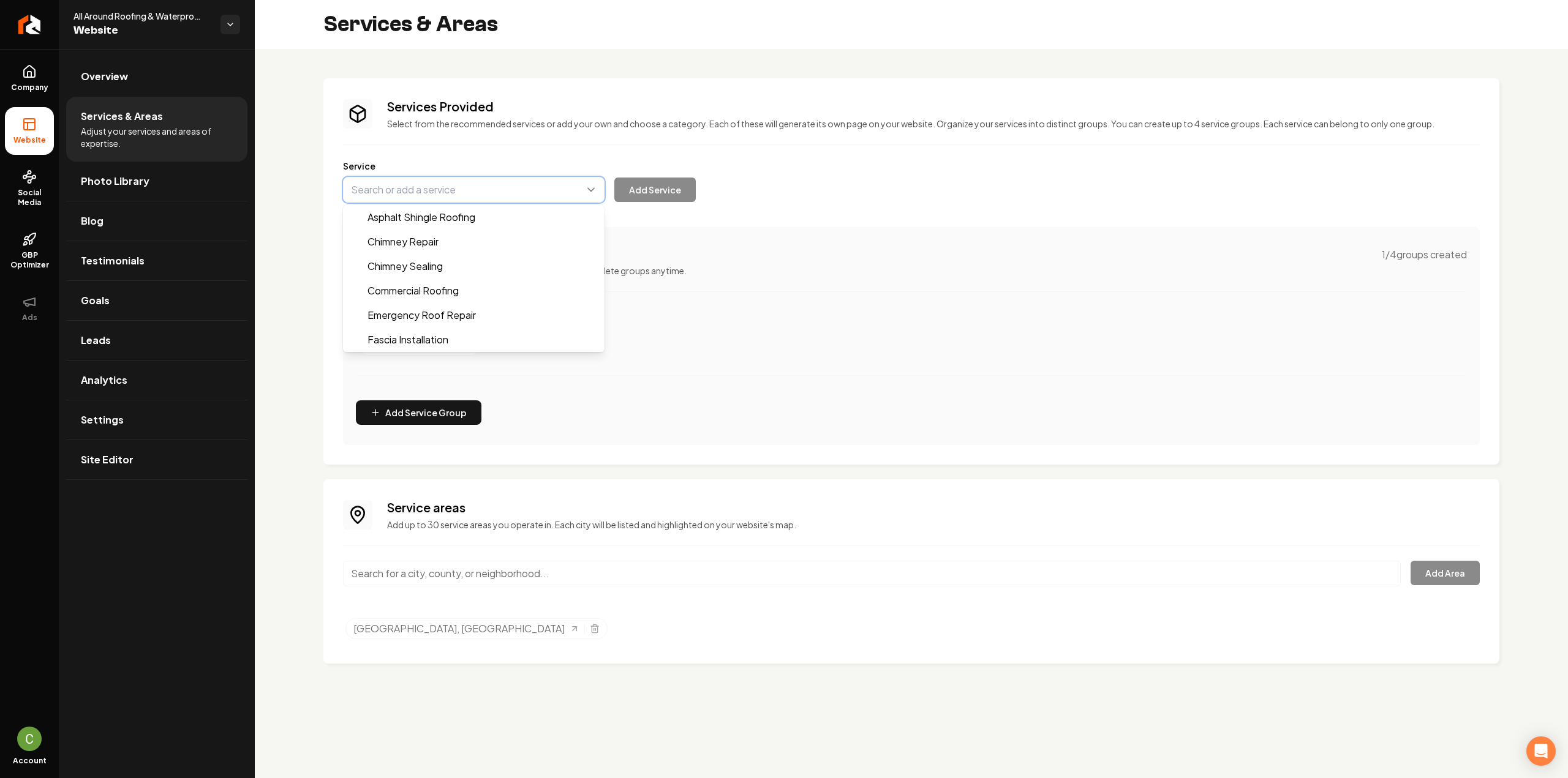
paste input "Roof Installation & Replacement"
type input "Roof Installation & Replacement"
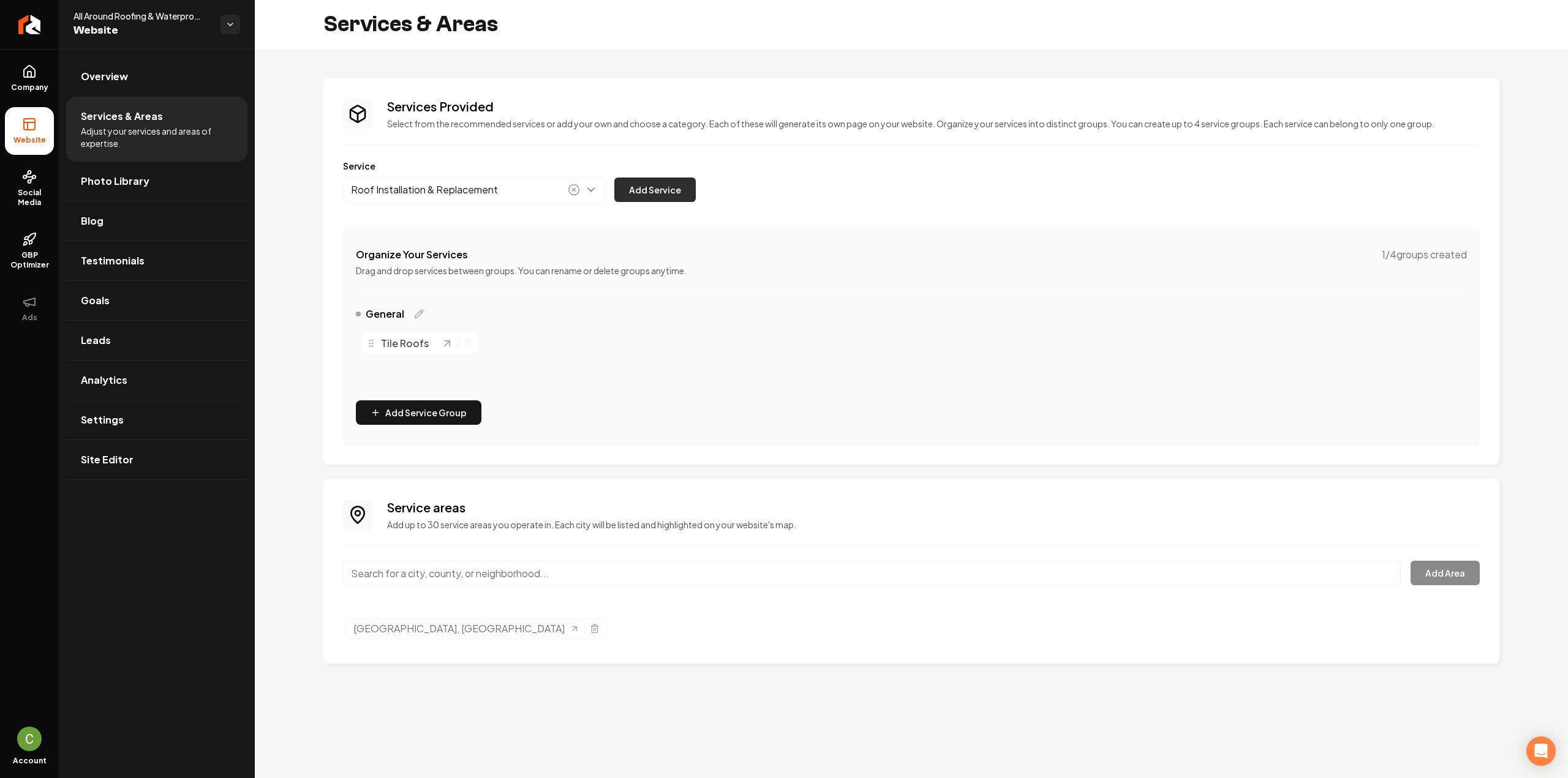
click at [637, 188] on button "Add Service" at bounding box center [655, 189] width 81 height 24
click at [463, 343] on icon "Main content area" at bounding box center [468, 343] width 10 height 10
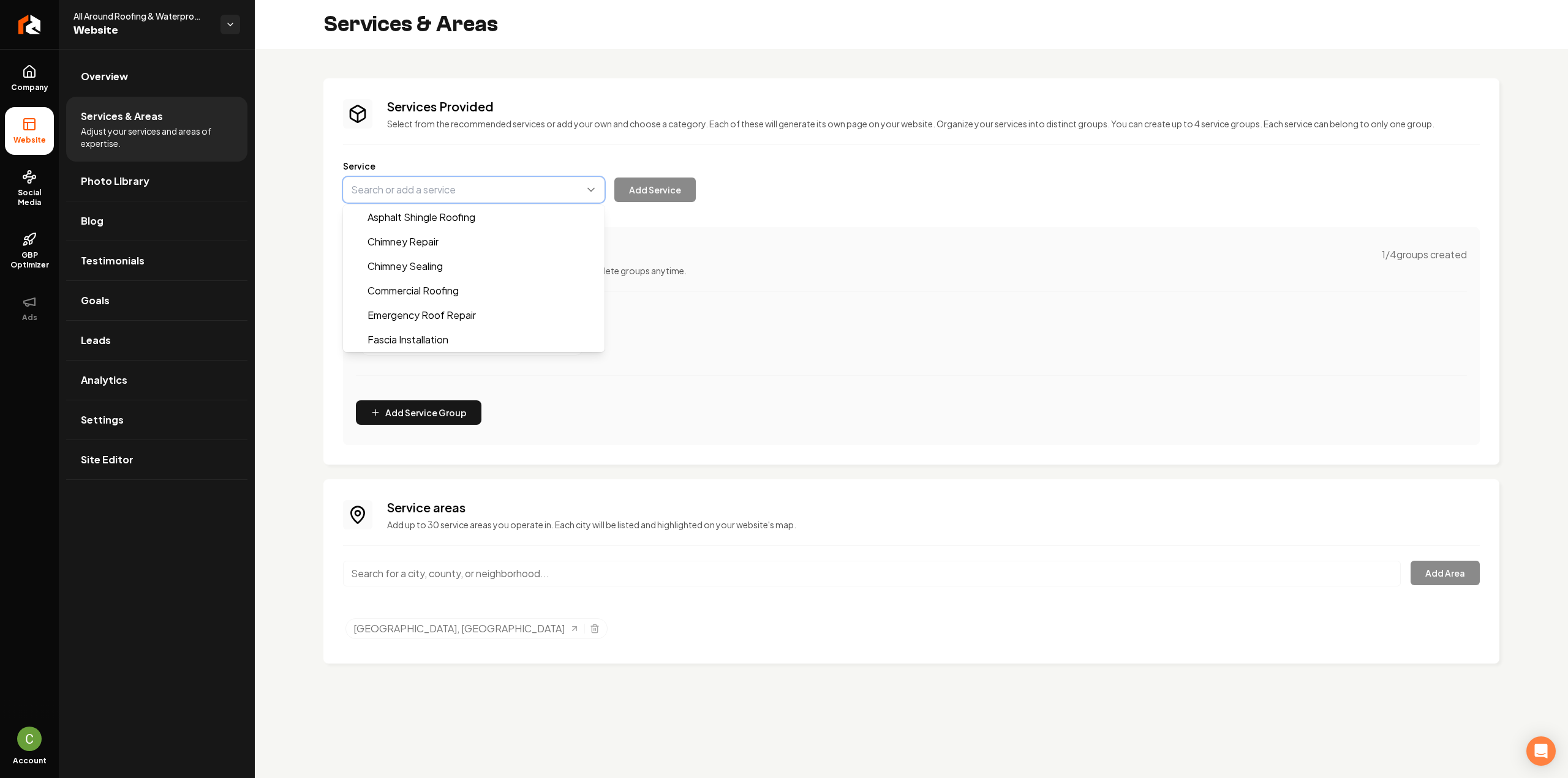
click at [409, 178] on button "Main content area" at bounding box center [474, 190] width 262 height 26
paste input "Roof Repair & Maintenance"
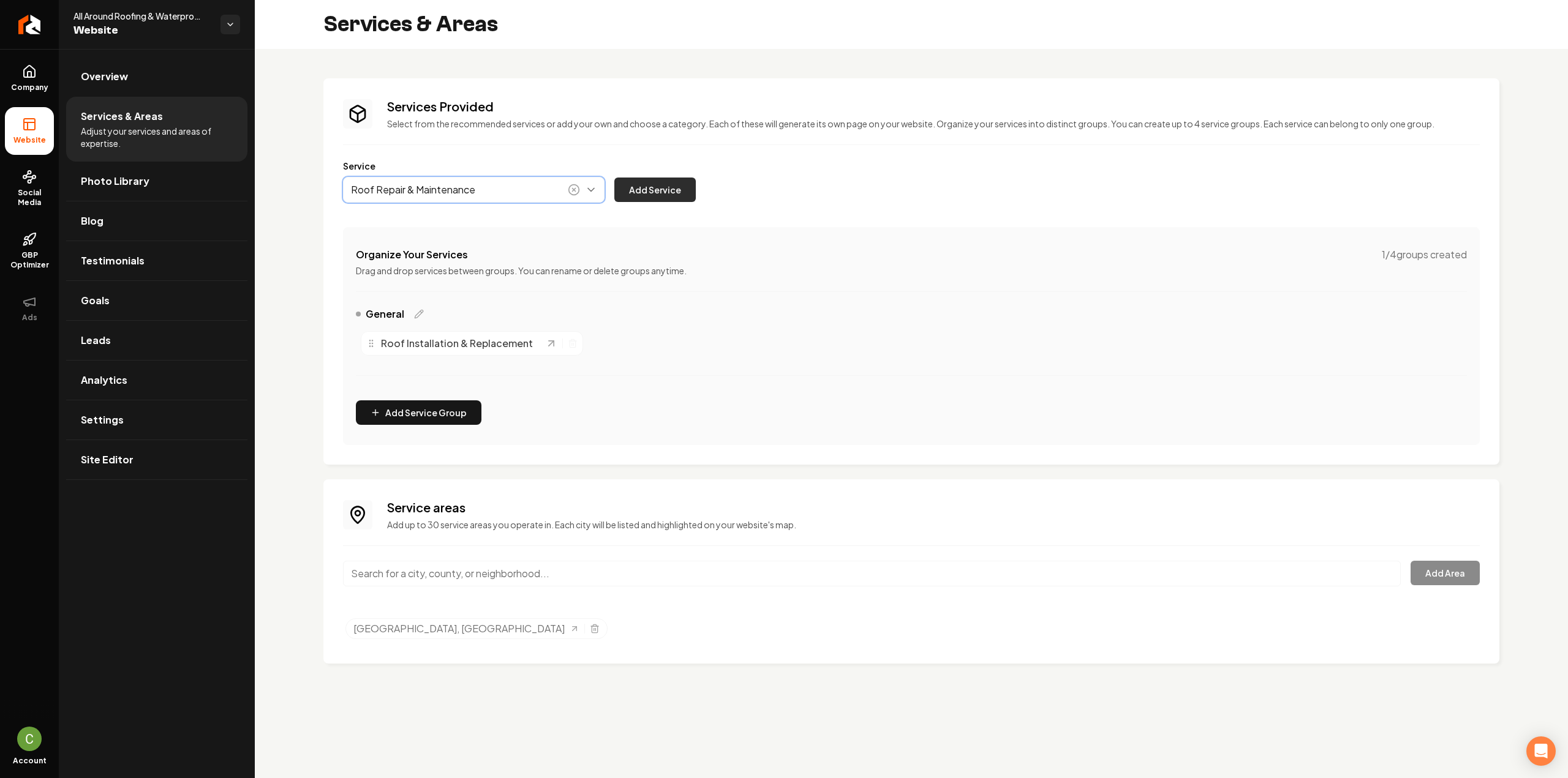
type input "Roof Repair & Maintenance"
click at [661, 188] on button "Add Service" at bounding box center [655, 189] width 81 height 24
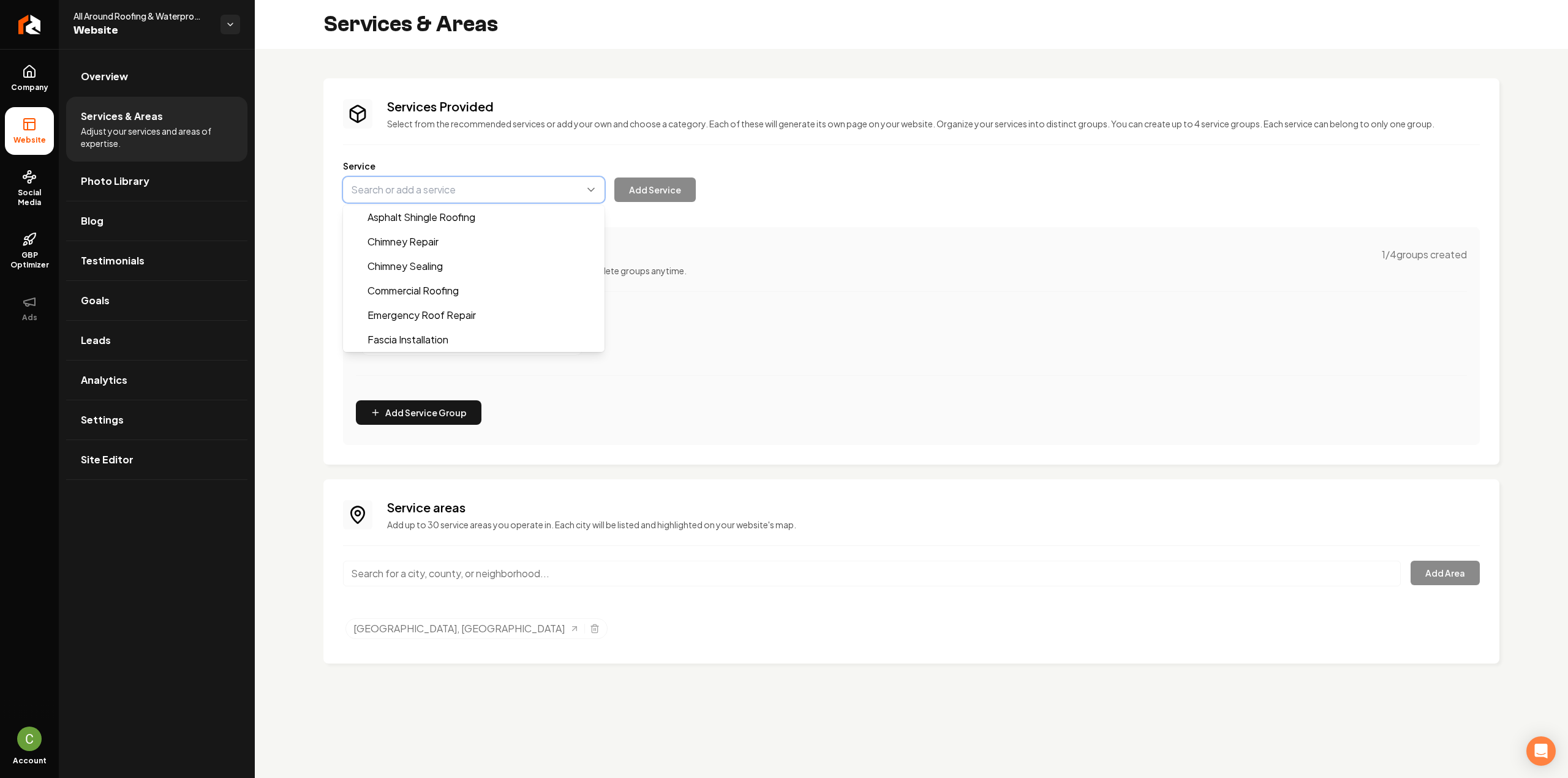
click at [419, 189] on button "Main content area" at bounding box center [474, 190] width 262 height 26
paste input "Emergency & Storm Damage Repair"
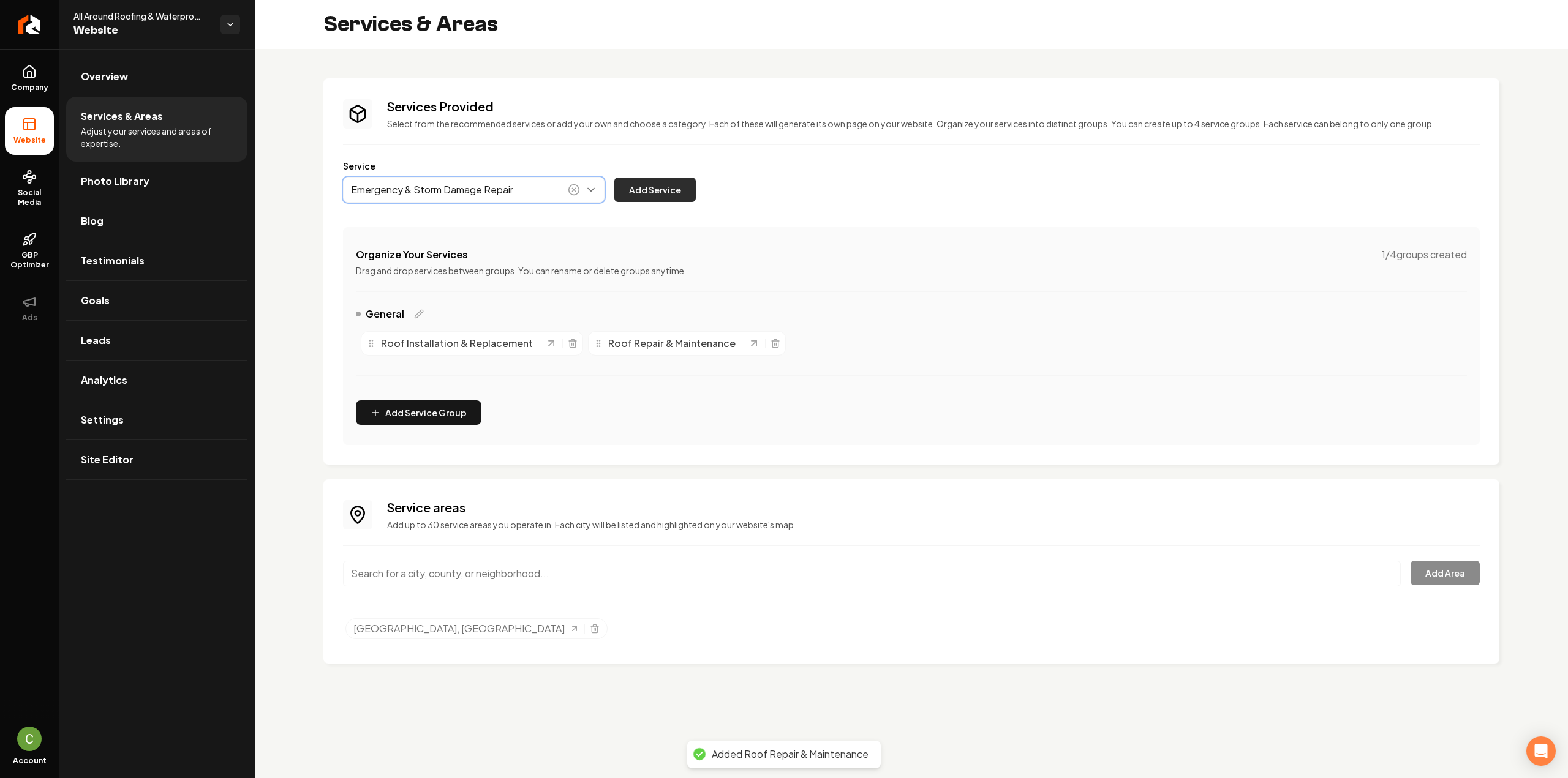
type input "Emergency & Storm Damage Repair"
click at [641, 186] on button "Add Service" at bounding box center [655, 189] width 81 height 24
click at [413, 186] on button "Main content area" at bounding box center [474, 190] width 262 height 26
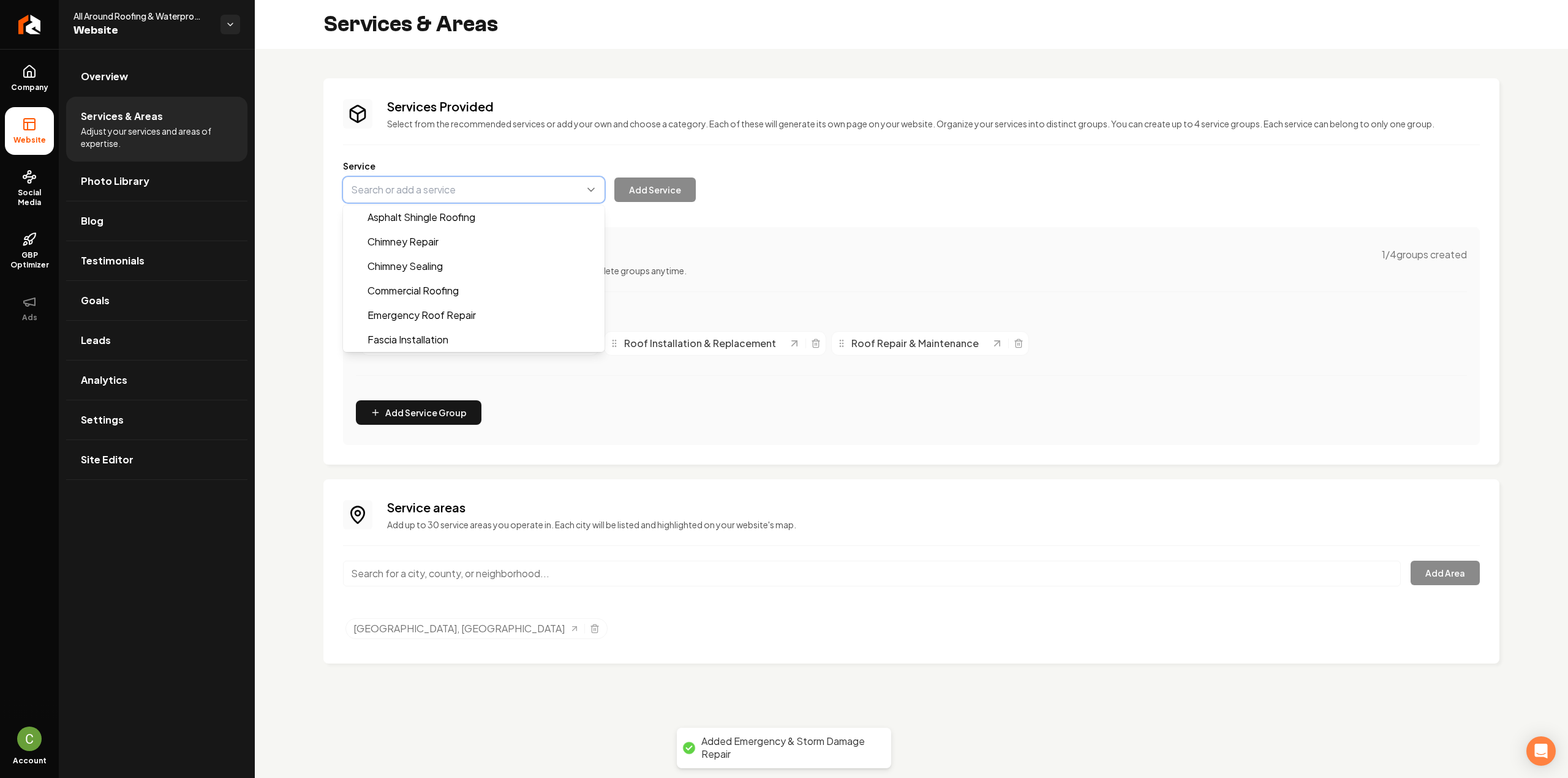
paste input "Insurance Claim Assistance"
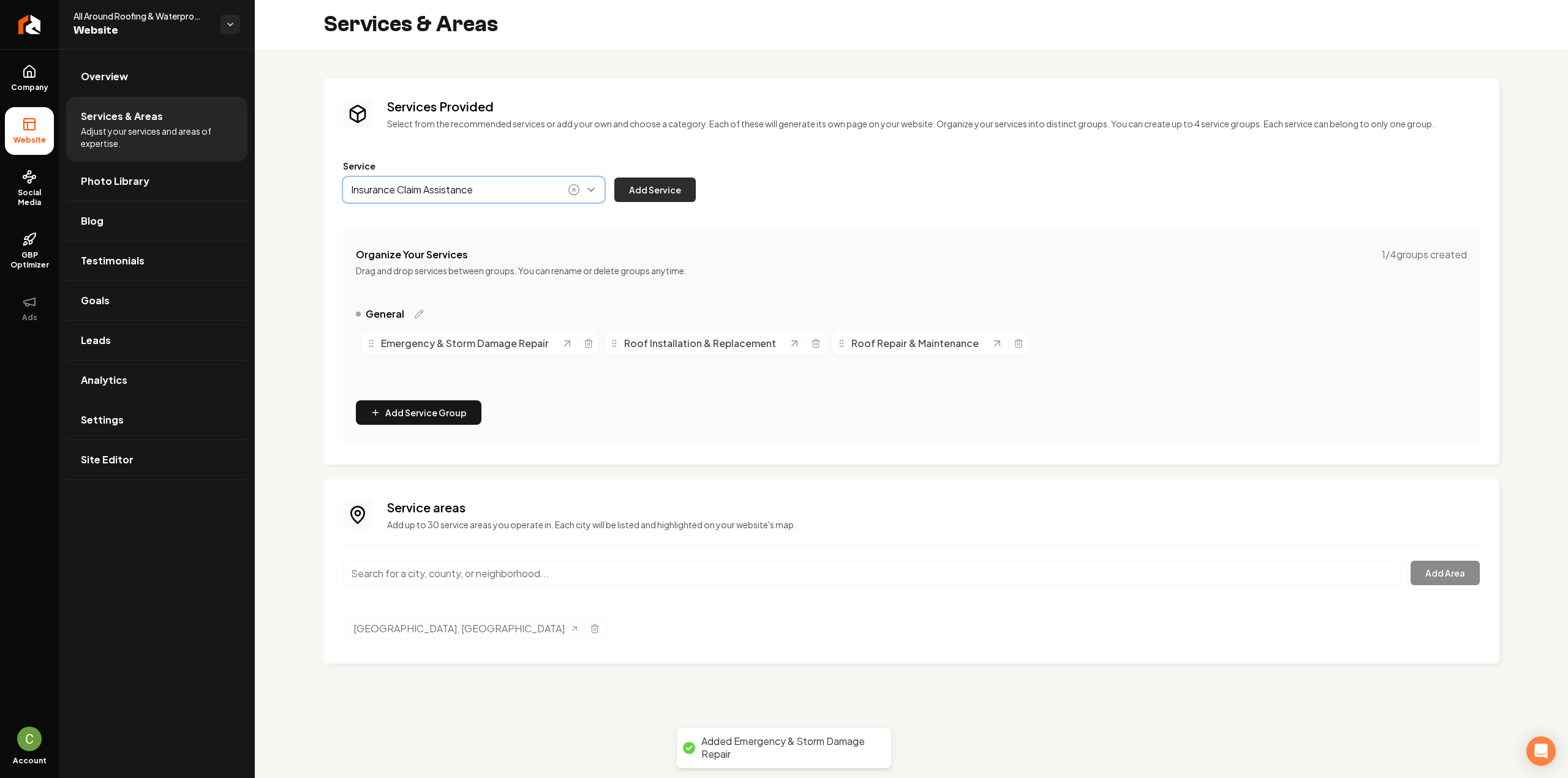
type input "Insurance Claim Assistance"
click at [671, 187] on button "Add Service" at bounding box center [655, 189] width 81 height 24
click at [373, 202] on div "Services Provided Select from the recommended services or add your own and choo…" at bounding box center [911, 271] width 1137 height 348
click at [373, 192] on button "Main content area" at bounding box center [474, 190] width 262 height 26
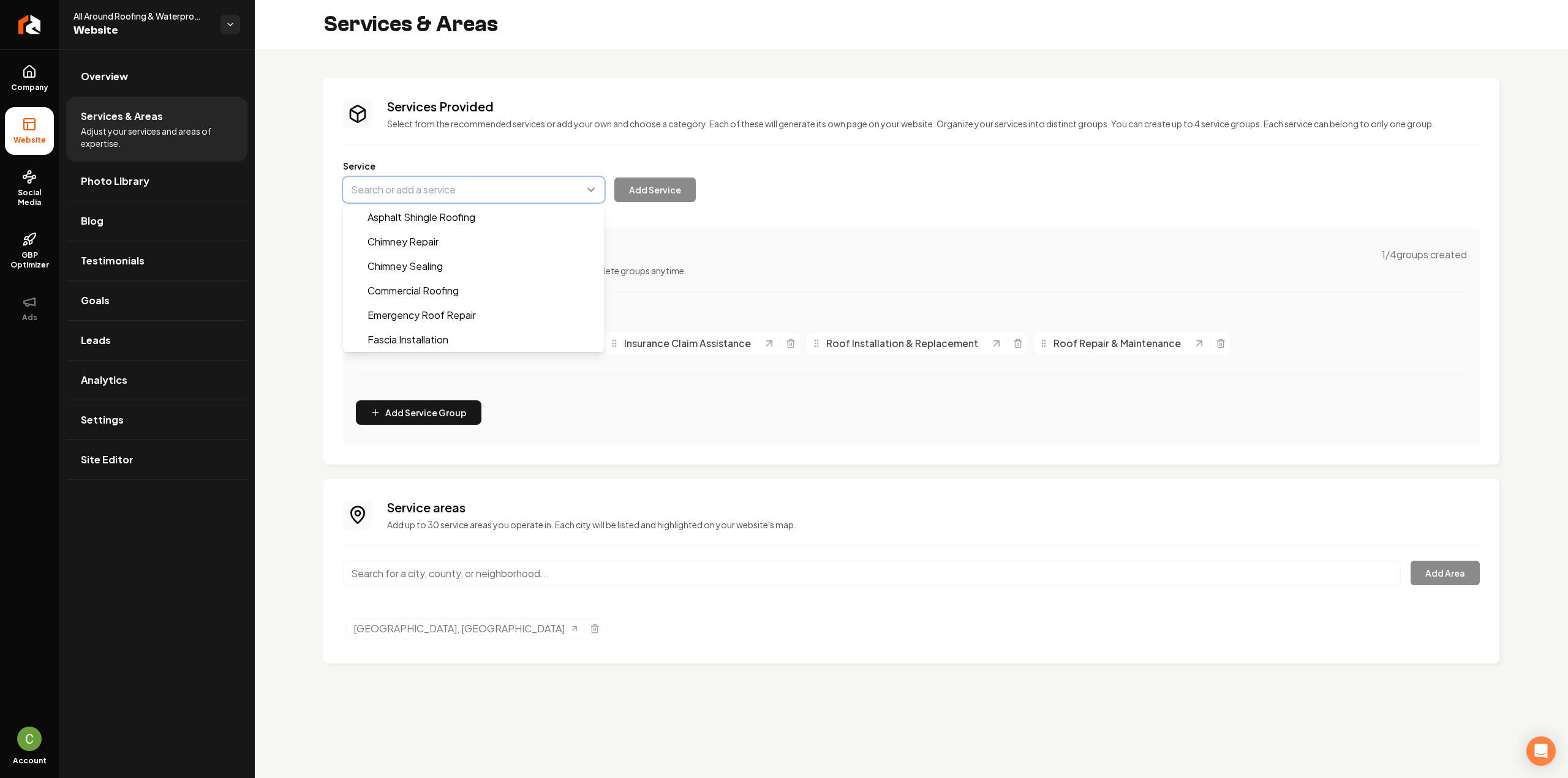
paste input "Shingle Roofing"
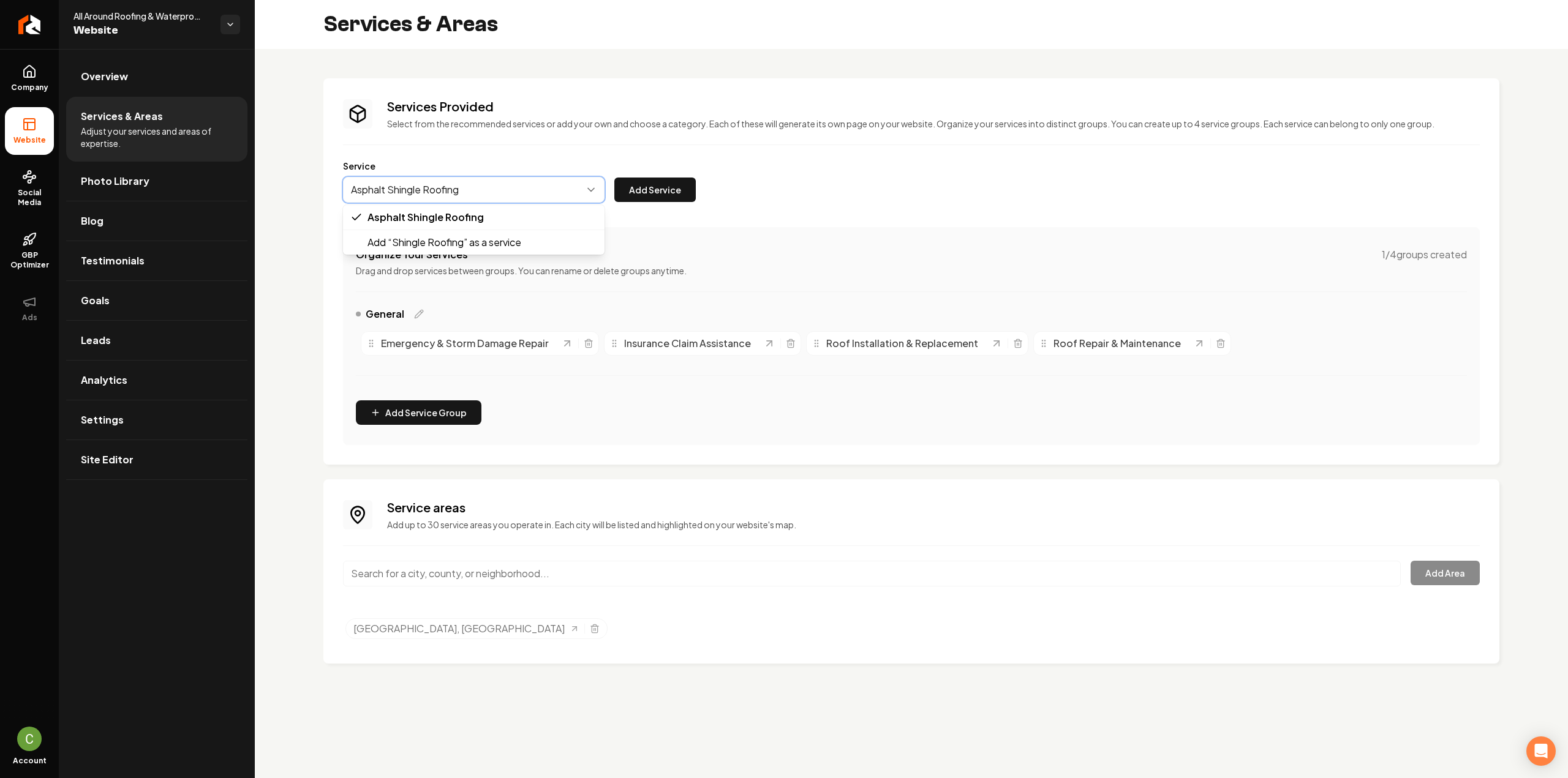
click at [496, 186] on button "Main content area" at bounding box center [474, 190] width 262 height 26
type input "A"
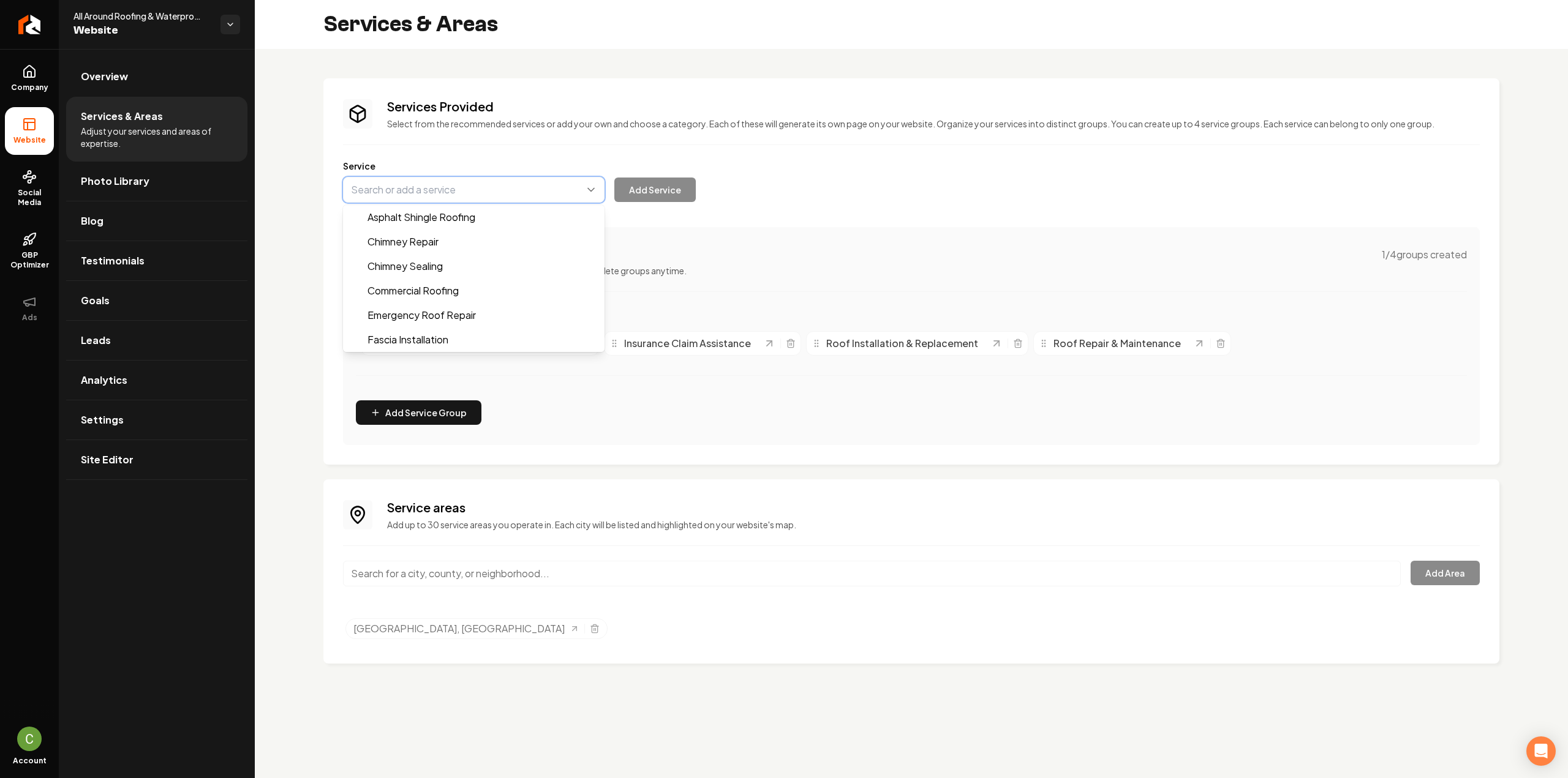
paste input "Shingle Roofing"
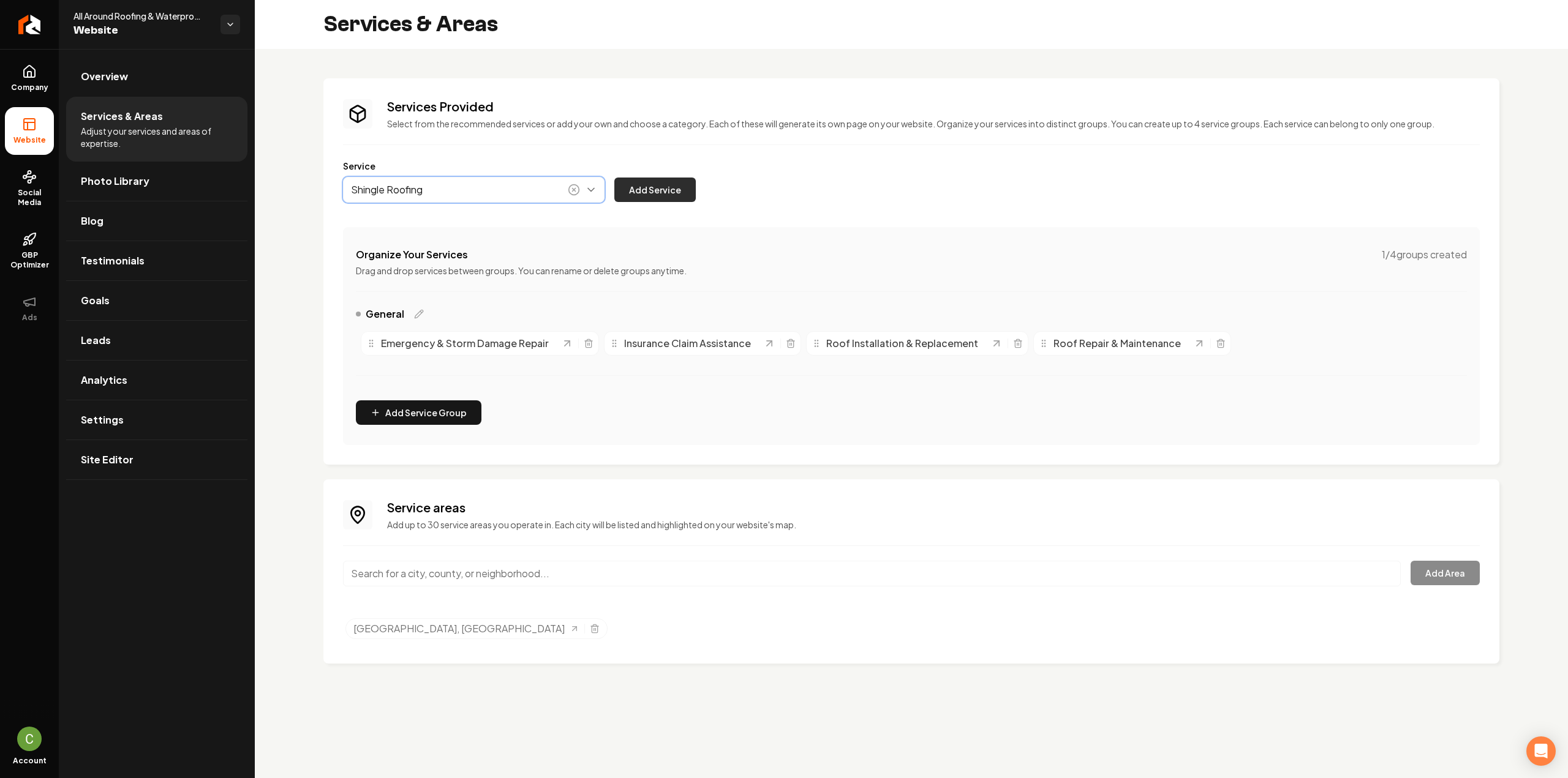
type input "Shingle Roofing"
click at [685, 186] on button "Add Service" at bounding box center [655, 189] width 81 height 24
click at [405, 415] on button "Add Service Group" at bounding box center [418, 412] width 125 height 24
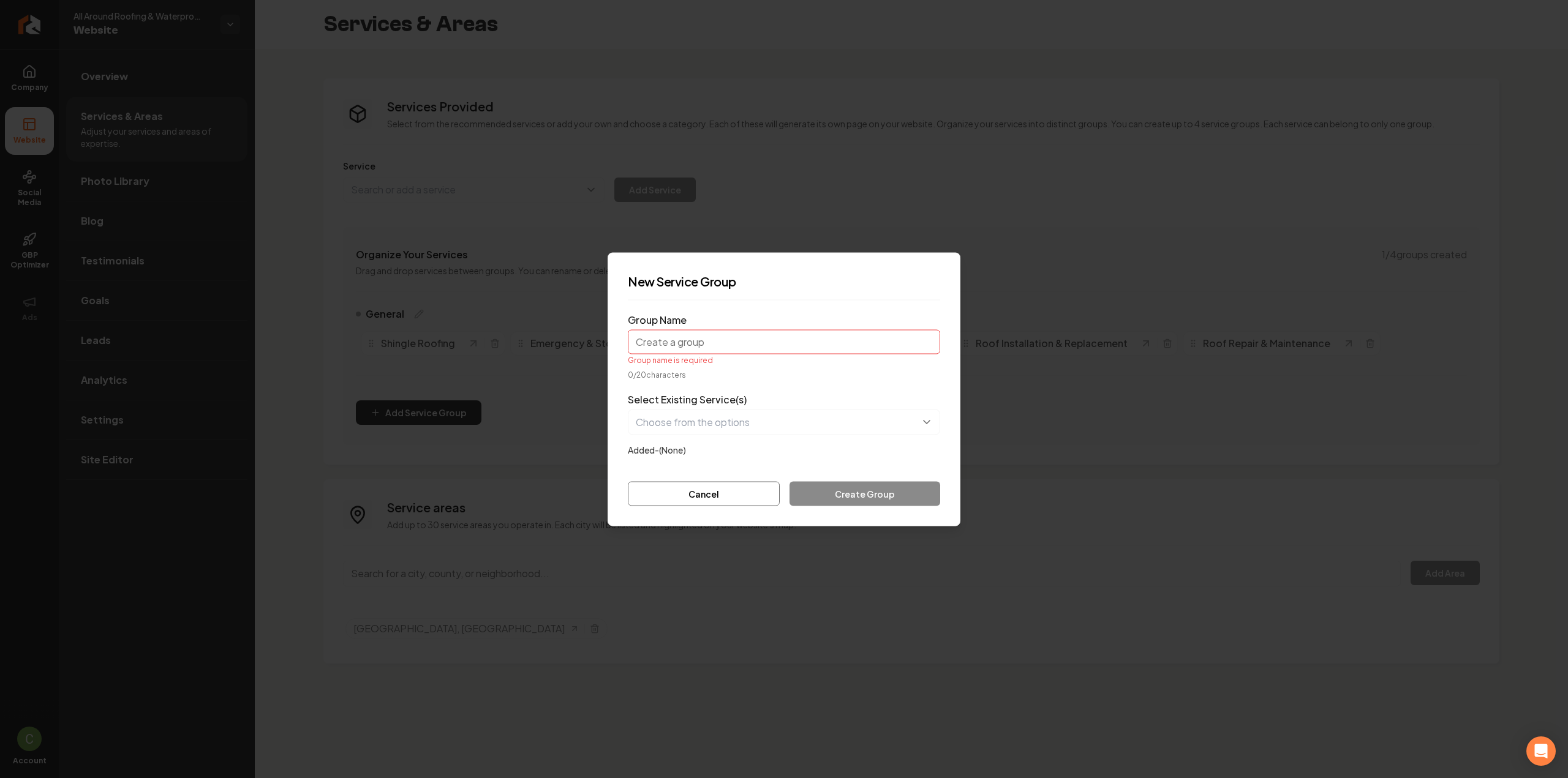
click at [717, 349] on input "Group Name" at bounding box center [783, 341] width 312 height 24
paste input "Roofing Types"
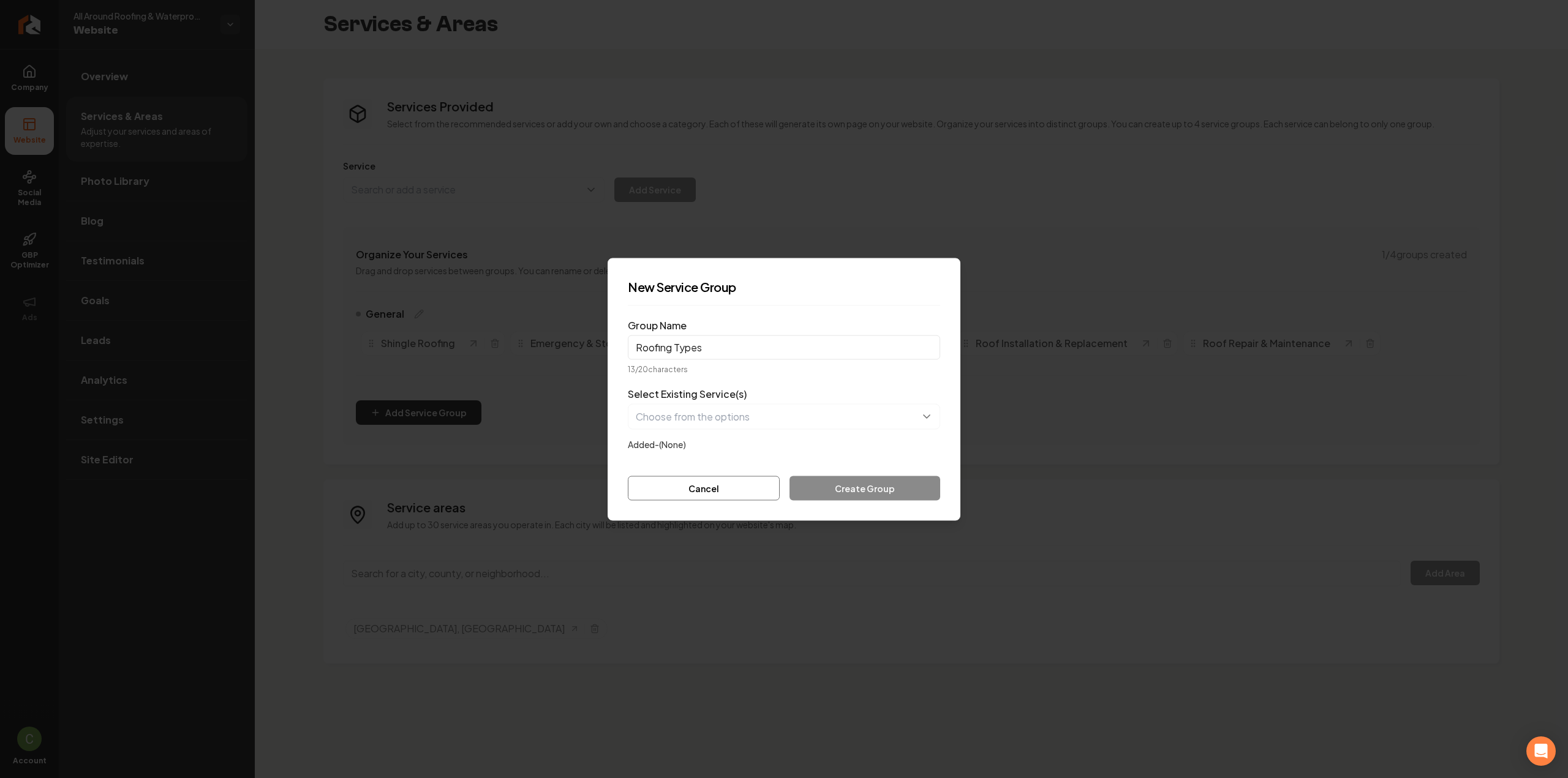
type input "Roofing Types"
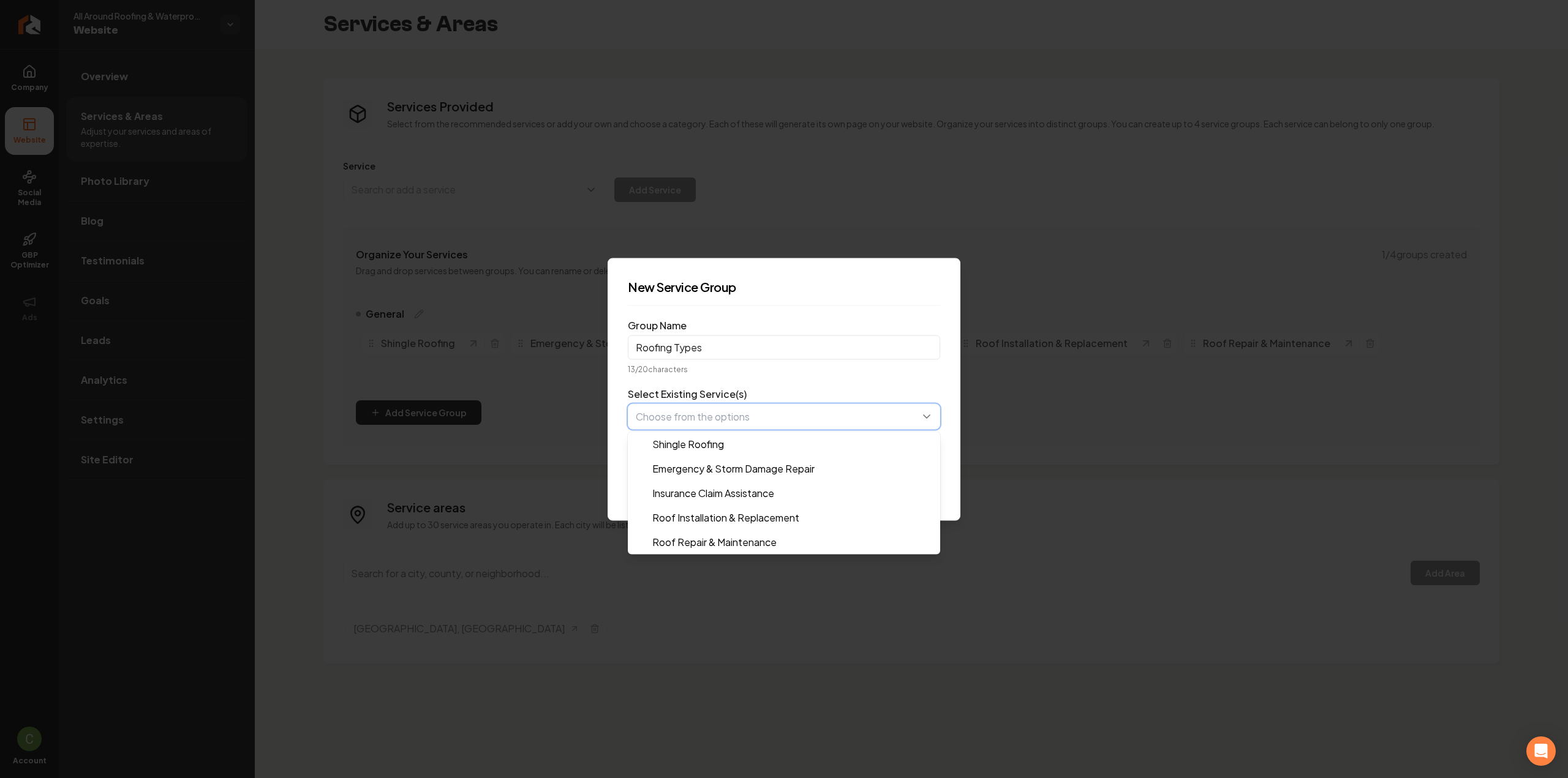
click at [691, 410] on button "button" at bounding box center [783, 417] width 312 height 26
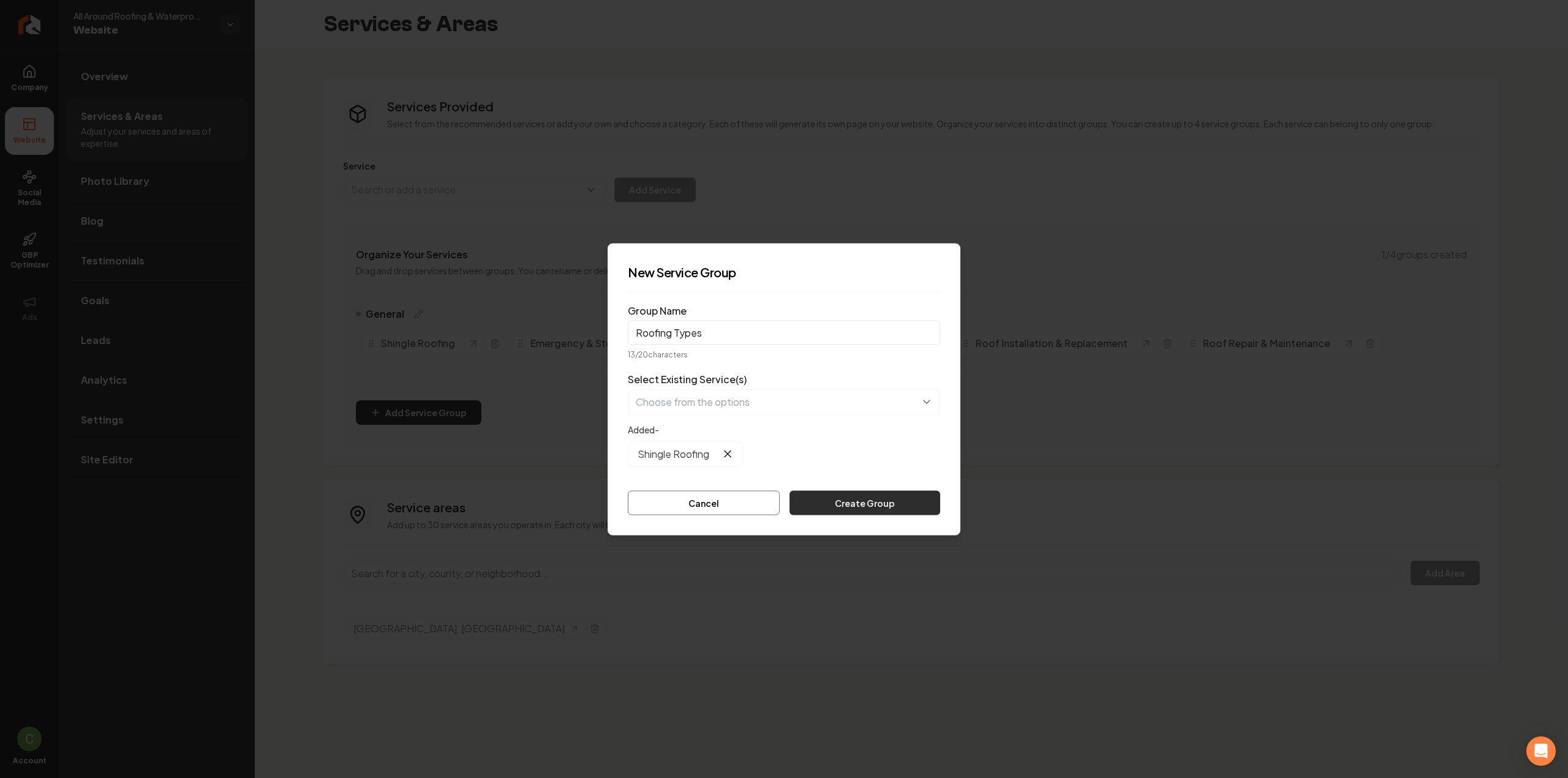
click at [923, 509] on button "Create Group" at bounding box center [864, 502] width 150 height 24
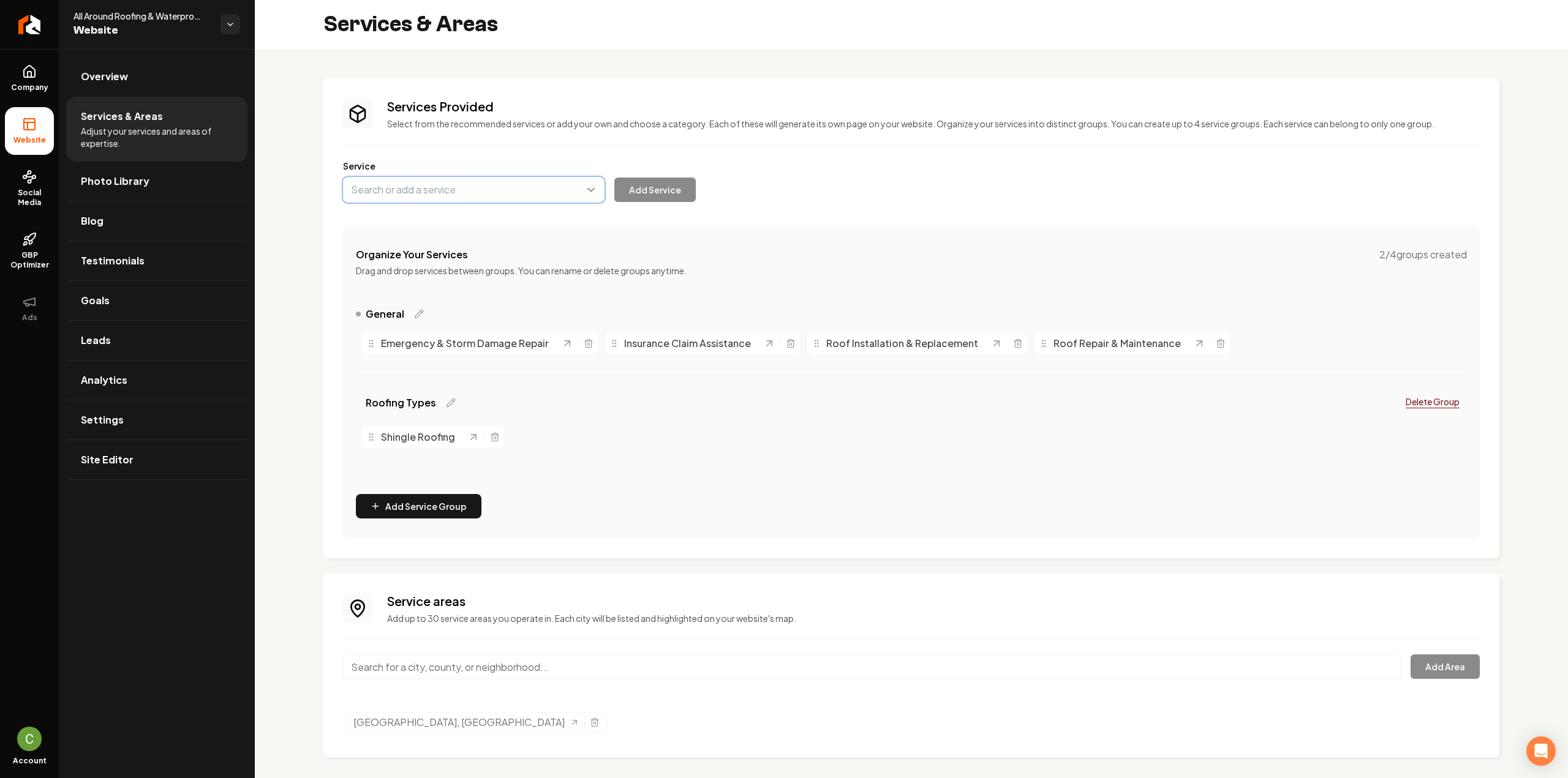
click at [466, 194] on button "Main content area" at bounding box center [474, 190] width 262 height 26
paste input "Metal Roofing"
click at [463, 194] on button "Main content area" at bounding box center [474, 190] width 262 height 26
click at [463, 194] on button "Main content area" at bounding box center [474, 190] width 262 height 26
type input "M"
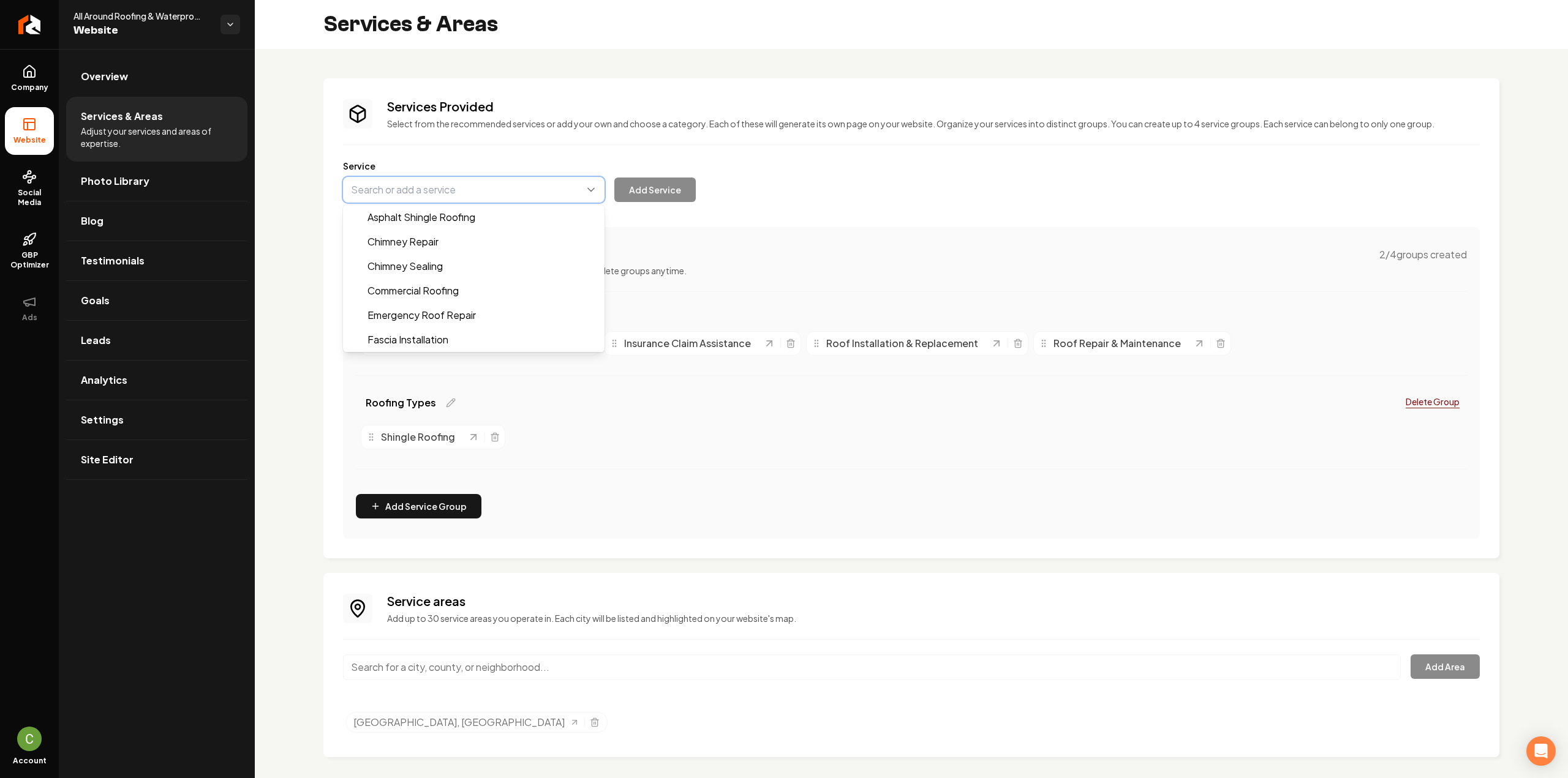
paste input "Metal Roofing"
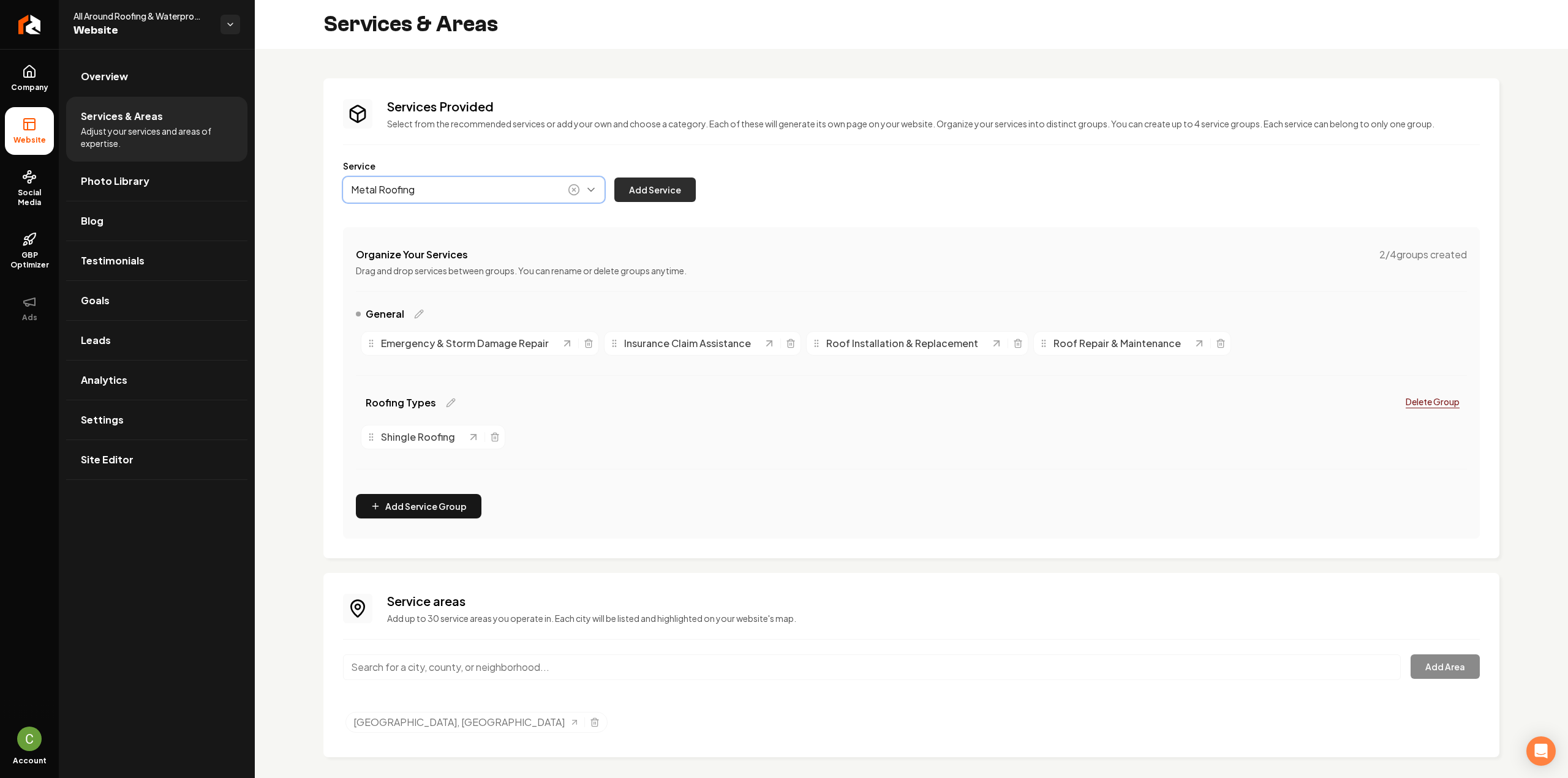
type input "Metal Roofing"
click at [666, 188] on button "Add Service" at bounding box center [655, 189] width 81 height 24
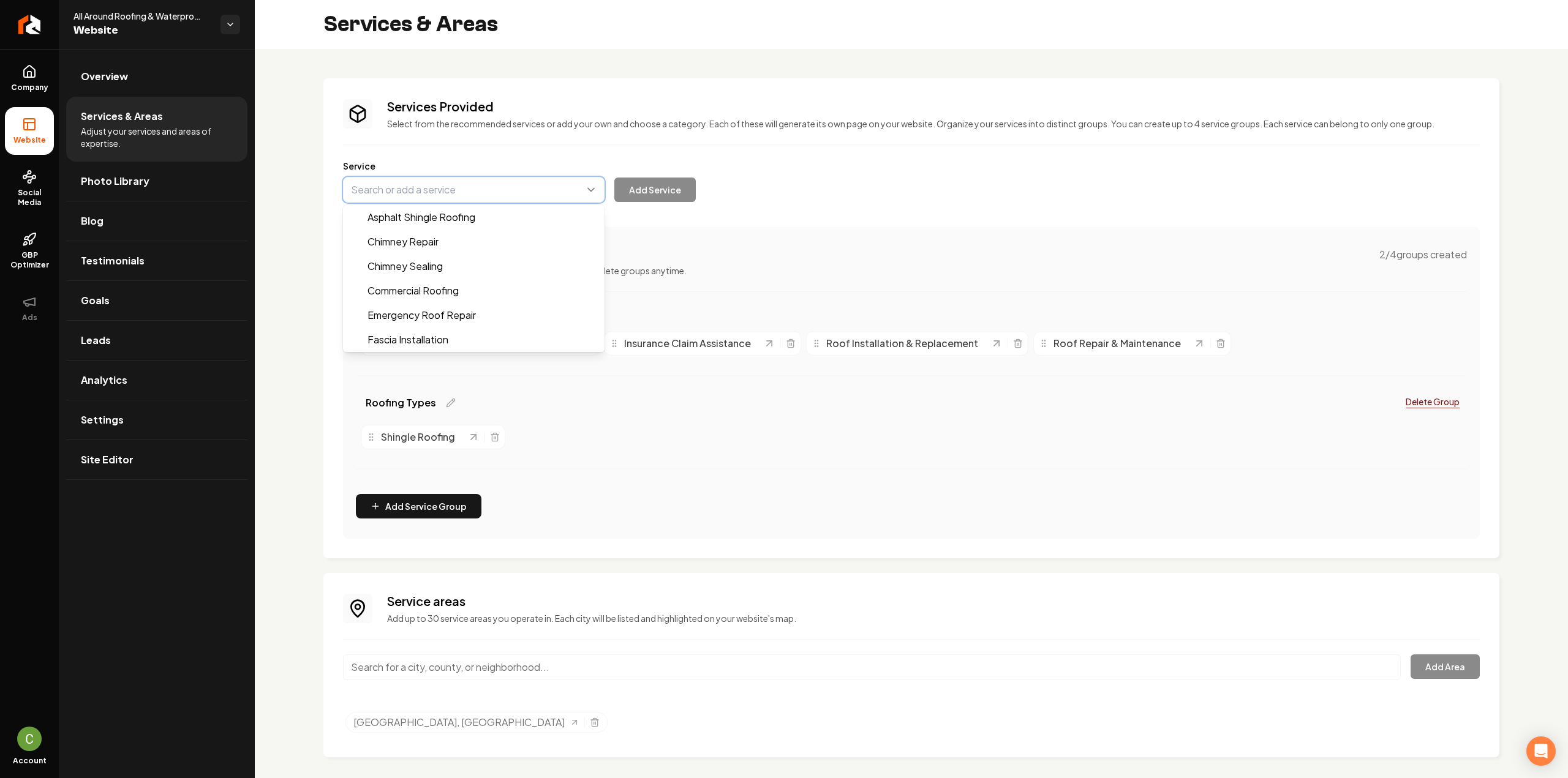
click at [384, 186] on button "Main content area" at bounding box center [474, 190] width 262 height 26
paste input "Tile Roofing"
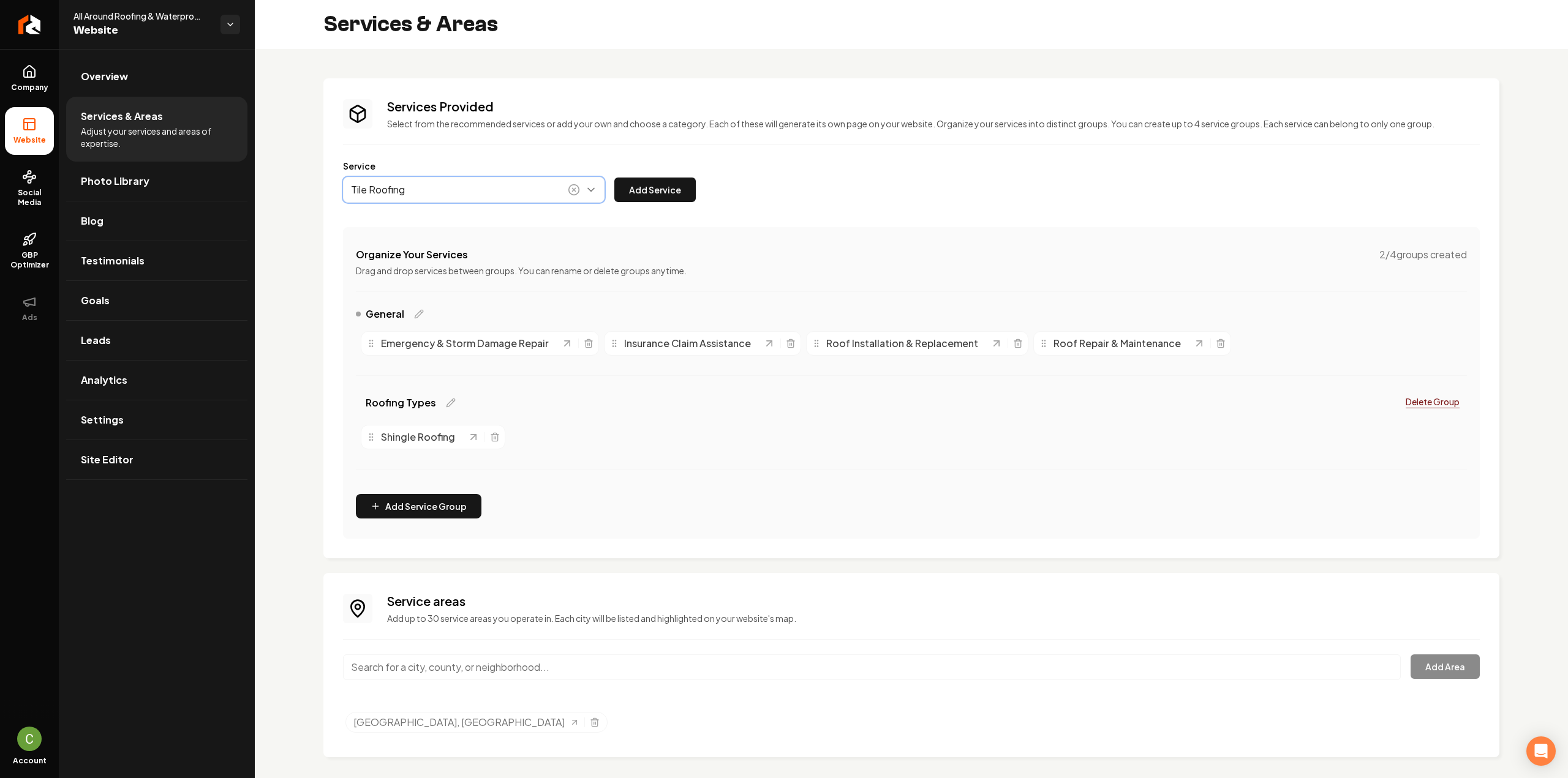
type input "Tile Roofing"
click at [607, 189] on div "Tile Roofing Add Service" at bounding box center [519, 190] width 353 height 26
drag, startPoint x: 641, startPoint y: 194, endPoint x: 647, endPoint y: 194, distance: 6.0
click at [641, 194] on button "Add Service" at bounding box center [655, 189] width 81 height 24
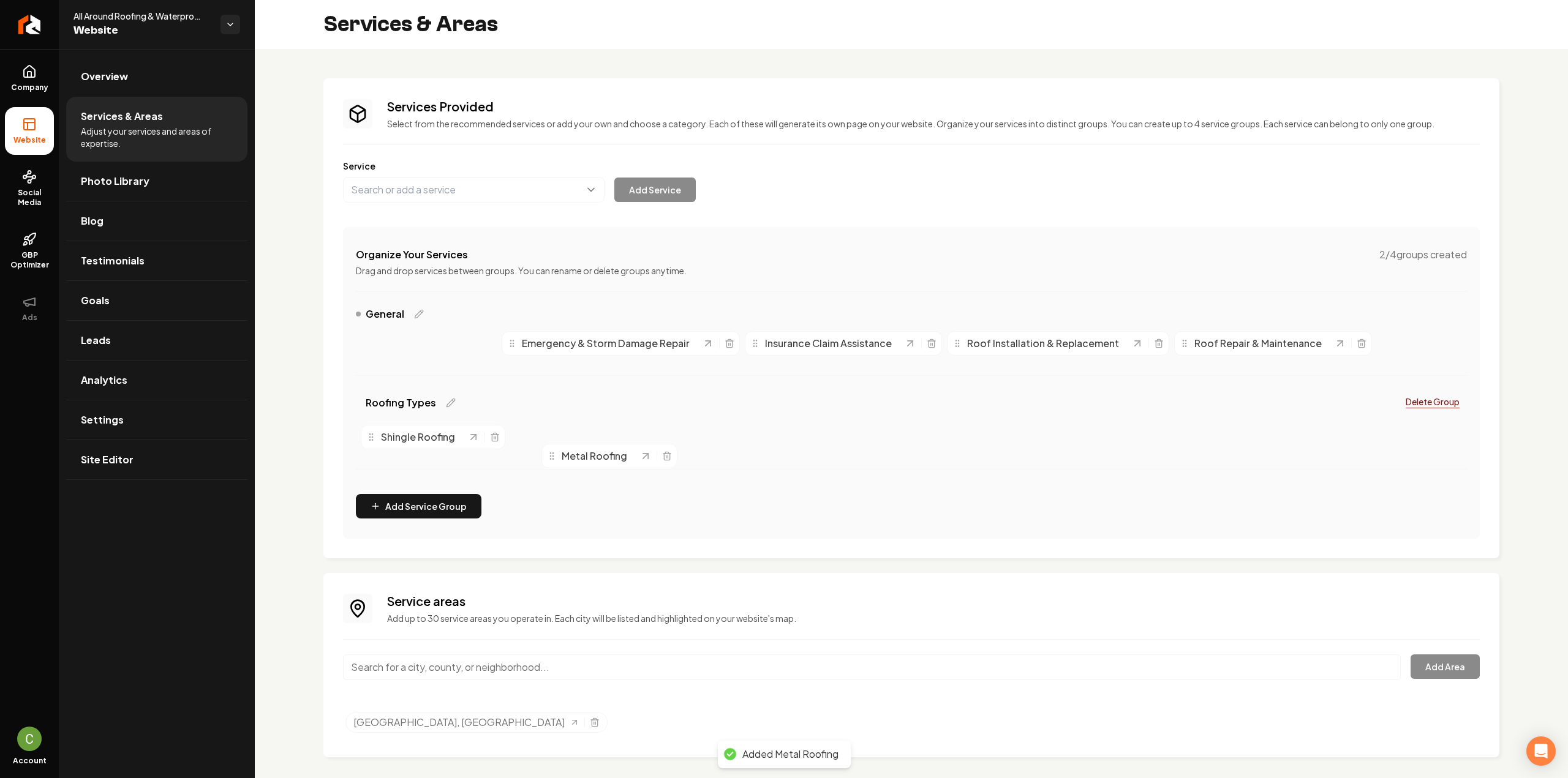
drag, startPoint x: 373, startPoint y: 344, endPoint x: 553, endPoint y: 457, distance: 212.5
drag, startPoint x: 375, startPoint y: 341, endPoint x: 717, endPoint y: 430, distance: 353.4
click at [462, 186] on button "Main content area" at bounding box center [474, 190] width 262 height 26
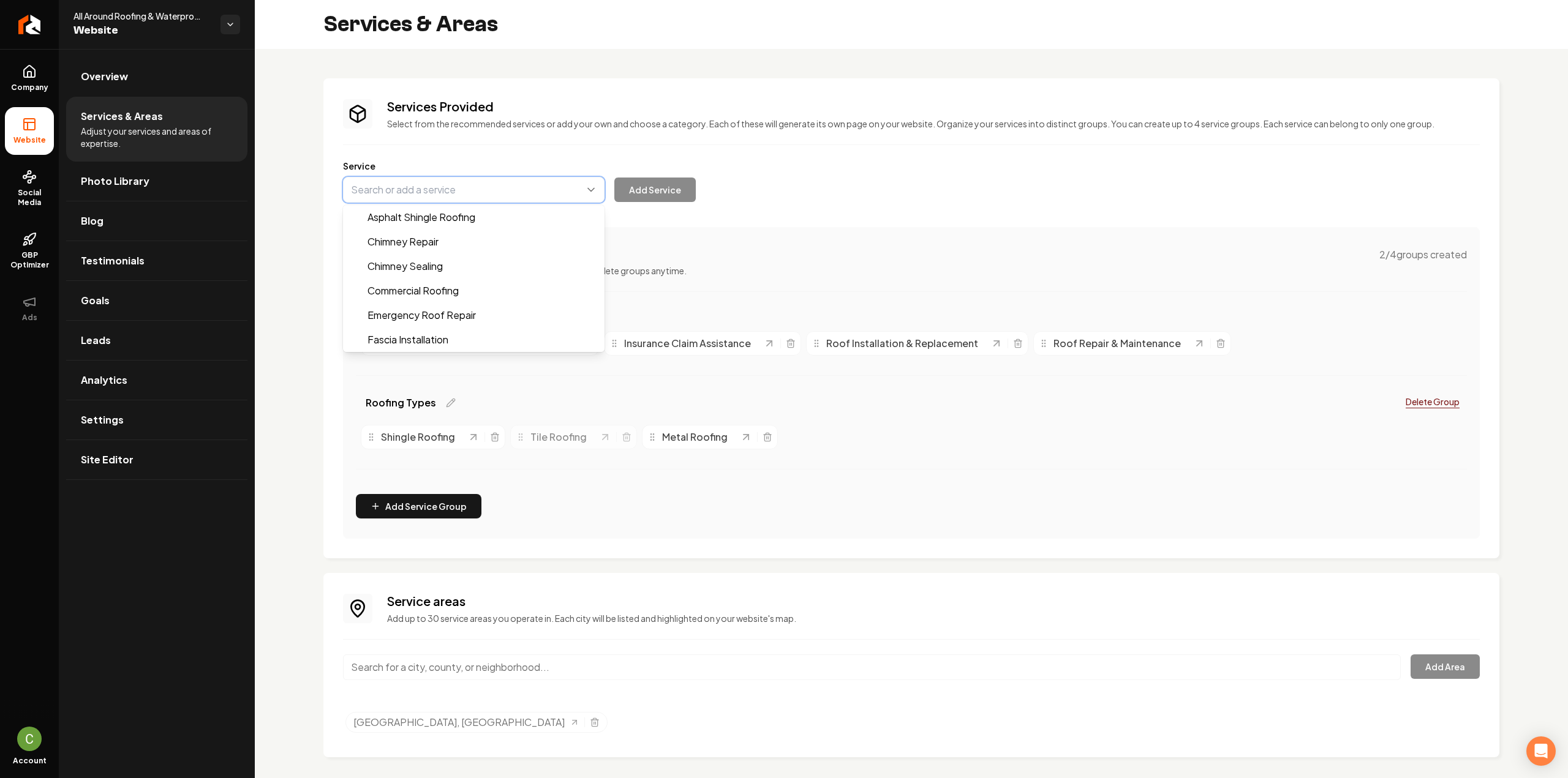
paste input "Flat Roofing"
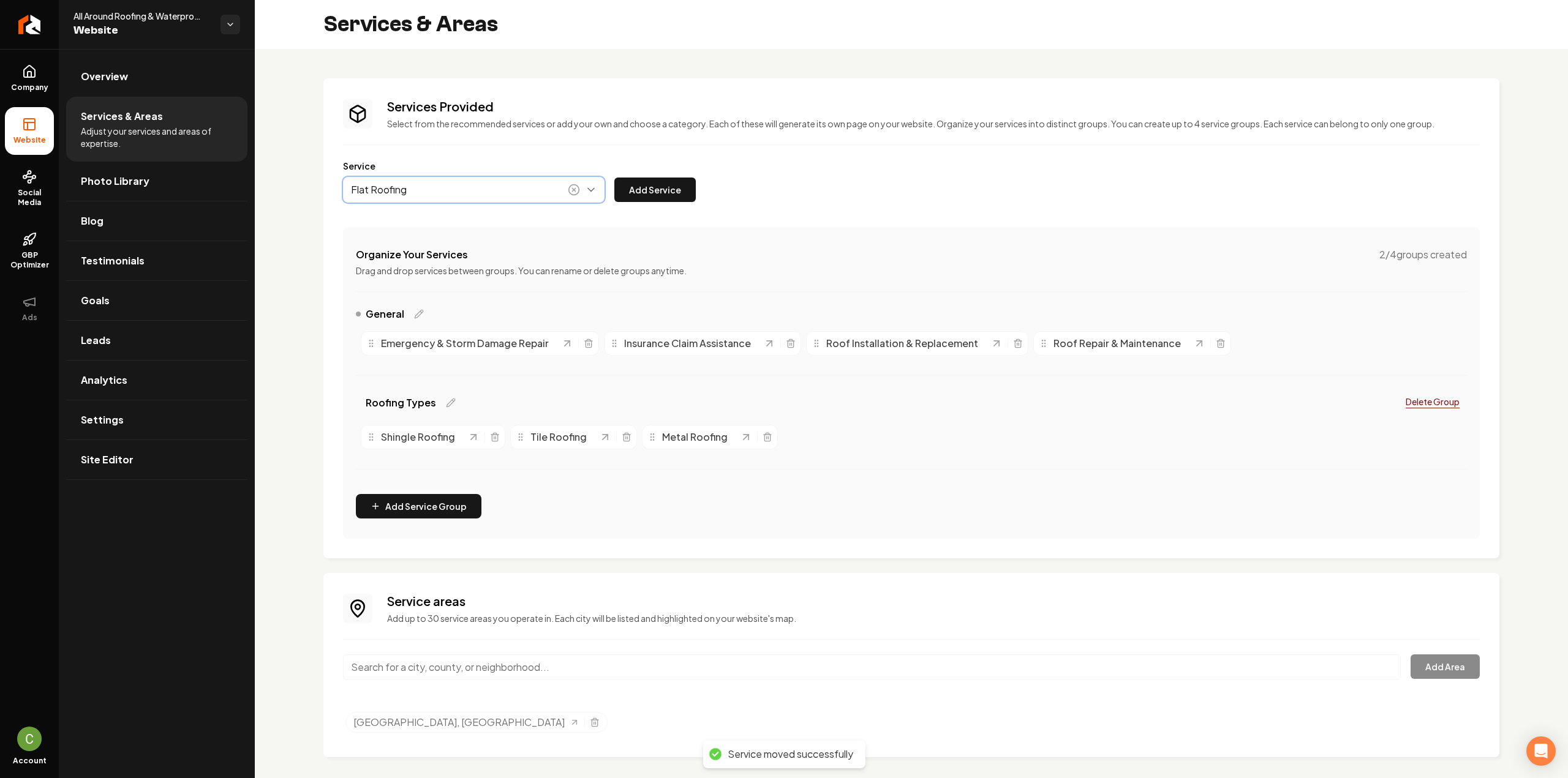
type input "Flat Roofing"
click at [651, 173] on div "Service Flat Roofing Add Service" at bounding box center [911, 182] width 1137 height 43
click at [656, 182] on button "Add Service" at bounding box center [655, 189] width 81 height 24
click at [435, 190] on button "Main content area" at bounding box center [474, 190] width 262 height 26
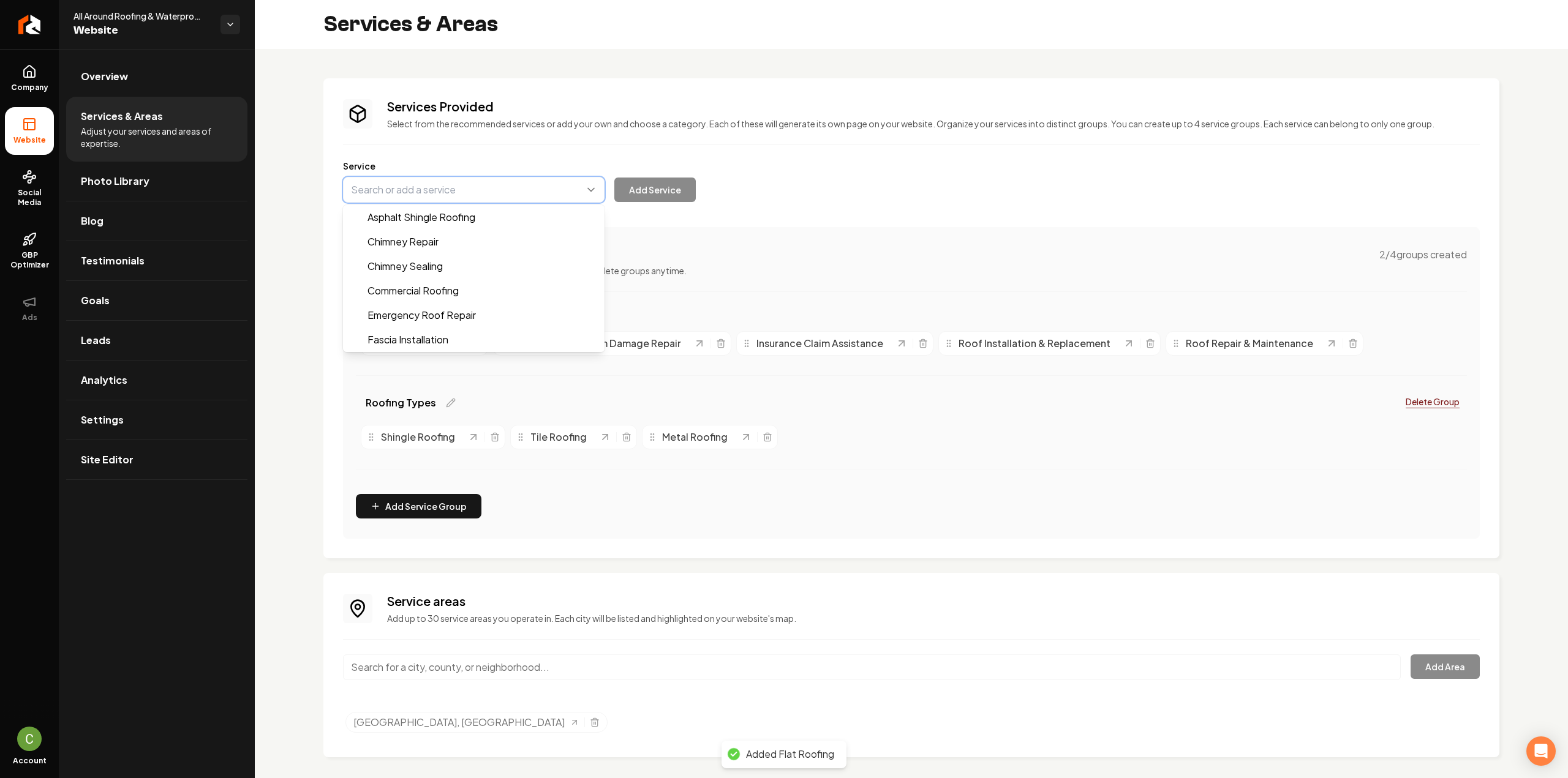
paste input "Slate Roofing"
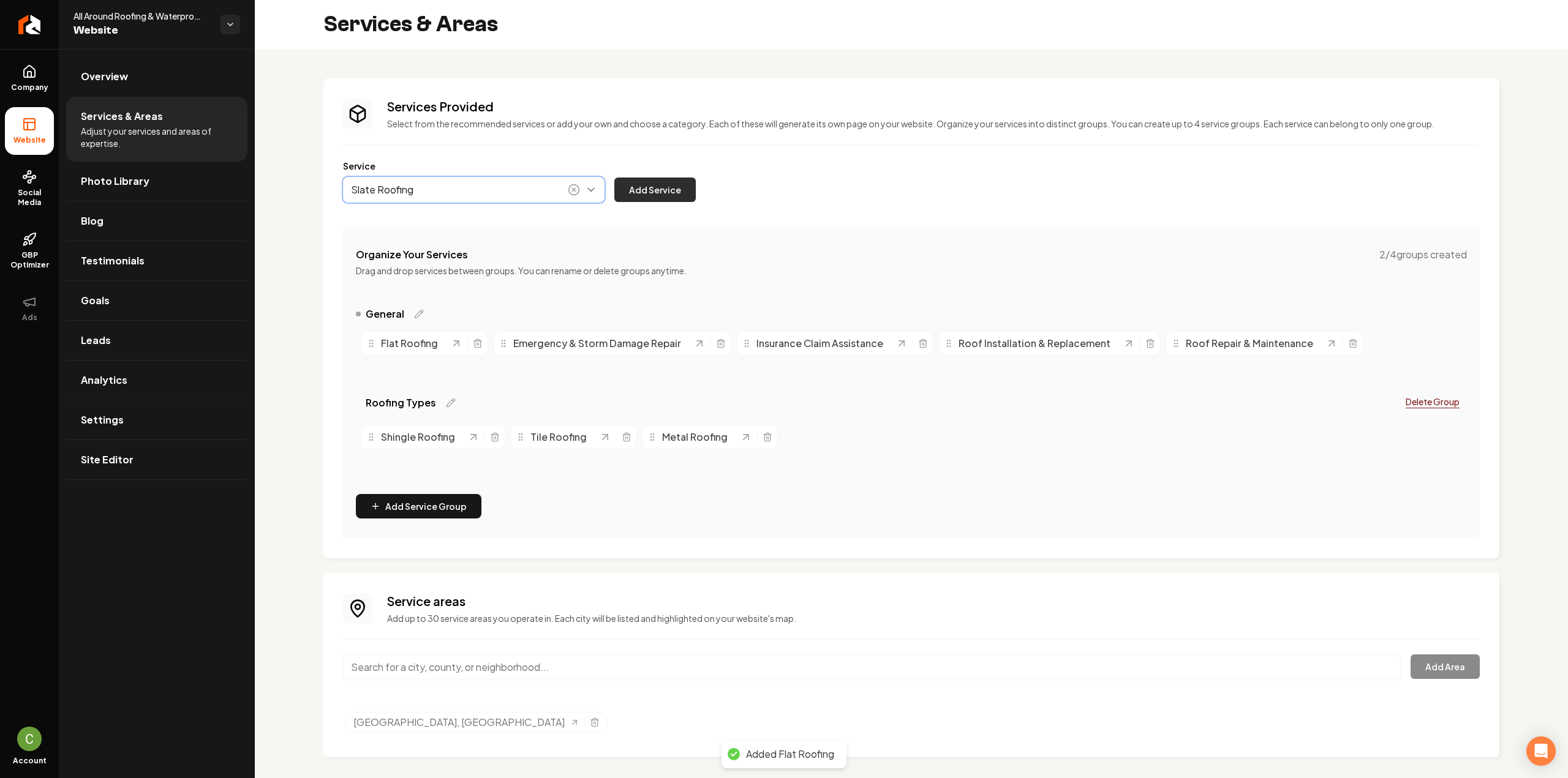
type input "Slate Roofing"
click at [659, 182] on button "Add Service" at bounding box center [655, 189] width 81 height 24
drag, startPoint x: 368, startPoint y: 348, endPoint x: 831, endPoint y: 443, distance: 472.6
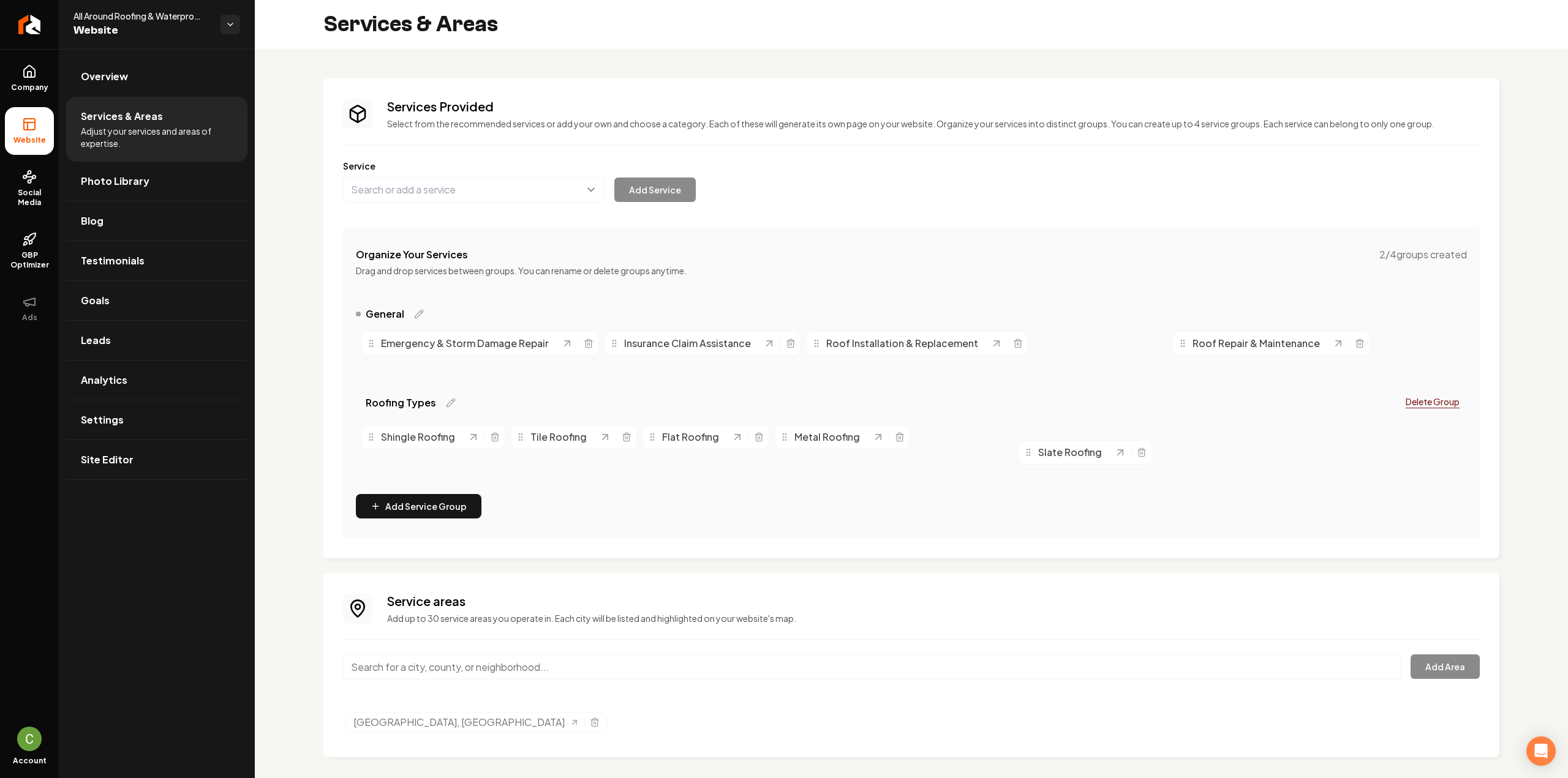
drag, startPoint x: 1060, startPoint y: 347, endPoint x: 1045, endPoint y: 456, distance: 110.0
click at [497, 175] on div "Service Add Service" at bounding box center [911, 182] width 1137 height 43
click at [496, 183] on button "Main content area" at bounding box center [474, 190] width 262 height 26
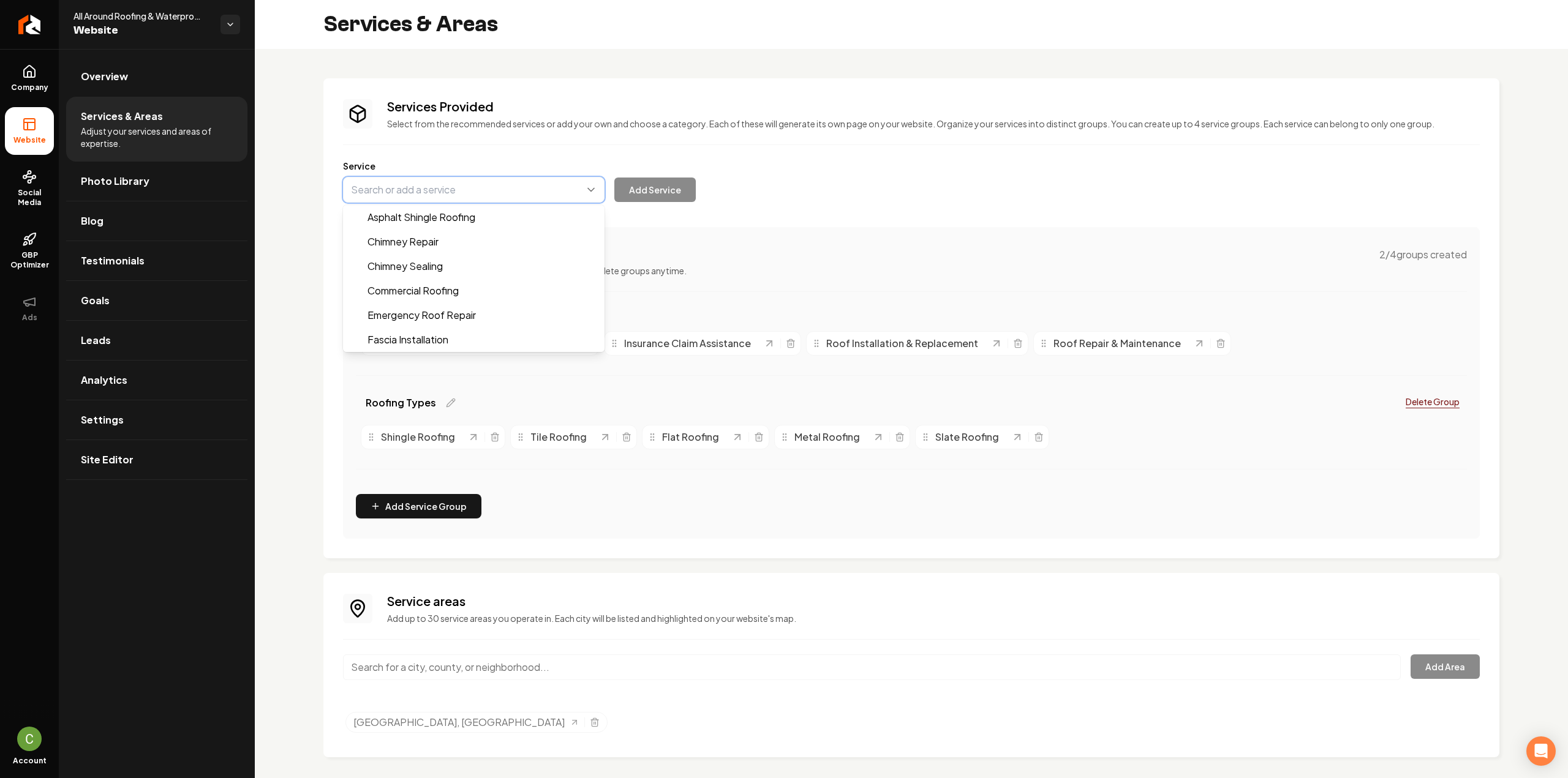
paste input "Gutter Installation & Repair"
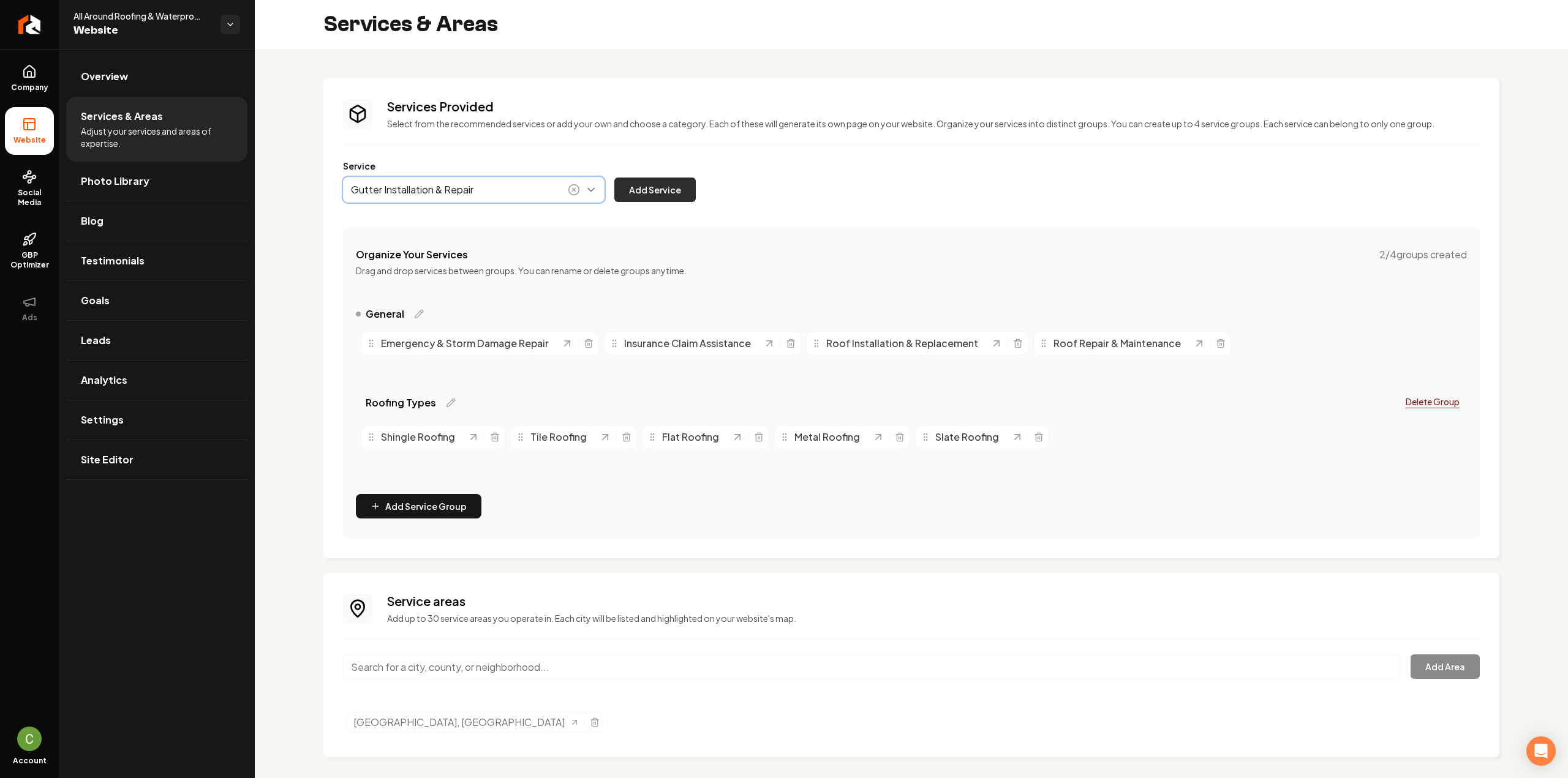
type input "Gutter Installation & Repair"
click at [652, 188] on button "Add Service" at bounding box center [655, 189] width 81 height 24
click at [419, 507] on button "Add Service Group" at bounding box center [418, 507] width 125 height 24
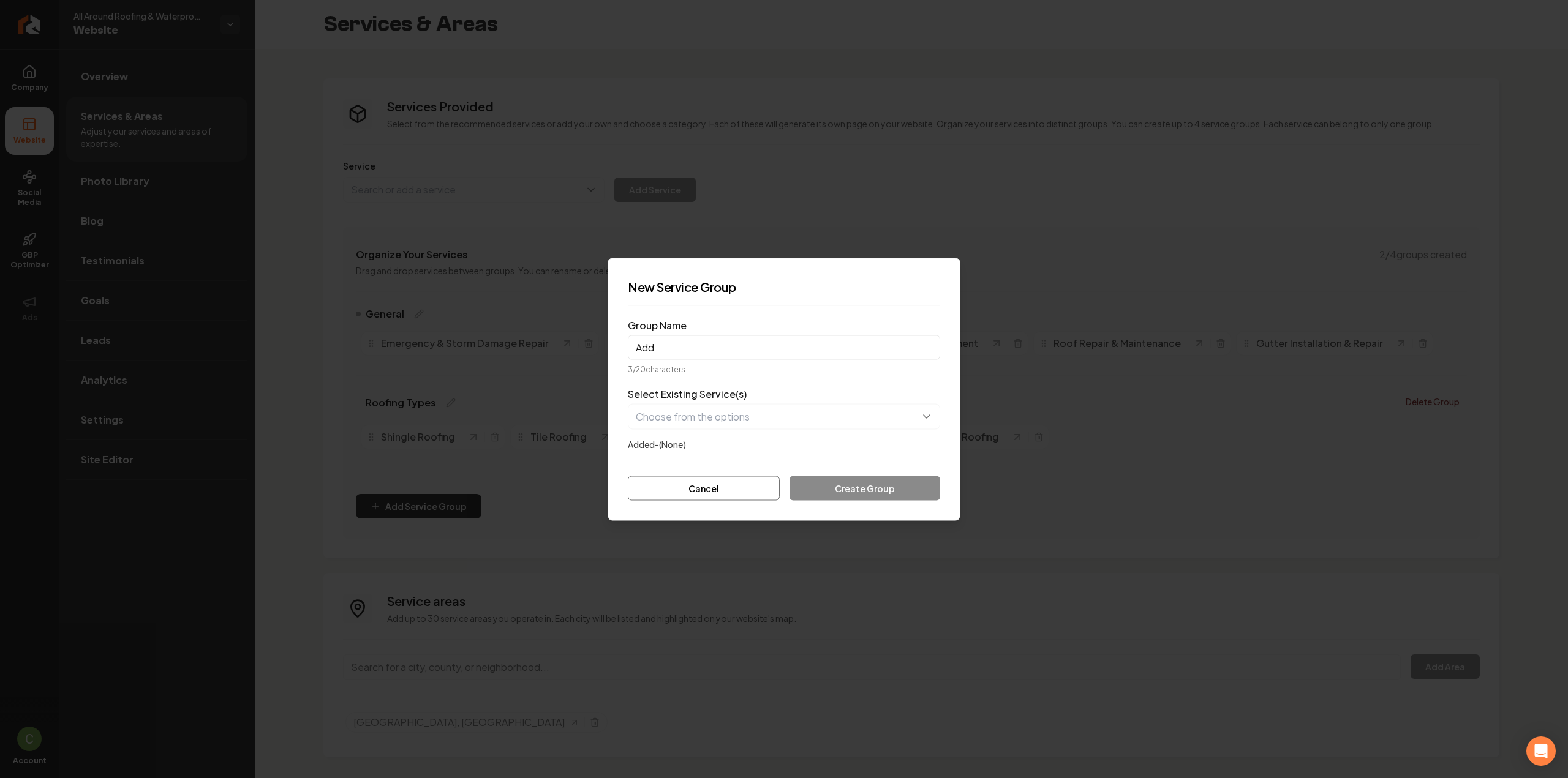
click at [679, 348] on input "Add" at bounding box center [783, 348] width 312 height 24
paste input "-On Services"
type input "Add-On Services"
click at [676, 417] on button "button" at bounding box center [783, 417] width 312 height 26
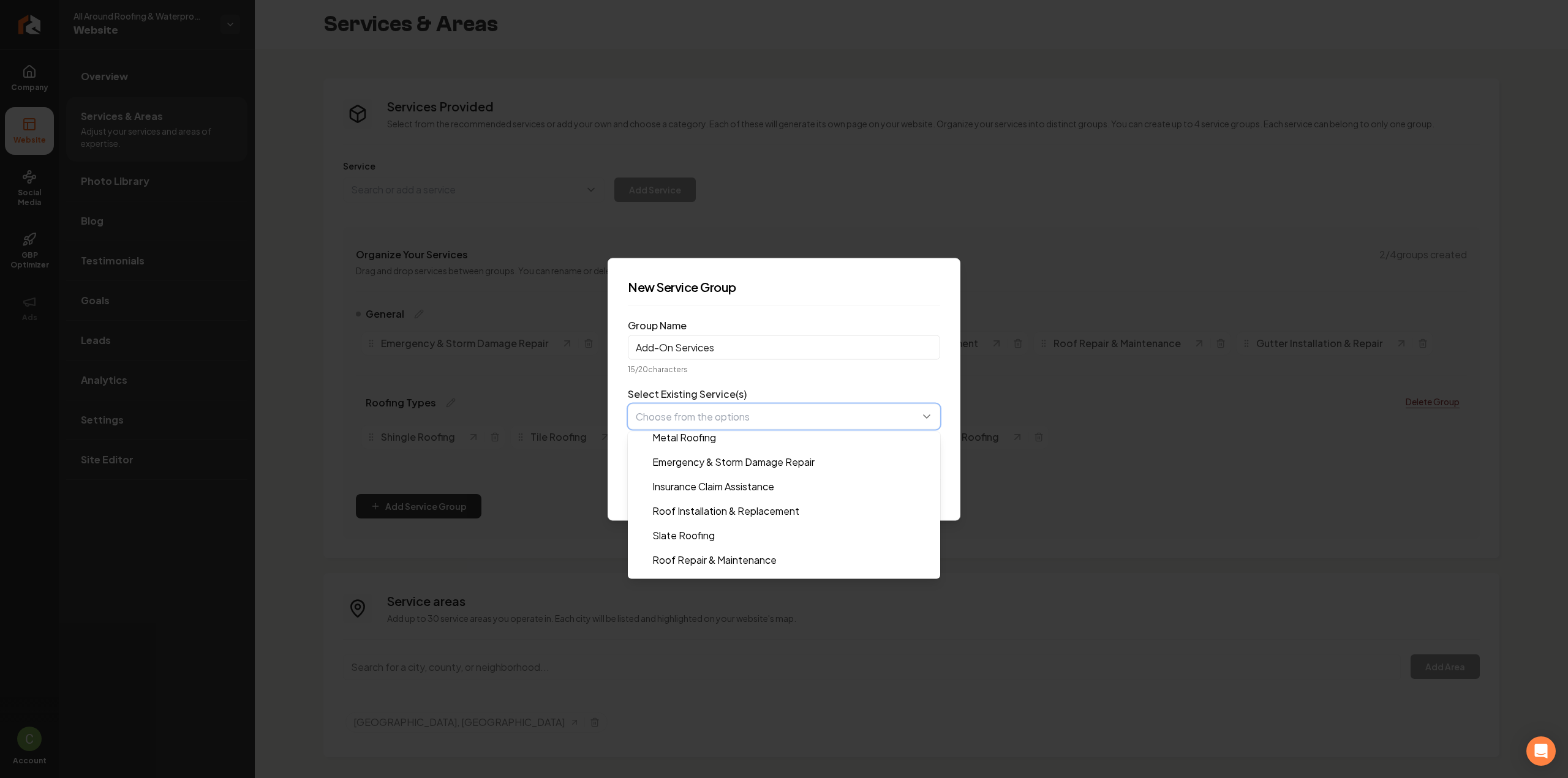
scroll to position [98, 0]
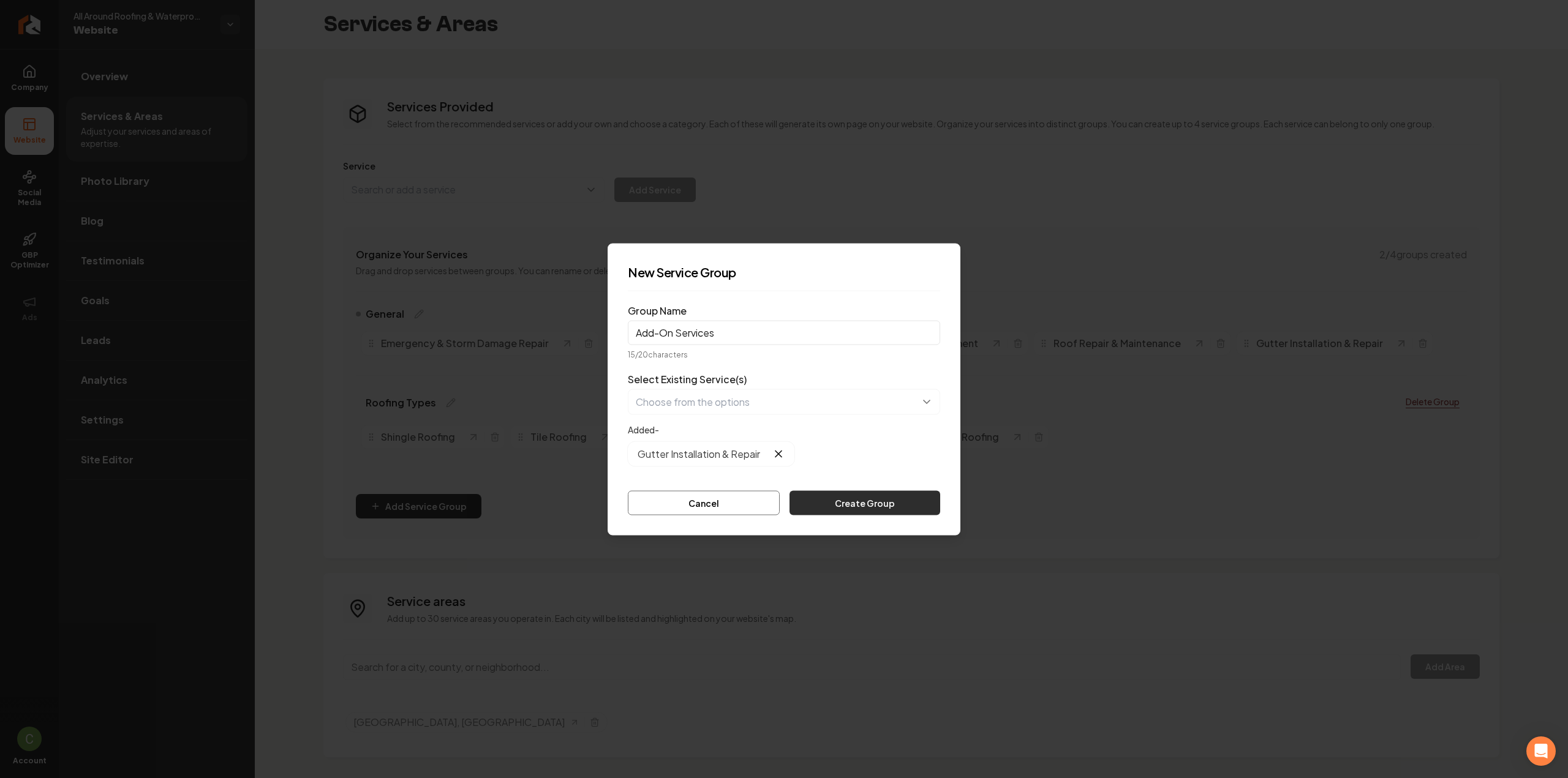
click at [884, 501] on button "Create Group" at bounding box center [864, 502] width 150 height 24
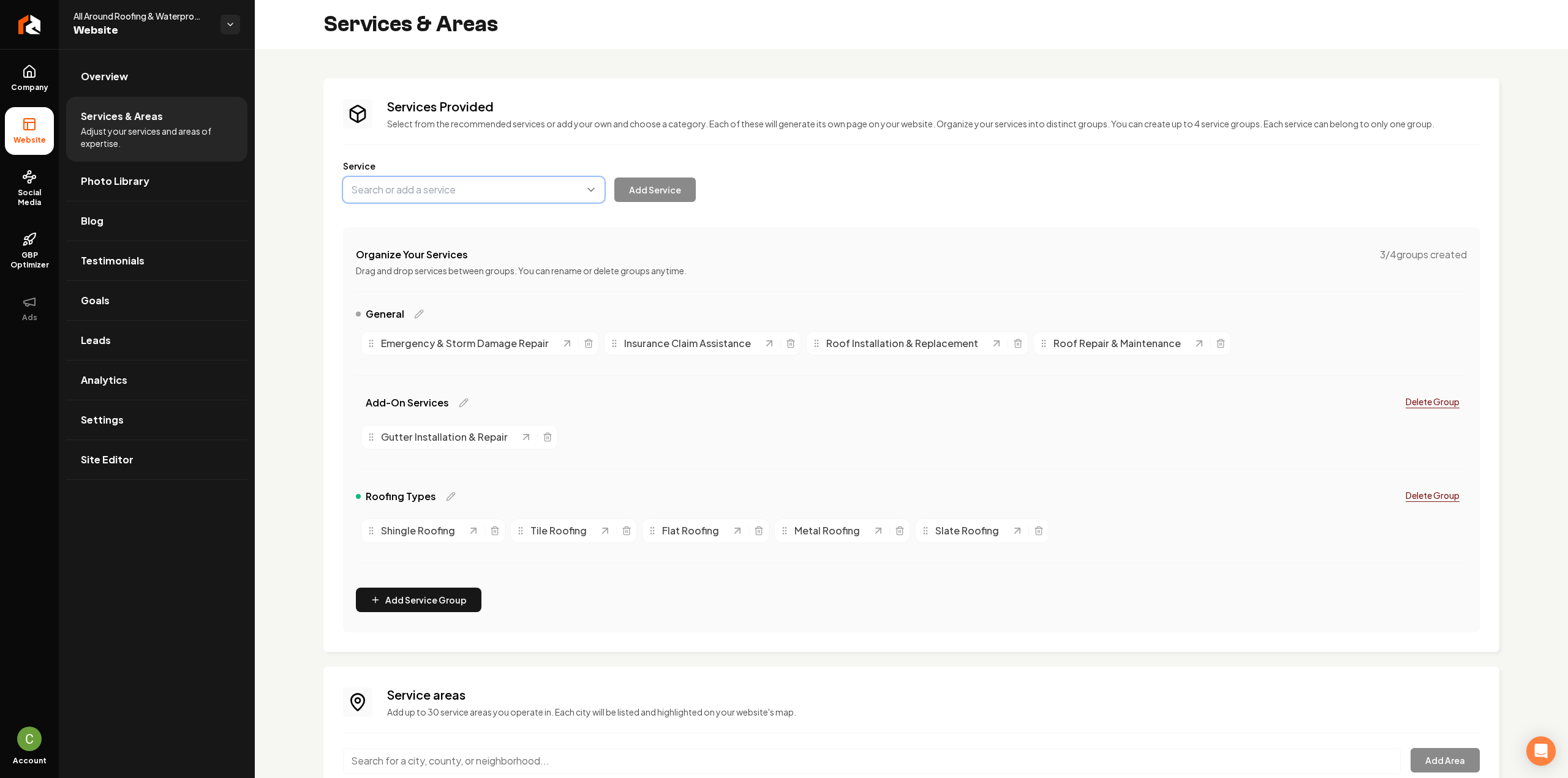
click at [398, 189] on button "Main content area" at bounding box center [474, 190] width 262 height 26
paste input "Skylight Installation & Repair"
type input "Skylight Installation & Repair"
click at [656, 196] on button "Add Service" at bounding box center [655, 189] width 81 height 24
drag, startPoint x: 1049, startPoint y: 346, endPoint x: 709, endPoint y: 444, distance: 353.8
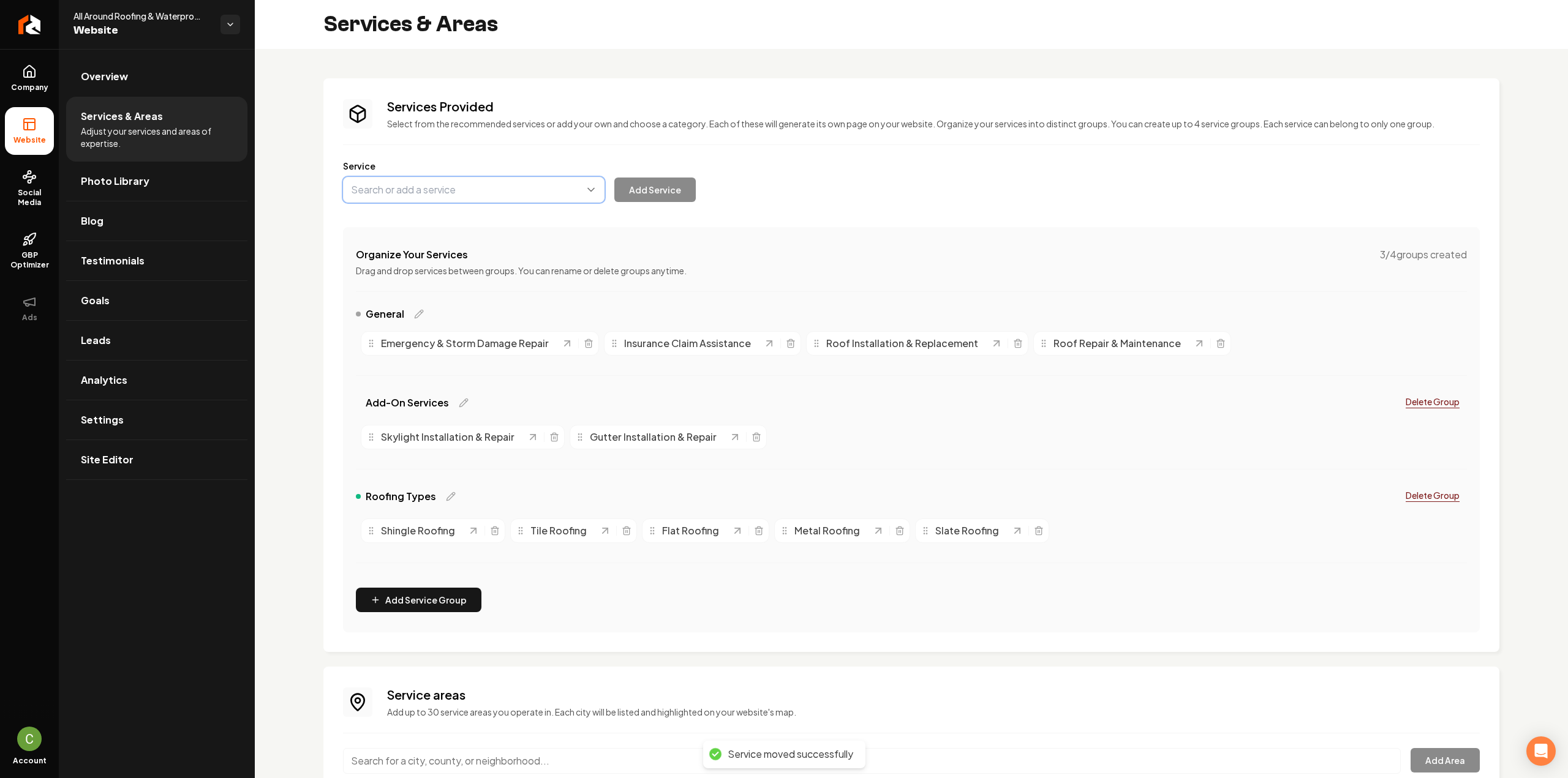
click at [462, 201] on button "Main content area" at bounding box center [474, 190] width 262 height 26
paste input "Roof Ventilation Installation"
type input "Roof Ventilation Installation"
click at [644, 192] on button "Add Service" at bounding box center [655, 189] width 81 height 24
drag, startPoint x: 392, startPoint y: 346, endPoint x: 838, endPoint y: 444, distance: 456.6
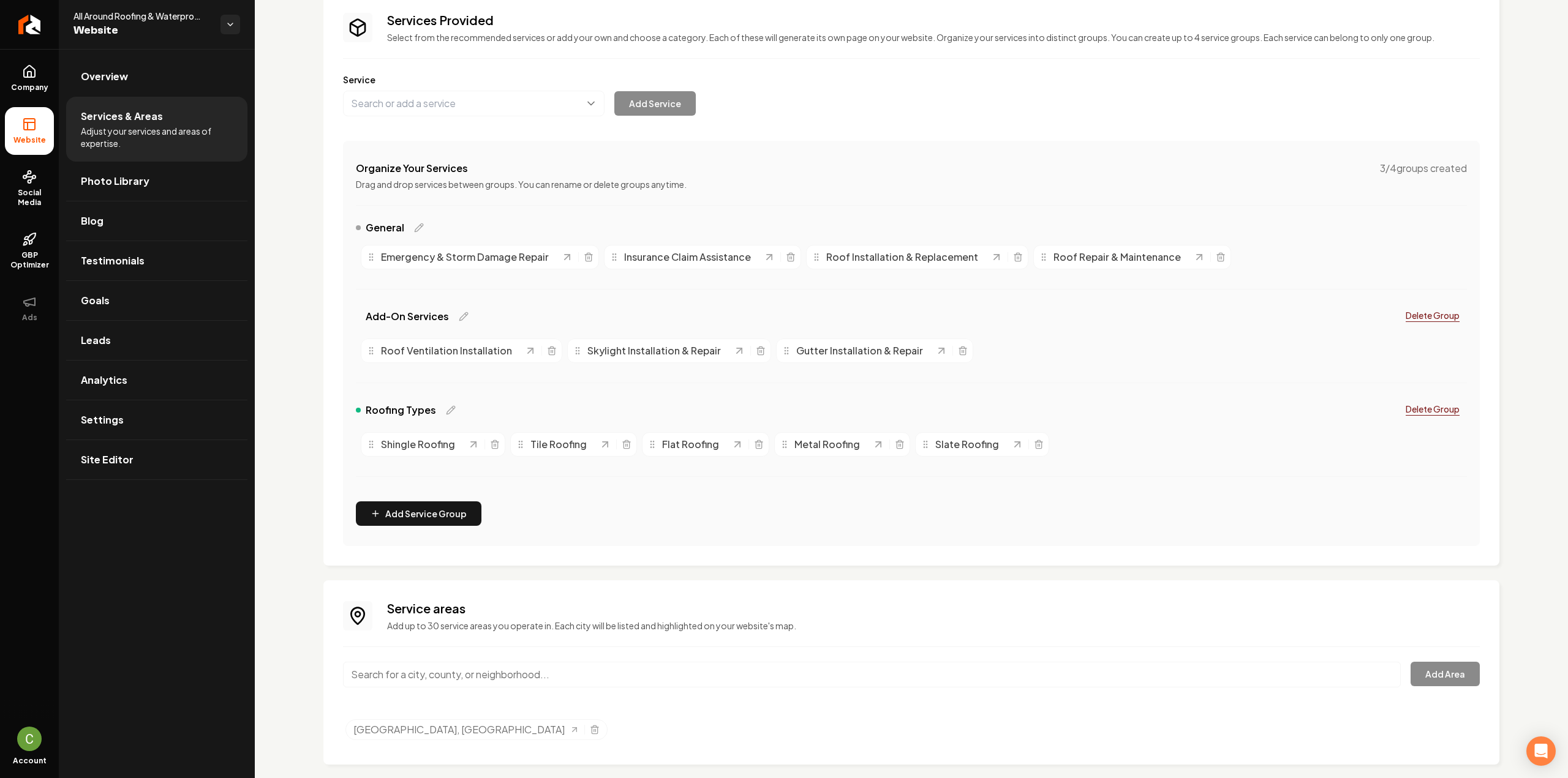
scroll to position [100, 0]
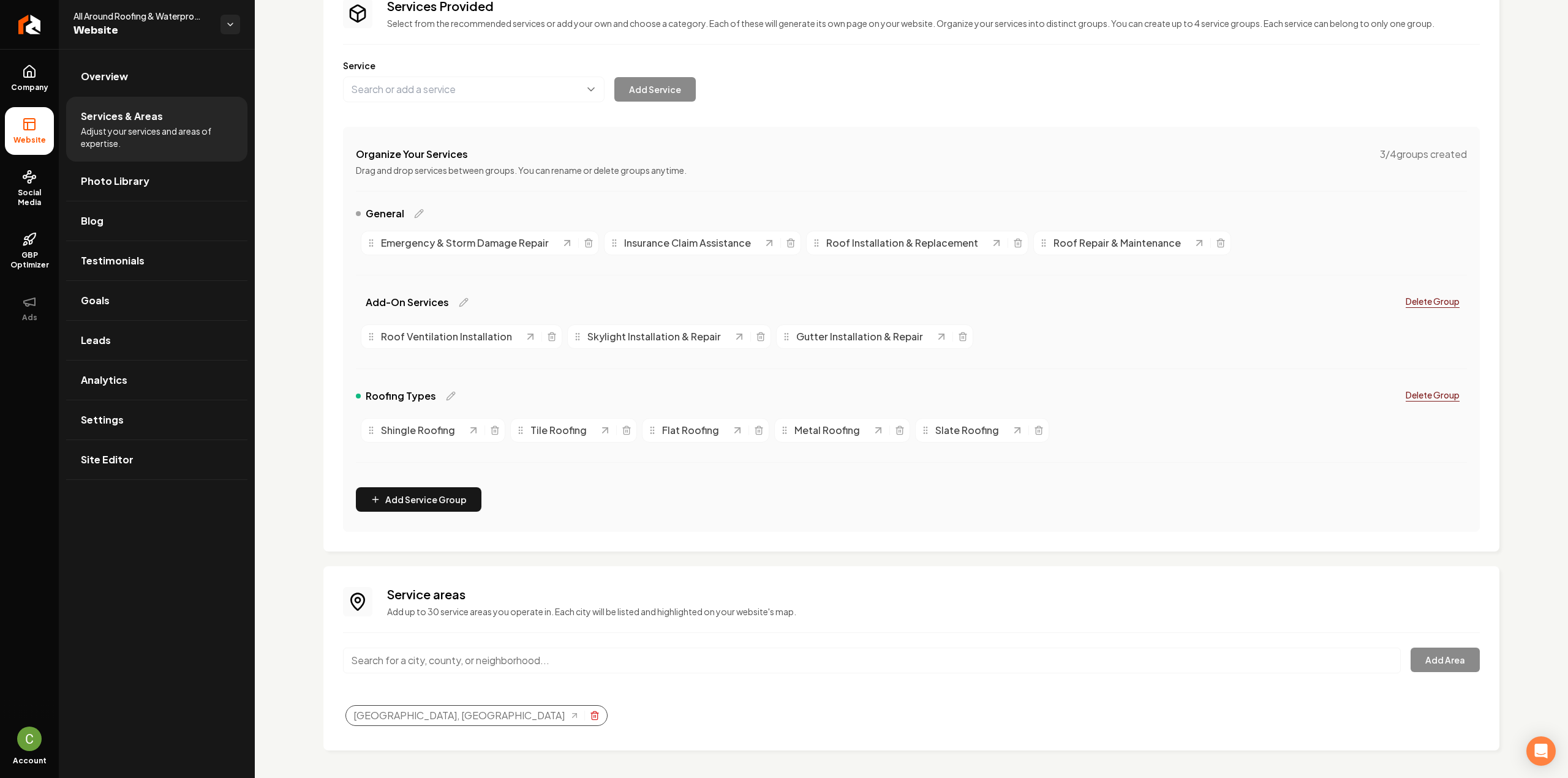
click at [590, 716] on icon "Selected tags" at bounding box center [594, 716] width 10 height 10
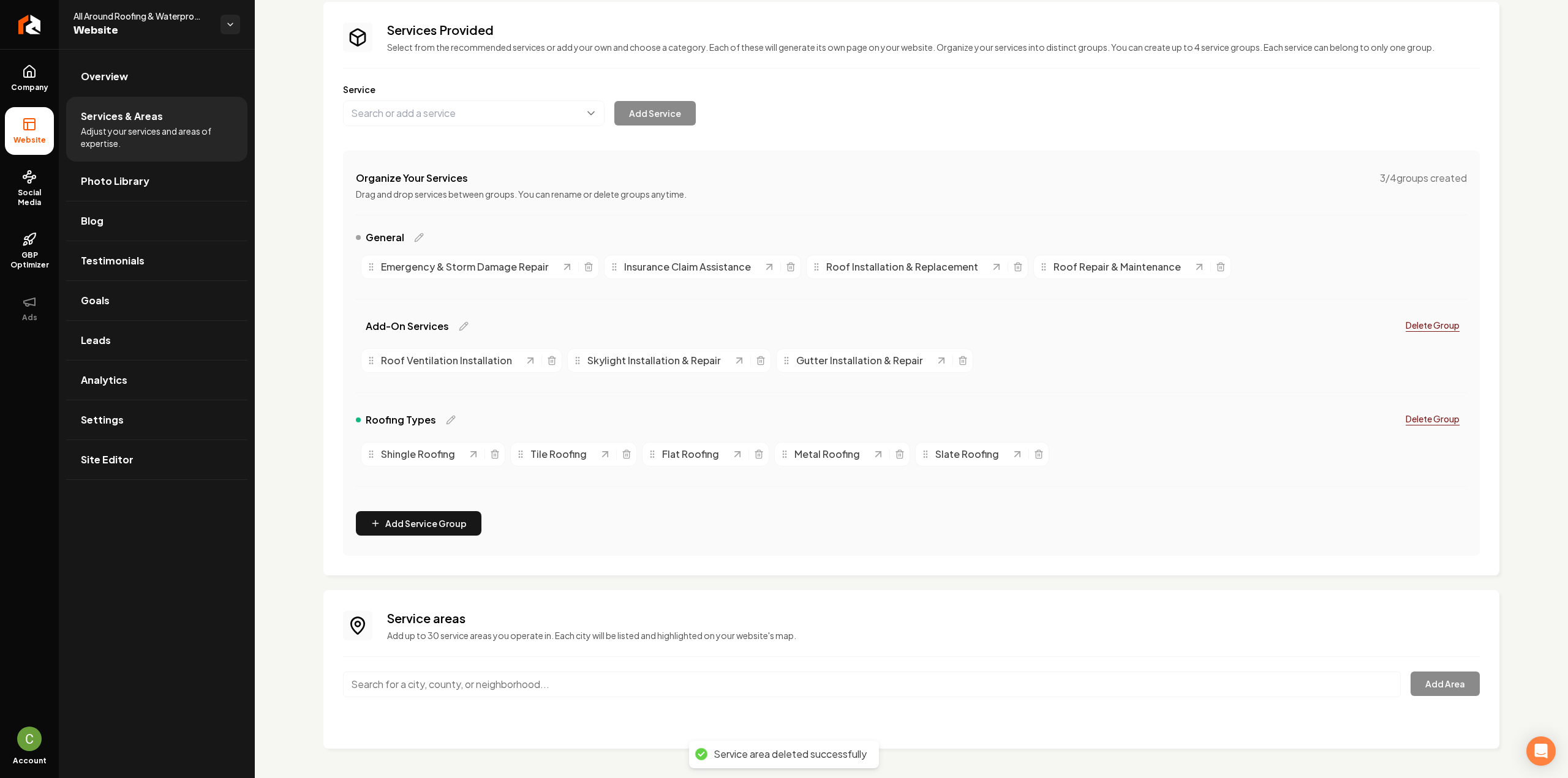
scroll to position [74, 0]
click at [541, 690] on input "Main content area" at bounding box center [872, 686] width 1058 height 26
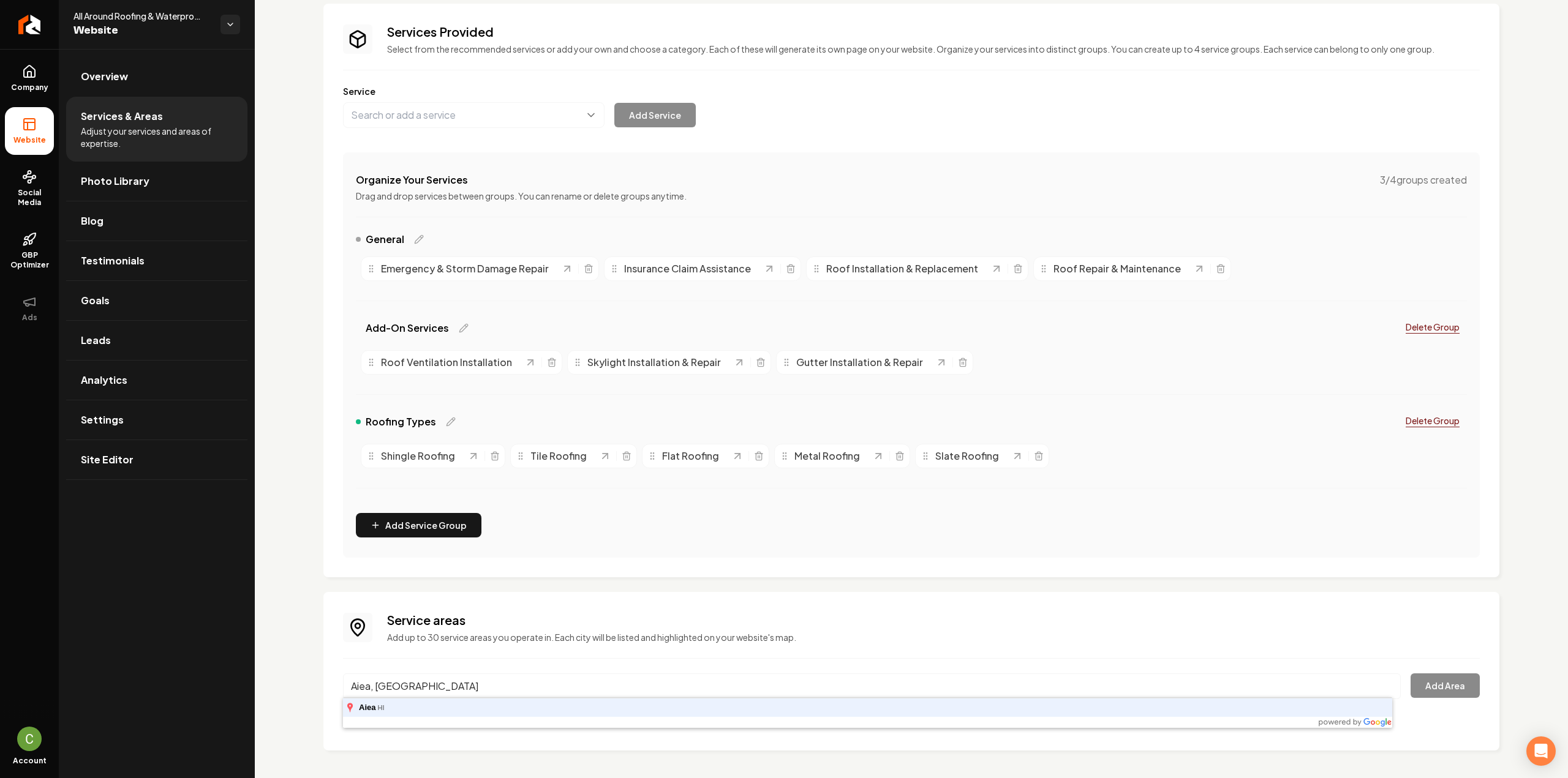
type input "Aiea, [GEOGRAPHIC_DATA]"
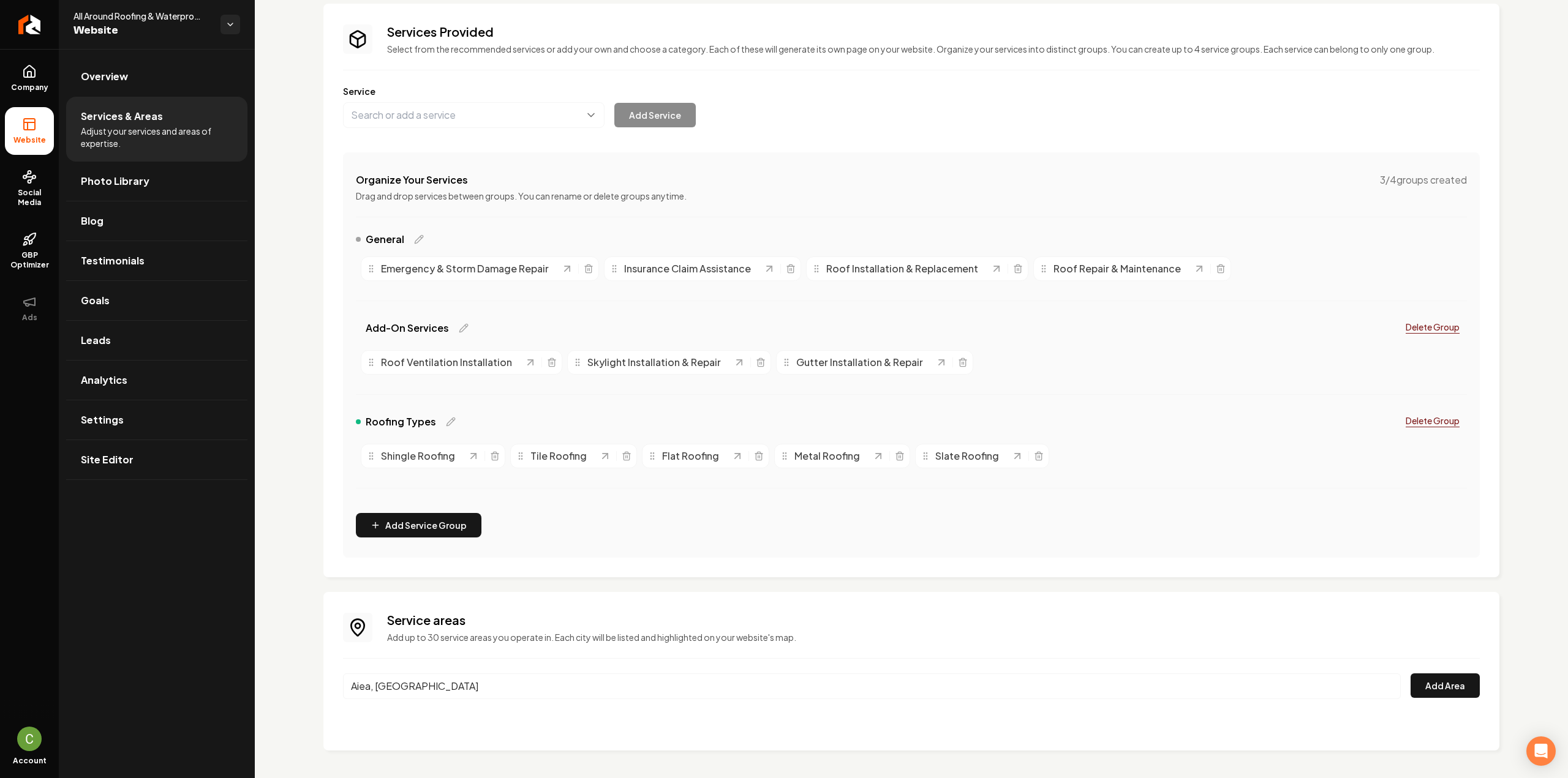
click at [1440, 698] on div "Aiea, HI Add Area" at bounding box center [911, 693] width 1137 height 41
click at [1412, 690] on button "Add Area" at bounding box center [1445, 686] width 69 height 24
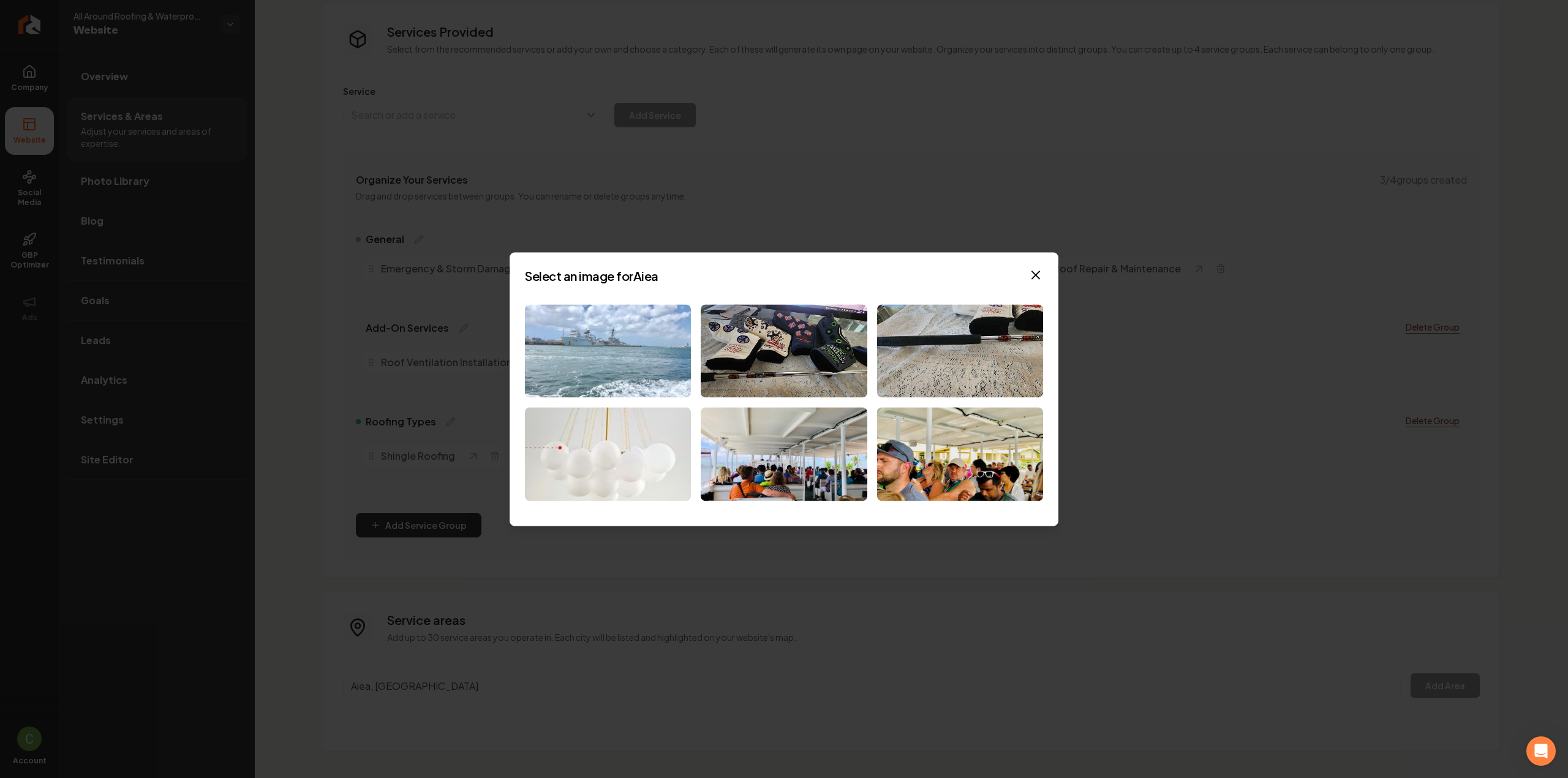
click at [603, 334] on img at bounding box center [608, 351] width 166 height 93
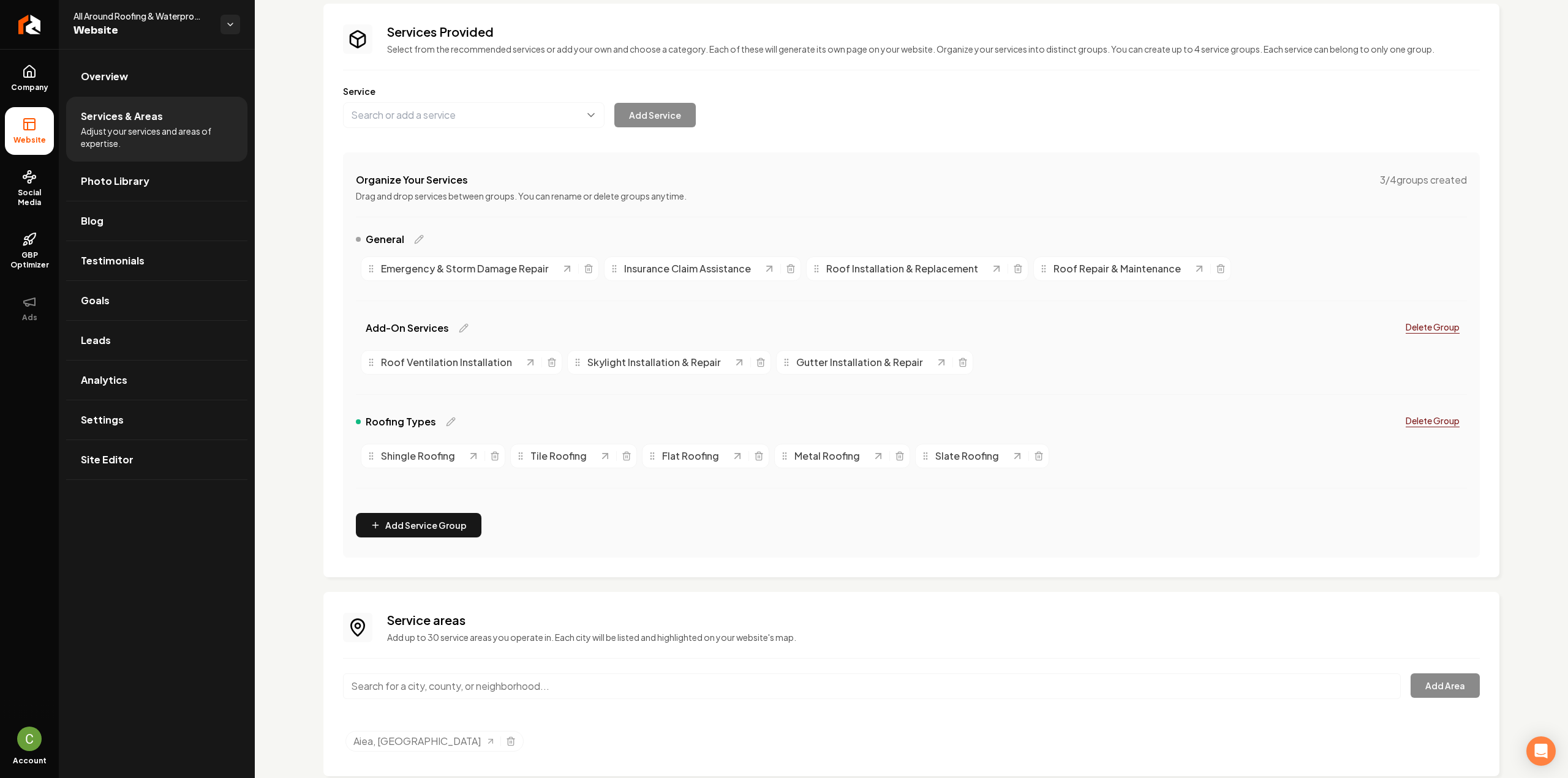
click at [545, 691] on input "Main content area" at bounding box center [872, 686] width 1058 height 26
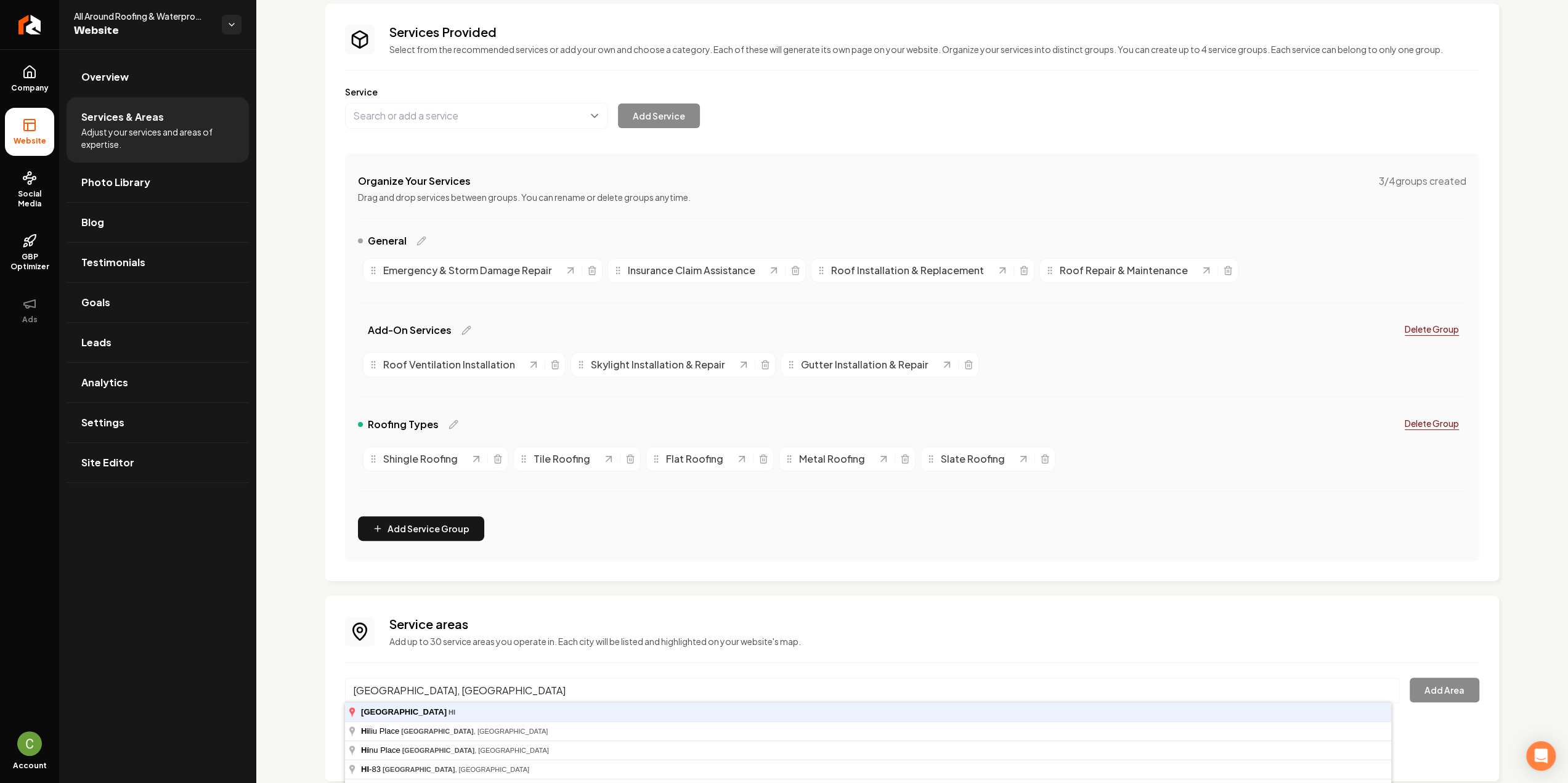
type input "[GEOGRAPHIC_DATA], [GEOGRAPHIC_DATA]"
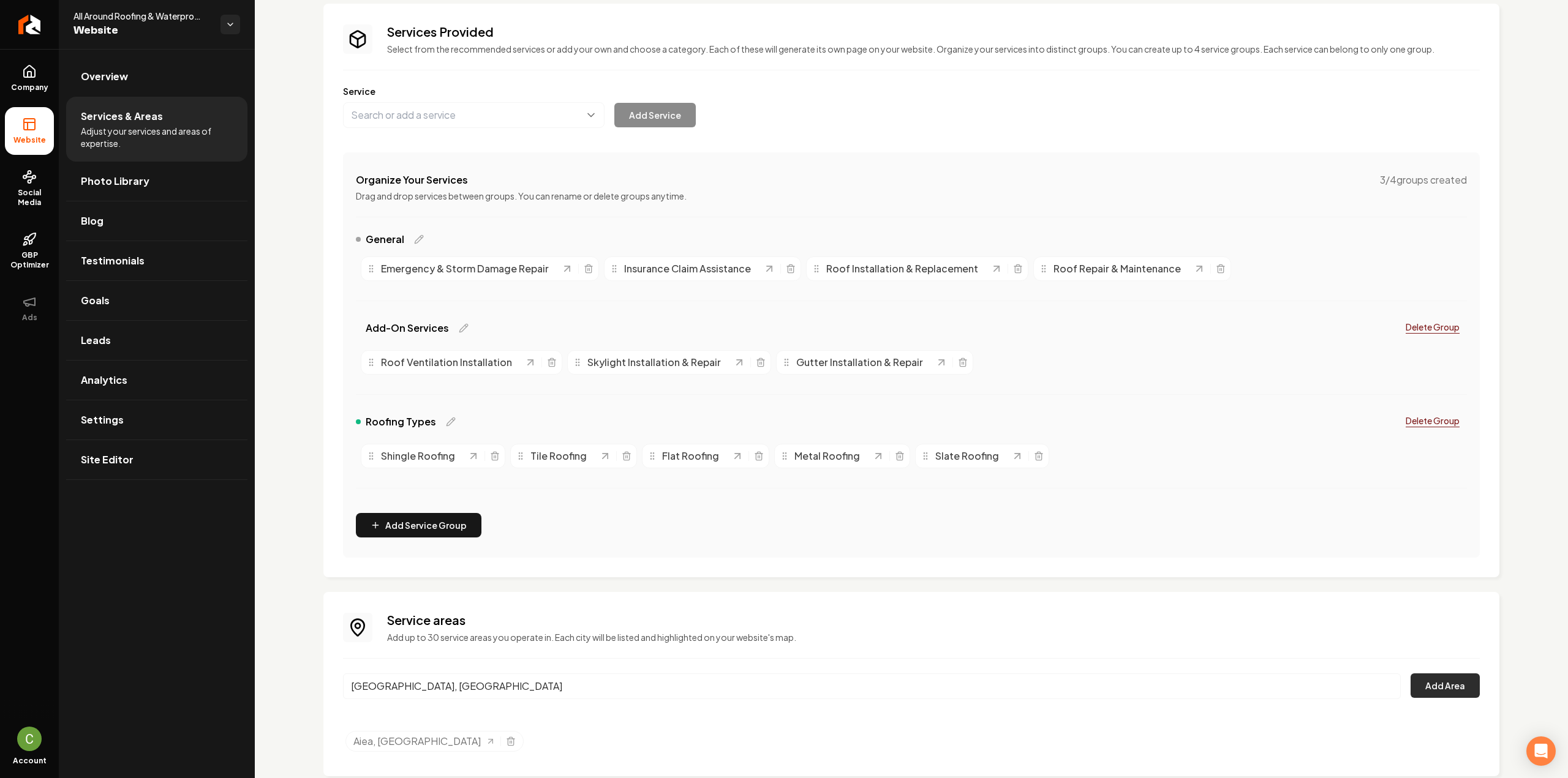
click at [1437, 684] on button "Add Area" at bounding box center [1445, 686] width 69 height 24
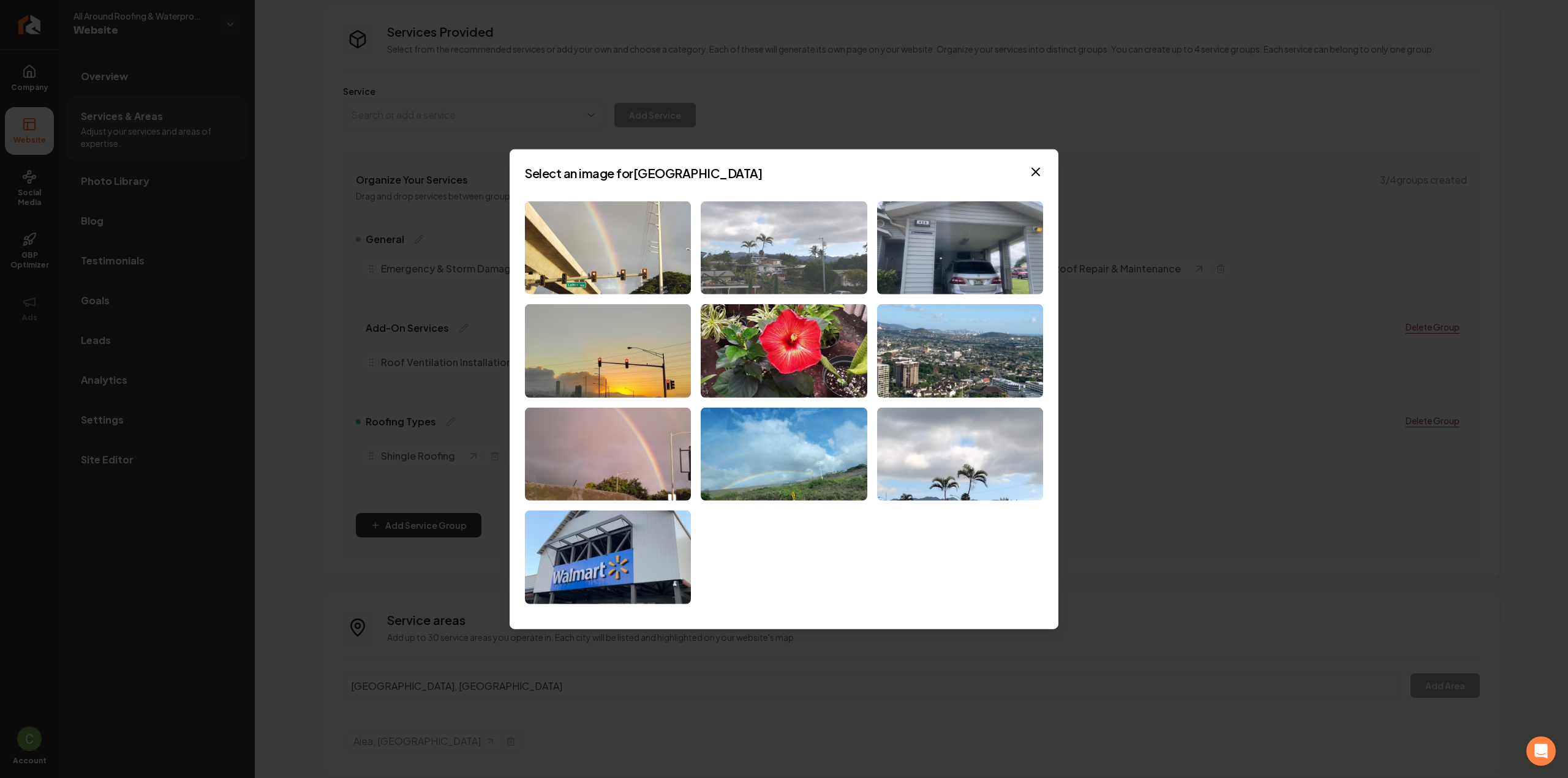
click at [763, 270] on img at bounding box center [783, 247] width 166 height 93
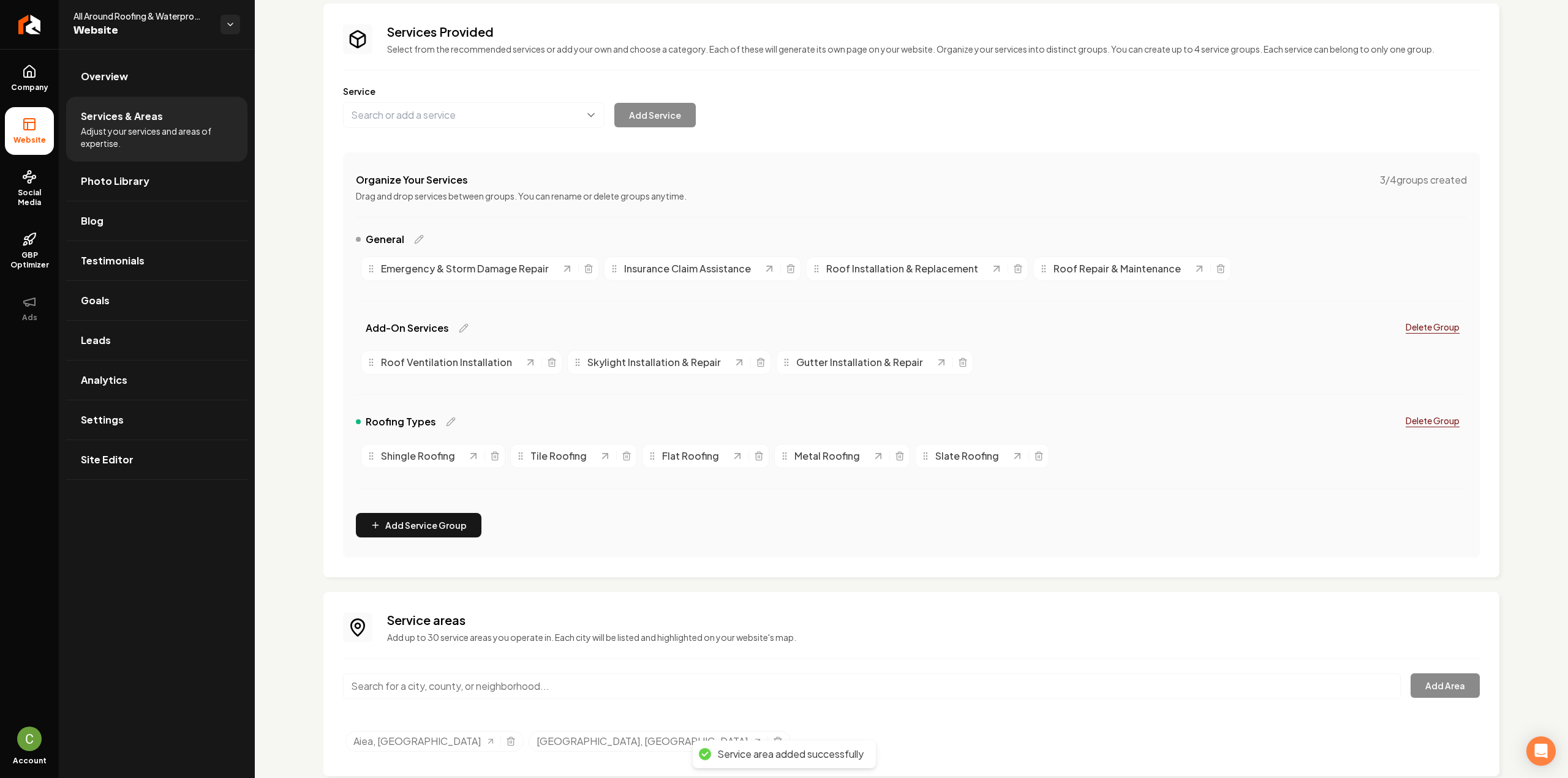
click at [431, 692] on input "Main content area" at bounding box center [872, 686] width 1058 height 26
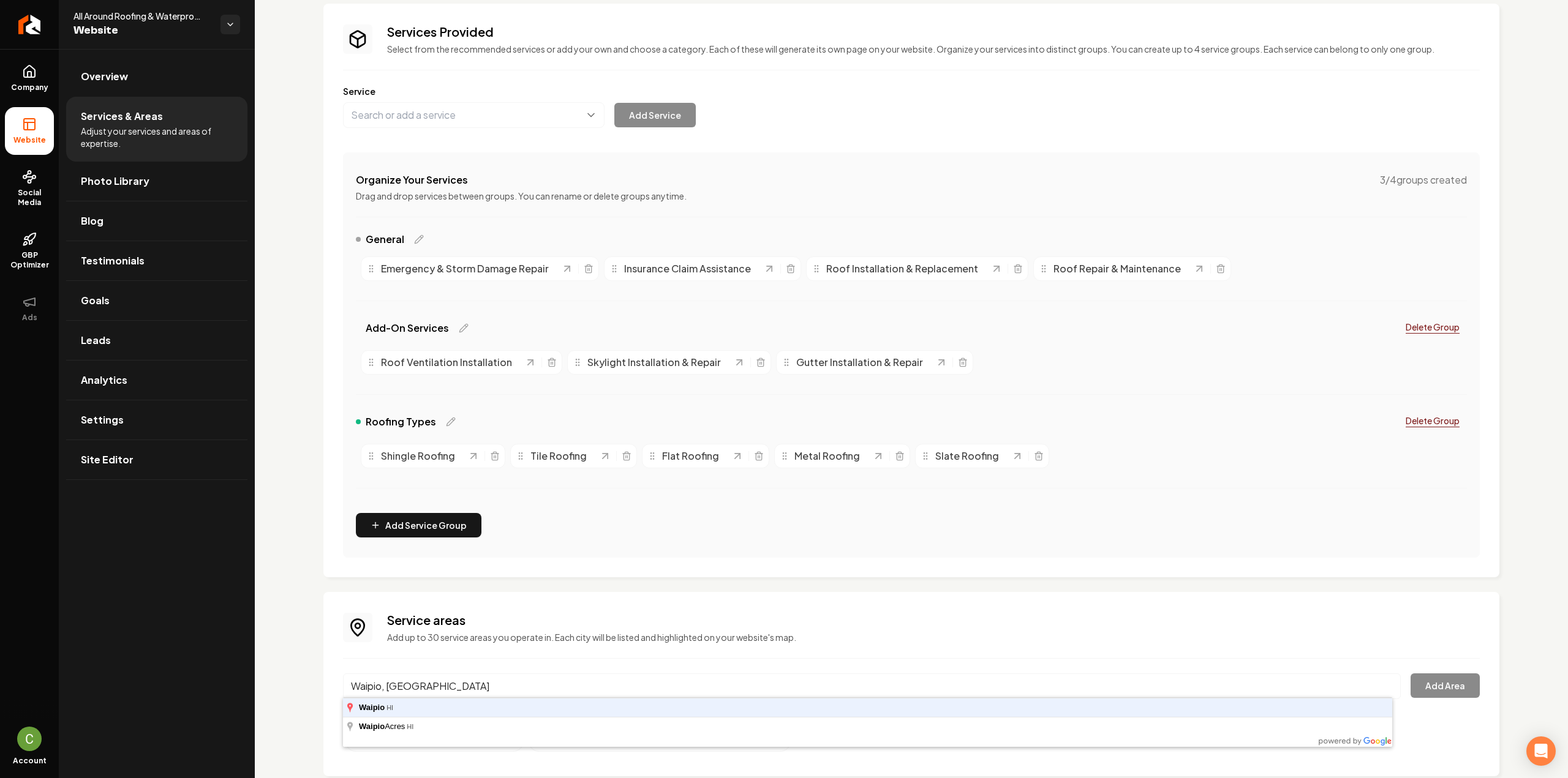
type input "Waipio, [GEOGRAPHIC_DATA]"
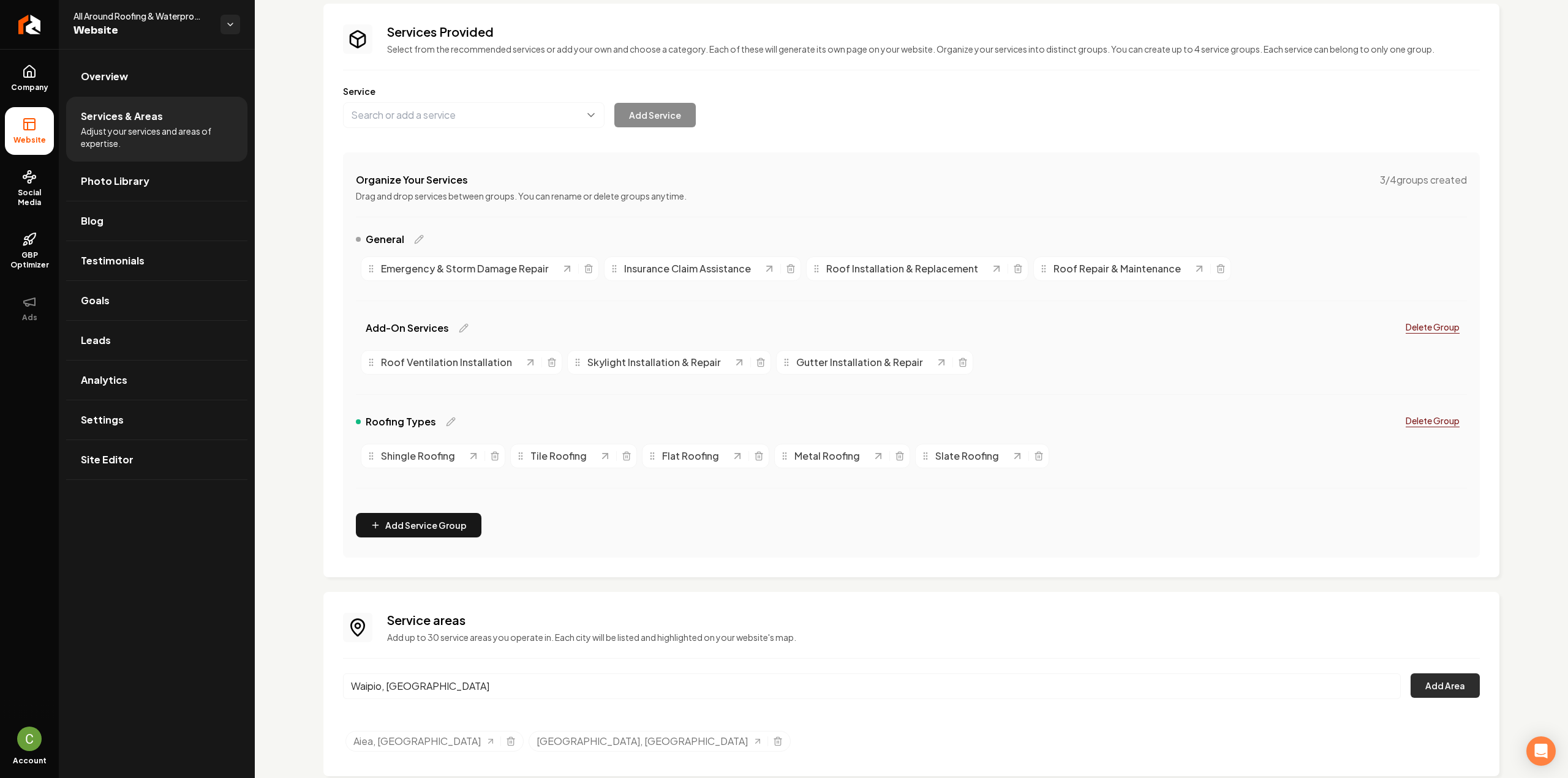
click at [1456, 686] on button "Add Area" at bounding box center [1445, 686] width 69 height 24
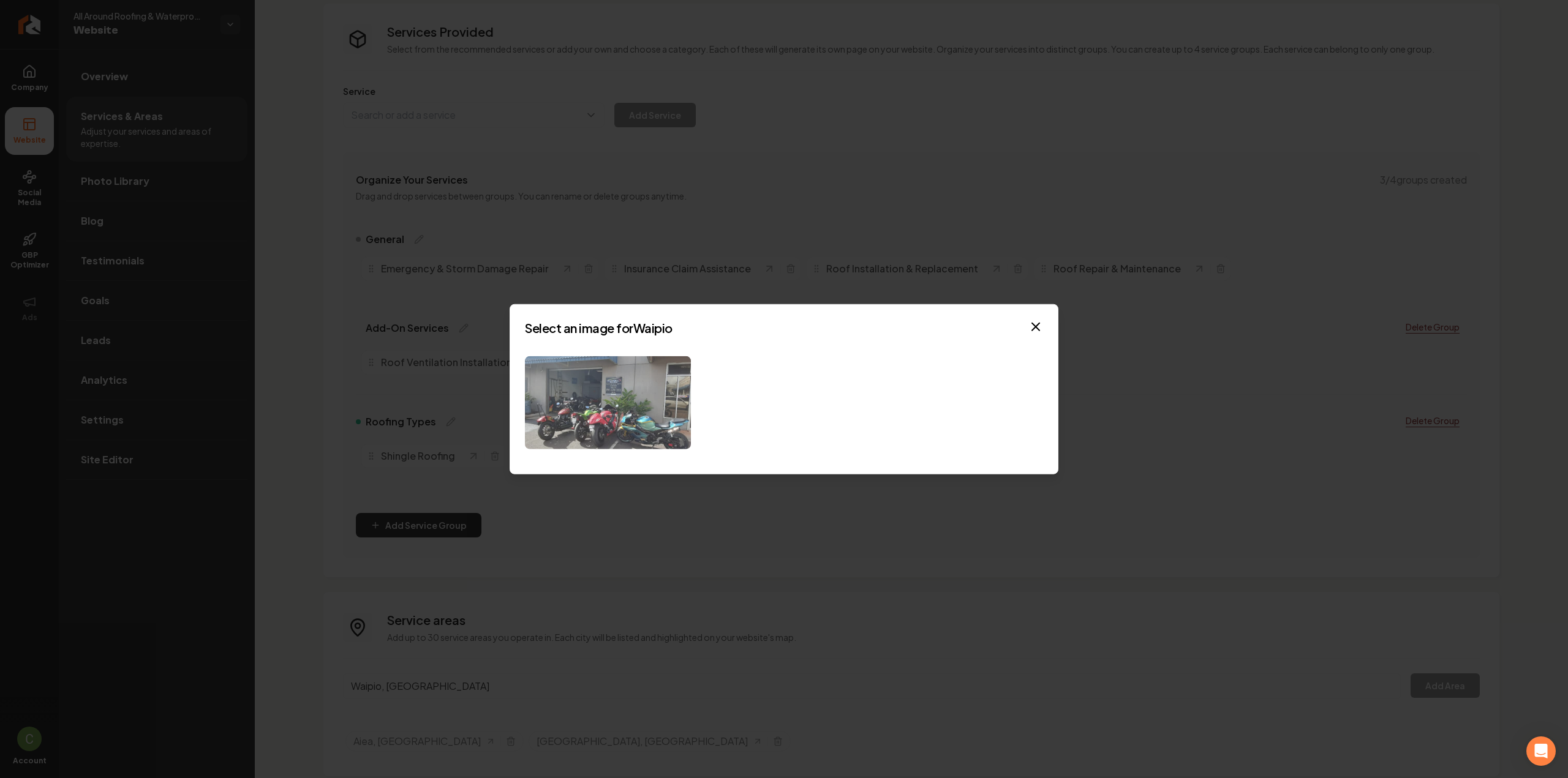
click at [646, 417] on img at bounding box center [608, 403] width 166 height 93
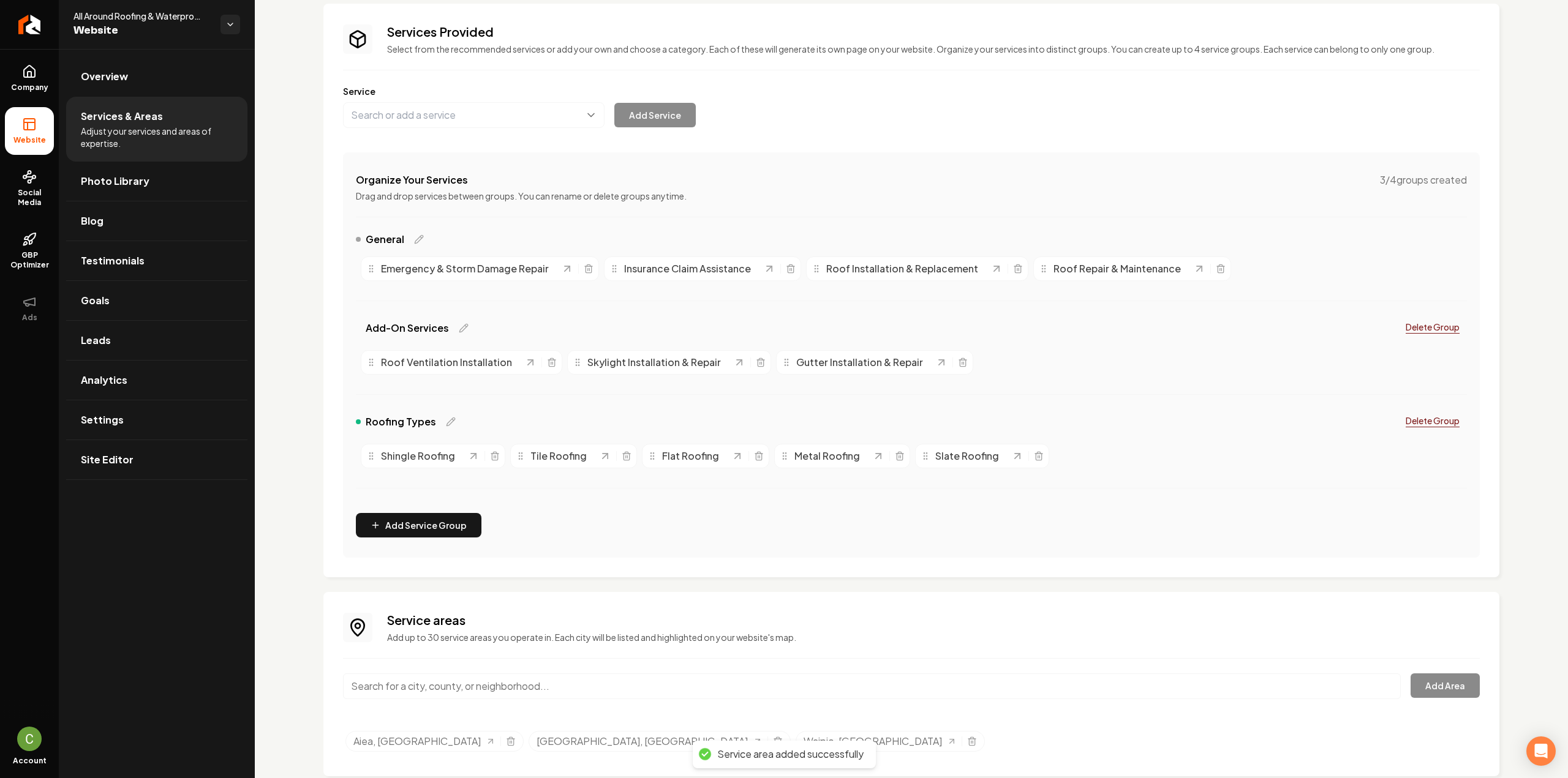
click at [446, 690] on input "Main content area" at bounding box center [872, 686] width 1058 height 26
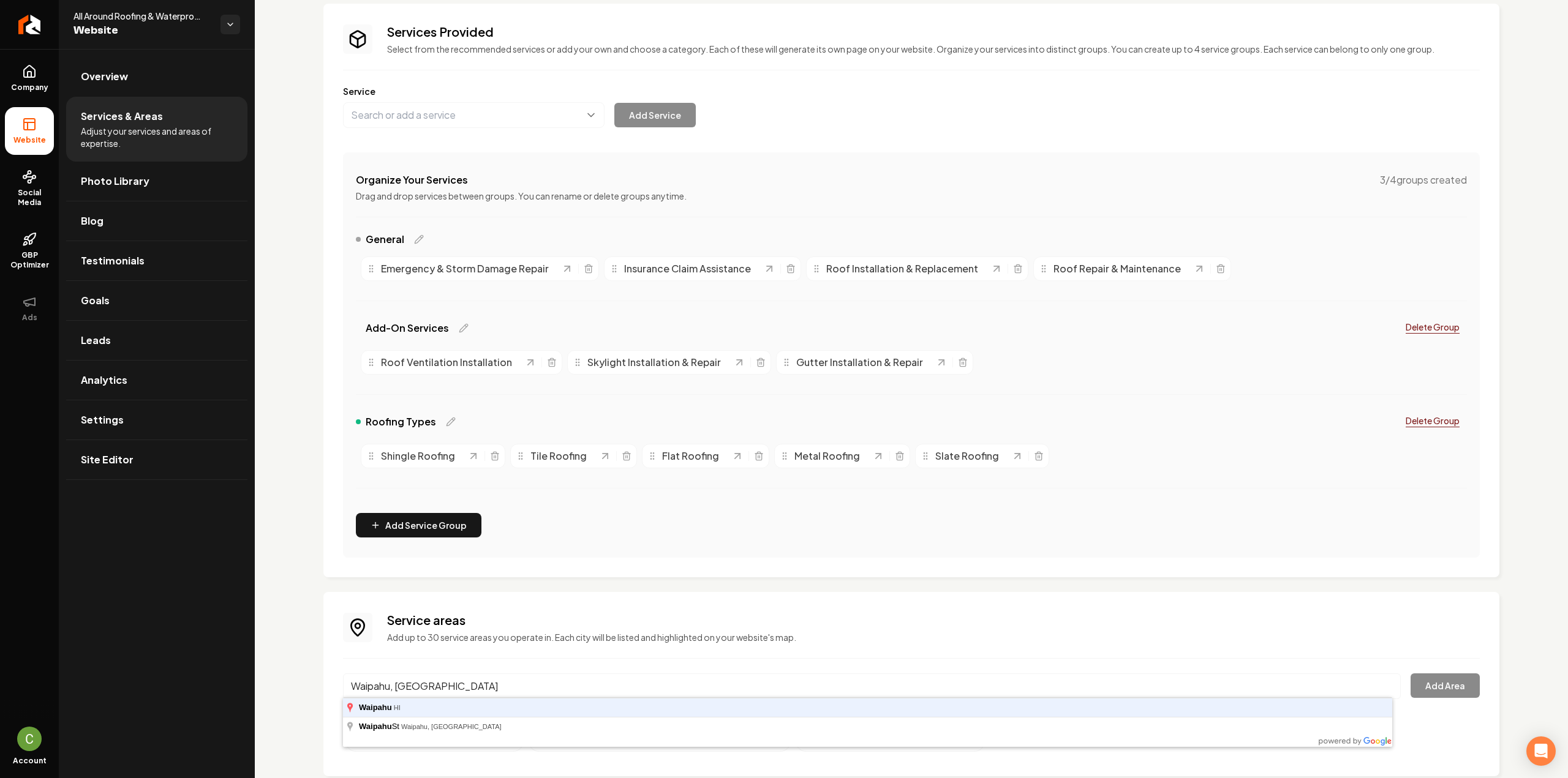
type input "Waipahu, [GEOGRAPHIC_DATA]"
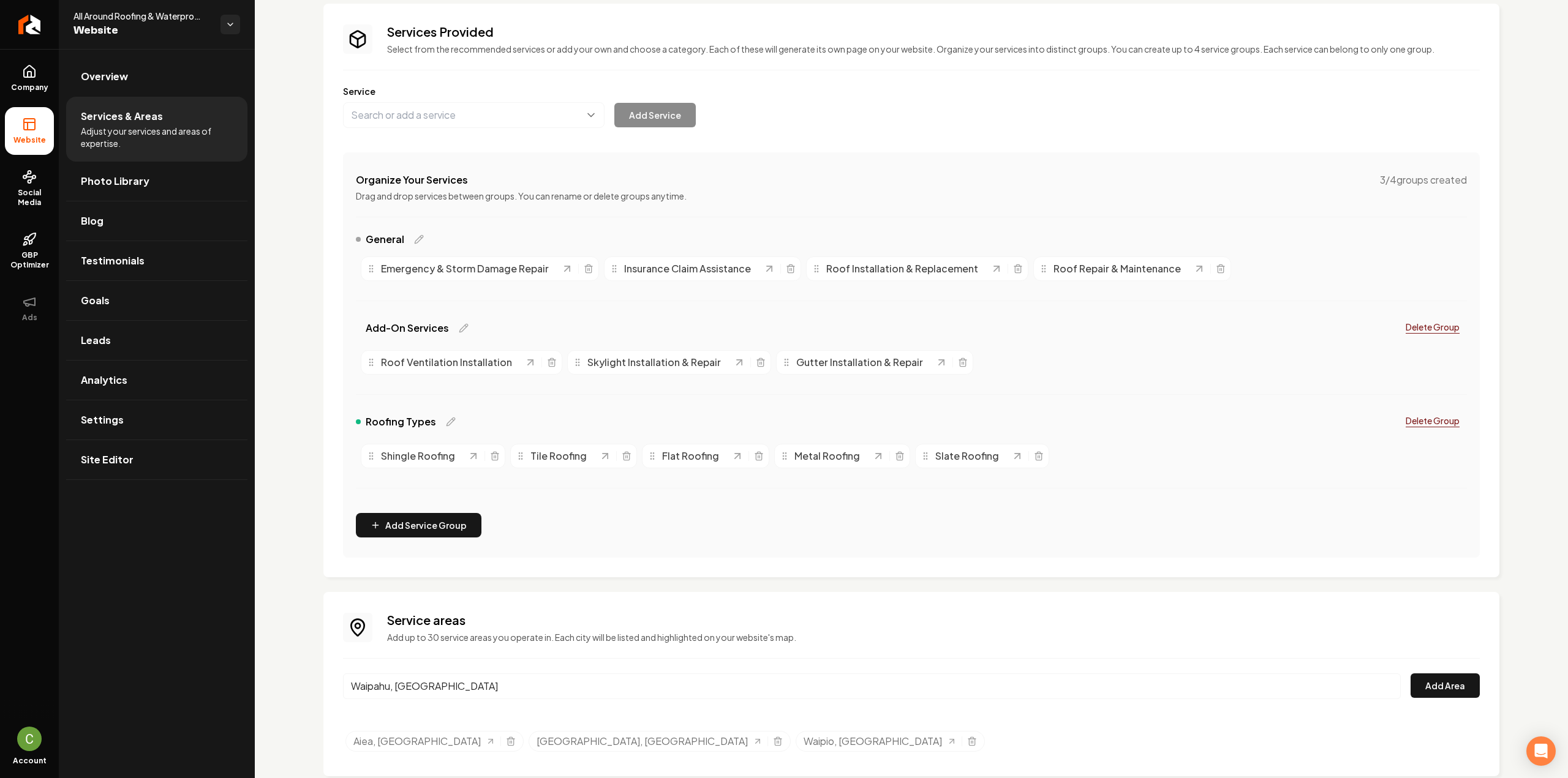
click at [1437, 697] on div "Waipahu, HI Add Area" at bounding box center [911, 693] width 1137 height 41
click at [1426, 679] on button "Add Area" at bounding box center [1445, 686] width 69 height 24
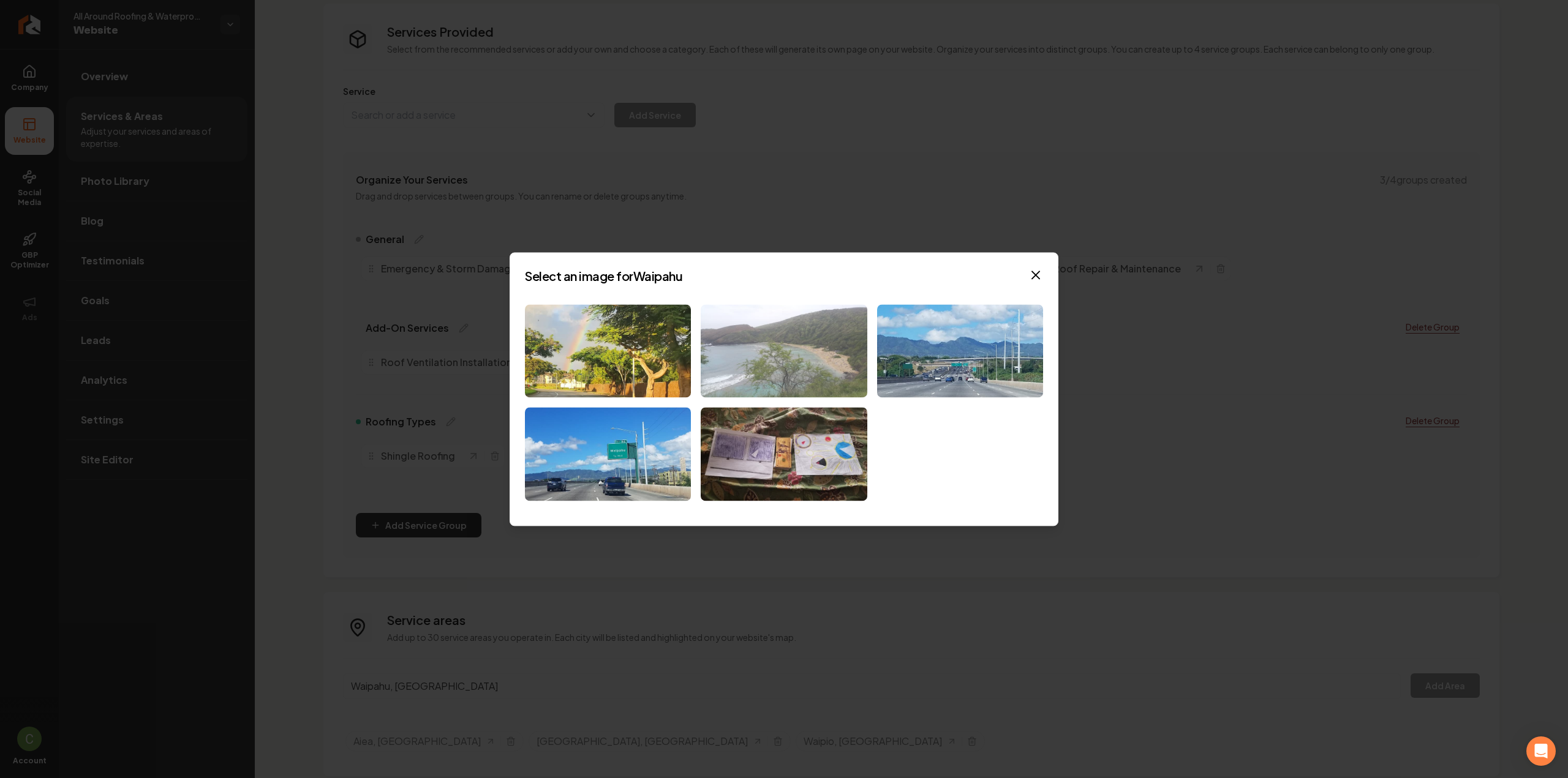
click at [789, 360] on img at bounding box center [783, 351] width 166 height 93
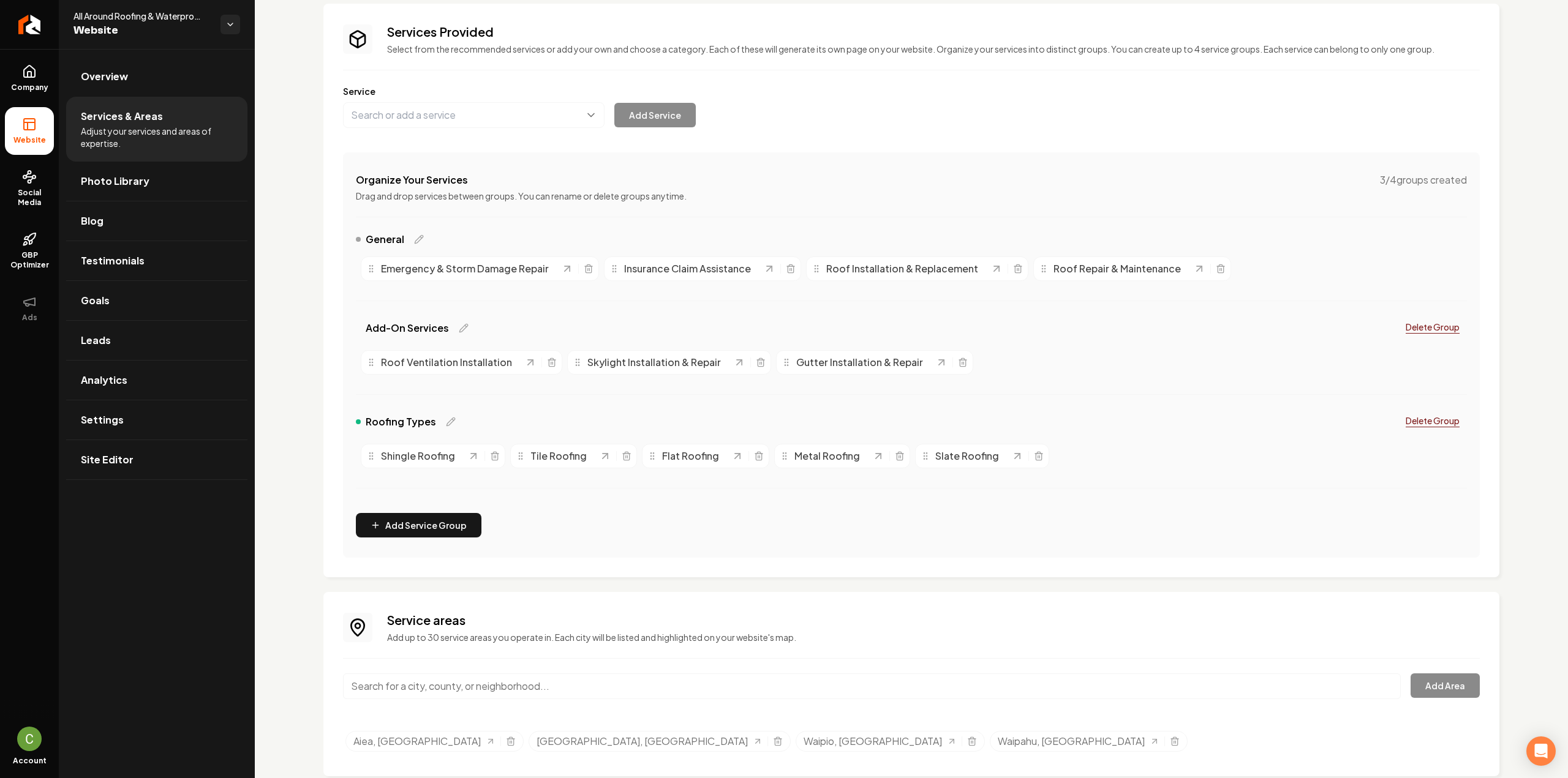
click at [516, 679] on input "Main content area" at bounding box center [872, 686] width 1058 height 26
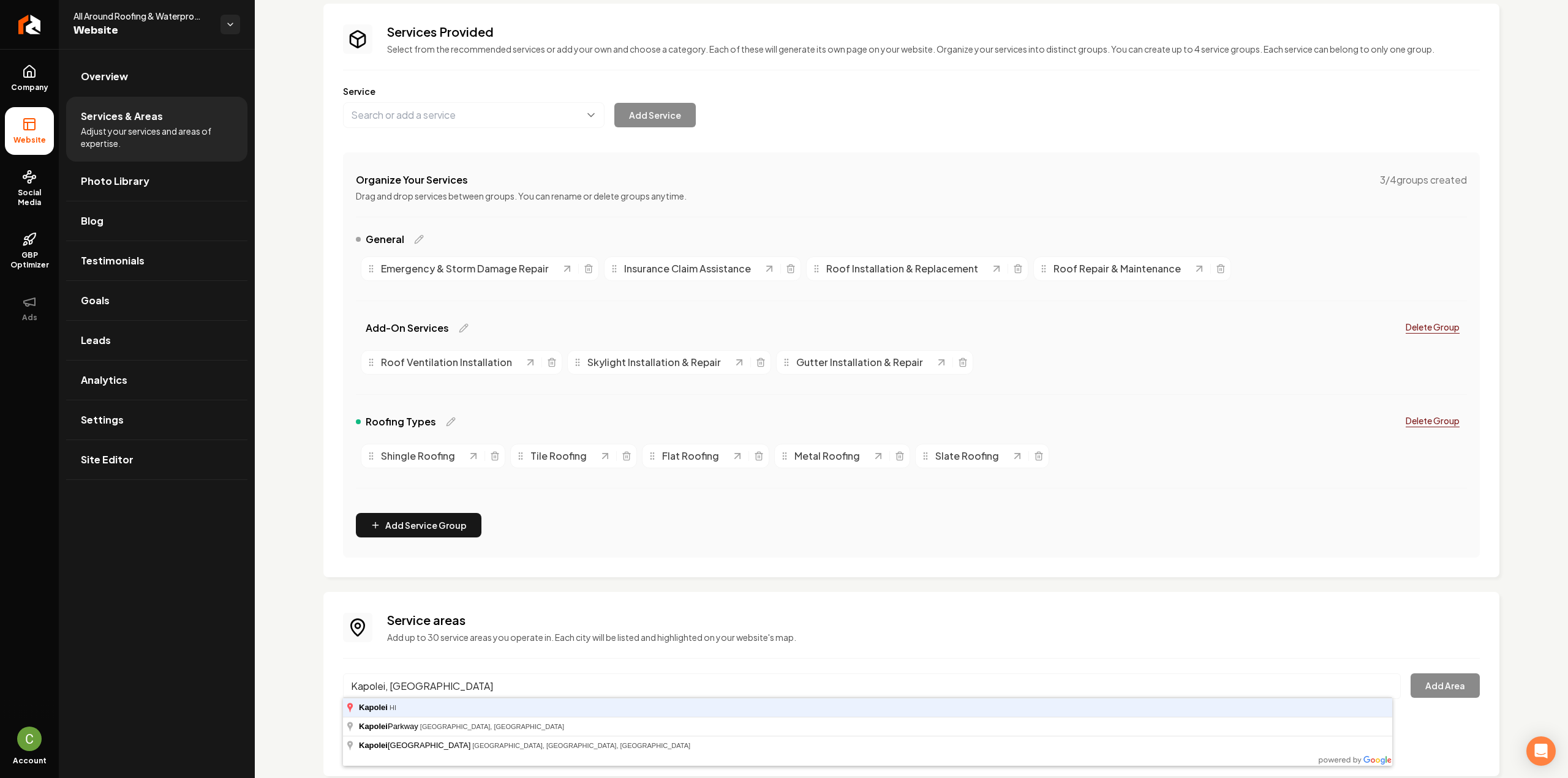
type input "Kapolei, [GEOGRAPHIC_DATA]"
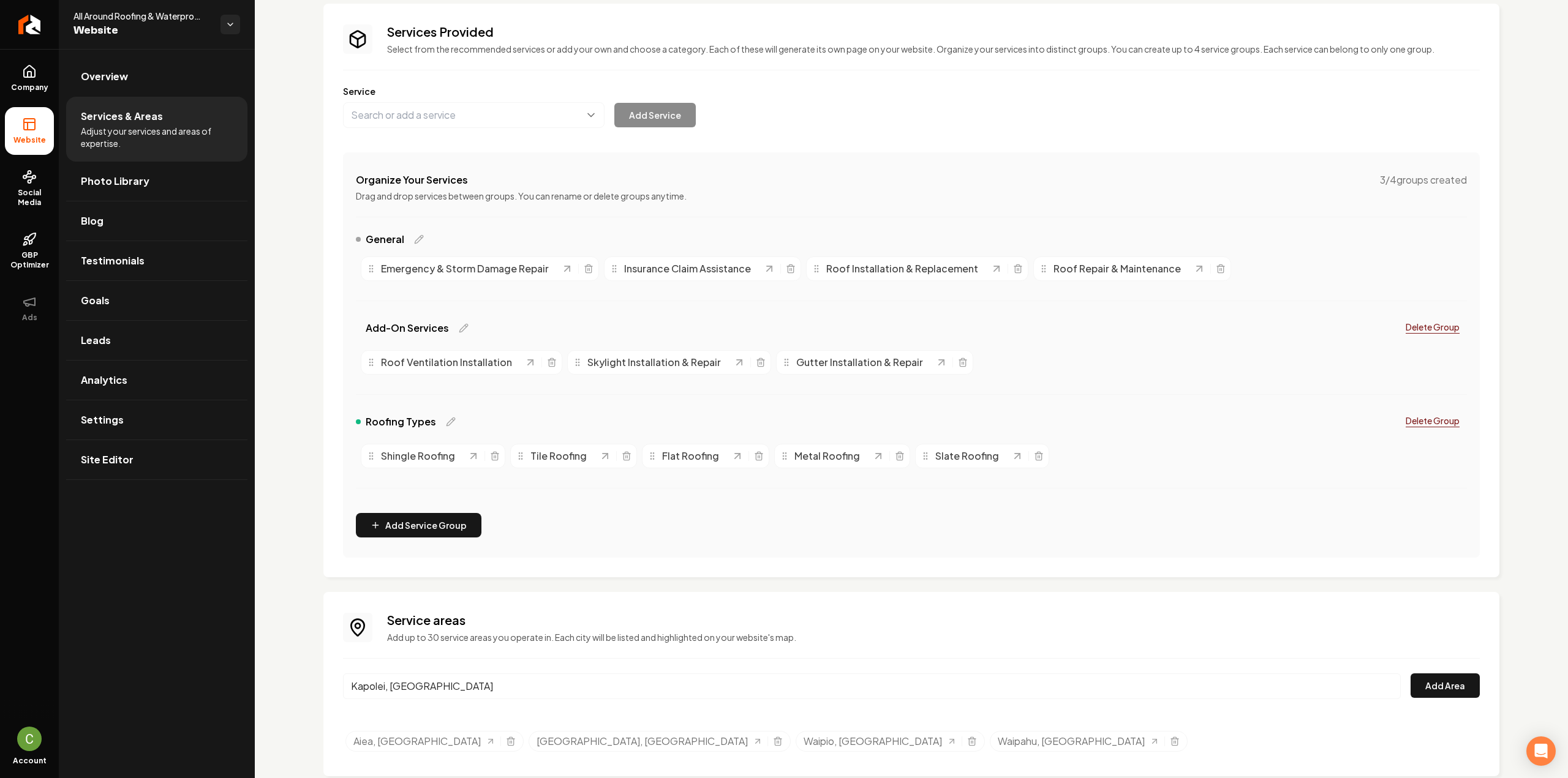
drag, startPoint x: 1393, startPoint y: 683, endPoint x: 1419, endPoint y: 683, distance: 26.0
click at [1393, 683] on div "Kapolei, HI Add Area" at bounding box center [911, 693] width 1137 height 41
click at [1423, 684] on button "Add Area" at bounding box center [1445, 686] width 69 height 24
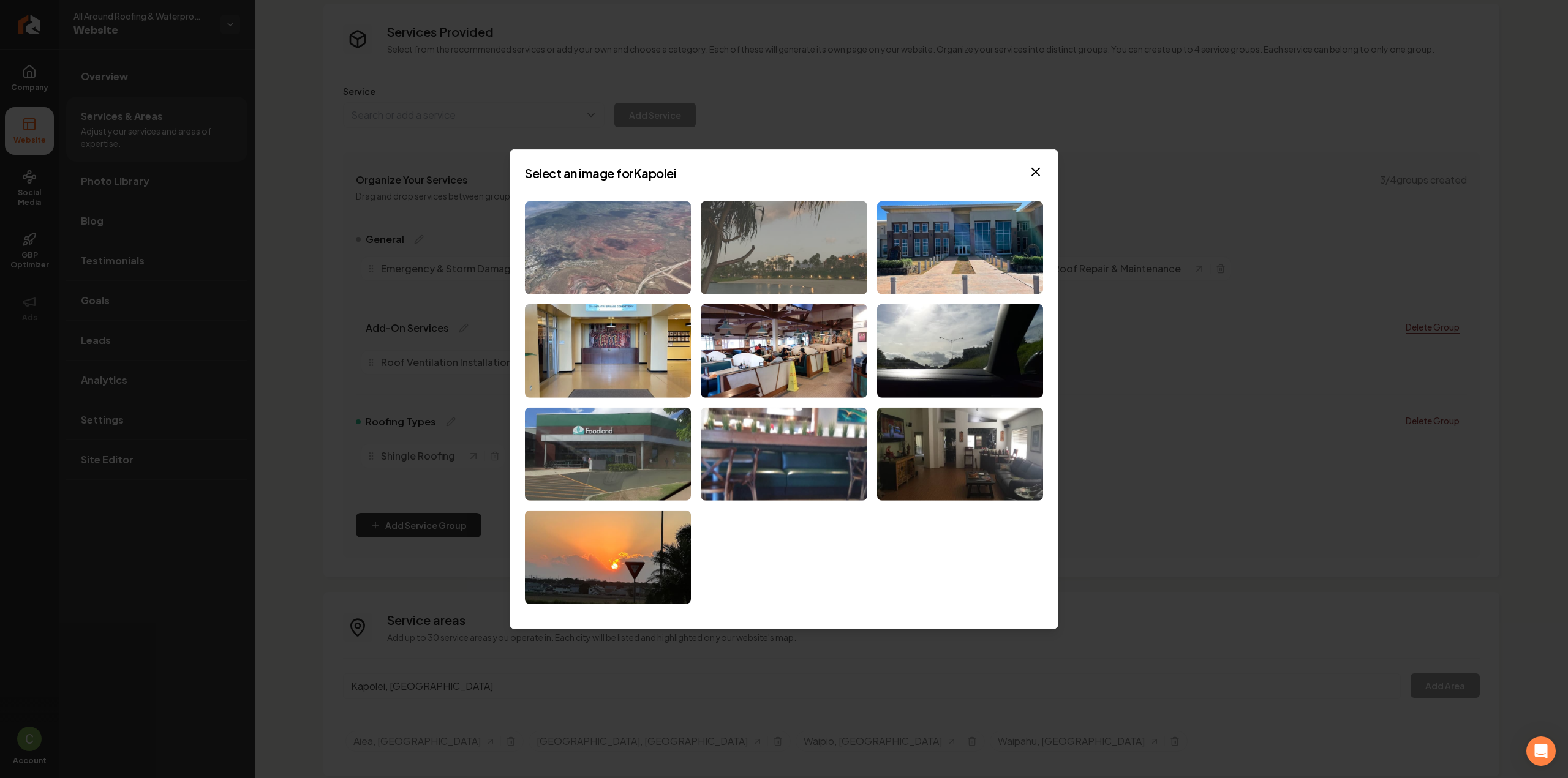
click at [741, 257] on img at bounding box center [783, 247] width 166 height 93
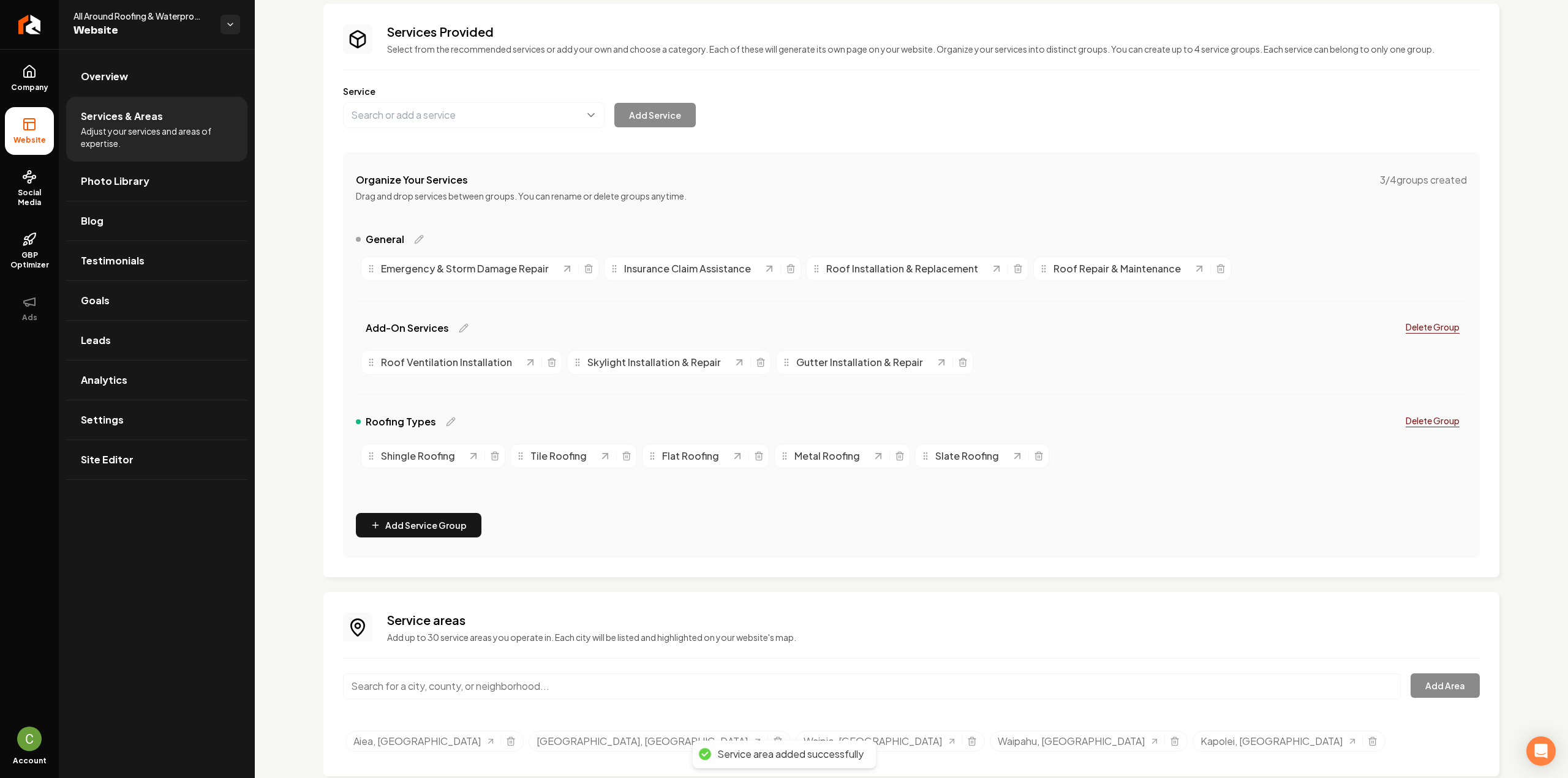
click at [551, 684] on input "Main content area" at bounding box center [872, 686] width 1058 height 26
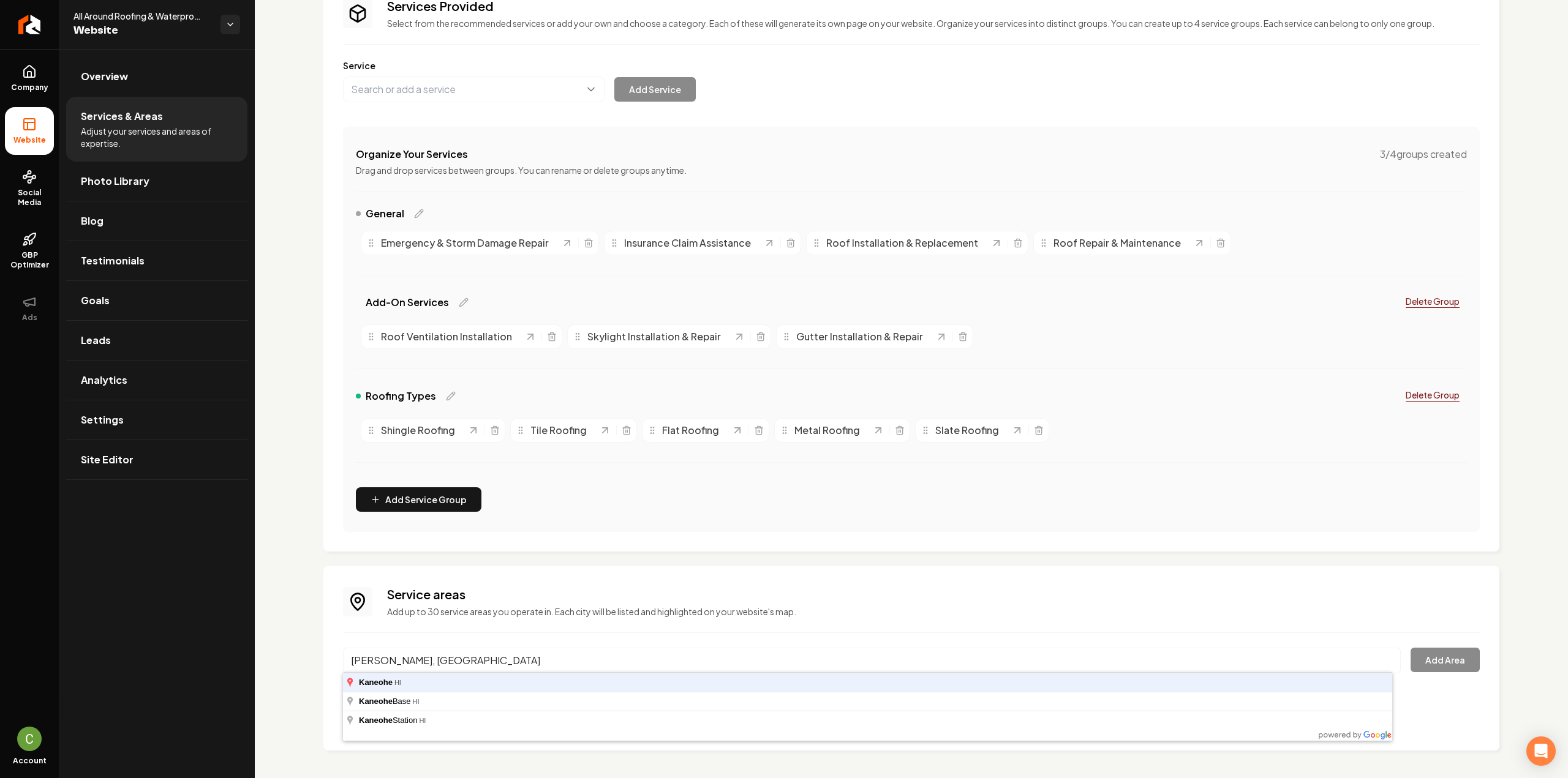
type input "[PERSON_NAME], [GEOGRAPHIC_DATA]"
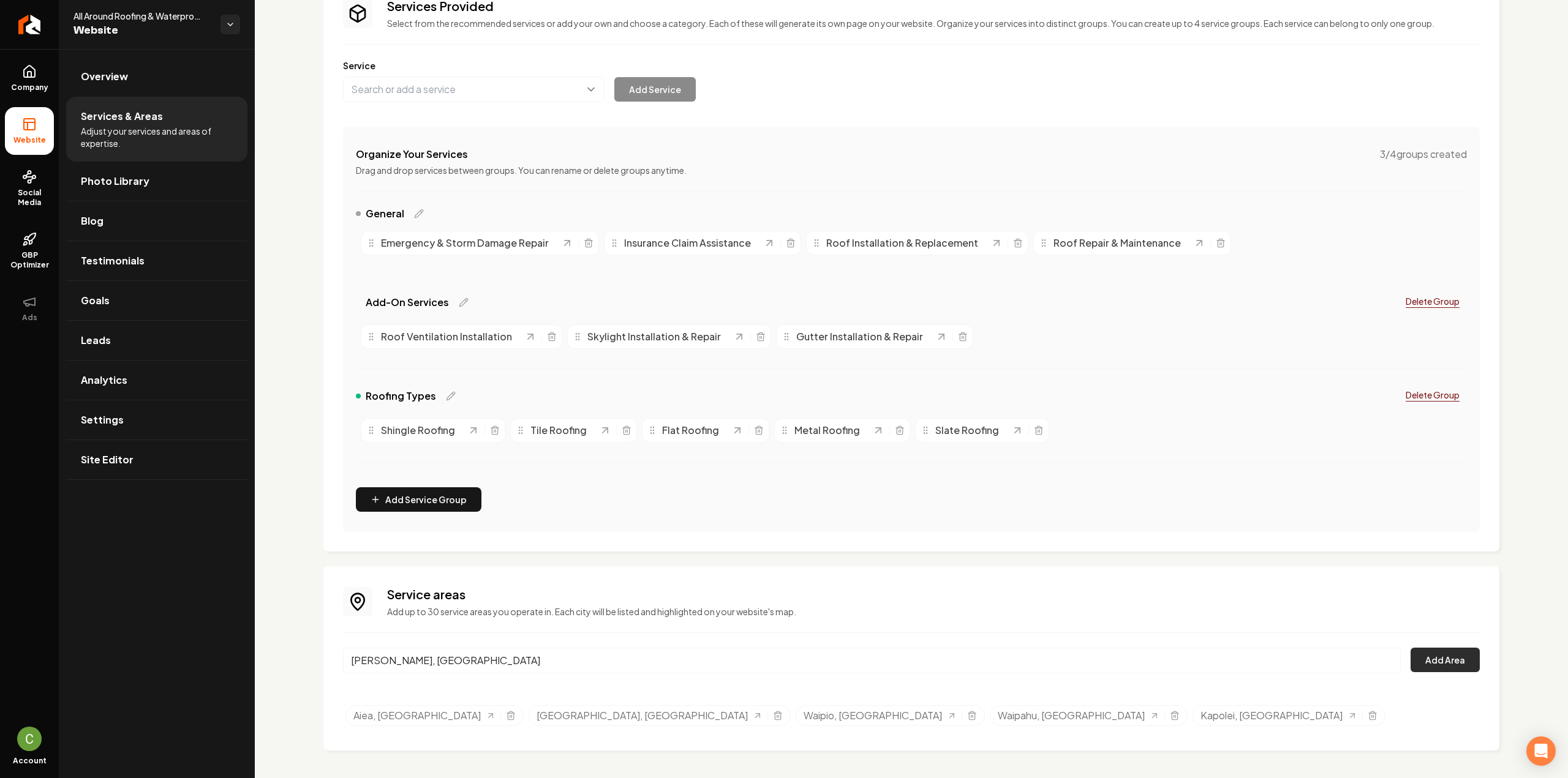
click at [1435, 661] on button "Add Area" at bounding box center [1445, 660] width 69 height 24
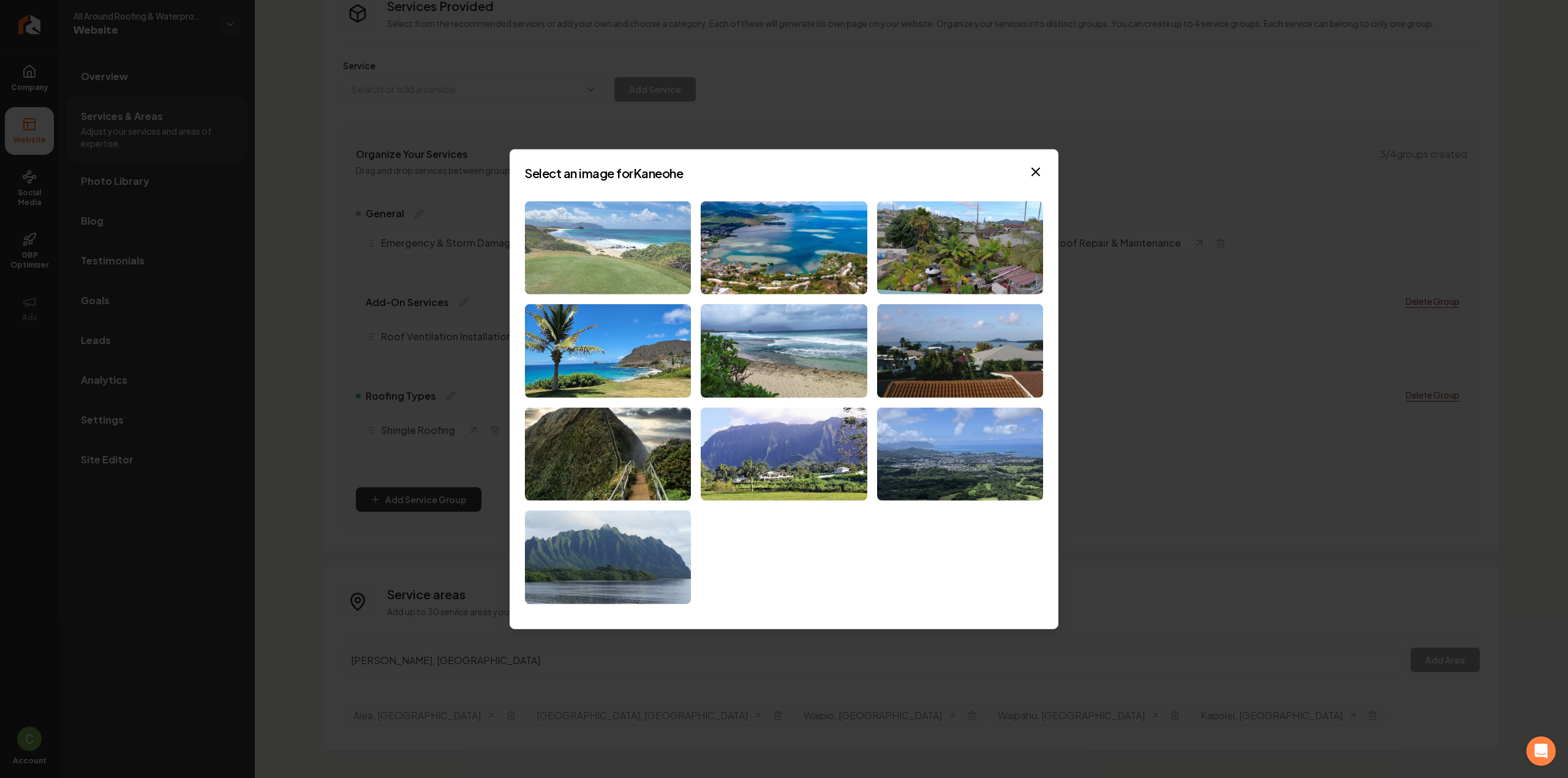
click at [587, 233] on img at bounding box center [608, 247] width 166 height 93
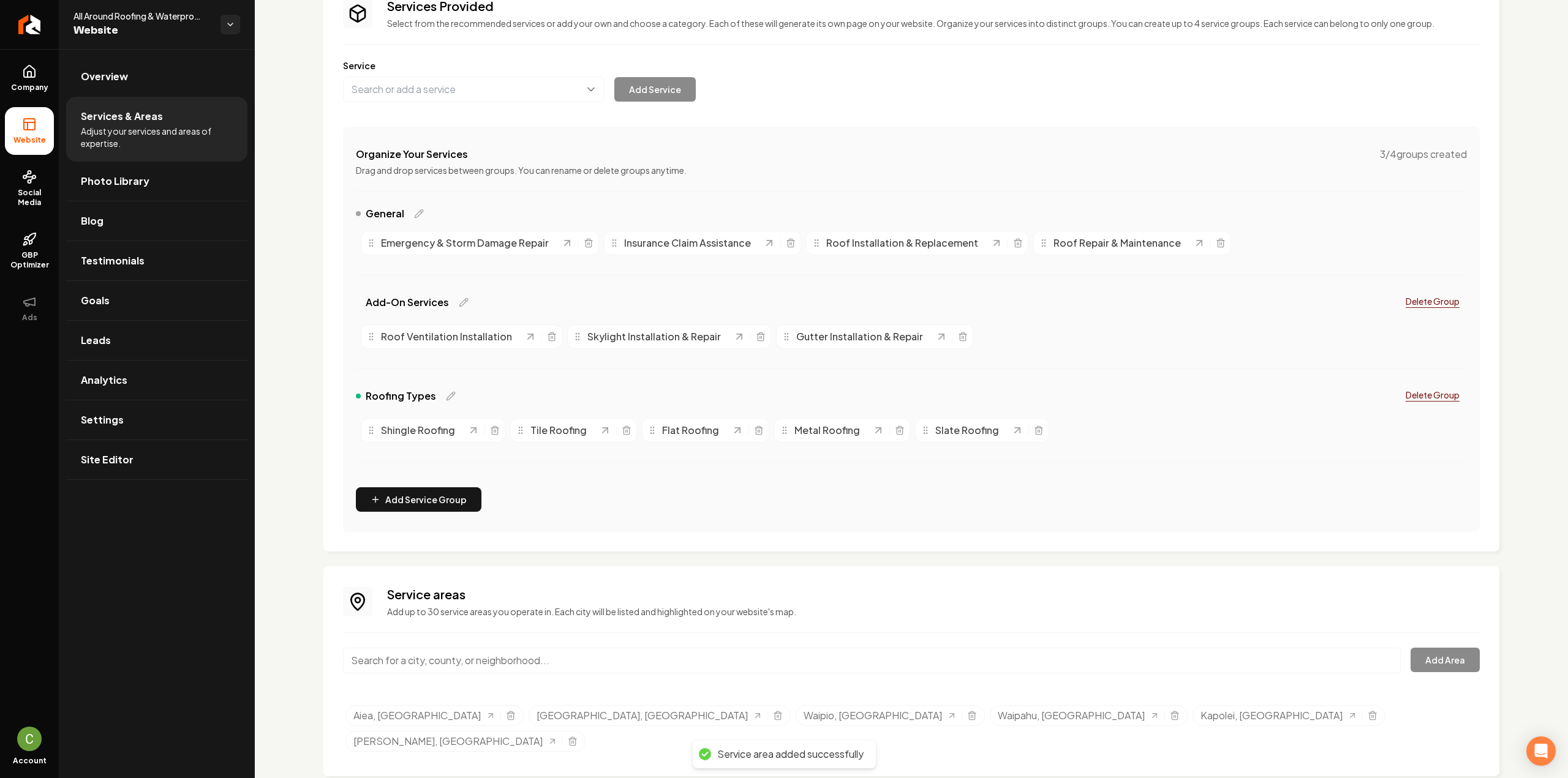
click at [452, 659] on input "Main content area" at bounding box center [872, 661] width 1058 height 26
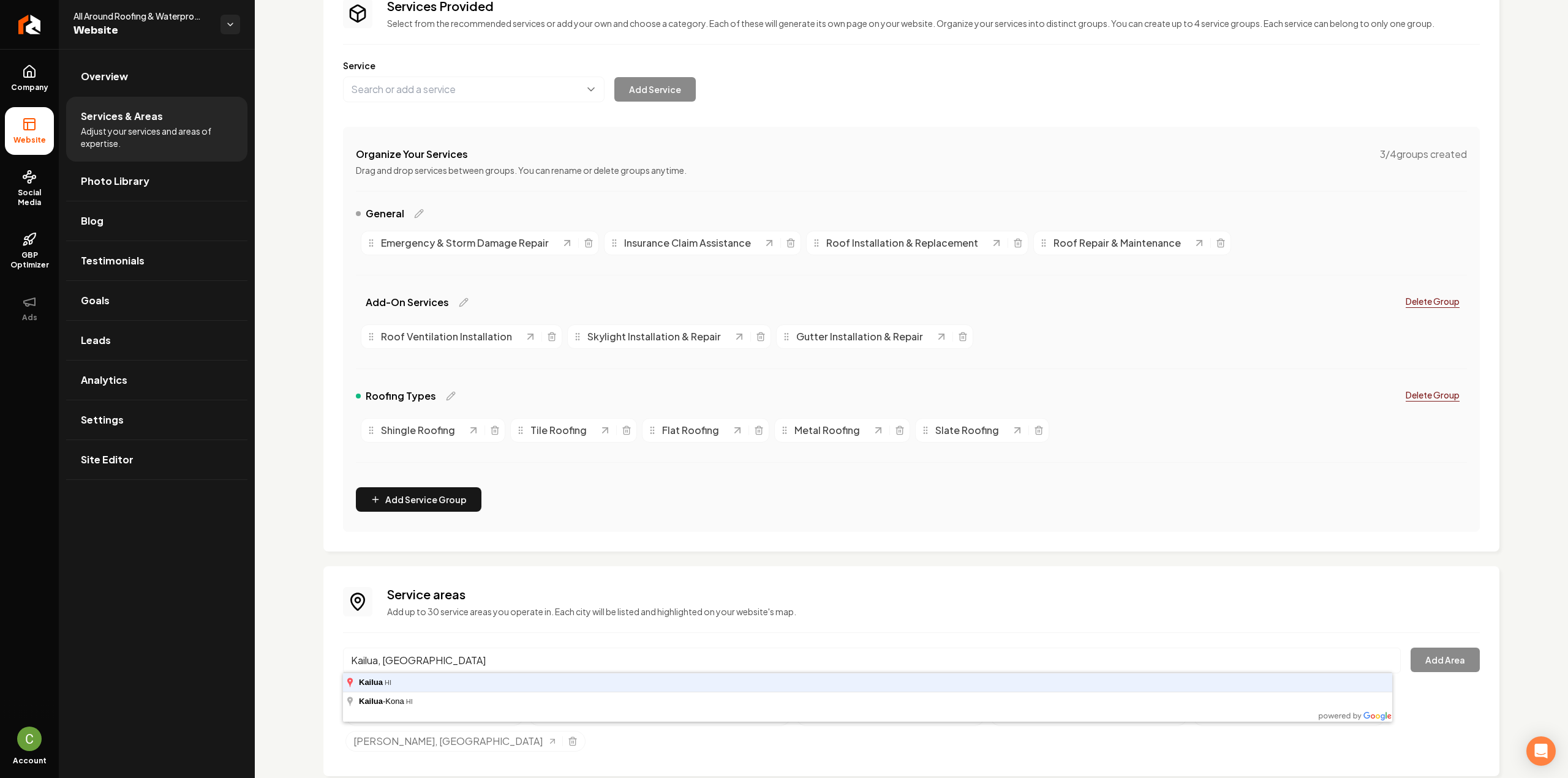
type input "Kailua, [GEOGRAPHIC_DATA]"
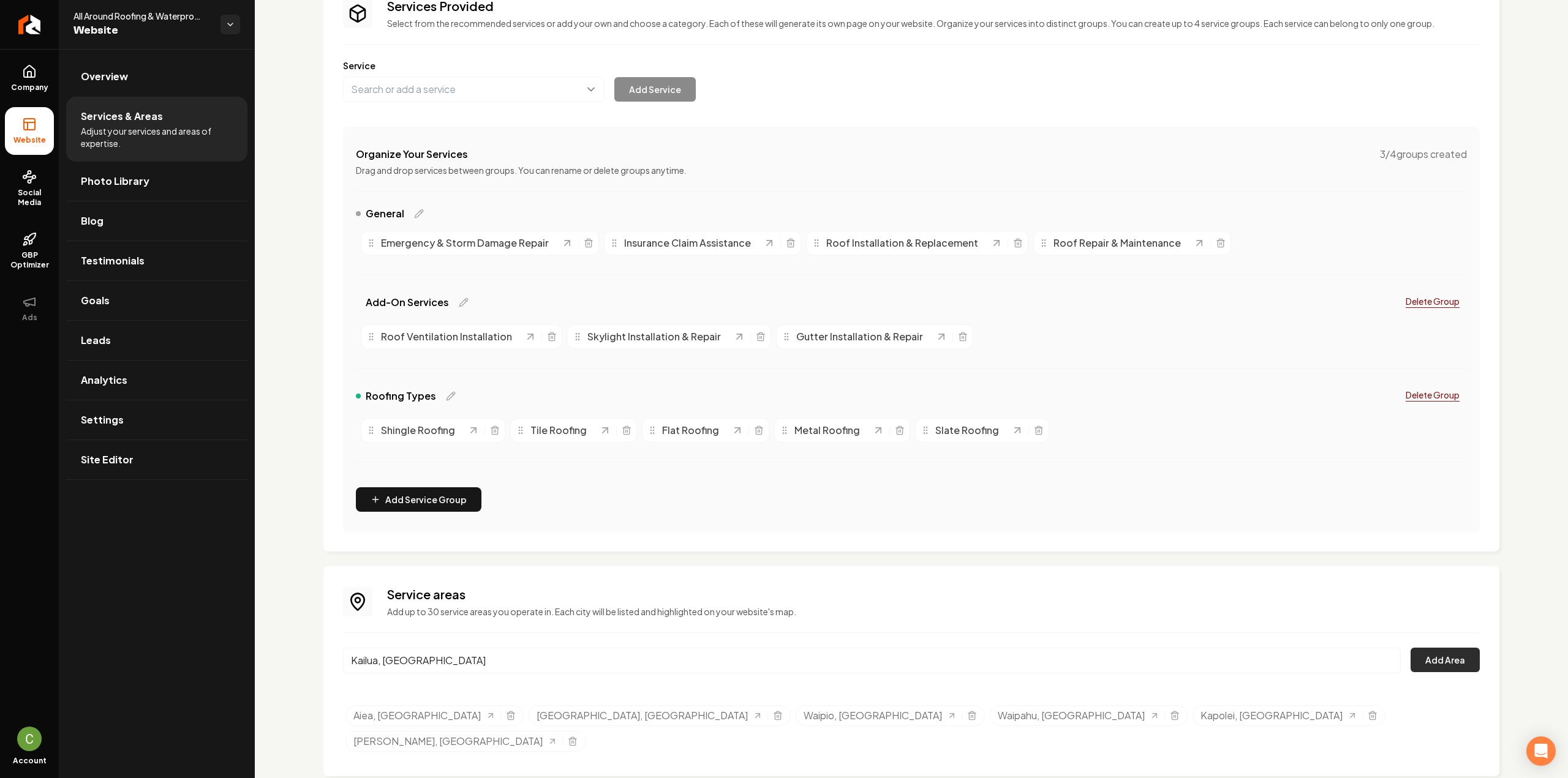
click at [1457, 666] on button "Add Area" at bounding box center [1445, 660] width 69 height 24
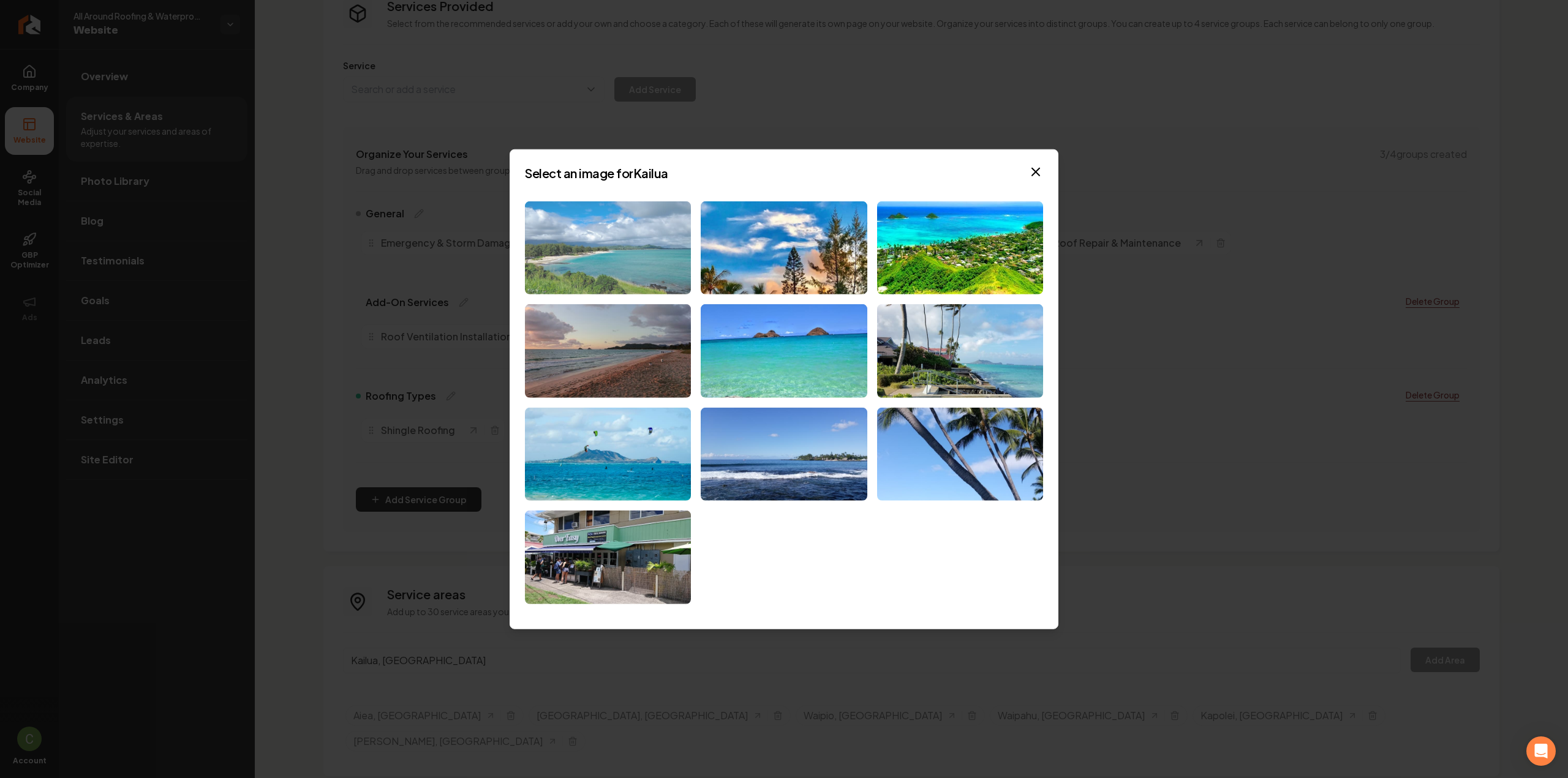
click at [582, 268] on img at bounding box center [608, 247] width 166 height 93
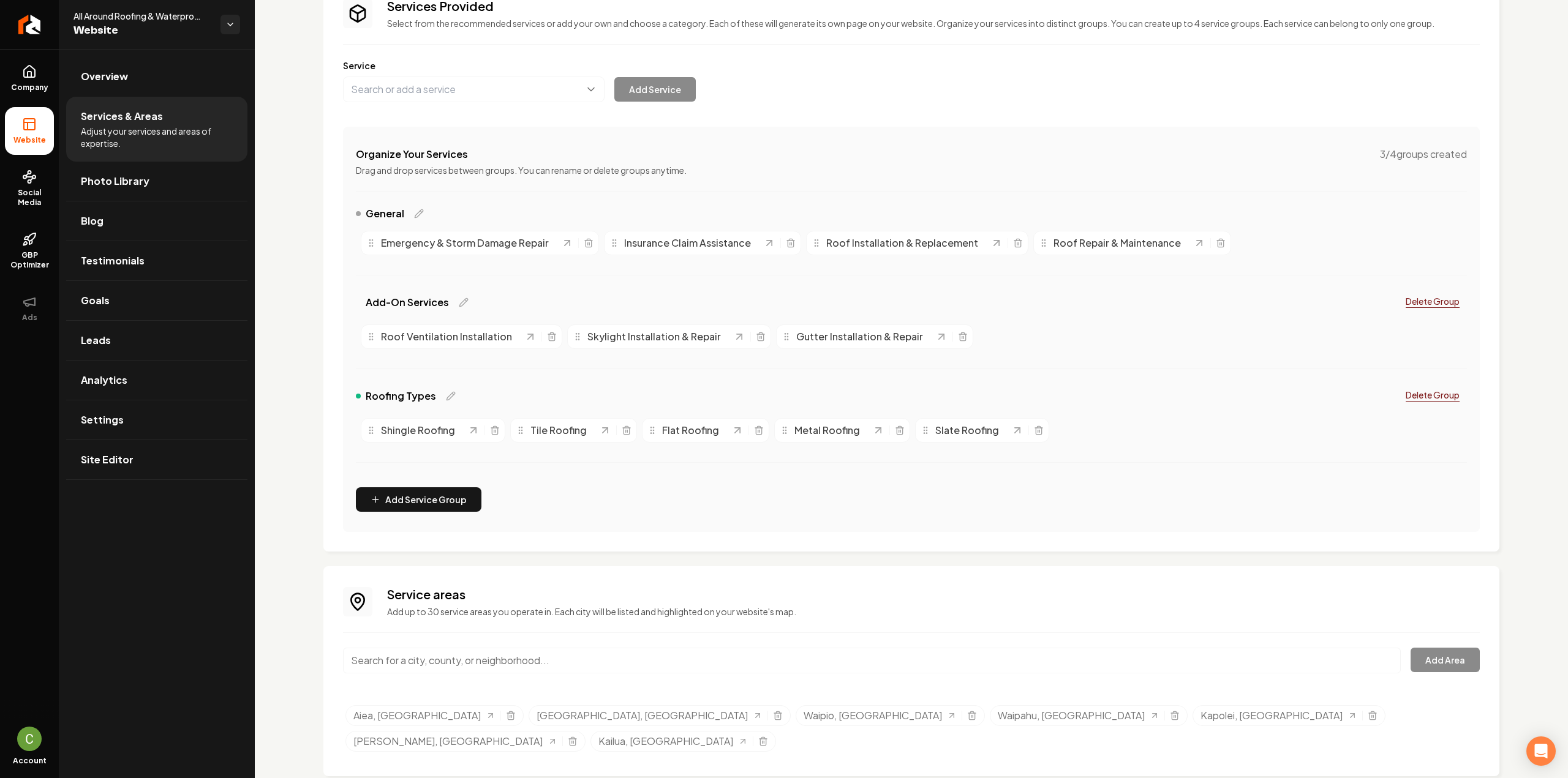
click at [869, 663] on input "Main content area" at bounding box center [872, 661] width 1058 height 26
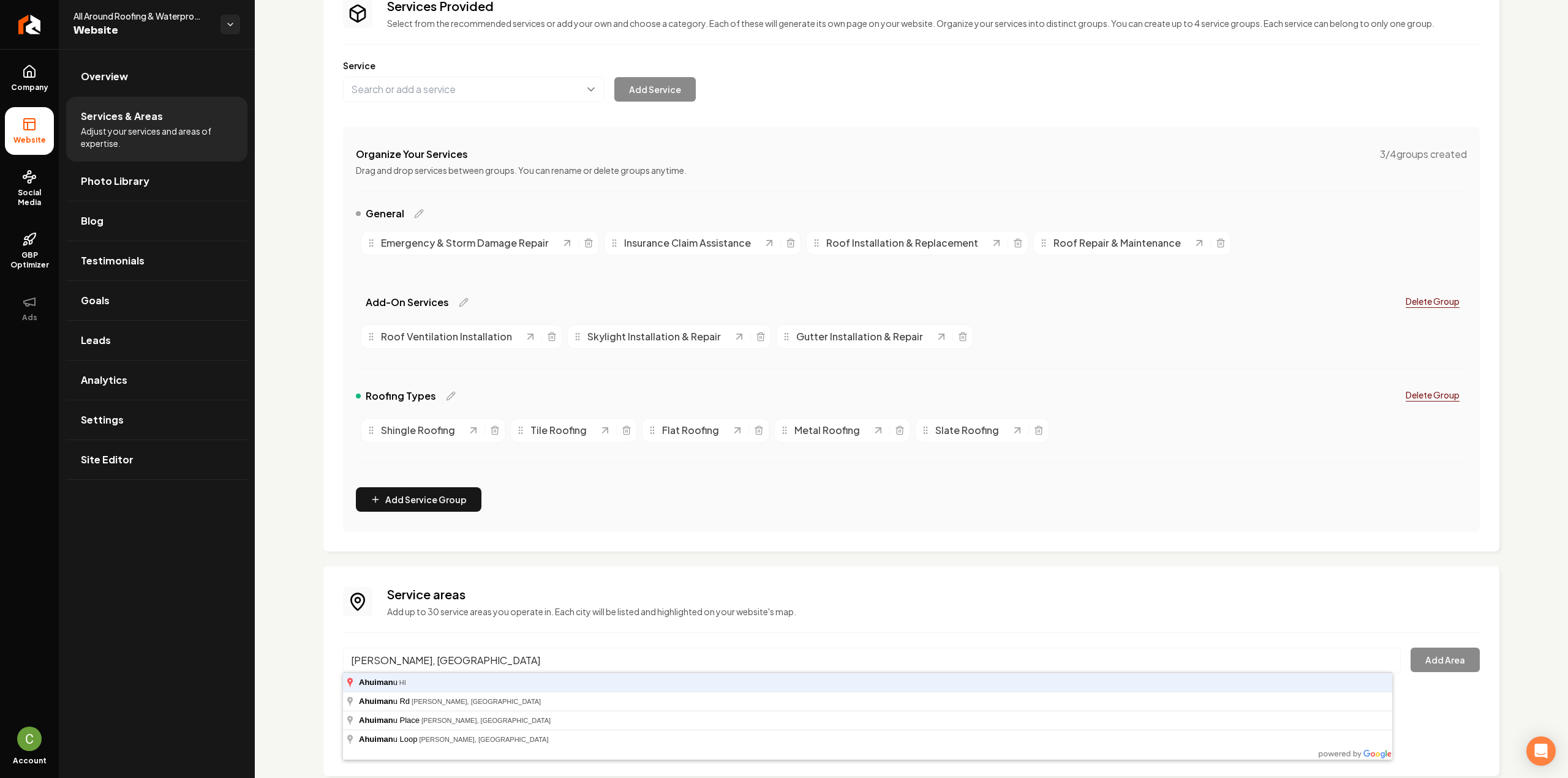
type input "[PERSON_NAME], [GEOGRAPHIC_DATA]"
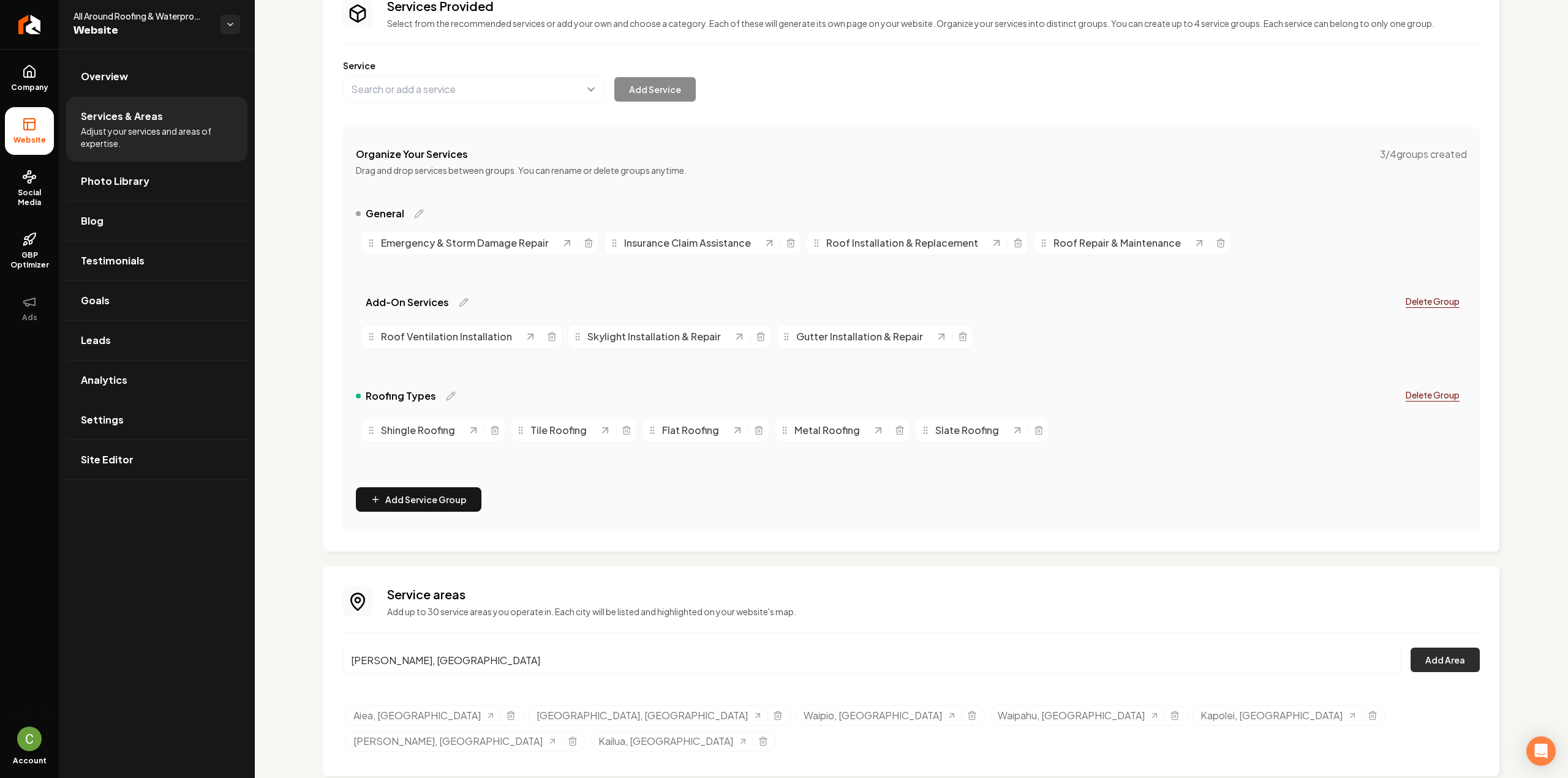
click at [1416, 659] on button "Add Area" at bounding box center [1445, 660] width 69 height 24
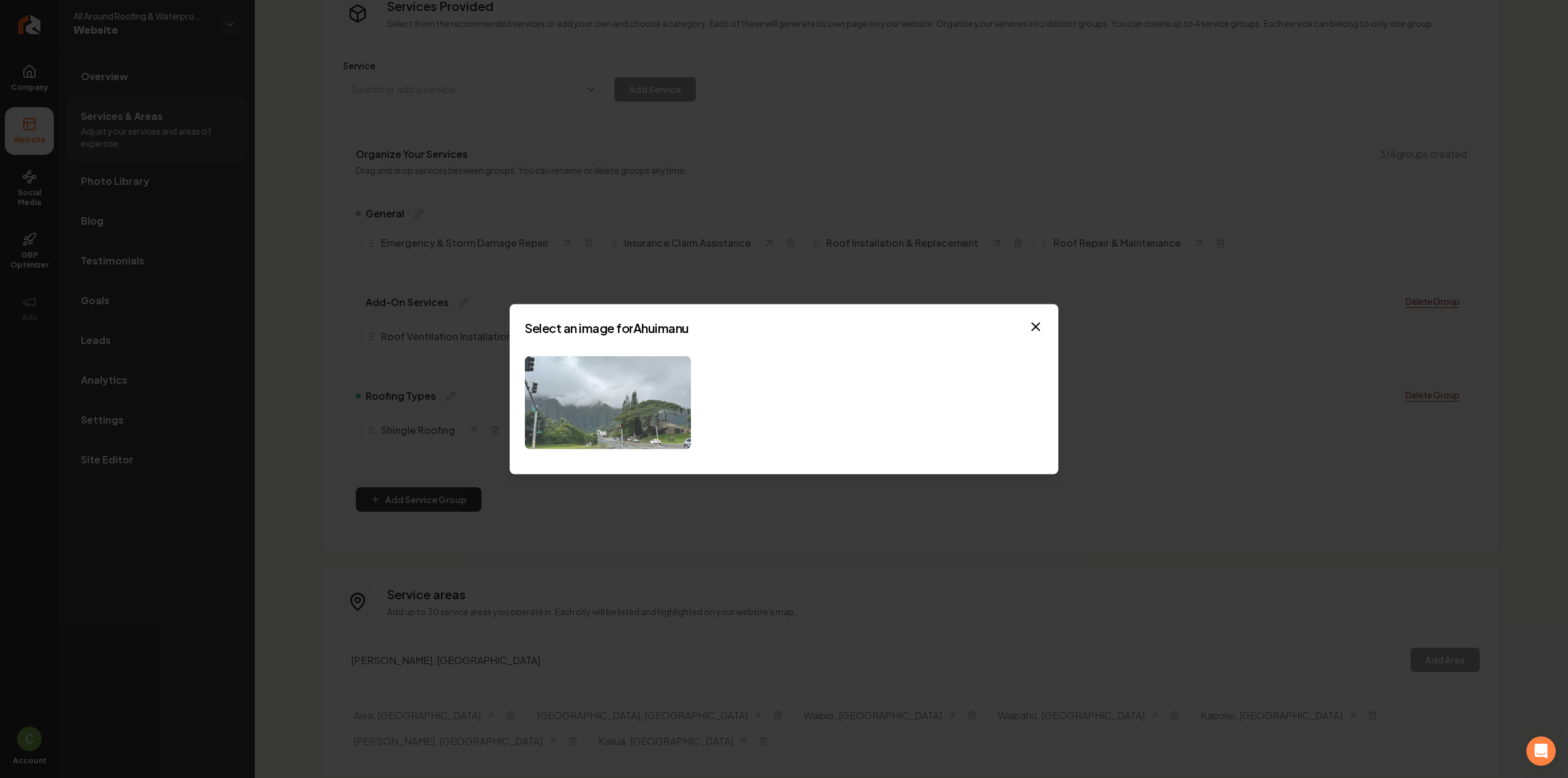
click at [546, 400] on img at bounding box center [608, 403] width 166 height 93
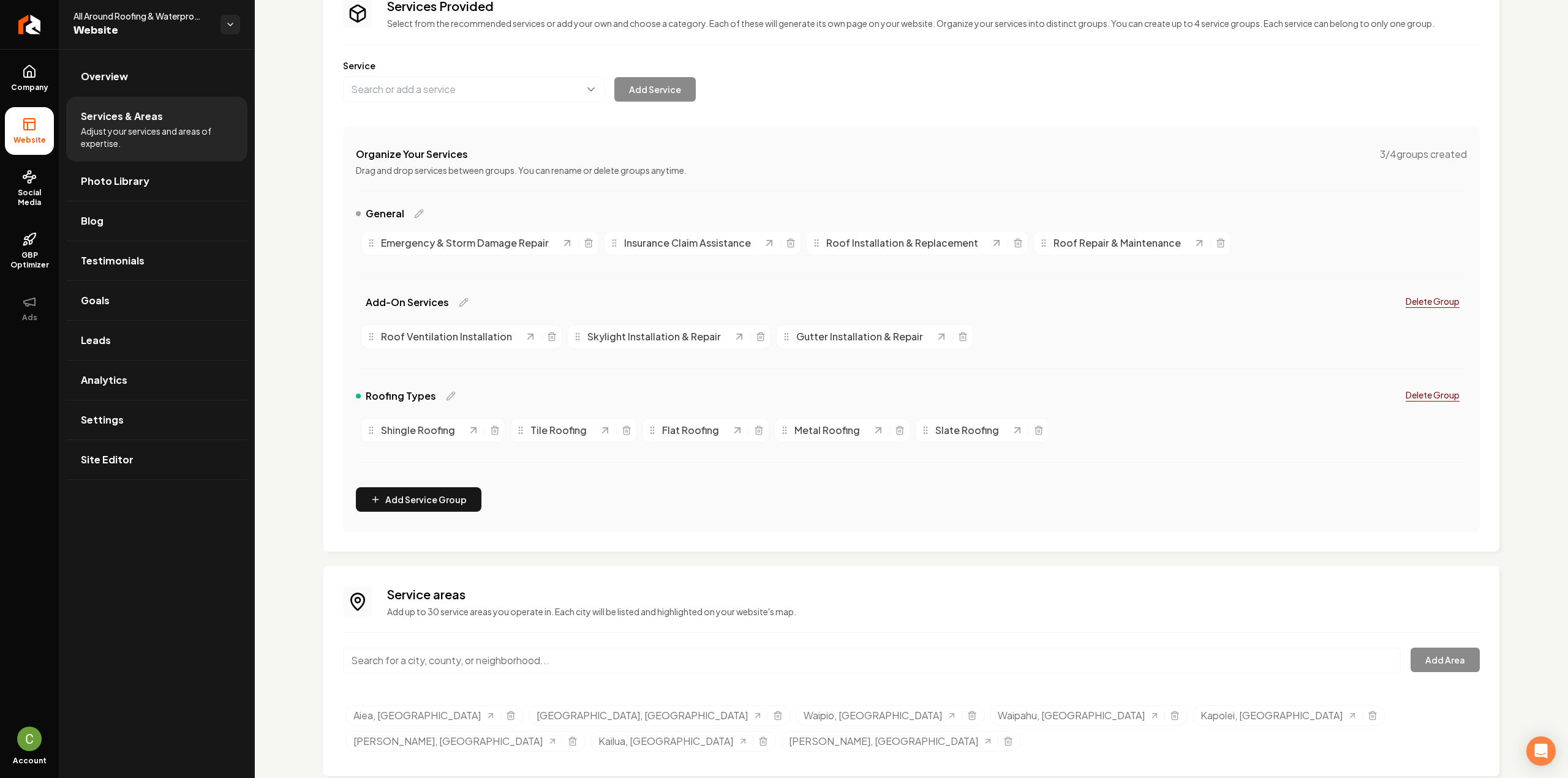
click at [434, 664] on input "Main content area" at bounding box center [872, 661] width 1058 height 26
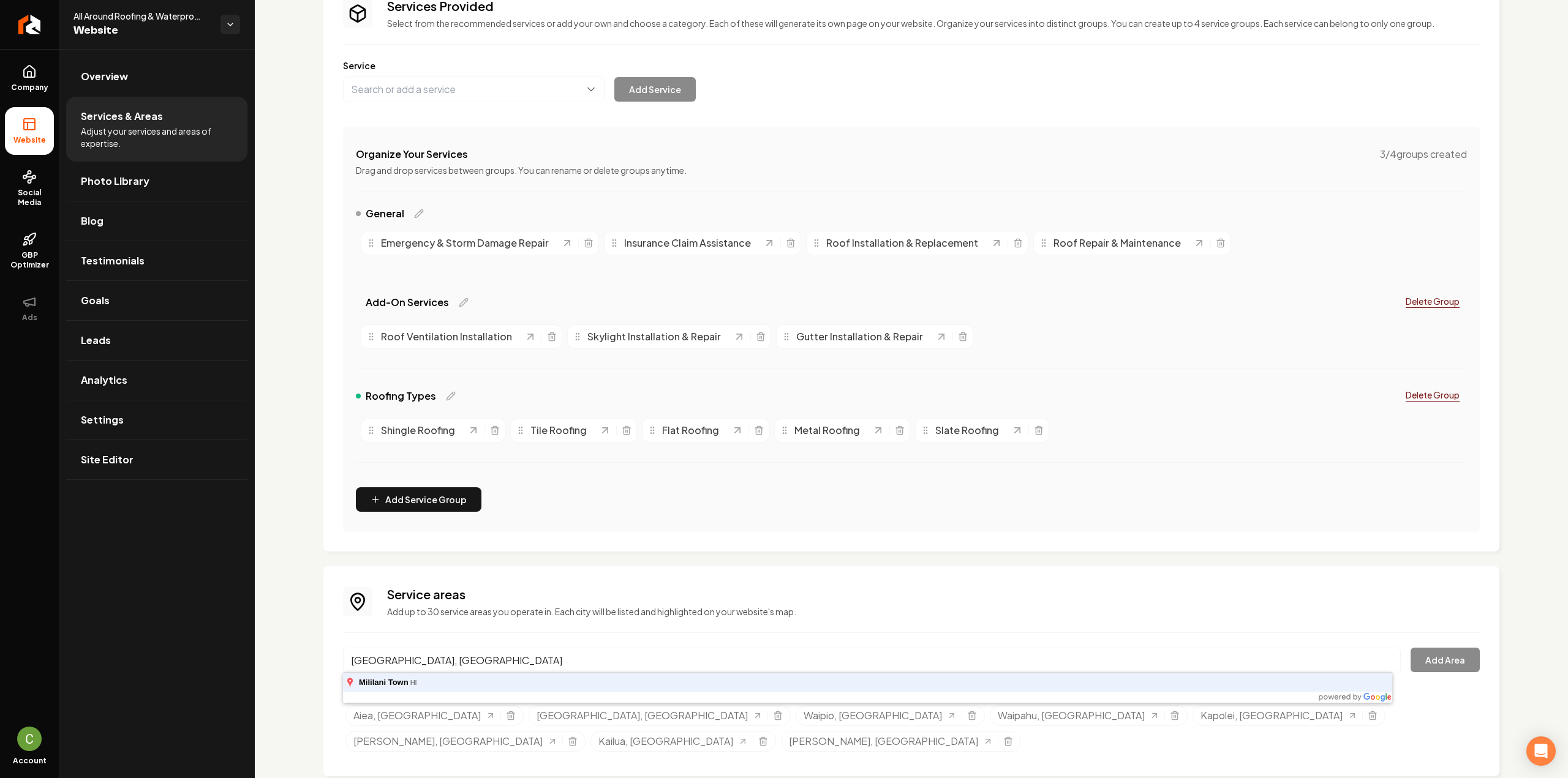
type input "Mililani Town, HI"
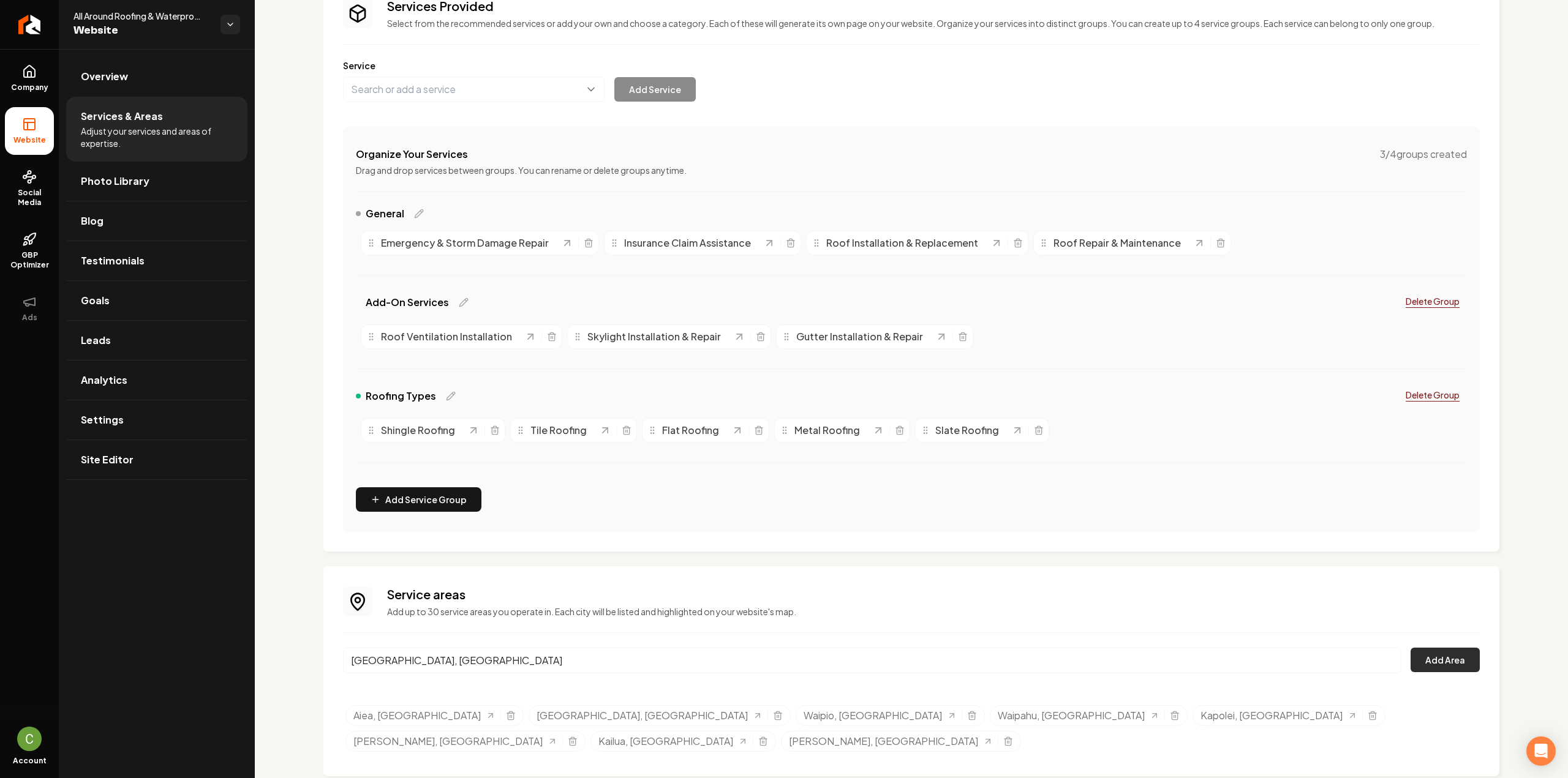
click at [1427, 648] on button "Add Area" at bounding box center [1445, 660] width 69 height 24
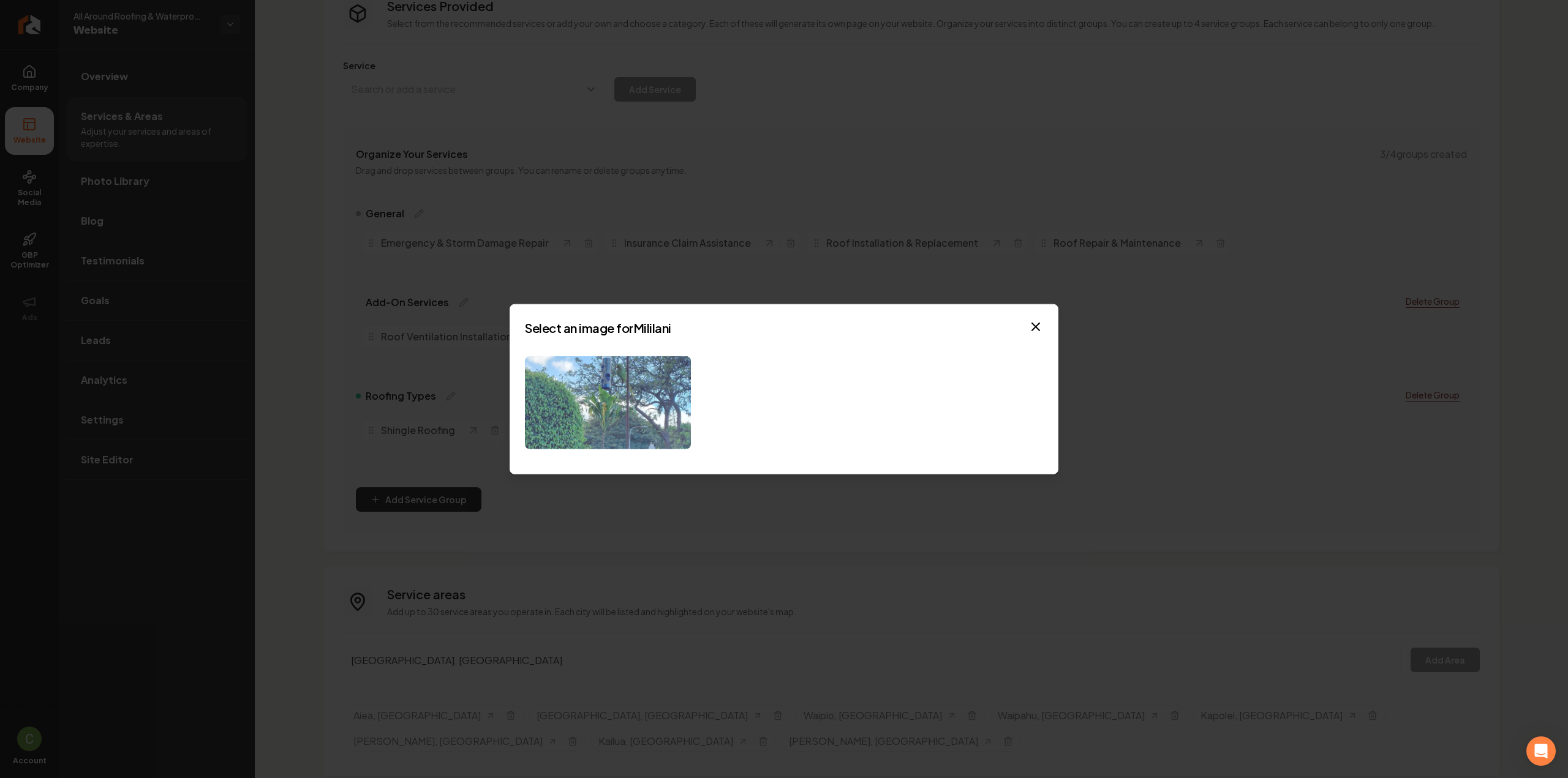
click at [571, 417] on img at bounding box center [608, 403] width 166 height 93
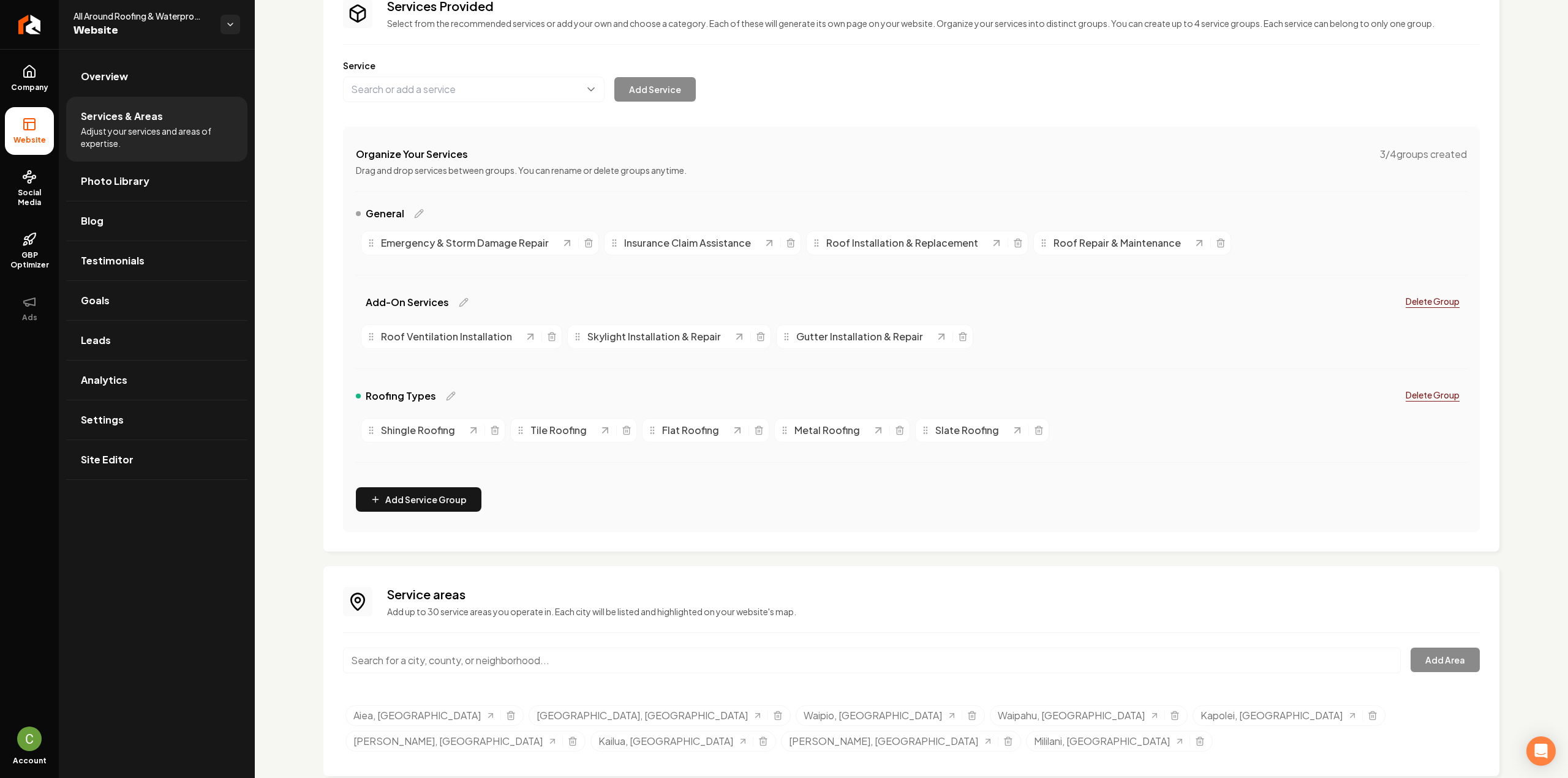
click at [535, 663] on input "Main content area" at bounding box center [872, 661] width 1058 height 26
click at [1434, 659] on button "Add Area" at bounding box center [1445, 660] width 69 height 24
click at [501, 673] on div "Waipahu, [GEOGRAPHIC_DATA]" at bounding box center [872, 668] width 1058 height 41
click at [498, 668] on input "Waipahu, [GEOGRAPHIC_DATA]" at bounding box center [872, 661] width 1058 height 26
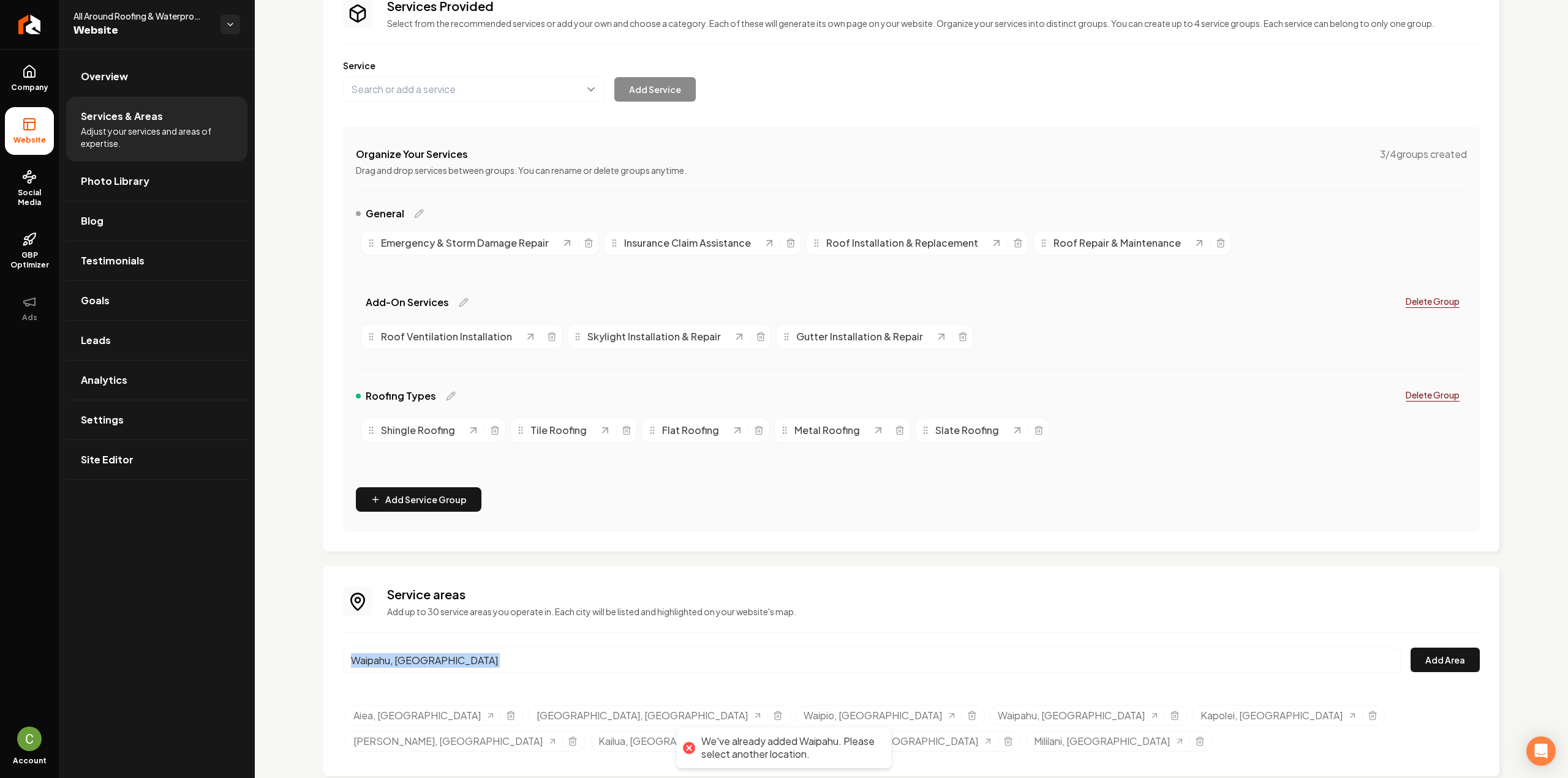
click at [498, 668] on input "Waipahu, [GEOGRAPHIC_DATA]" at bounding box center [872, 661] width 1058 height 26
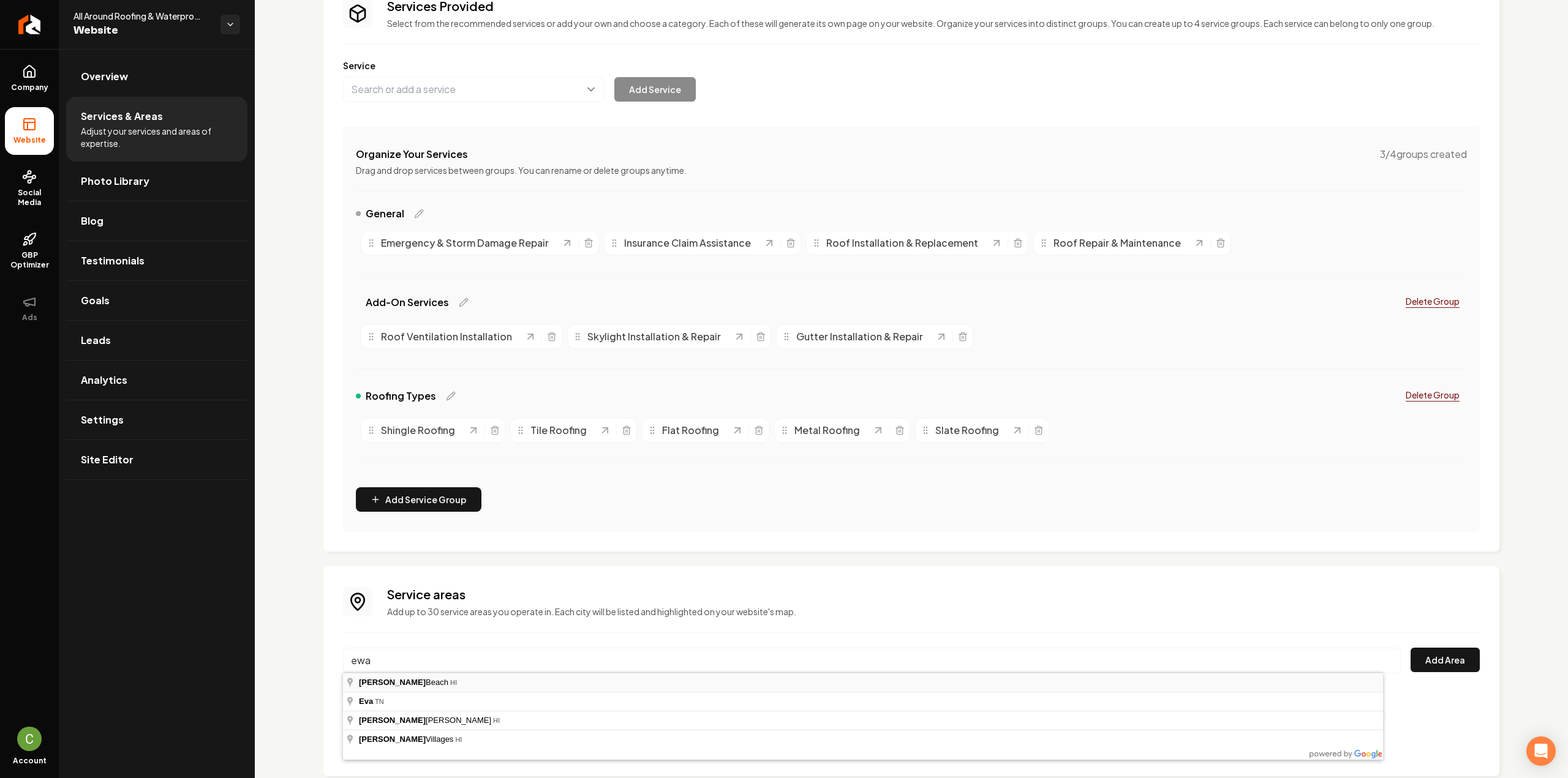
type input "[GEOGRAPHIC_DATA], [GEOGRAPHIC_DATA]"
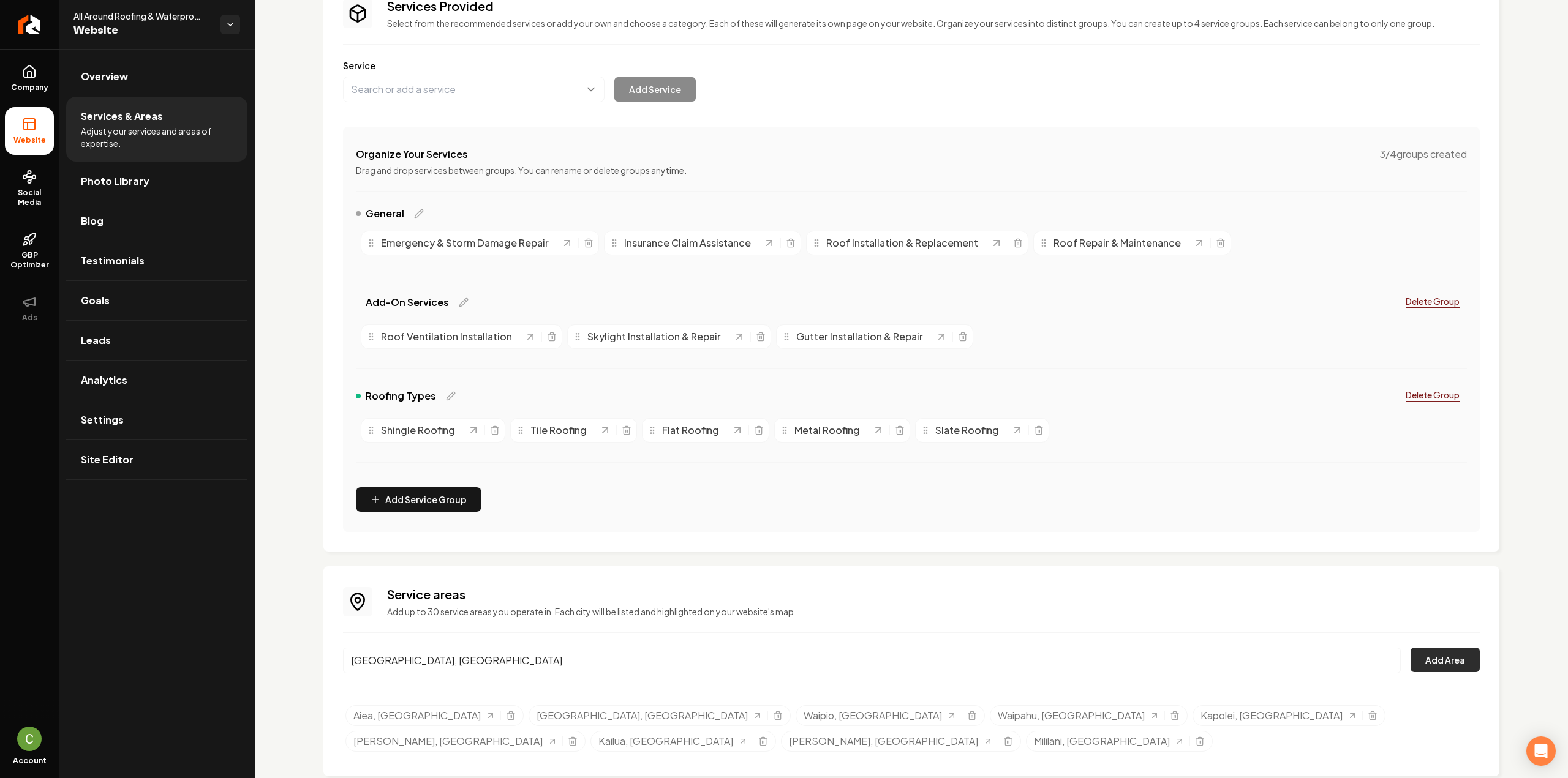
click at [1451, 656] on button "Add Area" at bounding box center [1445, 660] width 69 height 24
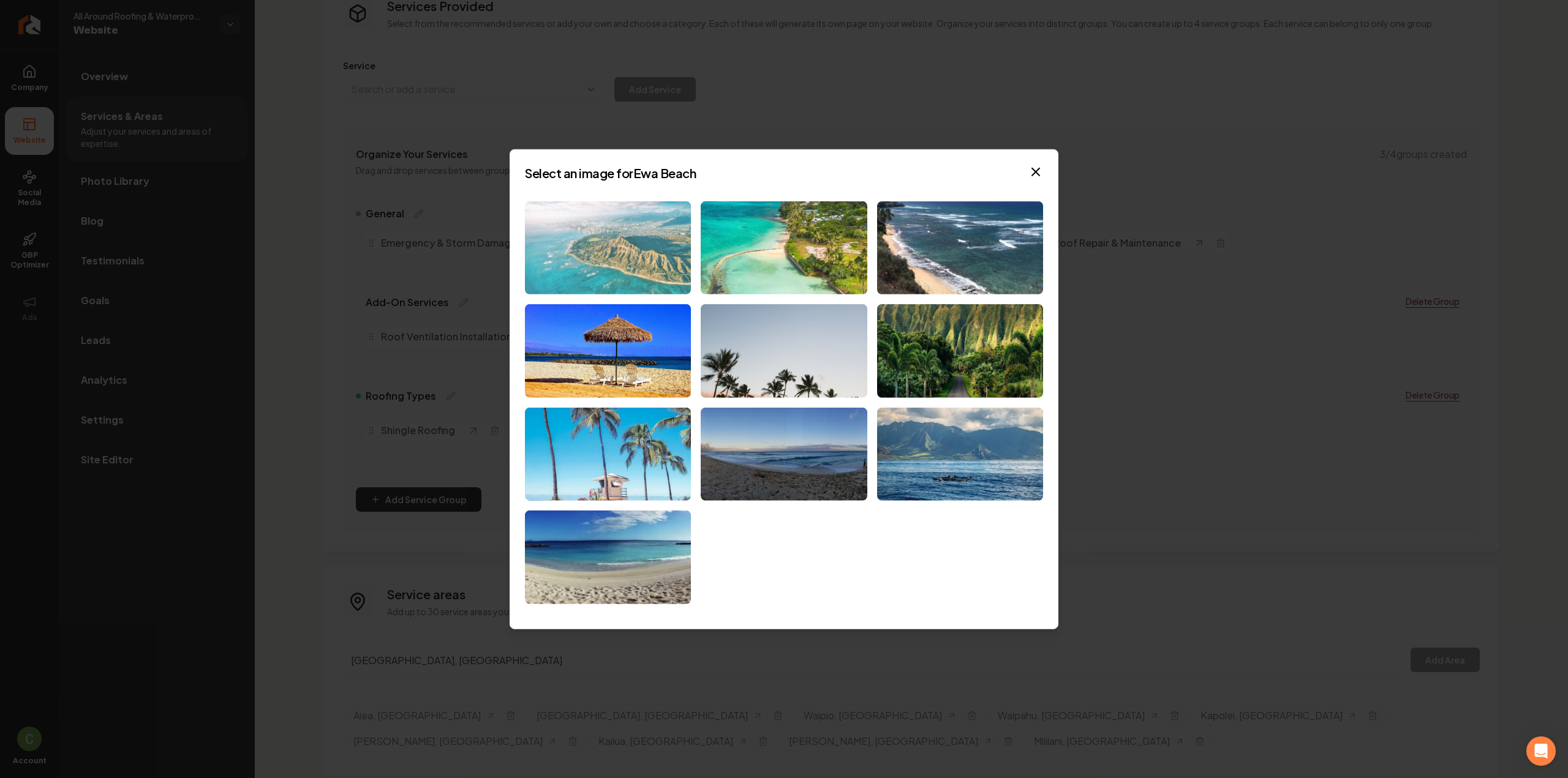
click at [627, 255] on img at bounding box center [608, 247] width 166 height 93
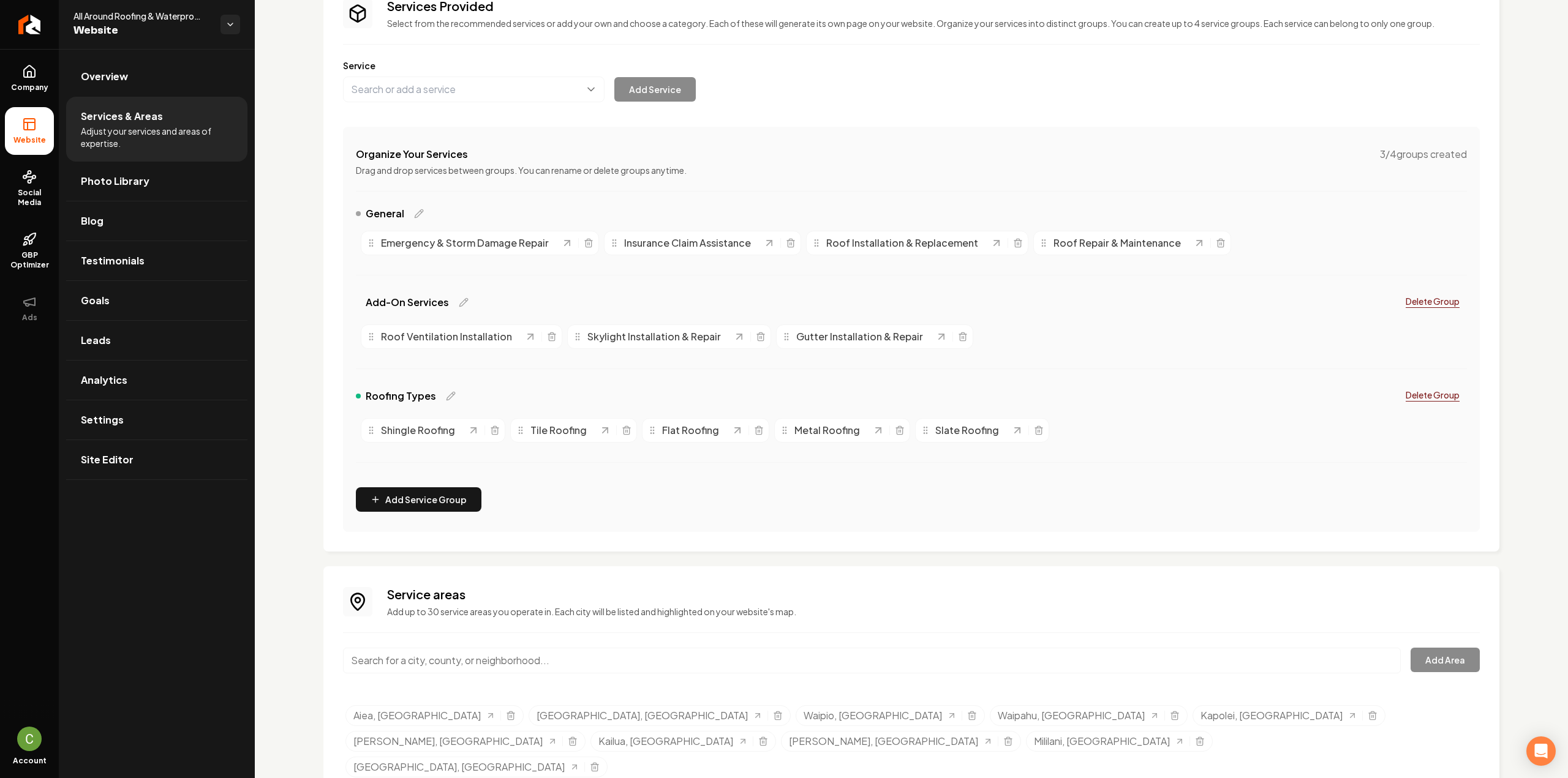
drag, startPoint x: 43, startPoint y: 78, endPoint x: 892, endPoint y: 440, distance: 923.0
click at [43, 77] on link "Company" at bounding box center [29, 78] width 49 height 48
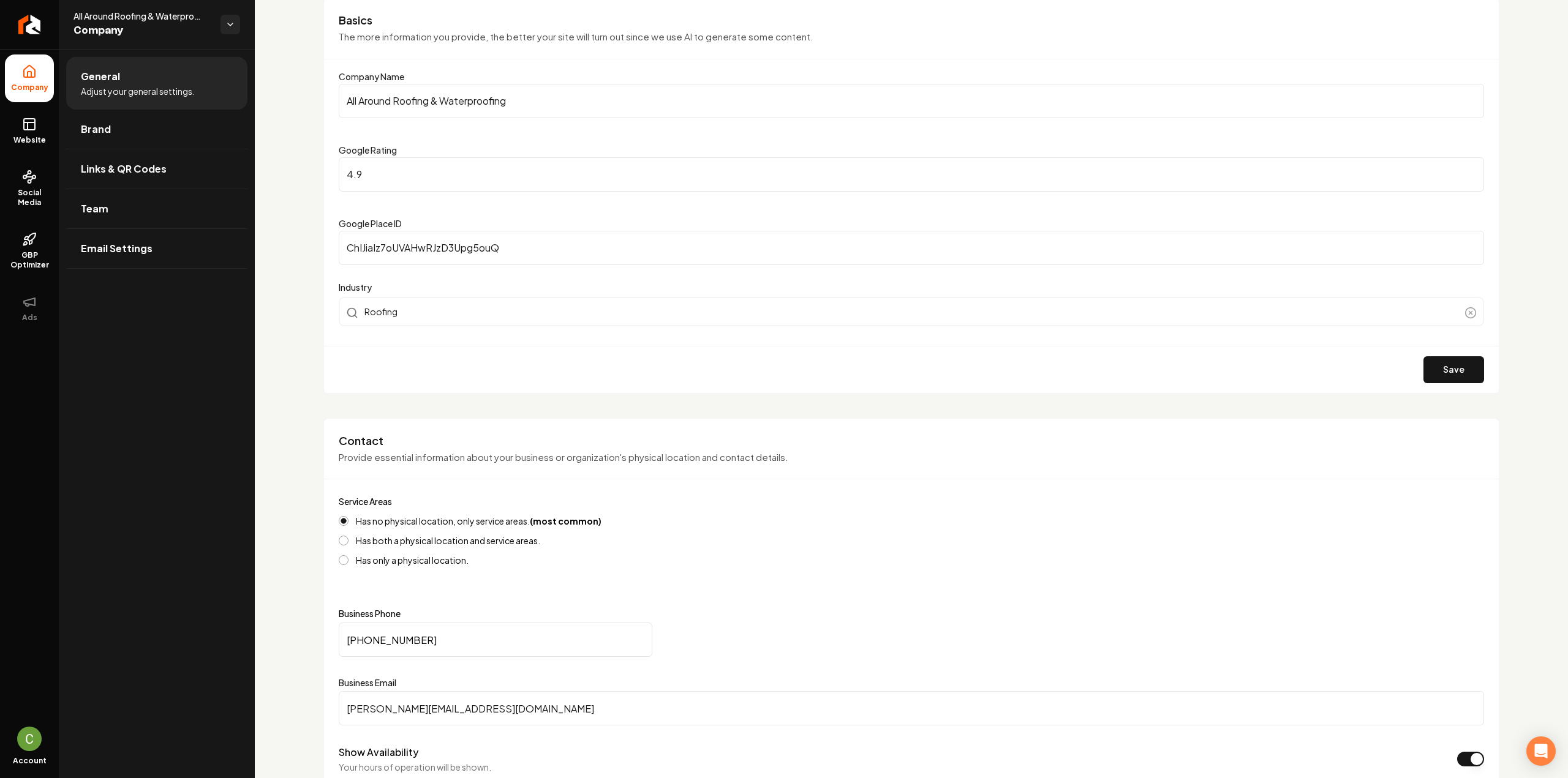
scroll to position [223, 0]
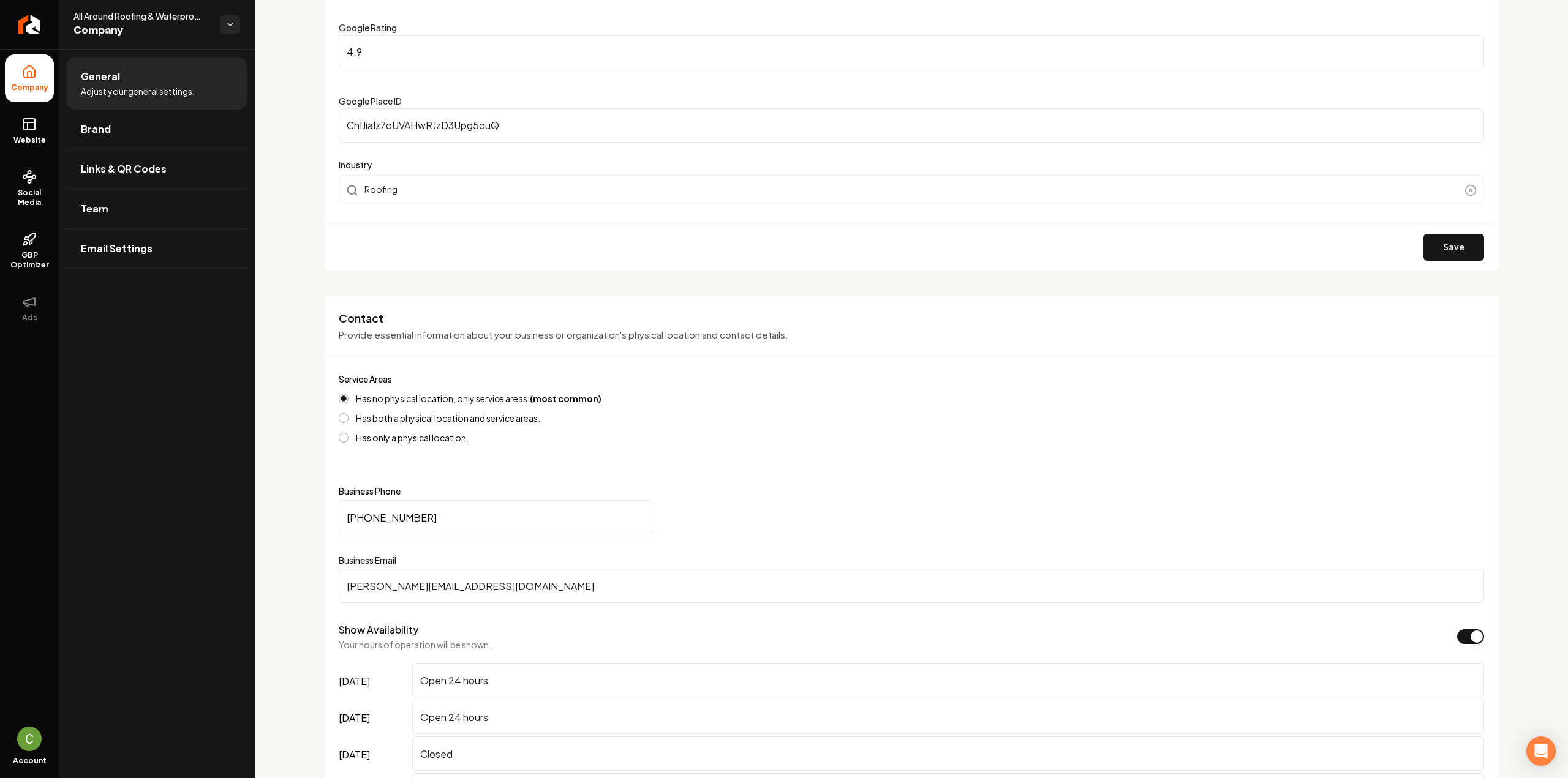
click at [497, 581] on input "kevin@aaroofinghawaii.com" at bounding box center [911, 586] width 1145 height 35
paste input "Sari"
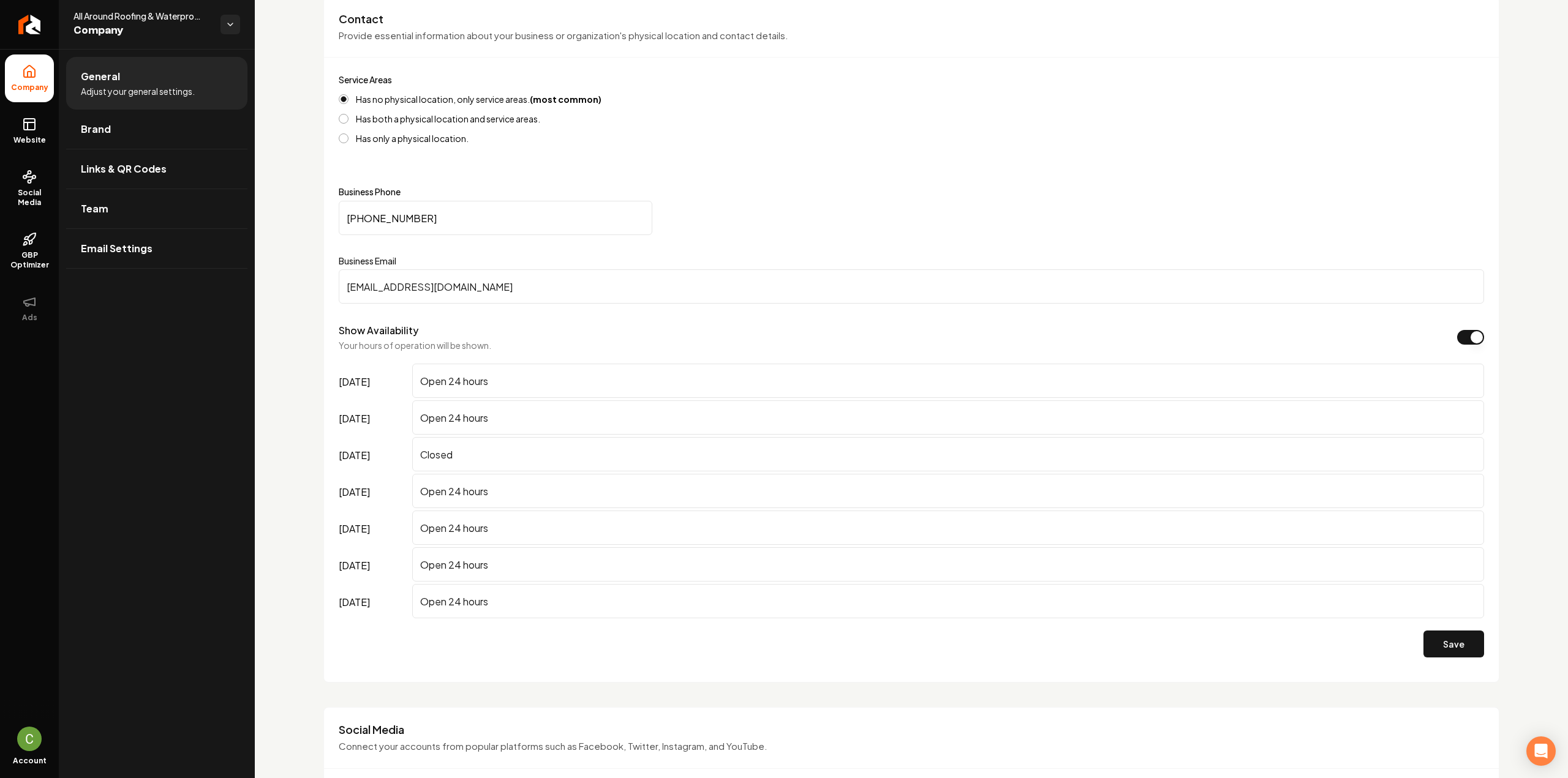
scroll to position [529, 0]
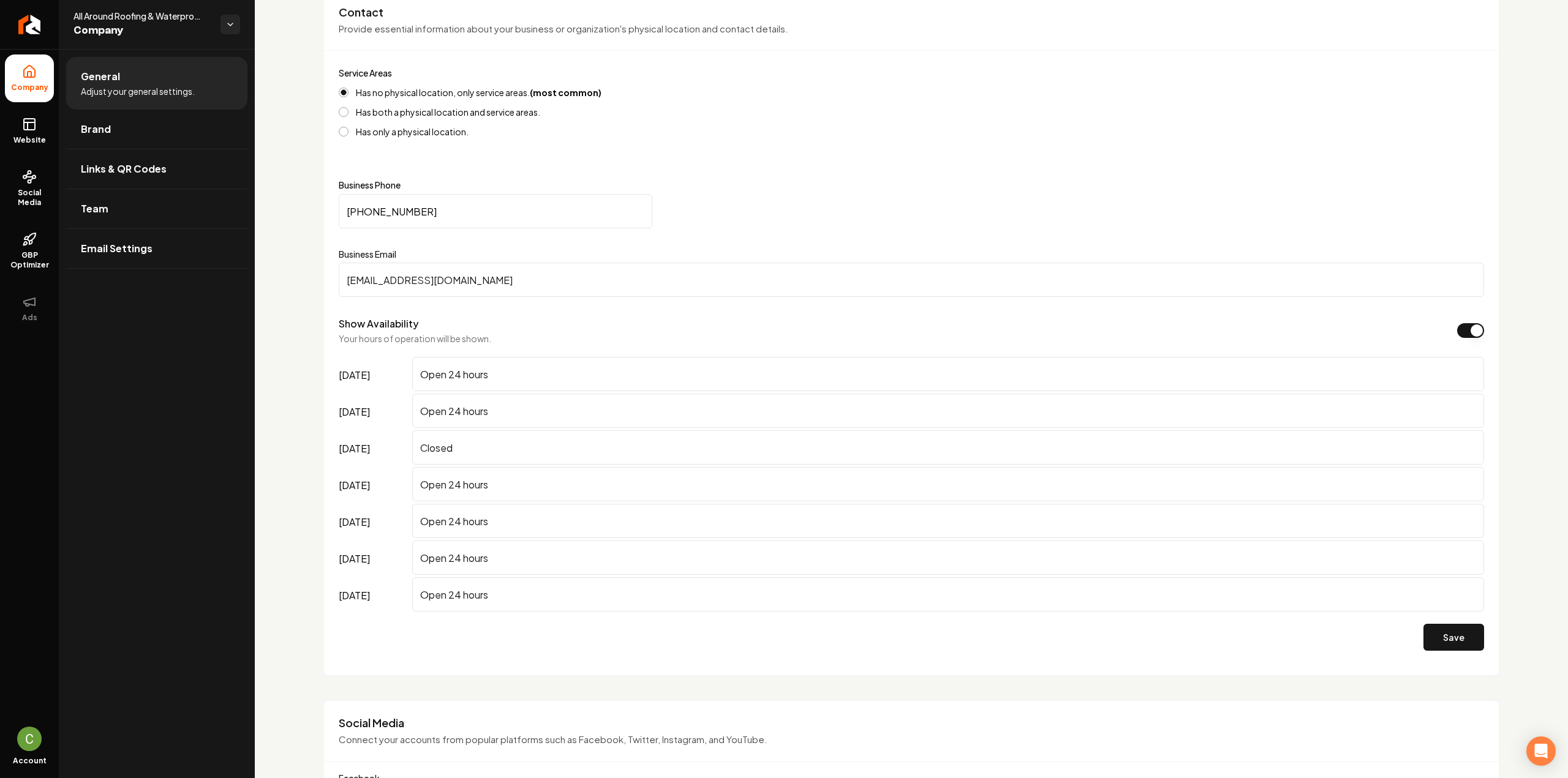
type input "Sari@aaroofinghawaii.com"
click at [1458, 654] on div "Save" at bounding box center [911, 638] width 1145 height 47
click at [1453, 640] on button "Save" at bounding box center [1454, 637] width 61 height 27
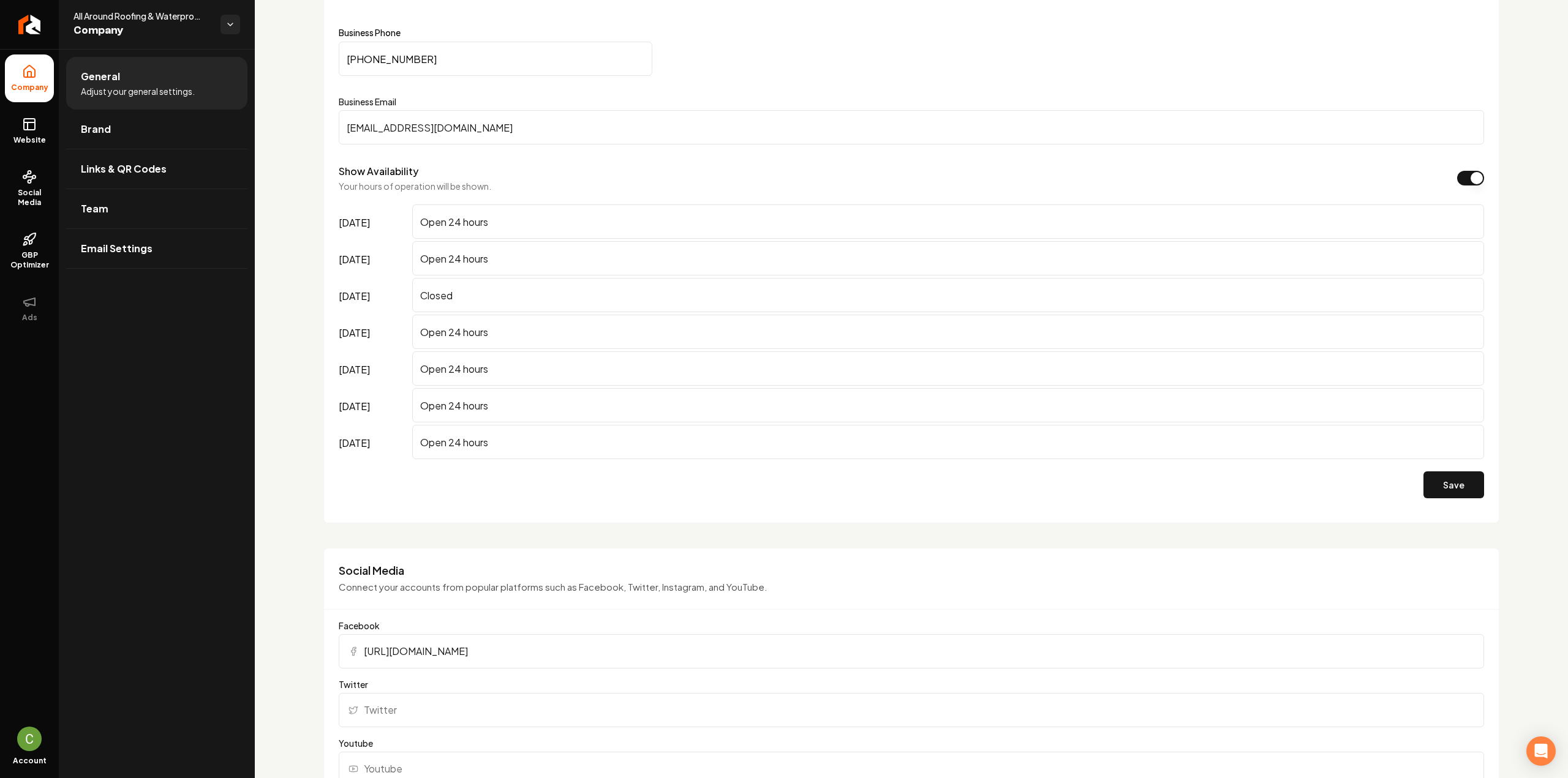
scroll to position [446, 0]
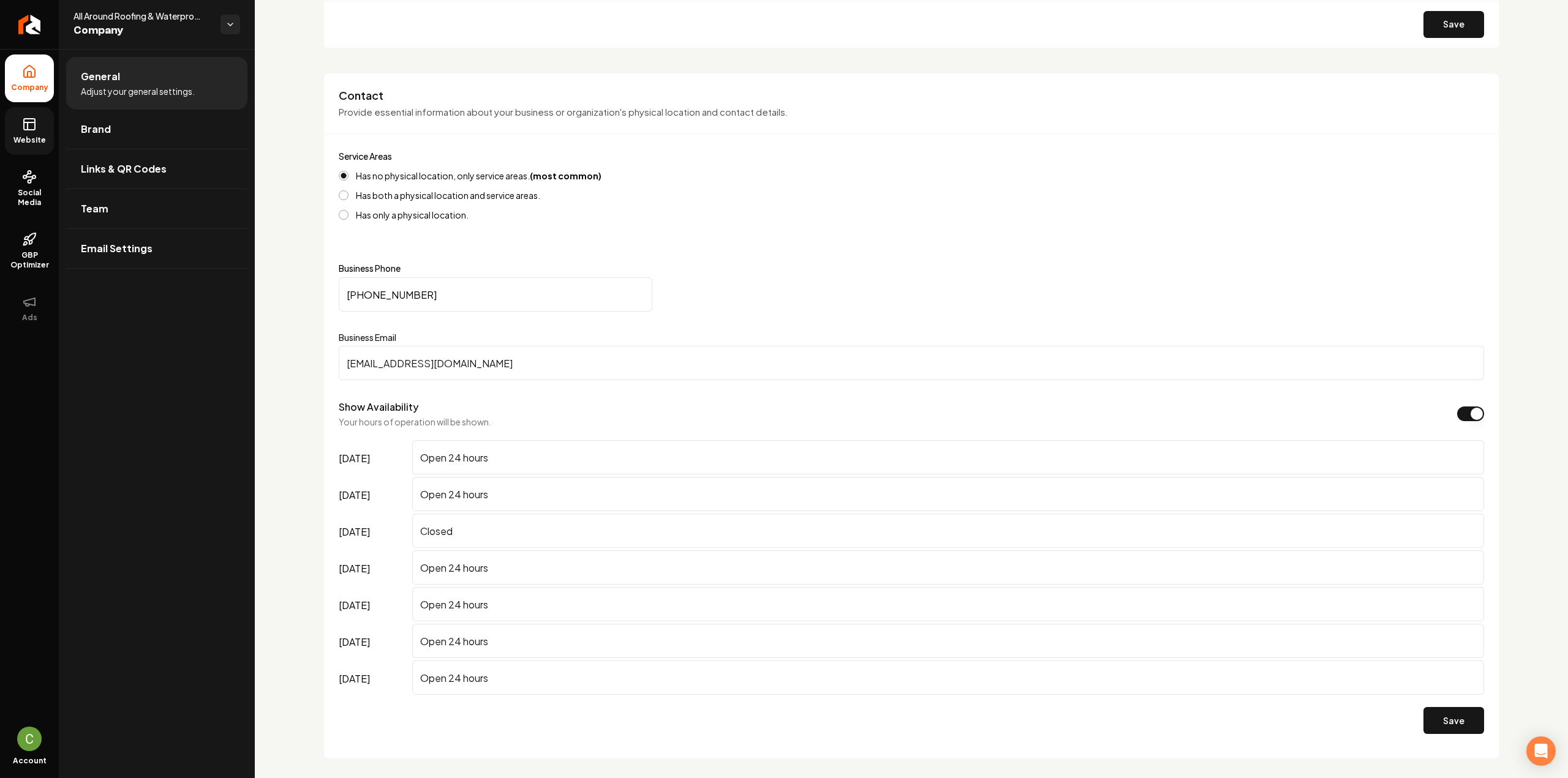
click at [22, 121] on icon at bounding box center [29, 124] width 15 height 15
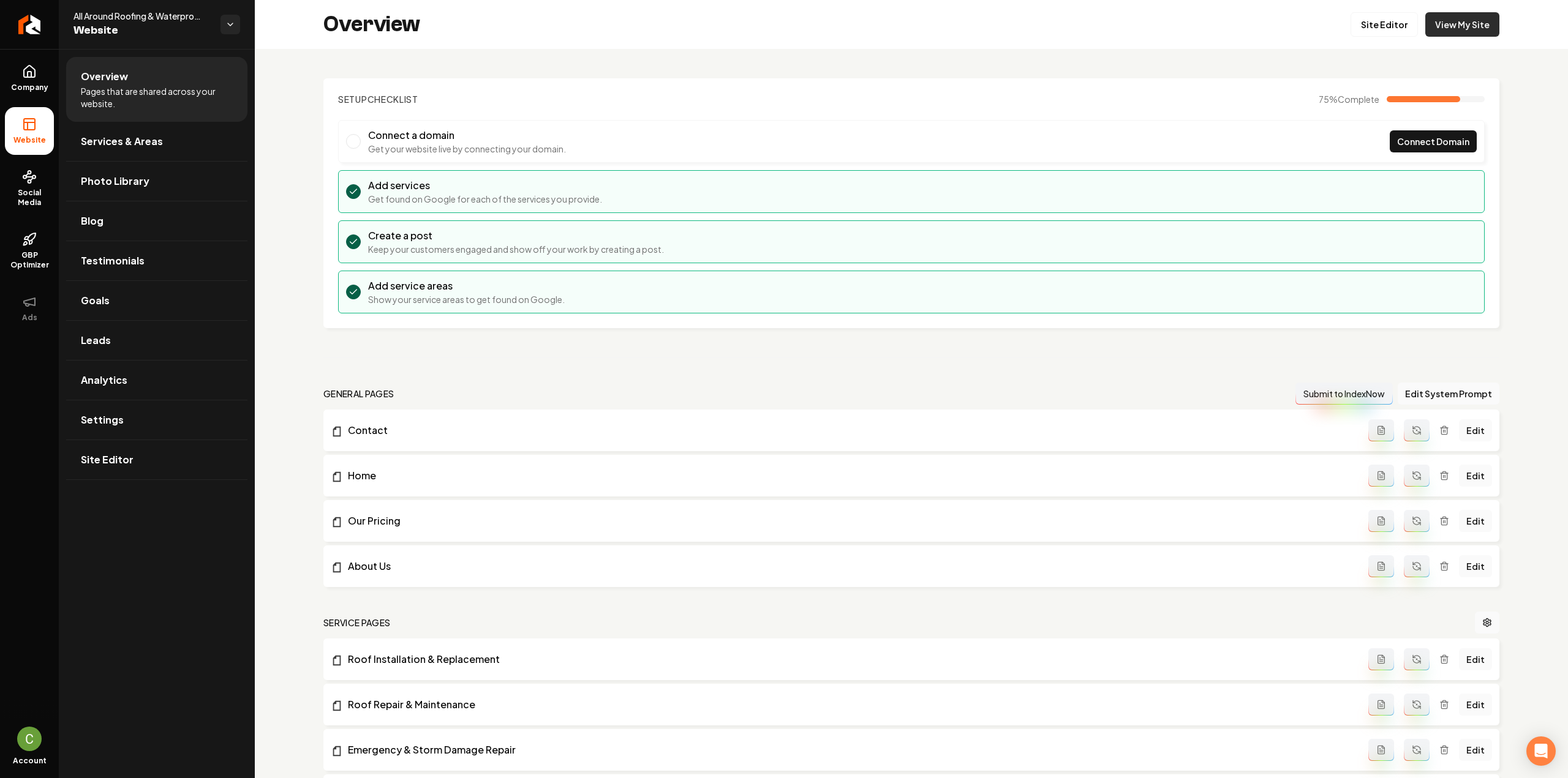
click at [1469, 22] on link "View My Site" at bounding box center [1463, 24] width 74 height 24
click at [1353, 19] on link "Site Editor" at bounding box center [1384, 24] width 67 height 24
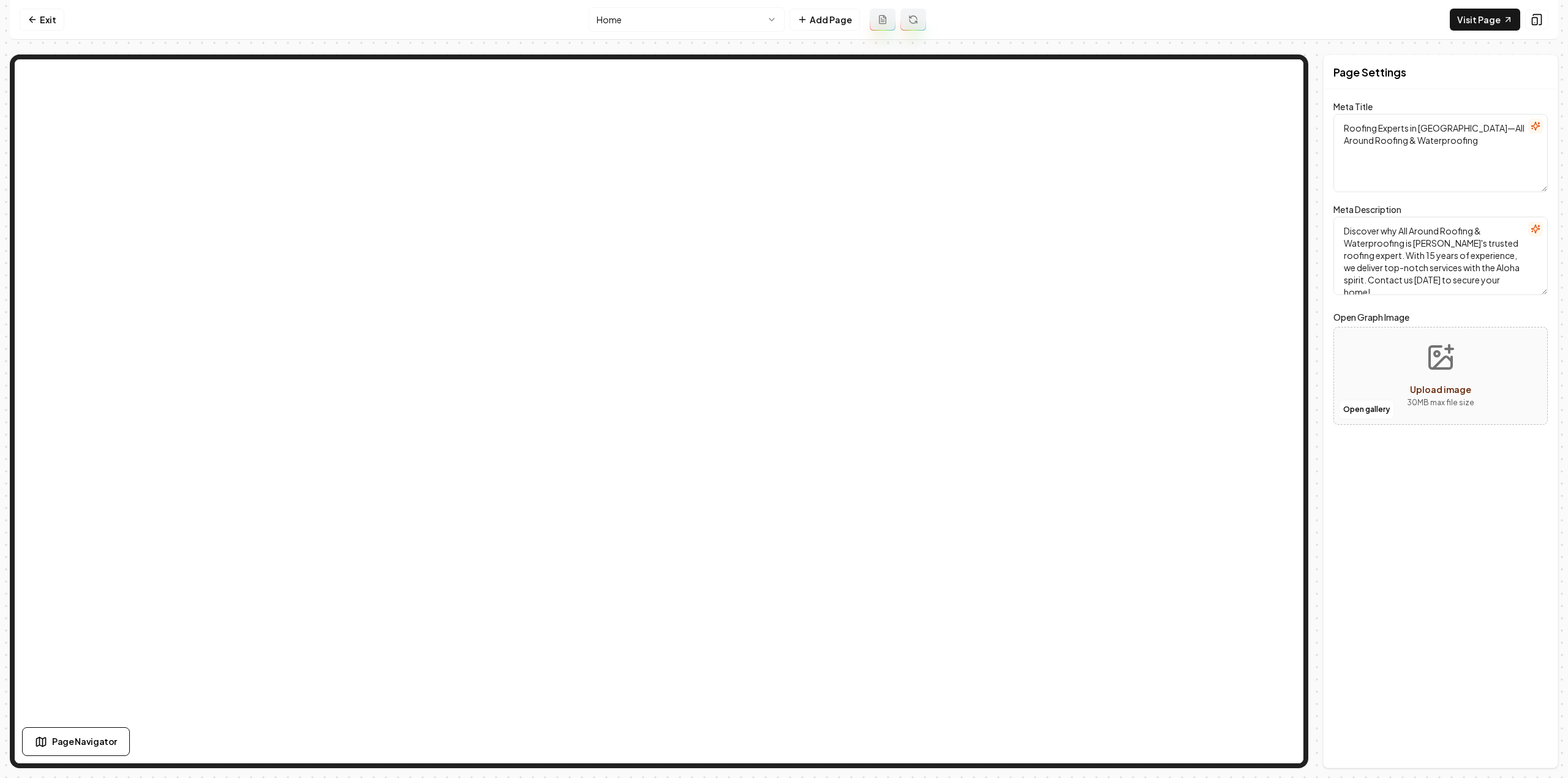
click at [703, 13] on html "Computer Required This feature is only available on a computer. Please switch t…" at bounding box center [784, 389] width 1568 height 778
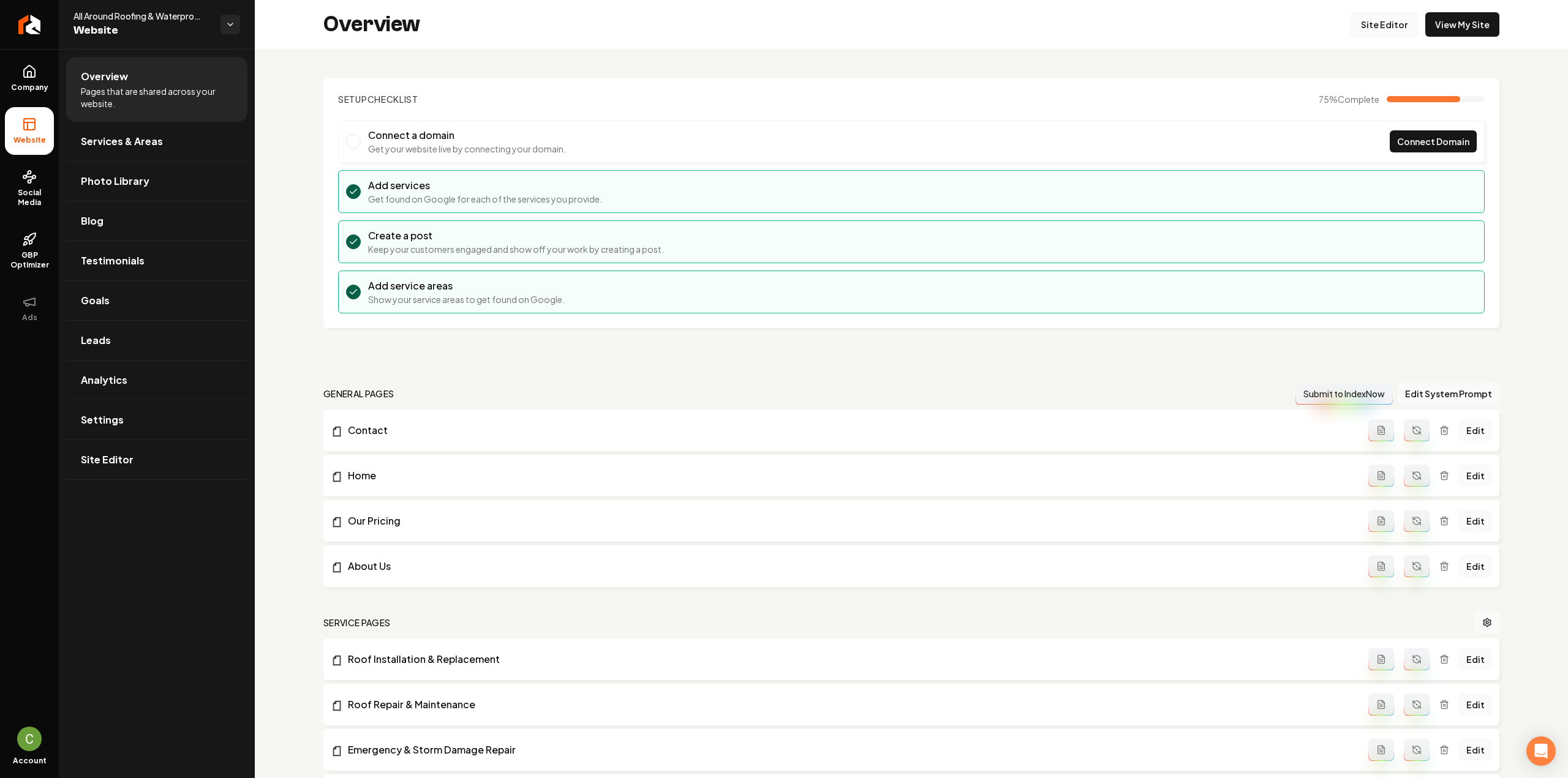
click at [1379, 33] on link "Site Editor" at bounding box center [1384, 24] width 67 height 24
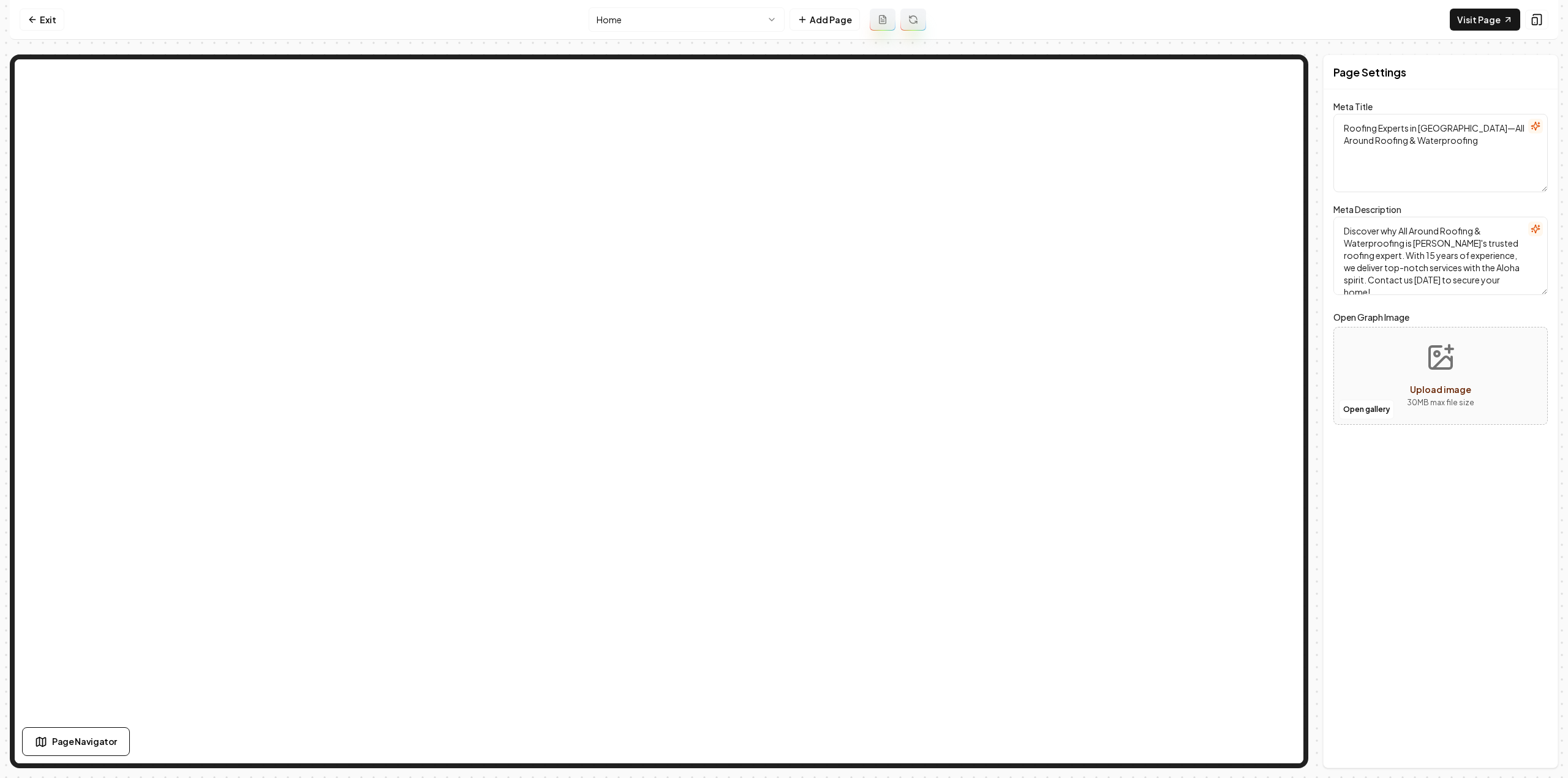
click at [682, 23] on html "Computer Required This feature is only available on a computer. Please switch t…" at bounding box center [784, 389] width 1568 height 778
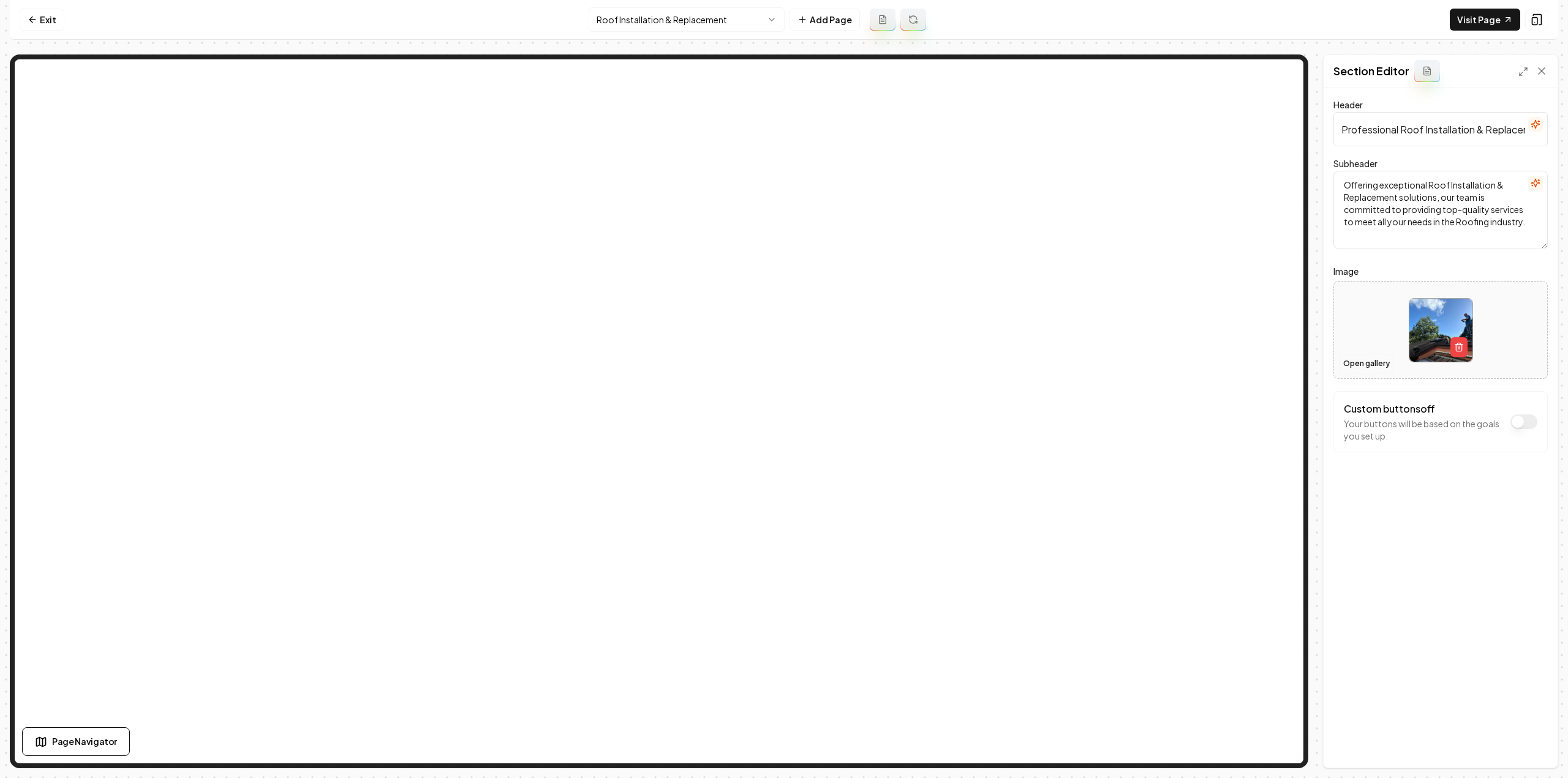
click at [1374, 361] on button "Open gallery" at bounding box center [1367, 364] width 55 height 20
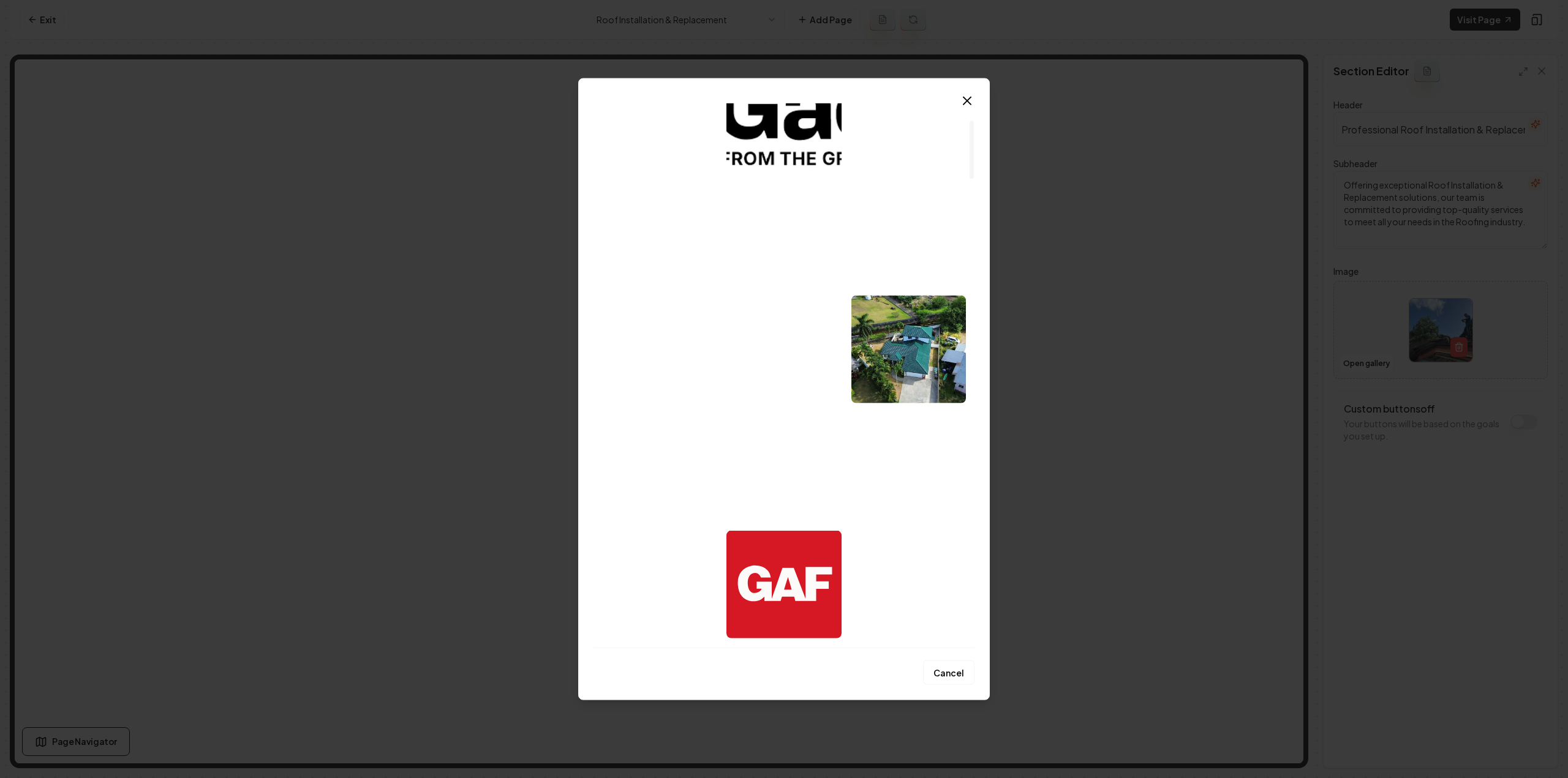
scroll to position [306, 0]
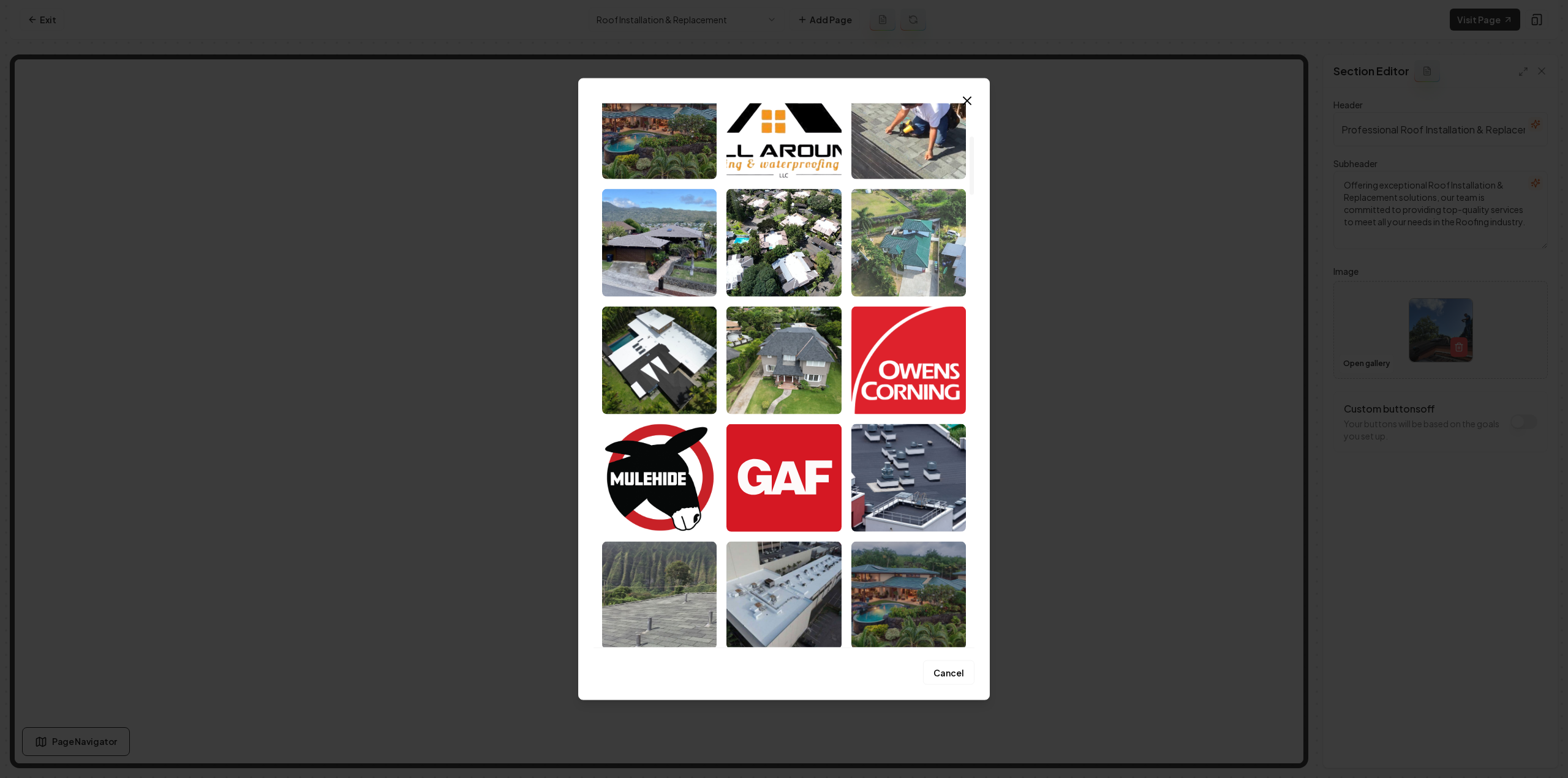
click at [921, 245] on img "Select image image_68cd77db5c7cd75eb8603880.jpg" at bounding box center [908, 242] width 114 height 108
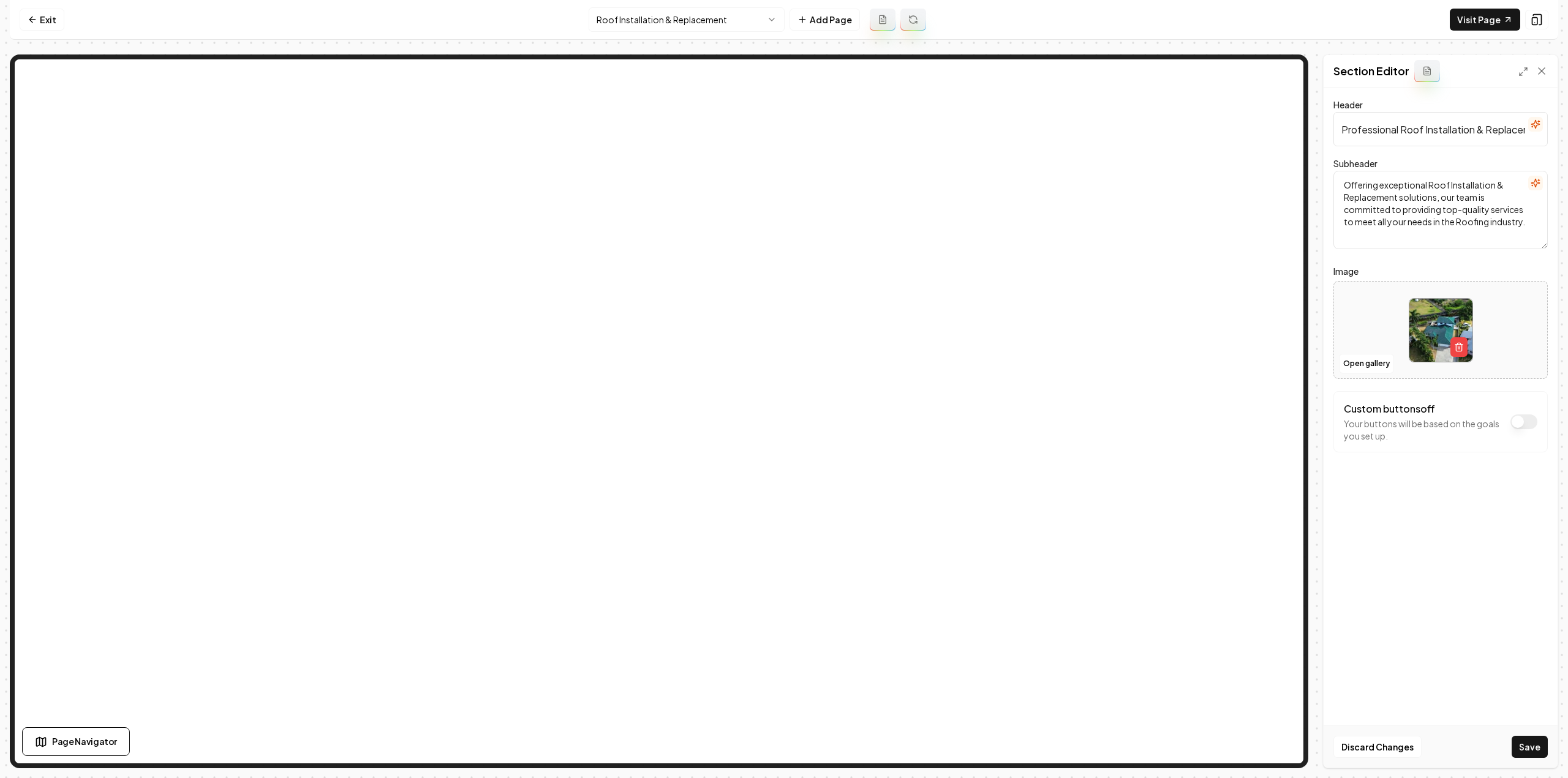
click at [1531, 730] on div "Discard Changes Save" at bounding box center [1440, 747] width 234 height 42
click at [1536, 750] on button "Save" at bounding box center [1530, 748] width 36 height 22
click at [713, 13] on html "Computer Required This feature is only available on a computer. Please switch t…" at bounding box center [784, 389] width 1568 height 778
click at [1363, 361] on button "Open gallery" at bounding box center [1367, 364] width 55 height 20
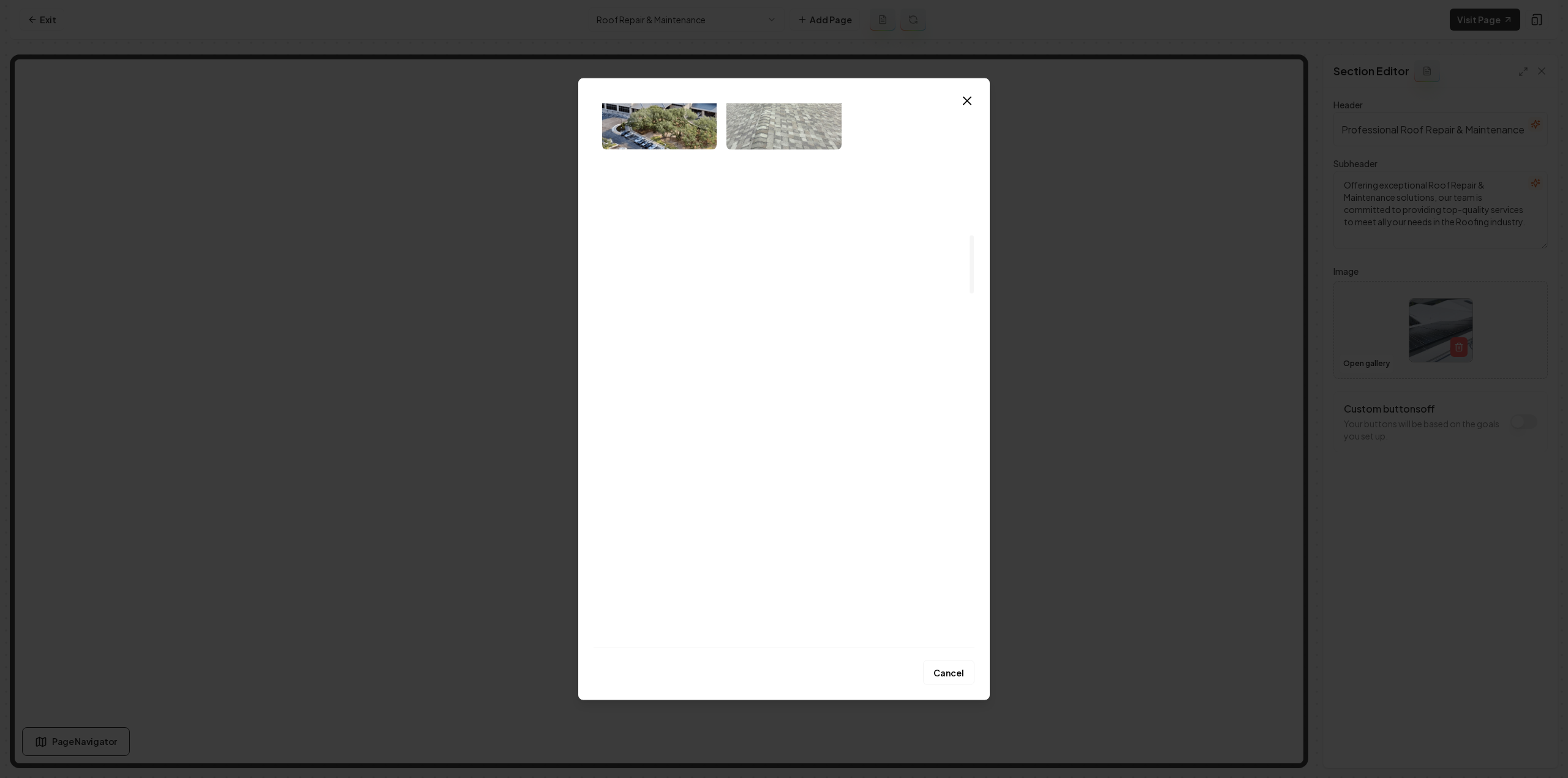
scroll to position [1531, 0]
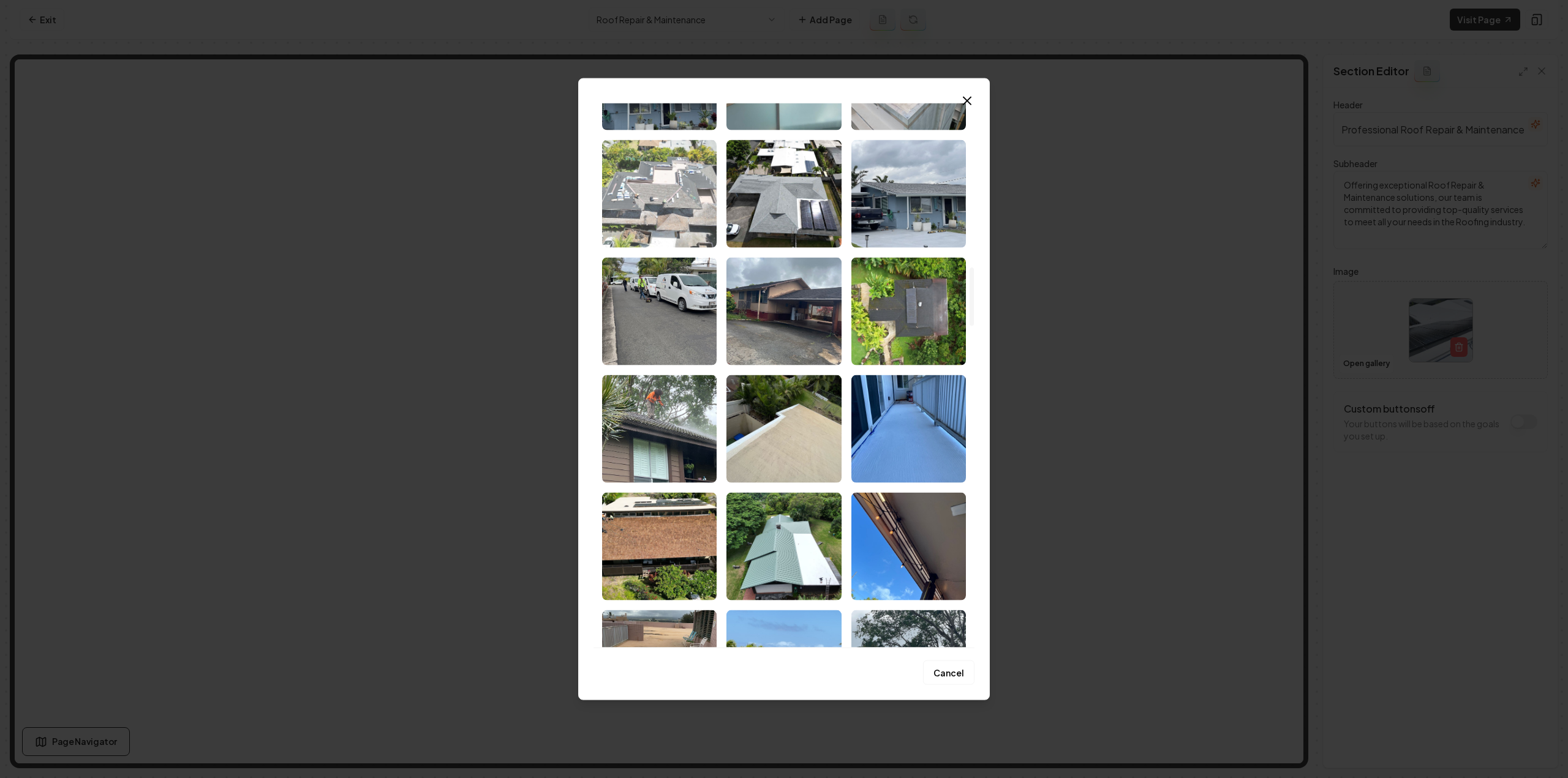
click at [667, 206] on img "Select image image_68cd6a865c7cd75eb8f44d51.jpeg" at bounding box center [659, 194] width 114 height 108
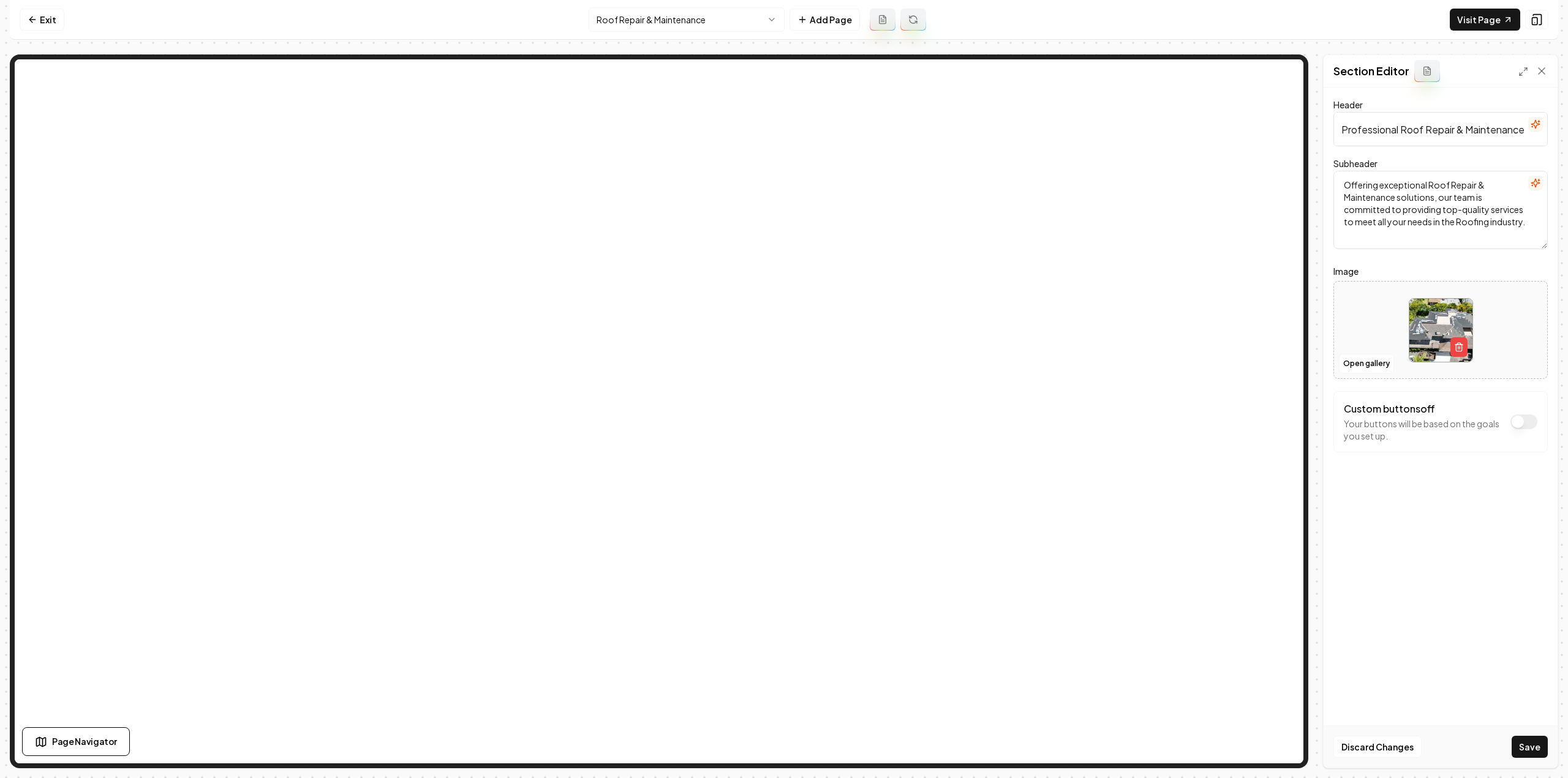
click at [1537, 755] on button "Save" at bounding box center [1530, 748] width 36 height 22
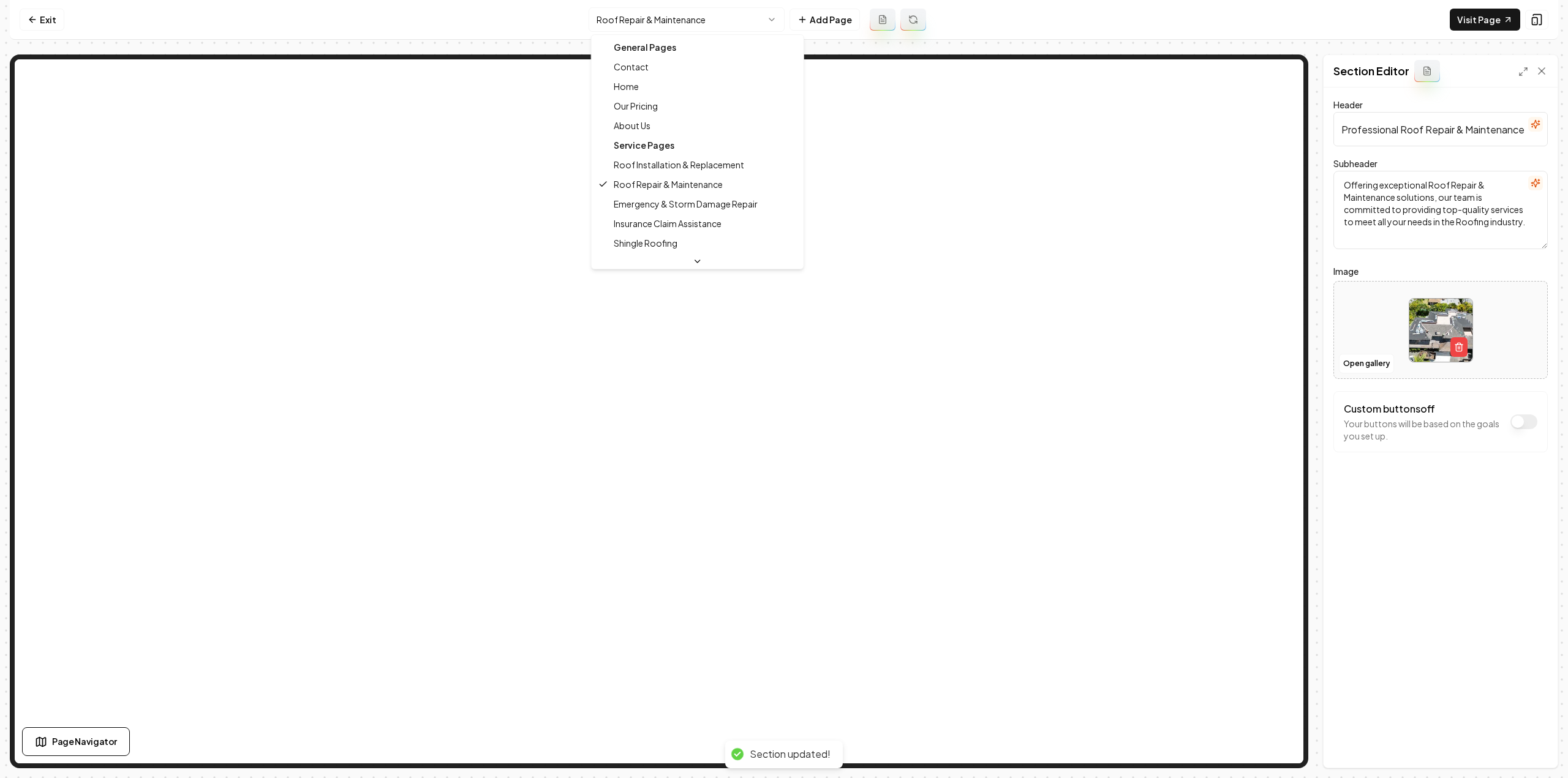
click at [627, 16] on html "Computer Required This feature is only available on a computer. Please switch t…" at bounding box center [784, 389] width 1568 height 778
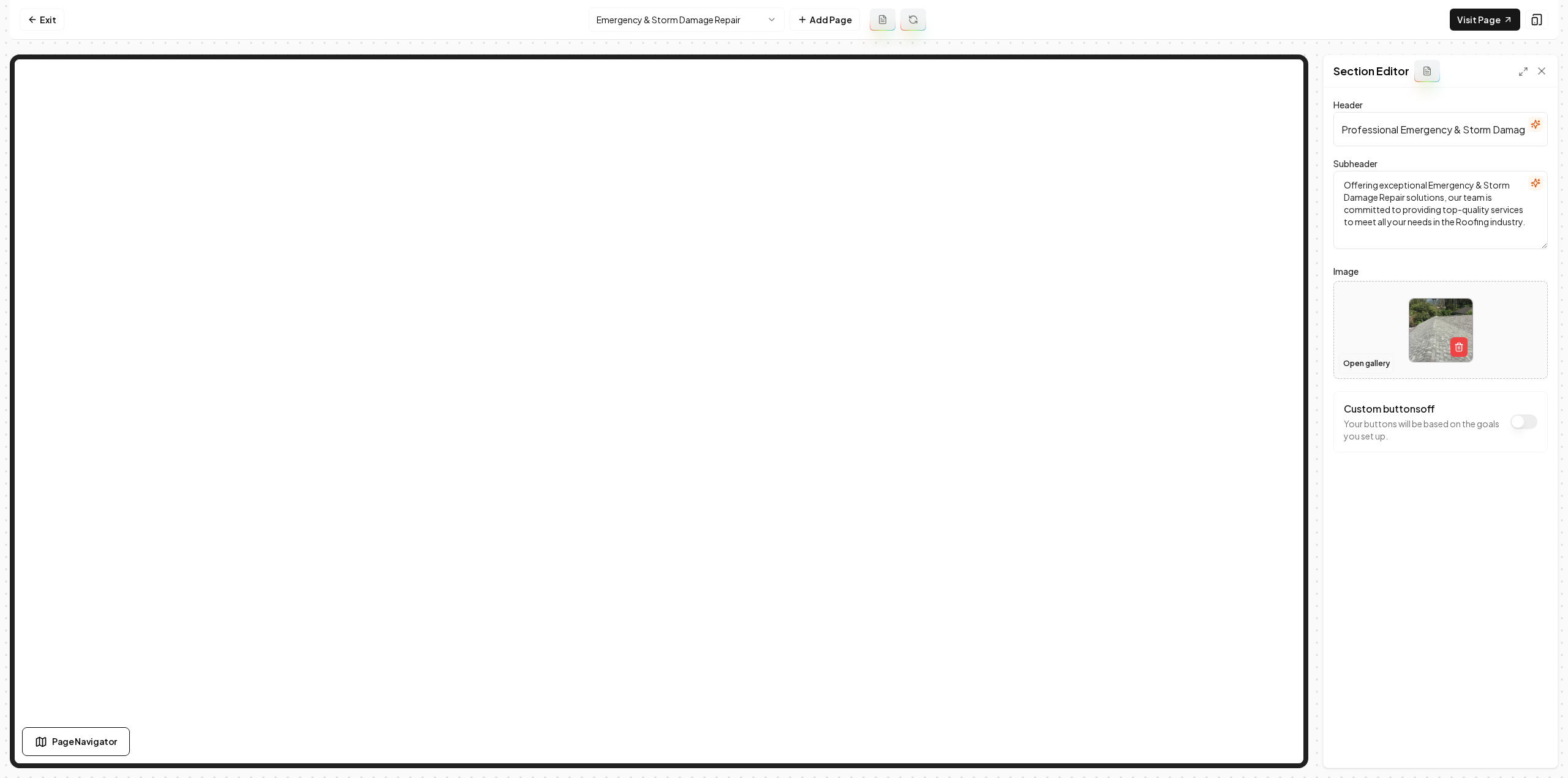
click at [1348, 362] on button "Open gallery" at bounding box center [1367, 364] width 55 height 20
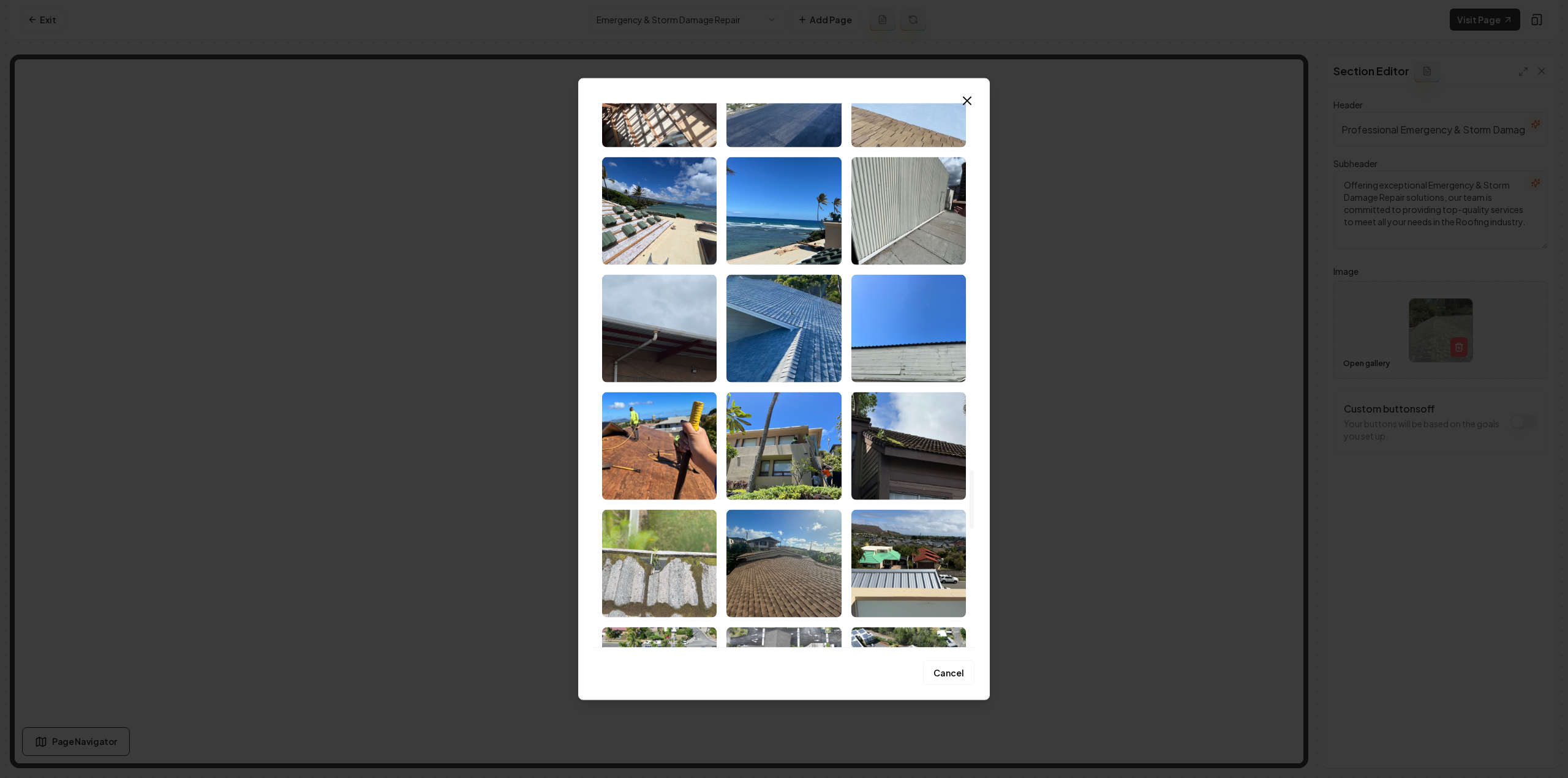
scroll to position [3429, 0]
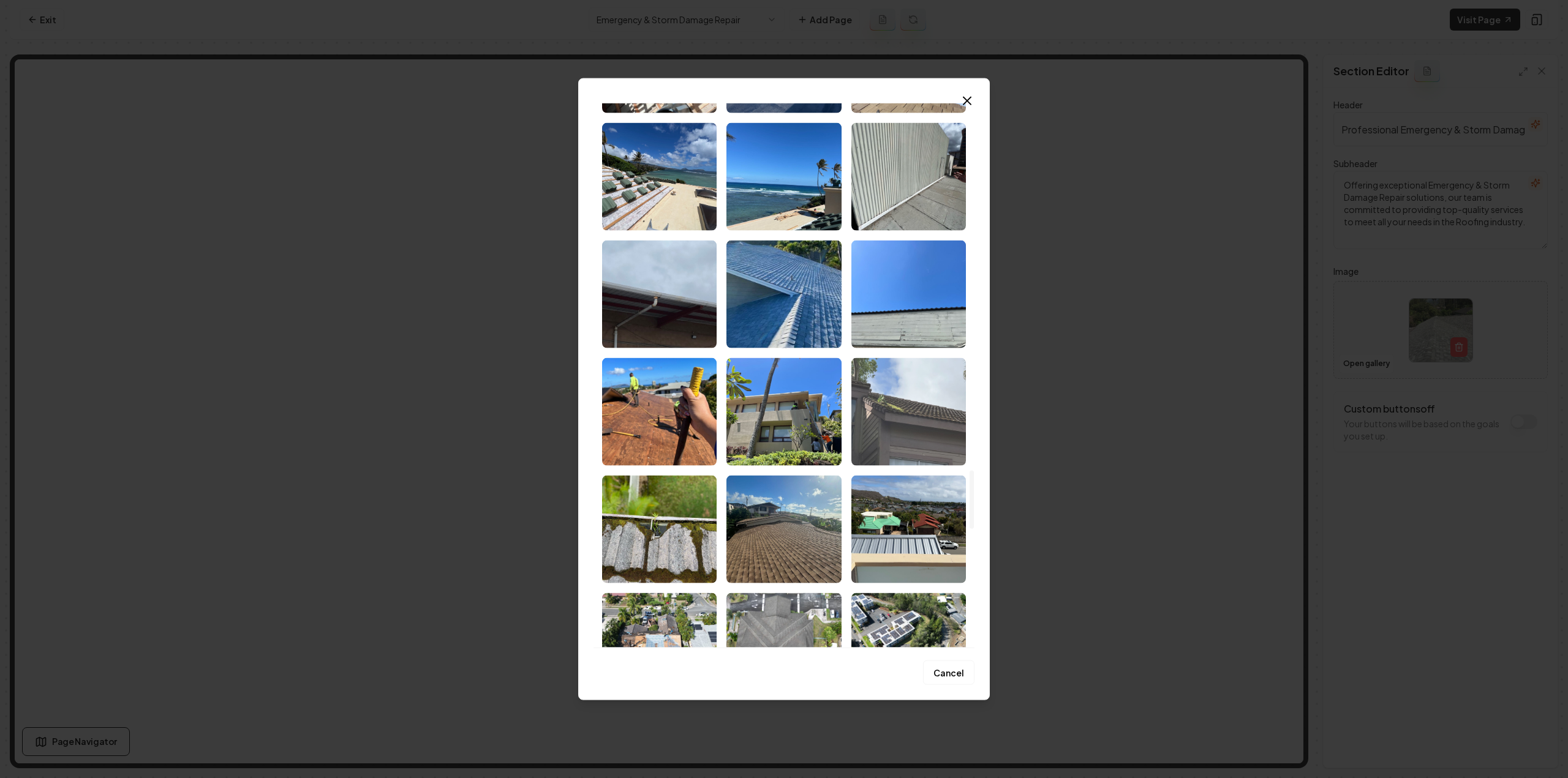
click at [896, 427] on img "Select image image_68cd6a845c7cd75eb8f4370c.jpeg" at bounding box center [908, 411] width 114 height 108
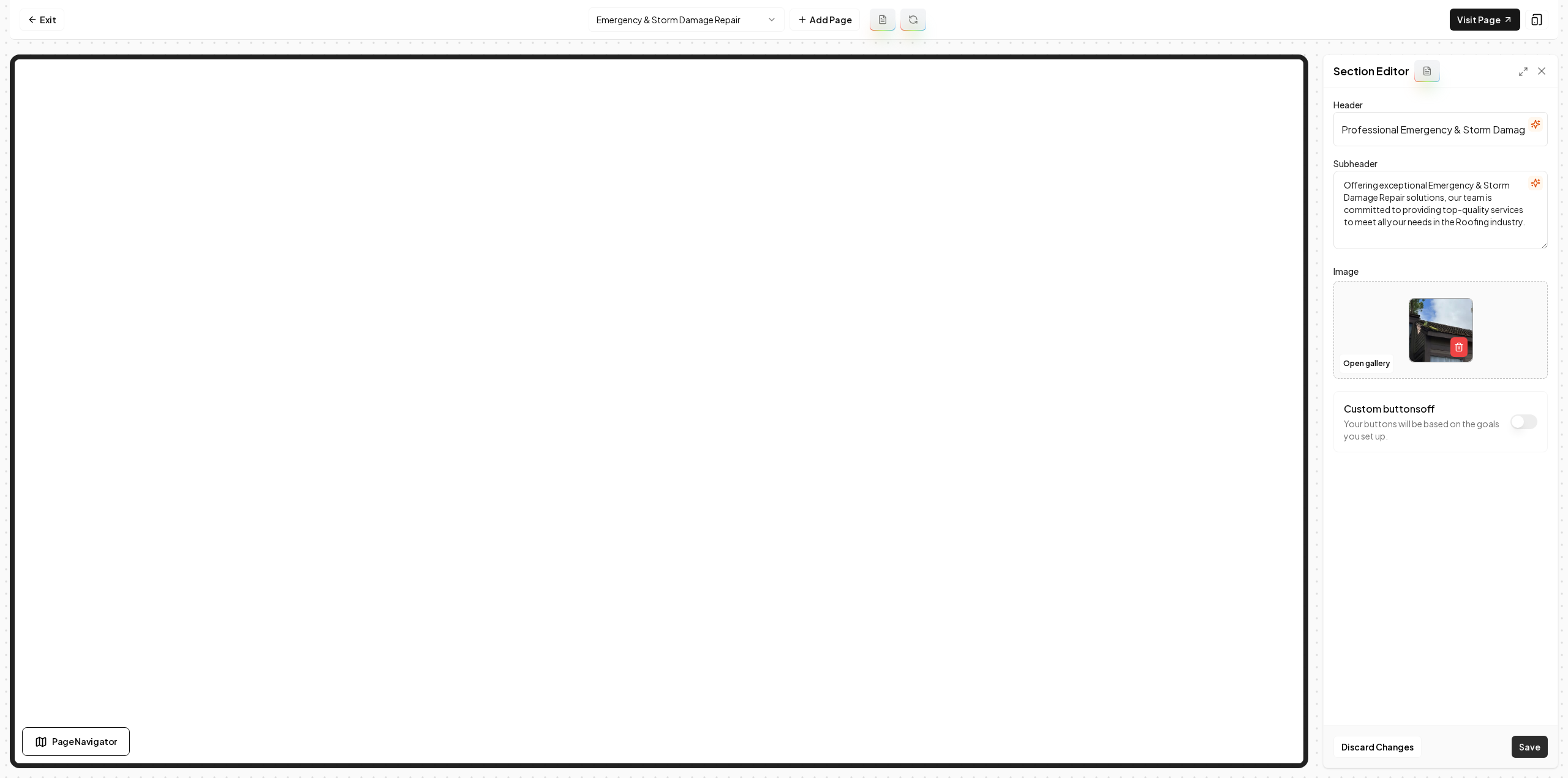
click at [1520, 749] on button "Save" at bounding box center [1530, 748] width 36 height 22
click at [650, 24] on html "Computer Required This feature is only available on a computer. Please switch t…" at bounding box center [784, 389] width 1568 height 778
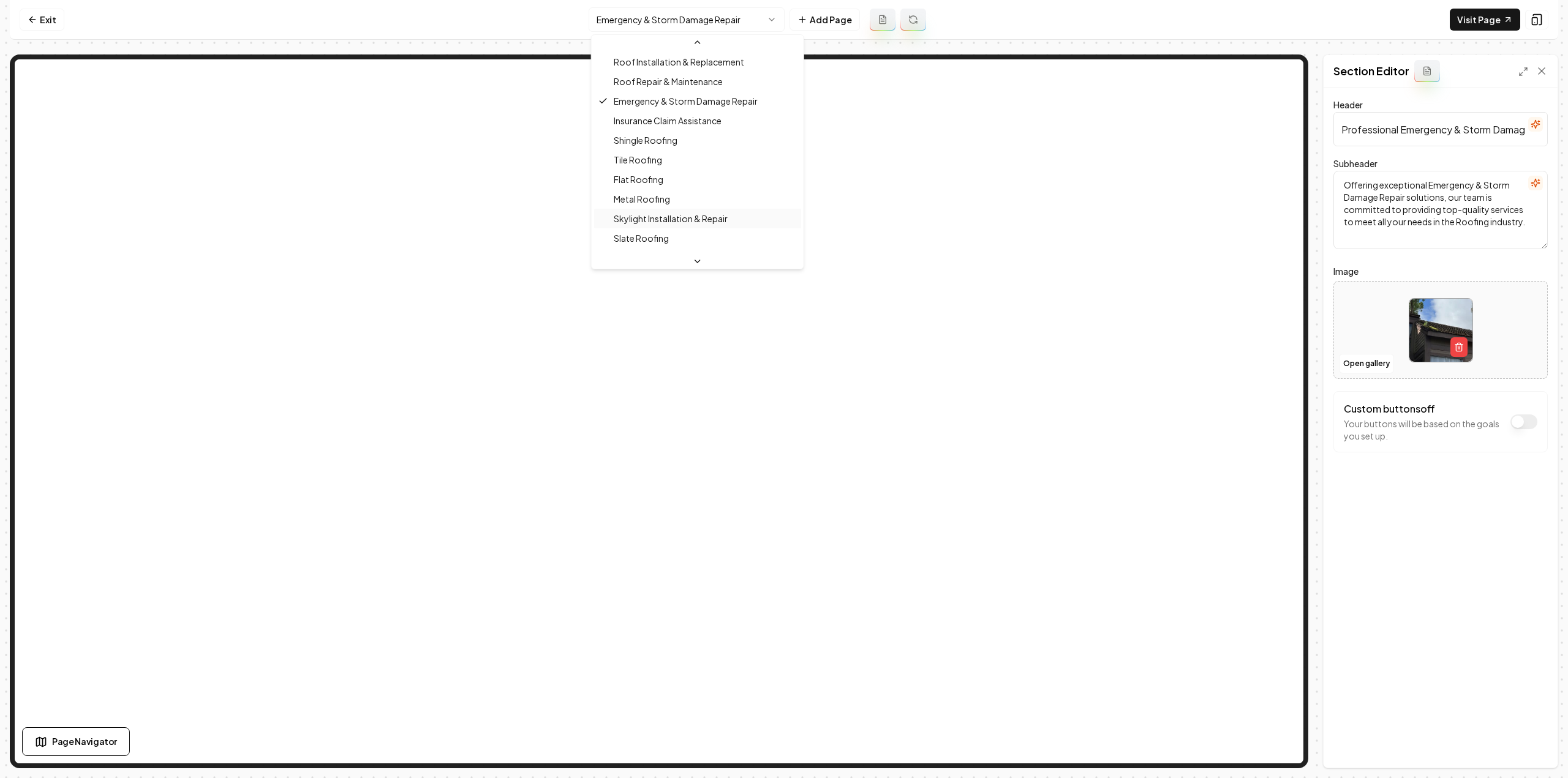
scroll to position [123, 0]
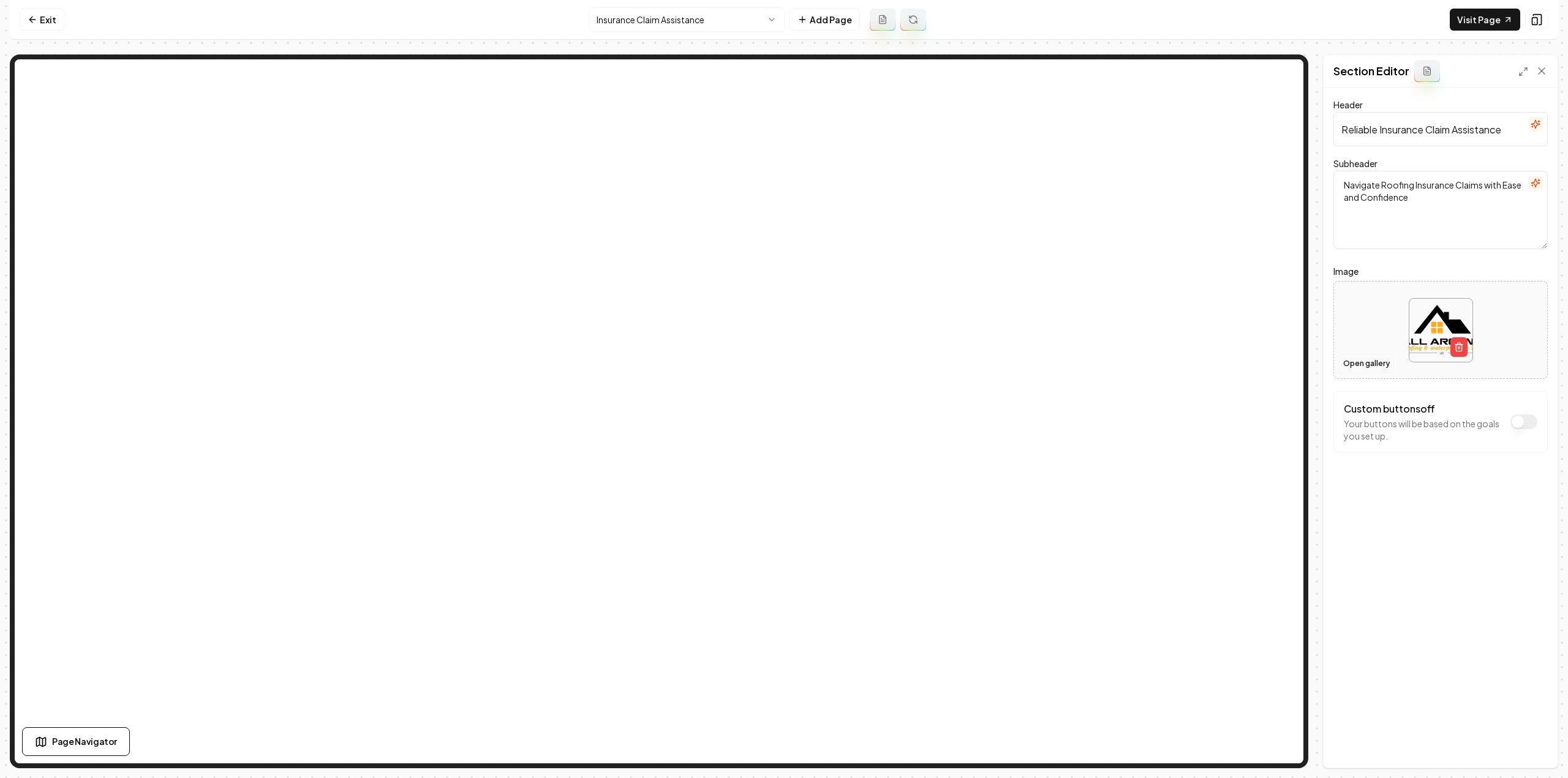
click at [1364, 367] on button "Open gallery" at bounding box center [1367, 364] width 55 height 20
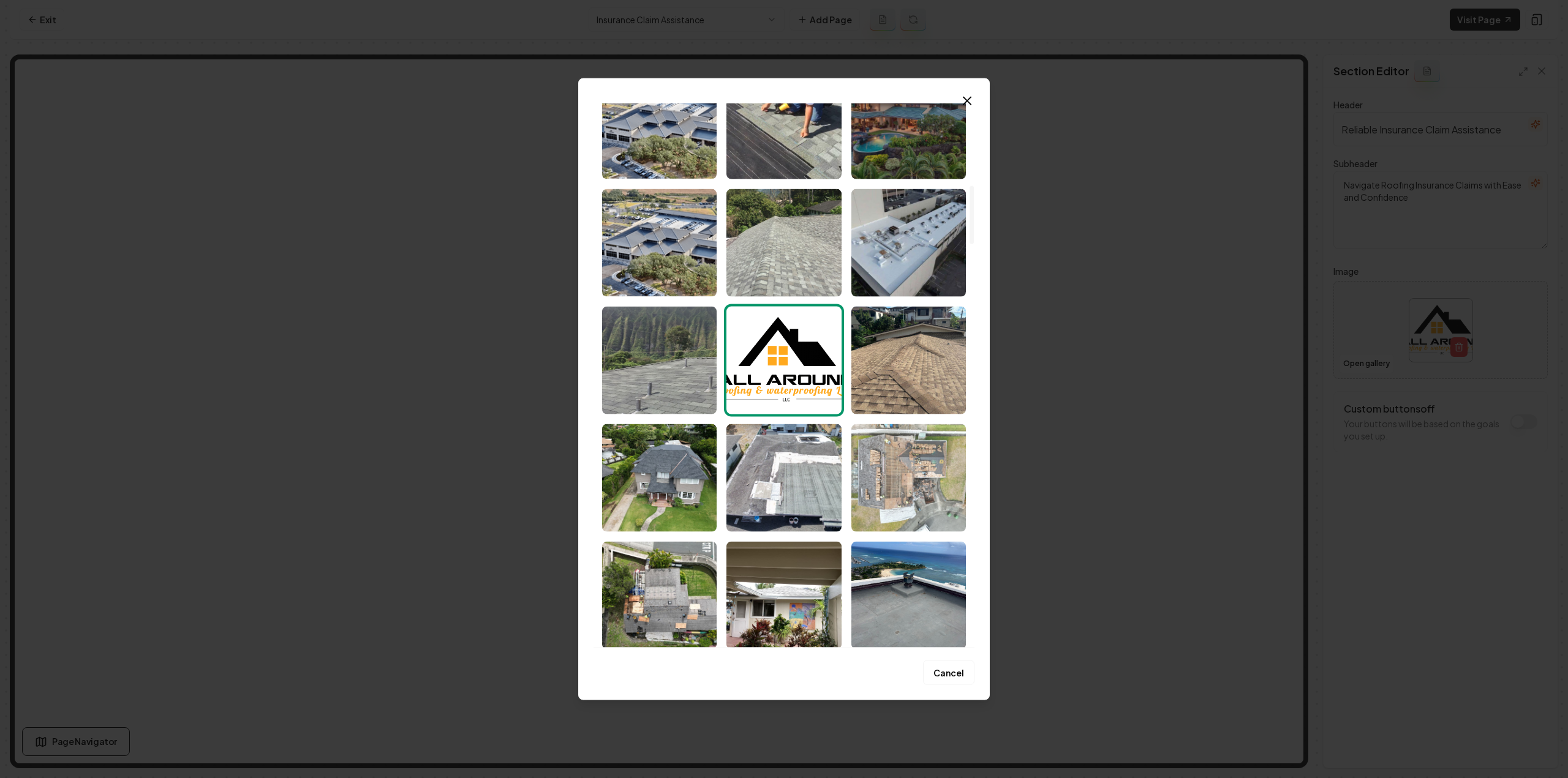
scroll to position [1041, 0]
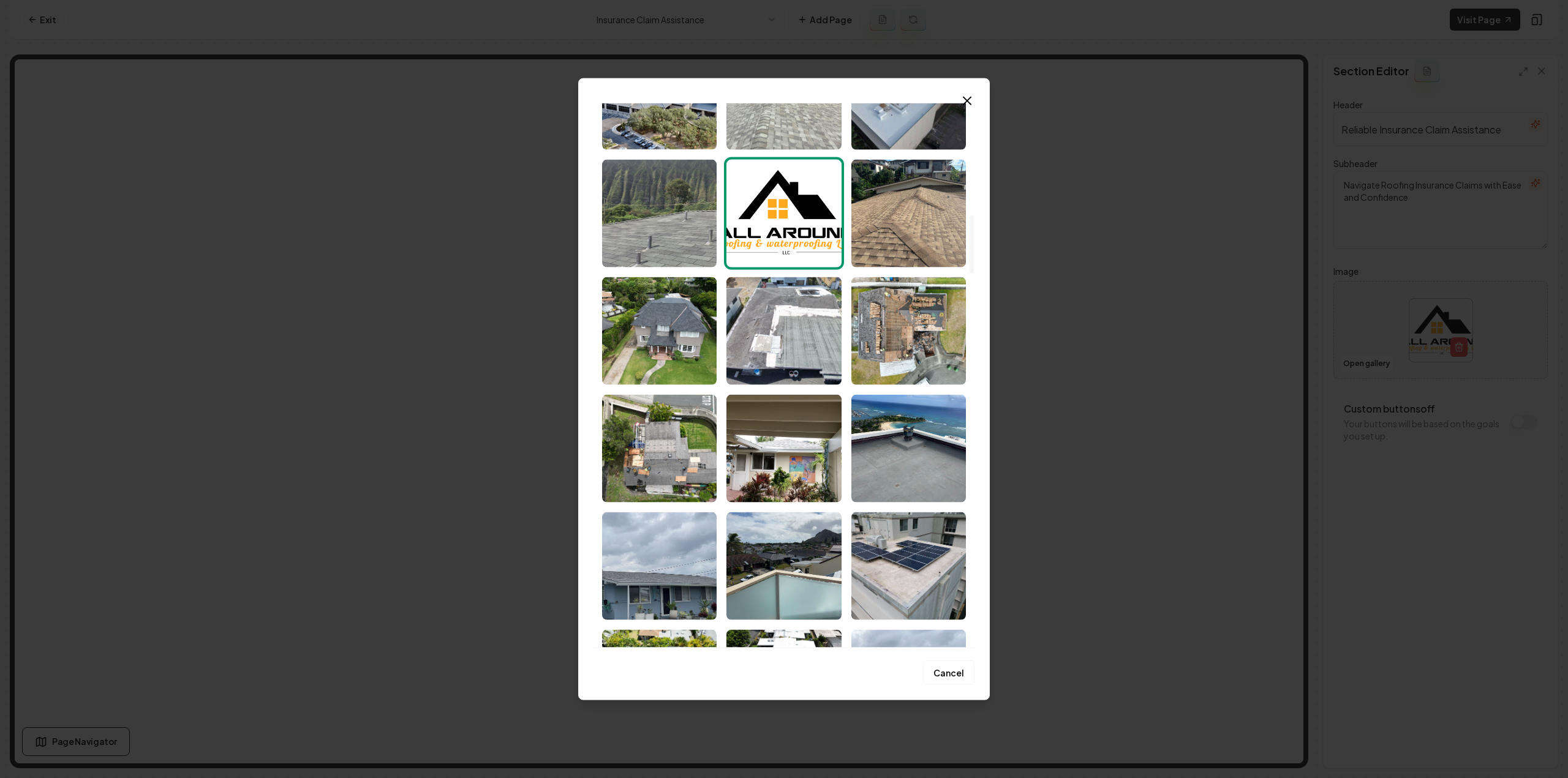
click at [674, 315] on img "Select image image_68cd6a8c5c7cd75eb8f48a5e.jpeg" at bounding box center [659, 330] width 114 height 108
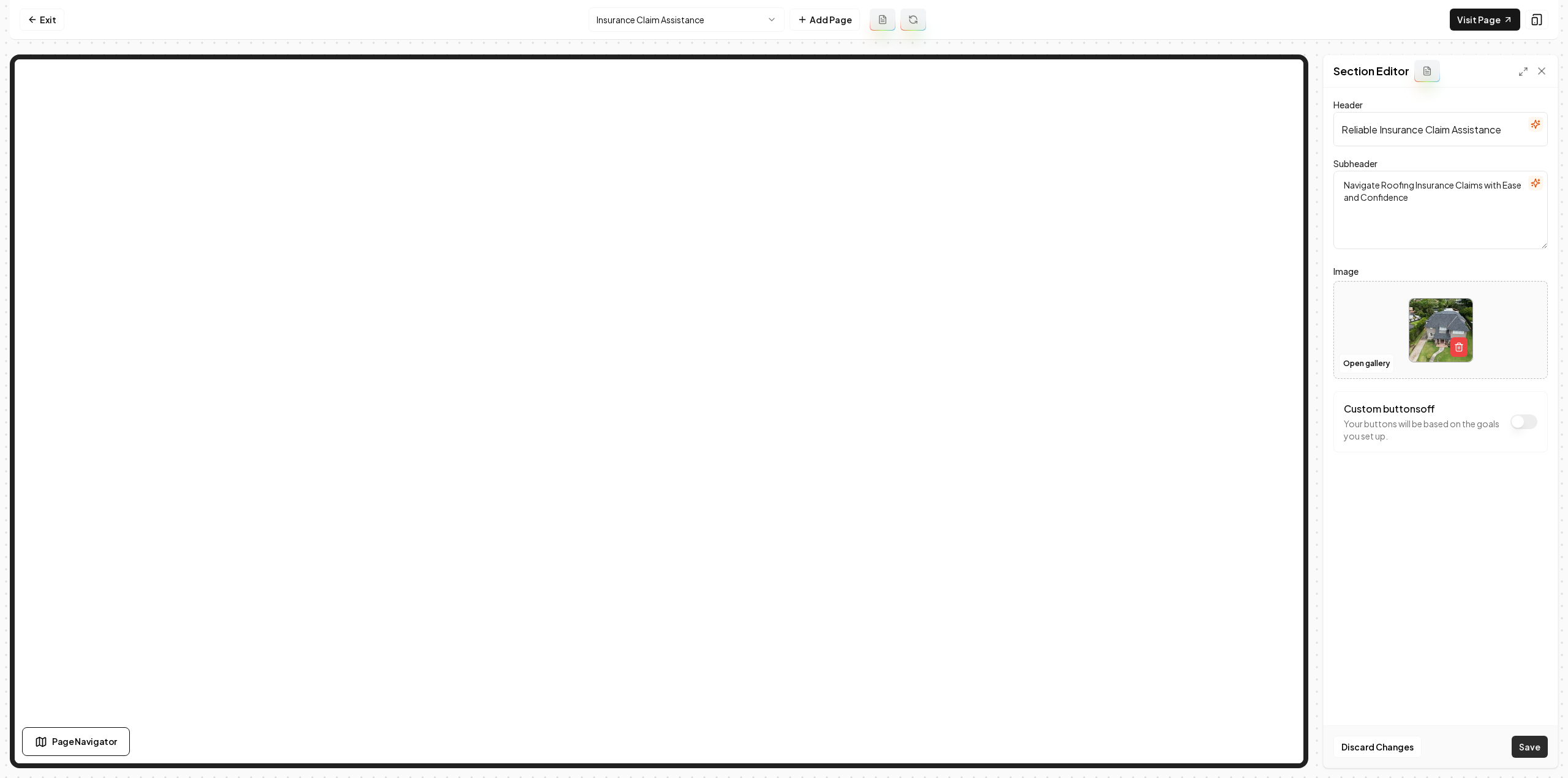
click at [1519, 739] on button "Save" at bounding box center [1530, 748] width 36 height 22
click at [719, 10] on html "Computer Required This feature is only available on a computer. Please switch t…" at bounding box center [784, 389] width 1568 height 778
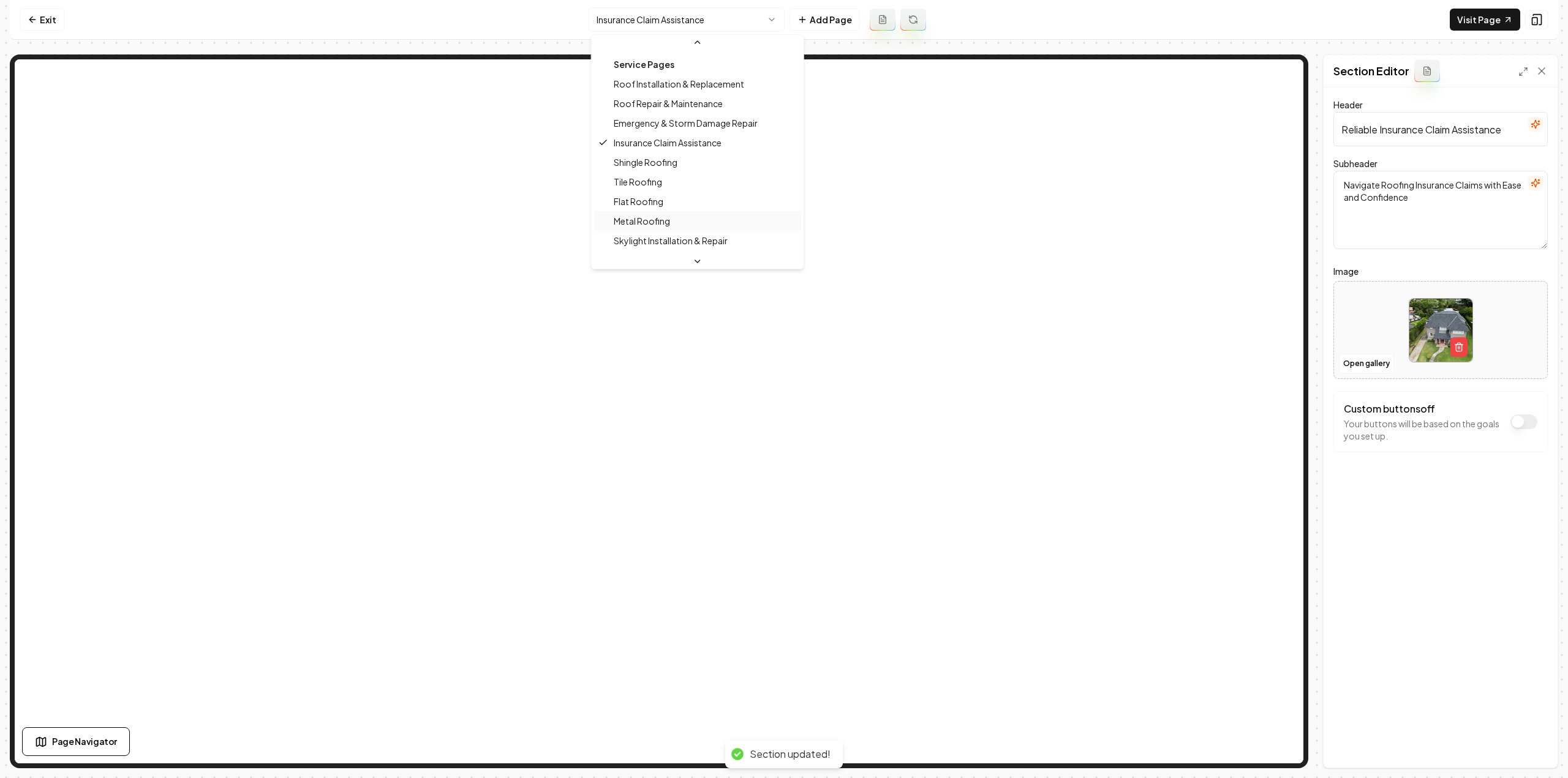
scroll to position [123, 0]
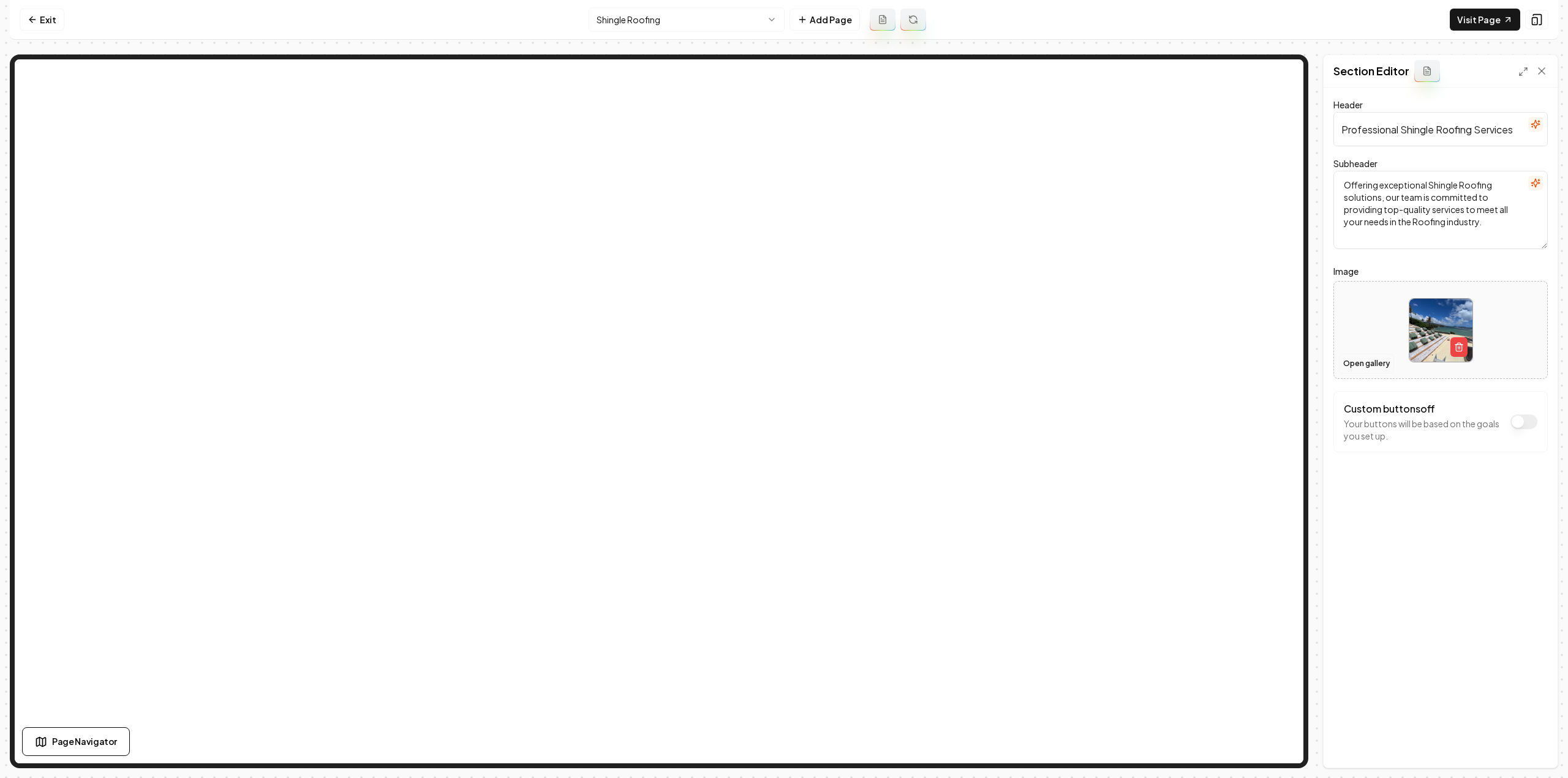
click at [1377, 363] on button "Open gallery" at bounding box center [1367, 364] width 55 height 20
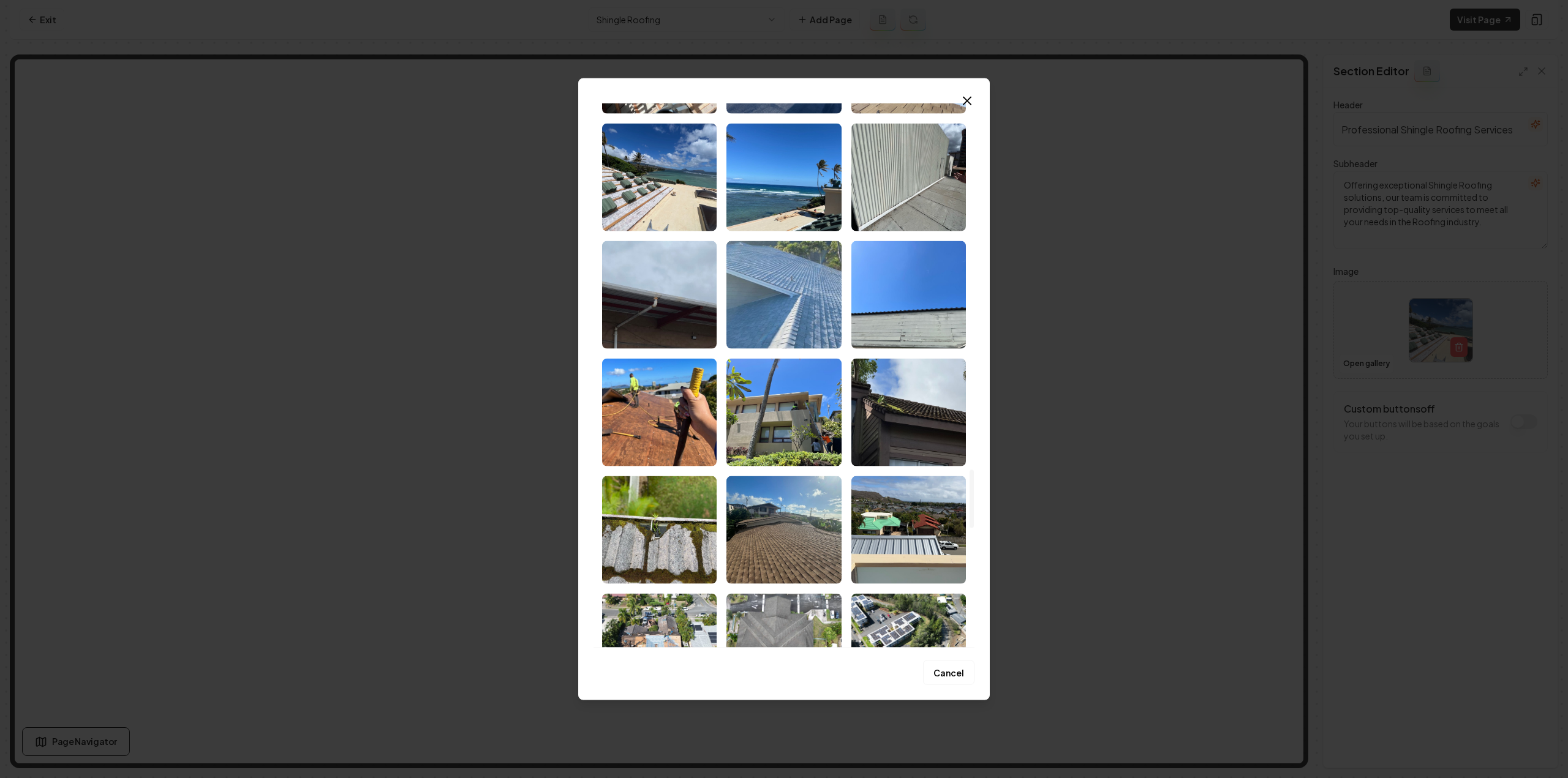
scroll to position [3429, 0]
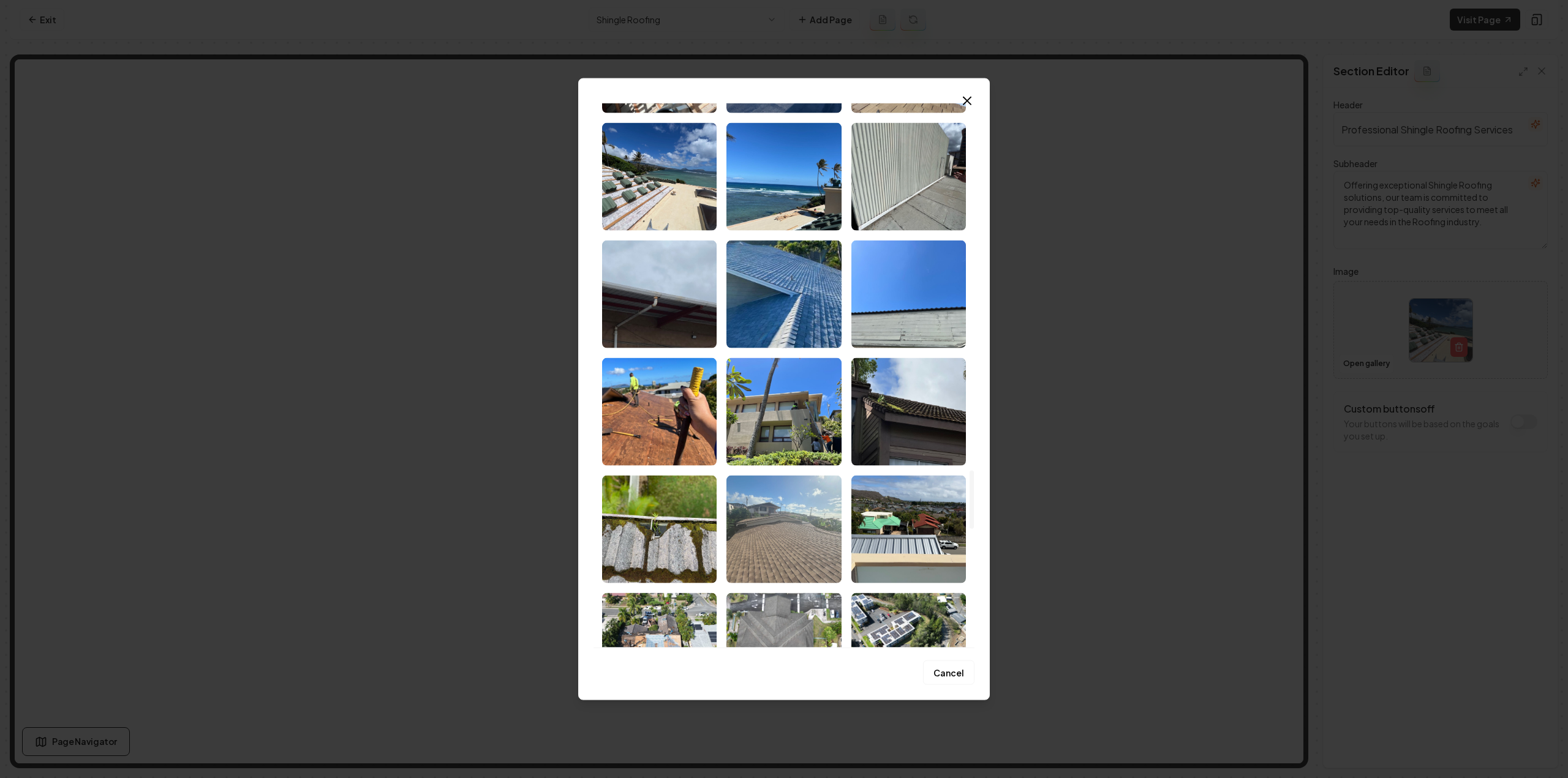
click at [792, 524] on img "Select image image_68cd6a825c7cd75eb8f42c8e.jpeg" at bounding box center [783, 529] width 114 height 108
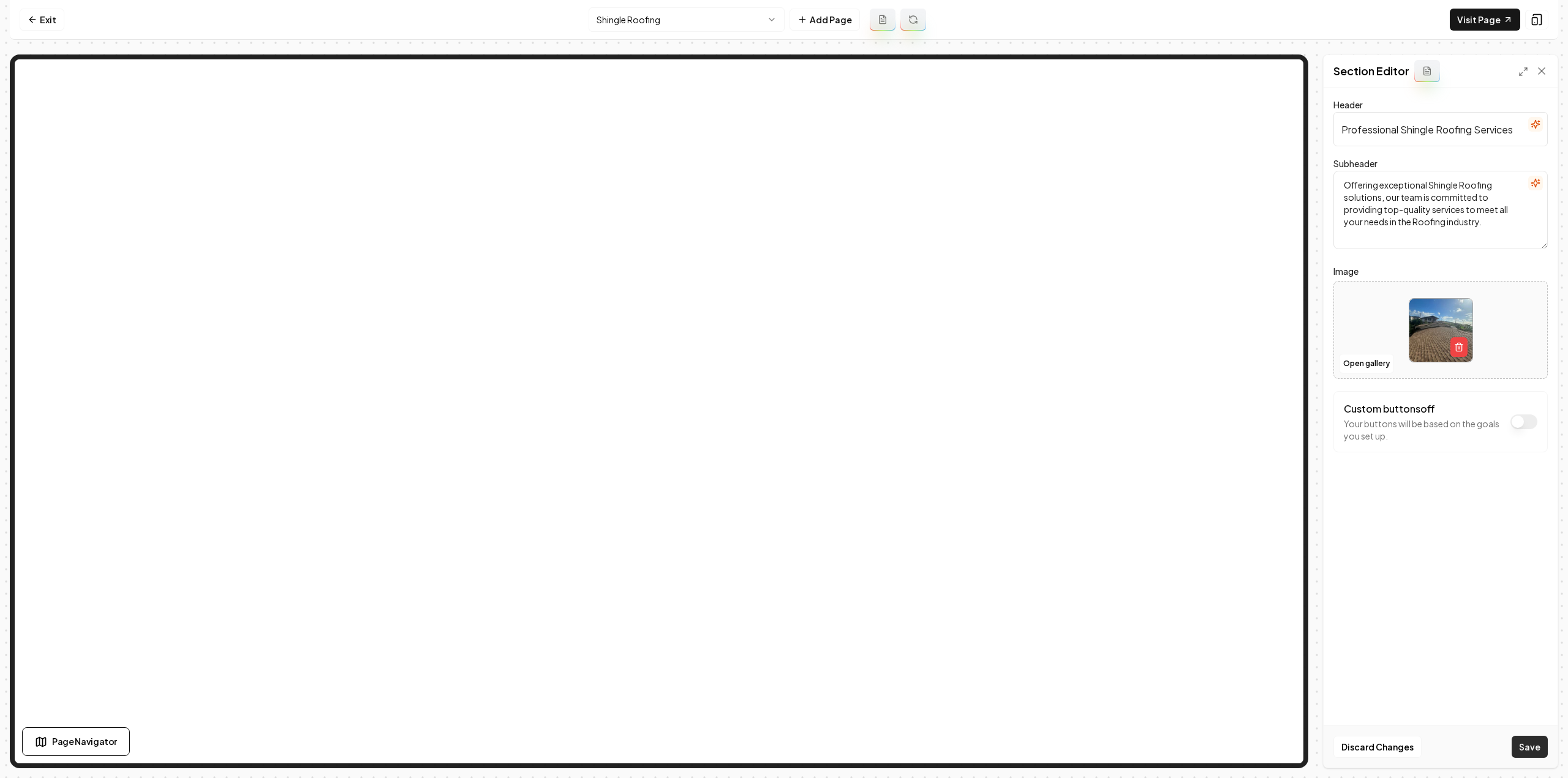
click at [1533, 753] on button "Save" at bounding box center [1530, 748] width 36 height 22
click at [640, 25] on html "Computer Required This feature is only available on a computer. Please switch t…" at bounding box center [784, 389] width 1568 height 778
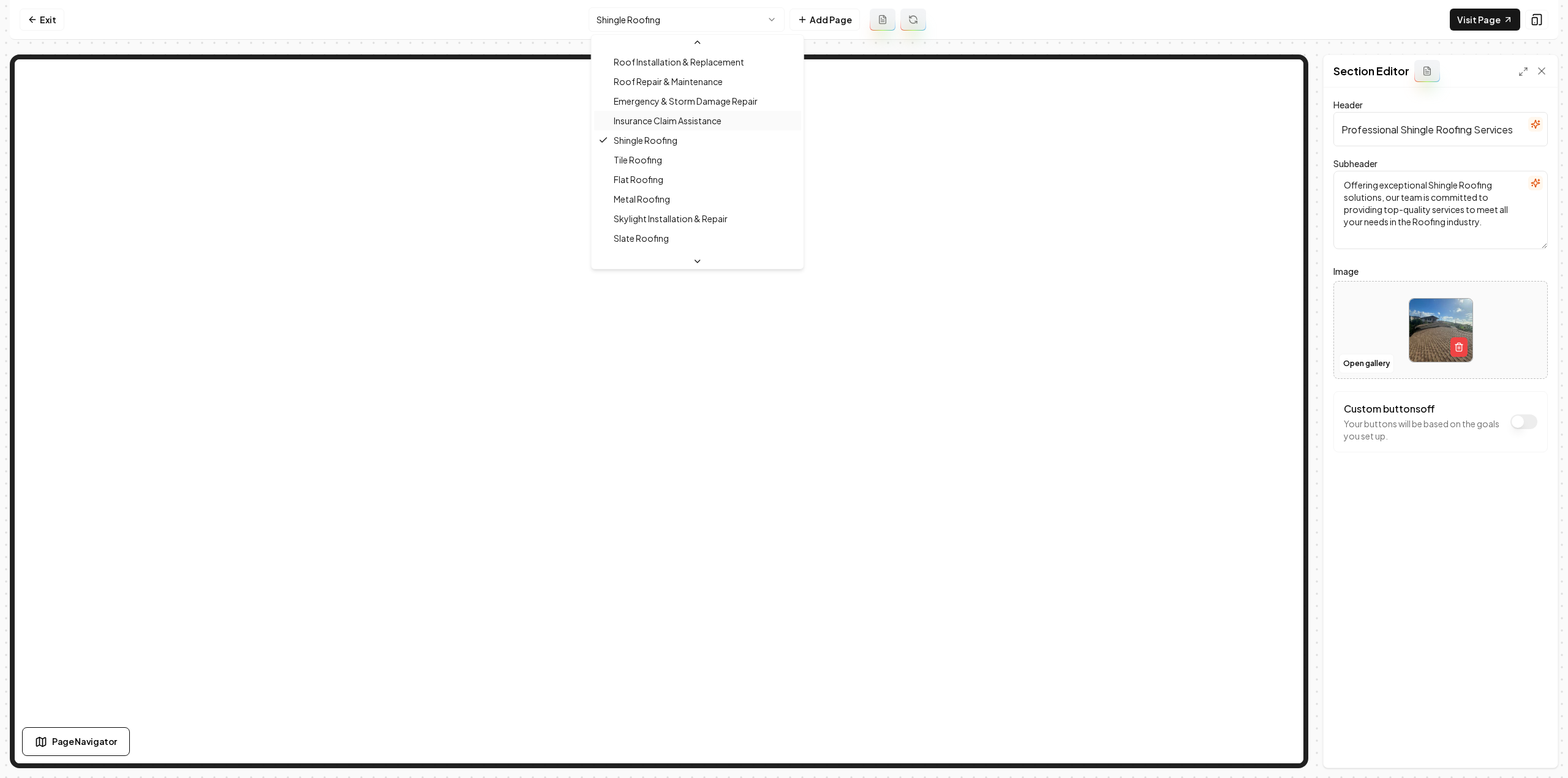
scroll to position [123, 0]
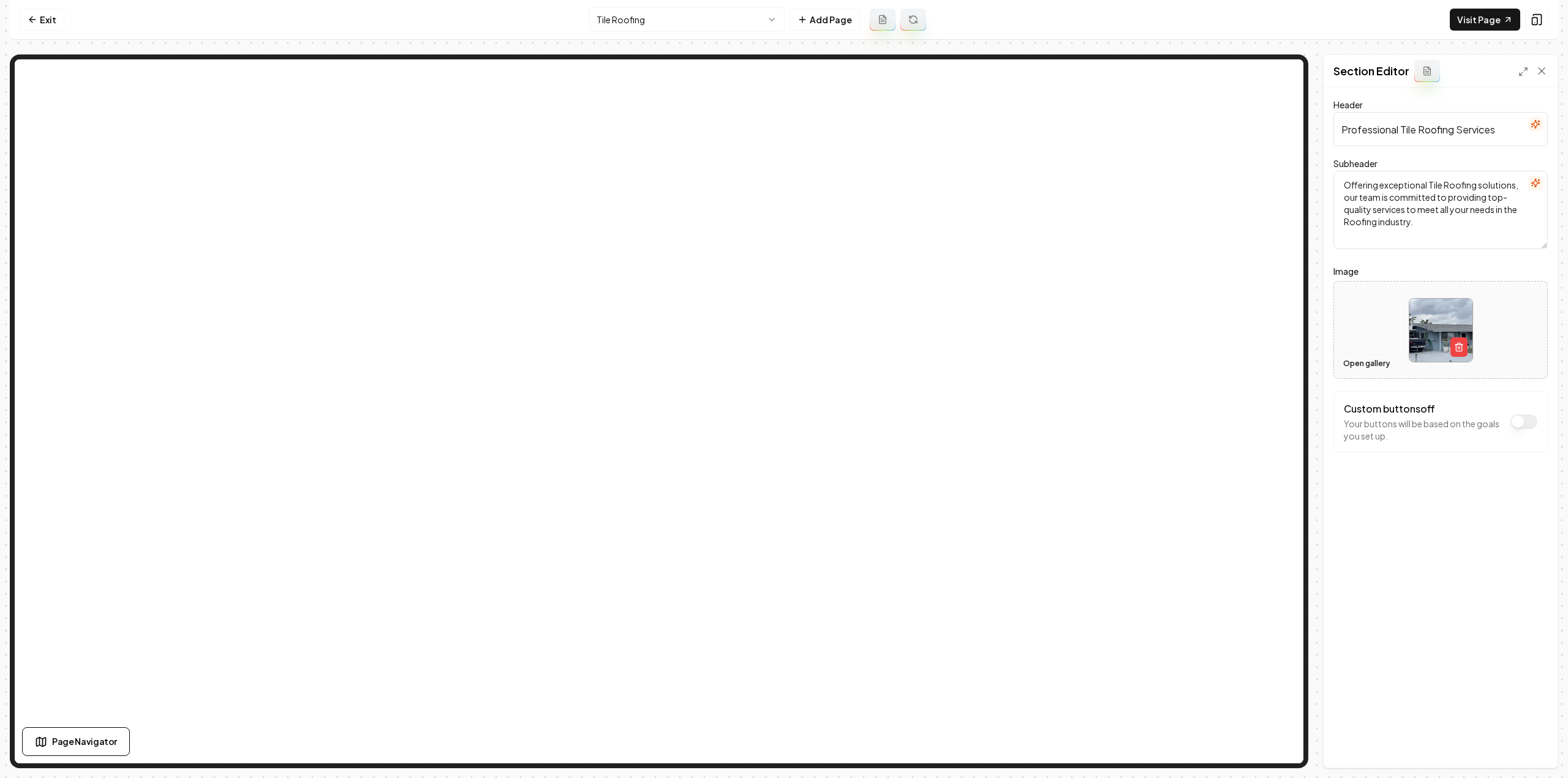
click at [1362, 361] on button "Open gallery" at bounding box center [1367, 364] width 55 height 20
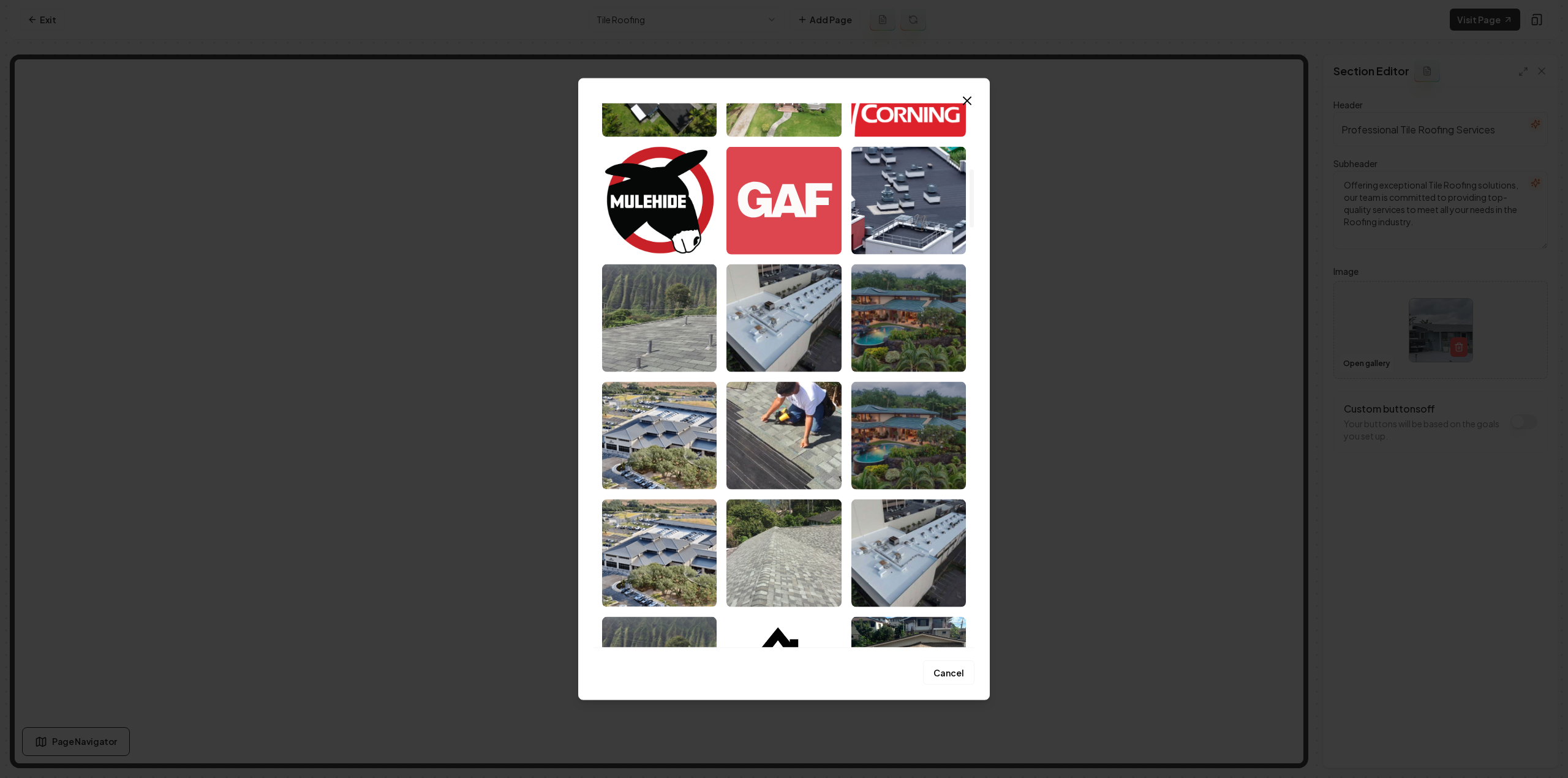
scroll to position [612, 0]
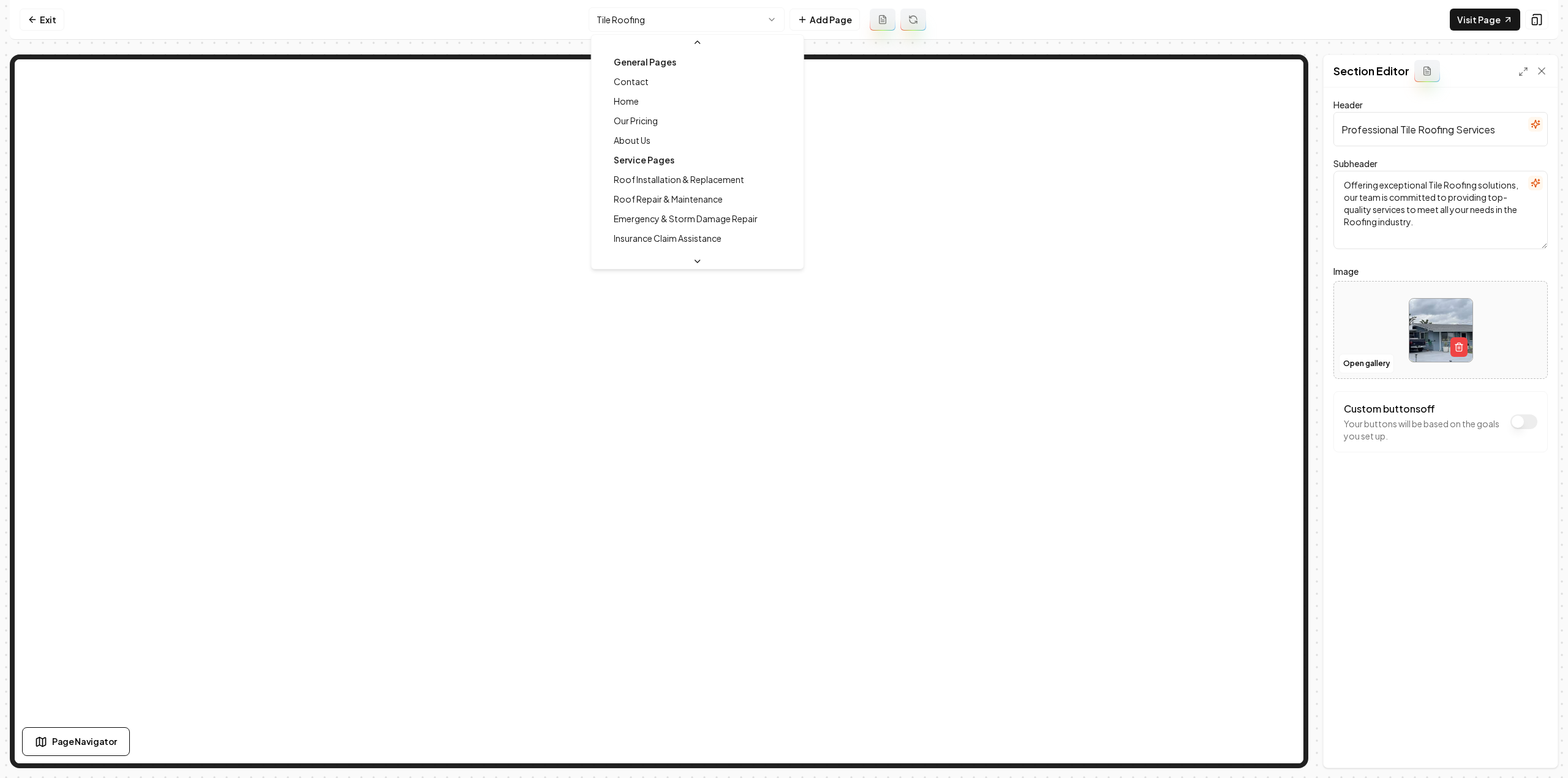
click at [616, 24] on html "Computer Required This feature is only available on a computer. Please switch t…" at bounding box center [784, 389] width 1568 height 778
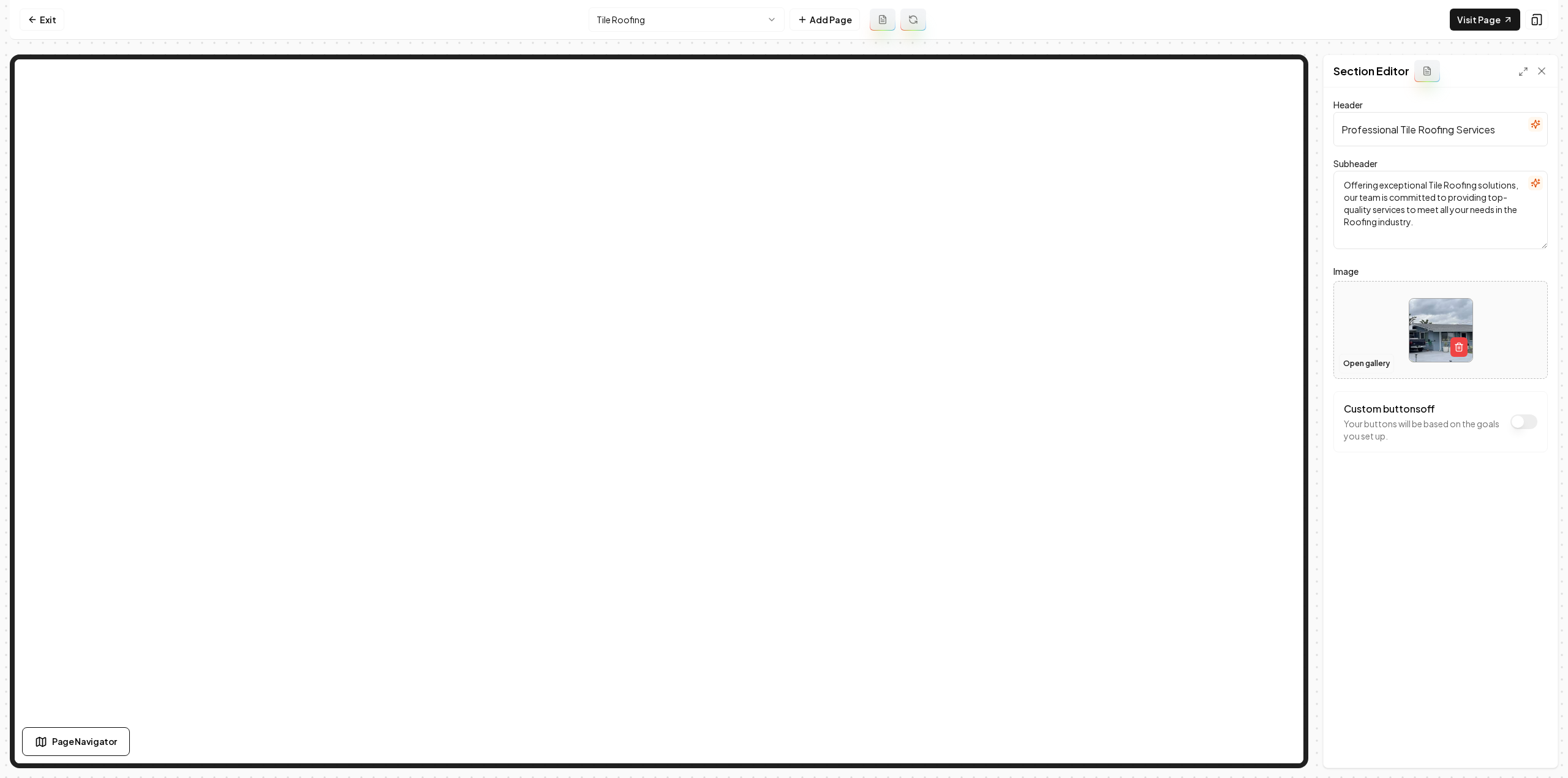
click at [1379, 360] on button "Open gallery" at bounding box center [1367, 364] width 55 height 20
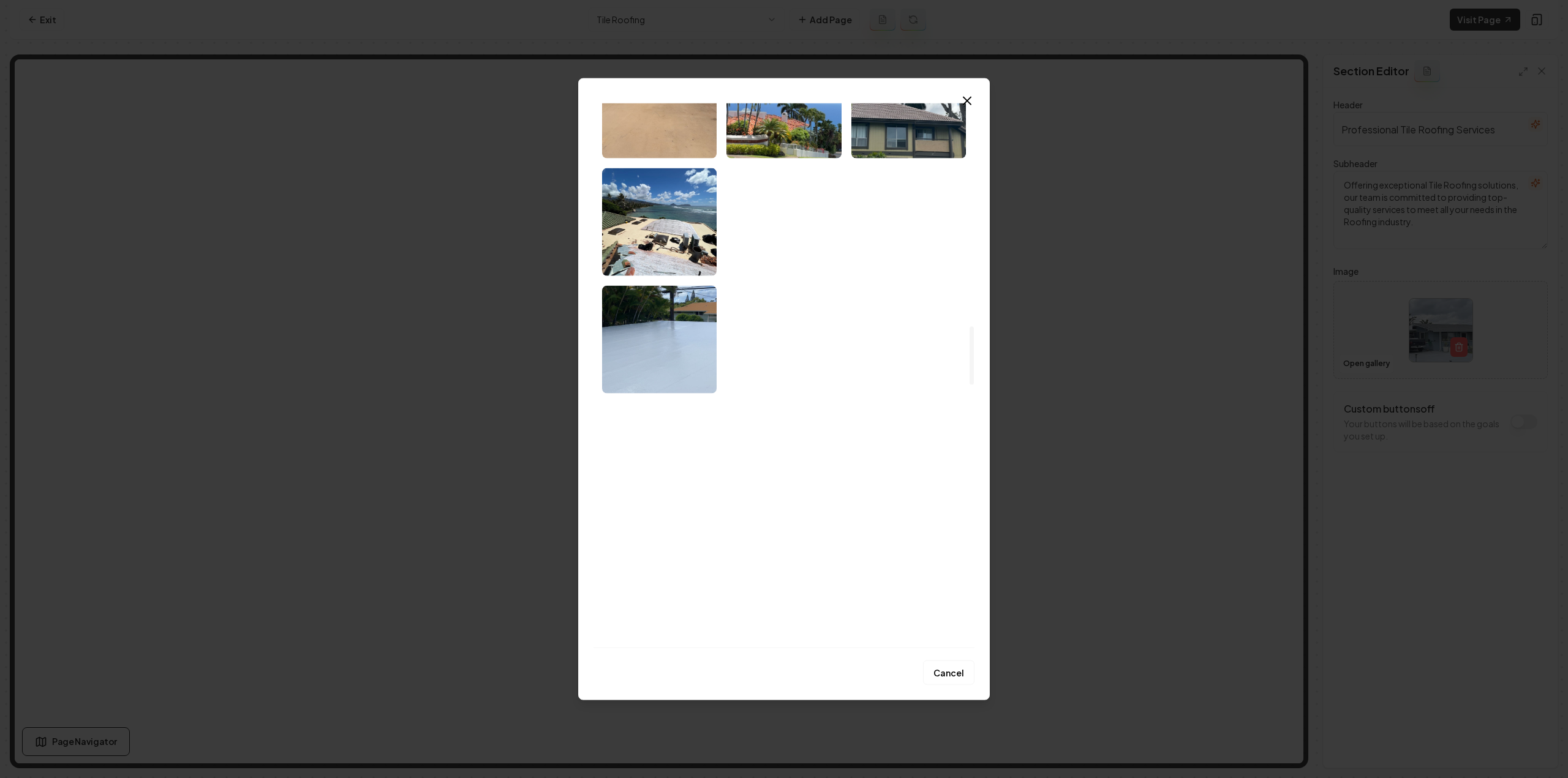
scroll to position [2082, 0]
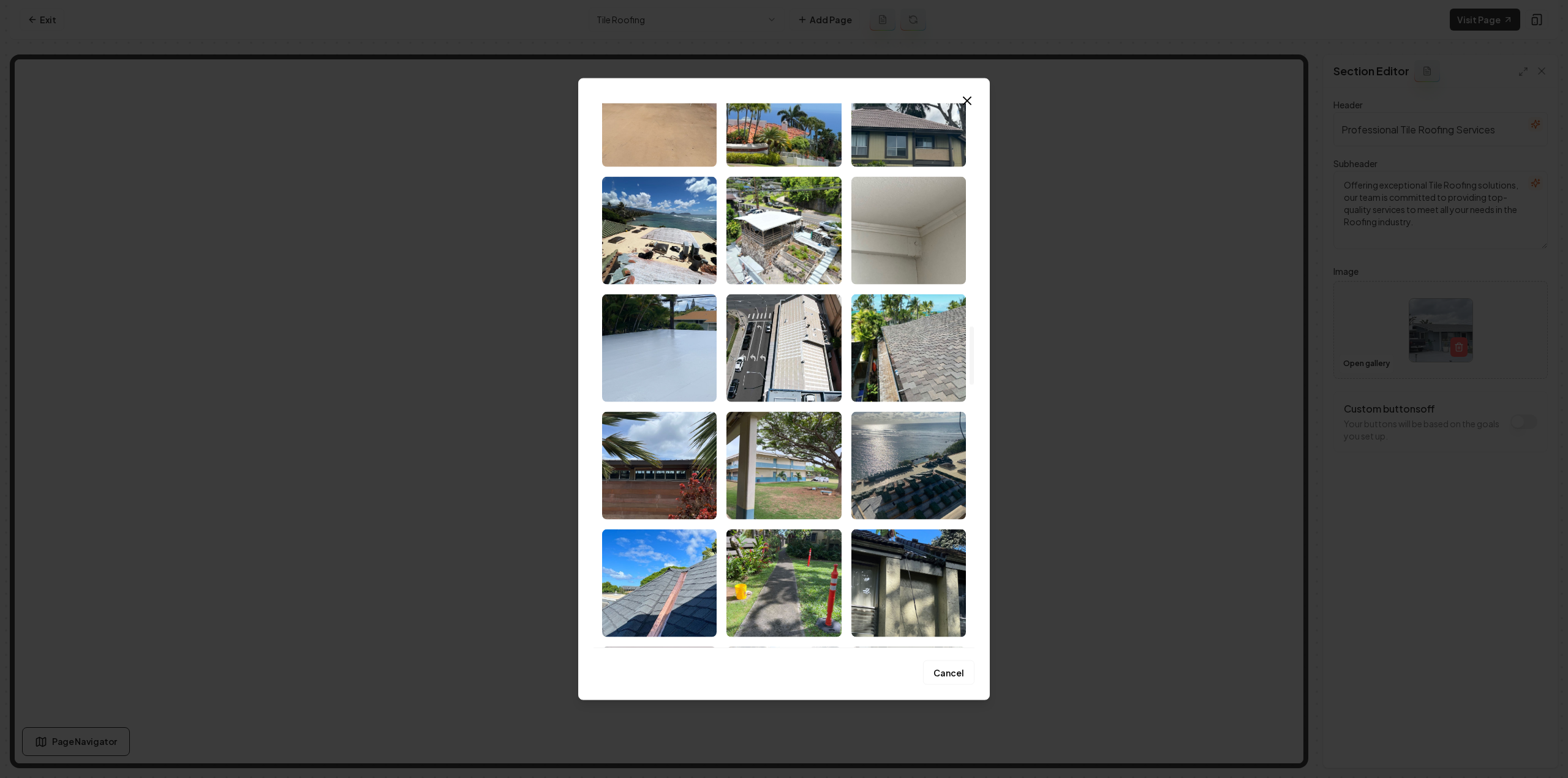
click at [797, 143] on img "Select image image_68cd6a855c7cd75eb8f4424c.jpeg" at bounding box center [783, 112] width 114 height 108
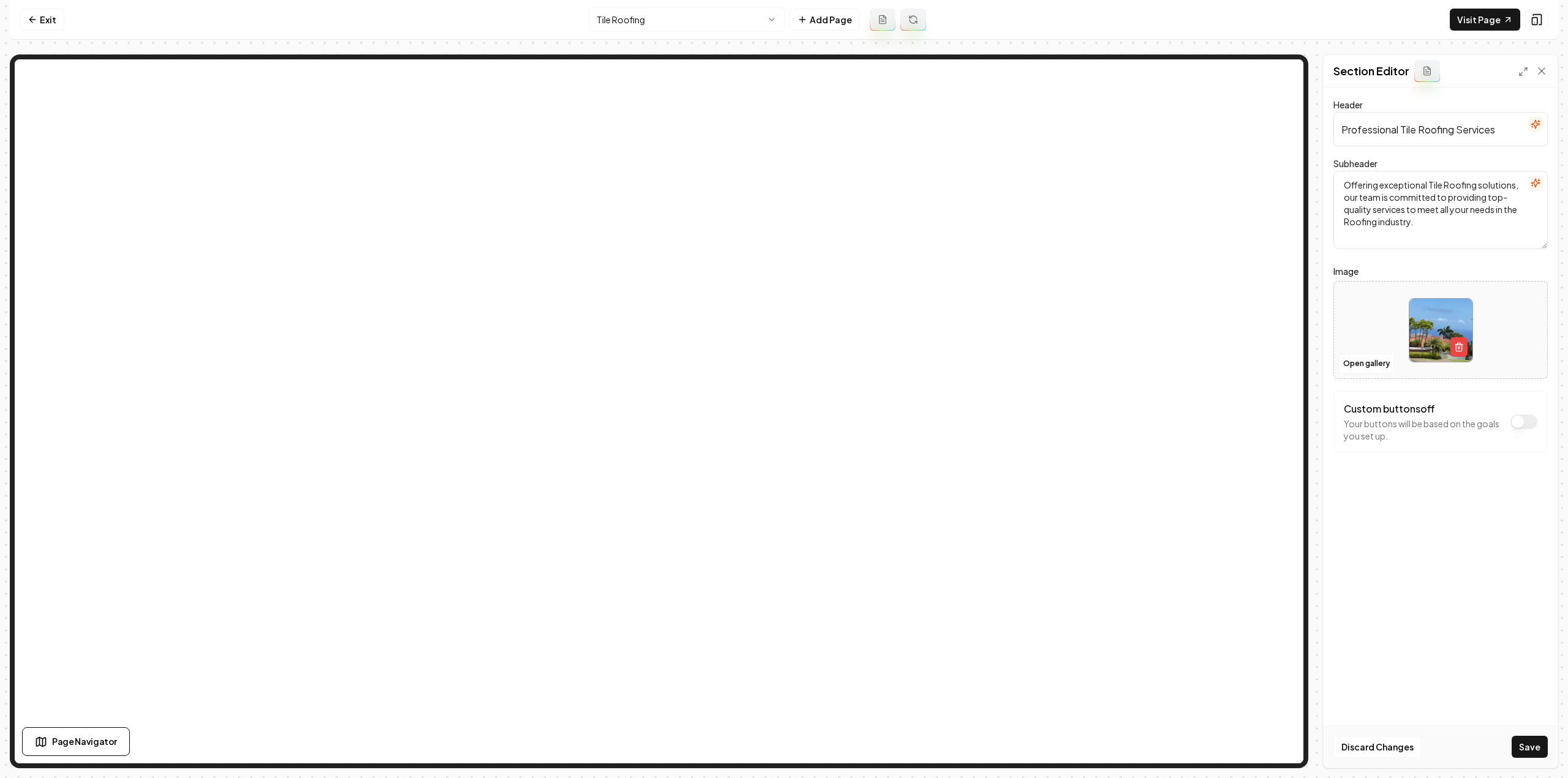
click at [1533, 744] on button "Save" at bounding box center [1530, 748] width 36 height 22
click at [652, 16] on html "Computer Required This feature is only available on a computer. Please switch t…" at bounding box center [784, 389] width 1568 height 778
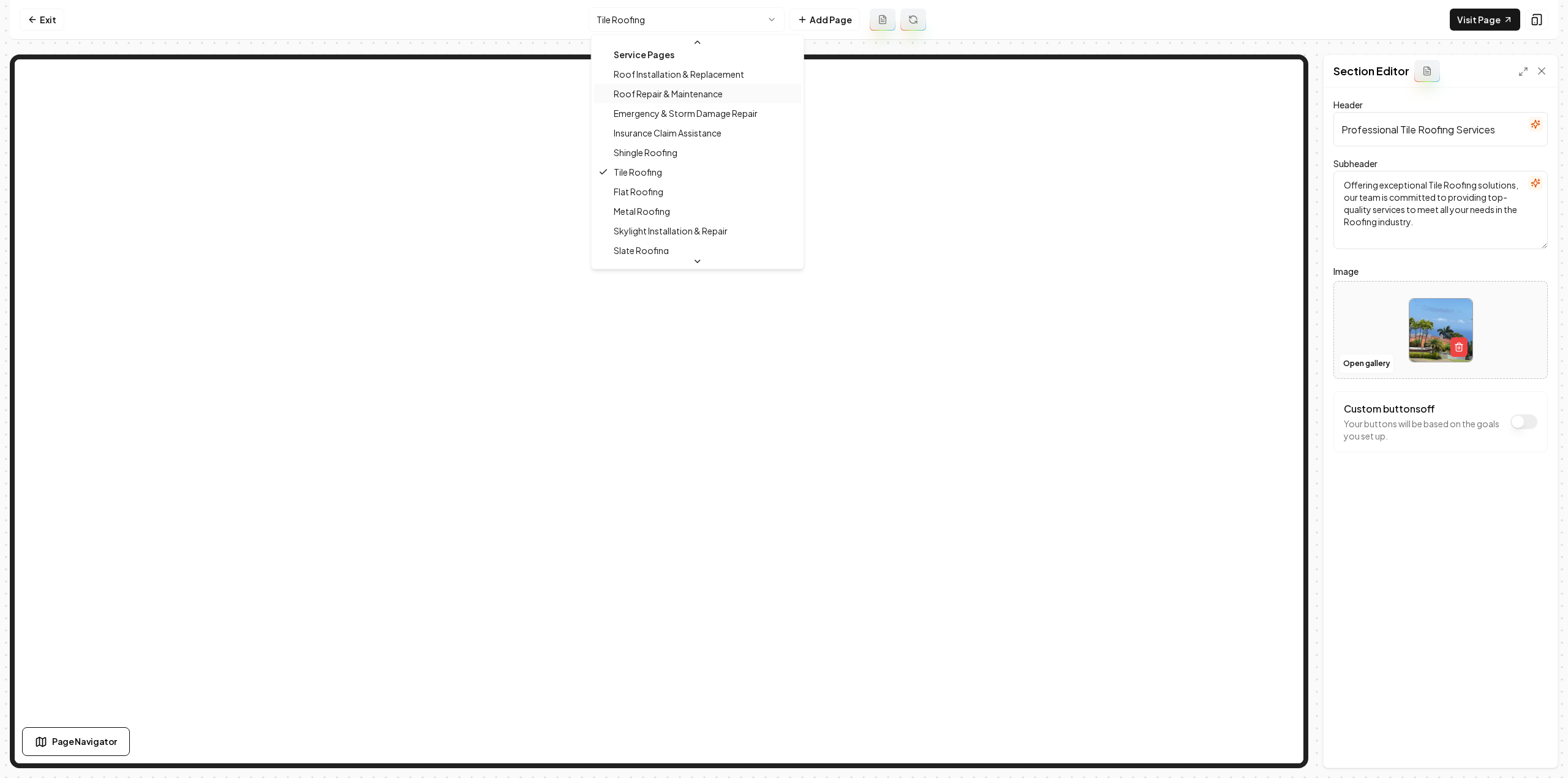
scroll to position [155, 0]
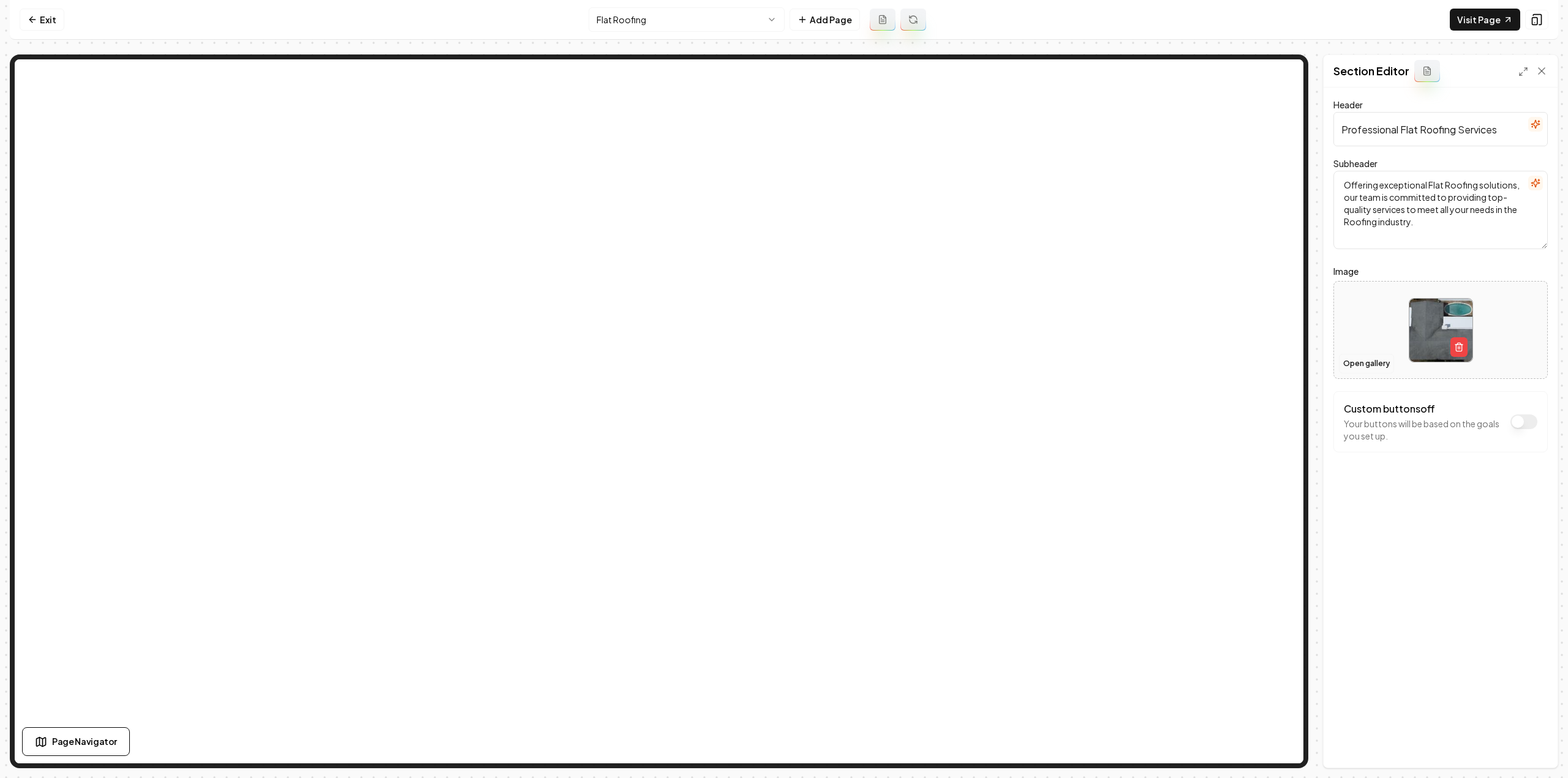
click at [1362, 358] on button "Open gallery" at bounding box center [1367, 364] width 55 height 20
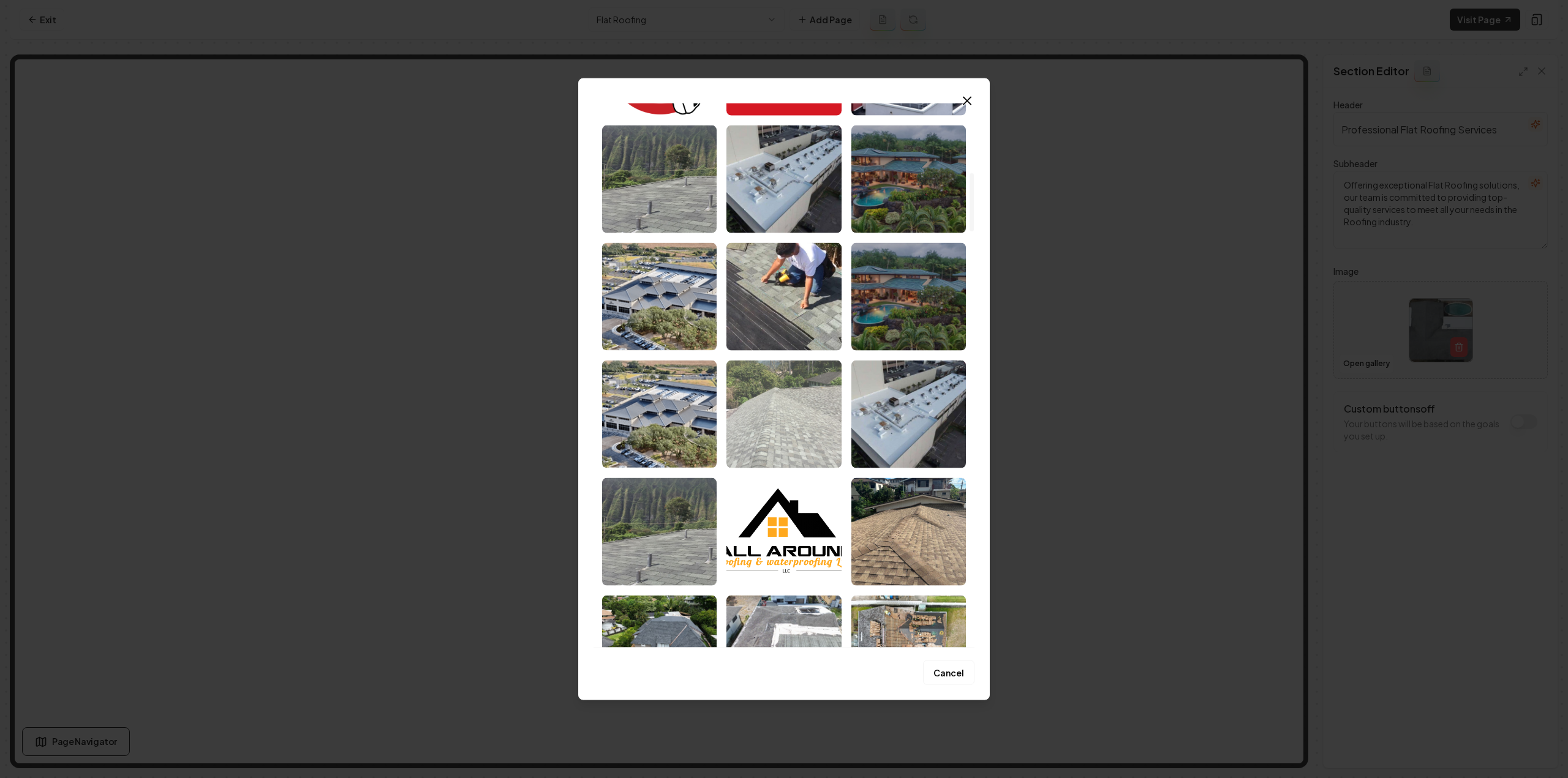
scroll to position [612, 0]
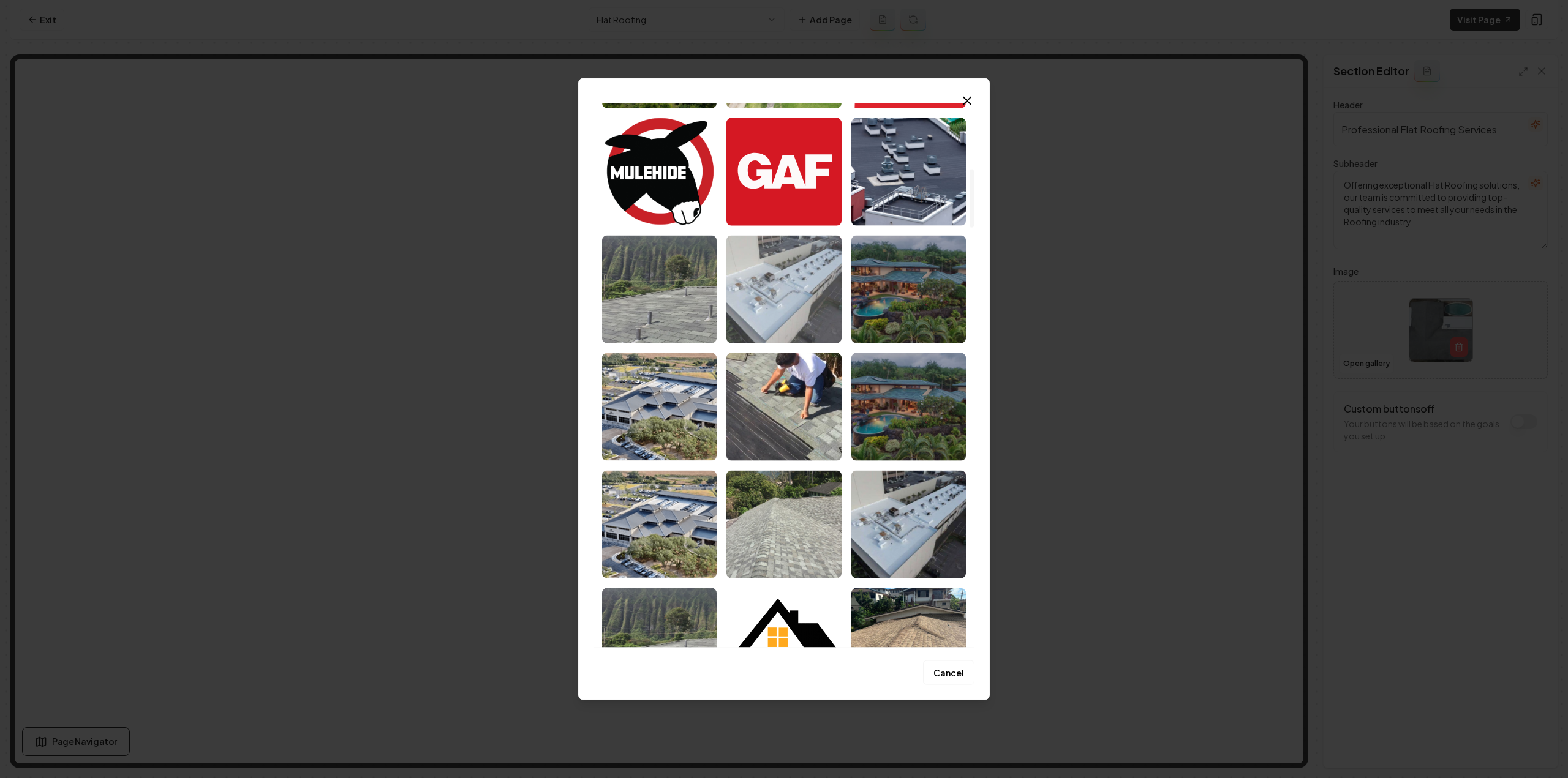
click at [756, 295] on img "Select image image_68cd76825c7cd75eb8565c33.jpg" at bounding box center [783, 289] width 114 height 108
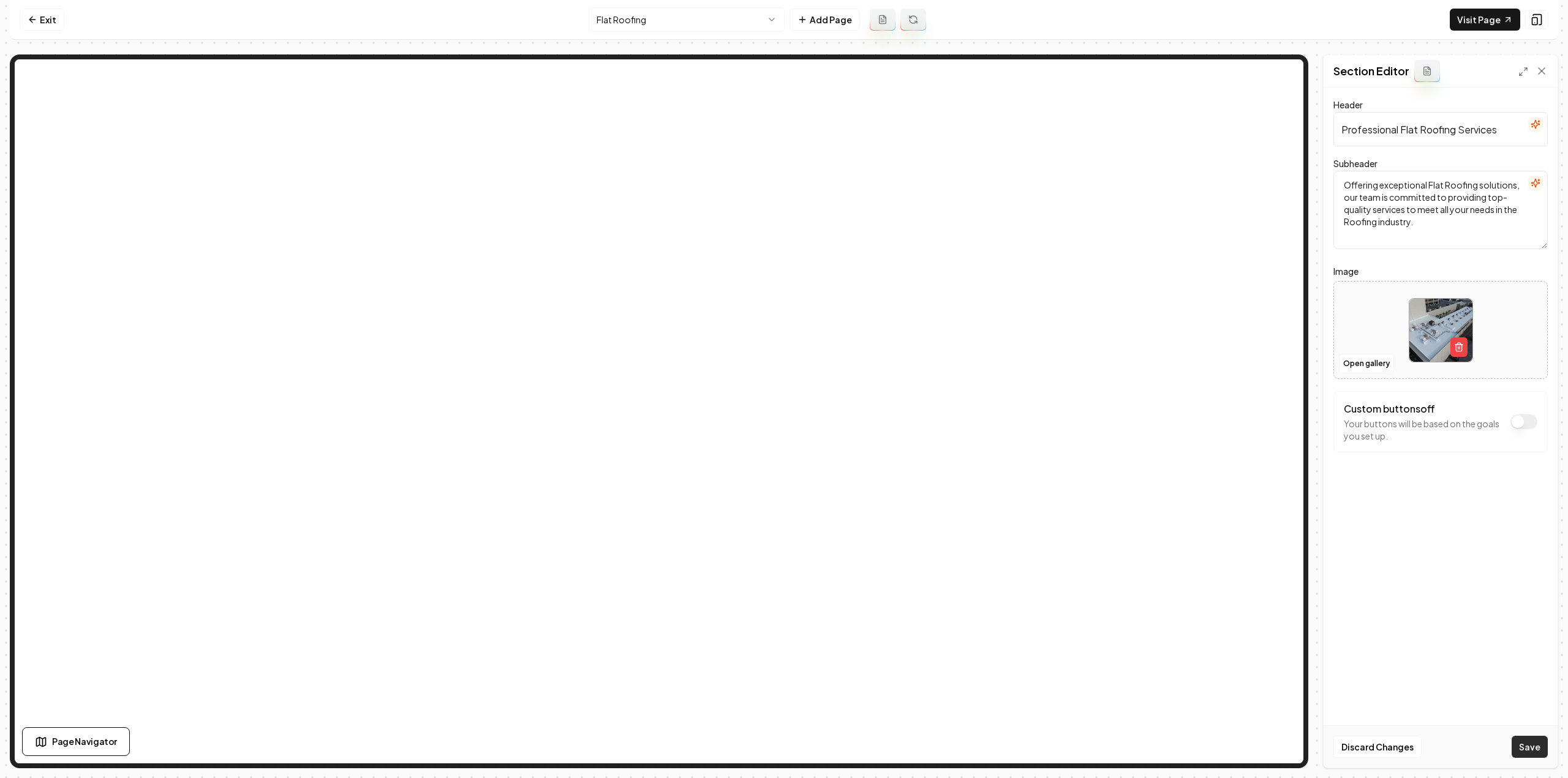
click at [1522, 744] on button "Save" at bounding box center [1530, 748] width 36 height 22
click at [646, 24] on html "Computer Required This feature is only available on a computer. Please switch t…" at bounding box center [784, 389] width 1568 height 778
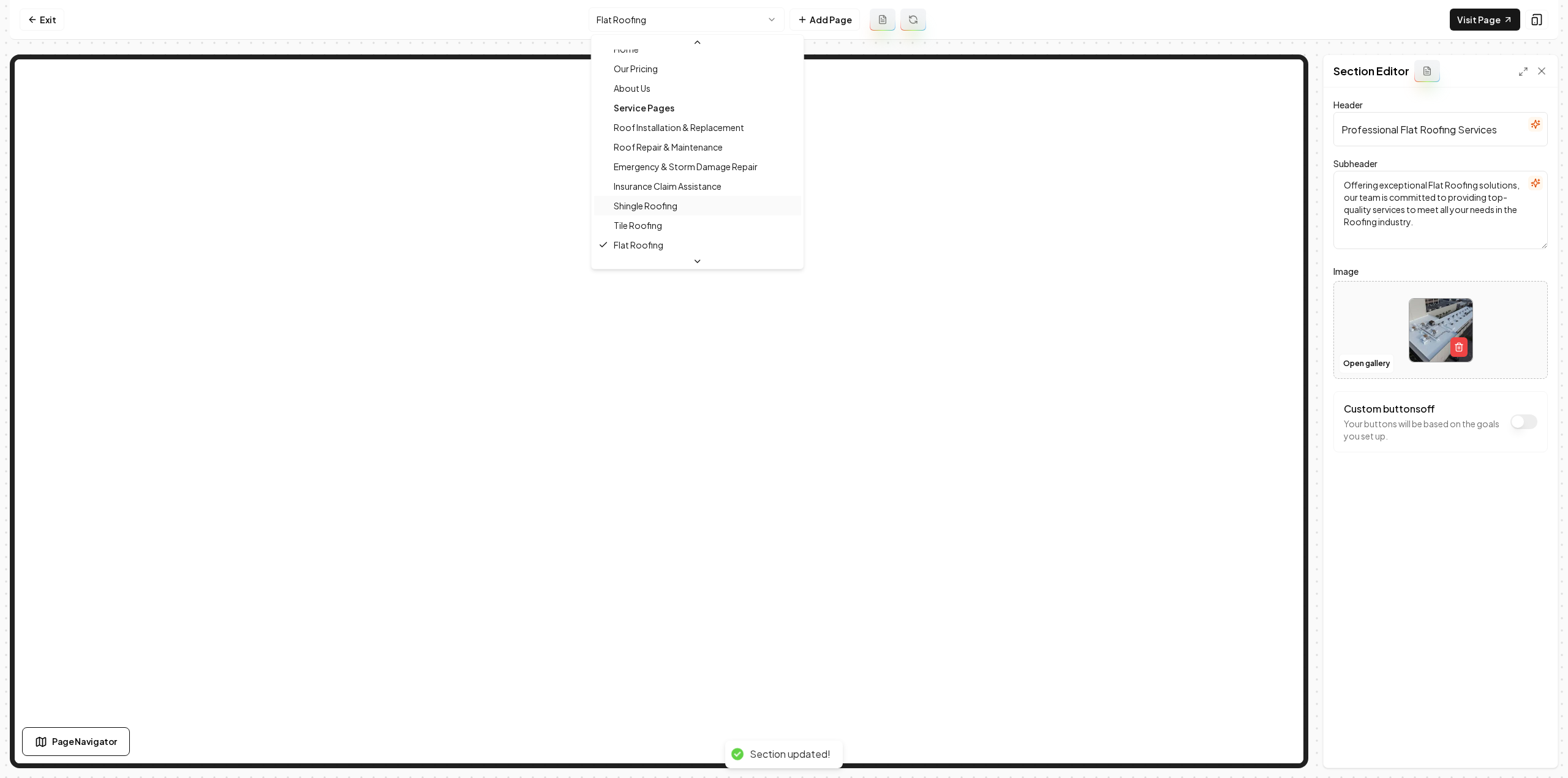
scroll to position [236, 0]
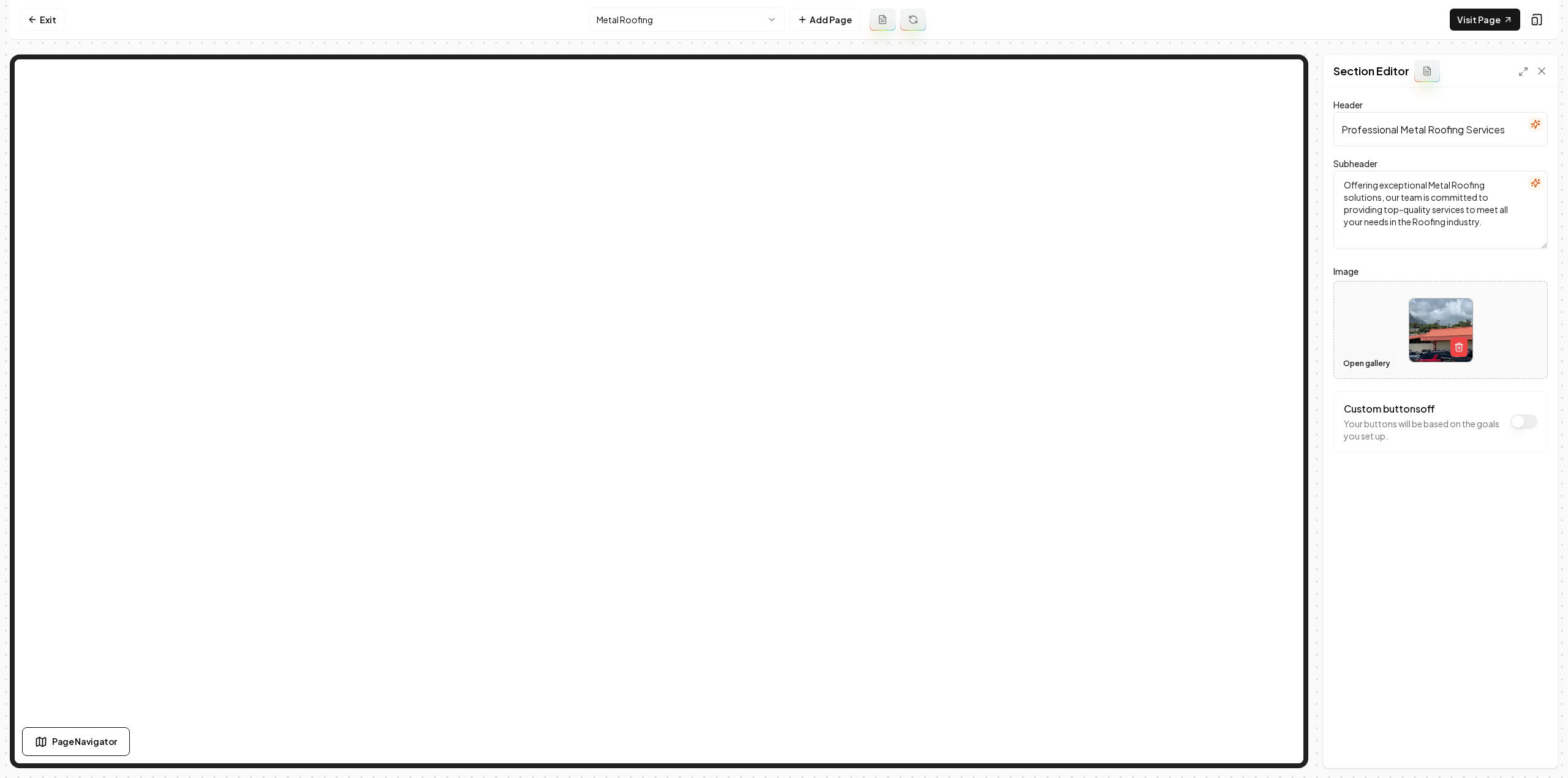
click at [1354, 362] on button "Open gallery" at bounding box center [1367, 364] width 55 height 20
click at [1366, 360] on button "Open gallery" at bounding box center [1367, 364] width 55 height 20
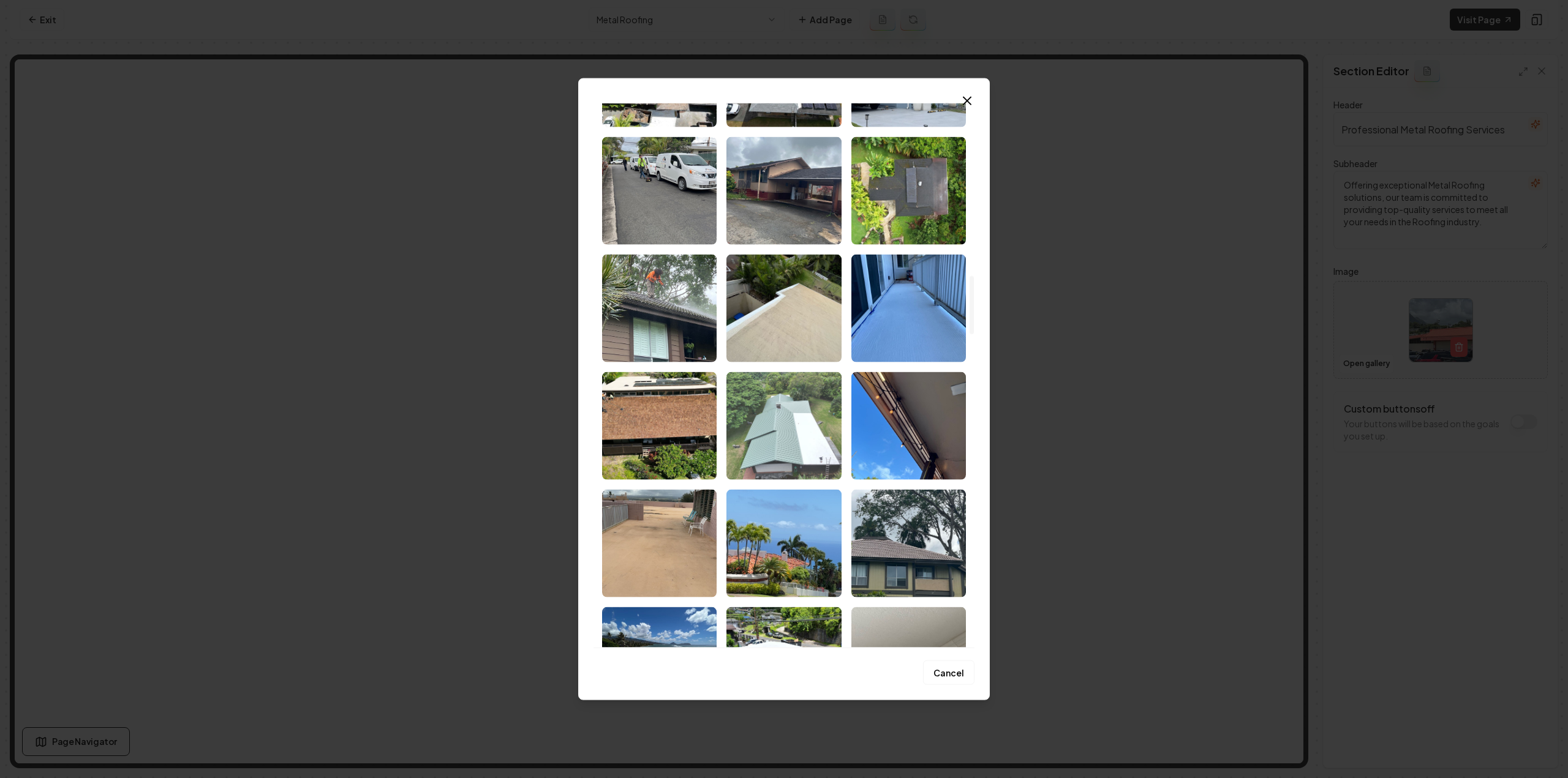
scroll to position [1715, 0]
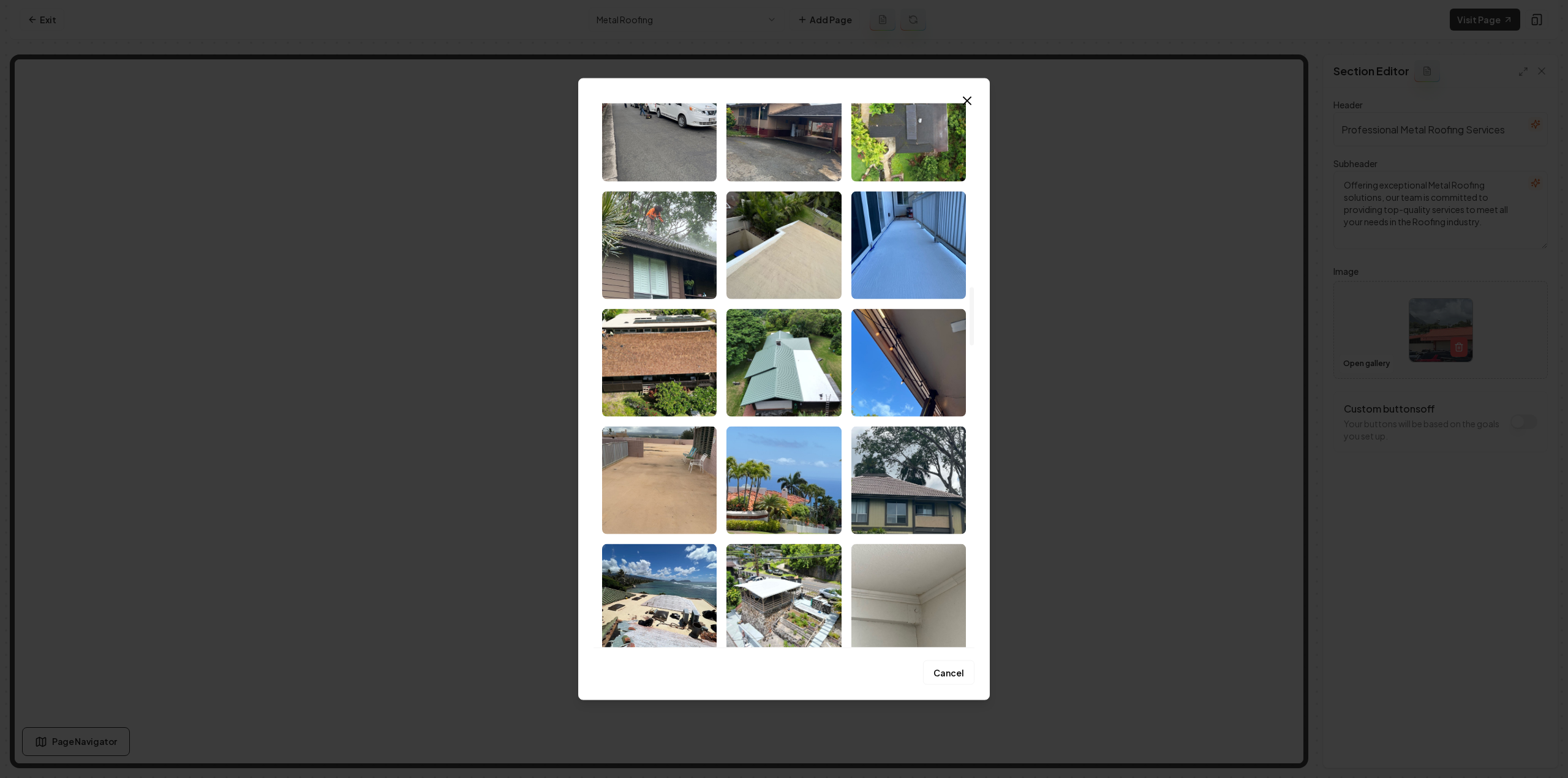
click at [774, 357] on img "Select image image_68cd6a865c7cd75eb8f447ae.jpeg" at bounding box center [783, 362] width 114 height 108
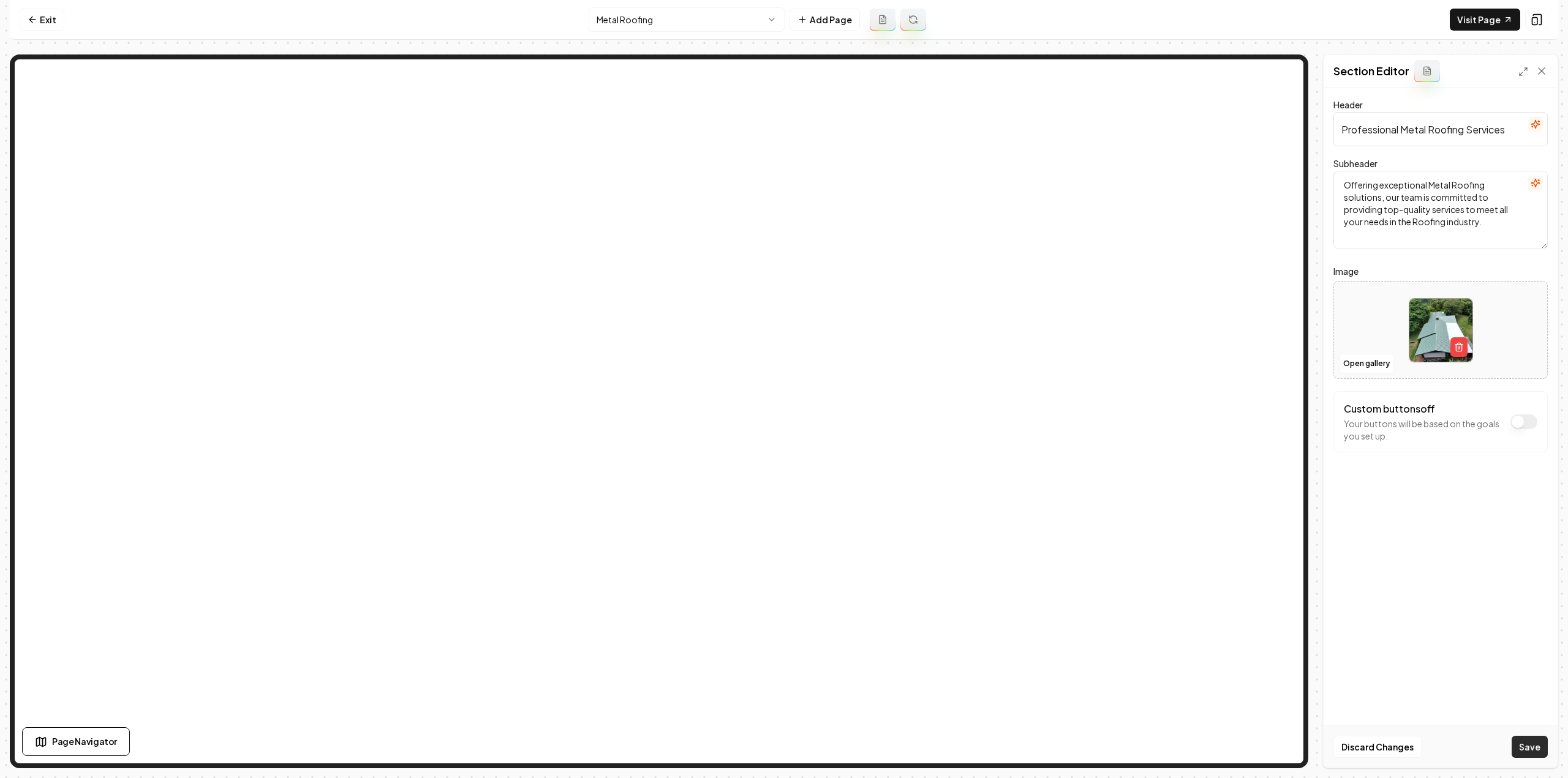
click at [1539, 748] on button "Save" at bounding box center [1530, 748] width 36 height 22
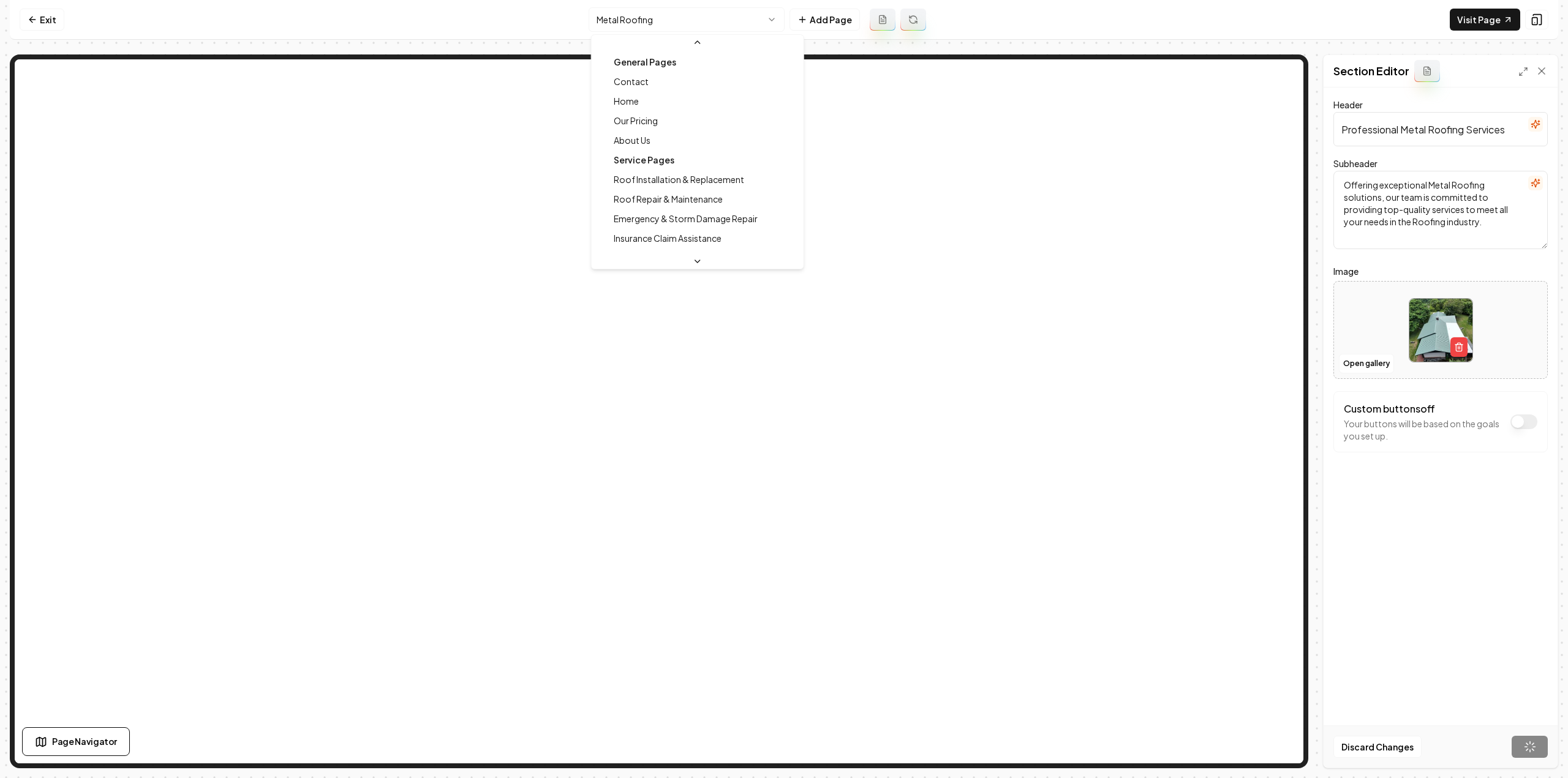
click at [641, 18] on html "Computer Required This feature is only available on a computer. Please switch t…" at bounding box center [784, 389] width 1568 height 778
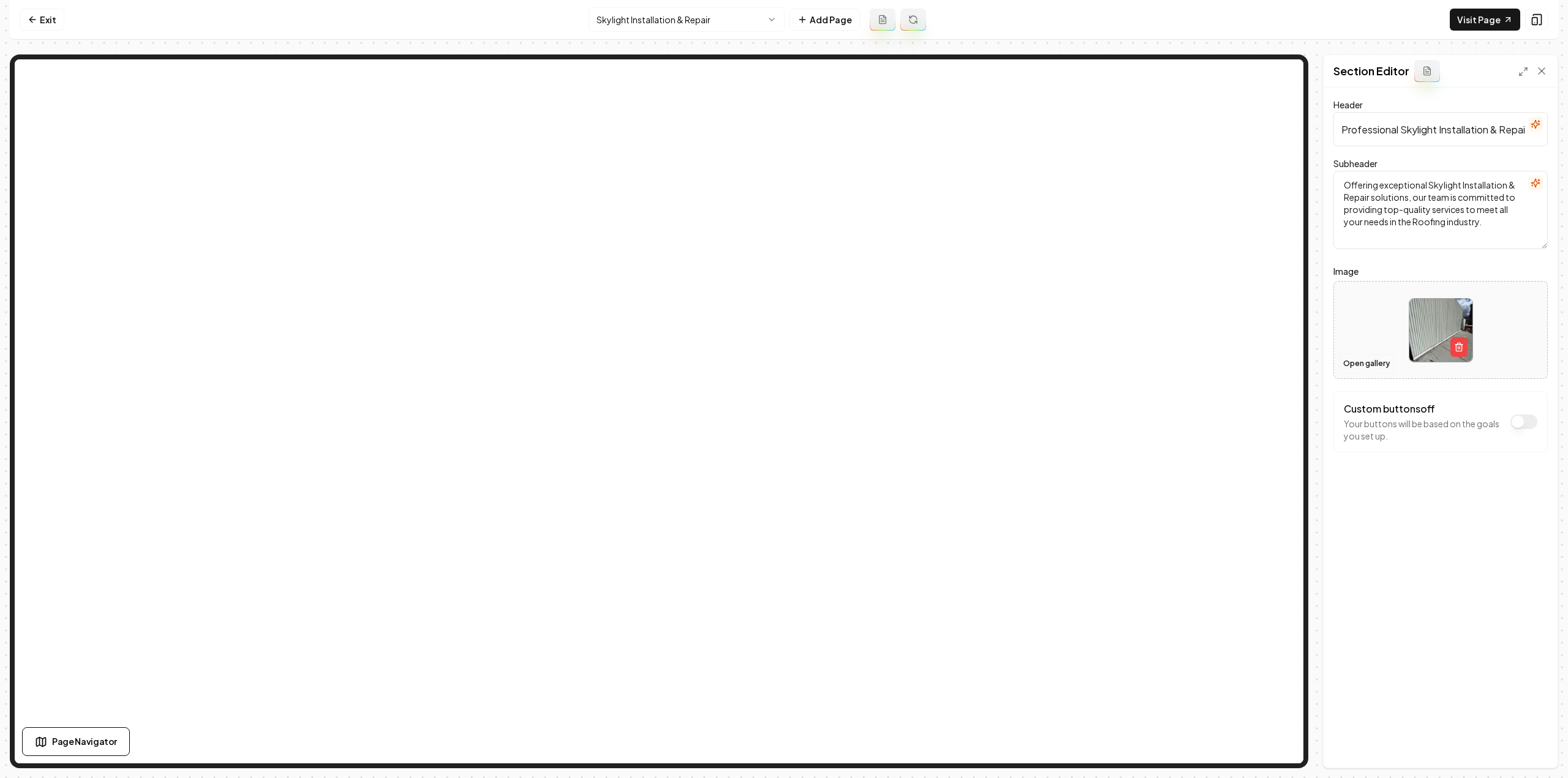
click at [1364, 361] on button "Open gallery" at bounding box center [1367, 364] width 55 height 20
